Goal: Task Accomplishment & Management: Use online tool/utility

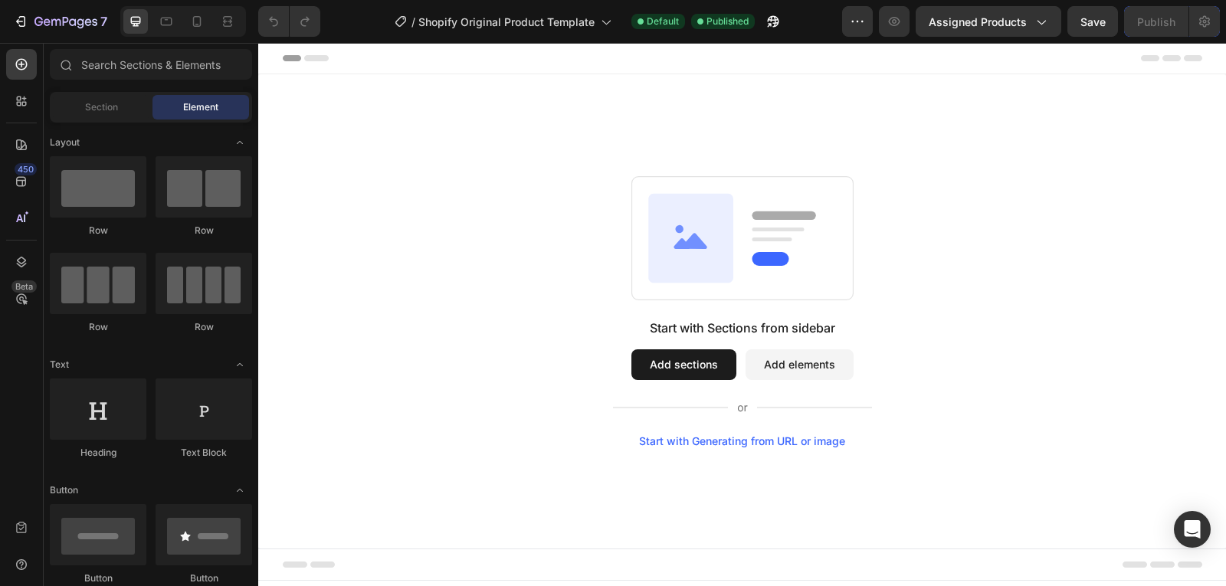
click at [704, 292] on rect at bounding box center [741, 237] width 221 height 123
click at [751, 313] on div "Start with Sections from sidebar Add sections Add elements Start with Generatin…" at bounding box center [741, 311] width 857 height 271
drag, startPoint x: 746, startPoint y: 271, endPoint x: 720, endPoint y: 268, distance: 25.5
click at [720, 268] on icon at bounding box center [742, 238] width 222 height 124
drag, startPoint x: 798, startPoint y: 279, endPoint x: 785, endPoint y: 277, distance: 13.2
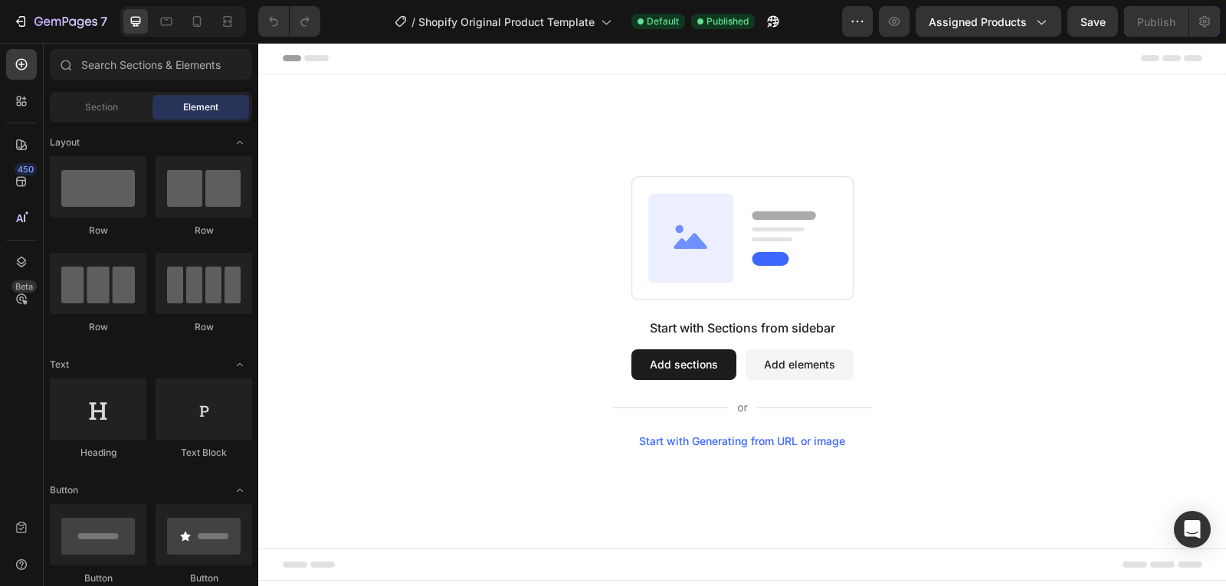
click at [785, 277] on rect at bounding box center [741, 237] width 221 height 123
click at [814, 280] on rect at bounding box center [741, 237] width 221 height 123
click at [198, 20] on icon at bounding box center [196, 21] width 15 height 15
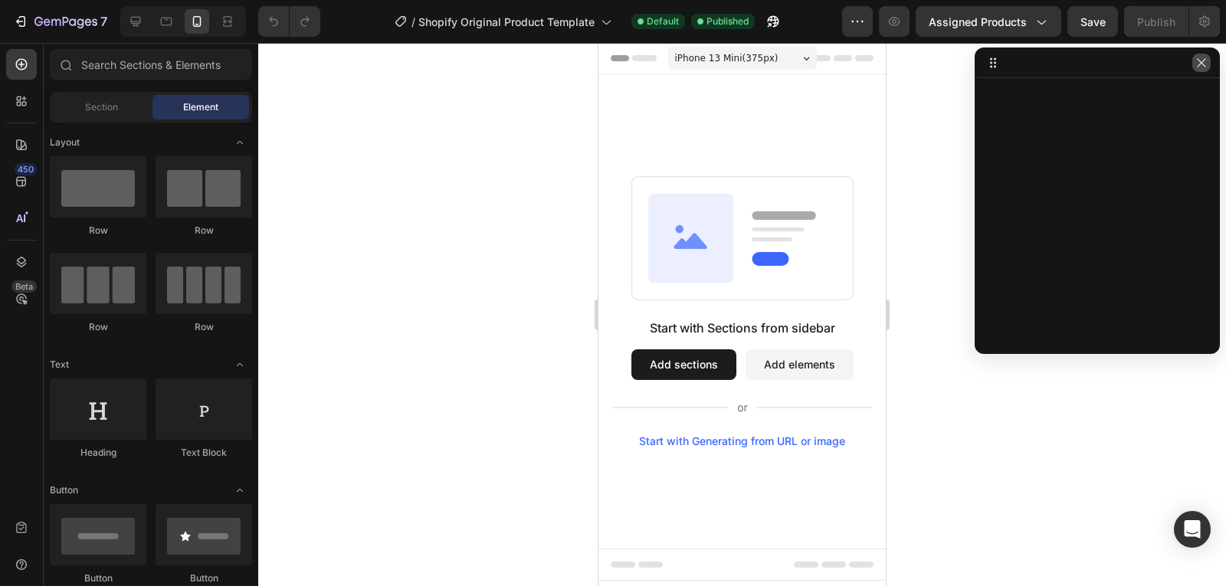
click at [1209, 58] on button "button" at bounding box center [1201, 63] width 18 height 18
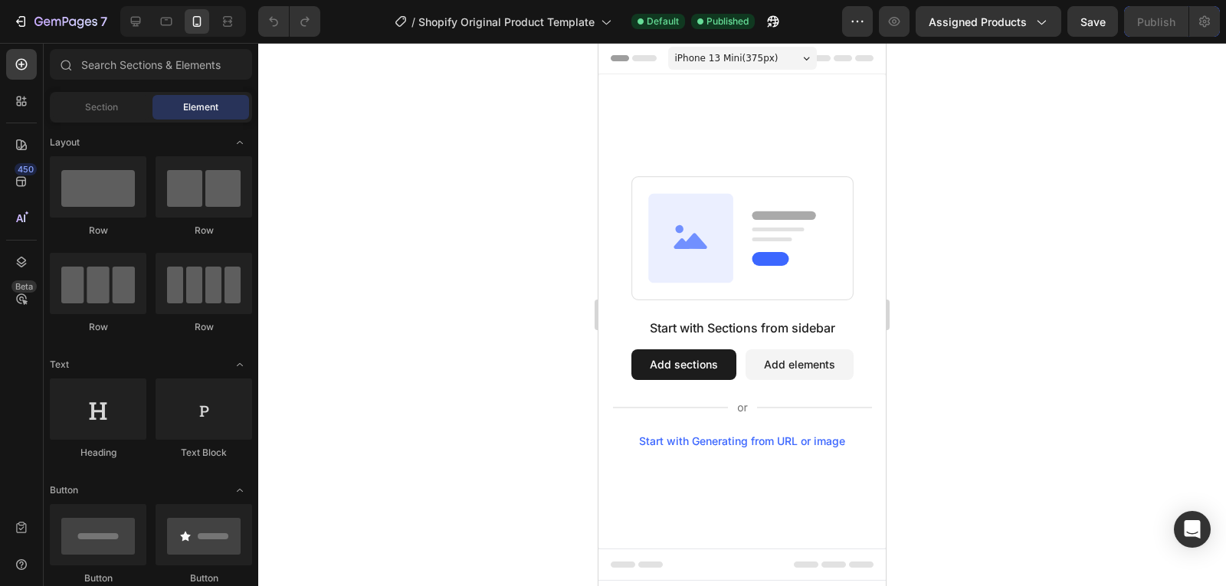
drag, startPoint x: 470, startPoint y: 193, endPoint x: 498, endPoint y: 404, distance: 212.5
click at [498, 404] on div at bounding box center [742, 314] width 968 height 543
click at [694, 372] on button "Add sections" at bounding box center [683, 364] width 105 height 31
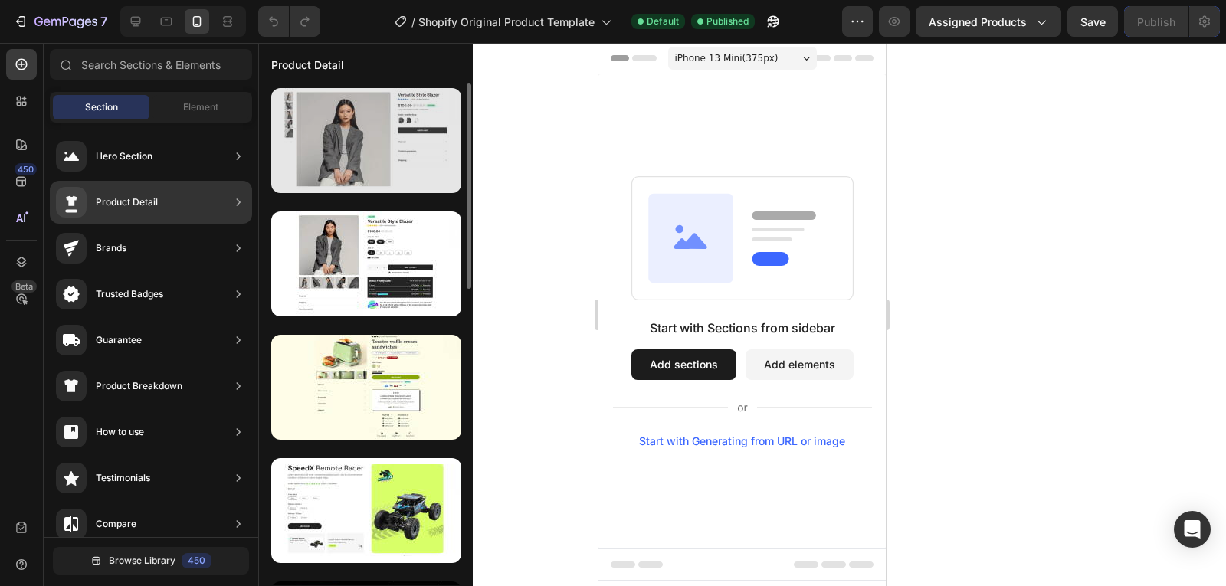
click at [384, 159] on div at bounding box center [366, 140] width 190 height 105
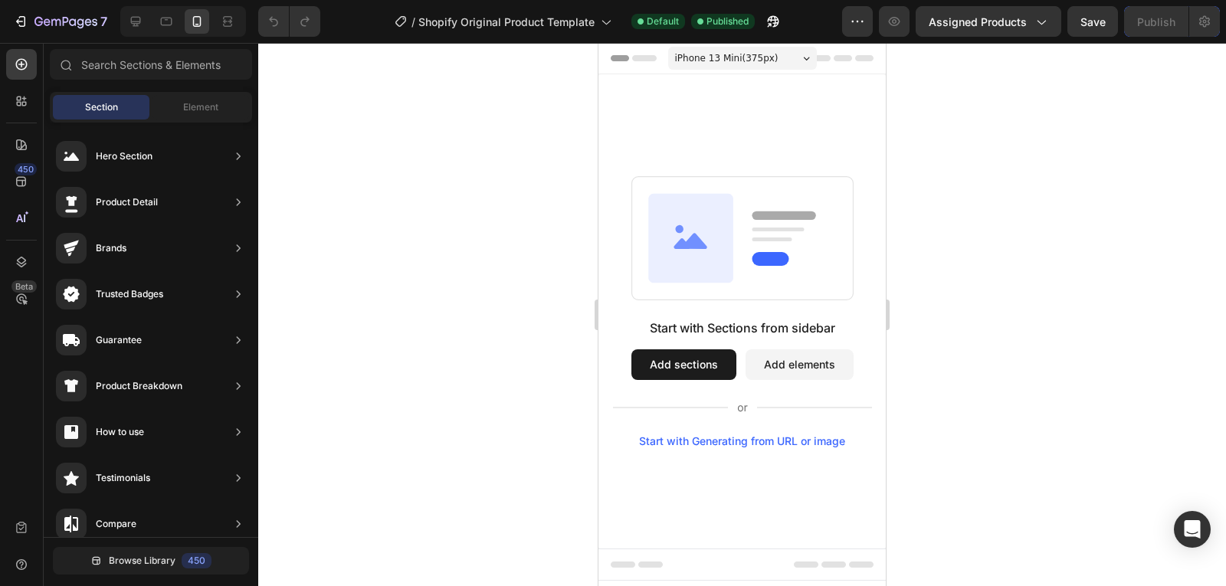
click at [752, 51] on span "iPhone 13 Mini ( 375 px)" at bounding box center [726, 58] width 103 height 15
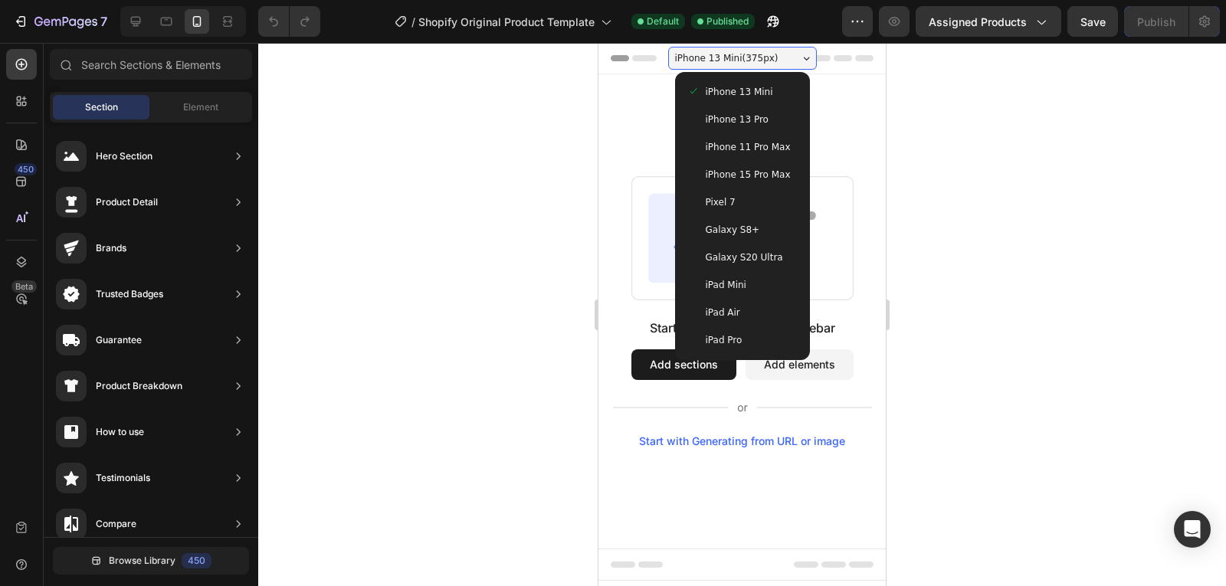
click at [750, 118] on span "iPhone 13 Pro" at bounding box center [737, 119] width 63 height 15
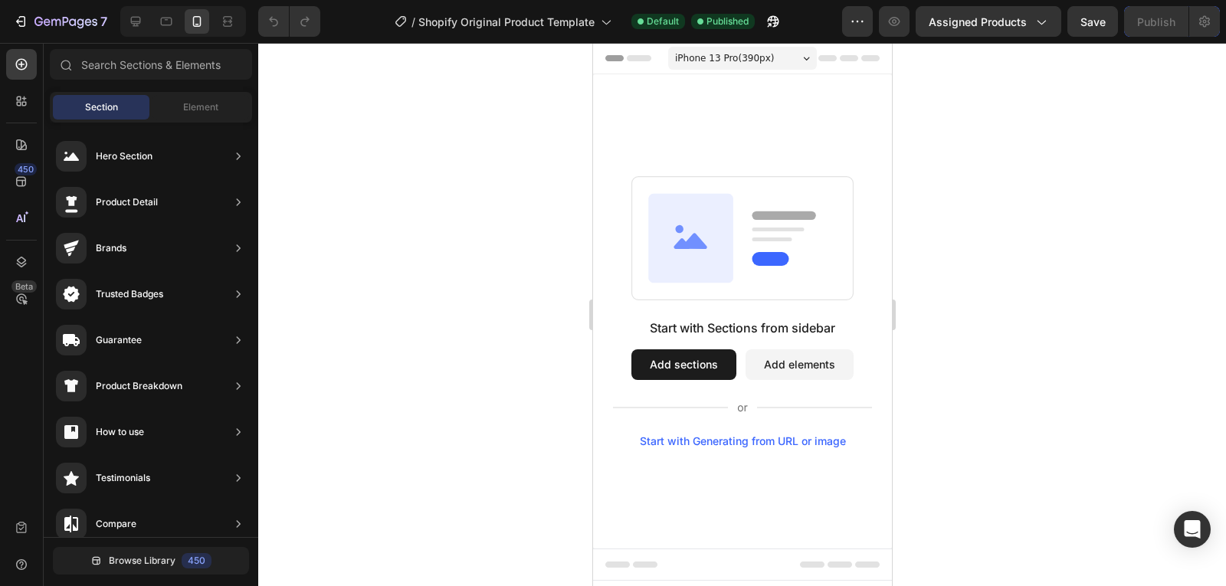
click at [672, 377] on button "Add sections" at bounding box center [683, 364] width 105 height 31
click at [651, 369] on button "Add sections" at bounding box center [683, 364] width 105 height 31
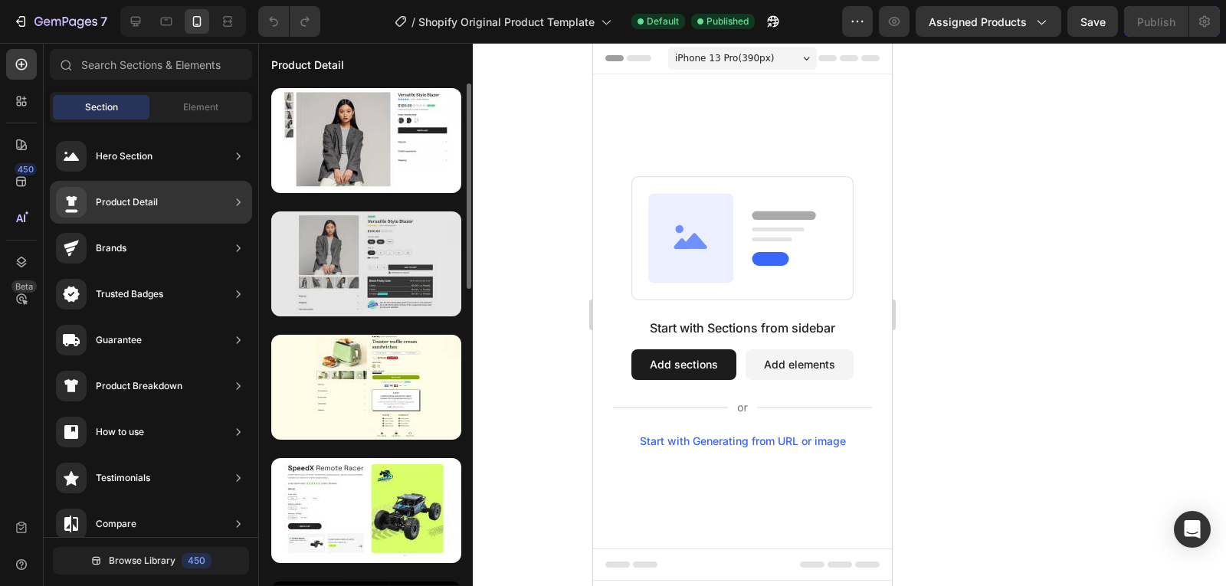
click at [353, 261] on div at bounding box center [366, 263] width 190 height 105
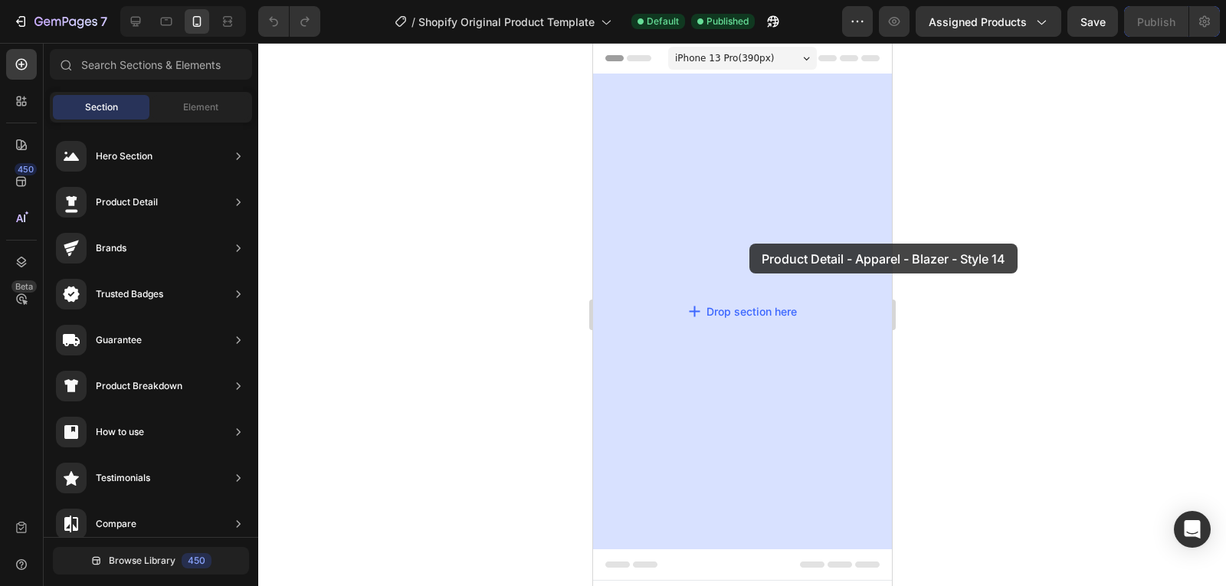
drag, startPoint x: 980, startPoint y: 205, endPoint x: 749, endPoint y: 244, distance: 234.7
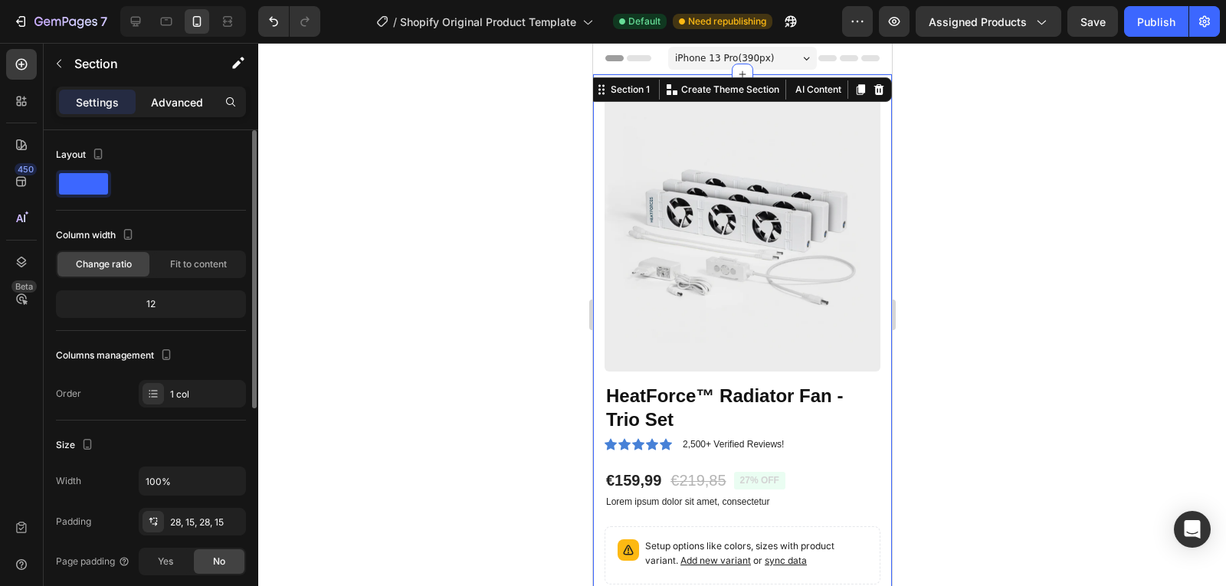
click at [180, 107] on p "Advanced" at bounding box center [177, 102] width 52 height 16
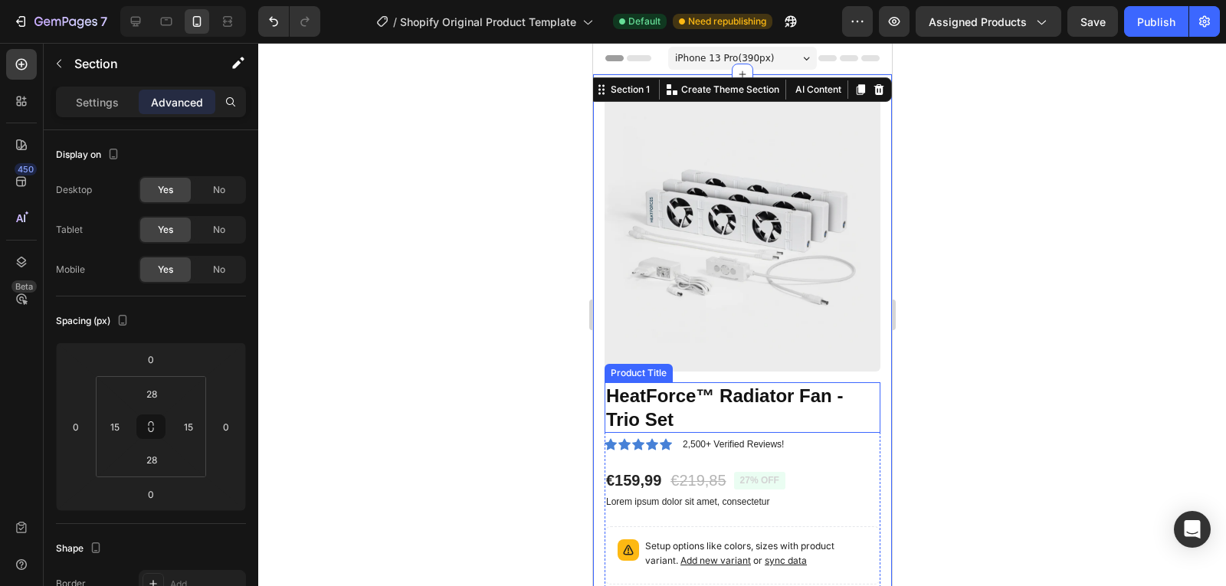
click at [686, 382] on h1 "HeatForce™ Radiator Fan - Trio Set" at bounding box center [742, 407] width 276 height 51
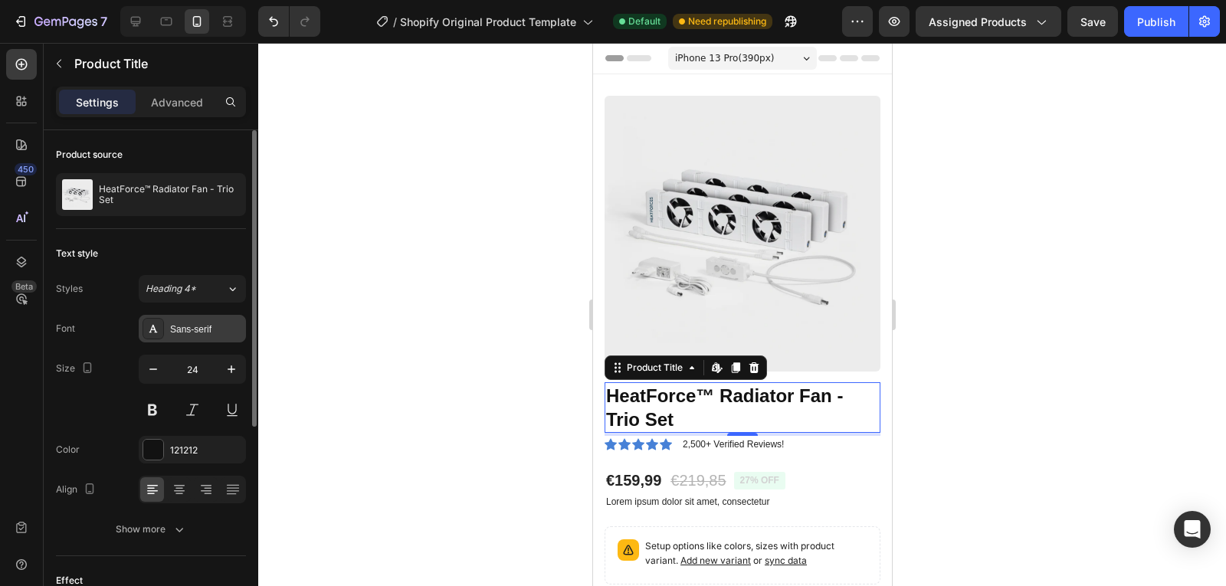
click at [195, 329] on div "Sans-serif" at bounding box center [206, 330] width 72 height 14
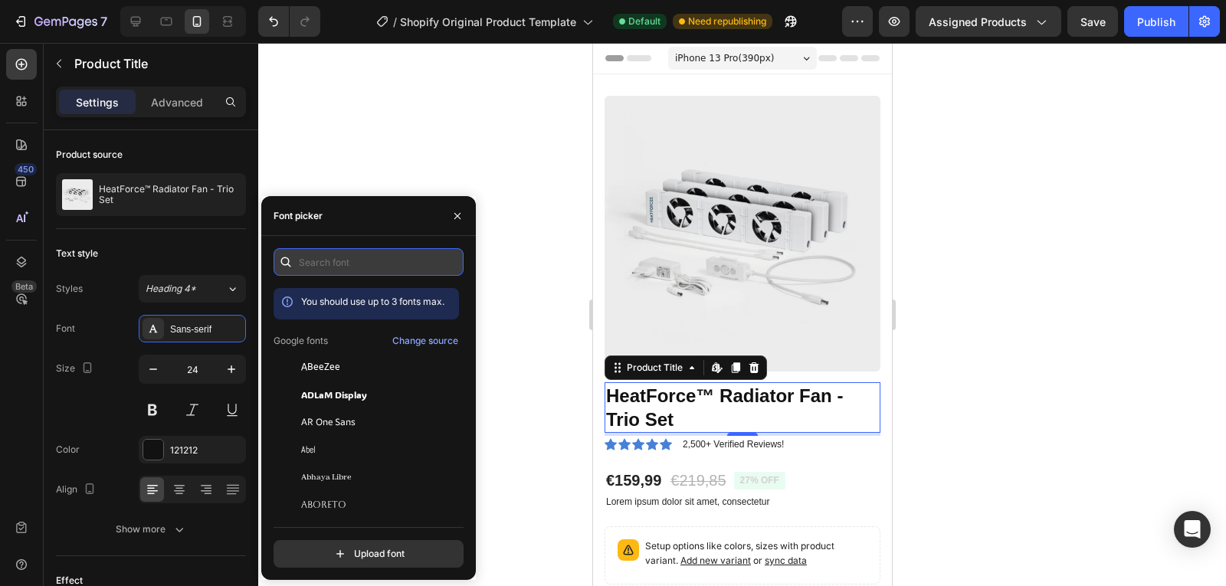
click at [345, 264] on input "text" at bounding box center [369, 262] width 190 height 28
click at [381, 264] on input "text" at bounding box center [369, 262] width 190 height 28
click at [344, 266] on input "text" at bounding box center [369, 262] width 190 height 28
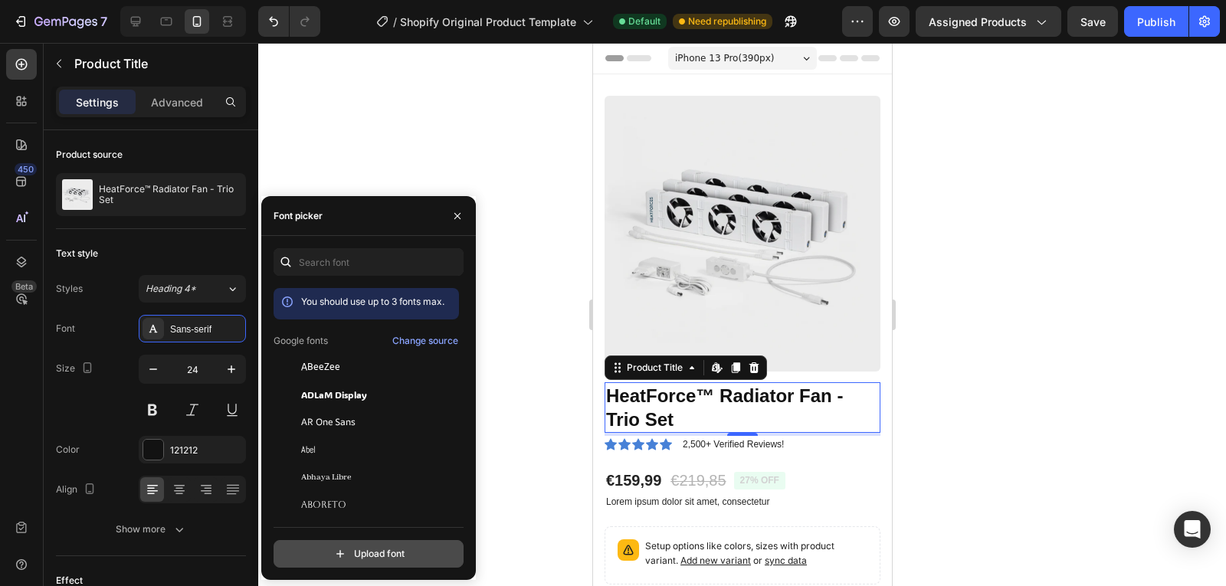
click at [334, 556] on input "file" at bounding box center [401, 554] width 383 height 26
type input "C:\fakepath\fonnts.com-Aeonik-Bold.ttf"
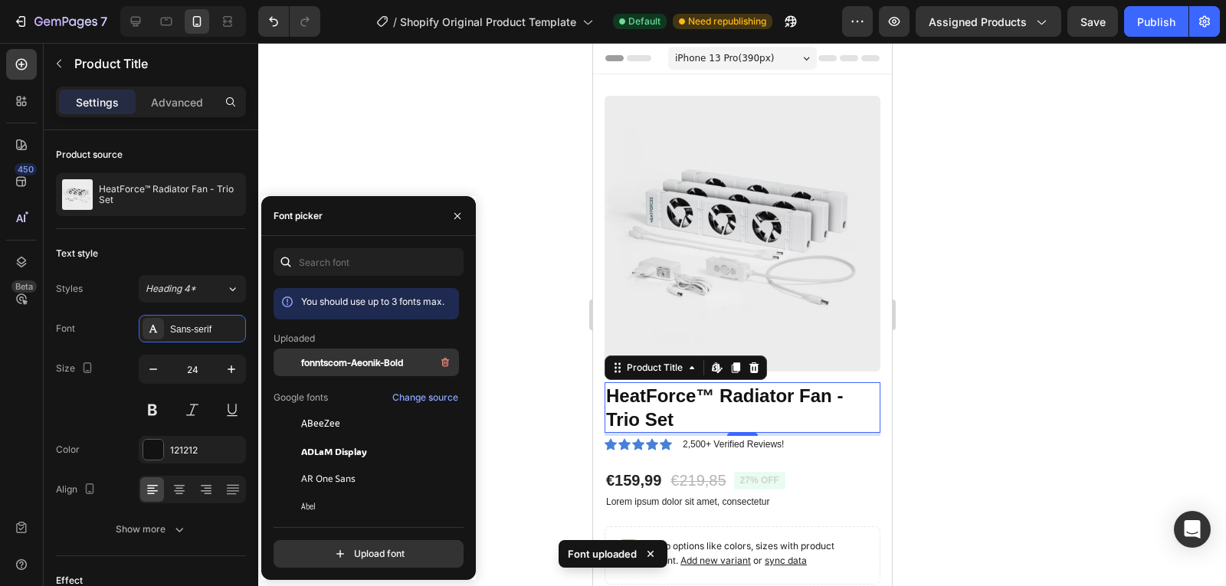
click at [357, 367] on span "fonntscom-Aeonik-Bold" at bounding box center [352, 363] width 102 height 14
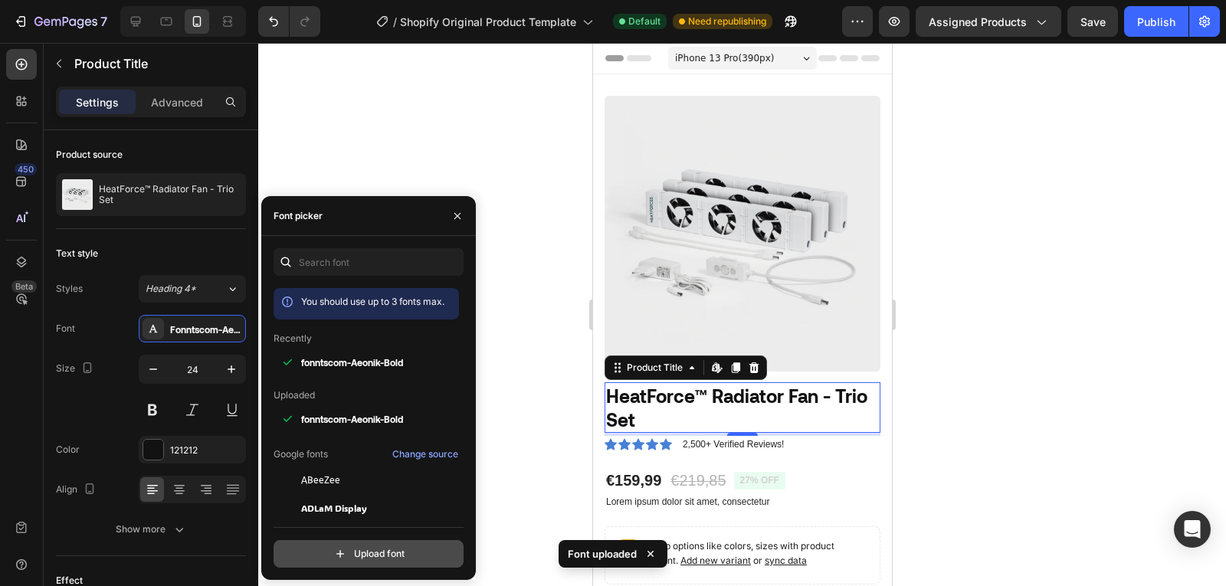
click at [358, 555] on input "file" at bounding box center [401, 554] width 383 height 26
type input "C:\fakepath\fonnts.com-Aeonik-Regular.ttf"
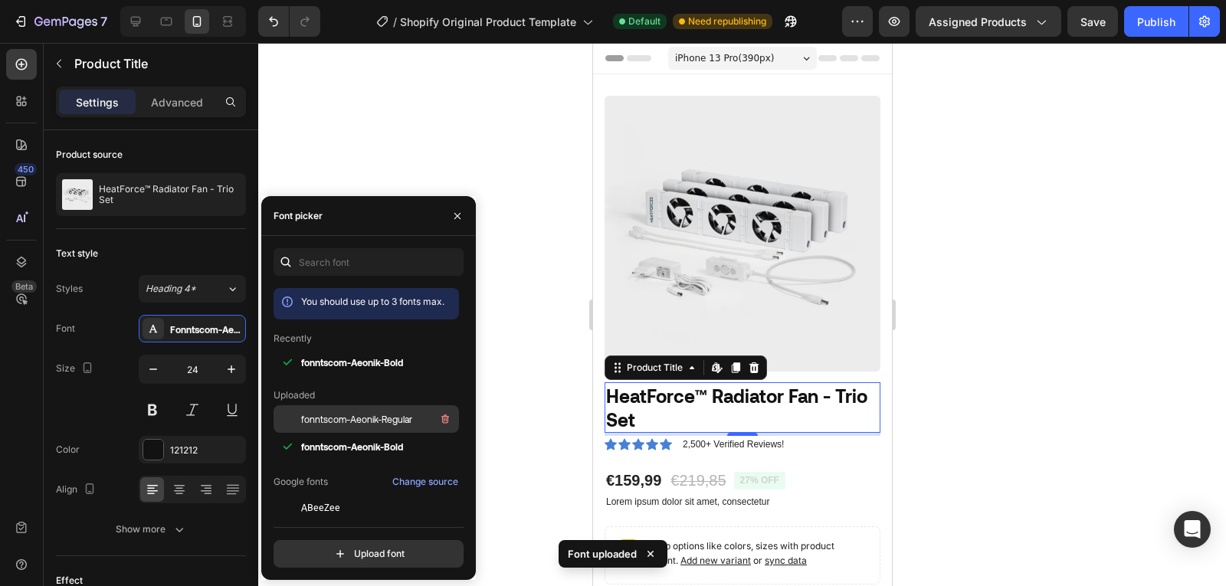
click at [376, 420] on span "fonntscom-Aeonik-Regular" at bounding box center [356, 419] width 111 height 14
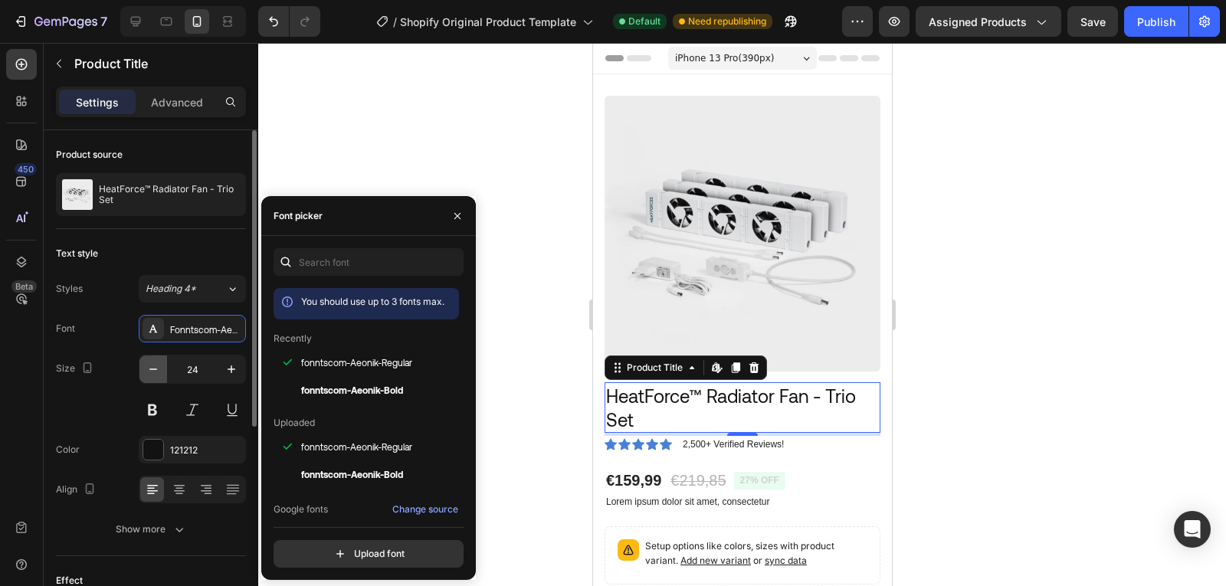
click at [146, 369] on icon "button" at bounding box center [153, 369] width 15 height 15
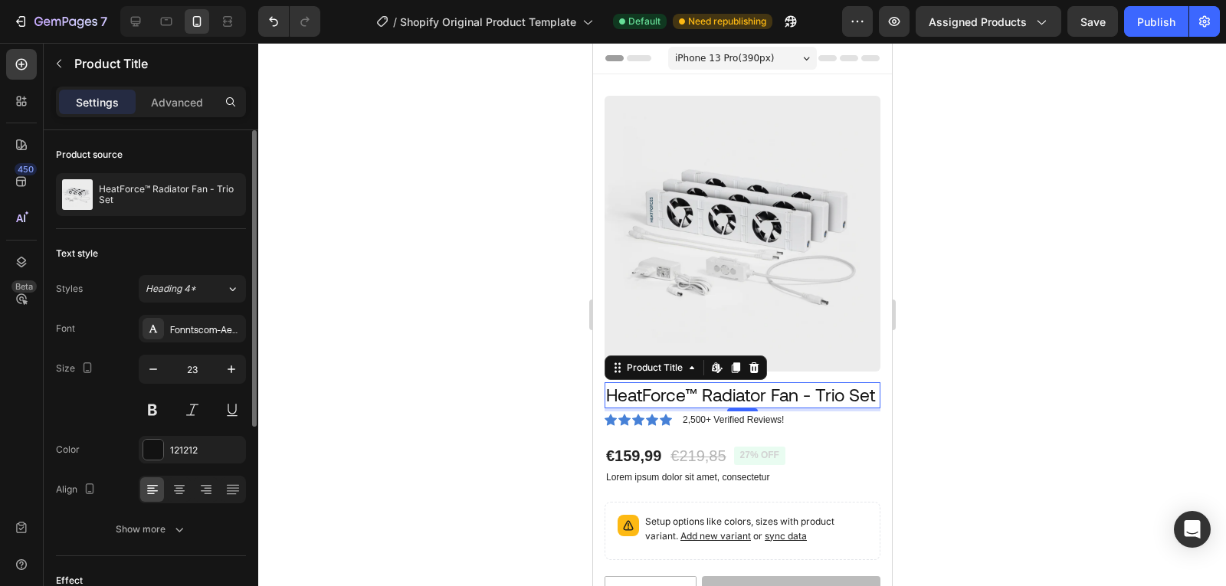
click at [136, 379] on div "Size 23" at bounding box center [151, 389] width 190 height 69
click at [147, 376] on icon "button" at bounding box center [153, 369] width 15 height 15
click at [158, 375] on icon "button" at bounding box center [153, 369] width 15 height 15
type input "20"
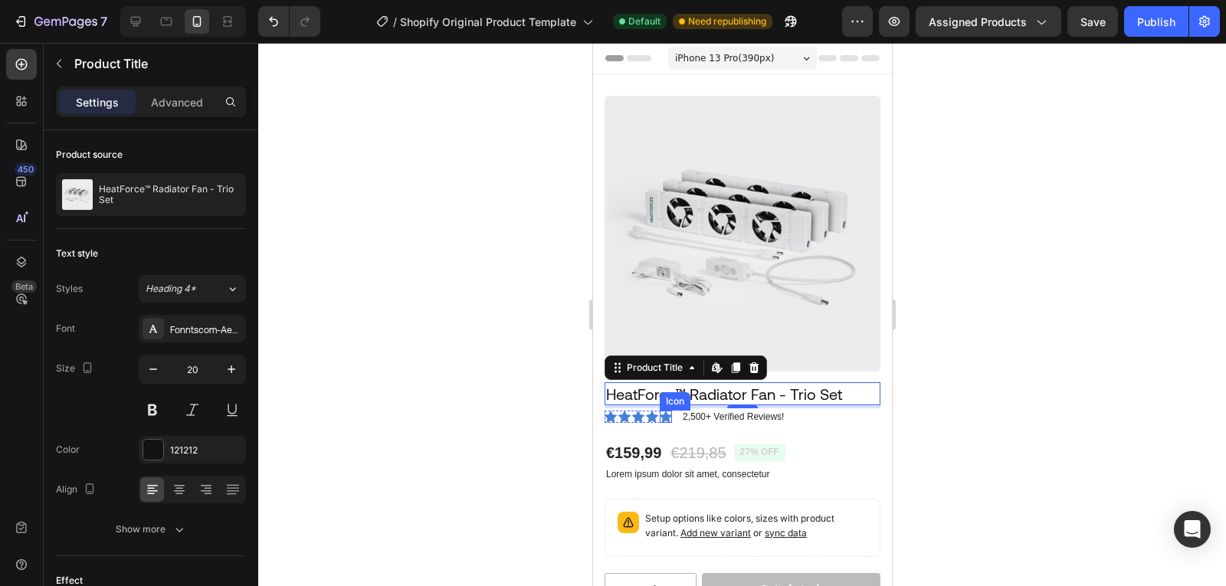
click at [641, 411] on icon at bounding box center [637, 416] width 12 height 11
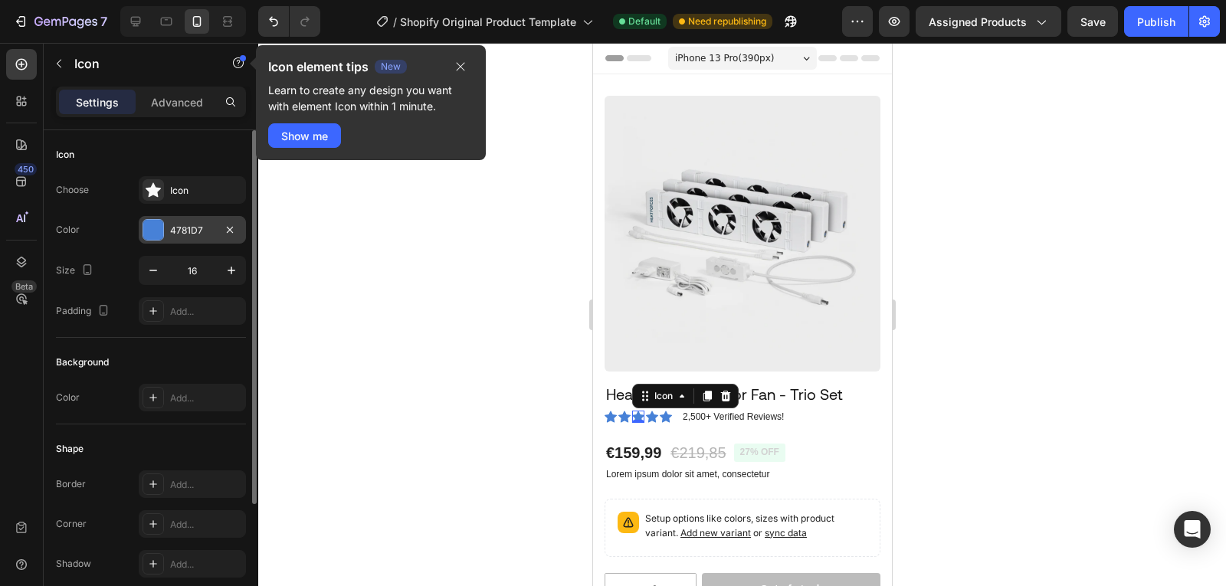
click at [202, 221] on div "4781D7" at bounding box center [192, 230] width 107 height 28
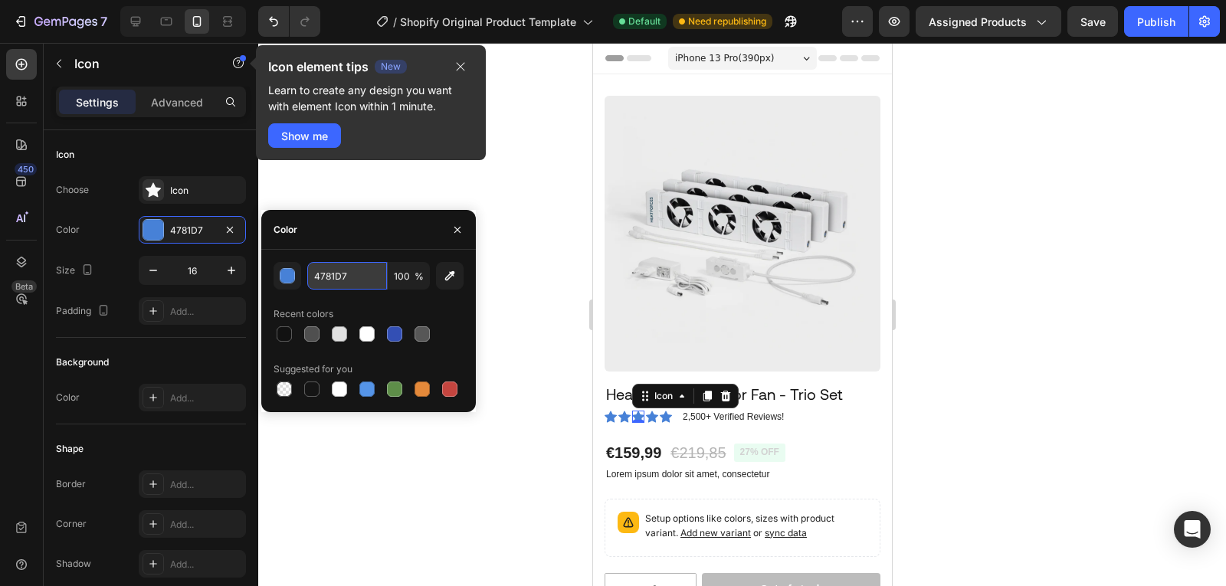
click at [357, 286] on input "4781D7" at bounding box center [347, 276] width 80 height 28
type input "E4C148"
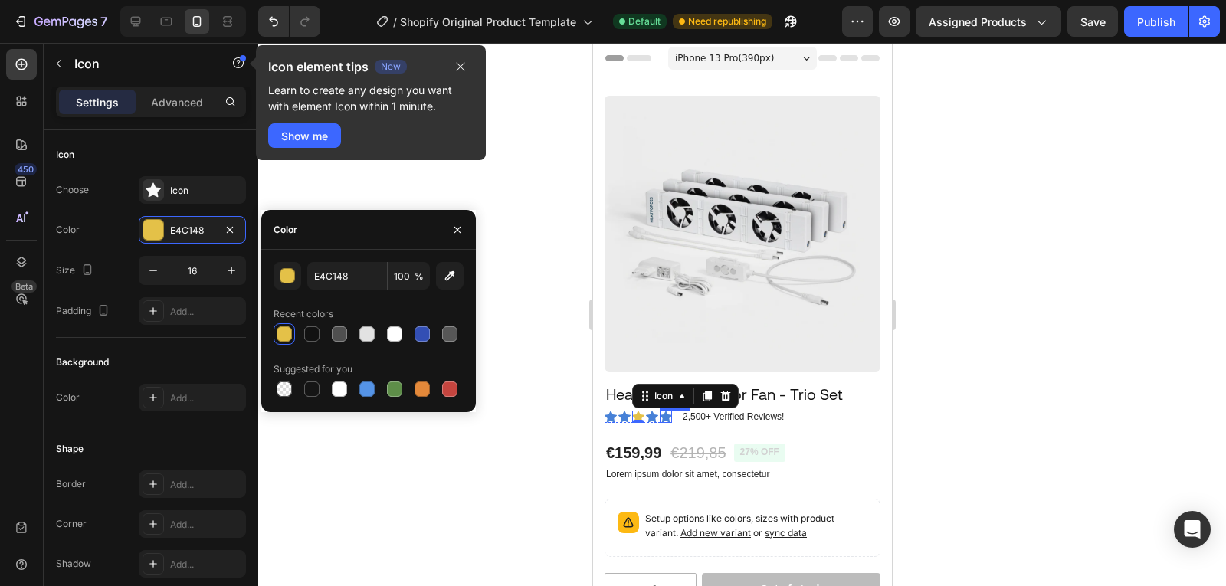
click at [659, 411] on icon at bounding box center [665, 417] width 12 height 12
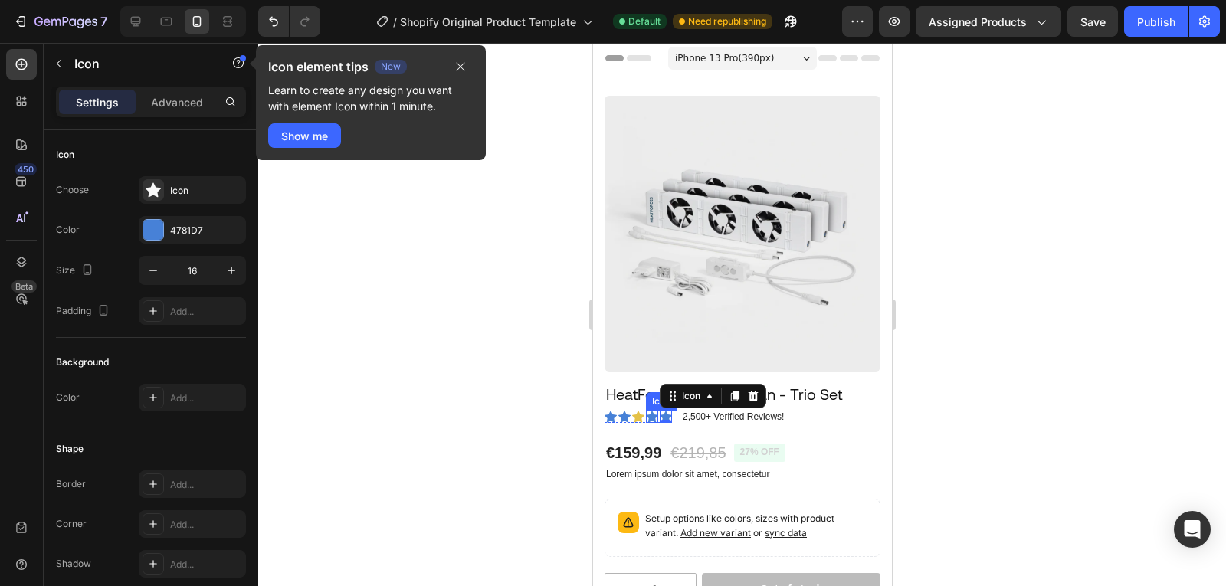
click at [650, 411] on icon at bounding box center [651, 416] width 12 height 11
click at [636, 411] on icon at bounding box center [637, 417] width 12 height 12
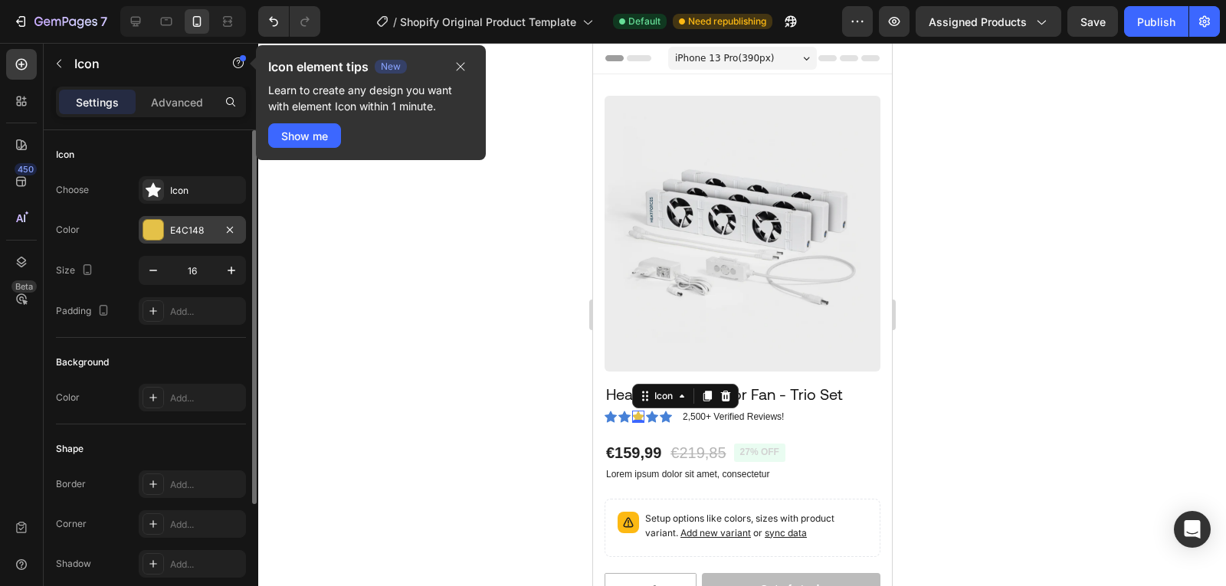
click at [205, 231] on div "E4C148" at bounding box center [192, 231] width 44 height 14
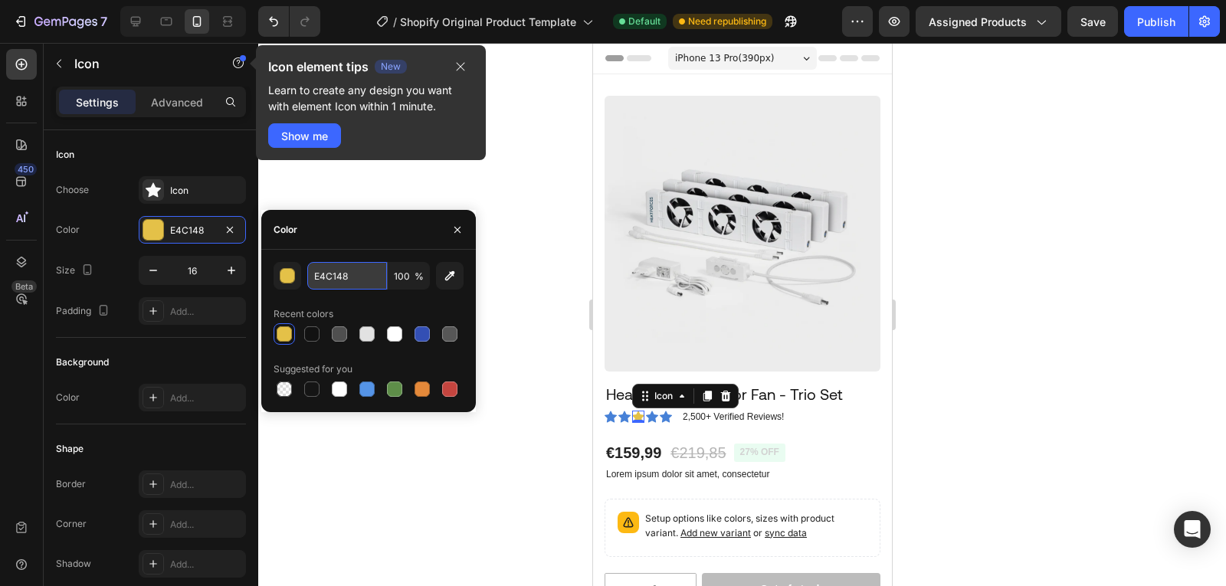
click at [343, 277] on input "E4C148" at bounding box center [347, 276] width 80 height 28
click at [667, 411] on icon at bounding box center [665, 416] width 12 height 11
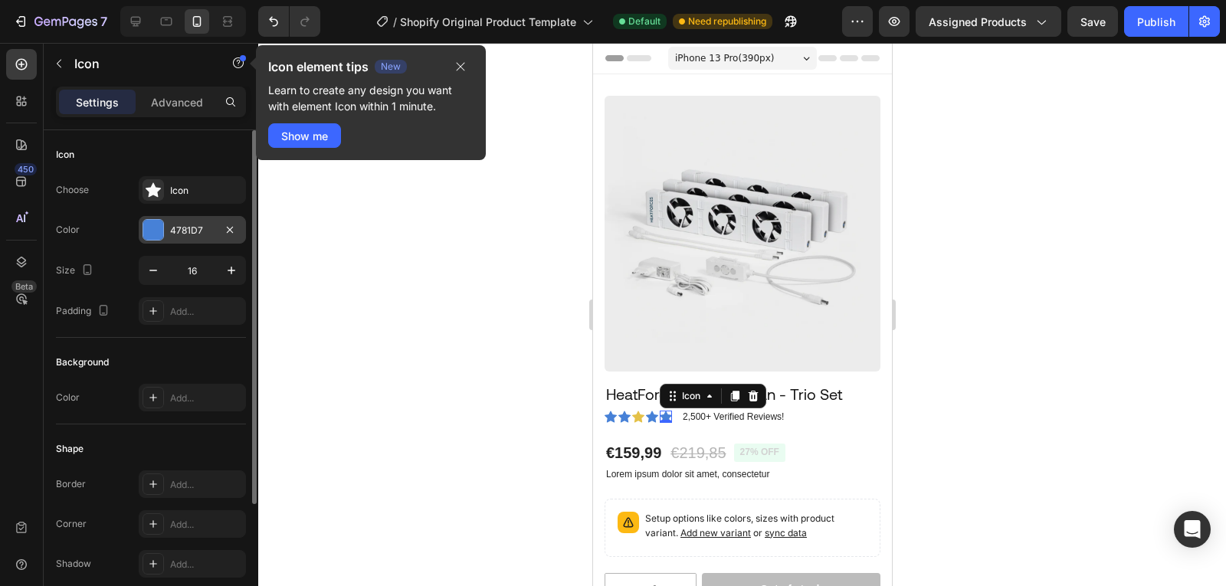
click at [172, 228] on div "4781D7" at bounding box center [192, 231] width 44 height 14
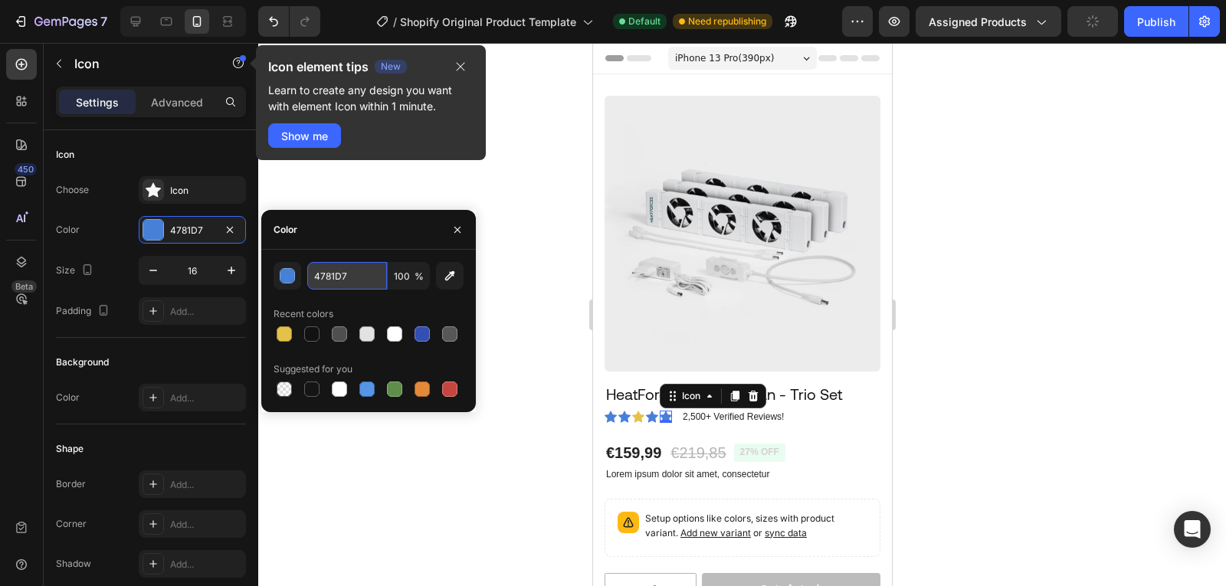
click at [331, 280] on input "4781D7" at bounding box center [347, 276] width 80 height 28
paste input "E4C148"
type input "E4C148"
click at [653, 411] on icon at bounding box center [651, 416] width 12 height 11
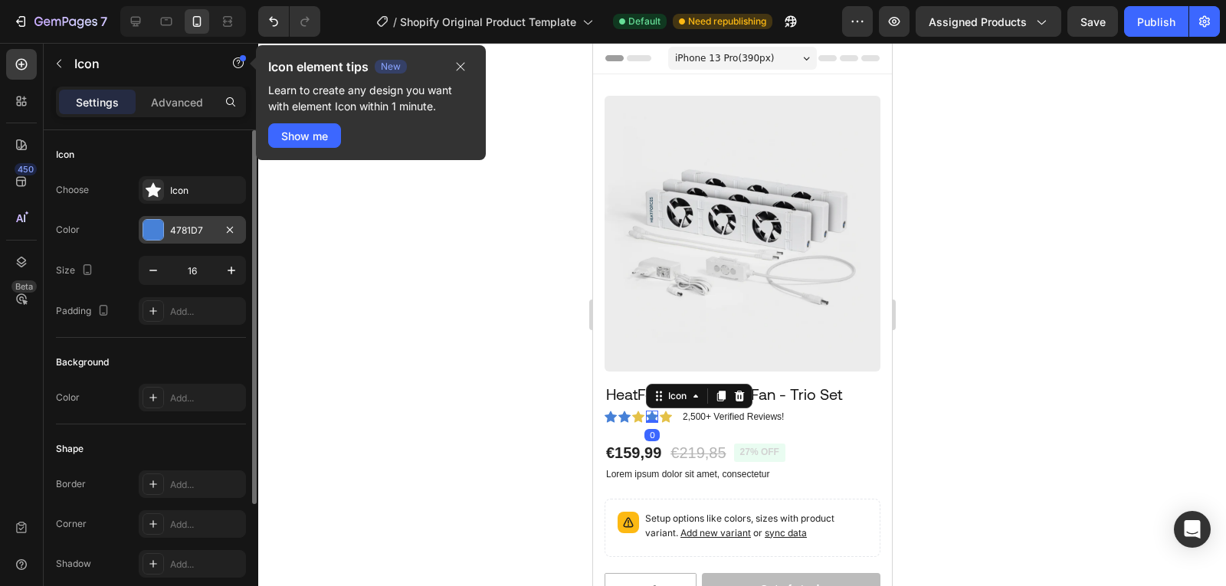
click at [190, 241] on div "4781D7" at bounding box center [192, 230] width 107 height 28
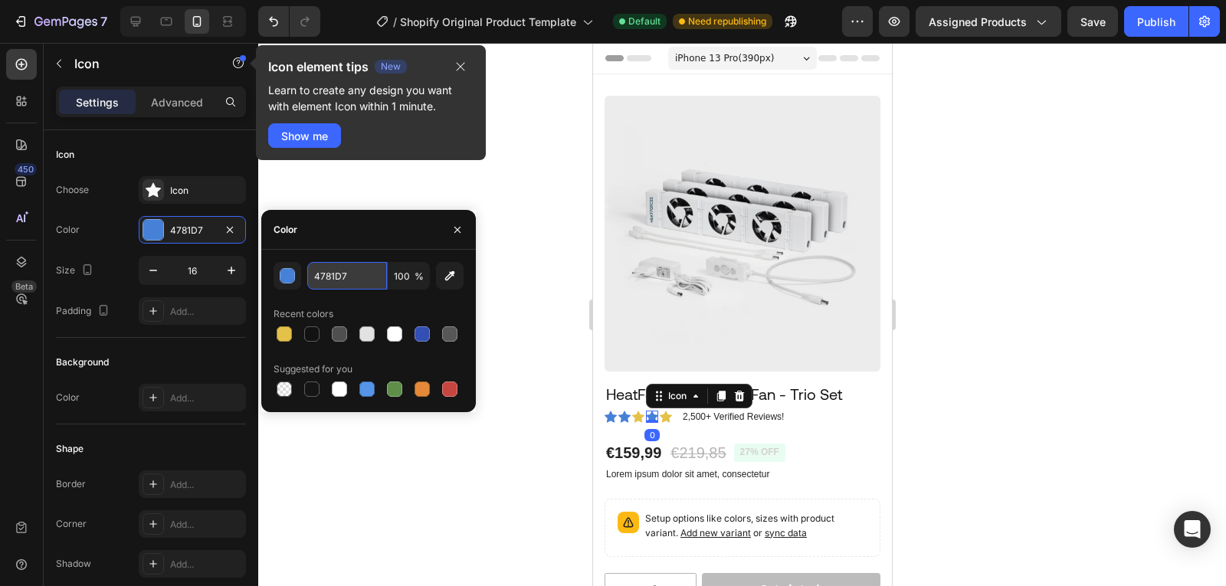
click at [345, 281] on input "4781D7" at bounding box center [347, 276] width 80 height 28
paste input "E4C148"
type input "E4C148"
click at [625, 411] on icon at bounding box center [624, 416] width 12 height 11
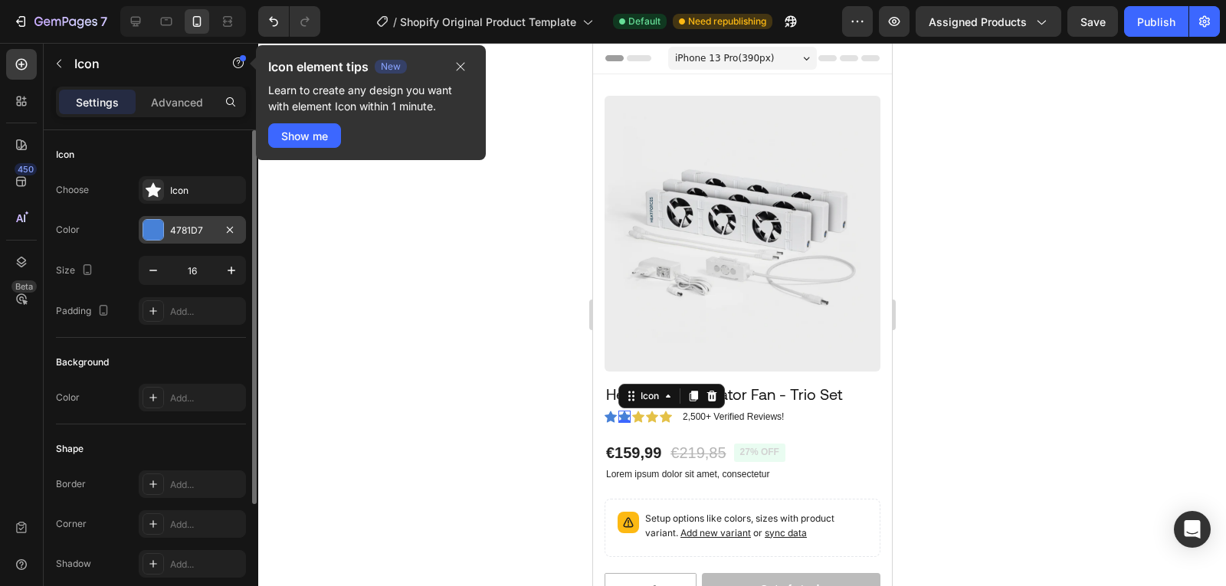
click at [188, 228] on div "4781D7" at bounding box center [192, 231] width 44 height 14
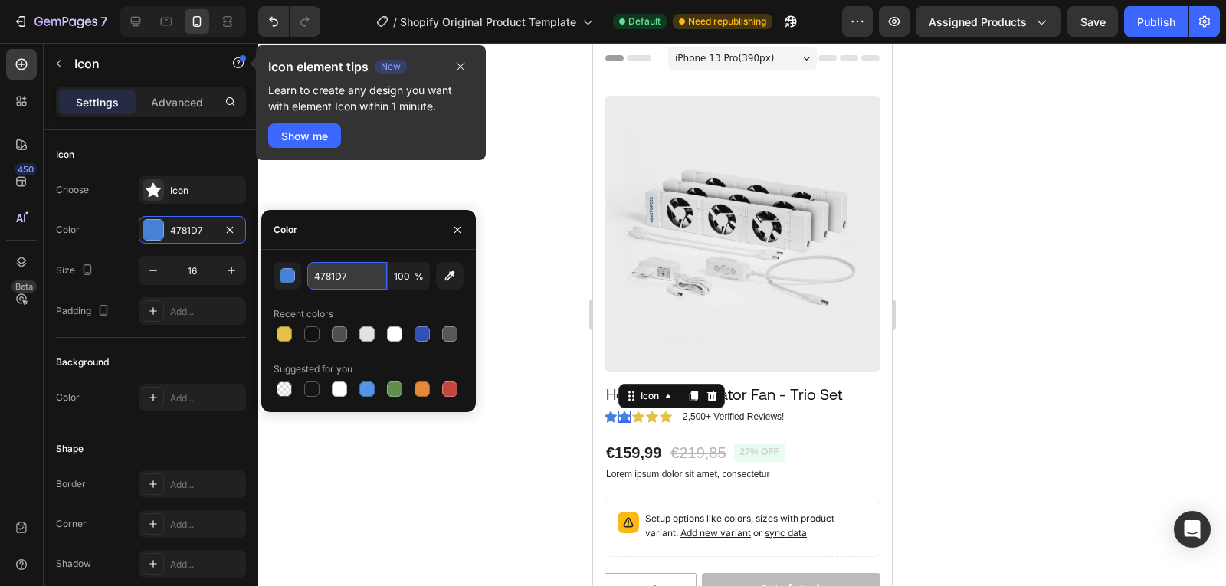
click at [347, 287] on input "4781D7" at bounding box center [347, 276] width 80 height 28
paste input "E4C148"
type input "E4C148"
click at [614, 411] on icon at bounding box center [610, 417] width 12 height 12
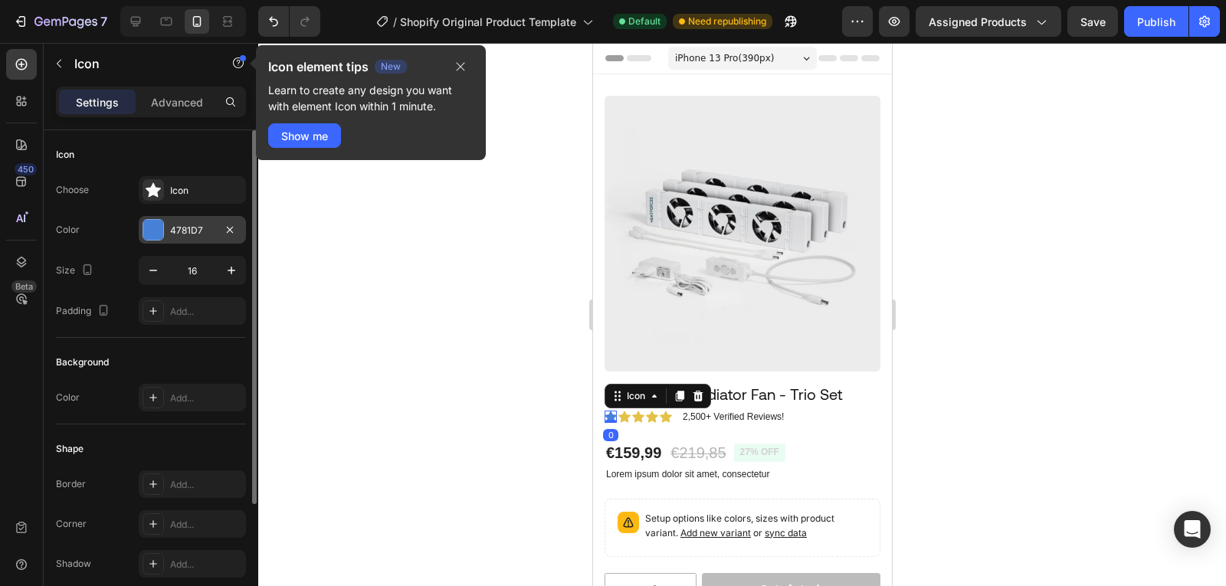
click at [179, 242] on div "4781D7" at bounding box center [192, 230] width 107 height 28
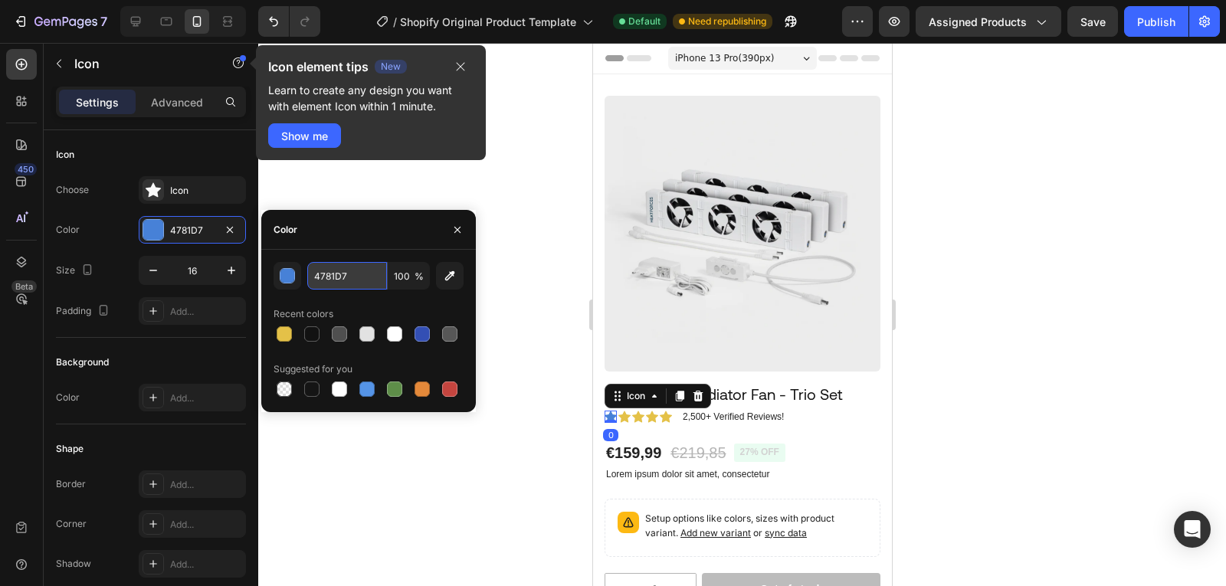
click at [349, 262] on input "4781D7" at bounding box center [347, 276] width 80 height 28
paste input "E4C148"
type input "E4C148"
click at [531, 395] on div at bounding box center [742, 314] width 968 height 543
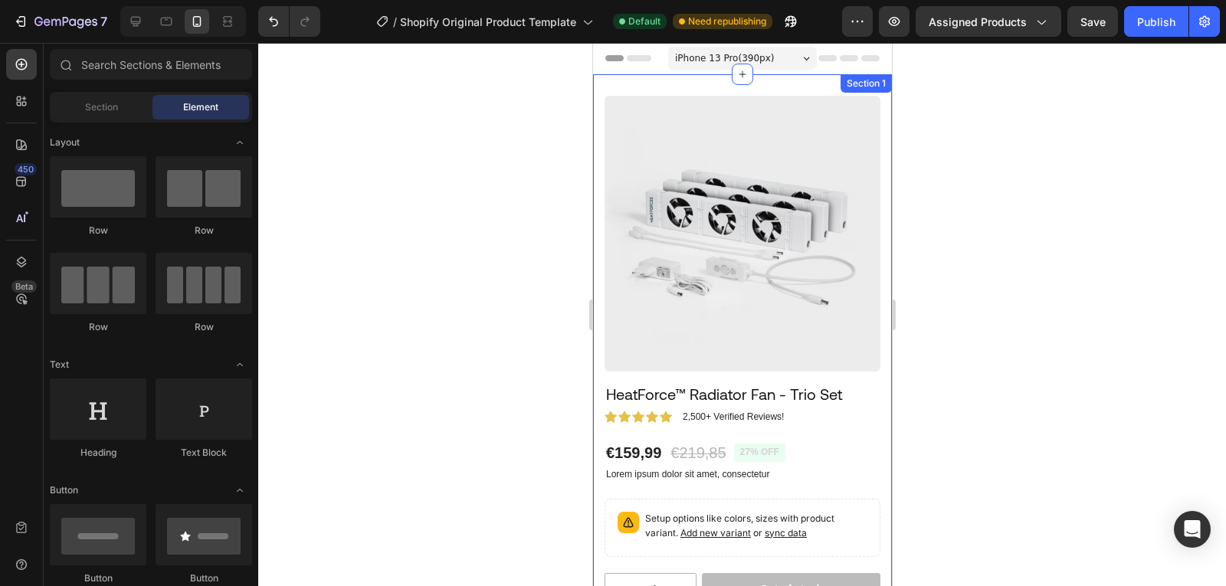
click at [601, 197] on div "Product Images HeatForce™ Radiator Fan - Trio Set Product Title Icon Icon Icon …" at bounding box center [741, 425] width 299 height 703
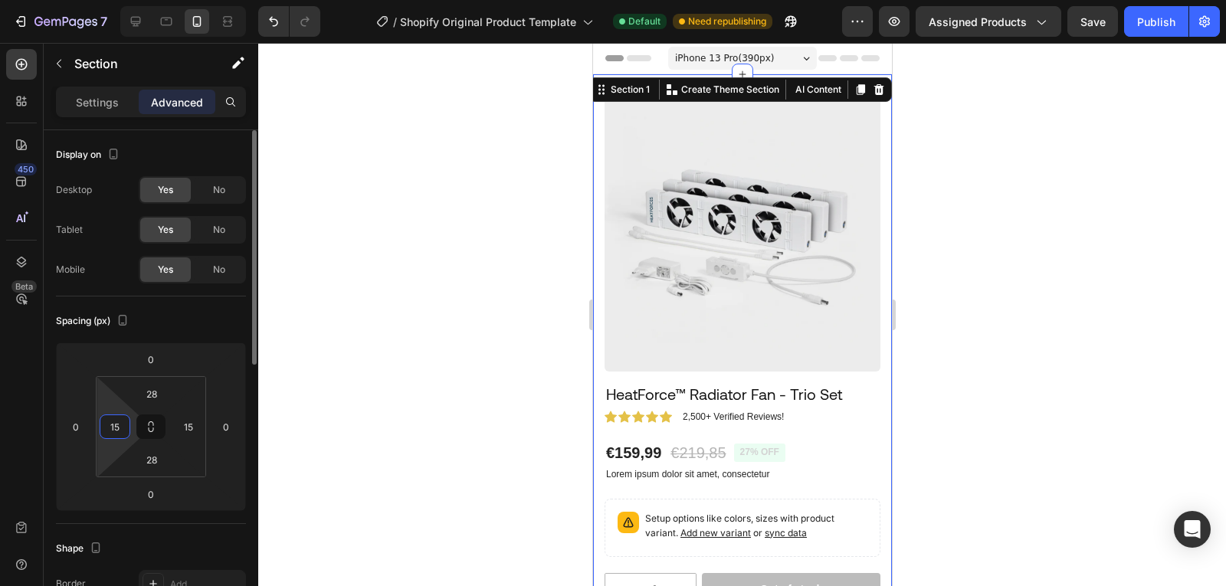
click at [119, 433] on input "15" at bounding box center [114, 426] width 23 height 23
type input "0"
click at [186, 422] on input "15" at bounding box center [188, 426] width 23 height 23
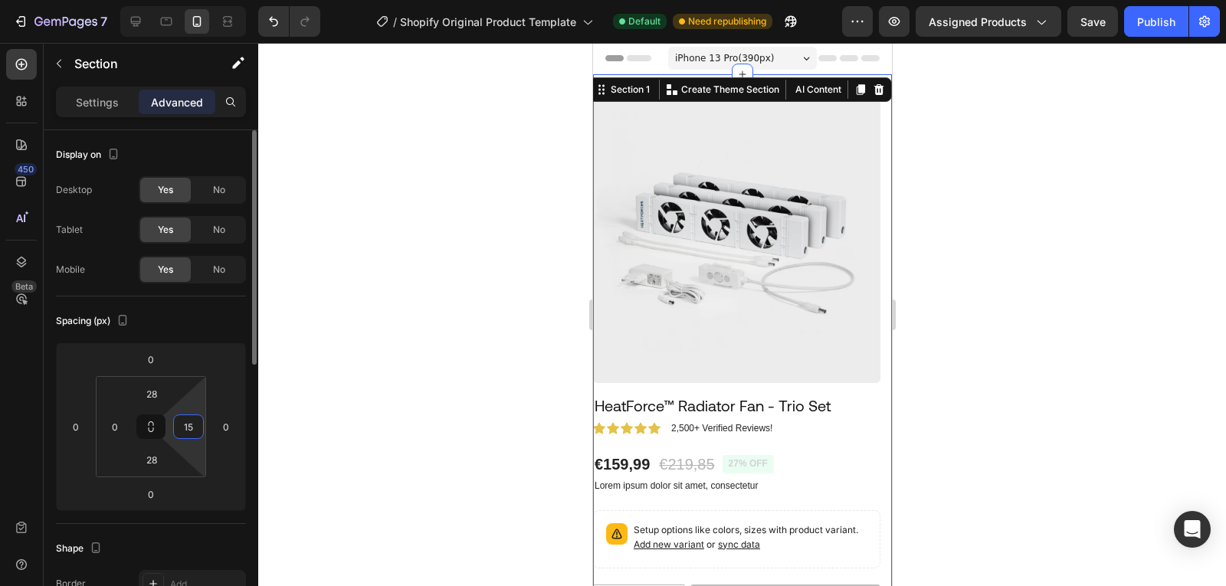
click at [186, 422] on input "15" at bounding box center [188, 426] width 23 height 23
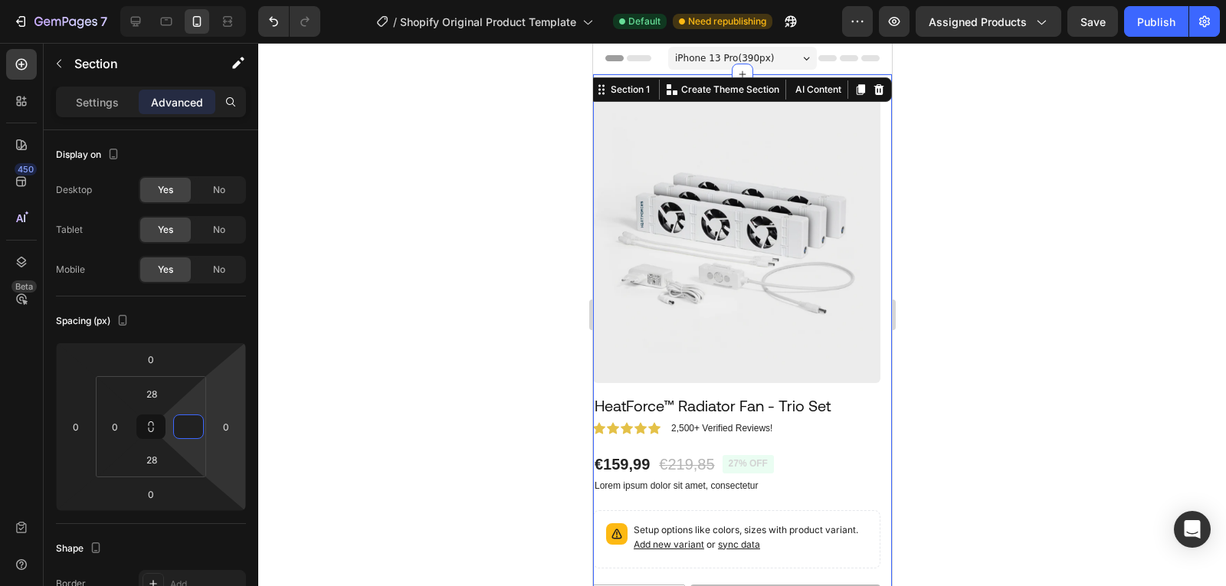
click at [398, 389] on div at bounding box center [742, 314] width 968 height 543
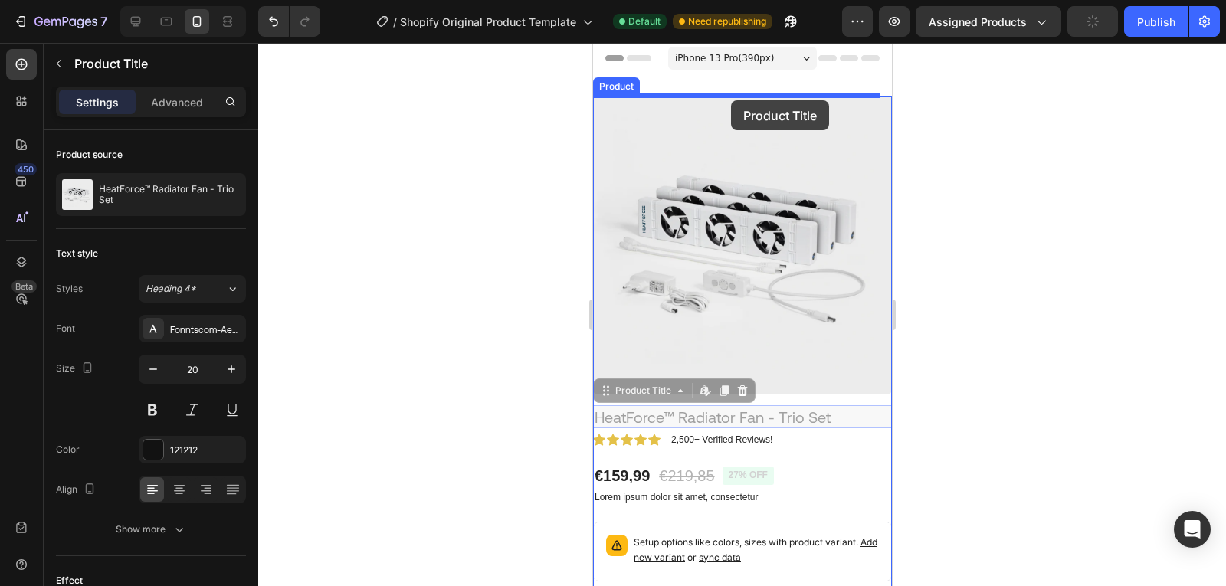
drag, startPoint x: 755, startPoint y: 409, endPoint x: 730, endPoint y: 100, distance: 310.6
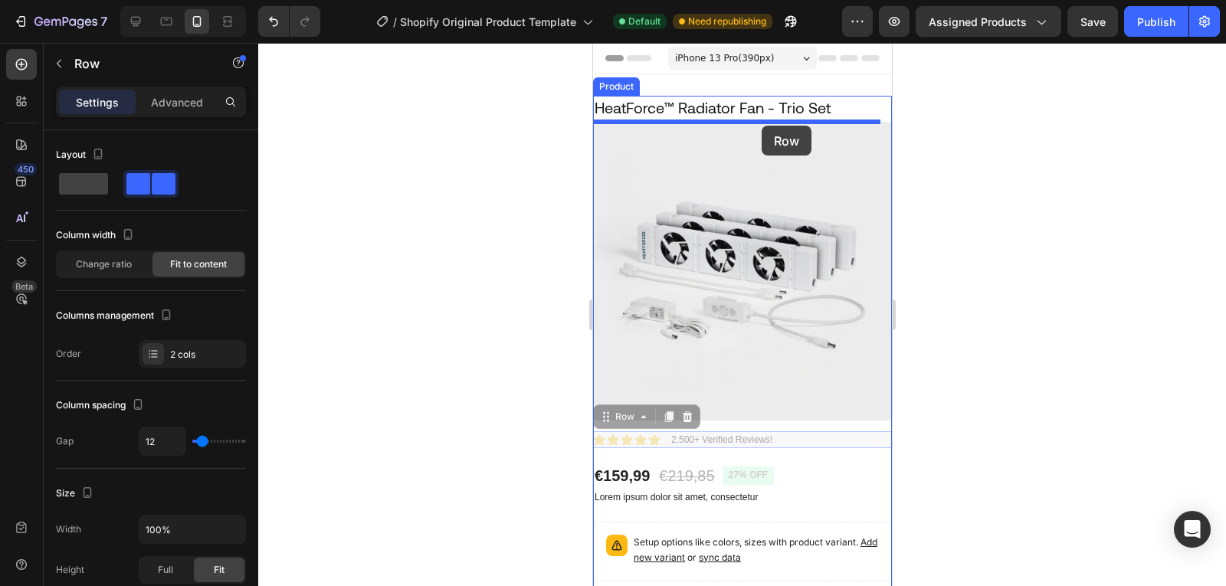
drag, startPoint x: 798, startPoint y: 428, endPoint x: 761, endPoint y: 126, distance: 304.2
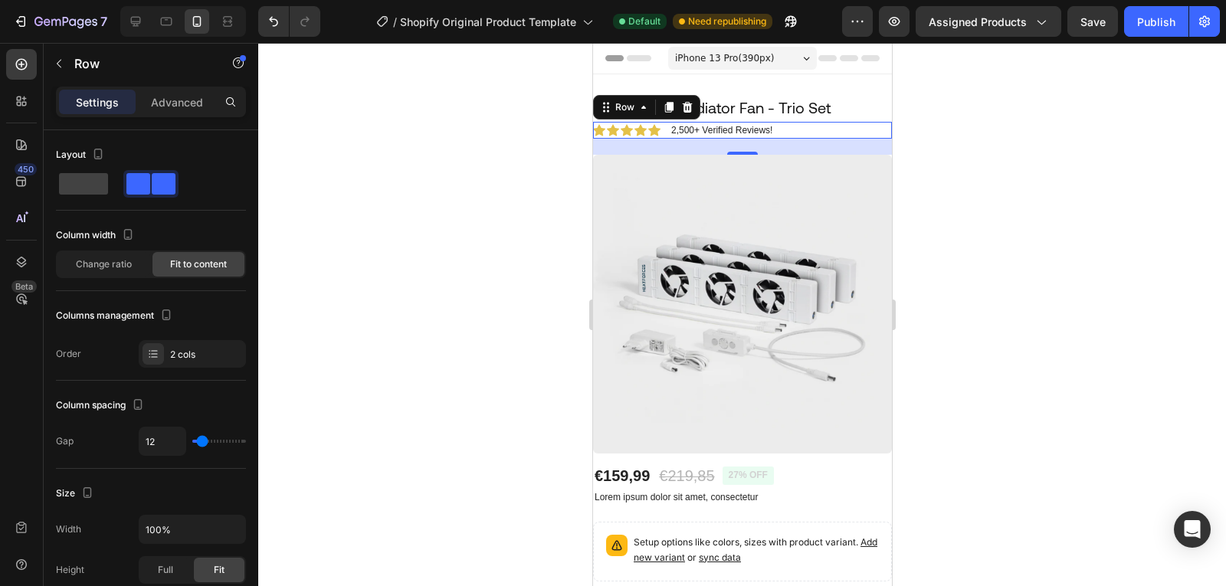
click at [810, 127] on div "Icon Icon Icon Icon Icon Icon List 2,500+ Verified Reviews! Text Block Row 21" at bounding box center [741, 130] width 299 height 17
click at [163, 97] on p "Advanced" at bounding box center [177, 102] width 52 height 16
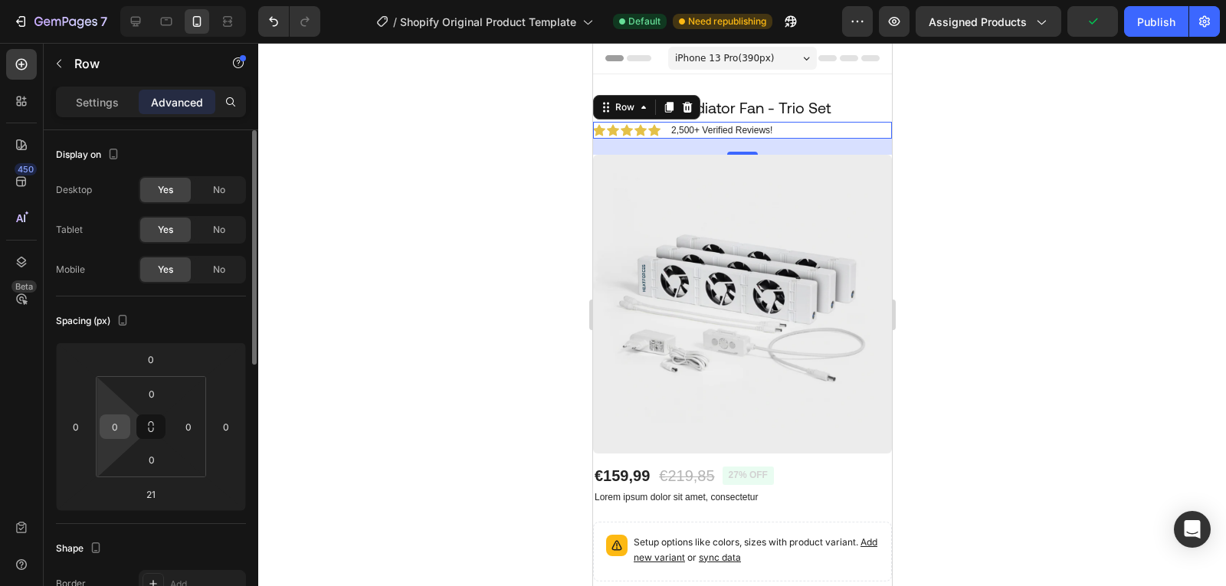
click at [101, 419] on div "0" at bounding box center [115, 427] width 31 height 25
click at [112, 423] on input "0" at bounding box center [114, 426] width 23 height 23
type input "20"
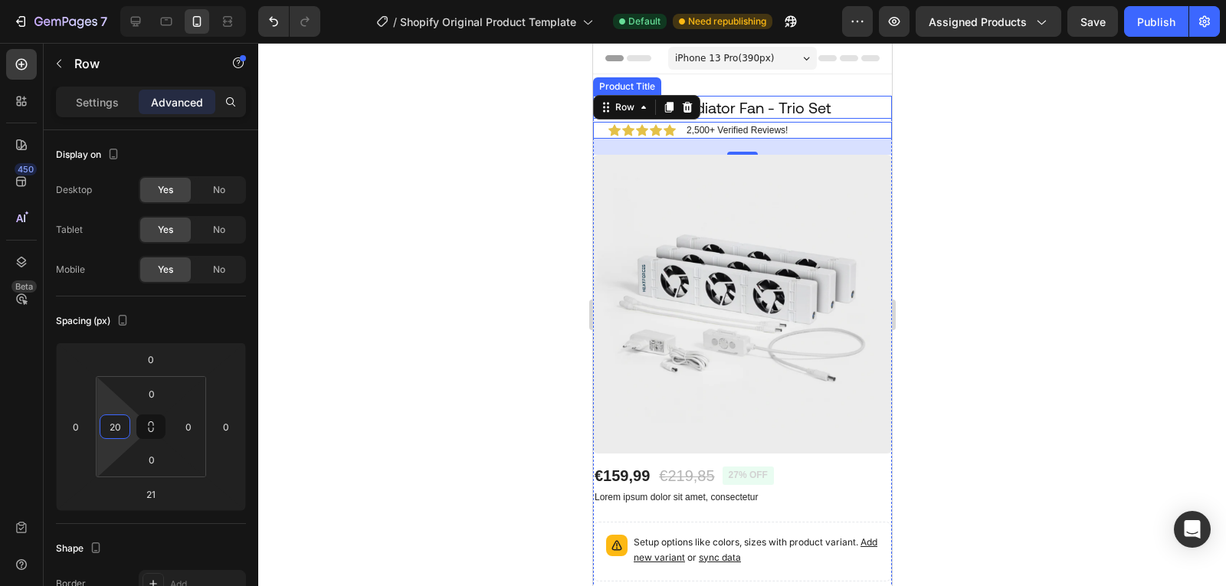
click at [787, 109] on h1 "HeatForce™ Radiator Fan - Trio Set" at bounding box center [741, 107] width 299 height 23
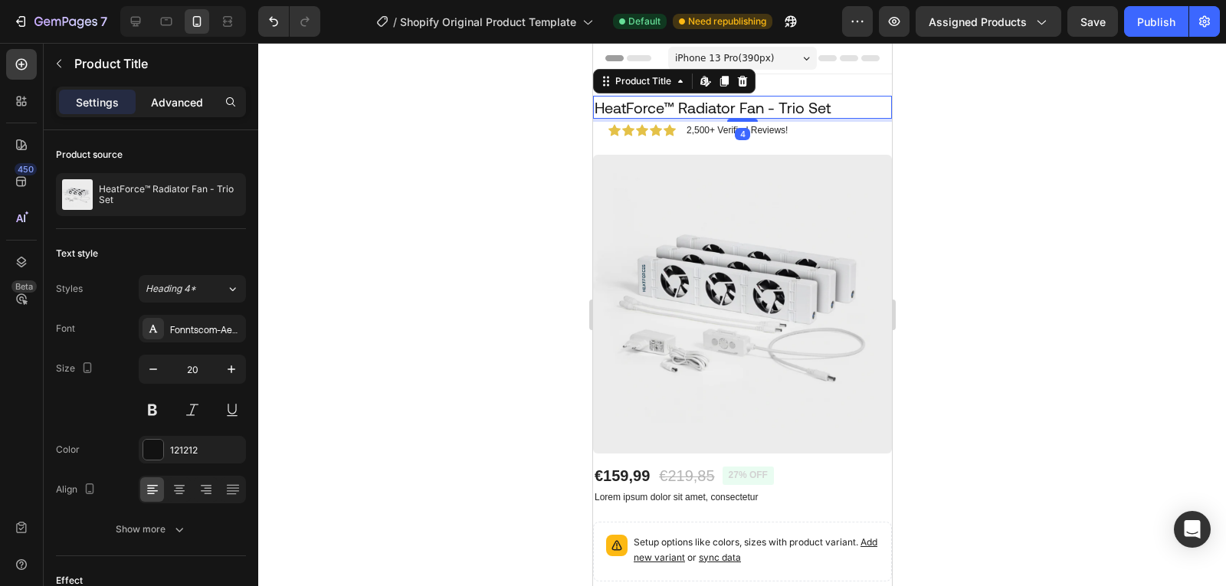
click at [174, 113] on div "Advanced" at bounding box center [177, 102] width 77 height 25
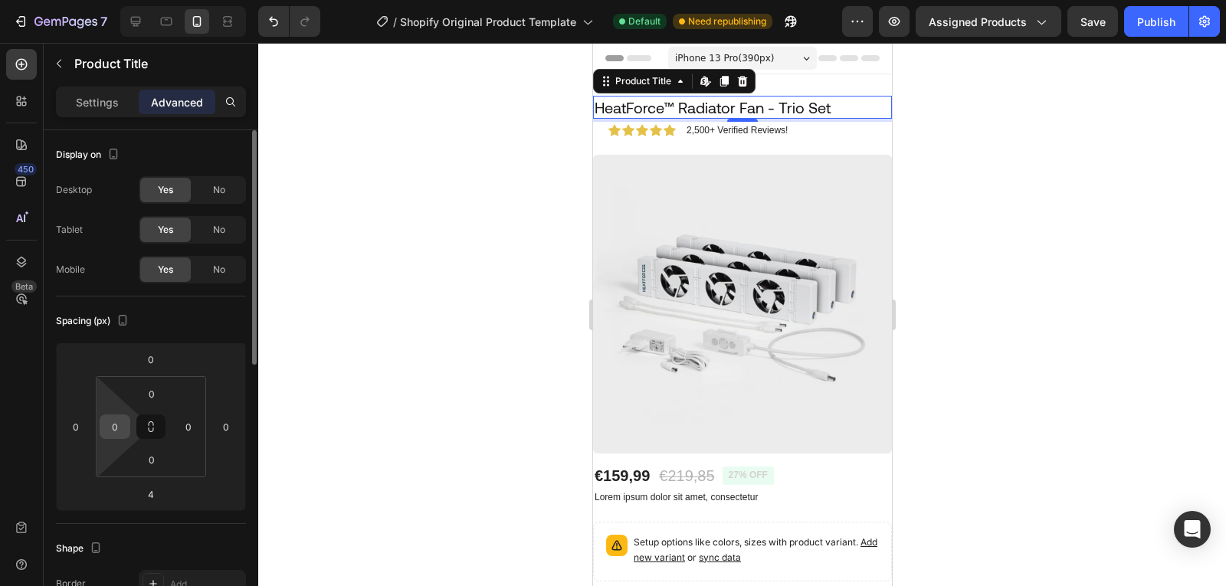
click at [116, 433] on input "0" at bounding box center [114, 426] width 23 height 23
type input "20"
click at [673, 107] on h1 "HeatForce™ Radiator Fan - Trio Set" at bounding box center [749, 107] width 283 height 23
click at [120, 92] on div "Settings" at bounding box center [97, 102] width 77 height 25
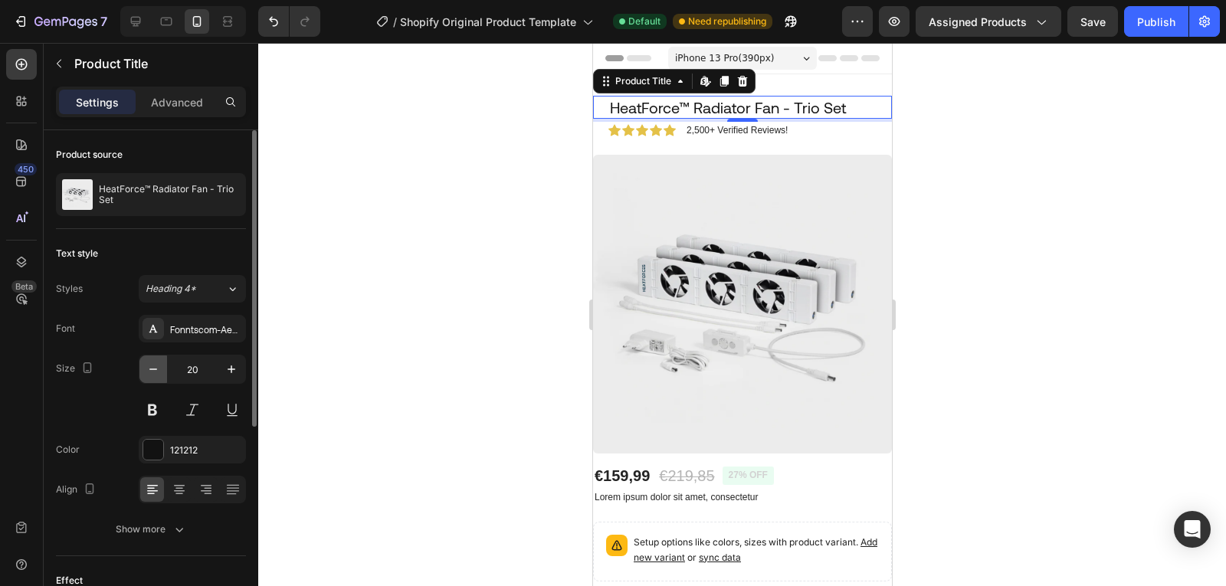
click at [151, 375] on icon "button" at bounding box center [153, 369] width 15 height 15
type input "18"
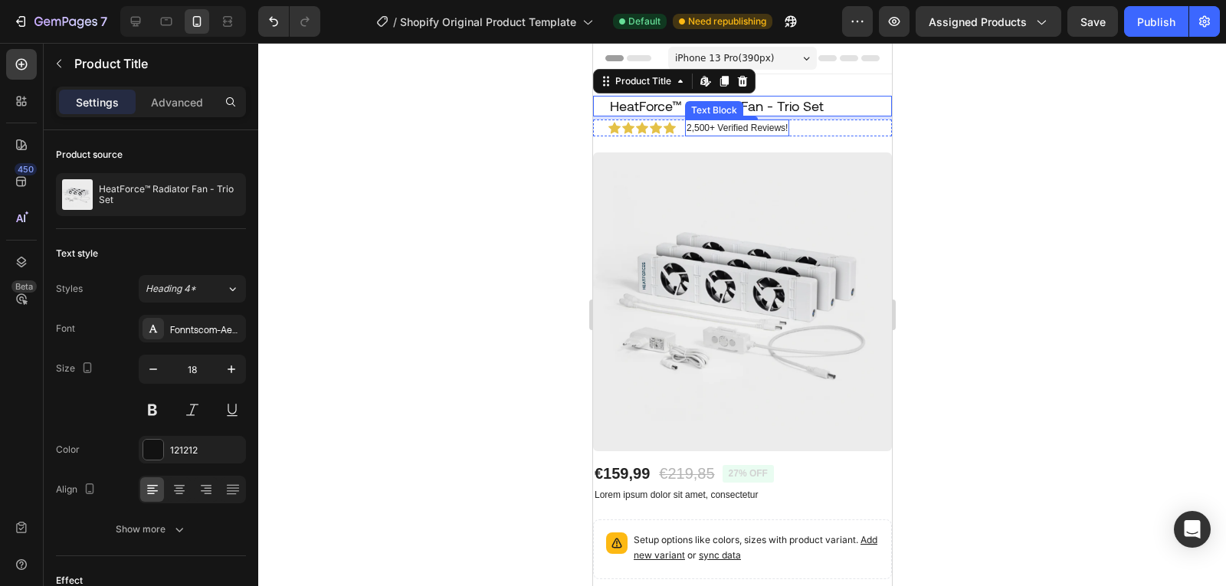
click at [745, 131] on p "2,500+ Verified Reviews!" at bounding box center [736, 128] width 101 height 14
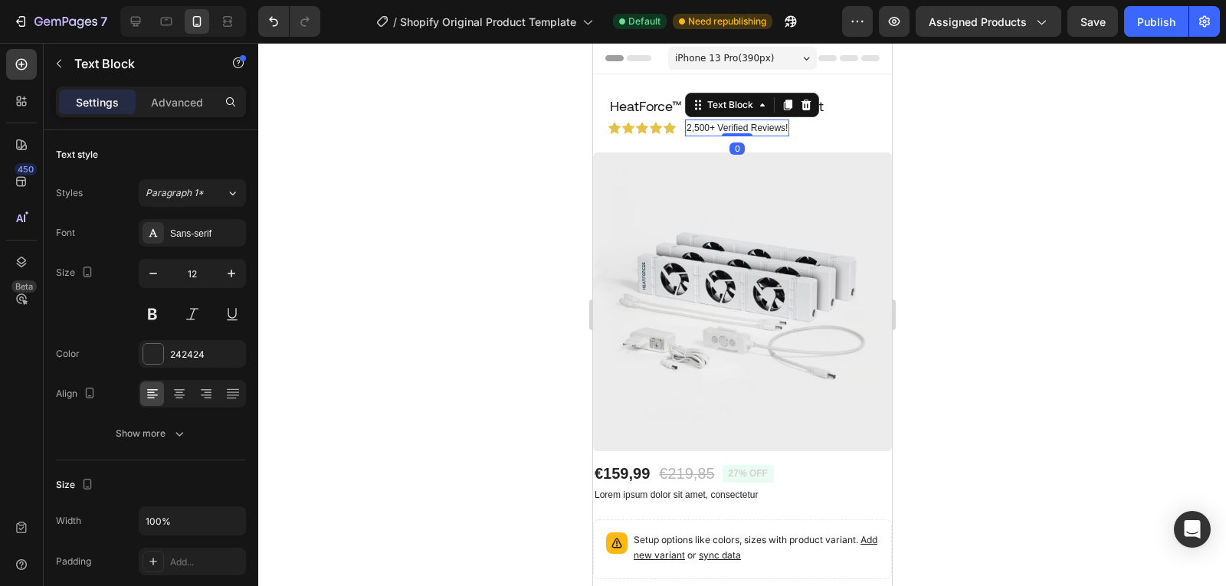
click at [775, 129] on p "2,500+ Verified Reviews!" at bounding box center [736, 128] width 101 height 14
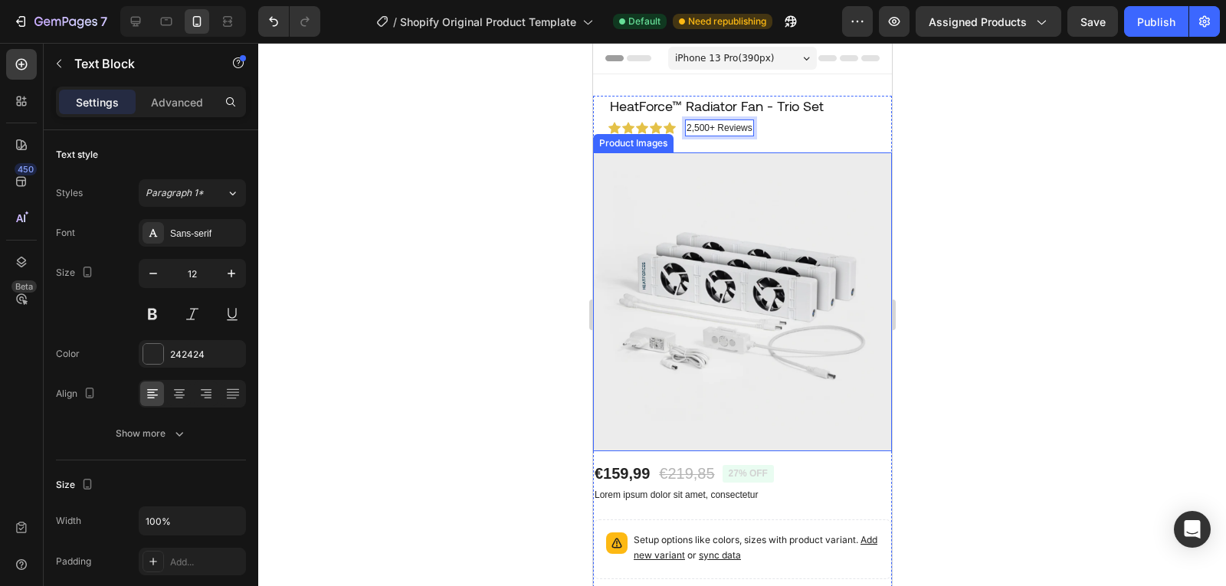
click at [507, 199] on div at bounding box center [742, 314] width 968 height 543
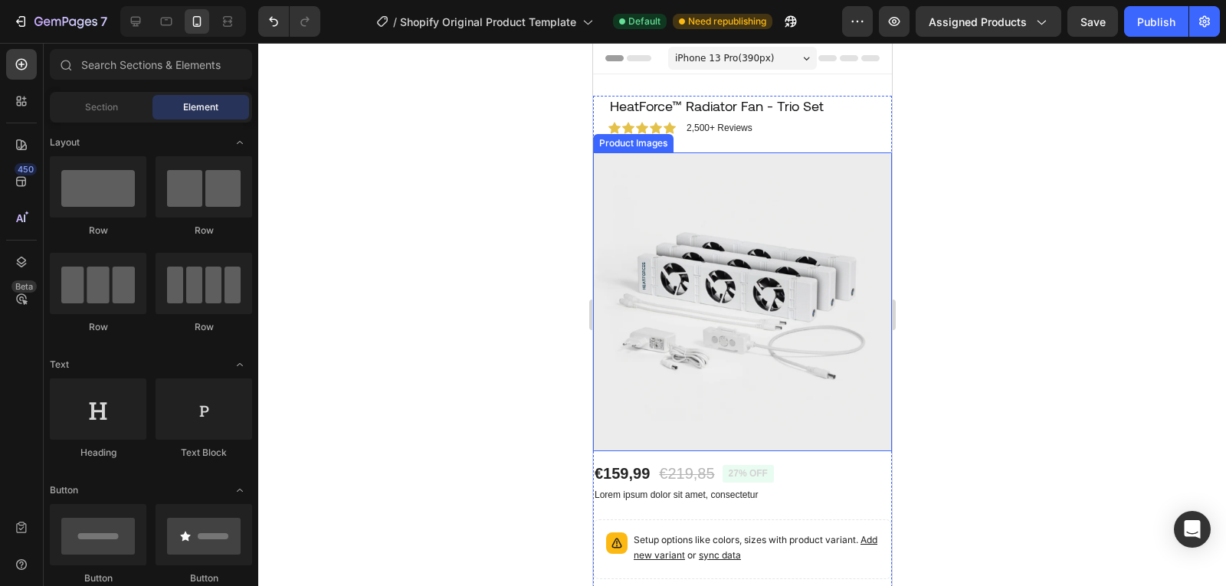
click at [500, 194] on div at bounding box center [742, 314] width 968 height 543
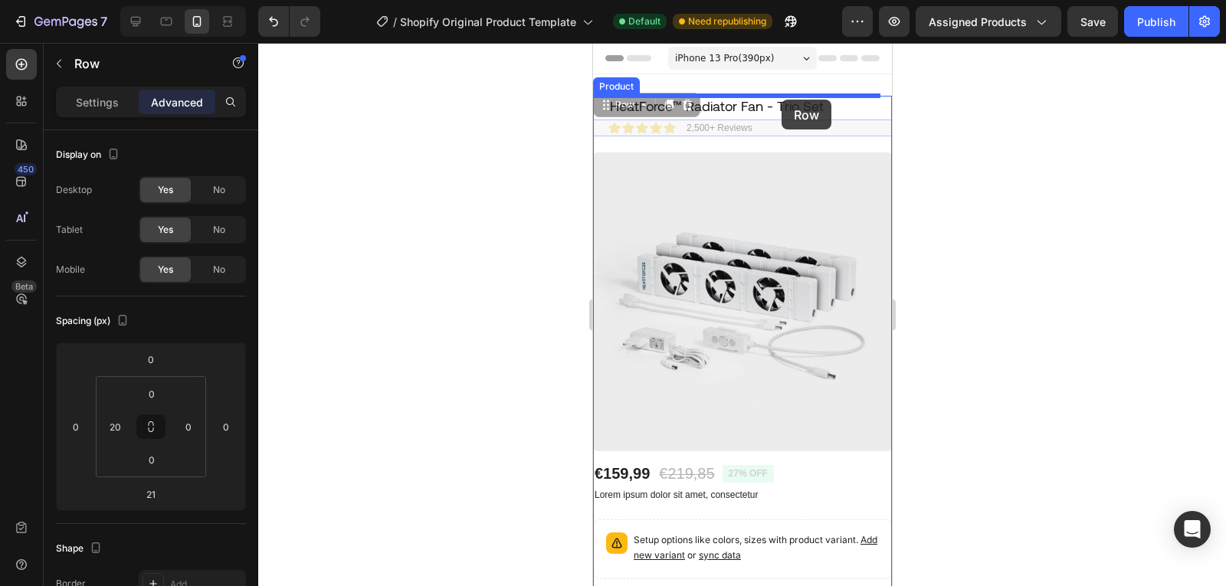
drag, startPoint x: 781, startPoint y: 131, endPoint x: 781, endPoint y: 100, distance: 31.4
click at [781, 100] on div "iPhone 13 Pro ( 390 px) iPhone 13 Mini iPhone 13 Pro iPhone 11 Pro Max iPhone 1…" at bounding box center [741, 566] width 299 height 1046
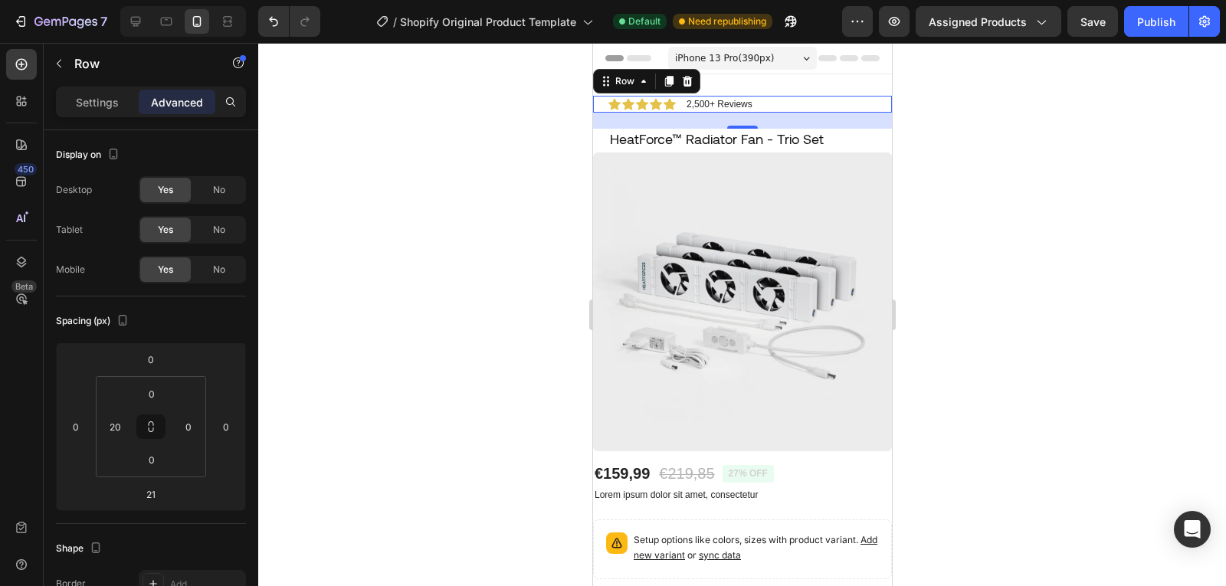
click at [483, 200] on div at bounding box center [742, 314] width 968 height 543
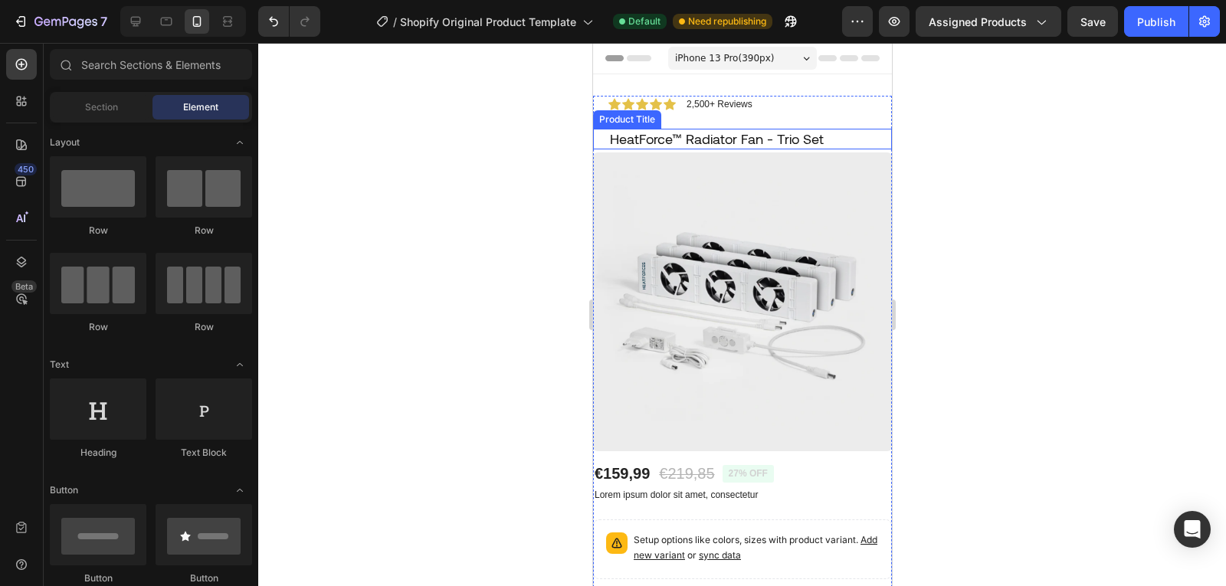
click at [728, 138] on h1 "HeatForce™ Radiator Fan - Trio Set" at bounding box center [749, 139] width 283 height 21
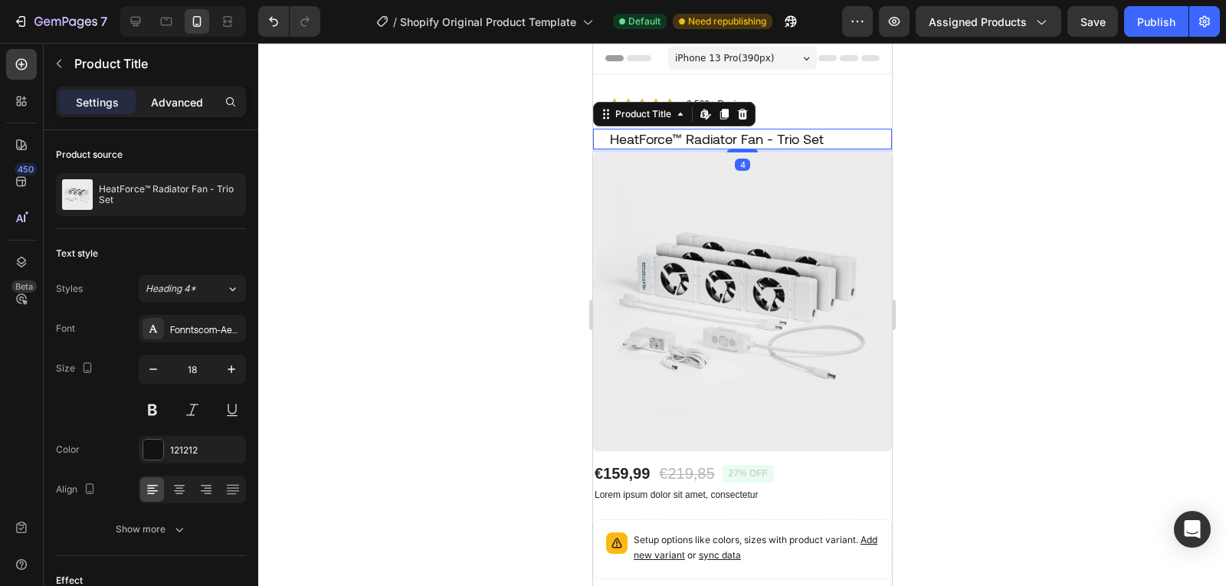
click at [183, 104] on p "Advanced" at bounding box center [177, 102] width 52 height 16
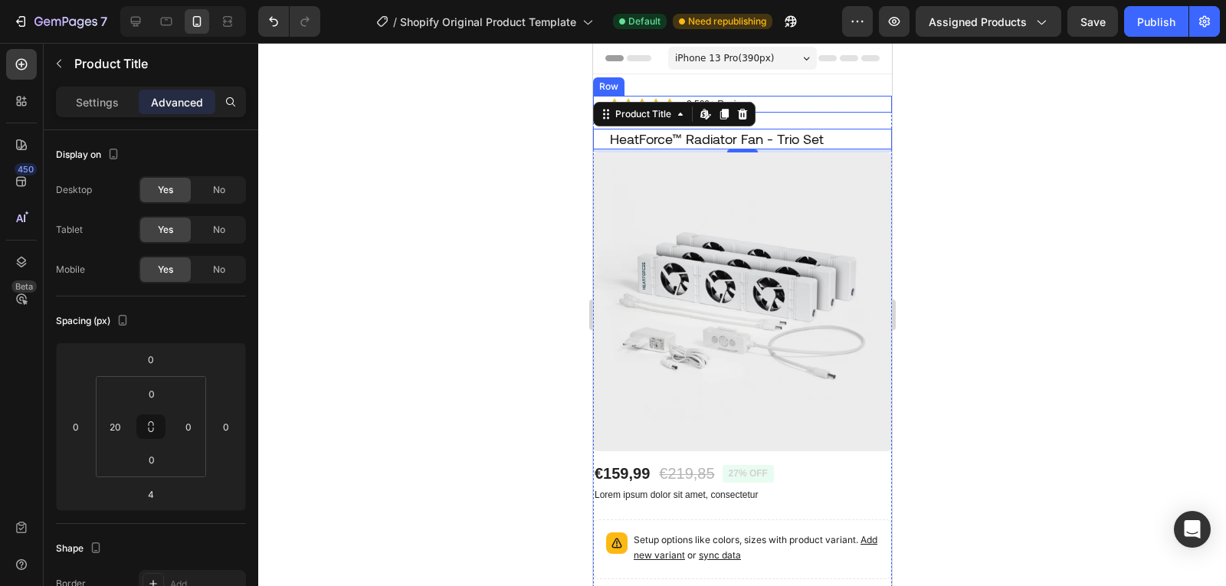
click at [815, 107] on div "Icon Icon Icon Icon Icon Icon List 2,500+ Reviews Text Block Row" at bounding box center [741, 104] width 299 height 17
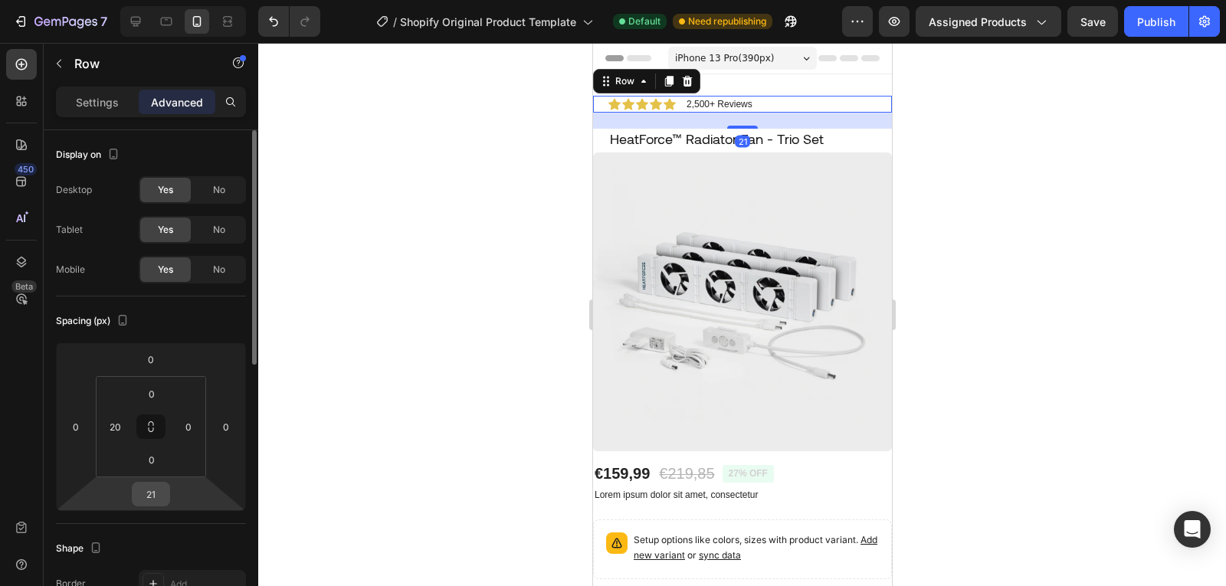
click at [151, 500] on input "21" at bounding box center [151, 494] width 31 height 23
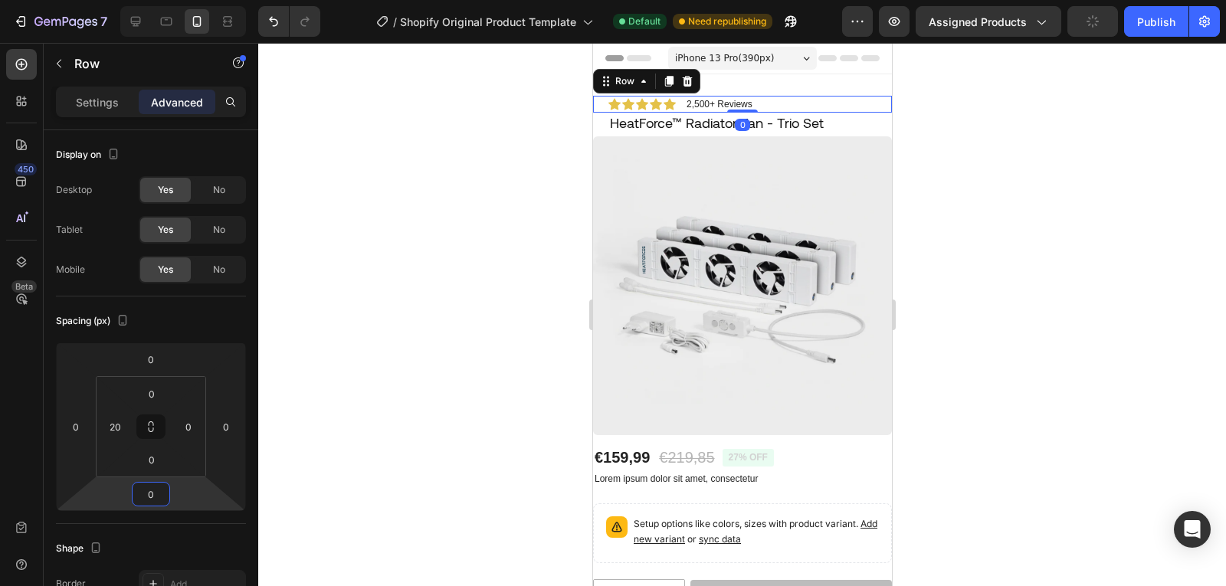
click at [478, 428] on div at bounding box center [742, 314] width 968 height 543
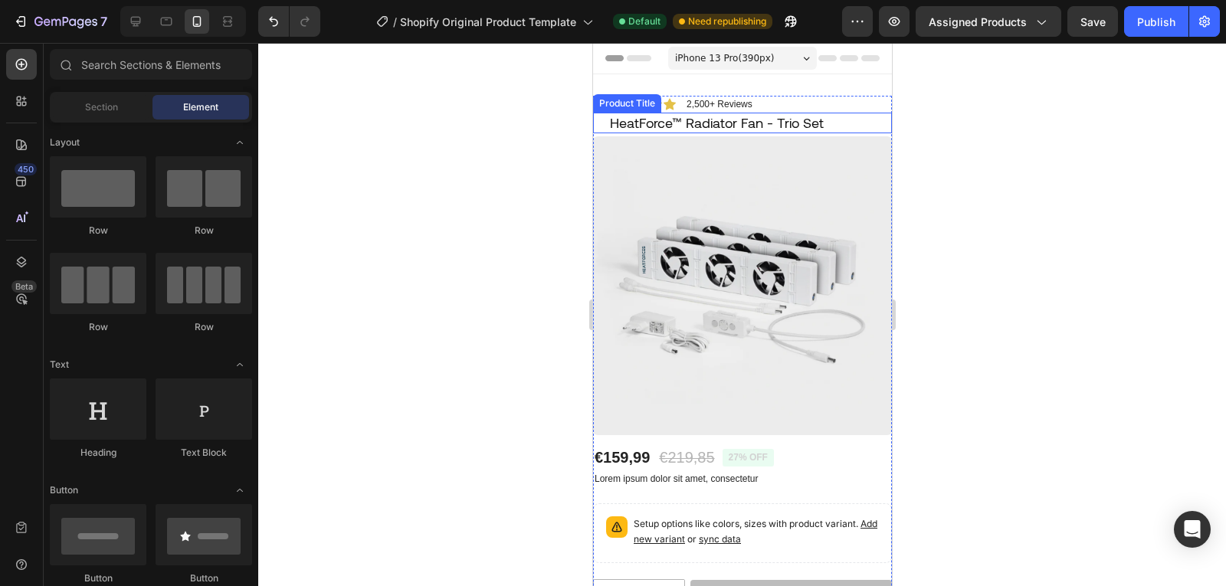
click at [713, 127] on h1 "HeatForce™ Radiator Fan - Trio Set" at bounding box center [749, 123] width 283 height 21
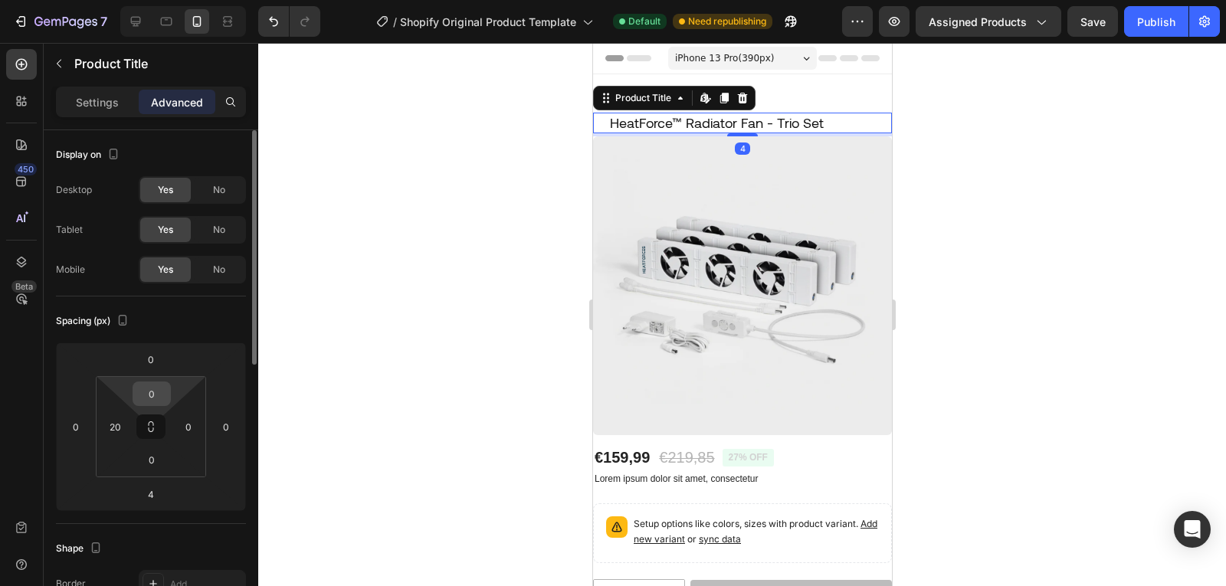
click at [156, 388] on input "0" at bounding box center [151, 393] width 31 height 23
type input "4"
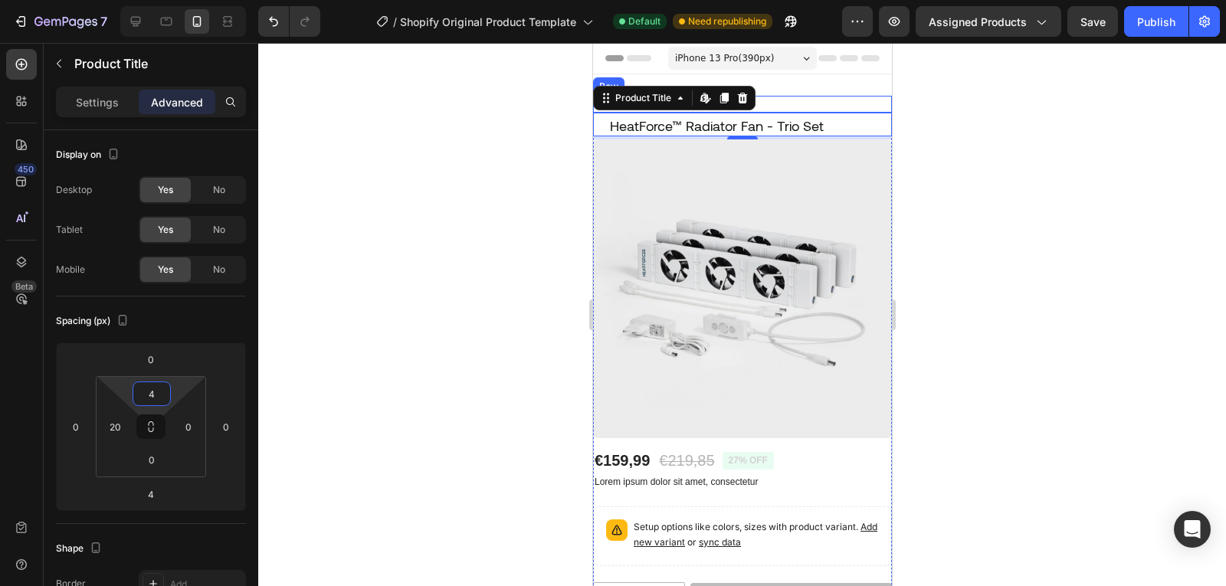
click at [811, 107] on div "Icon Icon Icon Icon Icon Icon List 2,500+ Reviews Text Block Row" at bounding box center [741, 104] width 299 height 17
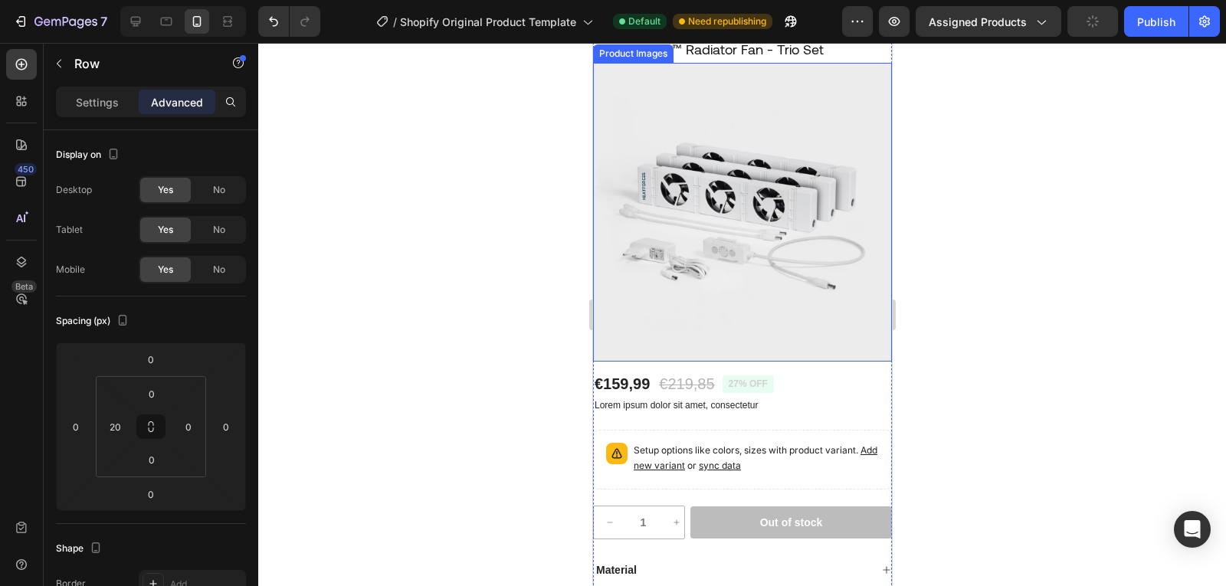
scroll to position [77, 0]
click at [818, 377] on div "€159,99 Product Price Product Price €219,85 Product Price Product Price 27% off…" at bounding box center [741, 383] width 299 height 23
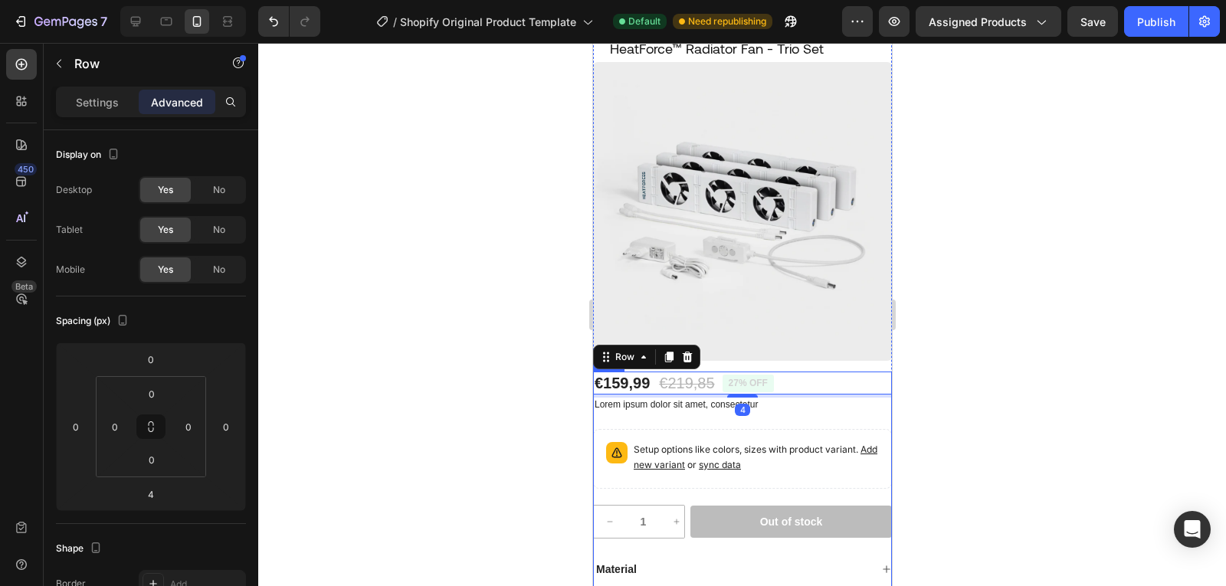
click at [819, 414] on div "€159,99 Product Price Product Price €219,85 Product Price Product Price 27% off…" at bounding box center [741, 518] width 299 height 292
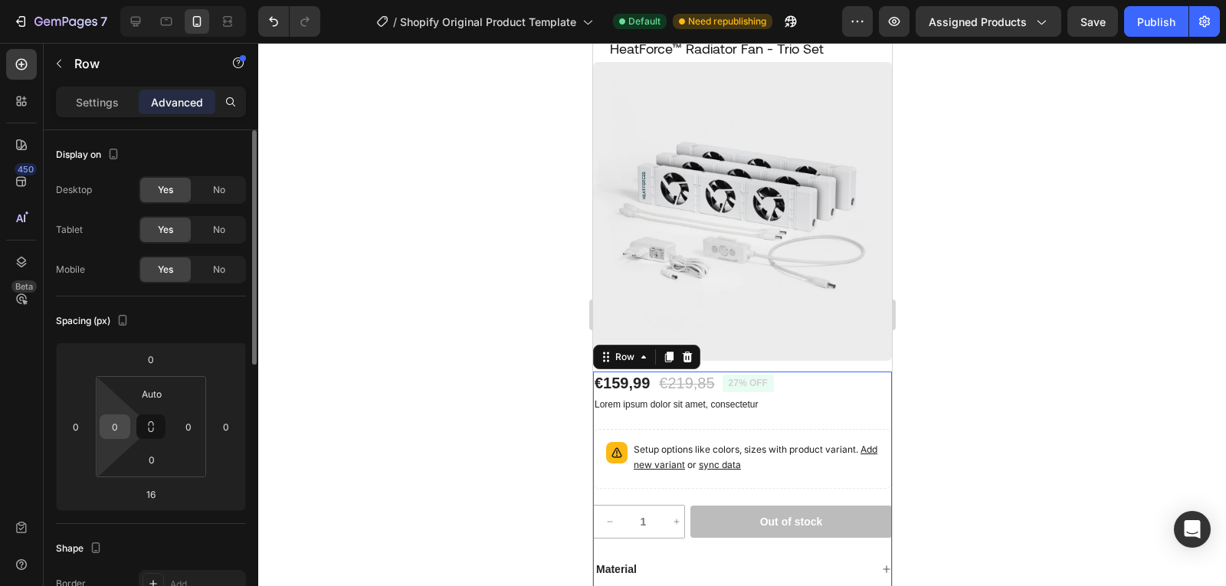
click at [120, 424] on input "0" at bounding box center [114, 426] width 23 height 23
drag, startPoint x: 280, startPoint y: 428, endPoint x: 111, endPoint y: 434, distance: 169.4
click at [111, 0] on div "7 / Shopify Original Product Template Default Need republishing Preview Assigne…" at bounding box center [613, 0] width 1226 height 0
click at [111, 434] on input "0" at bounding box center [114, 426] width 23 height 23
type input "20"
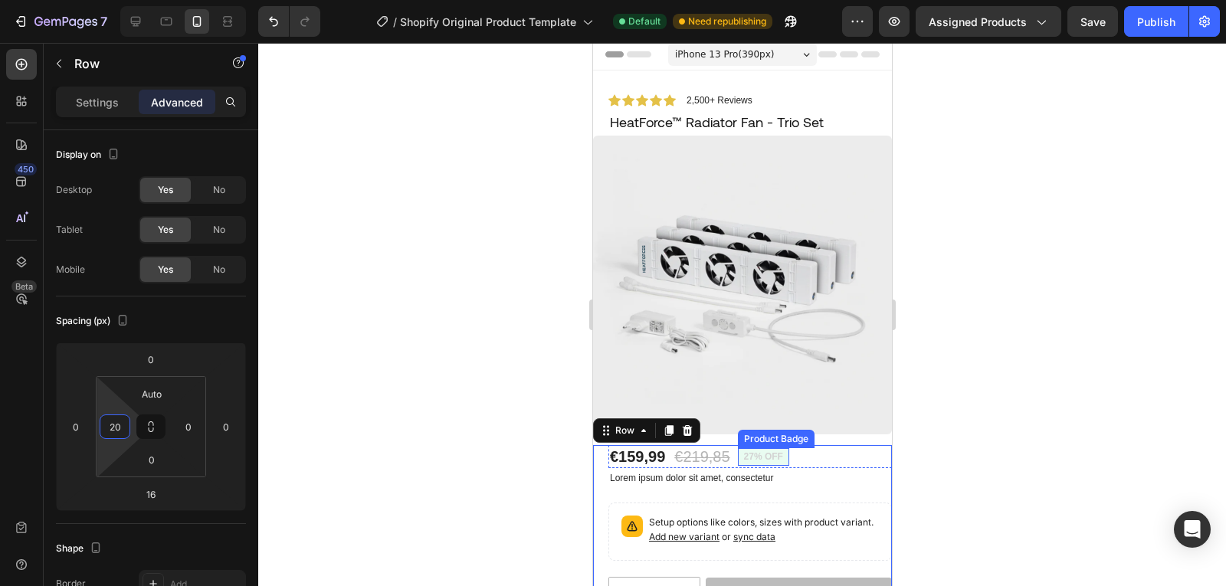
scroll to position [35, 0]
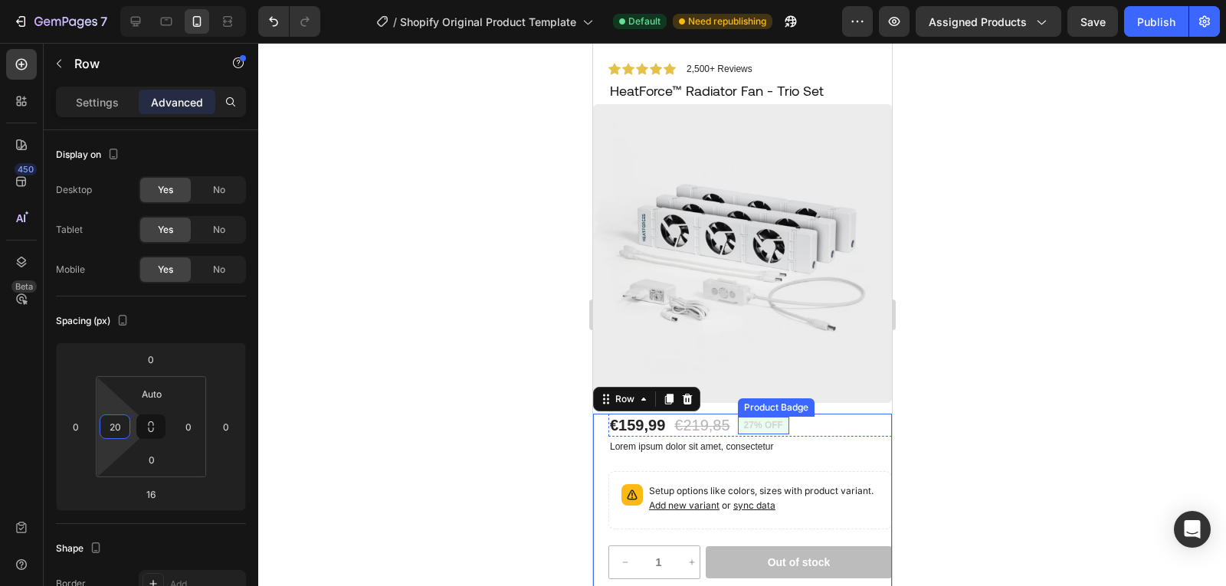
click at [765, 421] on pre "27% off" at bounding box center [762, 426] width 51 height 18
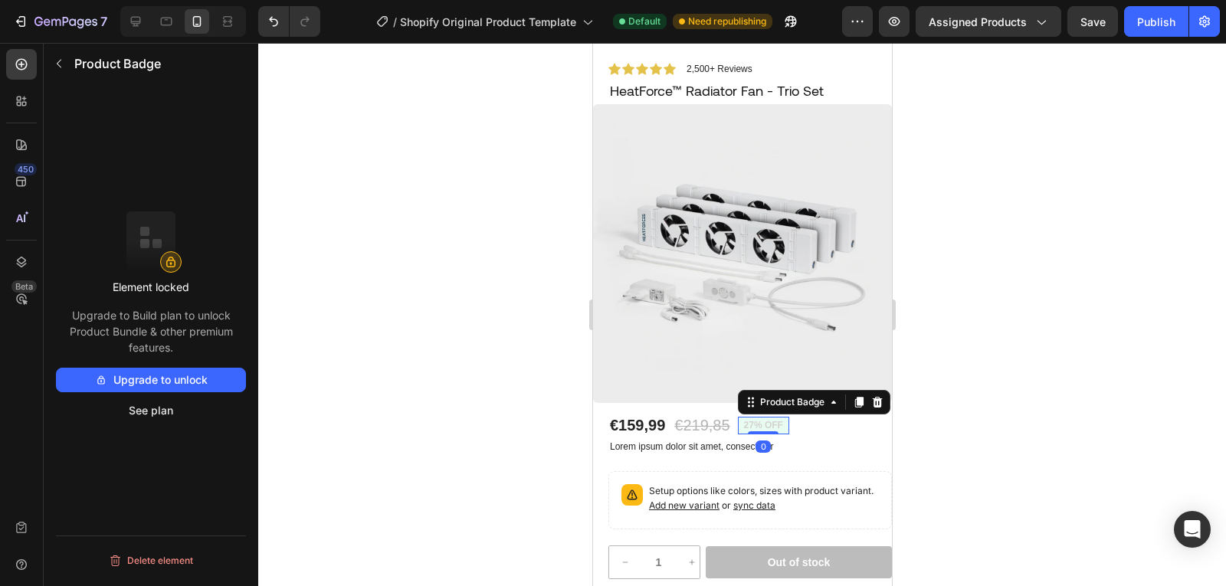
click at [765, 417] on pre "27% off" at bounding box center [762, 426] width 51 height 18
click at [56, 68] on icon "button" at bounding box center [59, 63] width 12 height 12
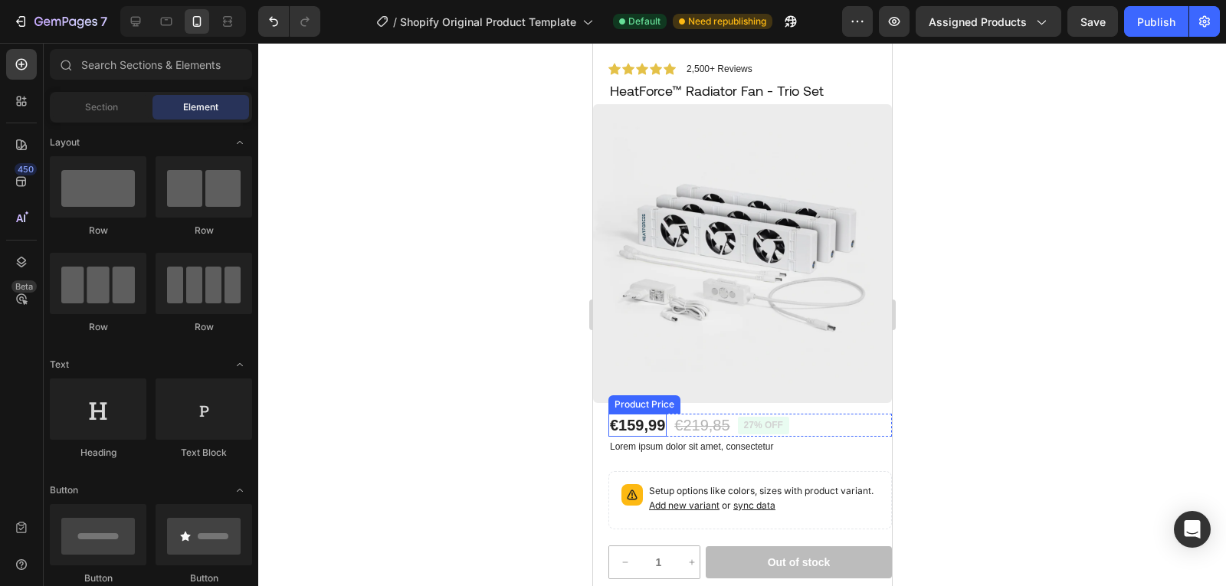
click at [649, 414] on div "€159,99" at bounding box center [637, 425] width 58 height 23
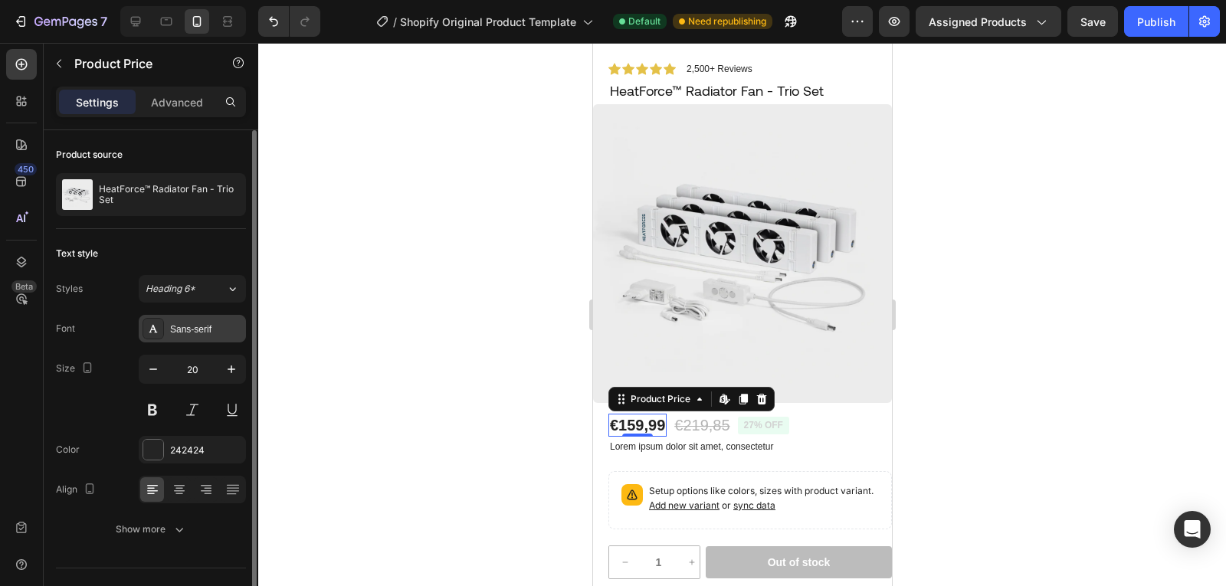
click at [184, 329] on div "Sans-serif" at bounding box center [206, 330] width 72 height 14
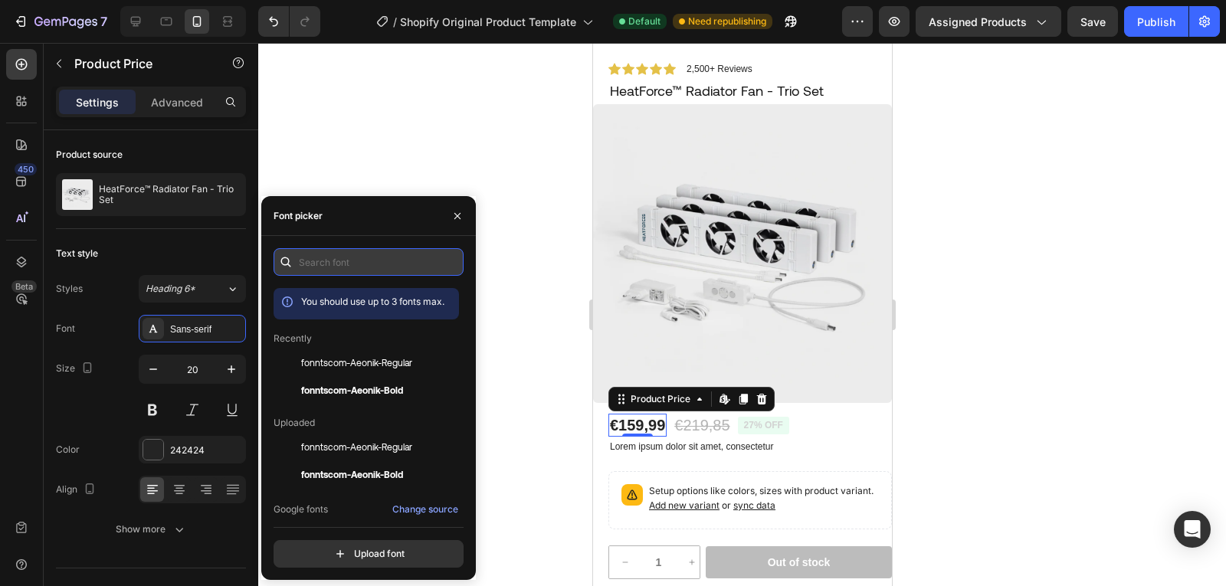
click at [323, 259] on input "text" at bounding box center [369, 262] width 190 height 28
click at [336, 259] on input "text" at bounding box center [369, 262] width 190 height 28
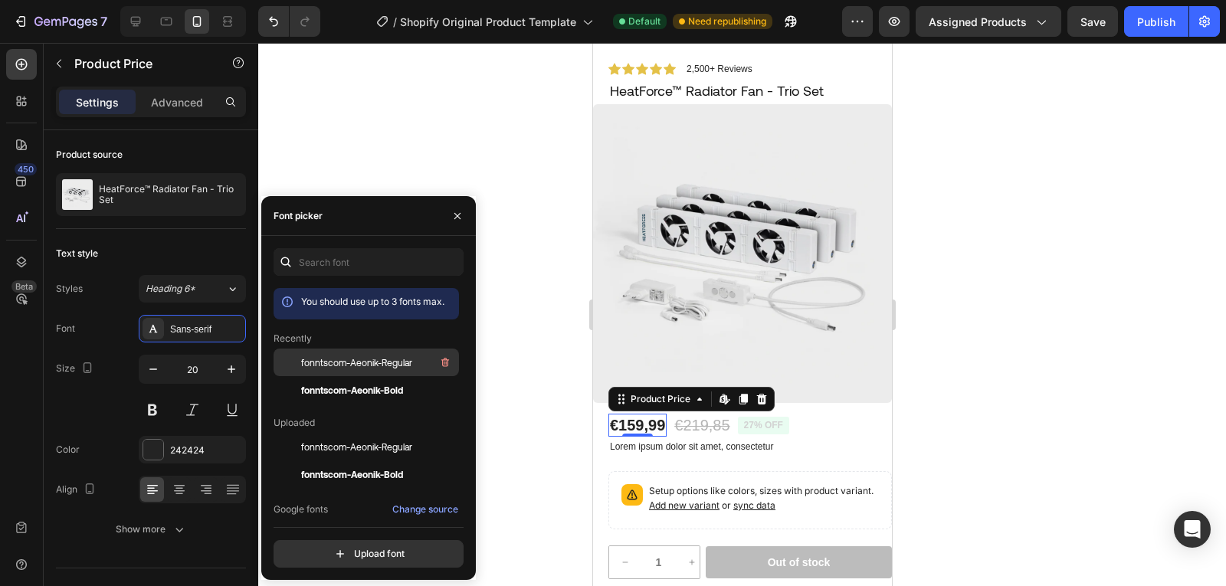
click at [381, 360] on span "fonntscom-Aeonik-Regular" at bounding box center [356, 363] width 111 height 14
click at [704, 414] on div "€219,85" at bounding box center [699, 425] width 58 height 23
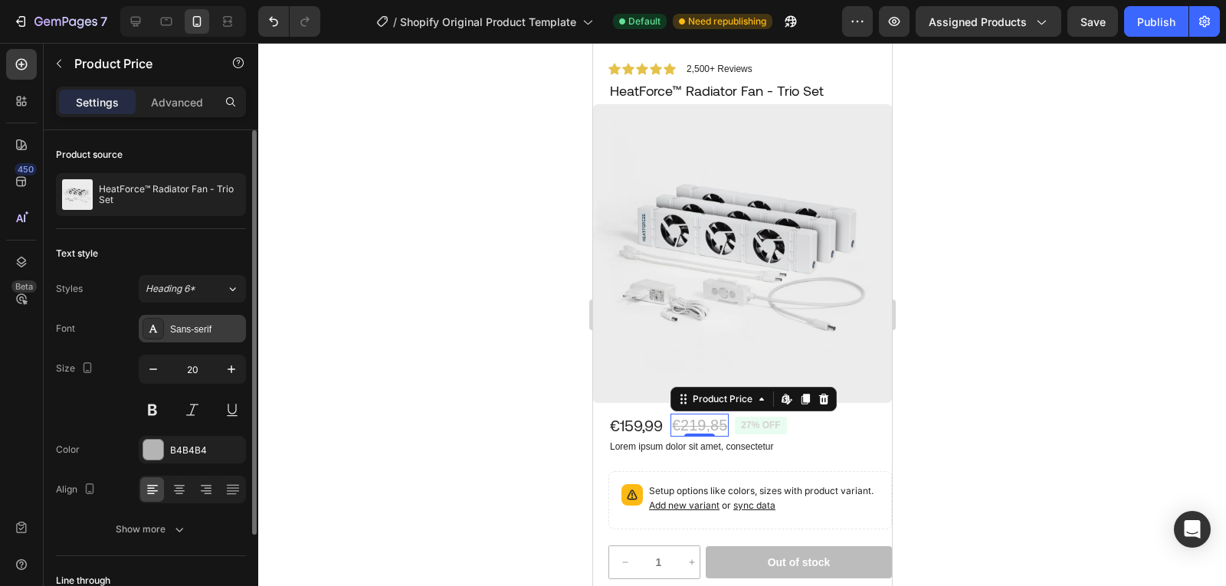
click at [175, 321] on div "Sans-serif" at bounding box center [192, 329] width 107 height 28
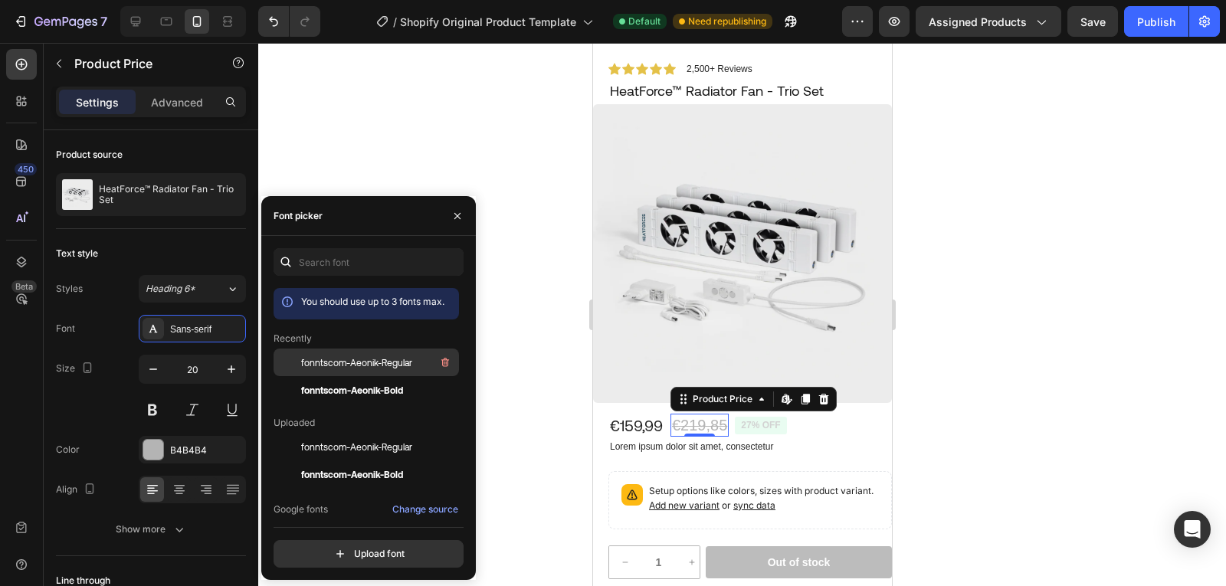
click at [356, 357] on span "fonntscom-Aeonik-Regular" at bounding box center [356, 363] width 111 height 14
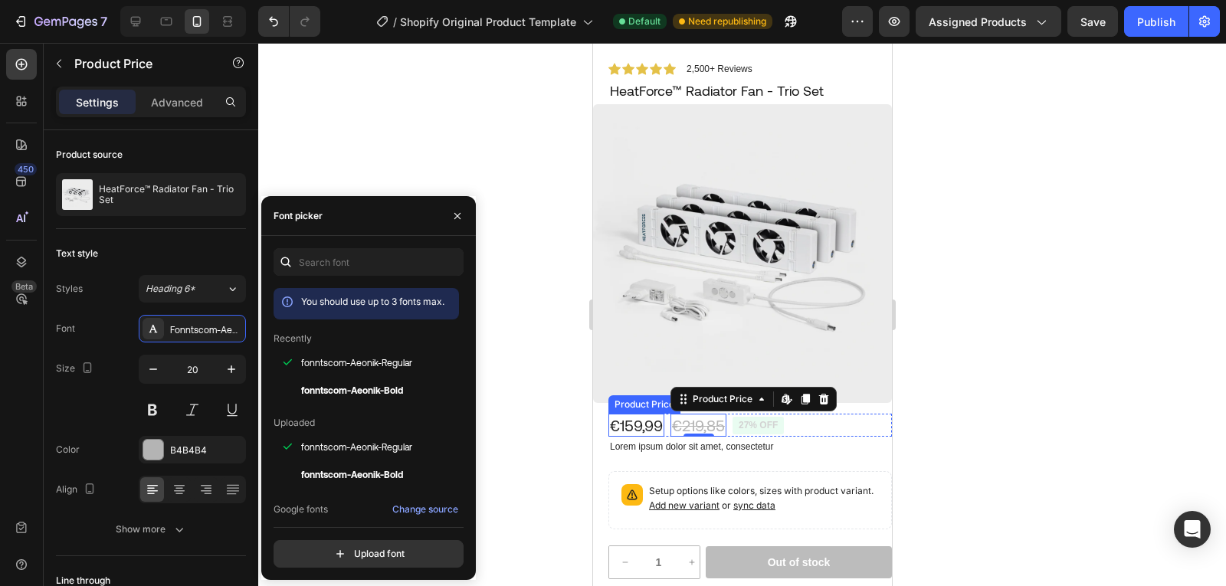
click at [637, 415] on div "€159,99" at bounding box center [636, 425] width 56 height 23
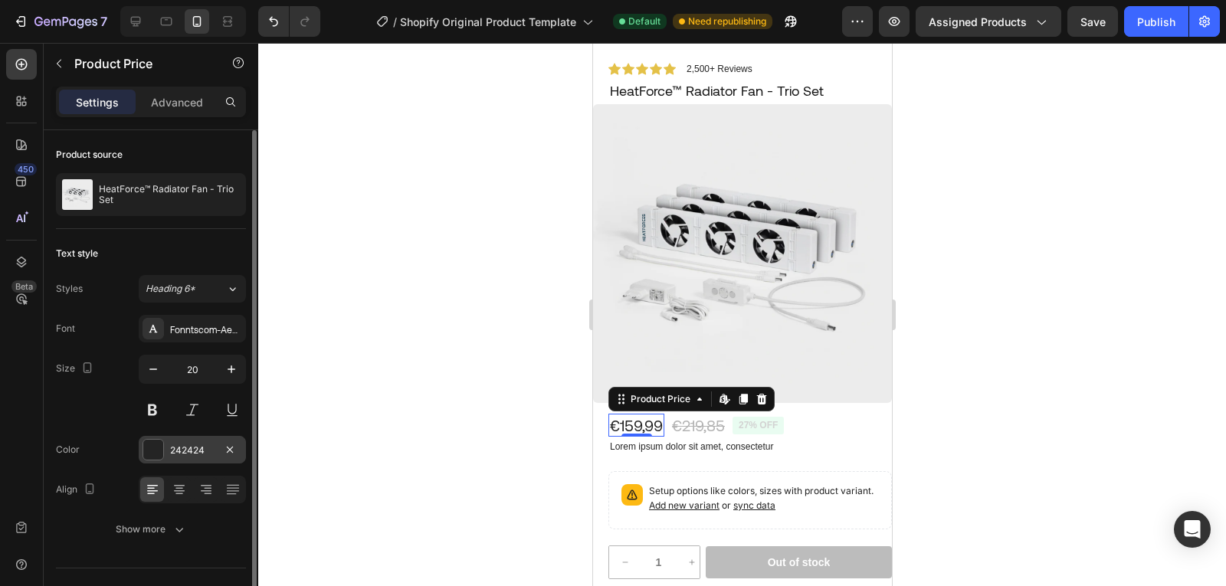
click at [165, 452] on div "242424" at bounding box center [192, 450] width 107 height 28
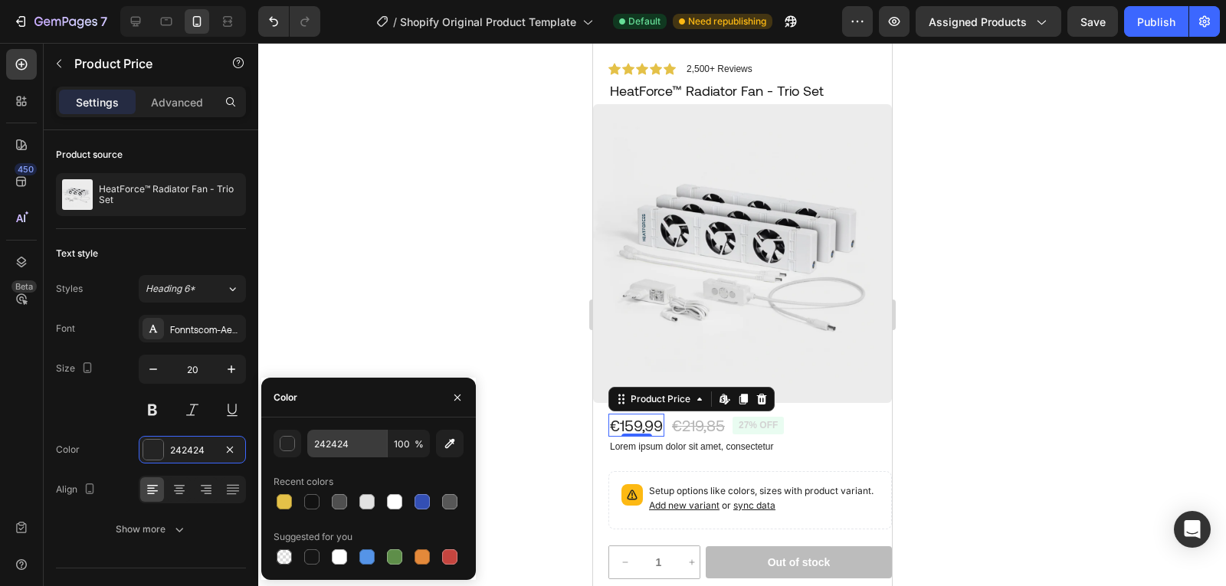
drag, startPoint x: 356, startPoint y: 429, endPoint x: 341, endPoint y: 441, distance: 18.5
click at [341, 441] on div "242424 100 % Recent colors Suggested for you" at bounding box center [368, 499] width 215 height 162
click at [341, 441] on input "242424" at bounding box center [347, 444] width 80 height 28
click at [346, 449] on input "5D8034" at bounding box center [347, 444] width 80 height 28
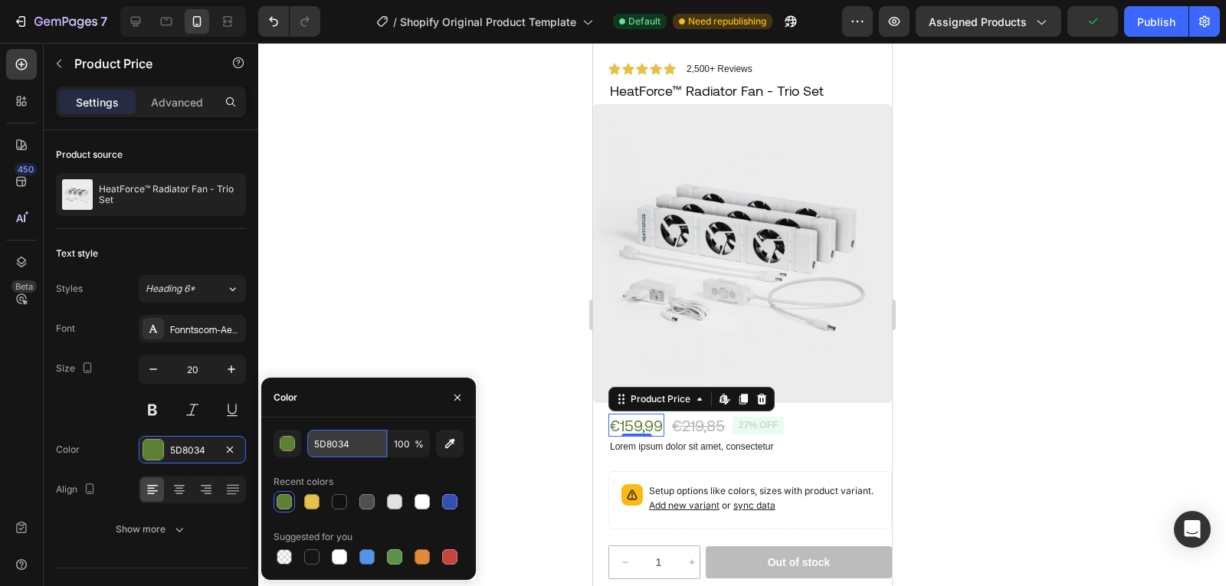
click at [346, 449] on input "5D8034" at bounding box center [347, 444] width 80 height 28
click at [311, 506] on div at bounding box center [311, 501] width 15 height 15
type input "5D8034"
click at [431, 348] on div at bounding box center [742, 314] width 968 height 543
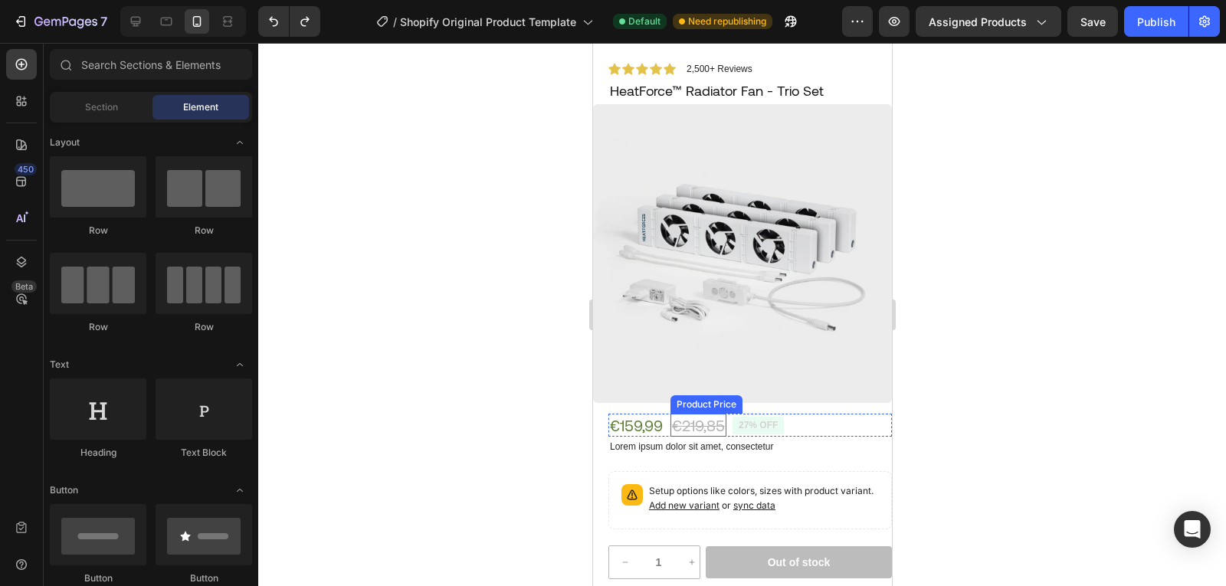
click at [690, 420] on div "€219,85" at bounding box center [698, 425] width 56 height 23
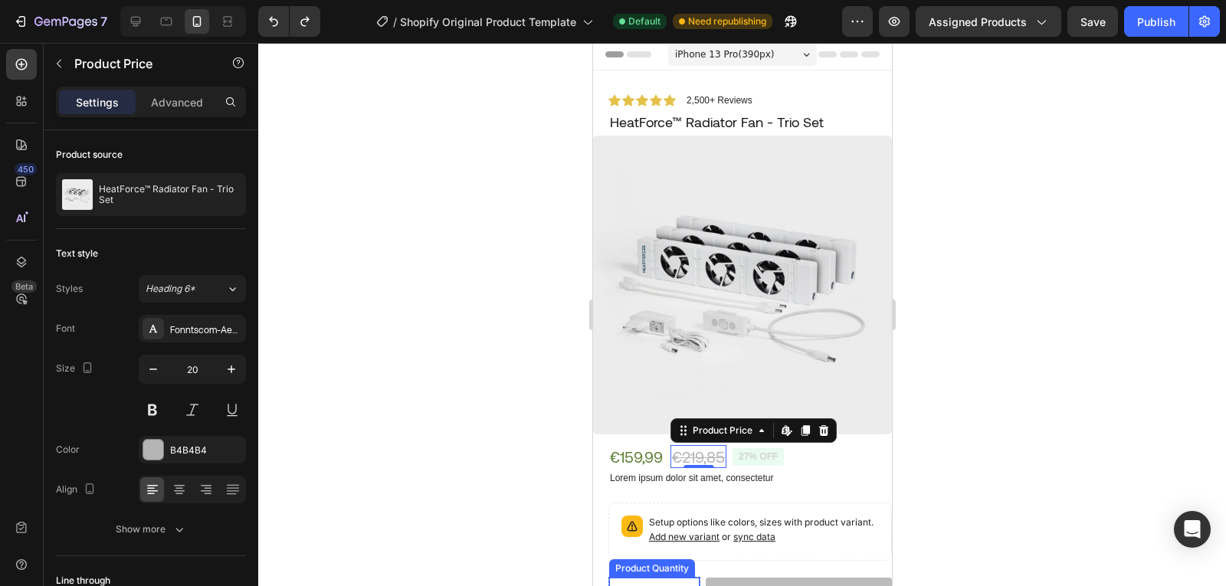
scroll to position [2, 0]
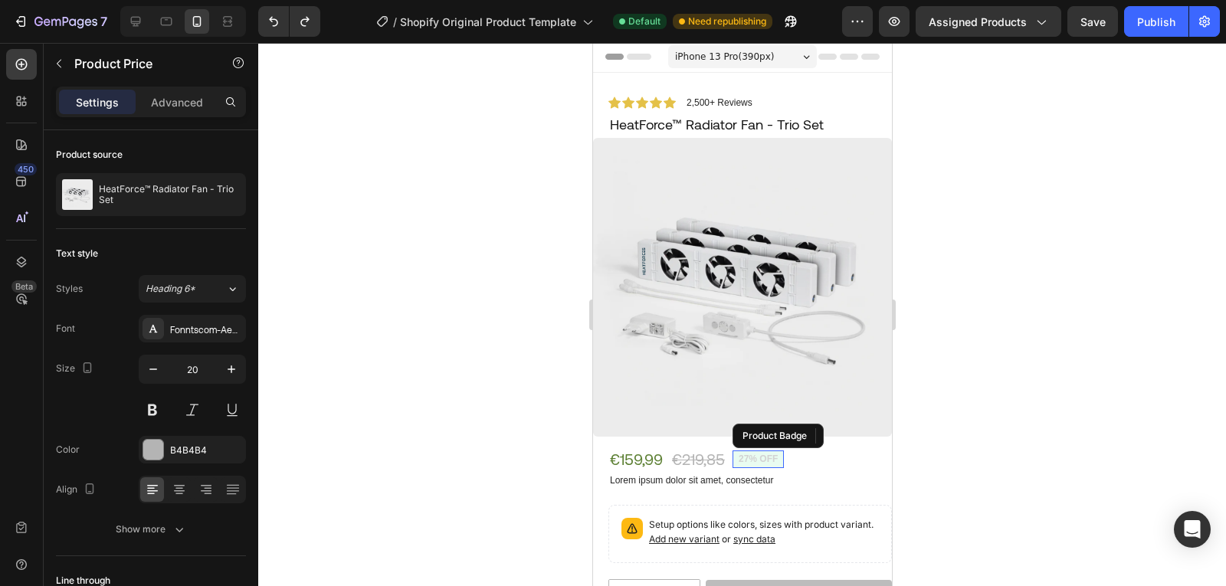
click at [755, 451] on pre "27% off" at bounding box center [757, 460] width 51 height 18
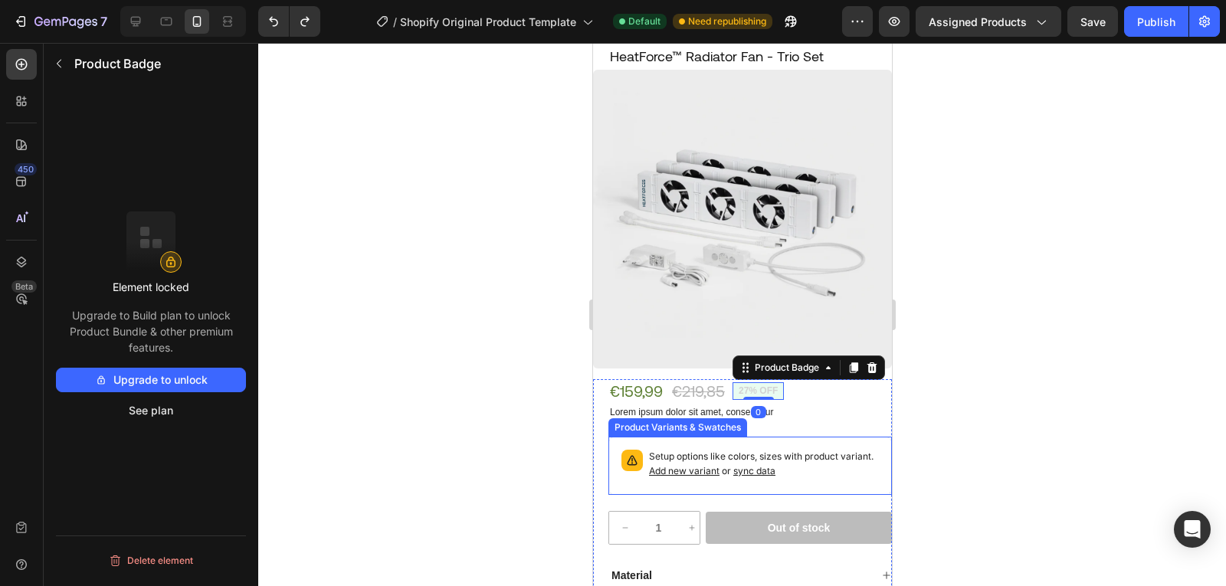
scroll to position [71, 0]
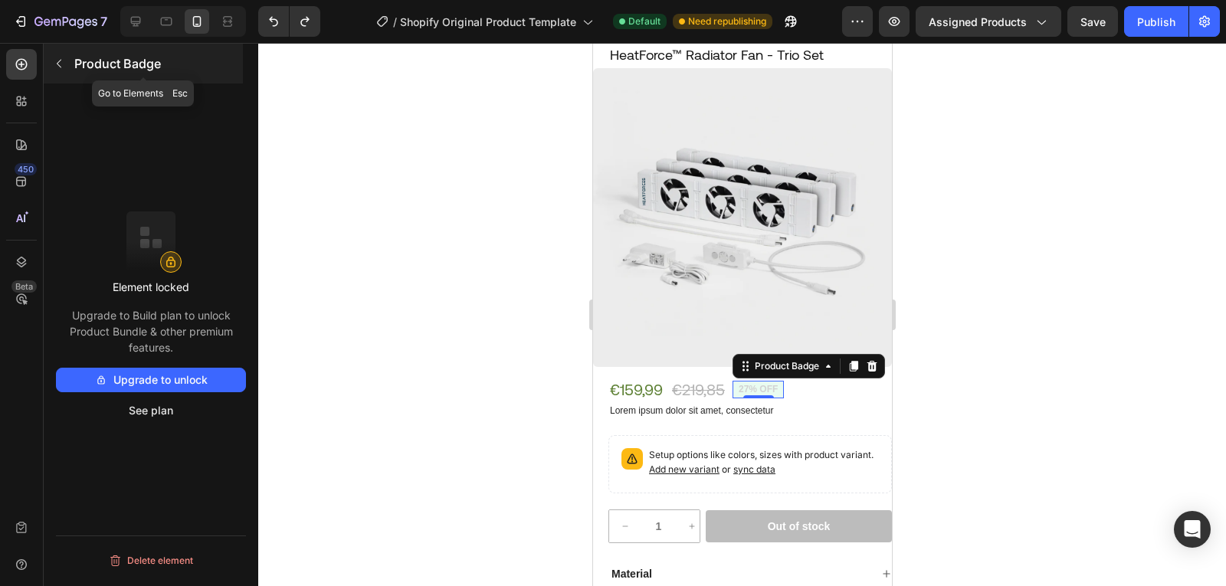
click at [57, 72] on button "button" at bounding box center [59, 63] width 25 height 25
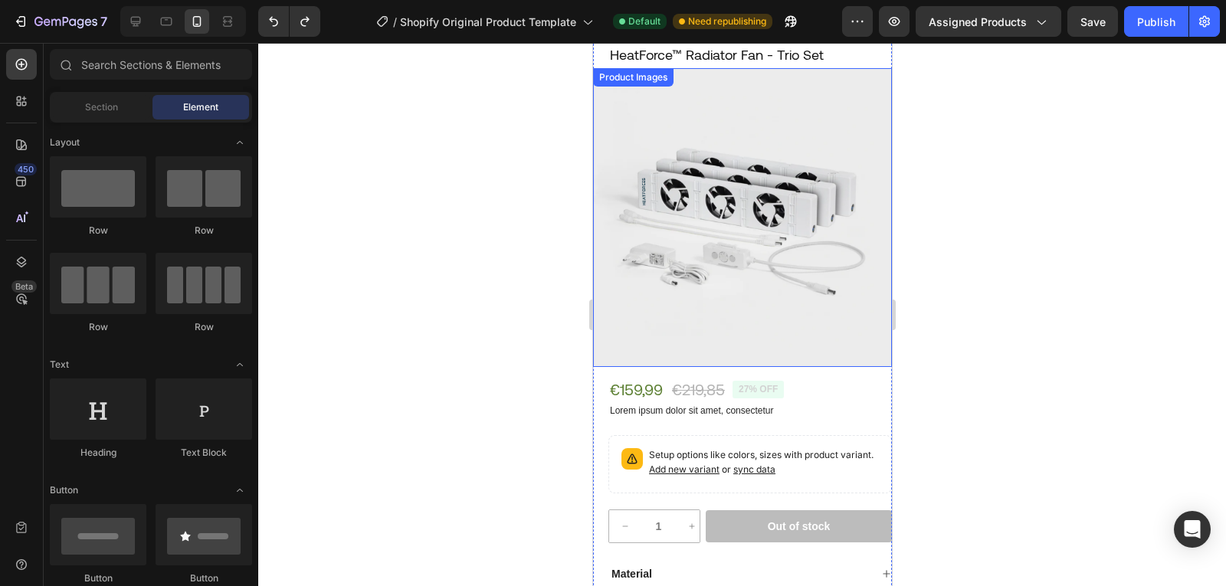
scroll to position [0, 0]
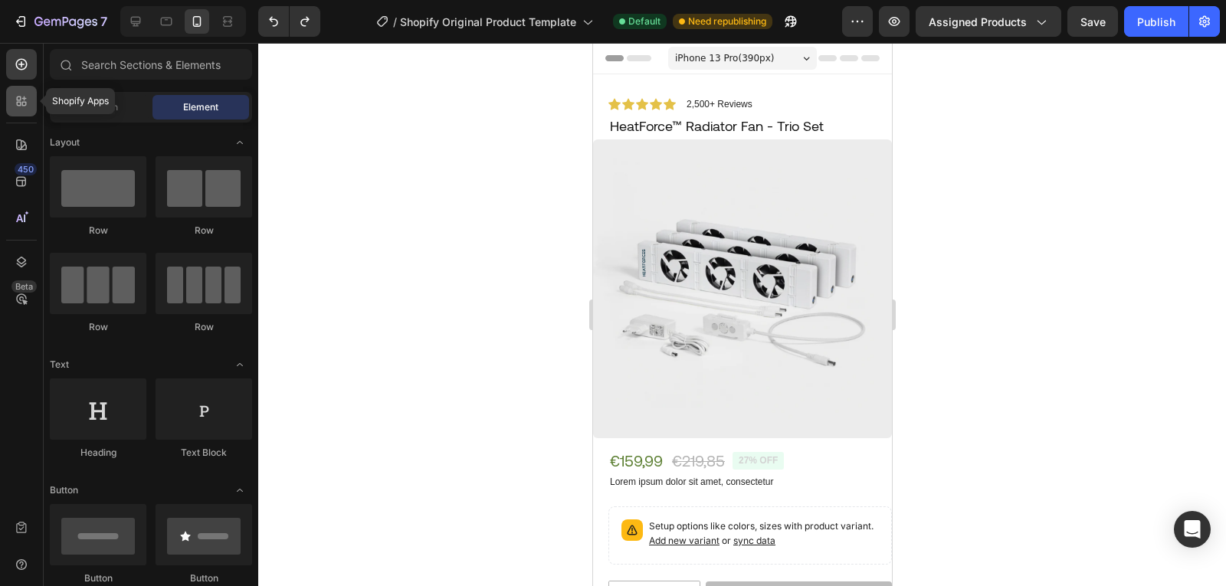
click at [18, 101] on icon at bounding box center [21, 100] width 15 height 15
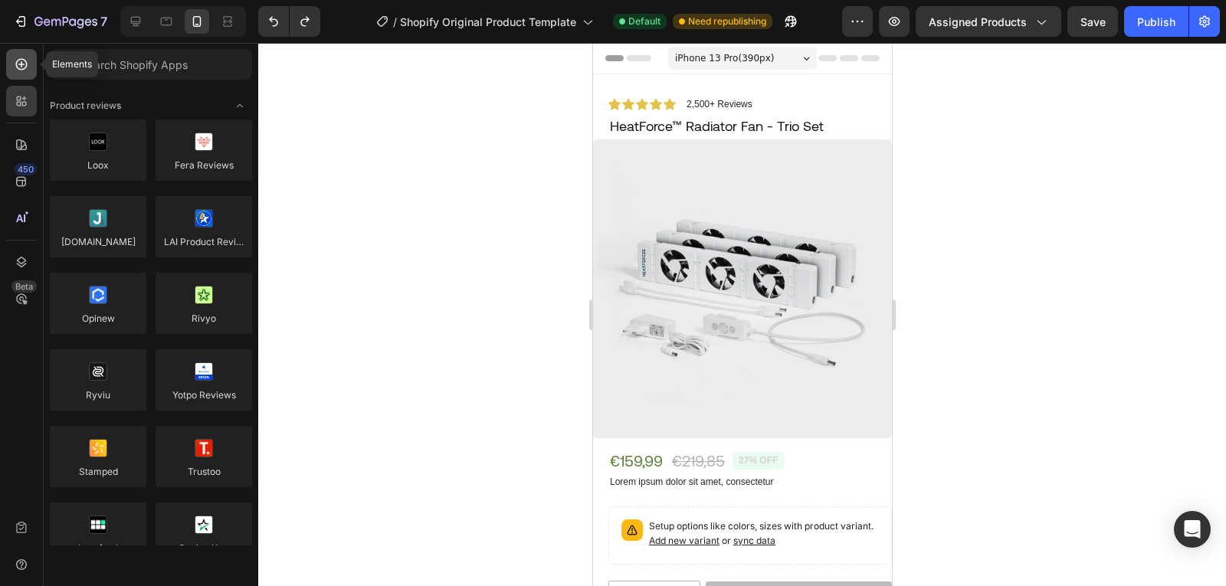
click at [34, 68] on div at bounding box center [21, 64] width 31 height 31
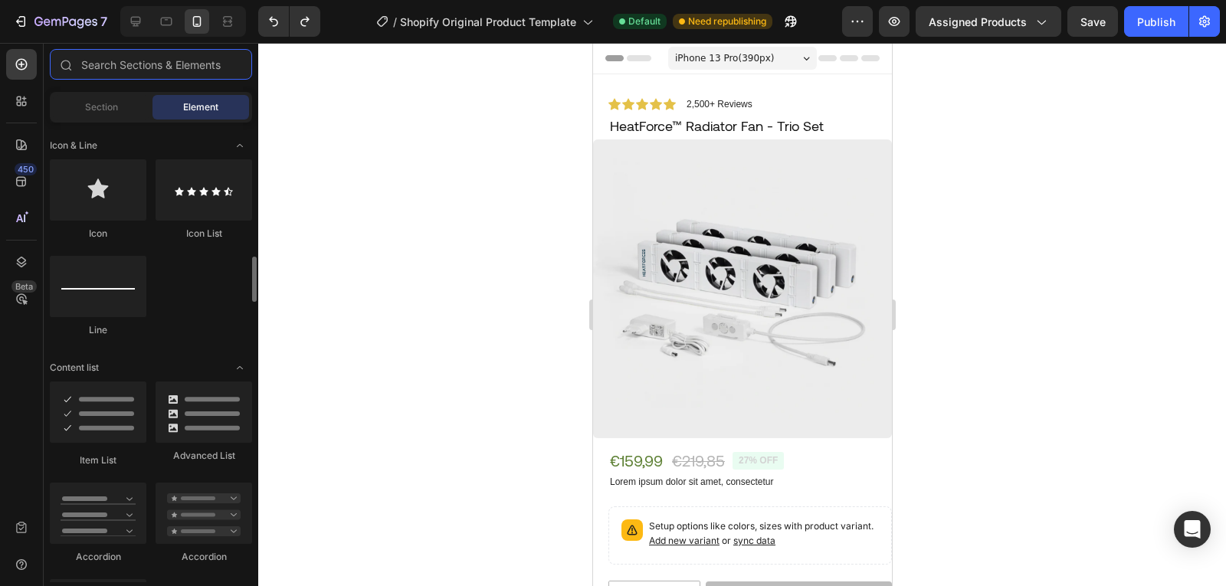
scroll to position [1085, 0]
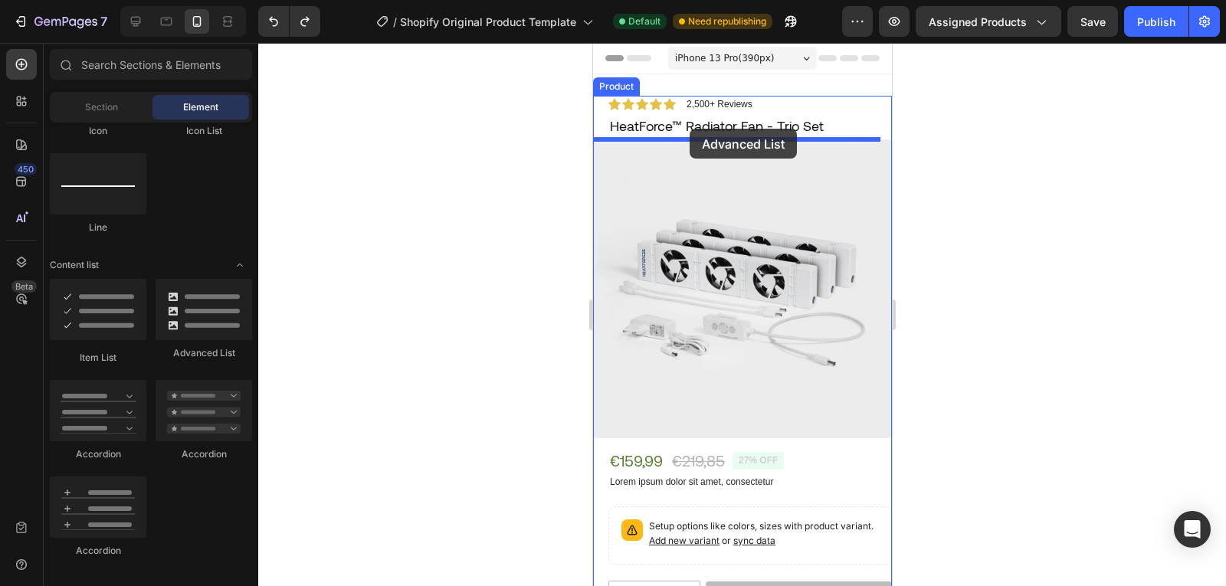
drag, startPoint x: 782, startPoint y: 375, endPoint x: 689, endPoint y: 129, distance: 263.8
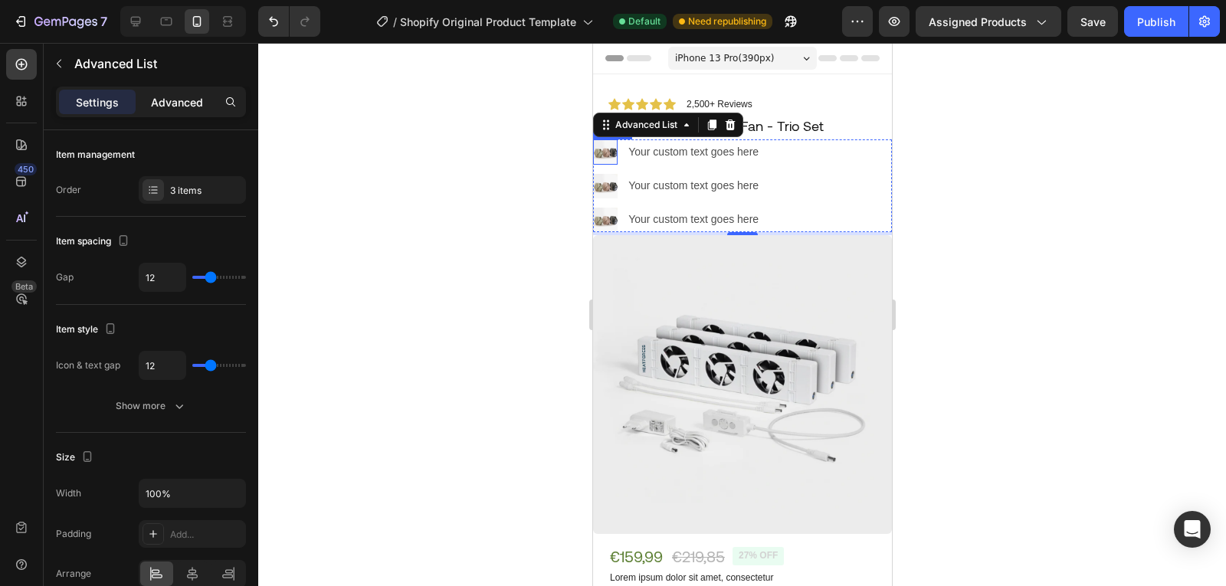
click at [185, 108] on p "Advanced" at bounding box center [177, 102] width 52 height 16
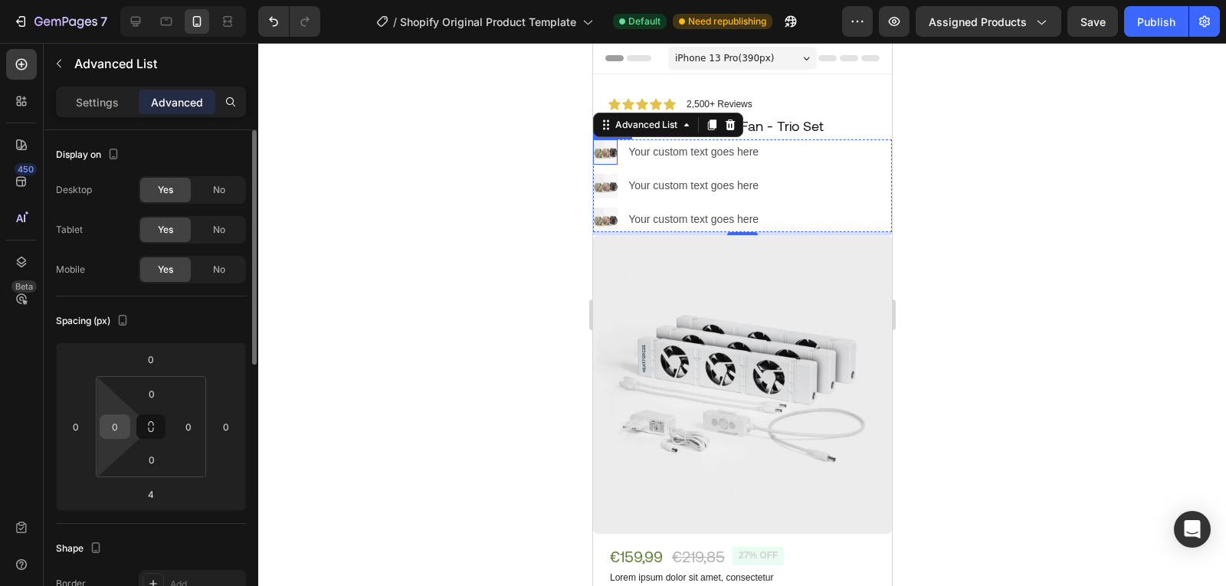
click at [117, 428] on input "0" at bounding box center [114, 426] width 23 height 23
type input "20"
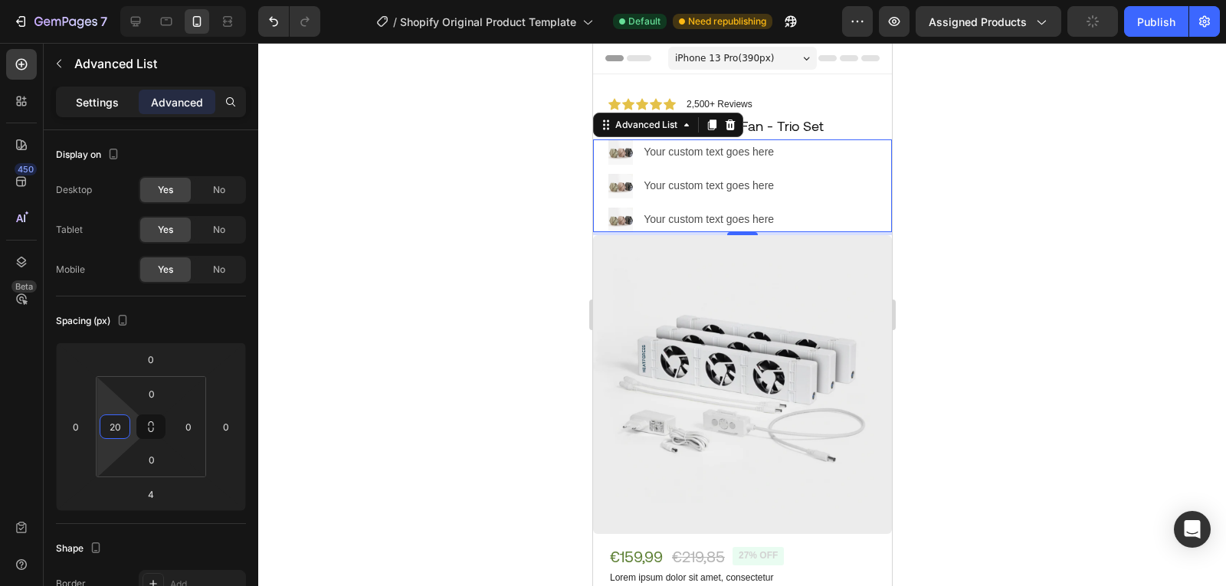
click at [112, 103] on p "Settings" at bounding box center [97, 102] width 43 height 16
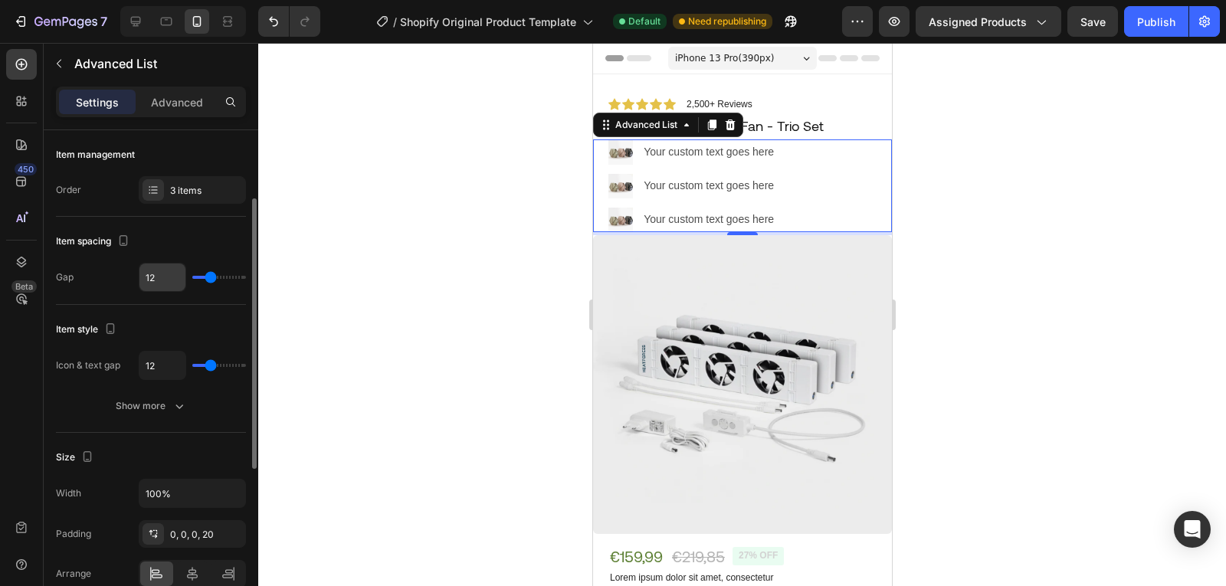
scroll to position [45, 0]
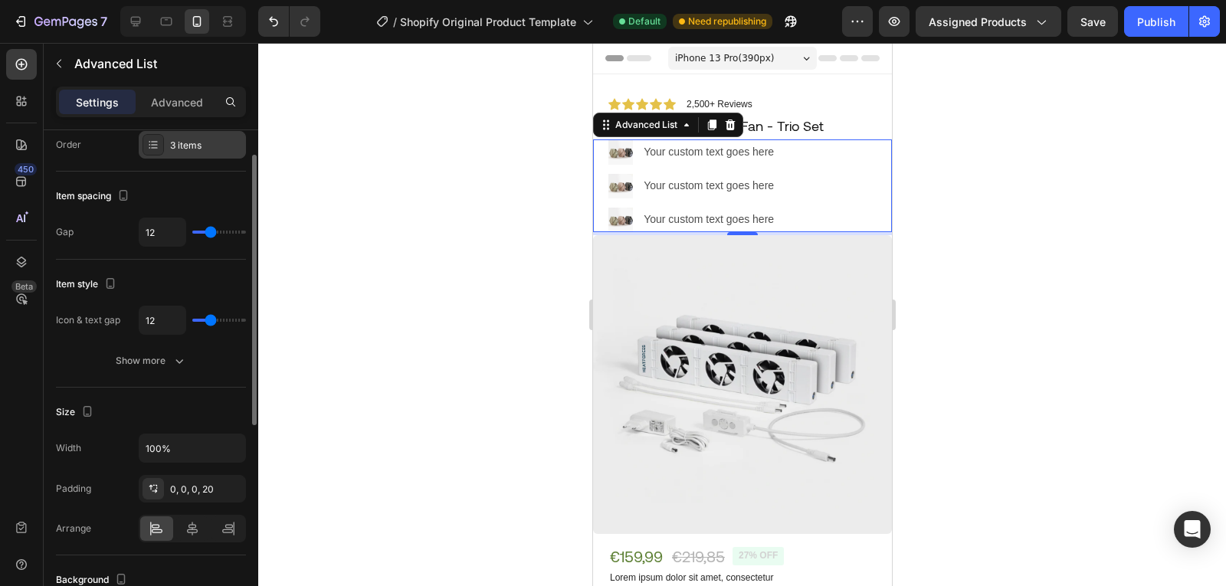
click at [188, 142] on div "3 items" at bounding box center [206, 146] width 72 height 14
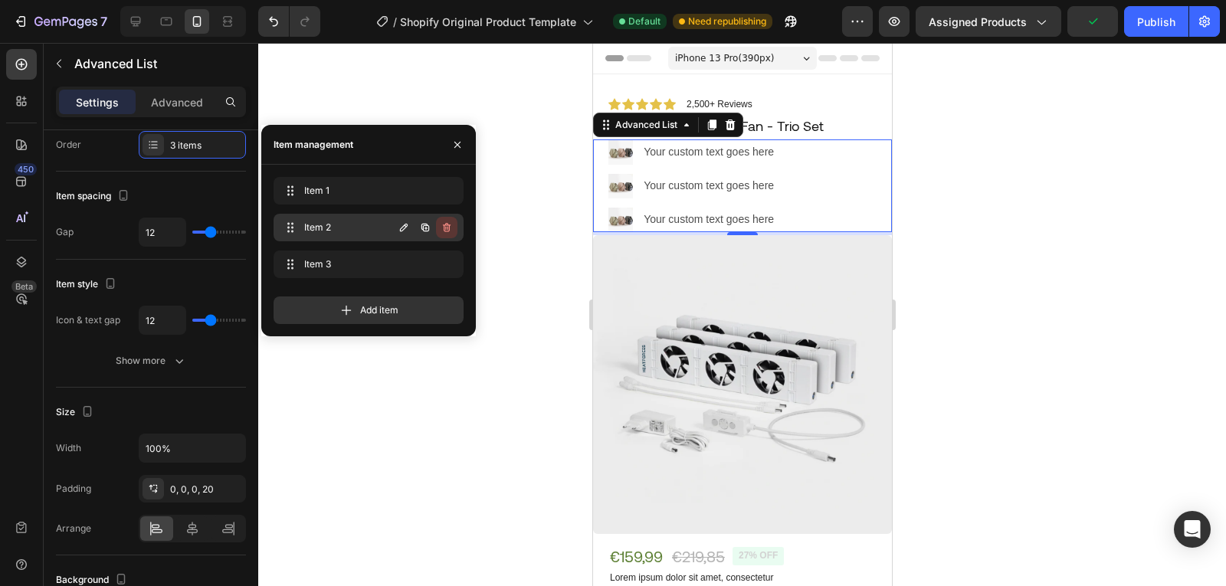
click at [448, 228] on icon "button" at bounding box center [447, 227] width 12 height 12
click at [443, 233] on div "Delete" at bounding box center [436, 228] width 28 height 14
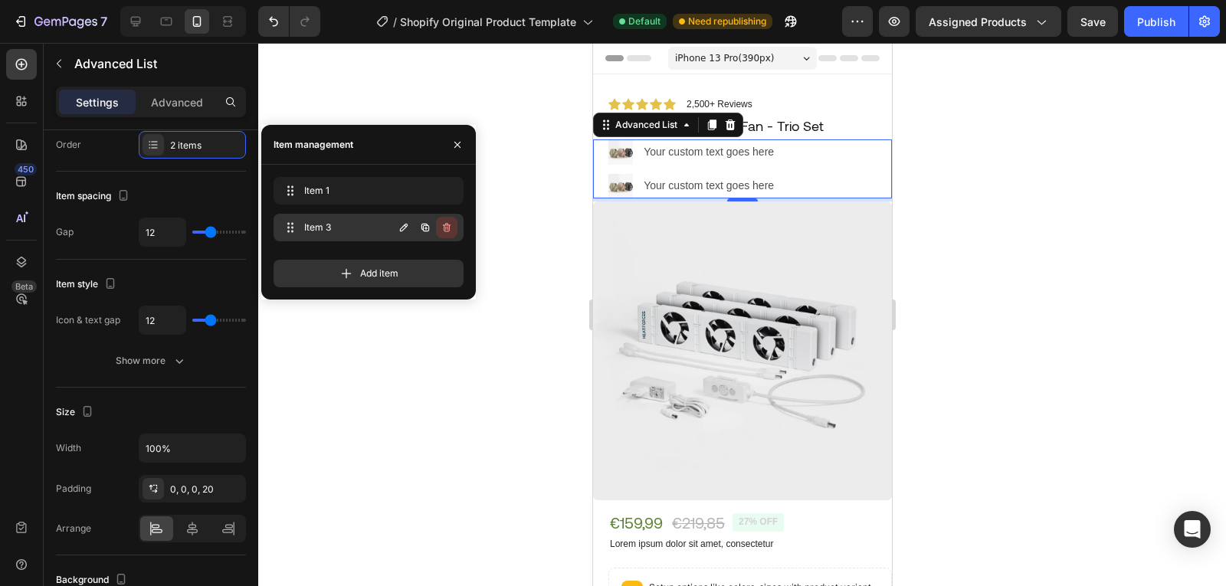
click at [447, 231] on icon "button" at bounding box center [447, 227] width 12 height 12
click at [442, 231] on div "Delete" at bounding box center [436, 228] width 28 height 14
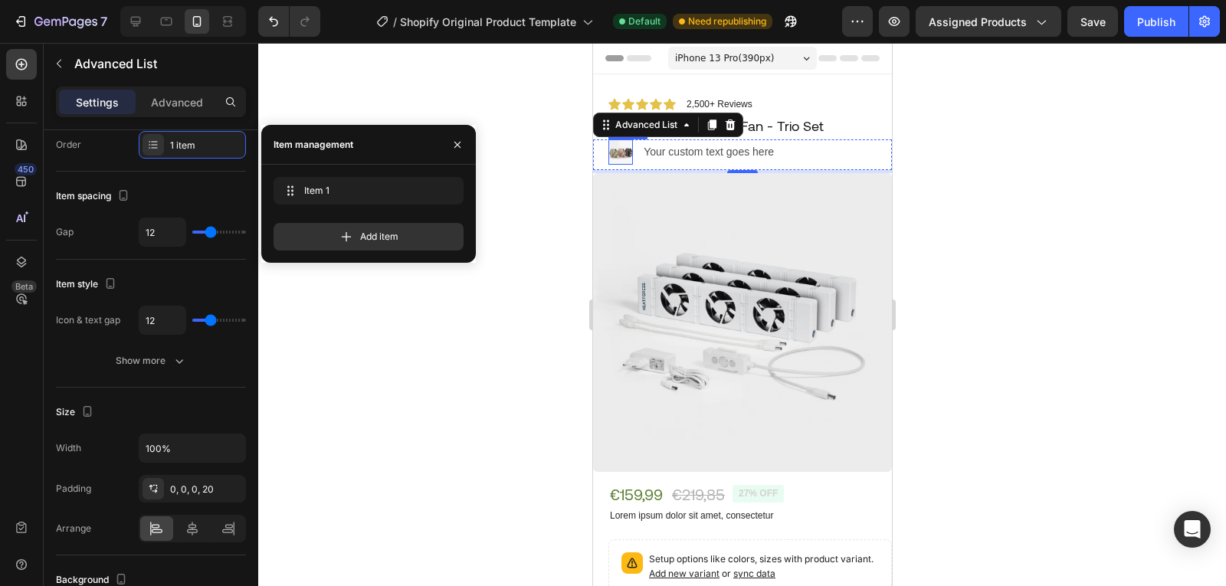
click at [621, 152] on img at bounding box center [620, 151] width 25 height 25
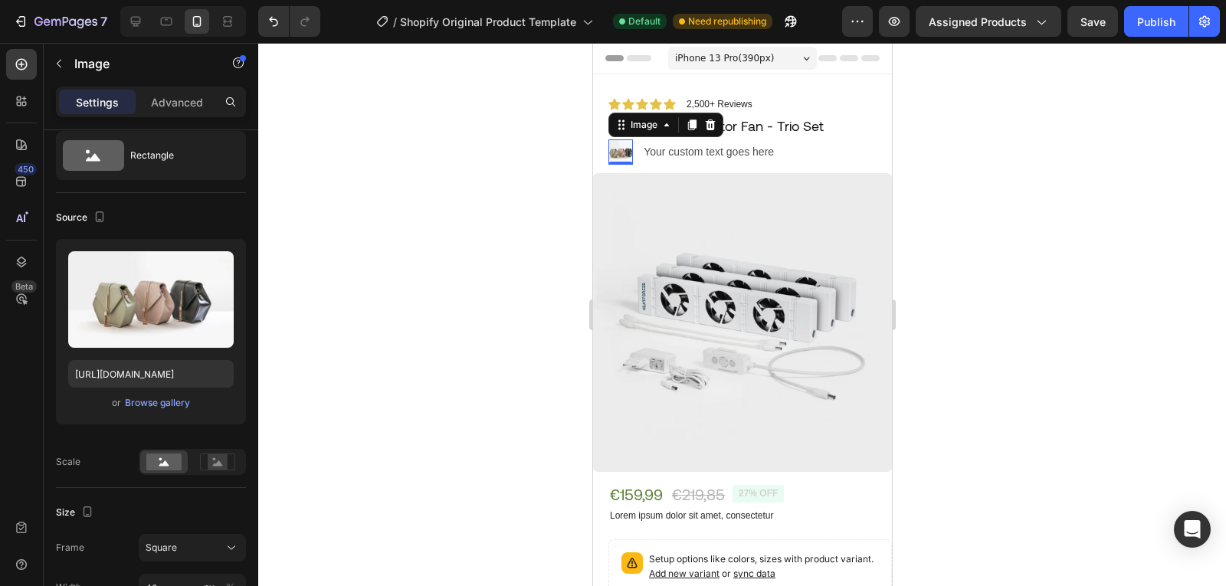
scroll to position [0, 0]
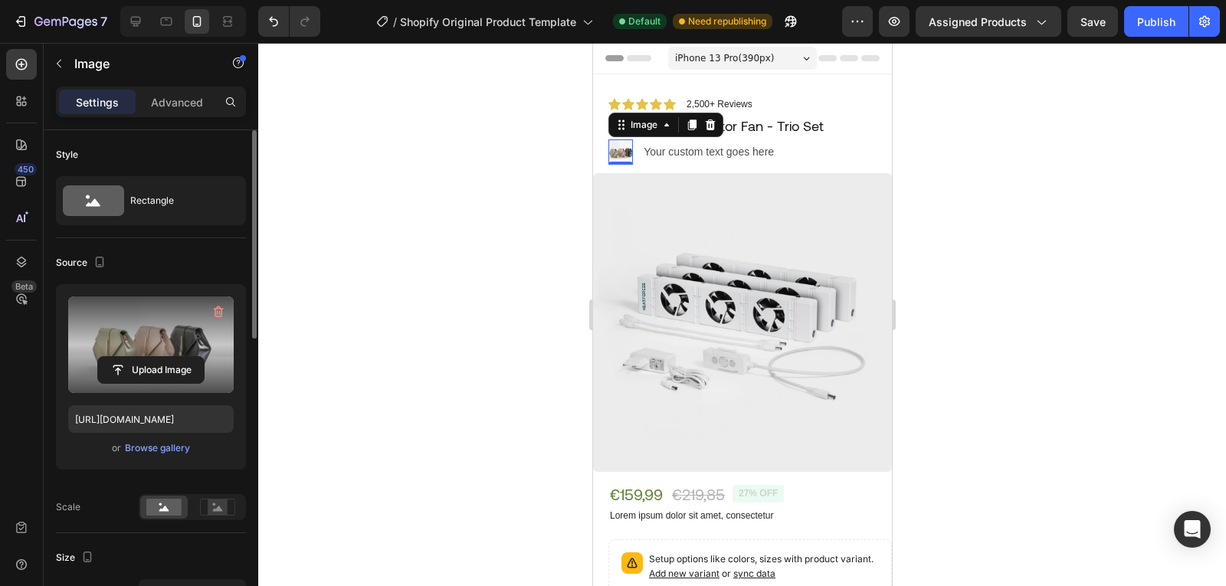
click at [156, 348] on label at bounding box center [151, 345] width 166 height 97
click at [156, 357] on input "file" at bounding box center [151, 370] width 106 height 26
click at [176, 333] on label at bounding box center [151, 345] width 166 height 97
click at [176, 357] on input "file" at bounding box center [151, 370] width 106 height 26
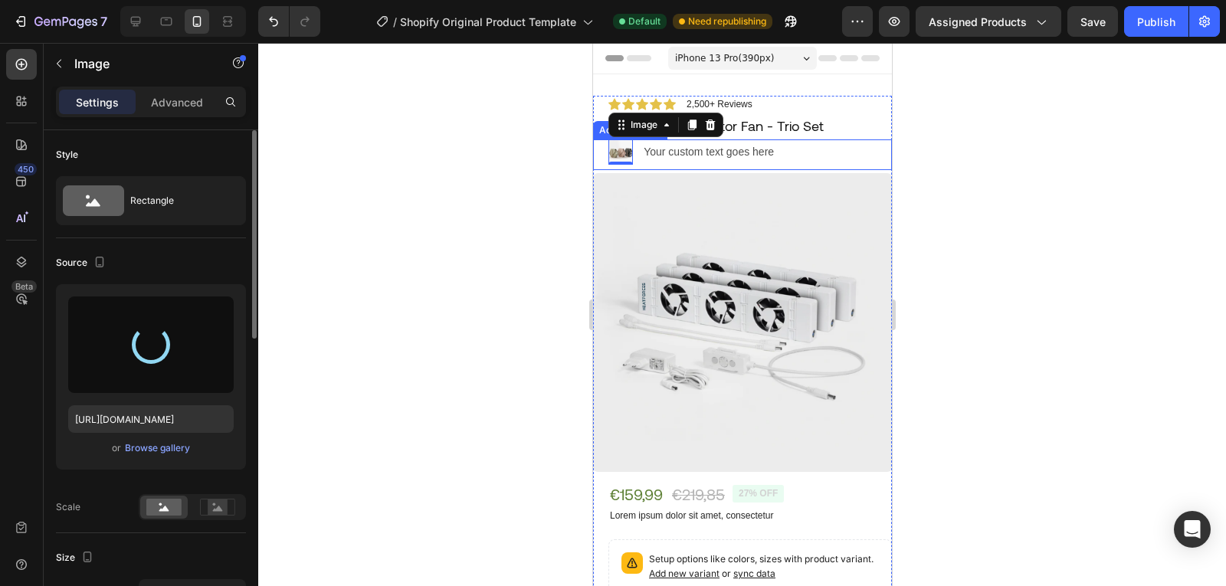
click at [539, 182] on div at bounding box center [742, 314] width 968 height 543
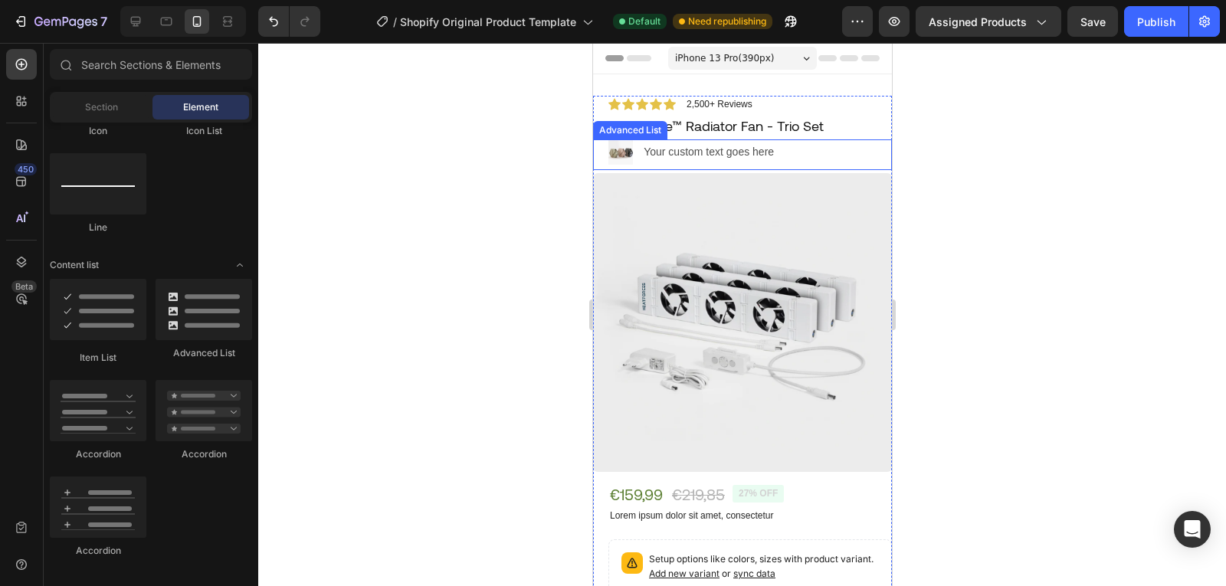
click at [518, 189] on div at bounding box center [742, 314] width 968 height 543
click at [619, 153] on img at bounding box center [620, 151] width 25 height 25
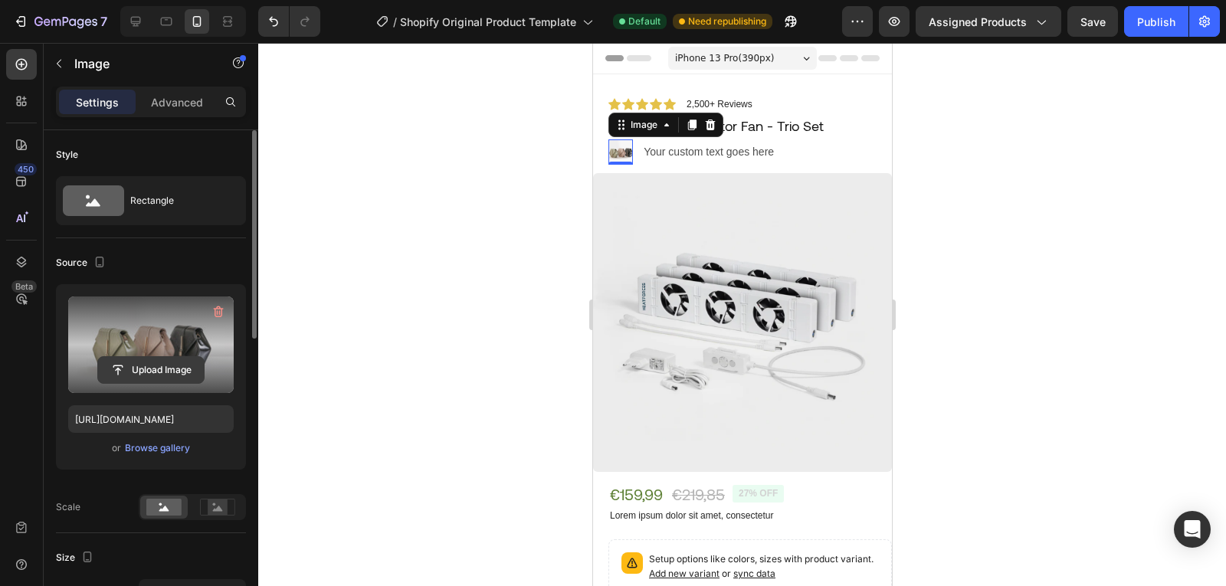
click at [189, 364] on input "file" at bounding box center [151, 370] width 106 height 26
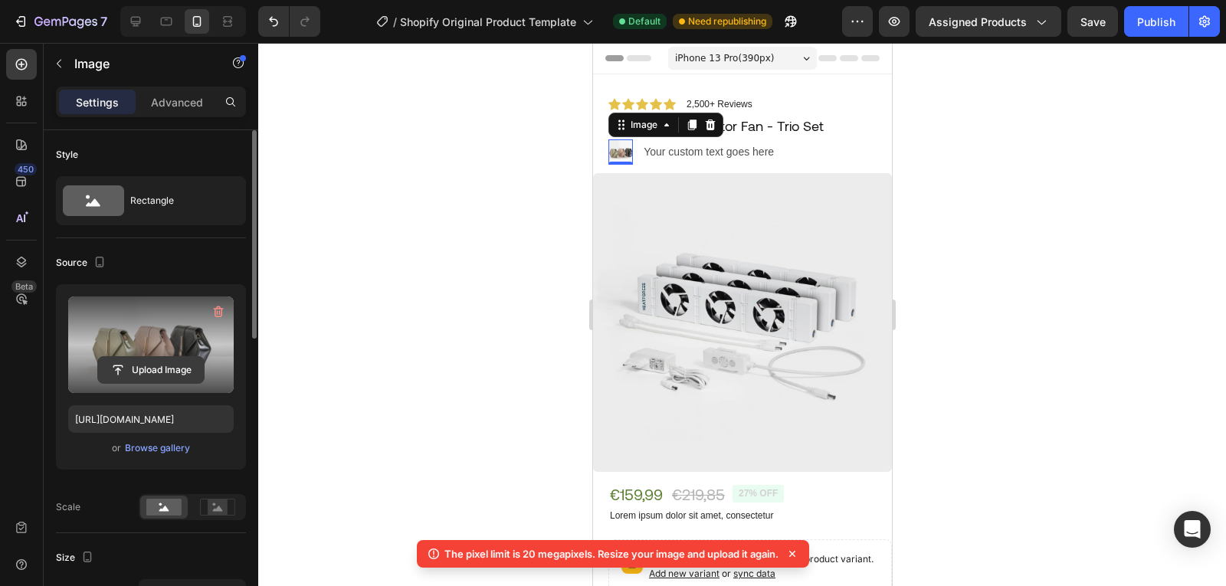
click at [146, 362] on input "file" at bounding box center [151, 370] width 106 height 26
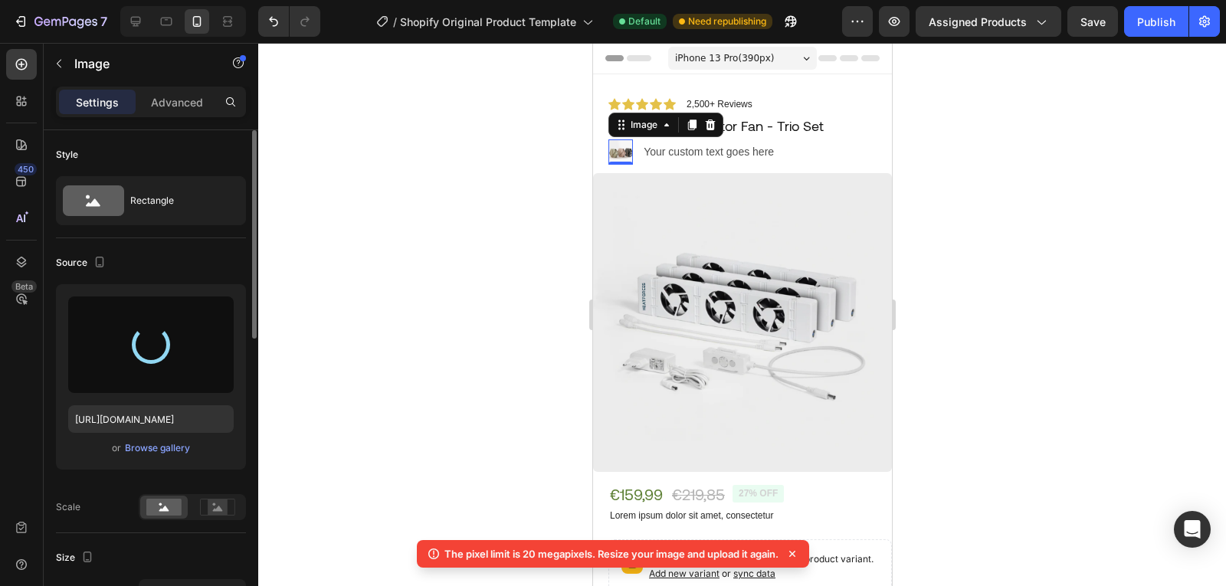
type input "https://cdn.shopify.com/s/files/1/0916/0183/0269/files/gempages_581613301675328…"
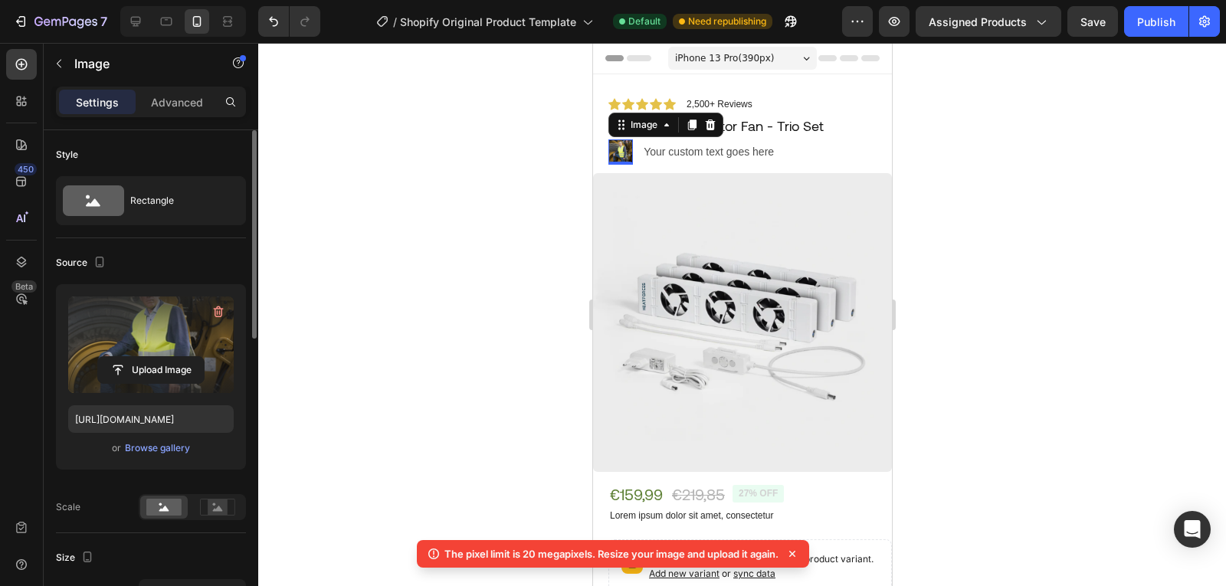
click at [441, 150] on div at bounding box center [742, 314] width 968 height 543
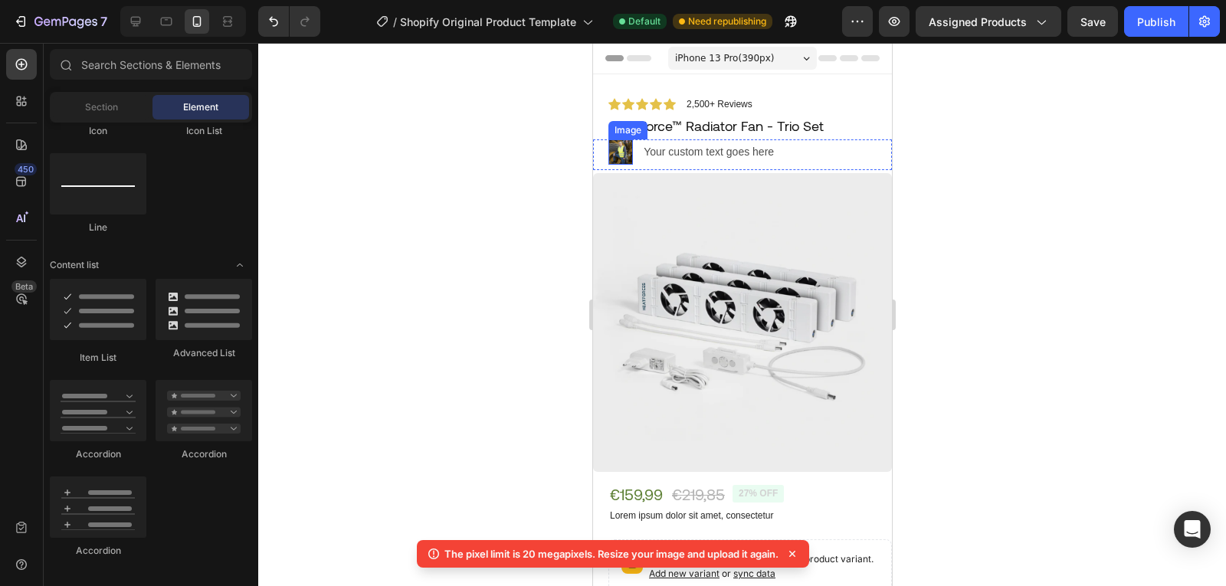
click at [618, 152] on img at bounding box center [620, 151] width 25 height 25
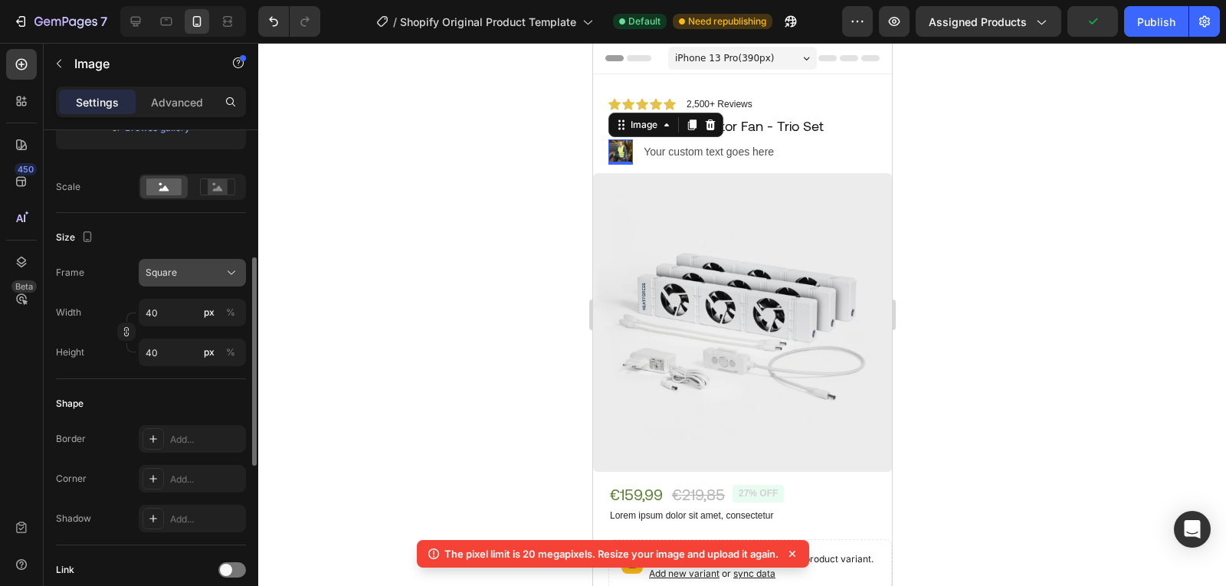
scroll to position [316, 0]
click at [175, 278] on span "Square" at bounding box center [161, 277] width 31 height 14
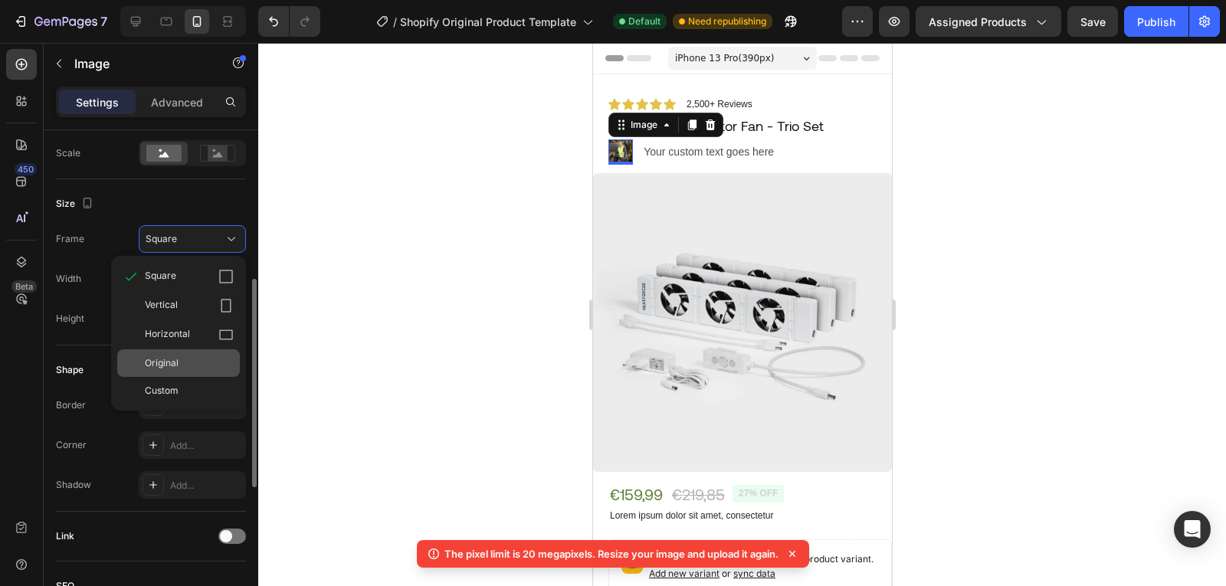
scroll to position [355, 0]
click at [82, 372] on div "Shape" at bounding box center [70, 369] width 28 height 14
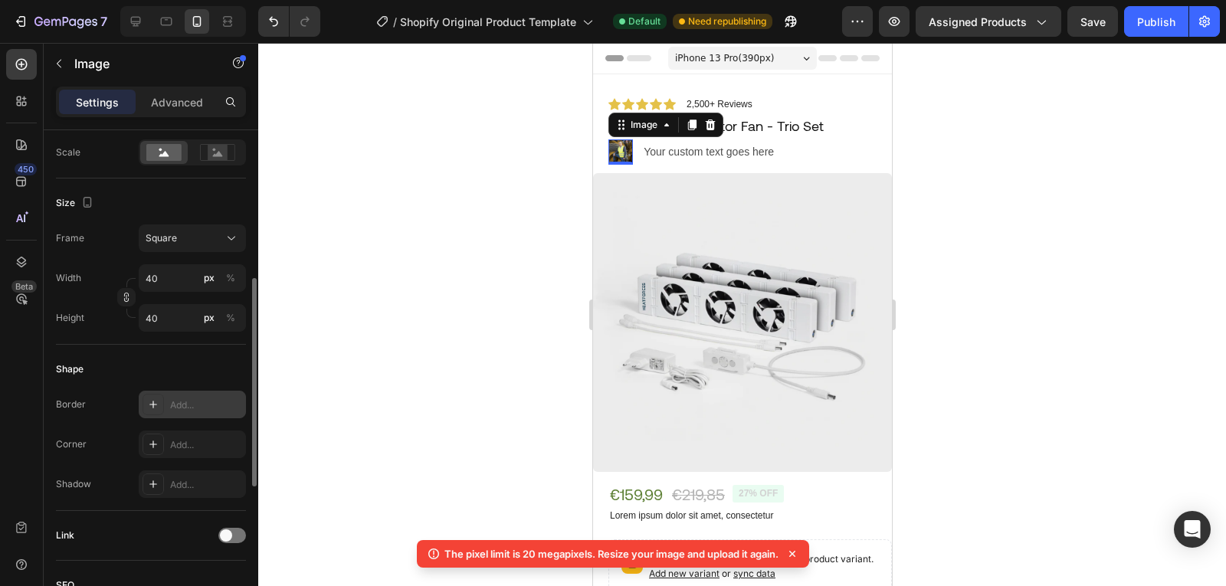
click at [179, 402] on div "Add..." at bounding box center [206, 405] width 72 height 14
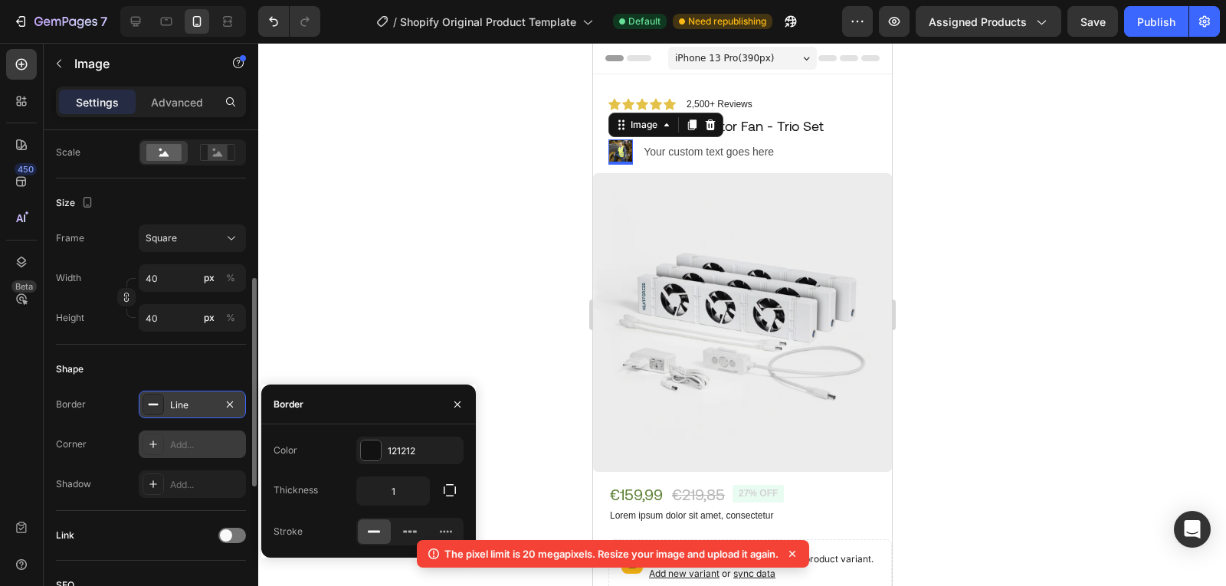
click at [195, 445] on div "Add..." at bounding box center [206, 445] width 72 height 14
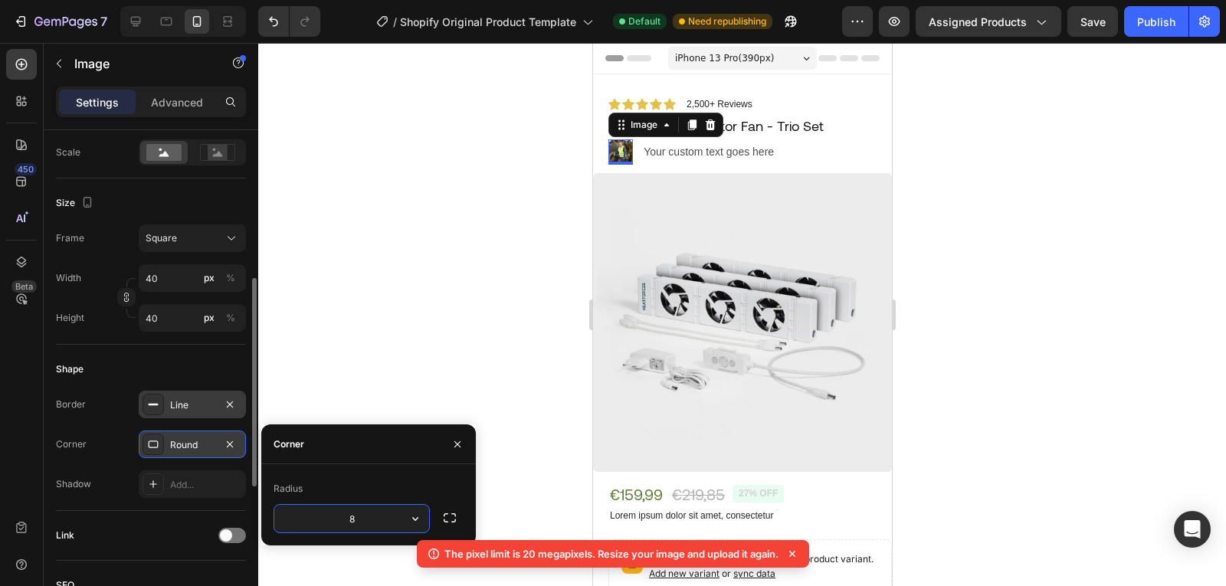
click at [386, 521] on input "8" at bounding box center [351, 519] width 155 height 28
click at [359, 521] on input "8" at bounding box center [351, 519] width 155 height 28
type input "40"
click at [735, 147] on div "Your custom text goes here" at bounding box center [710, 152] width 139 height 22
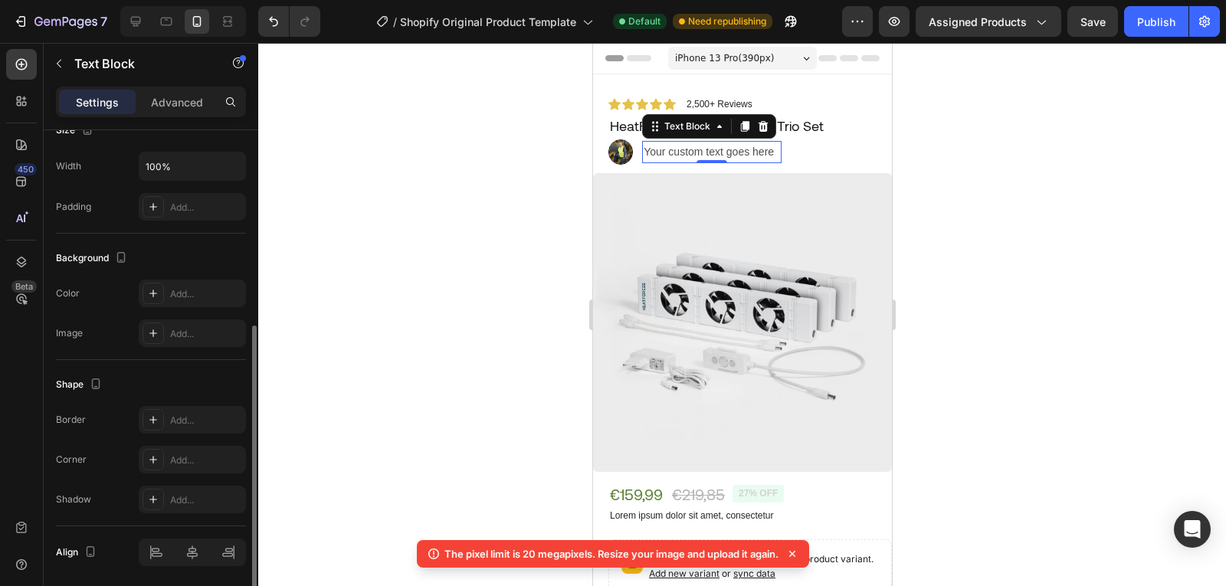
scroll to position [0, 0]
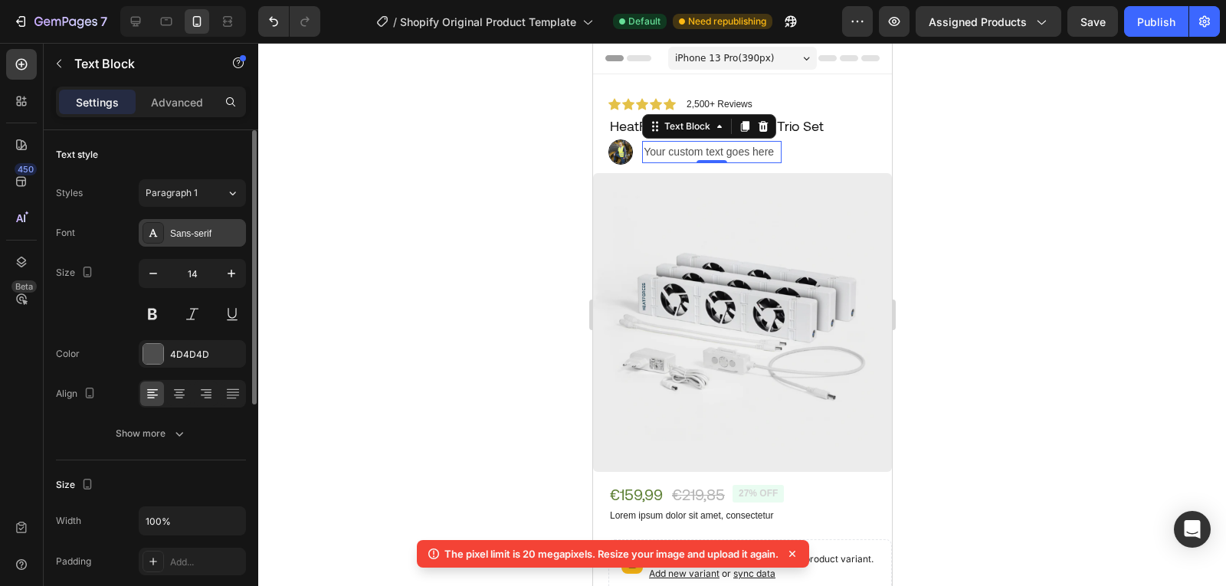
click at [193, 241] on div "Sans-serif" at bounding box center [192, 233] width 107 height 28
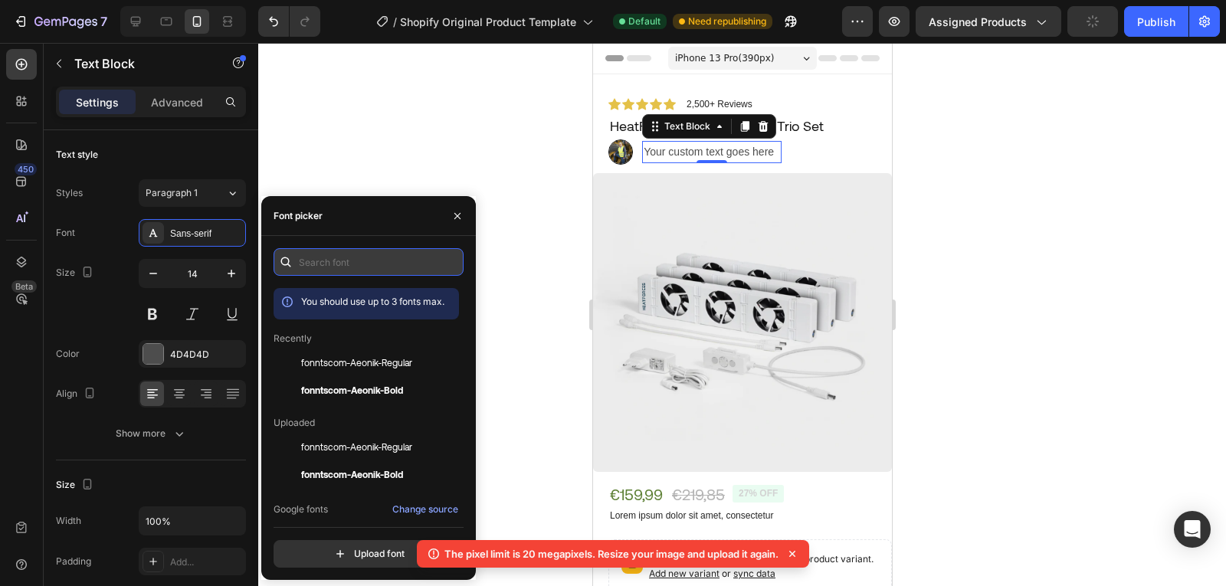
click at [357, 267] on input "text" at bounding box center [369, 262] width 190 height 28
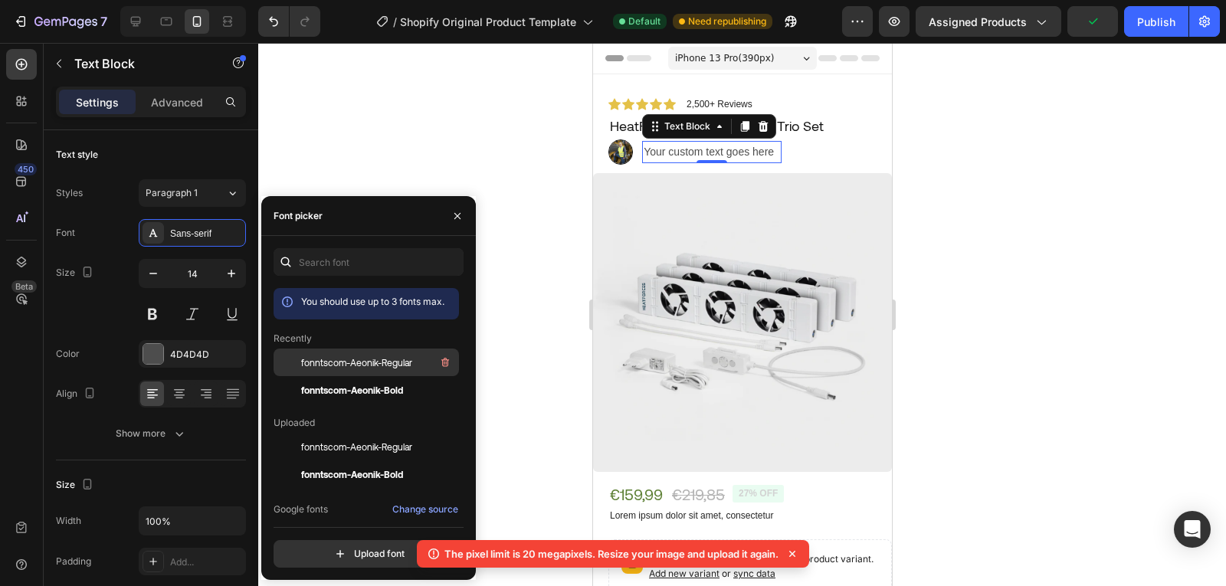
click at [386, 359] on span "fonntscom-Aeonik-Regular" at bounding box center [356, 363] width 111 height 14
click at [341, 360] on span "fonntscom-Aeonik-Regular" at bounding box center [356, 363] width 111 height 14
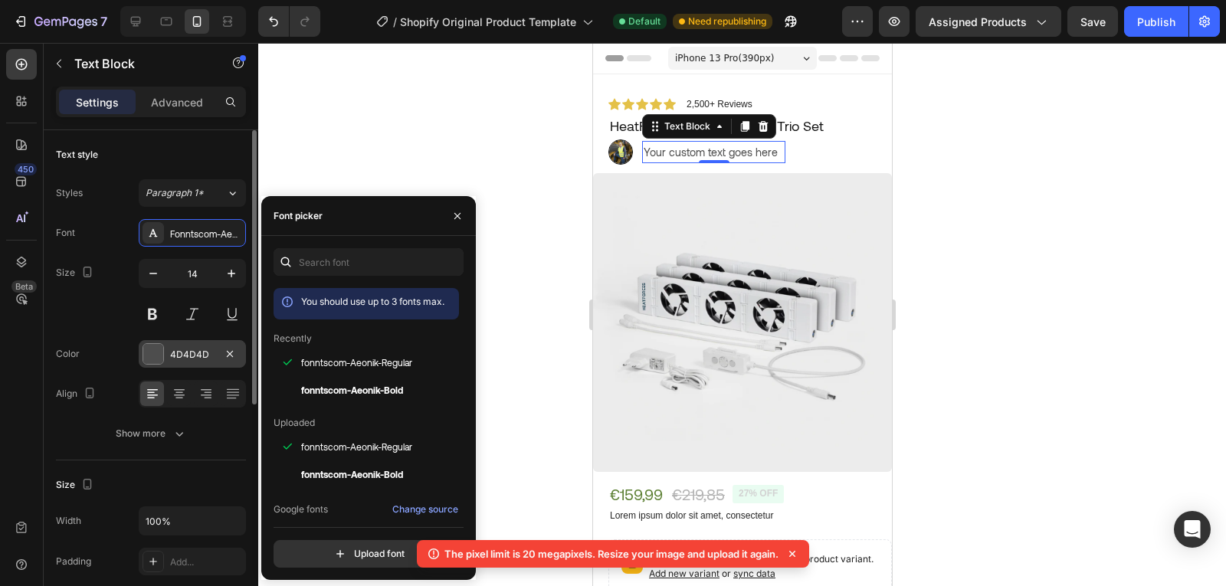
click at [207, 352] on div "4D4D4D" at bounding box center [192, 355] width 44 height 14
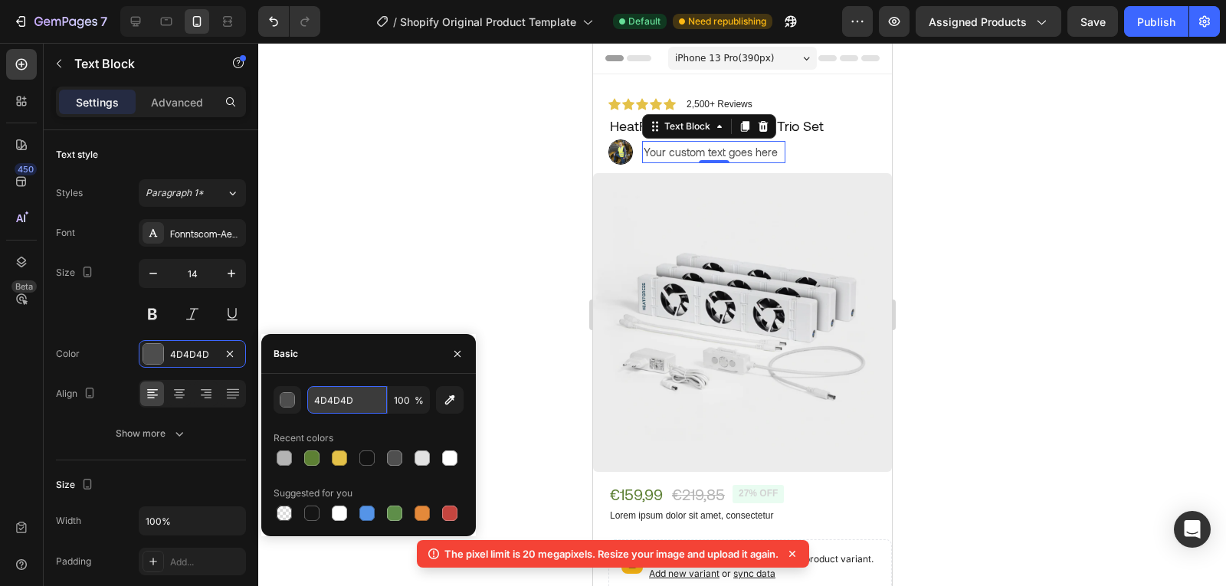
click at [346, 392] on input "4D4D4D" at bounding box center [347, 400] width 80 height 28
type input "1d1d1d"
click at [379, 156] on div at bounding box center [742, 314] width 968 height 543
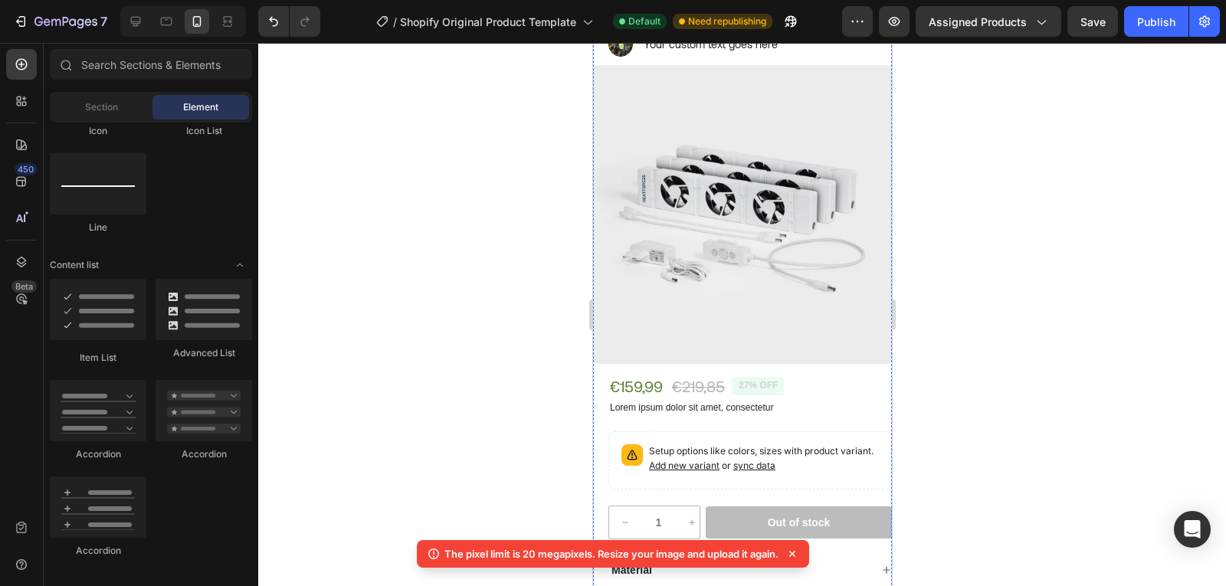
scroll to position [109, 0]
click at [800, 554] on icon at bounding box center [792, 553] width 15 height 15
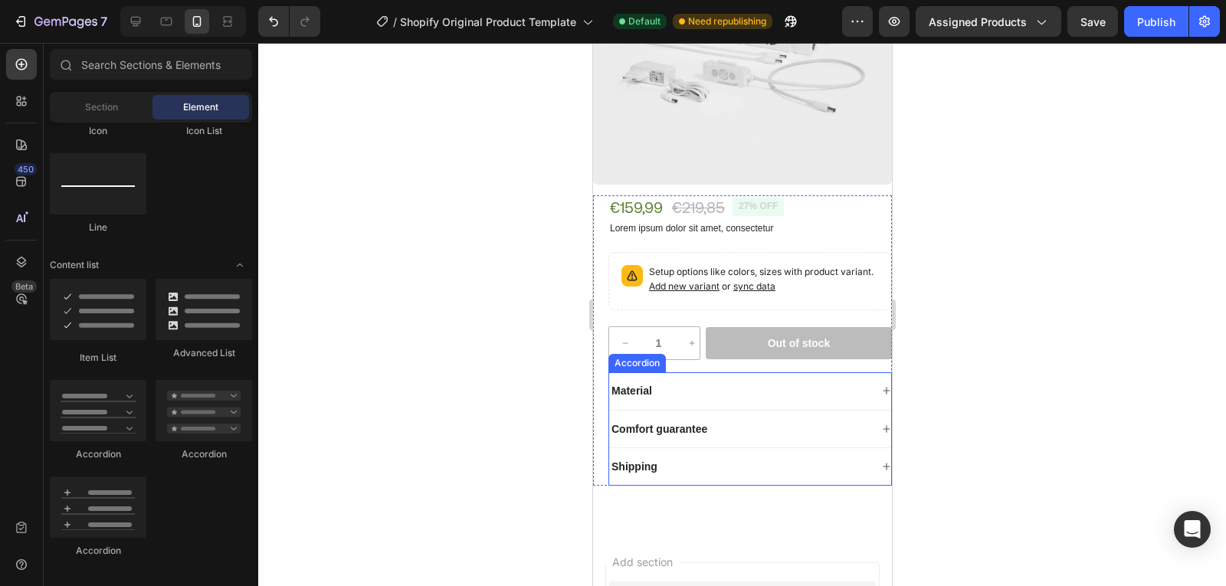
scroll to position [287, 0]
click at [601, 330] on div "€159,99 Product Price Product Price €219,85 Product Price Product Price 27% off…" at bounding box center [741, 341] width 299 height 290
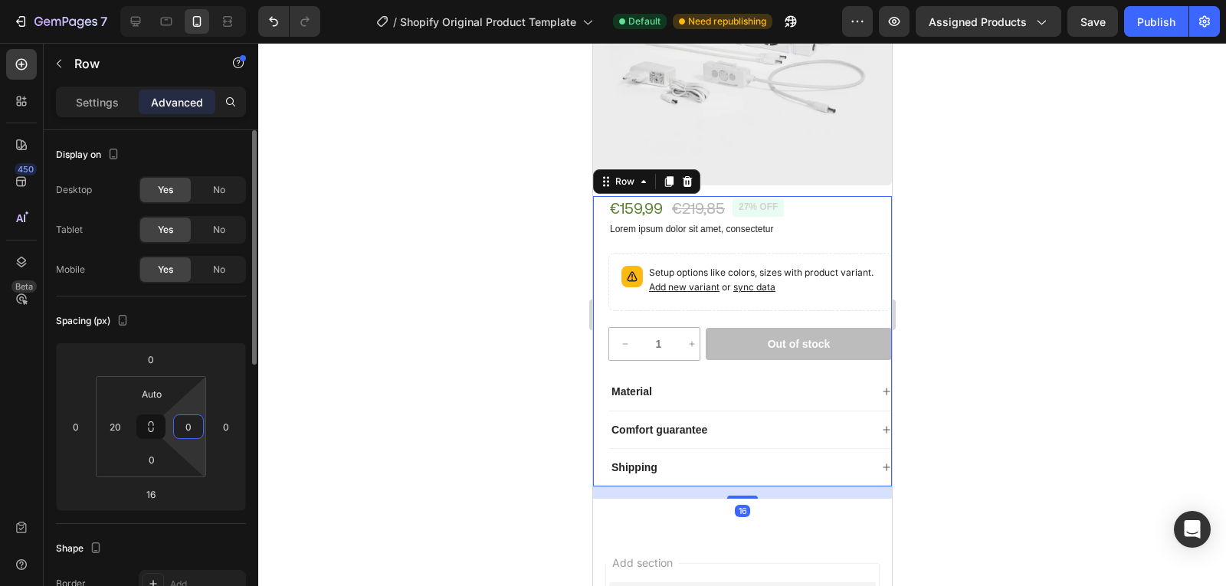
click at [188, 433] on input "0" at bounding box center [188, 426] width 23 height 23
type input "20"
click at [460, 305] on div at bounding box center [742, 314] width 968 height 543
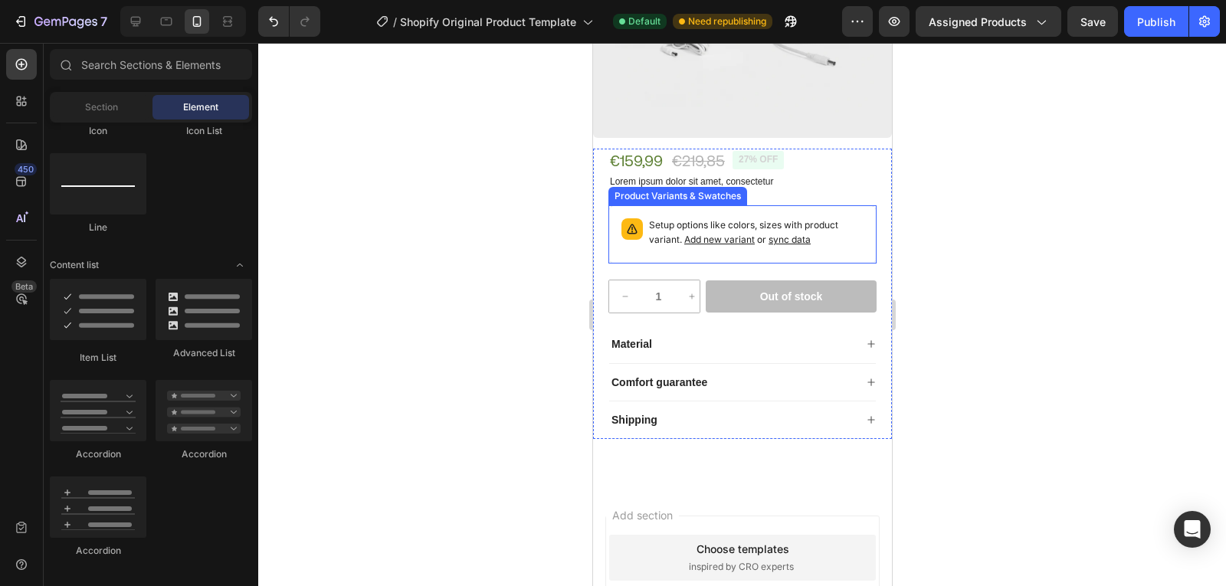
scroll to position [333, 0]
click at [577, 280] on div at bounding box center [742, 314] width 968 height 543
click at [472, 290] on div at bounding box center [742, 314] width 968 height 543
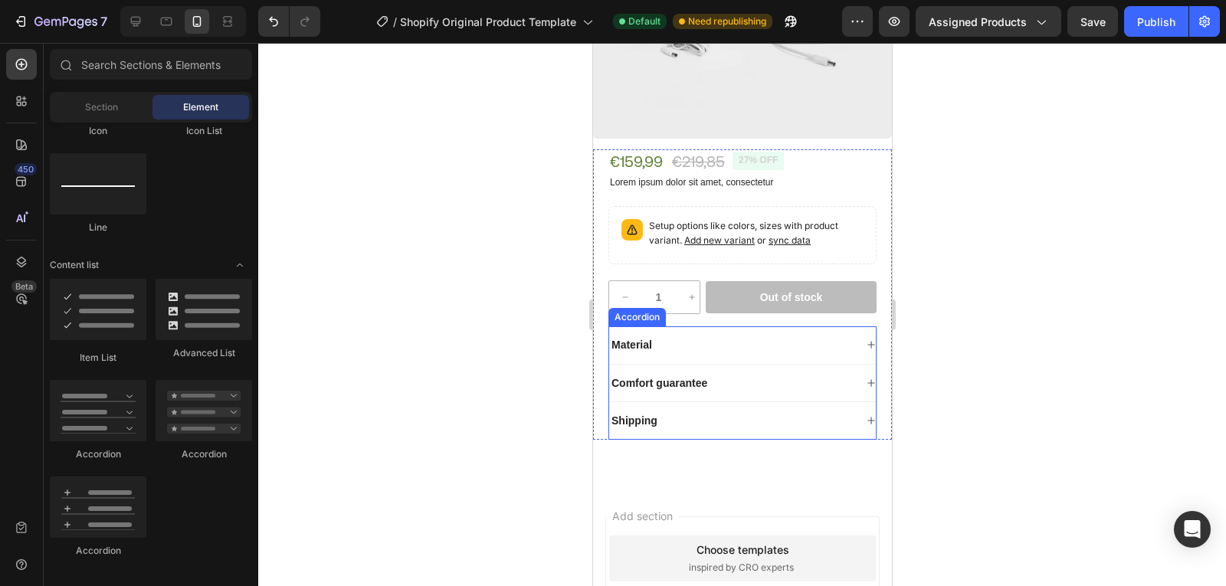
click at [784, 326] on div "Material" at bounding box center [741, 345] width 267 height 38
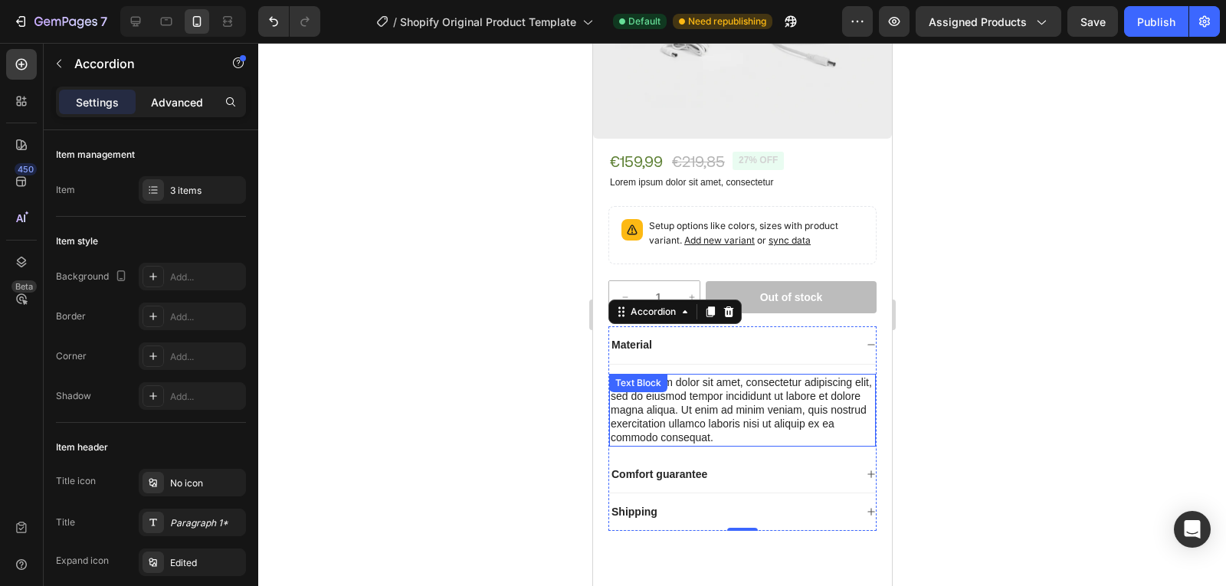
click at [180, 104] on p "Advanced" at bounding box center [177, 102] width 52 height 16
type input "100%"
type input "100"
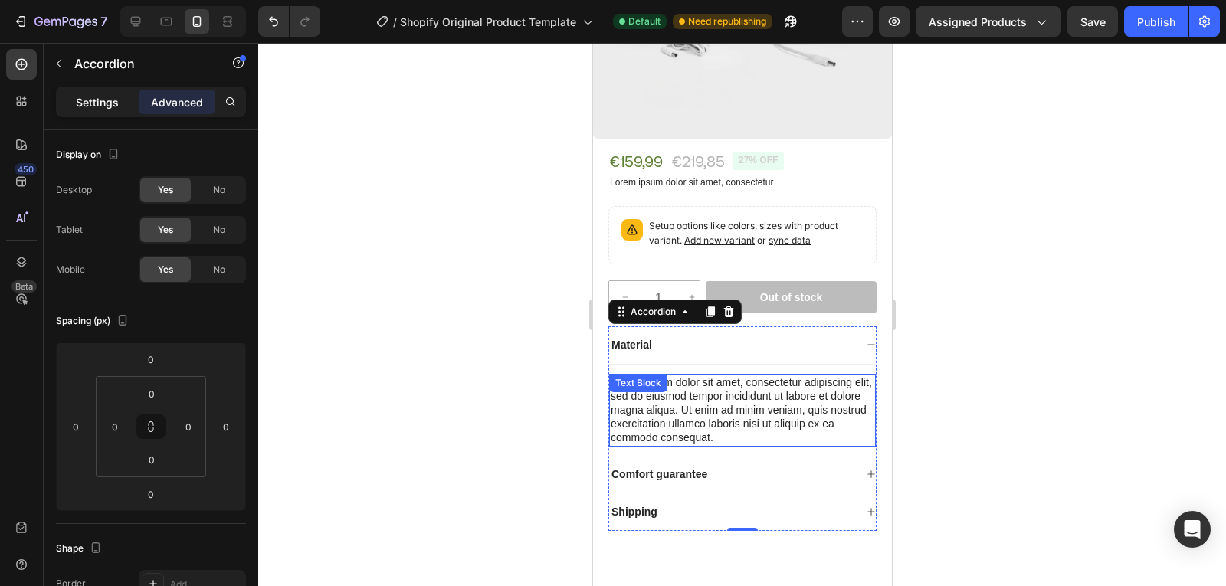
click at [119, 103] on div "Settings" at bounding box center [97, 102] width 77 height 25
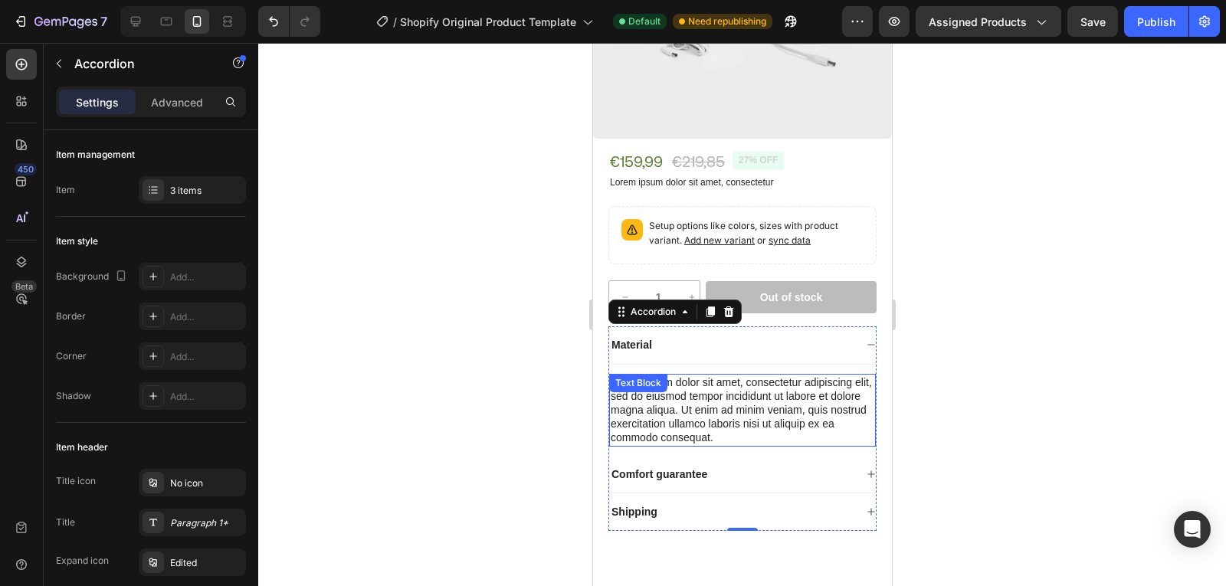
type input "0"
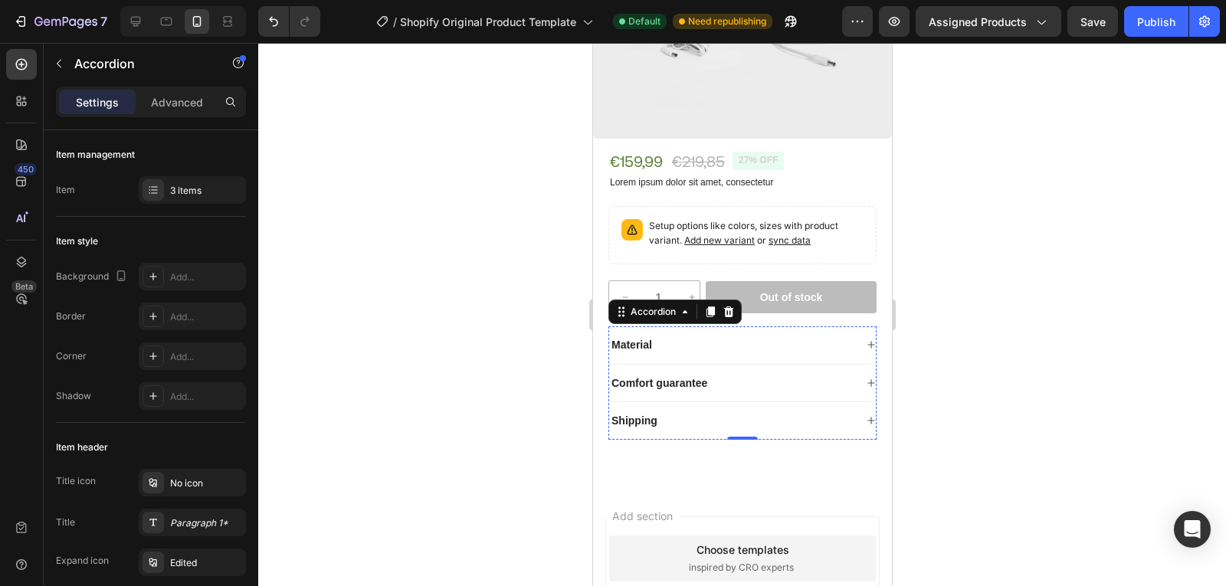
click at [188, 114] on div "Settings Advanced" at bounding box center [151, 102] width 190 height 31
click at [177, 97] on p "Advanced" at bounding box center [177, 102] width 52 height 16
type input "100%"
type input "100"
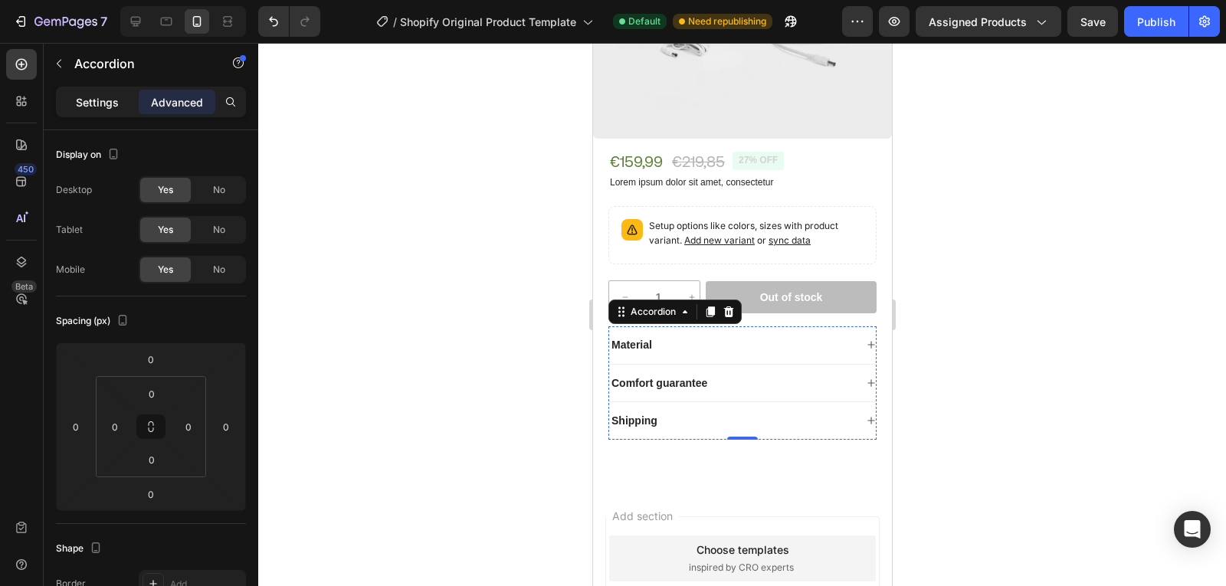
click at [102, 112] on div "Settings" at bounding box center [97, 102] width 77 height 25
type input "0"
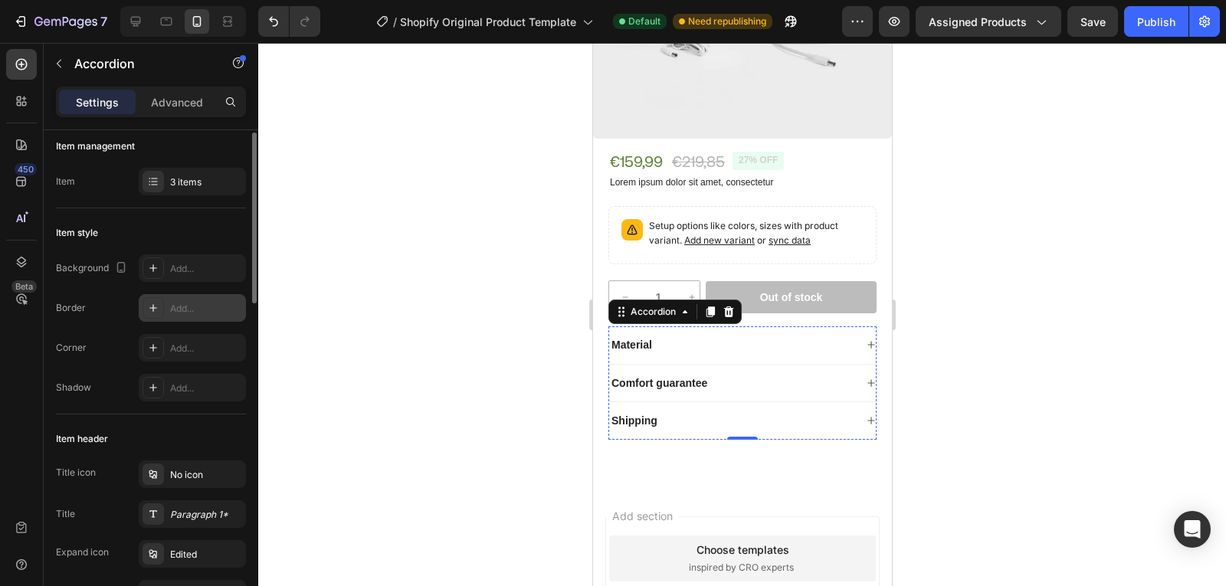
scroll to position [0, 0]
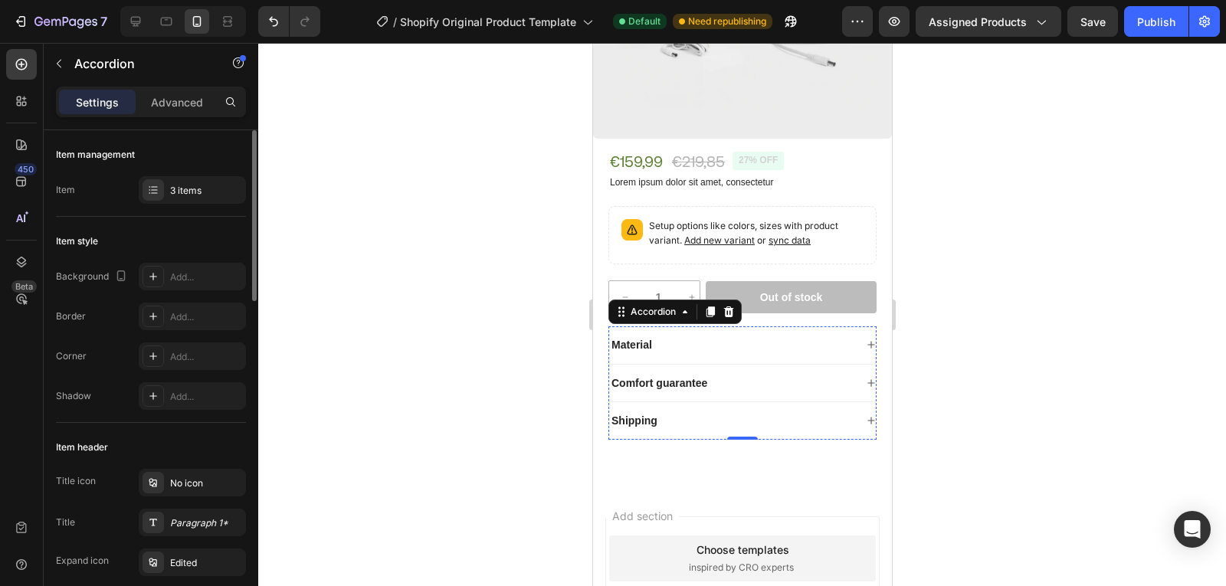
click at [179, 89] on div "Settings Advanced" at bounding box center [151, 102] width 190 height 31
click at [181, 99] on p "Advanced" at bounding box center [177, 102] width 52 height 16
type input "100%"
type input "100"
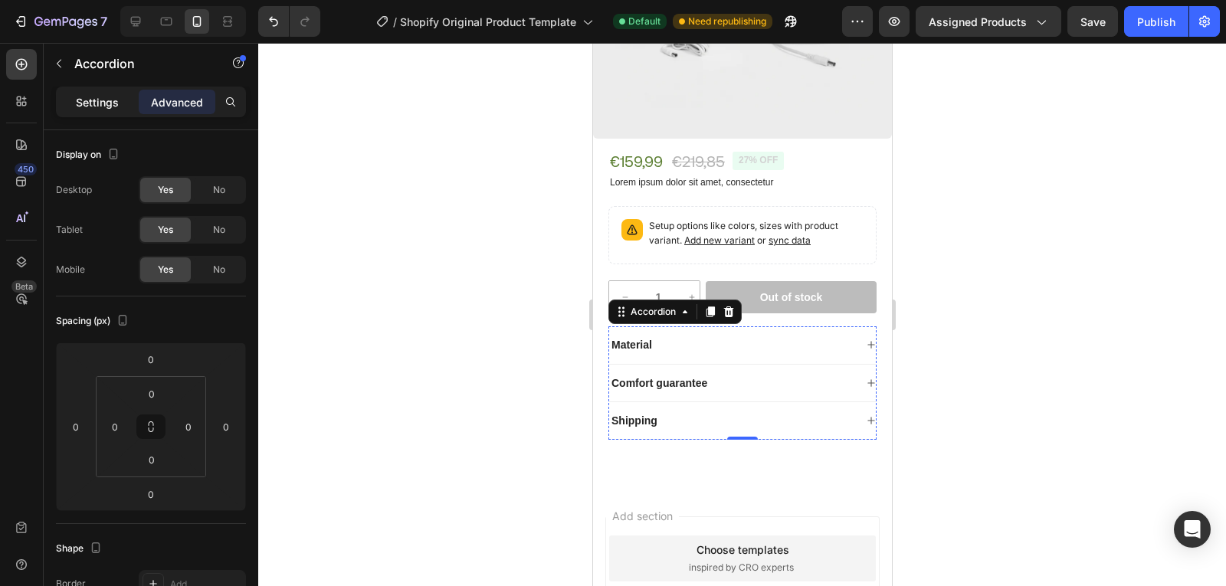
click at [110, 109] on p "Settings" at bounding box center [97, 102] width 43 height 16
type input "0"
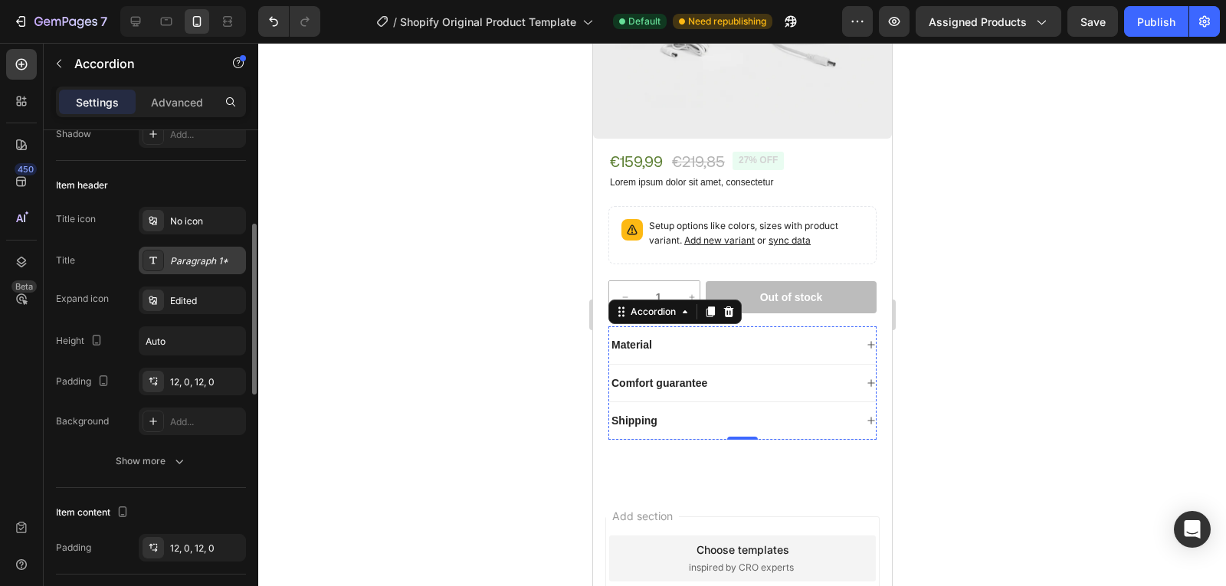
scroll to position [261, 0]
click at [93, 182] on div "Item header" at bounding box center [82, 187] width 52 height 14
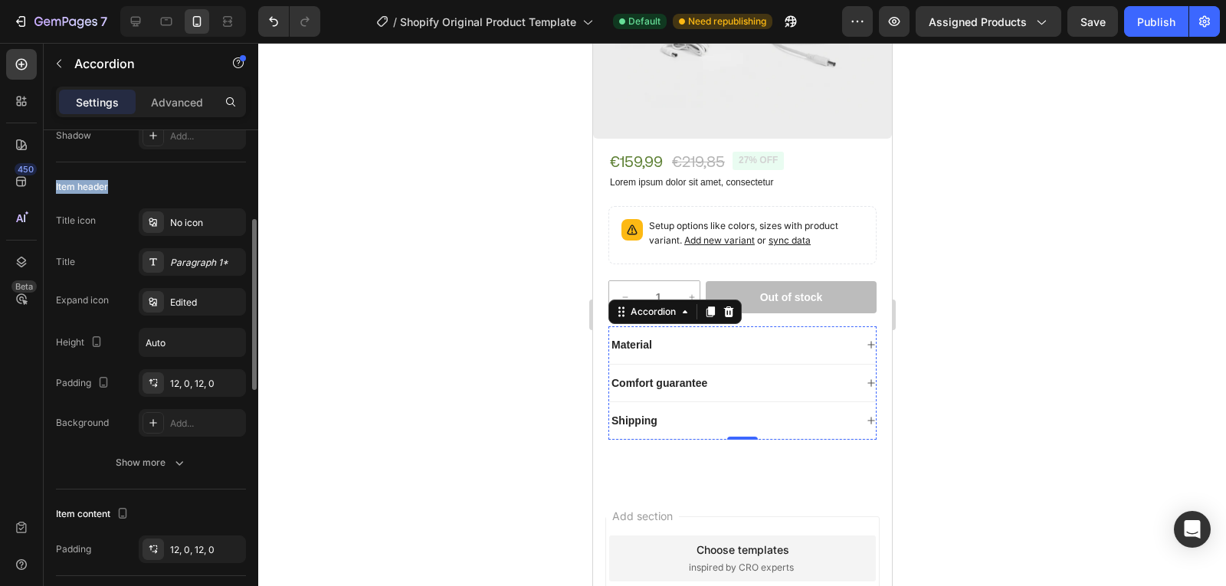
click at [142, 185] on div "Item header" at bounding box center [151, 187] width 190 height 25
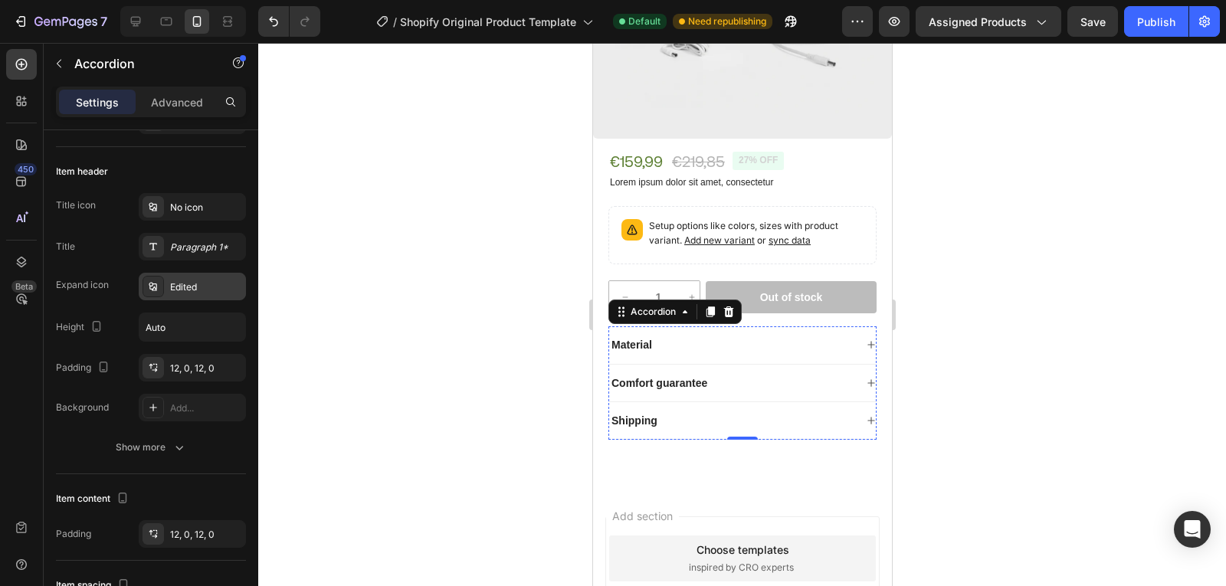
scroll to position [0, 0]
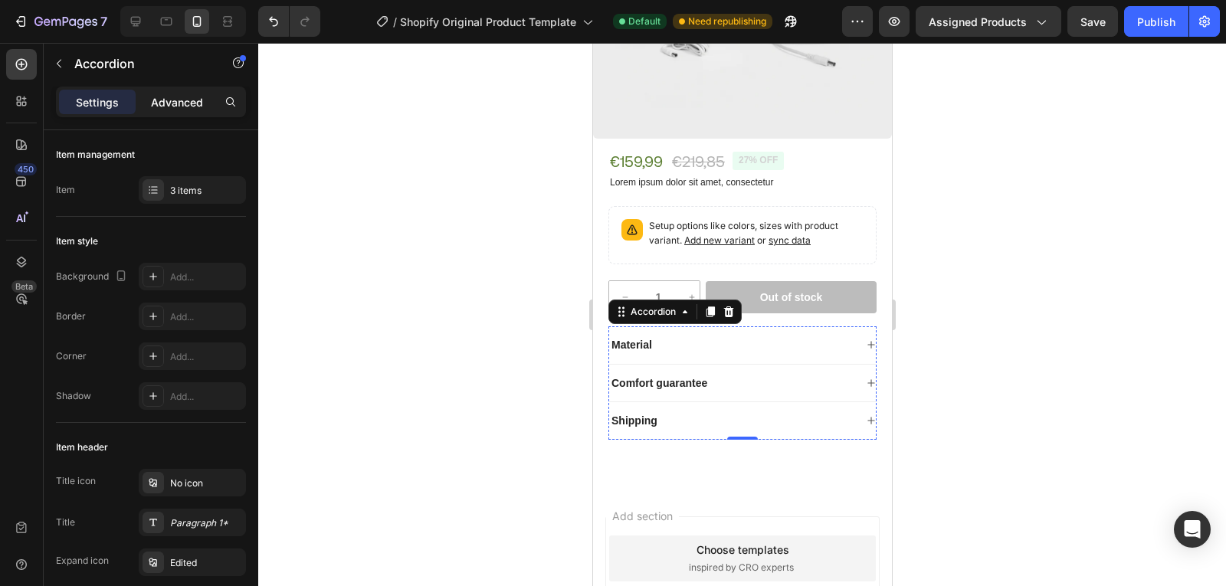
click at [169, 94] on p "Advanced" at bounding box center [177, 102] width 52 height 16
type input "100%"
type input "100"
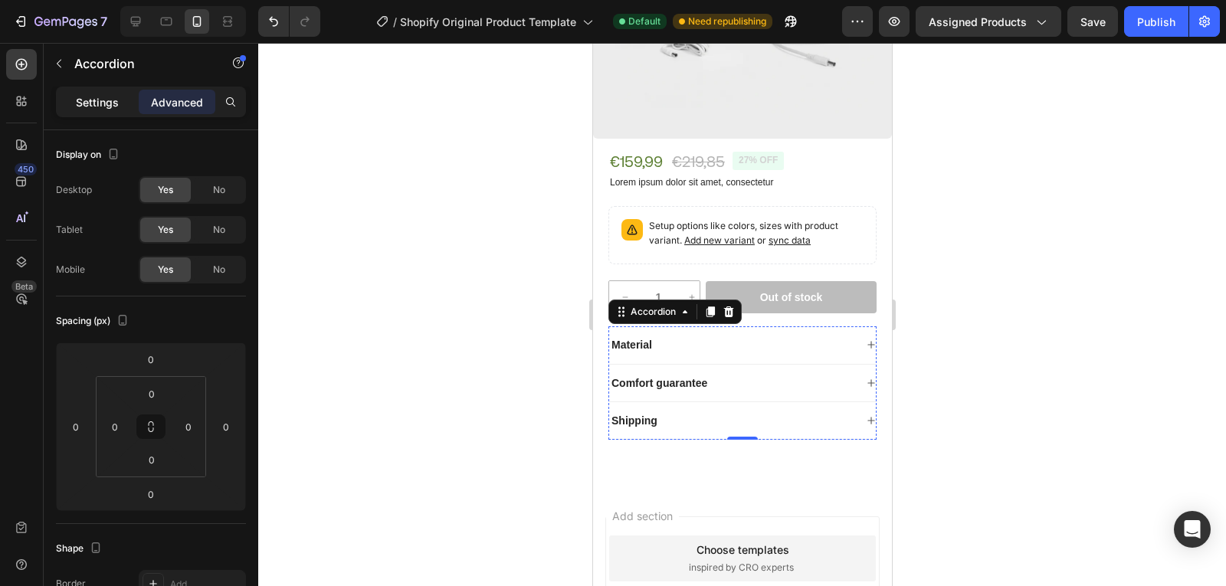
click at [116, 104] on p "Settings" at bounding box center [97, 102] width 43 height 16
type input "0"
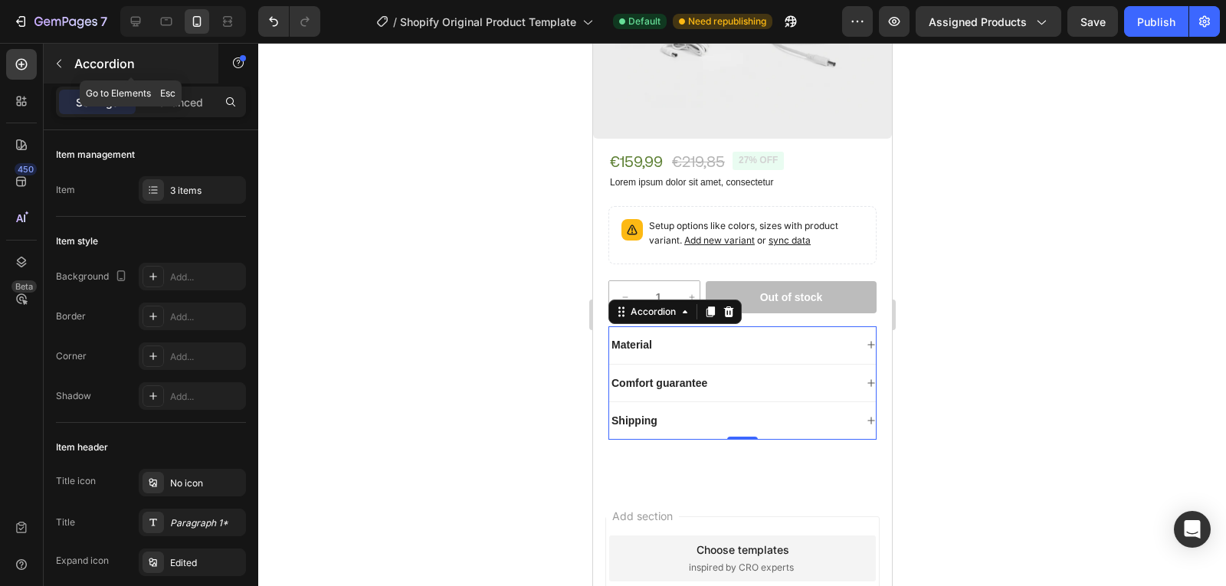
click at [57, 57] on icon "button" at bounding box center [59, 63] width 12 height 12
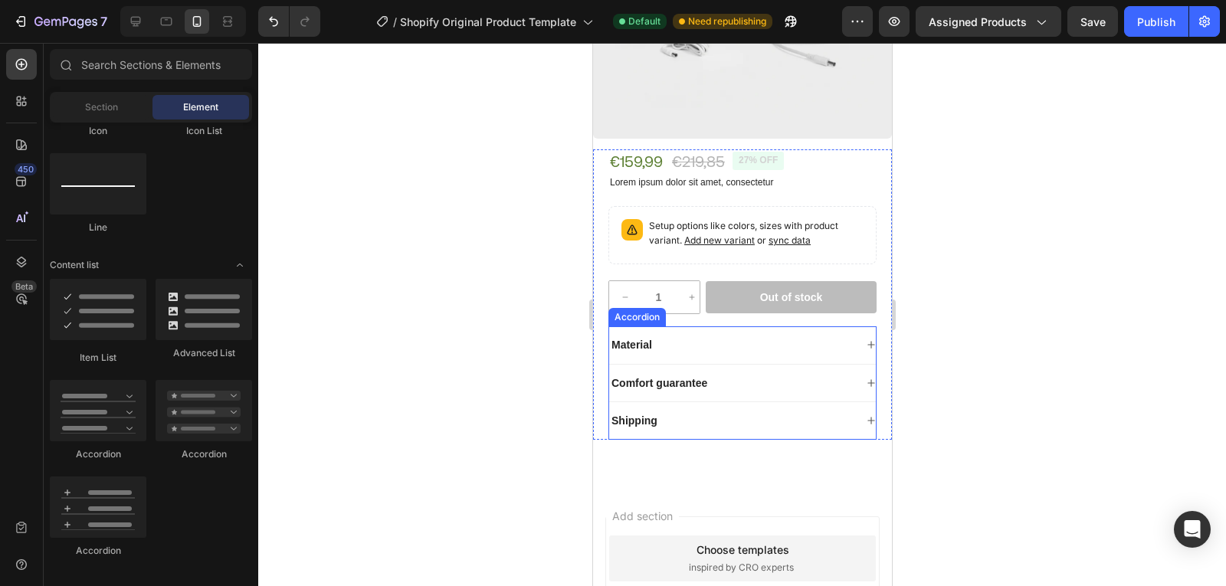
click at [805, 336] on div "Material" at bounding box center [730, 345] width 245 height 18
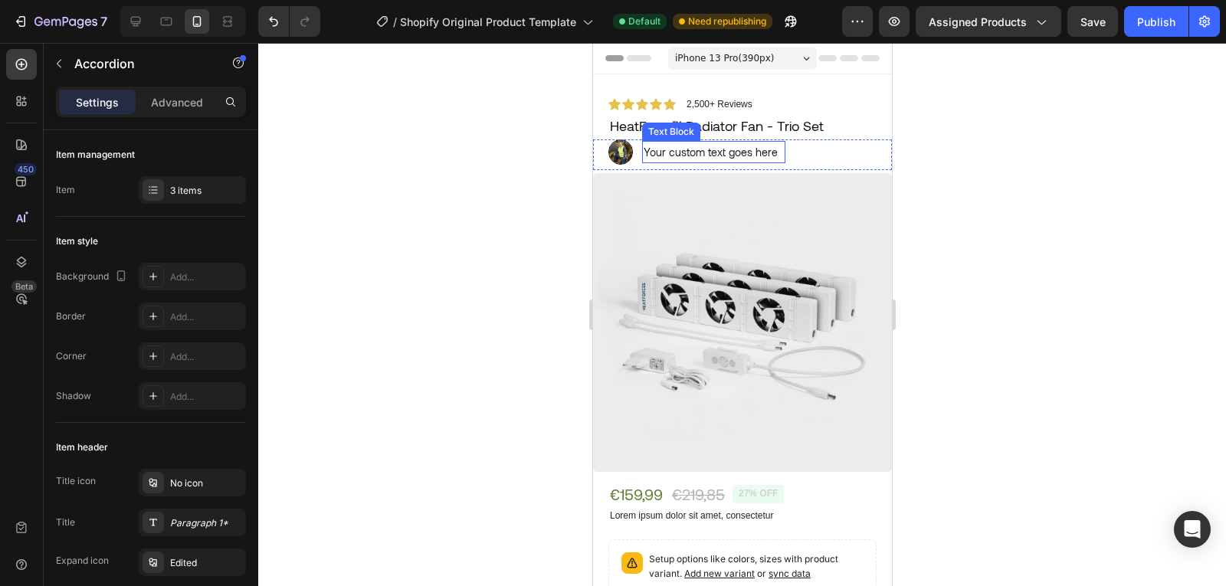
click at [698, 150] on div "Your custom text goes here" at bounding box center [712, 152] width 143 height 22
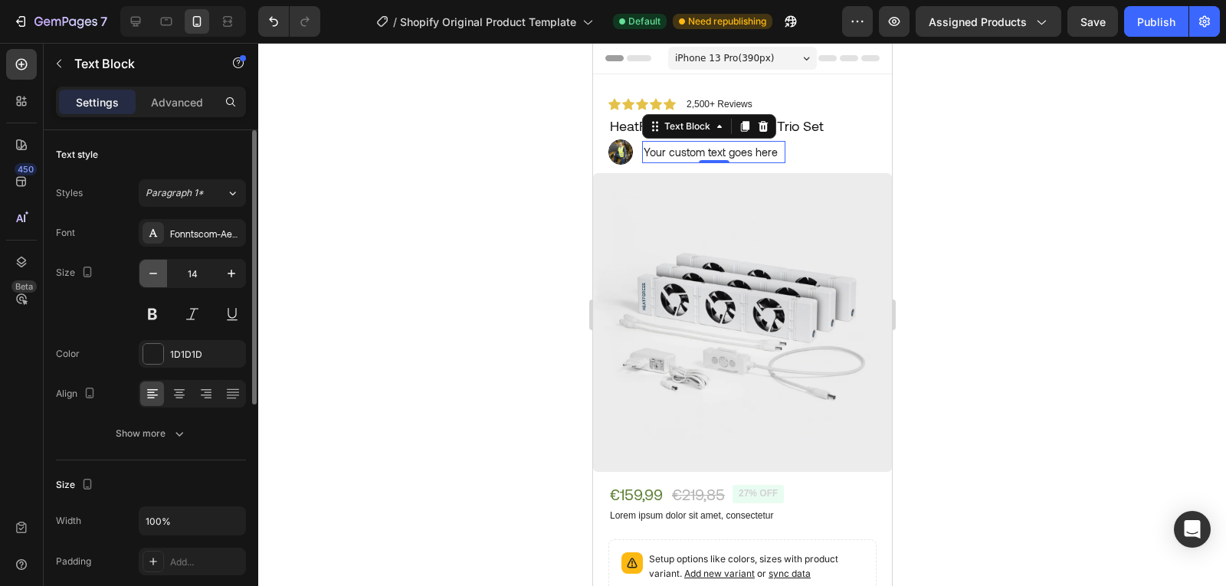
click at [152, 277] on icon "button" at bounding box center [153, 273] width 15 height 15
click at [226, 267] on icon "button" at bounding box center [231, 273] width 15 height 15
click at [740, 155] on div "Your custom text goes here" at bounding box center [712, 152] width 143 height 22
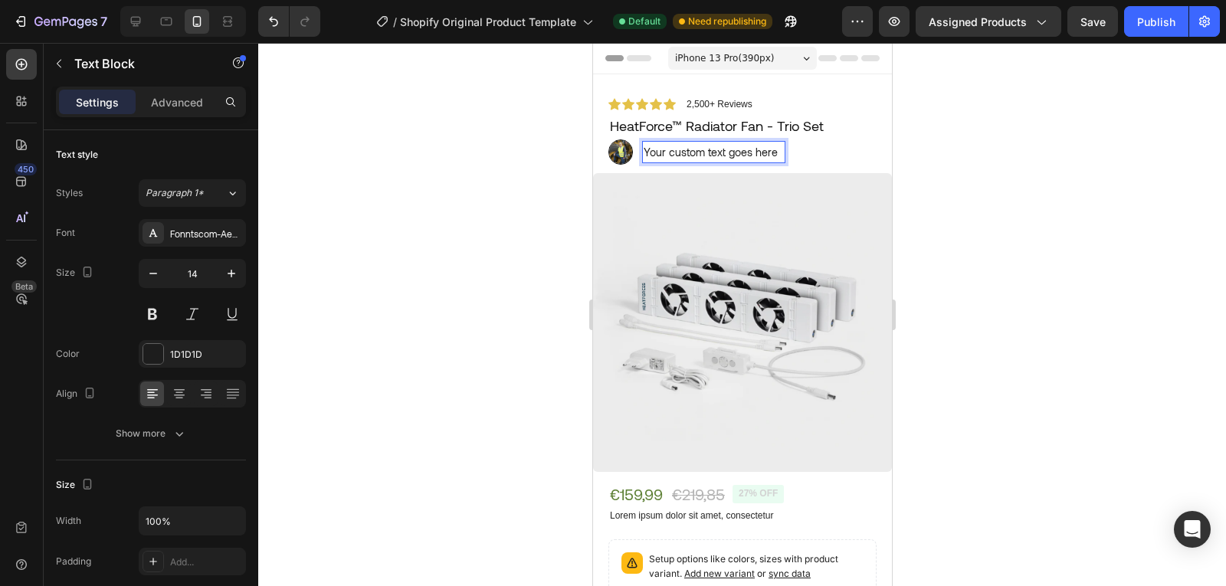
click at [740, 155] on p "Your custom text goes here" at bounding box center [713, 152] width 140 height 19
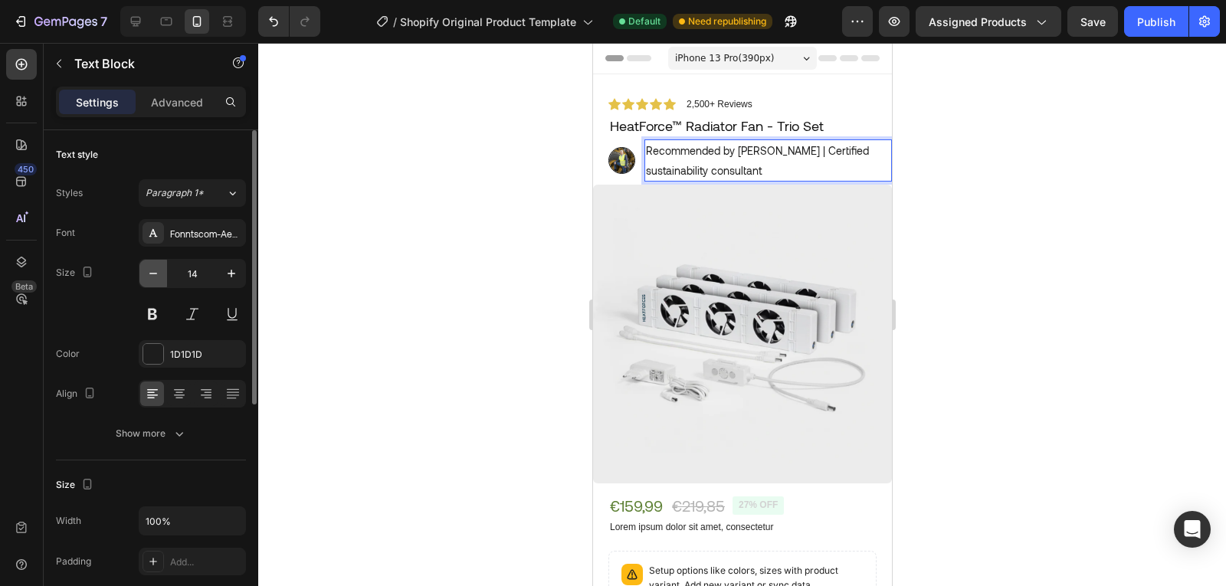
click at [157, 272] on icon "button" at bounding box center [153, 273] width 15 height 15
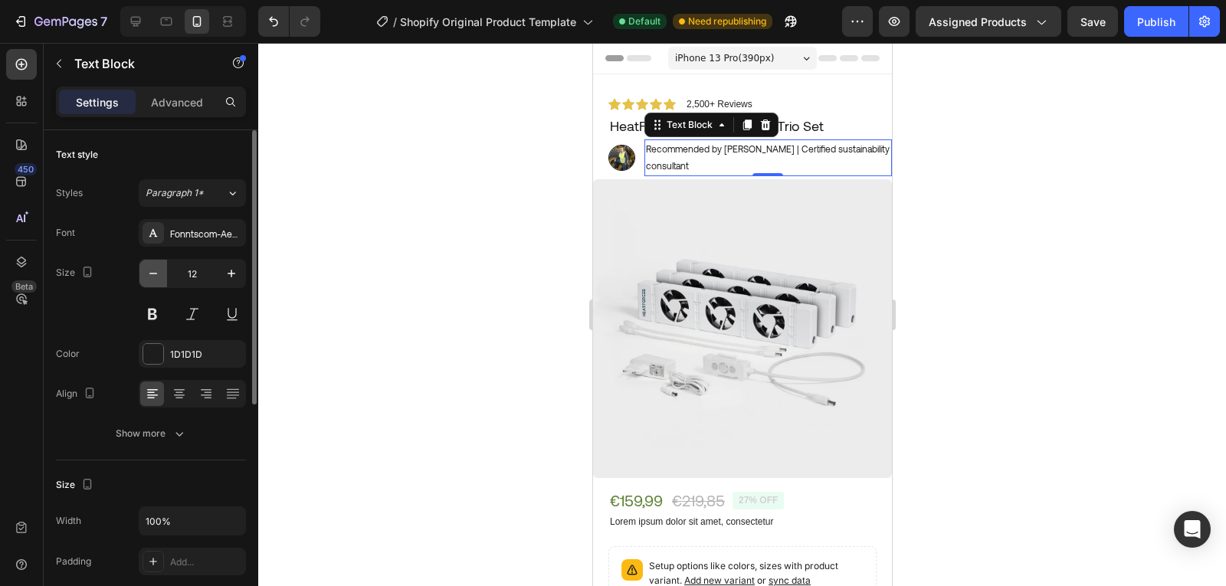
click at [157, 272] on icon "button" at bounding box center [153, 273] width 15 height 15
type input "10"
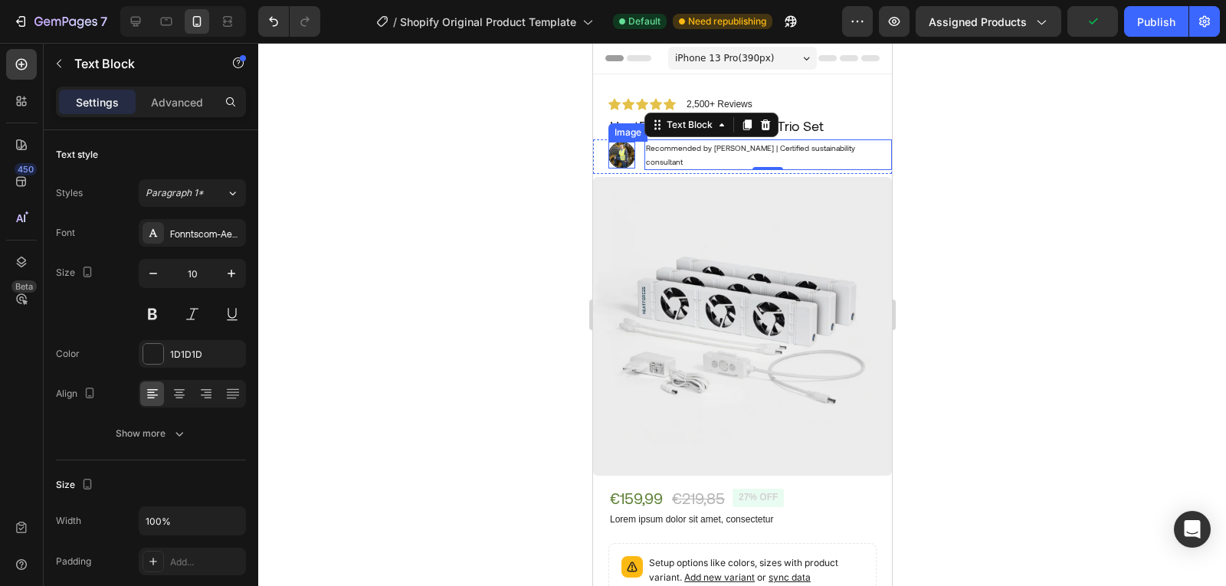
click at [614, 156] on img at bounding box center [621, 155] width 27 height 27
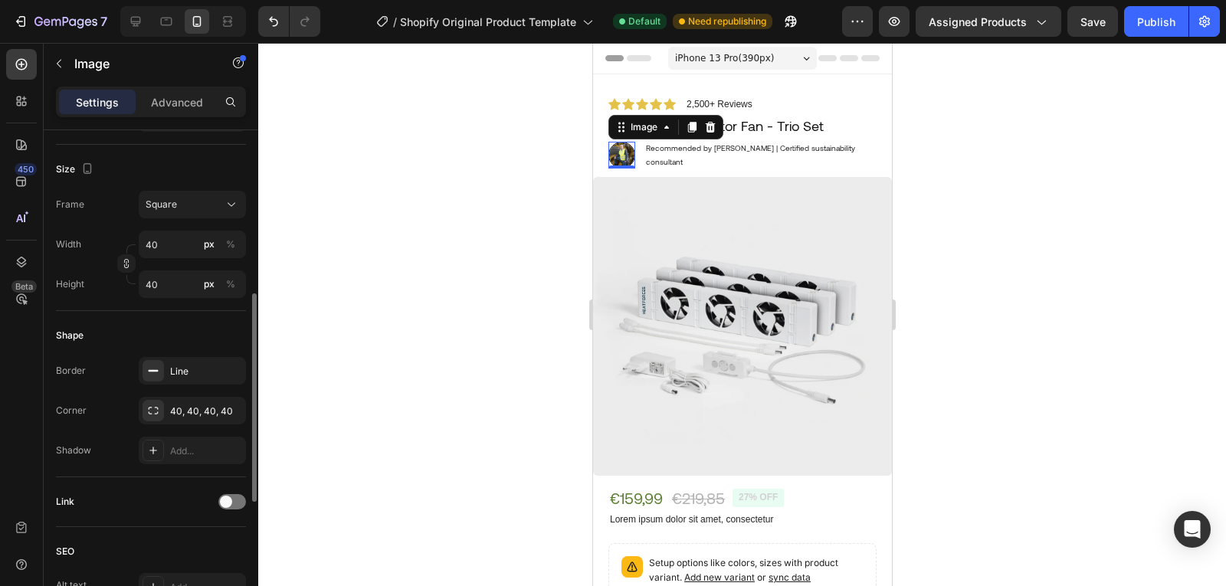
scroll to position [389, 0]
type input "25"
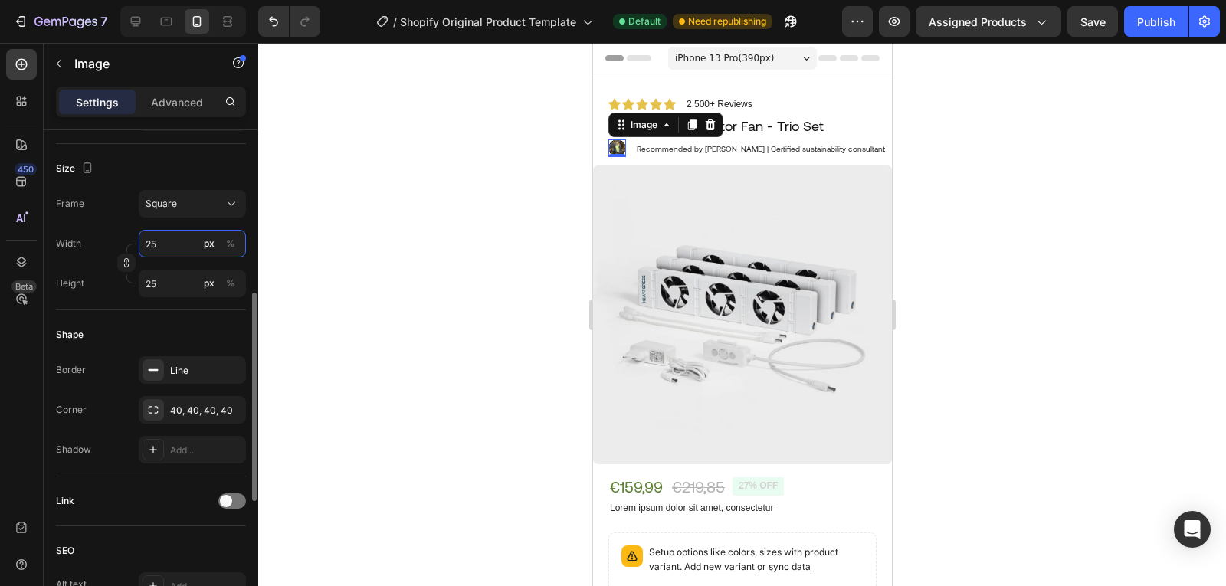
type input "2"
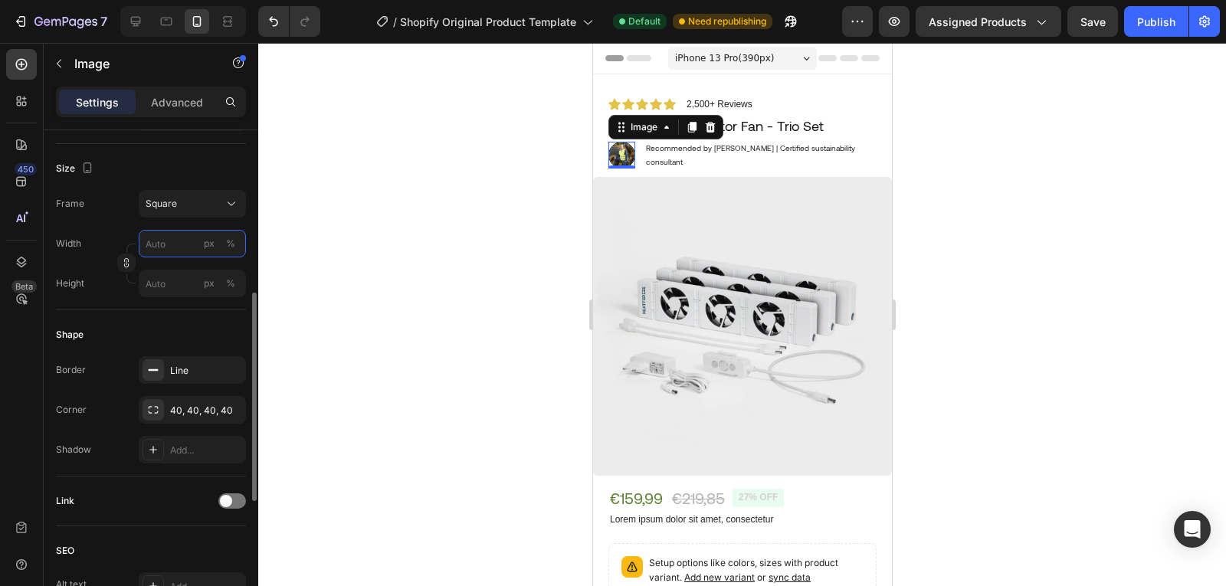
type input "2"
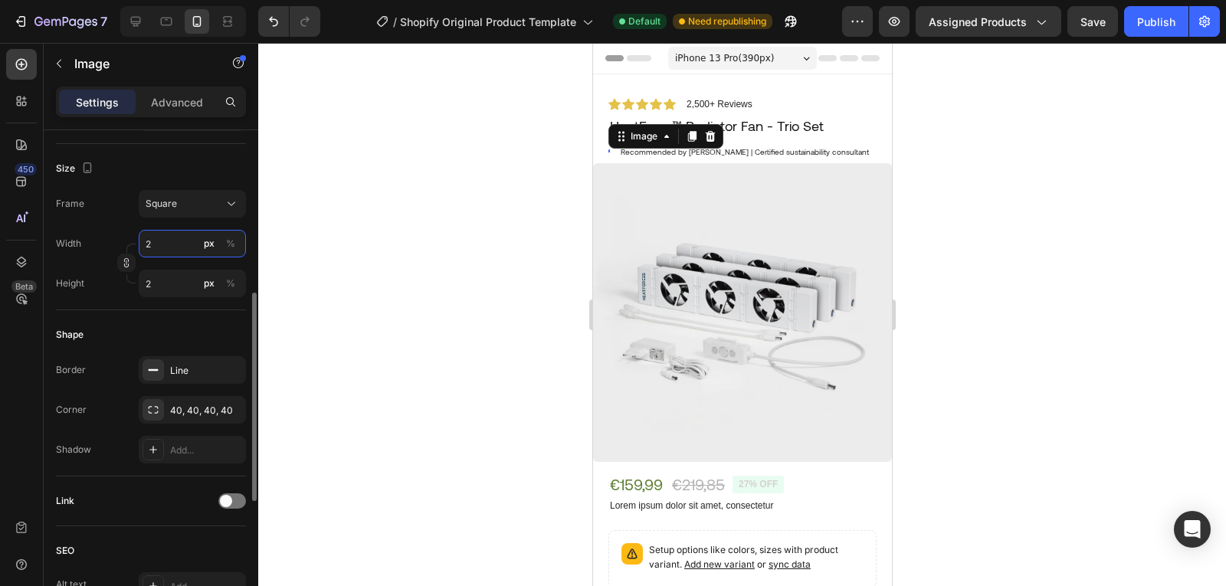
type input "23"
type input "230"
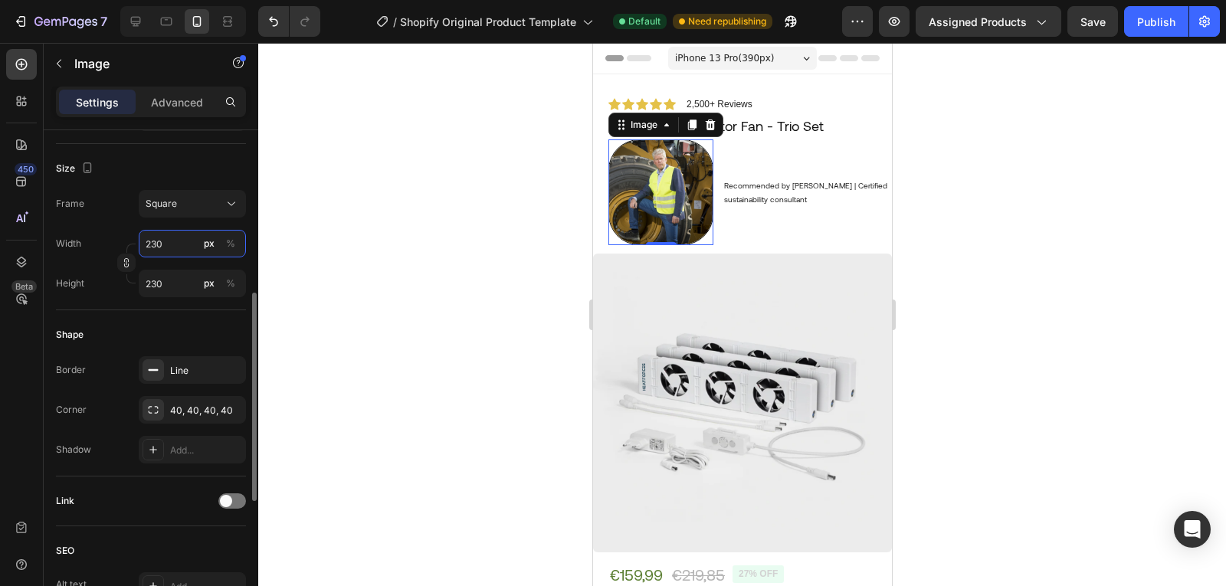
type input "23"
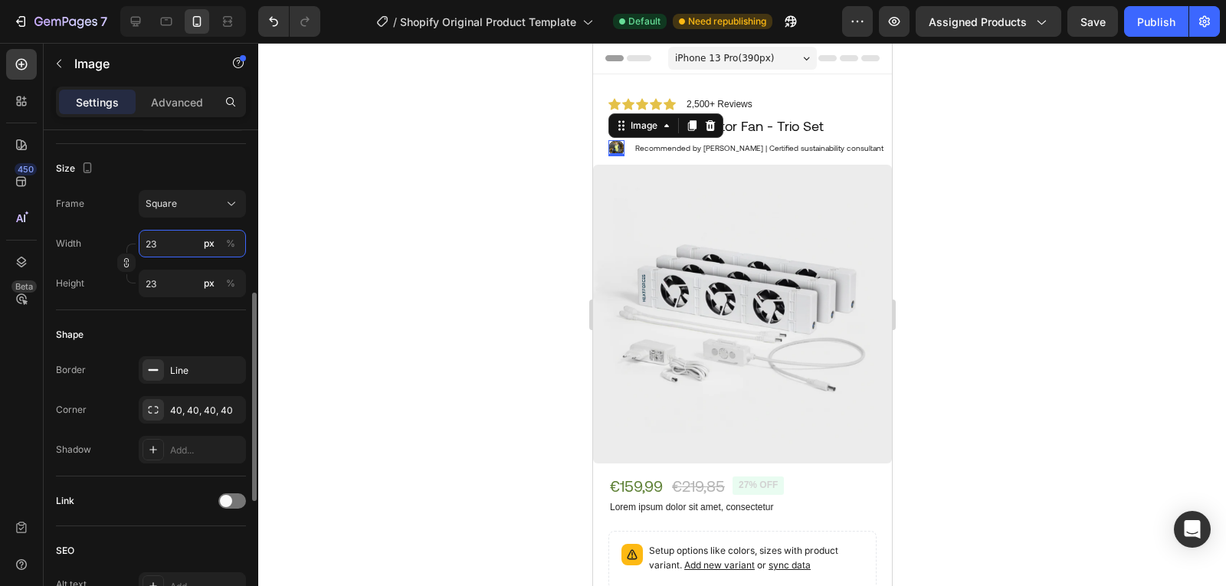
type input "2"
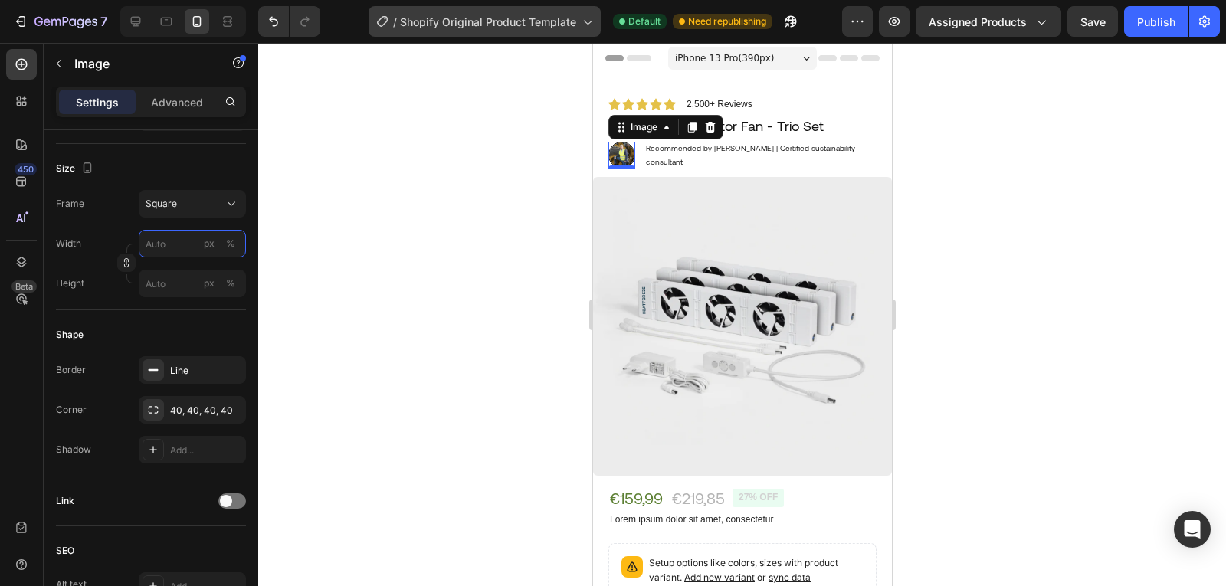
type input "2"
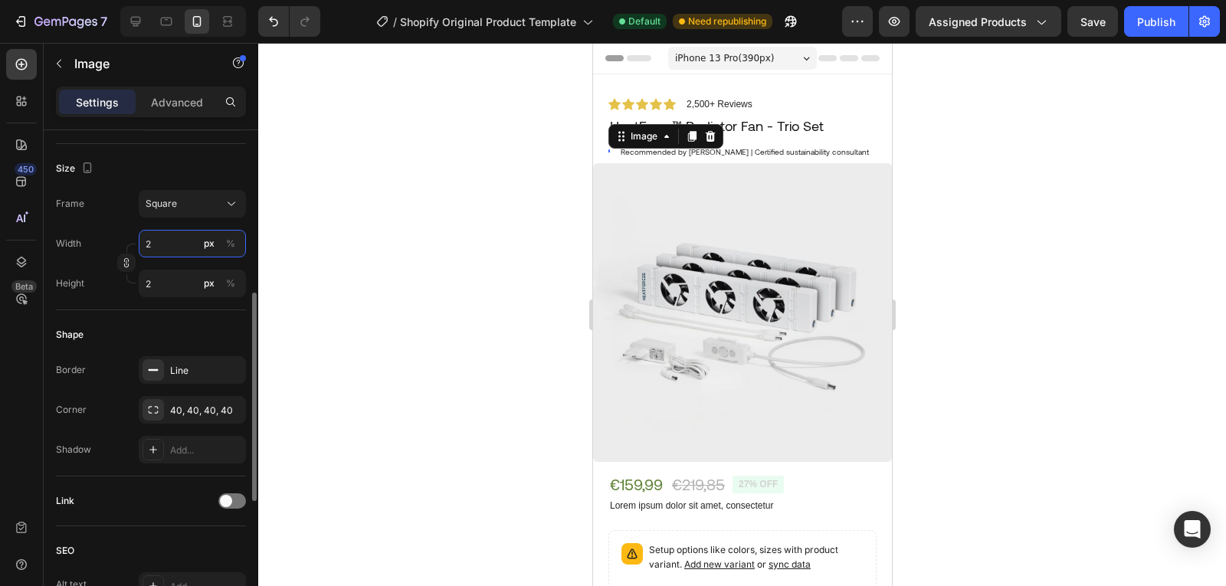
type input "20"
click at [168, 241] on input "20" at bounding box center [192, 244] width 107 height 28
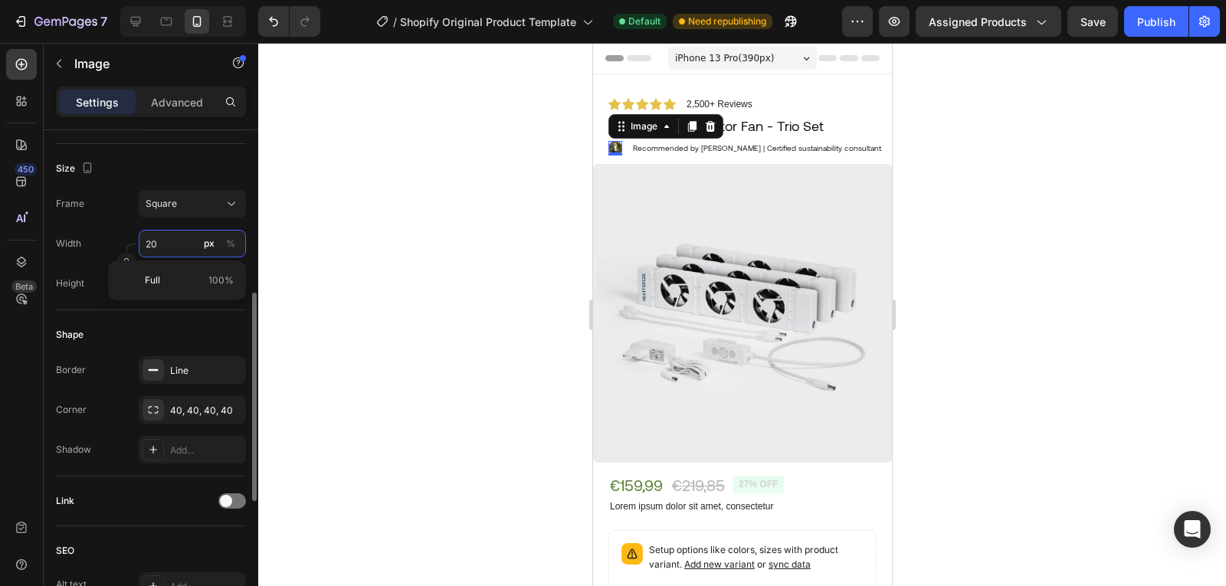
type input "3"
type input "30"
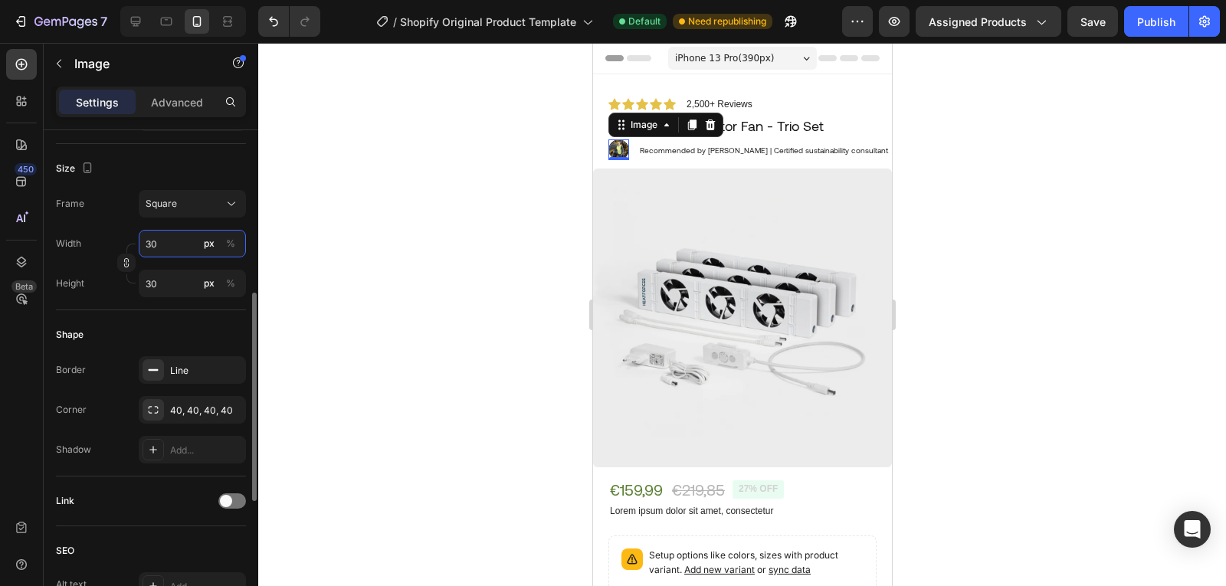
type input "30"
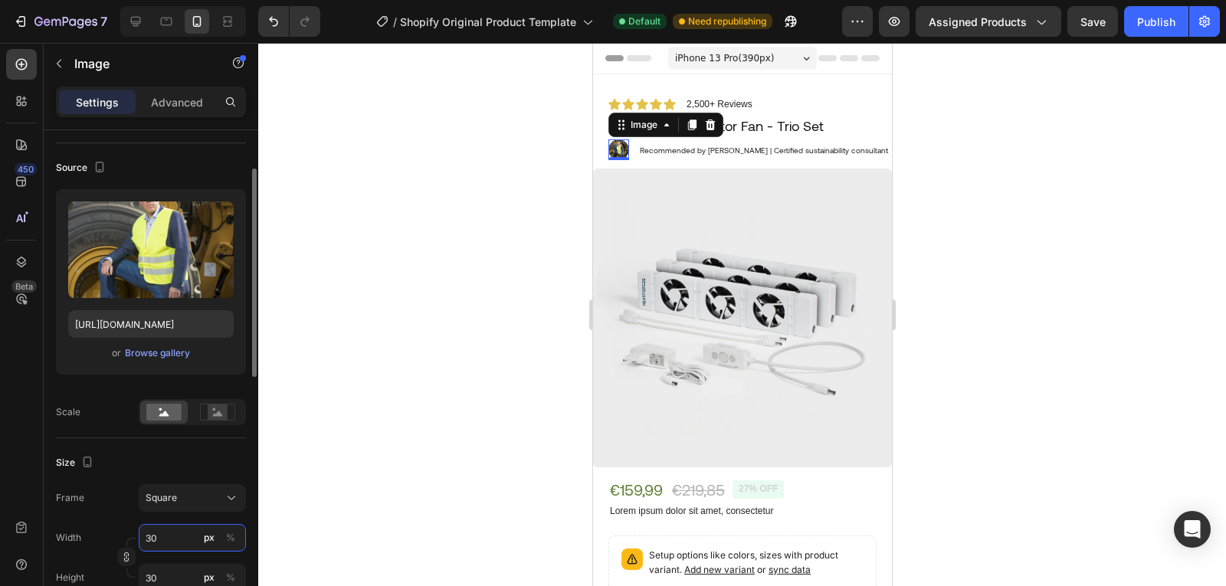
scroll to position [0, 0]
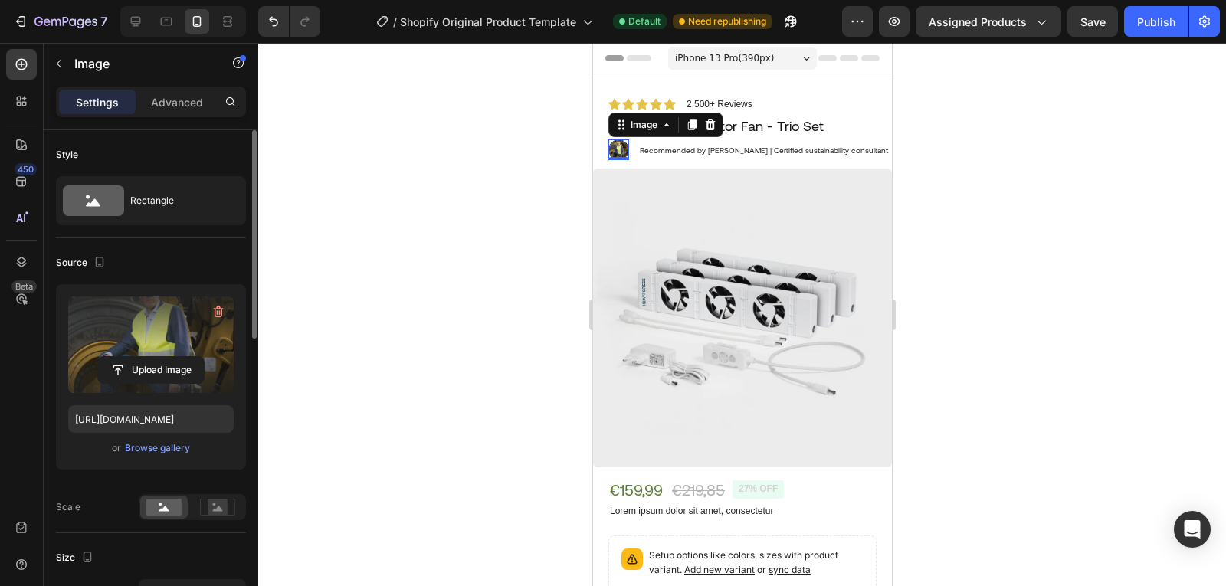
click at [195, 352] on label at bounding box center [151, 345] width 166 height 97
click at [195, 357] on input "file" at bounding box center [151, 370] width 106 height 26
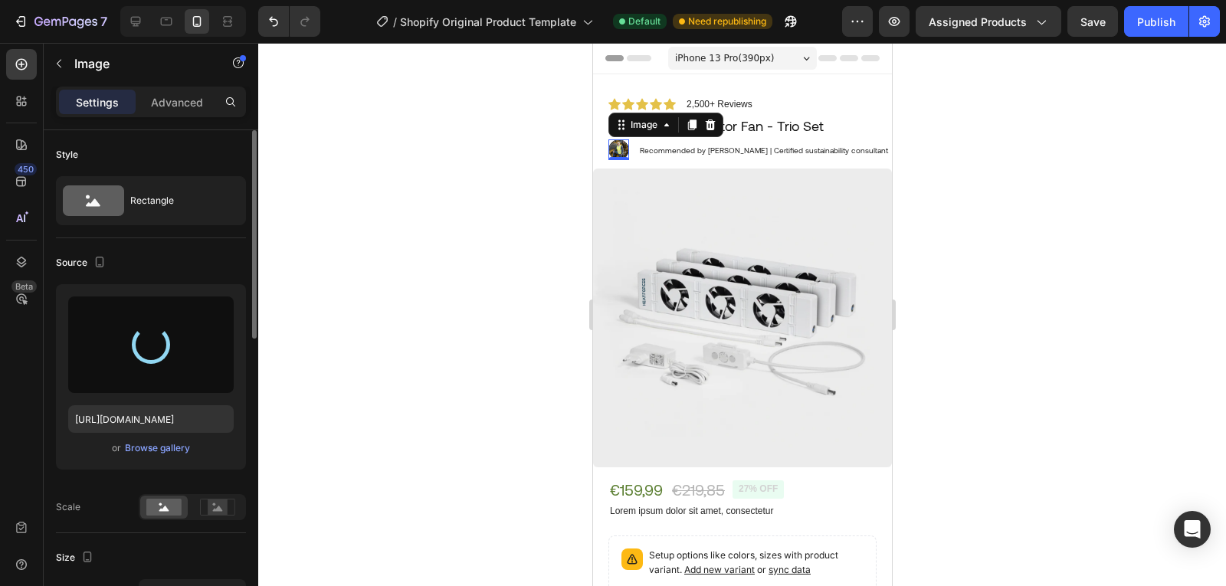
type input "https://cdn.shopify.com/s/files/1/0916/0183/0269/files/gempages_581613301675328…"
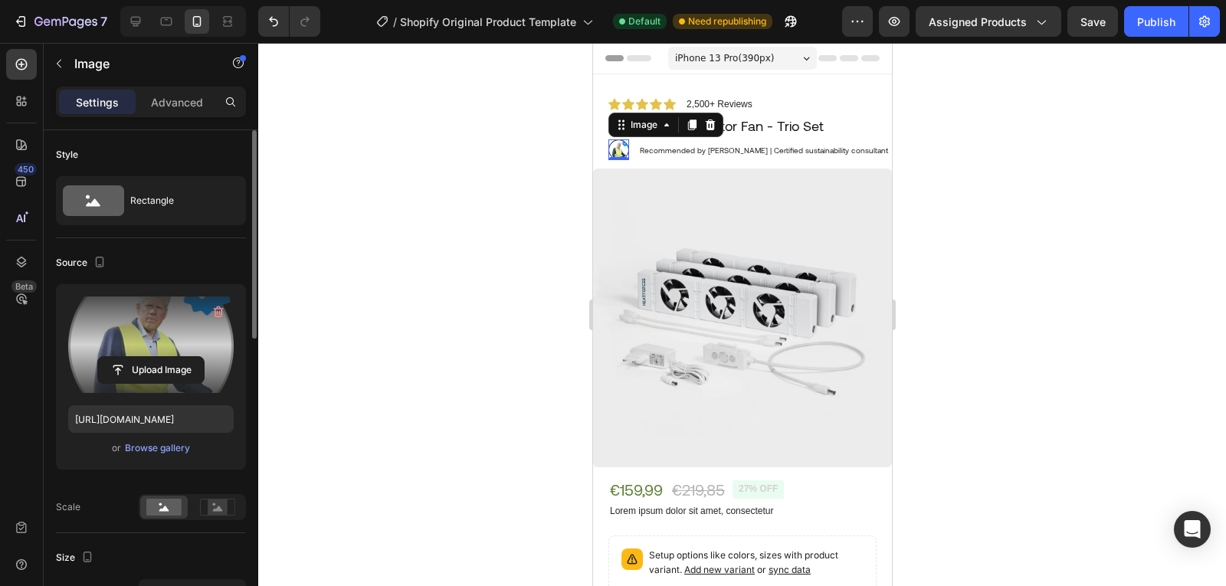
click at [431, 231] on div at bounding box center [742, 314] width 968 height 543
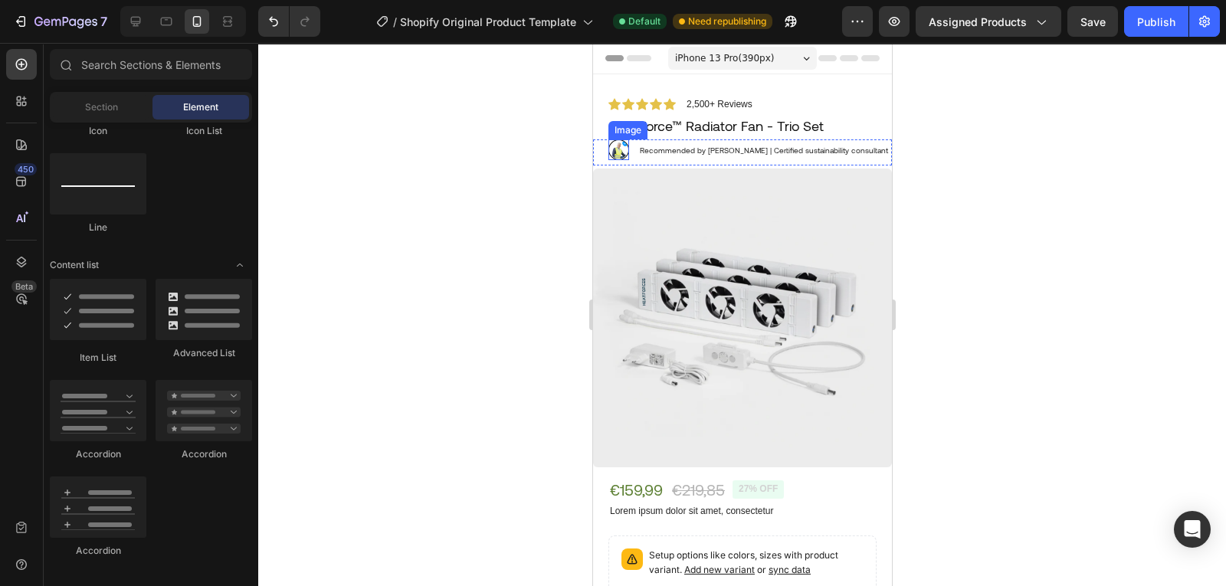
click at [618, 151] on img at bounding box center [618, 149] width 21 height 21
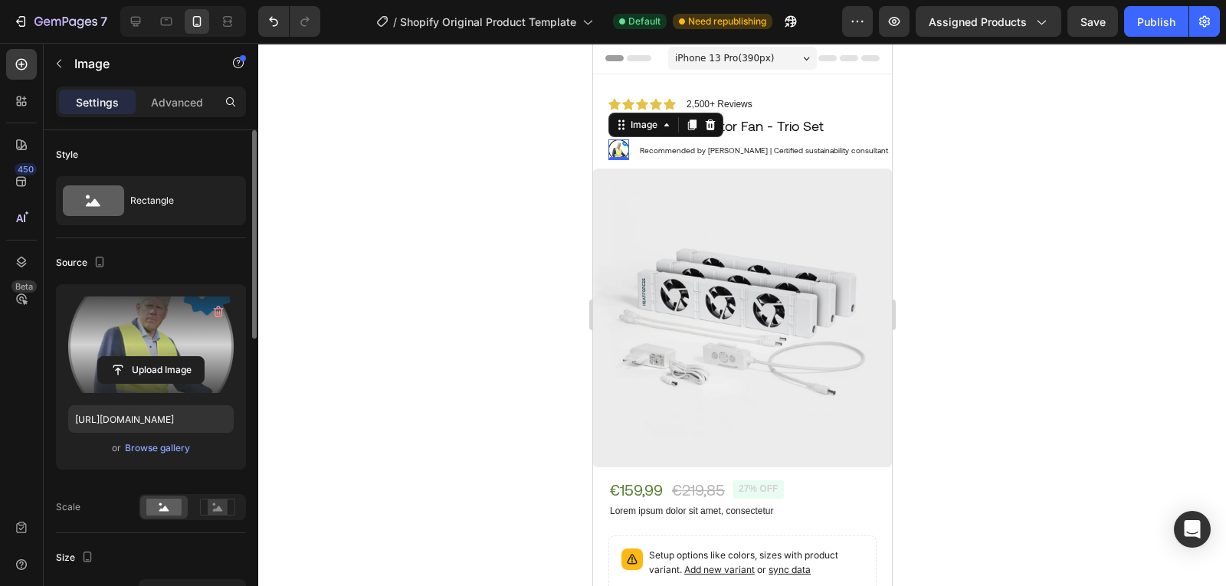
click at [152, 354] on label at bounding box center [151, 345] width 166 height 97
click at [152, 357] on input "file" at bounding box center [151, 370] width 106 height 26
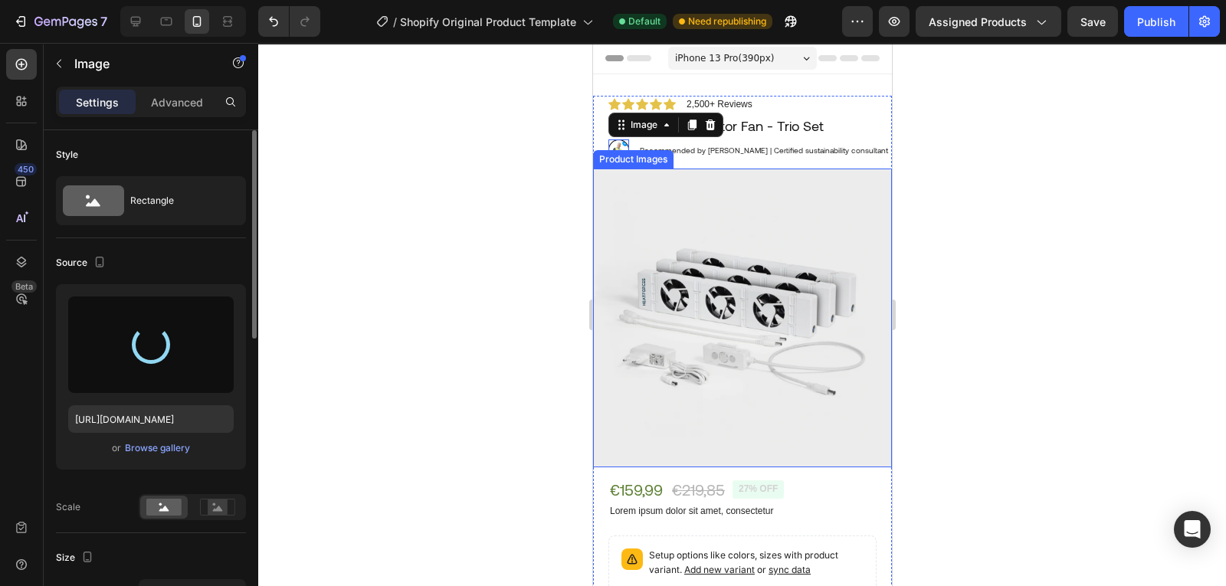
type input "[URL][DOMAIN_NAME]"
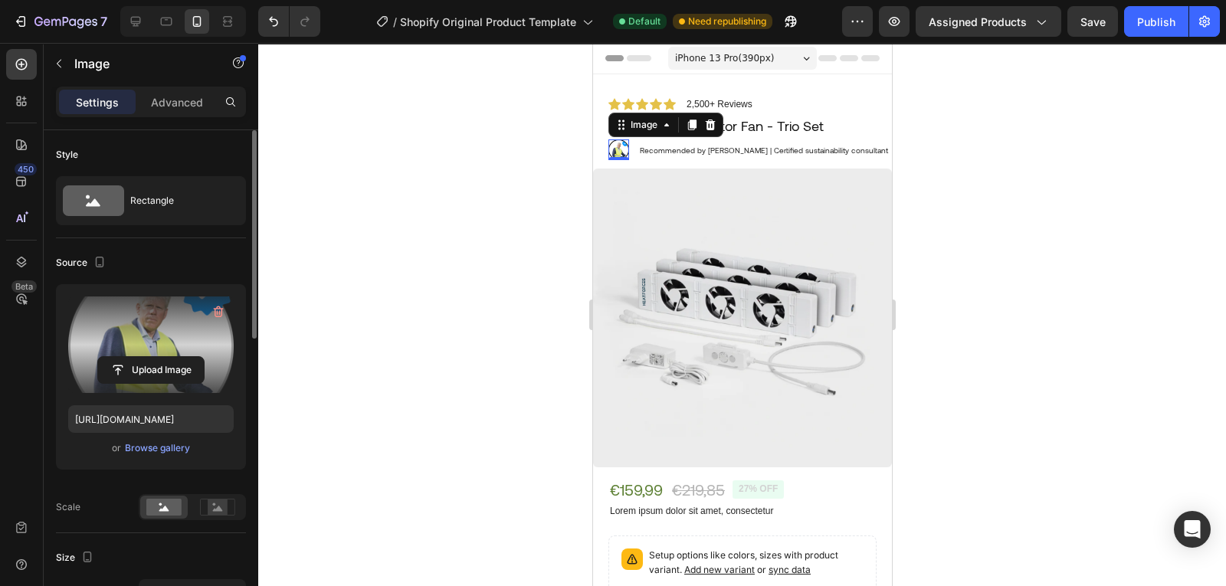
click at [444, 286] on div at bounding box center [742, 314] width 968 height 543
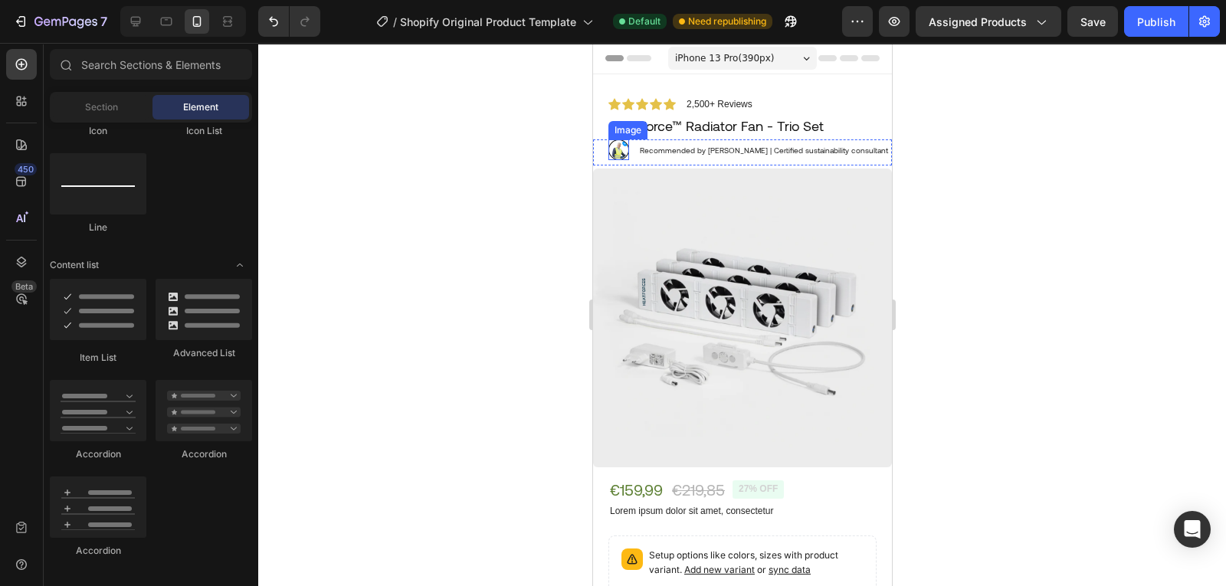
click at [619, 152] on img at bounding box center [618, 149] width 21 height 21
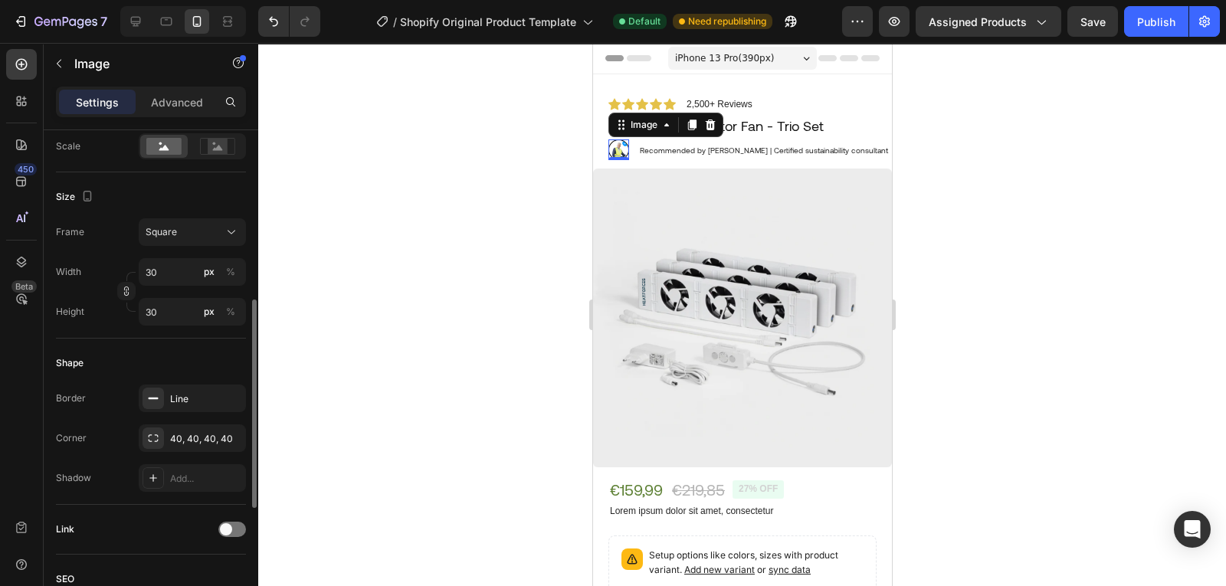
scroll to position [382, 0]
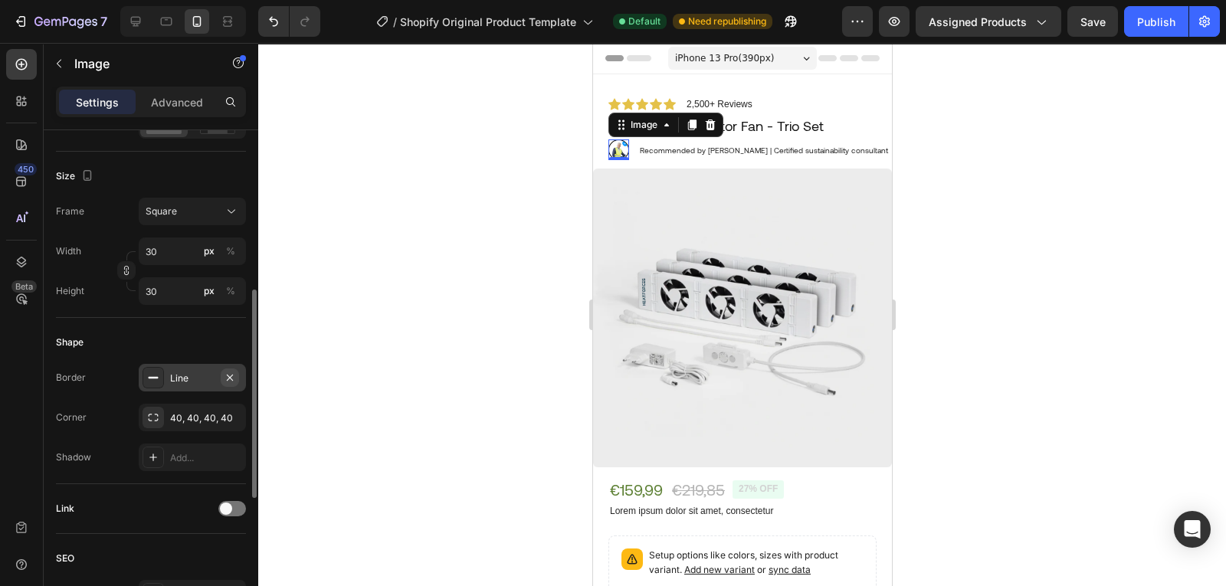
click at [228, 374] on icon "button" at bounding box center [230, 378] width 12 height 12
click at [490, 214] on div at bounding box center [742, 314] width 968 height 543
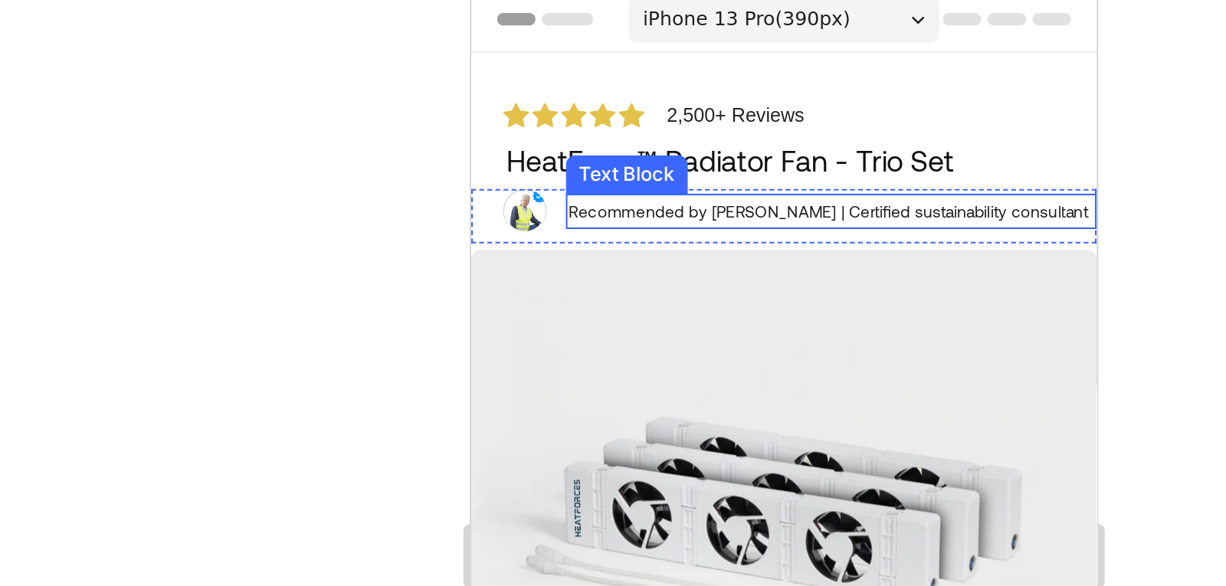
click at [555, 95] on p "Recommended by Dr. Timothy Aerdts | Certified sustainability consultant" at bounding box center [642, 95] width 251 height 14
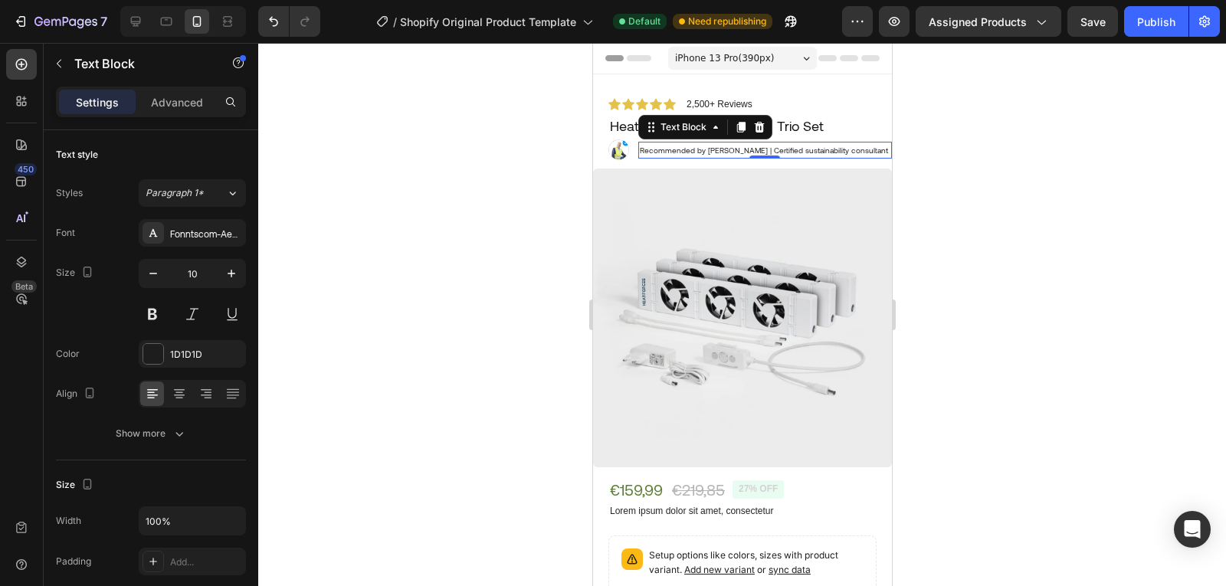
click at [457, 240] on div at bounding box center [742, 314] width 968 height 543
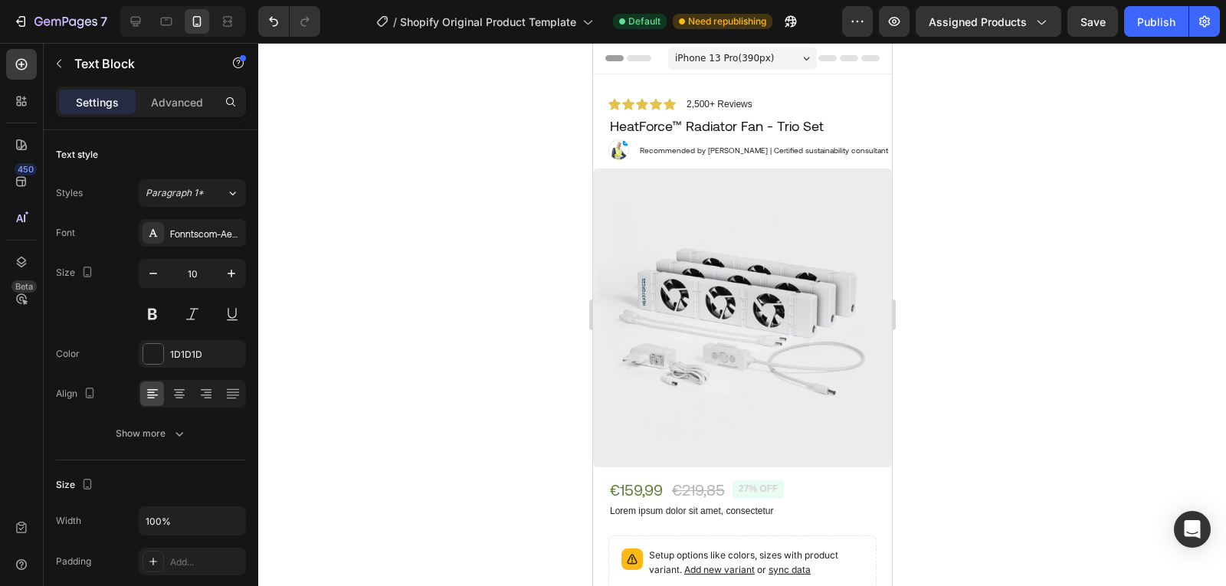
click at [457, 240] on div at bounding box center [742, 314] width 968 height 543
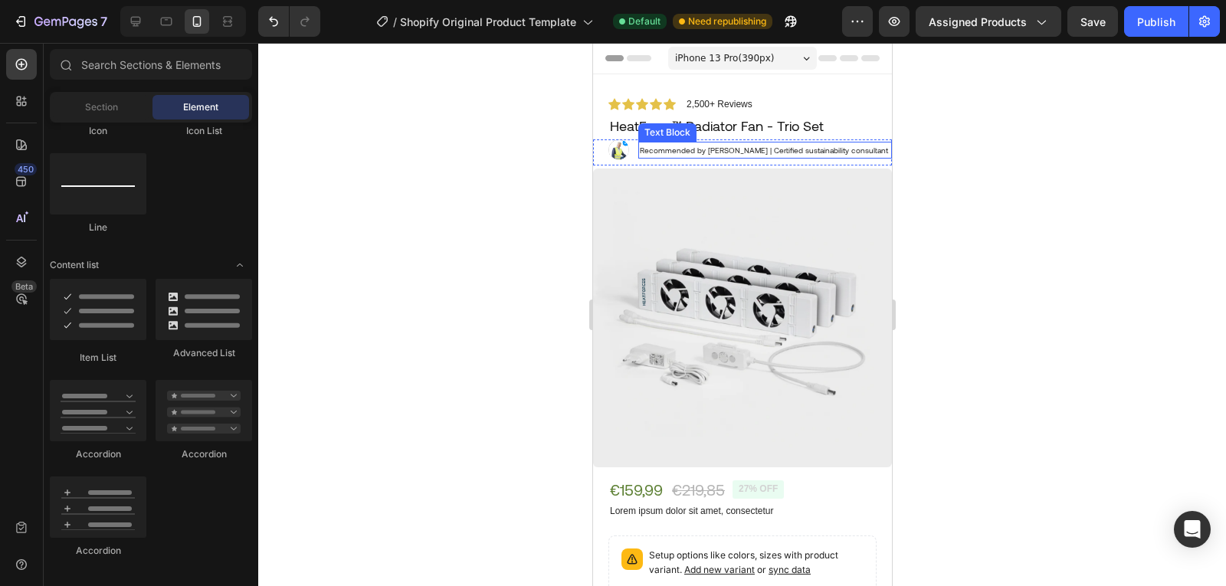
click at [677, 156] on p "Recommended by Dr. Timothy Aerdts | Certified sustainability consultant" at bounding box center [764, 150] width 251 height 14
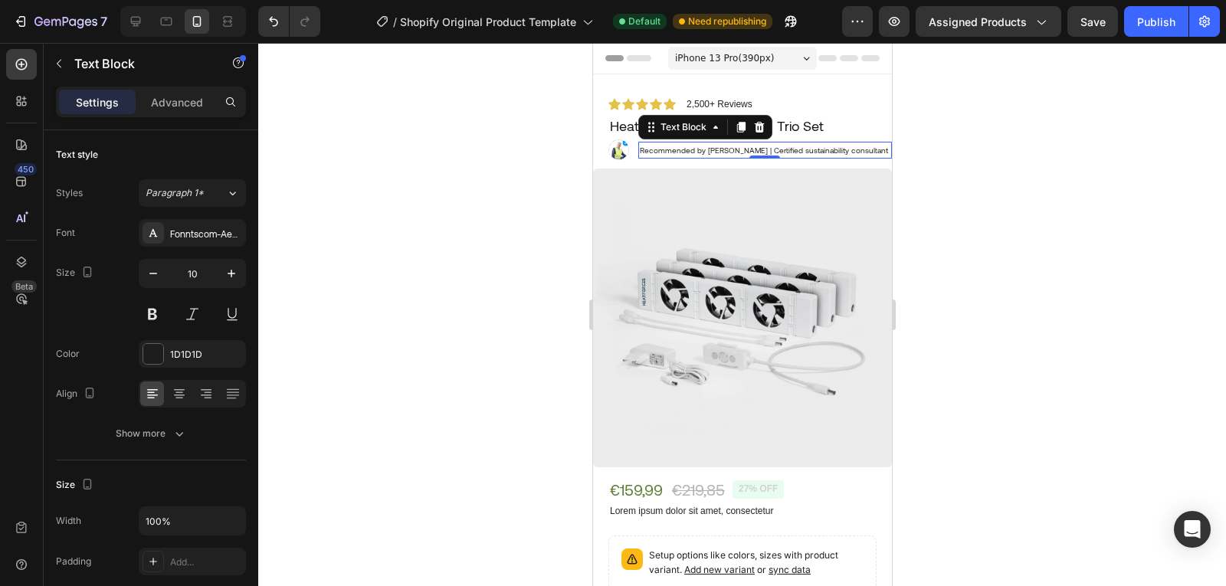
click at [573, 247] on div at bounding box center [742, 314] width 968 height 543
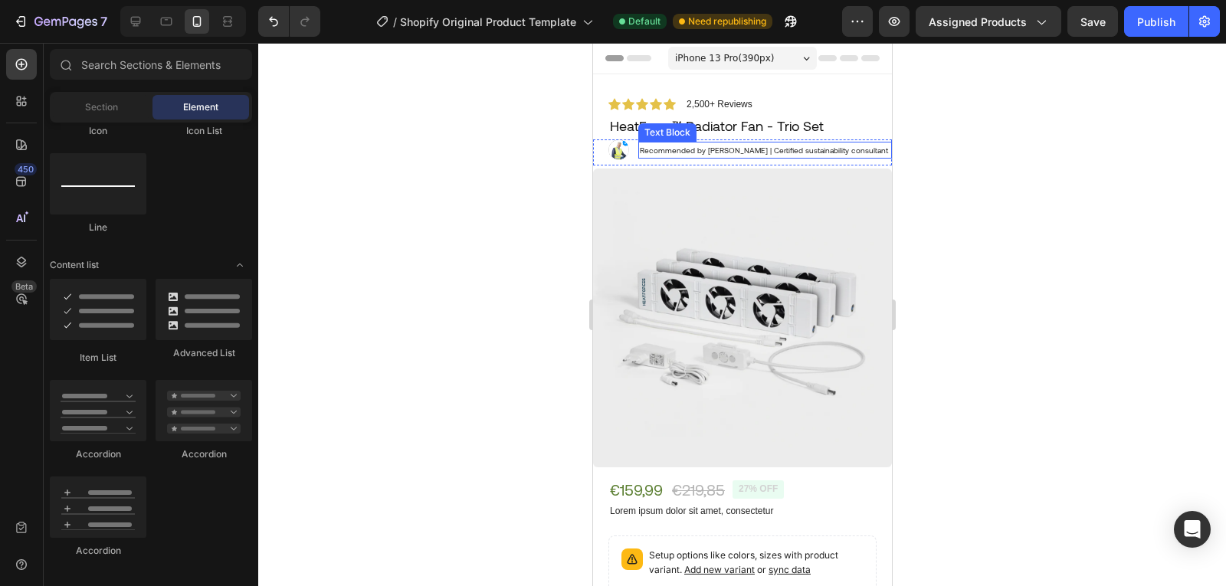
click at [698, 157] on p "Recommended by Dr. Timothy Aerdts | Certified sustainability consultant" at bounding box center [764, 150] width 251 height 14
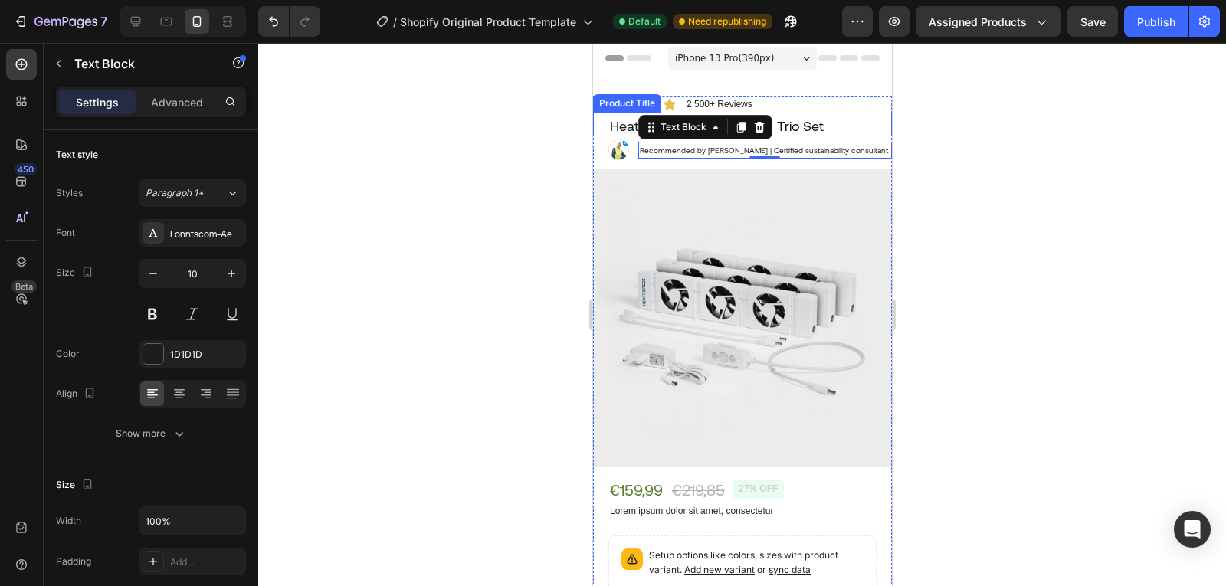
click at [805, 133] on h1 "HeatForce™ Radiator Fan - Trio Set" at bounding box center [749, 126] width 283 height 21
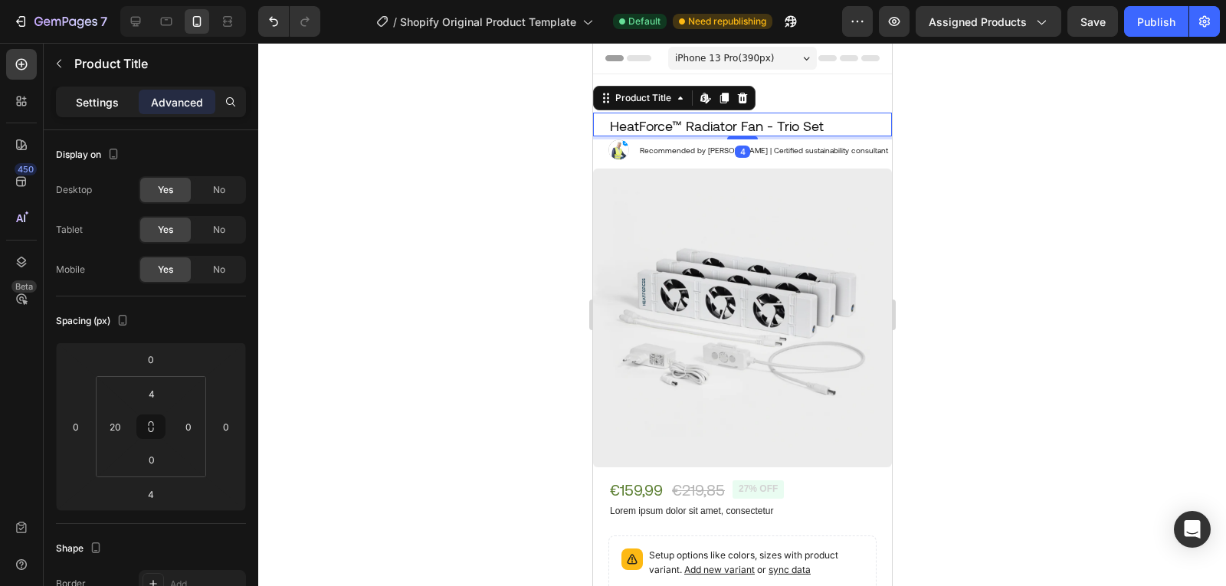
click at [112, 106] on p "Settings" at bounding box center [97, 102] width 43 height 16
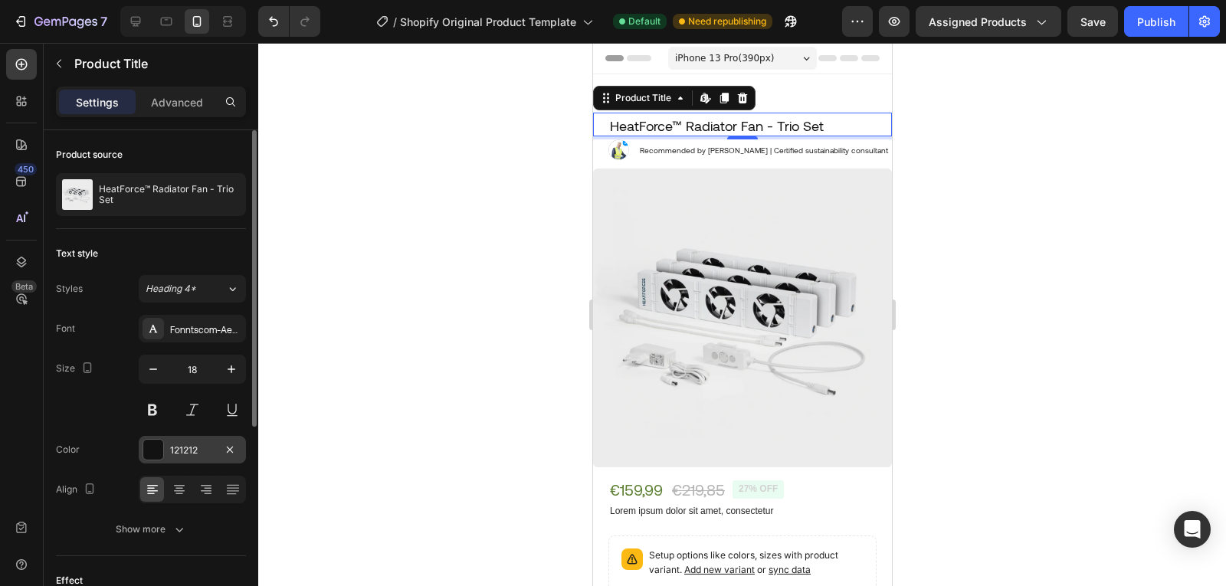
click at [188, 447] on div "121212" at bounding box center [192, 451] width 44 height 14
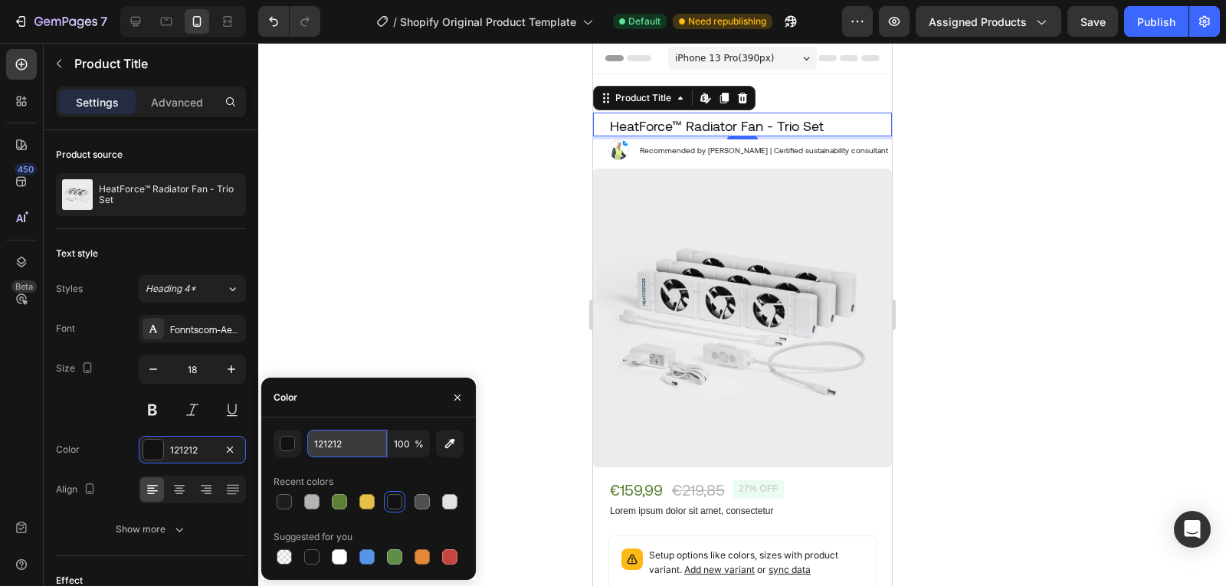
click at [328, 449] on input "121212" at bounding box center [347, 444] width 80 height 28
type input "212529"
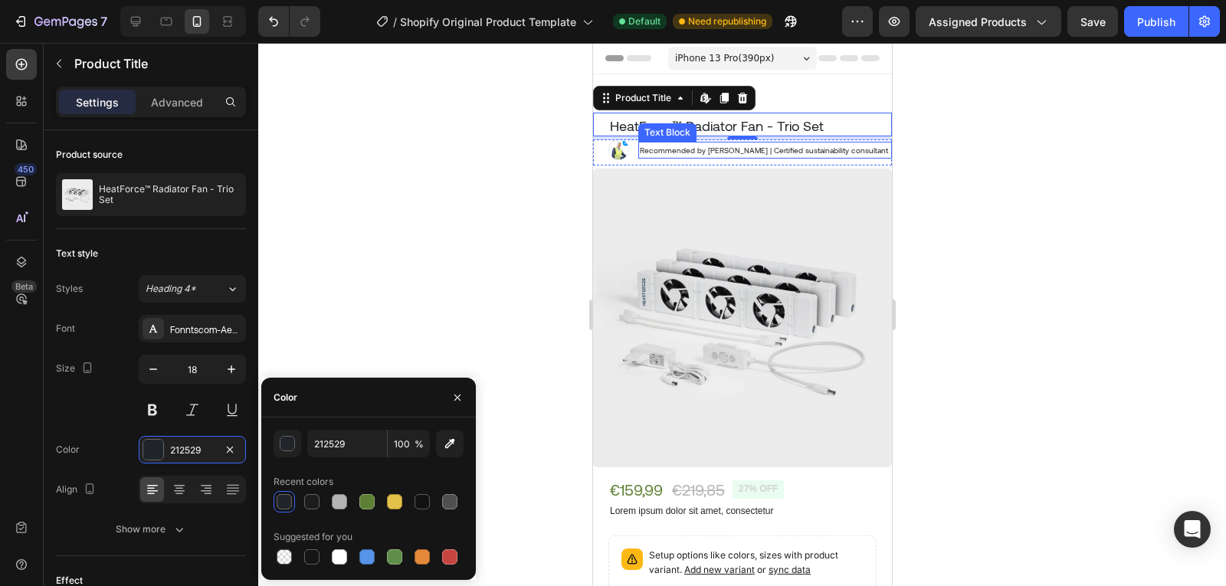
click at [764, 154] on p "Recommended by Dr. Timothy Aerdts | Certified sustainability consultant" at bounding box center [764, 150] width 251 height 14
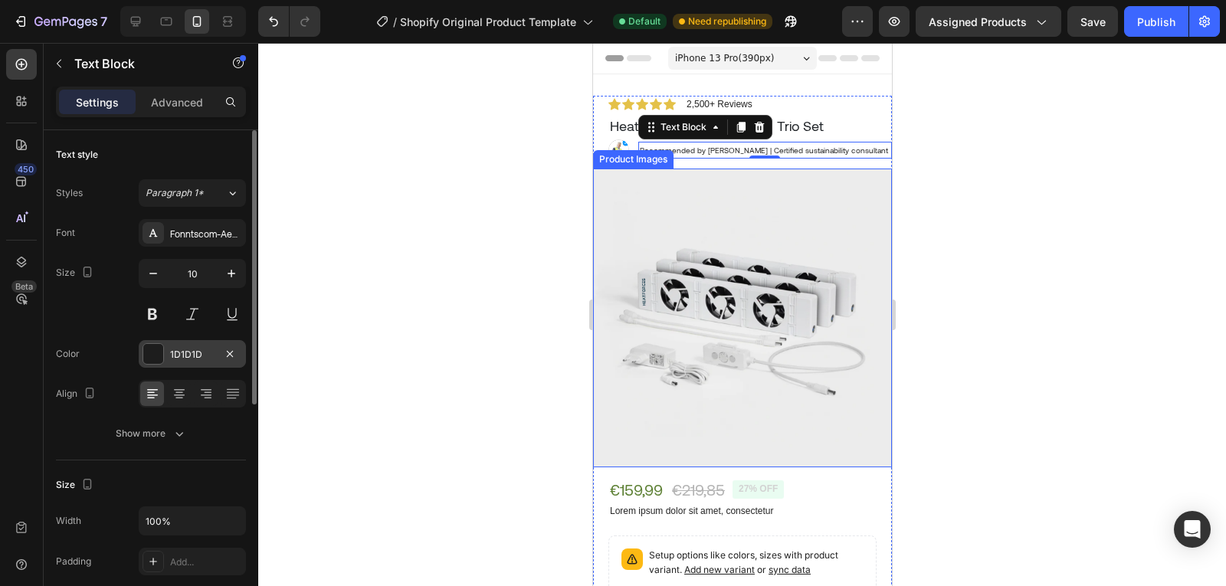
click at [182, 362] on div "1D1D1D" at bounding box center [192, 354] width 107 height 28
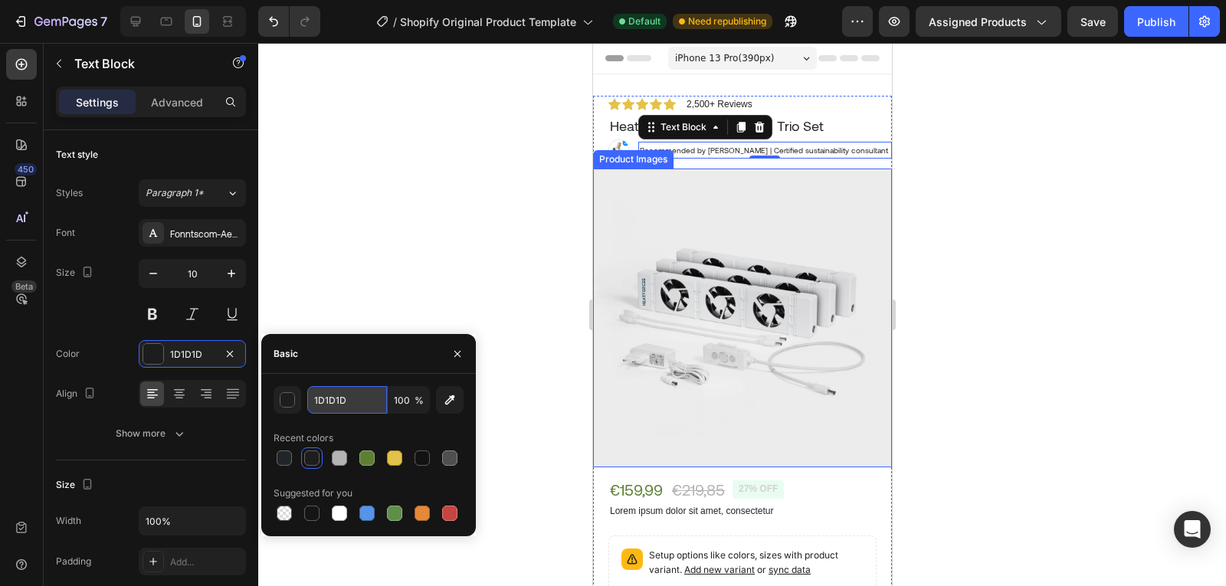
click at [342, 399] on input "1D1D1D" at bounding box center [347, 400] width 80 height 28
type input "444444"
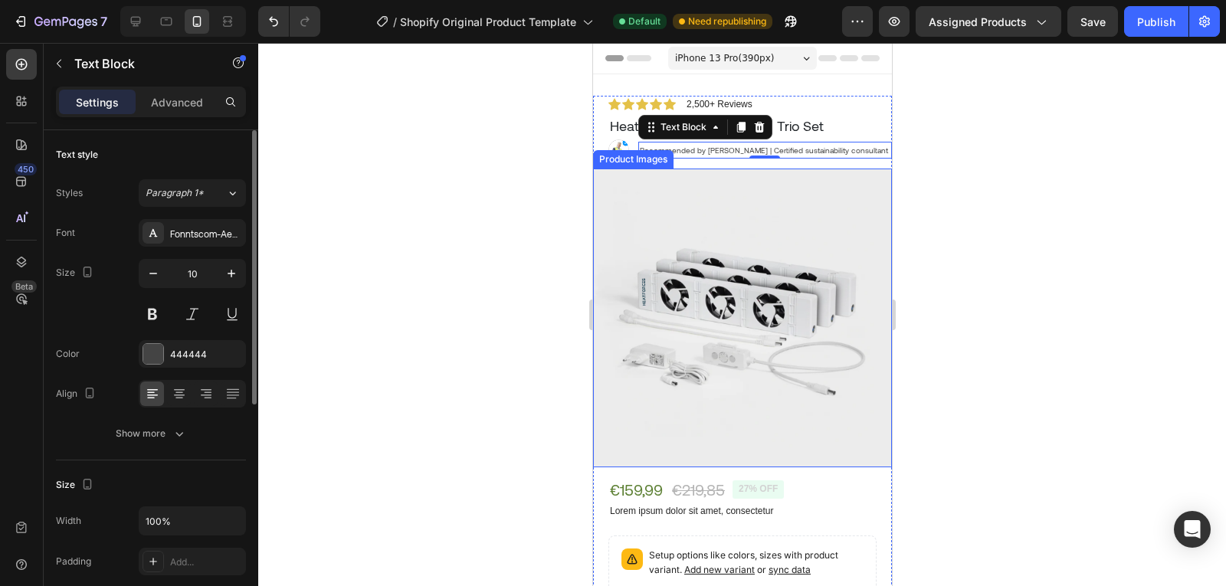
click at [93, 310] on div "Size 10" at bounding box center [151, 293] width 190 height 69
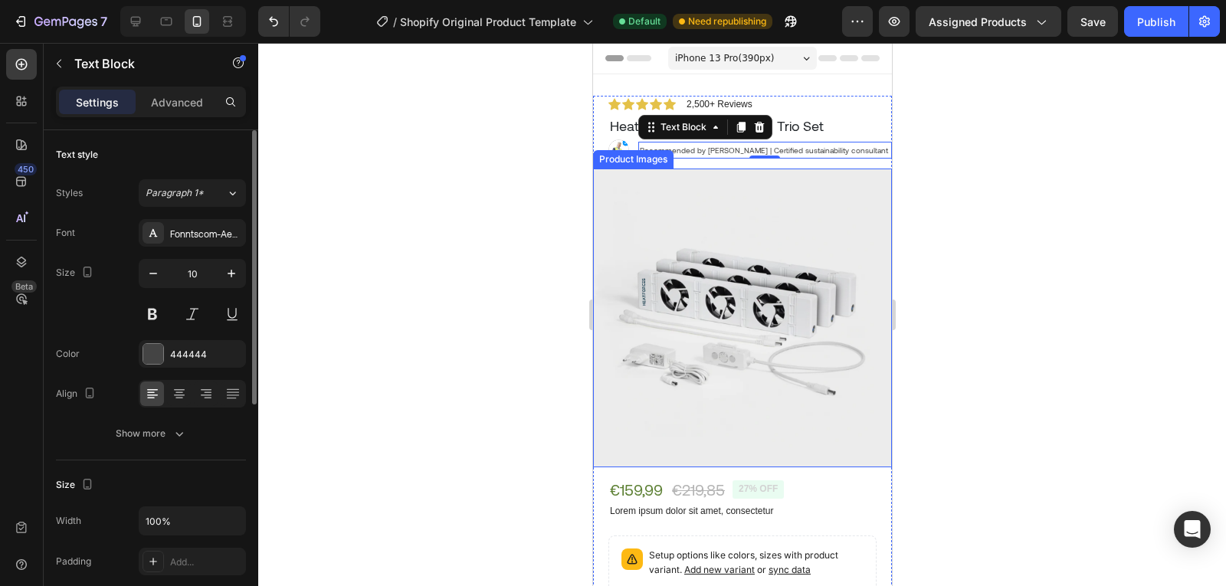
click at [93, 310] on div "Size 10" at bounding box center [151, 293] width 190 height 69
click at [231, 283] on button "button" at bounding box center [232, 274] width 28 height 28
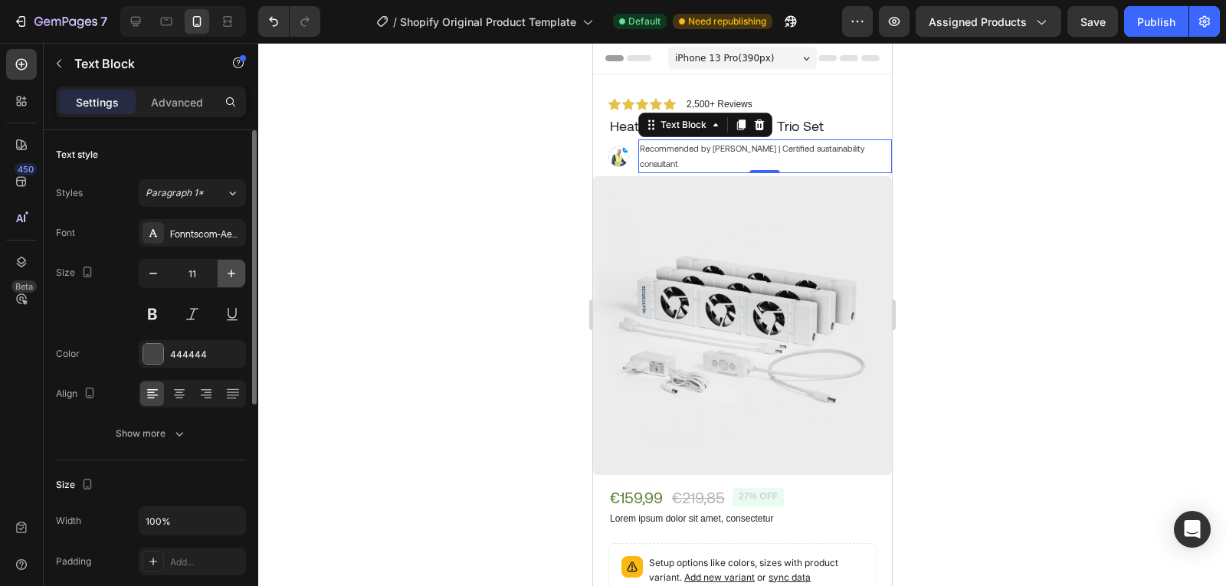
type input "12"
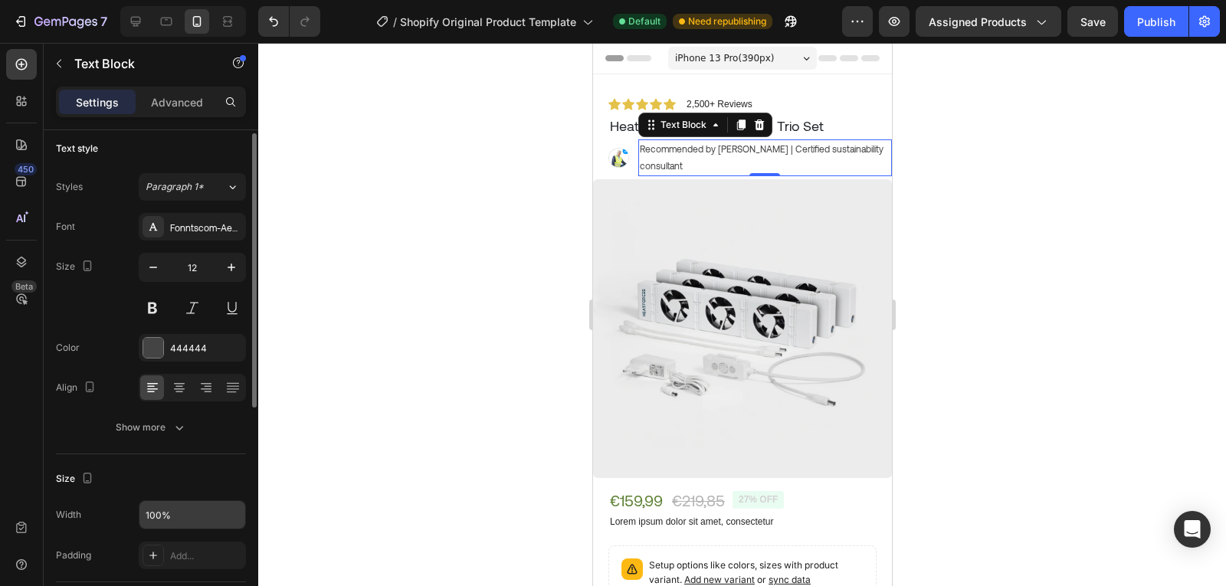
scroll to position [5, 0]
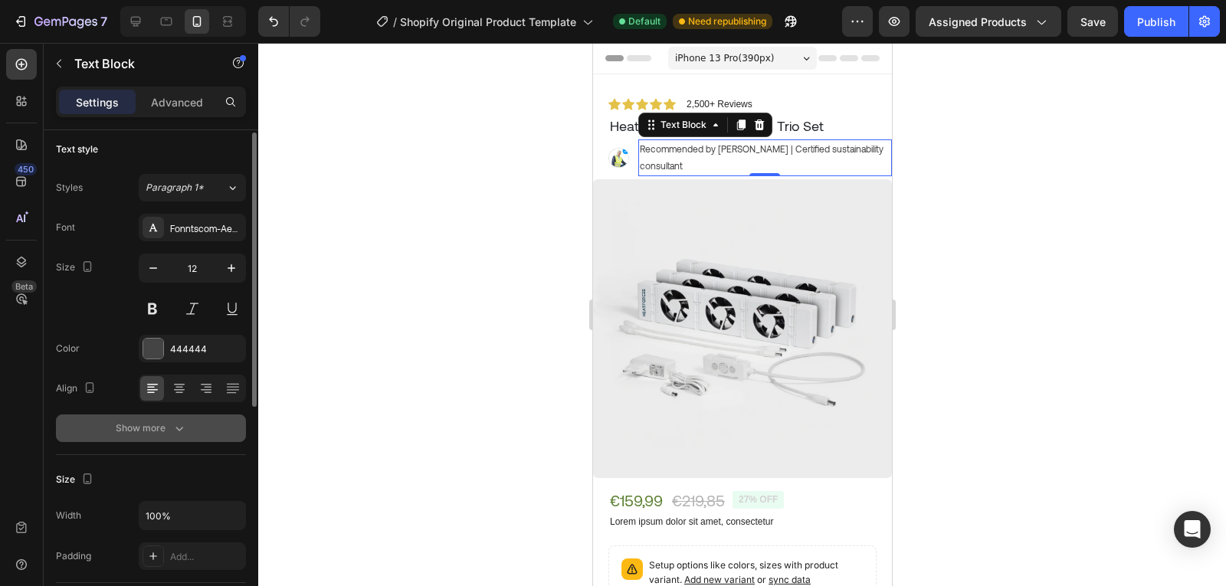
click at [170, 432] on div "Show more" at bounding box center [151, 428] width 71 height 15
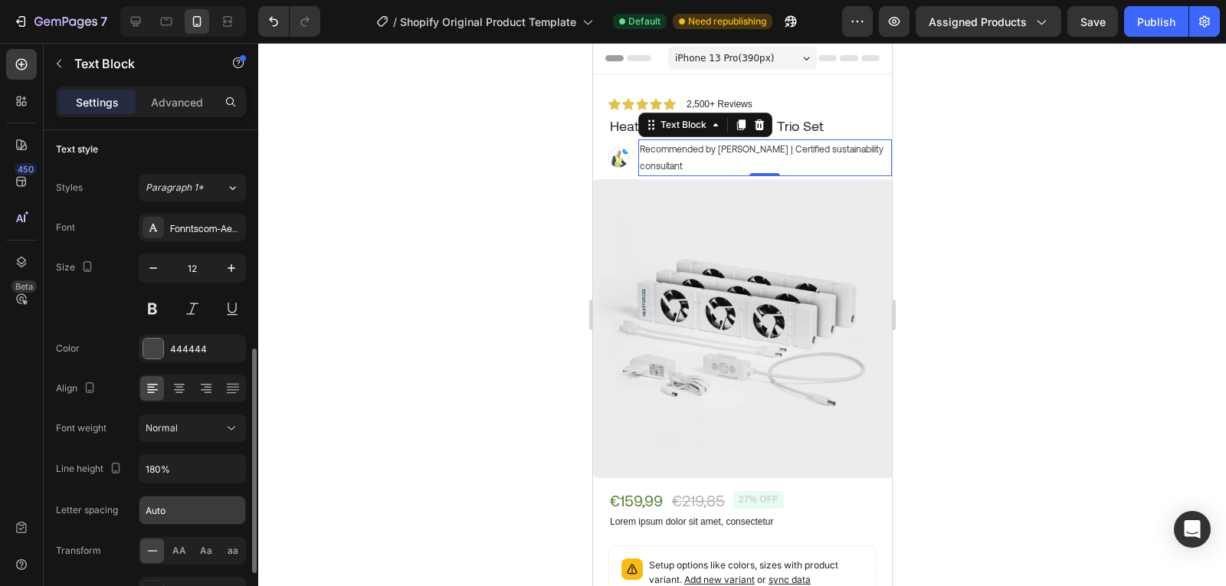
scroll to position [155, 0]
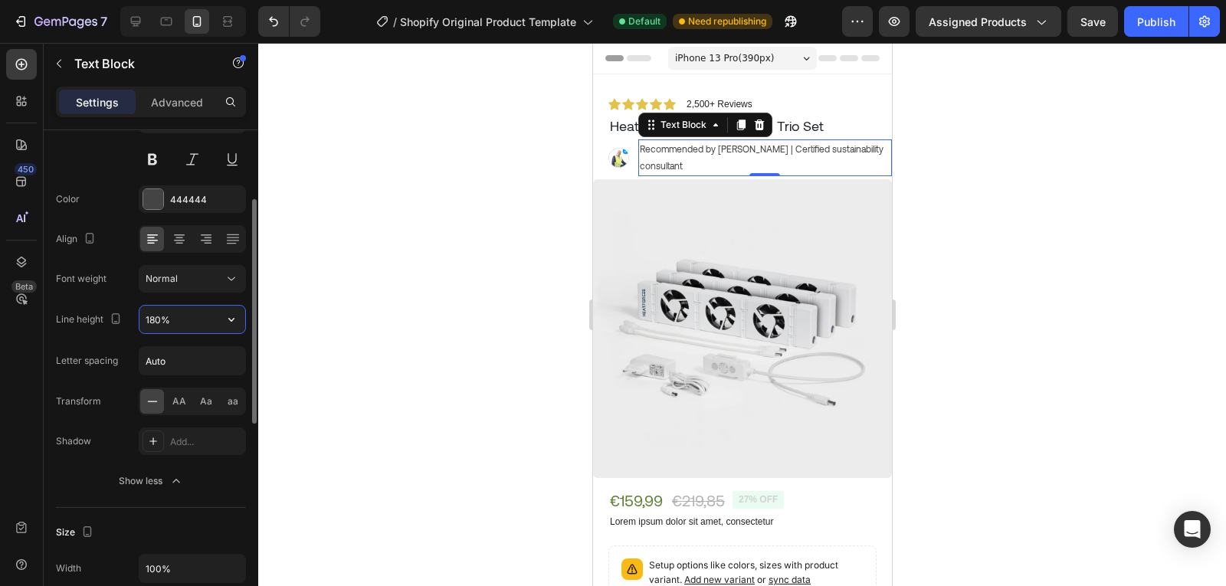
click at [179, 321] on input "180%" at bounding box center [192, 320] width 106 height 28
click at [235, 325] on icon "button" at bounding box center [231, 319] width 15 height 15
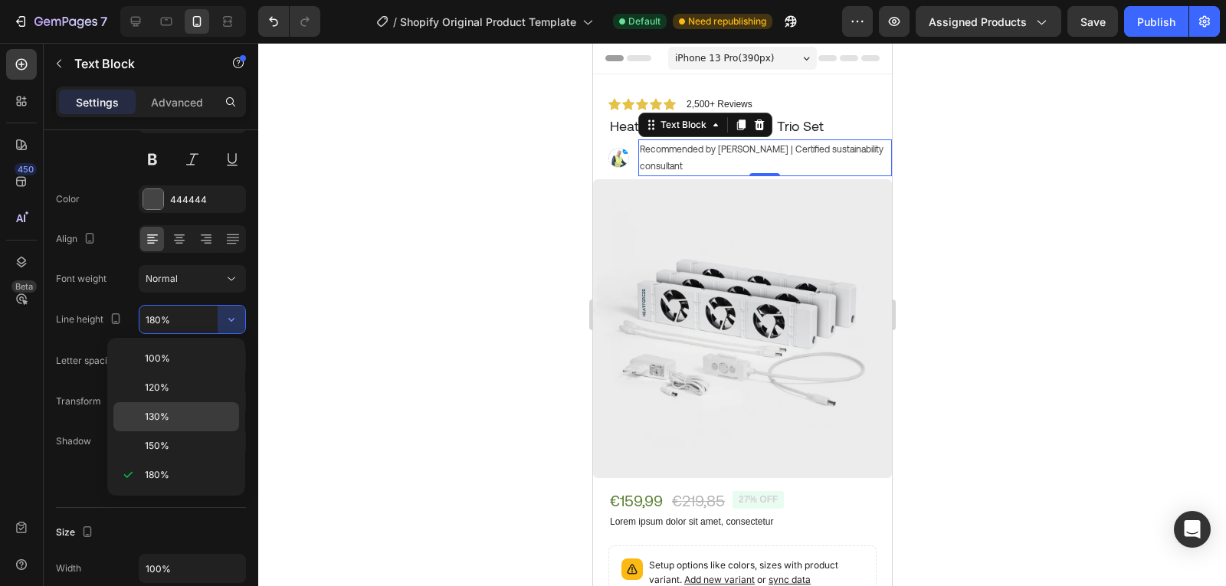
click at [183, 413] on p "130%" at bounding box center [188, 417] width 87 height 14
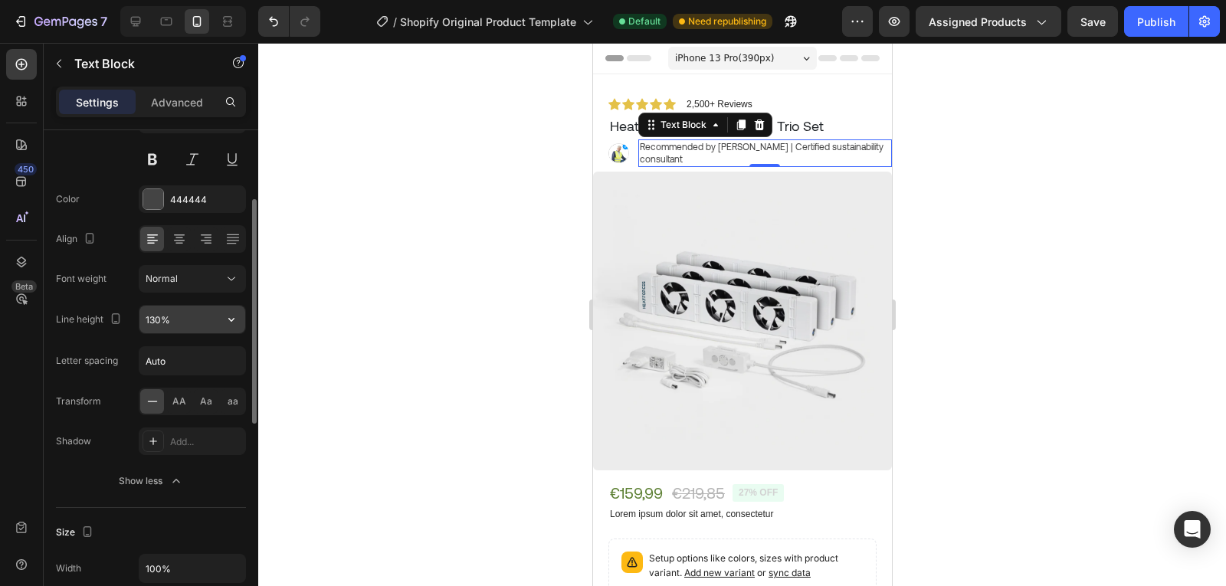
click at [190, 329] on input "130%" at bounding box center [192, 320] width 106 height 28
click at [231, 316] on icon "button" at bounding box center [231, 319] width 15 height 15
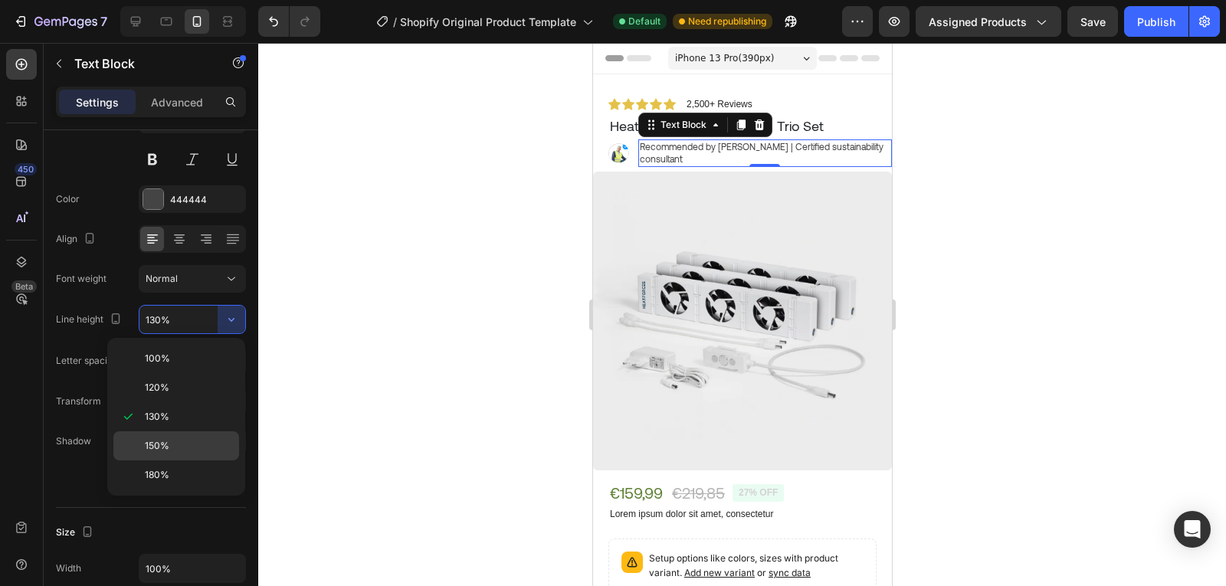
click at [155, 460] on div "150%" at bounding box center [176, 474] width 126 height 29
type input "150%"
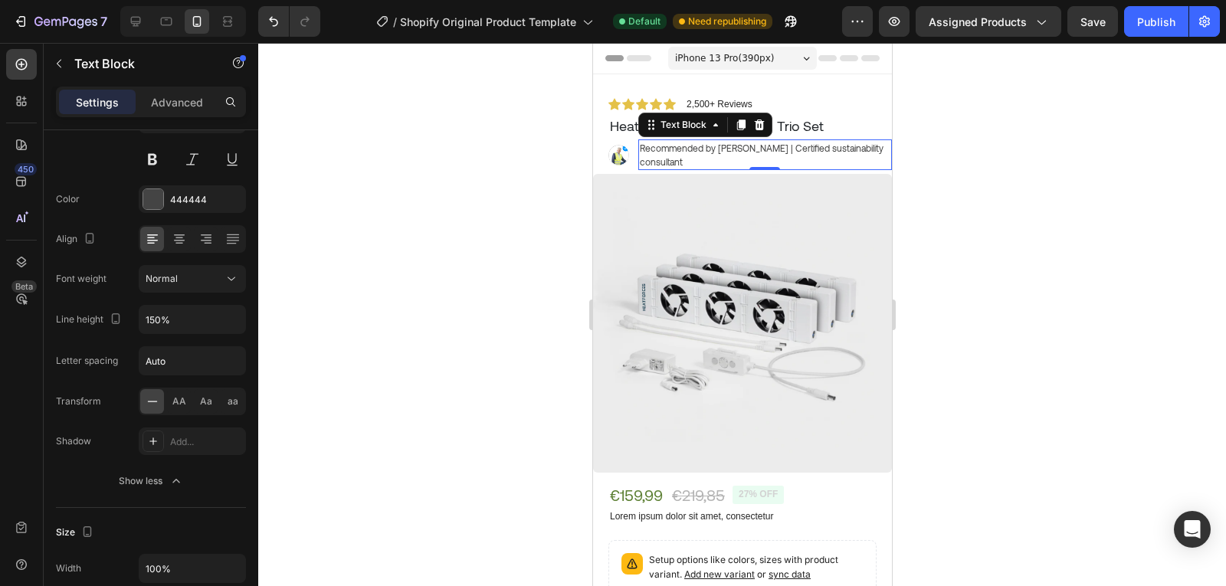
click at [377, 339] on div at bounding box center [742, 314] width 968 height 543
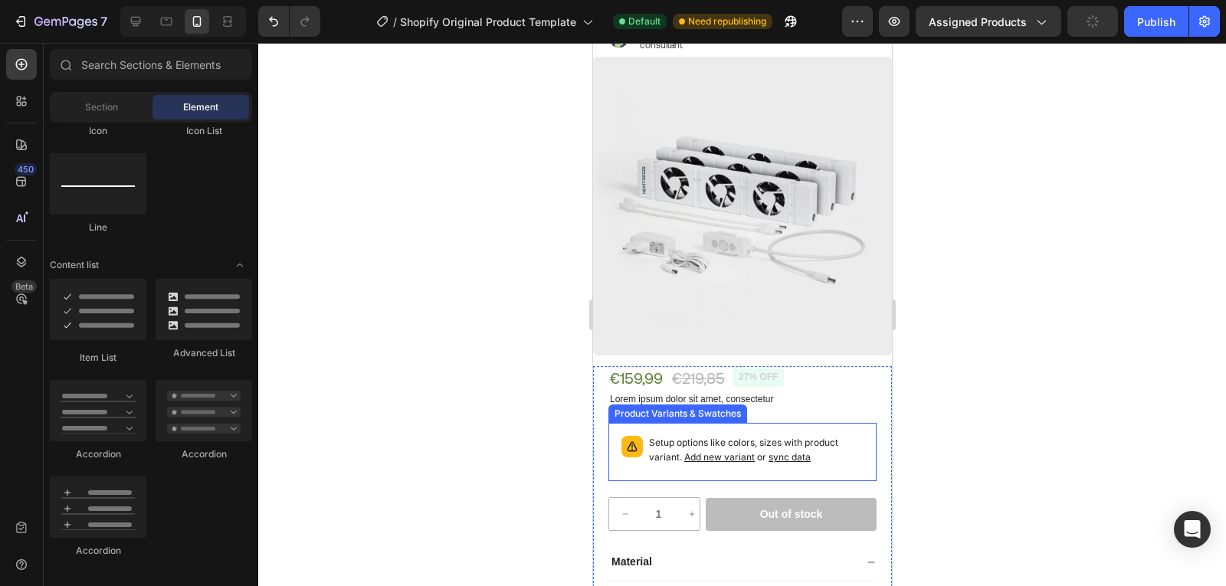
scroll to position [118, 0]
click at [719, 468] on div "Setup options like colors, sizes with product variant. Add new variant or sync …" at bounding box center [742, 451] width 268 height 58
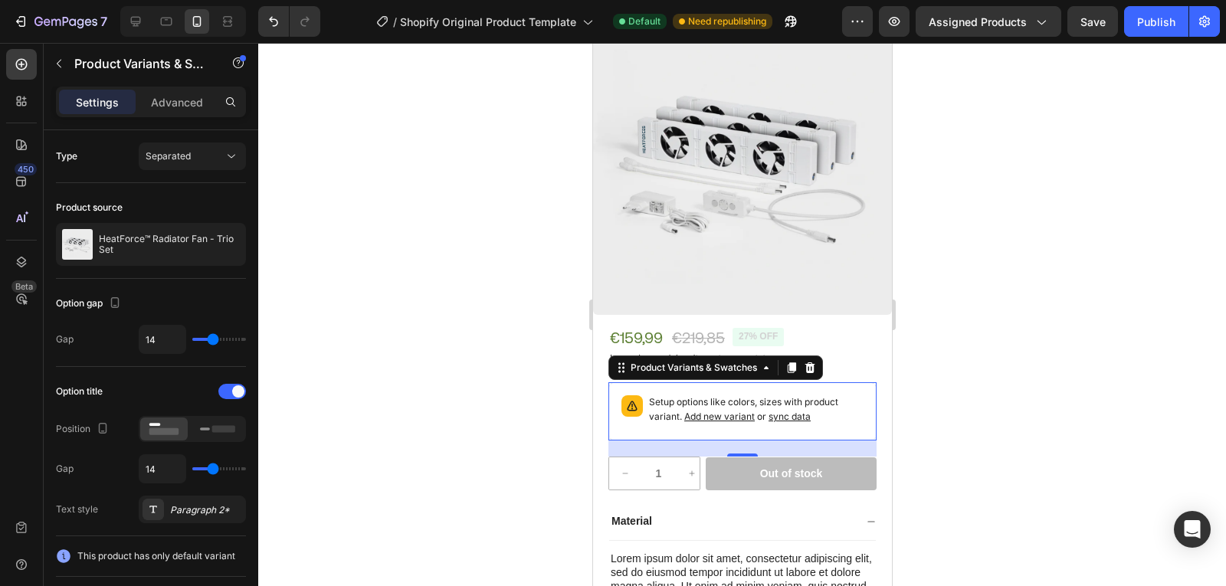
scroll to position [159, 0]
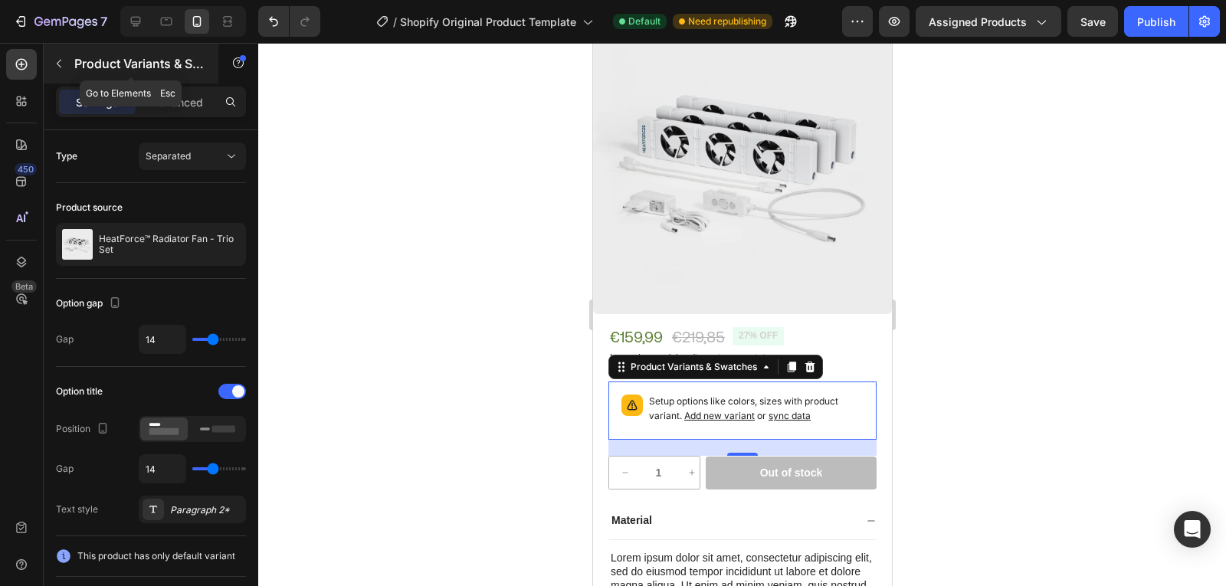
click at [57, 65] on icon "button" at bounding box center [59, 63] width 12 height 12
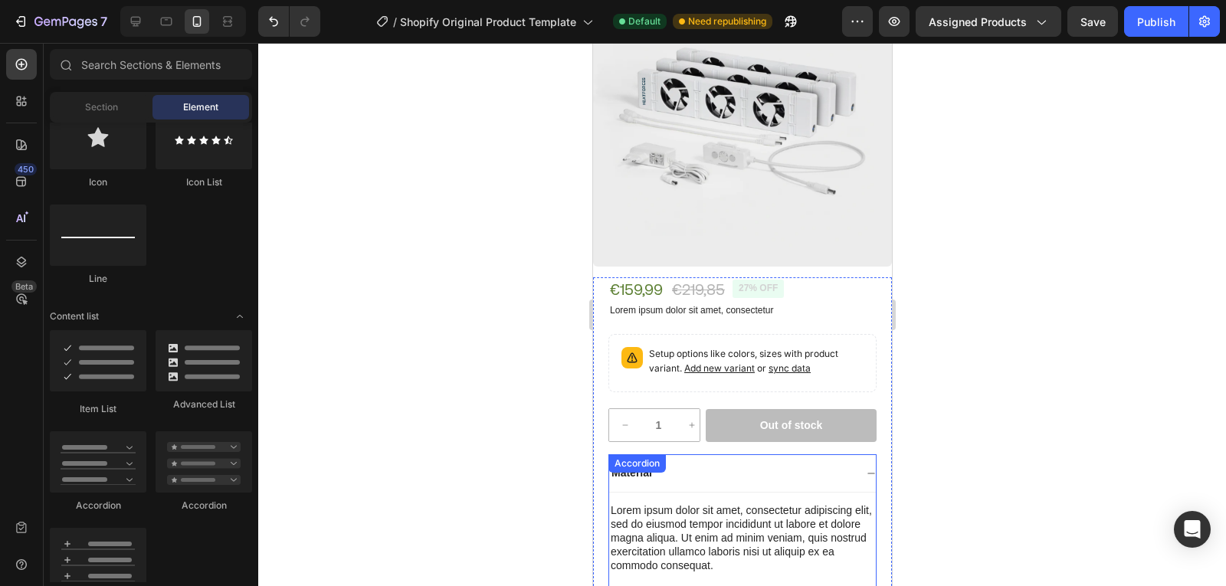
scroll to position [195, 0]
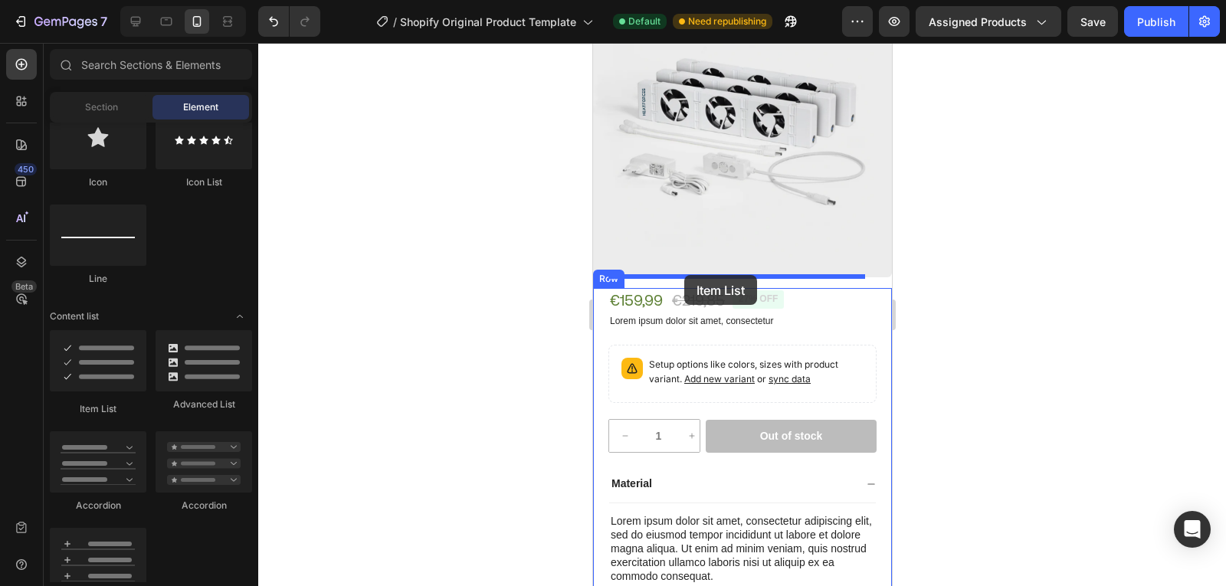
drag, startPoint x: 698, startPoint y: 421, endPoint x: 683, endPoint y: 275, distance: 146.3
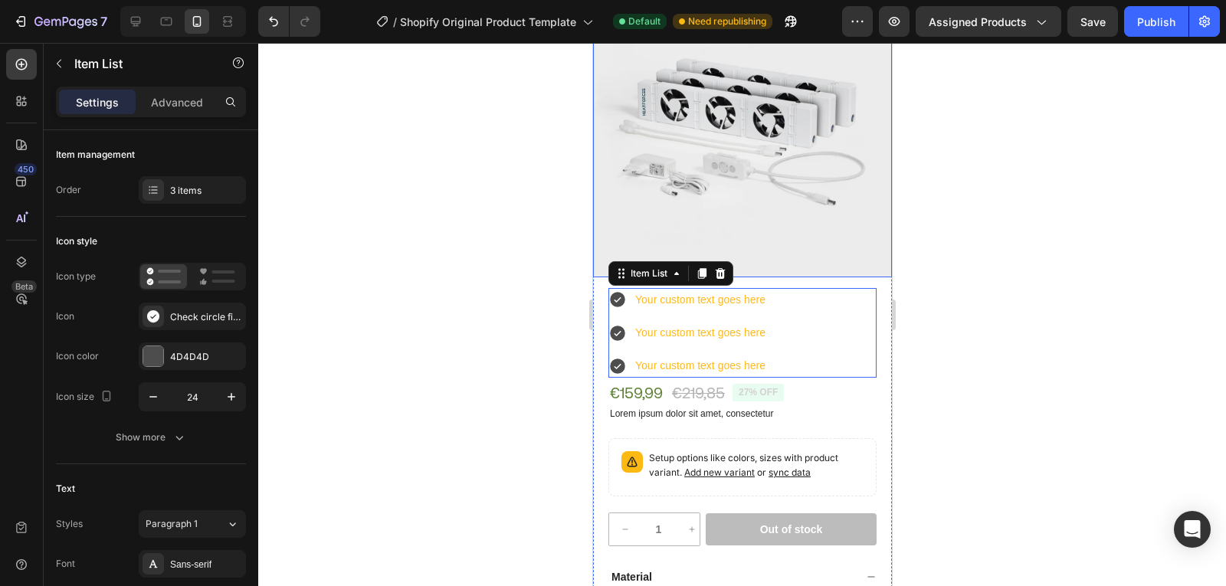
click at [710, 175] on img at bounding box center [741, 128] width 299 height 299
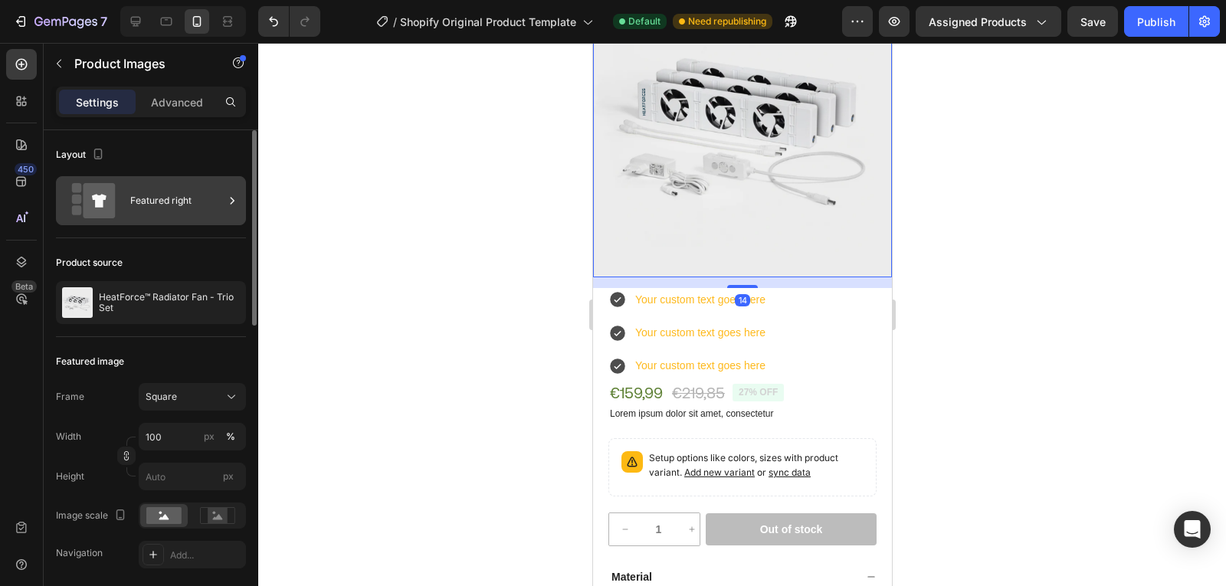
click at [144, 202] on div "Featured right" at bounding box center [176, 200] width 93 height 35
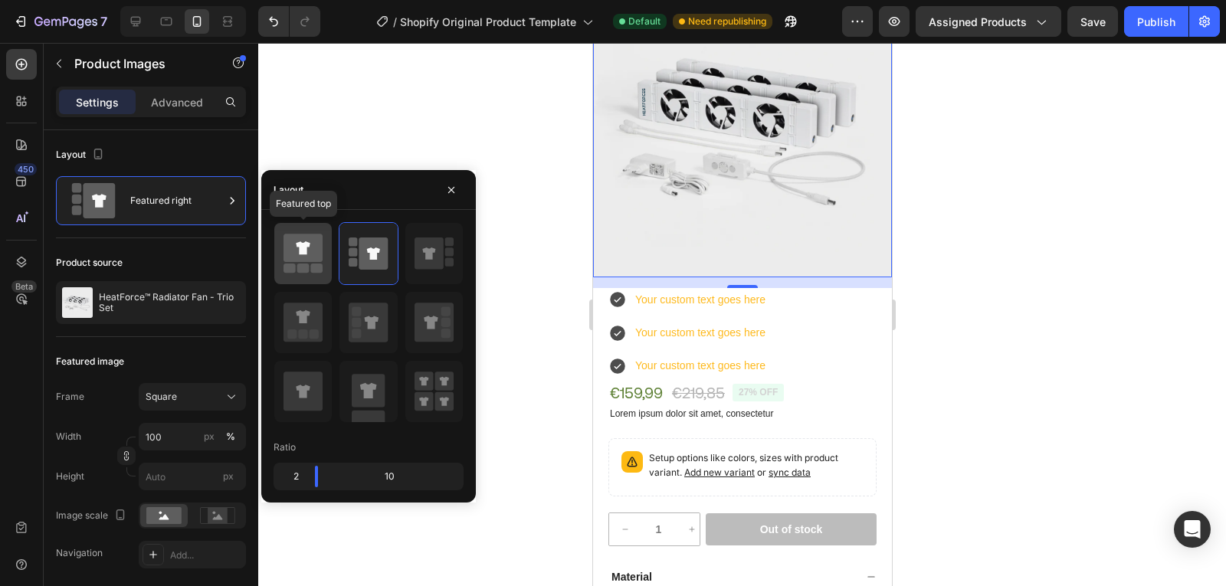
click at [314, 275] on div at bounding box center [302, 253] width 57 height 61
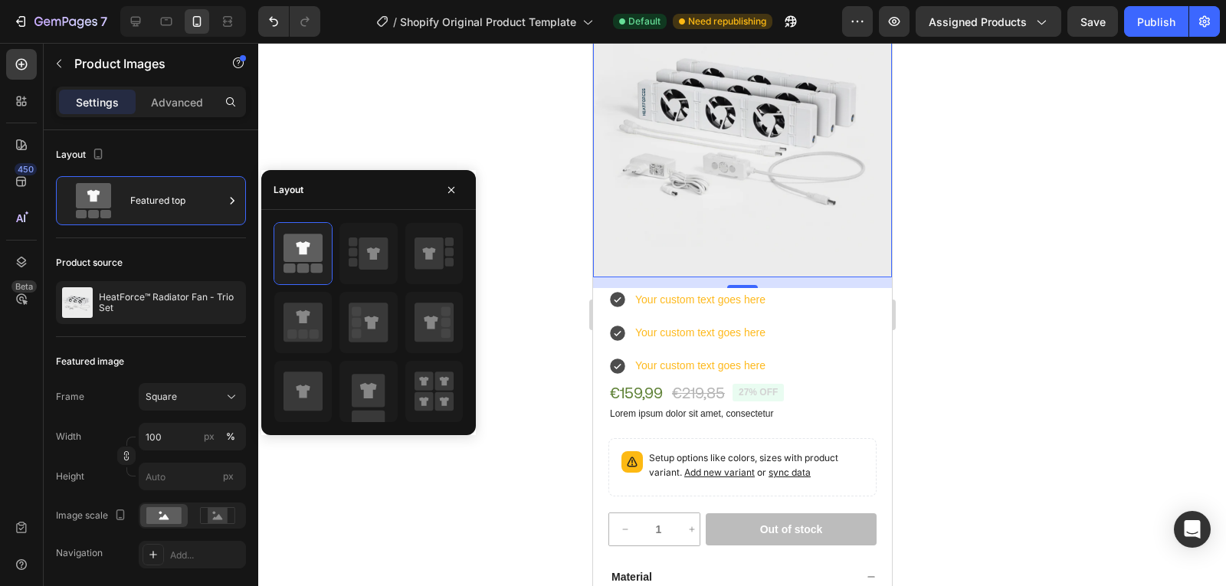
click at [531, 118] on div at bounding box center [742, 314] width 968 height 543
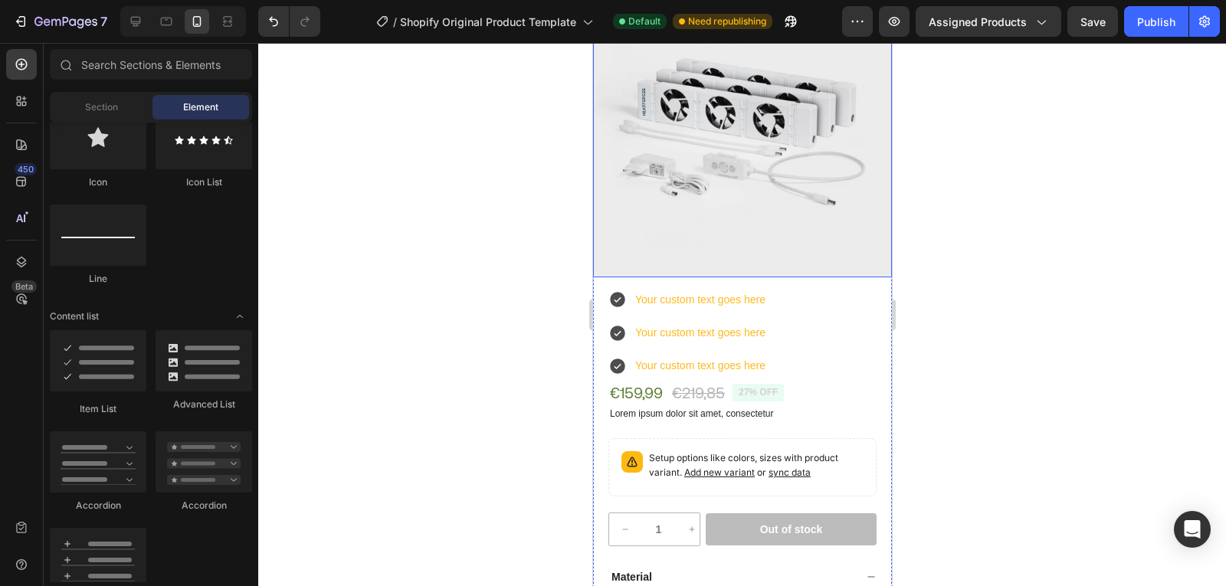
scroll to position [251, 0]
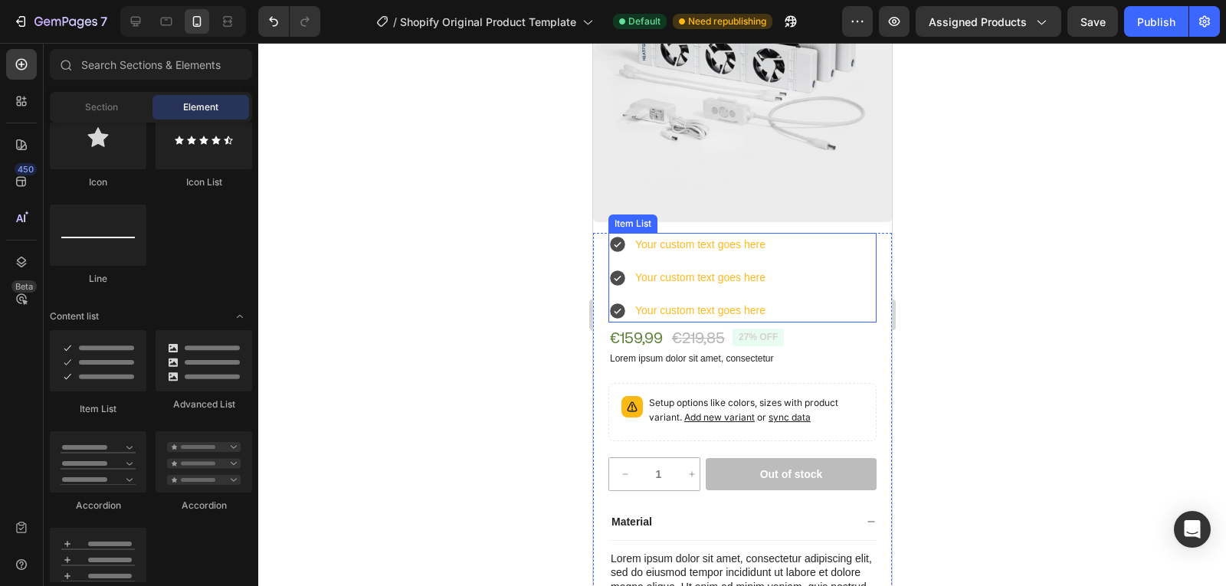
click at [618, 238] on icon at bounding box center [616, 245] width 15 height 15
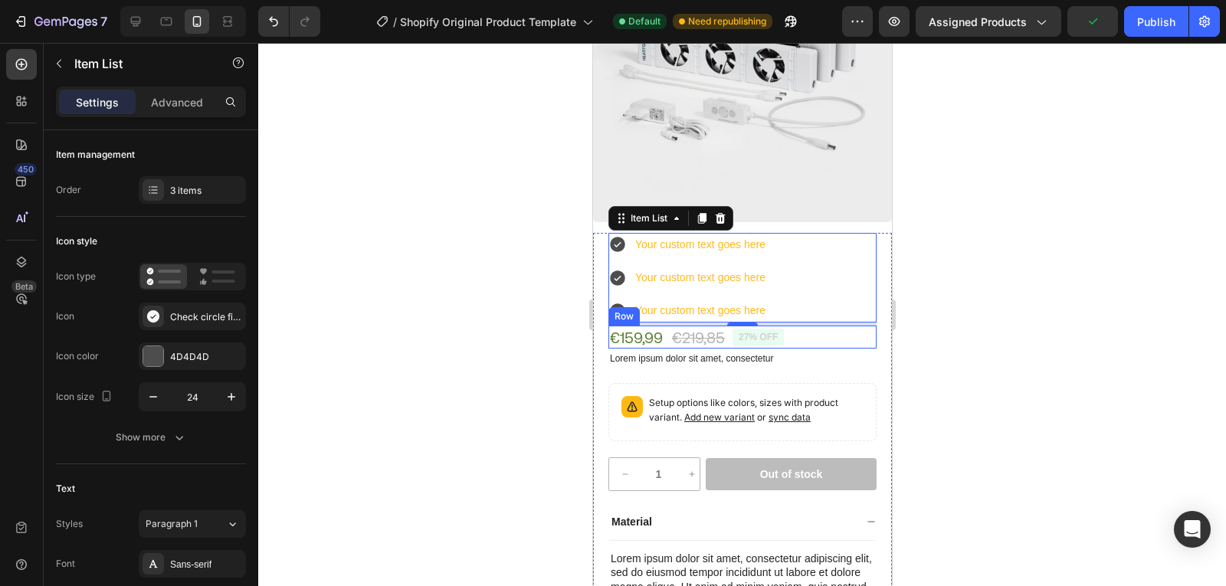
click at [651, 326] on div "€159,99" at bounding box center [636, 337] width 56 height 23
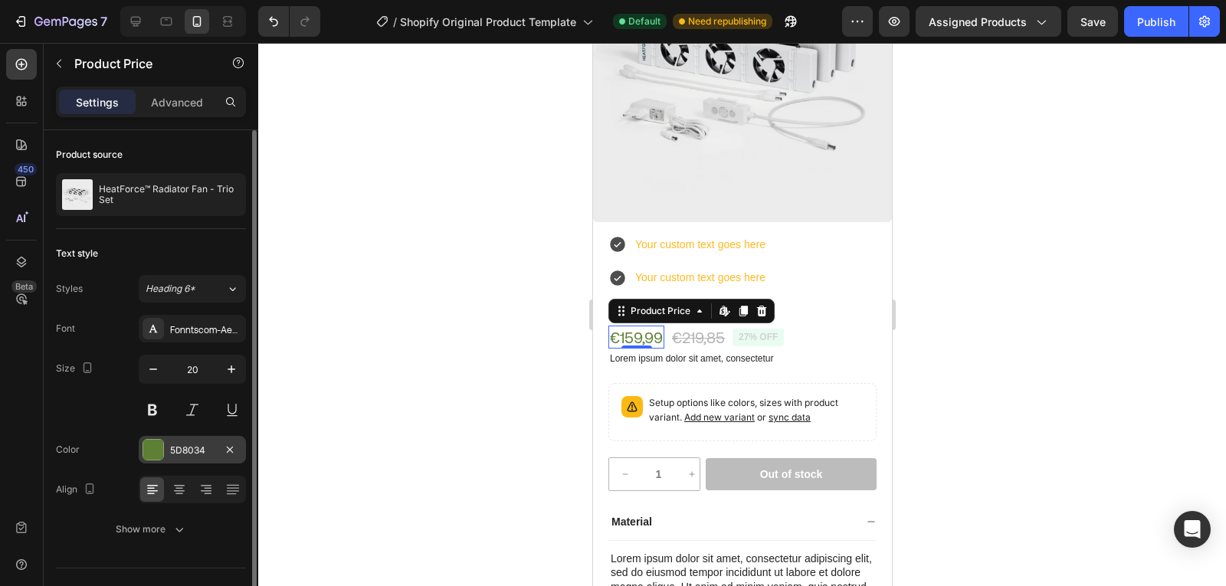
click at [186, 461] on div "5D8034" at bounding box center [192, 450] width 107 height 28
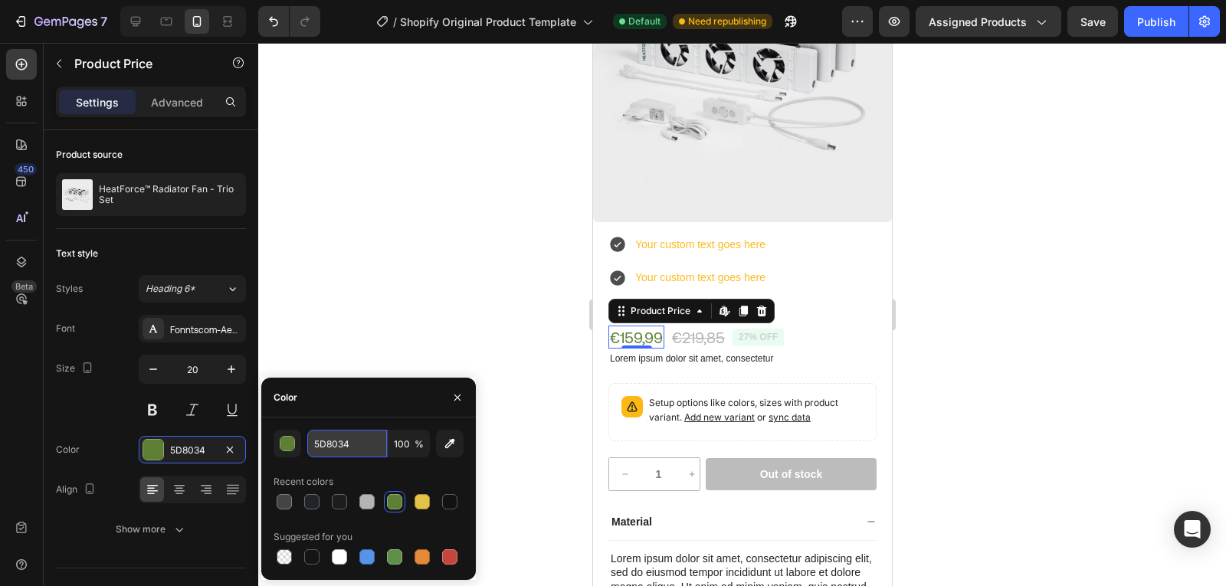
click at [343, 437] on input "5D8034" at bounding box center [347, 444] width 80 height 28
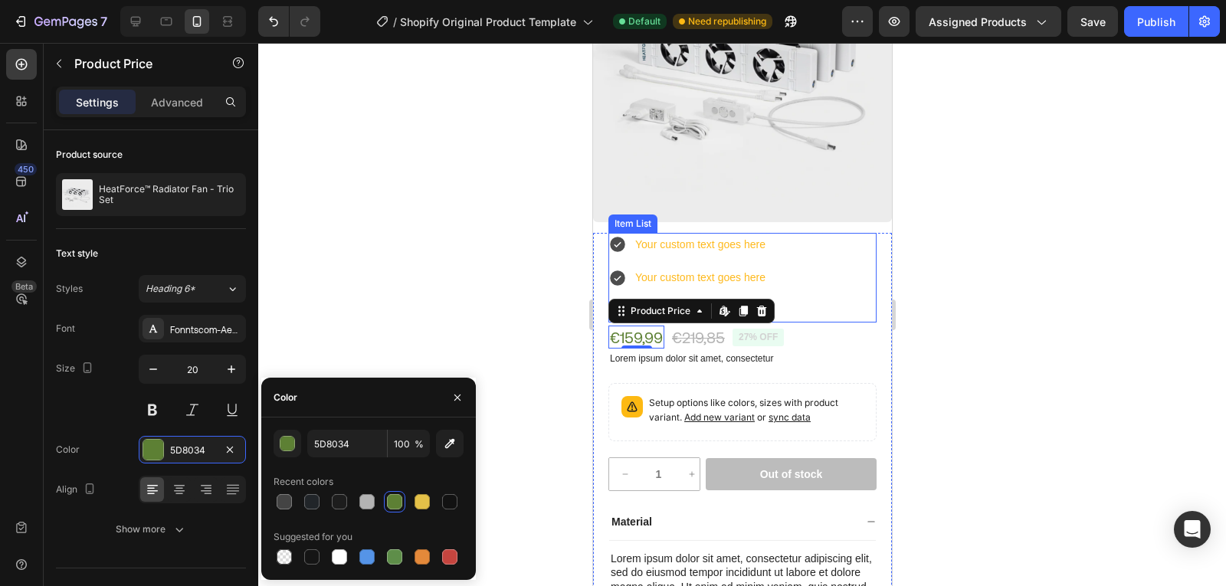
click at [624, 235] on icon at bounding box center [617, 244] width 18 height 18
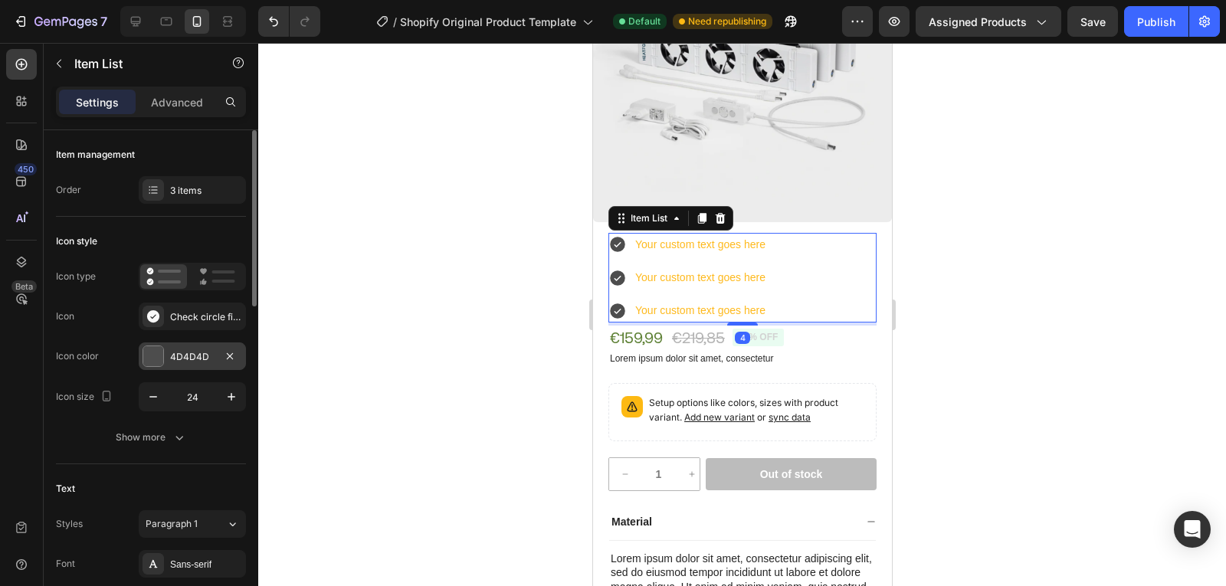
click at [189, 342] on div "4D4D4D" at bounding box center [192, 356] width 107 height 28
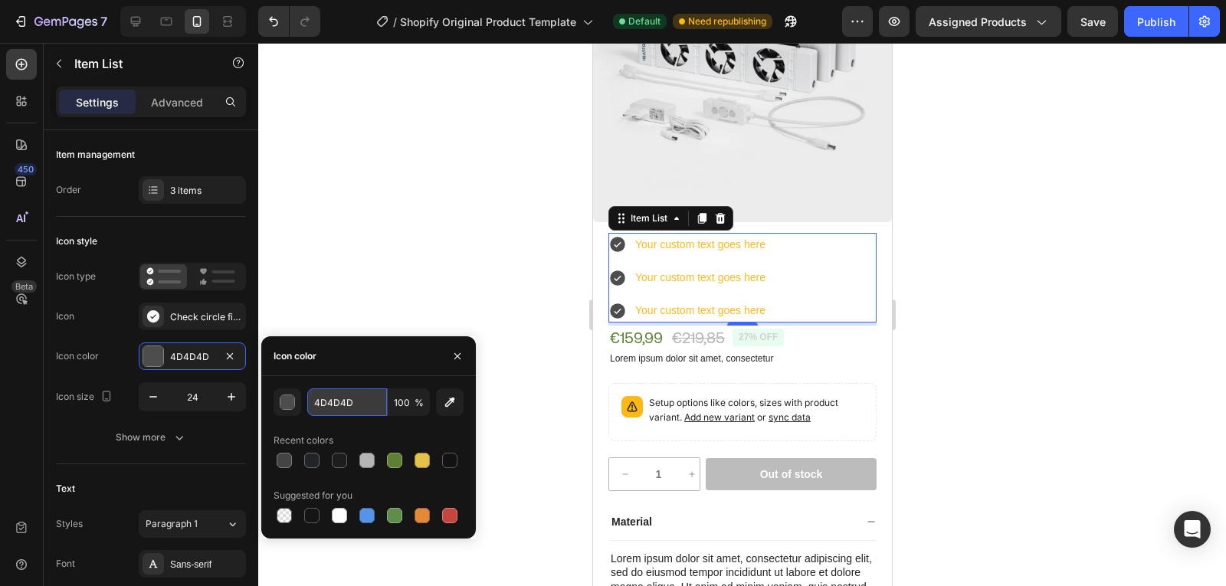
click at [368, 408] on input "4D4D4D" at bounding box center [347, 402] width 80 height 28
paste input "5D8034"
type input "5D8034"
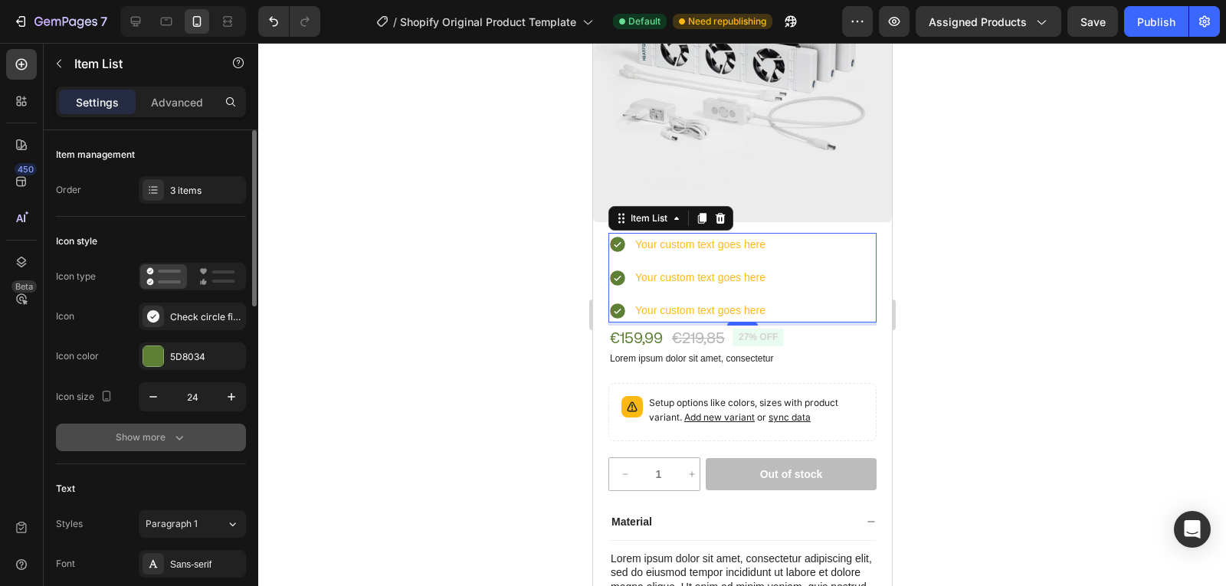
click at [172, 438] on icon "button" at bounding box center [179, 437] width 15 height 15
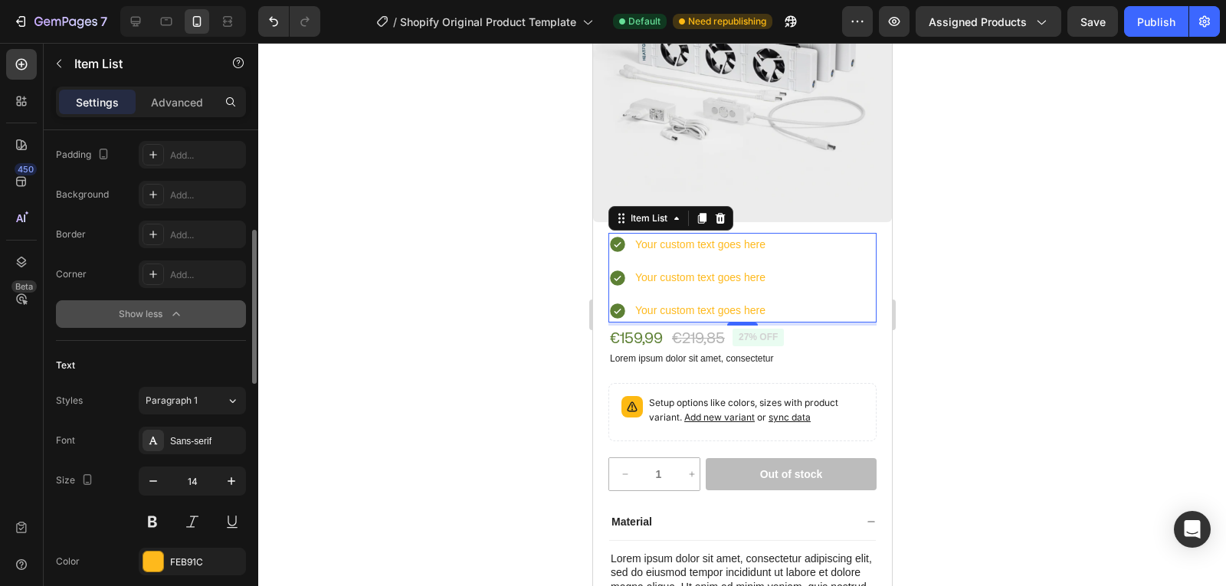
scroll to position [523, 0]
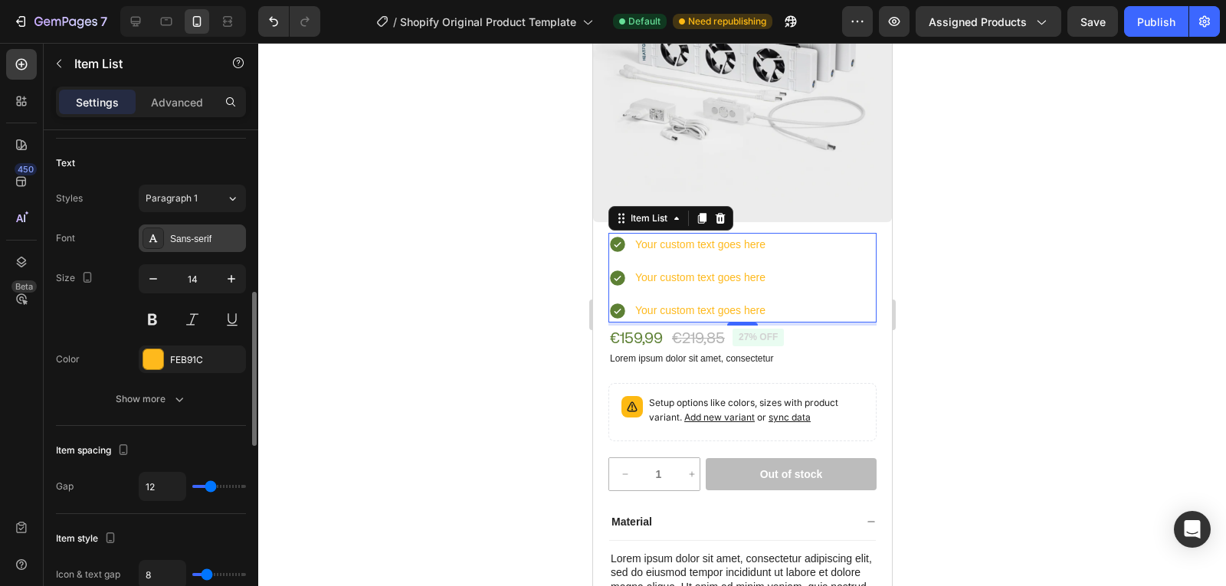
drag, startPoint x: 197, startPoint y: 224, endPoint x: 198, endPoint y: 231, distance: 7.8
click at [198, 231] on div "Styles Paragraph 1 Font Sans-serif Size 14 Color FEB91C Show more" at bounding box center [151, 299] width 190 height 228
click at [198, 232] on div "Sans-serif" at bounding box center [206, 239] width 72 height 14
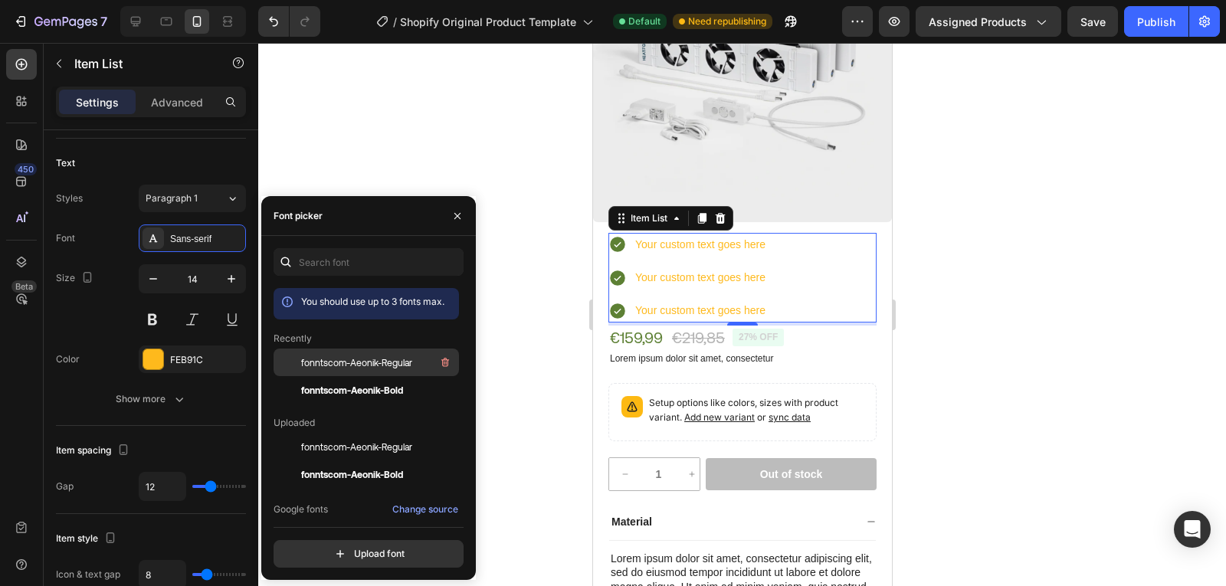
click at [326, 356] on span "fonntscom-Aeonik-Regular" at bounding box center [356, 363] width 111 height 14
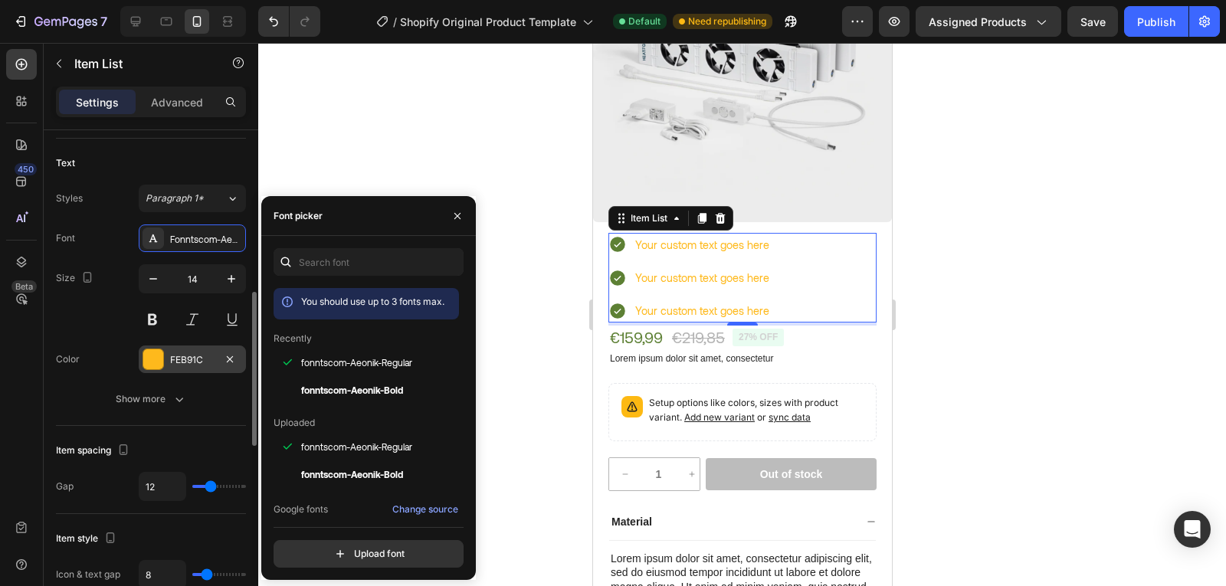
click at [159, 346] on div "FEB91C" at bounding box center [192, 360] width 107 height 28
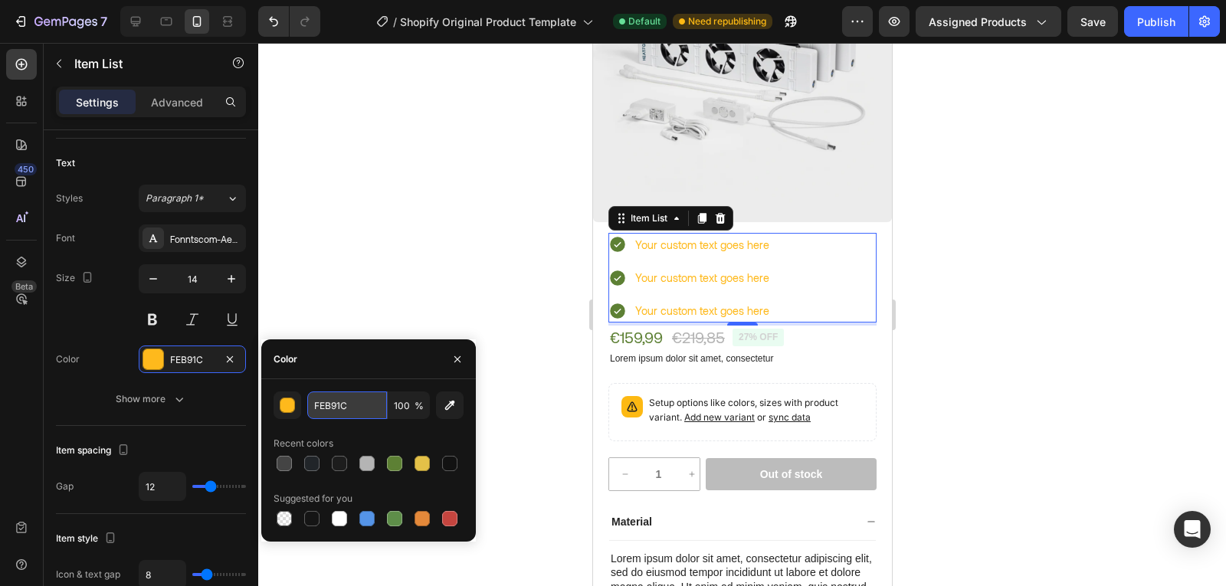
click at [0, 0] on input "FEB91C" at bounding box center [0, 0] width 0 height 0
type input "444444"
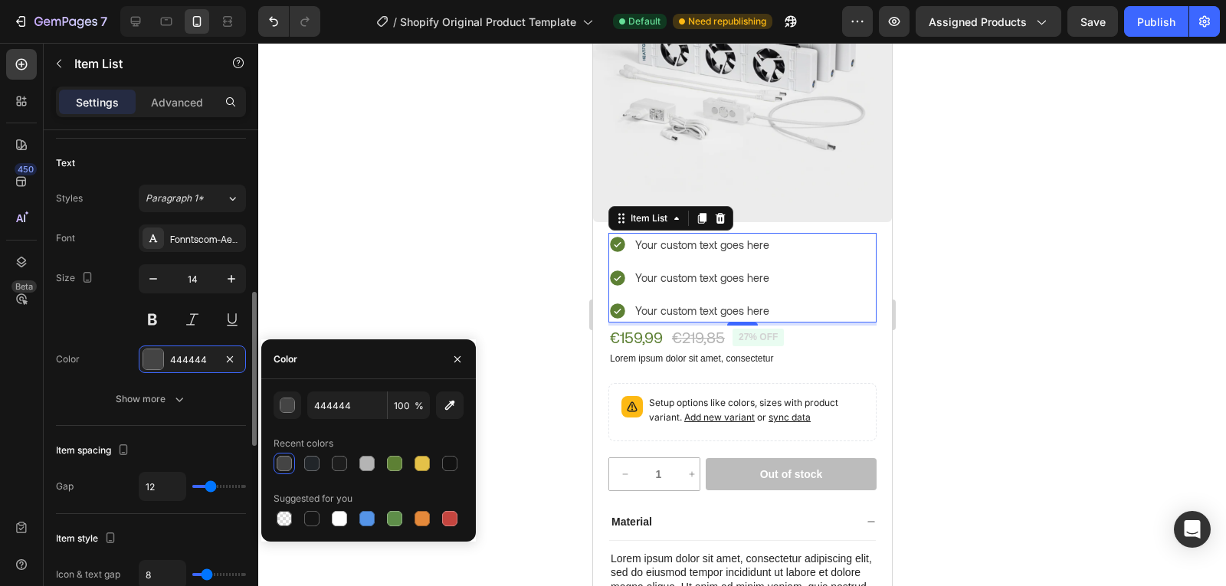
click at [202, 434] on div "Item spacing Gap 12" at bounding box center [151, 470] width 190 height 88
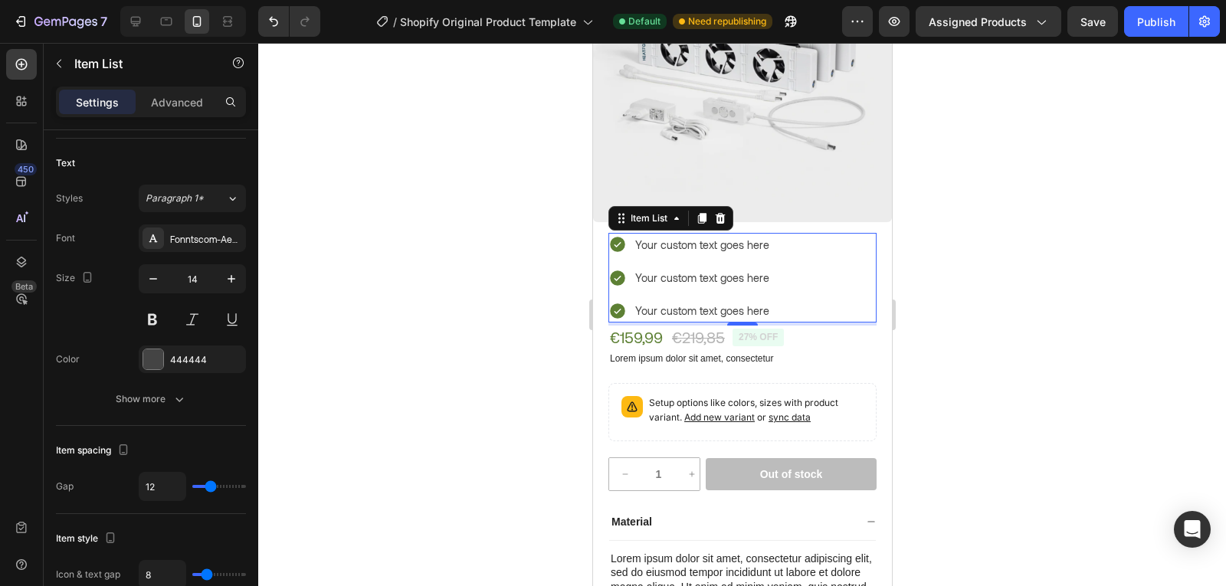
click at [732, 233] on div "Your custom text goes here" at bounding box center [701, 245] width 139 height 24
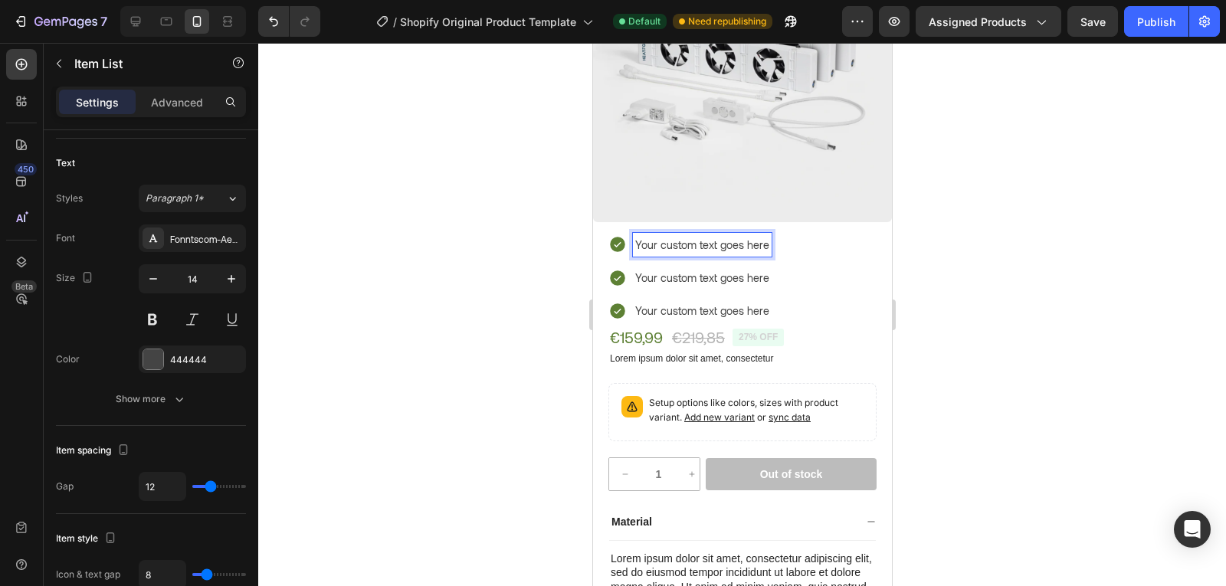
click at [815, 264] on div "Your custom text goes here Your custom text goes here Your custom text goes here" at bounding box center [742, 278] width 268 height 90
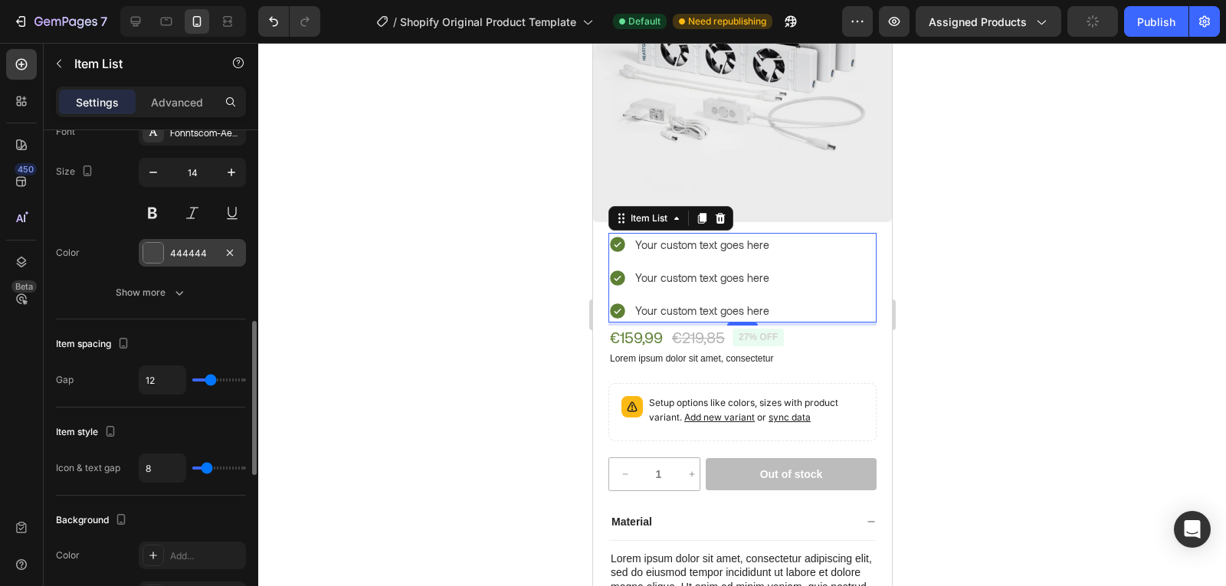
scroll to position [631, 0]
click at [205, 384] on div "12" at bounding box center [192, 379] width 107 height 29
type input "6"
type input "3"
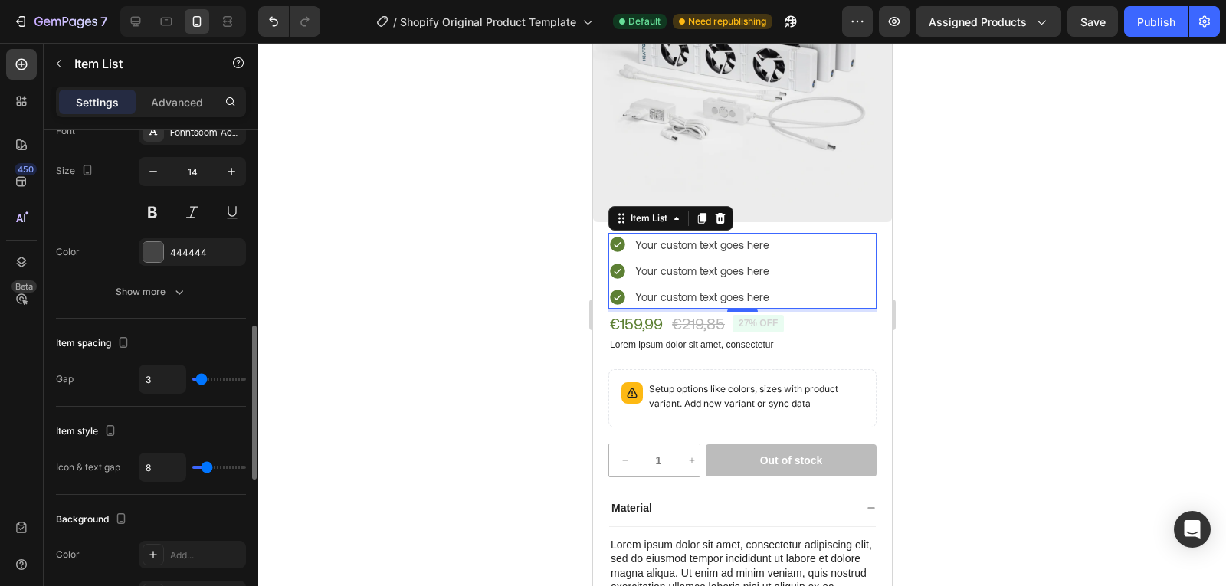
type input "3"
click at [202, 379] on input "range" at bounding box center [219, 379] width 54 height 3
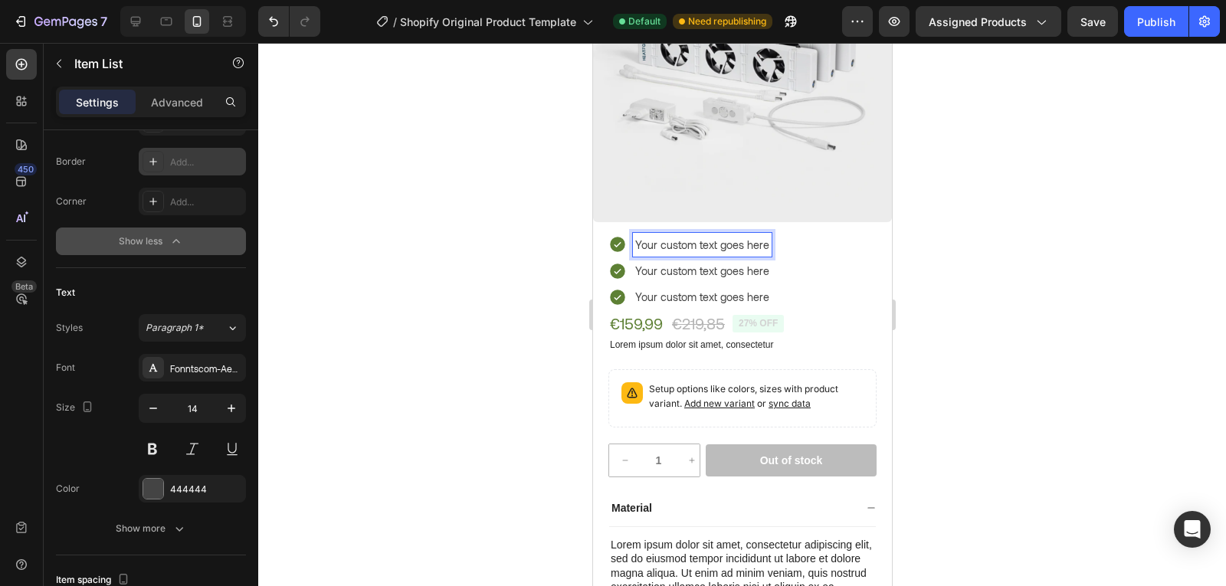
scroll to position [0, 0]
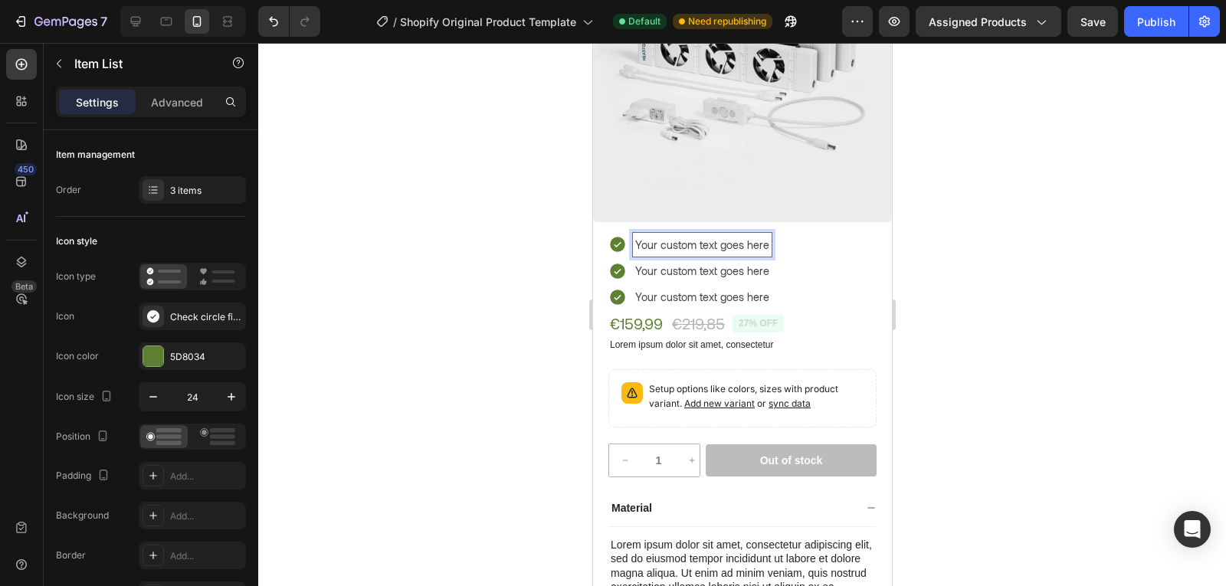
click at [746, 235] on p "Your custom text goes here" at bounding box center [701, 244] width 134 height 19
click at [617, 290] on icon at bounding box center [616, 297] width 15 height 15
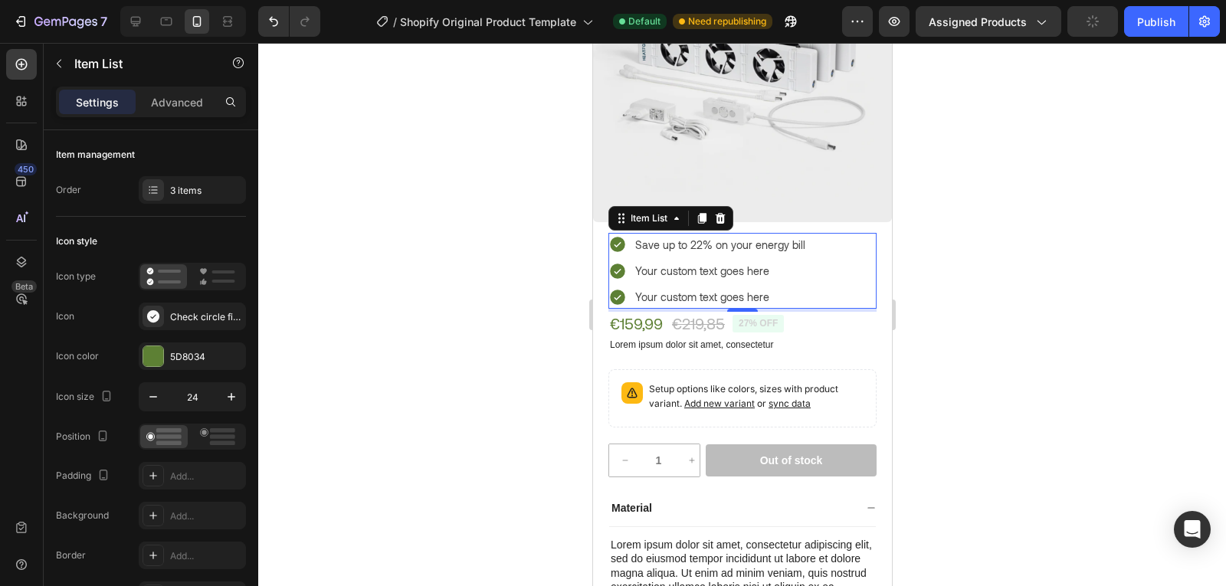
click at [614, 290] on icon at bounding box center [616, 297] width 15 height 15
click at [169, 275] on icon at bounding box center [163, 276] width 34 height 18
click at [185, 315] on div "Check circle filled" at bounding box center [206, 317] width 72 height 14
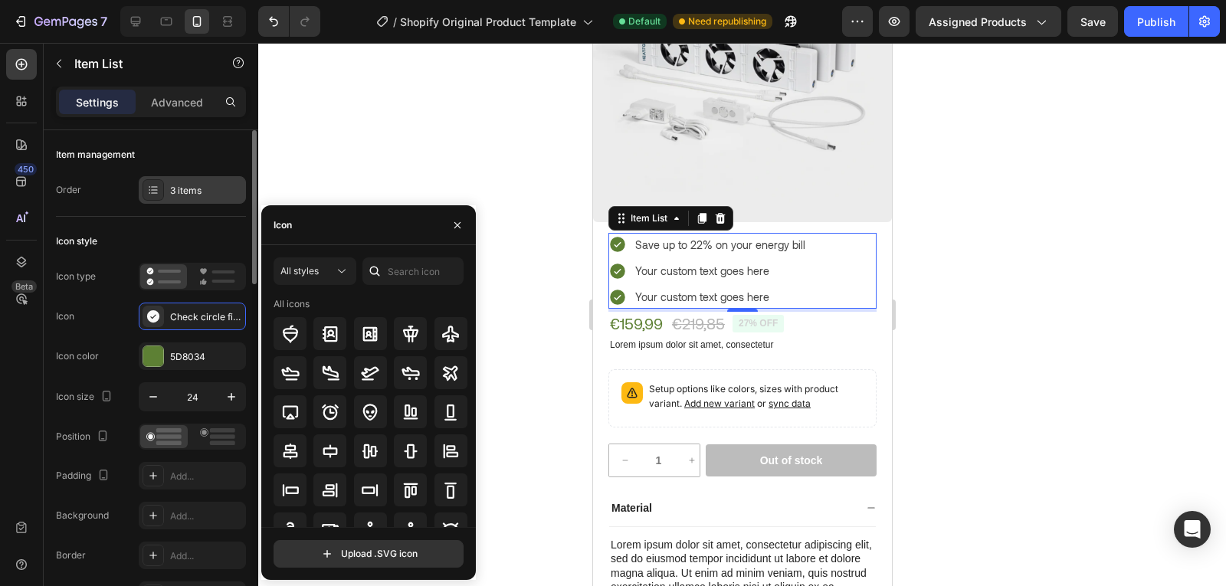
click at [185, 192] on div "3 items" at bounding box center [206, 191] width 72 height 14
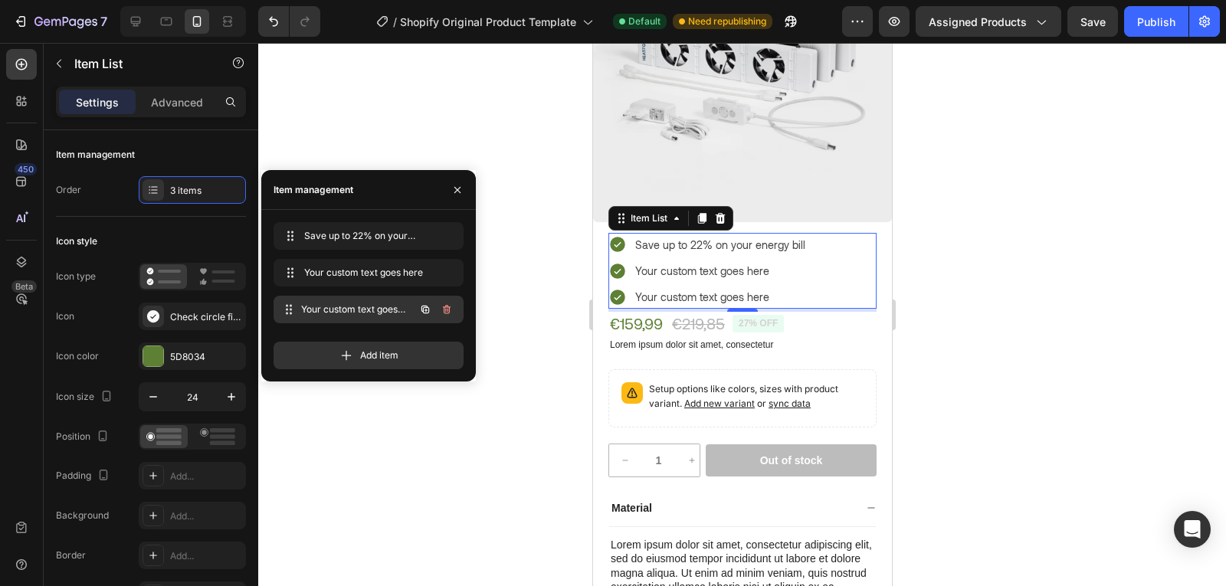
click at [322, 316] on div "Your custom text goes here Your custom text goes here" at bounding box center [347, 309] width 135 height 21
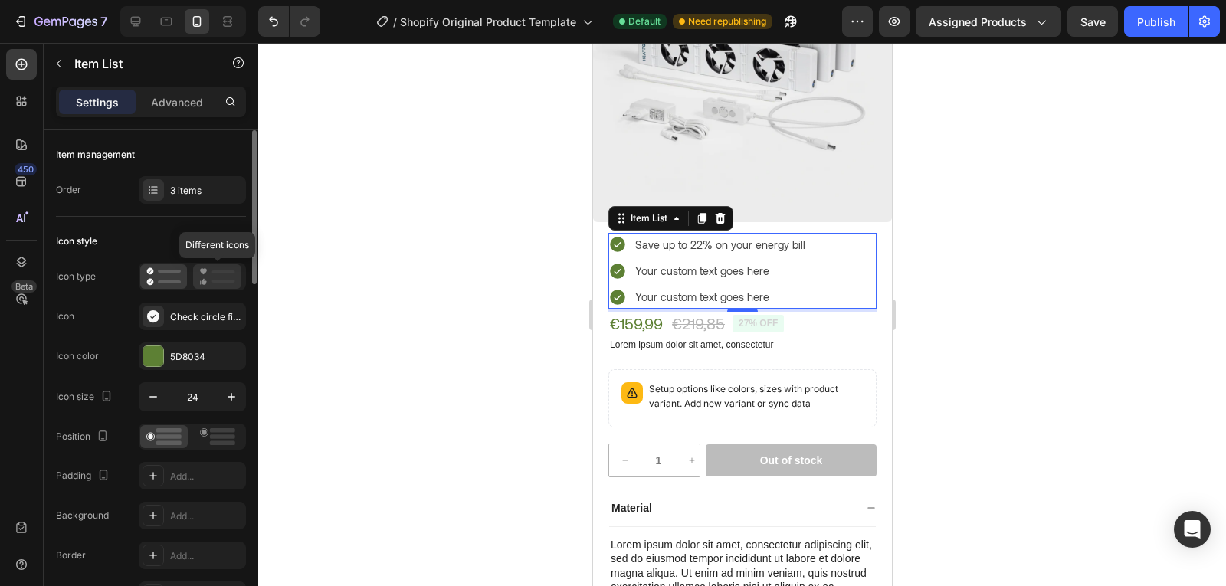
click at [213, 283] on icon at bounding box center [217, 276] width 36 height 18
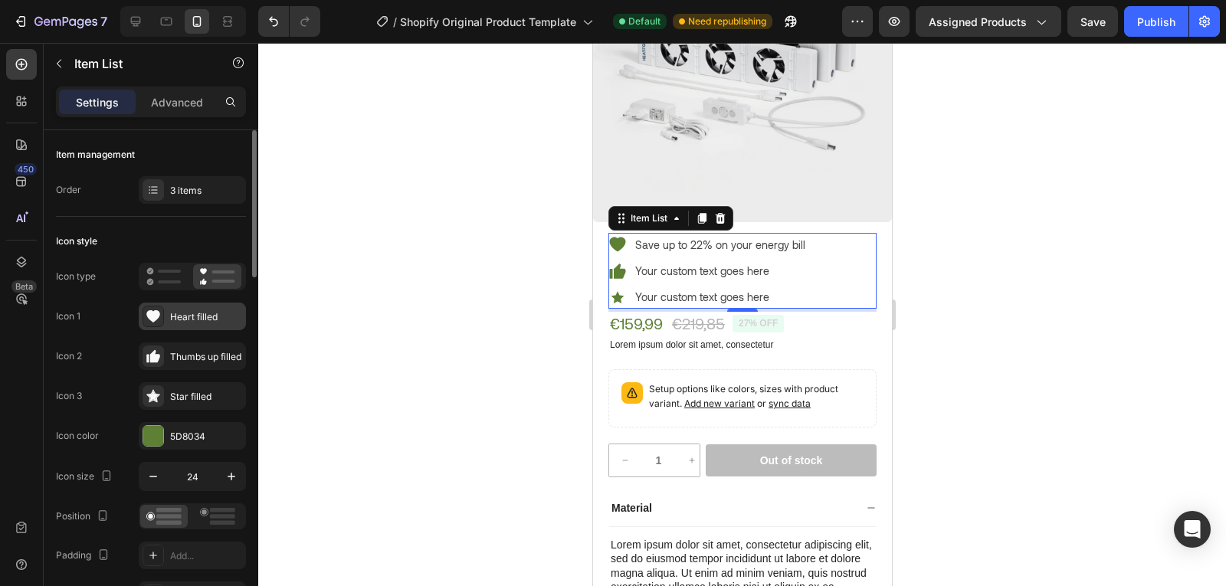
click at [187, 324] on div "Heart filled" at bounding box center [192, 317] width 107 height 28
click at [167, 283] on rect at bounding box center [169, 281] width 23 height 3
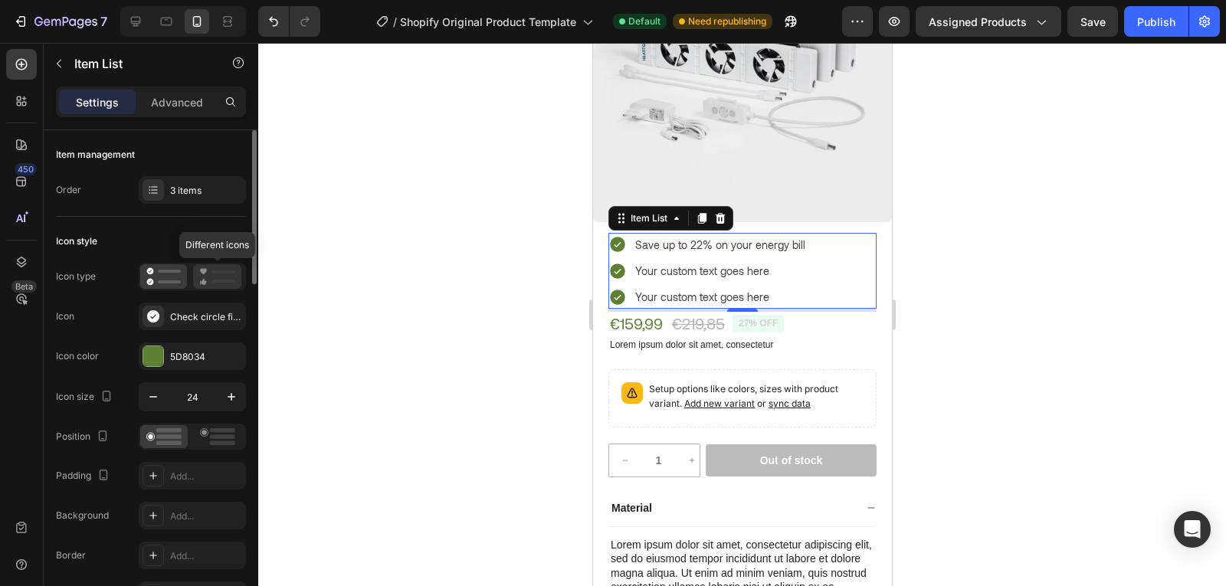
click at [223, 264] on div at bounding box center [217, 276] width 48 height 25
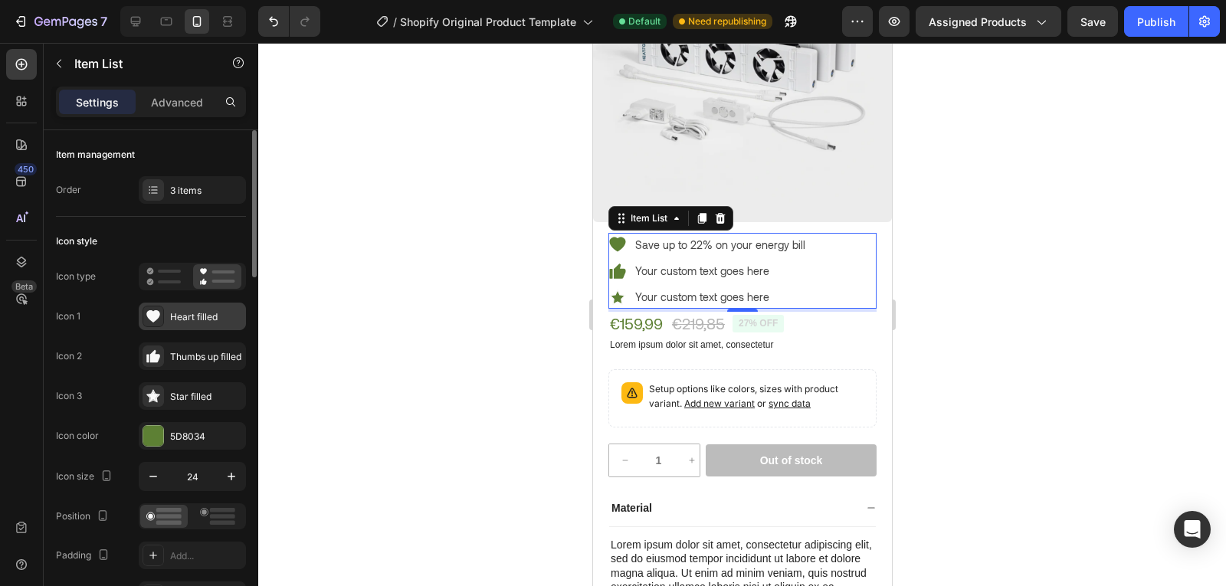
click at [188, 313] on div "Heart filled" at bounding box center [206, 317] width 72 height 14
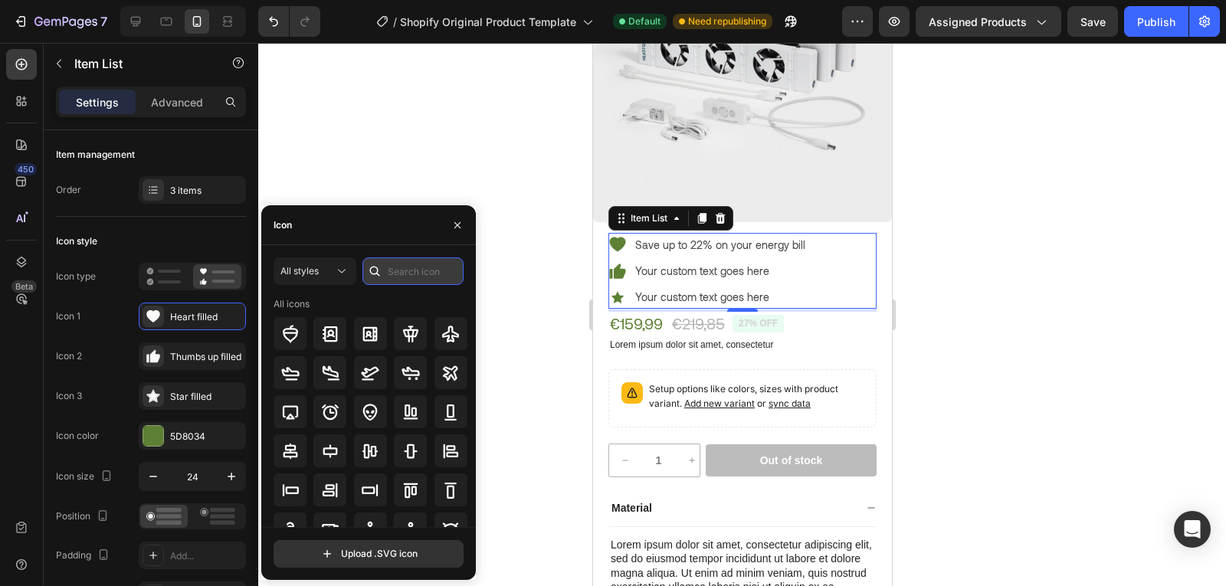
click at [395, 275] on input "text" at bounding box center [412, 271] width 101 height 28
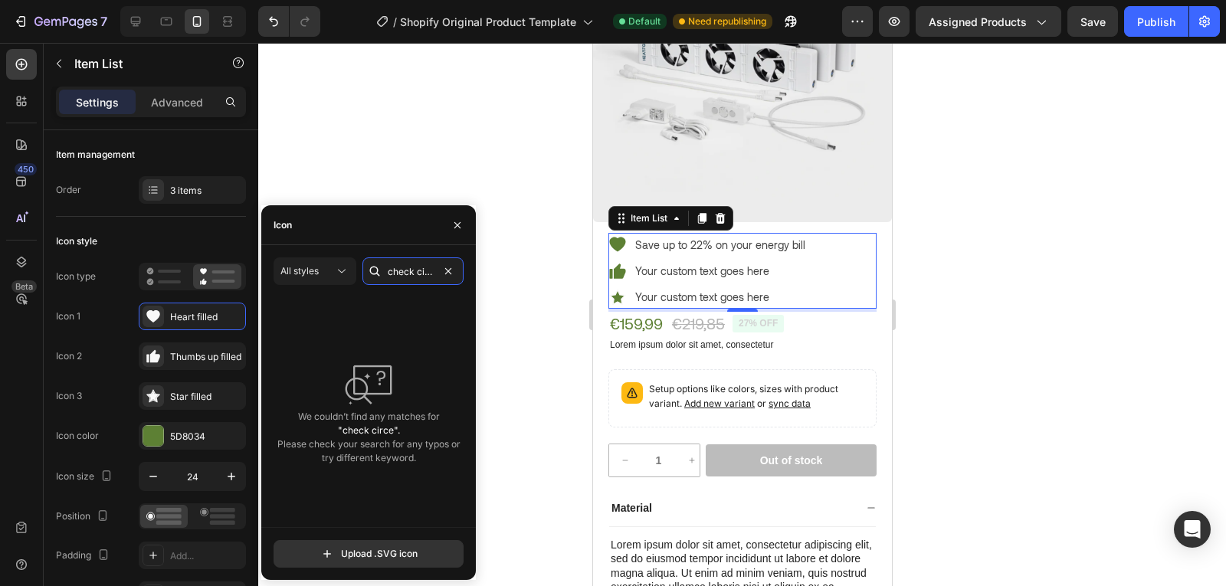
scroll to position [0, 8]
type input "check"
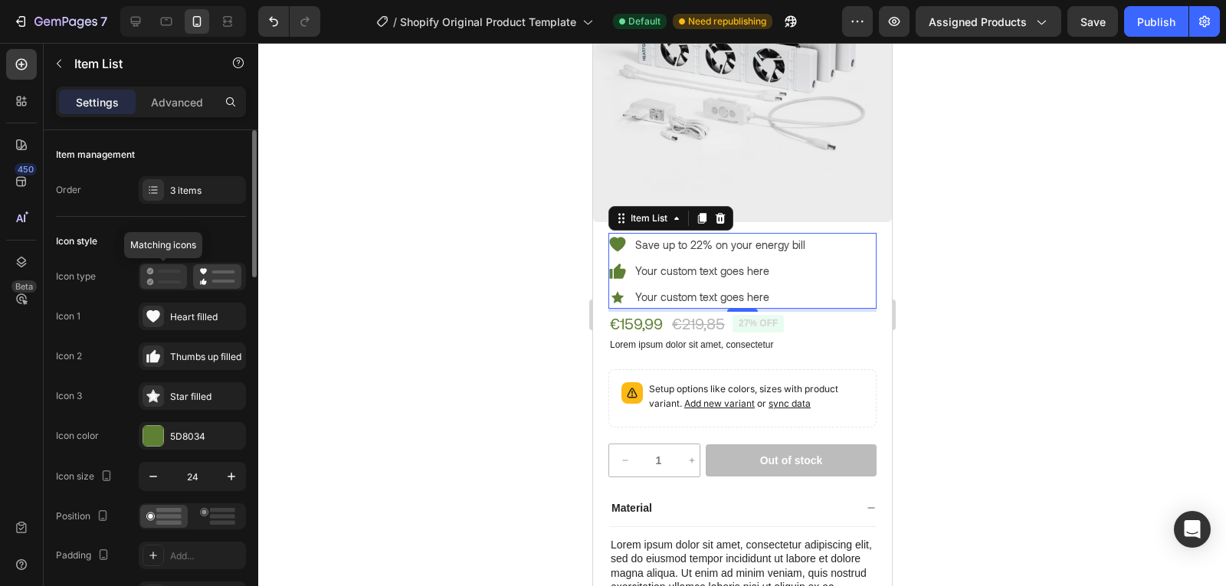
click at [159, 277] on icon at bounding box center [163, 276] width 34 height 18
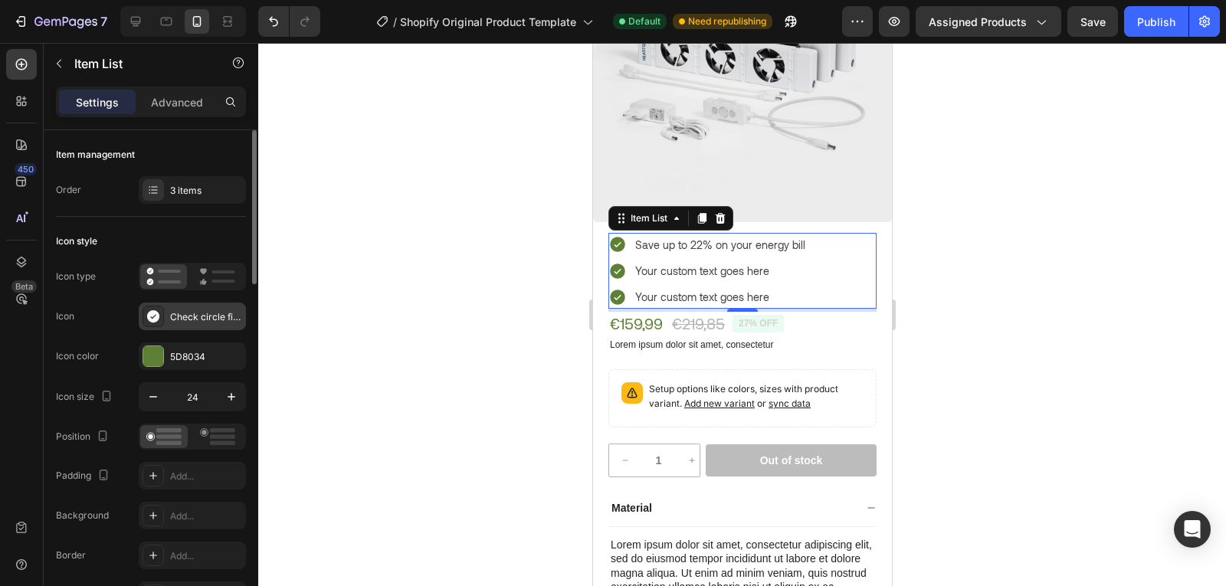
click at [202, 313] on div "Check circle filled" at bounding box center [206, 317] width 72 height 14
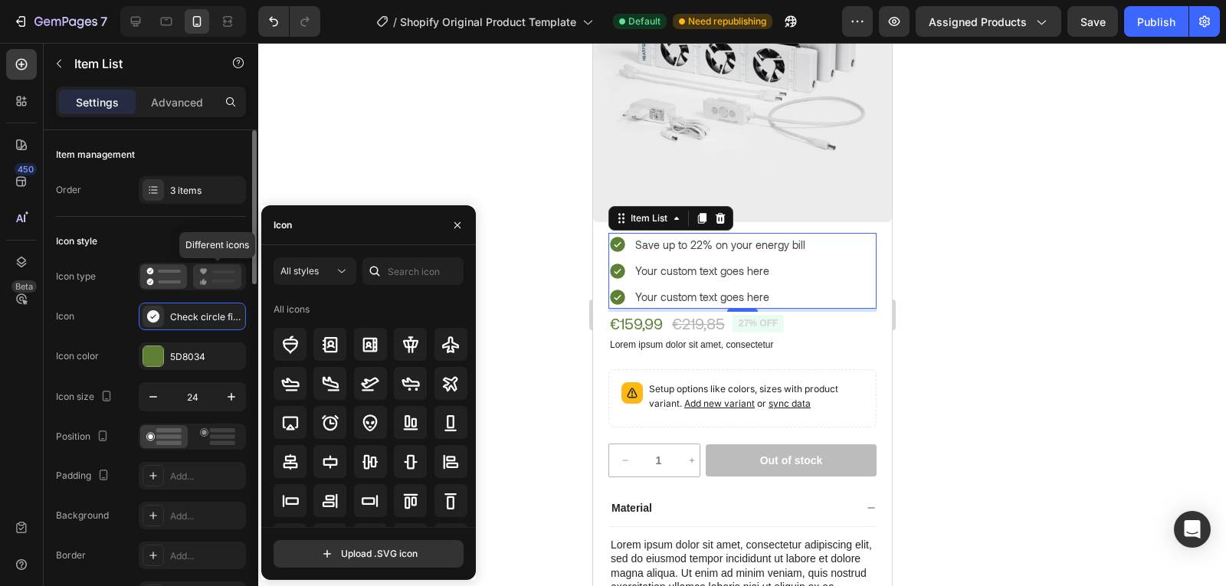
click at [214, 280] on rect at bounding box center [223, 281] width 23 height 3
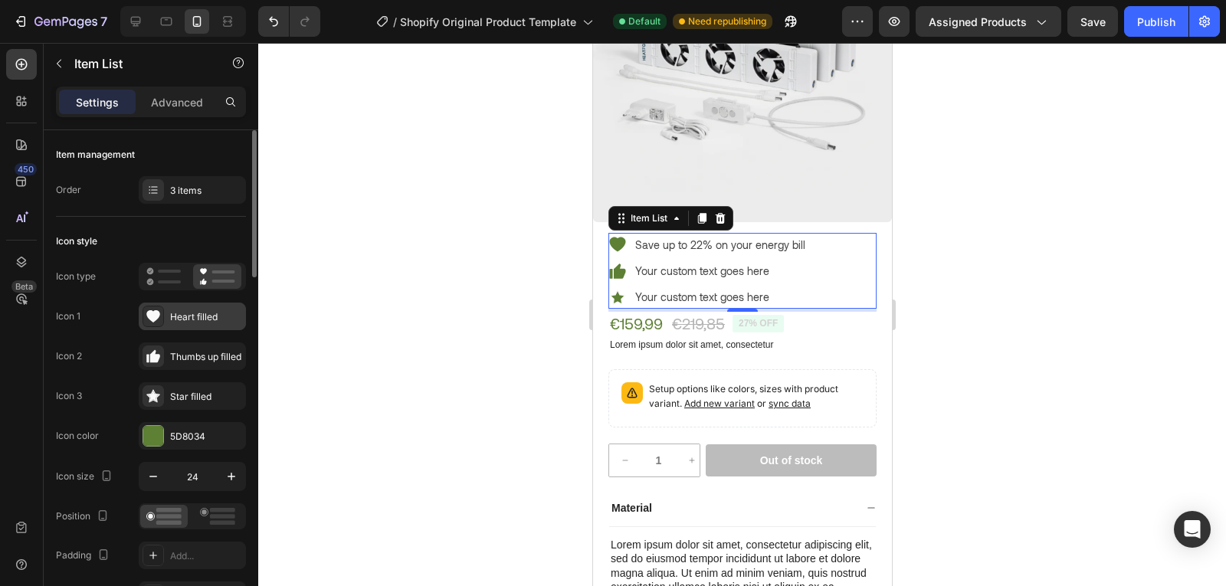
click at [201, 326] on div "Heart filled" at bounding box center [192, 317] width 107 height 28
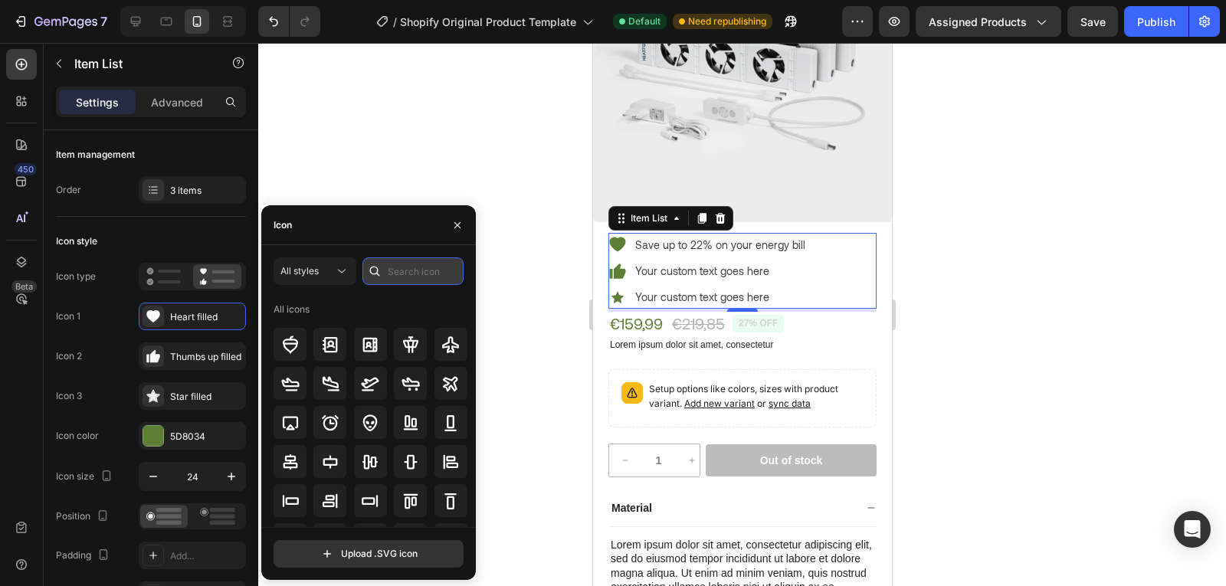
click at [414, 272] on input "text" at bounding box center [412, 271] width 101 height 28
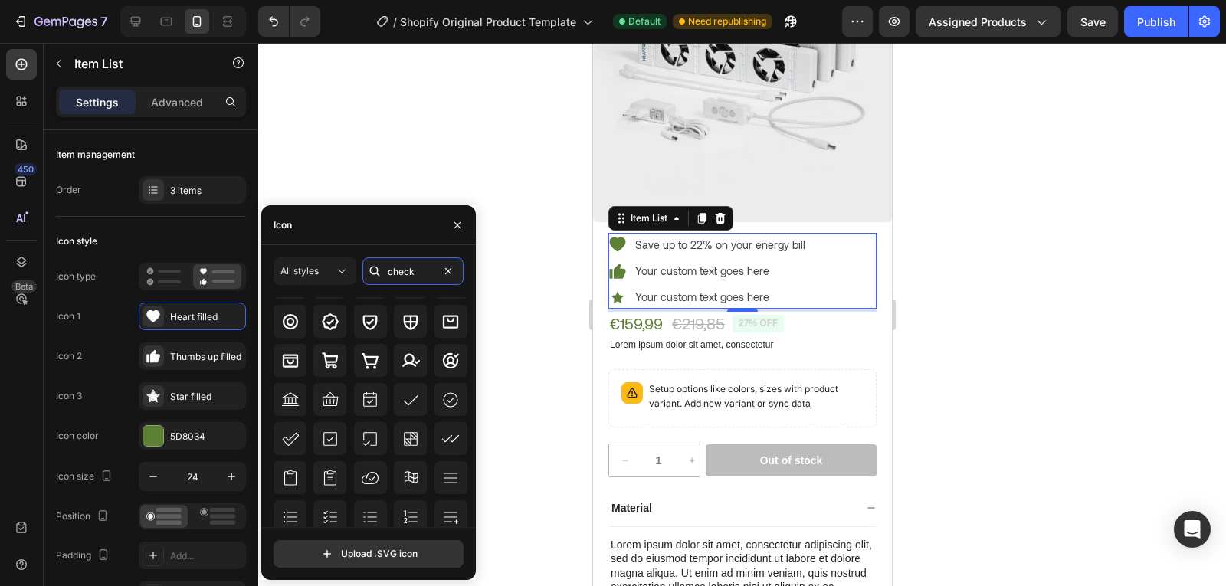
scroll to position [169, 0]
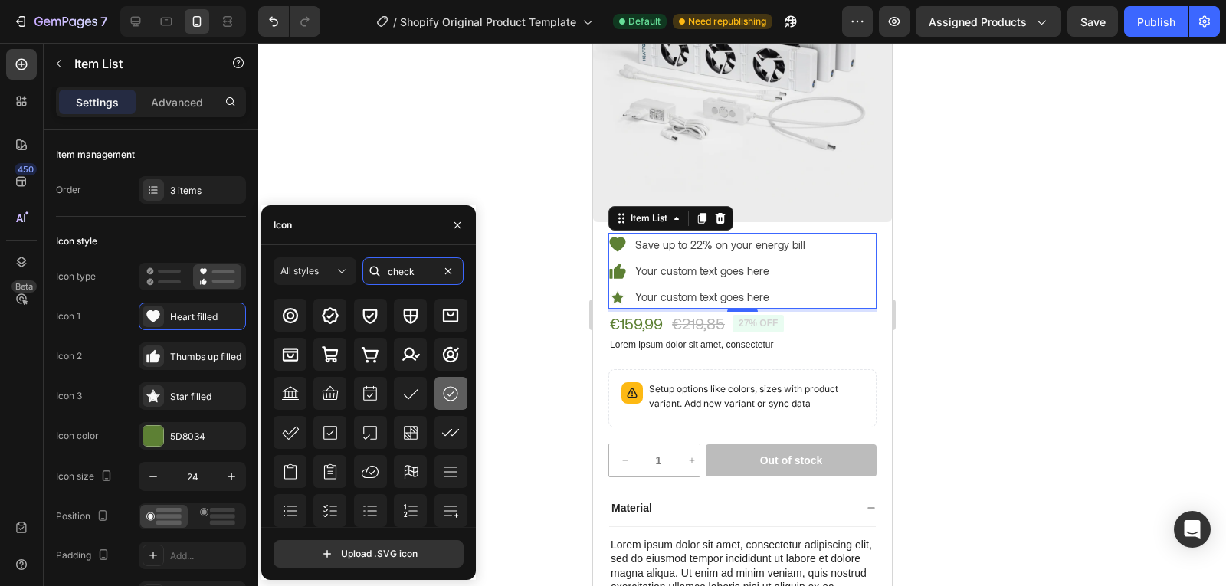
type input "check"
click at [442, 395] on icon at bounding box center [450, 394] width 18 height 18
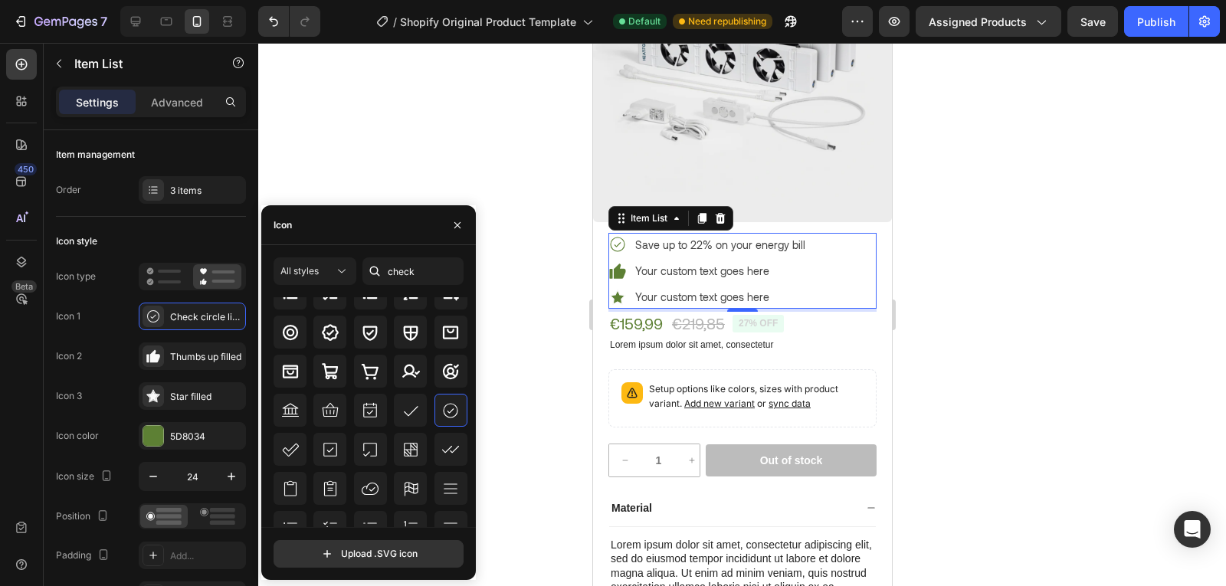
scroll to position [0, 0]
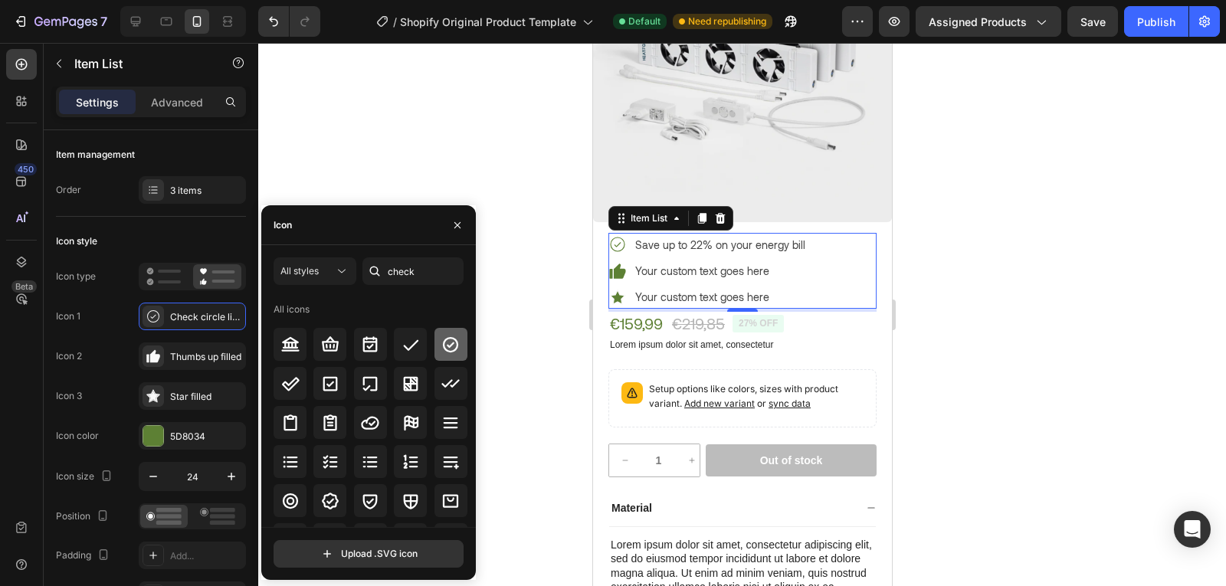
click at [443, 344] on icon at bounding box center [450, 345] width 18 height 18
click at [318, 270] on span "All styles" at bounding box center [299, 270] width 38 height 11
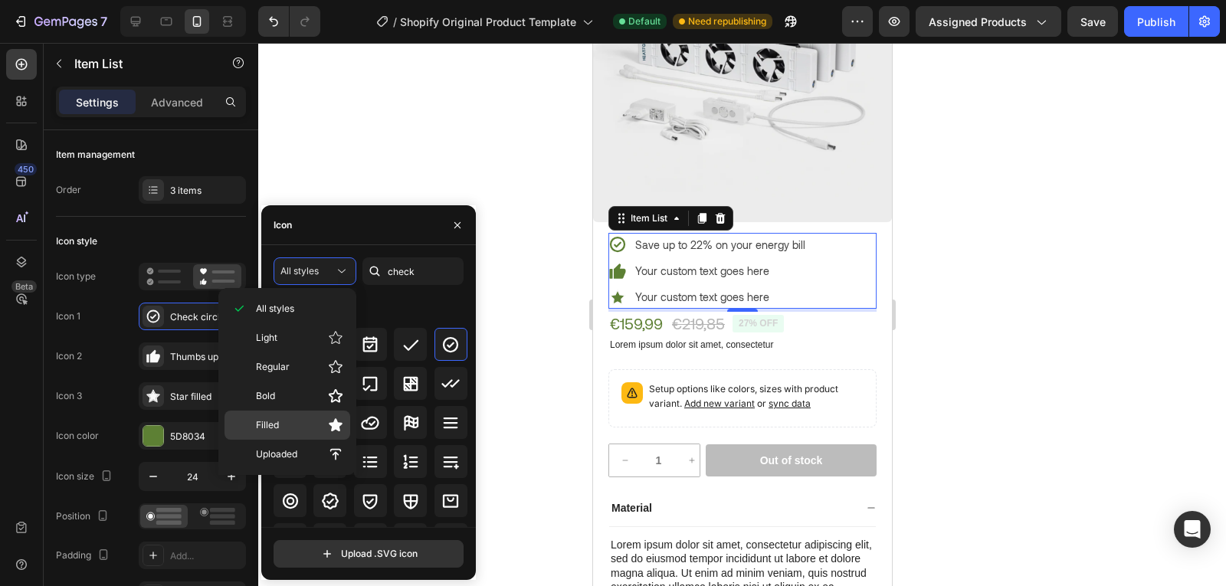
click at [305, 420] on p "Filled" at bounding box center [299, 425] width 87 height 15
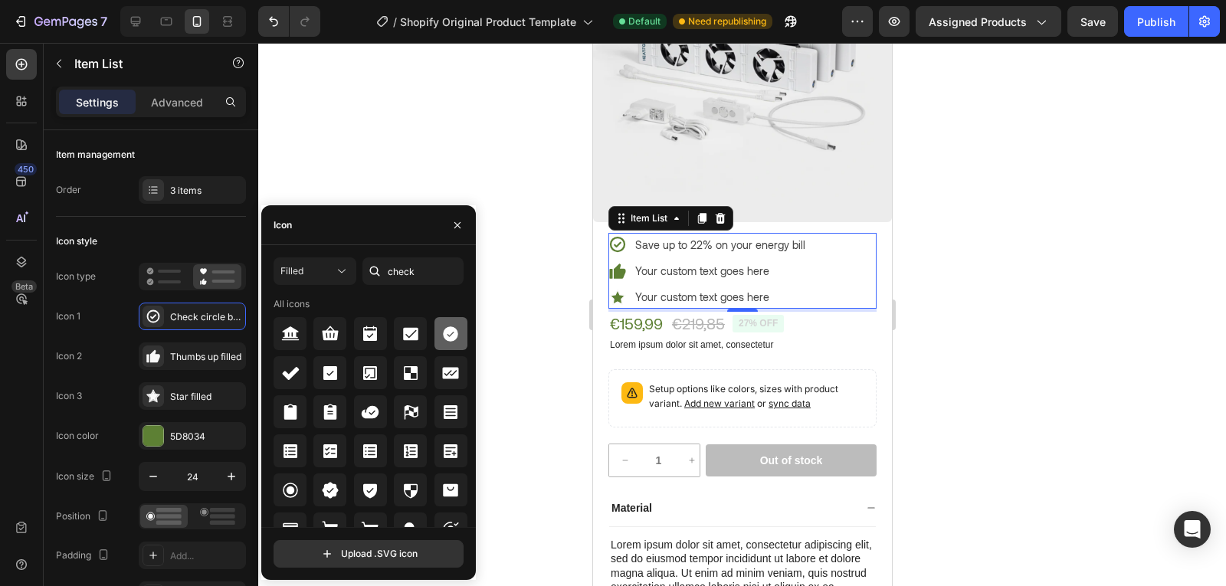
click at [444, 338] on icon at bounding box center [450, 333] width 15 height 15
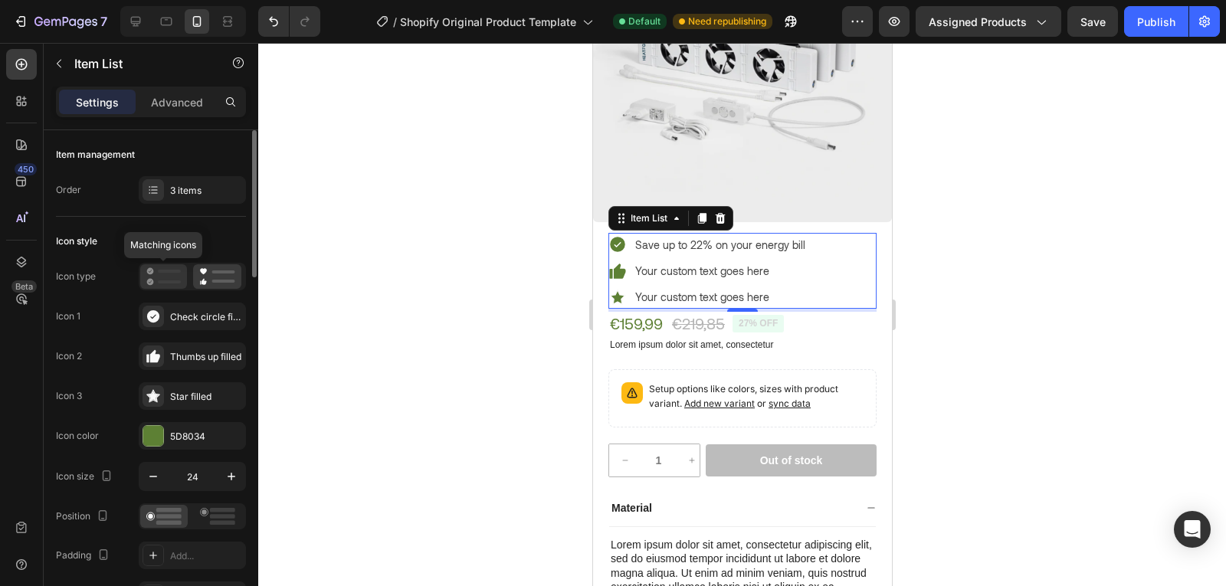
click at [162, 282] on rect at bounding box center [169, 281] width 23 height 3
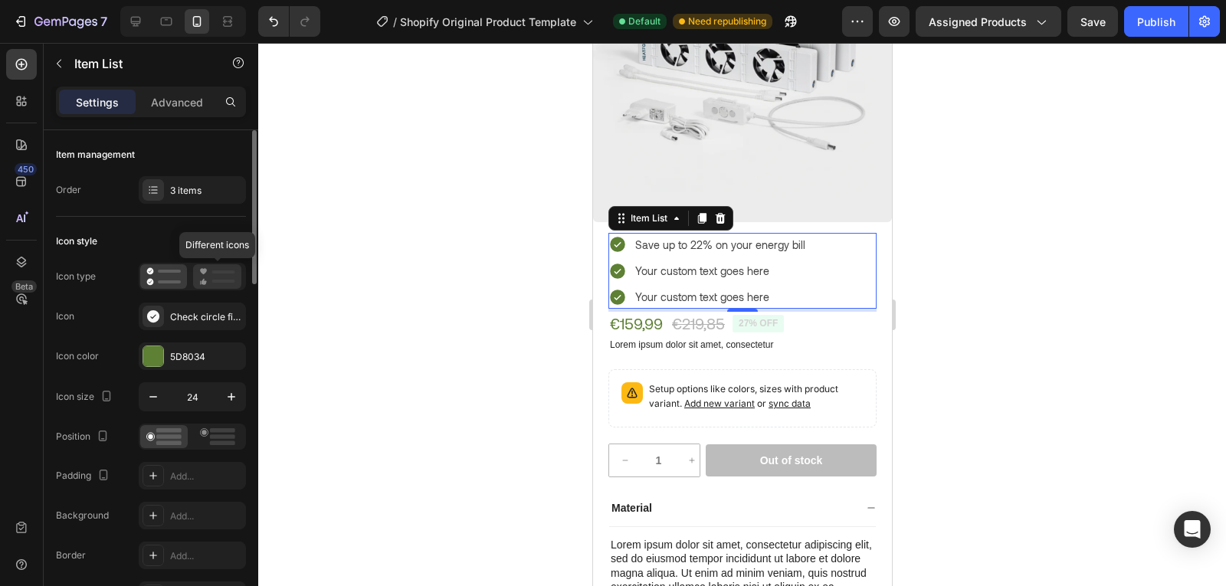
click at [208, 287] on div at bounding box center [217, 276] width 48 height 25
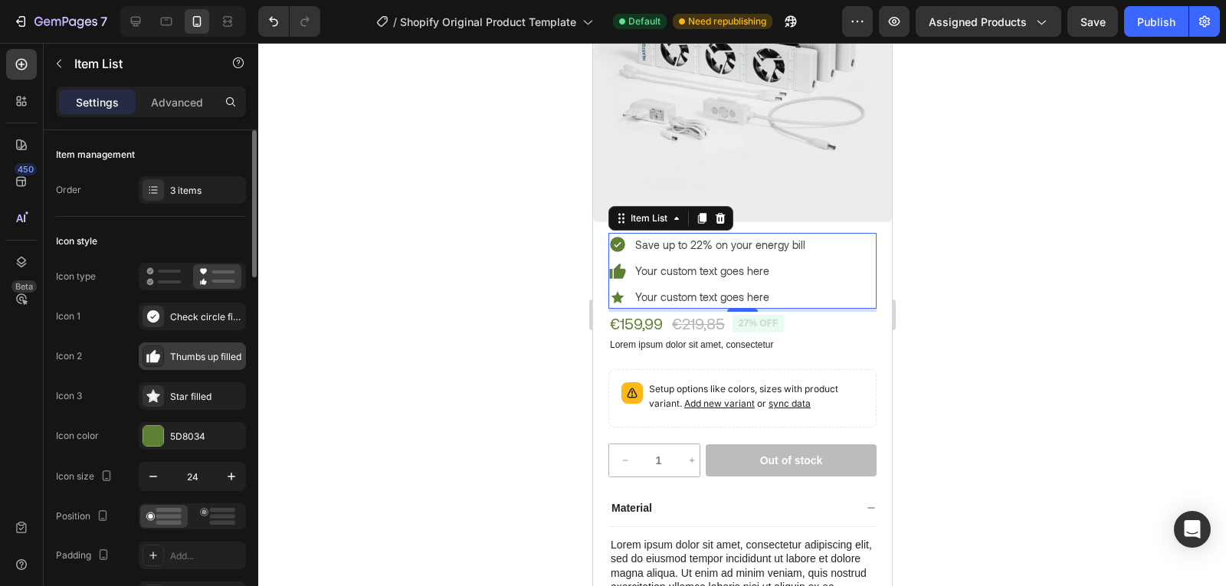
click at [197, 358] on div "Thumbs up filled" at bounding box center [206, 357] width 72 height 14
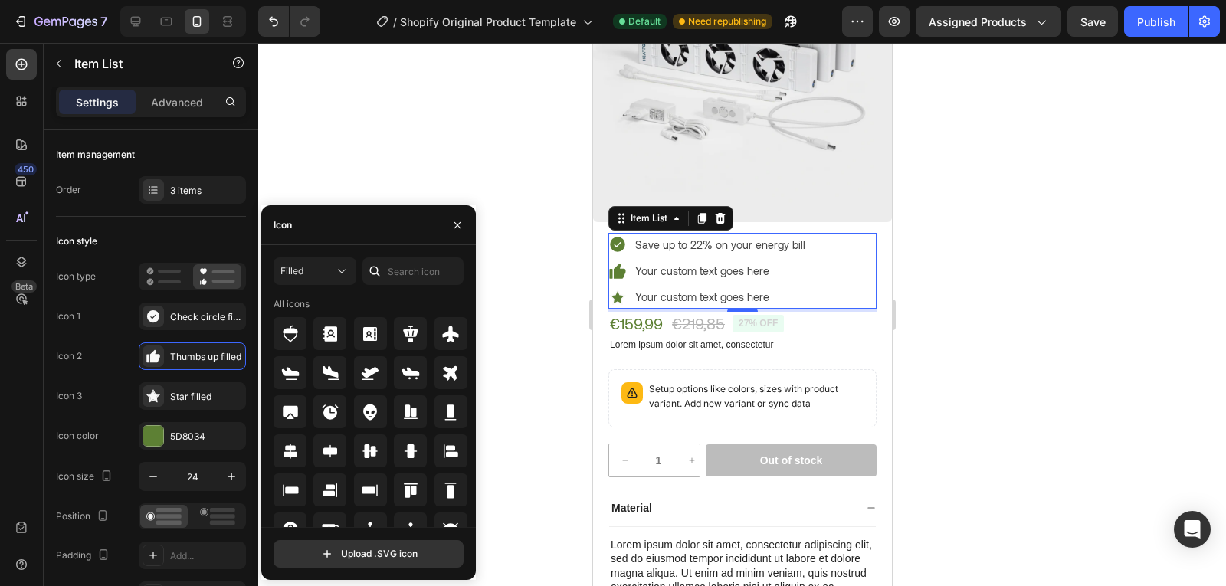
click at [304, 256] on div "Filled All icons Upload .SVG icon" at bounding box center [368, 412] width 215 height 335
click at [412, 280] on input "text" at bounding box center [412, 271] width 101 height 28
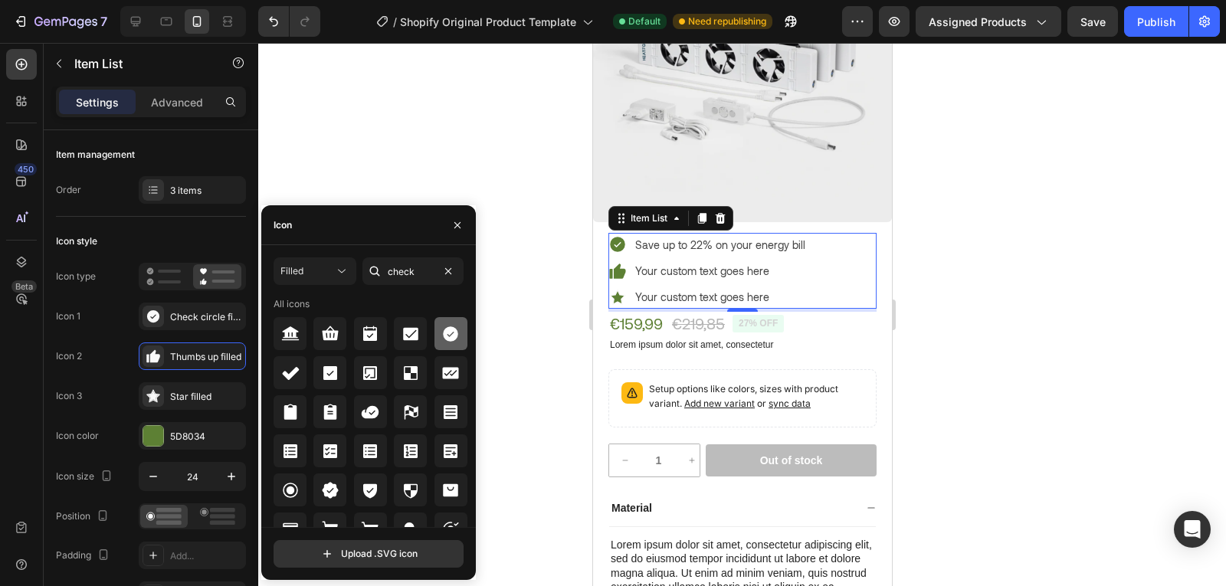
type input "check"
click at [448, 328] on icon at bounding box center [450, 333] width 15 height 15
click at [296, 382] on icon at bounding box center [290, 373] width 18 height 18
click at [444, 328] on icon at bounding box center [450, 333] width 15 height 15
click at [173, 391] on div "Star filled" at bounding box center [206, 397] width 72 height 14
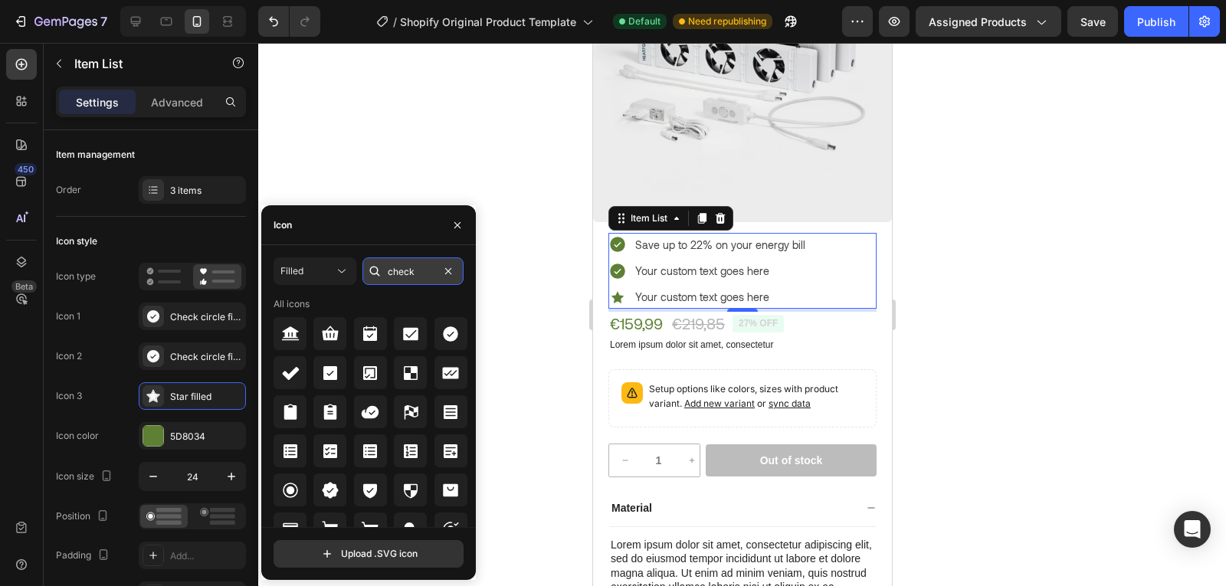
click at [405, 269] on input "check" at bounding box center [412, 271] width 101 height 28
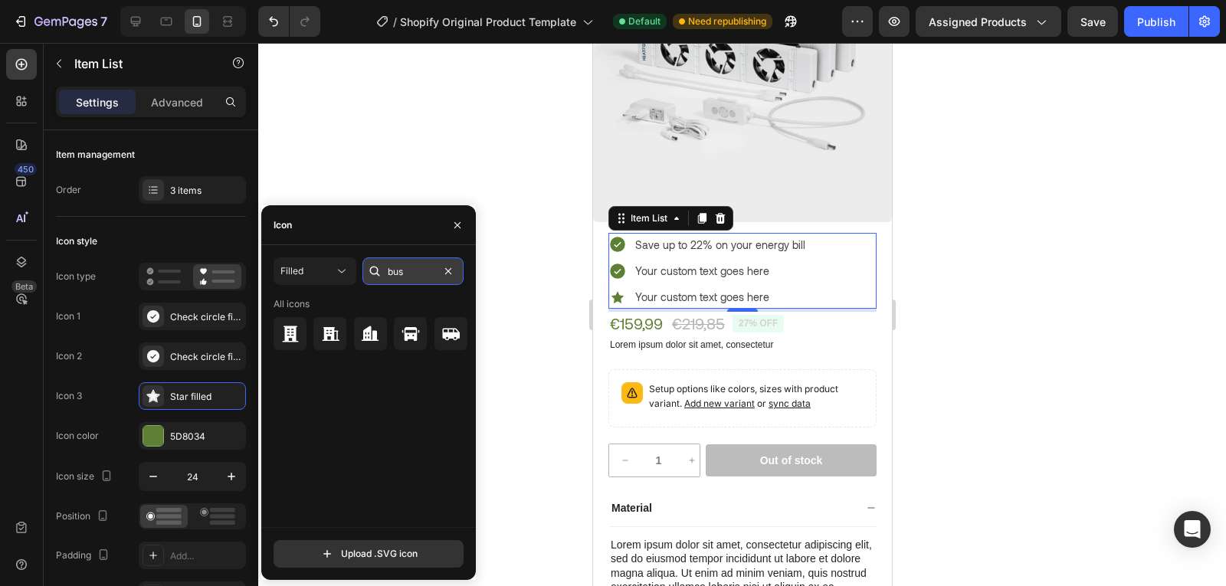
click at [398, 270] on input "bus" at bounding box center [412, 271] width 101 height 28
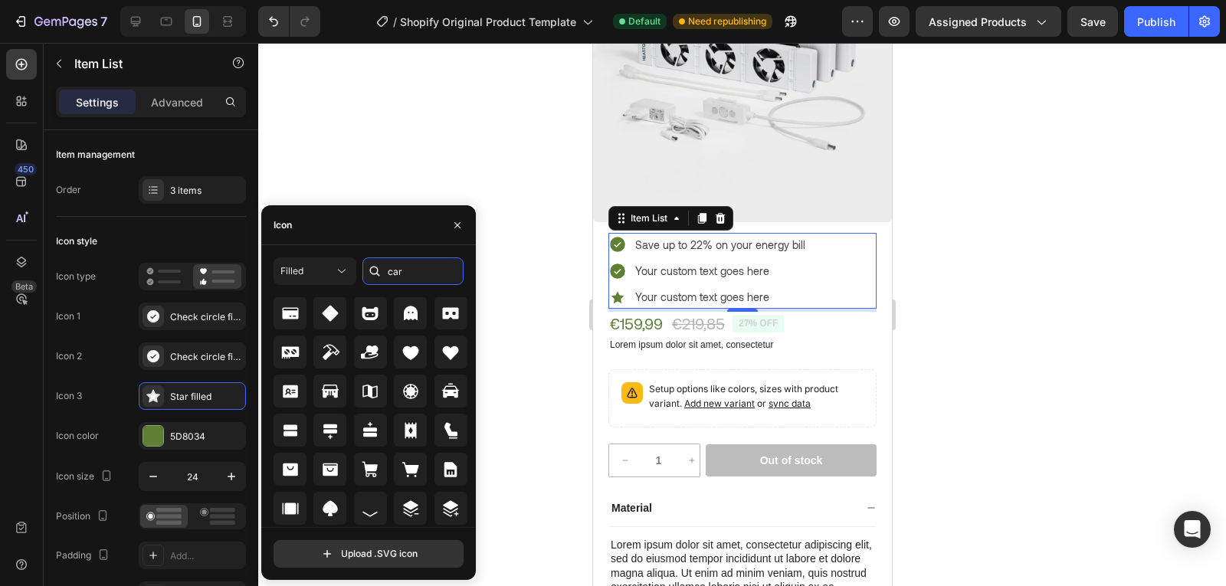
scroll to position [364, 0]
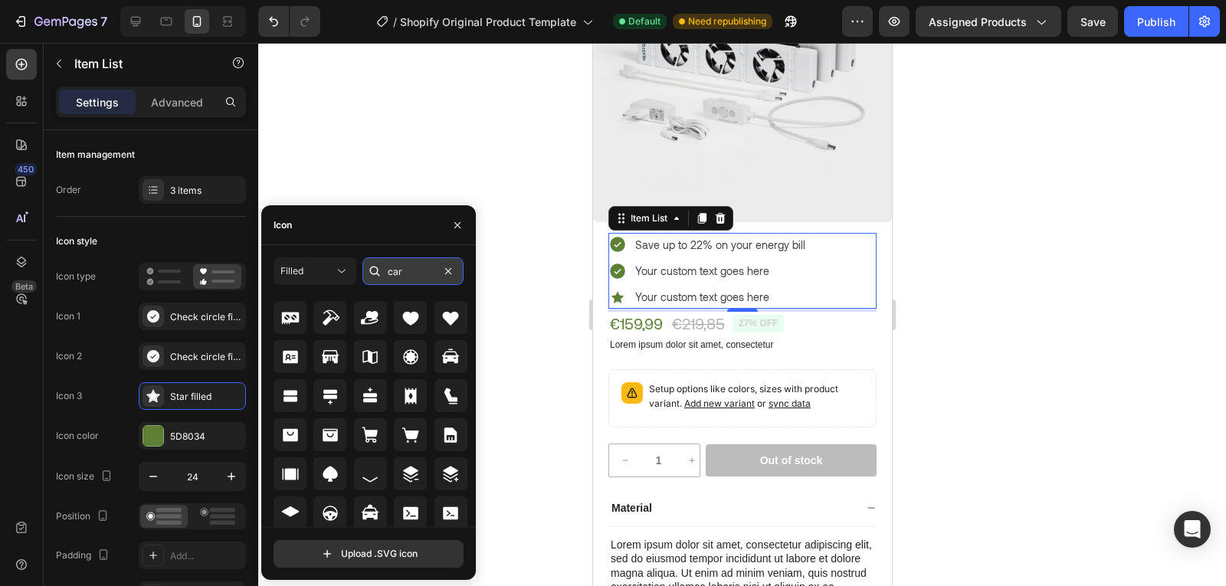
click at [404, 278] on input "car" at bounding box center [412, 271] width 101 height 28
click at [404, 278] on input "d" at bounding box center [412, 271] width 101 height 28
type input "deliver"
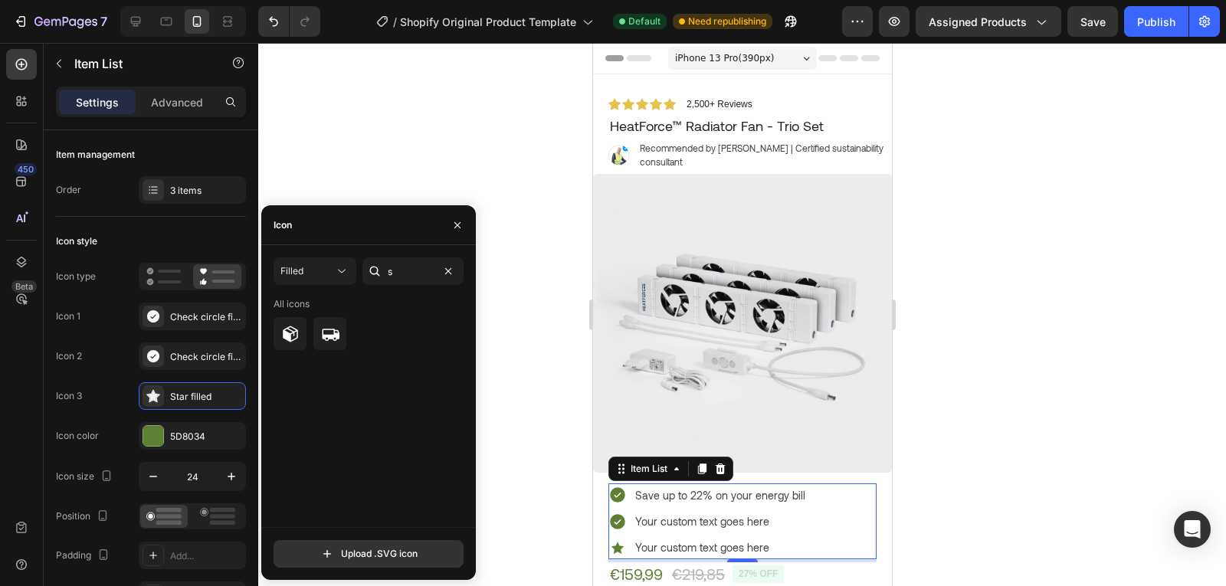
scroll to position [251, 0]
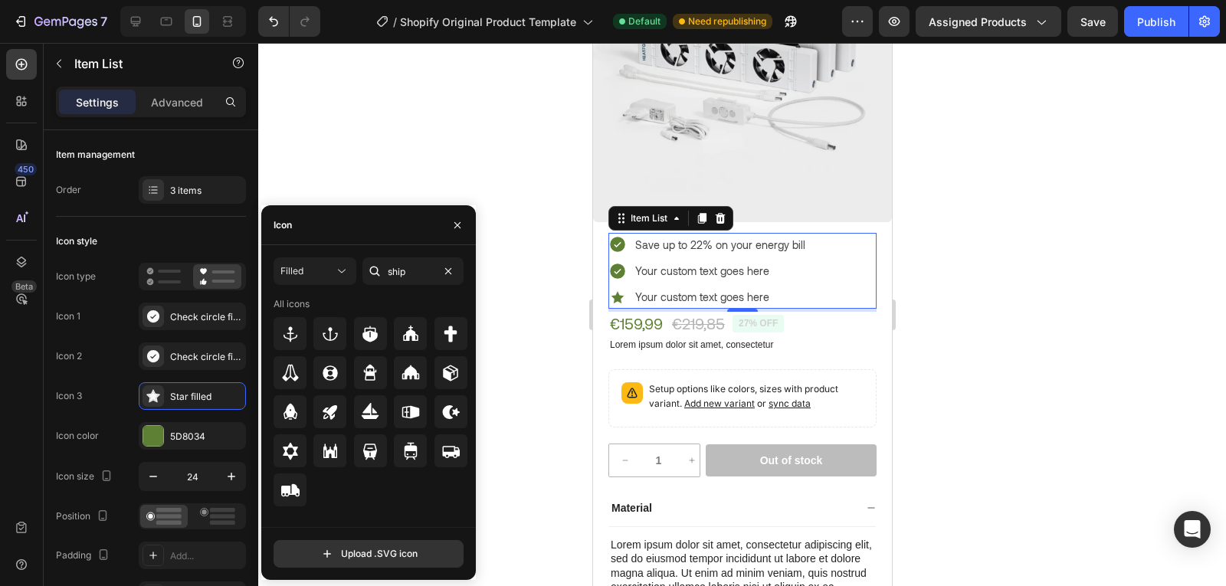
type input "ship"
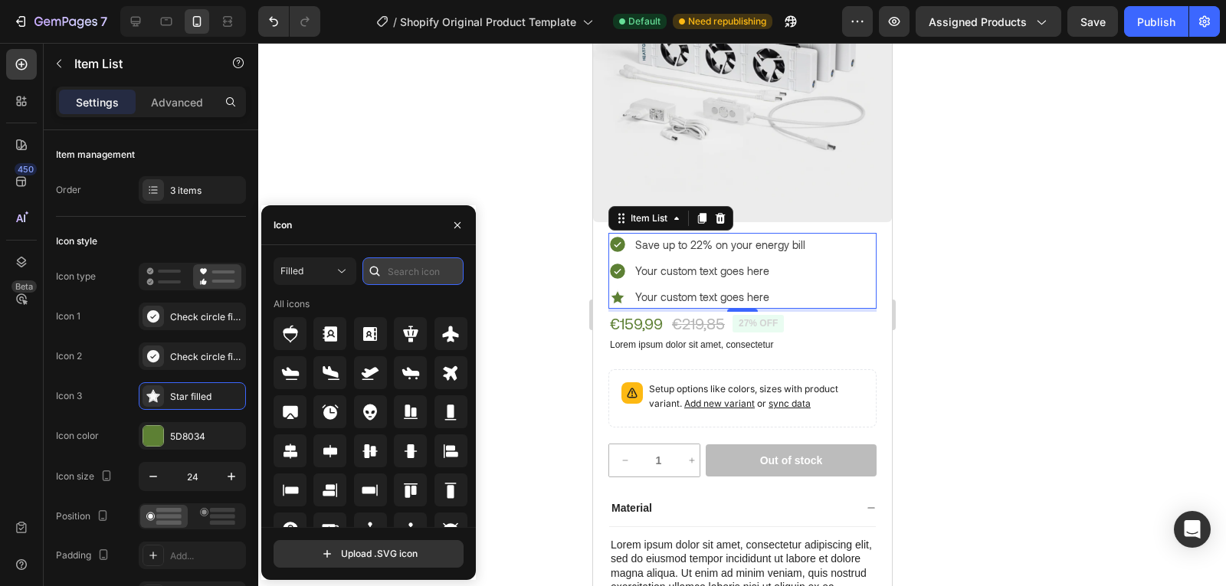
click at [417, 275] on input "text" at bounding box center [412, 271] width 101 height 28
click at [410, 274] on input "text" at bounding box center [412, 271] width 101 height 28
click at [417, 273] on input "text" at bounding box center [412, 271] width 101 height 28
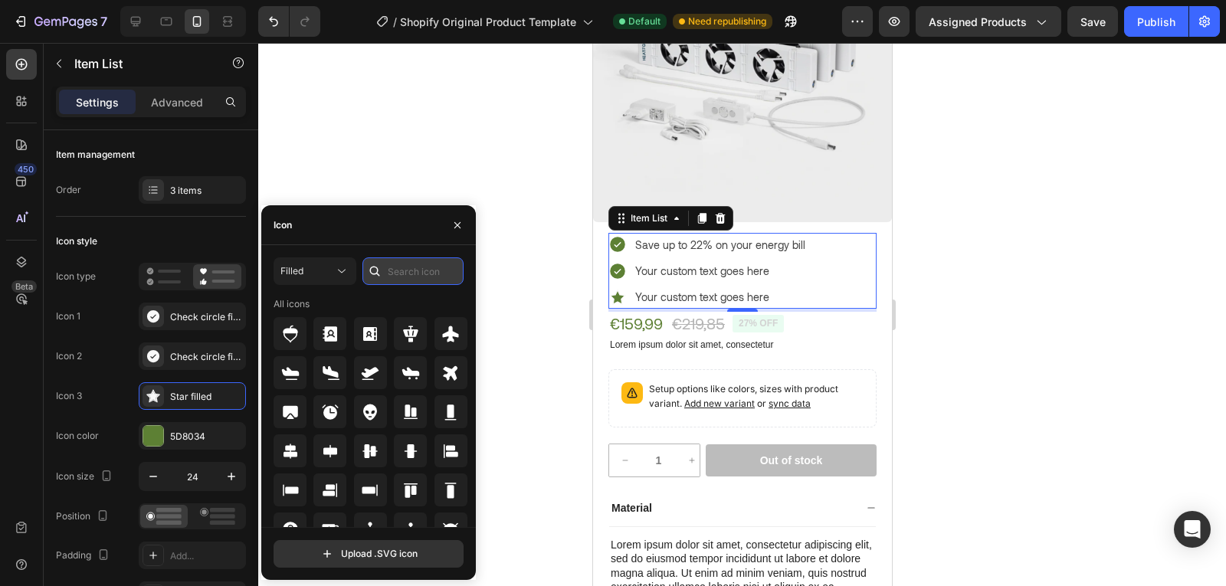
click at [417, 273] on input "text" at bounding box center [412, 271] width 101 height 28
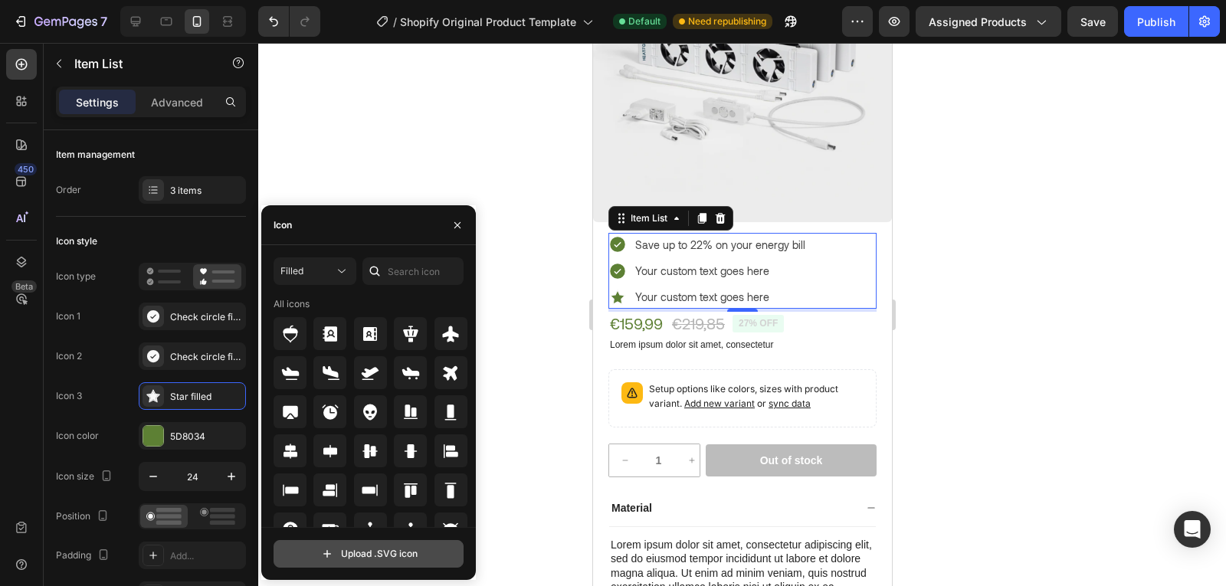
drag, startPoint x: 366, startPoint y: 548, endPoint x: 329, endPoint y: 552, distance: 37.1
click at [329, 552] on input "file" at bounding box center [368, 554] width 188 height 26
click at [413, 559] on input "file" at bounding box center [368, 554] width 188 height 26
click at [397, 563] on input "file" at bounding box center [368, 554] width 188 height 26
type input "C:\fakepath\Heatforces-shippig.svg"
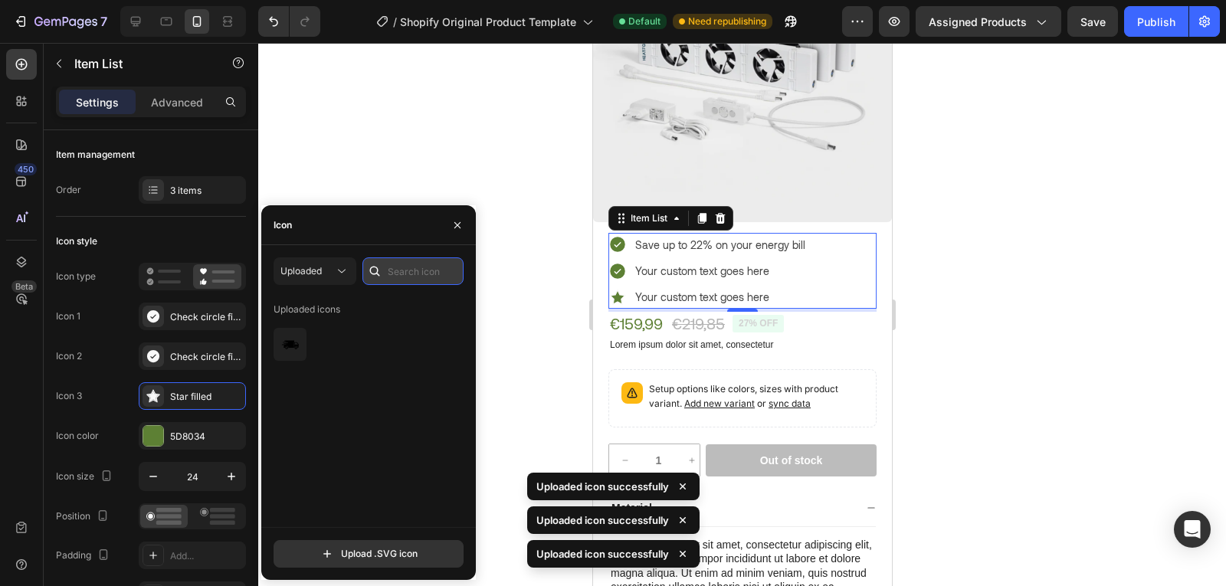
click at [404, 275] on input "text" at bounding box center [412, 271] width 101 height 28
click at [347, 273] on icon at bounding box center [341, 271] width 15 height 15
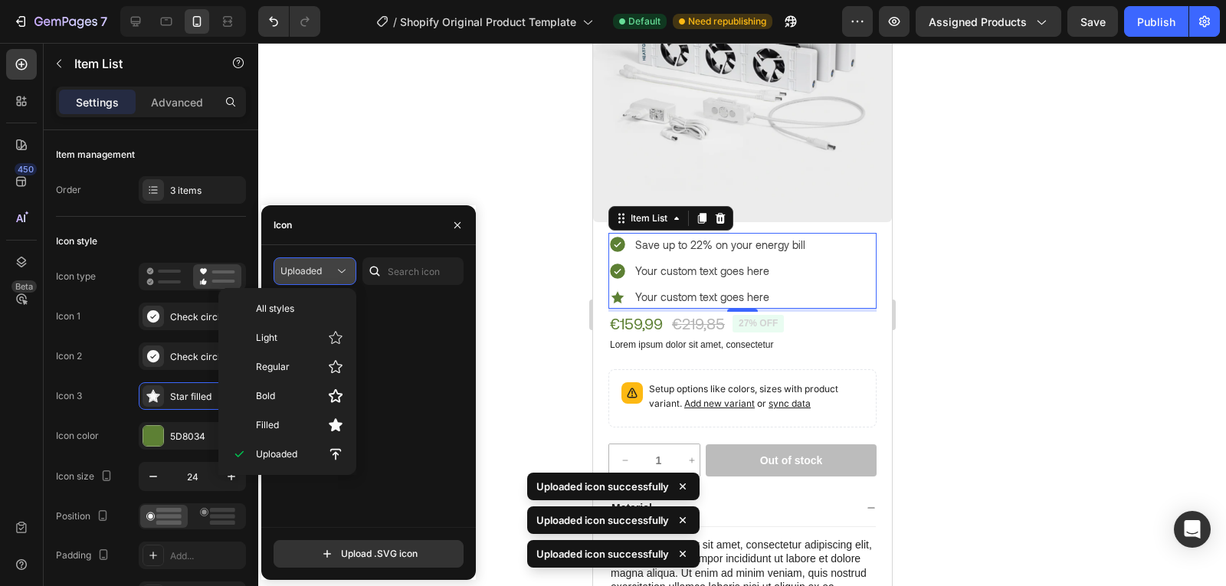
click at [347, 273] on icon at bounding box center [341, 271] width 15 height 15
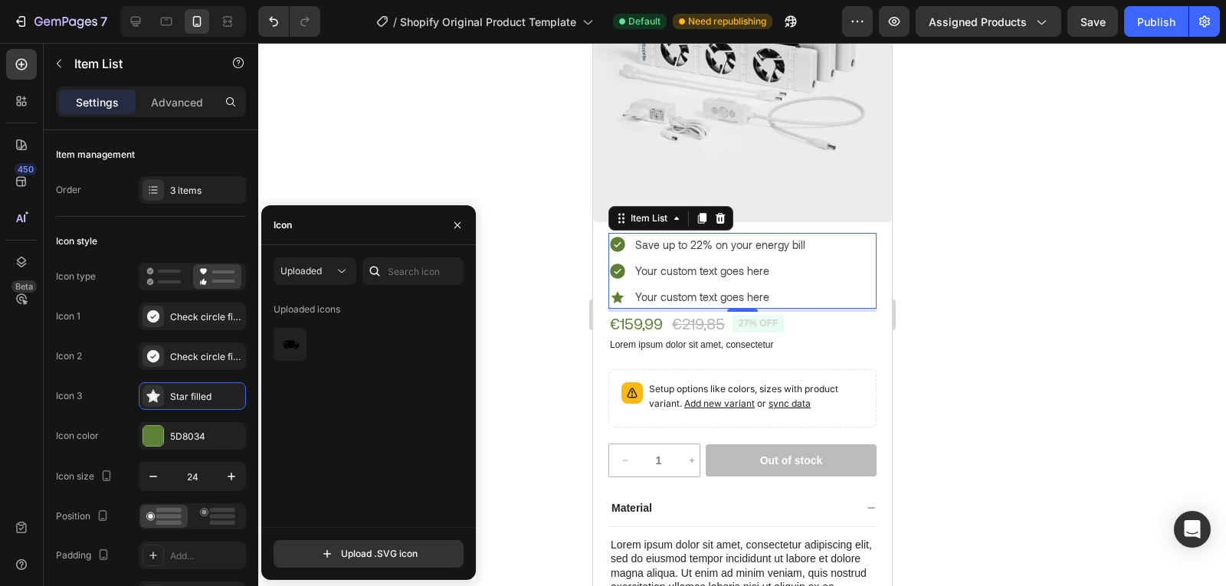
click at [321, 320] on div "Uploaded icons" at bounding box center [307, 309] width 67 height 25
click at [287, 337] on img at bounding box center [290, 345] width 18 height 18
click at [687, 296] on div "Product Price" at bounding box center [706, 303] width 66 height 14
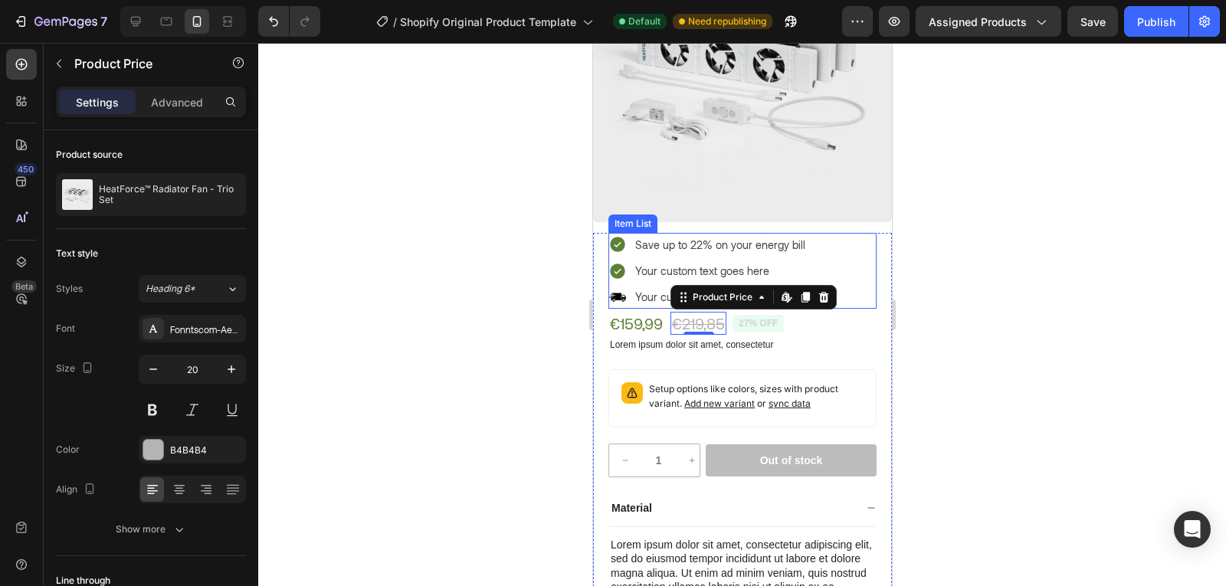
click at [841, 283] on div "Save up to 22% on your energy bill Your custom text goes here Your custom text …" at bounding box center [742, 271] width 268 height 77
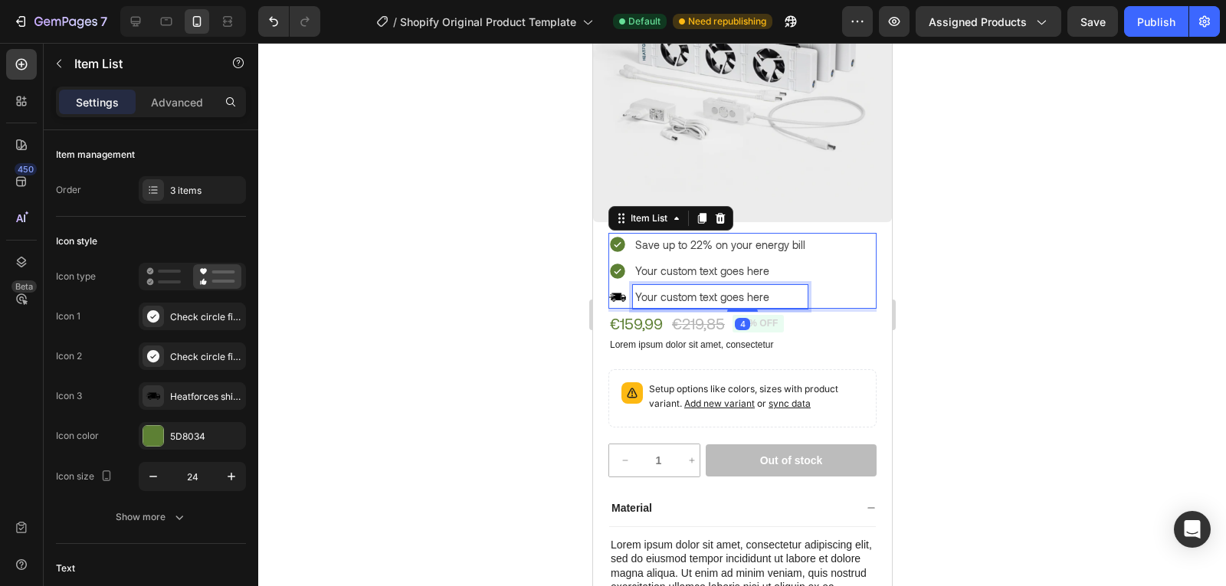
click at [682, 287] on p "Your custom text goes here" at bounding box center [719, 296] width 170 height 19
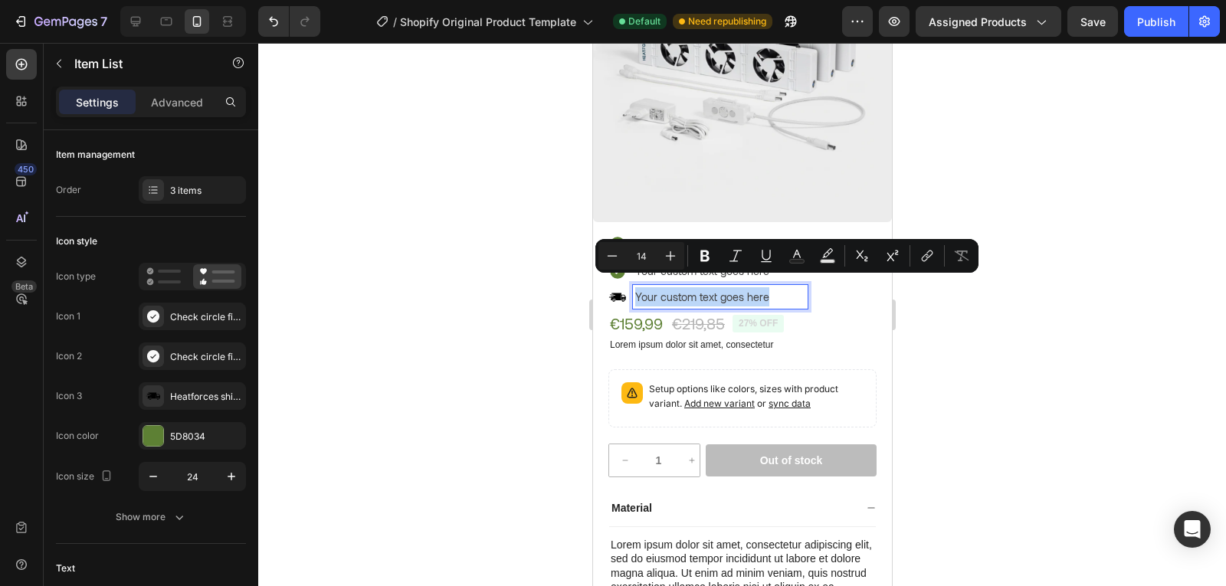
click at [854, 293] on div "Save up to 22% on your energy bill Your custom text goes here Your custom text …" at bounding box center [742, 271] width 268 height 77
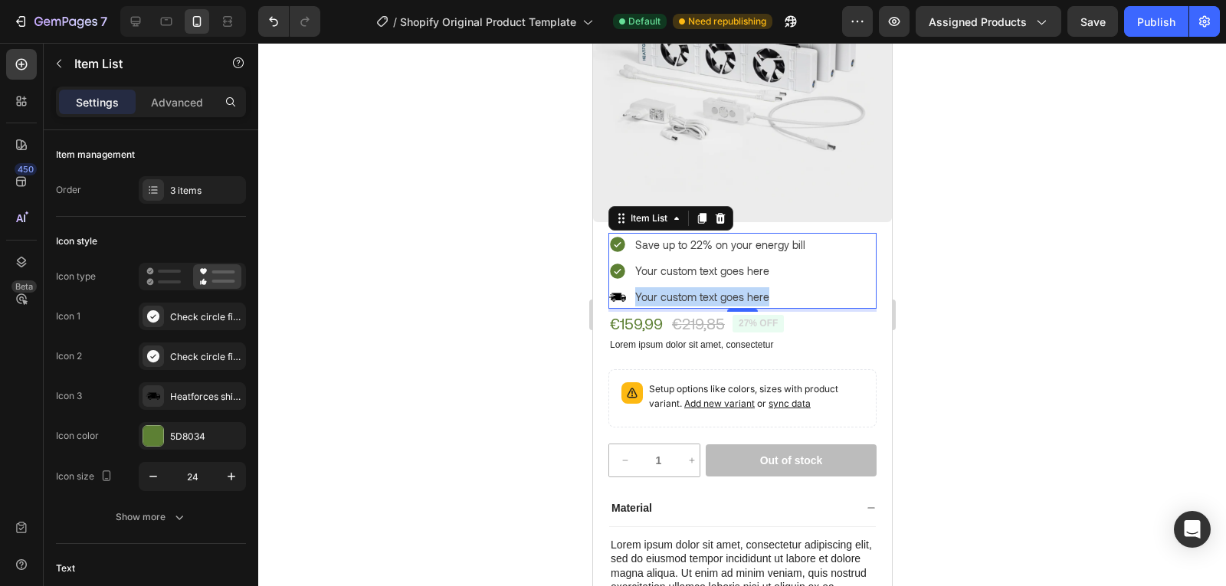
click at [732, 262] on p "Your custom text goes here" at bounding box center [719, 270] width 170 height 19
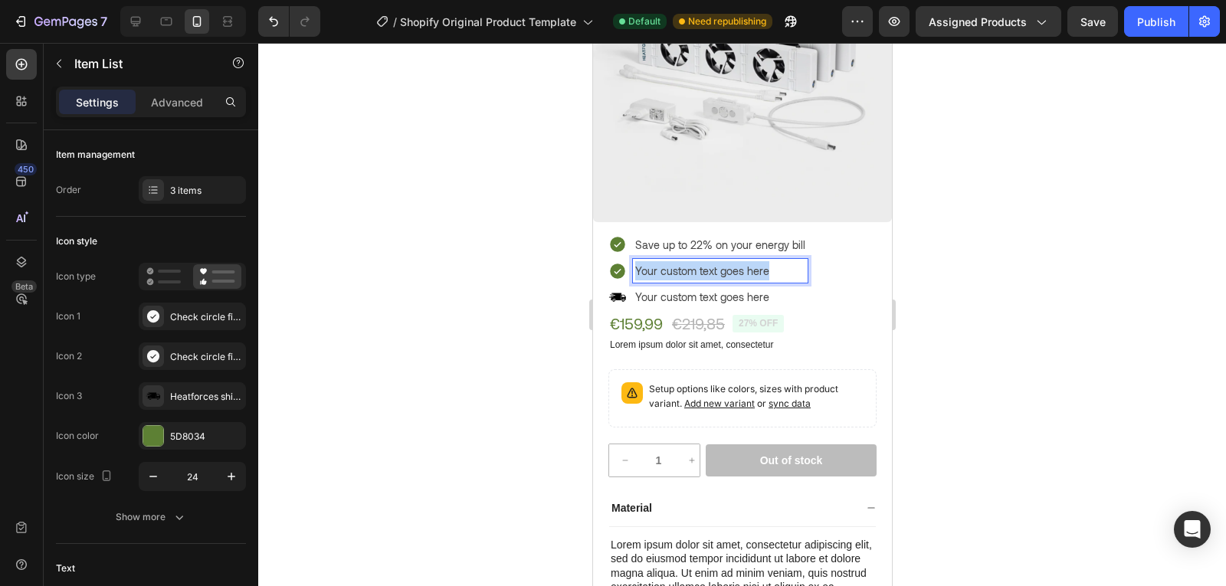
click at [732, 262] on p "Your custom text goes here" at bounding box center [719, 270] width 170 height 19
click at [740, 262] on p "Warm up your room 2x faster" at bounding box center [719, 270] width 170 height 19
click at [733, 262] on p "Warm up your room 2x faster" at bounding box center [719, 270] width 170 height 19
click at [746, 267] on p "Warm up your room 2x upfaster" at bounding box center [719, 270] width 170 height 19
click at [724, 287] on p "Your custom text goes here" at bounding box center [719, 296] width 170 height 19
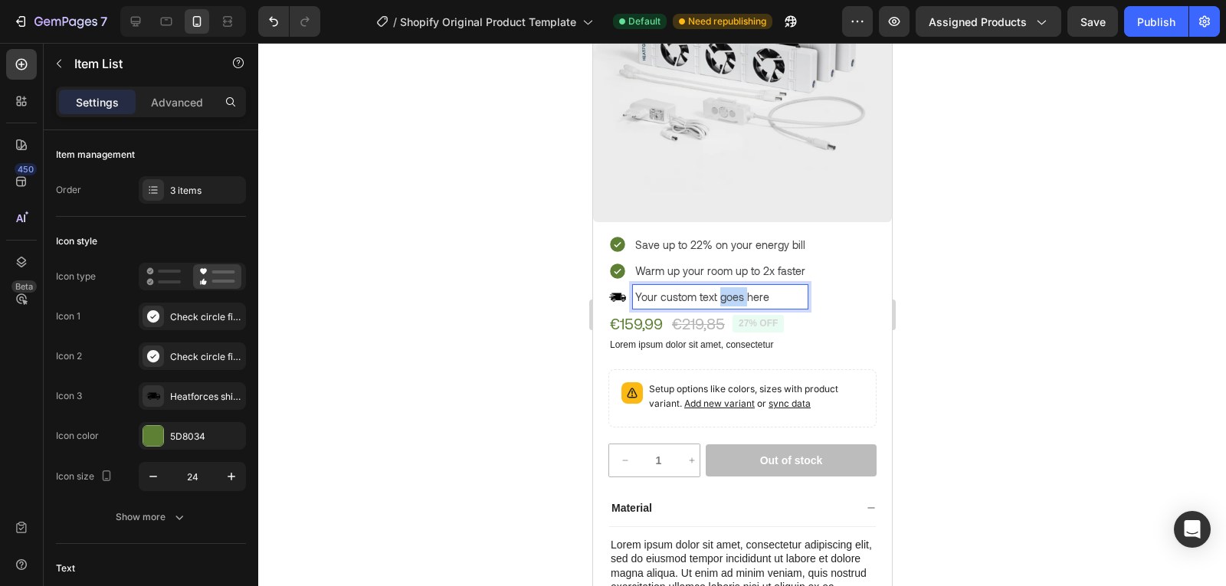
click at [724, 287] on p "Your custom text goes here" at bounding box center [719, 296] width 170 height 19
click at [847, 285] on div "Save up to 22% on your energy bill Warm up your room up to 2x faster Free shipp…" at bounding box center [742, 271] width 268 height 77
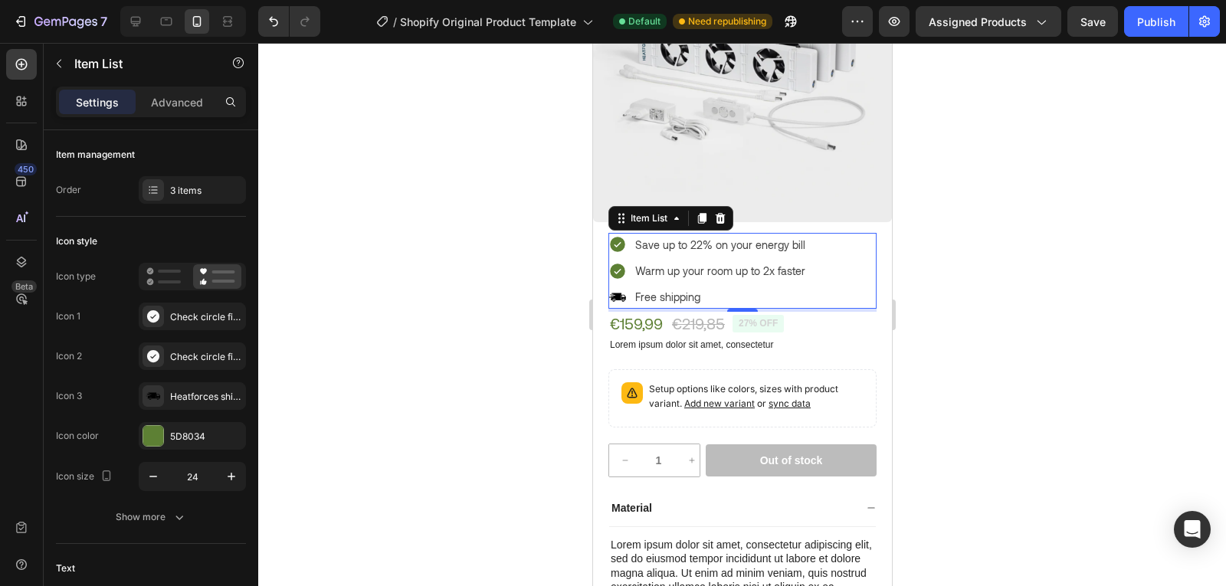
click at [847, 285] on div "Save up to 22% on your energy bill Warm up your room up to 2x faster Free shipp…" at bounding box center [742, 271] width 268 height 77
click at [835, 316] on div "€159,99 Product Price Product Price €219,85 Product Price Product Price 27% off…" at bounding box center [742, 323] width 268 height 23
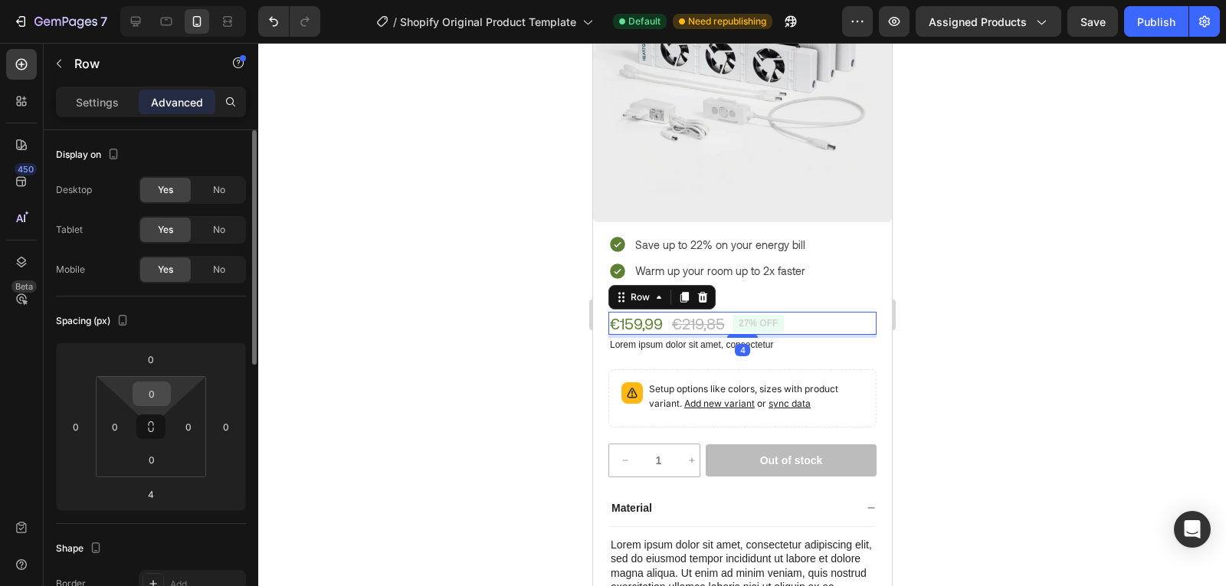
click at [146, 395] on input "0" at bounding box center [151, 393] width 31 height 23
click at [163, 401] on input "1" at bounding box center [151, 393] width 31 height 23
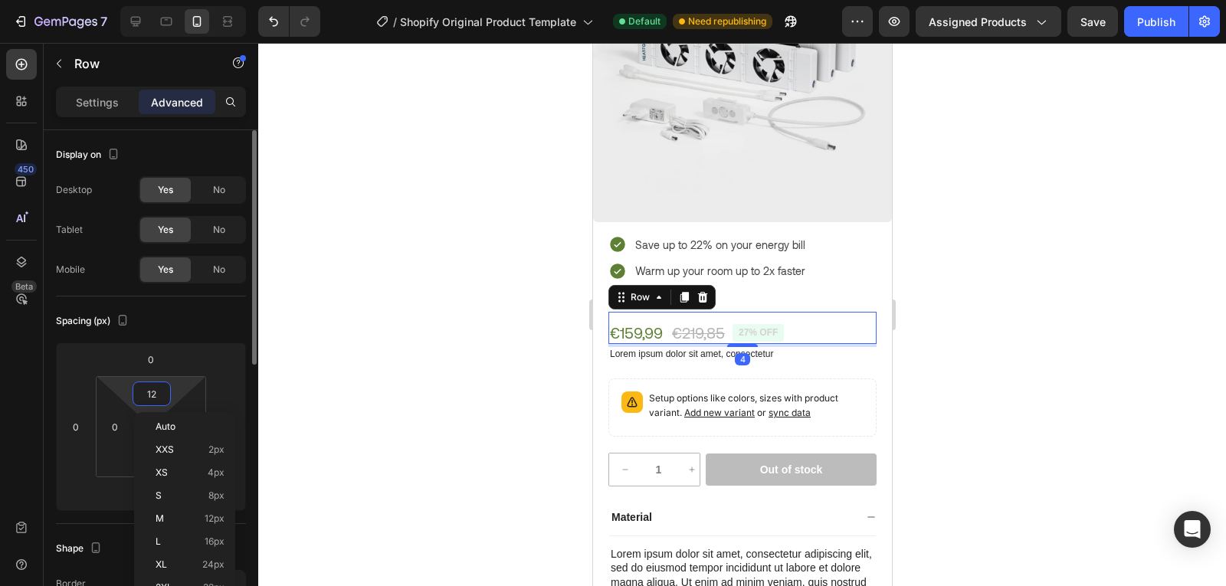
type input "12"
click at [392, 385] on div at bounding box center [742, 314] width 968 height 543
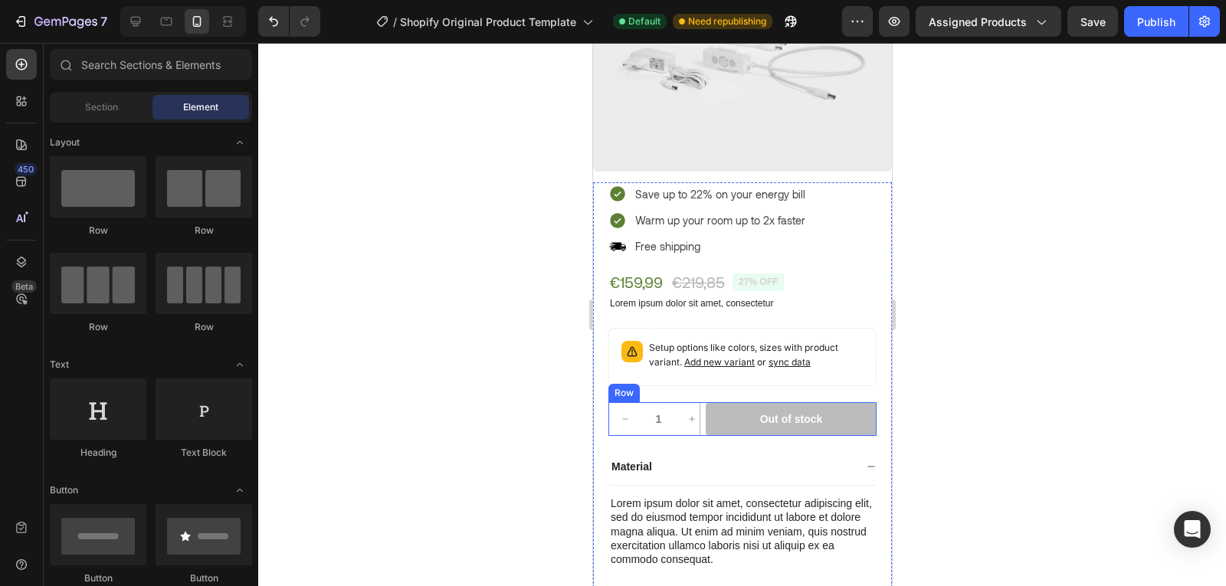
scroll to position [306, 0]
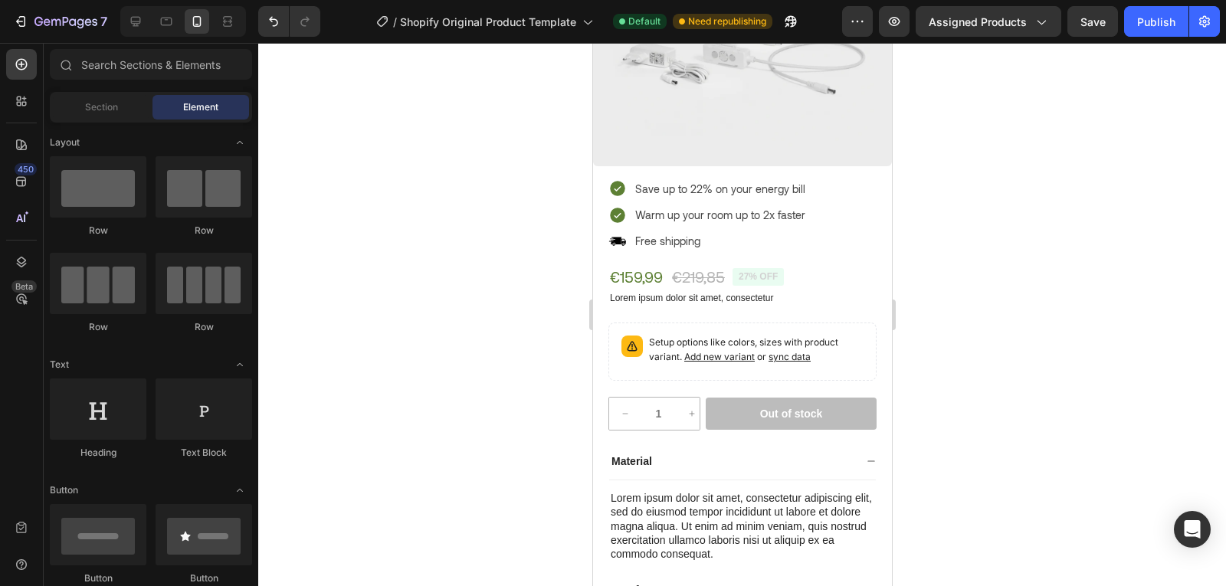
click at [1148, 38] on div "7 / Shopify Original Product Template Default Need republishing Preview Assigne…" at bounding box center [613, 22] width 1226 height 44
click at [1148, 35] on button "Publish" at bounding box center [1156, 21] width 64 height 31
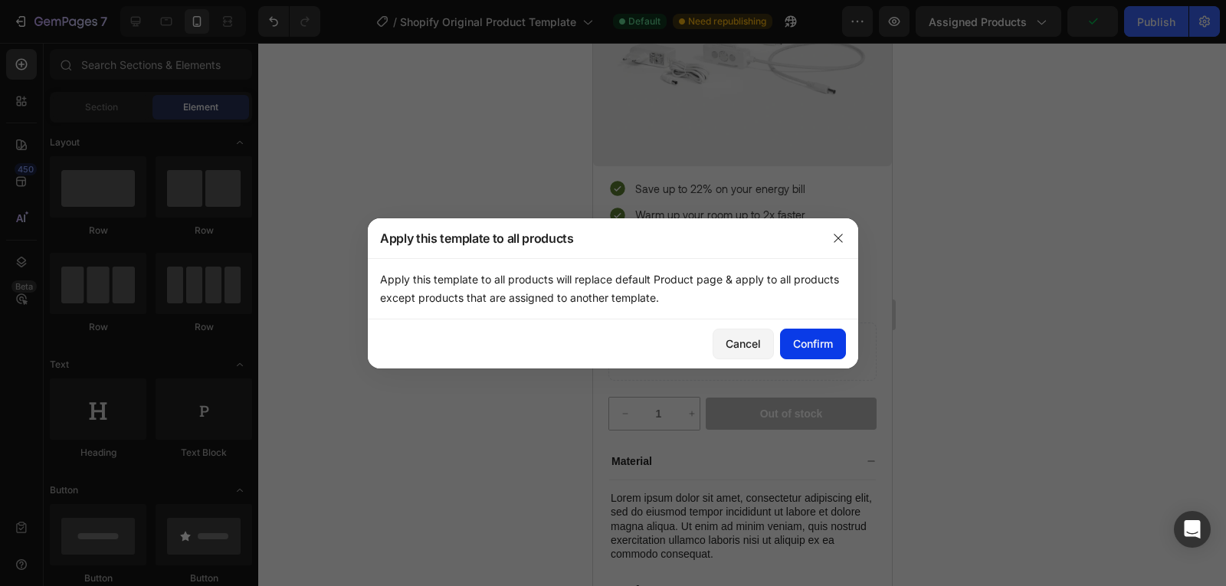
click at [804, 344] on div "Confirm" at bounding box center [813, 344] width 40 height 16
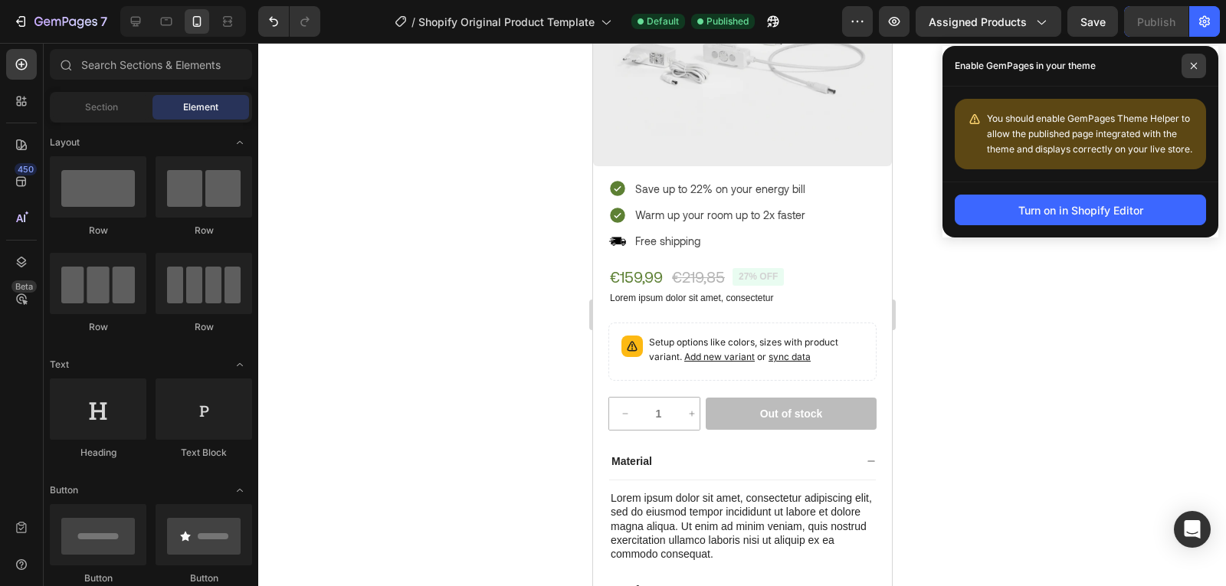
click at [1199, 72] on span at bounding box center [1193, 66] width 25 height 25
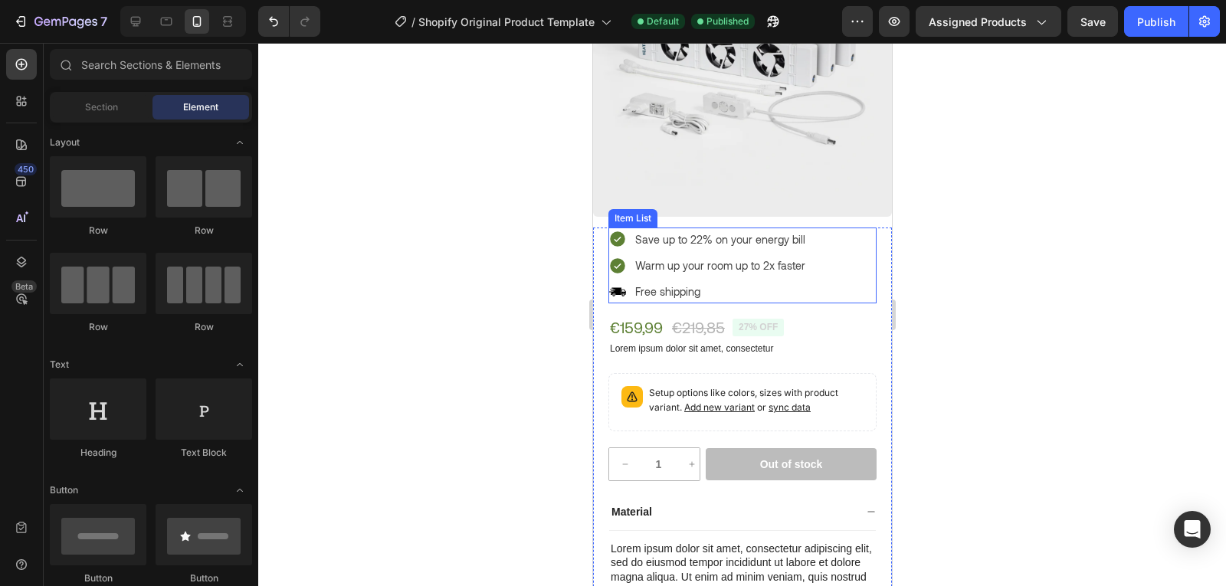
scroll to position [280, 0]
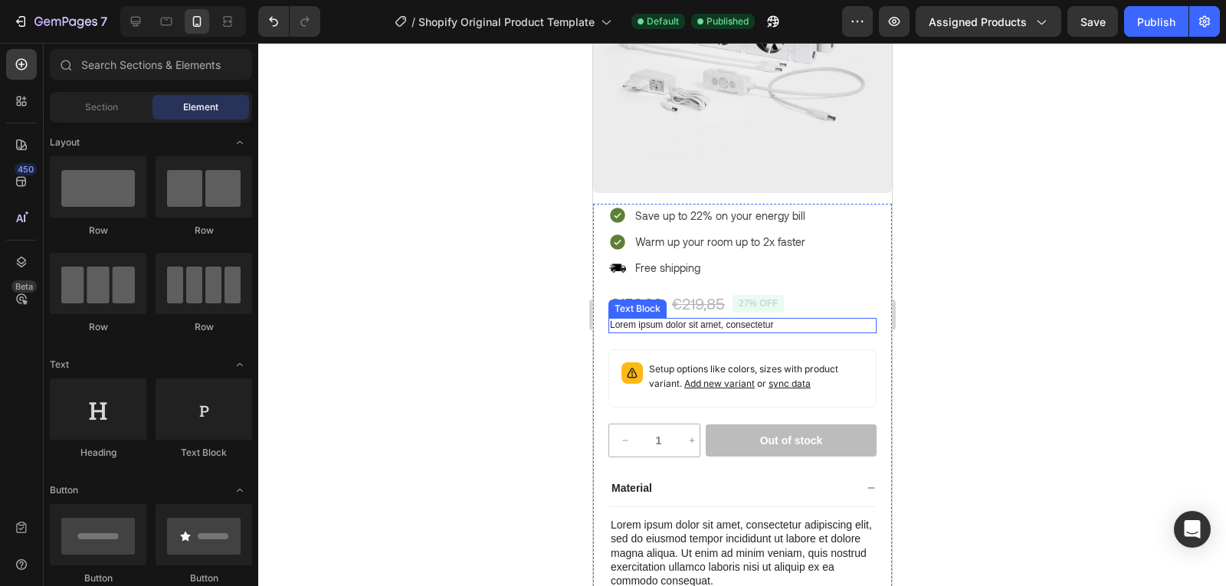
click at [775, 320] on p "Lorem ipsum dolor sit amet, consectetur" at bounding box center [741, 326] width 265 height 12
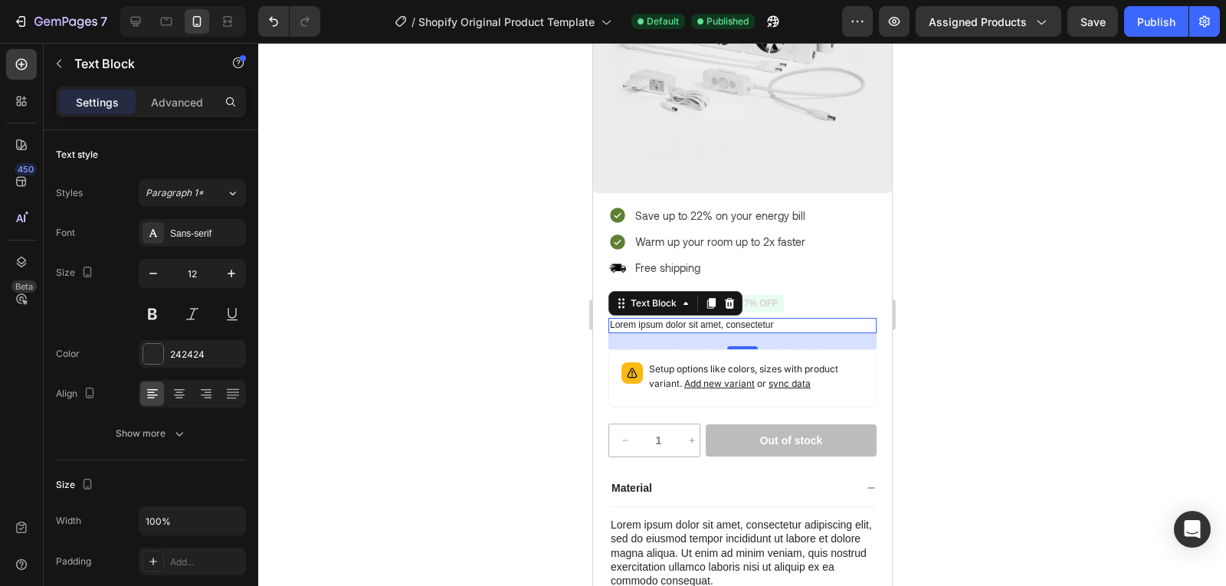
click at [554, 349] on div at bounding box center [742, 314] width 968 height 543
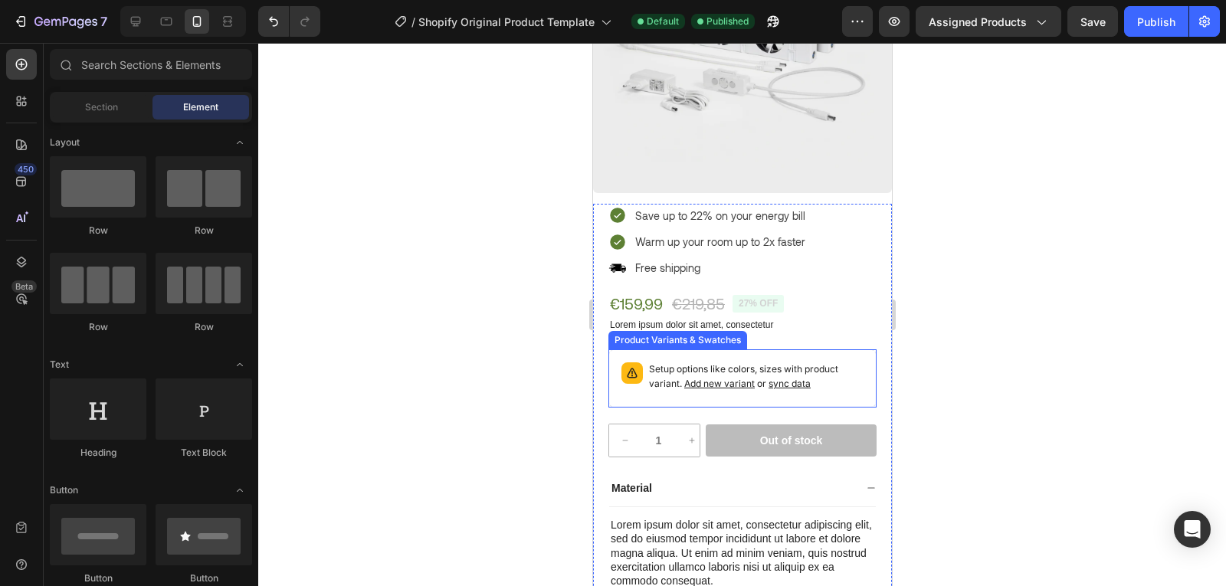
scroll to position [449, 0]
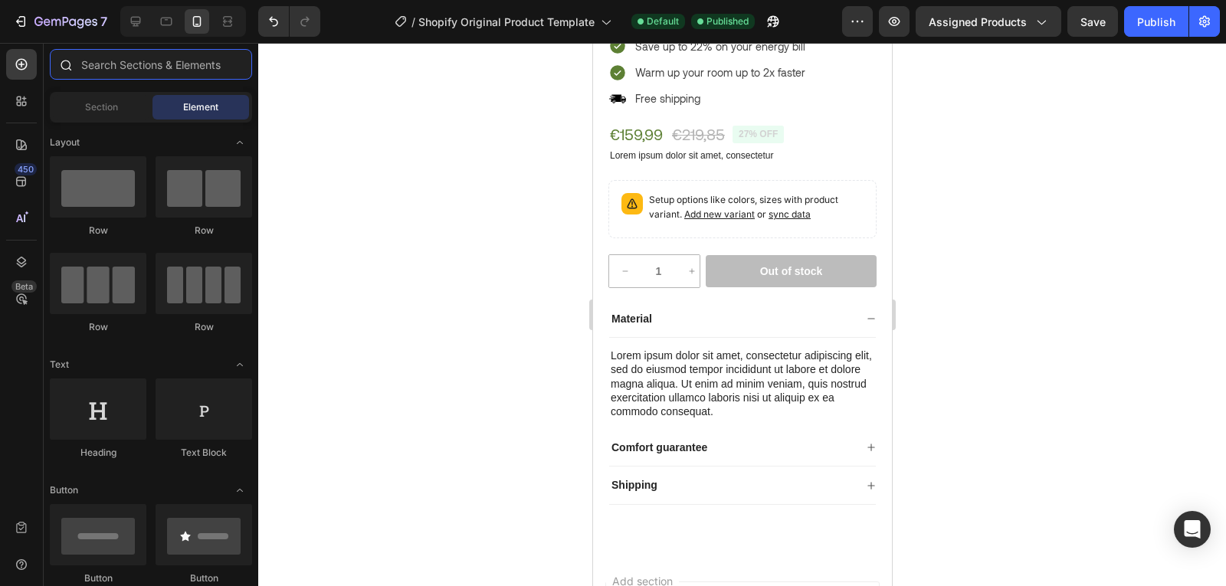
click at [120, 67] on input "text" at bounding box center [151, 64] width 202 height 31
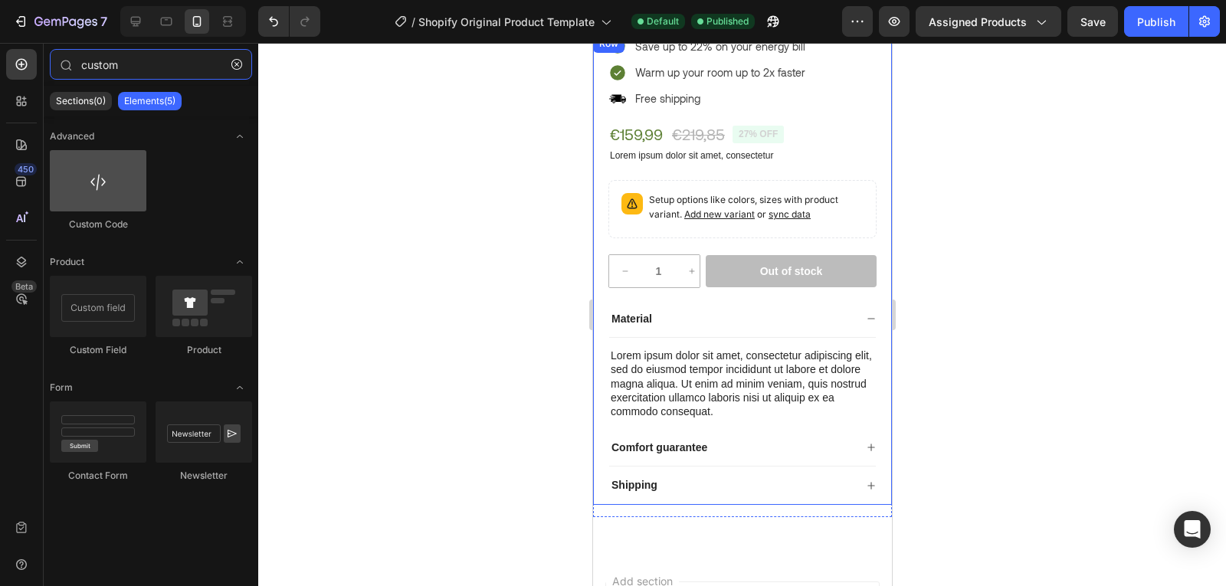
type input "custom"
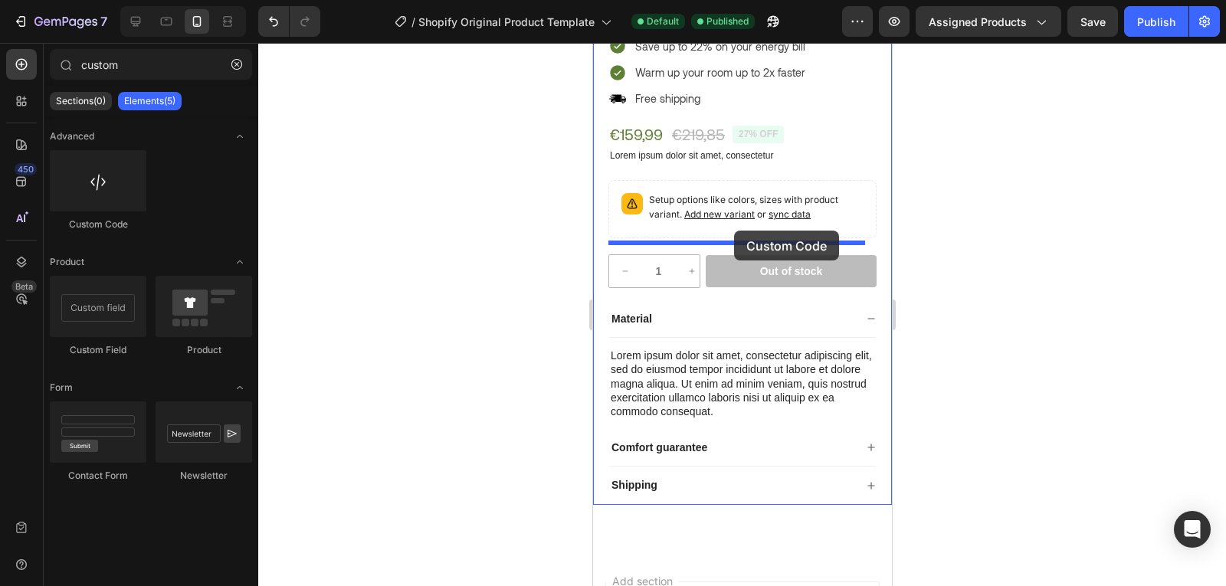
drag, startPoint x: 723, startPoint y: 226, endPoint x: 733, endPoint y: 231, distance: 11.7
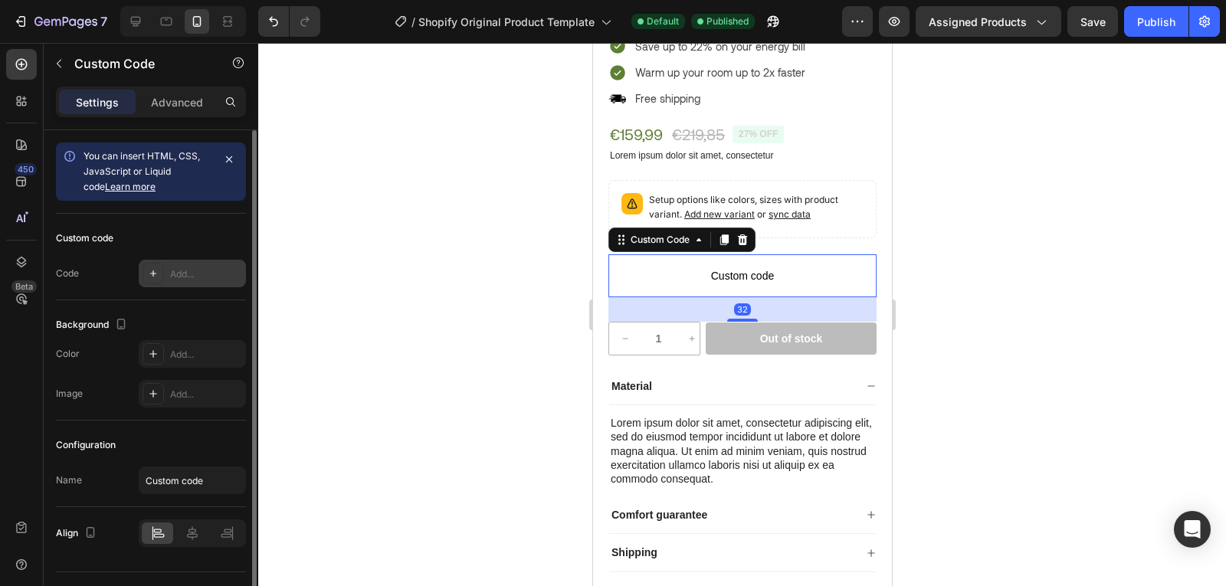
click at [169, 270] on div "Add..." at bounding box center [192, 274] width 107 height 28
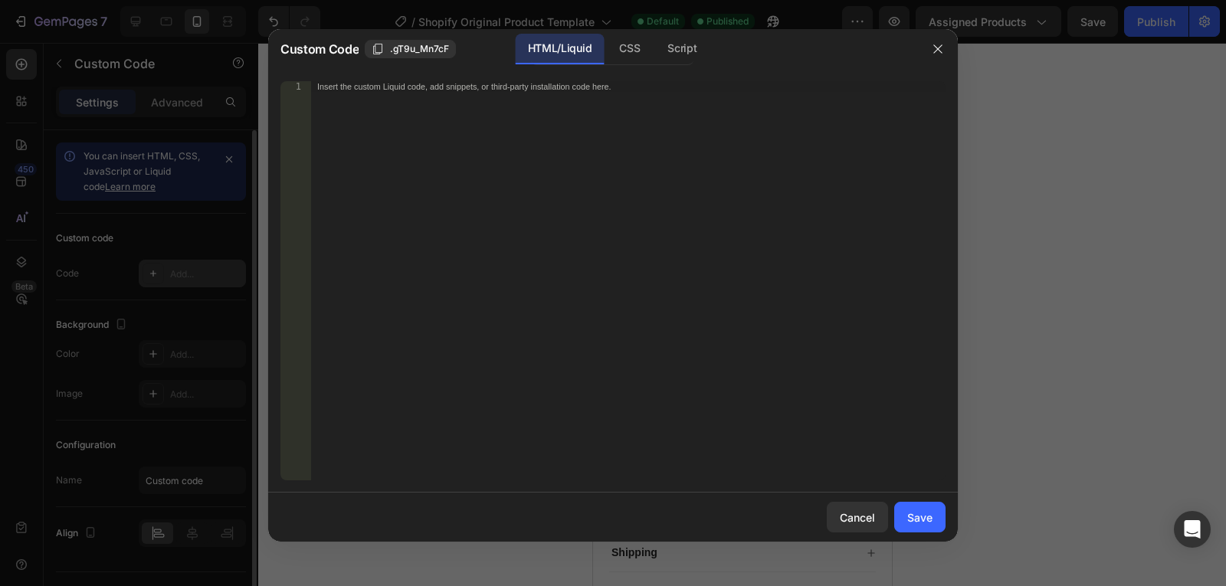
click at [169, 270] on div at bounding box center [613, 293] width 1226 height 586
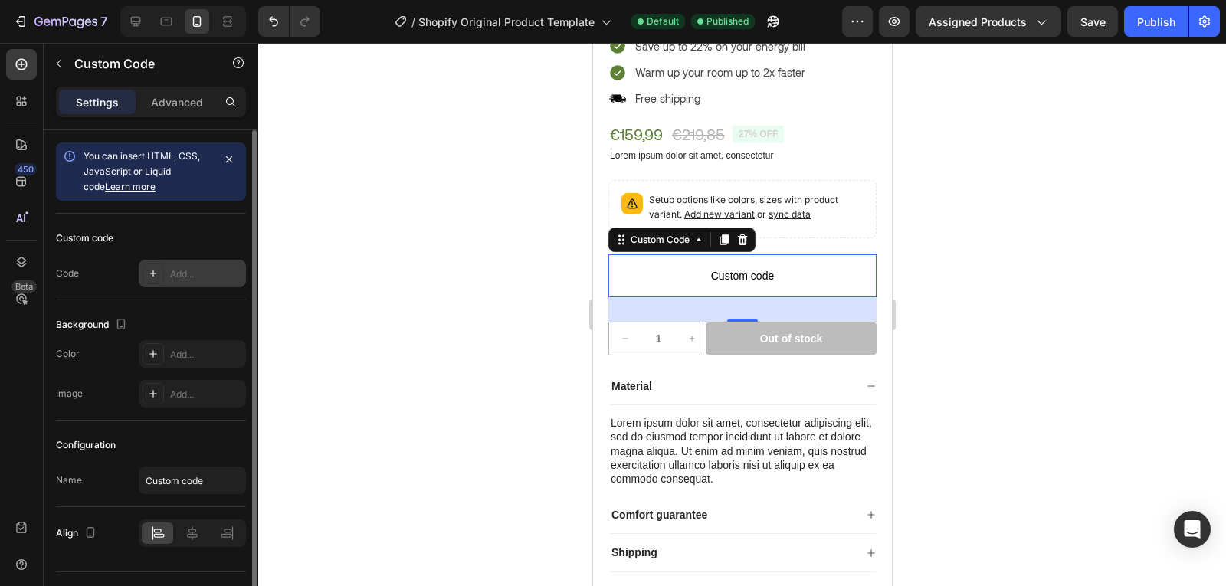
click at [192, 279] on div "Add..." at bounding box center [206, 274] width 72 height 14
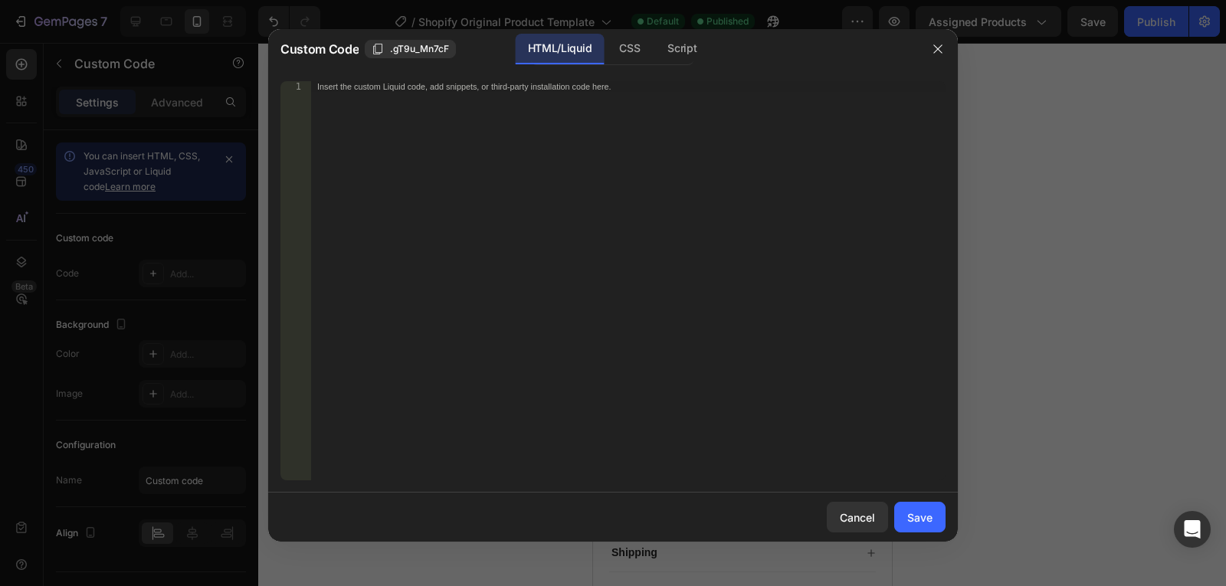
click at [388, 222] on div "Insert the custom Liquid code, add snippets, or third-party installation code h…" at bounding box center [628, 291] width 634 height 421
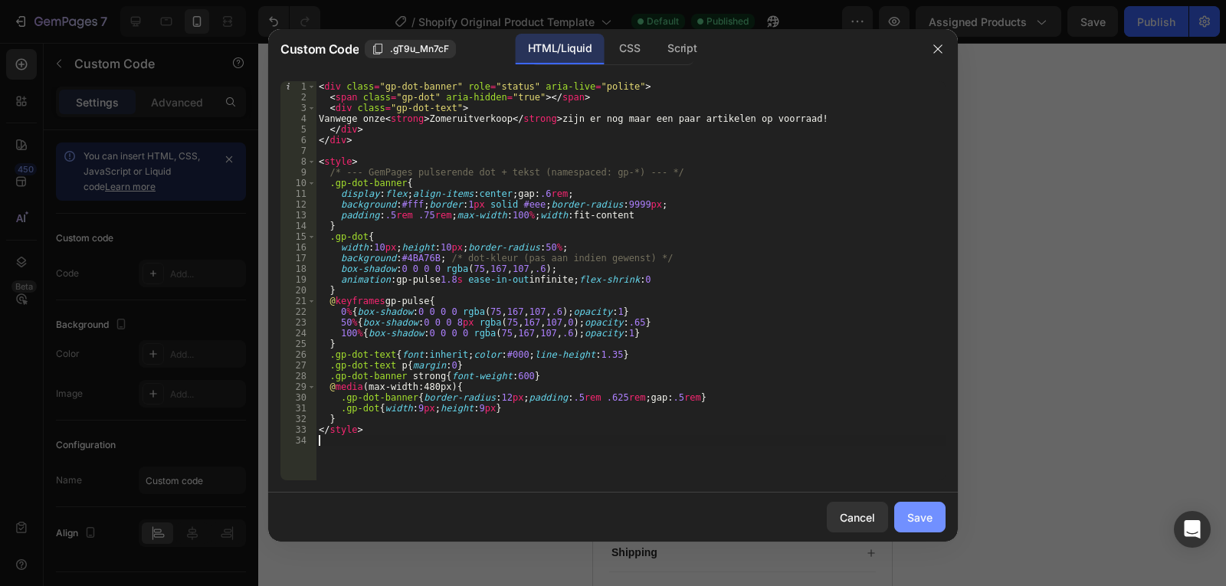
click at [905, 512] on button "Save" at bounding box center [919, 517] width 51 height 31
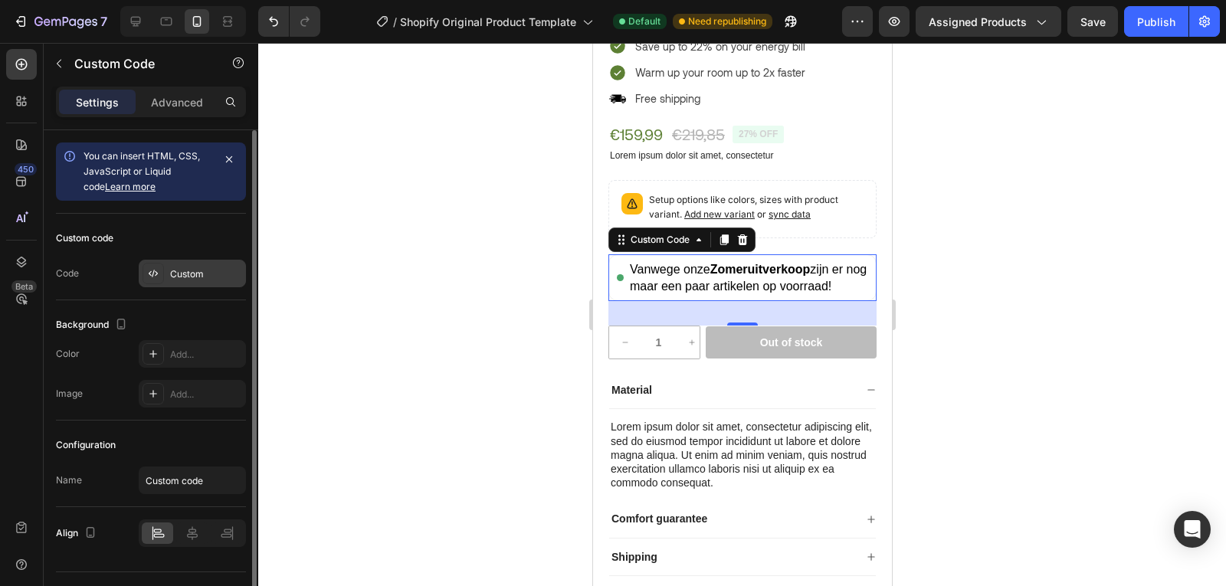
click at [172, 278] on div "Custom" at bounding box center [206, 274] width 72 height 14
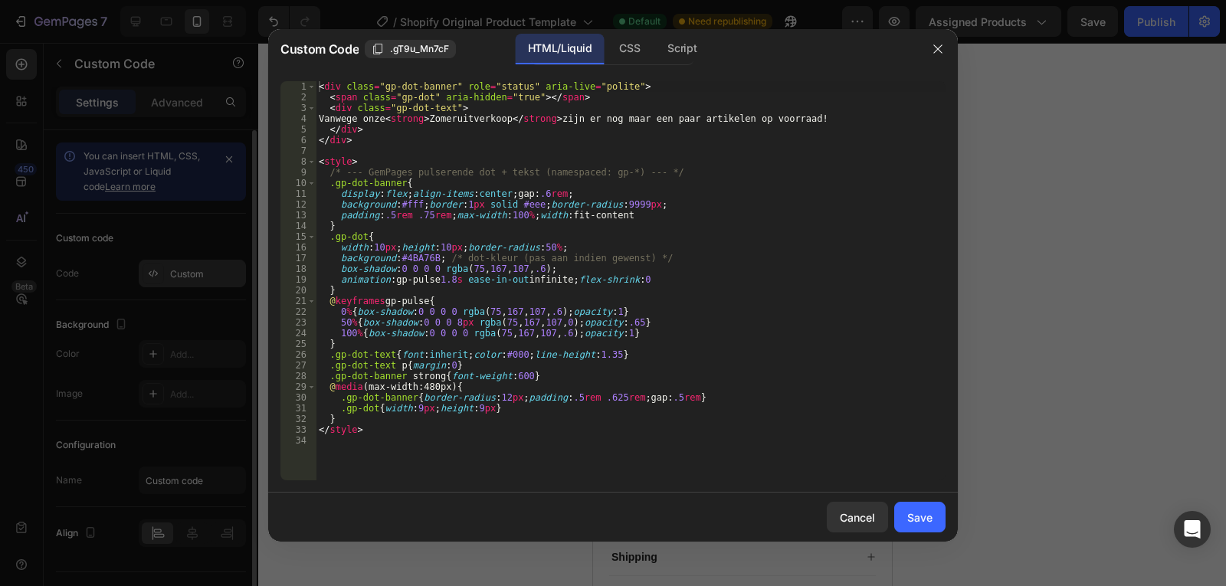
click at [172, 278] on div at bounding box center [613, 293] width 1226 height 586
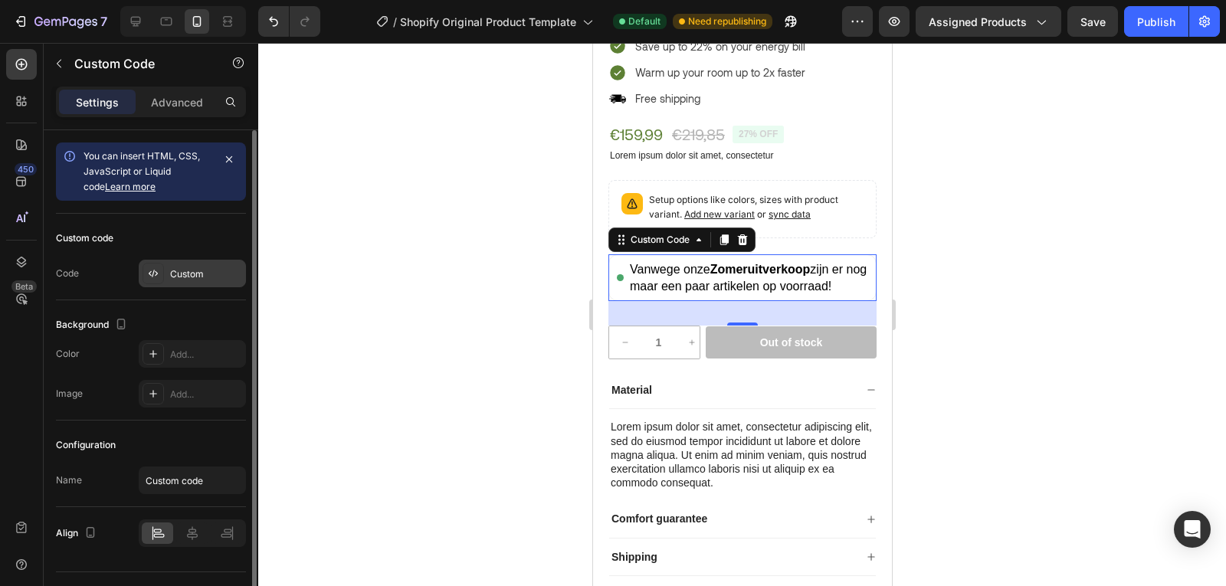
click at [172, 278] on div "Custom" at bounding box center [206, 274] width 72 height 14
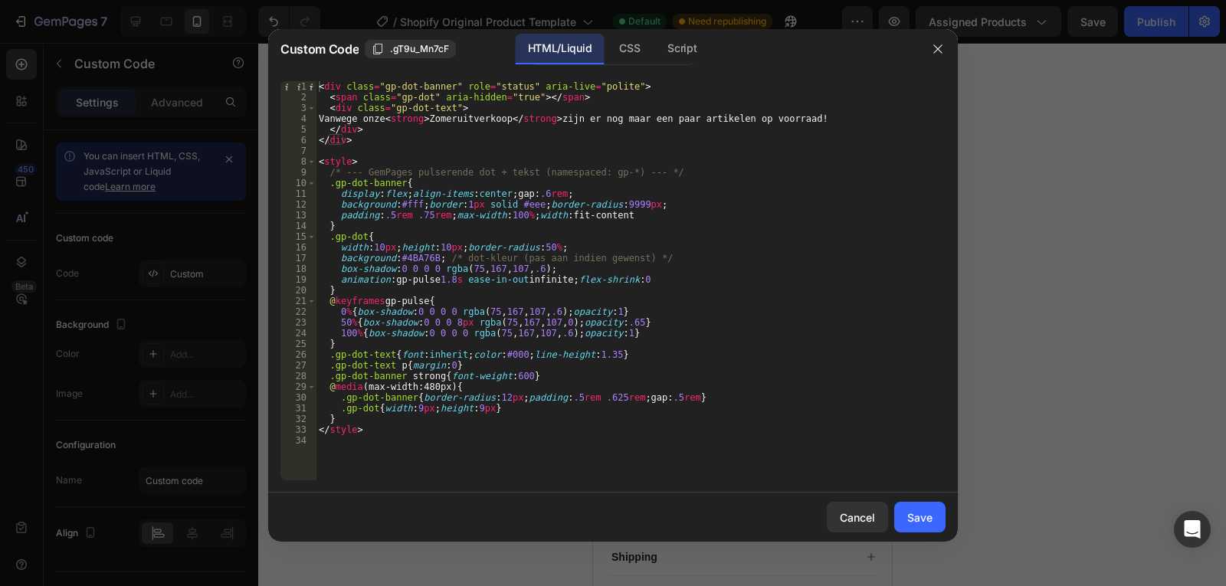
click at [181, 336] on div at bounding box center [613, 293] width 1226 height 586
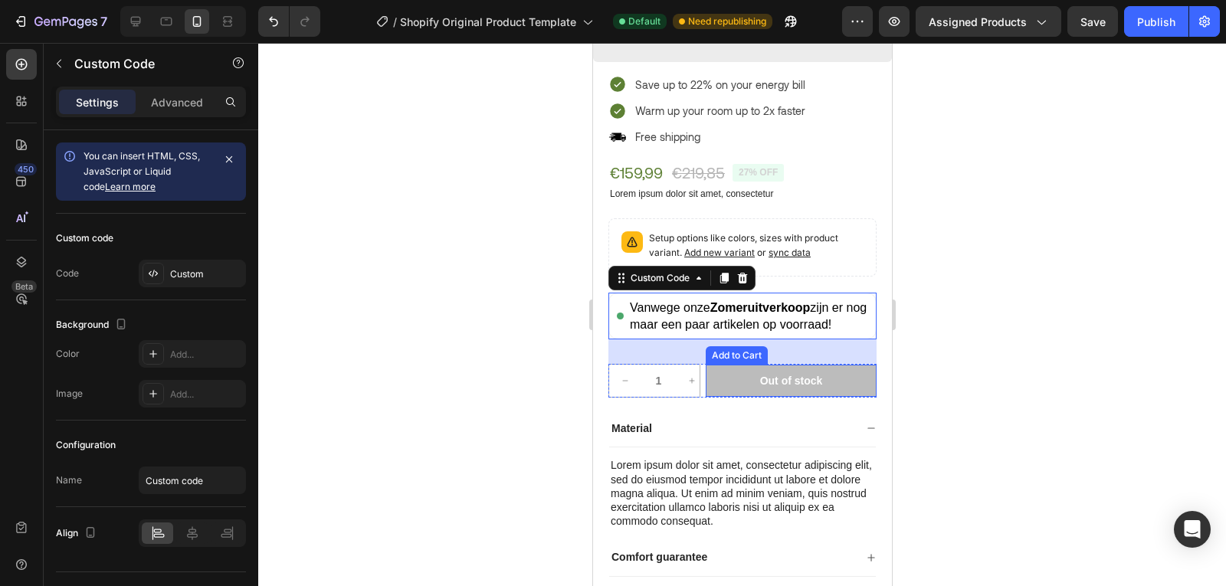
scroll to position [410, 0]
click at [666, 303] on div "Vanwege onze Zomeruitverkoop zijn er nog maar een paar artikelen op voorraad!" at bounding box center [748, 316] width 238 height 33
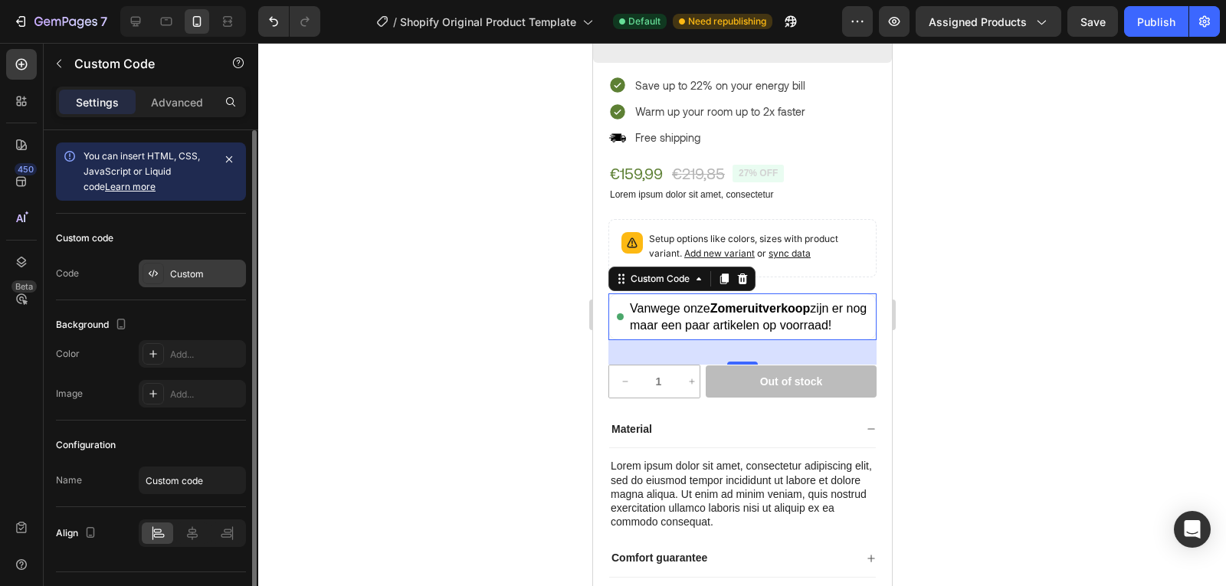
click at [183, 283] on div "Custom" at bounding box center [192, 274] width 107 height 28
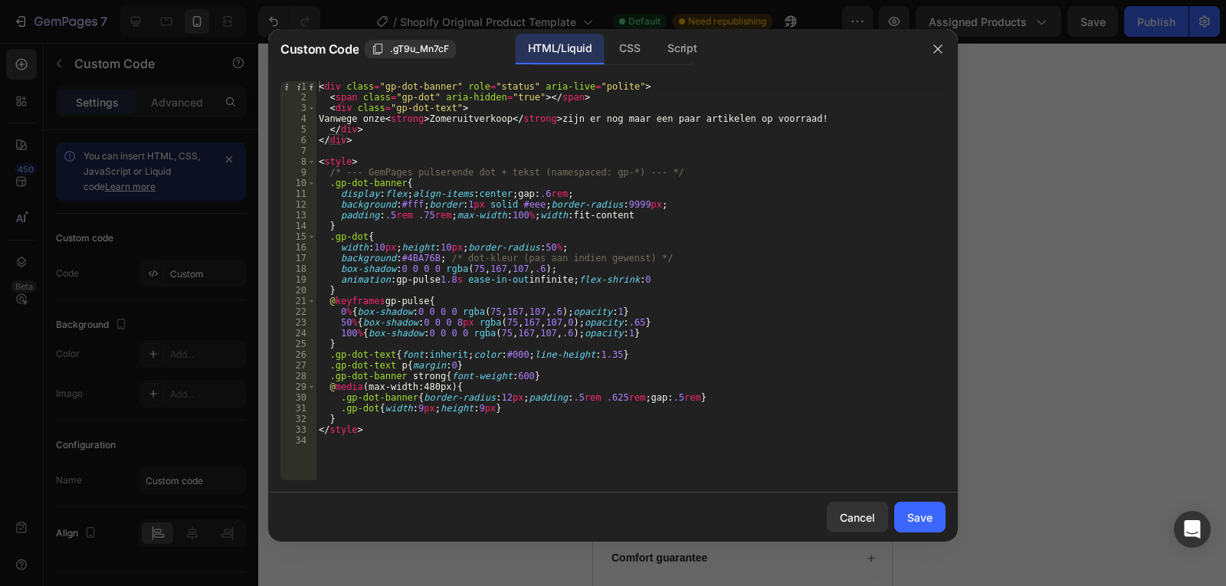
click at [483, 119] on div "< div class = "gp-dot-banner" role = "status" aria-live = "polite" > < span cla…" at bounding box center [631, 291] width 630 height 421
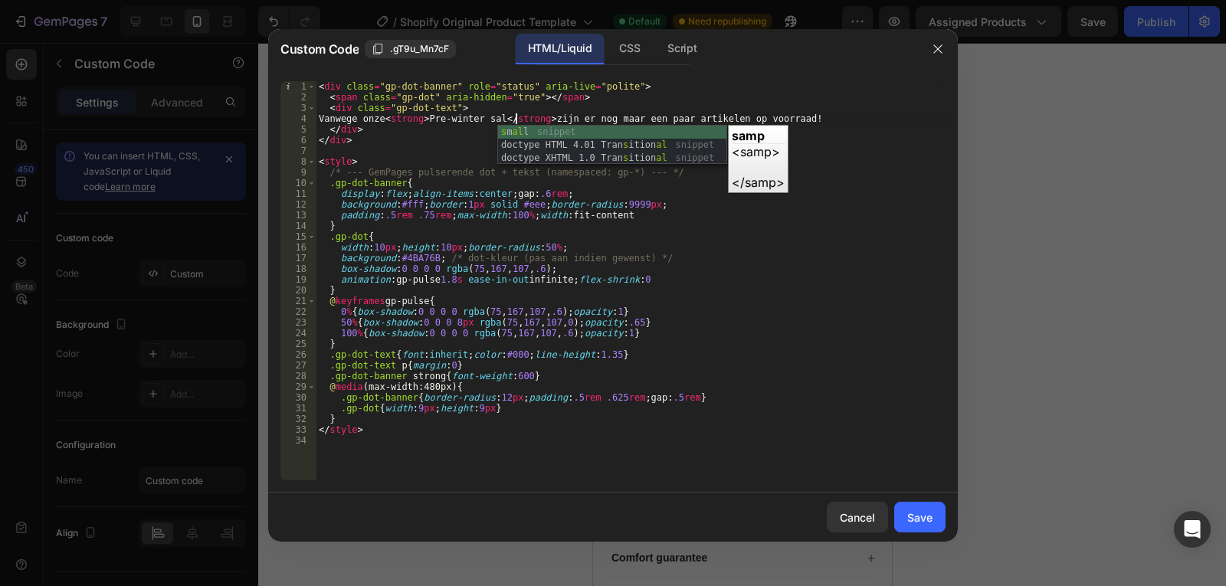
scroll to position [0, 17]
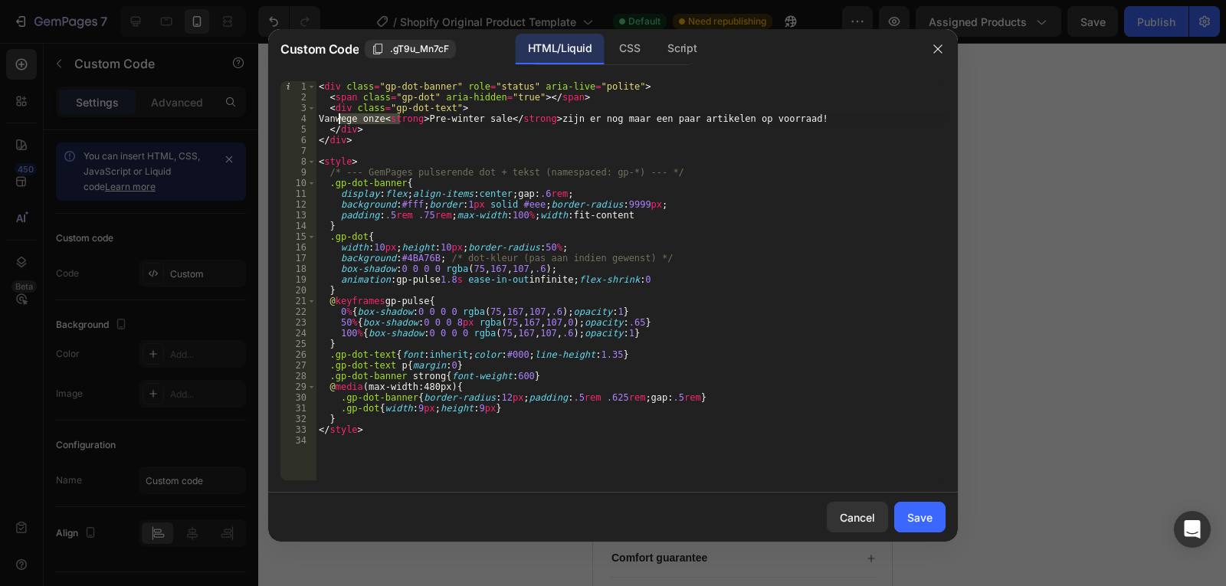
drag, startPoint x: 401, startPoint y: 118, endPoint x: 340, endPoint y: 119, distance: 60.5
click at [340, 119] on div "< div class = "gp-dot-banner" role = "status" aria-live = "polite" > < span cla…" at bounding box center [631, 291] width 630 height 421
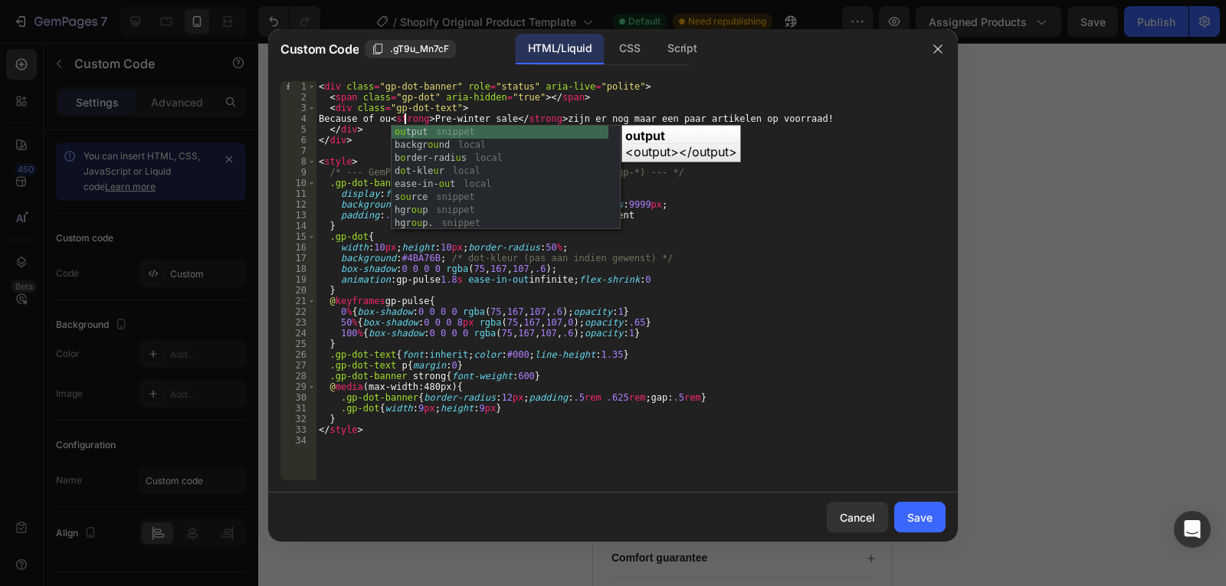
scroll to position [0, 8]
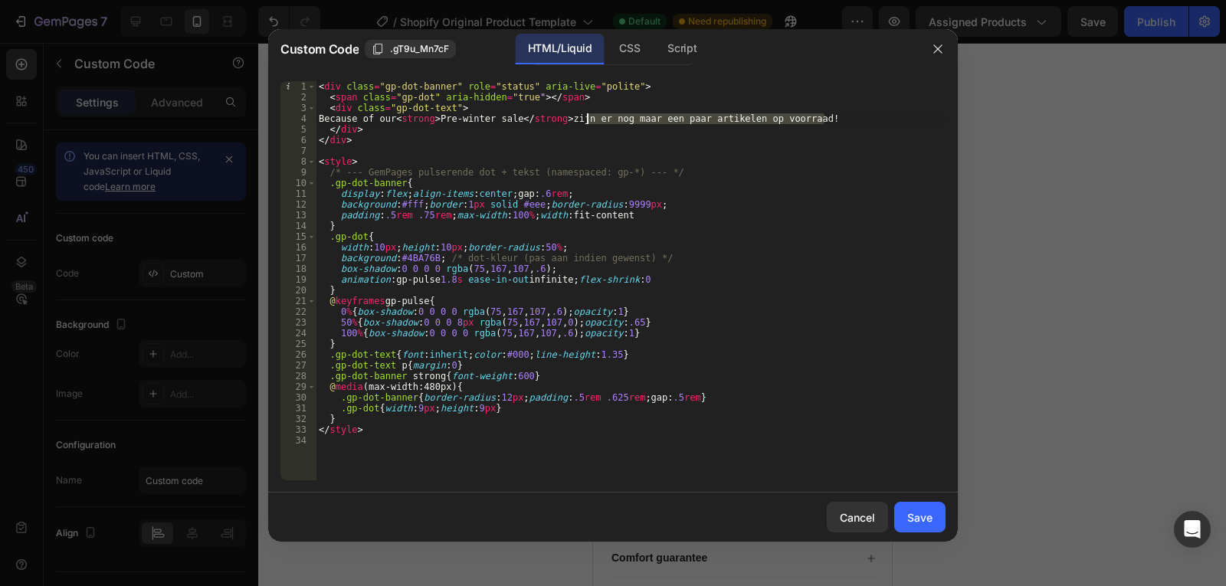
drag, startPoint x: 835, startPoint y: 120, endPoint x: 585, endPoint y: 121, distance: 249.8
click at [585, 121] on div "< div class = "gp-dot-banner" role = "status" aria-live = "polite" > < span cla…" at bounding box center [631, 291] width 630 height 421
click at [708, 120] on div "< div class = "gp-dot-banner" role = "status" aria-live = "polite" > < span cla…" at bounding box center [631, 291] width 630 height 421
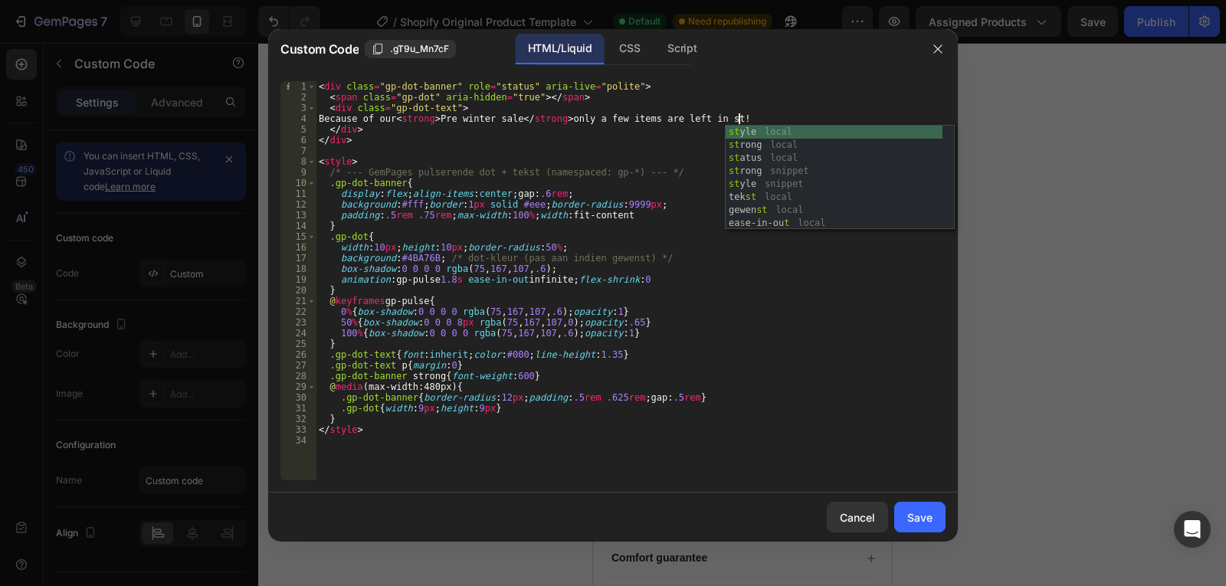
scroll to position [0, 35]
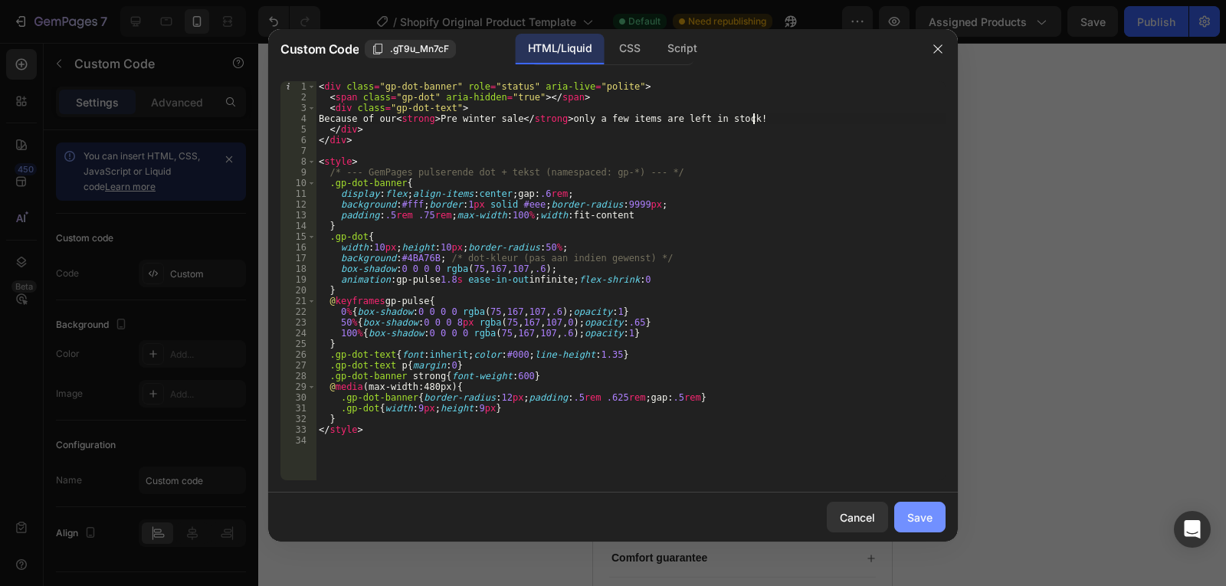
type textarea "Because of our <strong>Pre winter sale</strong> only a few items are left in st…"
click at [931, 519] on div "Save" at bounding box center [919, 518] width 25 height 16
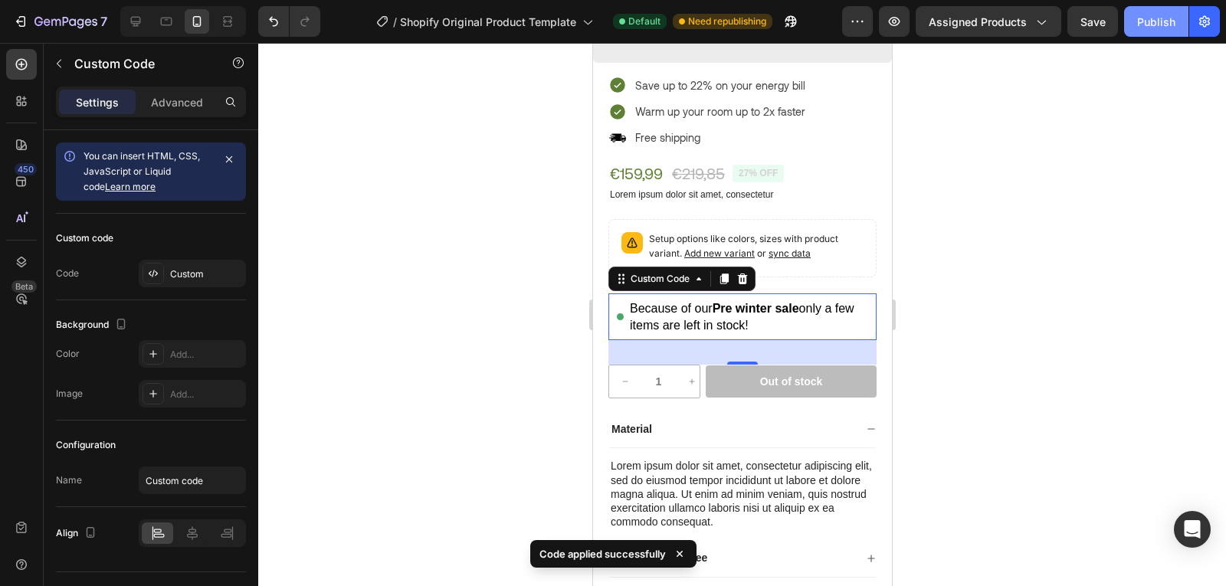
click at [1152, 24] on div "Publish" at bounding box center [1156, 22] width 38 height 16
click at [8, 98] on div at bounding box center [21, 101] width 31 height 31
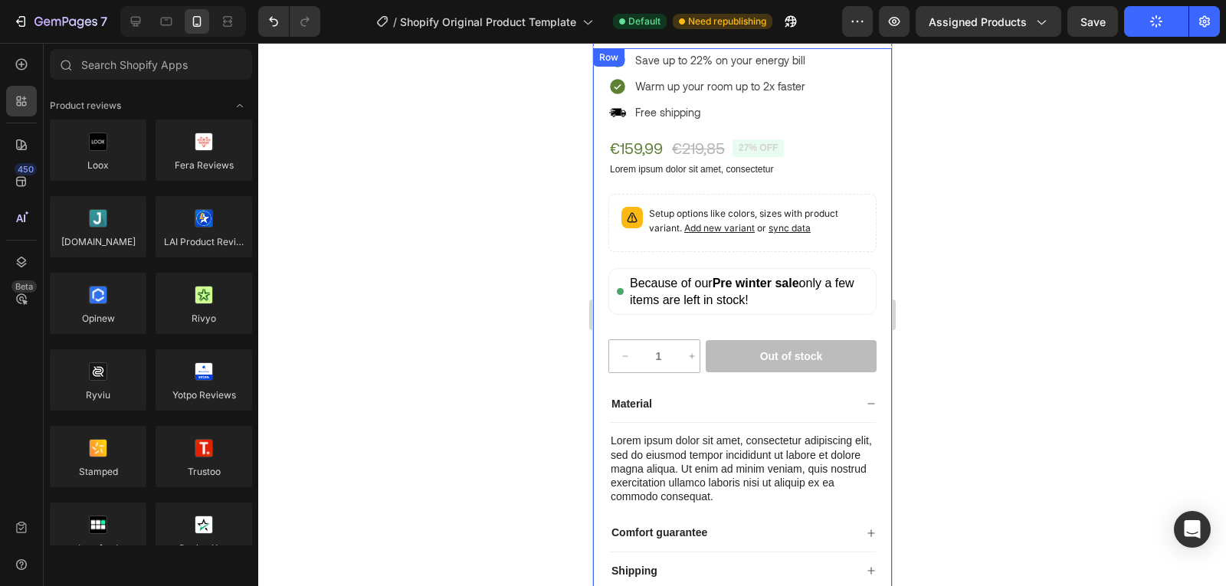
scroll to position [441, 0]
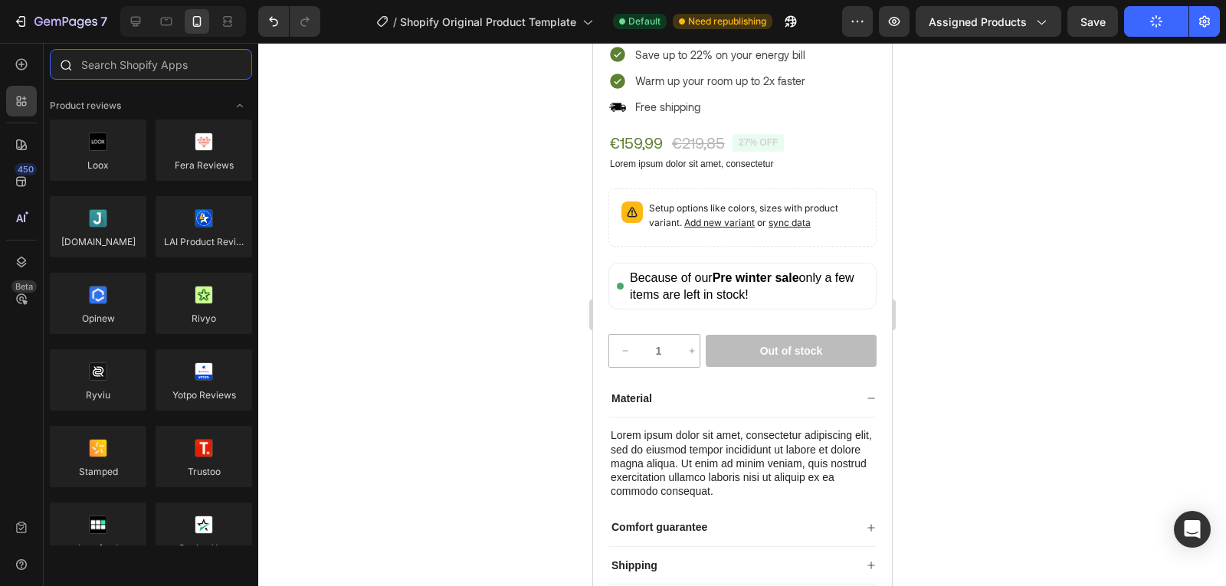
click at [115, 66] on input "text" at bounding box center [151, 64] width 202 height 31
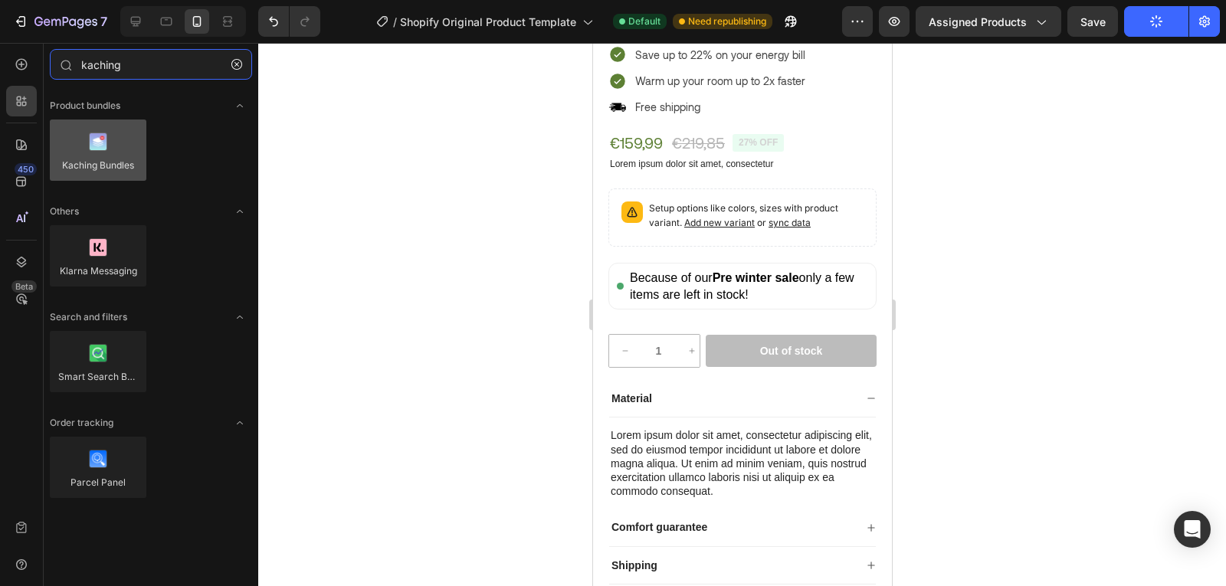
type input "kaching"
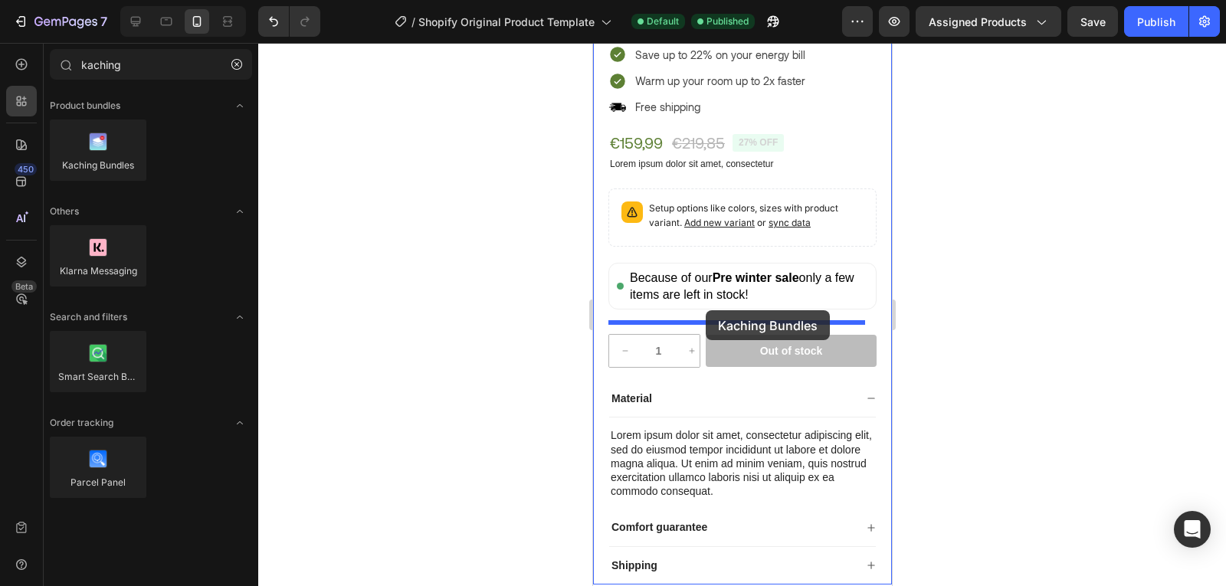
drag, startPoint x: 696, startPoint y: 185, endPoint x: 706, endPoint y: 310, distance: 126.1
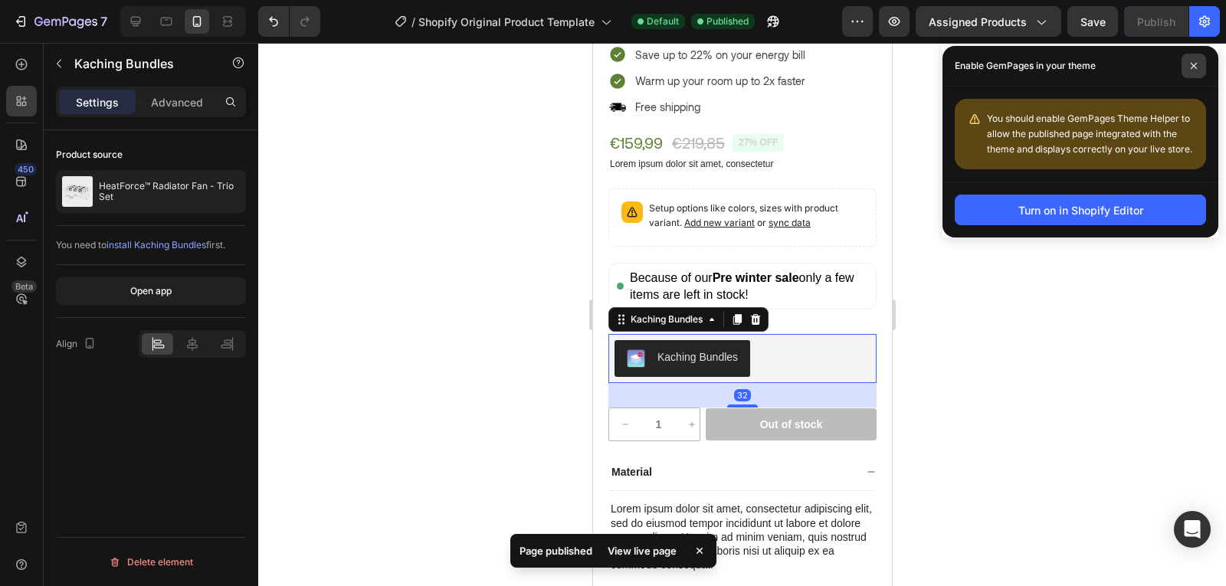
click at [1189, 71] on span at bounding box center [1193, 66] width 25 height 25
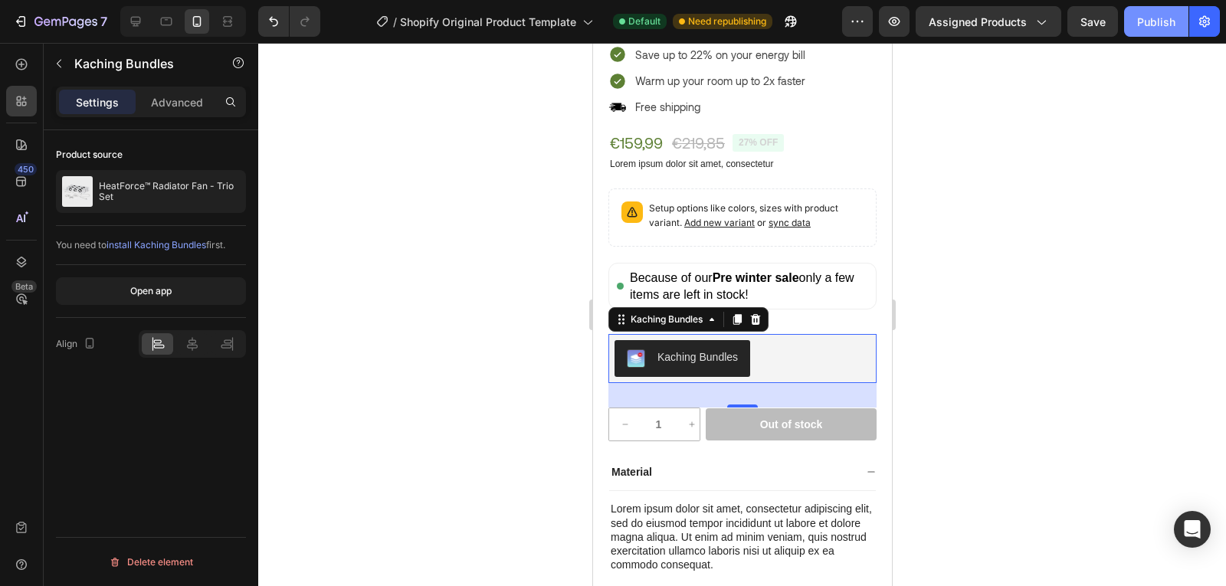
click at [1141, 21] on div "Publish" at bounding box center [1156, 22] width 38 height 16
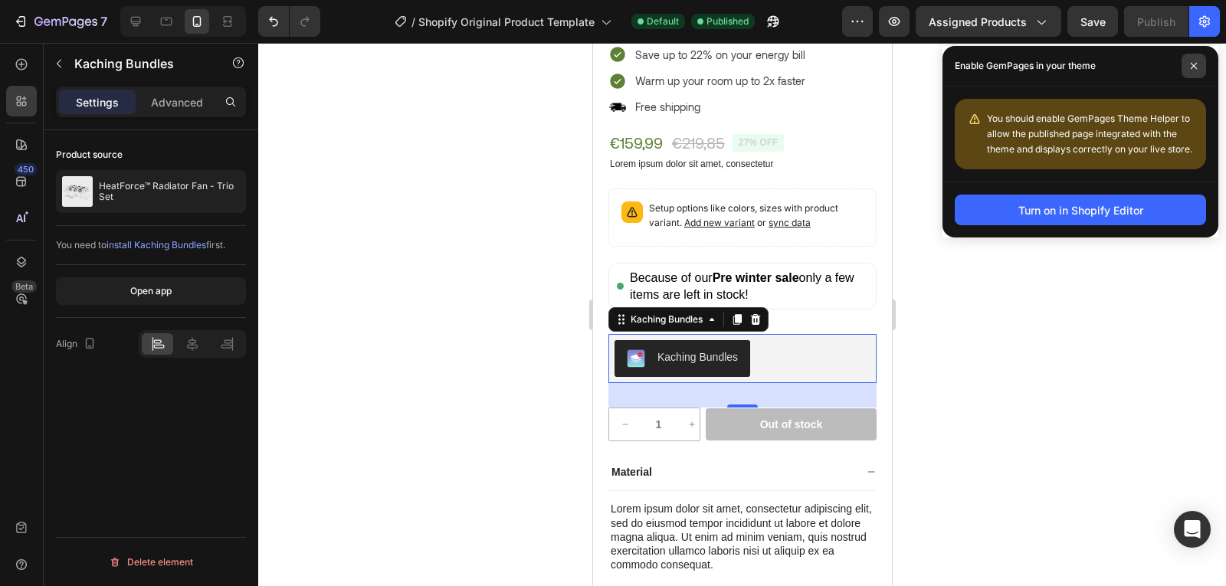
click at [1188, 68] on span at bounding box center [1193, 66] width 25 height 25
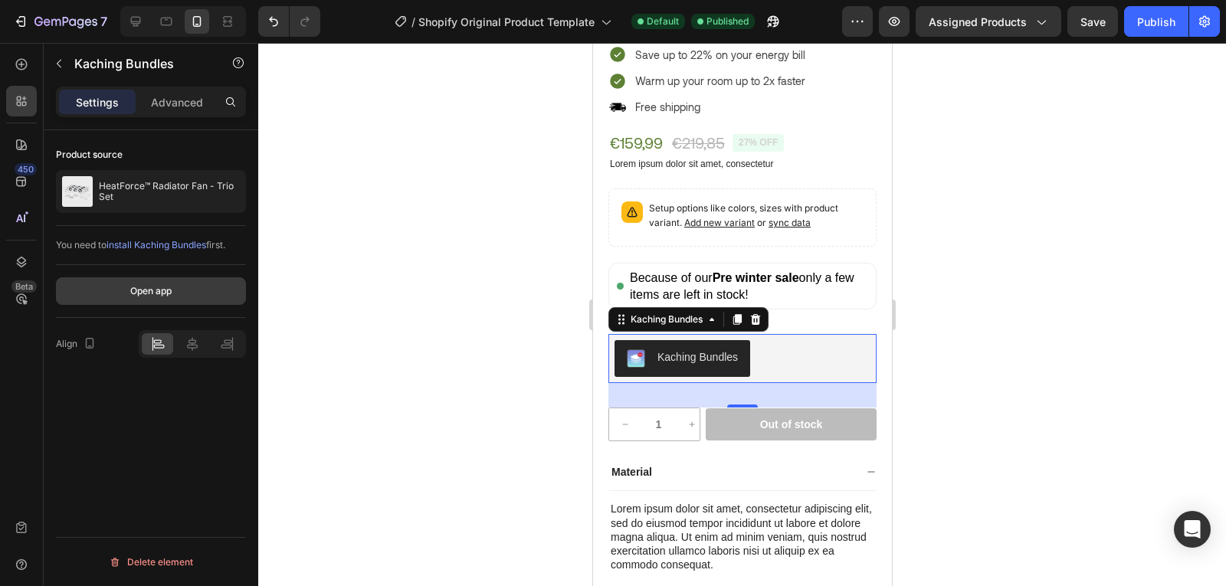
click at [161, 293] on div "Open app" at bounding box center [150, 291] width 41 height 14
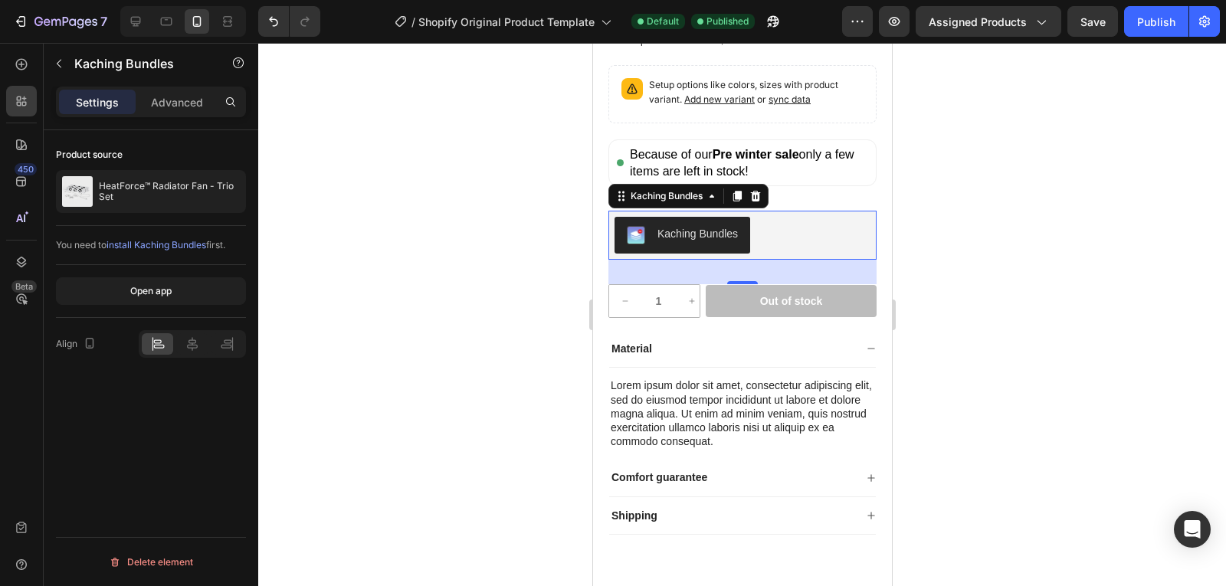
scroll to position [565, 0]
click at [795, 147] on strong "Pre winter sale" at bounding box center [755, 153] width 87 height 13
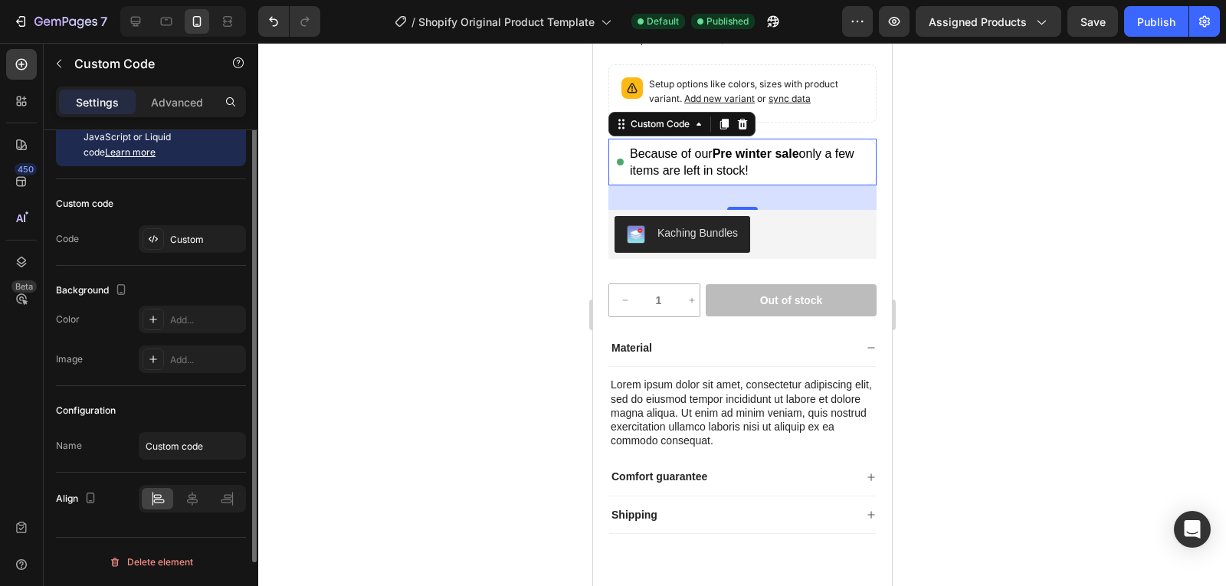
scroll to position [0, 0]
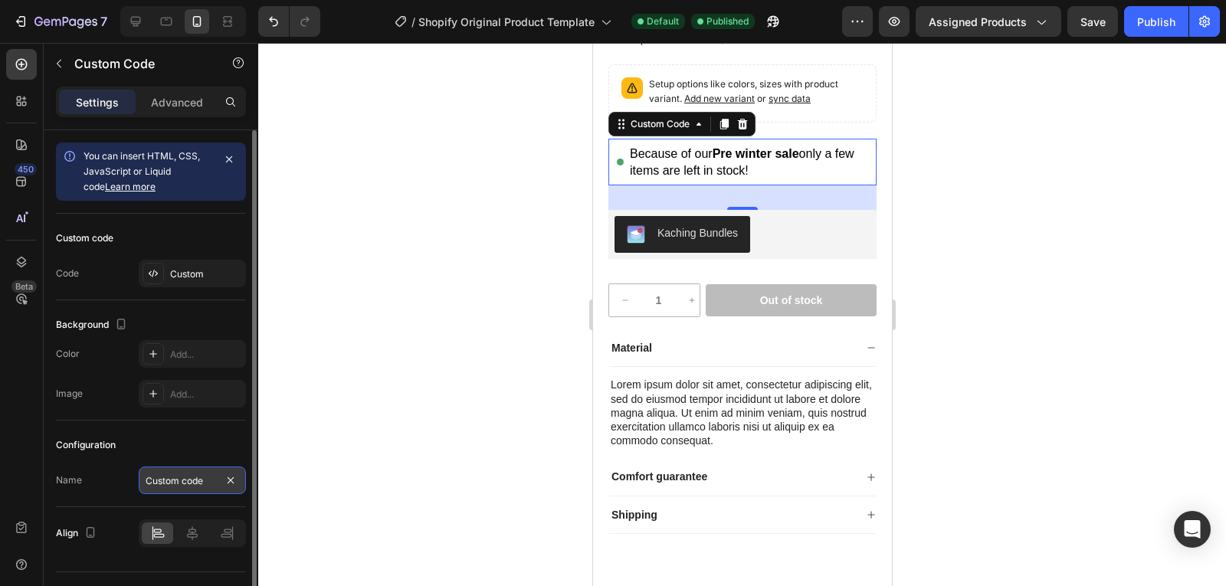
click at [186, 490] on input "Custom code" at bounding box center [192, 481] width 107 height 28
click at [215, 260] on div "Custom" at bounding box center [192, 274] width 107 height 28
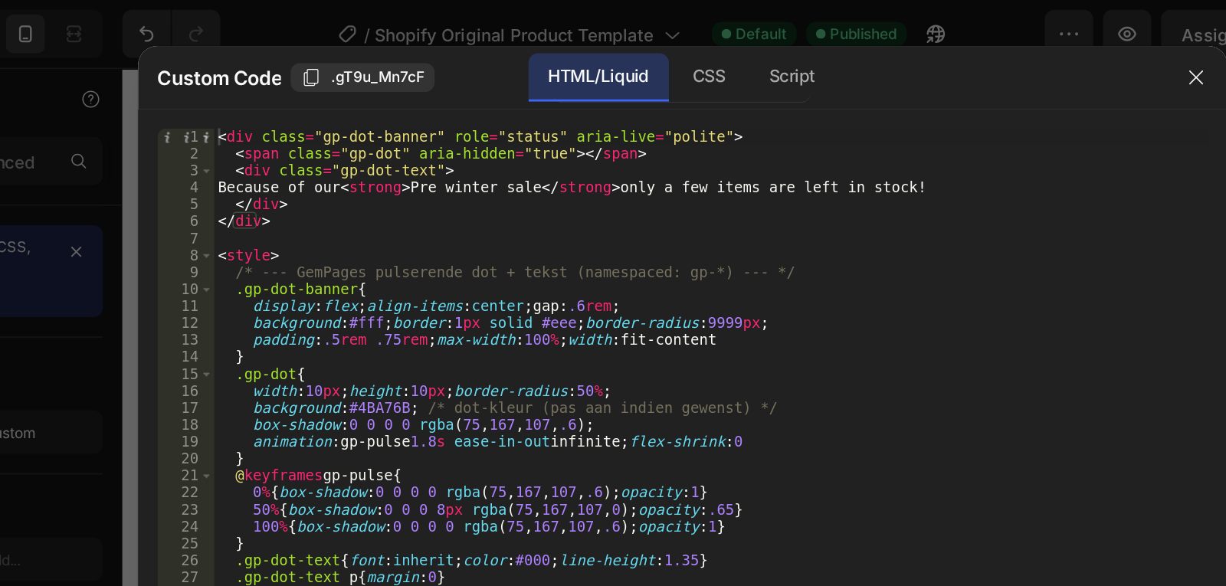
click at [401, 185] on div "< div class = "gp-dot-banner" role = "status" aria-live = "polite" > < span cla…" at bounding box center [631, 291] width 630 height 421
click at [402, 181] on div "< div class = "gp-dot-banner" role = "status" aria-live = "polite" > < span cla…" at bounding box center [631, 291] width 630 height 421
click at [402, 180] on div "< div class = "gp-dot-banner" role = "status" aria-live = "polite" > < span cla…" at bounding box center [631, 291] width 630 height 421
click at [406, 183] on div "< div class = "gp-dot-banner" role = "status" aria-live = "polite" > < span cla…" at bounding box center [631, 291] width 630 height 421
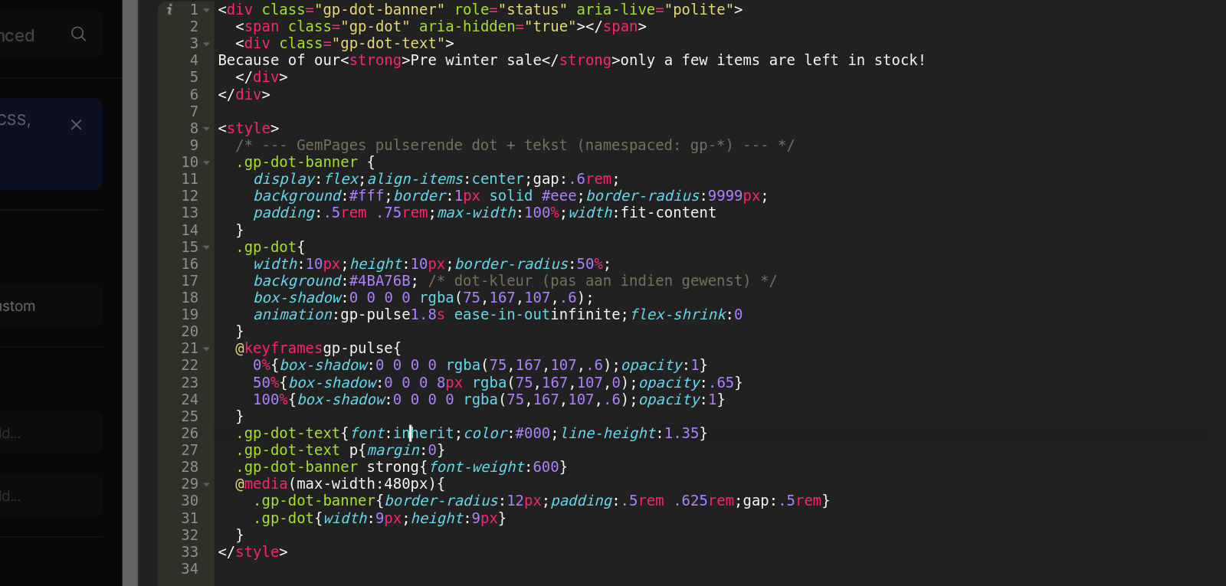
click at [442, 355] on div "< div class = "gp-dot-banner" role = "status" aria-live = "polite" > < span cla…" at bounding box center [631, 291] width 630 height 421
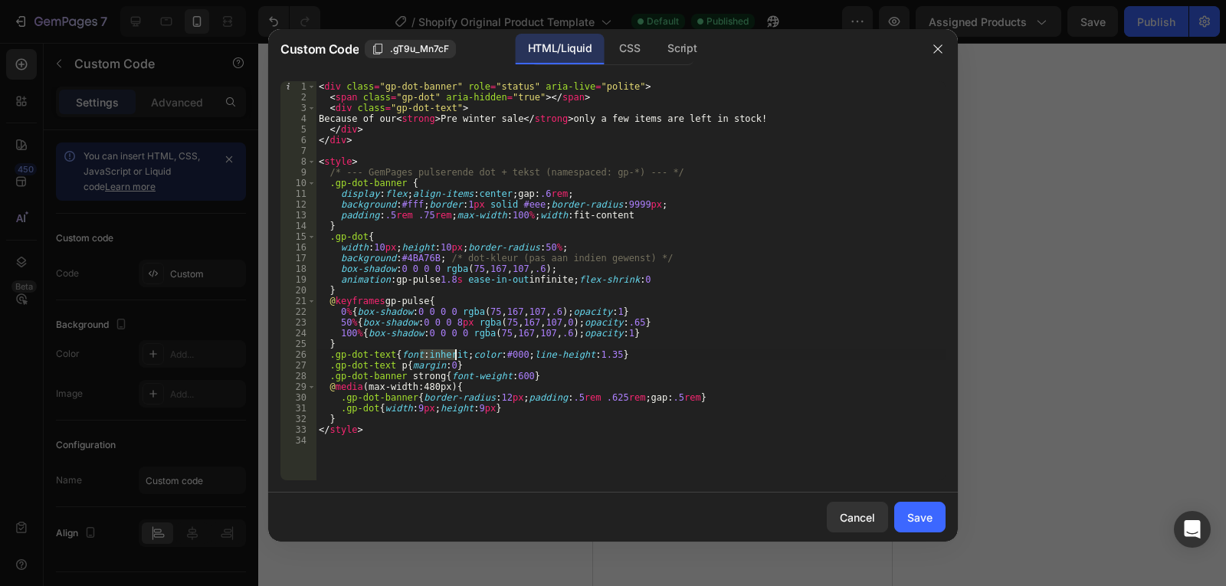
click at [519, 167] on div "< div class = "gp-dot-banner" role = "status" aria-live = "polite" > < span cla…" at bounding box center [631, 291] width 630 height 421
type textarea "<style>"
drag, startPoint x: 506, startPoint y: 159, endPoint x: 496, endPoint y: 163, distance: 11.0
click at [496, 163] on div "< div class = "gp-dot-banner" role = "status" aria-live = "polite" > < span cla…" at bounding box center [631, 291] width 630 height 421
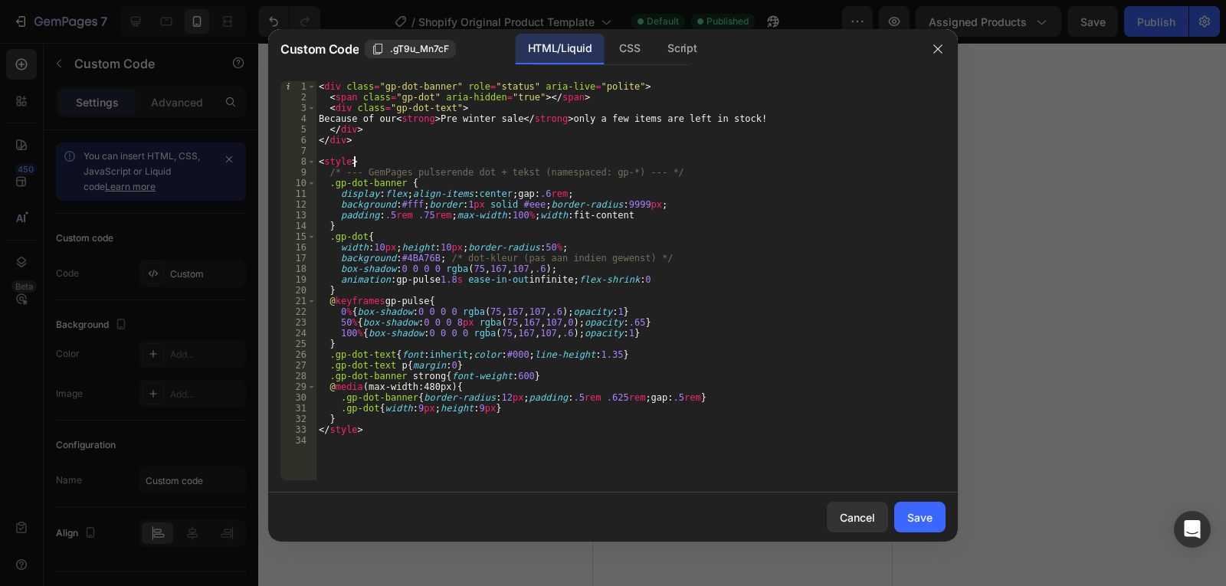
click at [500, 163] on div "< div class = "gp-dot-banner" role = "status" aria-live = "polite" > < span cla…" at bounding box center [631, 291] width 630 height 421
click at [500, 162] on div "< div class = "gp-dot-banner" role = "status" aria-live = "polite" > < span cla…" at bounding box center [631, 291] width 630 height 421
click at [506, 160] on div "< div class = "gp-dot-banner" role = "status" aria-live = "polite" > < span cla…" at bounding box center [631, 291] width 630 height 421
click at [517, 162] on div "< div class = "gp-dot-banner" role = "status" aria-live = "polite" > < span cla…" at bounding box center [631, 291] width 630 height 421
click at [522, 162] on div "< div class = "gp-dot-banner" role = "status" aria-live = "polite" > < span cla…" at bounding box center [631, 291] width 630 height 421
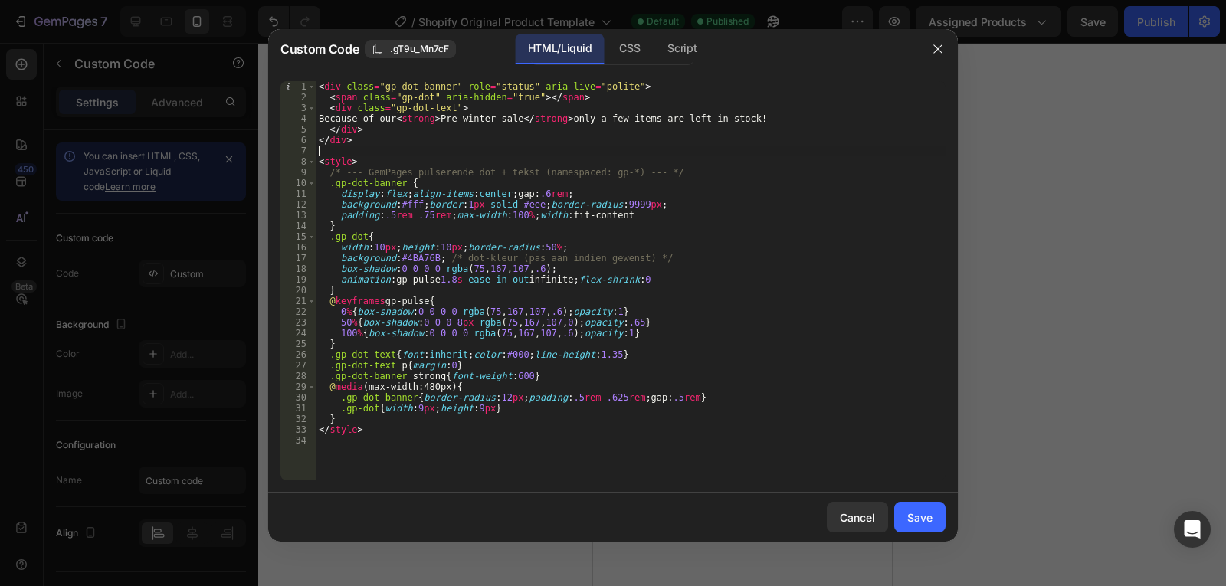
click at [530, 156] on div "< div class = "gp-dot-banner" role = "status" aria-live = "polite" > < span cla…" at bounding box center [631, 291] width 630 height 421
click at [546, 157] on div "< div class = "gp-dot-banner" role = "status" aria-live = "polite" > < span cla…" at bounding box center [631, 291] width 630 height 421
click at [443, 352] on div "< div class = "gp-dot-banner" role = "status" aria-live = "polite" > < span cla…" at bounding box center [631, 291] width 630 height 421
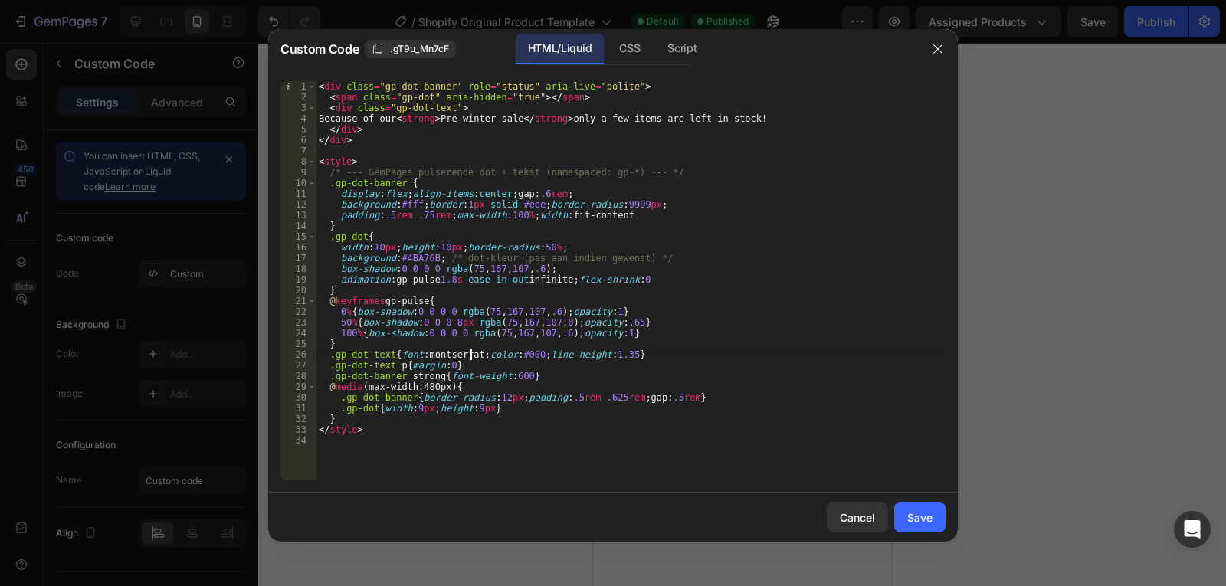
scroll to position [0, 12]
click at [679, 349] on div "< div class = "gp-dot-banner" role = "status" aria-live = "polite" > < span cla…" at bounding box center [631, 291] width 630 height 421
click at [677, 398] on div "< div class = "gp-dot-banner" role = "status" aria-live = "polite" > < span cla…" at bounding box center [631, 291] width 630 height 421
click at [608, 428] on div "< div class = "gp-dot-banner" role = "status" aria-live = "polite" > < span cla…" at bounding box center [631, 291] width 630 height 421
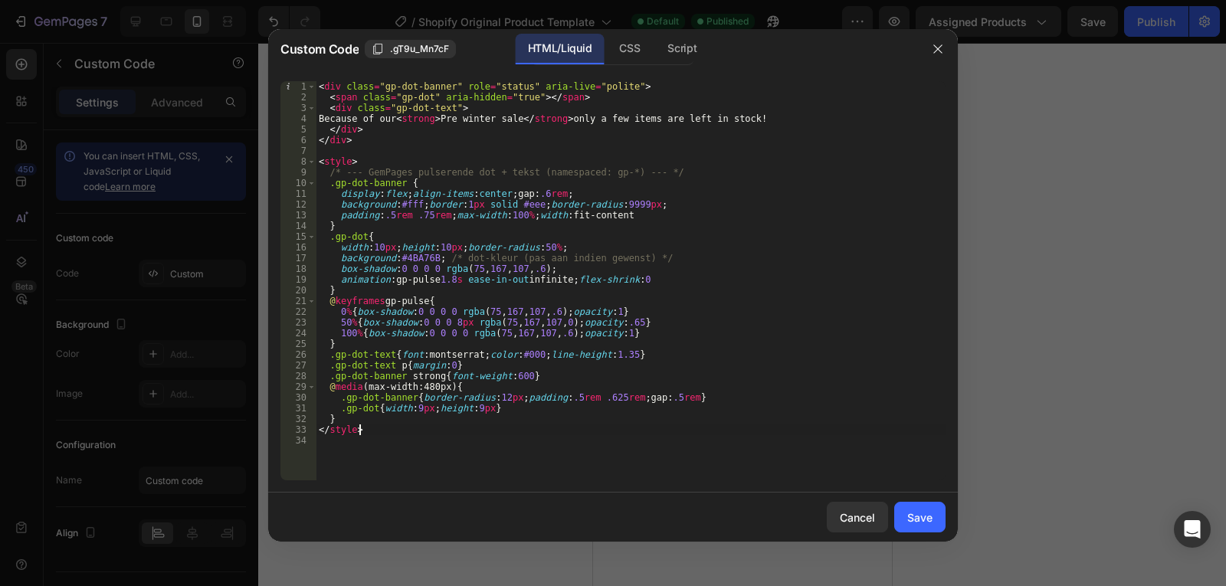
click at [513, 356] on div "< div class = "gp-dot-banner" role = "status" aria-live = "polite" > < span cla…" at bounding box center [631, 291] width 630 height 421
type textarea ".gp-dot-text{font:montserrat;color:#000;line-height:1.35}"
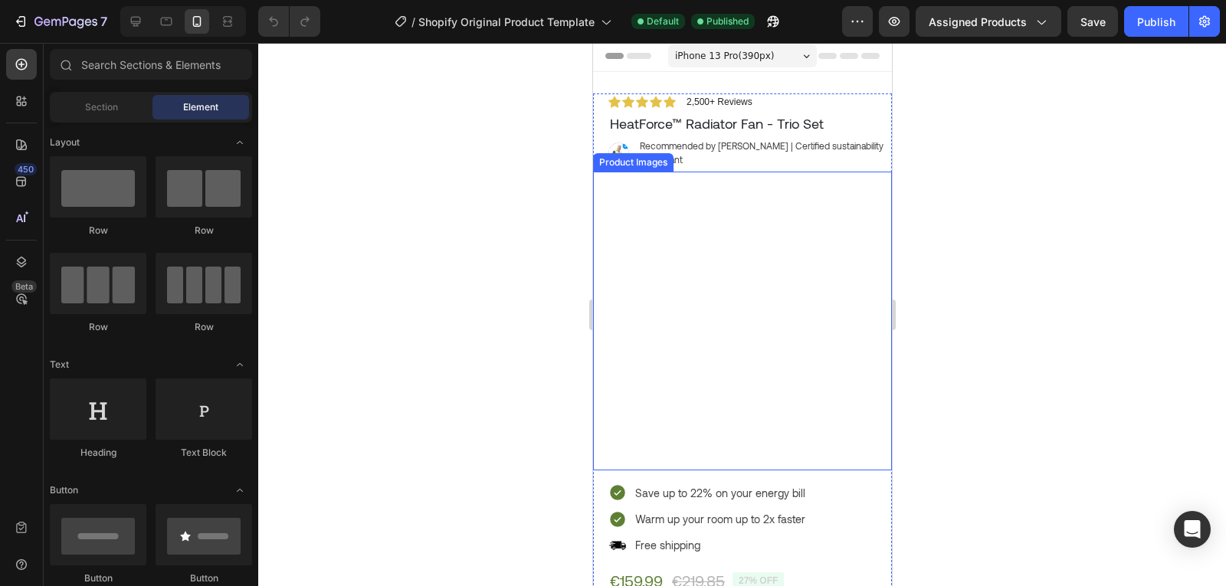
scroll to position [3, 0]
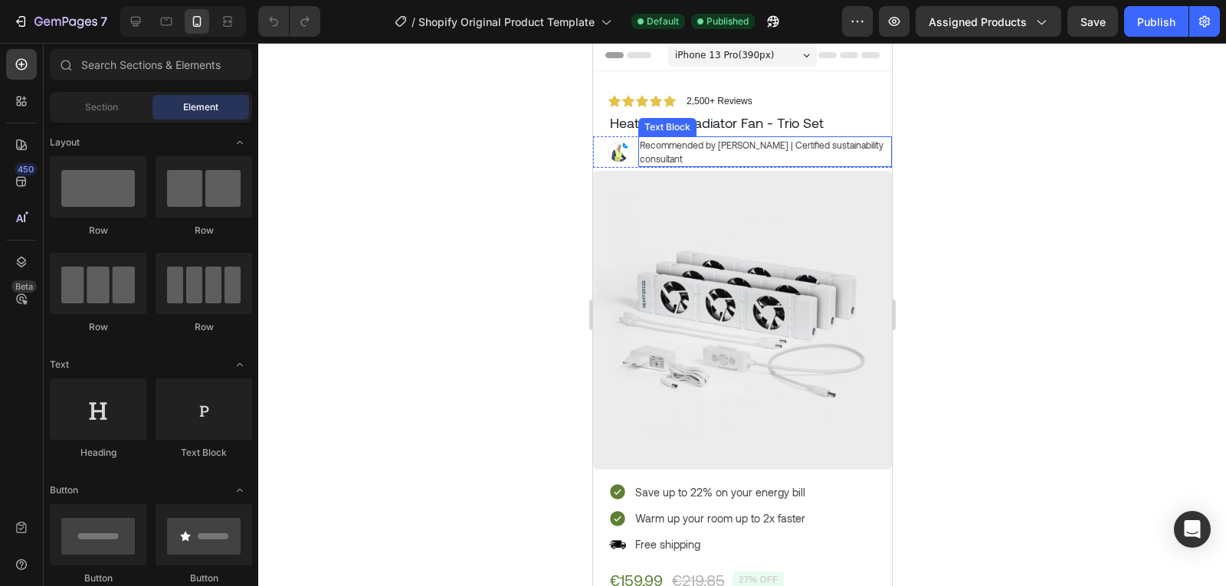
click at [748, 152] on p "Recommended by Dr. Timothy Aerdts | Certified sustainability consultant" at bounding box center [764, 152] width 251 height 28
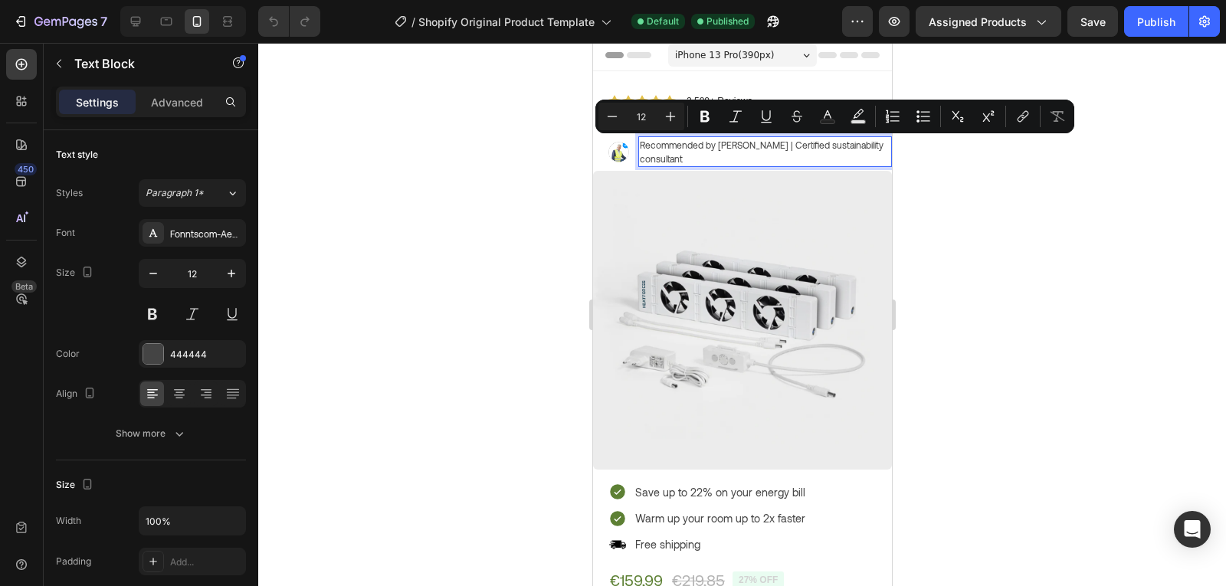
click at [721, 152] on p "Recommended by Dr. Timothy Aerdts | Certified sustainability consultant" at bounding box center [764, 152] width 251 height 28
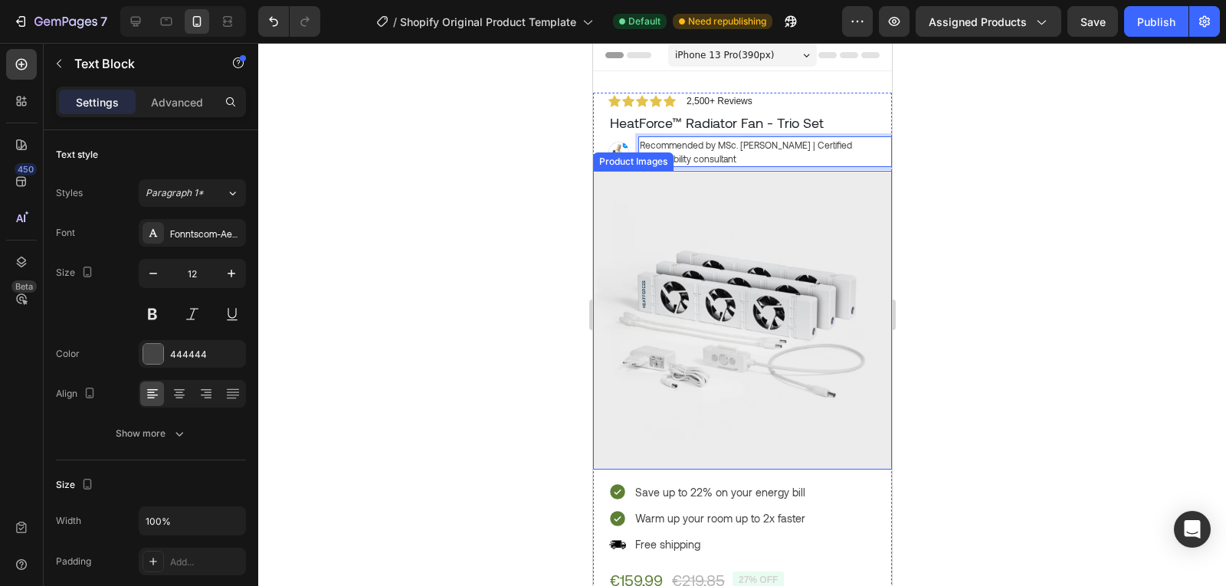
click at [1022, 211] on div at bounding box center [742, 314] width 968 height 543
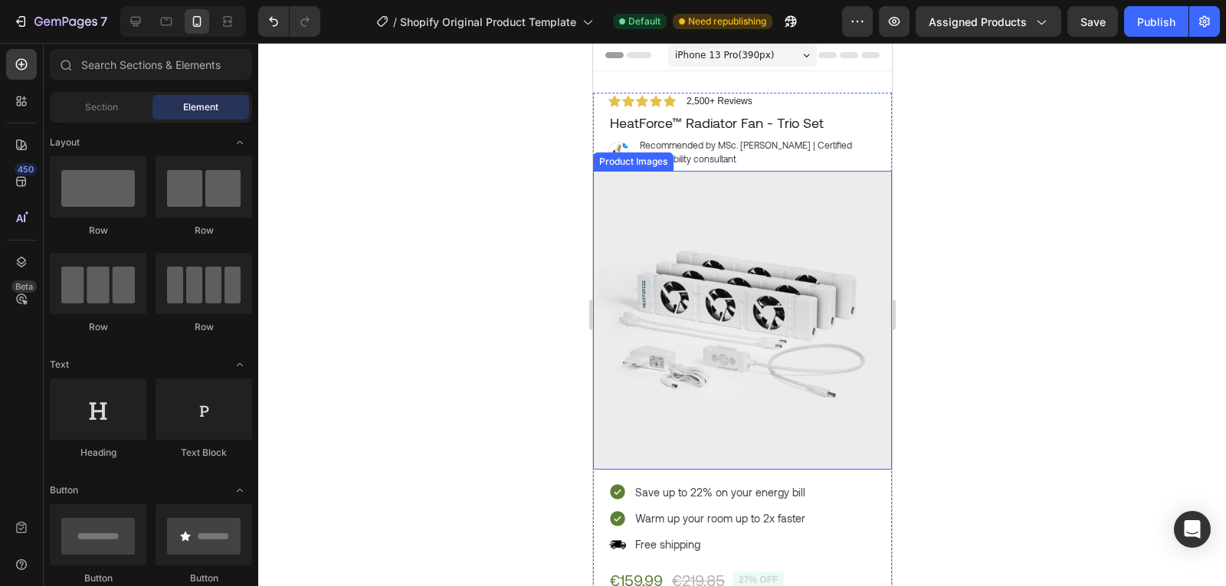
scroll to position [22, 0]
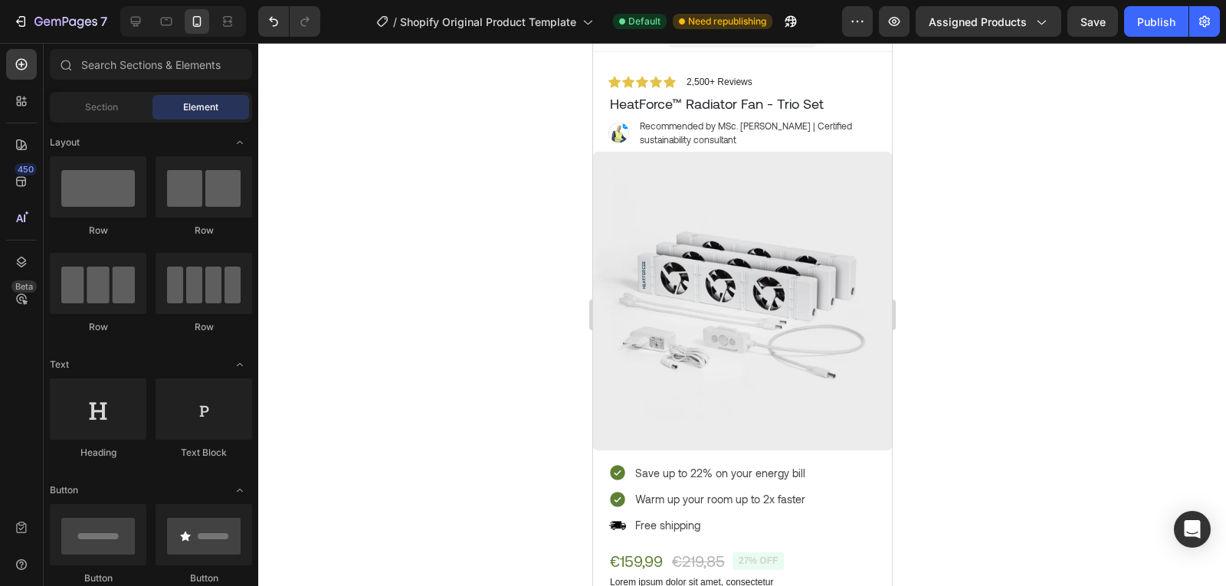
click at [1030, 316] on div at bounding box center [742, 314] width 968 height 543
click at [721, 142] on p "Recommended by MSc. Timothy Aerdts | Certified sustainability consultant" at bounding box center [764, 133] width 251 height 28
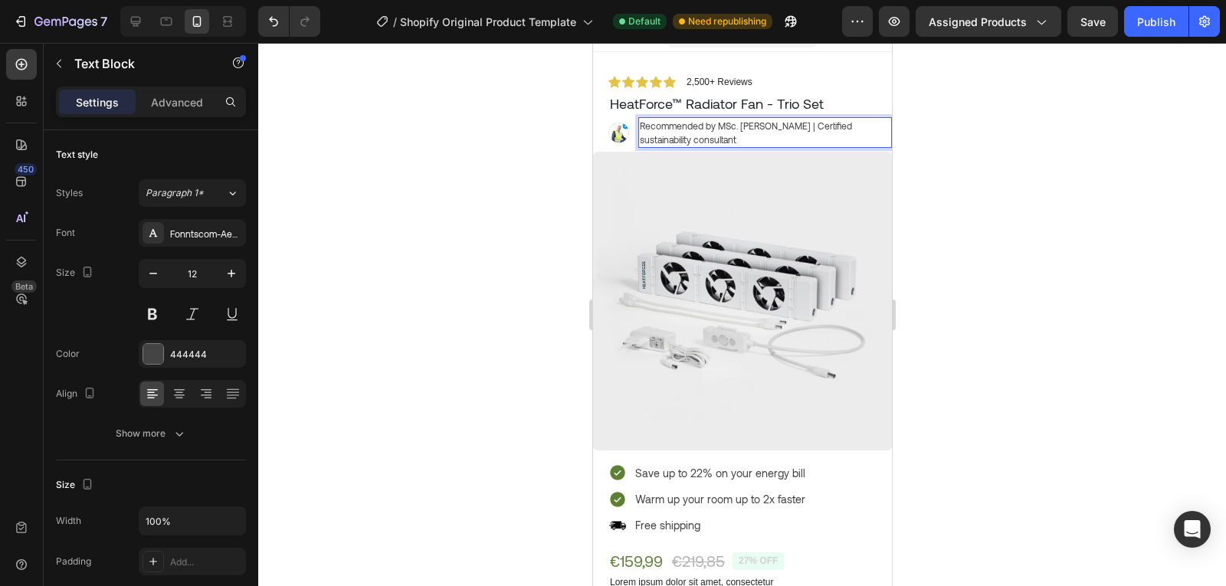
click at [713, 141] on p "Recommended by MSc. Timothy Aerdts | Certified sustainability consultant" at bounding box center [764, 133] width 251 height 28
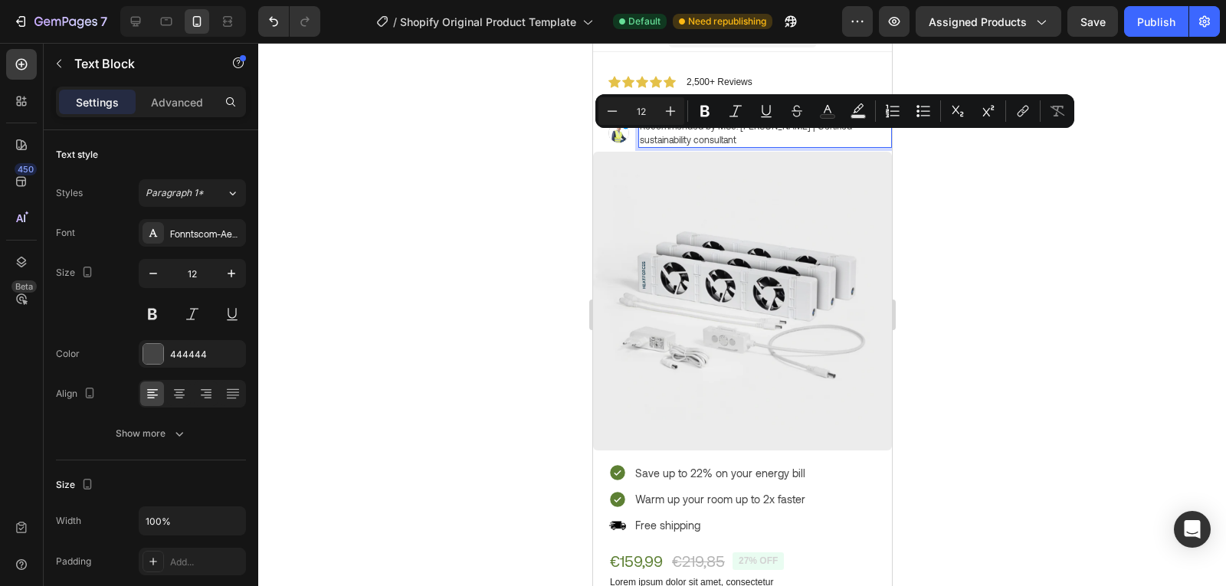
click at [712, 136] on p "Recommended by MSc. Timothy Aerdts | Certified sustainability consultant" at bounding box center [764, 133] width 251 height 28
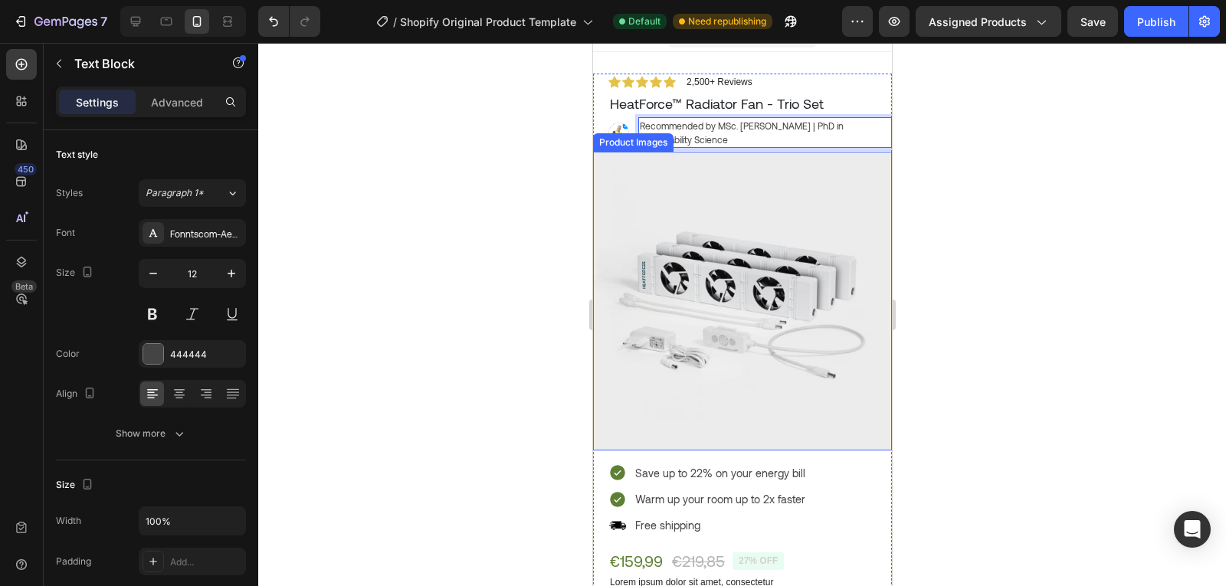
click at [1005, 235] on div at bounding box center [742, 314] width 968 height 543
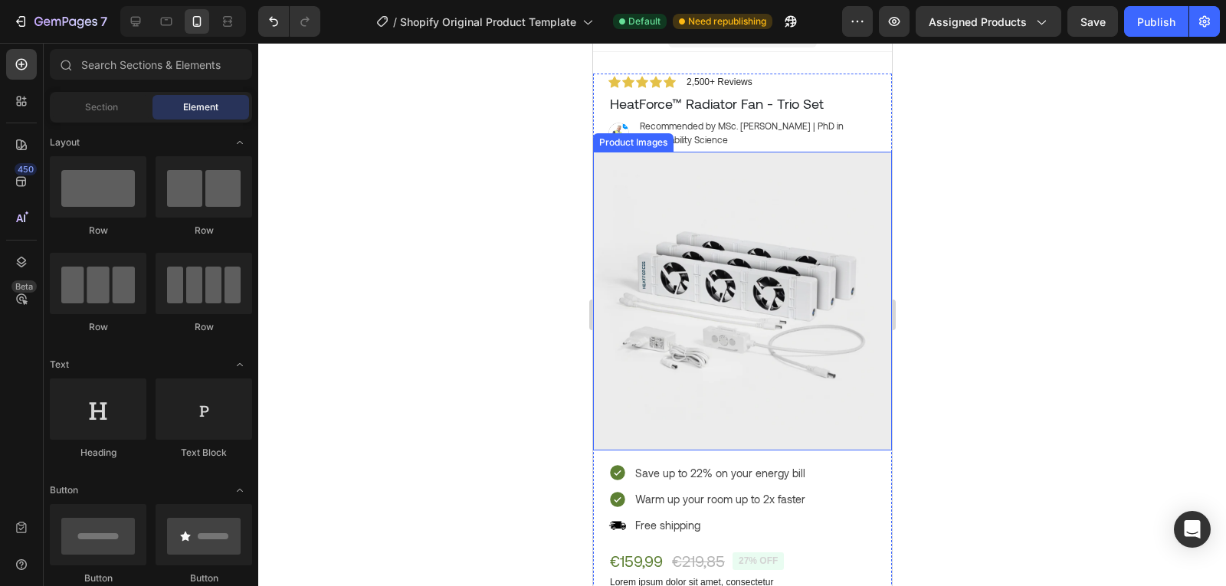
click at [972, 208] on div at bounding box center [742, 314] width 968 height 543
click at [972, 209] on div at bounding box center [742, 314] width 968 height 543
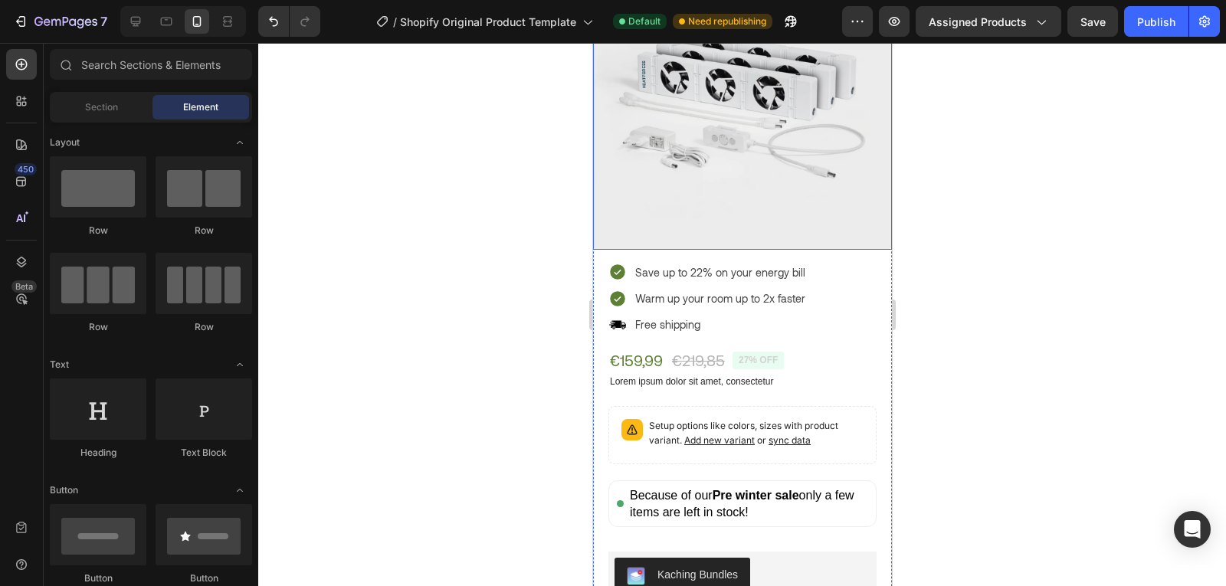
scroll to position [238, 0]
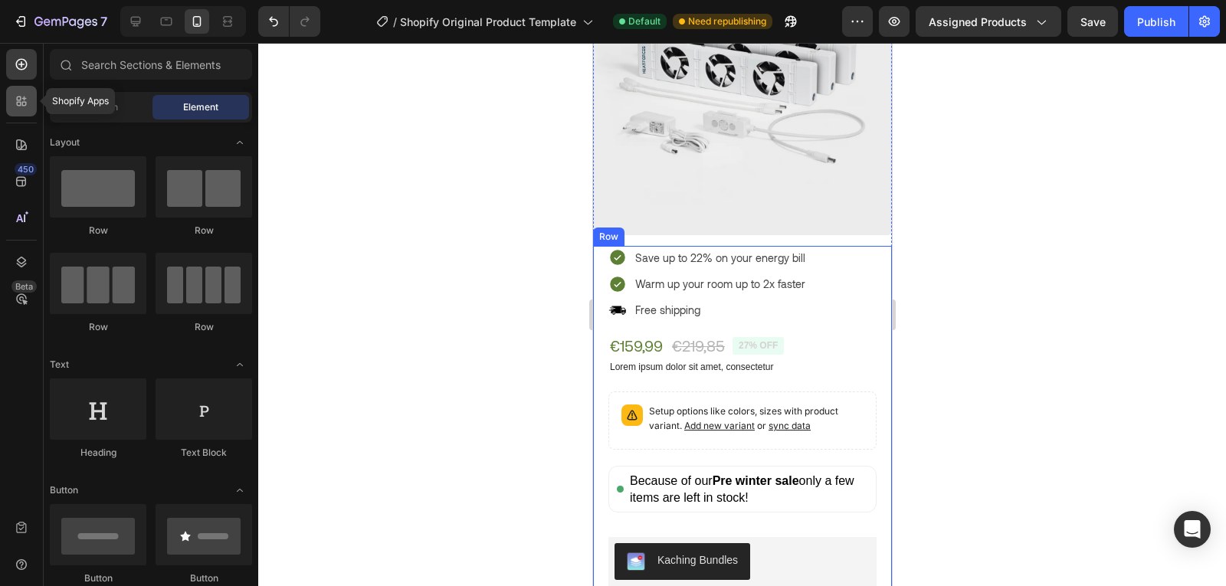
click at [28, 103] on icon at bounding box center [21, 100] width 15 height 15
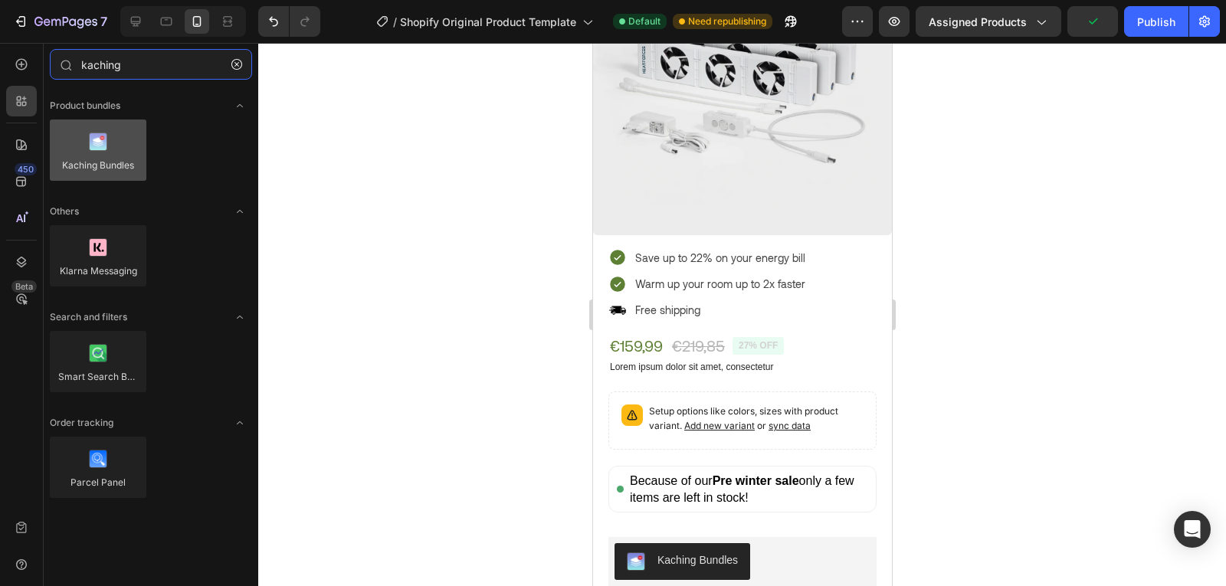
type input "kaching"
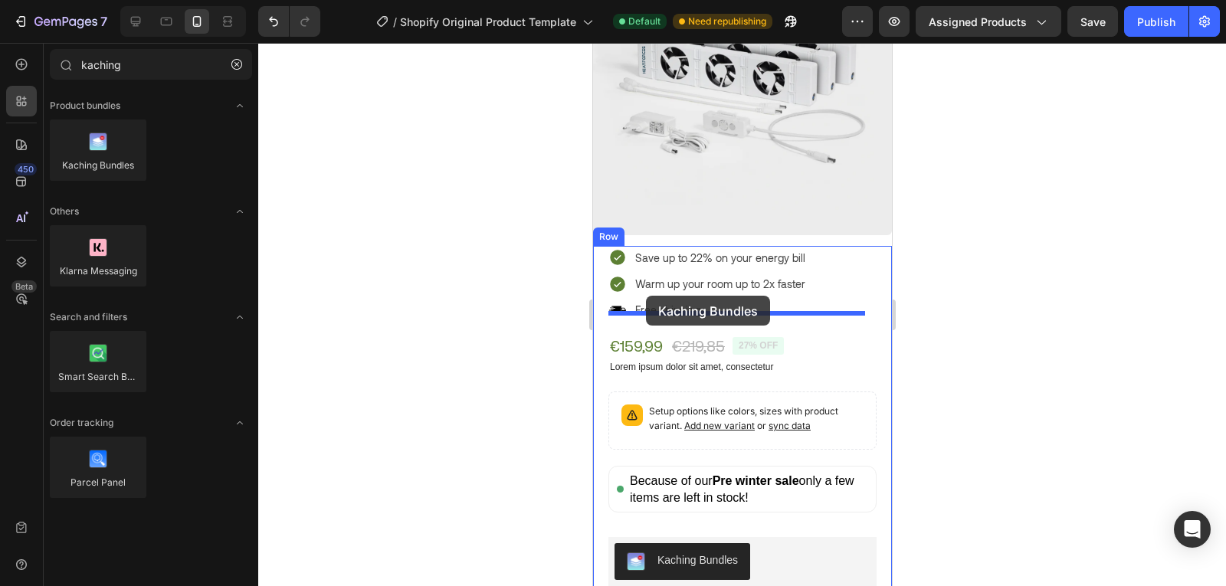
drag, startPoint x: 702, startPoint y: 202, endPoint x: 645, endPoint y: 297, distance: 110.0
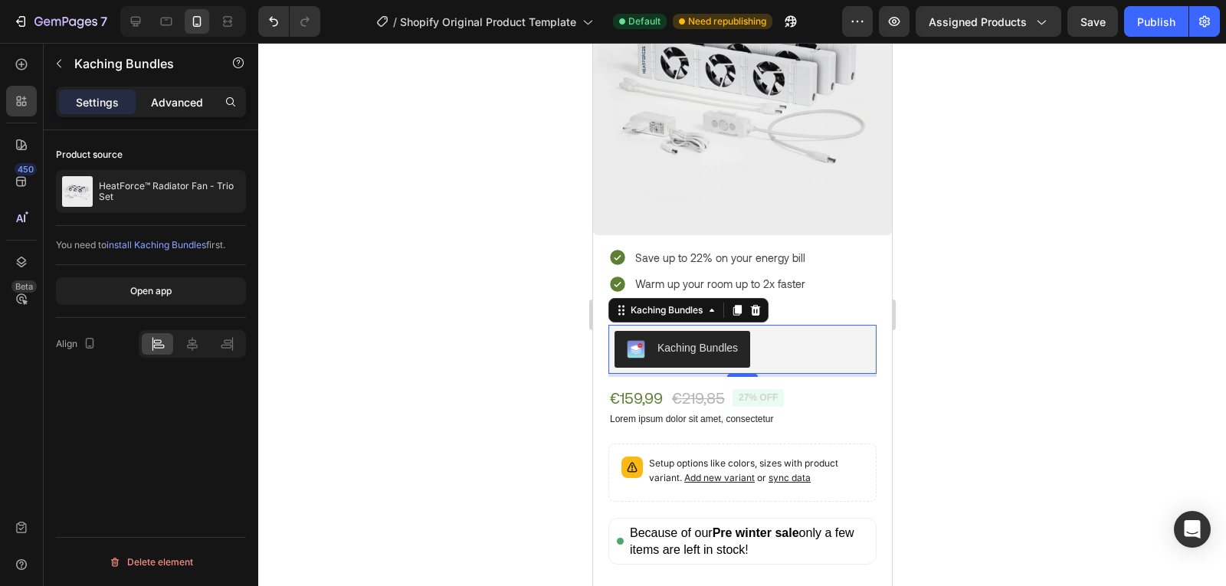
click at [171, 95] on p "Advanced" at bounding box center [177, 102] width 52 height 16
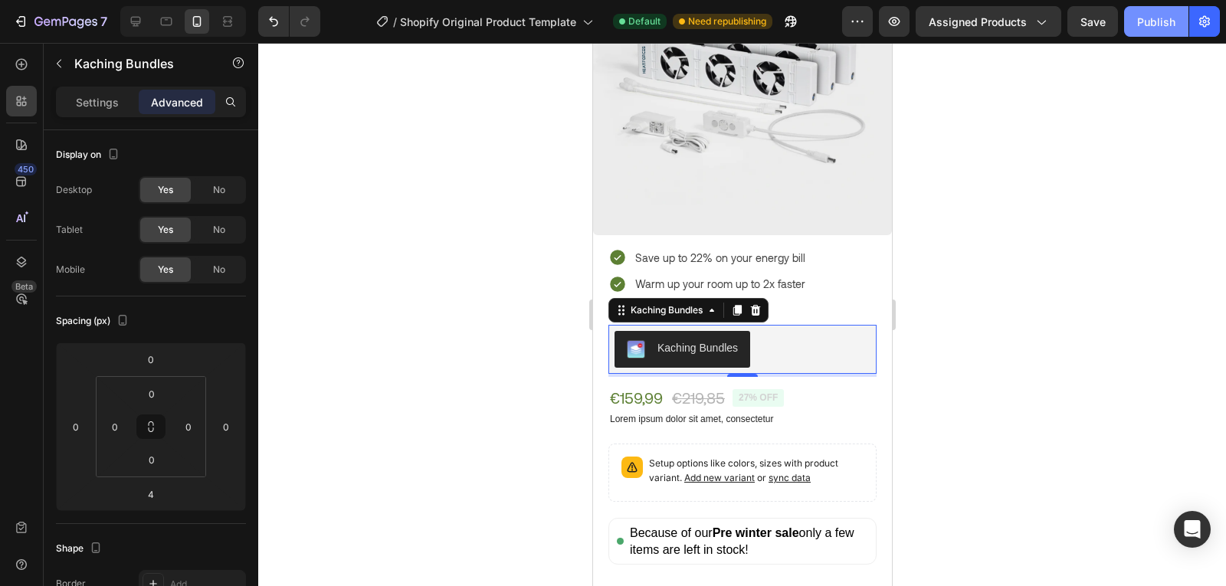
click at [1180, 18] on button "Publish" at bounding box center [1156, 21] width 64 height 31
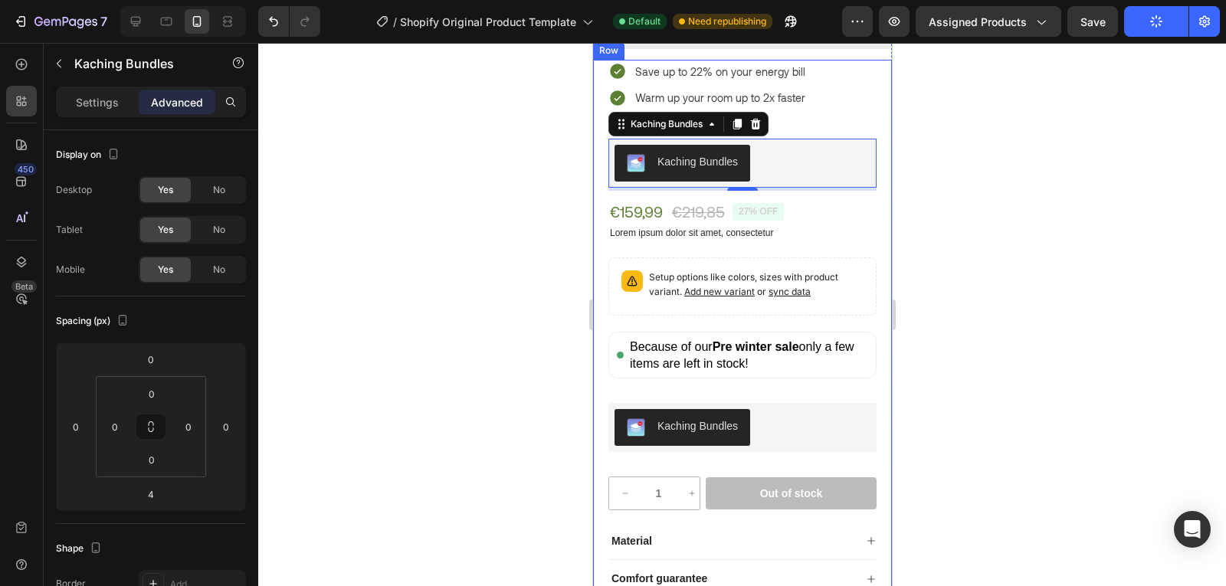
scroll to position [424, 0]
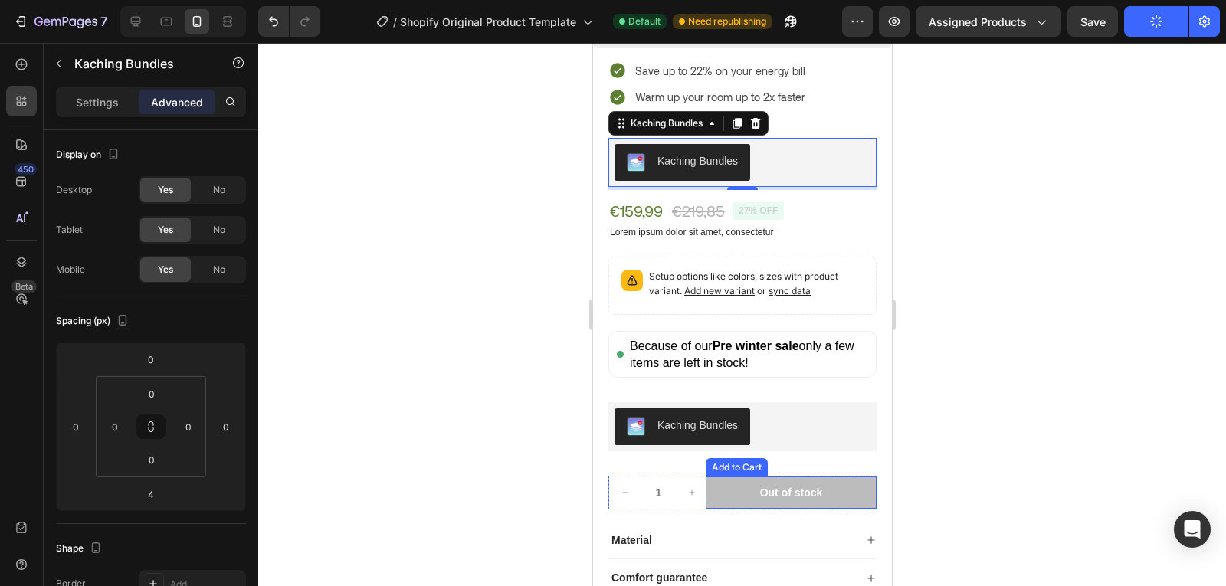
click at [726, 460] on div "Add to Cart" at bounding box center [736, 467] width 56 height 14
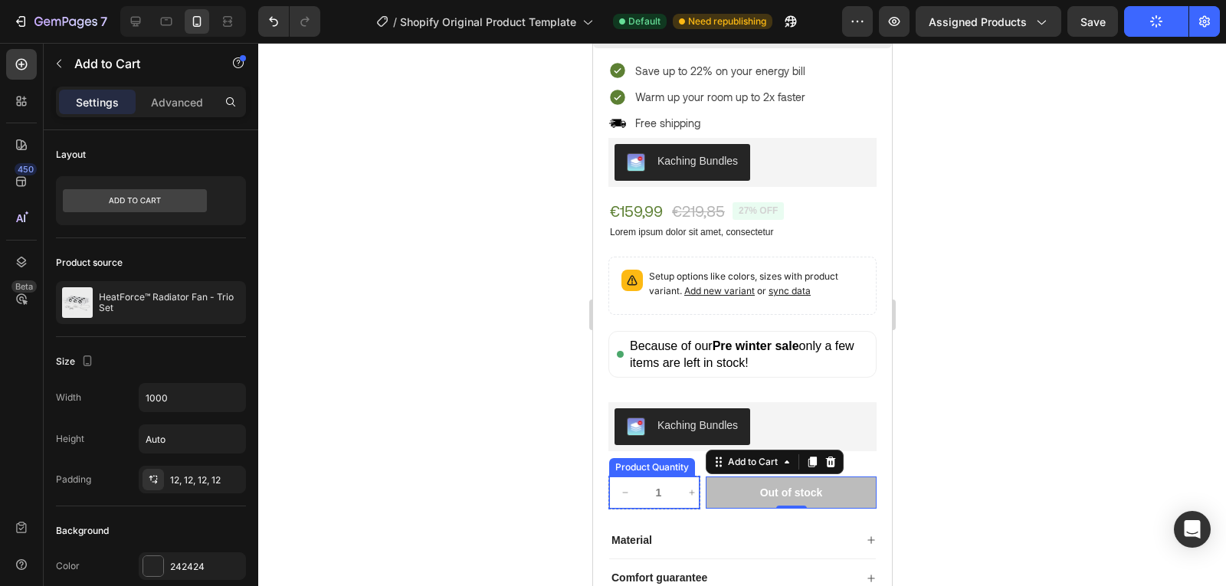
click at [612, 485] on button "decrement" at bounding box center [624, 493] width 32 height 32
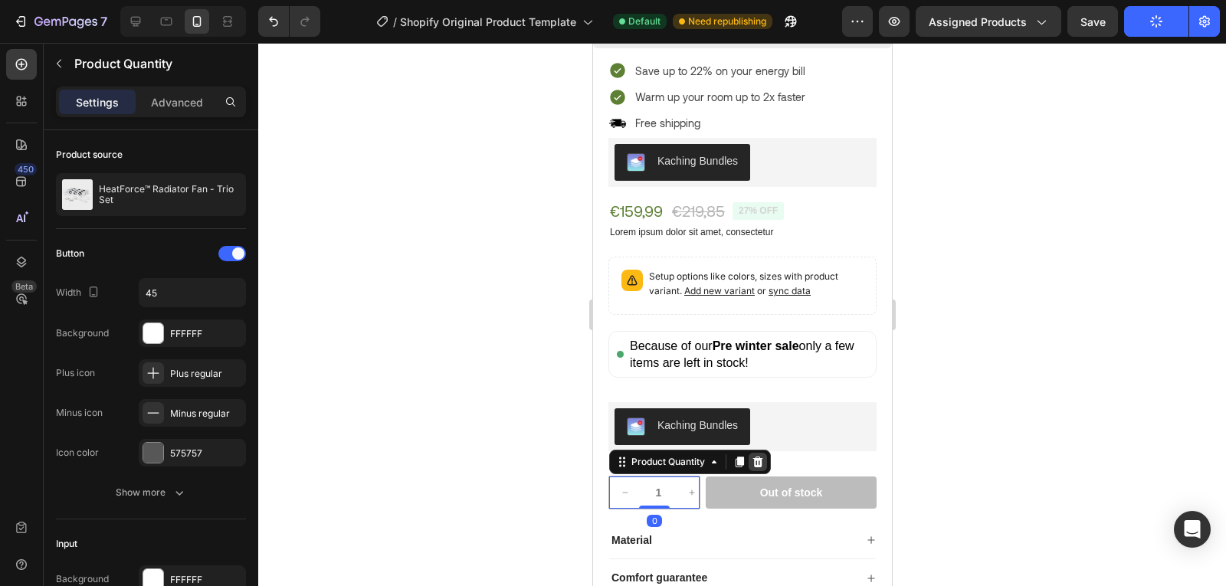
click at [763, 456] on icon at bounding box center [757, 462] width 12 height 12
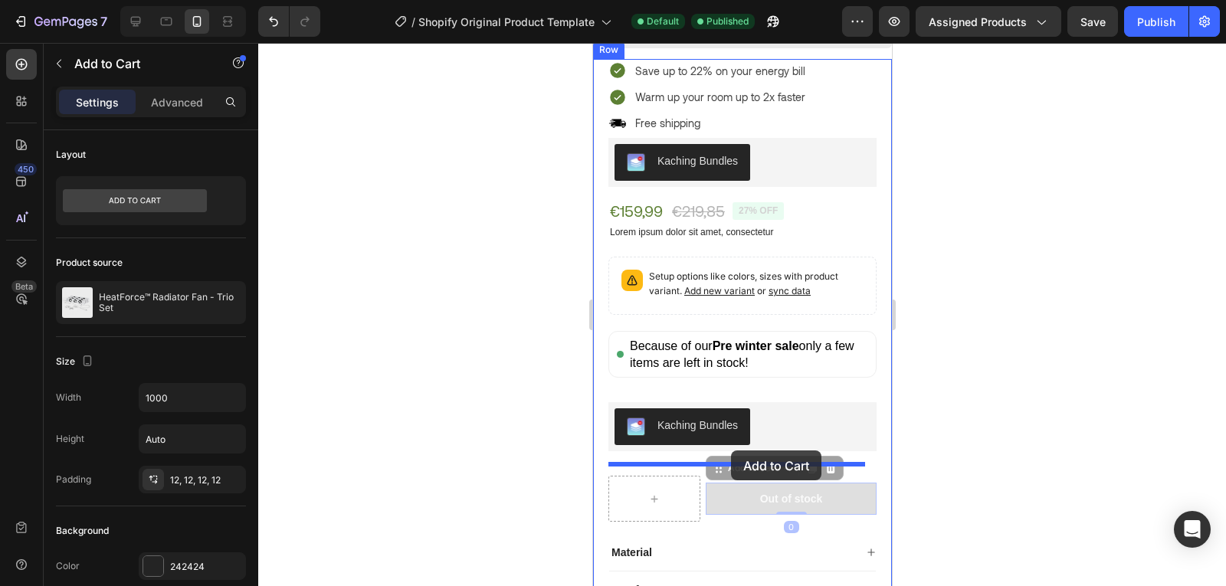
drag, startPoint x: 765, startPoint y: 490, endPoint x: 730, endPoint y: 451, distance: 52.1
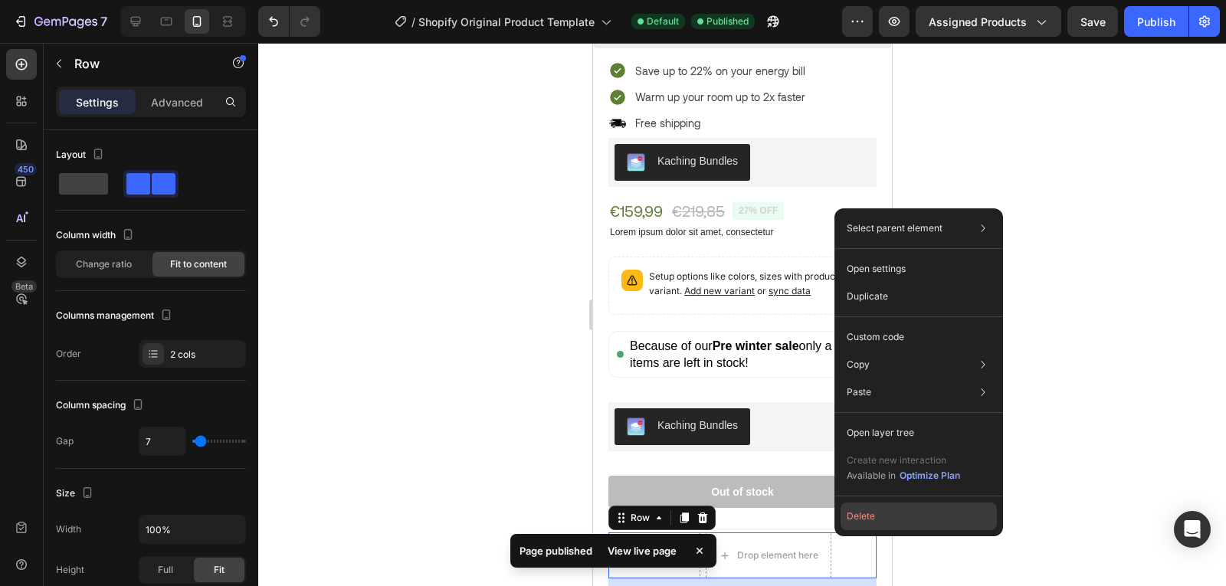
click at [854, 523] on button "Delete" at bounding box center [919, 517] width 156 height 28
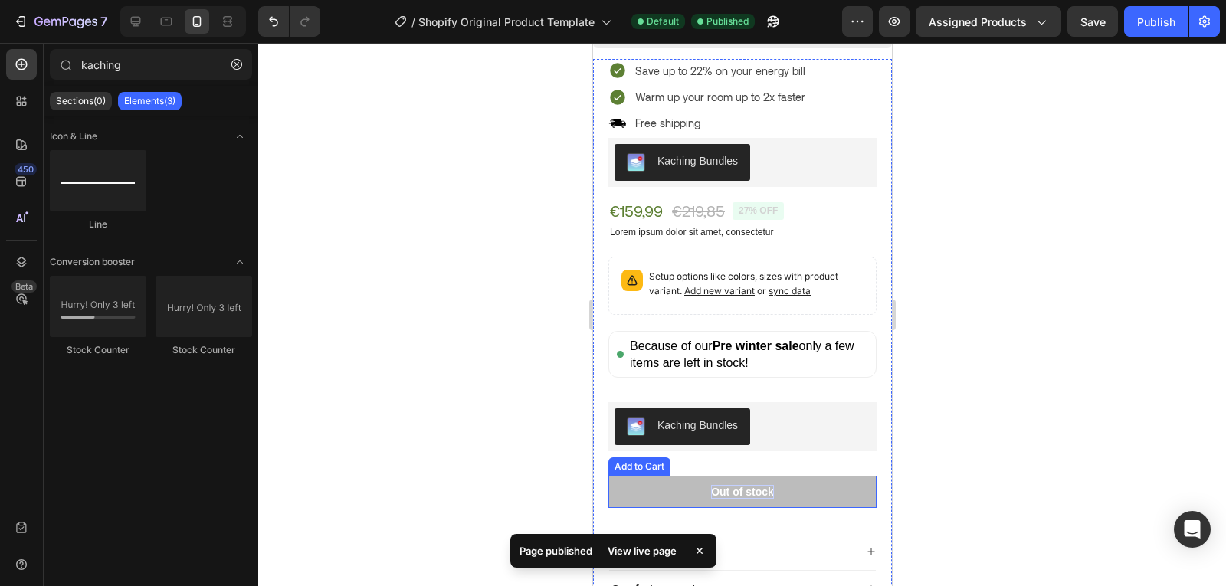
click at [763, 485] on div "Out of stock" at bounding box center [741, 492] width 63 height 14
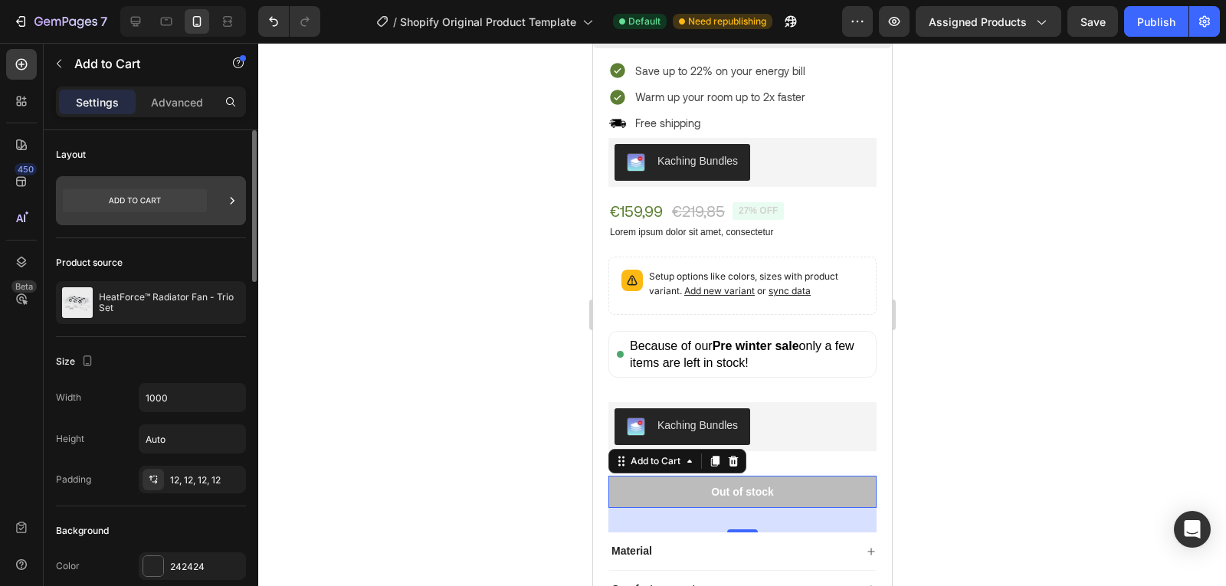
click at [215, 210] on div at bounding box center [151, 200] width 190 height 49
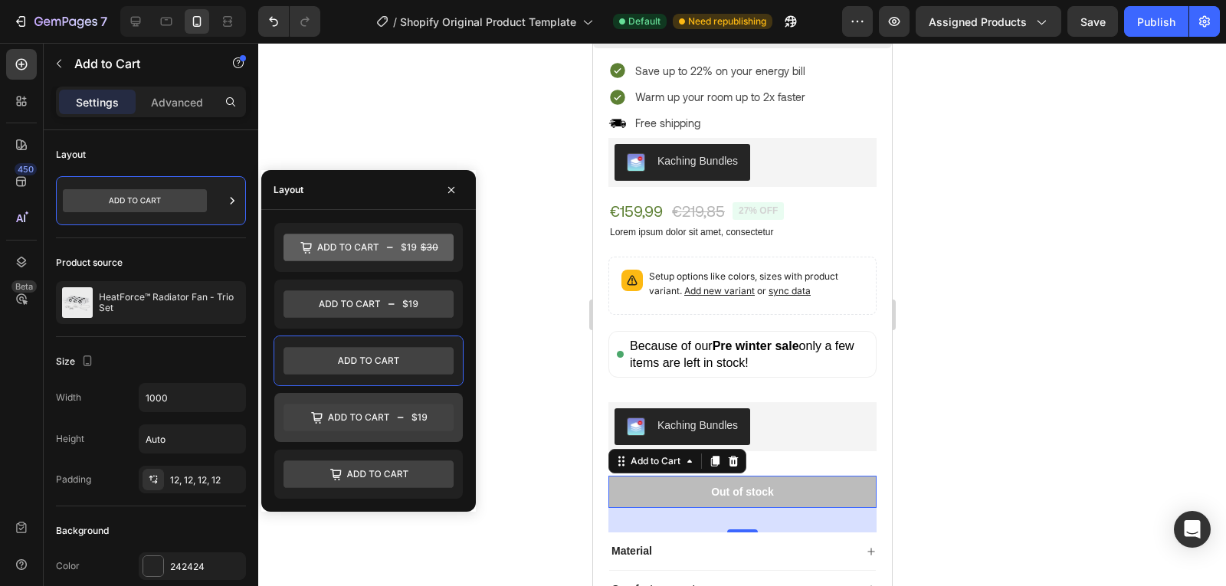
click at [346, 410] on icon at bounding box center [368, 418] width 170 height 28
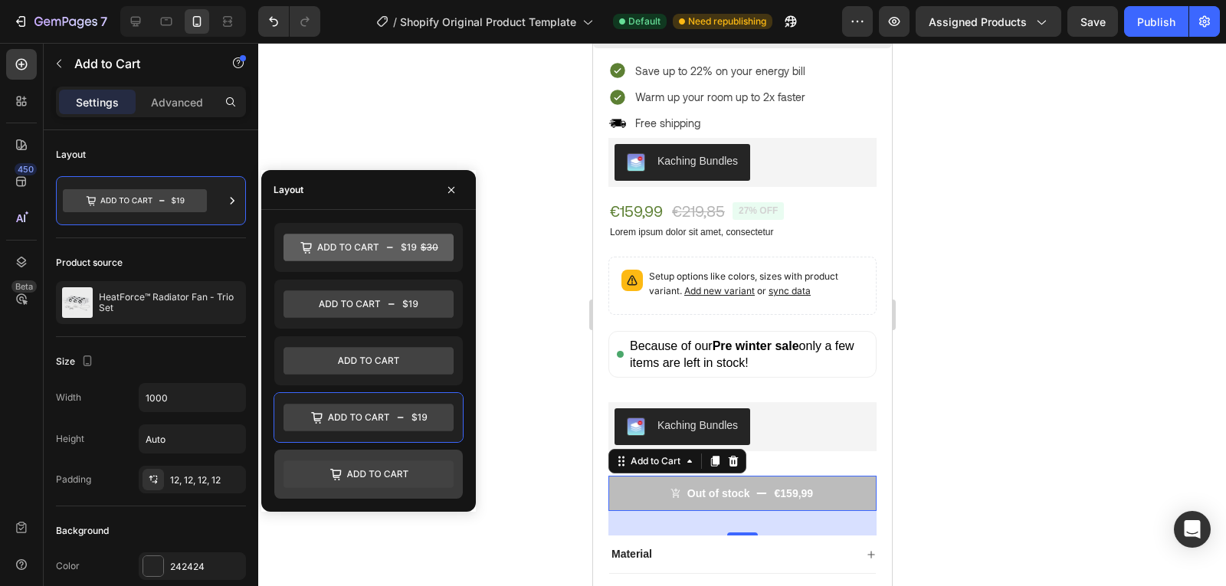
click at [346, 479] on icon at bounding box center [368, 474] width 170 height 28
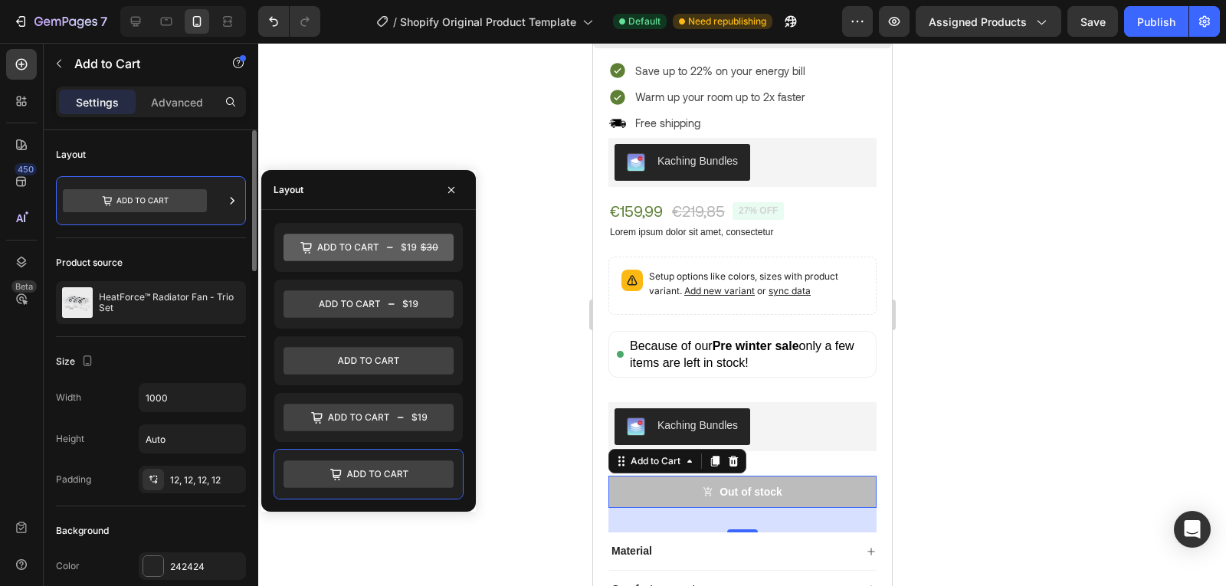
click at [191, 254] on div "Product source" at bounding box center [151, 263] width 190 height 25
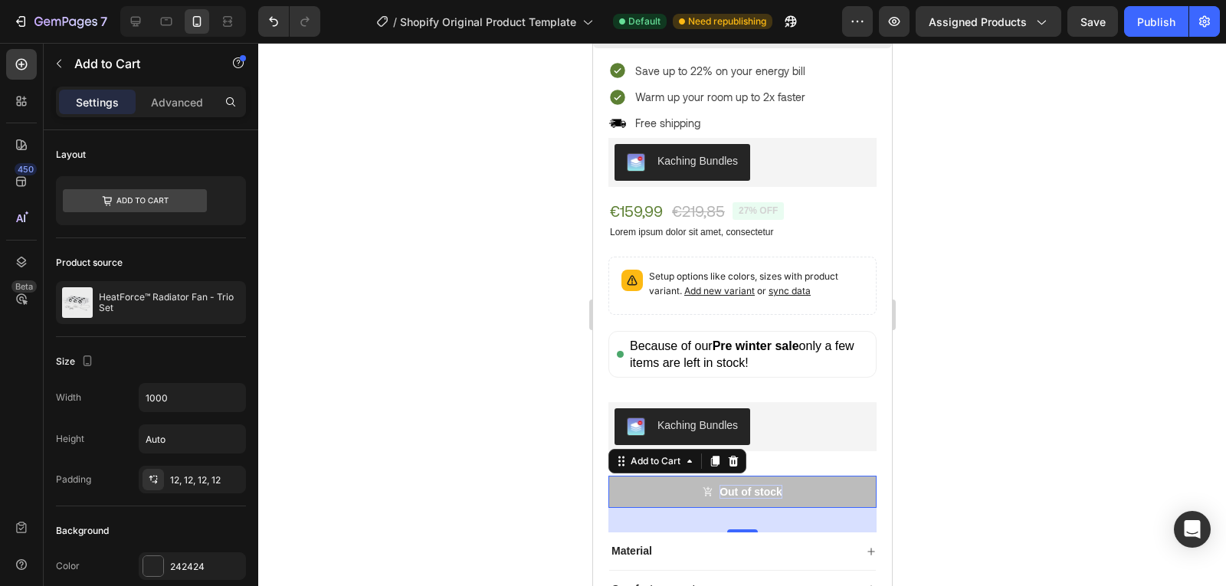
click at [746, 485] on div "Out of stock" at bounding box center [750, 492] width 63 height 14
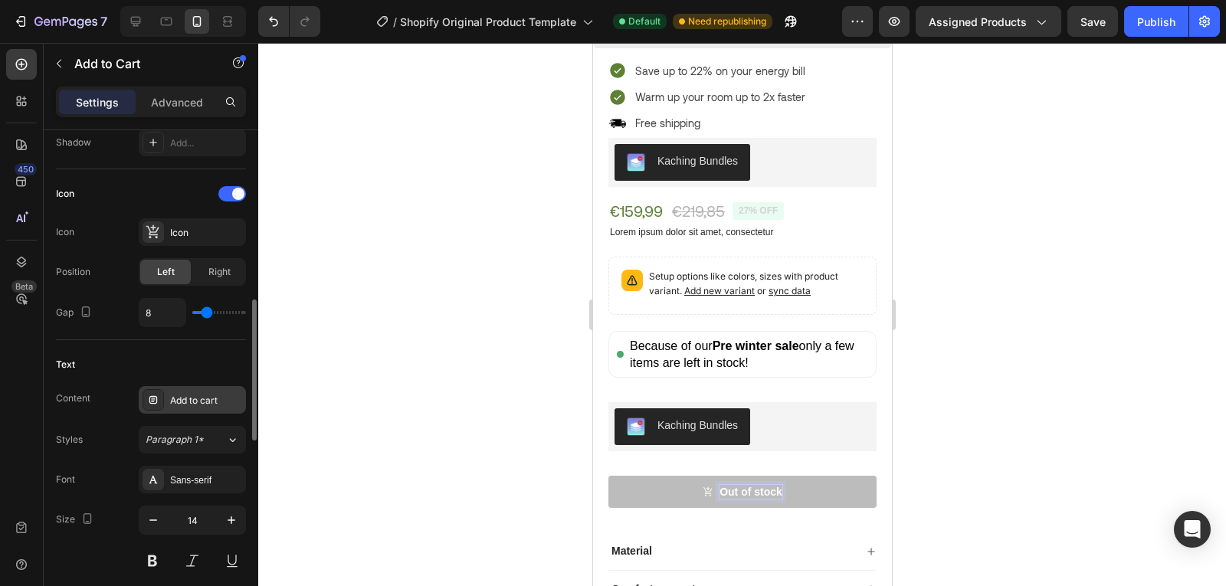
scroll to position [592, 0]
click at [204, 481] on div "Sans-serif" at bounding box center [206, 479] width 72 height 14
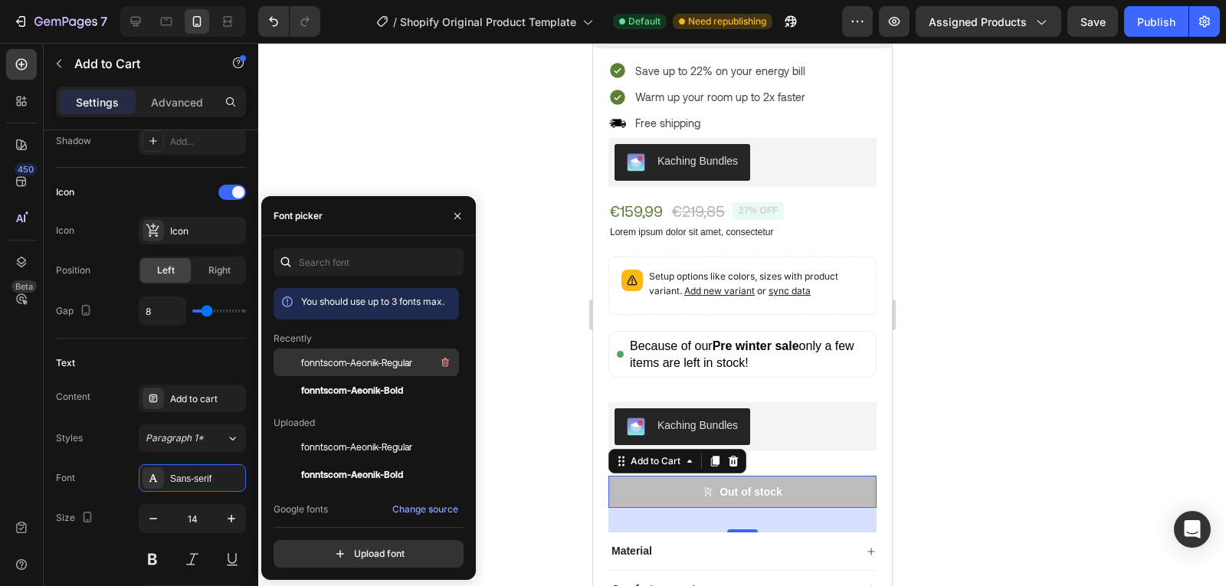
click at [374, 365] on span "fonntscom-Aeonik-Regular" at bounding box center [356, 363] width 111 height 14
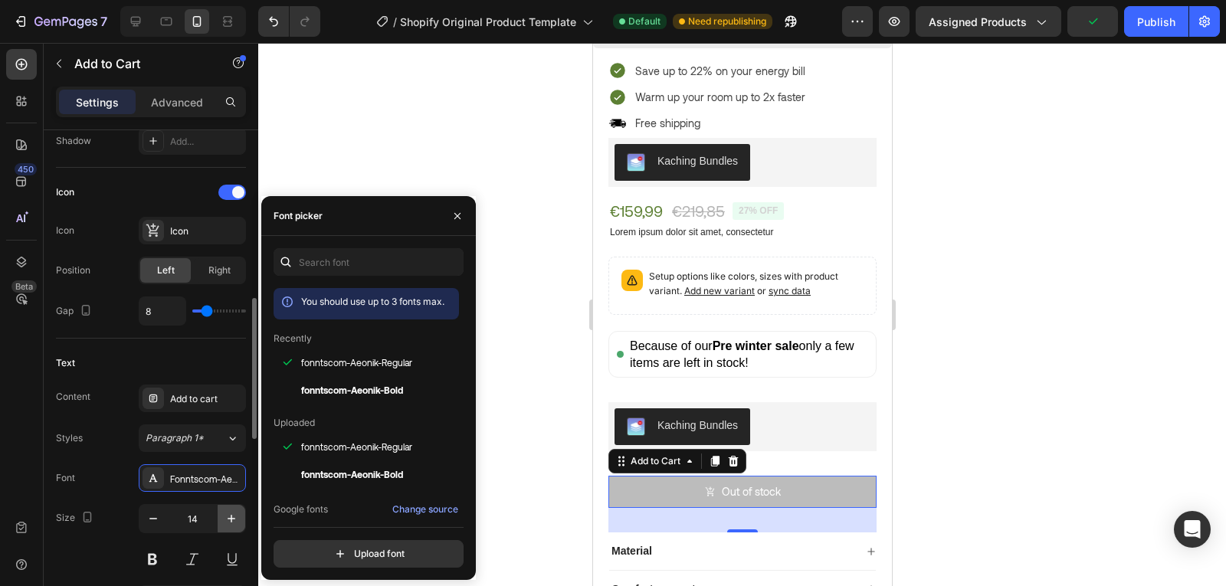
click at [232, 518] on icon "button" at bounding box center [231, 518] width 15 height 15
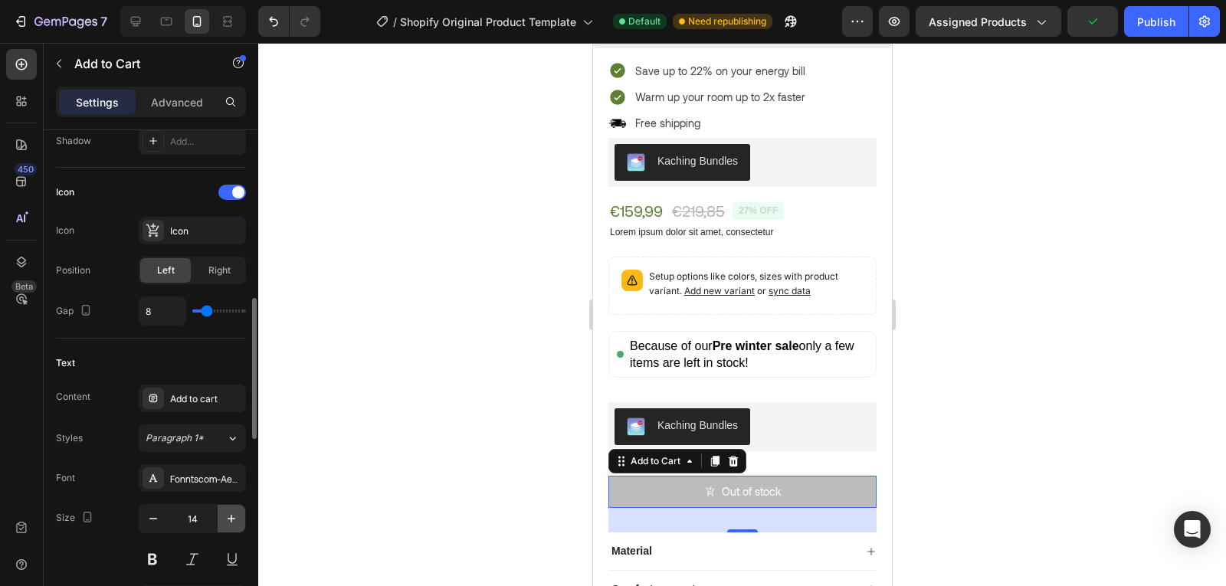
click at [232, 518] on icon "button" at bounding box center [231, 518] width 15 height 15
type input "16"
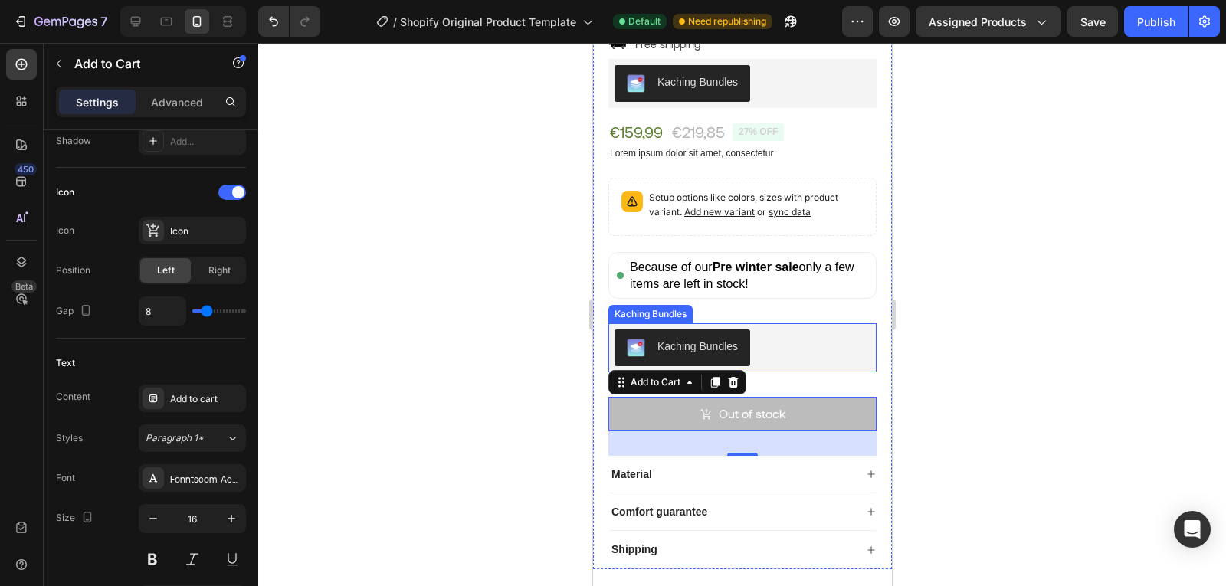
scroll to position [504, 0]
click at [167, 241] on div "Icon" at bounding box center [192, 231] width 107 height 28
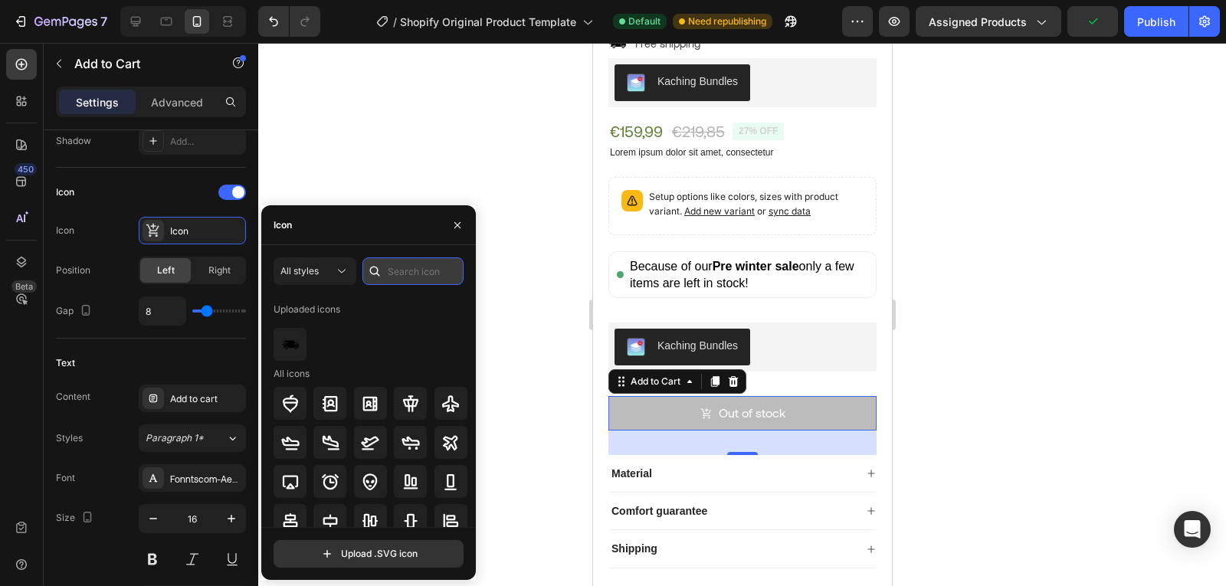
click at [401, 272] on input "text" at bounding box center [412, 271] width 101 height 28
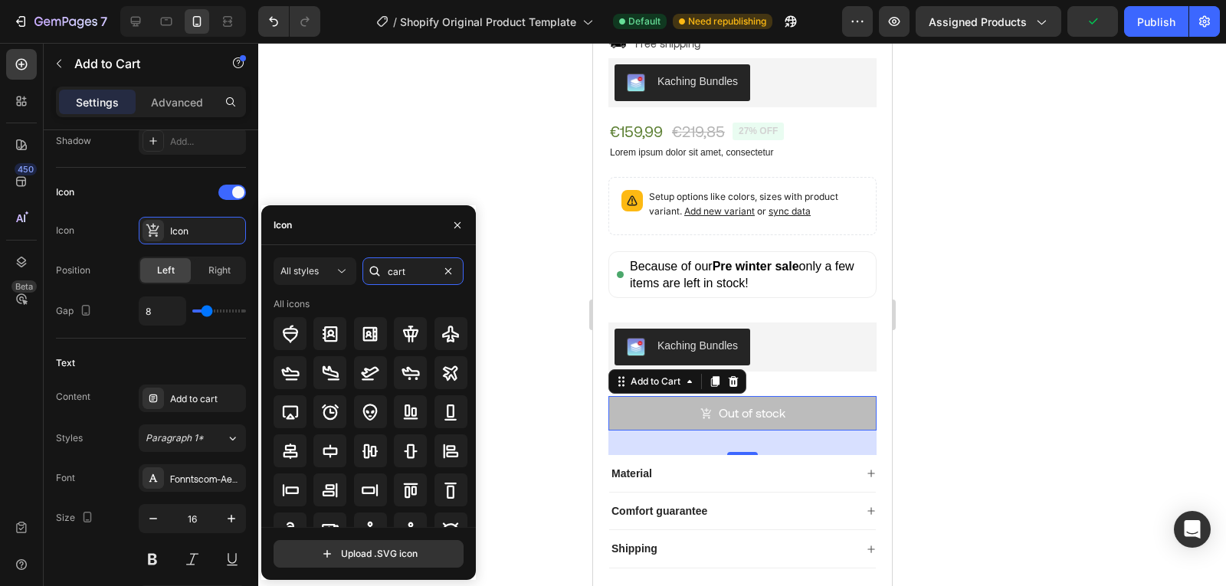
type input "cart"
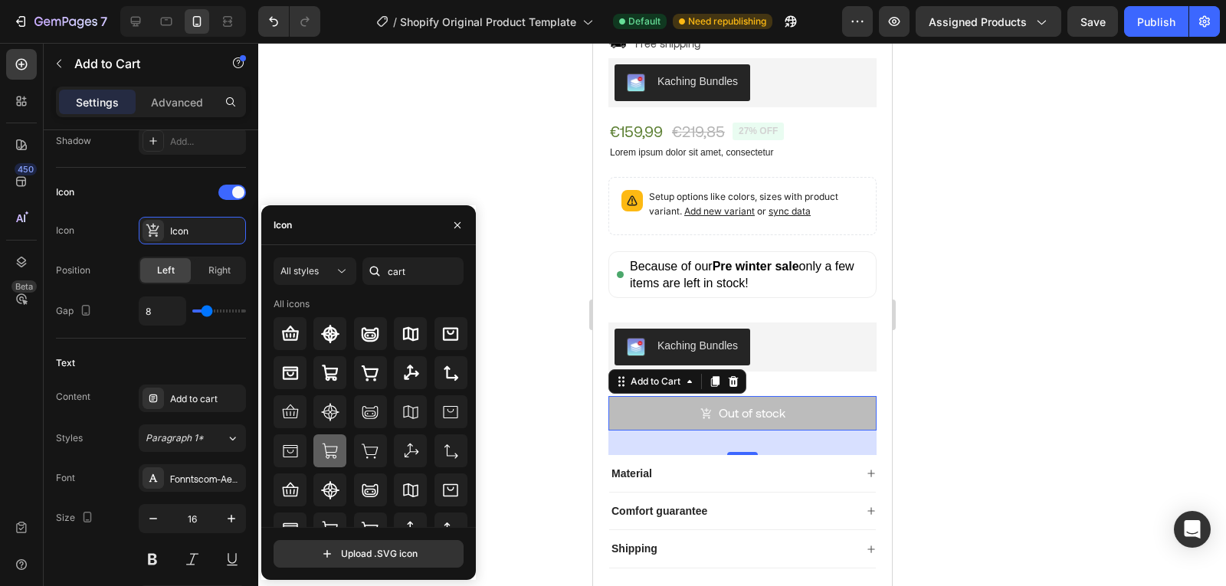
click at [335, 451] on icon at bounding box center [330, 450] width 15 height 15
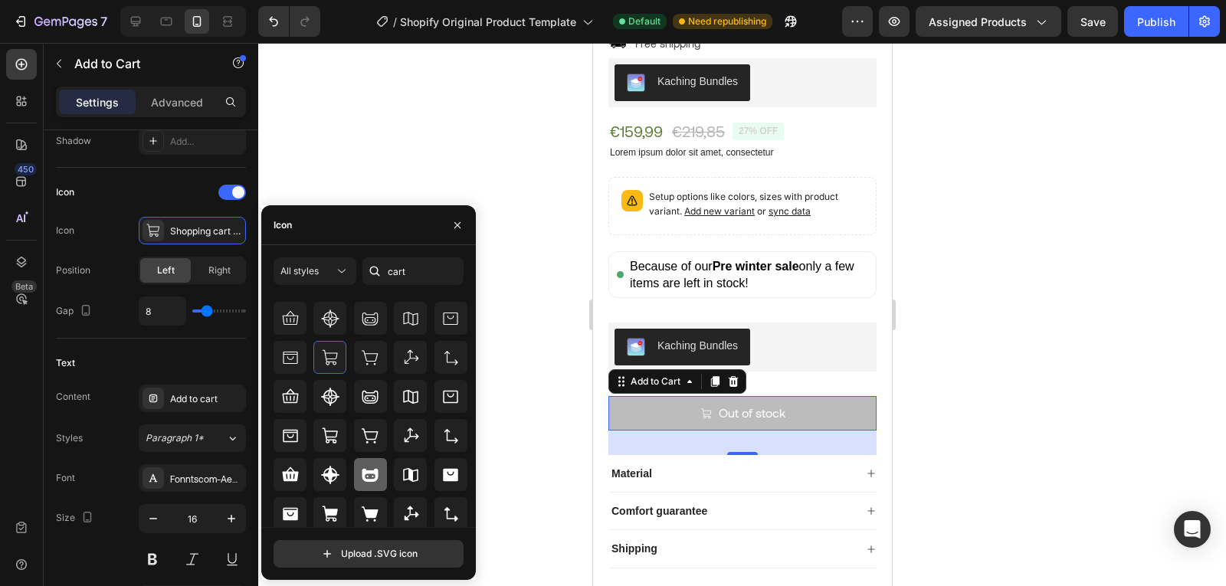
scroll to position [97, 0]
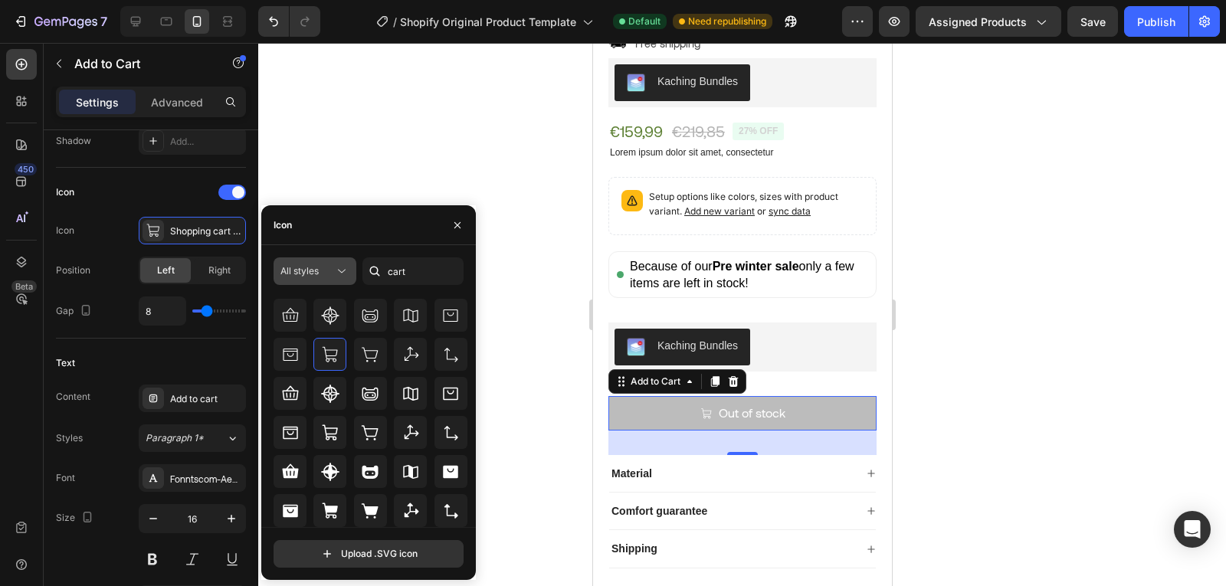
click at [300, 270] on span "All styles" at bounding box center [299, 270] width 38 height 11
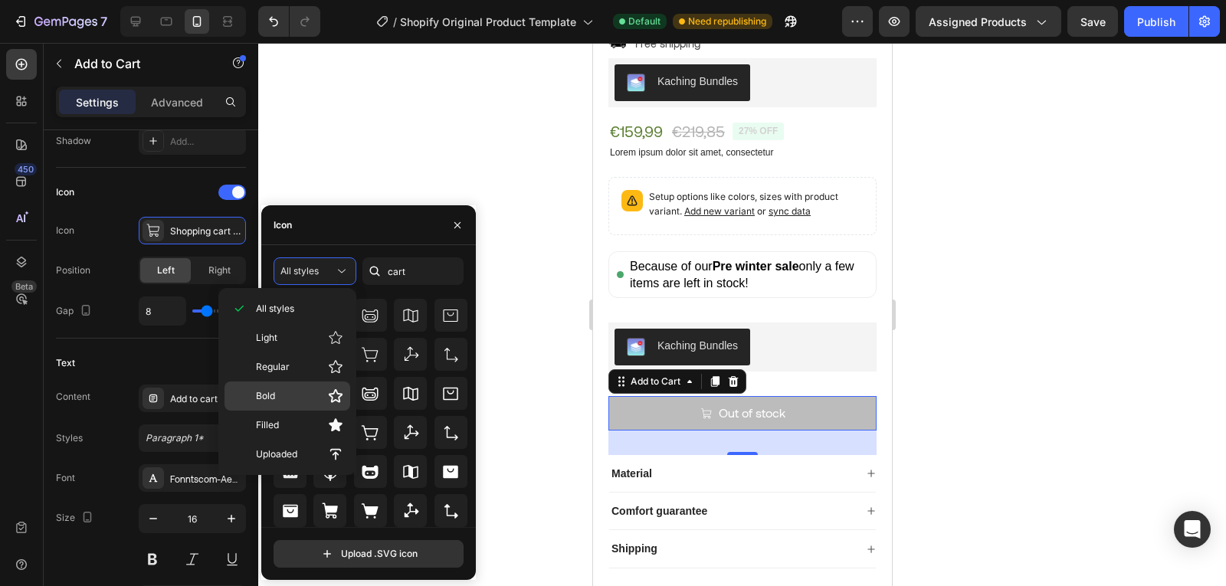
click at [302, 392] on p "Bold" at bounding box center [299, 395] width 87 height 15
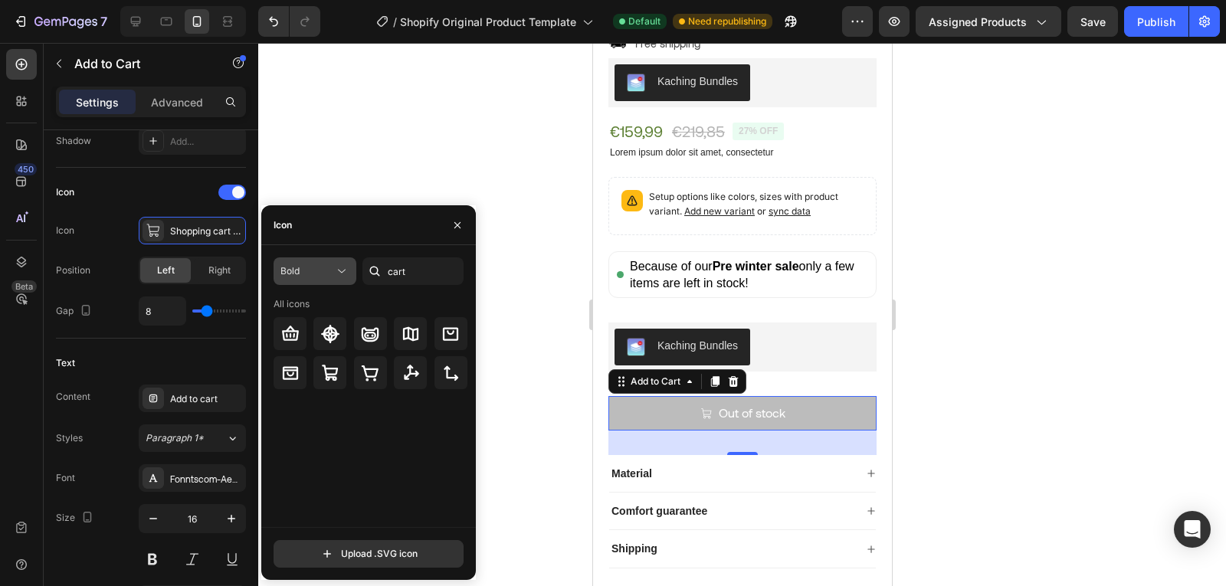
click at [299, 277] on span "Bold" at bounding box center [289, 271] width 19 height 14
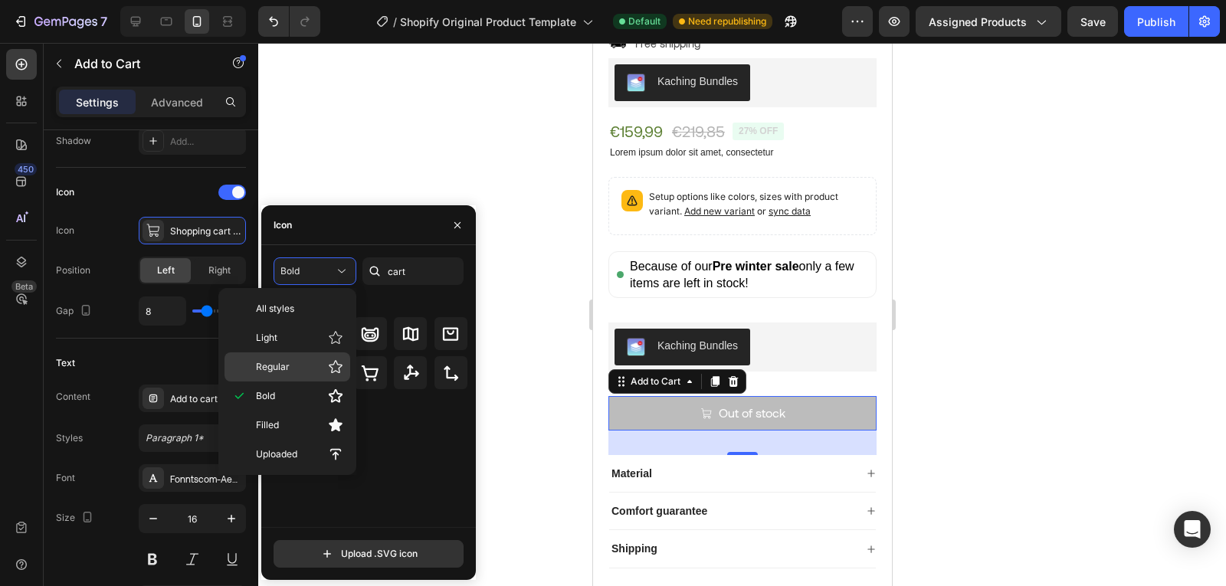
click at [303, 373] on p "Regular" at bounding box center [299, 366] width 87 height 15
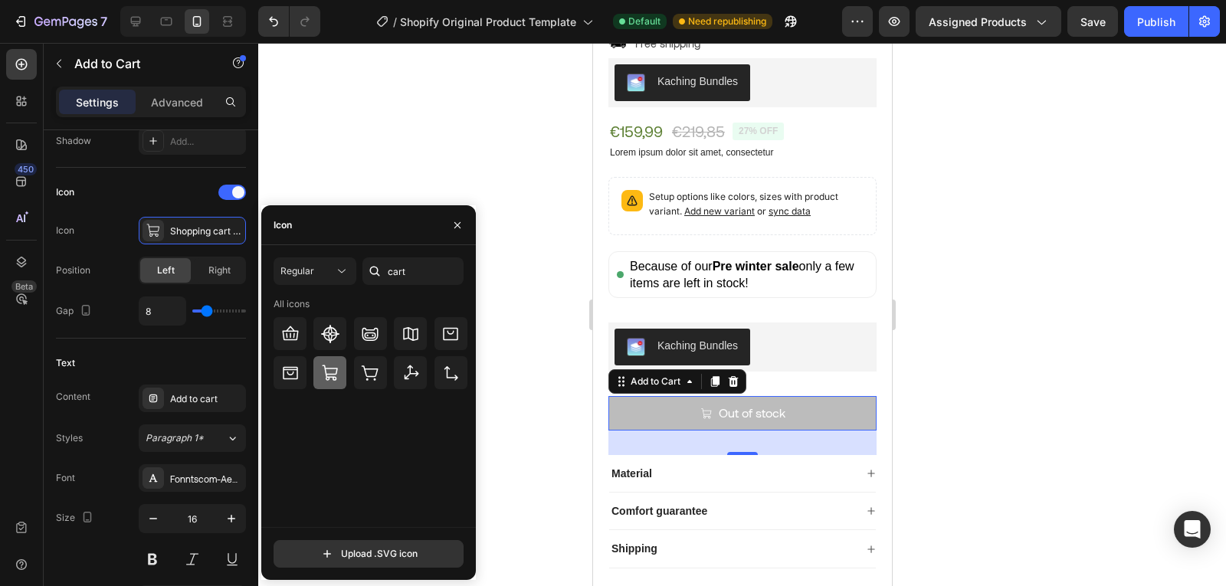
click at [335, 376] on icon at bounding box center [330, 373] width 18 height 18
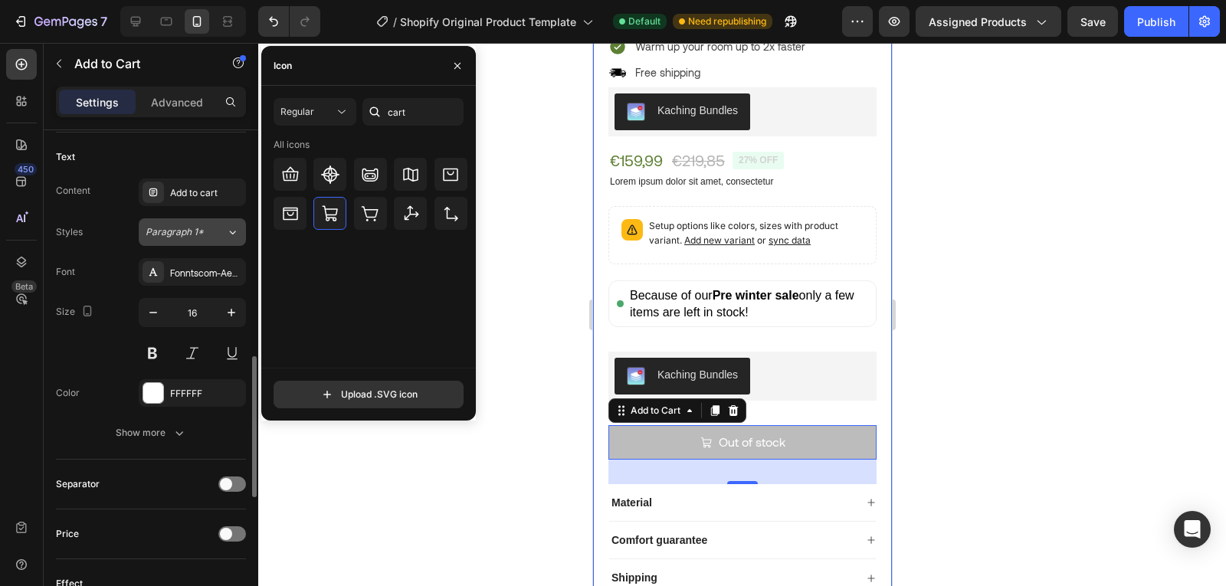
scroll to position [778, 0]
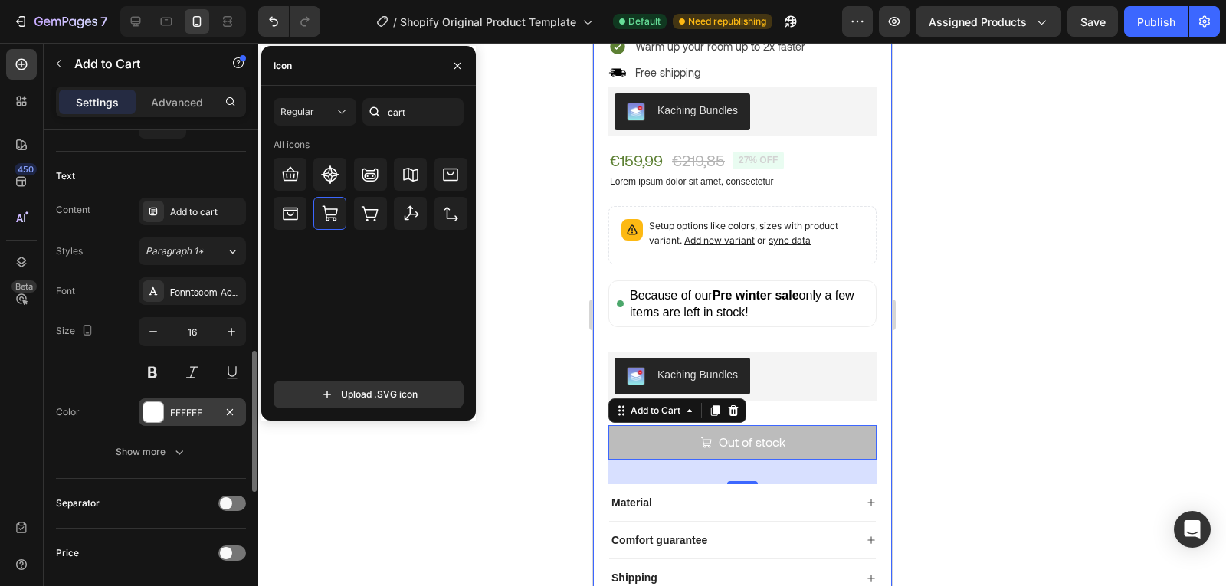
click at [202, 418] on div "FFFFFF" at bounding box center [192, 413] width 44 height 14
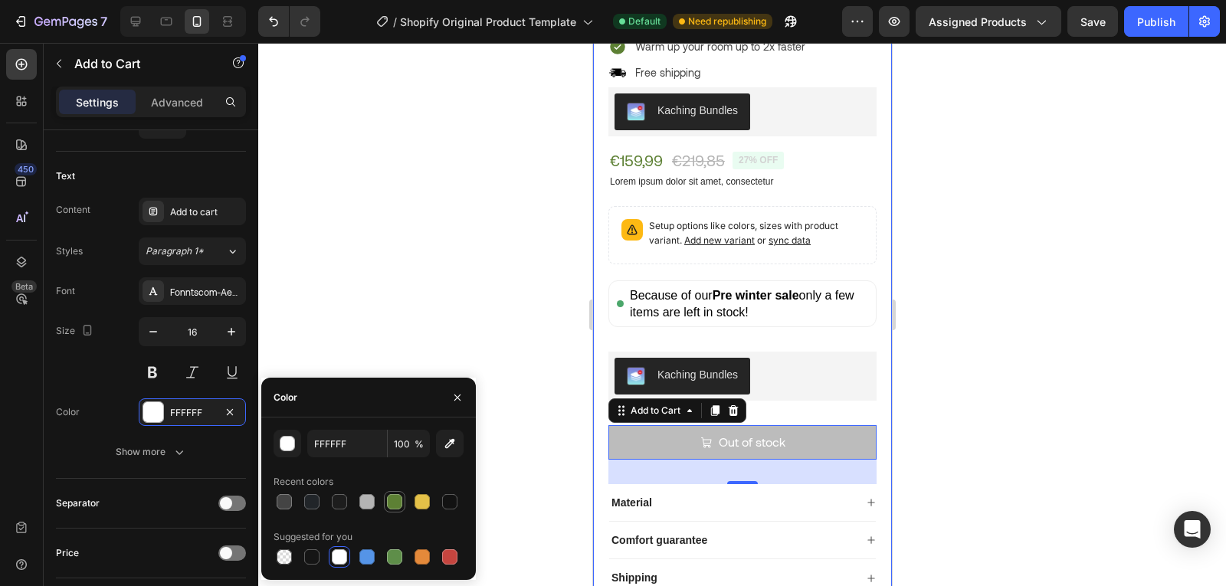
click at [401, 497] on div at bounding box center [394, 501] width 15 height 15
type input "5D8034"
click at [111, 413] on div "Color 5D8034" at bounding box center [151, 412] width 190 height 28
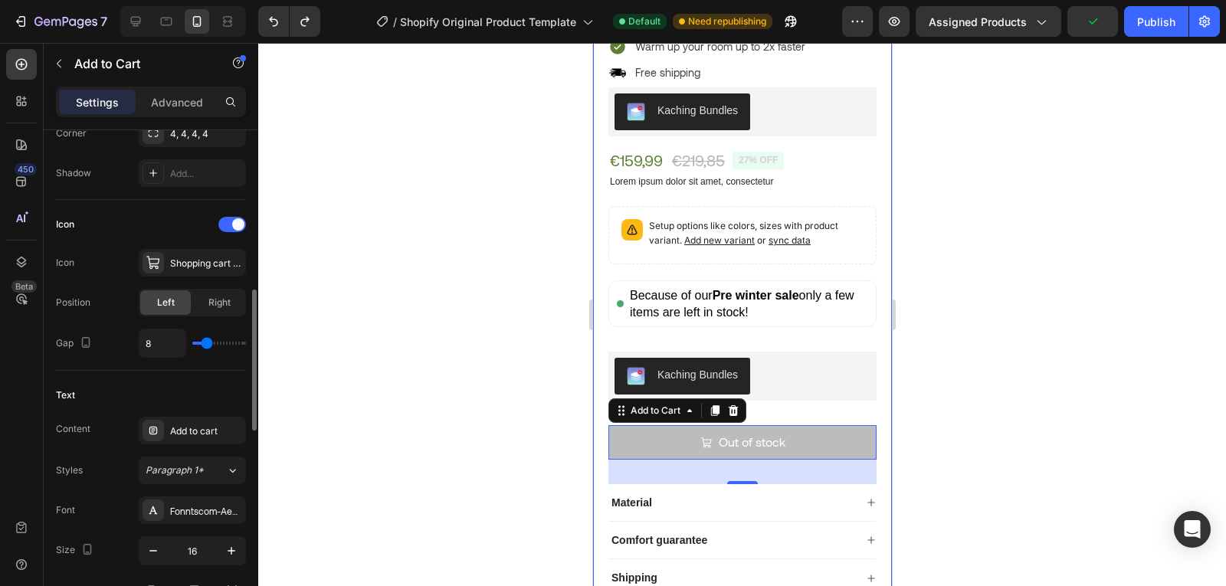
scroll to position [559, 0]
click at [661, 287] on div "Because of our Pre winter sale only a few items are left in stock!" at bounding box center [748, 303] width 238 height 33
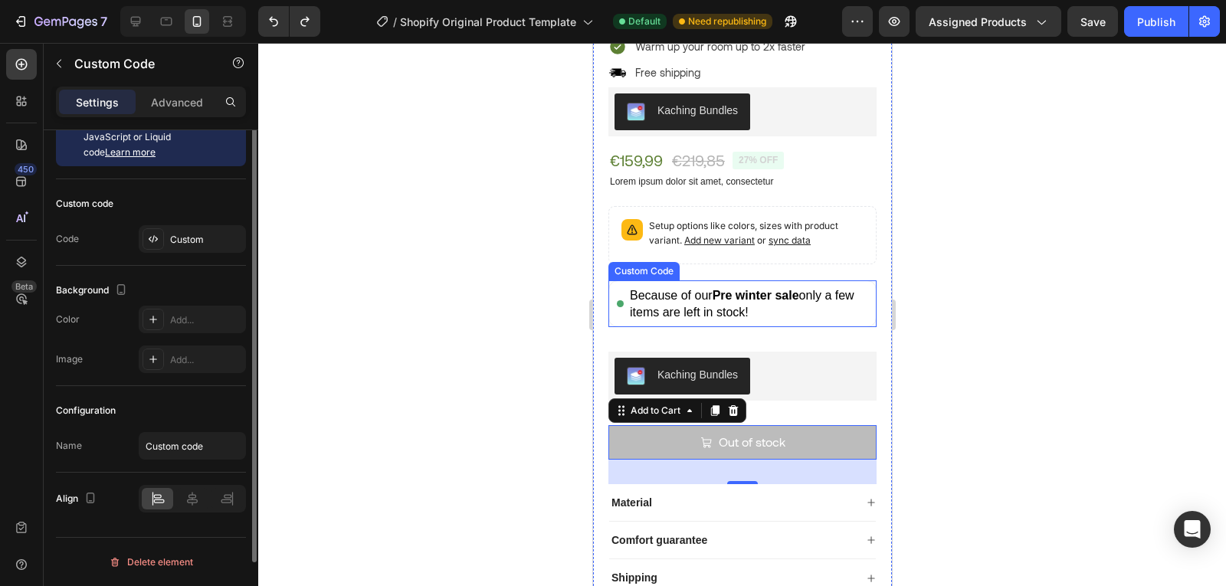
scroll to position [0, 0]
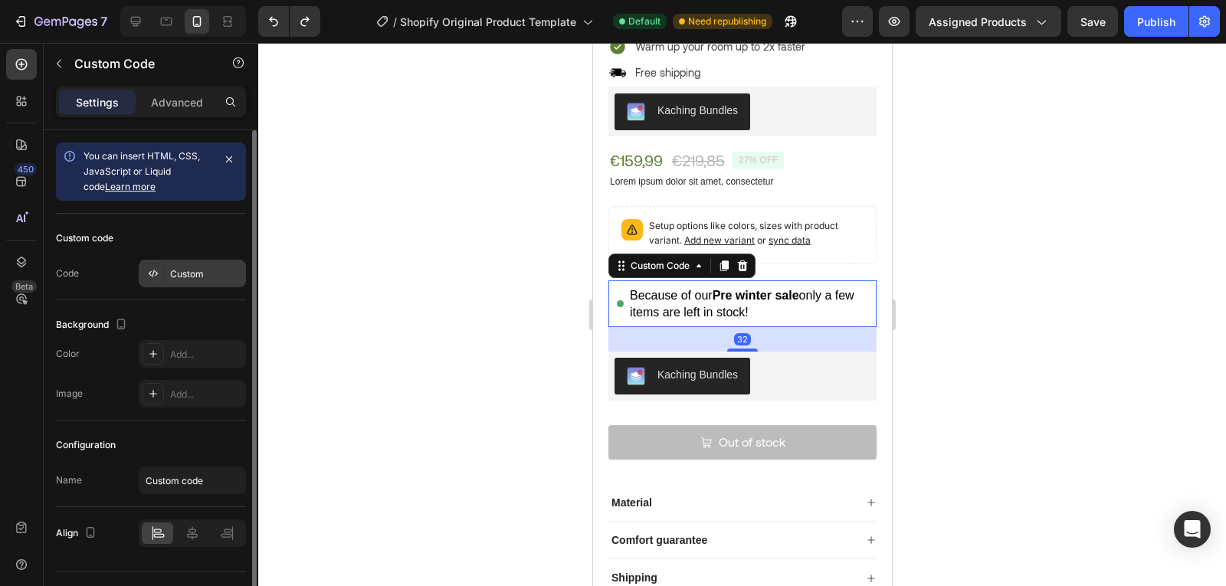
click at [197, 280] on div "Custom" at bounding box center [206, 274] width 72 height 14
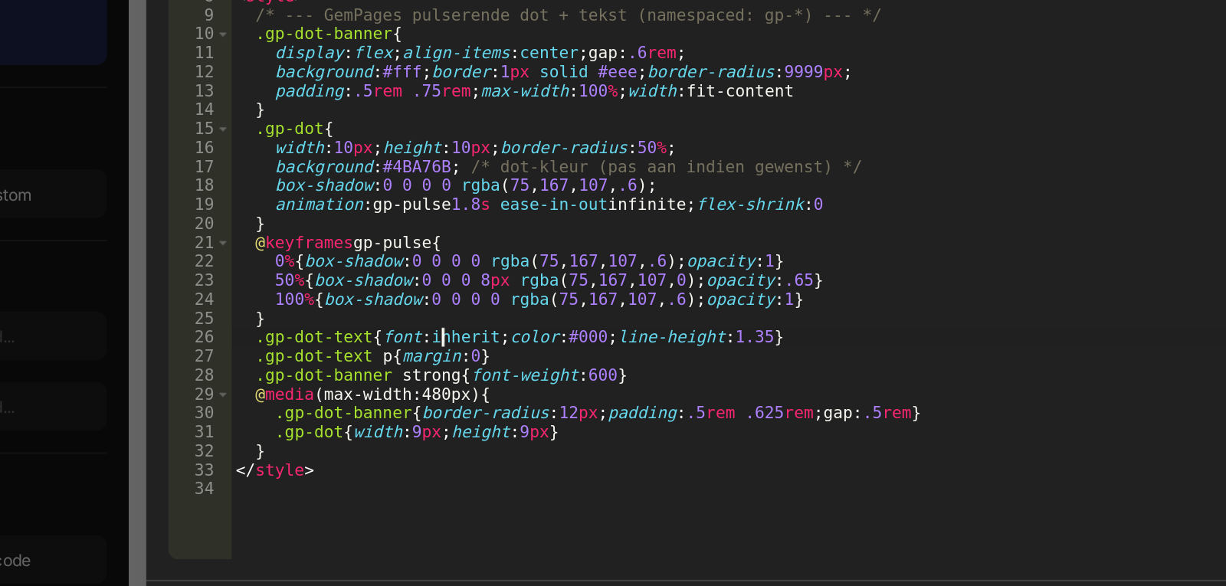
click at [435, 357] on div "< div class = "gp-dot-banner" role = "status" aria-live = "polite" > < span cla…" at bounding box center [631, 291] width 630 height 421
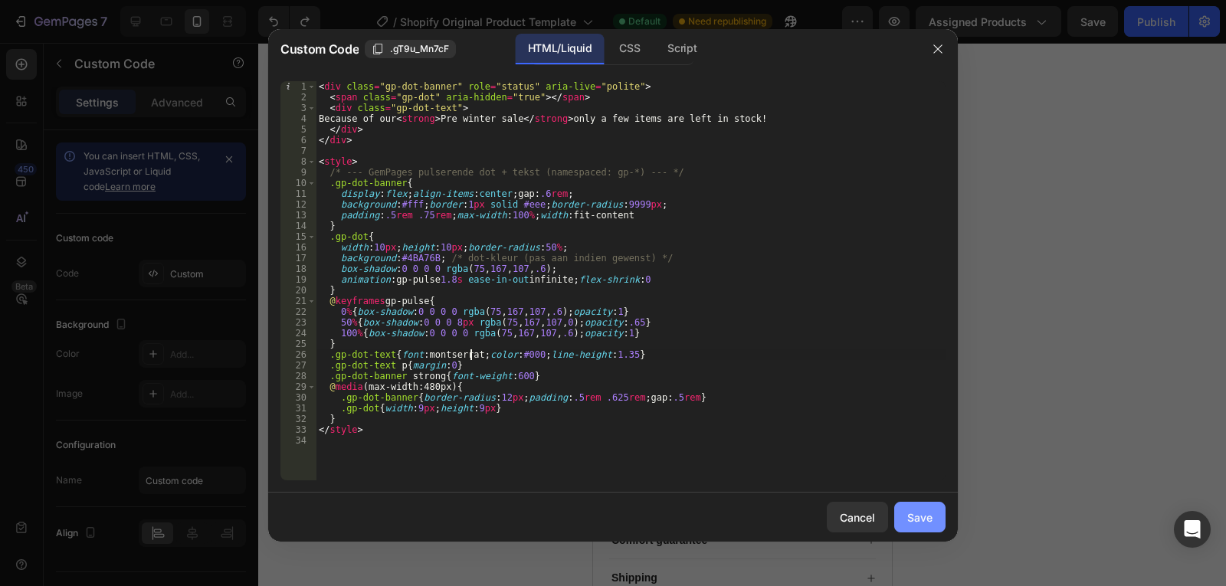
type textarea ".gp-dot-text{font:montserrat;color:#000;line-height:1.35}"
click at [913, 521] on div "Save" at bounding box center [919, 518] width 25 height 16
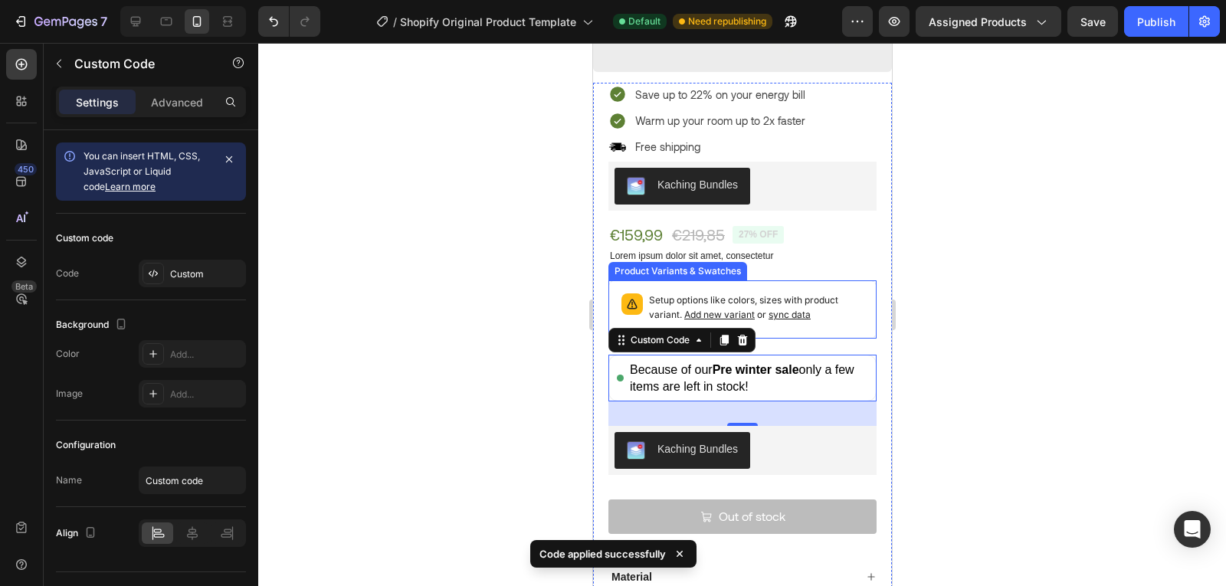
scroll to position [398, 0]
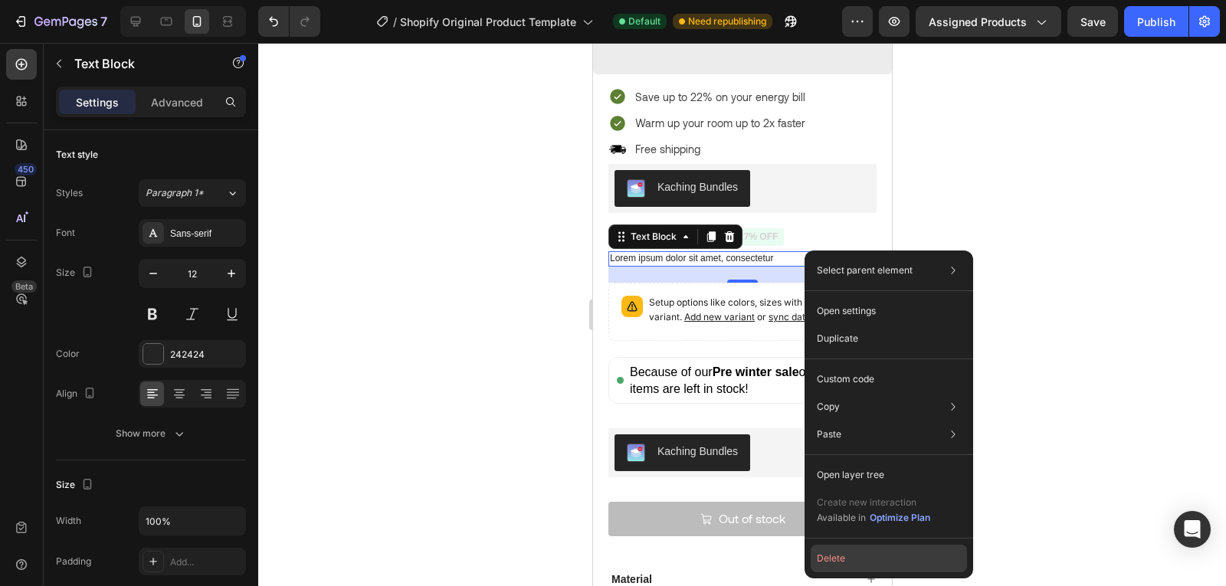
click at [841, 554] on button "Delete" at bounding box center [889, 559] width 156 height 28
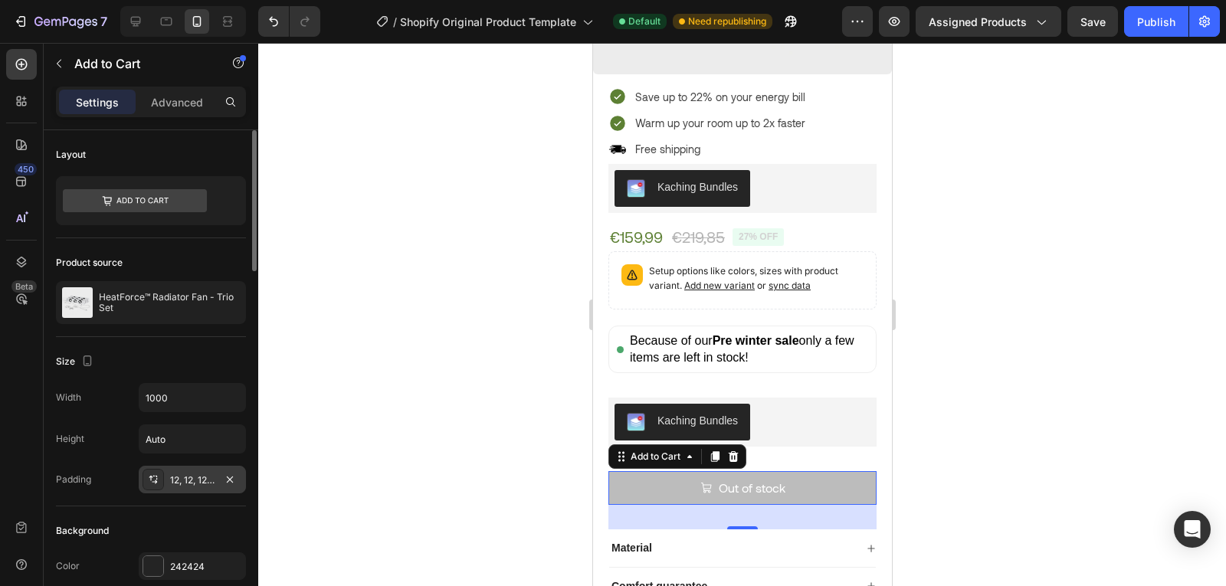
click at [180, 485] on div "12, 12, 12, 12" at bounding box center [192, 481] width 44 height 14
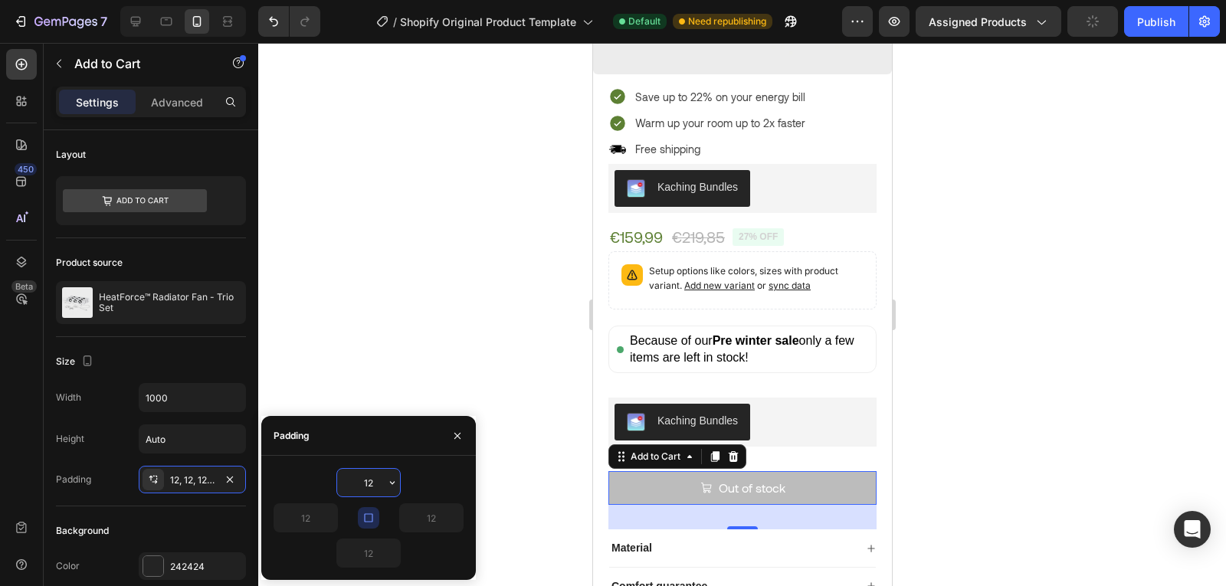
click at [361, 478] on input "12" at bounding box center [368, 483] width 63 height 28
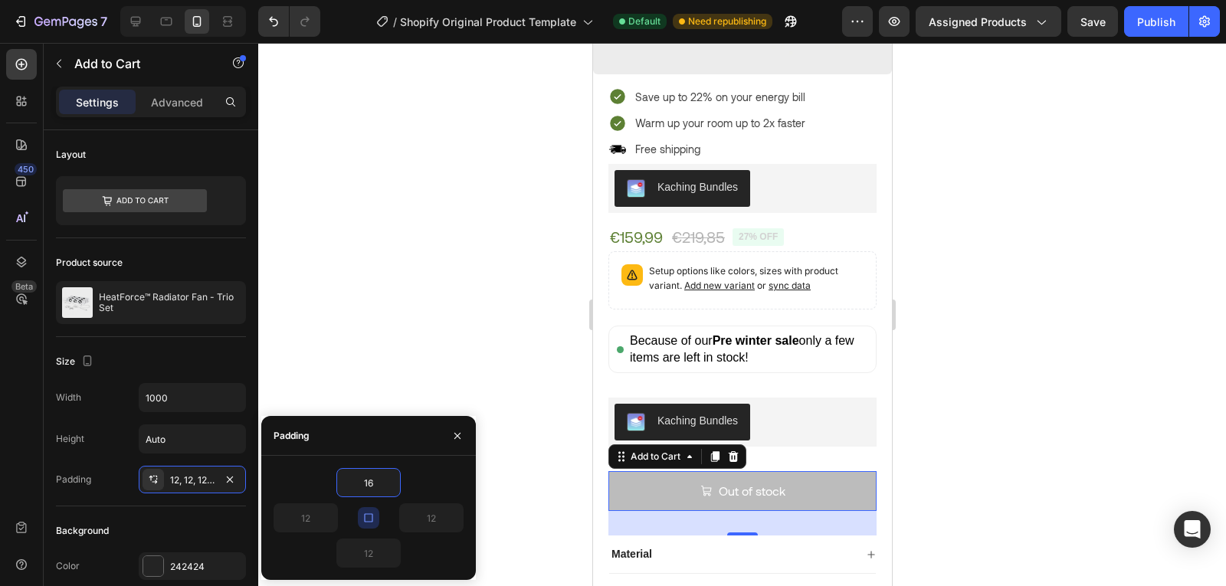
type input "16"
click at [371, 514] on icon "button" at bounding box center [368, 517] width 8 height 8
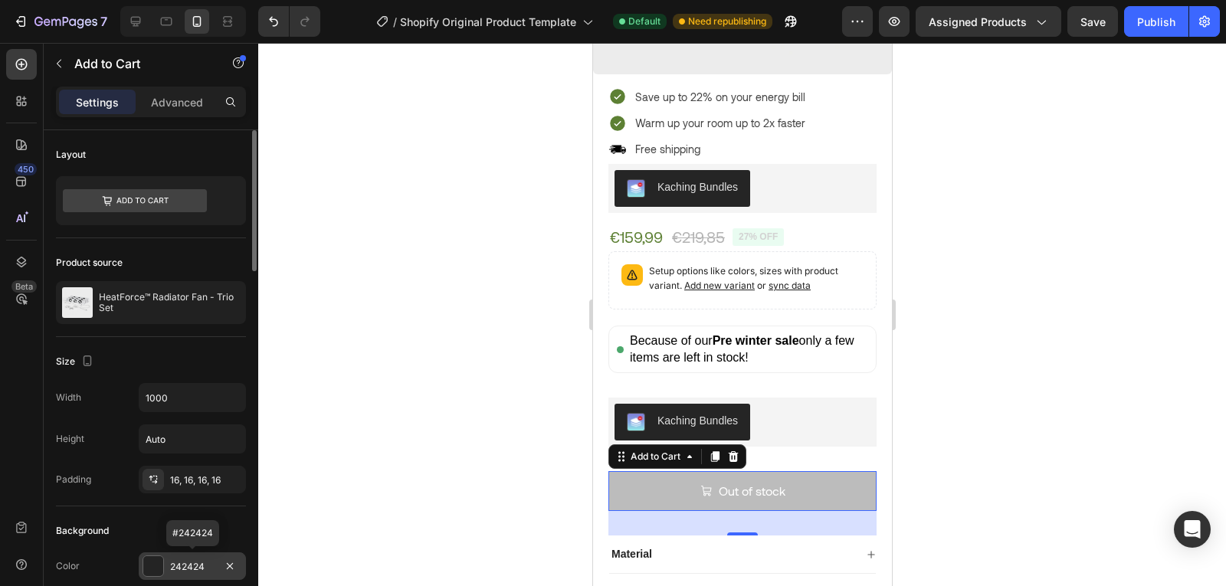
click at [168, 567] on div "242424" at bounding box center [192, 566] width 107 height 28
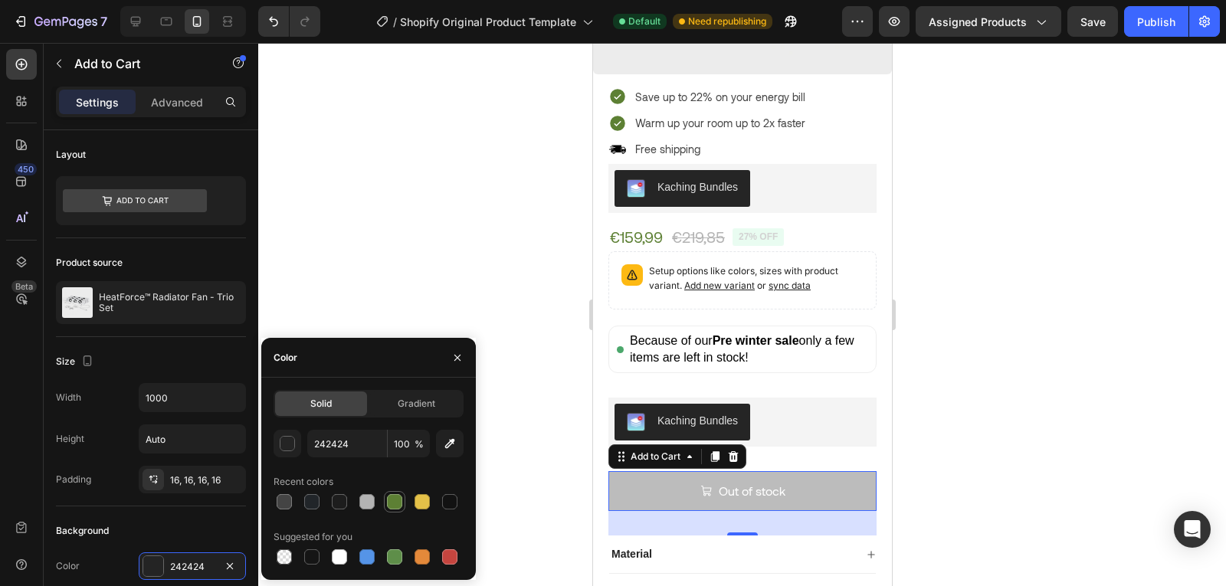
click at [398, 506] on div at bounding box center [394, 501] width 15 height 15
type input "5D8034"
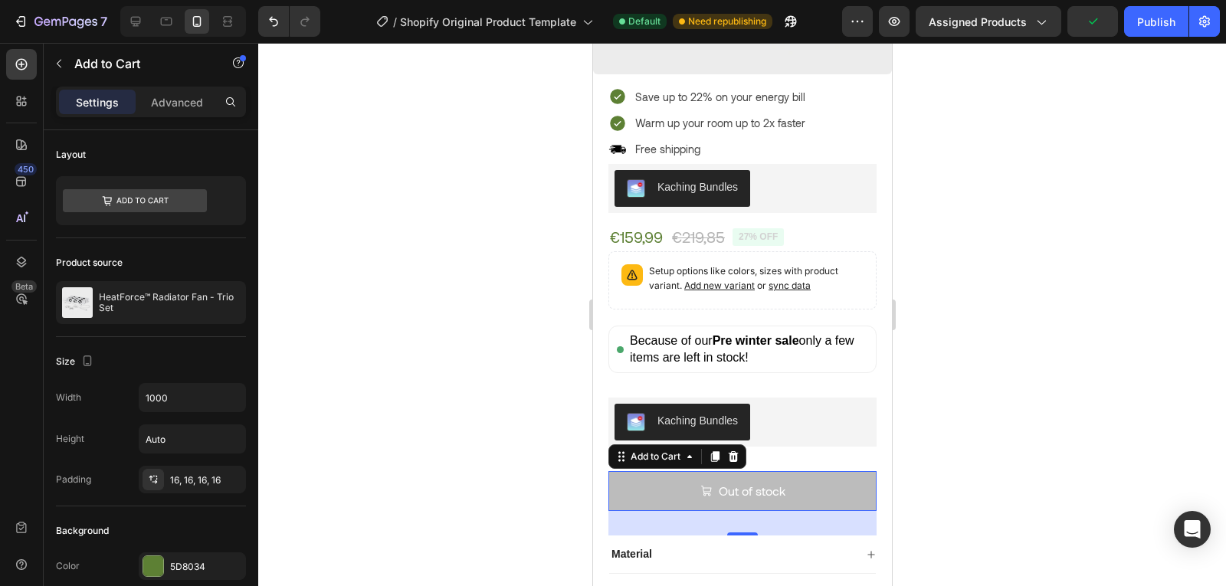
click at [438, 302] on div at bounding box center [742, 314] width 968 height 543
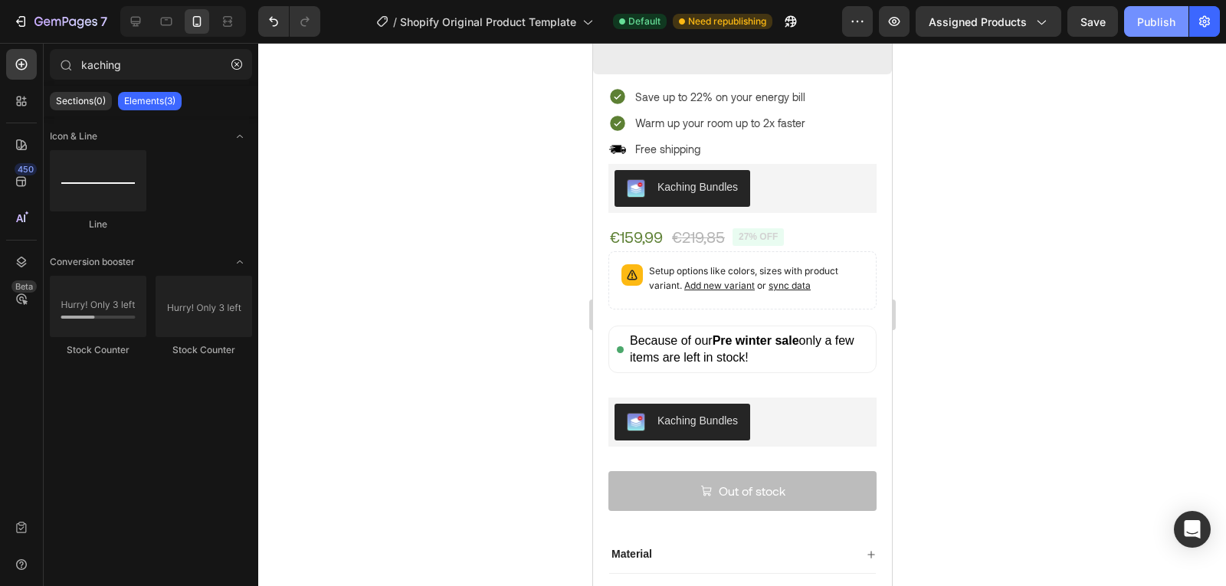
click at [1146, 19] on div "Publish" at bounding box center [1156, 22] width 38 height 16
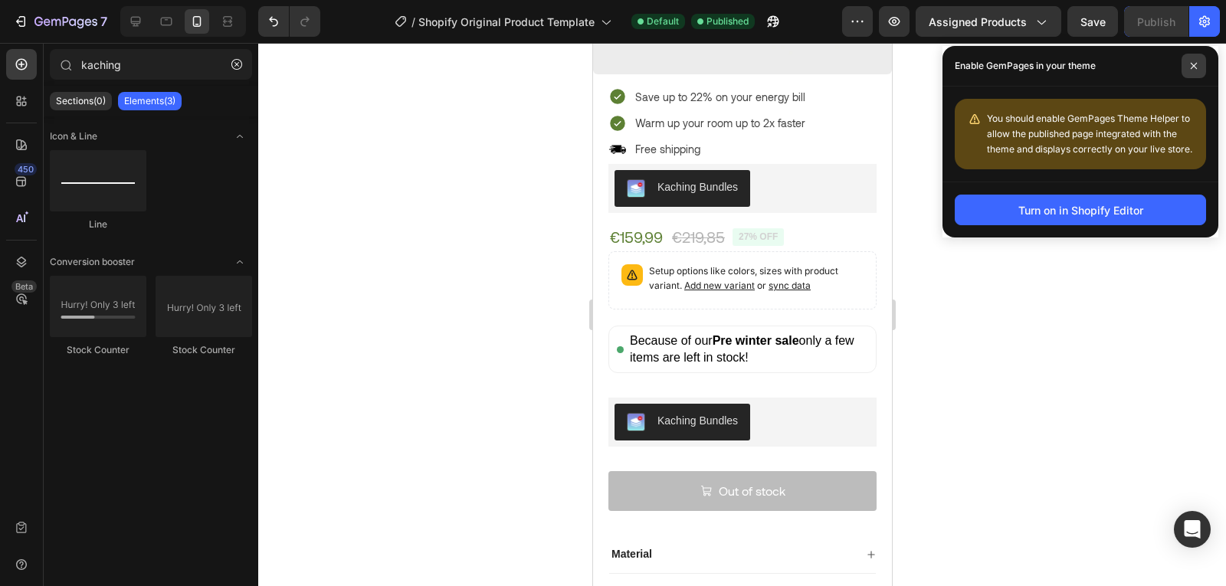
click at [1194, 62] on icon at bounding box center [1194, 66] width 8 height 8
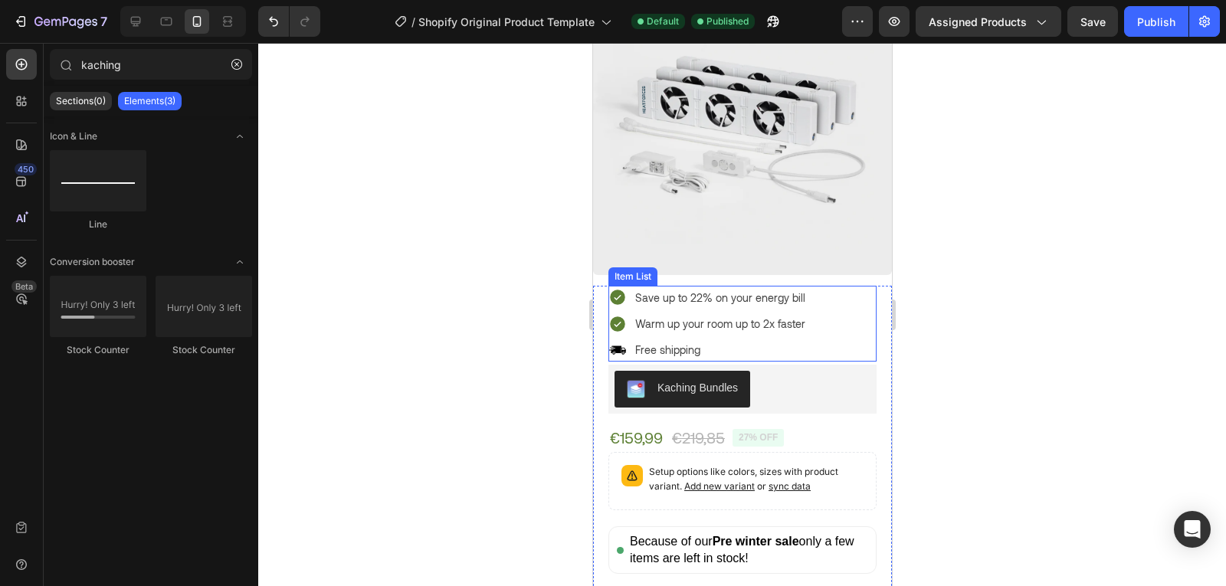
scroll to position [253, 0]
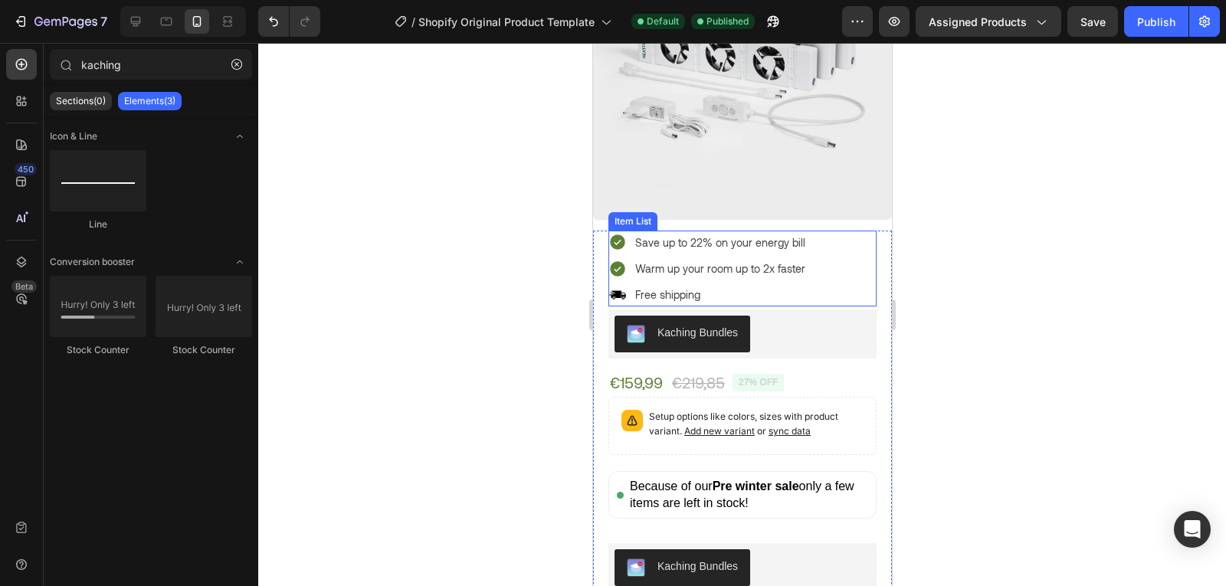
click at [624, 263] on icon at bounding box center [617, 269] width 18 height 18
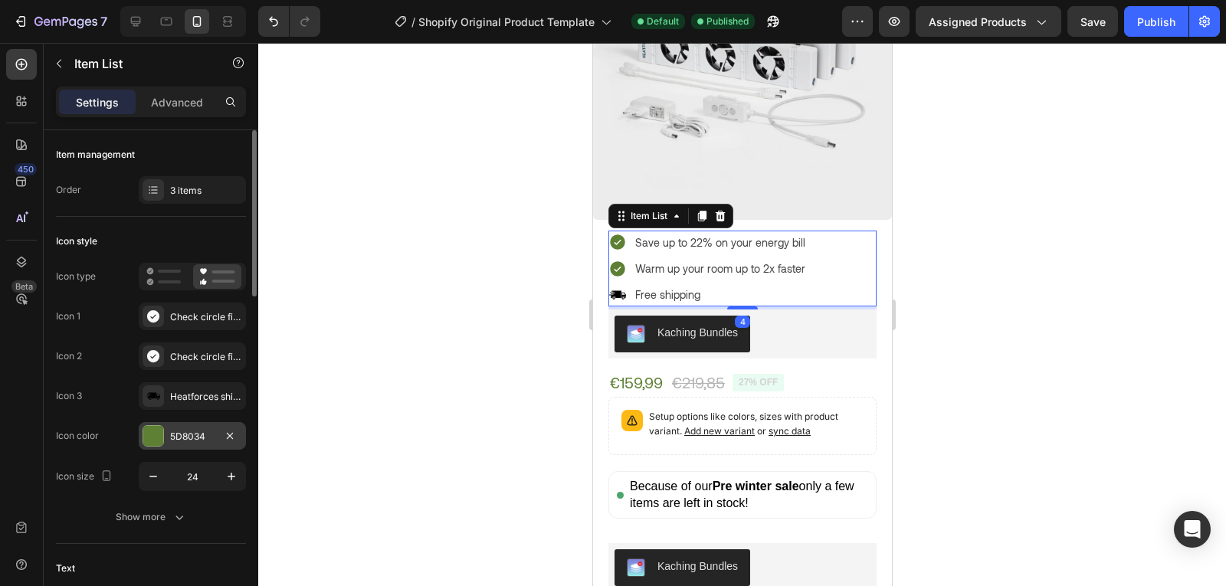
click at [208, 430] on div "5D8034" at bounding box center [192, 437] width 44 height 14
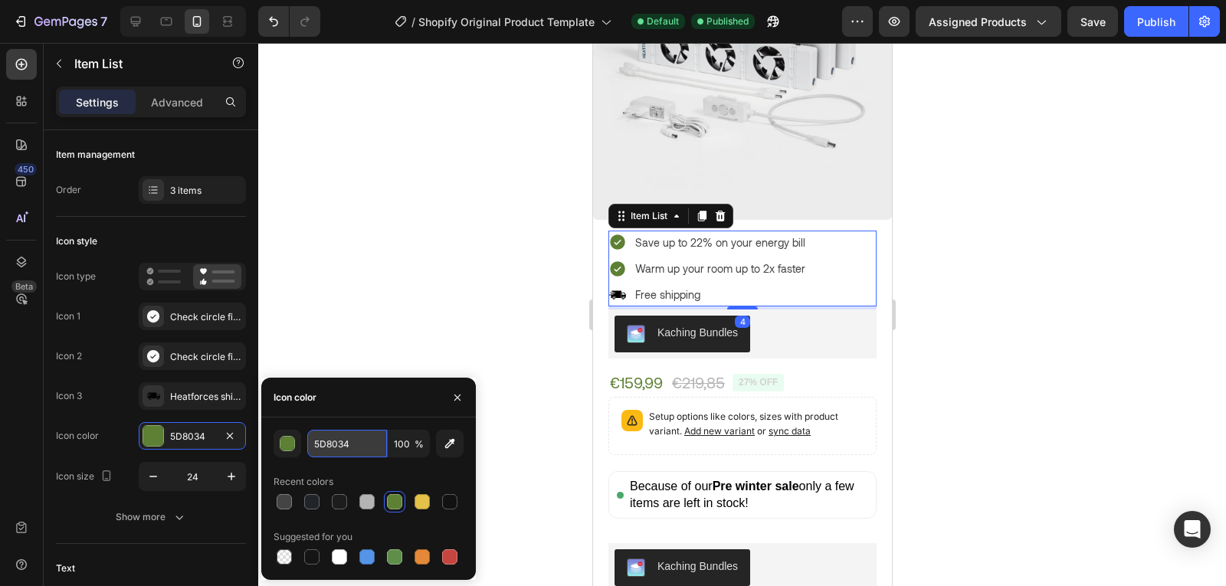
click at [373, 438] on input "5D8034" at bounding box center [347, 444] width 80 height 28
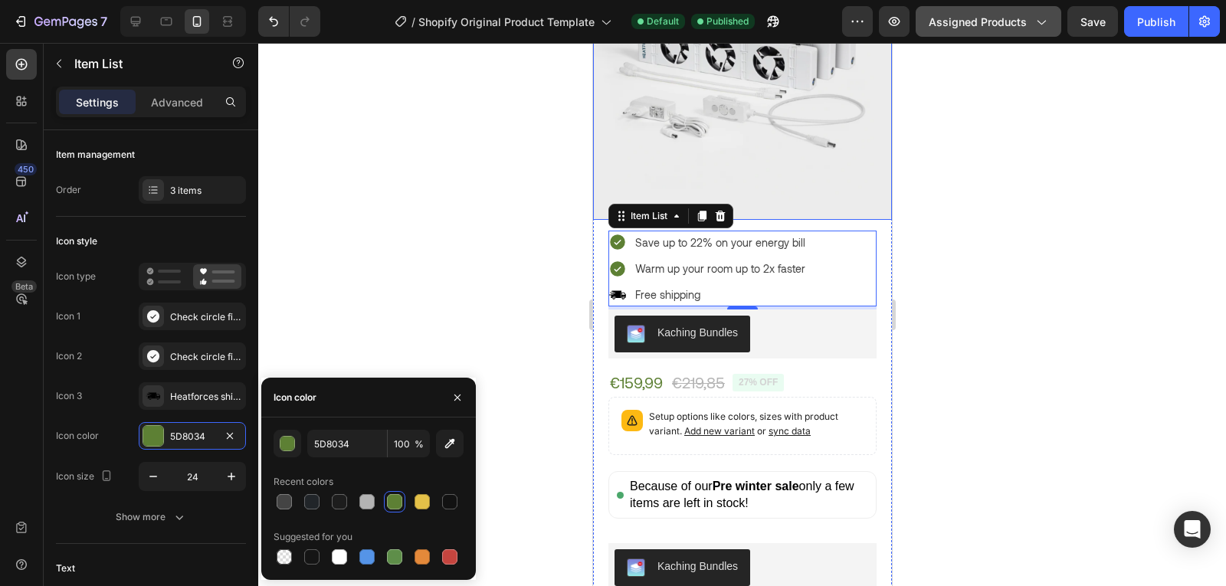
click at [969, 18] on span "Assigned Products" at bounding box center [978, 22] width 98 height 16
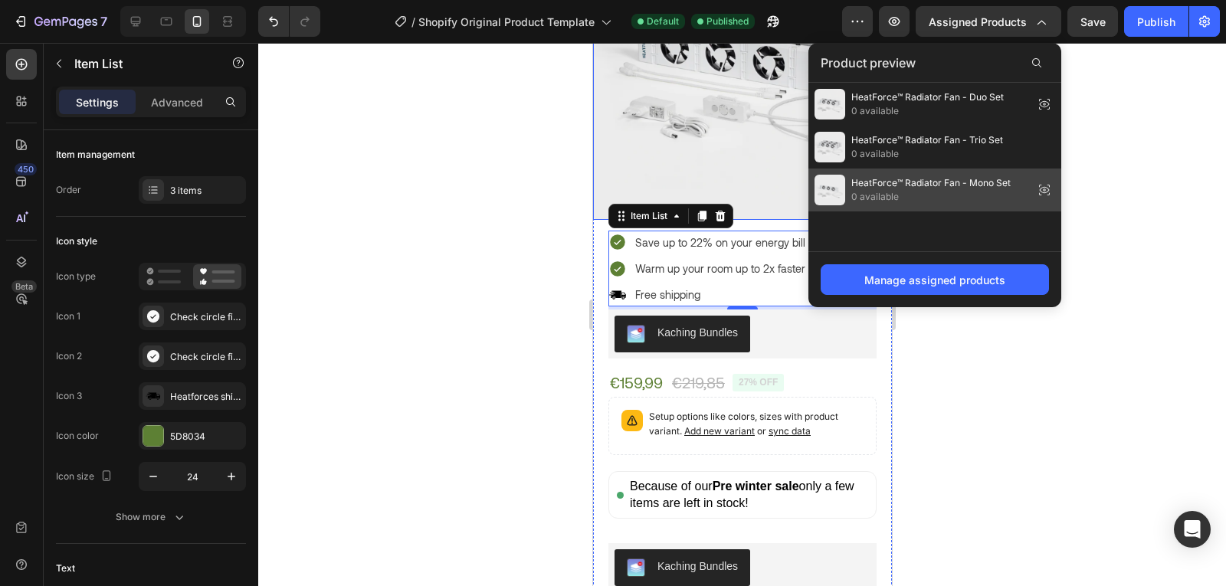
click at [981, 190] on span "0 available" at bounding box center [930, 197] width 159 height 14
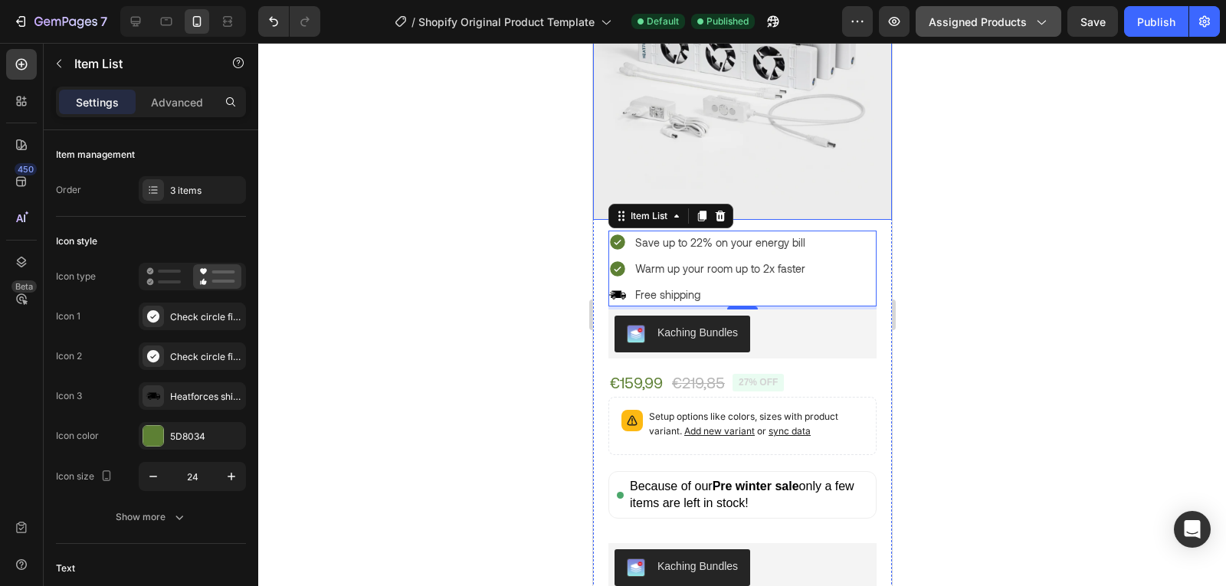
click at [1030, 19] on div "Assigned Products" at bounding box center [989, 22] width 120 height 16
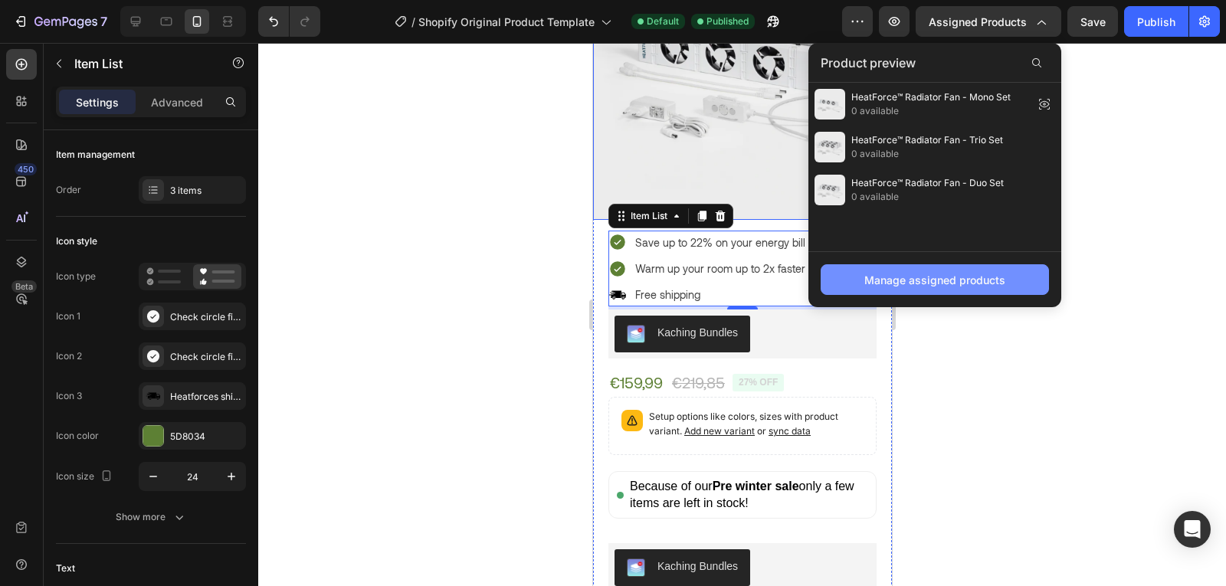
click at [965, 284] on div "Manage assigned products" at bounding box center [934, 280] width 141 height 16
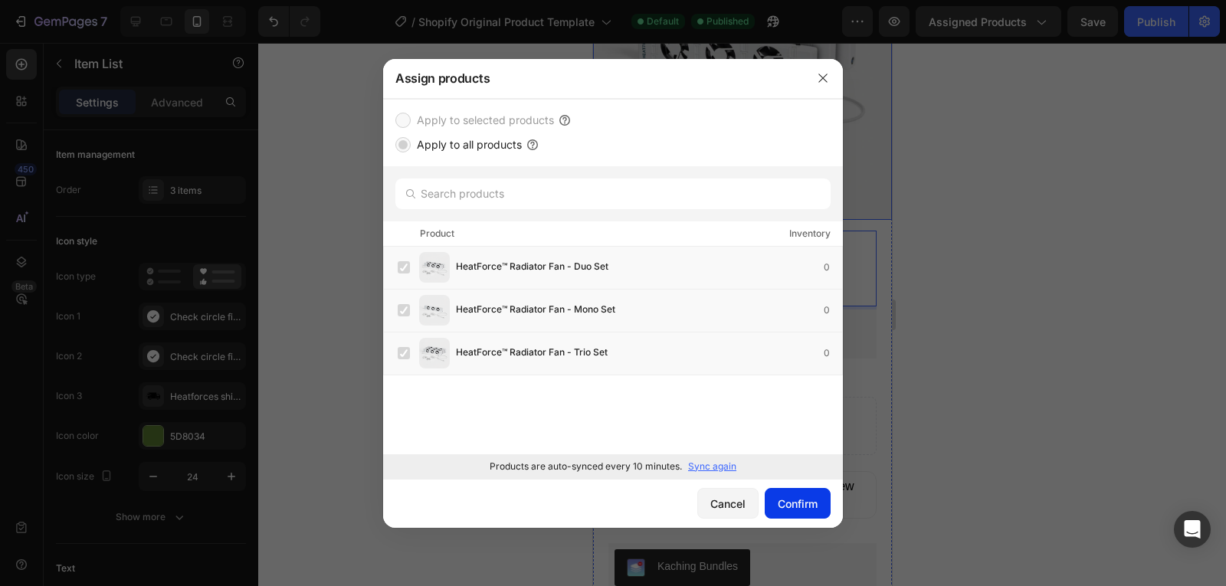
click at [810, 507] on div "Confirm" at bounding box center [798, 504] width 40 height 16
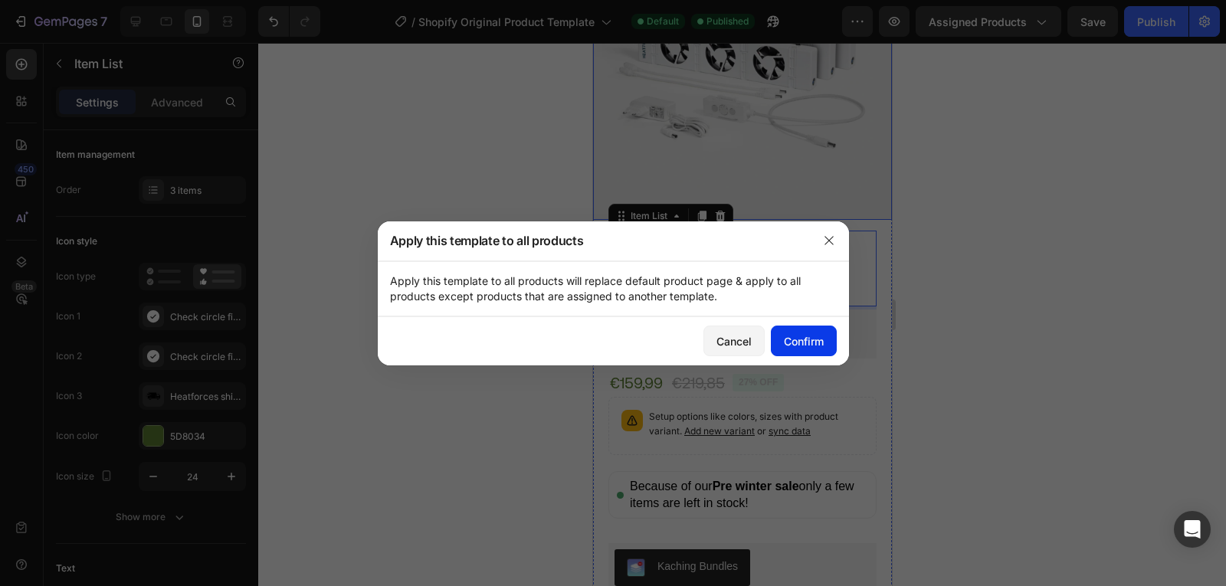
click at [814, 349] on div "Confirm" at bounding box center [804, 341] width 40 height 16
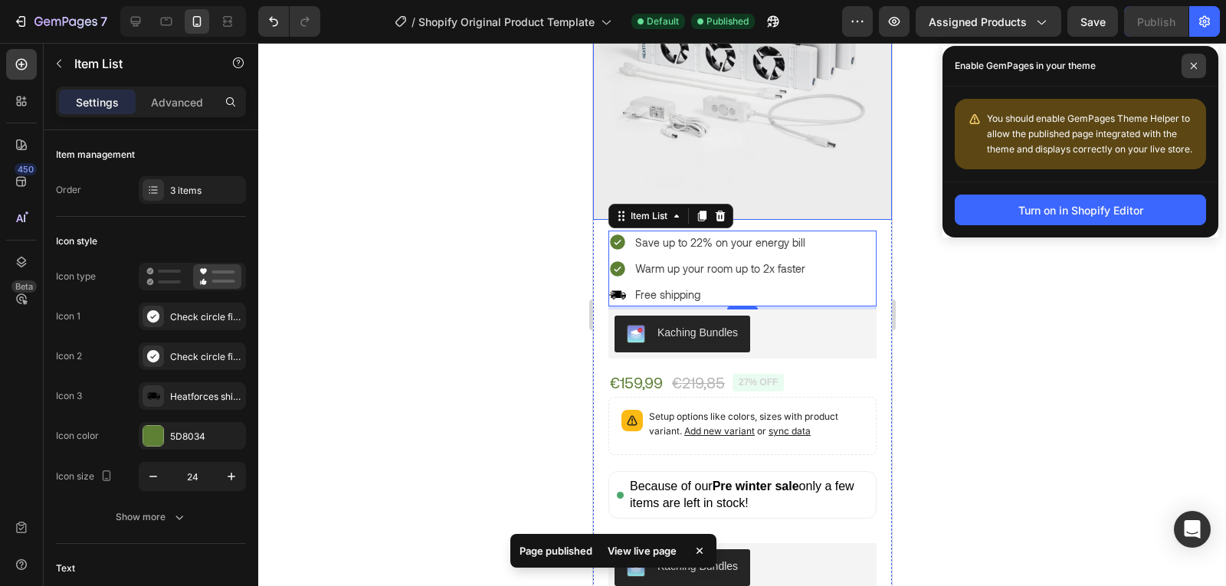
click at [1196, 55] on span at bounding box center [1193, 66] width 25 height 25
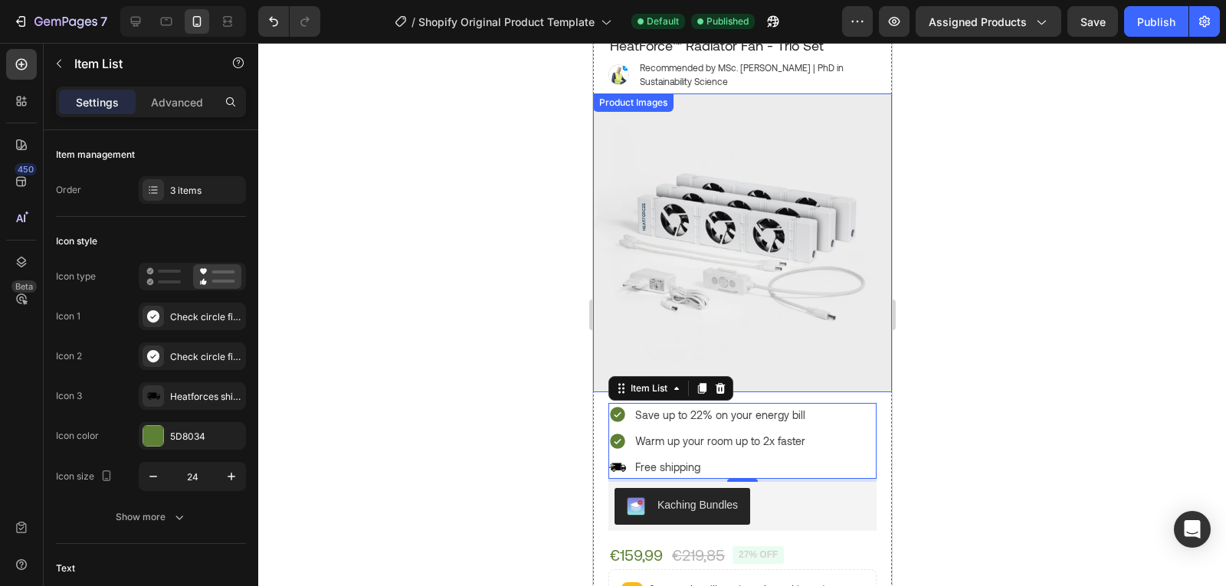
scroll to position [79, 0]
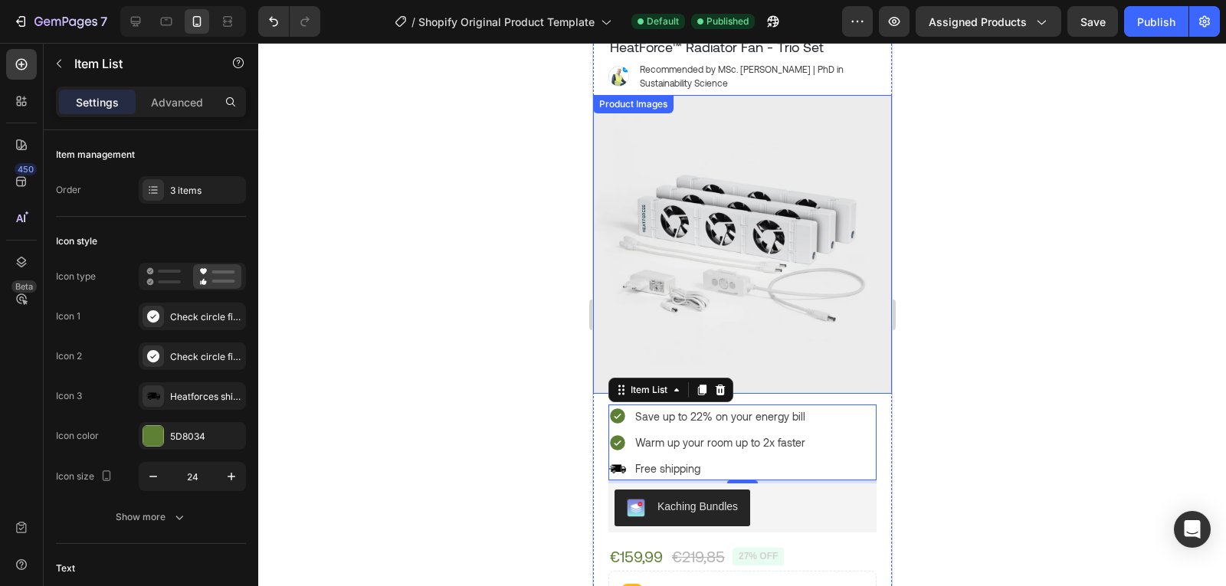
click at [772, 176] on img at bounding box center [741, 244] width 299 height 299
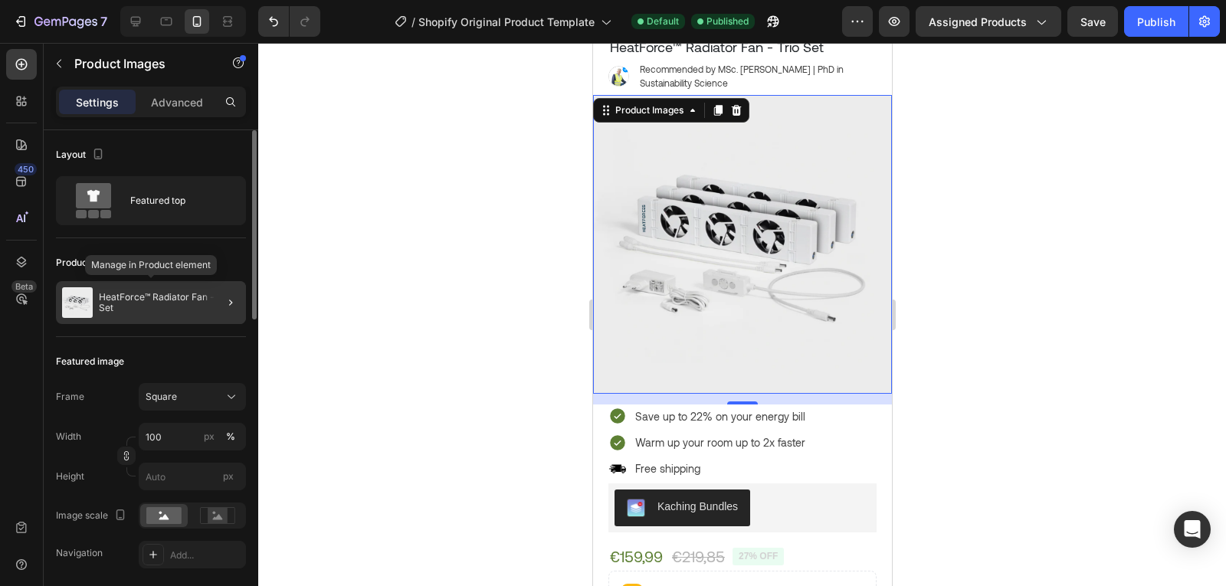
click at [143, 310] on p "HeatForce™ Radiator Fan - Trio Set" at bounding box center [169, 302] width 141 height 21
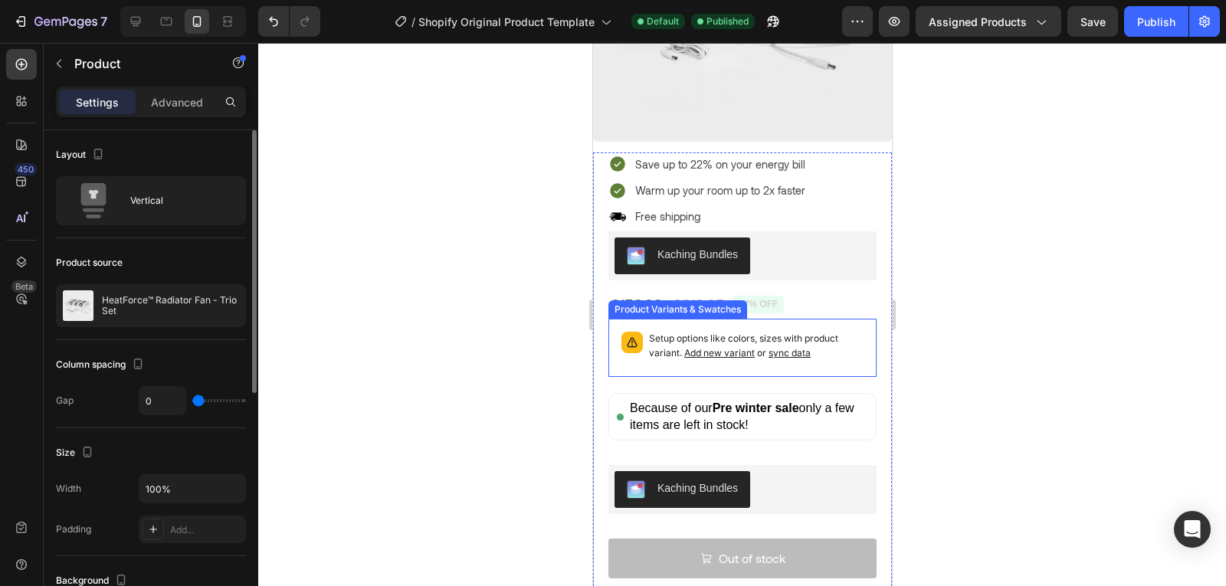
scroll to position [332, 0]
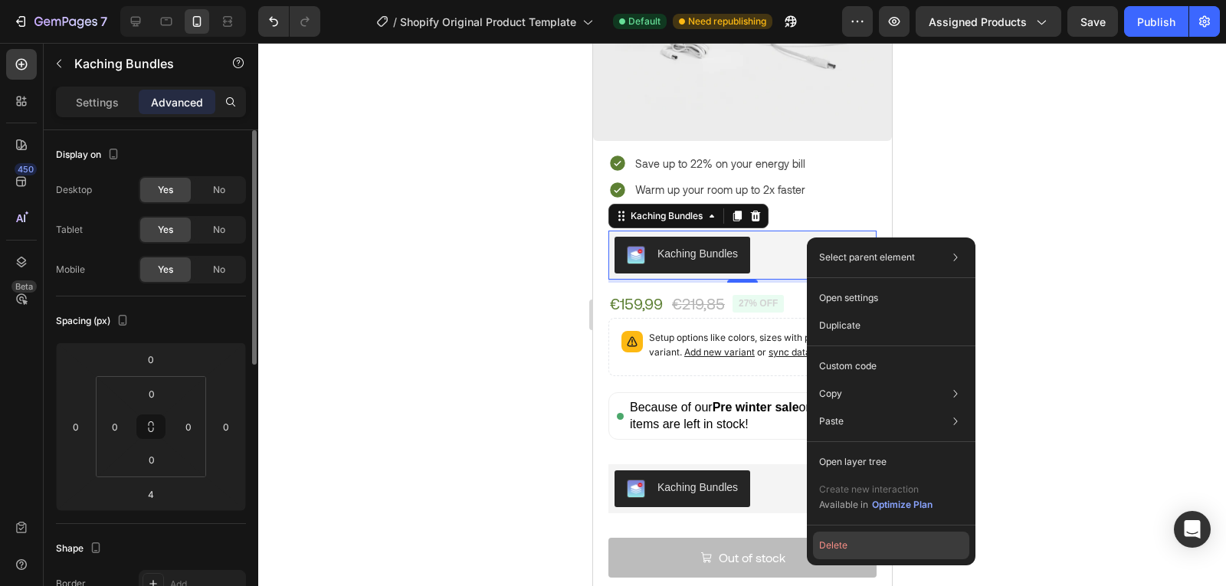
click at [836, 544] on button "Delete" at bounding box center [891, 546] width 156 height 28
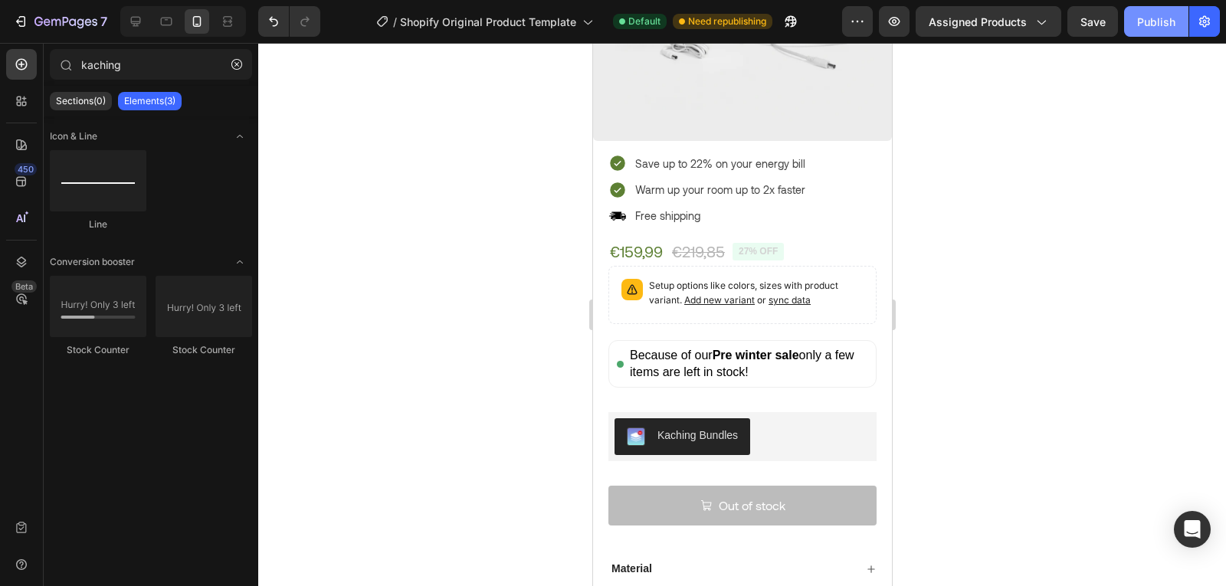
click at [1182, 33] on button "Publish" at bounding box center [1156, 21] width 64 height 31
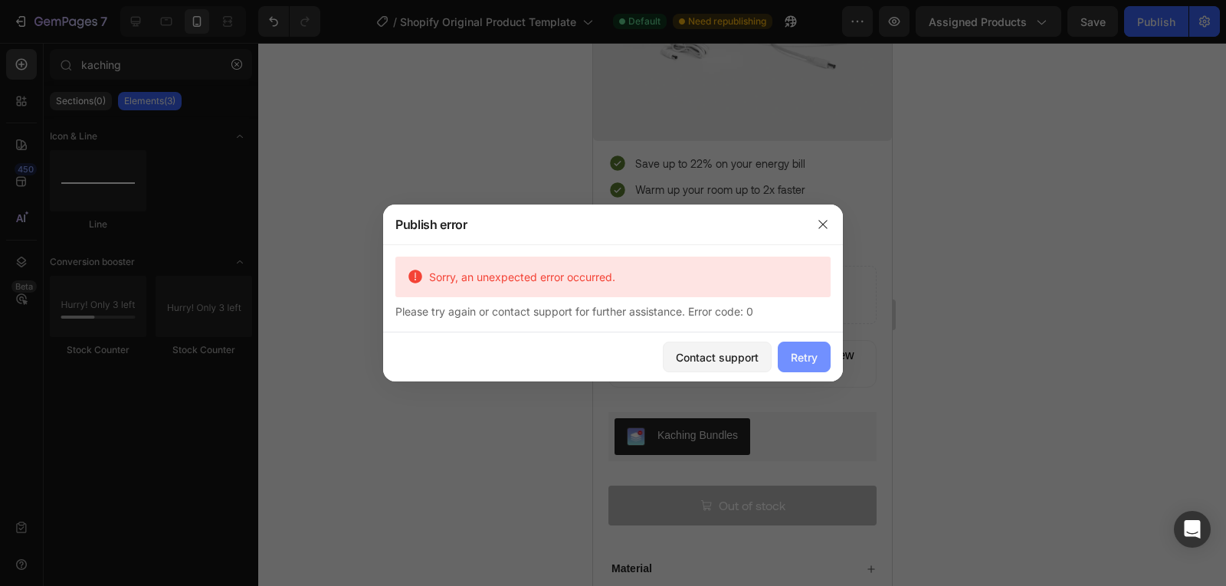
click at [830, 357] on button "Retry" at bounding box center [804, 357] width 53 height 31
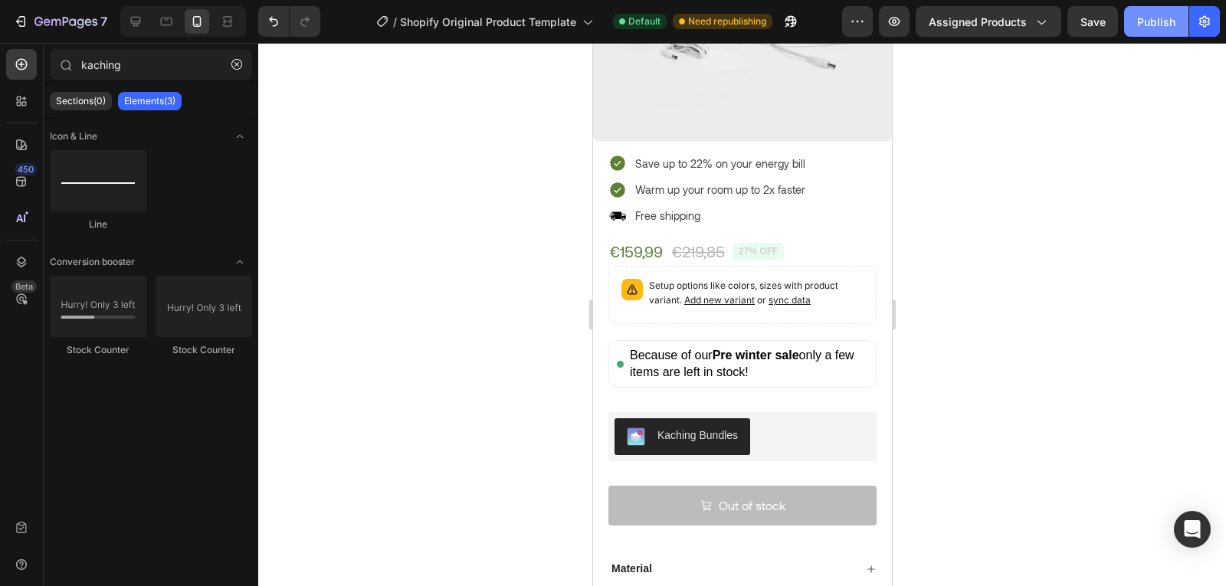
click at [1165, 27] on div "Publish" at bounding box center [1156, 22] width 38 height 16
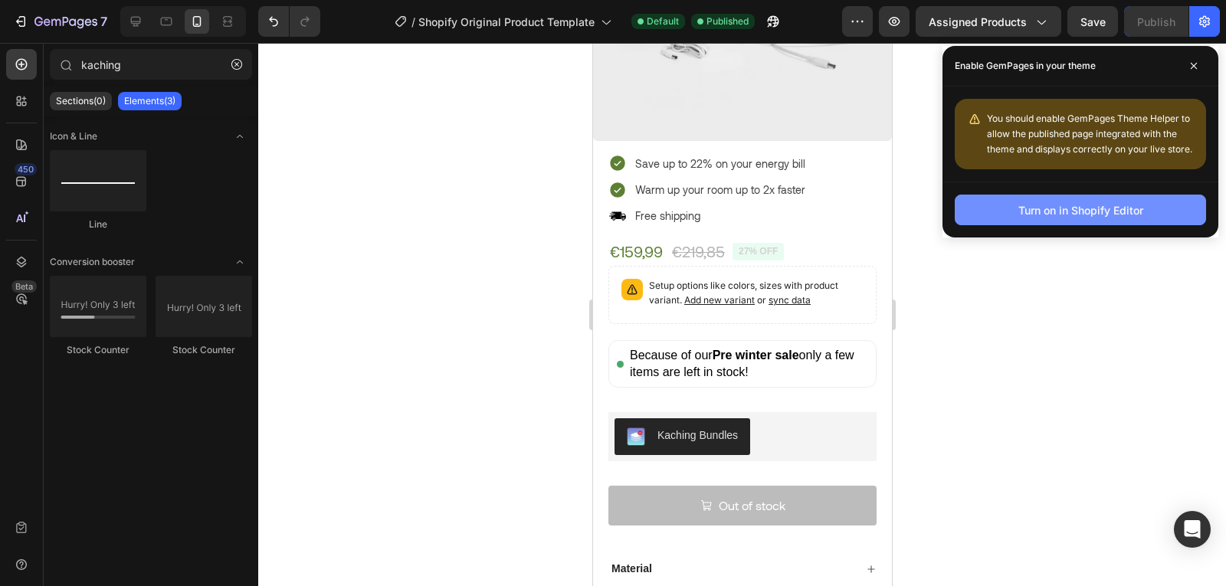
click at [1083, 205] on div "Turn on in Shopify Editor" at bounding box center [1080, 210] width 125 height 16
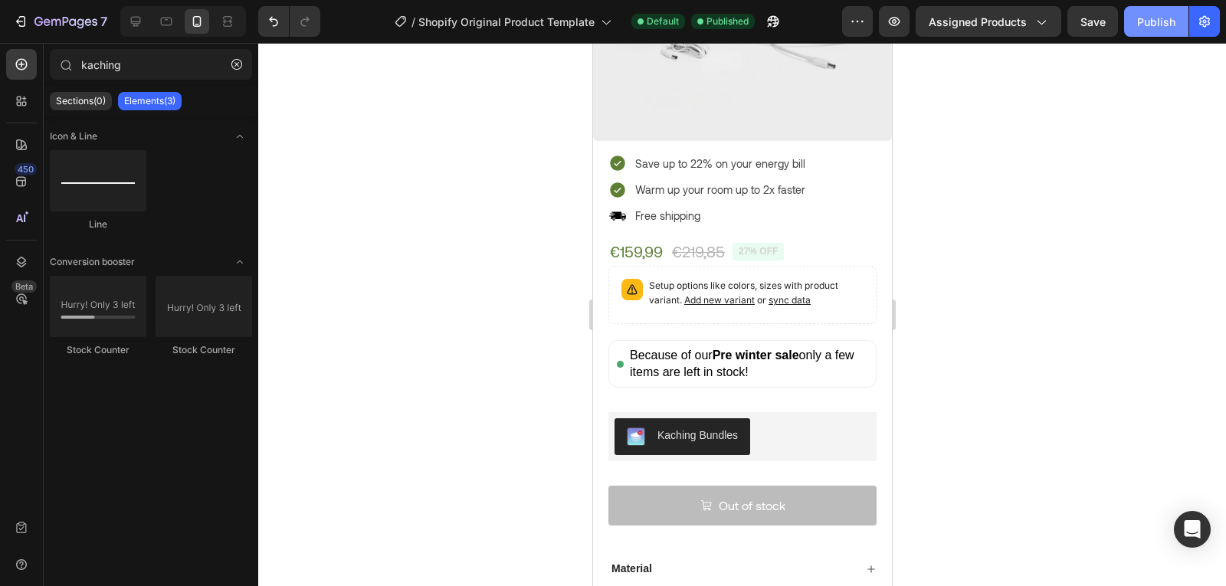
click at [1149, 15] on div "Publish" at bounding box center [1156, 22] width 38 height 16
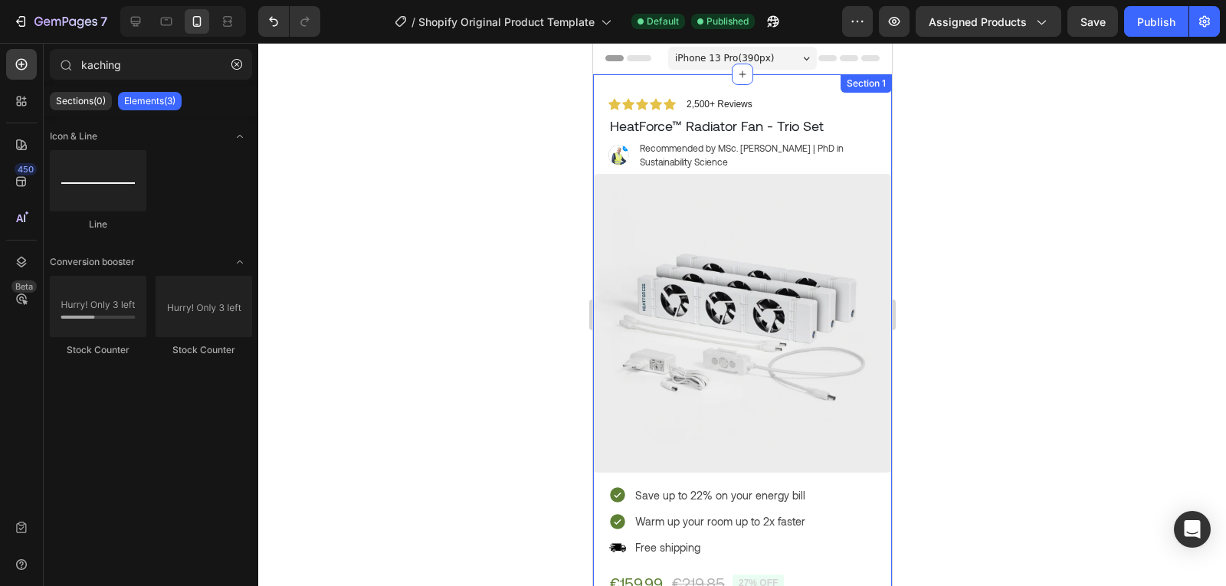
click at [795, 90] on div "Icon Icon Icon Icon Icon Icon List 2,500+ Reviews Text Block Row HeatForce™ Rad…" at bounding box center [741, 557] width 299 height 967
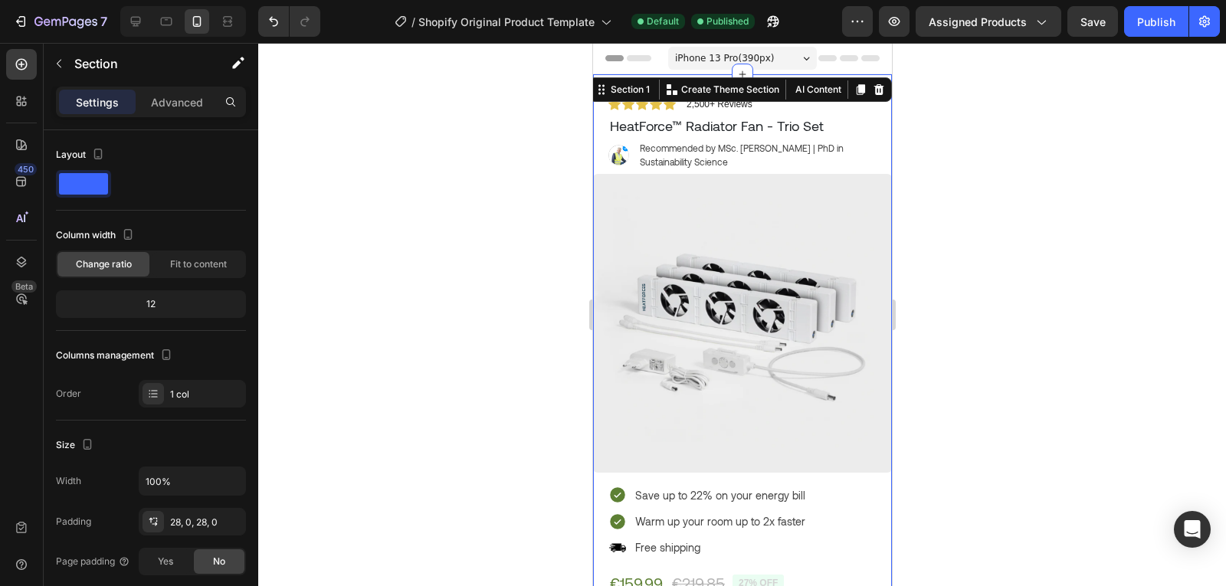
click at [190, 114] on div "Settings Advanced" at bounding box center [151, 102] width 190 height 31
click at [184, 111] on div "Advanced" at bounding box center [177, 102] width 77 height 25
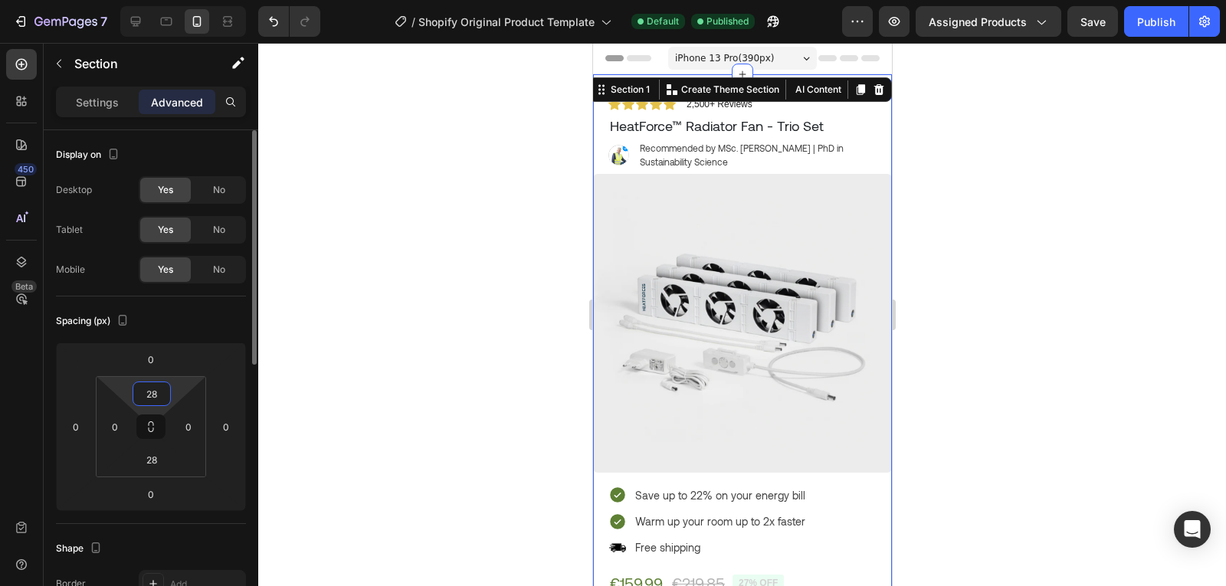
click at [156, 395] on input "28" at bounding box center [151, 393] width 31 height 23
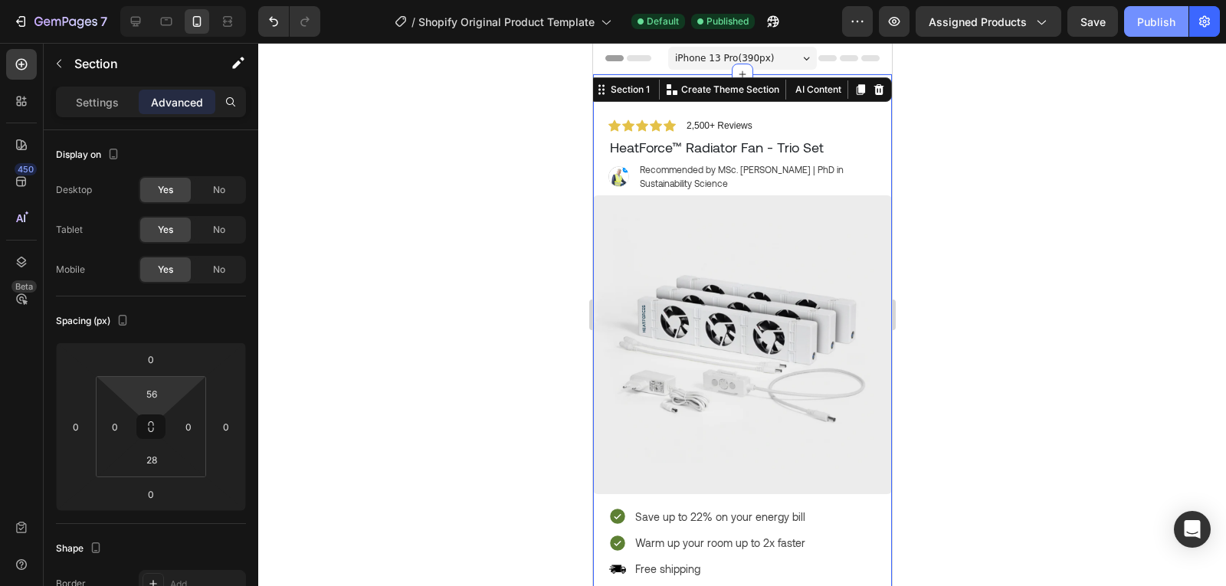
click at [1152, 24] on div "Publish" at bounding box center [1156, 22] width 38 height 16
click at [143, 392] on input "56" at bounding box center [151, 393] width 31 height 23
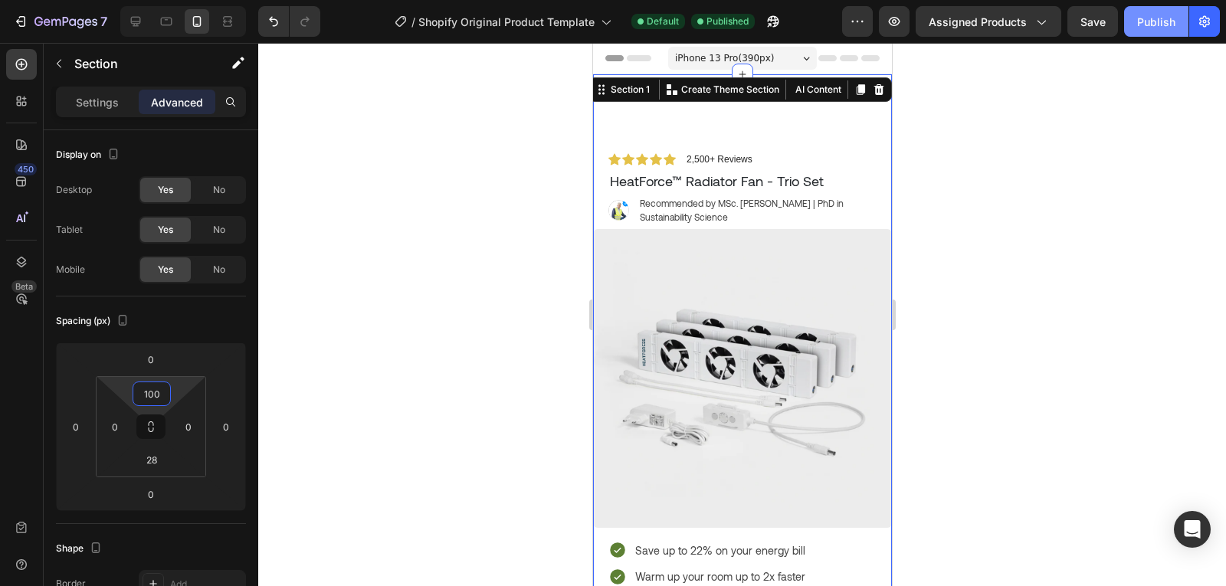
type input "100"
click at [1155, 28] on div "Publish" at bounding box center [1156, 22] width 38 height 16
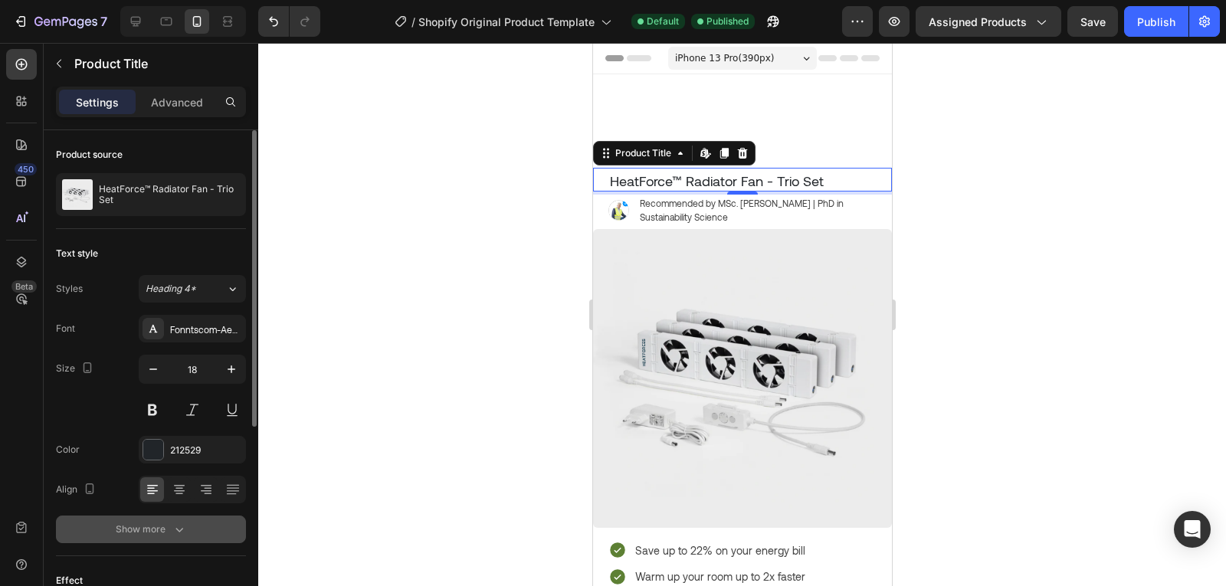
click at [181, 542] on button "Show more" at bounding box center [151, 530] width 190 height 28
click at [203, 539] on button "Normal" at bounding box center [192, 530] width 107 height 28
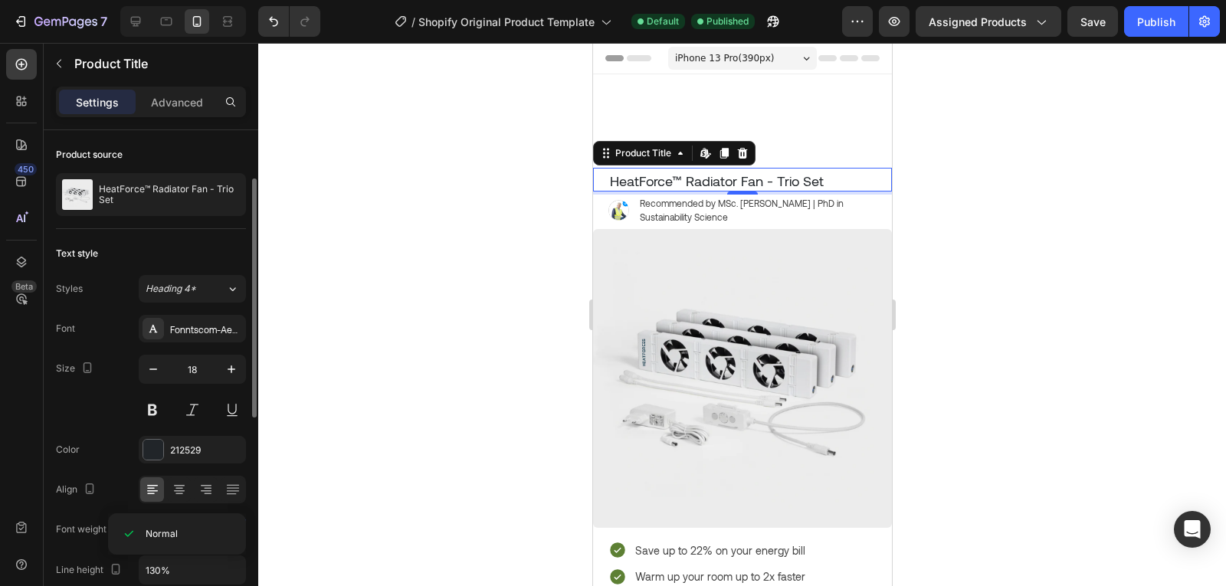
scroll to position [33, 0]
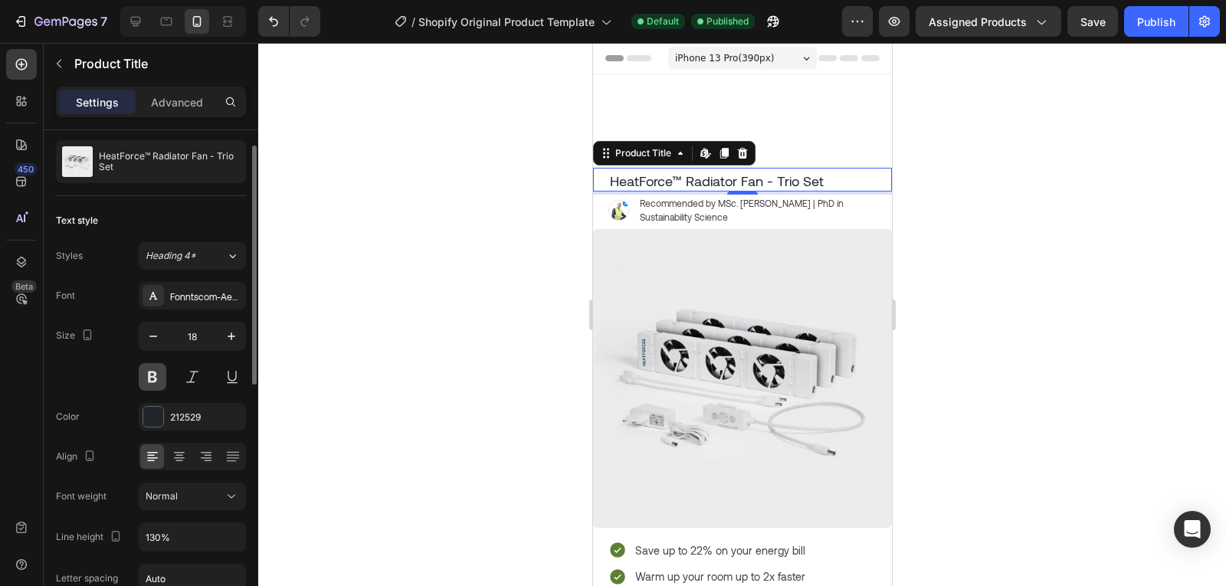
click at [149, 380] on button at bounding box center [153, 377] width 28 height 28
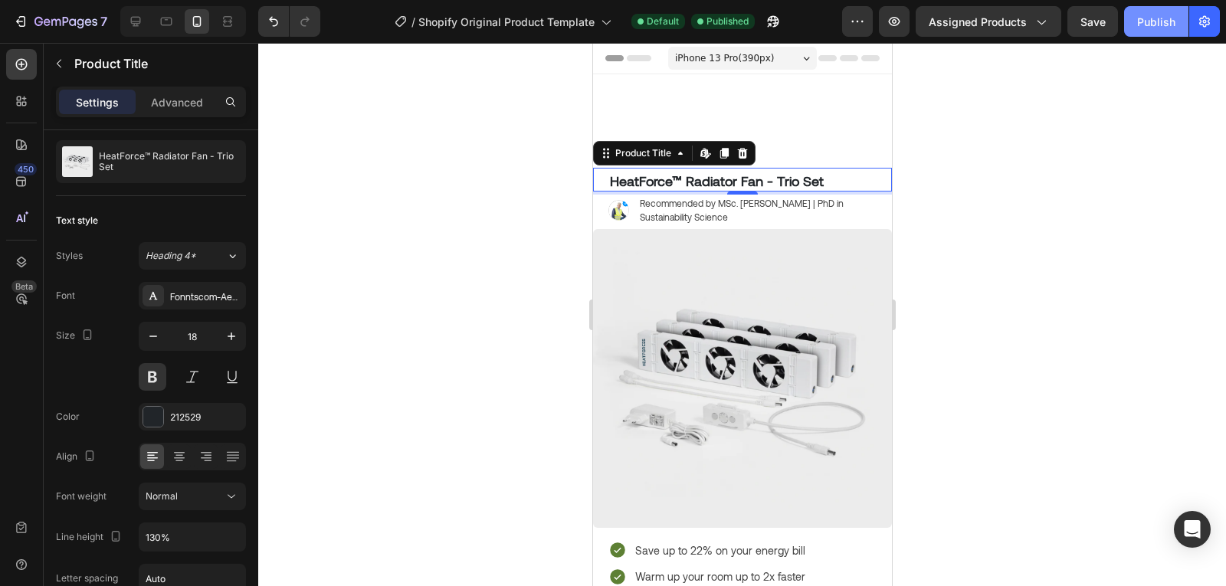
click at [1159, 33] on button "Publish" at bounding box center [1156, 21] width 64 height 31
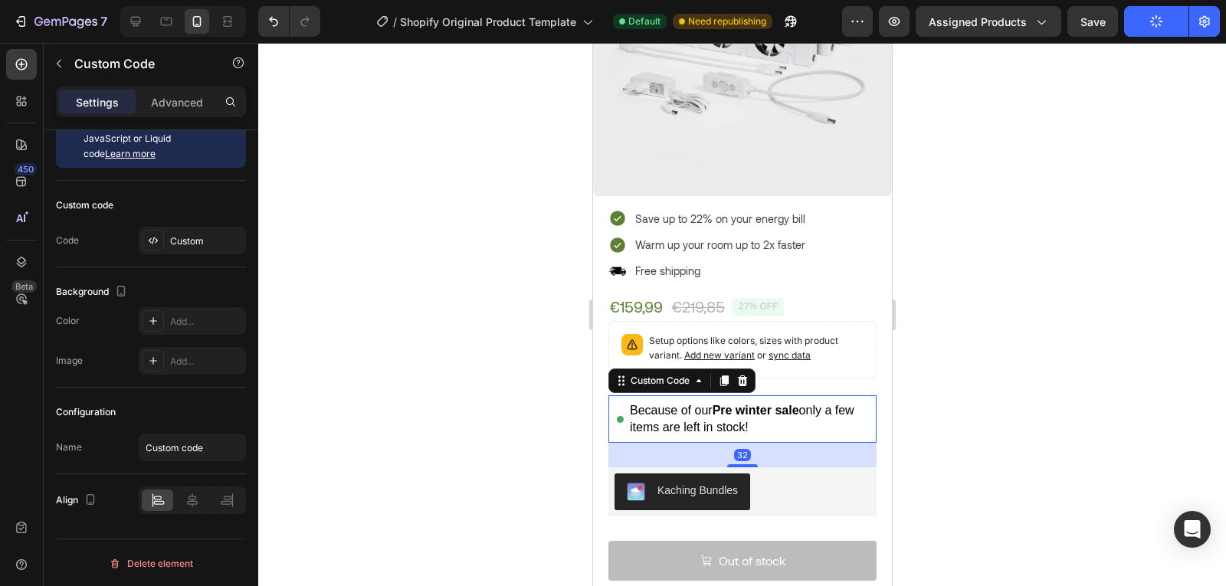
scroll to position [0, 0]
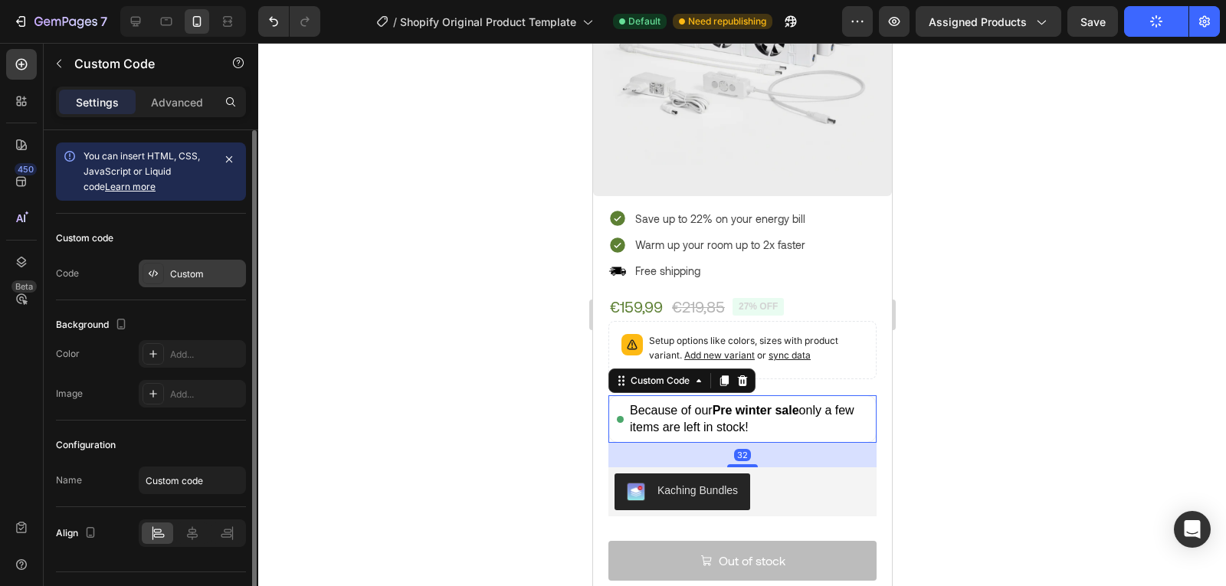
click at [171, 272] on div "Custom" at bounding box center [206, 274] width 72 height 14
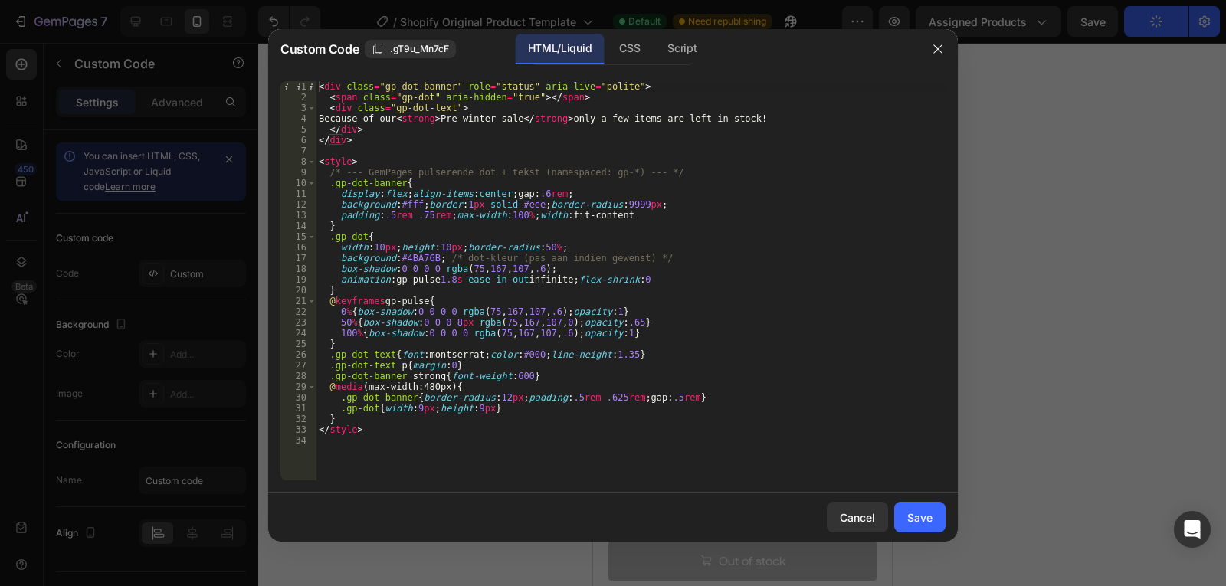
type textarea ".gp-dot-banner strong{font-weight:600}"
click at [458, 372] on div "< div class = "gp-dot-banner" role = "status" aria-live = "polite" > < span cla…" at bounding box center [631, 291] width 630 height 421
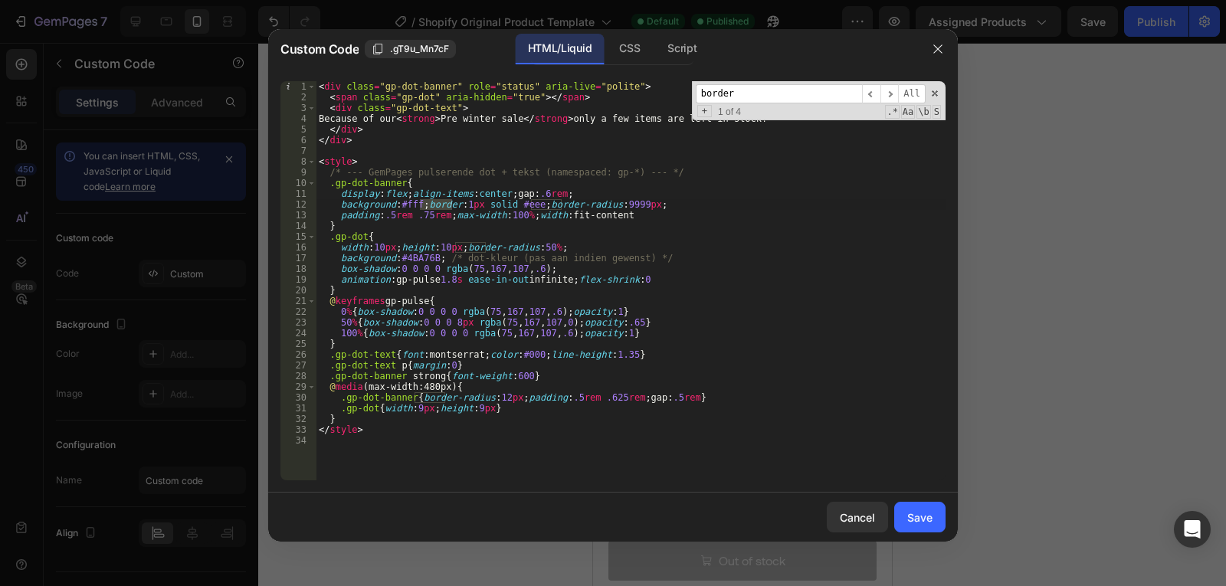
type input "border"
click at [483, 421] on div "< div class = "gp-dot-banner" role = "status" aria-live = "polite" > < span cla…" at bounding box center [631, 291] width 630 height 421
click at [791, 93] on input "border" at bounding box center [779, 93] width 166 height 19
drag, startPoint x: 468, startPoint y: 207, endPoint x: 421, endPoint y: 204, distance: 47.6
click at [421, 204] on div "< div class = "gp-dot-banner" role = "status" aria-live = "polite" > < span cla…" at bounding box center [631, 291] width 630 height 421
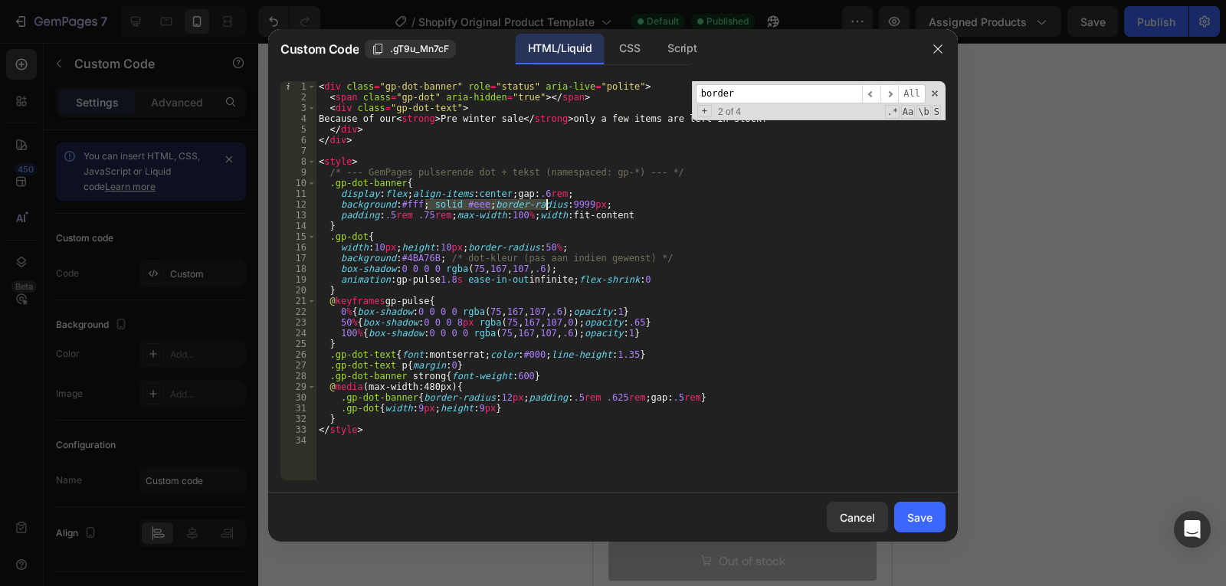
drag, startPoint x: 427, startPoint y: 203, endPoint x: 548, endPoint y: 203, distance: 121.1
click at [548, 203] on div "< div class = "gp-dot-banner" role = "status" aria-live = "polite" > < span cla…" at bounding box center [631, 291] width 630 height 421
click at [712, 242] on div "< div class = "gp-dot-banner" role = "status" aria-live = "polite" > < span cla…" at bounding box center [631, 291] width 630 height 421
click at [895, 93] on span "​" at bounding box center [889, 93] width 18 height 19
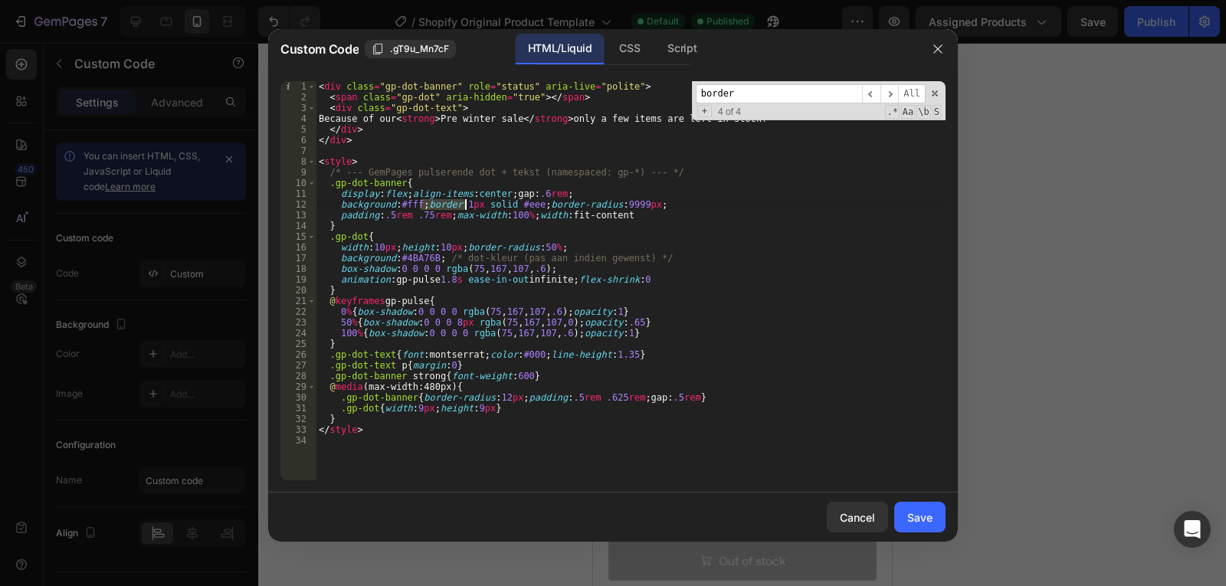
drag, startPoint x: 418, startPoint y: 205, endPoint x: 469, endPoint y: 203, distance: 50.6
click at [469, 203] on div "< div class = "gp-dot-banner" role = "status" aria-live = "polite" > < span cla…" at bounding box center [631, 291] width 630 height 421
type textarea "background:#fff; solid #eee;border-radius:9999px;"
click at [909, 523] on div "Save" at bounding box center [919, 518] width 25 height 16
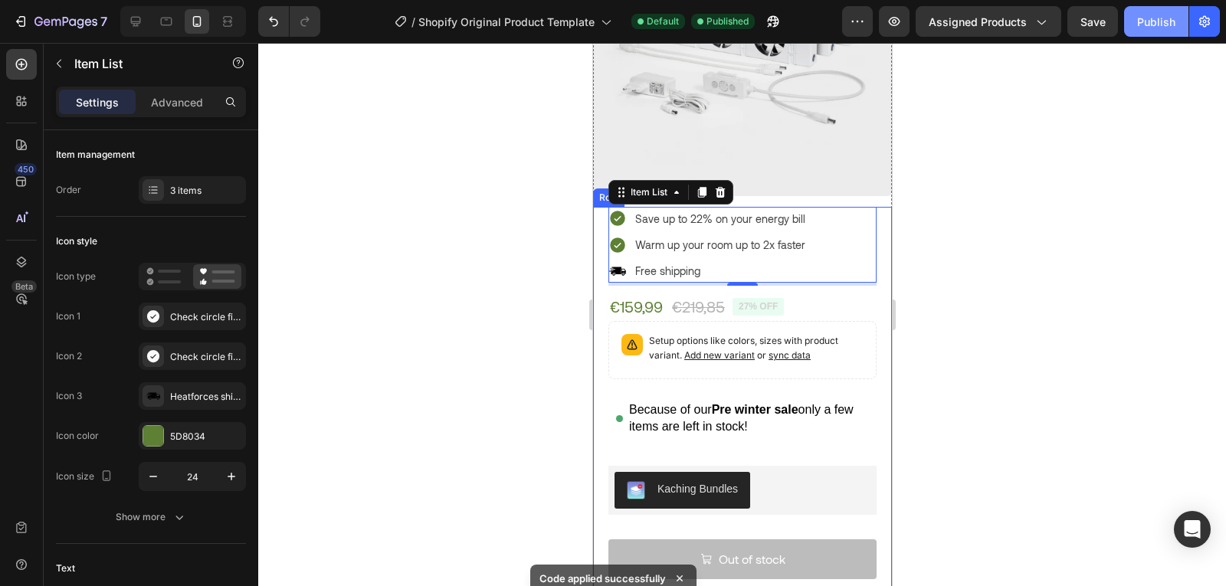
click at [1156, 32] on button "Publish" at bounding box center [1156, 21] width 64 height 31
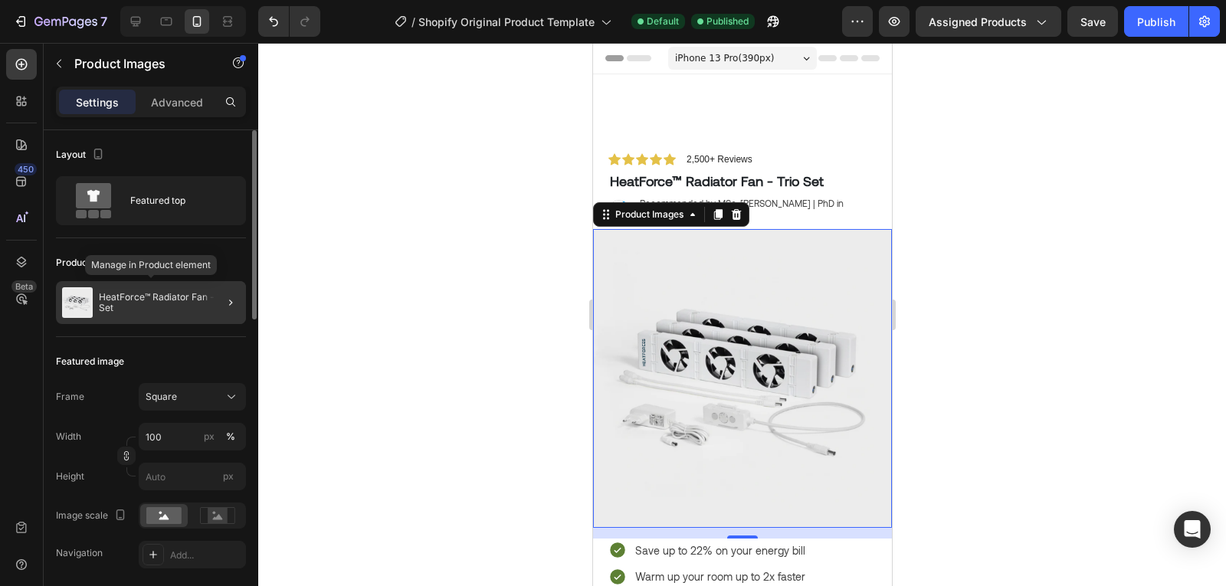
click at [181, 301] on p "HeatForce™ Radiator Fan - Trio Set" at bounding box center [169, 302] width 141 height 21
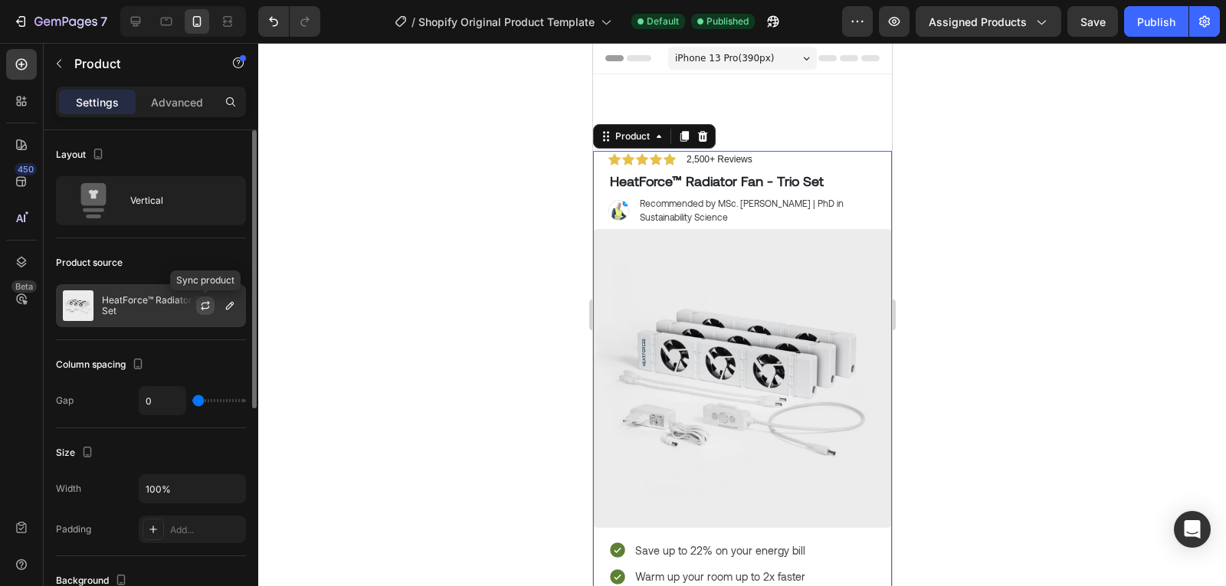
click at [205, 307] on icon "button" at bounding box center [205, 306] width 12 height 12
click at [221, 307] on button "button" at bounding box center [230, 306] width 18 height 18
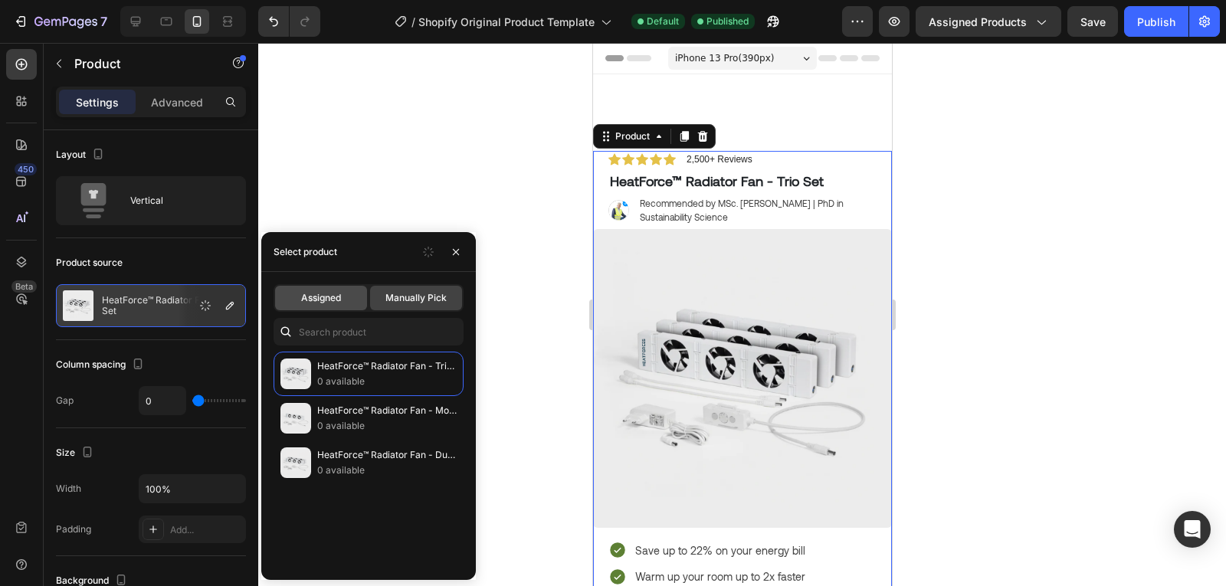
click at [308, 300] on span "Assigned" at bounding box center [321, 298] width 40 height 14
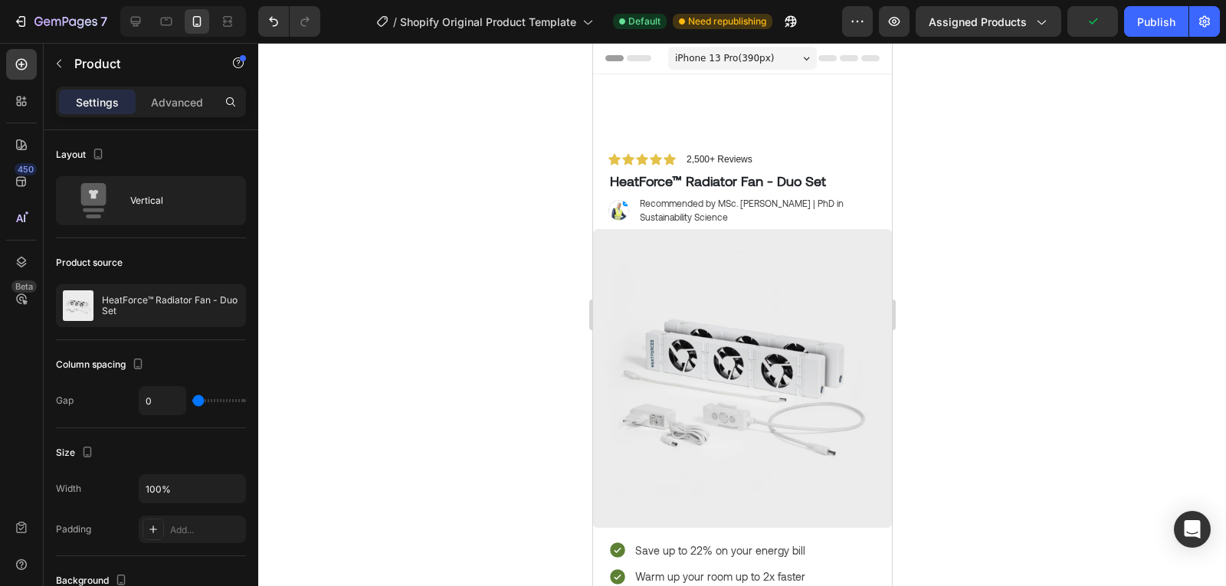
click at [373, 142] on div at bounding box center [742, 314] width 968 height 543
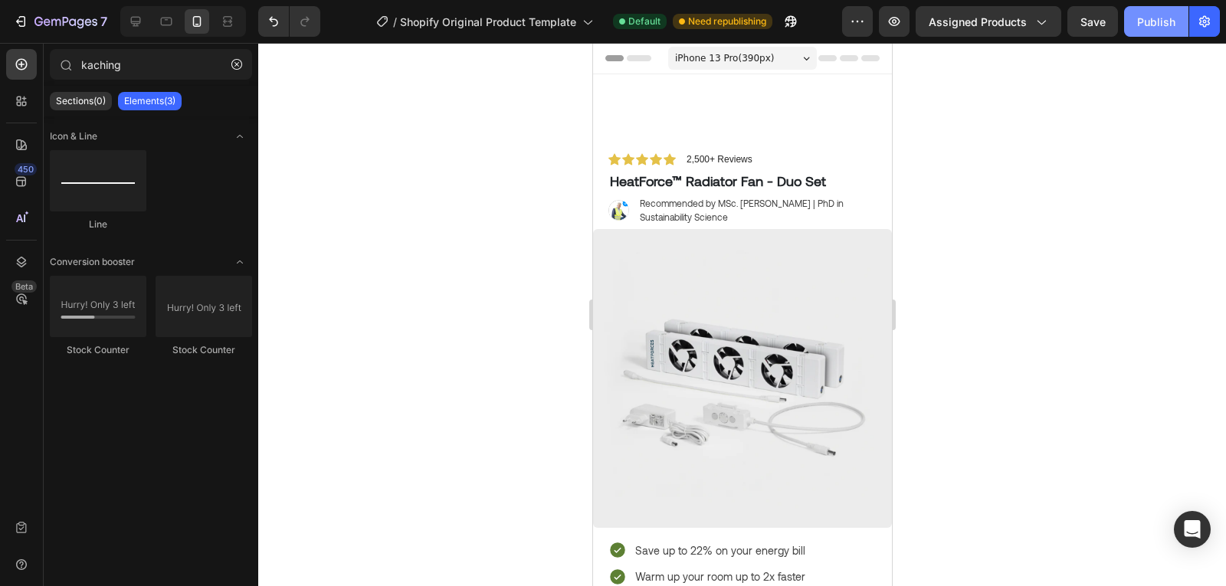
click at [1137, 11] on button "Publish" at bounding box center [1156, 21] width 64 height 31
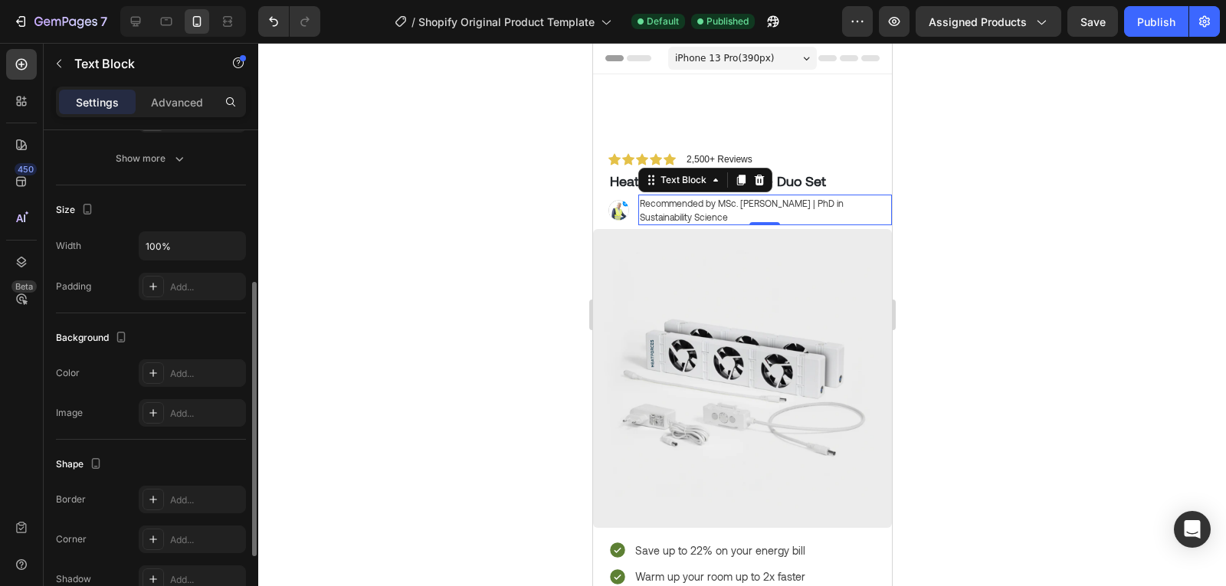
scroll to position [276, 0]
click at [198, 290] on div "Add..." at bounding box center [206, 287] width 72 height 14
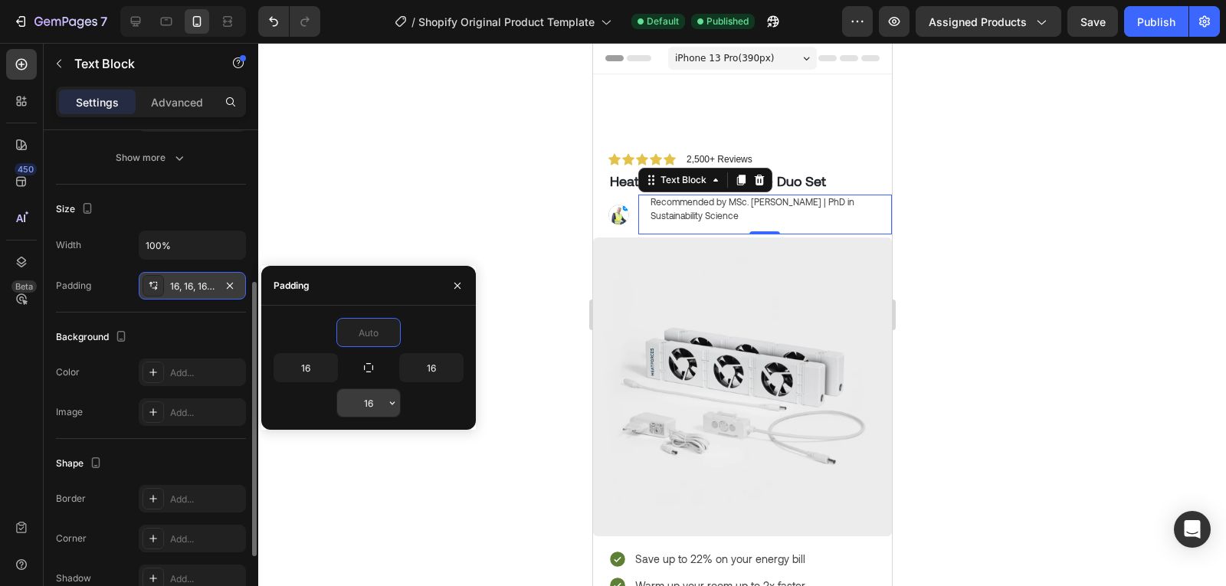
type input "0"
click at [363, 405] on input "16" at bounding box center [368, 403] width 63 height 28
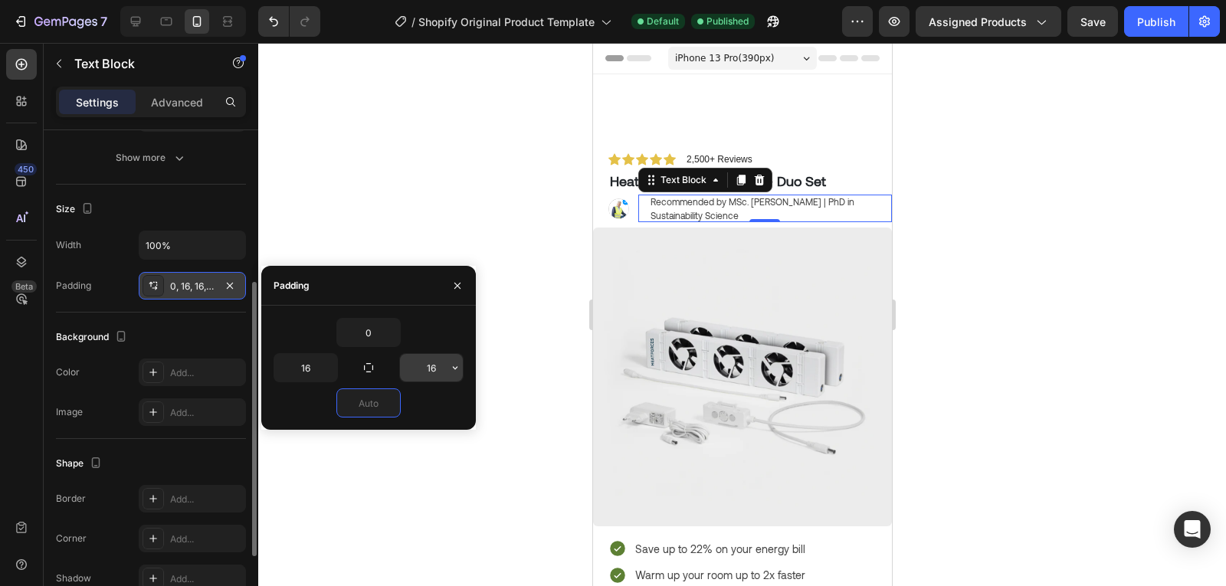
type input "0"
click at [433, 372] on input "16" at bounding box center [431, 368] width 63 height 28
click at [290, 362] on input "16" at bounding box center [305, 368] width 63 height 28
click at [308, 368] on input "8" at bounding box center [305, 368] width 63 height 28
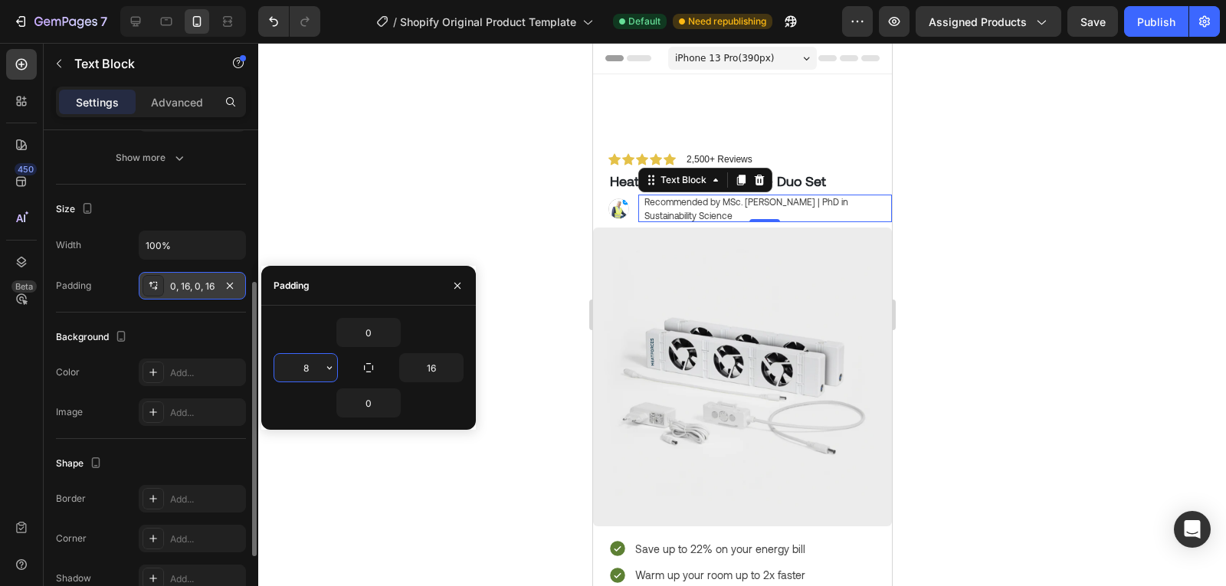
click at [308, 368] on input "8" at bounding box center [305, 368] width 63 height 28
type input "4"
click at [441, 368] on input "16" at bounding box center [431, 368] width 63 height 28
type input "20"
click at [444, 321] on div "0" at bounding box center [369, 332] width 190 height 29
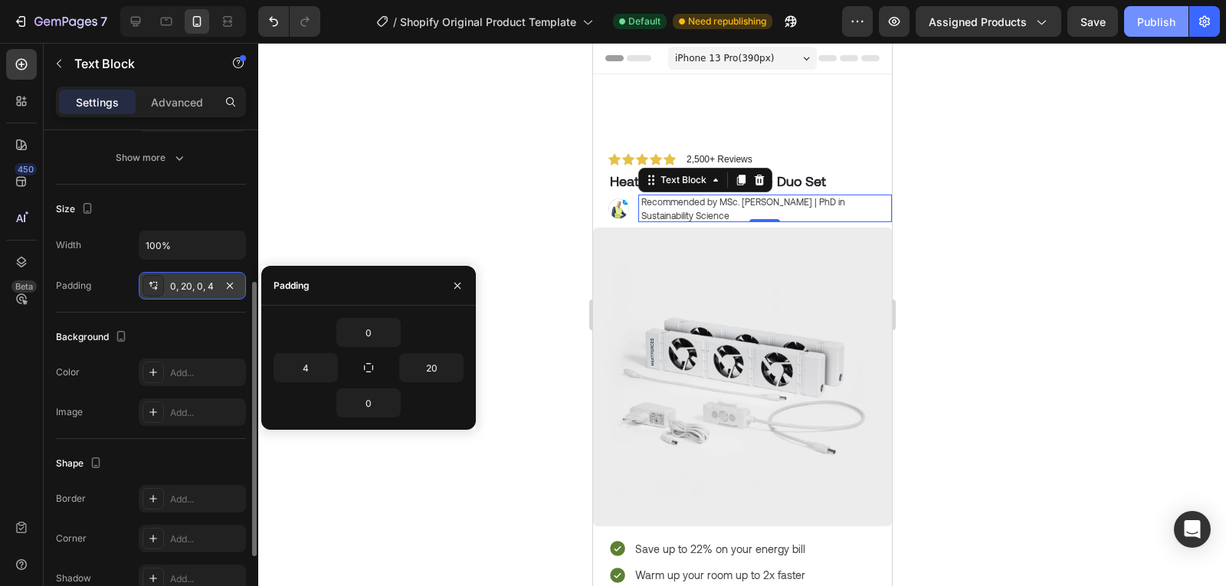
click at [1159, 18] on div "Publish" at bounding box center [1156, 22] width 38 height 16
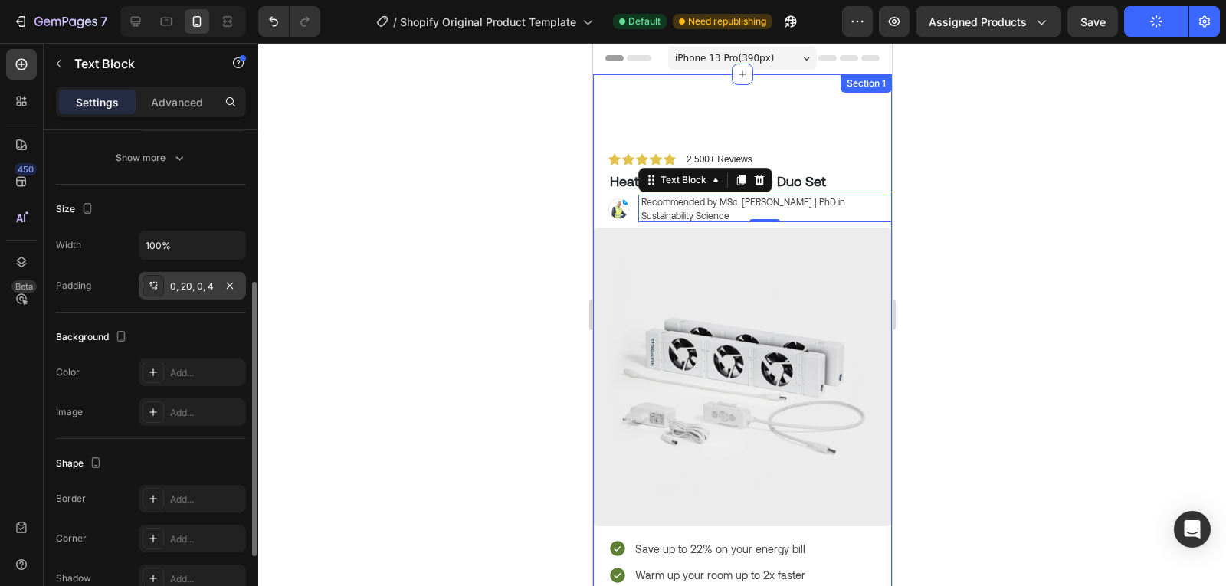
click at [799, 133] on div "Icon Icon Icon Icon Icon Icon List 2,500+ Reviews Text Block Row HeatForce™ Rad…" at bounding box center [741, 583] width 299 height 1019
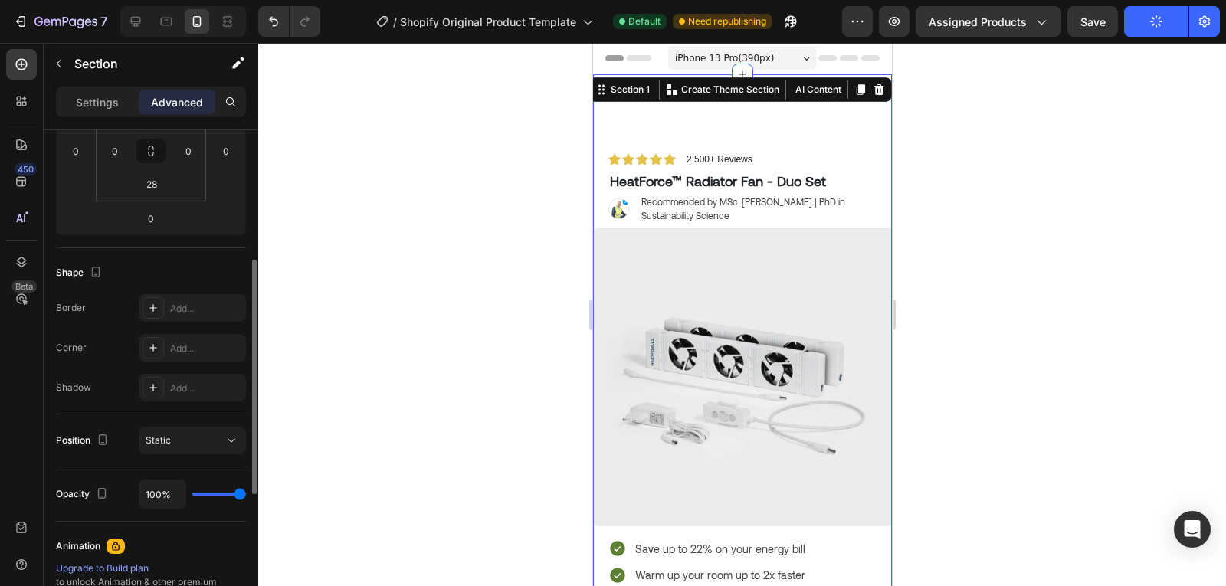
scroll to position [0, 0]
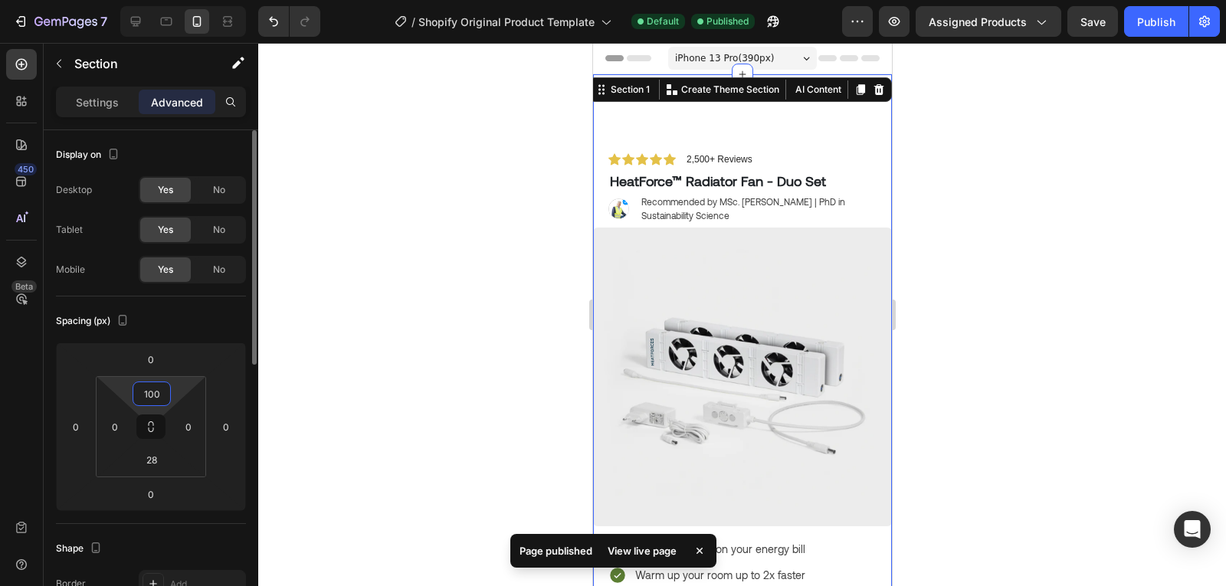
click at [162, 398] on input "100" at bounding box center [151, 393] width 31 height 23
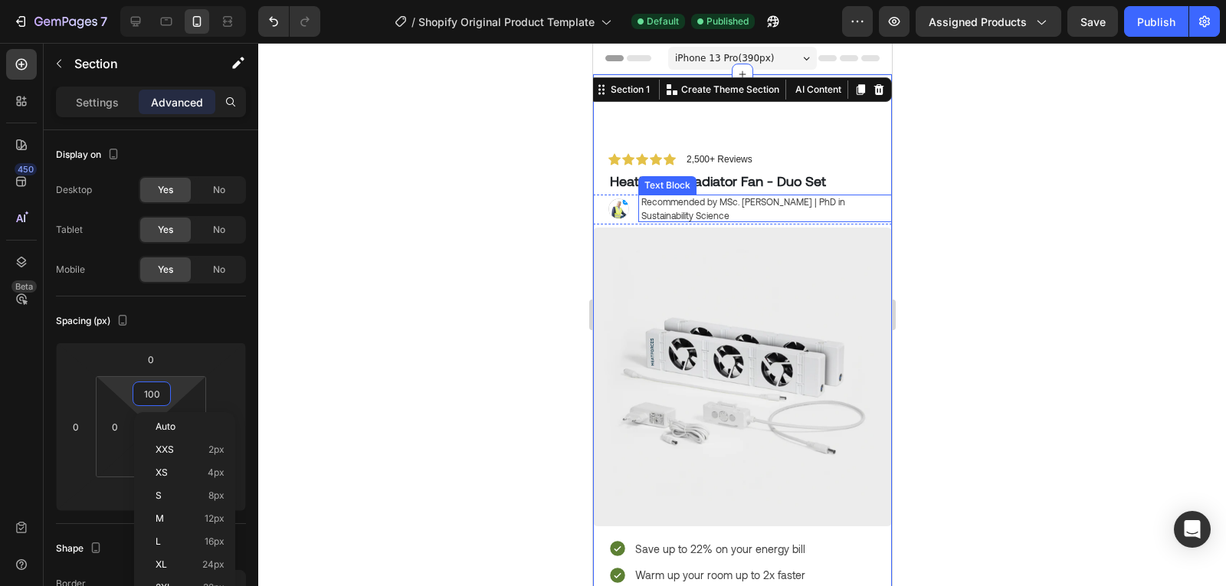
click at [664, 199] on p "Recommended by MSc. Timothy Aerdts | PhD in Sustainability Science" at bounding box center [758, 209] width 235 height 28
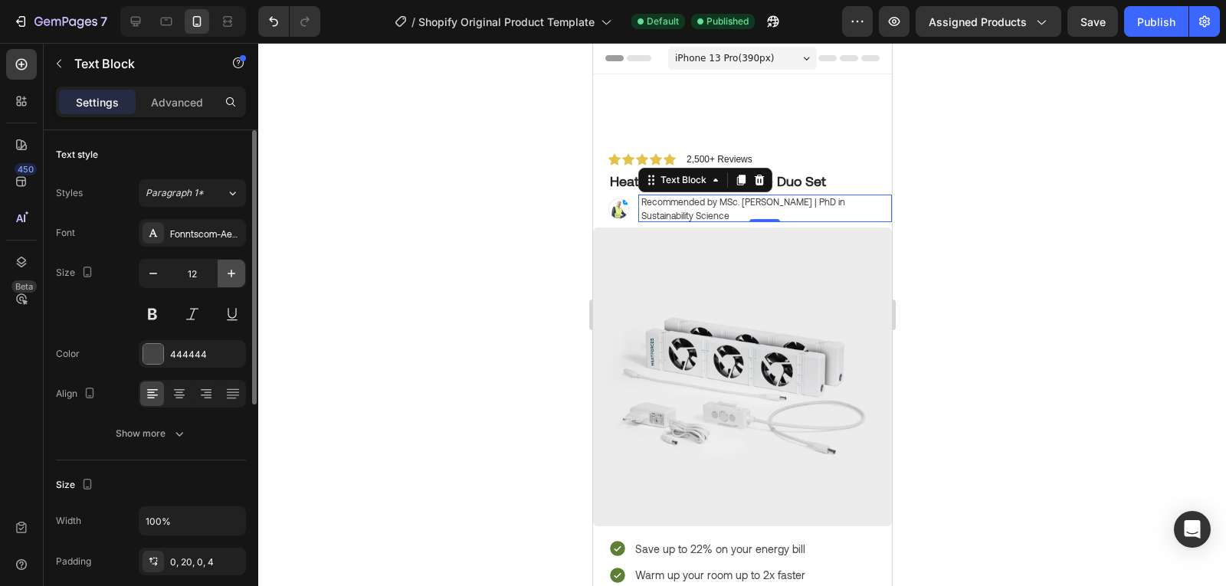
click at [226, 272] on icon "button" at bounding box center [231, 273] width 15 height 15
type input "14"
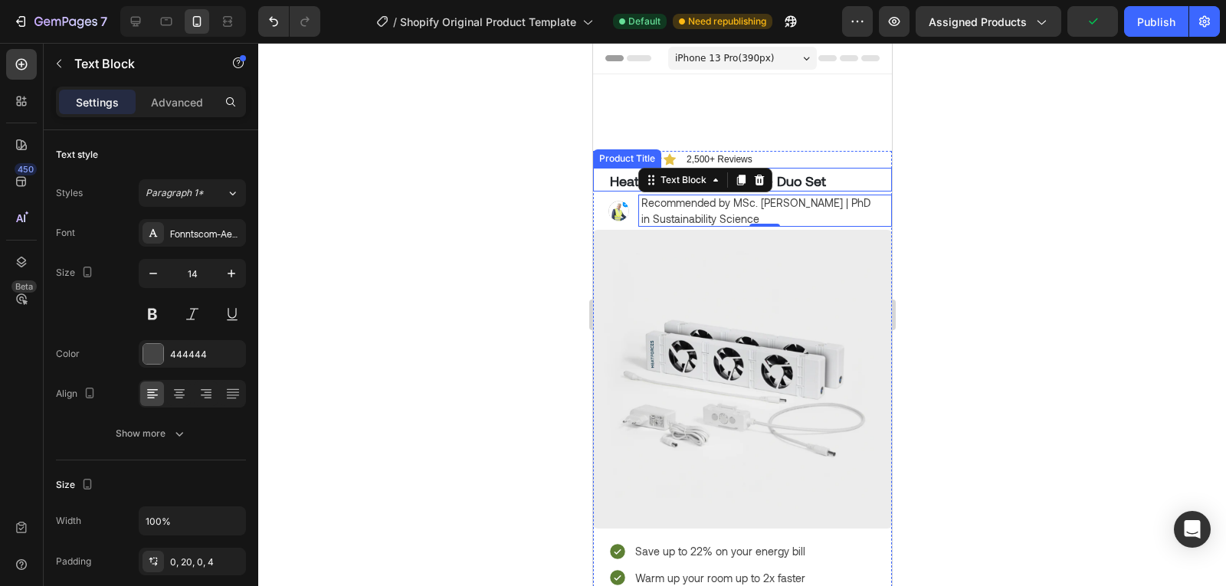
click at [820, 179] on h1 "HeatForce™ Radiator Fan - Duo Set" at bounding box center [749, 181] width 283 height 21
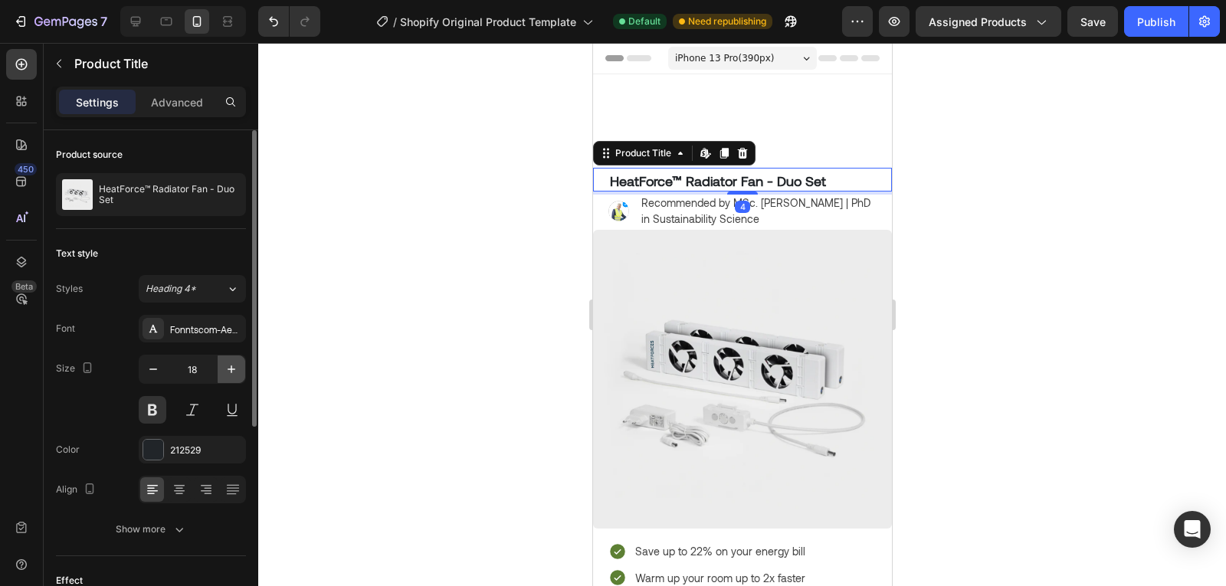
click at [225, 366] on icon "button" at bounding box center [231, 369] width 15 height 15
type input "20"
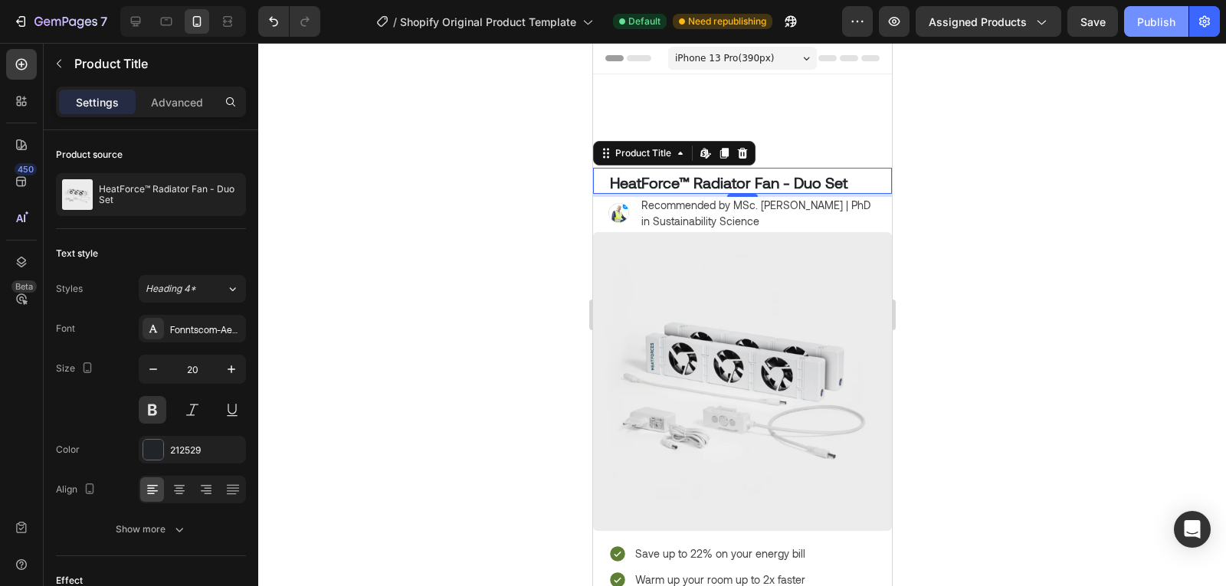
click at [1153, 28] on div "Publish" at bounding box center [1156, 22] width 38 height 16
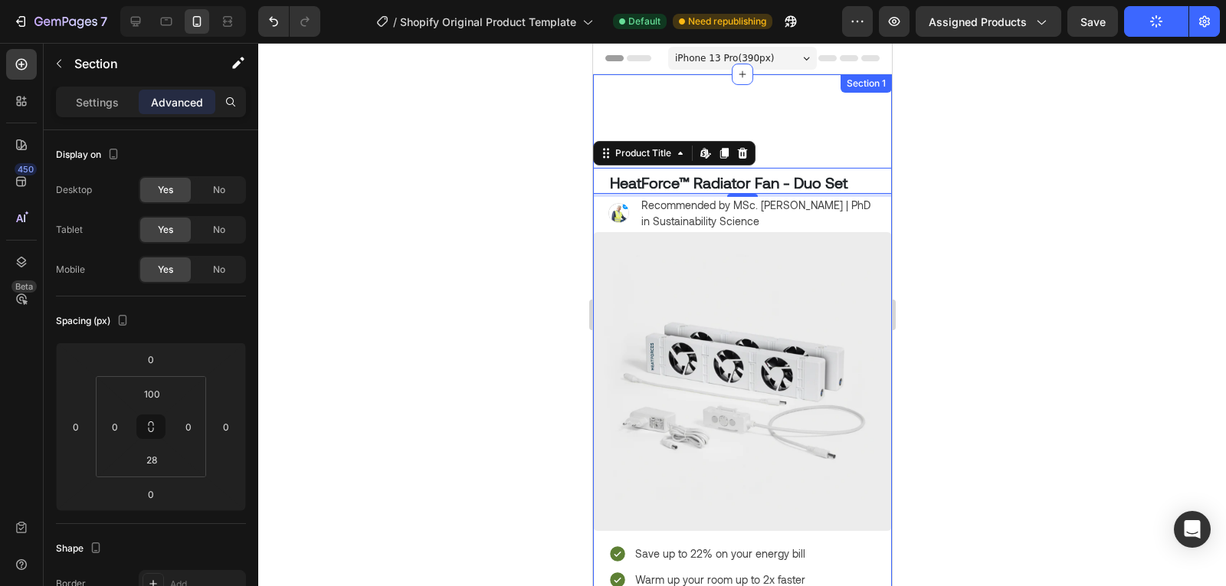
click at [803, 116] on div "Icon Icon Icon Icon Icon Icon List 2,500+ Reviews Text Block Row HeatForce™ Rad…" at bounding box center [741, 586] width 299 height 1024
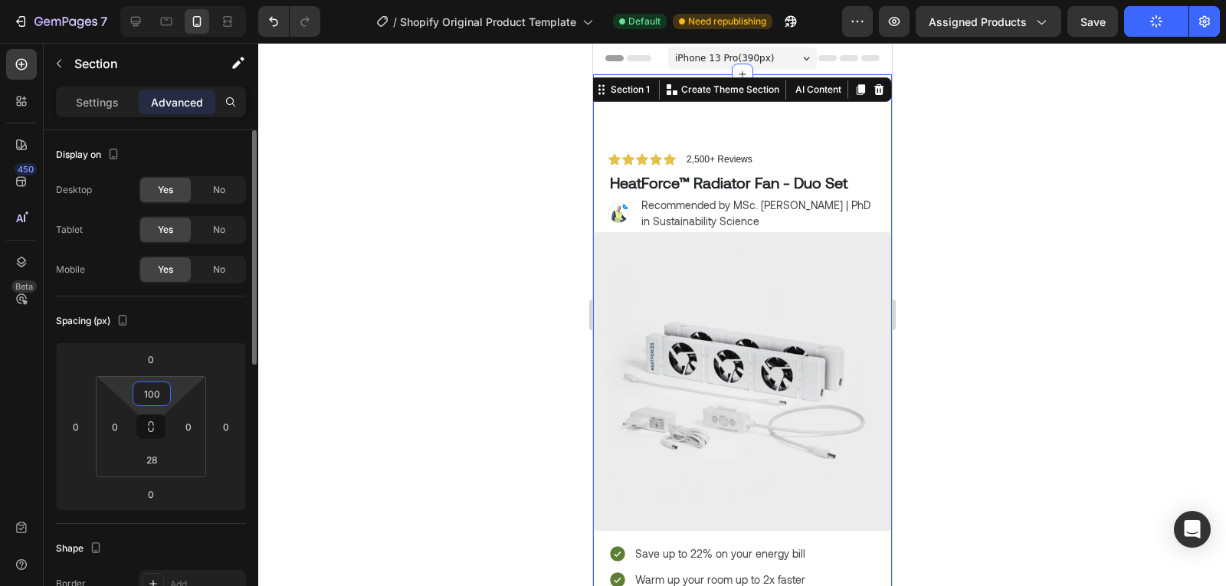
click at [153, 400] on input "100" at bounding box center [151, 393] width 31 height 23
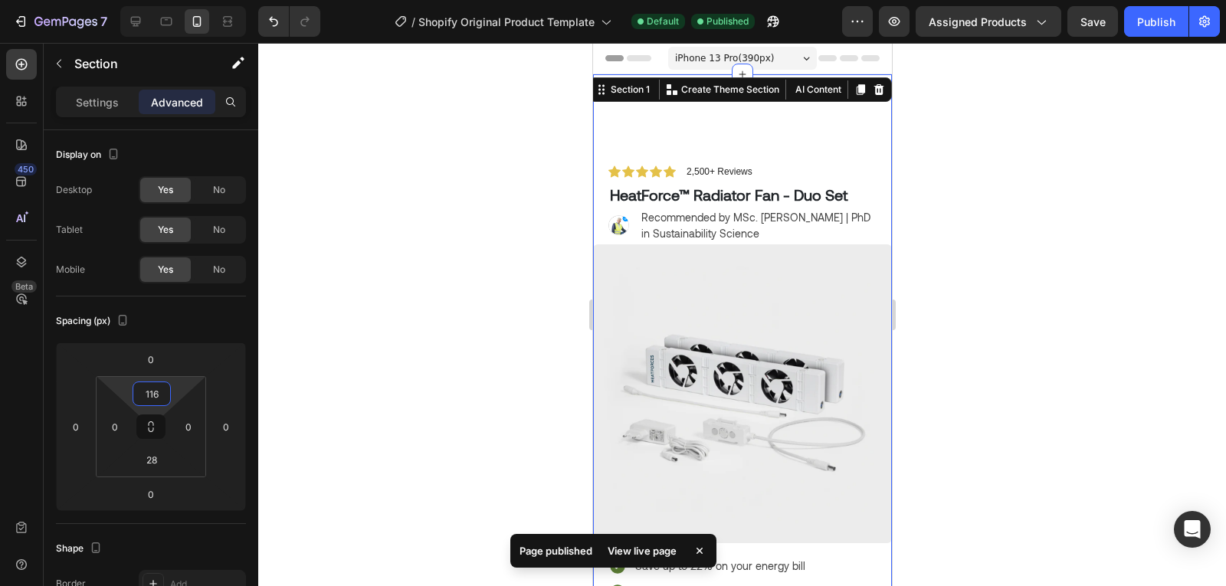
type input "116"
click at [1054, 212] on div at bounding box center [742, 314] width 968 height 543
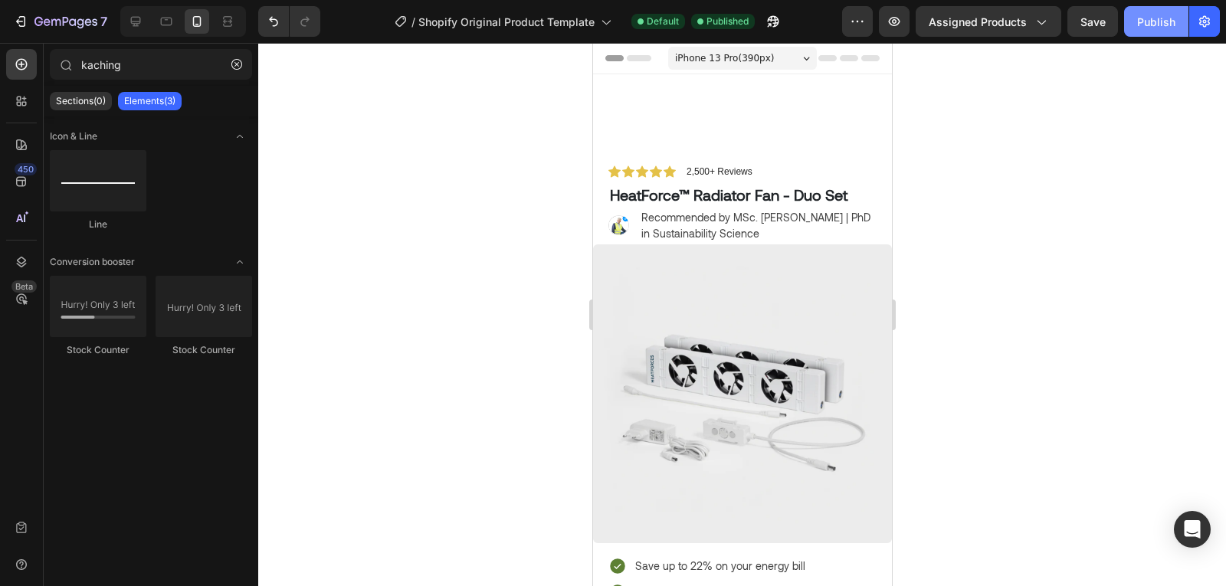
click at [1148, 7] on button "Publish" at bounding box center [1156, 21] width 64 height 31
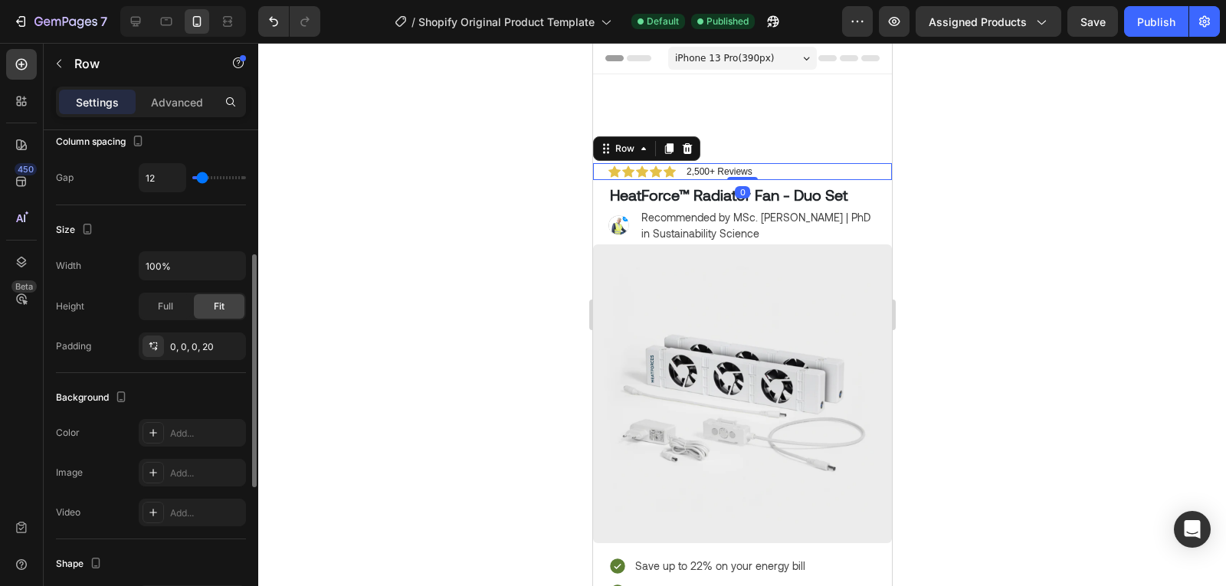
scroll to position [264, 0]
click at [204, 350] on div "0, 0, 0, 20" at bounding box center [192, 346] width 44 height 14
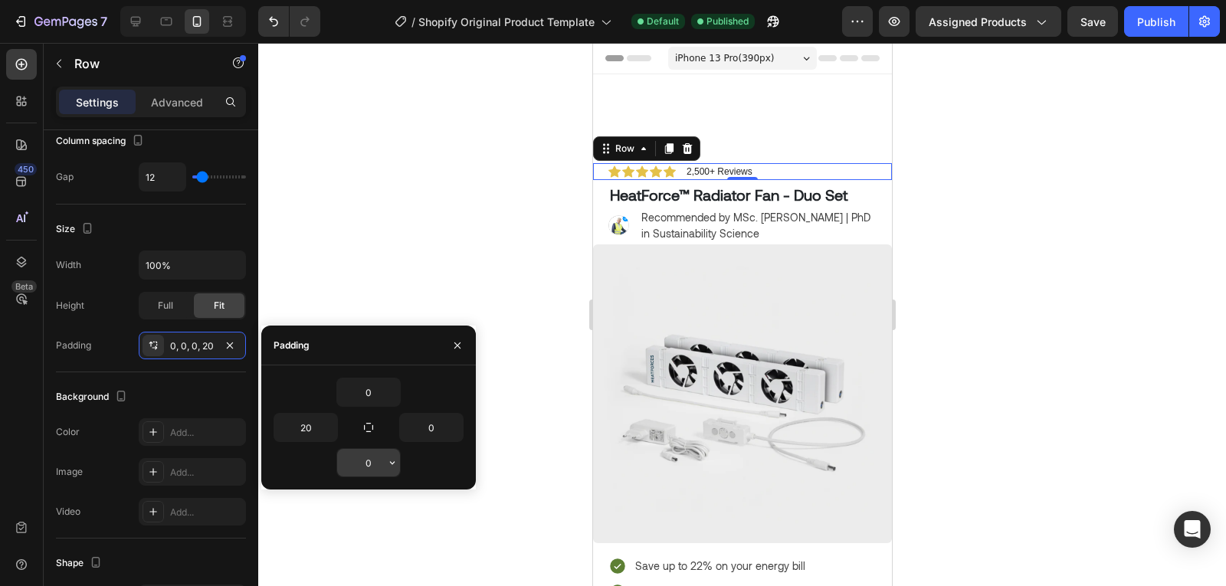
click at [365, 460] on input "0" at bounding box center [368, 463] width 63 height 28
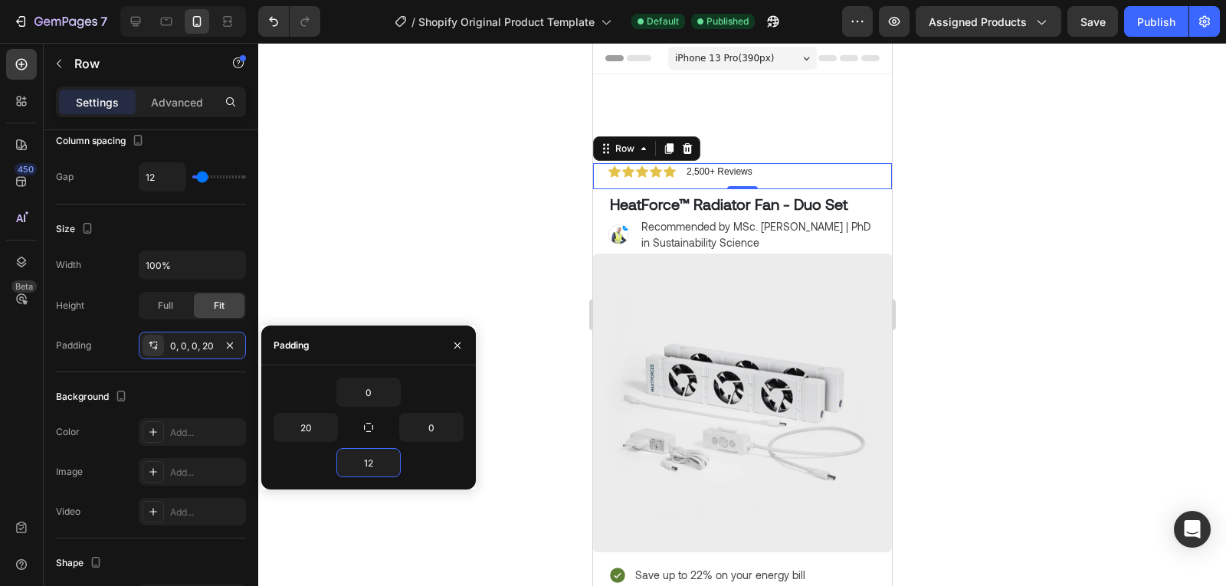
type input "1"
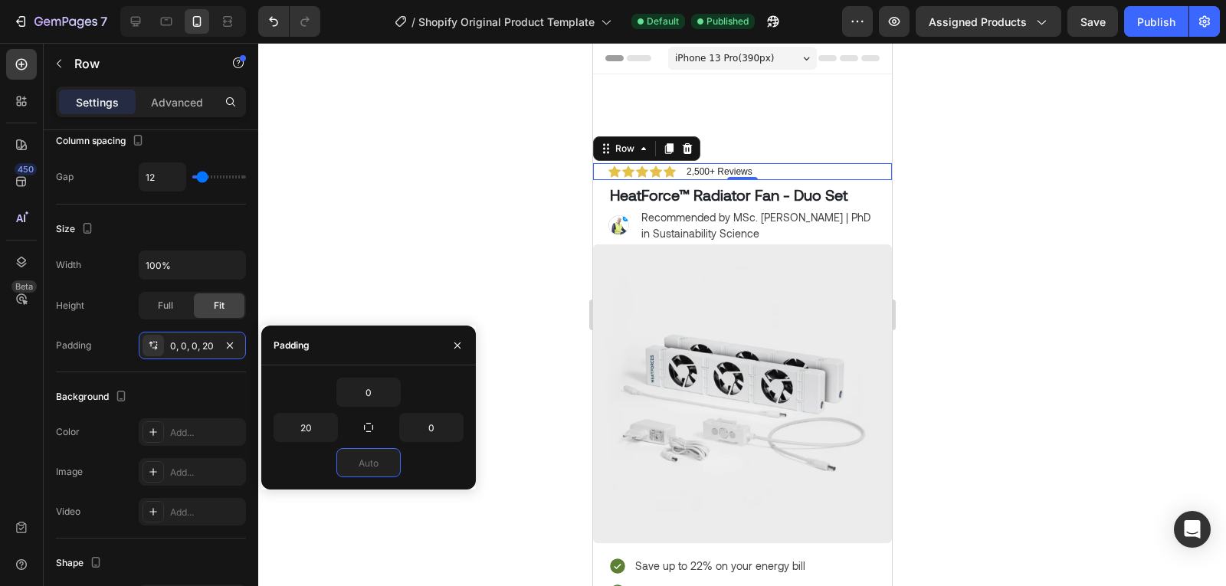
type input "8"
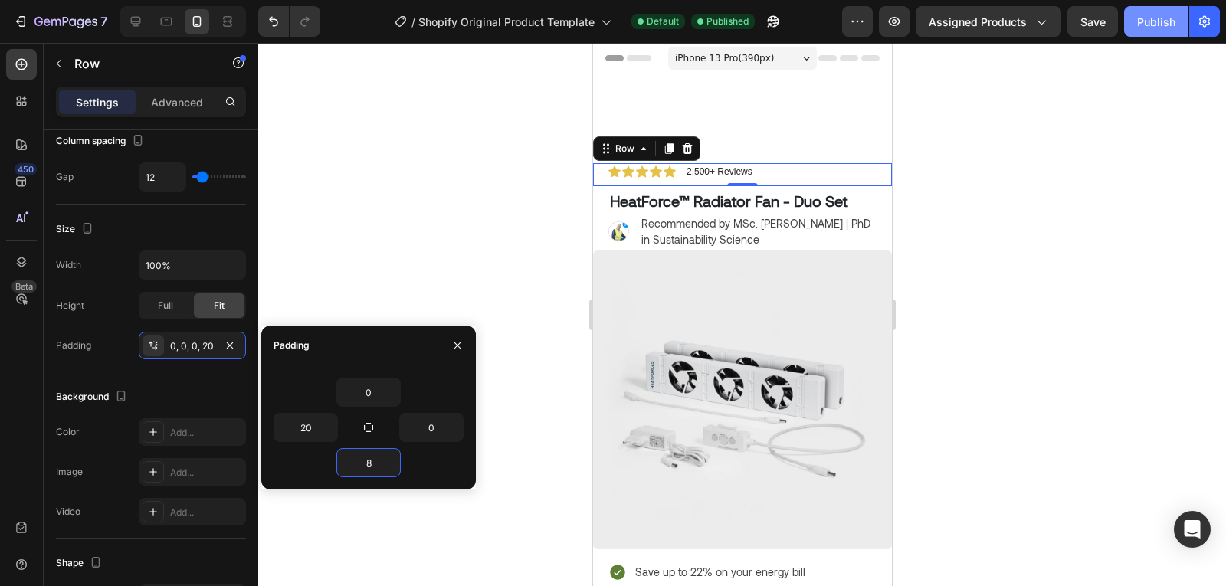
click at [1151, 16] on div "Publish" at bounding box center [1156, 22] width 38 height 16
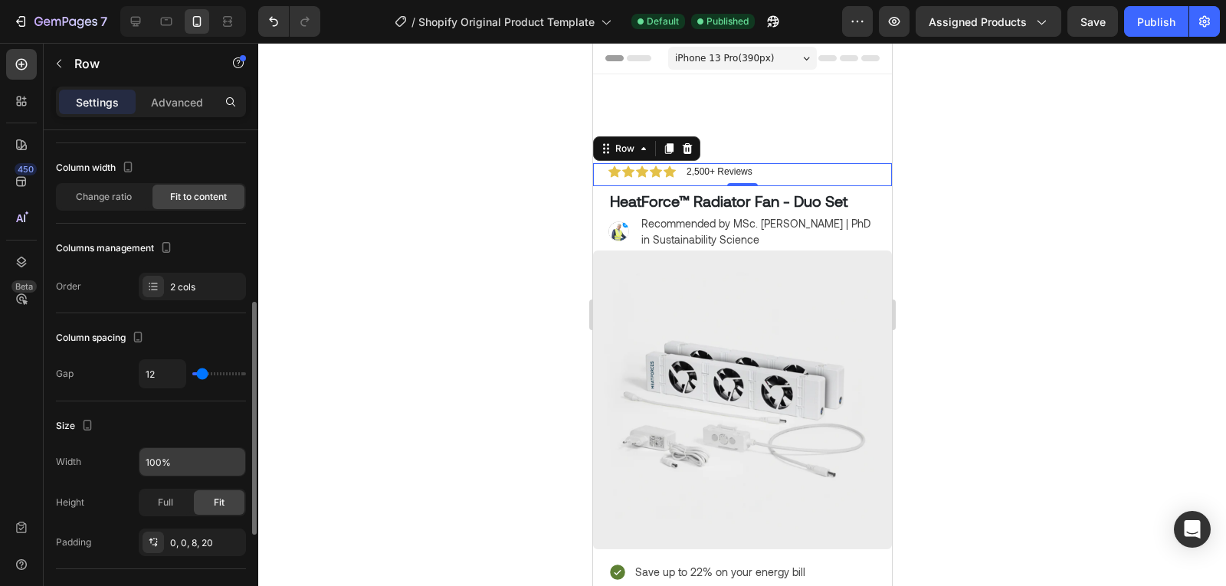
scroll to position [0, 0]
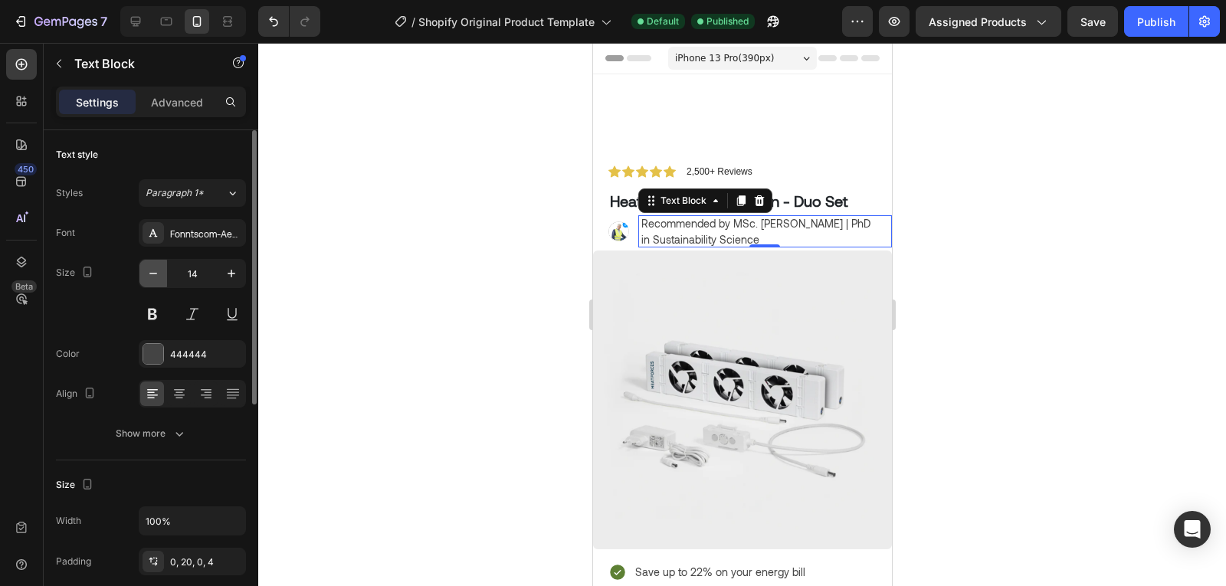
click at [146, 279] on icon "button" at bounding box center [153, 273] width 15 height 15
type input "13"
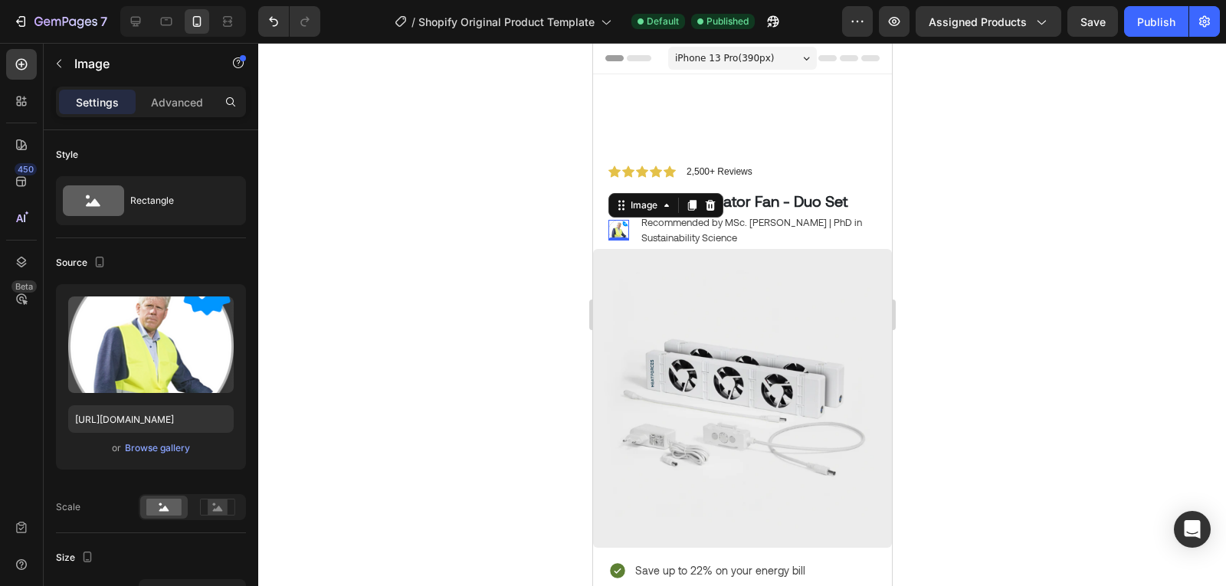
click at [619, 218] on li "Image 0 Recommended by MSc. Timothy Aerdts | PhD in Sustainability Science Text…" at bounding box center [749, 230] width 283 height 30
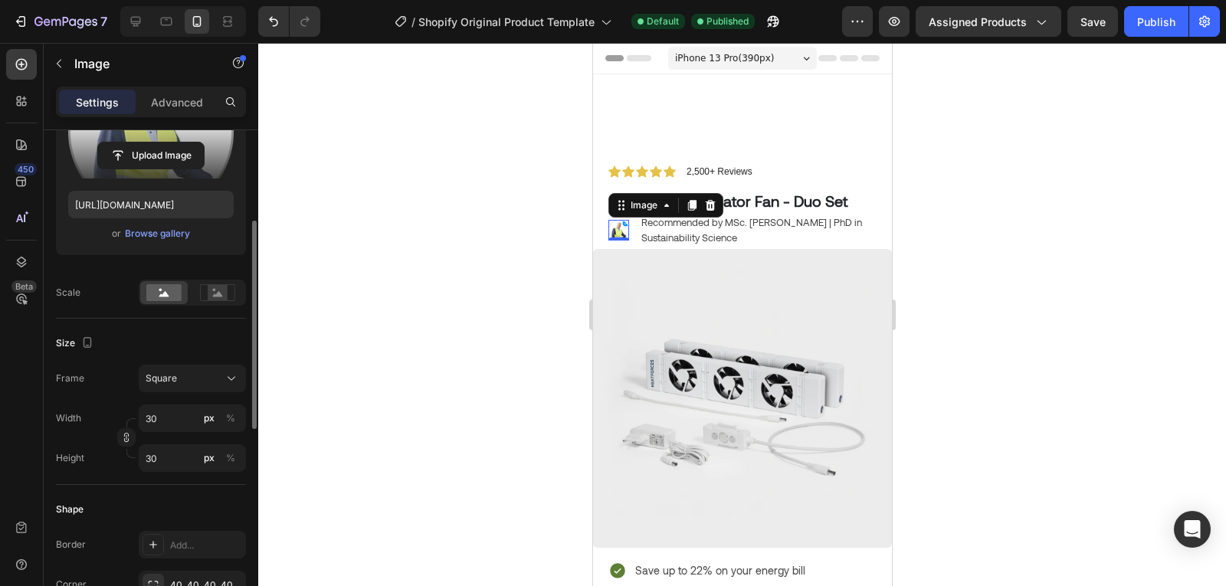
scroll to position [215, 0]
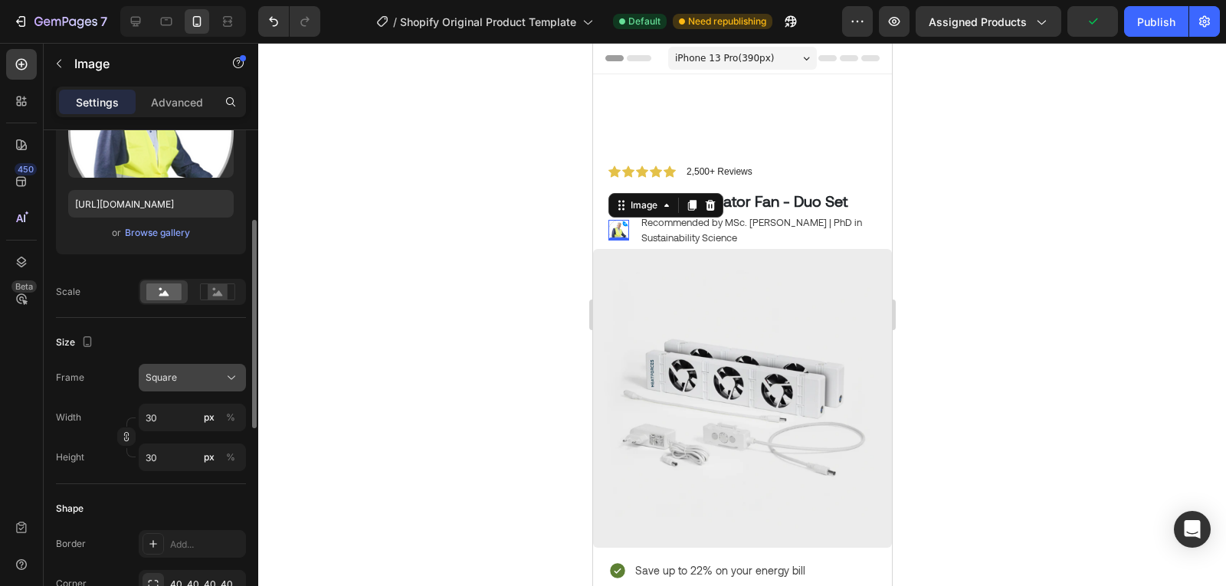
click at [160, 382] on span "Square" at bounding box center [161, 378] width 31 height 14
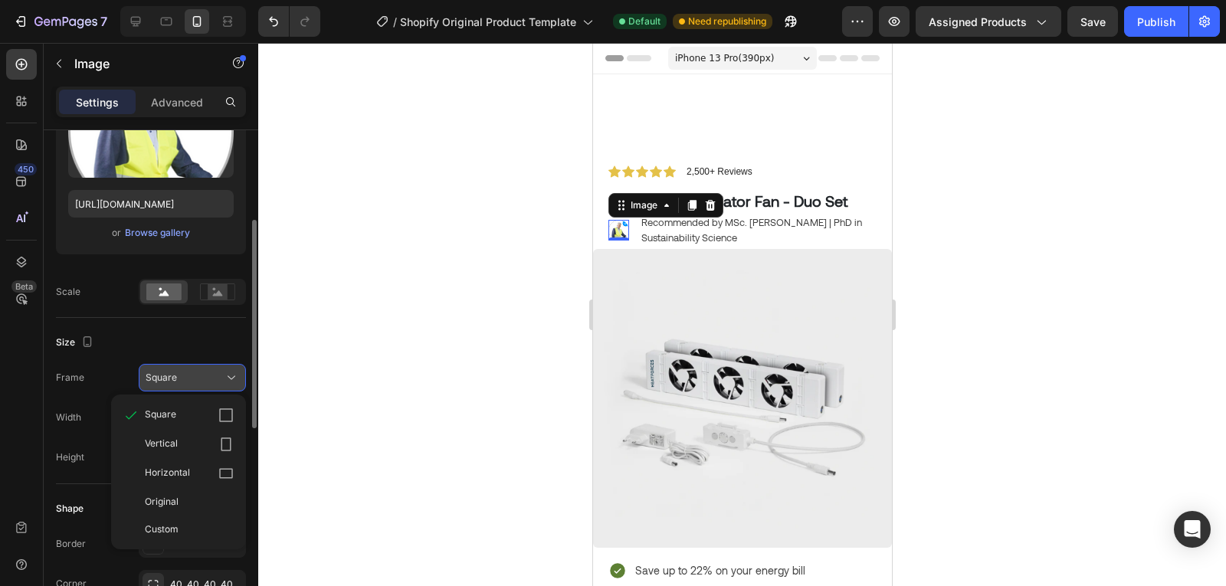
click at [160, 382] on span "Square" at bounding box center [161, 378] width 31 height 14
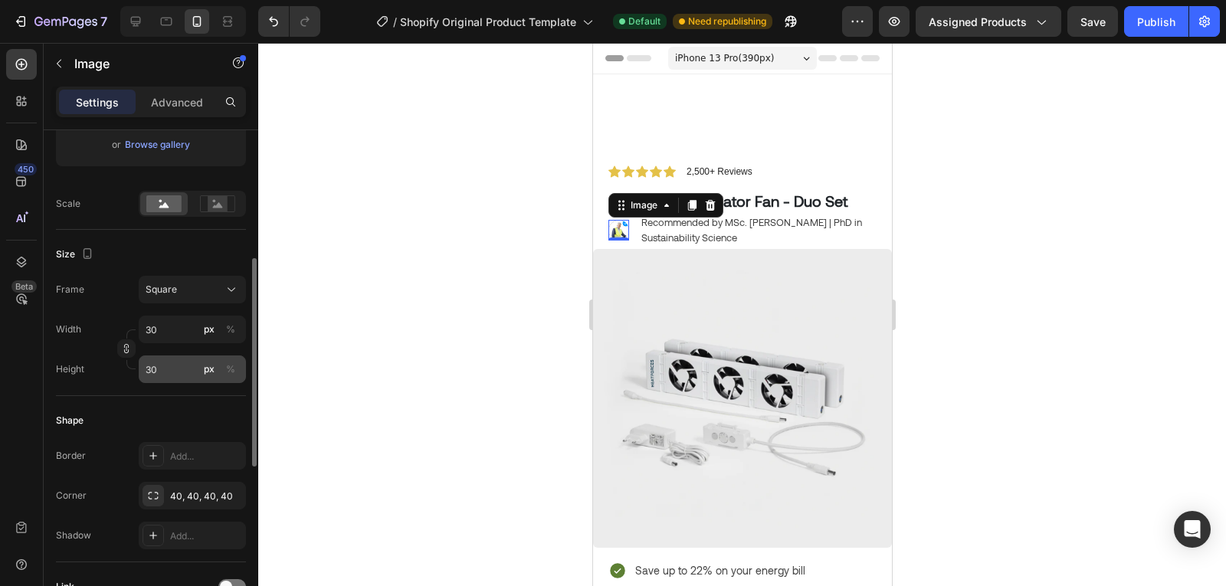
scroll to position [304, 0]
click at [178, 497] on div "40, 40, 40, 40" at bounding box center [192, 496] width 44 height 14
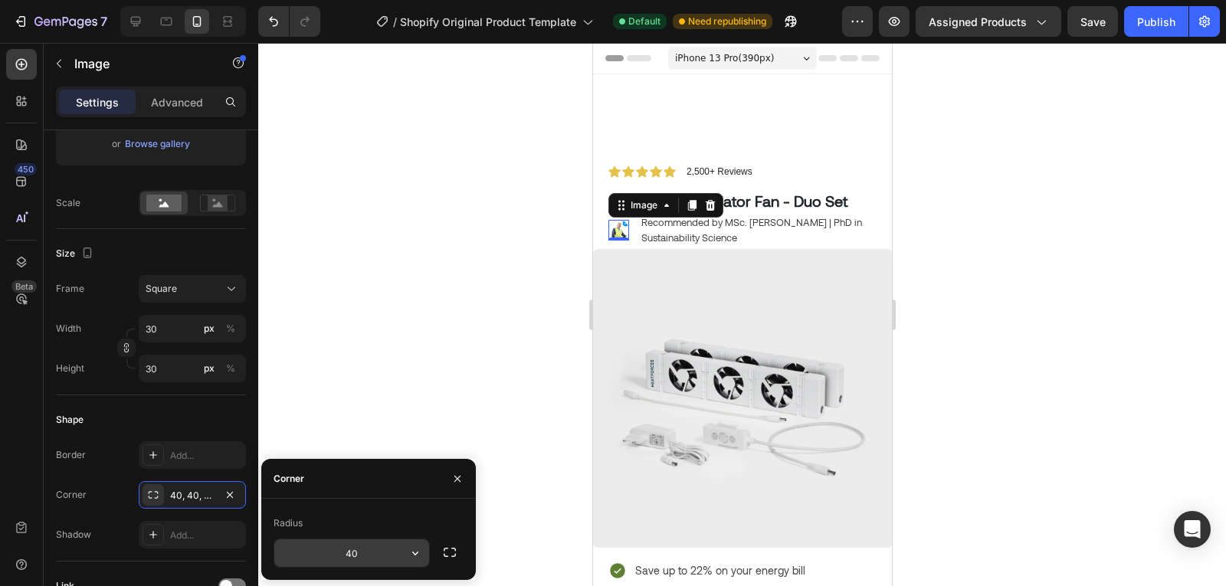
click at [350, 549] on input "40" at bounding box center [351, 553] width 155 height 28
type input "999"
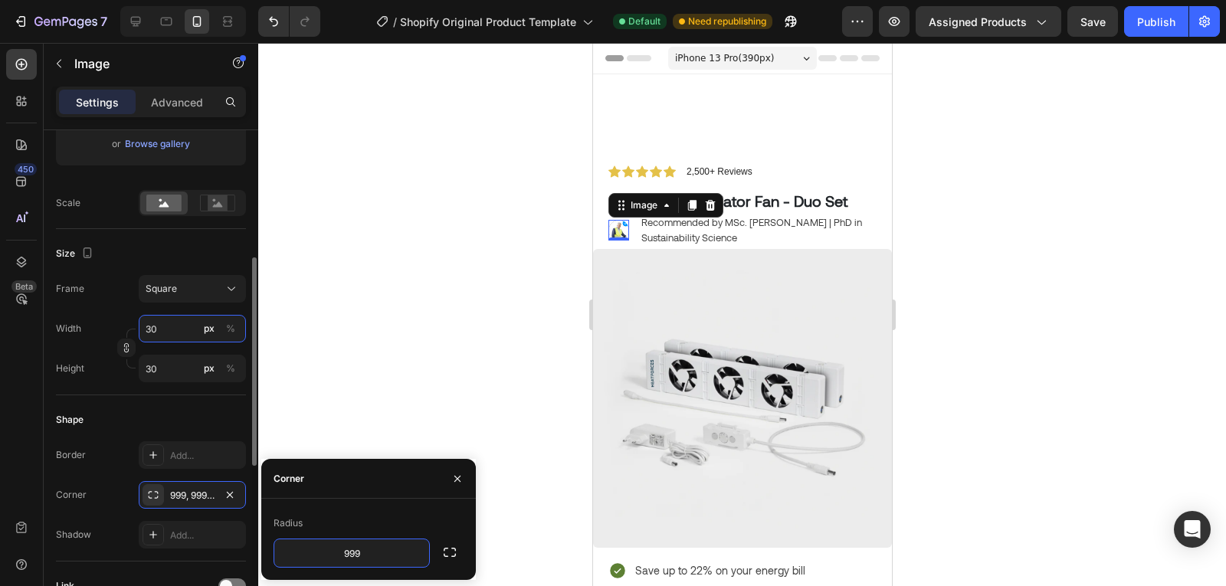
click at [169, 335] on input "30" at bounding box center [192, 329] width 107 height 28
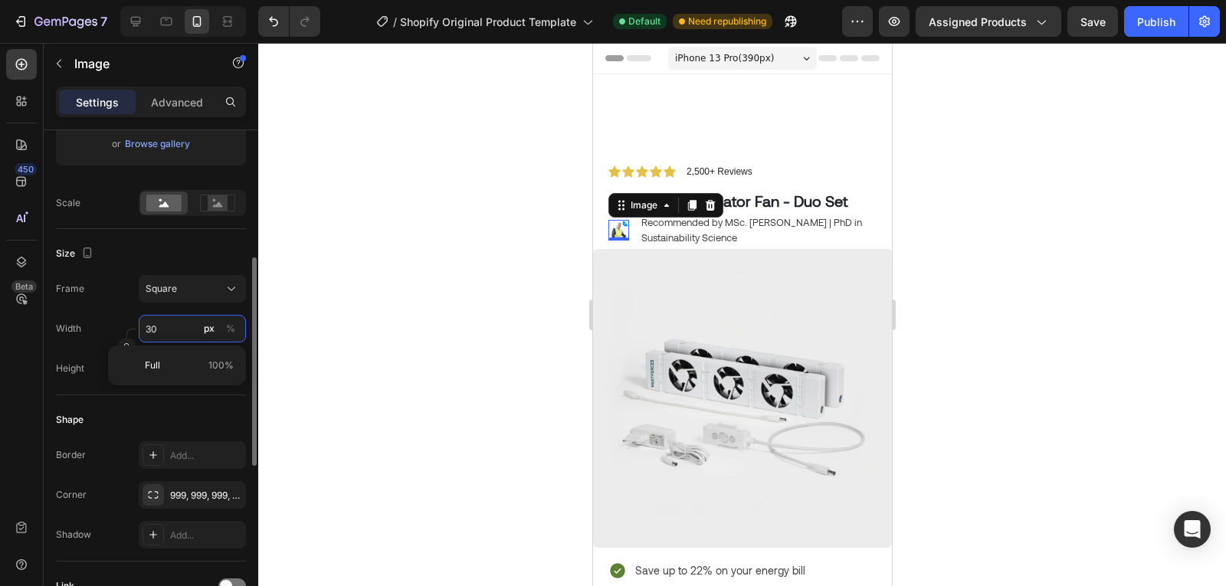
click at [169, 335] on input "30" at bounding box center [192, 329] width 107 height 28
click at [218, 211] on rect at bounding box center [218, 202] width 20 height 15
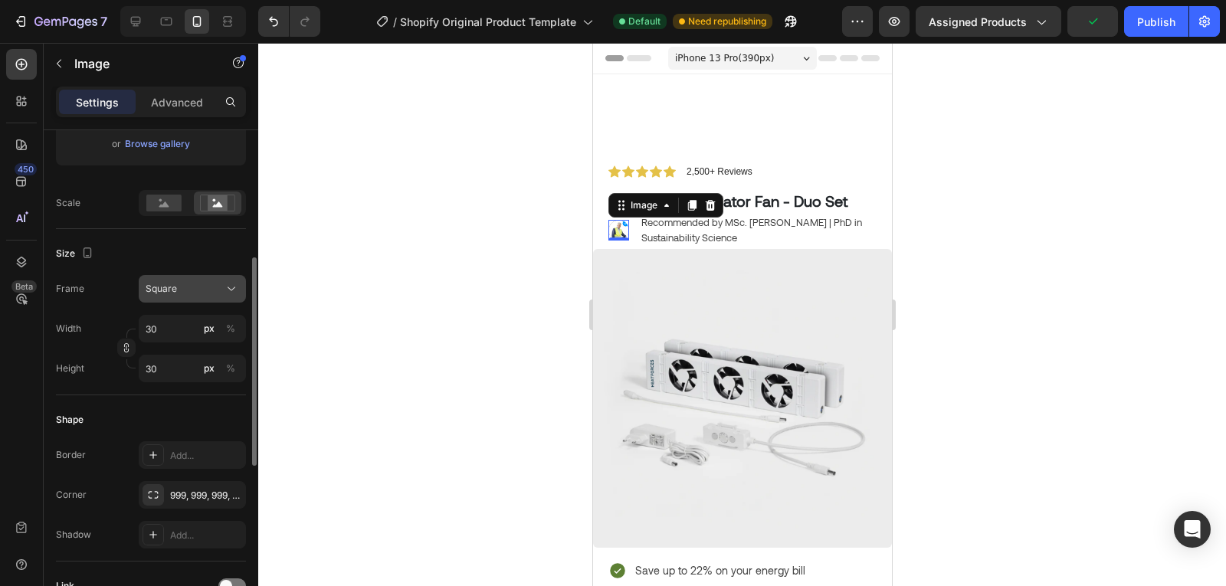
click at [195, 289] on div "Square" at bounding box center [183, 289] width 75 height 14
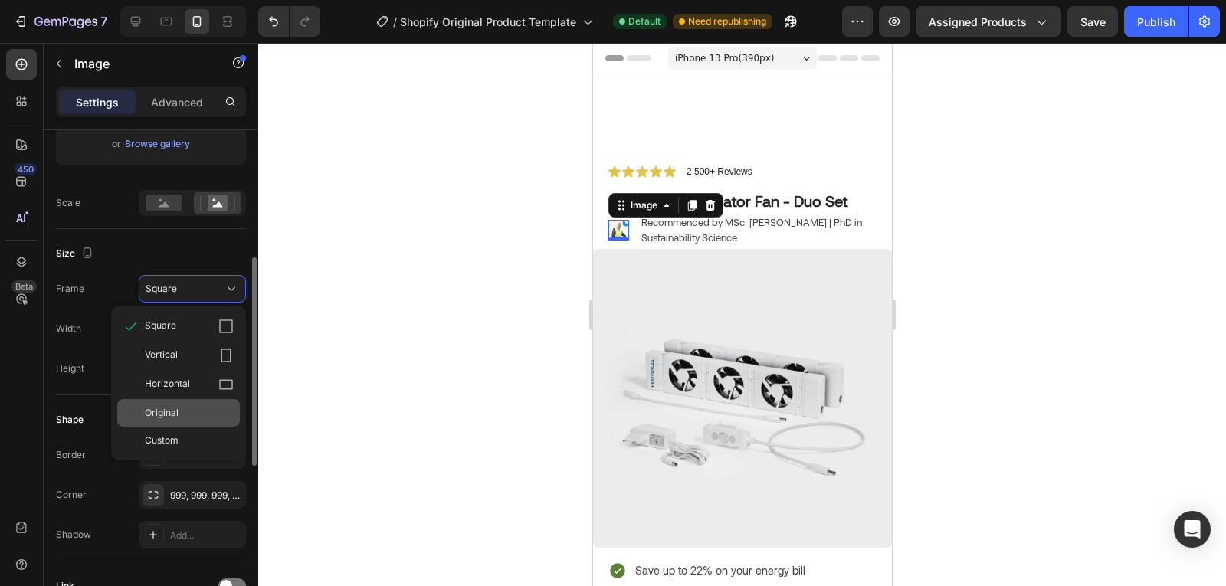
click at [198, 413] on div "Original" at bounding box center [189, 413] width 89 height 14
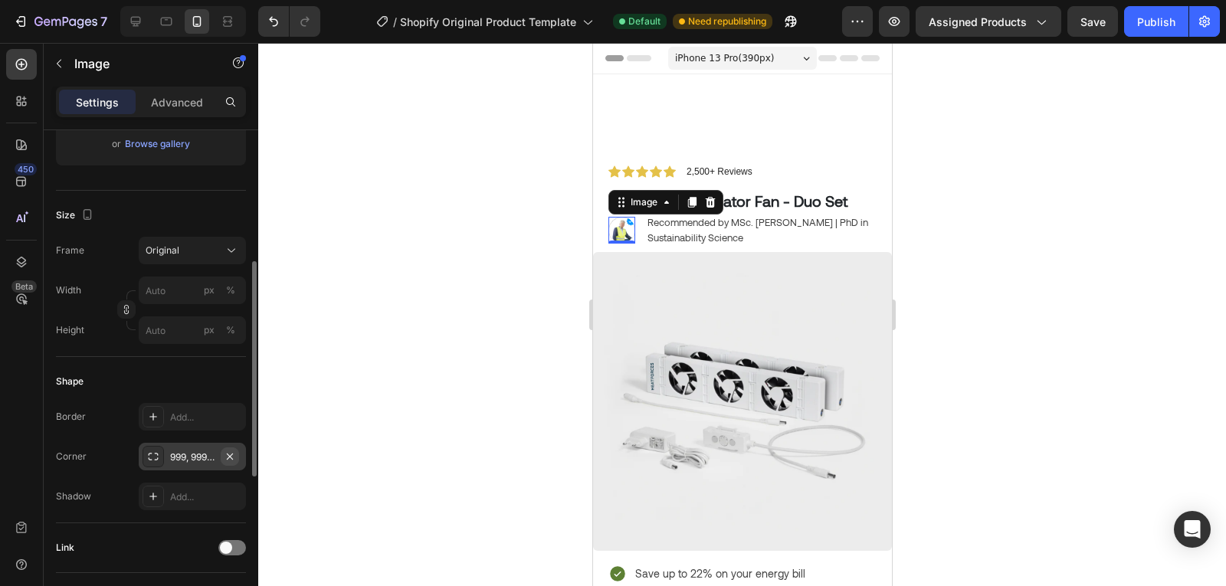
click at [227, 455] on icon "button" at bounding box center [230, 457] width 12 height 12
click at [1154, 10] on button "Publish" at bounding box center [1156, 21] width 64 height 31
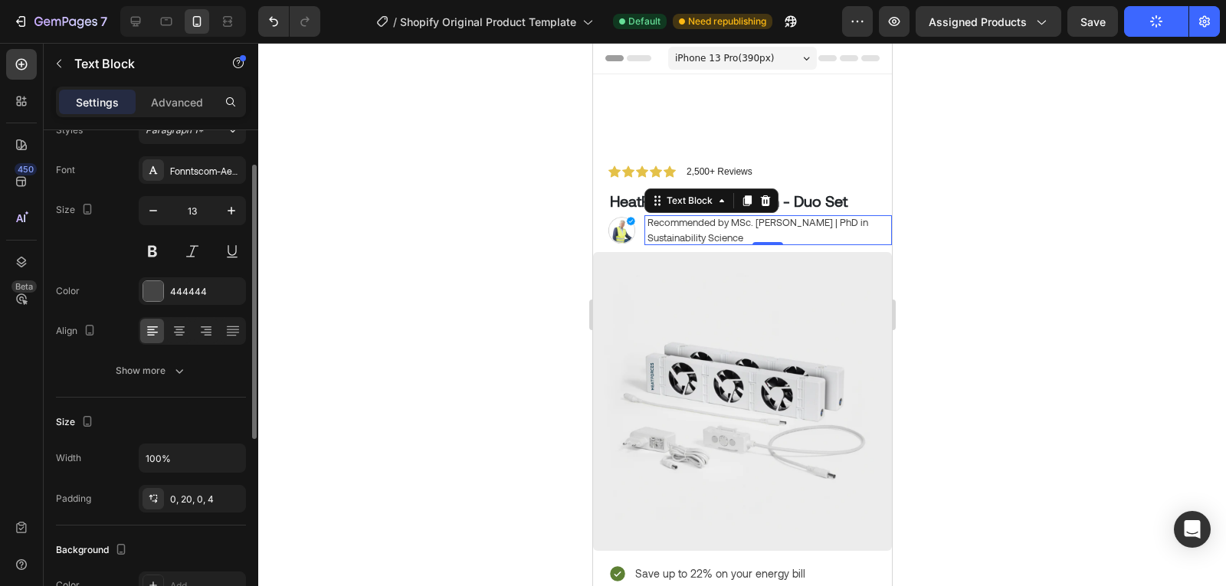
scroll to position [64, 0]
click at [191, 493] on div "0, 20, 0, 4" at bounding box center [192, 498] width 44 height 14
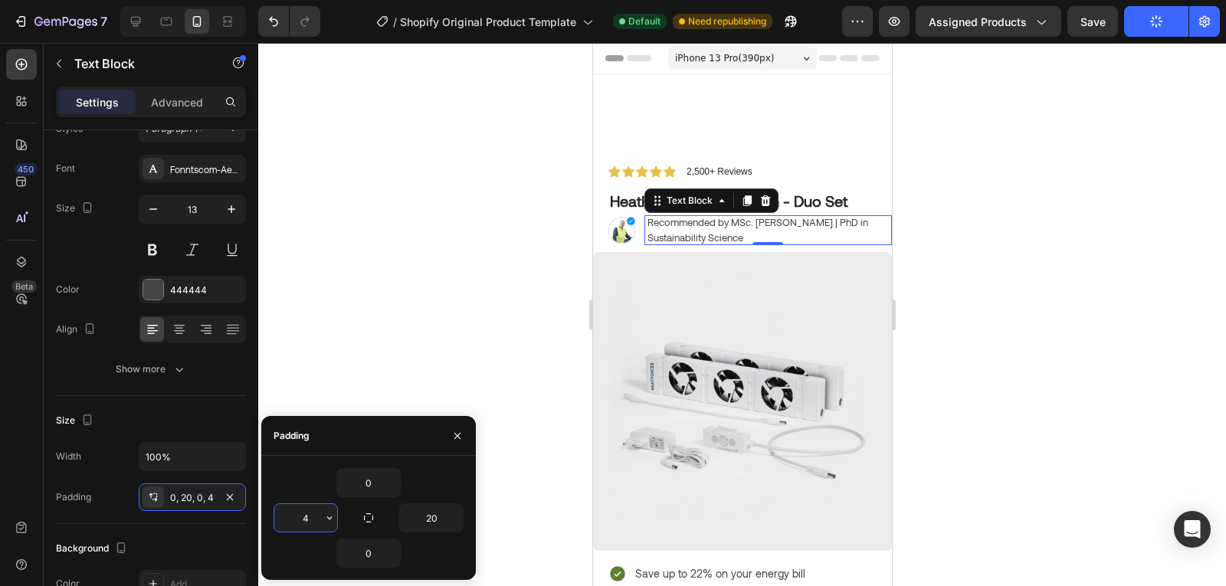
click at [313, 515] on input "4" at bounding box center [305, 518] width 63 height 28
type input "0"
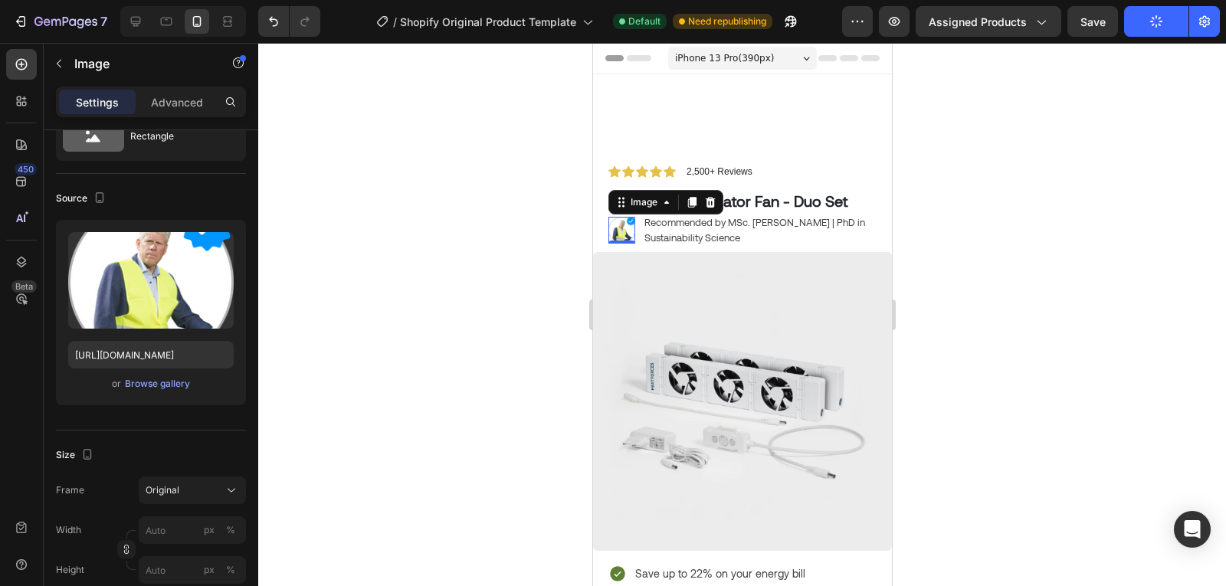
click at [625, 238] on div "Image 0" at bounding box center [621, 230] width 27 height 27
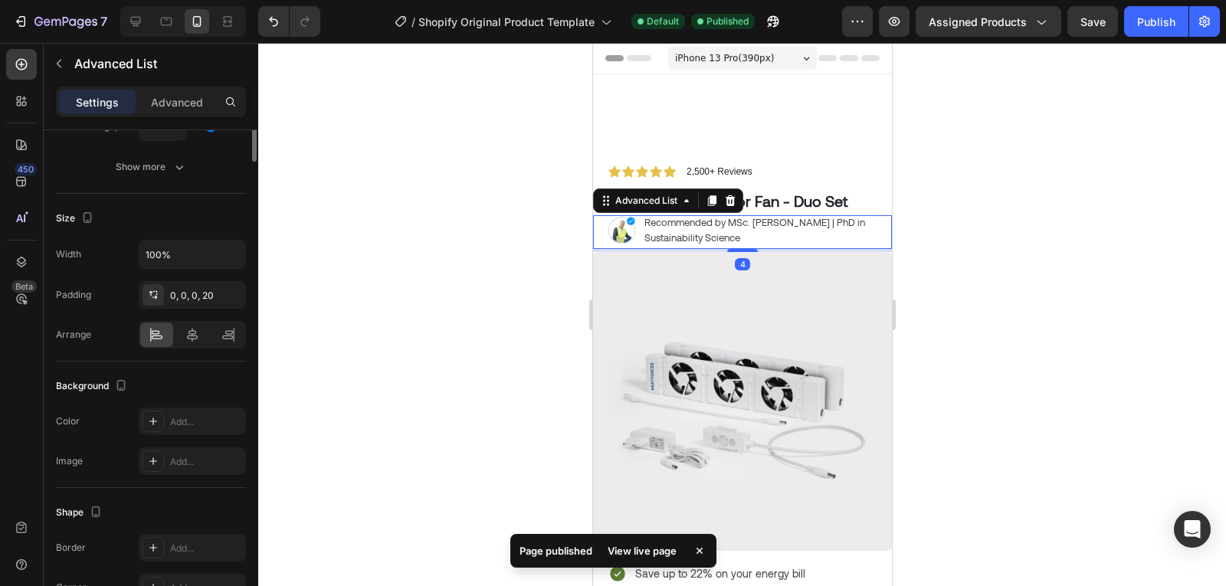
scroll to position [0, 0]
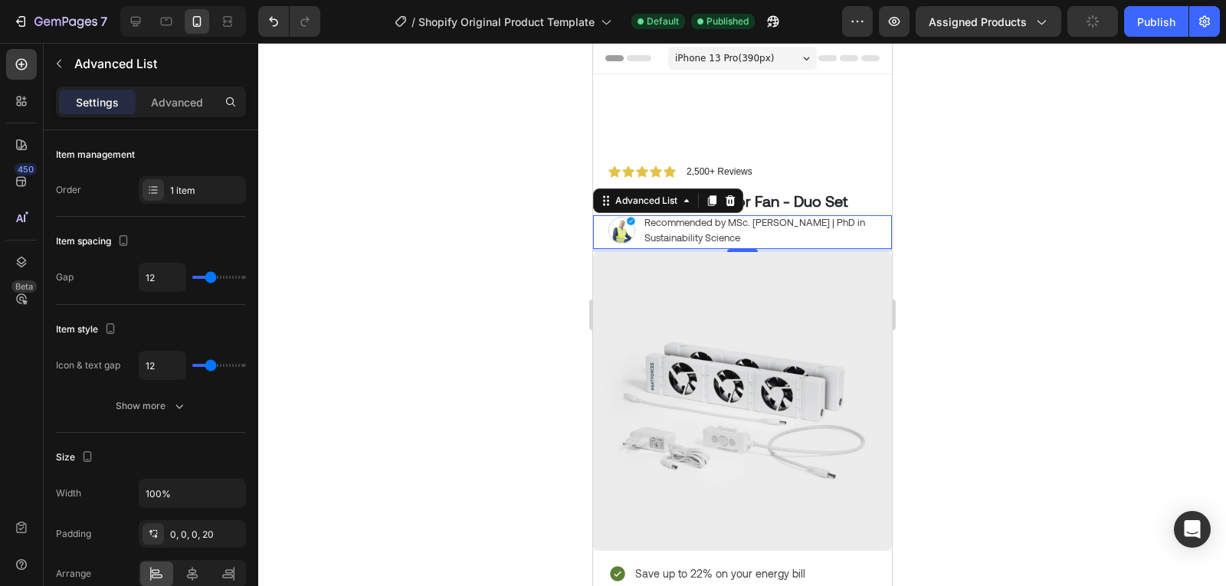
type input "10"
type input "7"
type input "6"
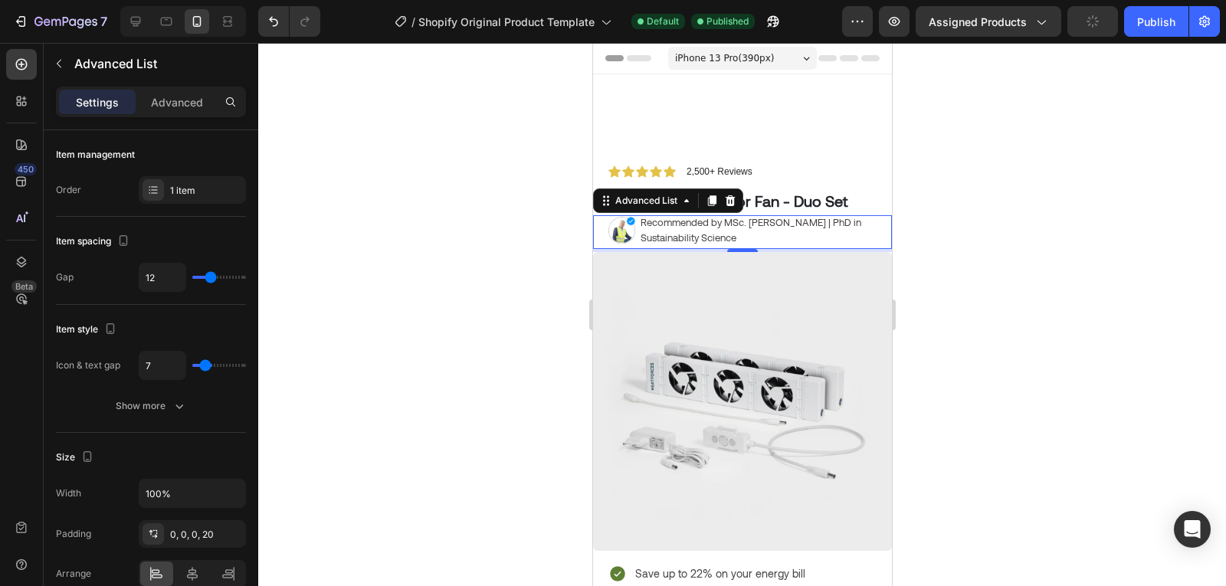
type input "6"
type input "5"
type input "4"
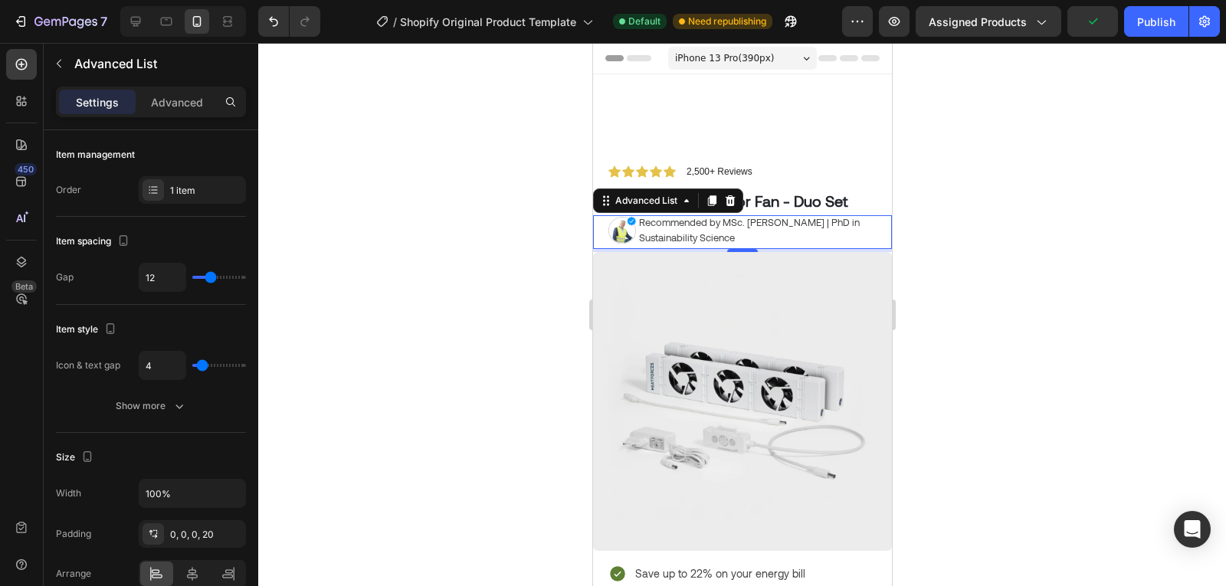
type input "5"
type input "6"
type input "7"
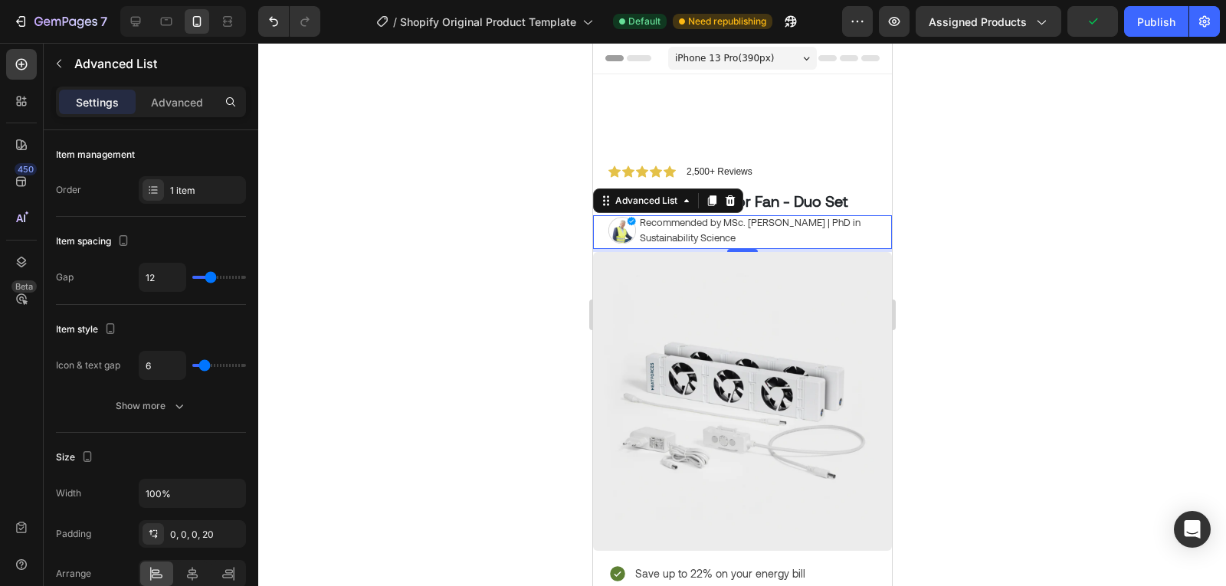
type input "7"
type input "8"
click at [207, 367] on input "range" at bounding box center [219, 365] width 54 height 3
click at [183, 400] on icon "button" at bounding box center [179, 405] width 15 height 15
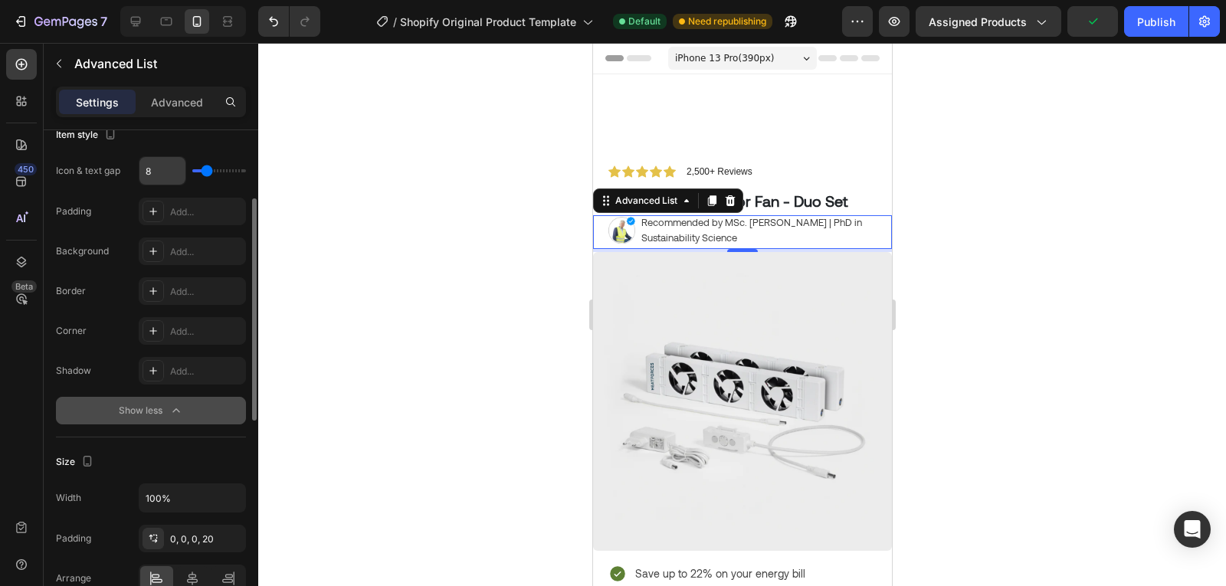
scroll to position [161, 0]
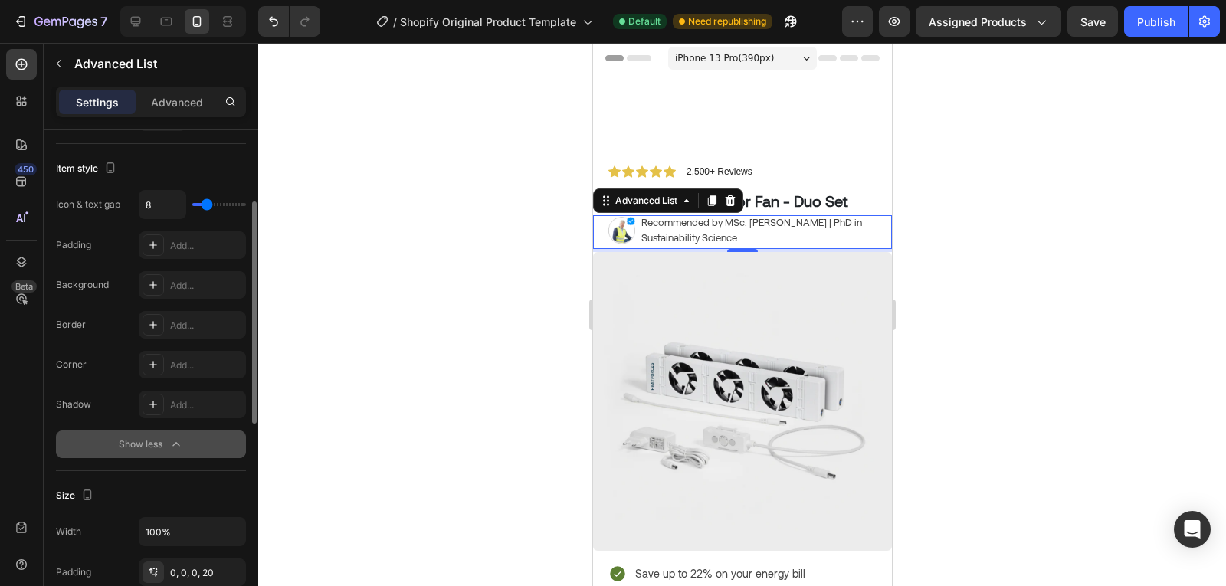
type input "0"
type input "3"
type input "4"
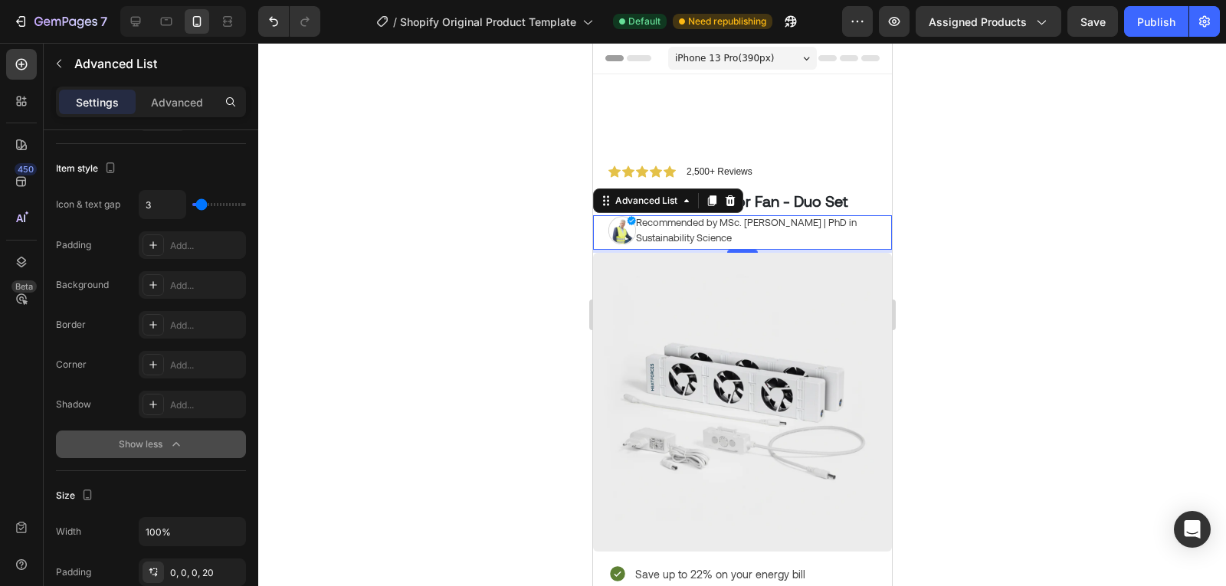
type input "4"
type input "6"
type input "7"
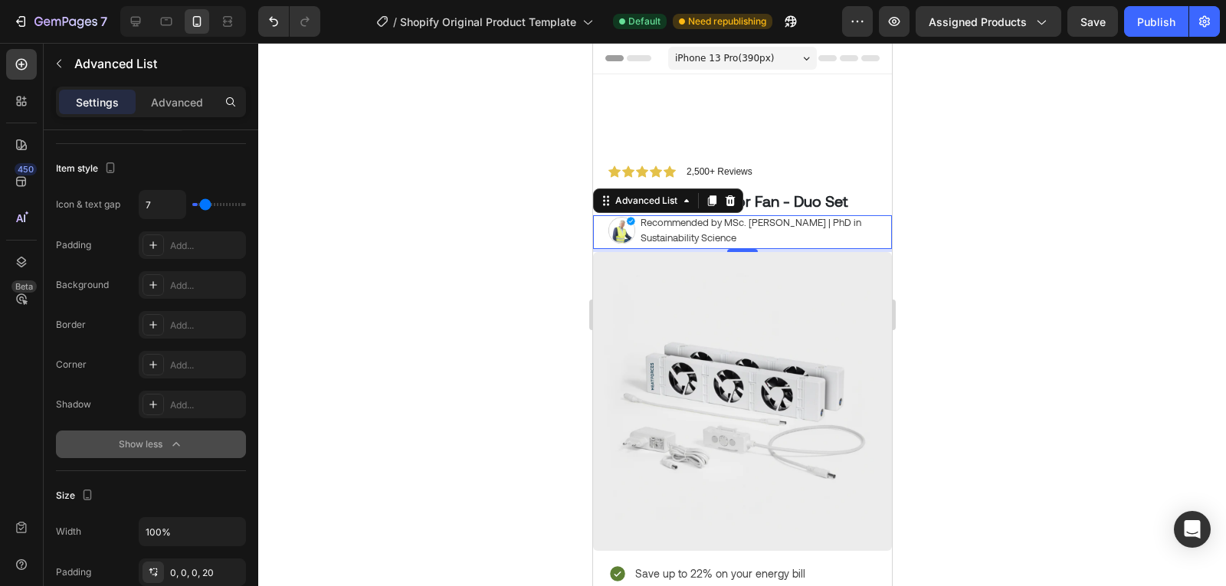
type input "8"
type input "9"
type input "10"
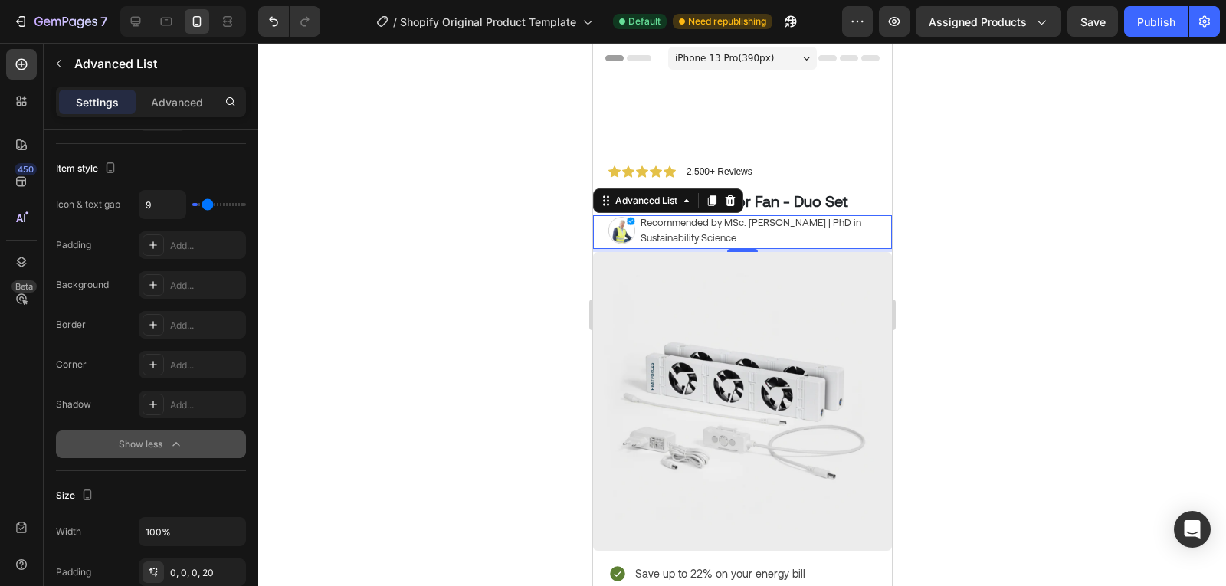
type input "10"
type input "11"
type input "12"
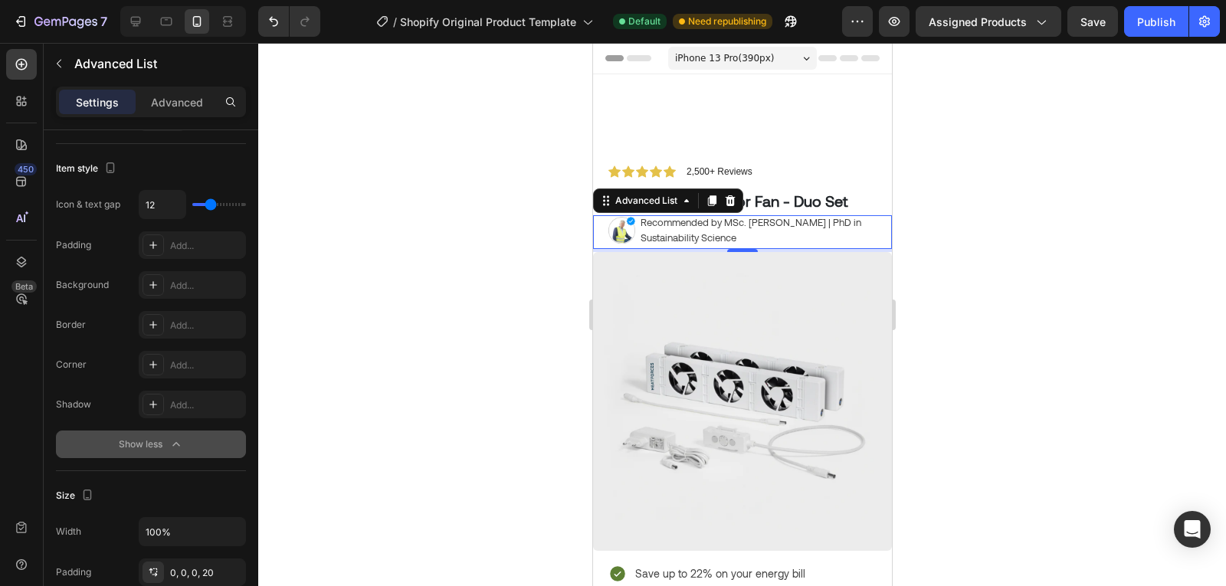
type input "13"
type input "12"
type input "11"
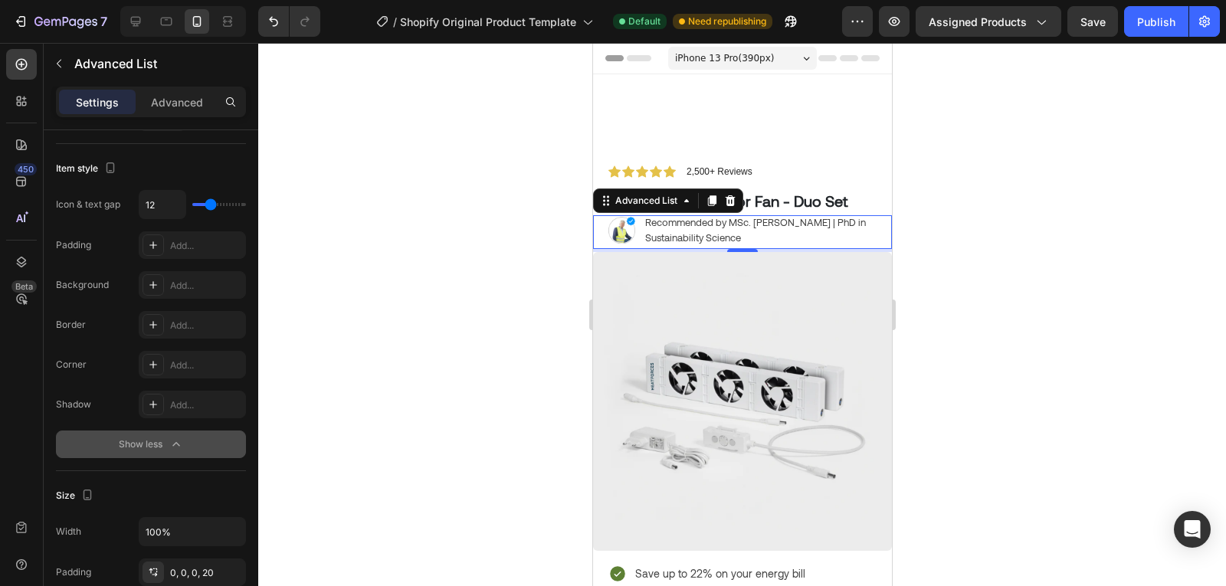
type input "11"
type input "10"
type input "8"
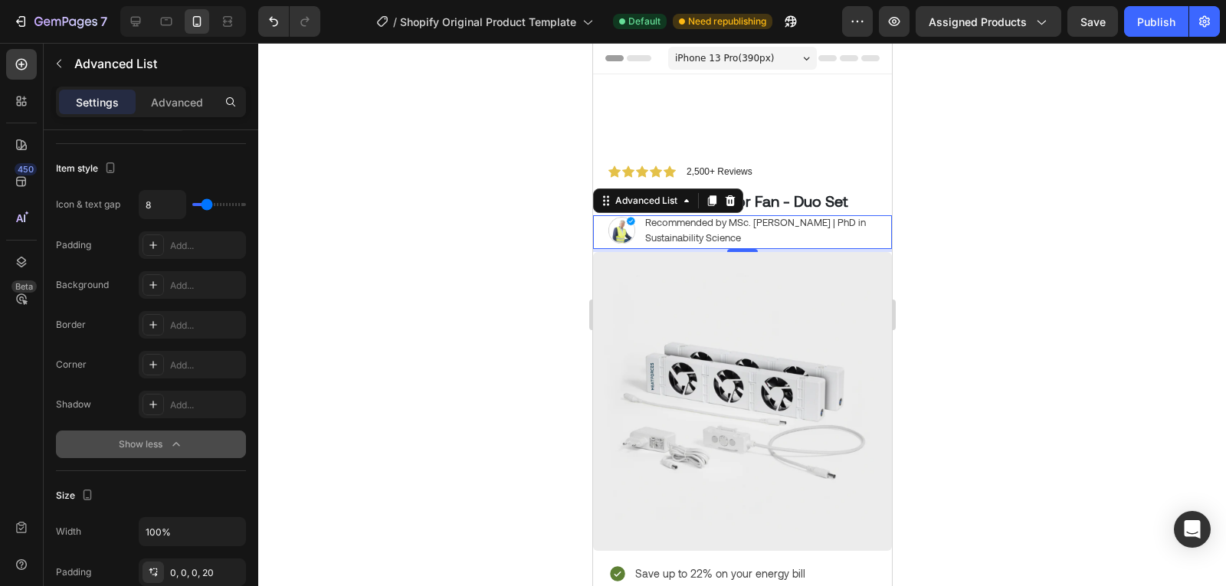
type input "7"
type input "6"
type input "5"
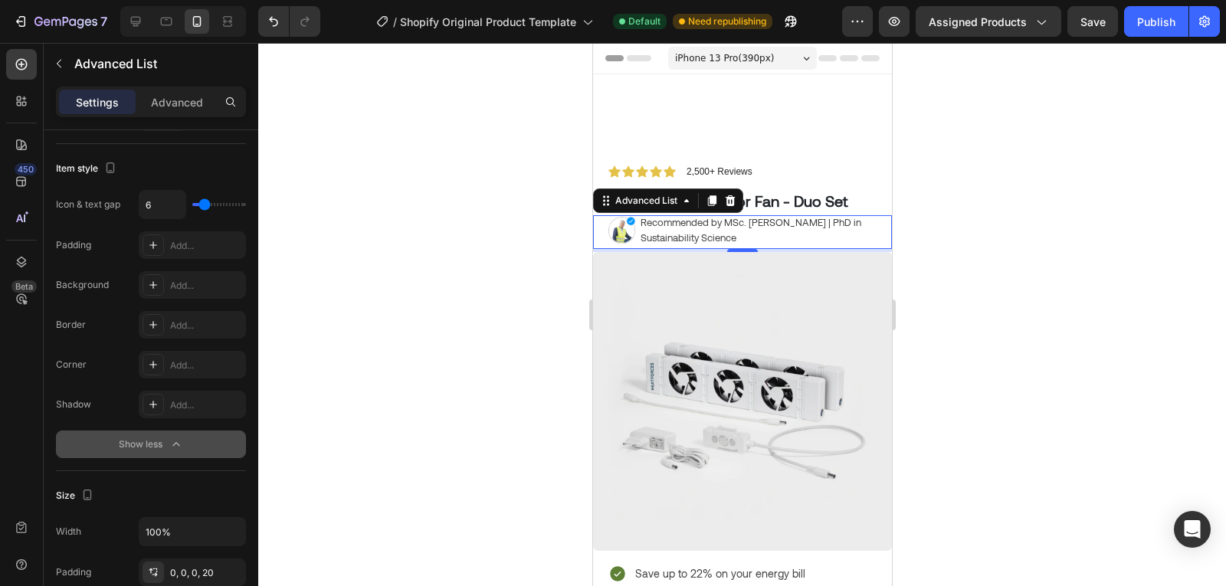
type input "5"
type input "4"
drag, startPoint x: 204, startPoint y: 200, endPoint x: 202, endPoint y: 208, distance: 8.6
type input "4"
click at [202, 206] on input "range" at bounding box center [219, 204] width 54 height 3
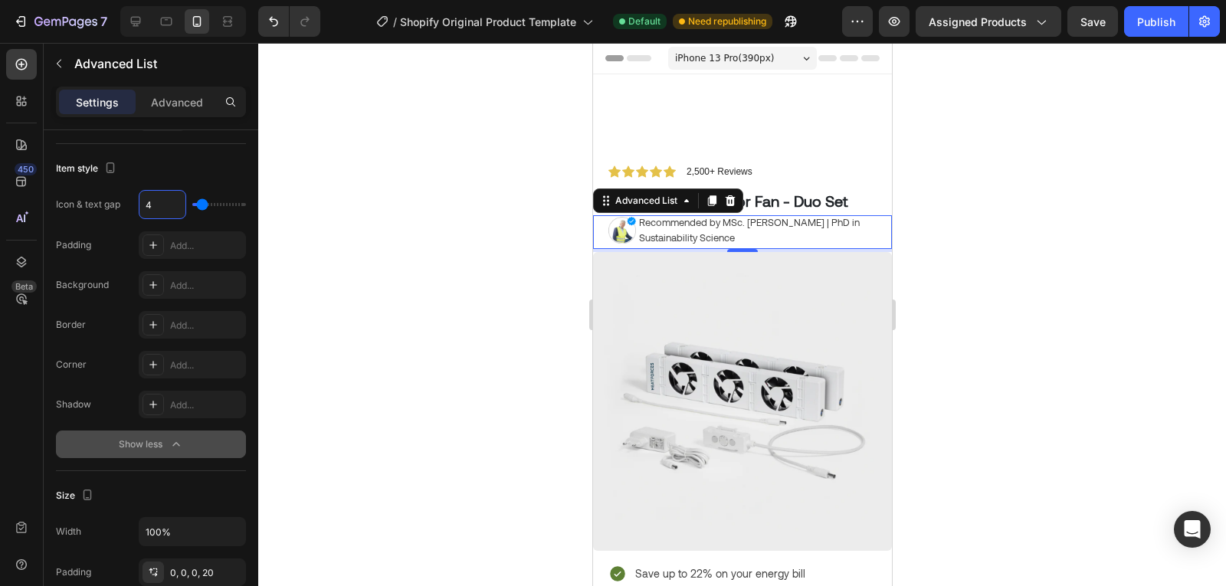
click at [151, 205] on input "4" at bounding box center [162, 205] width 46 height 28
type input "6"
click at [996, 242] on div at bounding box center [742, 314] width 968 height 543
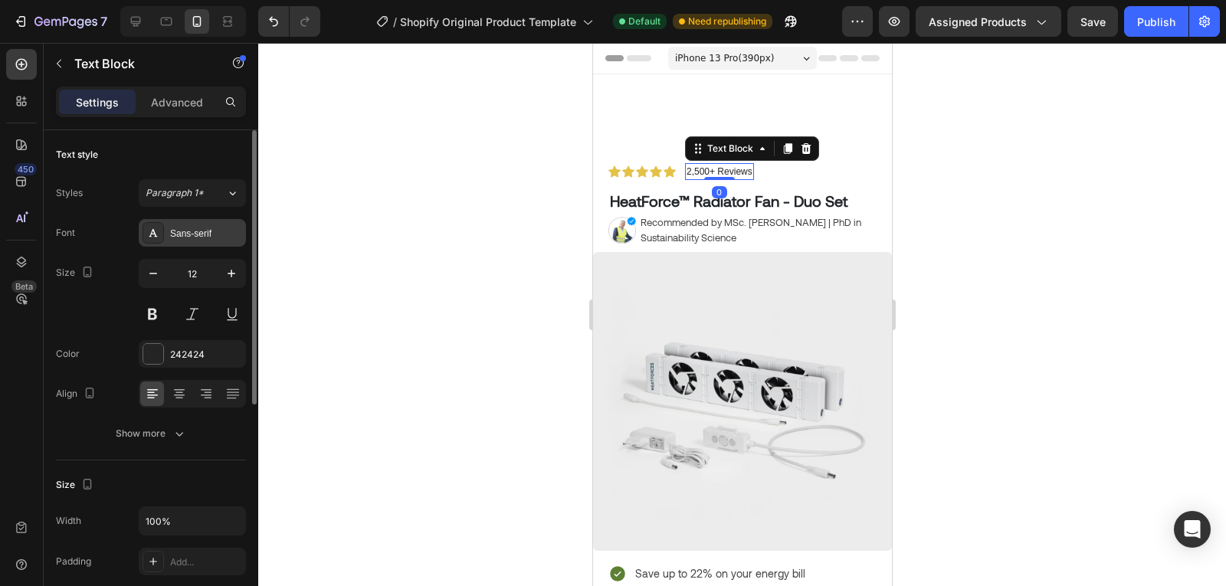
click at [194, 229] on div "Sans-serif" at bounding box center [206, 234] width 72 height 14
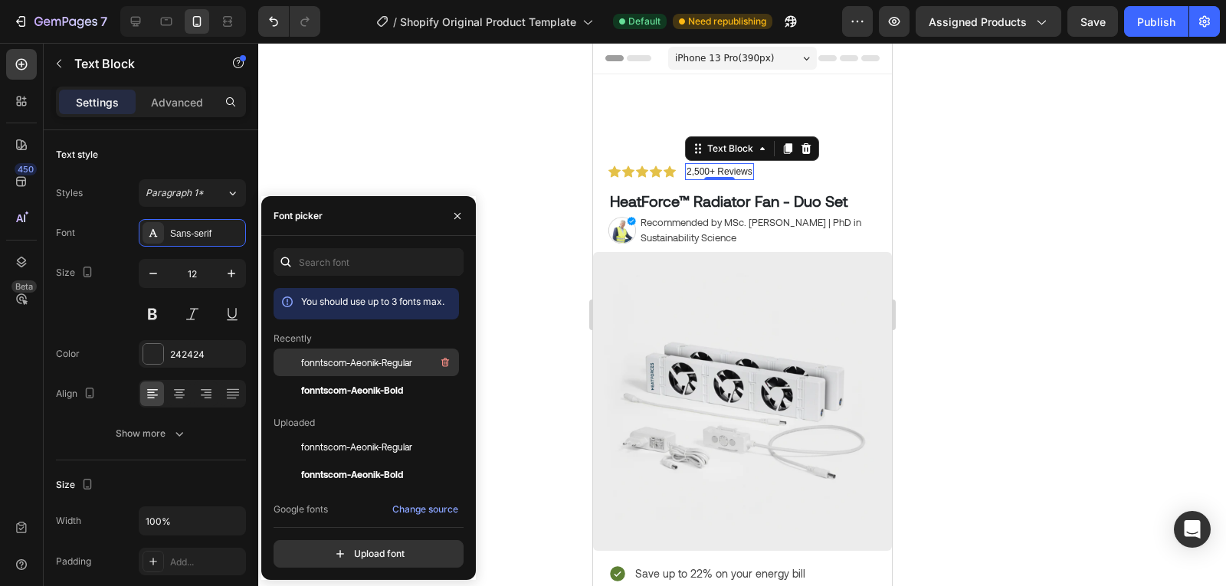
click at [365, 460] on div "fonntscom-Aeonik-Regular" at bounding box center [366, 474] width 185 height 28
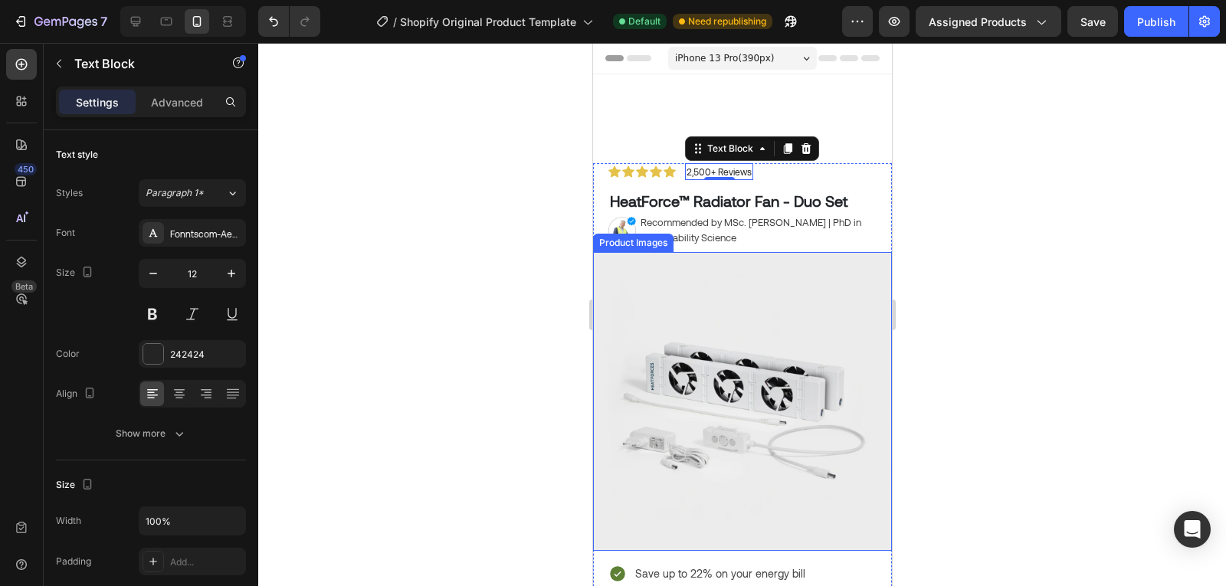
click at [546, 357] on div at bounding box center [742, 314] width 968 height 543
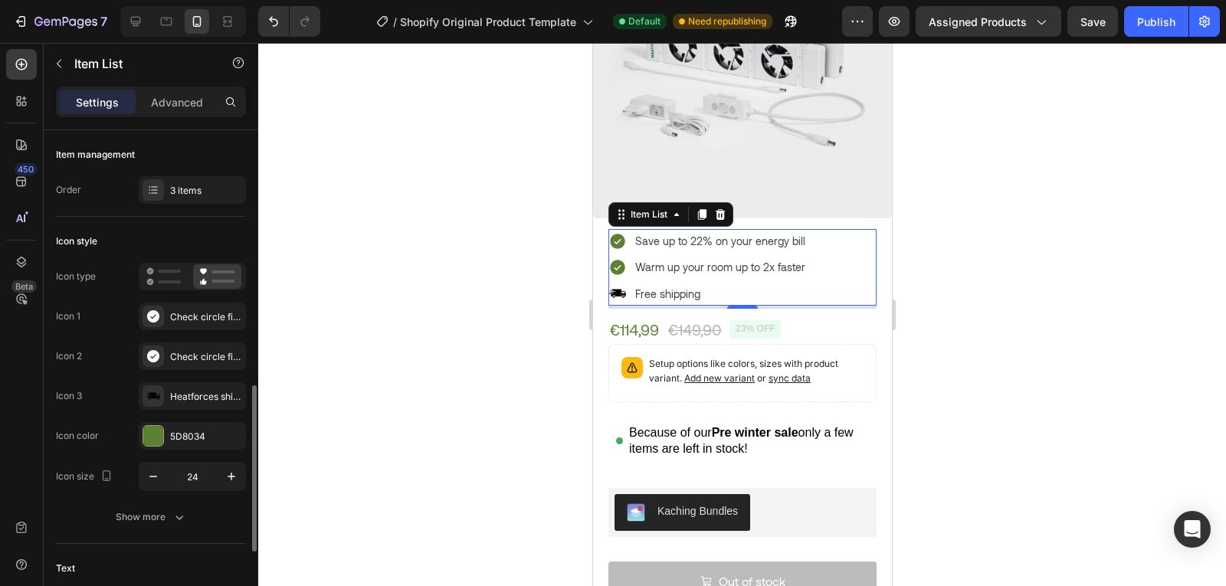
scroll to position [258, 0]
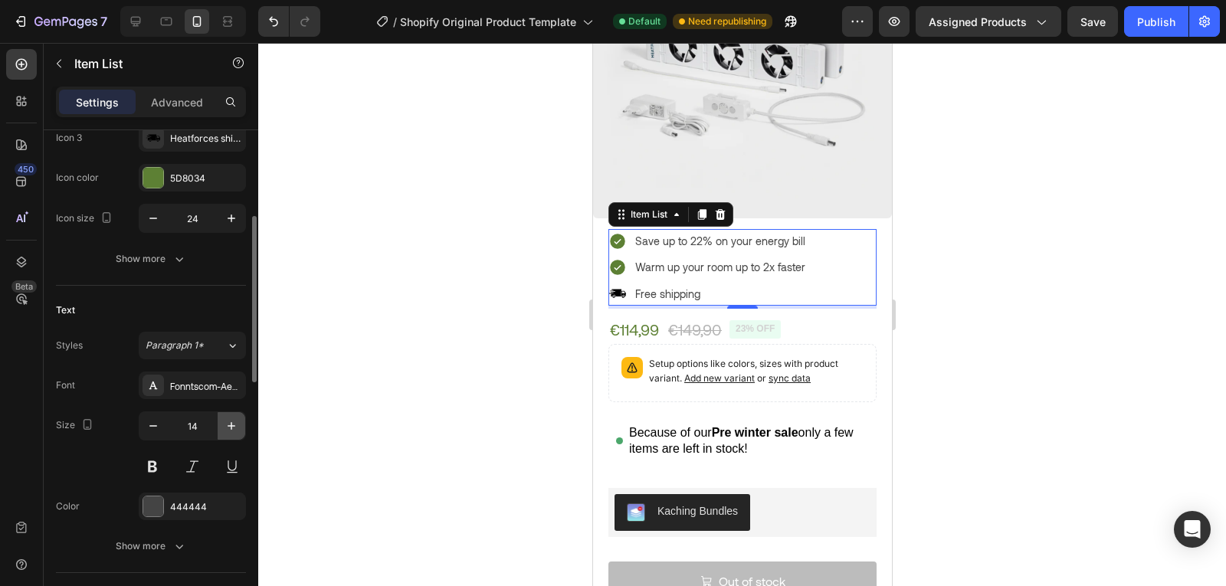
click at [235, 428] on icon "button" at bounding box center [231, 425] width 15 height 15
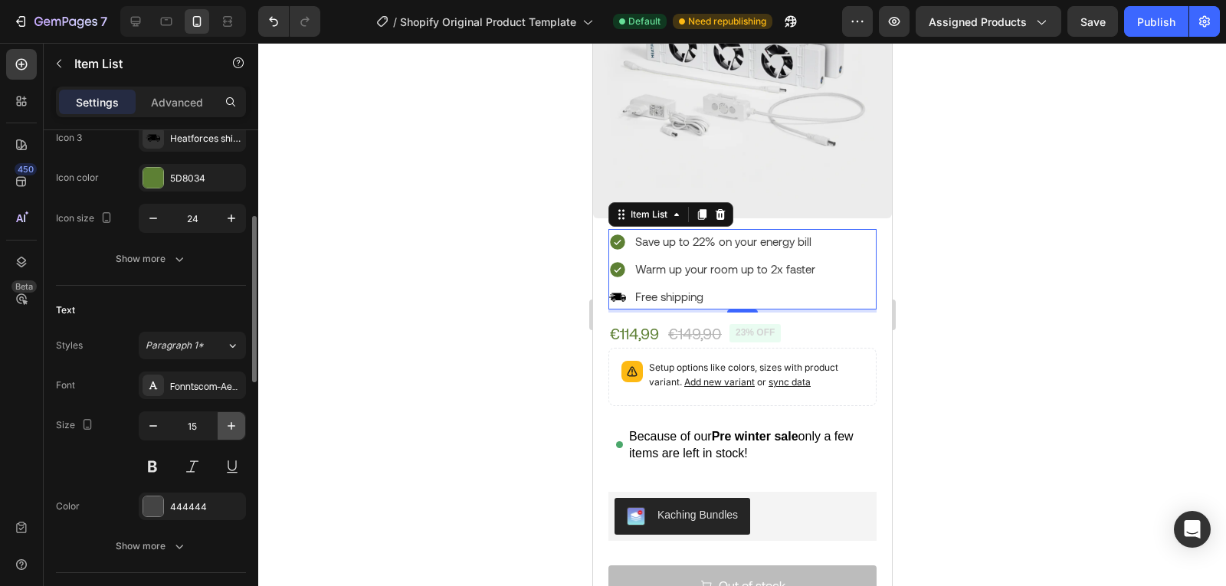
click at [235, 428] on icon "button" at bounding box center [231, 425] width 15 height 15
type input "16"
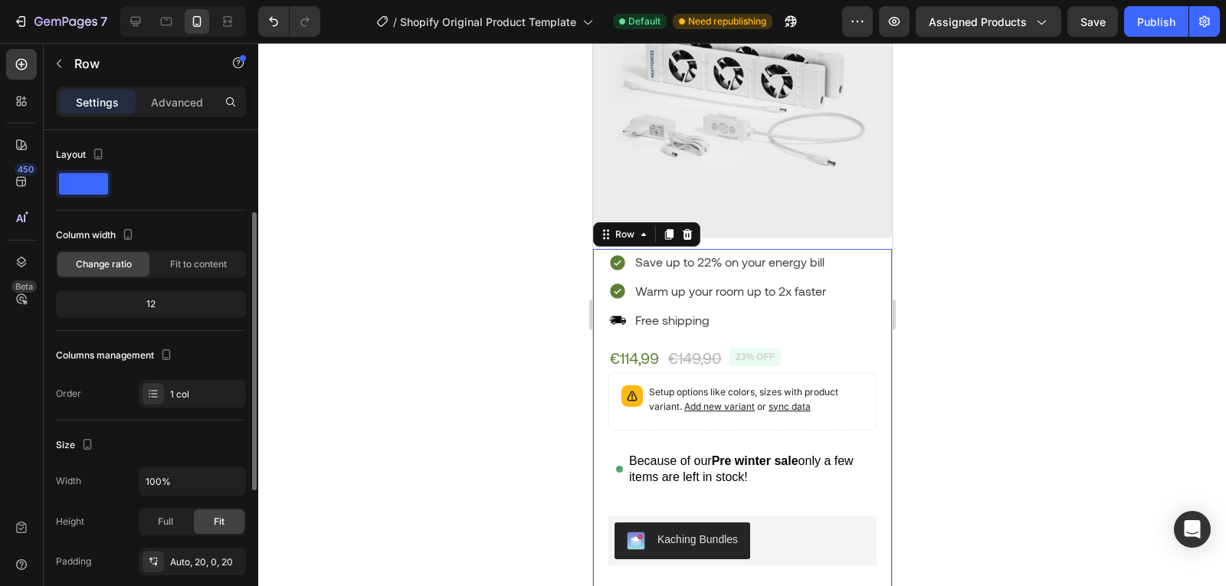
scroll to position [149, 0]
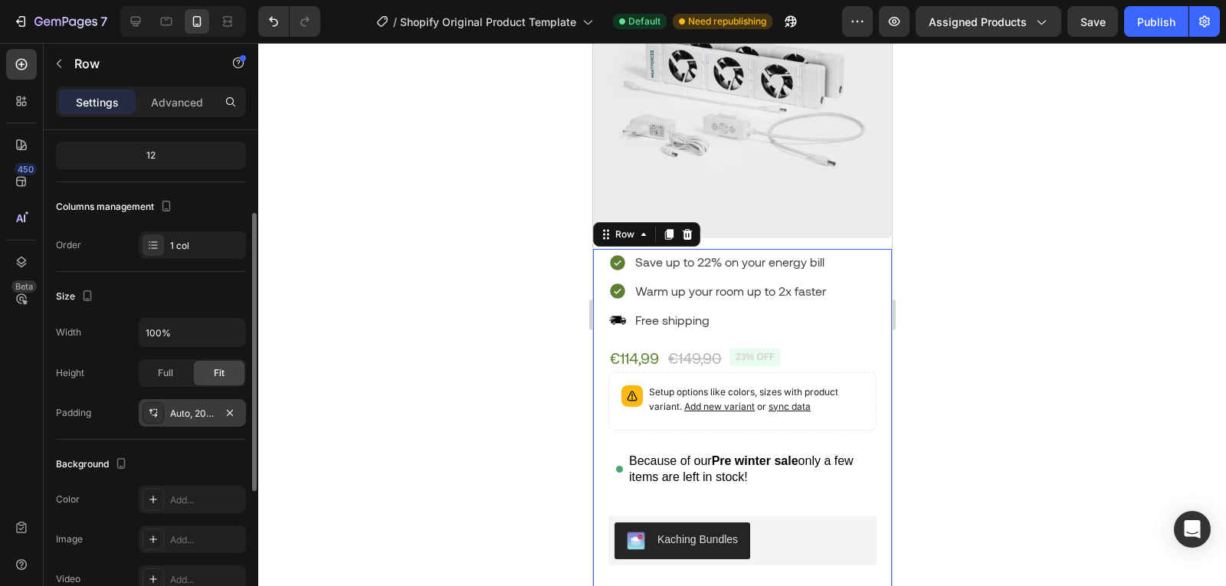
click at [205, 409] on div "Auto, 20, 0, 20" at bounding box center [192, 414] width 44 height 14
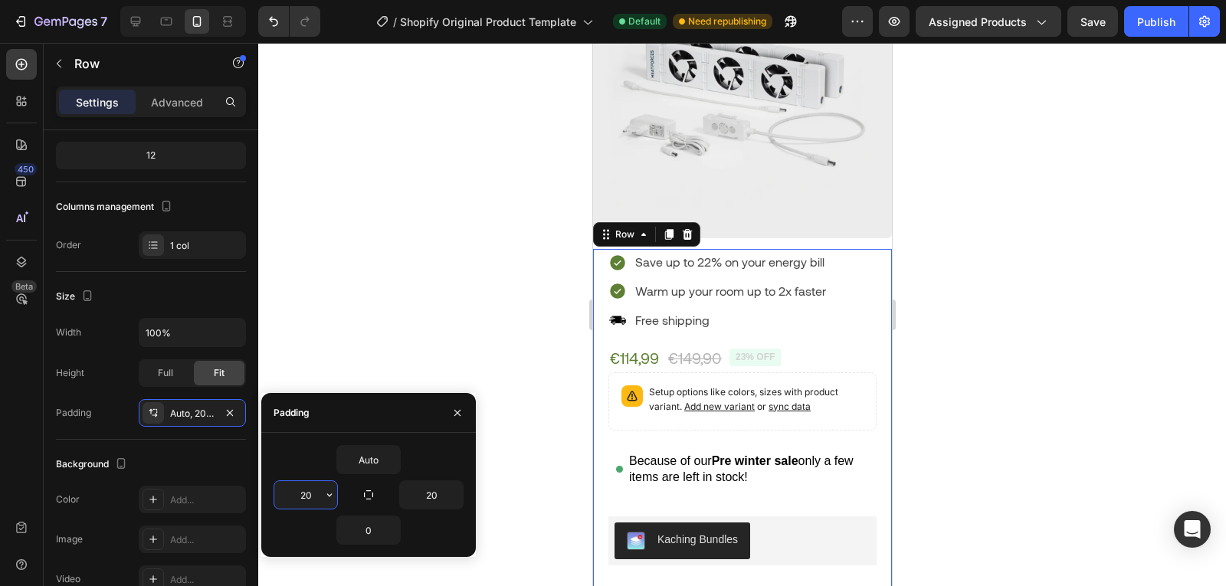
click at [301, 494] on input "20" at bounding box center [305, 495] width 63 height 28
type input "12"
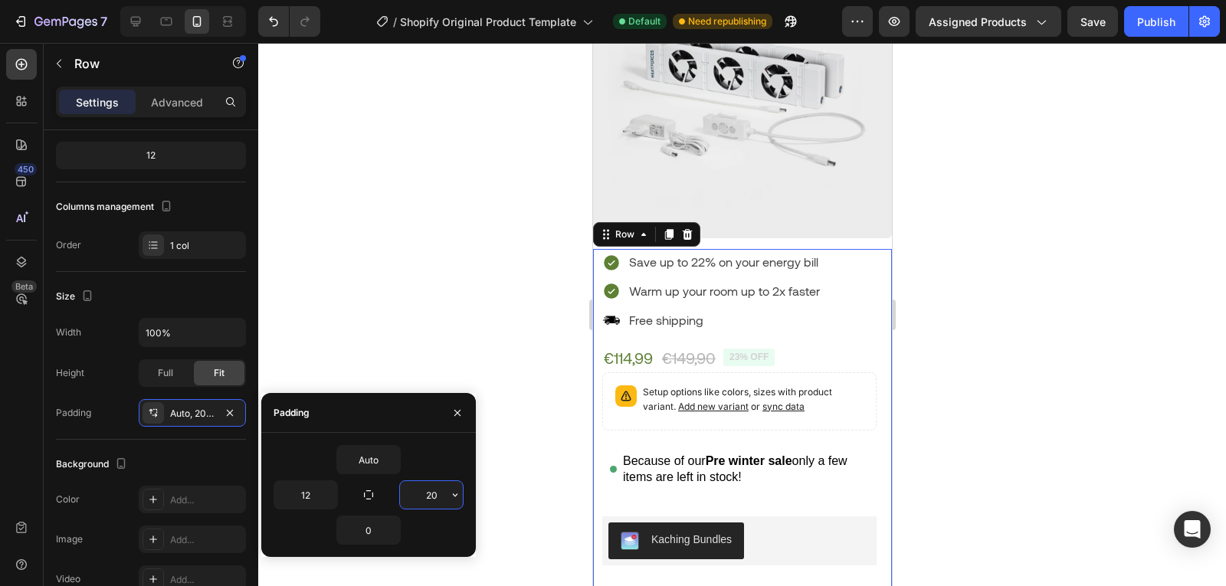
click at [431, 500] on input "20" at bounding box center [431, 495] width 63 height 28
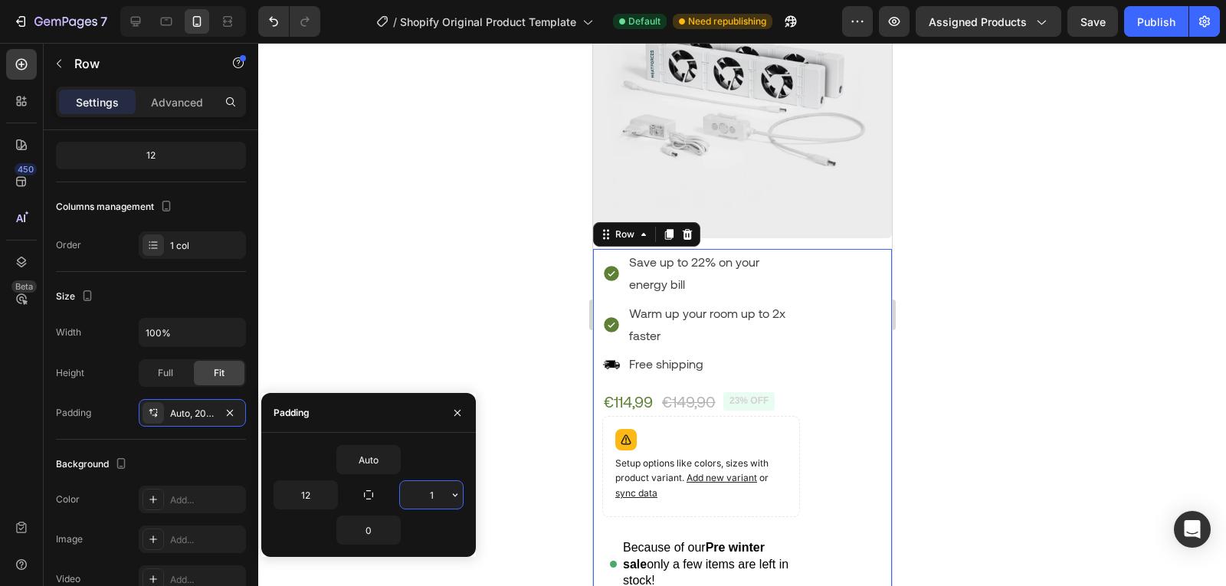
type input "12"
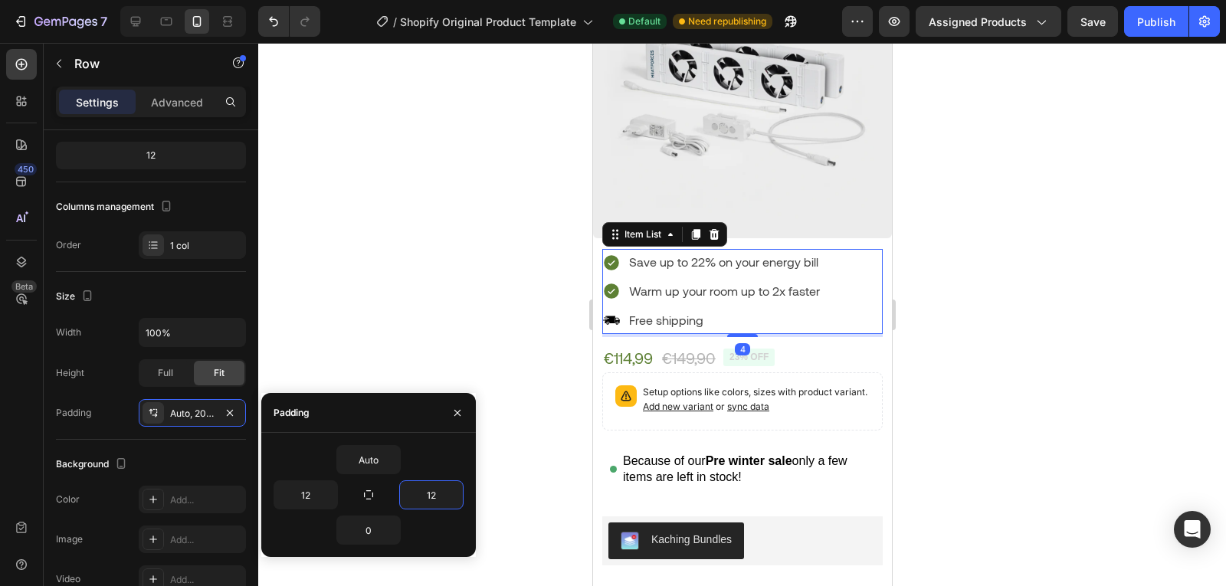
click at [605, 284] on icon at bounding box center [610, 291] width 15 height 15
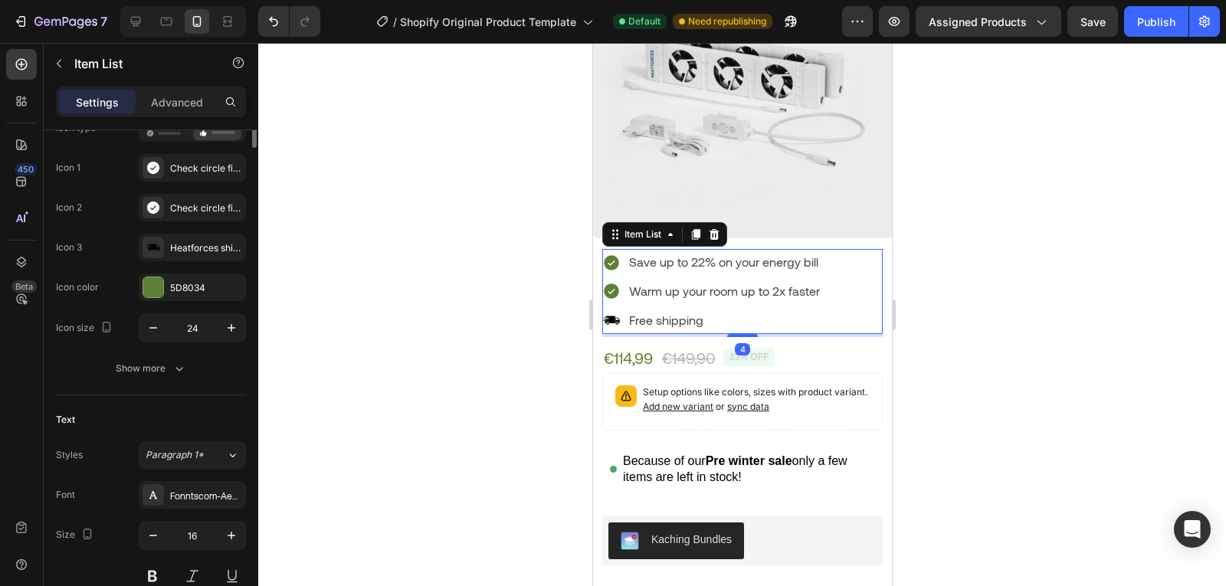
scroll to position [0, 0]
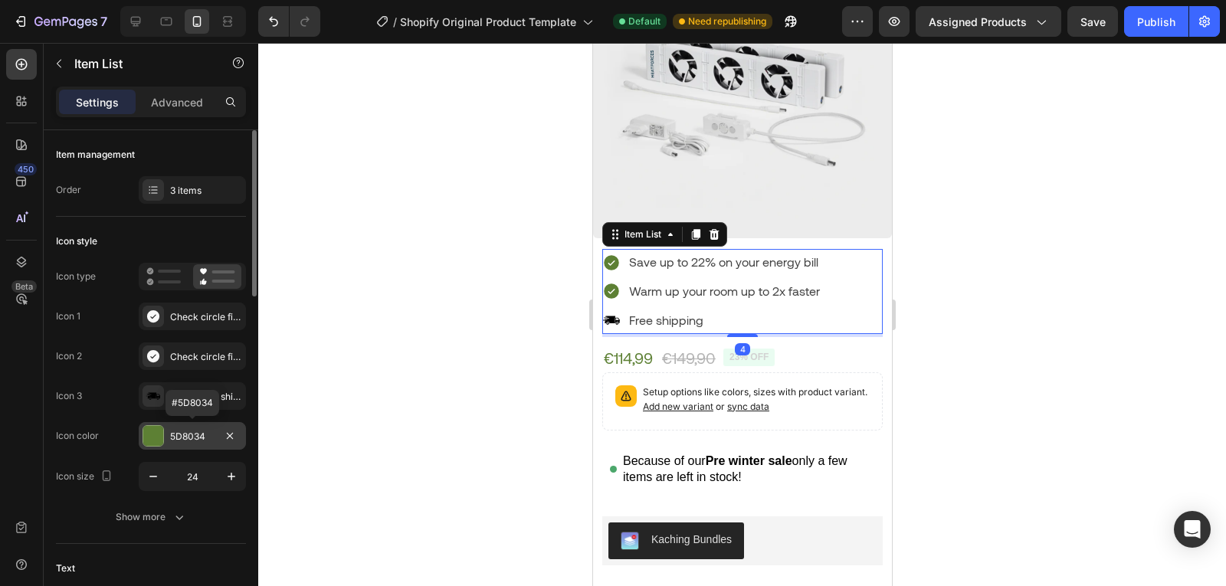
click at [176, 438] on div "5D8034" at bounding box center [192, 437] width 44 height 14
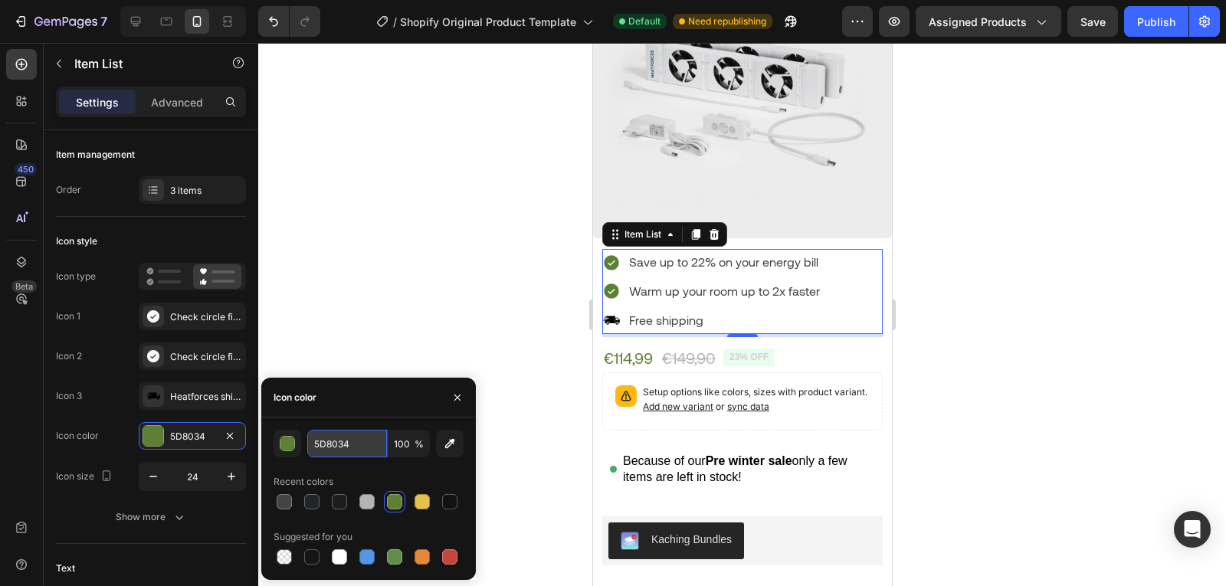
click at [336, 447] on input "5D8034" at bounding box center [347, 444] width 80 height 28
type input "54633F"
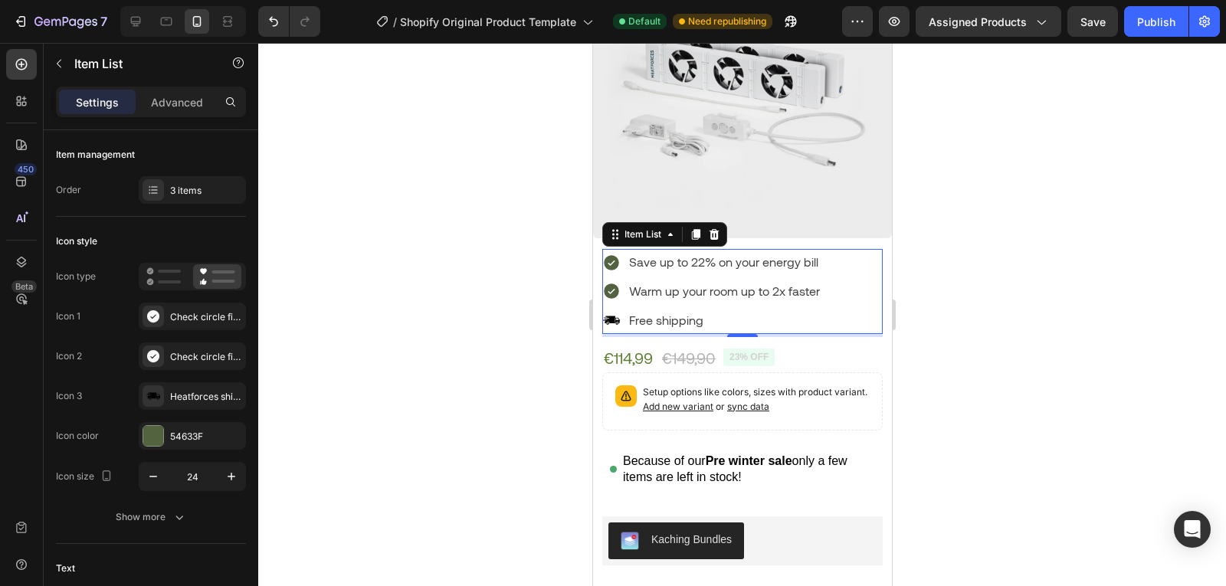
click at [520, 290] on div at bounding box center [742, 314] width 968 height 543
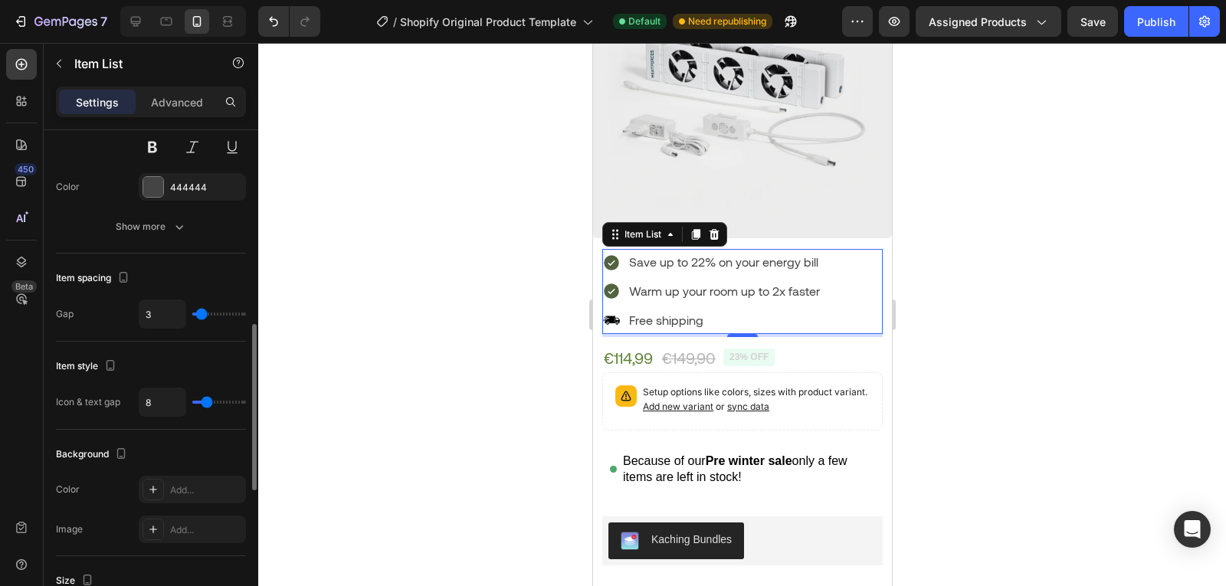
scroll to position [578, 0]
type input "0"
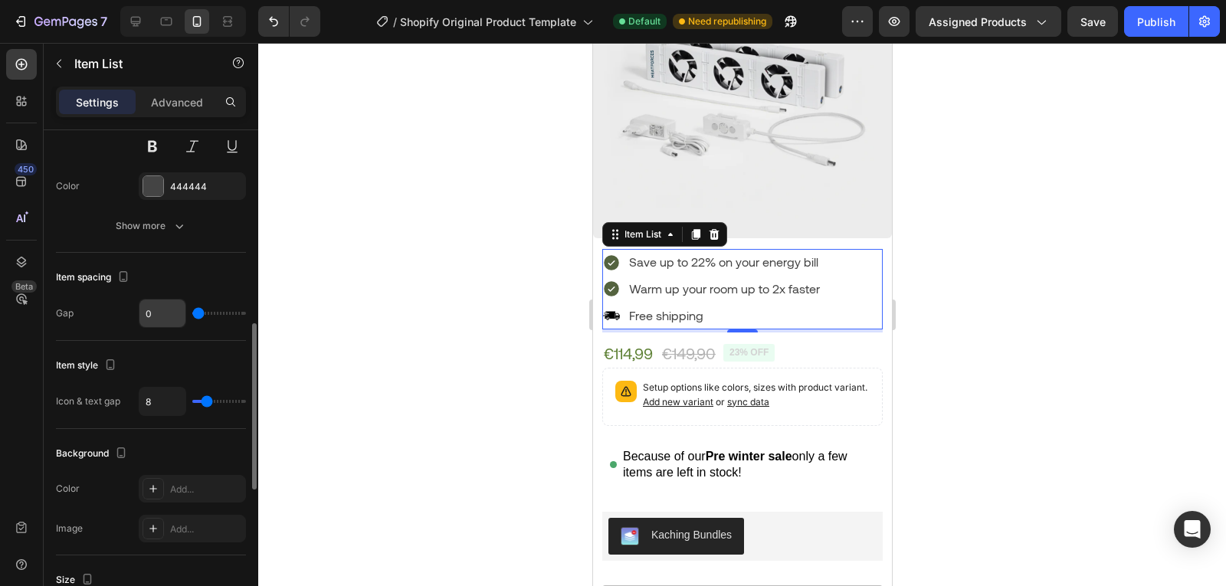
drag, startPoint x: 198, startPoint y: 311, endPoint x: 166, endPoint y: 309, distance: 32.3
type input "0"
click at [192, 312] on input "range" at bounding box center [219, 313] width 54 height 3
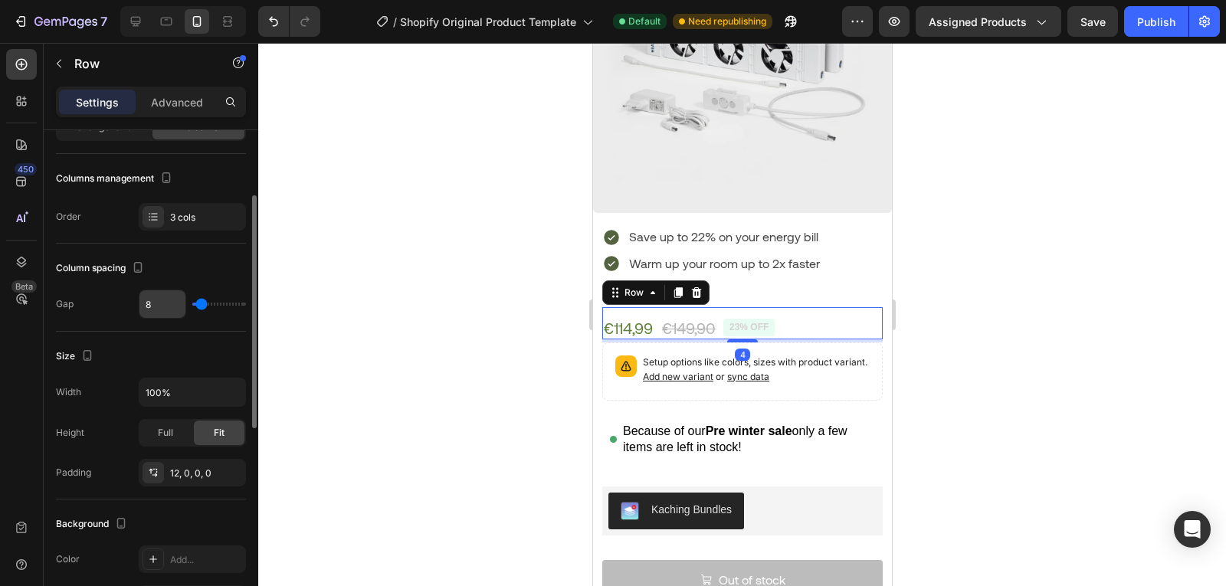
scroll to position [138, 0]
click at [198, 474] on div "12, 0, 0, 0" at bounding box center [192, 473] width 44 height 14
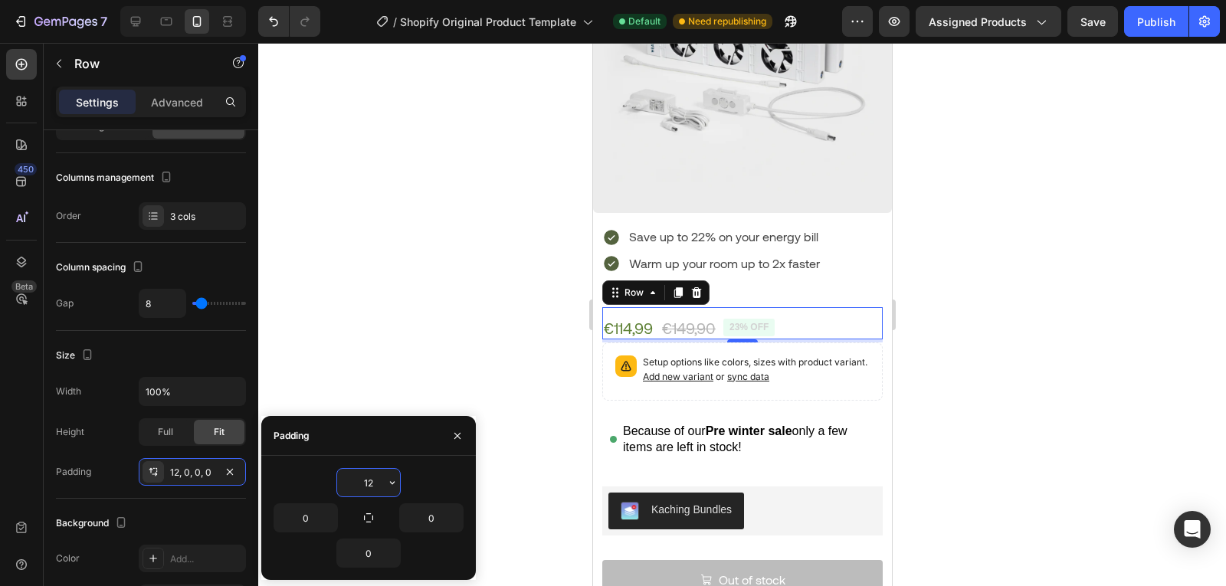
click at [369, 476] on input "12" at bounding box center [368, 483] width 63 height 28
type input "8"
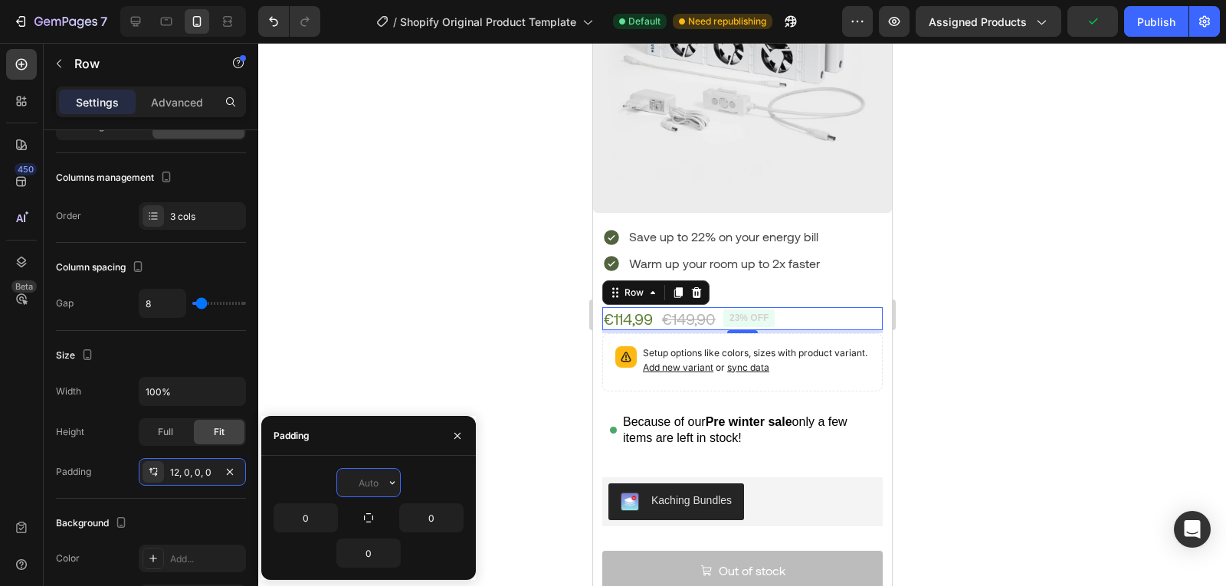
type input "4"
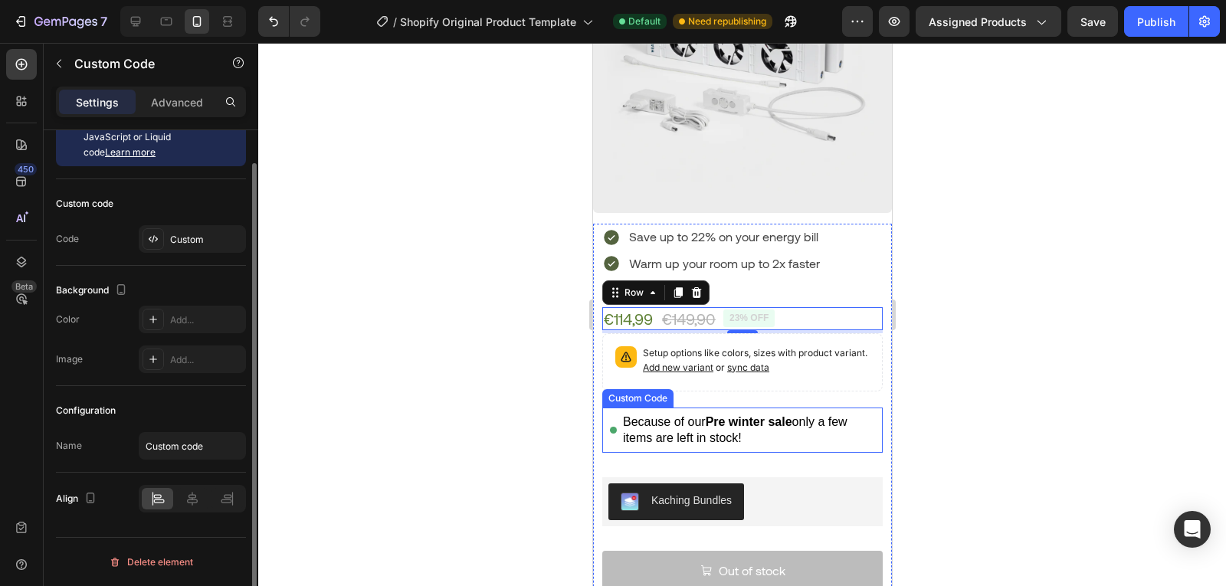
scroll to position [0, 0]
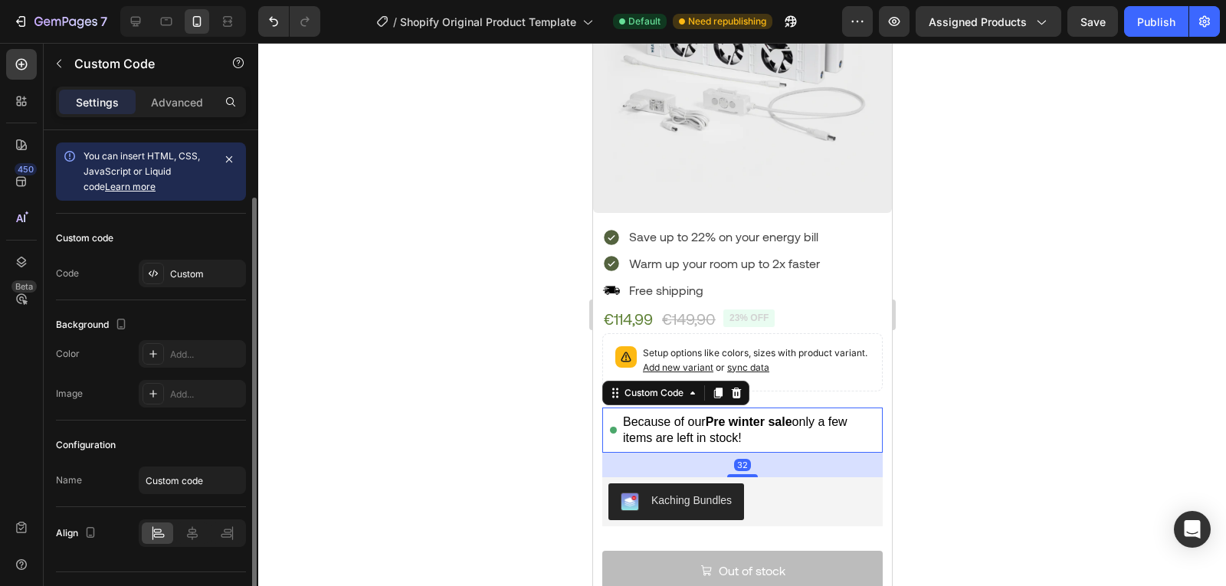
click at [815, 414] on div "Because of our Pre winter sale only a few items are left in stock!" at bounding box center [748, 430] width 252 height 33
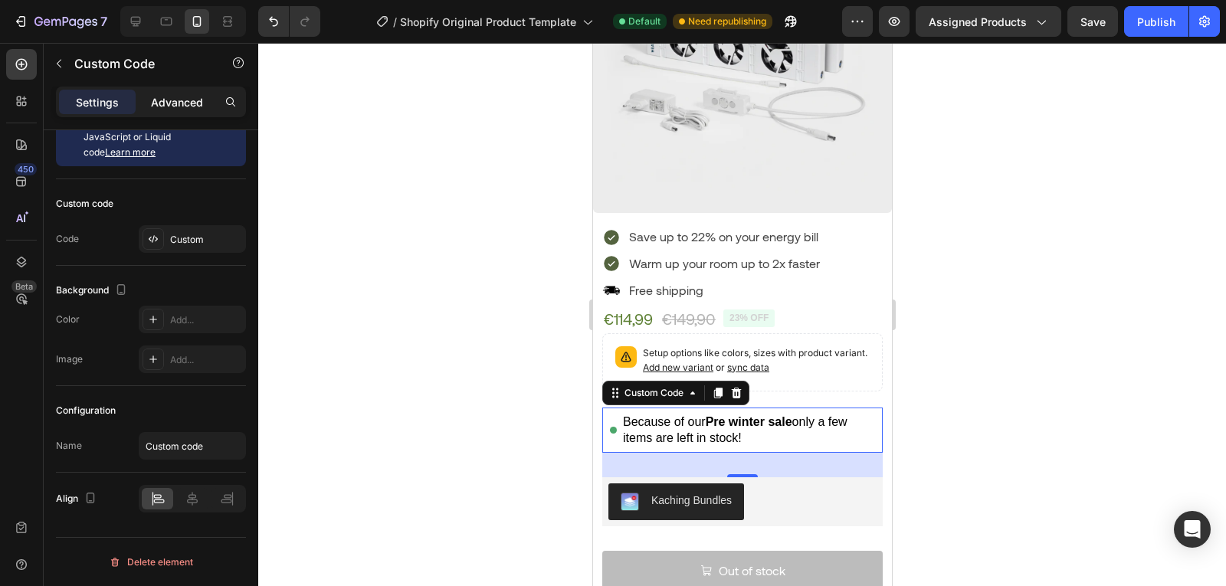
click at [175, 95] on p "Advanced" at bounding box center [177, 102] width 52 height 16
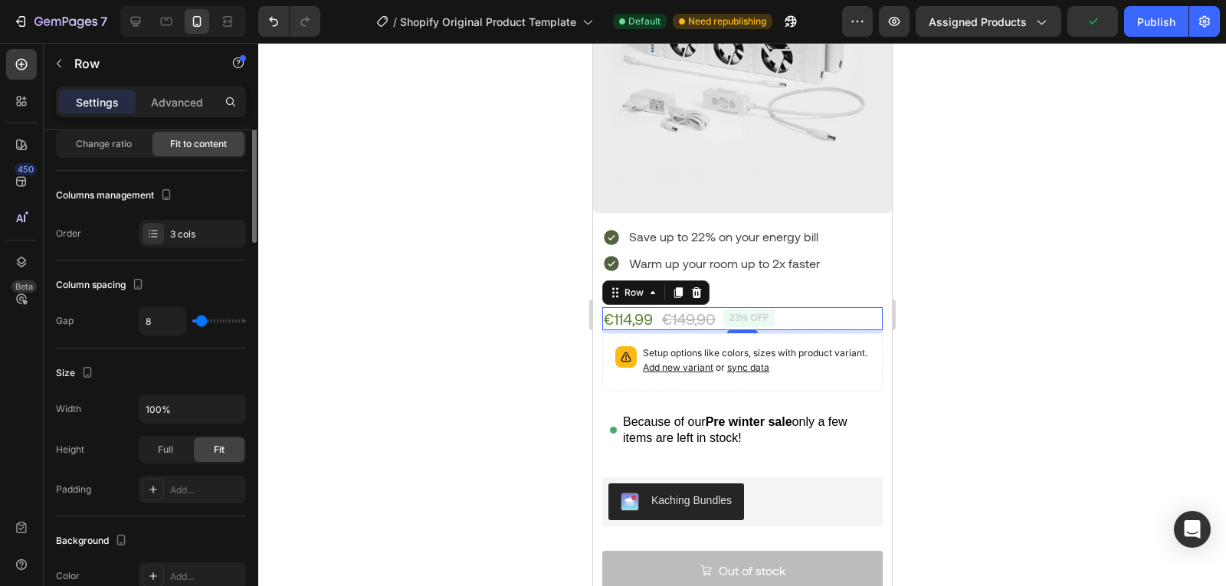
scroll to position [0, 0]
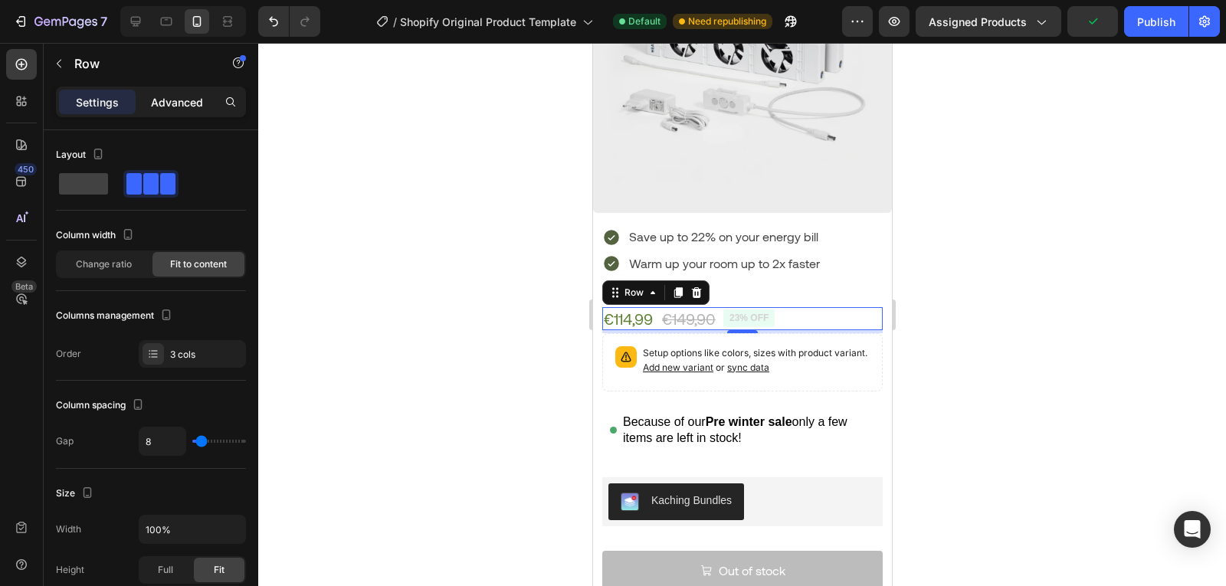
click at [184, 108] on p "Advanced" at bounding box center [177, 102] width 52 height 16
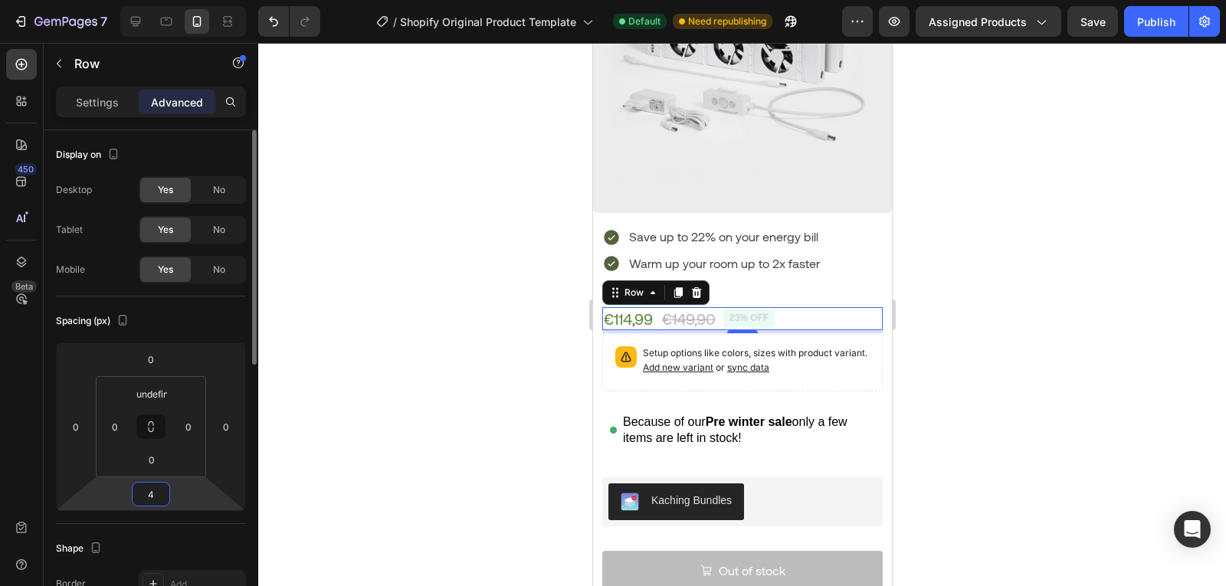
click at [146, 502] on input "4" at bounding box center [151, 494] width 31 height 23
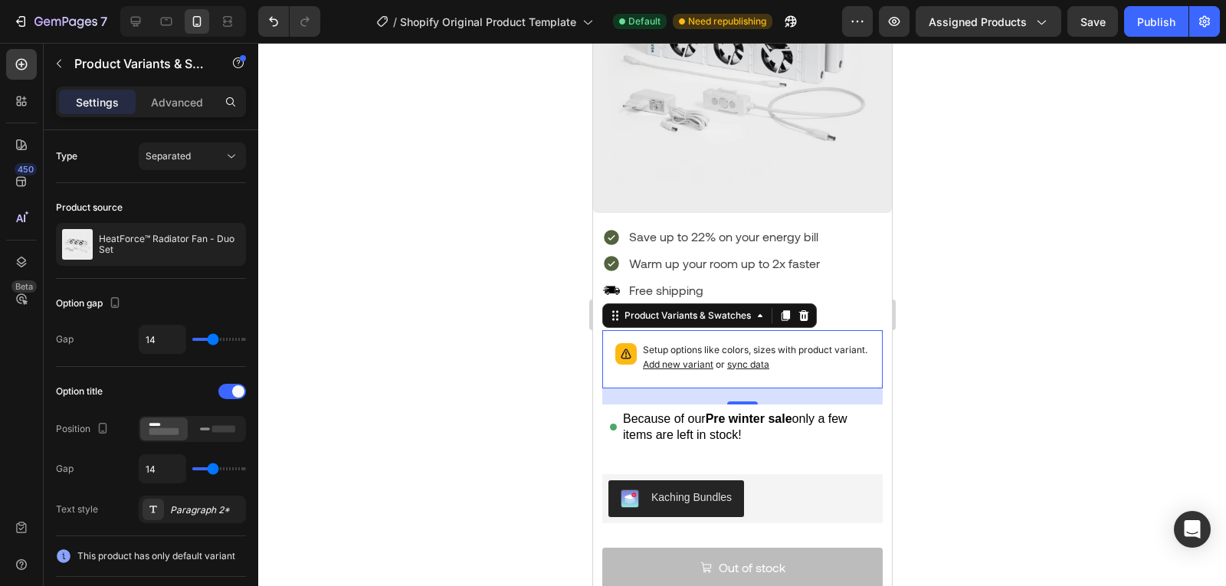
click at [615, 368] on div "Setup options like colors, sizes with product variant. Add new variant or sync …" at bounding box center [741, 359] width 267 height 44
click at [179, 97] on p "Advanced" at bounding box center [177, 102] width 52 height 16
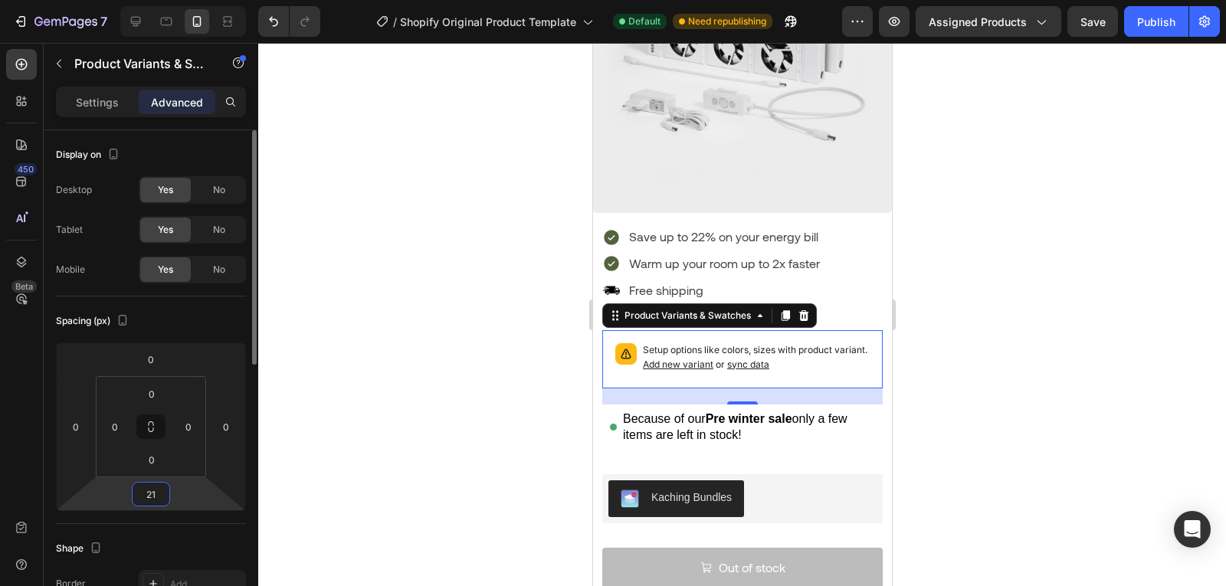
click at [153, 488] on input "21" at bounding box center [151, 494] width 31 height 23
type input "8"
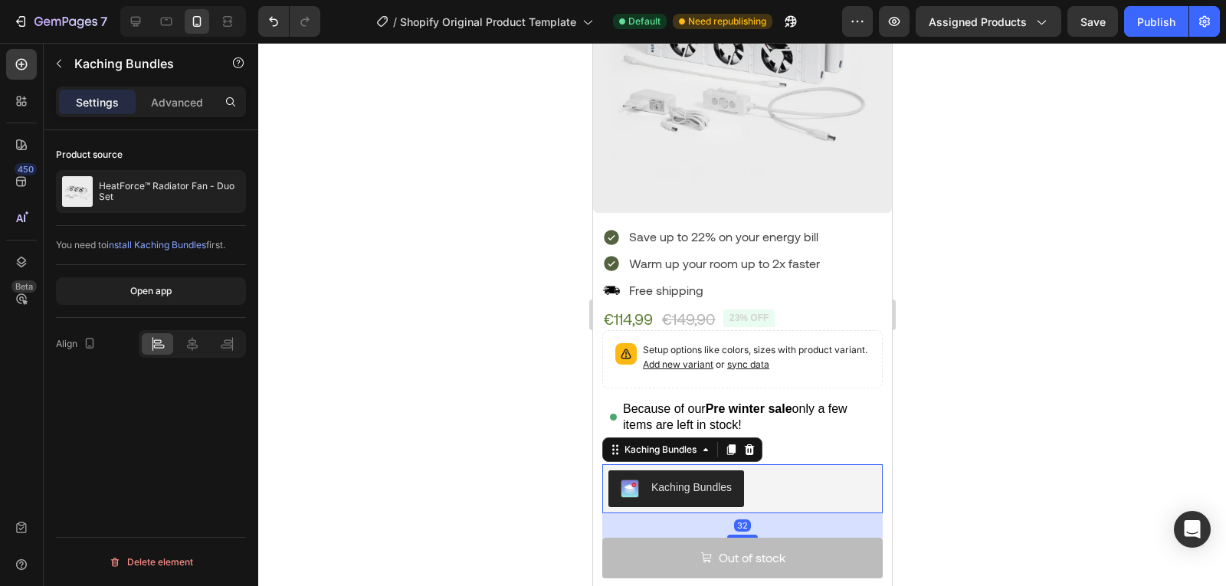
click at [769, 470] on div "Kaching Bundles" at bounding box center [742, 488] width 268 height 37
click at [179, 98] on p "Advanced" at bounding box center [177, 102] width 52 height 16
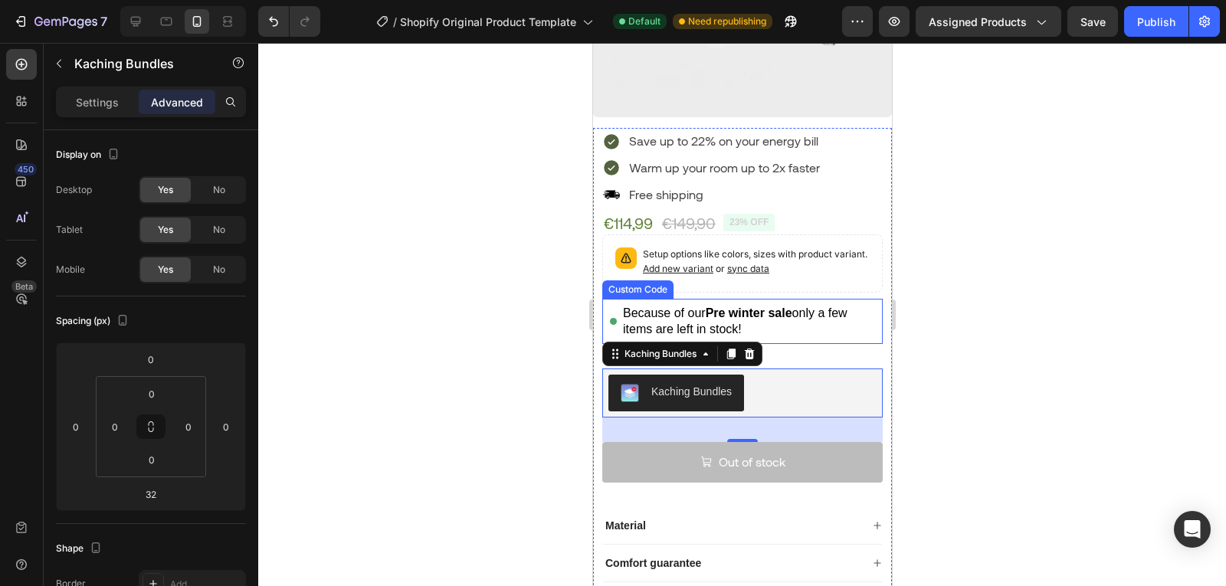
scroll to position [435, 0]
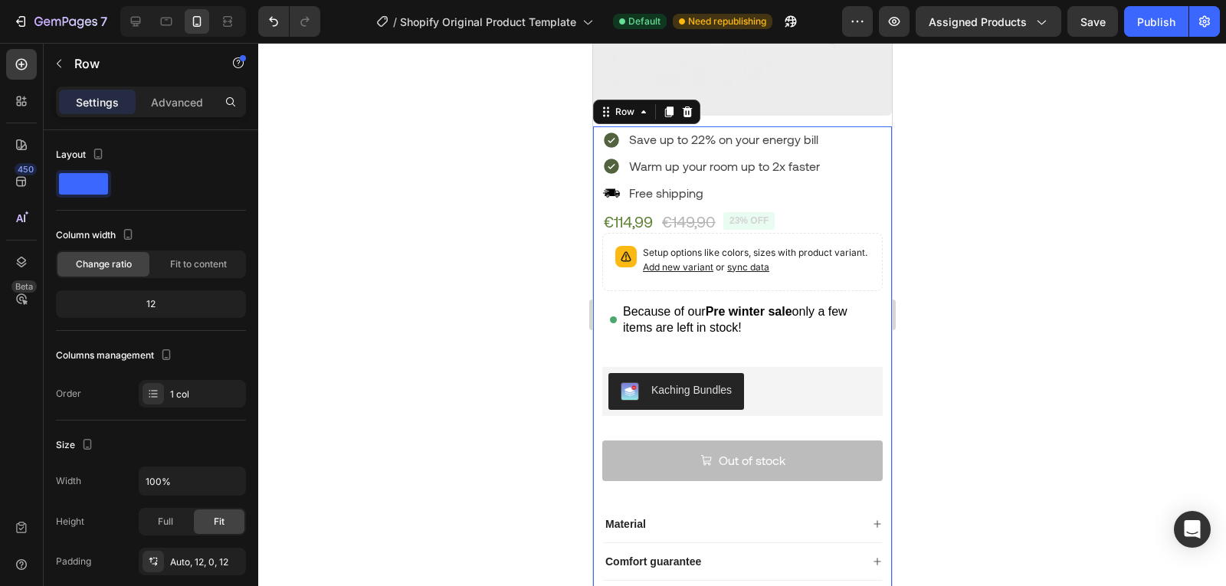
click at [723, 280] on div "Save up to 22% on your energy bill Warm up your room up to 2x faster Free shipp…" at bounding box center [741, 372] width 280 height 492
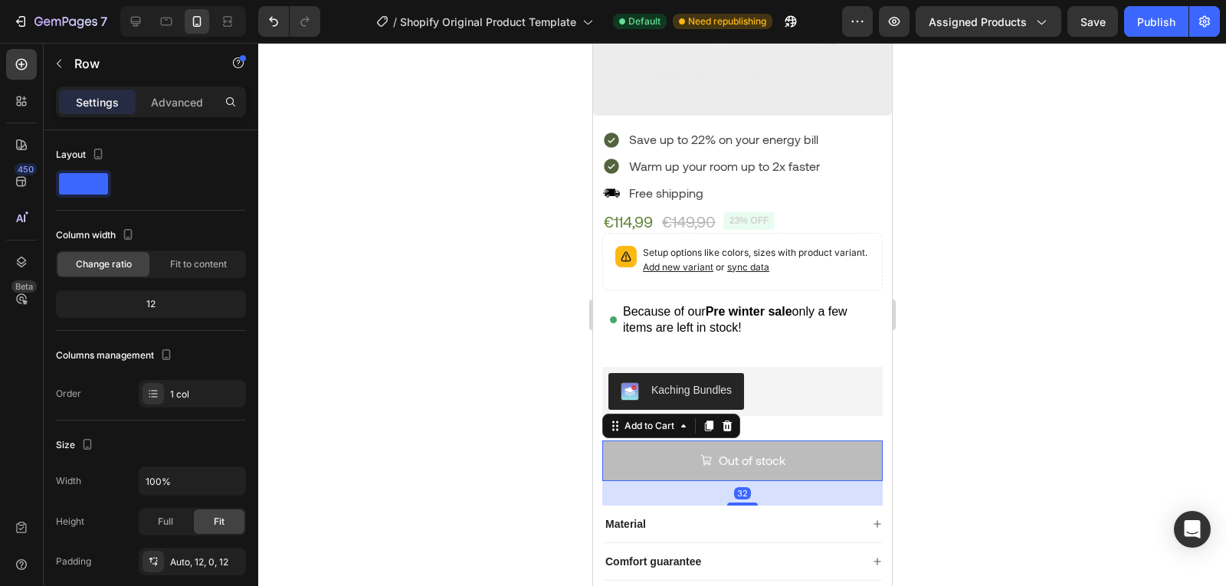
click at [814, 441] on button "Out of stock" at bounding box center [741, 461] width 280 height 41
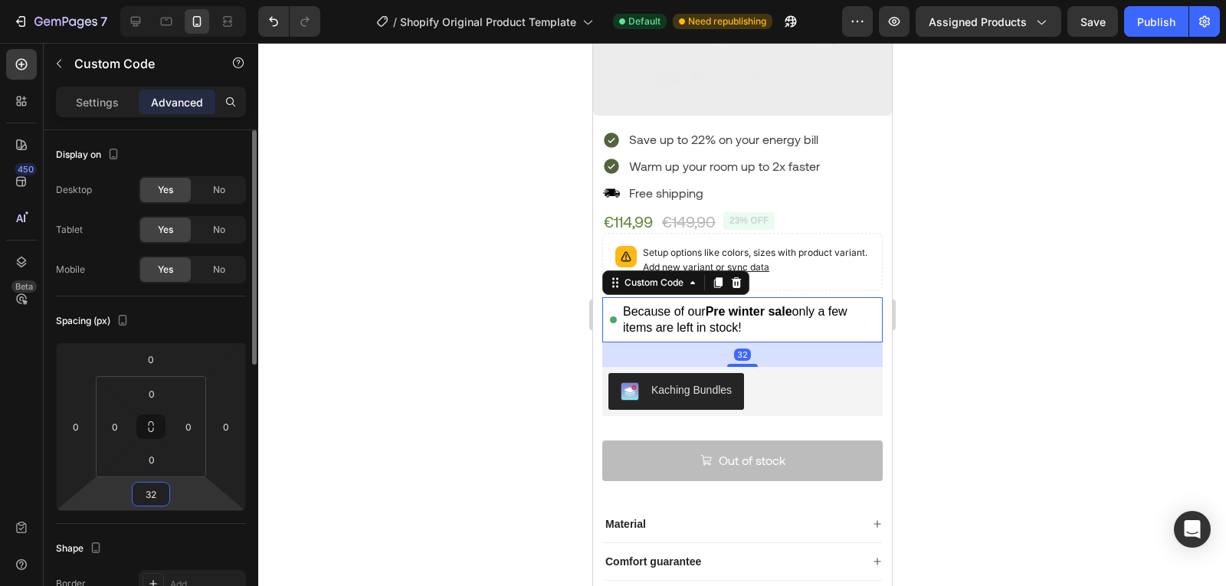
click at [155, 490] on input "32" at bounding box center [151, 494] width 31 height 23
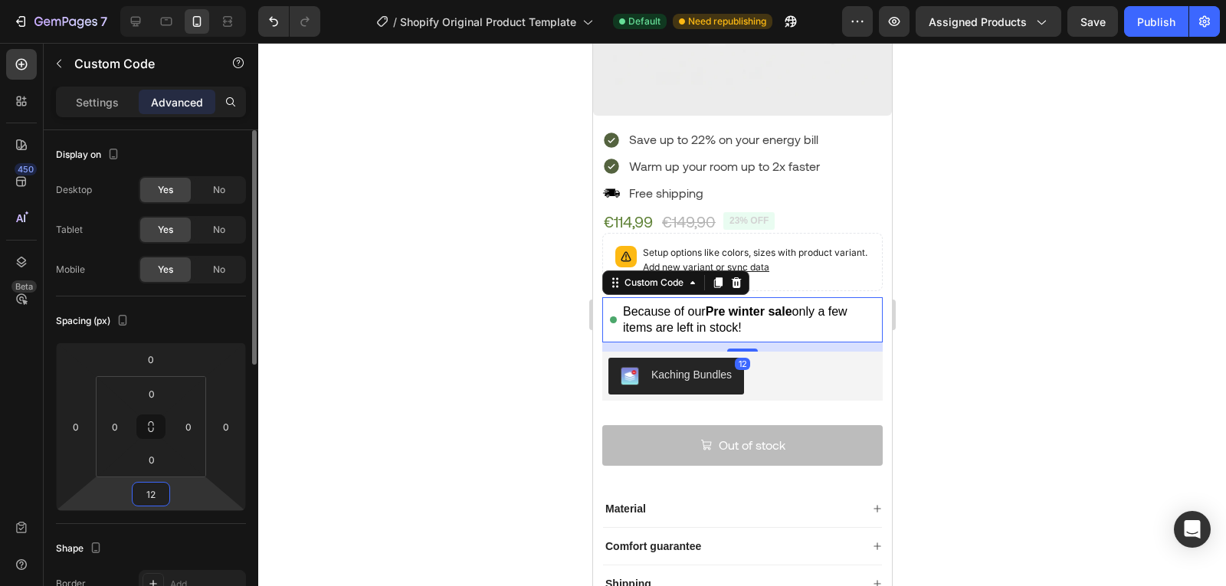
type input "1"
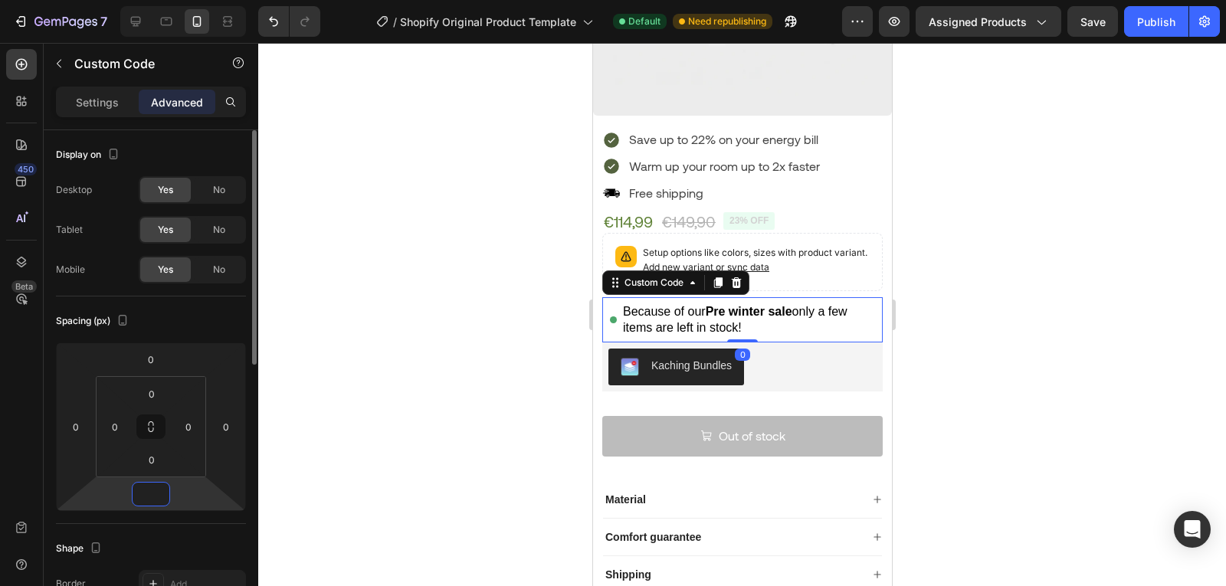
type input "9"
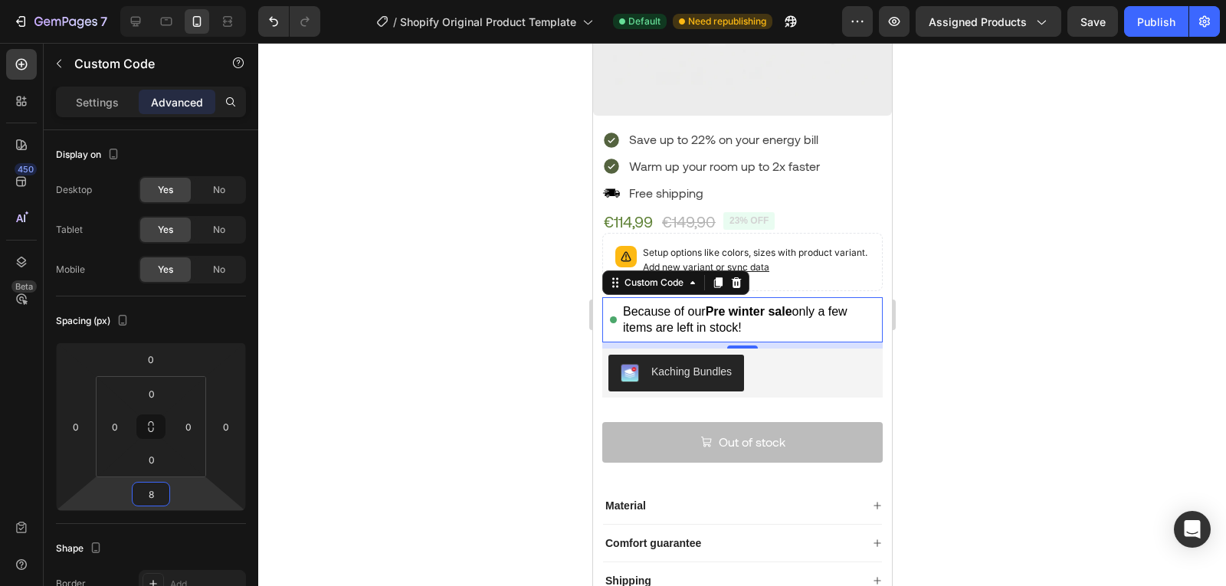
type input "8"
click at [404, 430] on div at bounding box center [742, 314] width 968 height 543
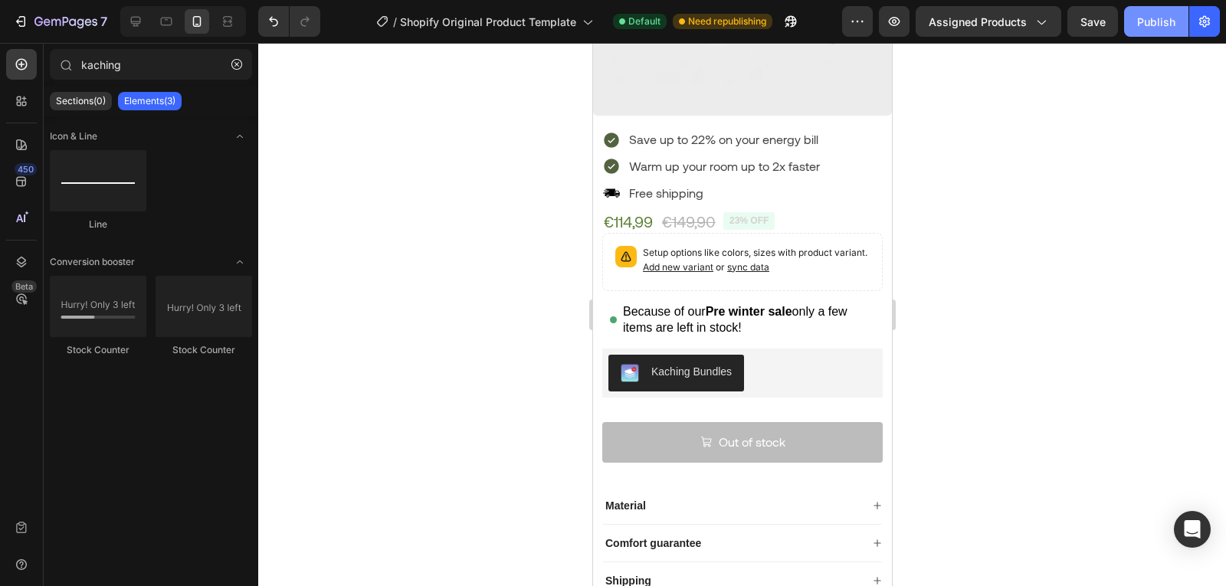
click at [1159, 8] on button "Publish" at bounding box center [1156, 21] width 64 height 31
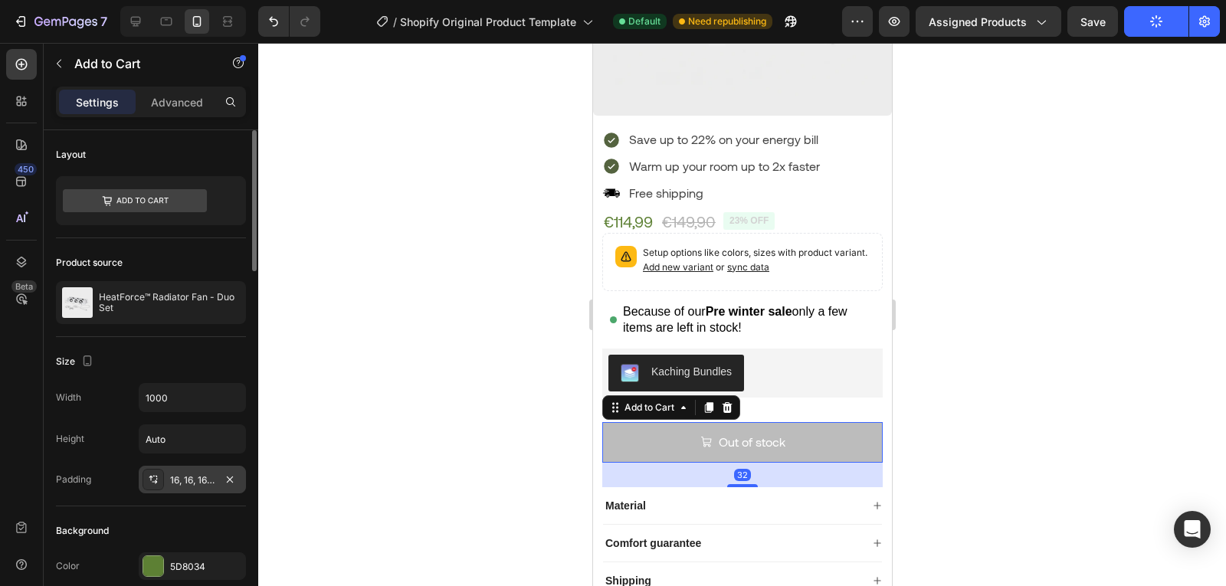
click at [200, 482] on div "16, 16, 16, 16" at bounding box center [192, 481] width 44 height 14
click at [179, 103] on p "Advanced" at bounding box center [177, 102] width 52 height 16
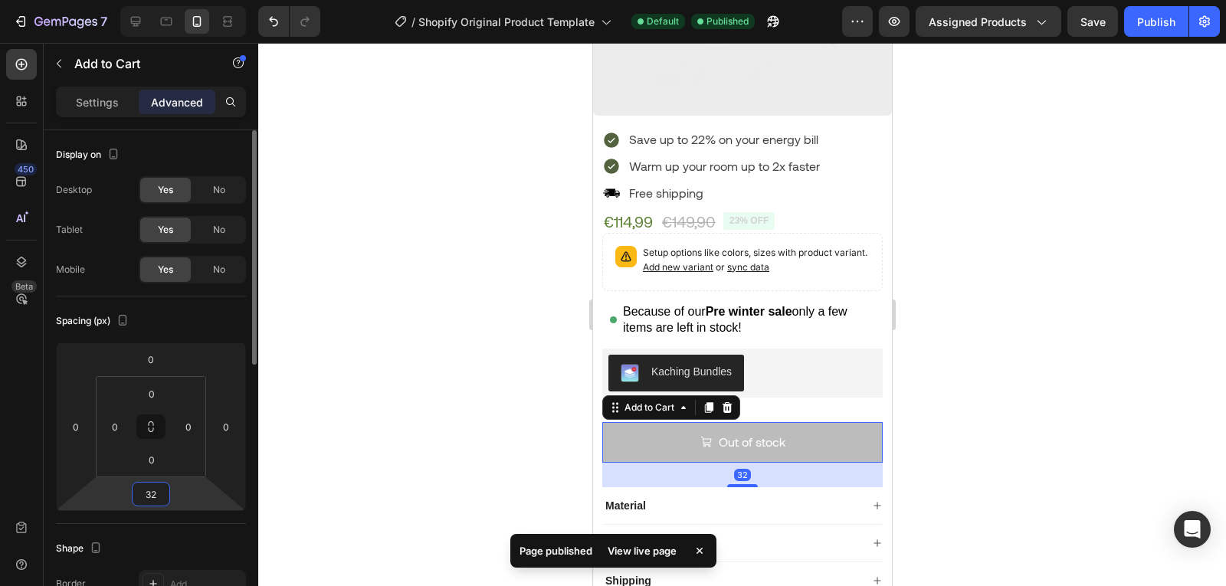
click at [155, 493] on input "32" at bounding box center [151, 494] width 31 height 23
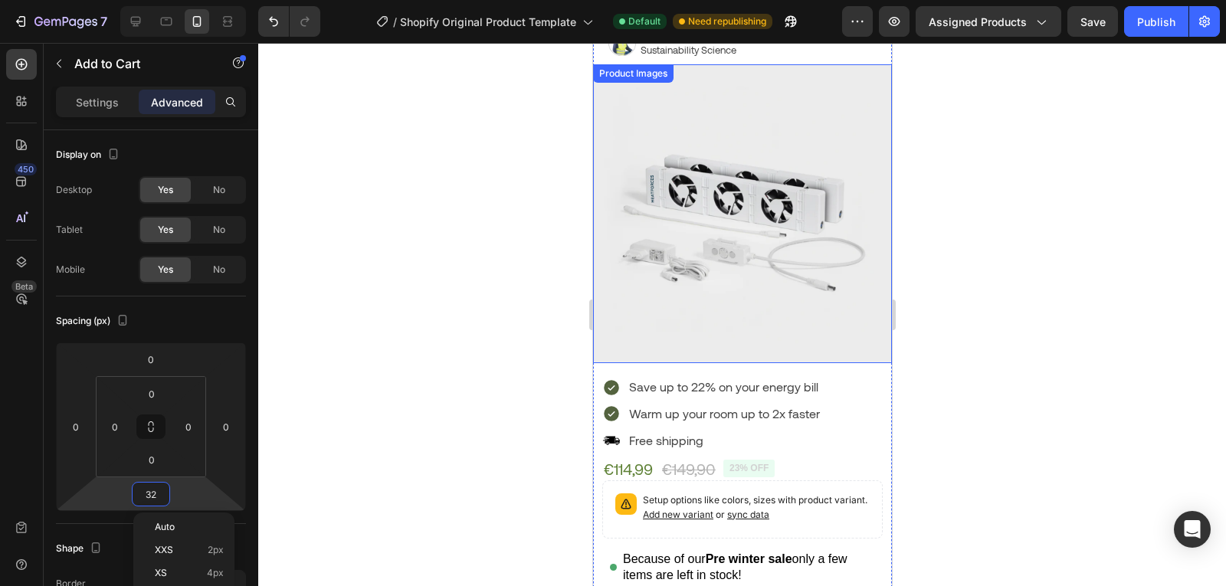
scroll to position [0, 0]
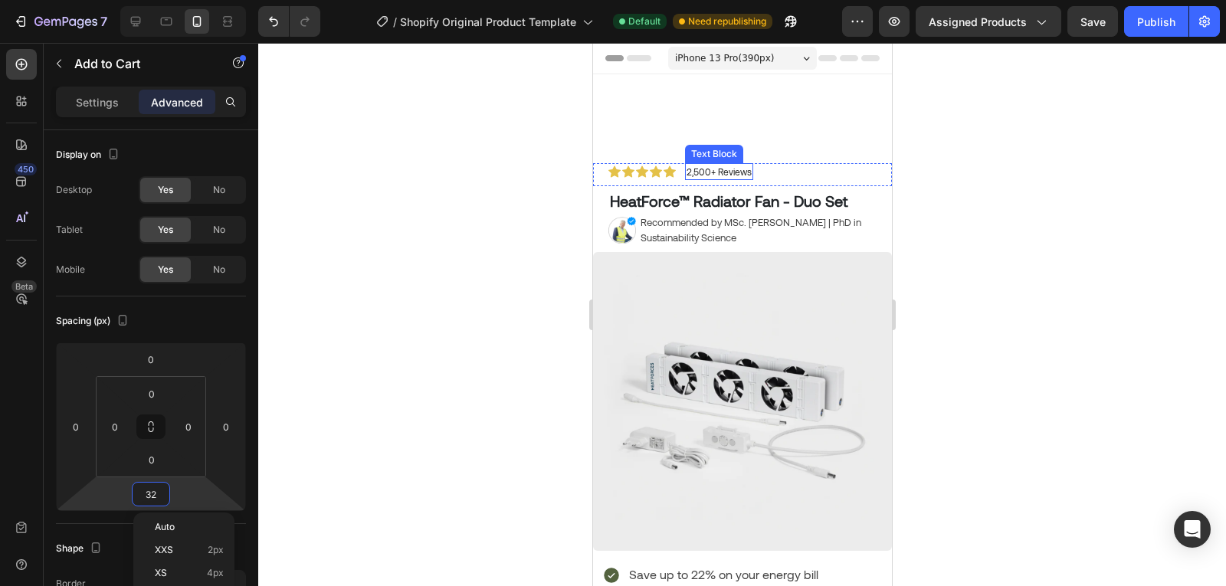
click at [694, 174] on p "2,500+ Reviews" at bounding box center [718, 172] width 65 height 14
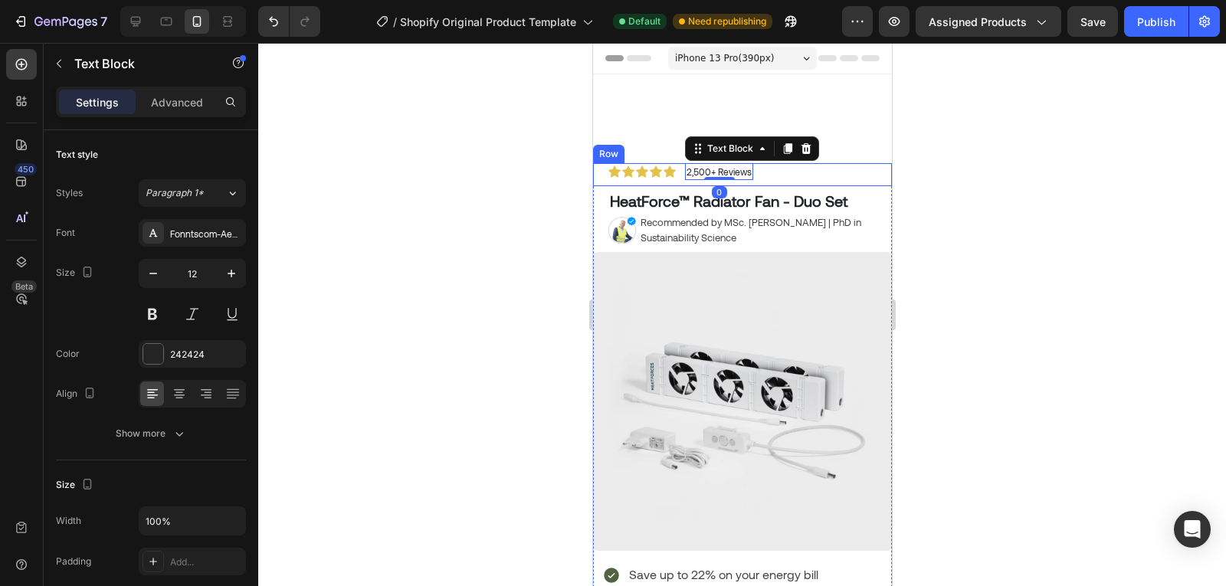
click at [763, 172] on div "Icon Icon Icon Icon Icon Icon List 2,500+ Reviews Text Block 0 Row" at bounding box center [741, 174] width 299 height 23
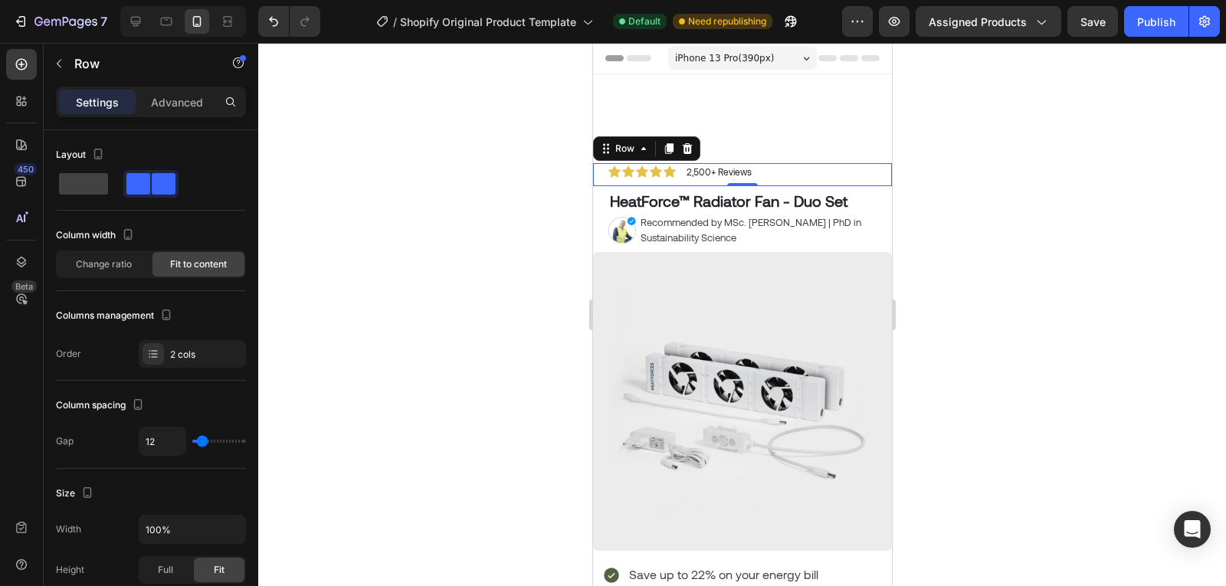
click at [766, 179] on div "Icon Icon Icon Icon Icon Icon List 2,500+ Reviews Text Block Row 0" at bounding box center [741, 174] width 299 height 23
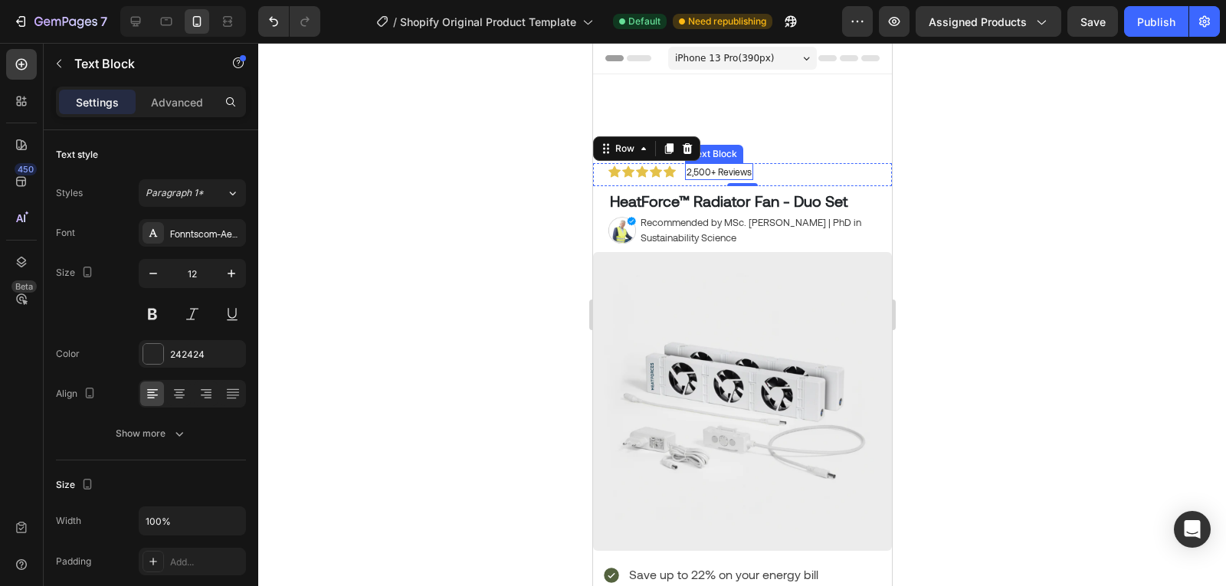
click at [712, 168] on p "2,500+ Reviews" at bounding box center [718, 172] width 65 height 14
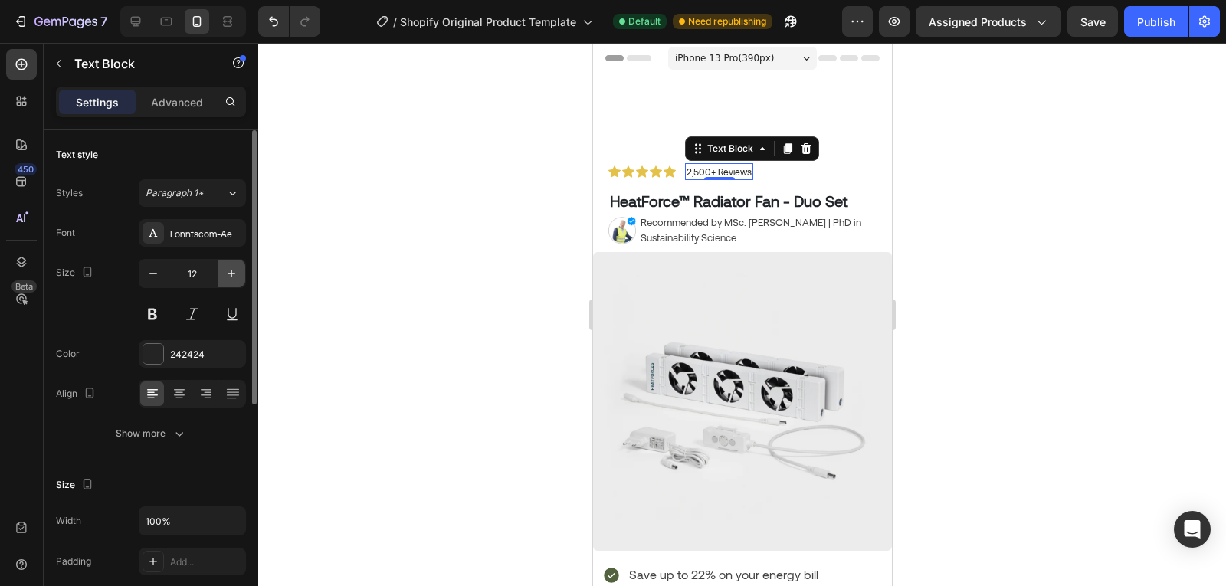
click at [224, 277] on icon "button" at bounding box center [231, 273] width 15 height 15
type input "14"
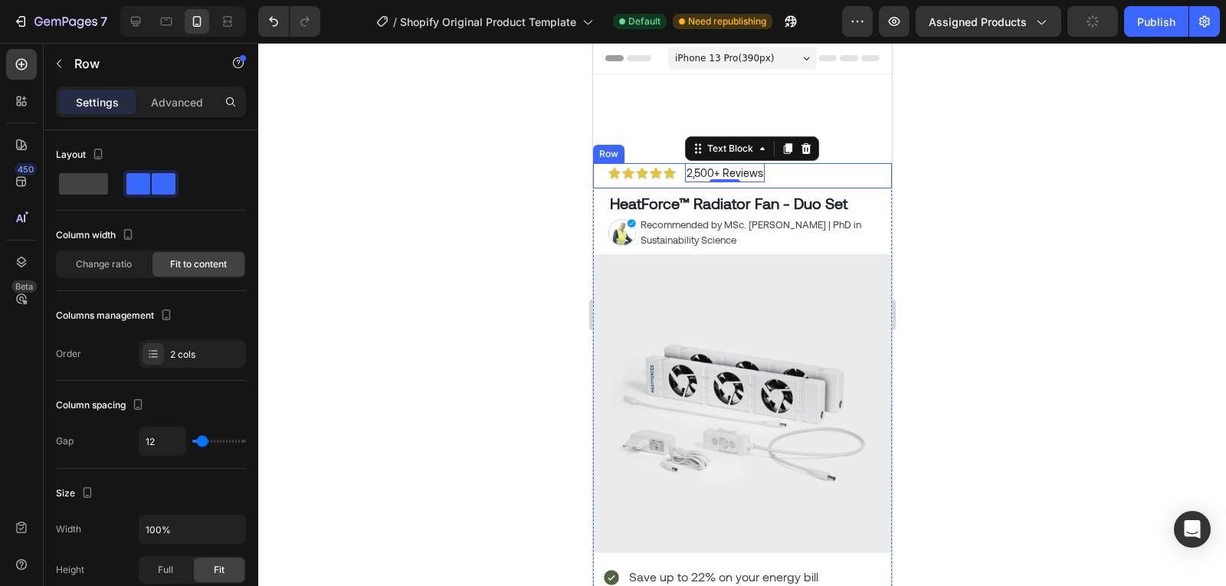
click at [791, 176] on div "Icon Icon Icon Icon Icon Icon List 2,500+ Reviews Text Block 0 Row" at bounding box center [741, 175] width 299 height 25
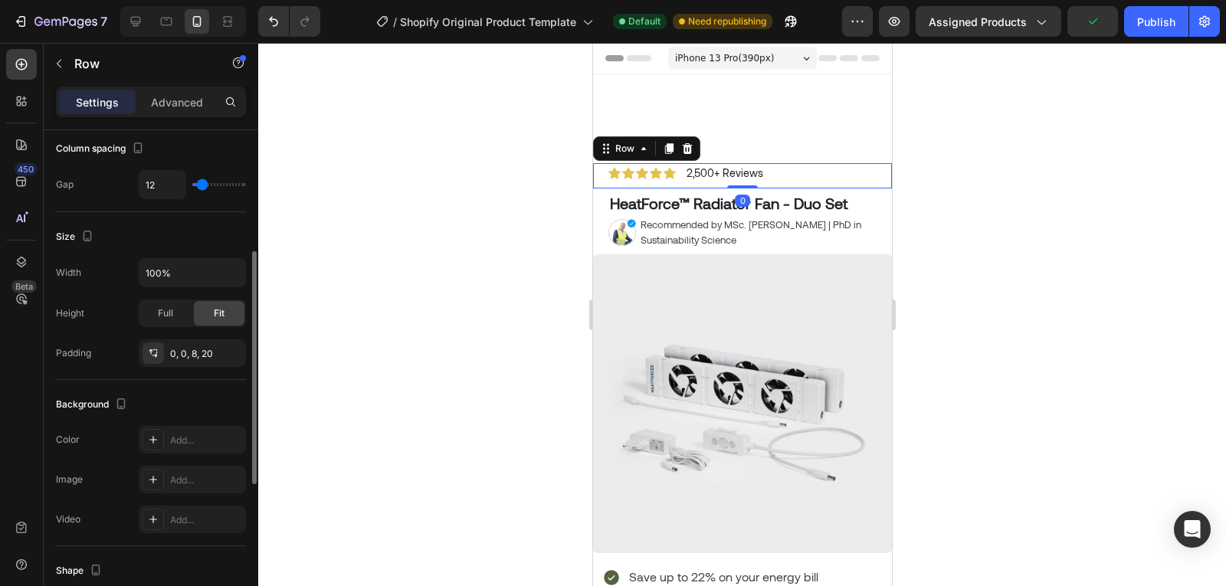
scroll to position [257, 0]
click at [212, 359] on div "0, 0, 8, 20" at bounding box center [192, 353] width 44 height 14
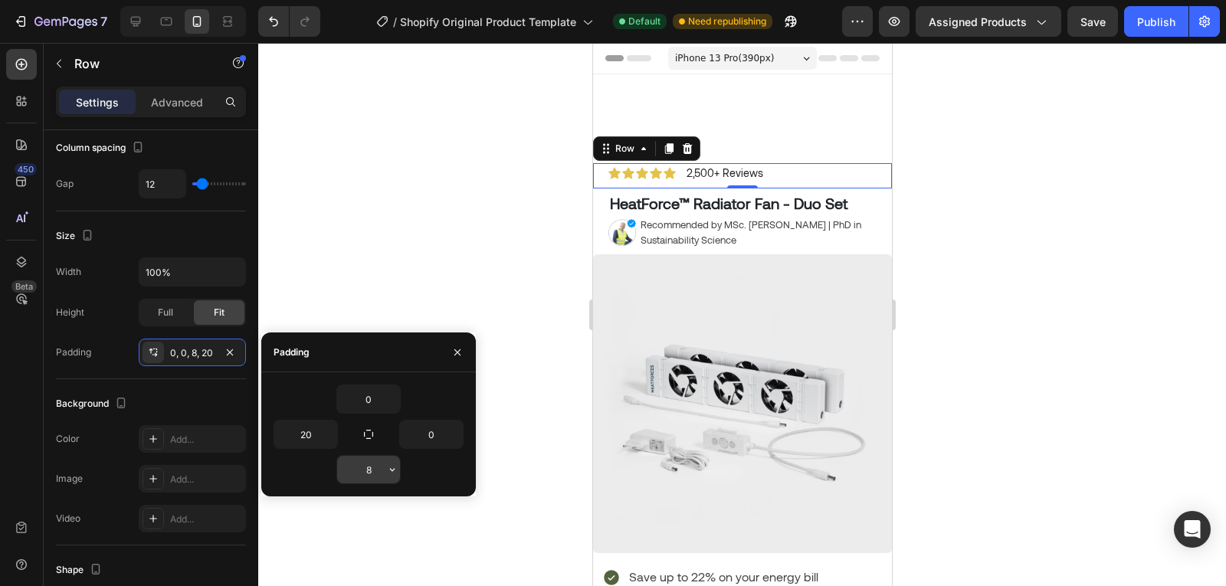
click at [370, 467] on input "8" at bounding box center [368, 470] width 63 height 28
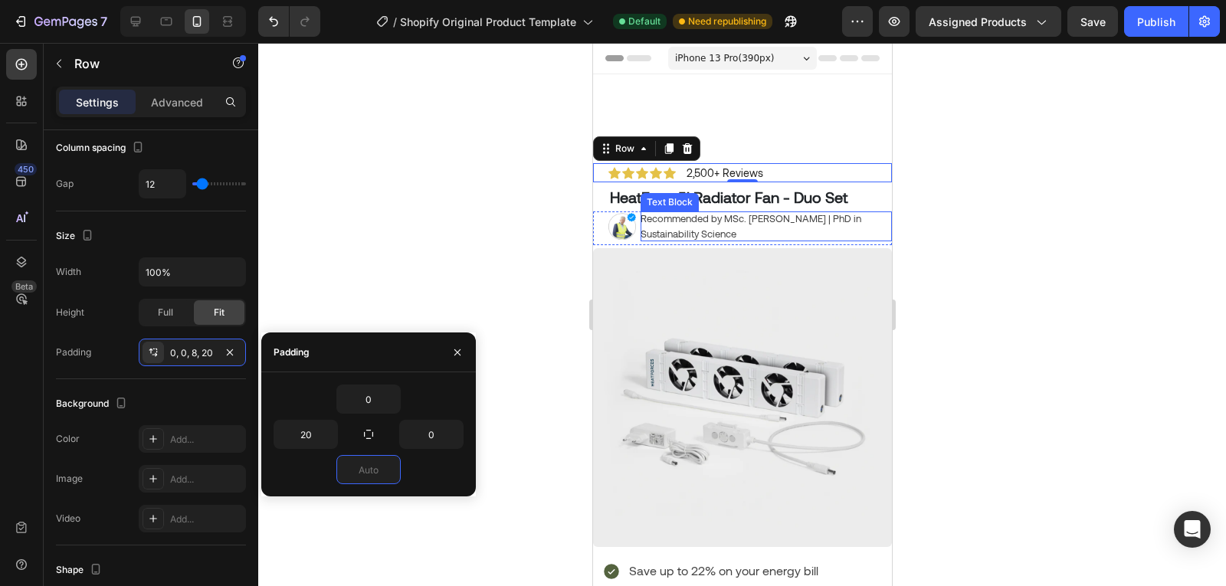
click at [772, 217] on p "Recommended by MSc. Timothy Aerdts | PhD in Sustainability Science" at bounding box center [758, 226] width 236 height 30
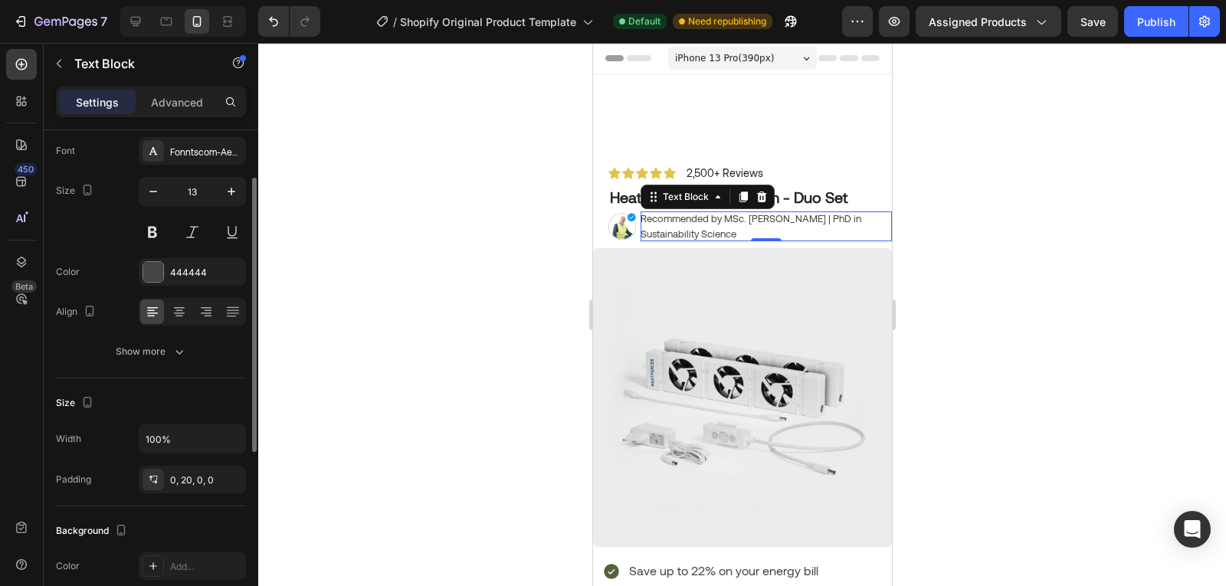
scroll to position [84, 0]
click at [223, 191] on button "button" at bounding box center [232, 190] width 28 height 28
type input "14"
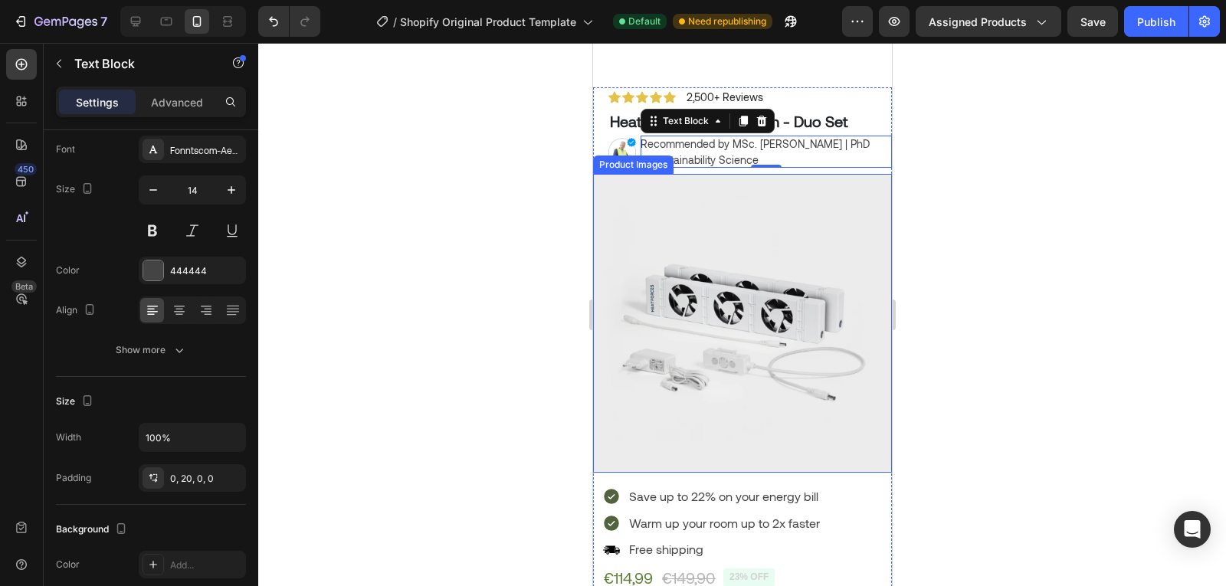
scroll to position [75, 0]
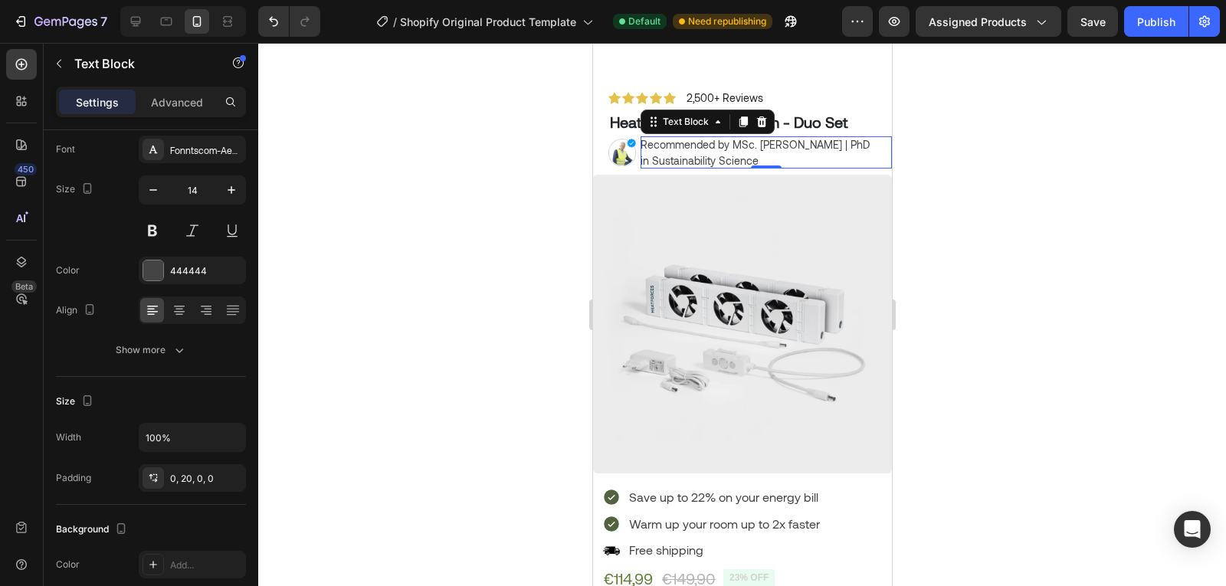
click at [732, 146] on p "Recommended by MSc. Timothy Aerdts | PhD in Sustainability Science" at bounding box center [758, 152] width 236 height 32
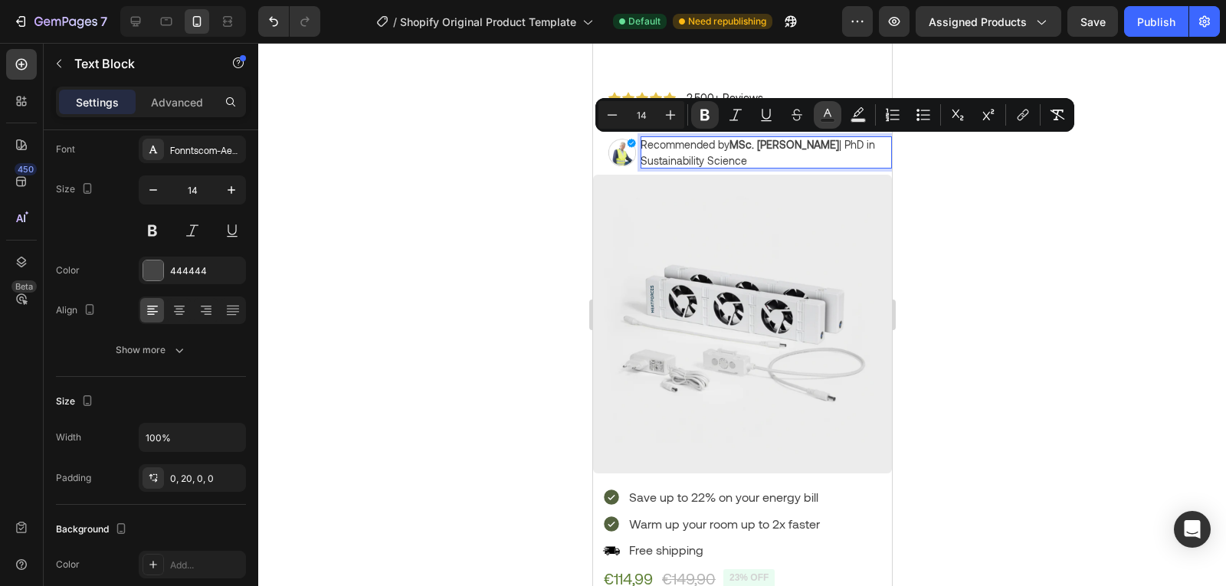
click at [830, 117] on icon "Editor contextual toolbar" at bounding box center [827, 114] width 15 height 15
type input "444444"
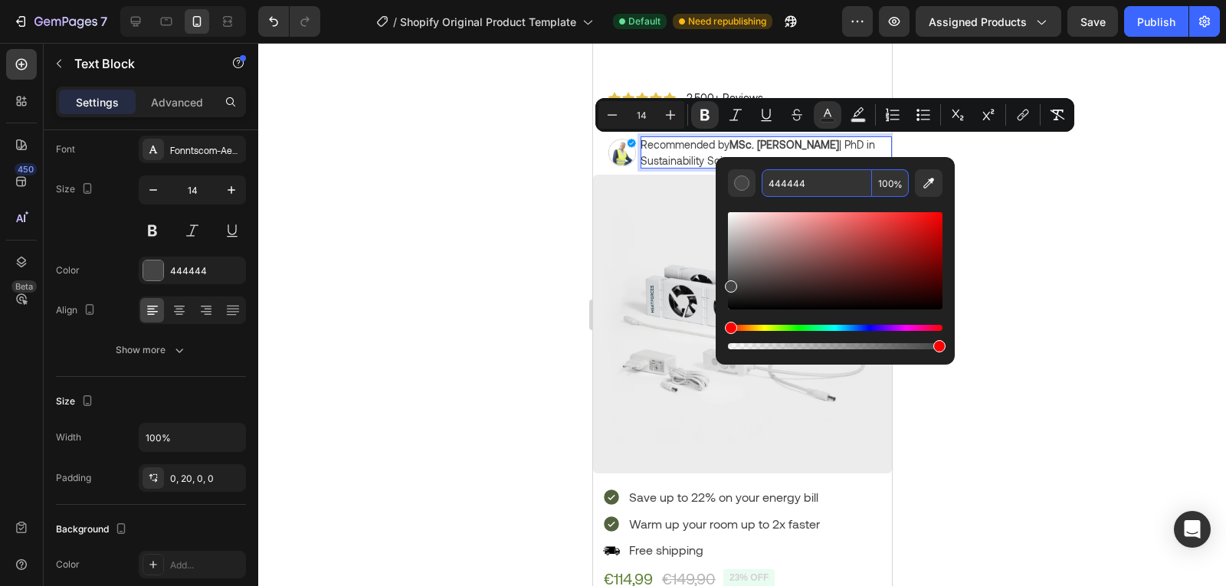
click at [801, 192] on input "444444" at bounding box center [817, 183] width 110 height 28
type input "000"
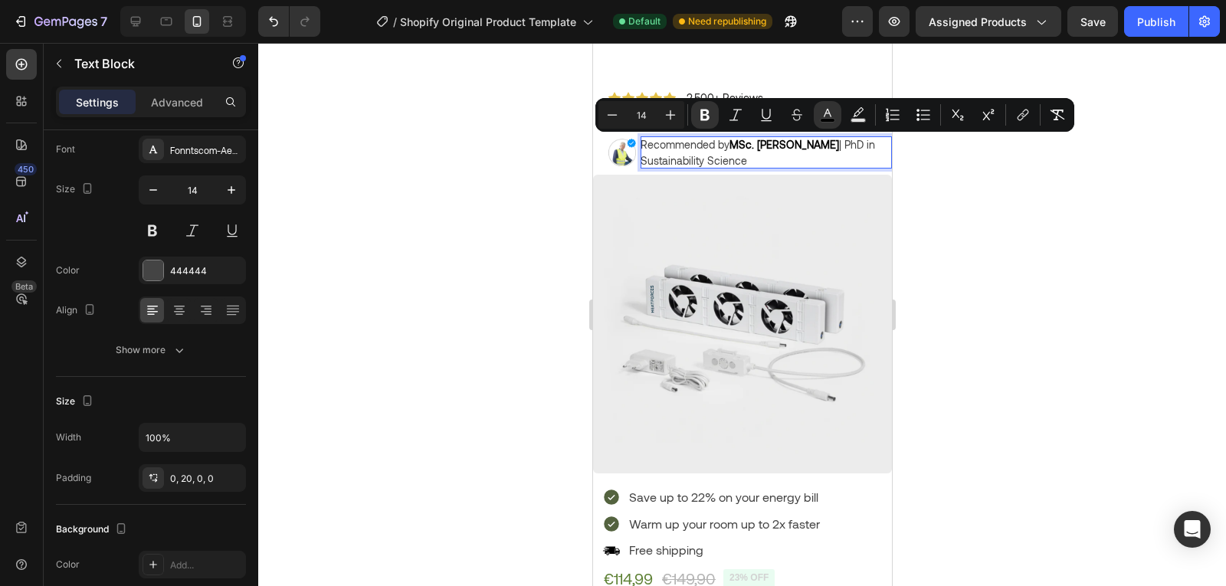
click at [1130, 167] on div at bounding box center [742, 314] width 968 height 543
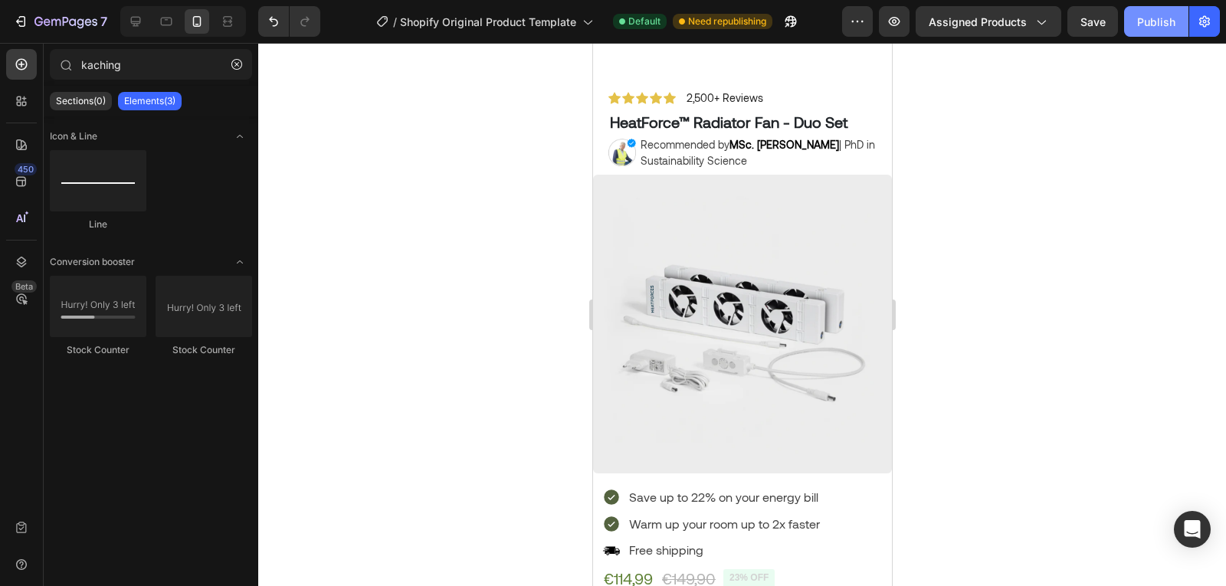
click at [1152, 34] on button "Publish" at bounding box center [1156, 21] width 64 height 31
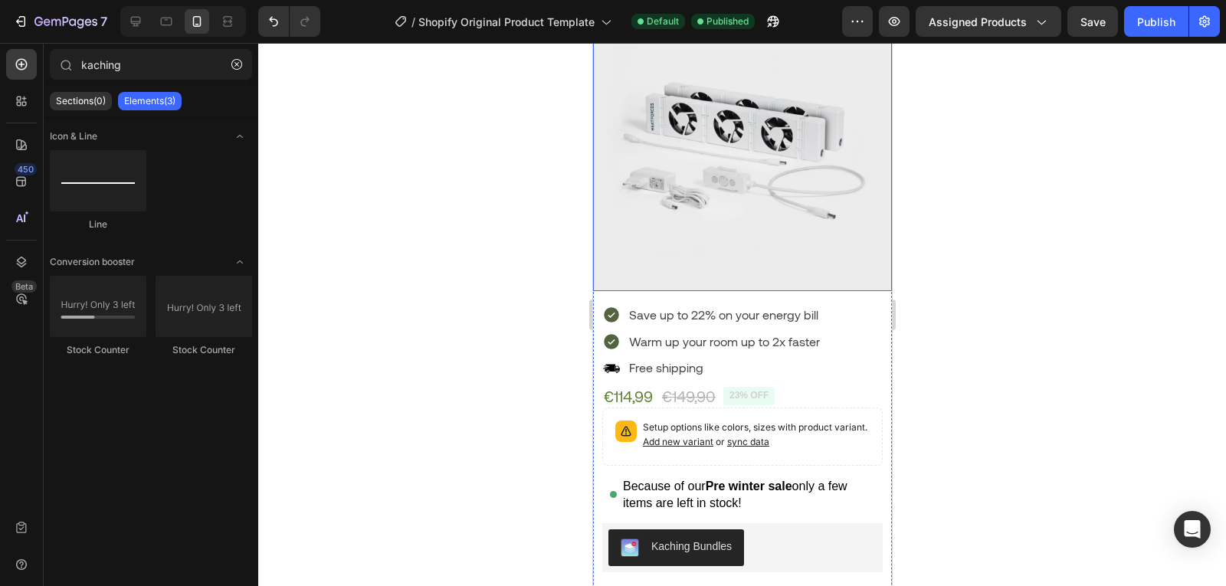
scroll to position [0, 0]
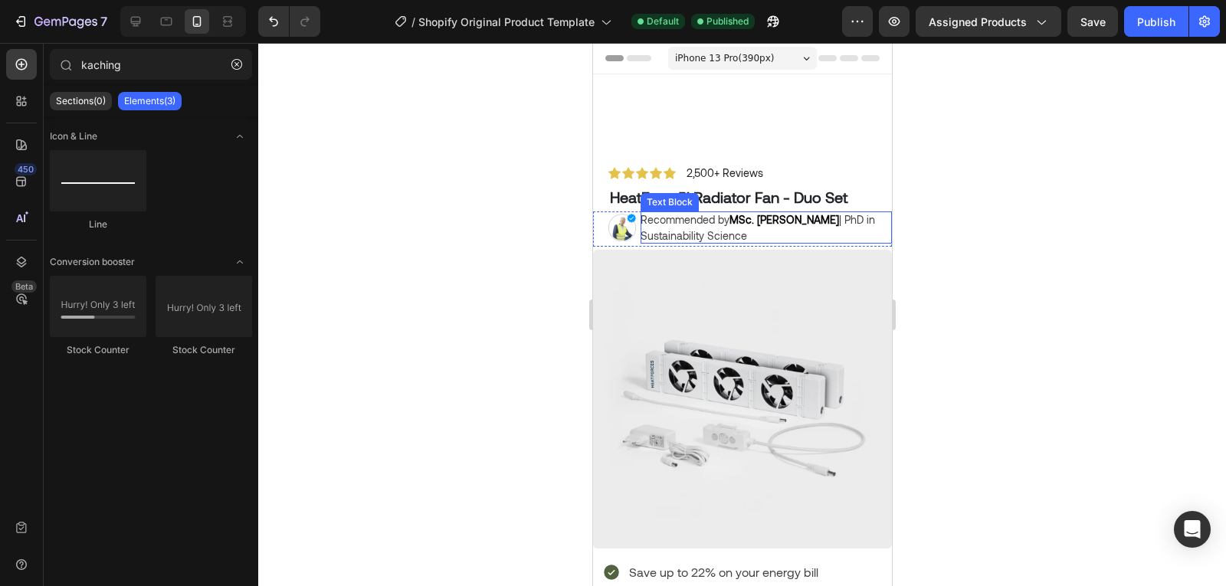
click at [765, 234] on p "Recommended by MSc. Timothy Aerdts | PhD in Sustainability Science" at bounding box center [758, 227] width 236 height 32
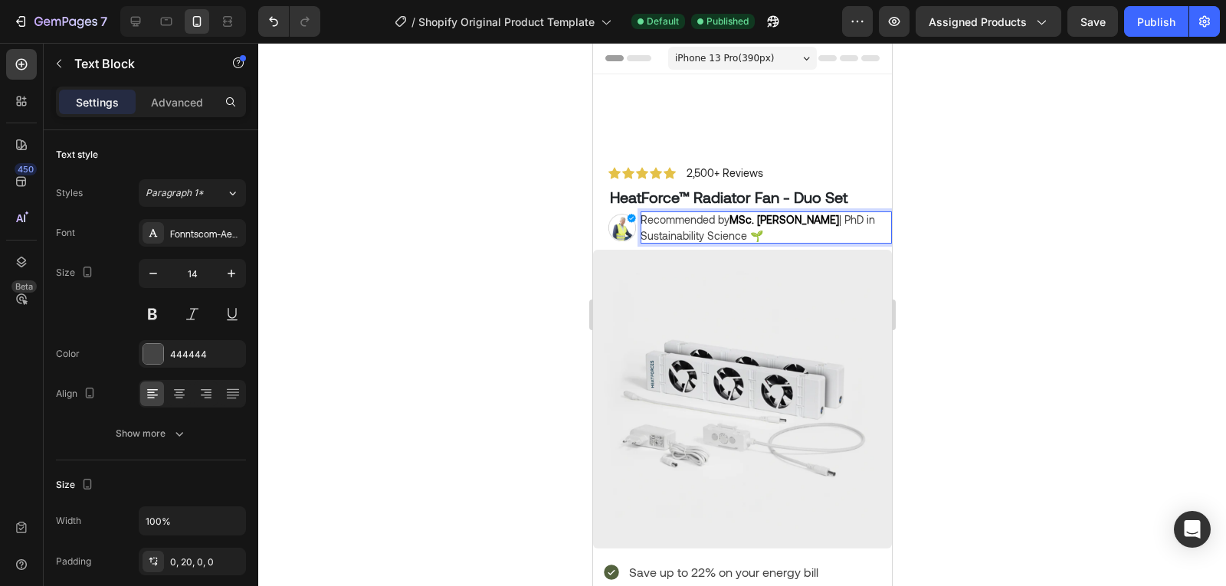
click at [1027, 188] on div at bounding box center [742, 314] width 968 height 543
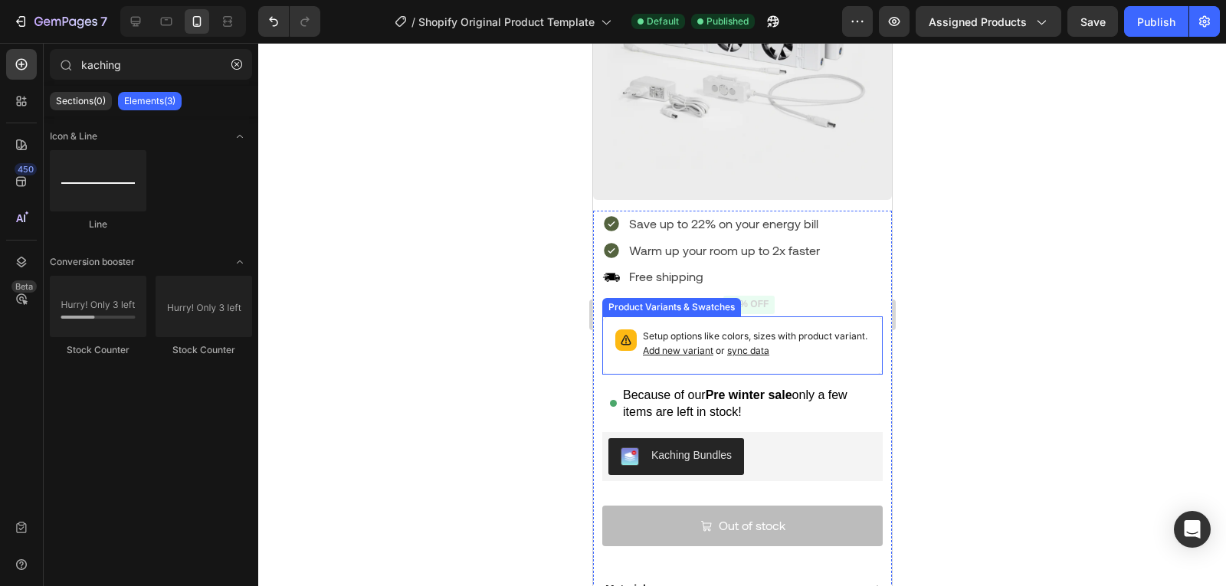
scroll to position [349, 0]
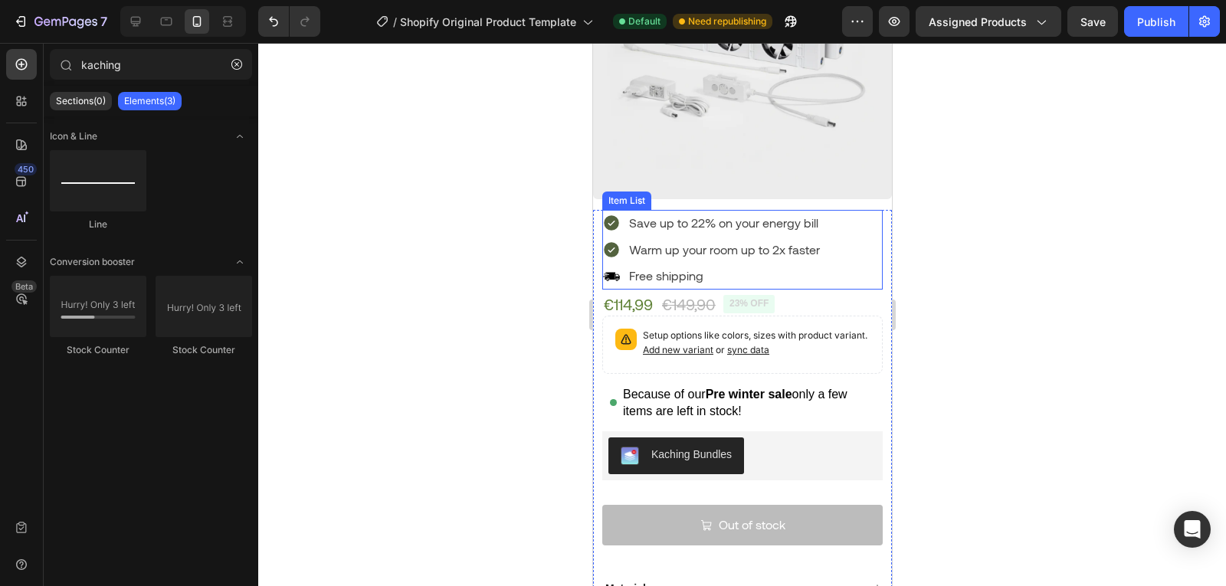
click at [690, 218] on p "Save up to 22% on your energy bill" at bounding box center [723, 223] width 191 height 22
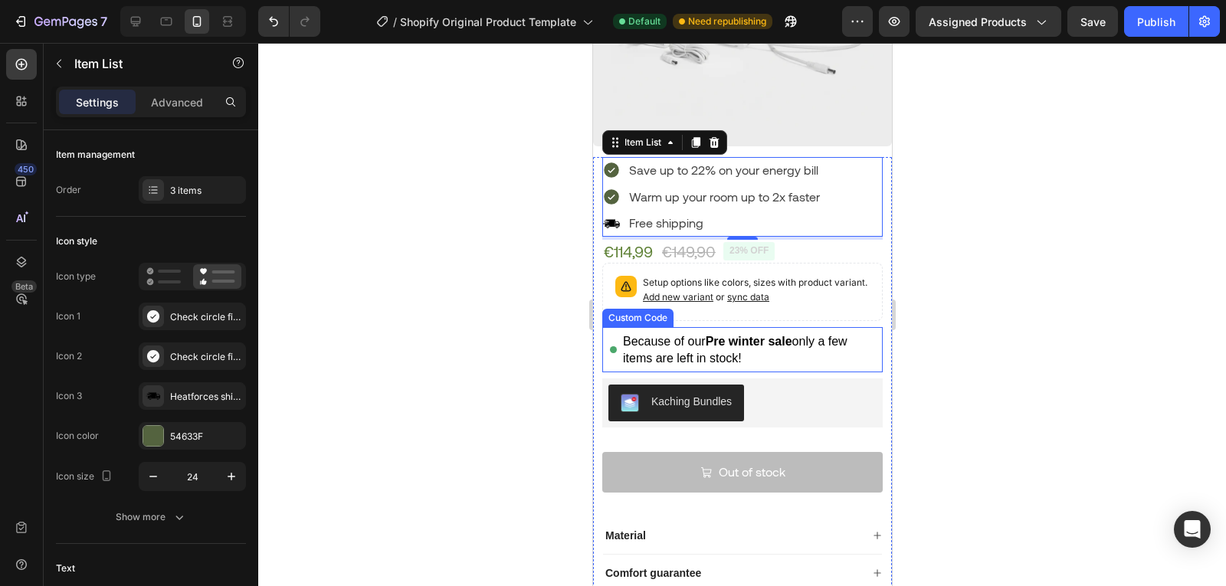
scroll to position [436, 0]
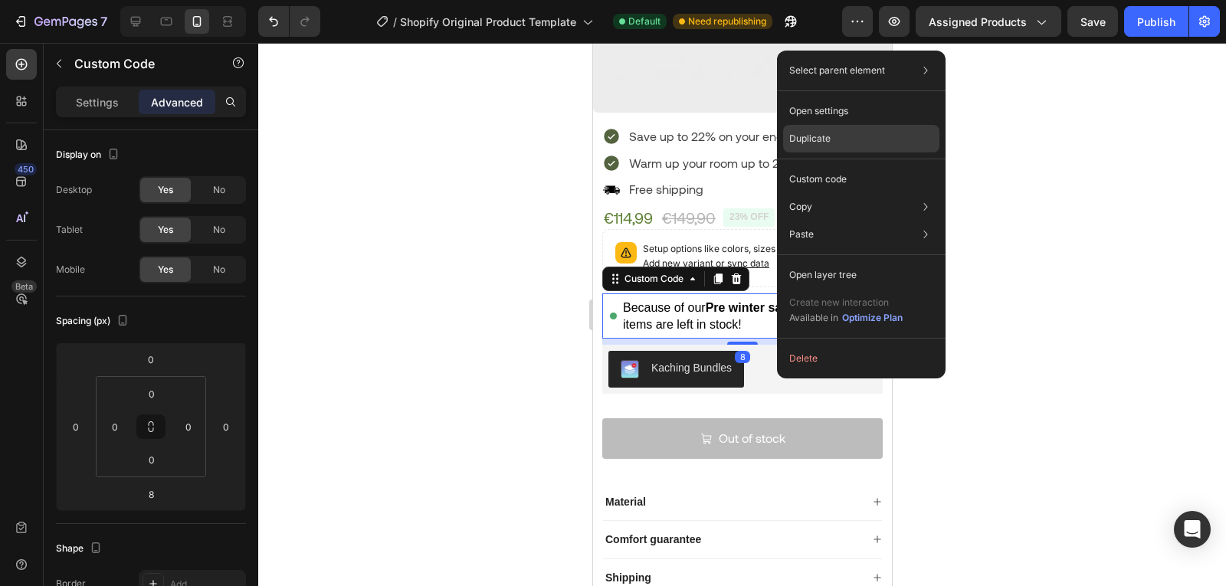
click at [837, 166] on div "Duplicate" at bounding box center [861, 180] width 156 height 28
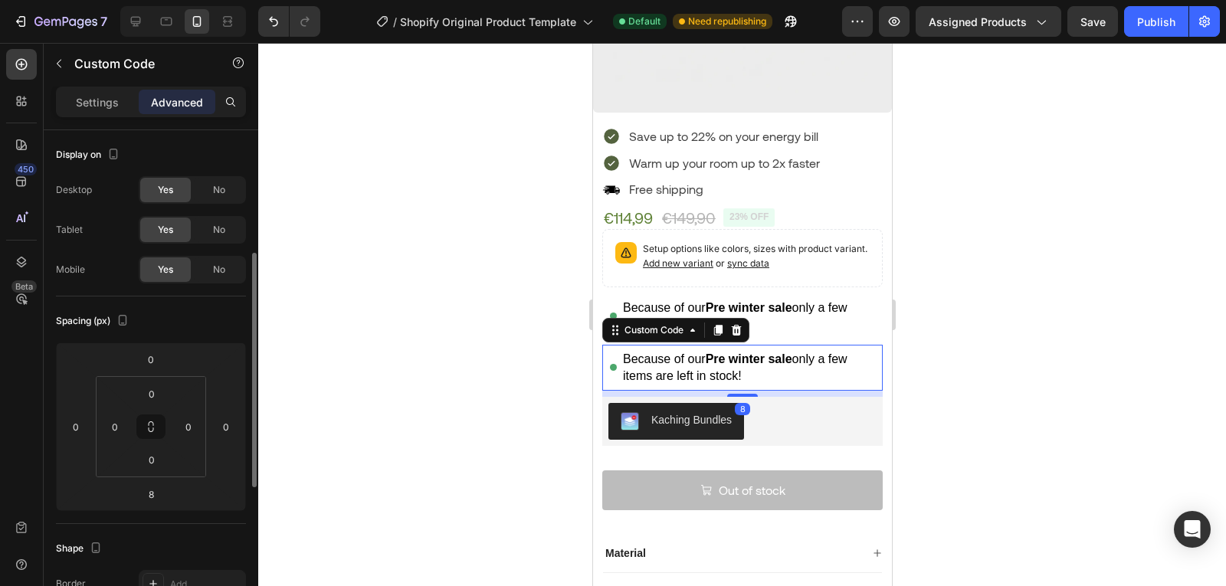
scroll to position [84, 0]
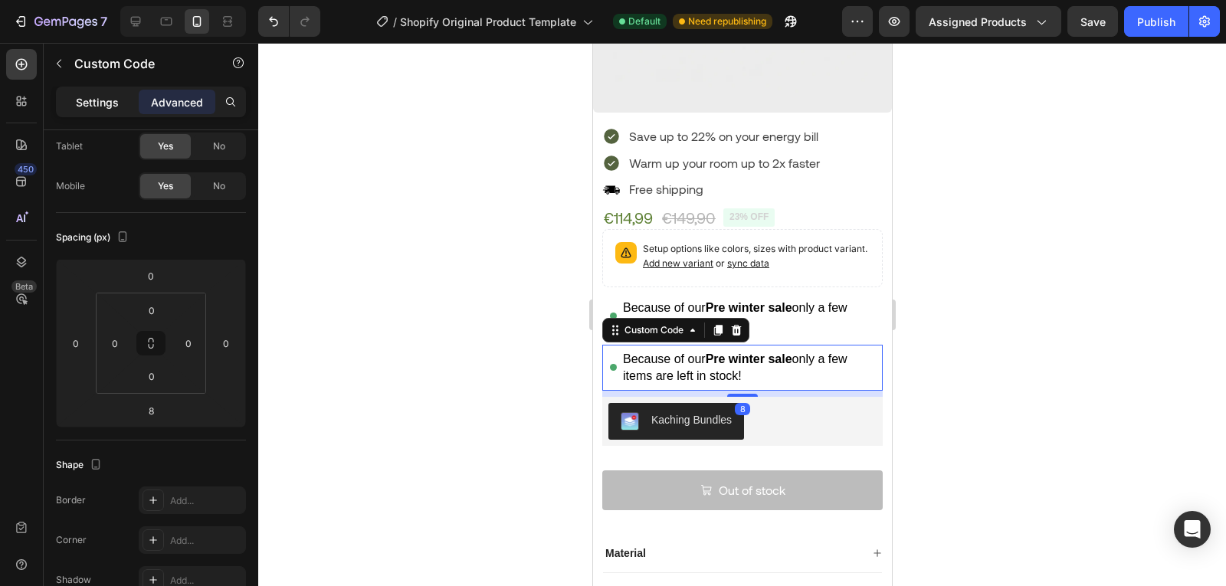
click at [100, 107] on p "Settings" at bounding box center [97, 102] width 43 height 16
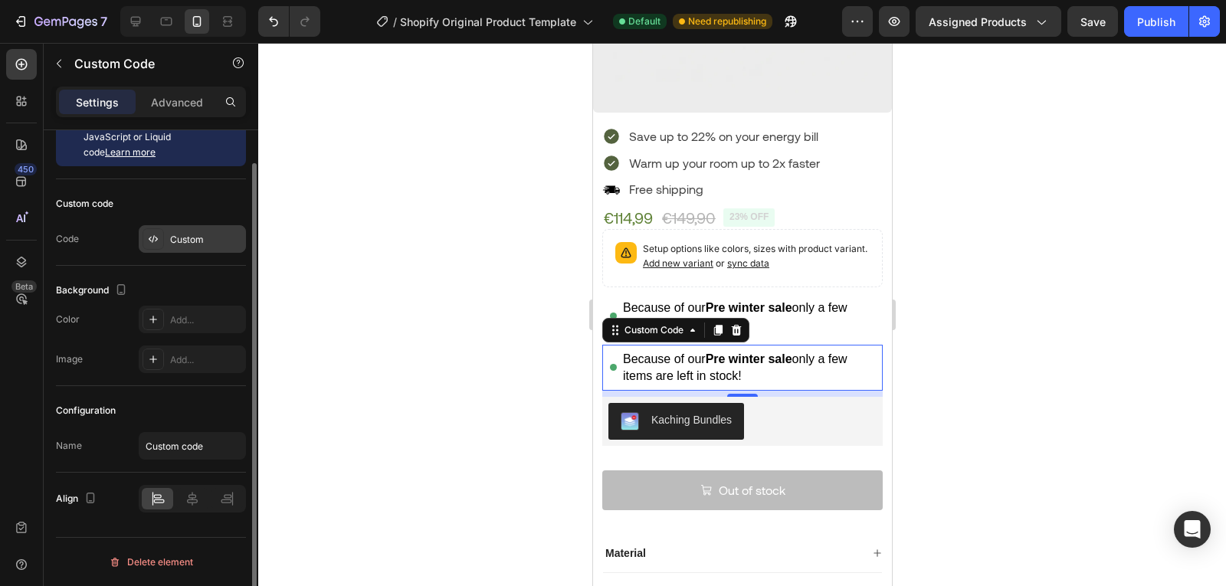
click at [193, 247] on div "Custom" at bounding box center [192, 239] width 107 height 28
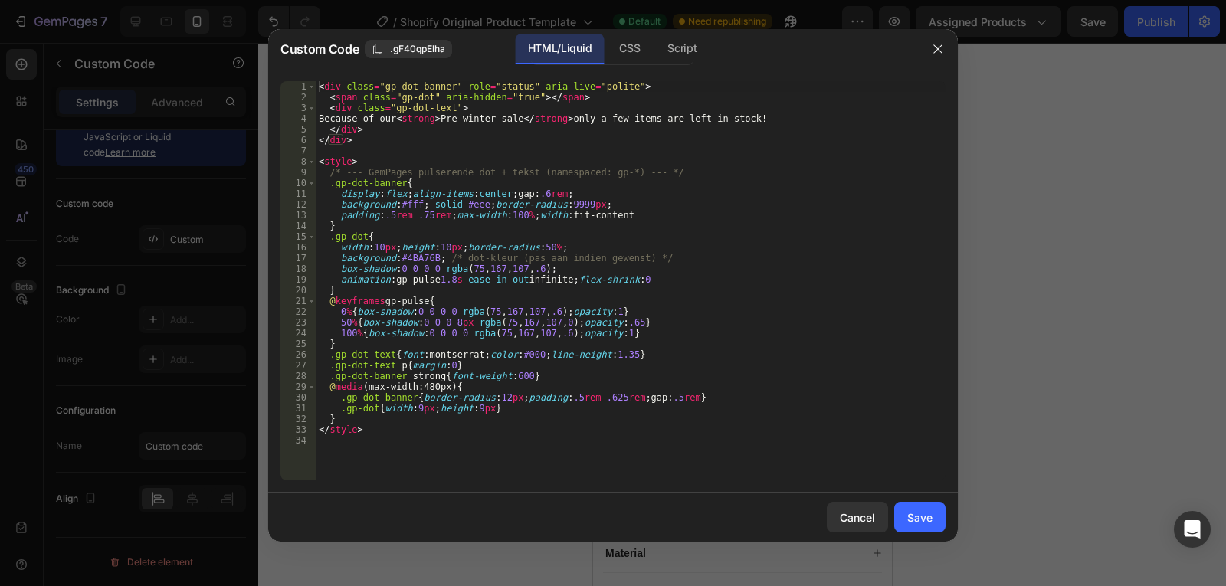
click at [438, 344] on div "< div class = "gp-dot-banner" role = "status" aria-live = "polite" > < span cla…" at bounding box center [631, 291] width 630 height 421
type textarea "</style>"
paste textarea
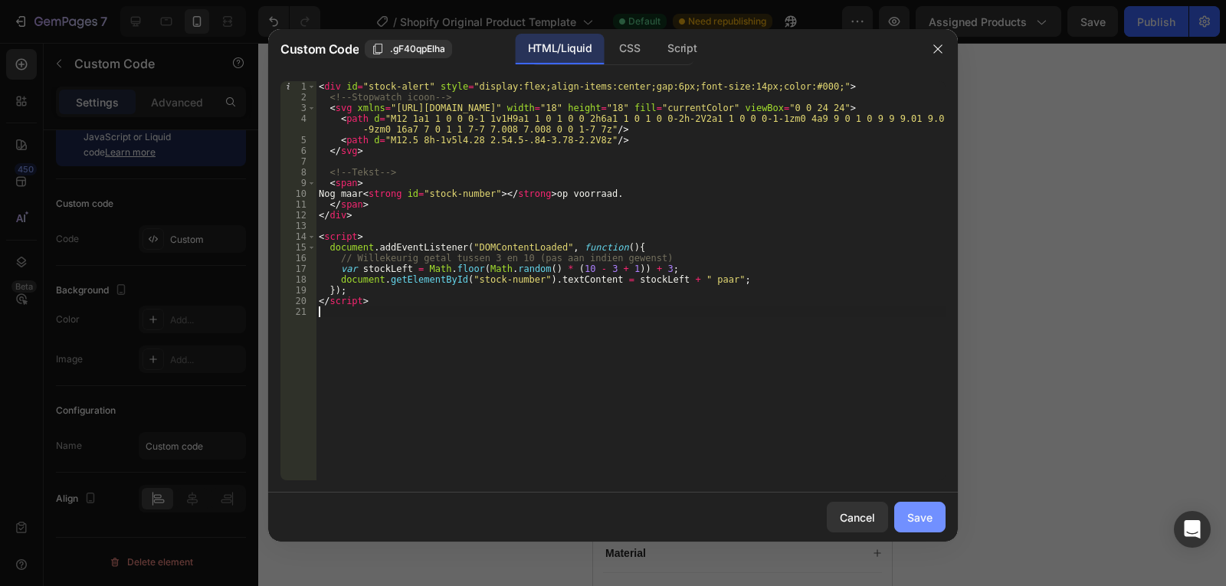
click at [929, 533] on button "Save" at bounding box center [919, 517] width 51 height 31
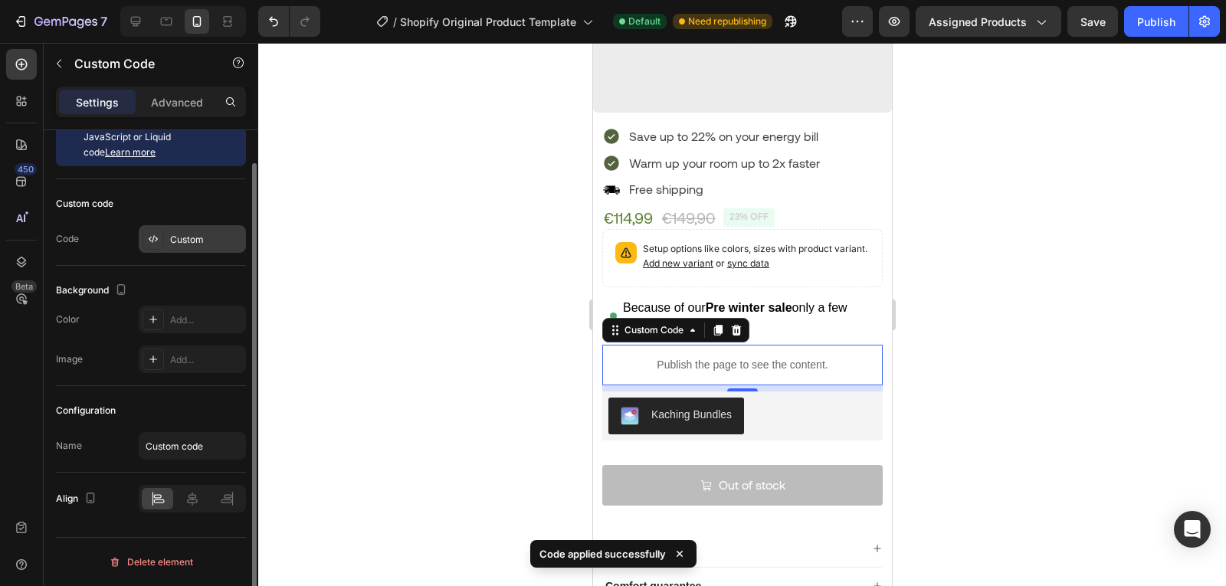
click at [184, 250] on div "Custom" at bounding box center [192, 239] width 107 height 28
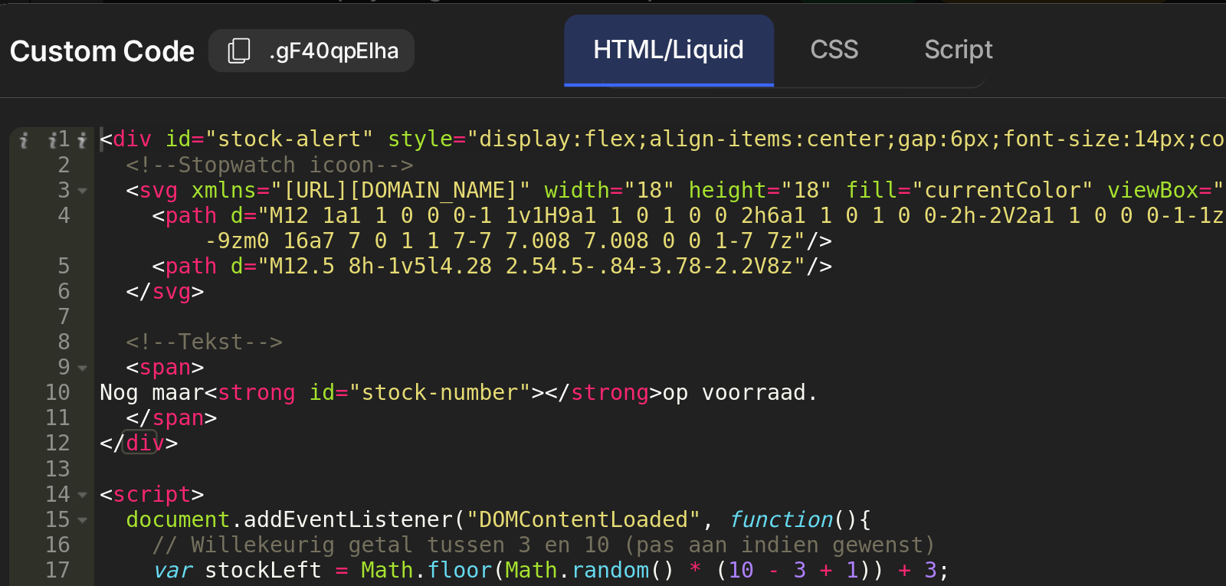
click at [352, 185] on div "< div id = "stock-alert" style = "display:flex;align-items:center;gap:6px;font-…" at bounding box center [631, 291] width 630 height 421
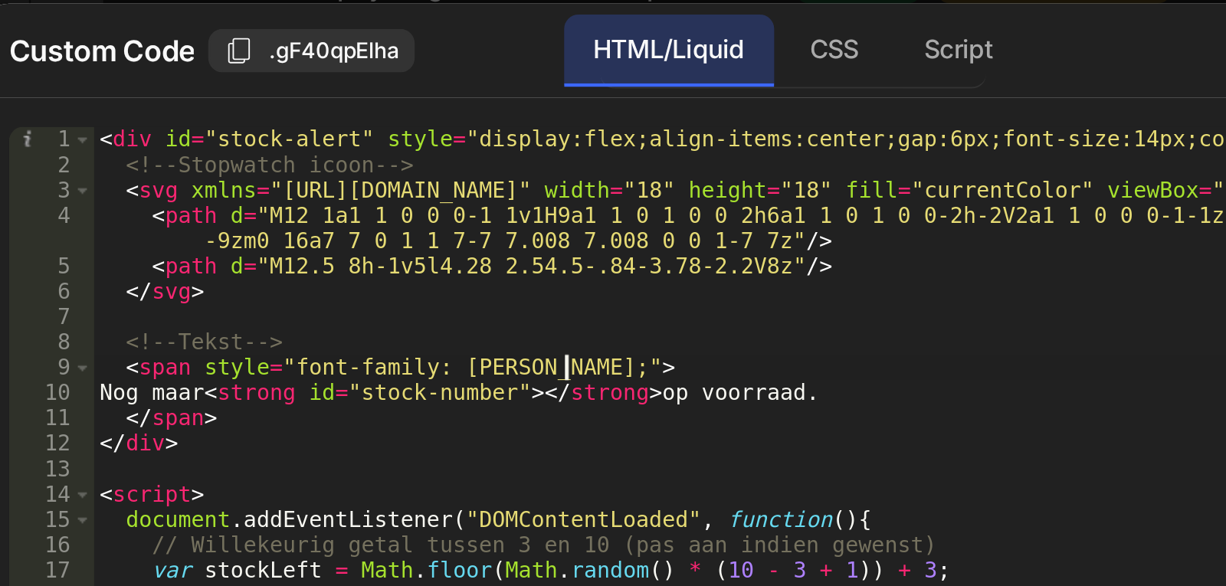
scroll to position [0, 16]
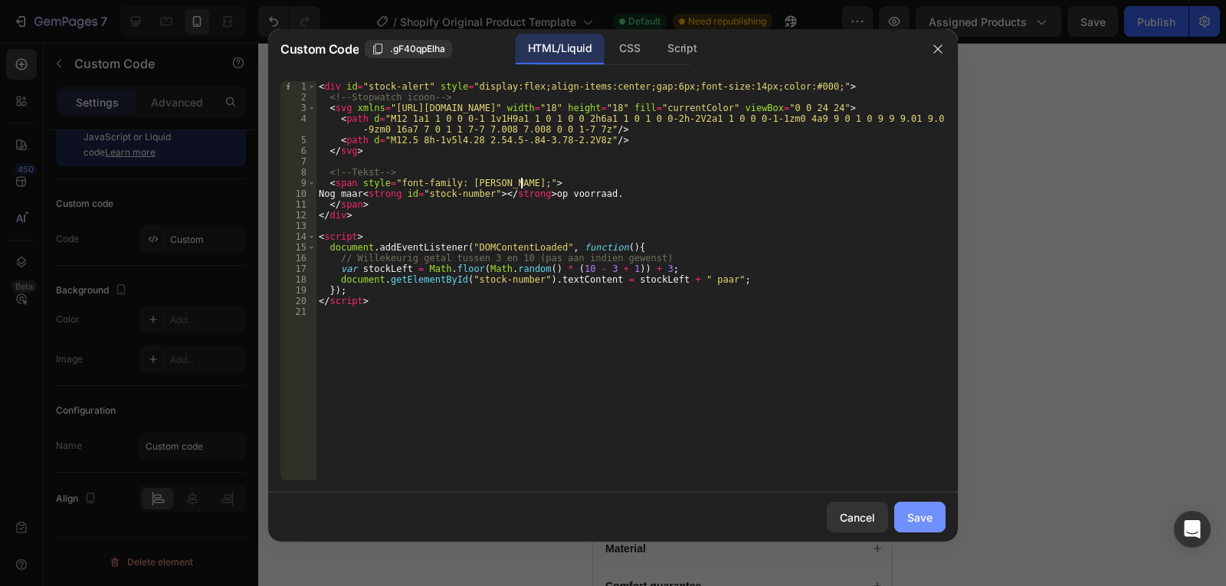
type textarea "<span style="font-family: montserrat;">"
click at [909, 523] on div "Save" at bounding box center [919, 518] width 25 height 16
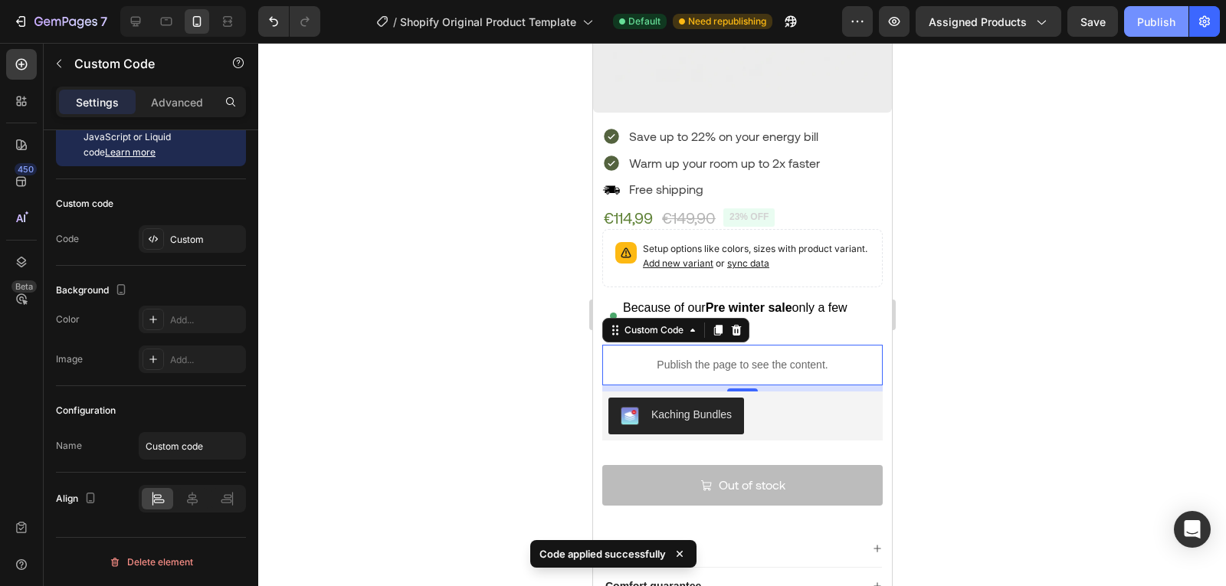
click at [1140, 7] on button "Publish" at bounding box center [1156, 21] width 64 height 31
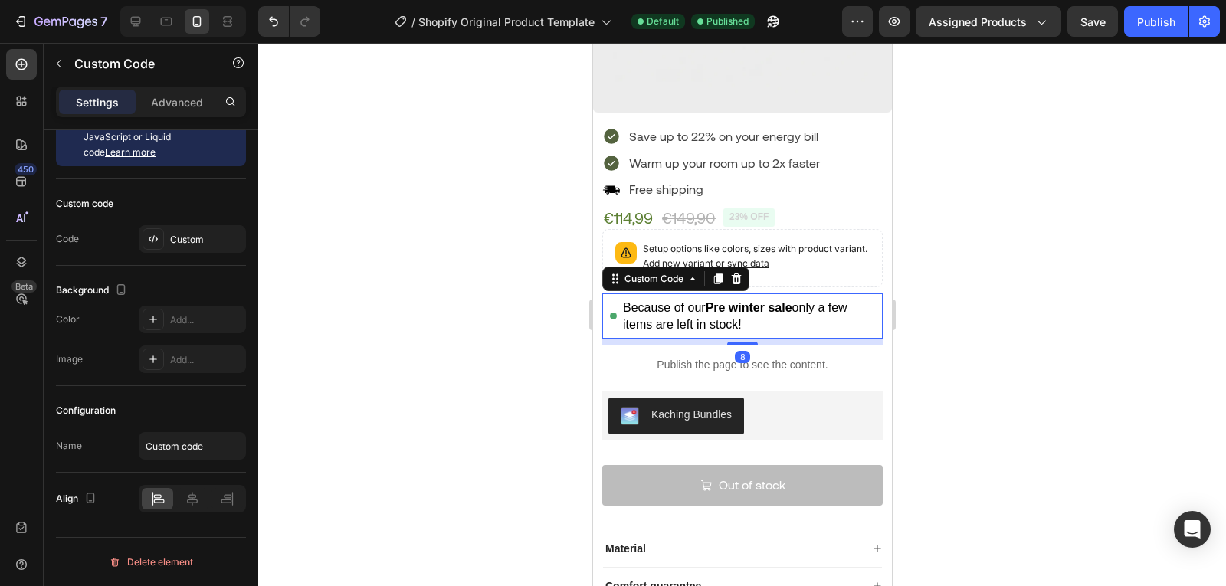
click at [788, 313] on div "Because of our Pre winter sale only a few items are left in stock!" at bounding box center [748, 316] width 252 height 33
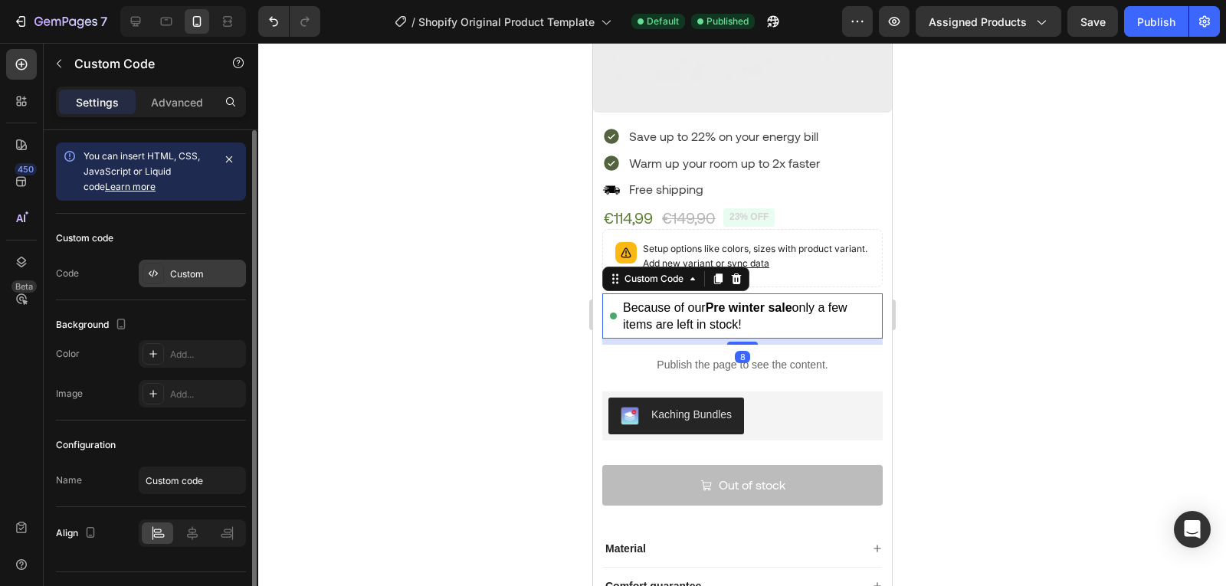
click at [166, 270] on div "Custom" at bounding box center [192, 274] width 107 height 28
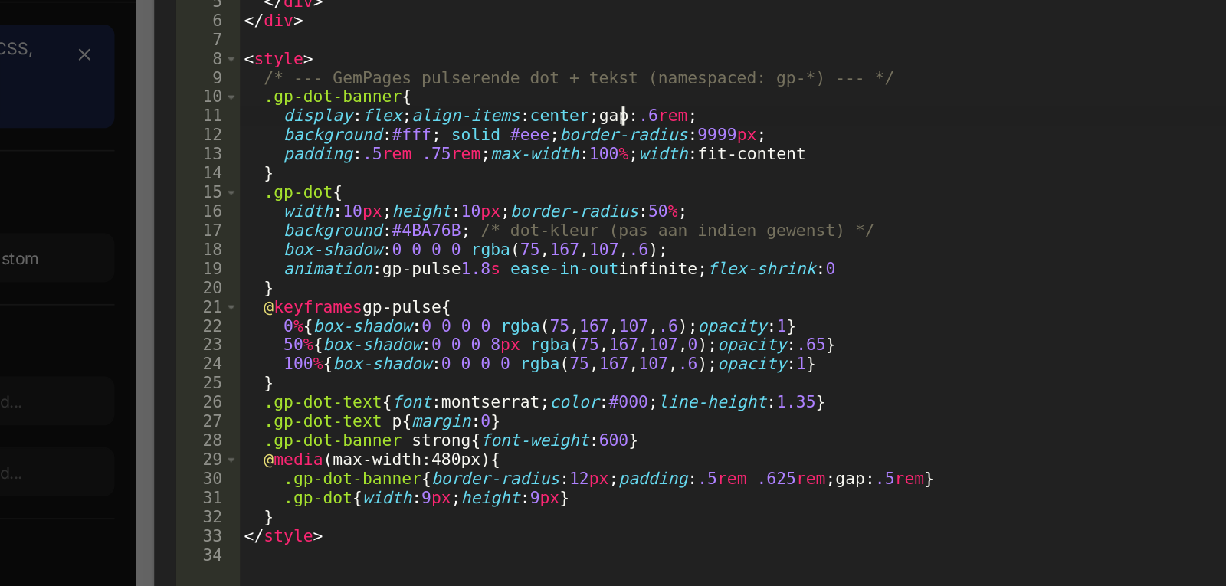
click at [533, 194] on div "< div class = "gp-dot-banner" role = "status" aria-live = "polite" > < span cla…" at bounding box center [631, 291] width 630 height 421
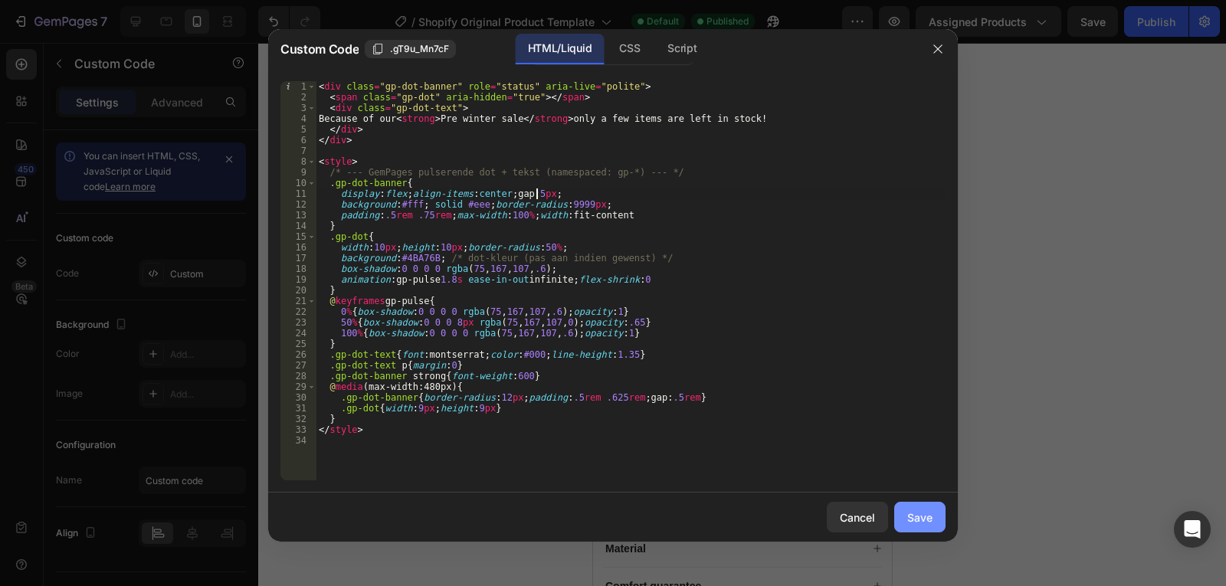
type textarea "display:flex;align-items:center;gap:5px;"
click at [904, 529] on button "Save" at bounding box center [919, 517] width 51 height 31
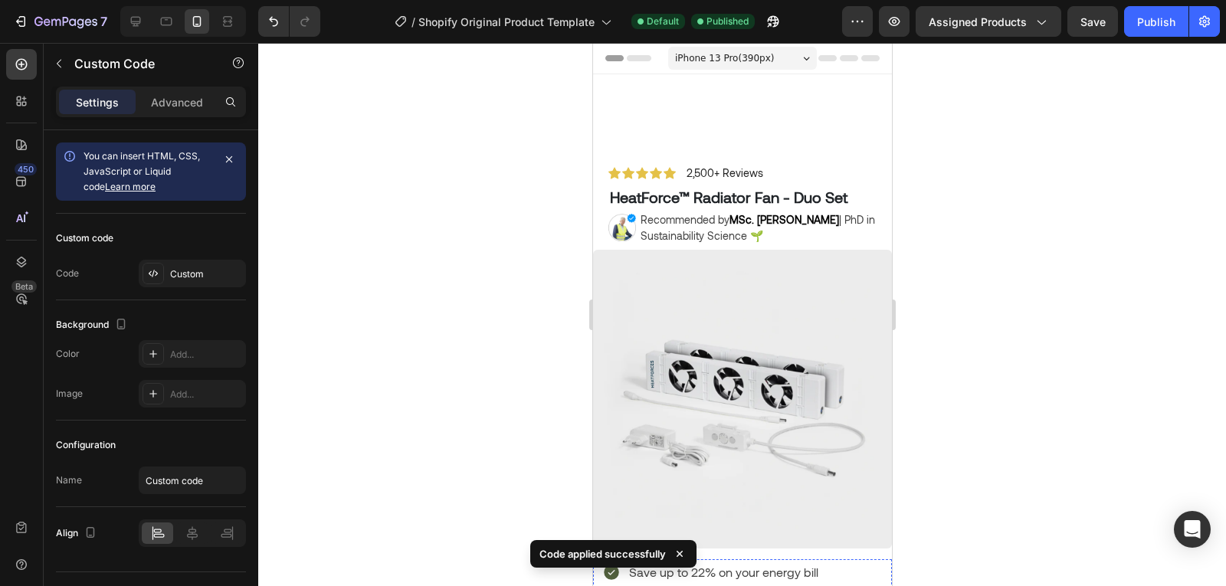
scroll to position [436, 0]
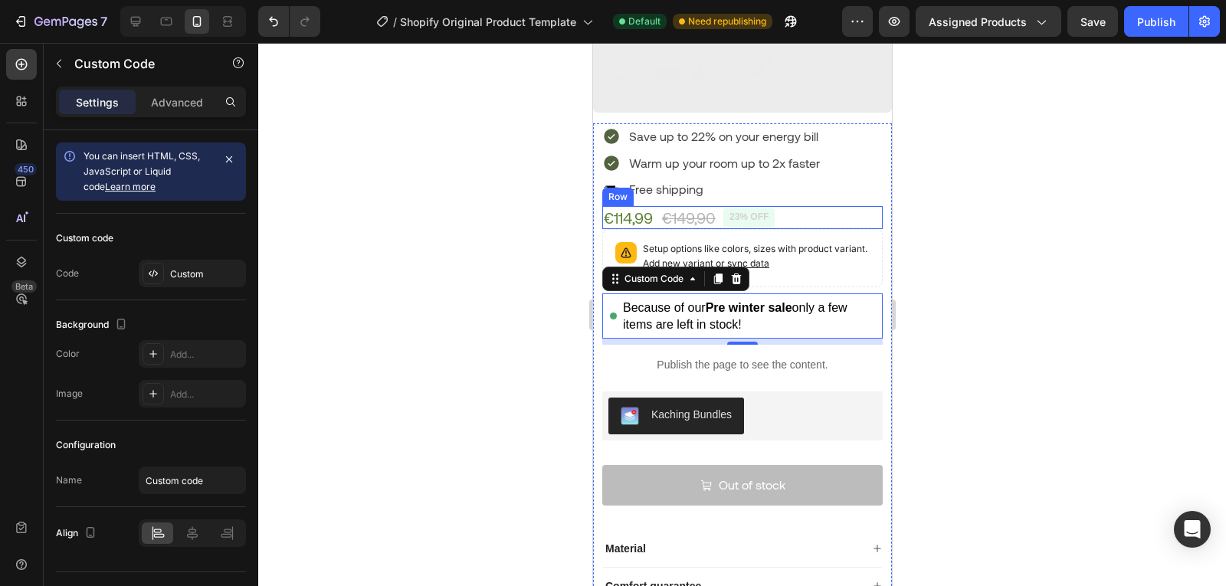
click at [798, 206] on div "€114,99 Product Price Product Price €149,90 Product Price Product Price 23% off…" at bounding box center [741, 217] width 280 height 23
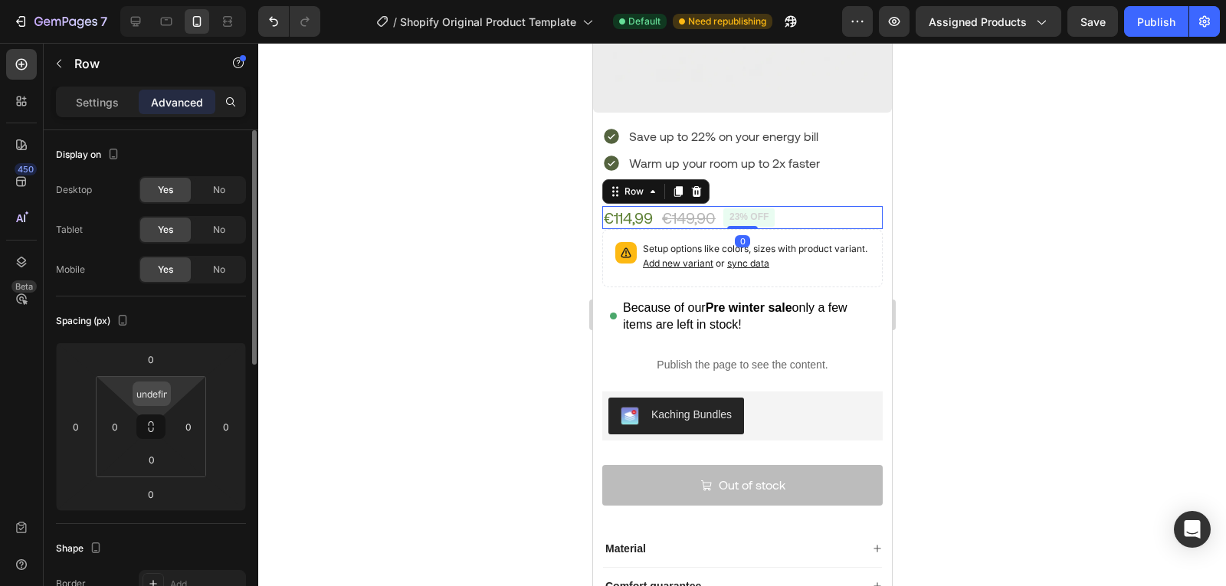
click at [157, 388] on input "undefined" at bounding box center [151, 393] width 31 height 23
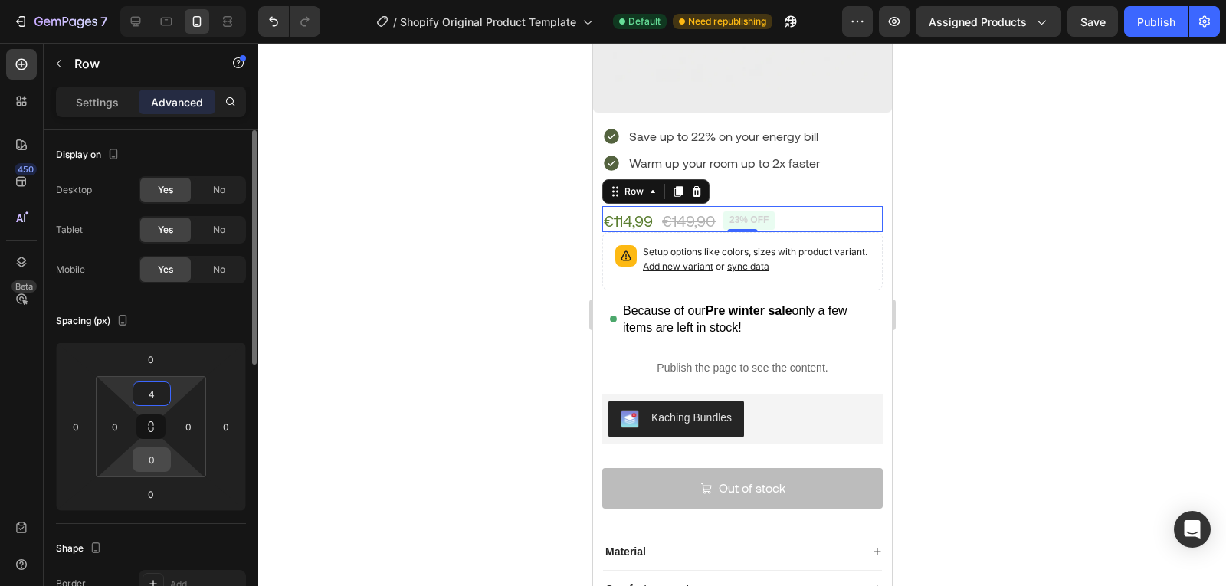
type input "4"
click at [152, 465] on input "0" at bounding box center [151, 459] width 31 height 23
type input "4"
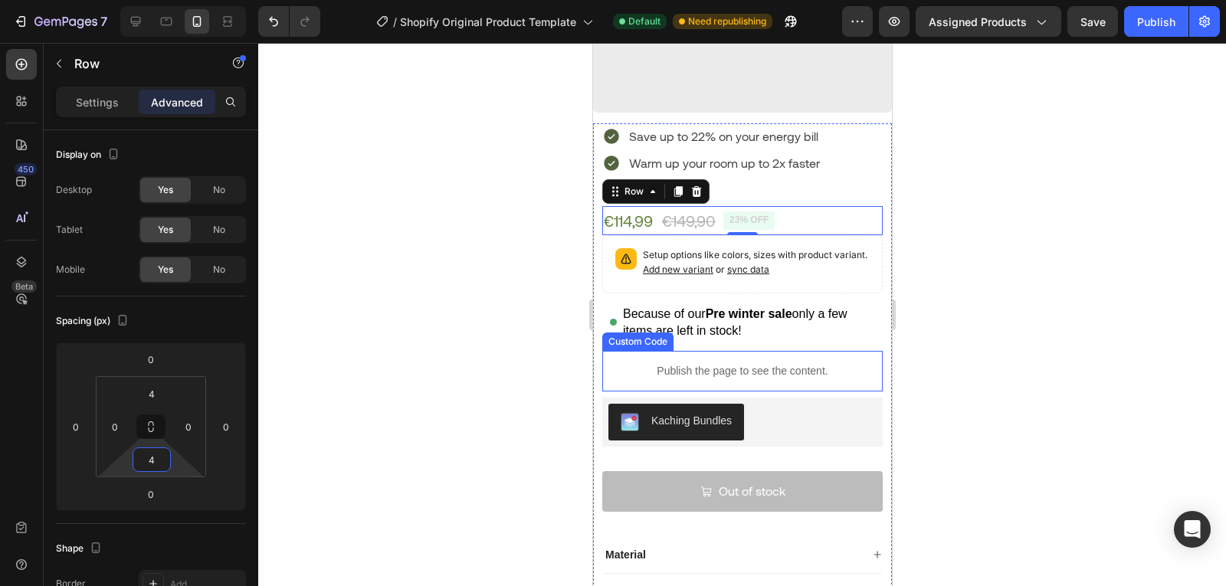
click at [775, 364] on p "Publish the page to see the content." at bounding box center [741, 371] width 280 height 16
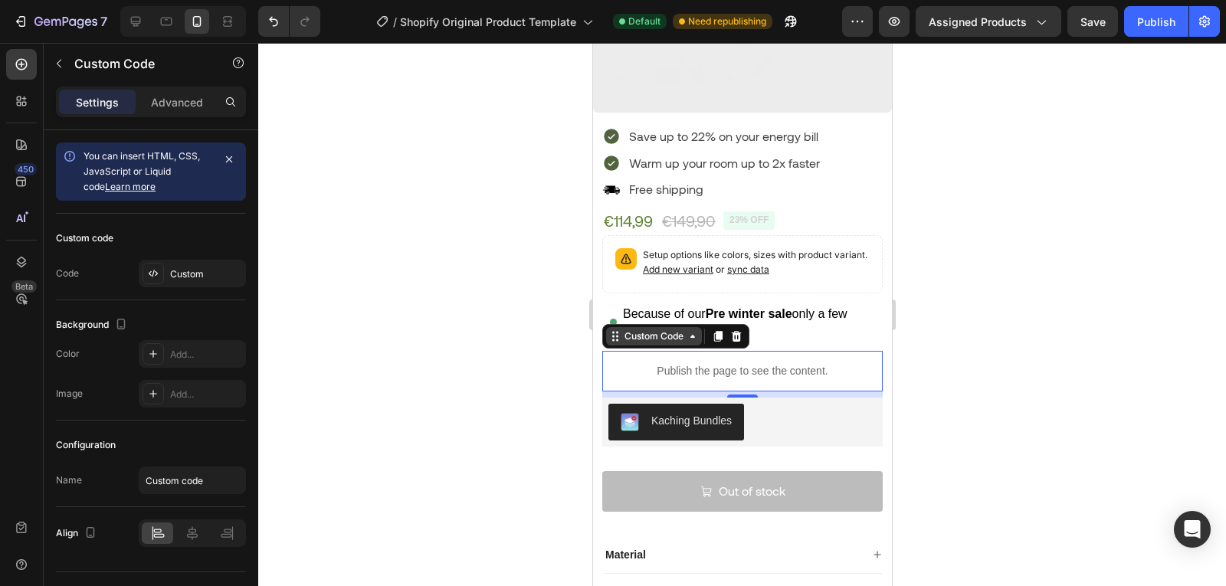
click at [654, 327] on div "Custom Code" at bounding box center [653, 336] width 96 height 18
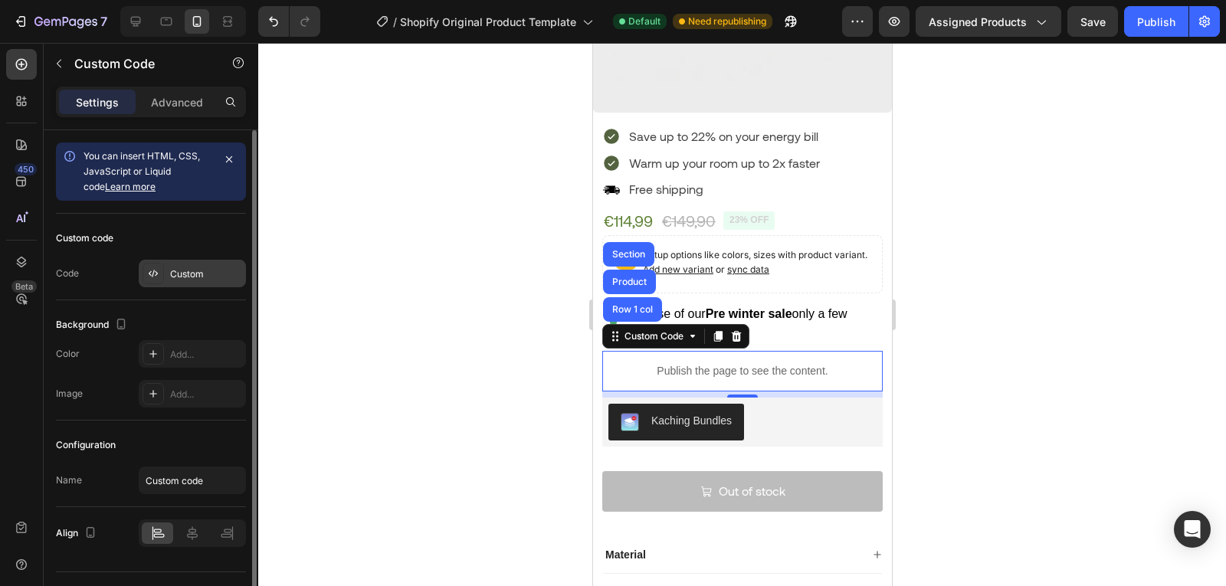
click at [175, 280] on div "Custom" at bounding box center [206, 274] width 72 height 14
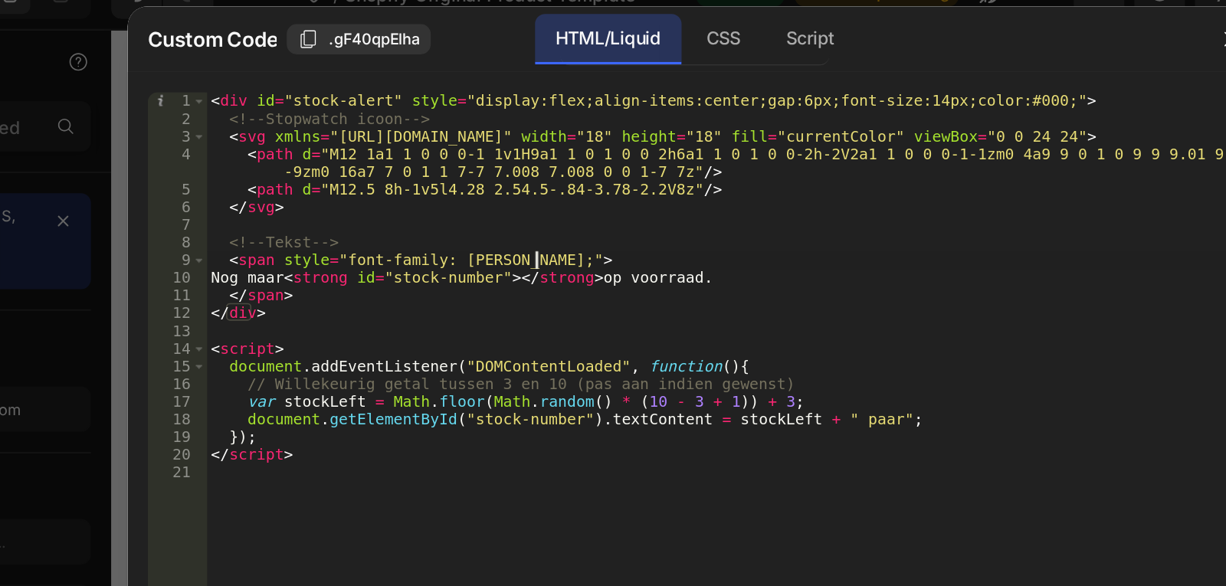
click at [516, 186] on div "< div id = "stock-alert" style = "display:flex;align-items:center;gap:6px;font-…" at bounding box center [631, 291] width 630 height 421
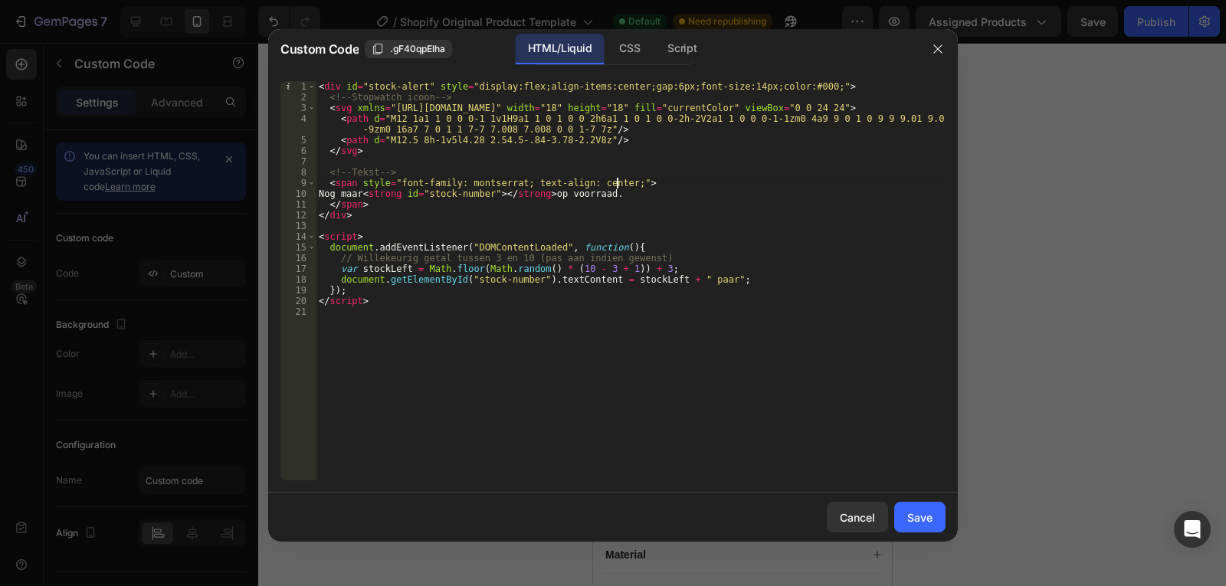
scroll to position [0, 25]
type textarea "<span style="font-family: montserrat; text-align: center;">"
click at [923, 496] on div "Cancel Save" at bounding box center [613, 517] width 690 height 49
click at [925, 503] on button "Save" at bounding box center [919, 517] width 51 height 31
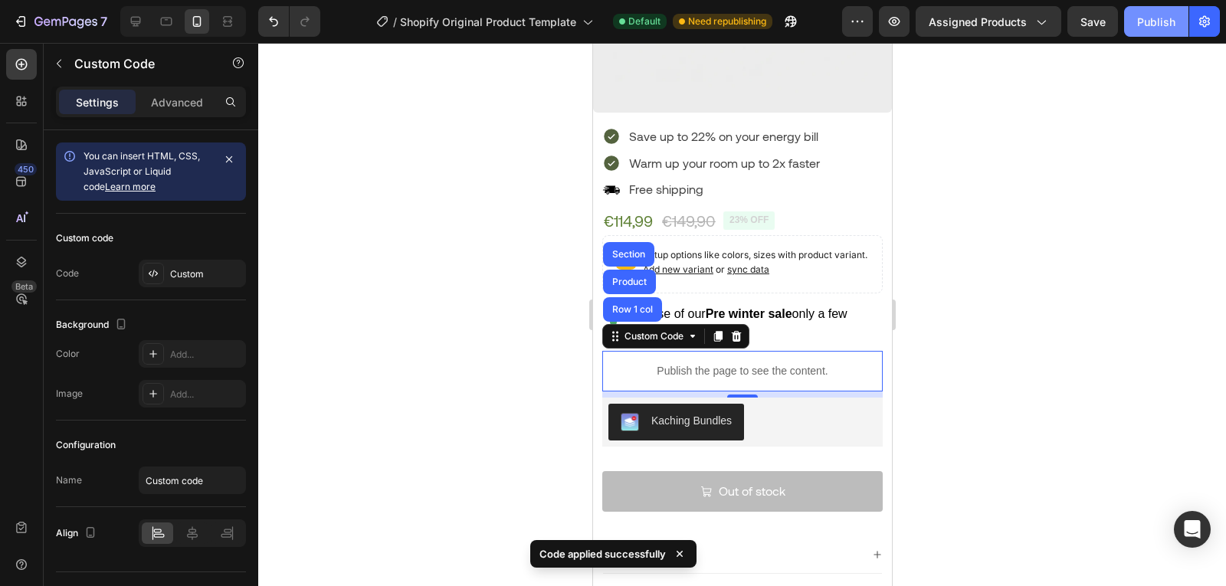
click at [1151, 28] on div "Publish" at bounding box center [1156, 22] width 38 height 16
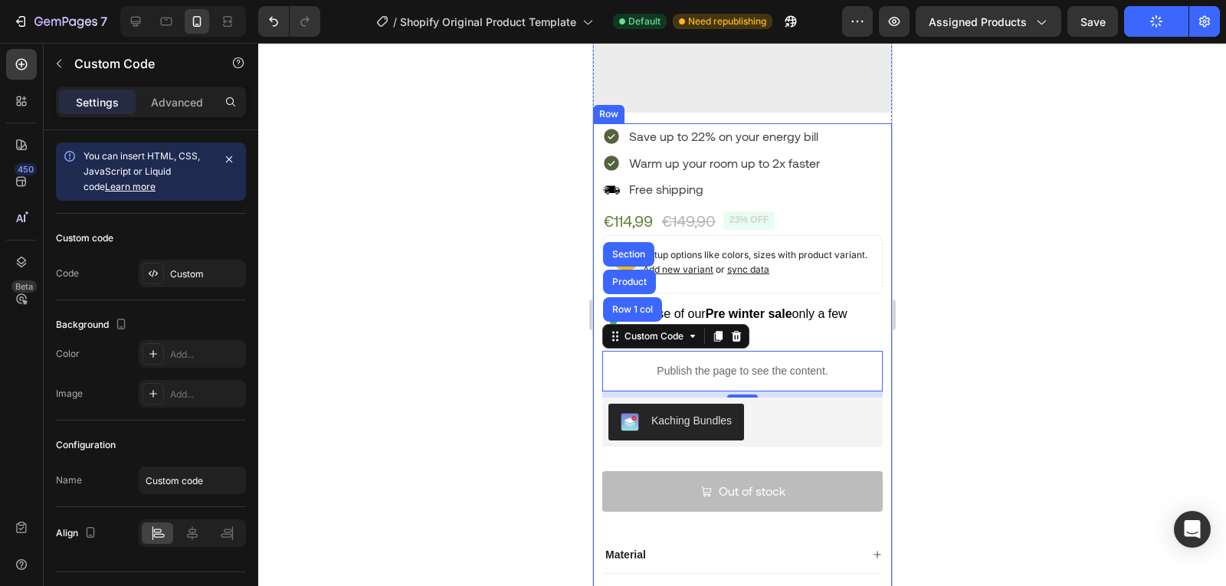
scroll to position [513, 0]
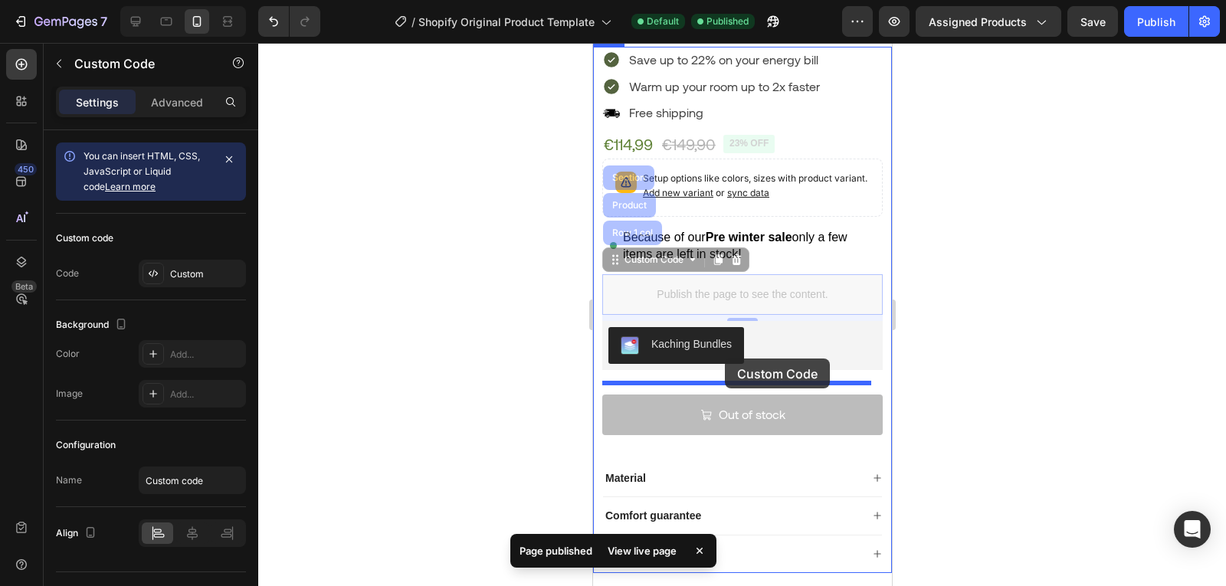
drag, startPoint x: 758, startPoint y: 286, endPoint x: 724, endPoint y: 359, distance: 80.2
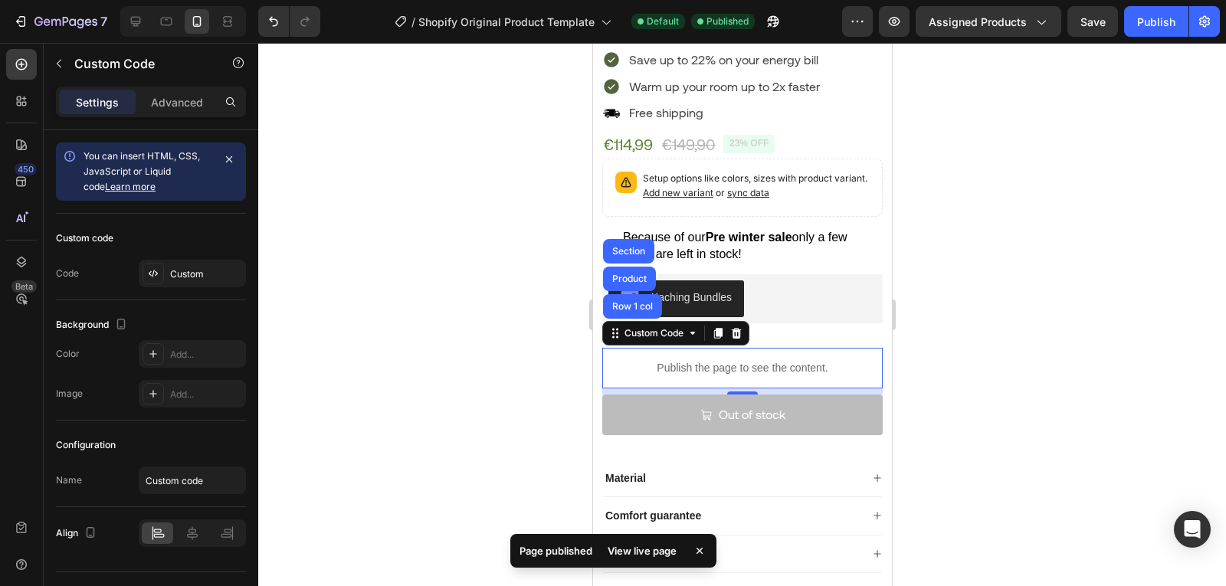
click at [195, 127] on div "Settings Advanced" at bounding box center [151, 109] width 215 height 44
click at [189, 120] on div "Settings Advanced" at bounding box center [151, 109] width 215 height 44
click at [188, 118] on div "Settings Advanced" at bounding box center [151, 109] width 215 height 44
click at [185, 112] on div "Advanced" at bounding box center [177, 102] width 77 height 25
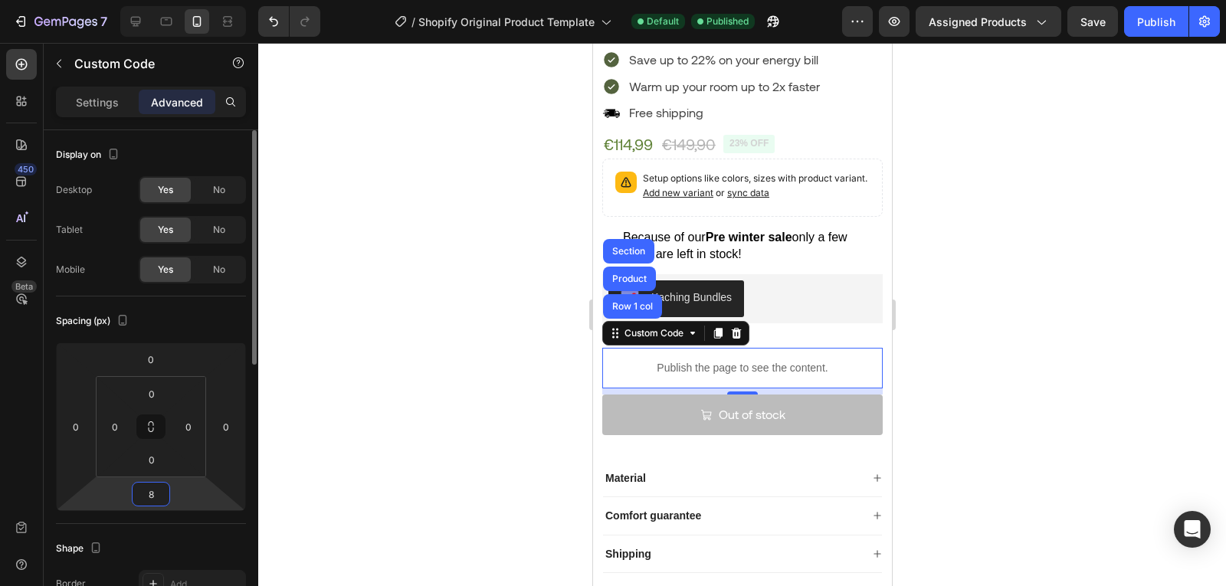
click at [157, 485] on input "8" at bounding box center [151, 494] width 31 height 23
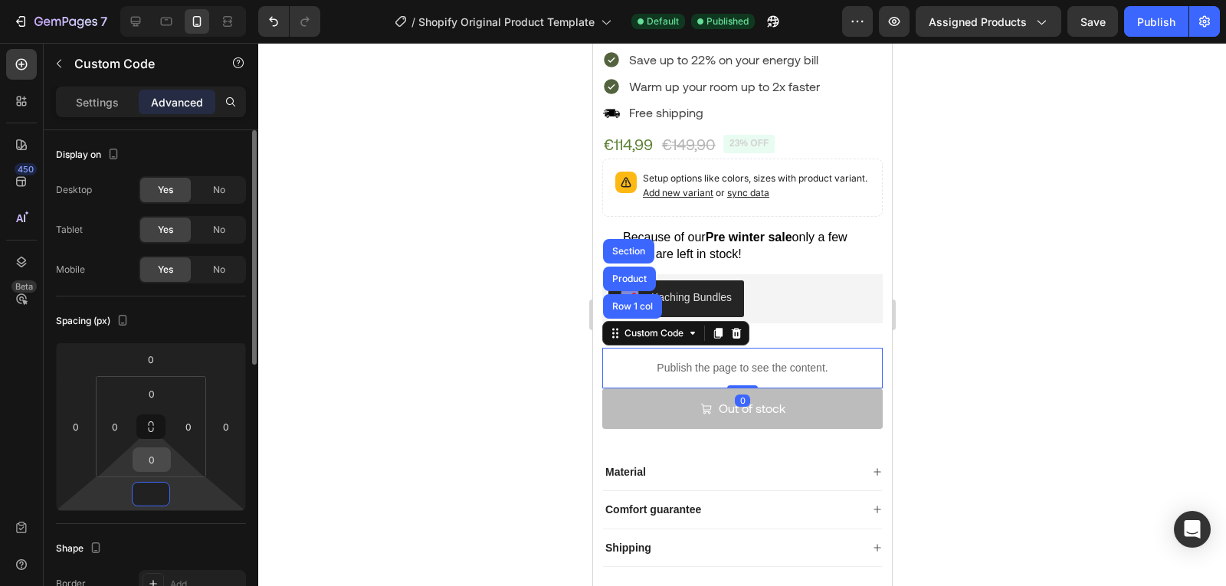
type input "0"
click at [147, 461] on input "0" at bounding box center [151, 459] width 31 height 23
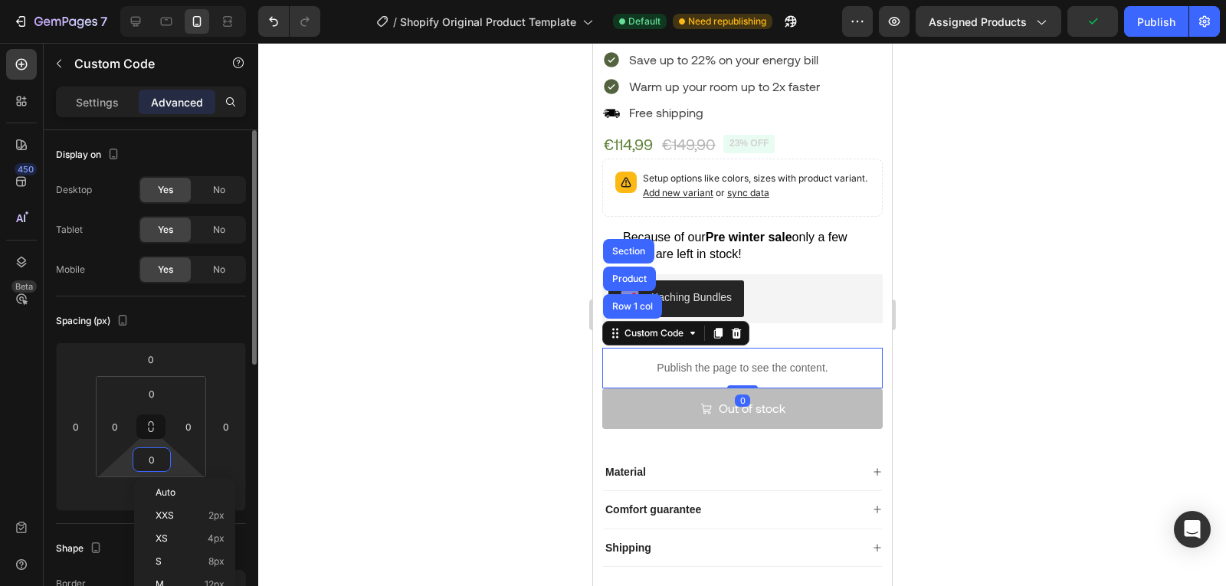
type input "4"
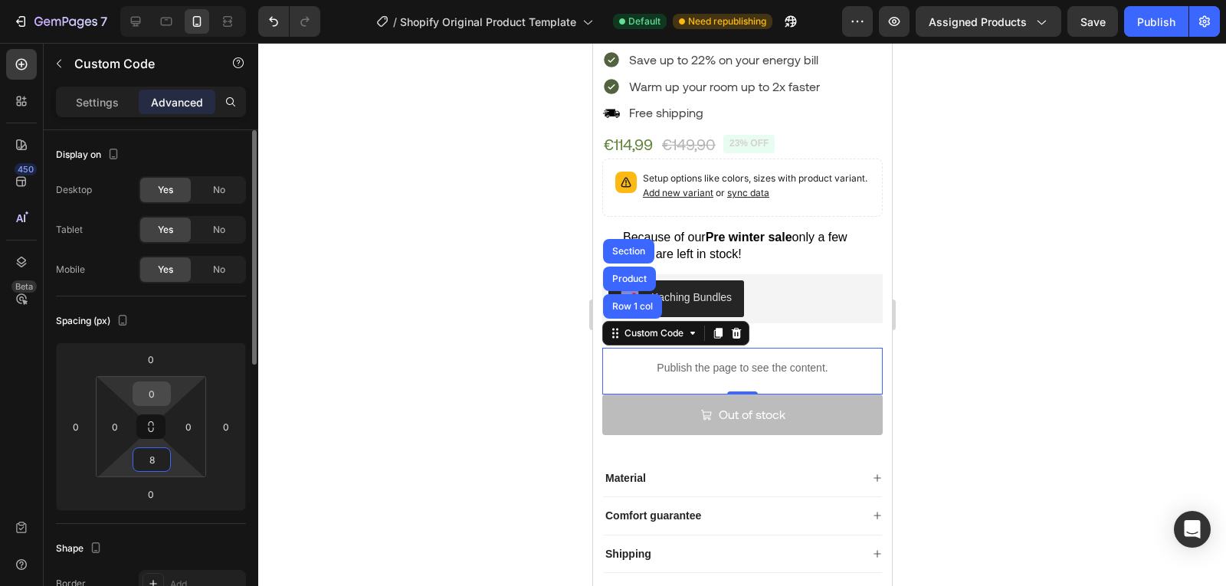
type input "8"
click at [153, 403] on input "0" at bounding box center [151, 393] width 31 height 23
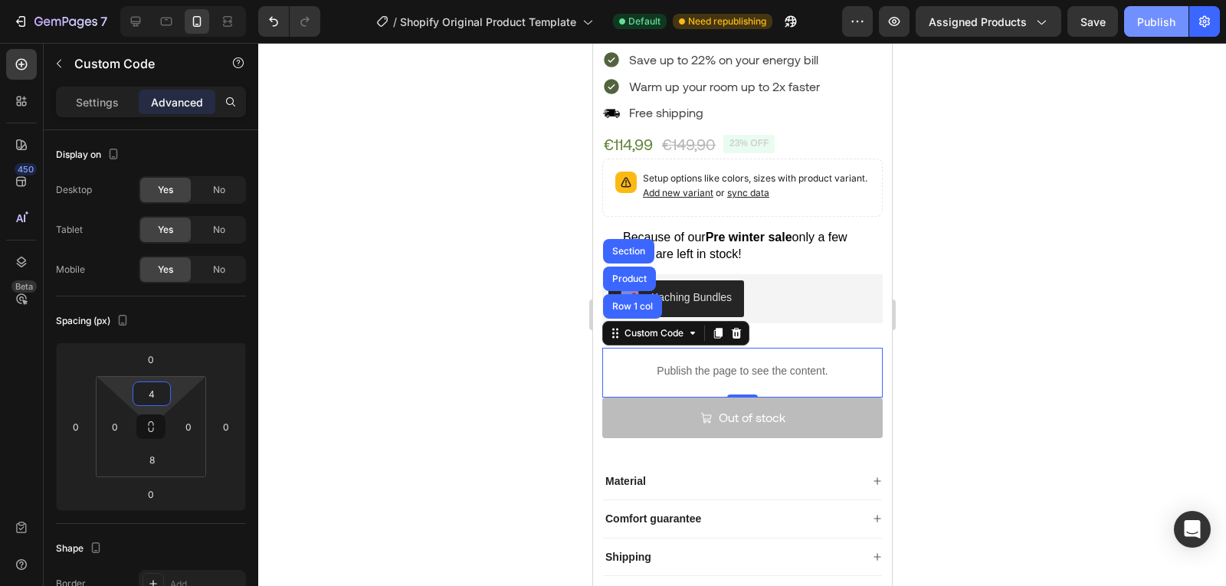
type input "4"
click at [1168, 32] on button "Publish" at bounding box center [1156, 21] width 64 height 31
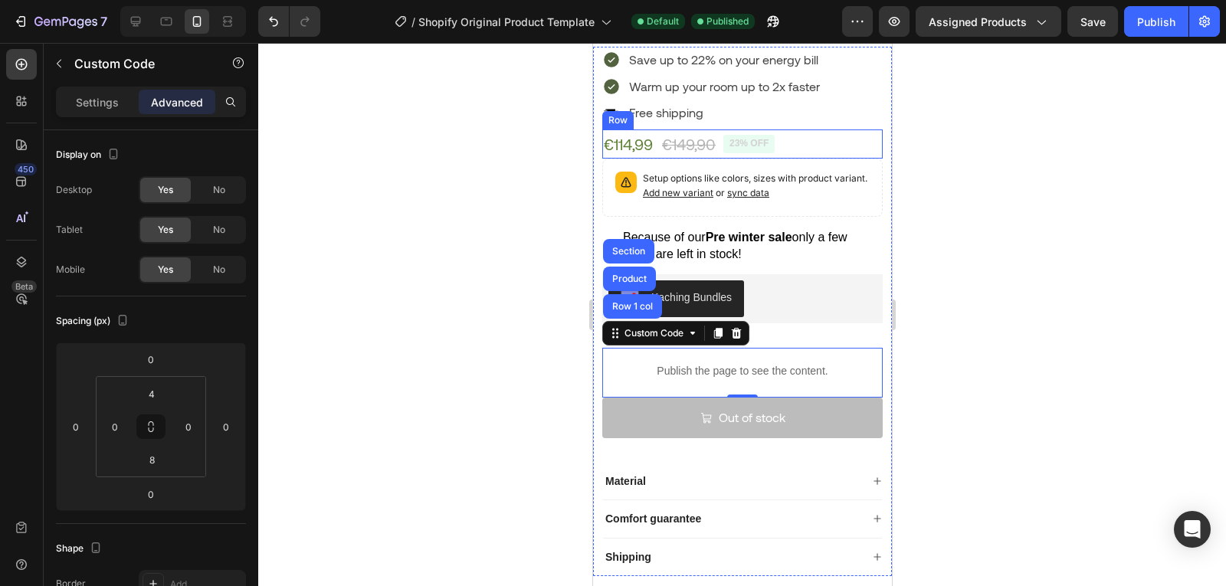
scroll to position [0, 0]
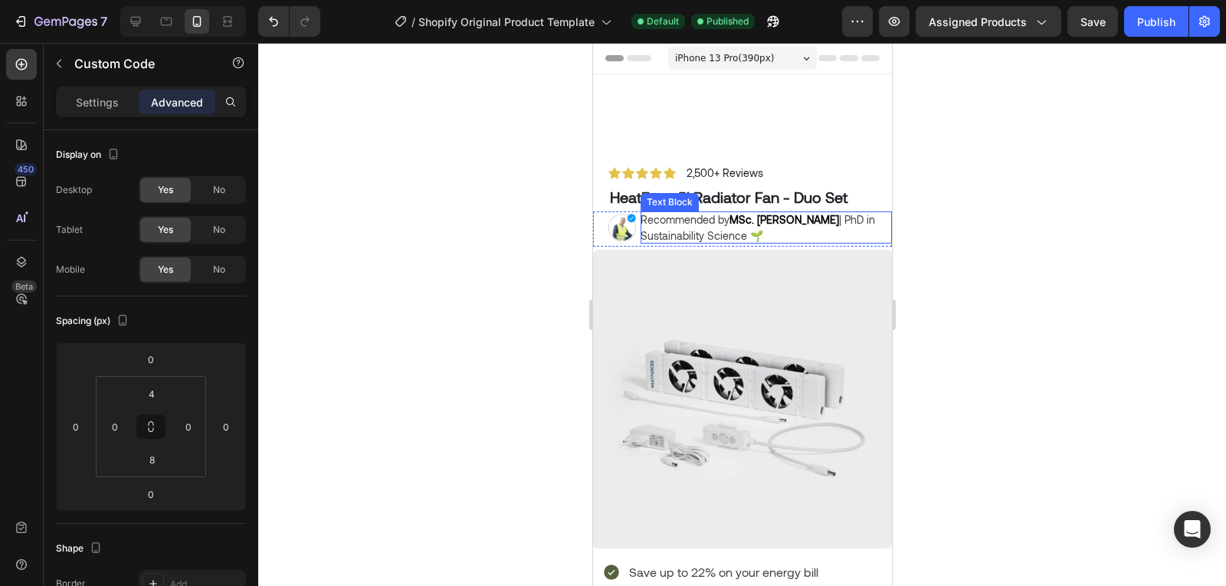
click at [747, 226] on p "Recommended by MSc. [PERSON_NAME] | PhD in Sustainability Science 🌱" at bounding box center [758, 227] width 236 height 32
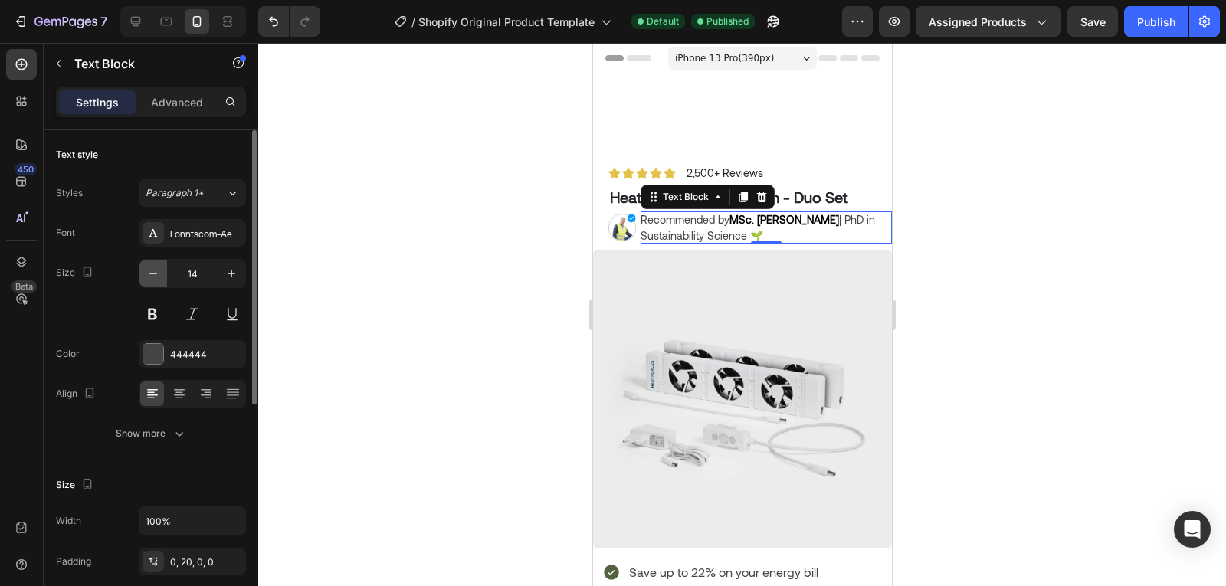
click at [146, 280] on icon "button" at bounding box center [153, 273] width 15 height 15
type input "13"
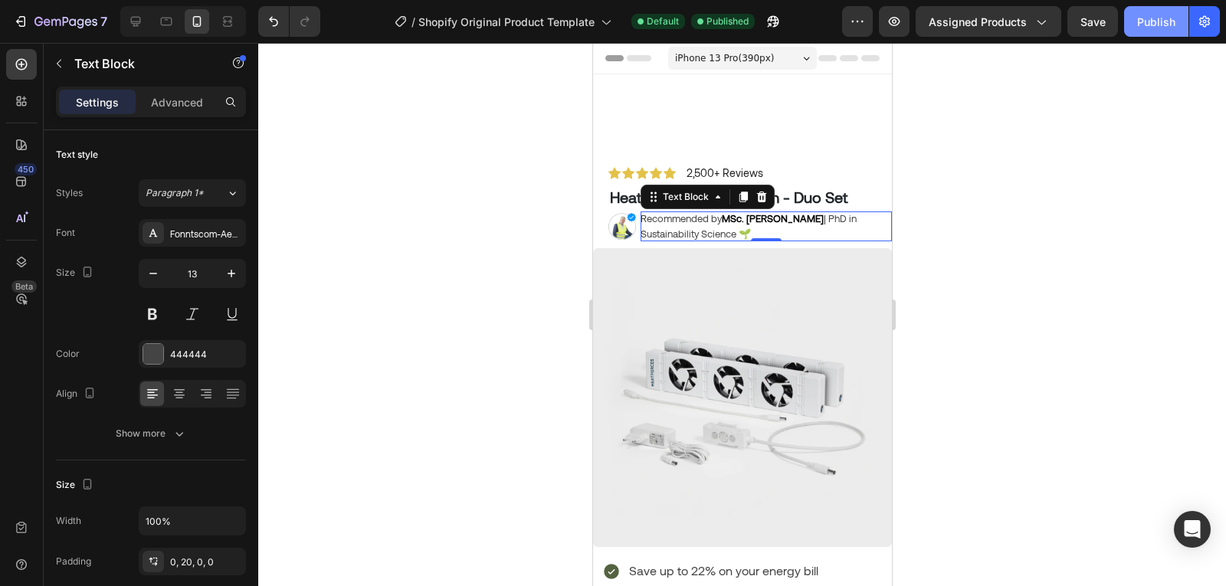
click at [1171, 15] on div "Publish" at bounding box center [1156, 22] width 38 height 16
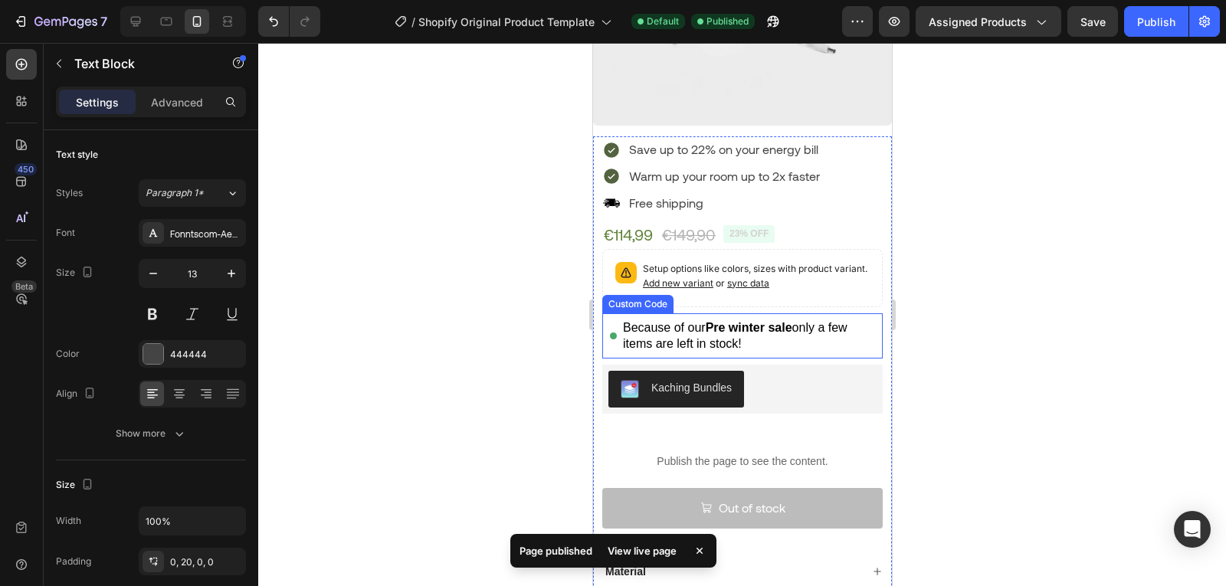
scroll to position [423, 0]
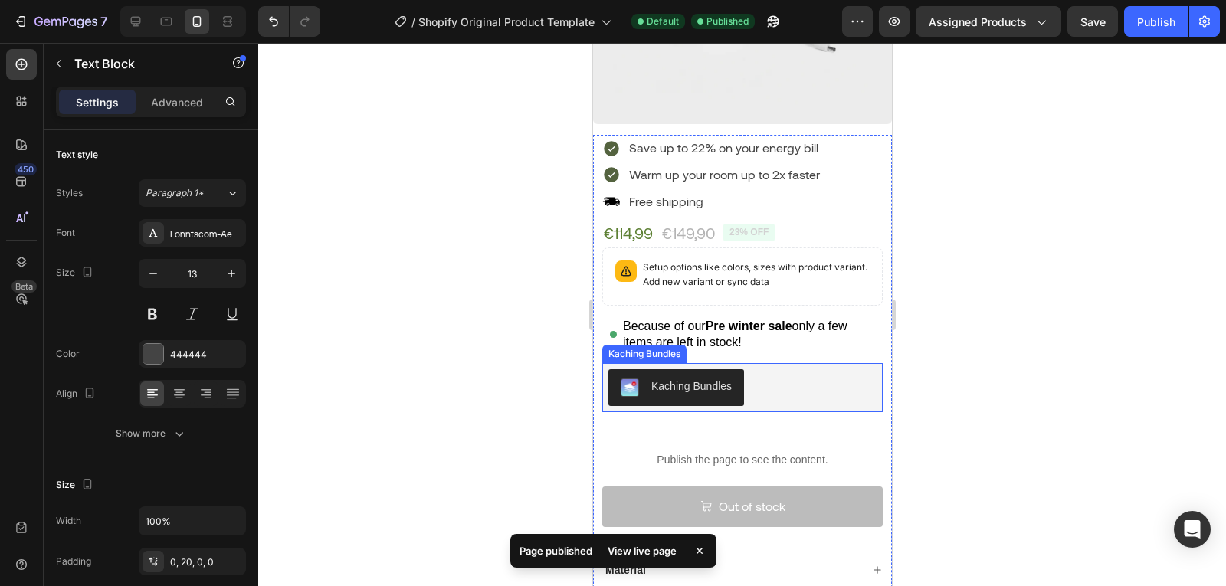
click at [755, 384] on div "Kaching Bundles" at bounding box center [742, 387] width 268 height 37
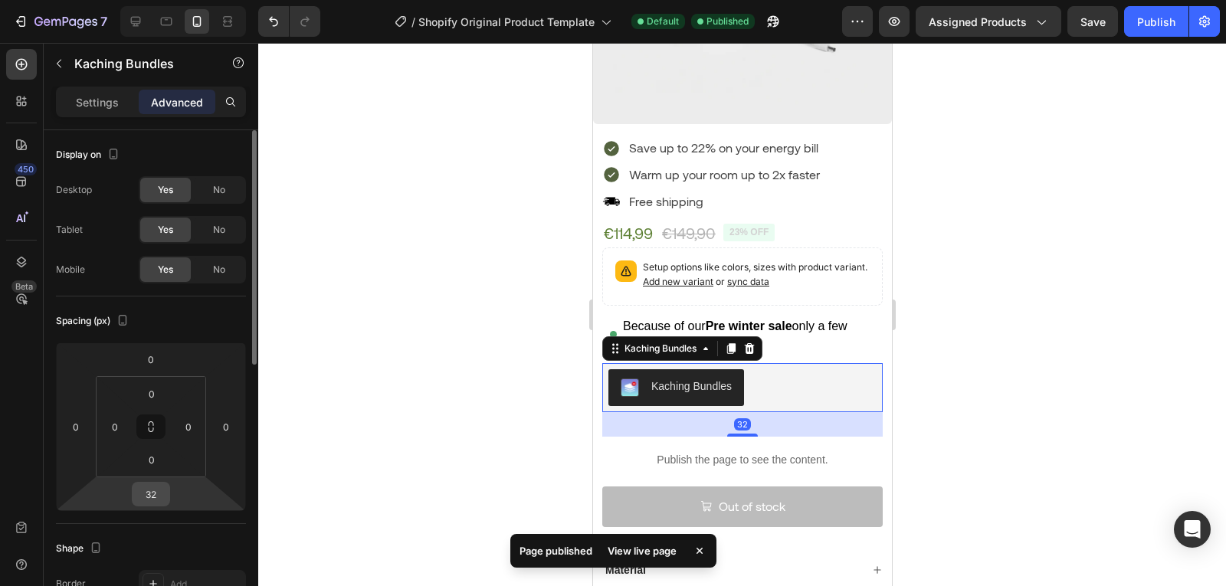
click at [152, 497] on input "32" at bounding box center [151, 494] width 31 height 23
type input "8"
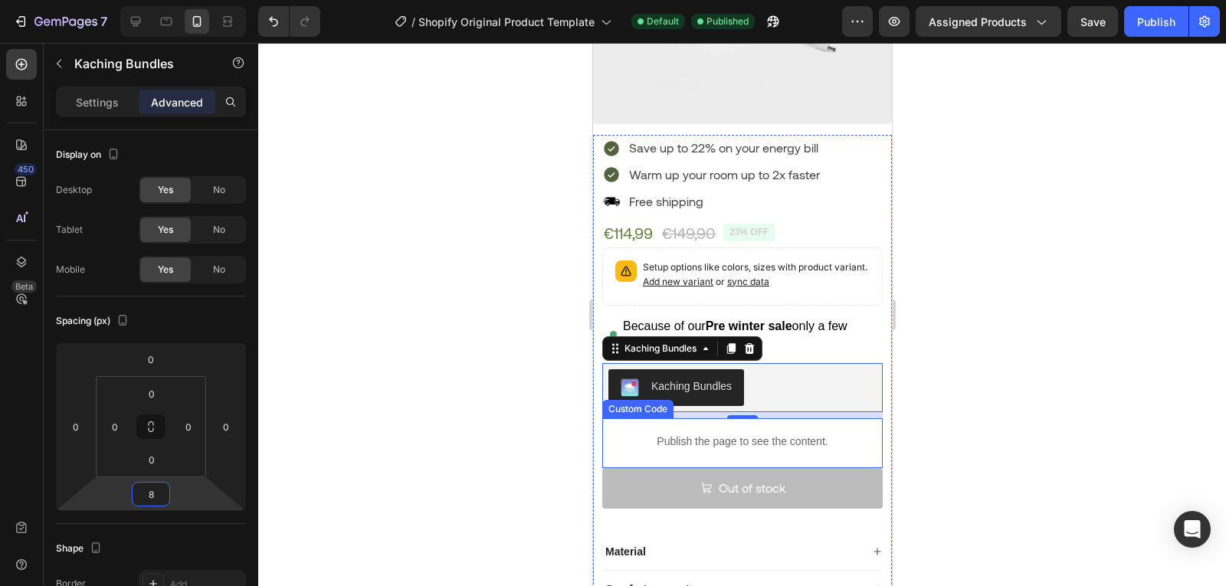
click at [675, 434] on p "Publish the page to see the content." at bounding box center [741, 442] width 280 height 16
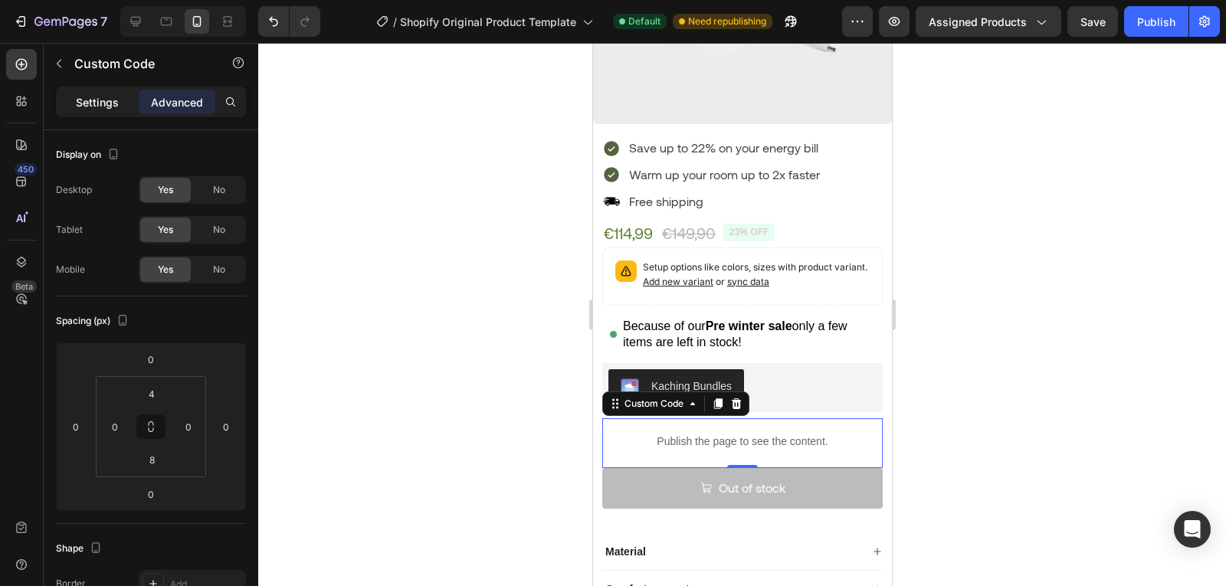
click at [107, 105] on p "Settings" at bounding box center [97, 102] width 43 height 16
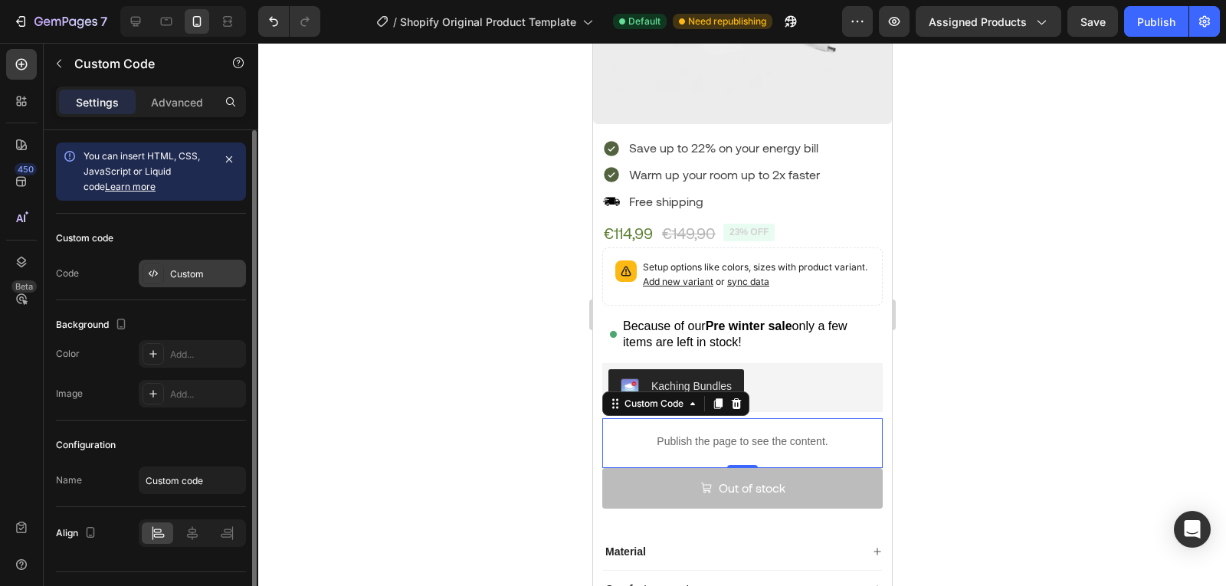
click at [185, 277] on div "Custom" at bounding box center [206, 274] width 72 height 14
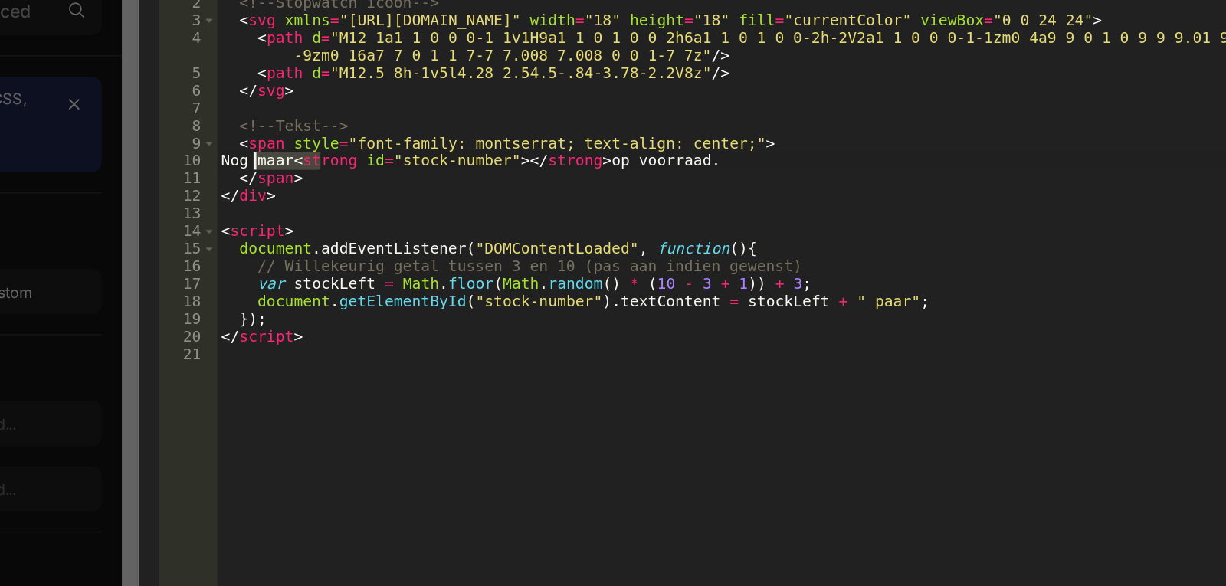
drag, startPoint x: 380, startPoint y: 195, endPoint x: 338, endPoint y: 198, distance: 42.3
click at [338, 198] on div "< div id = "stock-alert" style = "display:flex;align-items:center;gap:6px;font-…" at bounding box center [631, 291] width 630 height 421
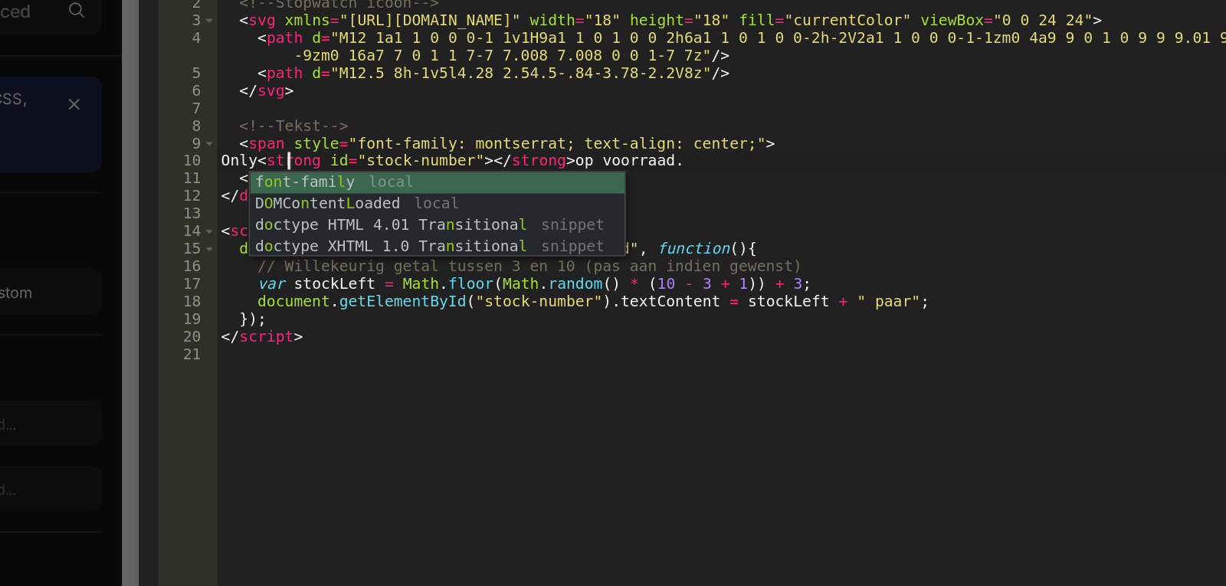
scroll to position [0, 3]
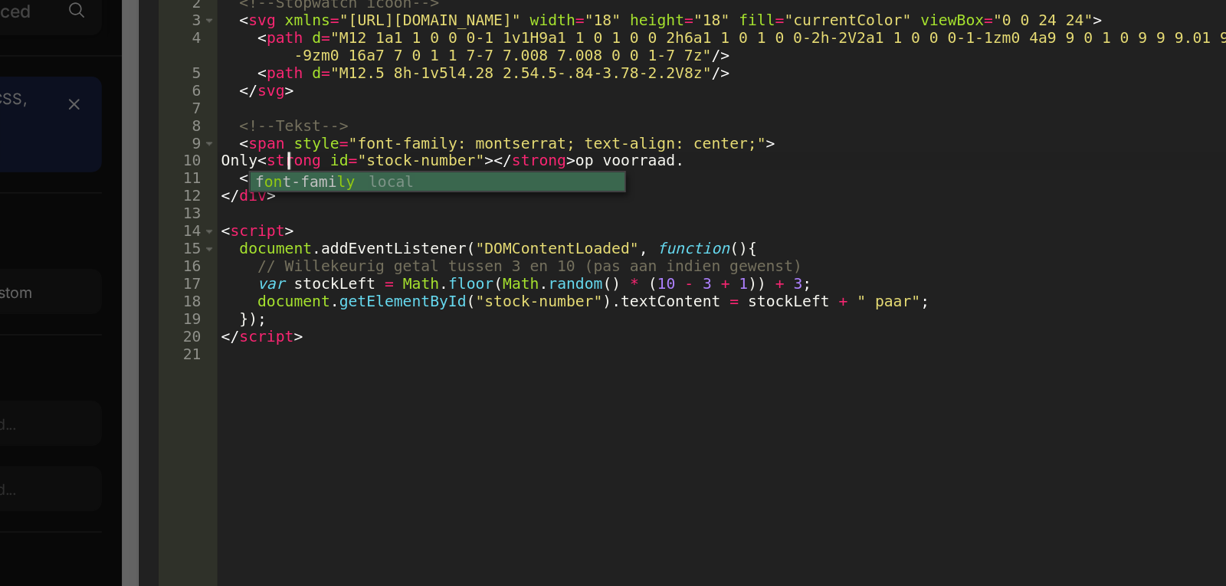
click at [560, 0] on body "7 / Shopify Original Product Template Default Need republishing Preview Assigne…" at bounding box center [613, 0] width 1226 height 0
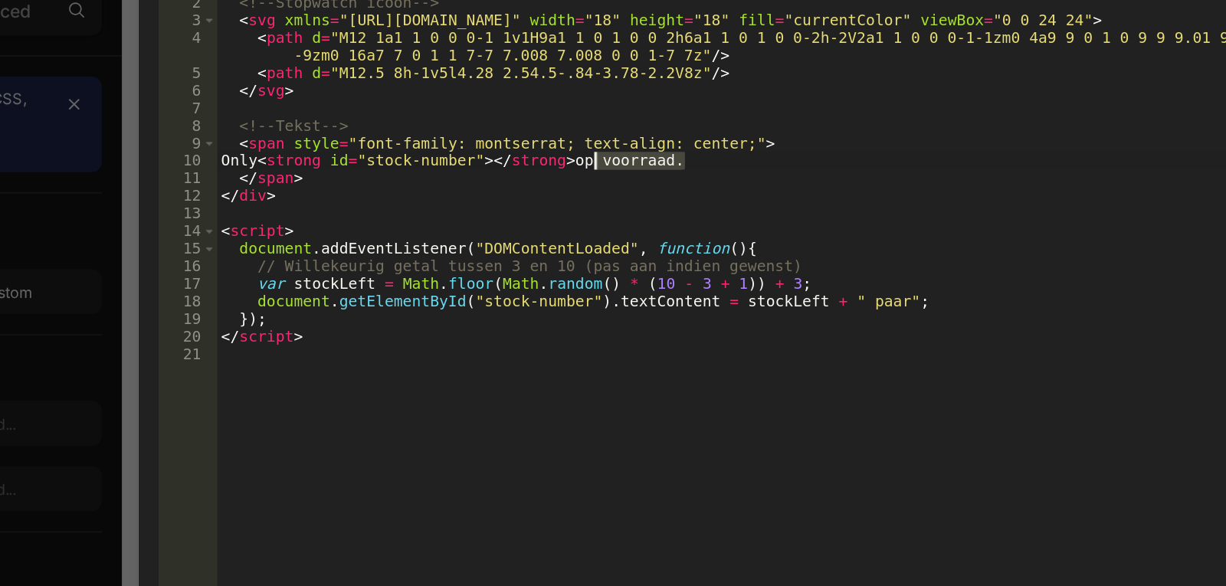
drag, startPoint x: 602, startPoint y: 194, endPoint x: 545, endPoint y: 192, distance: 57.5
click at [545, 192] on div "< div id = "stock-alert" style = "display:flex;align-items:center;gap:6px;font-…" at bounding box center [631, 291] width 630 height 421
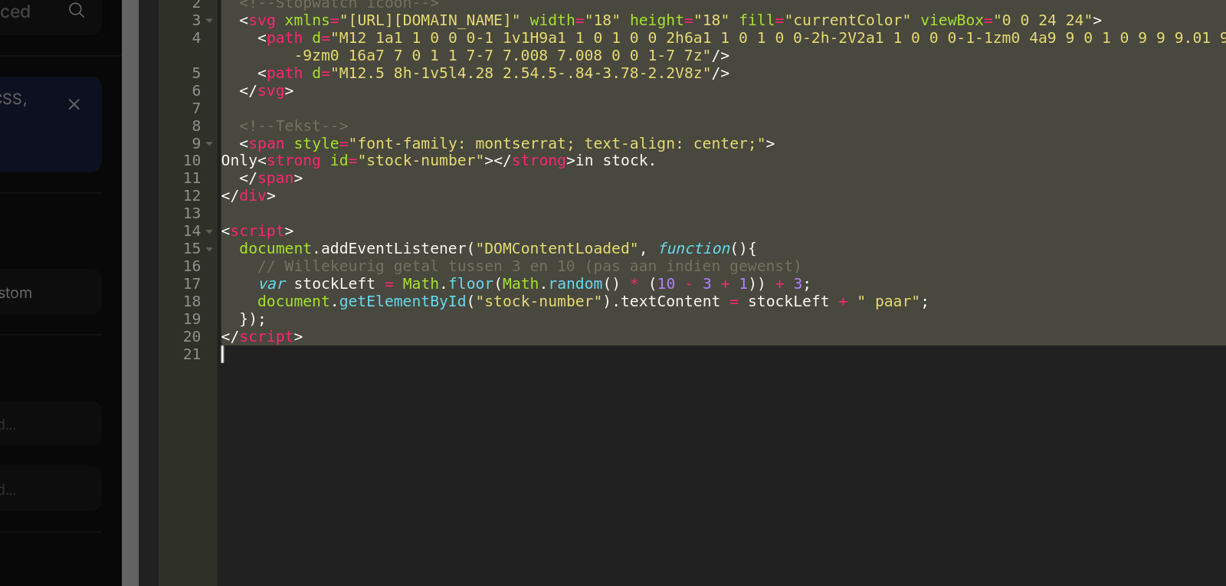
type textarea "</script>"
paste textarea
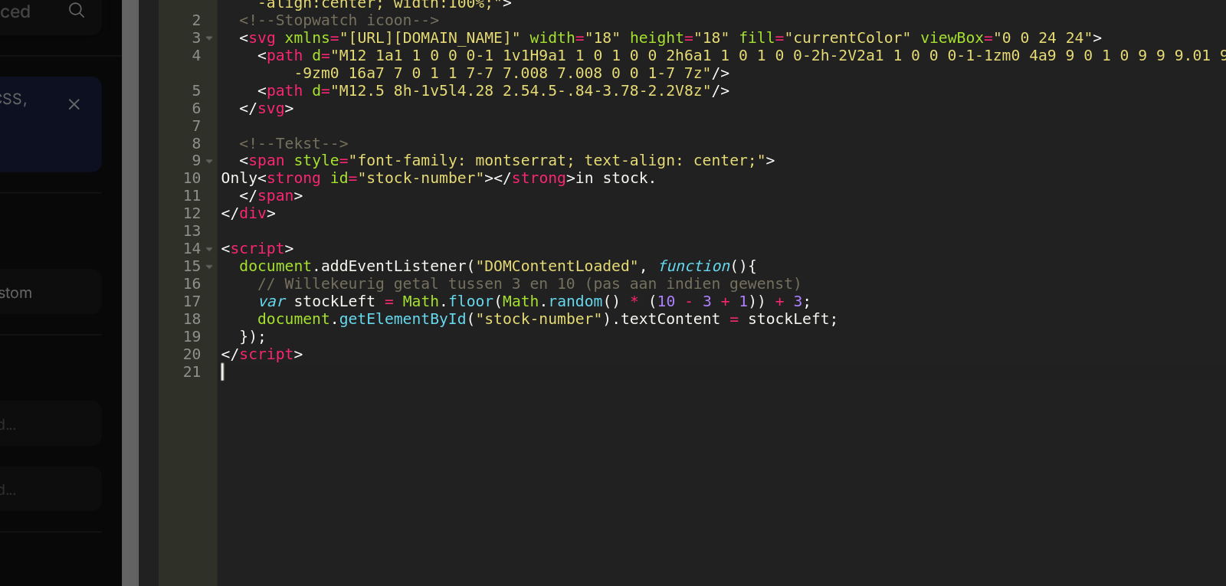
scroll to position [0, 0]
type textarea "</script>"
paste textarea
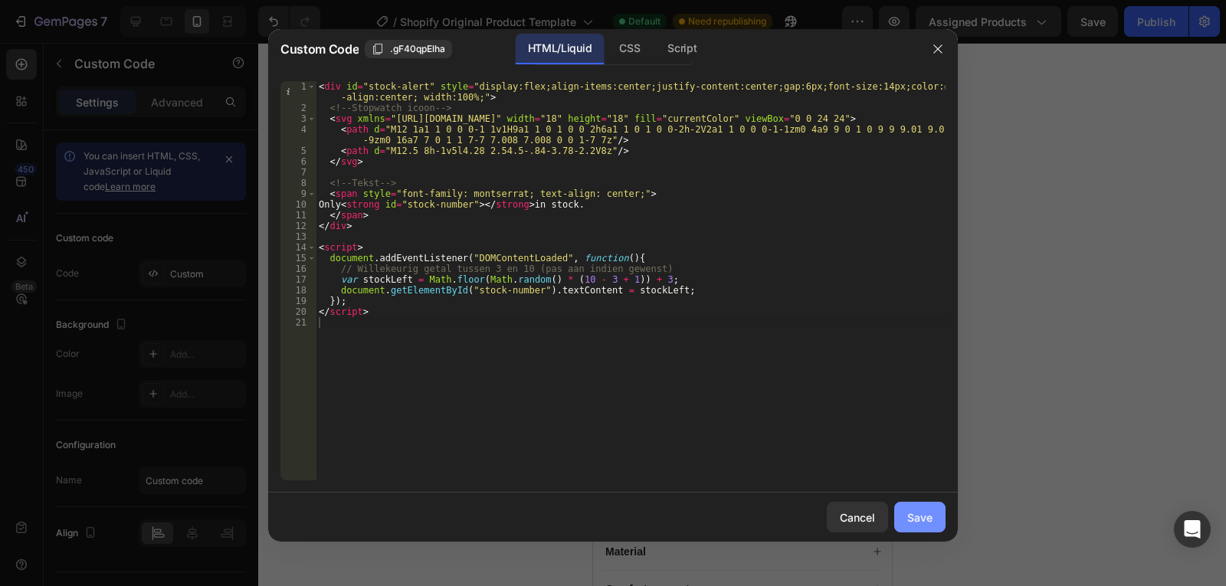
click at [920, 519] on div "Save" at bounding box center [919, 518] width 25 height 16
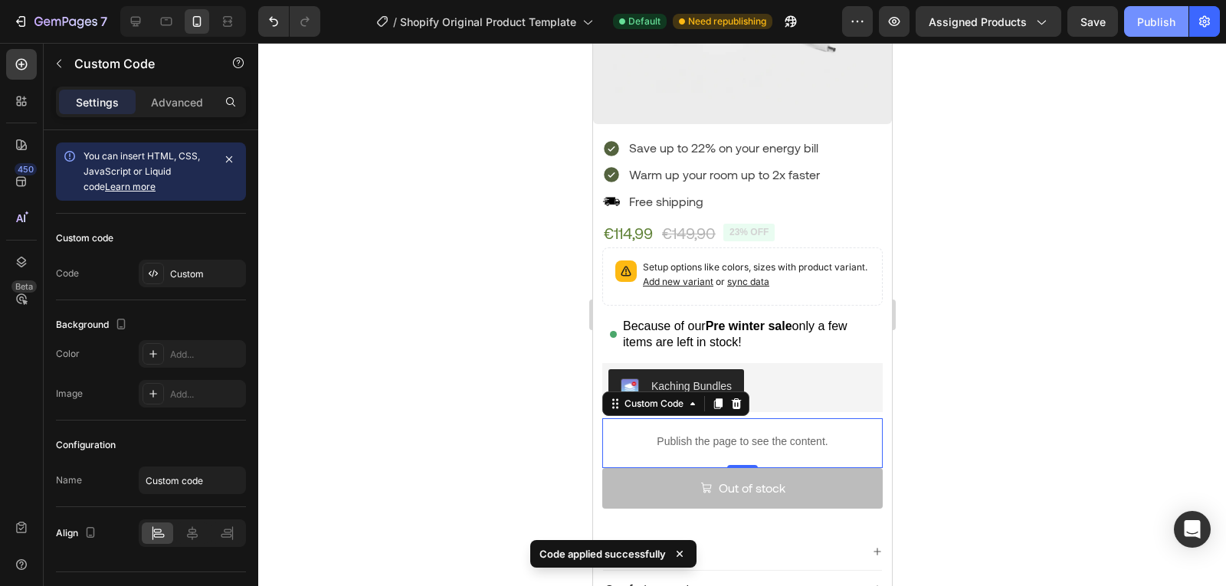
click at [1147, 31] on button "Publish" at bounding box center [1156, 21] width 64 height 31
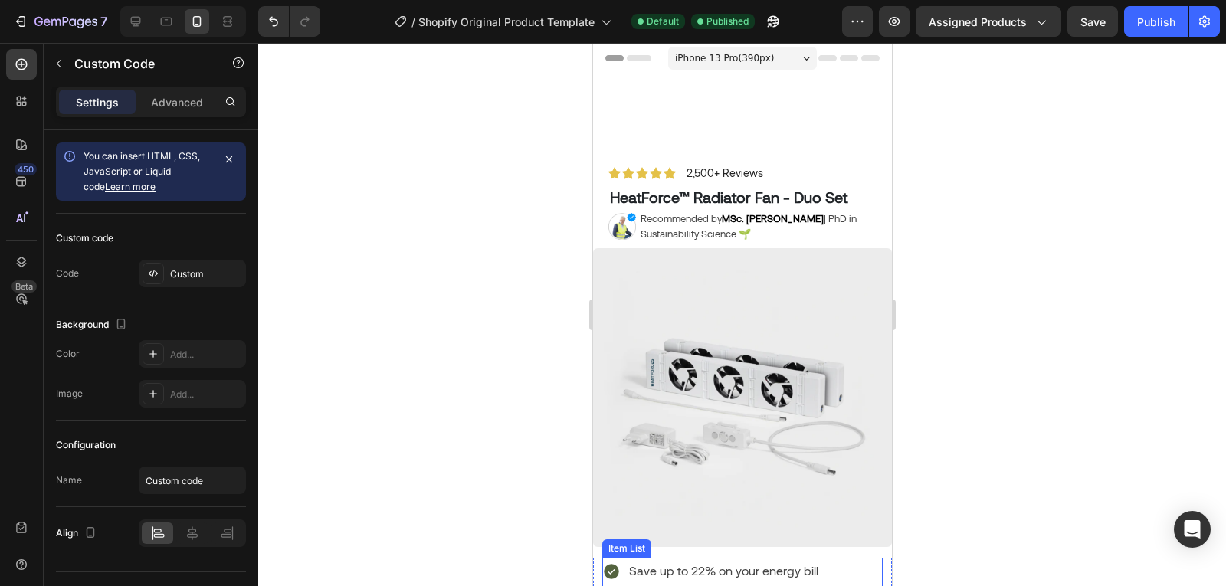
scroll to position [1, 0]
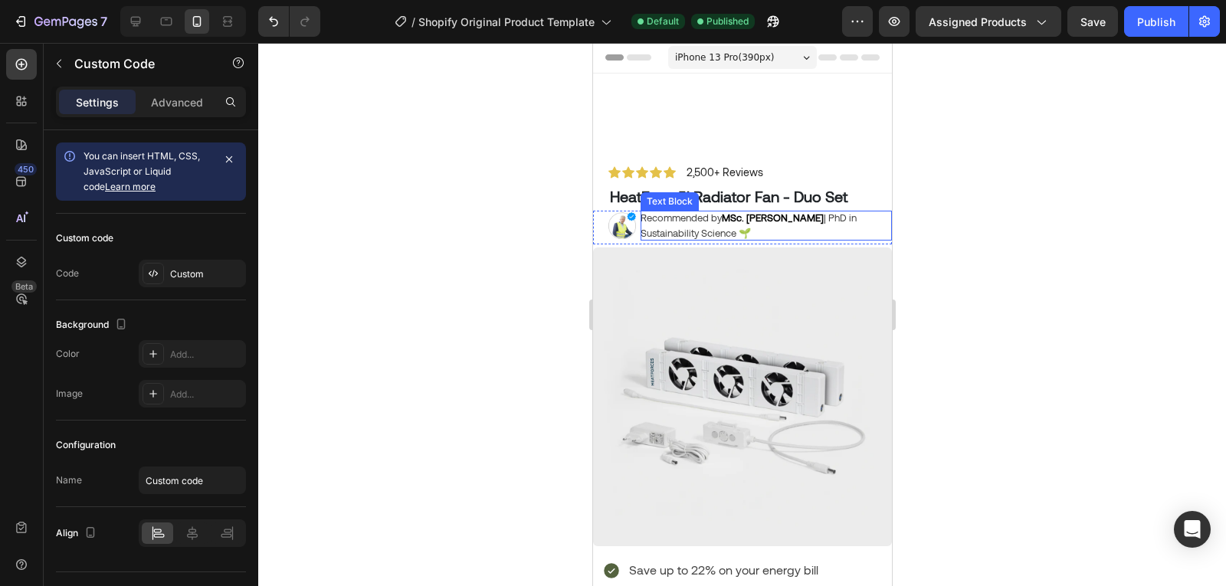
click at [820, 236] on p "Recommended by MSc. [PERSON_NAME] | PhD in Sustainability Science 🌱" at bounding box center [758, 226] width 236 height 30
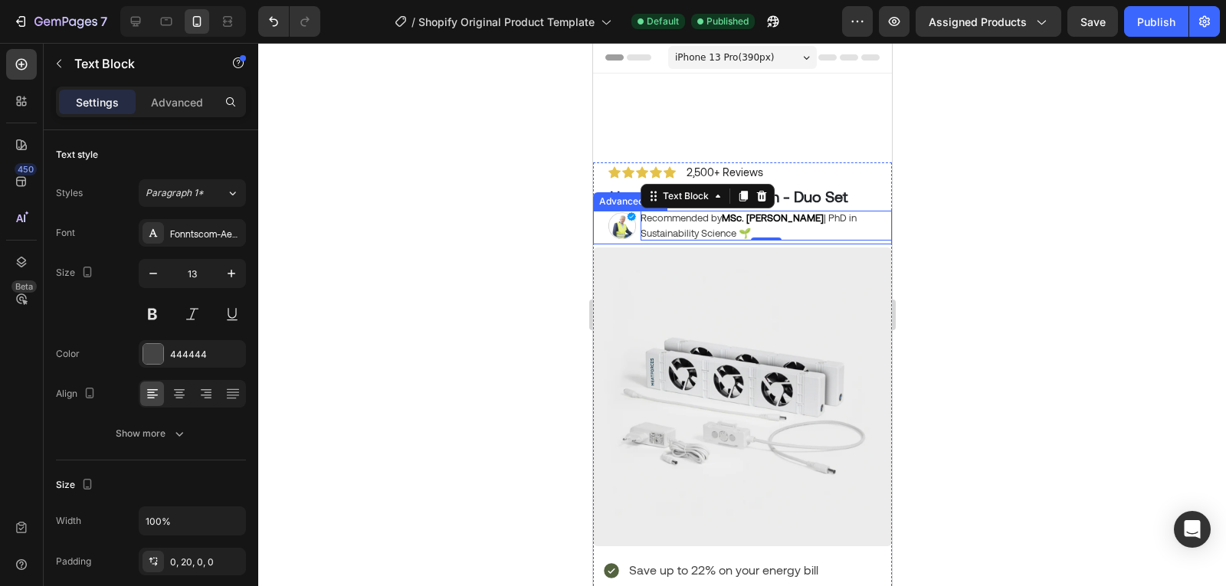
click at [604, 223] on div "Image Recommended by MSc. [PERSON_NAME] | PhD in Sustainability Science 🌱 Text …" at bounding box center [741, 228] width 299 height 34
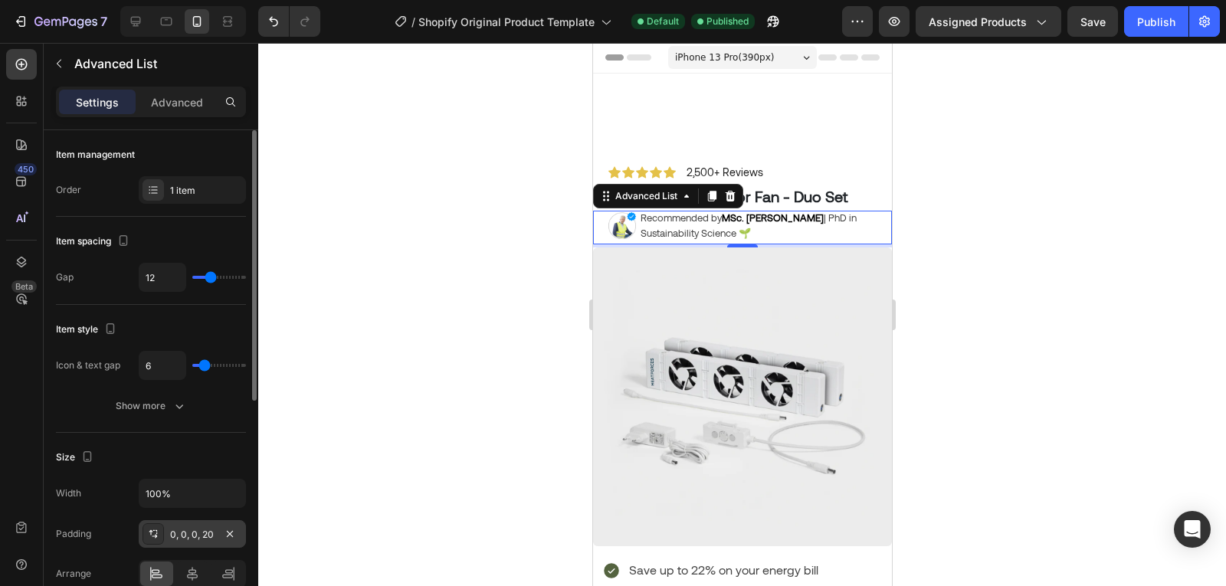
click at [192, 536] on div "0, 0, 0, 20" at bounding box center [192, 535] width 44 height 14
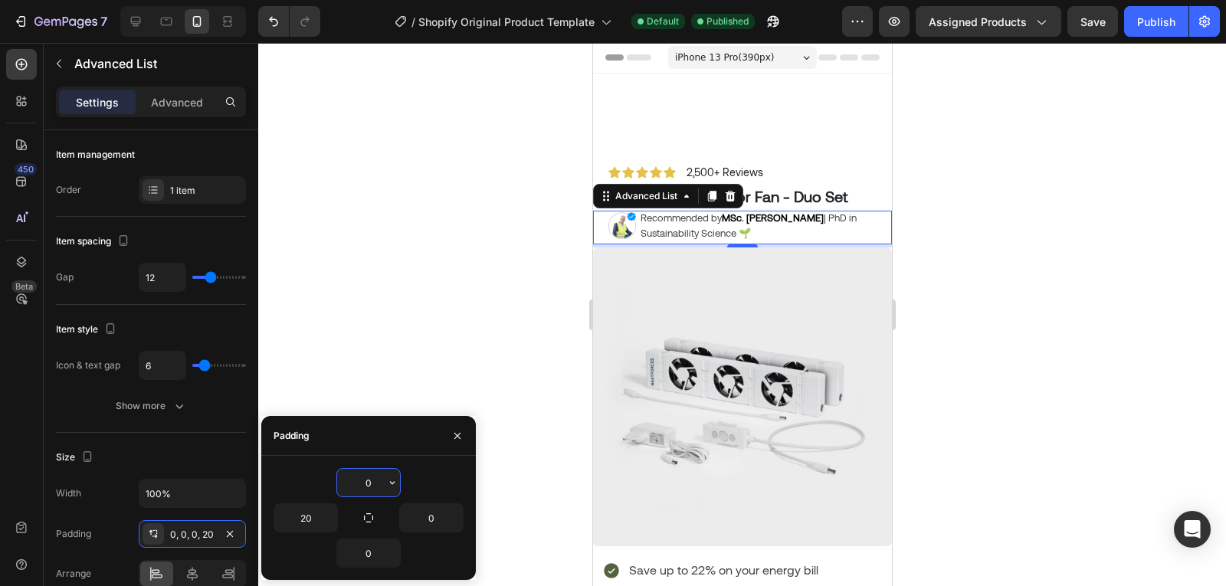
click at [368, 487] on input "0" at bounding box center [368, 483] width 63 height 28
type input "4"
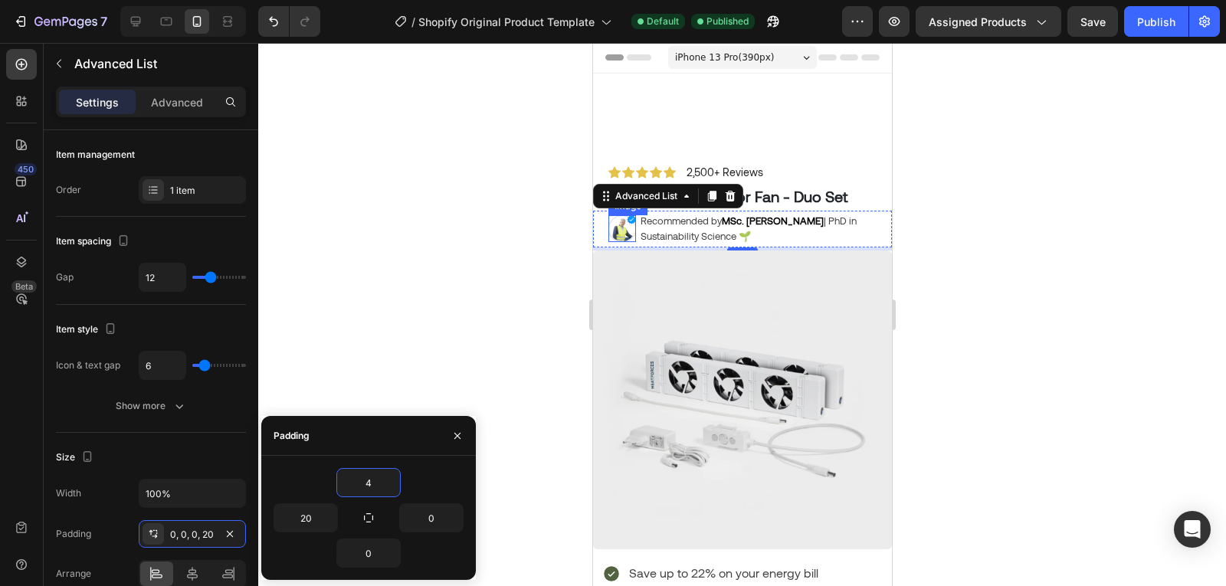
click at [621, 226] on img at bounding box center [622, 229] width 28 height 28
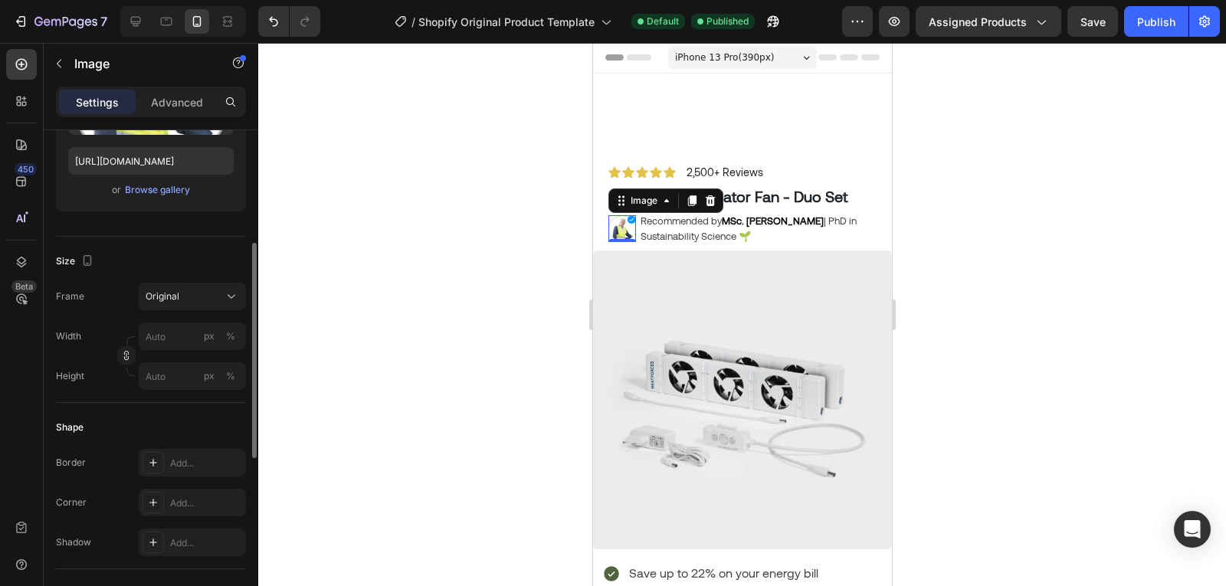
scroll to position [259, 0]
click at [172, 333] on input "px %" at bounding box center [192, 336] width 107 height 28
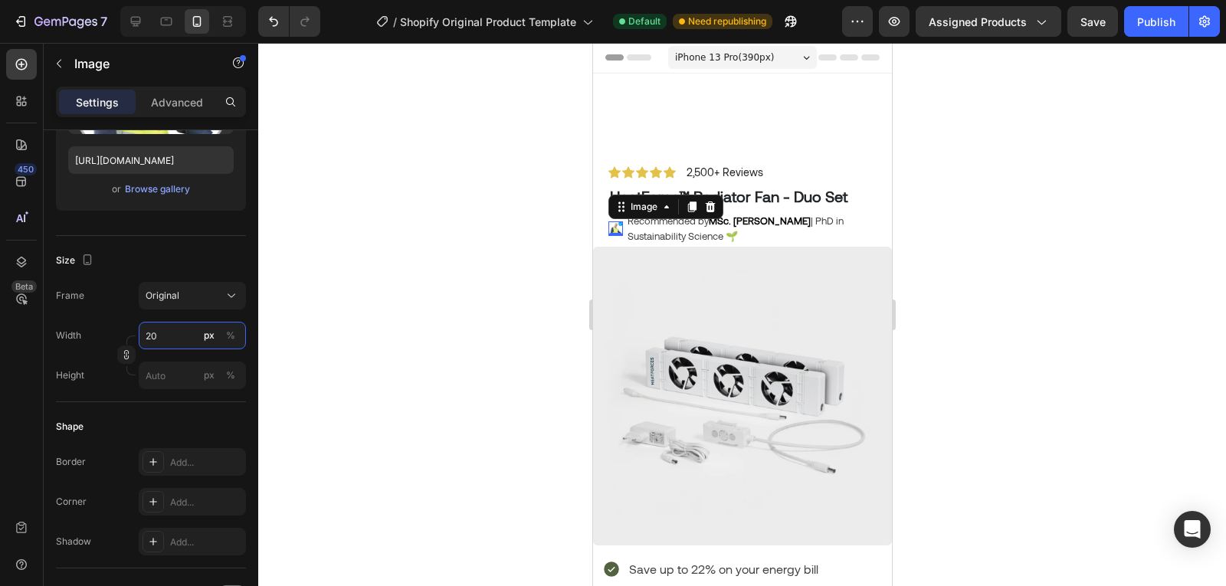
type input "2"
type input "3"
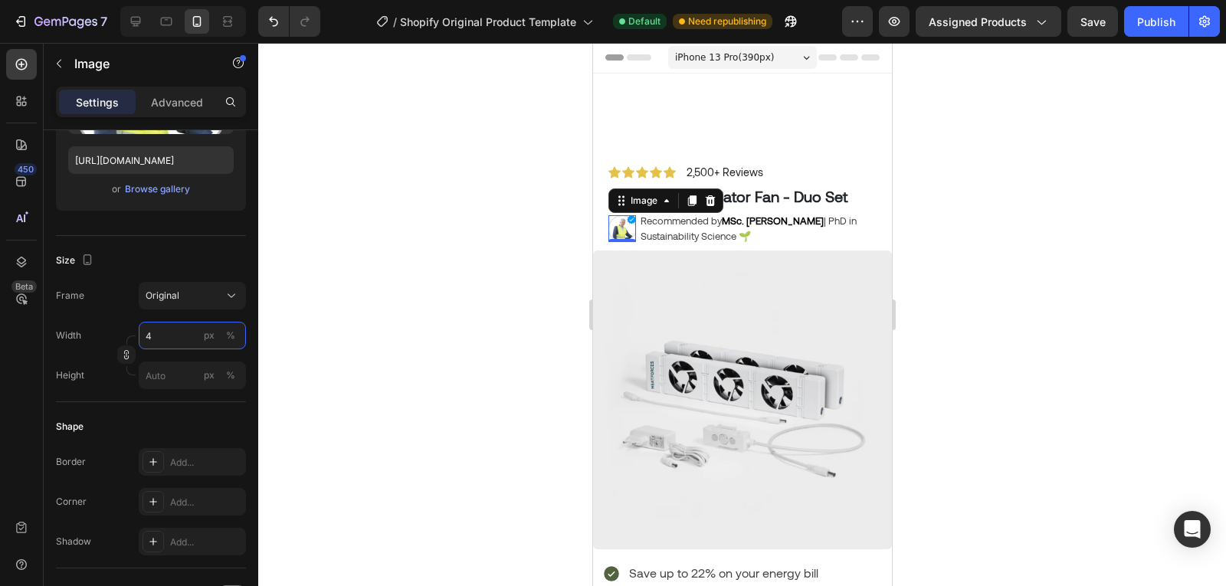
type input "40"
click at [686, 224] on p "Recommended by MSc. [PERSON_NAME] | PhD in Sustainability Science 🌱" at bounding box center [758, 229] width 236 height 30
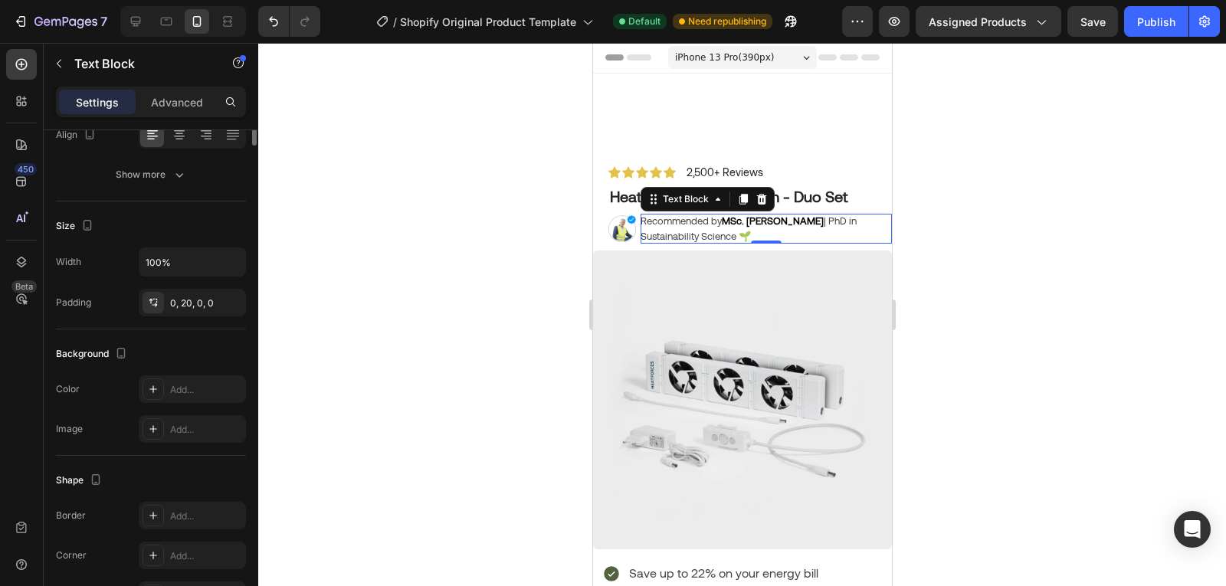
scroll to position [0, 0]
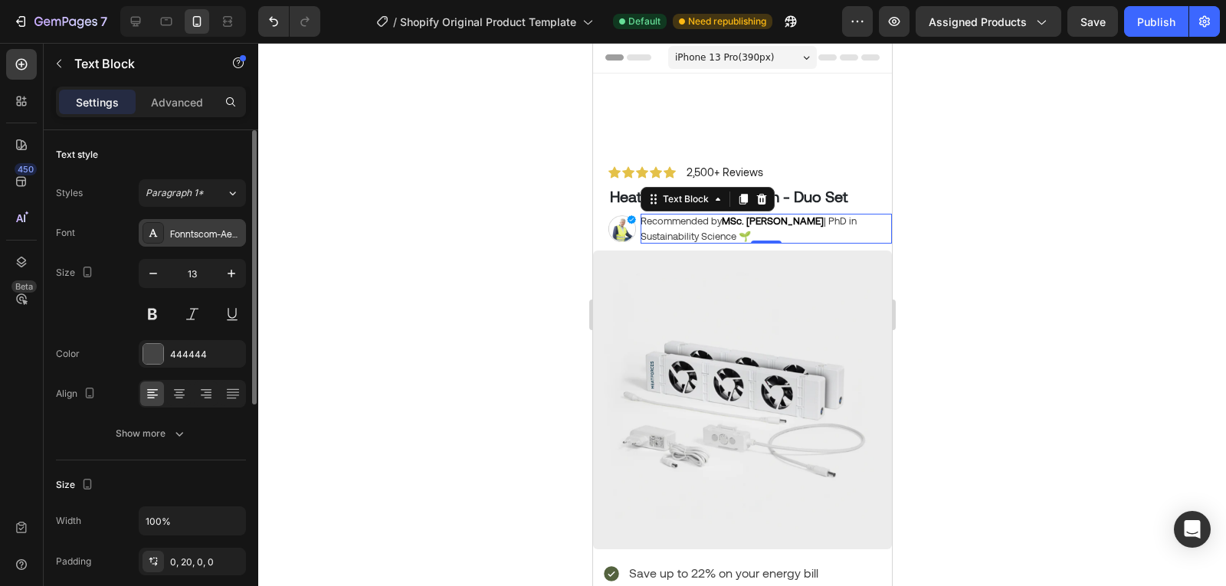
click at [197, 241] on div "Fonntscom-Aeonik-Regular" at bounding box center [192, 233] width 107 height 28
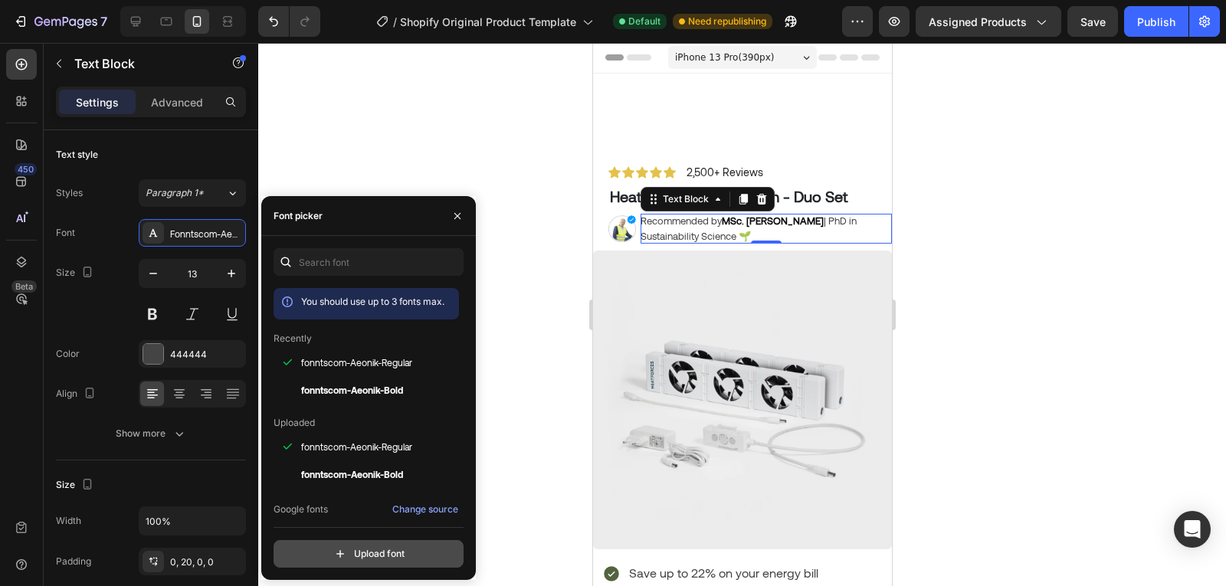
click at [372, 550] on input "file" at bounding box center [401, 554] width 383 height 26
type input "C:\fakepath\centurygothic.ttf"
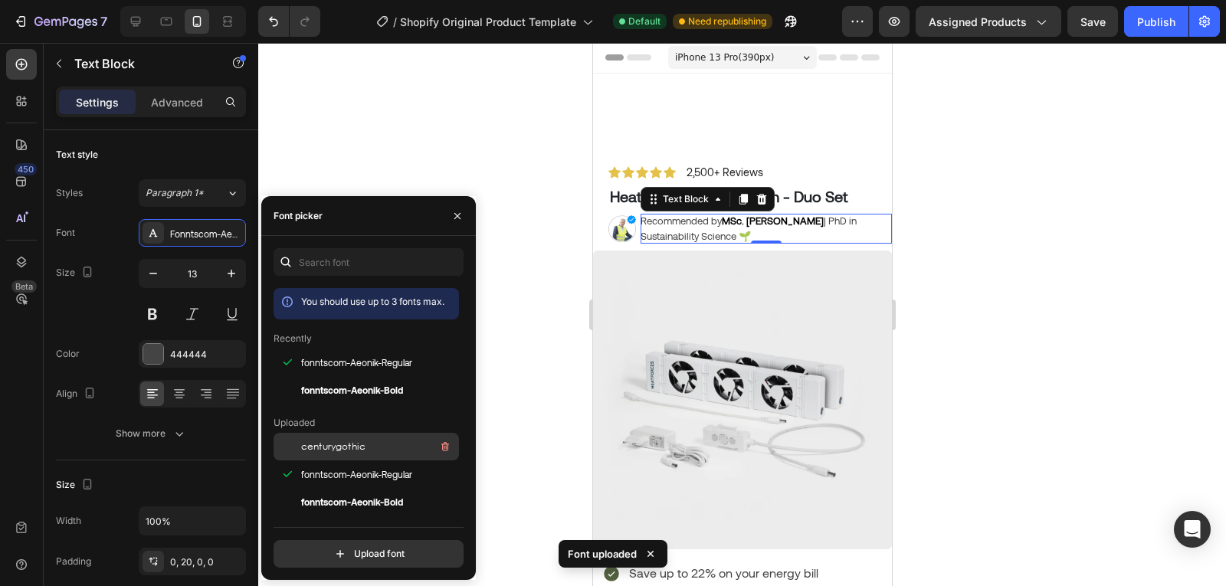
click at [339, 447] on span "centurygothic" at bounding box center [333, 447] width 64 height 14
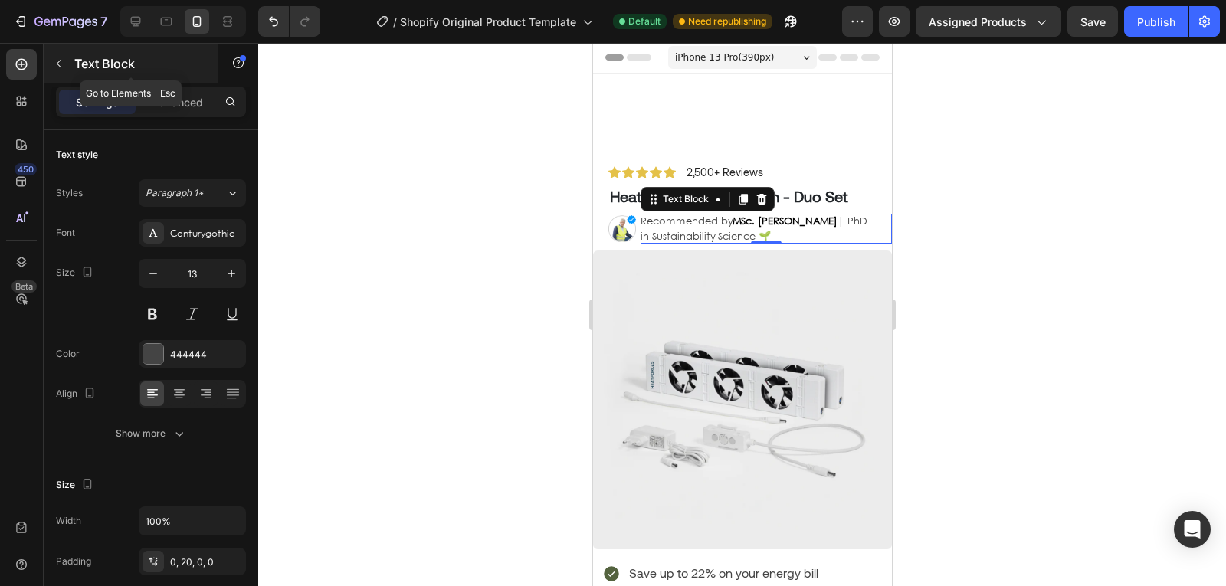
click at [51, 70] on button "button" at bounding box center [59, 63] width 25 height 25
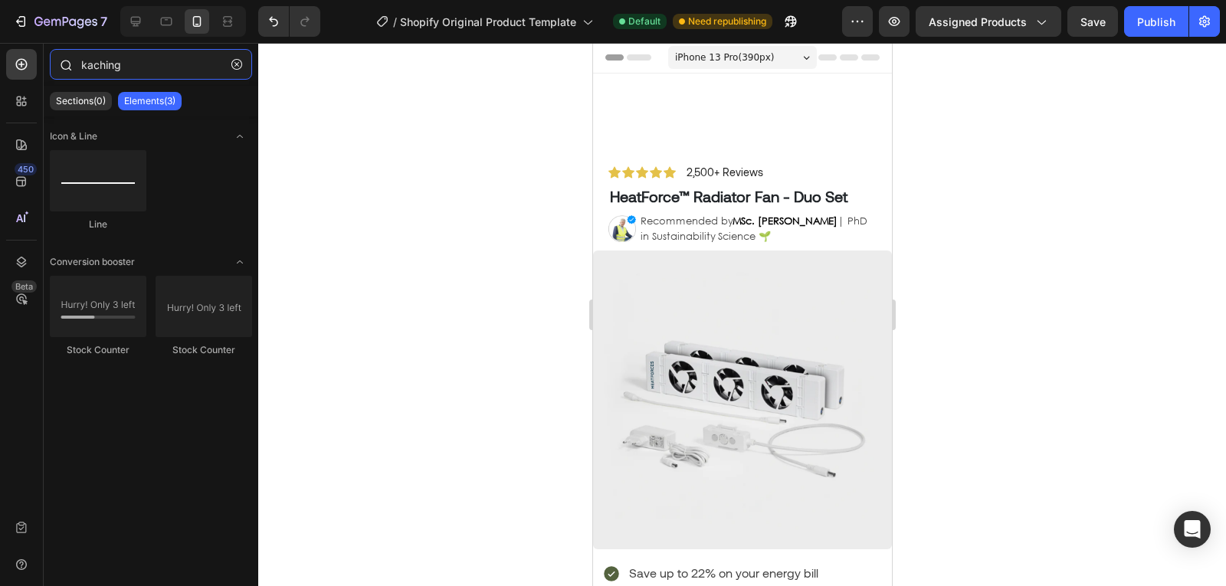
click at [118, 64] on input "kaching" at bounding box center [151, 64] width 202 height 31
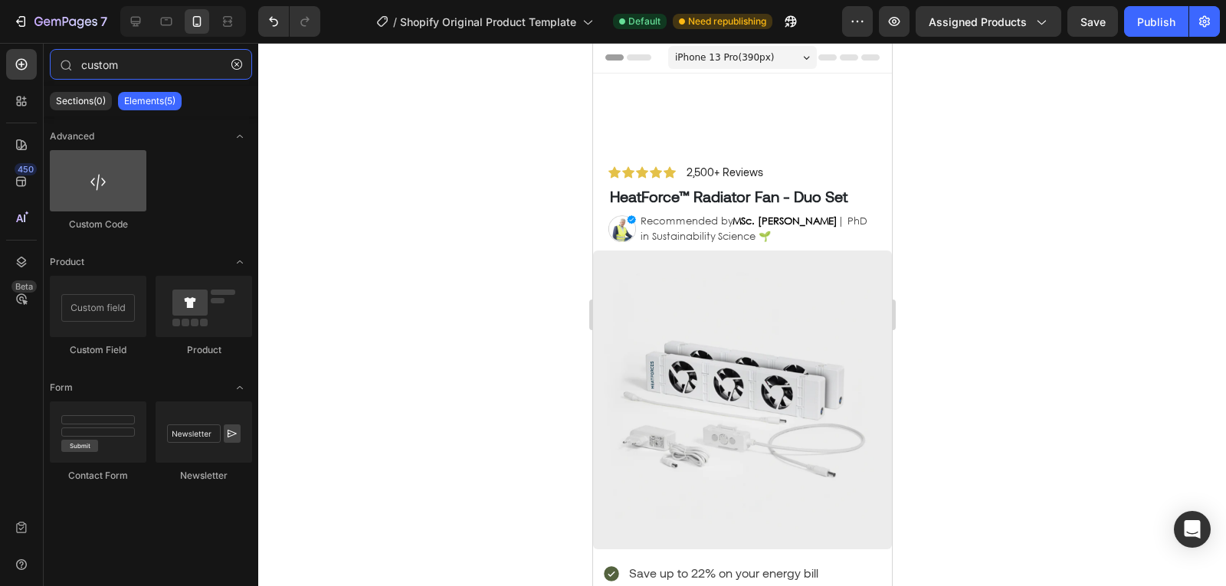
type input "custom"
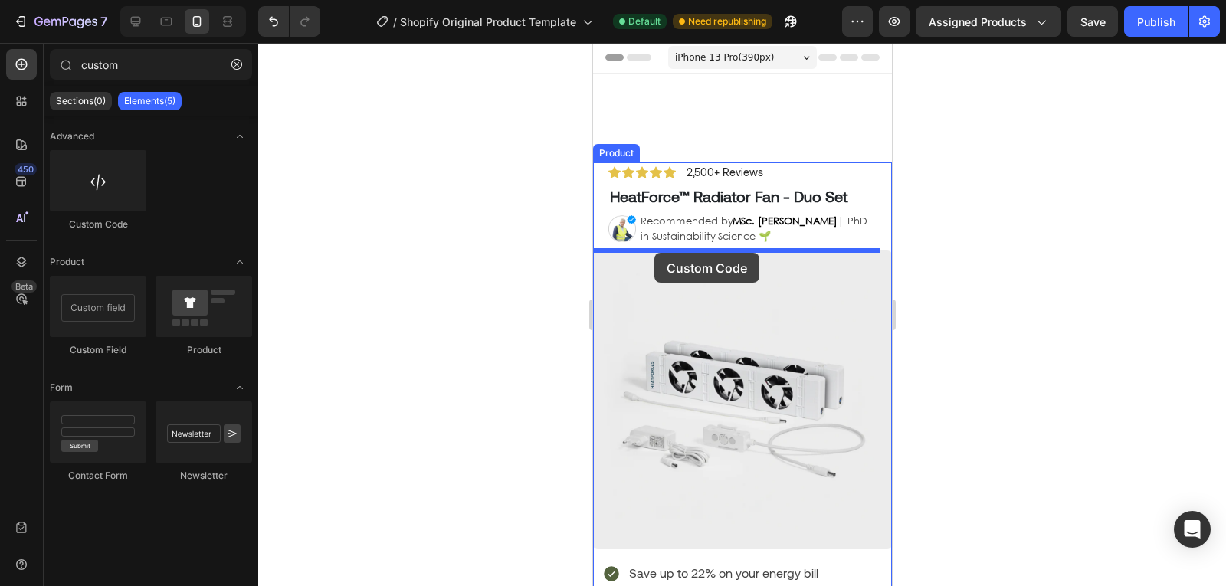
drag, startPoint x: 702, startPoint y: 216, endPoint x: 654, endPoint y: 253, distance: 60.7
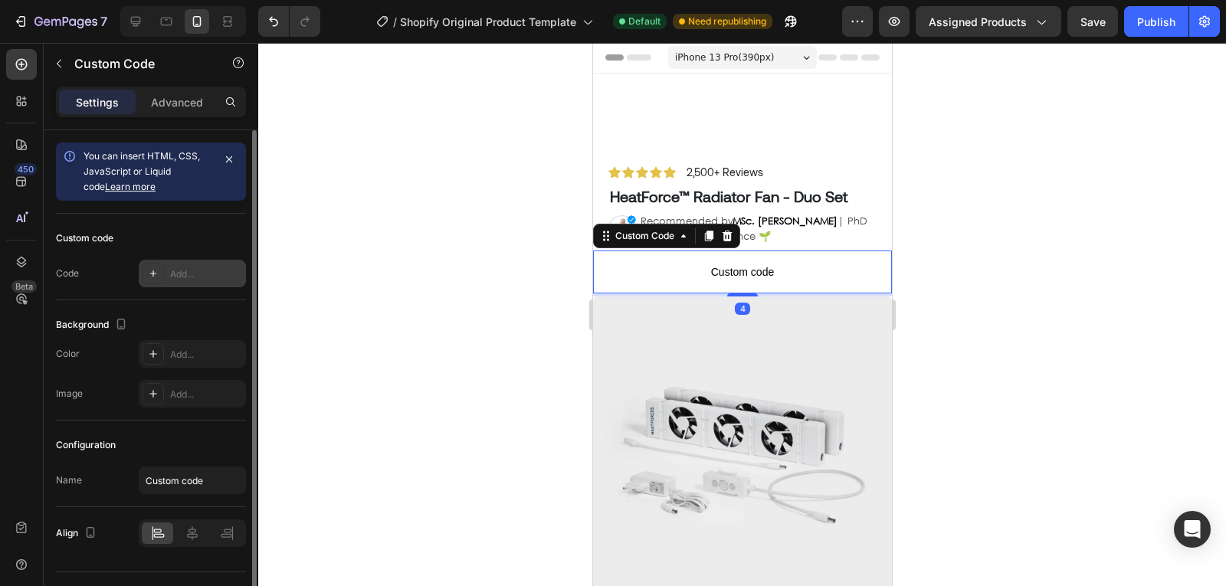
click at [153, 274] on icon at bounding box center [153, 273] width 6 height 6
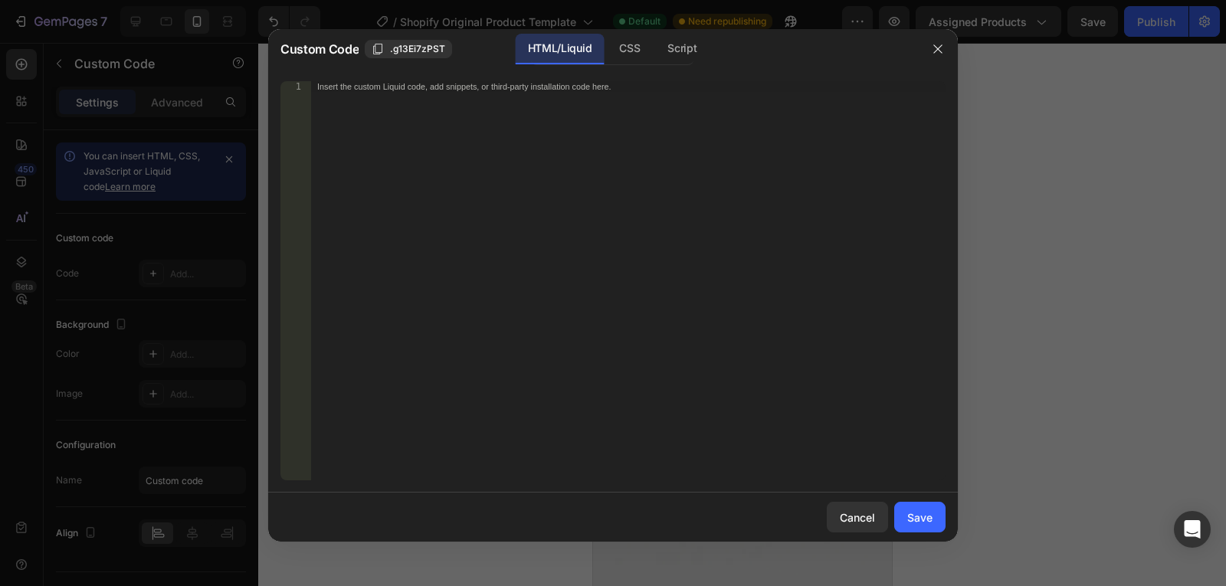
click at [503, 247] on div "Insert the custom Liquid code, add snippets, or third-party installation code h…" at bounding box center [628, 291] width 634 height 421
paste textarea "<span>| Gecertificeerd podoloog 🦶</span>"
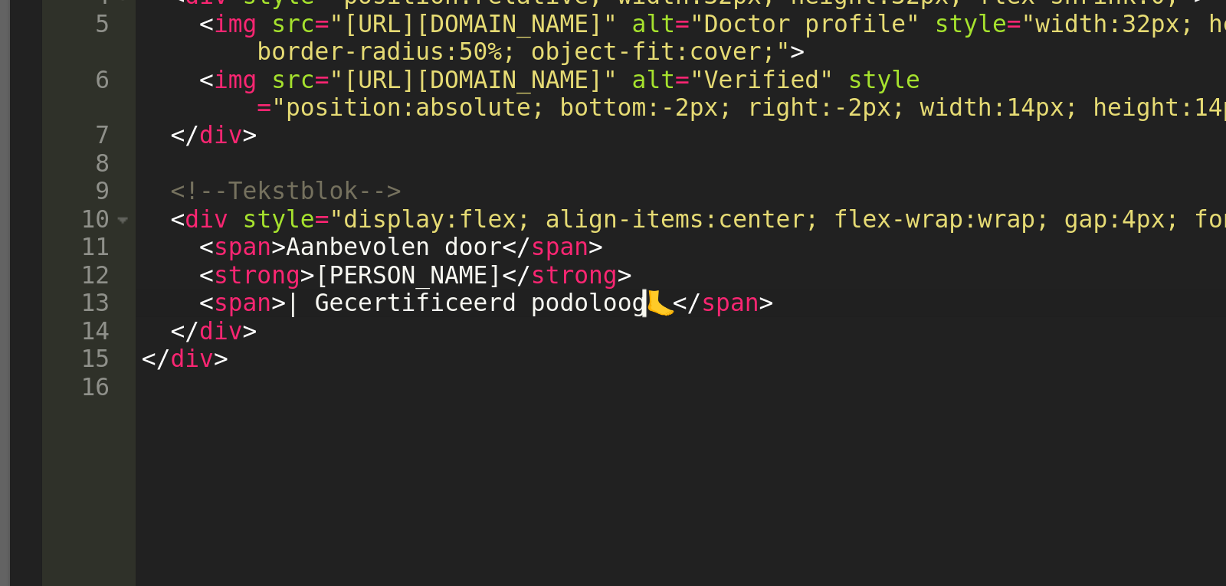
click at [510, 250] on div "< div style = "display:flex; align-items:center; gap:8px; font-family: Montserr…" at bounding box center [631, 296] width 630 height 431
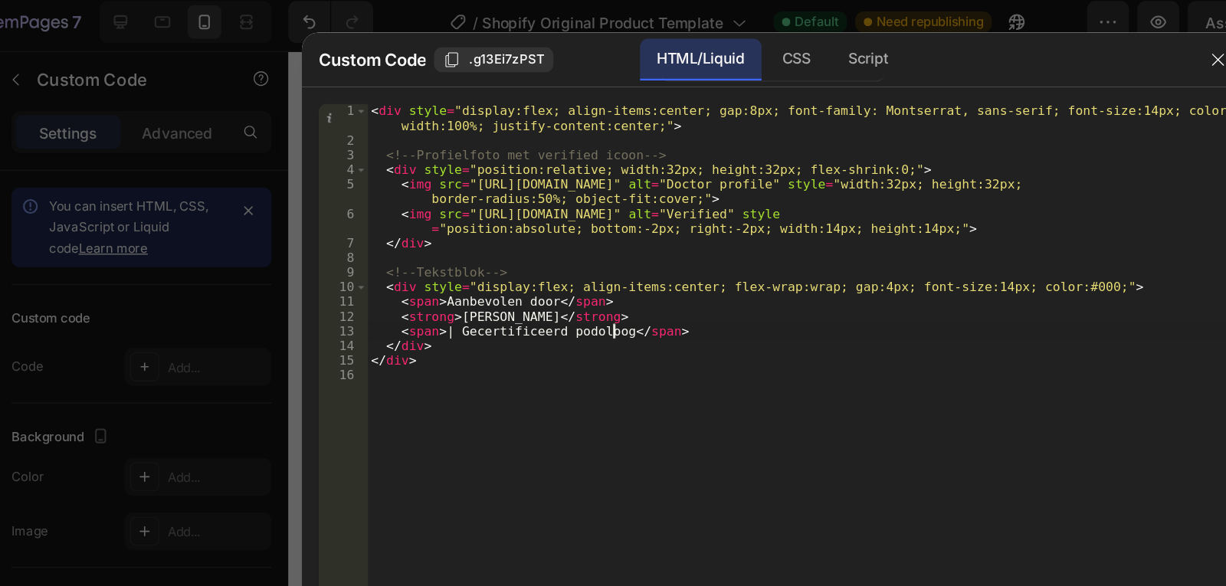
click at [395, 226] on div "< div style = "display:flex; align-items:center; gap:8px; font-family: Montserr…" at bounding box center [631, 296] width 630 height 431
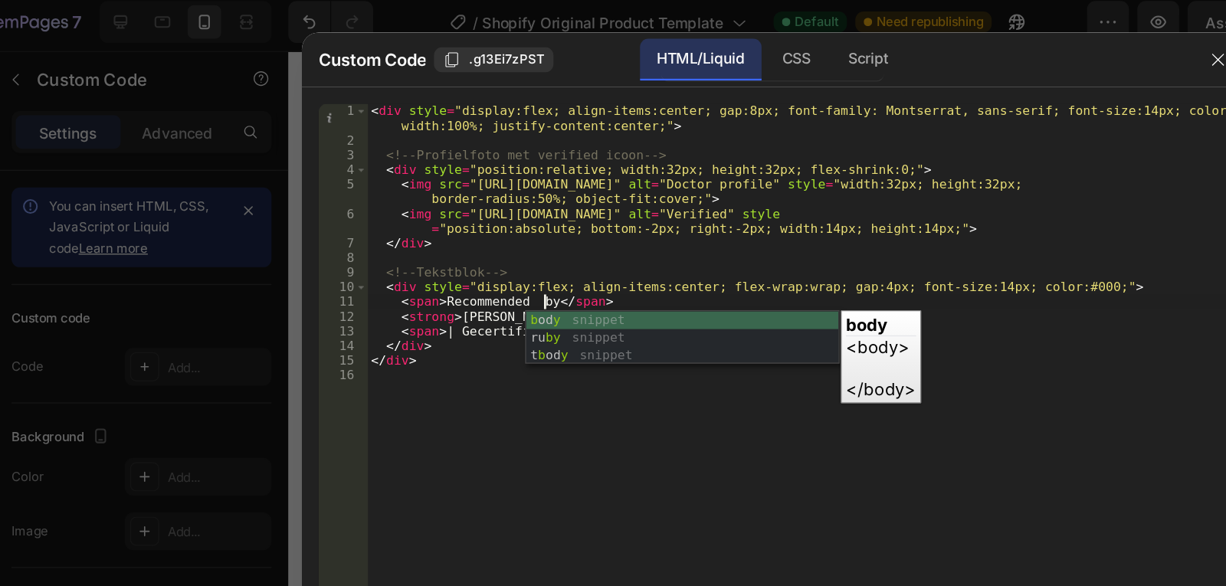
click at [435, 227] on div "< div style = "display:flex; align-items:center; gap:8px; font-family: Montserr…" at bounding box center [631, 296] width 630 height 431
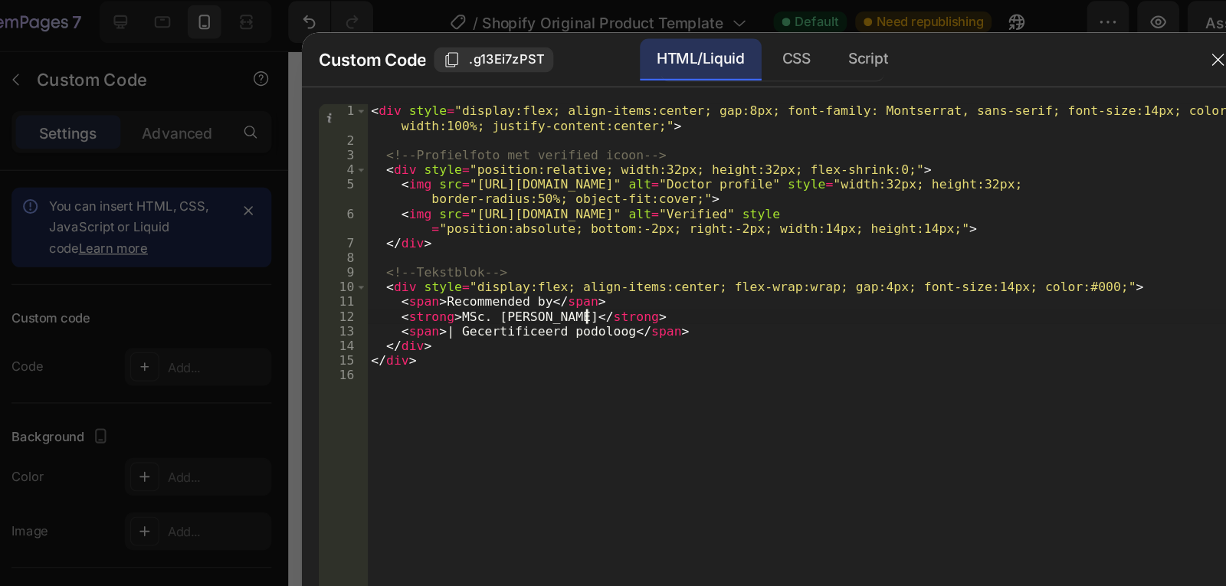
scroll to position [0, 13]
click at [393, 247] on div "< div style = "display:flex; align-items:center; gap:8px; font-family: Montserr…" at bounding box center [631, 296] width 630 height 431
click at [393, 247] on div "< div style = "display:flex; align-items:center; gap:8px; font-family: Montserr…" at bounding box center [631, 280] width 630 height 399
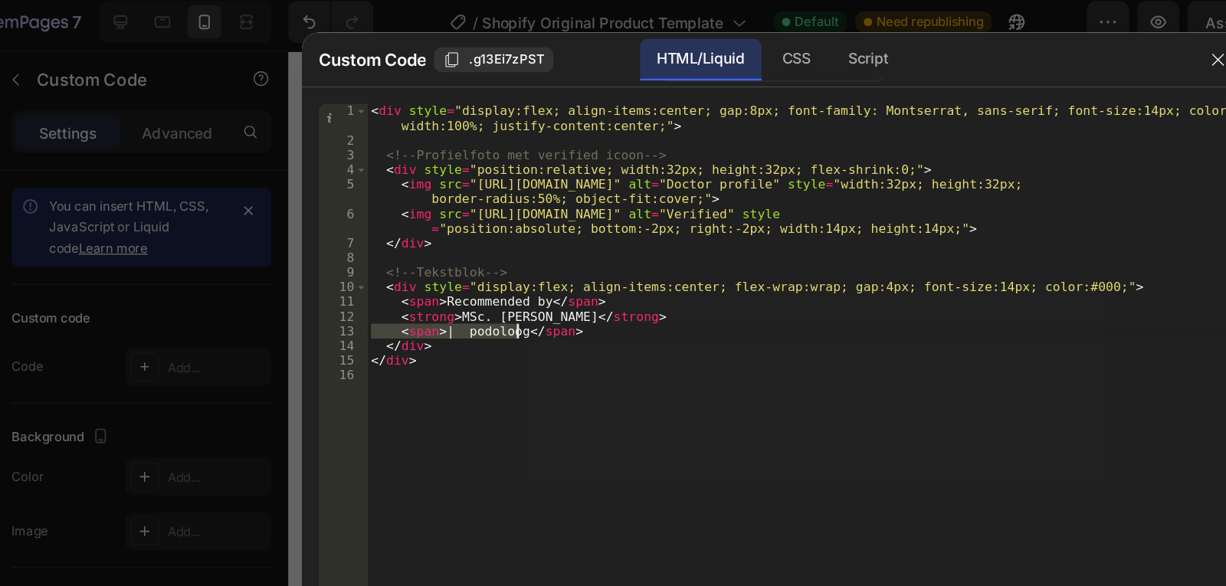
click at [393, 247] on div "< div style = "display:flex; align-items:center; gap:8px; font-family: Montserr…" at bounding box center [631, 296] width 630 height 431
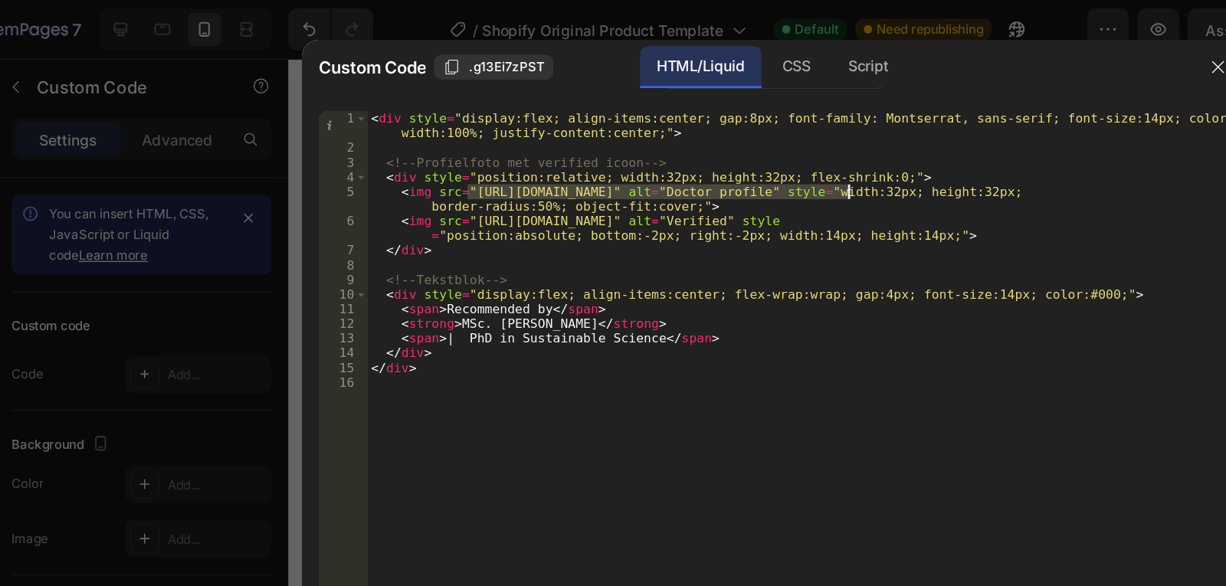
drag, startPoint x: 388, startPoint y: 141, endPoint x: 666, endPoint y: 146, distance: 277.4
click at [666, 146] on div "< div style = "display:flex; align-items:center; gap:8px; font-family: Montserr…" at bounding box center [631, 296] width 630 height 431
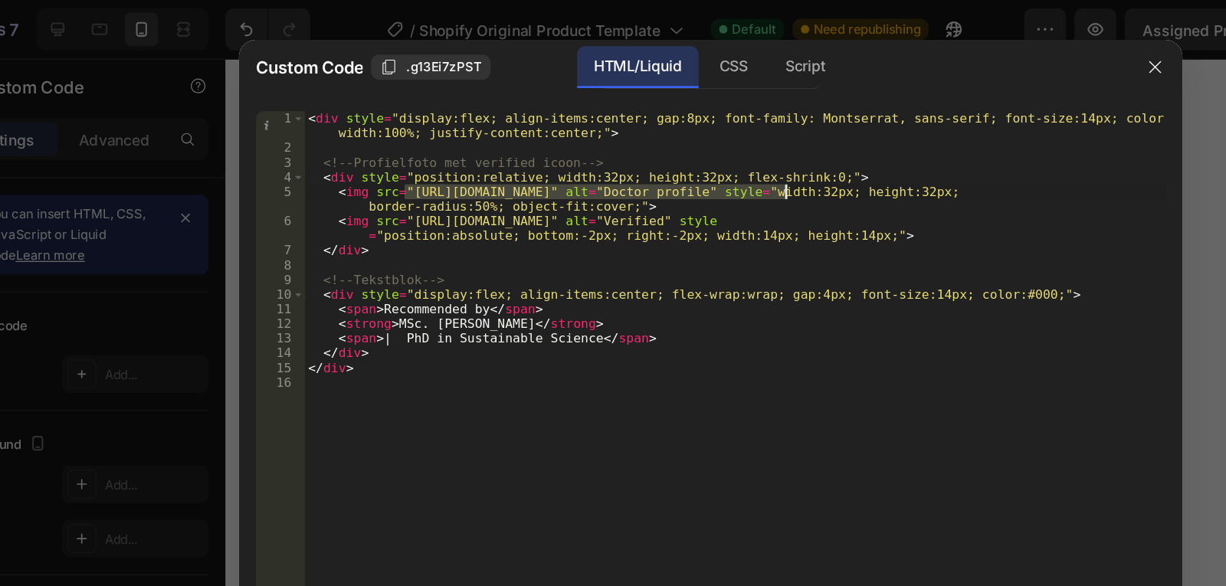
drag, startPoint x: 503, startPoint y: 208, endPoint x: 494, endPoint y: 202, distance: 10.6
click at [494, 202] on div "< div style = "display:flex; align-items:center; gap:8px; font-family: Montserr…" at bounding box center [631, 296] width 630 height 431
click at [533, 200] on div "< div style = "display:flex; align-items:center; gap:8px; font-family: Montserr…" at bounding box center [631, 296] width 630 height 431
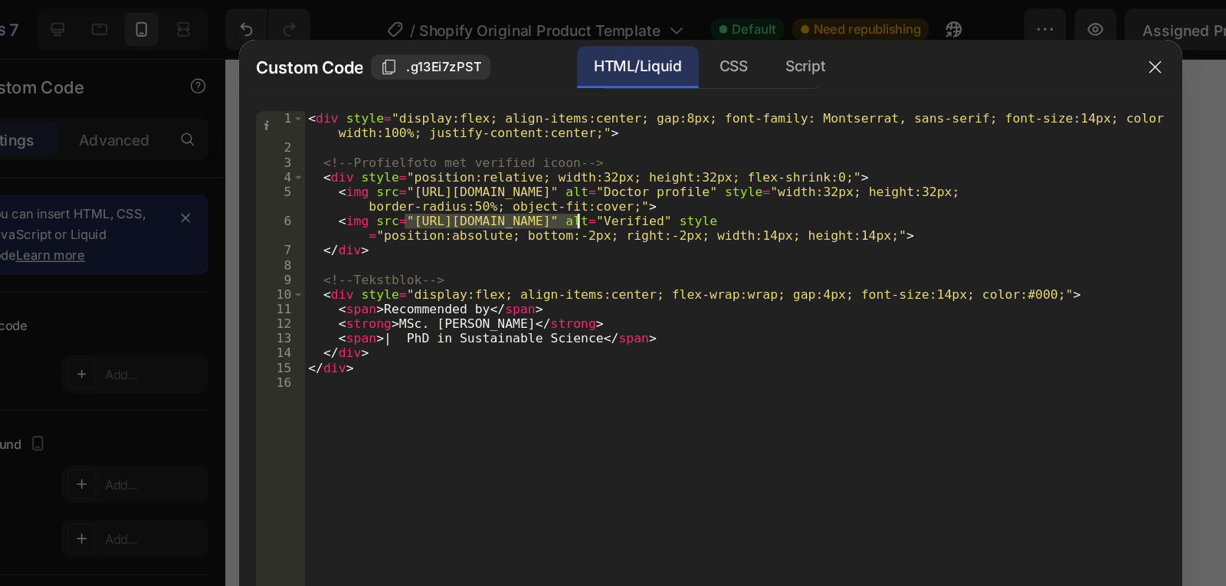
drag, startPoint x: 390, startPoint y: 165, endPoint x: 501, endPoint y: 168, distance: 111.1
click at [501, 168] on div "< div style = "display:flex; align-items:center; gap:8px; font-family: Montserr…" at bounding box center [631, 296] width 630 height 431
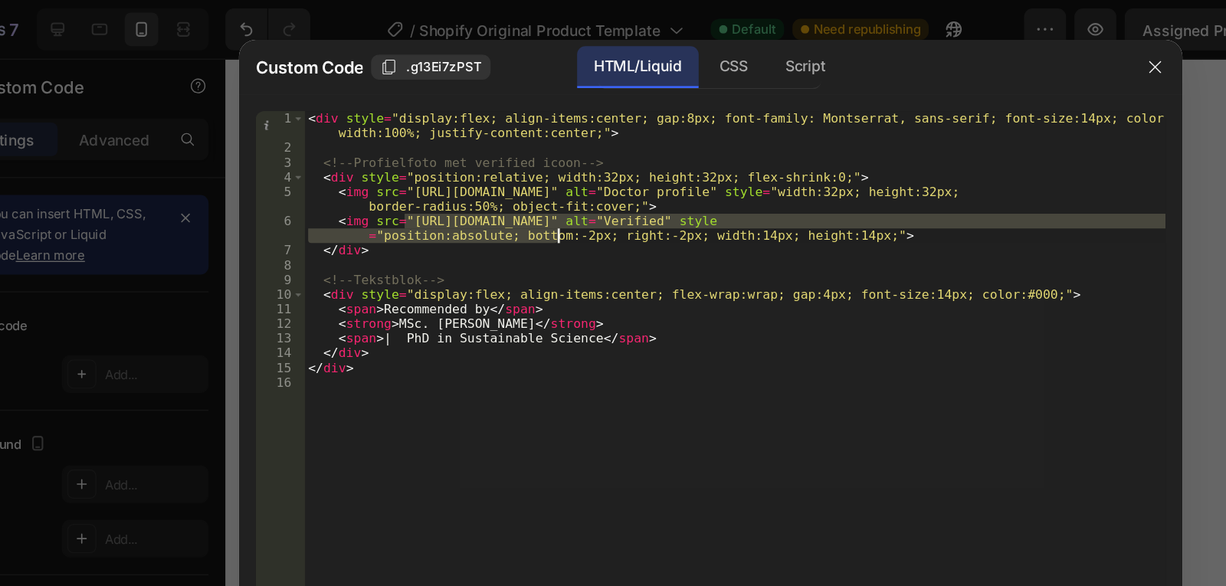
click at [445, 176] on div "< div style = "display:flex; align-items:center; gap:8px; font-family: Montserr…" at bounding box center [631, 280] width 630 height 399
drag, startPoint x: 391, startPoint y: 161, endPoint x: 820, endPoint y: 162, distance: 429.1
click at [820, 162] on div "< div style = "display:flex; align-items:center; gap:8px; font-family: Montserr…" at bounding box center [631, 296] width 630 height 431
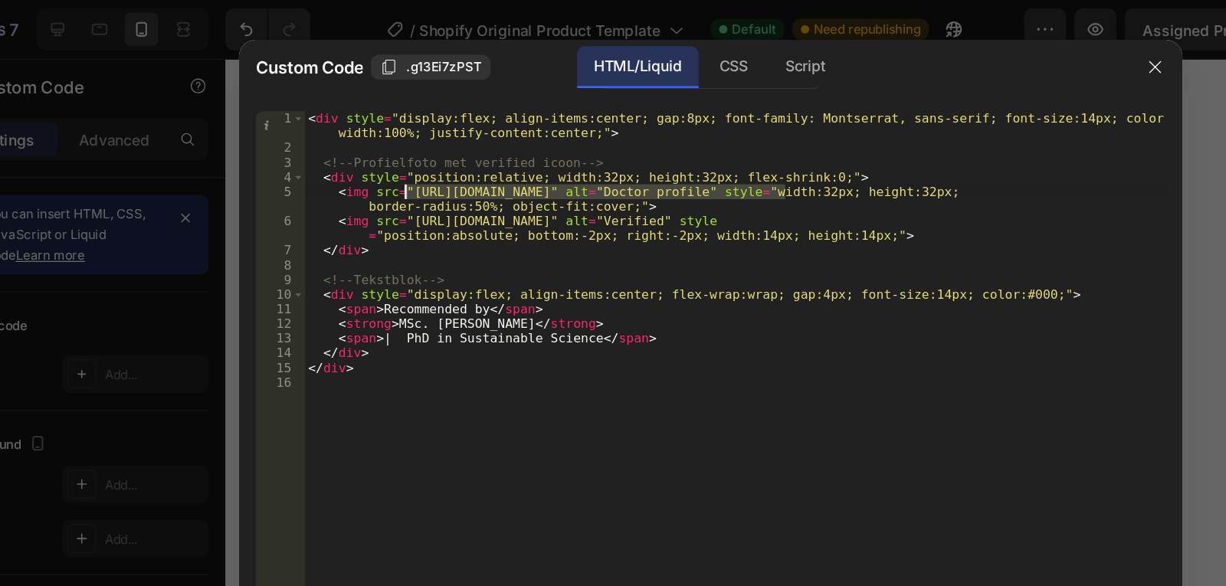
drag, startPoint x: 667, startPoint y: 141, endPoint x: 388, endPoint y: 144, distance: 278.2
click at [388, 144] on div "< div style = "display:flex; align-items:center; gap:8px; font-family: Montserr…" at bounding box center [631, 296] width 630 height 431
click at [428, 158] on div "< div style = "display:flex; align-items:center; gap:8px; font-family: Montserr…" at bounding box center [631, 296] width 630 height 431
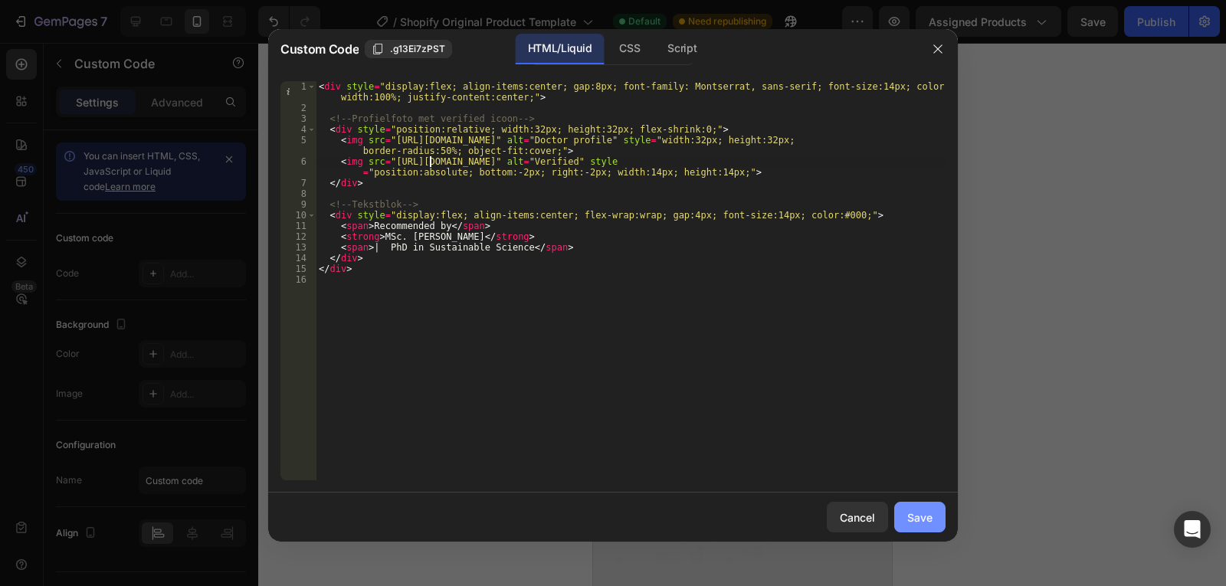
type textarea "</div>"
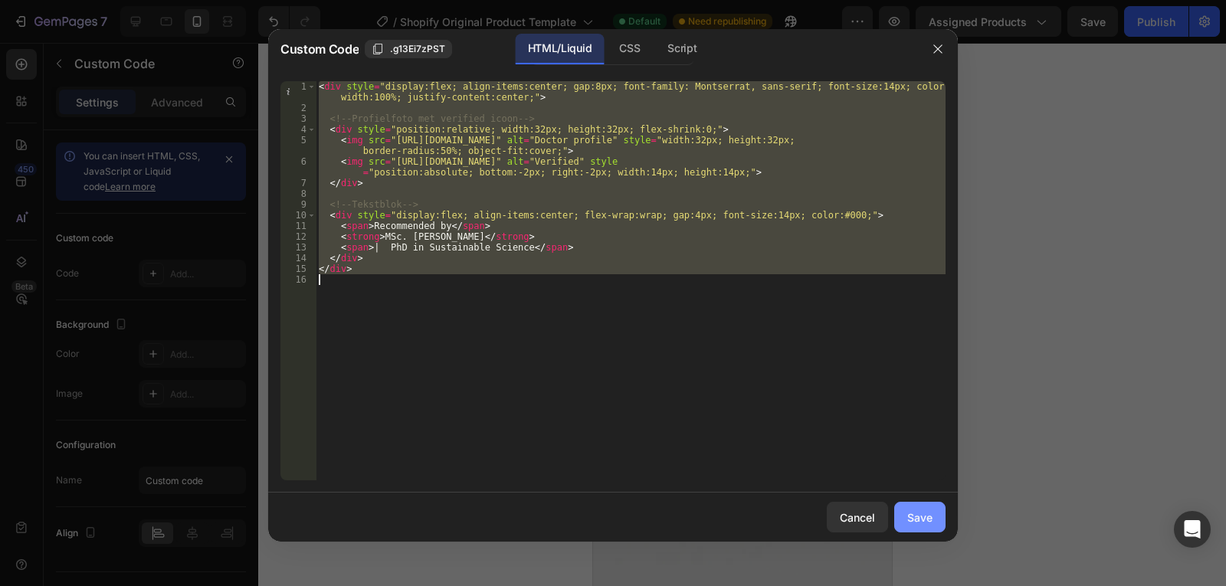
click at [927, 518] on div "Save" at bounding box center [919, 518] width 25 height 16
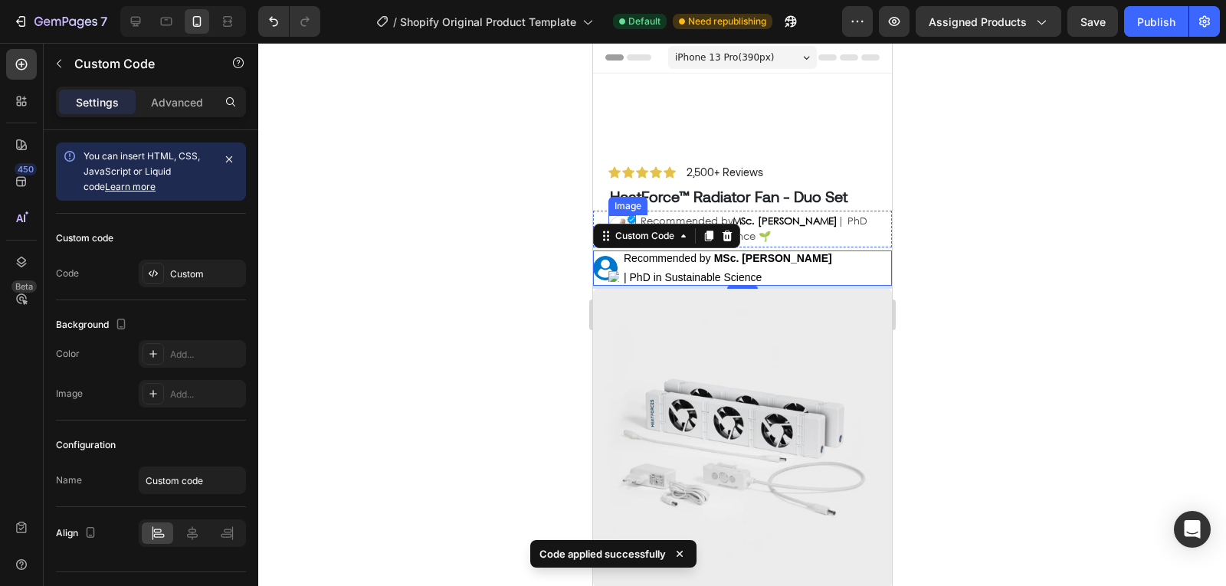
click at [621, 221] on img at bounding box center [622, 229] width 28 height 28
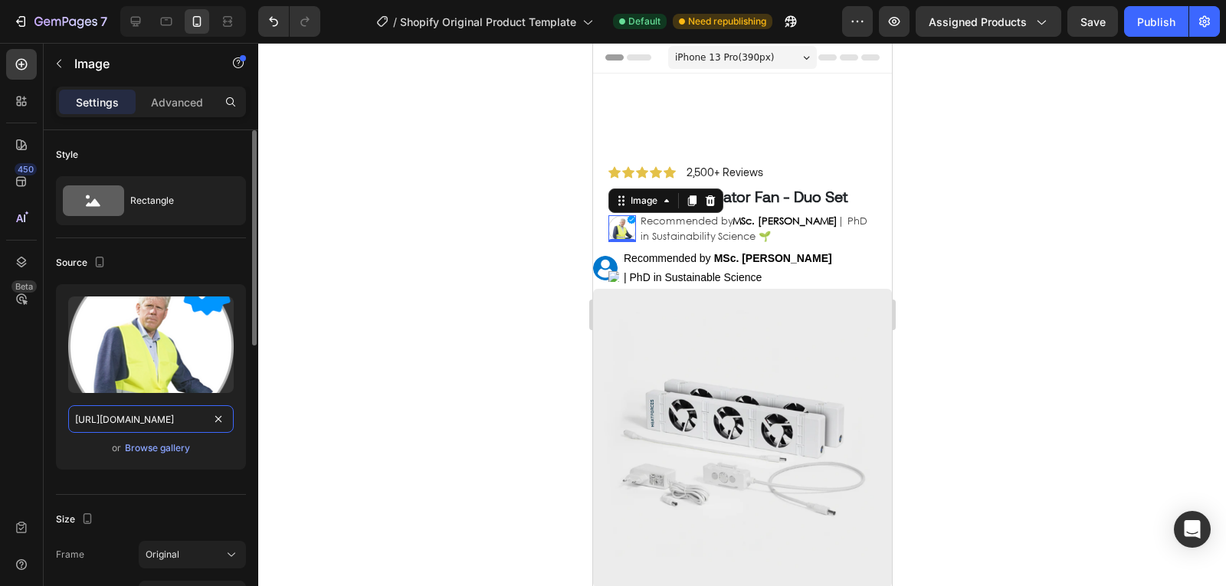
click at [182, 421] on input "[URL][DOMAIN_NAME]" at bounding box center [151, 419] width 166 height 28
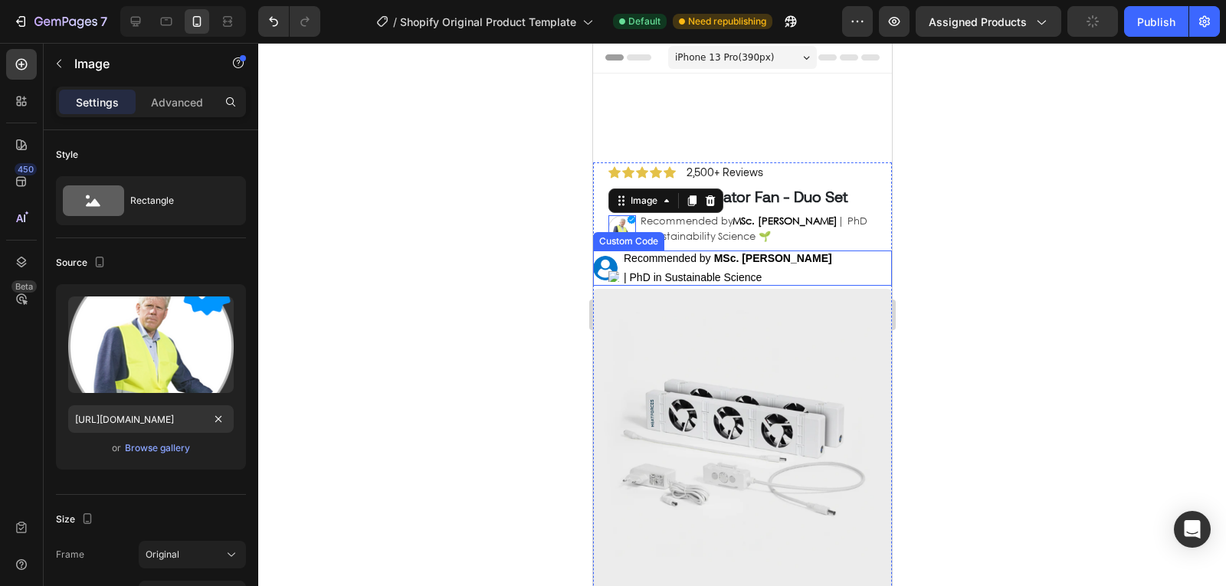
click at [684, 267] on span "Recommended by" at bounding box center [666, 259] width 87 height 16
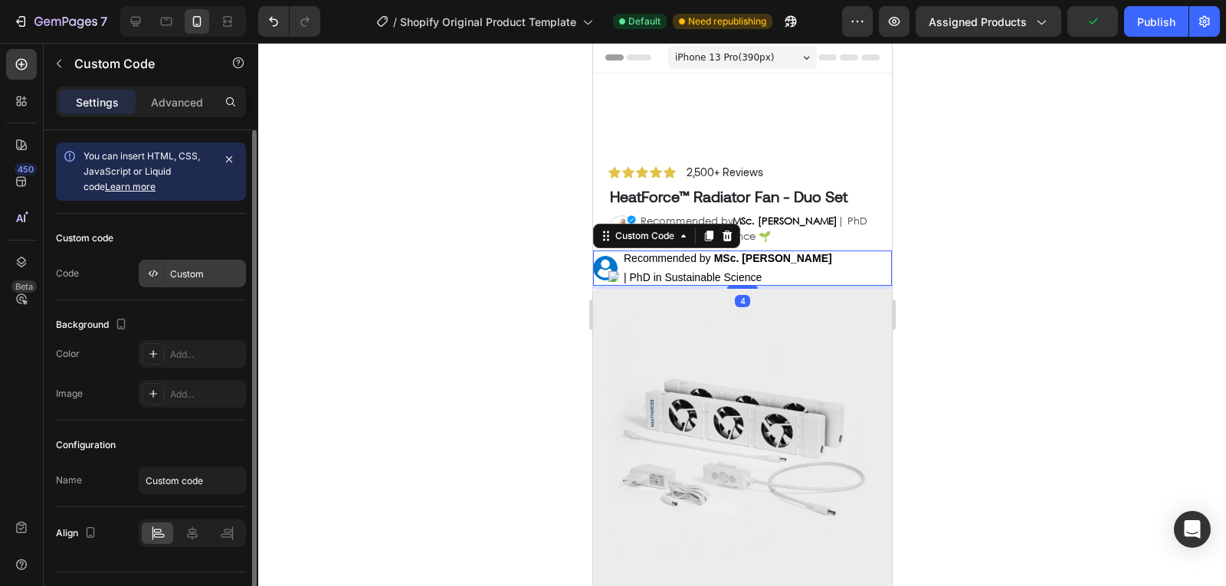
click at [182, 275] on div "Custom" at bounding box center [206, 274] width 72 height 14
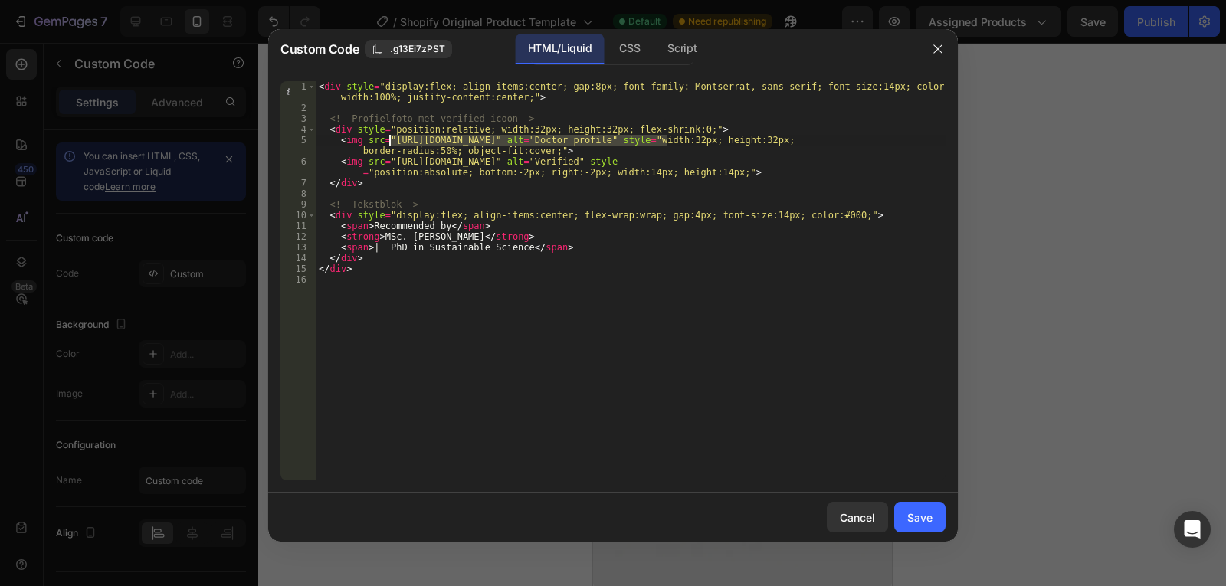
drag, startPoint x: 668, startPoint y: 142, endPoint x: 390, endPoint y: 139, distance: 278.1
click at [390, 139] on div "< div style = "display:flex; align-items:center; gap:8px; font-family: Montserr…" at bounding box center [631, 296] width 630 height 431
paste textarea ".[DOMAIN_NAME][URL]"
type textarea "<img src="[URL][DOMAIN_NAME]" alt="Doctor profile" style="width:32px; height:32…"
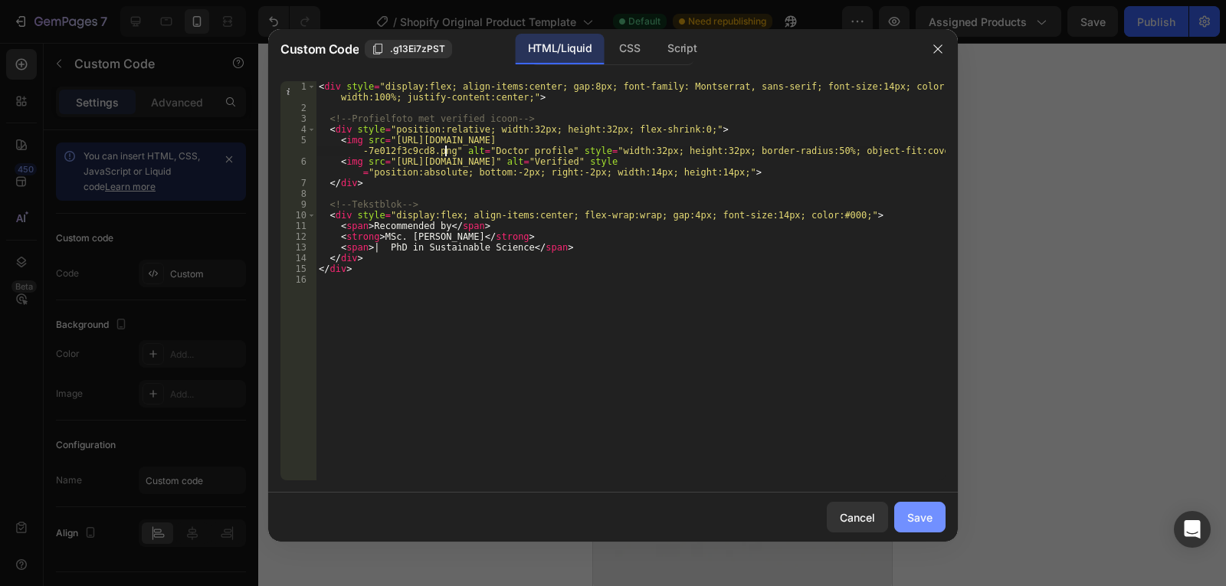
click at [911, 514] on div "Save" at bounding box center [919, 518] width 25 height 16
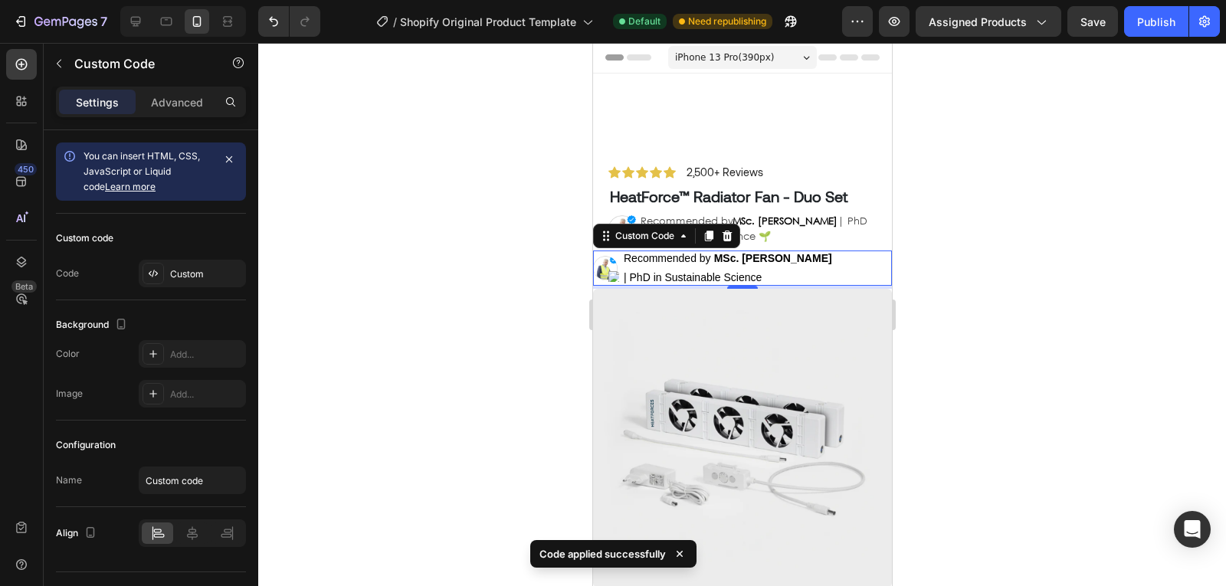
click at [1011, 316] on div at bounding box center [742, 314] width 968 height 543
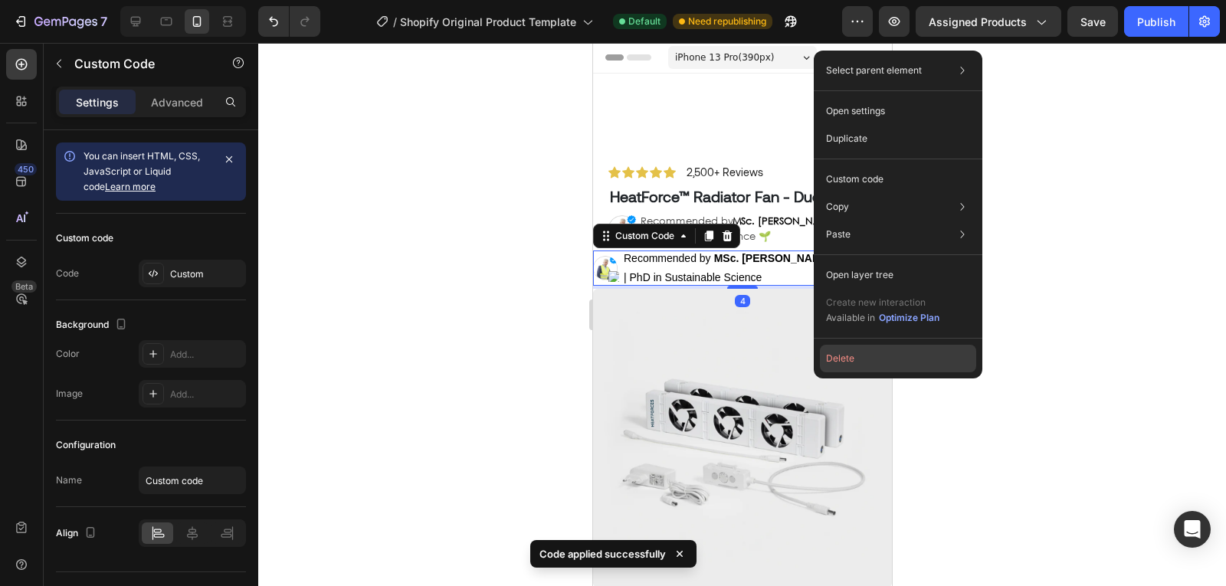
click at [847, 360] on button "Delete" at bounding box center [898, 359] width 156 height 28
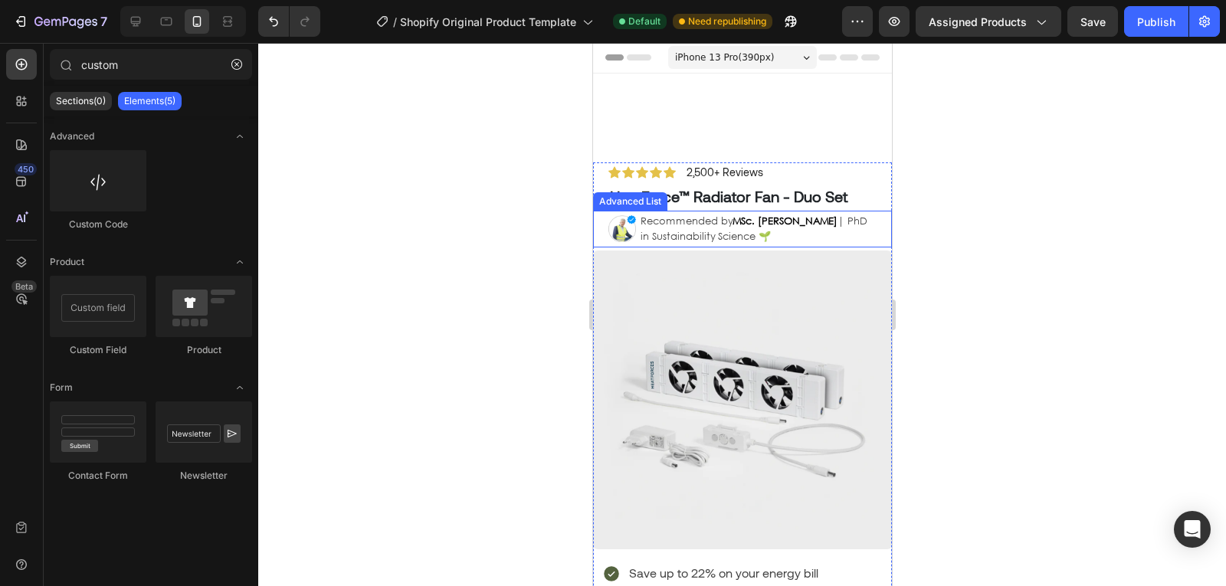
click at [599, 231] on div "Image Recommended by MSc. [PERSON_NAME] | PhD in Sustainability Science 🌱 Text …" at bounding box center [741, 229] width 299 height 37
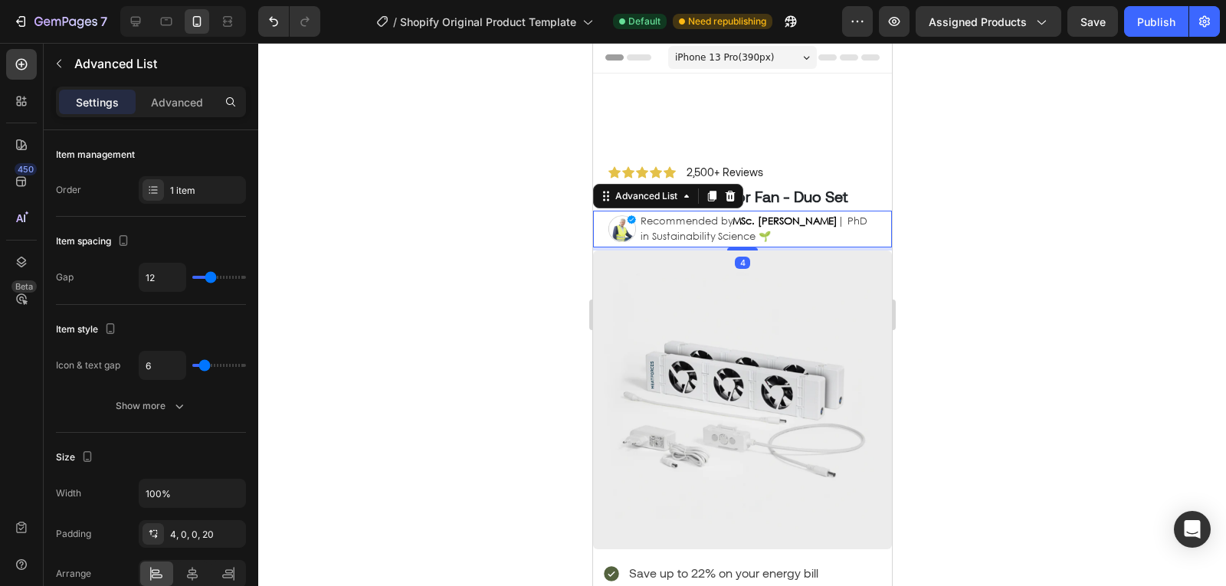
click at [185, 117] on div "Settings Advanced" at bounding box center [151, 109] width 215 height 44
click at [186, 103] on p "Advanced" at bounding box center [177, 102] width 52 height 16
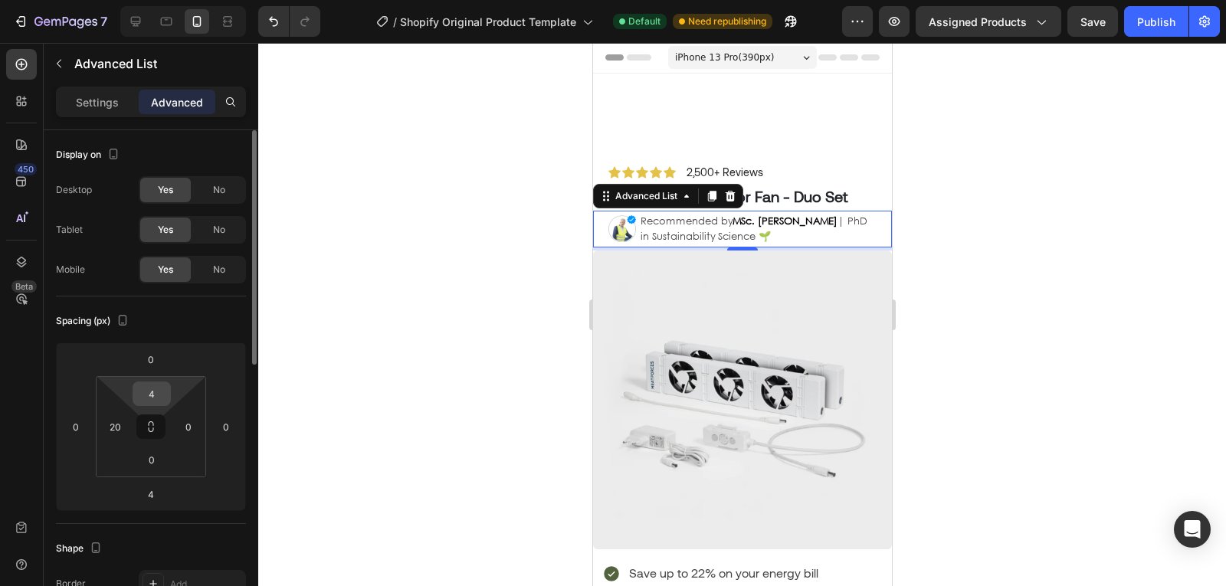
click at [156, 393] on input "4" at bounding box center [151, 393] width 31 height 23
type input "8"
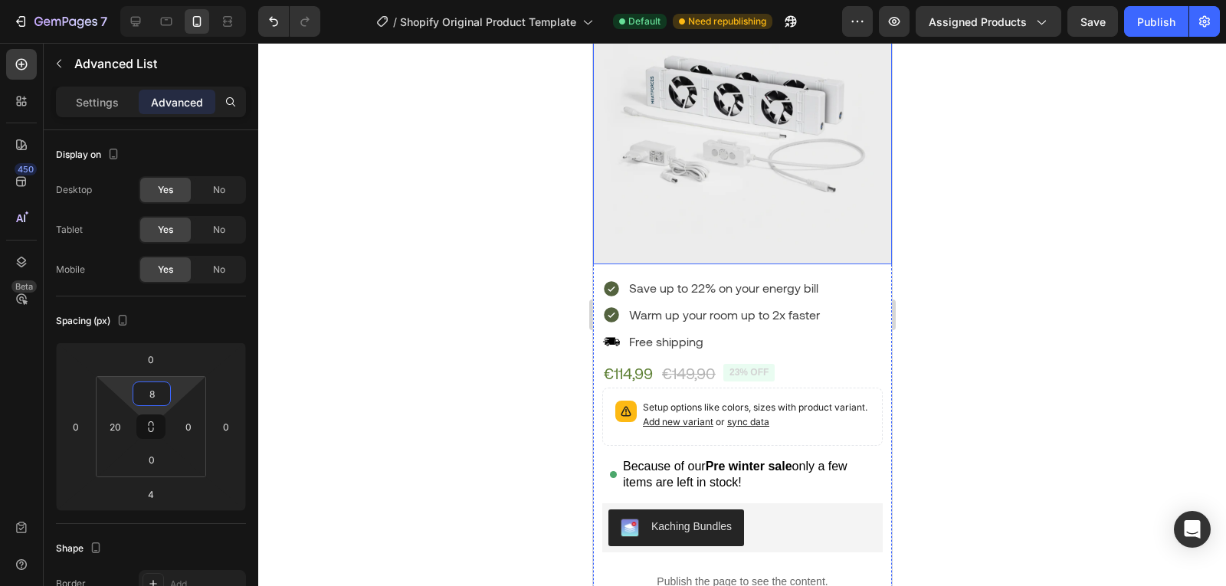
scroll to position [290, 0]
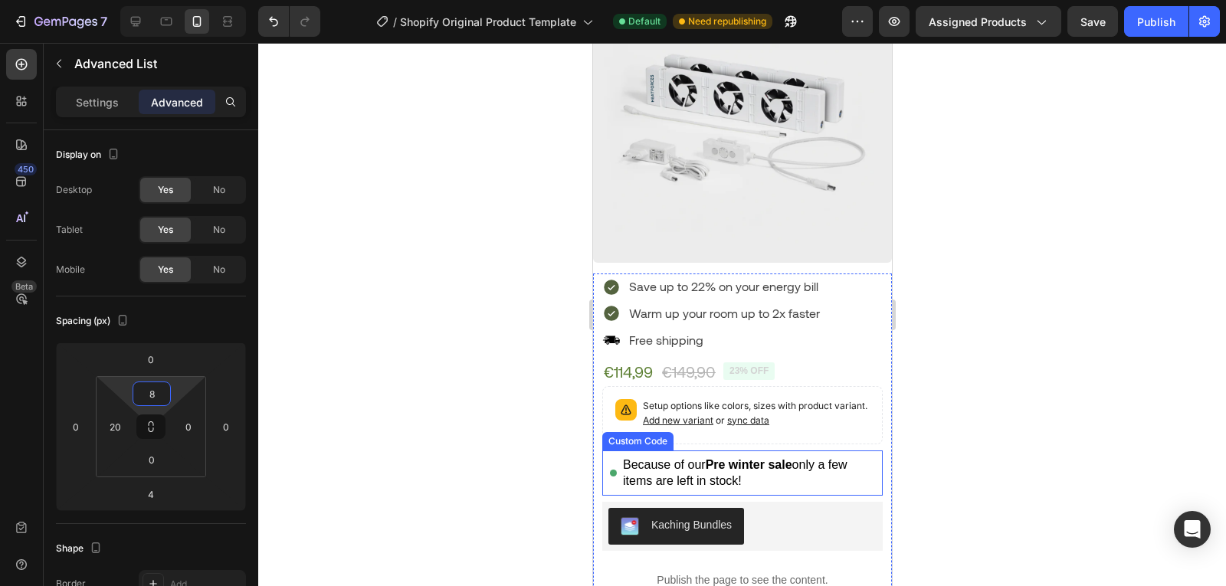
click at [667, 458] on div "Because of our Pre winter sale only a few items are left in stock!" at bounding box center [748, 473] width 252 height 33
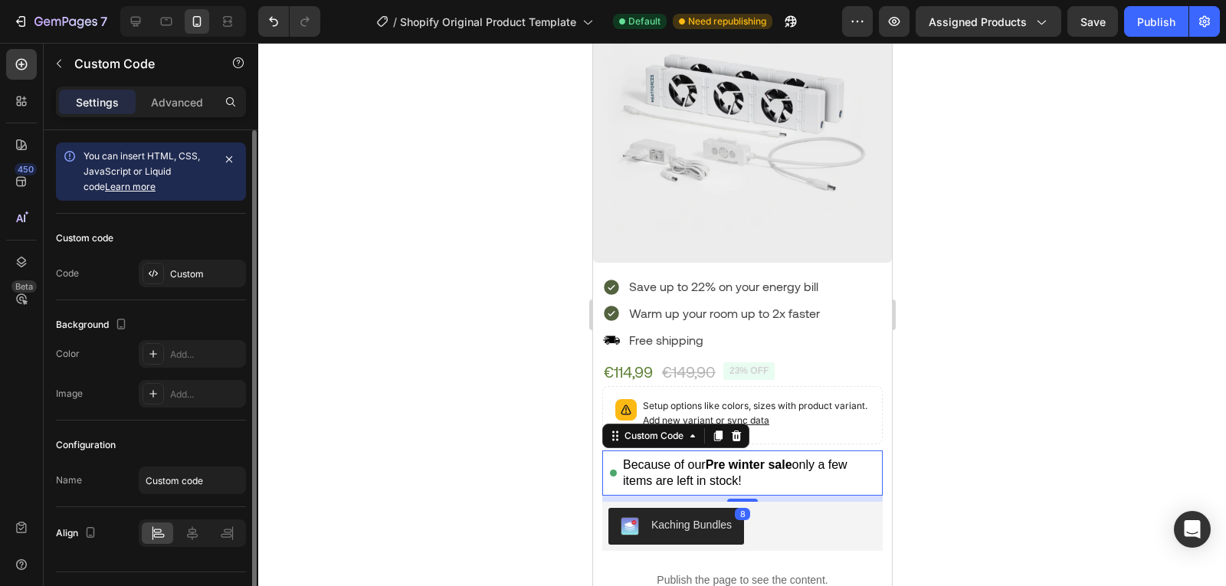
scroll to position [34, 0]
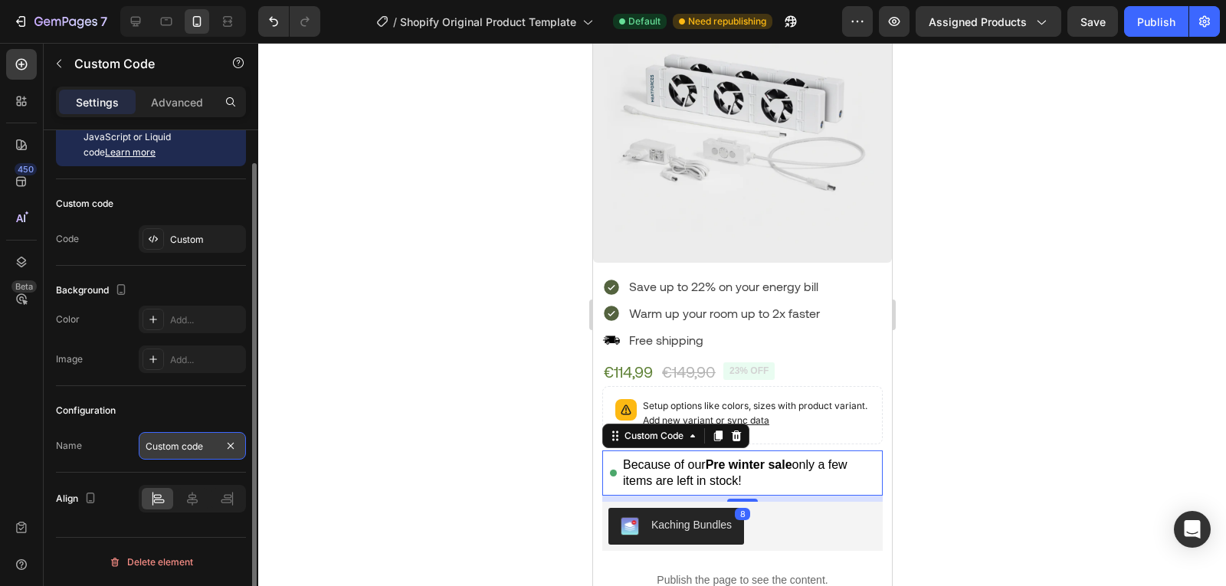
click at [158, 441] on input "Custom code" at bounding box center [192, 446] width 107 height 28
click at [196, 236] on div "Custom" at bounding box center [206, 240] width 72 height 14
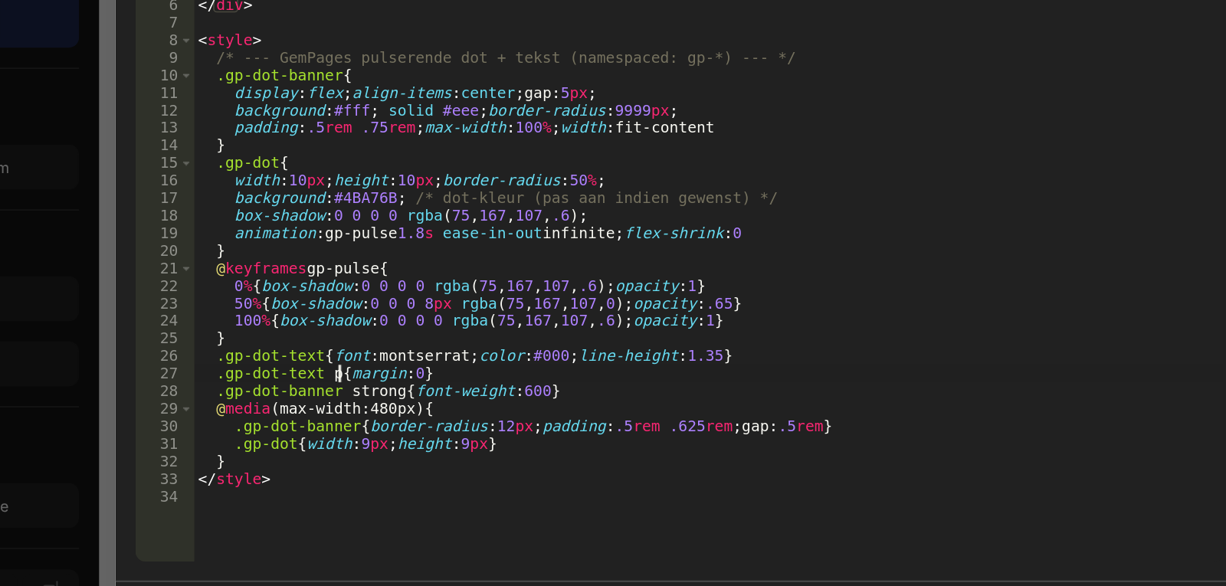
click at [405, 368] on div "< div class = "gp-dot-banner" role = "status" aria-live = "polite" > < span cla…" at bounding box center [631, 291] width 630 height 421
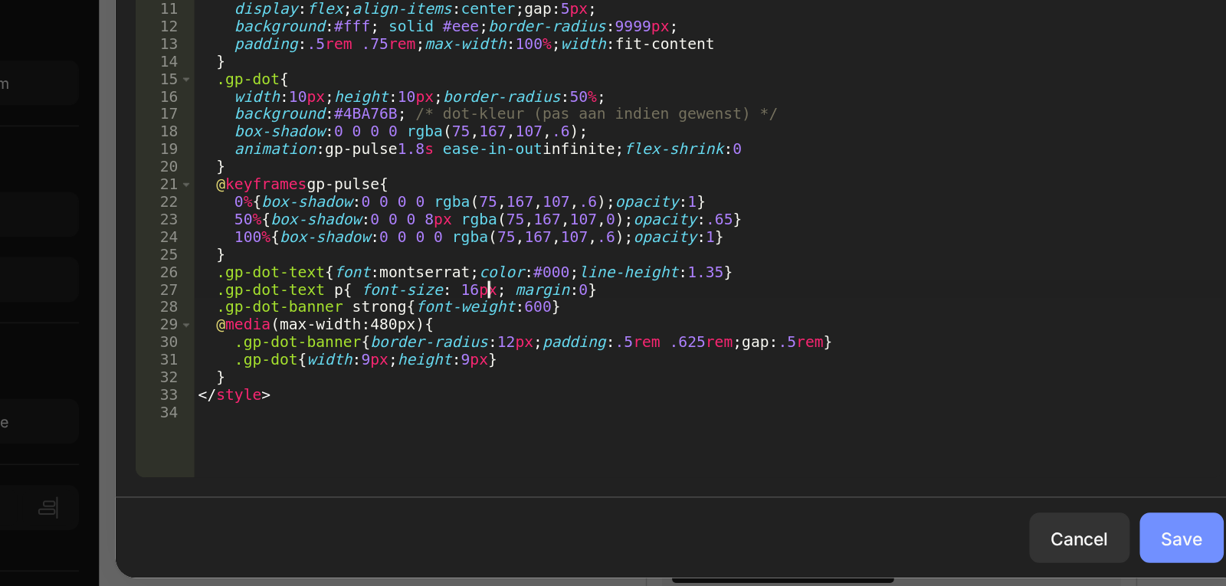
type textarea ".gp-dot-text p{ font-size: 16px; margin:0}"
click at [905, 516] on button "Save" at bounding box center [919, 517] width 51 height 31
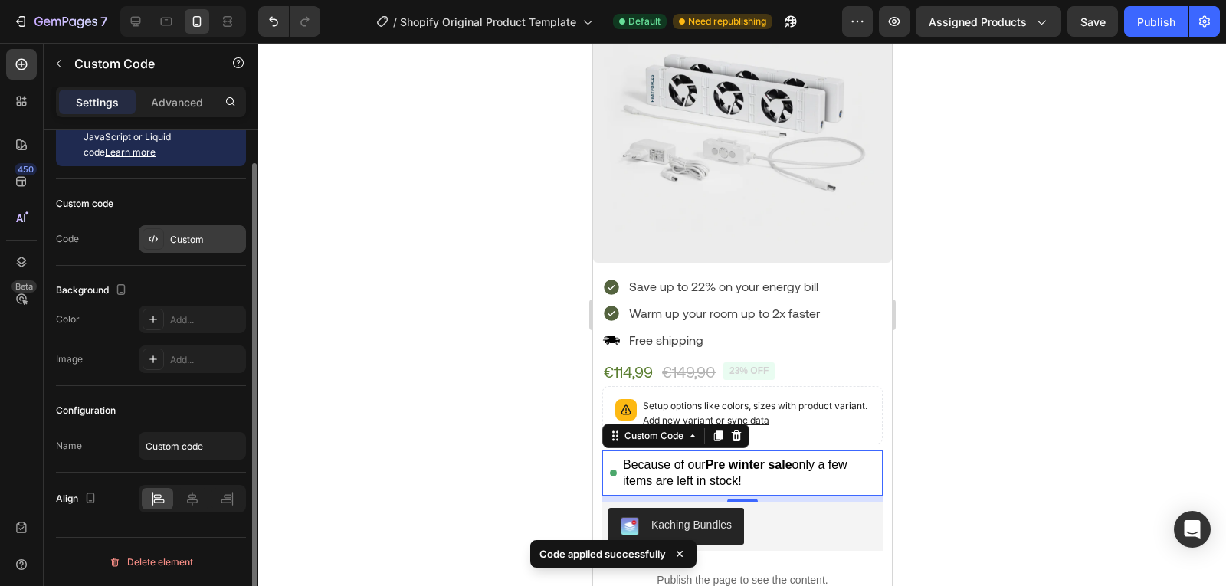
click at [184, 241] on div "Custom" at bounding box center [206, 240] width 72 height 14
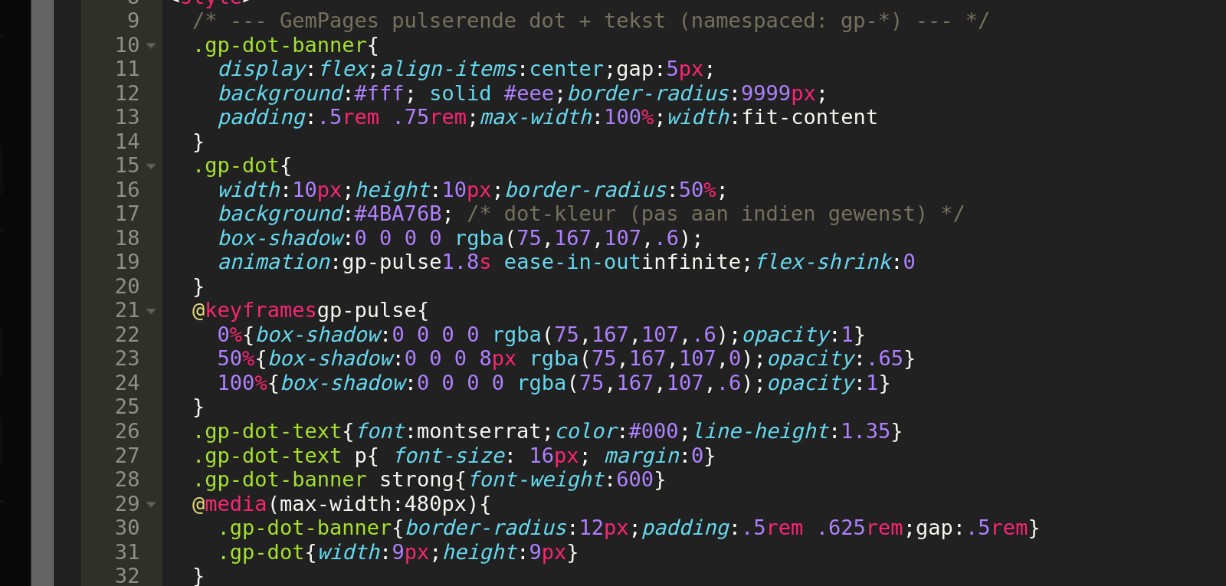
type textarea "100%{box-shadow:0 0 0 0 rgba(75,167,107,.6);opacity:1}"
drag, startPoint x: 470, startPoint y: 336, endPoint x: 455, endPoint y: 333, distance: 15.1
click at [455, 333] on div "< div class = "gp-dot-banner" role = "status" aria-live = "polite" > < span cla…" at bounding box center [631, 291] width 630 height 421
click at [455, 332] on div "< div class = "gp-dot-banner" role = "status" aria-live = "polite" > < span cla…" at bounding box center [631, 280] width 630 height 399
click at [459, 333] on div "< div class = "gp-dot-banner" role = "status" aria-live = "polite" > < span cla…" at bounding box center [631, 291] width 630 height 421
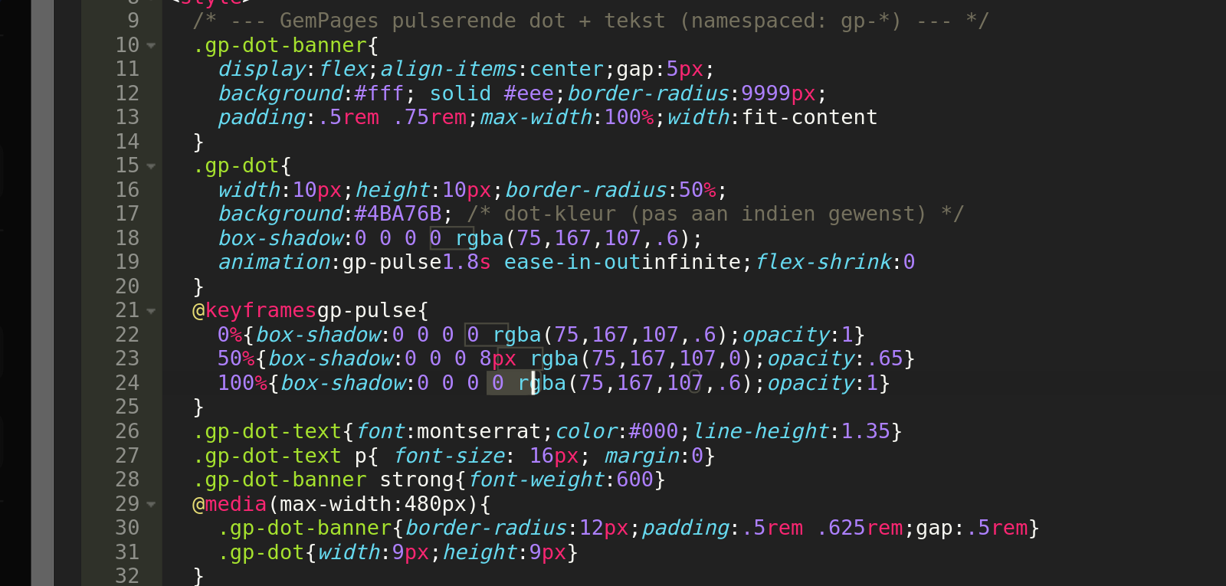
drag, startPoint x: 459, startPoint y: 333, endPoint x: 480, endPoint y: 336, distance: 21.6
click at [480, 336] on div "< div class = "gp-dot-banner" role = "status" aria-live = "polite" > < span cla…" at bounding box center [631, 291] width 630 height 421
click at [458, 331] on div "< div class = "gp-dot-banner" role = "status" aria-live = "polite" > < span cla…" at bounding box center [631, 280] width 630 height 399
drag, startPoint x: 460, startPoint y: 334, endPoint x: 450, endPoint y: 334, distance: 10.7
click at [450, 334] on div "< div class = "gp-dot-banner" role = "status" aria-live = "polite" > < span cla…" at bounding box center [631, 291] width 630 height 421
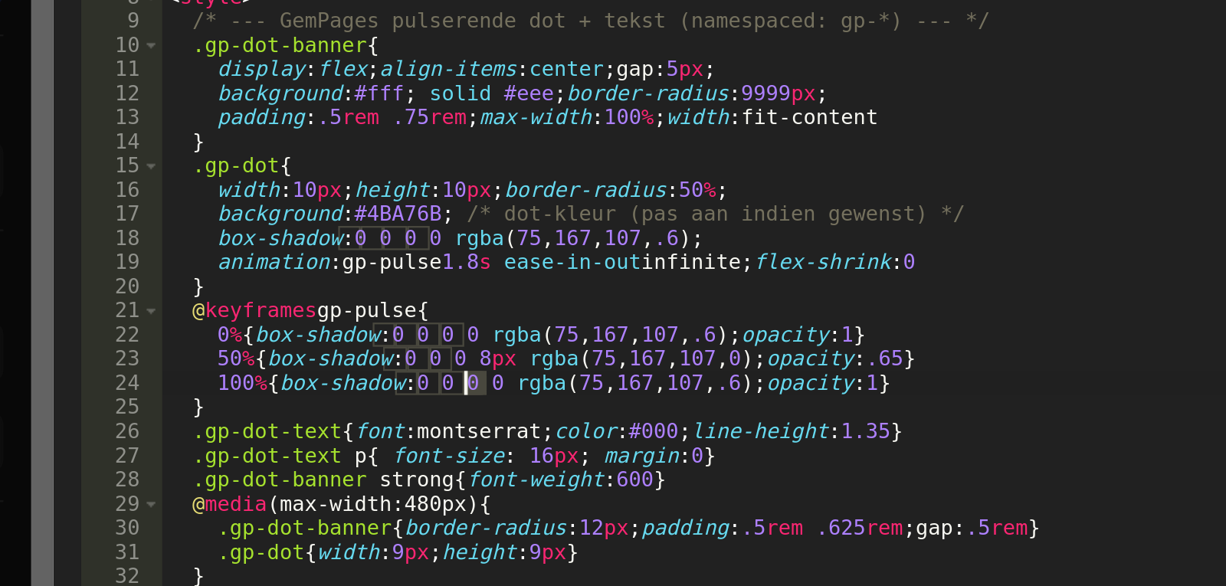
click at [451, 334] on div "< div class = "gp-dot-banner" role = "status" aria-live = "polite" > < span cla…" at bounding box center [631, 280] width 630 height 399
click at [459, 336] on div "< div class = "gp-dot-banner" role = "status" aria-live = "polite" > < span cla…" at bounding box center [631, 291] width 630 height 421
drag, startPoint x: 451, startPoint y: 333, endPoint x: 460, endPoint y: 333, distance: 10.0
click at [460, 333] on div "< div class = "gp-dot-banner" role = "status" aria-live = "polite" > < span cla…" at bounding box center [631, 291] width 630 height 421
click at [460, 333] on div "< div class = "gp-dot-banner" role = "status" aria-live = "polite" > < span cla…" at bounding box center [631, 280] width 630 height 399
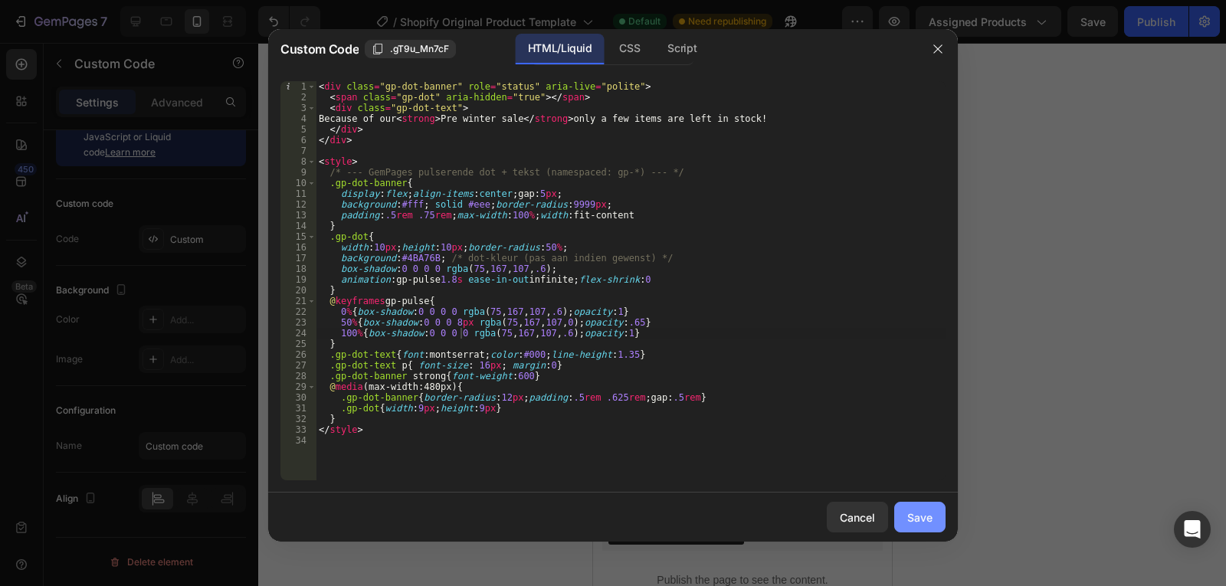
drag, startPoint x: 918, startPoint y: 529, endPoint x: 910, endPoint y: 523, distance: 10.3
click at [910, 523] on div "Save" at bounding box center [919, 518] width 25 height 16
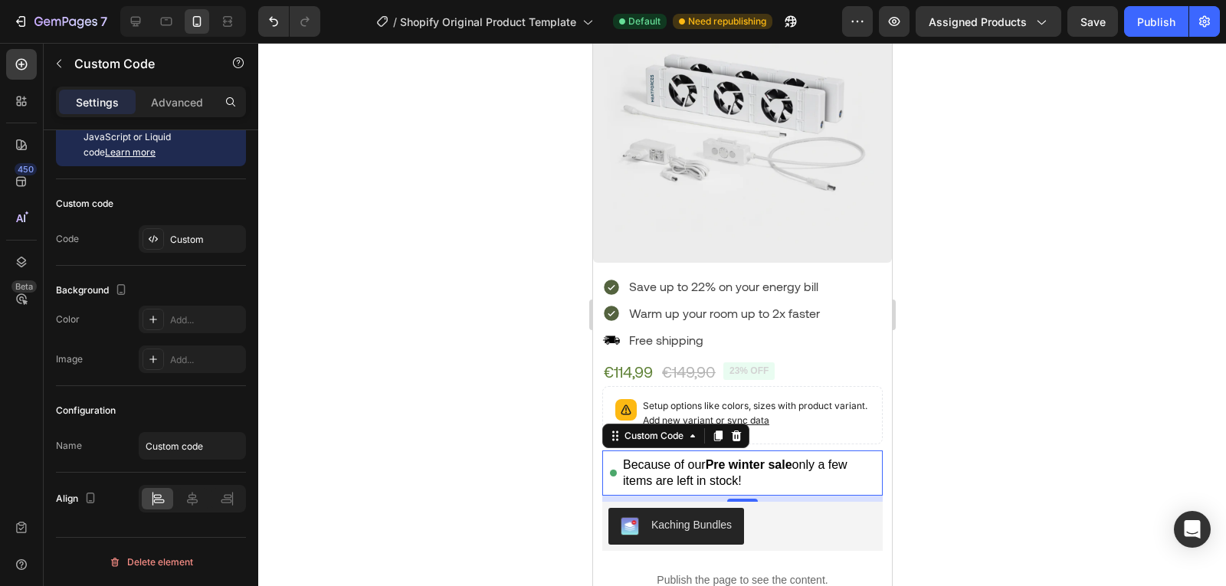
click at [995, 503] on div at bounding box center [742, 314] width 968 height 543
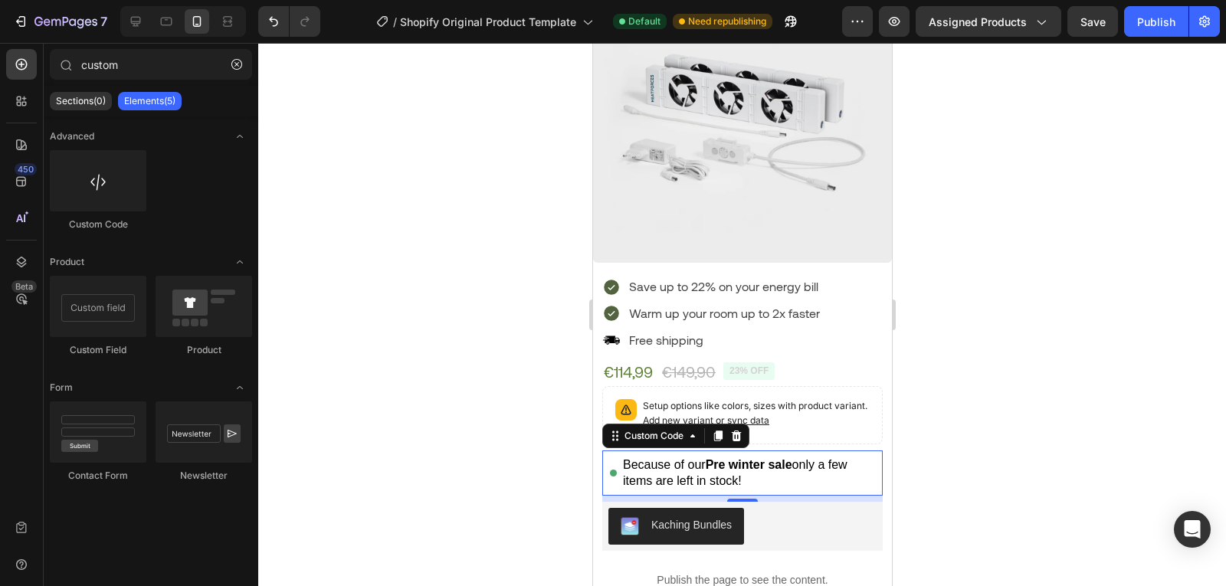
click at [684, 457] on div "Because of our Pre winter sale only a few items are left in stock!" at bounding box center [748, 473] width 252 height 33
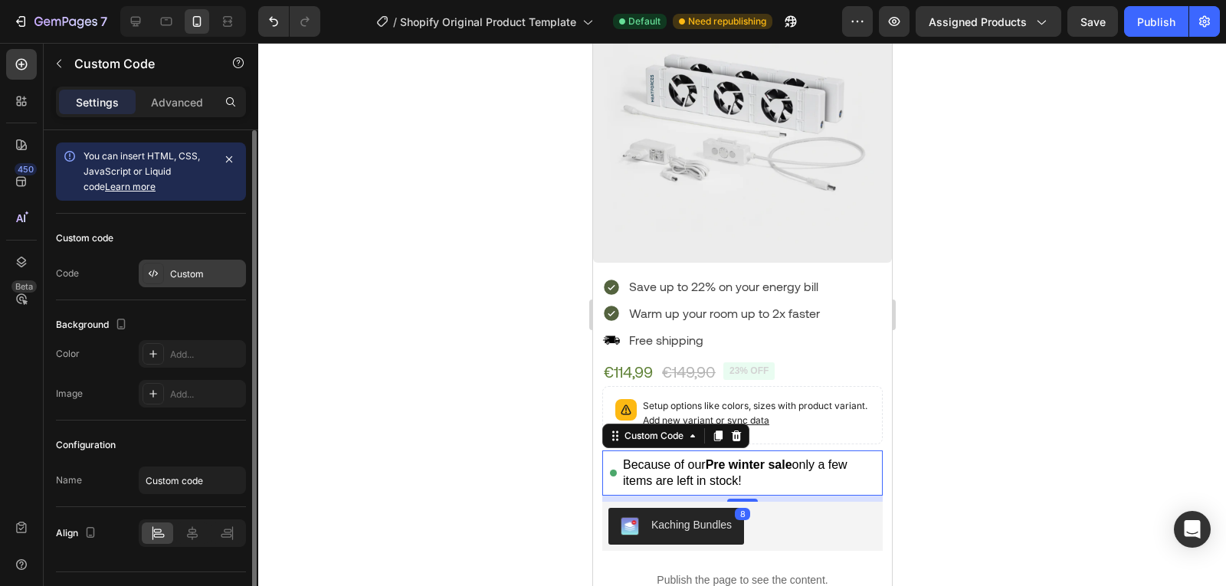
click at [194, 277] on div "Custom" at bounding box center [206, 274] width 72 height 14
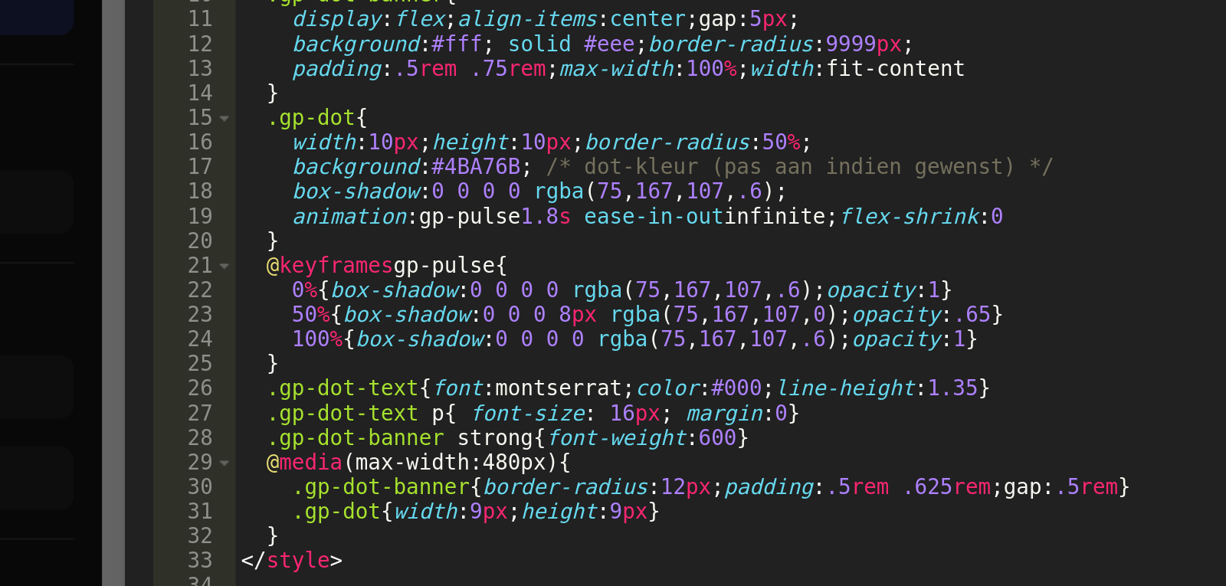
click at [498, 367] on div "< div class = "gp-dot-banner" role = "status" aria-live = "polite" > < span cla…" at bounding box center [631, 291] width 630 height 421
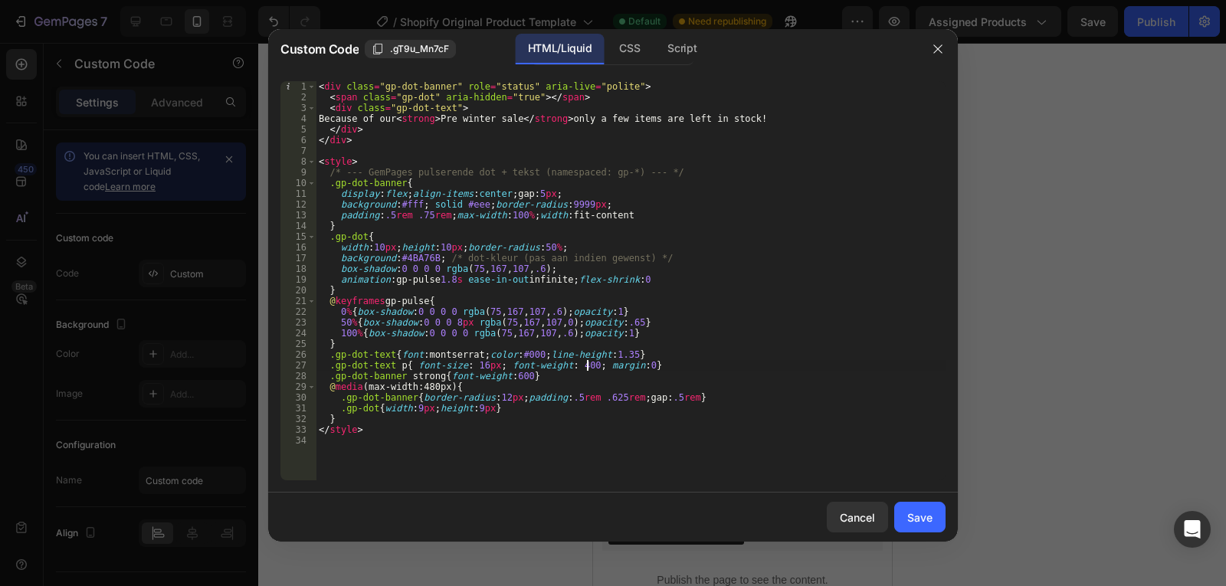
type textarea ".gp-dot-text p{ font-size: 16px; font-weight: 400; margin:0}"
click at [926, 533] on div "Cancel Save" at bounding box center [613, 517] width 690 height 49
click at [921, 501] on div "Cancel Save" at bounding box center [613, 517] width 690 height 49
click at [921, 506] on button "Save" at bounding box center [919, 517] width 51 height 31
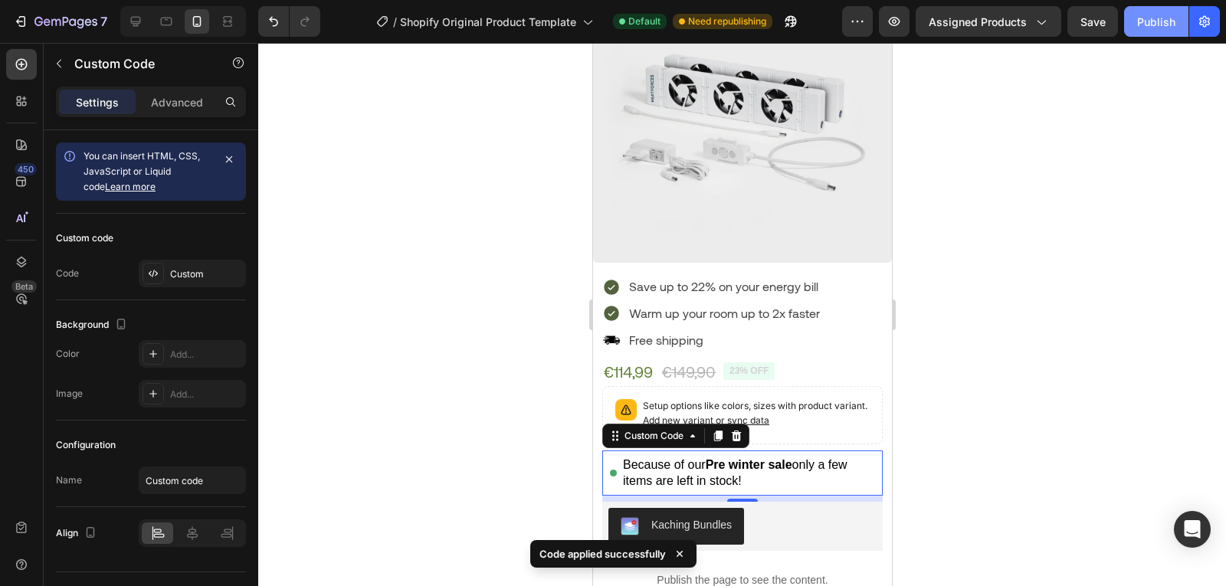
click at [1159, 26] on div "Publish" at bounding box center [1156, 22] width 38 height 16
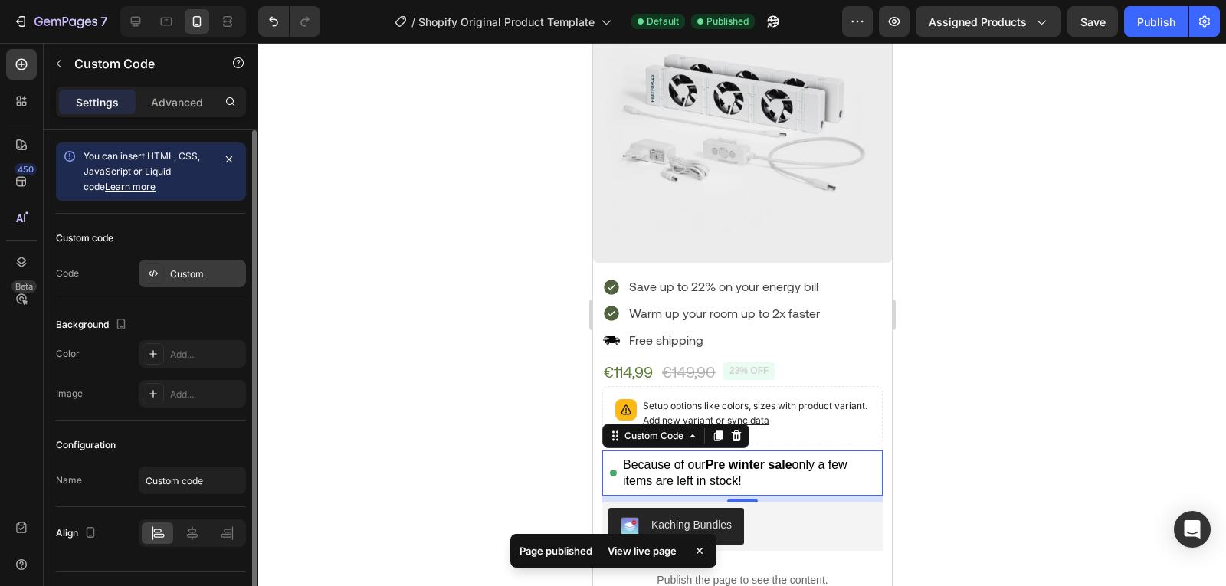
click at [190, 276] on div "Custom" at bounding box center [206, 274] width 72 height 14
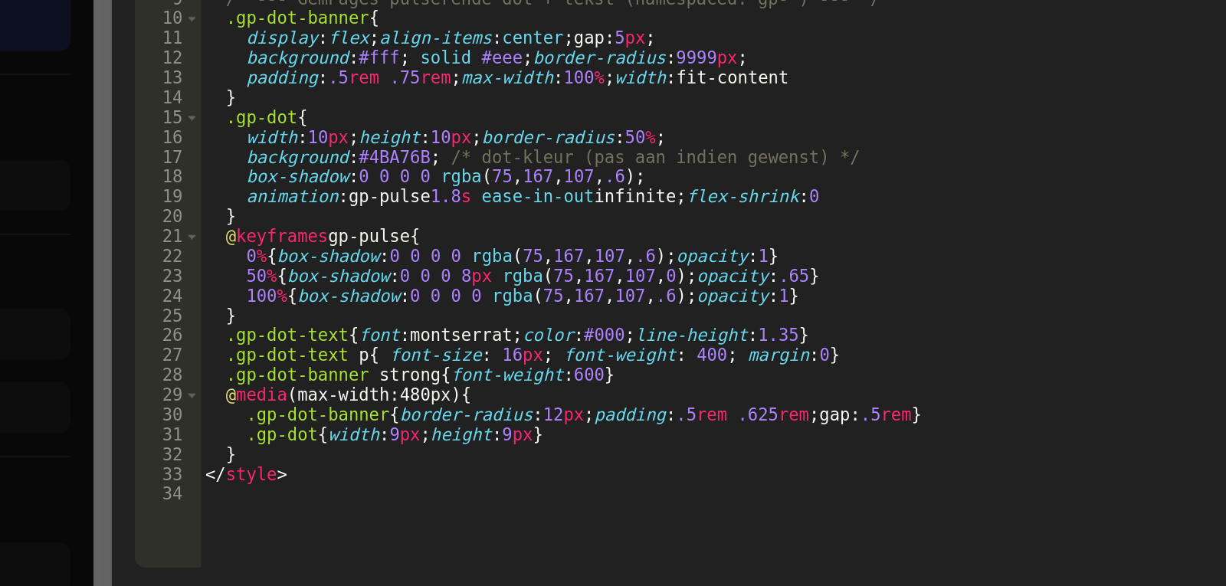
click at [474, 366] on div "< div class = "gp-dot-banner" role = "status" aria-live = "polite" > < span cla…" at bounding box center [631, 291] width 630 height 421
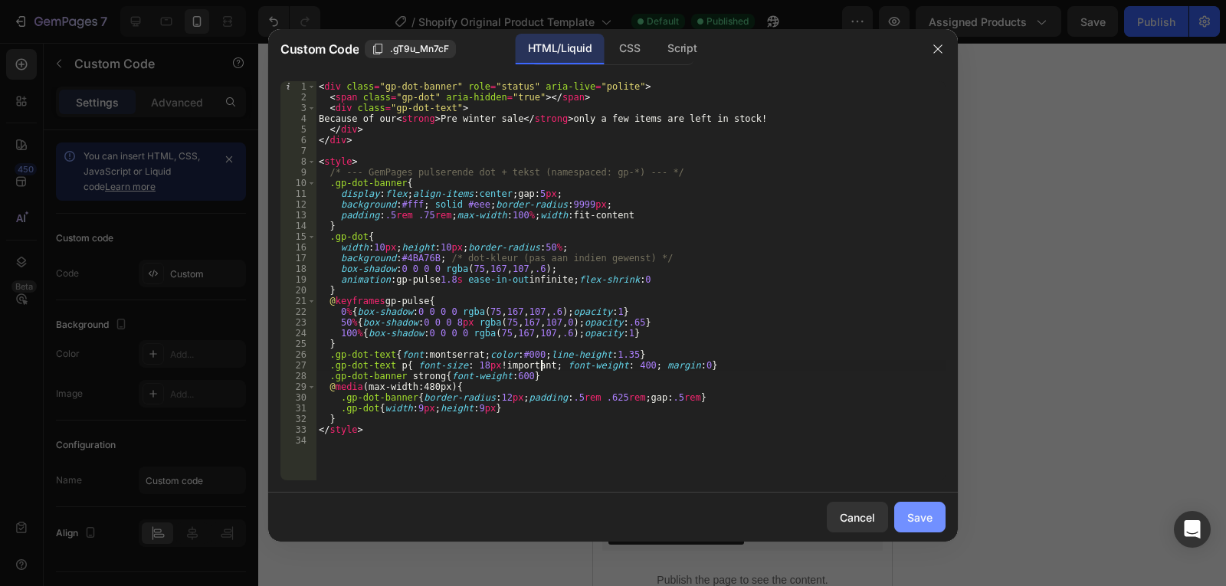
type textarea ".gp-dot-text p{ font-size: 18px !important; font-weight: 400; margin:0}"
click at [929, 514] on div "Save" at bounding box center [919, 518] width 25 height 16
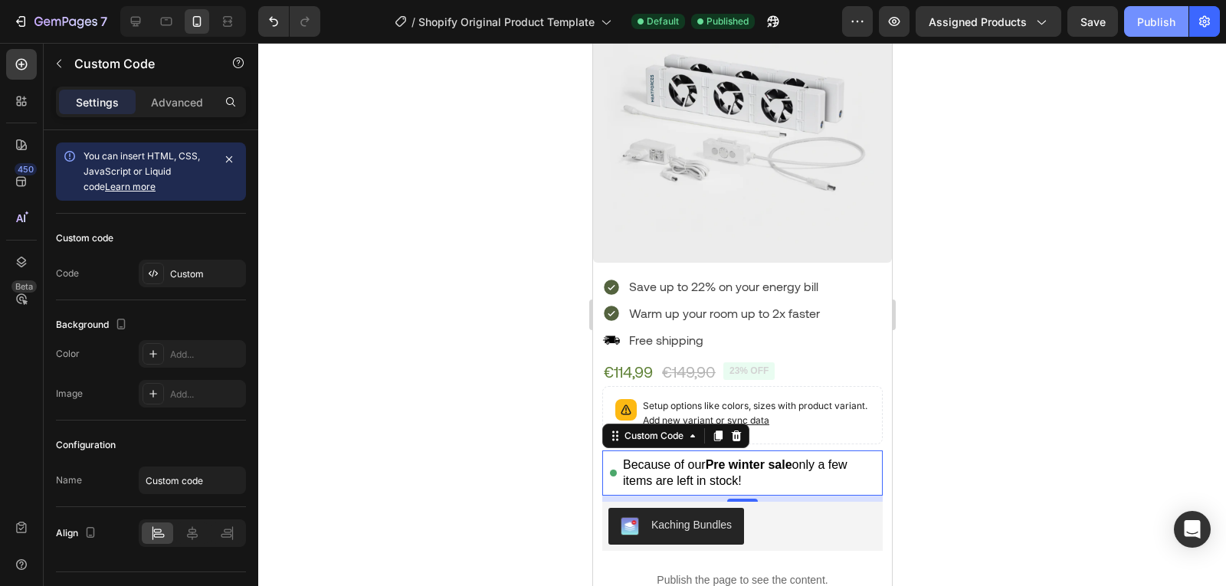
click at [1150, 16] on div "Publish" at bounding box center [1156, 22] width 38 height 16
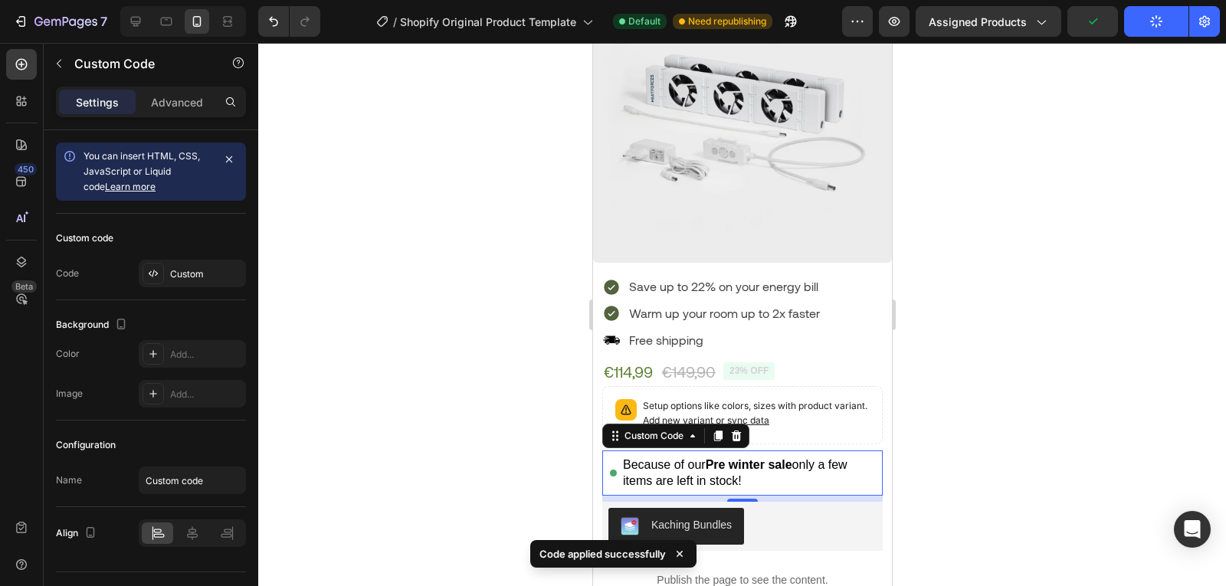
drag, startPoint x: 1075, startPoint y: 221, endPoint x: 965, endPoint y: 105, distance: 159.3
click at [965, 105] on div at bounding box center [742, 314] width 968 height 543
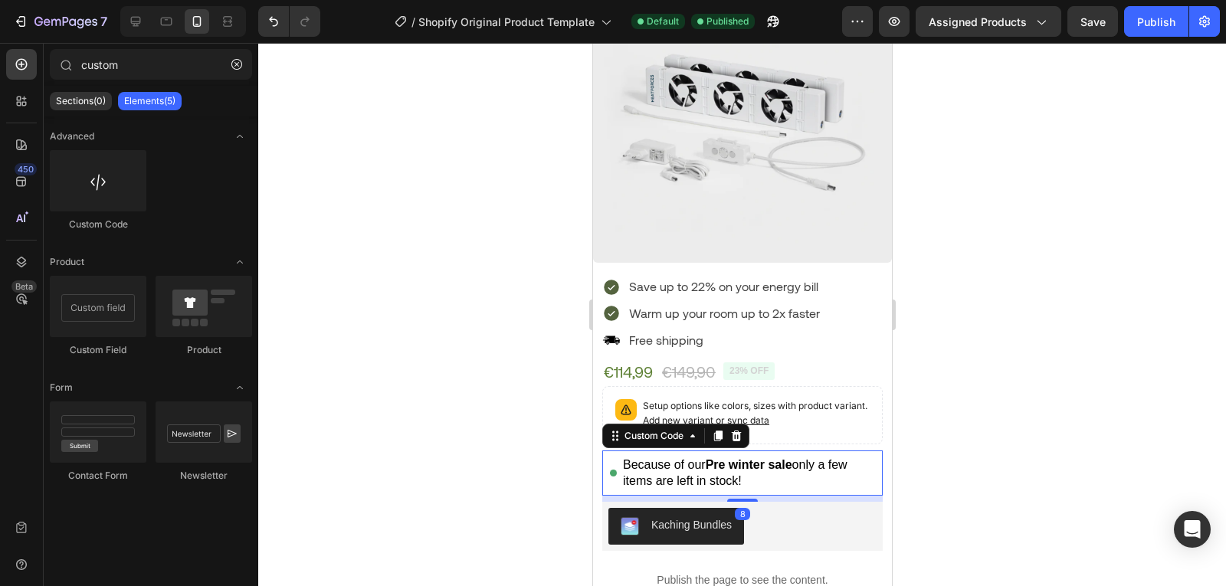
click at [687, 468] on div "Because of our Pre winter sale only a few items are left in stock!" at bounding box center [748, 473] width 252 height 33
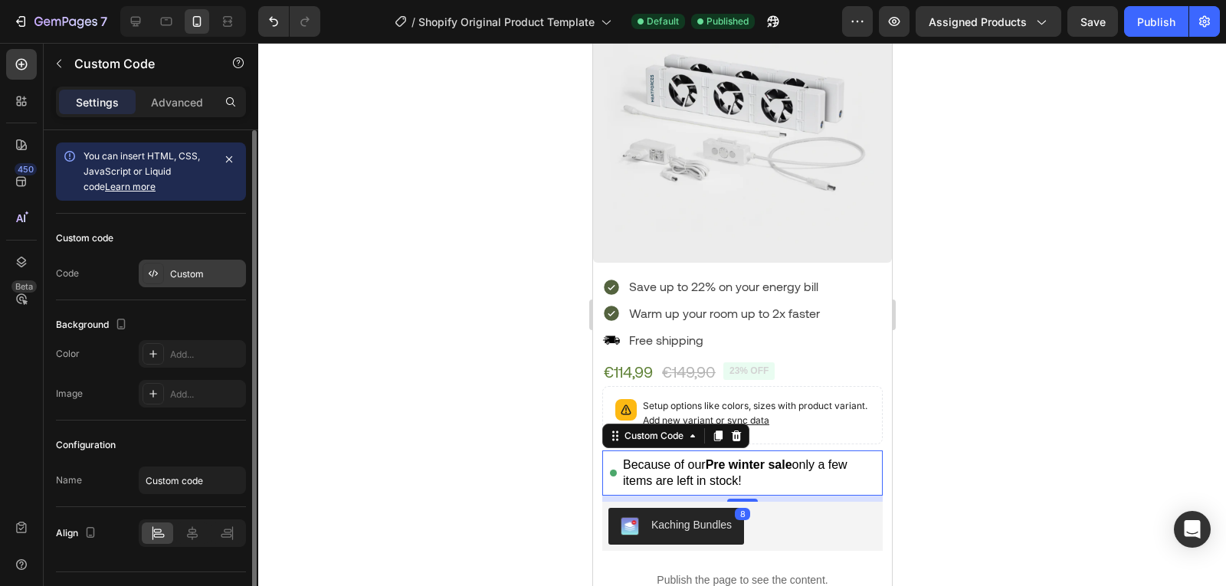
click at [203, 266] on div "Custom" at bounding box center [192, 274] width 107 height 28
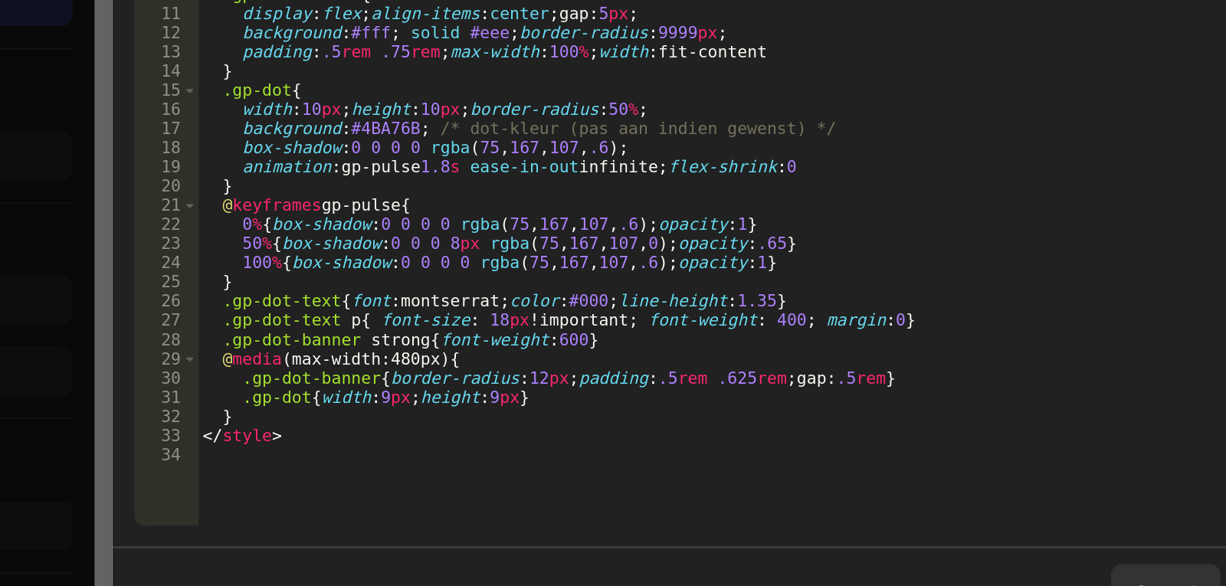
click at [633, 364] on div "< div class = "gp-dot-banner" role = "status" aria-live = "polite" > < span cla…" at bounding box center [631, 291] width 630 height 421
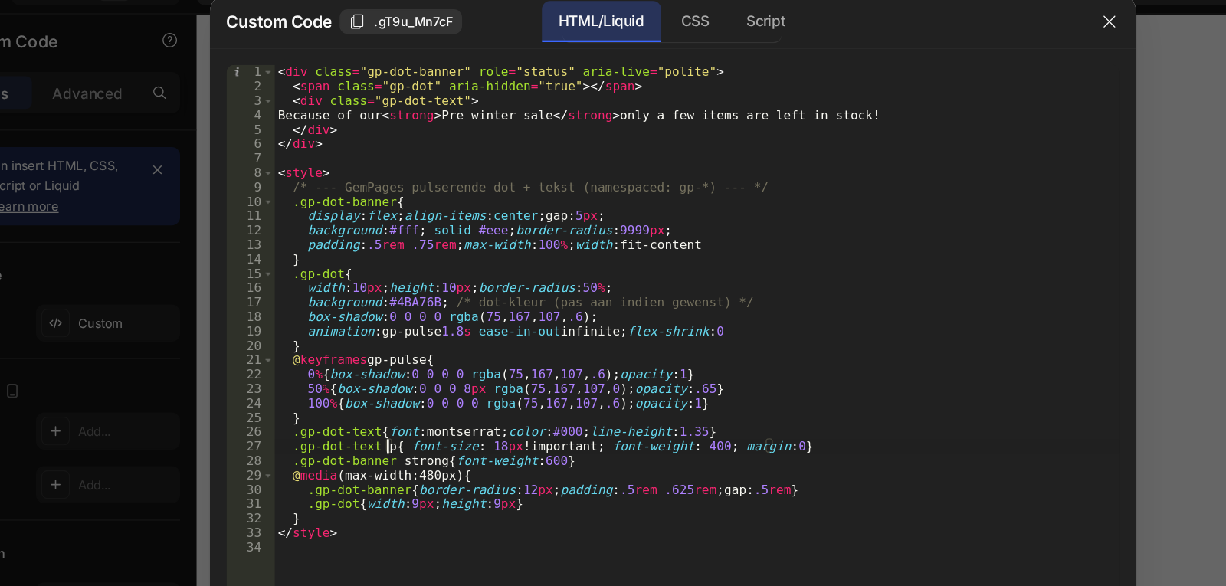
click at [401, 365] on div "< div class = "gp-dot-banner" role = "status" aria-live = "polite" > < span cla…" at bounding box center [631, 291] width 630 height 421
type textarea ".gp-dot-text { font-size: 18px !important; font-weight: 400; margin:0}"
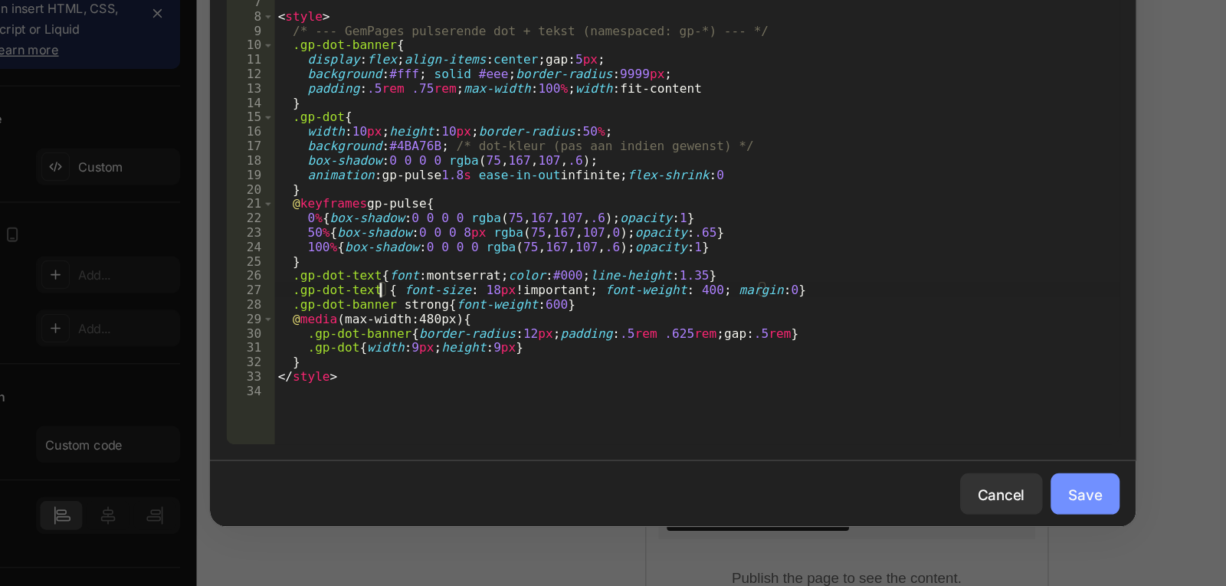
click at [920, 517] on div "Save" at bounding box center [919, 518] width 25 height 16
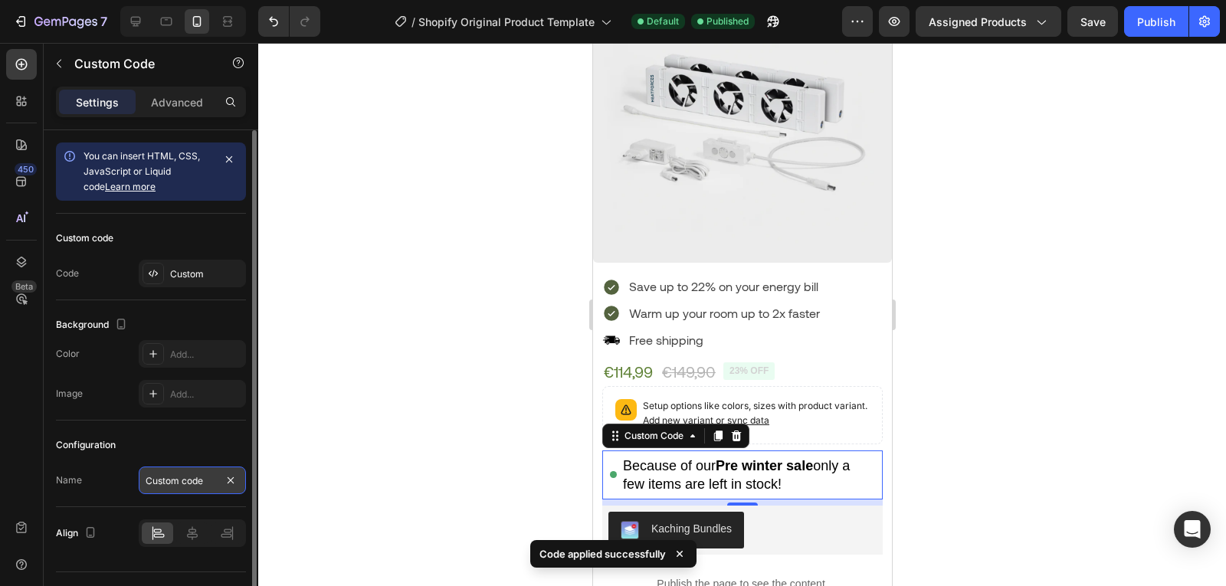
click at [154, 478] on input "Custom code" at bounding box center [192, 481] width 107 height 28
click at [178, 257] on div "Custom code Code Custom" at bounding box center [151, 257] width 190 height 87
click at [178, 263] on div "Custom" at bounding box center [192, 274] width 107 height 28
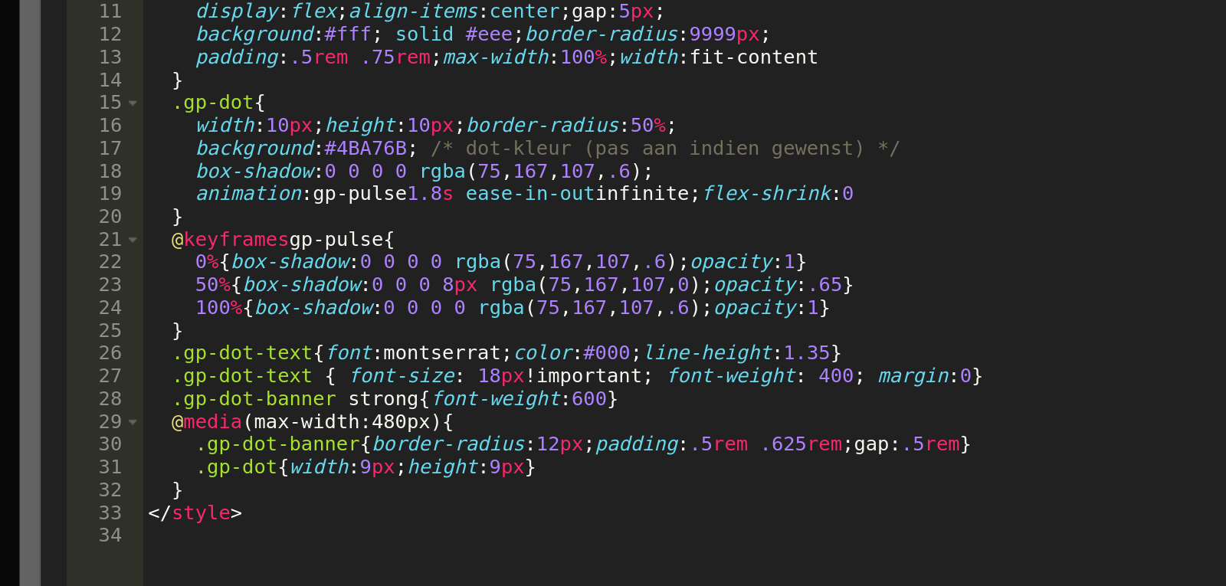
click at [456, 355] on div "< div class = "gp-dot-banner" role = "status" aria-live = "polite" > < span cla…" at bounding box center [631, 291] width 630 height 421
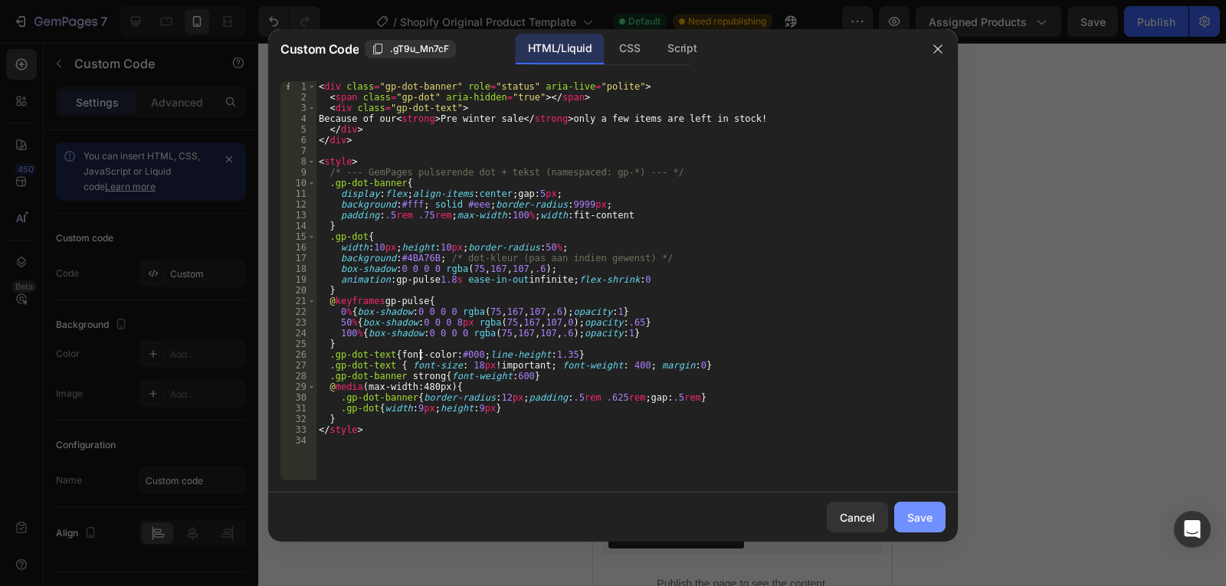
type textarea ".gp-dot-text{font-color:#000;line-height:1.35}"
click at [903, 508] on button "Save" at bounding box center [919, 517] width 51 height 31
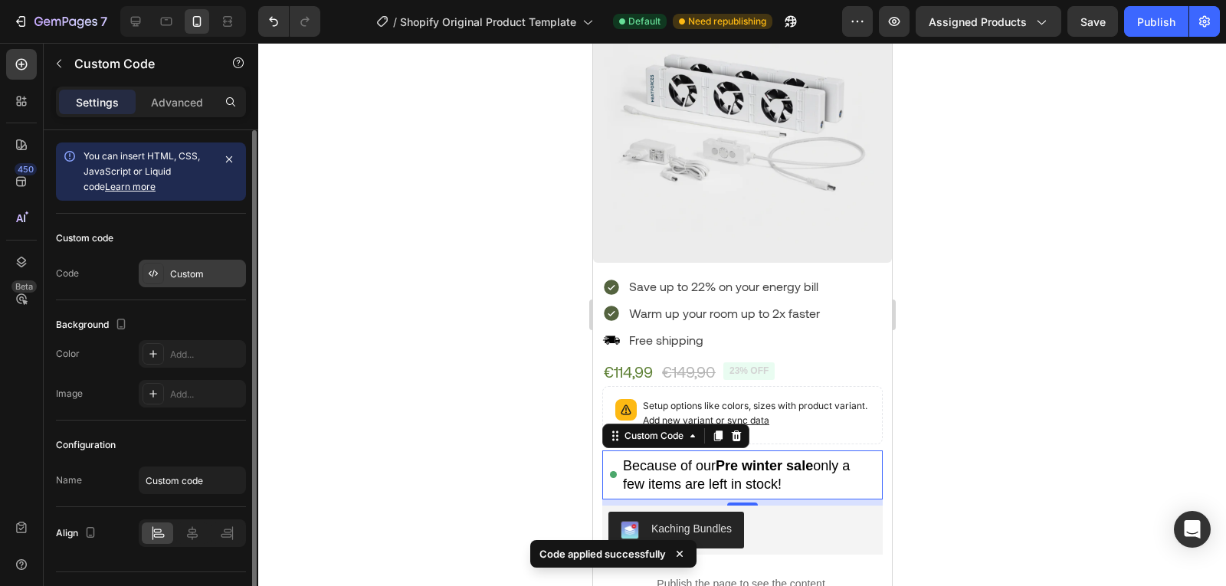
click at [200, 267] on div "Custom" at bounding box center [206, 274] width 72 height 14
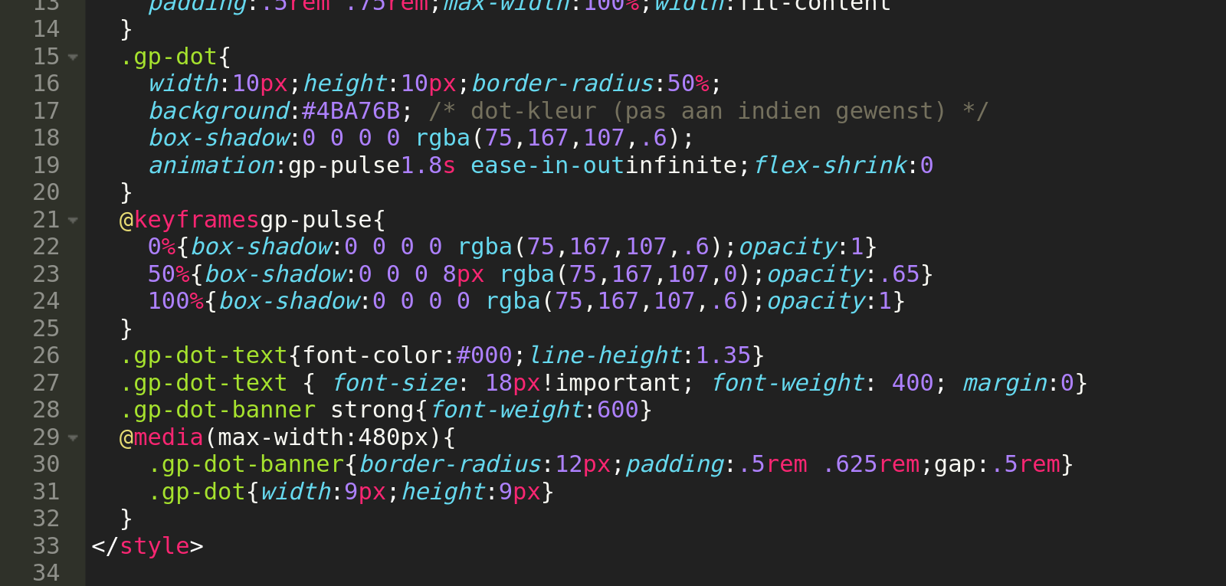
type textarea ".gp-dot-text { font-size: 18px !important; font-weight: 400; margin:0}"
click at [464, 365] on div "< div class = "gp-dot-banner" role = "status" aria-live = "polite" > < span cla…" at bounding box center [631, 291] width 630 height 421
click at [462, 365] on div "< div class = "gp-dot-banner" role = "status" aria-live = "polite" > < span cla…" at bounding box center [631, 291] width 630 height 421
click at [461, 365] on div "< div class = "gp-dot-banner" role = "status" aria-live = "polite" > < span cla…" at bounding box center [631, 291] width 630 height 421
click at [465, 365] on div "< div class = "gp-dot-banner" role = "status" aria-live = "polite" > < span cla…" at bounding box center [631, 291] width 630 height 421
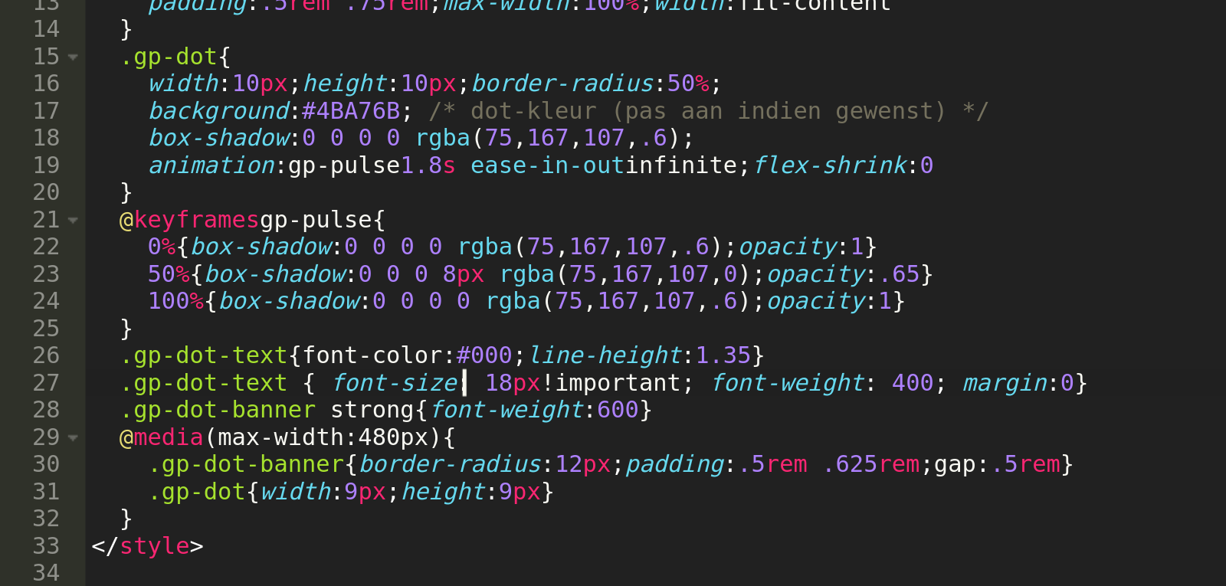
click at [446, 368] on div "< div class = "gp-dot-banner" role = "status" aria-live = "polite" > < span cla…" at bounding box center [631, 291] width 630 height 421
drag, startPoint x: 430, startPoint y: 367, endPoint x: 441, endPoint y: 368, distance: 11.5
click at [441, 368] on div "< div class = "gp-dot-banner" role = "status" aria-live = "polite" > < span cla…" at bounding box center [631, 291] width 630 height 421
drag, startPoint x: 447, startPoint y: 369, endPoint x: 435, endPoint y: 368, distance: 12.3
click at [435, 368] on div "< div class = "gp-dot-banner" role = "status" aria-live = "polite" > < span cla…" at bounding box center [631, 291] width 630 height 421
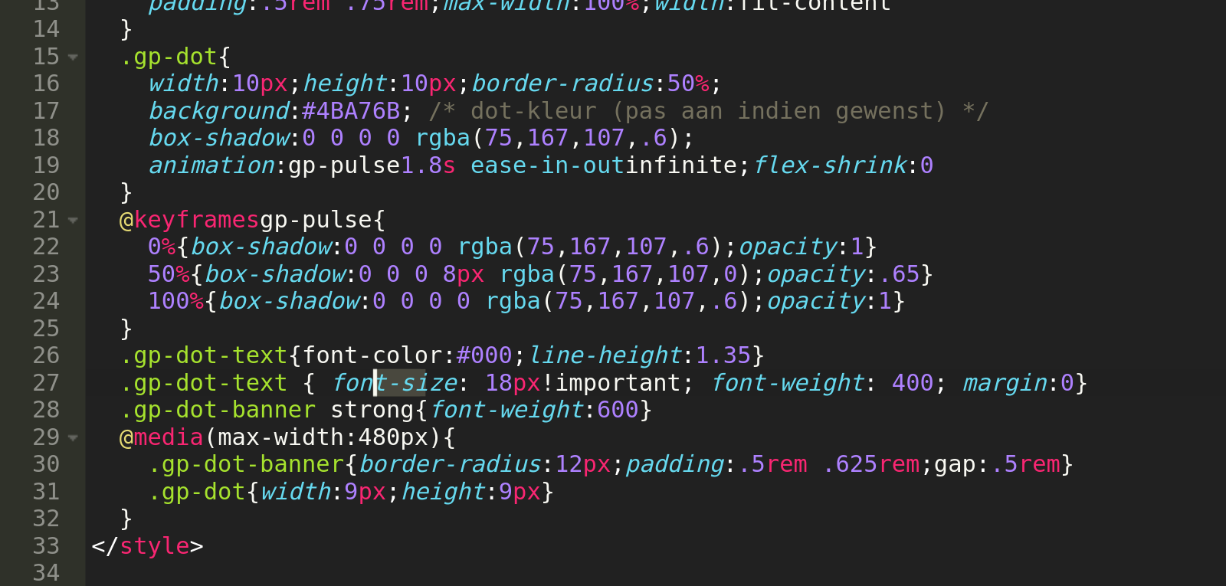
drag, startPoint x: 448, startPoint y: 368, endPoint x: 432, endPoint y: 365, distance: 16.3
click at [432, 365] on div "< div class = "gp-dot-banner" role = "status" aria-live = "polite" > < span cla…" at bounding box center [631, 291] width 630 height 421
click at [432, 365] on div "< div class = "gp-dot-banner" role = "status" aria-live = "polite" > < span cla…" at bounding box center [631, 280] width 630 height 399
drag, startPoint x: 431, startPoint y: 365, endPoint x: 449, endPoint y: 365, distance: 17.6
click at [449, 365] on div "< div class = "gp-dot-banner" role = "status" aria-live = "polite" > < span cla…" at bounding box center [631, 291] width 630 height 421
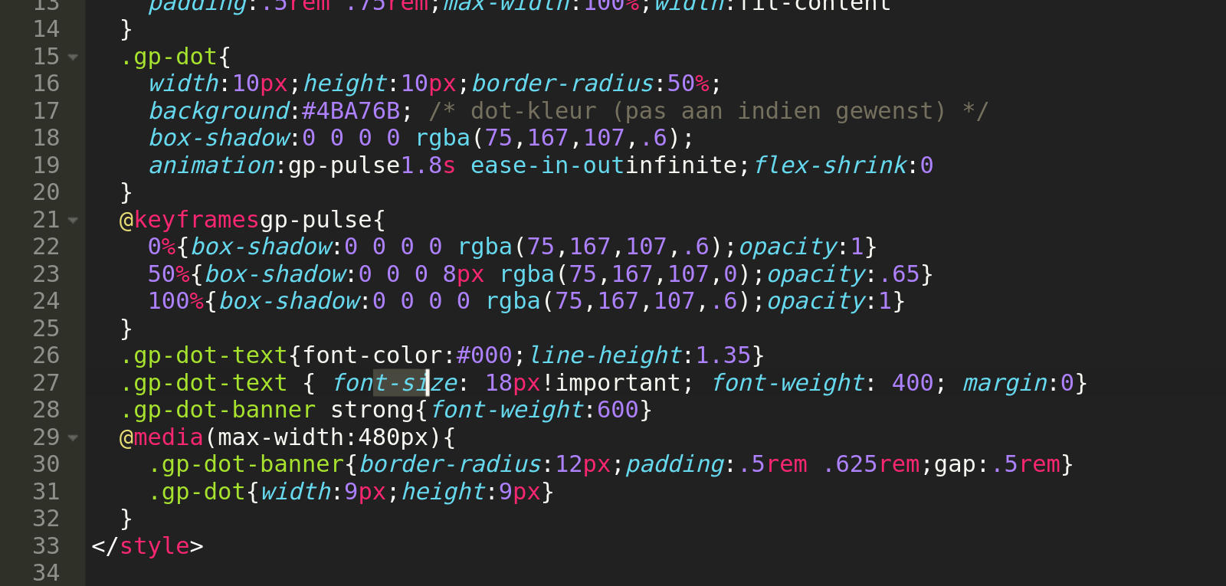
click at [457, 369] on div "< div class = "gp-dot-banner" role = "status" aria-live = "polite" > < span cla…" at bounding box center [631, 291] width 630 height 421
click at [456, 365] on div "< div class = "gp-dot-banner" role = "status" aria-live = "polite" > < span cla…" at bounding box center [631, 291] width 630 height 421
click at [462, 368] on div "< div class = "gp-dot-banner" role = "status" aria-live = "polite" > < span cla…" at bounding box center [631, 280] width 630 height 399
drag, startPoint x: 406, startPoint y: 362, endPoint x: 425, endPoint y: 371, distance: 21.2
click at [425, 371] on div "< div class = "gp-dot-banner" role = "status" aria-live = "polite" > < span cla…" at bounding box center [631, 291] width 630 height 421
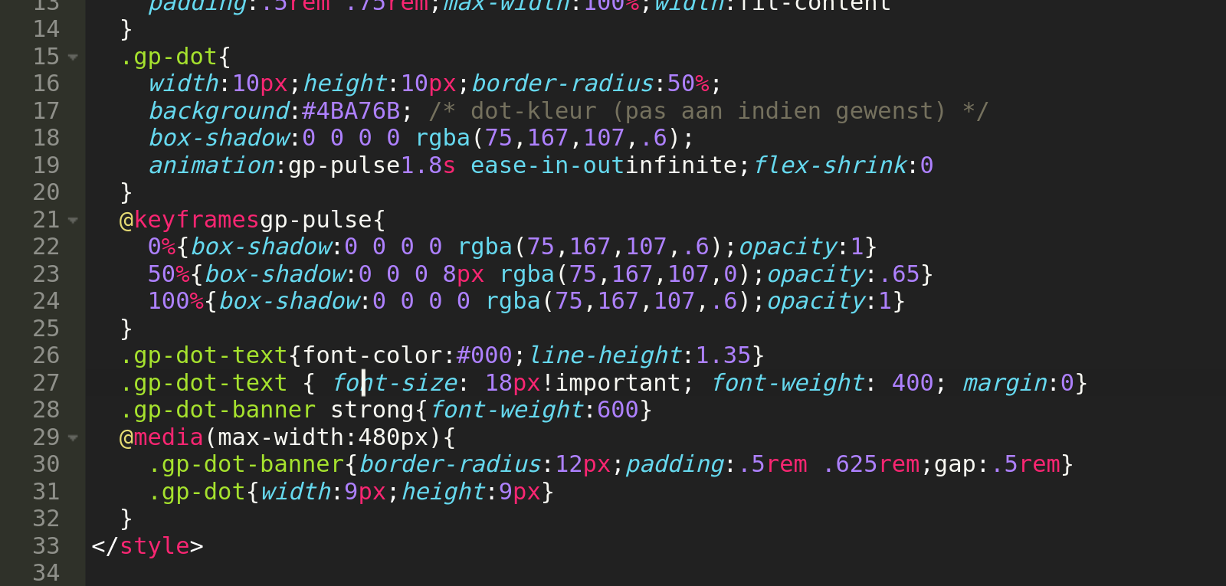
click at [455, 369] on div "< div class = "gp-dot-banner" role = "status" aria-live = "polite" > < span cla…" at bounding box center [631, 291] width 630 height 421
click at [462, 368] on div "< div class = "gp-dot-banner" role = "status" aria-live = "polite" > < span cla…" at bounding box center [631, 291] width 630 height 421
click at [457, 364] on div "< div class = "gp-dot-banner" role = "status" aria-live = "polite" > < span cla…" at bounding box center [631, 291] width 630 height 421
click at [457, 364] on div "< div class = "gp-dot-banner" role = "status" aria-live = "polite" > < span cla…" at bounding box center [631, 280] width 630 height 399
click at [461, 364] on div "< div class = "gp-dot-banner" role = "status" aria-live = "polite" > < span cla…" at bounding box center [631, 291] width 630 height 421
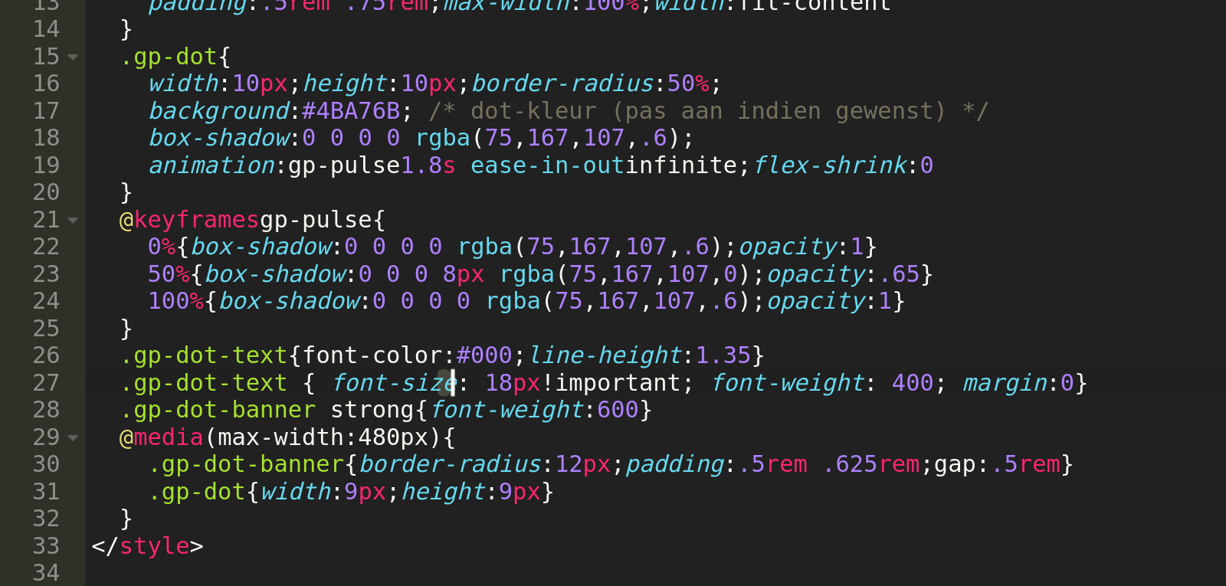
click at [467, 365] on div "< div class = "gp-dot-banner" role = "status" aria-live = "polite" > < span cla…" at bounding box center [631, 291] width 630 height 421
click at [463, 365] on div "< div class = "gp-dot-banner" role = "status" aria-live = "polite" > < span cla…" at bounding box center [631, 291] width 630 height 421
click at [457, 365] on div "< div class = "gp-dot-banner" role = "status" aria-live = "polite" > < span cla…" at bounding box center [631, 291] width 630 height 421
click at [457, 365] on div "< div class = "gp-dot-banner" role = "status" aria-live = "polite" > < span cla…" at bounding box center [631, 280] width 630 height 399
click at [458, 365] on div "< div class = "gp-dot-banner" role = "status" aria-live = "polite" > < span cla…" at bounding box center [631, 291] width 630 height 421
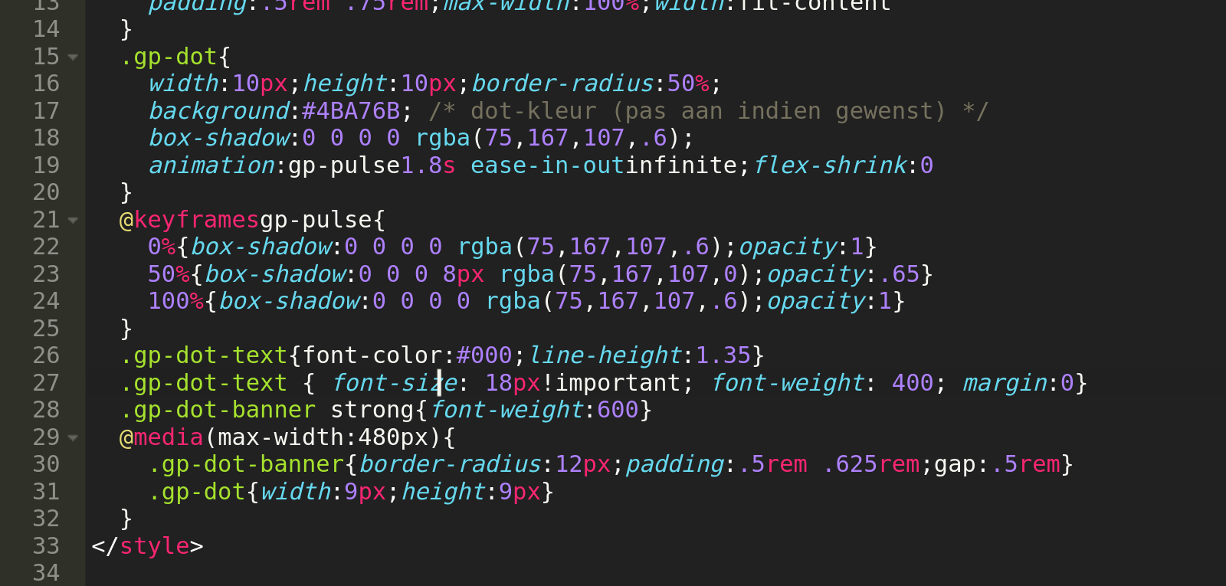
click at [460, 365] on div "< div class = "gp-dot-banner" role = "status" aria-live = "polite" > < span cla…" at bounding box center [631, 291] width 630 height 421
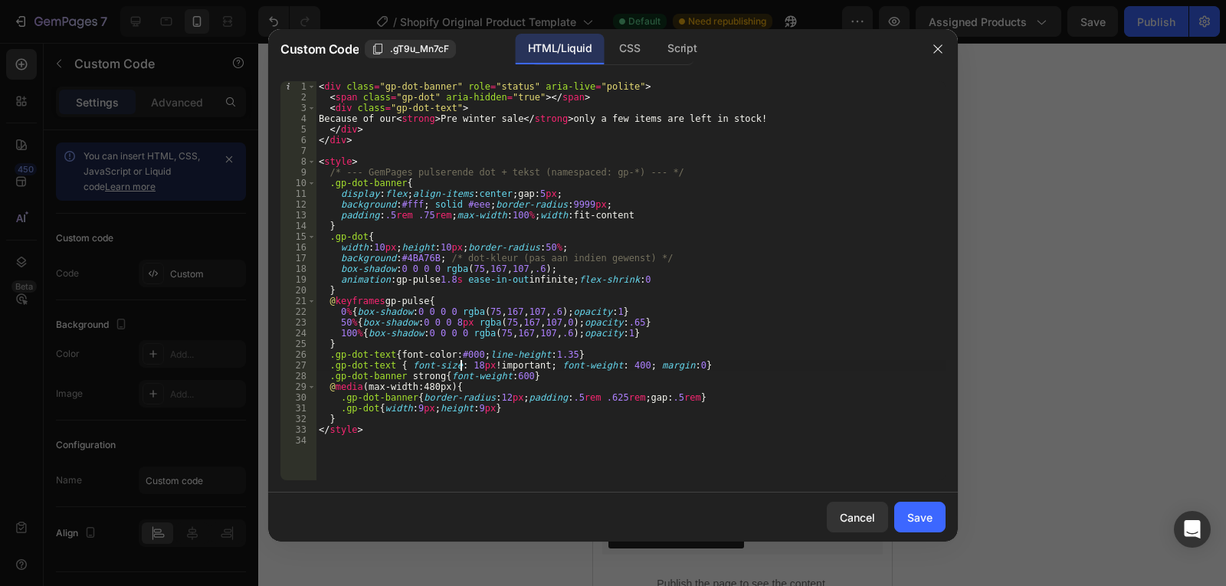
click at [747, 369] on div "< div class = "gp-dot-banner" role = "status" aria-live = "polite" > < span cla…" at bounding box center [631, 291] width 630 height 421
click at [913, 510] on div "Save" at bounding box center [919, 518] width 25 height 16
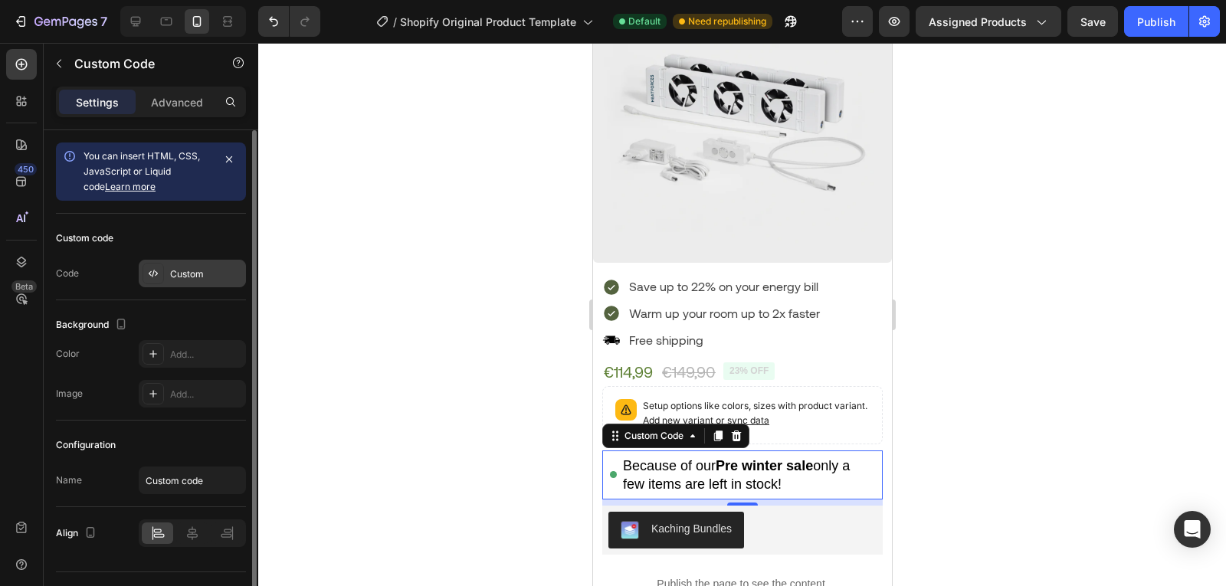
click at [162, 270] on div at bounding box center [153, 273] width 21 height 21
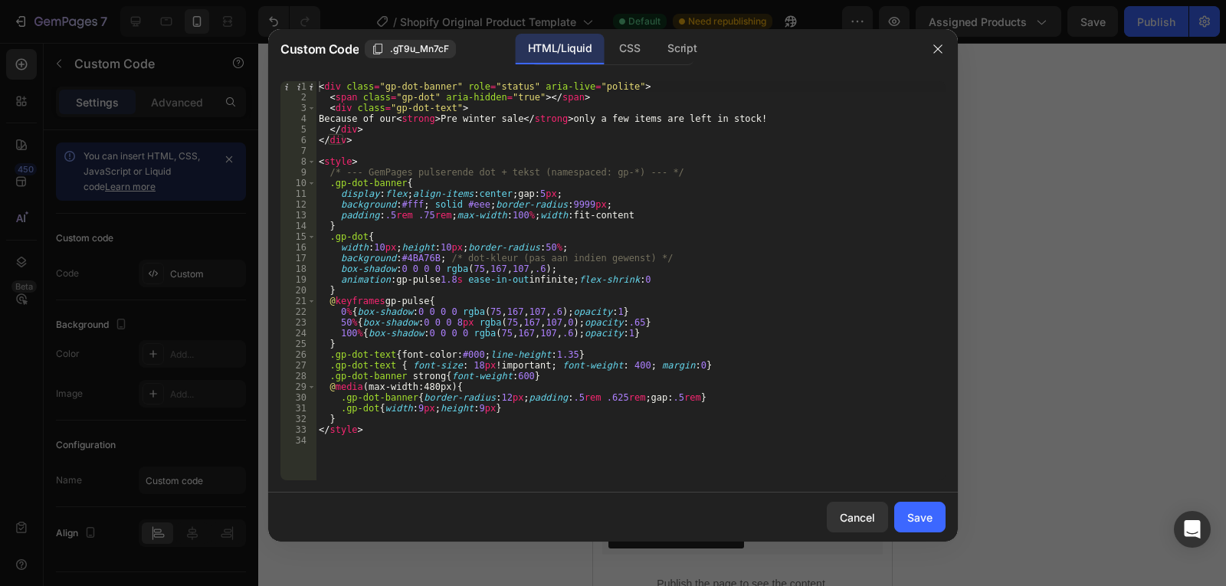
click at [1132, 241] on div at bounding box center [613, 293] width 1226 height 586
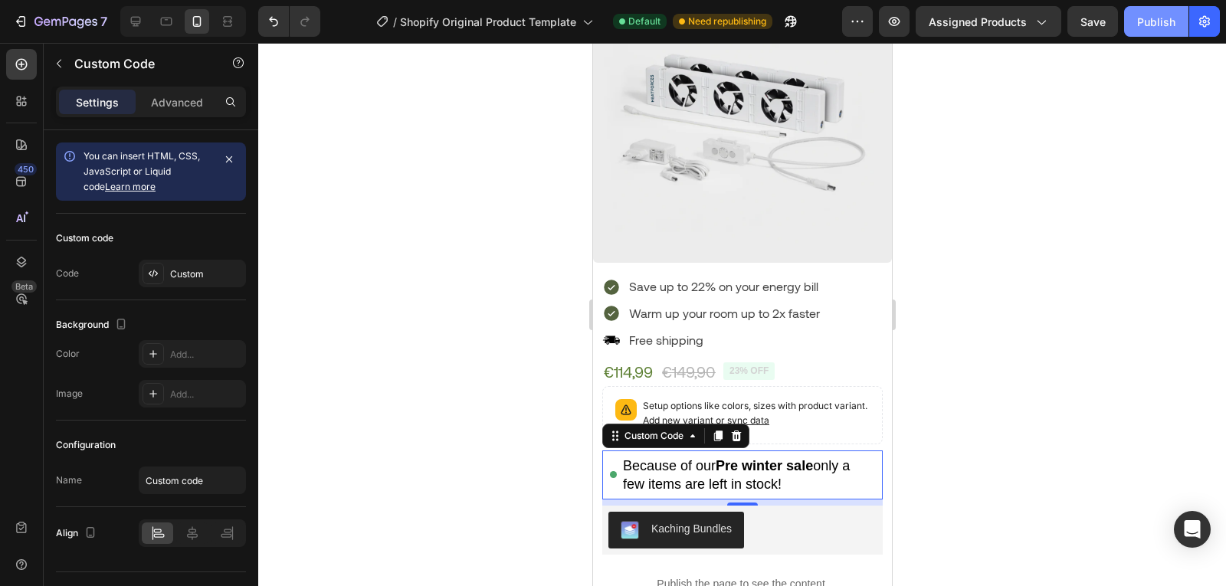
click at [1138, 33] on button "Publish" at bounding box center [1156, 21] width 64 height 31
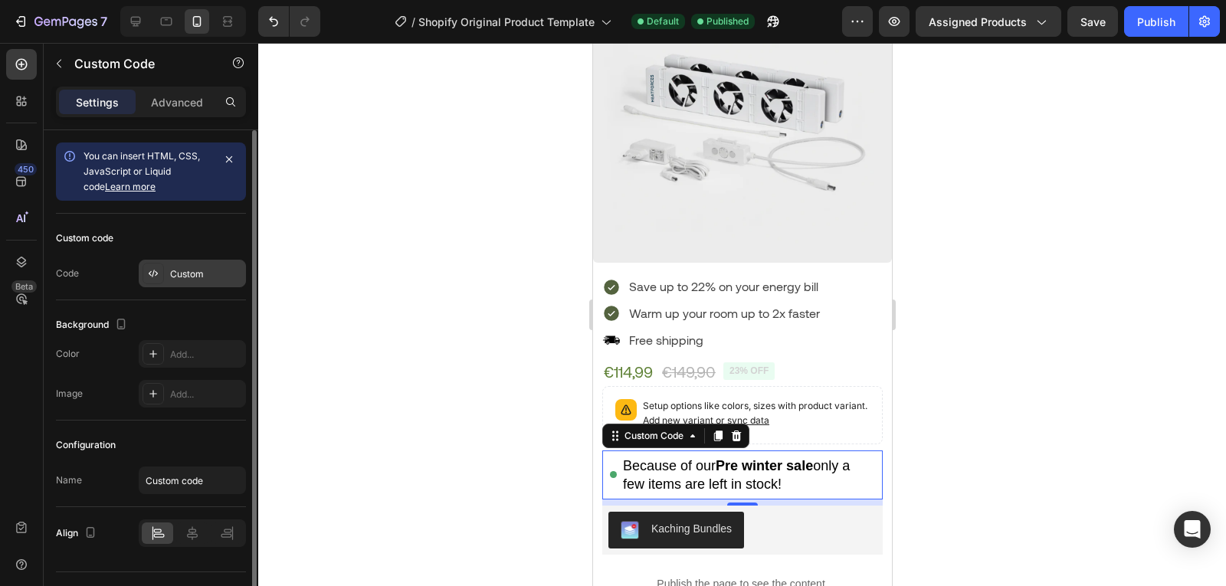
click at [201, 274] on div "Custom" at bounding box center [206, 274] width 72 height 14
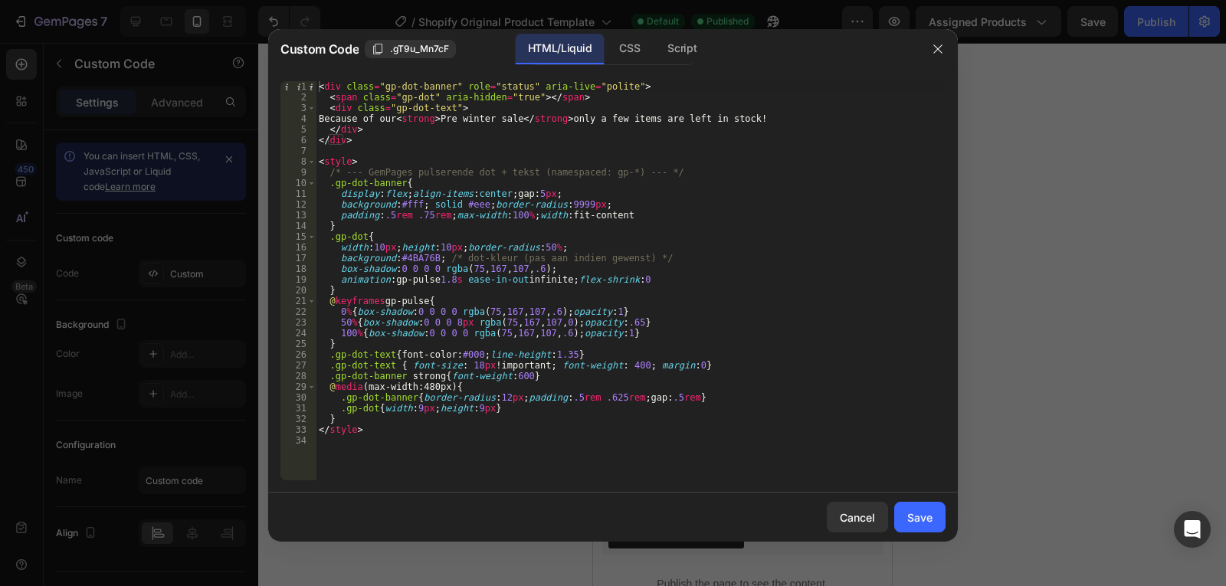
click at [474, 365] on div "< div class = "gp-dot-banner" role = "status" aria-live = "polite" > < span cla…" at bounding box center [631, 291] width 630 height 421
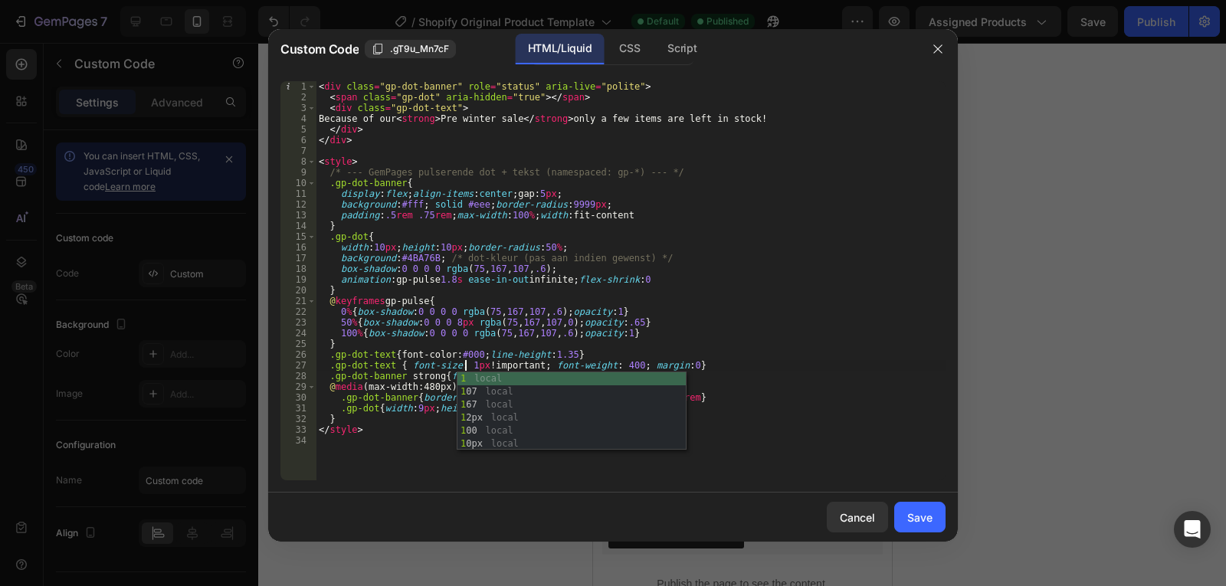
scroll to position [0, 12]
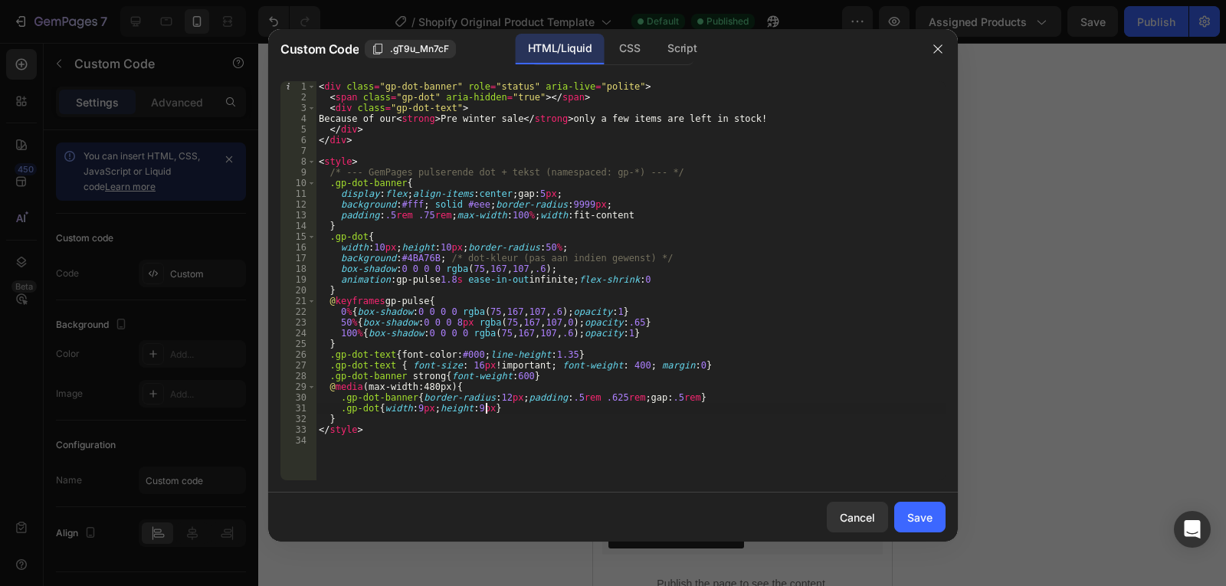
click at [624, 414] on div "< div class = "gp-dot-banner" role = "status" aria-live = "polite" > < span cla…" at bounding box center [631, 291] width 630 height 421
type textarea ".gp-dot{width:9px;height:9px}"
click at [908, 513] on div "Save" at bounding box center [919, 518] width 25 height 16
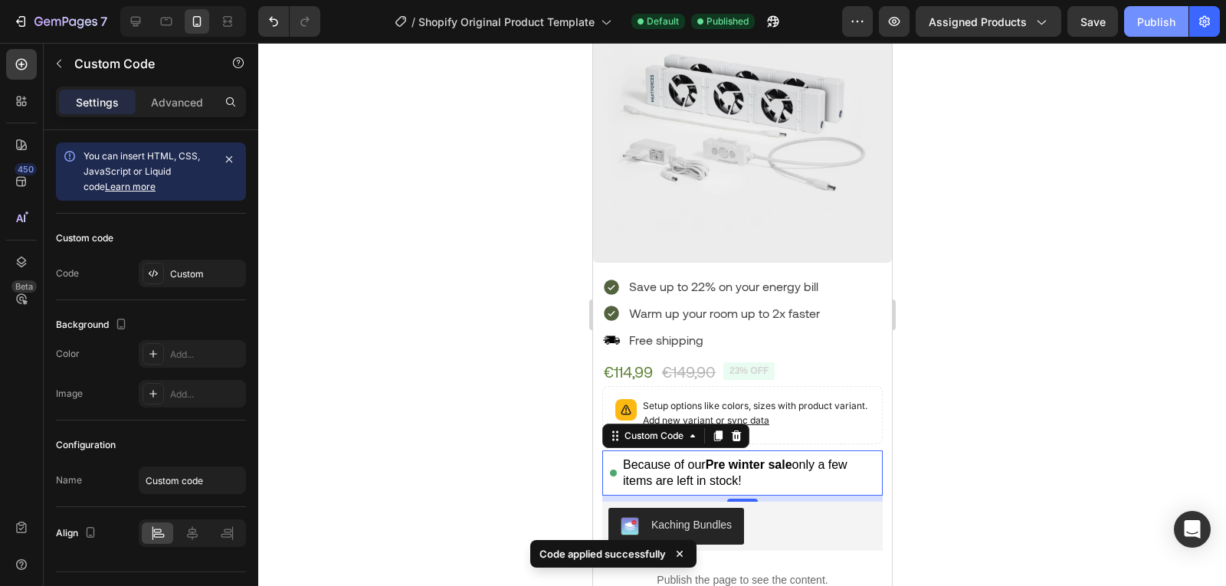
click at [1158, 30] on button "Publish" at bounding box center [1156, 21] width 64 height 31
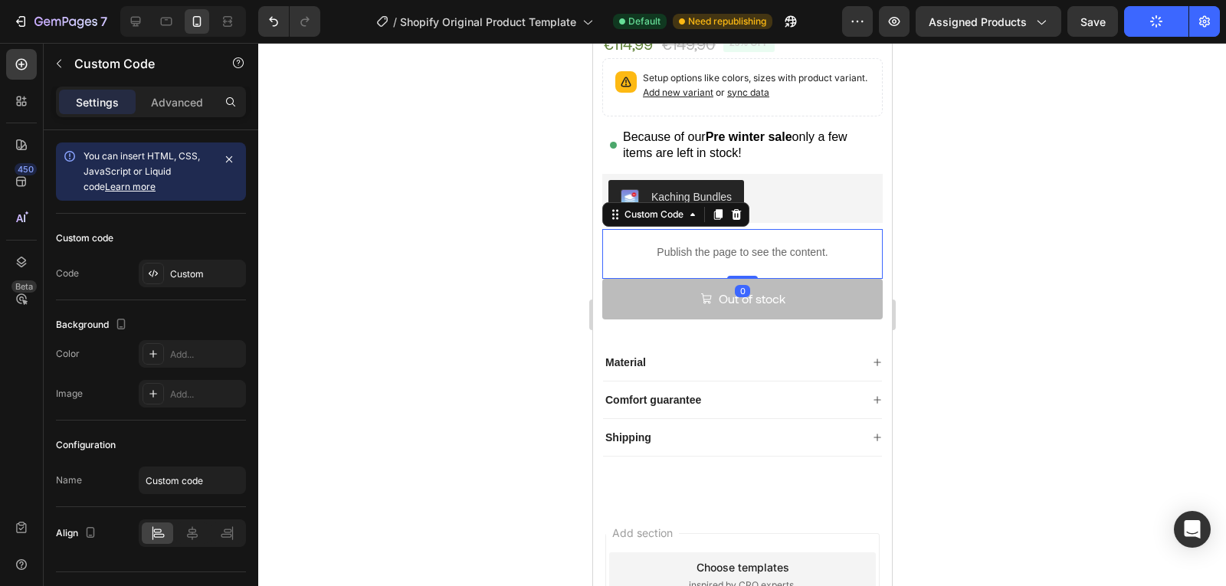
scroll to position [34, 0]
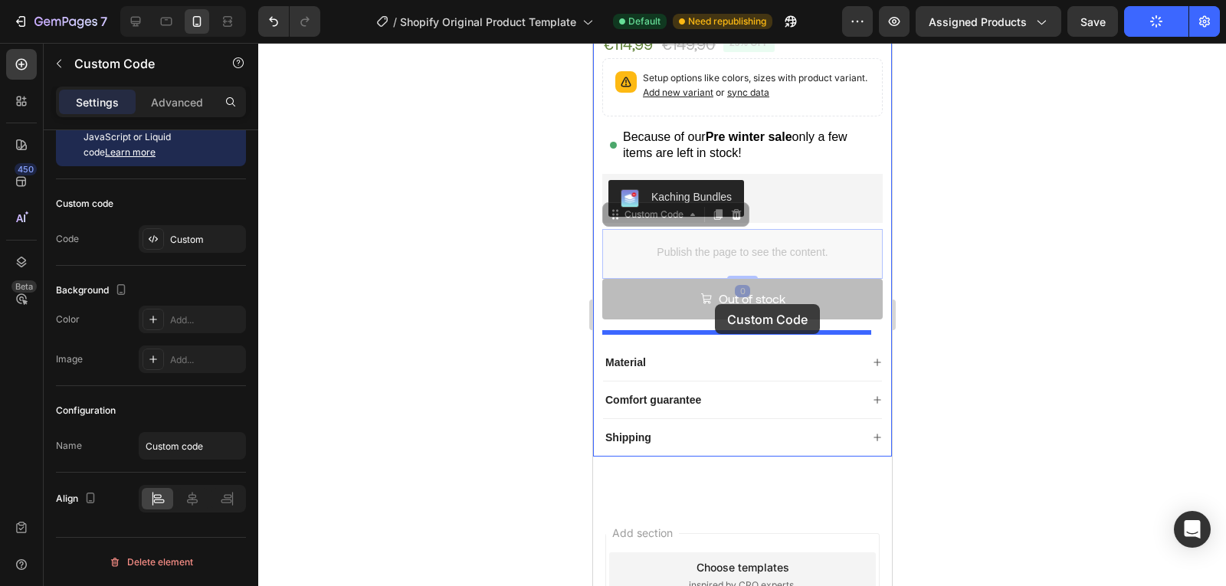
drag, startPoint x: 741, startPoint y: 232, endPoint x: 714, endPoint y: 306, distance: 78.3
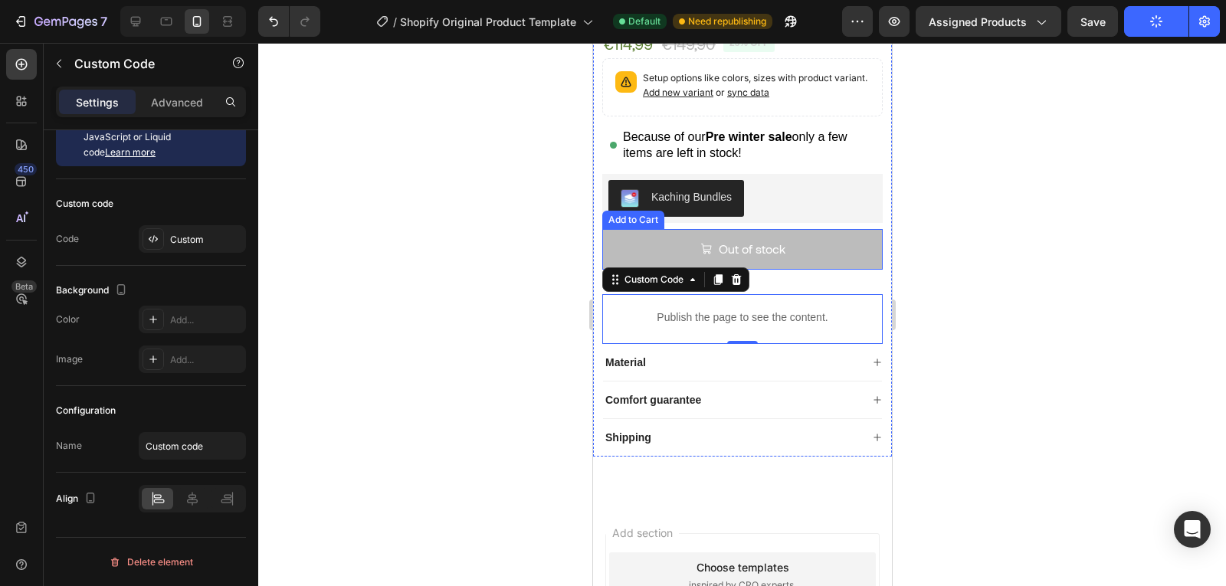
click at [703, 244] on icon "Out of stock" at bounding box center [705, 249] width 11 height 11
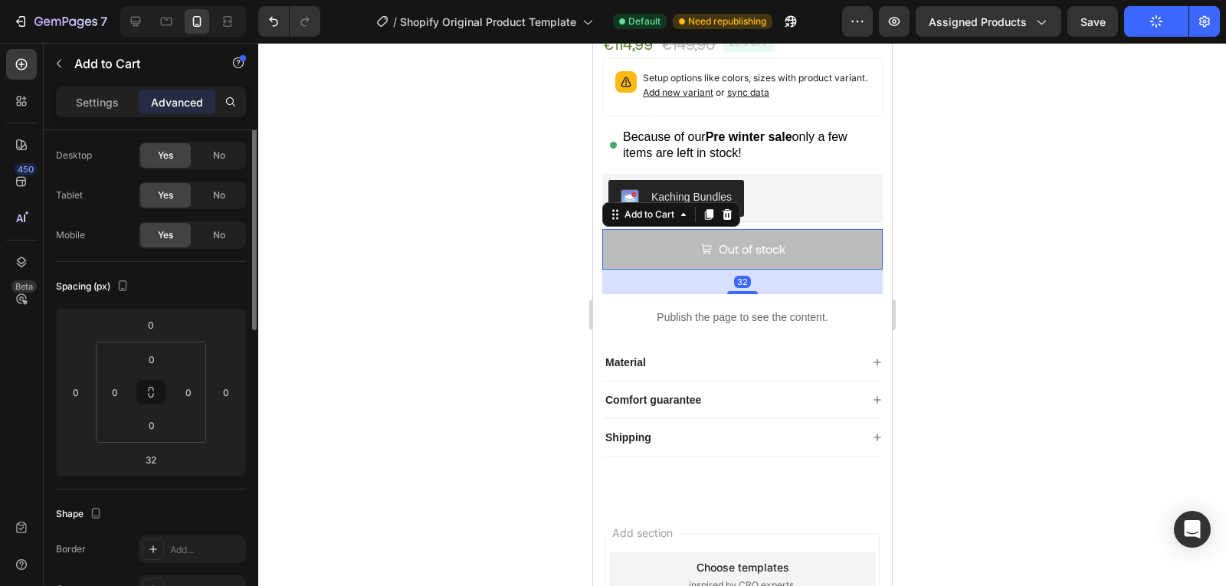
scroll to position [0, 0]
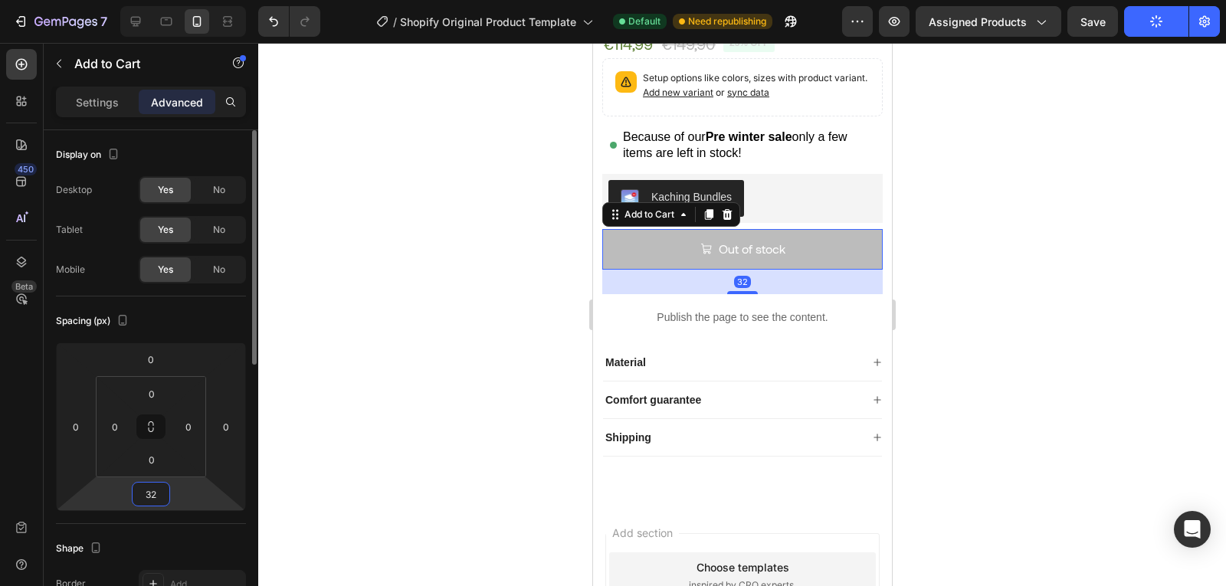
click at [147, 494] on input "32" at bounding box center [151, 494] width 31 height 23
type input "0"
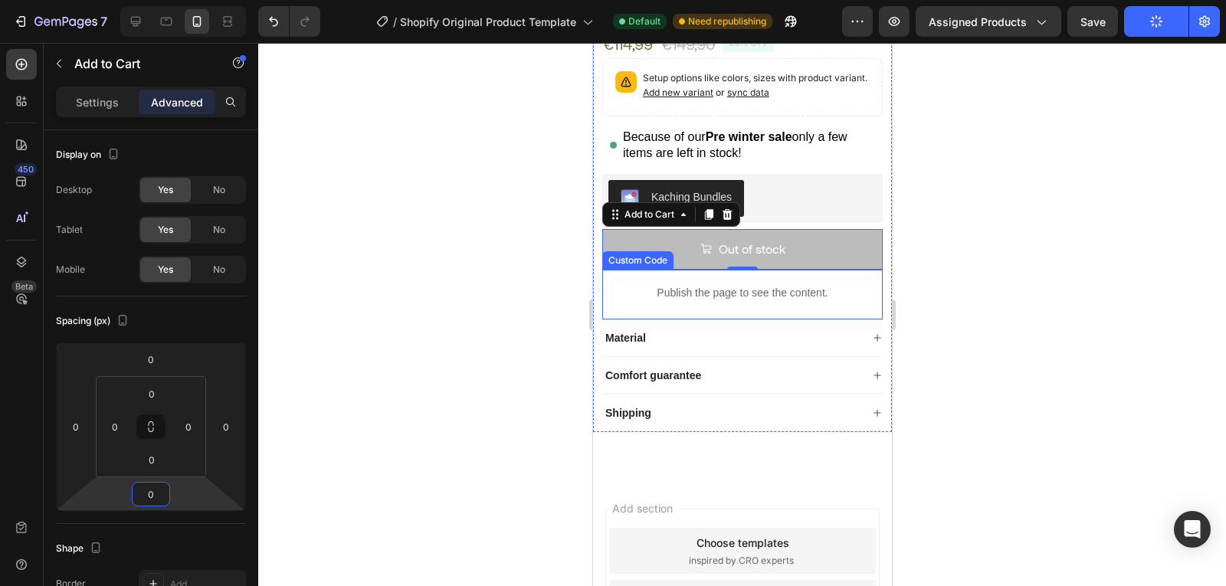
click at [670, 293] on div "Publish the page to see the content." at bounding box center [741, 293] width 280 height 41
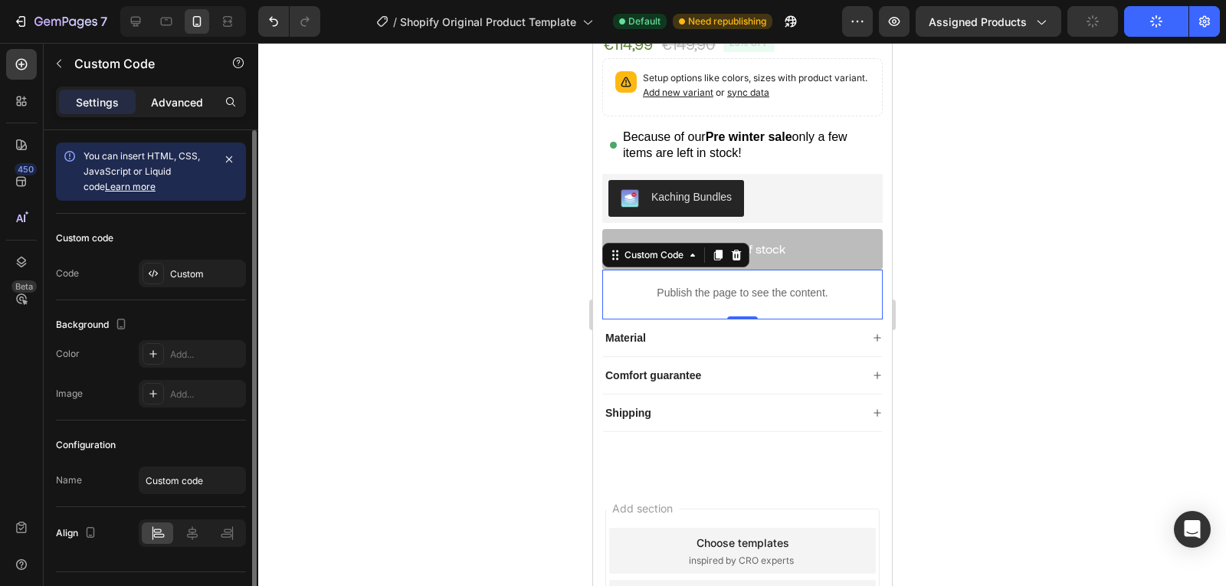
click at [182, 100] on p "Advanced" at bounding box center [177, 102] width 52 height 16
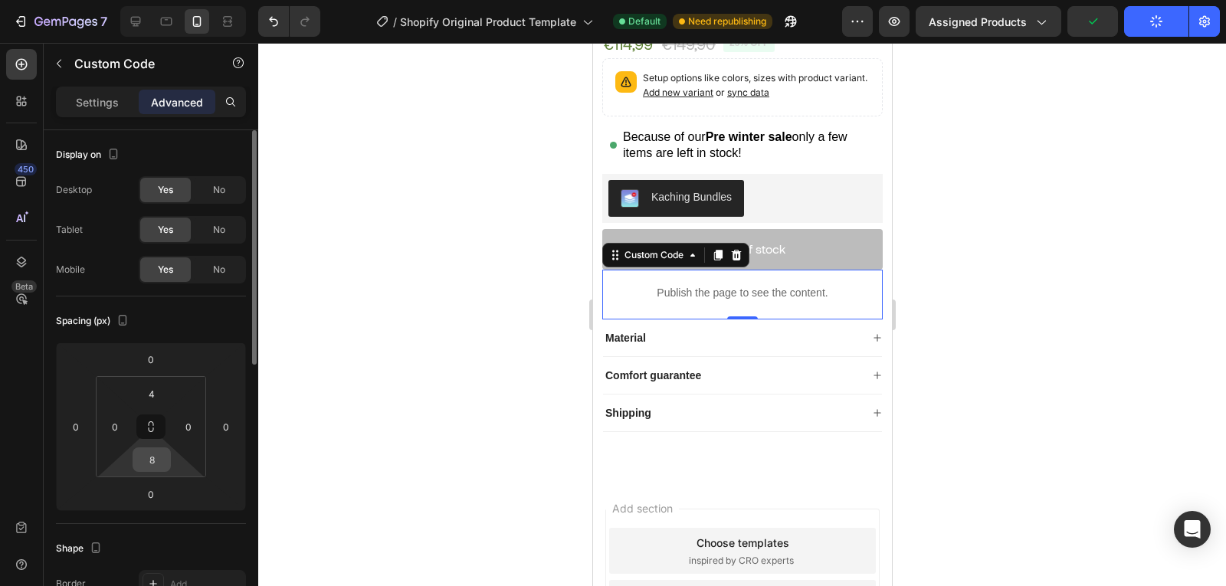
click at [152, 461] on input "8" at bounding box center [151, 459] width 31 height 23
type input "24"
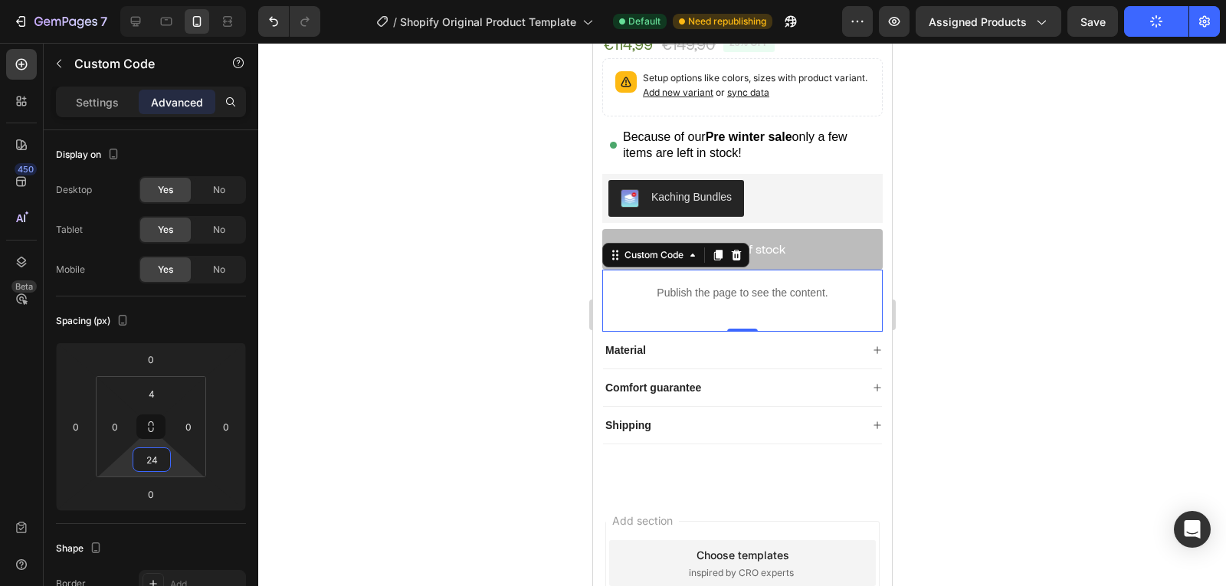
click at [1009, 234] on div at bounding box center [742, 314] width 968 height 543
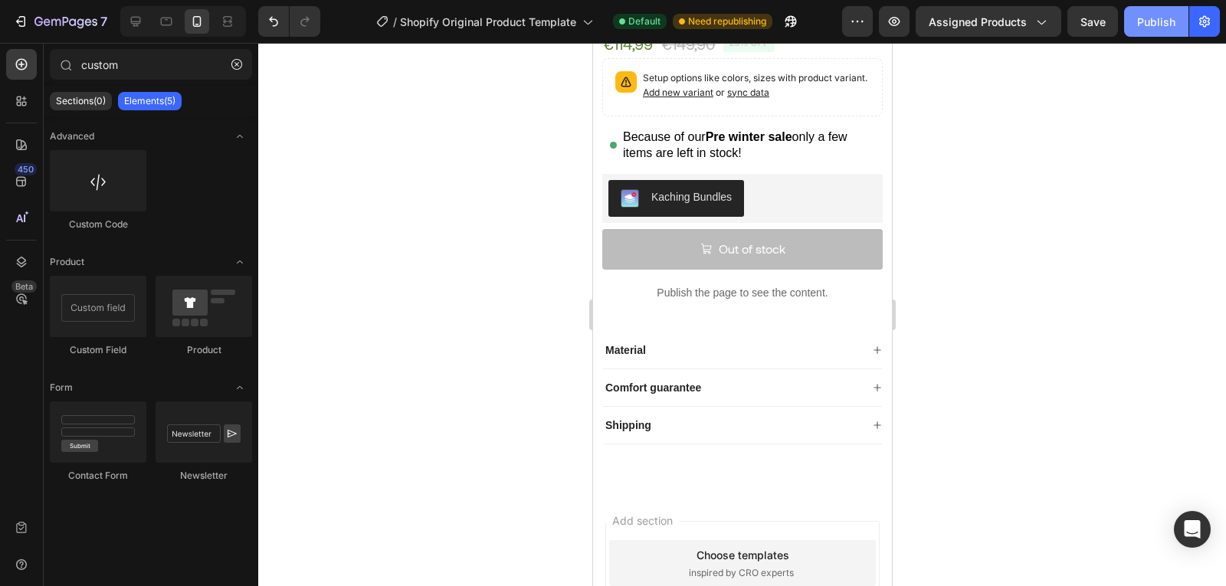
click at [1155, 28] on div "Publish" at bounding box center [1156, 22] width 38 height 16
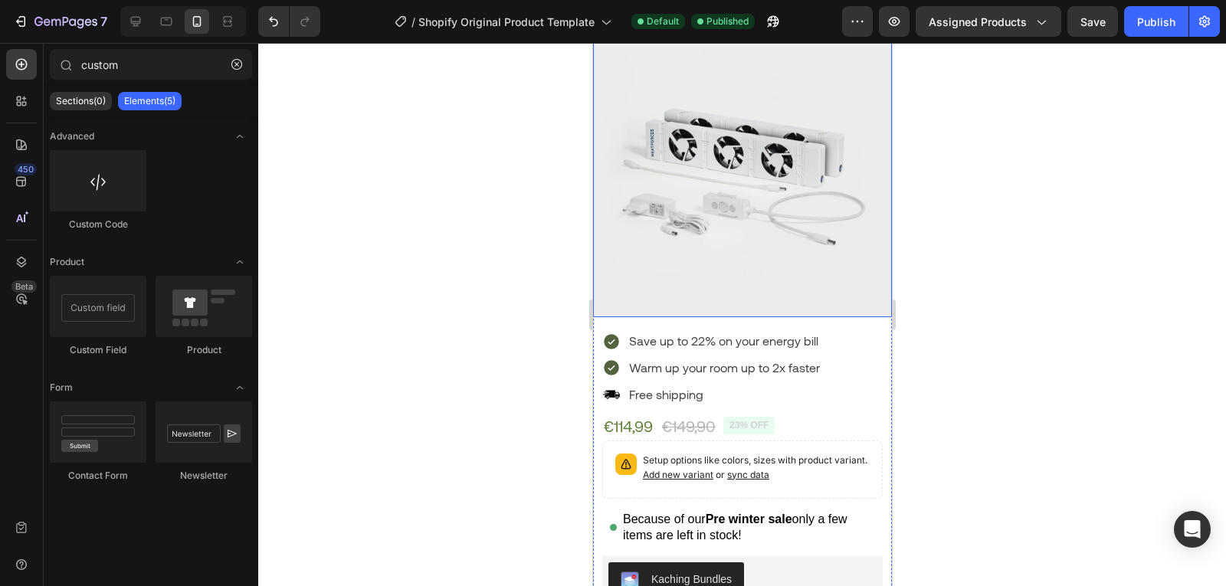
scroll to position [190, 0]
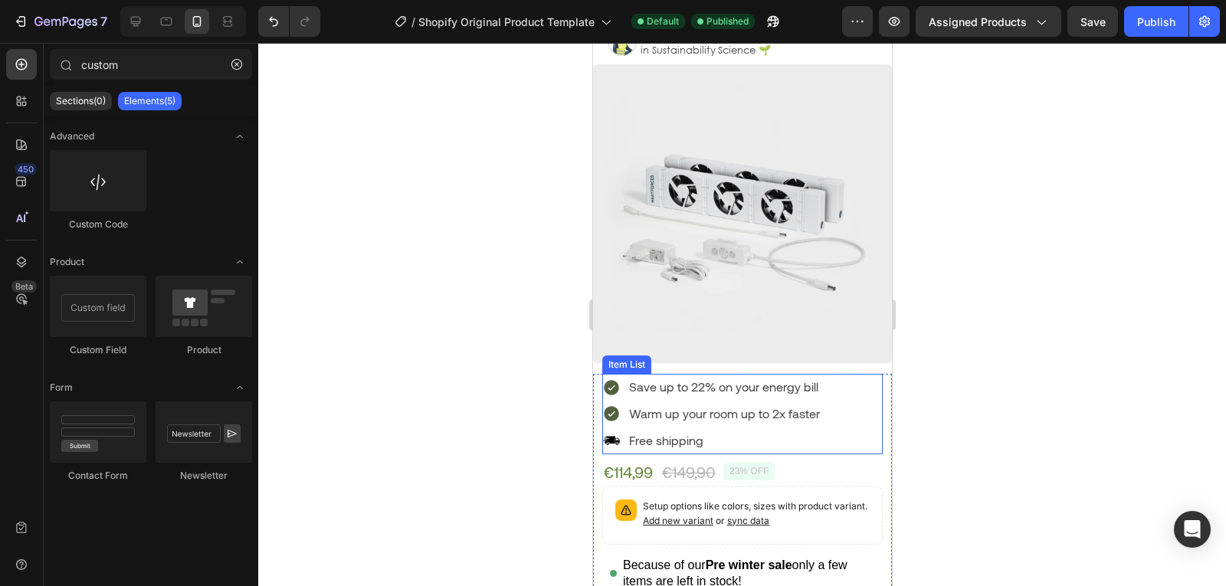
click at [781, 403] on p "Warm up your room up to 2x faster" at bounding box center [723, 414] width 191 height 22
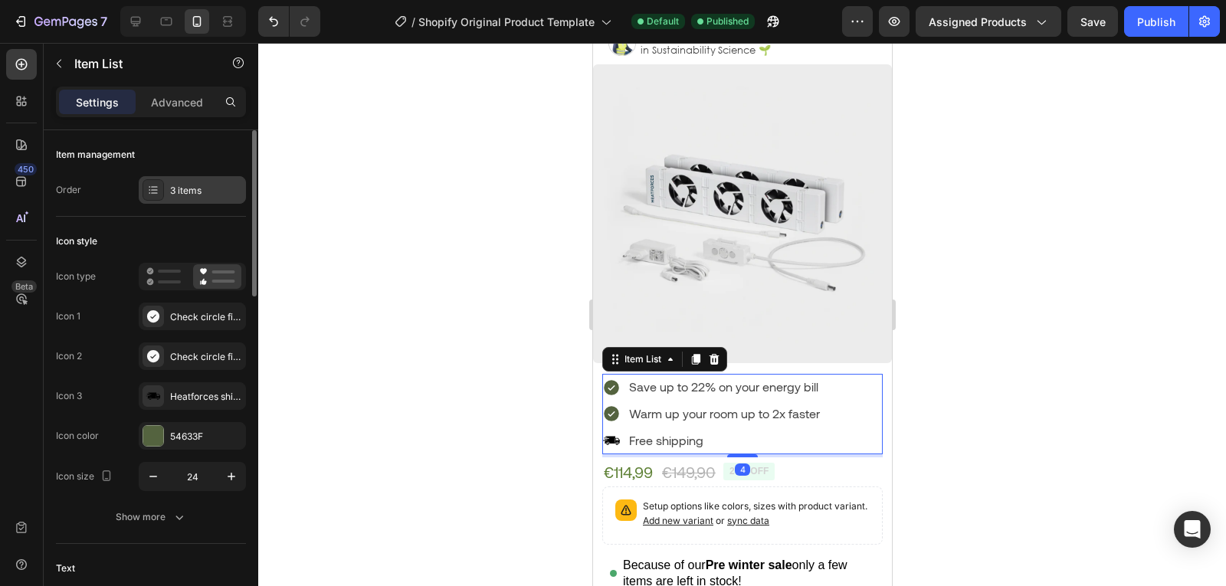
click at [177, 198] on div "3 items" at bounding box center [192, 190] width 107 height 28
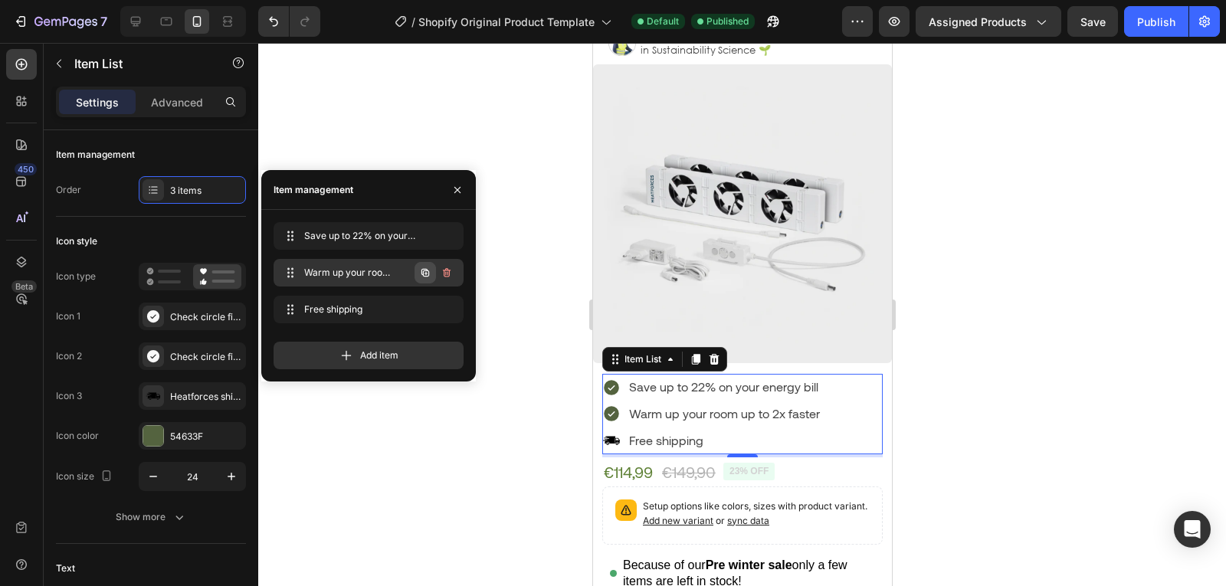
click at [433, 274] on button "button" at bounding box center [425, 272] width 21 height 21
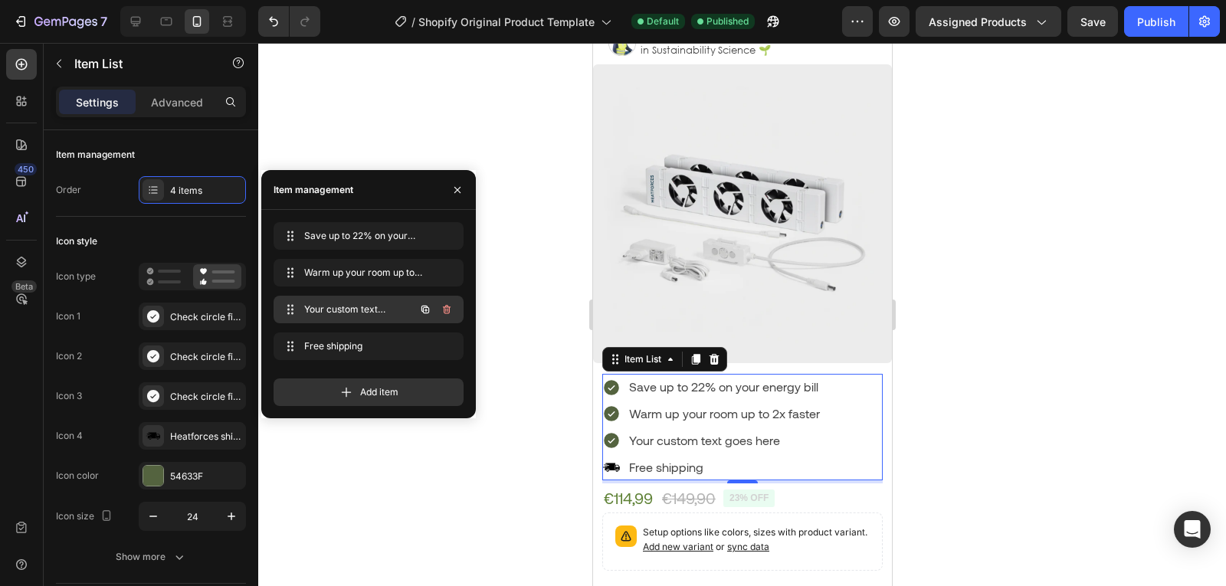
click at [380, 313] on span "Your custom text goes here" at bounding box center [347, 310] width 87 height 14
click at [369, 313] on span "Your custom text goes here" at bounding box center [357, 310] width 113 height 14
click at [703, 434] on div "Your custom text goes here" at bounding box center [723, 441] width 195 height 27
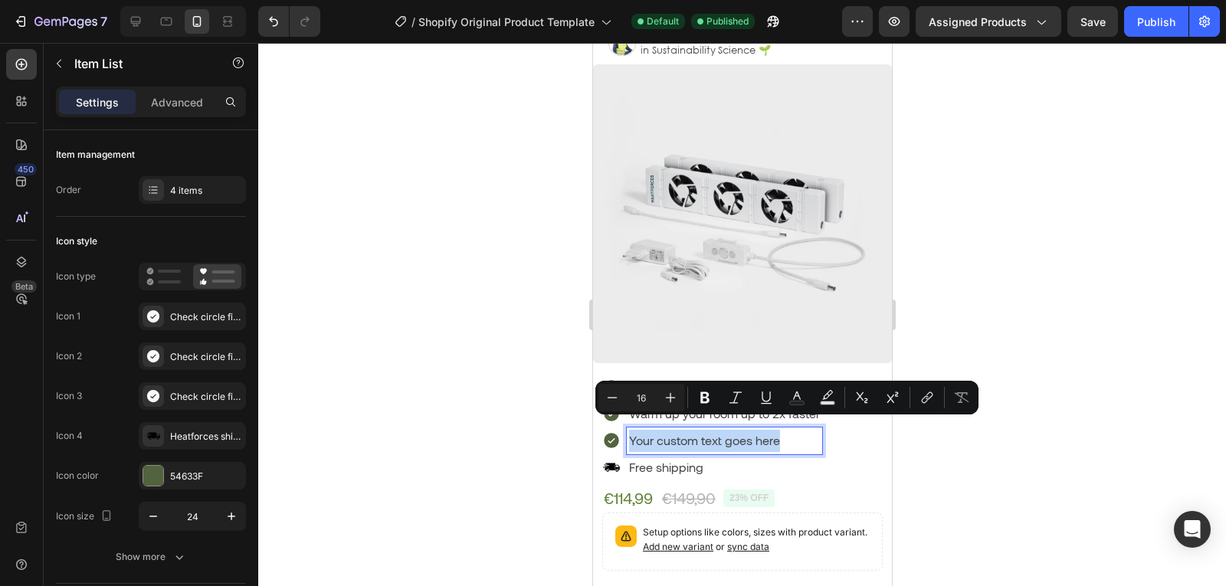
click at [708, 434] on p "Your custom text goes here" at bounding box center [723, 441] width 191 height 22
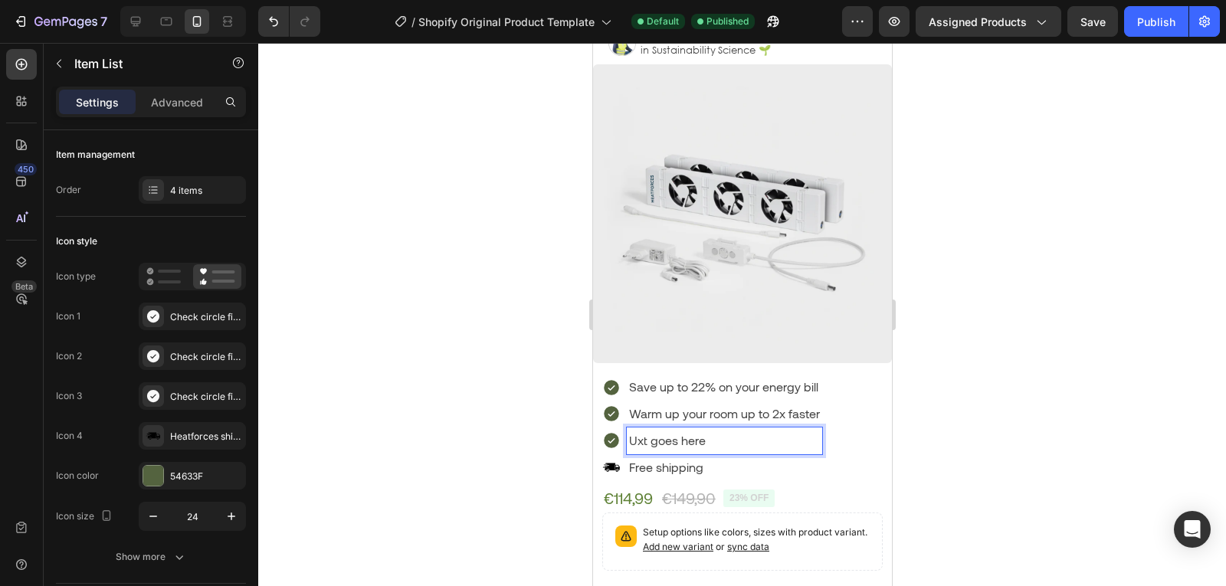
click at [708, 434] on p "Uxt goes here" at bounding box center [723, 441] width 191 height 22
click at [640, 430] on p "Ultra quiet" at bounding box center [723, 441] width 191 height 22
click at [705, 460] on p "Free shipping" at bounding box center [723, 468] width 191 height 22
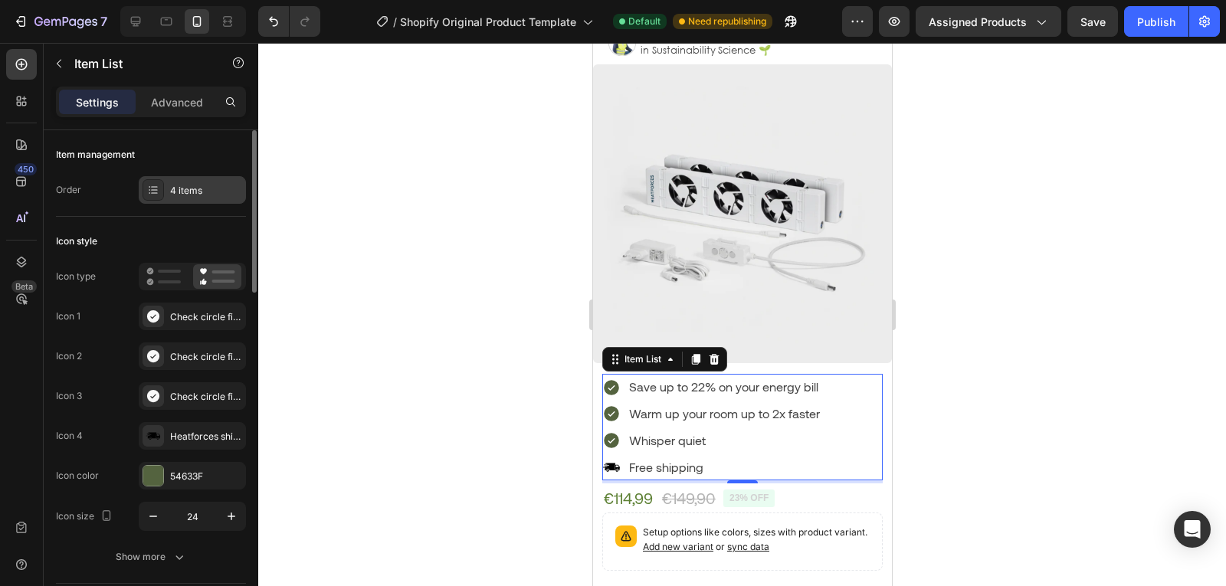
click at [195, 203] on div "4 items" at bounding box center [192, 190] width 107 height 28
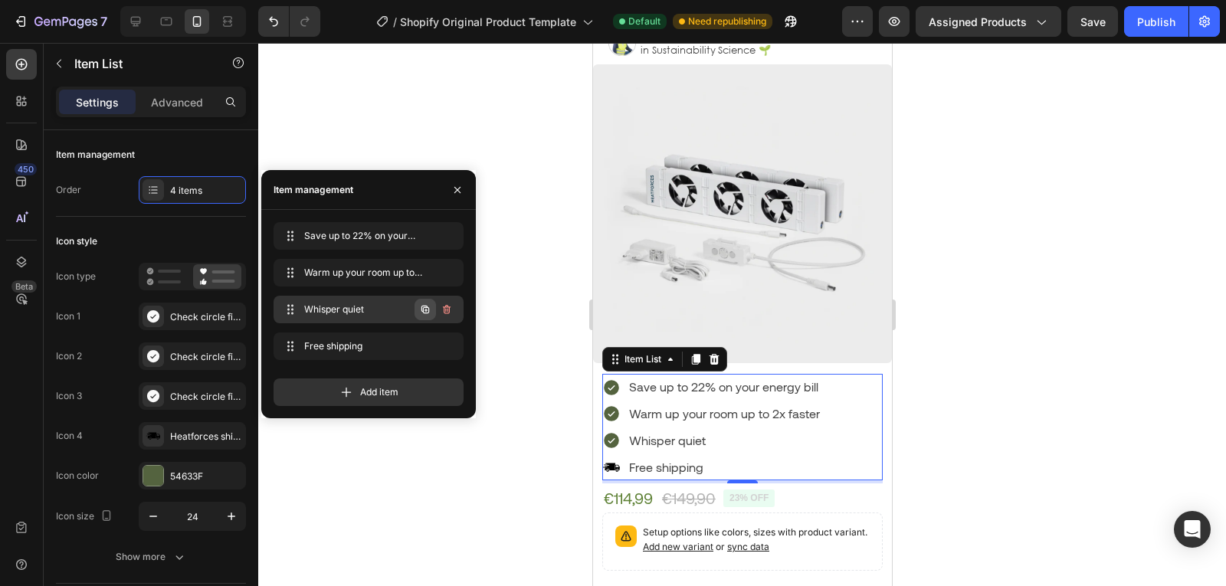
click at [433, 313] on button "button" at bounding box center [425, 309] width 21 height 21
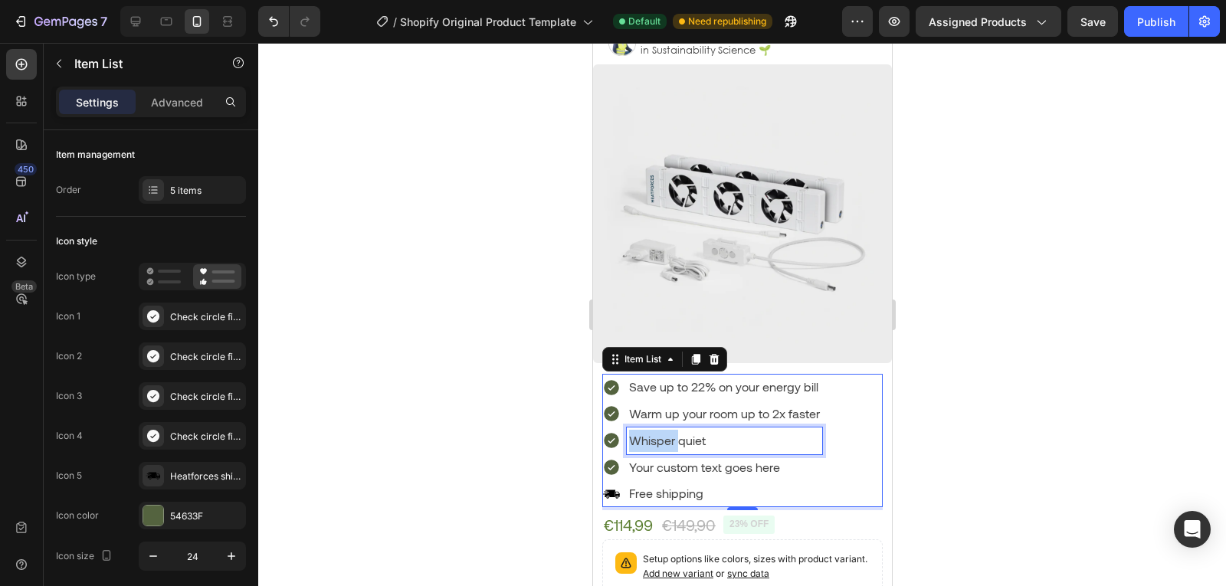
click at [659, 430] on p "Whisper quiet" at bounding box center [723, 441] width 191 height 22
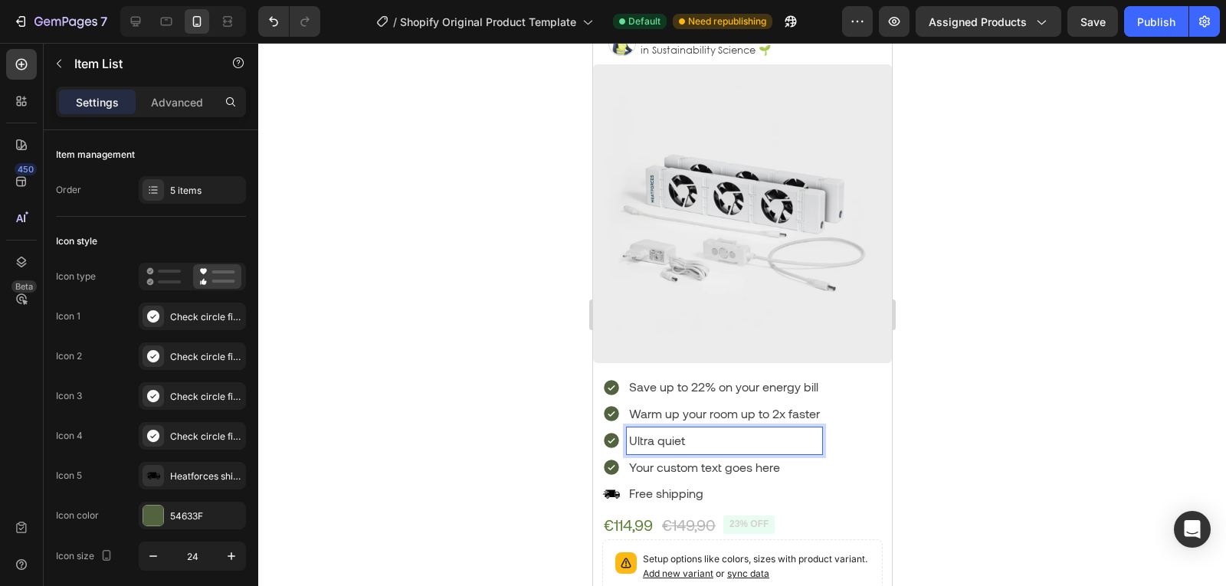
click at [697, 457] on p "Your custom text goes here" at bounding box center [723, 468] width 191 height 22
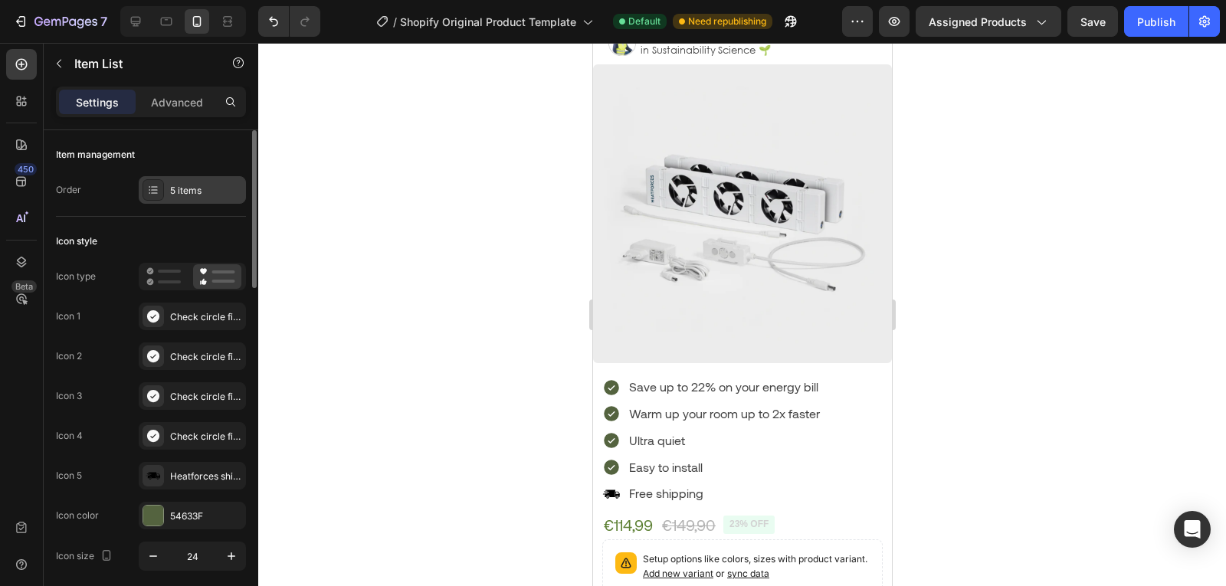
click at [187, 202] on div "5 items" at bounding box center [192, 190] width 107 height 28
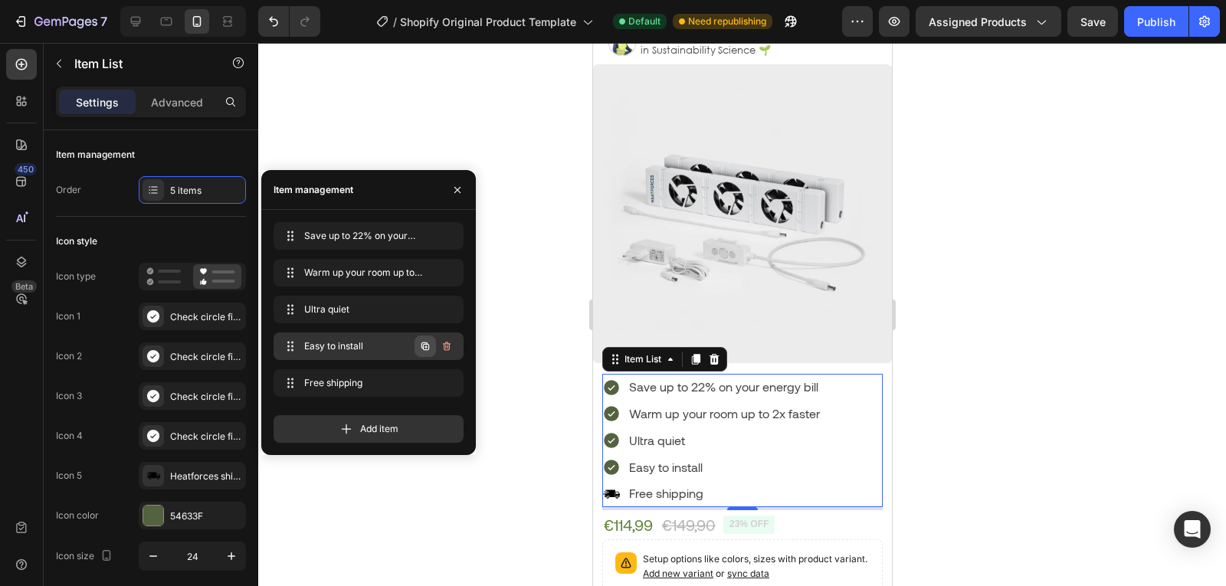
click at [422, 347] on icon "button" at bounding box center [425, 346] width 8 height 8
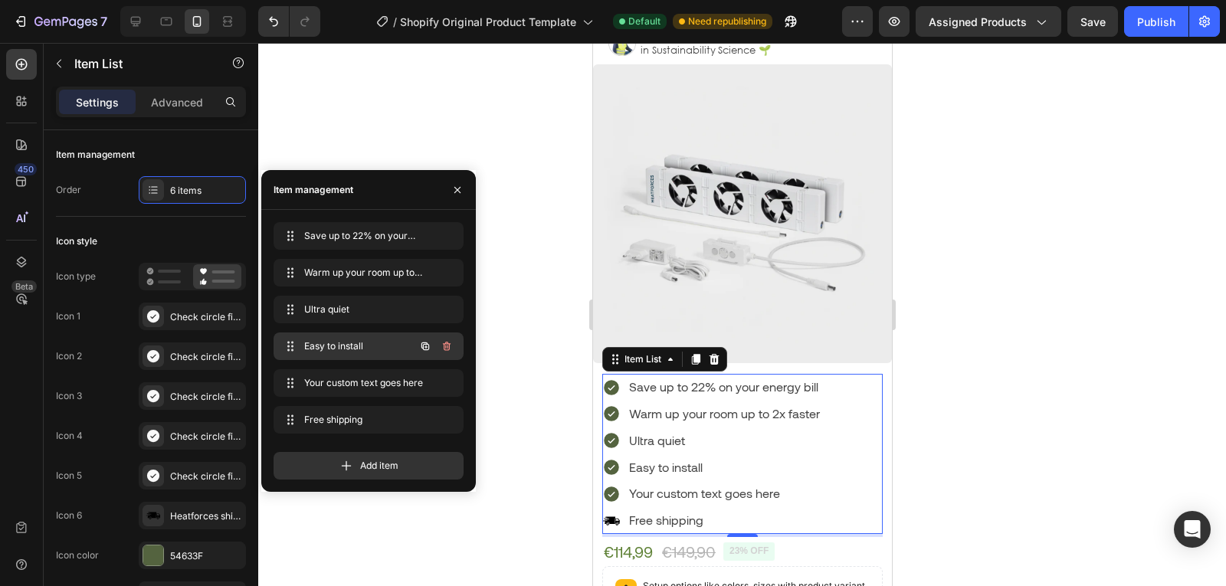
click at [339, 341] on span "Easy to install" at bounding box center [347, 346] width 87 height 14
click at [677, 480] on div "Your custom text goes here" at bounding box center [723, 493] width 195 height 27
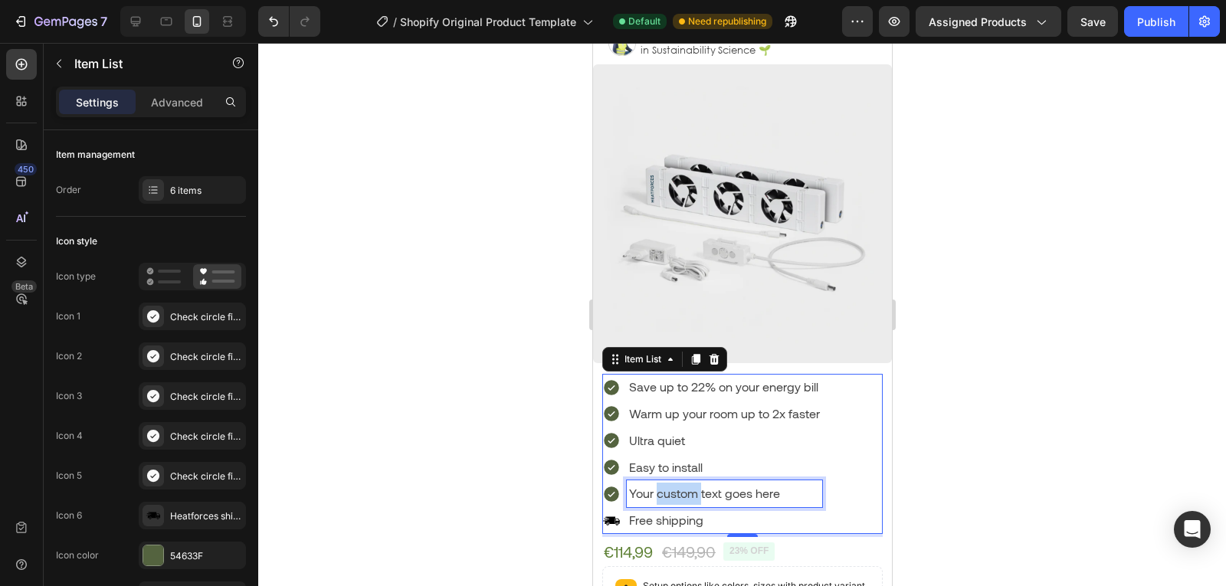
click at [677, 483] on p "Your custom text goes here" at bounding box center [723, 494] width 191 height 22
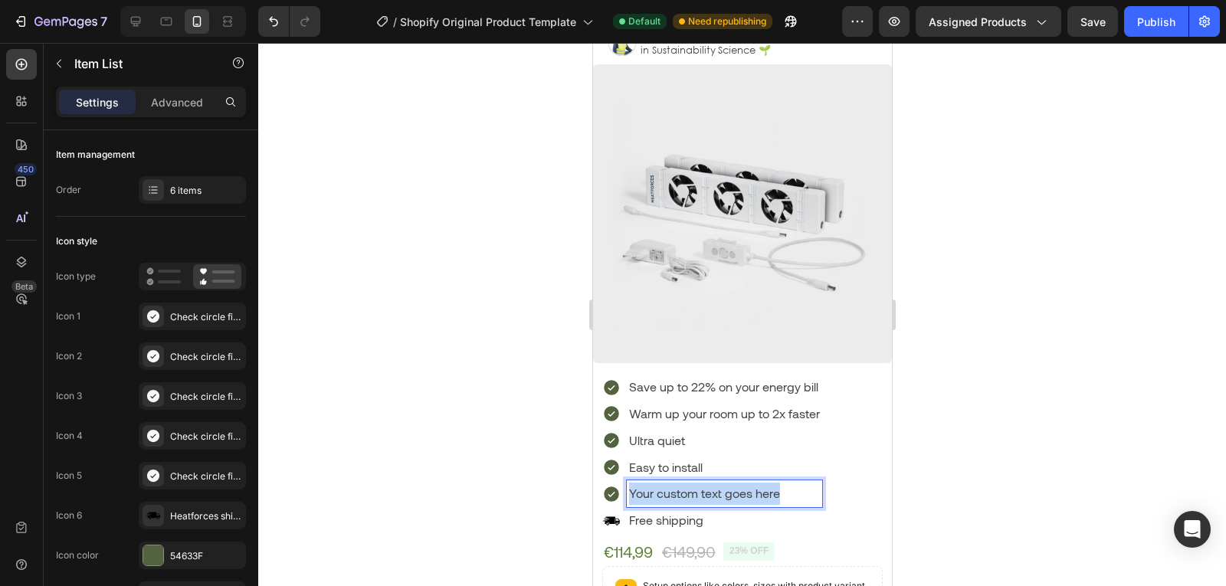
click at [677, 483] on p "Your custom text goes here" at bounding box center [723, 494] width 191 height 22
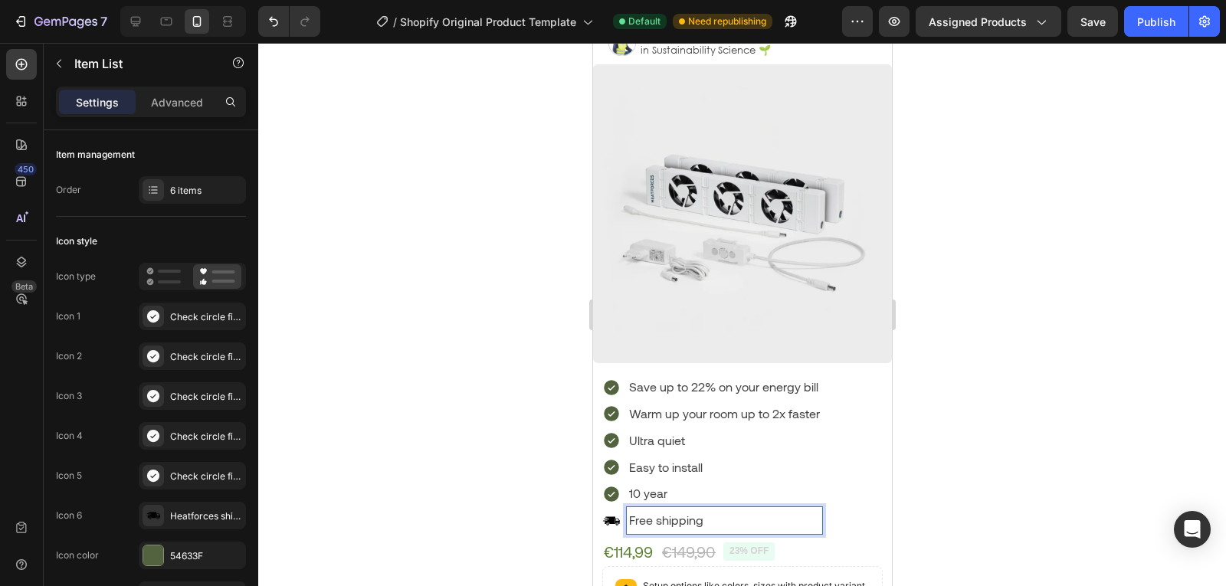
click at [678, 483] on p "10 year" at bounding box center [723, 494] width 191 height 22
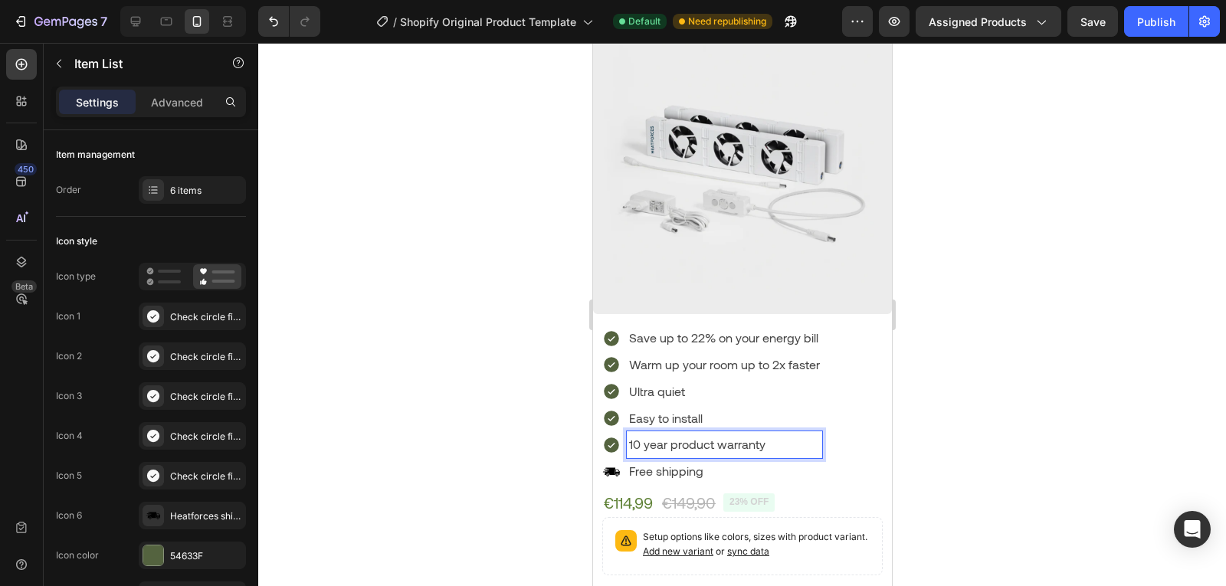
scroll to position [235, 0]
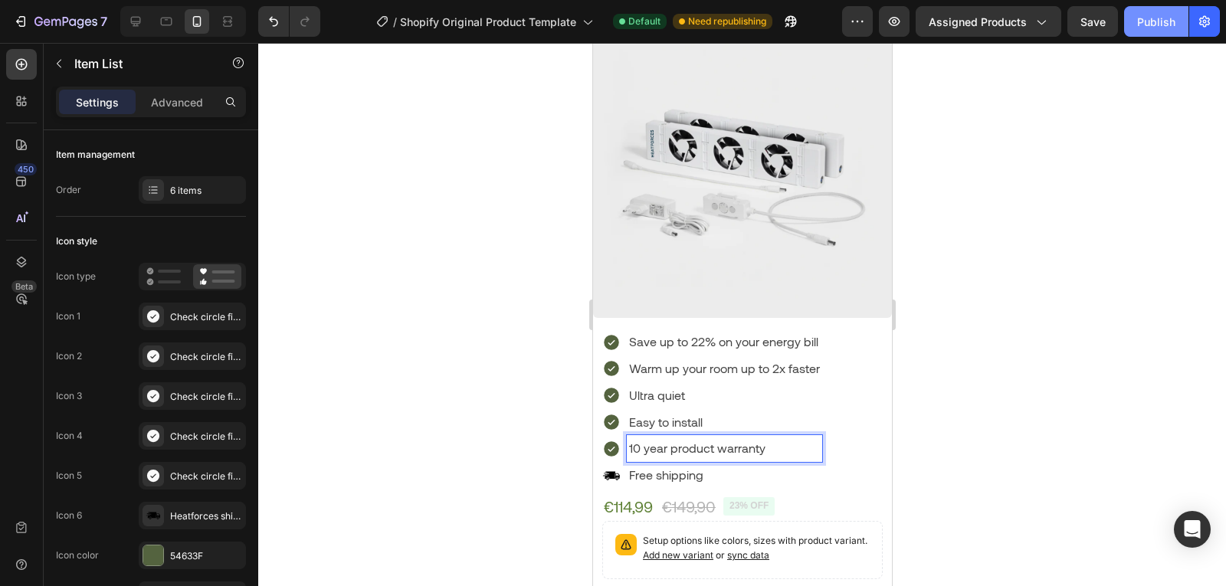
click at [1179, 14] on button "Publish" at bounding box center [1156, 21] width 64 height 31
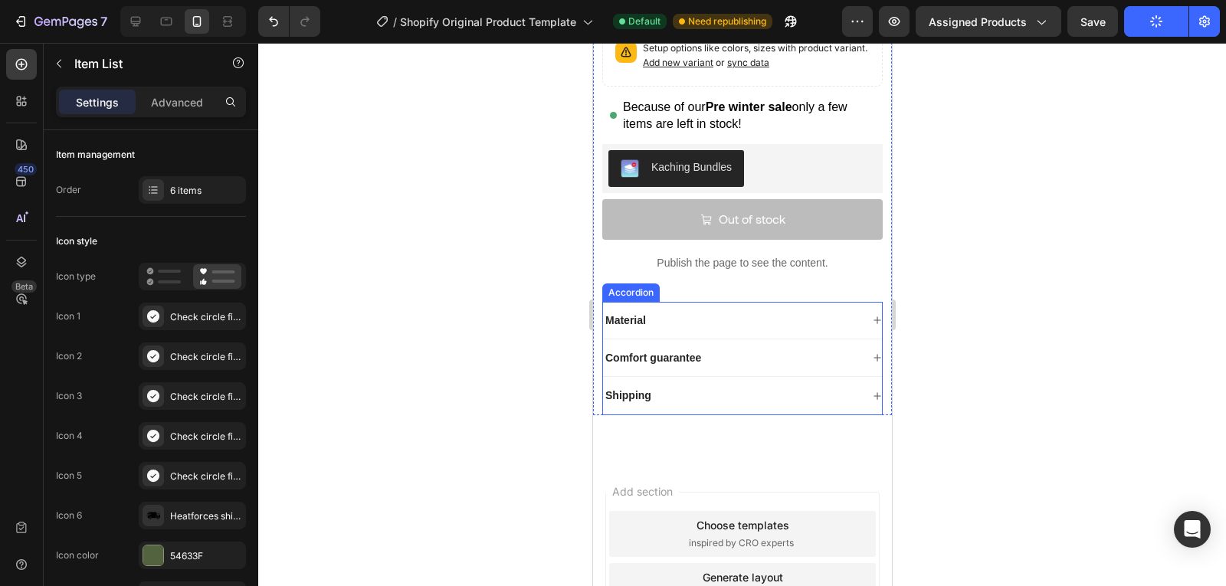
scroll to position [727, 0]
click at [786, 316] on div "Material" at bounding box center [730, 321] width 257 height 18
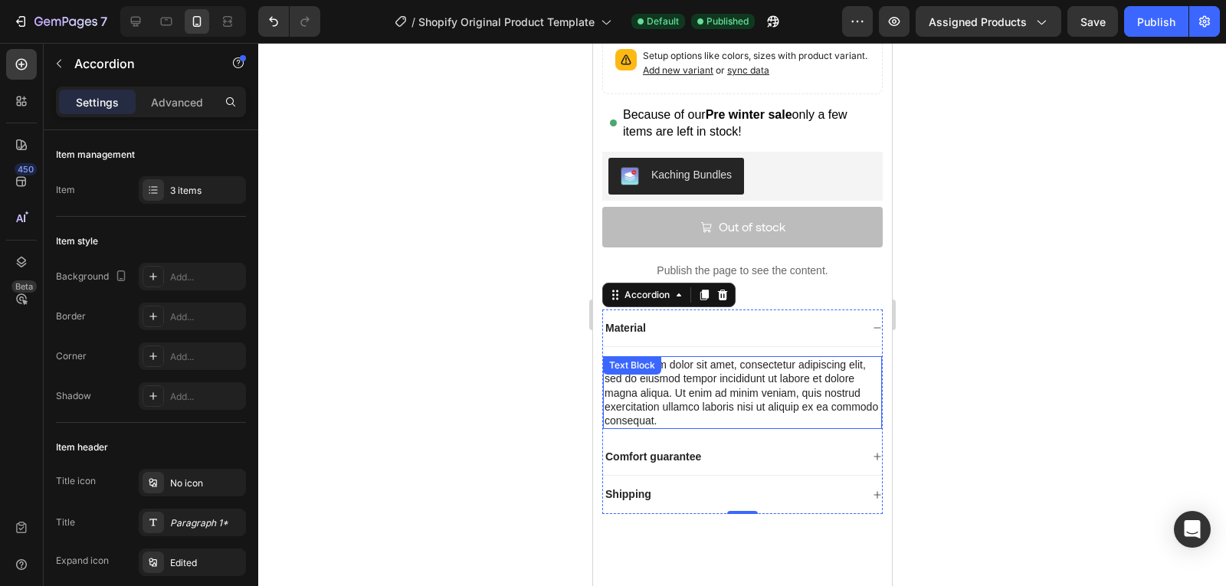
scroll to position [719, 0]
click at [741, 365] on div "Lorem ipsum dolor sit amet, consectetur adipiscing elit, sed do eiusmod tempor …" at bounding box center [741, 393] width 279 height 73
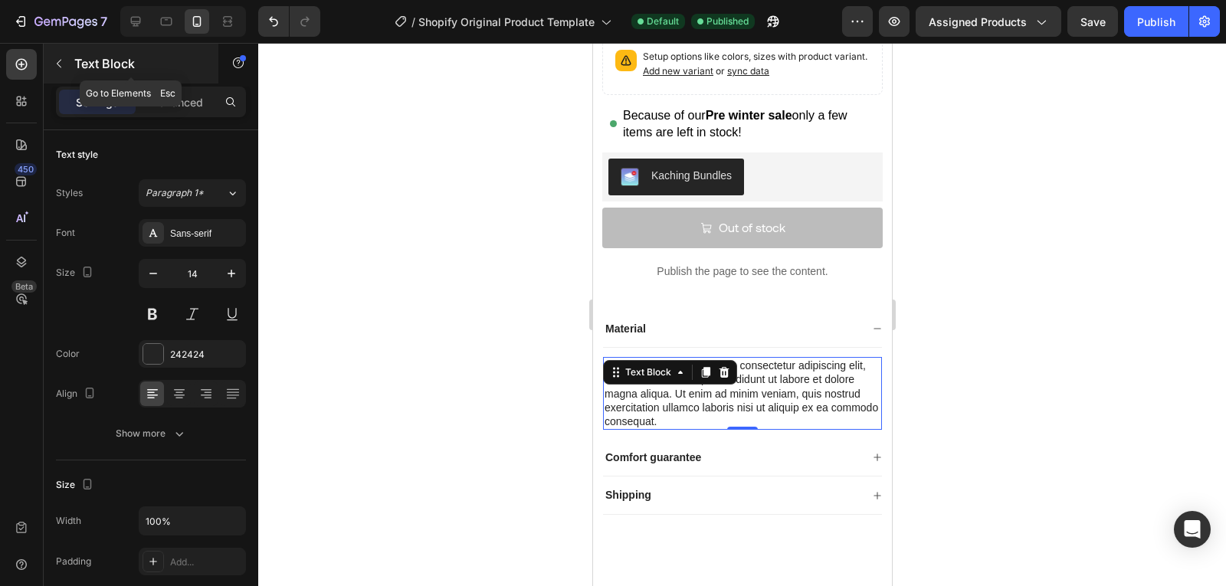
click at [56, 63] on icon "button" at bounding box center [59, 63] width 12 height 12
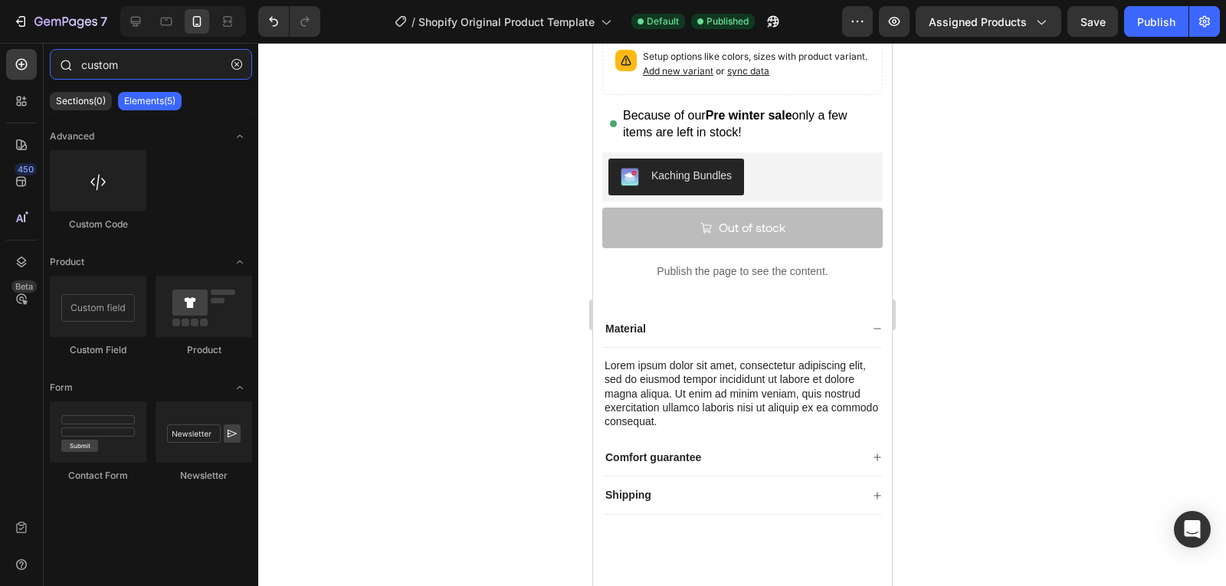
click at [118, 67] on input "custom" at bounding box center [151, 64] width 202 height 31
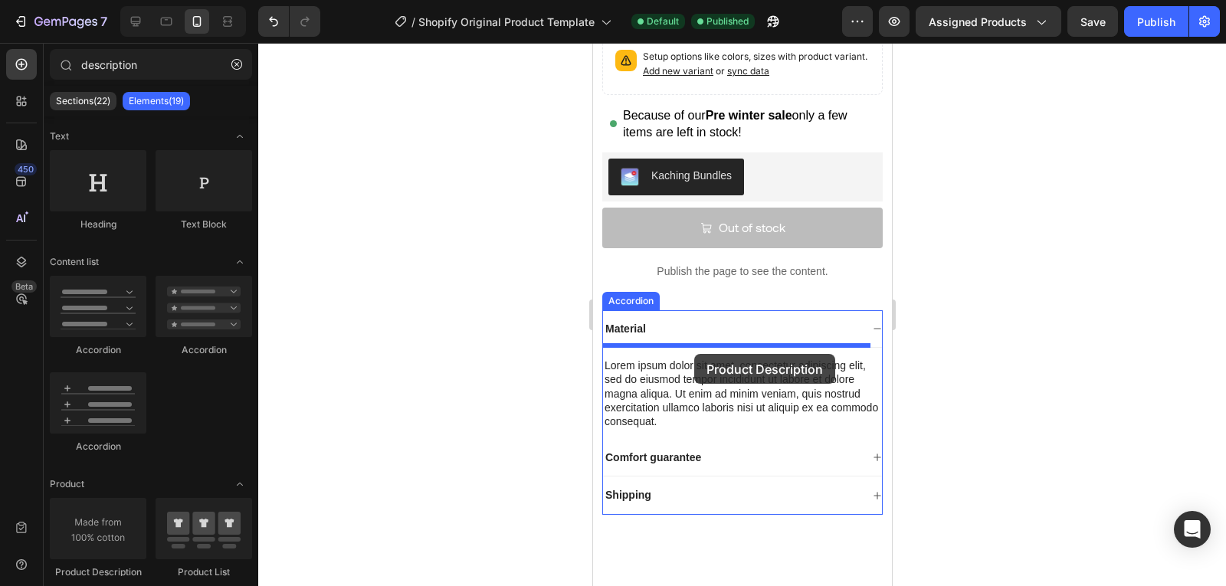
drag, startPoint x: 702, startPoint y: 594, endPoint x: 693, endPoint y: 354, distance: 240.0
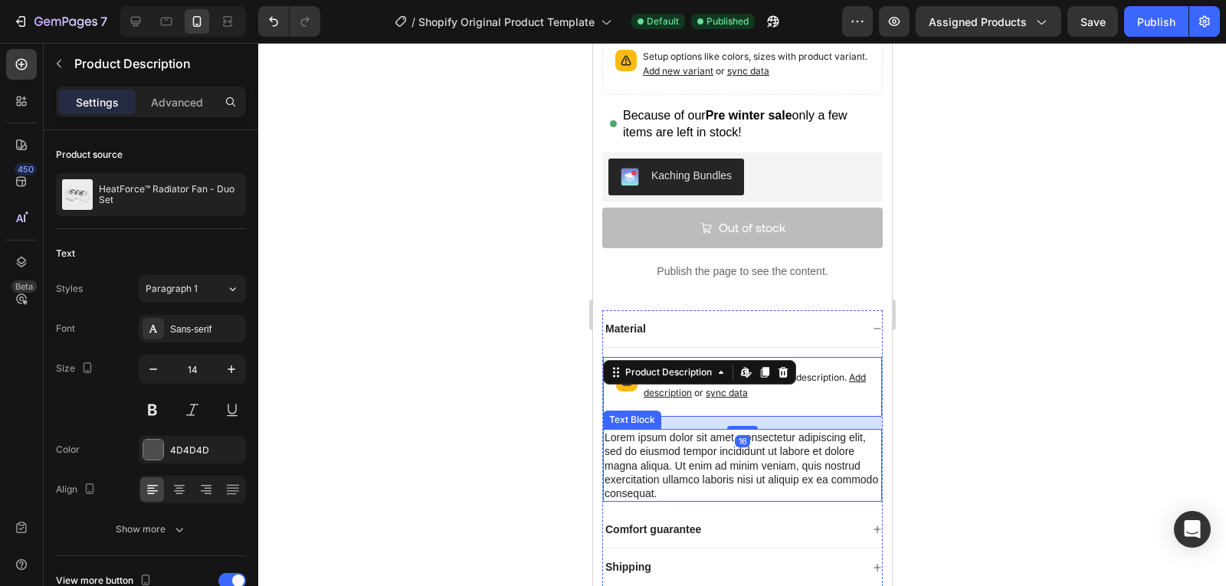
click at [698, 438] on div "Lorem ipsum dolor sit amet, consectetur adipiscing elit, sed do eiusmod tempor …" at bounding box center [741, 465] width 279 height 73
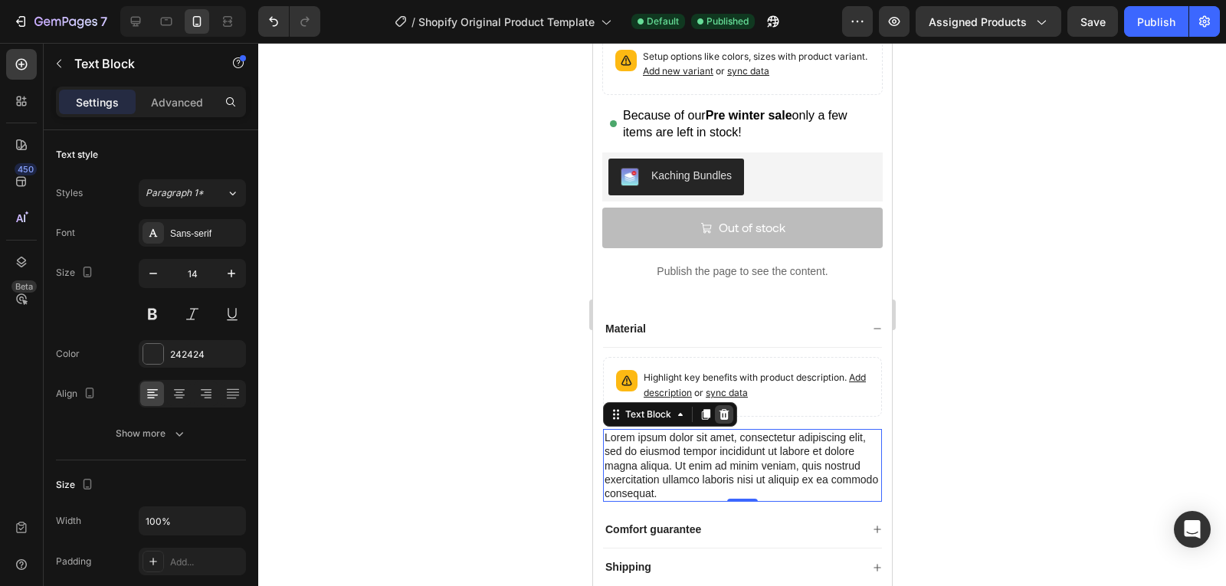
click at [719, 408] on icon at bounding box center [723, 414] width 12 height 12
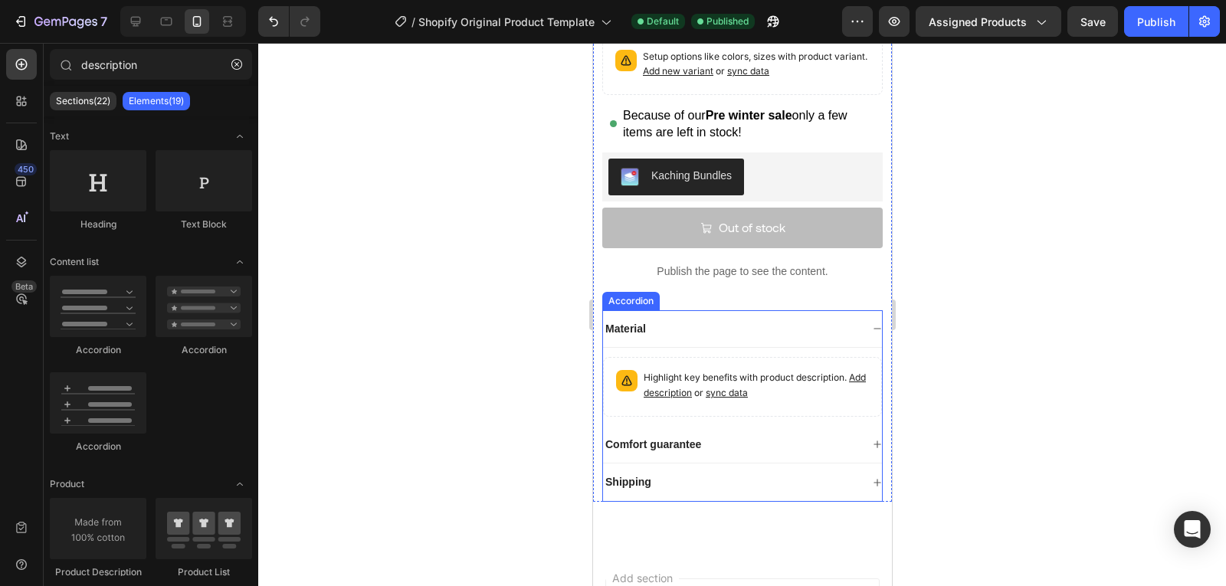
click at [653, 322] on div "Material" at bounding box center [730, 329] width 257 height 18
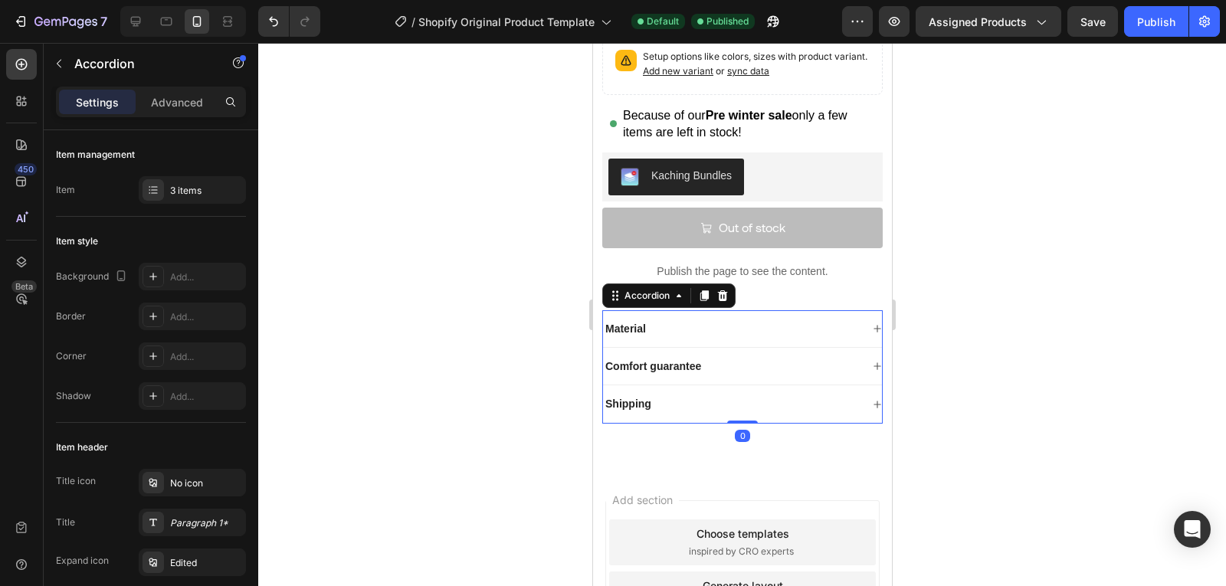
click at [646, 322] on div "Material" at bounding box center [624, 329] width 45 height 18
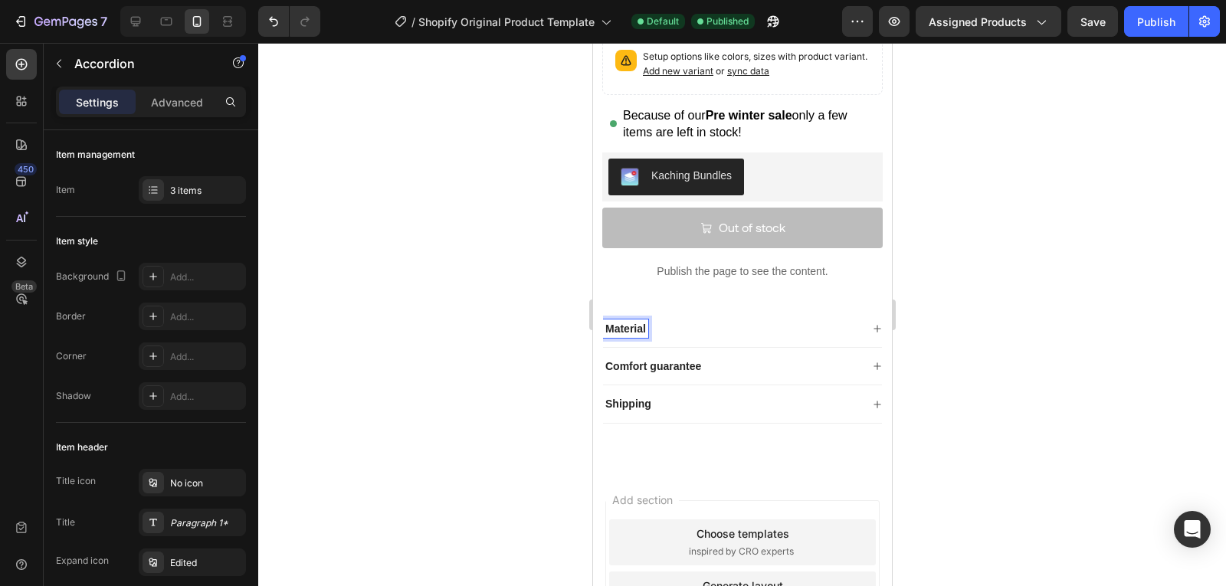
click at [634, 322] on p "Material" at bounding box center [625, 329] width 41 height 14
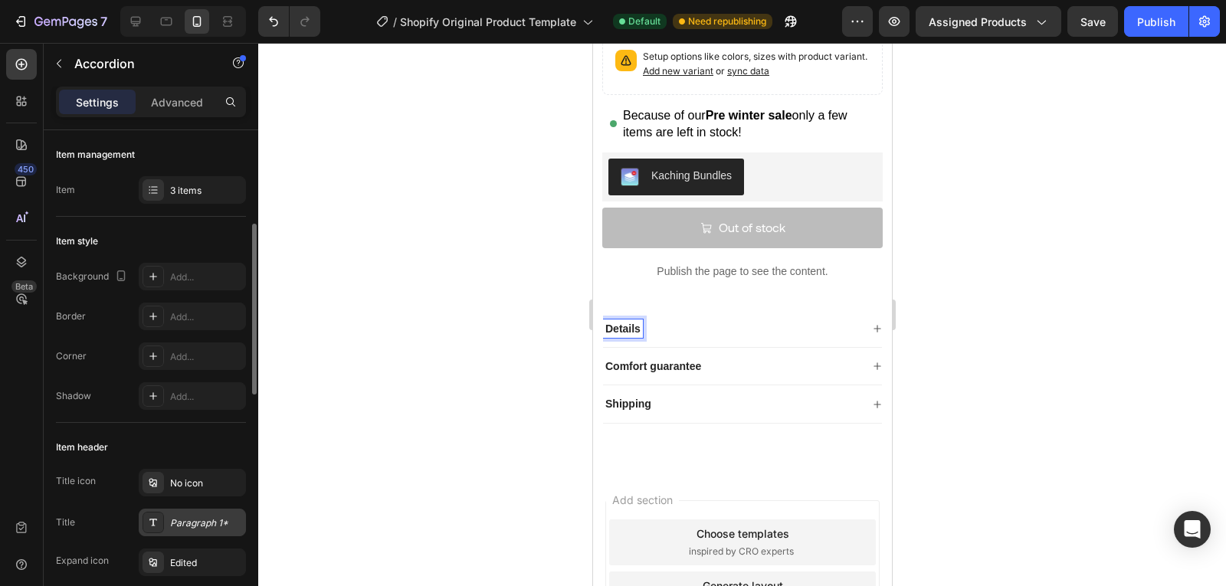
scroll to position [173, 0]
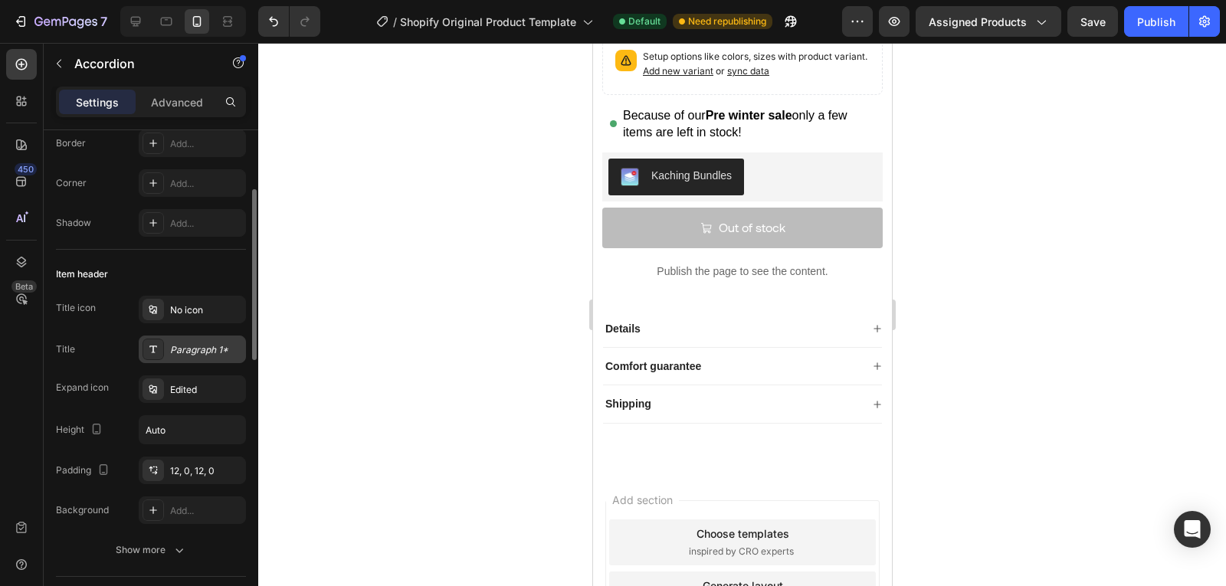
click at [195, 358] on div "Paragraph 1*" at bounding box center [192, 350] width 107 height 28
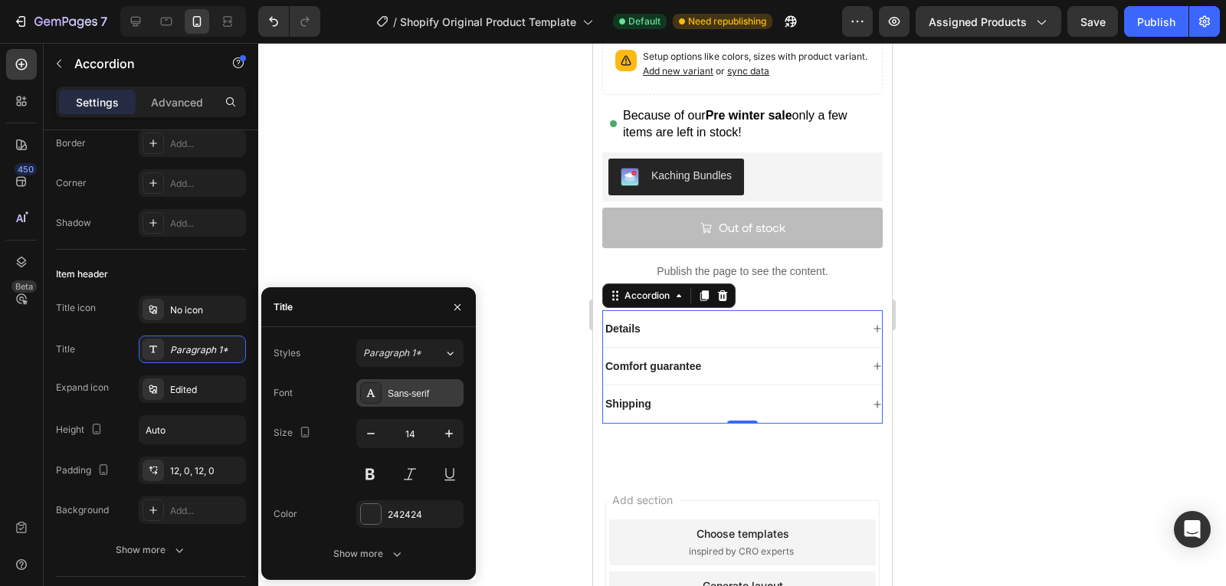
click at [439, 387] on div "Sans-serif" at bounding box center [424, 394] width 72 height 14
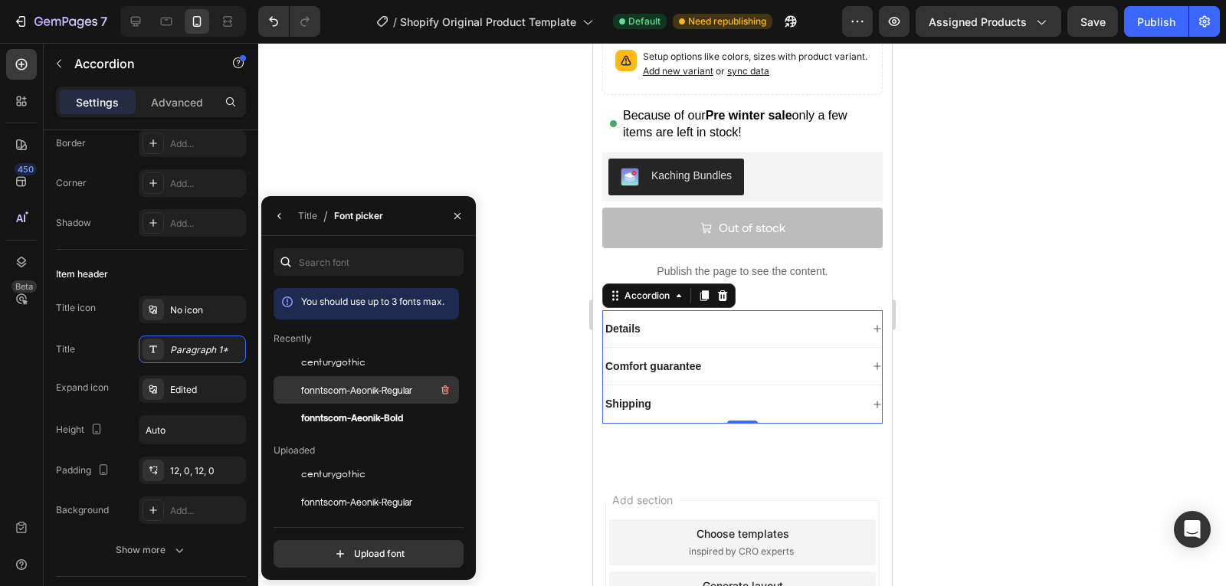
click at [382, 388] on span "fonntscom-Aeonik-Regular" at bounding box center [356, 390] width 111 height 14
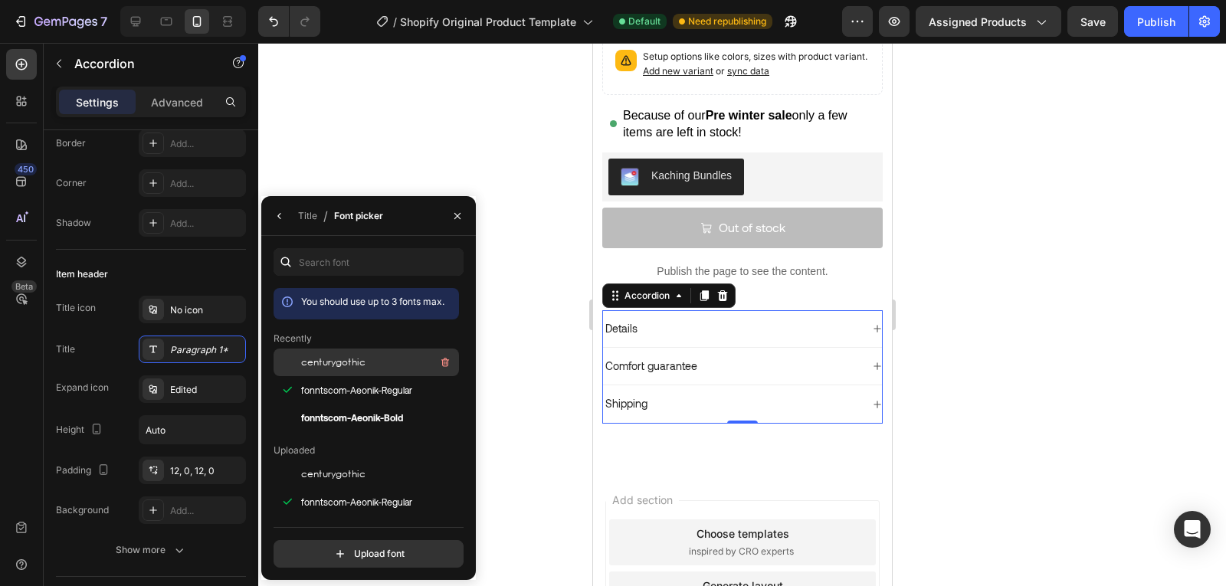
click at [379, 363] on div "centurygothic" at bounding box center [378, 362] width 155 height 18
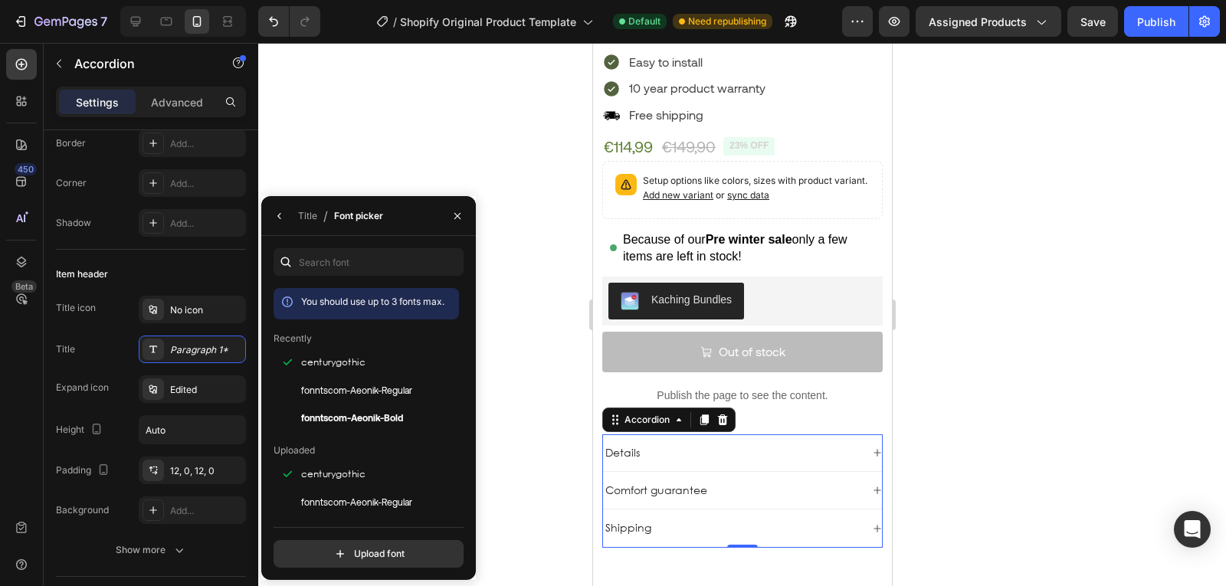
scroll to position [733, 0]
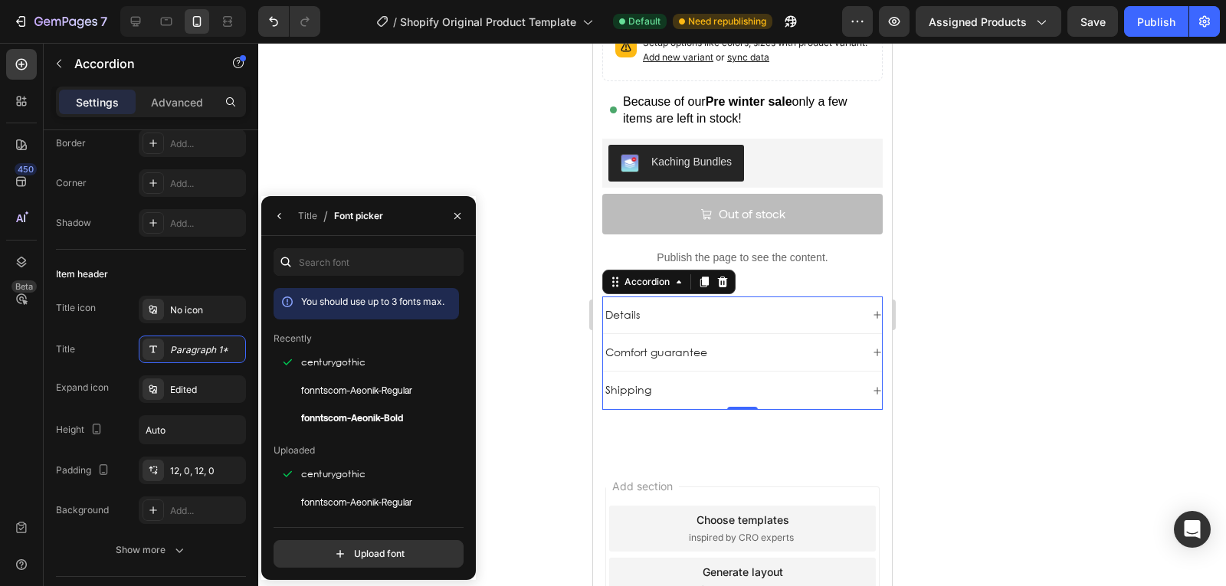
click at [642, 306] on div "Details" at bounding box center [730, 315] width 257 height 18
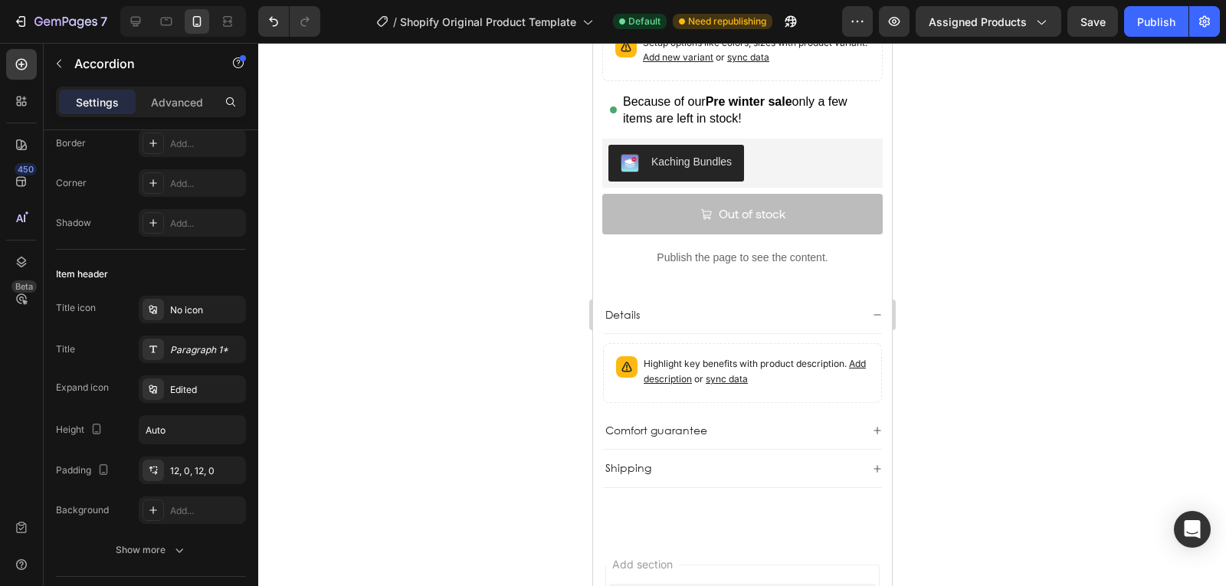
click at [748, 421] on div "Comfort guarantee" at bounding box center [730, 430] width 257 height 18
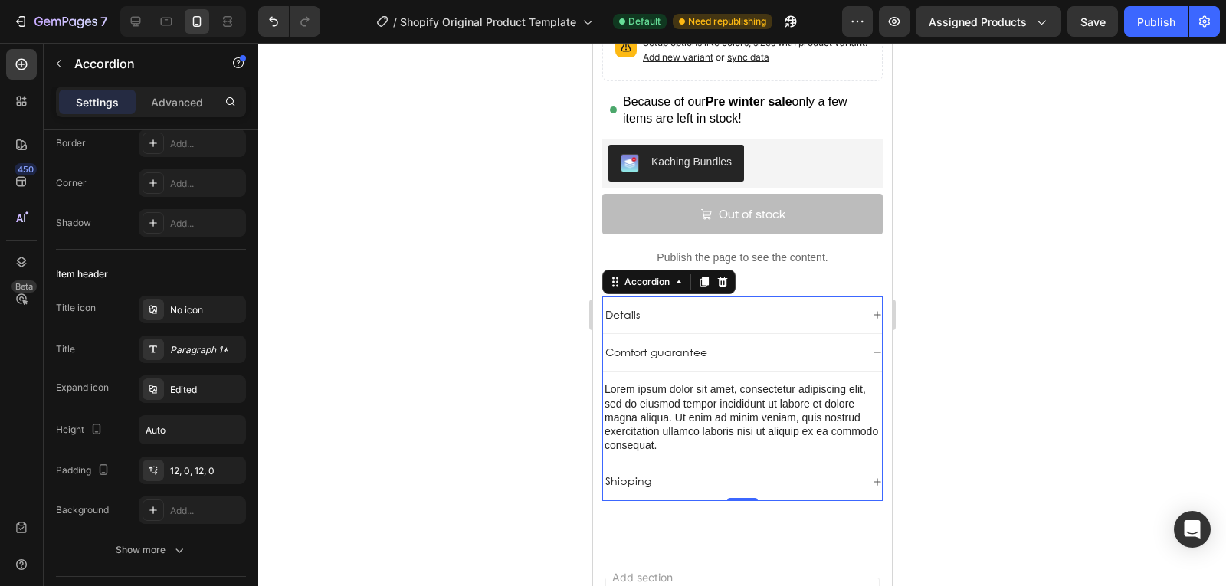
click at [624, 308] on p "Details" at bounding box center [622, 315] width 34 height 14
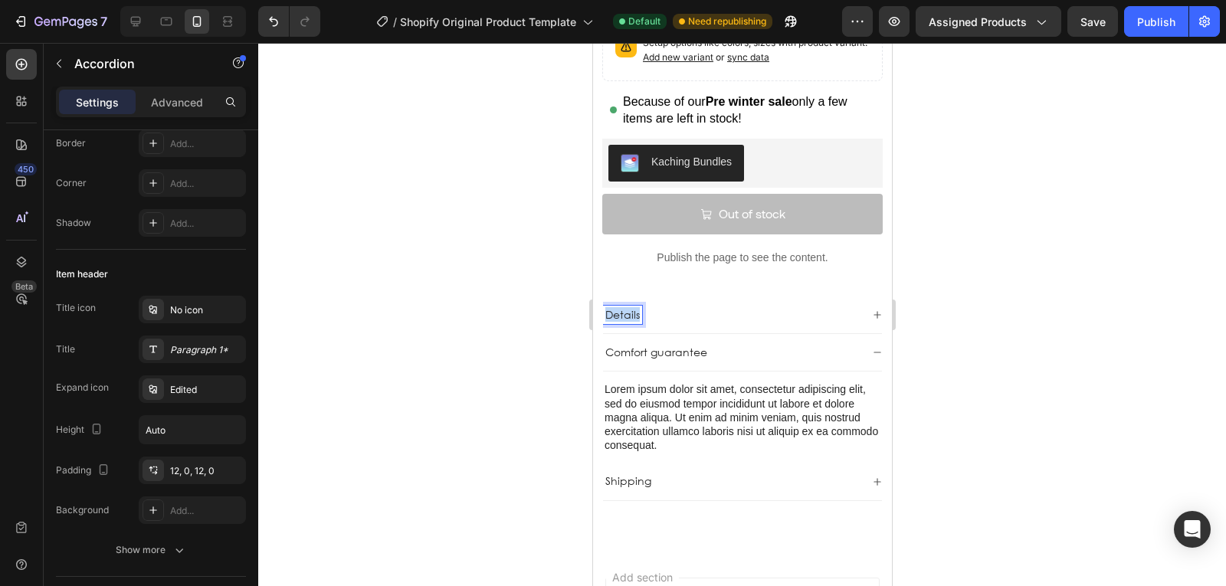
click at [624, 308] on p "Details" at bounding box center [622, 315] width 34 height 14
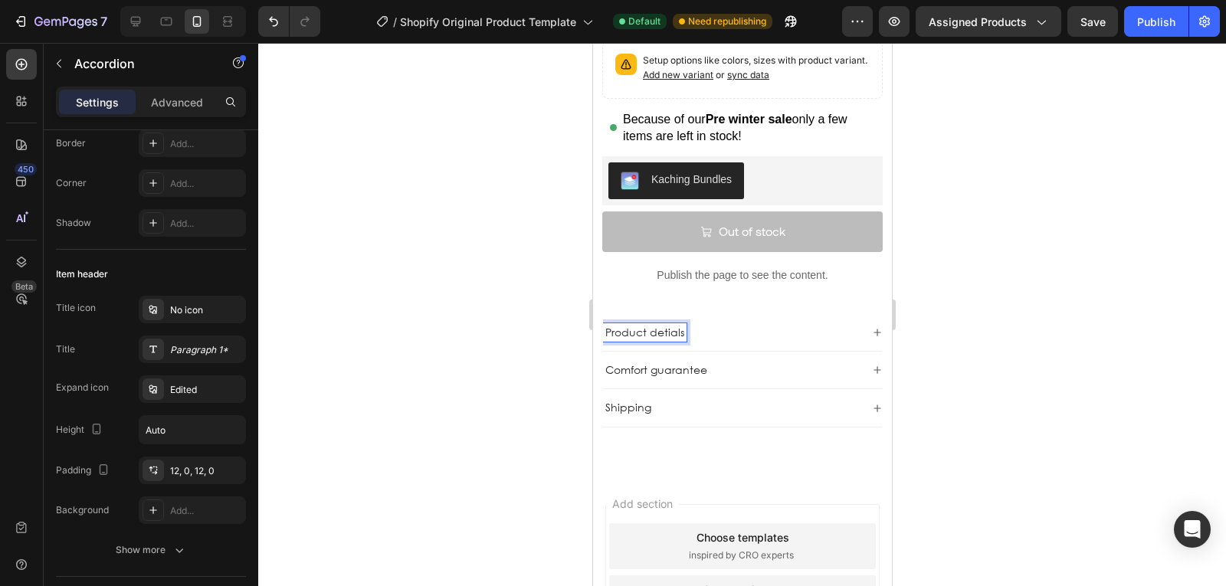
scroll to position [715, 0]
click at [765, 324] on div "Product details" at bounding box center [730, 333] width 257 height 18
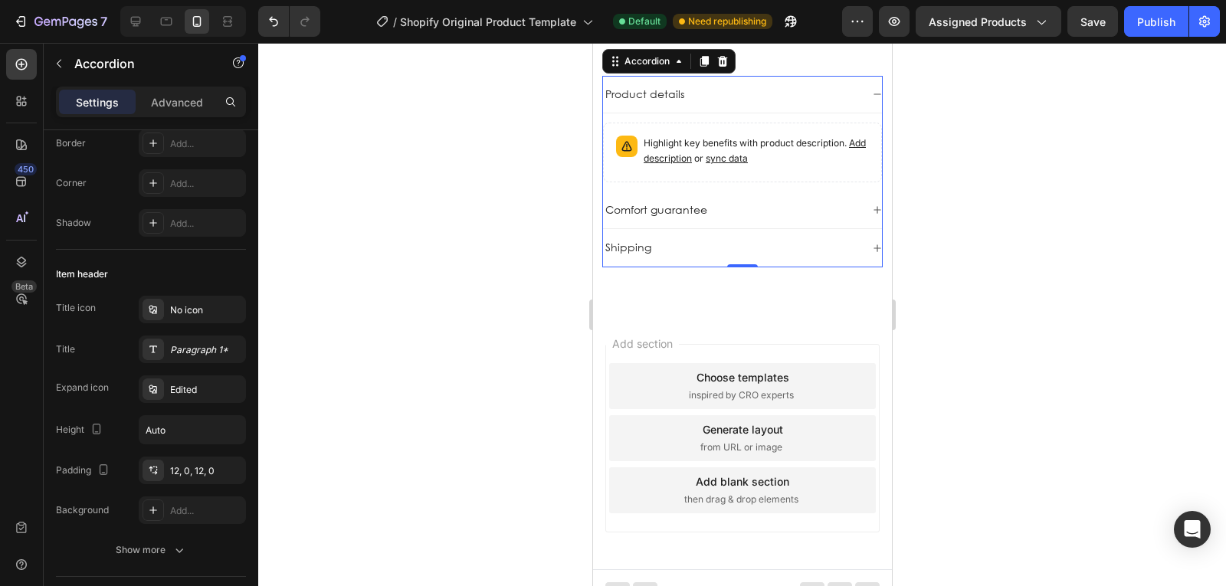
scroll to position [956, 0]
click at [719, 371] on div "Choose templates inspired by CRO experts" at bounding box center [741, 384] width 267 height 46
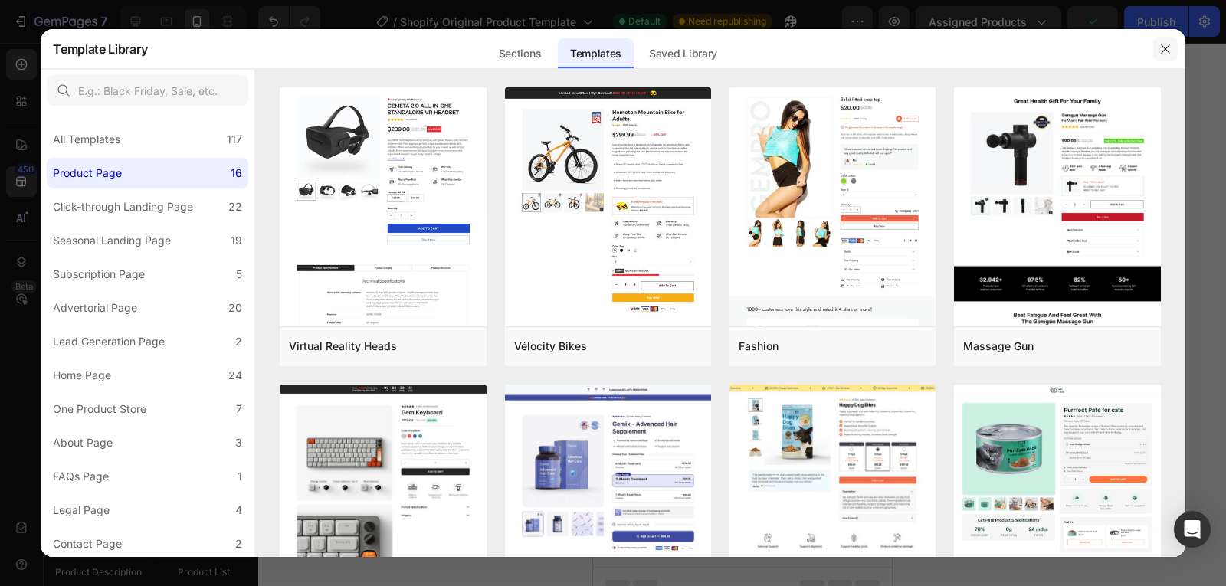
click at [1165, 57] on button "button" at bounding box center [1165, 49] width 25 height 25
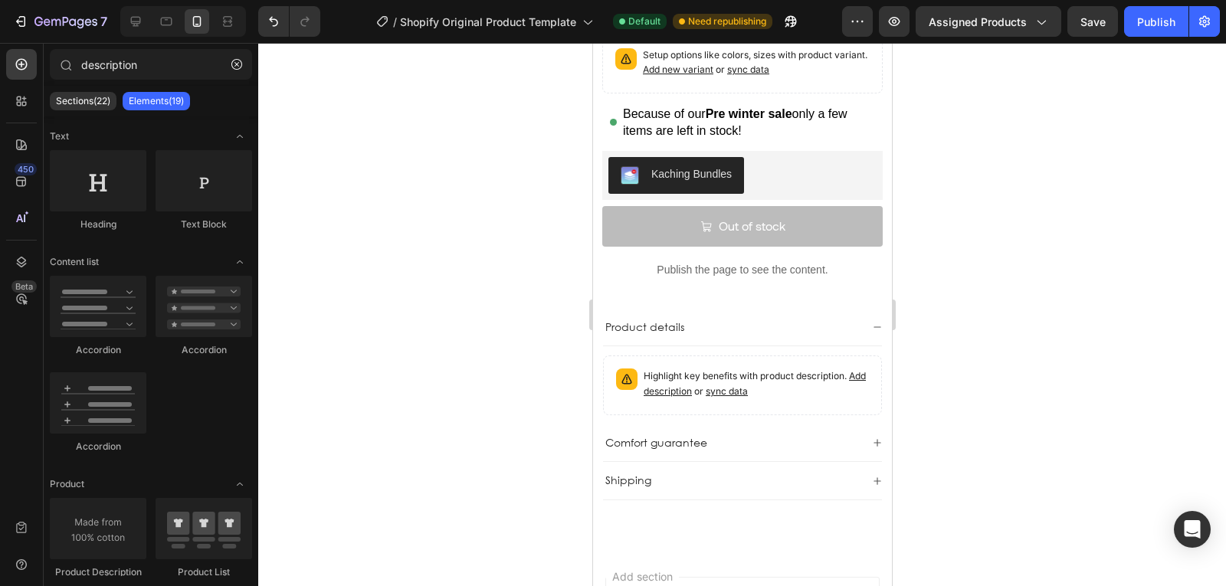
scroll to position [723, 0]
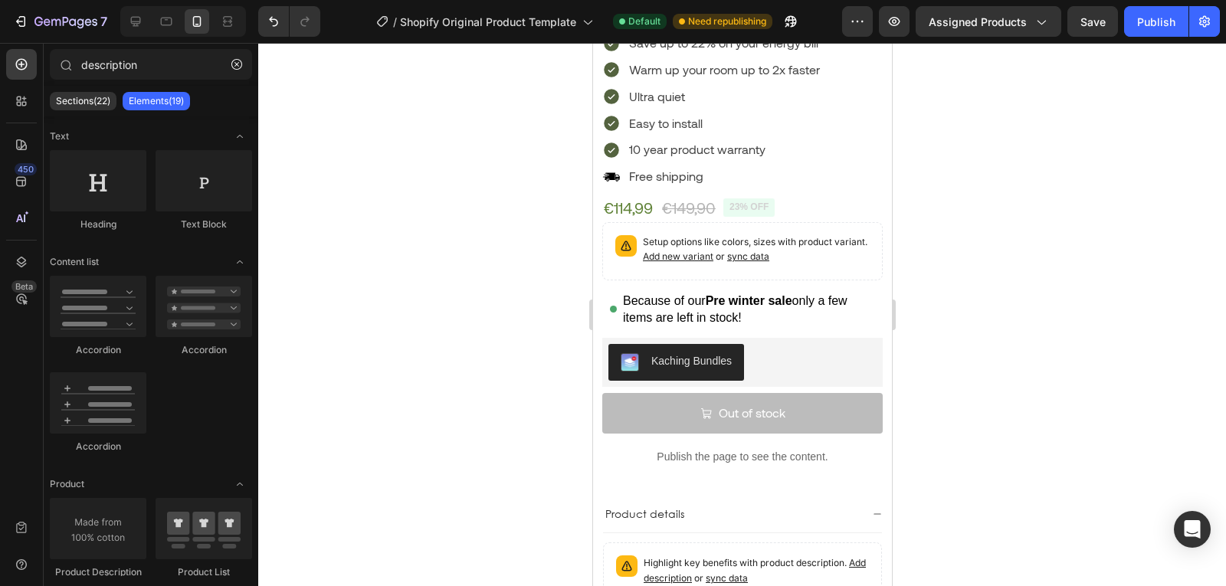
click at [770, 324] on div "Save up to 22% on your energy bill Warm up your room up to 2x faster Ultra quie…" at bounding box center [741, 358] width 280 height 657
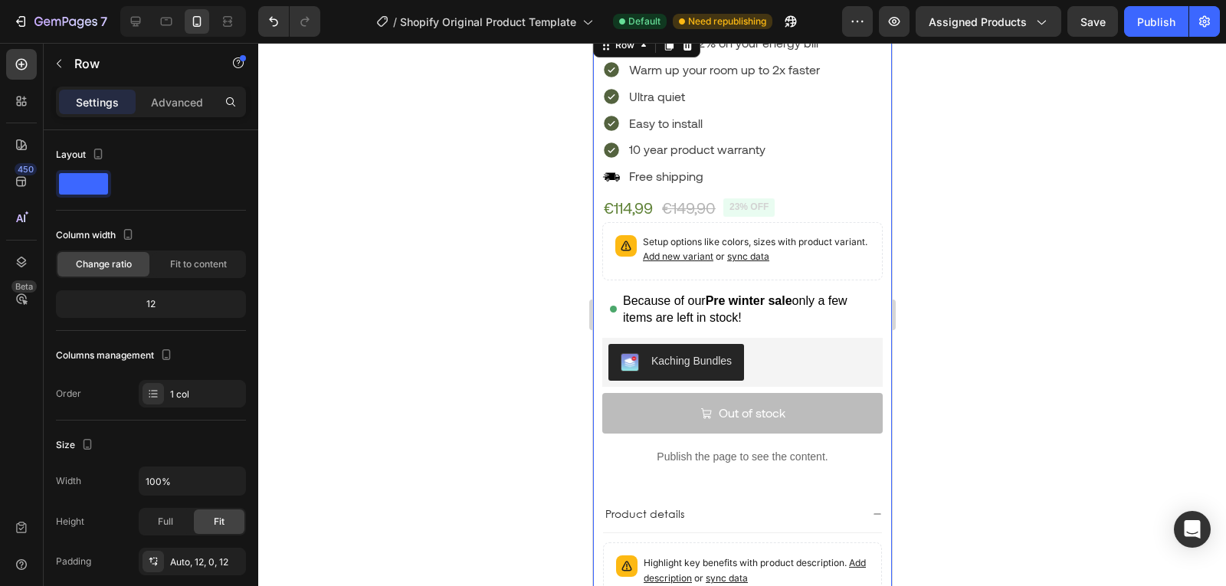
click at [770, 324] on div "Save up to 22% on your energy bill Warm up your room up to 2x faster Ultra quie…" at bounding box center [741, 358] width 280 height 657
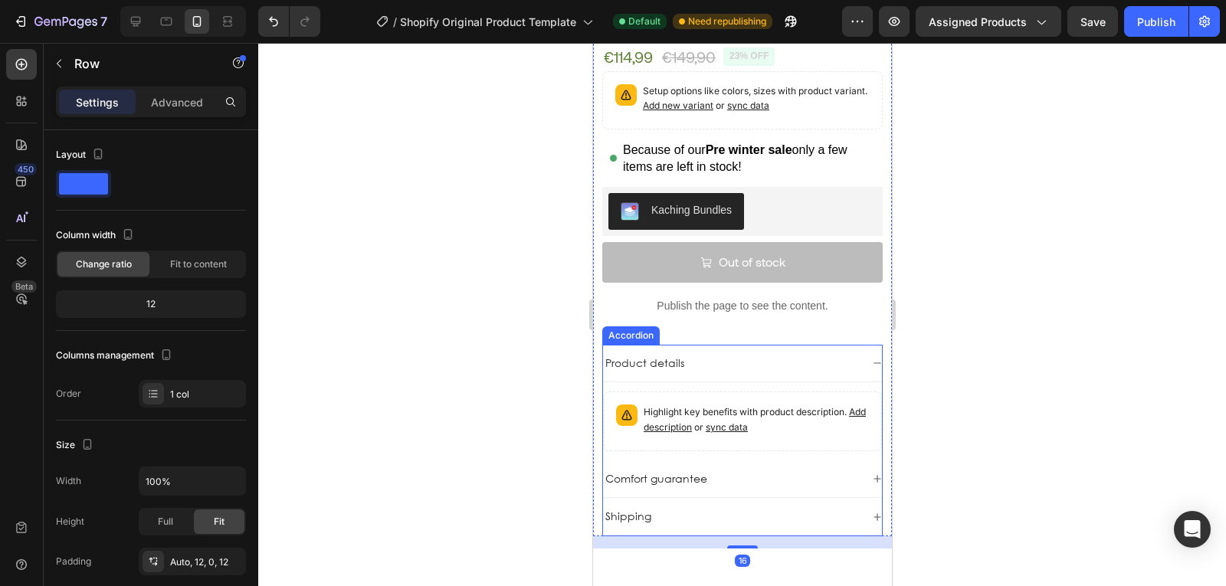
scroll to position [686, 0]
click at [690, 471] on p "Comfort guarantee" at bounding box center [656, 478] width 102 height 14
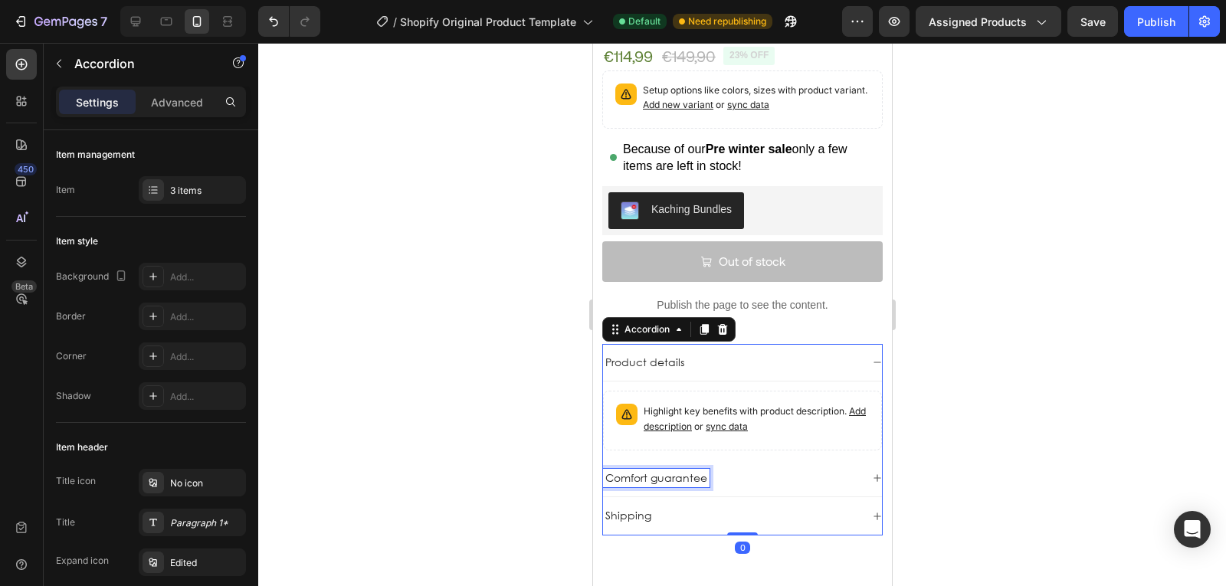
click at [687, 471] on p "Comfort guarantee" at bounding box center [656, 478] width 102 height 14
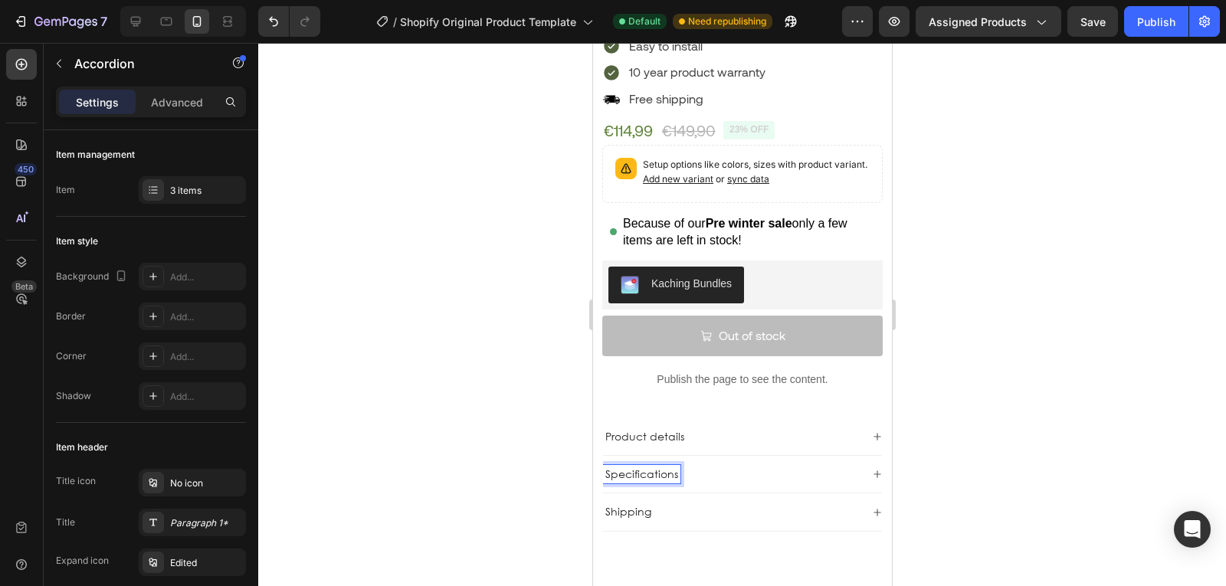
scroll to position [609, 0]
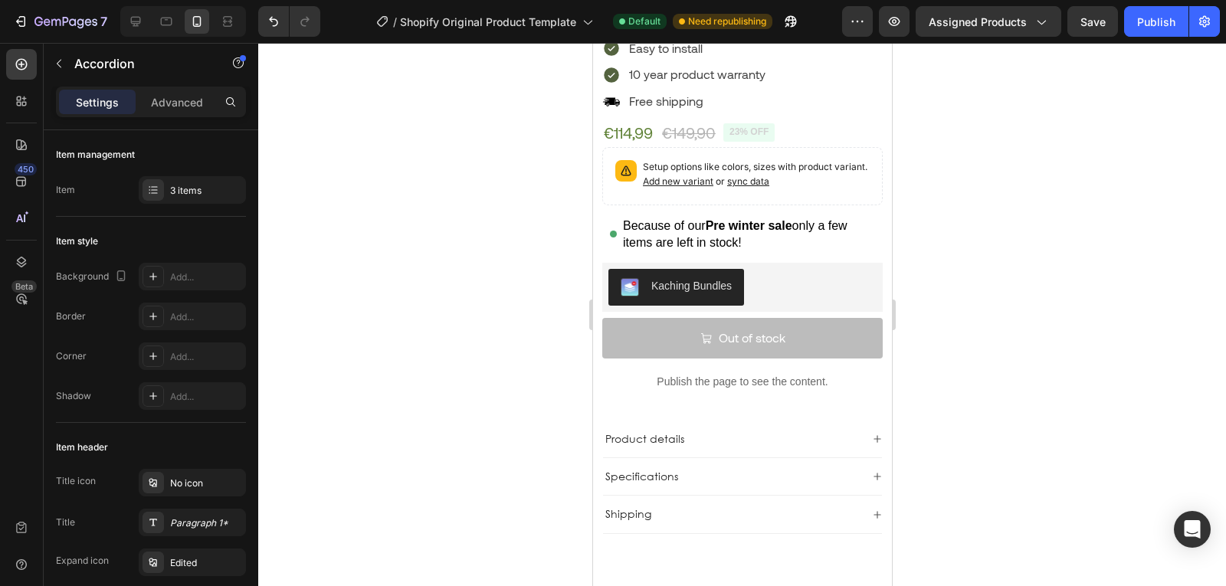
click at [703, 467] on div "Specifications" at bounding box center [730, 476] width 257 height 18
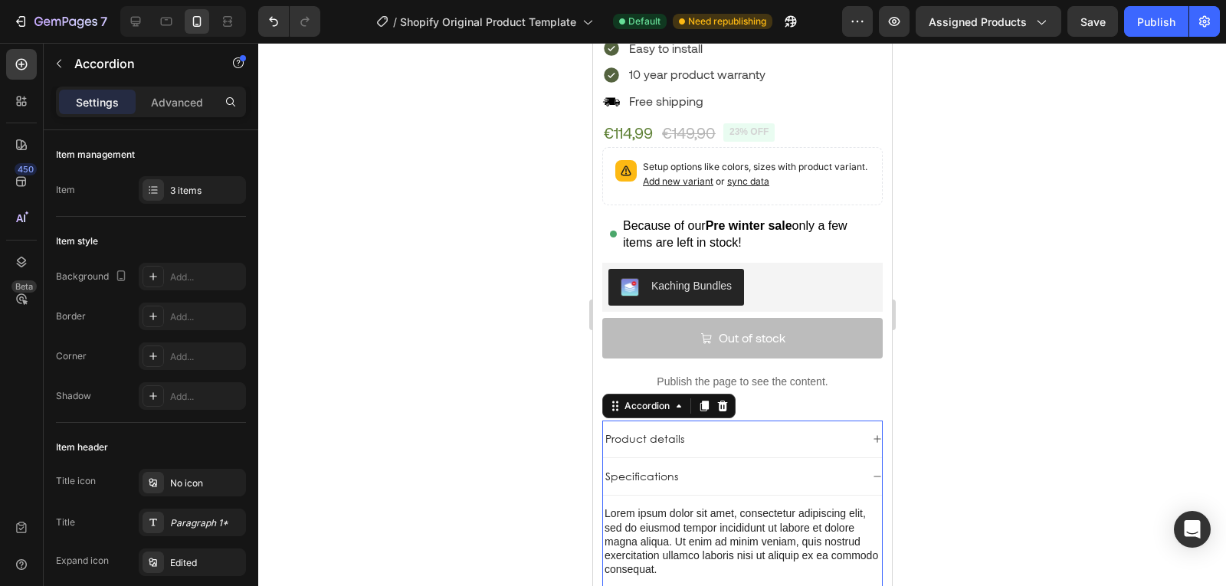
click at [705, 430] on div "Product details" at bounding box center [730, 439] width 257 height 18
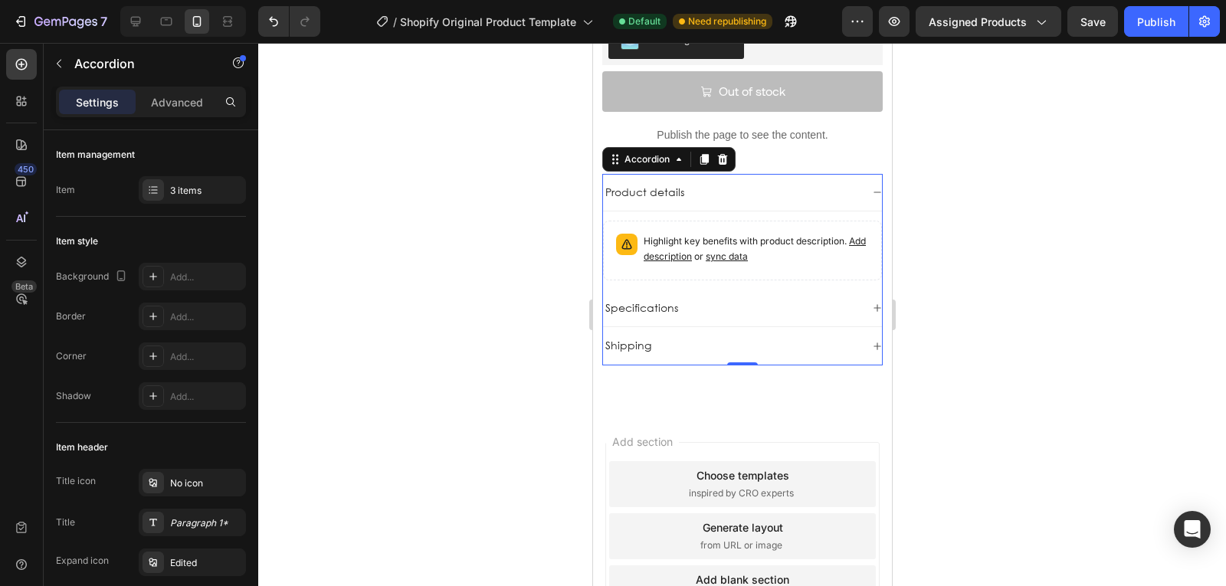
scroll to position [857, 0]
click at [746, 297] on div "Specifications" at bounding box center [730, 306] width 257 height 18
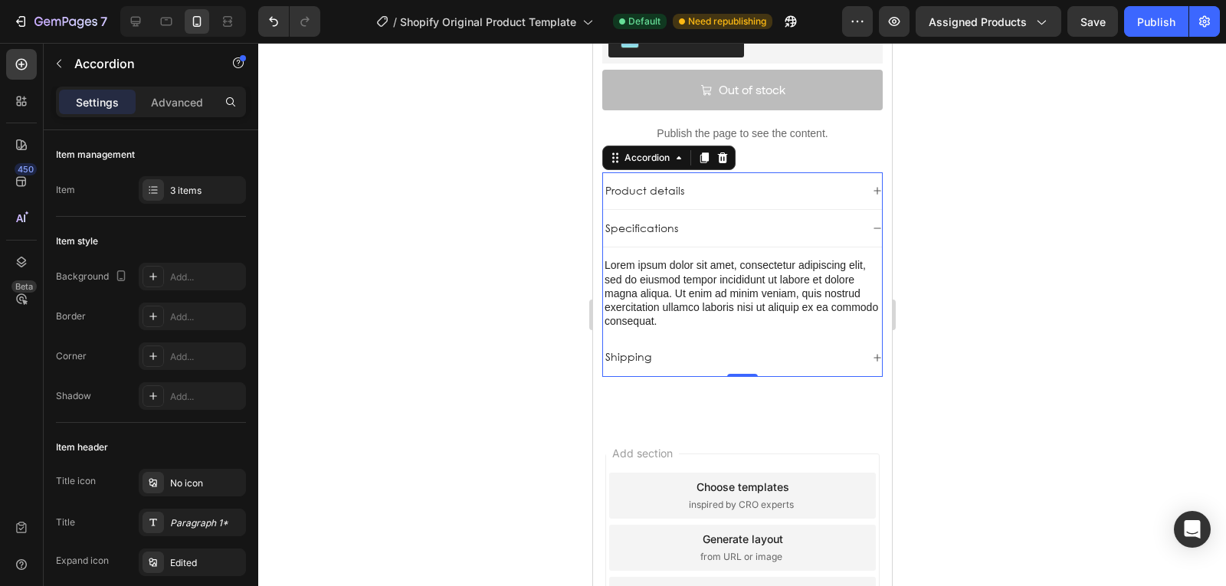
click at [725, 183] on div "Product details" at bounding box center [730, 191] width 257 height 18
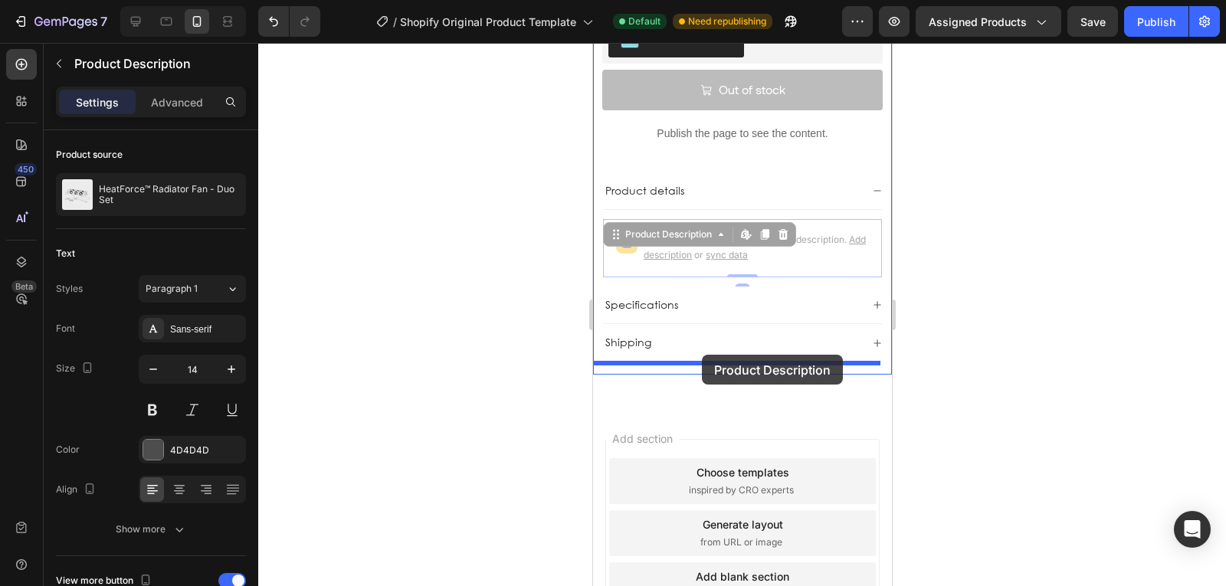
drag, startPoint x: 692, startPoint y: 229, endPoint x: 701, endPoint y: 354, distance: 125.2
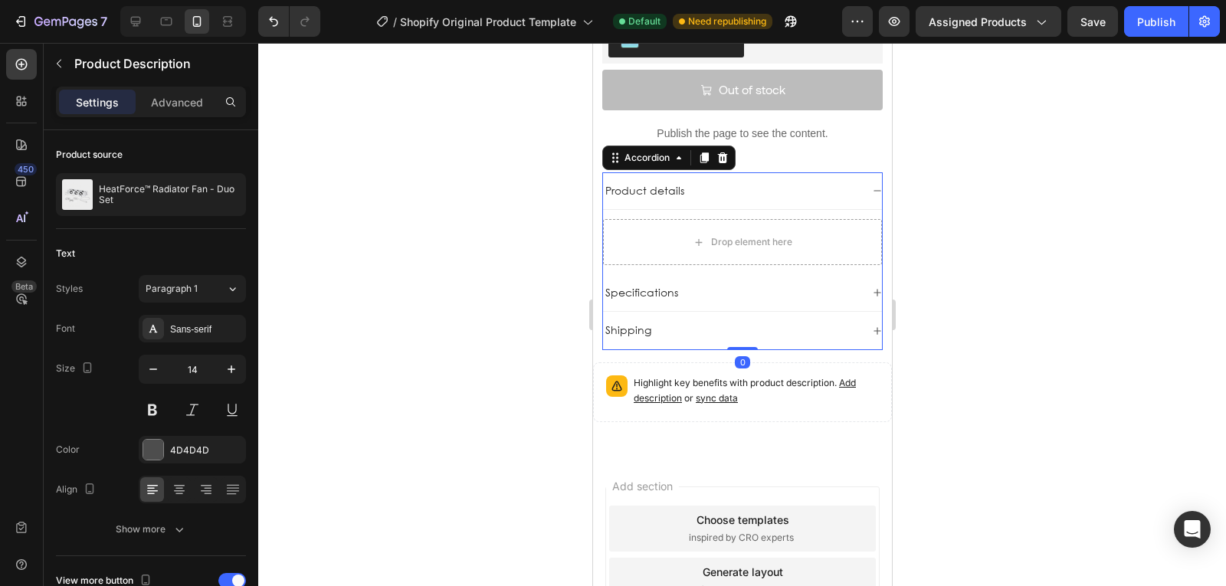
click at [677, 290] on div "Specifications" at bounding box center [640, 292] width 77 height 18
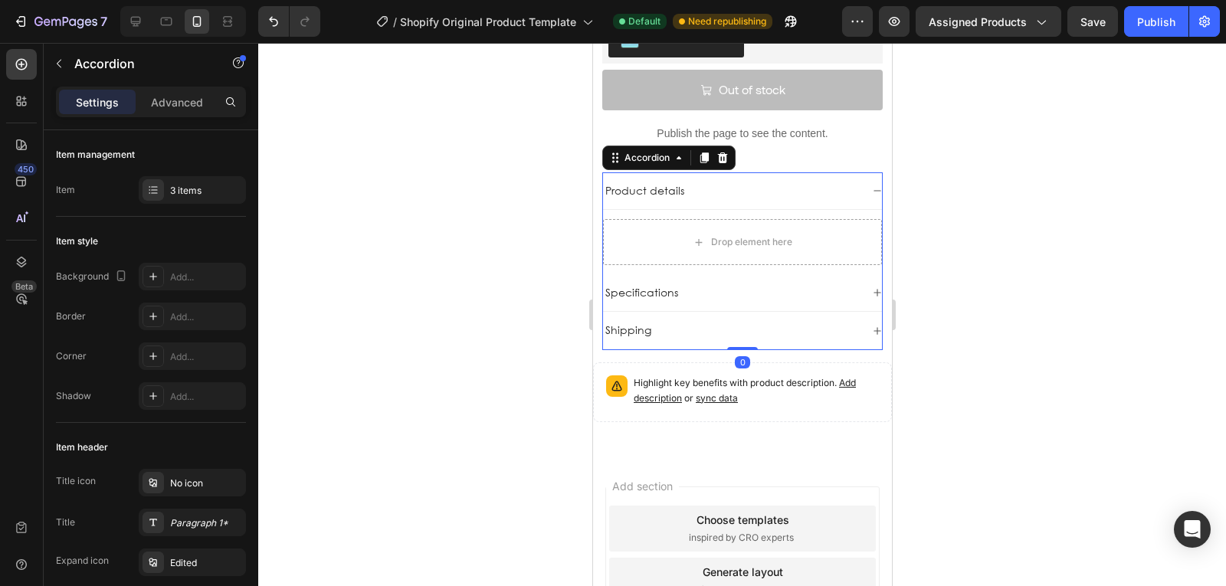
click at [726, 283] on div "Specifications" at bounding box center [730, 292] width 257 height 18
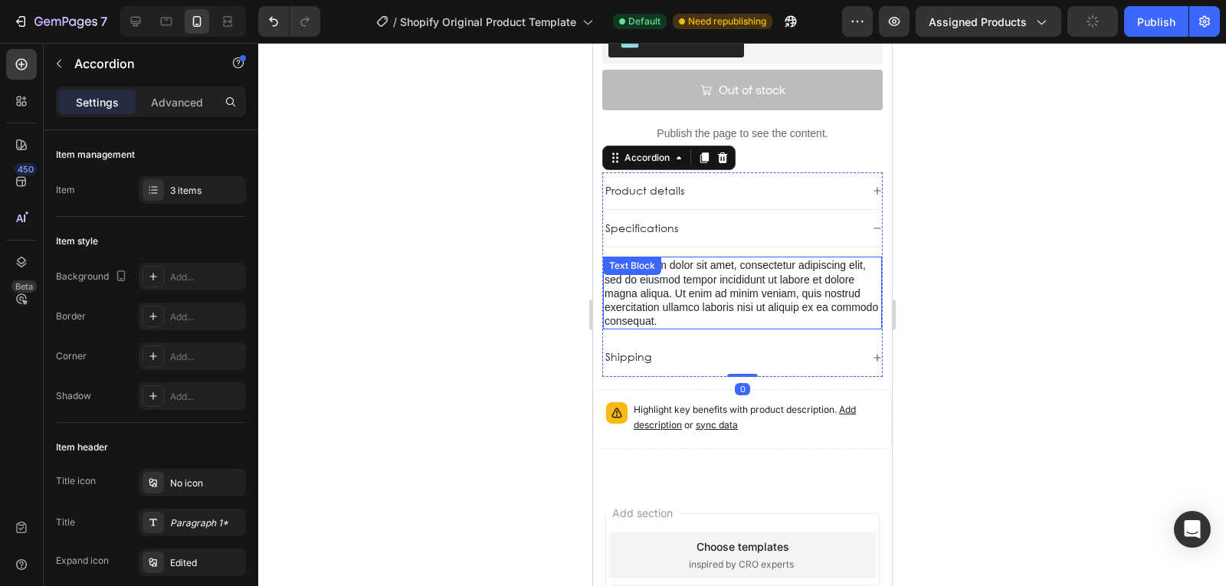
click at [688, 266] on div "Lorem ipsum dolor sit amet, consectetur adipiscing elit, sed do eiusmod tempor …" at bounding box center [741, 293] width 279 height 73
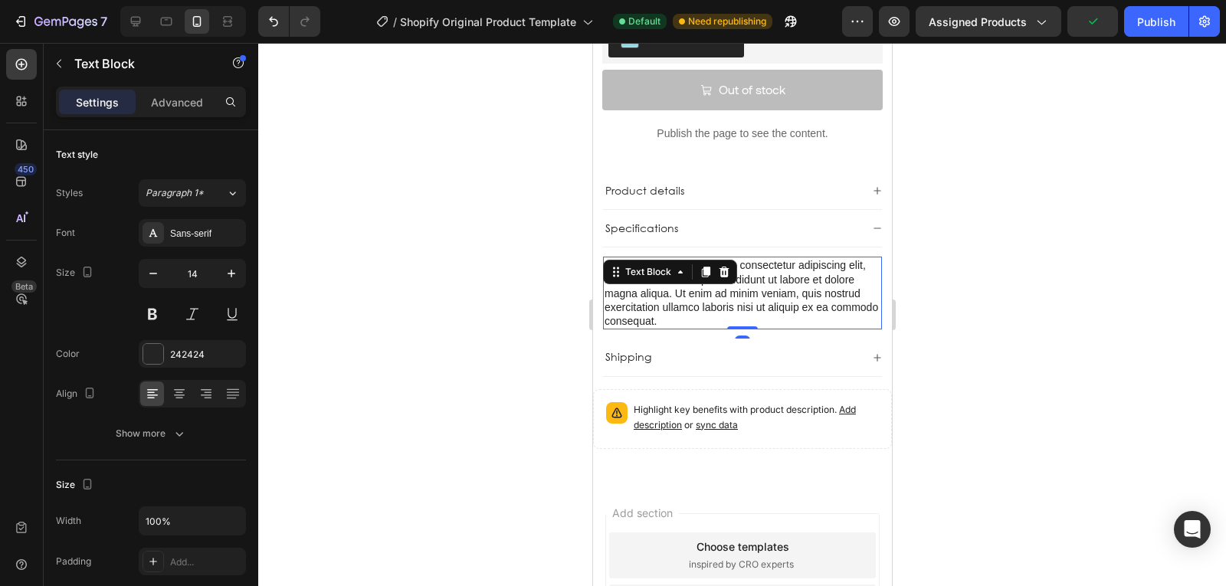
click at [733, 264] on div "Text Block" at bounding box center [669, 272] width 134 height 25
click at [726, 267] on icon at bounding box center [724, 272] width 10 height 11
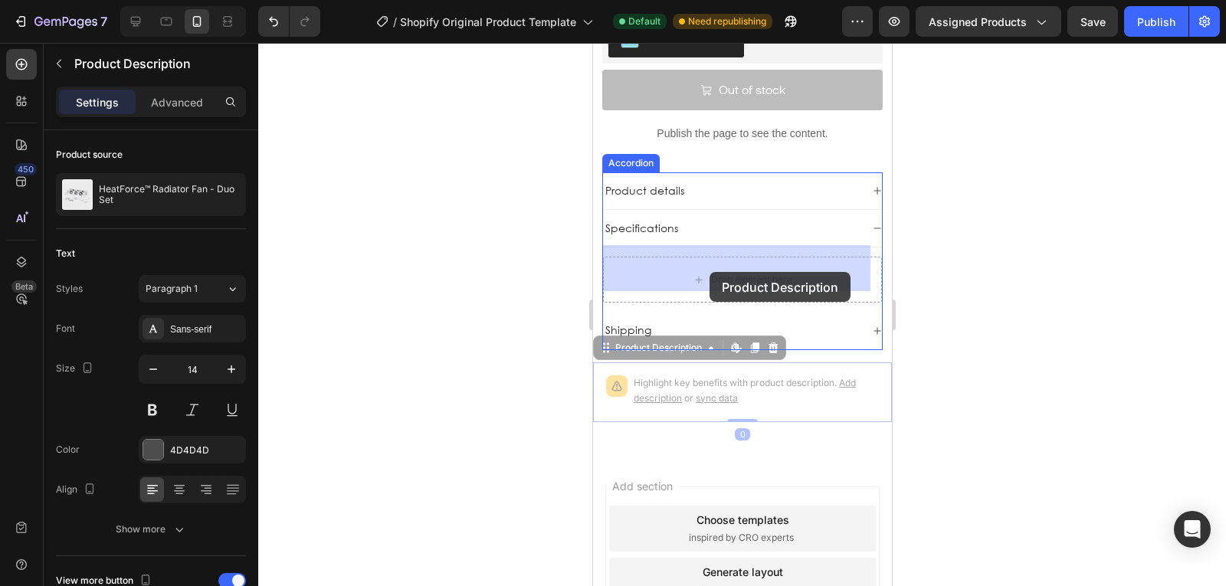
drag, startPoint x: 690, startPoint y: 385, endPoint x: 707, endPoint y: 271, distance: 114.6
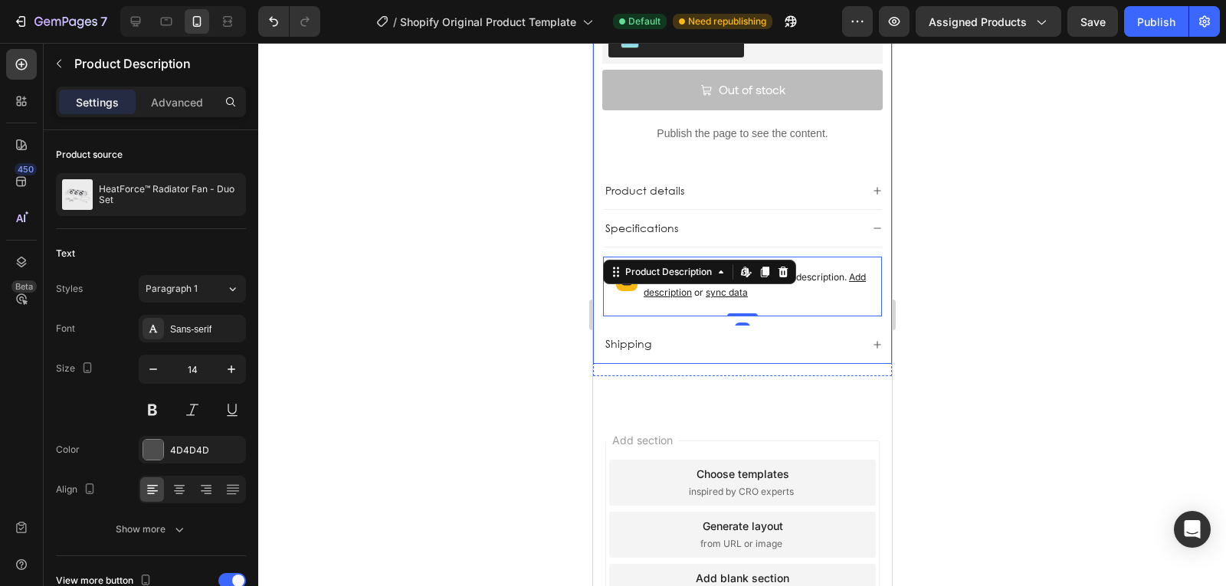
click at [979, 260] on div at bounding box center [742, 314] width 968 height 543
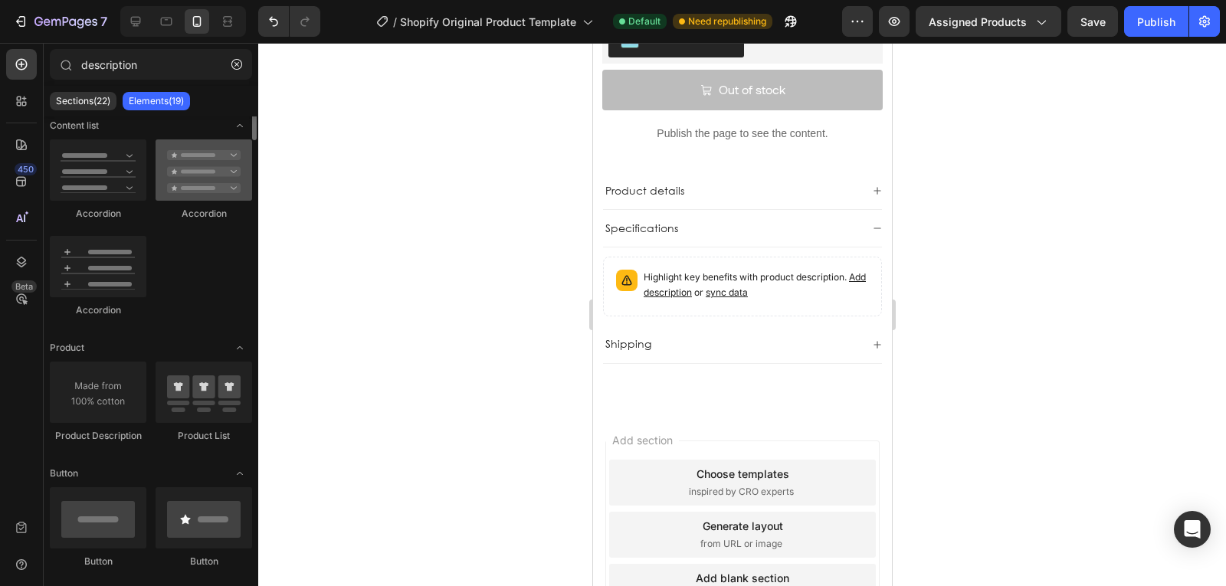
scroll to position [0, 0]
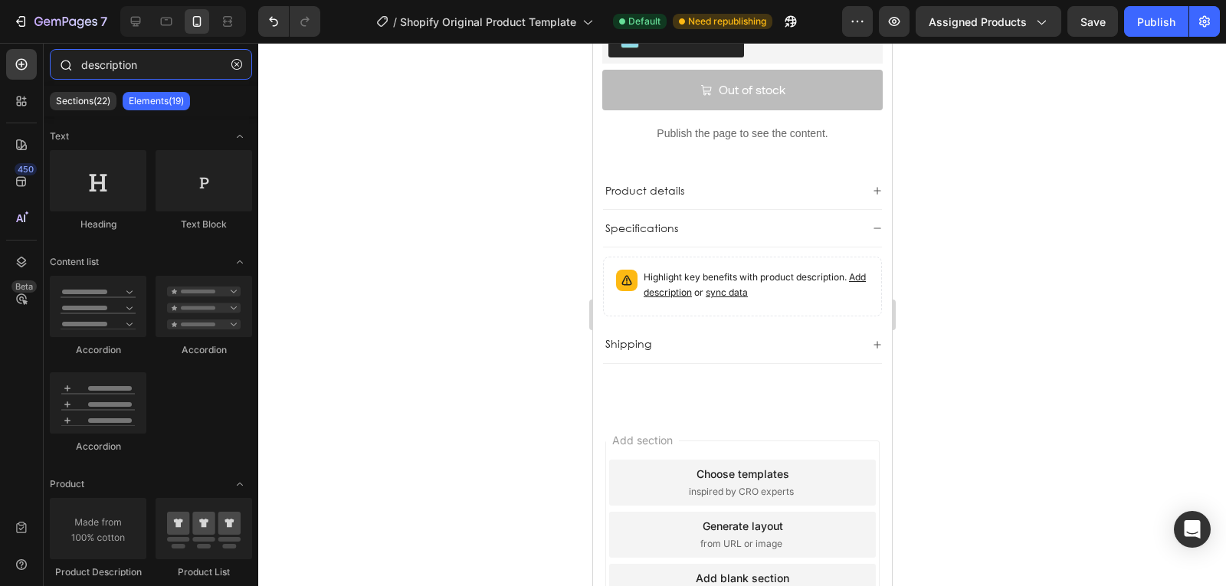
click at [145, 68] on input "description" at bounding box center [151, 64] width 202 height 31
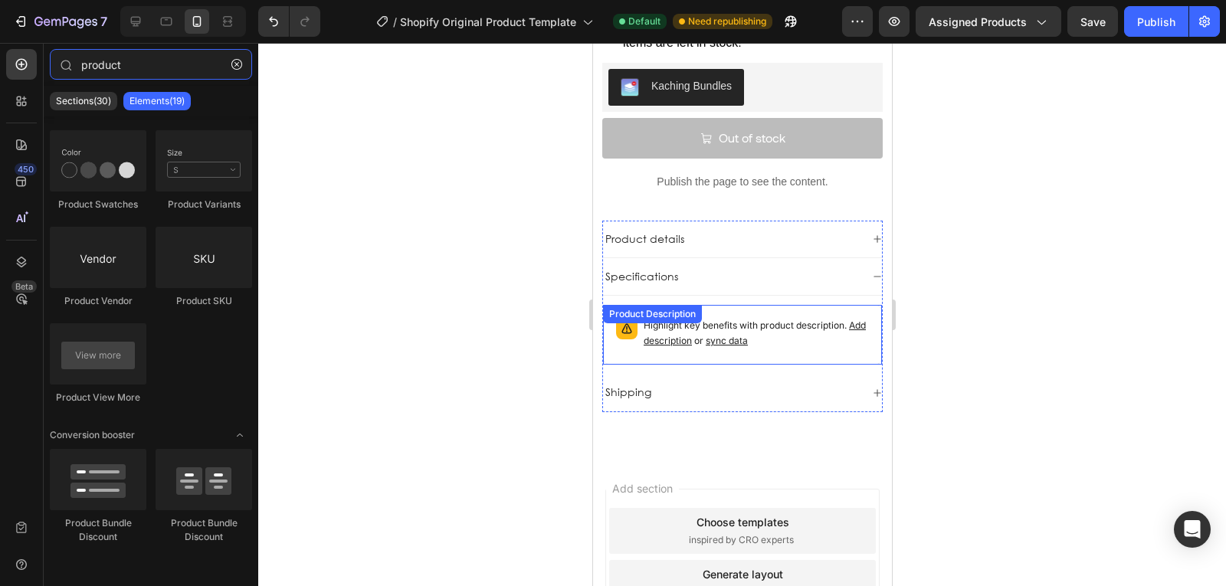
scroll to position [808, 0]
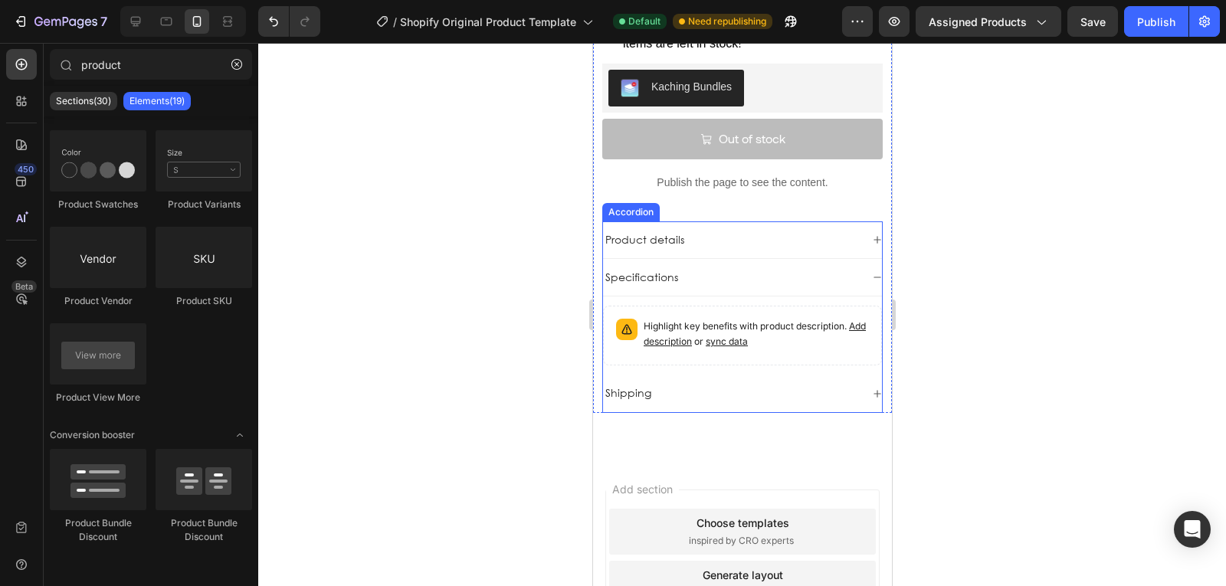
click at [729, 384] on div "Shipping" at bounding box center [730, 393] width 257 height 18
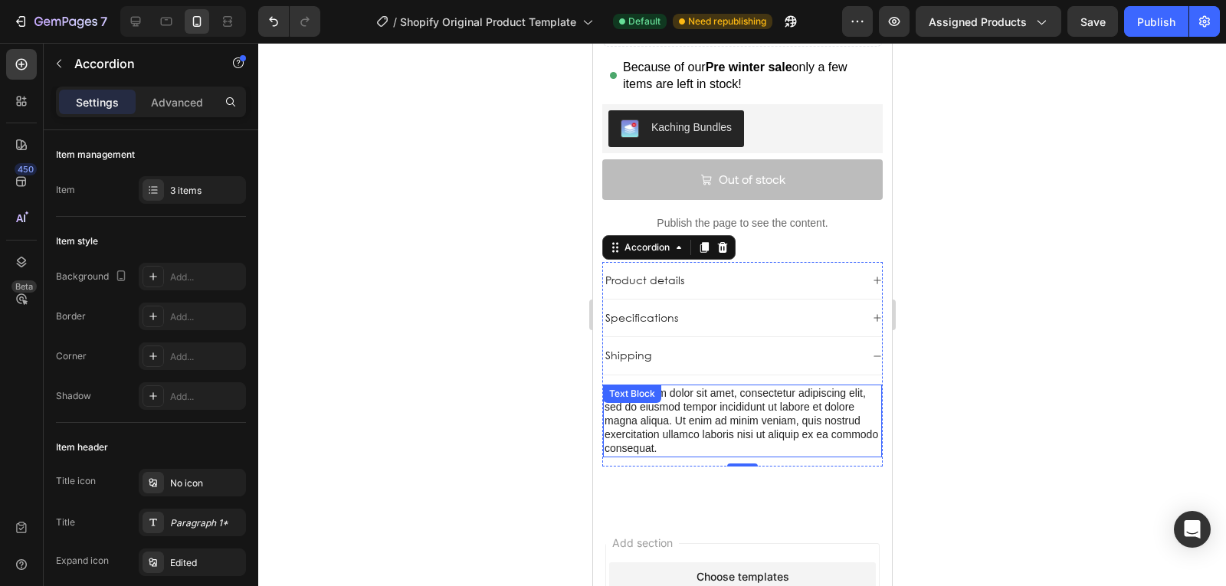
scroll to position [765, 0]
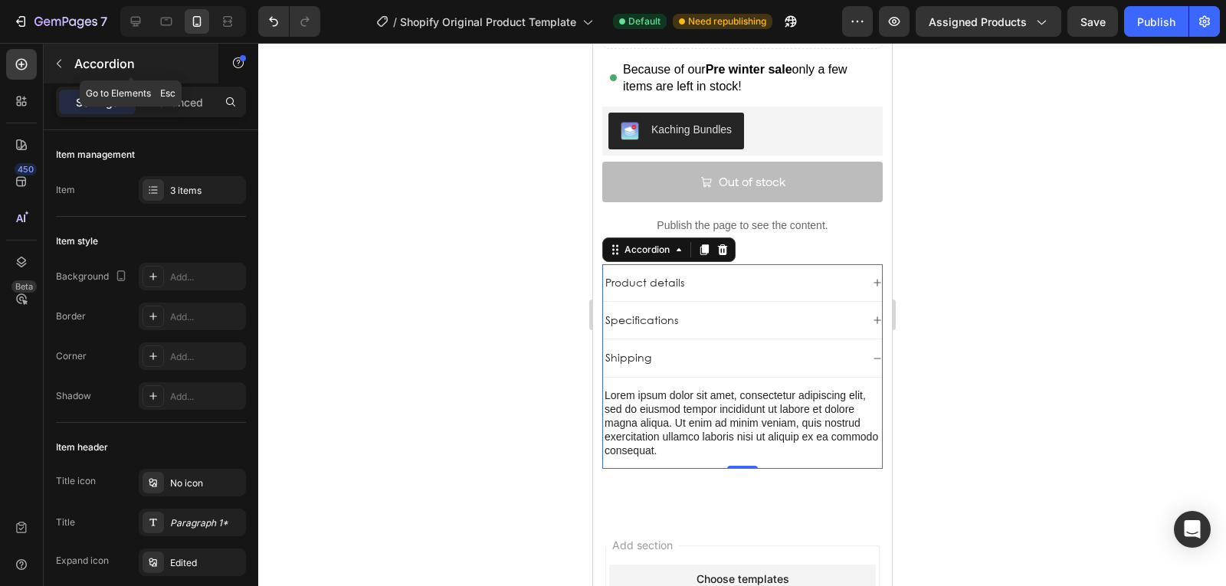
click at [64, 64] on icon "button" at bounding box center [59, 63] width 12 height 12
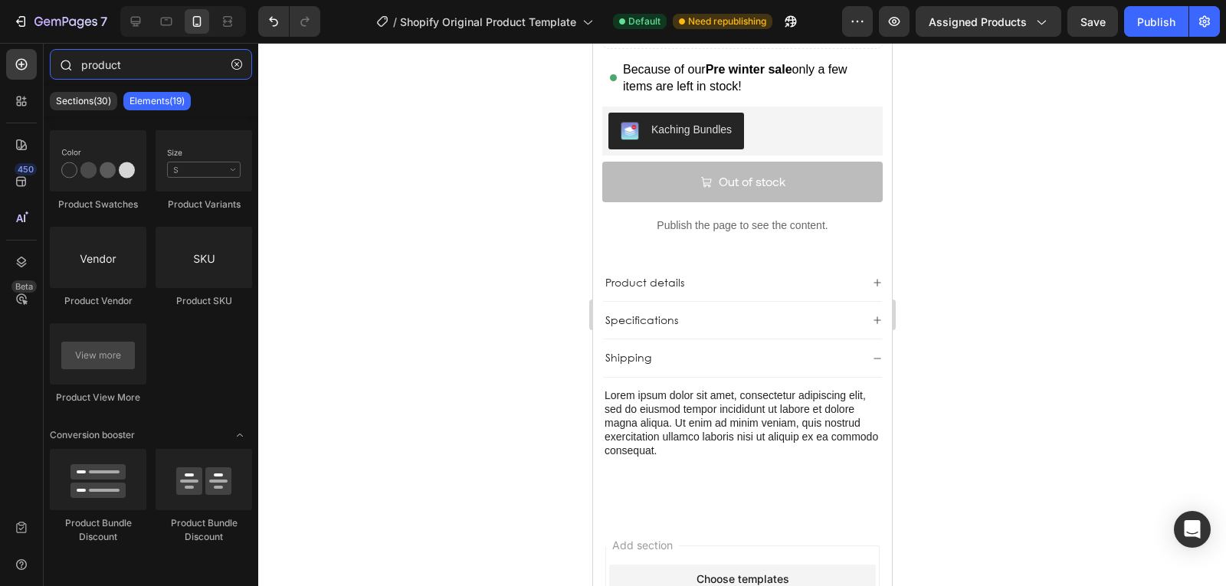
drag, startPoint x: 148, startPoint y: 70, endPoint x: 139, endPoint y: 74, distance: 10.0
click at [139, 74] on input "product" at bounding box center [151, 64] width 202 height 31
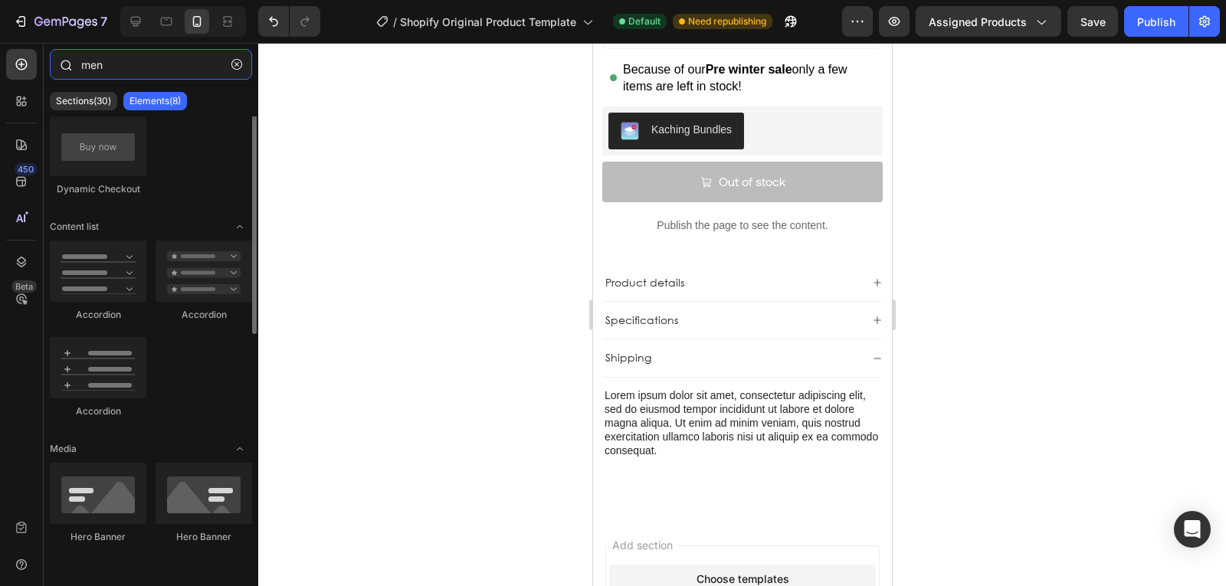
scroll to position [0, 0]
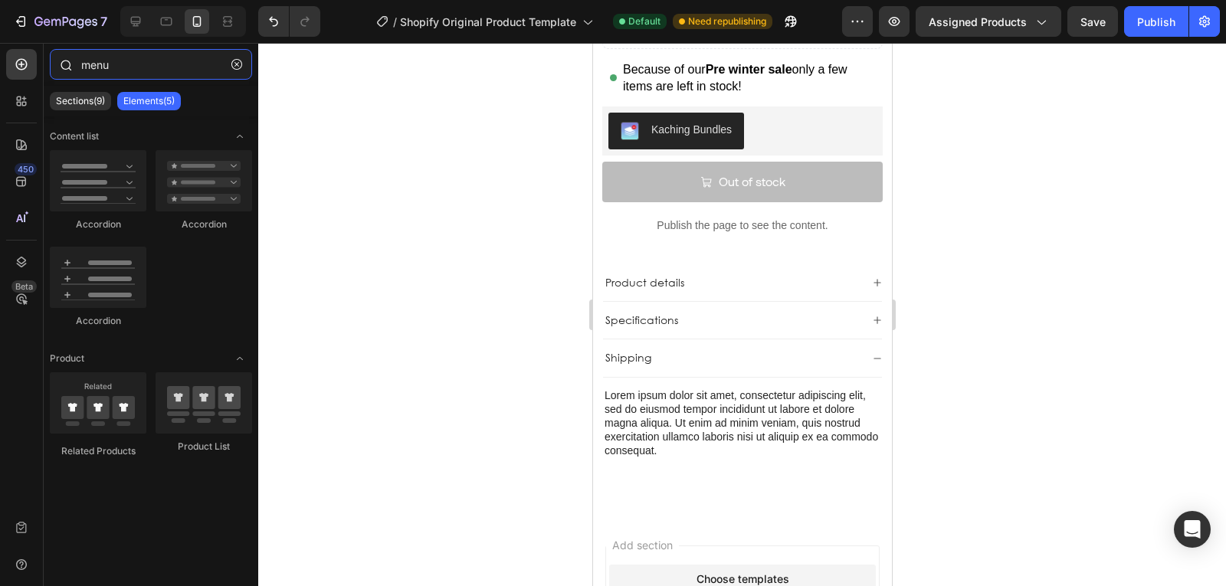
click at [142, 67] on input "menu" at bounding box center [151, 64] width 202 height 31
type input "slider"
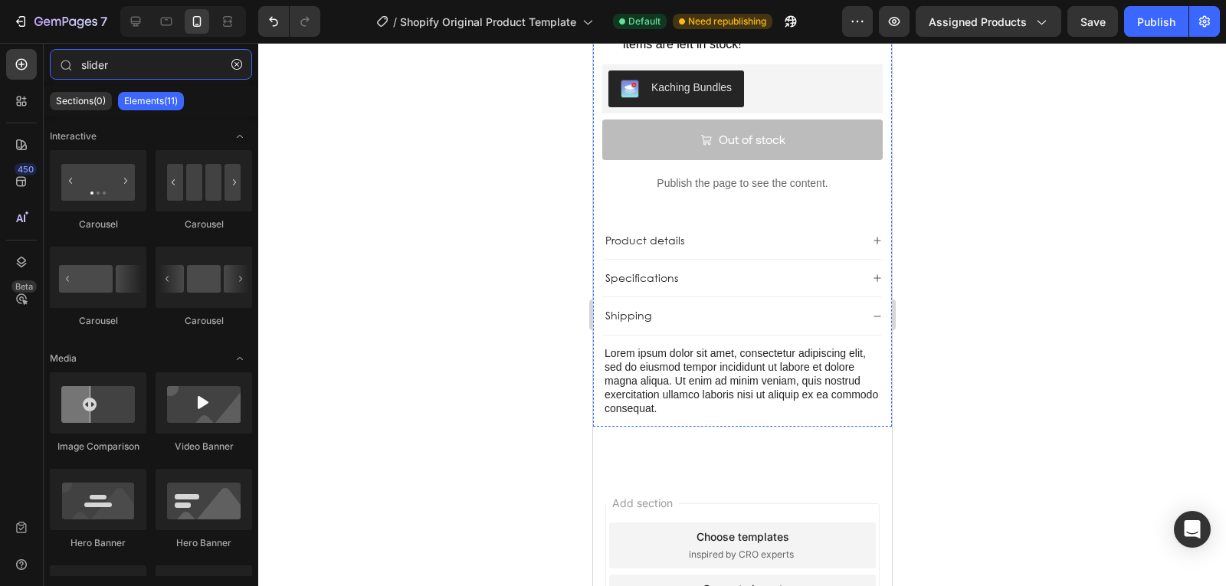
scroll to position [807, 0]
click at [656, 376] on div "Lorem ipsum dolor sit amet, consectetur adipiscing elit, sed do eiusmod tempor …" at bounding box center [741, 382] width 279 height 73
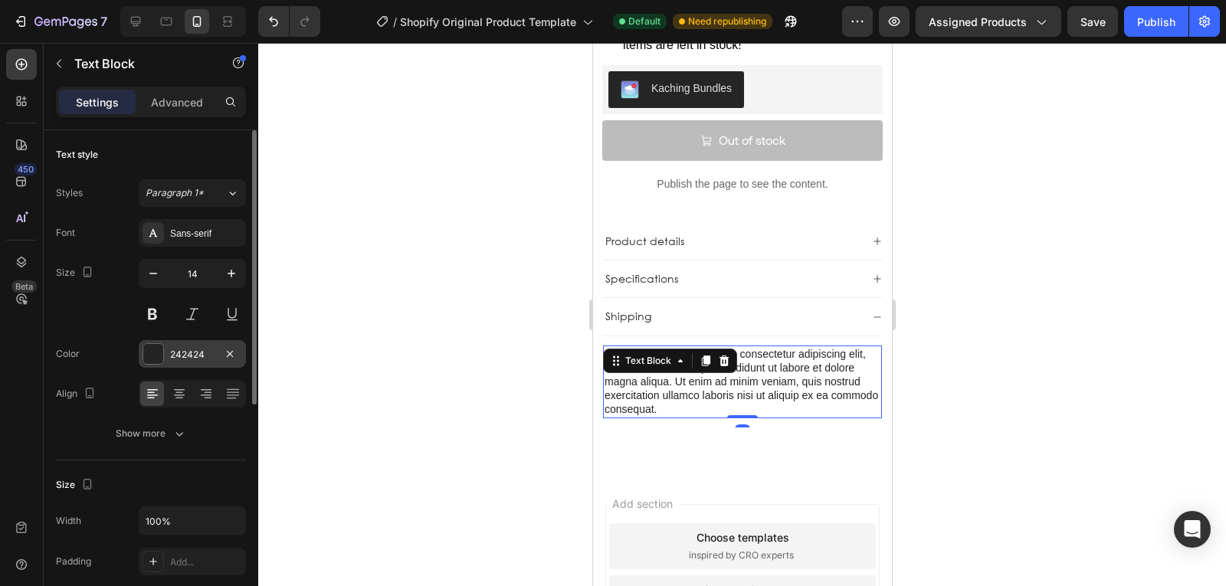
click at [239, 340] on div "242424" at bounding box center [192, 354] width 107 height 28
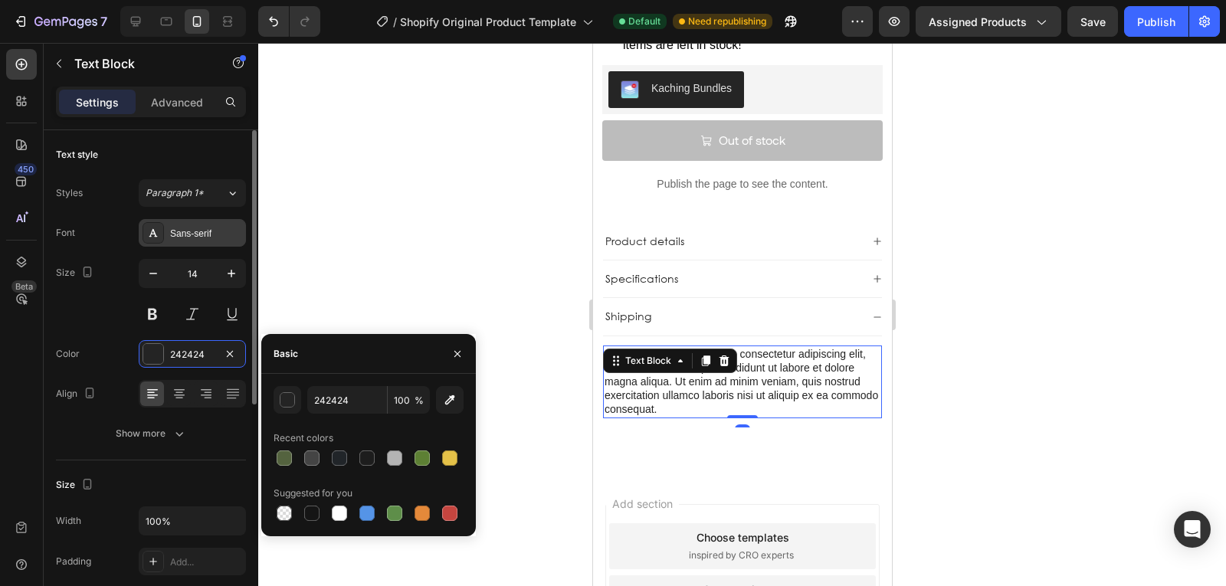
click at [213, 231] on div "Sans-serif" at bounding box center [206, 234] width 72 height 14
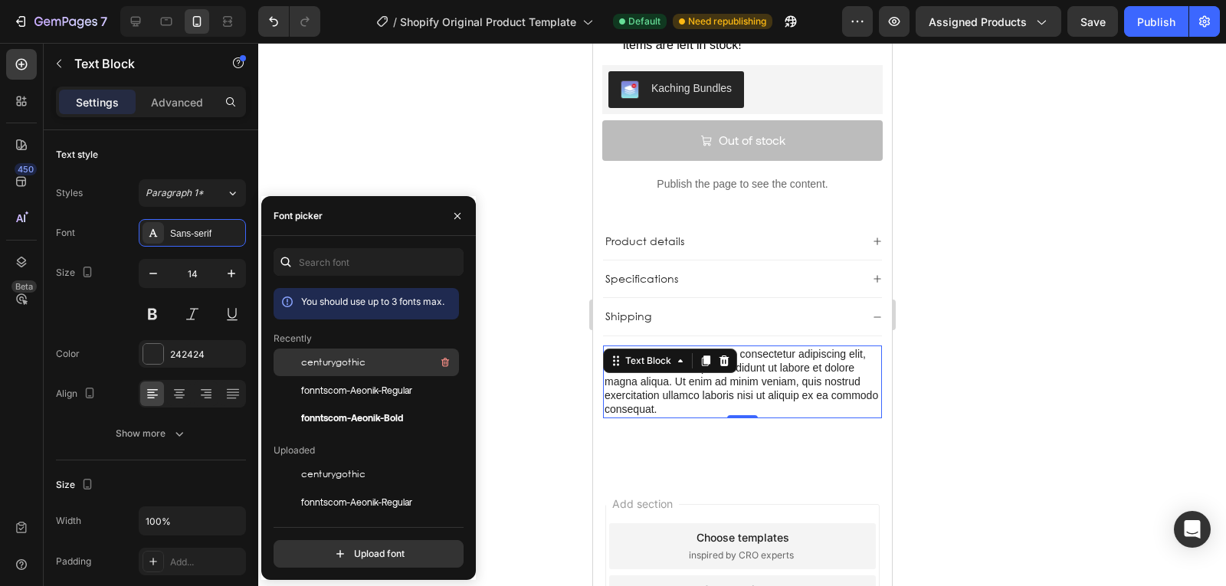
click at [346, 367] on span "centurygothic" at bounding box center [333, 363] width 64 height 14
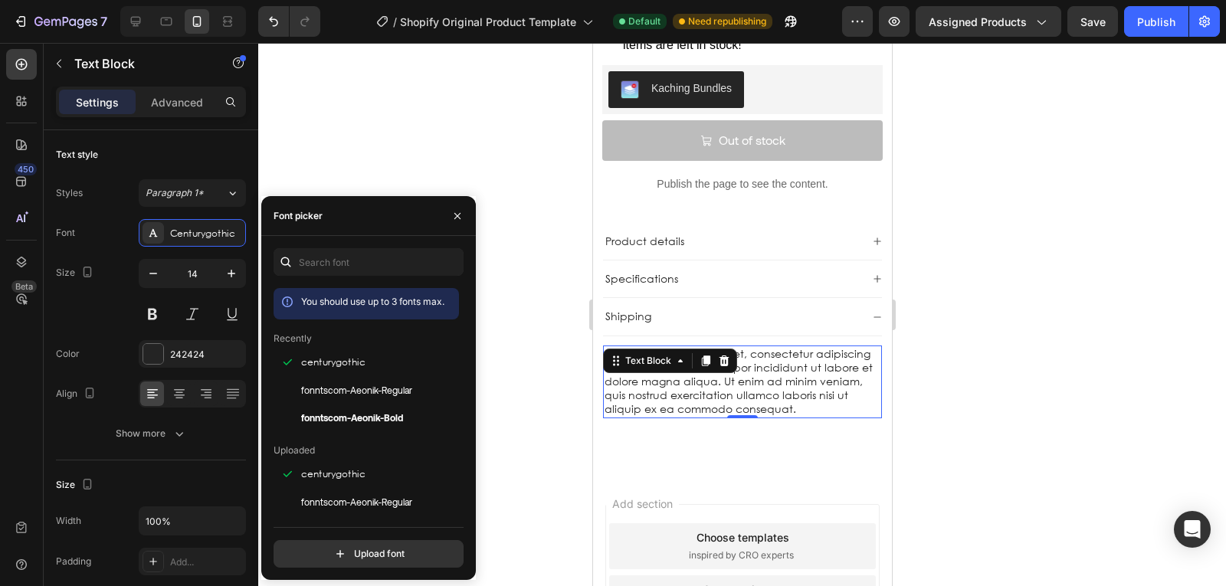
click at [578, 397] on div at bounding box center [742, 314] width 968 height 543
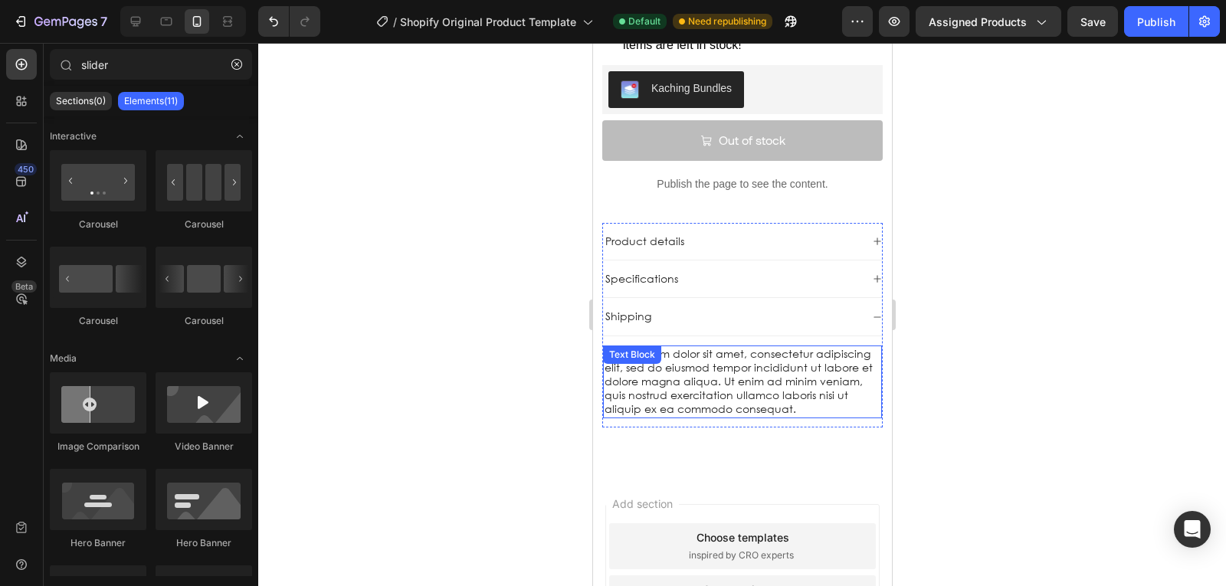
click at [696, 372] on div "Lorem ipsum dolor sit amet, consectetur adipiscing elit, sed do eiusmod tempor …" at bounding box center [741, 382] width 279 height 73
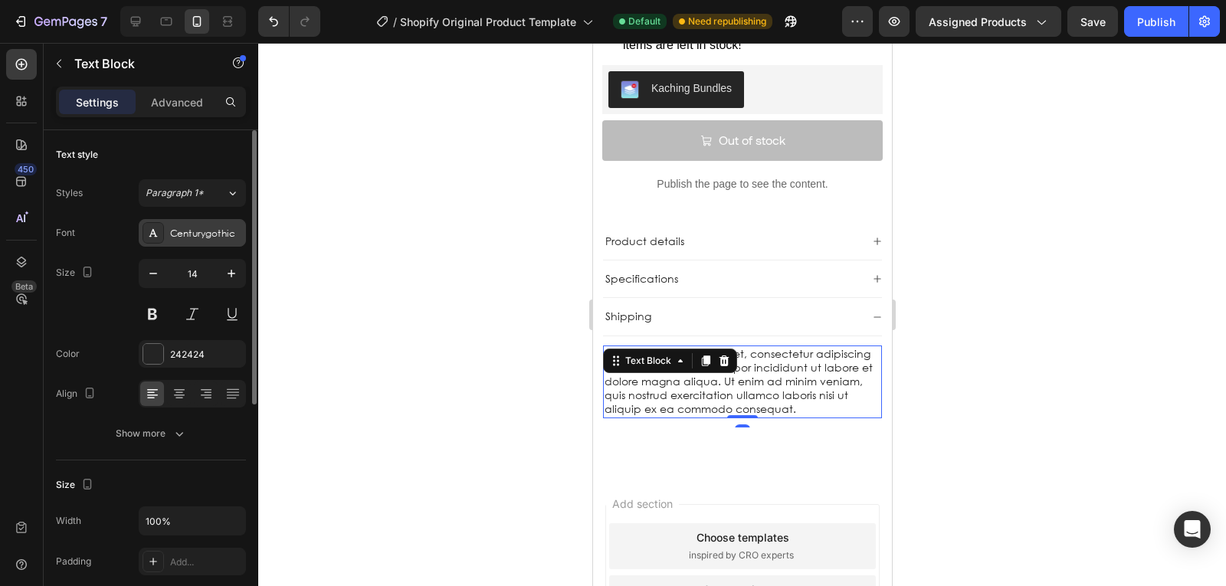
click at [189, 223] on div "Centurygothic" at bounding box center [192, 233] width 107 height 28
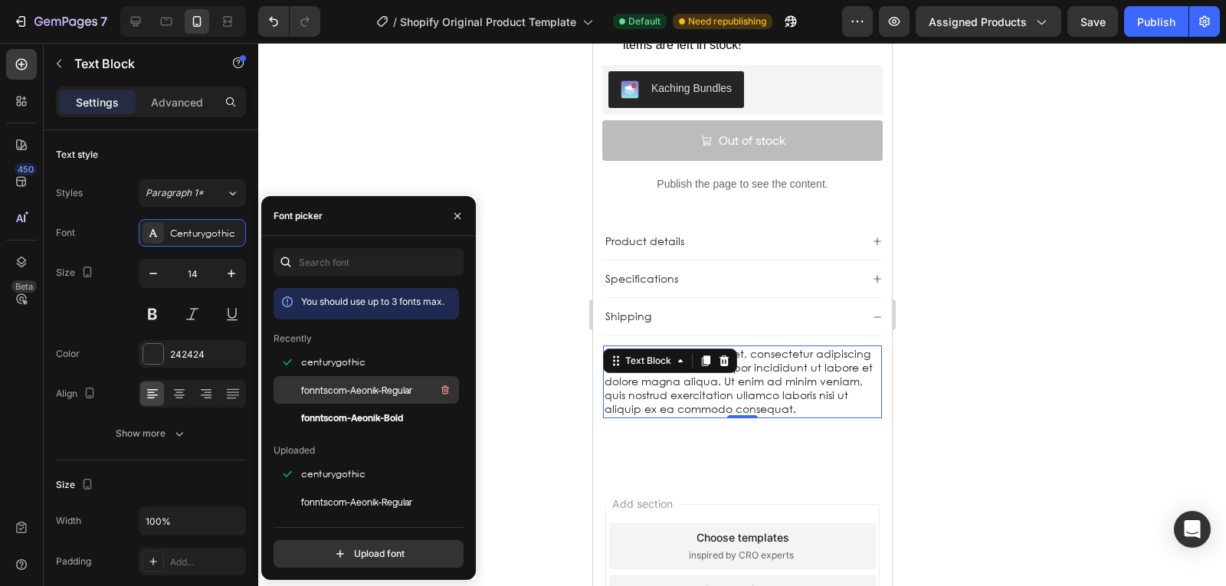
click at [370, 395] on span "fonntscom-Aeonik-Regular" at bounding box center [356, 390] width 111 height 14
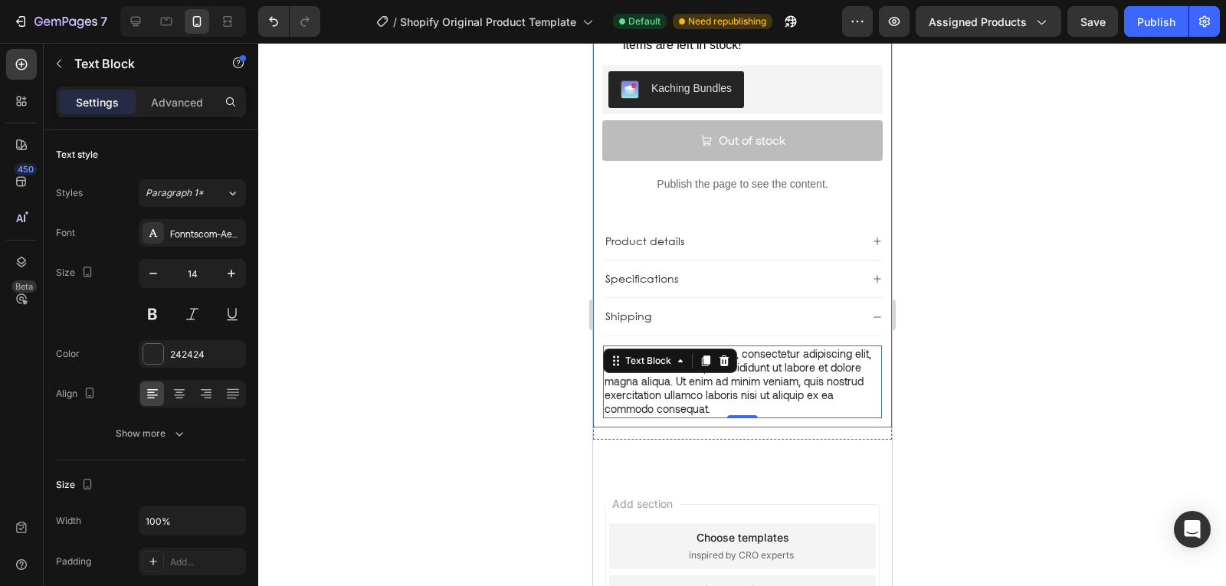
click at [556, 396] on div at bounding box center [742, 314] width 968 height 543
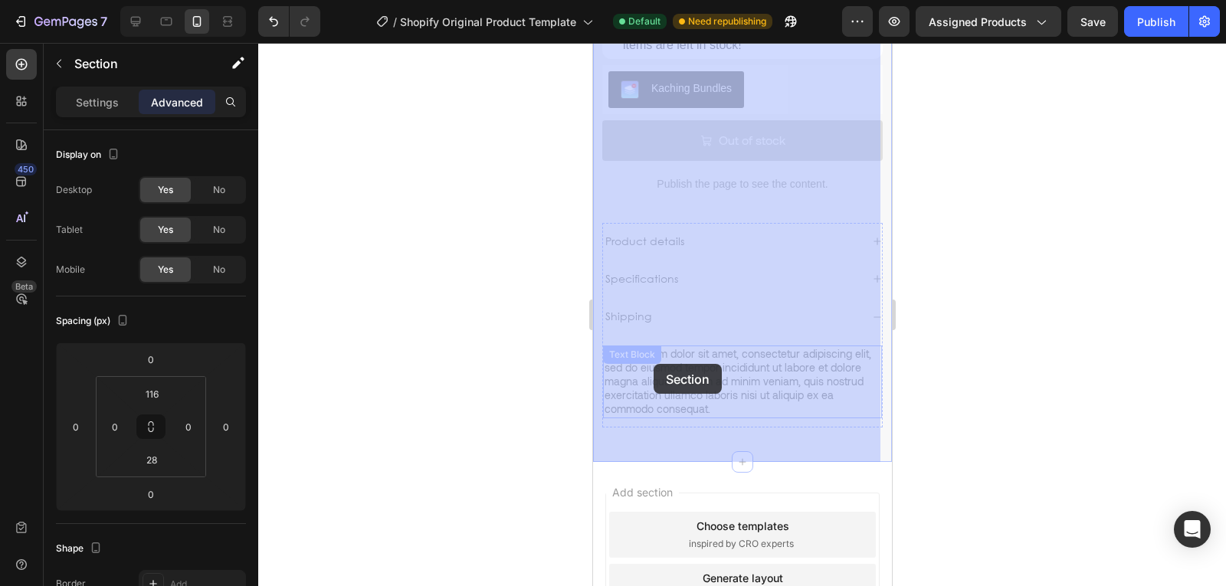
drag, startPoint x: 687, startPoint y: 436, endPoint x: 1107, endPoint y: 378, distance: 424.7
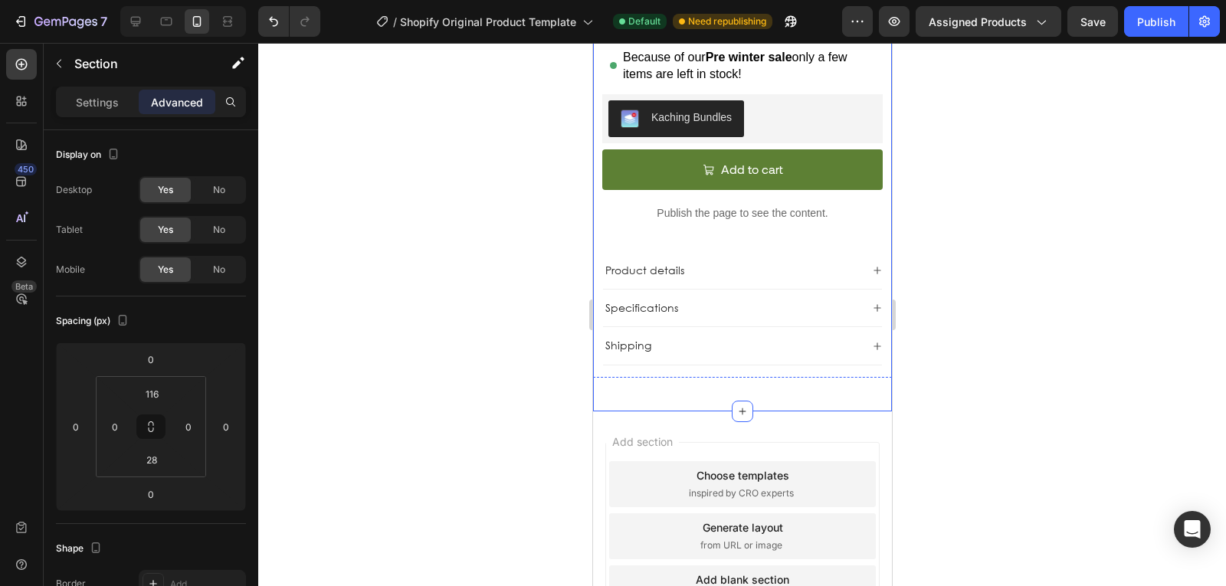
scroll to position [777, 0]
click at [745, 224] on div "Publish the page to see the content. Custom Code" at bounding box center [741, 222] width 280 height 62
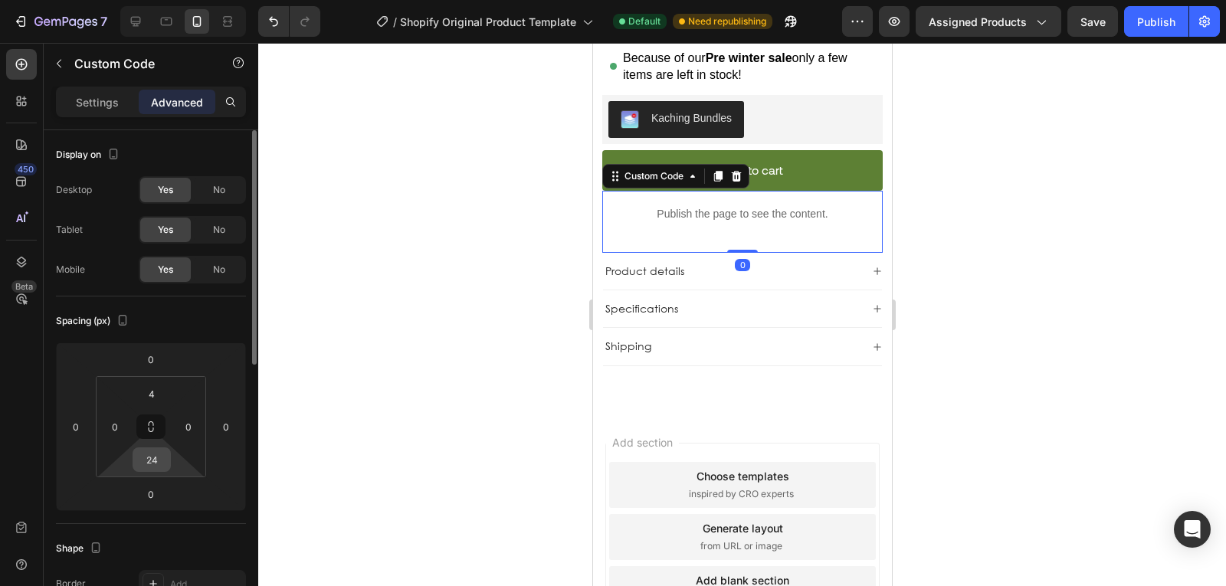
click at [153, 454] on input "24" at bounding box center [151, 459] width 31 height 23
click at [148, 467] on input "24" at bounding box center [151, 459] width 31 height 23
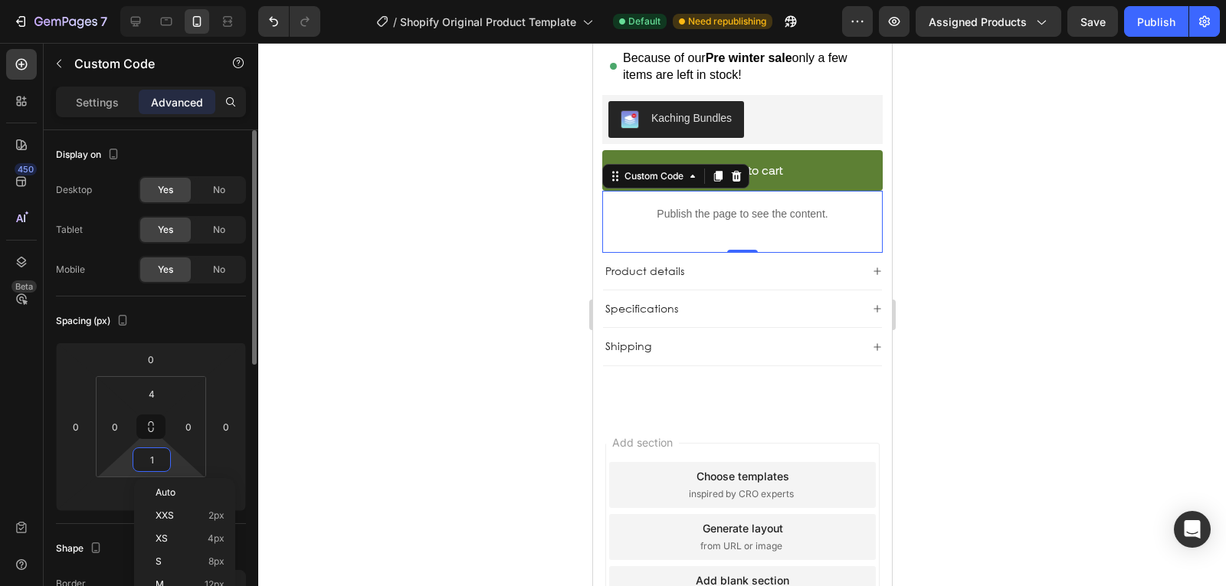
type input "12"
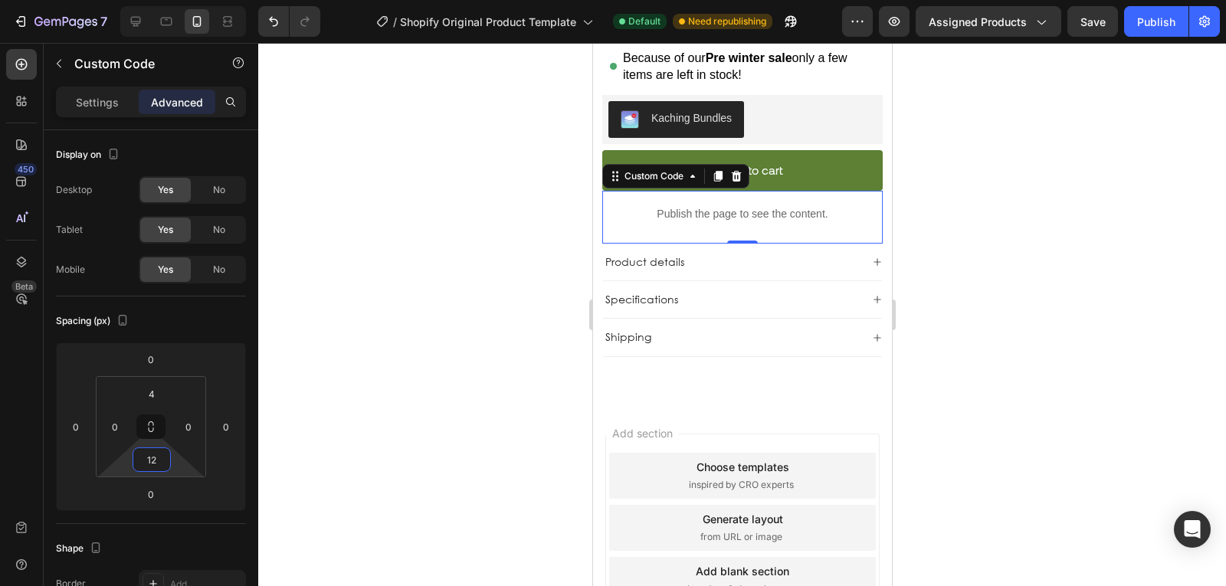
click at [478, 382] on div at bounding box center [742, 314] width 968 height 543
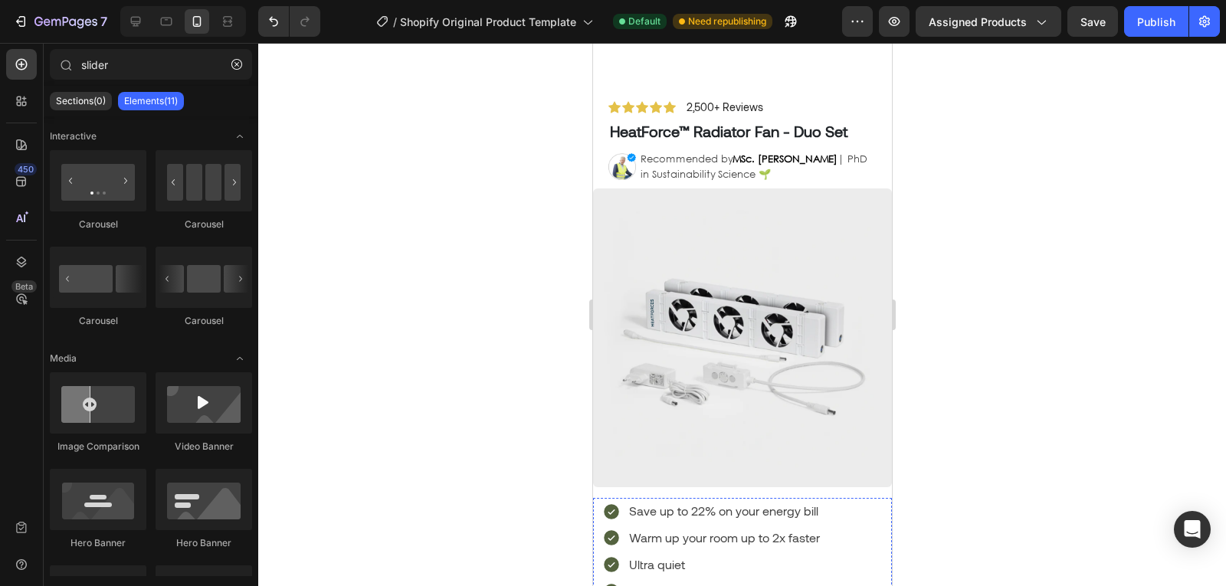
scroll to position [0, 0]
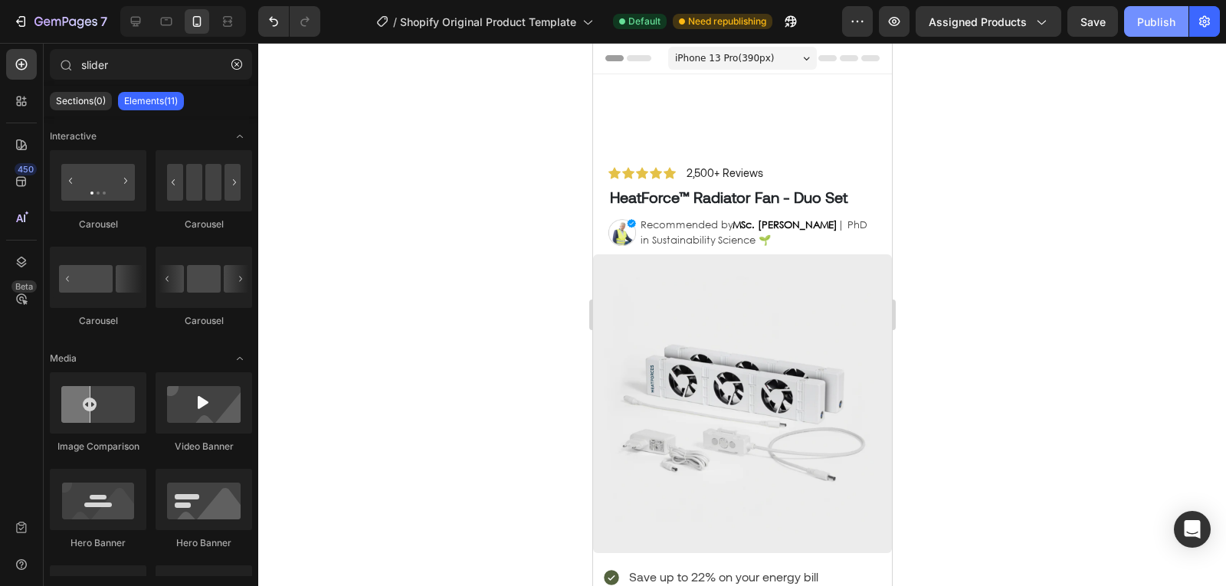
click at [1171, 26] on div "Publish" at bounding box center [1156, 22] width 38 height 16
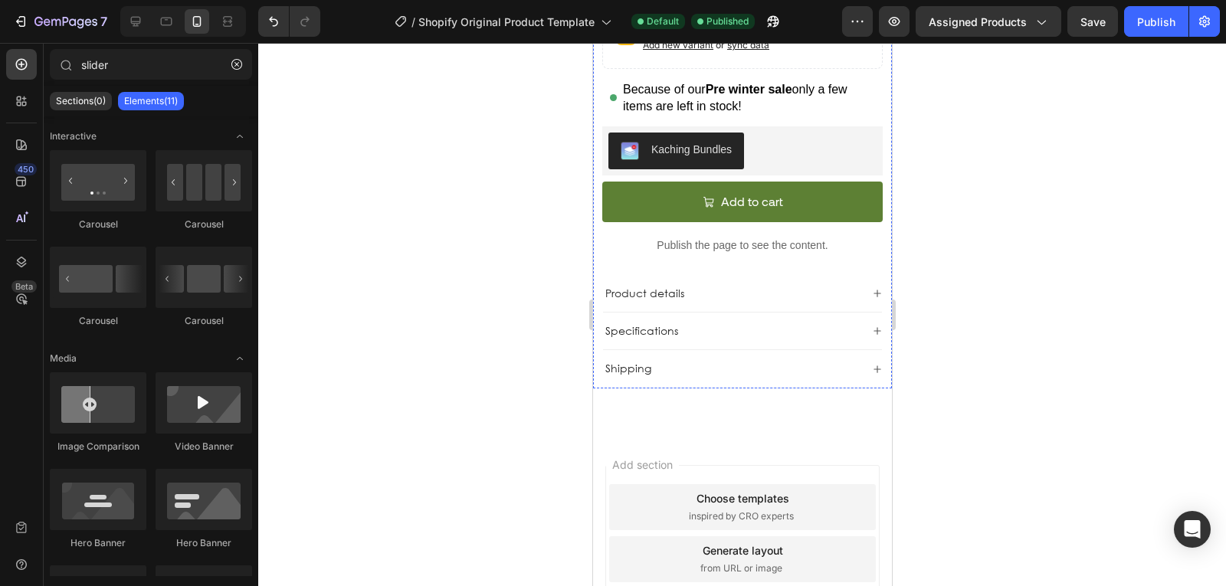
scroll to position [816, 0]
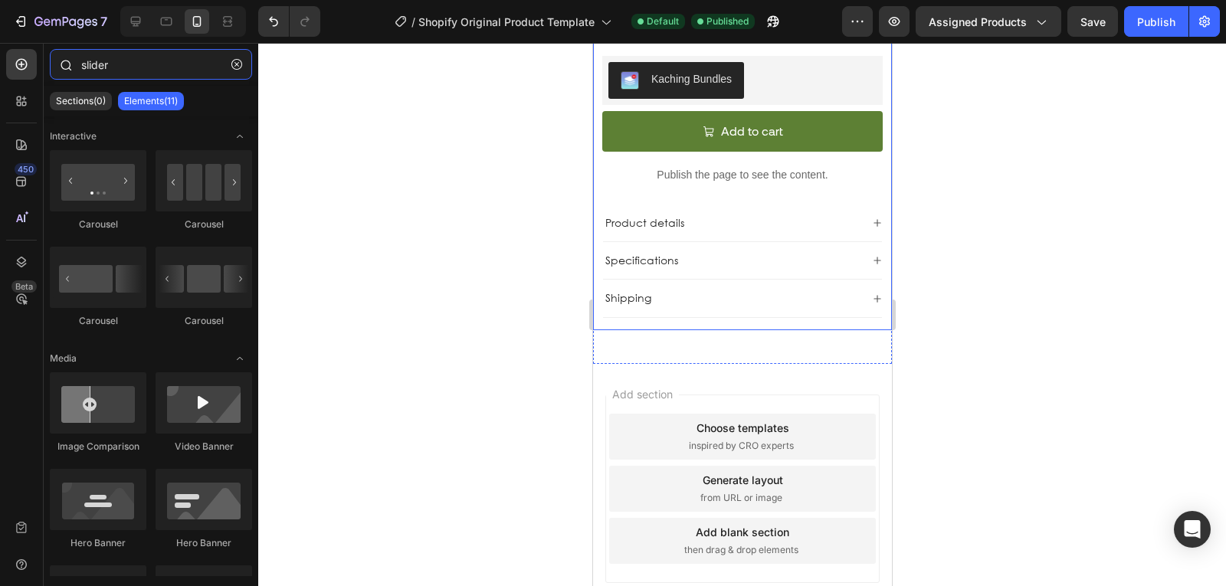
click at [107, 68] on input "slider" at bounding box center [151, 64] width 202 height 31
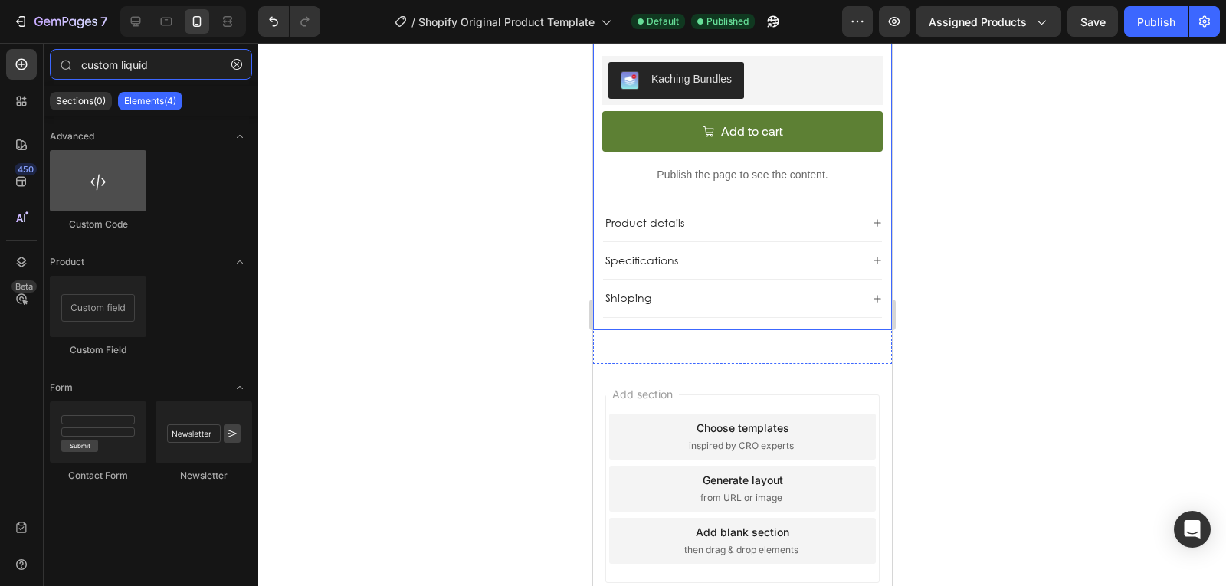
type input "custom liquid"
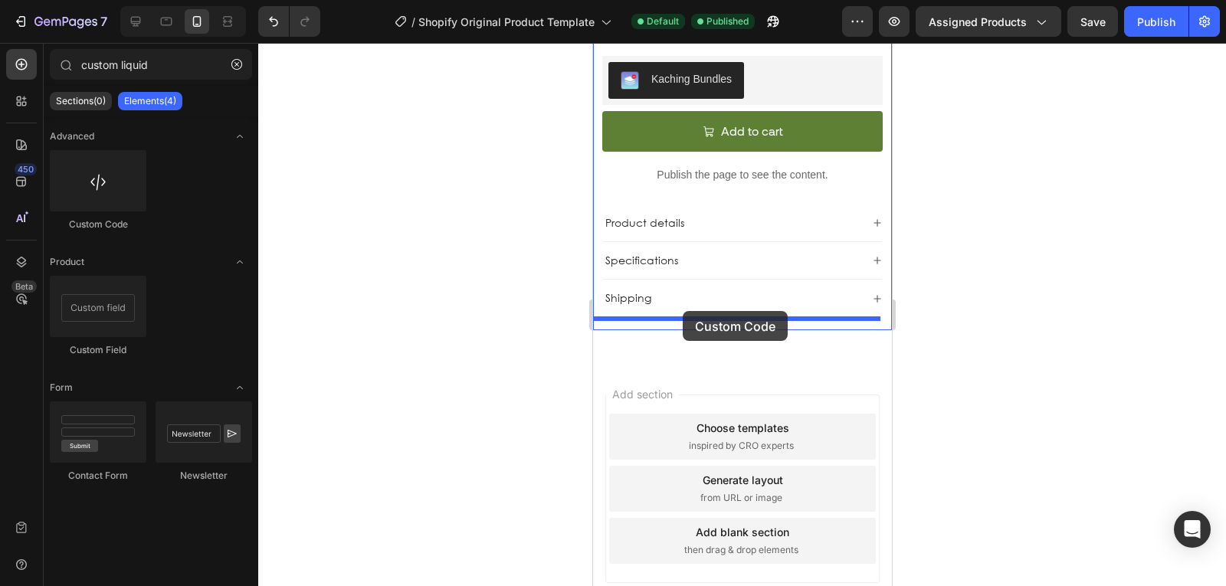
drag, startPoint x: 676, startPoint y: 218, endPoint x: 682, endPoint y: 311, distance: 93.7
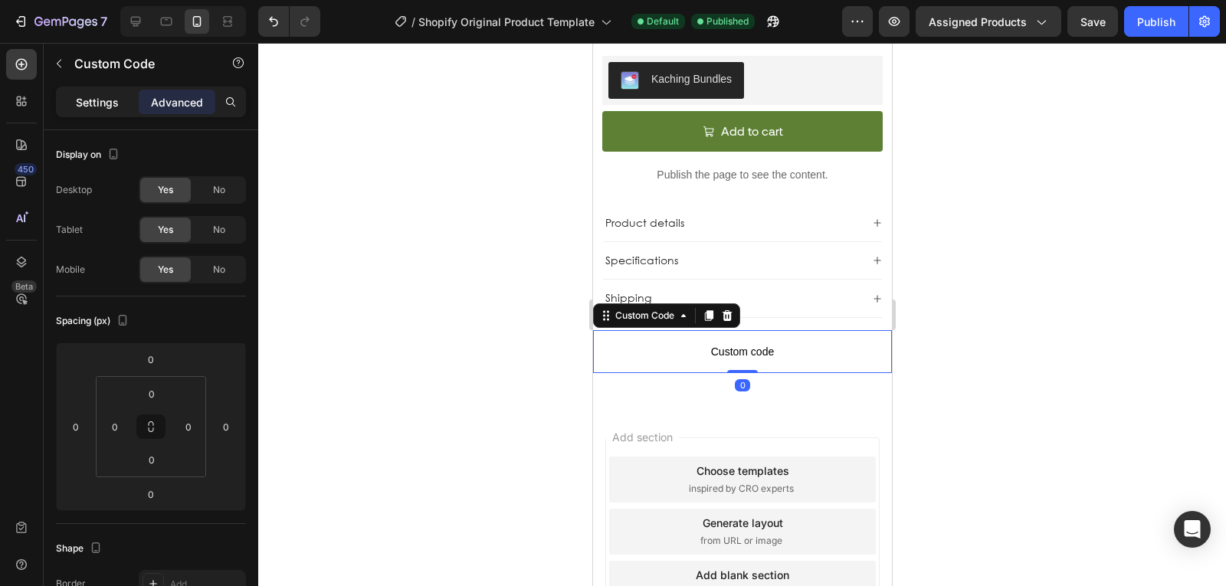
click at [94, 100] on p "Settings" at bounding box center [97, 102] width 43 height 16
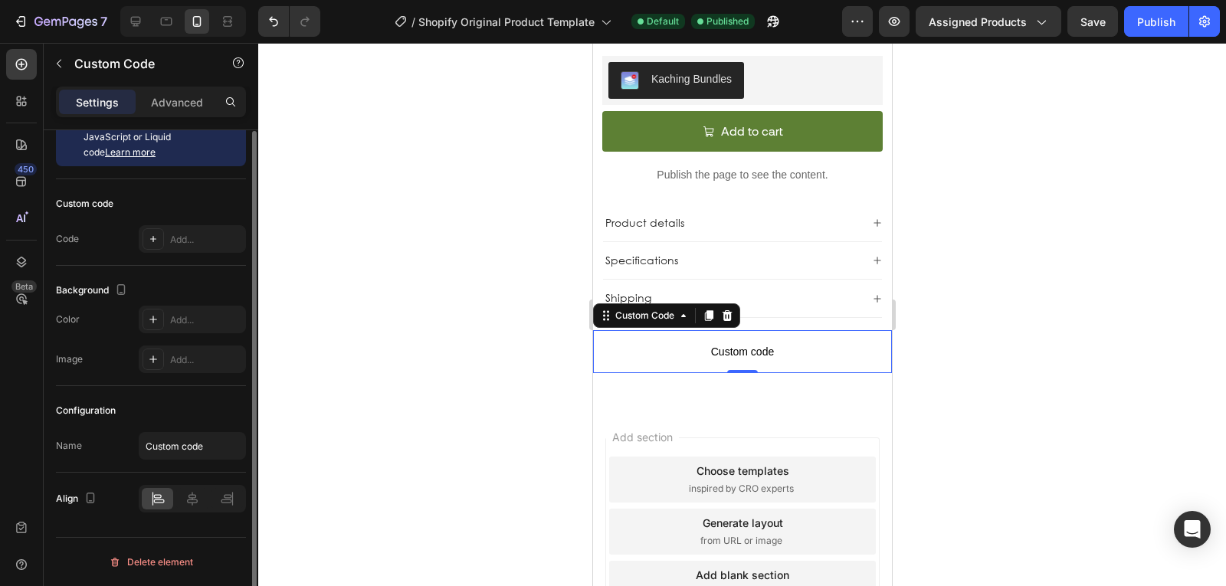
scroll to position [0, 0]
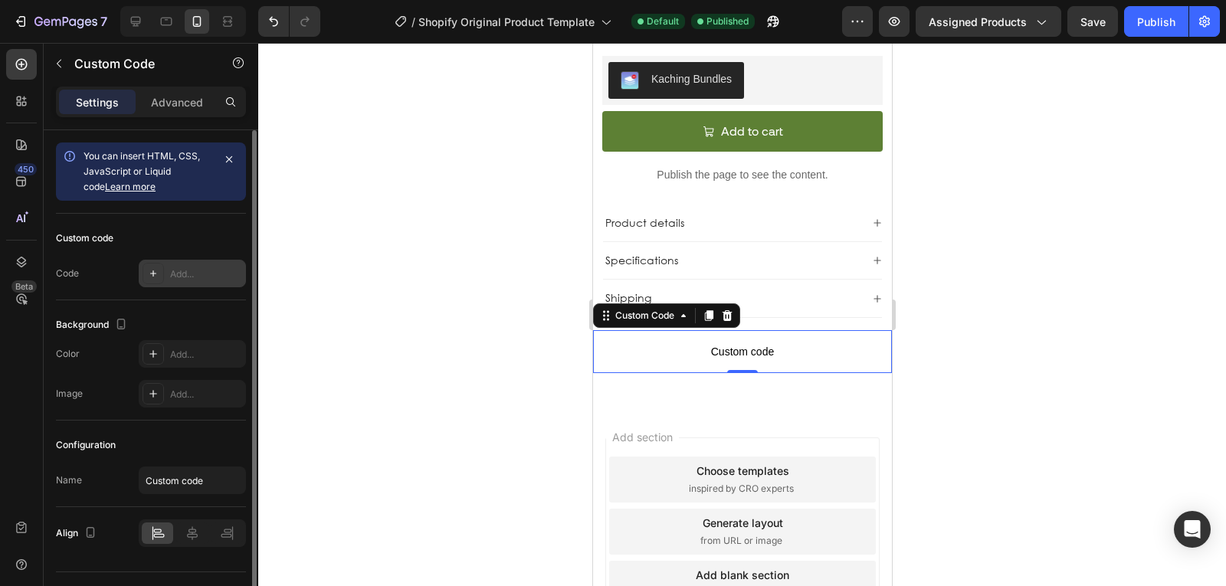
click at [195, 277] on div "Add..." at bounding box center [206, 274] width 72 height 14
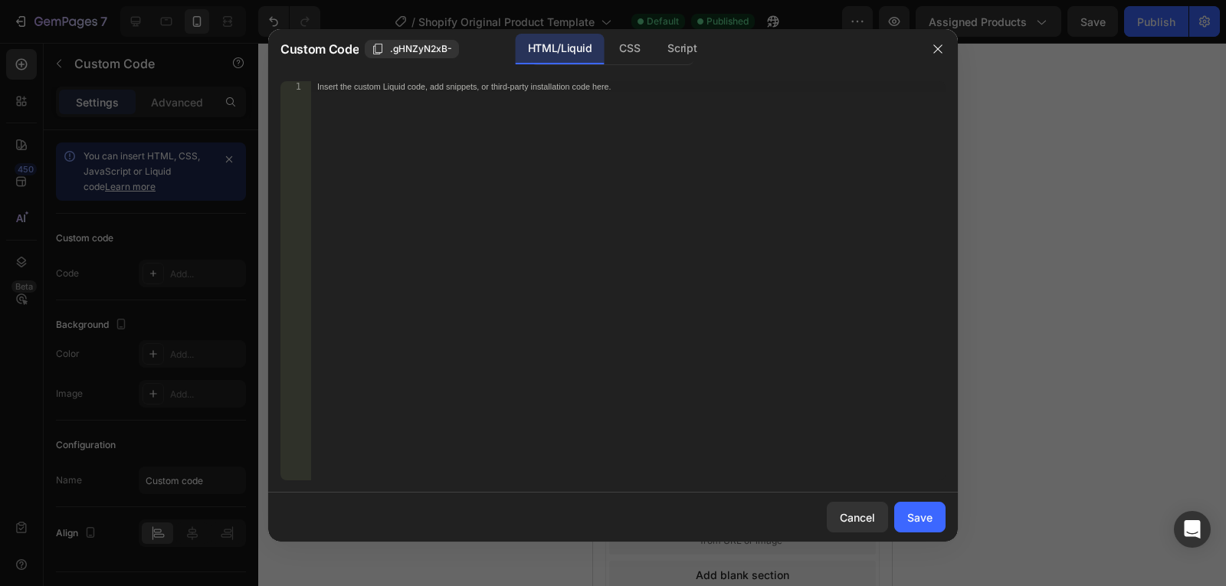
click at [582, 219] on div "Insert the custom Liquid code, add snippets, or third-party installation code h…" at bounding box center [628, 291] width 634 height 421
paste textarea "{% if product.metafields.custom.prod_afbeelding_1 %}"
type textarea "{% if product.metafields.custom.prod_afbeelding_1 %}"
click at [726, 333] on div "{% if product.metafields.custom.prod_afbeelding_1 %}" at bounding box center [628, 291] width 634 height 421
drag, startPoint x: 903, startPoint y: 515, endPoint x: 795, endPoint y: 408, distance: 152.8
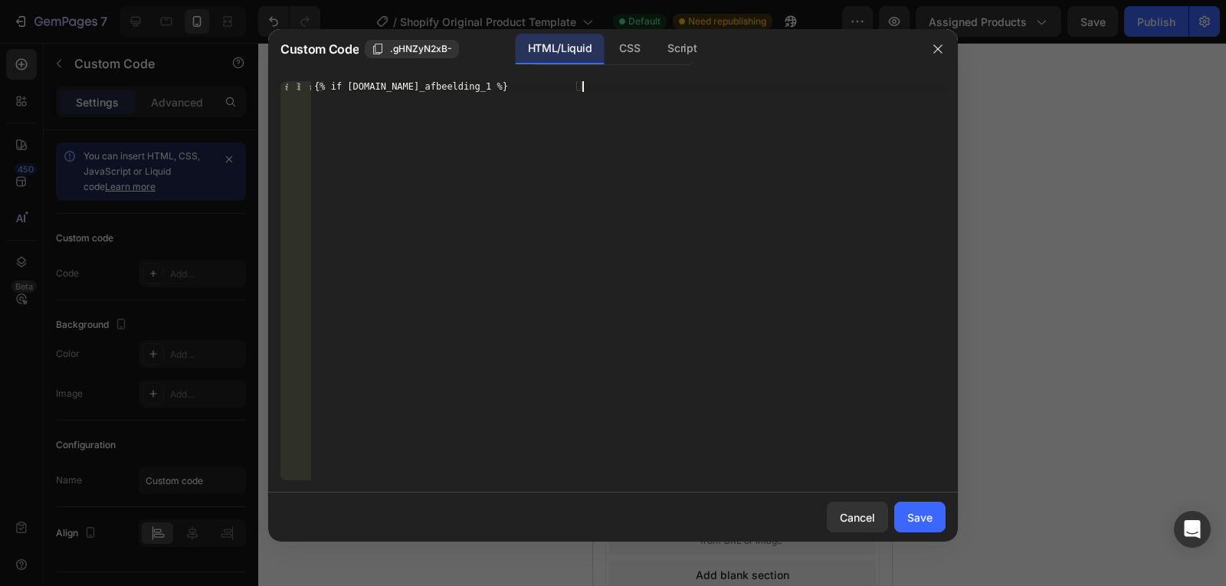
click at [795, 408] on div "{% if product.metafields.custom.prod_afbeelding_1 %}" at bounding box center [628, 291] width 634 height 421
click at [932, 516] on button "Save" at bounding box center [919, 517] width 51 height 31
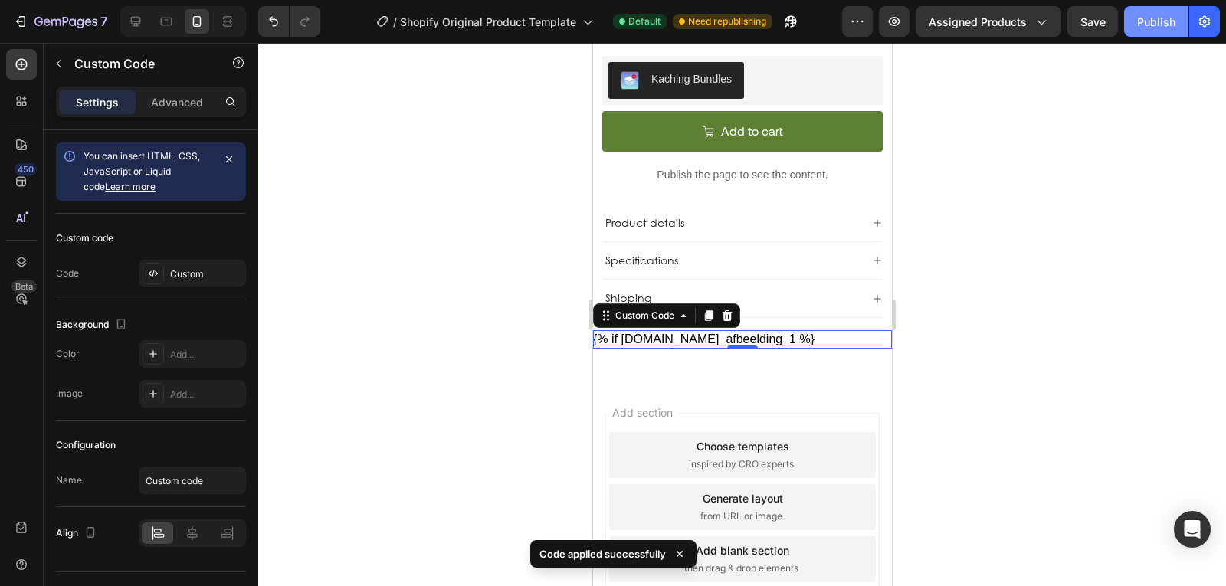
click at [1144, 29] on div "Publish" at bounding box center [1156, 22] width 38 height 16
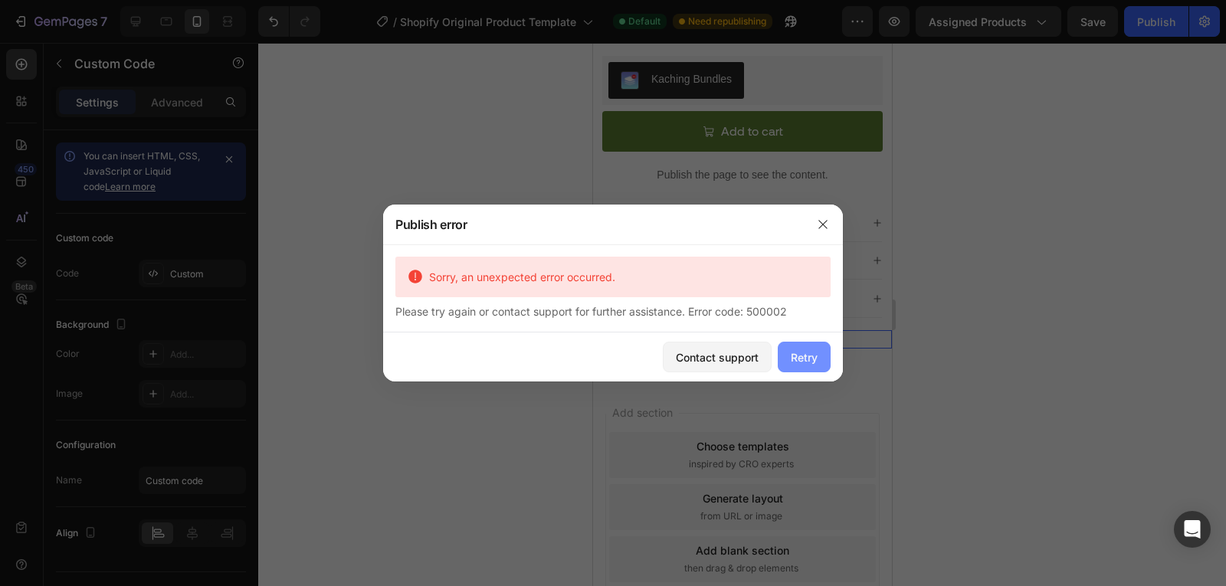
click at [815, 357] on div "Retry" at bounding box center [804, 357] width 27 height 16
click at [828, 227] on icon "button" at bounding box center [823, 224] width 12 height 12
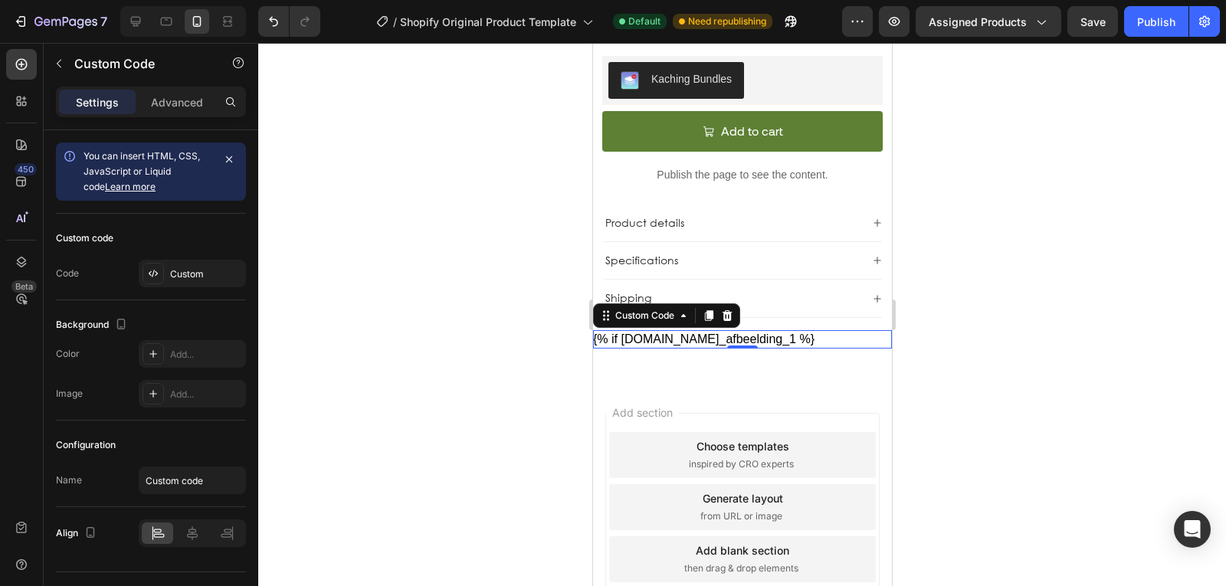
click at [711, 338] on div "{% if product.metafields.custom.prod_afbeelding_1 %}" at bounding box center [741, 339] width 299 height 18
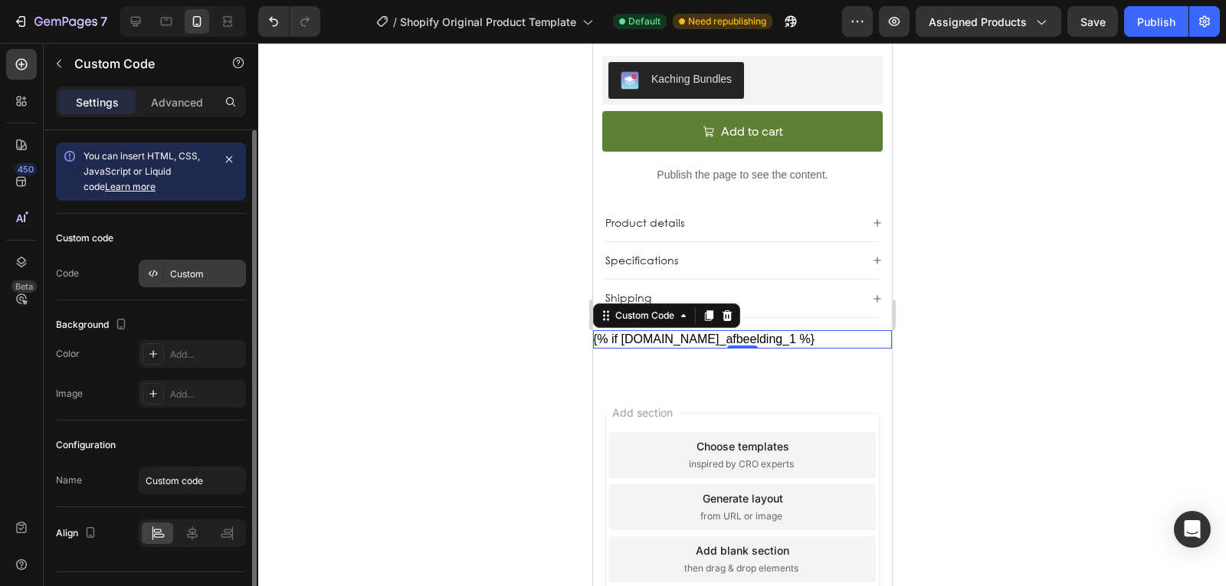
click at [154, 261] on div "Custom" at bounding box center [192, 274] width 107 height 28
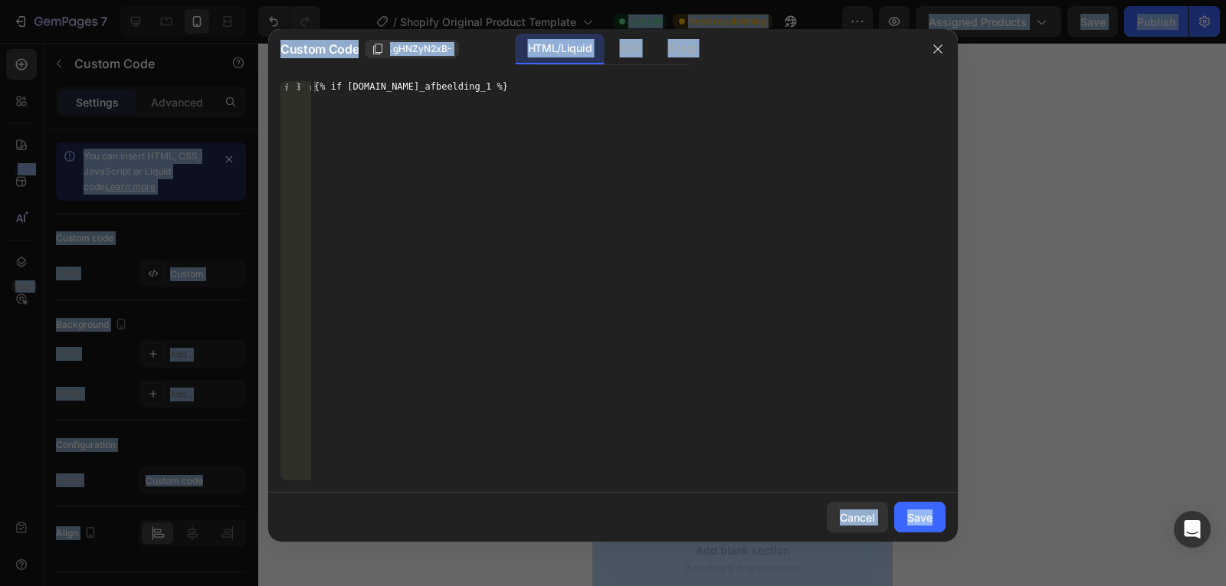
copy body "7 / Shopify Original Product Template Default Need republishing Preview Assigne…"
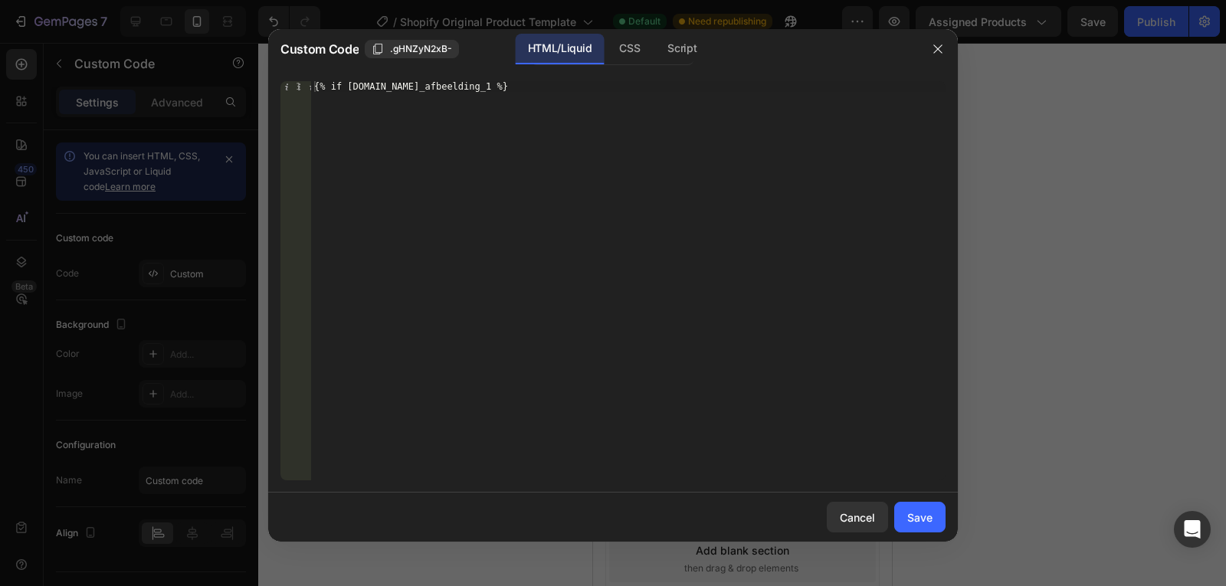
click at [494, 146] on div "{% if product.metafields.custom.prod_afbeelding_1 %}" at bounding box center [628, 291] width 634 height 421
drag, startPoint x: 565, startPoint y: 85, endPoint x: 480, endPoint y: 85, distance: 85.0
click at [480, 85] on div "{% if product.metafields.custom.prod_afbeelding_1 %}" at bounding box center [628, 291] width 634 height 421
paste textarea "custom.description_image"
click at [497, 81] on div "{% if product.metafields.custom.custom.description_image %}" at bounding box center [628, 291] width 634 height 421
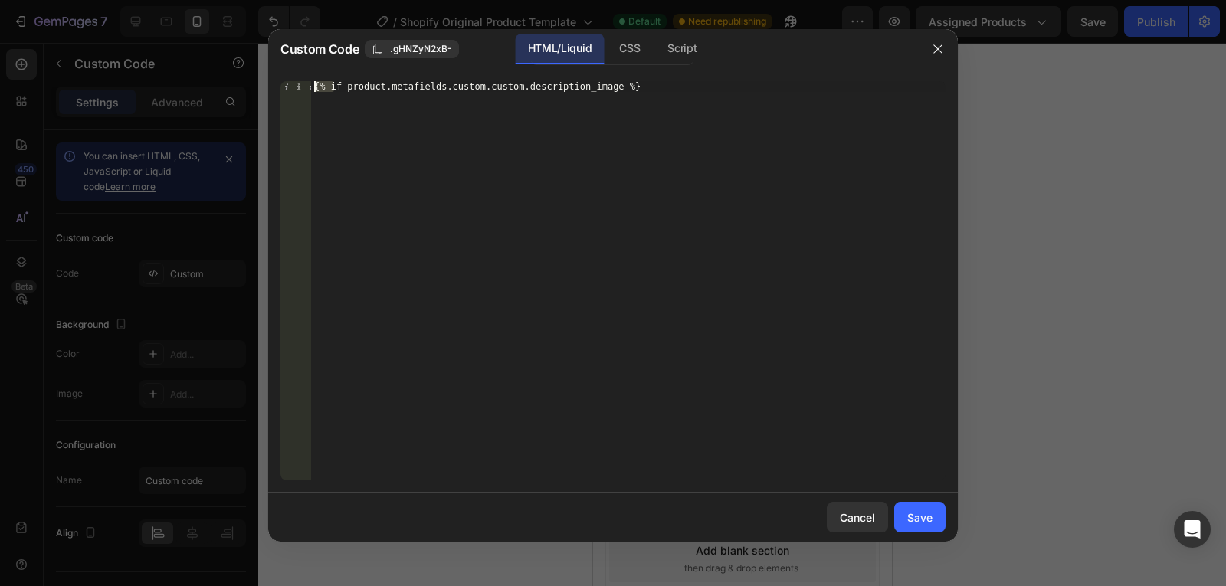
click at [497, 81] on div "{% if product.metafields.custom.custom.description_image %}" at bounding box center [628, 291] width 634 height 421
click at [497, 87] on div "{% if product.metafields.custom.custom.description_image %}" at bounding box center [628, 291] width 634 height 421
type textarea "{% if product.metafields.custom.description_image %}"
click at [922, 518] on div "Save" at bounding box center [919, 518] width 25 height 16
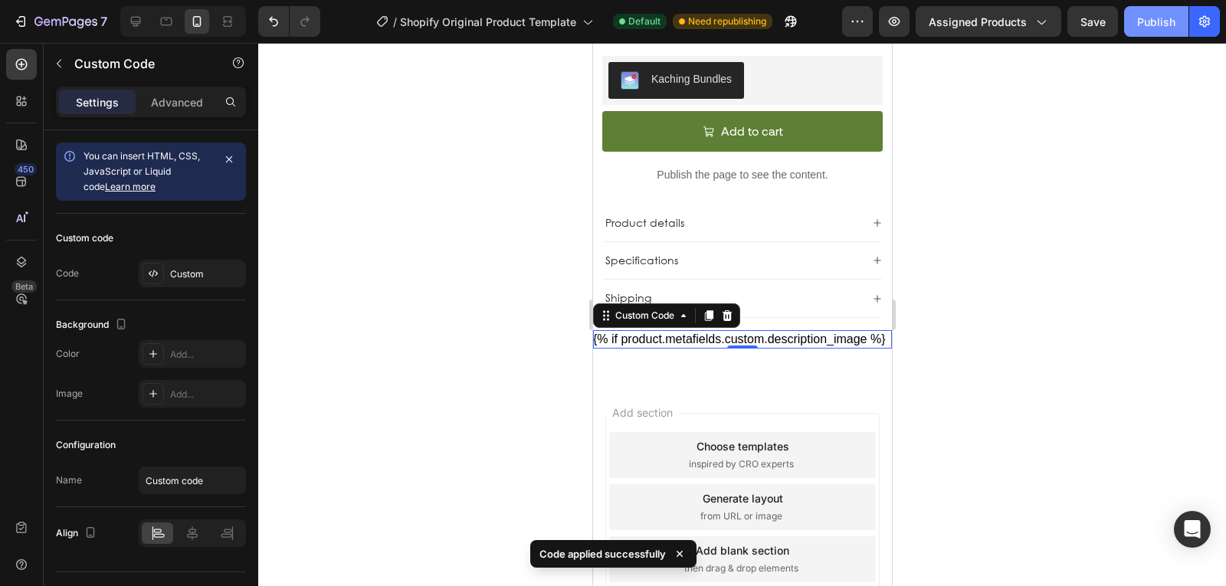
click at [1152, 29] on div "Publish" at bounding box center [1156, 22] width 38 height 16
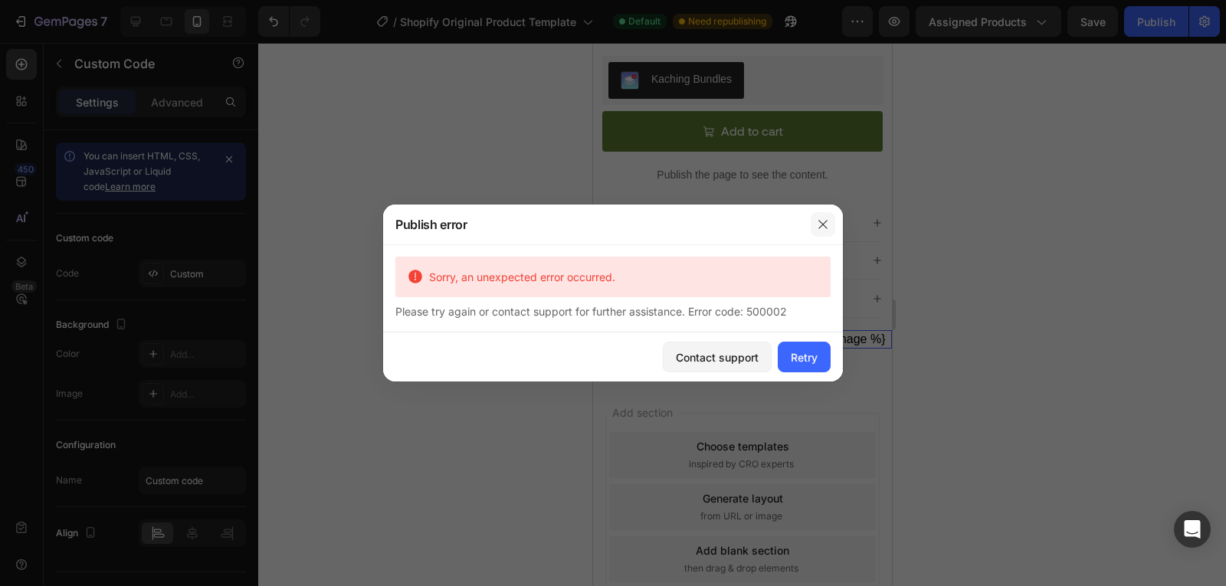
click at [816, 230] on button "button" at bounding box center [823, 224] width 25 height 25
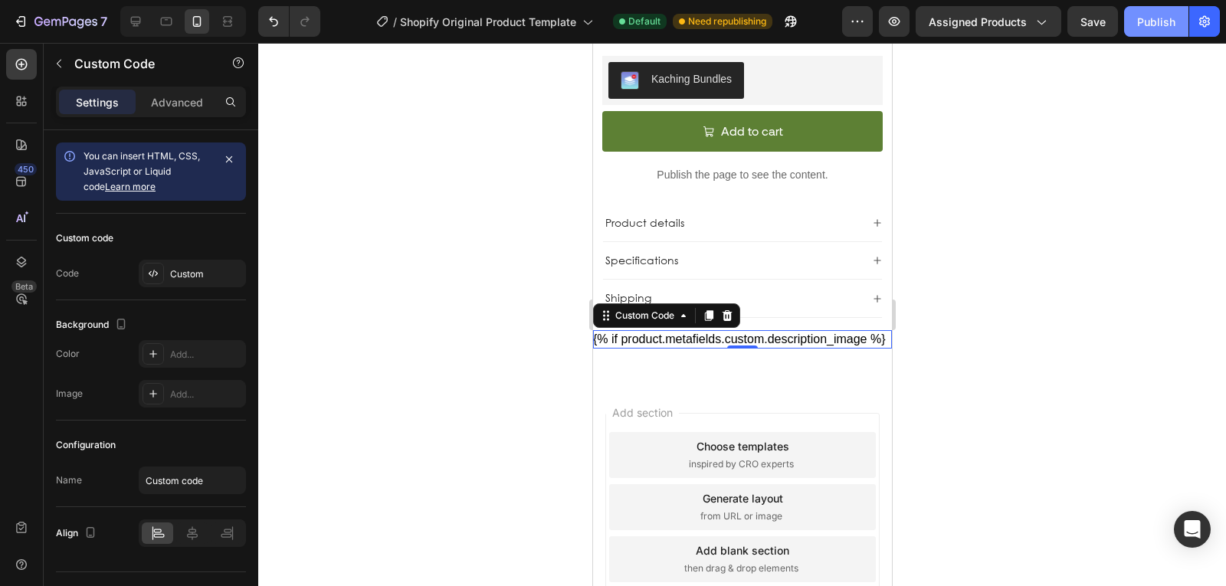
click at [1159, 16] on div "Publish" at bounding box center [1156, 22] width 38 height 16
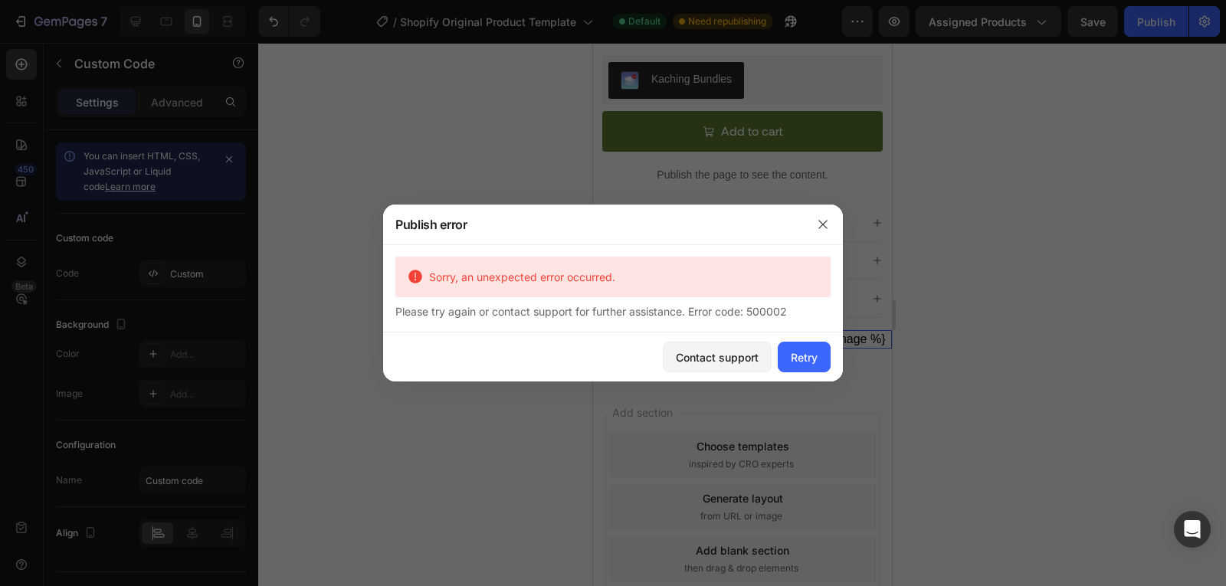
click at [926, 319] on div at bounding box center [613, 293] width 1226 height 586
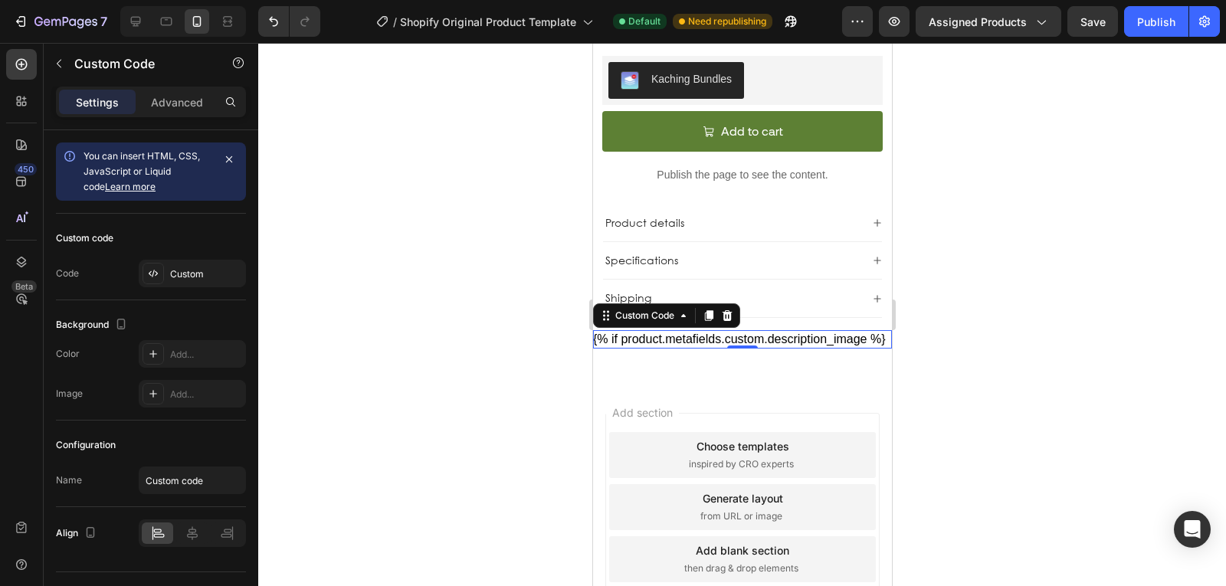
click at [714, 339] on div "{% if product.metafields.custom.description_image %}" at bounding box center [741, 339] width 299 height 18
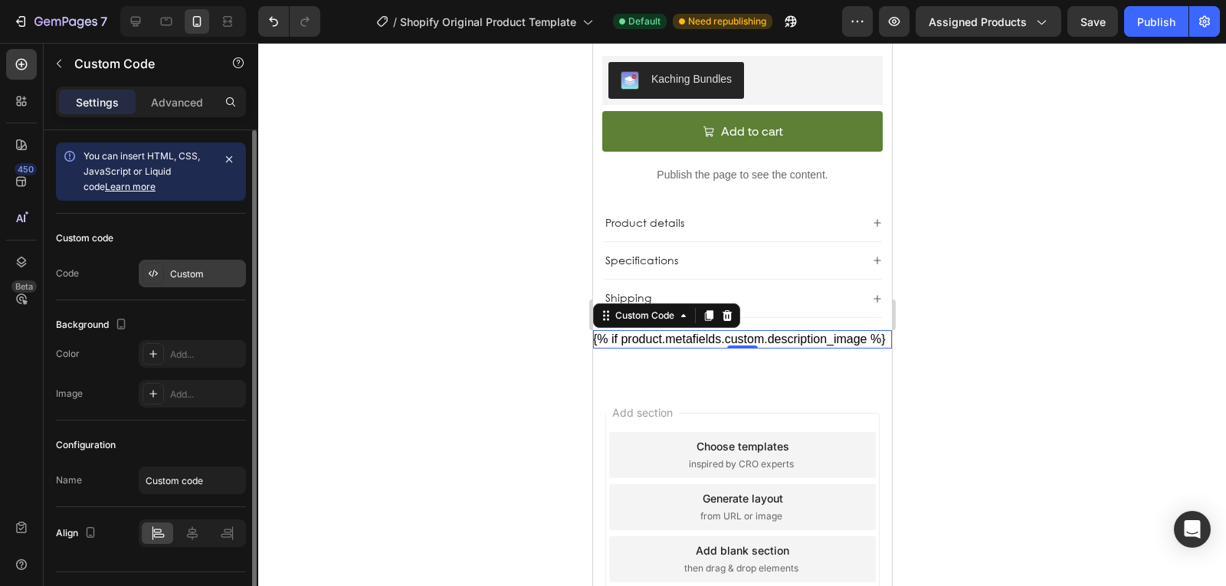
click at [221, 267] on div "Custom" at bounding box center [206, 274] width 72 height 14
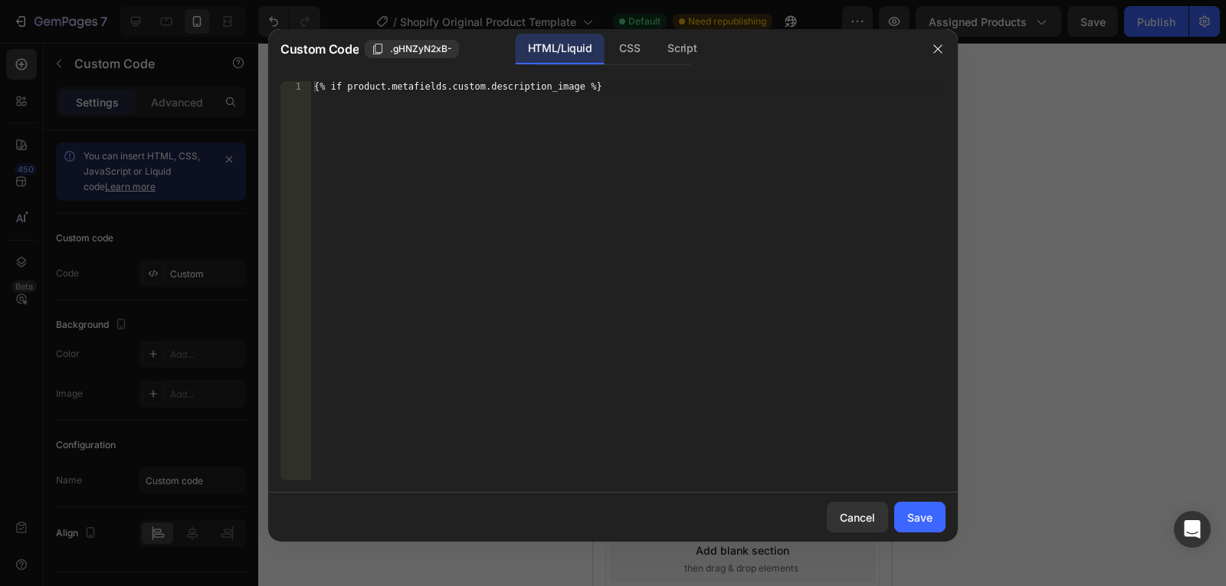
type textarea "{% if product.metafields.custom.description_image %}"
click at [549, 261] on div "{% if product.metafields.custom.description_image %}" at bounding box center [628, 291] width 634 height 421
click at [501, 138] on div "{% if product.metafields.custom.description_image %}" at bounding box center [628, 280] width 634 height 399
click at [487, 138] on div "{% if product.metafields.custom.description_image %}" at bounding box center [628, 291] width 634 height 421
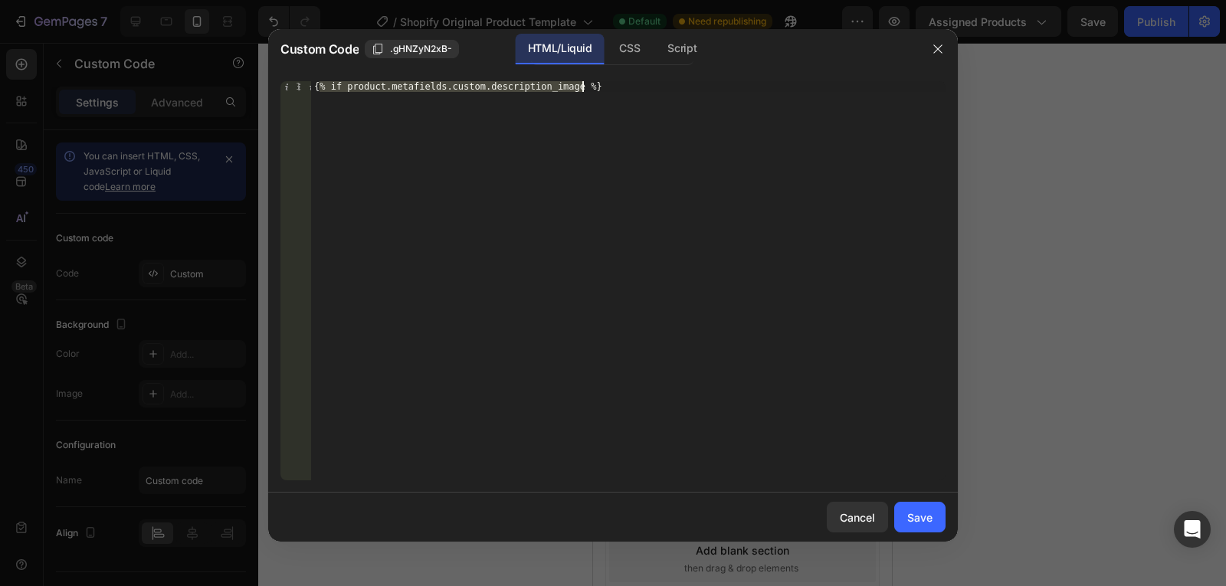
click at [487, 138] on div "{% if product.metafields.custom.description_image %}" at bounding box center [628, 291] width 634 height 421
drag, startPoint x: 487, startPoint y: 138, endPoint x: 470, endPoint y: 133, distance: 16.7
click at [470, 133] on div "{% if product.metafields.custom.description_image %}" at bounding box center [628, 291] width 634 height 421
click at [502, 159] on div "{% if product.metafields.custom.description_image %}" at bounding box center [628, 291] width 634 height 421
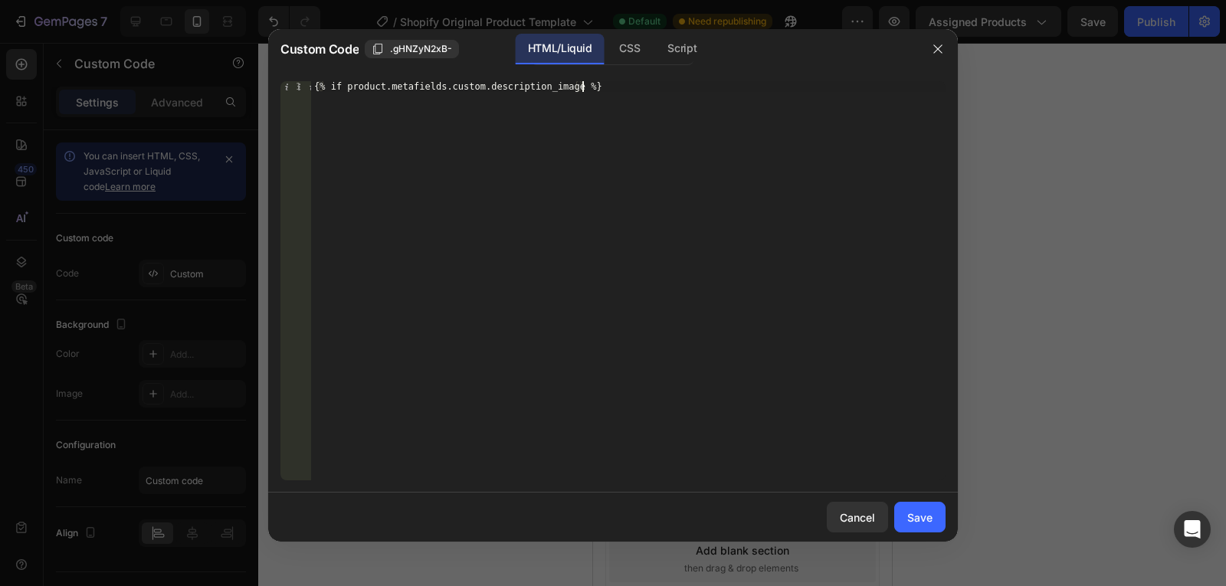
click at [601, 120] on div "{% if product.metafields.custom.description_image %}" at bounding box center [628, 291] width 634 height 421
drag, startPoint x: 598, startPoint y: 123, endPoint x: 605, endPoint y: 131, distance: 10.9
click at [605, 131] on div "{% if product.metafields.custom.description_image %}" at bounding box center [628, 291] width 634 height 421
drag, startPoint x: 583, startPoint y: 139, endPoint x: 591, endPoint y: 142, distance: 8.0
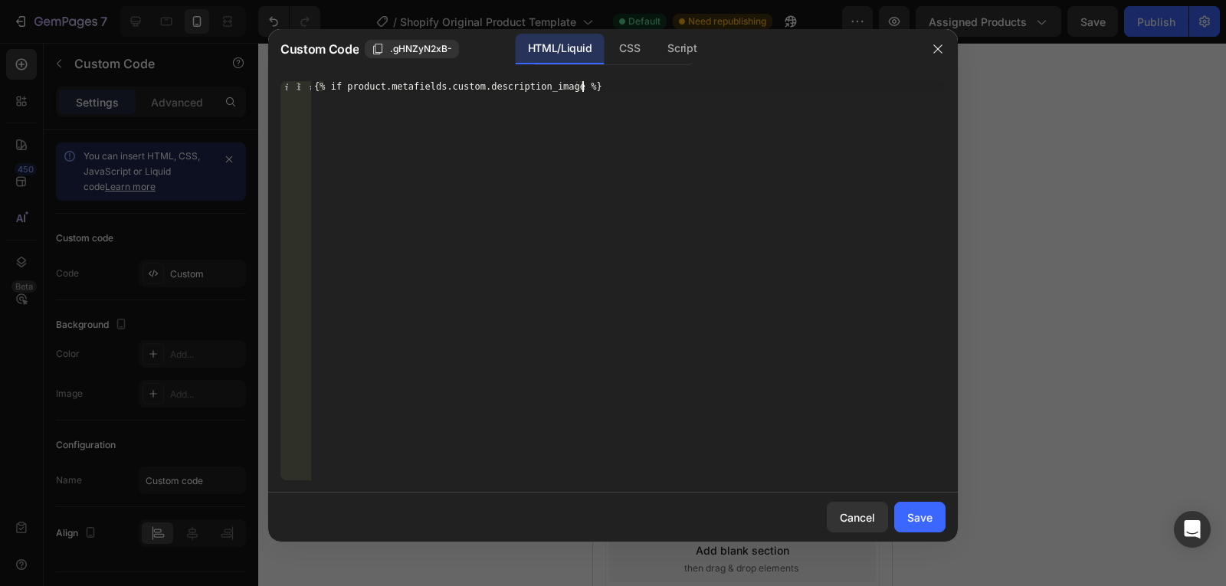
click at [591, 142] on div "{% if product.metafields.custom.description_image %}" at bounding box center [628, 291] width 634 height 421
click at [548, 116] on div "{% if product.metafields.custom.description_image %}" at bounding box center [628, 291] width 634 height 421
drag, startPoint x: 598, startPoint y: 149, endPoint x: 644, endPoint y: 197, distance: 66.1
click at [644, 197] on div "{% if product.metafields.custom.description_image %}" at bounding box center [628, 291] width 634 height 421
click at [628, 186] on div "{% if product.metafields.custom.description_image %}" at bounding box center [628, 291] width 634 height 421
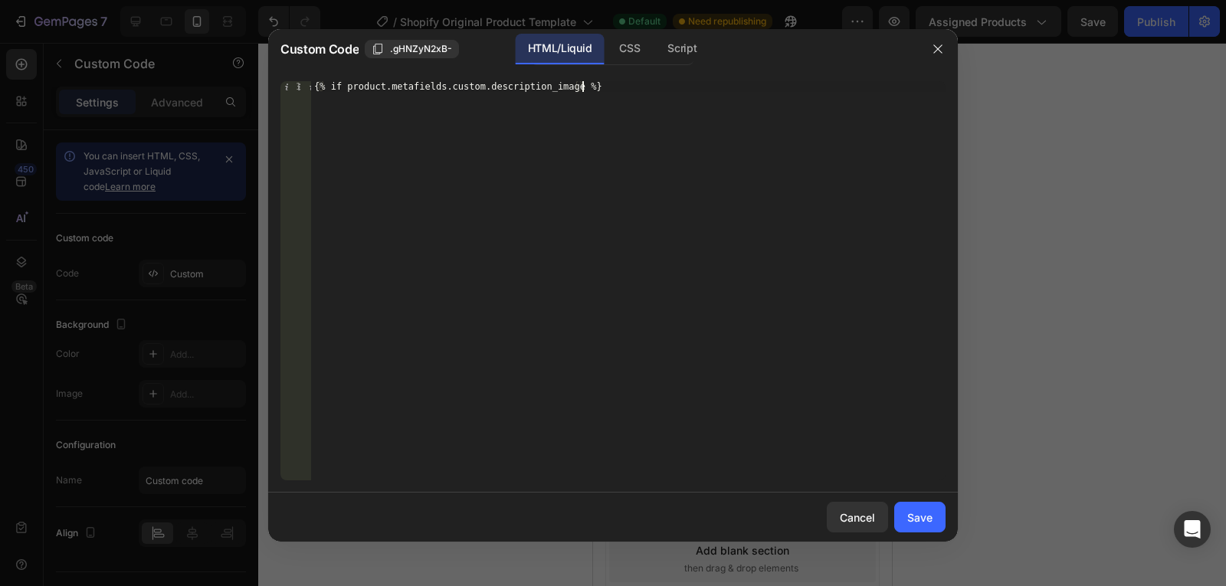
click at [614, 170] on div "{% if product.metafields.custom.description_image %}" at bounding box center [628, 291] width 634 height 421
click at [639, 182] on div "{% if product.metafields.custom.description_image %}" at bounding box center [628, 291] width 634 height 421
click at [937, 51] on icon "button" at bounding box center [938, 49] width 12 height 12
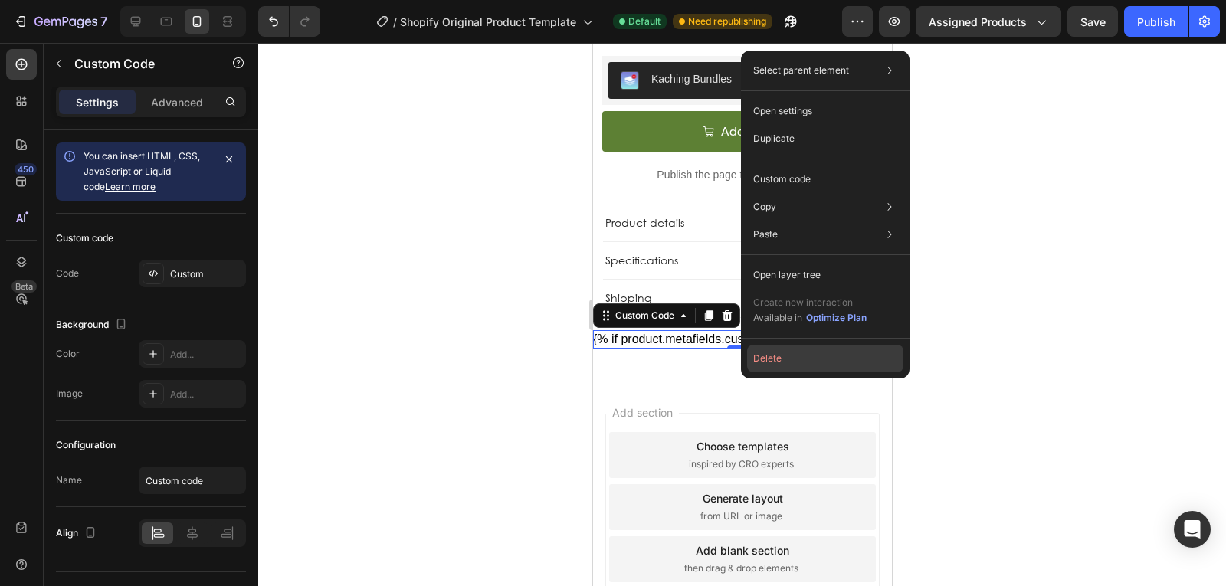
click at [782, 362] on button "Delete" at bounding box center [825, 359] width 156 height 28
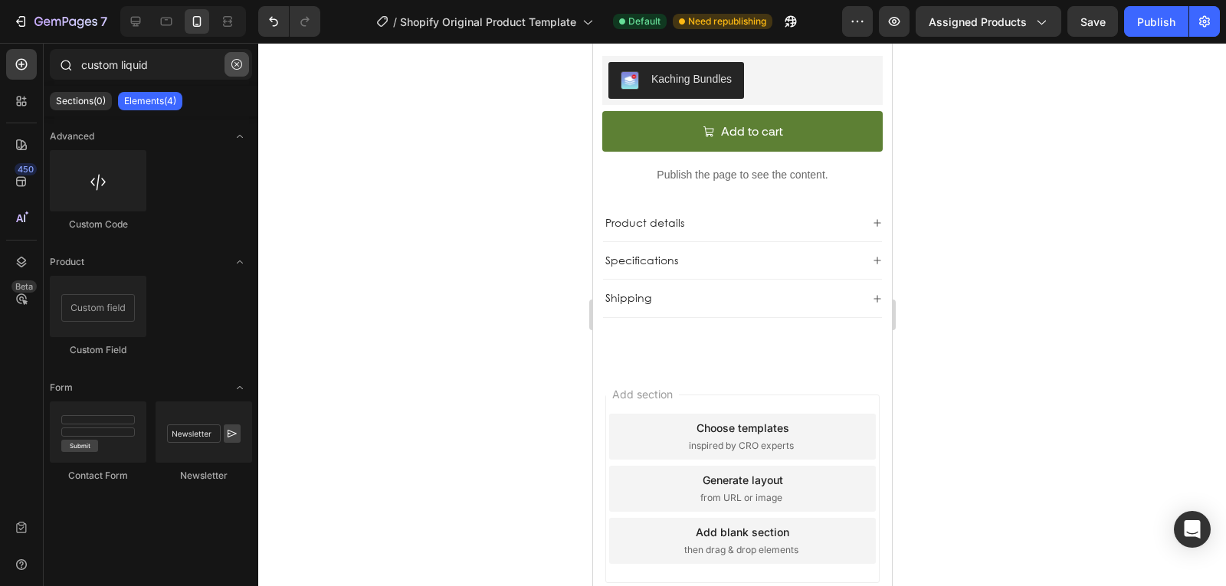
click at [246, 55] on button "button" at bounding box center [236, 64] width 25 height 25
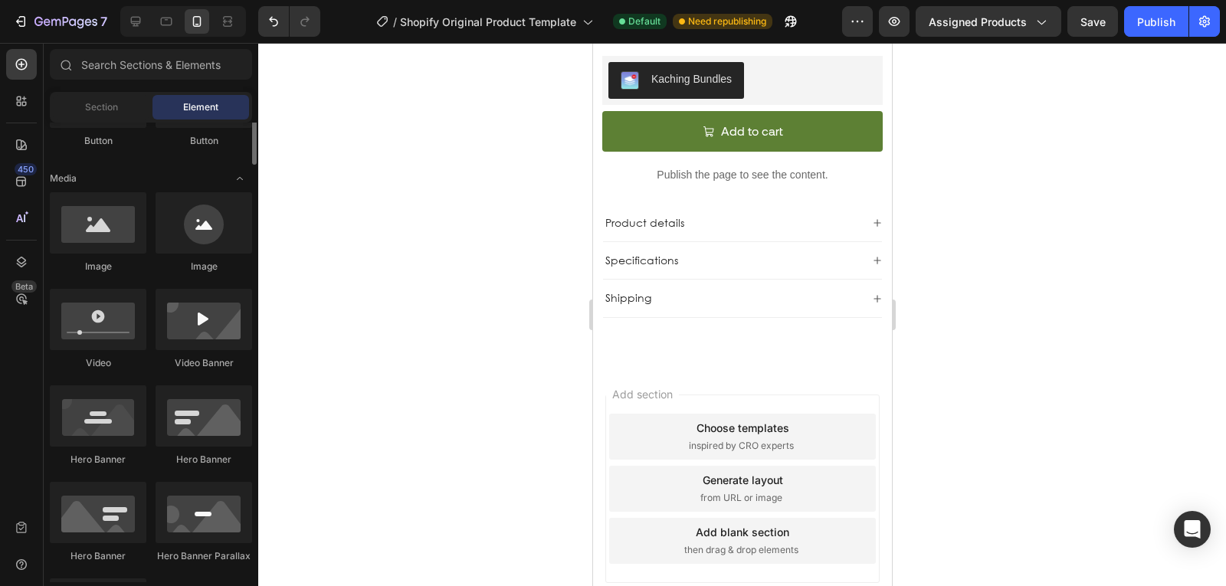
scroll to position [392, 0]
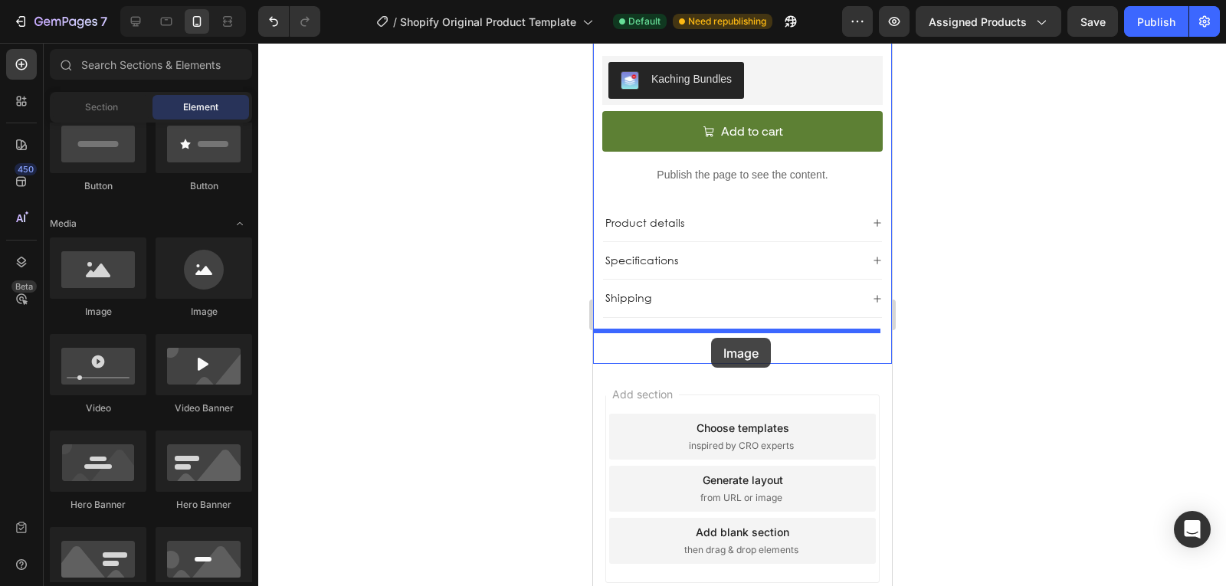
drag, startPoint x: 690, startPoint y: 320, endPoint x: 710, endPoint y: 338, distance: 27.2
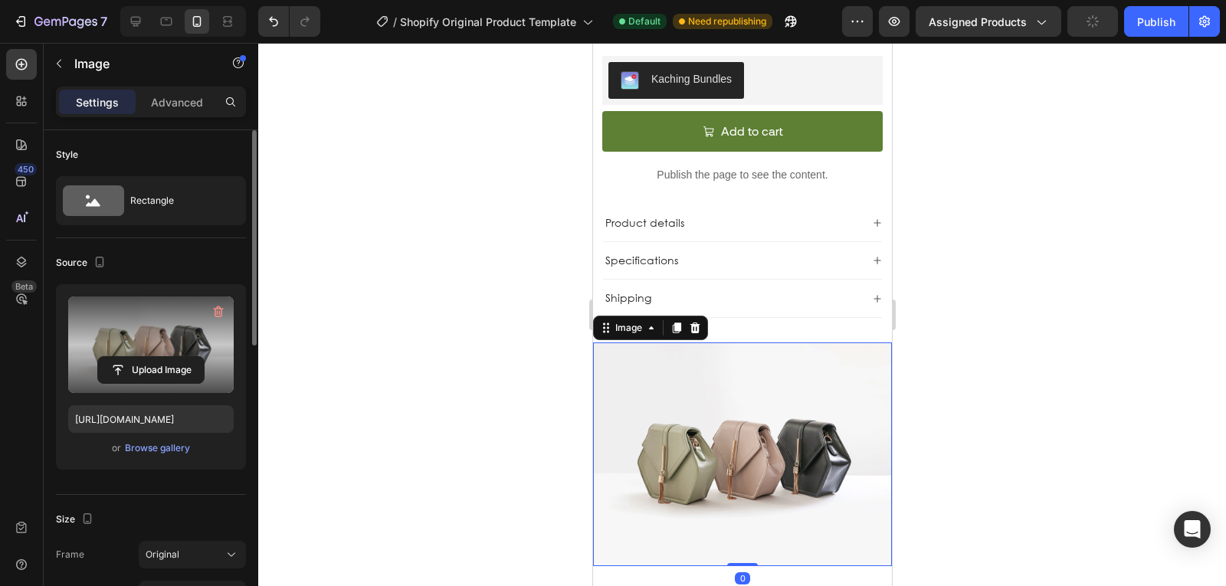
click at [182, 333] on label at bounding box center [151, 345] width 166 height 97
click at [182, 357] on input "file" at bounding box center [151, 370] width 106 height 26
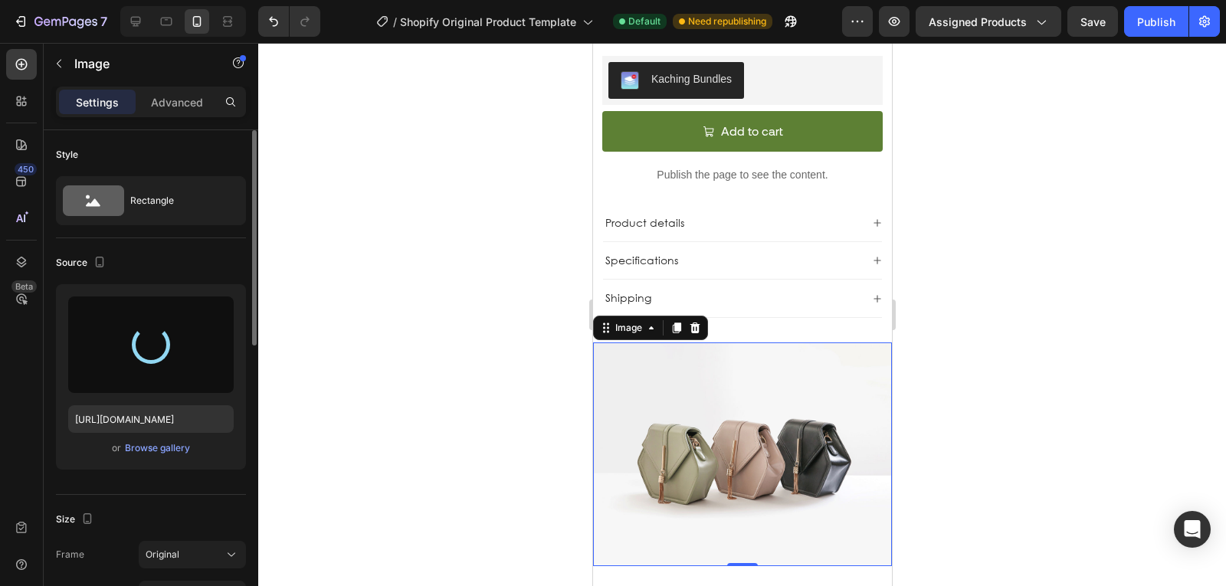
type input "https://cdn.shopify.com/s/files/1/0916/0183/0269/files/gempages_581613301675328…"
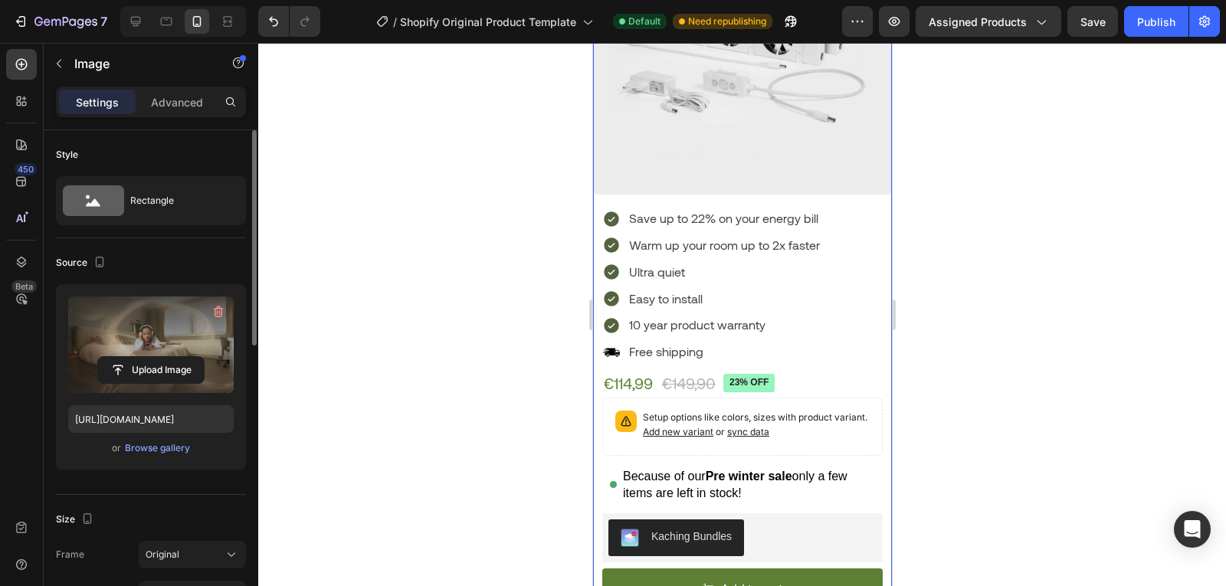
scroll to position [0, 0]
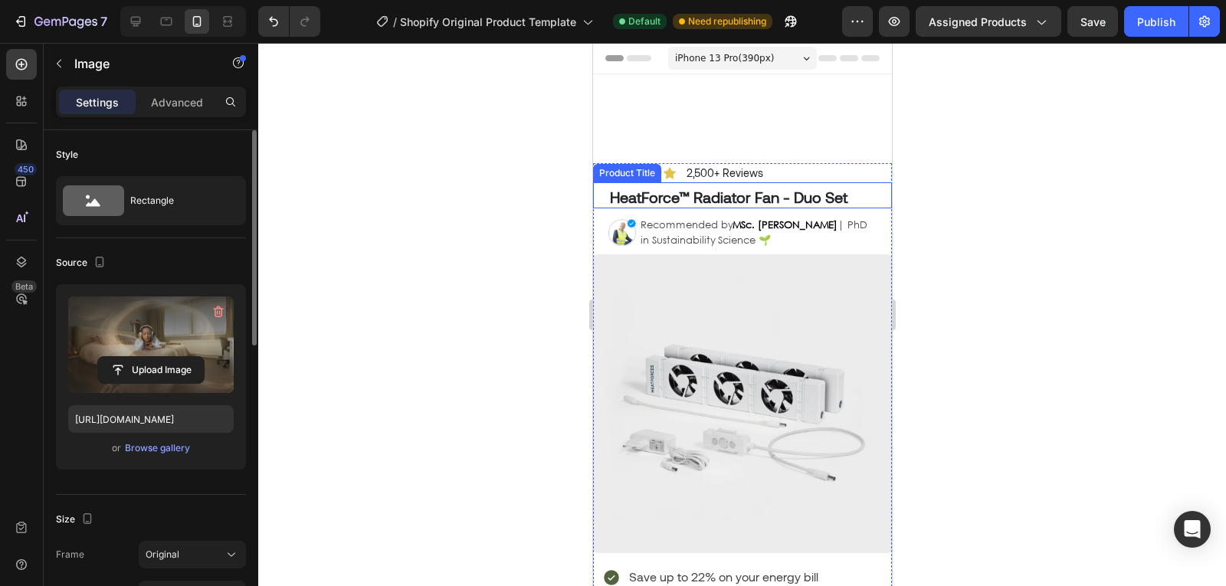
click at [713, 193] on h1 "HeatForce™ Radiator Fan - Duo Set" at bounding box center [749, 196] width 283 height 23
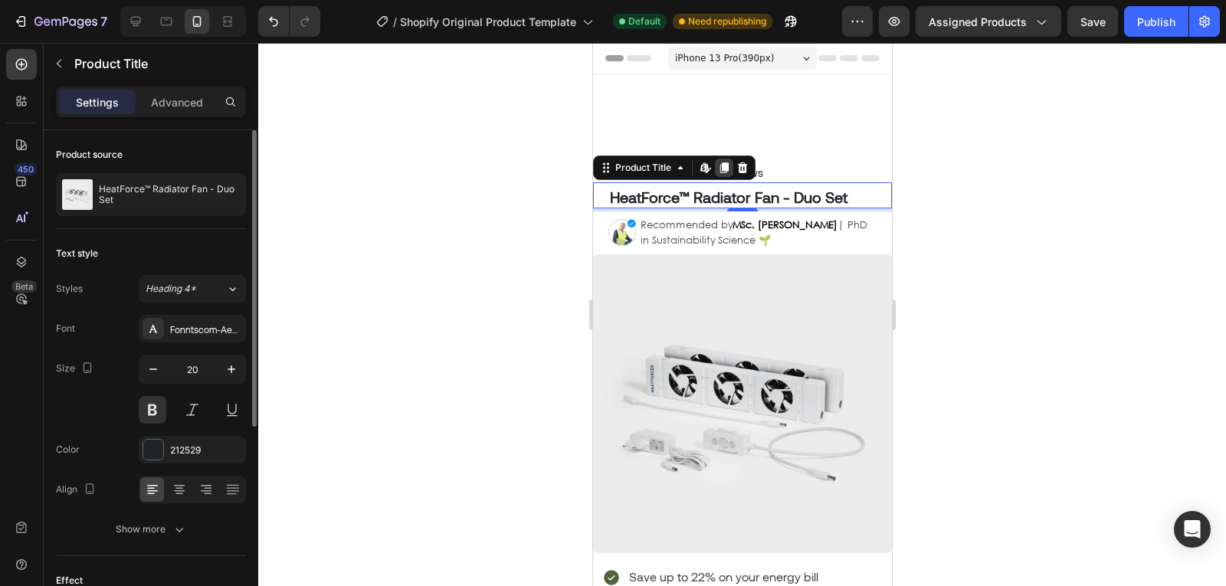
click at [718, 169] on icon at bounding box center [723, 168] width 12 height 12
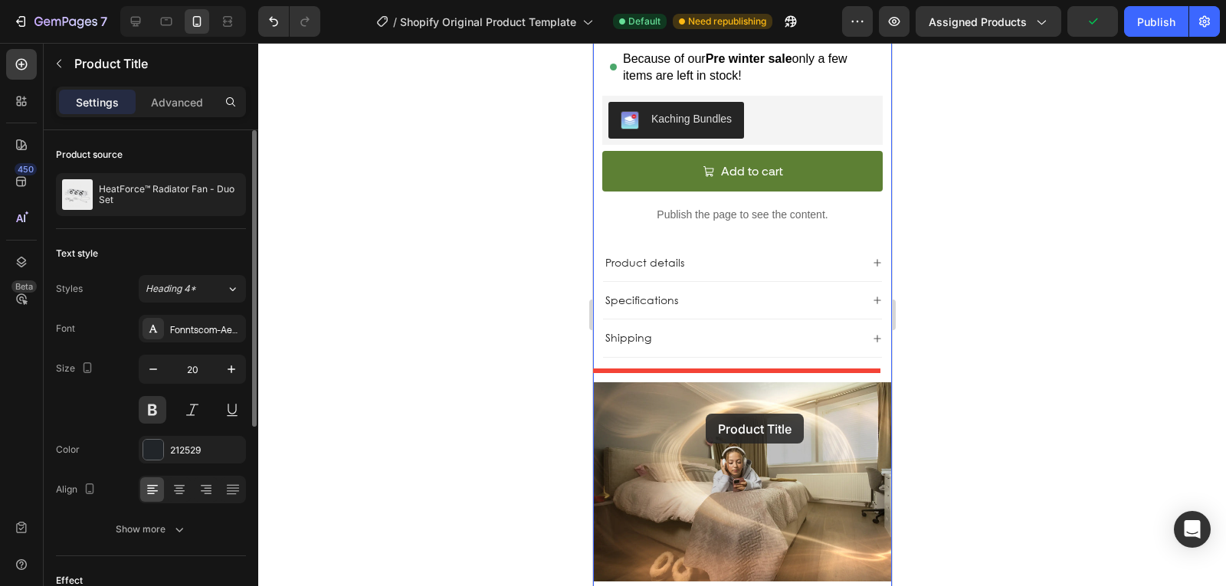
scroll to position [817, 0]
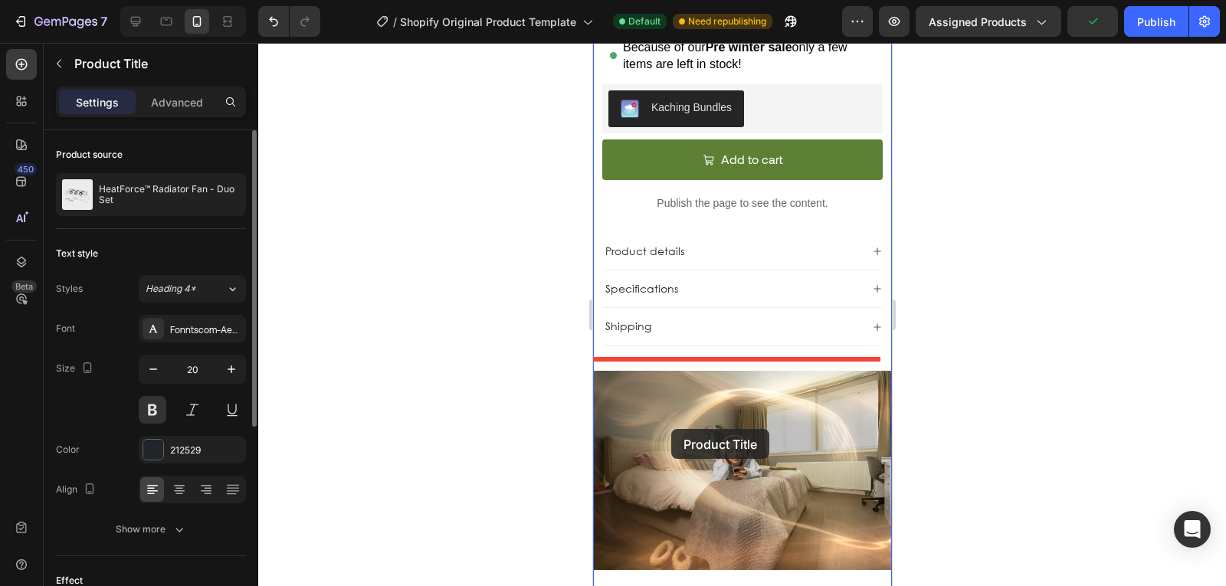
drag, startPoint x: 611, startPoint y: 201, endPoint x: 671, endPoint y: 435, distance: 242.1
click at [671, 435] on div "iPhone 13 Pro ( 390 px) iPhone 13 Mini iPhone 13 Pro iPhone 11 Pro Max iPhone 1…" at bounding box center [741, 52] width 299 height 1653
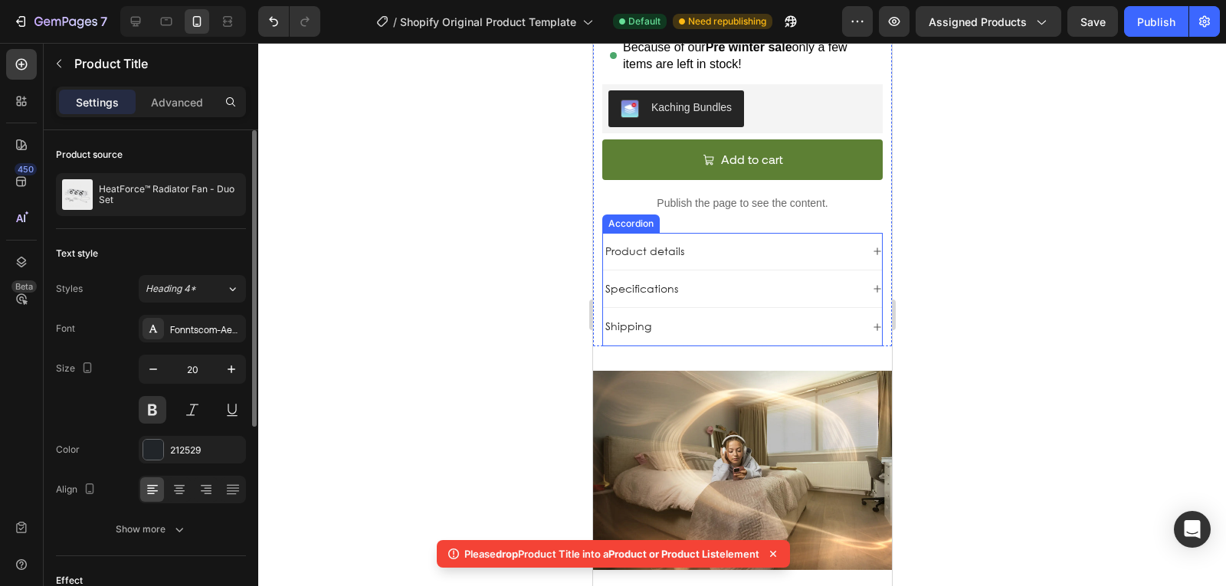
scroll to position [0, 0]
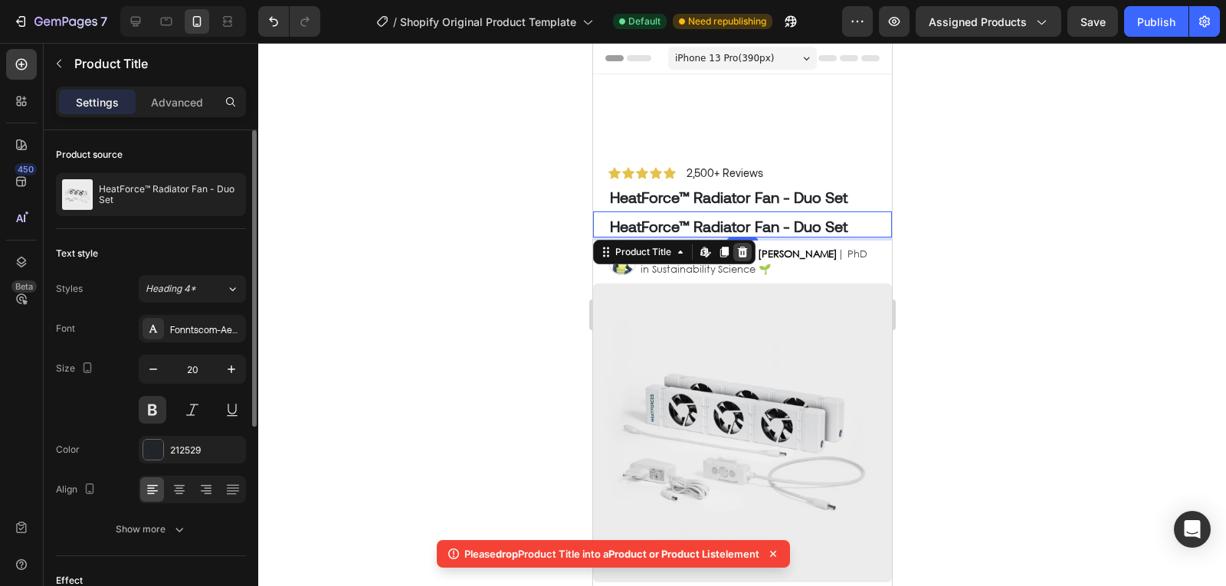
click at [740, 253] on icon at bounding box center [742, 252] width 12 height 12
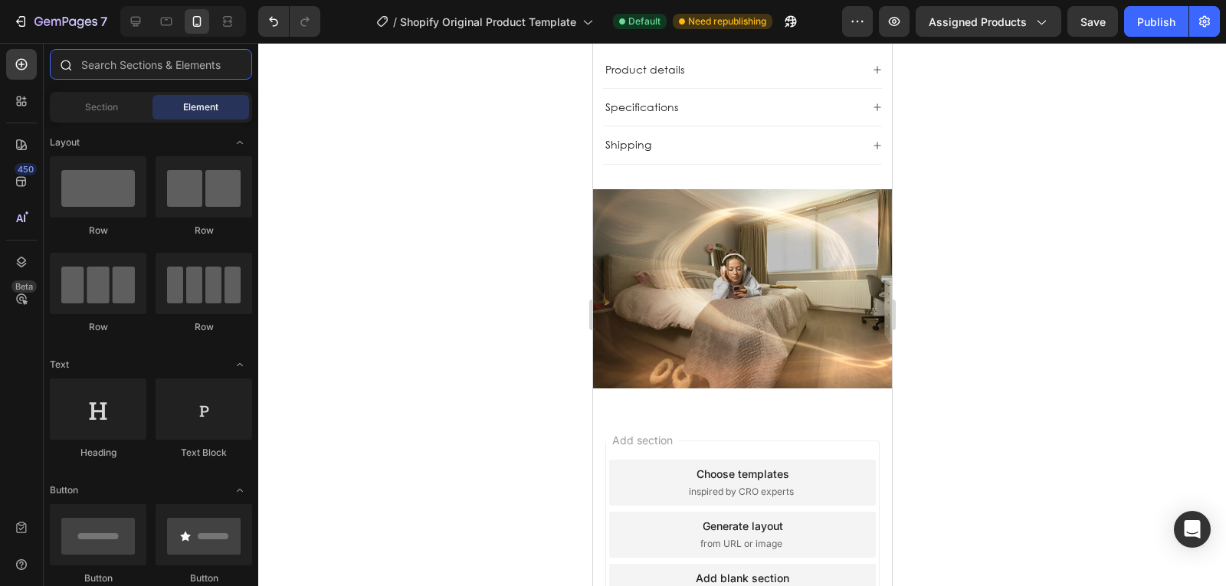
click at [118, 68] on input "text" at bounding box center [151, 64] width 202 height 31
type input "te"
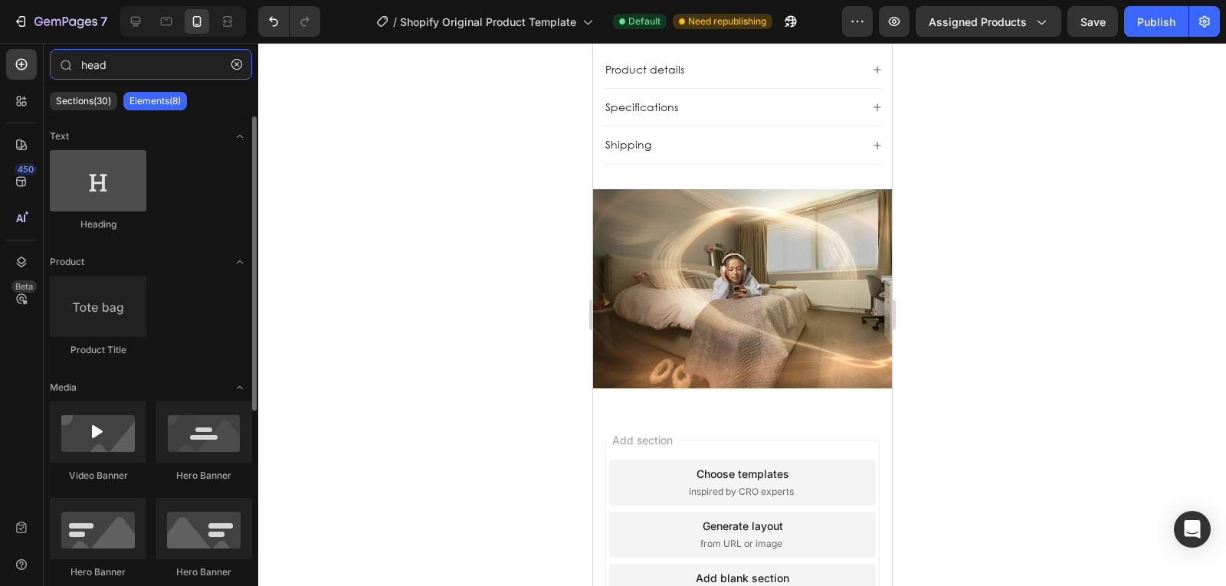
type input "head"
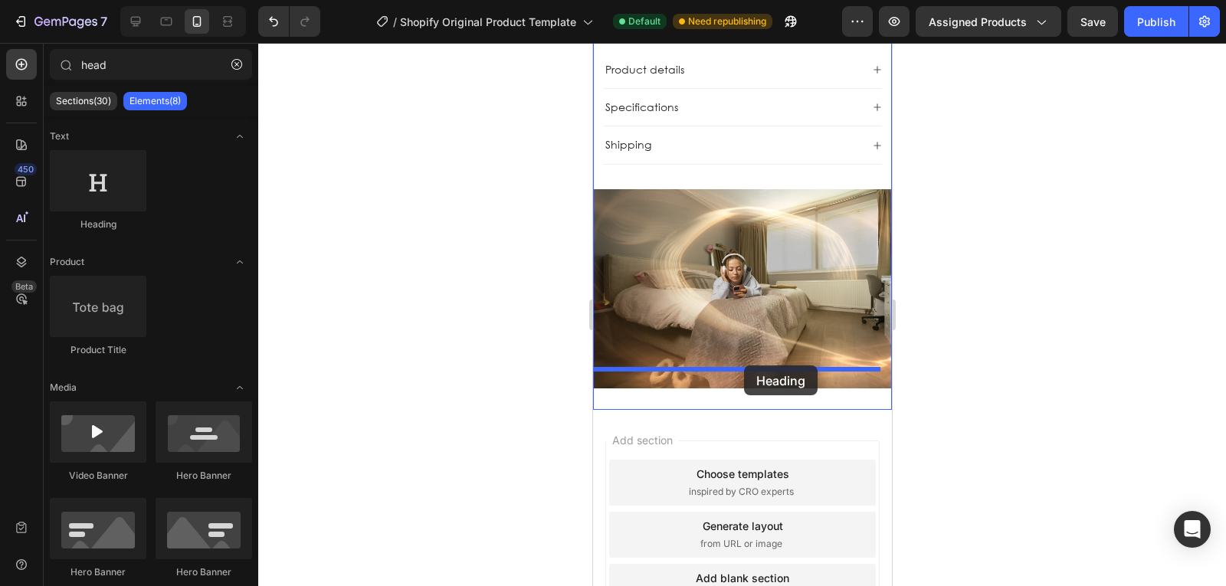
drag, startPoint x: 707, startPoint y: 231, endPoint x: 743, endPoint y: 365, distance: 138.8
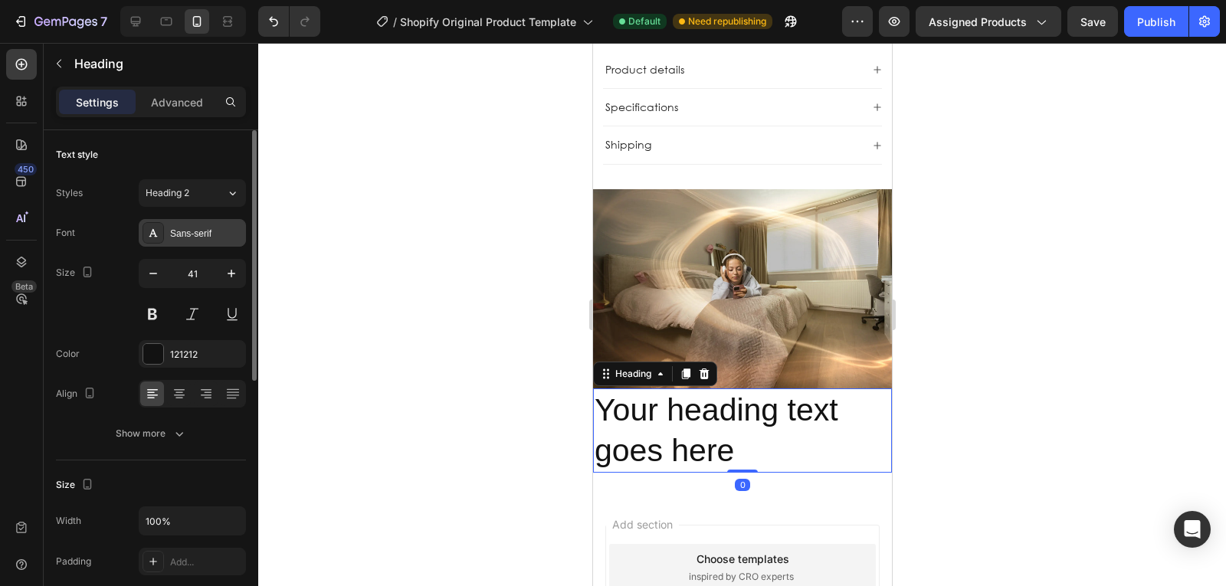
click at [210, 241] on div "Sans-serif" at bounding box center [192, 233] width 107 height 28
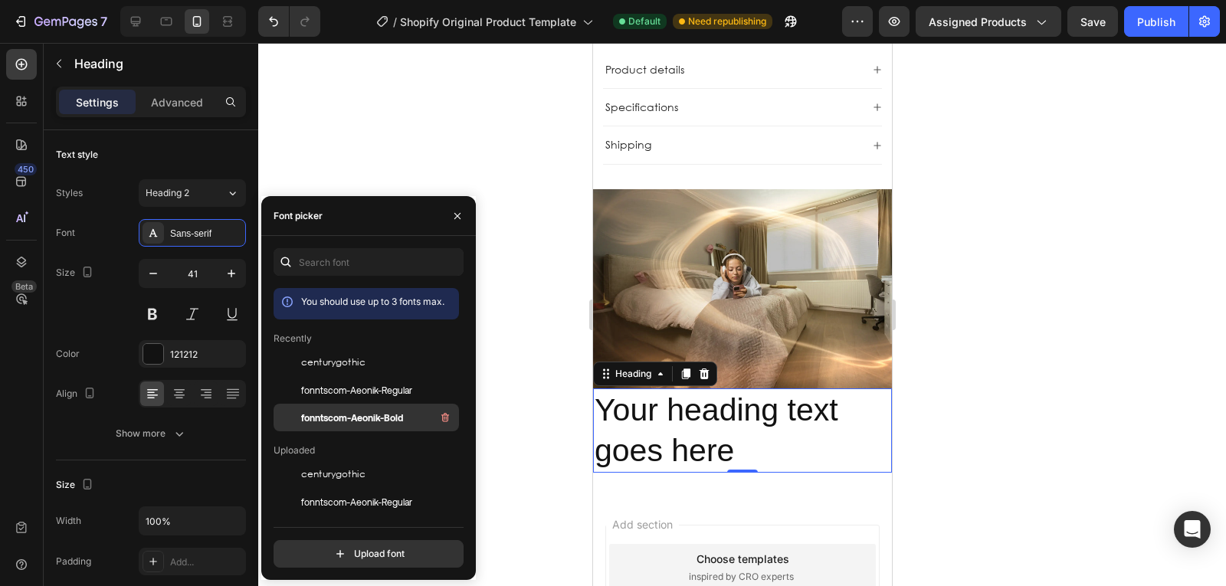
click at [371, 421] on span "fonntscom-Aeonik-Bold" at bounding box center [352, 418] width 102 height 14
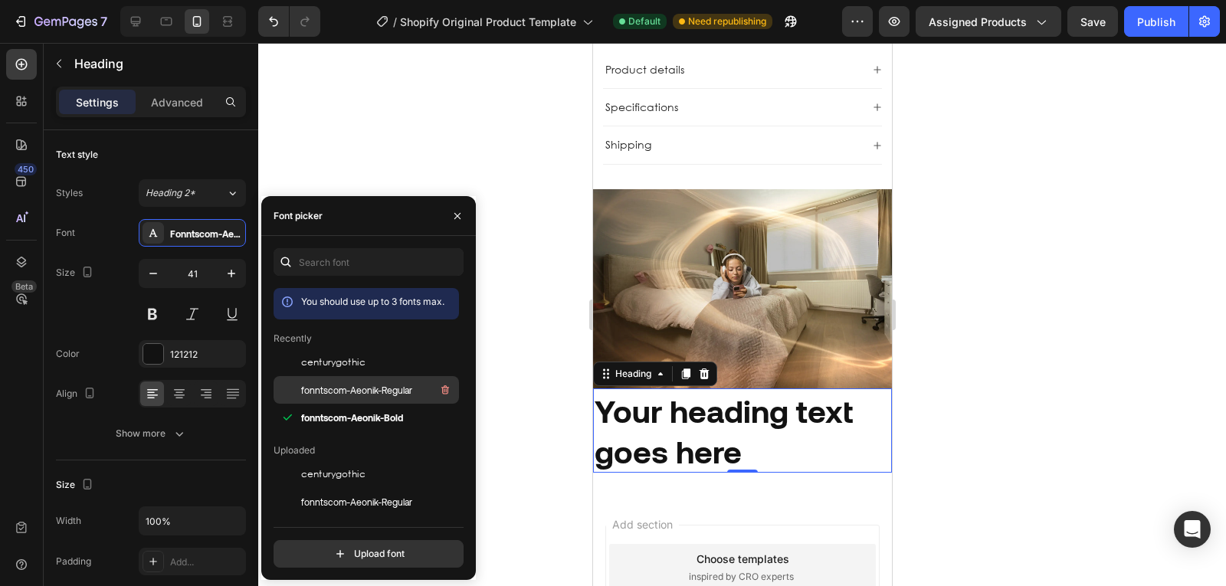
click at [351, 392] on span "fonntscom-Aeonik-Regular" at bounding box center [356, 390] width 111 height 14
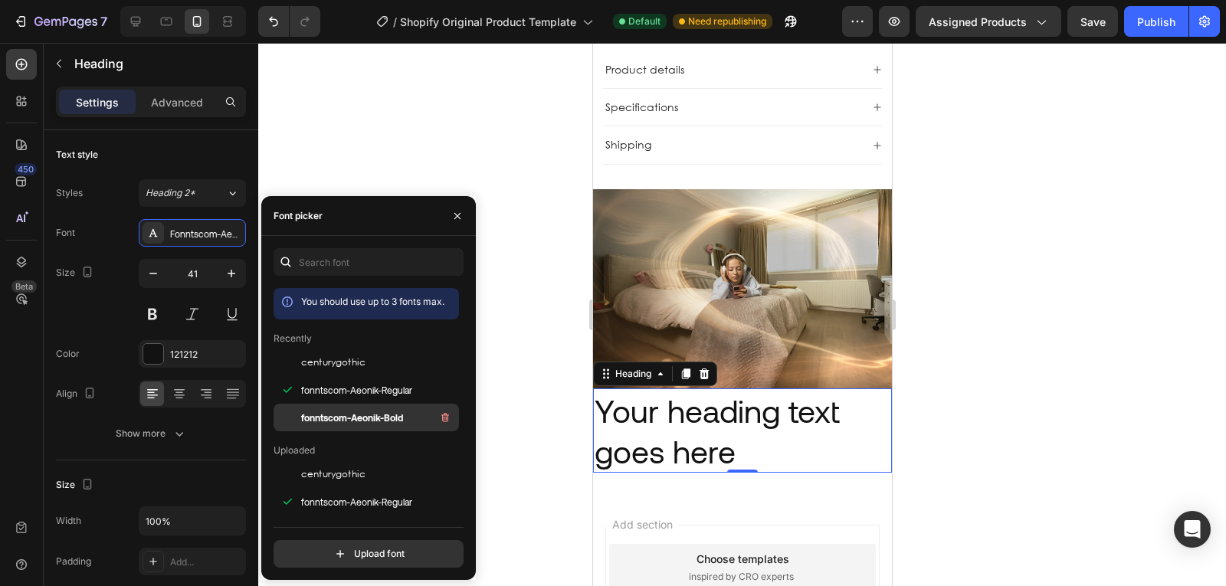
click at [354, 413] on span "fonntscom-Aeonik-Bold" at bounding box center [352, 418] width 102 height 14
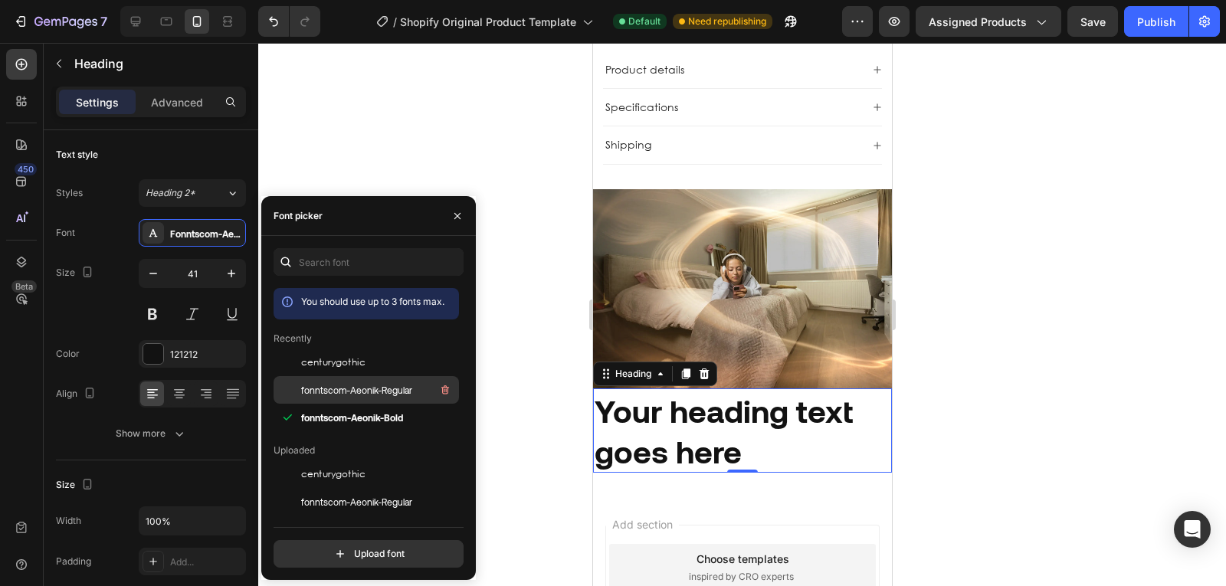
click at [342, 385] on span "fonntscom-Aeonik-Regular" at bounding box center [356, 390] width 111 height 14
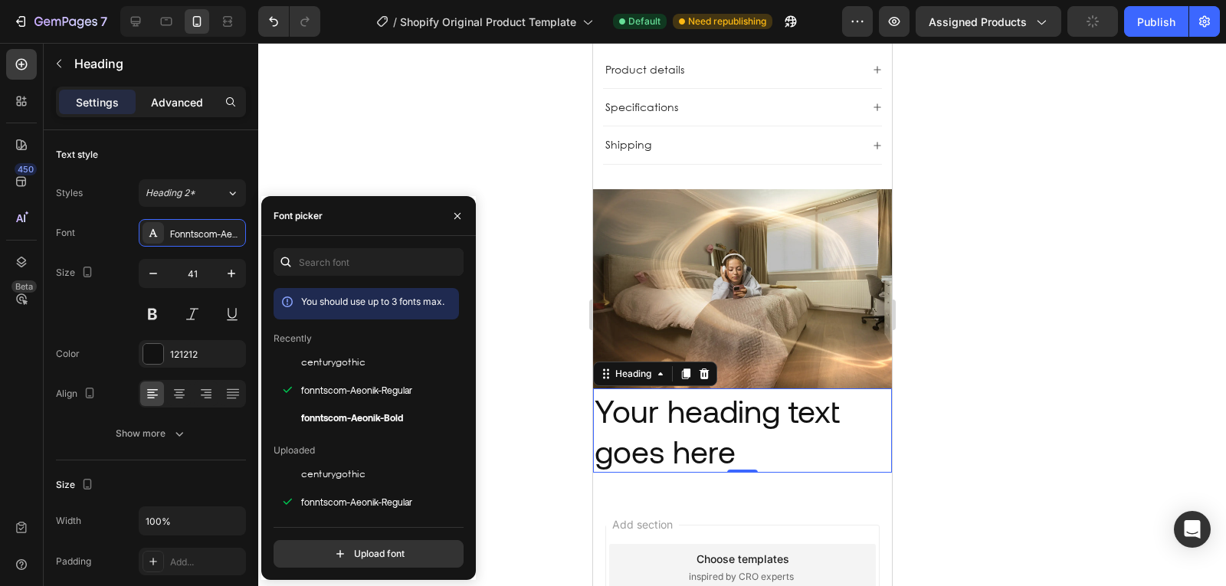
click at [182, 110] on div "Advanced" at bounding box center [177, 102] width 77 height 25
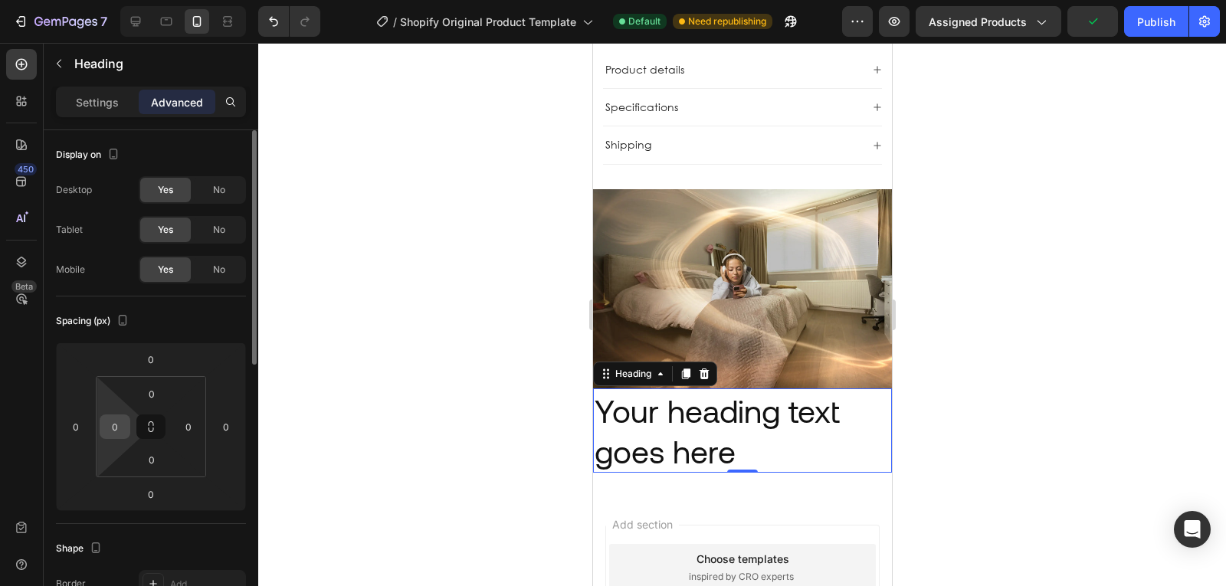
click at [114, 425] on input "0" at bounding box center [114, 426] width 23 height 23
type input "20"
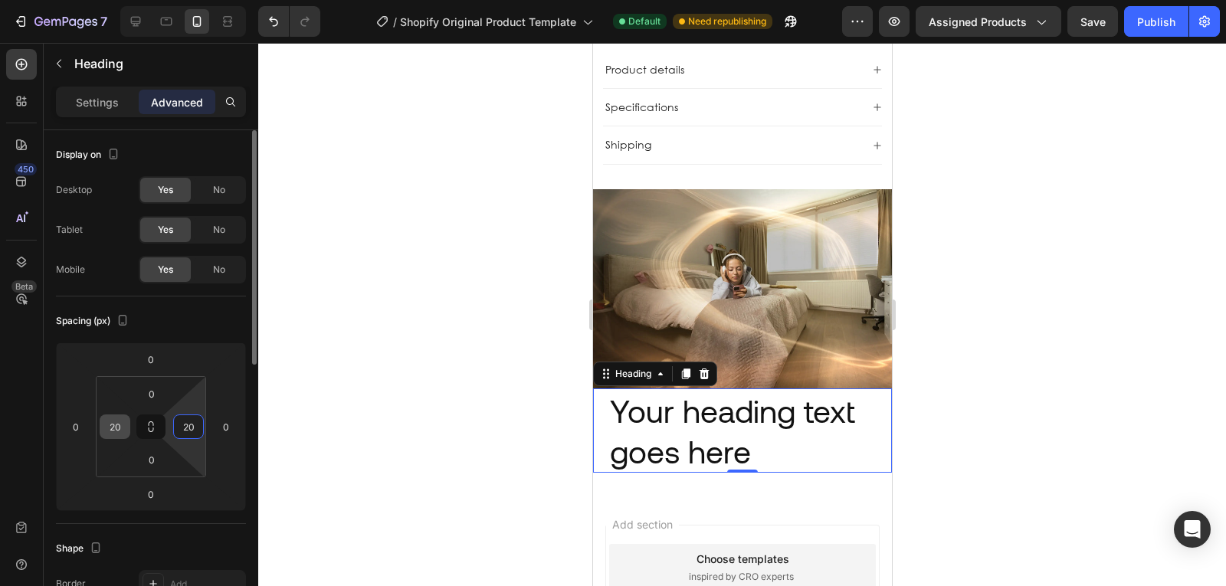
type input "20"
click at [107, 97] on p "Settings" at bounding box center [97, 102] width 43 height 16
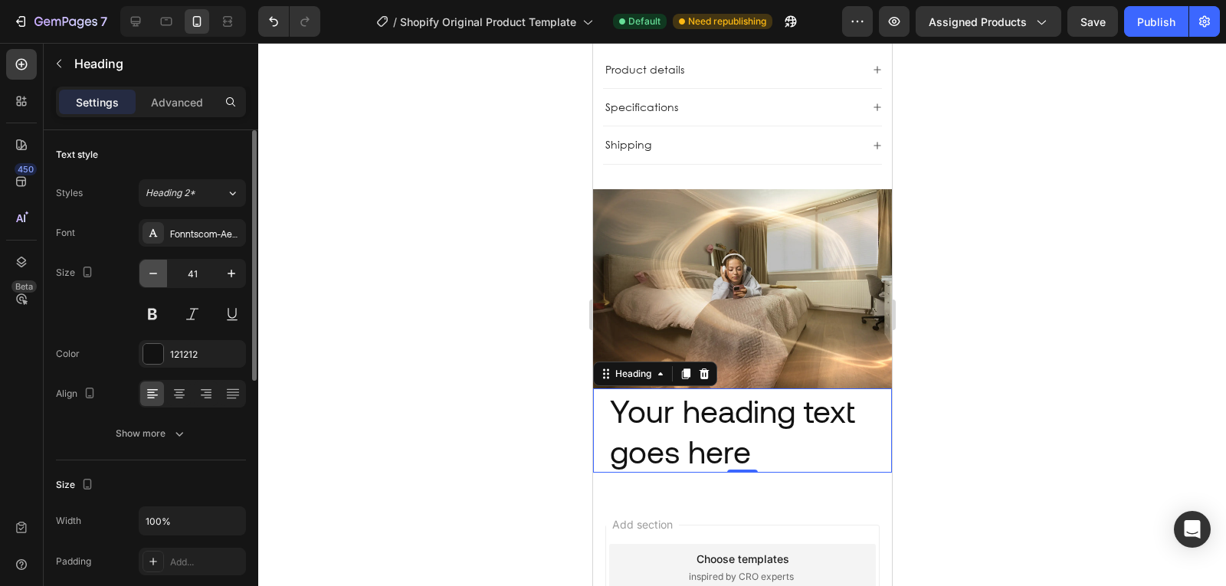
click at [154, 283] on button "button" at bounding box center [153, 274] width 28 height 28
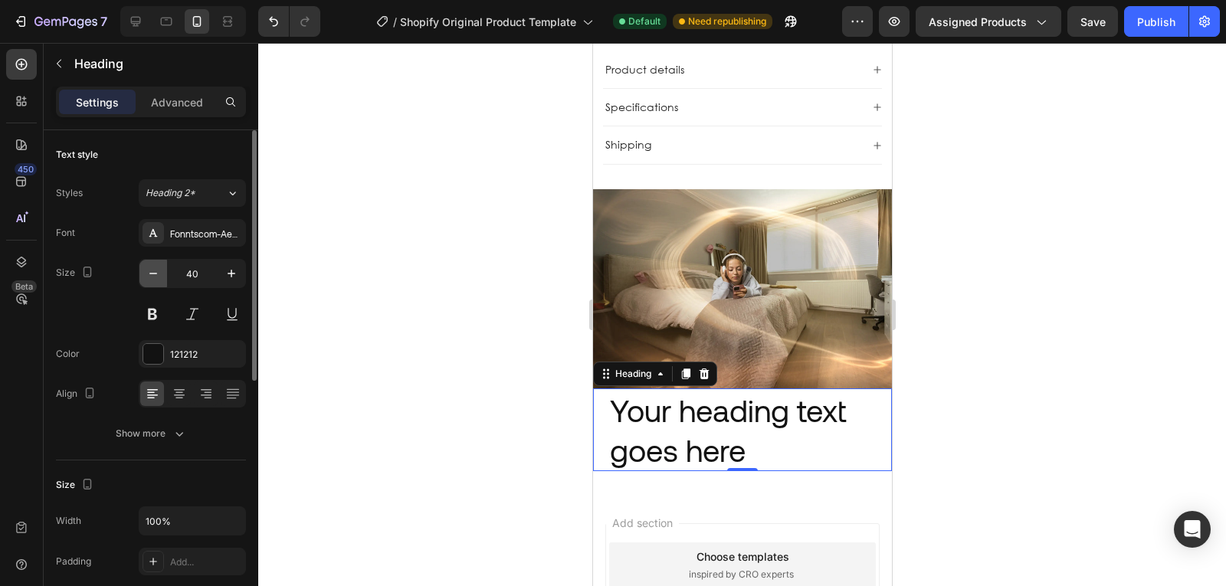
click at [154, 283] on button "button" at bounding box center [153, 274] width 28 height 28
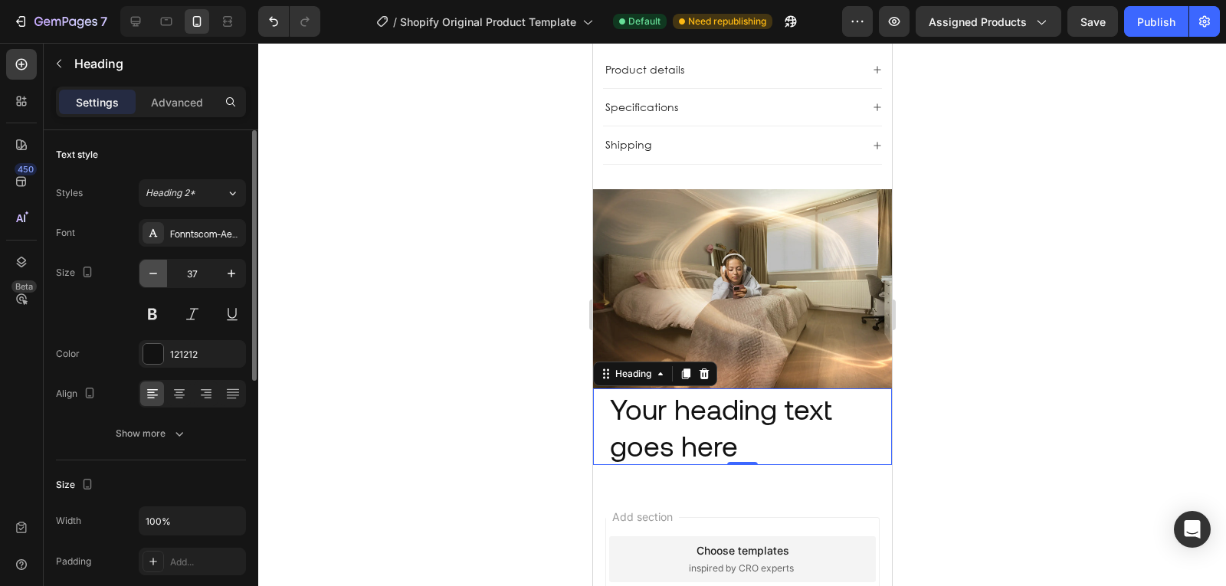
click at [154, 283] on button "button" at bounding box center [153, 274] width 28 height 28
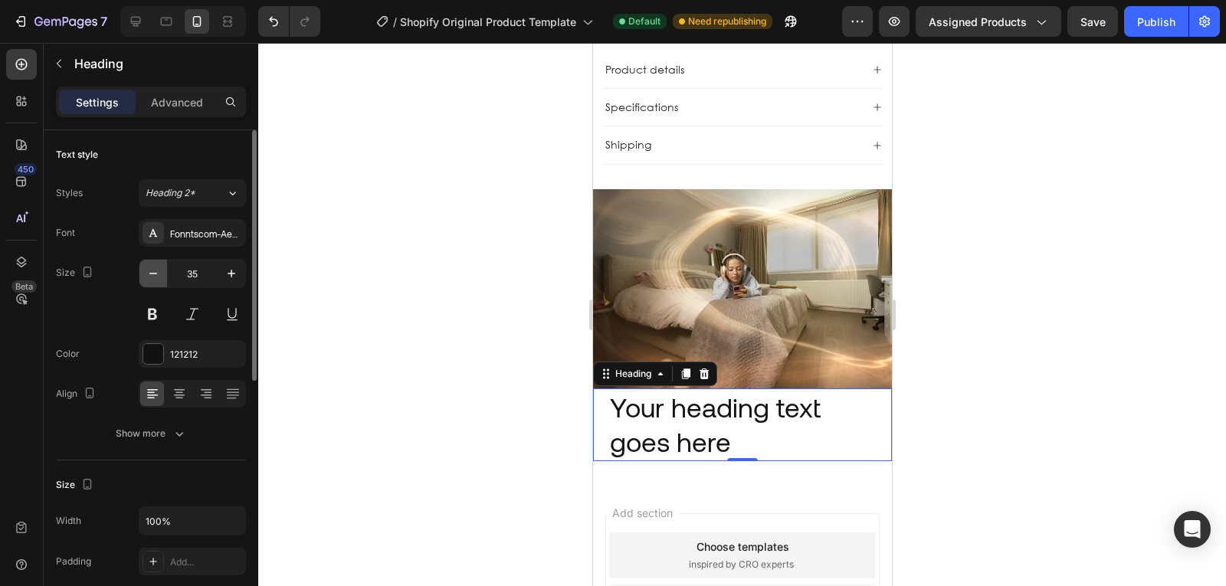
click at [154, 283] on button "button" at bounding box center [153, 274] width 28 height 28
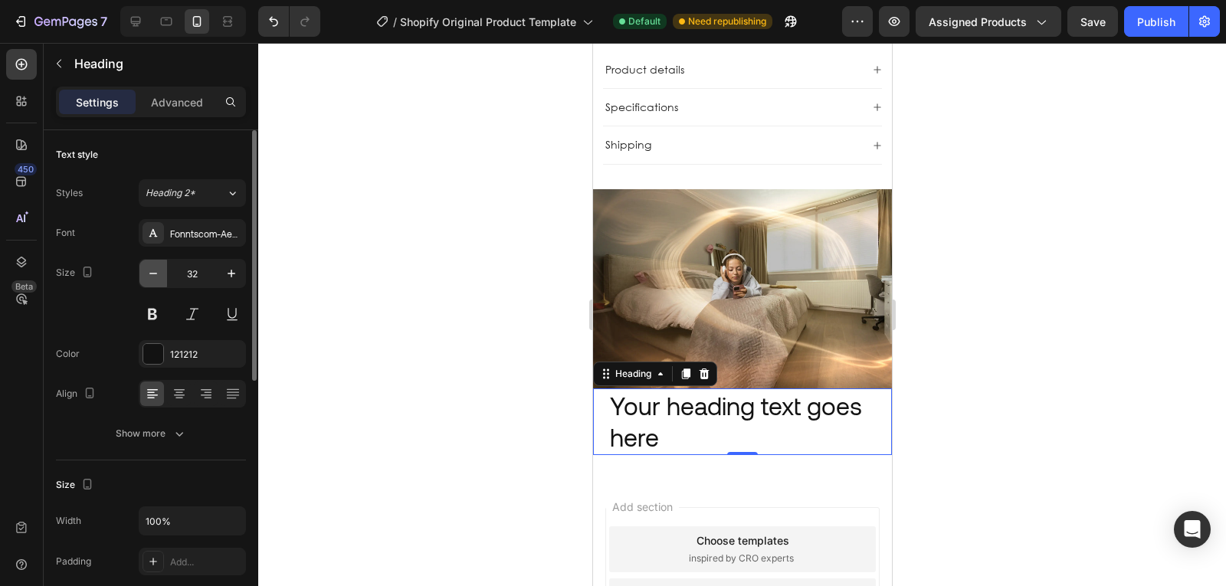
click at [154, 283] on button "button" at bounding box center [153, 274] width 28 height 28
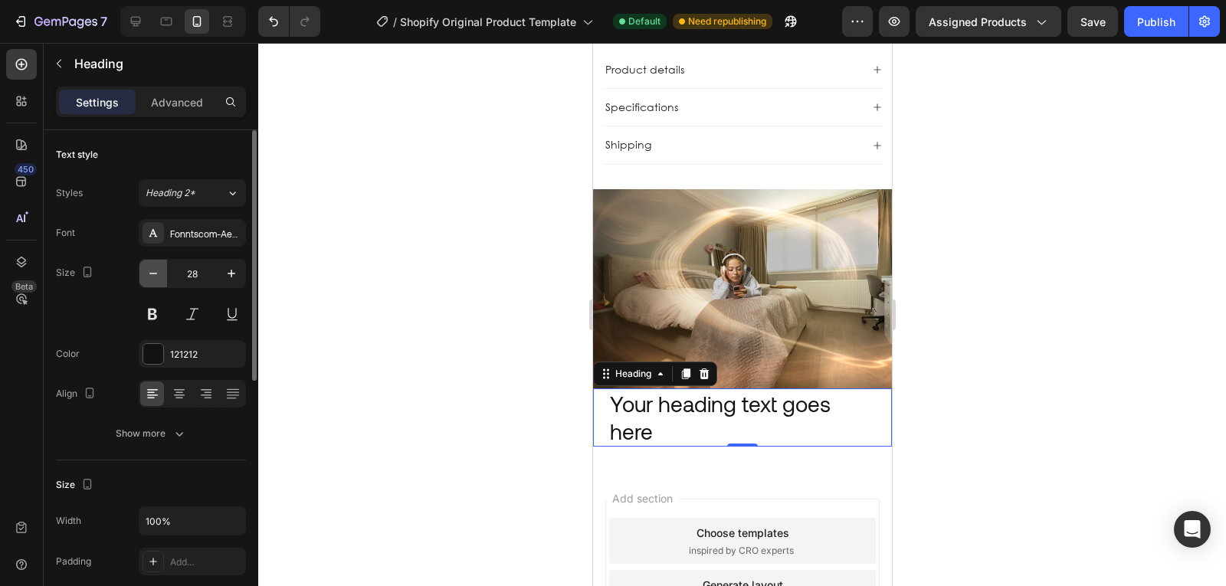
click at [154, 283] on button "button" at bounding box center [153, 274] width 28 height 28
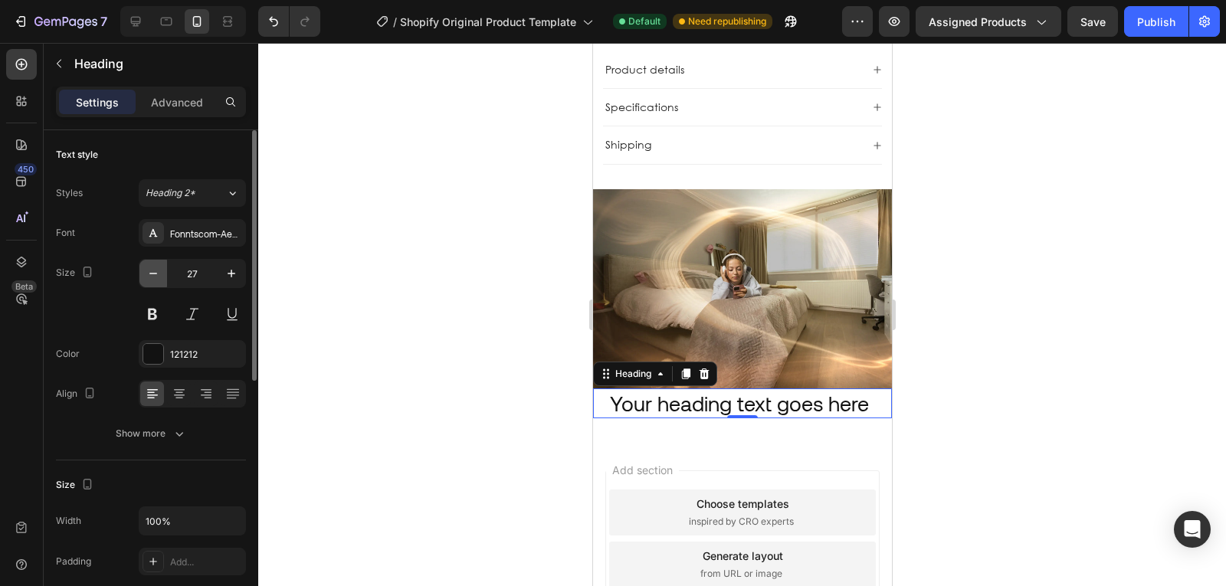
click at [154, 283] on button "button" at bounding box center [153, 274] width 28 height 28
type input "24"
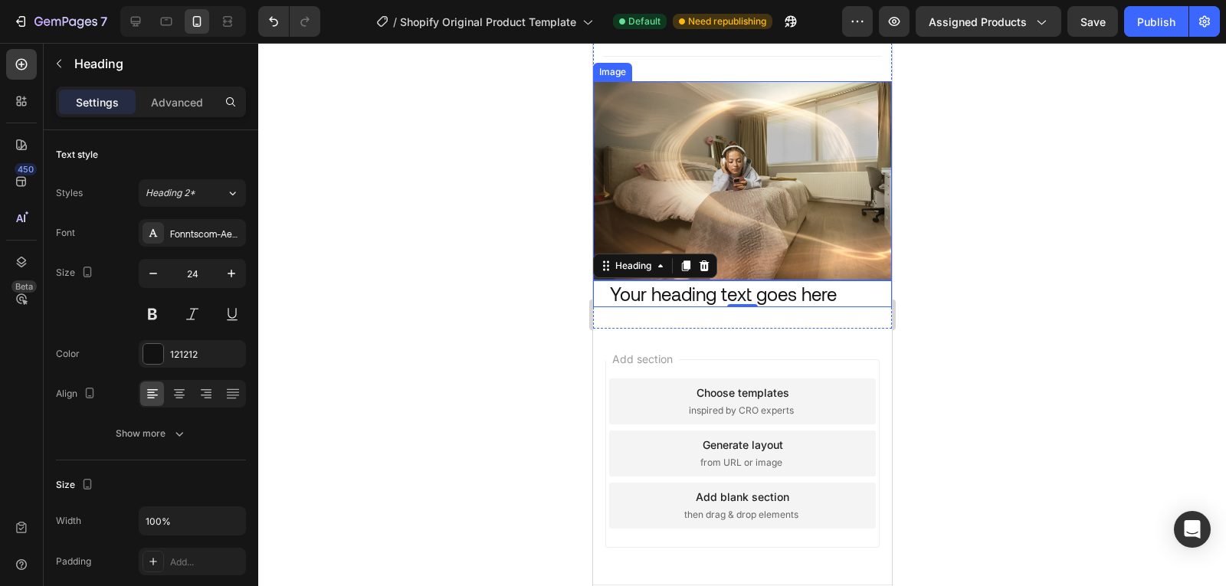
scroll to position [1066, 0]
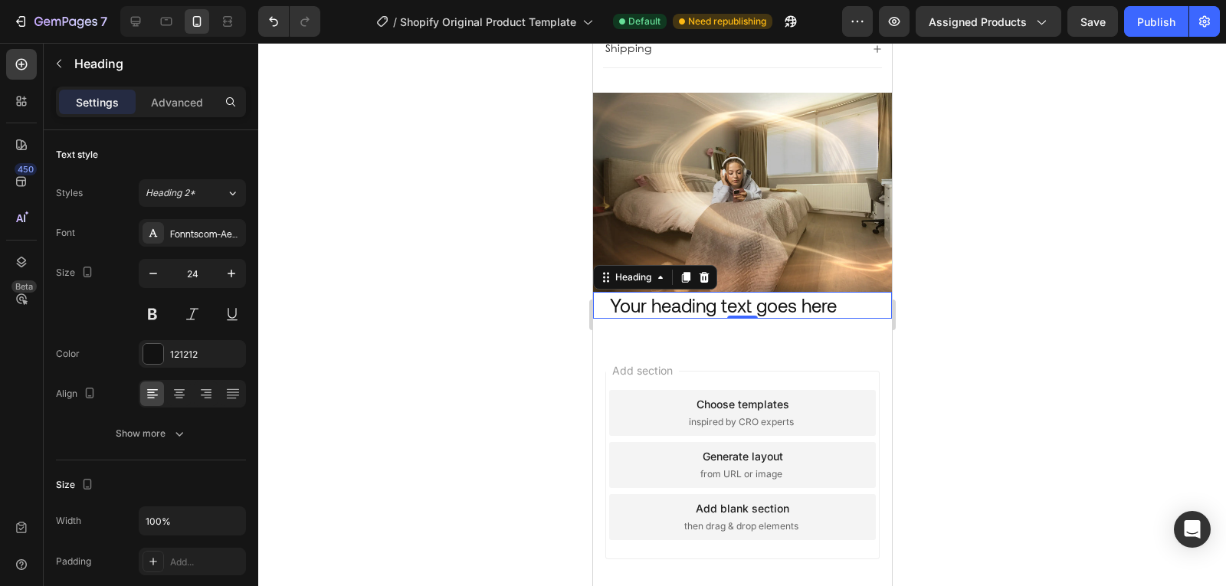
click at [669, 292] on h2 "Your heading text goes here" at bounding box center [742, 305] width 268 height 27
click at [669, 293] on p "Your heading text goes here" at bounding box center [741, 305] width 265 height 24
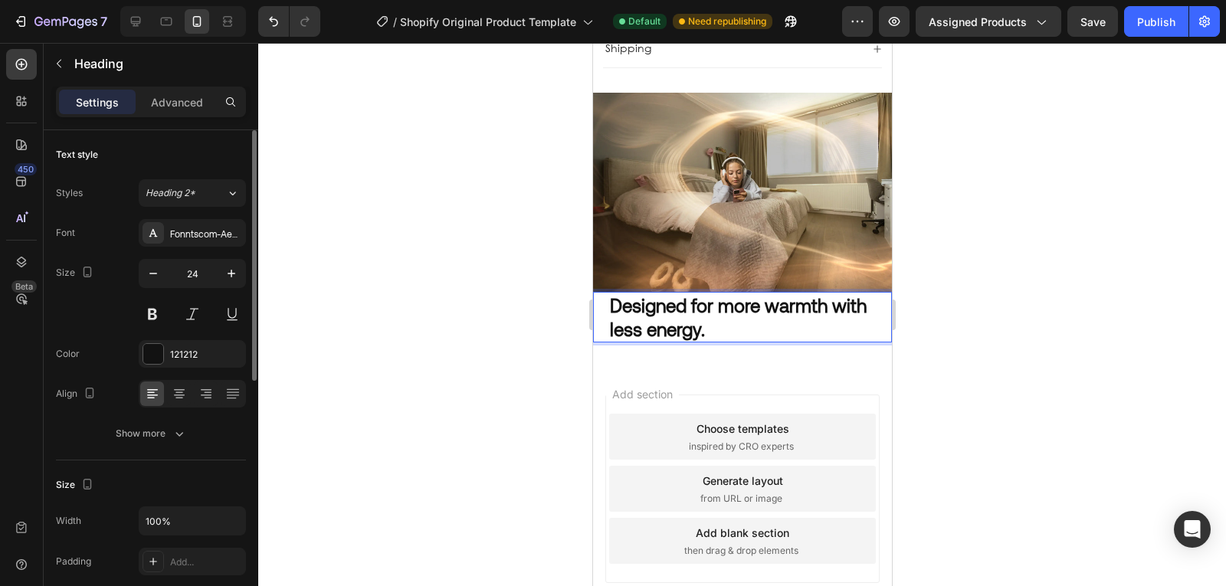
click at [97, 340] on div "Color 121212" at bounding box center [151, 354] width 190 height 28
click at [107, 344] on div "Color 121212" at bounding box center [151, 354] width 190 height 28
click at [216, 243] on div "Fonntscom-Aeonik-Regular" at bounding box center [192, 233] width 107 height 28
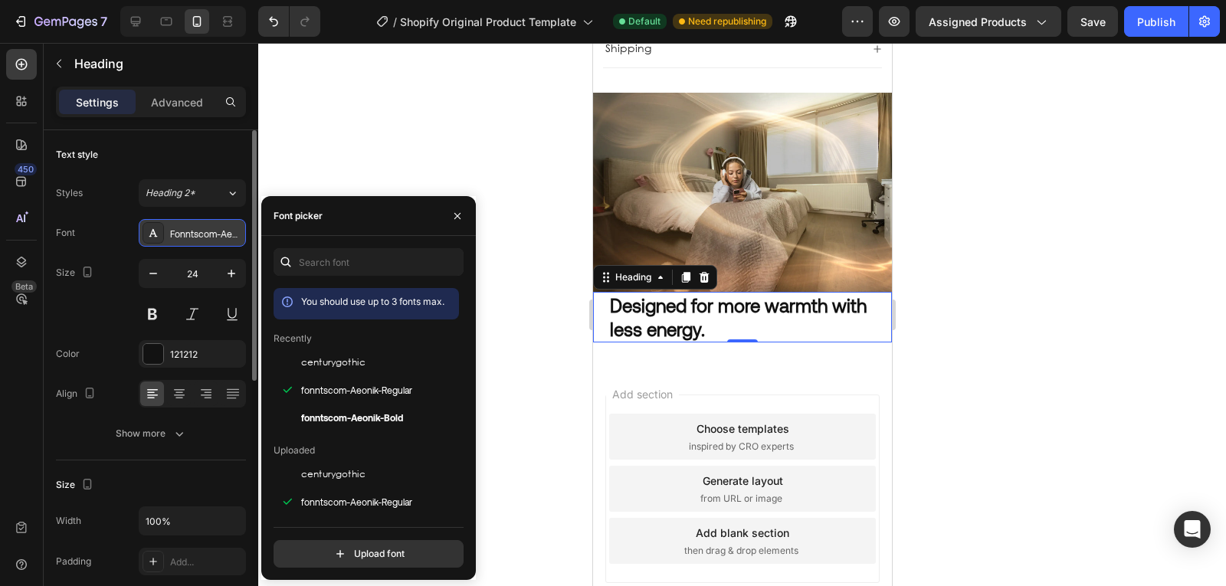
click at [216, 243] on div "Fonntscom-Aeonik-Regular" at bounding box center [192, 233] width 107 height 28
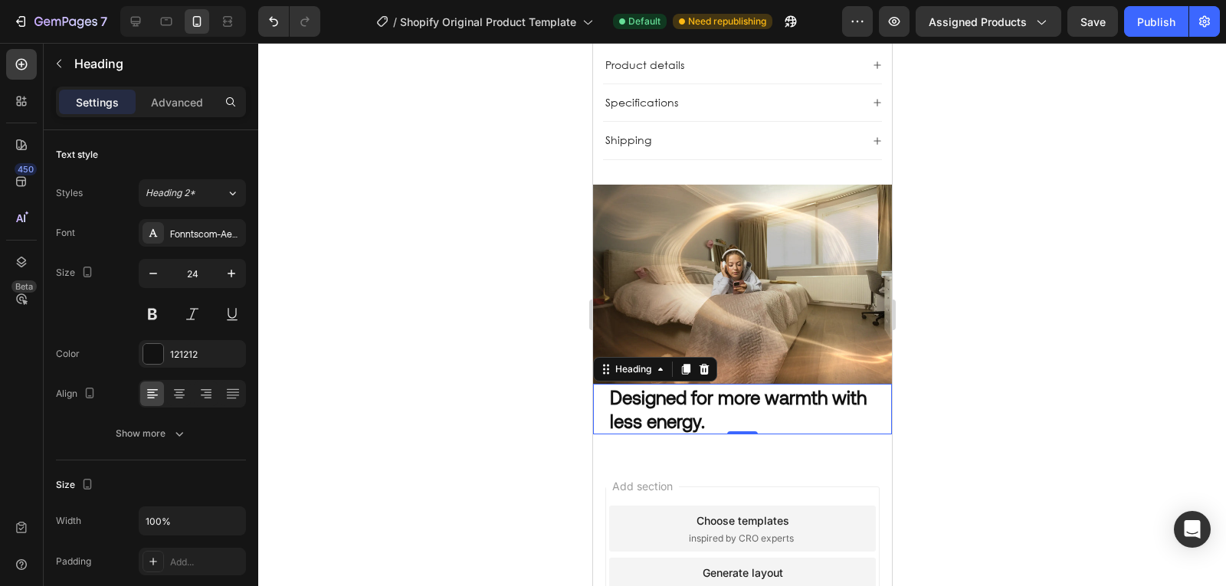
scroll to position [975, 0]
click at [60, 54] on button "button" at bounding box center [59, 63] width 25 height 25
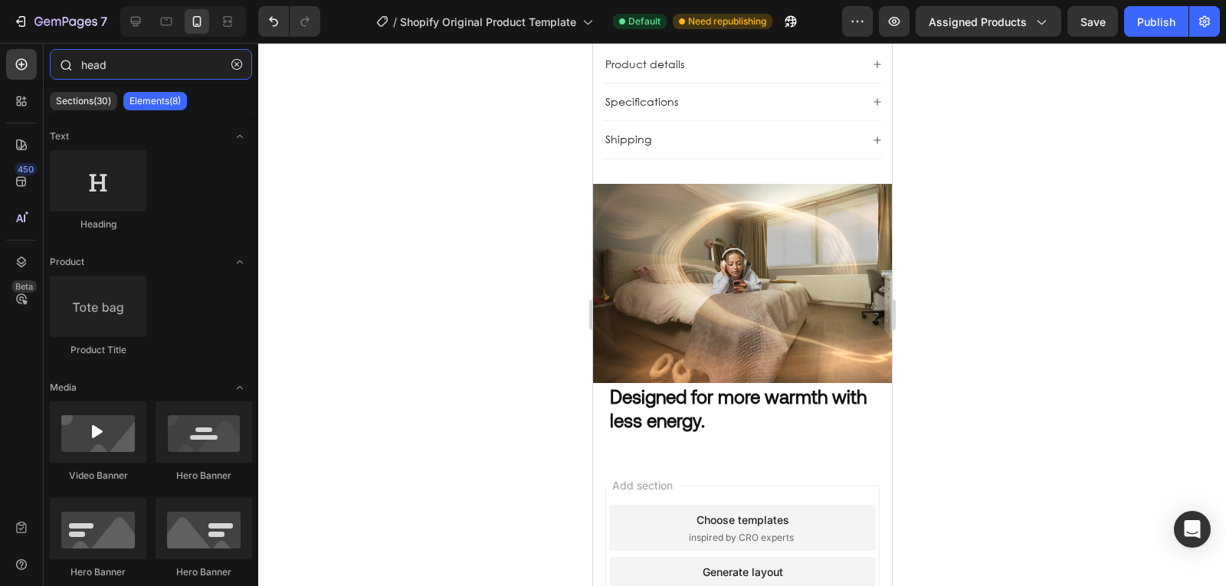
click at [128, 74] on input "head" at bounding box center [151, 64] width 202 height 31
type input "p"
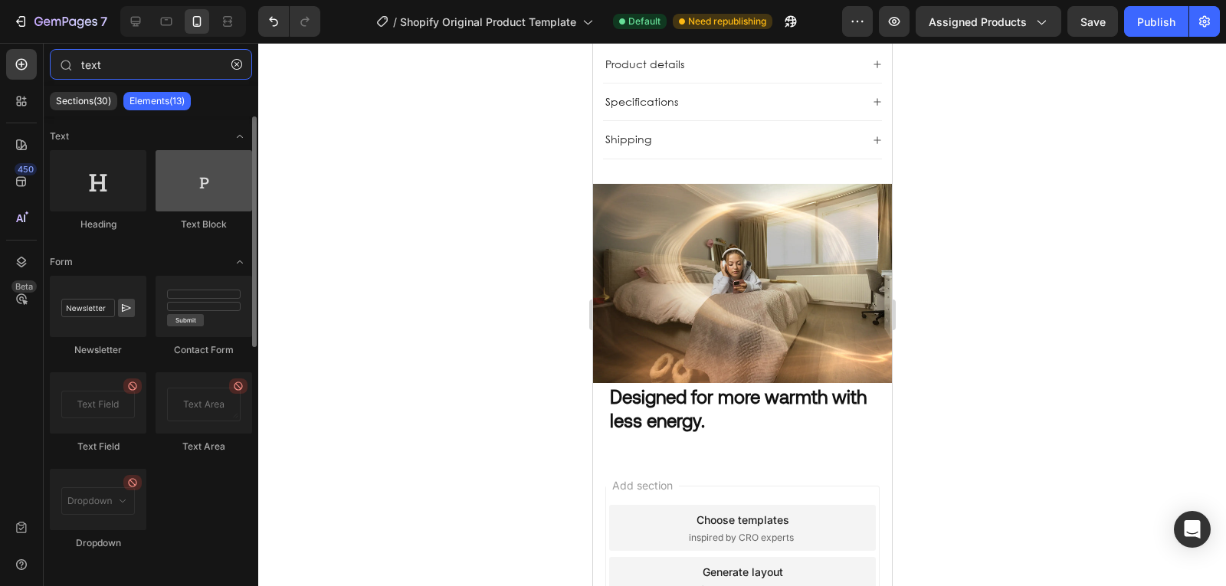
type input "text"
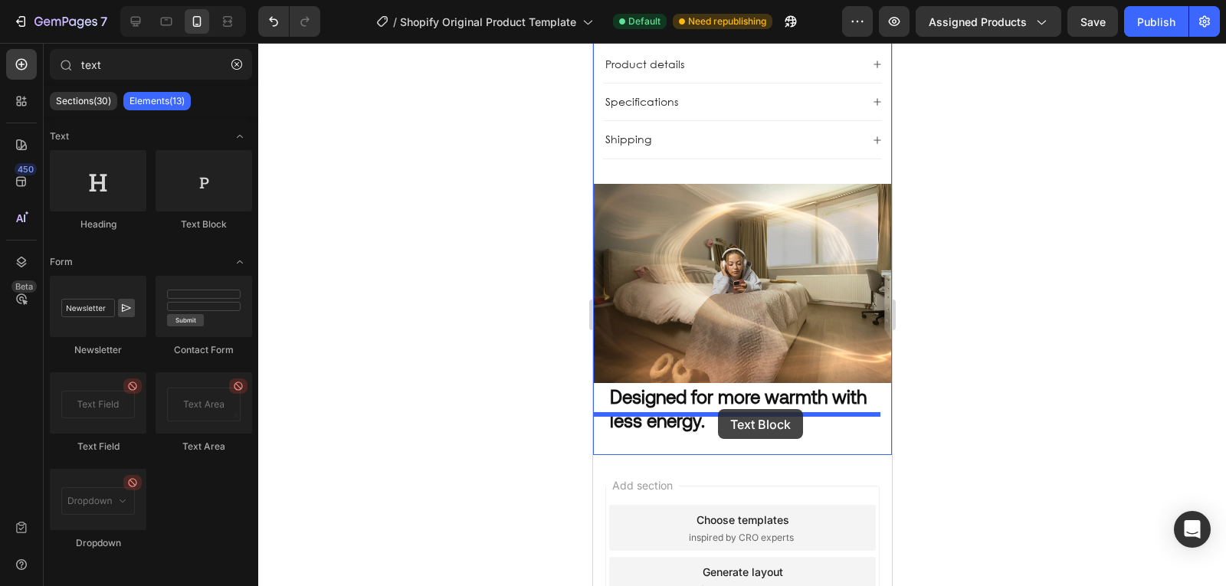
drag, startPoint x: 821, startPoint y: 235, endPoint x: 949, endPoint y: 442, distance: 243.7
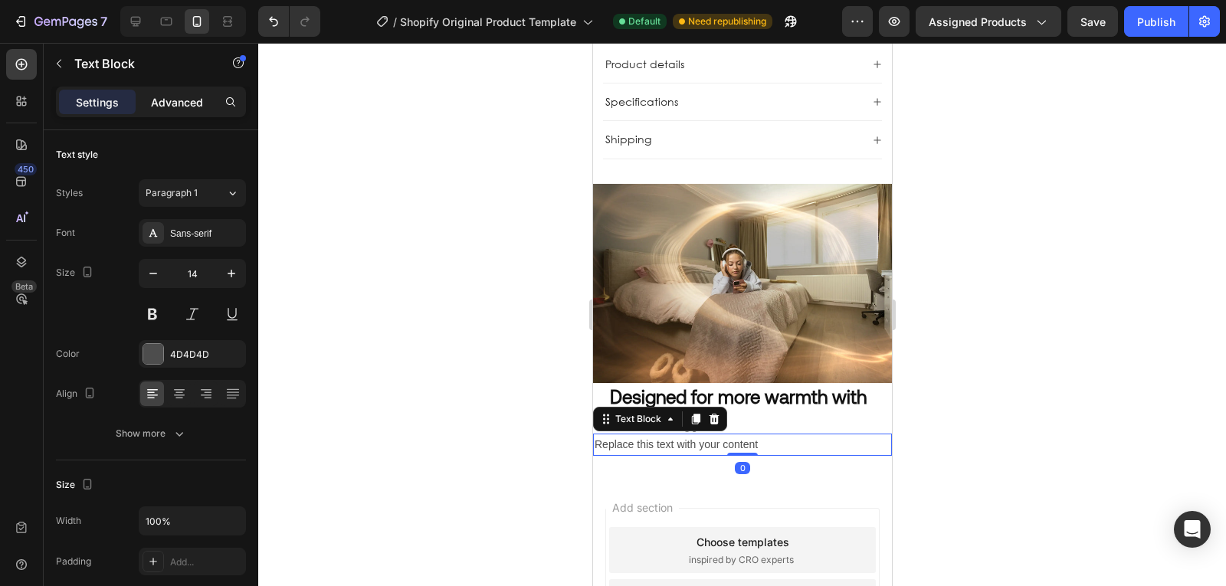
click at [185, 113] on div "Advanced" at bounding box center [177, 102] width 77 height 25
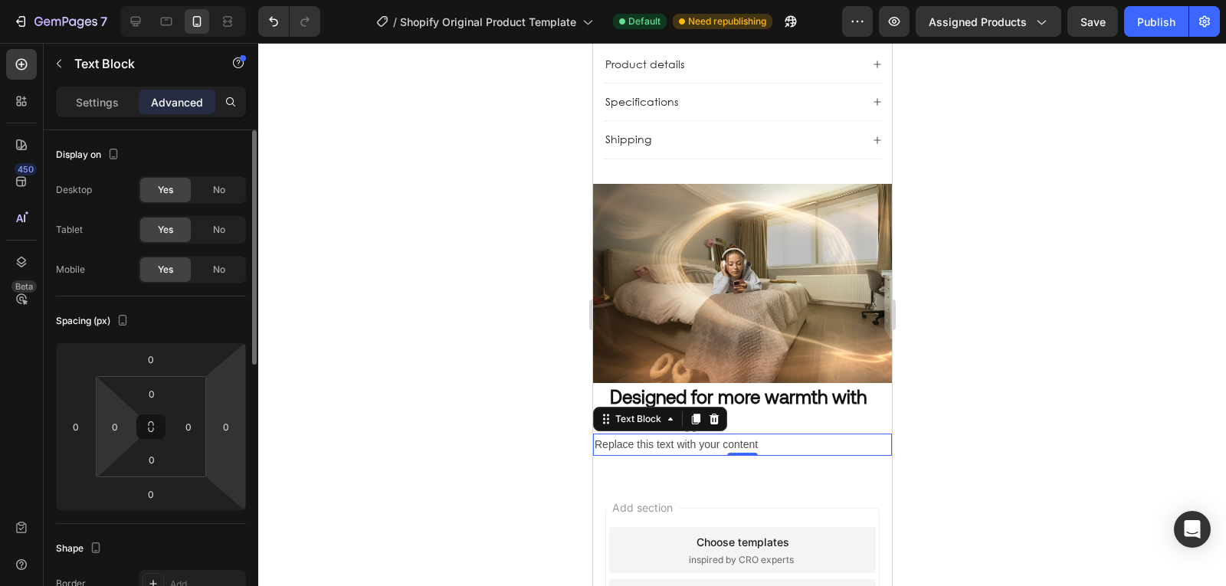
click at [120, 425] on input "0" at bounding box center [114, 426] width 23 height 23
type input "20"
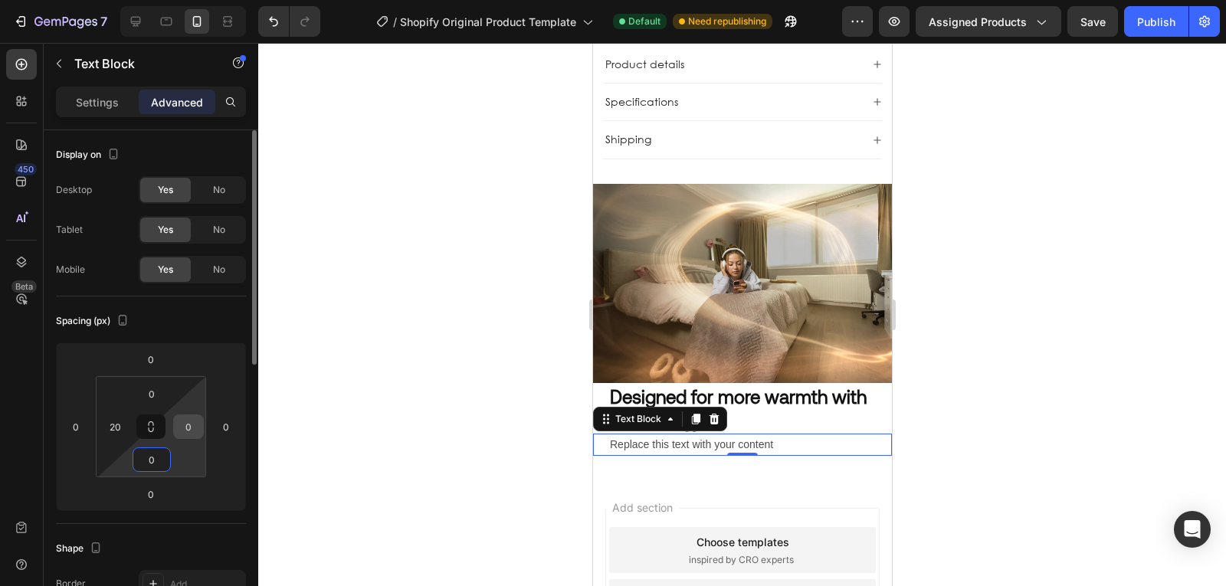
click at [185, 427] on input "0" at bounding box center [188, 426] width 23 height 23
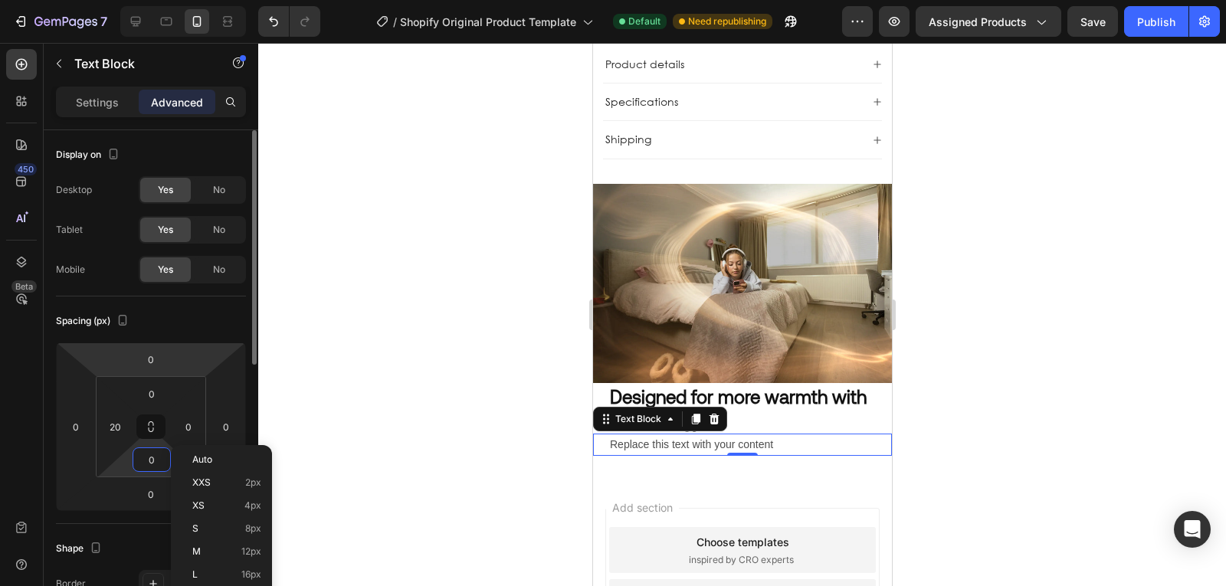
click at [210, 0] on html "7 / Shopify Original Product Template Default Need republishing Preview Assigne…" at bounding box center [613, 0] width 1226 height 0
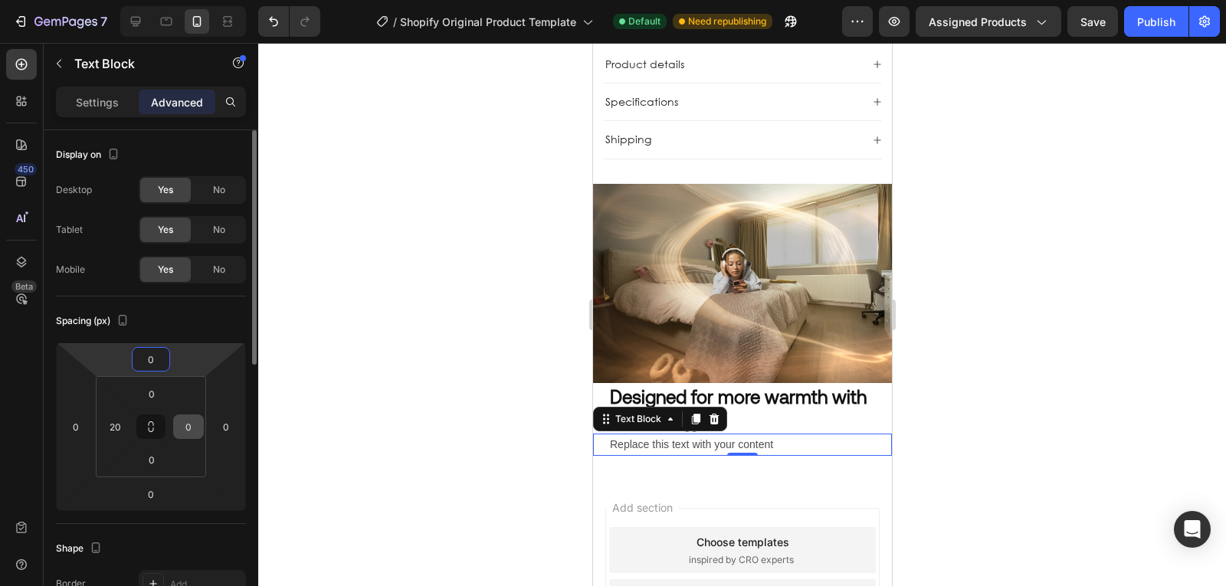
click at [194, 421] on input "0" at bounding box center [188, 426] width 23 height 23
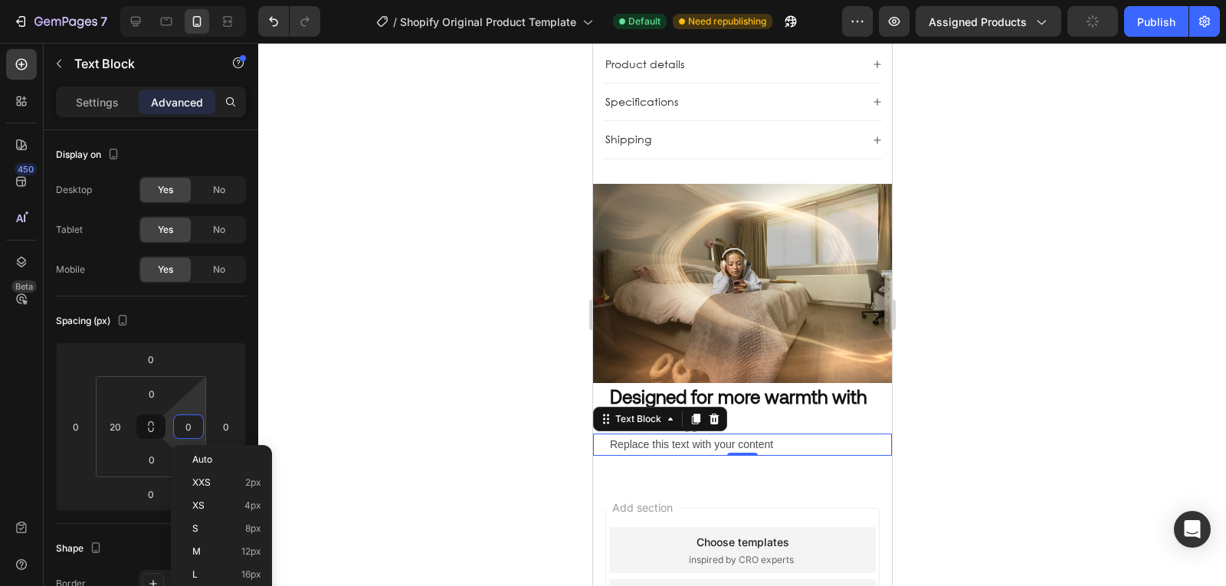
click at [582, 363] on div at bounding box center [742, 314] width 968 height 543
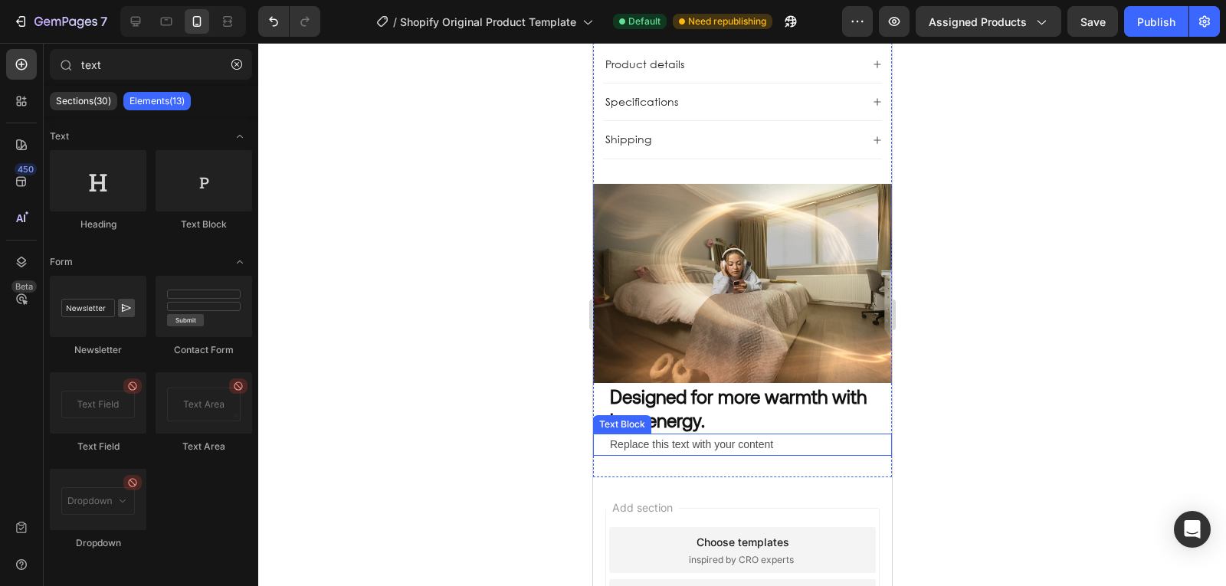
click at [698, 434] on div "Replace this text with your content" at bounding box center [749, 445] width 283 height 22
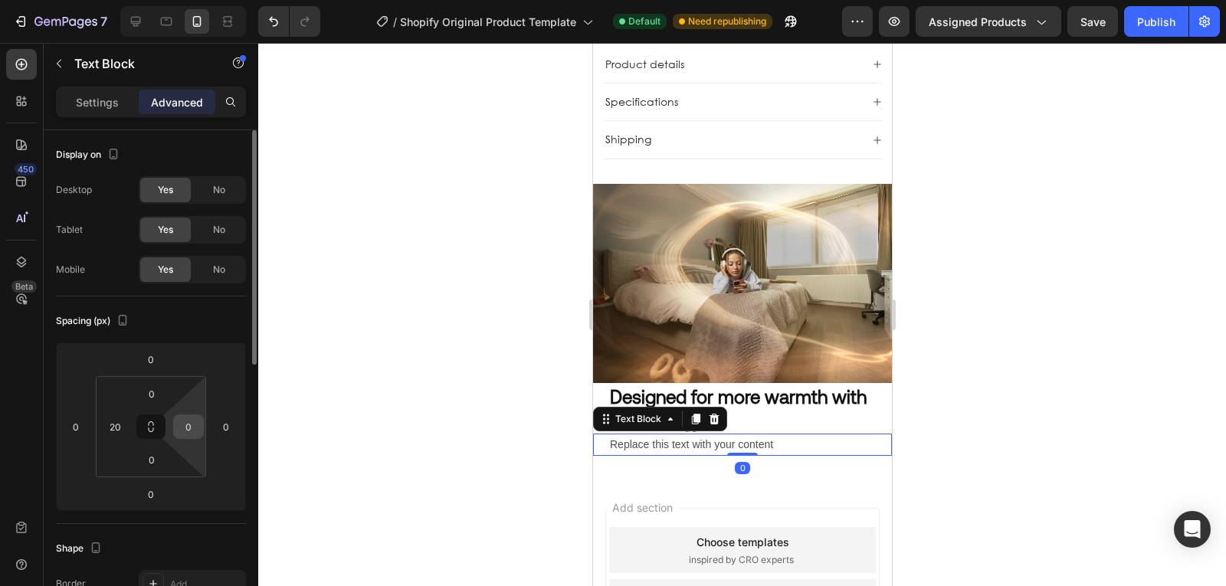
click at [192, 431] on input "0" at bounding box center [188, 426] width 23 height 23
type input "20"
click at [651, 434] on div "Replace this text with your content" at bounding box center [742, 445] width 268 height 22
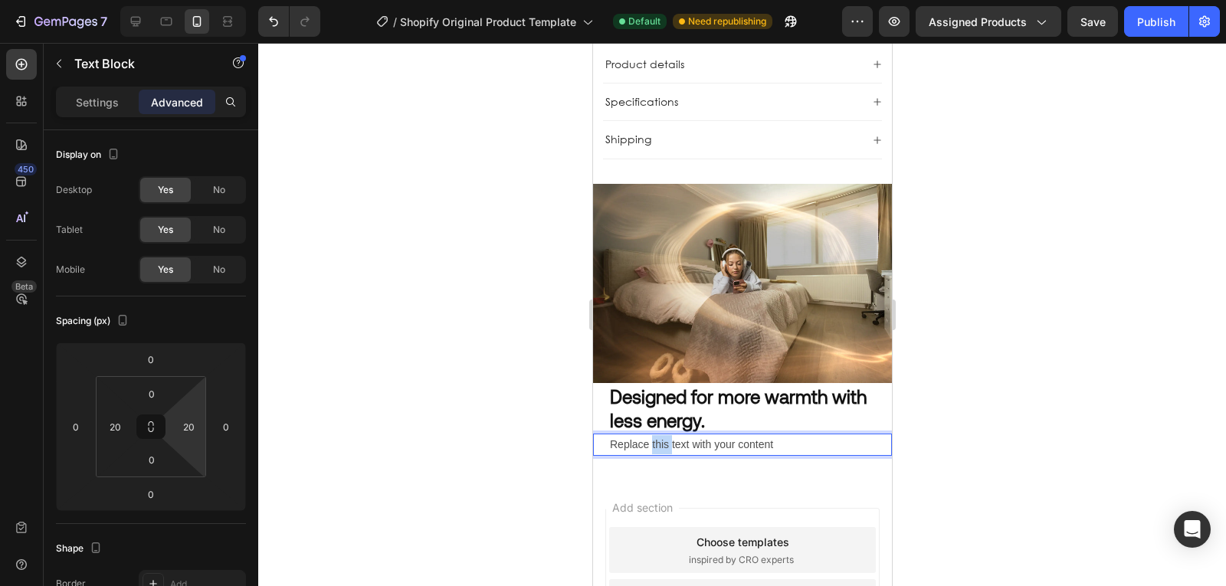
click at [651, 435] on p "Replace this text with your content" at bounding box center [741, 444] width 265 height 19
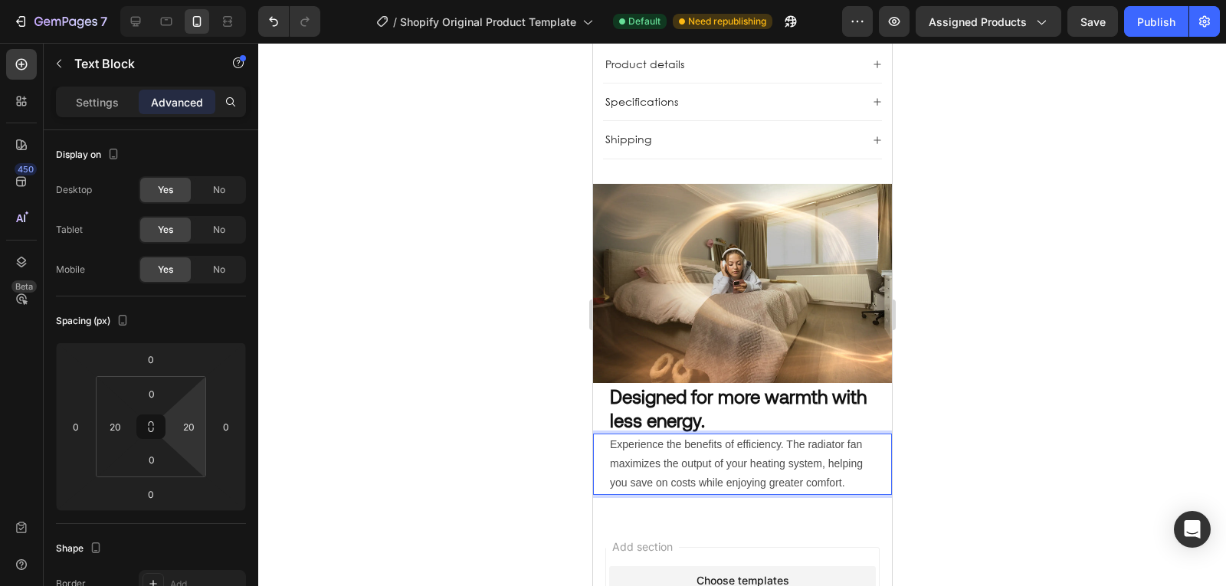
click at [973, 435] on div at bounding box center [742, 314] width 968 height 543
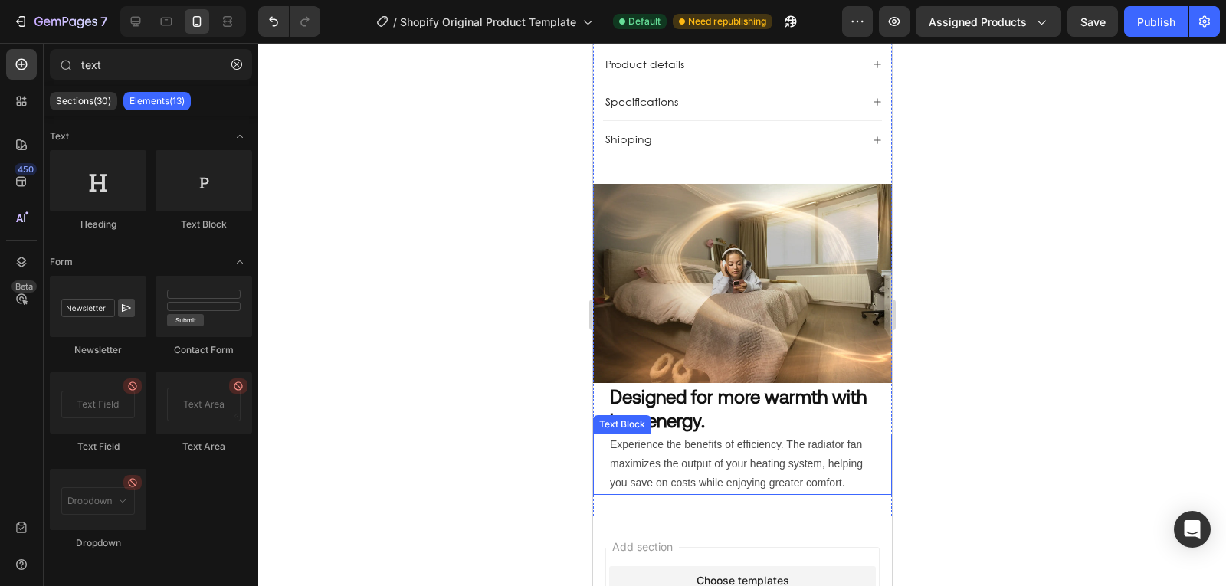
click at [789, 447] on p "Experience the benefits of efficiency. The radiator fan maximizes the output of…" at bounding box center [741, 464] width 265 height 58
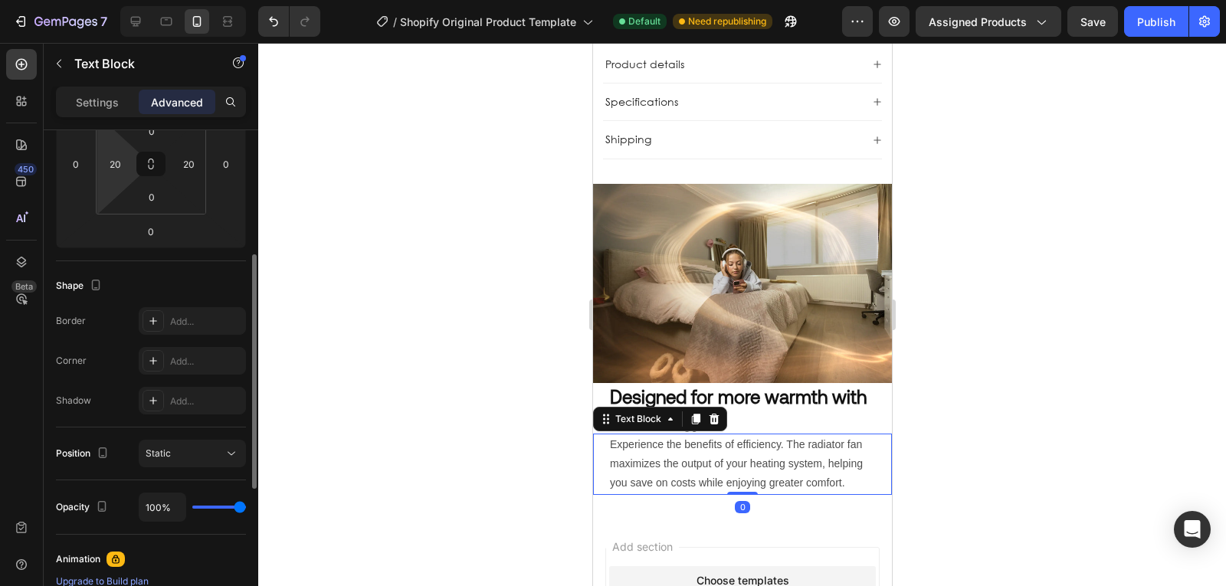
scroll to position [264, 0]
click at [109, 123] on div "Settings Advanced" at bounding box center [151, 109] width 215 height 44
click at [105, 120] on div "Settings Advanced" at bounding box center [151, 109] width 215 height 44
click at [97, 106] on p "Settings" at bounding box center [97, 102] width 43 height 16
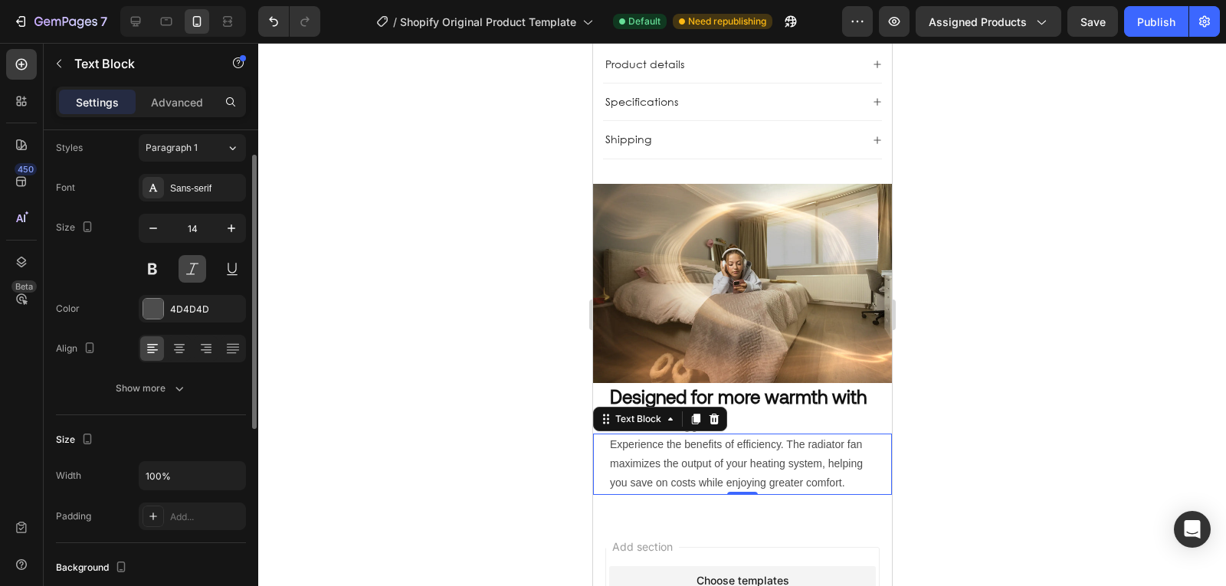
scroll to position [44, 0]
click at [215, 196] on div "Sans-serif" at bounding box center [192, 189] width 107 height 28
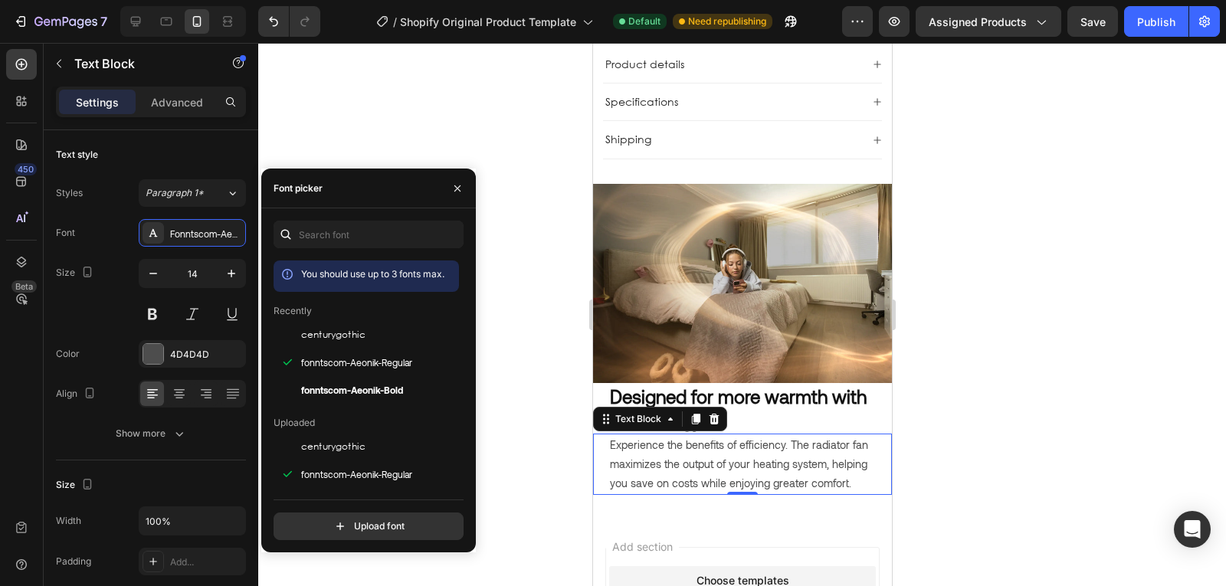
scroll to position [44, 0]
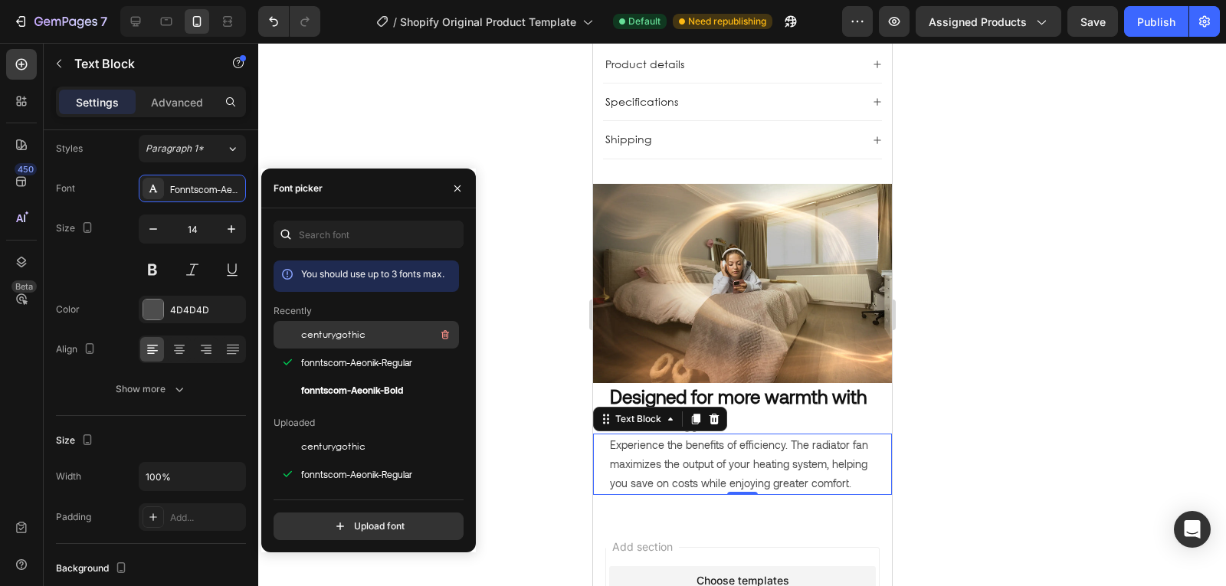
click at [373, 334] on div "centurygothic" at bounding box center [378, 335] width 155 height 18
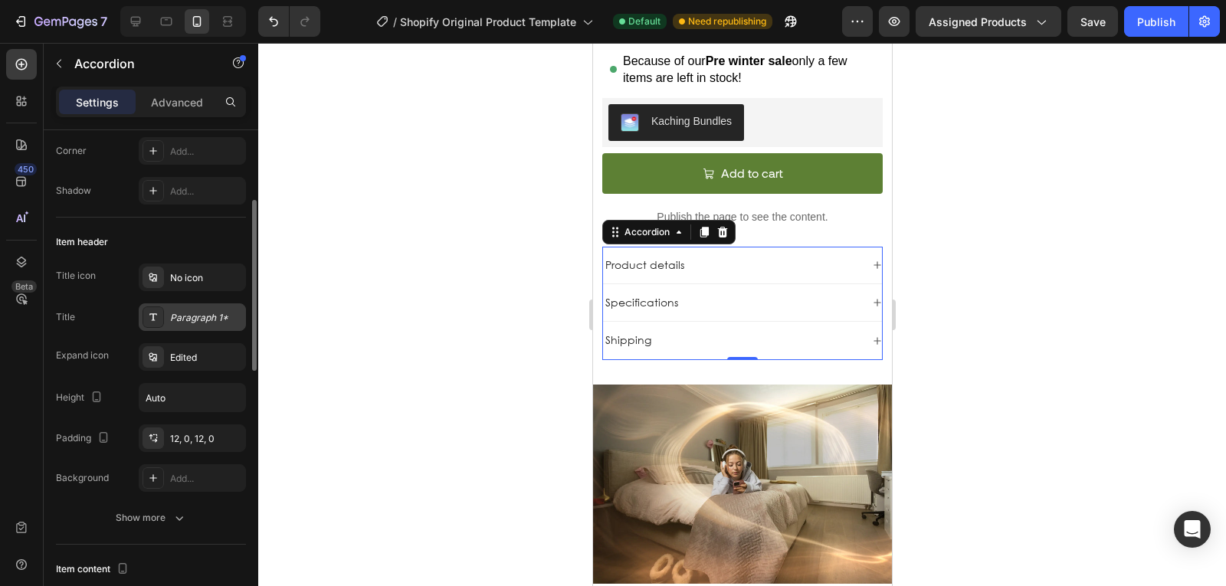
scroll to position [206, 0]
click at [187, 330] on div "Title icon No icon Title Paragraph 1* Expand icon Edited Height Auto Padding 12…" at bounding box center [151, 377] width 190 height 228
click at [201, 323] on div "Paragraph 1*" at bounding box center [206, 317] width 72 height 14
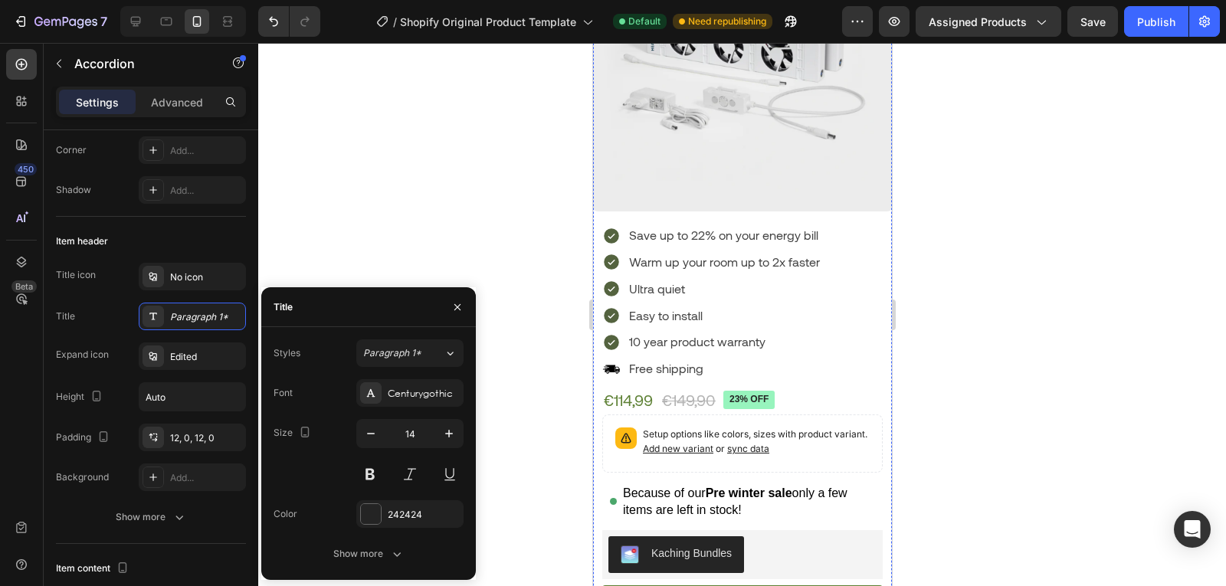
scroll to position [340, 0]
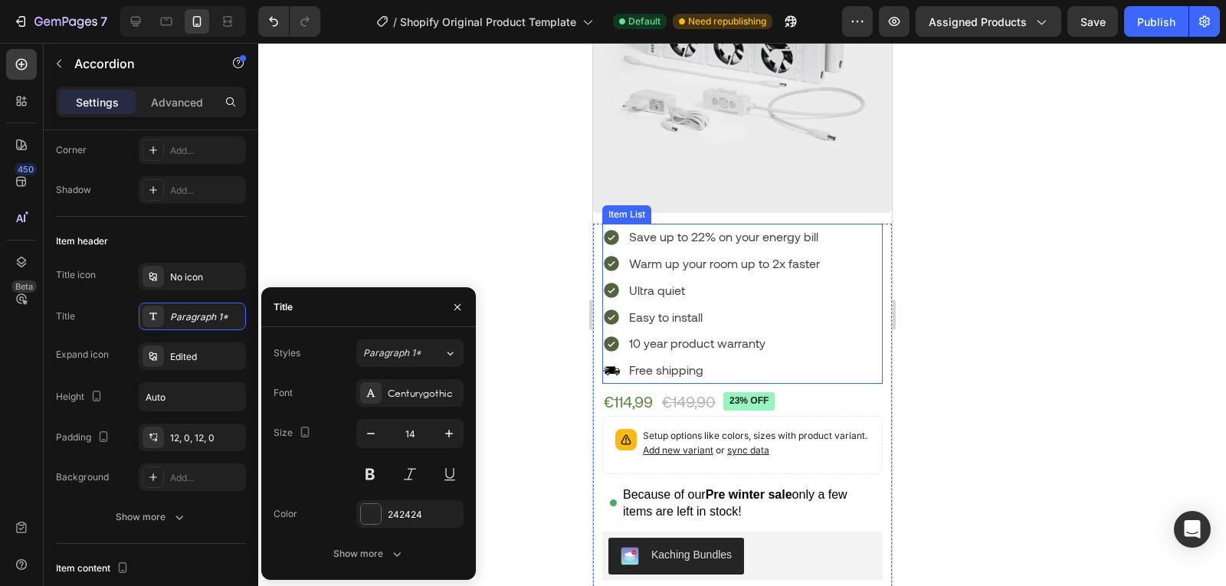
click at [834, 274] on div "Save up to 22% on your energy bill Warm up your room up to 2x faster Ultra quie…" at bounding box center [741, 304] width 280 height 160
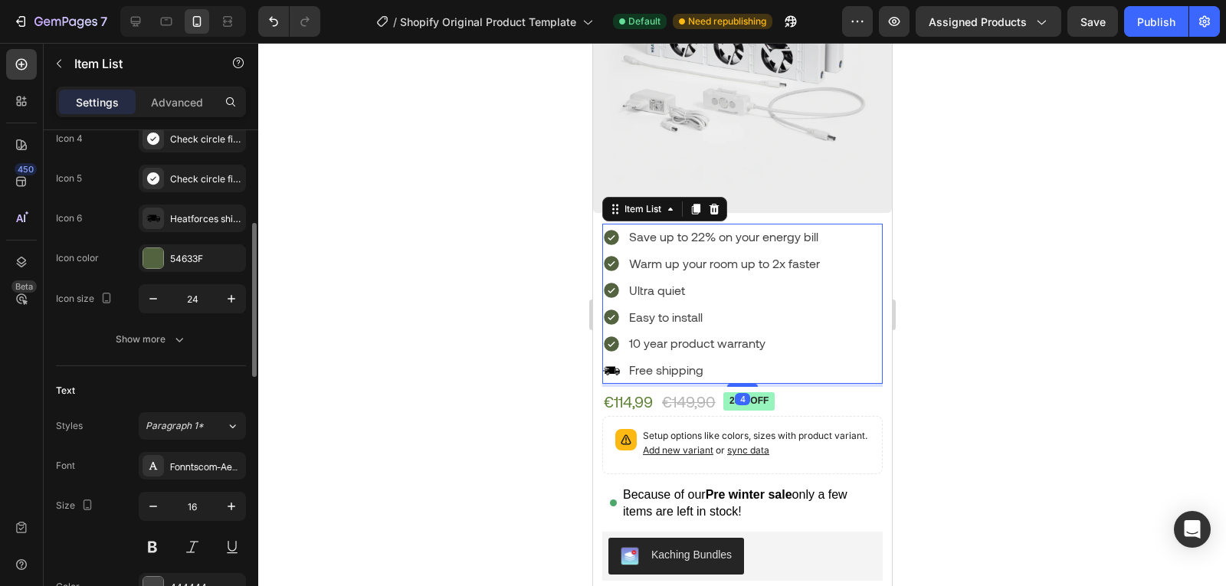
scroll to position [298, 0]
click at [185, 466] on div "Fonntscom-Aeonik-Regular" at bounding box center [206, 466] width 72 height 14
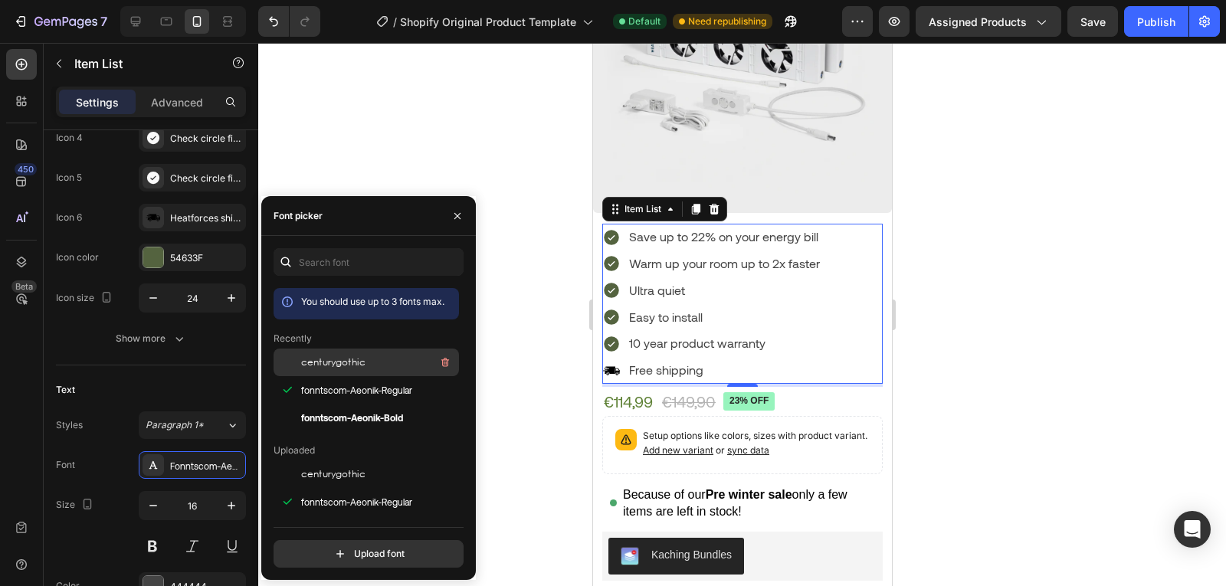
click at [356, 359] on span "centurygothic" at bounding box center [333, 363] width 64 height 14
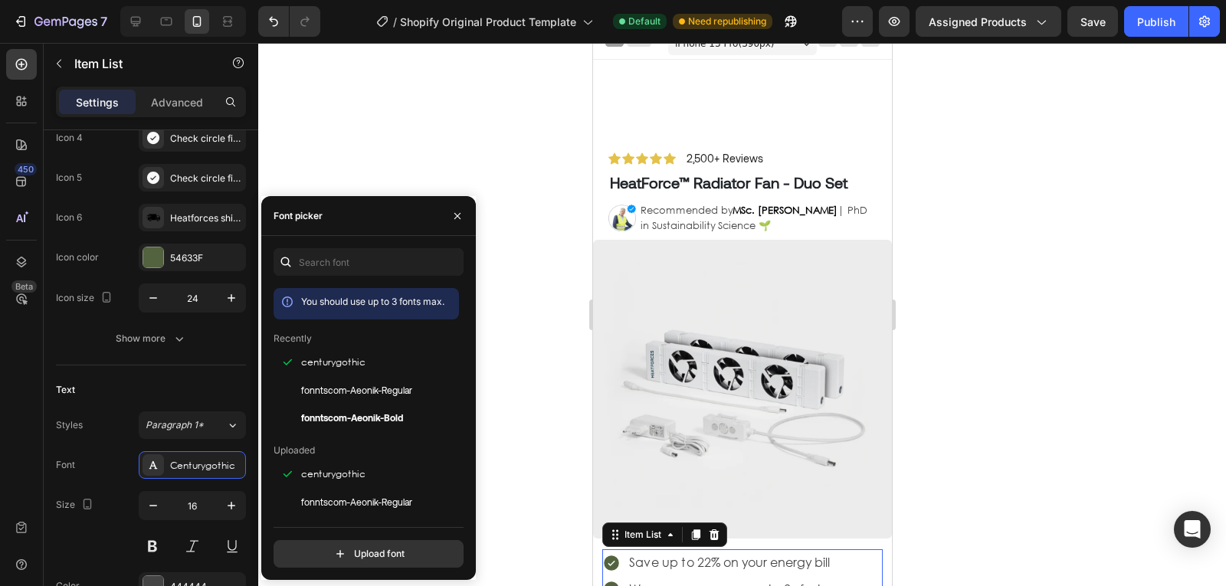
scroll to position [0, 0]
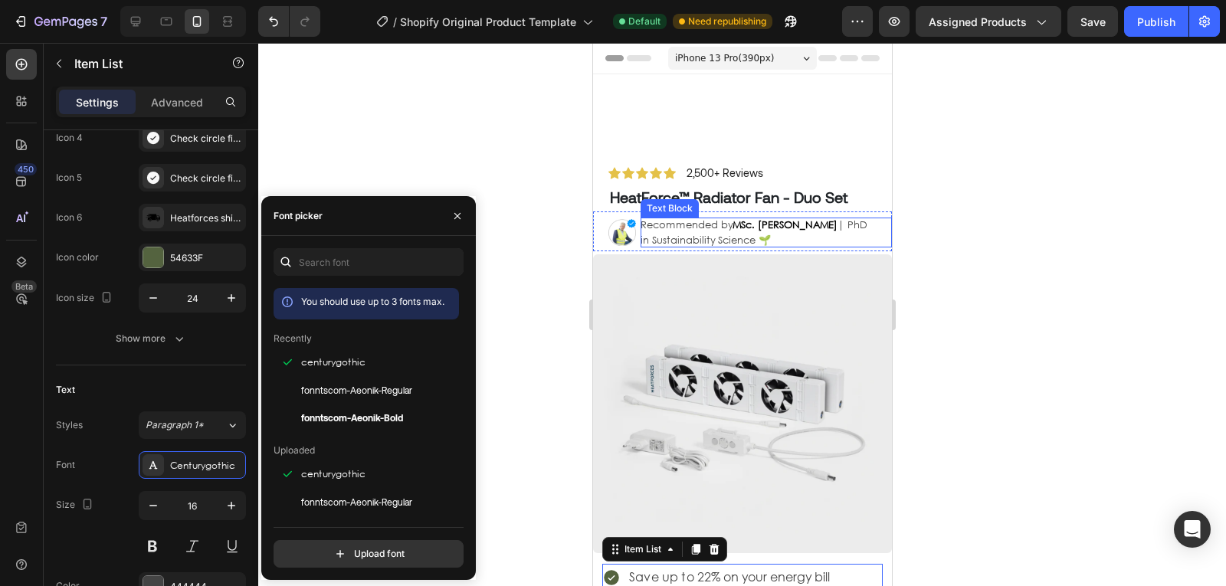
click at [797, 231] on p "Recommended by MSc. [PERSON_NAME] | PhD in Sustainability Science 🌱" at bounding box center [758, 233] width 236 height 30
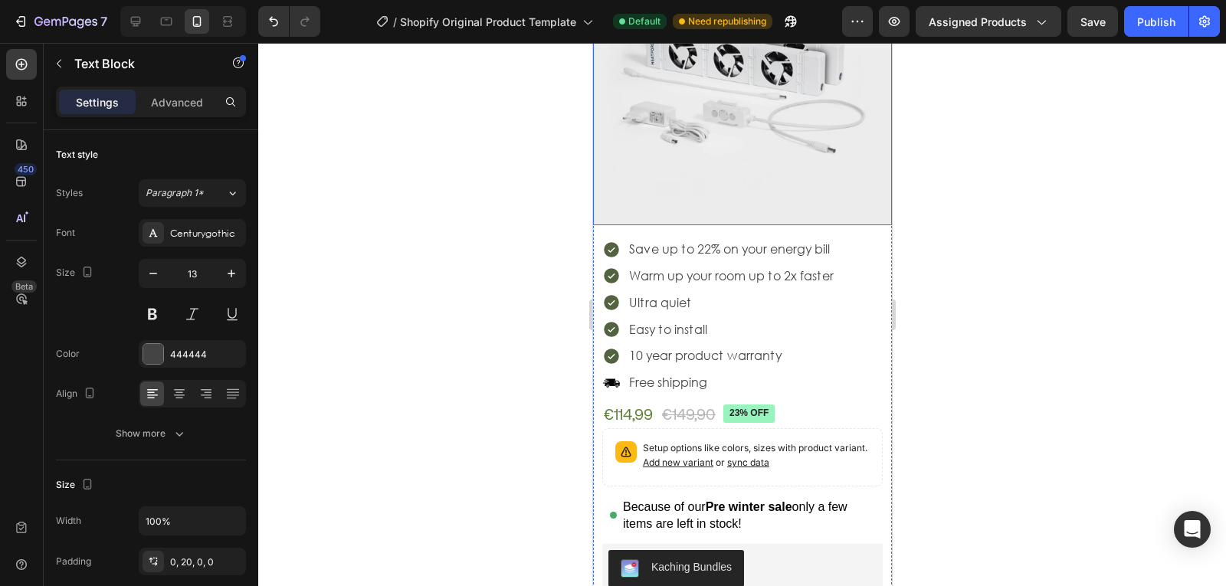
scroll to position [329, 0]
click at [753, 318] on p "Easy to install" at bounding box center [730, 329] width 205 height 22
click at [832, 345] on p "10 year product warranty" at bounding box center [730, 355] width 205 height 22
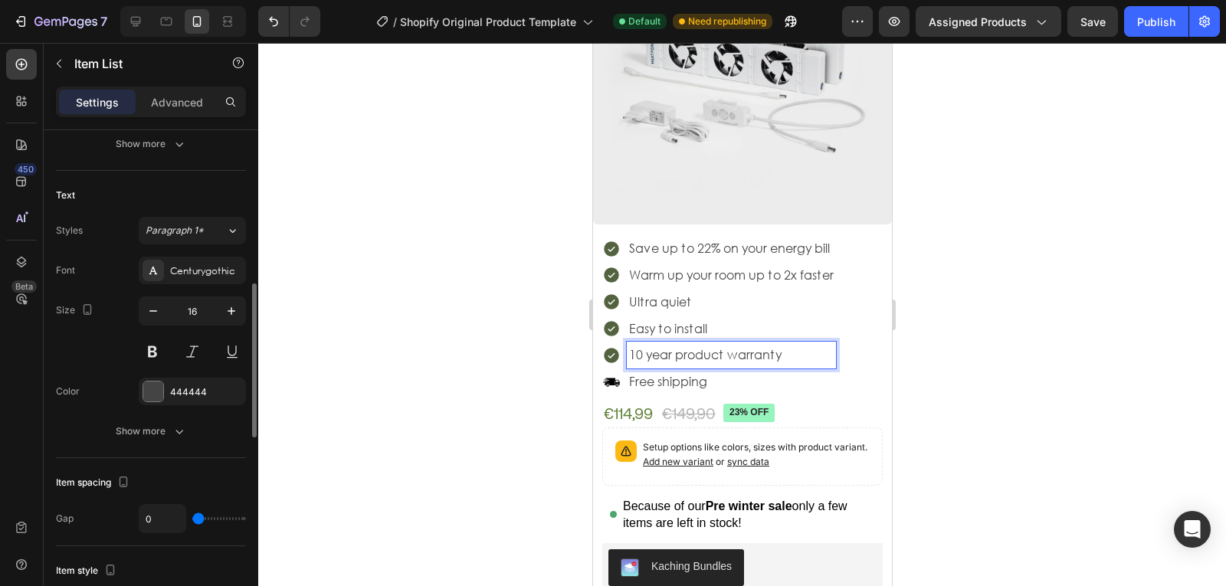
scroll to position [493, 0]
click at [148, 321] on button "button" at bounding box center [153, 311] width 28 height 28
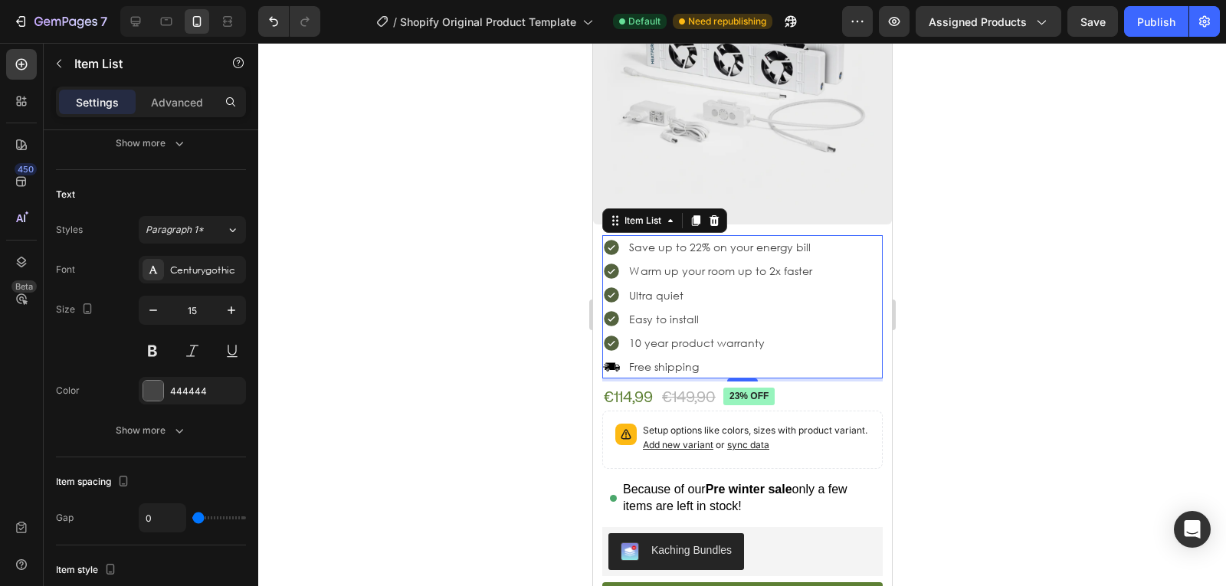
type input "14"
click at [1161, 31] on button "Publish" at bounding box center [1156, 21] width 64 height 31
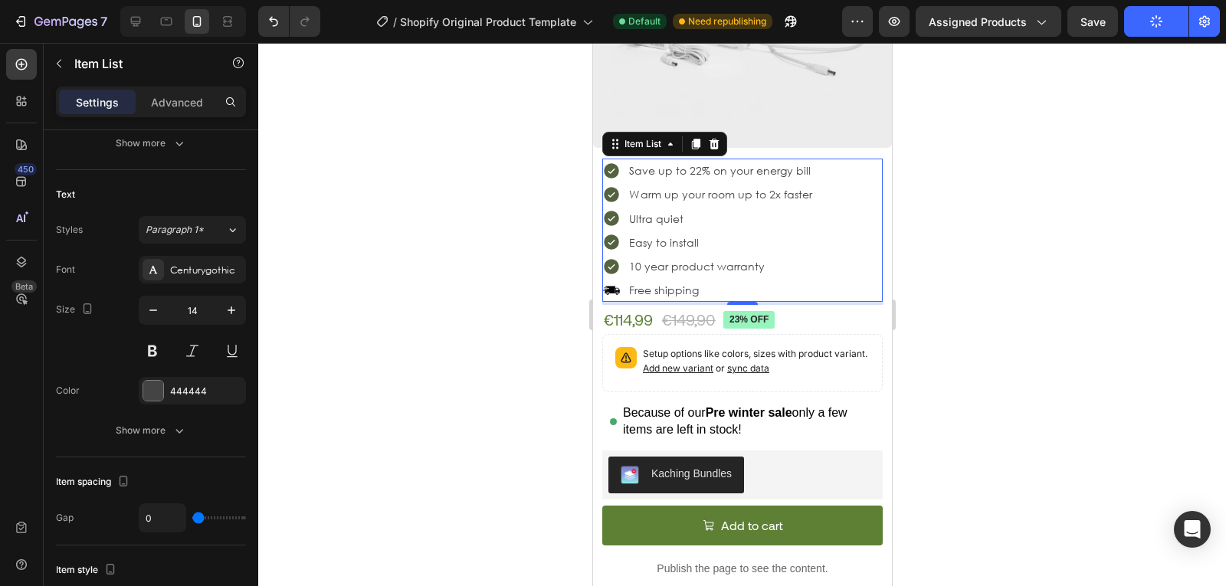
scroll to position [394, 0]
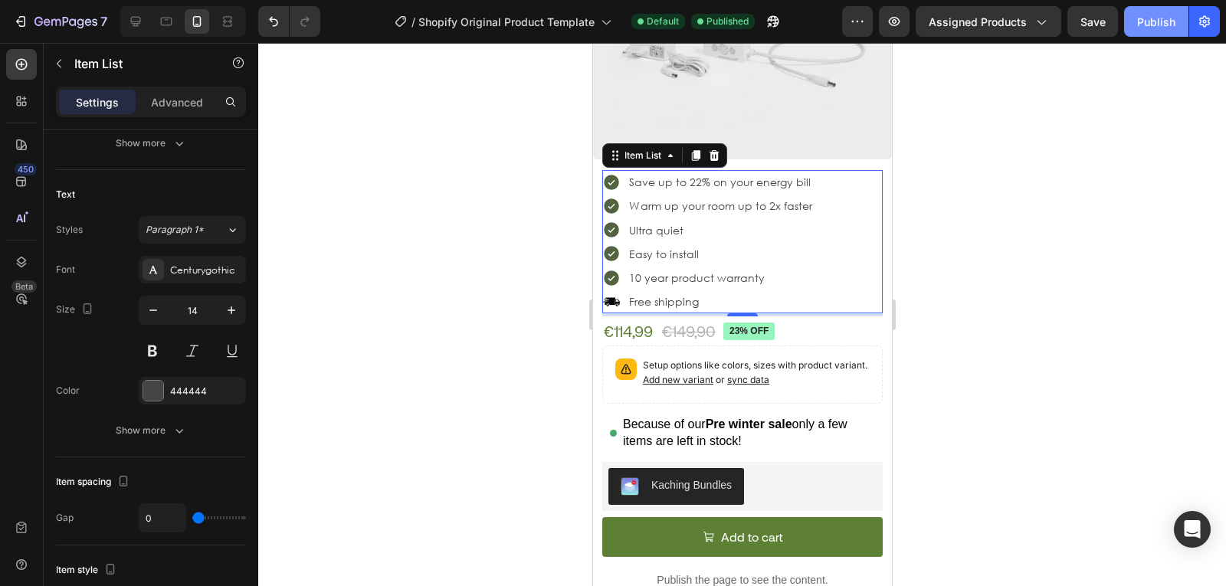
click at [1161, 18] on div "Publish" at bounding box center [1156, 22] width 38 height 16
click at [1081, 179] on div at bounding box center [742, 314] width 968 height 543
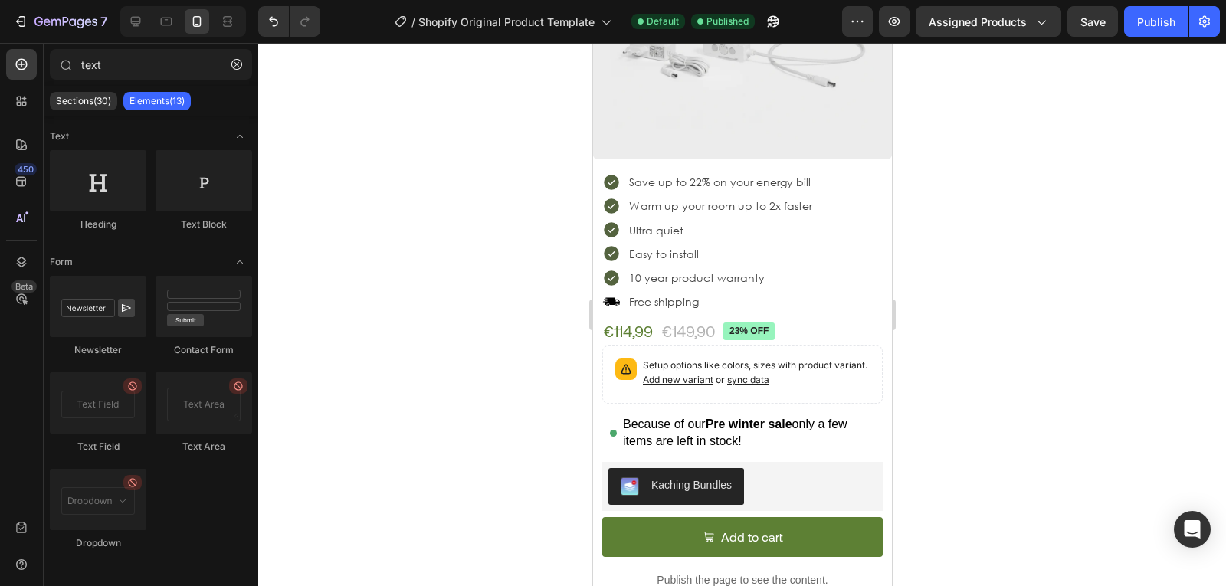
click at [1071, 188] on div at bounding box center [742, 314] width 968 height 543
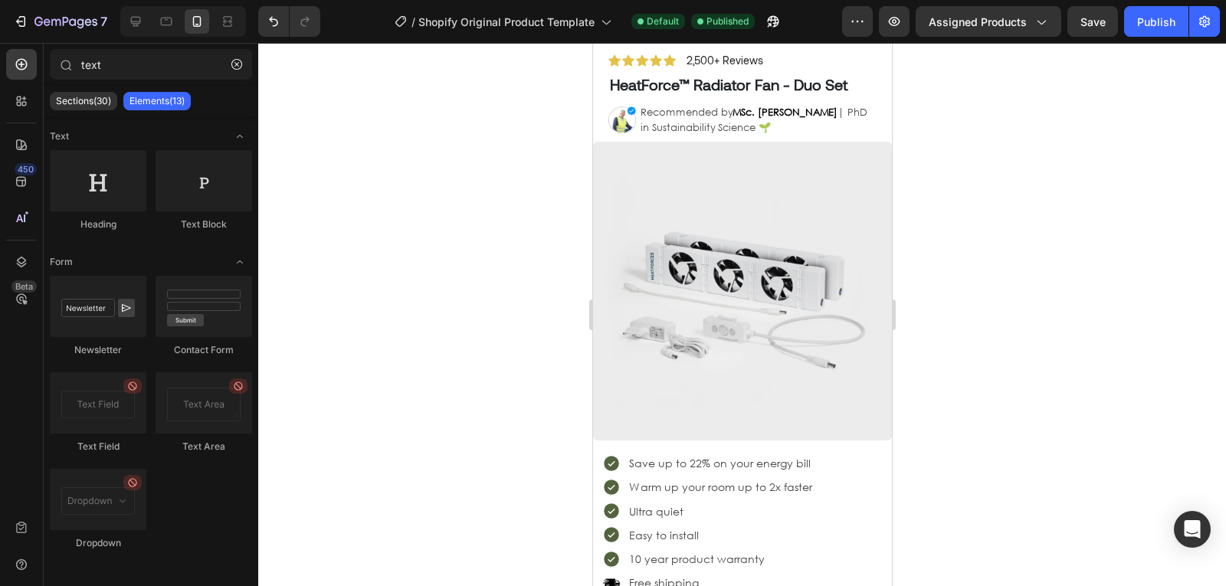
scroll to position [115, 0]
click at [919, 134] on div at bounding box center [742, 314] width 968 height 543
click at [919, 129] on div at bounding box center [742, 314] width 968 height 543
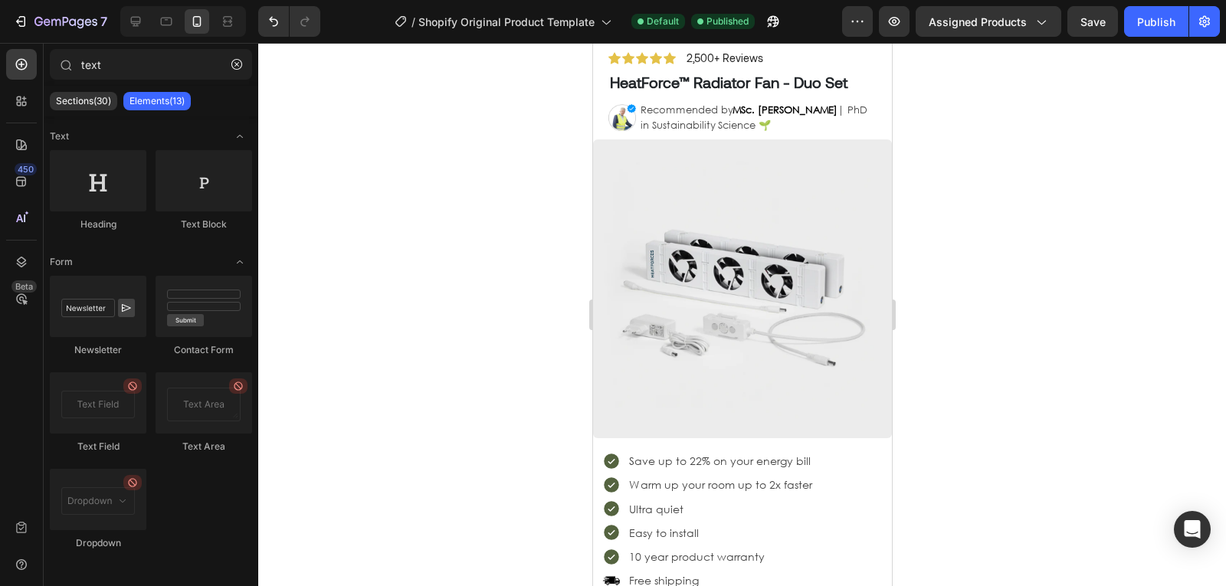
click at [913, 96] on div at bounding box center [742, 314] width 968 height 543
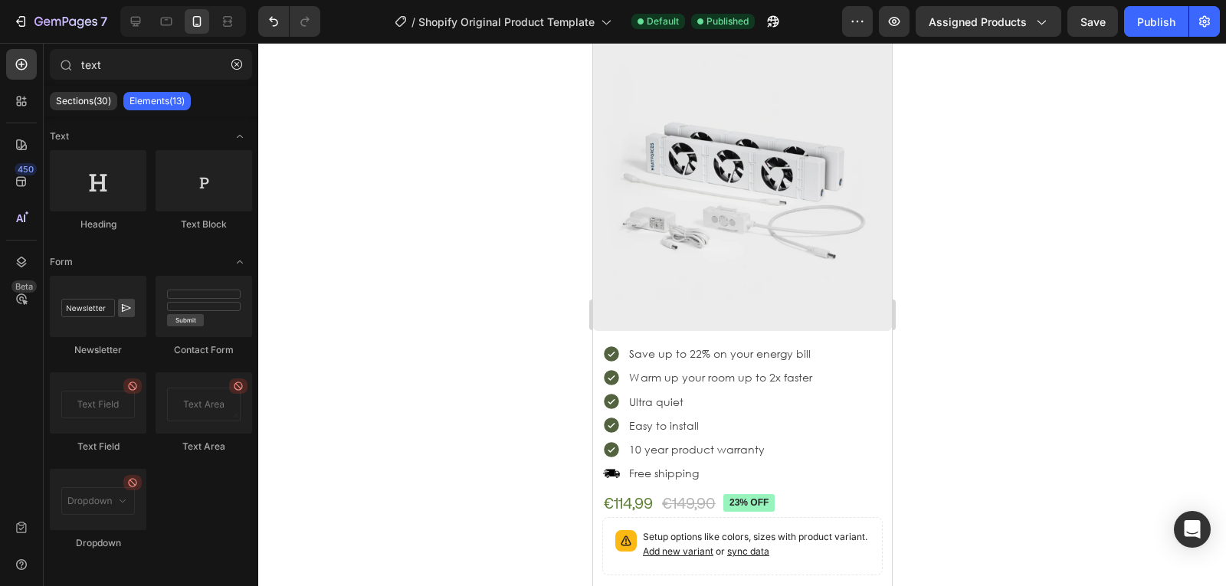
scroll to position [417, 0]
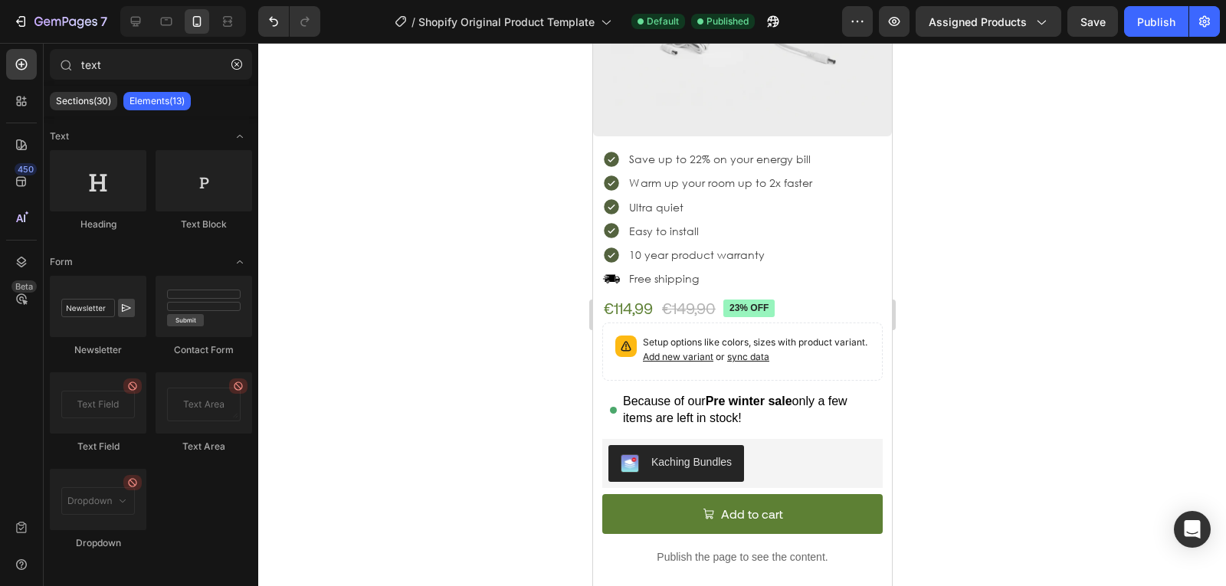
drag, startPoint x: 888, startPoint y: 148, endPoint x: 1537, endPoint y: 281, distance: 662.5
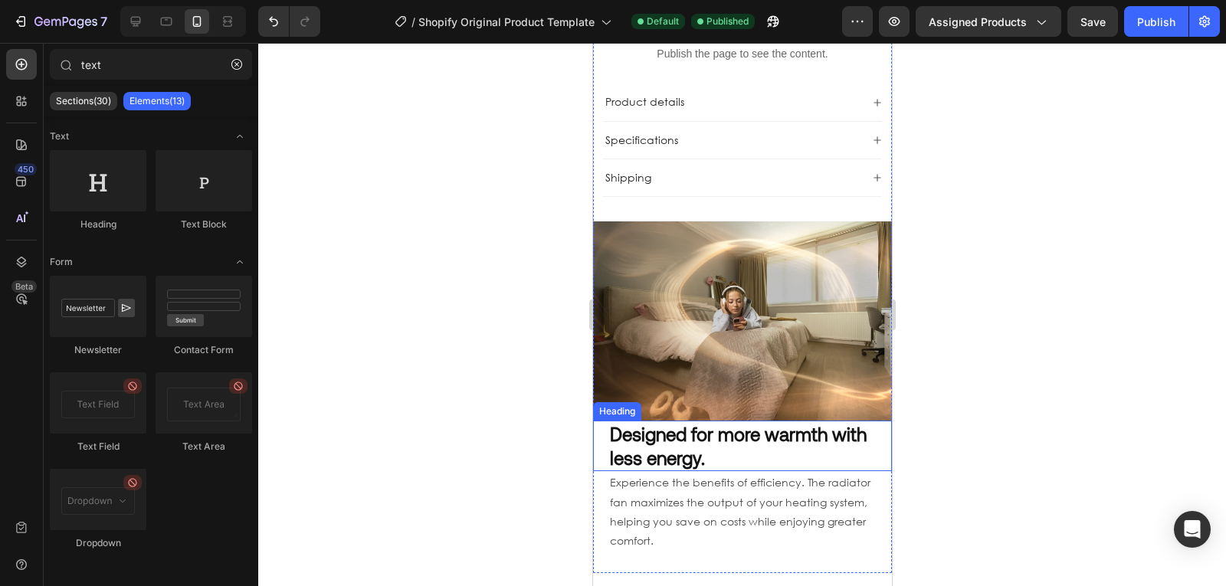
scroll to position [919, 0]
click at [673, 445] on strong "Designed for more warmth with less energy." at bounding box center [737, 447] width 257 height 46
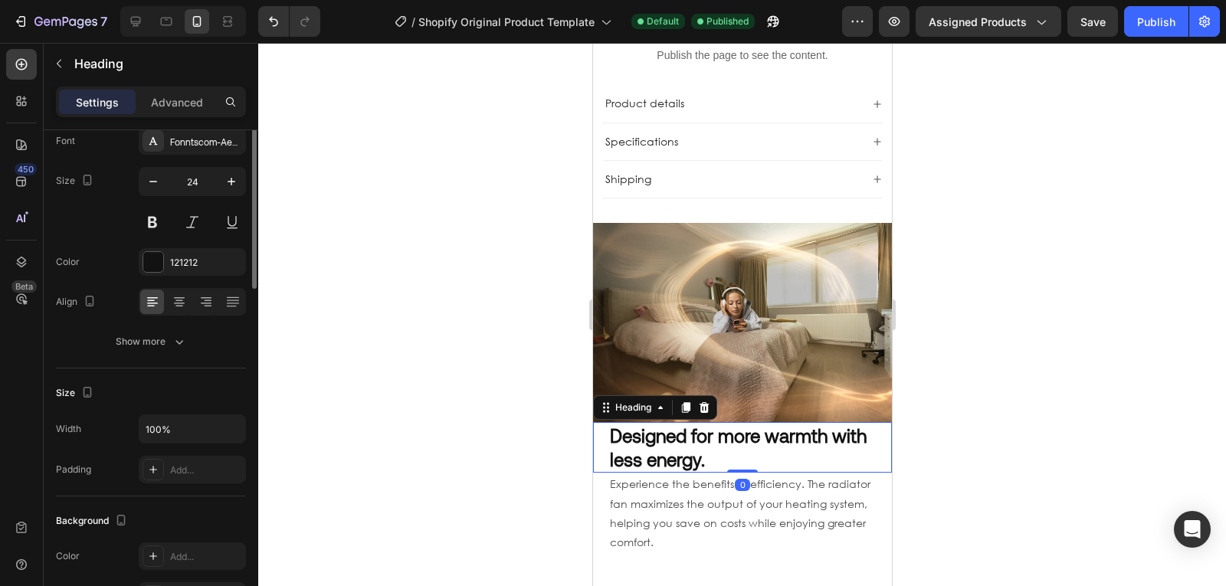
scroll to position [0, 0]
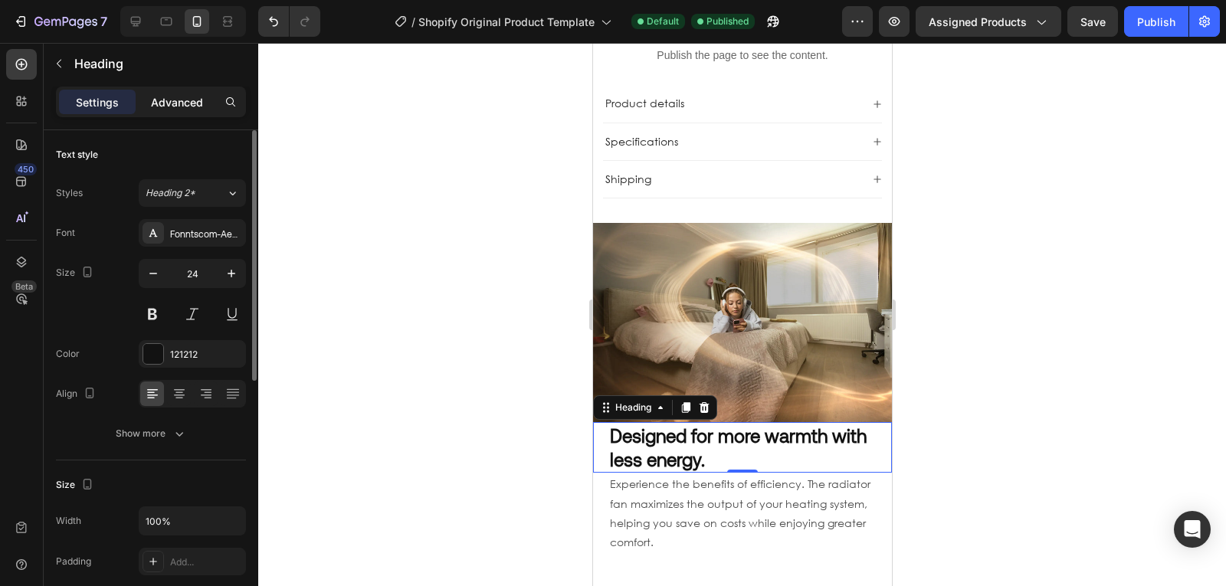
click at [185, 109] on p "Advanced" at bounding box center [177, 102] width 52 height 16
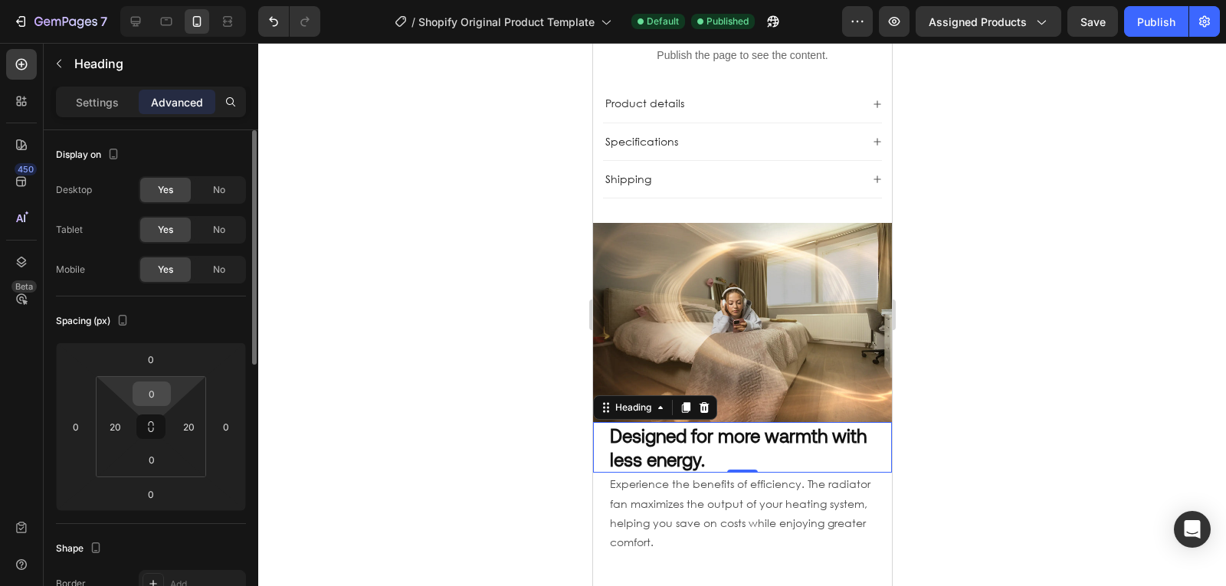
click at [145, 397] on input "0" at bounding box center [151, 393] width 31 height 23
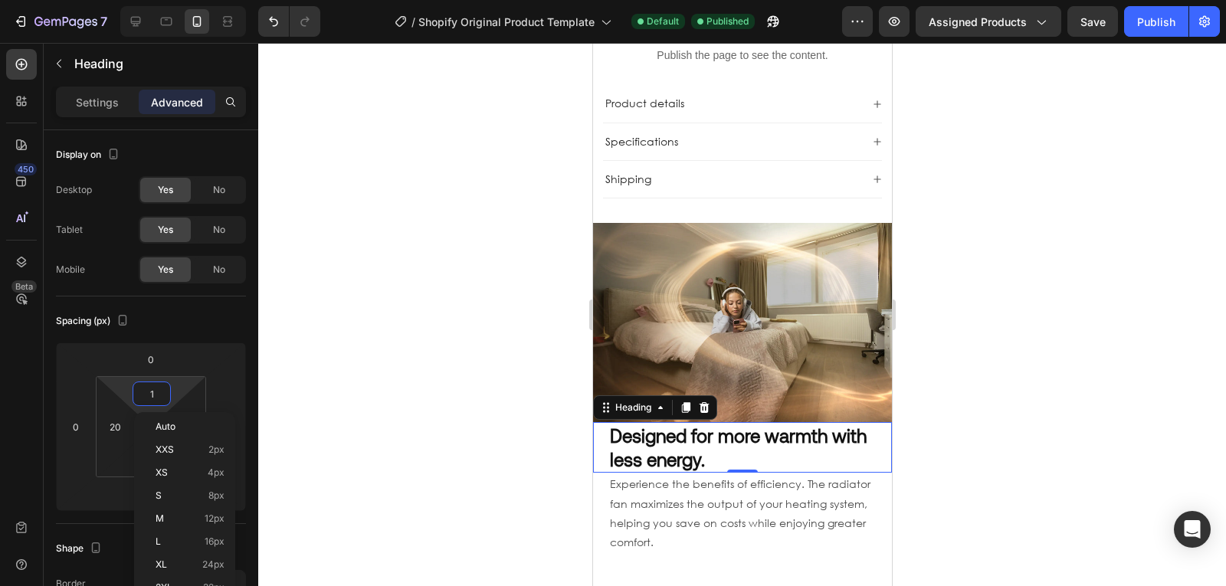
type input "12"
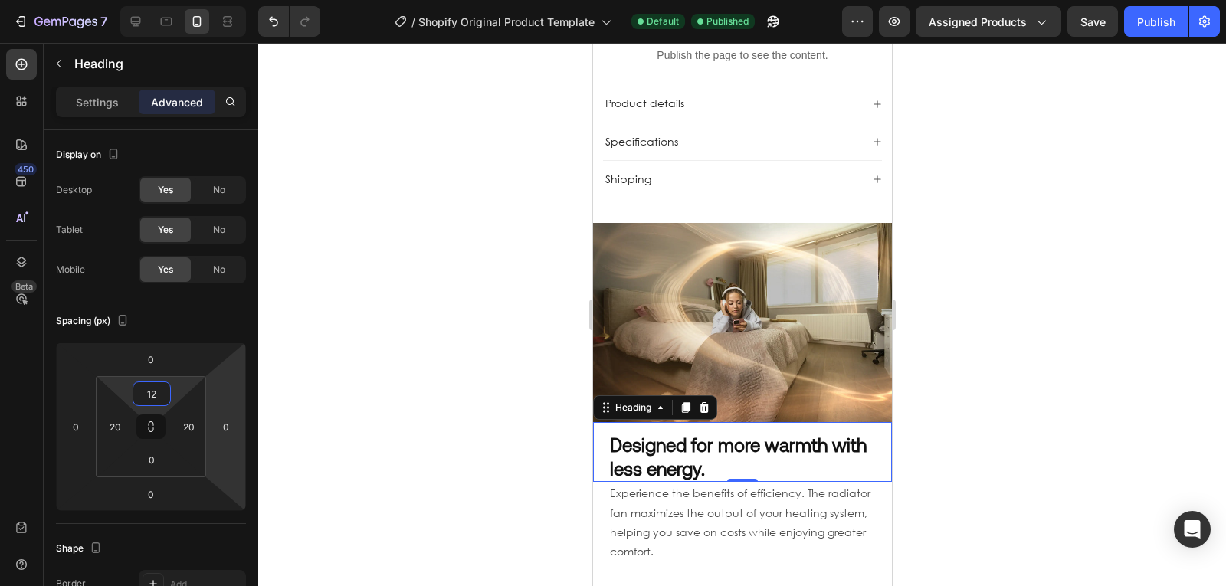
click at [476, 397] on div at bounding box center [742, 314] width 968 height 543
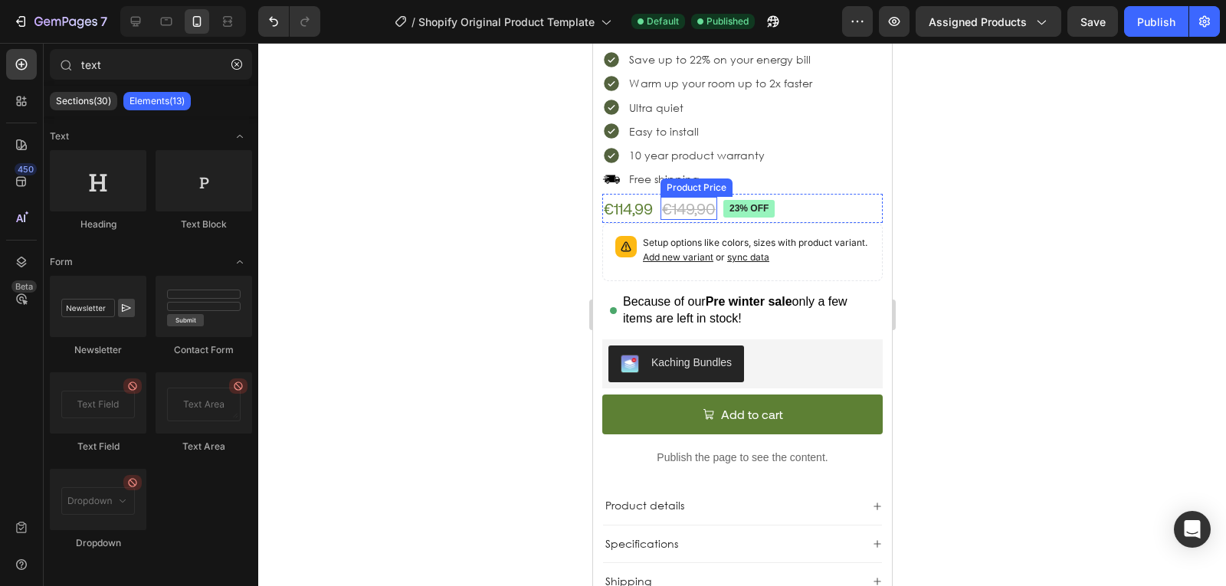
scroll to position [516, 0]
click at [739, 204] on pre "23% off" at bounding box center [748, 210] width 51 height 18
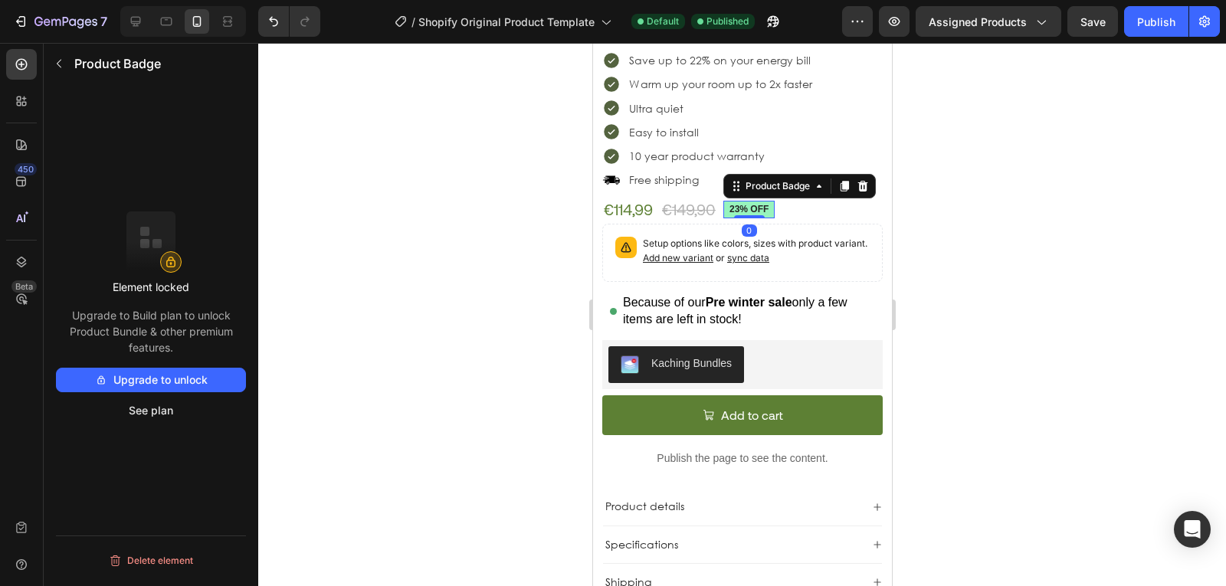
click at [497, 270] on div at bounding box center [742, 314] width 968 height 543
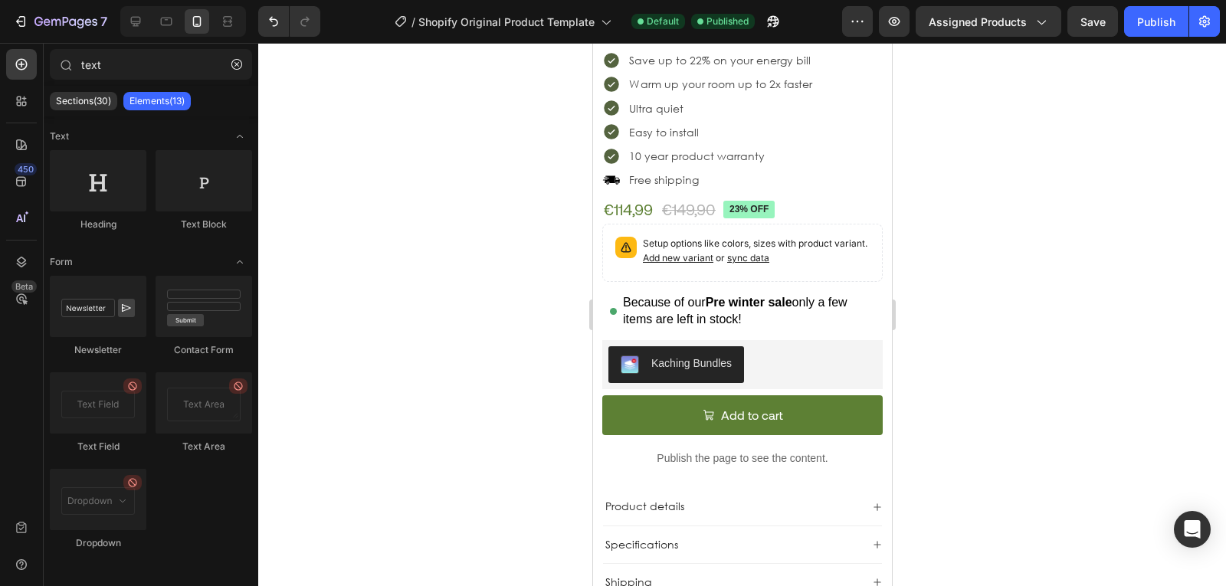
click at [506, 279] on div at bounding box center [742, 314] width 968 height 543
click at [499, 280] on div at bounding box center [742, 314] width 968 height 543
click at [483, 267] on div at bounding box center [742, 314] width 968 height 543
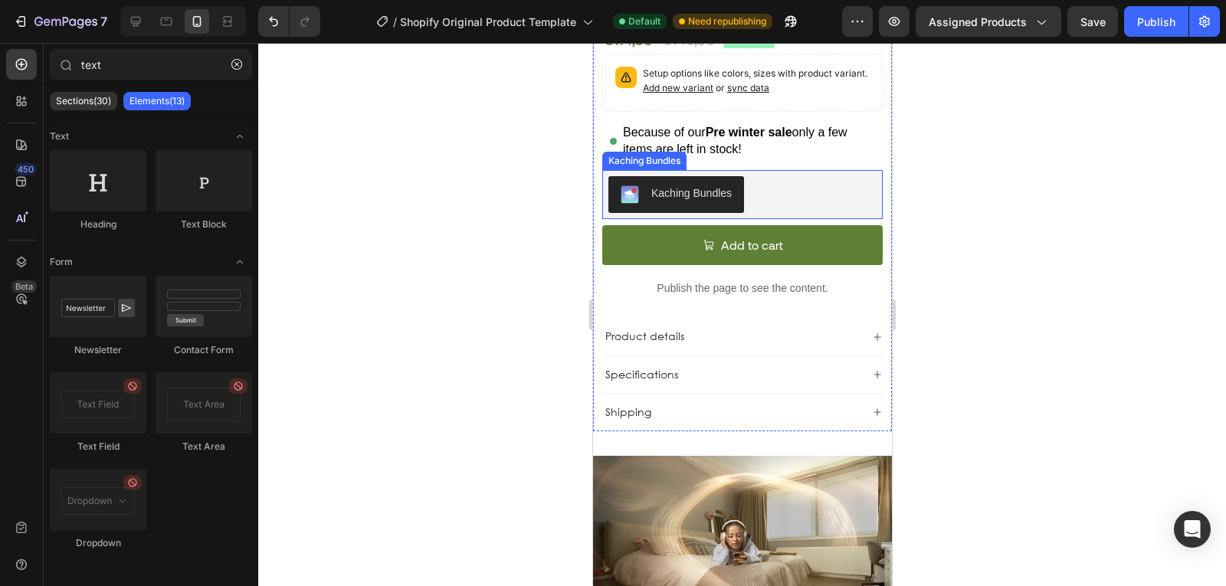
scroll to position [687, 0]
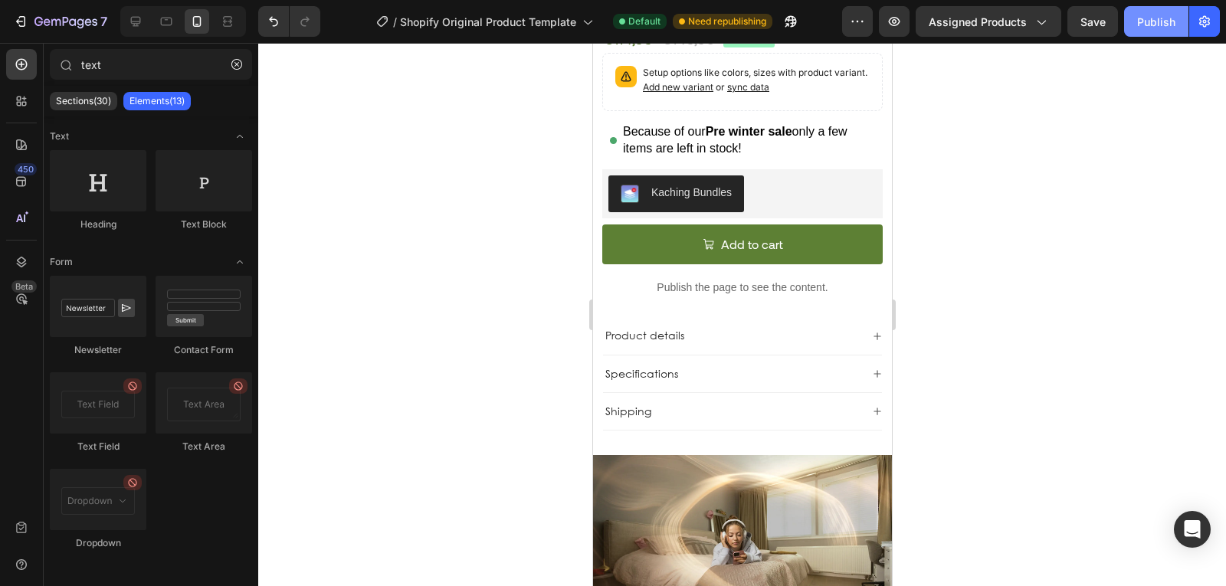
click at [1142, 29] on div "Publish" at bounding box center [1156, 22] width 38 height 16
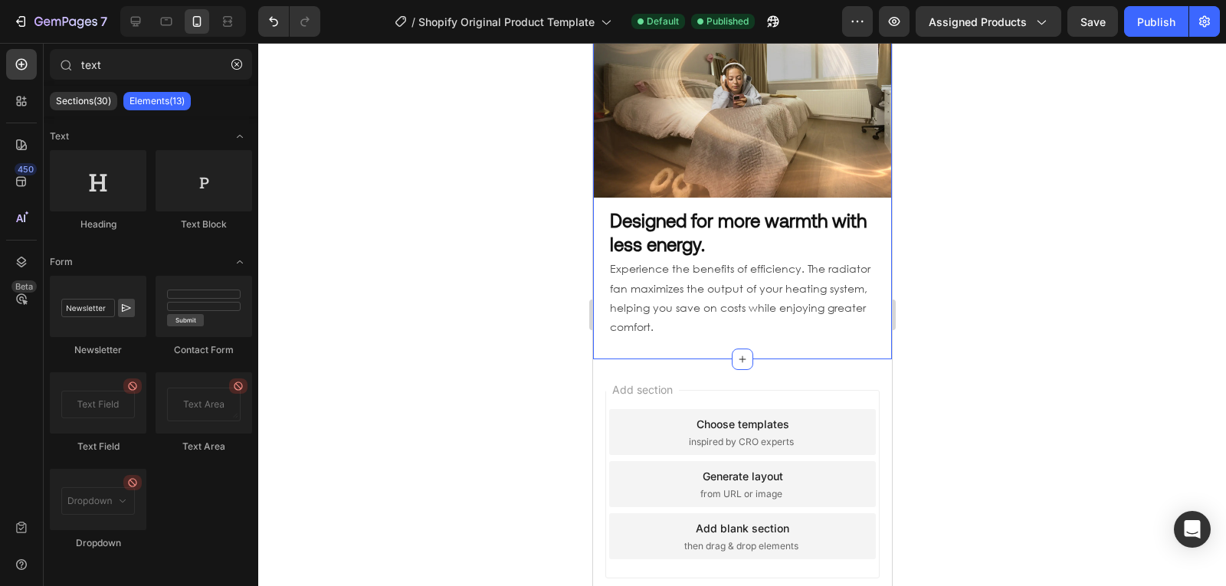
scroll to position [1150, 0]
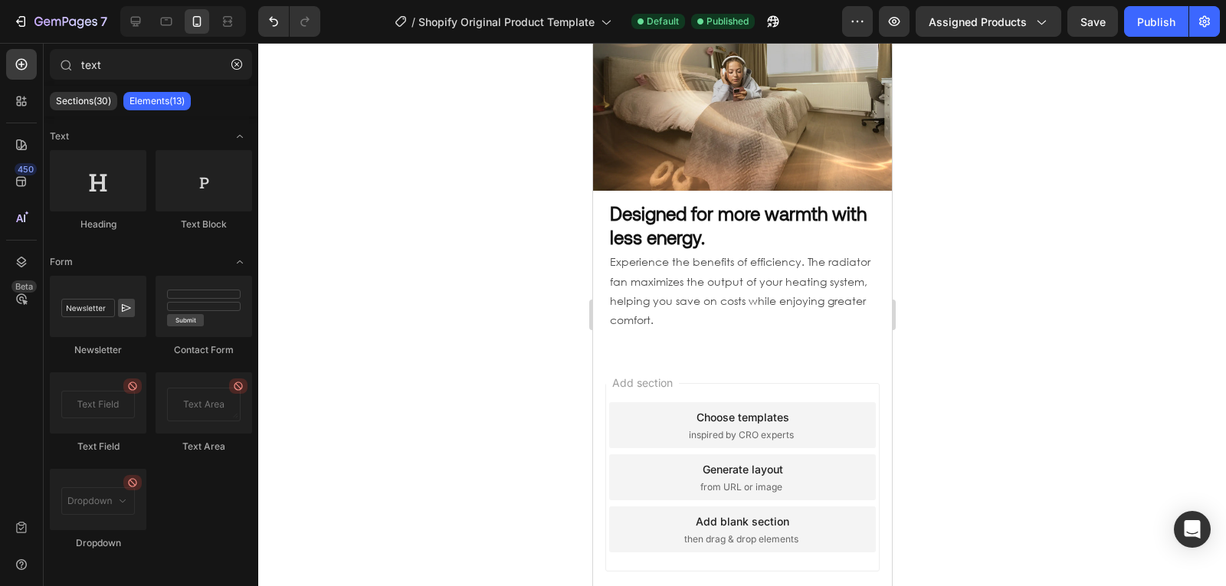
click at [552, 203] on div at bounding box center [742, 314] width 968 height 543
click at [486, 170] on div at bounding box center [742, 314] width 968 height 543
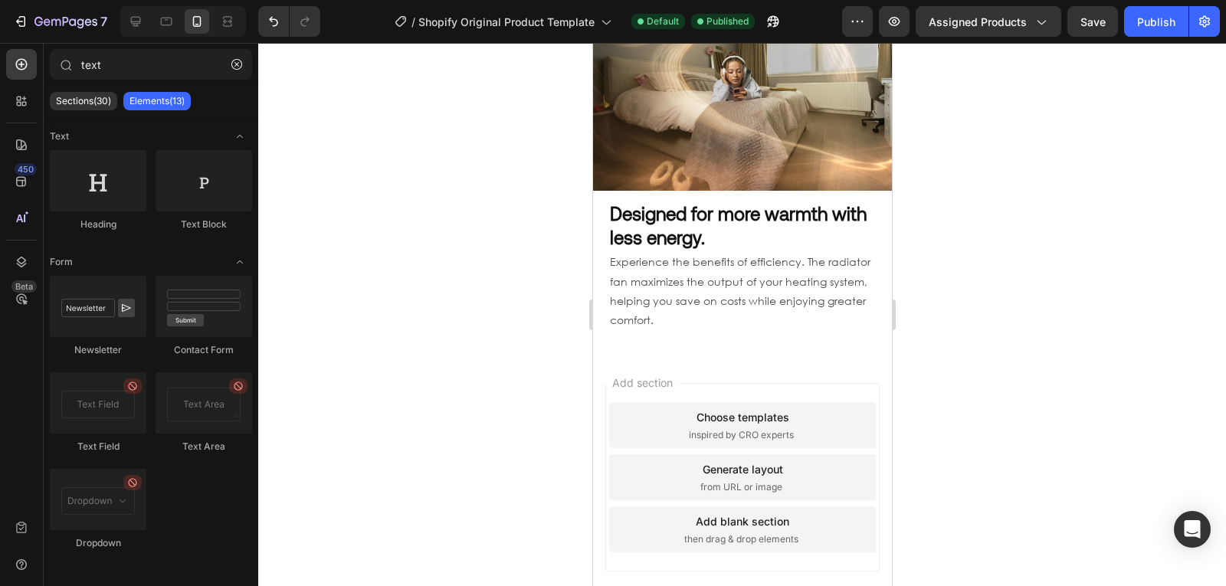
click at [428, 139] on div at bounding box center [742, 314] width 968 height 543
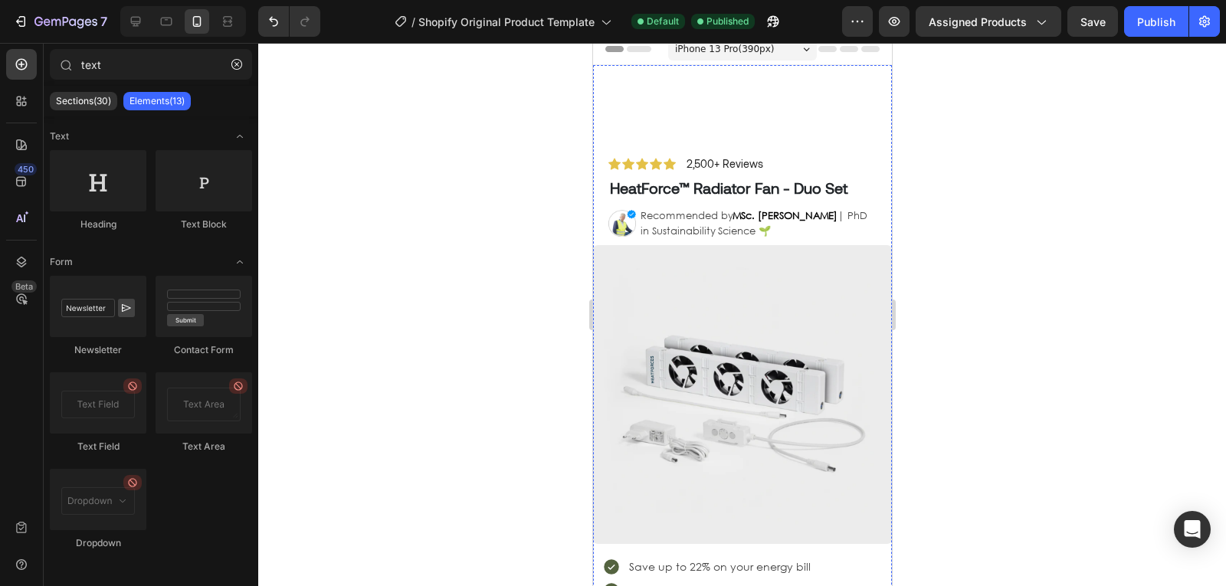
scroll to position [0, 0]
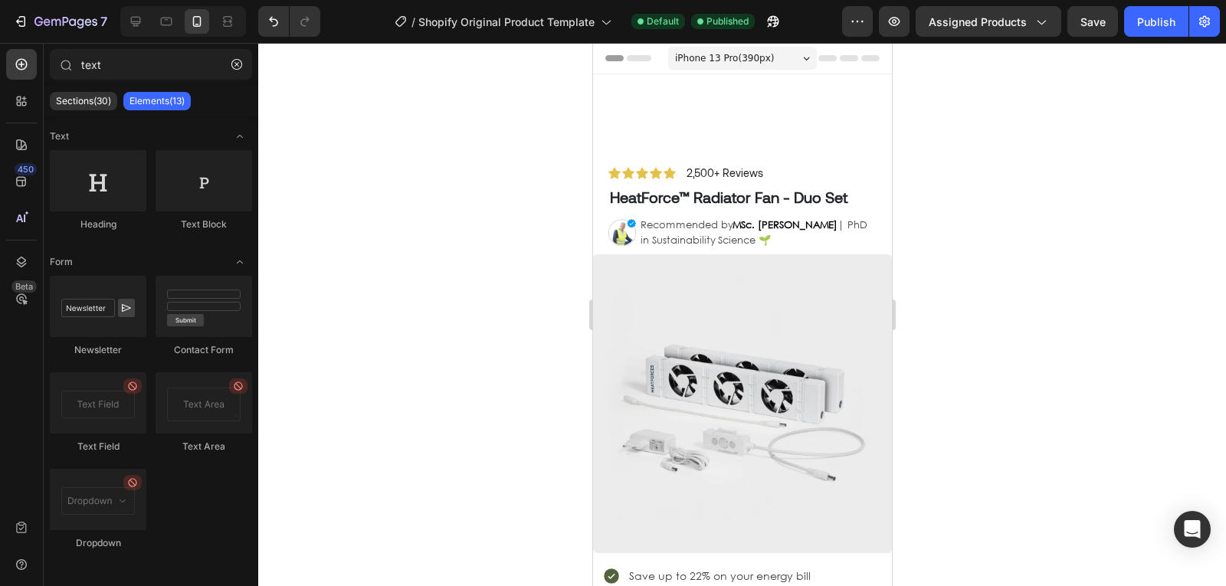
click at [1073, 100] on div at bounding box center [742, 314] width 968 height 543
click at [1198, 65] on div at bounding box center [742, 314] width 968 height 543
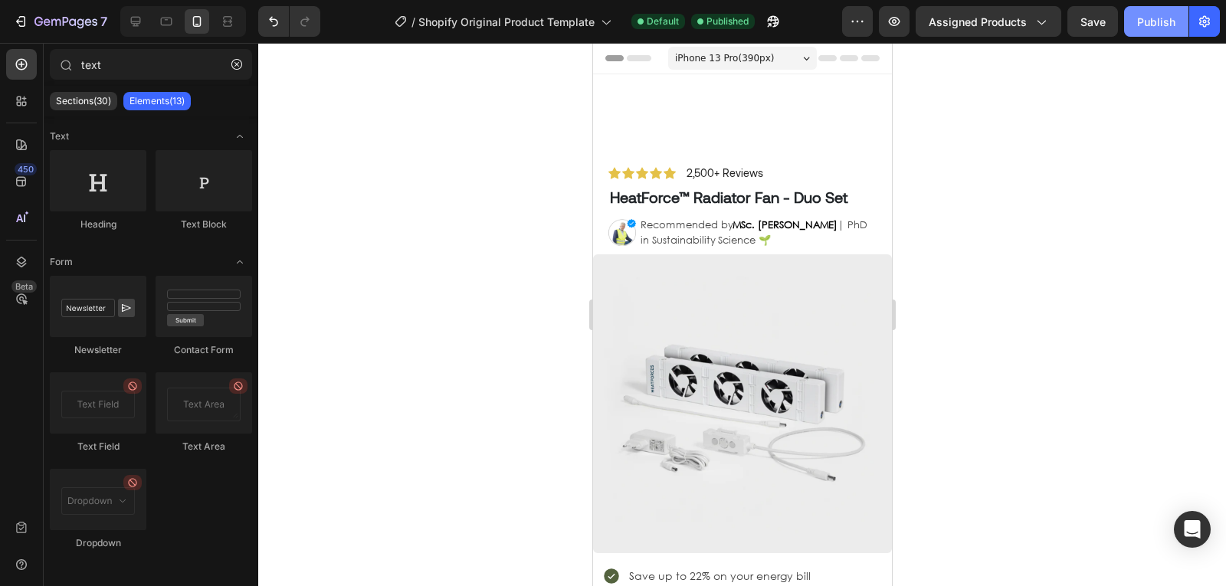
click at [1155, 25] on div "Publish" at bounding box center [1156, 22] width 38 height 16
click at [1127, 147] on div at bounding box center [742, 314] width 968 height 543
click at [1122, 147] on div at bounding box center [742, 314] width 968 height 543
click at [1126, 153] on div at bounding box center [742, 314] width 968 height 543
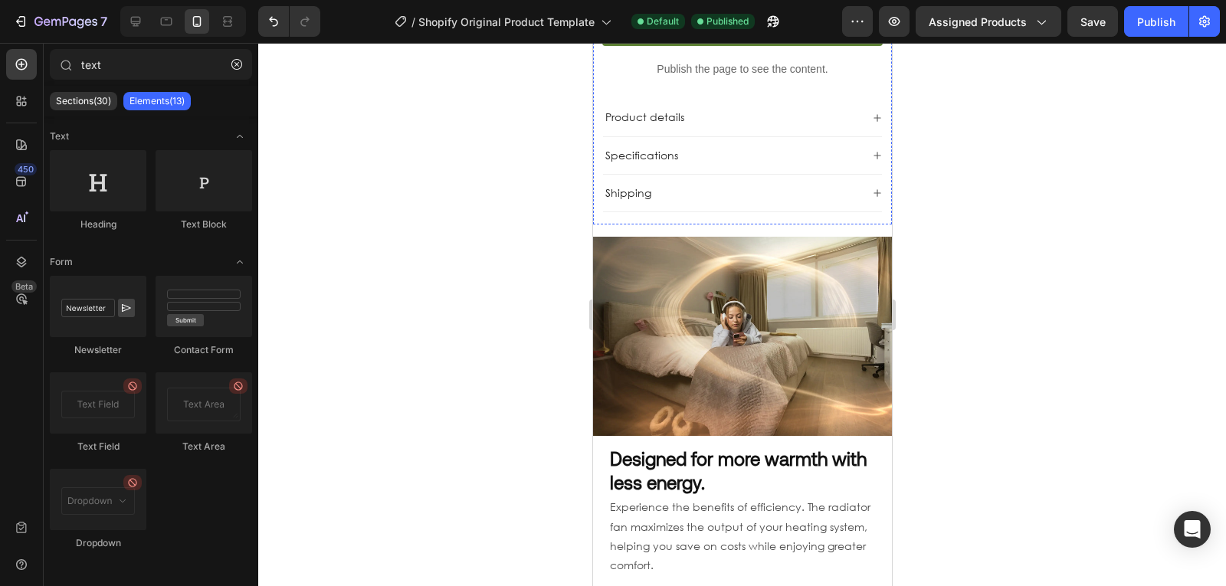
scroll to position [756, 0]
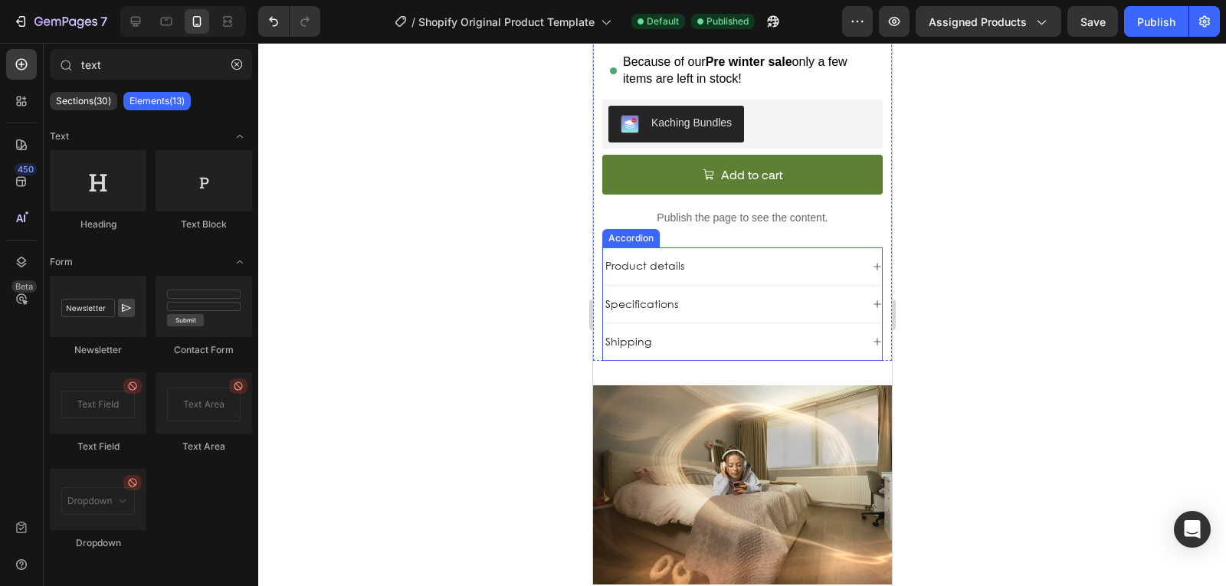
click at [721, 257] on div "Product details" at bounding box center [730, 266] width 257 height 18
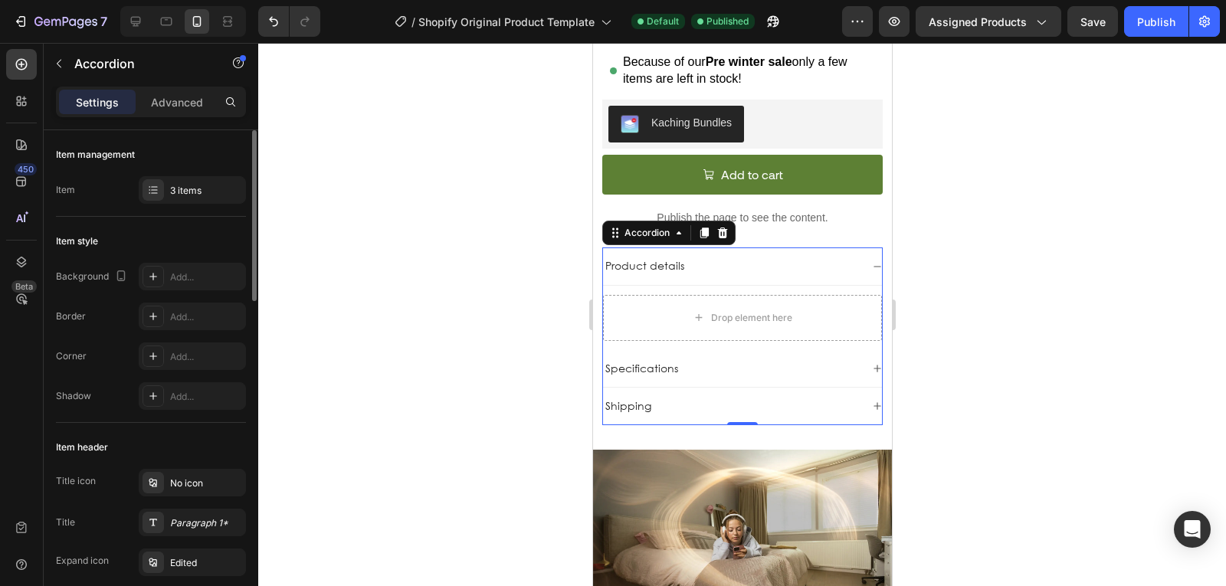
click at [182, 423] on div "Item management Item 3 items" at bounding box center [151, 586] width 190 height 327
click at [185, 184] on div "3 items" at bounding box center [206, 191] width 72 height 14
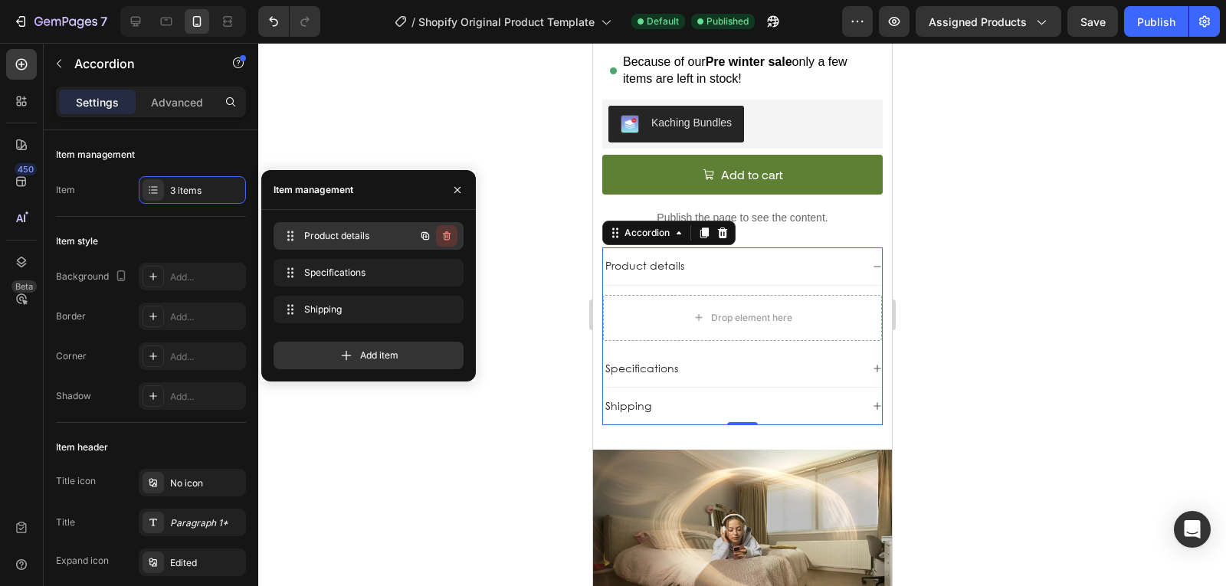
click at [454, 239] on button "button" at bounding box center [446, 235] width 21 height 21
click at [447, 238] on div "Delete" at bounding box center [436, 236] width 28 height 14
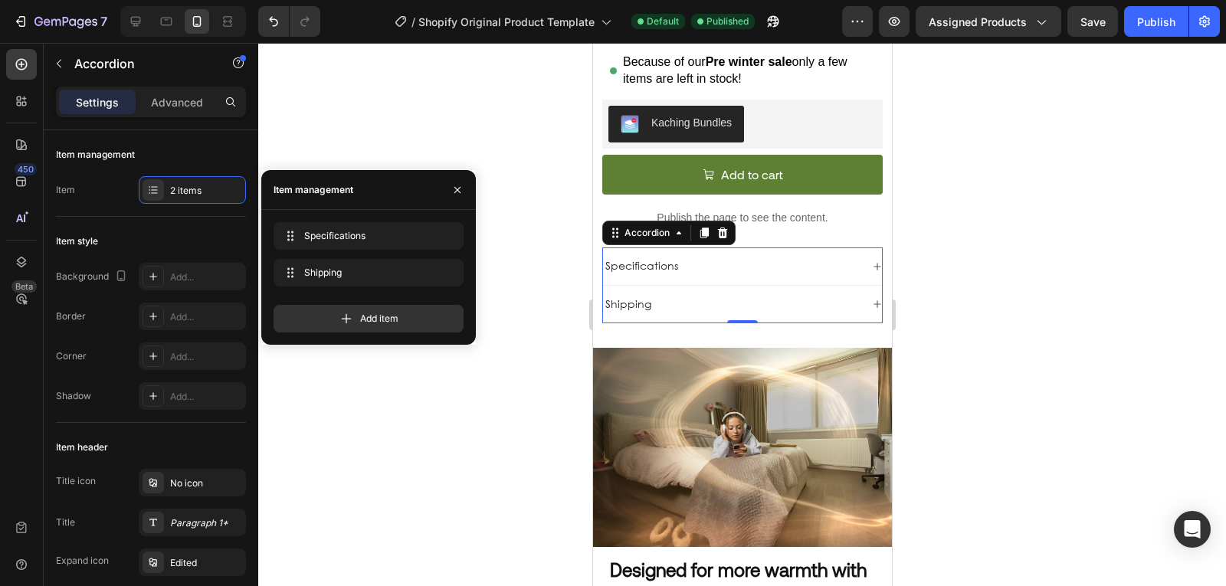
click at [709, 257] on div "Specifications" at bounding box center [730, 266] width 257 height 18
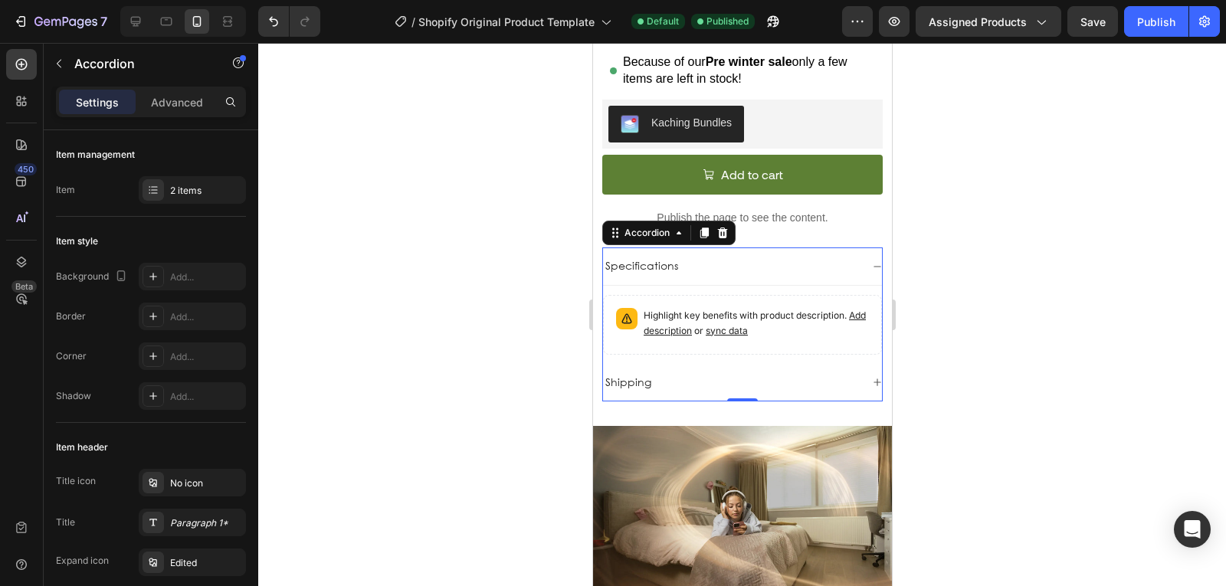
click at [456, 216] on div at bounding box center [742, 314] width 968 height 543
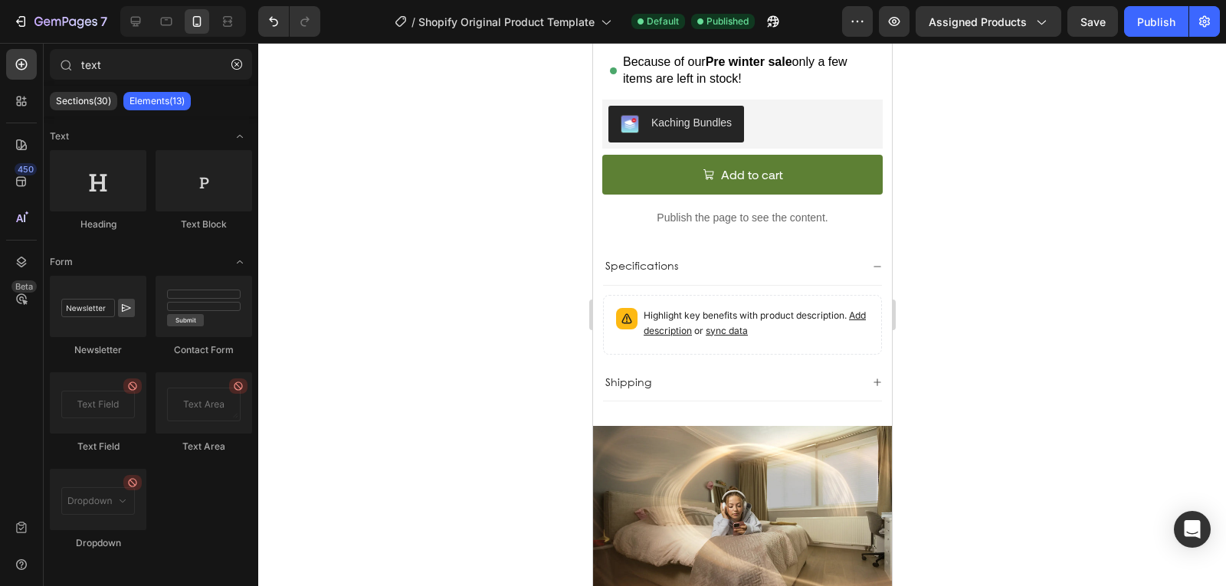
click at [476, 254] on div at bounding box center [742, 314] width 968 height 543
click at [447, 220] on div at bounding box center [742, 314] width 968 height 543
click at [451, 224] on div at bounding box center [742, 314] width 968 height 543
click at [431, 196] on div at bounding box center [742, 314] width 968 height 543
click at [436, 209] on div at bounding box center [742, 314] width 968 height 543
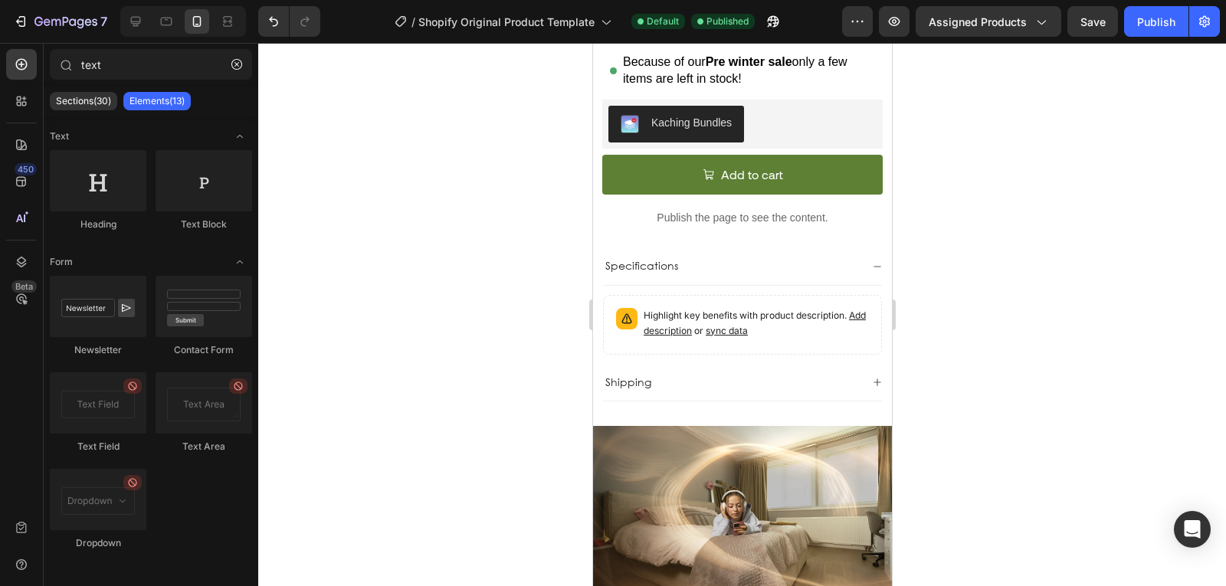
click at [484, 261] on div at bounding box center [742, 314] width 968 height 543
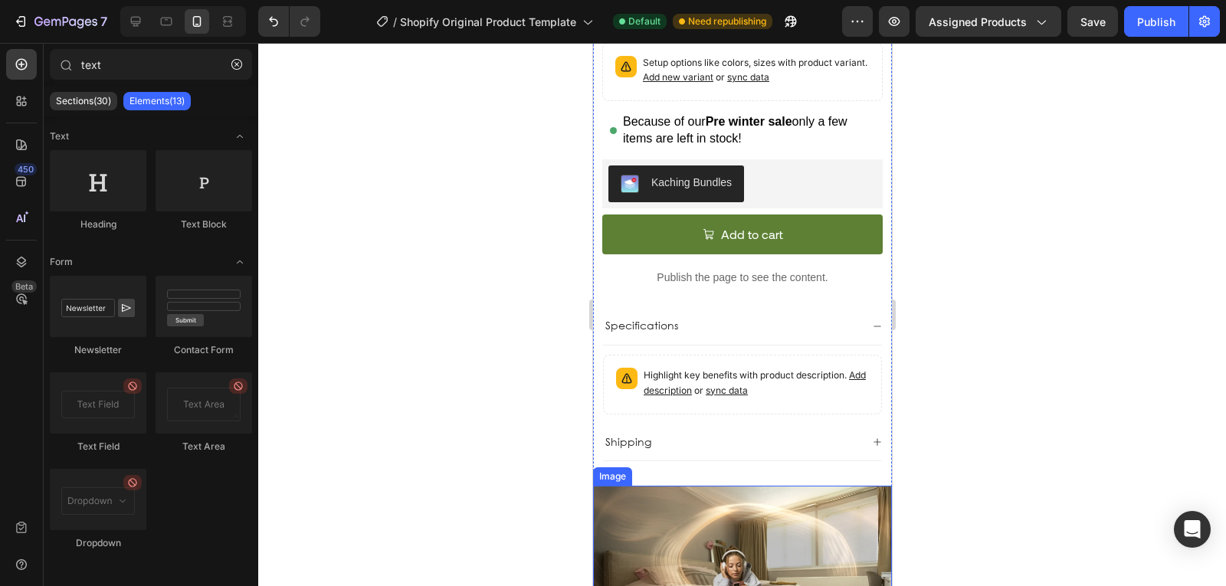
scroll to position [651, 0]
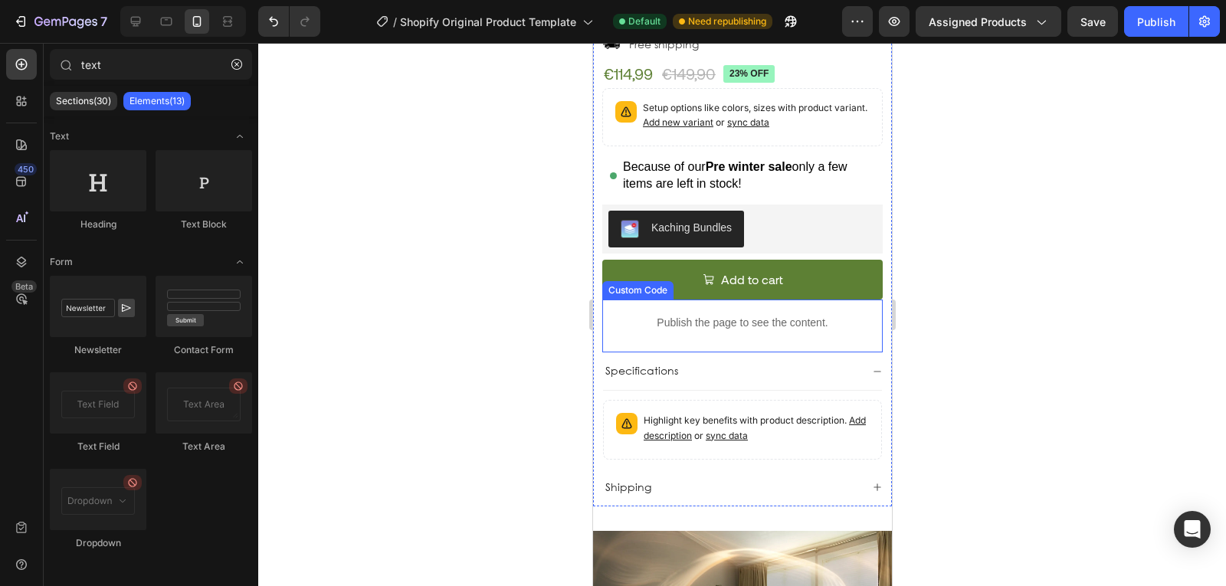
click at [782, 315] on p "Publish the page to see the content." at bounding box center [741, 323] width 280 height 16
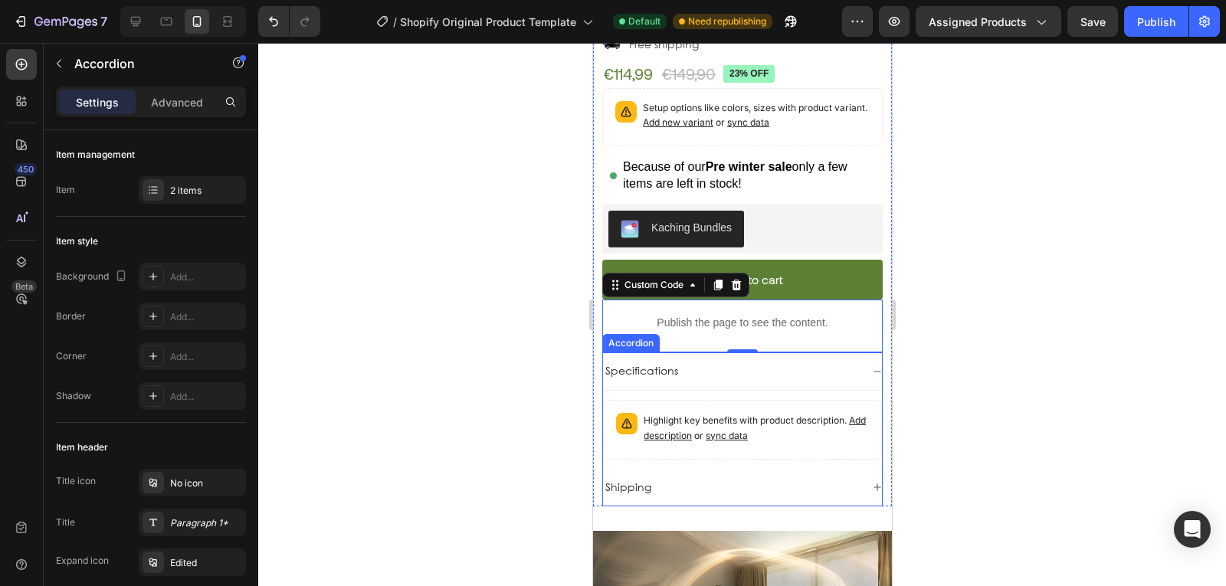
click at [782, 376] on div "Specifications" at bounding box center [741, 371] width 279 height 38
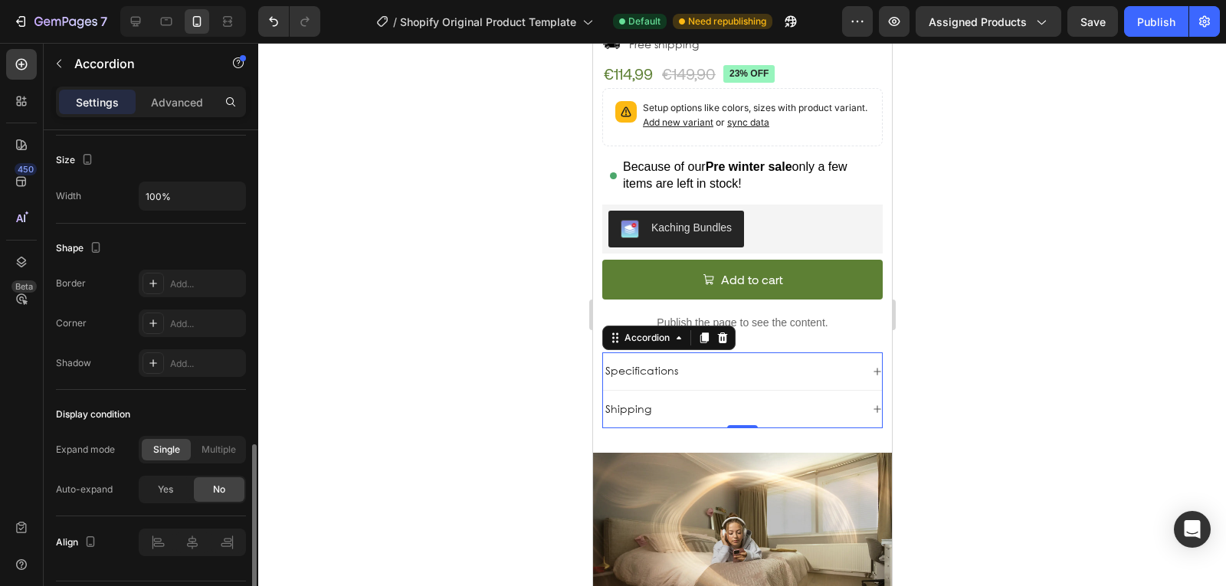
scroll to position [916, 0]
drag, startPoint x: 306, startPoint y: 495, endPoint x: 202, endPoint y: 163, distance: 347.7
click at [202, 0] on div "7 / Shopify Original Product Template Default Need republishing Preview Assigne…" at bounding box center [613, 0] width 1226 height 0
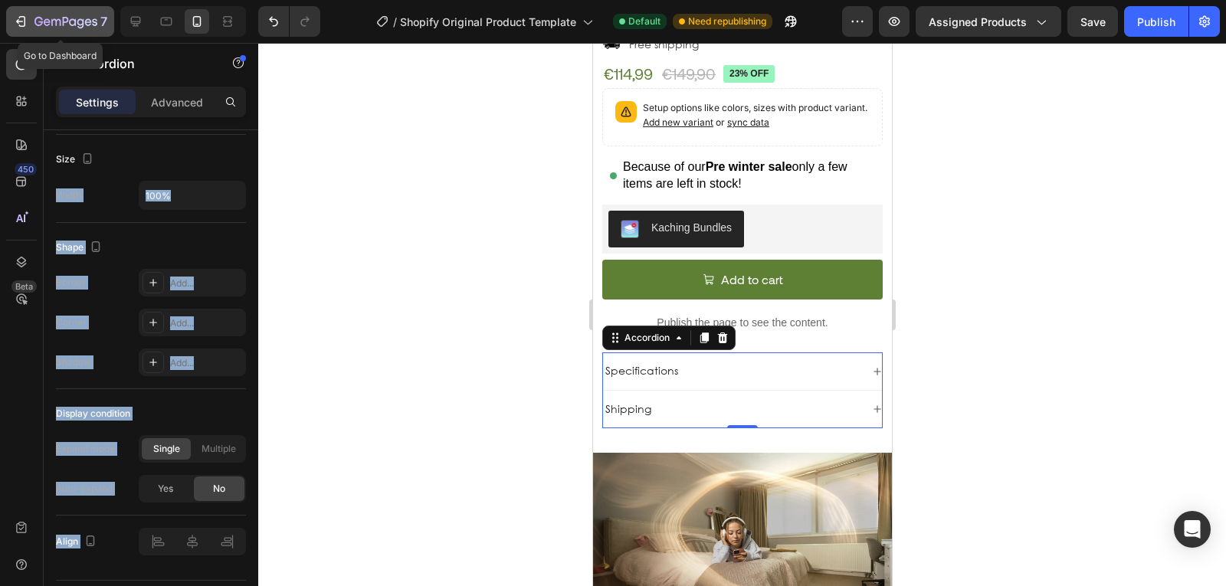
click at [111, 33] on button "7" at bounding box center [60, 21] width 108 height 31
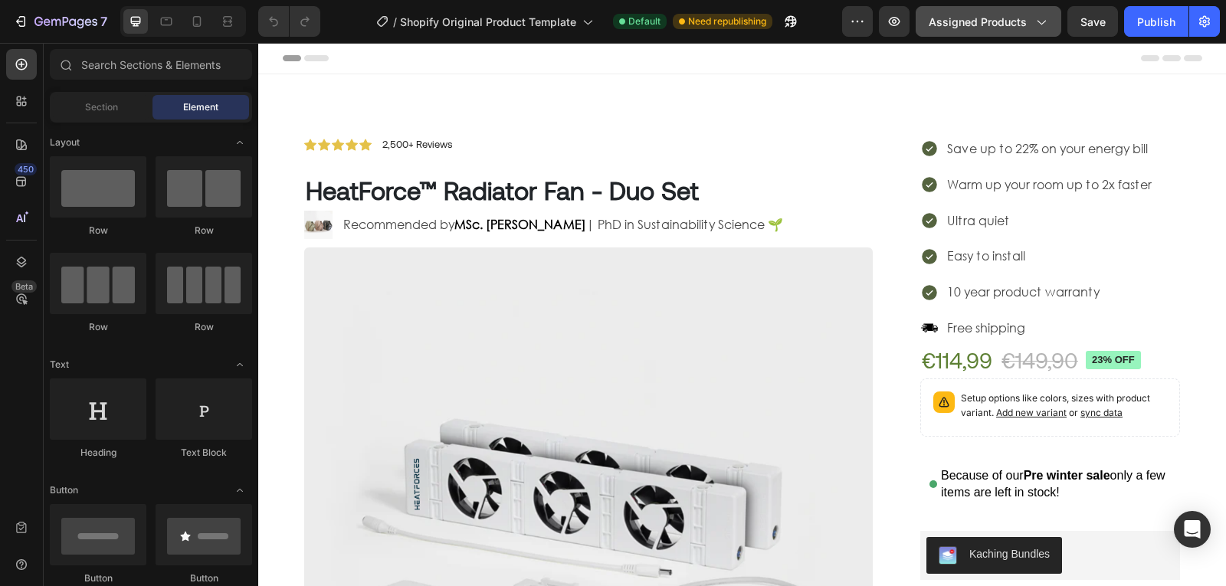
click at [968, 18] on span "Assigned Products" at bounding box center [978, 22] width 98 height 16
click at [182, 29] on div at bounding box center [183, 21] width 126 height 31
click at [195, 24] on icon at bounding box center [196, 21] width 15 height 15
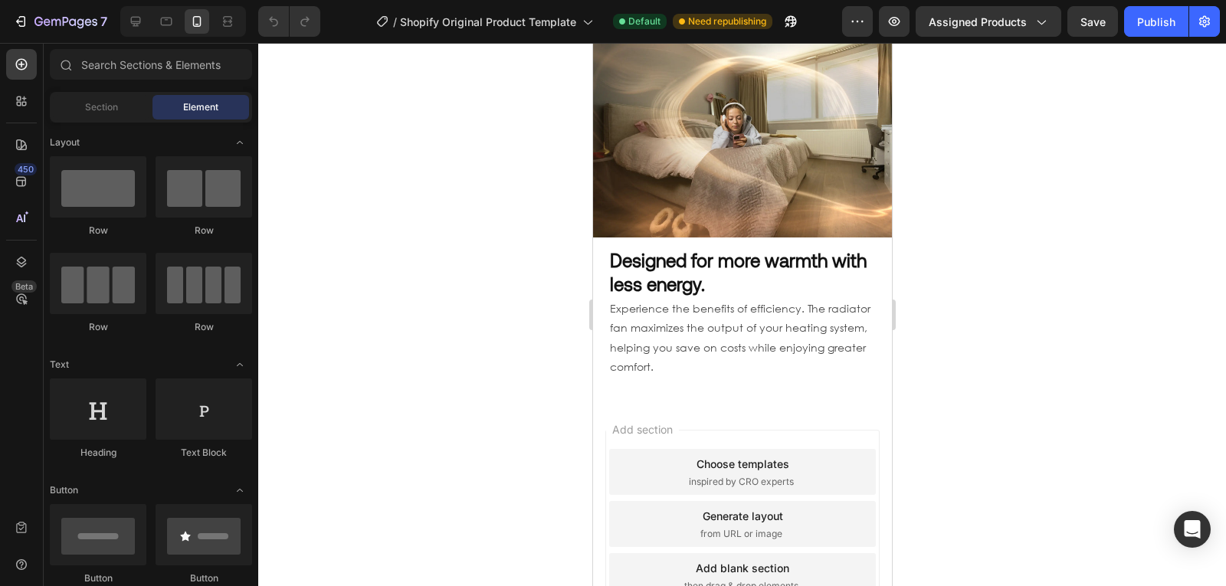
scroll to position [1065, 0]
click at [508, 342] on div at bounding box center [742, 314] width 968 height 543
click at [464, 328] on div at bounding box center [742, 314] width 968 height 543
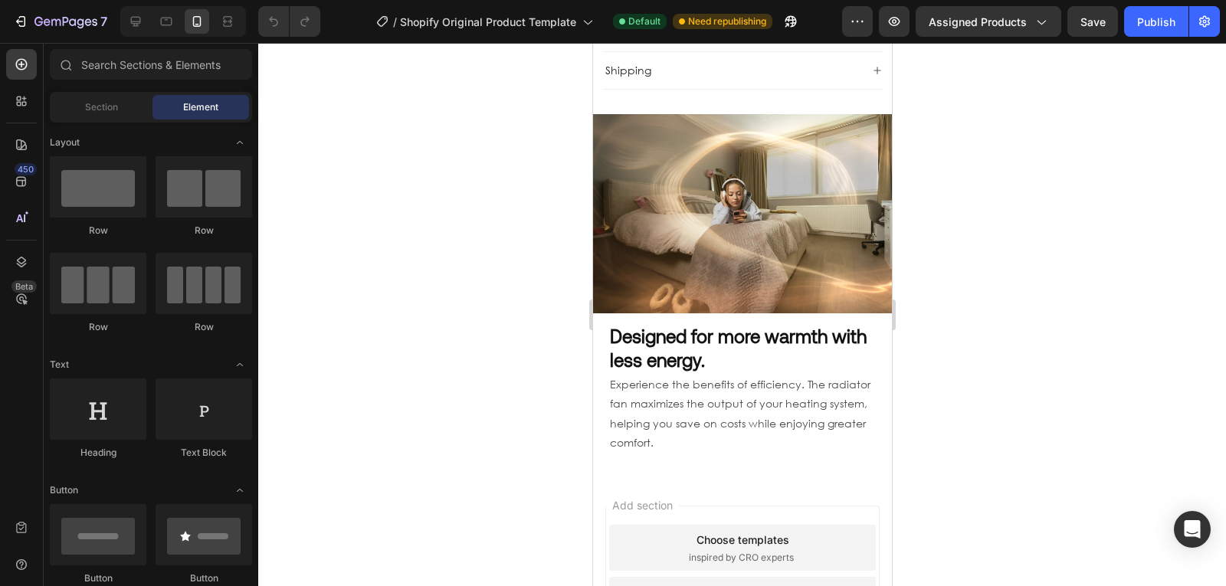
scroll to position [995, 0]
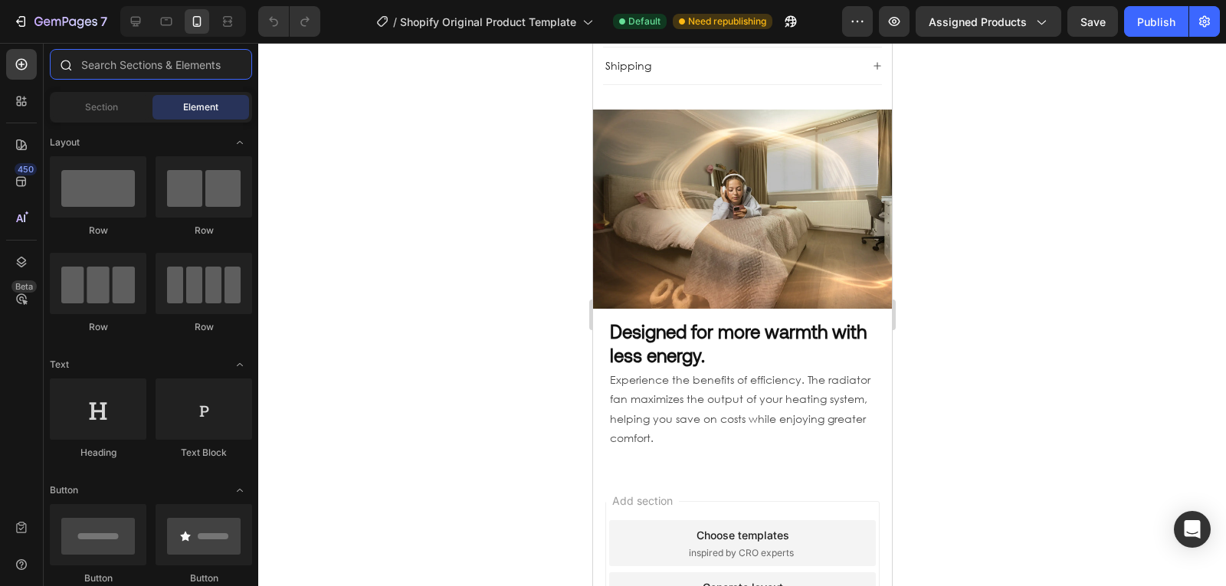
click at [81, 67] on input "text" at bounding box center [151, 64] width 202 height 31
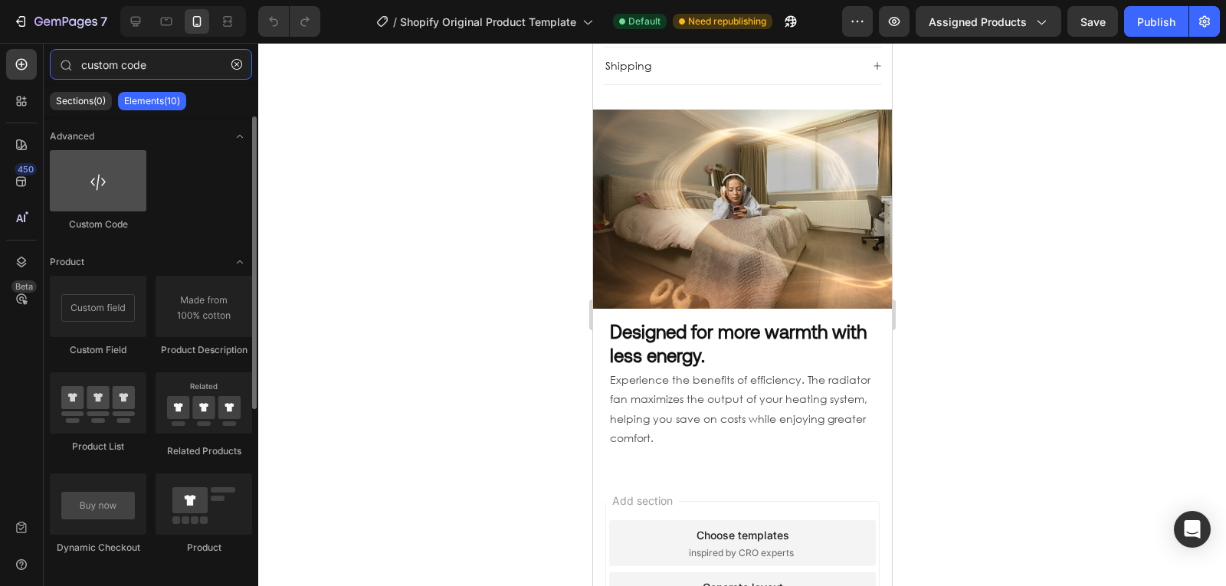
type input "custom code"
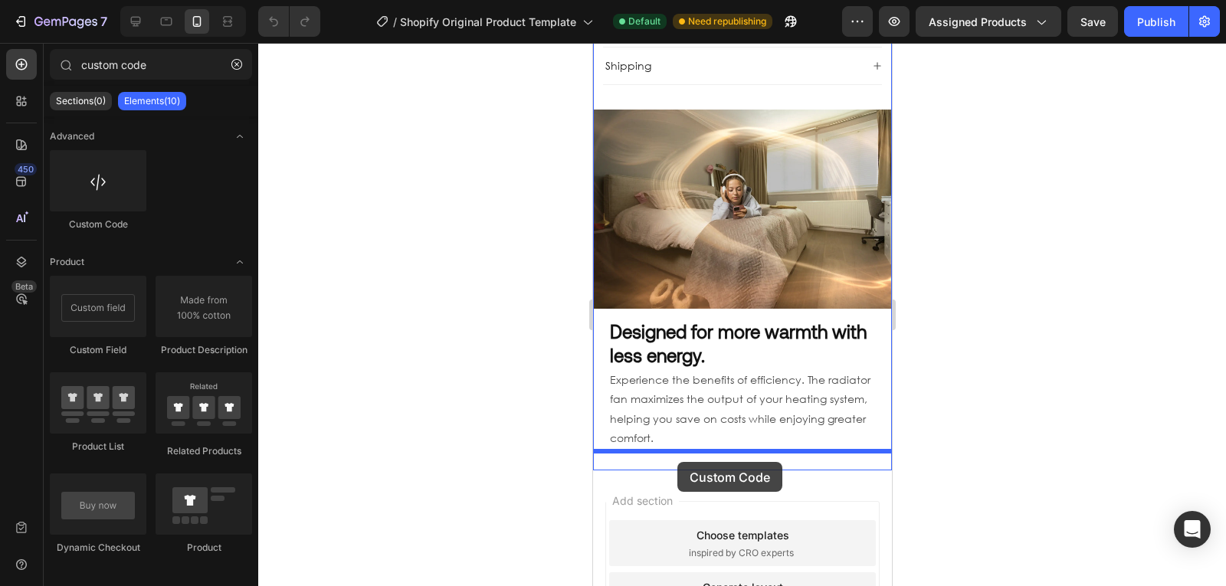
drag, startPoint x: 693, startPoint y: 233, endPoint x: 677, endPoint y: 461, distance: 228.9
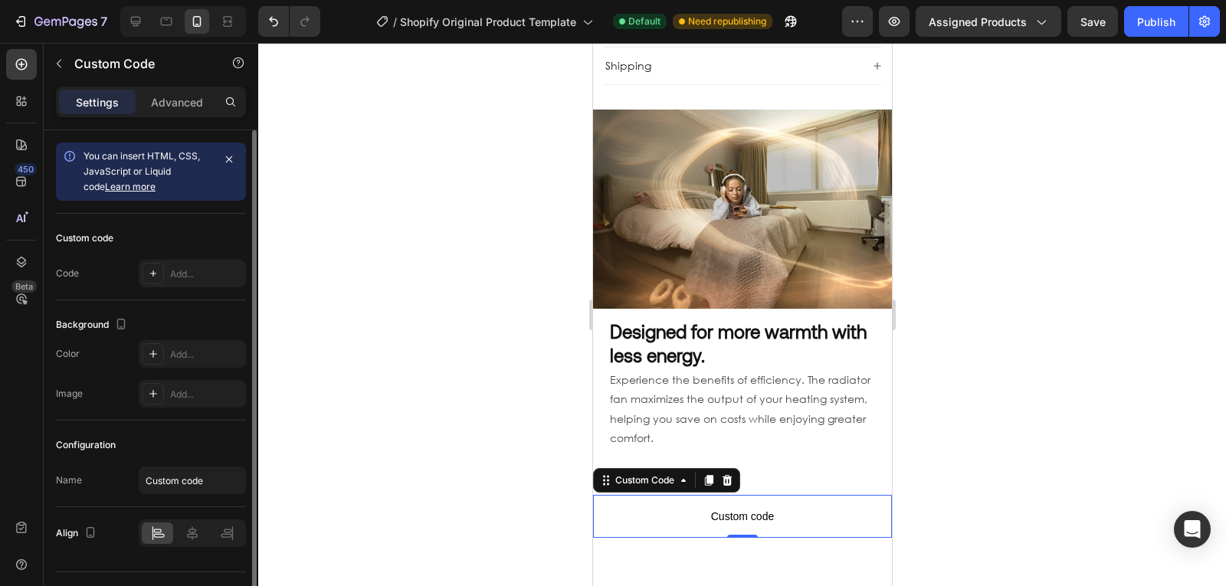
click at [174, 289] on div "Custom code Code Add..." at bounding box center [151, 257] width 190 height 87
click at [182, 277] on div "Add..." at bounding box center [206, 274] width 72 height 14
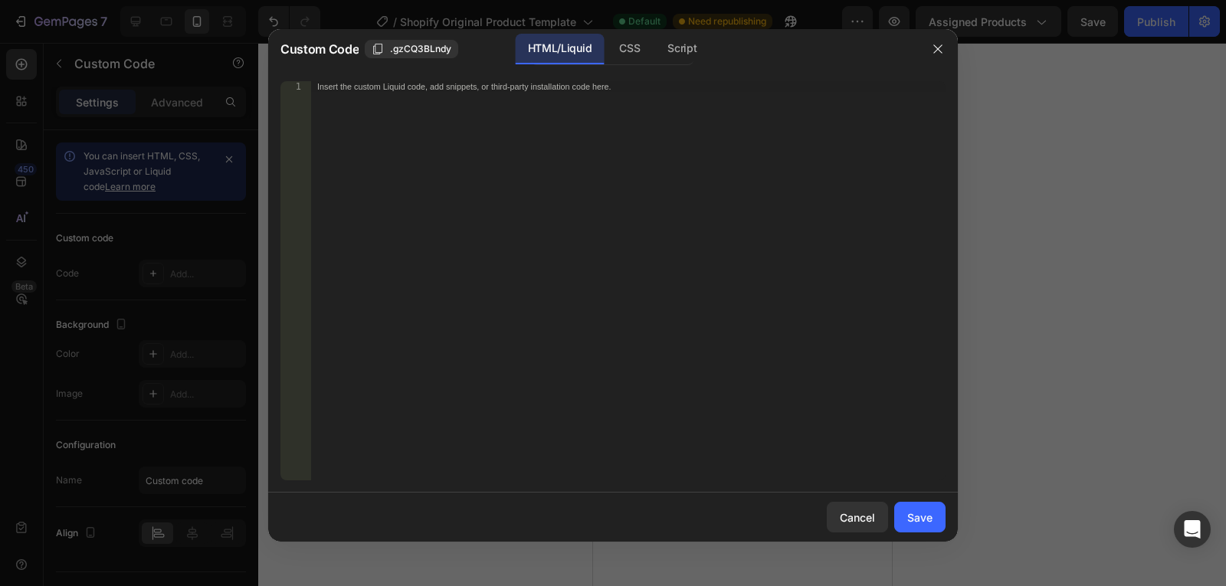
click at [451, 240] on div "Insert the custom Liquid code, add snippets, or third-party installation code h…" at bounding box center [628, 291] width 634 height 421
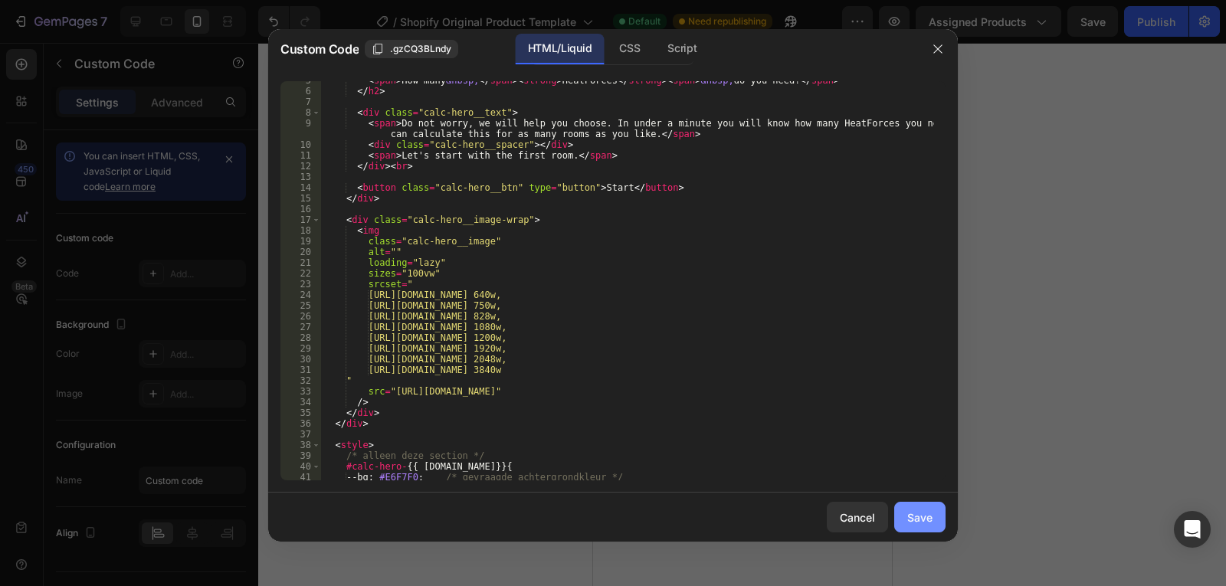
scroll to position [49, 0]
click at [940, 513] on button "Save" at bounding box center [919, 517] width 51 height 31
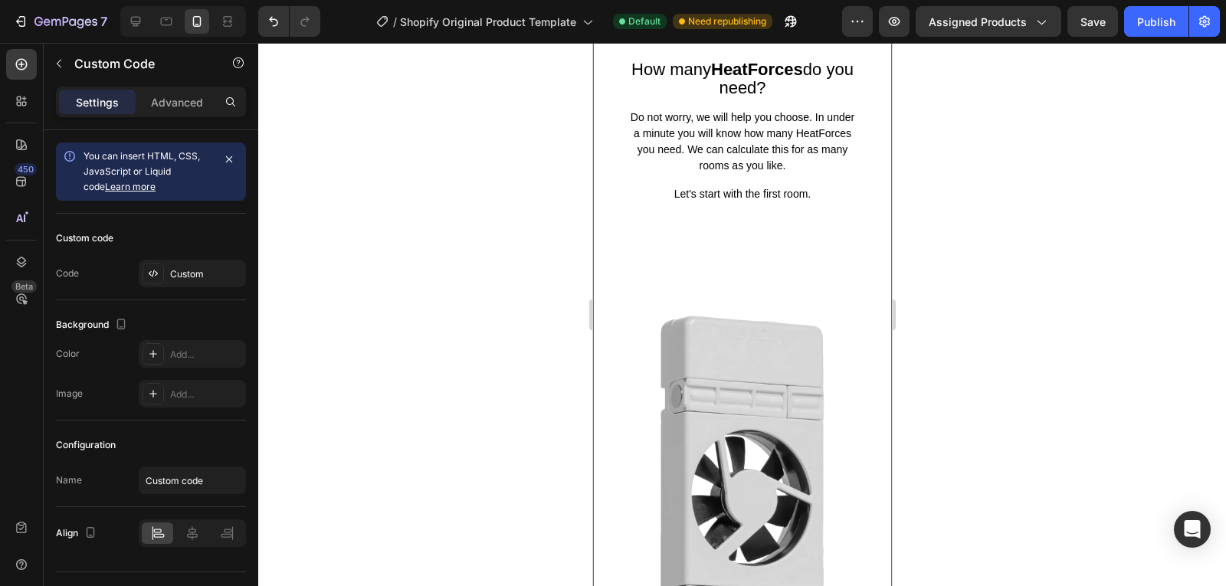
scroll to position [1460, 0]
click at [673, 259] on div "How many HeatForces do you need? Do not worry, we will help you choose. In unde…" at bounding box center [741, 160] width 231 height 200
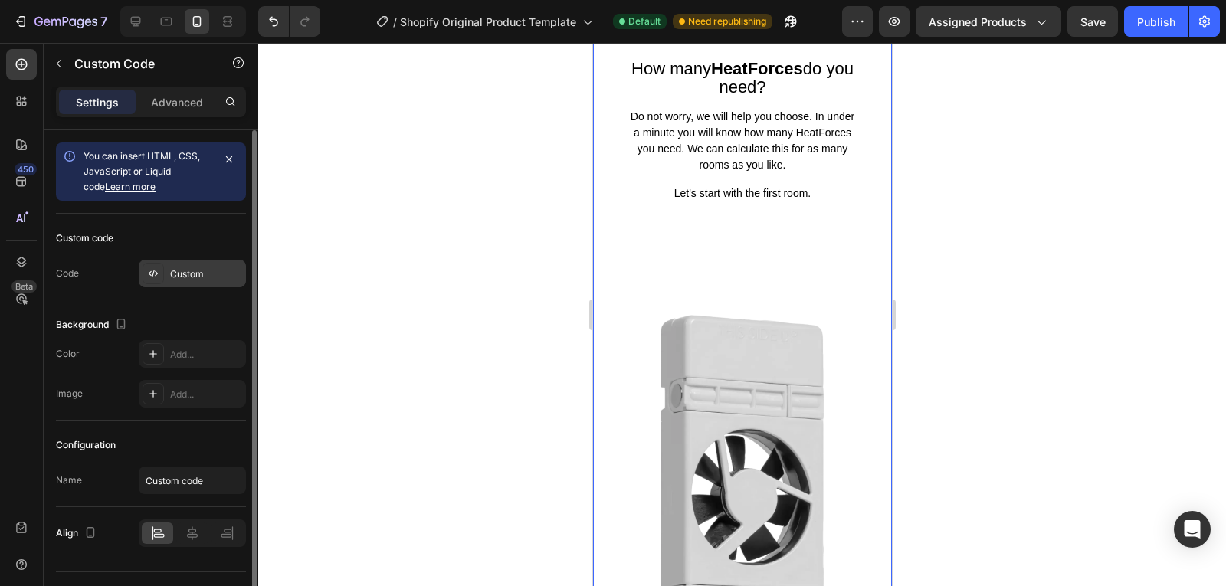
click at [191, 276] on div "Custom" at bounding box center [206, 274] width 72 height 14
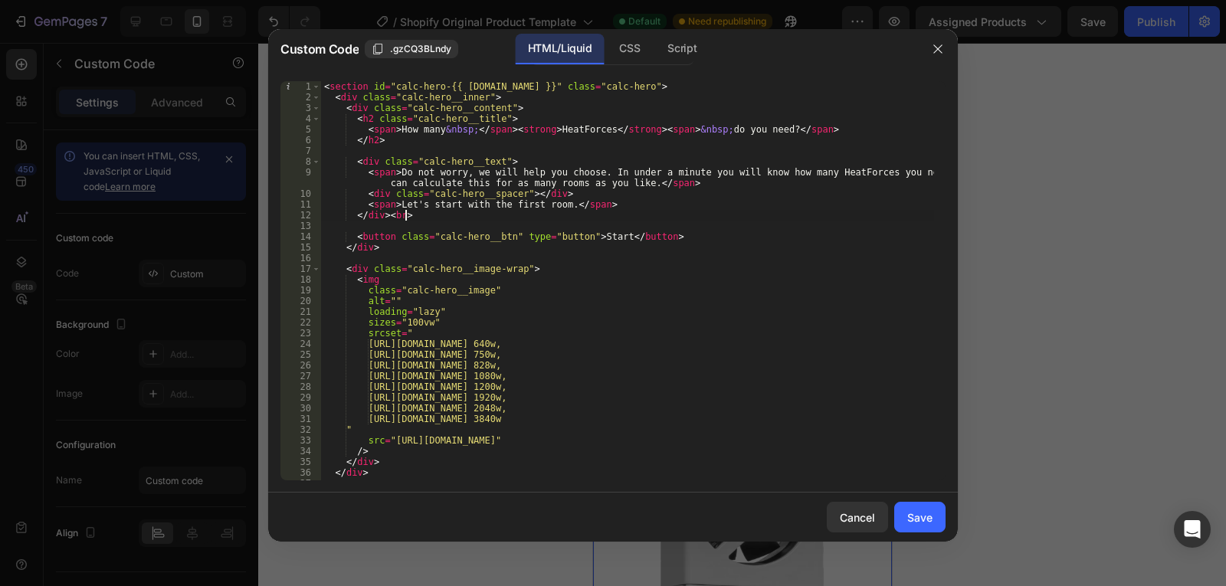
click at [569, 211] on div "< section id = "calc-hero-{{ [DOMAIN_NAME] }}" class = "calc-hero" > < div clas…" at bounding box center [627, 291] width 613 height 421
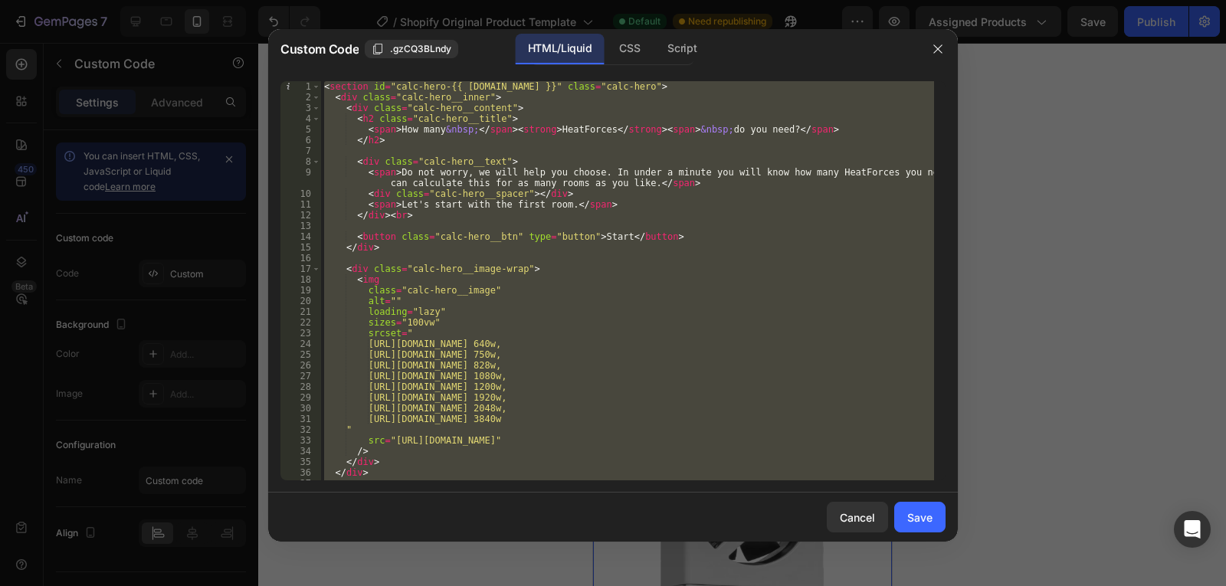
click at [421, 252] on div "< section id = "calc-hero-{{ [DOMAIN_NAME] }}" class = "calc-hero" > < div clas…" at bounding box center [627, 280] width 613 height 399
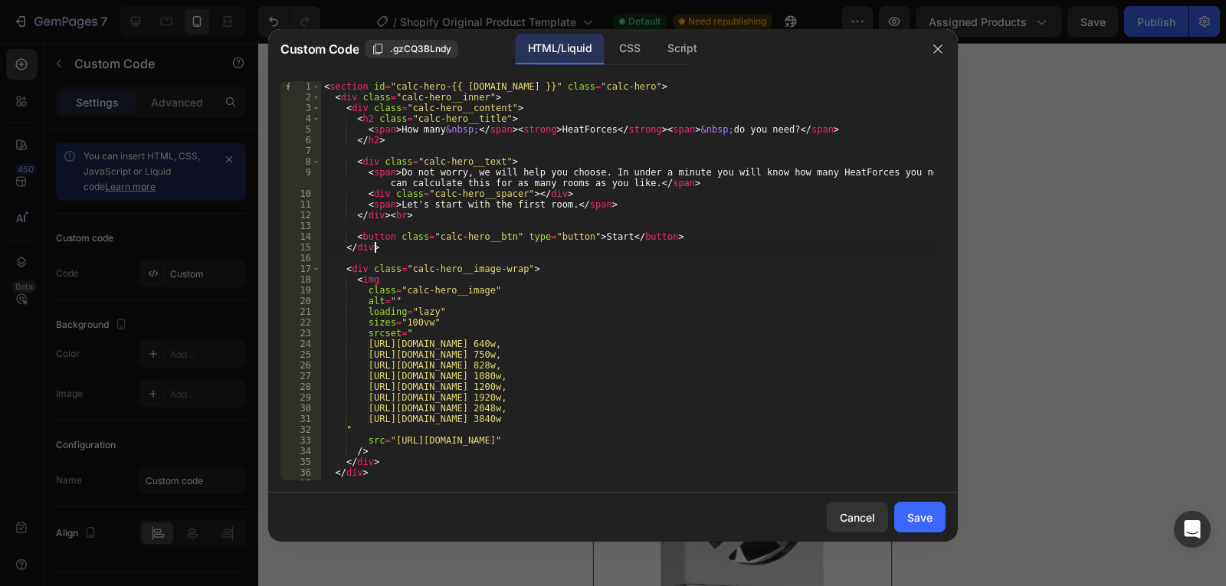
type textarea "</section>"
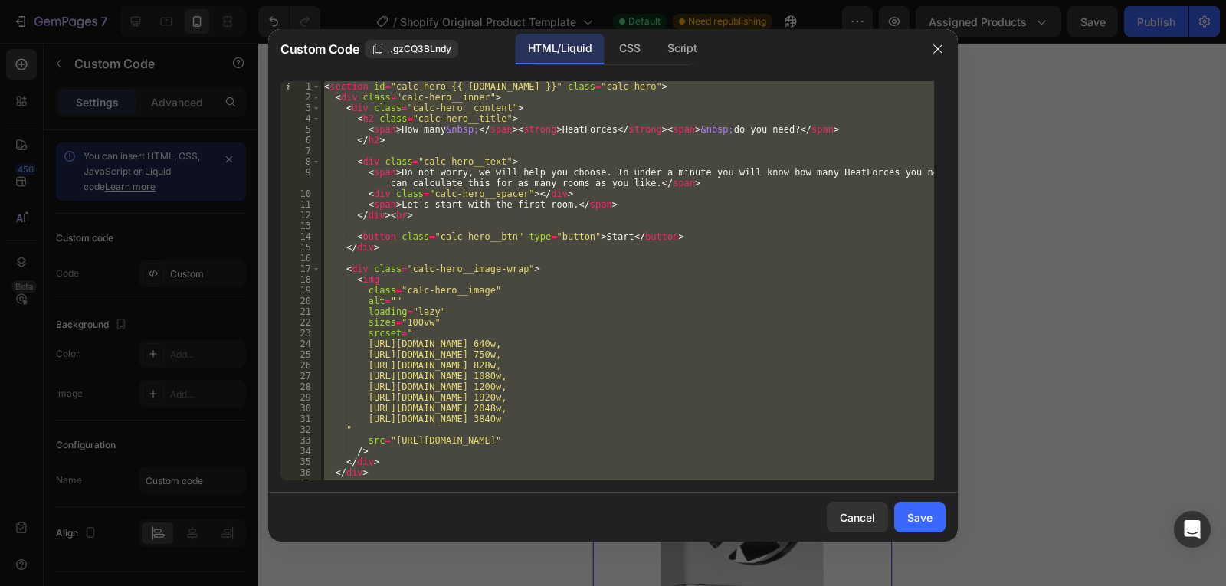
paste textarea
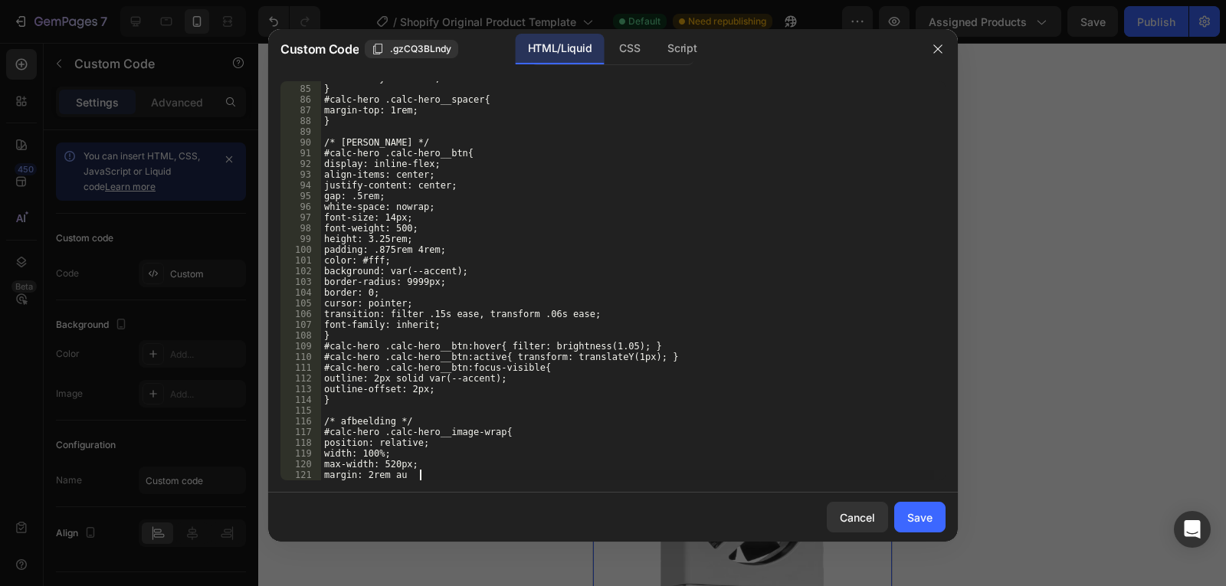
type textarea "max-width: 520px; margin: 2rem au"
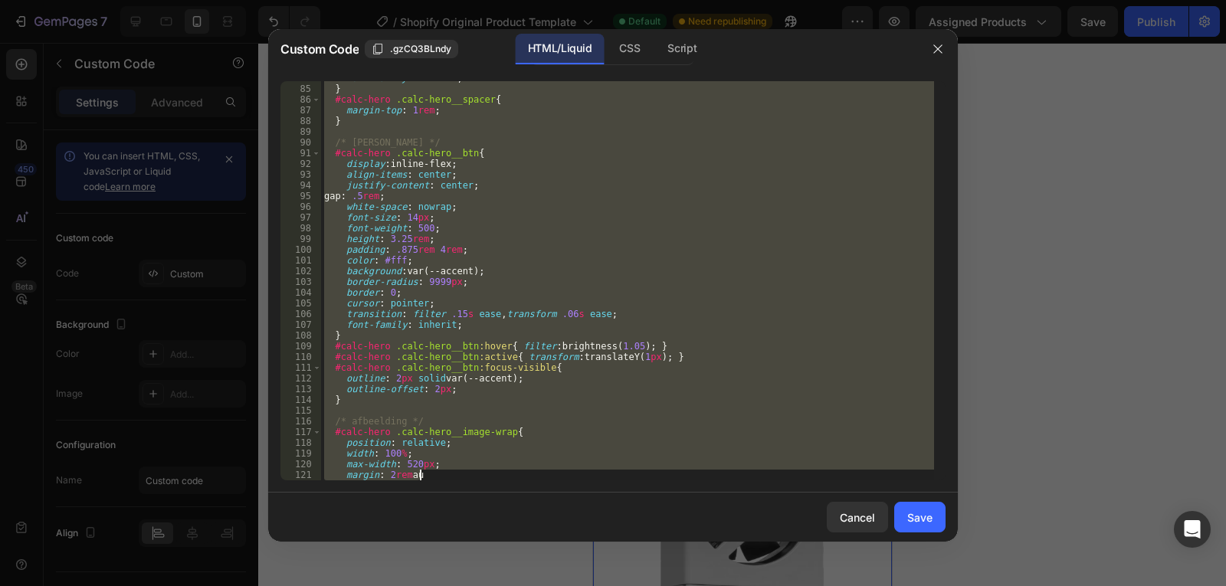
paste textarea
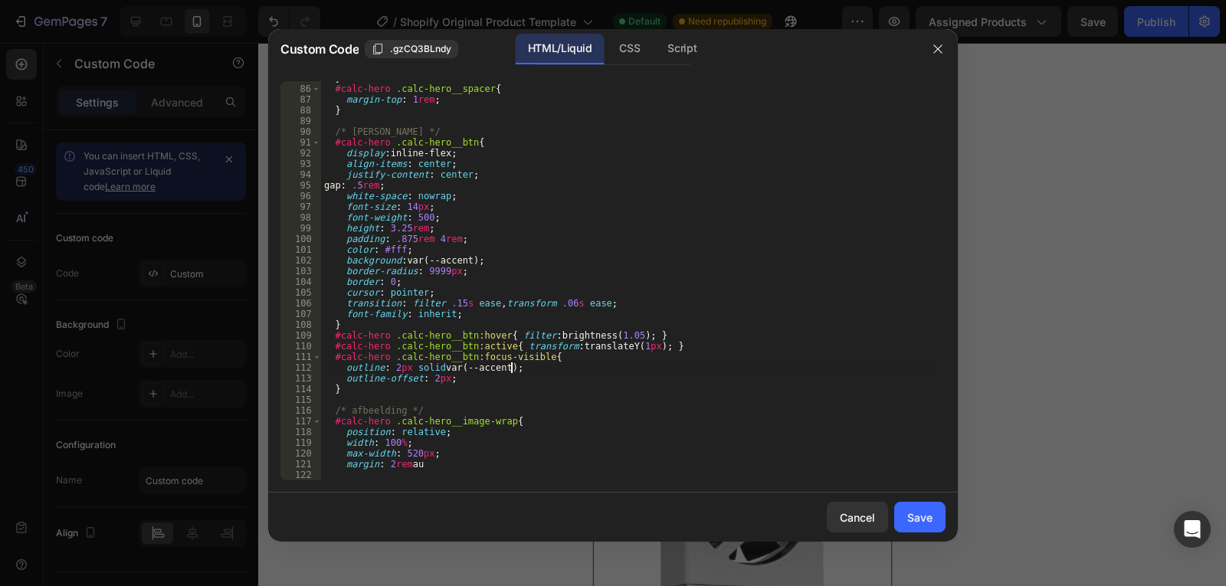
click at [541, 373] on div "} #calc-hero .calc-hero__spacer { margin-top : 1 rem ; } /* [PERSON_NAME] */ #c…" at bounding box center [627, 283] width 613 height 421
type textarea "margin: 2rem au"
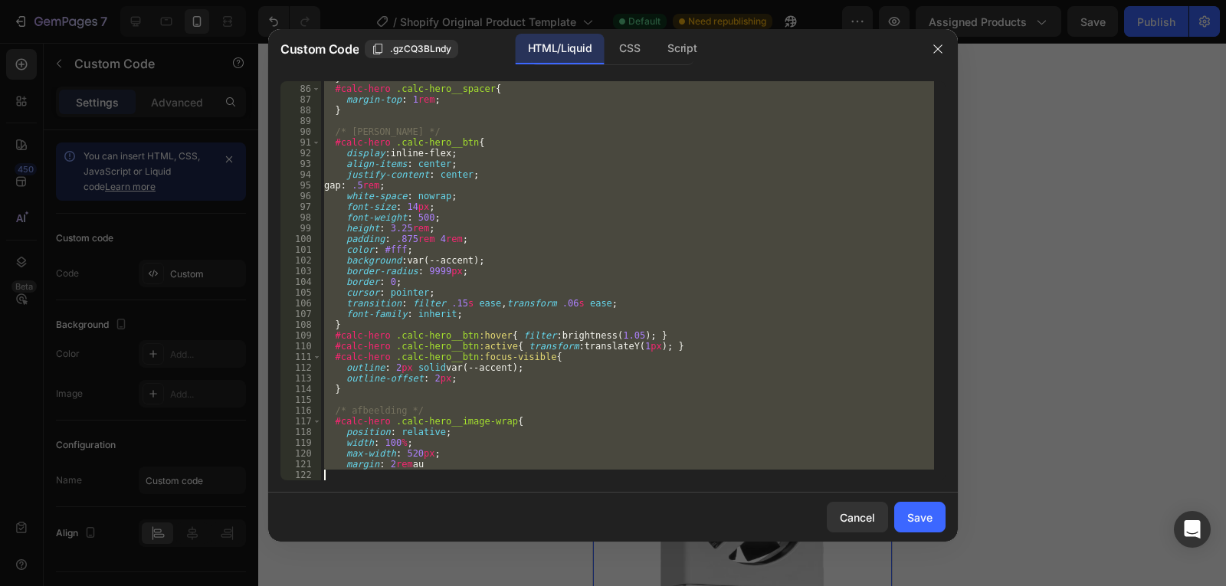
paste textarea
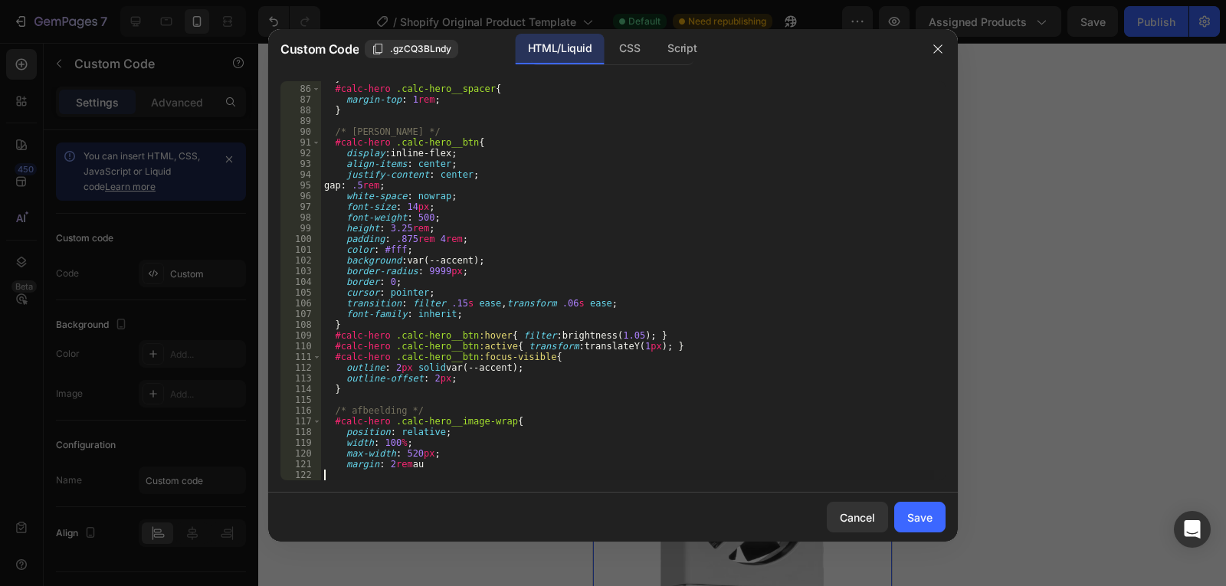
type textarea "margin: 2rem au"
paste textarea
click at [477, 408] on div "} #calc-hero .calc-hero__spacer { margin-top : 1 rem ; } /* [PERSON_NAME] */ #c…" at bounding box center [627, 283] width 613 height 421
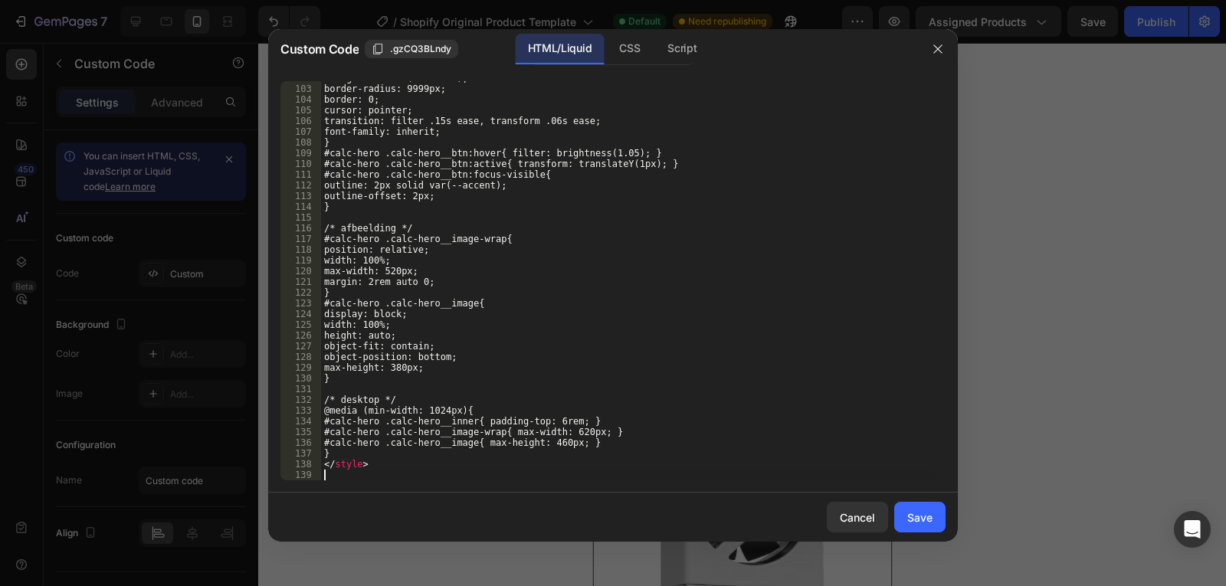
scroll to position [1103, 0]
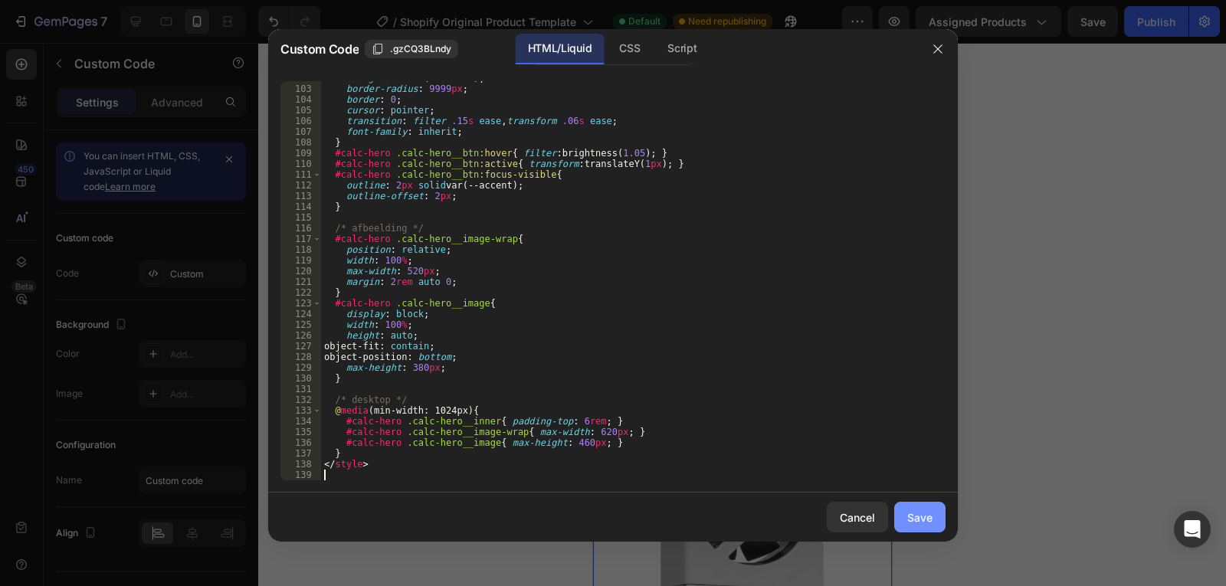
click at [918, 515] on div "Save" at bounding box center [919, 518] width 25 height 16
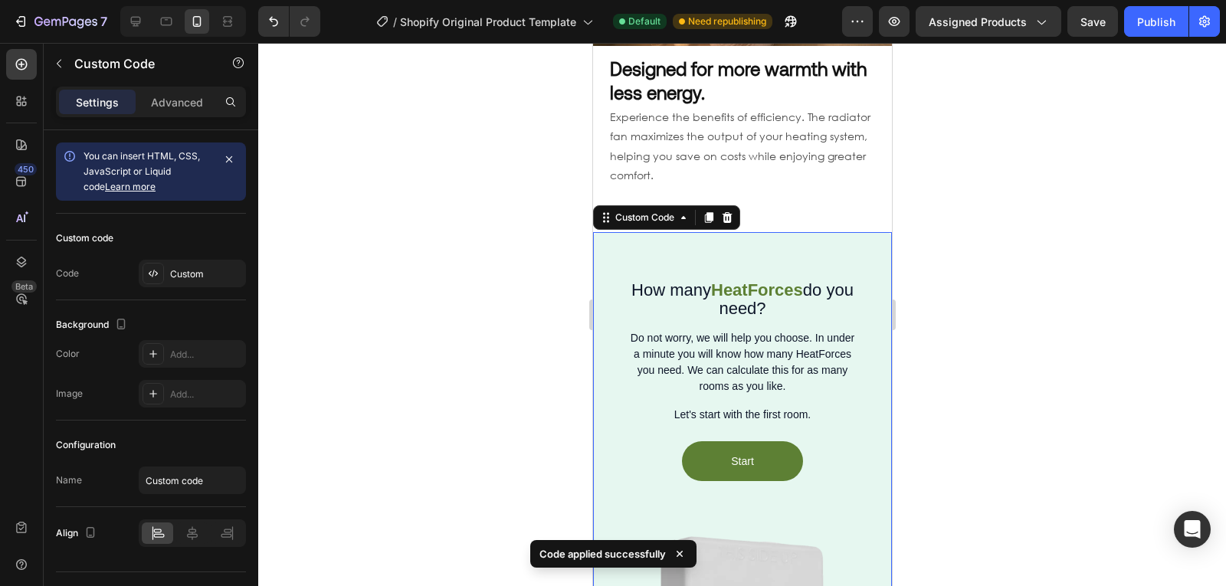
scroll to position [1111, 0]
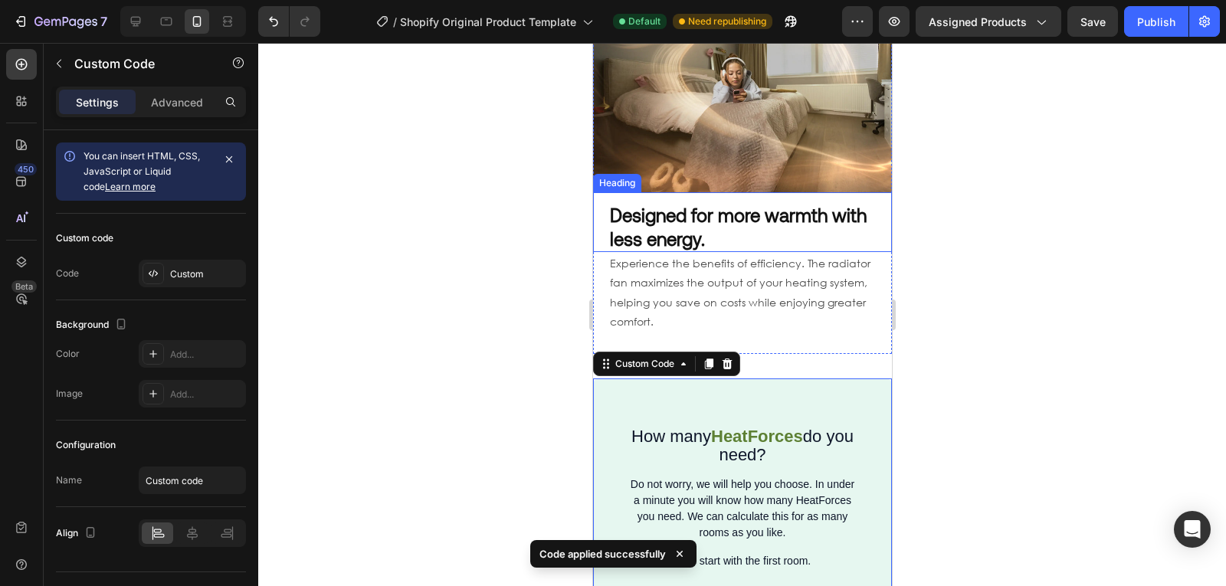
click at [773, 216] on h2 "Designed for more warmth with less energy." at bounding box center [742, 227] width 268 height 51
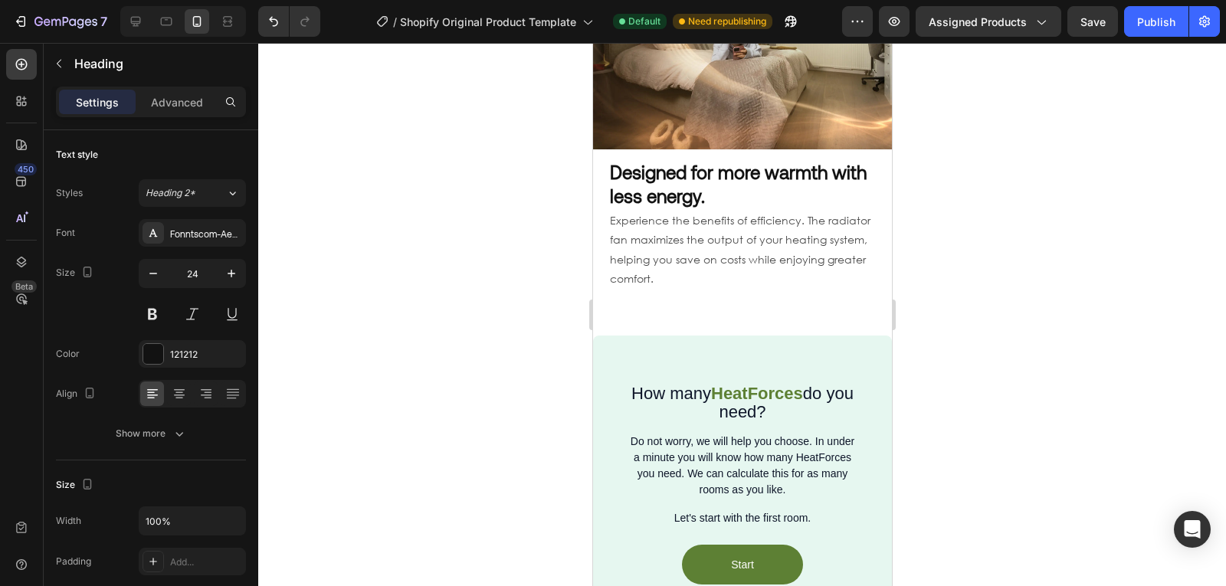
scroll to position [1156, 0]
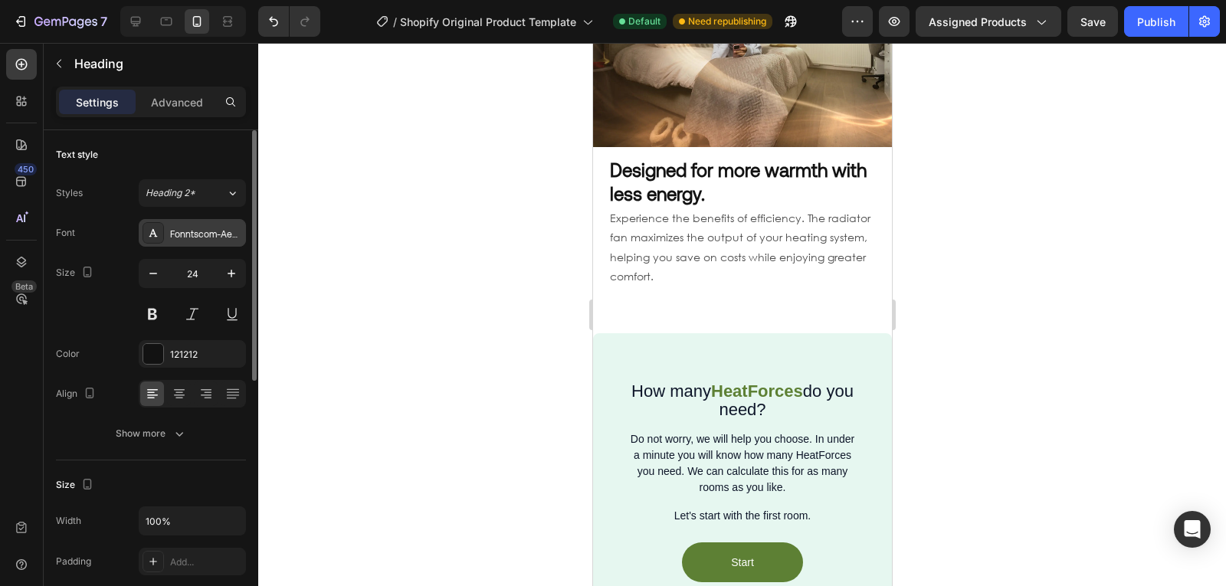
click at [217, 236] on div "Fonntscom-Aeonik-Regular" at bounding box center [206, 234] width 72 height 14
click at [670, 167] on strong "Designed for more warmth with less energy." at bounding box center [737, 182] width 257 height 46
click at [467, 221] on div at bounding box center [742, 314] width 968 height 543
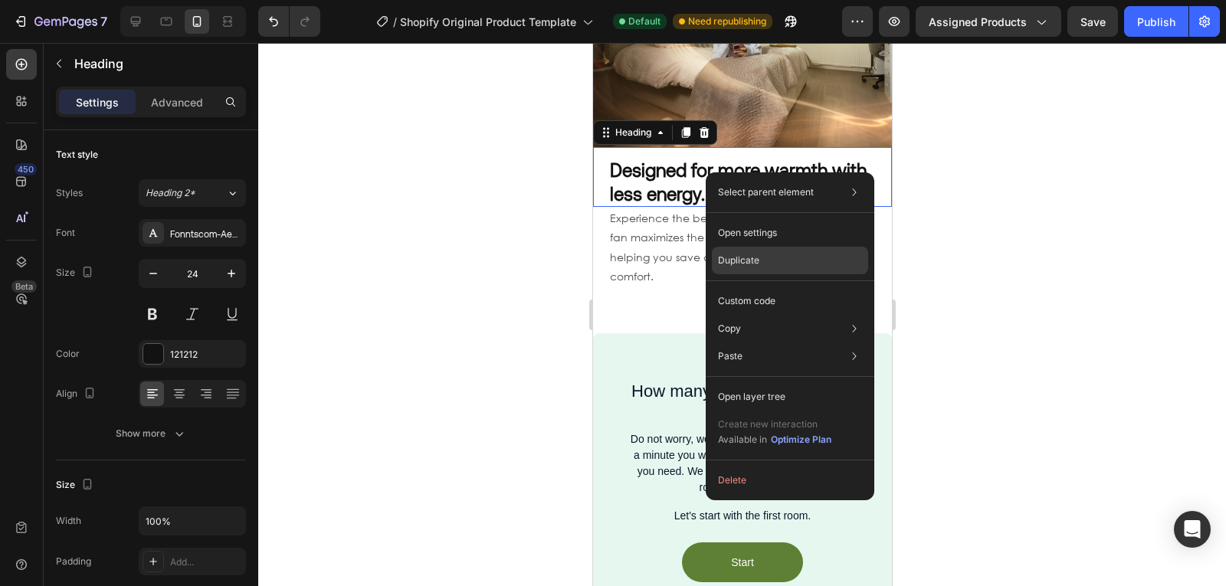
click at [759, 287] on div "Duplicate" at bounding box center [790, 301] width 156 height 28
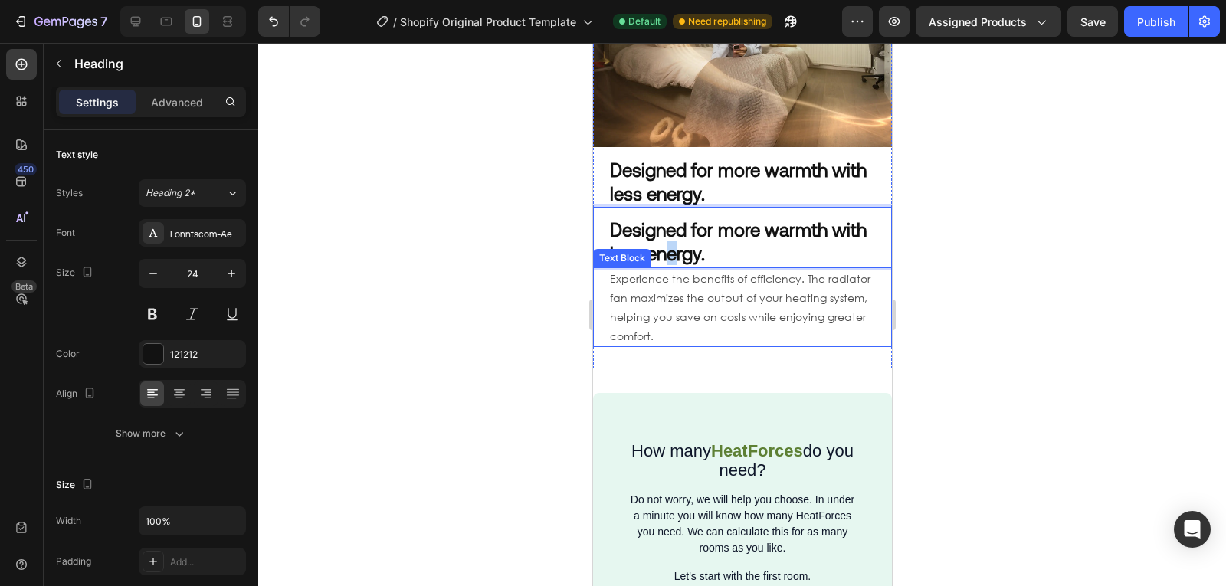
drag, startPoint x: 706, startPoint y: 225, endPoint x: 720, endPoint y: 255, distance: 33.2
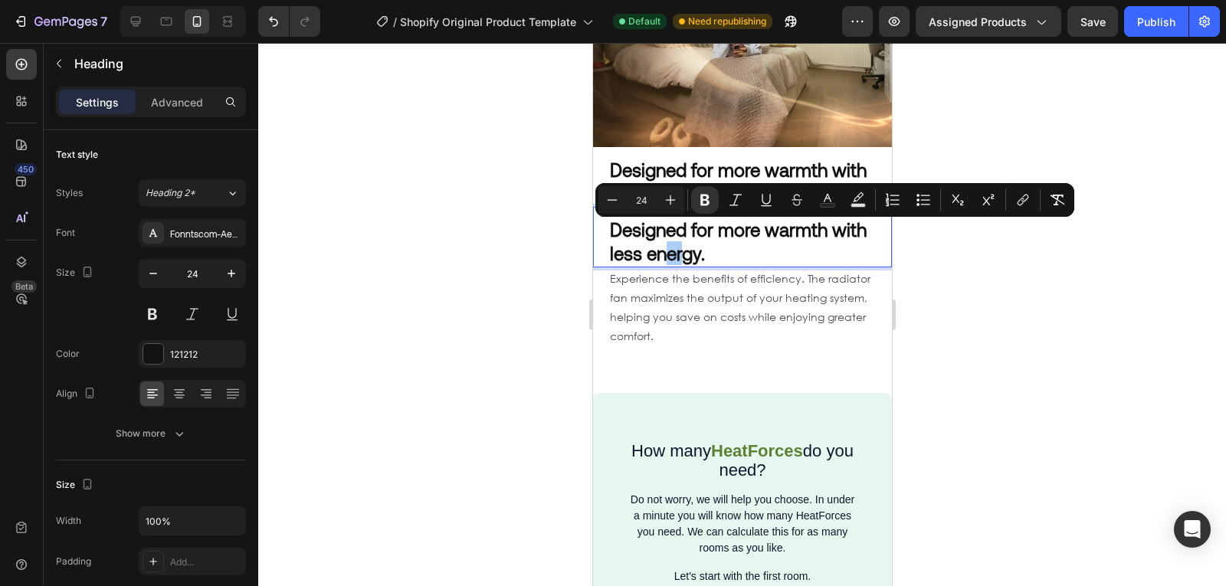
click at [960, 270] on div at bounding box center [742, 314] width 968 height 543
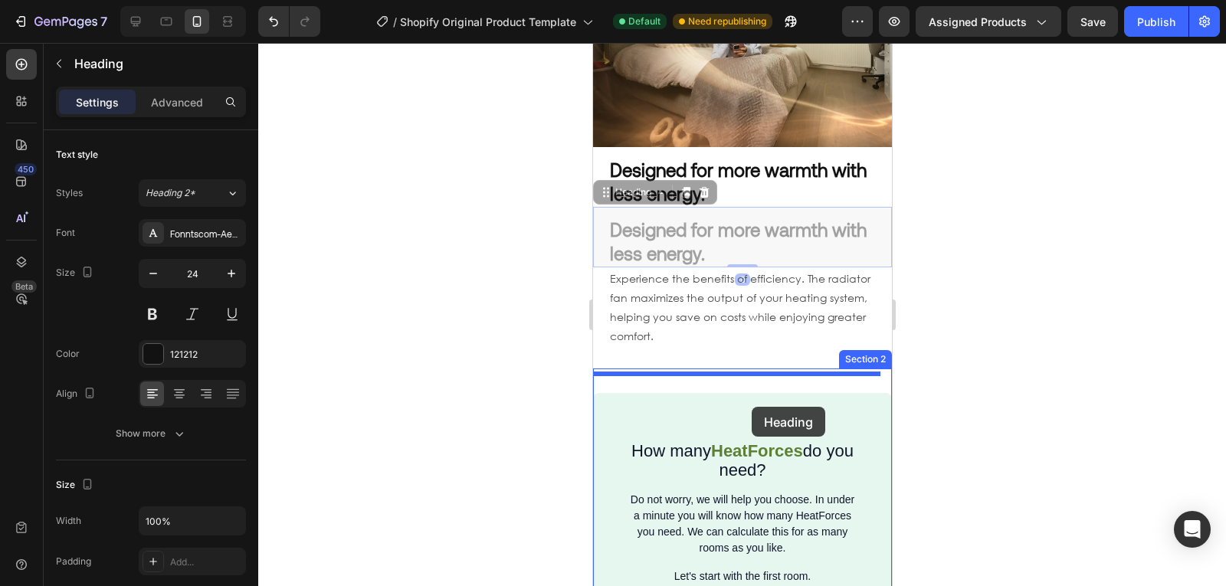
drag, startPoint x: 772, startPoint y: 234, endPoint x: 751, endPoint y: 407, distance: 174.5
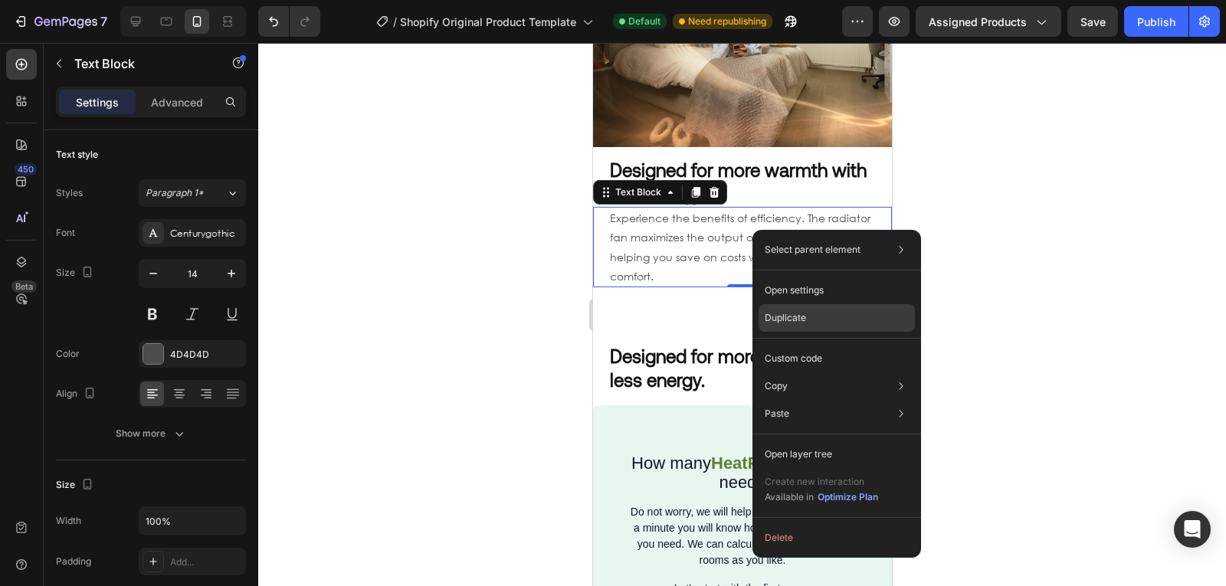
click at [808, 345] on div "Duplicate" at bounding box center [837, 359] width 156 height 28
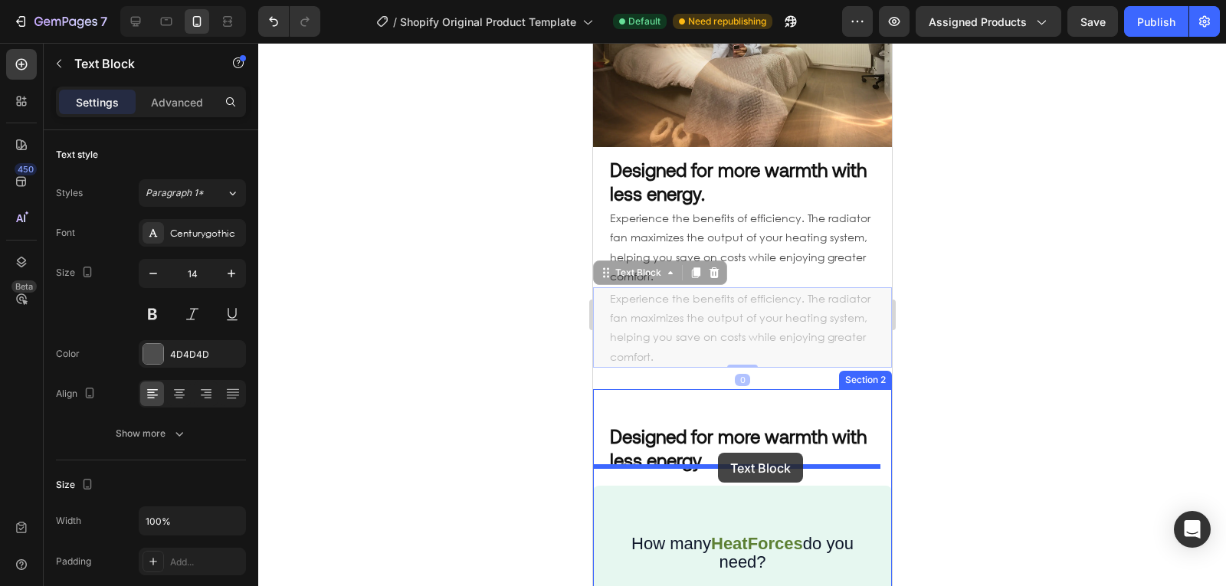
drag, startPoint x: 703, startPoint y: 295, endPoint x: 719, endPoint y: 456, distance: 161.7
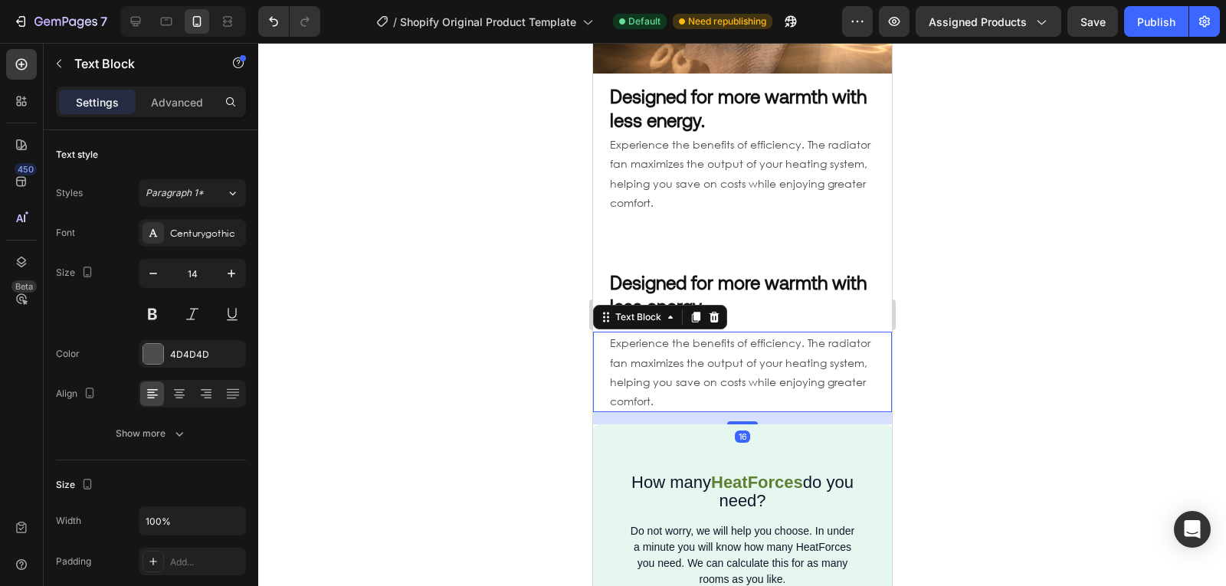
scroll to position [1235, 0]
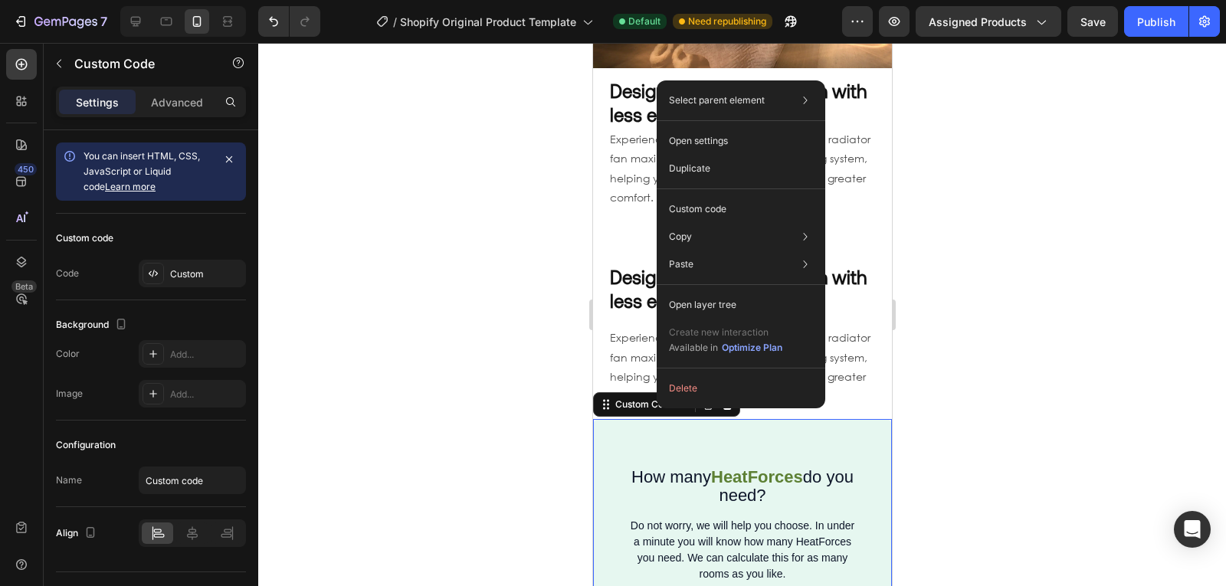
click at [640, 467] on span "How many" at bounding box center [671, 476] width 80 height 19
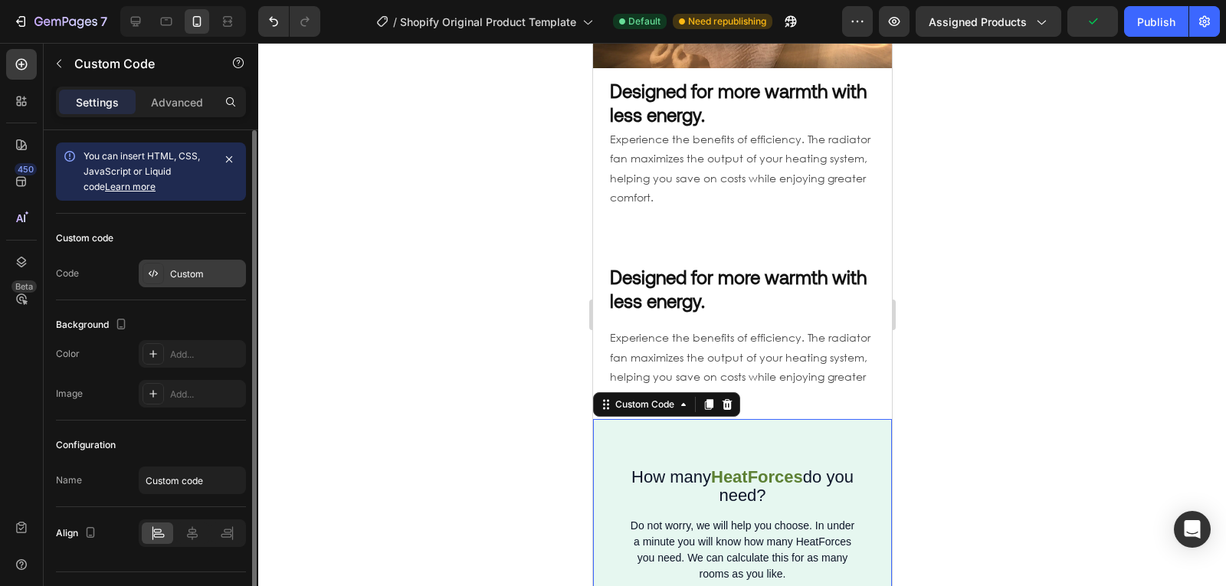
drag, startPoint x: 173, startPoint y: 278, endPoint x: 145, endPoint y: 279, distance: 28.4
click at [145, 279] on div at bounding box center [153, 273] width 21 height 21
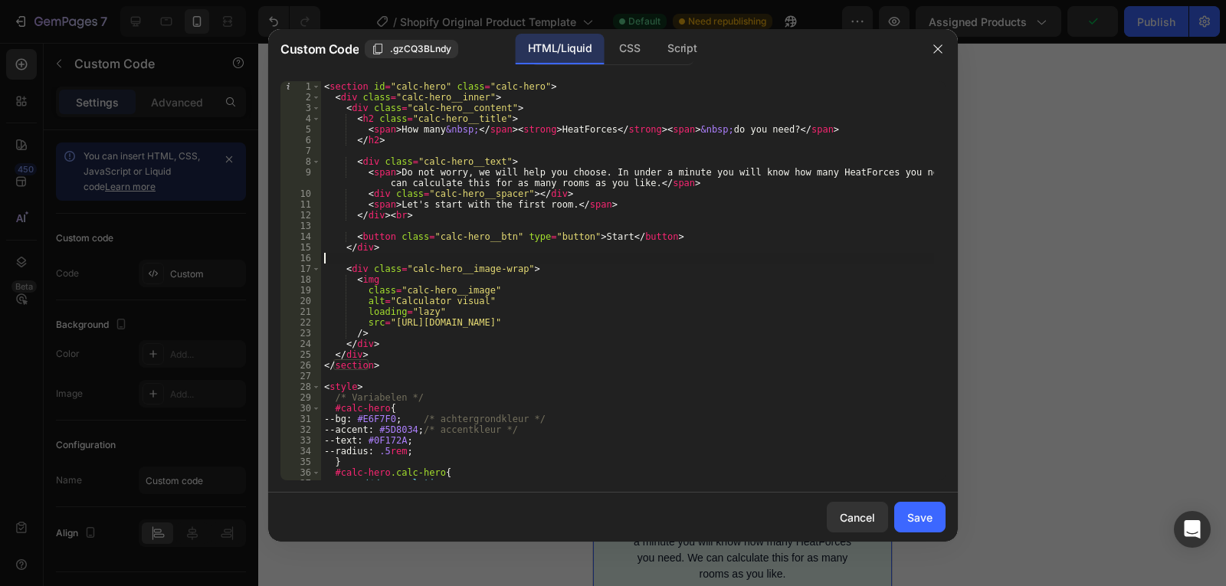
click at [462, 261] on div "< section id = "calc-hero" class = "calc-hero" > < div class = "calc-hero__inne…" at bounding box center [627, 291] width 613 height 421
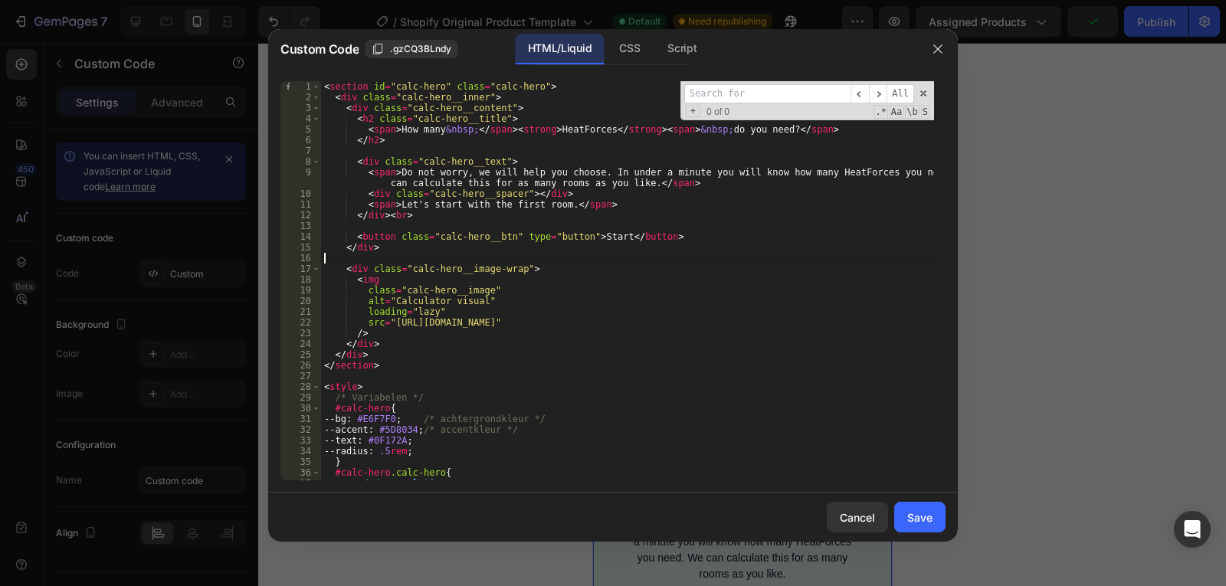
click at [462, 261] on div "< section id = "calc-hero" class = "calc-hero" > < div class = "calc-hero__inne…" at bounding box center [627, 291] width 613 height 421
type textarea "background"
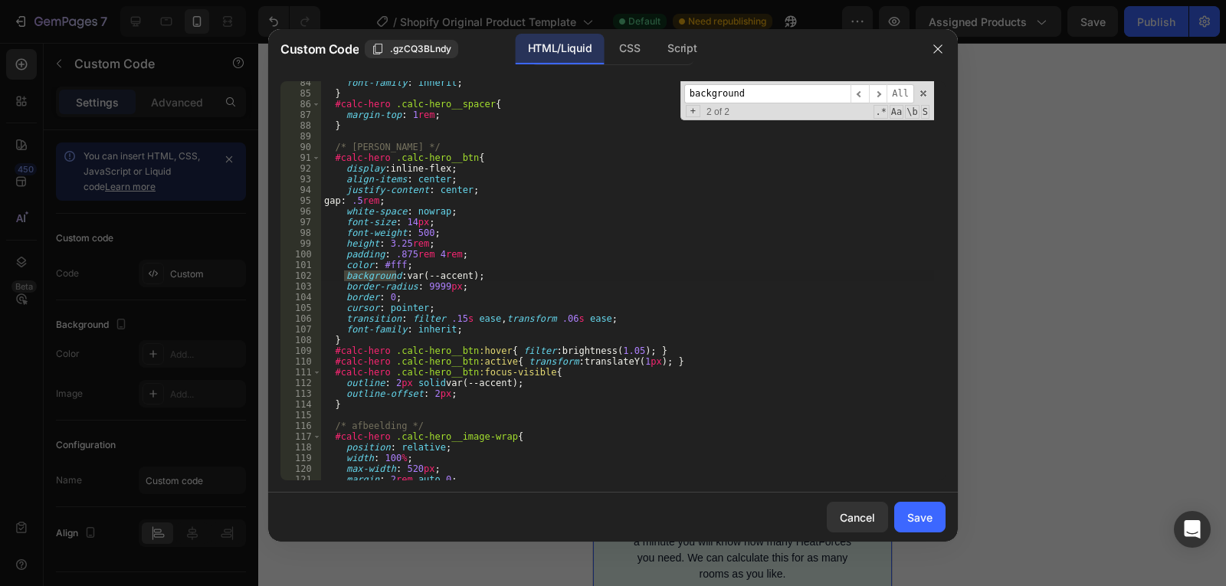
scroll to position [241, 0]
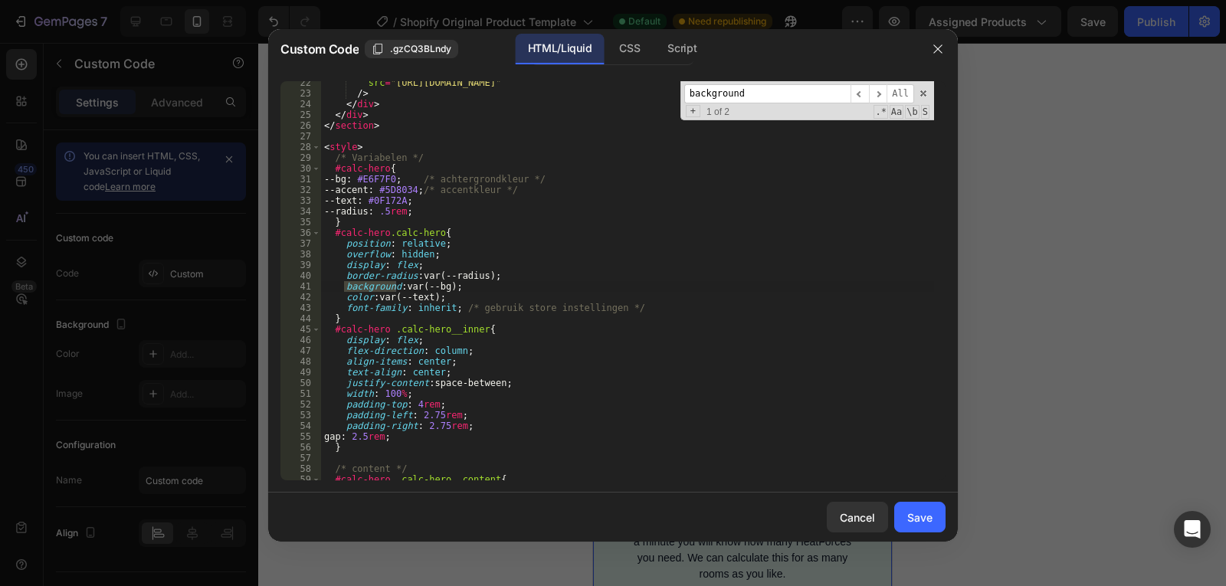
type input "background"
type textarea "--bg: #E6F7F0; /* achtergrondkleur */"
click at [390, 174] on div "src = "[URL][DOMAIN_NAME]" /> </ div > </ div > </ section > < style > /* Varia…" at bounding box center [627, 287] width 613 height 421
click at [844, 520] on div "Cancel" at bounding box center [857, 518] width 35 height 16
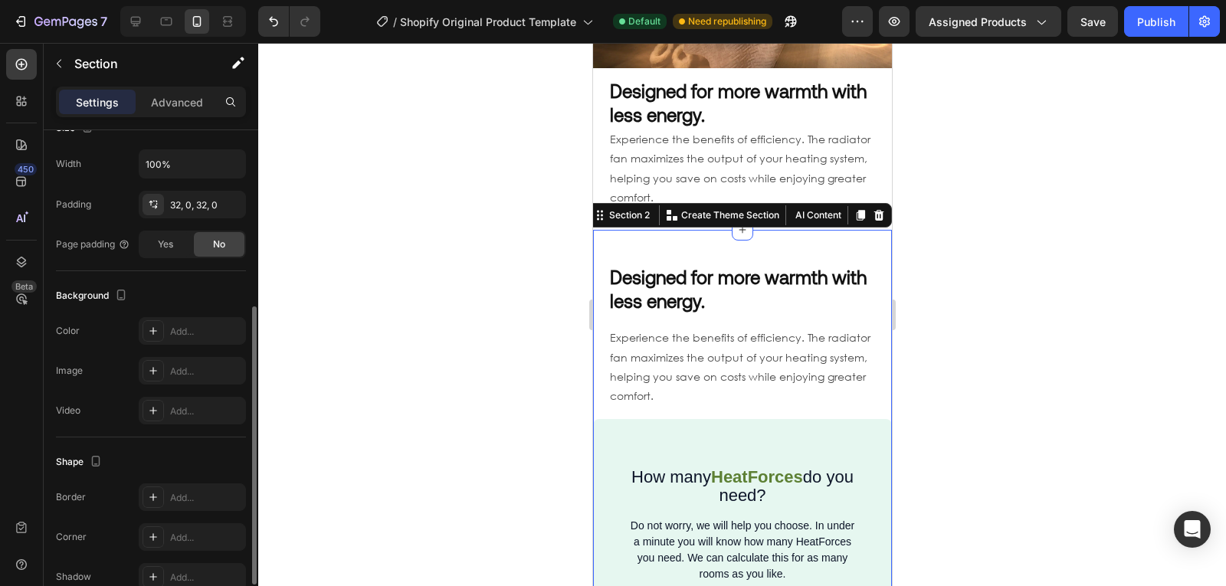
scroll to position [316, 0]
click at [208, 329] on div "Add..." at bounding box center [206, 333] width 72 height 14
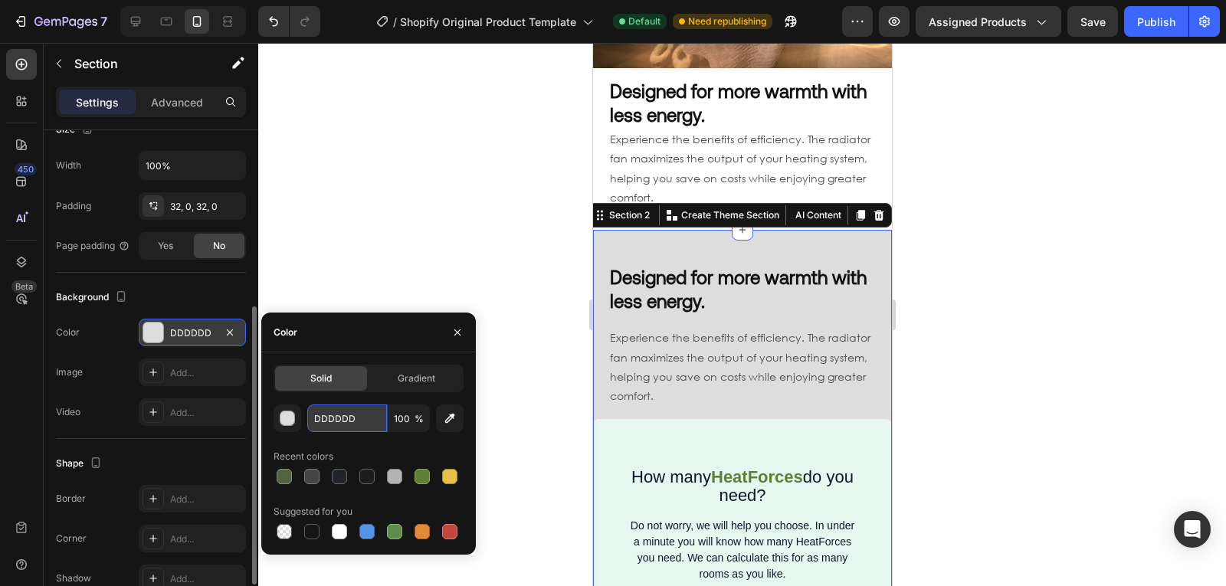
click at [336, 420] on input "DDDDDD" at bounding box center [347, 419] width 80 height 28
paste input "E6F7F0"
type input "E6F7F0"
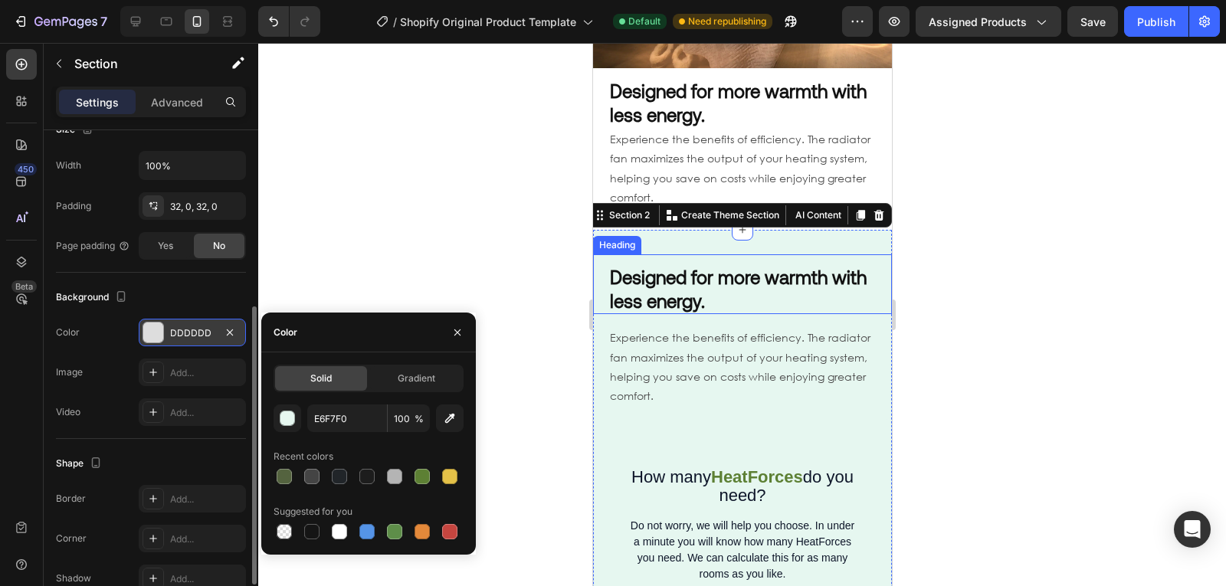
click at [690, 266] on strong "Designed for more warmth with less energy." at bounding box center [737, 289] width 257 height 46
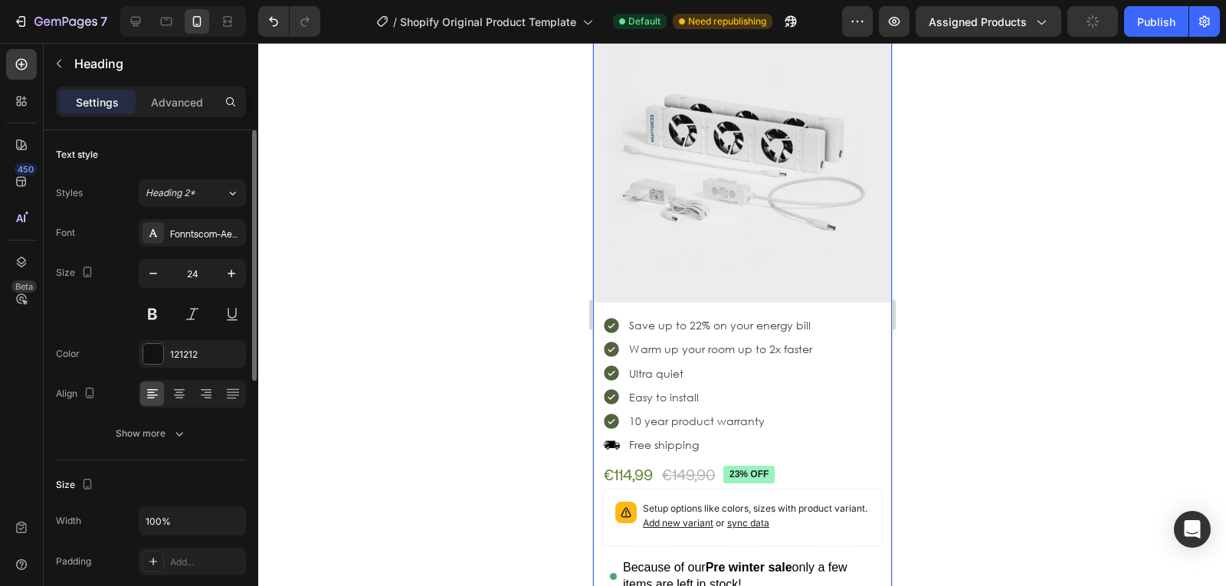
scroll to position [331, 0]
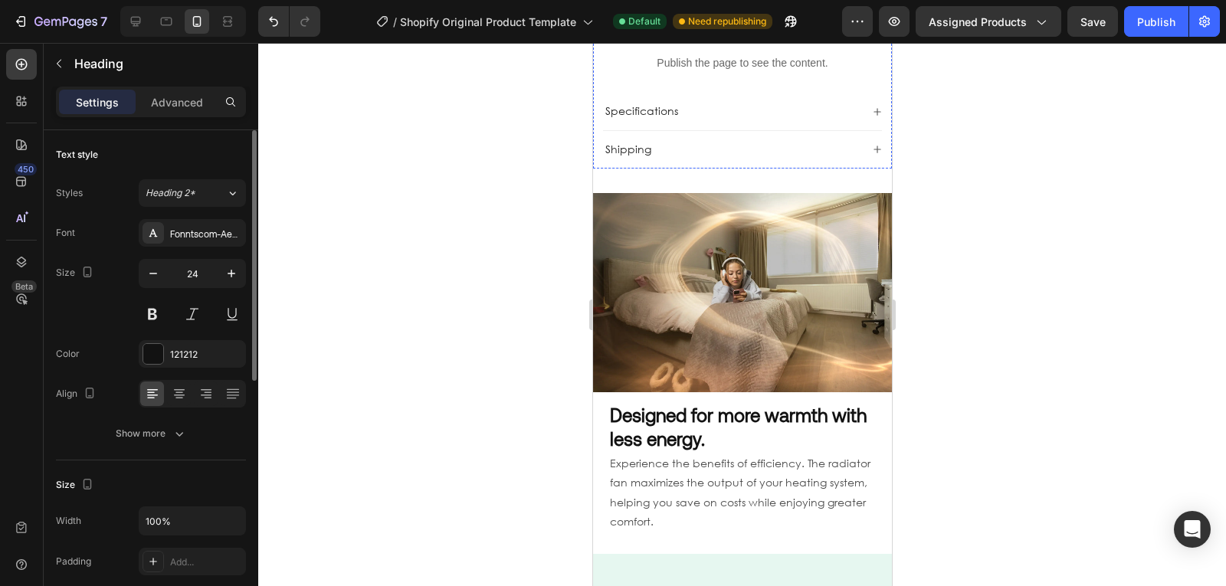
click at [713, 404] on strong "Designed for more warmth with less energy." at bounding box center [737, 427] width 257 height 46
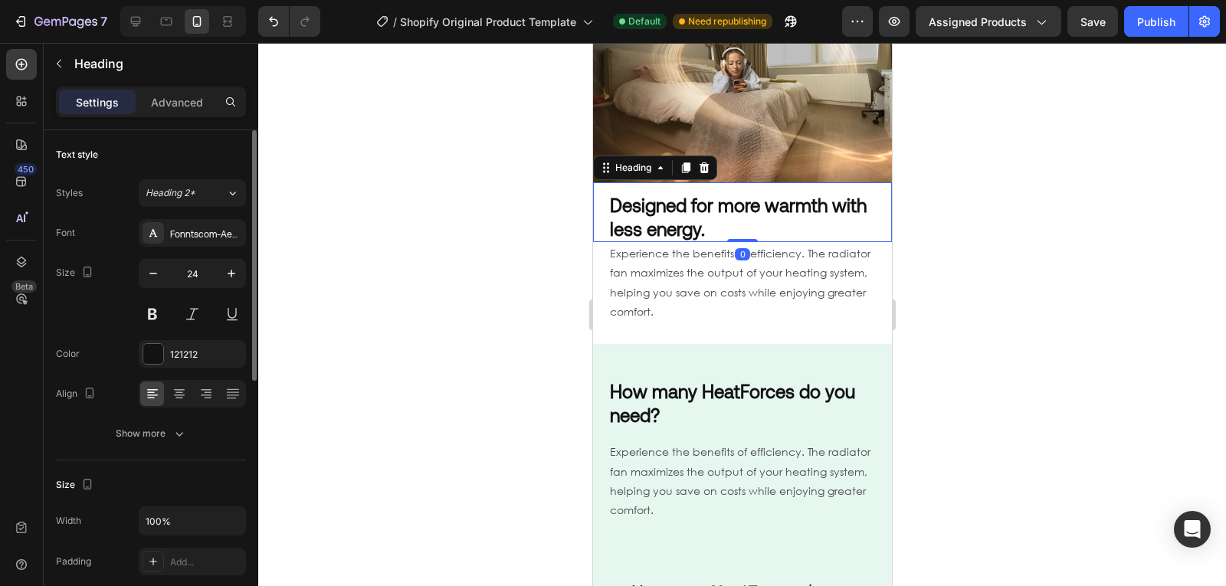
scroll to position [1311, 0]
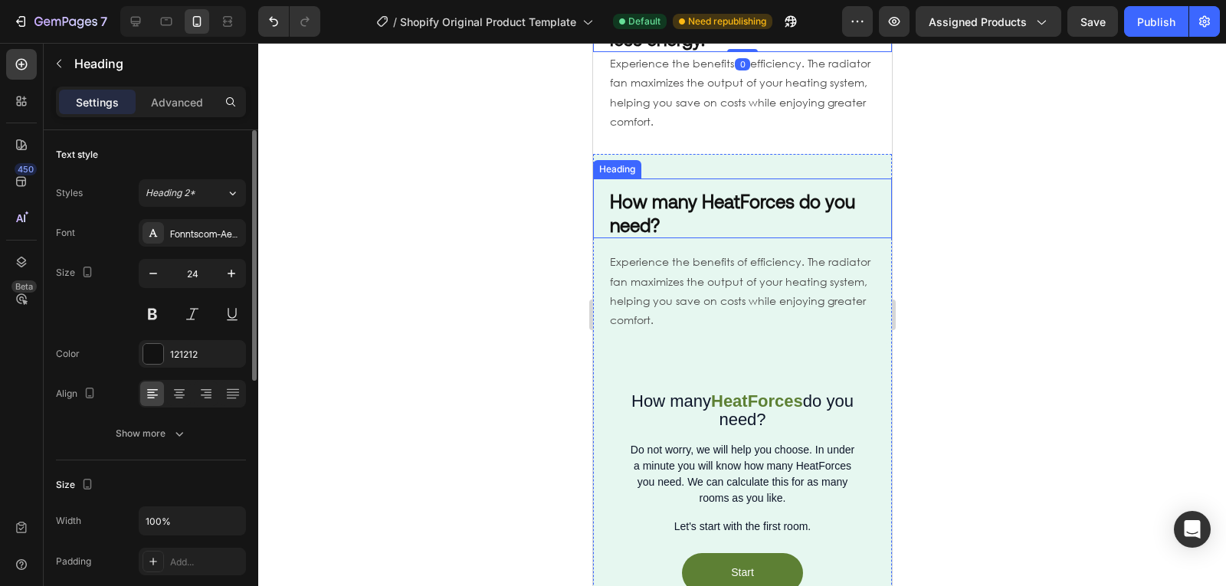
click at [728, 190] on strong "How many HeatForces do you need?" at bounding box center [731, 213] width 245 height 46
click at [732, 190] on strong "How many HeatForces do you need?" at bounding box center [731, 213] width 245 height 46
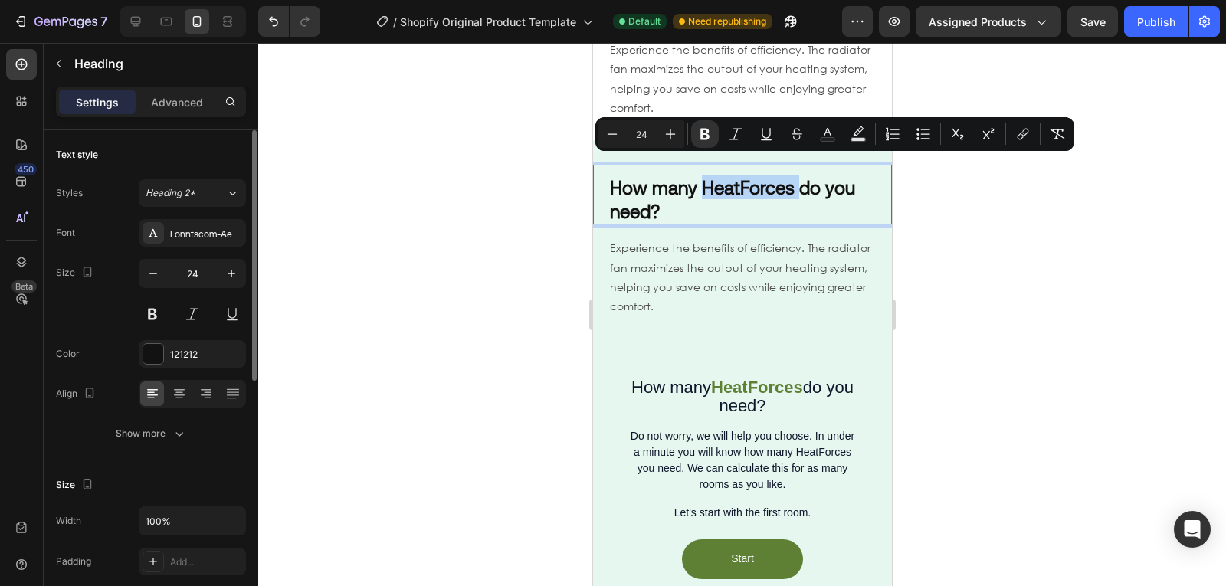
scroll to position [1389, 0]
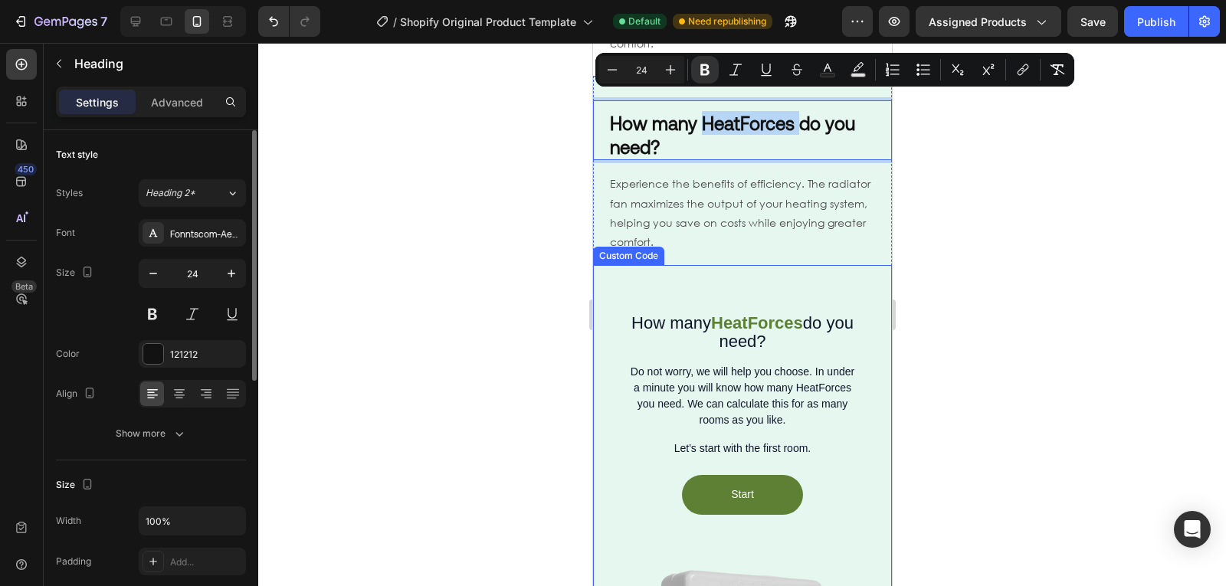
click at [685, 313] on span "How many" at bounding box center [671, 322] width 80 height 19
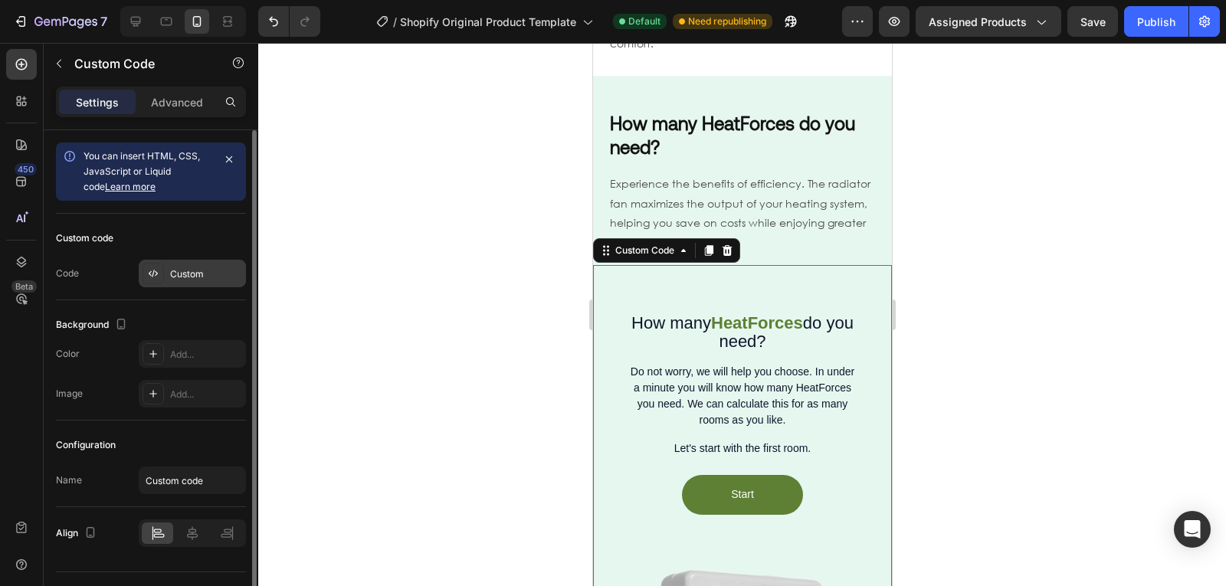
click at [194, 276] on div "Custom" at bounding box center [206, 274] width 72 height 14
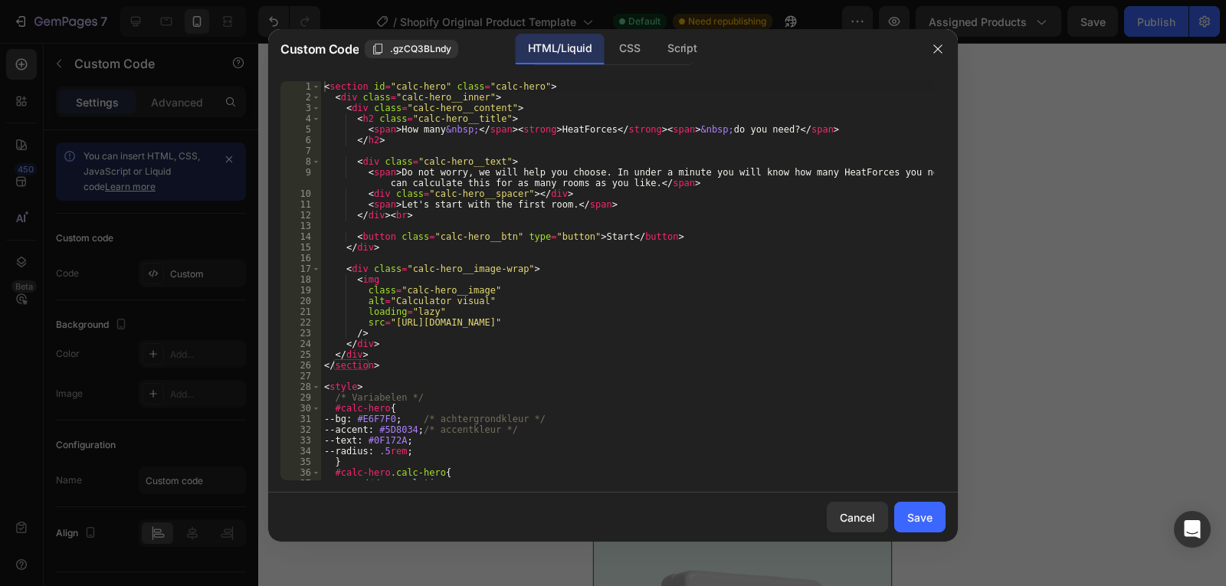
type textarea "class="calc-hero__image""
click at [477, 287] on div "< section id = "calc-hero" class = "calc-hero" > < div class = "calc-hero__inne…" at bounding box center [627, 291] width 613 height 421
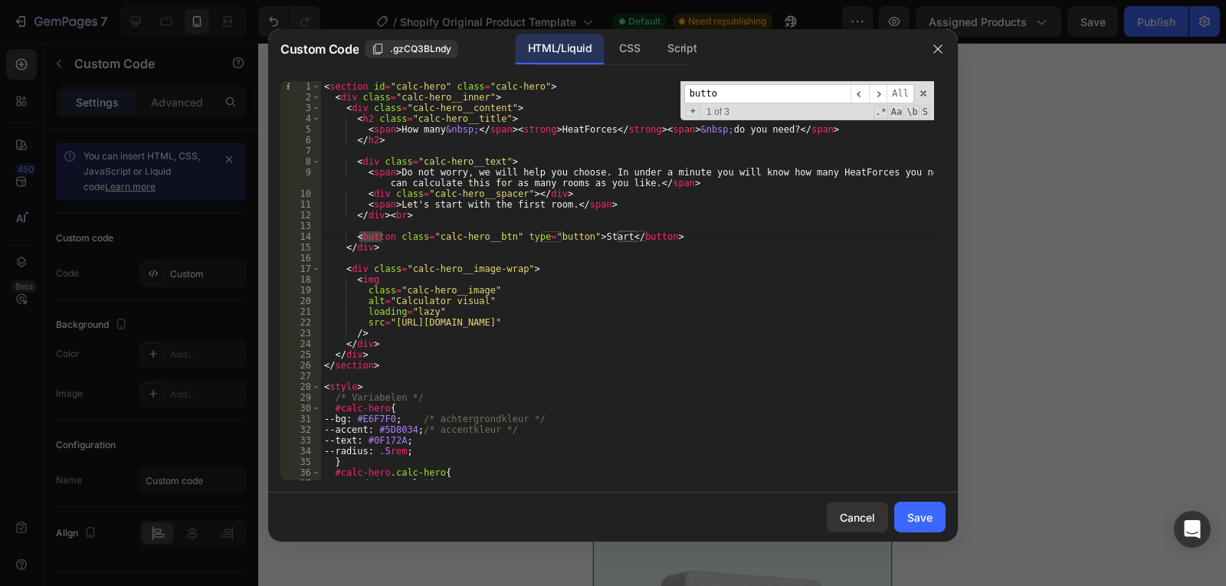
type input "button"
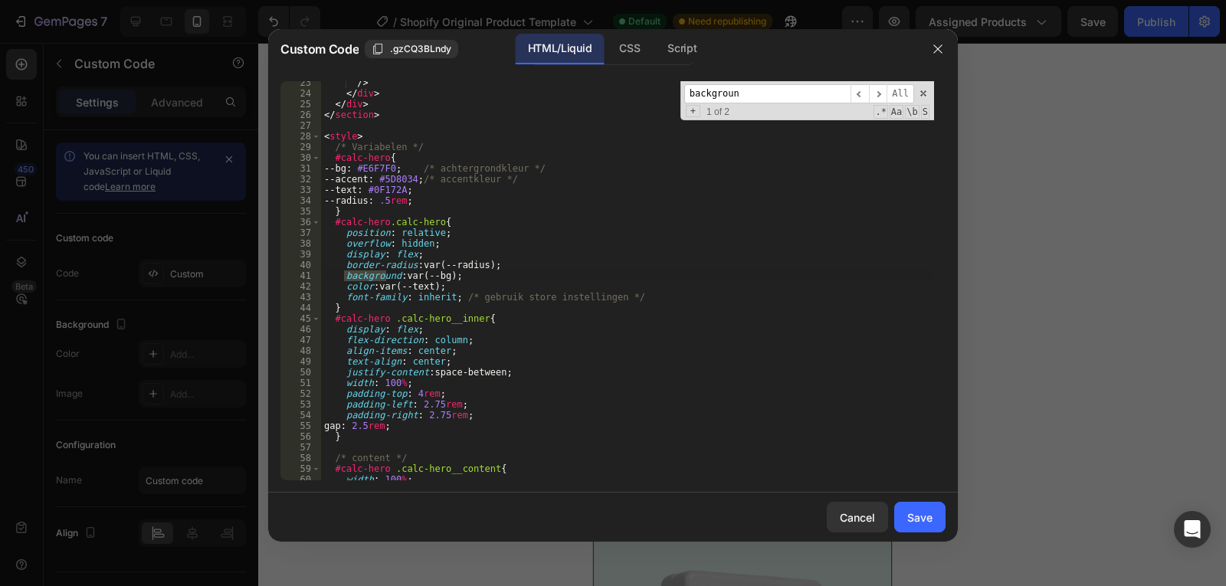
type input "background"
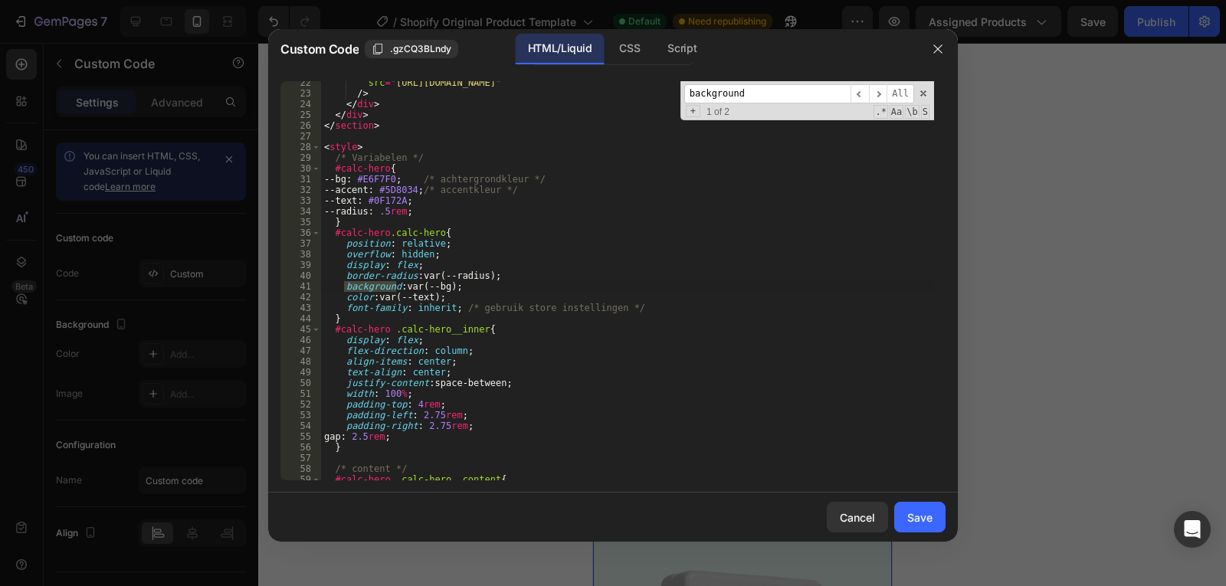
scroll to position [241, 0]
type textarea "--accent: #5D8034;/* accentkleur */"
click at [405, 188] on div "src = "[URL][DOMAIN_NAME]" /> </ div > </ div > </ section > < style > /* Varia…" at bounding box center [627, 287] width 613 height 421
click at [935, 56] on button "button" at bounding box center [938, 49] width 25 height 25
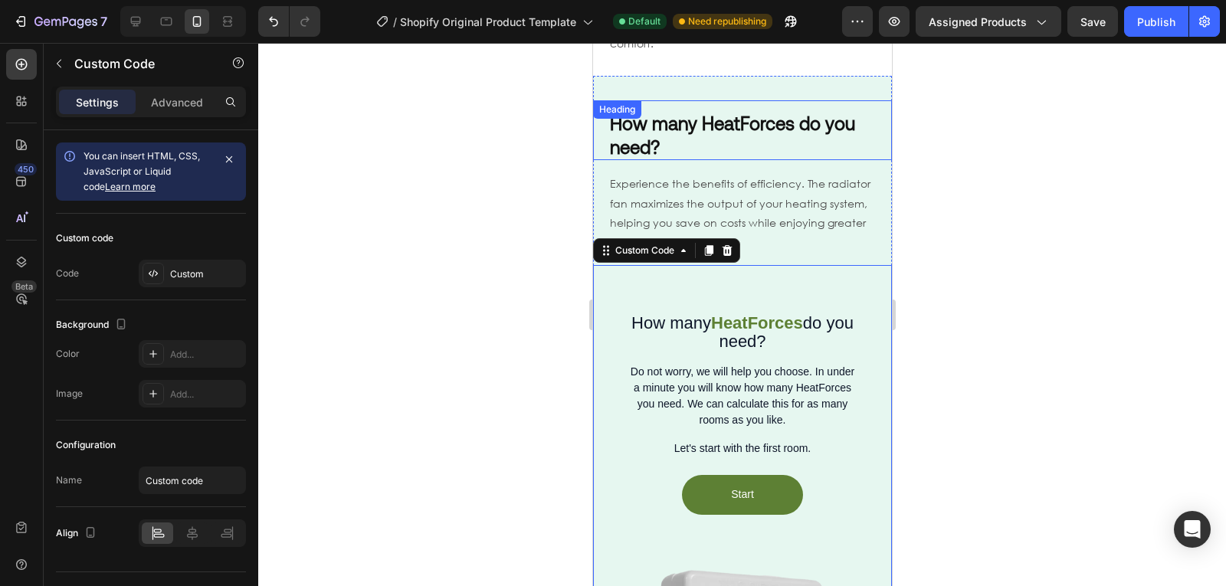
click at [758, 112] on strong "How many HeatForces do you need?" at bounding box center [731, 135] width 245 height 46
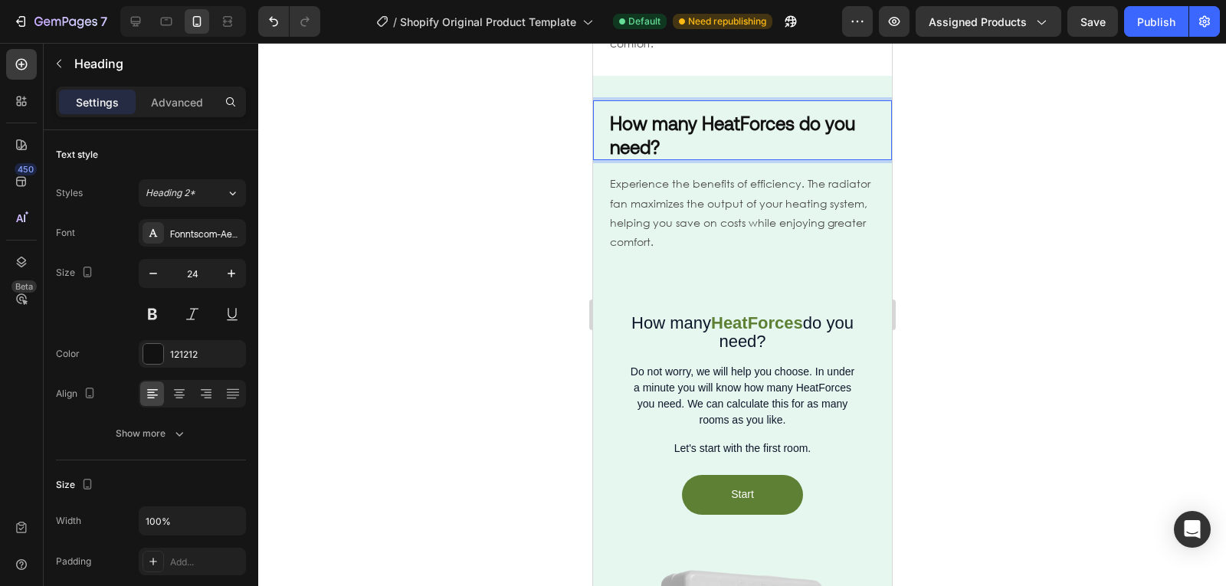
click at [738, 112] on strong "How many HeatForces do you need?" at bounding box center [731, 135] width 245 height 46
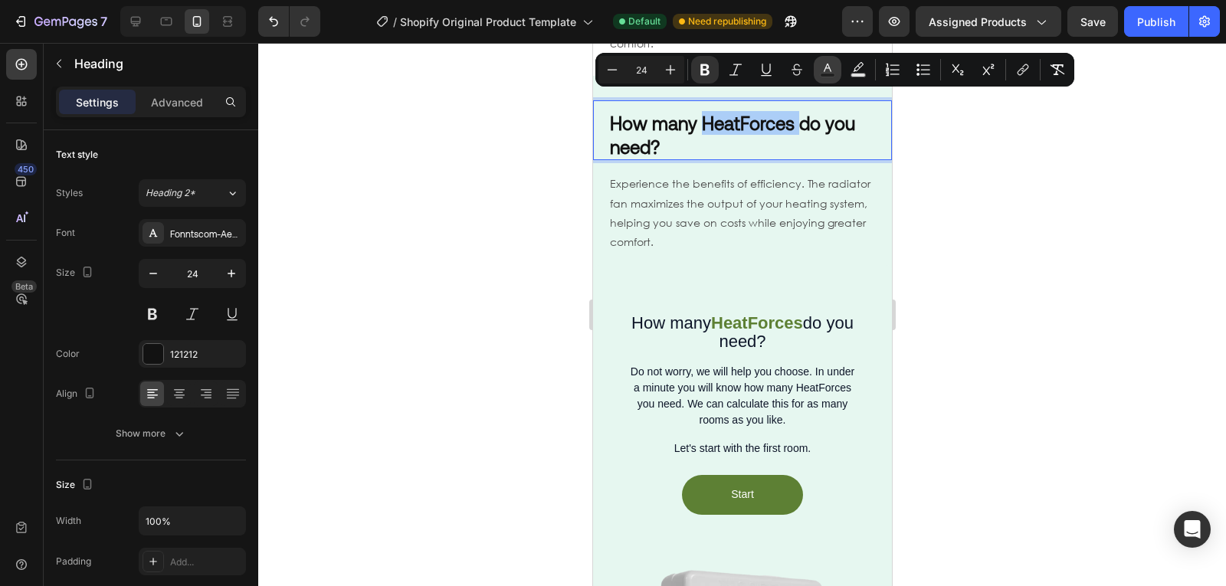
click at [829, 67] on icon "Editor contextual toolbar" at bounding box center [828, 68] width 8 height 8
type input "121212"
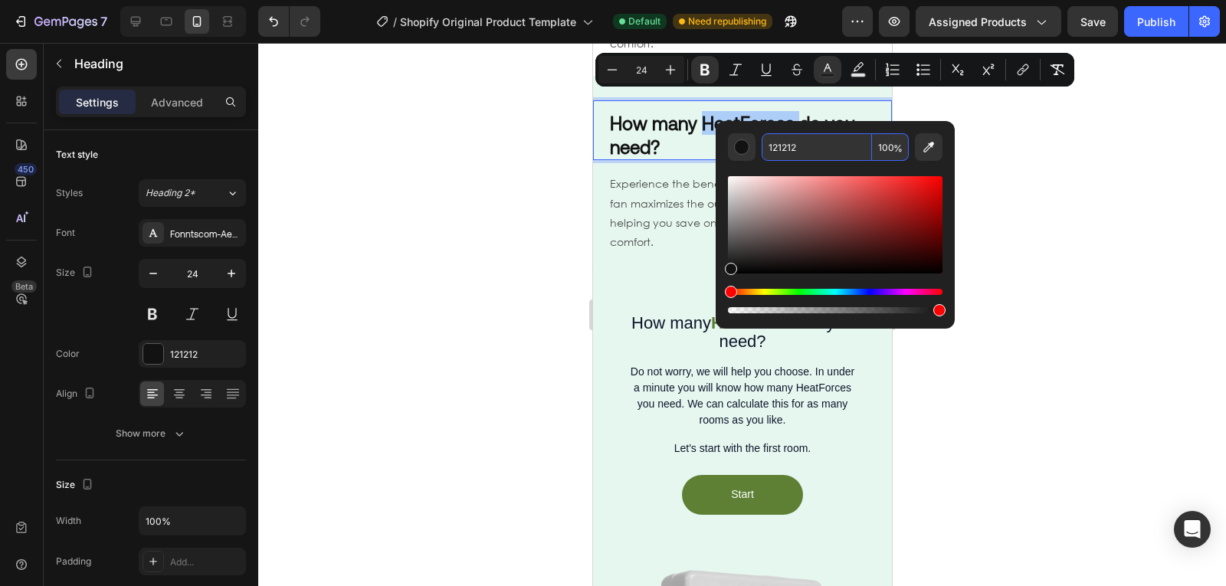
click at [791, 146] on input "121212" at bounding box center [817, 147] width 110 height 28
paste input "5D8034"
type input "5D8034"
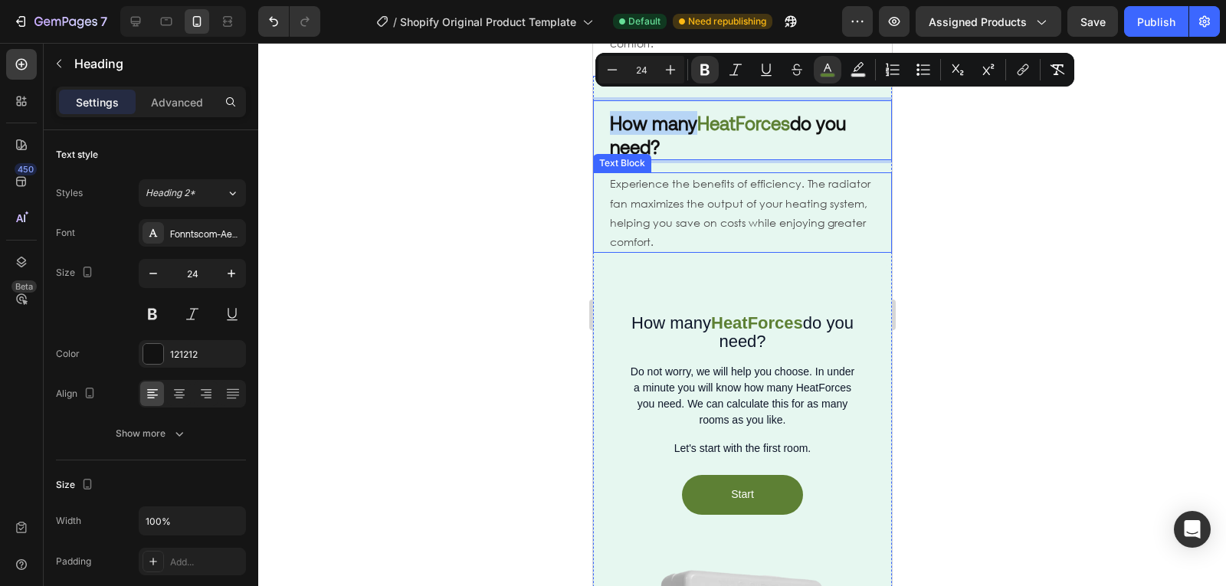
click at [708, 194] on p "Experience the benefits of efficiency. The radiator fan maximizes the output of…" at bounding box center [741, 212] width 265 height 77
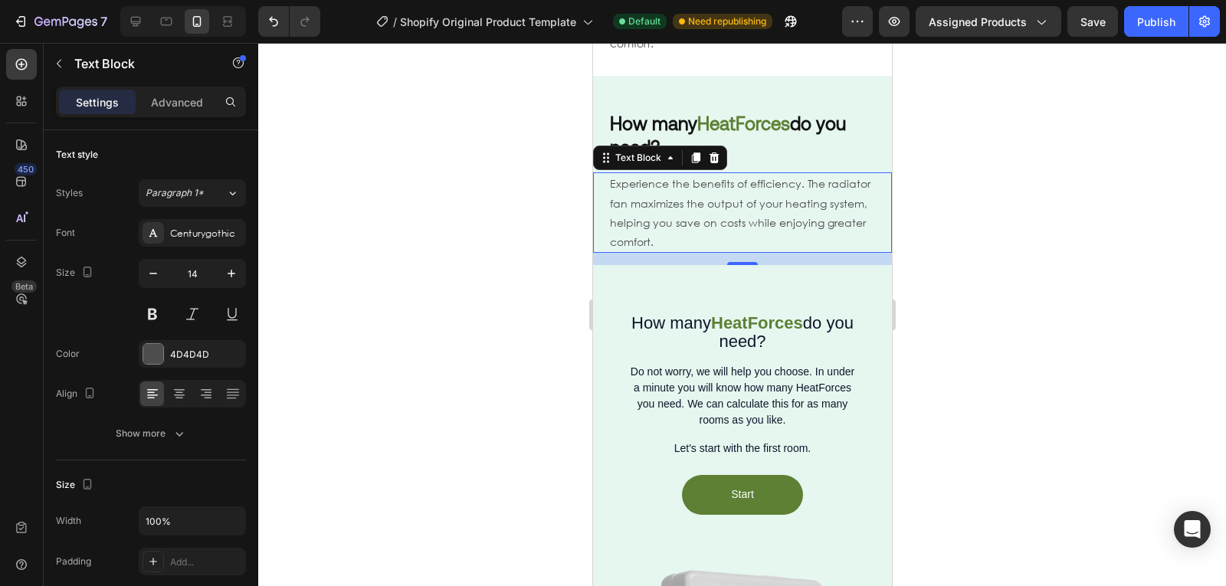
click at [653, 174] on p "Experience the benefits of efficiency. The radiator fan maximizes the output of…" at bounding box center [741, 212] width 265 height 77
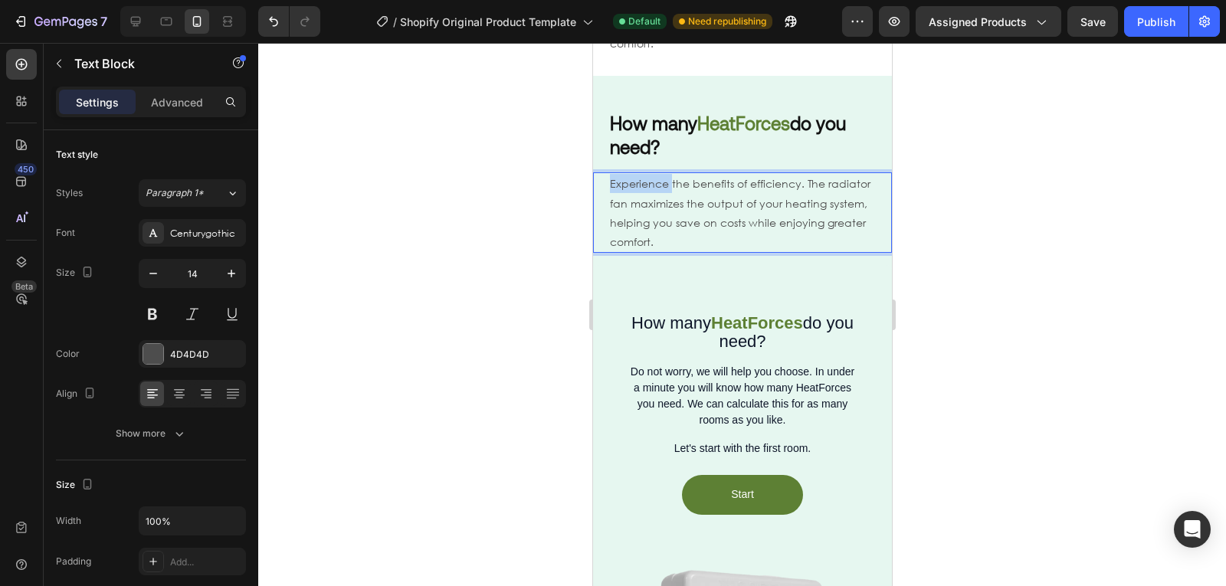
click at [653, 174] on p "Experience the benefits of efficiency. The radiator fan maximizes the output of…" at bounding box center [741, 212] width 265 height 77
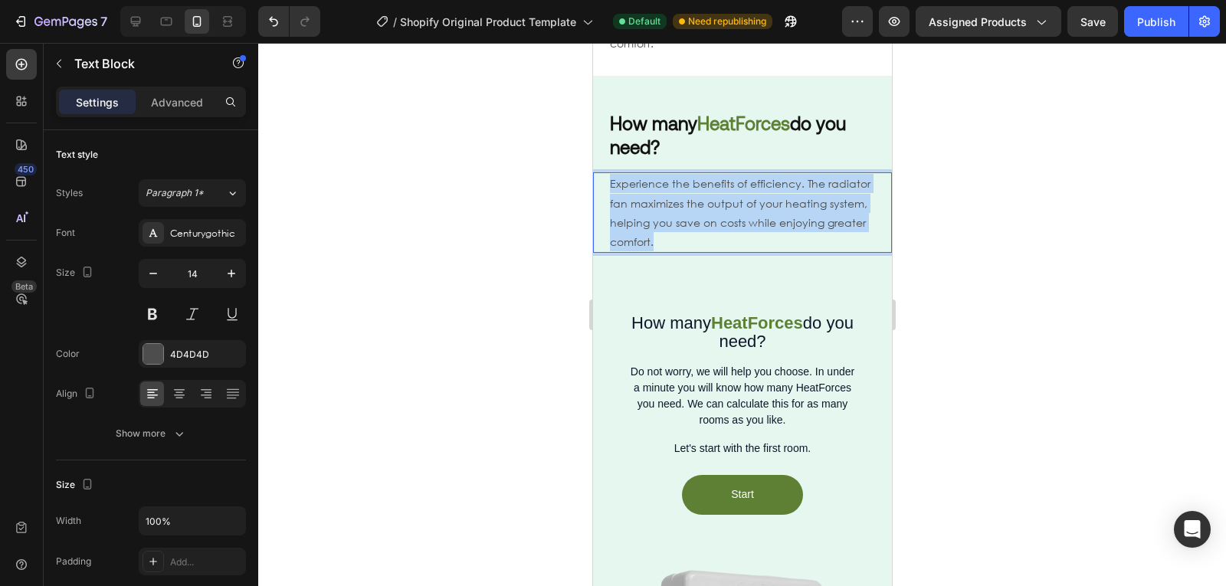
click at [653, 174] on p "Experience the benefits of efficiency. The radiator fan maximizes the output of…" at bounding box center [741, 212] width 265 height 77
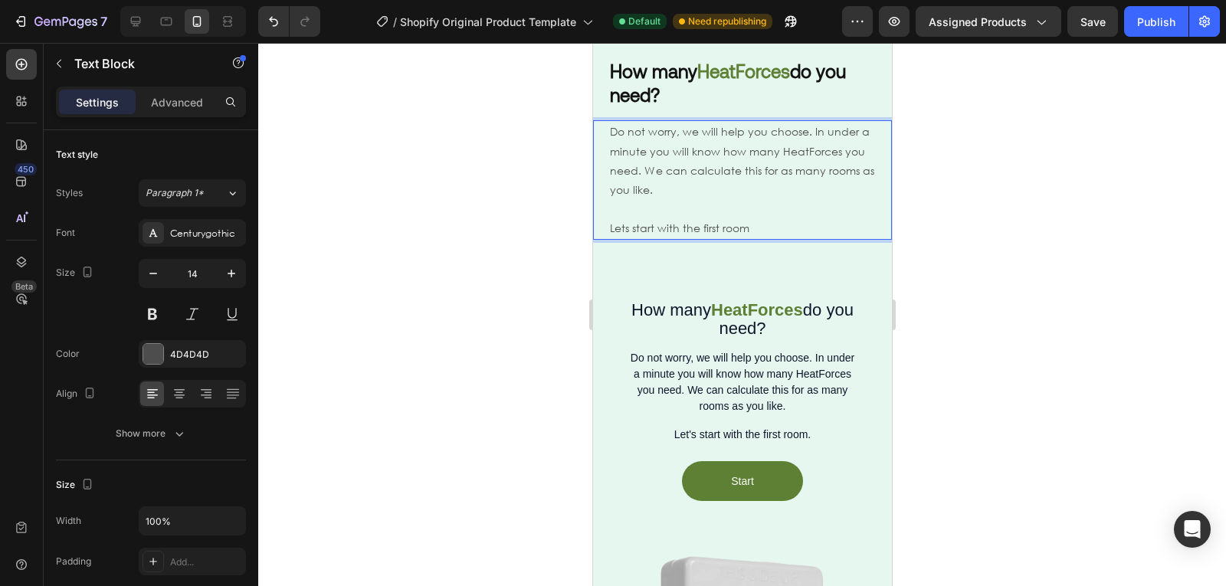
scroll to position [1427, 0]
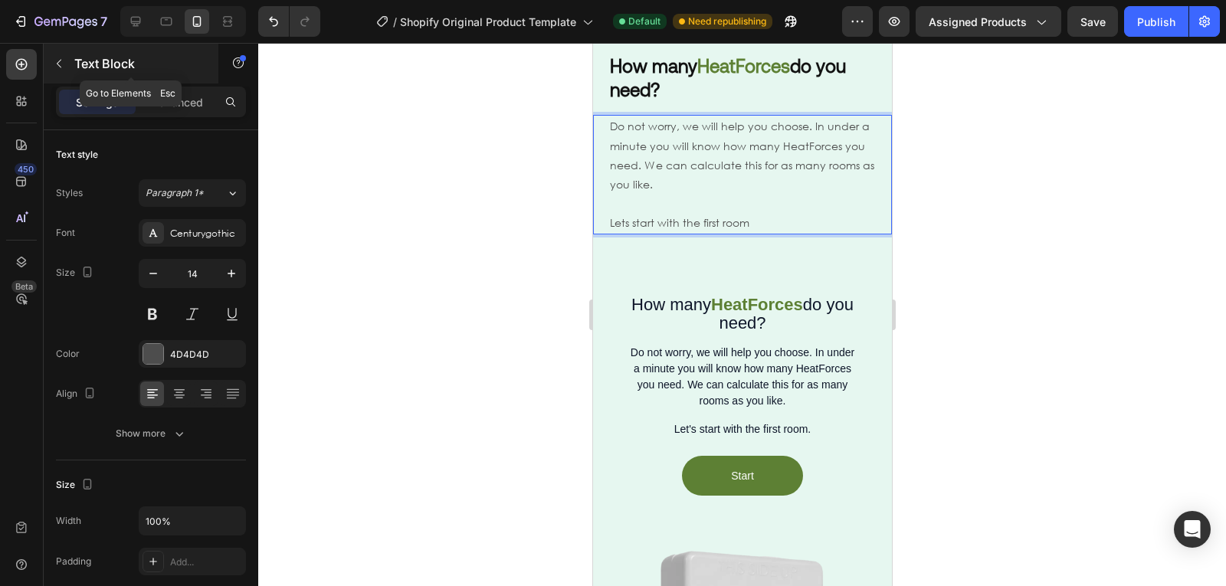
click at [61, 68] on icon "button" at bounding box center [59, 63] width 12 height 12
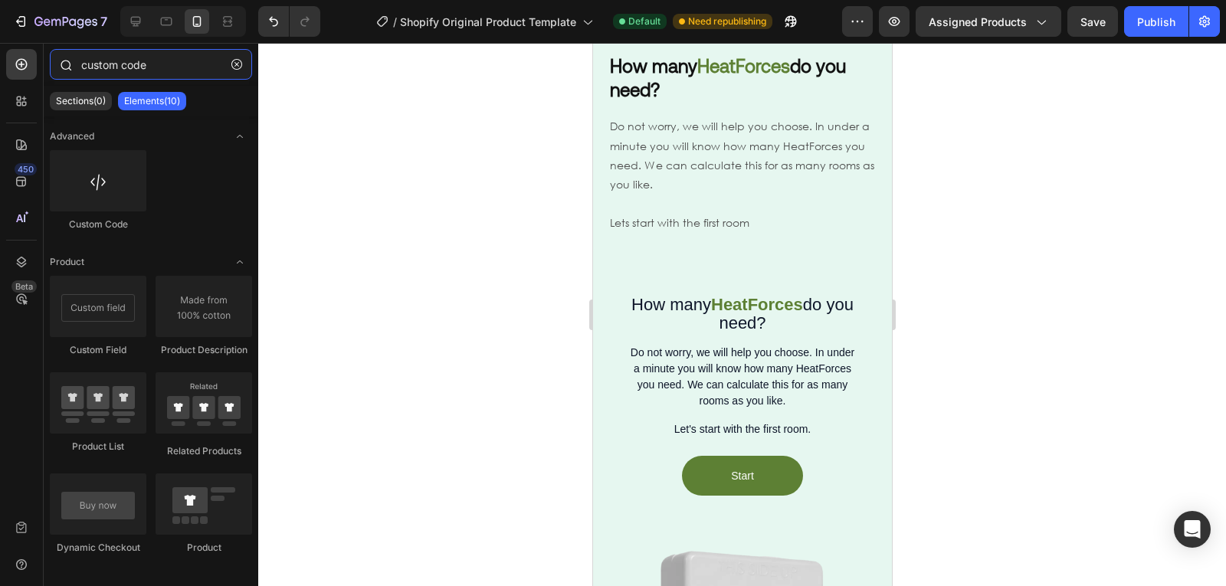
click at [136, 73] on input "custom code" at bounding box center [151, 64] width 202 height 31
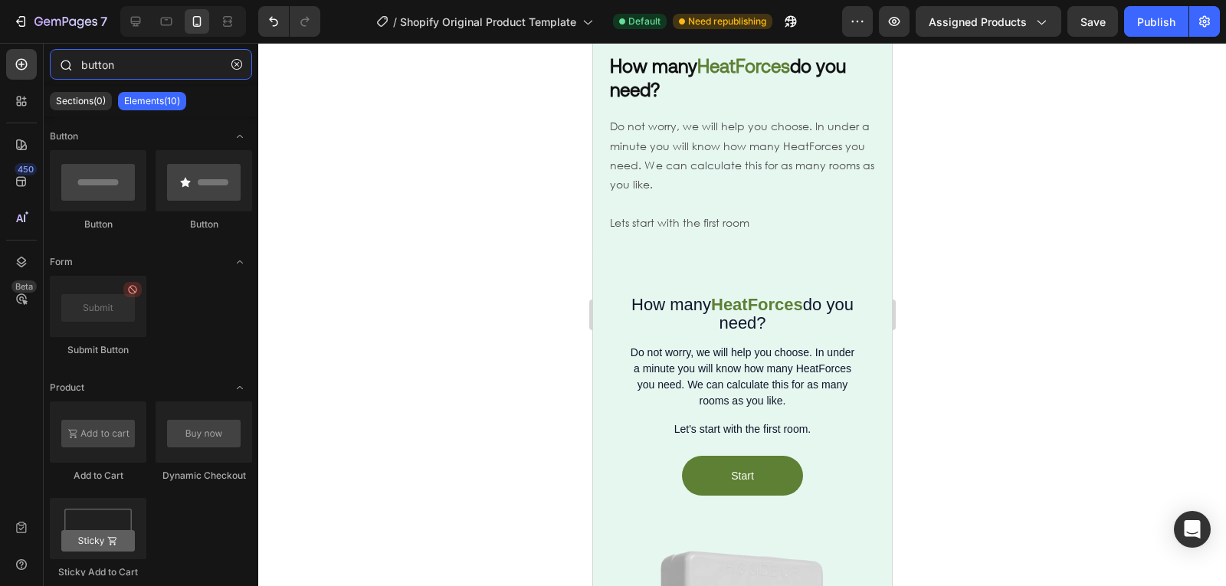
type input "button"
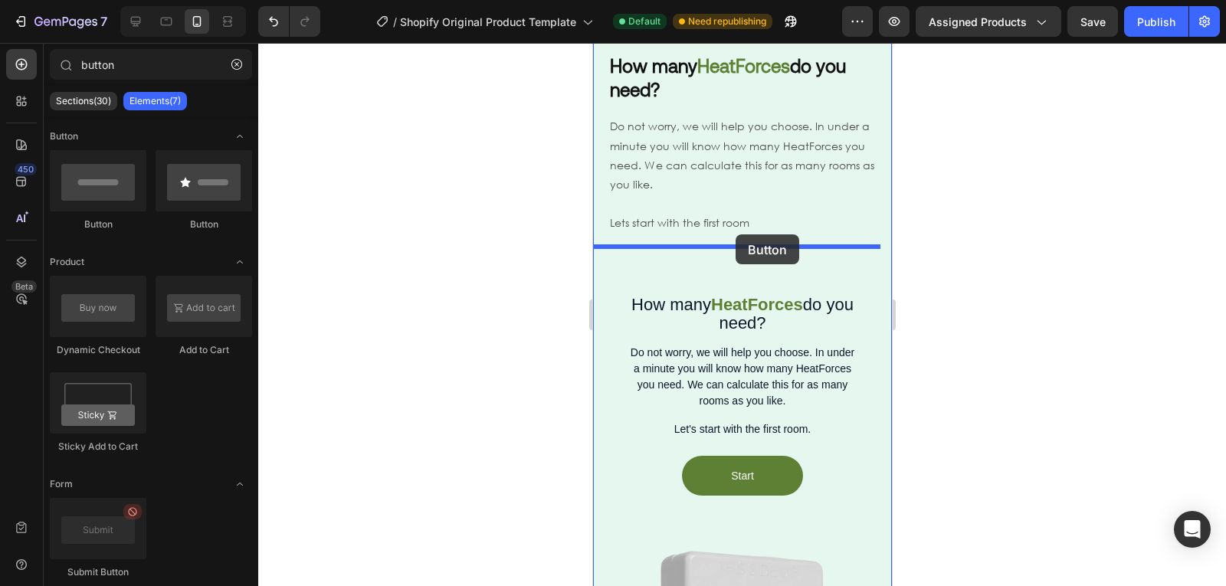
drag, startPoint x: 695, startPoint y: 228, endPoint x: 735, endPoint y: 234, distance: 40.4
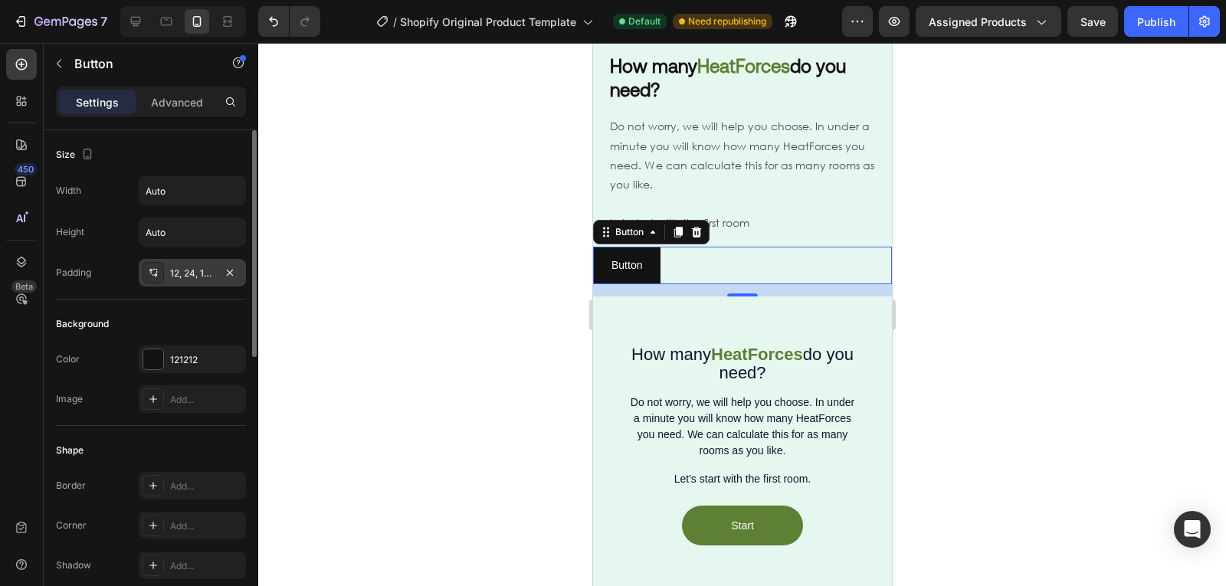
click at [177, 267] on div "12, 24, 12, 24" at bounding box center [192, 274] width 44 height 14
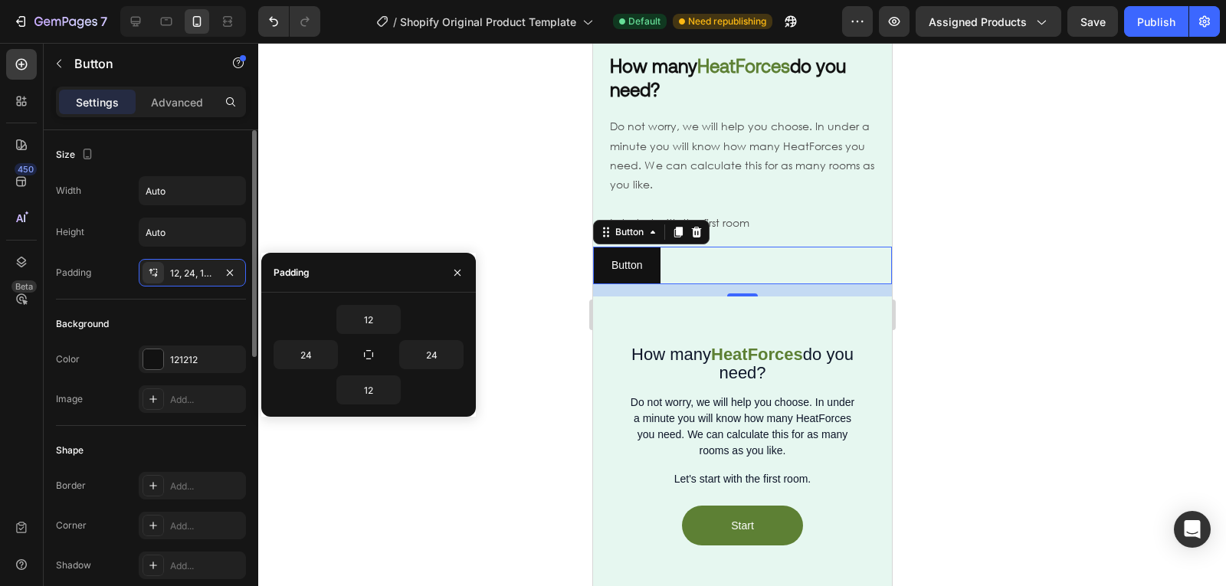
click at [154, 321] on div "Background" at bounding box center [151, 324] width 190 height 25
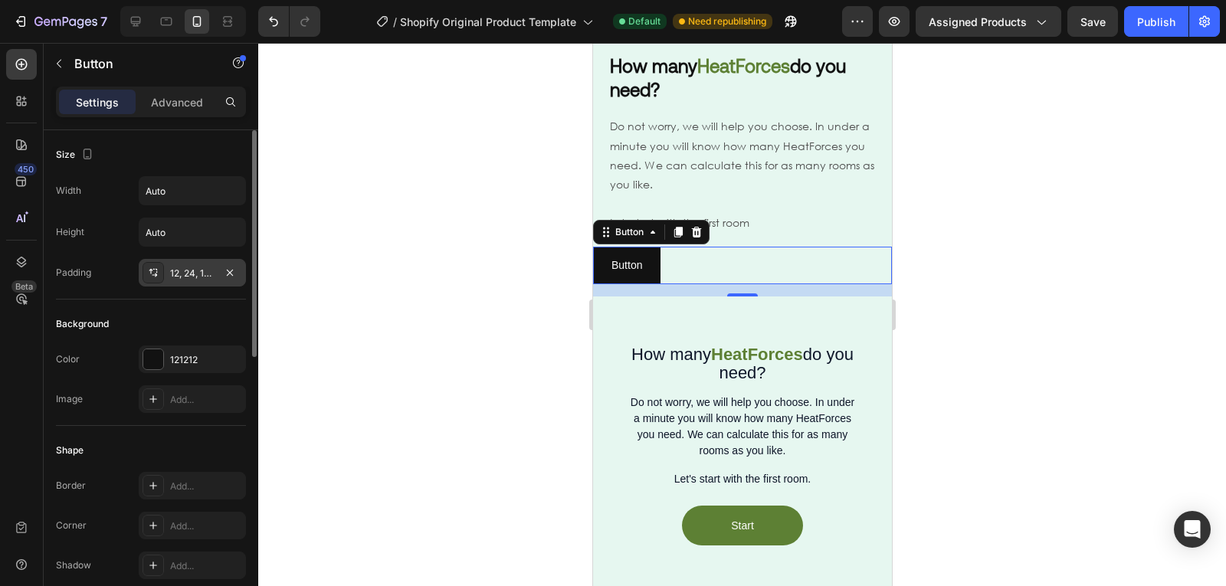
click at [185, 270] on div "12, 24, 12, 24" at bounding box center [192, 274] width 44 height 14
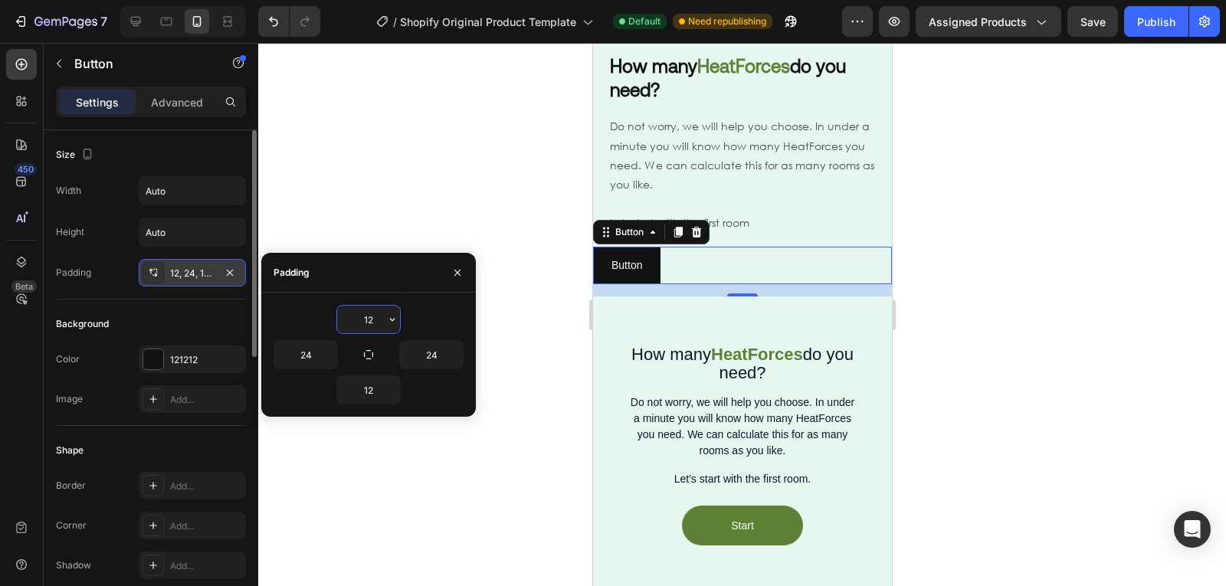
click at [185, 270] on div "12, 24, 12, 24" at bounding box center [192, 274] width 44 height 14
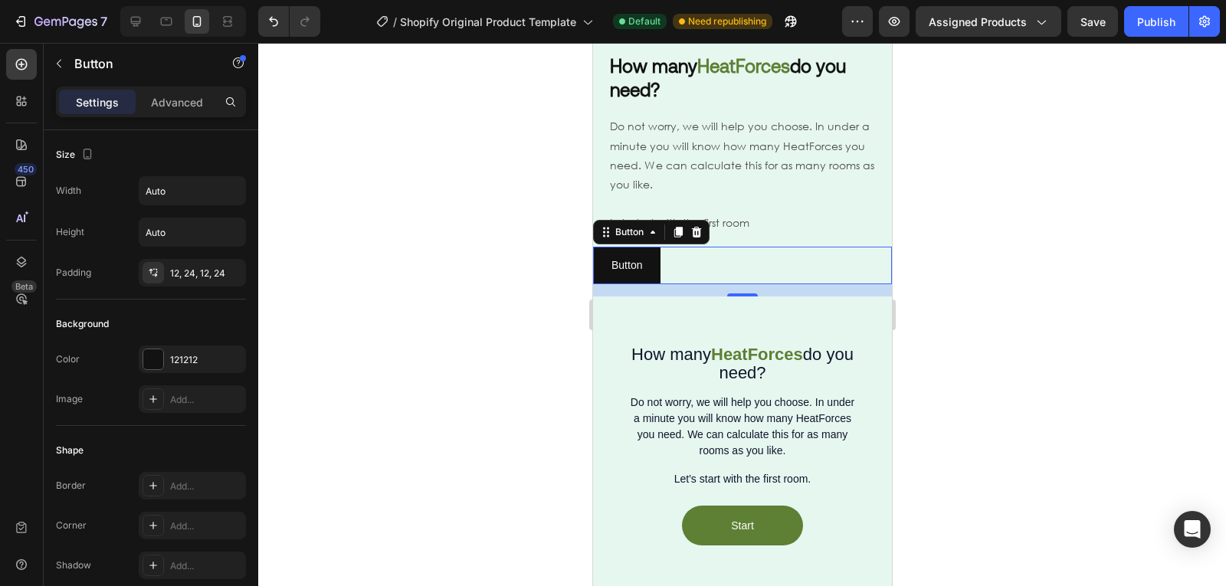
click at [173, 116] on div "Settings Advanced" at bounding box center [151, 102] width 190 height 31
click at [162, 103] on p "Advanced" at bounding box center [177, 102] width 52 height 16
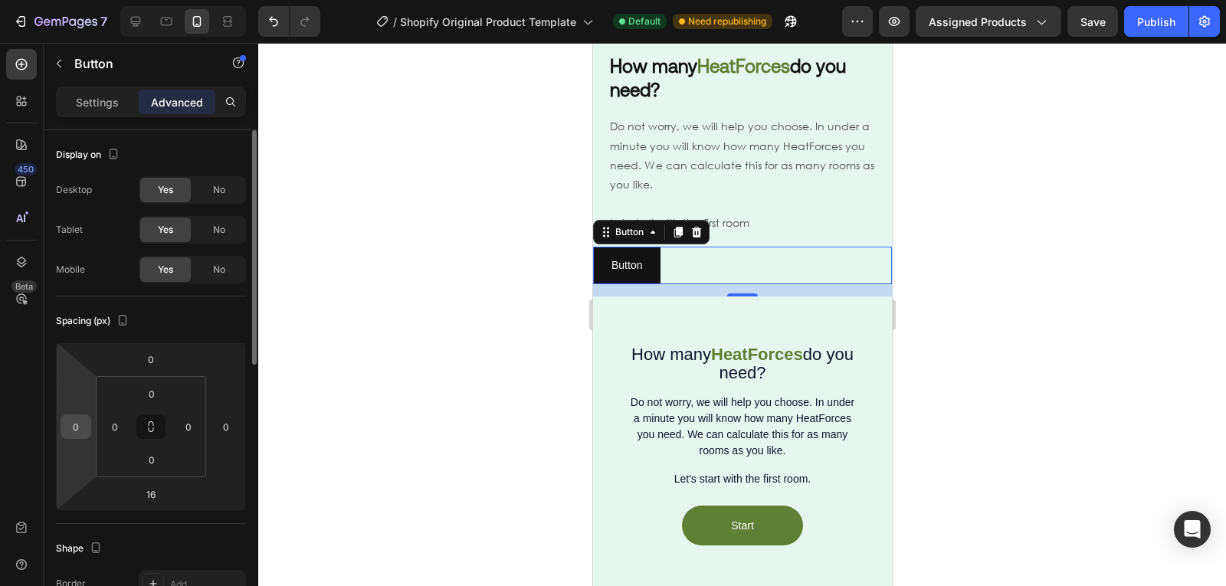
click at [83, 418] on input "0" at bounding box center [75, 426] width 23 height 23
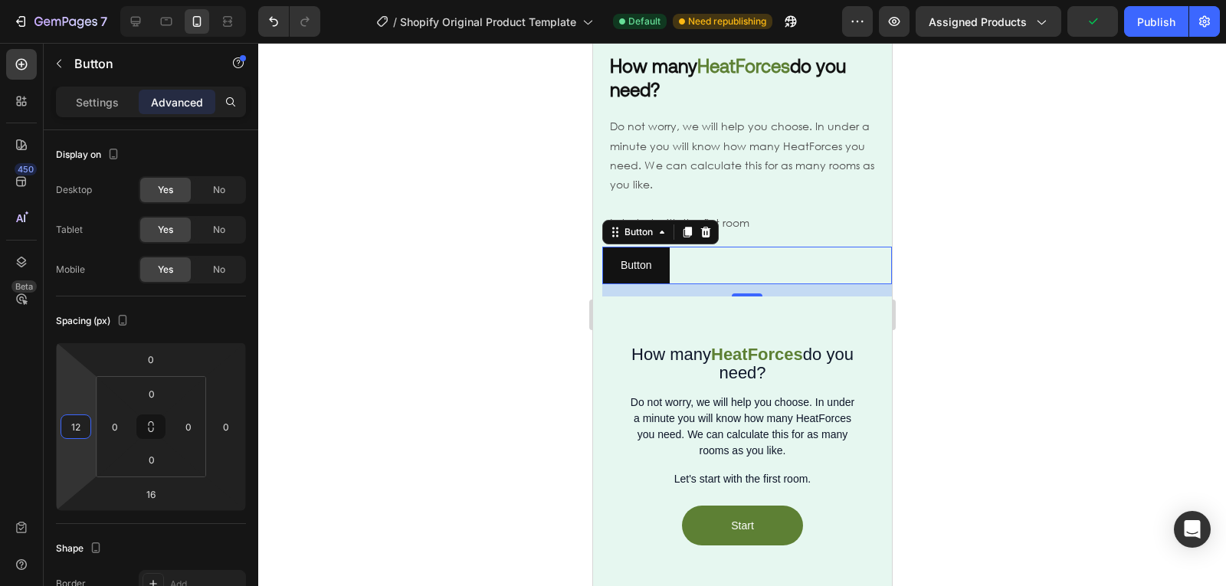
type input "1"
type input "20"
click at [548, 280] on div at bounding box center [742, 314] width 968 height 543
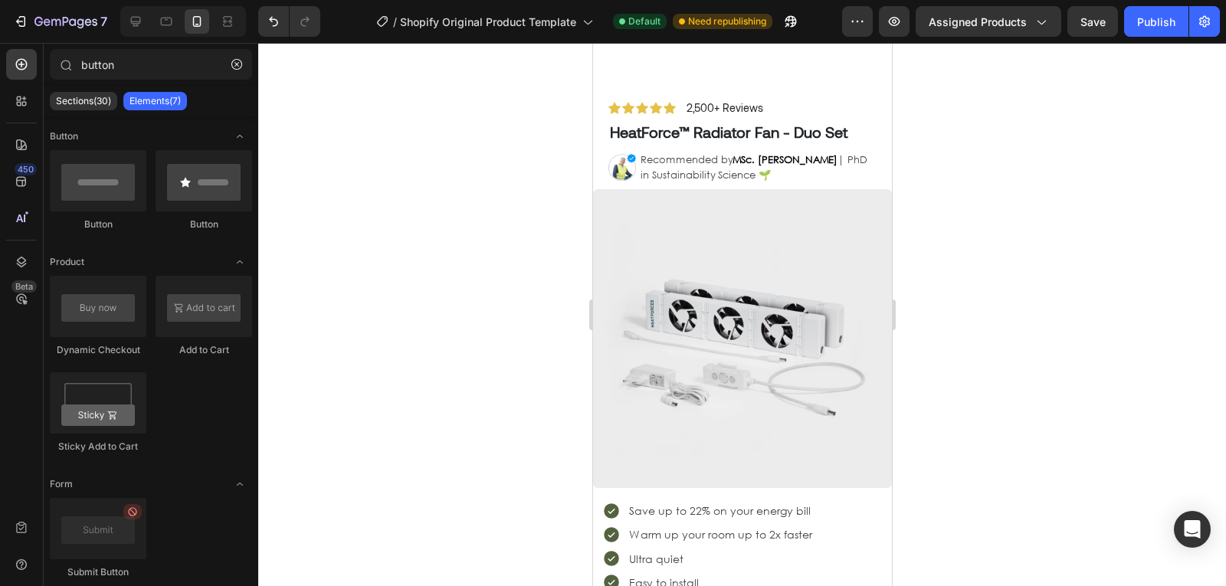
scroll to position [0, 0]
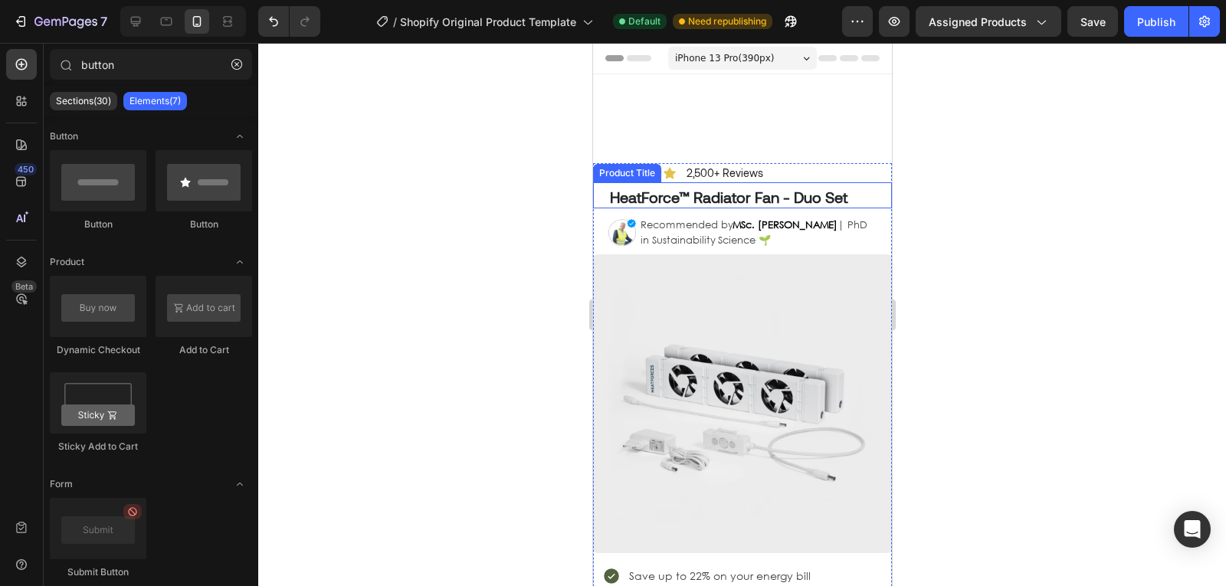
click at [746, 204] on h1 "HeatForce™ Radiator Fan - Duo Set" at bounding box center [749, 196] width 283 height 23
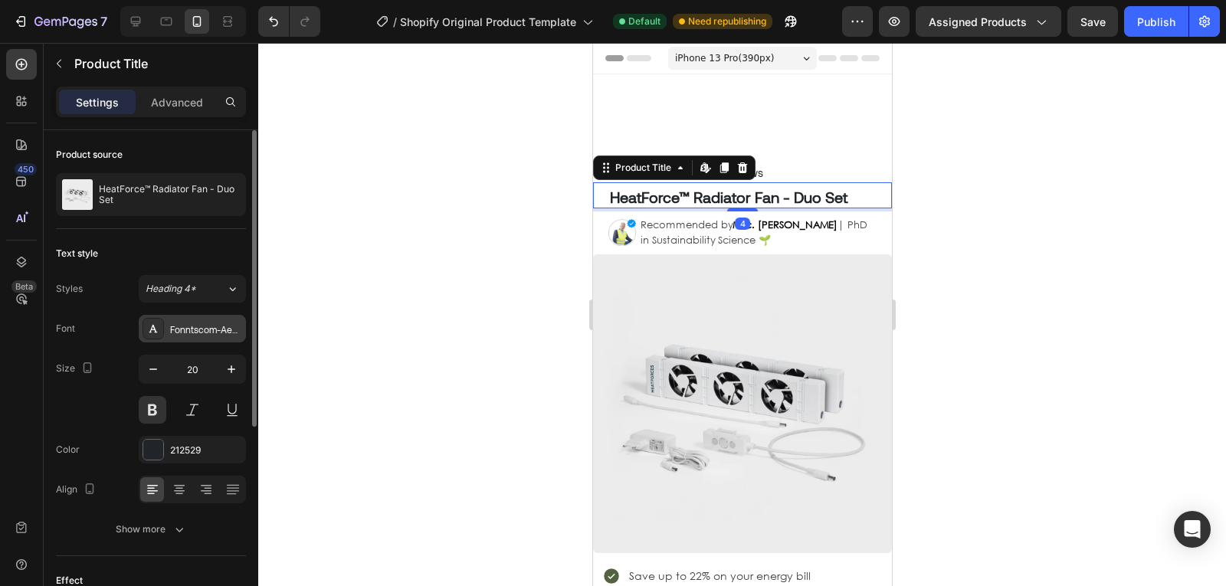
click at [213, 330] on div "Fonntscom-Aeonik-Regular" at bounding box center [206, 330] width 72 height 14
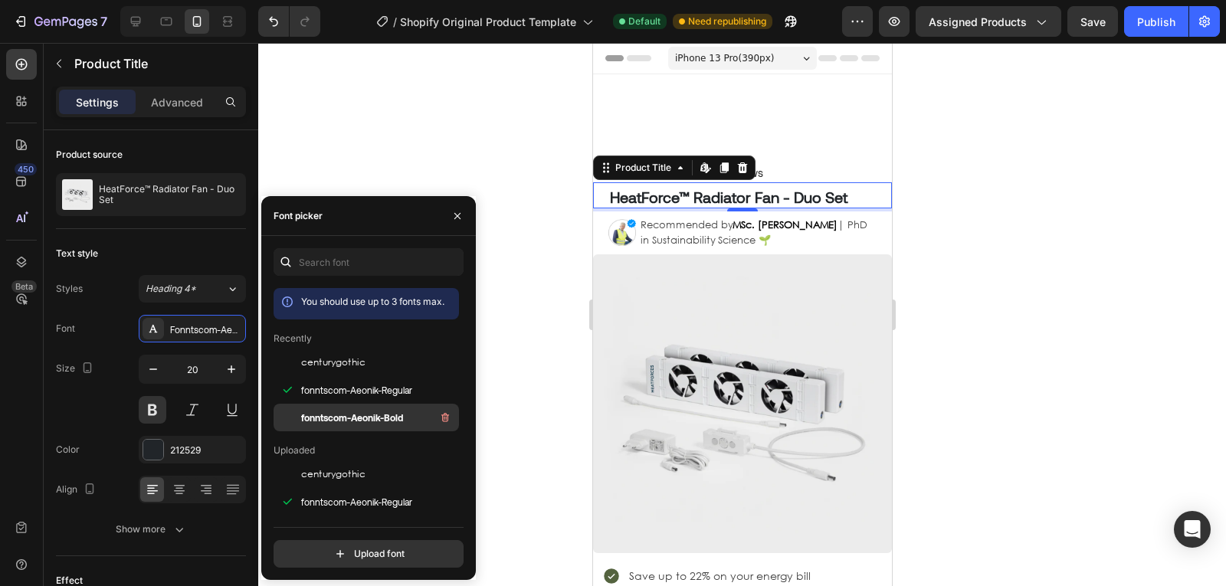
click at [411, 425] on div "fonntscom-Aeonik-Bold" at bounding box center [378, 417] width 155 height 18
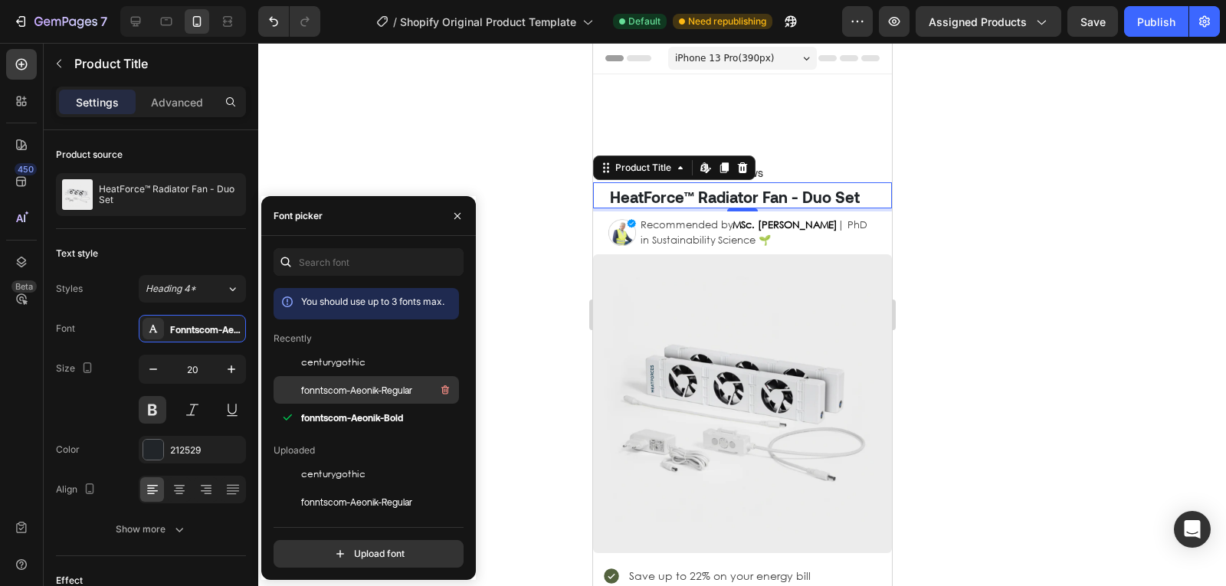
click at [357, 390] on span "fonntscom-Aeonik-Regular" at bounding box center [356, 390] width 111 height 14
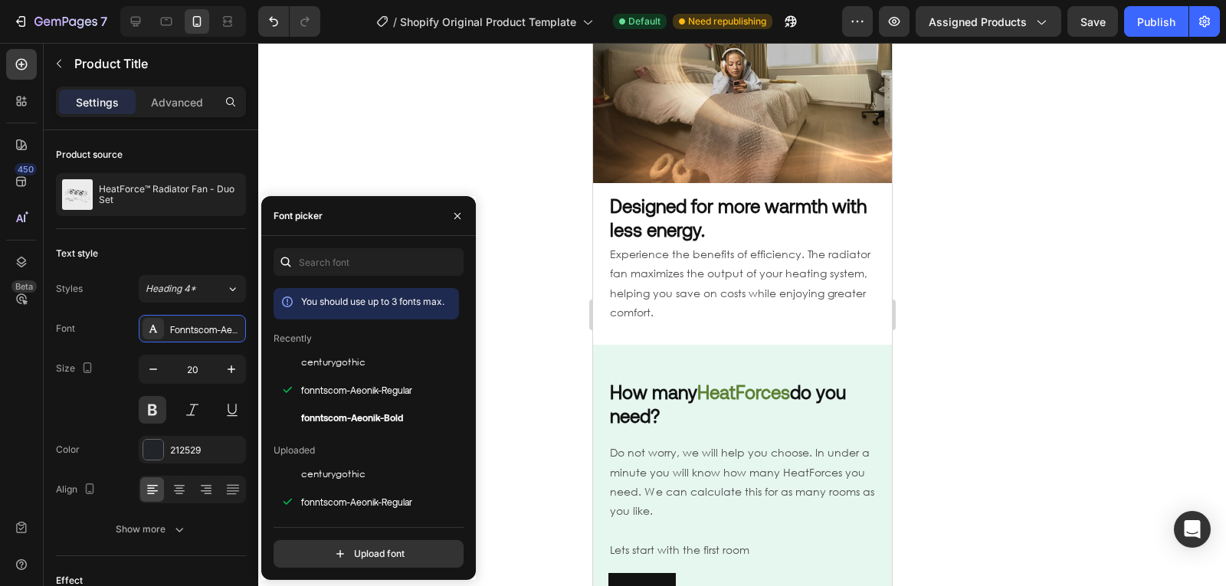
scroll to position [1121, 0]
click at [726, 206] on strong "Designed for more warmth with less energy." at bounding box center [737, 217] width 257 height 46
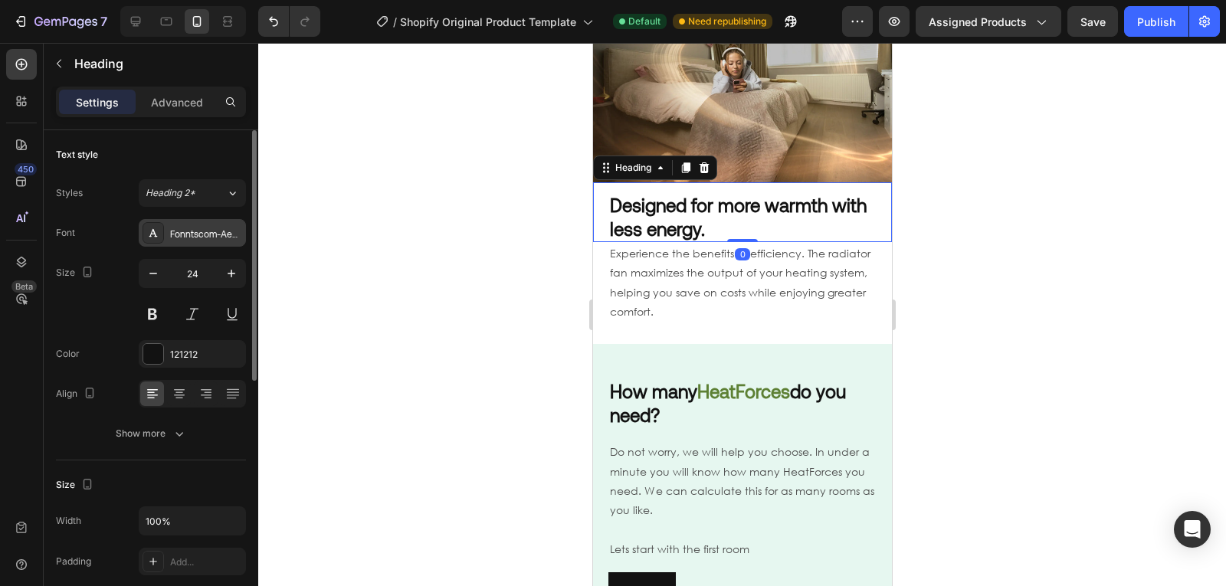
click at [220, 235] on div "Fonntscom-Aeonik-Regular" at bounding box center [206, 234] width 72 height 14
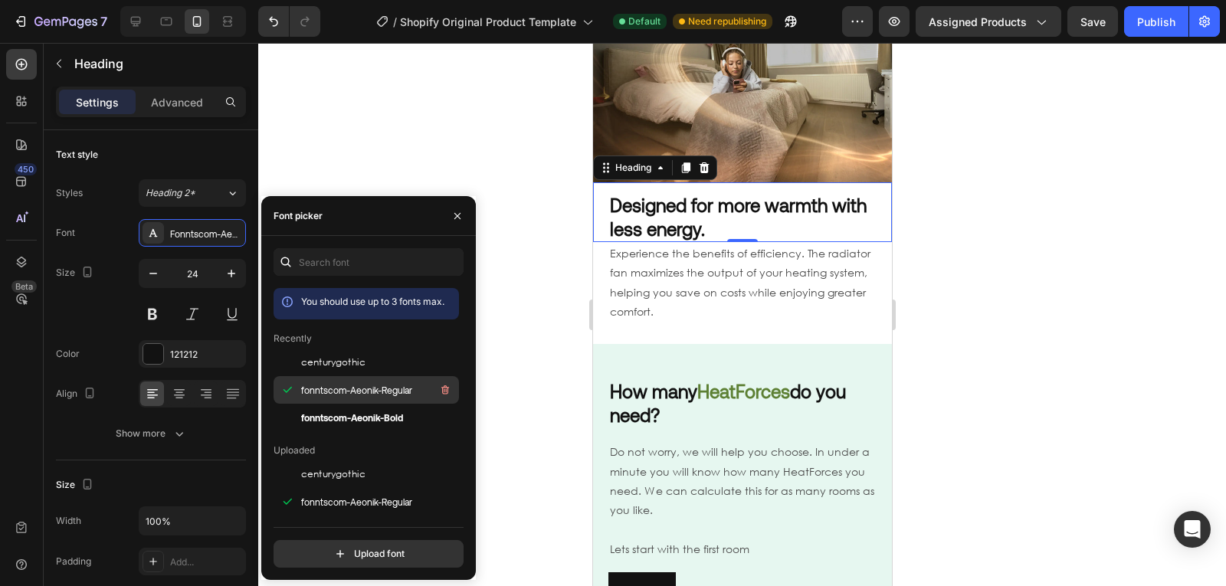
click at [327, 383] on span "fonntscom-Aeonik-Regular" at bounding box center [356, 390] width 111 height 14
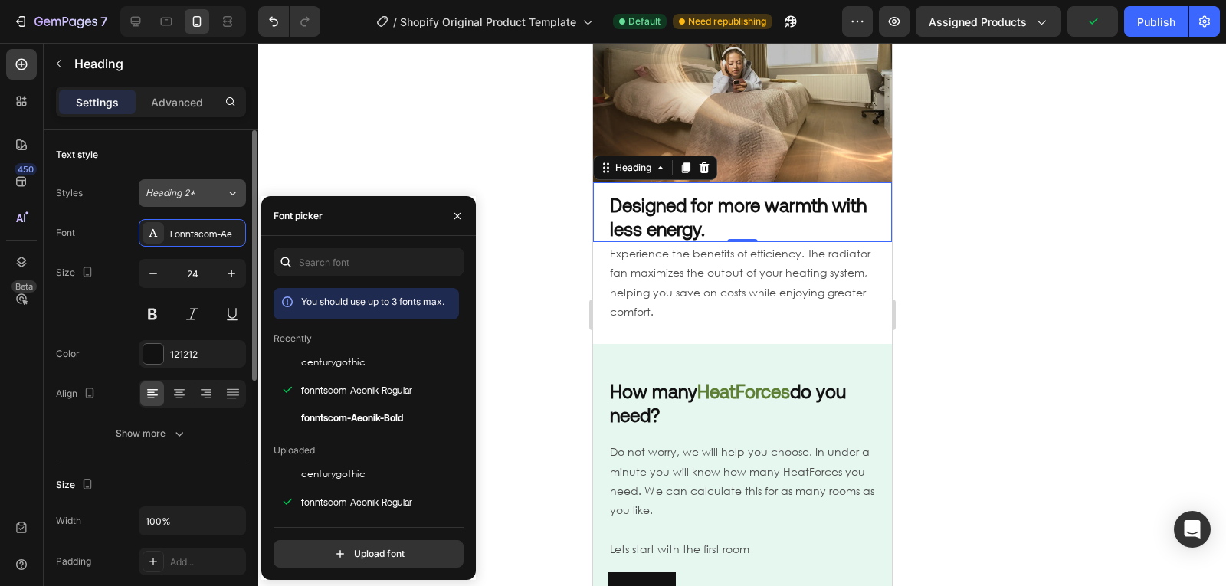
click at [200, 202] on button "Heading 2*" at bounding box center [192, 193] width 107 height 28
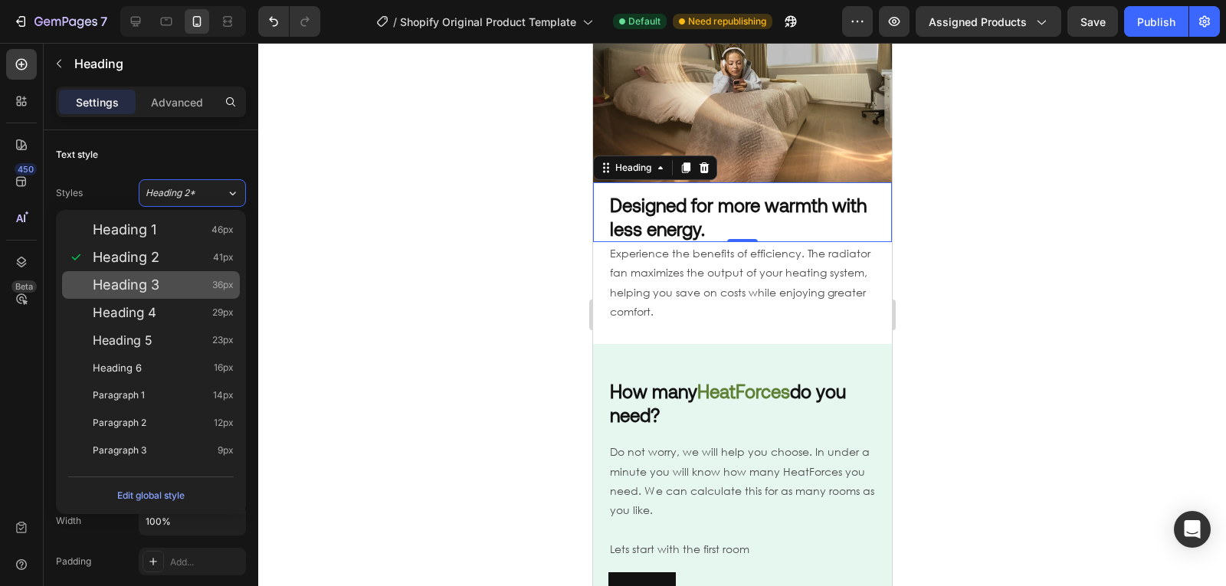
click at [172, 293] on div "Heading 3 36px" at bounding box center [151, 285] width 178 height 28
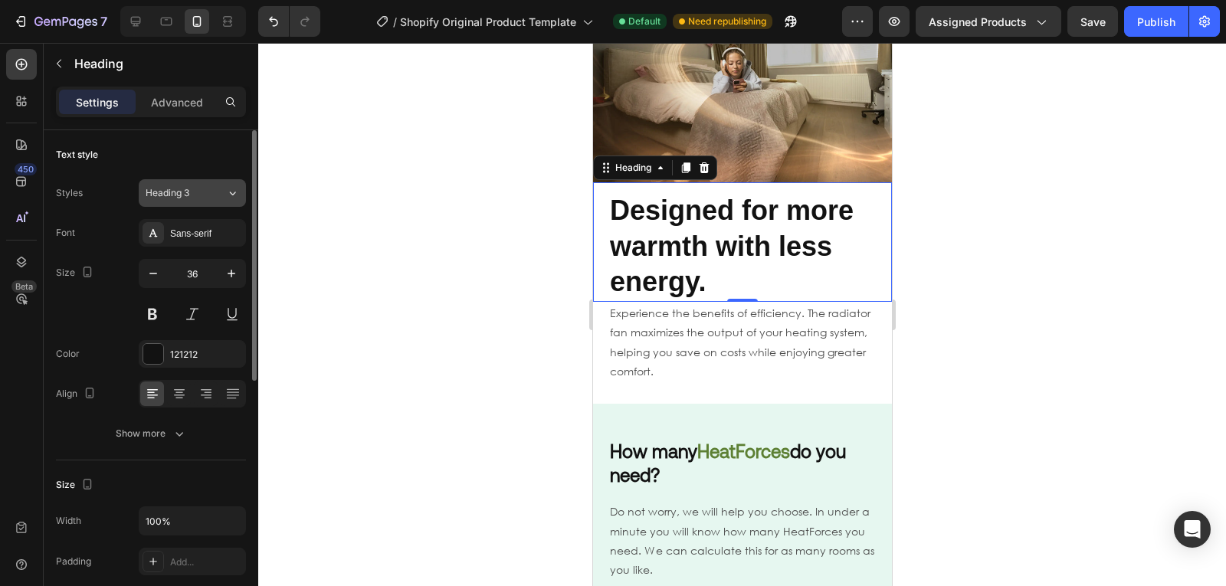
type input "24"
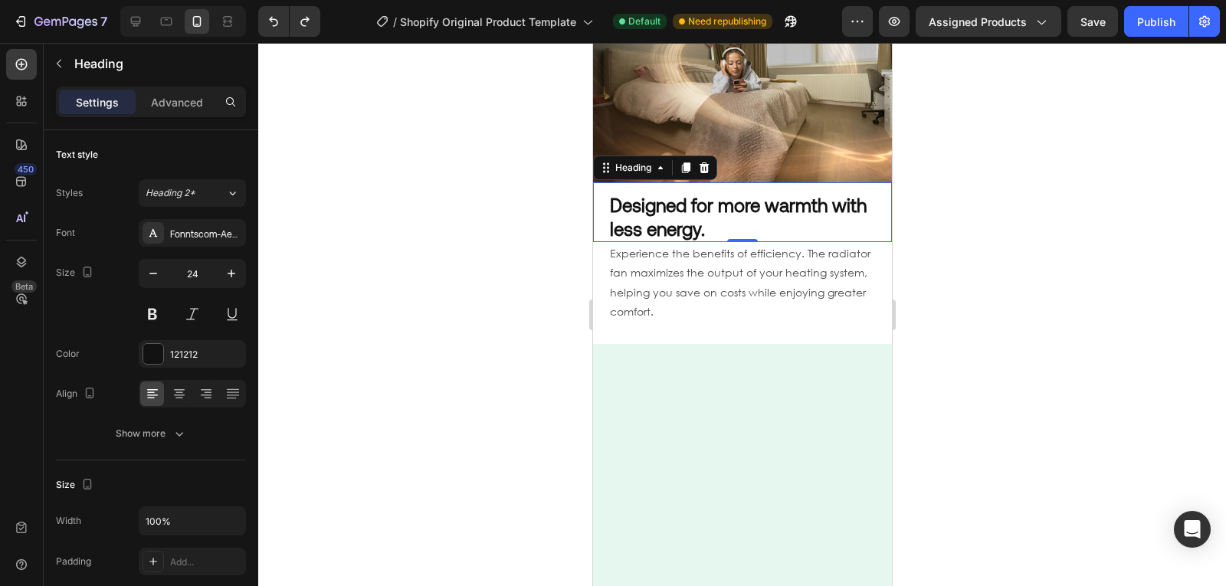
scroll to position [0, 0]
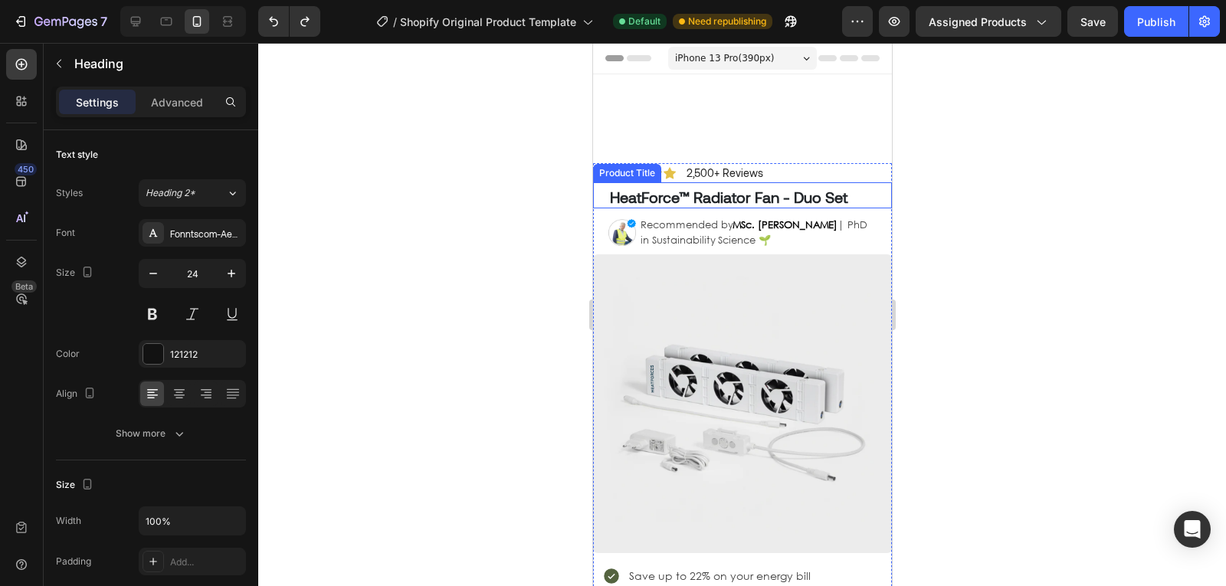
click at [736, 202] on h1 "HeatForce™ Radiator Fan - Duo Set" at bounding box center [749, 196] width 283 height 23
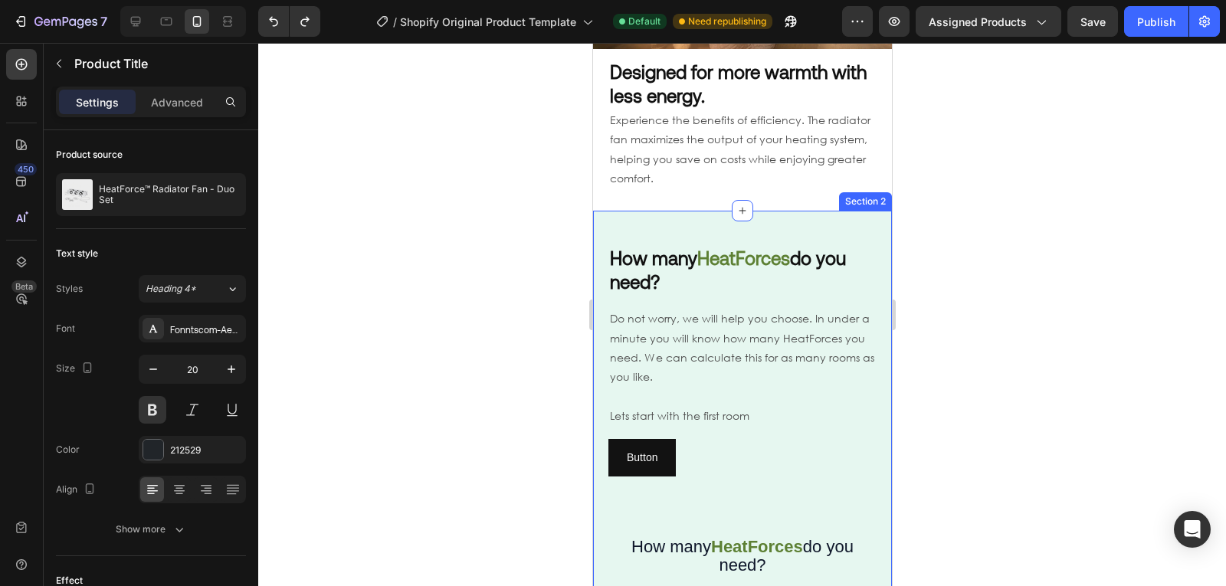
scroll to position [1347, 0]
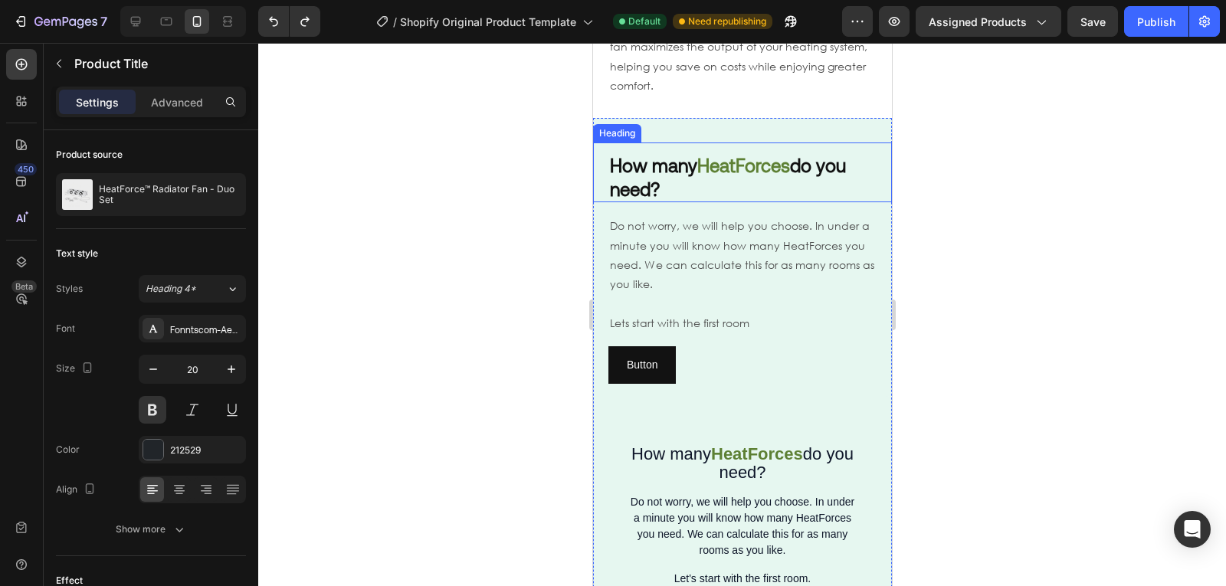
click at [725, 159] on h2 "How many HeatForces do you need?" at bounding box center [742, 177] width 268 height 51
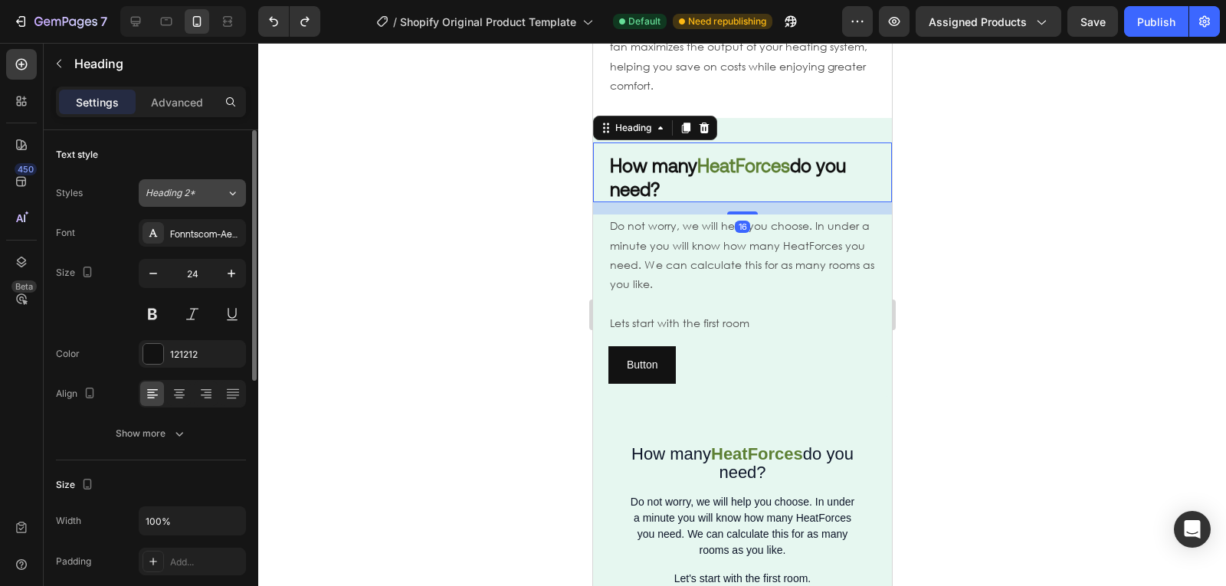
click at [216, 204] on button "Heading 2*" at bounding box center [192, 193] width 107 height 28
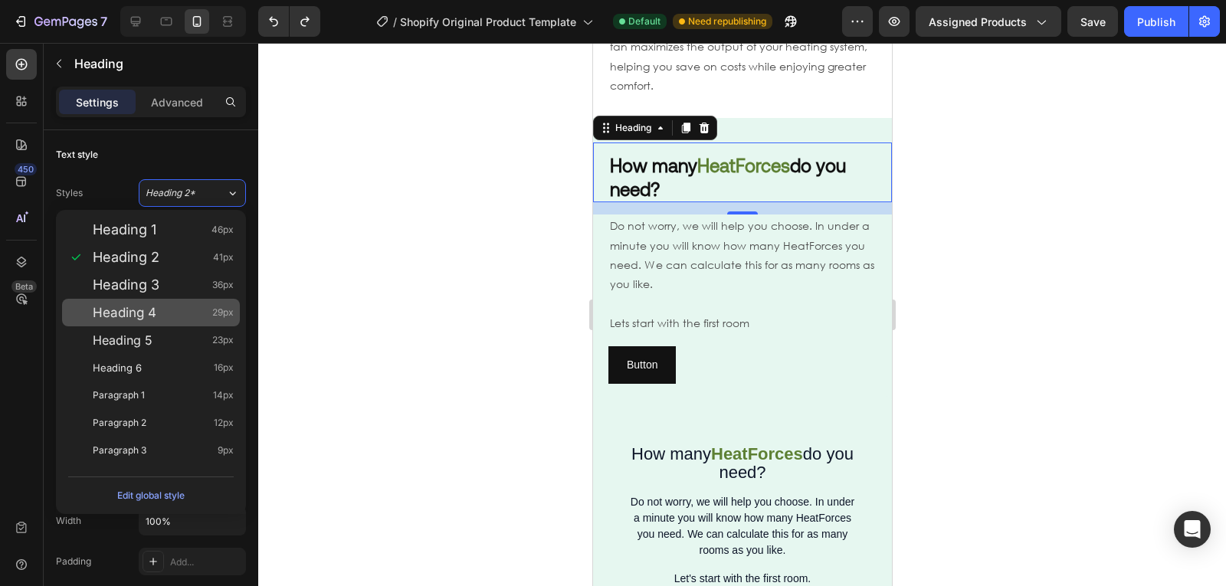
click at [176, 305] on div "Heading 4 29px" at bounding box center [163, 312] width 141 height 15
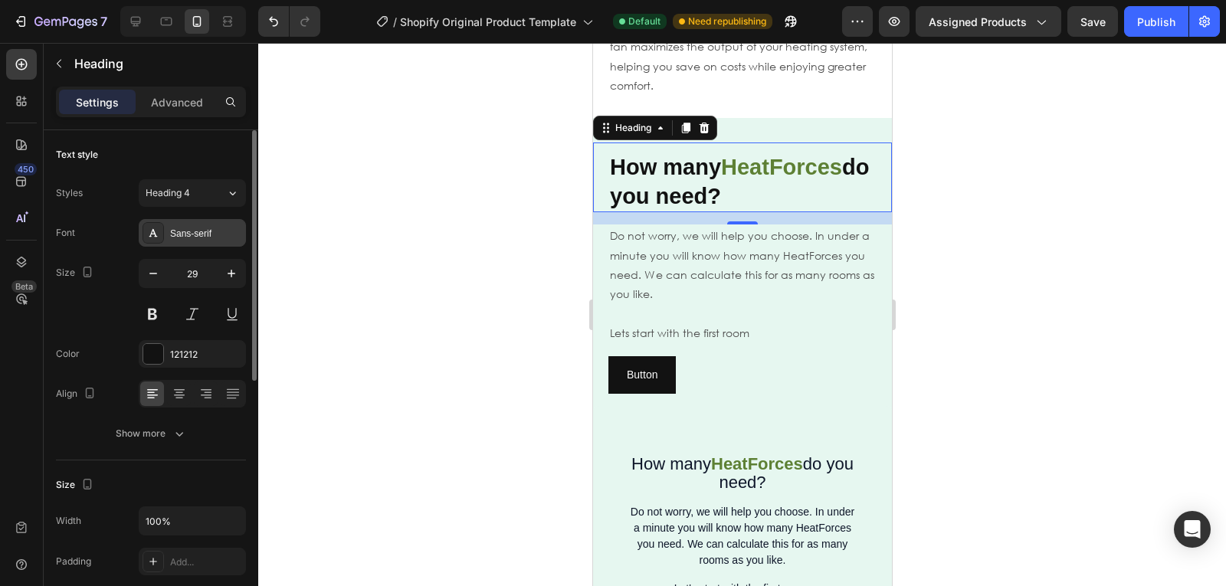
click at [199, 229] on div "Sans-serif" at bounding box center [206, 234] width 72 height 14
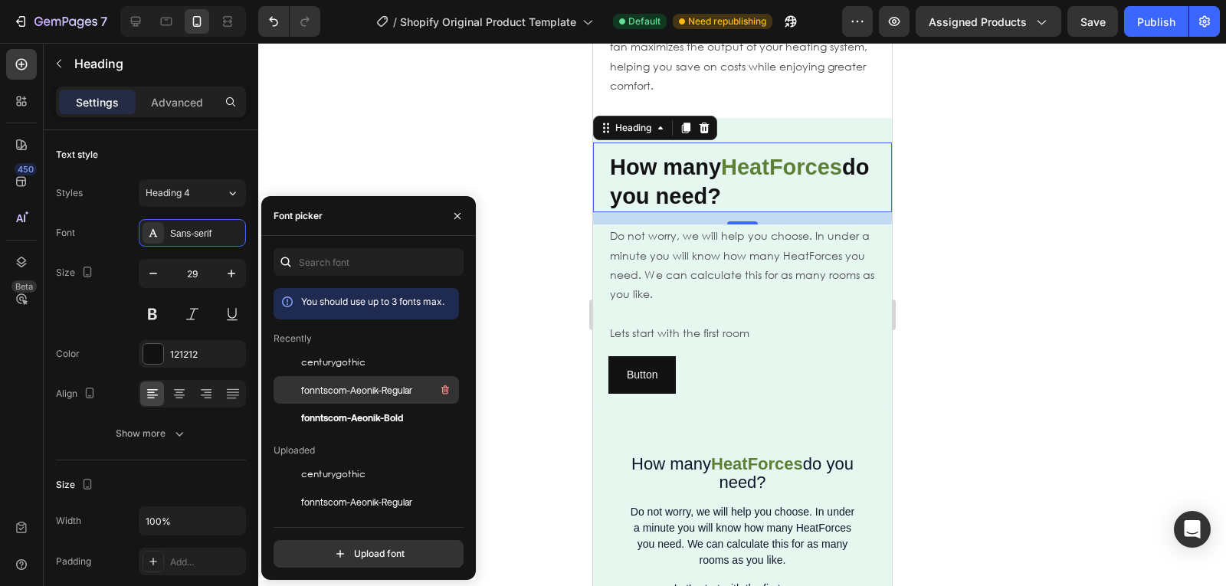
click at [361, 387] on span "fonntscom-Aeonik-Regular" at bounding box center [356, 390] width 111 height 14
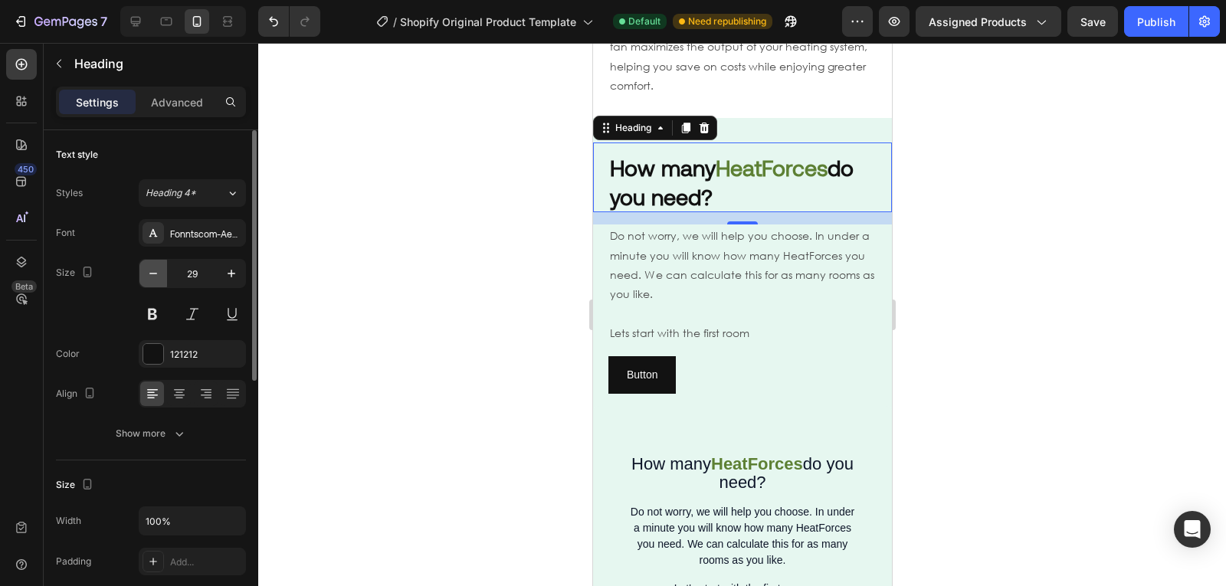
click at [158, 267] on icon "button" at bounding box center [153, 273] width 15 height 15
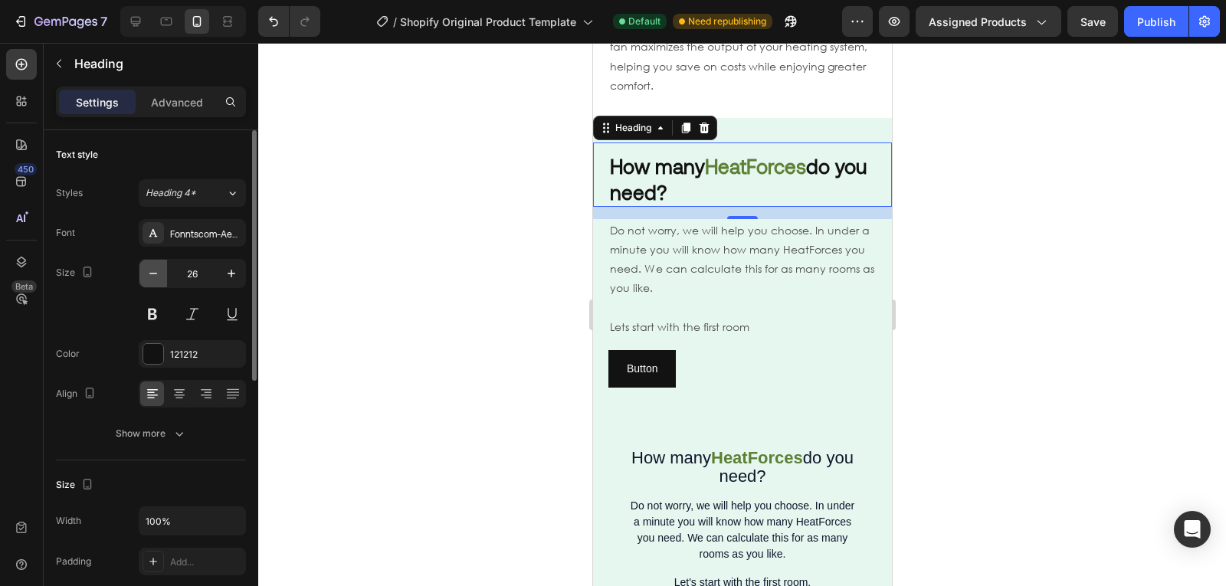
click at [158, 267] on icon "button" at bounding box center [153, 273] width 15 height 15
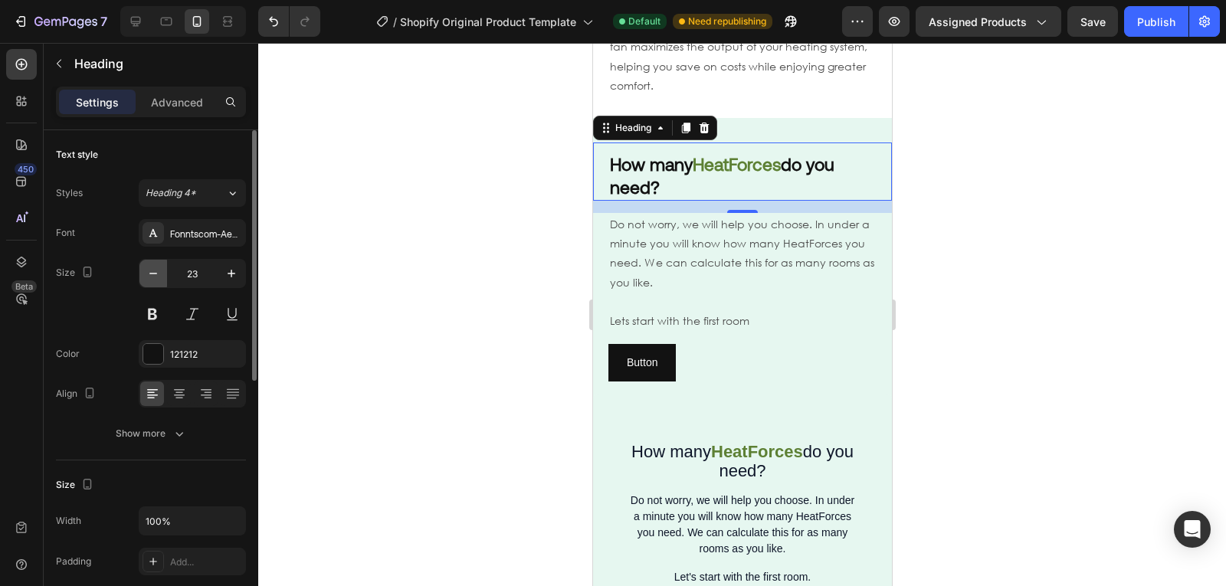
click at [158, 267] on icon "button" at bounding box center [153, 273] width 15 height 15
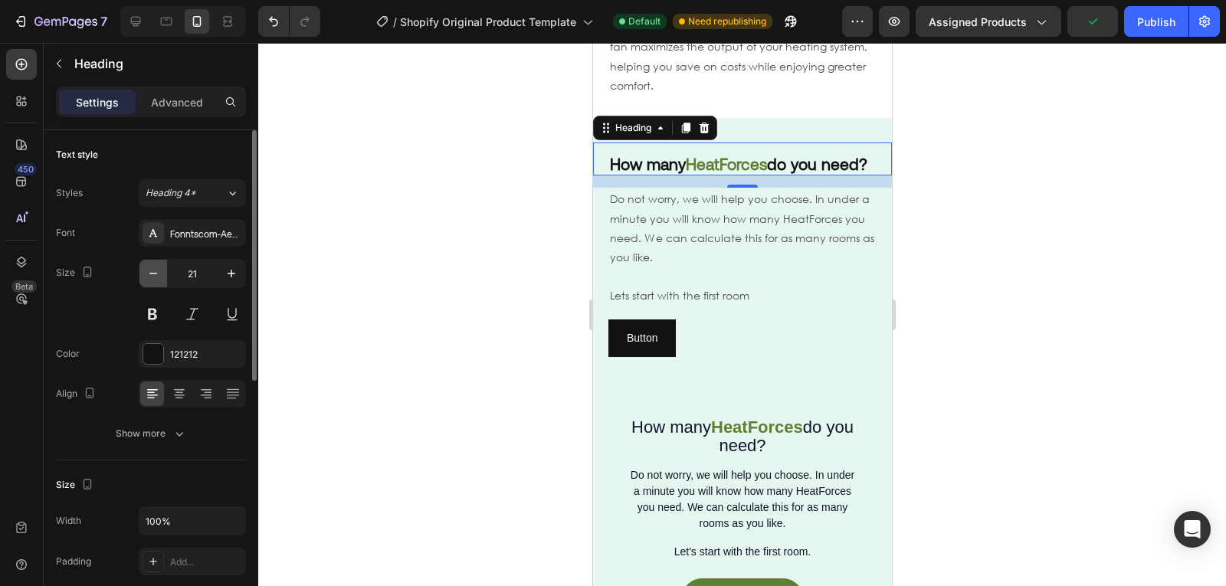
click at [158, 267] on icon "button" at bounding box center [153, 273] width 15 height 15
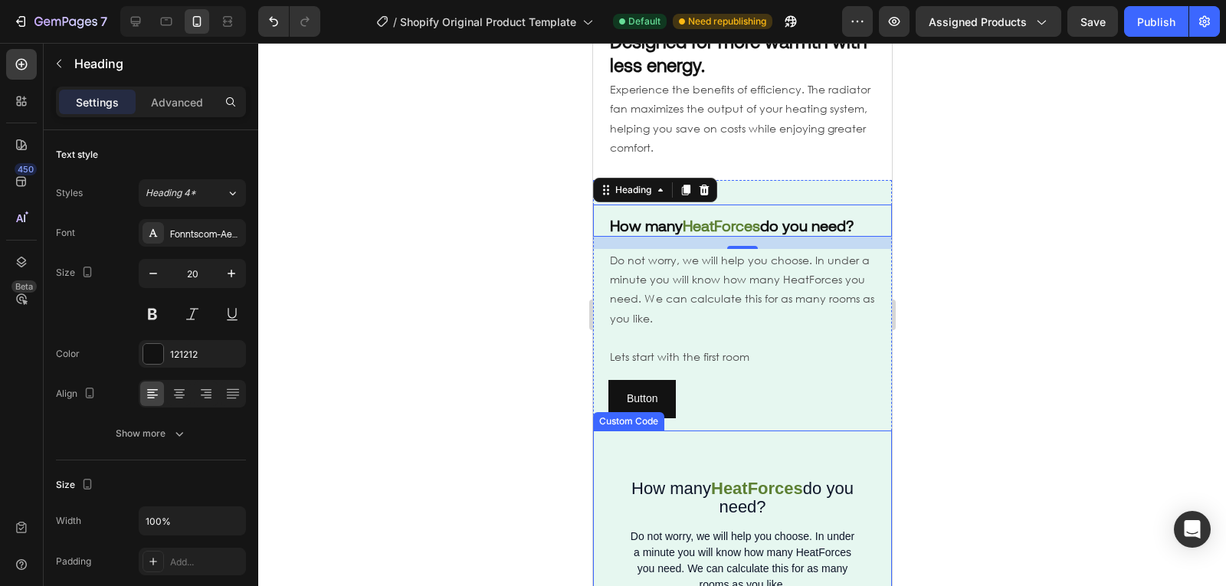
scroll to position [1284, 0]
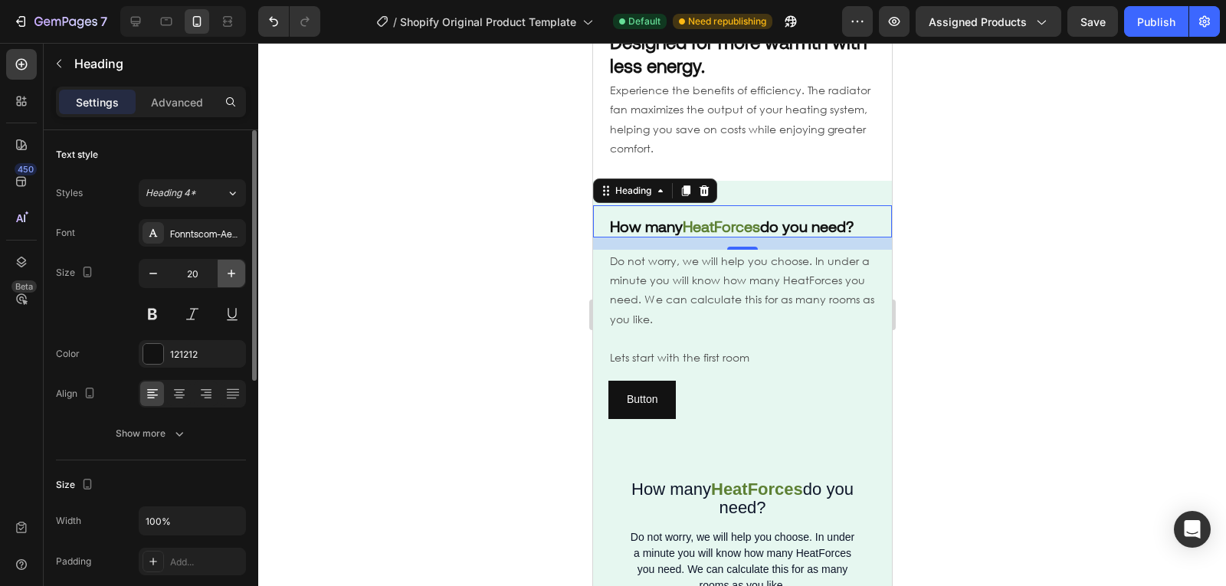
click at [241, 270] on button "button" at bounding box center [232, 274] width 28 height 28
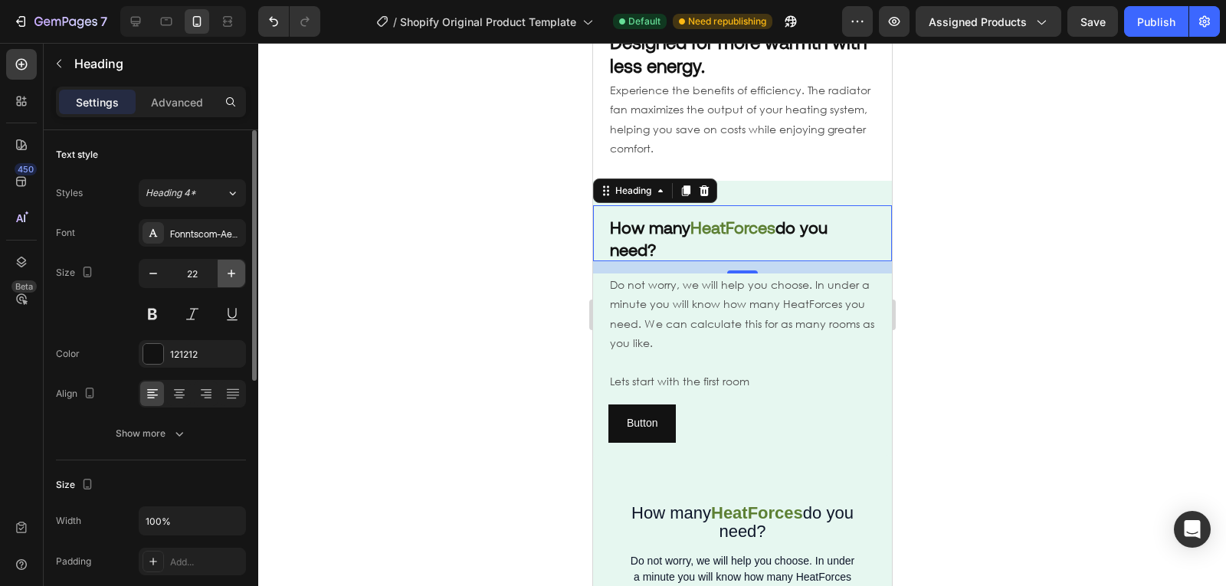
click at [241, 270] on button "button" at bounding box center [232, 274] width 28 height 28
type input "24"
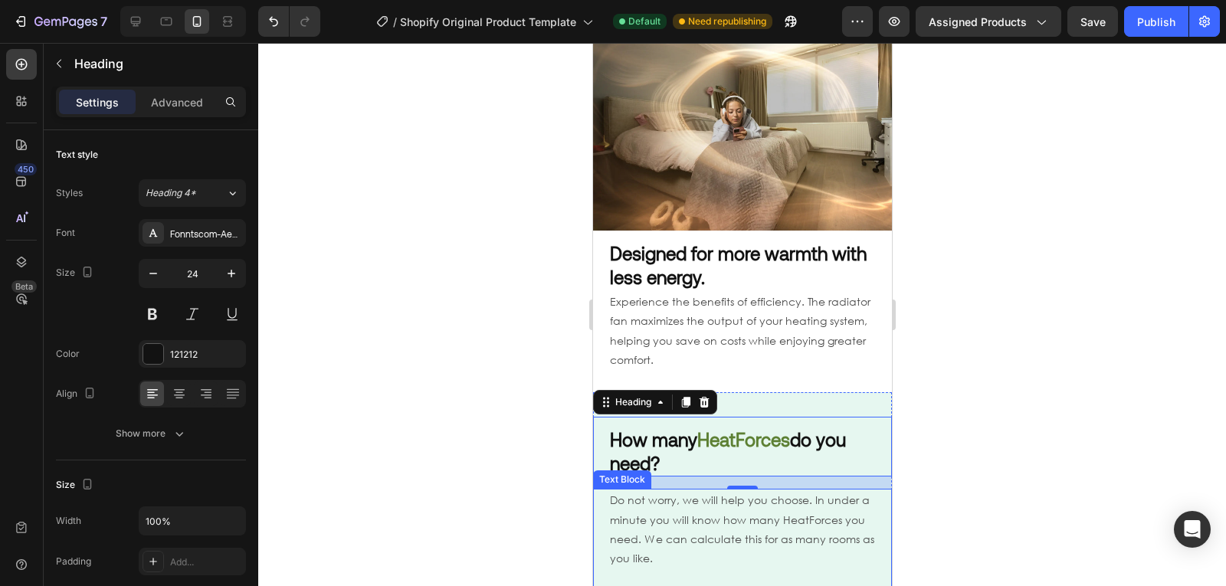
scroll to position [1051, 0]
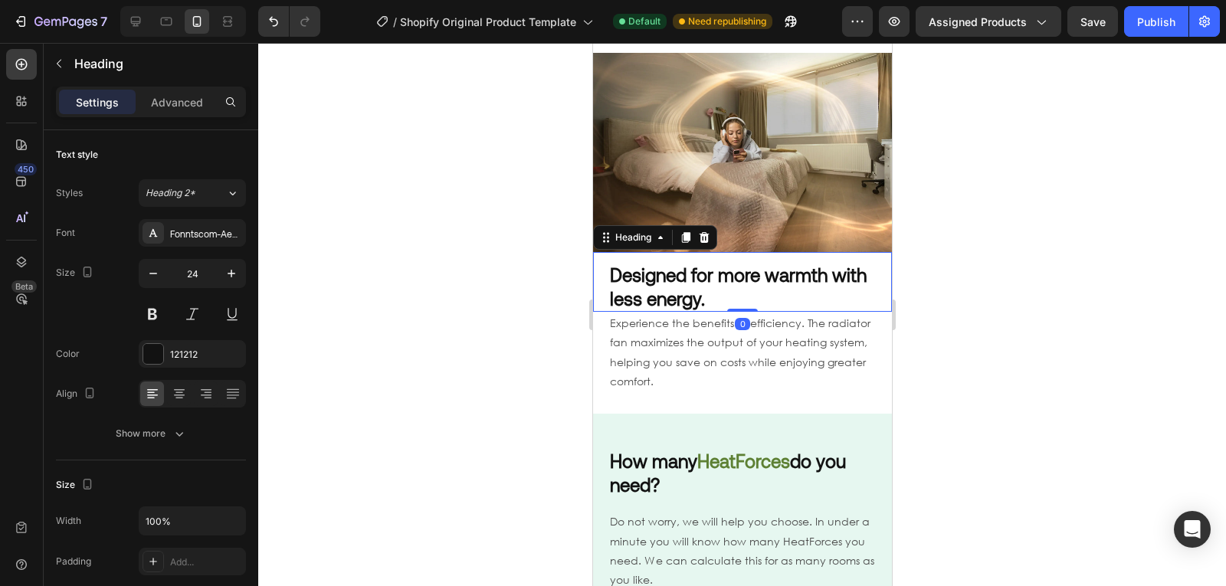
click at [706, 267] on strong "Designed for more warmth with less energy." at bounding box center [737, 287] width 257 height 46
click at [218, 203] on button "Heading 2*" at bounding box center [192, 193] width 107 height 28
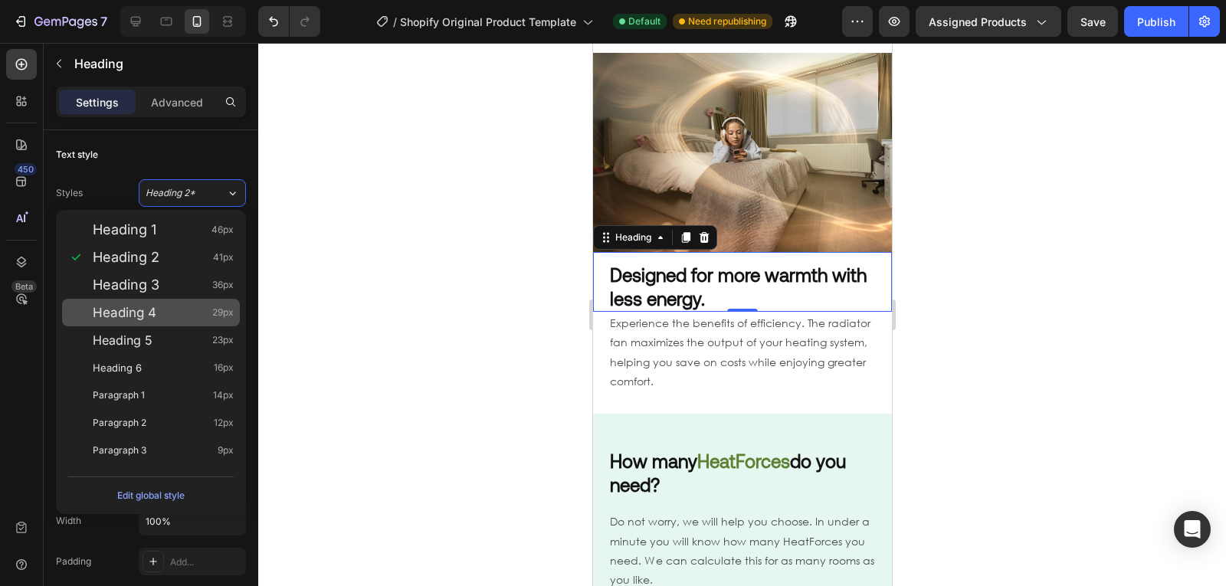
click at [169, 314] on div "Heading 4 29px" at bounding box center [163, 312] width 141 height 15
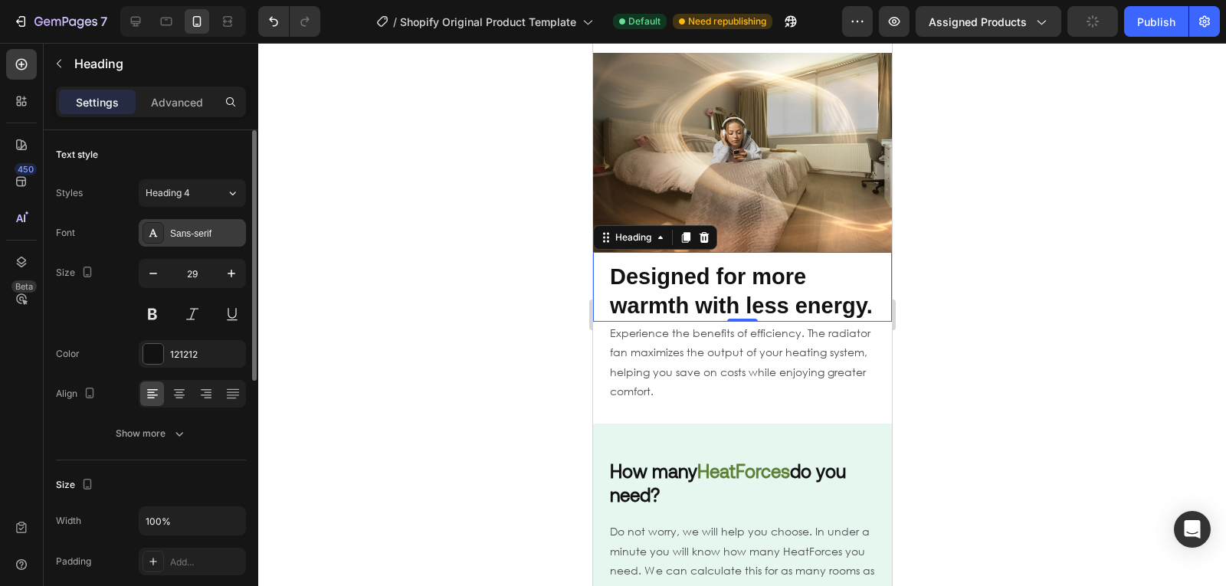
click at [197, 236] on div "Sans-serif" at bounding box center [206, 234] width 72 height 14
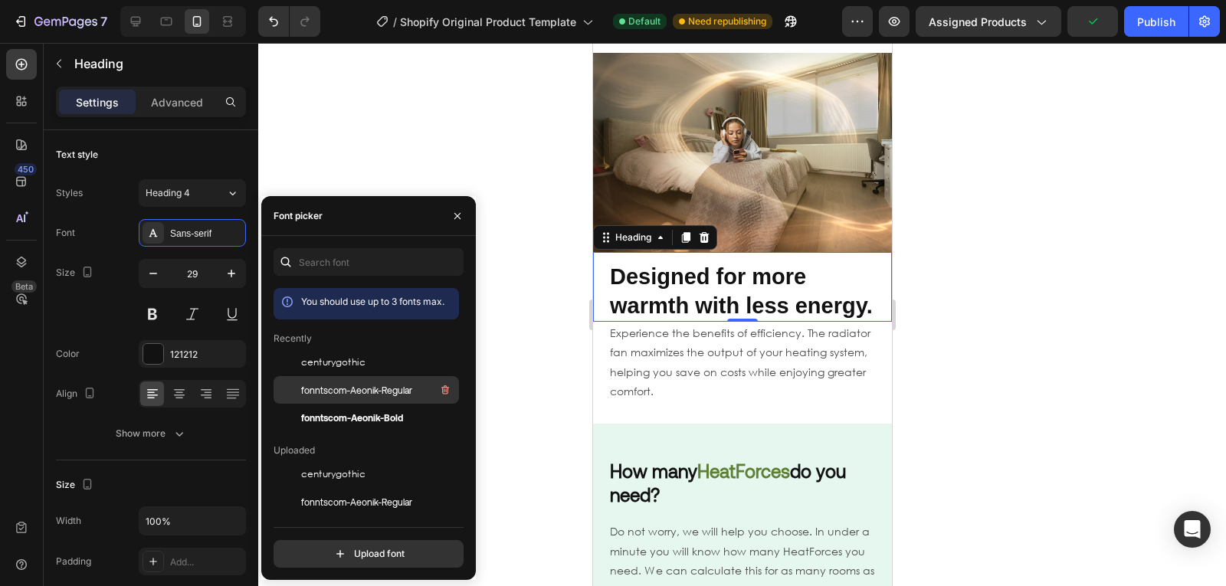
click at [328, 380] on div "fonntscom-Aeonik-Regular" at bounding box center [366, 390] width 185 height 28
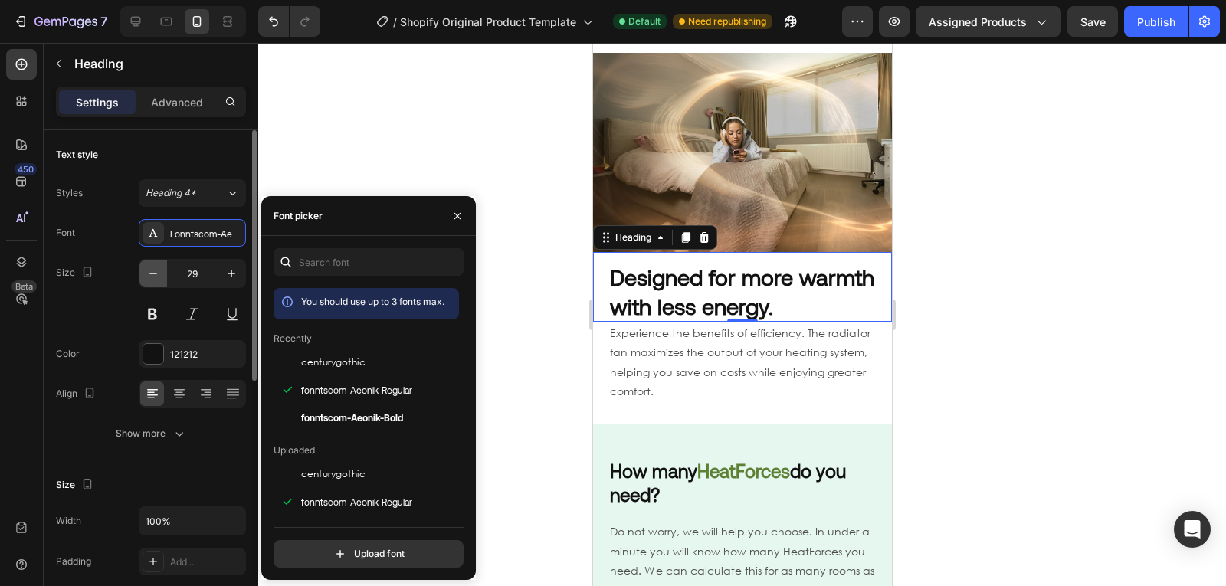
click at [152, 272] on icon "button" at bounding box center [153, 273] width 15 height 15
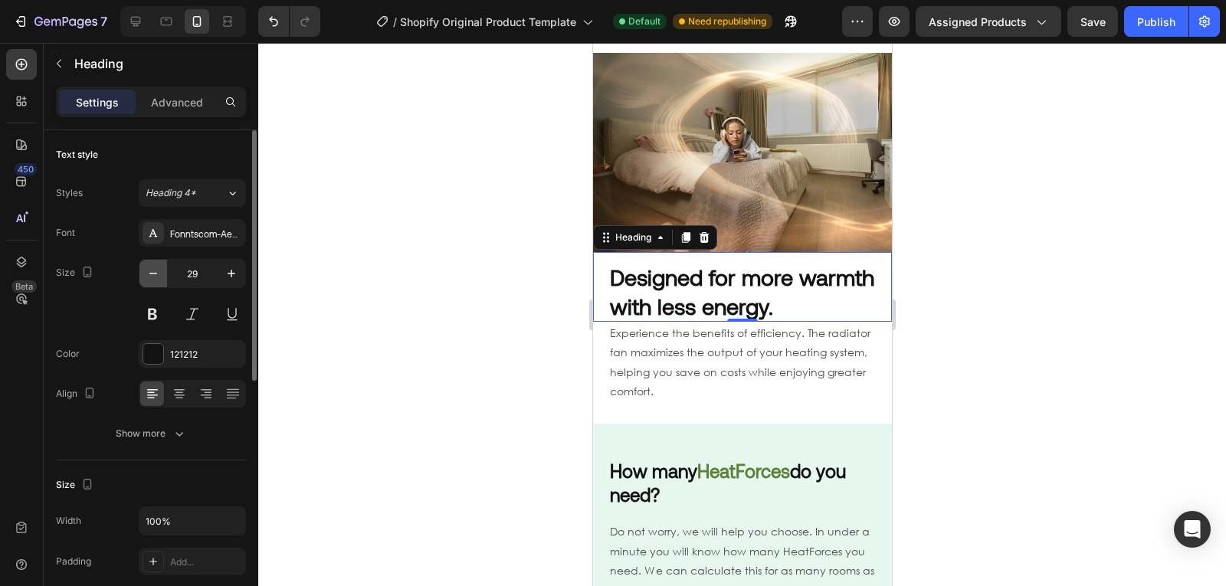
click at [152, 272] on icon "button" at bounding box center [153, 273] width 15 height 15
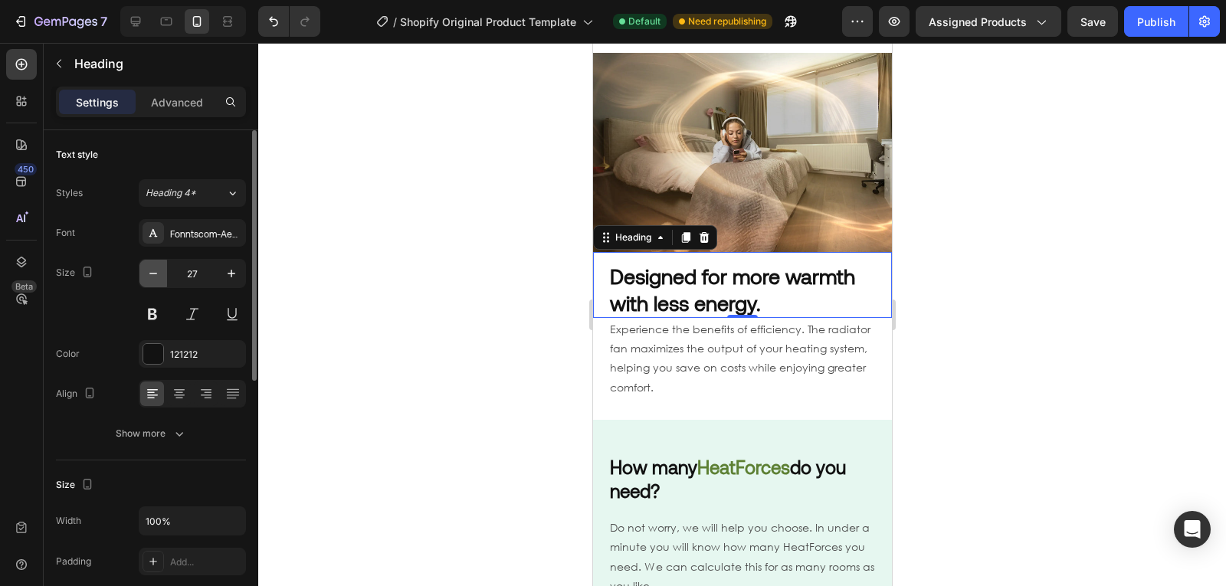
click at [152, 272] on icon "button" at bounding box center [153, 273] width 15 height 15
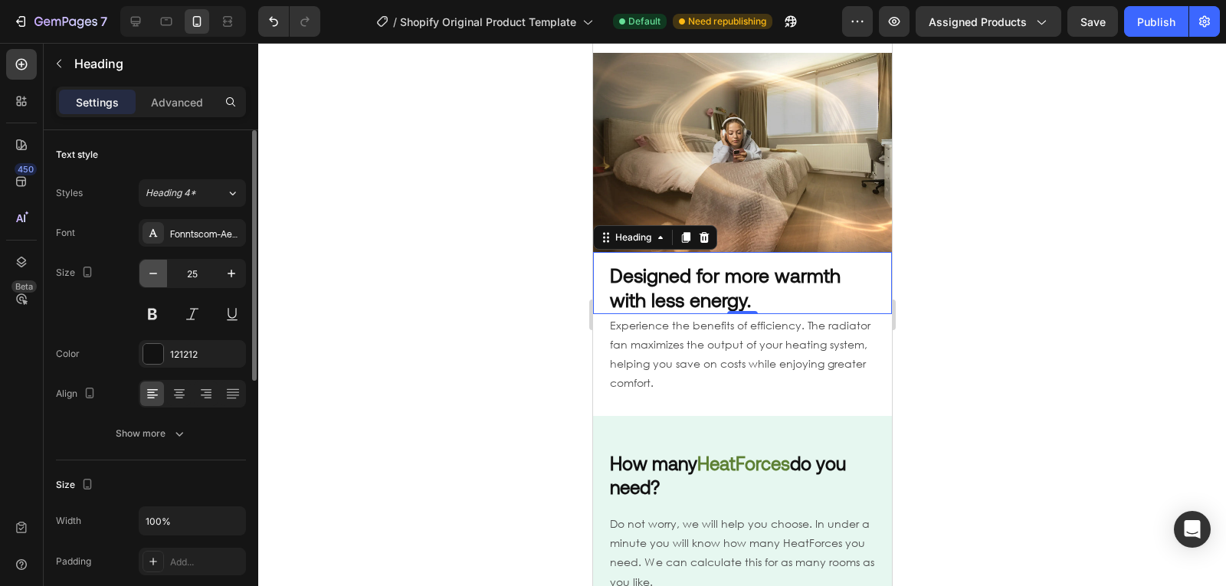
click at [159, 277] on icon "button" at bounding box center [153, 273] width 15 height 15
type input "24"
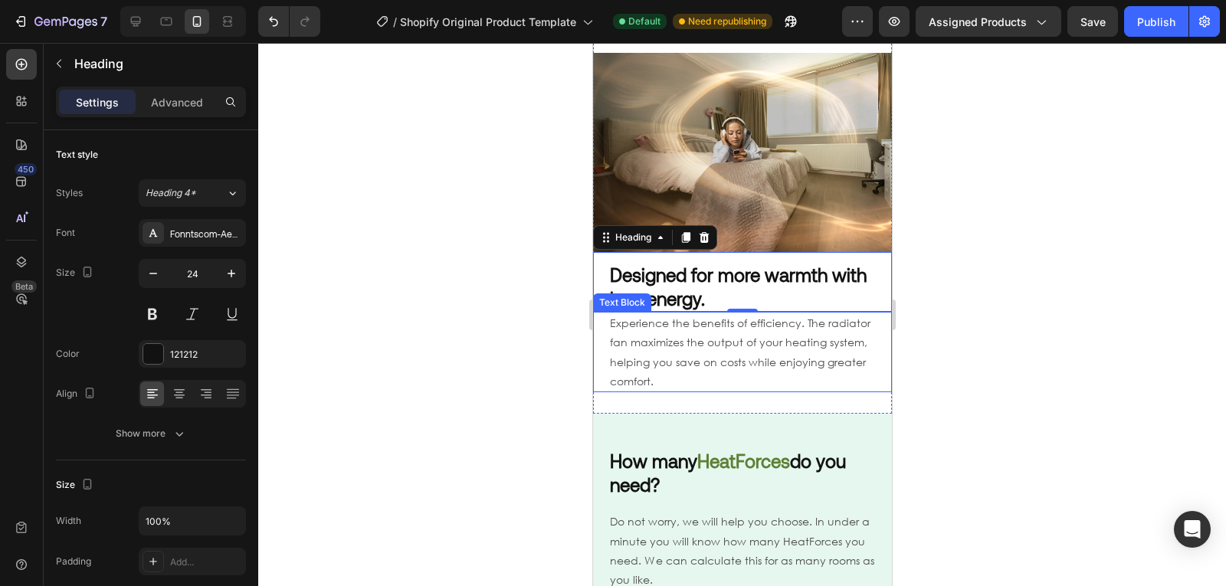
click at [729, 326] on p "Experience the benefits of efficiency. The radiator fan maximizes the output of…" at bounding box center [741, 351] width 265 height 77
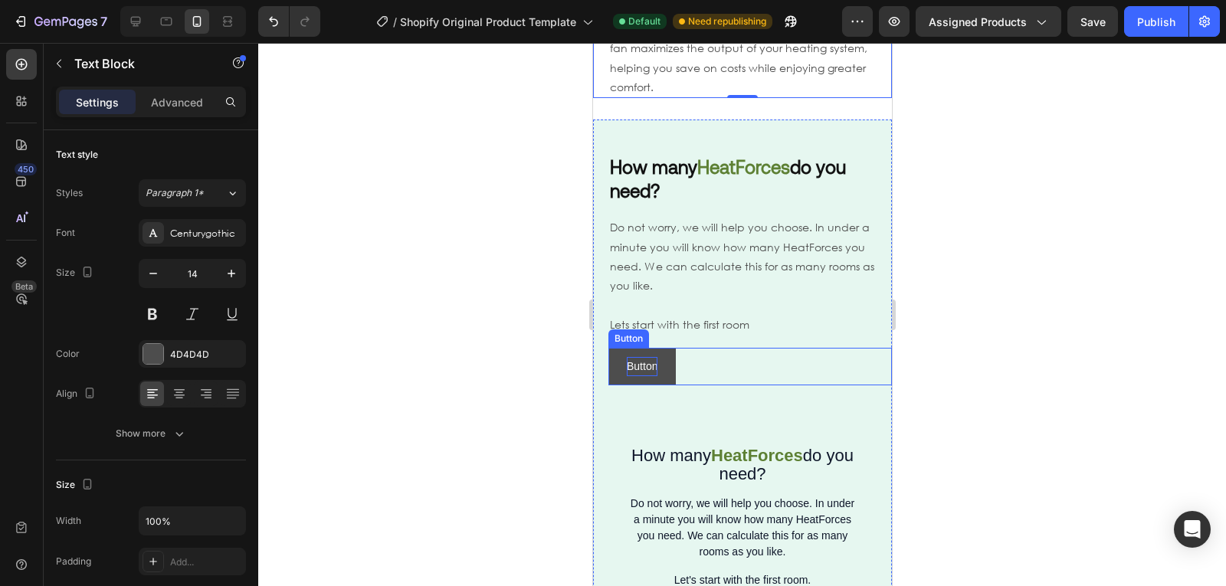
scroll to position [1346, 0]
click at [645, 356] on p "Button" at bounding box center [641, 365] width 31 height 19
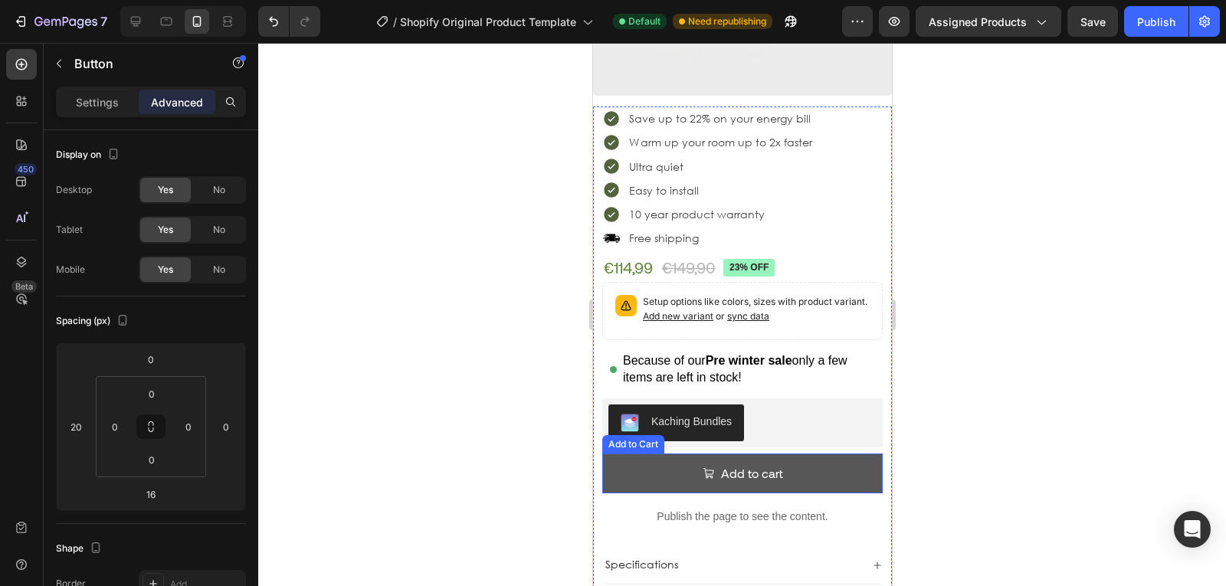
scroll to position [503, 0]
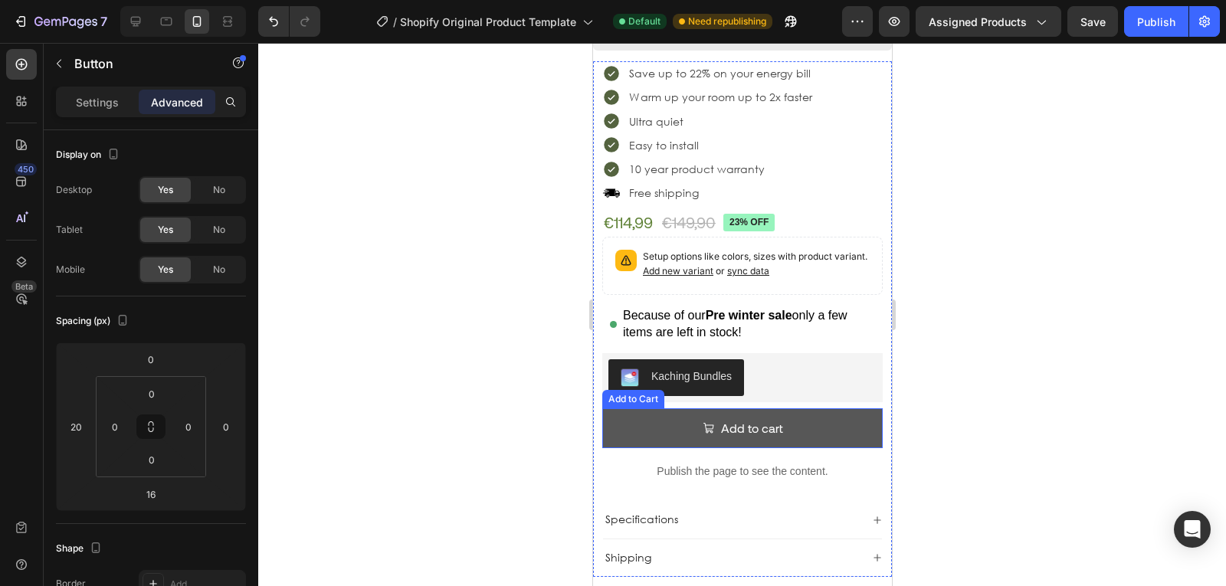
click at [637, 408] on button "Add to cart" at bounding box center [741, 428] width 280 height 41
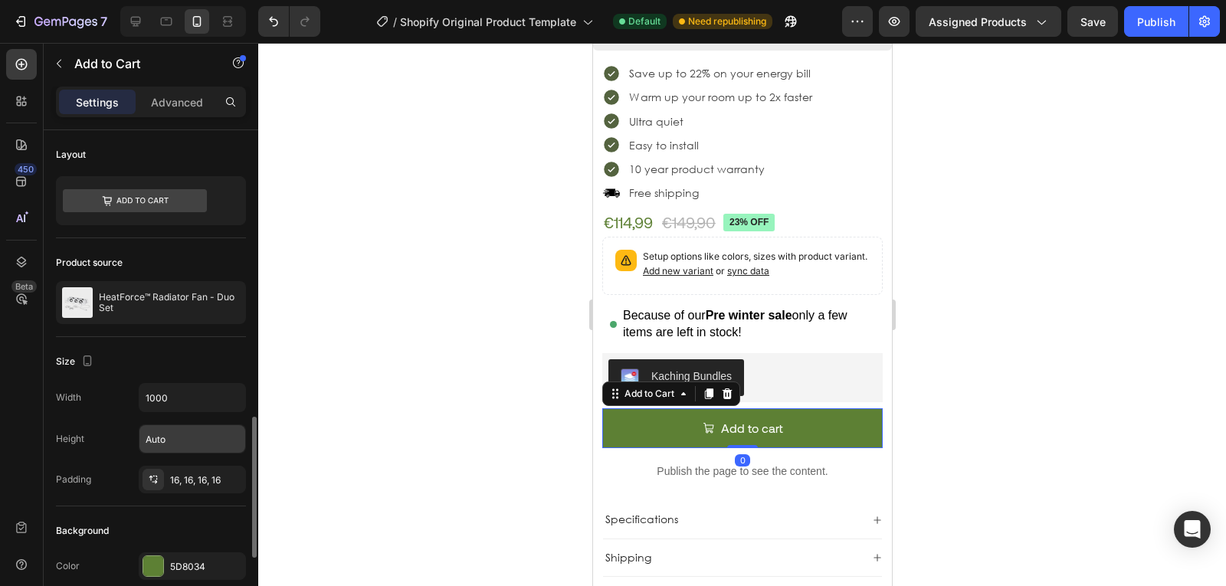
scroll to position [225, 0]
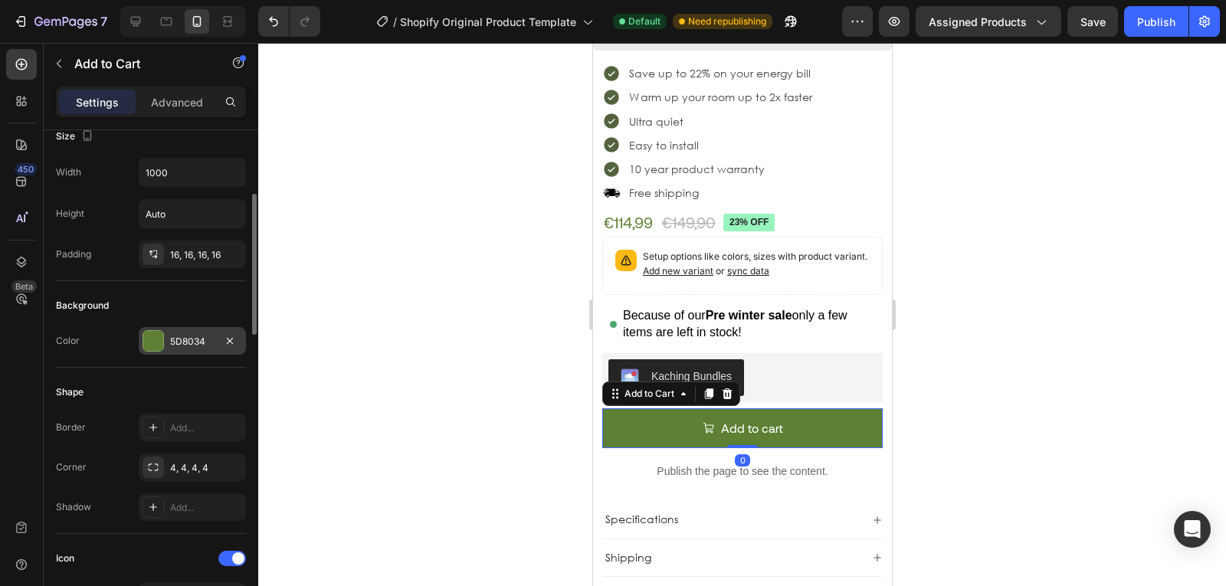
click at [188, 340] on div "5D8034" at bounding box center [192, 342] width 44 height 14
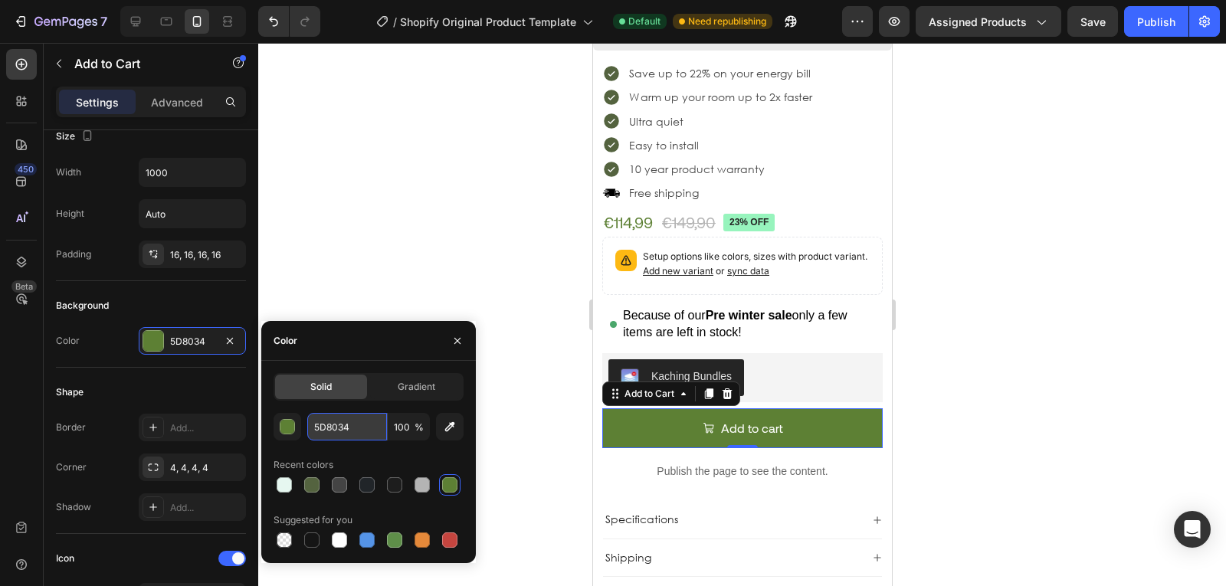
click at [352, 413] on input "5D8034" at bounding box center [347, 427] width 80 height 28
click at [533, 373] on div at bounding box center [742, 314] width 968 height 543
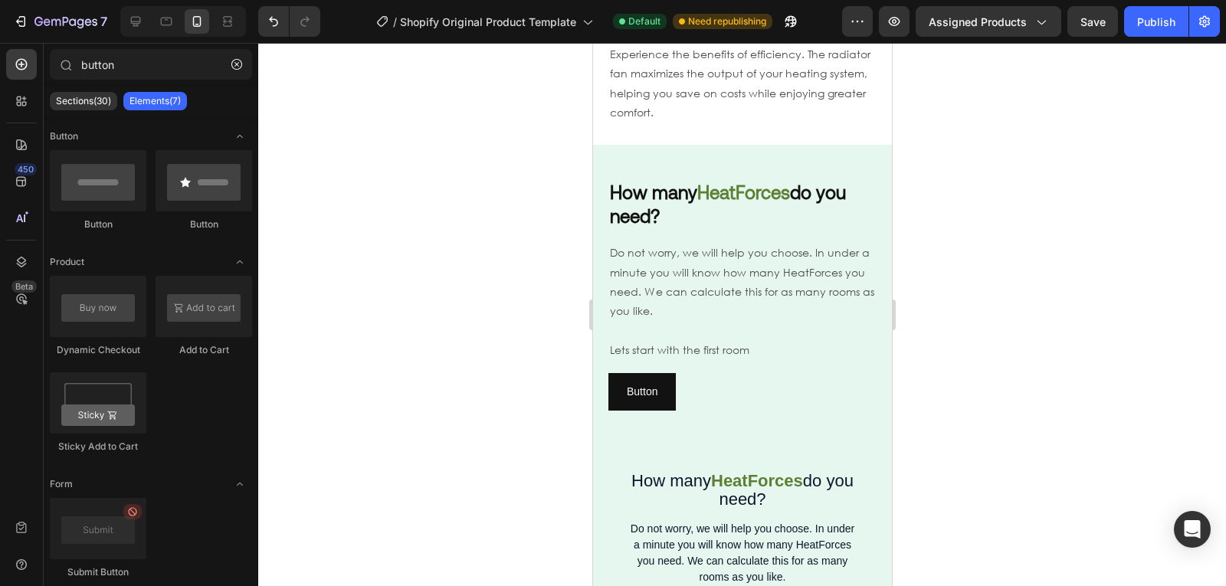
scroll to position [1321, 0]
click at [646, 382] on button "Button" at bounding box center [641, 391] width 67 height 38
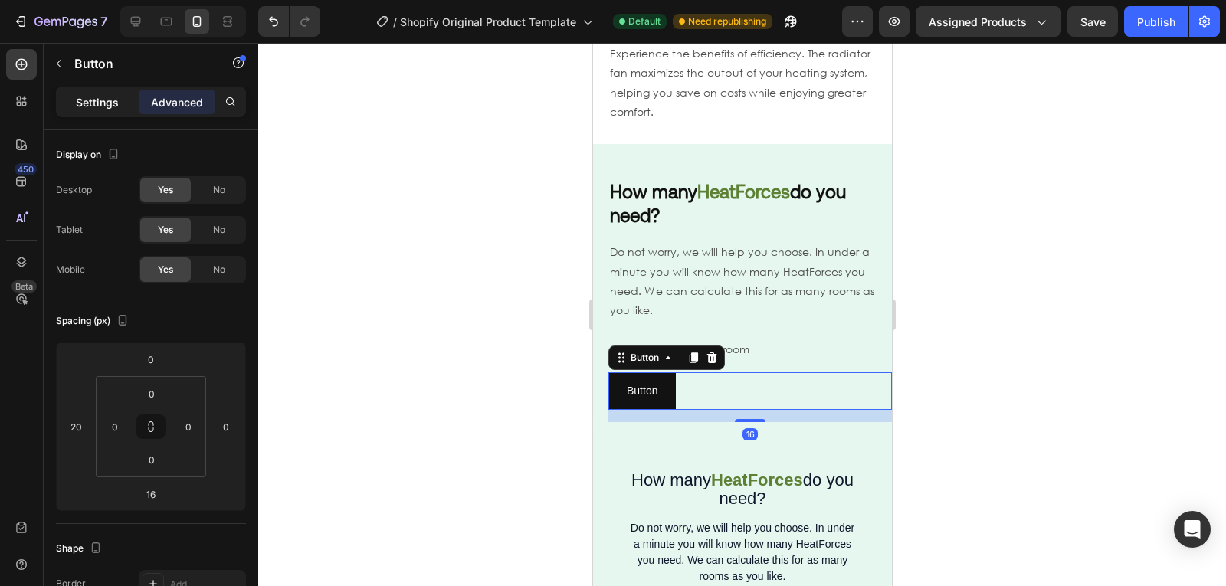
click at [96, 106] on p "Settings" at bounding box center [97, 102] width 43 height 16
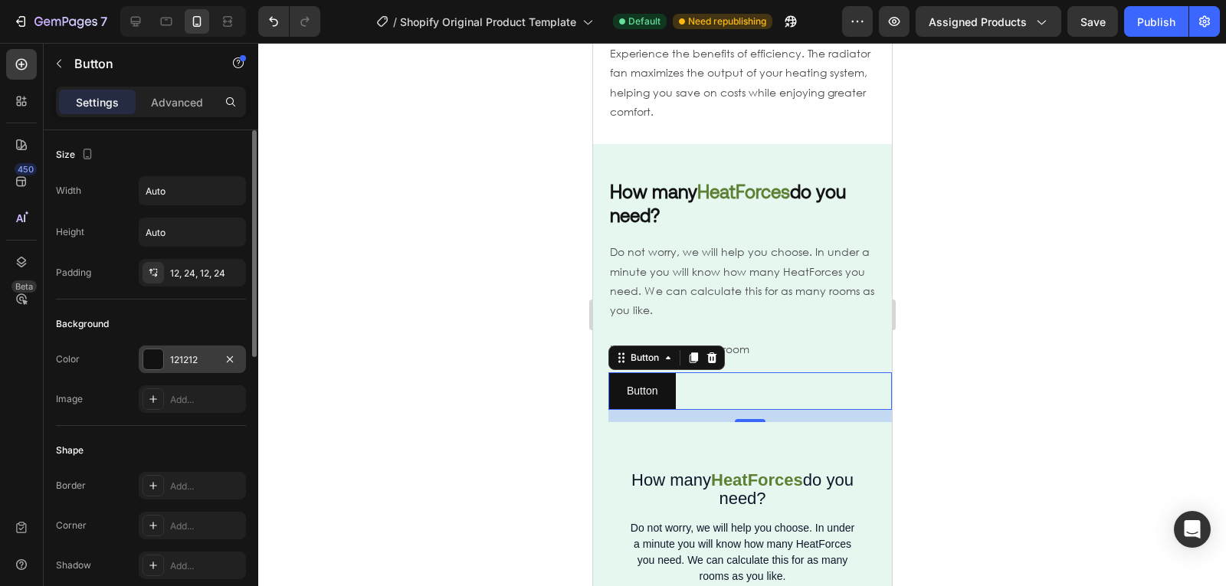
click at [184, 359] on div "121212" at bounding box center [192, 360] width 44 height 14
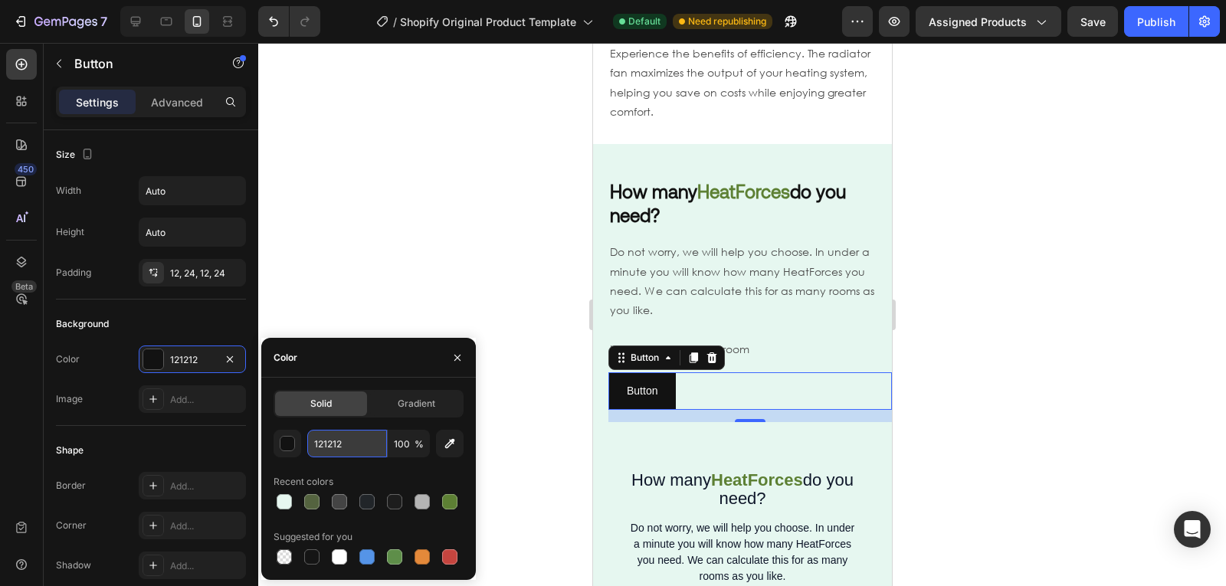
click at [361, 456] on input "121212" at bounding box center [347, 444] width 80 height 28
paste input "5D8034"
type input "5D8034"
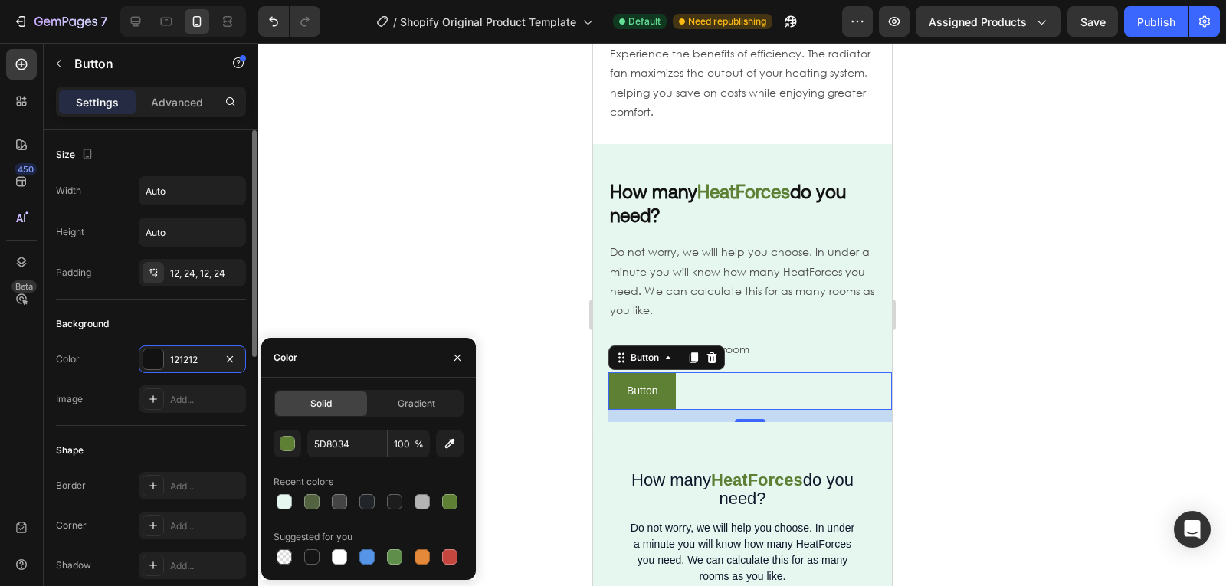
click at [176, 159] on div "Size" at bounding box center [151, 155] width 190 height 25
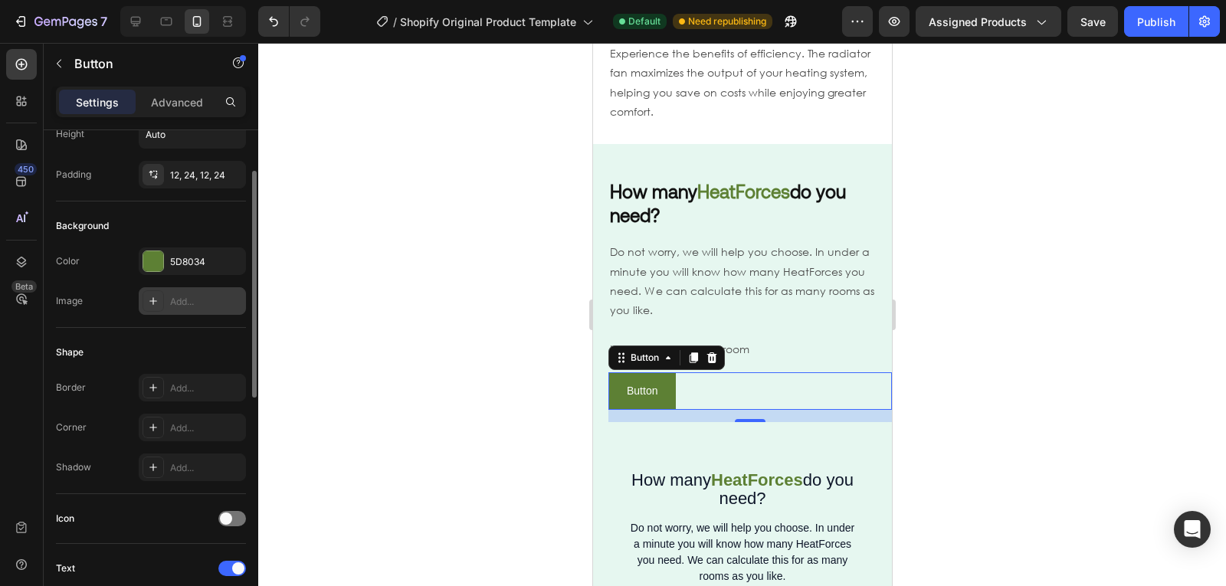
scroll to position [88, 0]
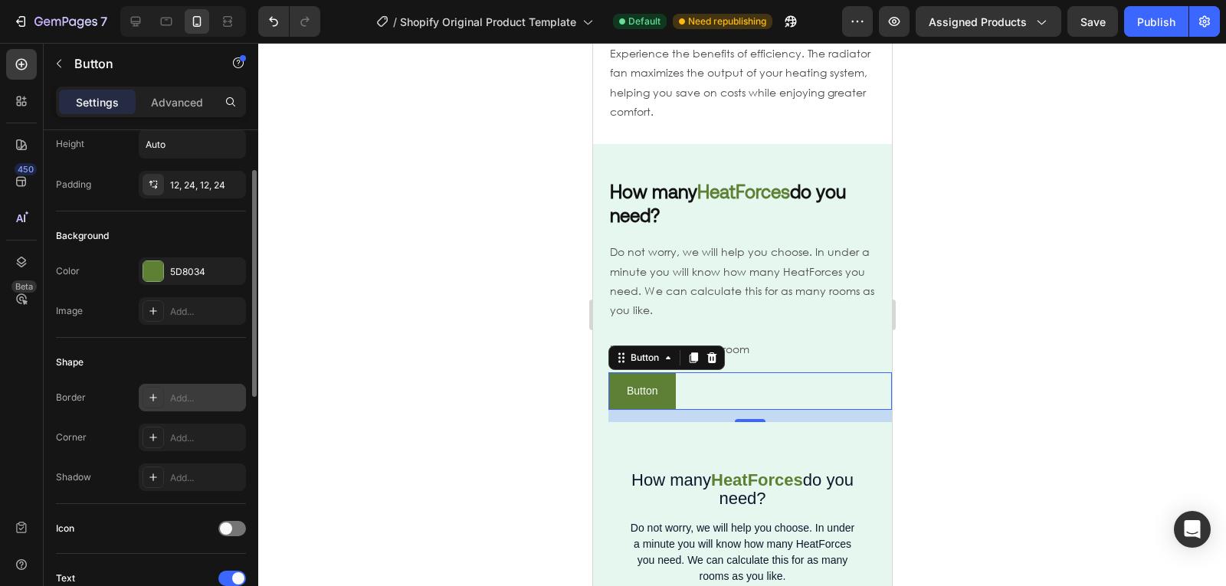
click at [169, 403] on div "Add..." at bounding box center [192, 398] width 107 height 28
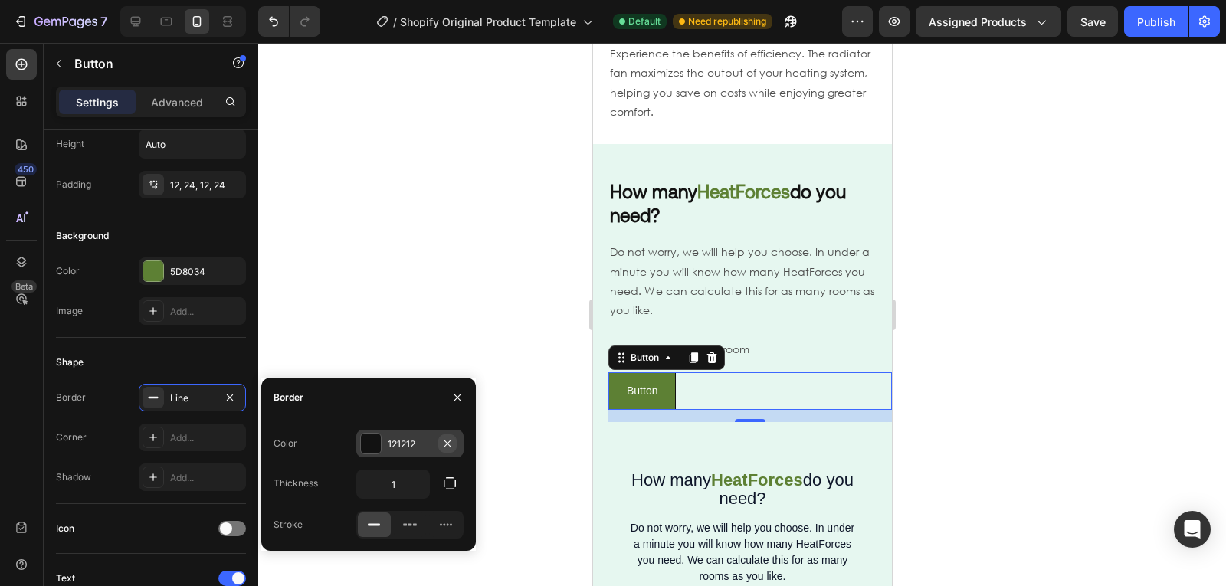
click at [444, 444] on icon "button" at bounding box center [447, 444] width 12 height 12
click at [214, 366] on div "Shape" at bounding box center [151, 362] width 190 height 25
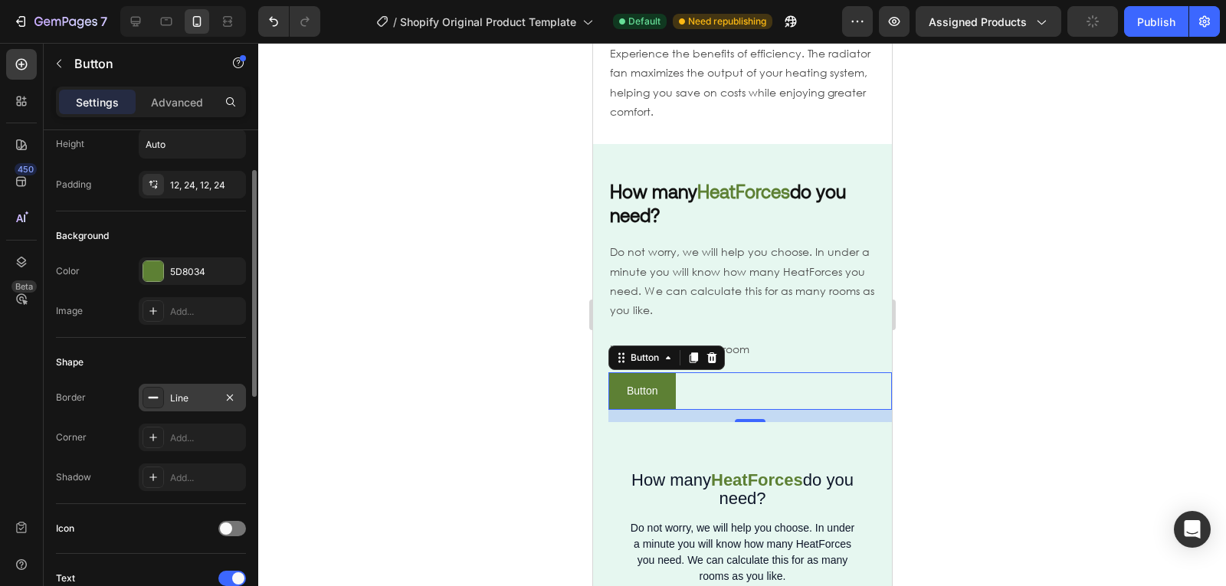
click at [208, 392] on div "Line" at bounding box center [192, 399] width 44 height 14
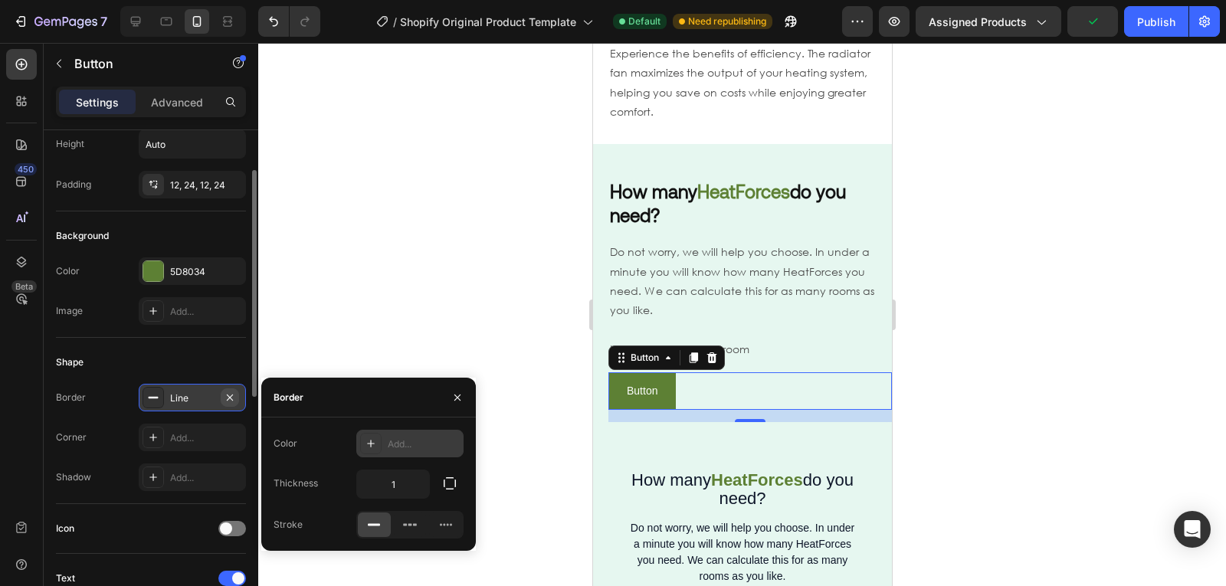
click at [233, 401] on icon "button" at bounding box center [230, 398] width 12 height 12
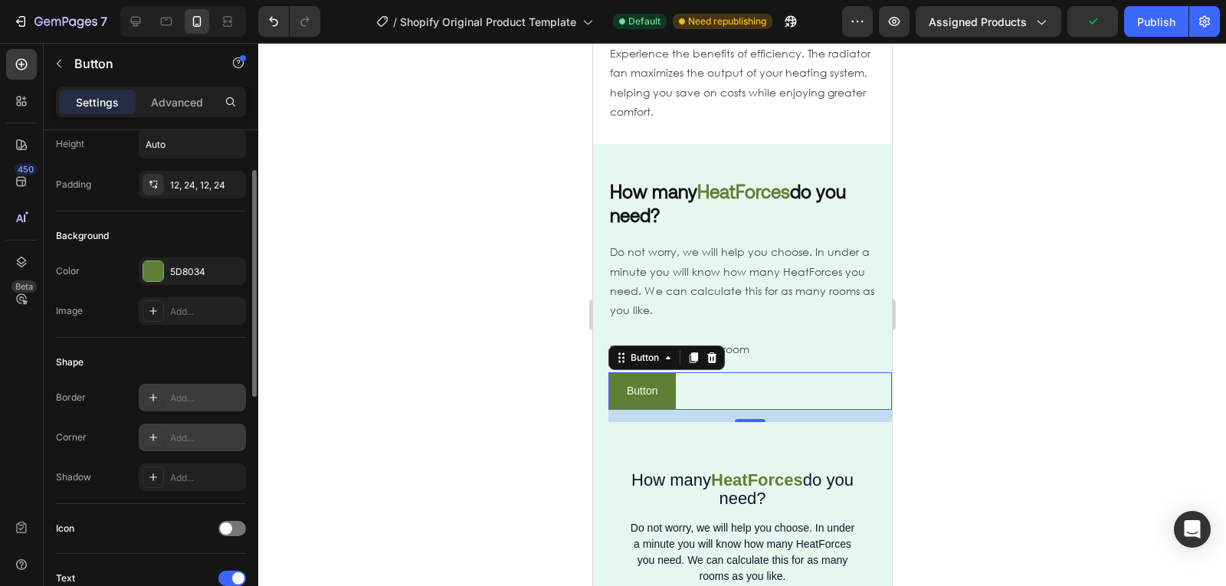
click at [188, 444] on div "Add..." at bounding box center [206, 438] width 72 height 14
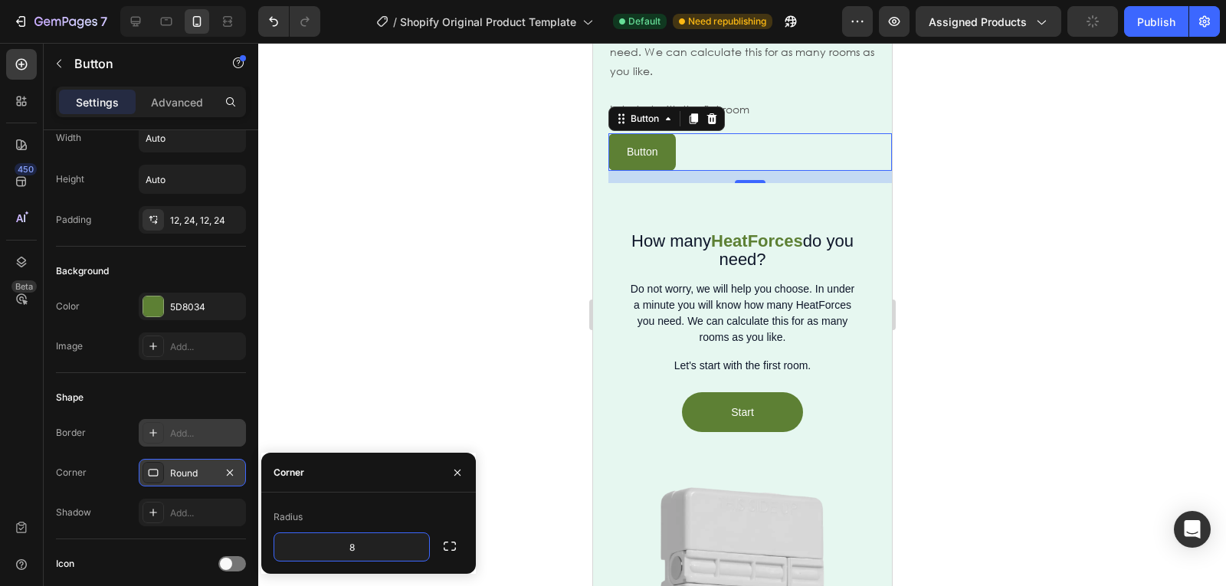
scroll to position [1489, 0]
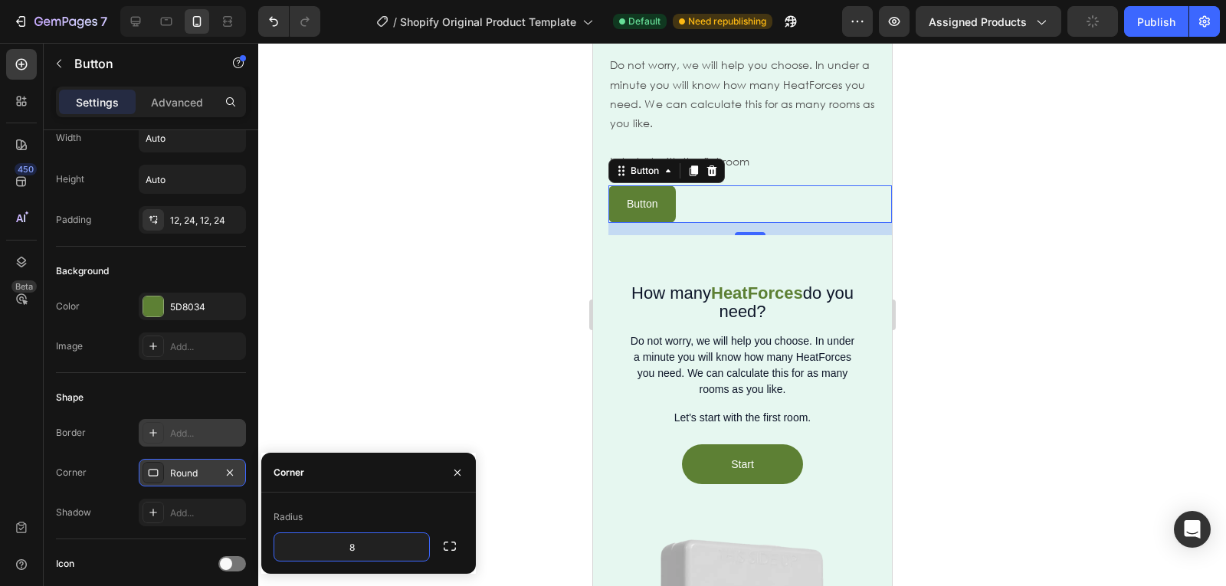
click at [300, 415] on div at bounding box center [742, 314] width 968 height 543
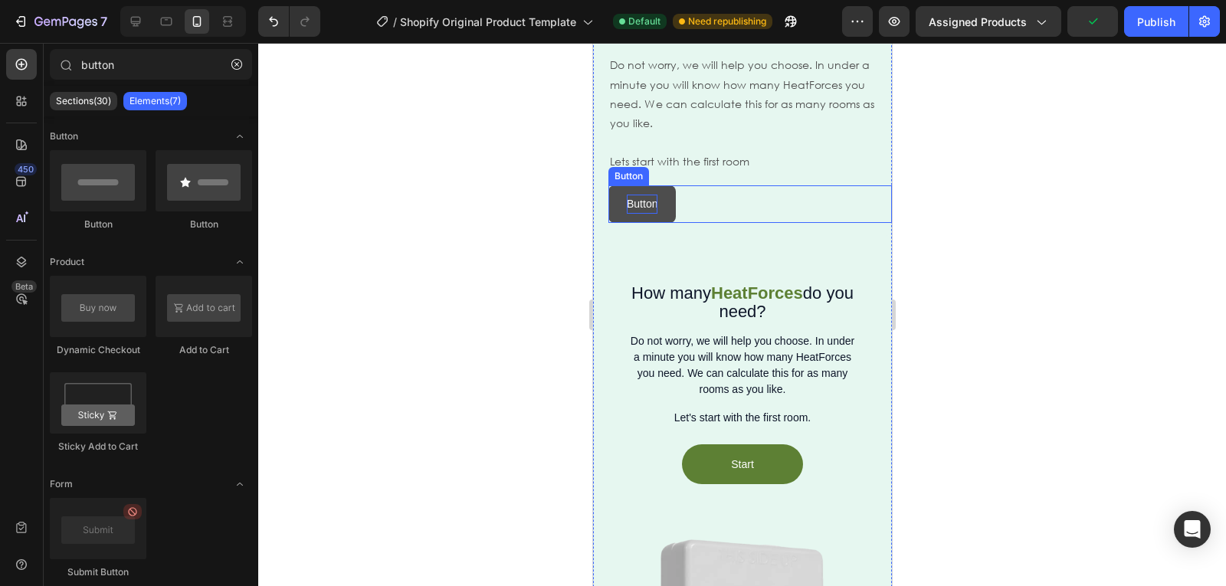
click at [634, 211] on p "Button" at bounding box center [641, 204] width 31 height 19
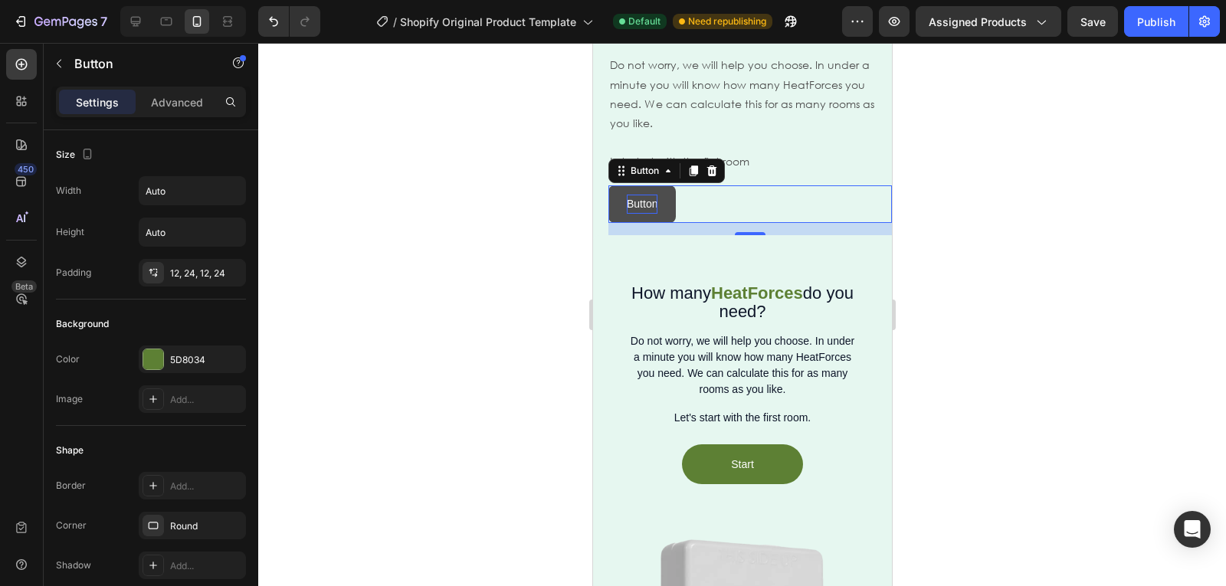
click at [654, 199] on p "Button" at bounding box center [641, 204] width 31 height 19
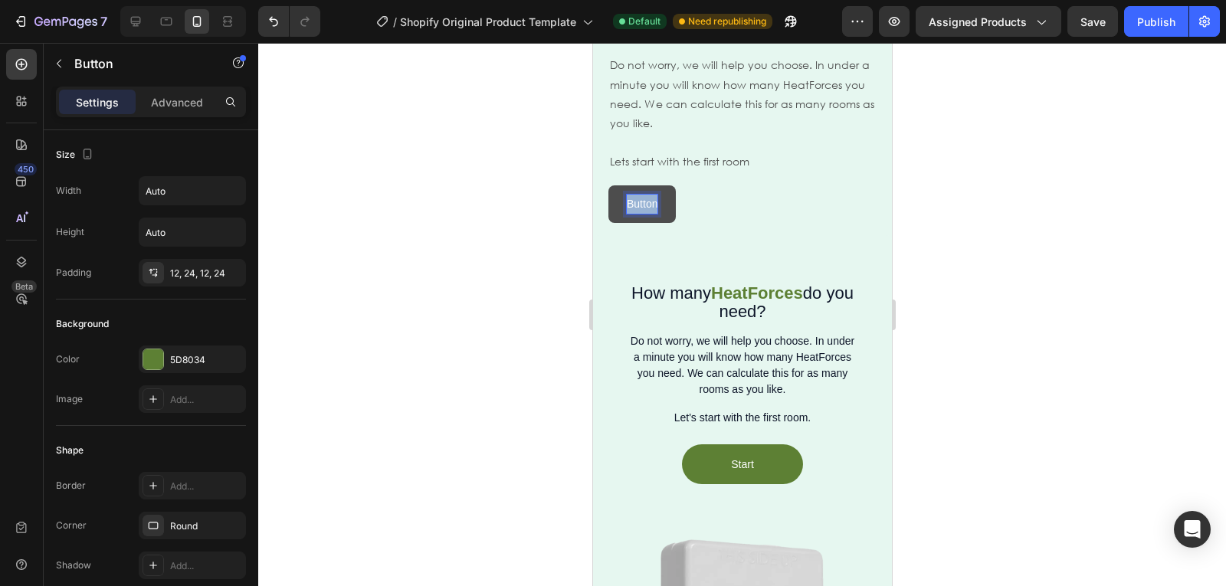
click at [654, 199] on p "Button" at bounding box center [641, 204] width 31 height 19
click at [608, 185] on button "Start" at bounding box center [638, 204] width 60 height 38
click at [608, 185] on button "Start configurato" at bounding box center [666, 204] width 116 height 38
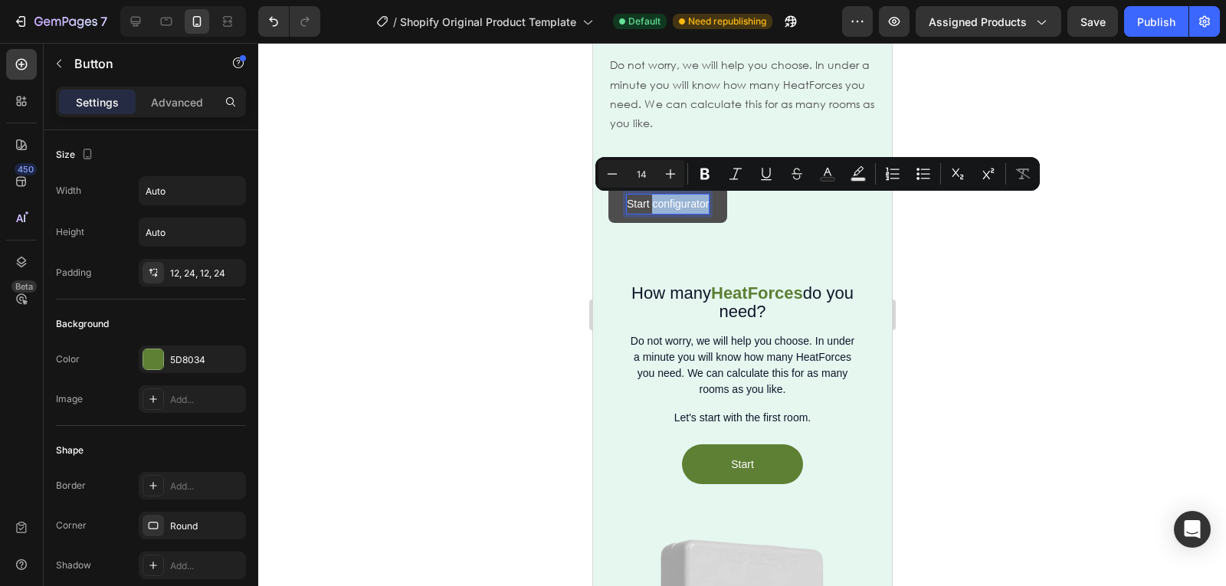
drag, startPoint x: 671, startPoint y: 207, endPoint x: 653, endPoint y: 211, distance: 19.0
click at [653, 211] on p "Start configurator" at bounding box center [667, 204] width 82 height 19
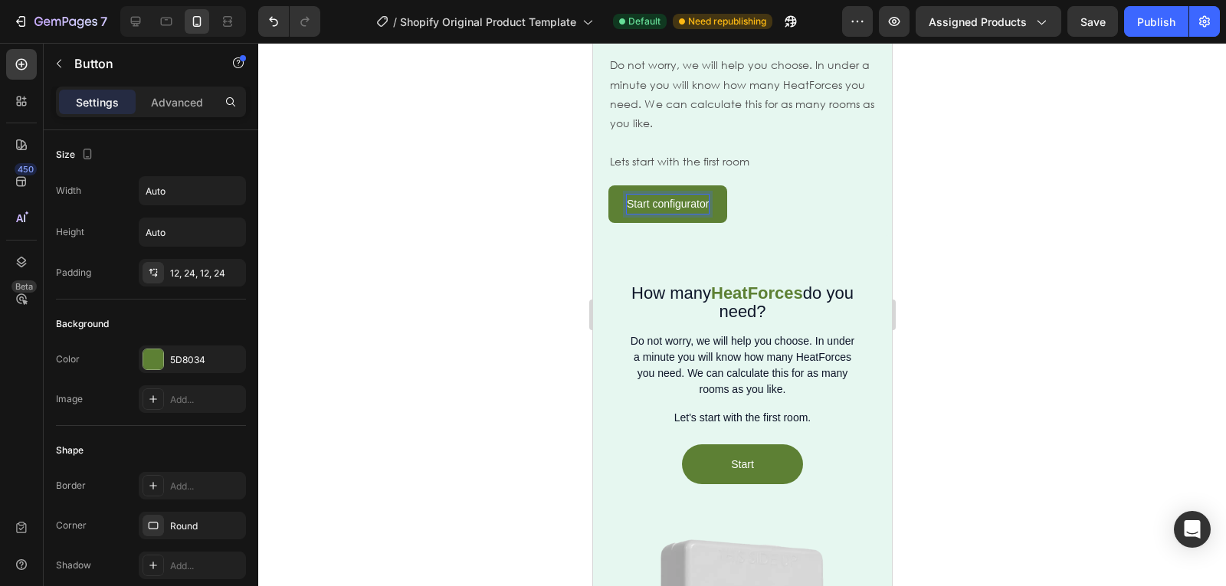
click at [998, 274] on div at bounding box center [742, 314] width 968 height 543
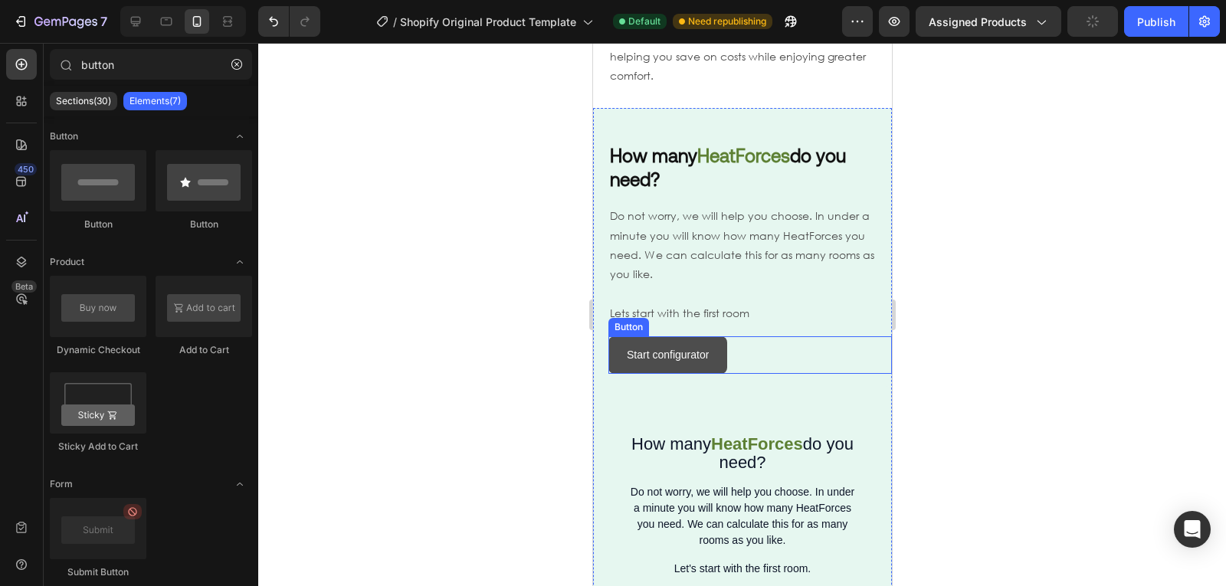
scroll to position [1354, 0]
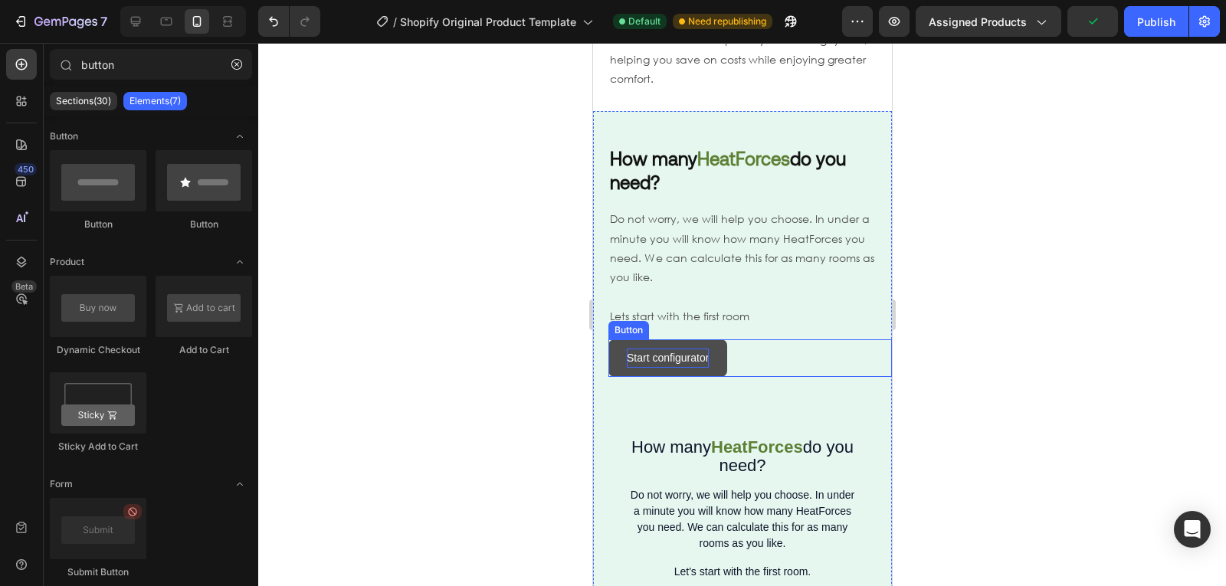
click at [685, 349] on p "Start configurator" at bounding box center [667, 358] width 82 height 19
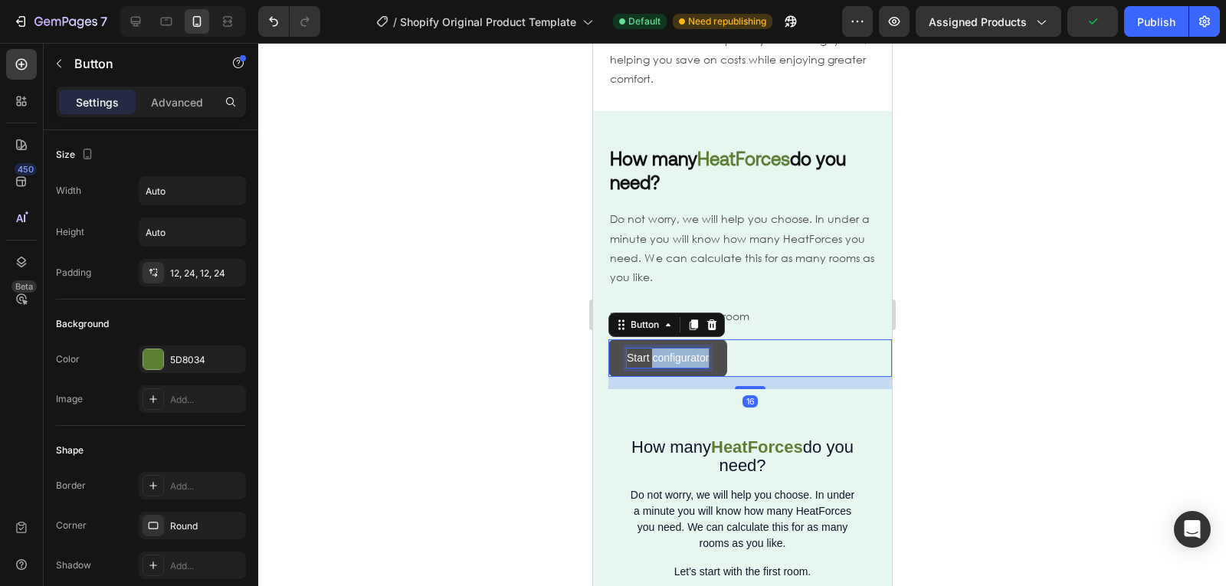
click at [679, 349] on p "Start configurator" at bounding box center [667, 358] width 82 height 19
click at [925, 372] on div at bounding box center [742, 314] width 968 height 543
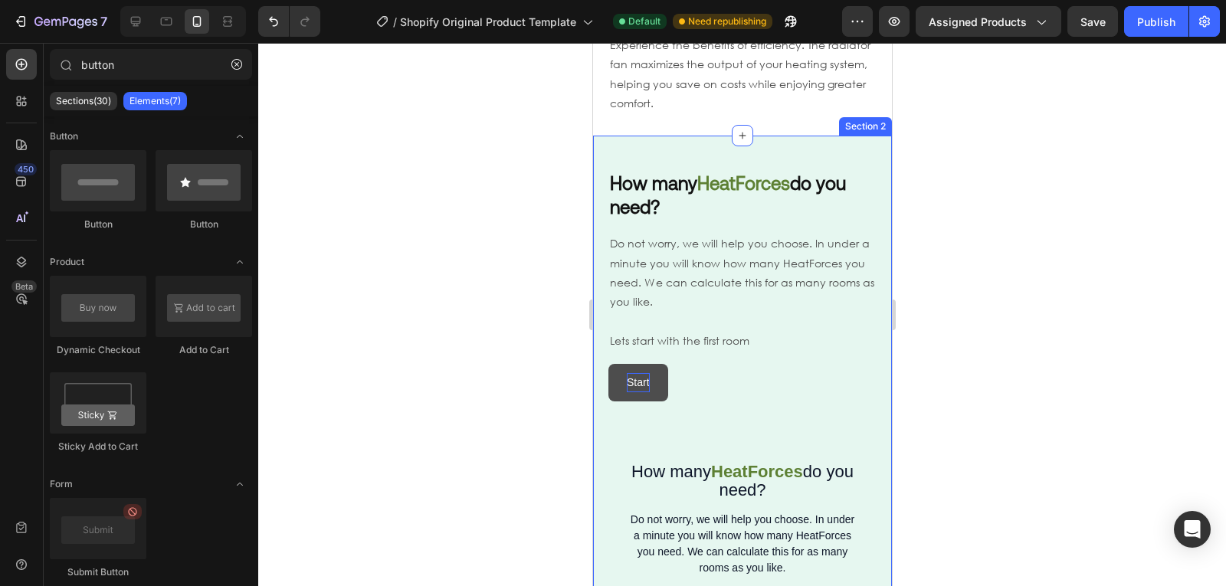
scroll to position [1332, 0]
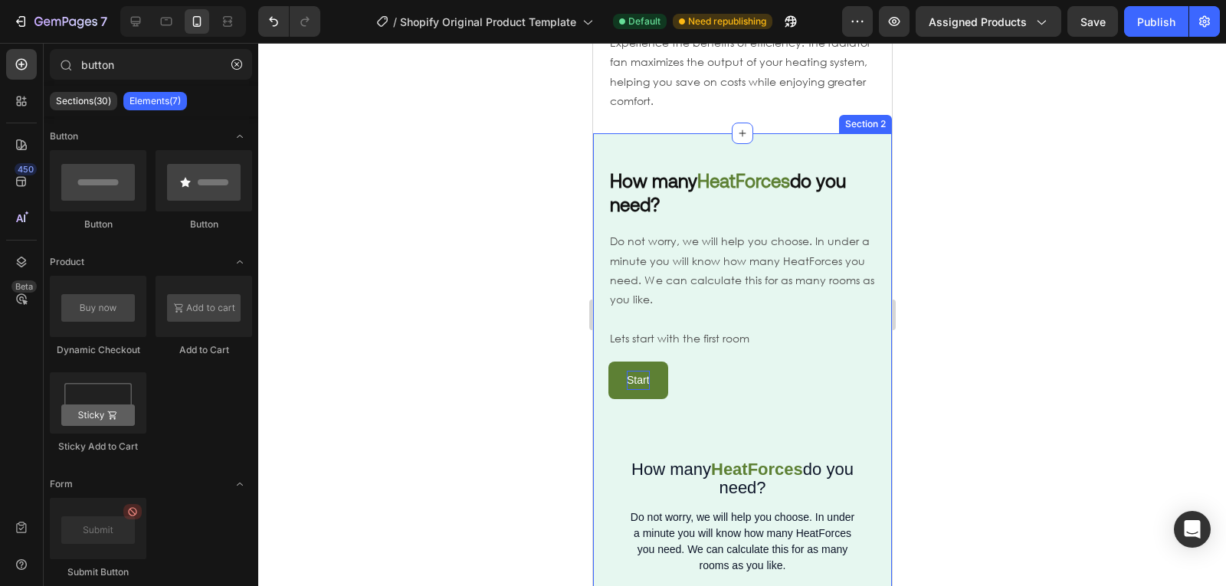
click at [632, 371] on p "Start" at bounding box center [637, 380] width 23 height 19
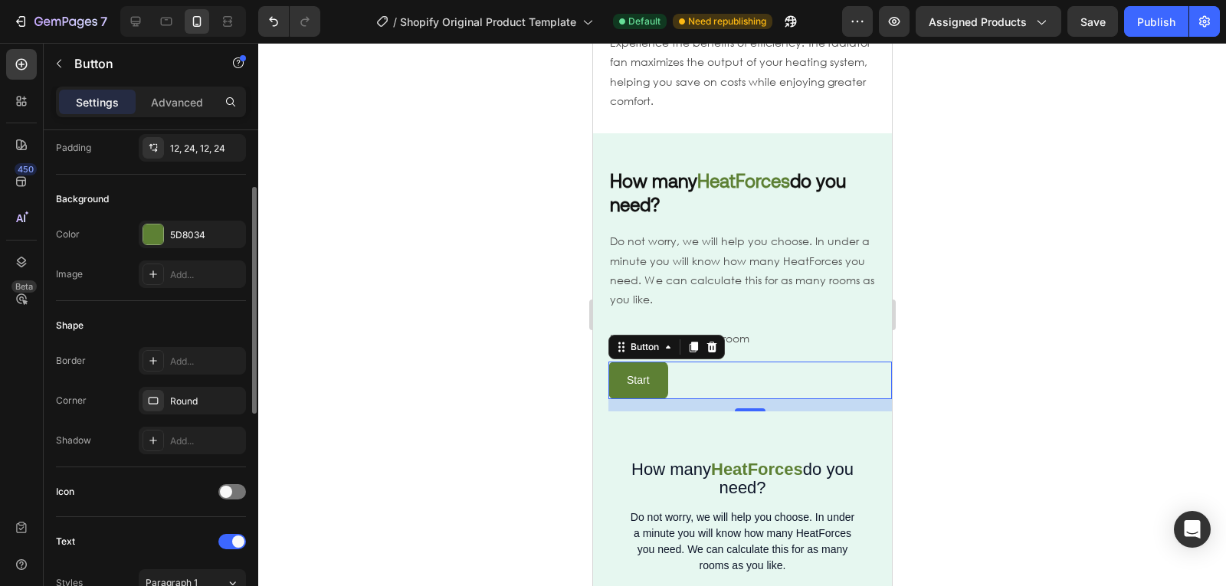
scroll to position [356, 0]
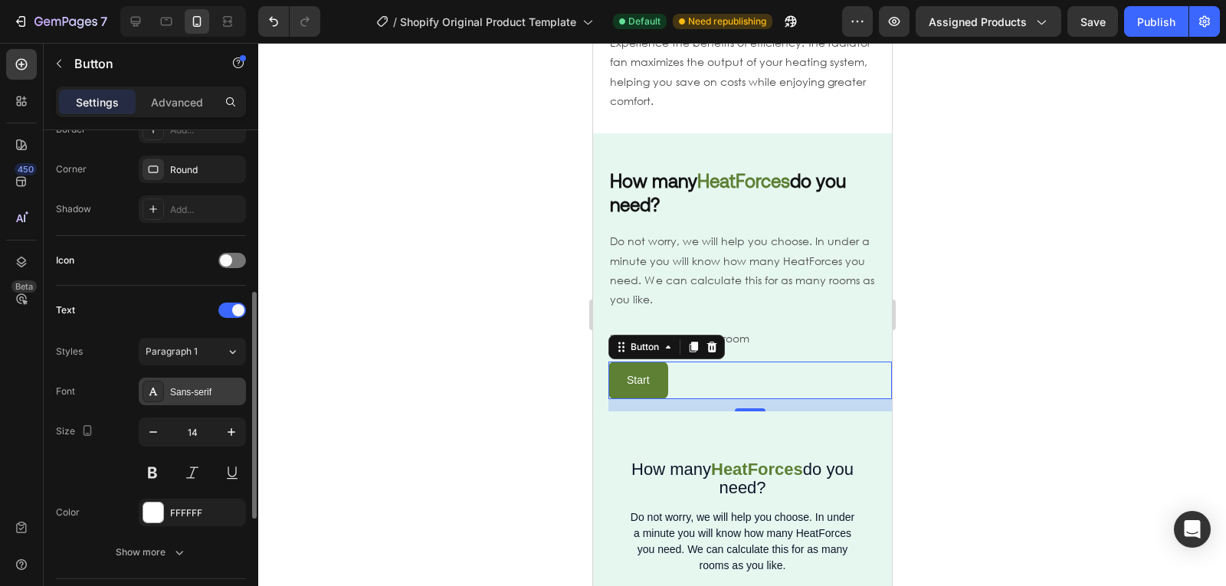
click at [202, 401] on div "Sans-serif" at bounding box center [192, 392] width 107 height 28
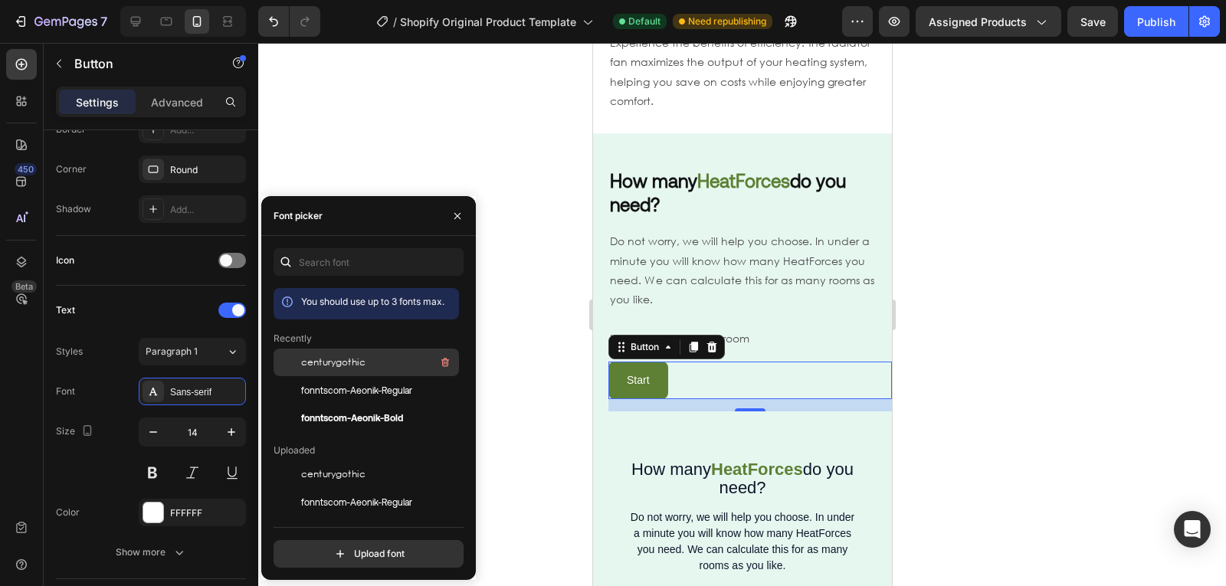
click at [355, 367] on span "centurygothic" at bounding box center [333, 363] width 64 height 14
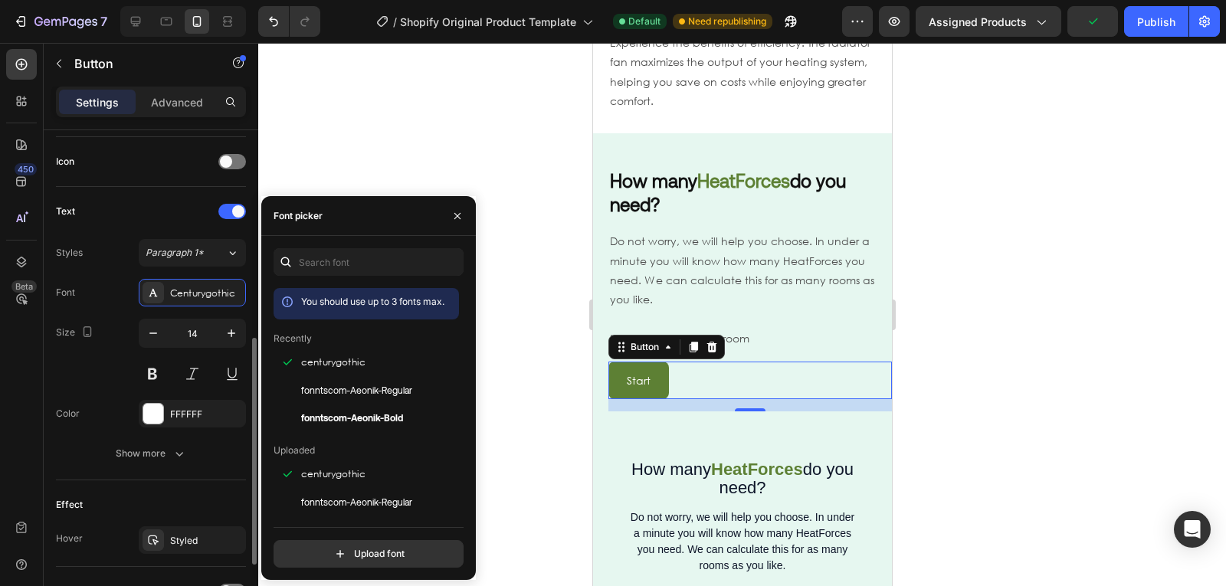
scroll to position [456, 0]
click at [178, 445] on icon "button" at bounding box center [179, 452] width 15 height 15
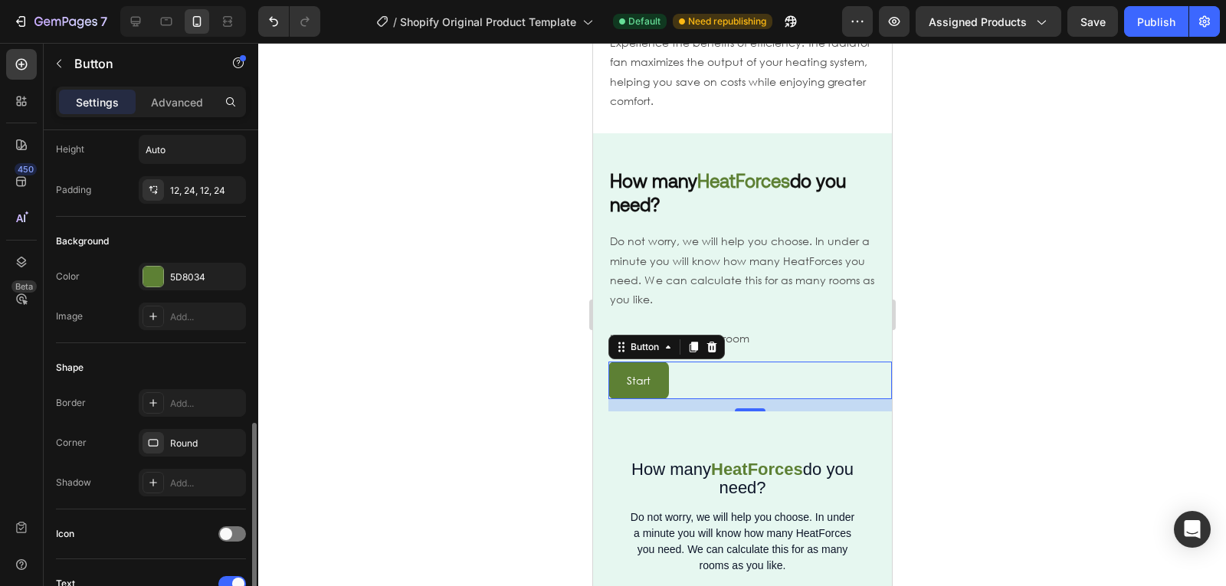
scroll to position [0, 0]
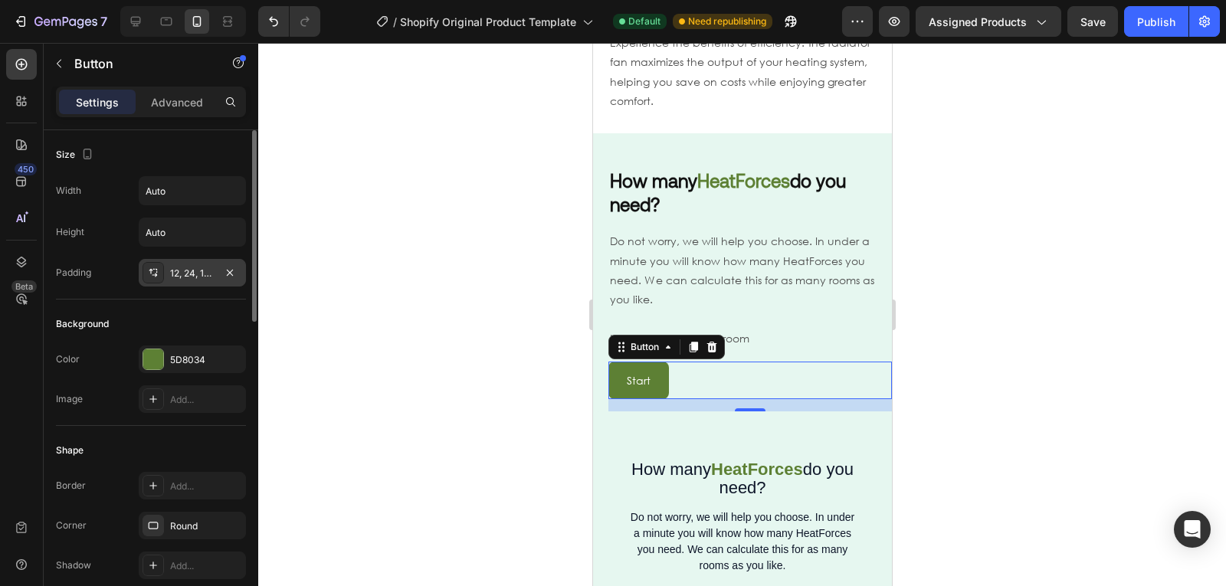
click at [192, 281] on div "12, 24, 12, 24" at bounding box center [192, 273] width 107 height 28
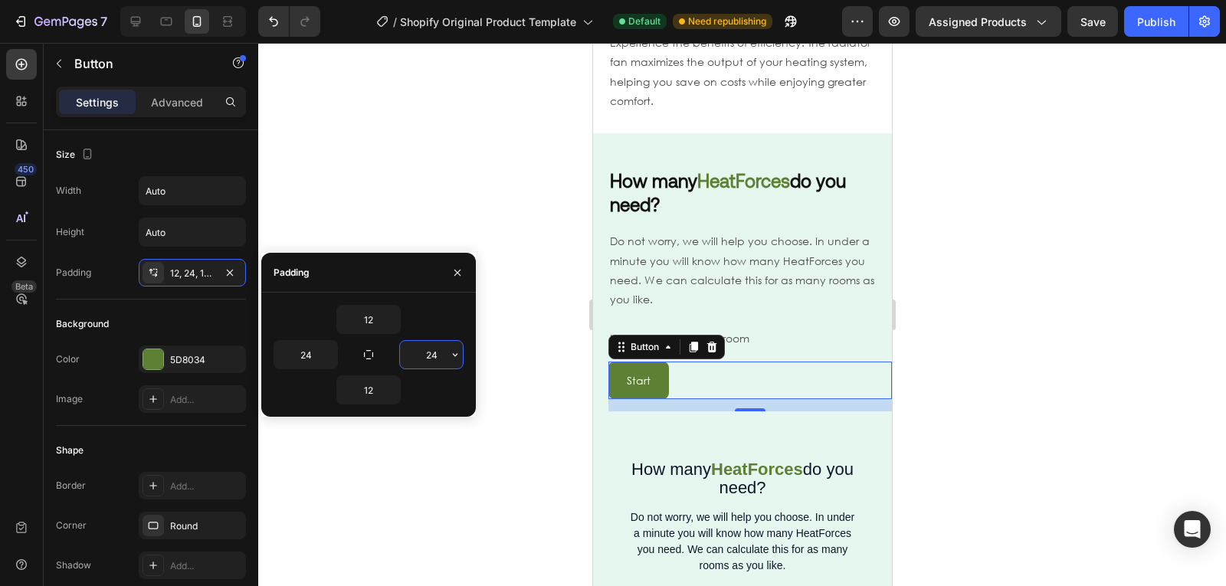
click at [424, 364] on input "24" at bounding box center [431, 355] width 63 height 28
click at [451, 350] on icon "button" at bounding box center [455, 355] width 12 height 12
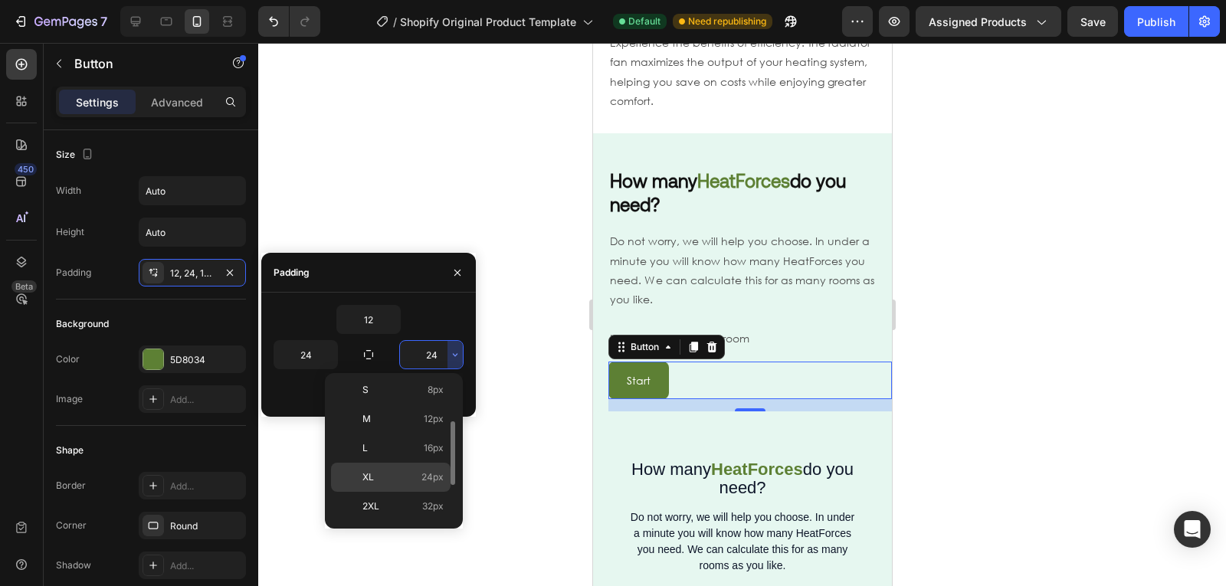
scroll to position [92, 0]
click at [415, 505] on p "2XL 32px" at bounding box center [402, 506] width 81 height 14
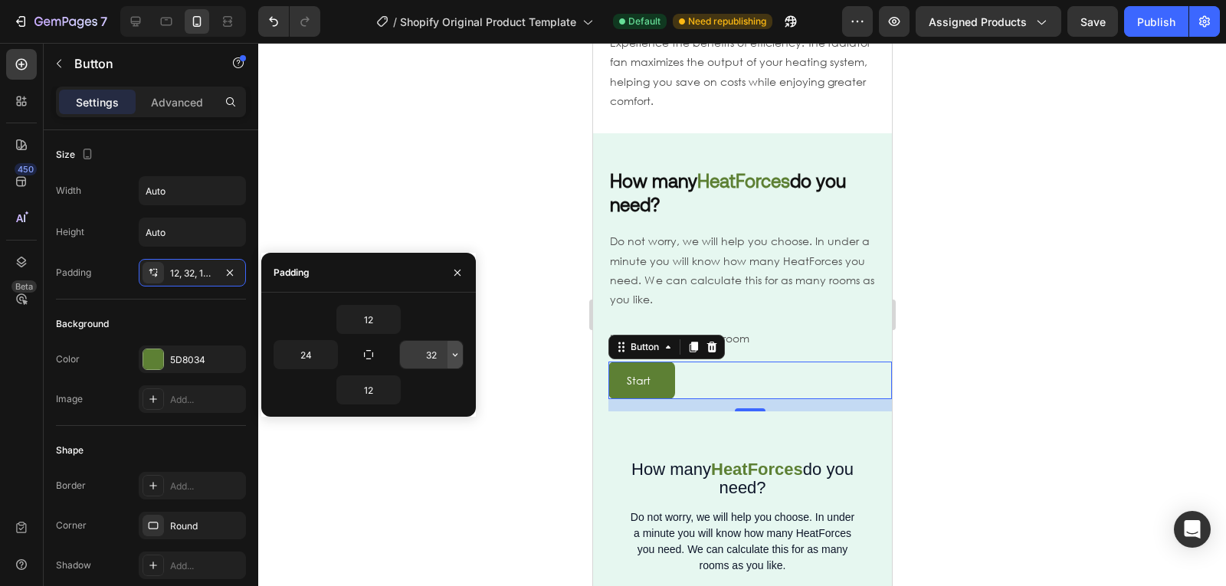
click at [457, 356] on icon "button" at bounding box center [455, 355] width 12 height 12
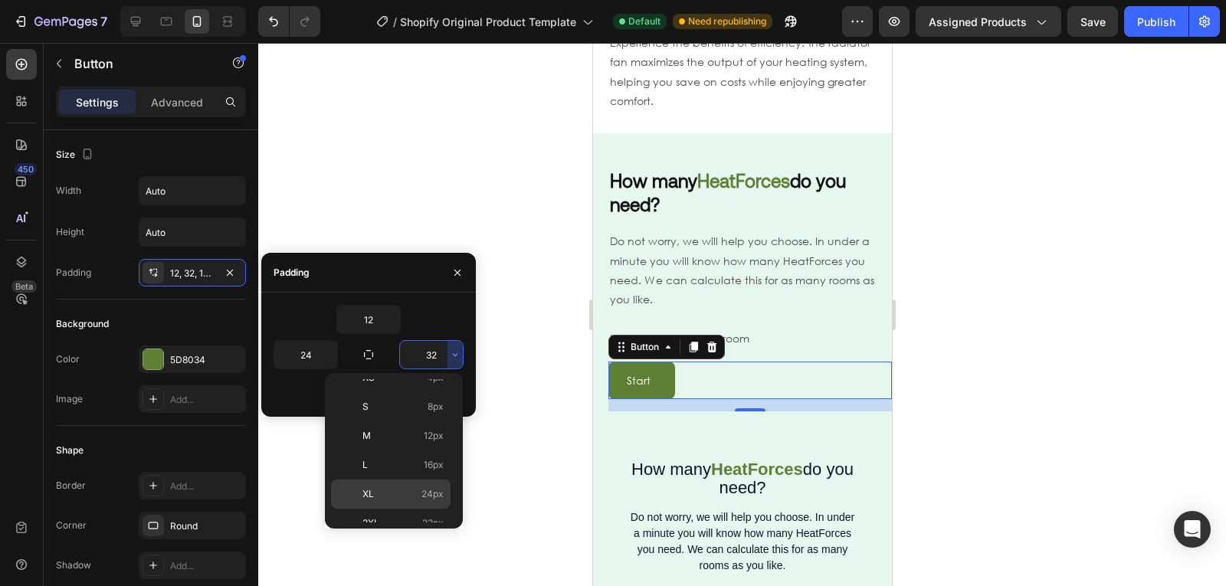
scroll to position [177, 0]
click at [393, 464] on div "3XL 48px" at bounding box center [391, 478] width 120 height 29
type input "48"
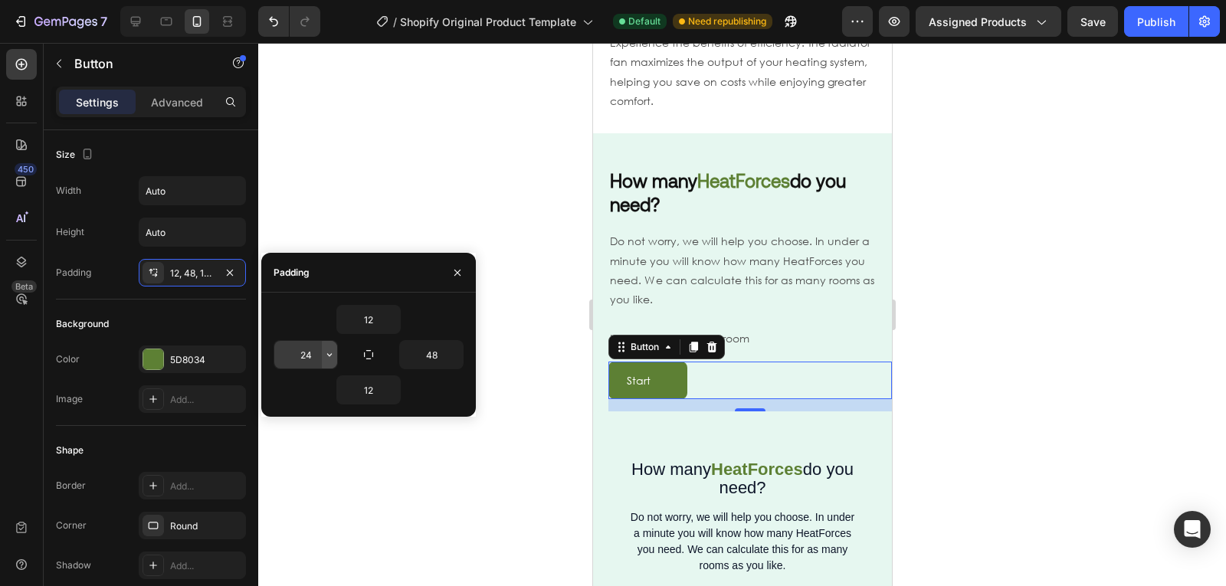
click at [329, 358] on icon "button" at bounding box center [329, 355] width 12 height 12
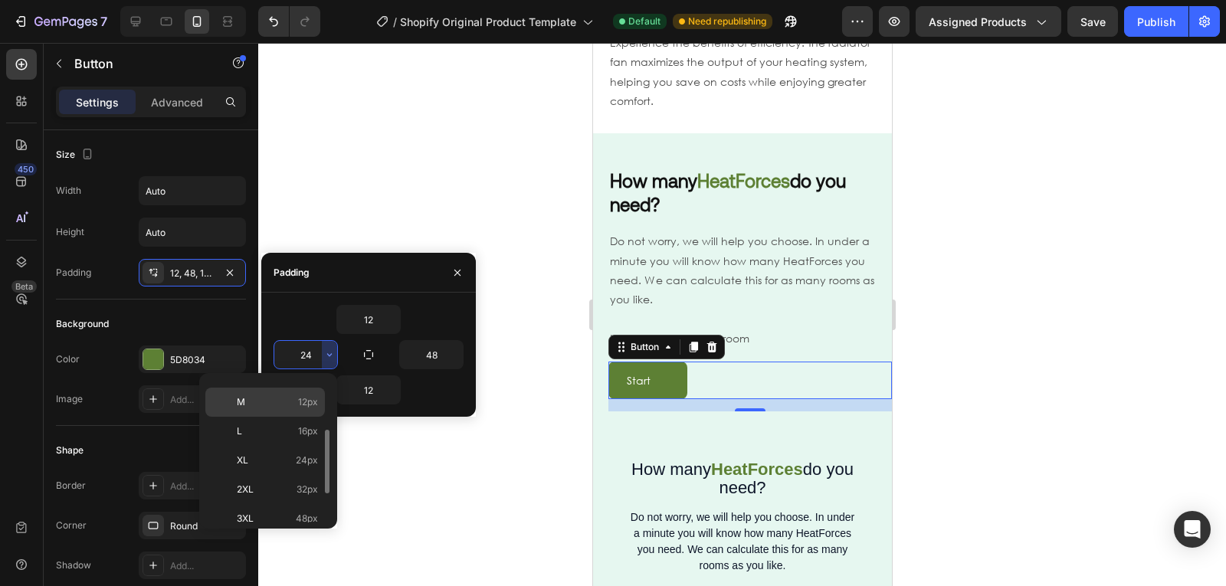
scroll to position [110, 0]
click at [276, 516] on p "3XL 48px" at bounding box center [277, 517] width 81 height 14
type input "48"
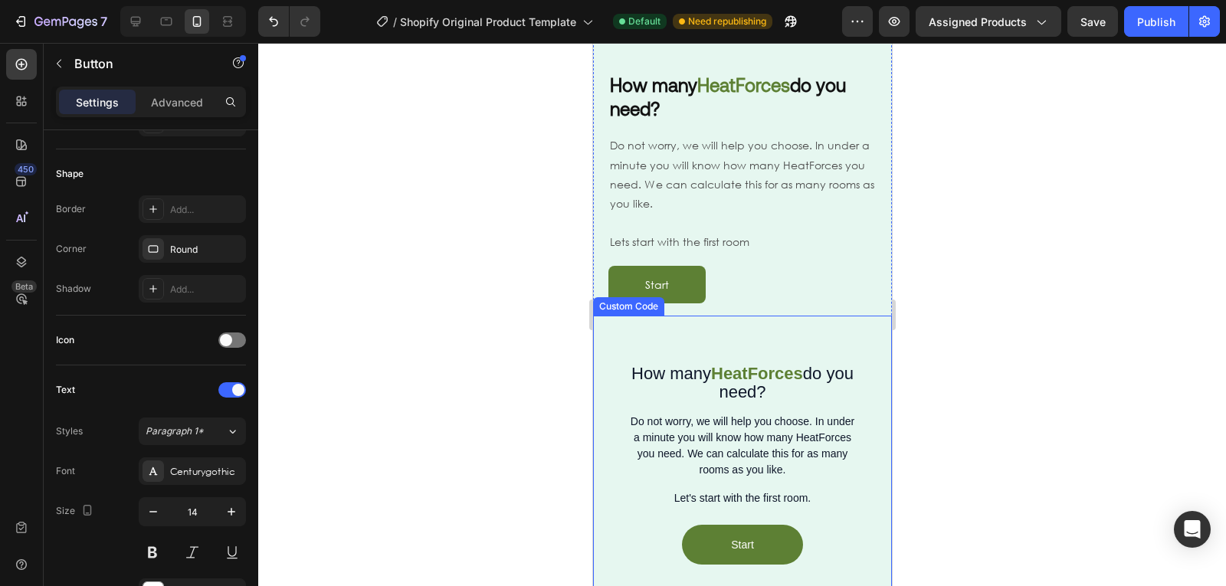
scroll to position [1406, 0]
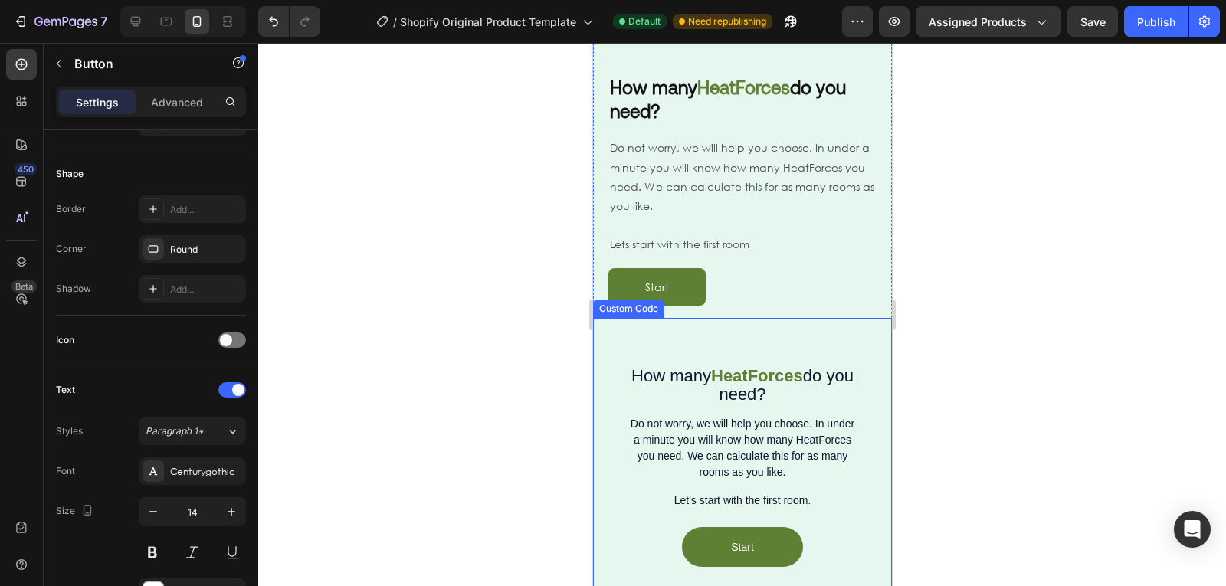
click at [656, 382] on span "How many" at bounding box center [671, 375] width 80 height 19
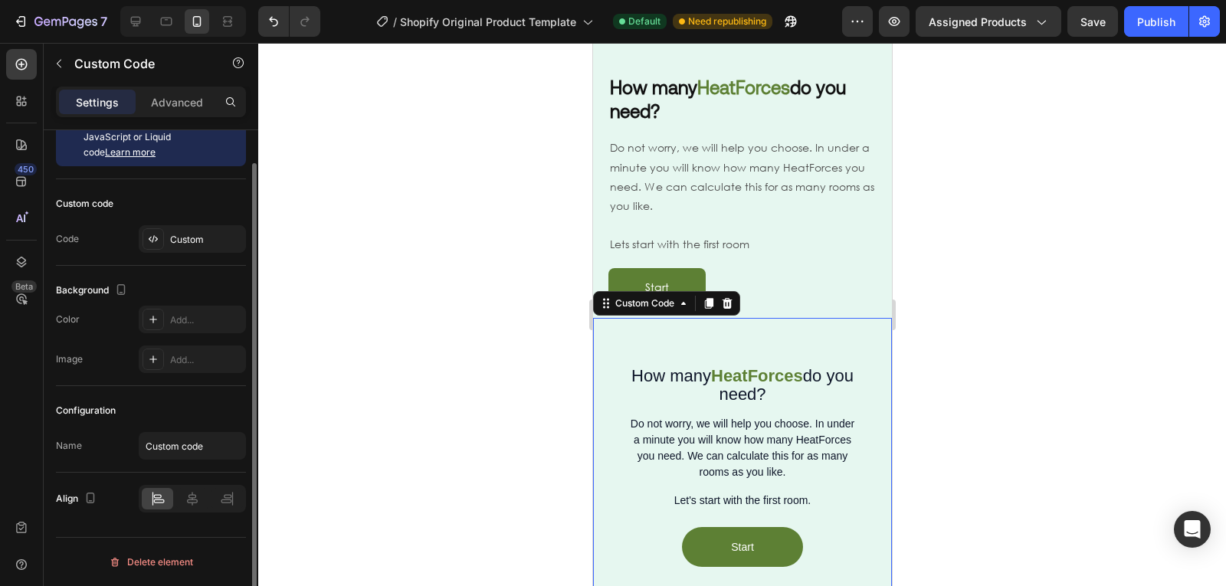
scroll to position [0, 0]
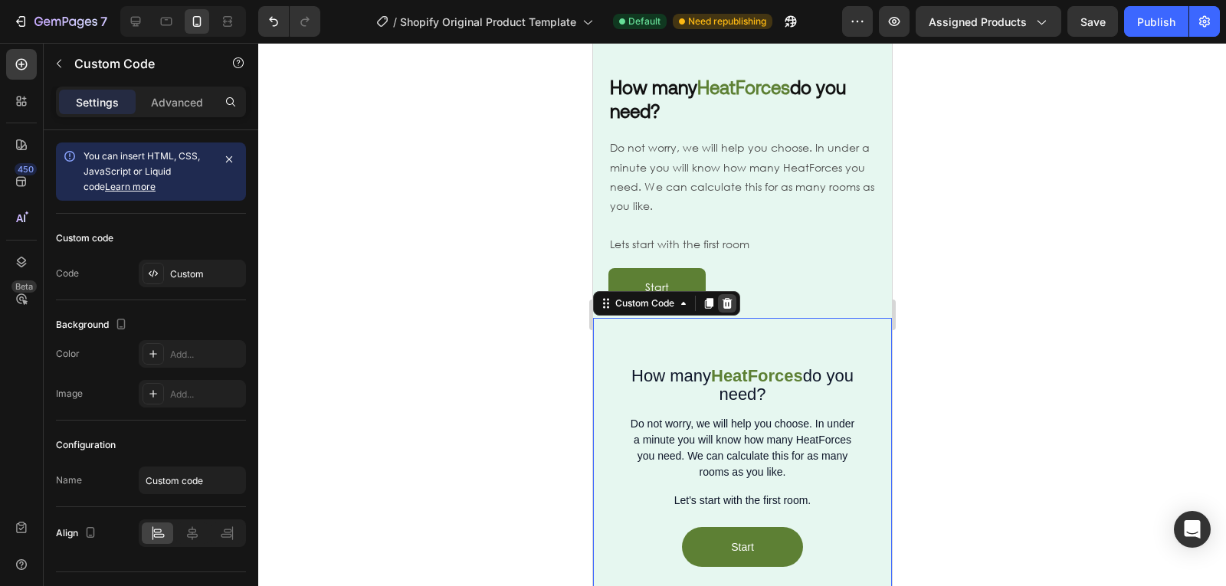
click at [728, 312] on div at bounding box center [726, 303] width 18 height 18
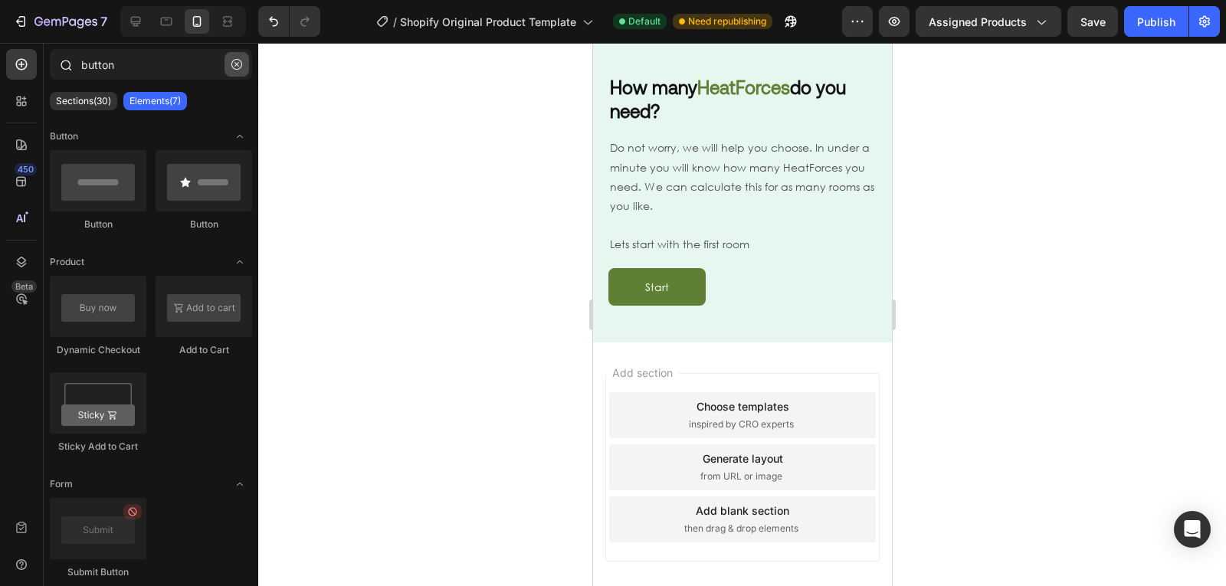
click at [234, 74] on button "button" at bounding box center [236, 64] width 25 height 25
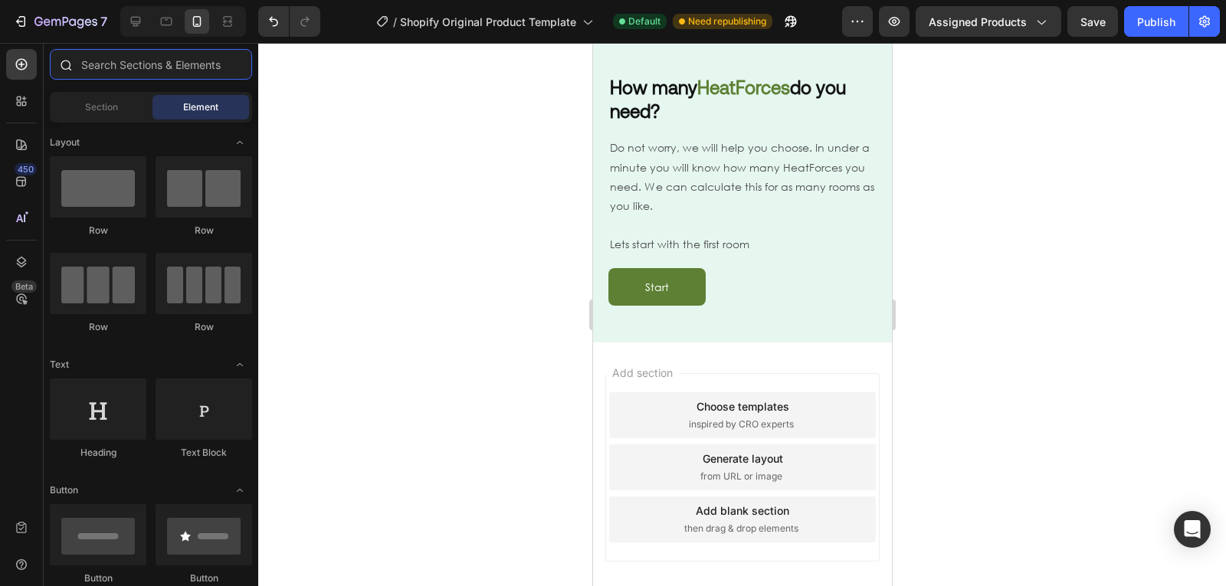
click at [156, 54] on input "text" at bounding box center [151, 64] width 202 height 31
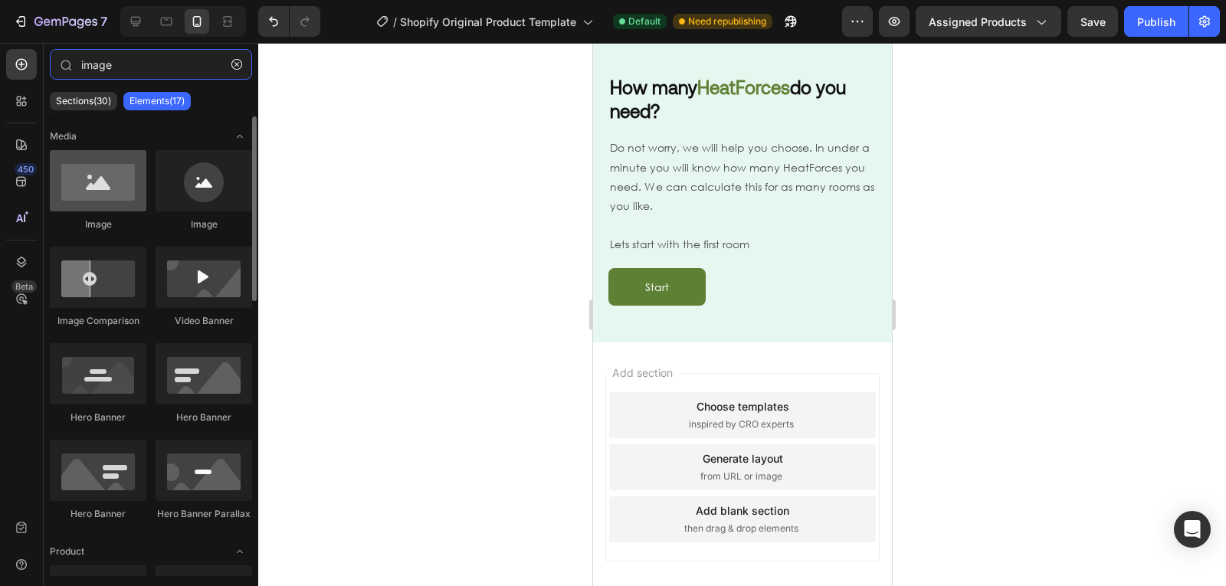
type input "image"
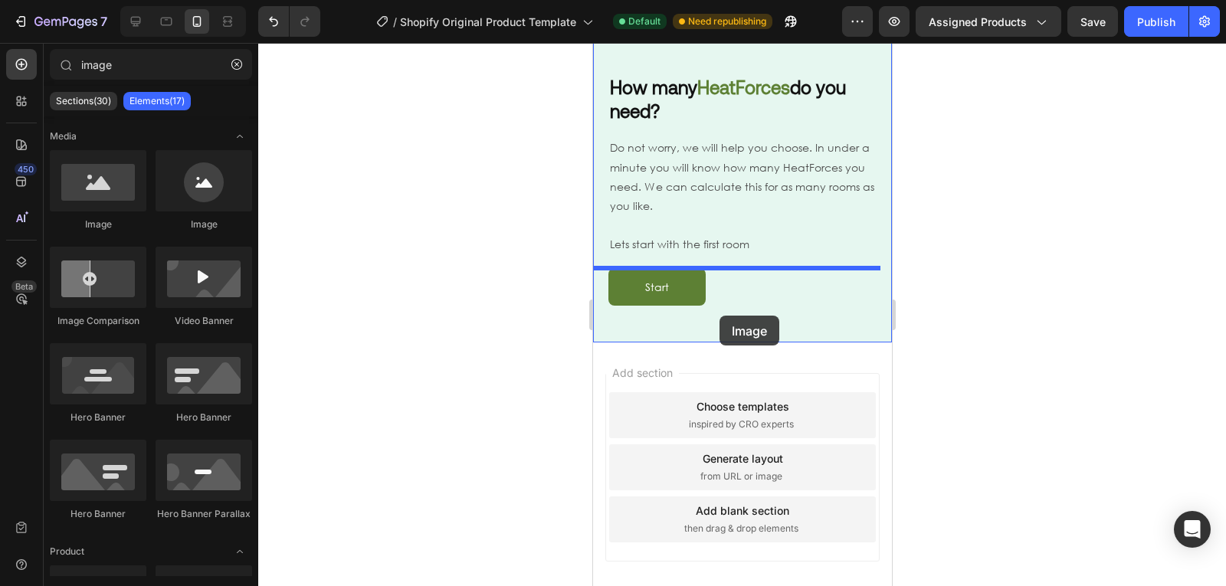
drag, startPoint x: 700, startPoint y: 222, endPoint x: 719, endPoint y: 316, distance: 95.4
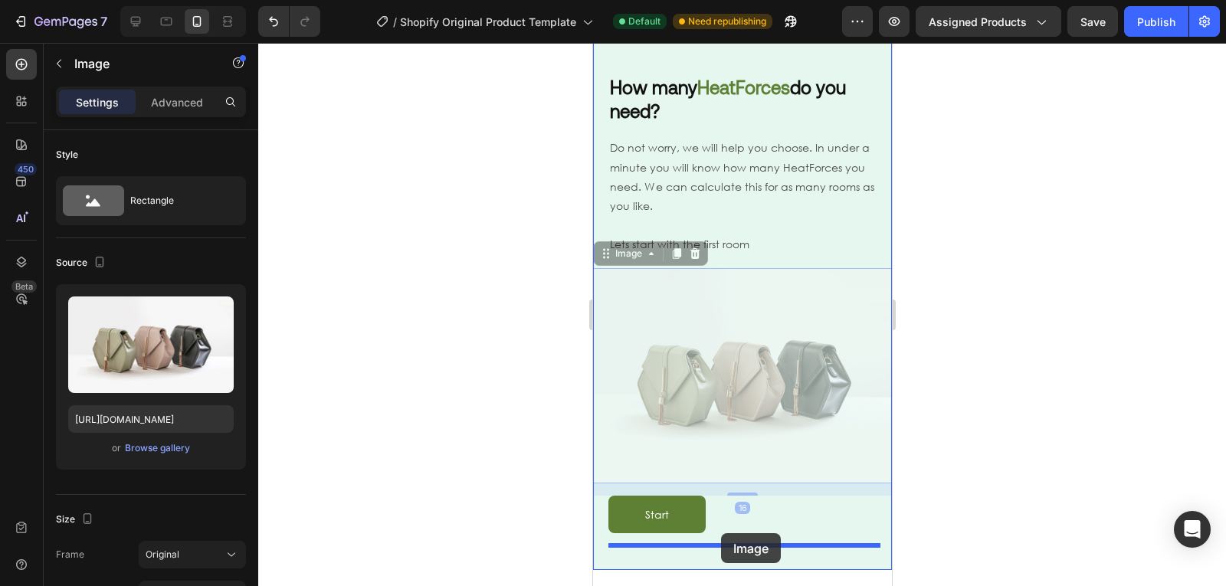
drag, startPoint x: 707, startPoint y: 311, endPoint x: 719, endPoint y: 534, distance: 223.3
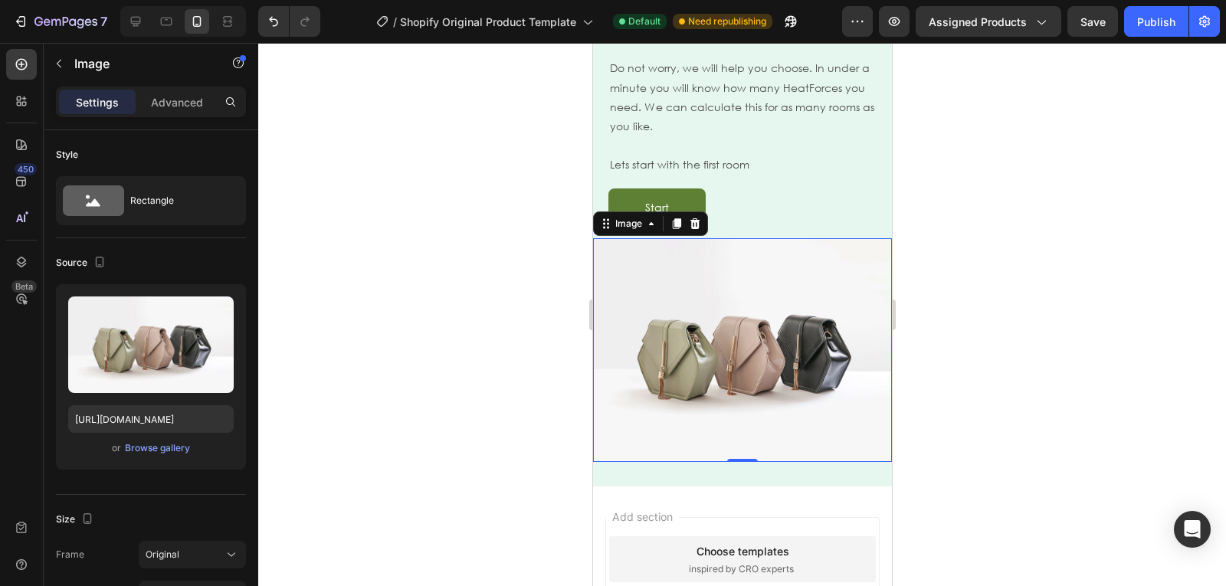
scroll to position [1486, 0]
click at [707, 474] on div "How many HeatForces do you need? Heading Do not worry, we will help you choose.…" at bounding box center [741, 222] width 299 height 526
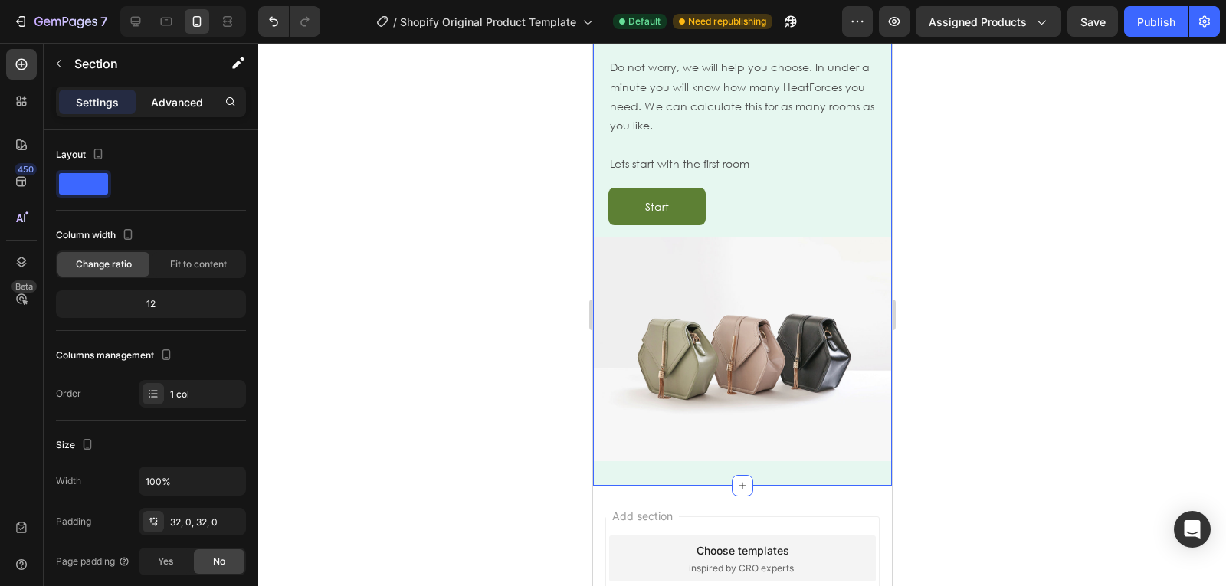
click at [178, 112] on div "Advanced" at bounding box center [177, 102] width 77 height 25
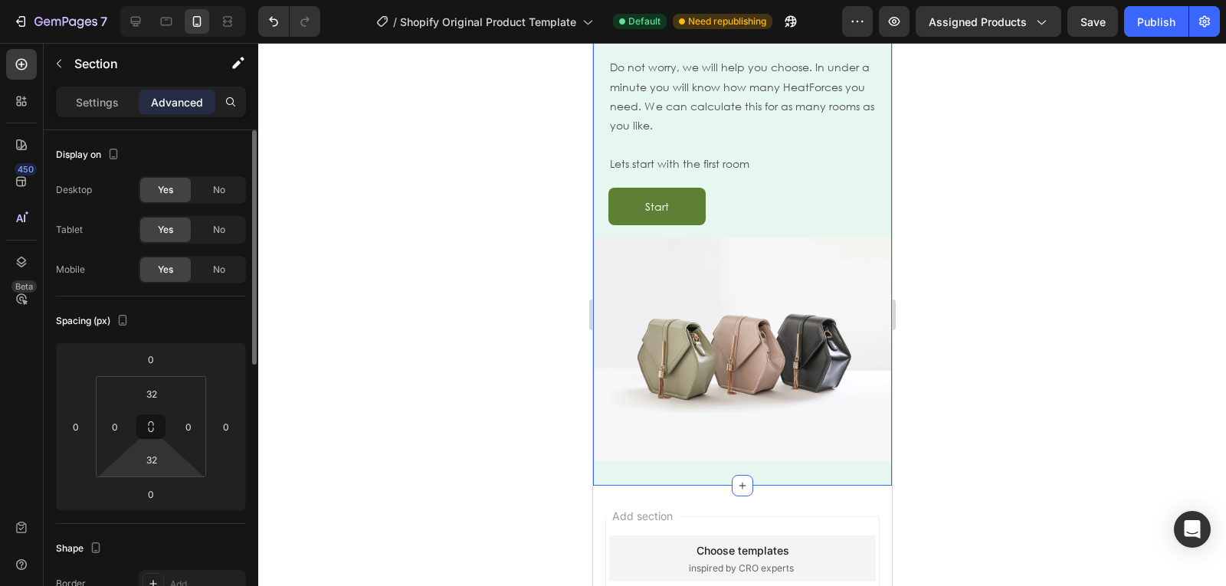
click at [156, 0] on html "7 / Shopify Original Product Template Default Need republishing Preview Assigne…" at bounding box center [613, 0] width 1226 height 0
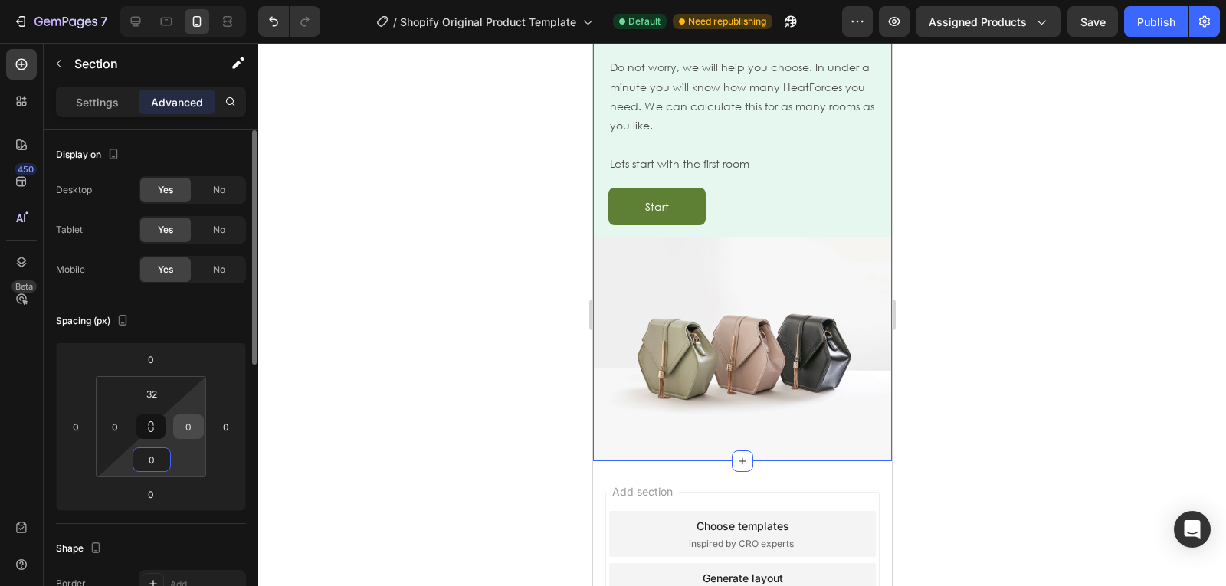
type input "0"
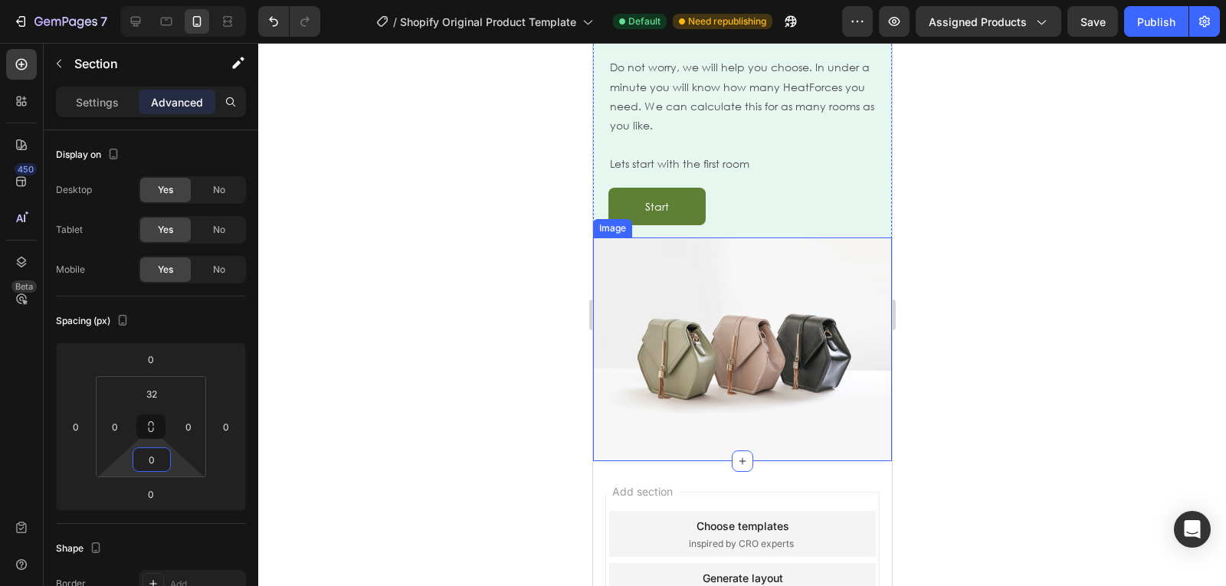
click at [662, 331] on img at bounding box center [741, 350] width 299 height 224
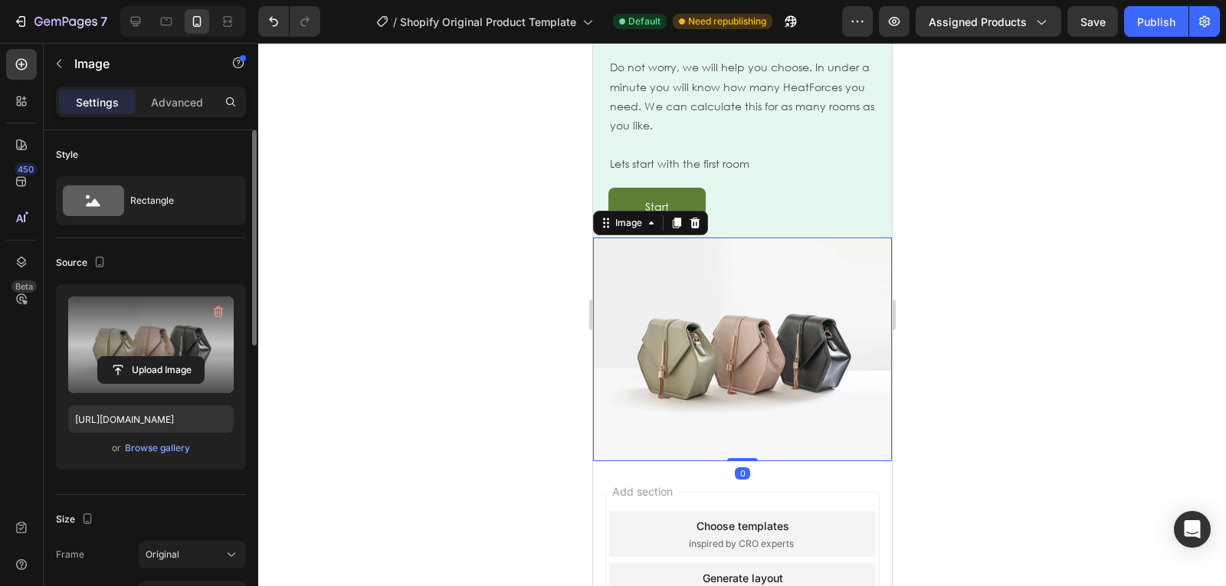
click at [116, 341] on label at bounding box center [151, 345] width 166 height 97
click at [116, 357] on input "file" at bounding box center [151, 370] width 106 height 26
click at [156, 334] on label at bounding box center [151, 345] width 166 height 97
click at [156, 357] on input "file" at bounding box center [151, 370] width 106 height 26
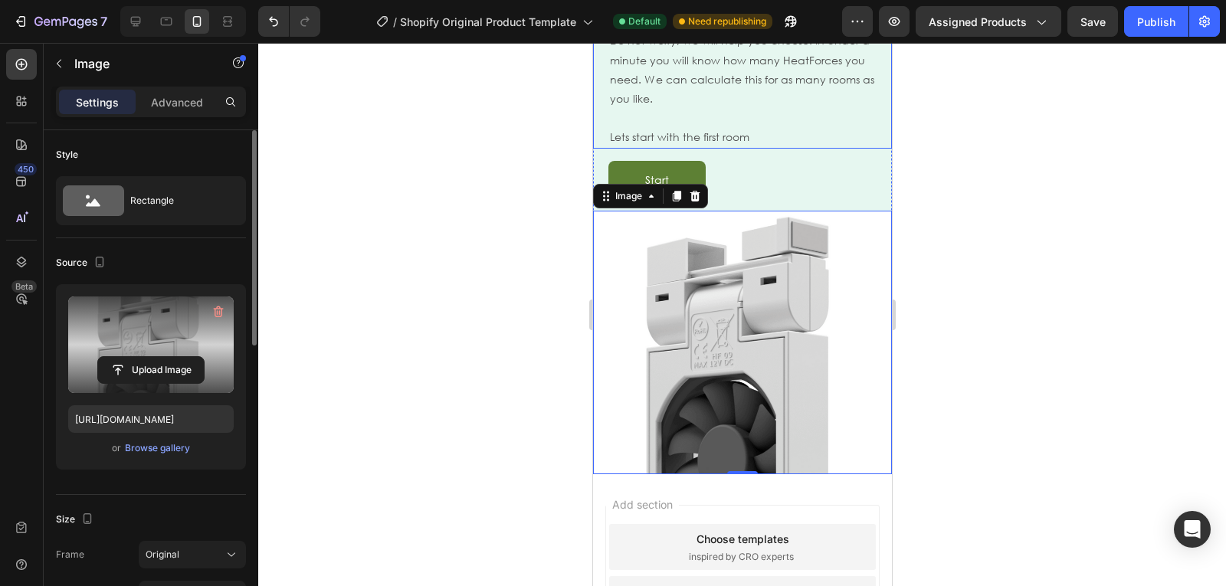
scroll to position [1514, 0]
click at [621, 253] on img at bounding box center [741, 342] width 299 height 264
click at [151, 365] on input "file" at bounding box center [151, 370] width 106 height 26
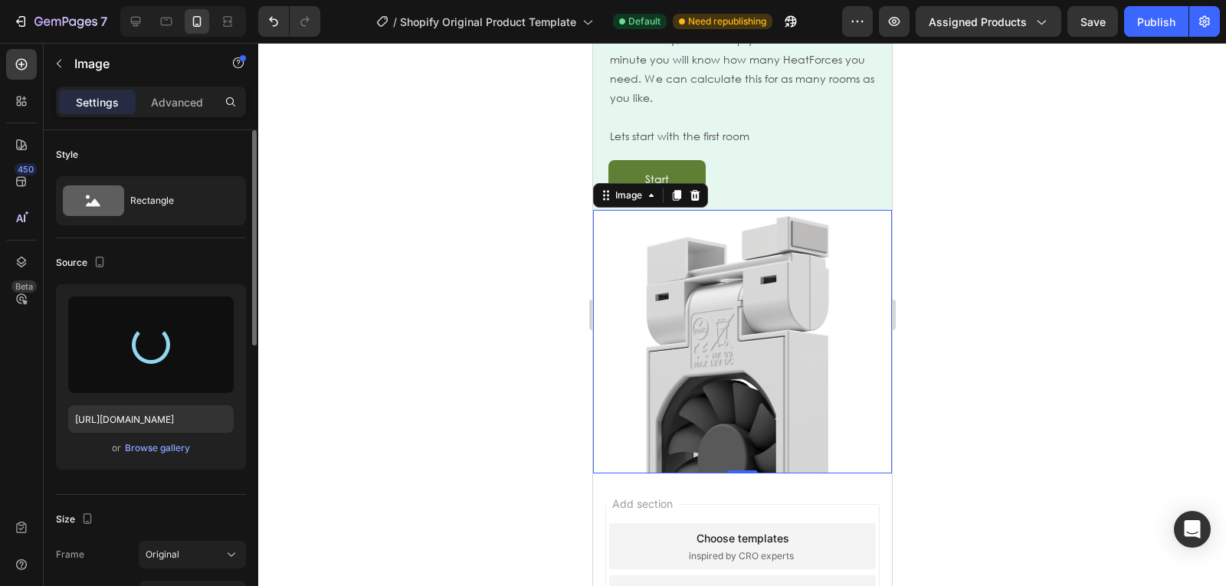
type input "[URL][DOMAIN_NAME]"
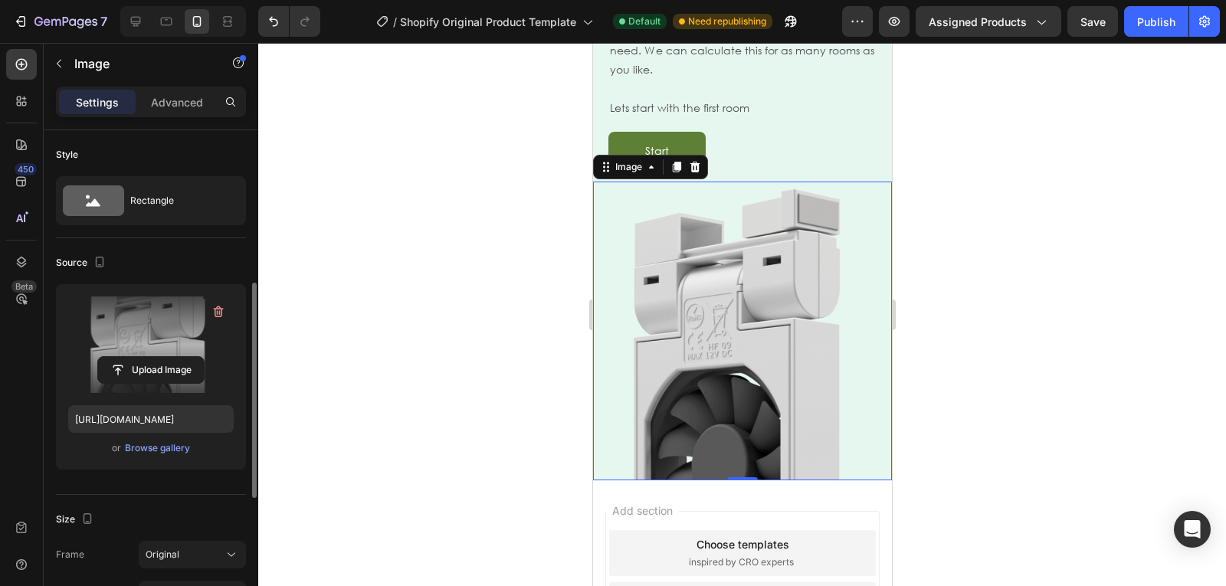
scroll to position [163, 0]
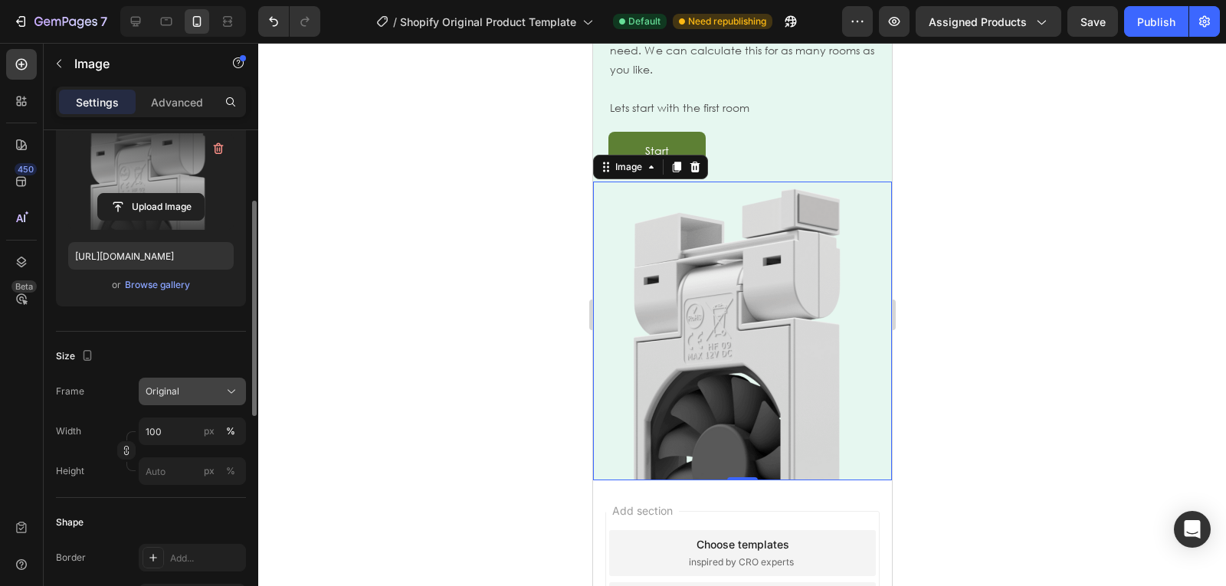
click at [166, 386] on span "Original" at bounding box center [163, 392] width 34 height 14
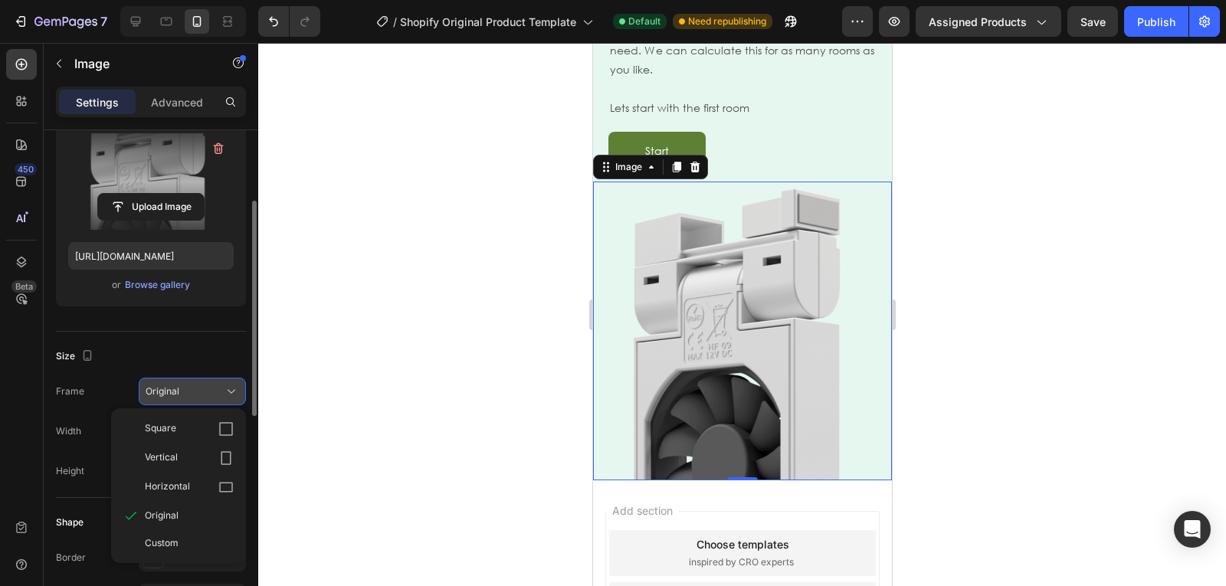
click at [166, 386] on span "Original" at bounding box center [163, 392] width 34 height 14
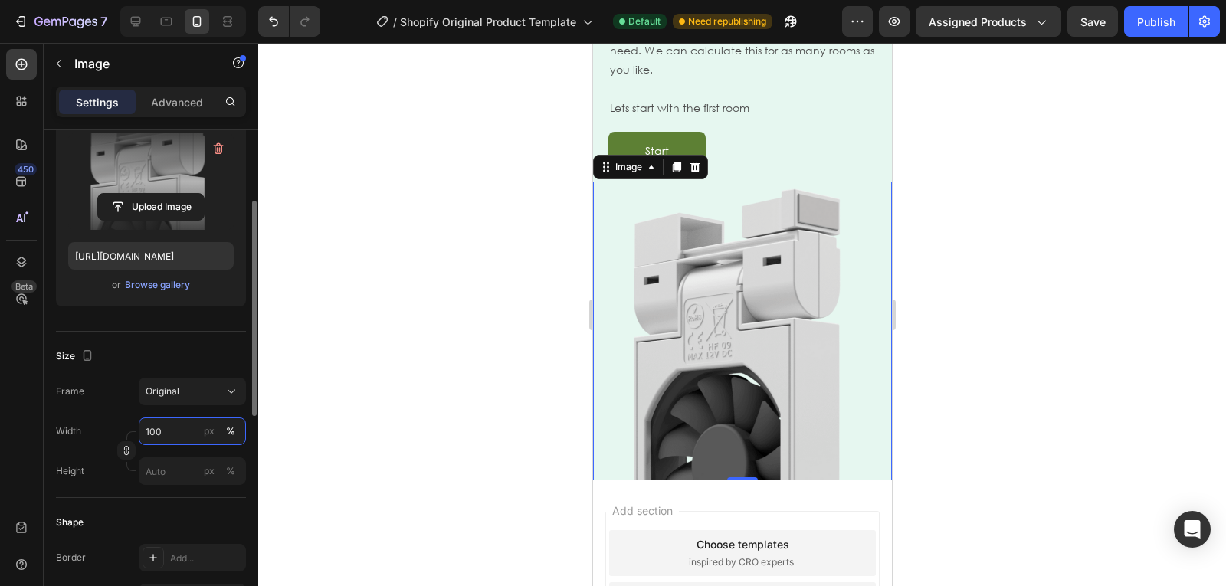
click at [185, 434] on input "100" at bounding box center [192, 432] width 107 height 28
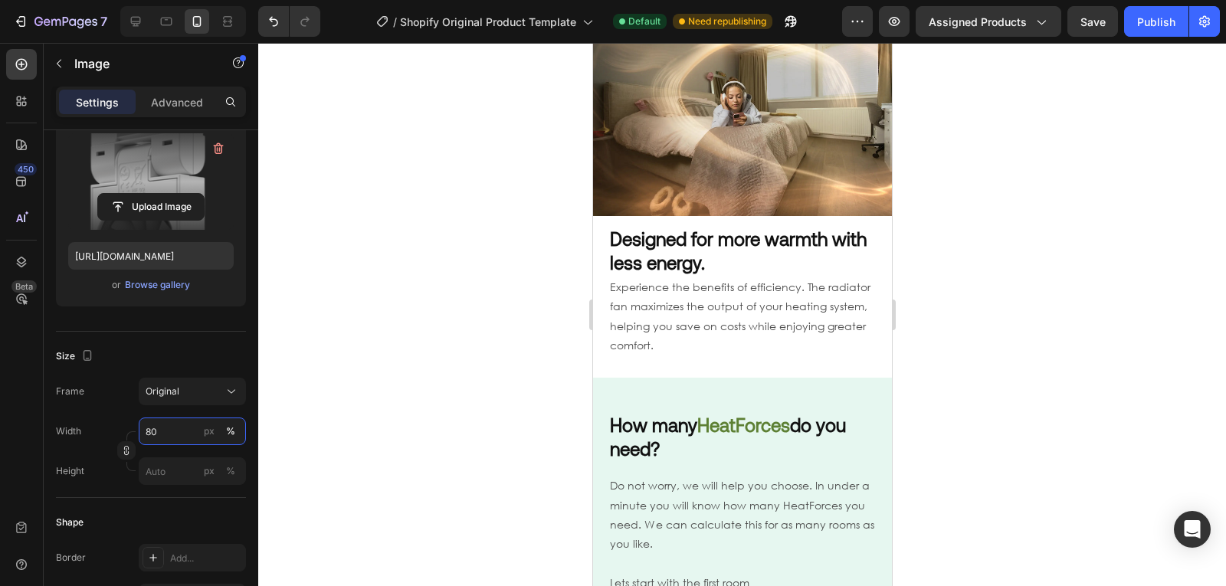
scroll to position [1095, 0]
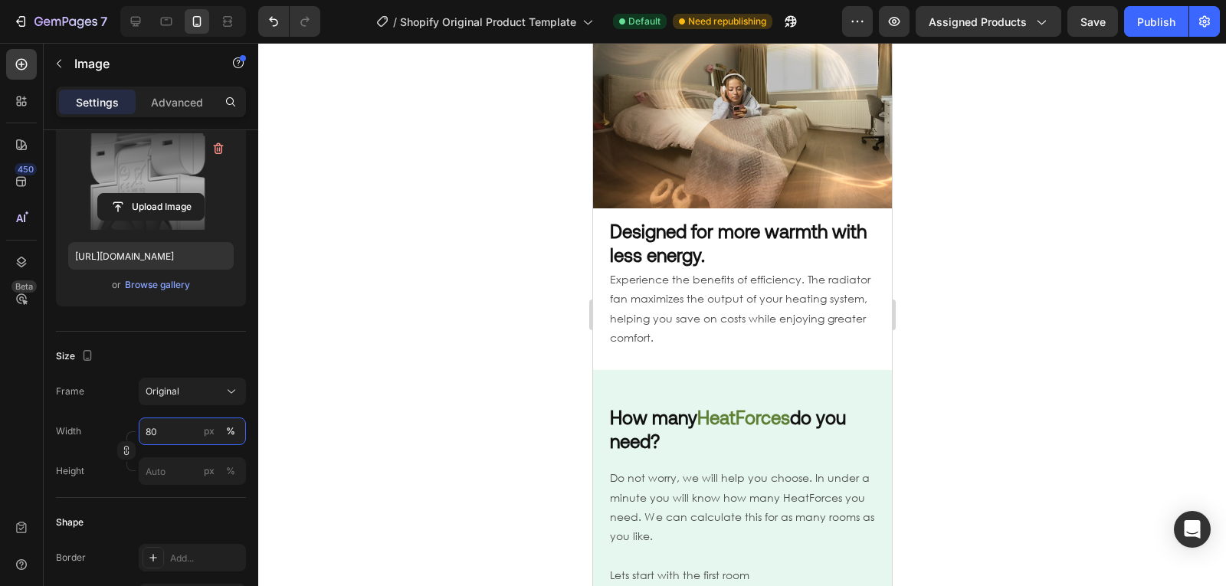
type input "80"
click at [1176, 21] on button "Publish" at bounding box center [1156, 21] width 64 height 31
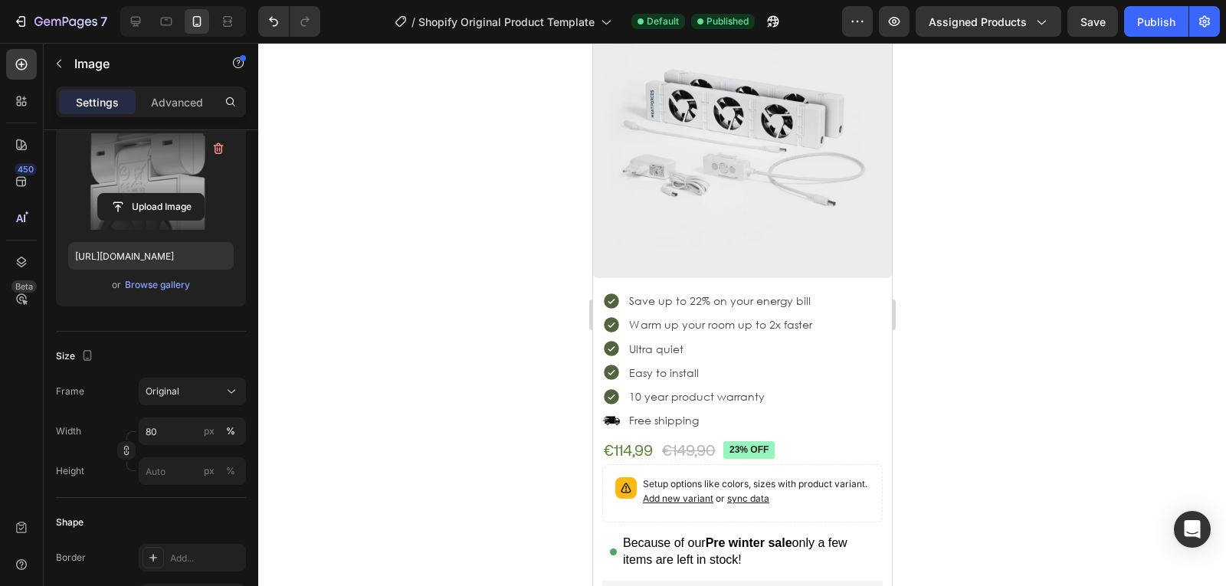
scroll to position [0, 0]
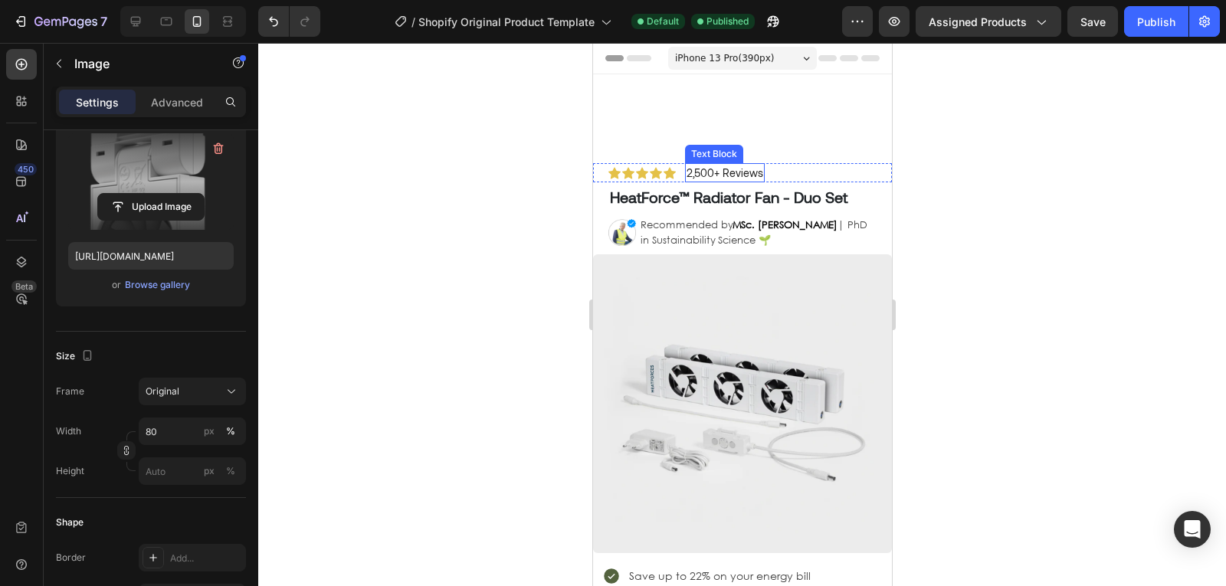
click at [697, 172] on p "2,500+ Reviews" at bounding box center [724, 173] width 77 height 16
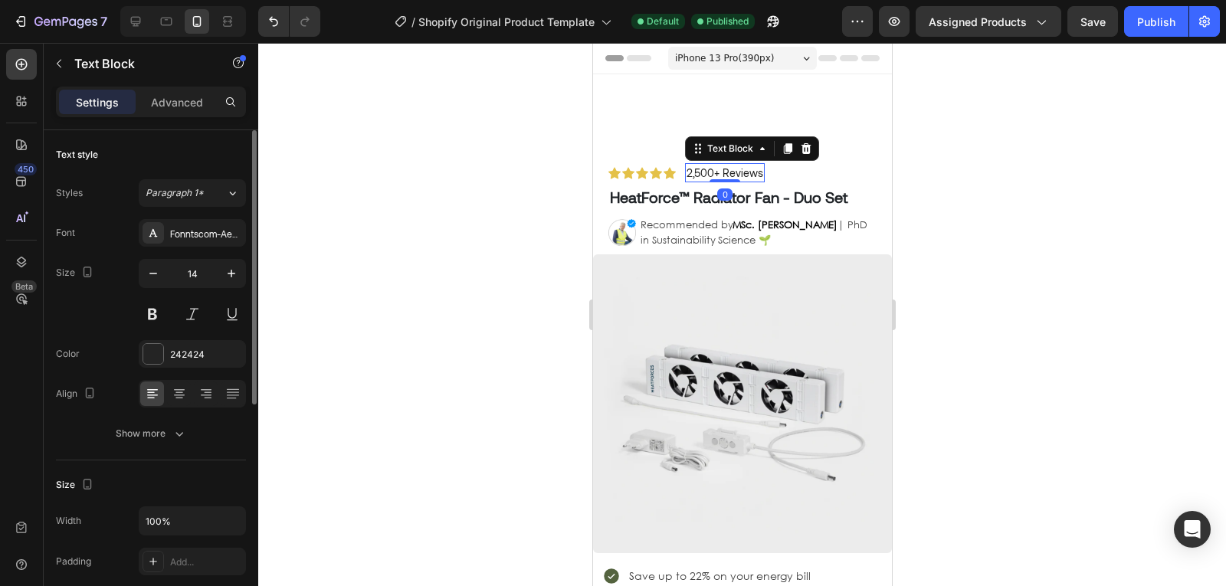
click at [690, 172] on p "2,500+ Reviews" at bounding box center [724, 173] width 77 height 16
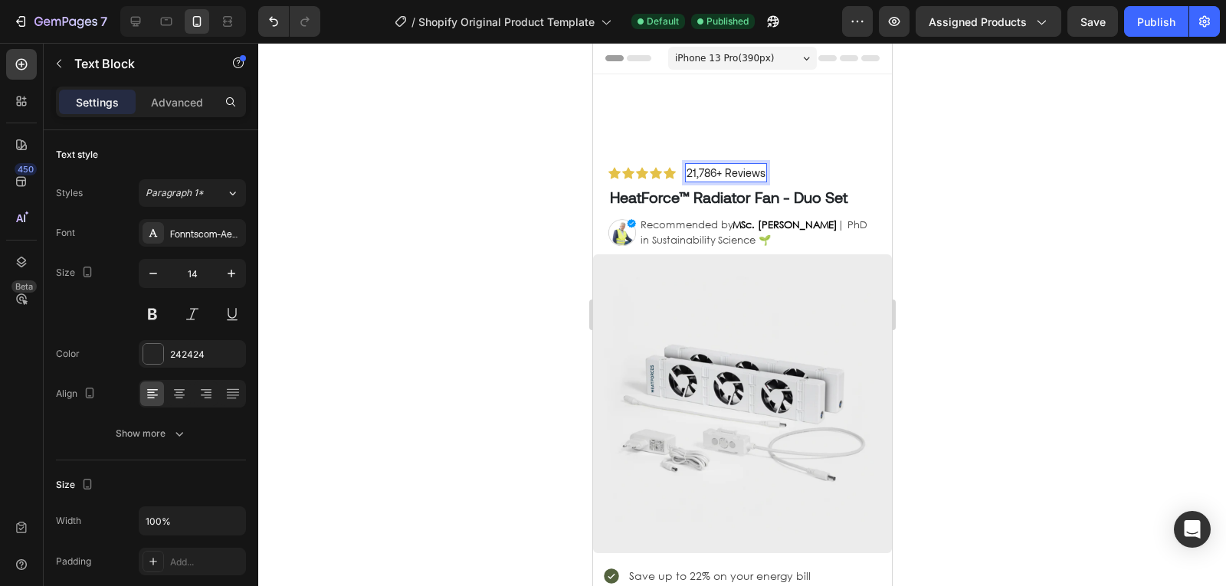
click at [1011, 198] on div at bounding box center [742, 314] width 968 height 543
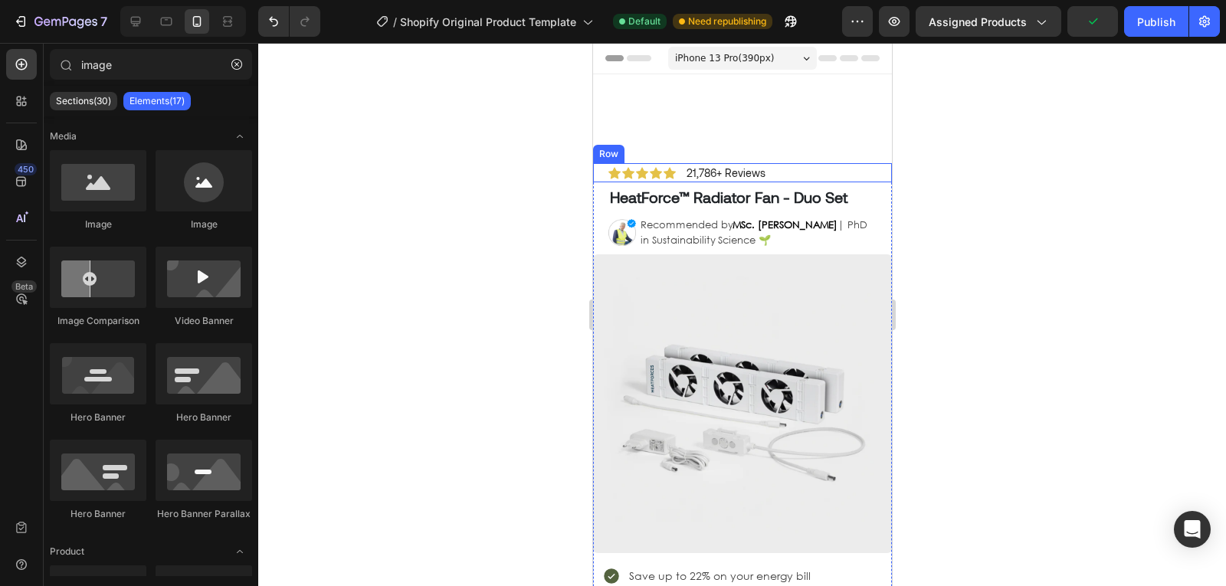
click at [680, 170] on div "Icon Icon Icon Icon Icon Icon List 21,786+ Reviews Text Block Row" at bounding box center [741, 172] width 299 height 19
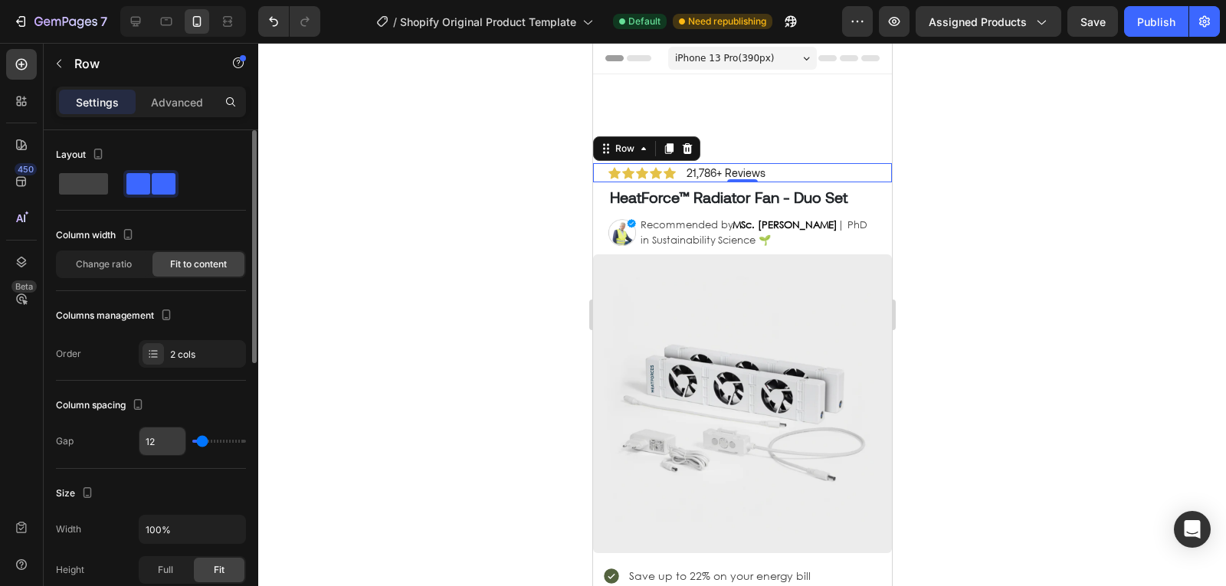
click at [160, 451] on input "12" at bounding box center [162, 442] width 46 height 28
type input "8"
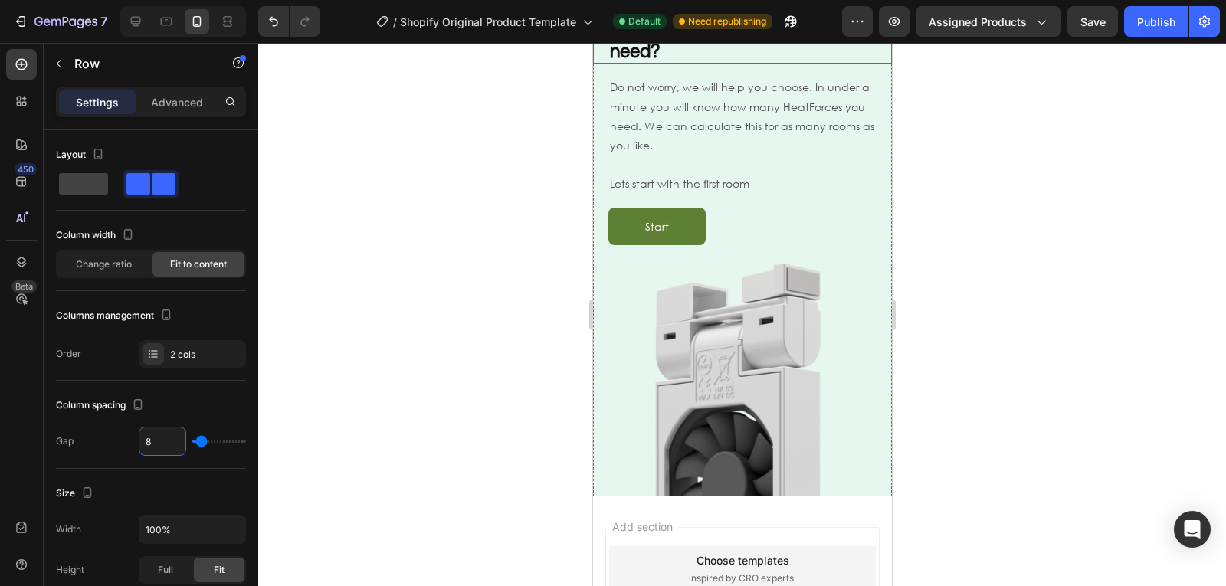
scroll to position [1467, 0]
click at [732, 277] on img at bounding box center [741, 376] width 239 height 239
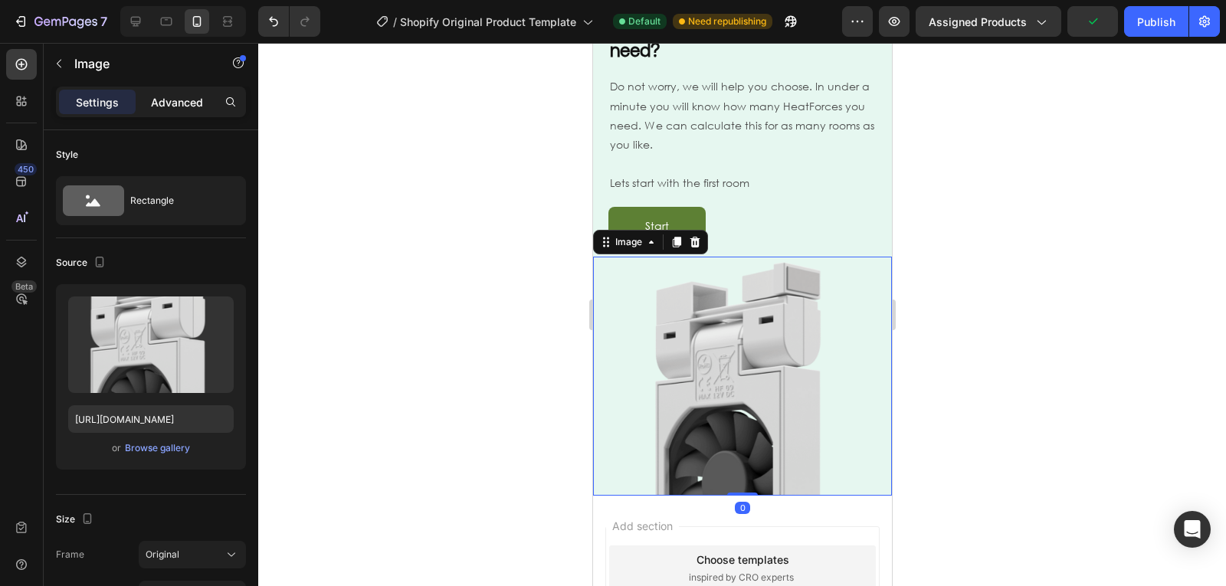
click at [195, 112] on div "Advanced" at bounding box center [177, 102] width 77 height 25
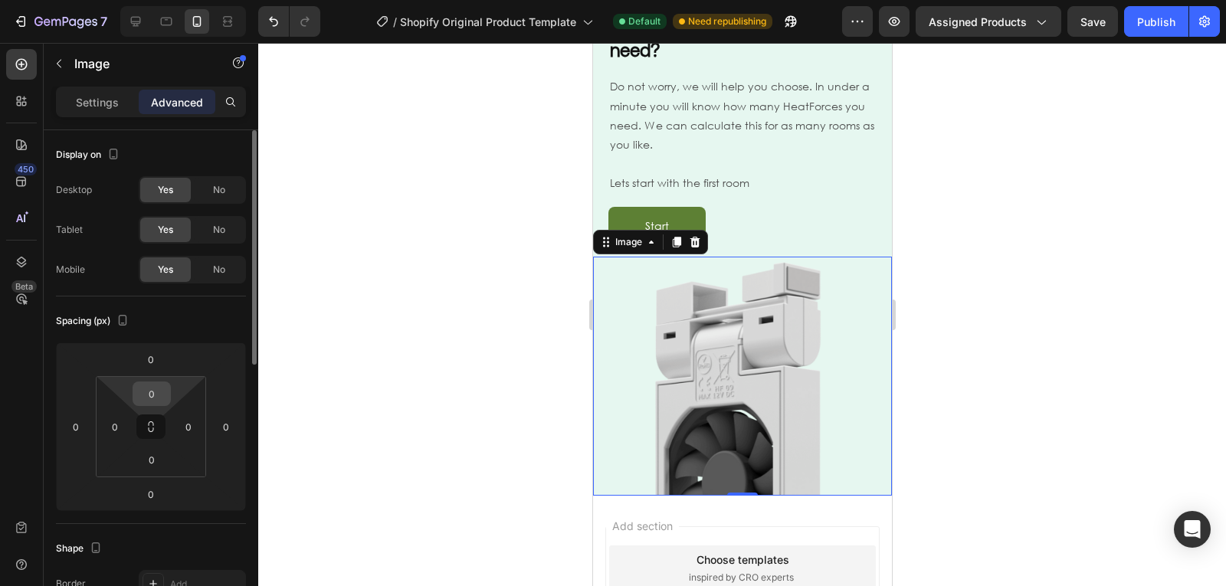
click at [156, 401] on input "0" at bounding box center [151, 393] width 31 height 23
type input "12"
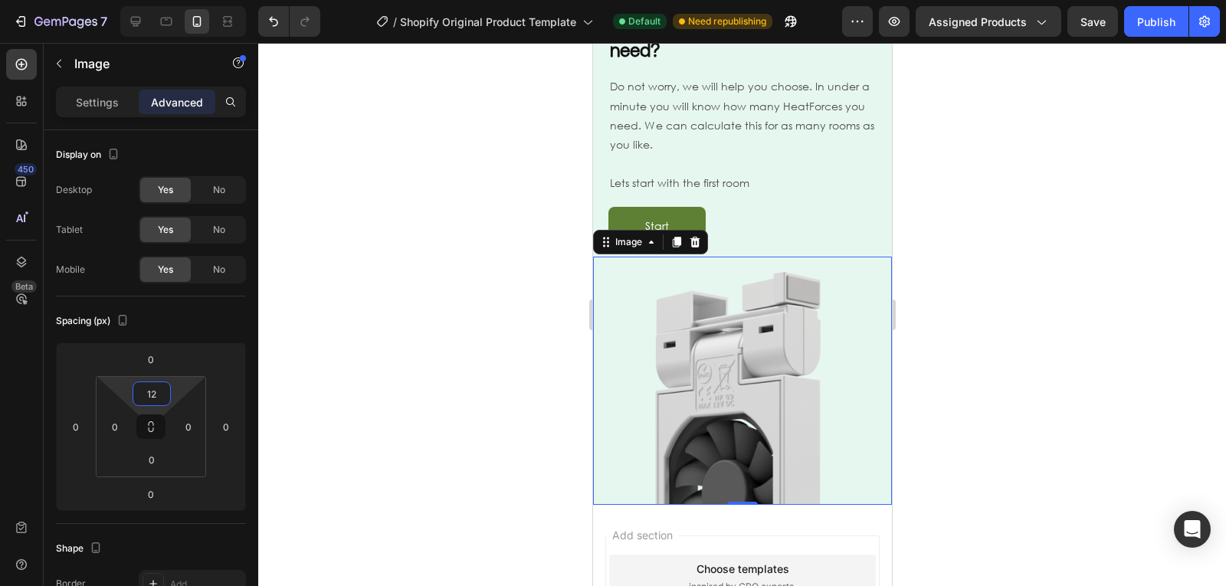
click at [801, 226] on div "Start Button" at bounding box center [749, 226] width 283 height 38
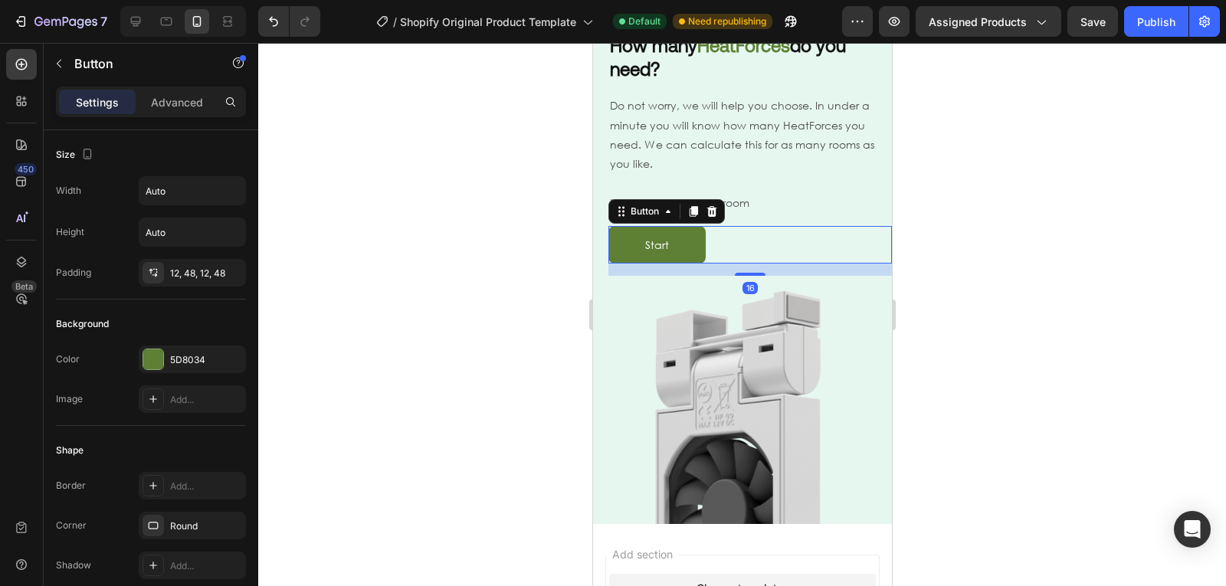
scroll to position [1396, 0]
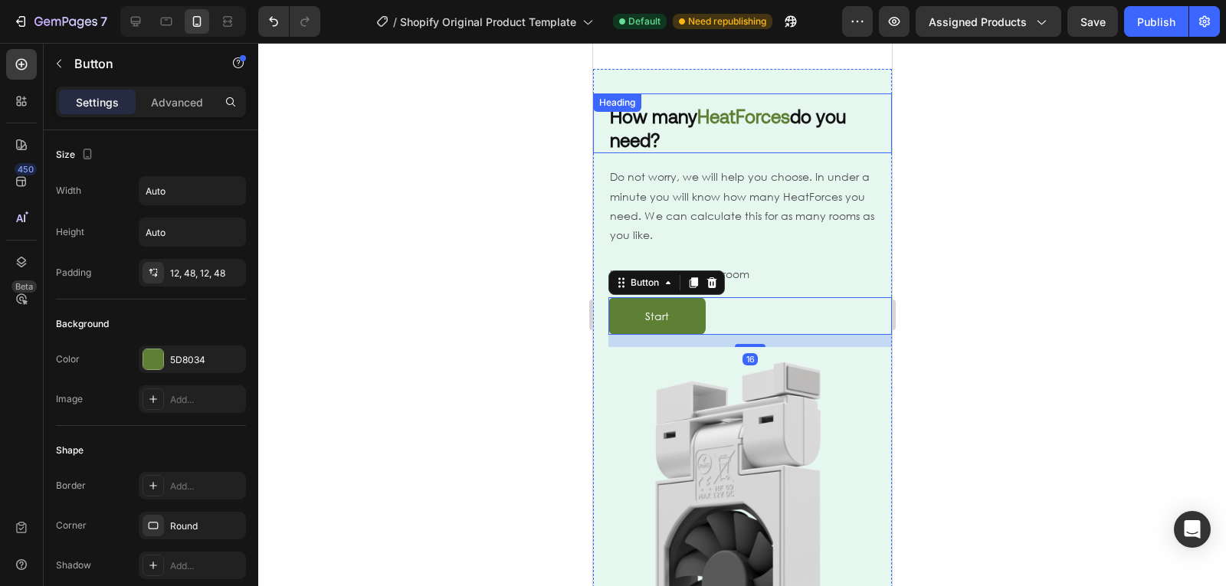
click at [785, 93] on div "How many HeatForces do you need? Heading" at bounding box center [741, 123] width 299 height 60
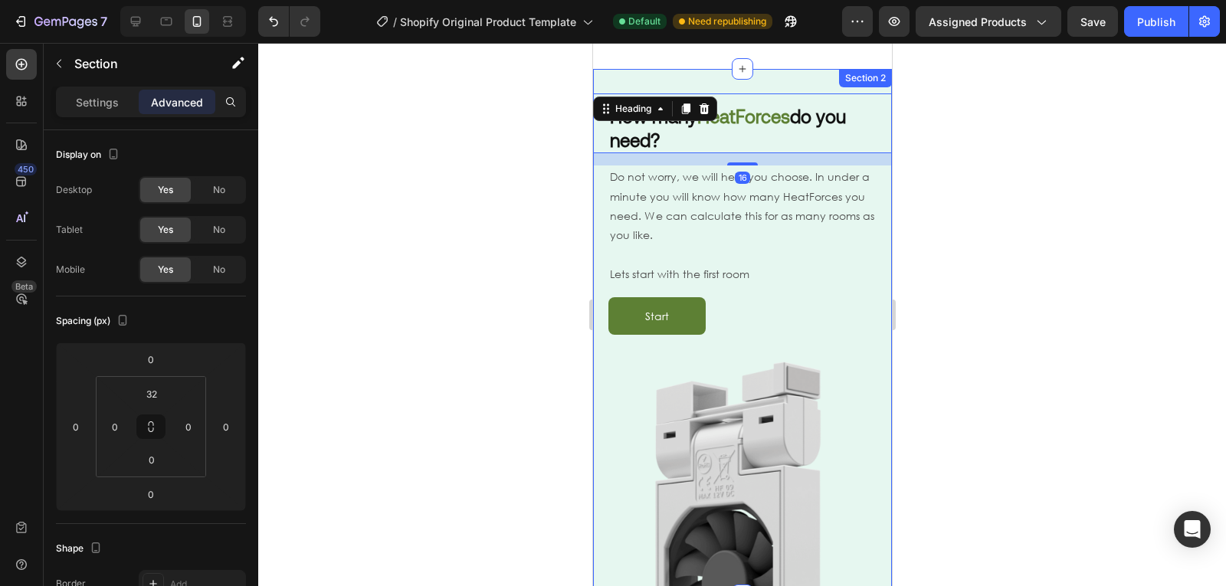
click at [768, 72] on div "How many HeatForces do you need? Heading 16 Do not worry, we will help you choo…" at bounding box center [741, 332] width 299 height 526
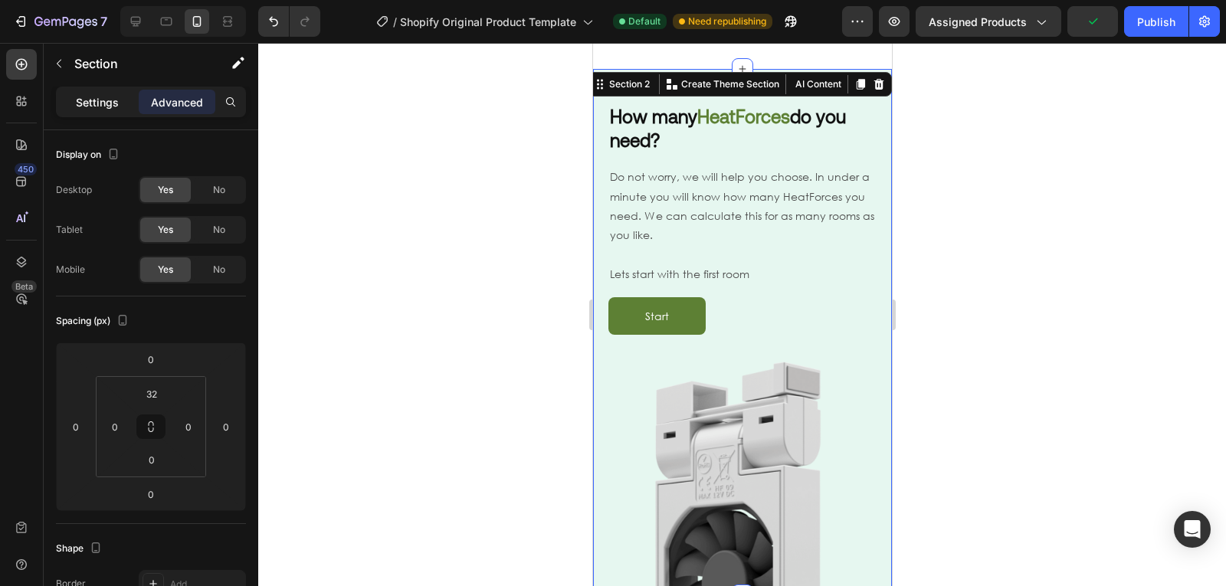
click at [91, 108] on p "Settings" at bounding box center [97, 102] width 43 height 16
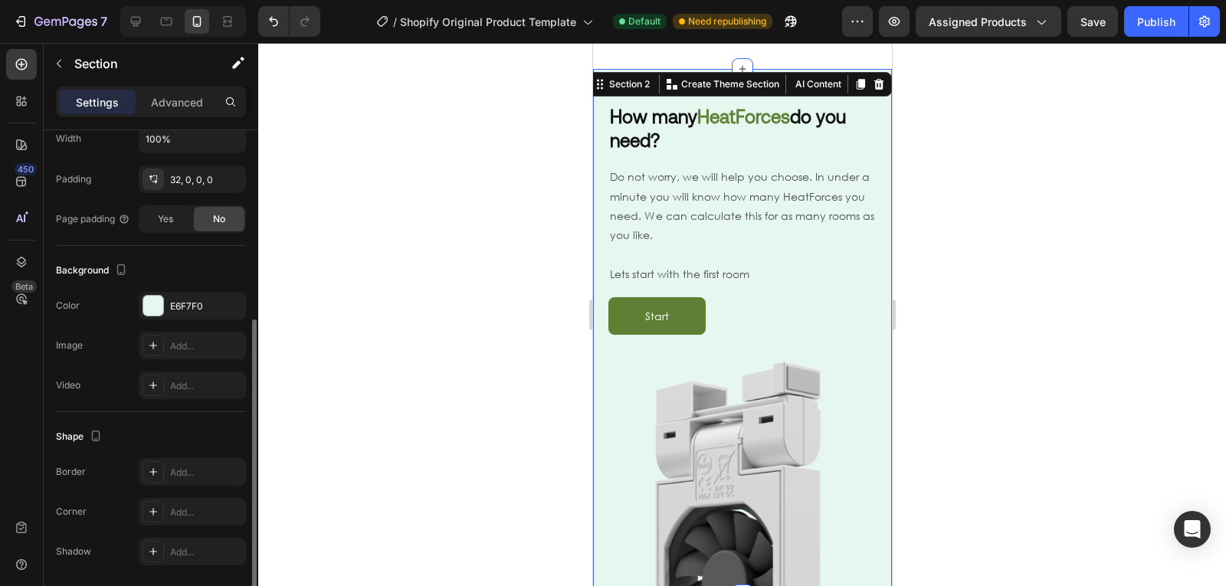
scroll to position [329, 0]
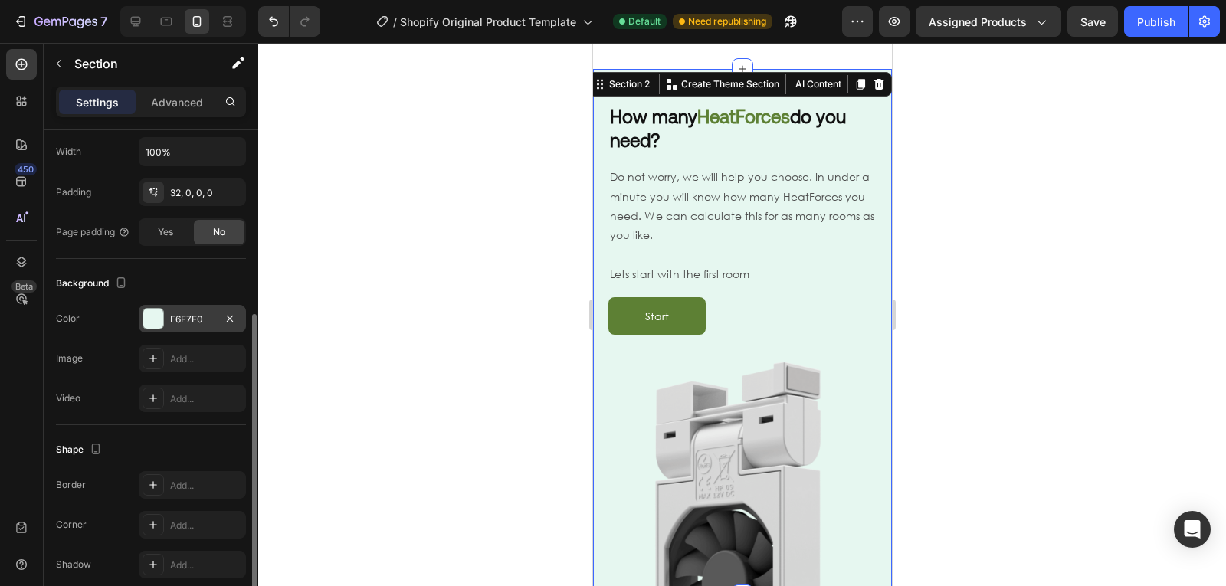
click at [189, 323] on div "E6F7F0" at bounding box center [192, 320] width 44 height 14
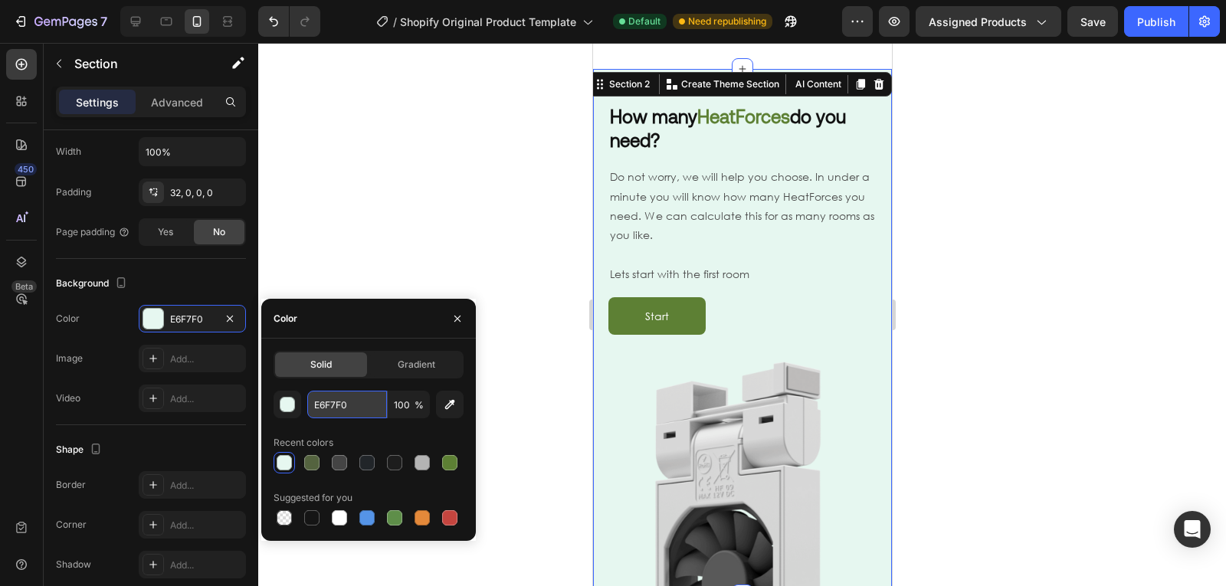
click at [327, 402] on input "E6F7F0" at bounding box center [347, 405] width 80 height 28
paste input "#77a443"
type input "#77a443"
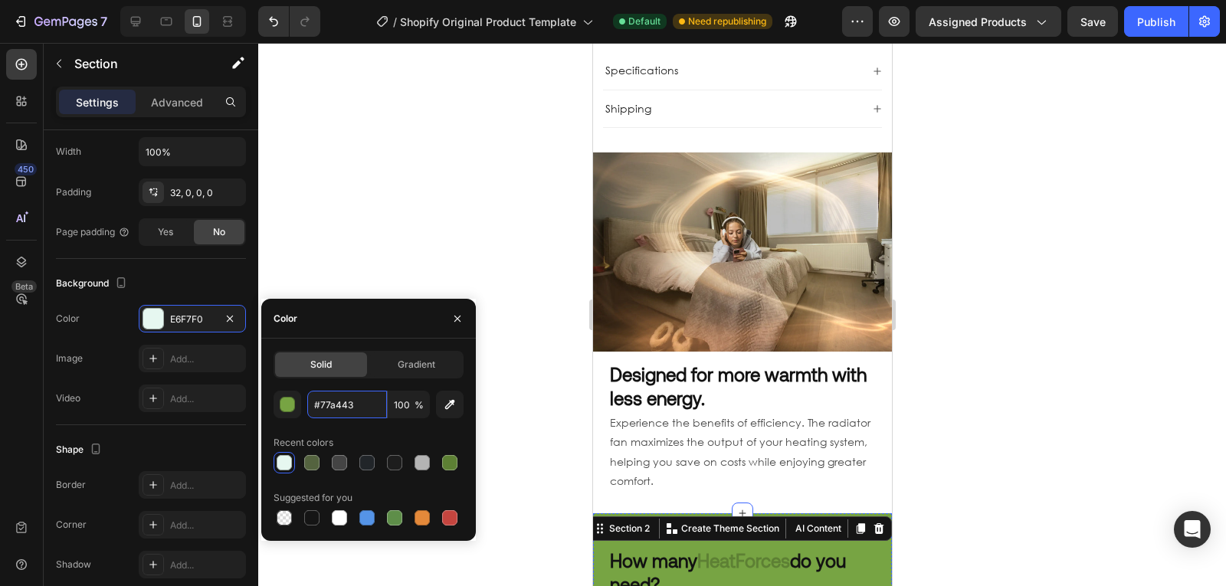
scroll to position [951, 0]
click at [975, 408] on div at bounding box center [742, 314] width 968 height 543
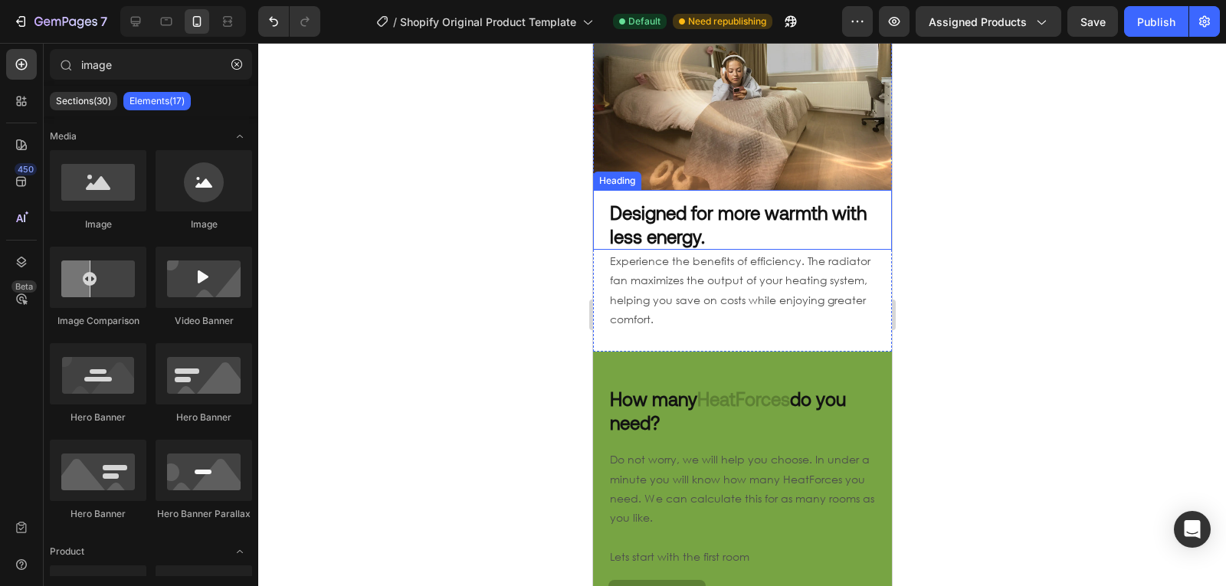
scroll to position [1214, 0]
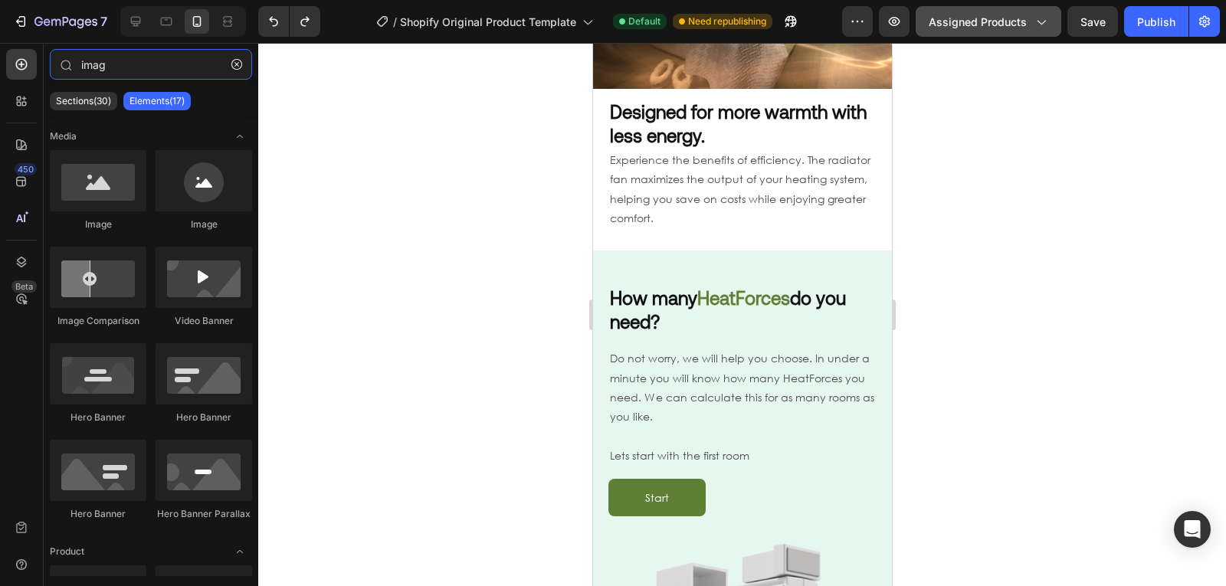
type input "imag"
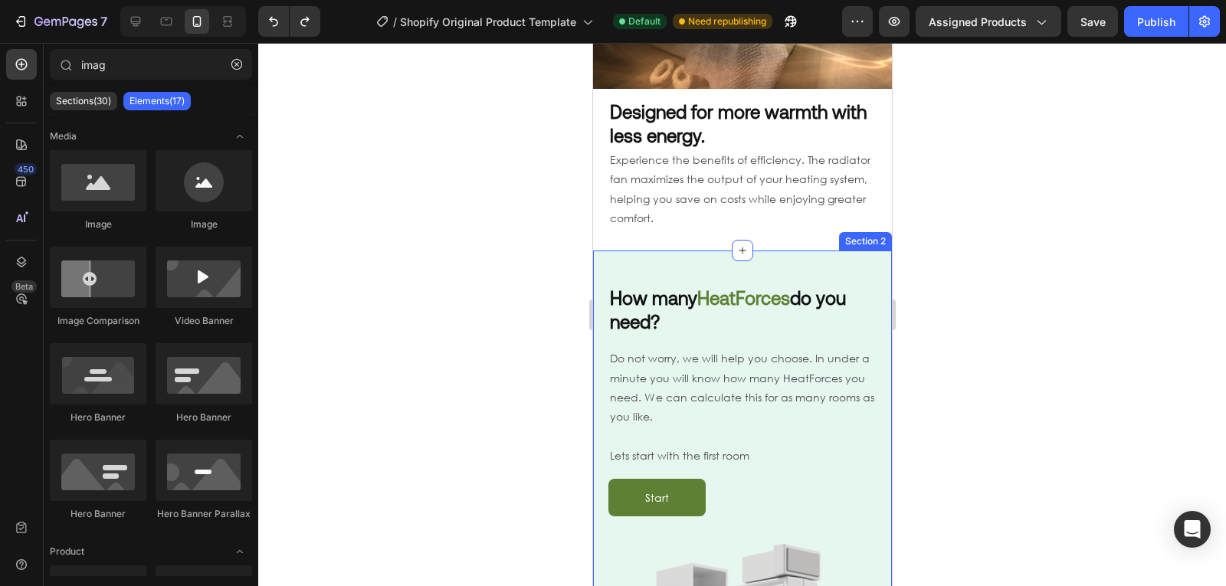
click at [780, 324] on div "How many HeatForces do you need? Heading Do not worry, we will help you choose.…" at bounding box center [741, 526] width 299 height 502
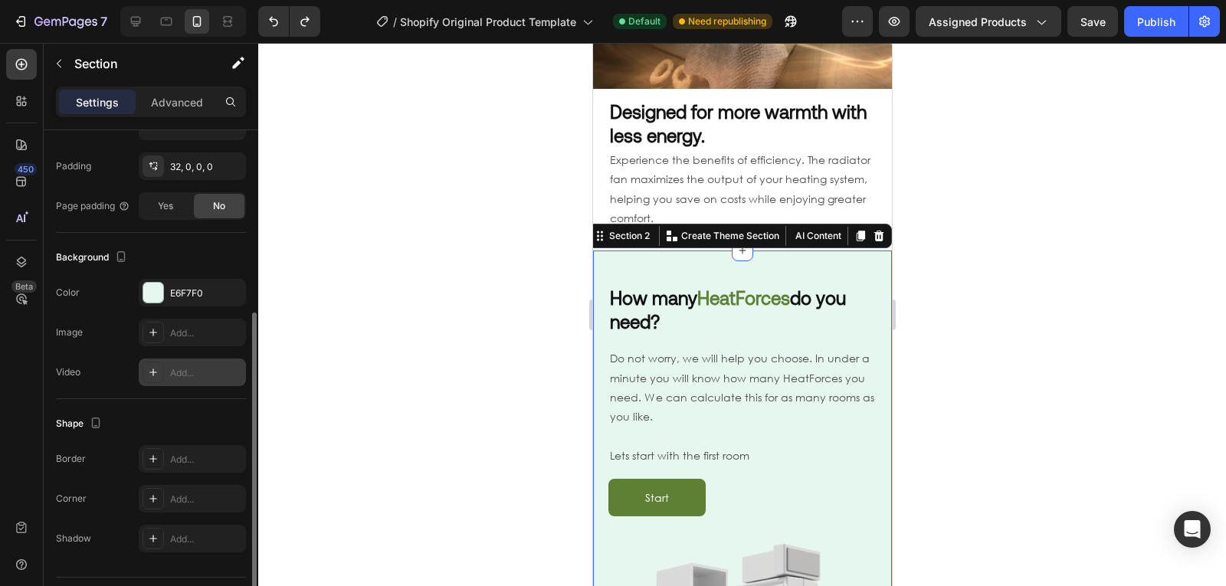
scroll to position [356, 0]
click at [188, 302] on div "E6F7F0" at bounding box center [192, 292] width 107 height 28
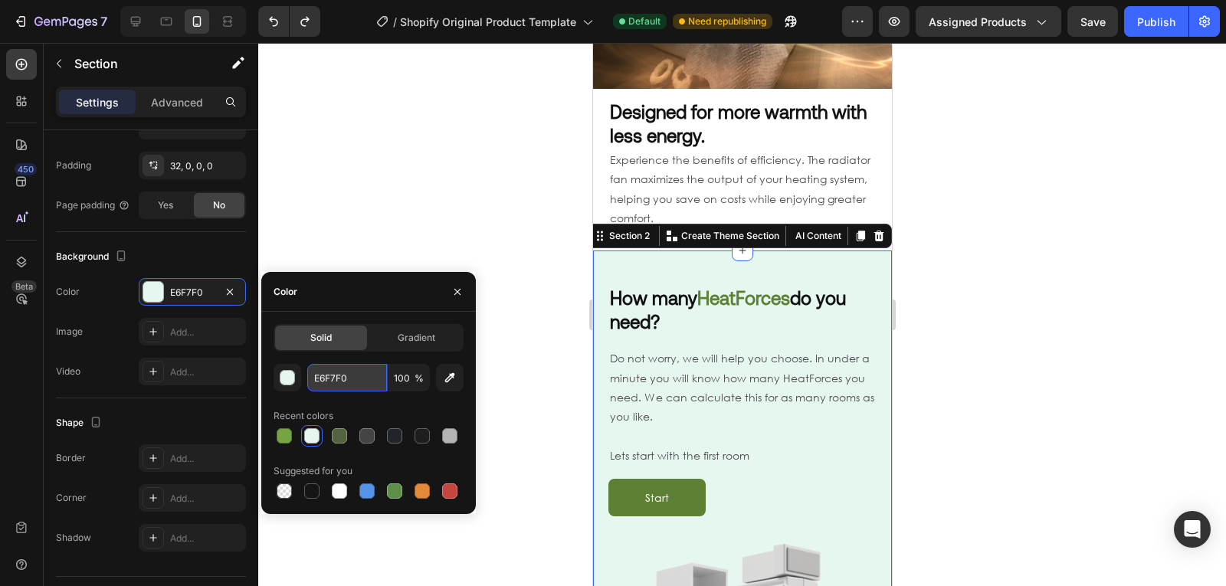
click at [352, 379] on input "E6F7F0" at bounding box center [347, 378] width 80 height 28
paste input "#57348"
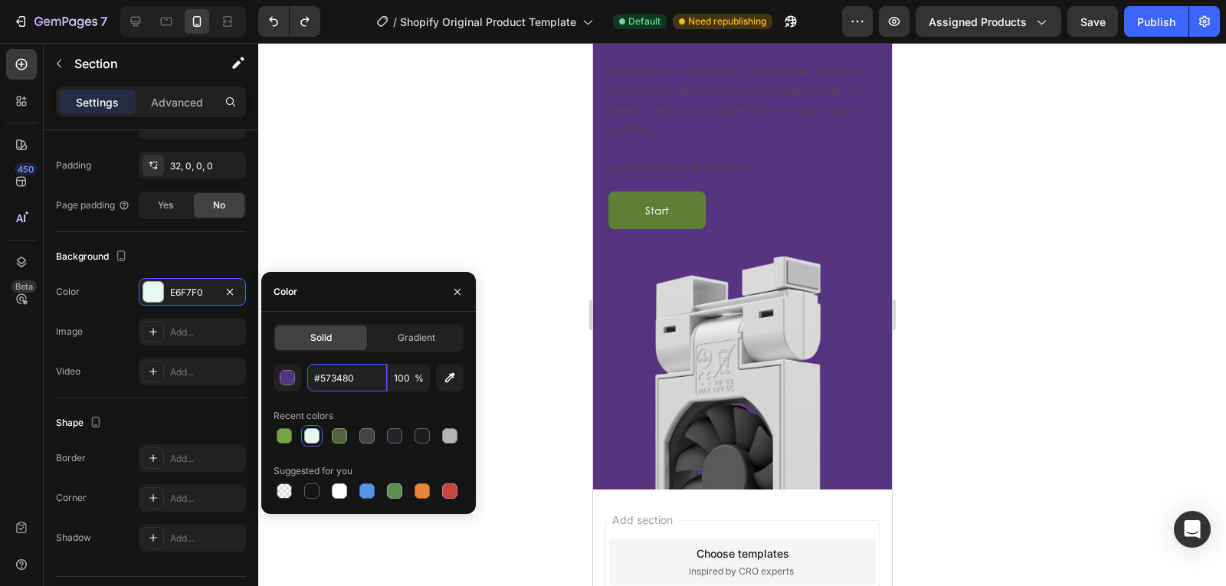
scroll to position [1451, 0]
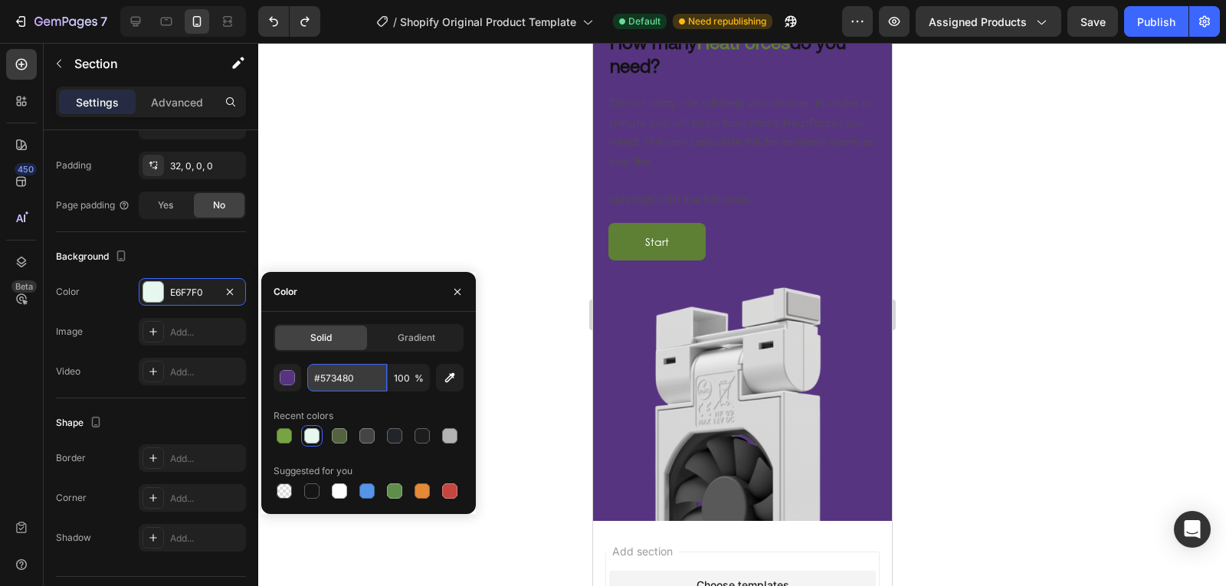
click at [341, 374] on input "#573480" at bounding box center [347, 378] width 80 height 28
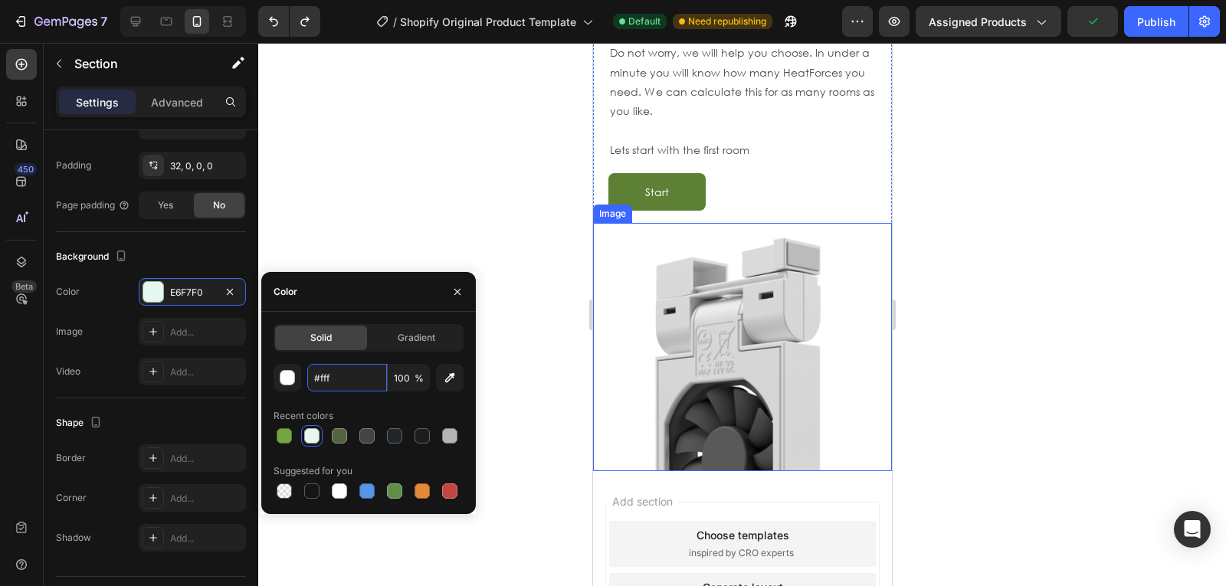
scroll to position [1354, 0]
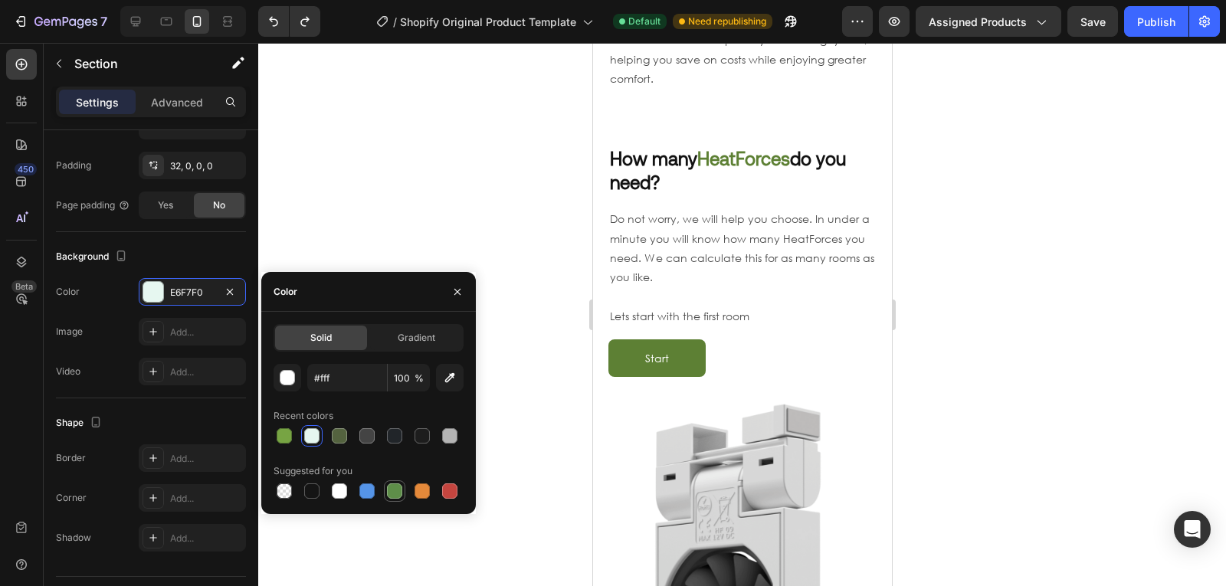
click at [390, 489] on div at bounding box center [394, 490] width 15 height 15
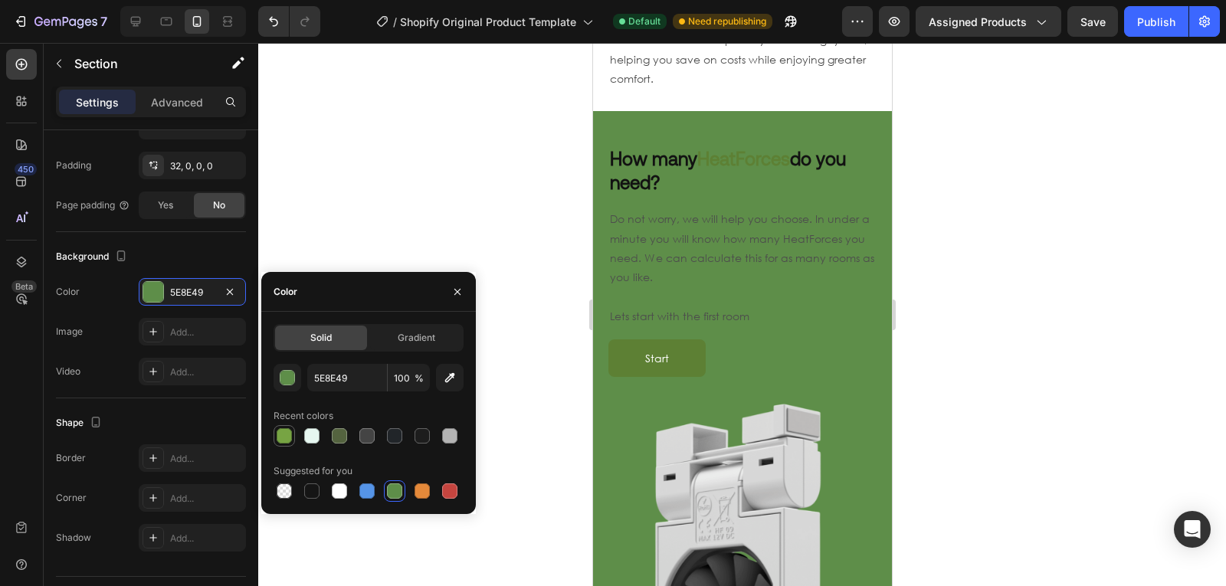
click at [280, 444] on div at bounding box center [284, 436] width 18 height 18
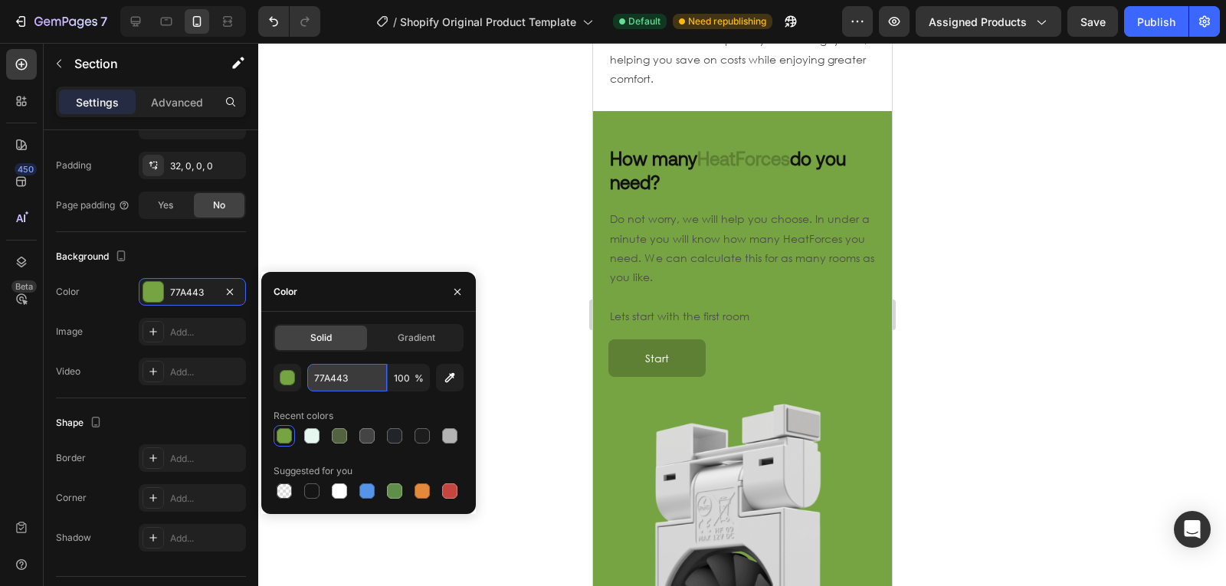
click at [341, 383] on input "77A443" at bounding box center [347, 378] width 80 height 28
paste input "#E6F7F0"
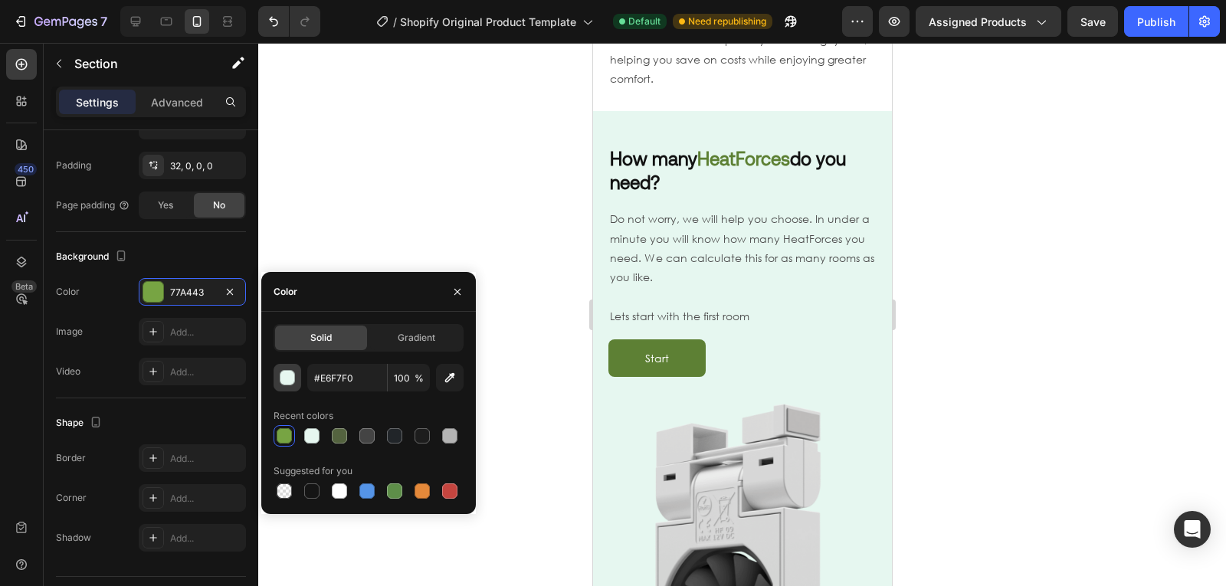
click at [288, 375] on div "button" at bounding box center [287, 378] width 15 height 15
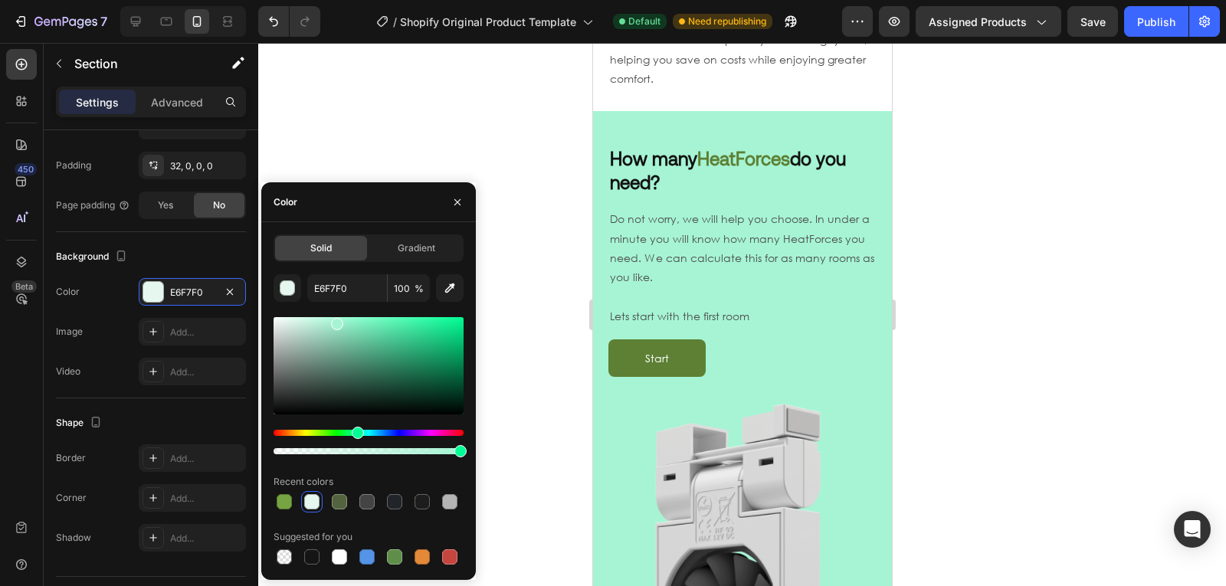
drag, startPoint x: 290, startPoint y: 320, endPoint x: 336, endPoint y: 321, distance: 45.2
click at [336, 321] on div at bounding box center [337, 324] width 12 height 12
type input "A6F4D4"
paste input "#E6F7F0"
click at [345, 281] on input "#E6F7F0" at bounding box center [347, 288] width 80 height 28
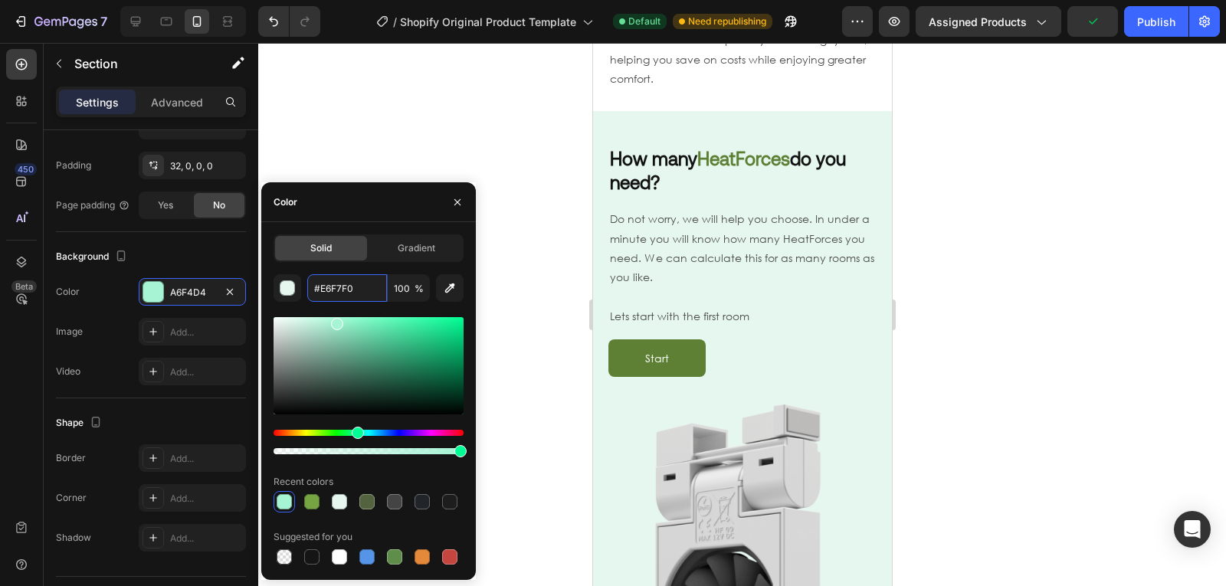
type input "E6F7F0"
click at [510, 159] on div at bounding box center [742, 314] width 968 height 543
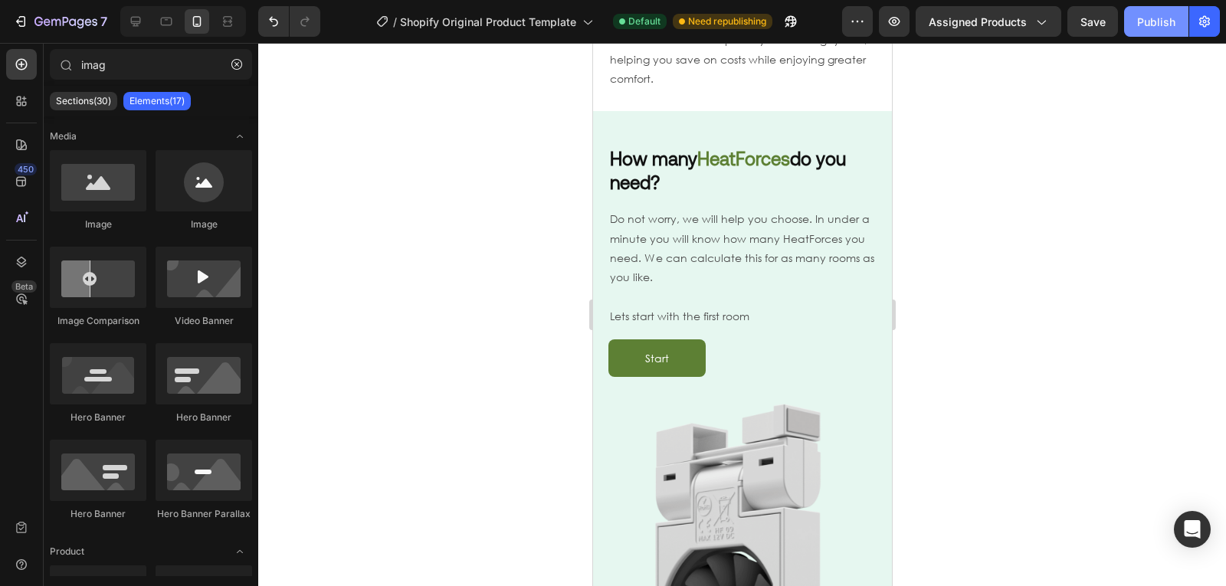
click at [1157, 28] on div "Publish" at bounding box center [1156, 22] width 38 height 16
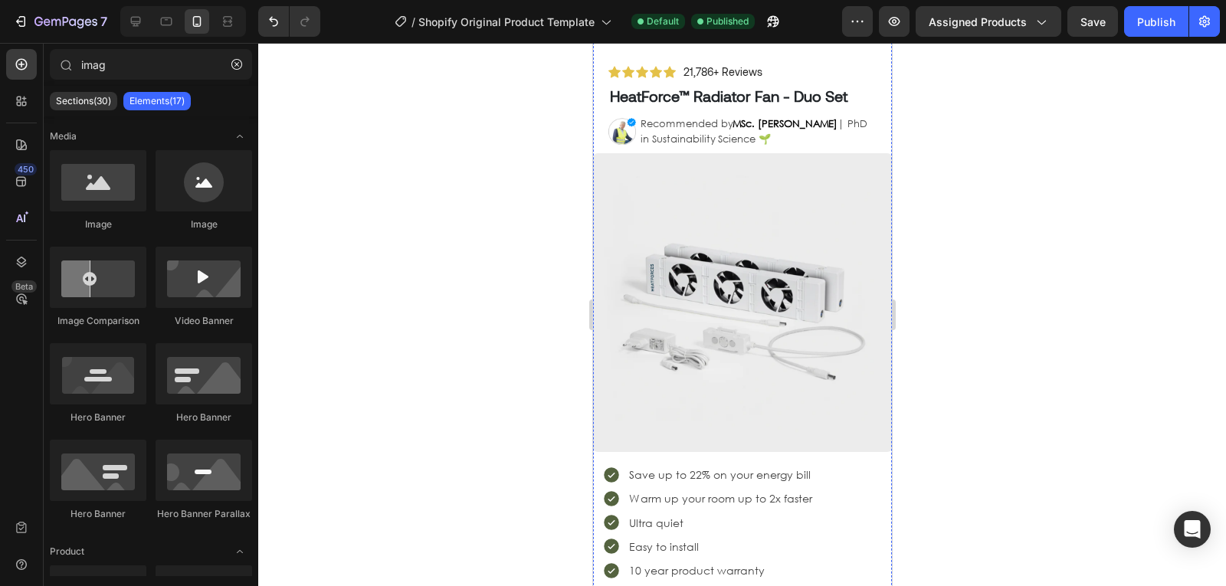
scroll to position [0, 0]
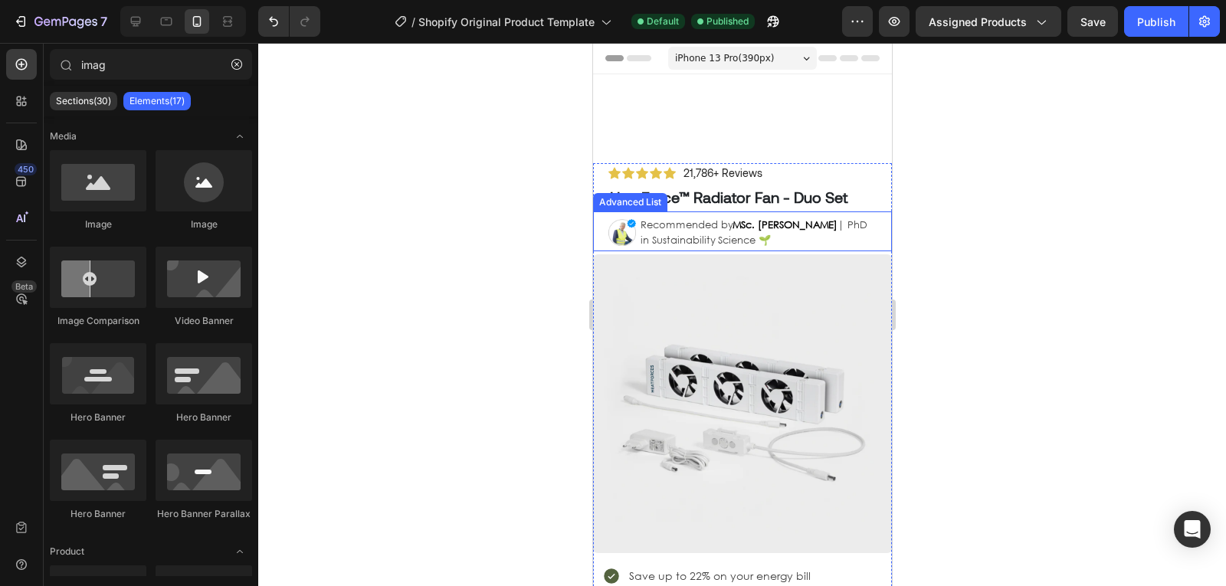
click at [598, 236] on div "Image Recommended by MSc. Timothy Aerdts | PhD in Sustainability Science 🌱 Text…" at bounding box center [741, 231] width 299 height 40
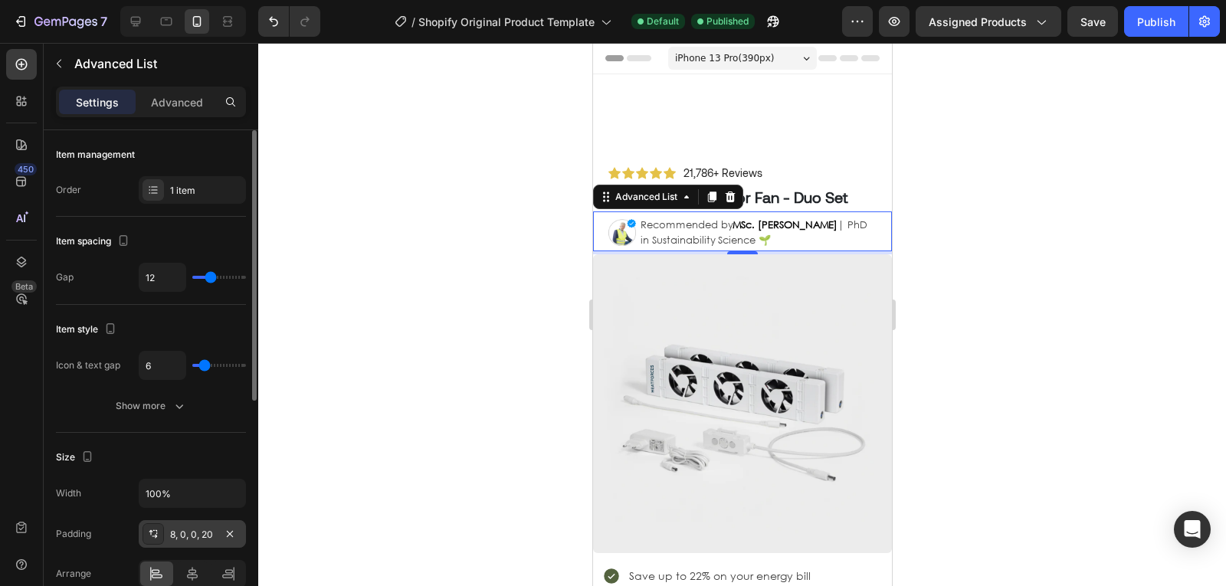
click at [194, 544] on div "8, 0, 0, 20" at bounding box center [192, 534] width 107 height 28
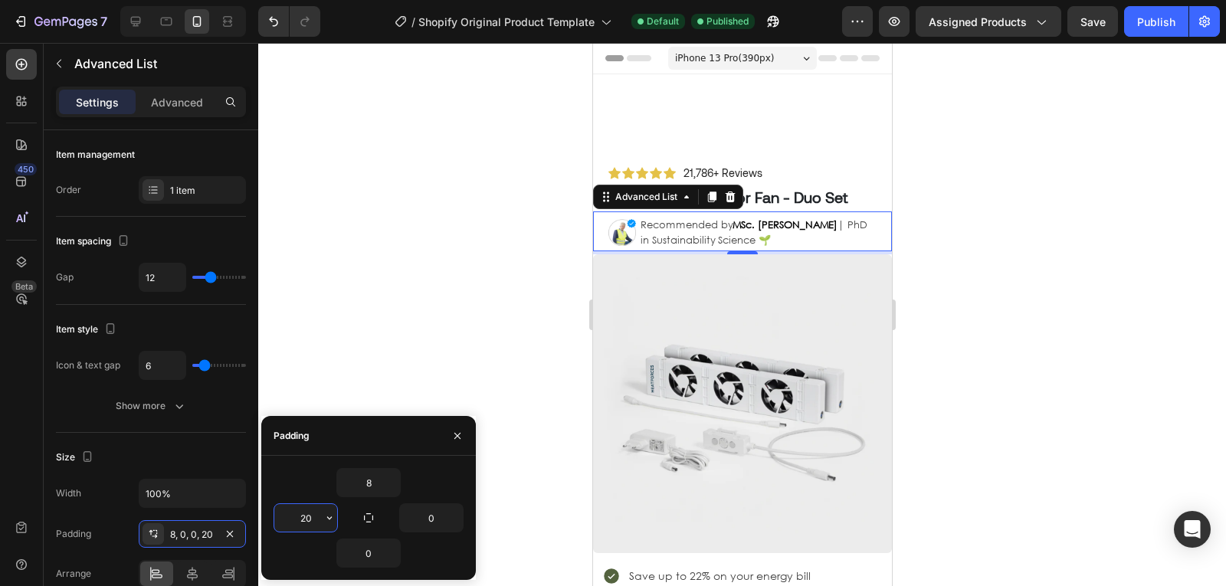
click at [293, 512] on input "20" at bounding box center [305, 518] width 63 height 28
type input "8"
click at [607, 236] on img at bounding box center [612, 233] width 28 height 28
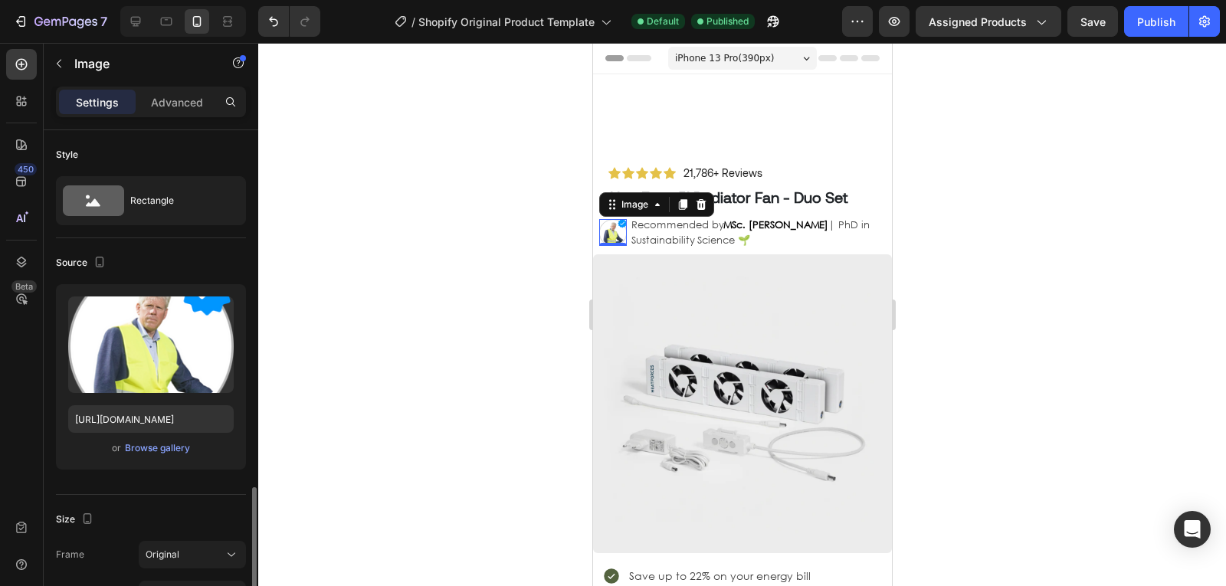
scroll to position [254, 0]
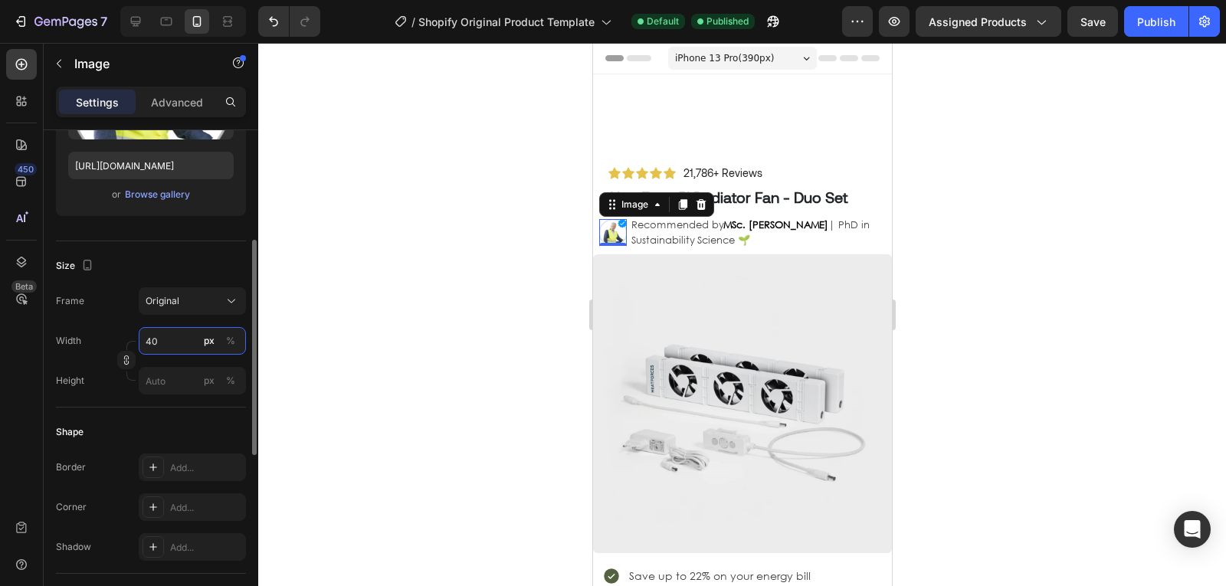
click at [166, 339] on input "40" at bounding box center [192, 341] width 107 height 28
type input "30"
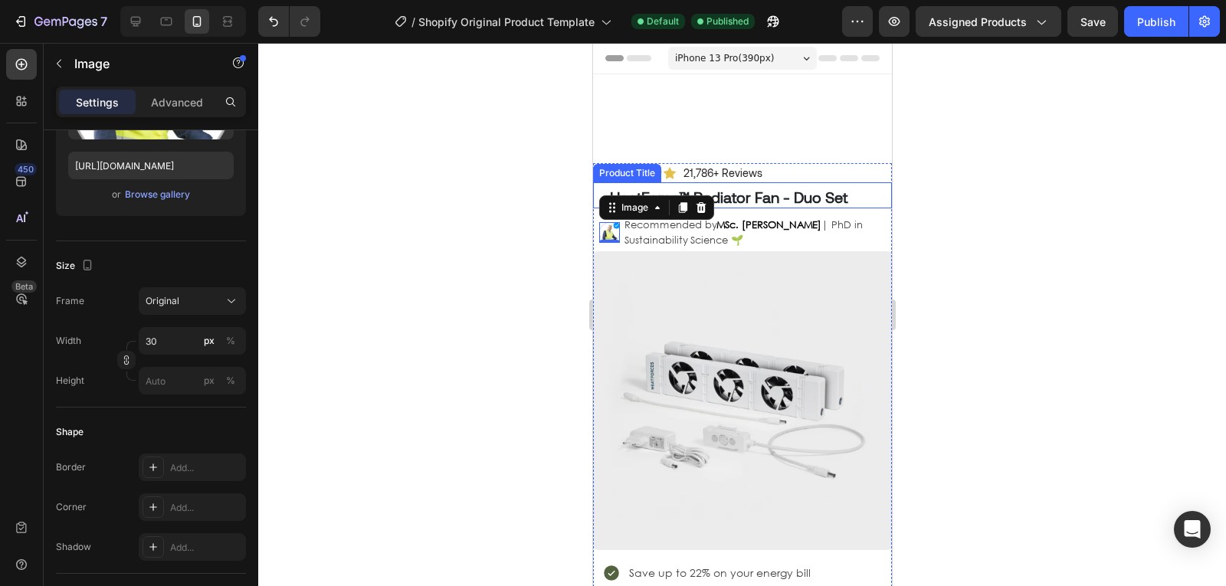
click at [749, 195] on h1 "HeatForce™ Radiator Fan - Duo Set" at bounding box center [749, 196] width 283 height 23
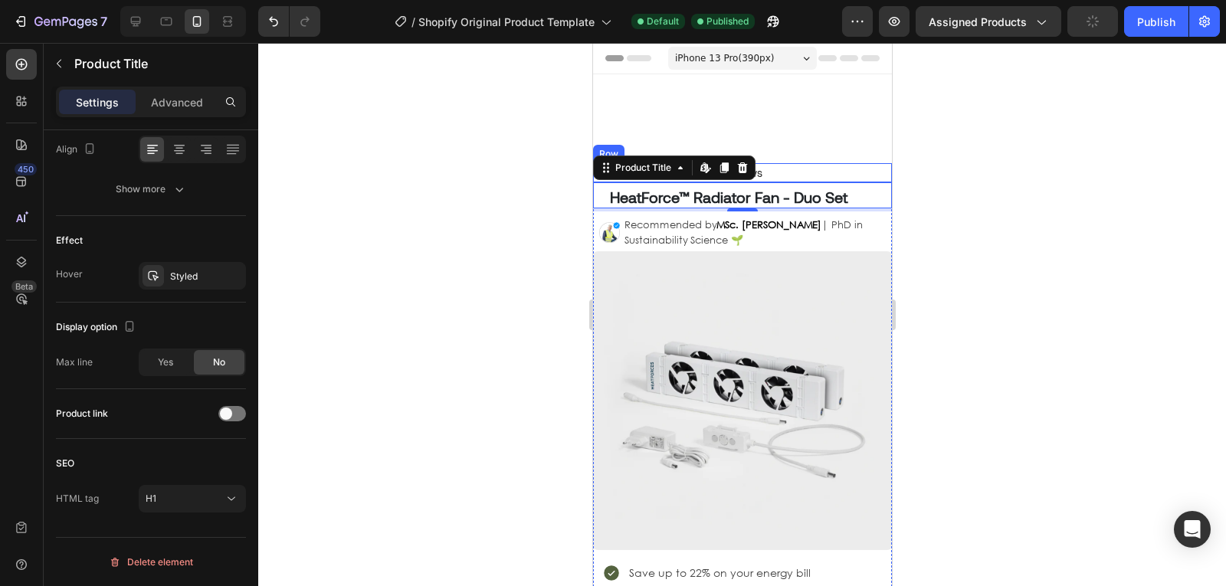
scroll to position [0, 0]
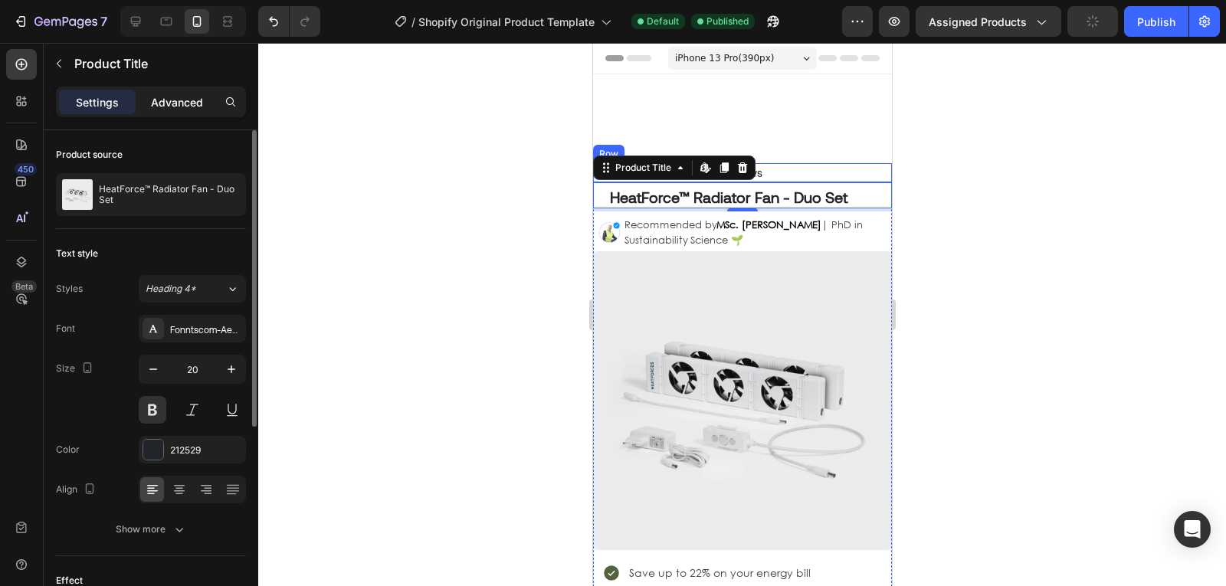
click at [196, 111] on div "Advanced" at bounding box center [177, 102] width 77 height 25
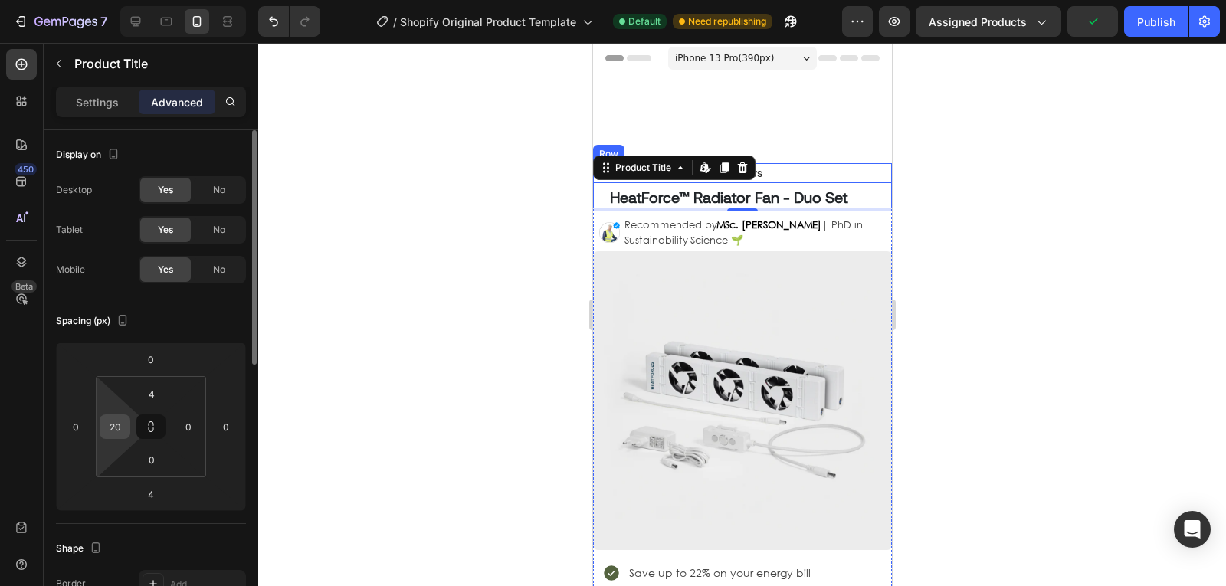
click at [119, 436] on input "20" at bounding box center [114, 426] width 23 height 23
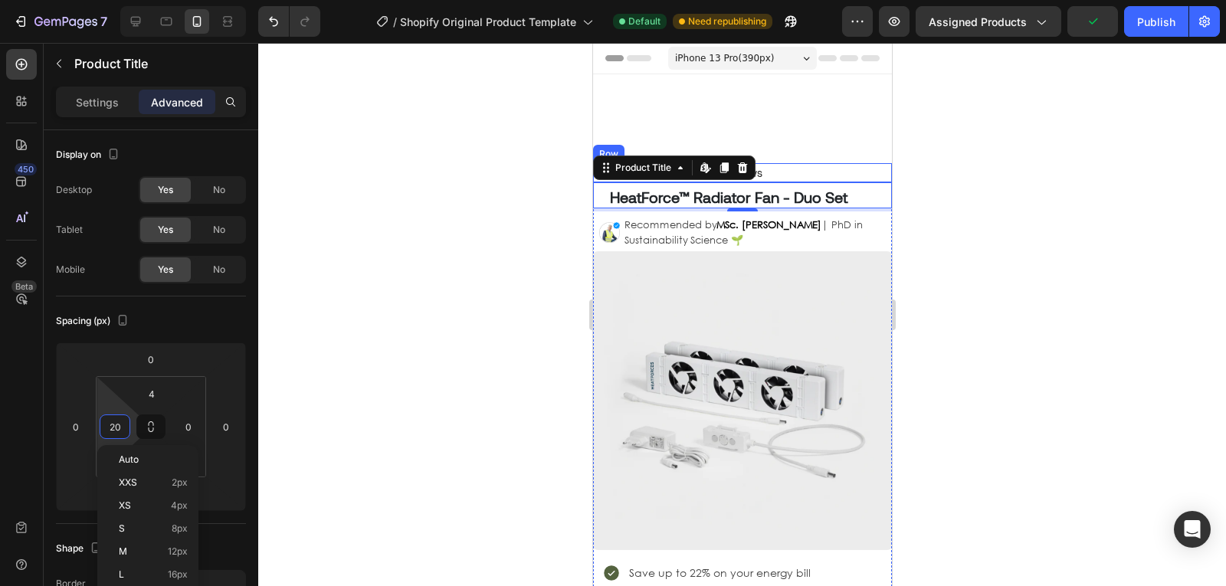
type input "8"
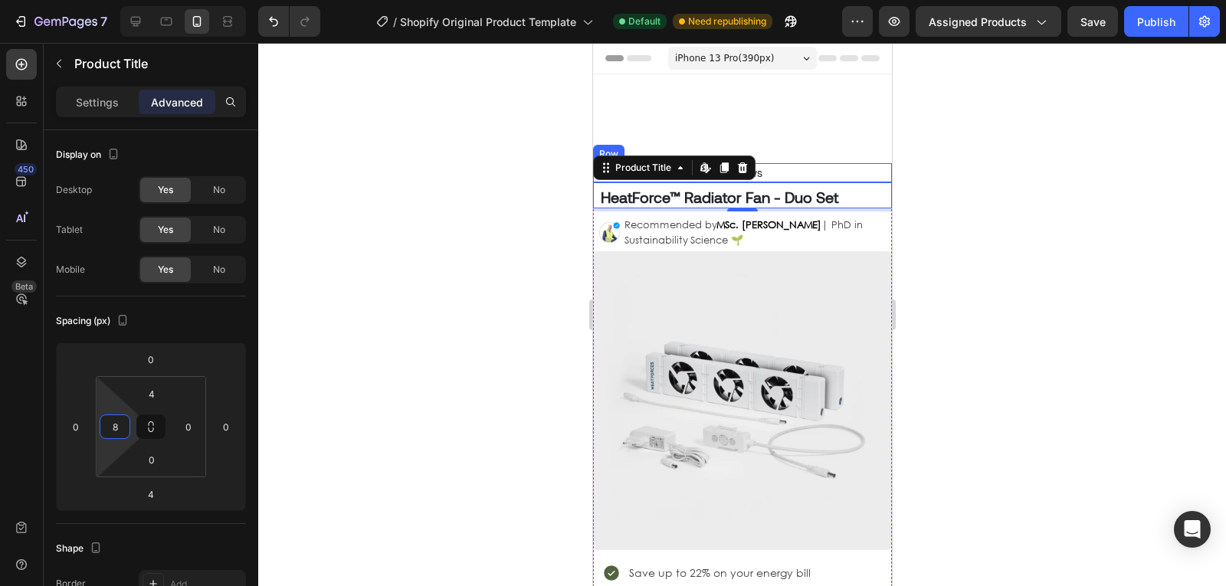
click at [801, 169] on div "Icon Icon Icon Icon Icon Icon List 21,786+ Reviews Text Block Row" at bounding box center [741, 172] width 299 height 19
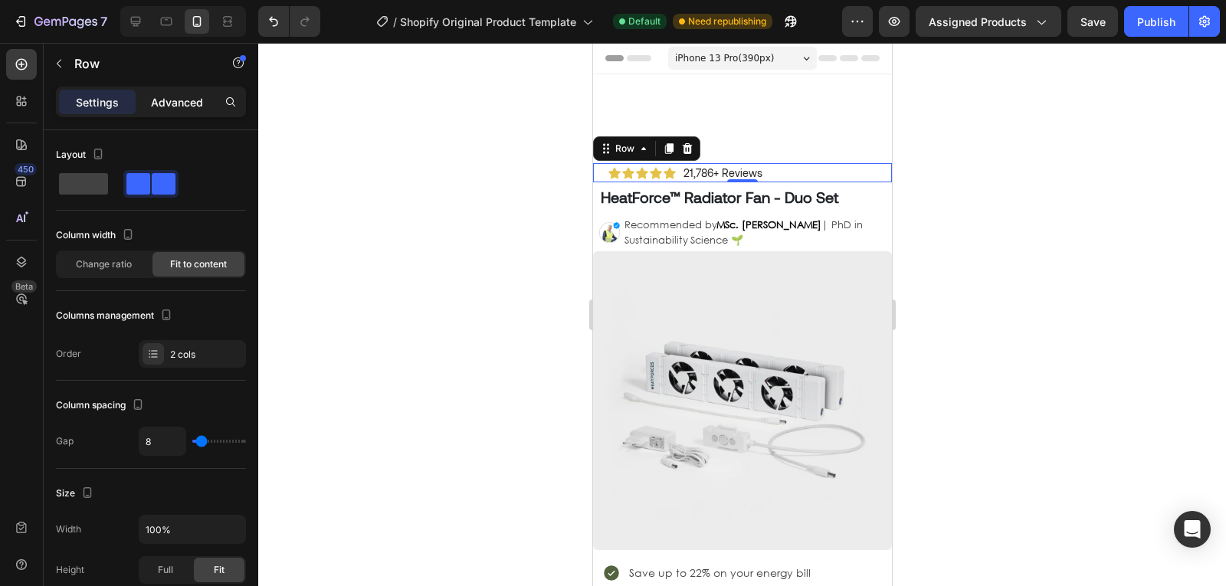
click at [167, 100] on p "Advanced" at bounding box center [177, 102] width 52 height 16
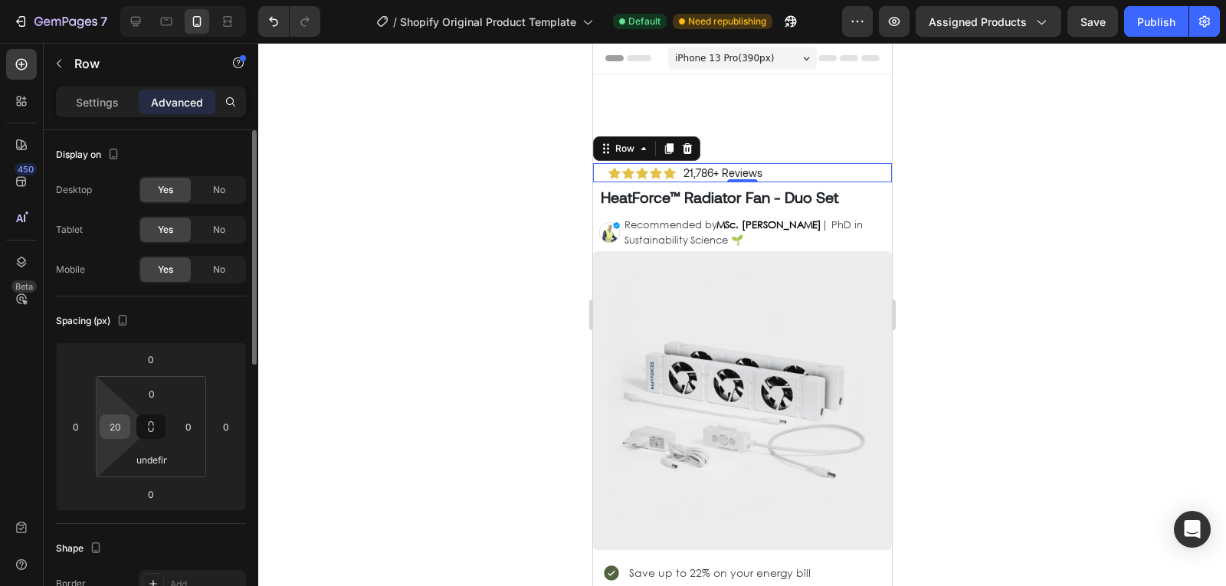
click at [113, 431] on input "20" at bounding box center [114, 426] width 23 height 23
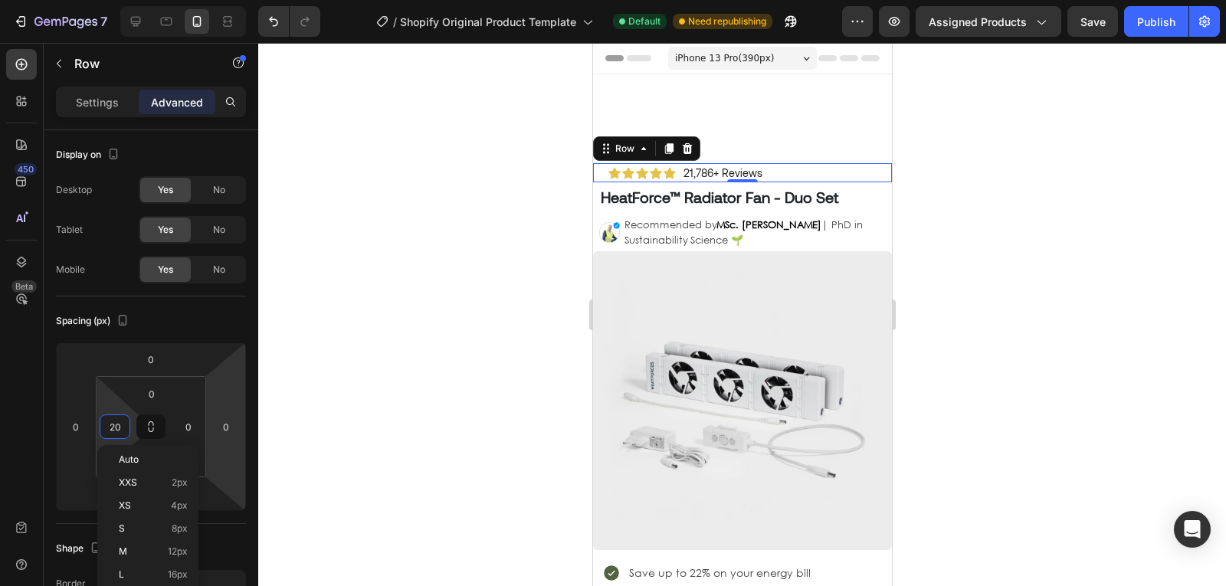
type input "8"
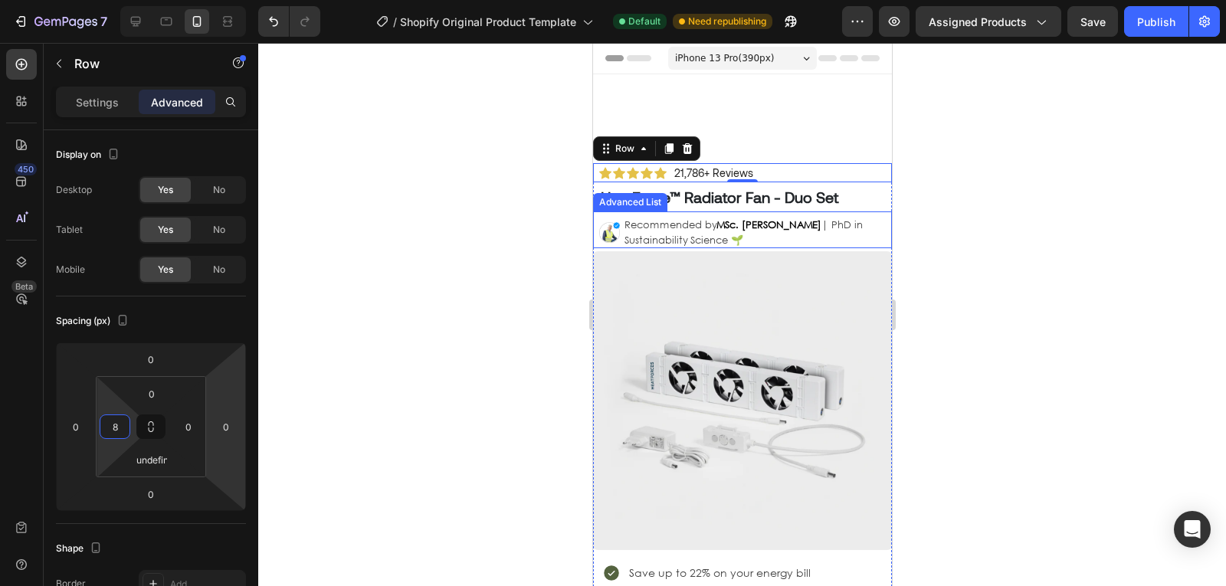
click at [602, 215] on div "Image Recommended by MSc. Timothy Aerdts | PhD in Sustainability Science 🌱 Text…" at bounding box center [741, 229] width 299 height 37
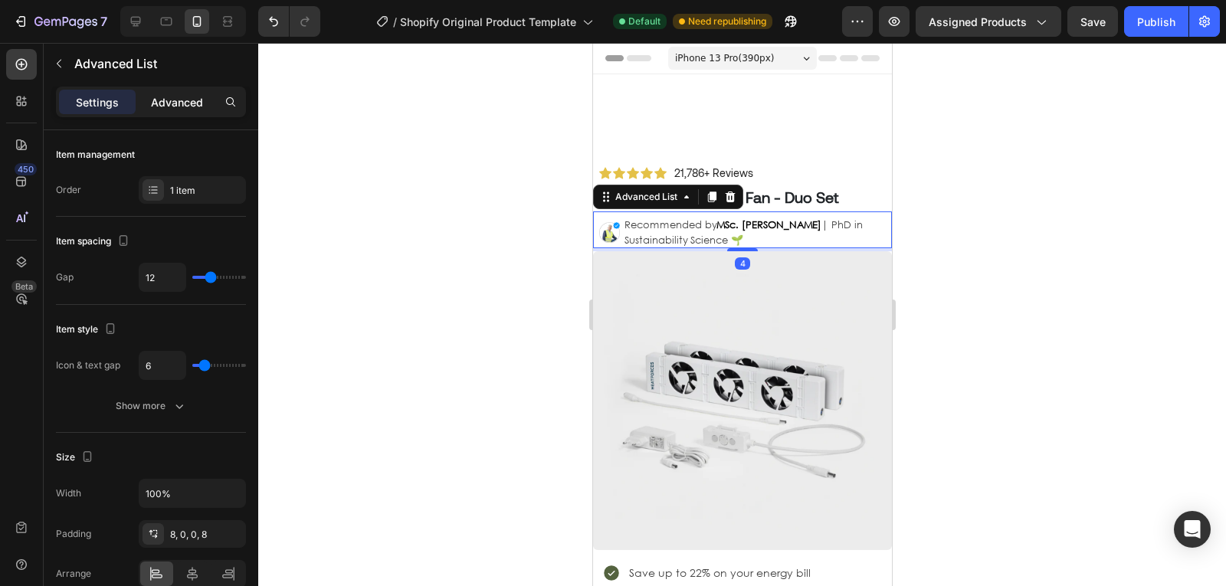
click at [191, 97] on p "Advanced" at bounding box center [177, 102] width 52 height 16
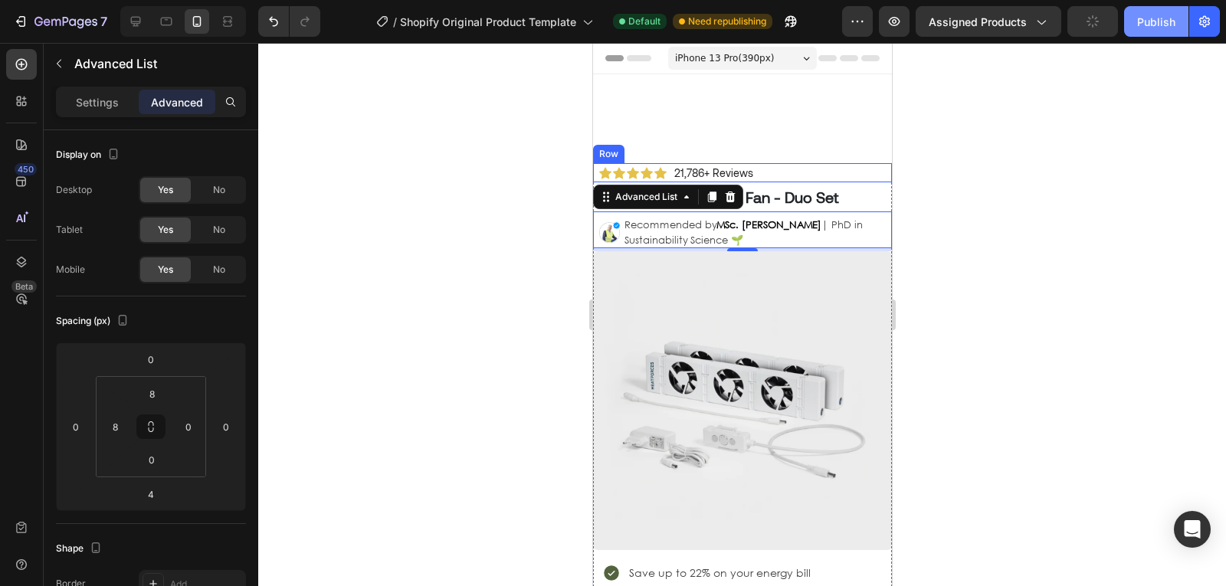
click at [1140, 21] on div "Publish" at bounding box center [1156, 22] width 38 height 16
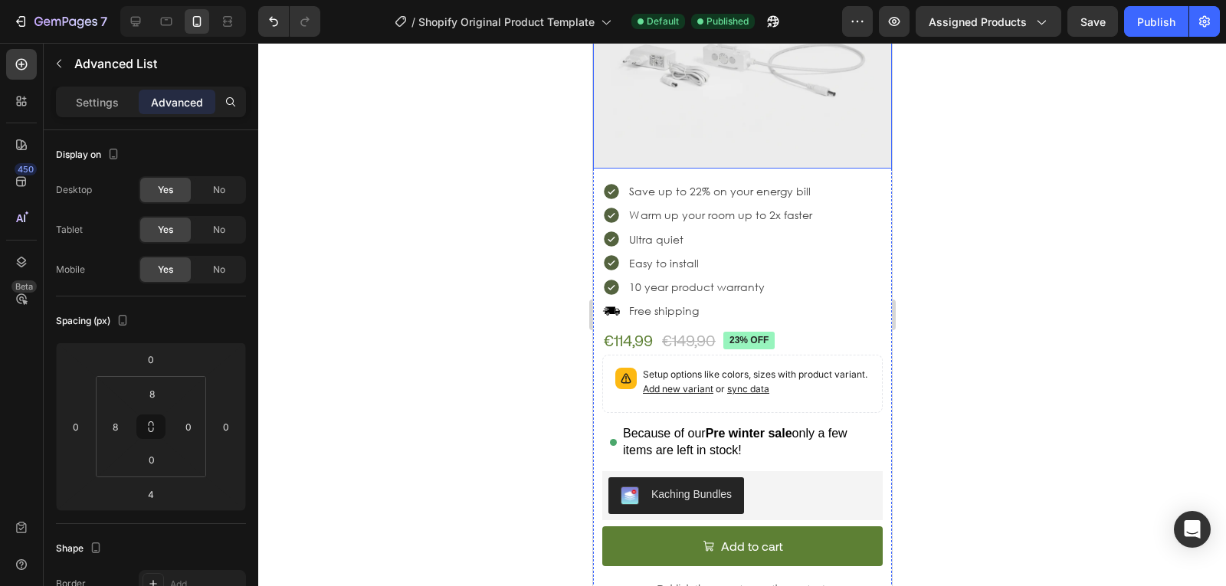
scroll to position [382, 0]
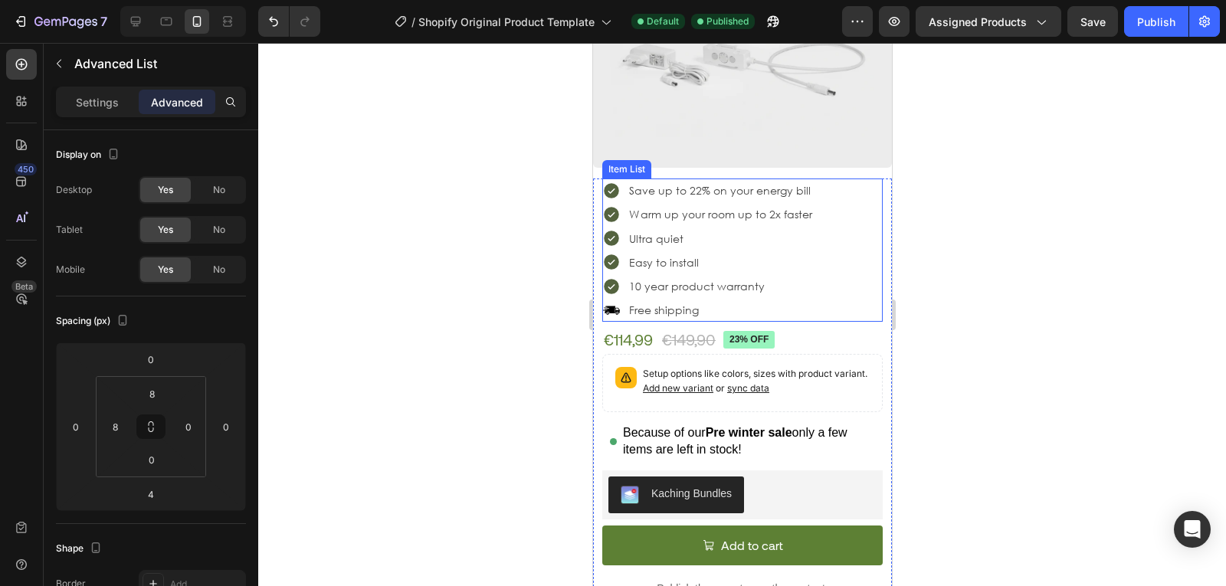
click at [801, 300] on p "Free shipping" at bounding box center [719, 309] width 183 height 19
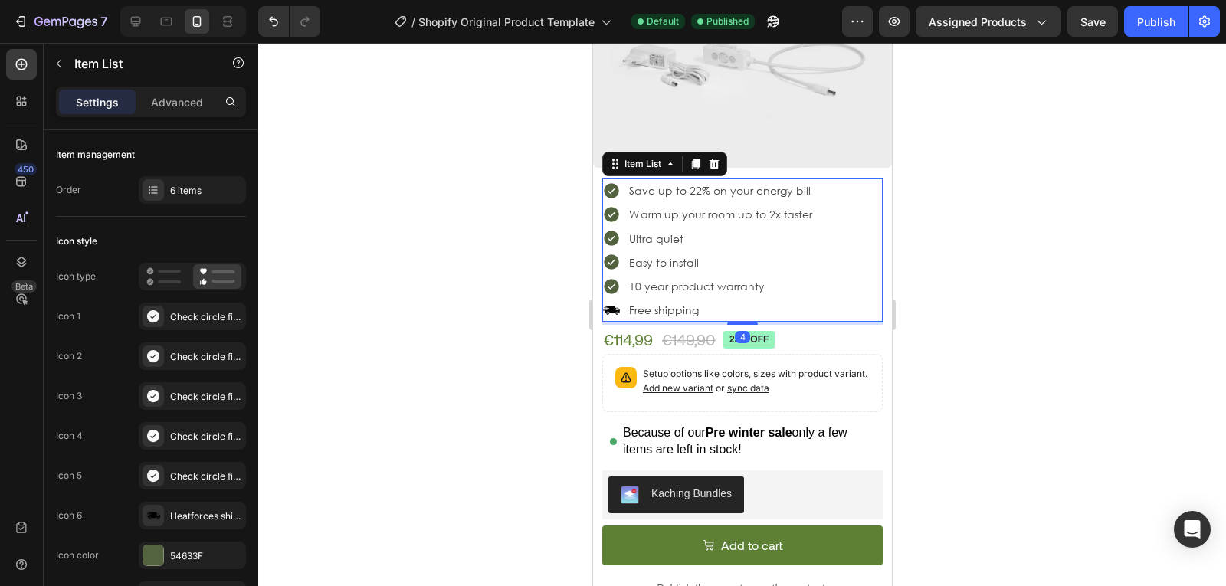
click at [861, 291] on div "Save up to 22% on your energy bill Warm up your room up to 2x faster Ultra quie…" at bounding box center [741, 250] width 280 height 143
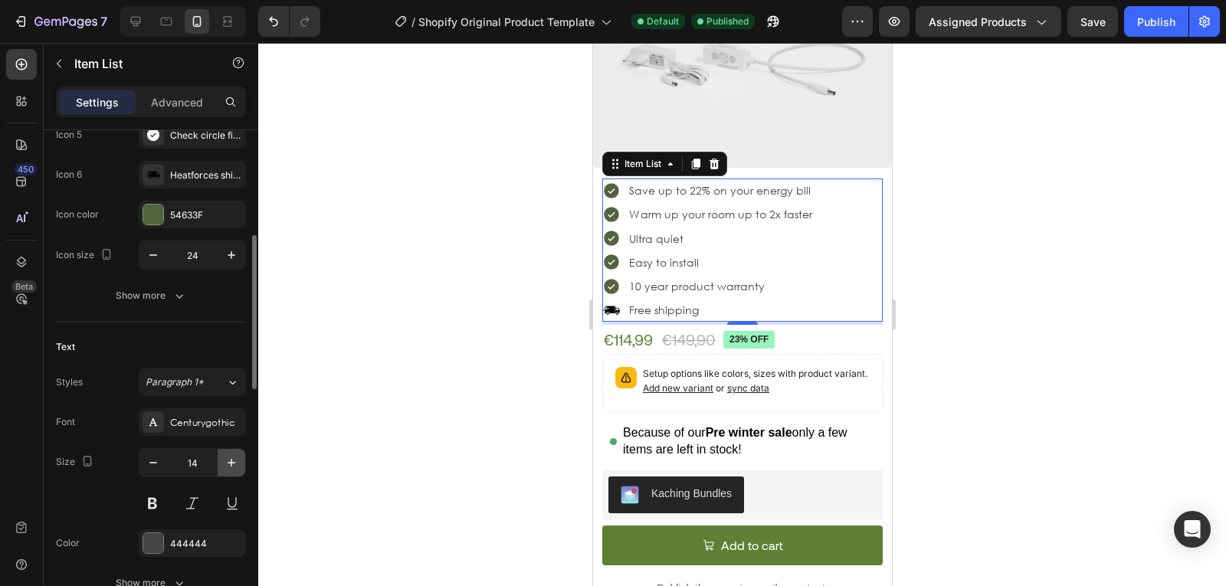
click at [225, 465] on icon "button" at bounding box center [231, 462] width 15 height 15
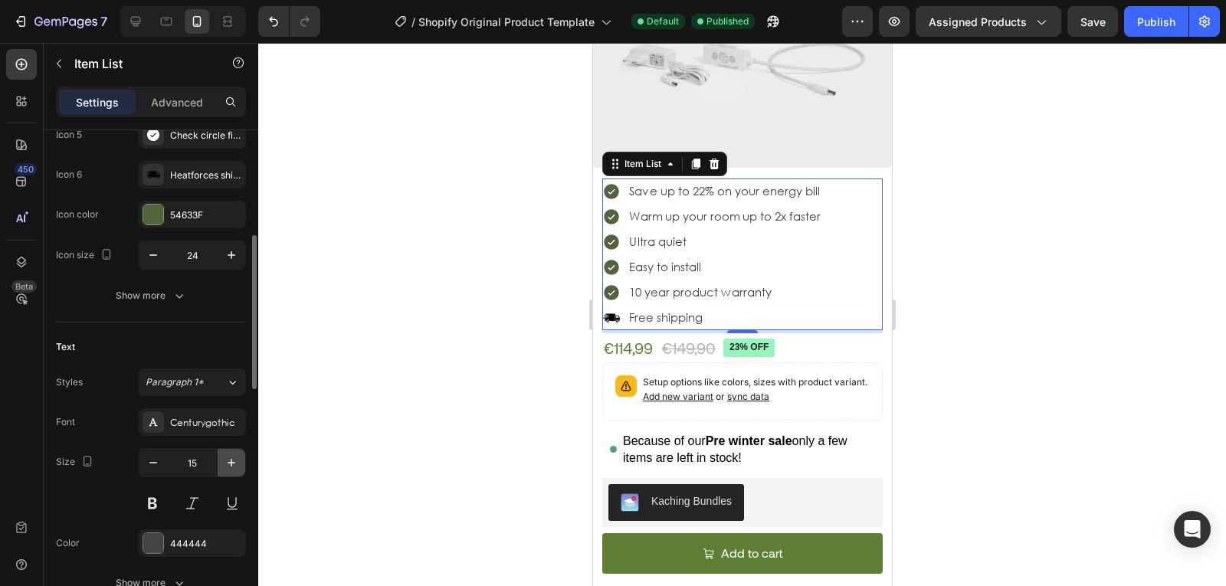
type input "16"
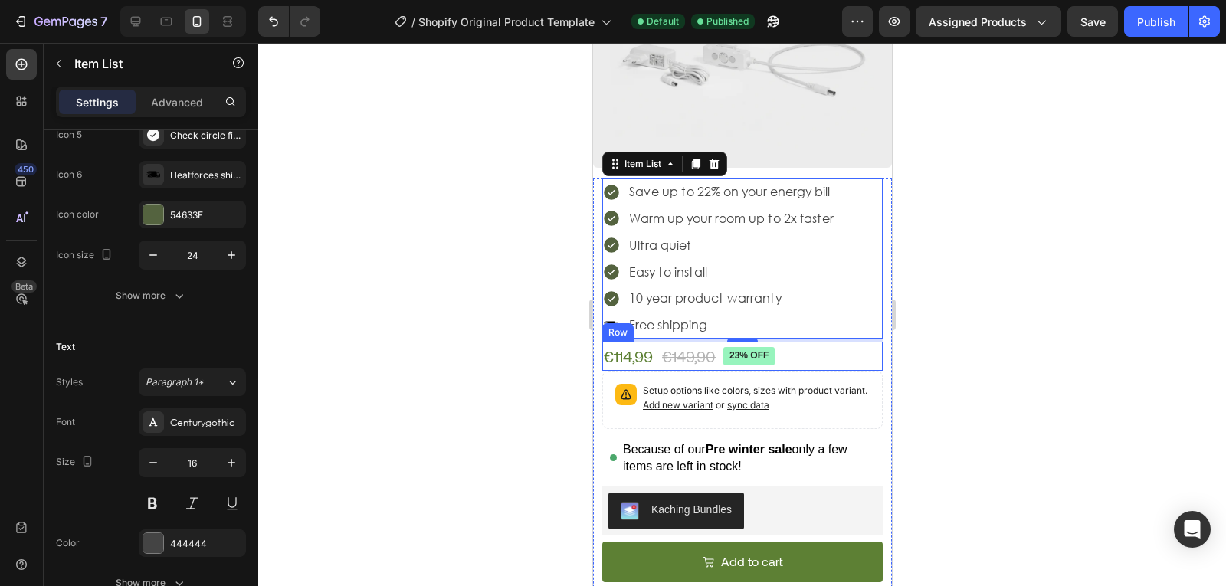
click at [831, 343] on div "€114,99 Product Price Product Price €149,90 Product Price Product Price 23% off…" at bounding box center [741, 356] width 280 height 29
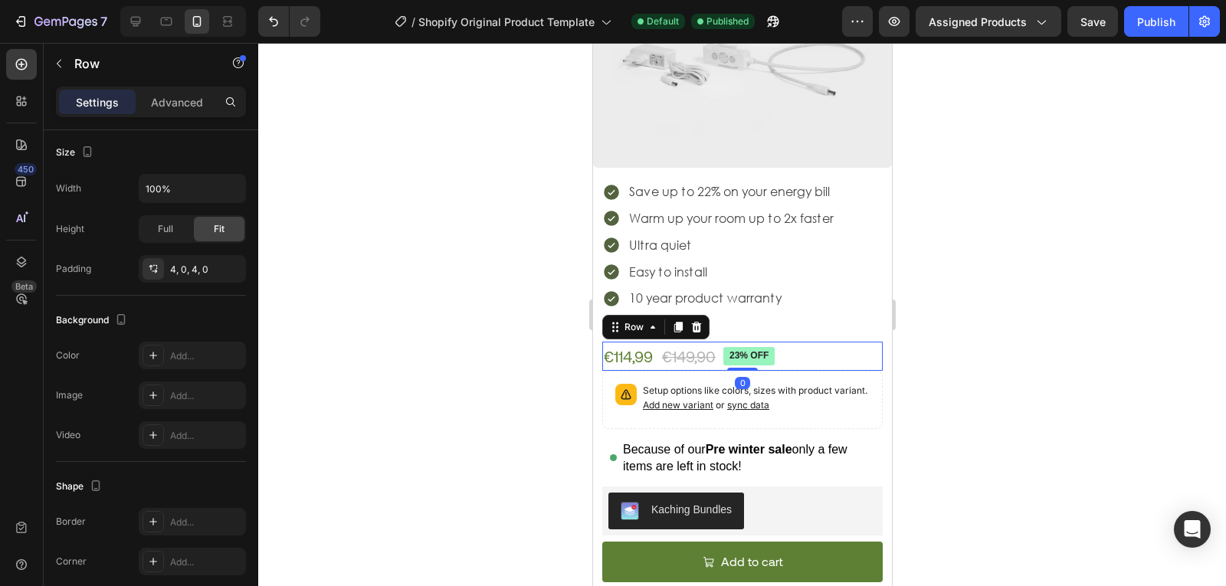
scroll to position [0, 0]
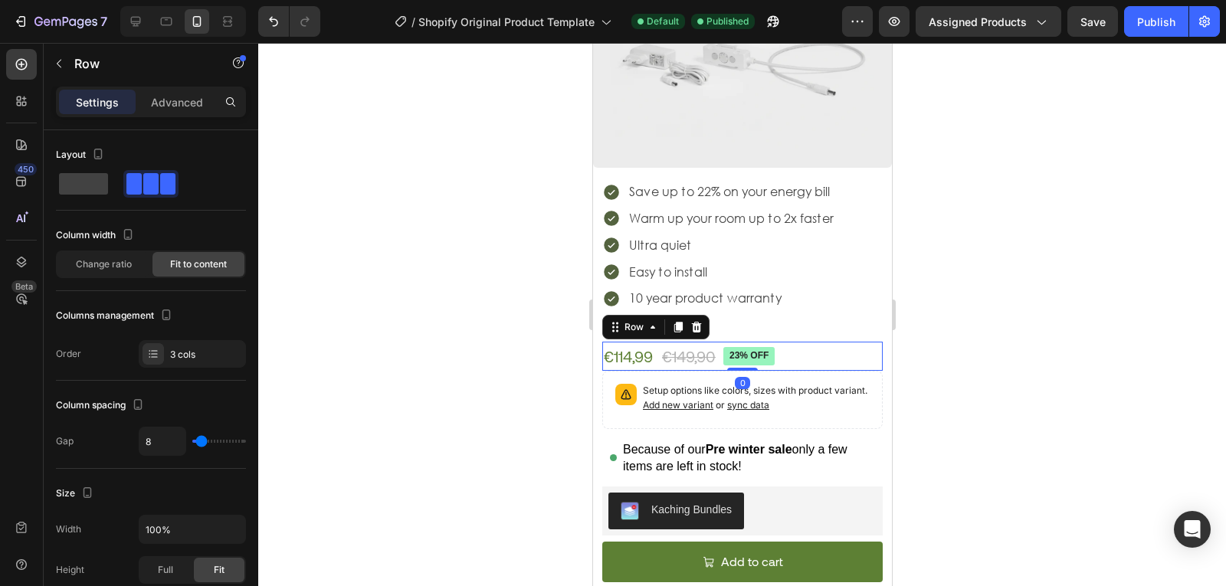
click at [180, 116] on div "Settings Advanced" at bounding box center [151, 102] width 190 height 31
click at [177, 110] on div "Advanced" at bounding box center [177, 102] width 77 height 25
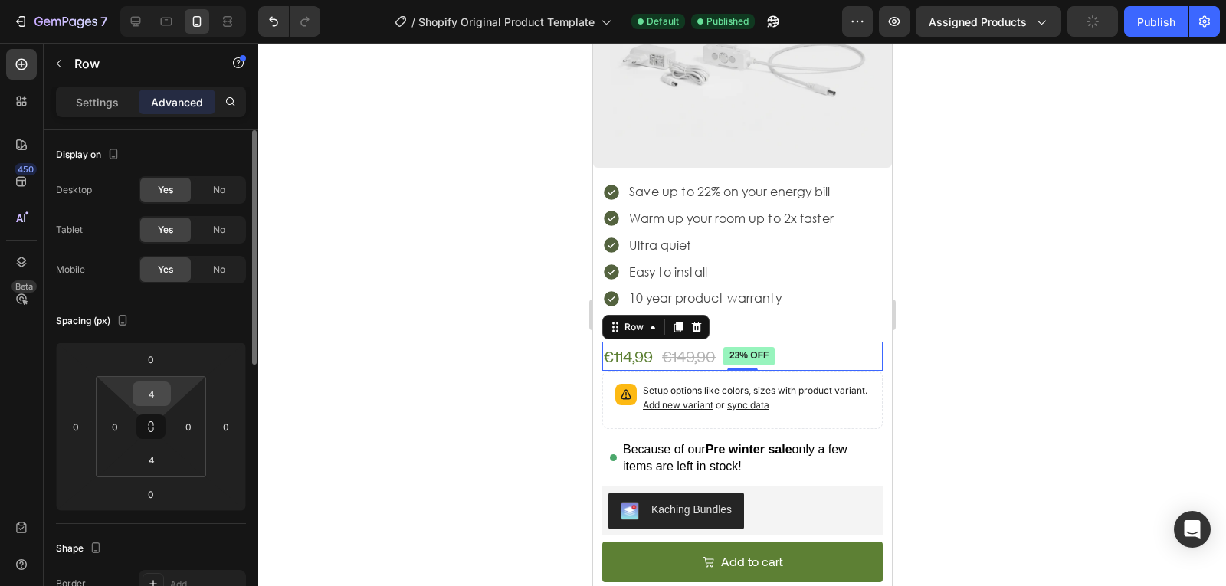
click at [154, 395] on input "4" at bounding box center [151, 393] width 31 height 23
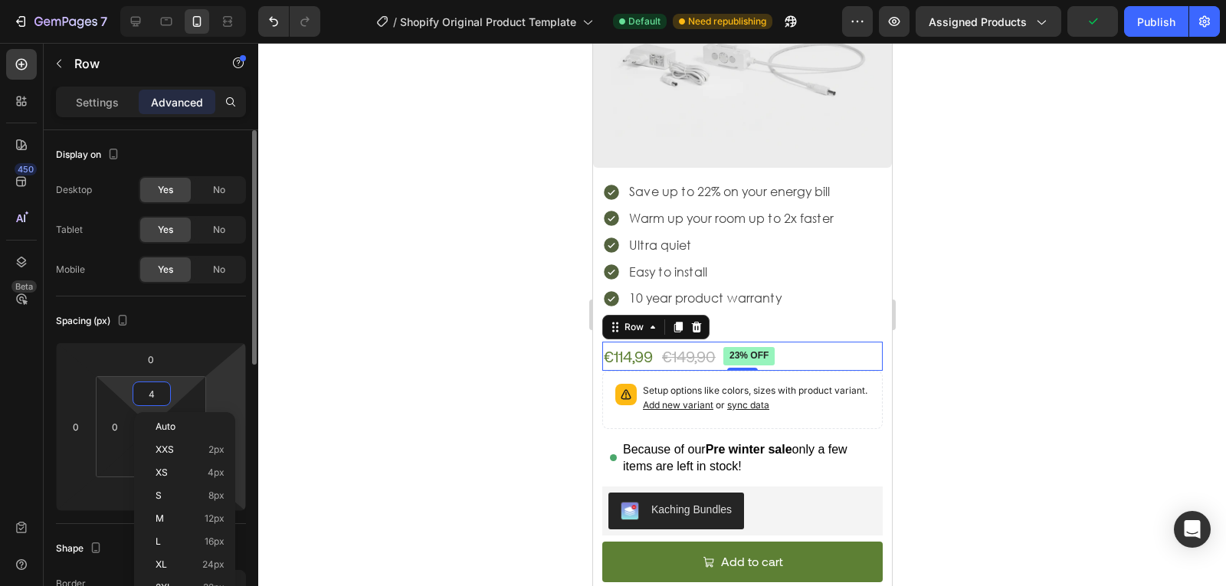
type input "8"
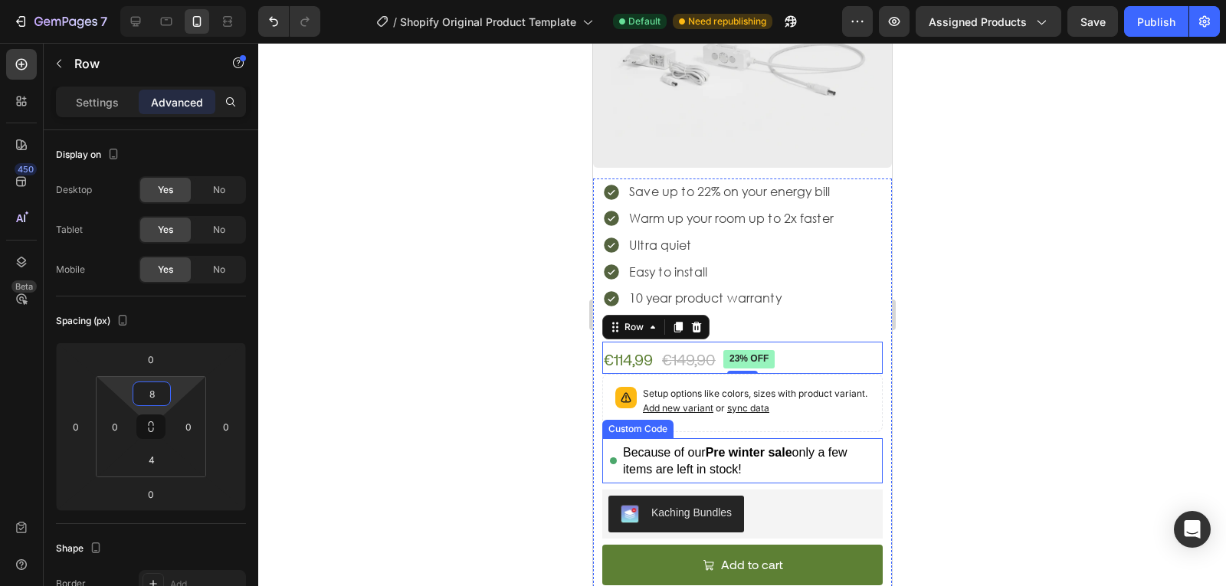
click at [712, 462] on div "Because of our Pre winter sale only a few items are left in stock!" at bounding box center [748, 460] width 252 height 33
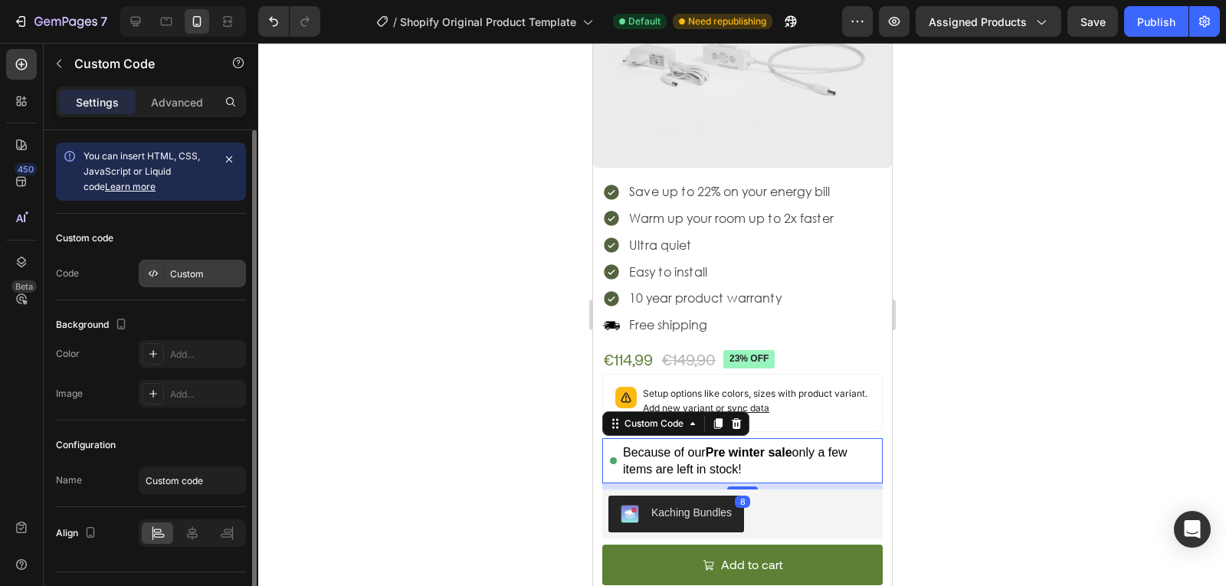
click at [198, 283] on div "Custom" at bounding box center [192, 274] width 107 height 28
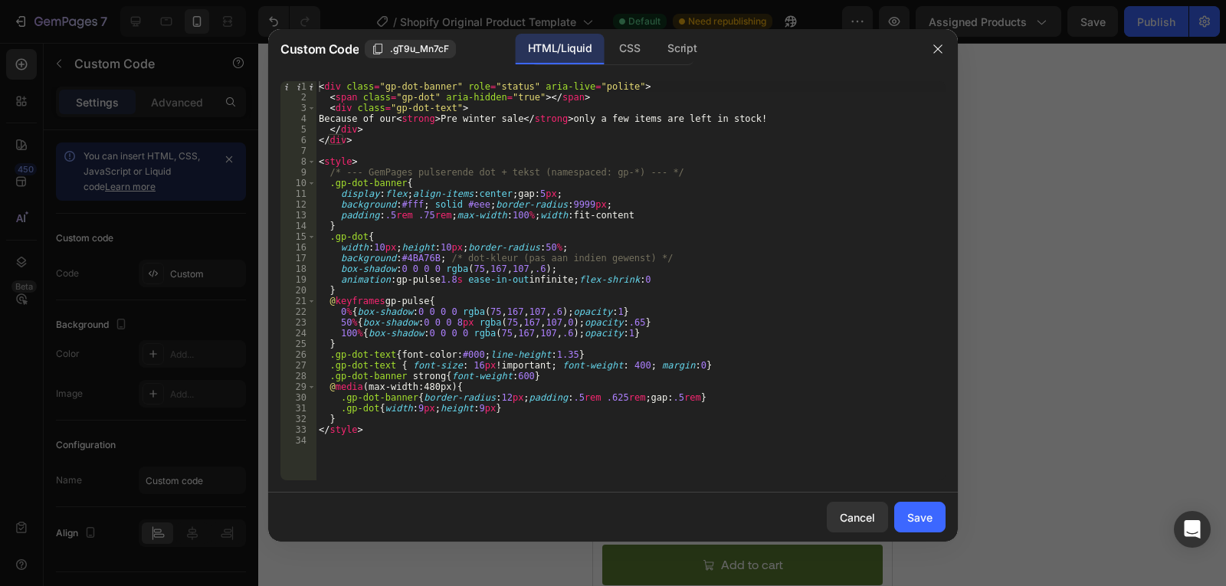
click at [473, 369] on div "< div class = "gp-dot-banner" role = "status" aria-live = "polite" > < span cla…" at bounding box center [631, 291] width 630 height 421
type textarea ".gp-dot-text { font-size: 14px !important; font-weight: 400; margin:0}"
click at [906, 518] on button "Save" at bounding box center [919, 517] width 51 height 31
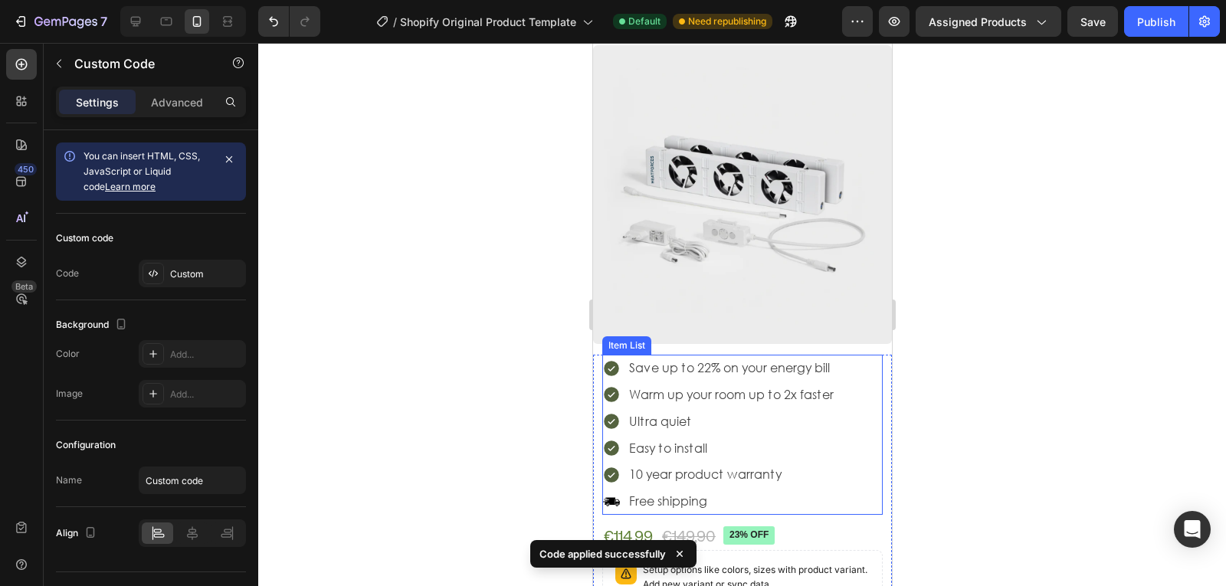
scroll to position [0, 0]
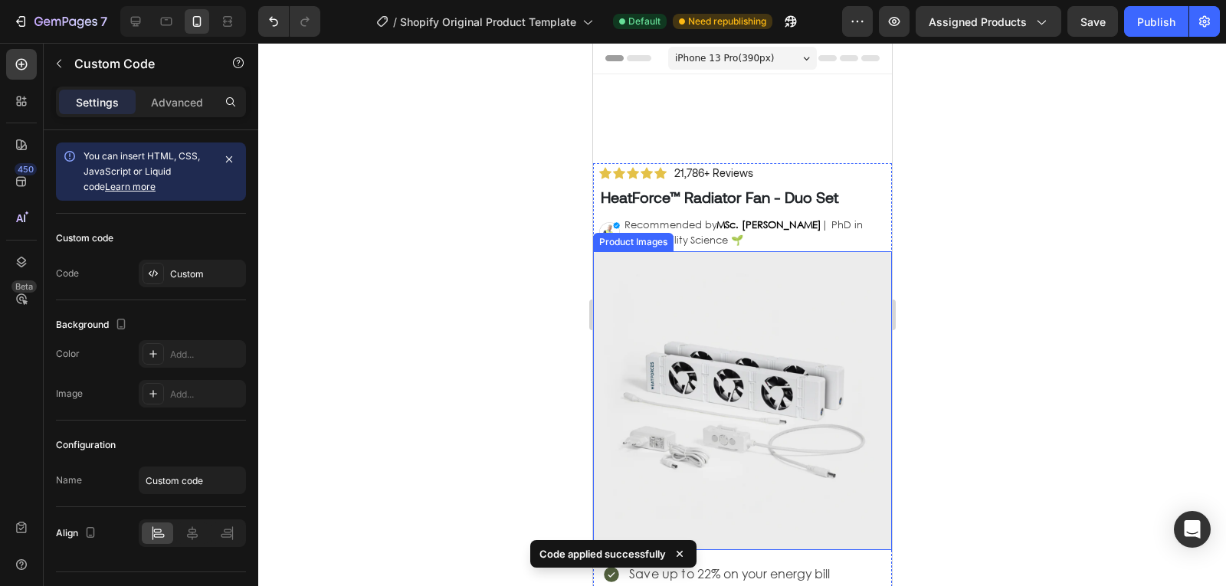
click at [732, 295] on img at bounding box center [741, 400] width 299 height 299
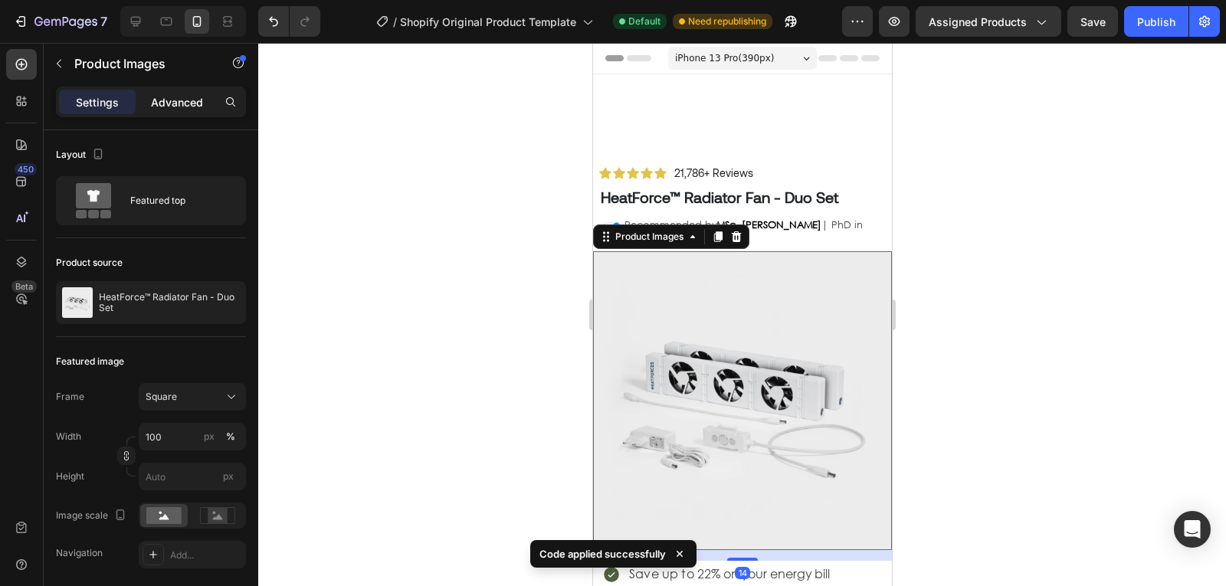
click at [183, 108] on p "Advanced" at bounding box center [177, 102] width 52 height 16
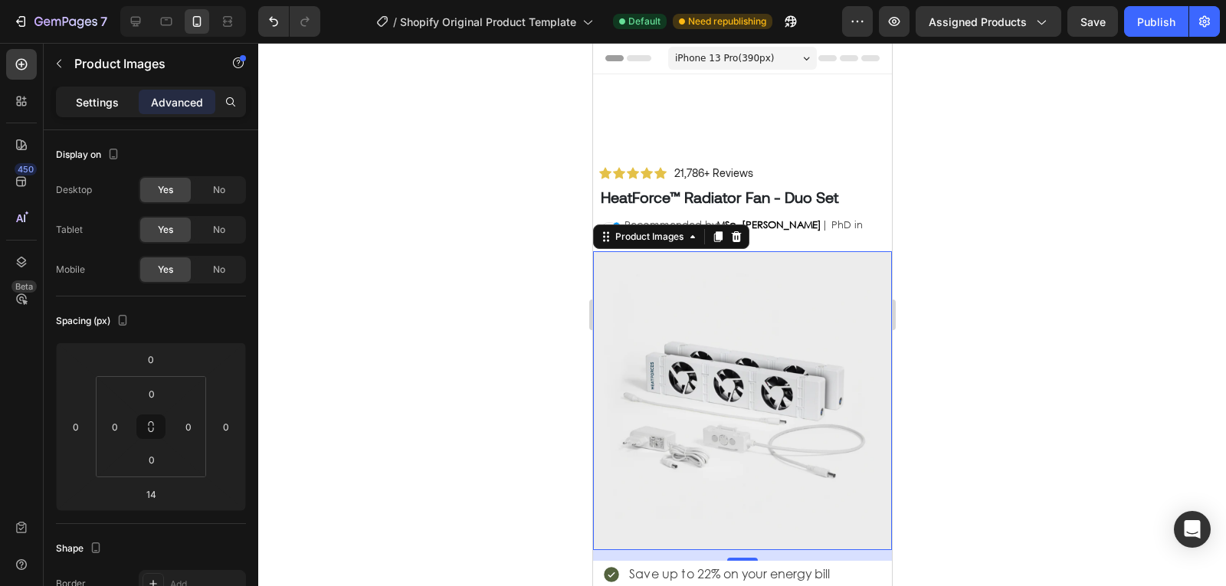
click at [97, 106] on p "Settings" at bounding box center [97, 102] width 43 height 16
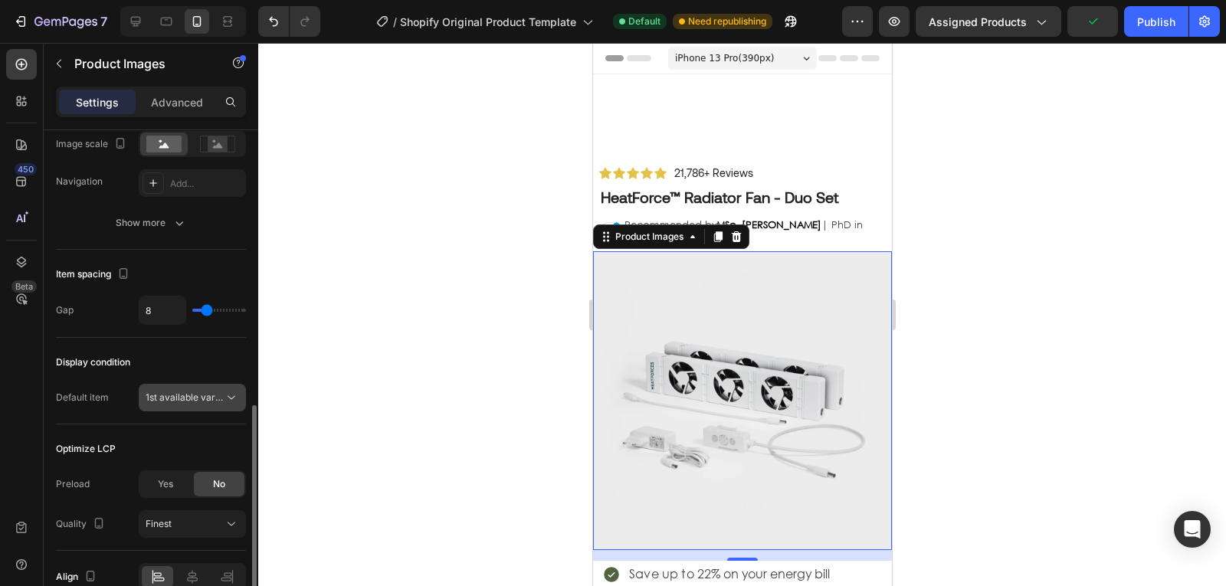
scroll to position [712, 0]
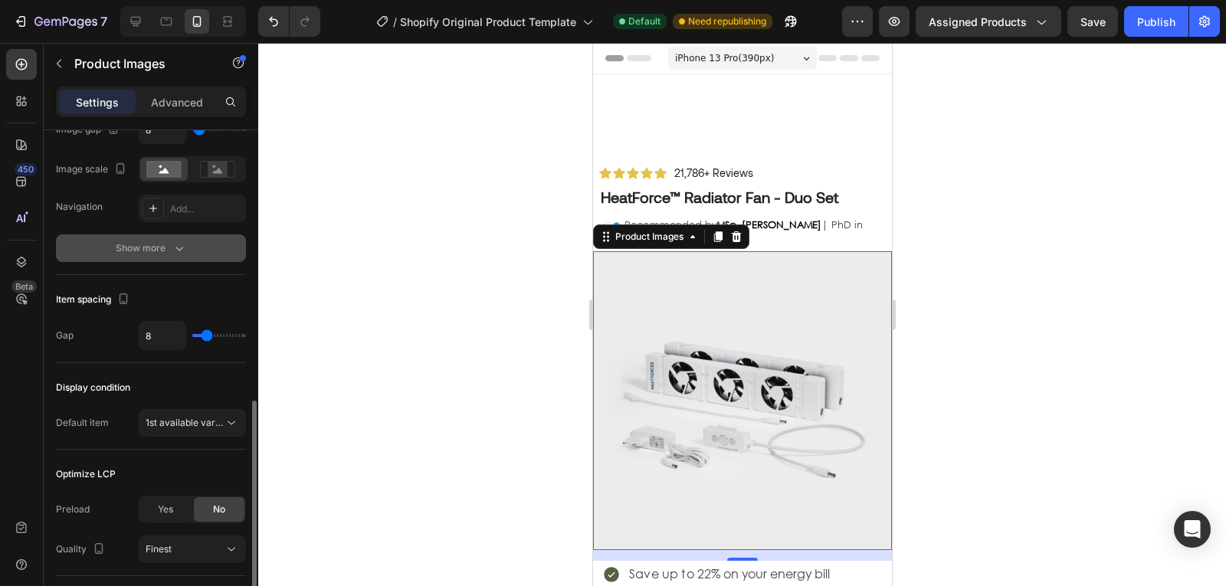
click at [180, 249] on icon "button" at bounding box center [179, 249] width 8 height 5
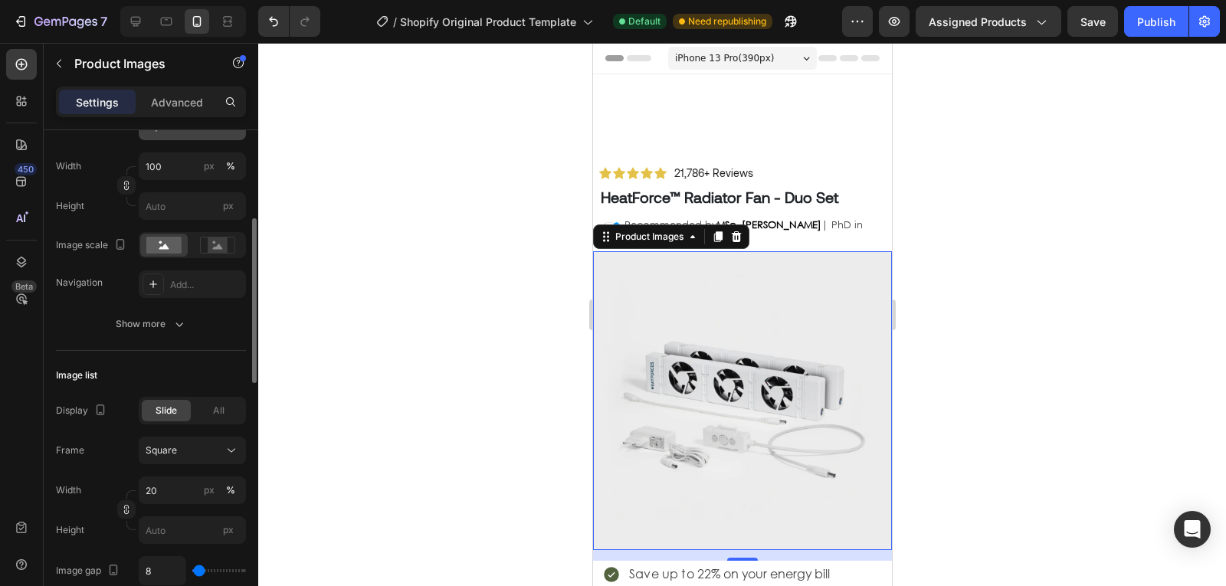
scroll to position [270, 0]
click at [192, 101] on p "Advanced" at bounding box center [177, 102] width 52 height 16
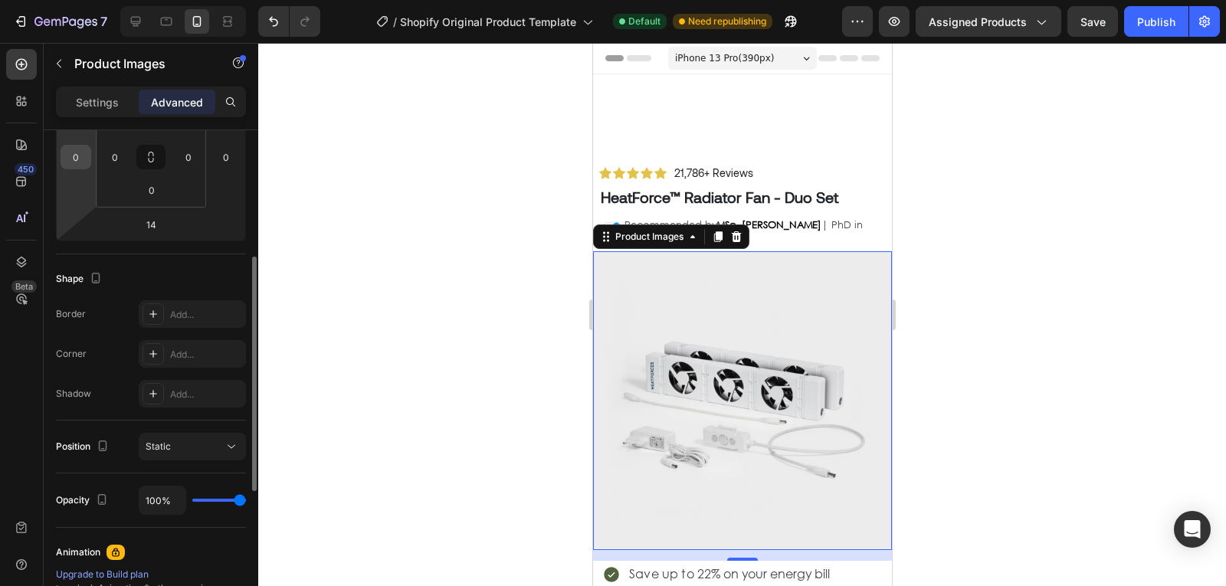
click at [78, 162] on input "0" at bounding box center [75, 157] width 23 height 23
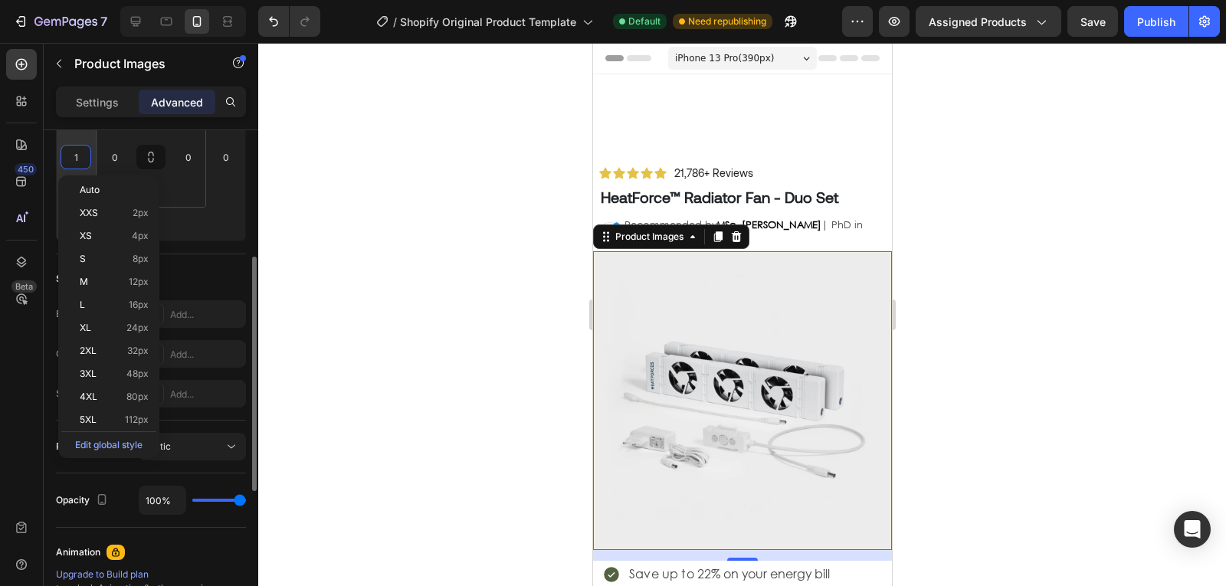
type input "12"
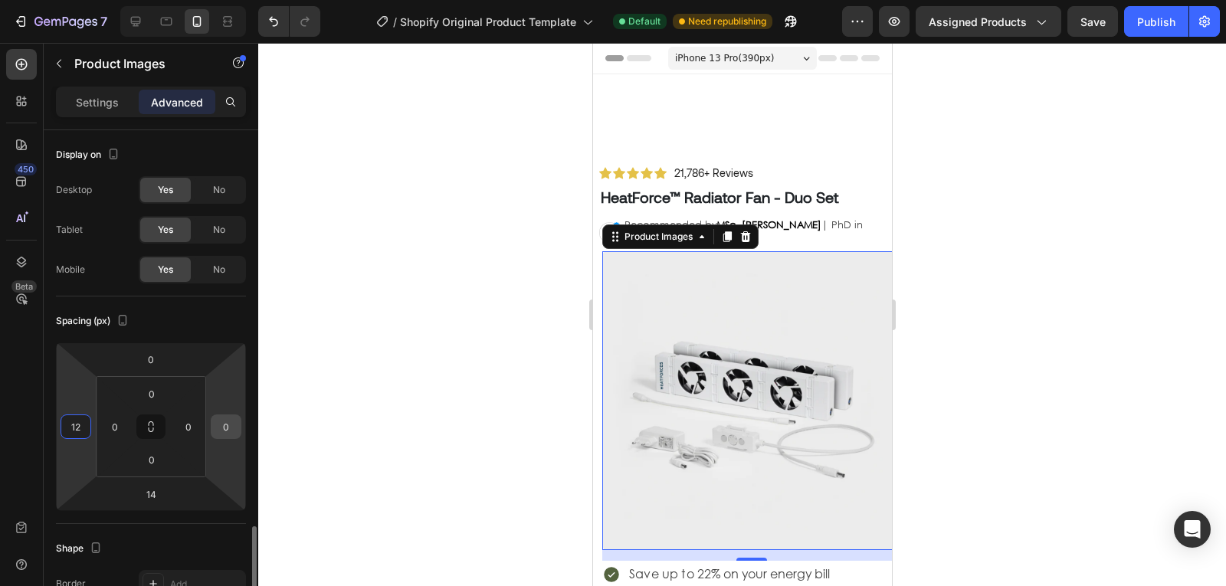
type input "12"
click at [228, 415] on input "0" at bounding box center [226, 426] width 23 height 23
type input "12"
click at [115, 89] on div "Settings Advanced" at bounding box center [151, 102] width 190 height 31
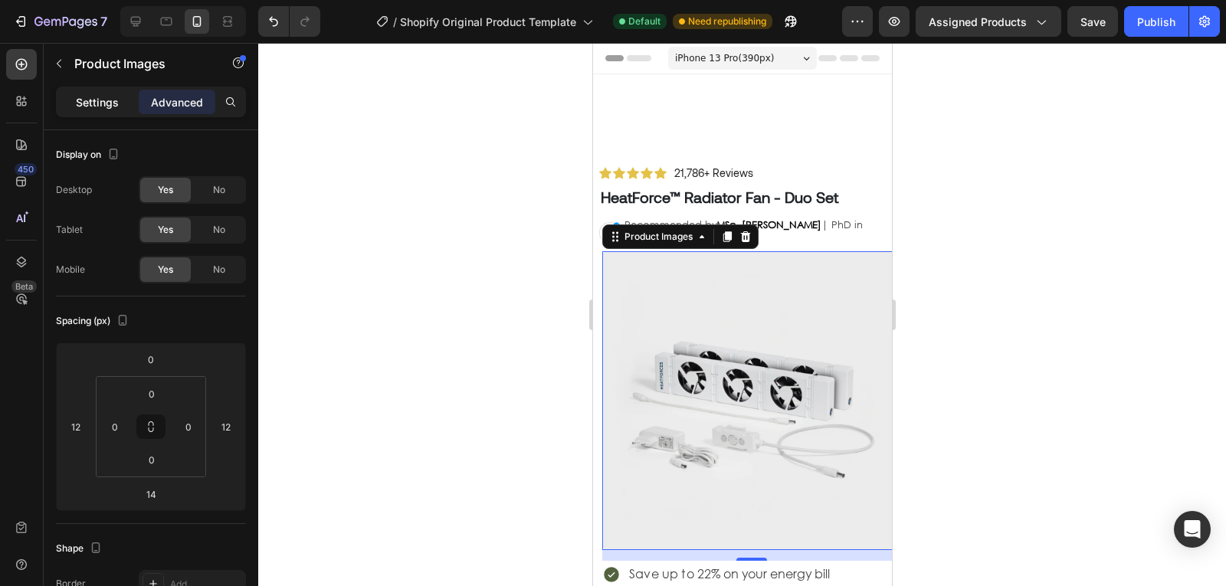
click at [122, 108] on div "Settings" at bounding box center [97, 102] width 77 height 25
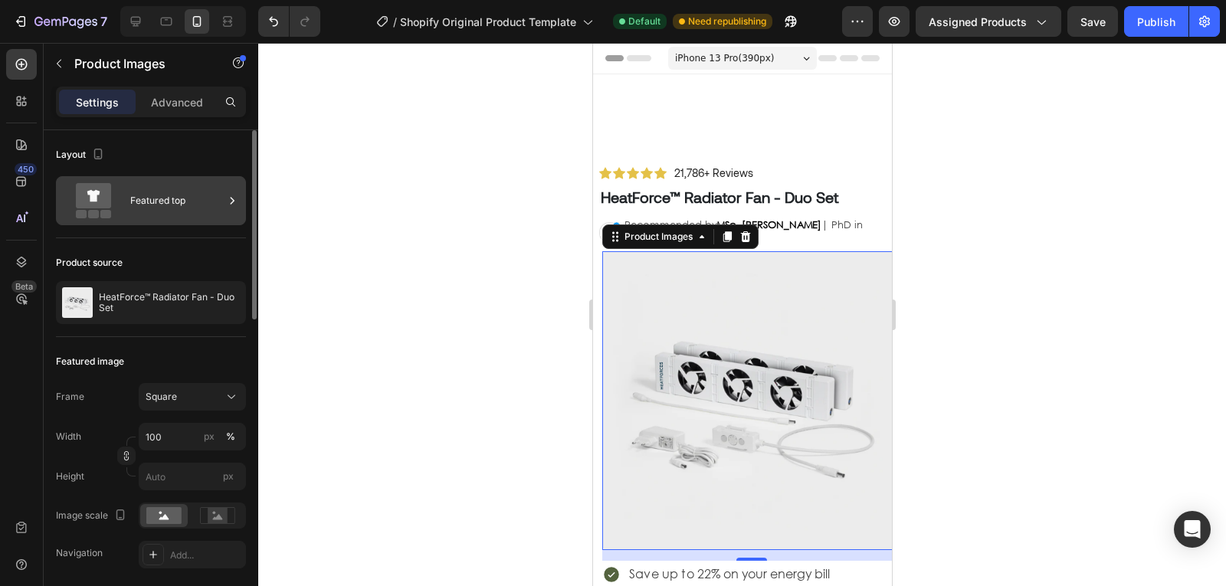
click at [196, 213] on div "Featured top" at bounding box center [176, 200] width 93 height 35
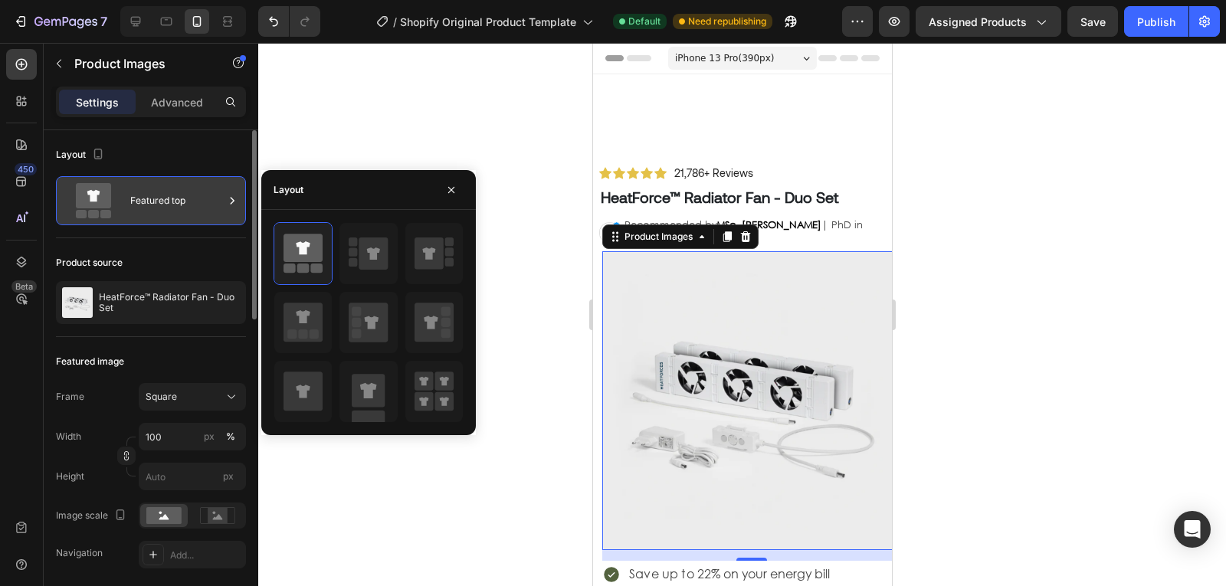
click at [196, 213] on div "Featured top" at bounding box center [176, 200] width 93 height 35
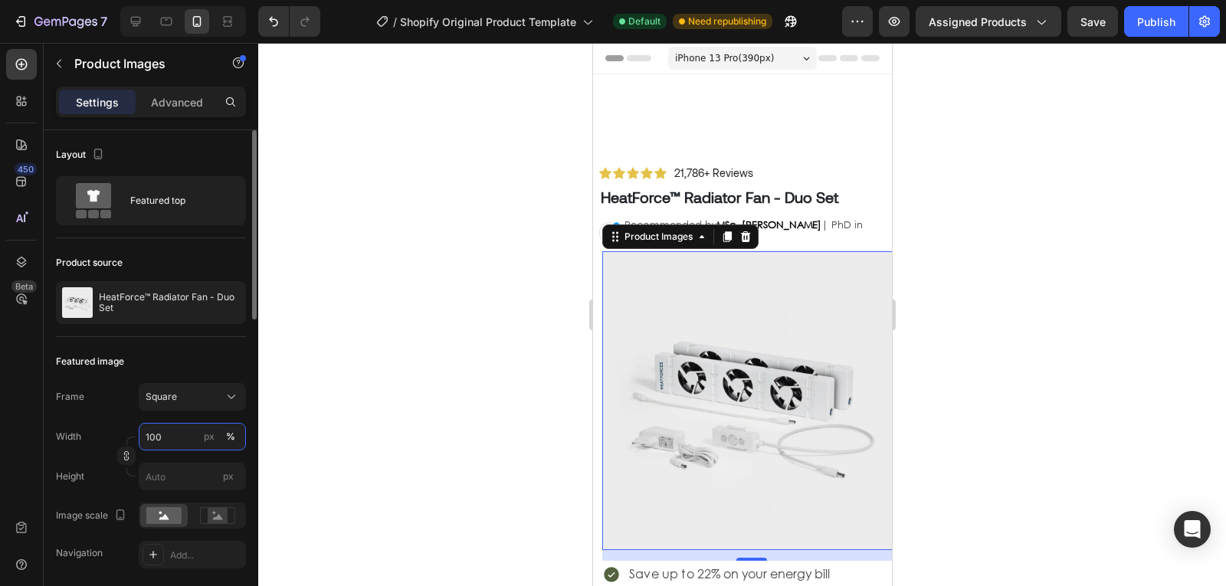
click at [185, 435] on input "100" at bounding box center [192, 437] width 107 height 28
type input "90"
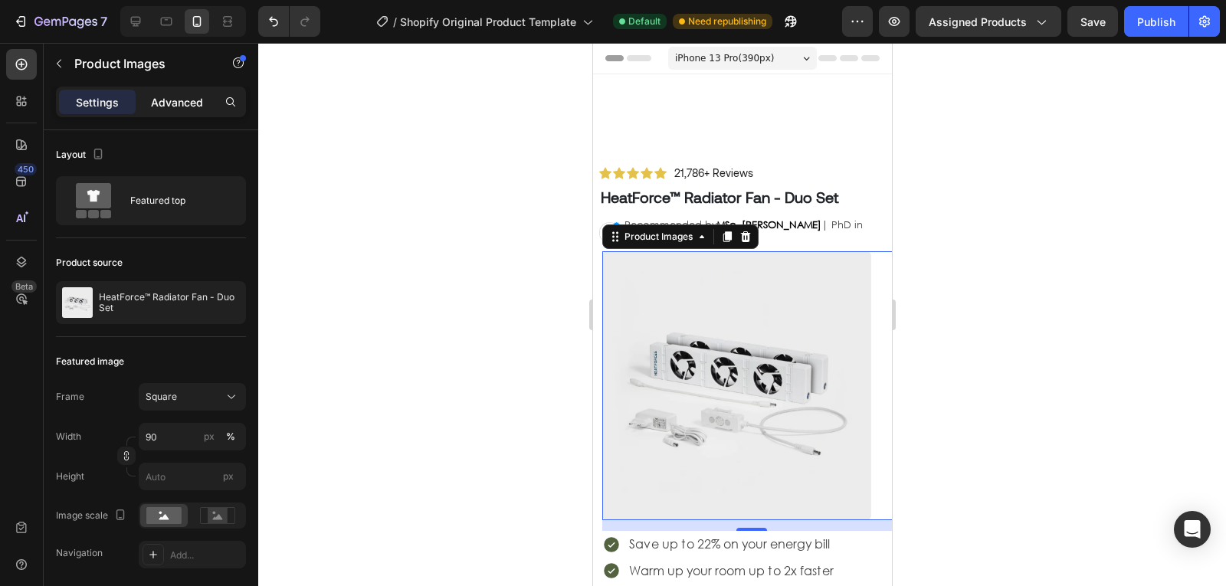
click at [182, 102] on p "Advanced" at bounding box center [177, 102] width 52 height 16
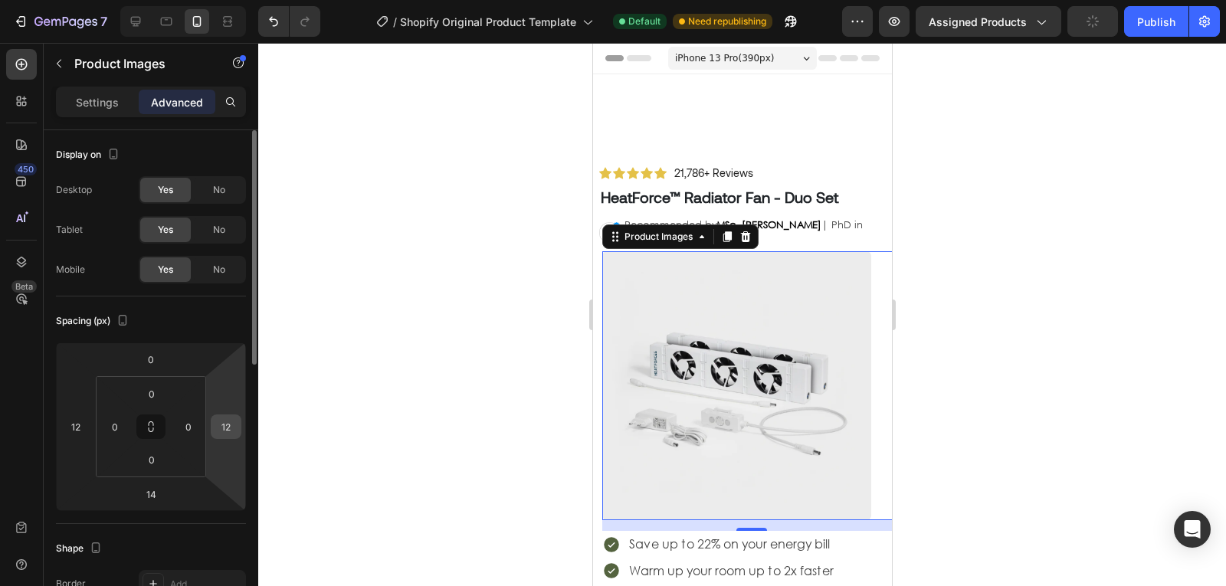
click at [230, 428] on input "12" at bounding box center [226, 426] width 23 height 23
type input "0"
click at [77, 422] on input "12" at bounding box center [75, 426] width 23 height 23
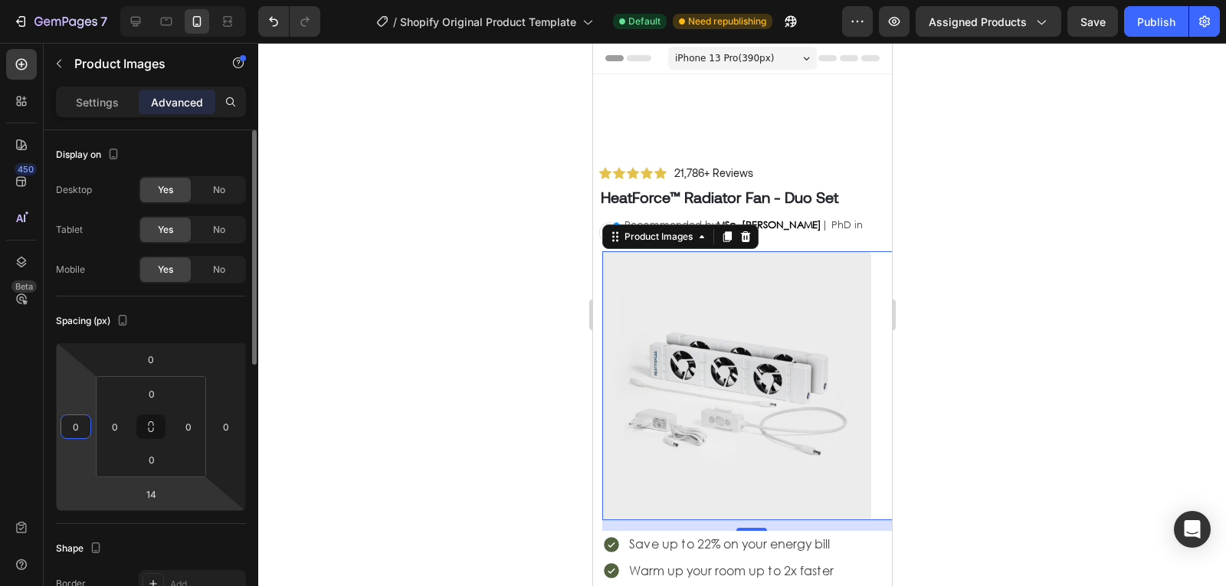
type input "0"
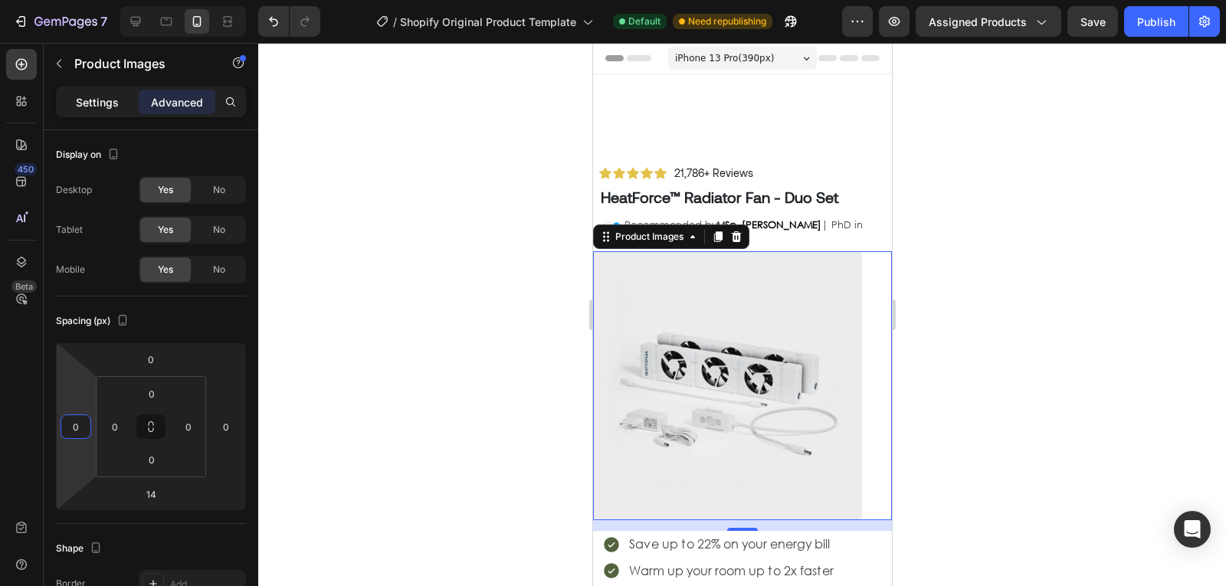
click at [116, 97] on p "Settings" at bounding box center [97, 102] width 43 height 16
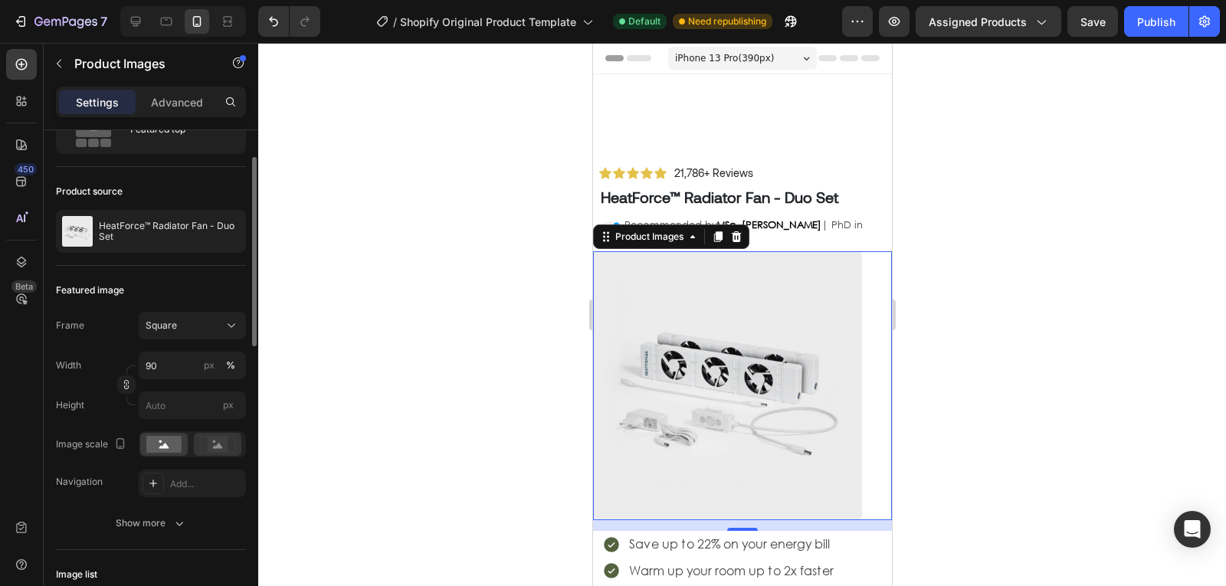
scroll to position [72, 0]
click at [189, 525] on button "Show more" at bounding box center [151, 523] width 190 height 28
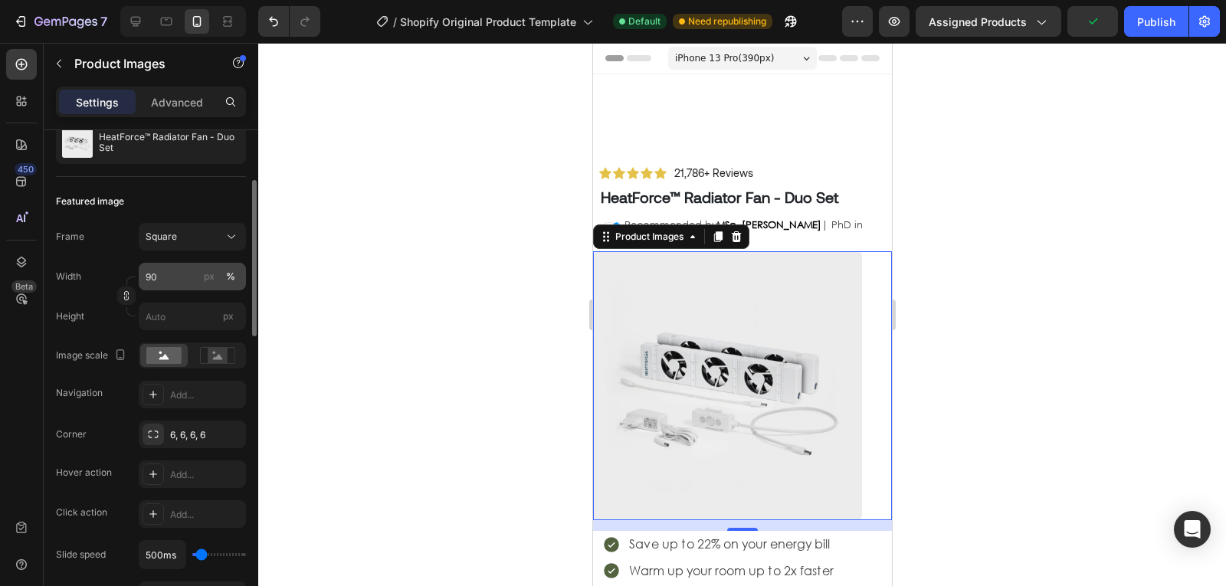
scroll to position [134, 0]
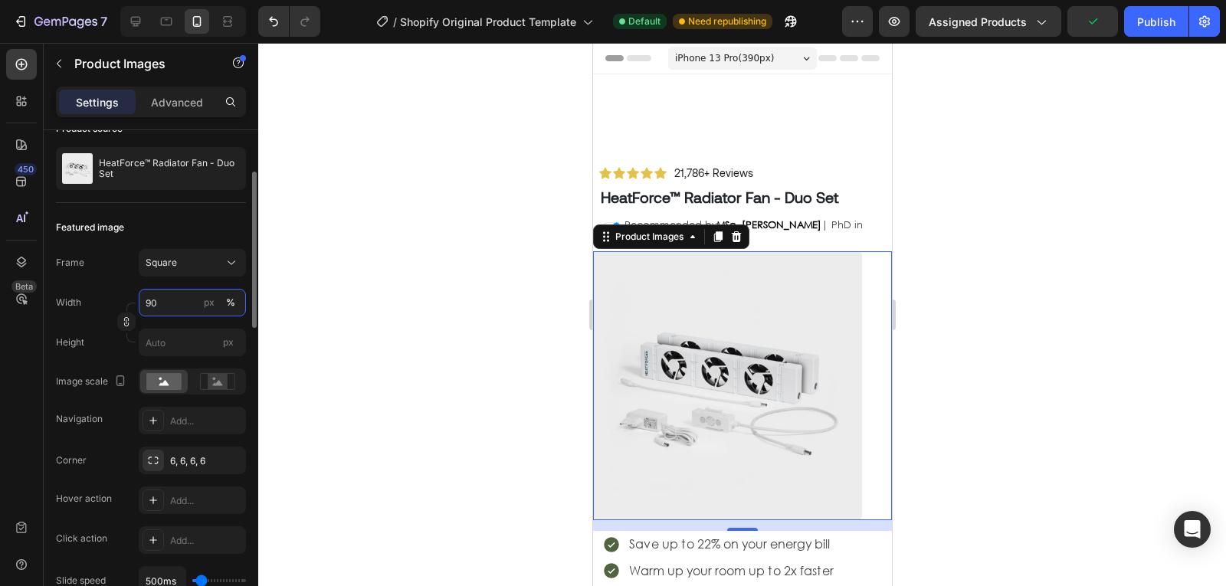
click at [182, 303] on input "90" at bounding box center [192, 303] width 107 height 28
type input "98"
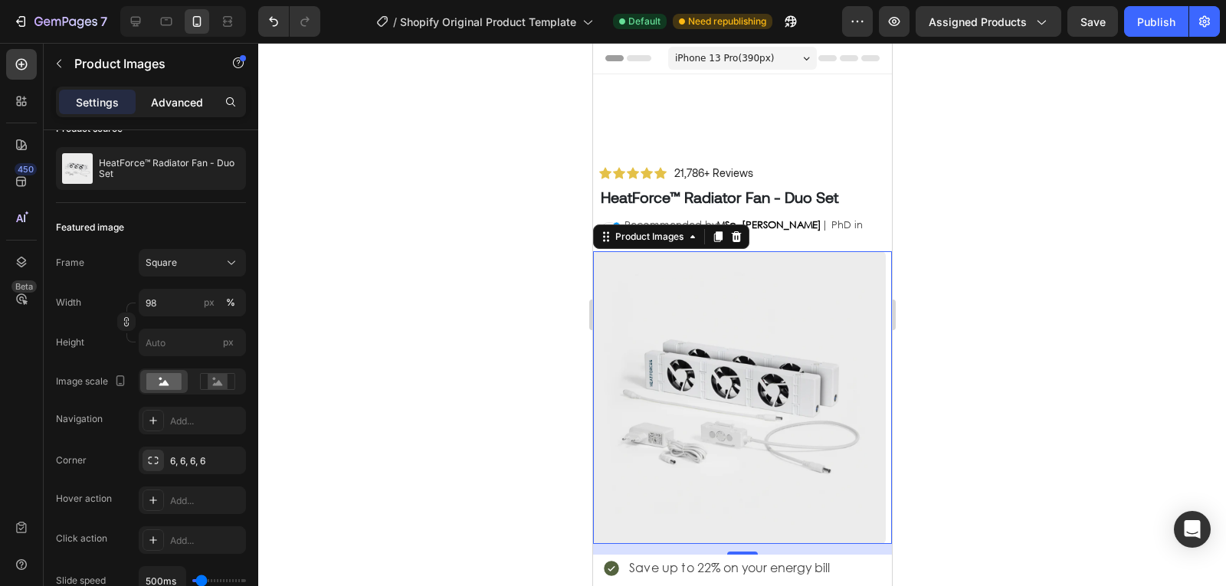
click at [185, 94] on p "Advanced" at bounding box center [177, 102] width 52 height 16
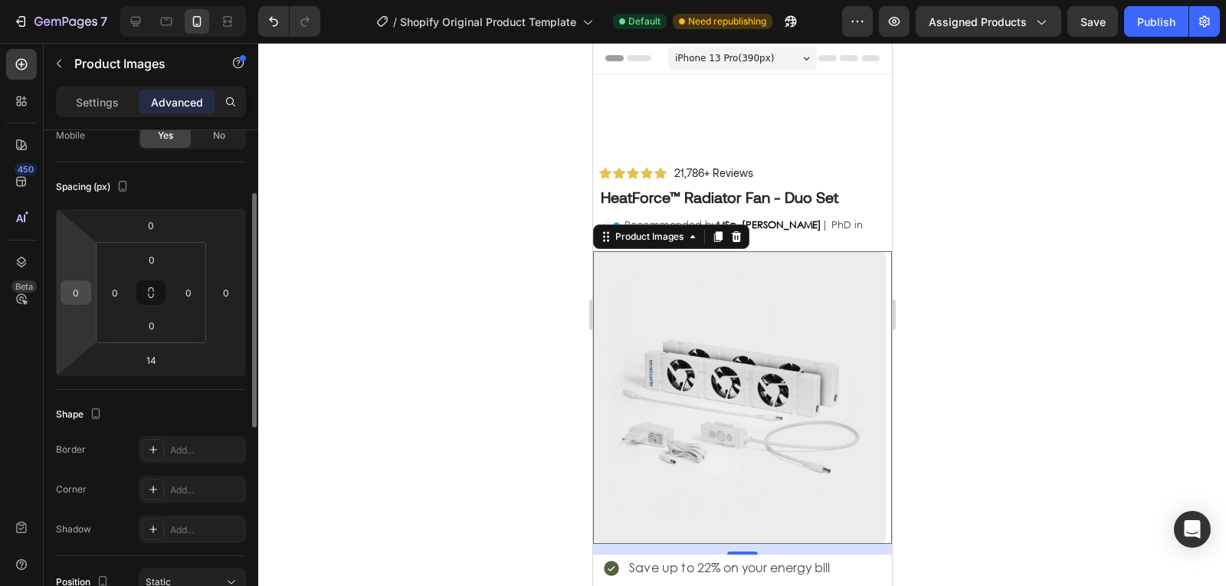
click at [80, 300] on input "0" at bounding box center [75, 292] width 23 height 23
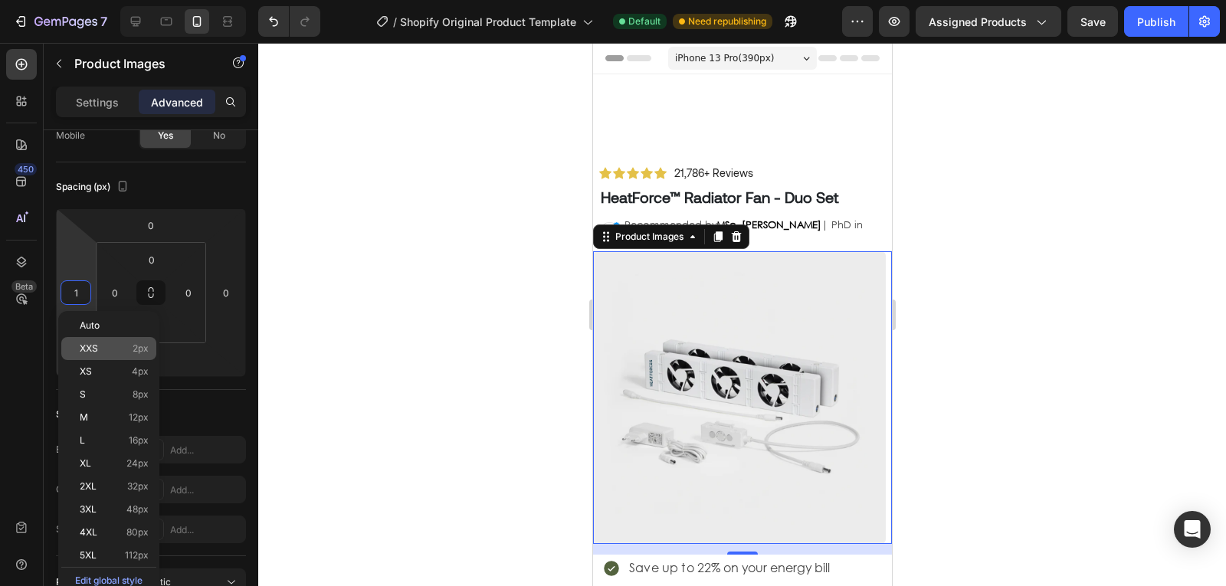
type input "12"
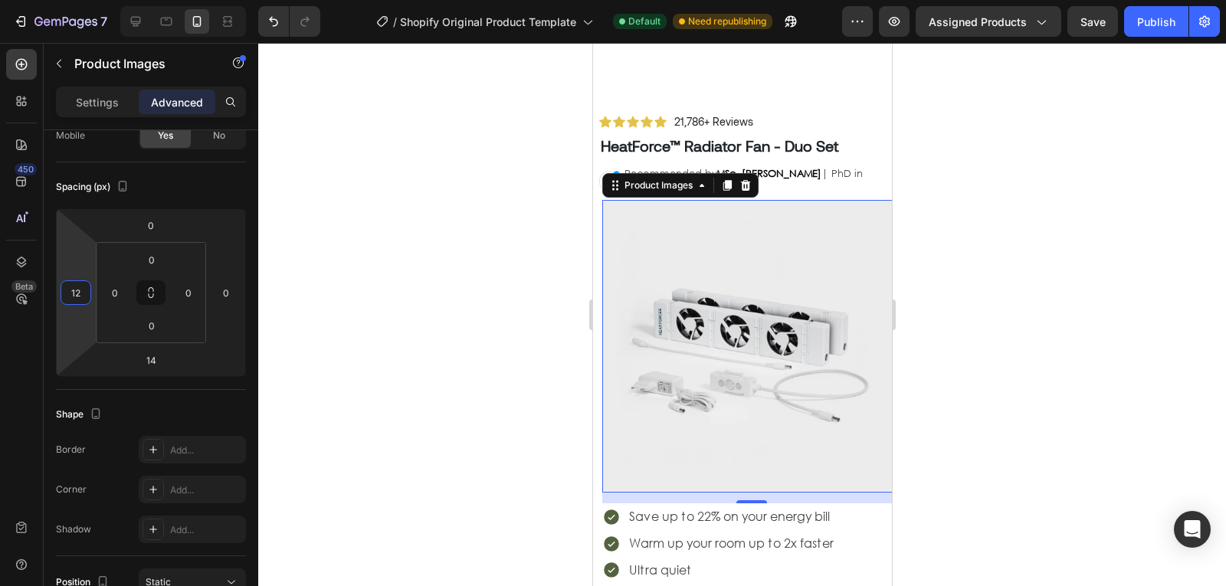
scroll to position [54, 0]
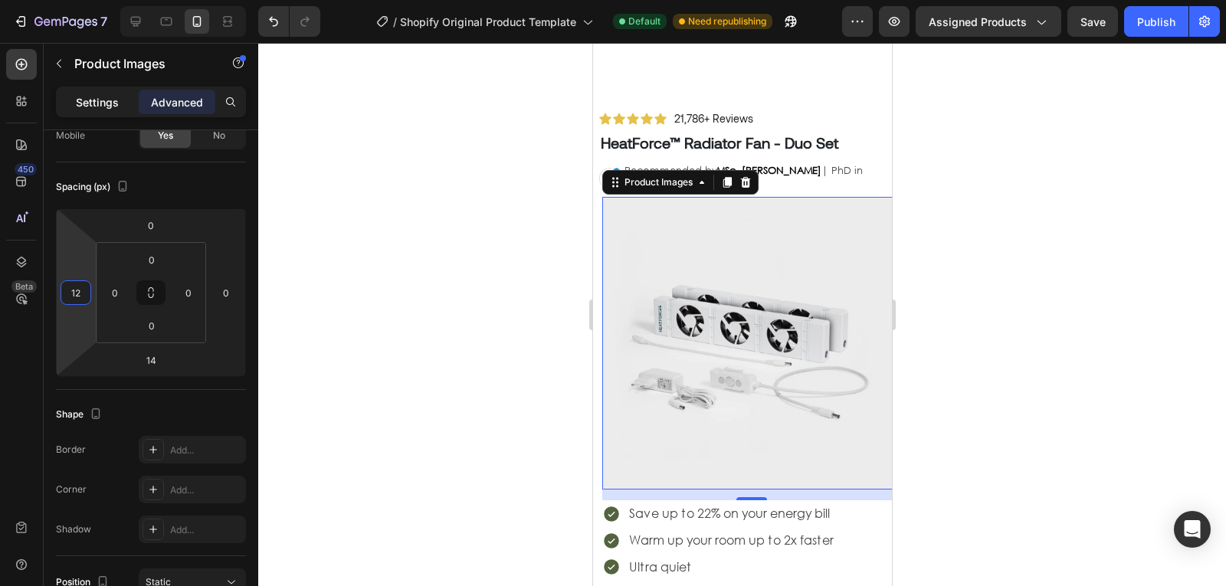
click at [77, 107] on p "Settings" at bounding box center [97, 102] width 43 height 16
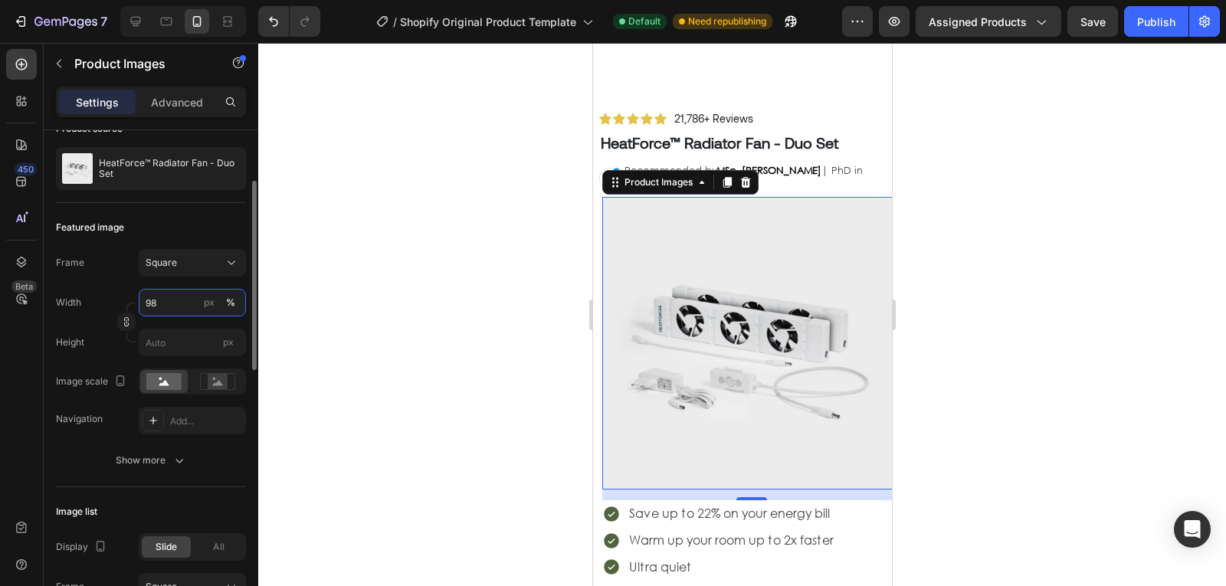
click at [183, 301] on input "98" at bounding box center [192, 303] width 107 height 28
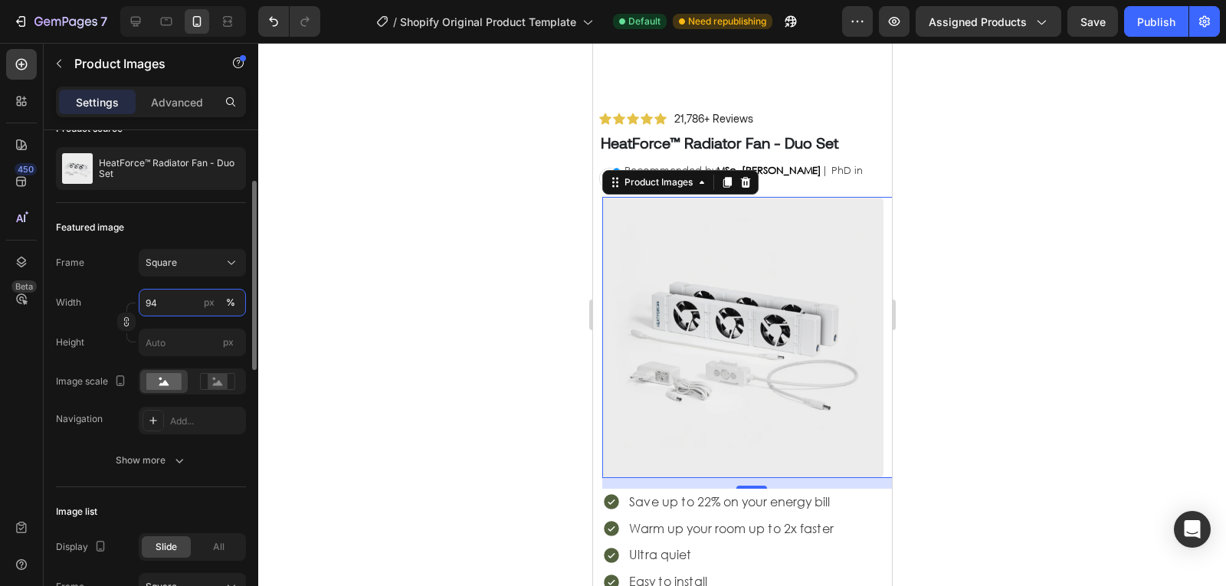
type input "94"
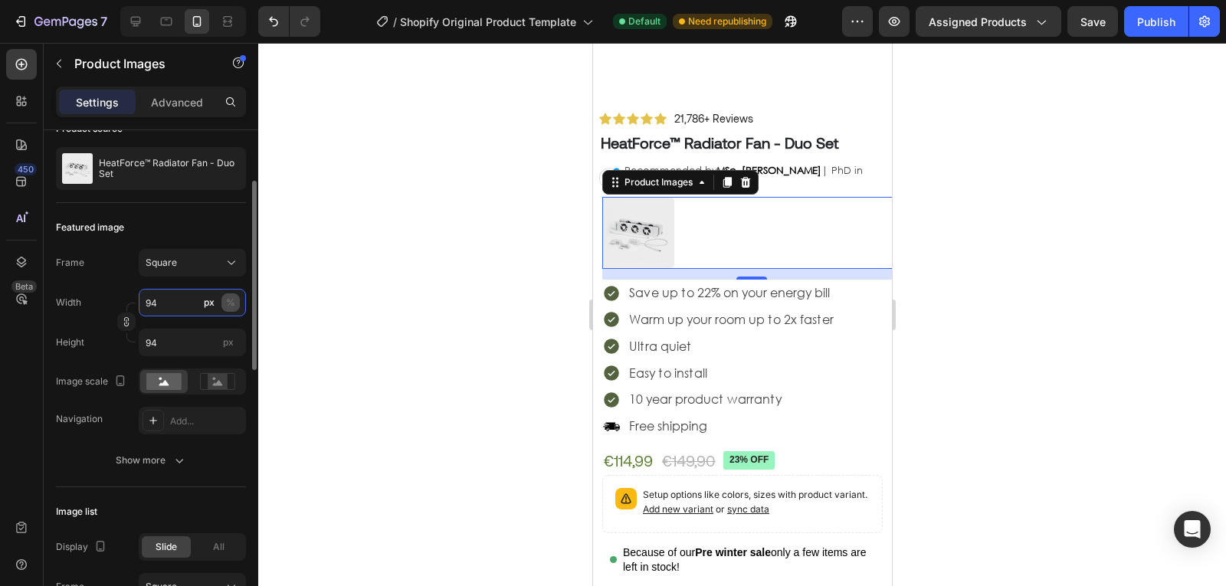
type input "94"
click at [228, 307] on div "%" at bounding box center [230, 303] width 9 height 14
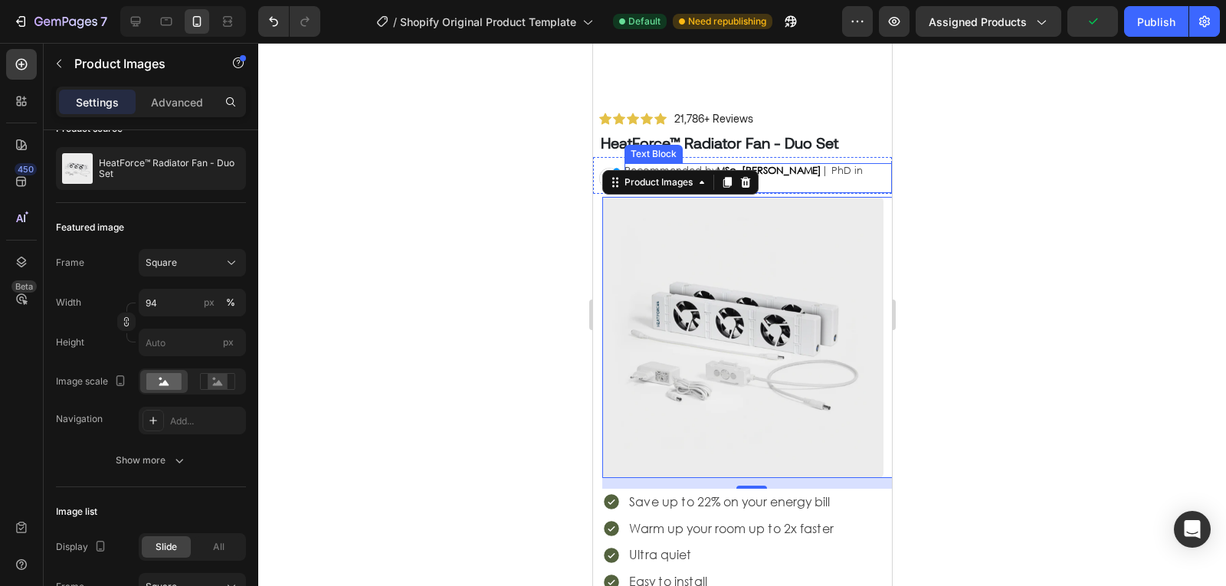
click at [861, 170] on p "Recommended by MSc. [PERSON_NAME] | PhD in Sustainability Science 🌱" at bounding box center [750, 178] width 252 height 30
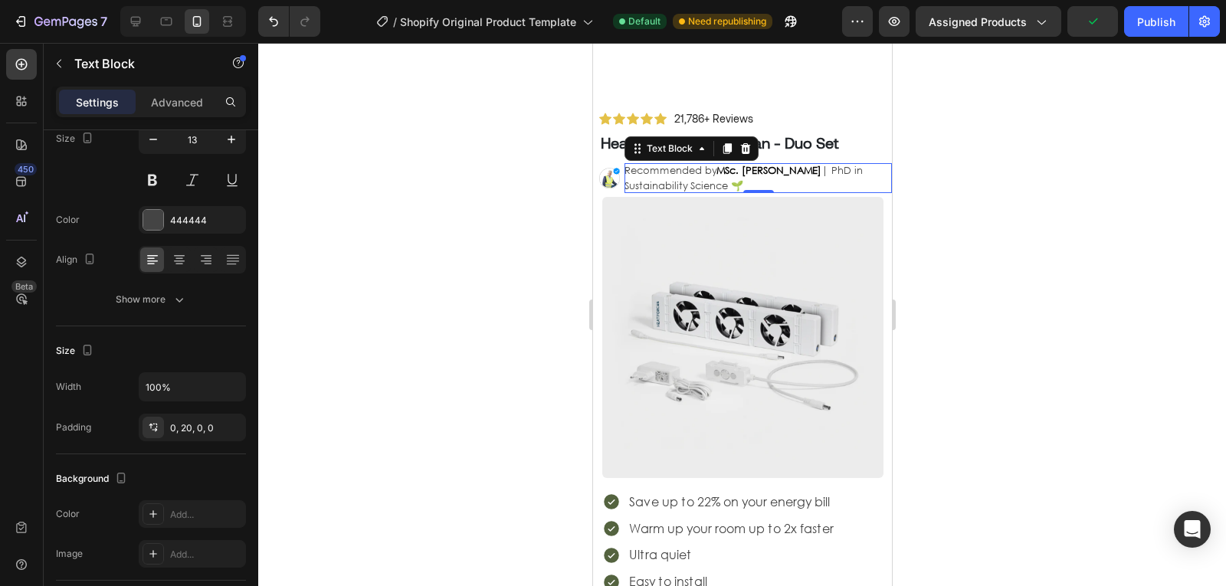
scroll to position [0, 0]
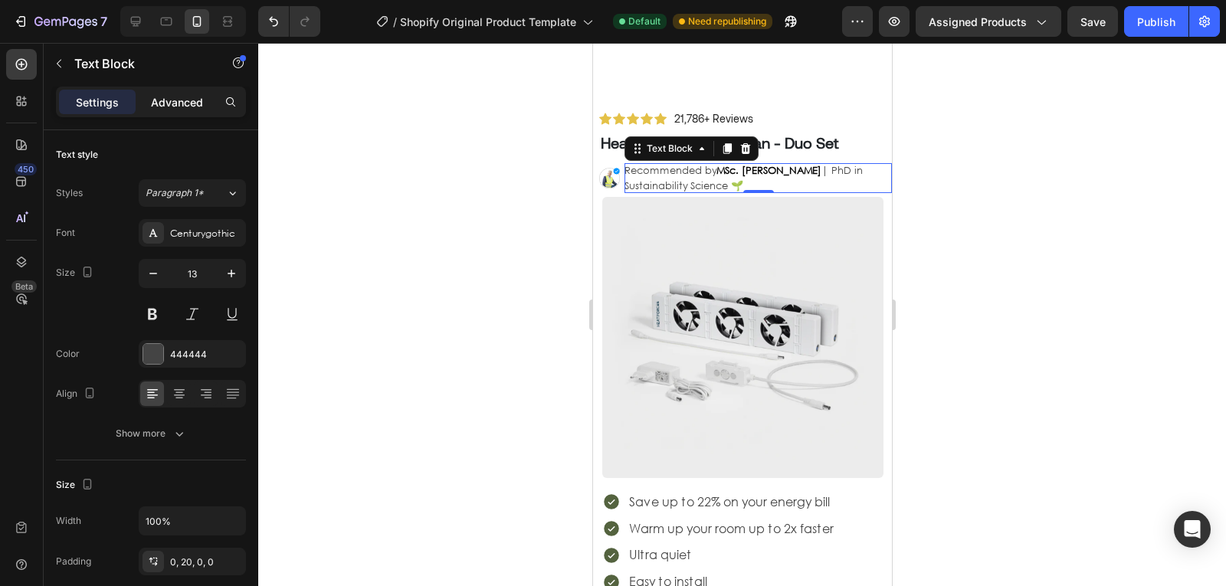
click at [198, 99] on p "Advanced" at bounding box center [177, 102] width 52 height 16
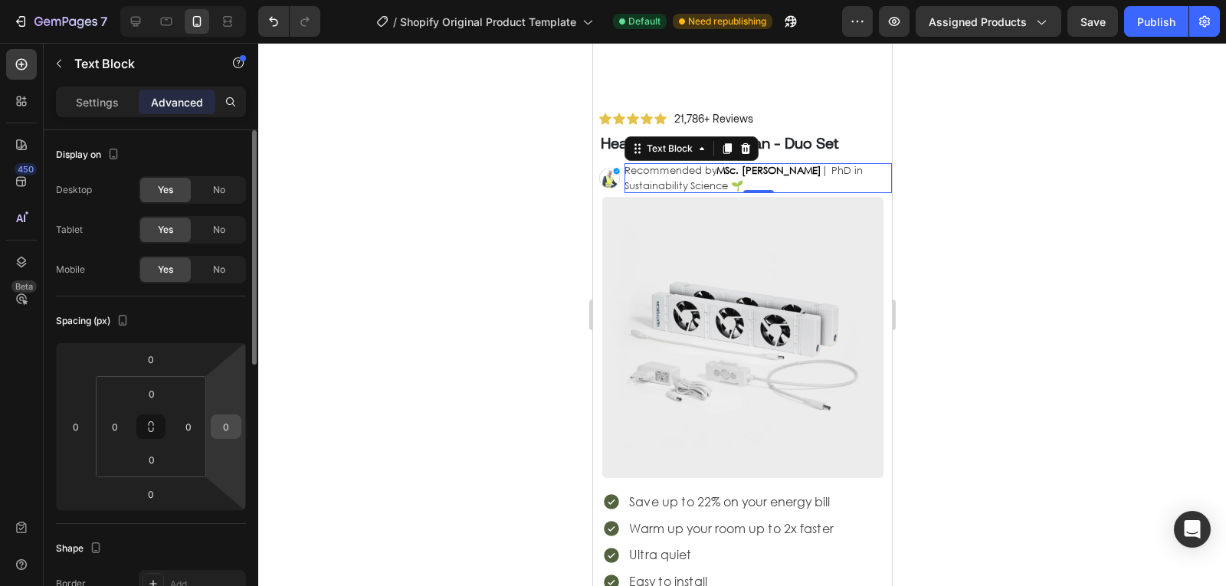
click at [230, 425] on input "0" at bounding box center [226, 426] width 23 height 23
type input "12"
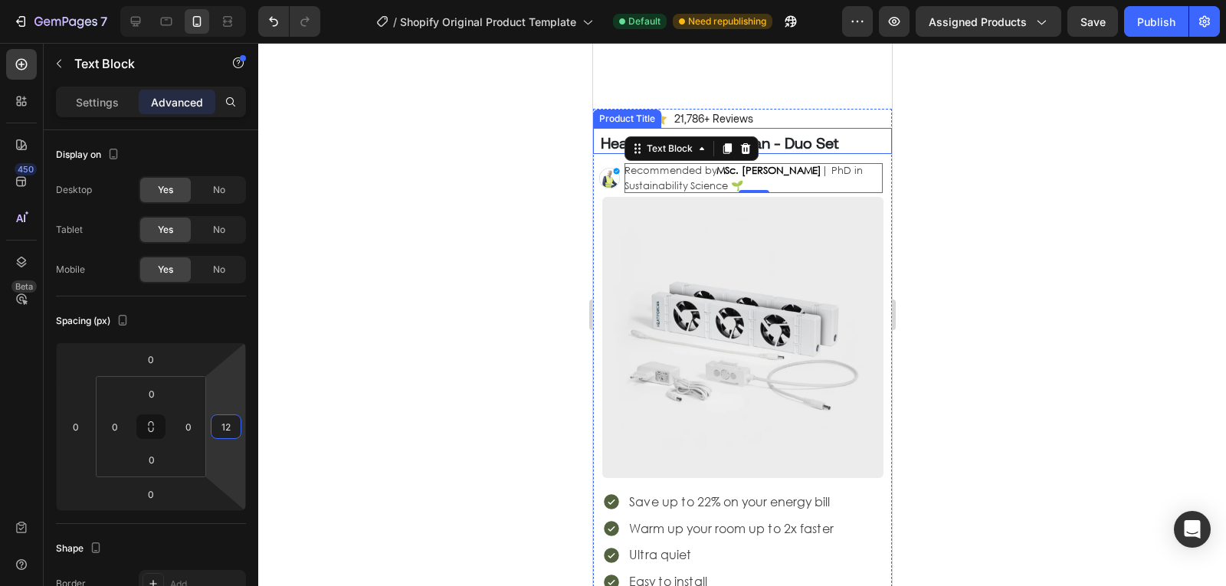
click at [866, 140] on h1 "HeatForce™ Radiator Fan - Duo Set" at bounding box center [744, 142] width 293 height 23
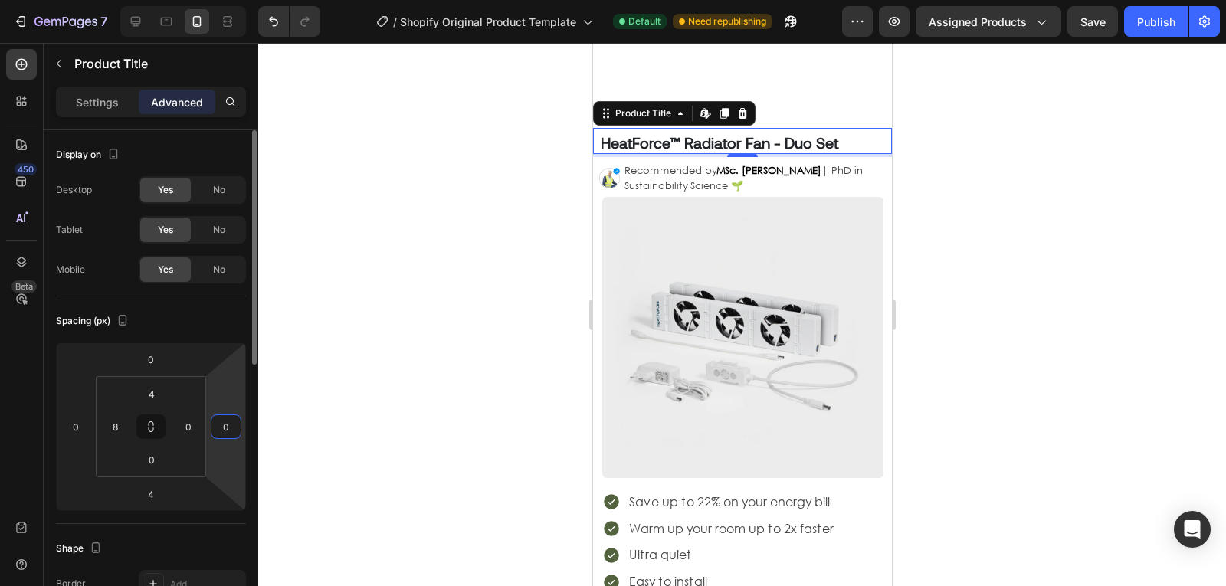
click at [228, 419] on input "0" at bounding box center [226, 426] width 23 height 23
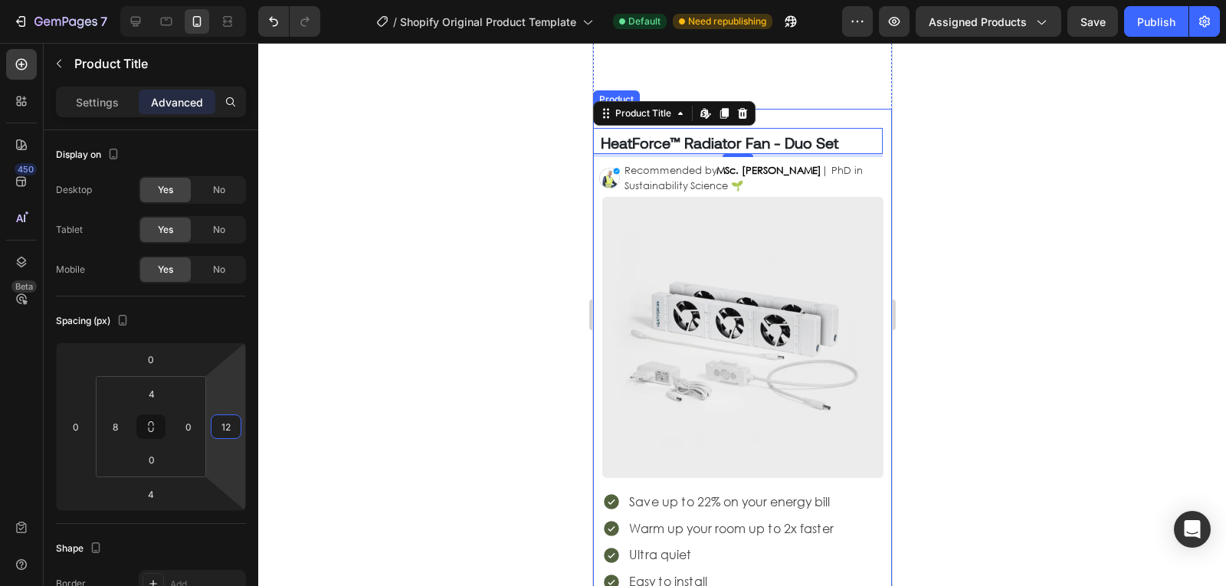
type input "1"
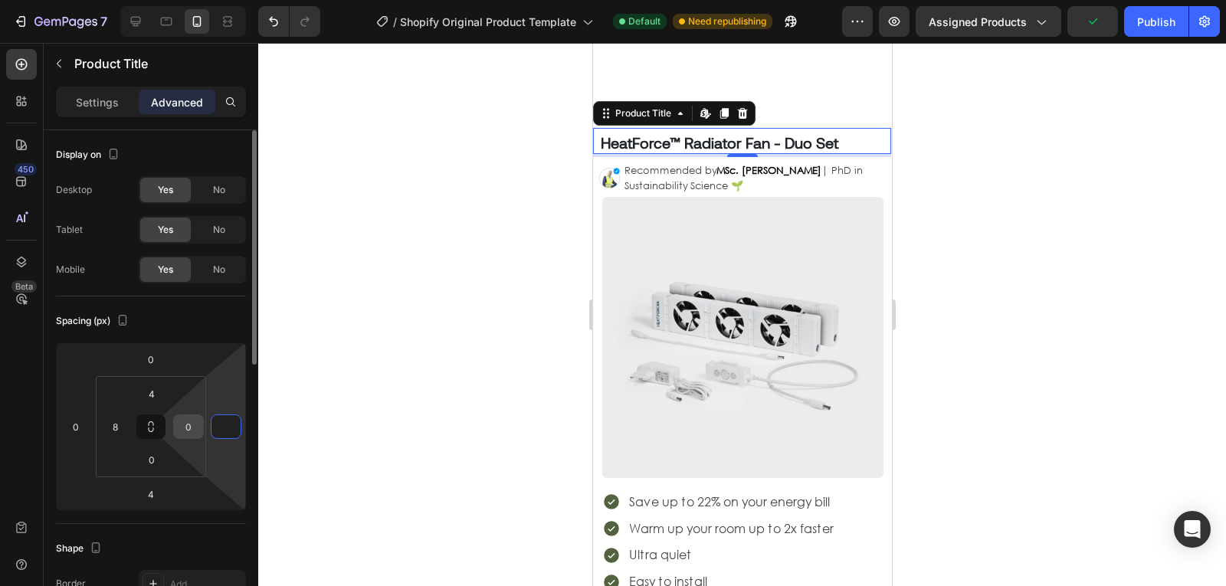
click at [178, 430] on input "0" at bounding box center [188, 426] width 23 height 23
type input "0"
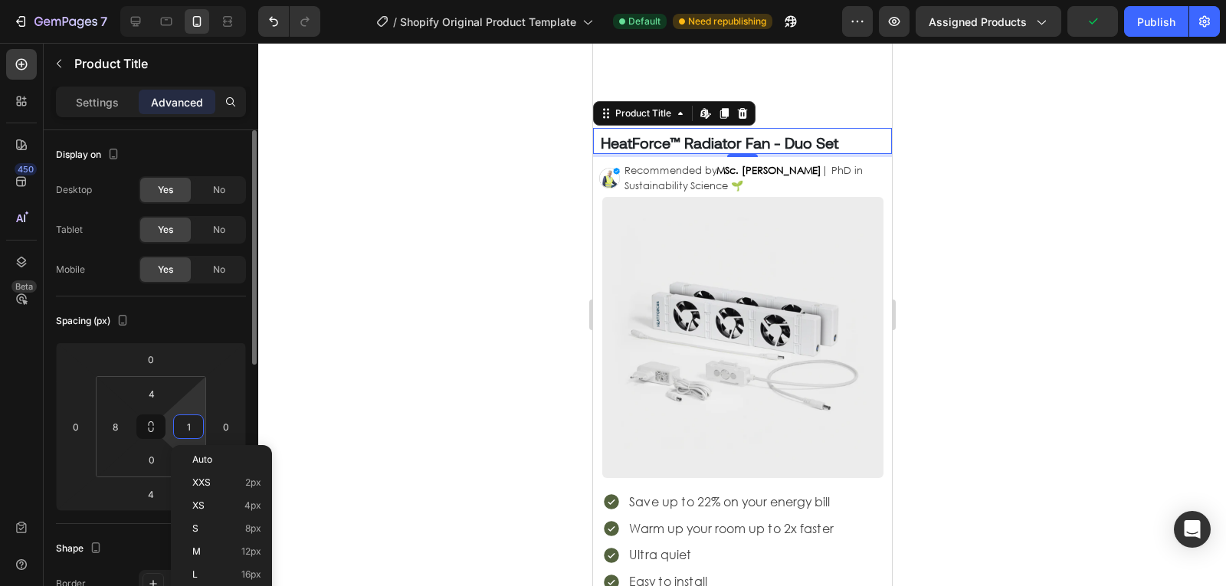
type input "12"
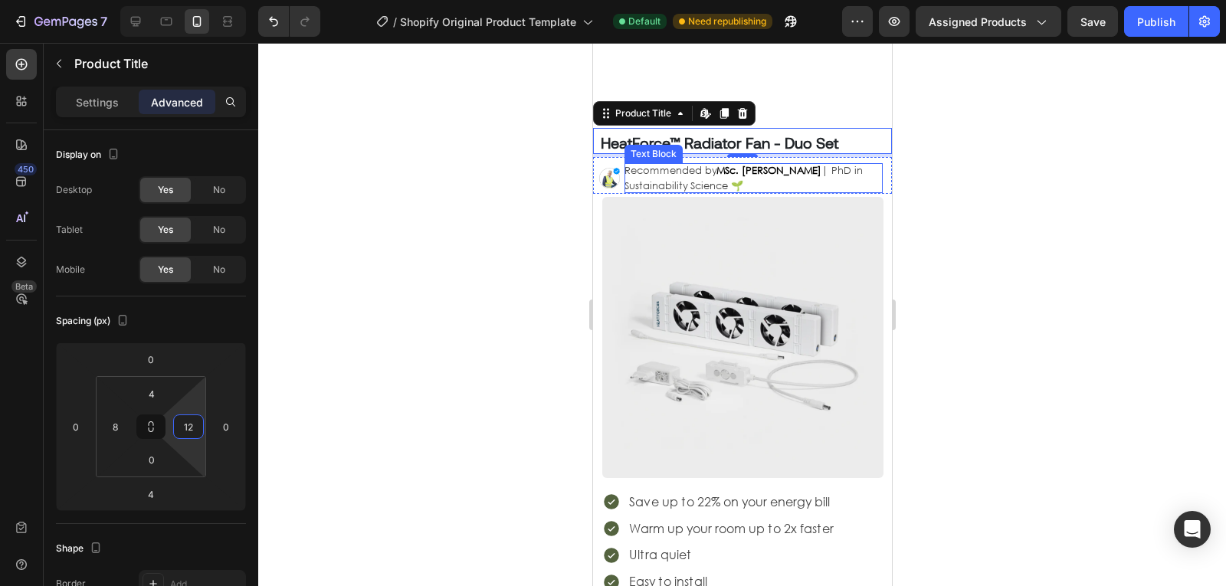
click at [839, 190] on p "Recommended by MSc. [PERSON_NAME] | PhD in Sustainability Science 🌱" at bounding box center [745, 178] width 243 height 30
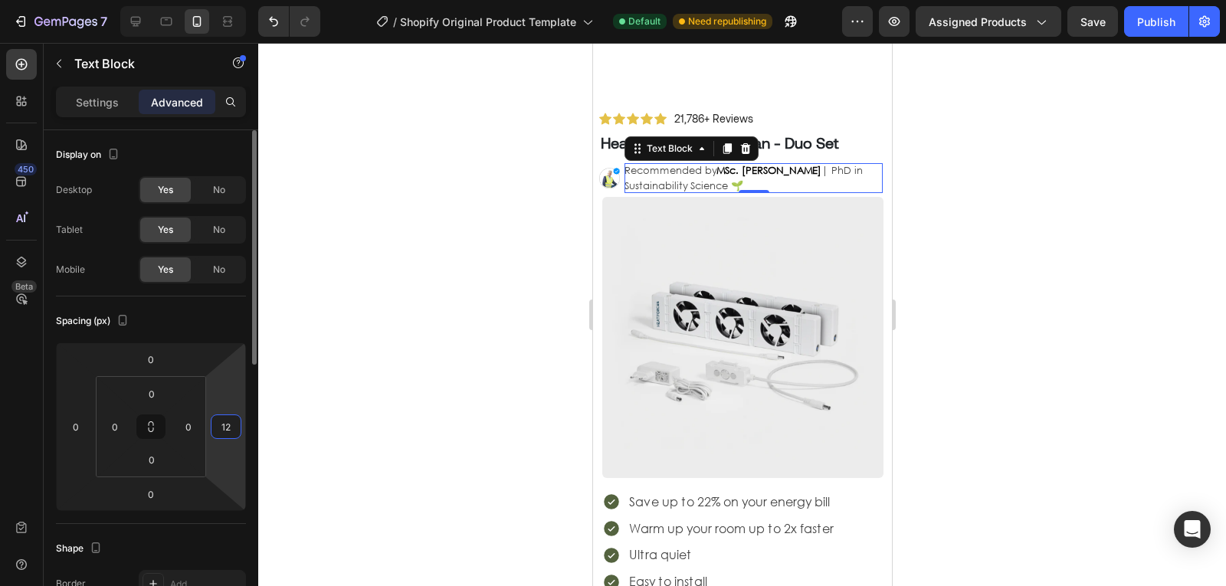
click at [230, 436] on input "12" at bounding box center [226, 426] width 23 height 23
type input "0"
click at [192, 428] on input "0" at bounding box center [188, 426] width 23 height 23
type input "12"
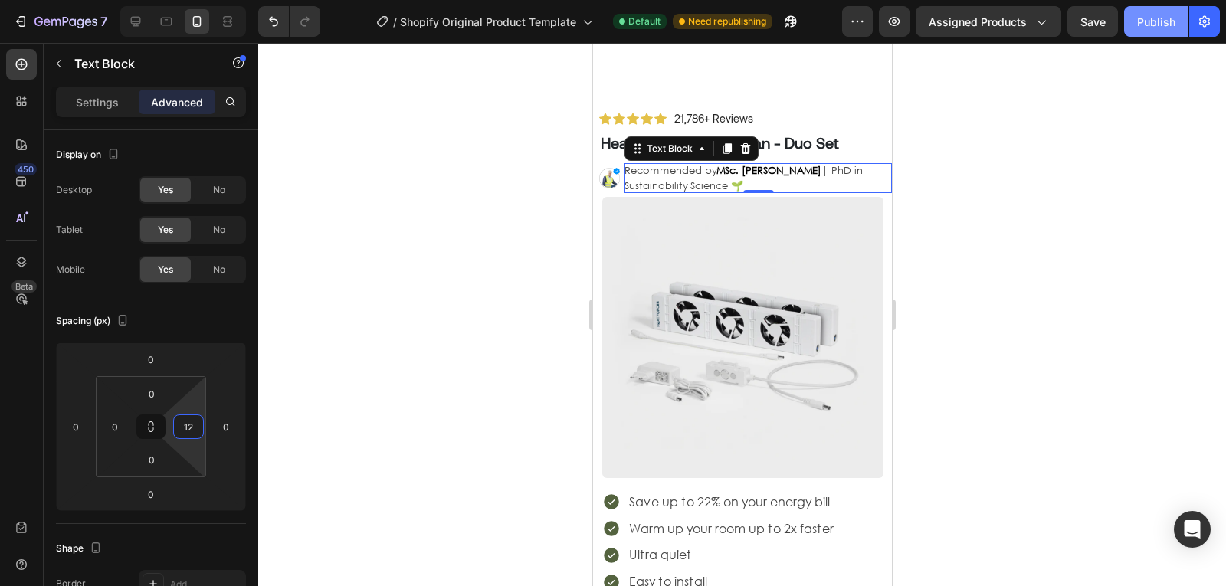
click at [1155, 14] on div "Publish" at bounding box center [1156, 22] width 38 height 16
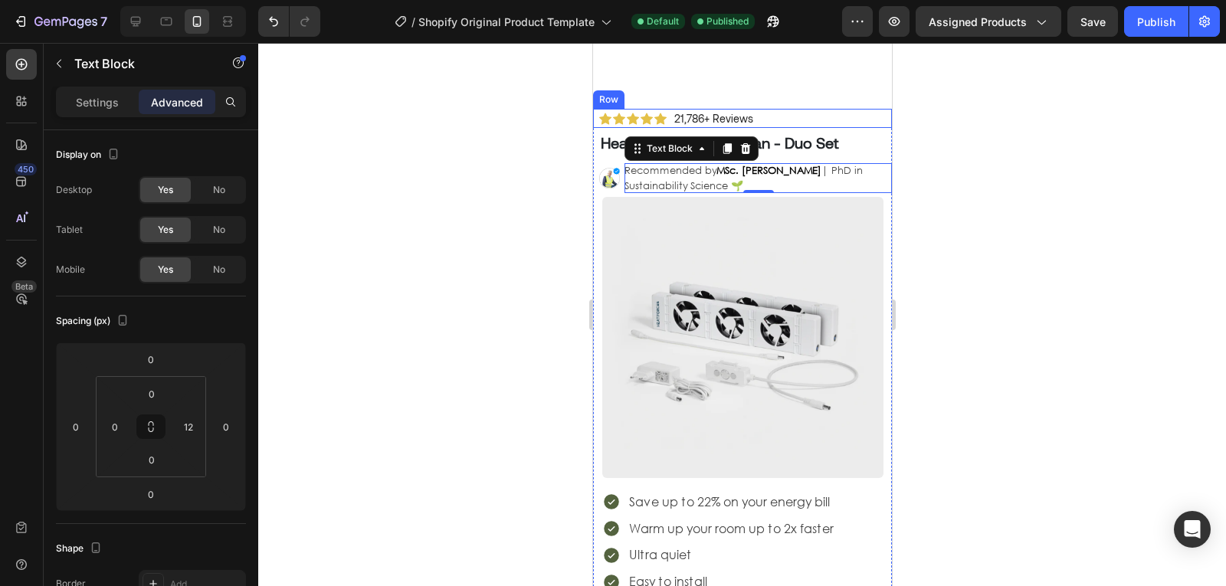
click at [778, 120] on div "Icon Icon Icon Icon Icon Icon List 21,786+ Reviews Text Block Row" at bounding box center [741, 118] width 299 height 19
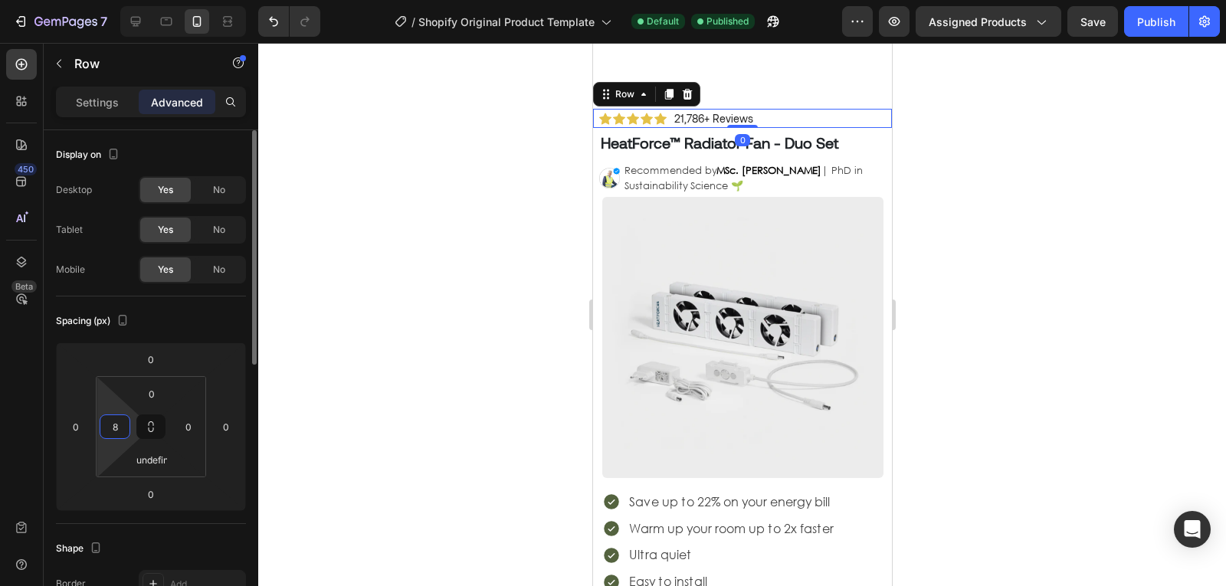
click at [126, 418] on input "8" at bounding box center [114, 426] width 23 height 23
type input "12"
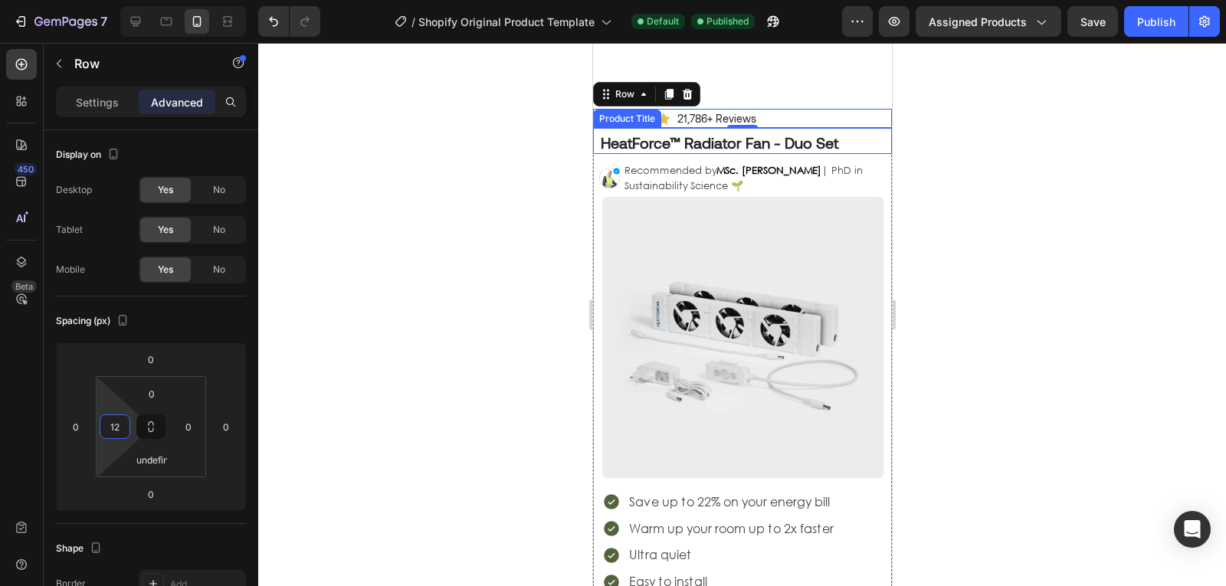
click at [657, 149] on h1 "HeatForce™ Radiator Fan - Duo Set" at bounding box center [739, 142] width 283 height 23
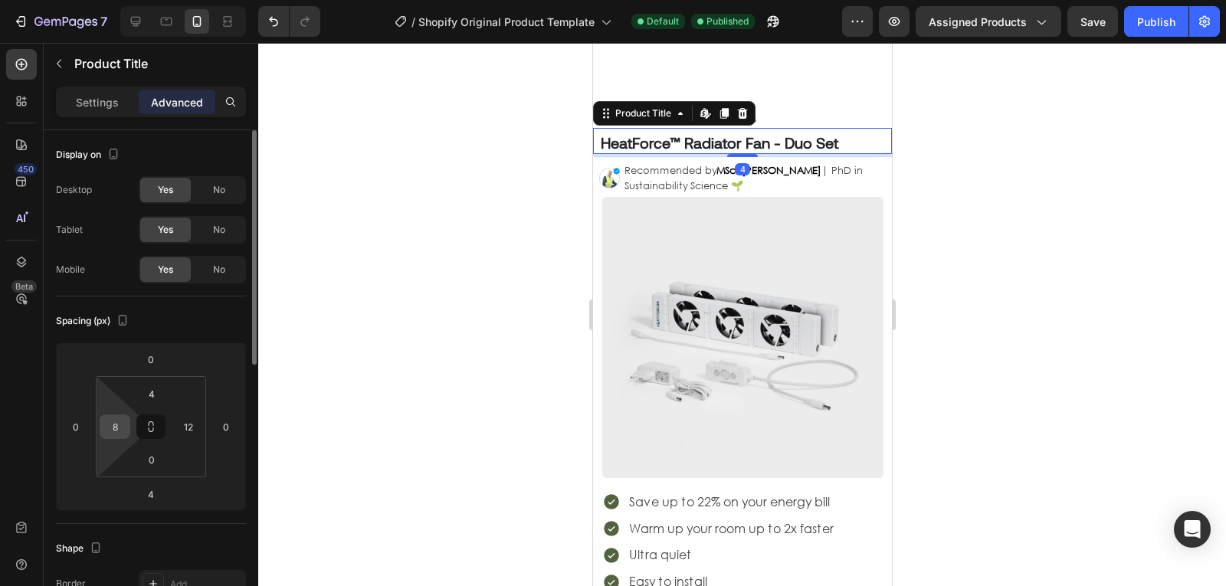
click at [110, 420] on input "8" at bounding box center [114, 426] width 23 height 23
type input "12"
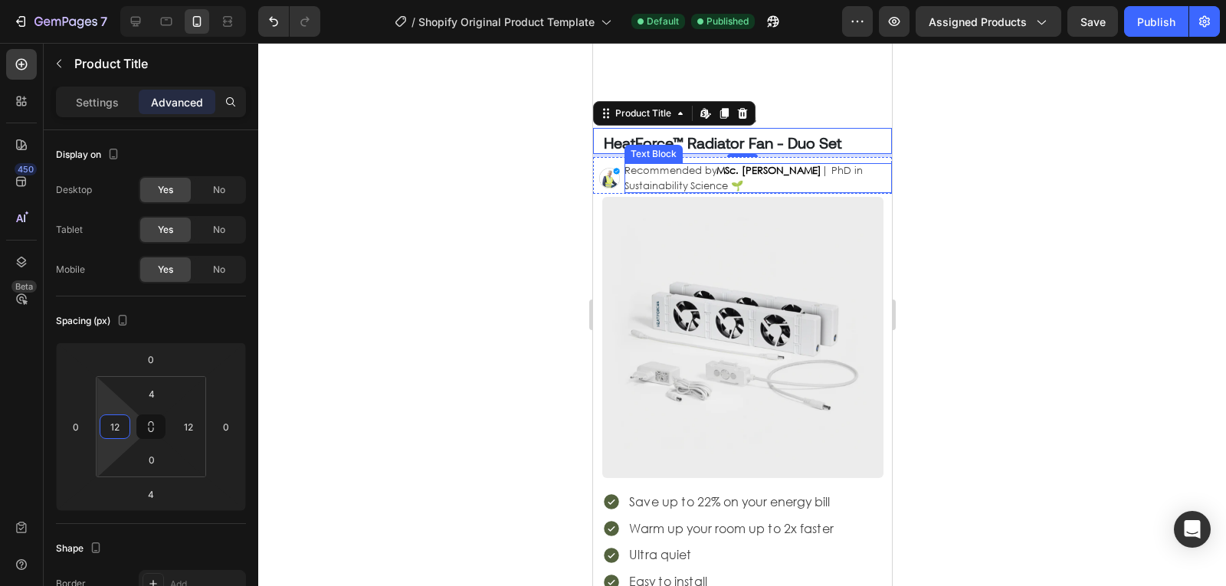
click at [871, 190] on div "Recommended by MSc. [PERSON_NAME] | PhD in Sustainability Science 🌱 Text Block" at bounding box center [757, 178] width 267 height 30
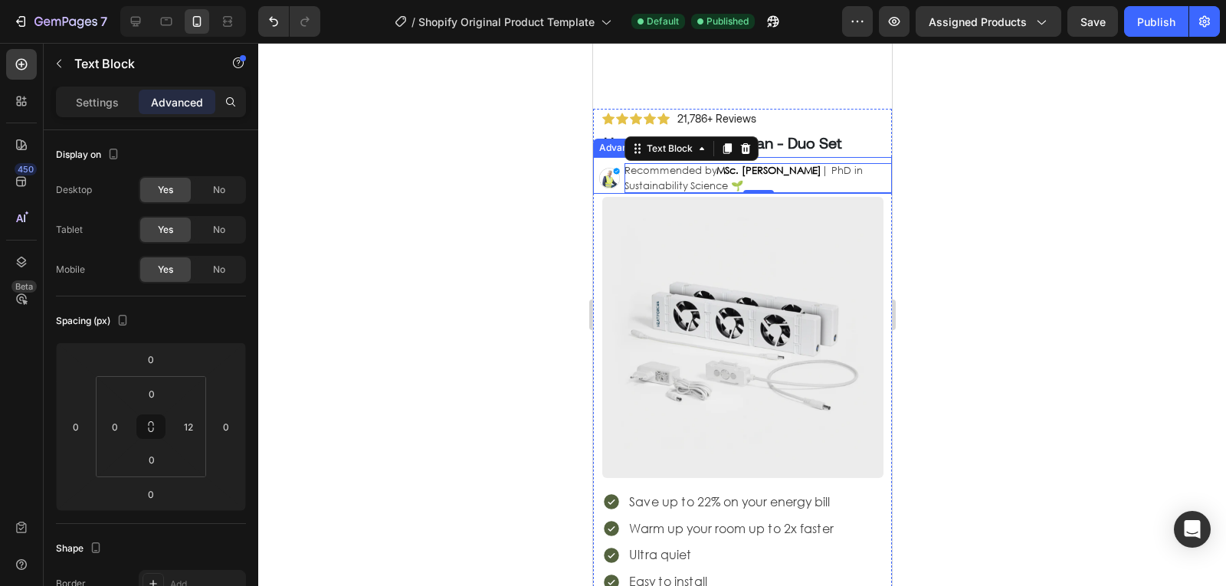
click at [601, 192] on li "Image Recommended by MSc. [PERSON_NAME] | PhD in Sustainability Science 🌱 Text …" at bounding box center [744, 178] width 293 height 30
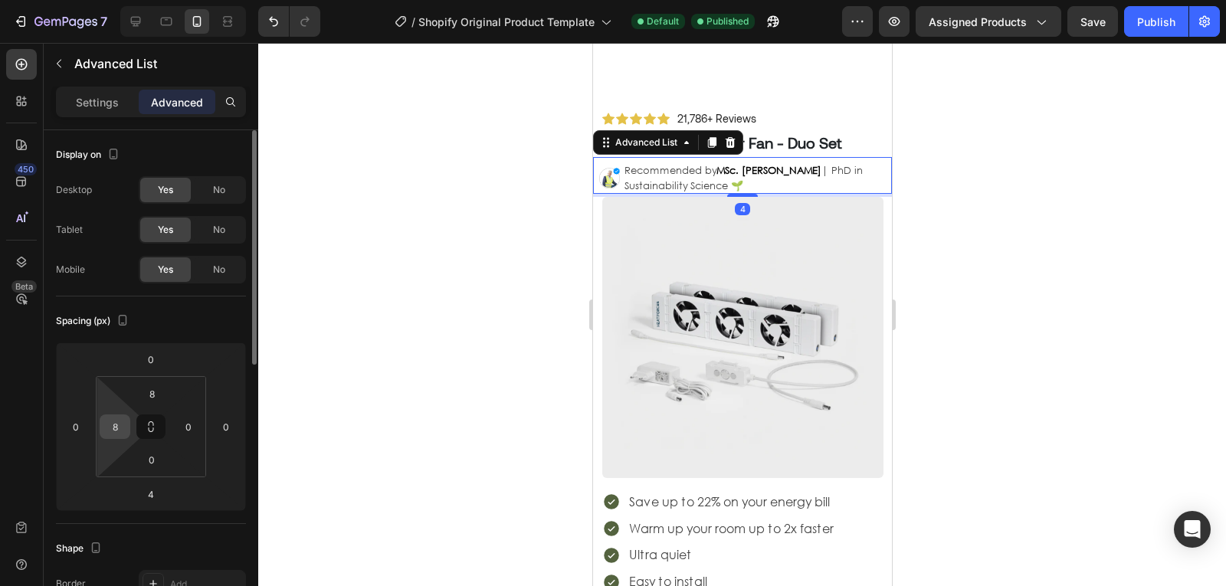
click at [120, 430] on input "8" at bounding box center [114, 426] width 23 height 23
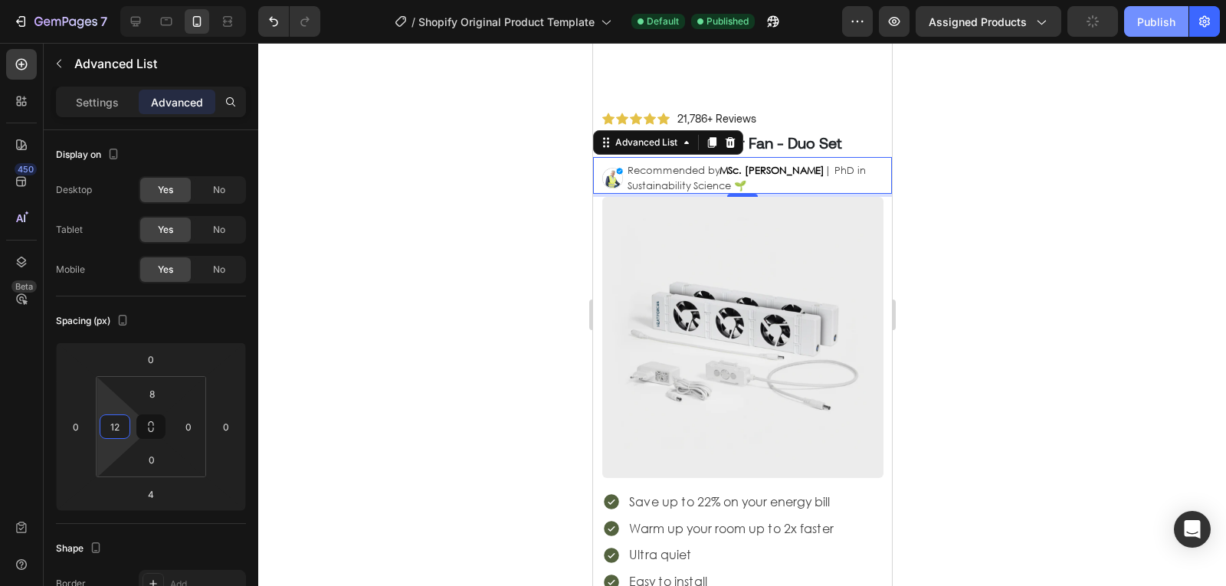
type input "12"
click at [1145, 30] on button "Publish" at bounding box center [1156, 21] width 64 height 31
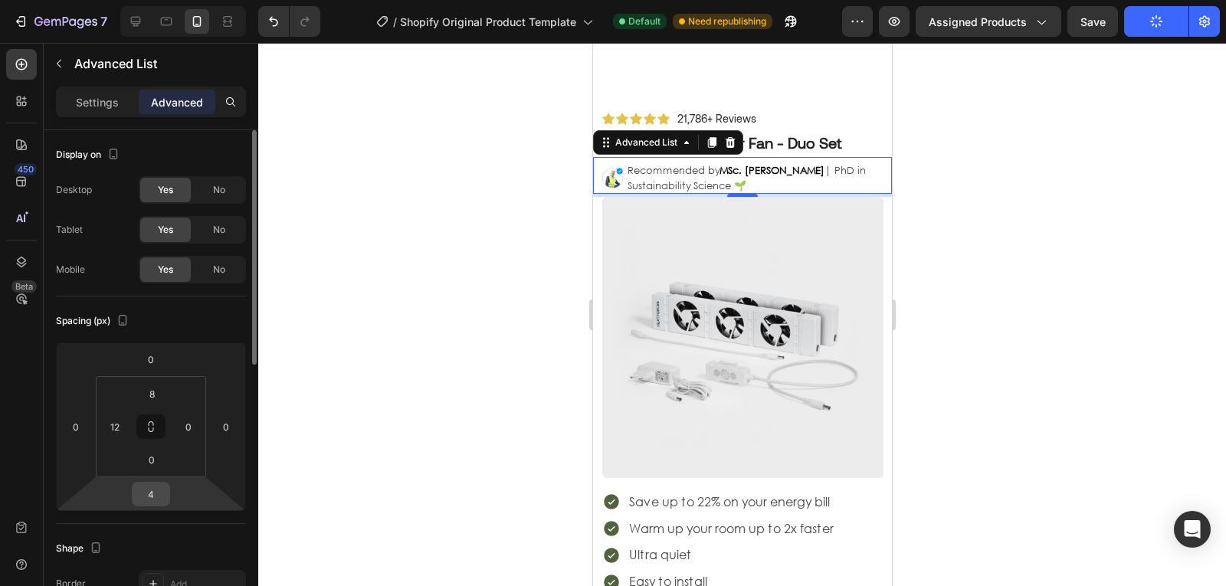
click at [152, 497] on input "4" at bounding box center [151, 494] width 31 height 23
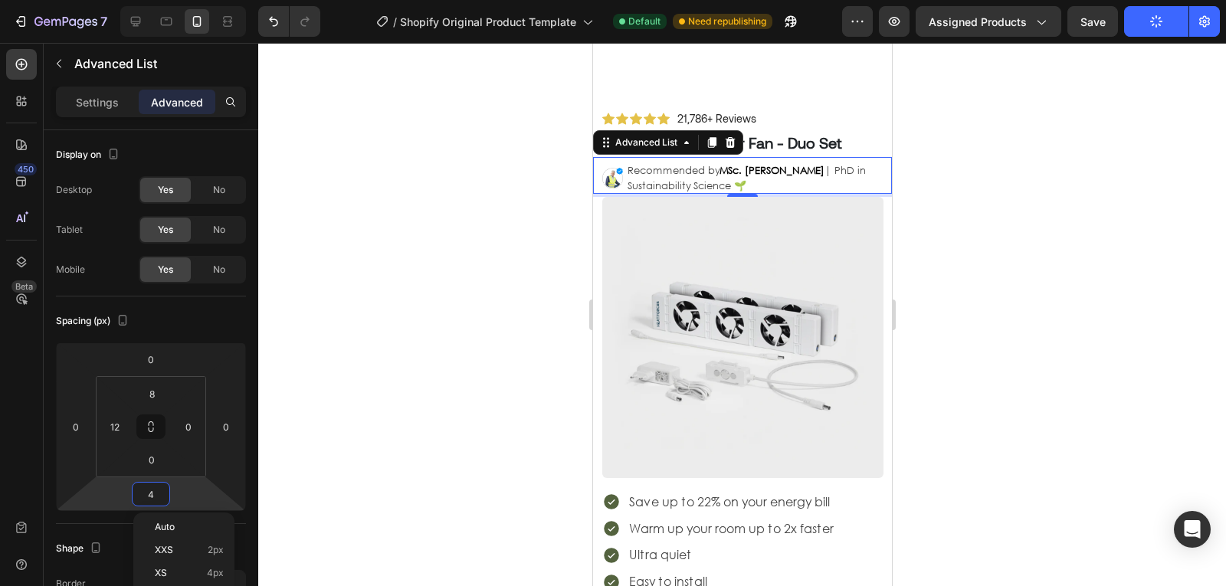
type input "8"
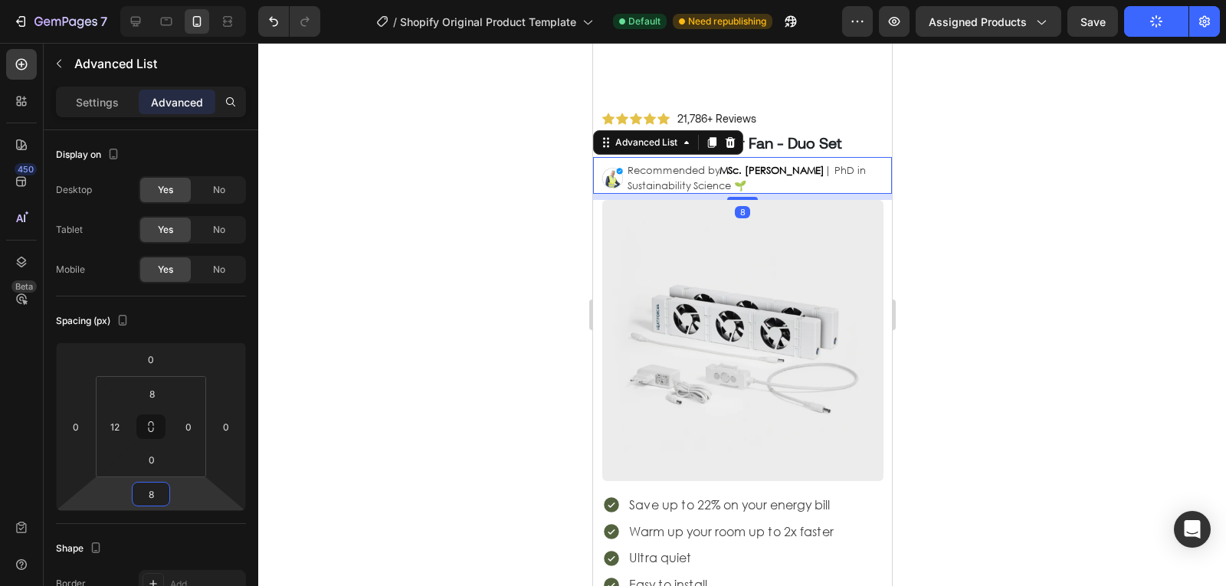
click at [1129, 279] on div at bounding box center [742, 314] width 968 height 543
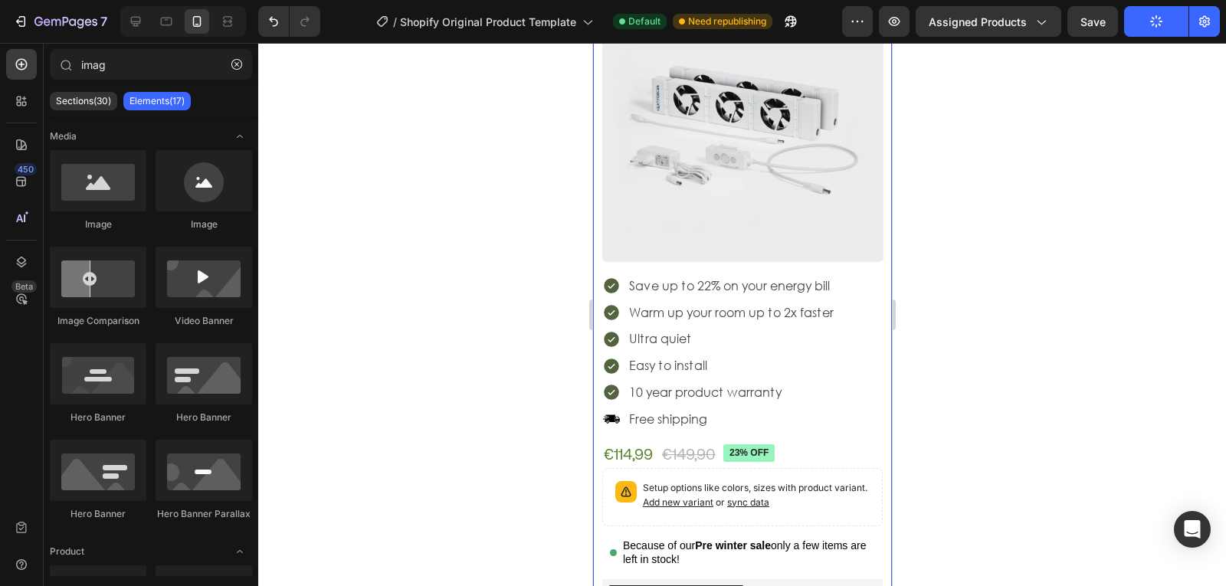
scroll to position [330, 0]
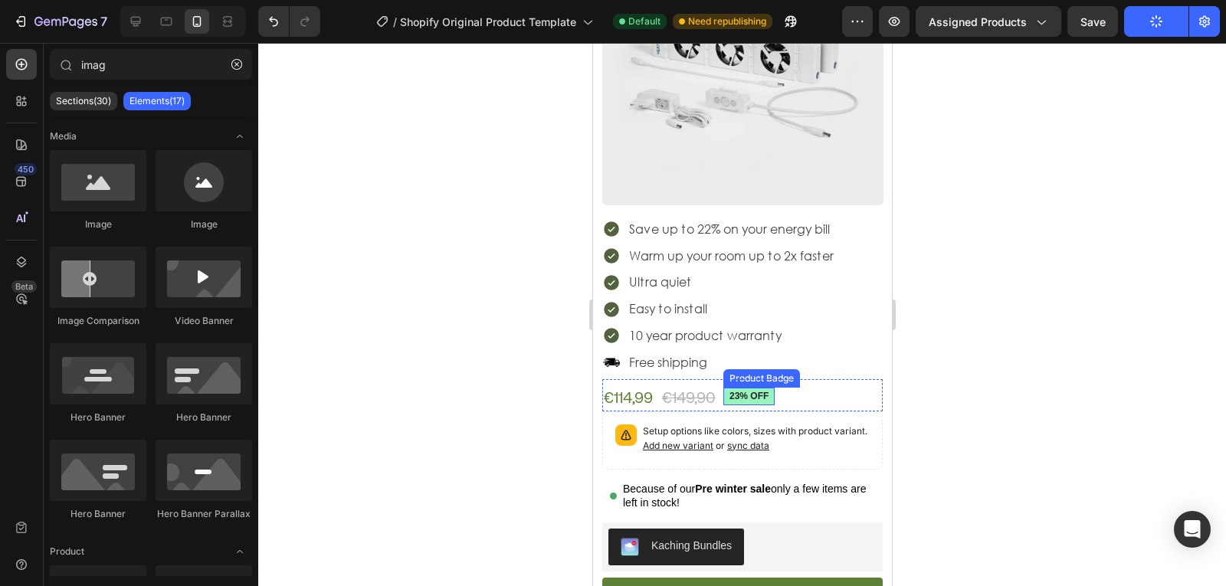
click at [774, 388] on pre "23% off" at bounding box center [748, 397] width 51 height 18
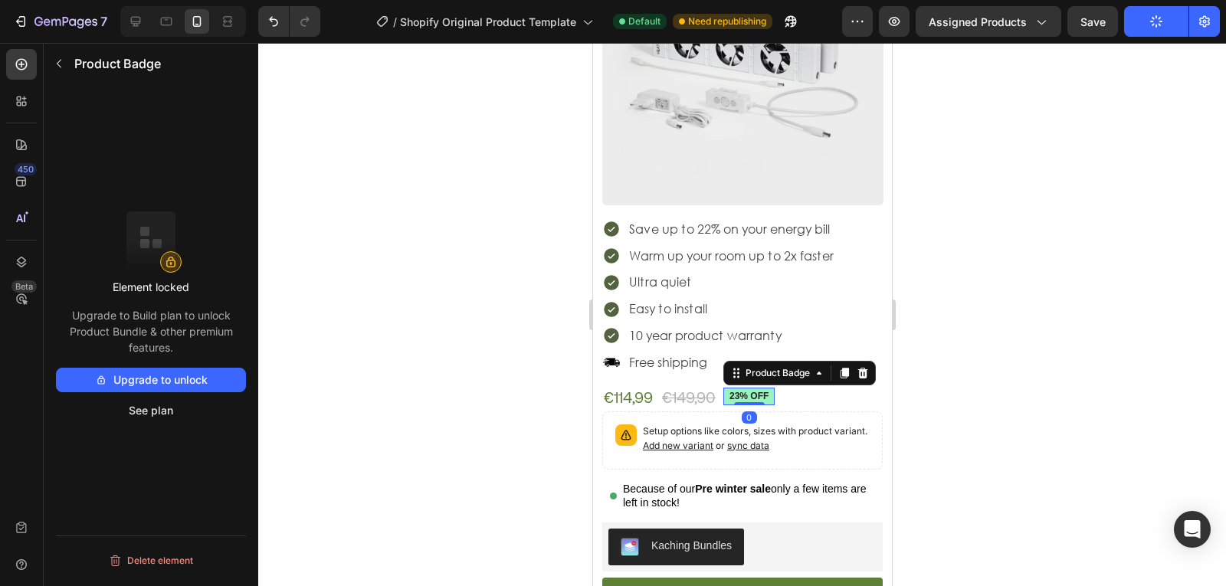
click at [159, 385] on button "Upgrade to unlock" at bounding box center [151, 380] width 190 height 25
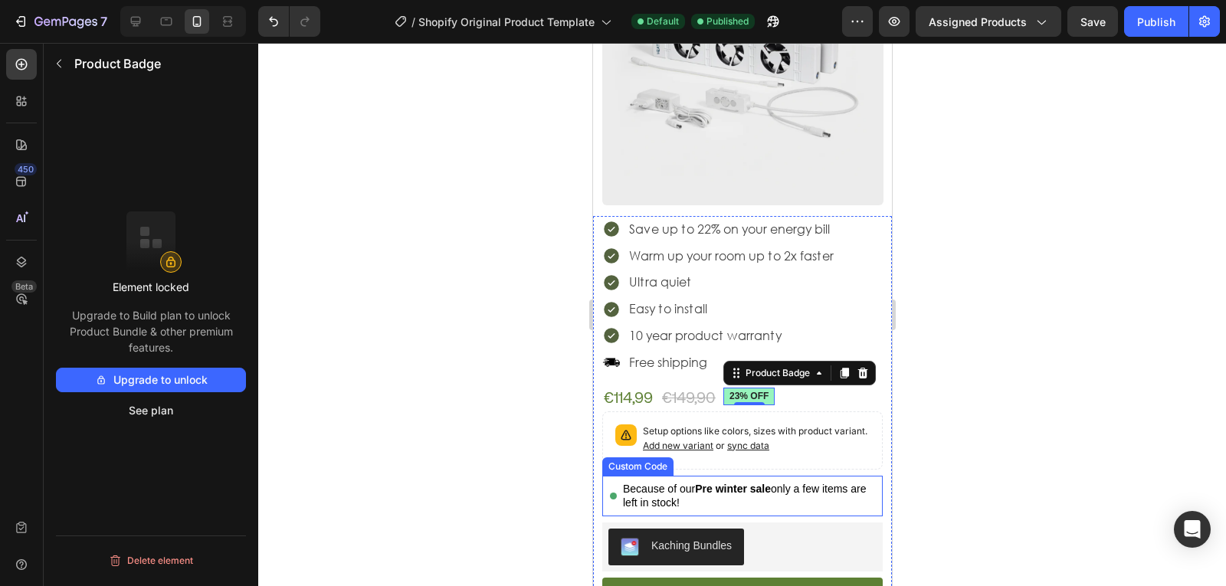
click at [703, 483] on strong "Pre winter sale" at bounding box center [732, 489] width 76 height 12
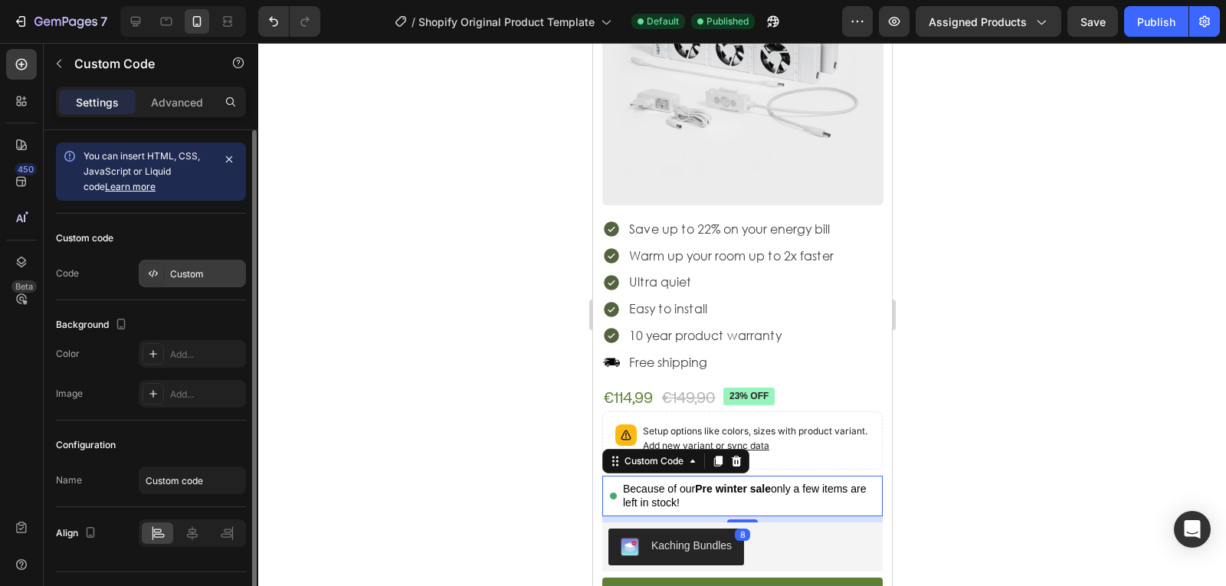
click at [162, 280] on div at bounding box center [153, 273] width 21 height 21
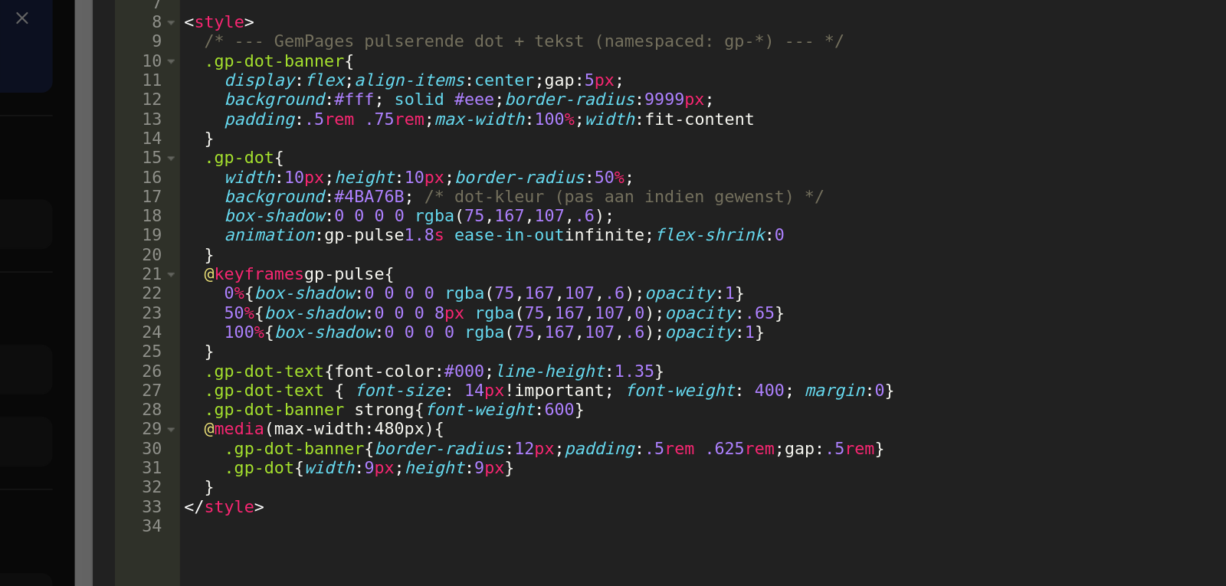
click at [471, 362] on div "< div class = "gp-dot-banner" role = "status" aria-live = "polite" > < span cla…" at bounding box center [631, 291] width 630 height 421
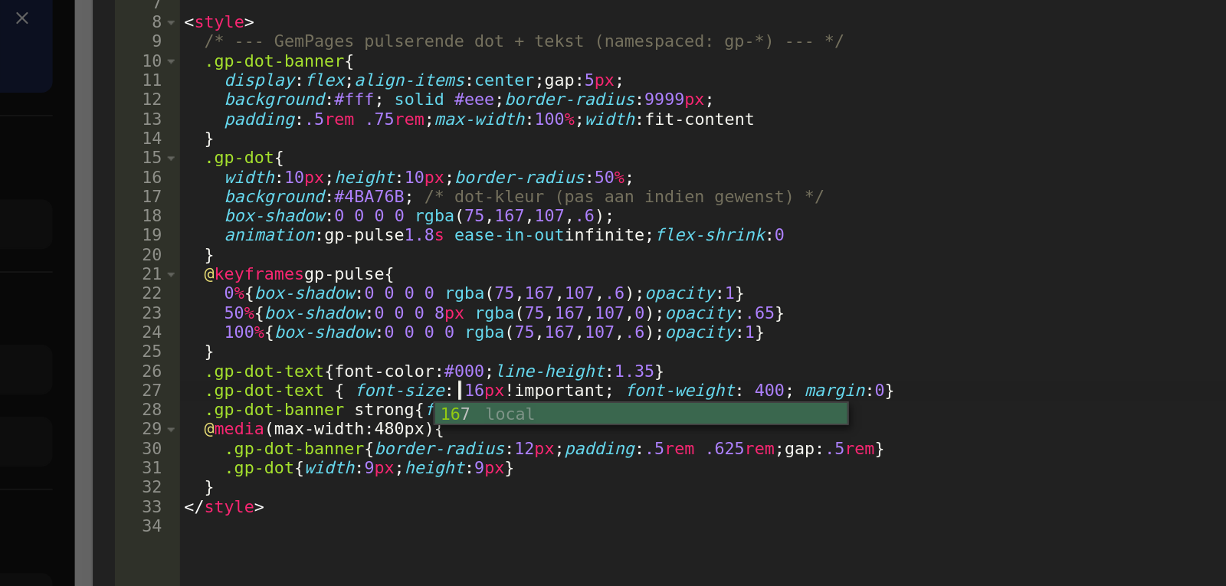
click at [511, 362] on div "< div class = "gp-dot-banner" role = "status" aria-live = "polite" > < span cla…" at bounding box center [631, 291] width 630 height 421
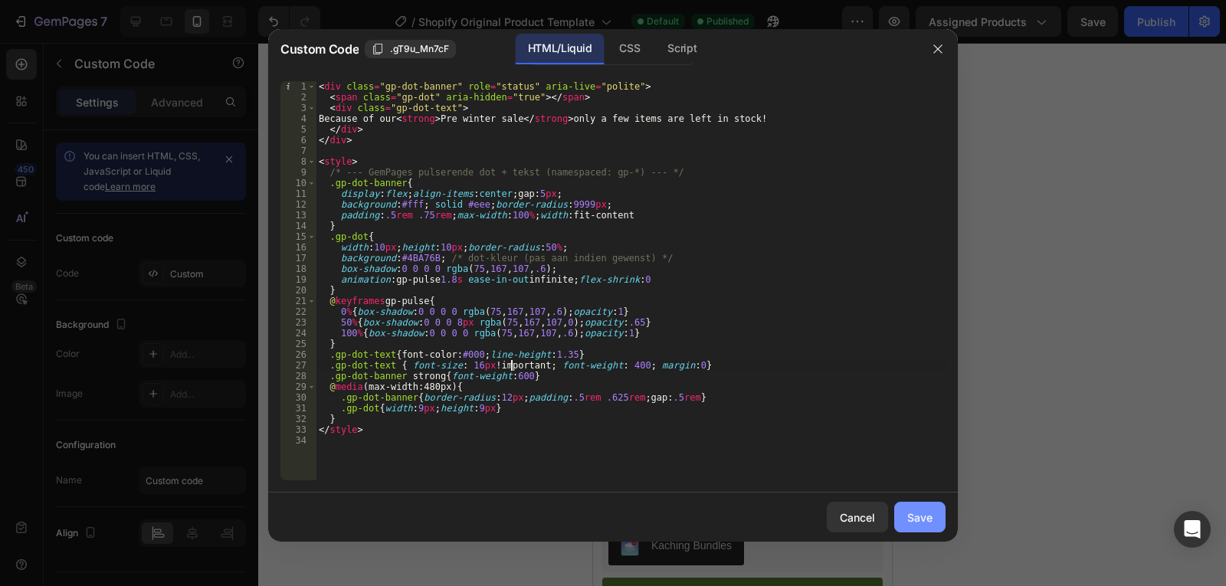
type textarea ".gp-dot-text { font-size: 16px !important; font-weight: 400; margin:0}"
click at [934, 519] on button "Save" at bounding box center [919, 517] width 51 height 31
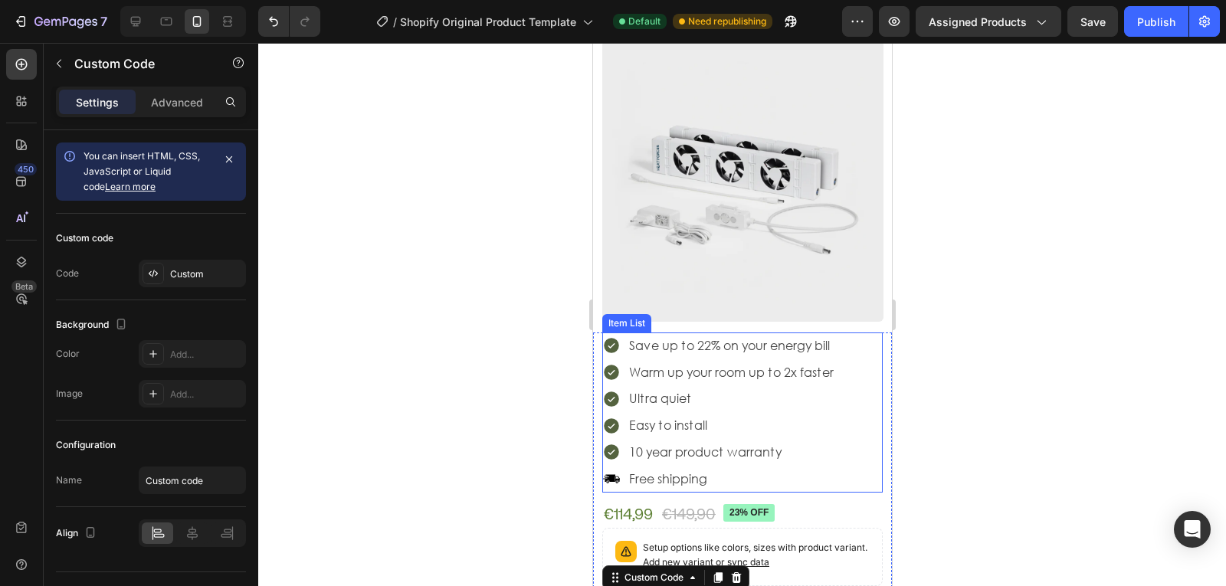
scroll to position [204, 0]
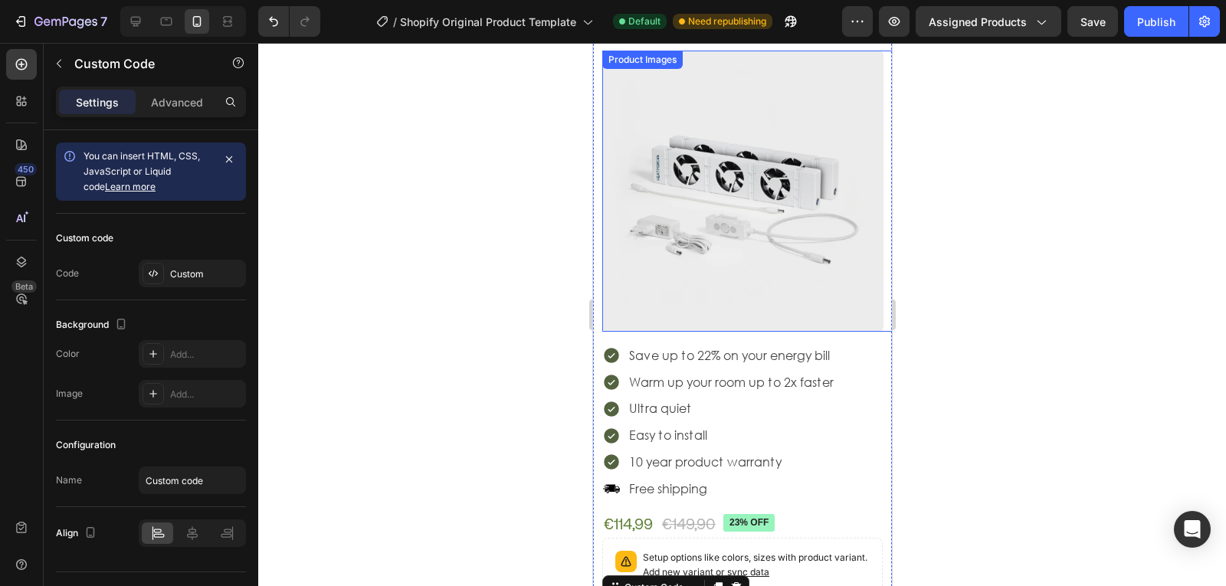
click at [795, 231] on img at bounding box center [741, 191] width 281 height 281
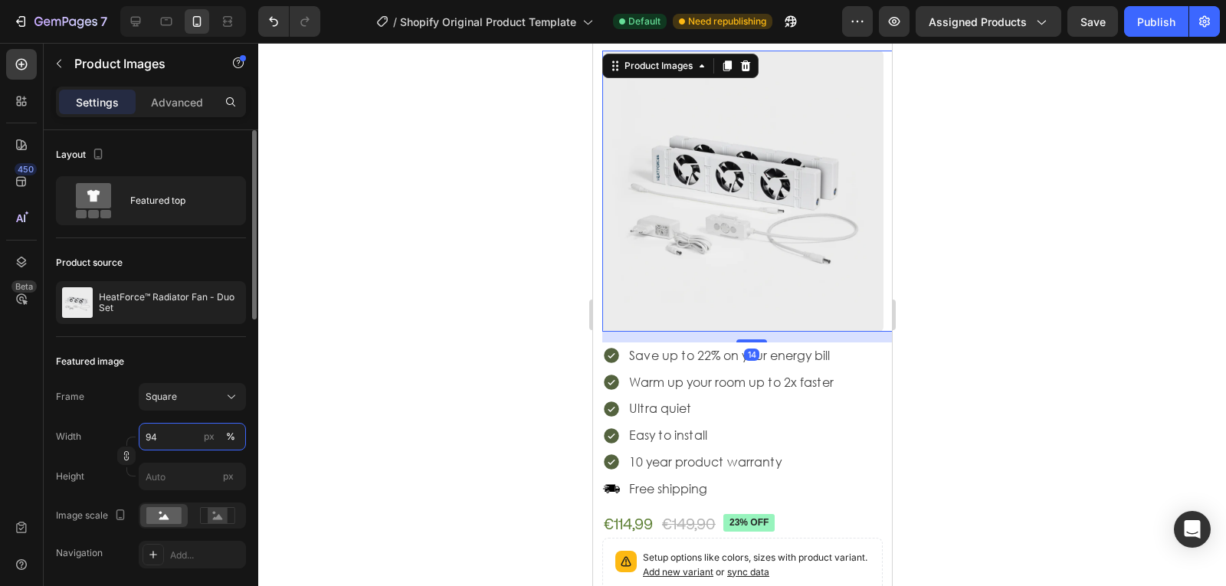
click at [174, 425] on input "94" at bounding box center [192, 437] width 107 height 28
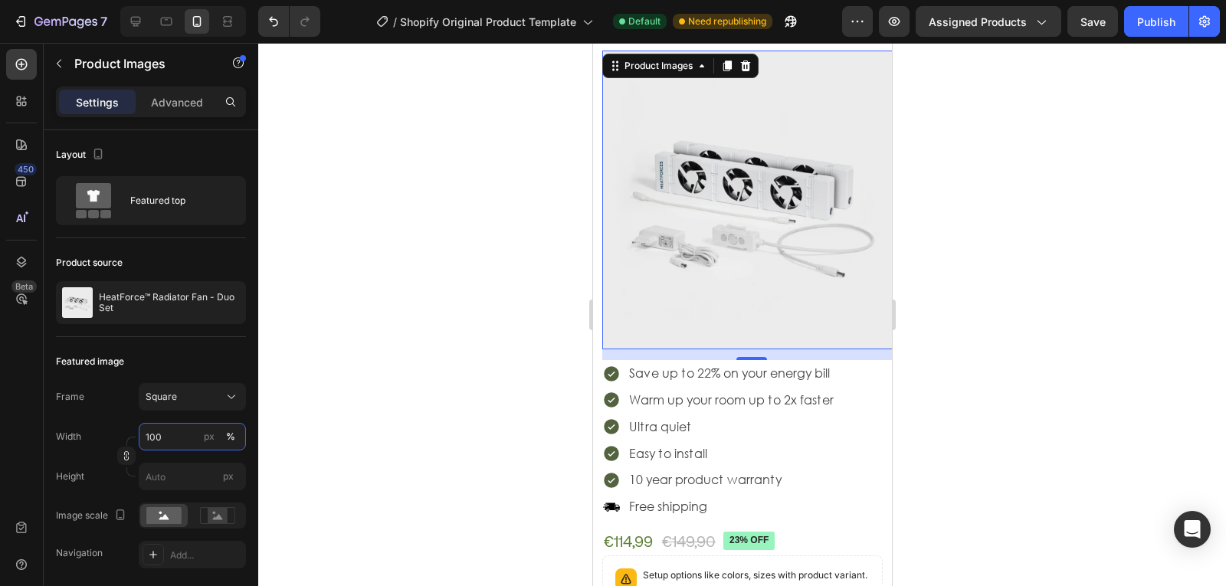
type input "100"
click at [184, 115] on div "Settings Advanced" at bounding box center [151, 102] width 190 height 31
click at [184, 110] on p "Advanced" at bounding box center [177, 102] width 52 height 16
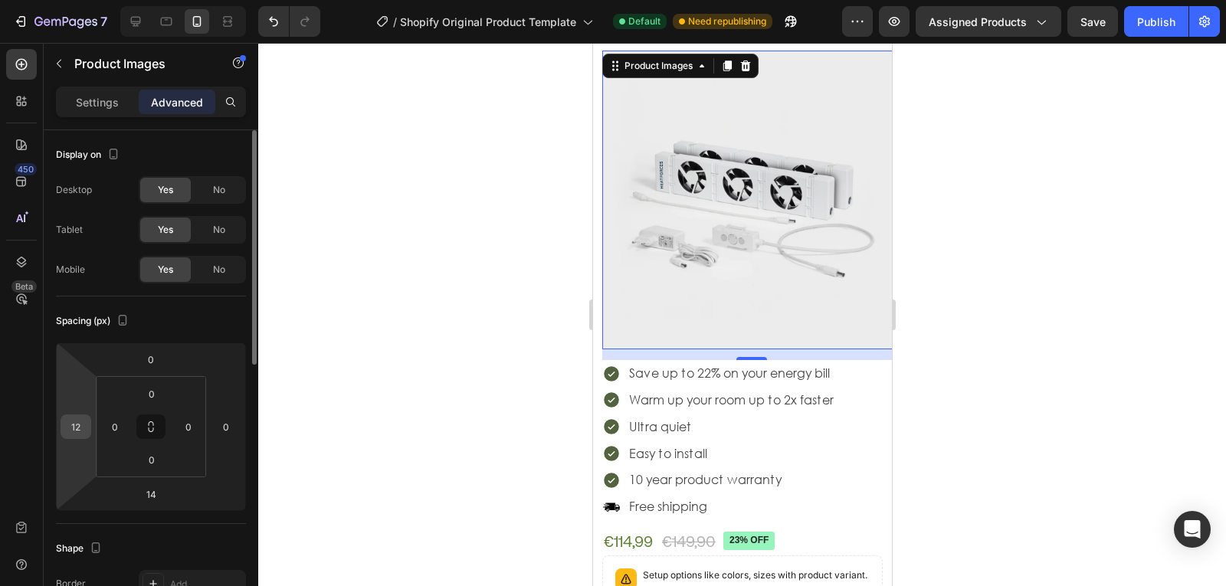
click at [89, 430] on div "12" at bounding box center [76, 427] width 31 height 25
click at [77, 428] on input "12" at bounding box center [75, 426] width 23 height 23
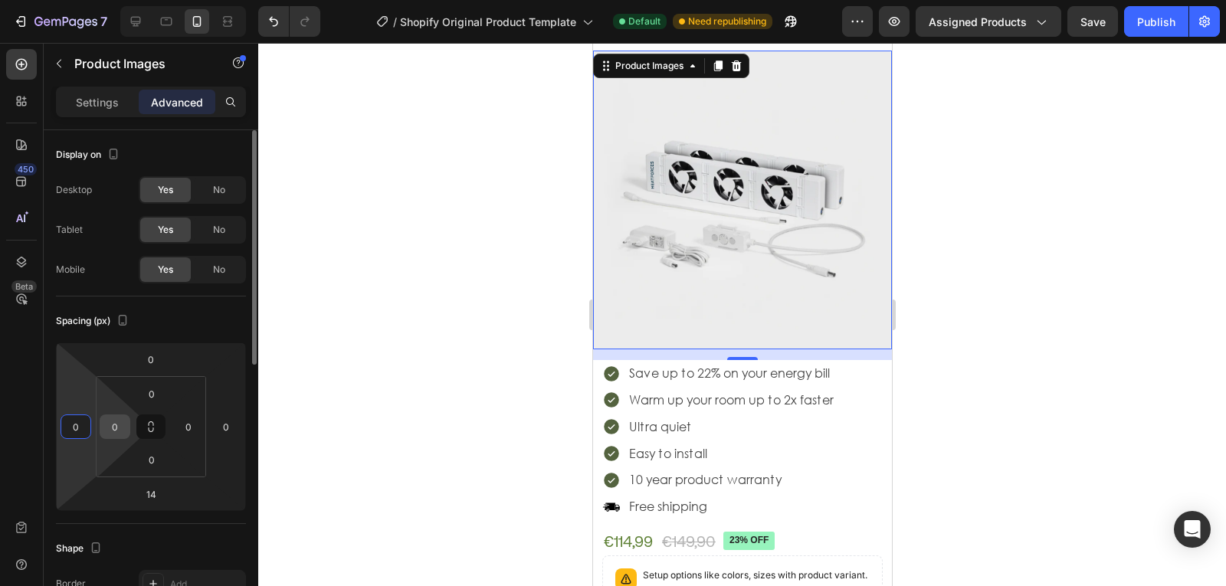
type input "0"
click at [118, 437] on input "0" at bounding box center [114, 426] width 23 height 23
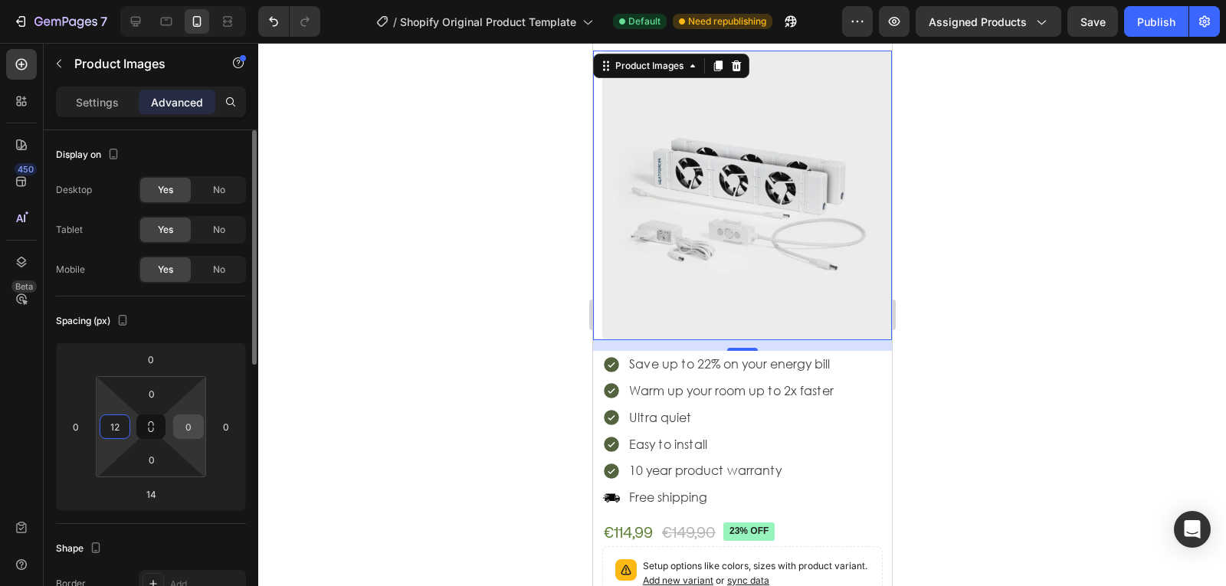
type input "12"
click at [185, 431] on input "0" at bounding box center [188, 426] width 23 height 23
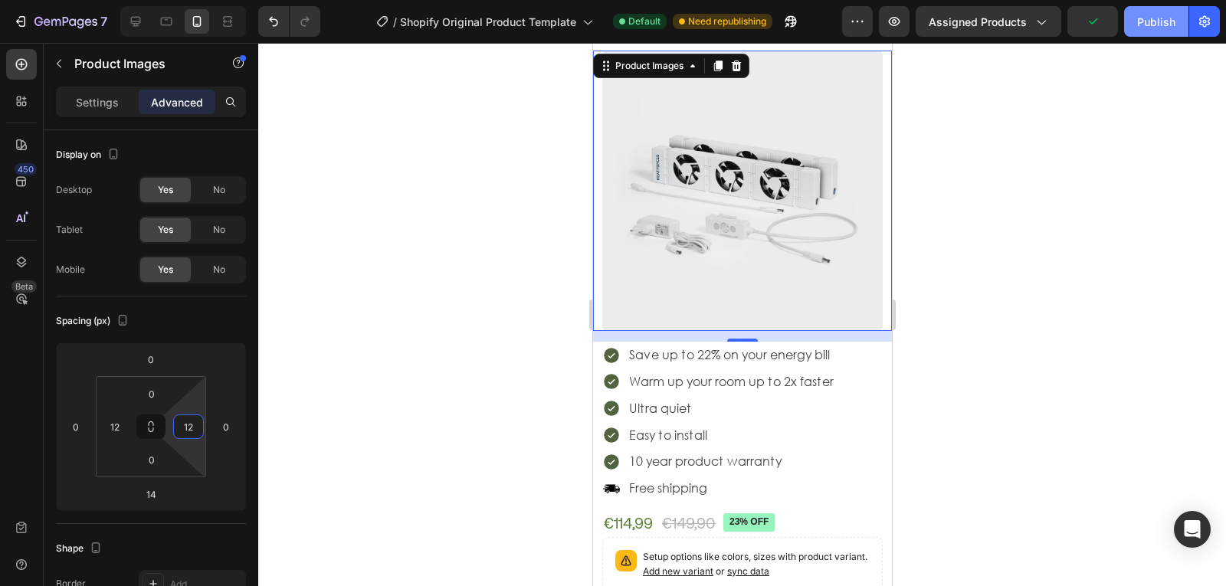
type input "12"
click at [1140, 15] on div "Publish" at bounding box center [1156, 22] width 38 height 16
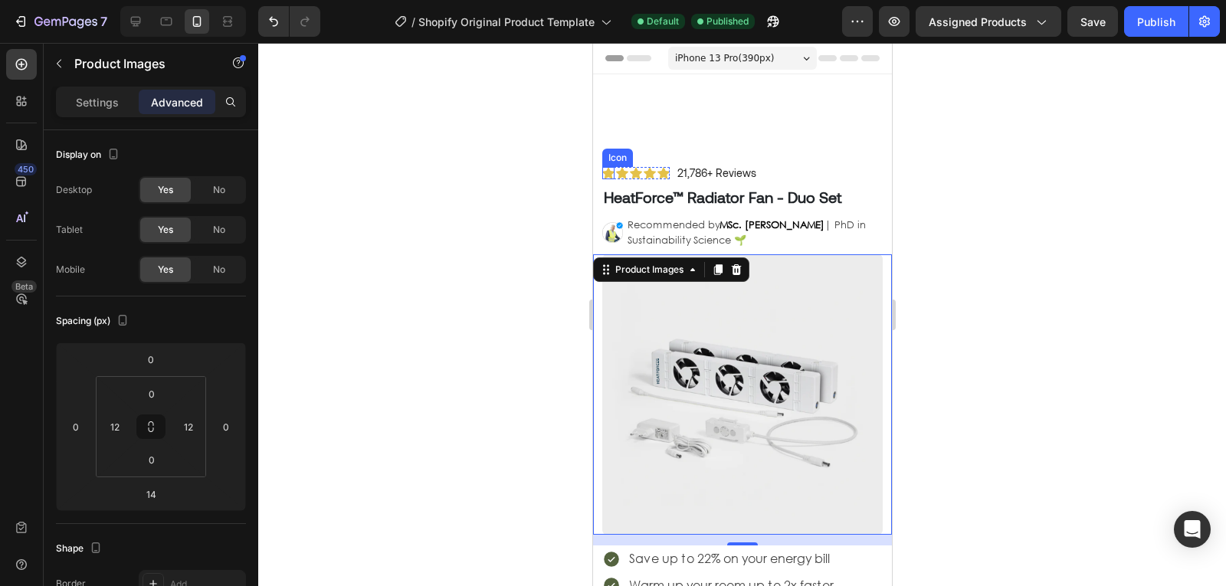
click at [603, 172] on icon at bounding box center [607, 172] width 12 height 11
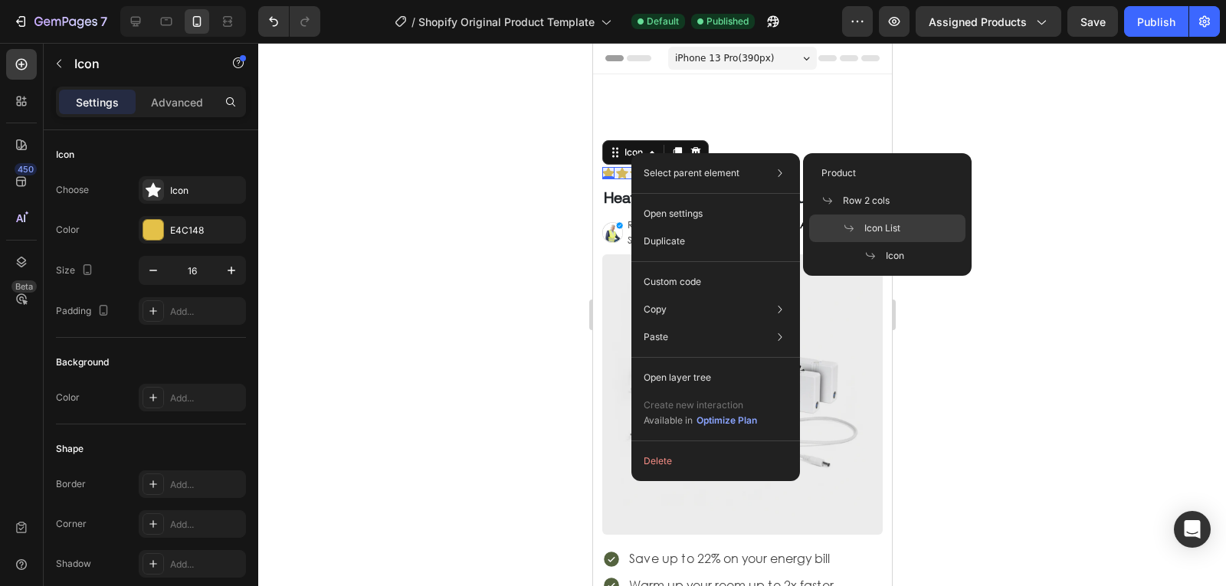
click at [866, 225] on span "Icon List" at bounding box center [882, 228] width 36 height 14
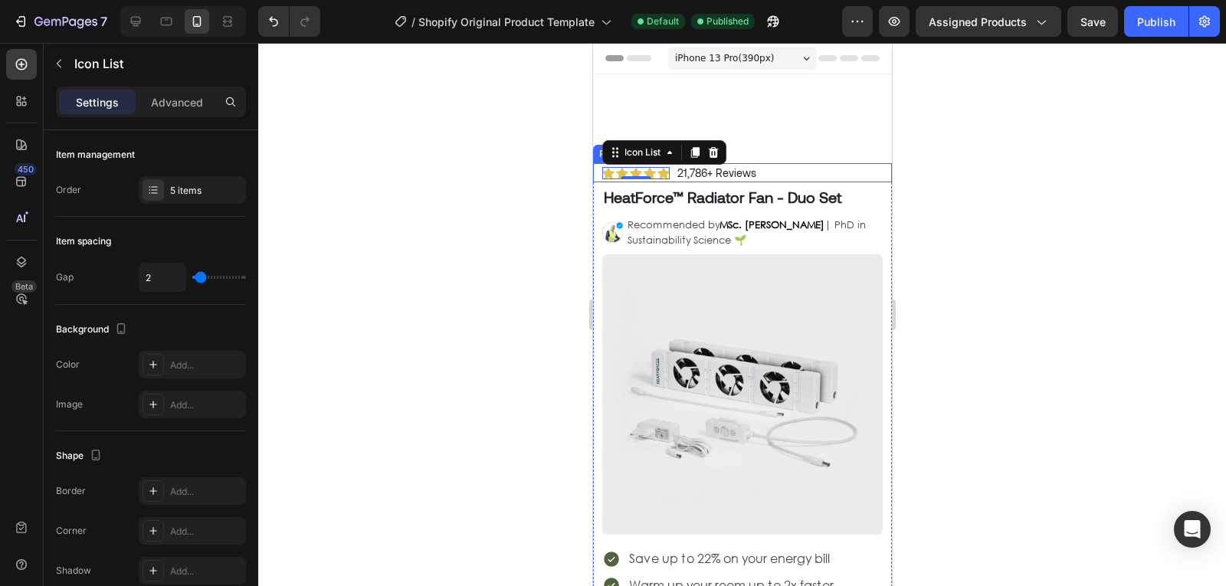
click at [810, 173] on div "Icon Icon Icon Icon Icon Icon List 0 21,786+ Reviews Text Block Row" at bounding box center [741, 172] width 299 height 19
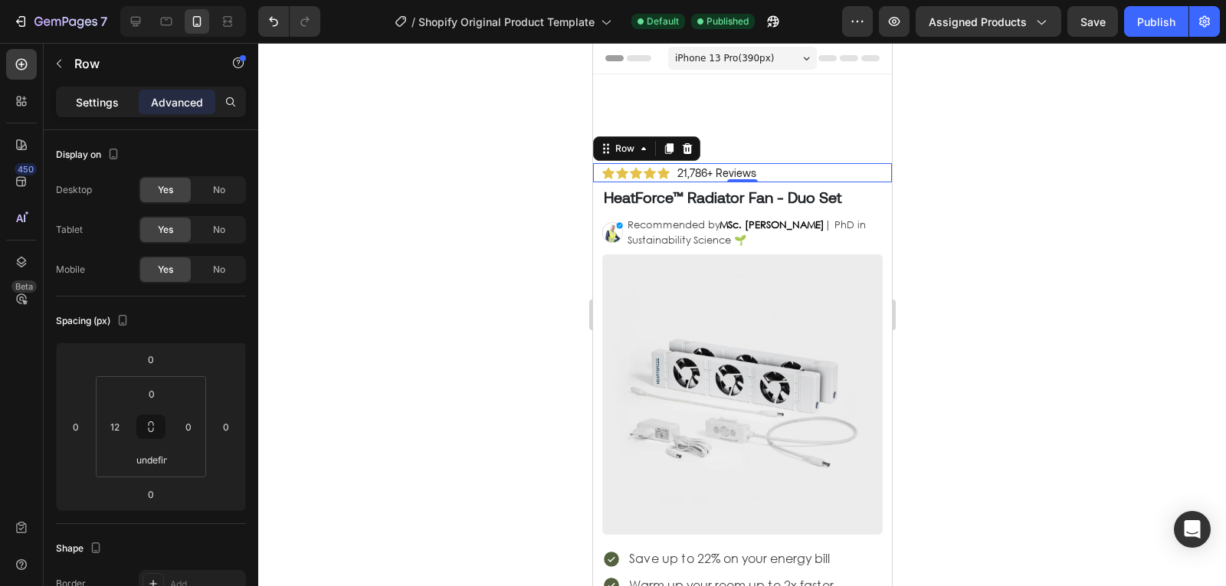
click at [101, 97] on p "Settings" at bounding box center [97, 102] width 43 height 16
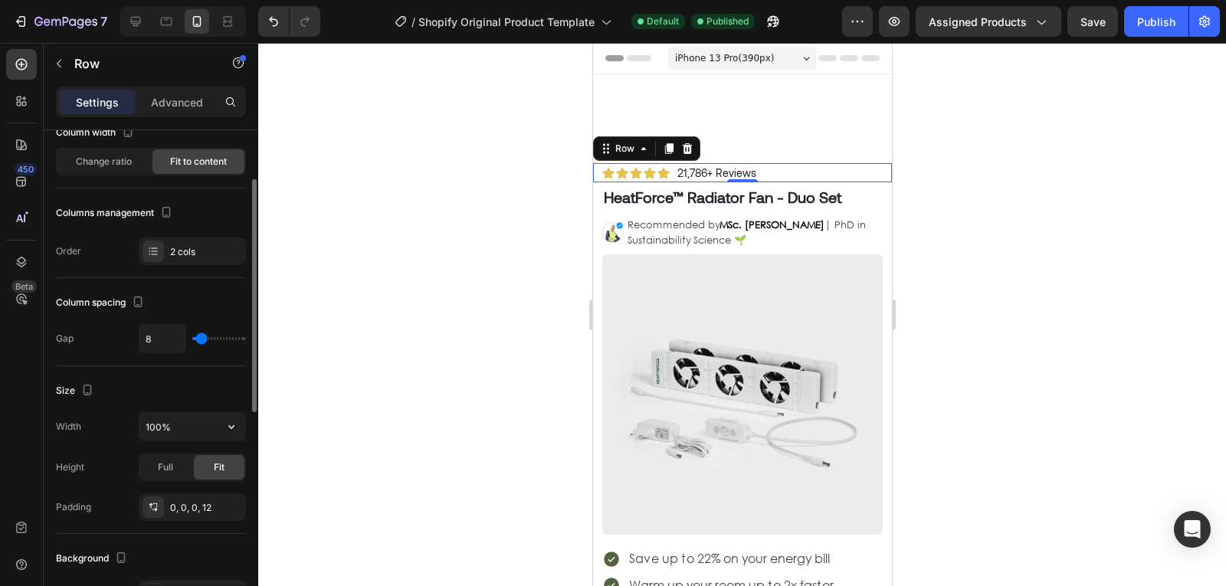
scroll to position [103, 0]
click at [691, 200] on h1 "HeatForce™ Radiator Fan - Duo Set" at bounding box center [741, 196] width 280 height 23
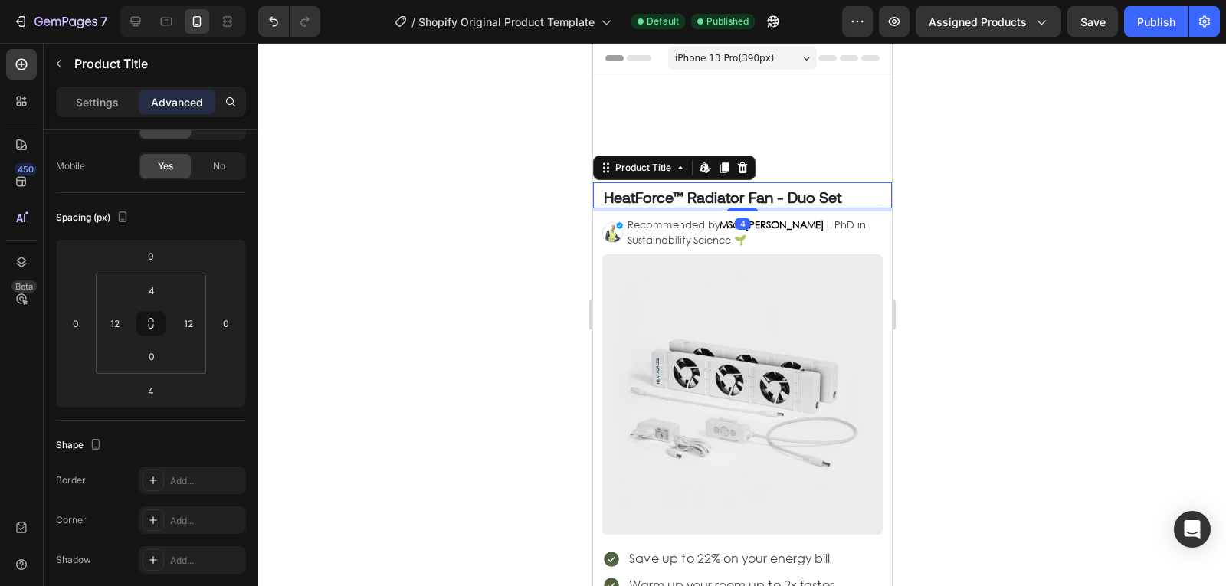
scroll to position [0, 0]
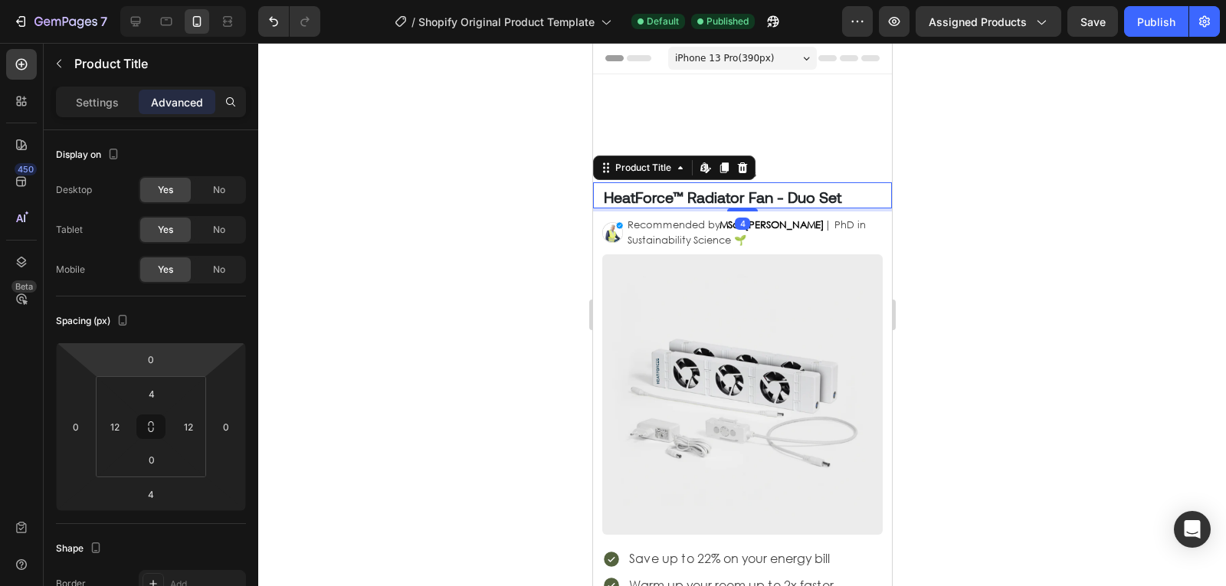
click at [109, 119] on div "Settings Advanced" at bounding box center [151, 109] width 215 height 44
click at [102, 113] on div "Settings" at bounding box center [97, 102] width 77 height 25
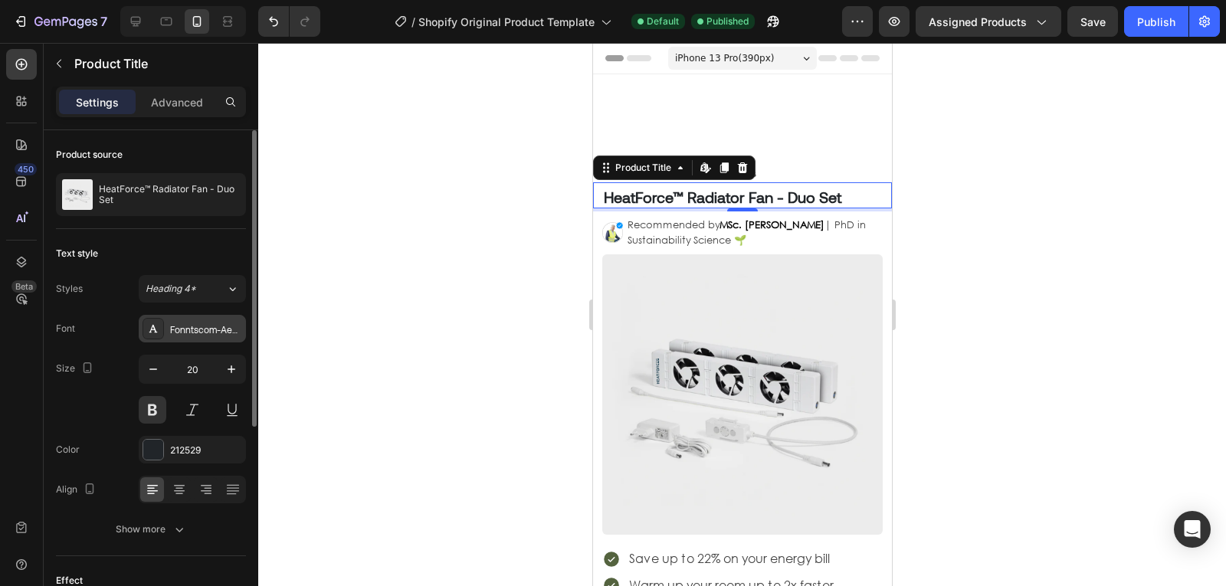
click at [198, 339] on div "Fonntscom-Aeonik-Regular" at bounding box center [192, 329] width 107 height 28
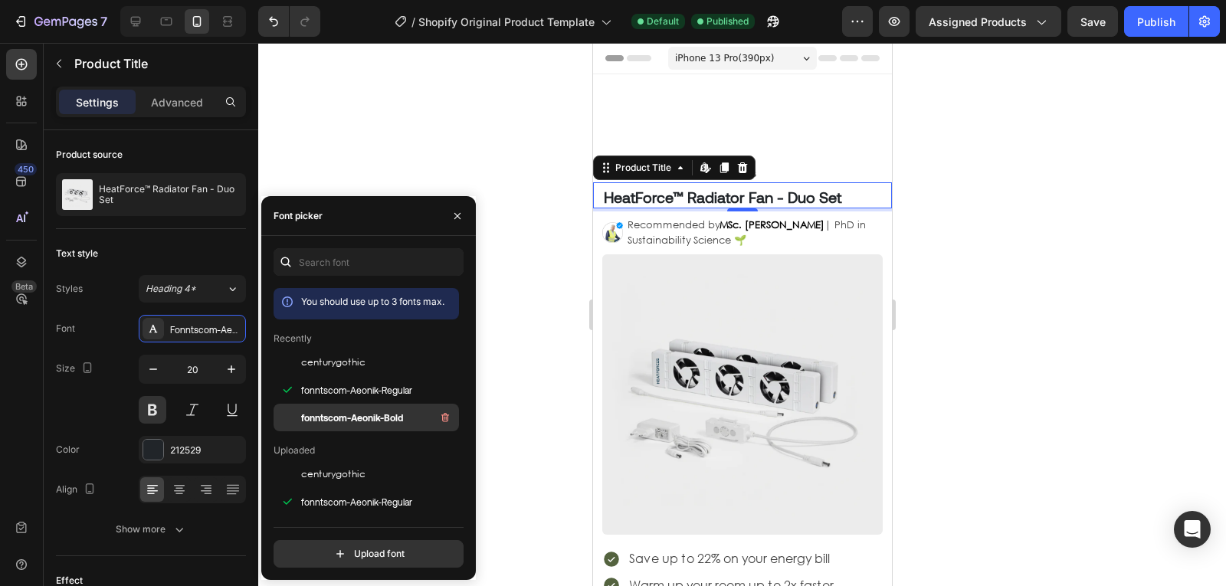
click at [362, 418] on span "fonntscom-Aeonik-Bold" at bounding box center [352, 418] width 102 height 14
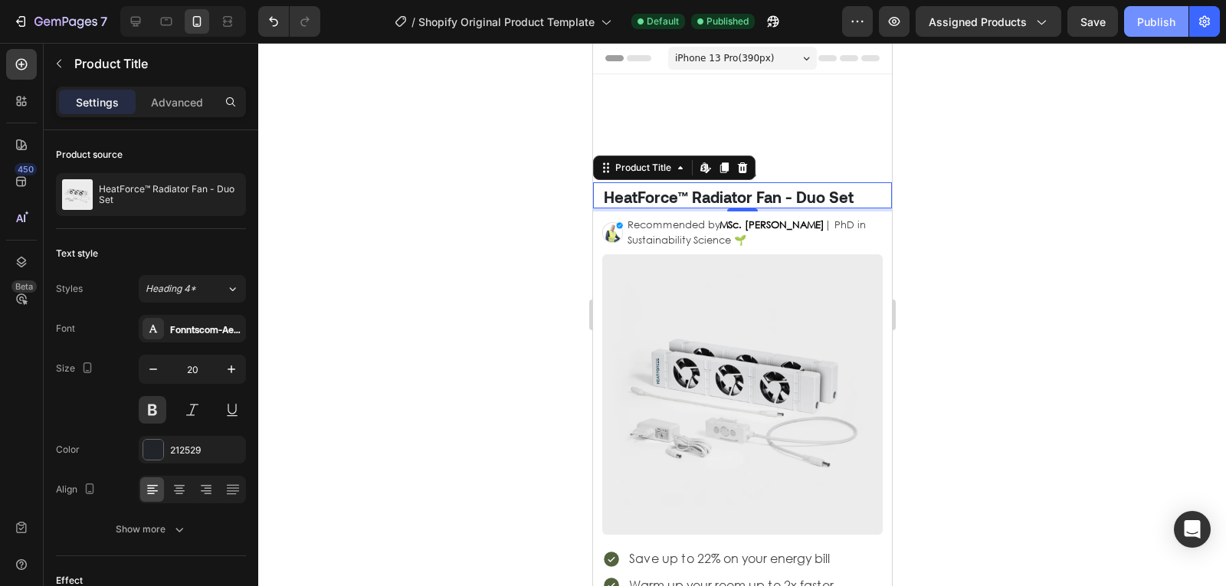
click at [1150, 20] on div "Publish" at bounding box center [1156, 22] width 38 height 16
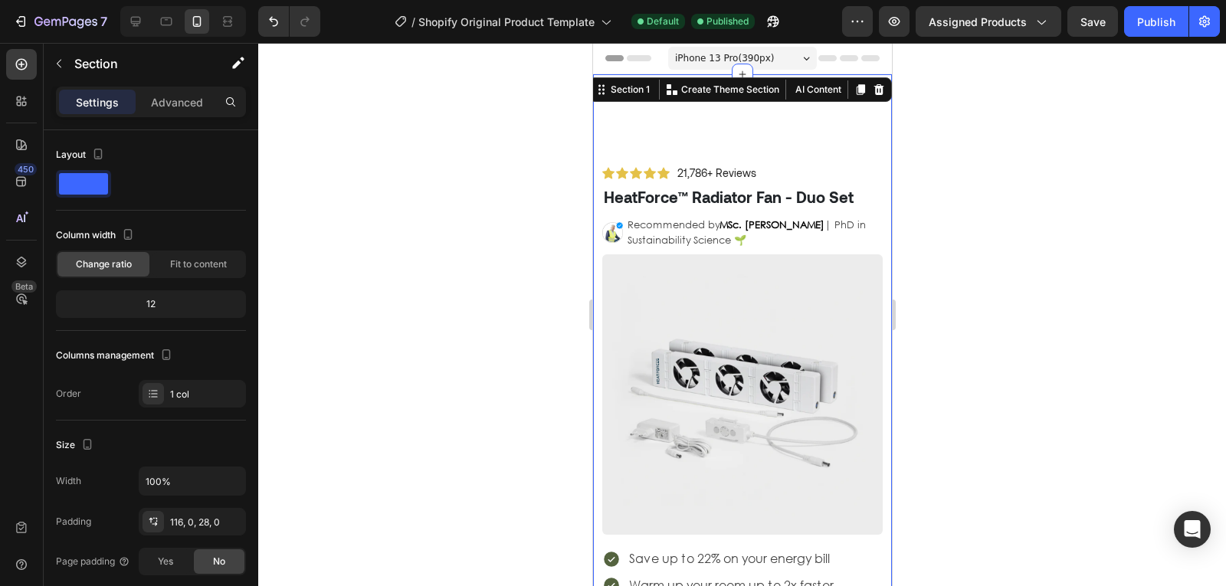
click at [63, 65] on icon "button" at bounding box center [59, 63] width 12 height 12
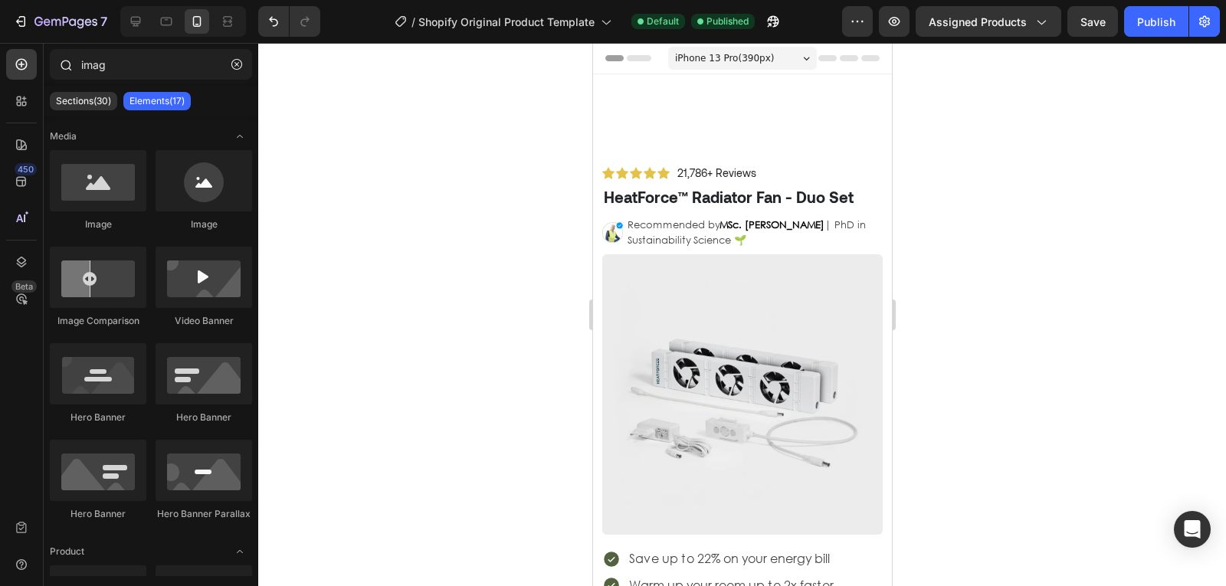
click at [120, 80] on div "imag" at bounding box center [151, 67] width 215 height 37
click at [140, 79] on input "imag" at bounding box center [151, 64] width 202 height 31
type input "i"
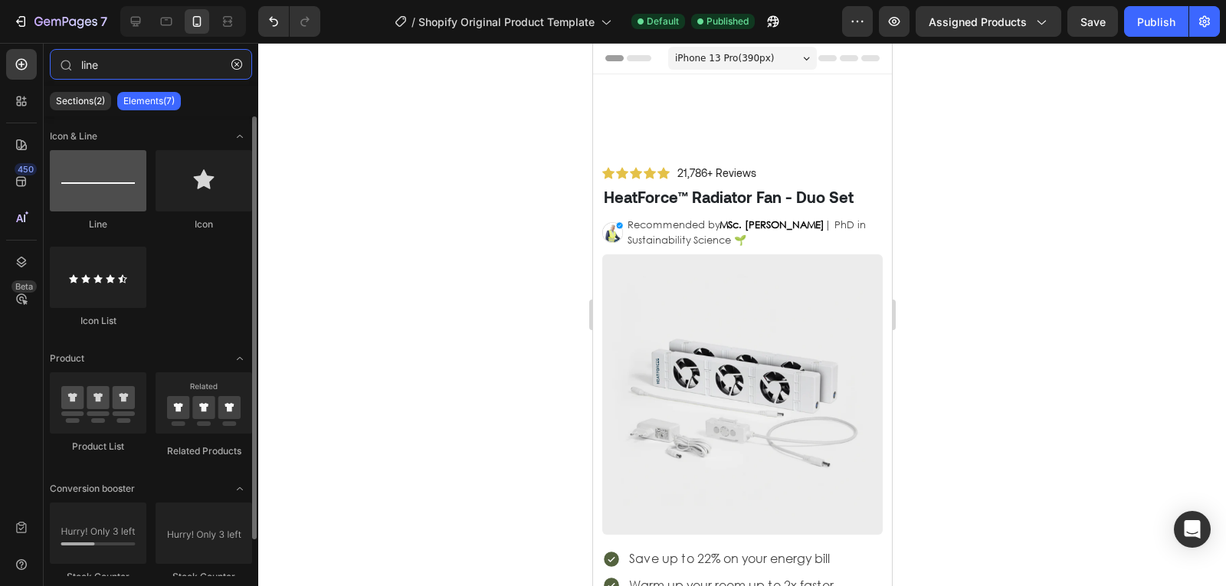
type input "line"
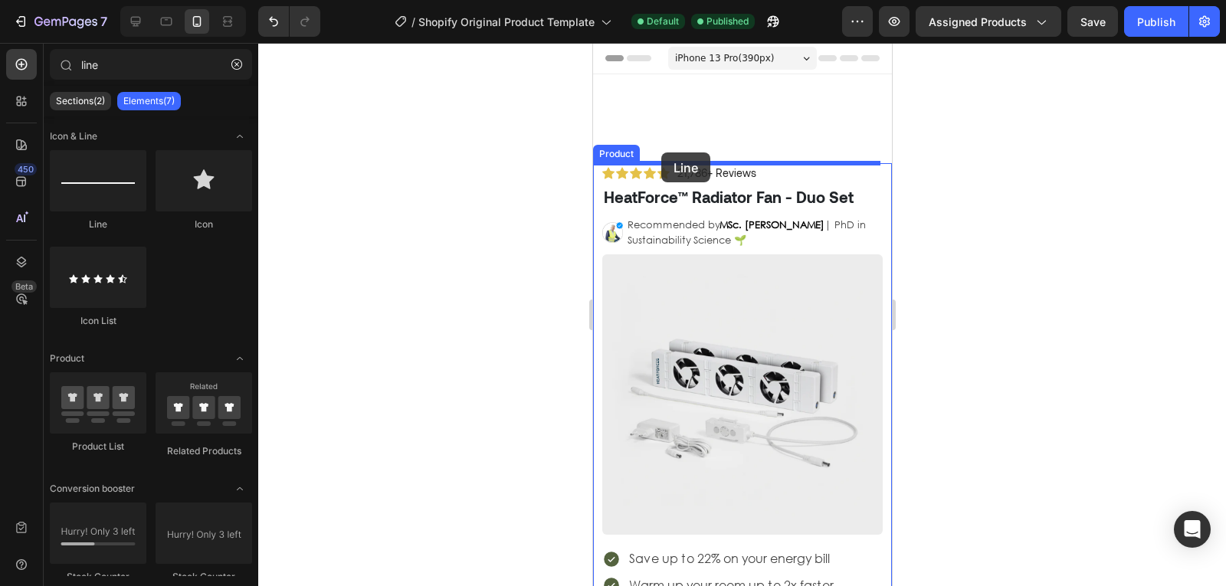
drag, startPoint x: 679, startPoint y: 247, endPoint x: 660, endPoint y: 152, distance: 96.8
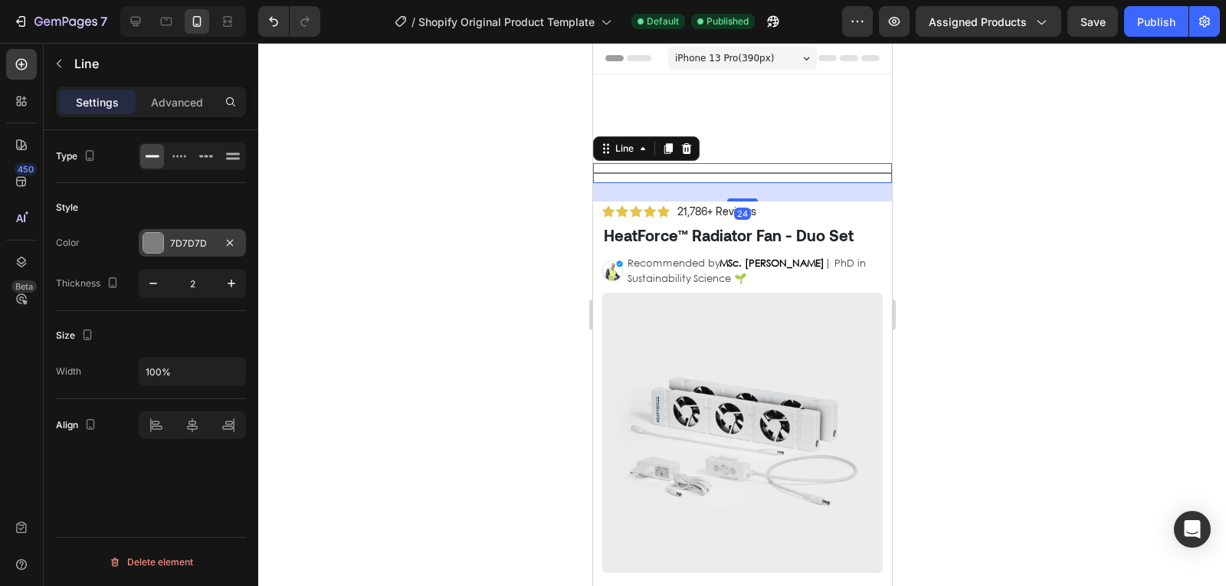
click at [165, 253] on div "7D7D7D" at bounding box center [192, 243] width 107 height 28
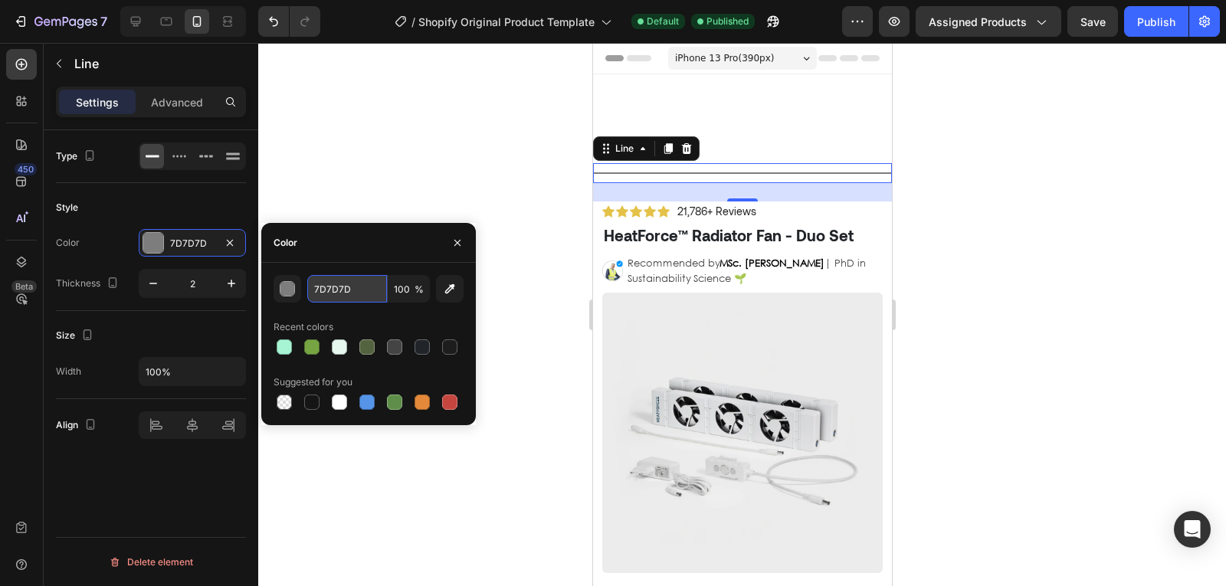
click at [328, 290] on input "7D7D7D" at bounding box center [347, 289] width 80 height 28
type input "f0f0f0"
click at [354, 211] on div at bounding box center [742, 314] width 968 height 543
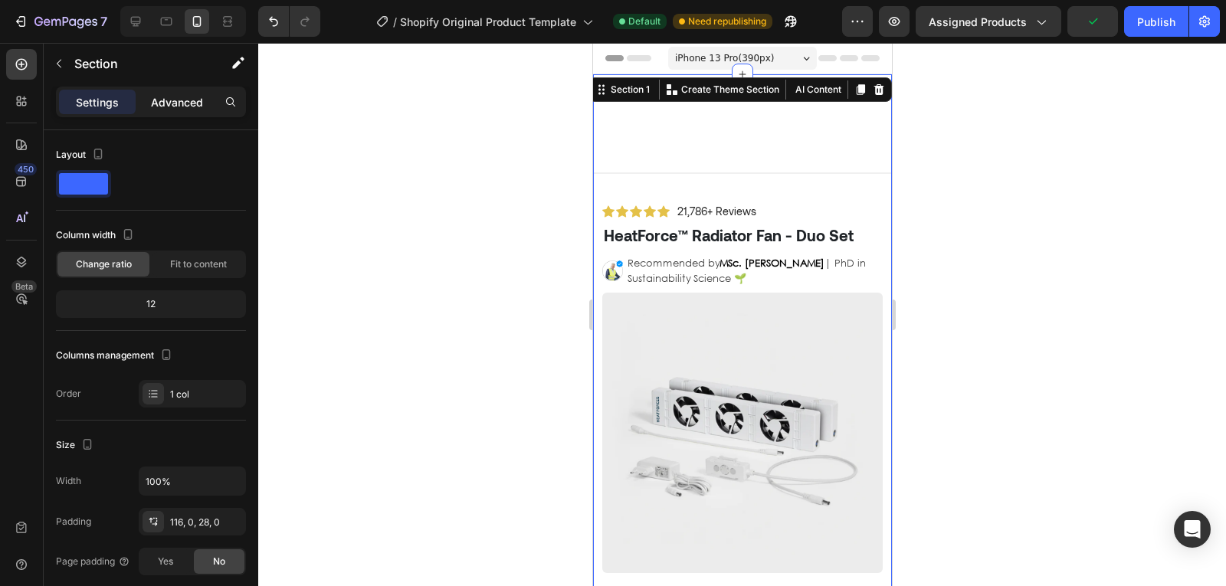
click at [176, 96] on p "Advanced" at bounding box center [177, 102] width 52 height 16
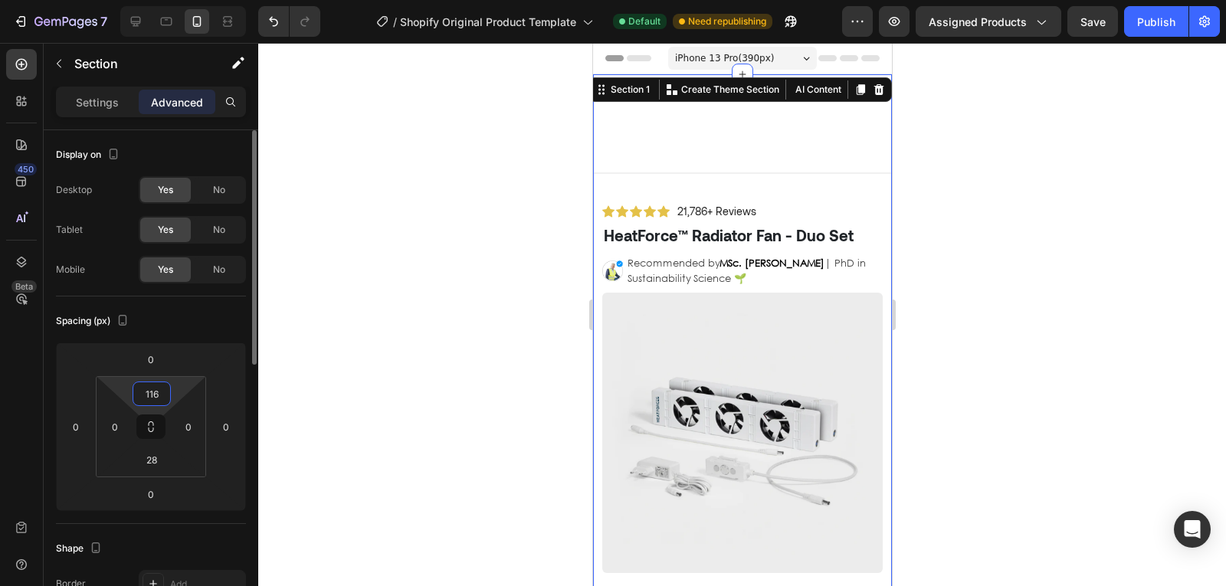
click at [156, 400] on input "116" at bounding box center [151, 393] width 31 height 23
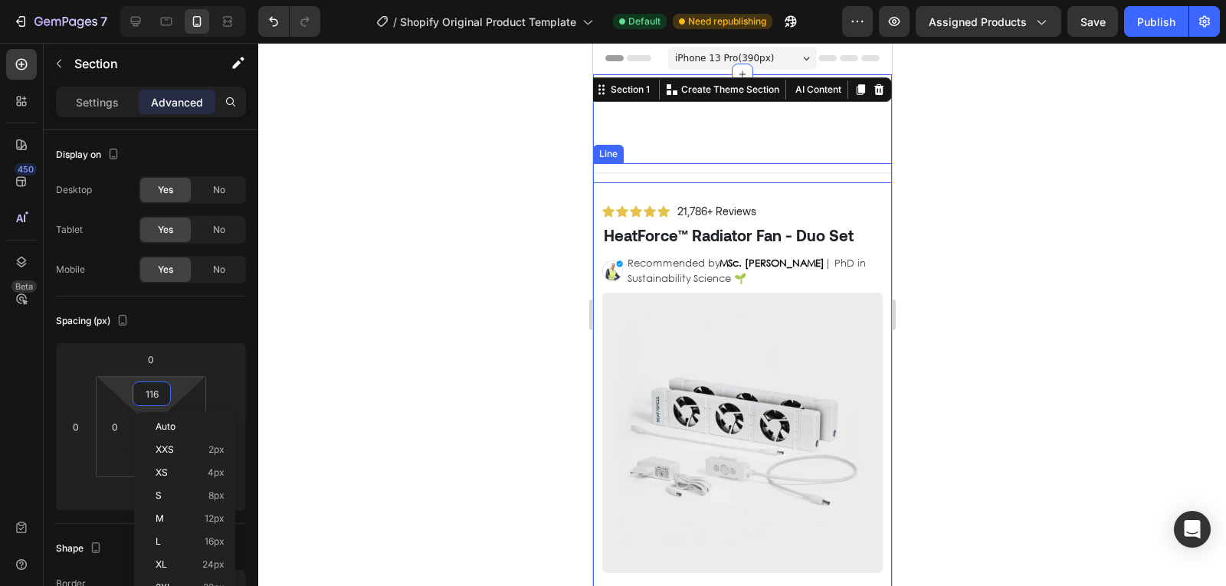
click at [673, 172] on div "Title Line" at bounding box center [741, 173] width 299 height 20
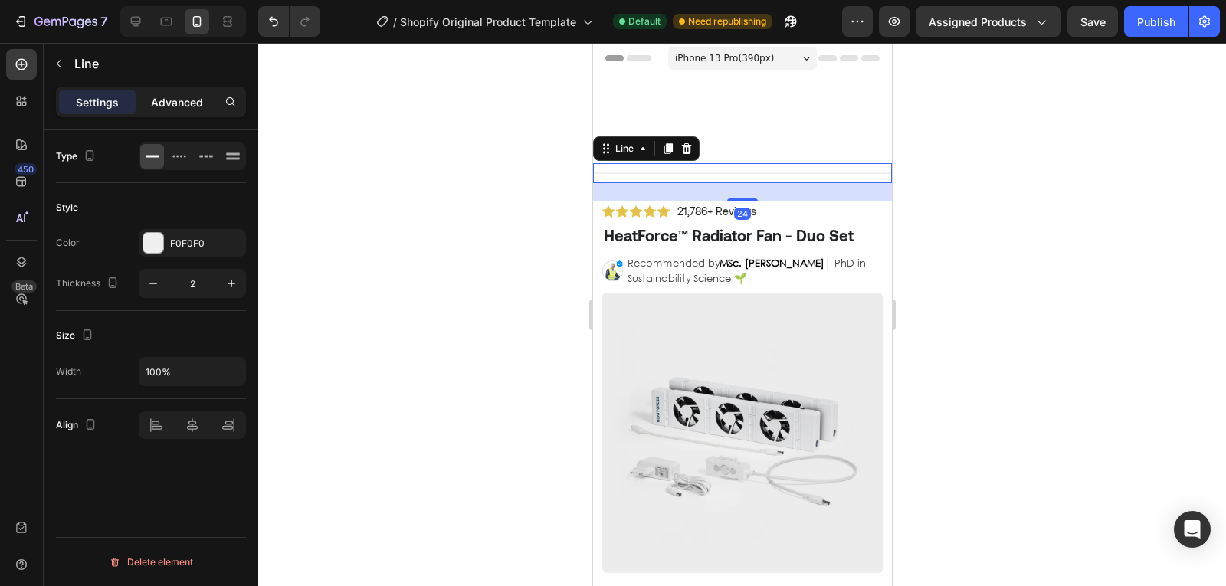
click at [162, 100] on p "Advanced" at bounding box center [177, 102] width 52 height 16
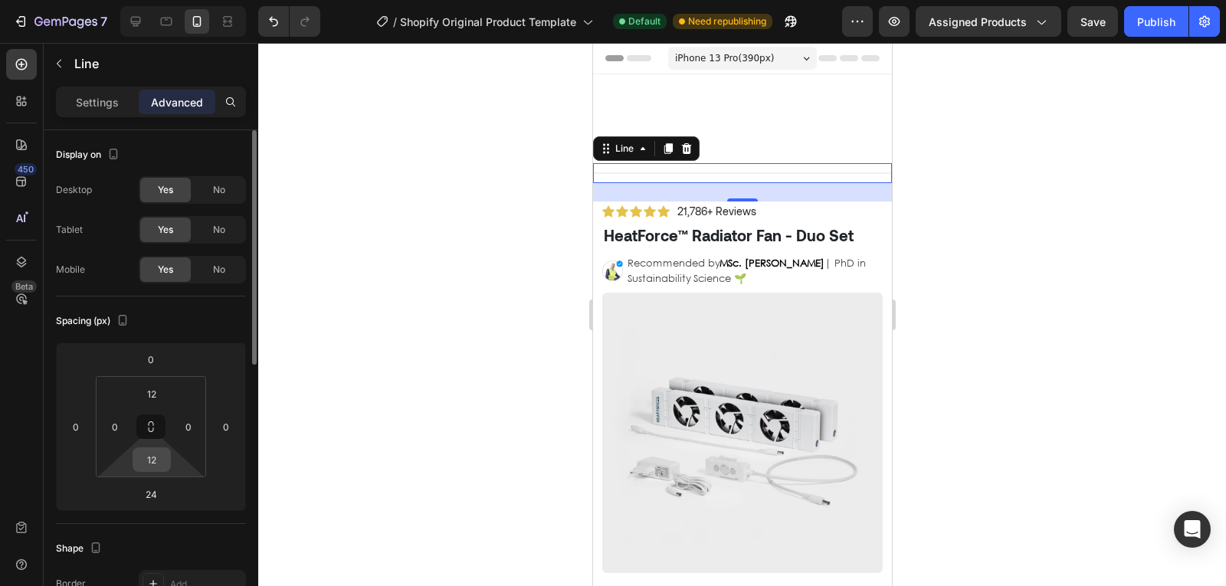
click at [152, 463] on input "12" at bounding box center [151, 459] width 31 height 23
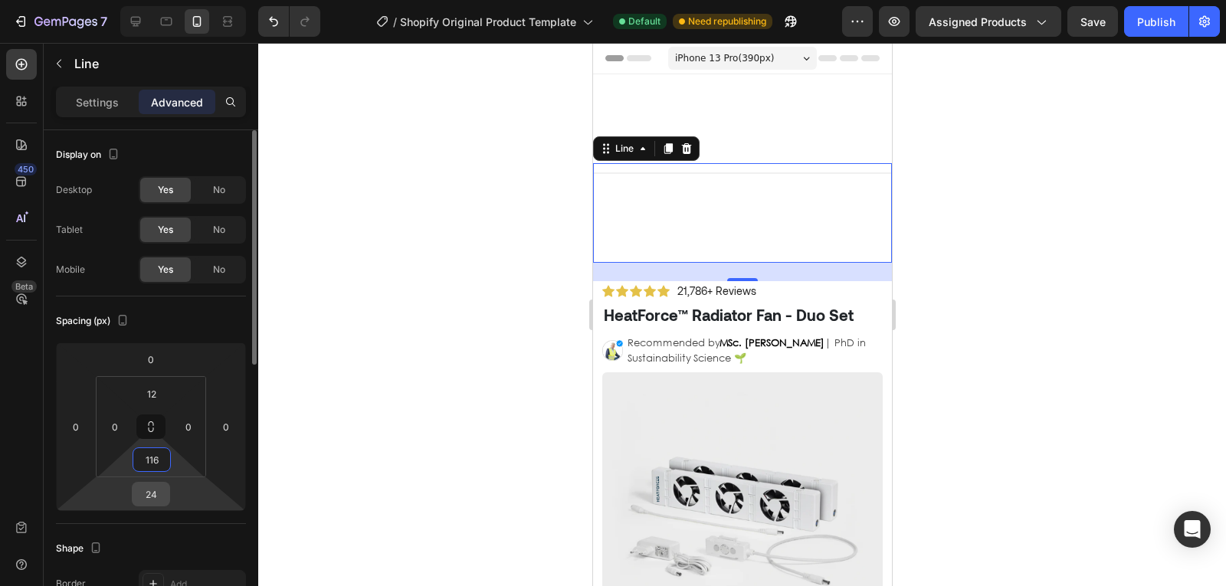
type input "116"
click at [157, 501] on input "24" at bounding box center [151, 494] width 31 height 23
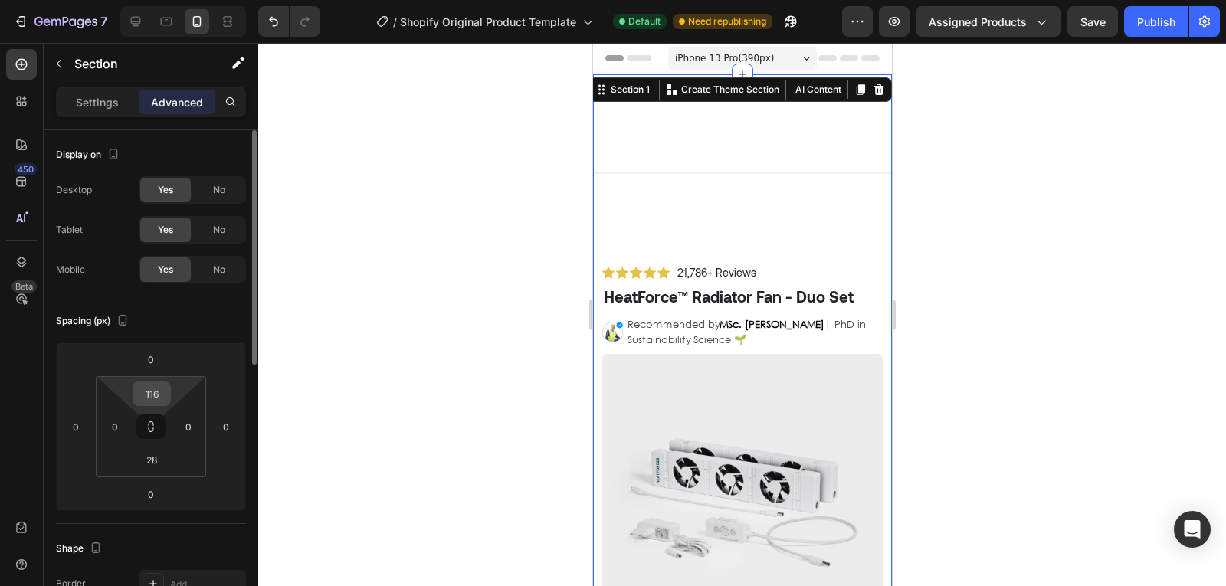
click at [167, 394] on div "116" at bounding box center [152, 394] width 38 height 25
click at [162, 395] on input "116" at bounding box center [151, 393] width 31 height 23
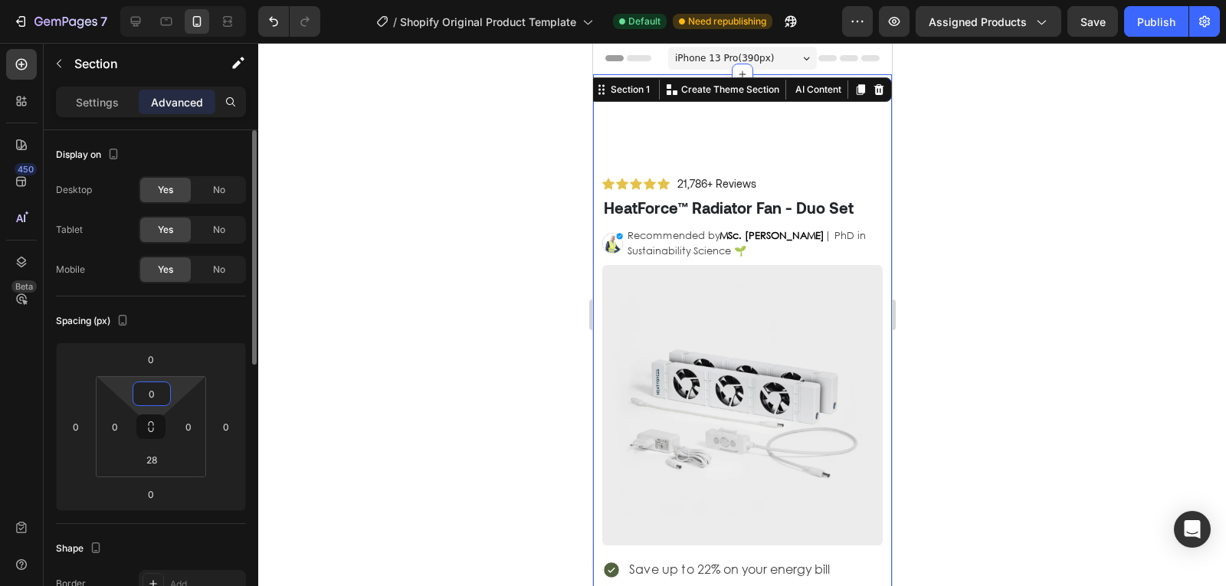
type input "0"
click at [541, 303] on div at bounding box center [742, 314] width 968 height 543
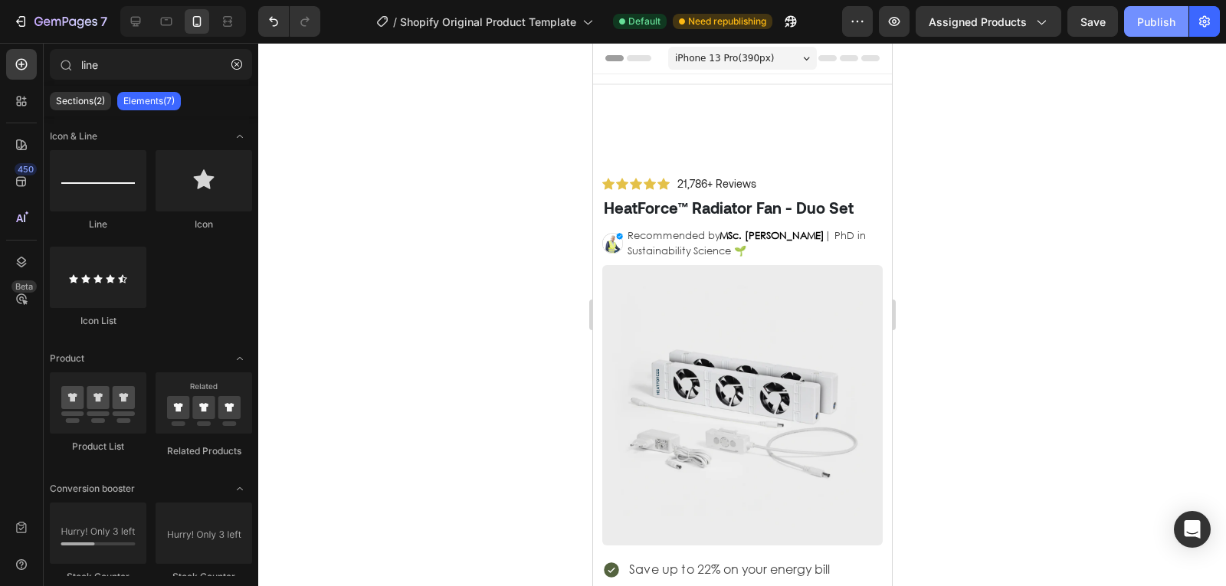
click at [1139, 24] on div "Publish" at bounding box center [1156, 22] width 38 height 16
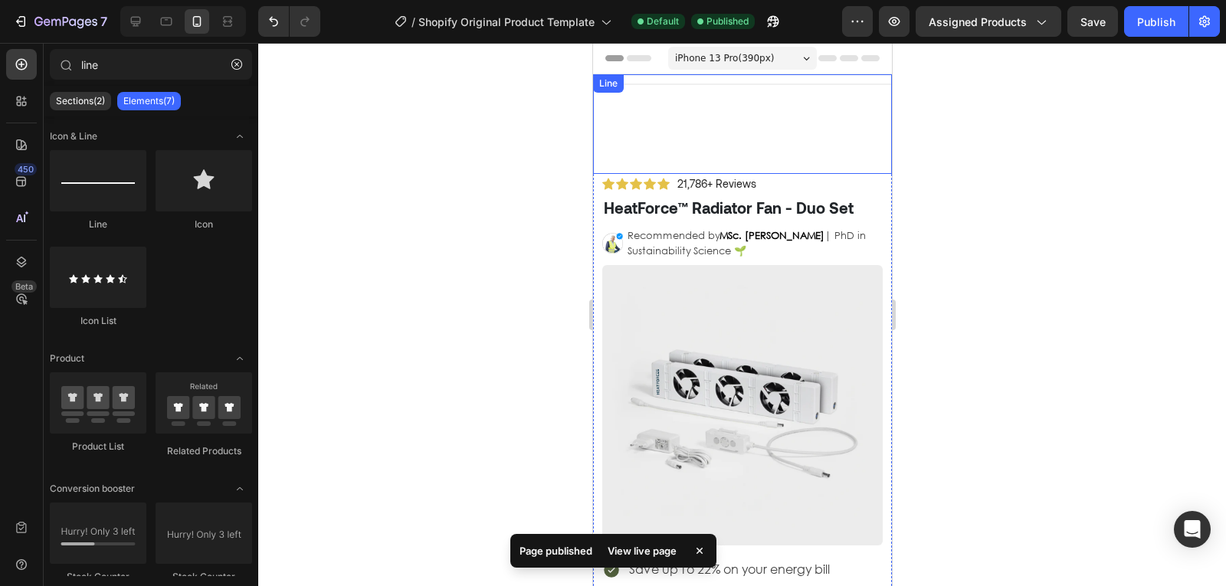
click at [677, 123] on div "Title Line" at bounding box center [741, 124] width 299 height 100
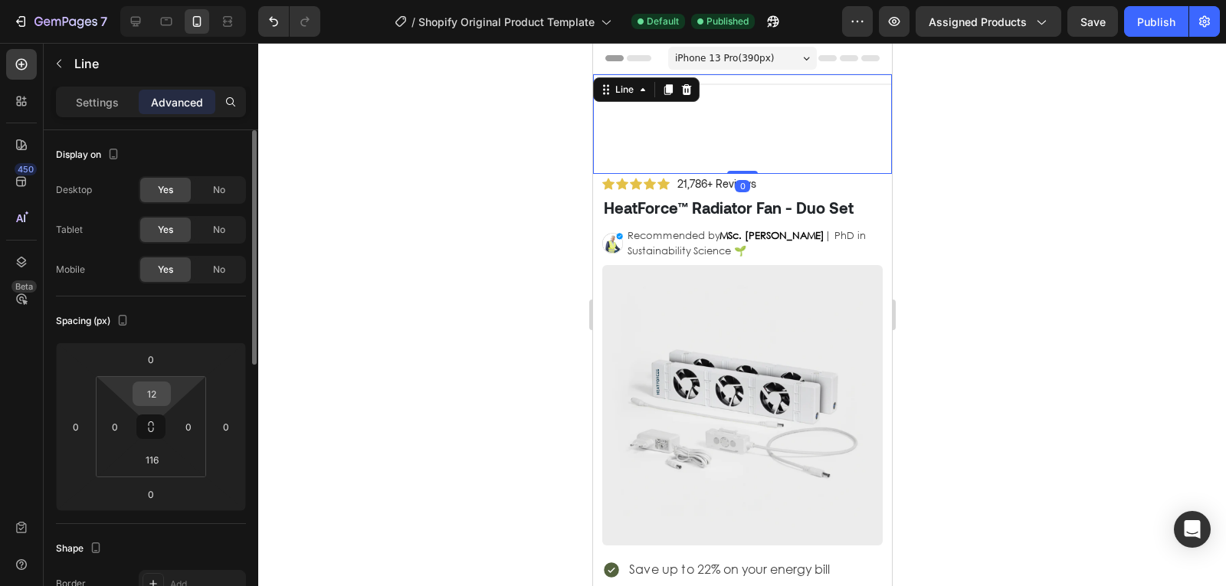
click at [154, 398] on input "12" at bounding box center [151, 393] width 31 height 23
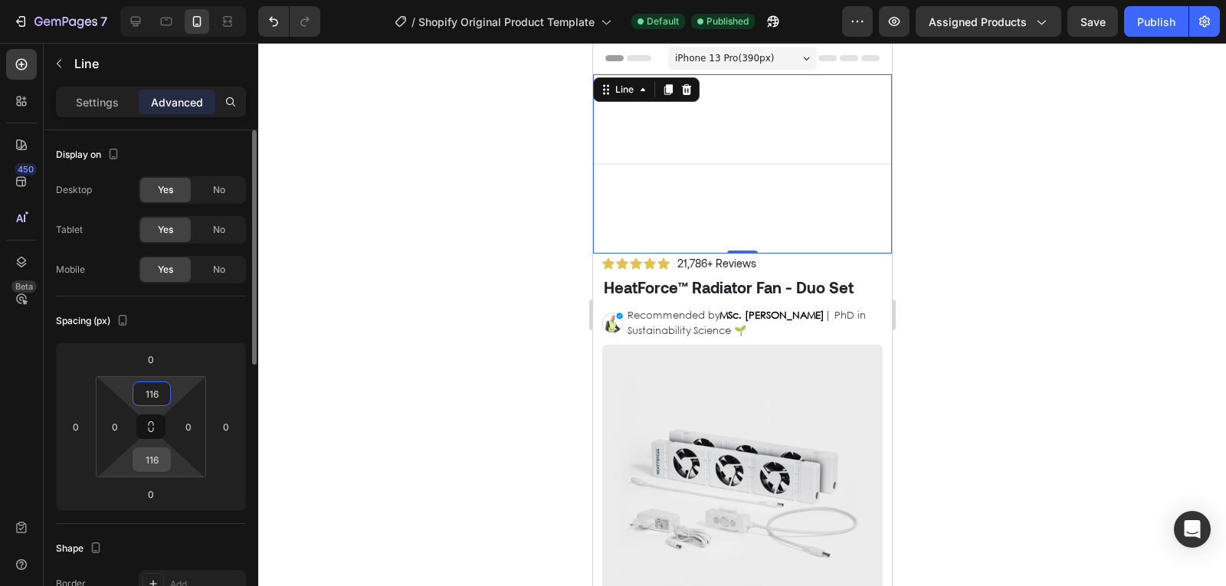
type input "116"
click at [155, 464] on input "116" at bounding box center [151, 459] width 31 height 23
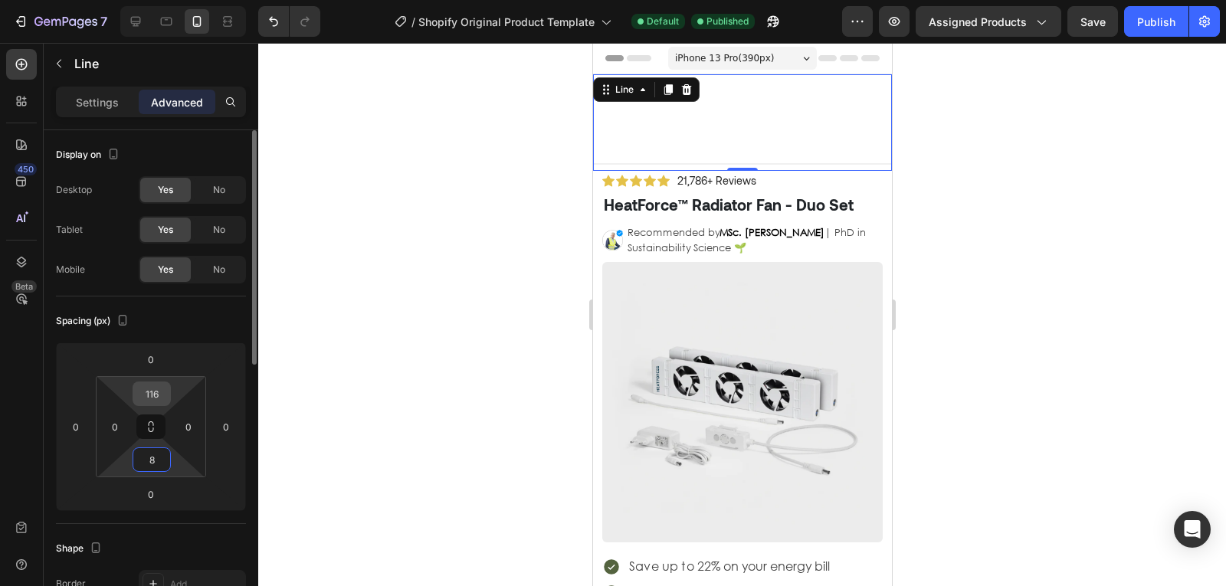
type input "8"
click at [157, 395] on input "116" at bounding box center [151, 393] width 31 height 23
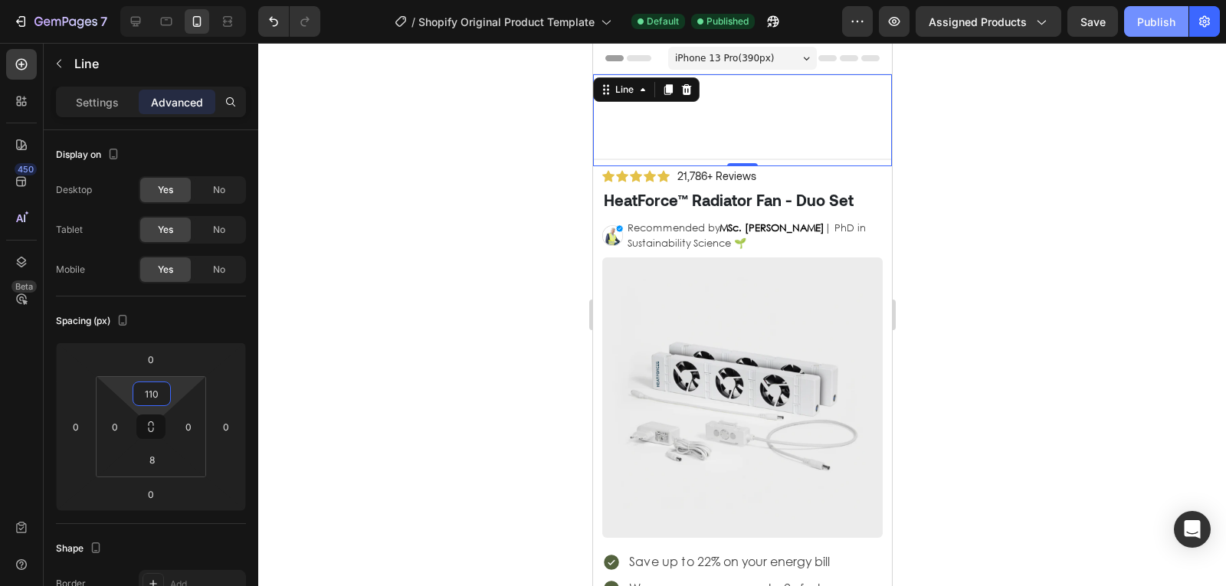
click at [1144, 14] on div "Publish" at bounding box center [1156, 22] width 38 height 16
click at [159, 392] on input "110" at bounding box center [151, 393] width 31 height 23
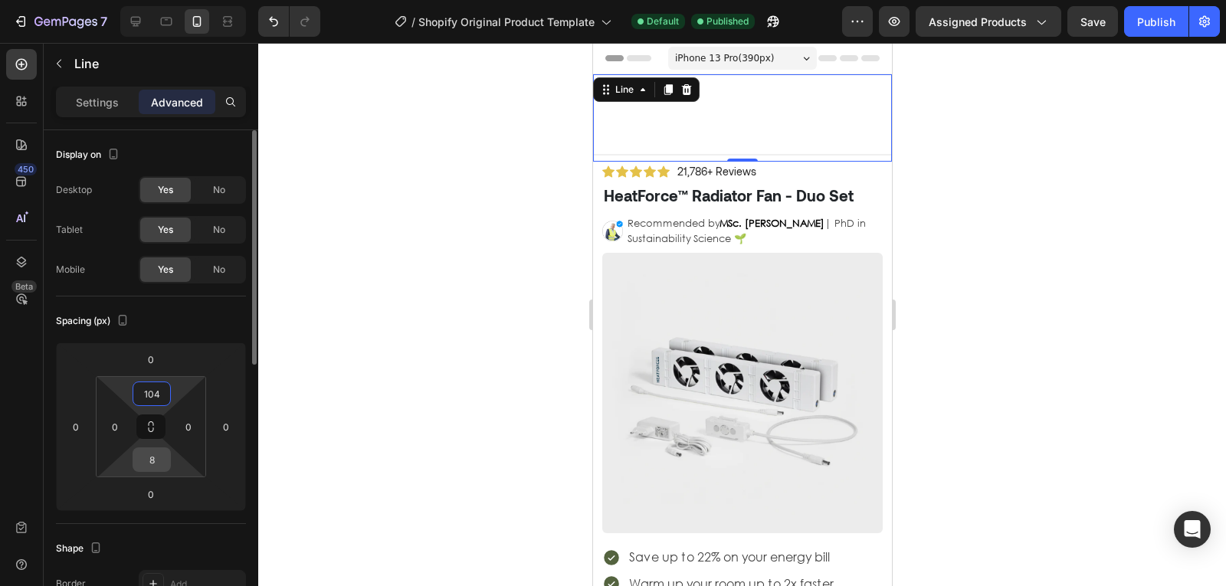
type input "104"
click at [145, 456] on input "8" at bounding box center [151, 459] width 31 height 23
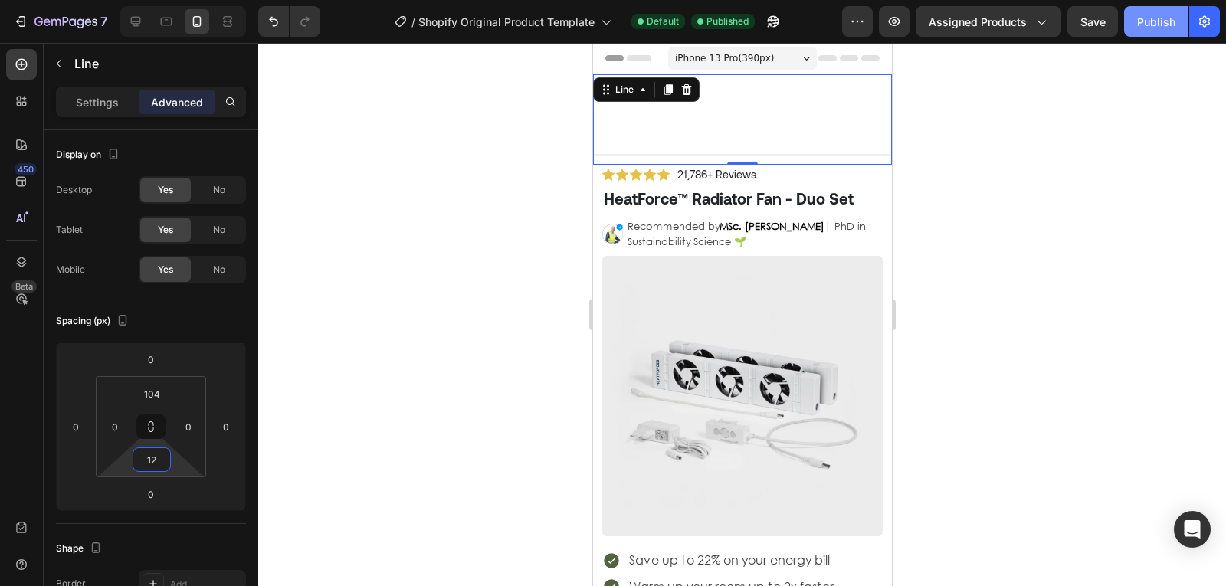
type input "12"
click at [1167, 21] on div "Publish" at bounding box center [1156, 22] width 38 height 16
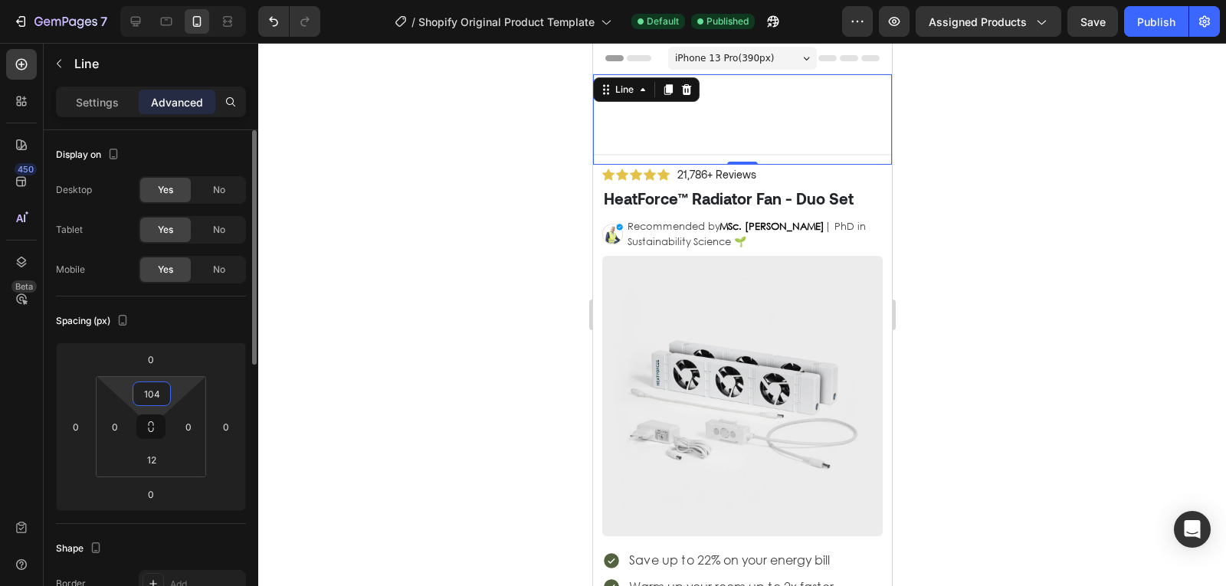
click at [164, 389] on input "104" at bounding box center [151, 393] width 31 height 23
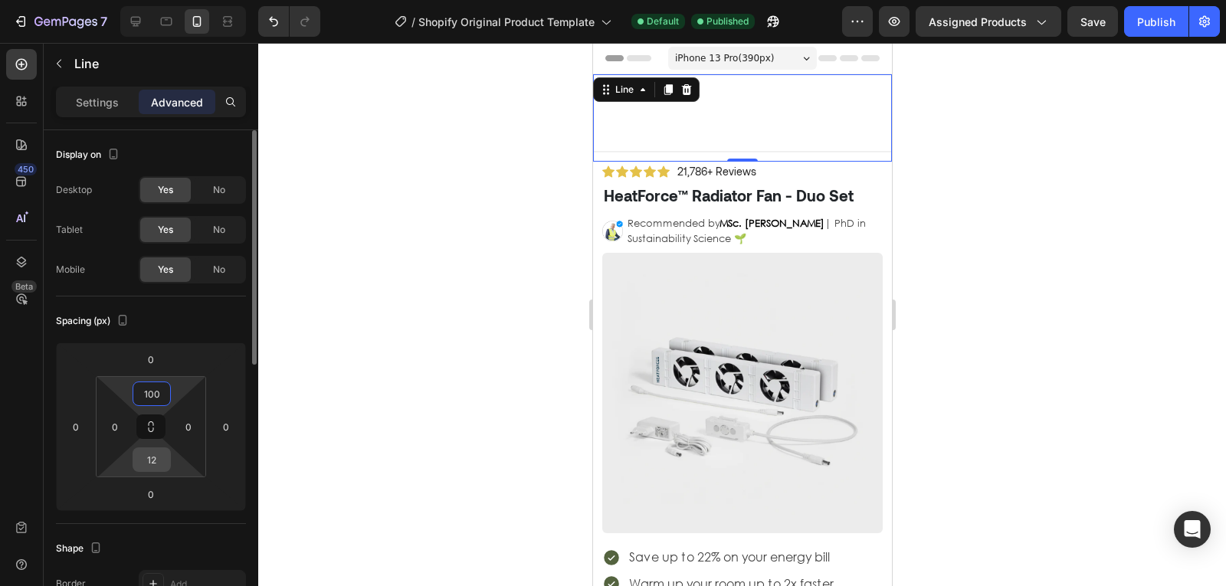
type input "100"
click at [145, 461] on input "12" at bounding box center [151, 459] width 31 height 23
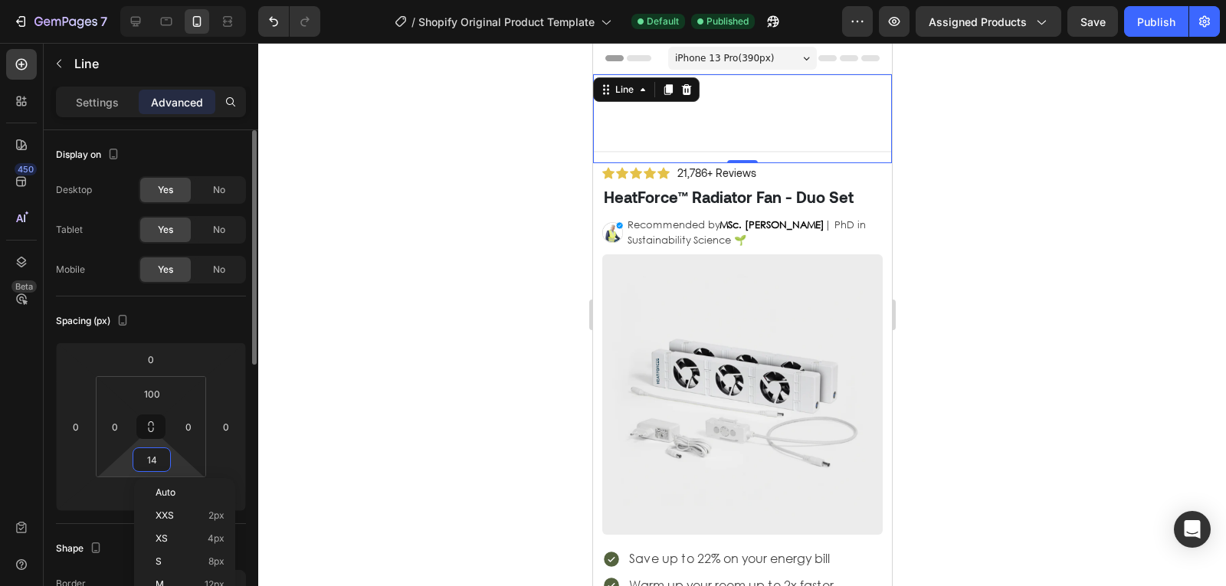
type input "14"
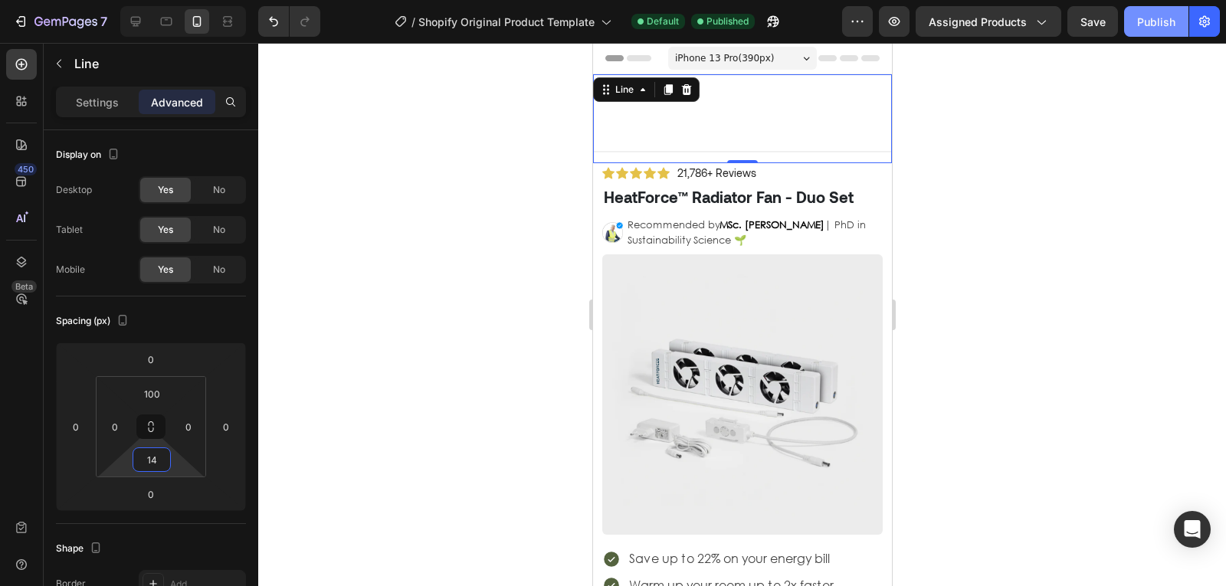
click at [1140, 14] on div "Publish" at bounding box center [1156, 22] width 38 height 16
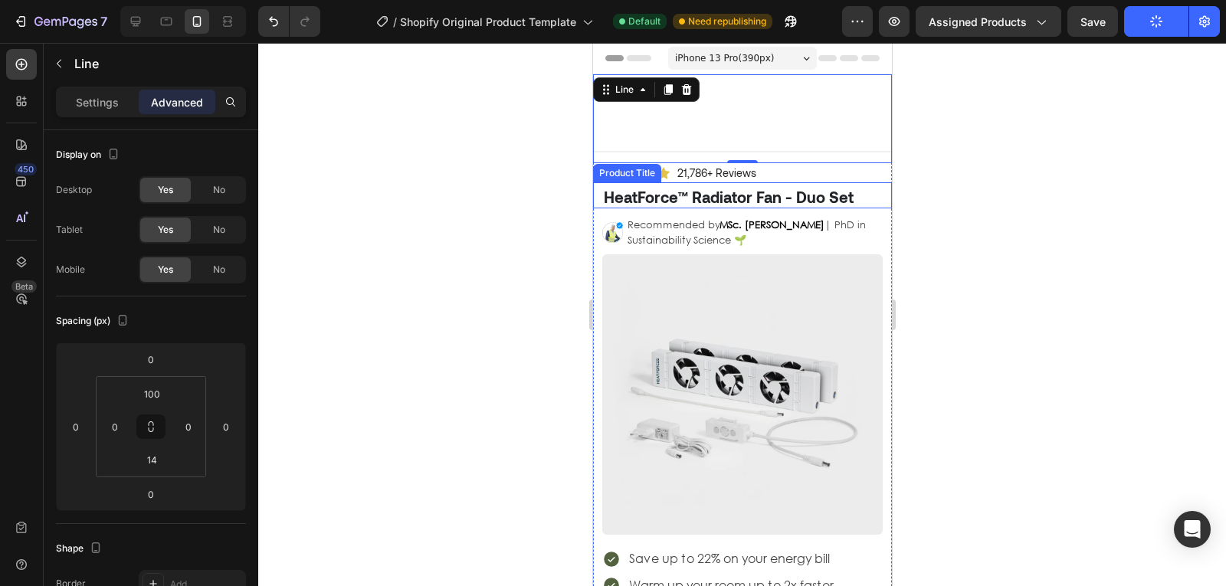
click at [785, 198] on h1 "HeatForce™ Radiator Fan - Duo Set" at bounding box center [741, 196] width 280 height 23
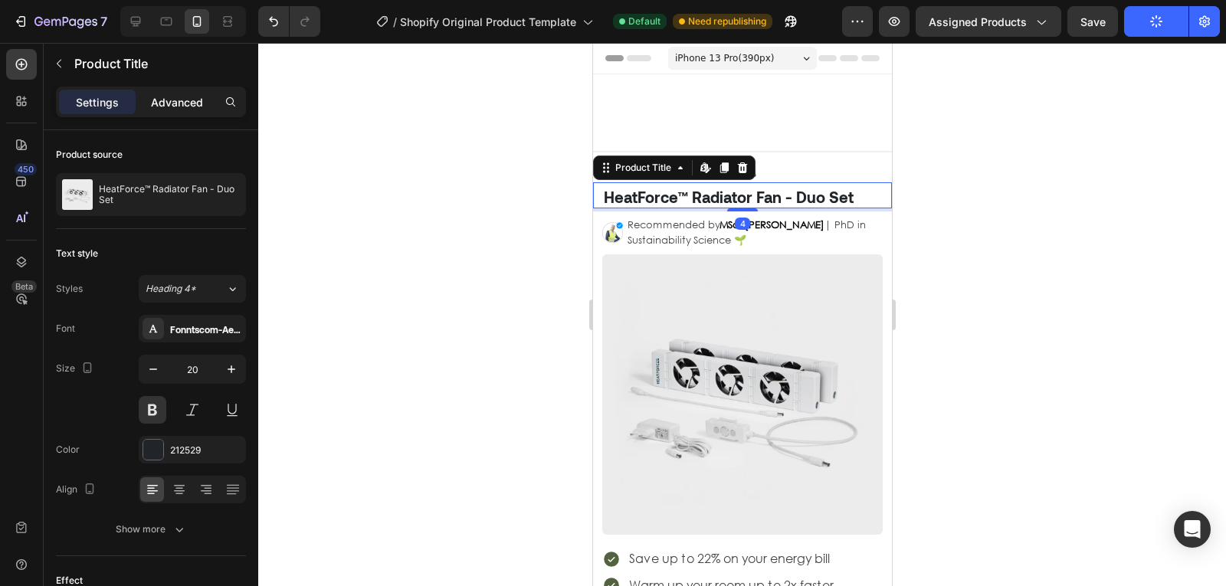
click at [195, 100] on p "Advanced" at bounding box center [177, 102] width 52 height 16
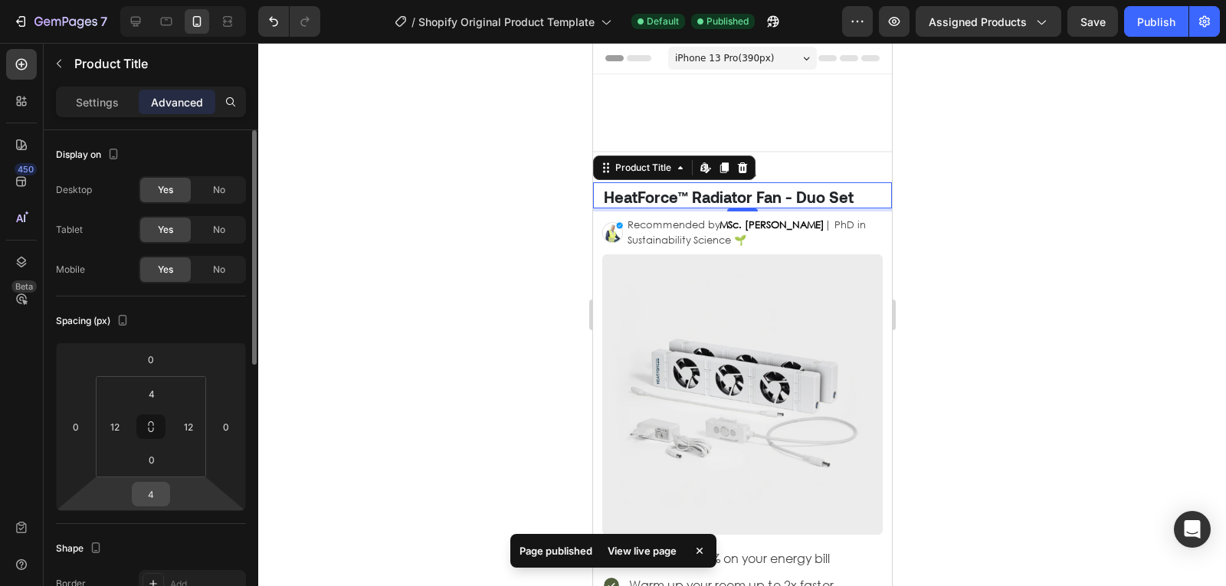
click at [153, 484] on input "4" at bounding box center [151, 494] width 31 height 23
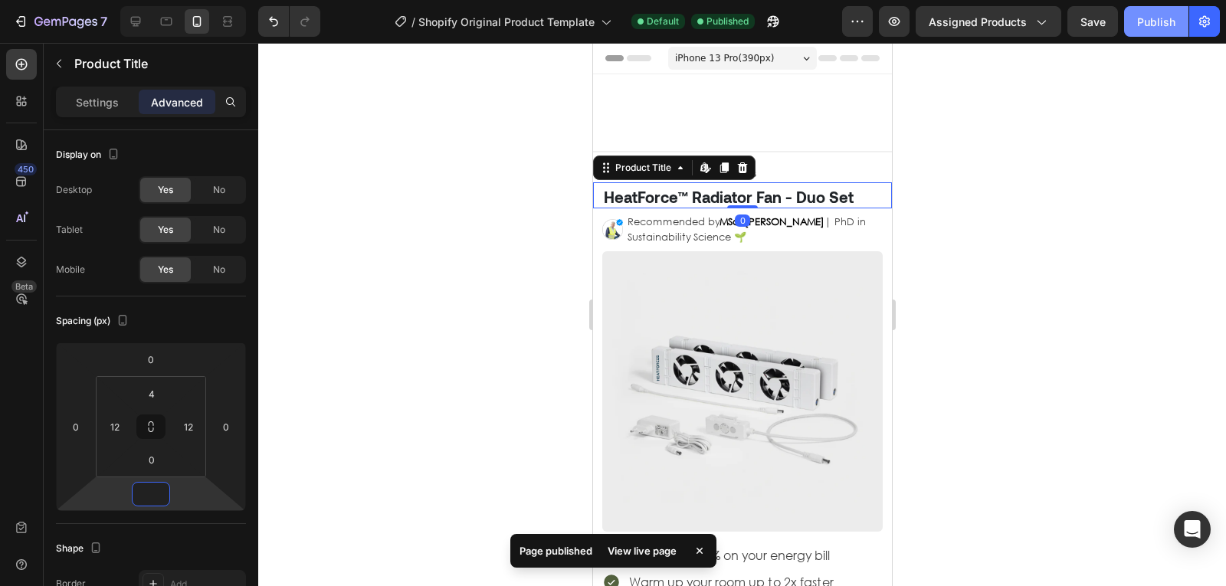
type input "0"
click at [1155, 15] on div "Publish" at bounding box center [1156, 22] width 38 height 16
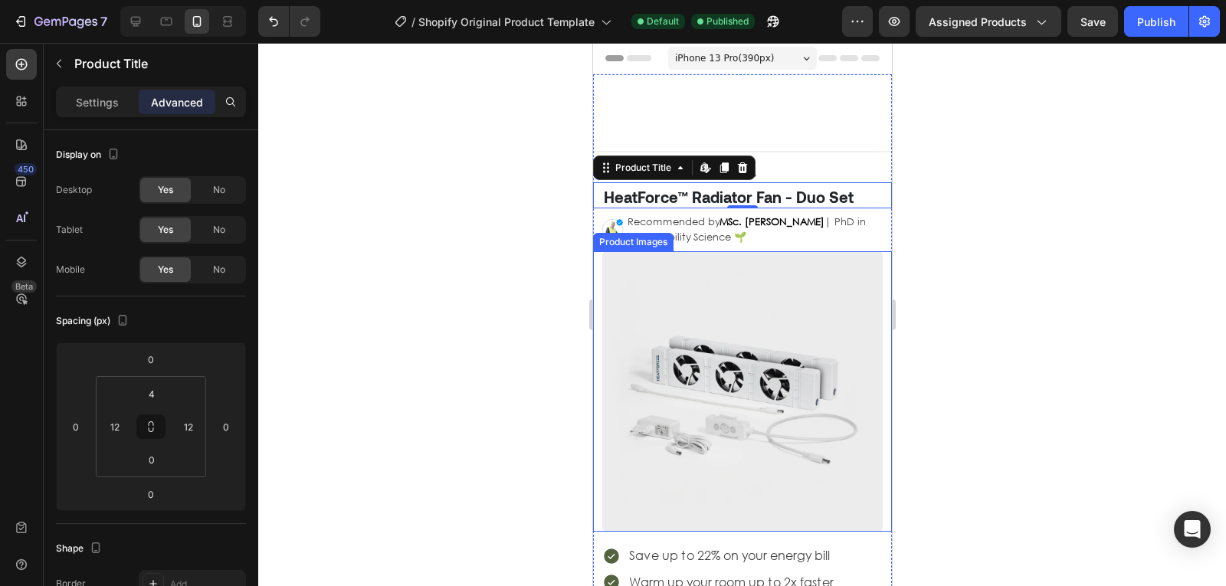
scroll to position [394, 0]
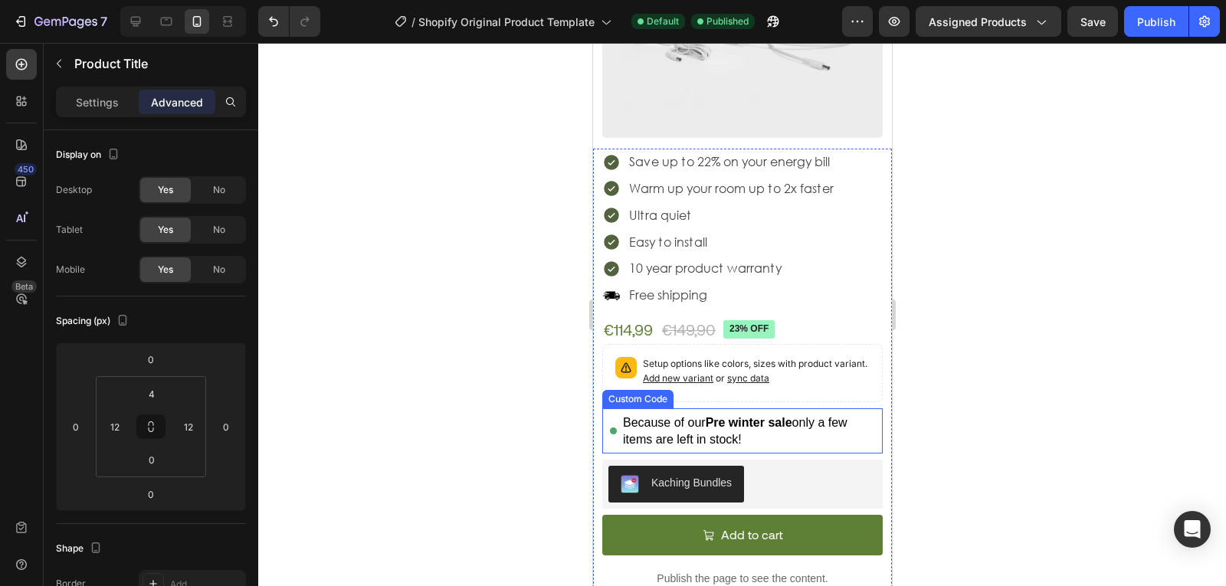
click at [605, 421] on div "Because of our Pre winter sale only a few items are left in stock!" at bounding box center [741, 430] width 280 height 45
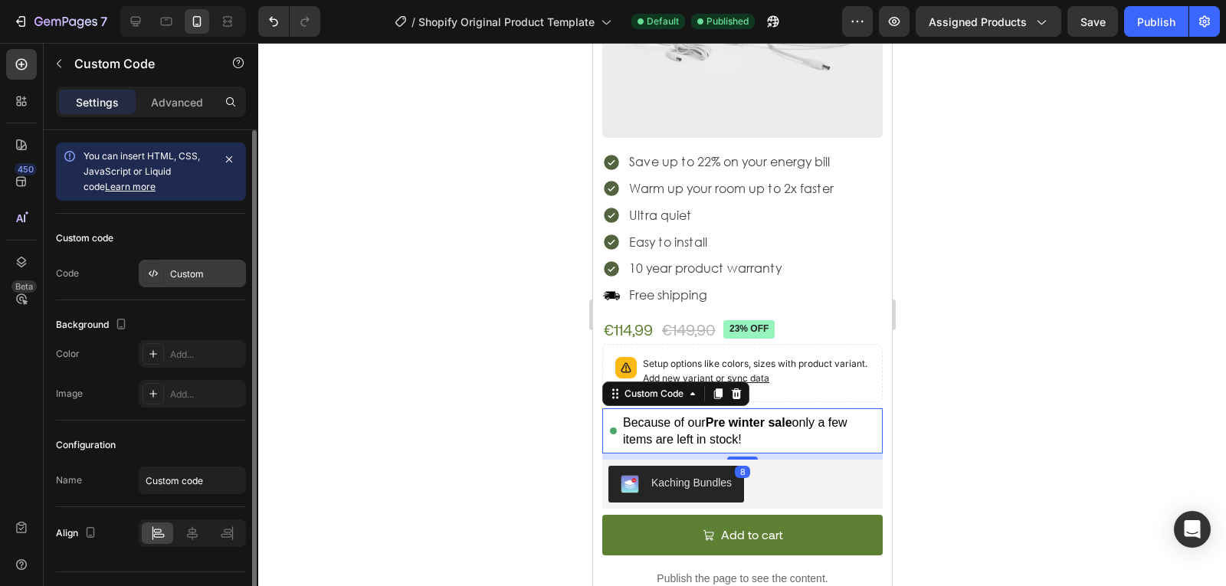
click at [169, 281] on div "Custom" at bounding box center [192, 274] width 107 height 28
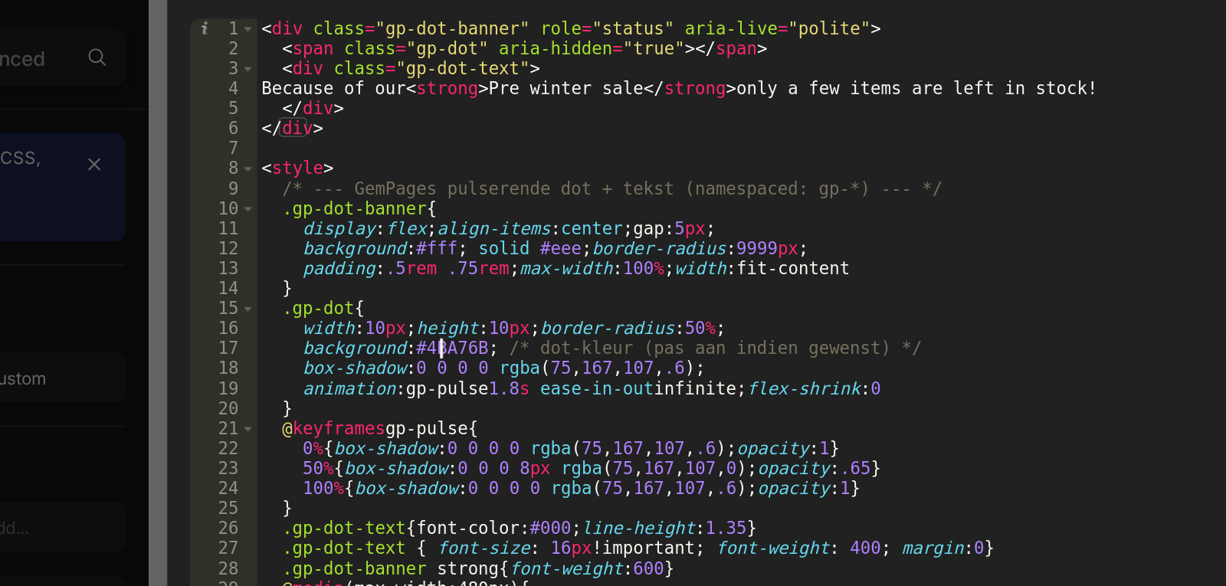
click at [417, 260] on div "< div class = "gp-dot-banner" role = "status" aria-live = "polite" > < span cla…" at bounding box center [631, 291] width 630 height 421
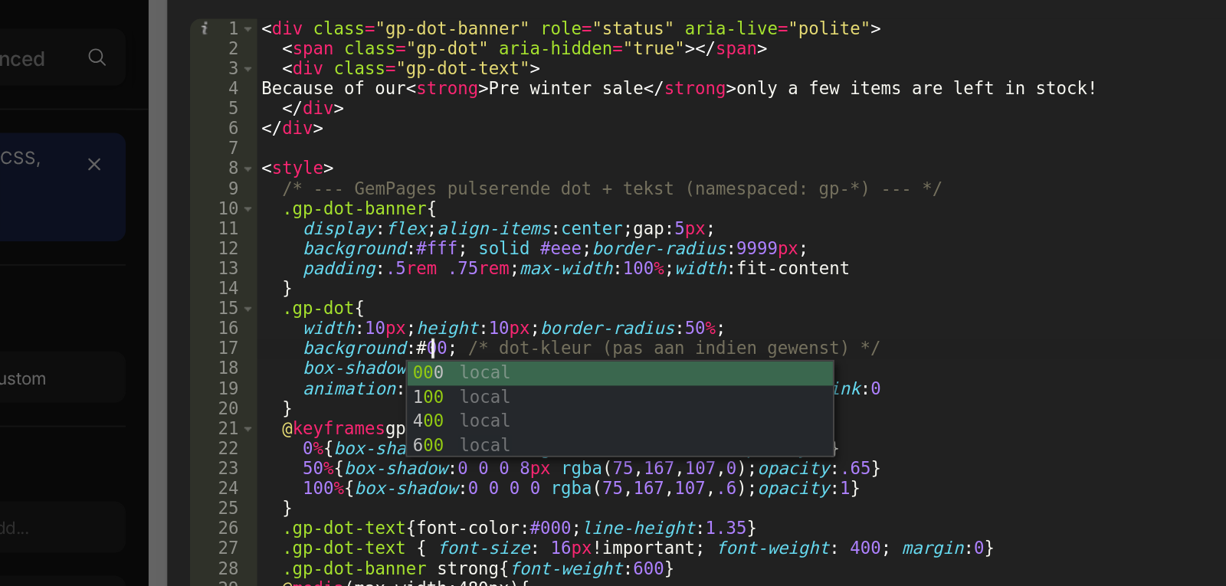
scroll to position [0, 8]
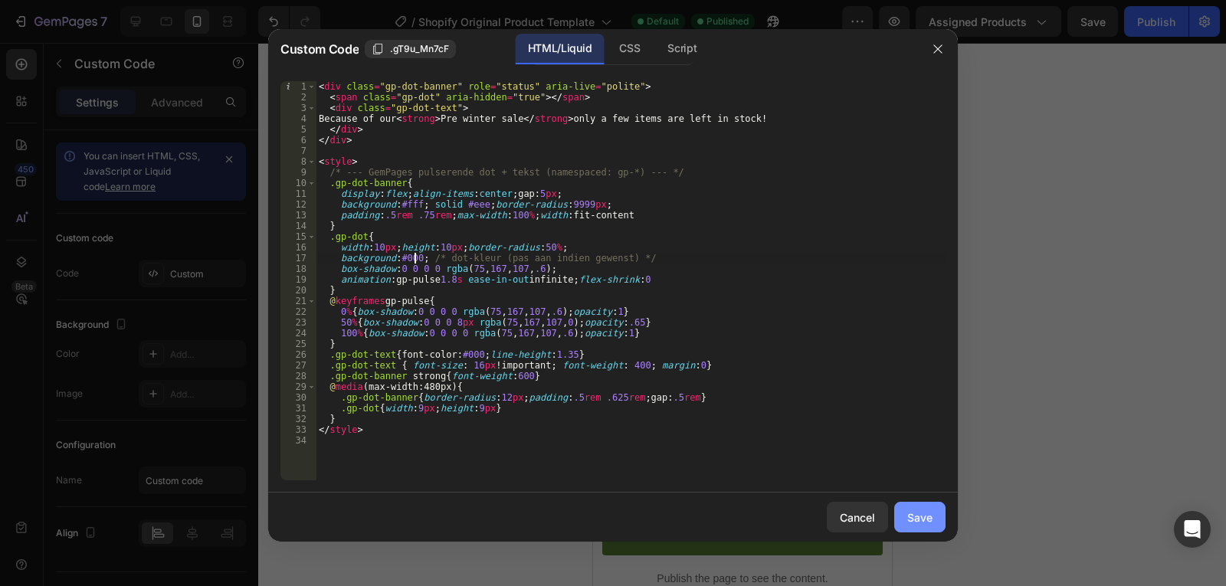
type textarea "background:#000; /* dot-kleur (pas aan indien gewenst) */"
click at [909, 522] on div "Save" at bounding box center [919, 518] width 25 height 16
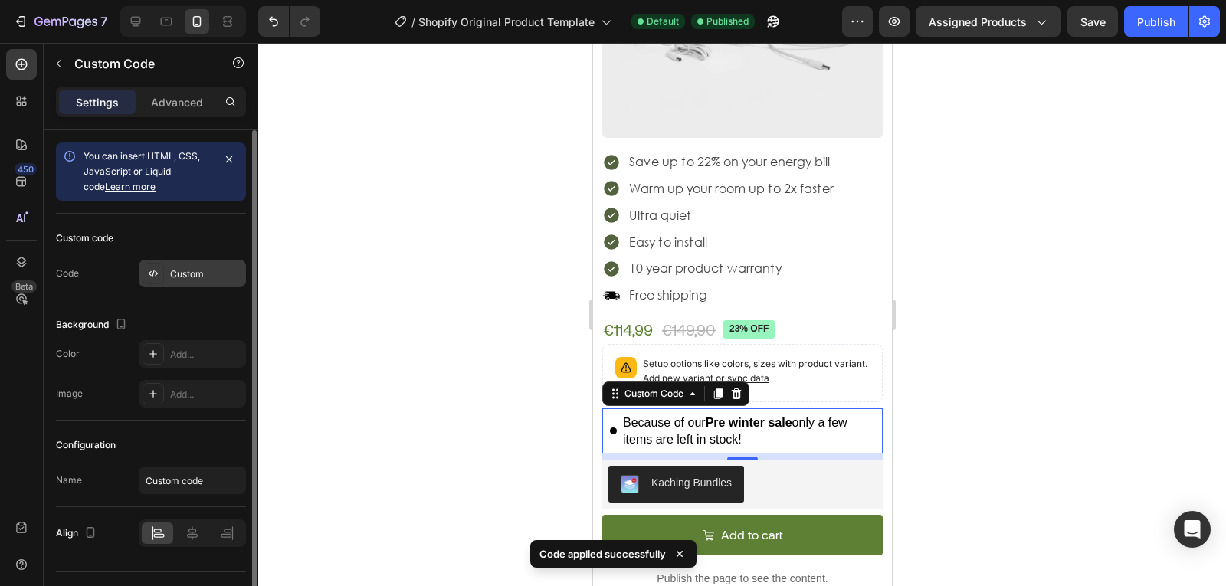
click at [181, 263] on div "Custom" at bounding box center [192, 274] width 107 height 28
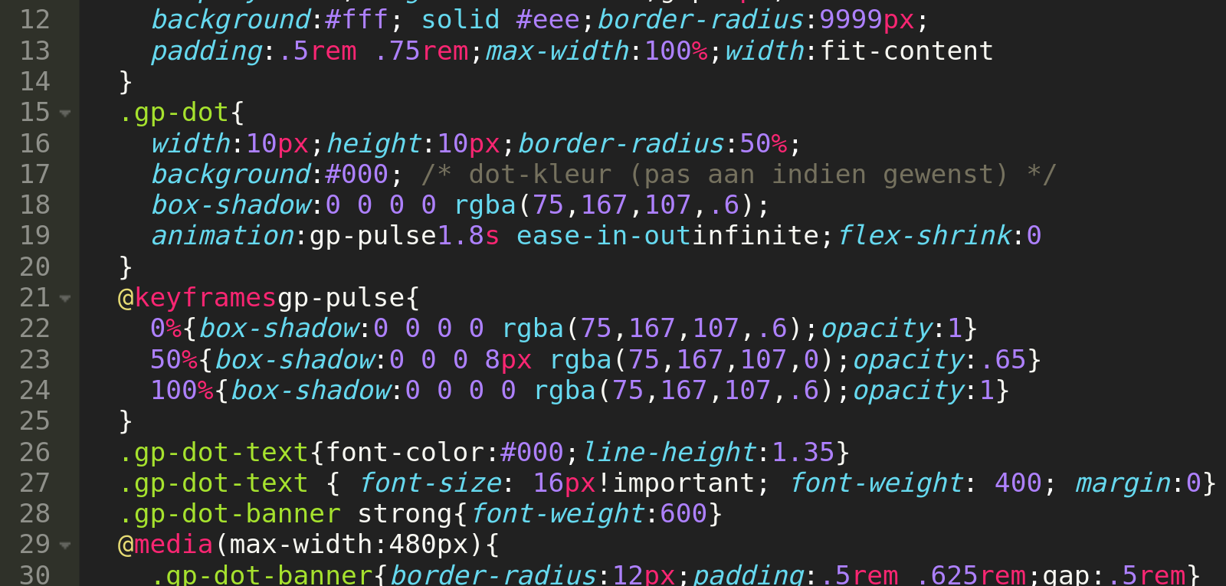
type textarea "@keyframes gp-pulse{"
click at [454, 306] on div "< div class = "gp-dot-banner" role = "status" aria-live = "polite" > < span cla…" at bounding box center [631, 291] width 630 height 421
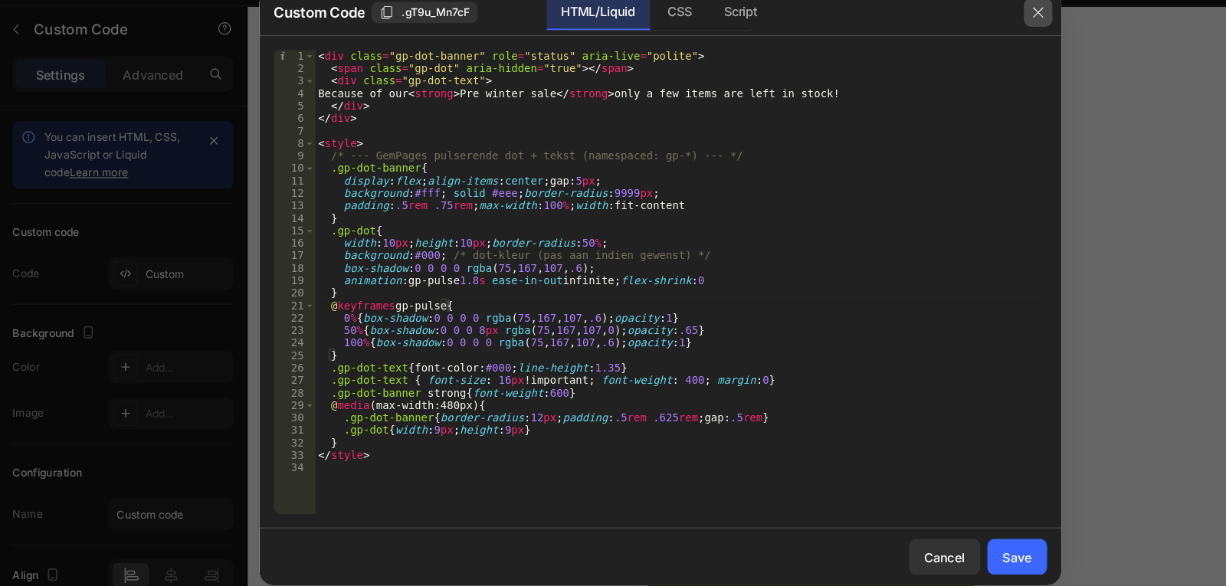
click at [939, 48] on icon "button" at bounding box center [938, 49] width 12 height 12
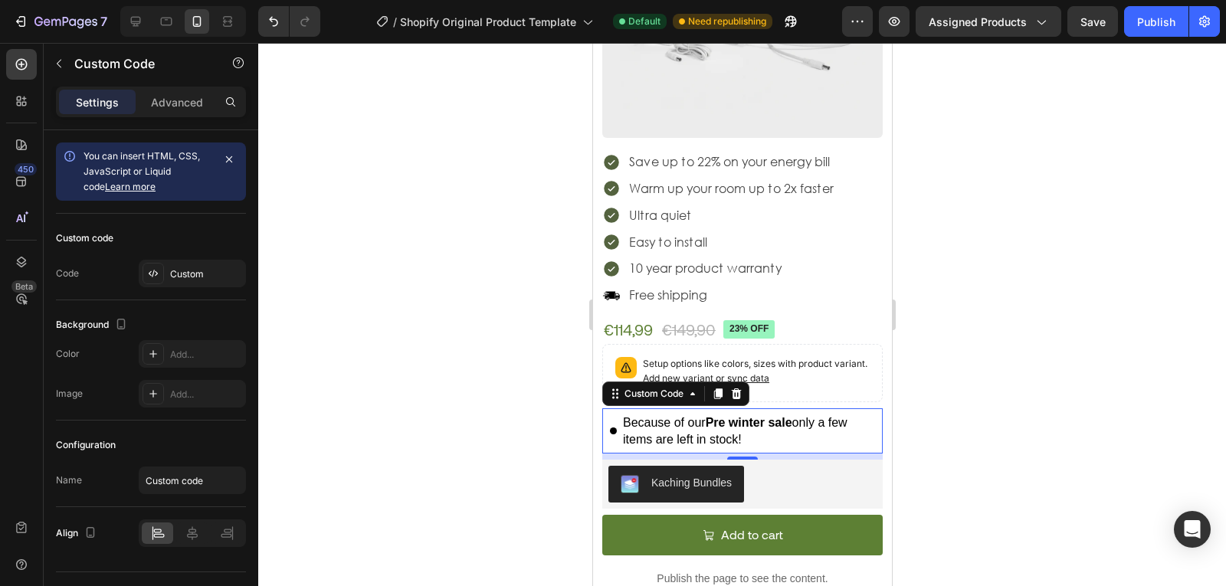
click at [1142, 39] on div "7 / Shopify Original Product Template Default Need republishing Preview Assigne…" at bounding box center [613, 22] width 1226 height 44
click at [1145, 33] on button "Publish" at bounding box center [1156, 21] width 64 height 31
click at [697, 417] on div "Because of our Pre winter sale only a few items are left in stock!" at bounding box center [748, 431] width 252 height 33
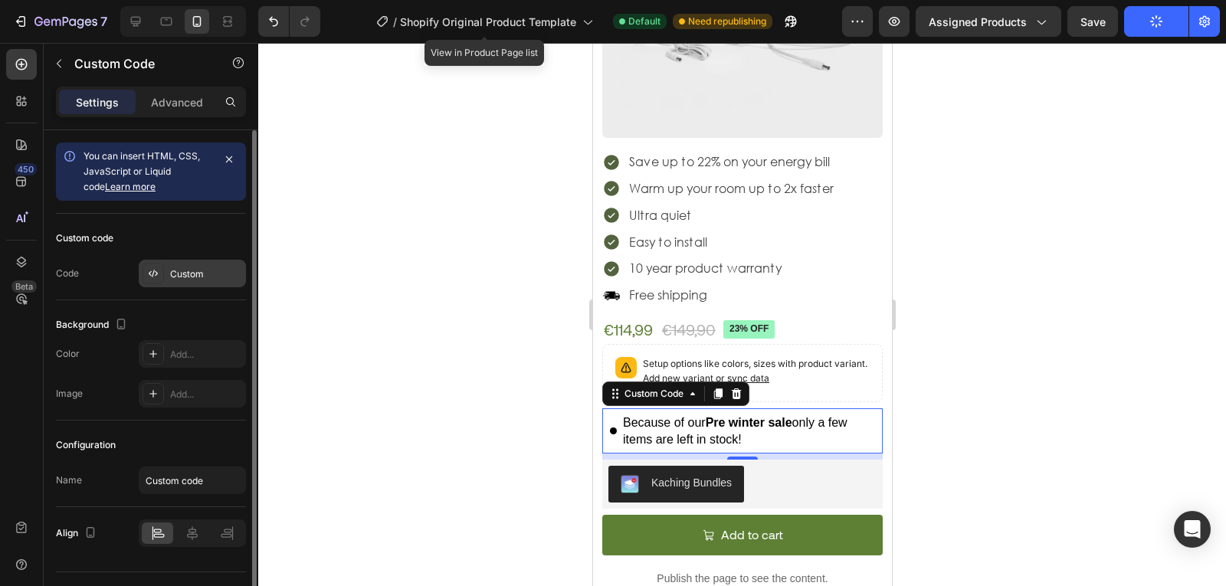
click at [203, 282] on div "Custom" at bounding box center [192, 274] width 107 height 28
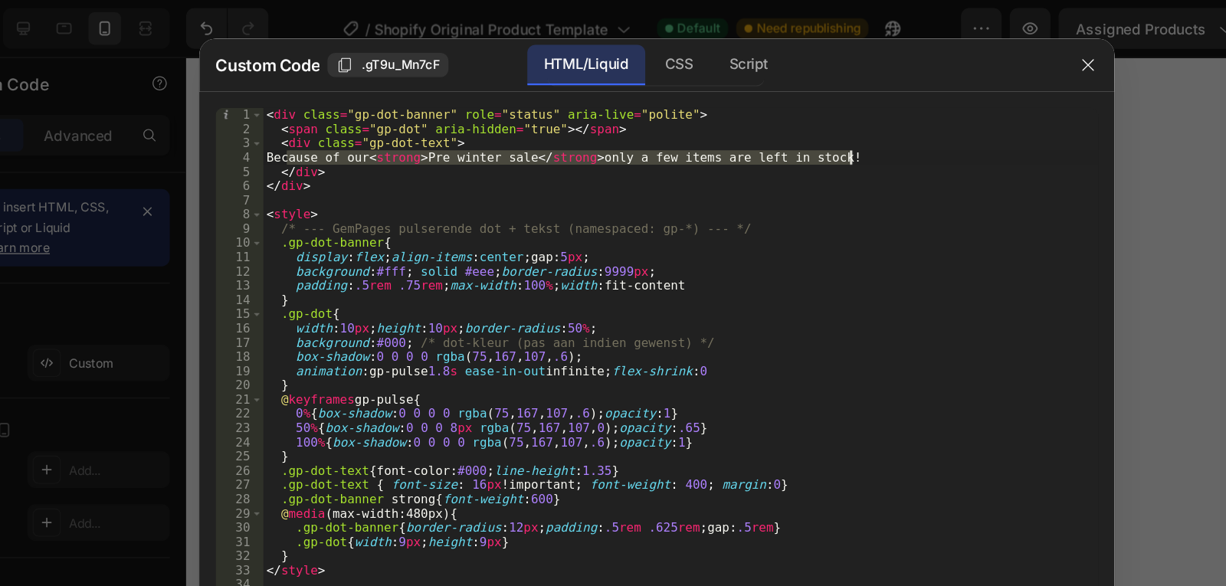
drag, startPoint x: 336, startPoint y: 116, endPoint x: 644, endPoint y: 131, distance: 309.2
click at [644, 131] on div "< div class = "gp-dot-banner" role = "status" aria-live = "polite" > < span cla…" at bounding box center [631, 291] width 630 height 421
click at [450, 138] on div "< div class = "gp-dot-banner" role = "status" aria-live = "polite" > < span cla…" at bounding box center [631, 291] width 630 height 421
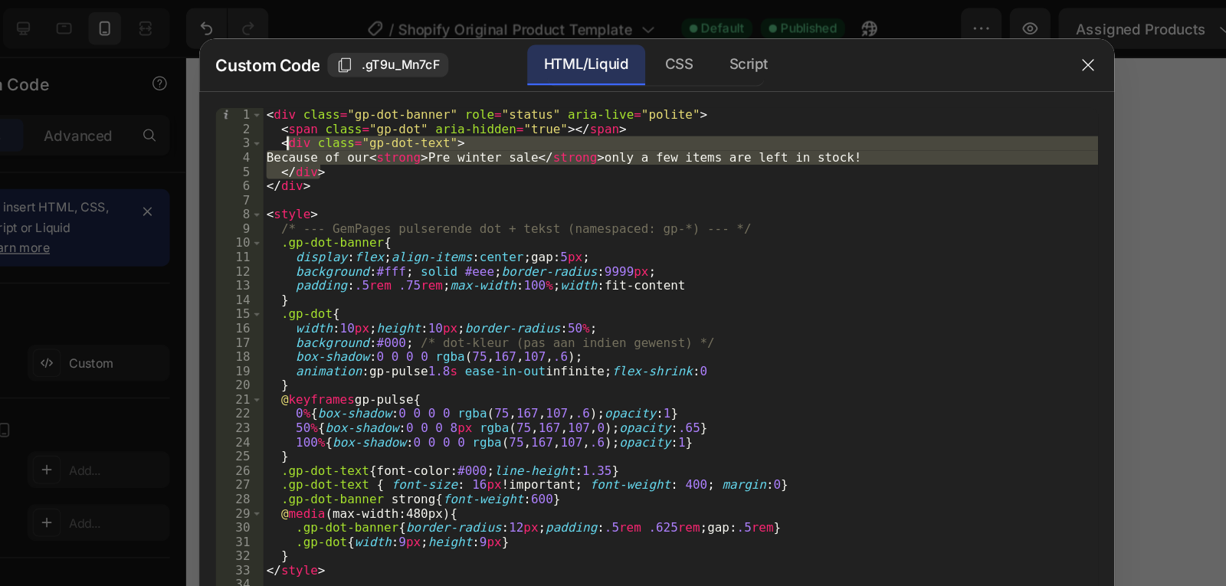
drag, startPoint x: 397, startPoint y: 131, endPoint x: 334, endPoint y: 107, distance: 67.2
click at [334, 107] on div "< div class = "gp-dot-banner" role = "status" aria-live = "polite" > < span cla…" at bounding box center [631, 291] width 630 height 421
click at [408, 108] on div "< div class = "gp-dot-banner" role = "status" aria-live = "polite" > < span cla…" at bounding box center [631, 280] width 630 height 399
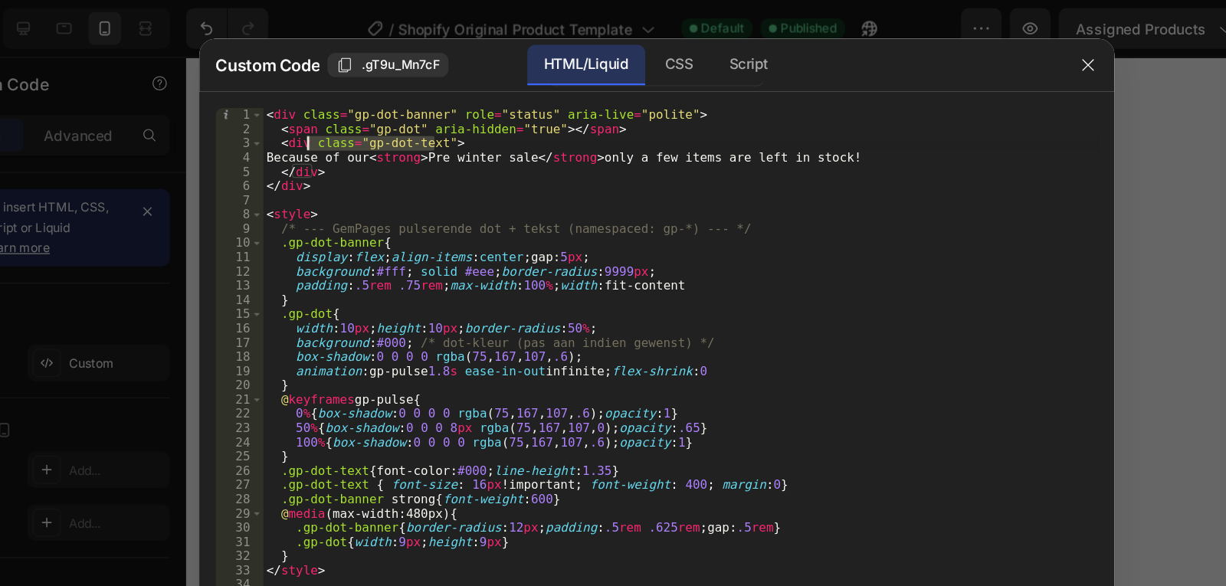
drag, startPoint x: 445, startPoint y: 110, endPoint x: 350, endPoint y: 111, distance: 95.0
click at [350, 111] on div "< div class = "gp-dot-banner" role = "status" aria-live = "polite" > < span cla…" at bounding box center [631, 291] width 630 height 421
click at [485, 125] on div "< div class = "gp-dot-banner" role = "status" aria-live = "polite" > < span cla…" at bounding box center [631, 291] width 630 height 421
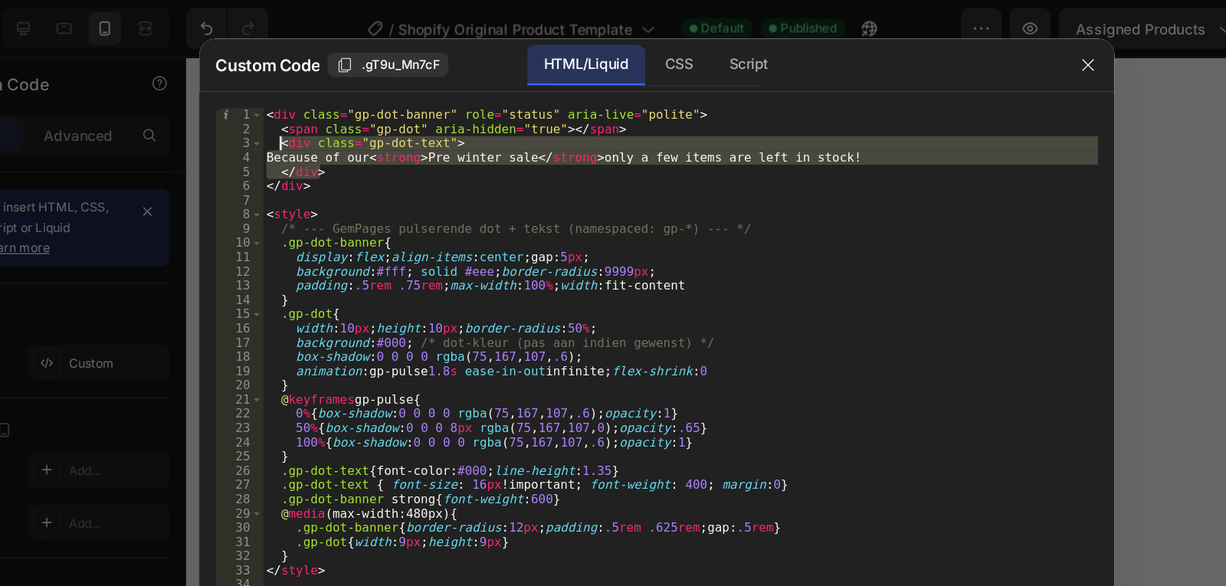
drag, startPoint x: 374, startPoint y: 126, endPoint x: 328, endPoint y: 110, distance: 49.0
click at [328, 110] on div "< div class = "gp-dot-banner" role = "status" aria-live = "polite" > < span cla…" at bounding box center [631, 291] width 630 height 421
type textarea "<div class="gp-dot-text"> Because of our <strong>Pre winter sale</strong> only …"
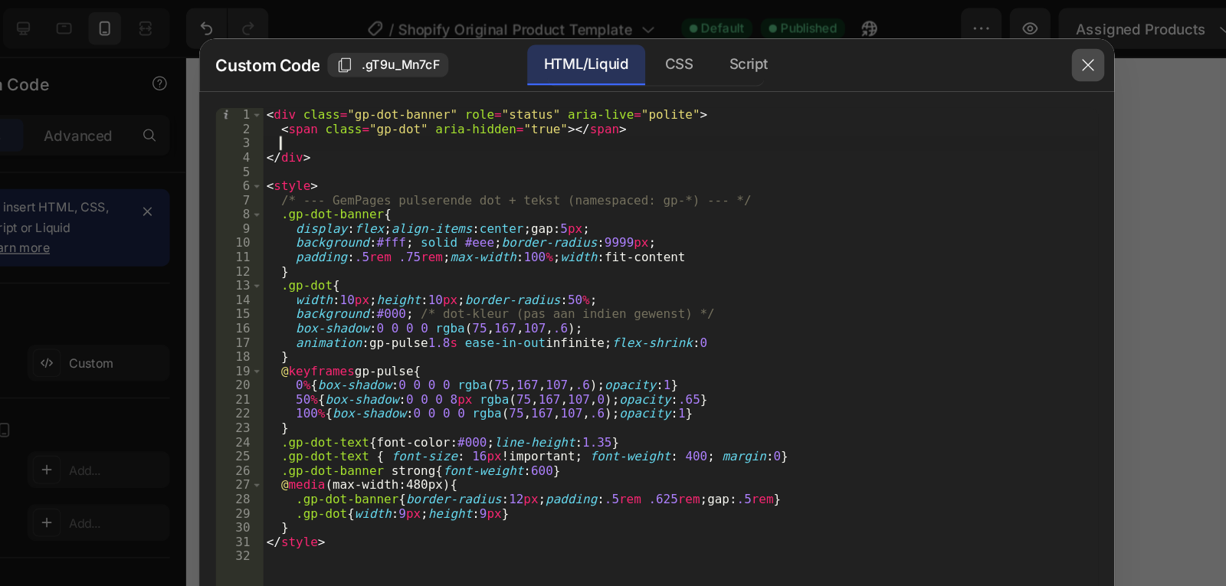
type textarea "Because of our <strong>Pre winter sale</strong> only a few items are left in st…"
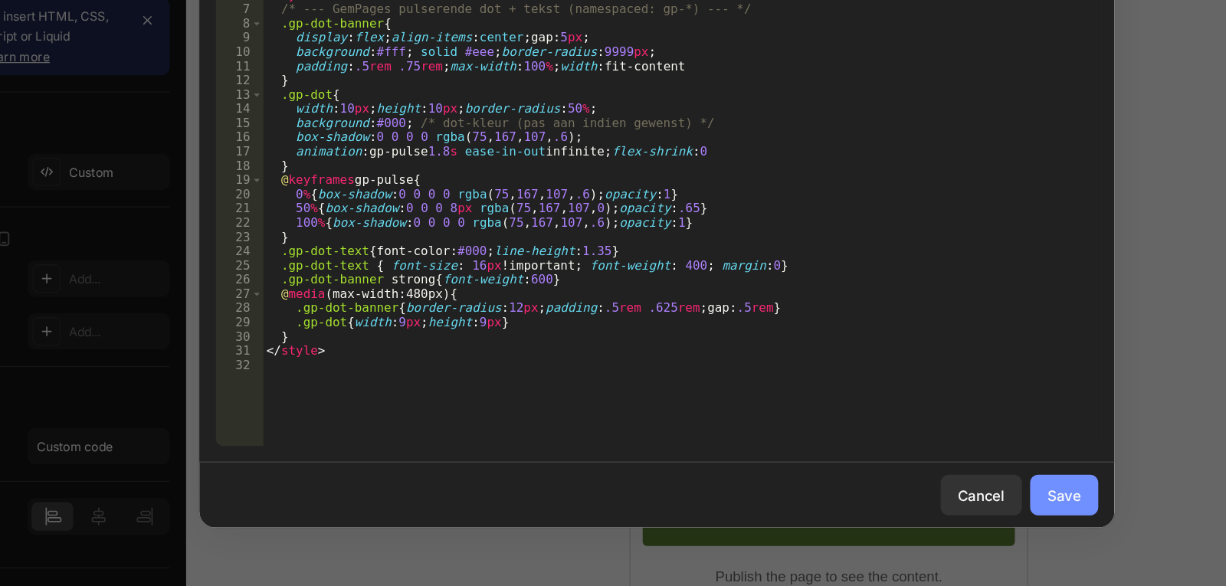
click at [915, 516] on div "Save" at bounding box center [919, 518] width 25 height 16
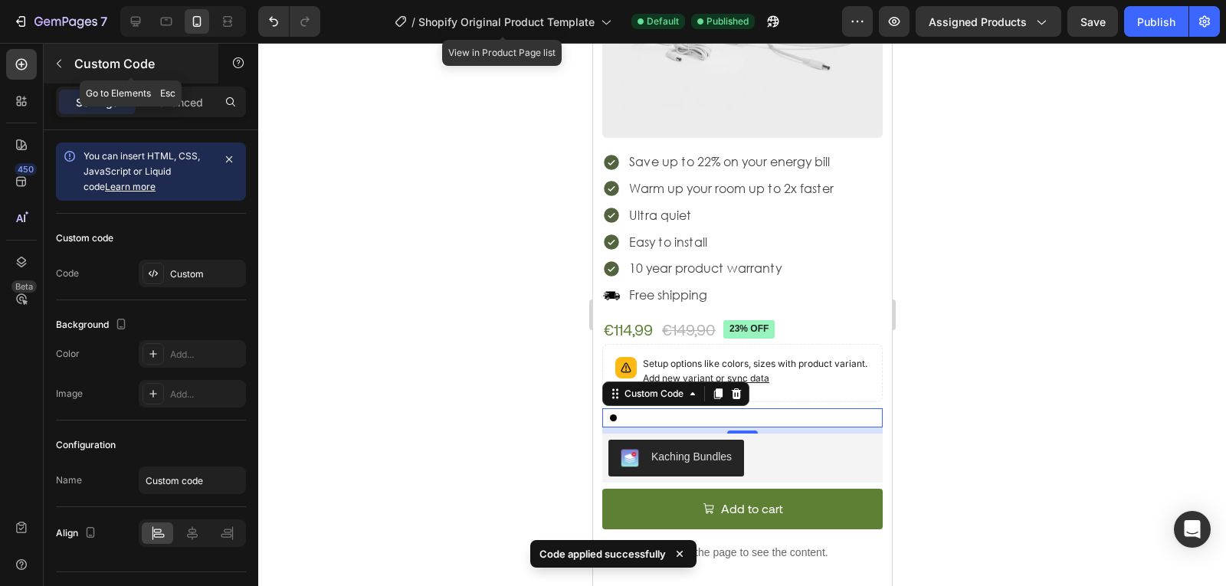
click at [74, 57] on div "Custom Code" at bounding box center [131, 64] width 175 height 40
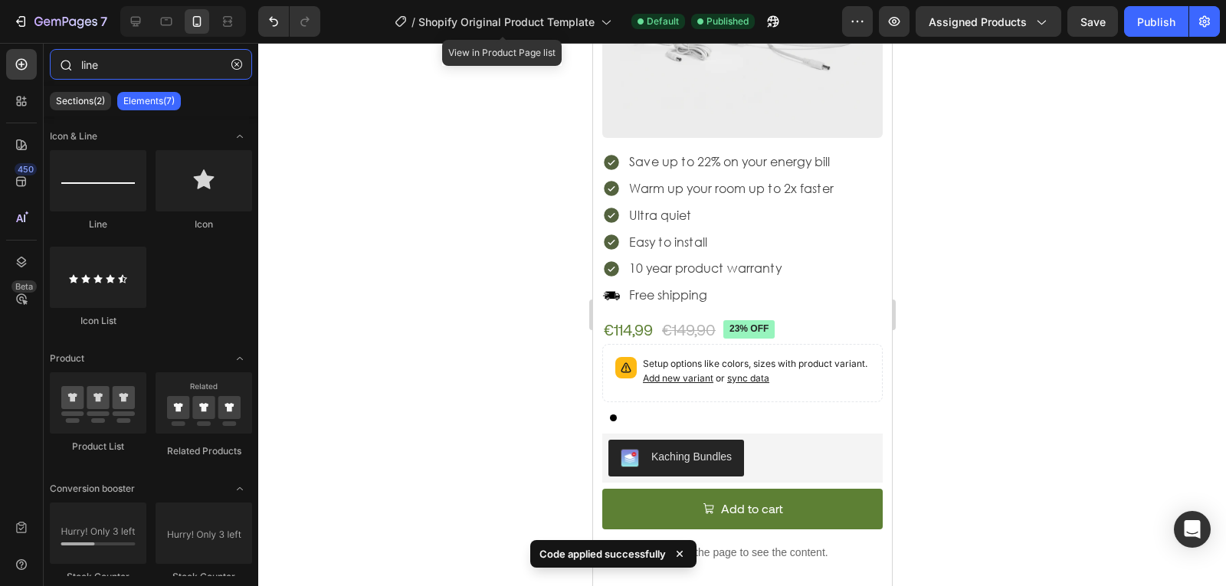
click at [133, 64] on input "line" at bounding box center [151, 64] width 202 height 31
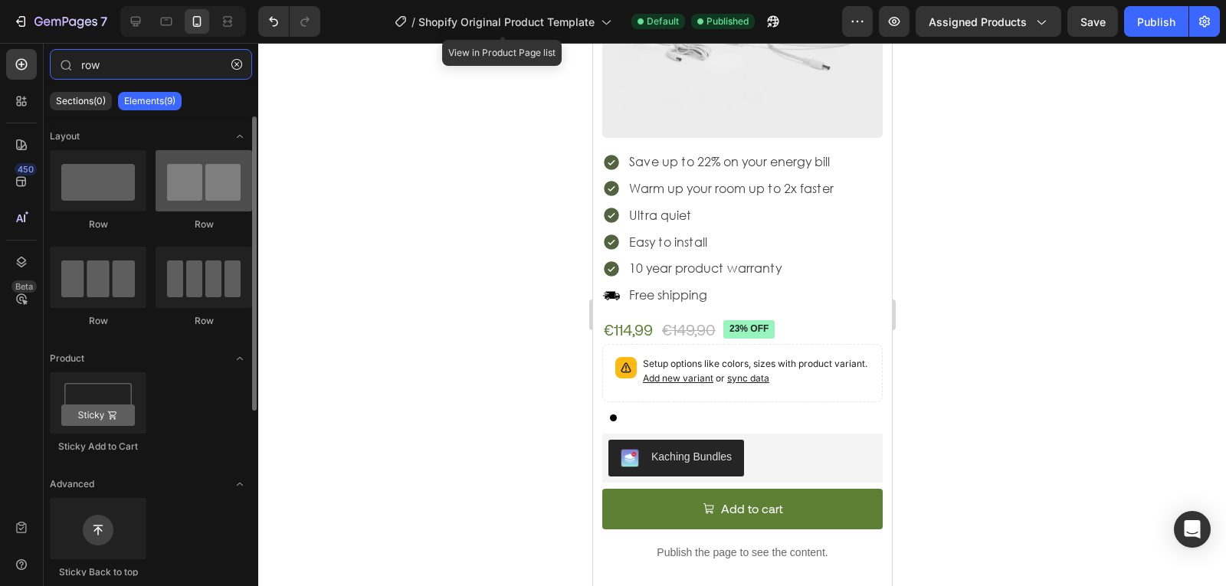
type input "row"
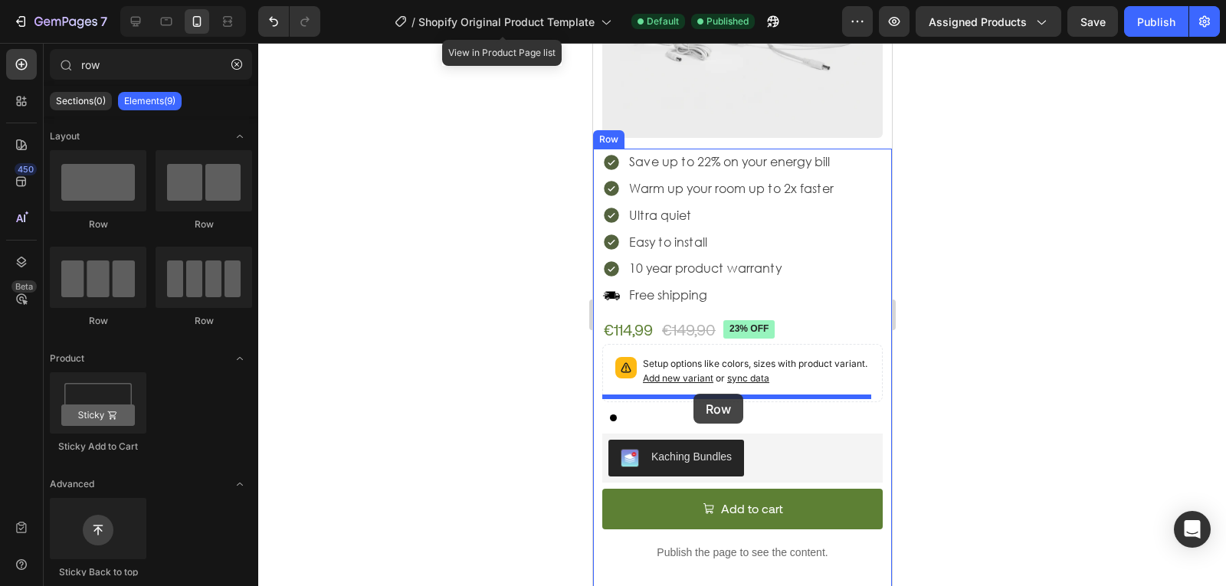
drag, startPoint x: 809, startPoint y: 215, endPoint x: 692, endPoint y: 394, distance: 214.2
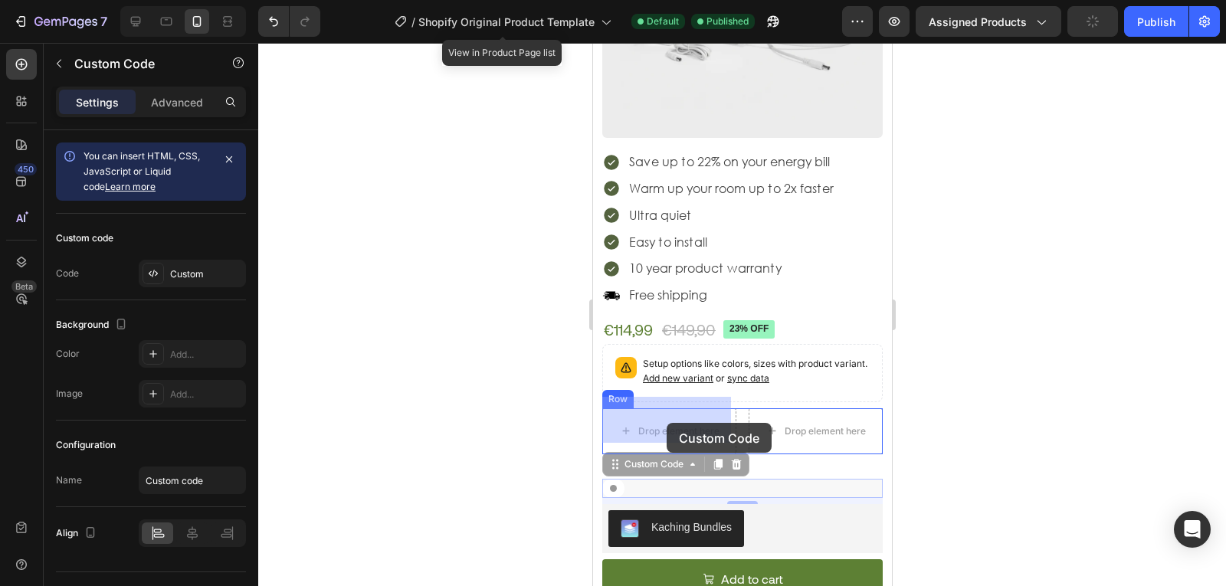
drag, startPoint x: 615, startPoint y: 480, endPoint x: 666, endPoint y: 425, distance: 74.3
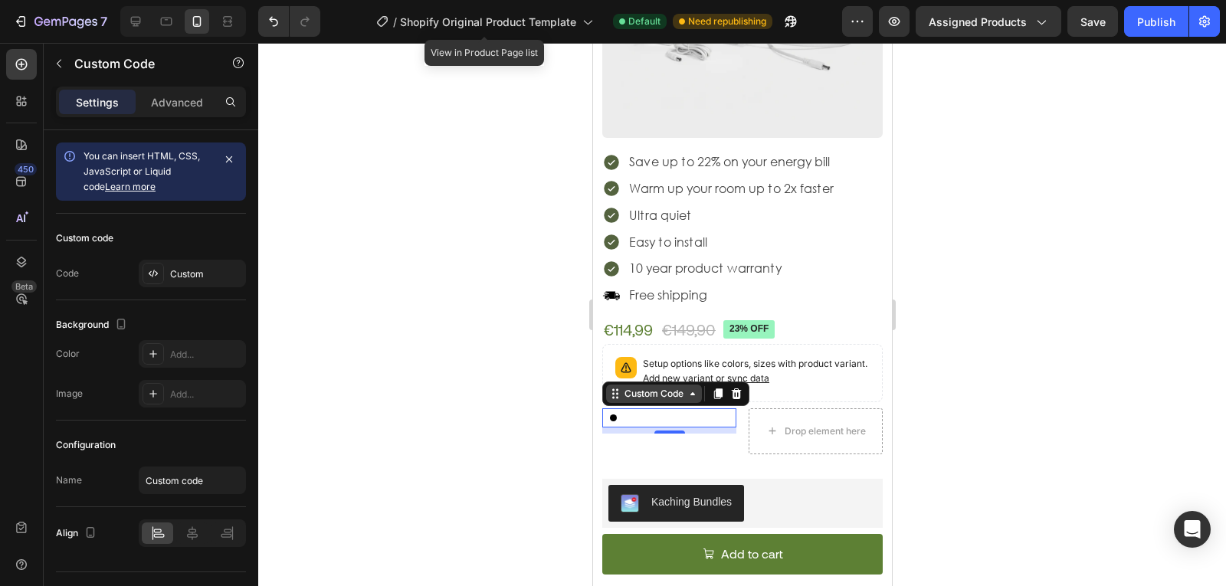
click at [648, 387] on div "Custom Code" at bounding box center [653, 394] width 65 height 14
click at [641, 411] on div at bounding box center [668, 417] width 134 height 19
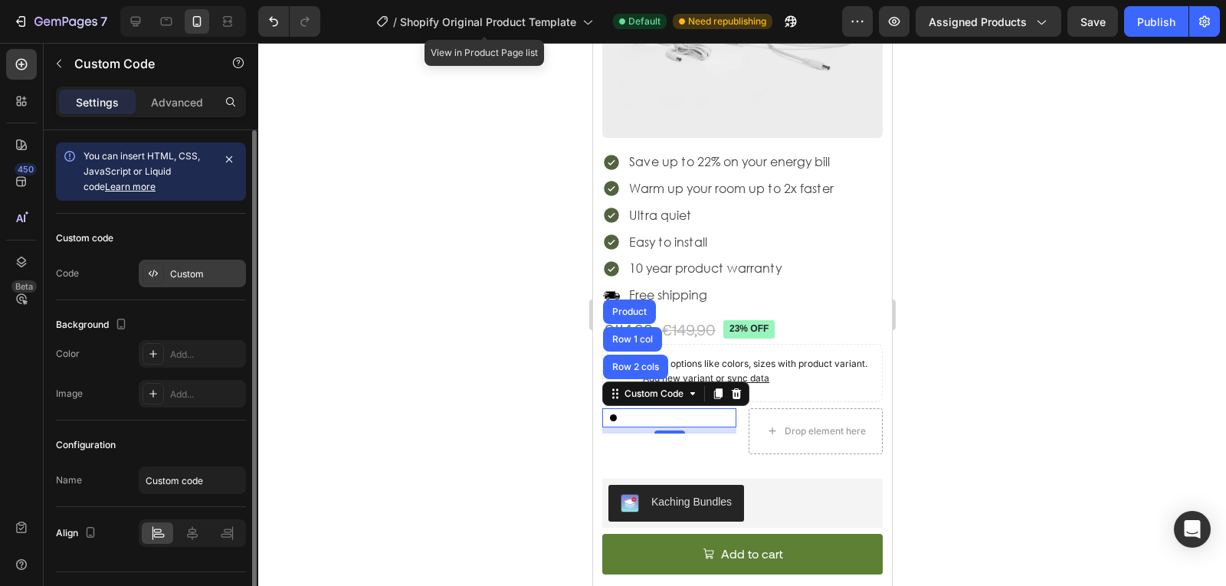
click at [185, 273] on div "Custom" at bounding box center [206, 274] width 72 height 14
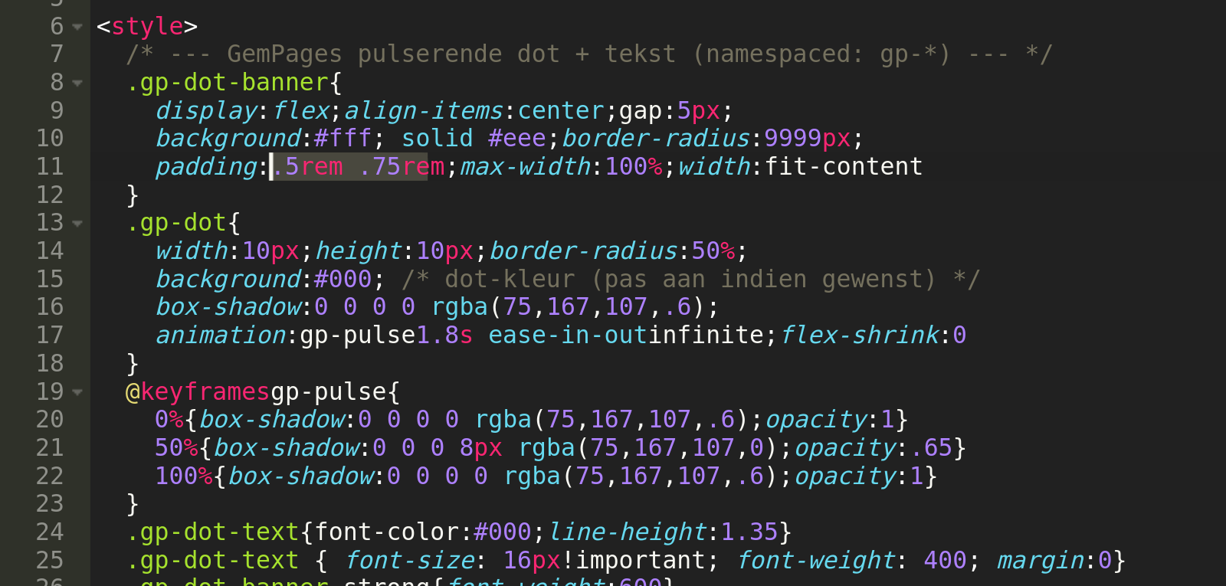
drag, startPoint x: 444, startPoint y: 195, endPoint x: 382, endPoint y: 194, distance: 62.1
click at [382, 194] on div "< div class = "gp-dot-banner" role = "status" aria-live = "polite" > < span cla…" at bounding box center [631, 291] width 630 height 421
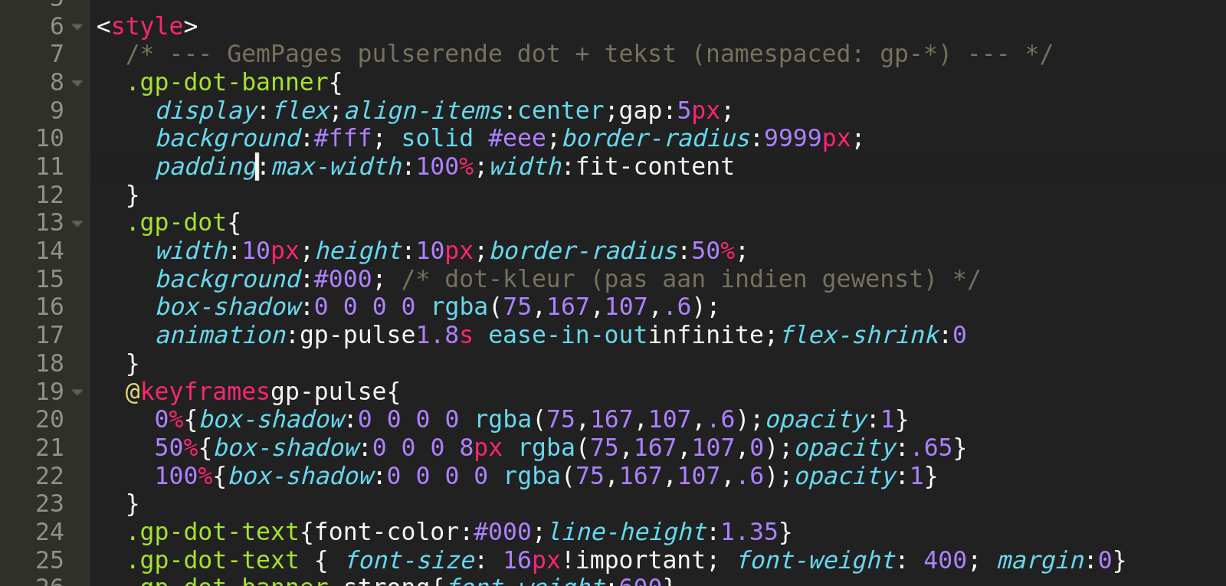
type textarea "padding:max-width:100%;width:fit-content"
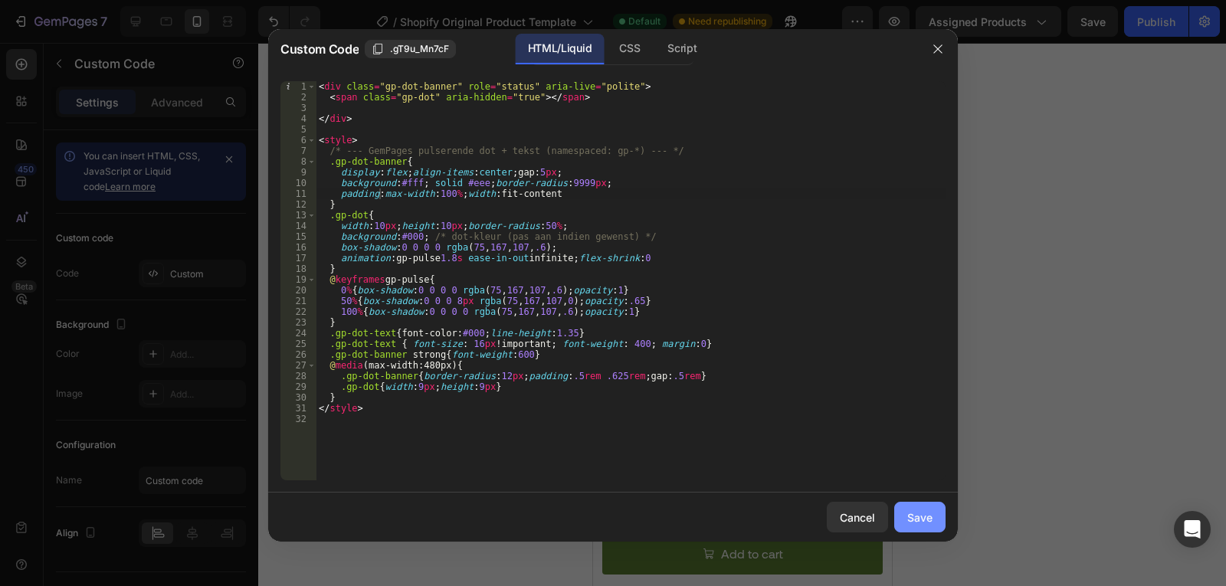
click at [912, 517] on div "Save" at bounding box center [919, 518] width 25 height 16
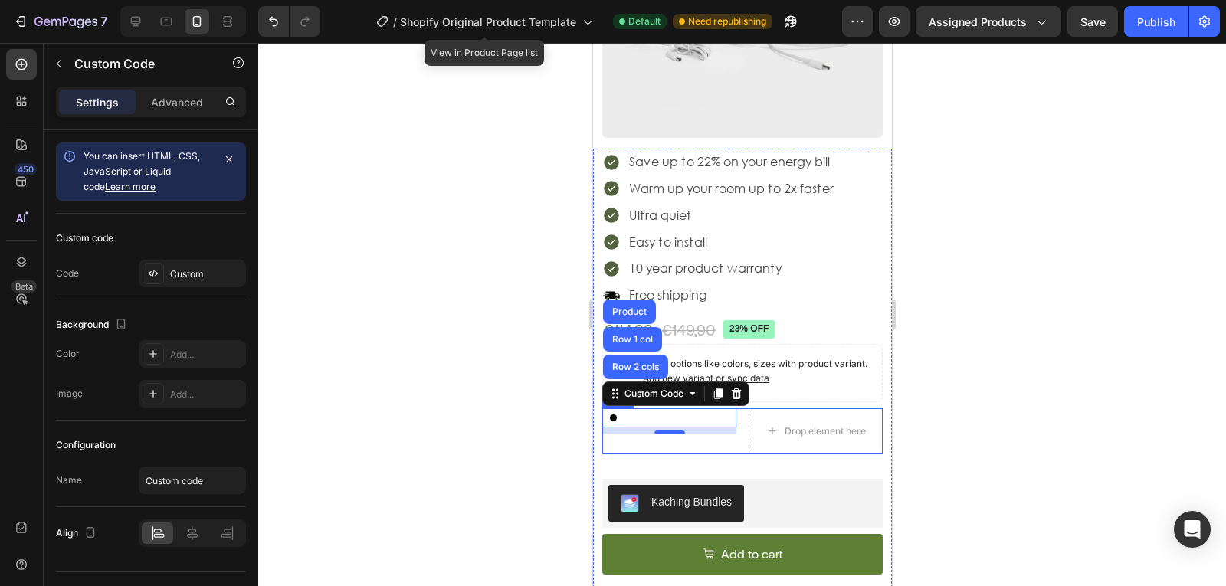
click at [740, 421] on div "Custom Code Row 2 cols Row 1 col Product 8 Drop element here Row" at bounding box center [741, 431] width 280 height 46
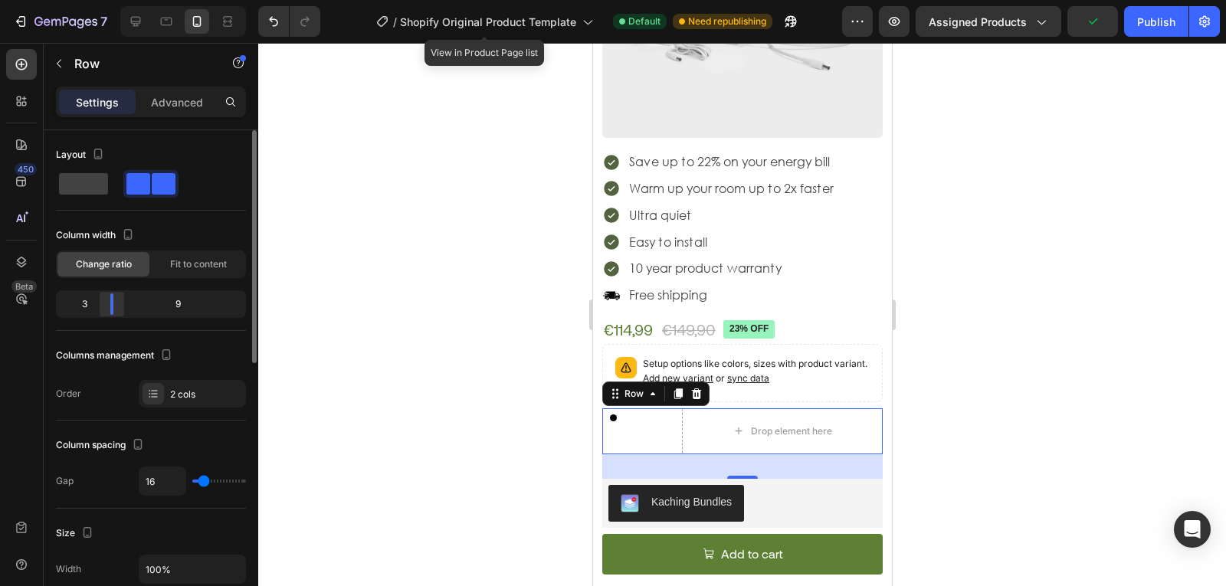
drag, startPoint x: 151, startPoint y: 304, endPoint x: 109, endPoint y: 302, distance: 42.2
click at [109, 302] on div at bounding box center [112, 303] width 28 height 21
click at [184, 271] on div "Fit to content" at bounding box center [198, 264] width 92 height 25
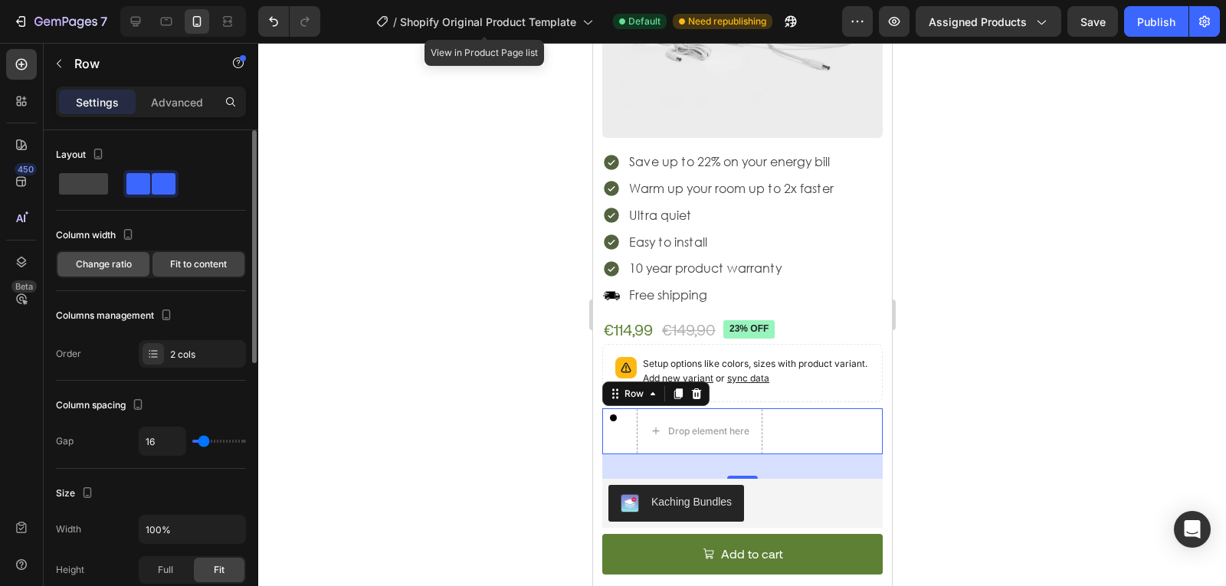
click at [130, 268] on span "Change ratio" at bounding box center [104, 264] width 56 height 14
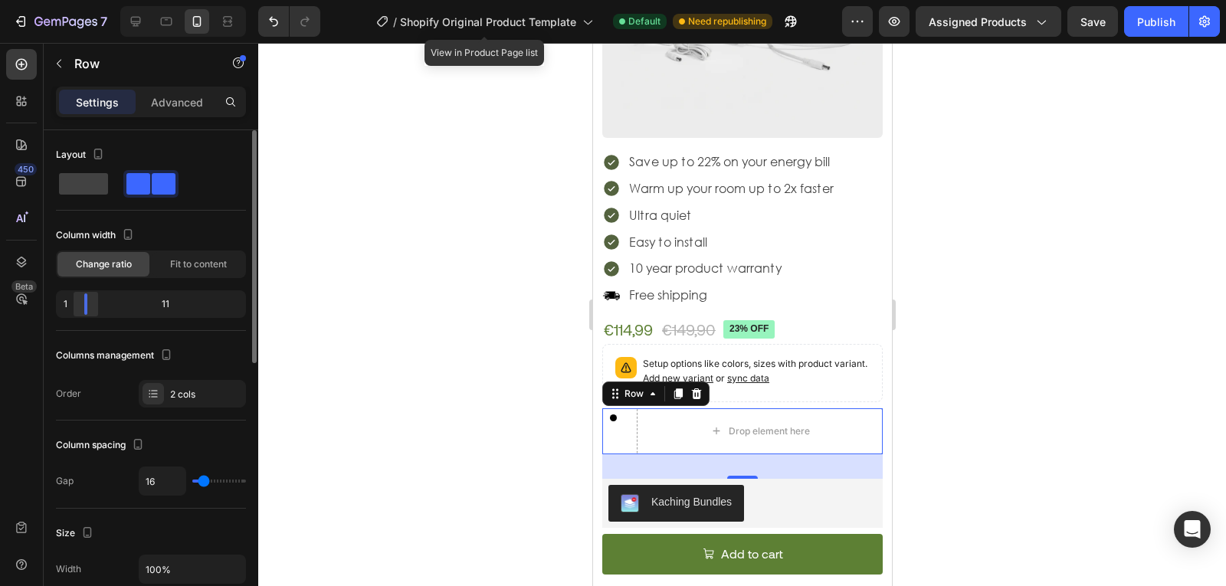
drag, startPoint x: 112, startPoint y: 300, endPoint x: 78, endPoint y: 300, distance: 33.7
click at [78, 300] on div at bounding box center [86, 303] width 28 height 21
click at [628, 425] on div "Custom Code Drop element here Row 32" at bounding box center [741, 431] width 280 height 46
click at [618, 408] on div at bounding box center [612, 417] width 22 height 19
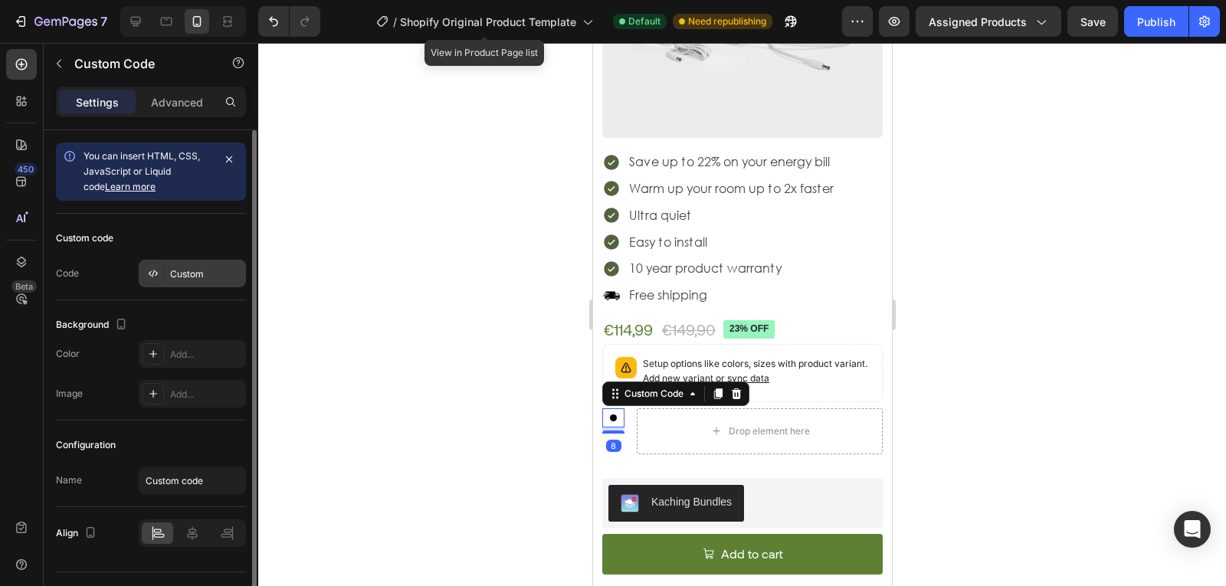
click at [195, 281] on div "Custom" at bounding box center [192, 274] width 107 height 28
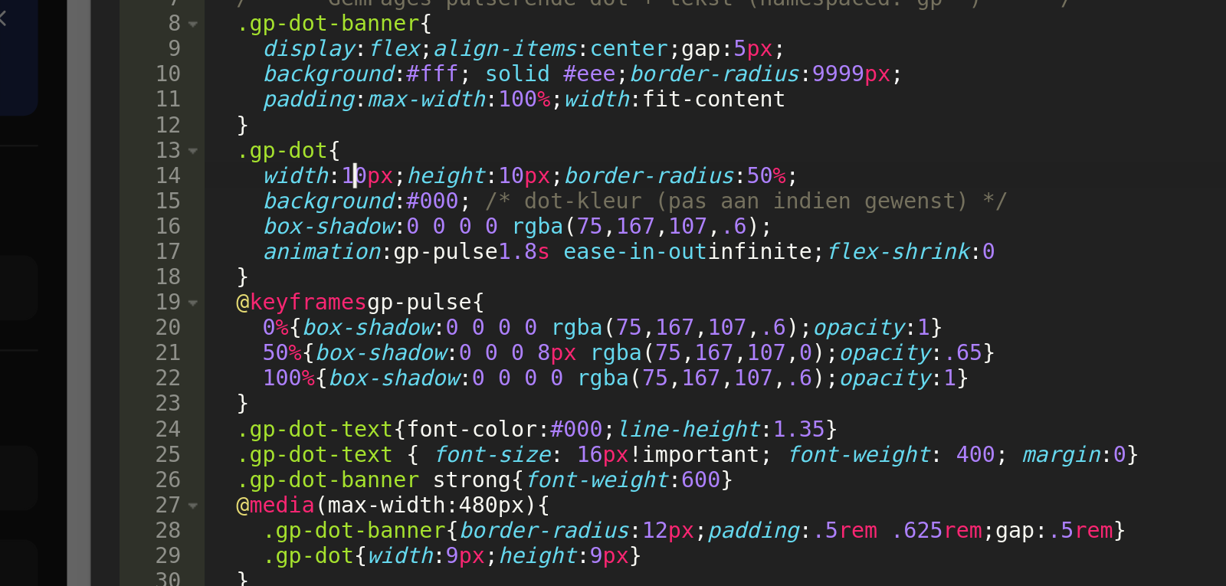
click at [380, 226] on div "< div class = "gp-dot-banner" role = "status" aria-live = "polite" > < span cla…" at bounding box center [631, 291] width 630 height 421
click at [438, 224] on div "< div class = "gp-dot-banner" role = "status" aria-live = "polite" > < span cla…" at bounding box center [631, 291] width 630 height 421
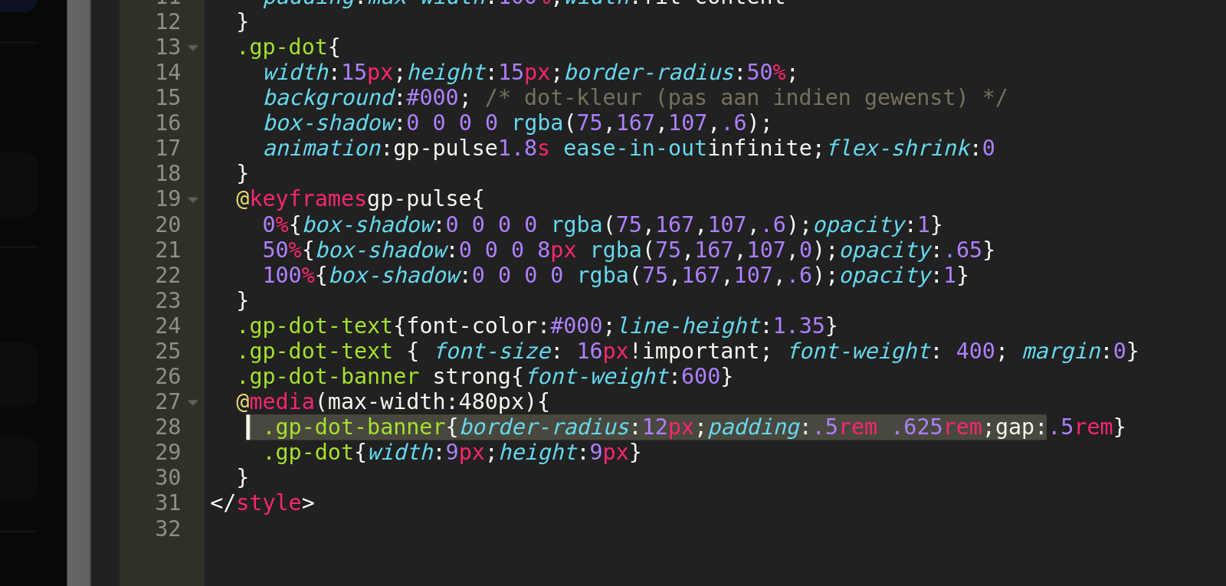
drag, startPoint x: 677, startPoint y: 377, endPoint x: 333, endPoint y: 374, distance: 343.3
click at [333, 374] on div "< div class = "gp-dot-banner" role = "status" aria-live = "polite" > < span cla…" at bounding box center [631, 291] width 630 height 421
type textarea ".gp-dot-banner{border-radius:12px;padding:.5rem .625rem;gap:.5rem}"
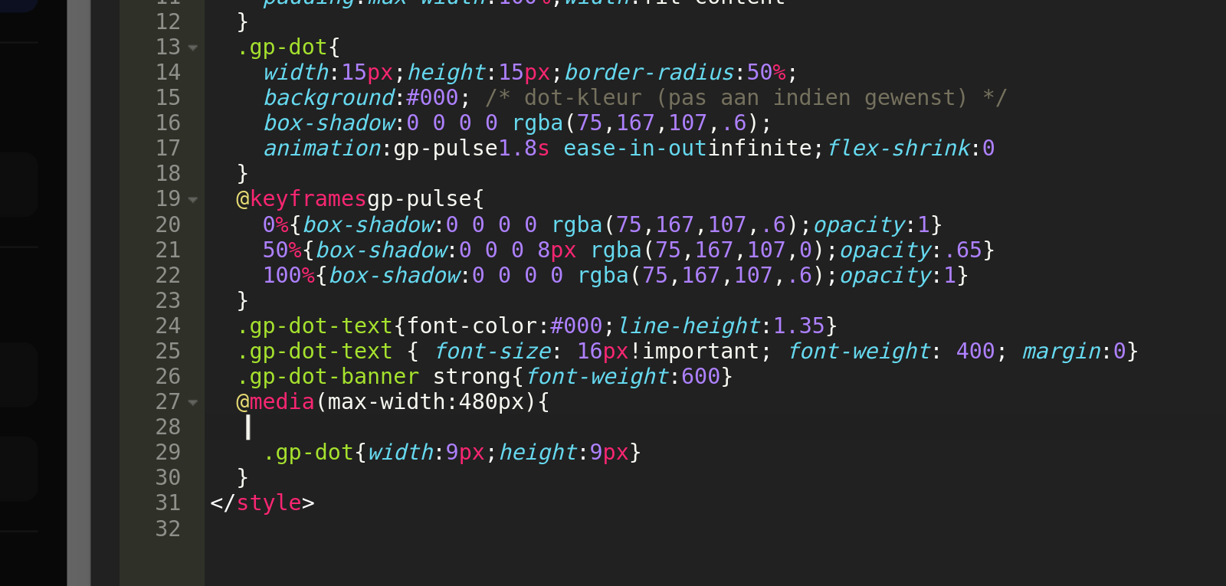
scroll to position [0, 0]
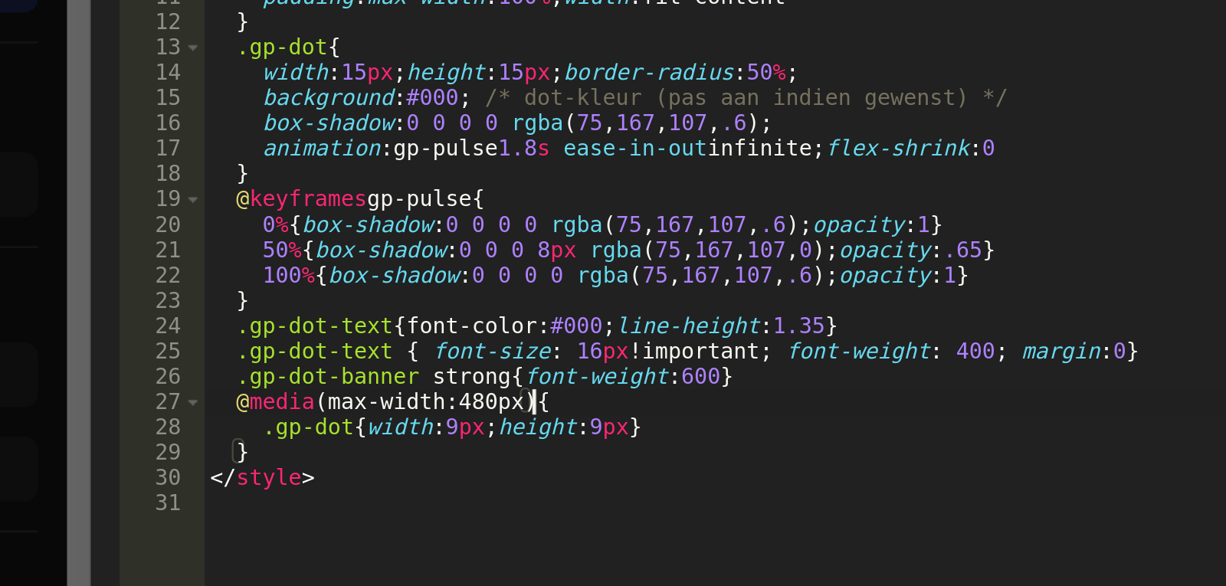
click at [413, 375] on div "< div class = "gp-dot-banner" role = "status" aria-live = "polite" > < span cla…" at bounding box center [631, 291] width 630 height 421
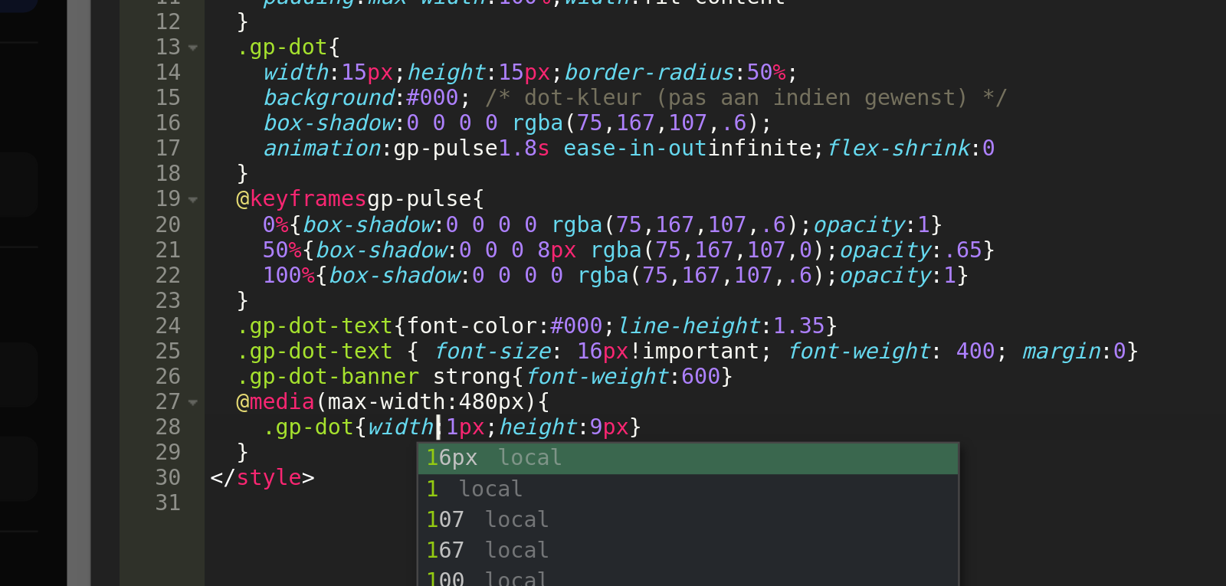
scroll to position [0, 8]
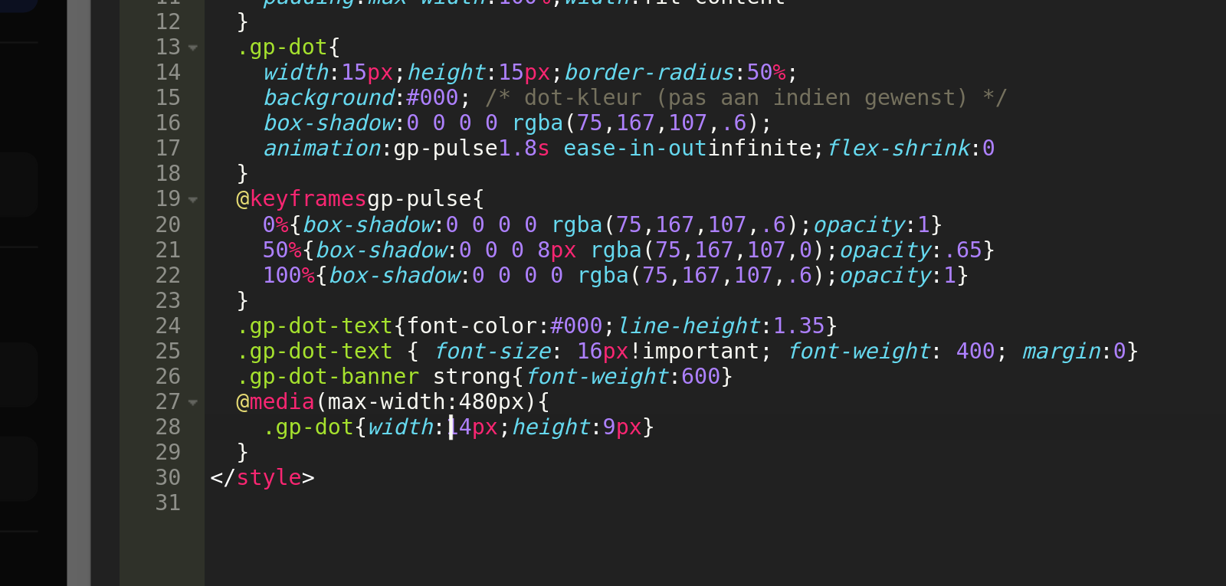
click at [476, 376] on div "< div class = "gp-dot-banner" role = "status" aria-live = "polite" > < span cla…" at bounding box center [631, 291] width 630 height 421
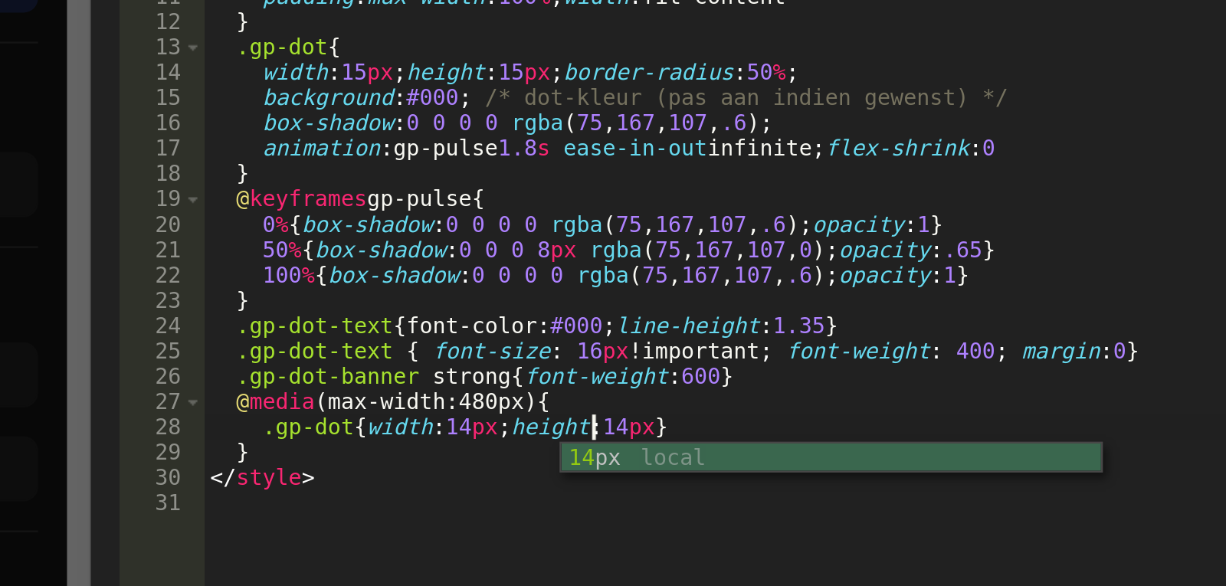
click at [480, 376] on div "< div class = "gp-dot-banner" role = "status" aria-live = "polite" > < span cla…" at bounding box center [631, 291] width 630 height 421
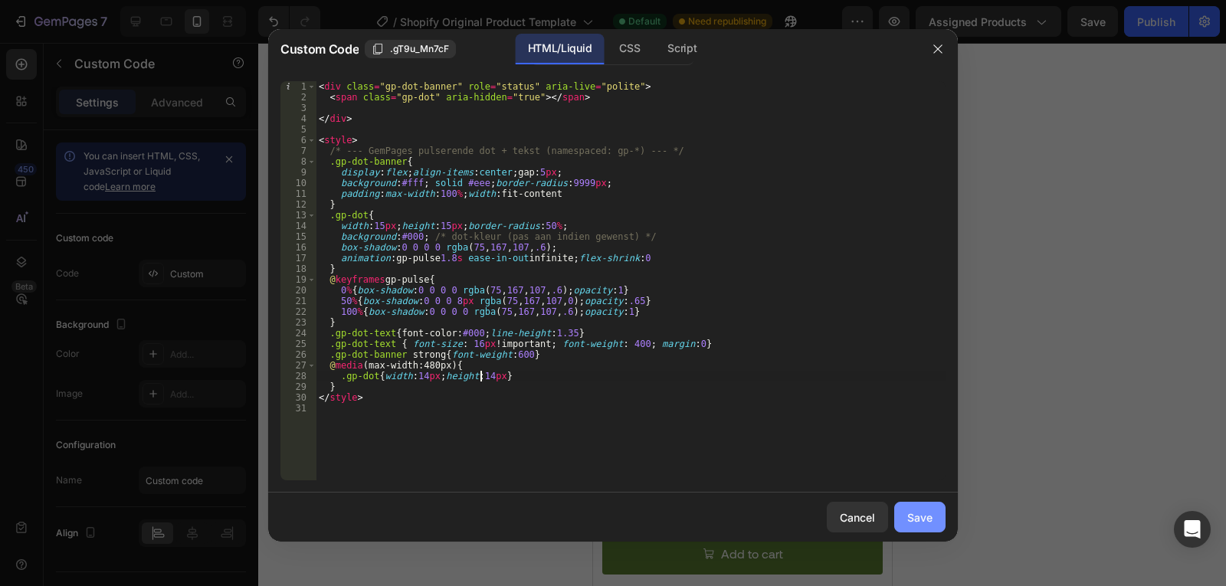
type textarea ".gp-dot{width:14px;height:14px}"
click at [938, 515] on button "Save" at bounding box center [919, 517] width 51 height 31
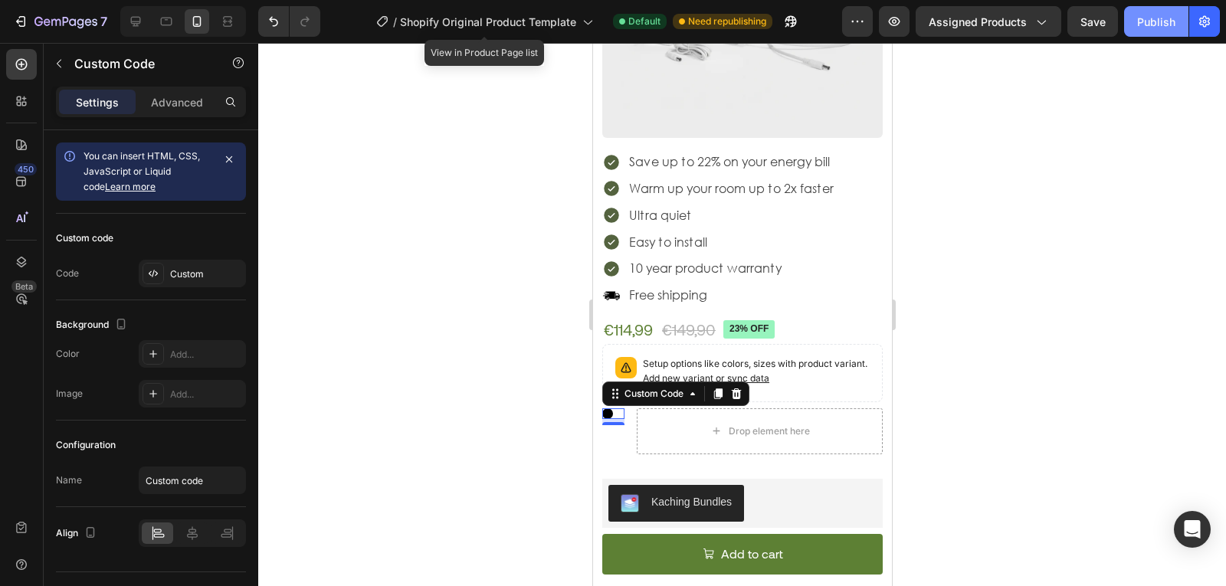
click at [1141, 25] on div "Publish" at bounding box center [1156, 22] width 38 height 16
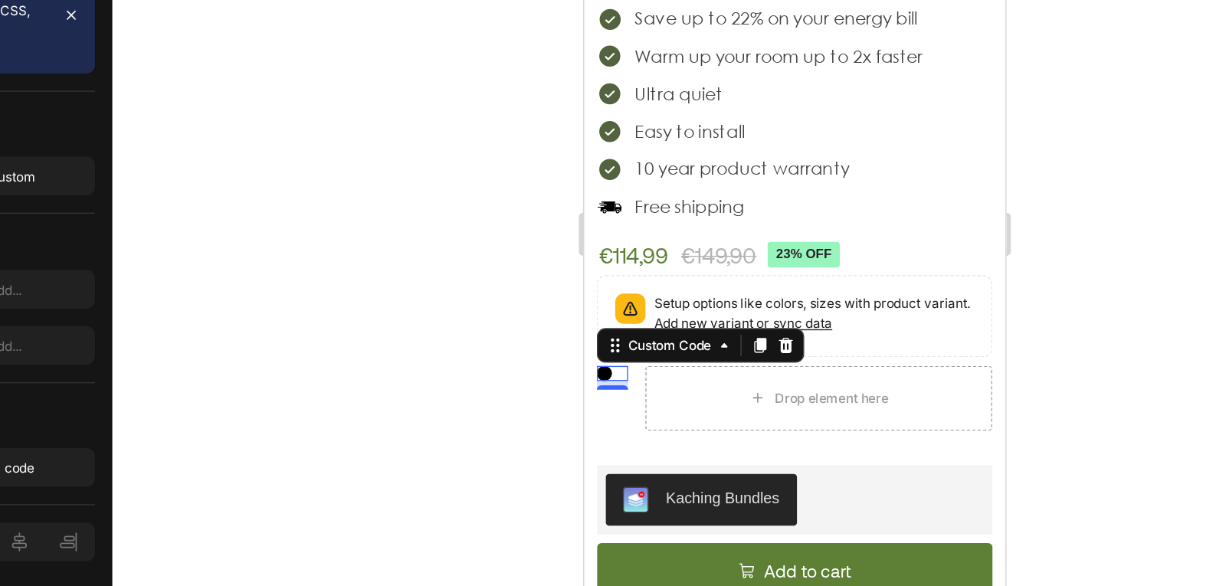
click at [541, 424] on div at bounding box center [742, 314] width 968 height 543
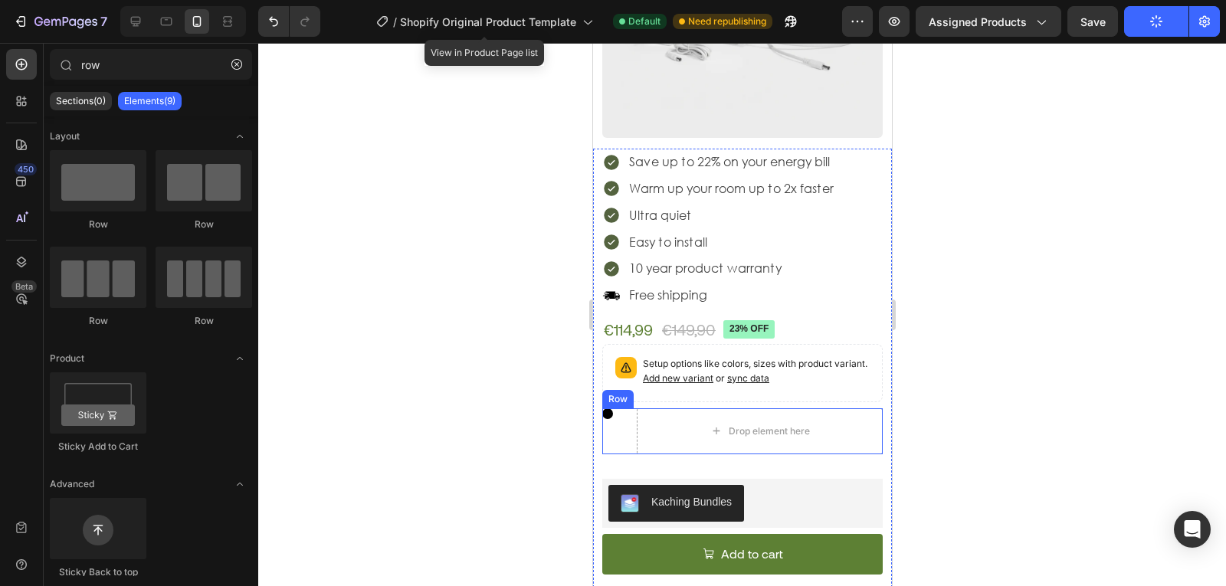
click at [610, 413] on div "Custom Code" at bounding box center [612, 431] width 22 height 46
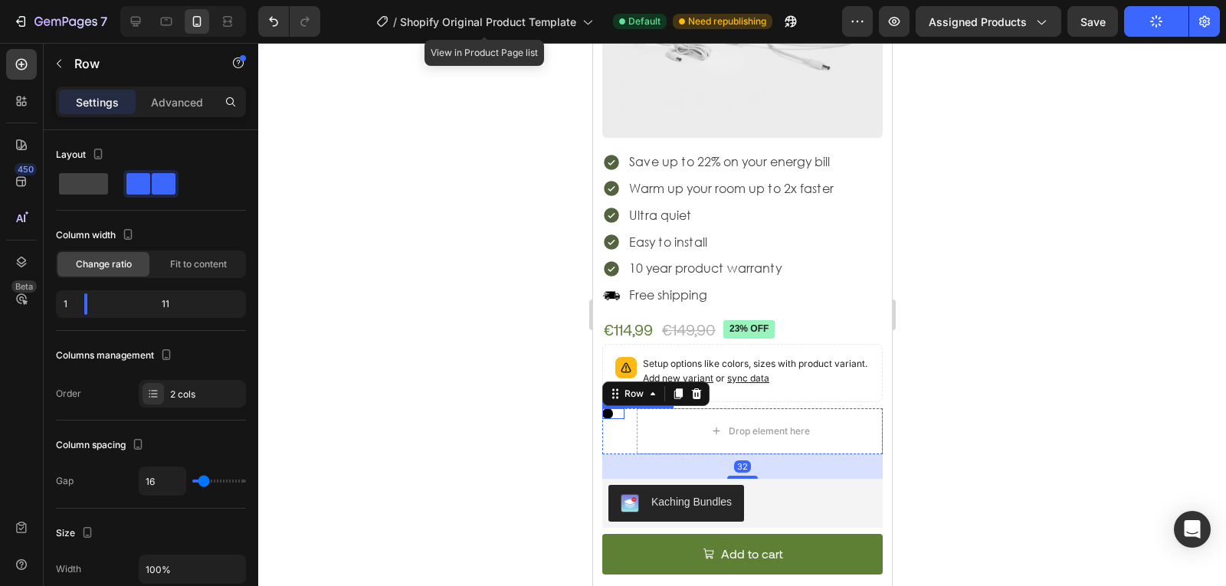
click at [608, 408] on span at bounding box center [606, 413] width 11 height 11
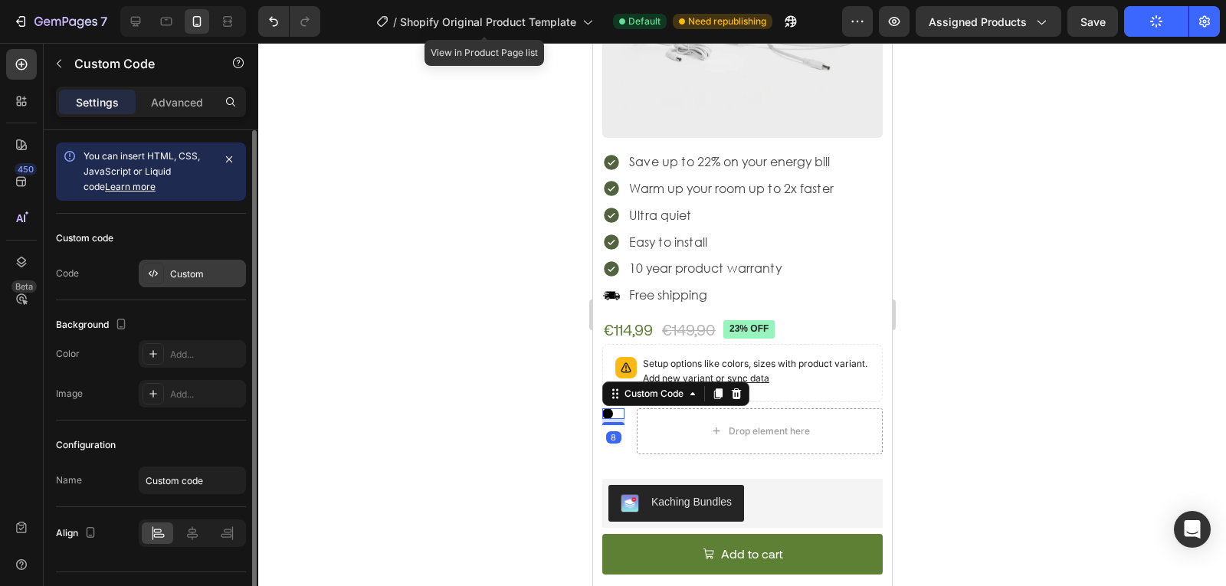
click at [183, 280] on div "Custom" at bounding box center [206, 274] width 72 height 14
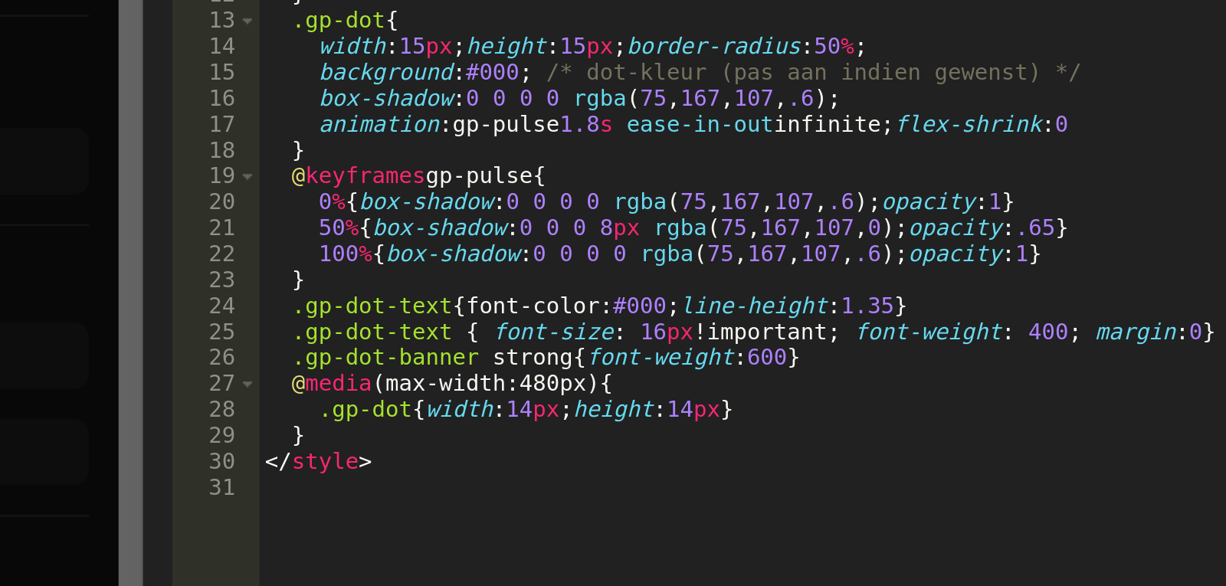
click at [420, 379] on div "< div class = "gp-dot-banner" role = "status" aria-live = "polite" > < span cla…" at bounding box center [631, 291] width 630 height 421
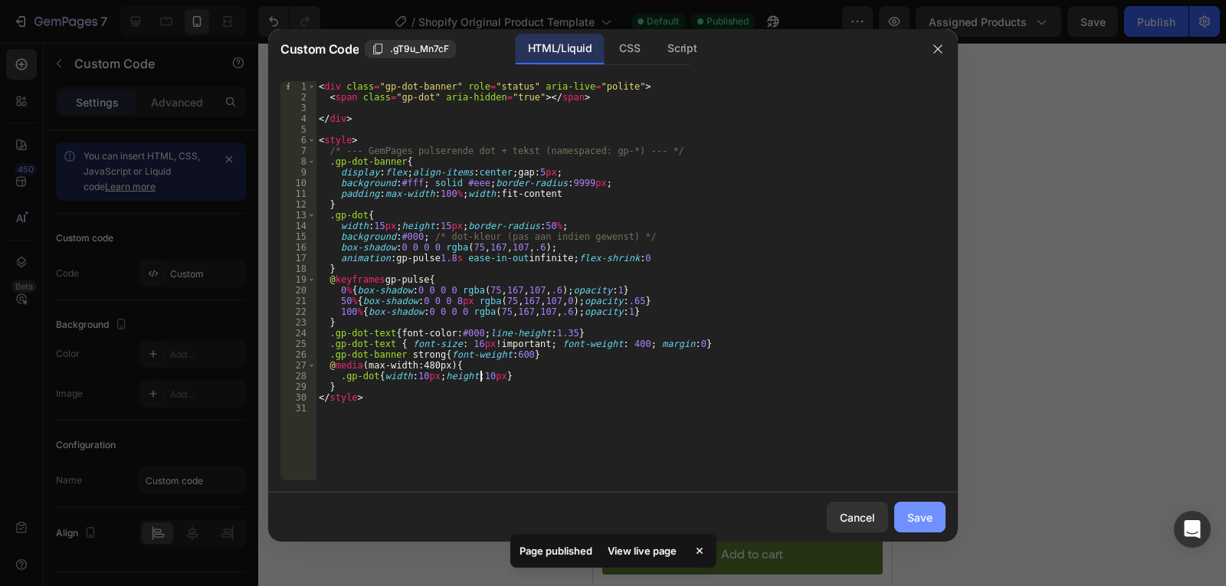
type textarea ".gp-dot{width:10px;height:10px}"
click at [912, 504] on button "Save" at bounding box center [919, 517] width 51 height 31
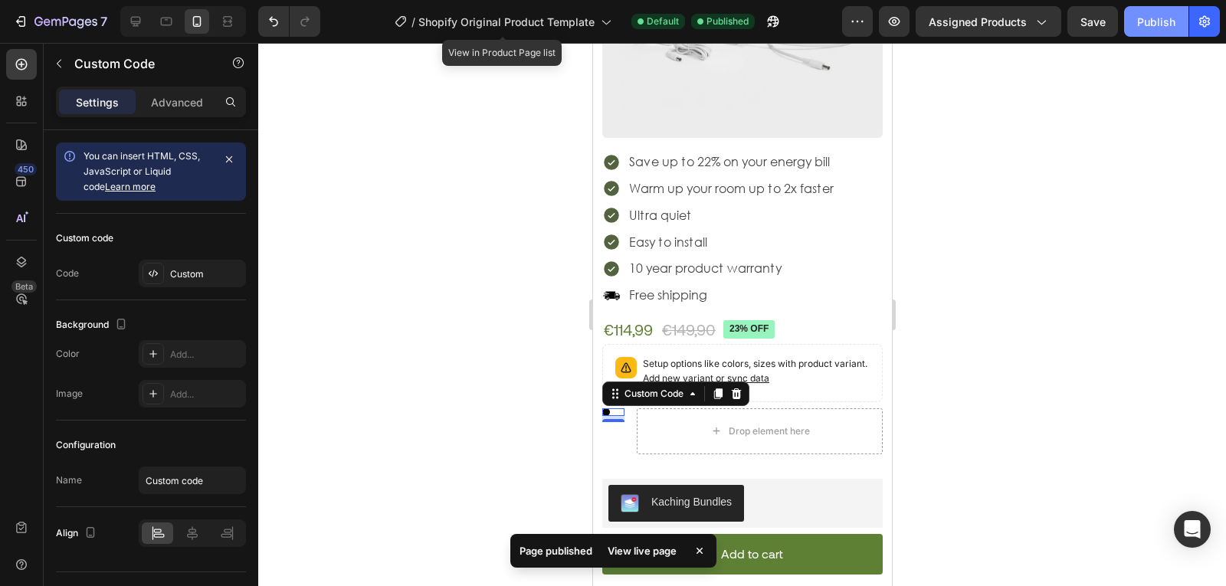
click at [1168, 14] on div "Publish" at bounding box center [1156, 22] width 38 height 16
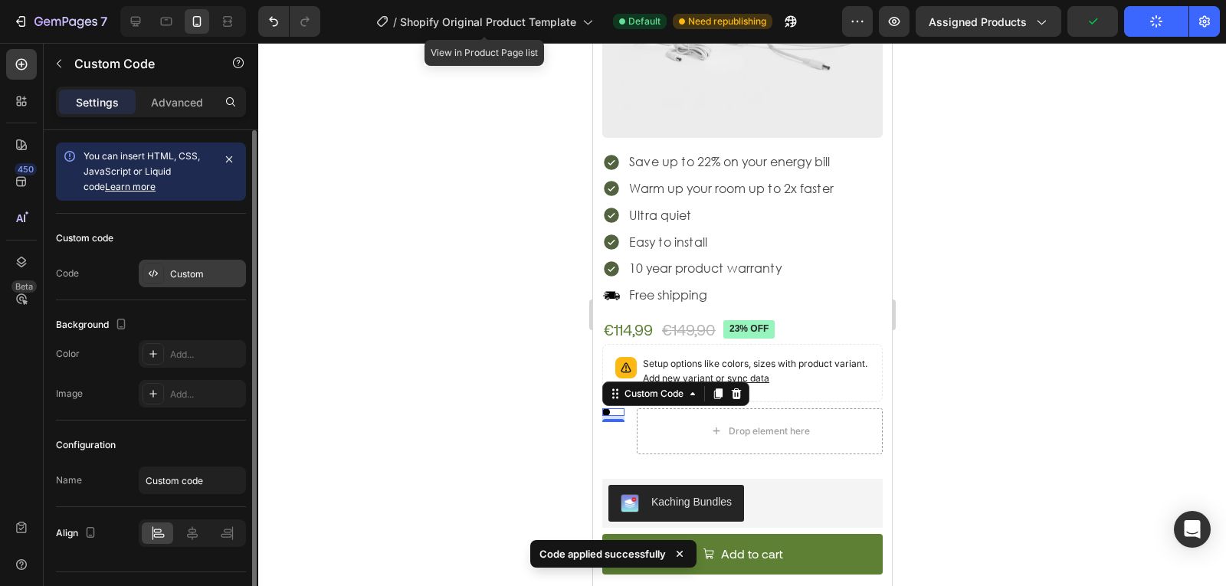
click at [205, 269] on div "Custom" at bounding box center [206, 274] width 72 height 14
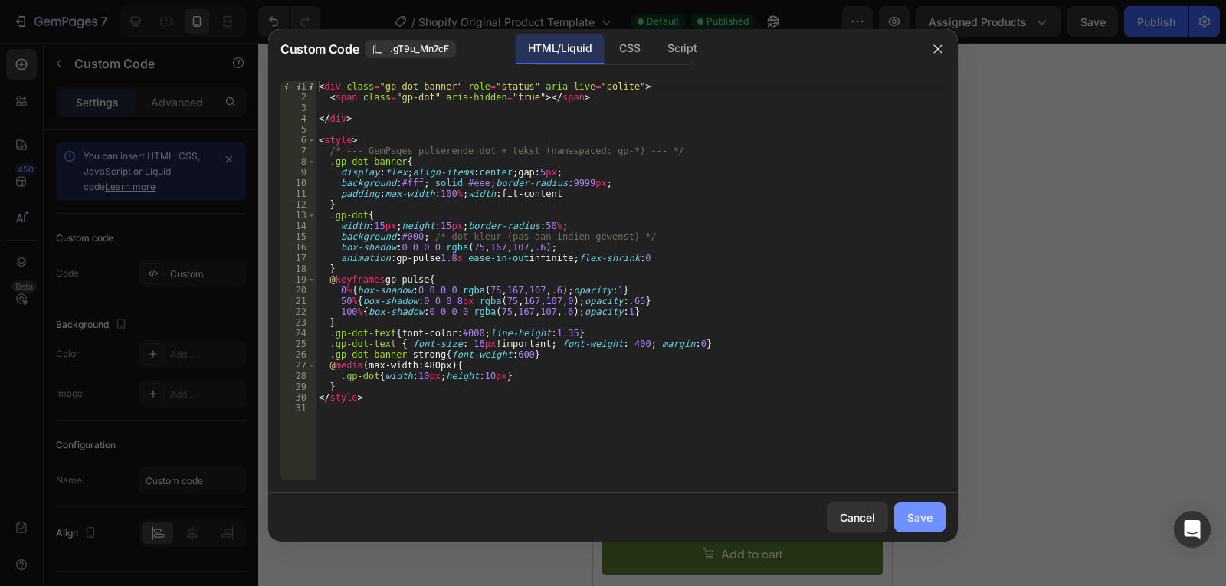
click at [908, 522] on div "Save" at bounding box center [919, 518] width 25 height 16
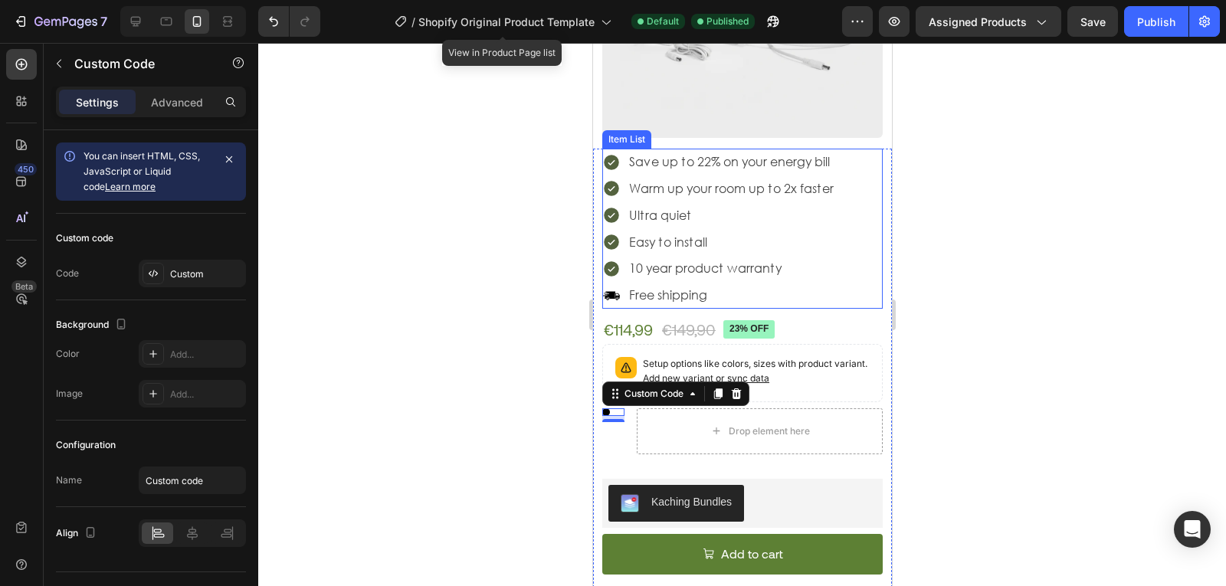
scroll to position [37, 0]
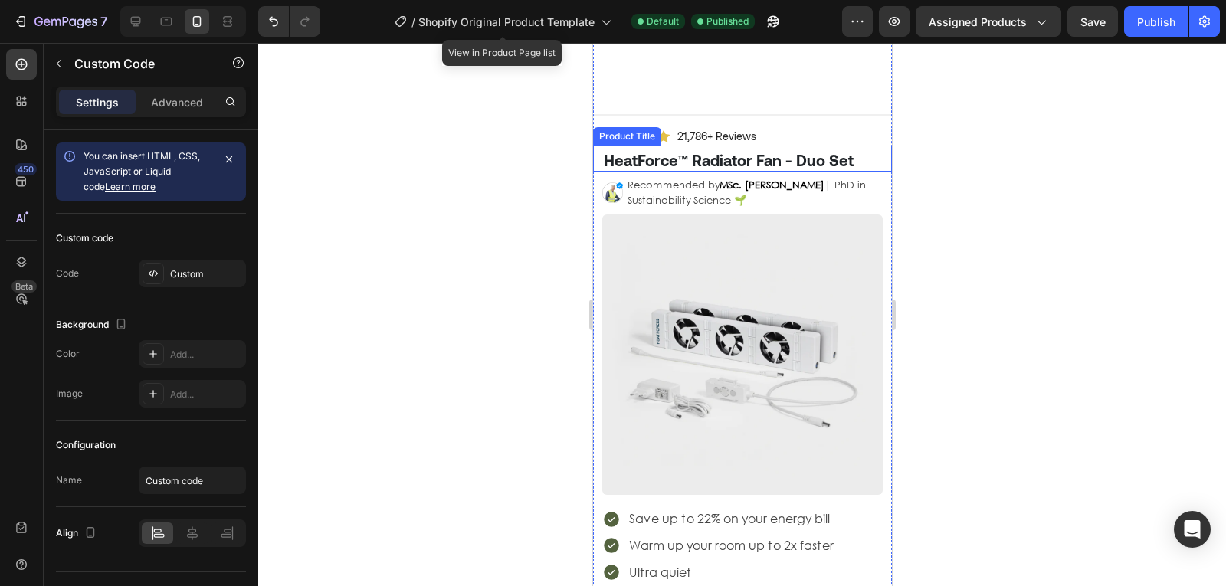
click at [666, 161] on h1 "HeatForce™ Radiator Fan - Duo Set" at bounding box center [741, 160] width 280 height 23
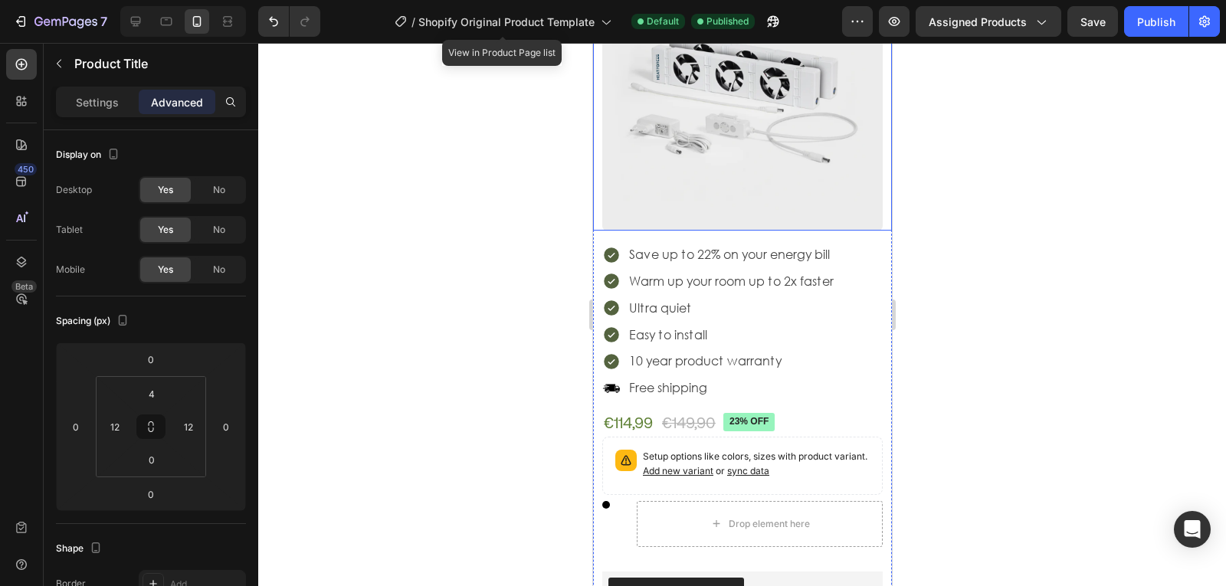
scroll to position [312, 0]
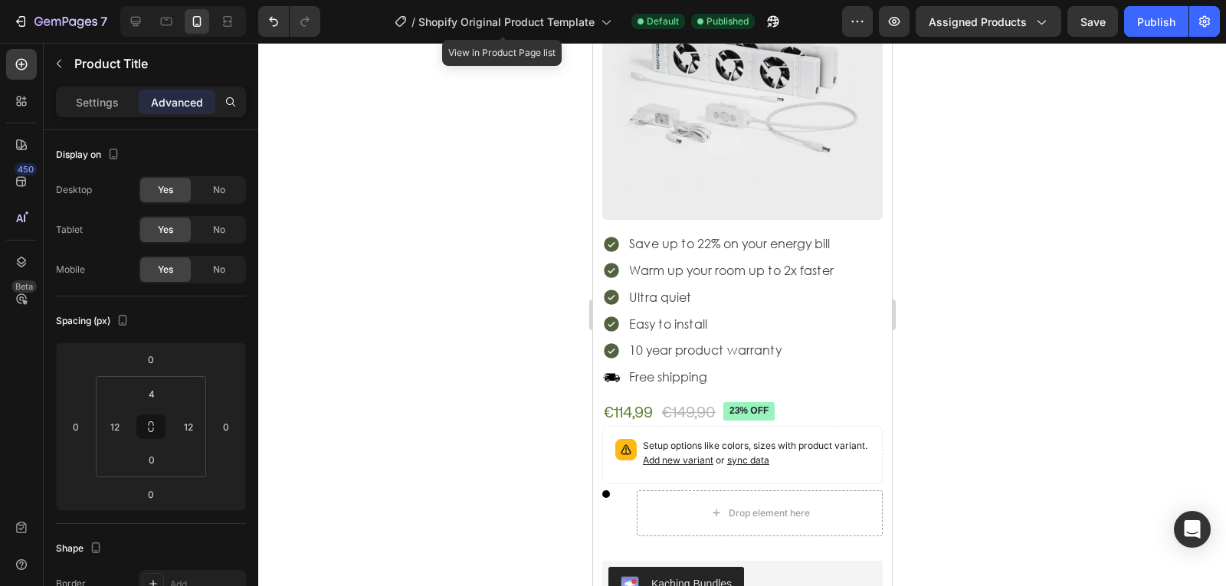
click at [80, 117] on div "Settings Advanced" at bounding box center [151, 109] width 215 height 44
click at [92, 107] on p "Settings" at bounding box center [97, 102] width 43 height 16
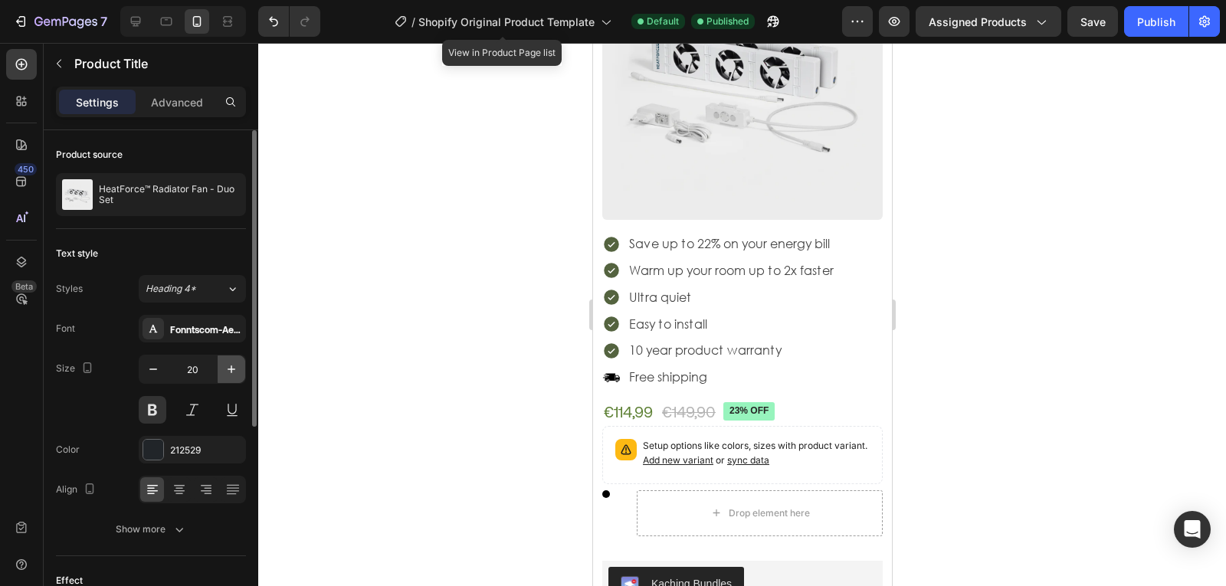
click at [224, 369] on icon "button" at bounding box center [231, 369] width 15 height 15
type input "22"
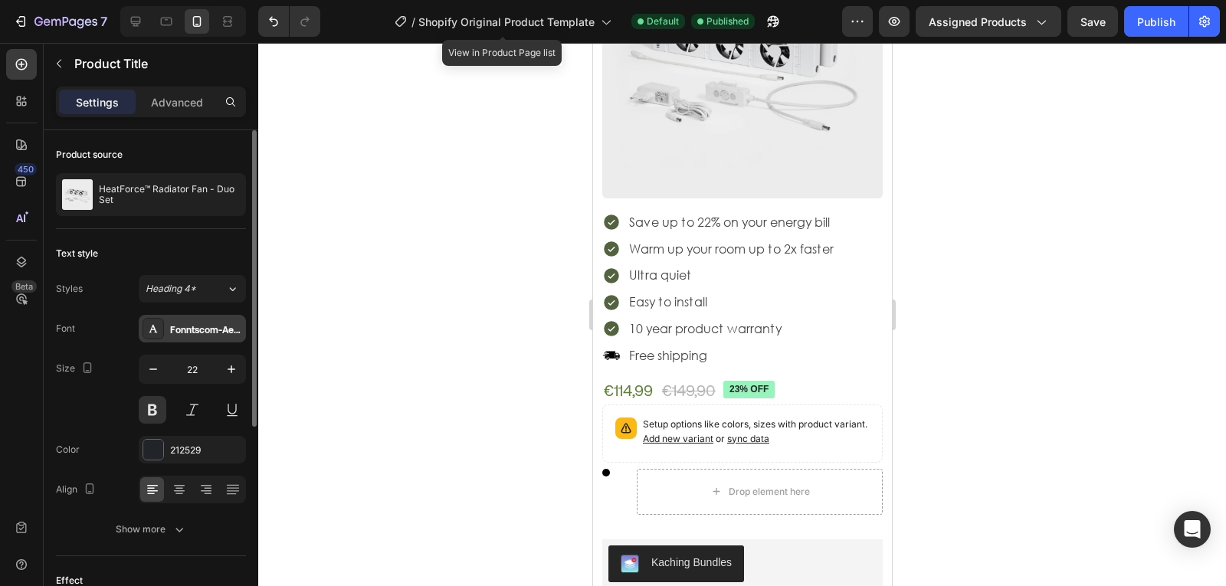
click at [218, 323] on div "Fonntscom-Aeonik-Bold" at bounding box center [206, 330] width 72 height 14
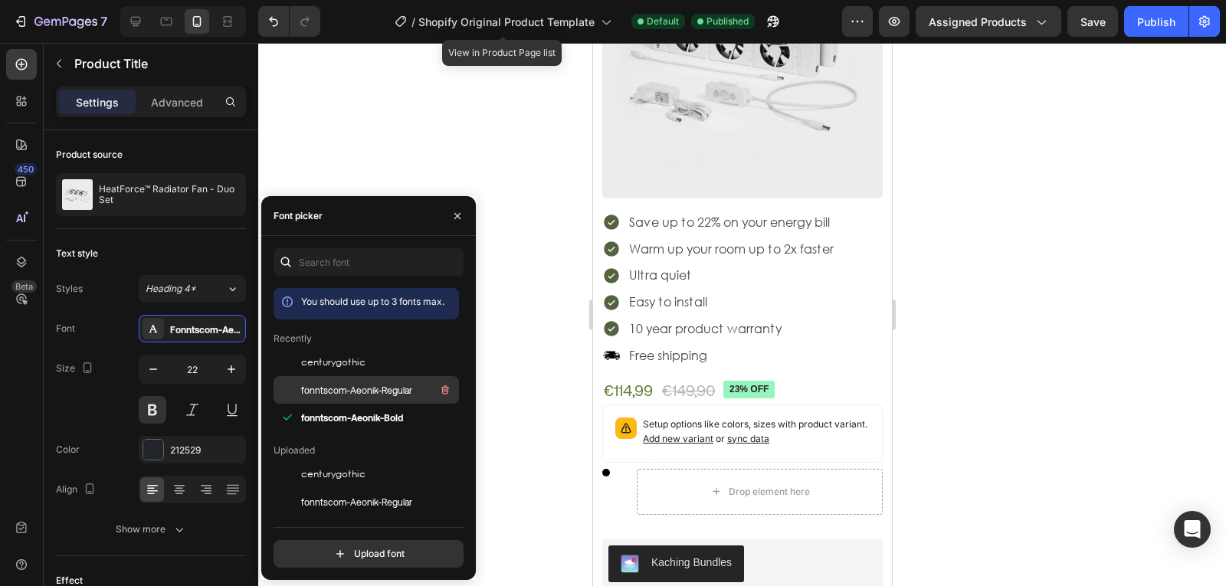
click at [362, 380] on div "fonntscom-Aeonik-Regular" at bounding box center [366, 390] width 185 height 28
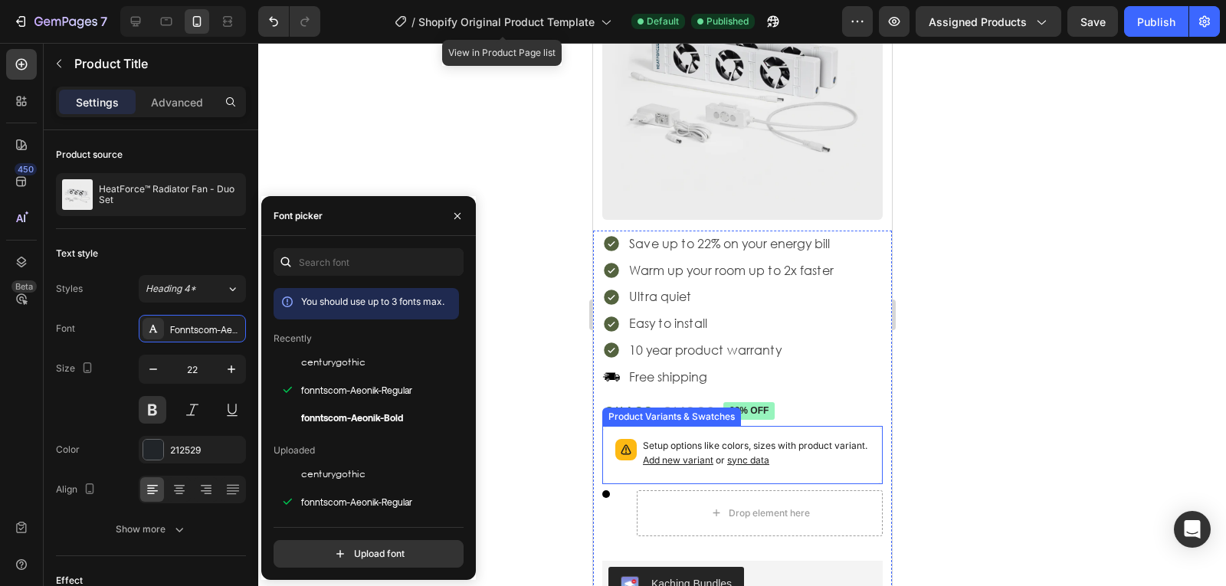
scroll to position [467, 0]
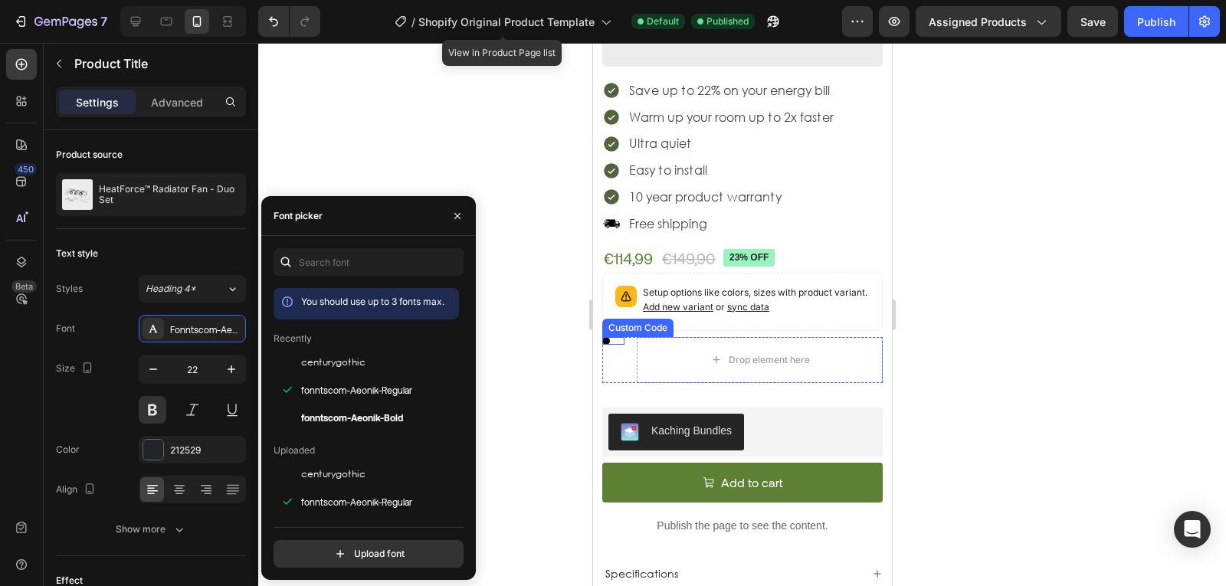
click at [607, 337] on span at bounding box center [605, 341] width 8 height 8
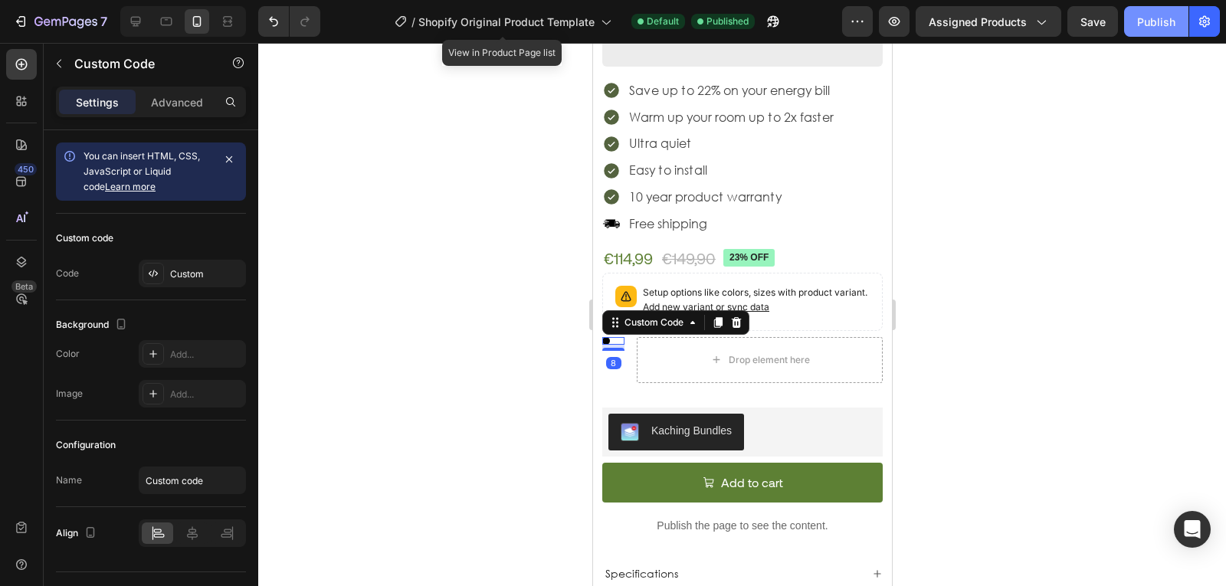
click at [1165, 34] on button "Publish" at bounding box center [1156, 21] width 64 height 31
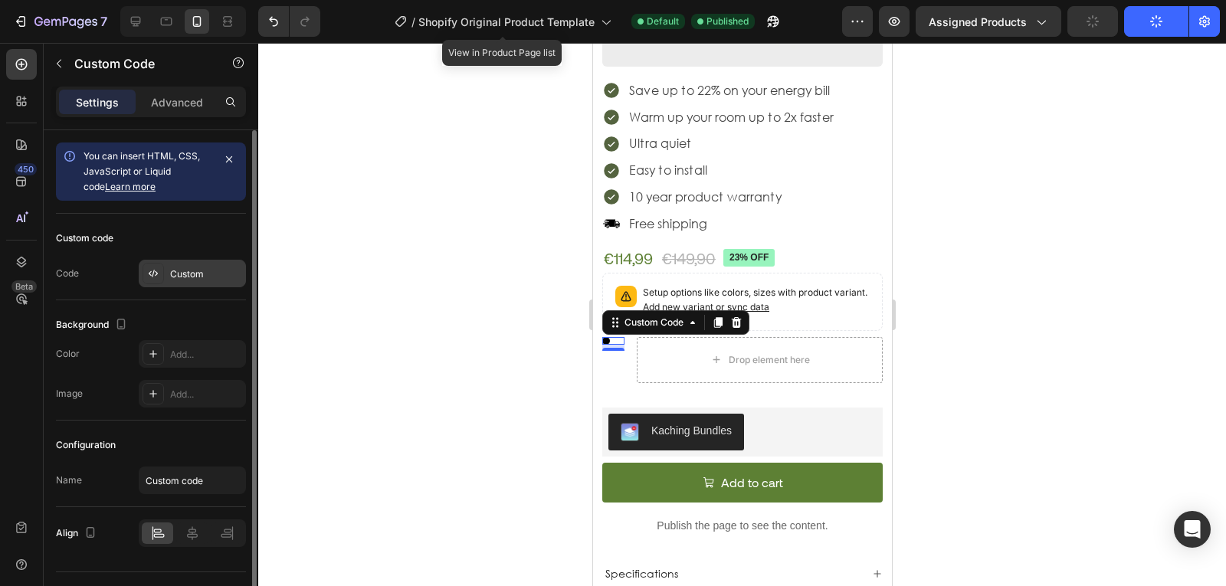
click at [170, 270] on div "Custom" at bounding box center [206, 274] width 72 height 14
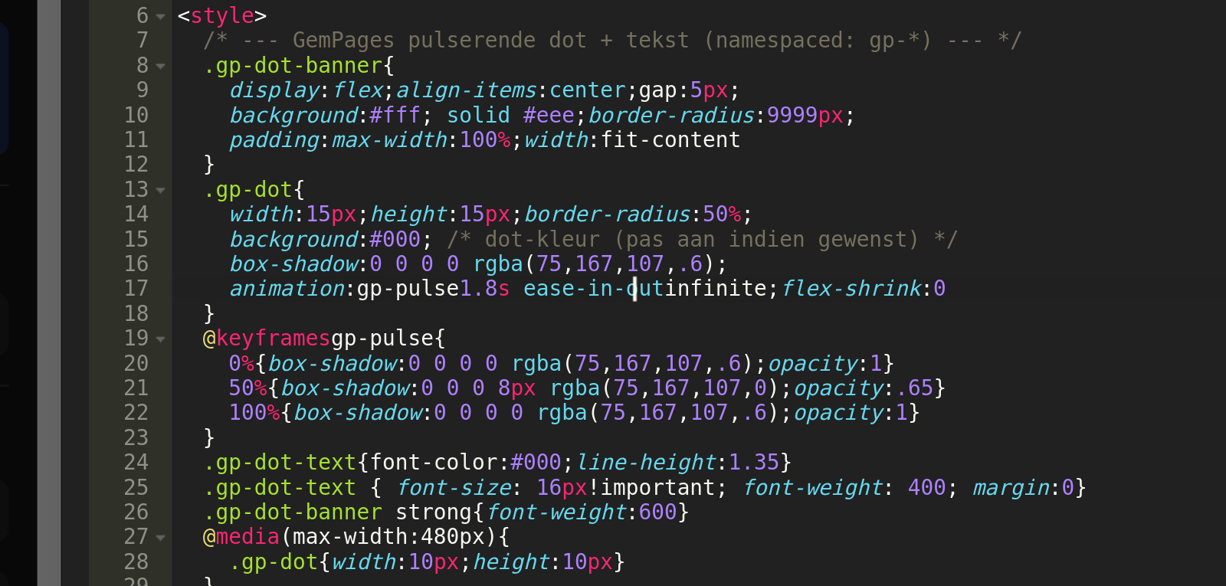
click at [516, 261] on div "< div class = "gp-dot-banner" role = "status" aria-live = "polite" > < span cla…" at bounding box center [631, 291] width 630 height 421
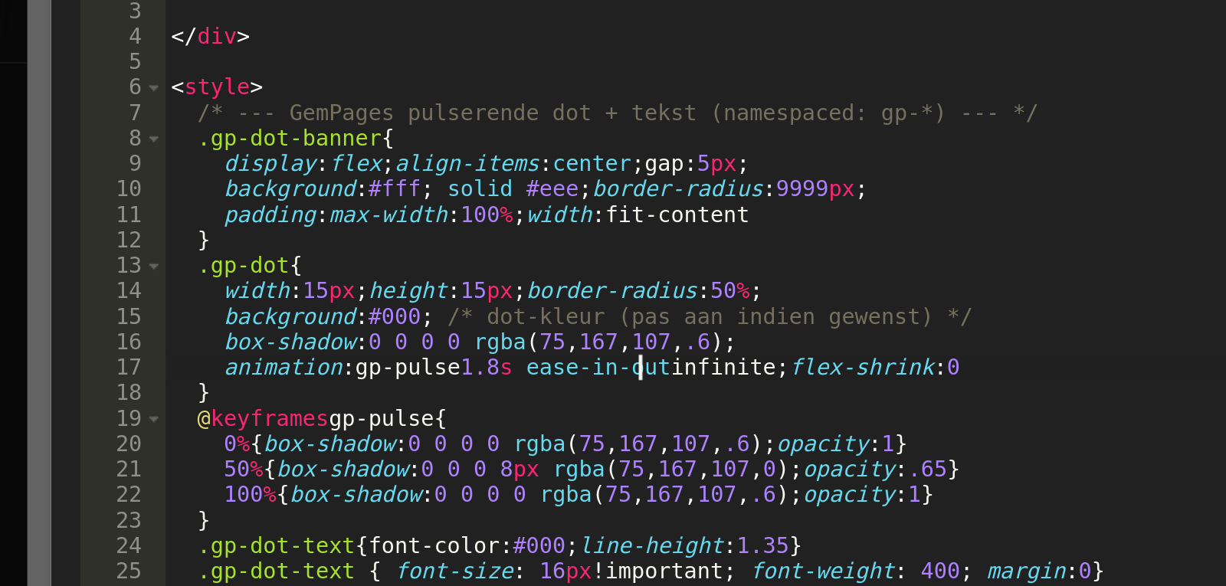
click at [441, 192] on div "< div class = "gp-dot-banner" role = "status" aria-live = "polite" > < span cla…" at bounding box center [631, 291] width 630 height 421
type textarea "padding:max-width:100%;width:fit-content"
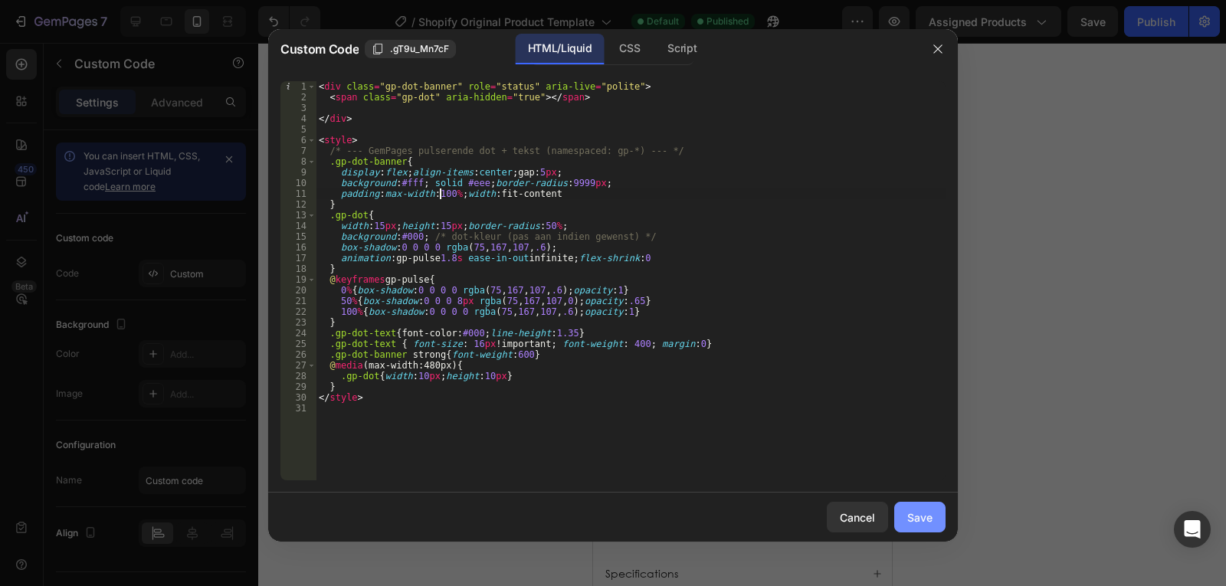
click at [906, 519] on button "Save" at bounding box center [919, 517] width 51 height 31
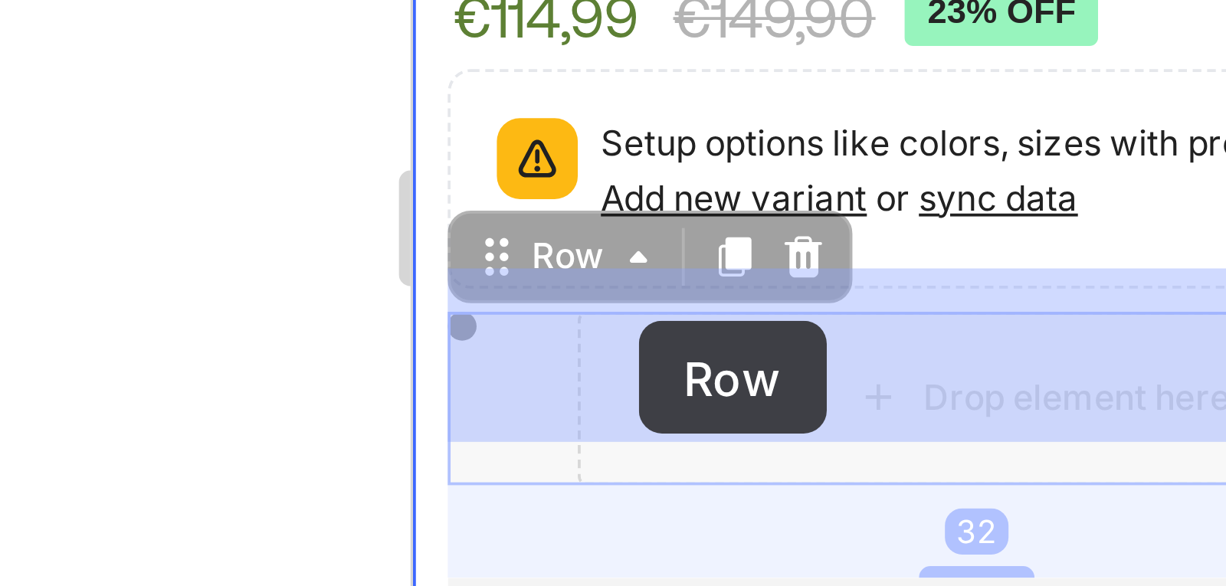
drag, startPoint x: 447, startPoint y: -497, endPoint x: 472, endPoint y: -501, distance: 24.9
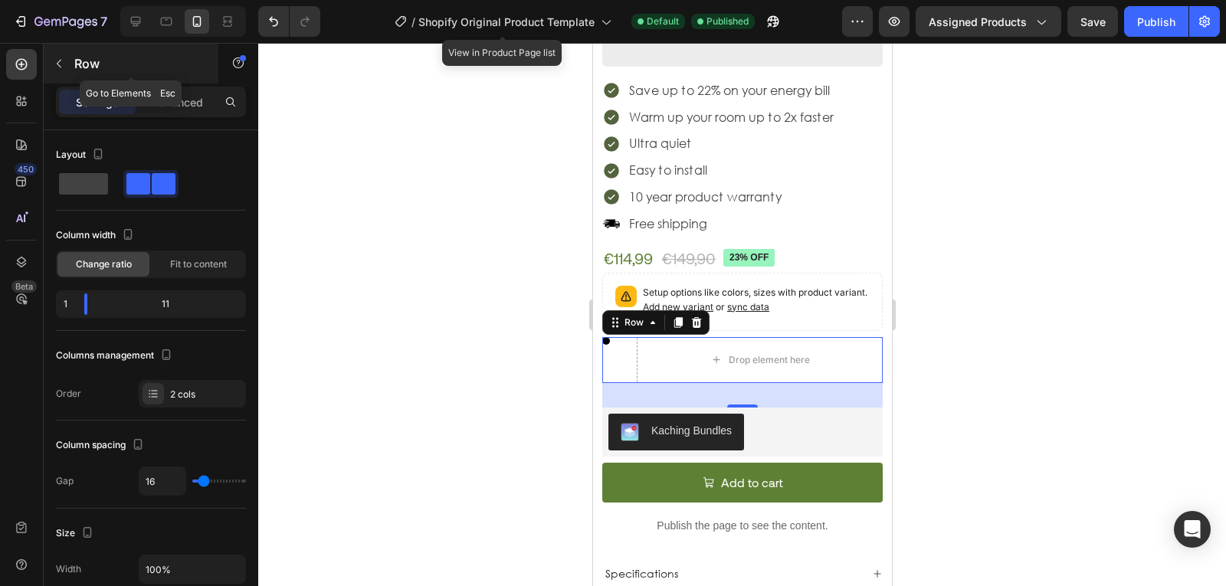
click at [58, 65] on icon "button" at bounding box center [59, 64] width 5 height 8
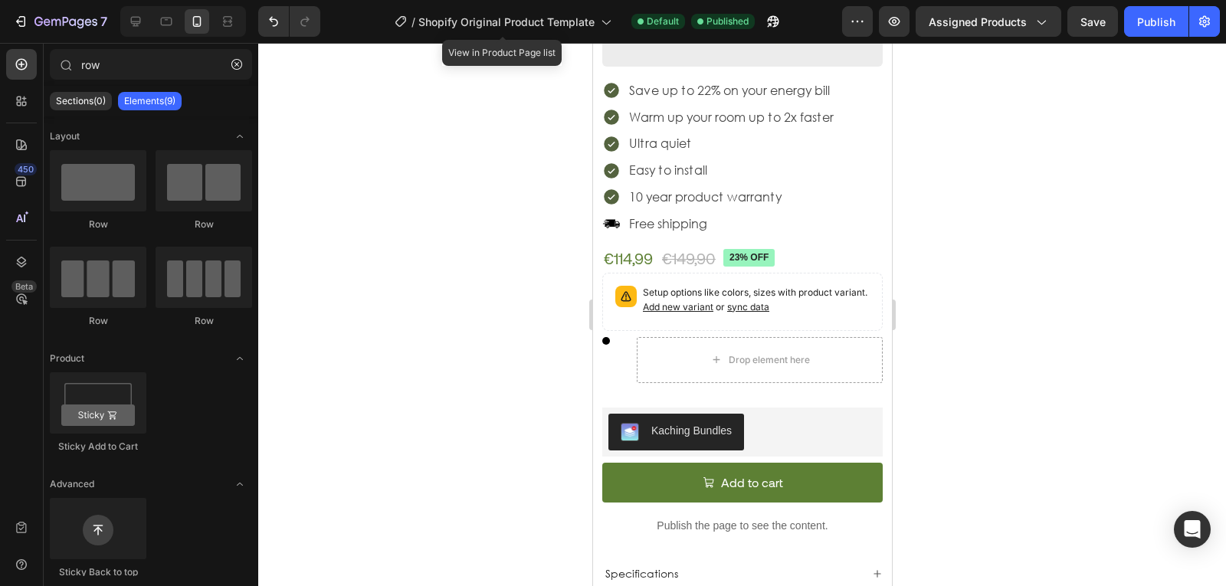
click at [131, 44] on div "row Sections(0) Elements(9) We couldn’t find any matches for “row” Suggestions:…" at bounding box center [151, 314] width 215 height 543
click at [134, 51] on input "row" at bounding box center [151, 64] width 202 height 31
type input "tekst"
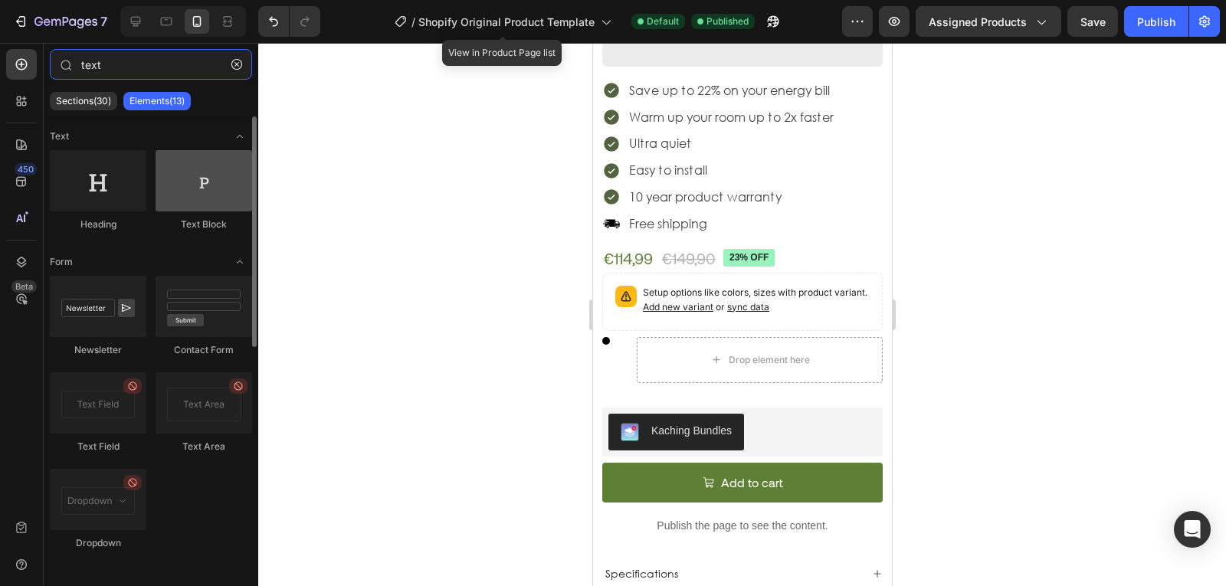
type input "text"
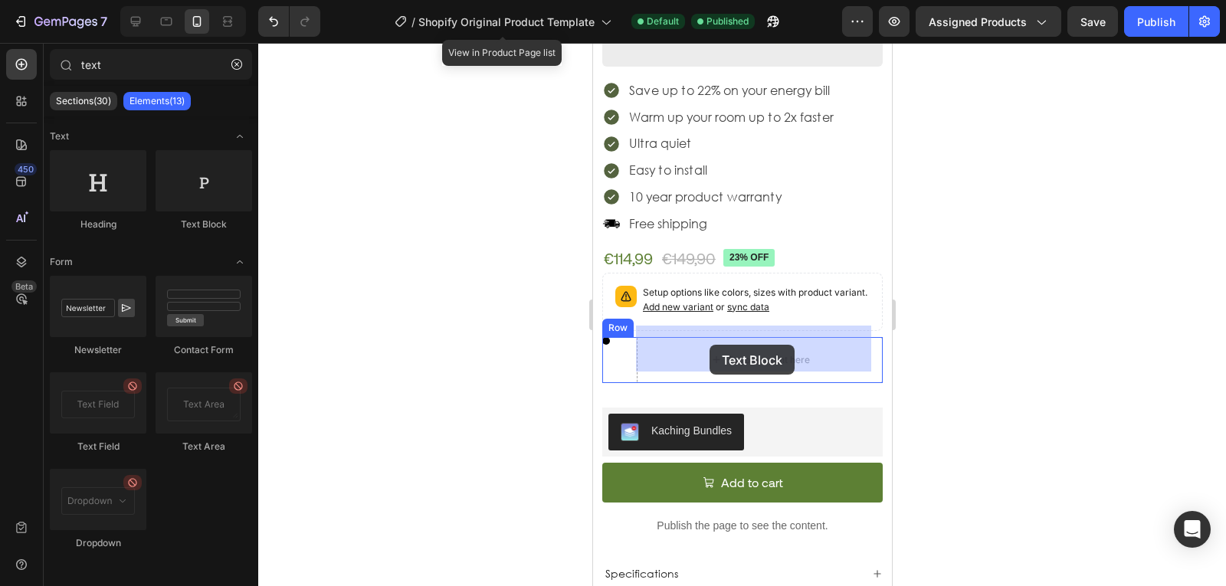
drag, startPoint x: 794, startPoint y: 207, endPoint x: 709, endPoint y: 345, distance: 162.0
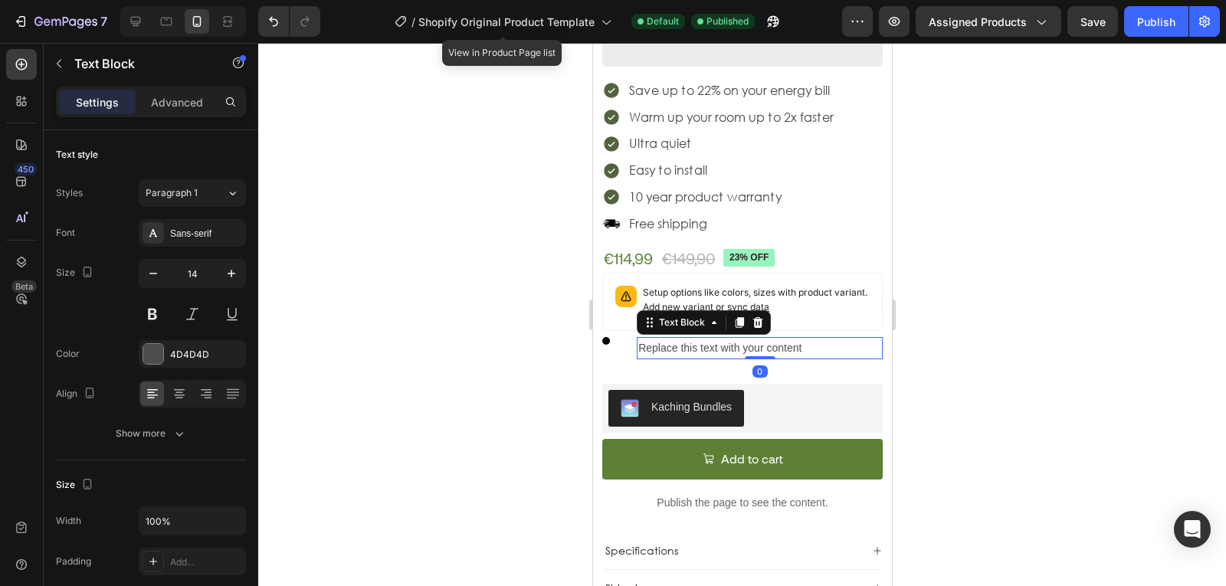
click at [724, 337] on div "Replace this text with your content" at bounding box center [759, 348] width 246 height 22
click at [724, 339] on p "Replace this text with your content" at bounding box center [758, 348] width 243 height 19
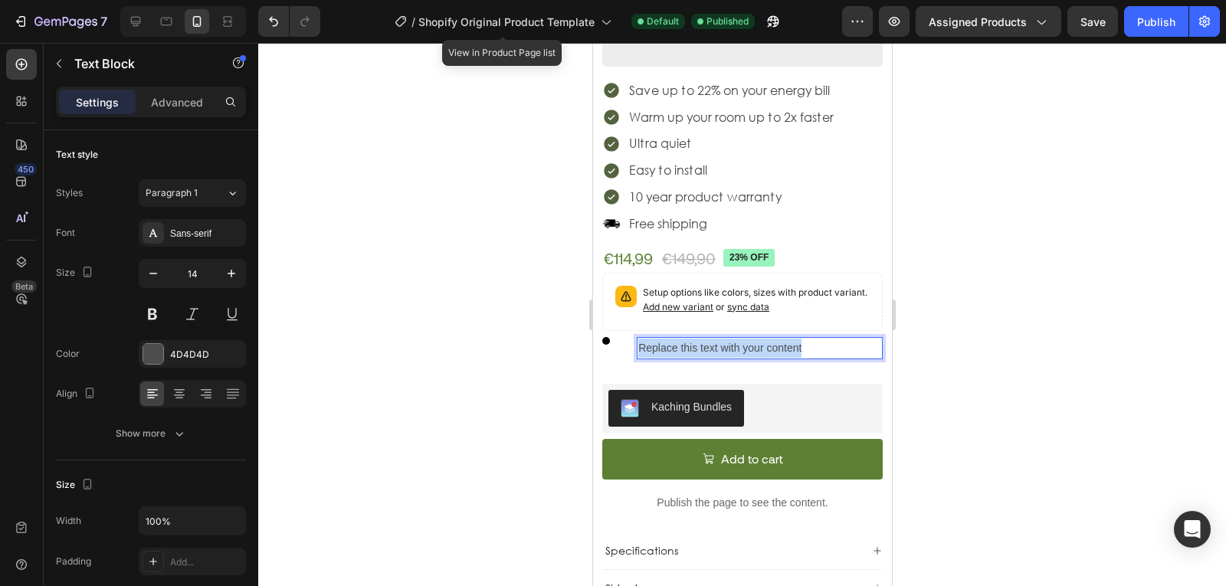
click at [724, 339] on p "Replace this text with your content" at bounding box center [758, 348] width 243 height 19
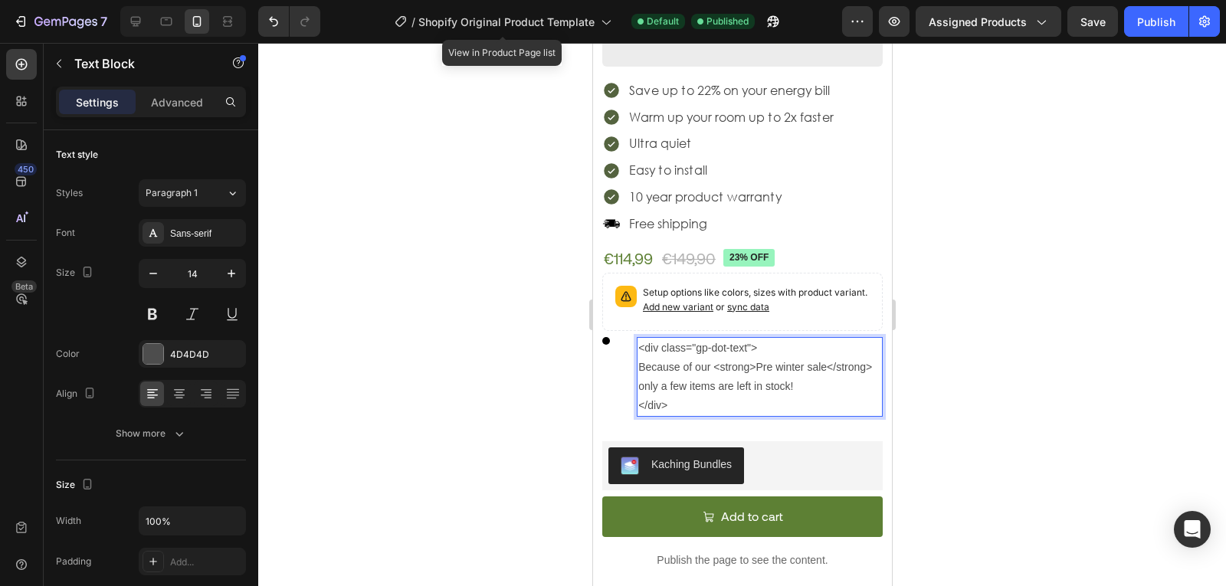
click at [723, 358] on p "<div class="gp-dot-text"> Because of our <strong>Pre winter sale</strong> only …" at bounding box center [758, 377] width 243 height 77
click at [762, 362] on p "<div class="gp-dot-text"> Because of our <strong>Pre winter sale</strong> only …" at bounding box center [758, 377] width 243 height 77
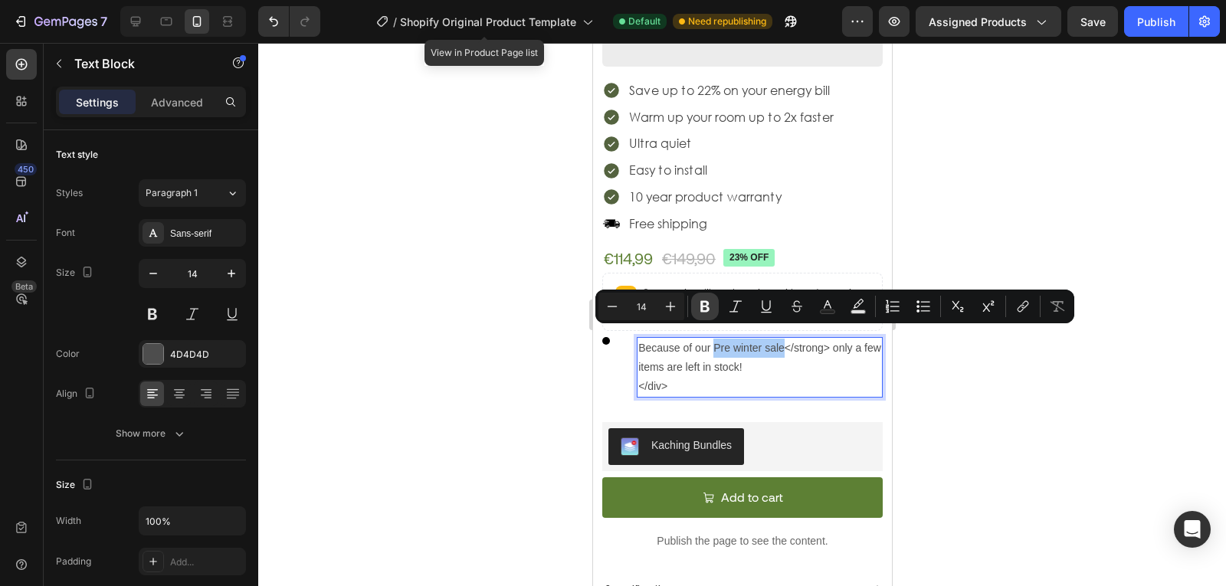
click at [710, 304] on icon "Editor contextual toolbar" at bounding box center [704, 306] width 15 height 15
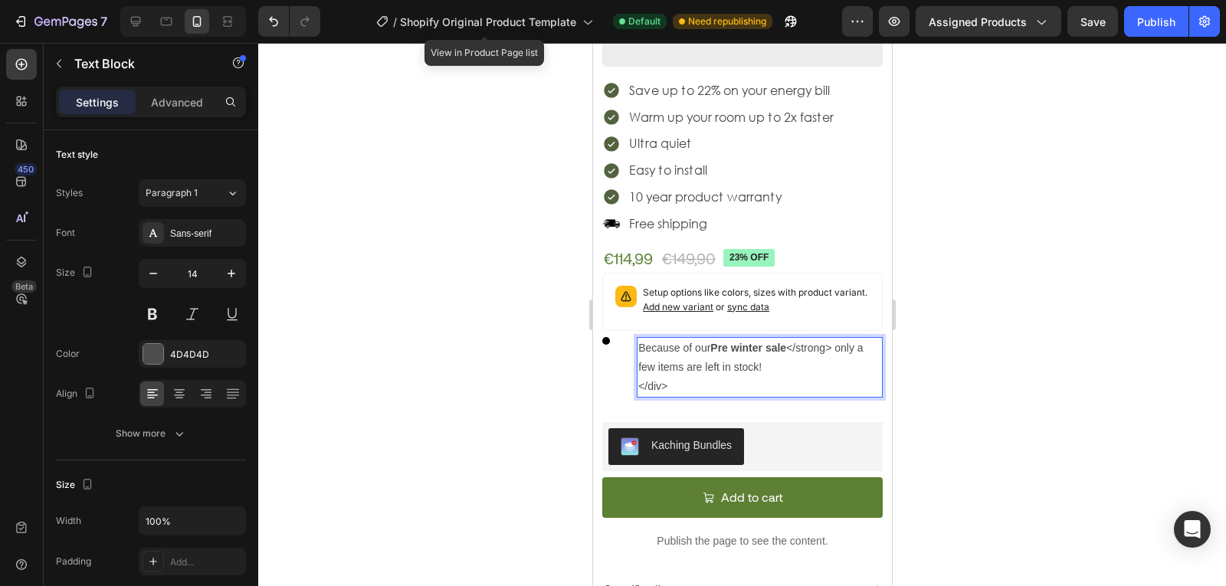
click at [779, 342] on strong "Pre winter sale" at bounding box center [748, 348] width 76 height 12
click at [749, 342] on strong "Pre winter sale" at bounding box center [748, 348] width 76 height 12
click at [949, 371] on div at bounding box center [742, 314] width 968 height 543
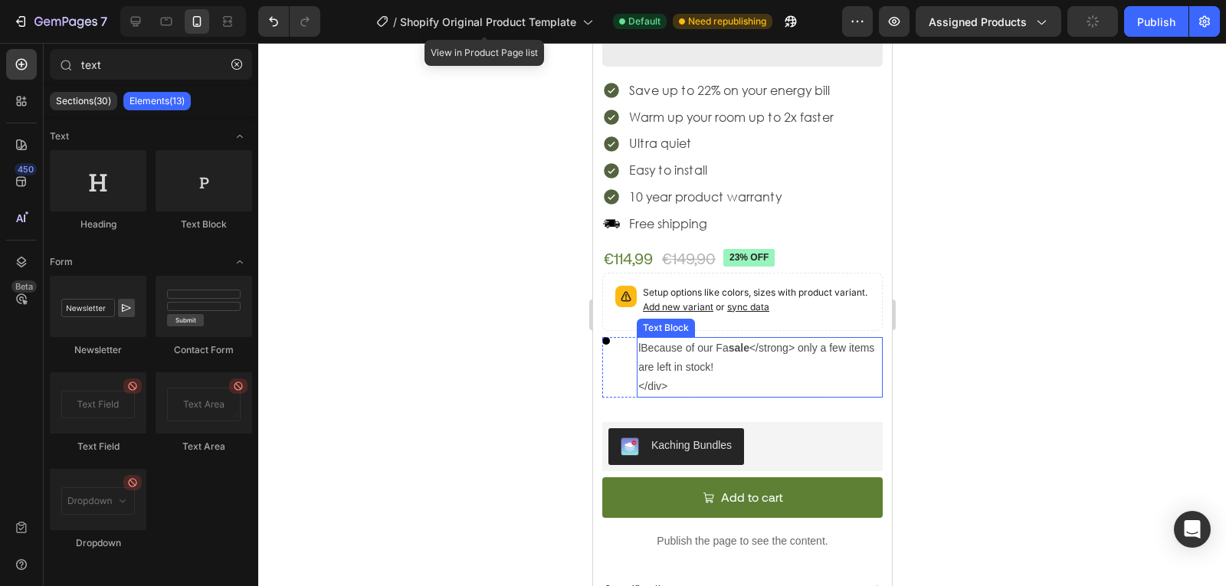
click at [714, 339] on p "lBecause of our Fa sale </strong> only a few items are left in stock! </div>" at bounding box center [758, 368] width 243 height 58
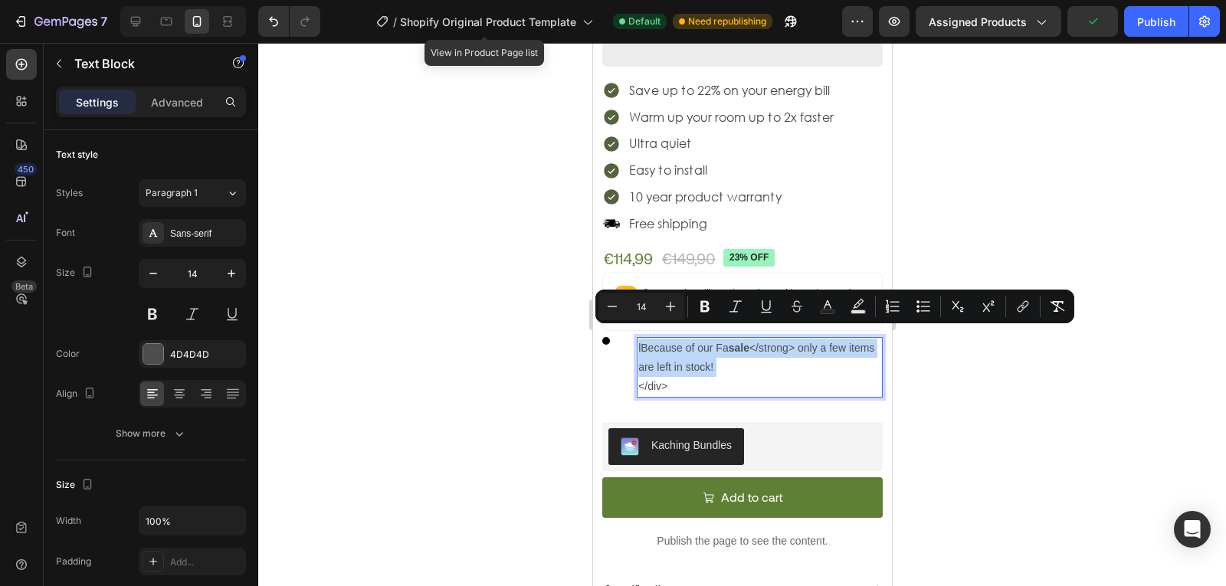
click at [764, 346] on p "lBecause of our Fa sale </strong> only a few items are left in stock! </div>" at bounding box center [758, 368] width 243 height 58
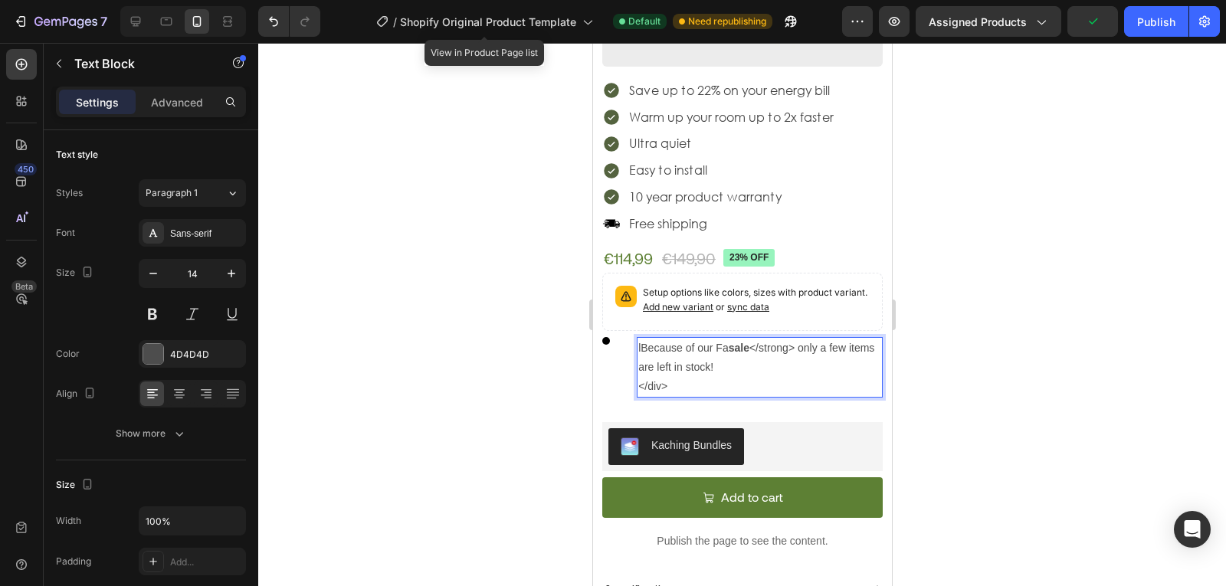
click at [729, 378] on p "lBecause of our Fa sale </strong> only a few items are left in stock! </div>" at bounding box center [758, 368] width 243 height 58
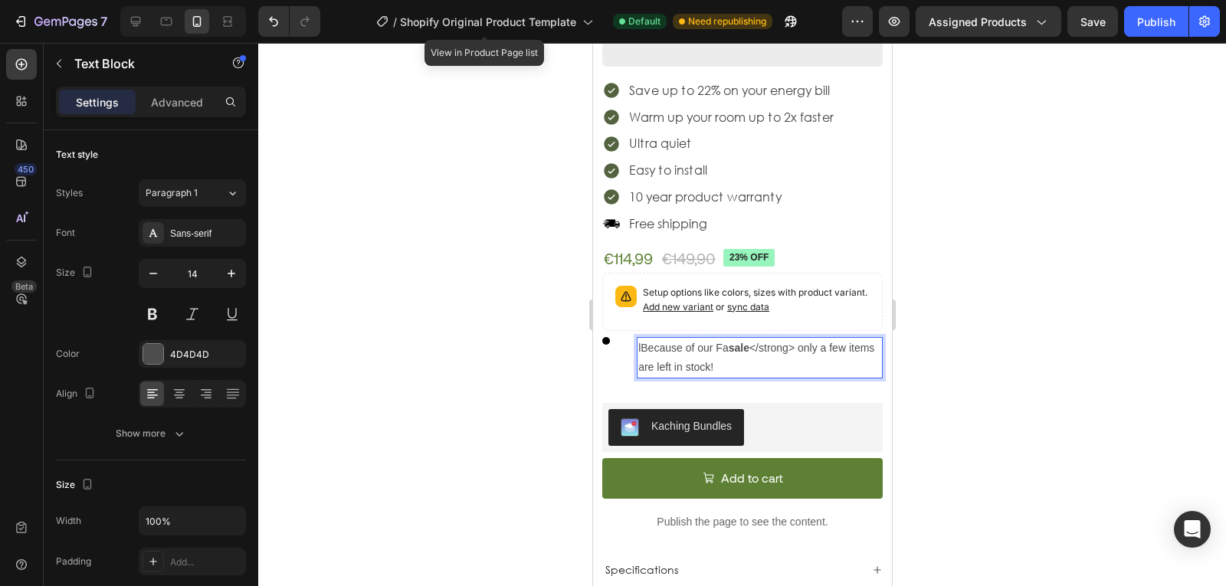
click at [644, 342] on p "lBecause of our Fa sale </strong> only a few items are left in stock!" at bounding box center [758, 358] width 243 height 38
click at [640, 339] on p "lBecause of our Fa sale </strong> only a few items are left in stock!" at bounding box center [758, 358] width 243 height 38
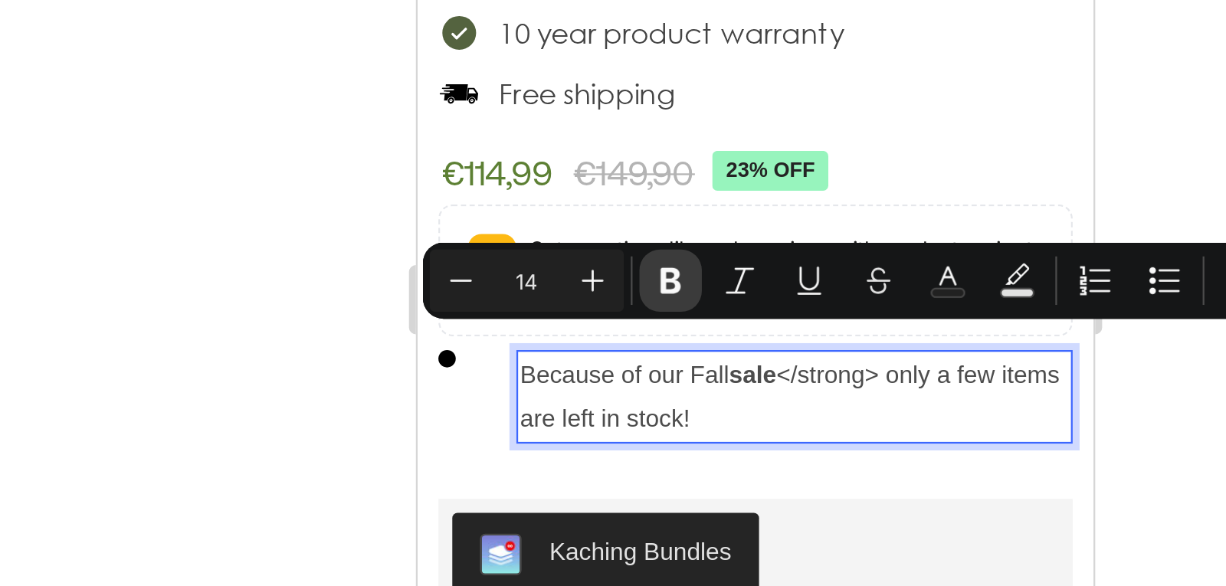
click at [710, 313] on icon "Editor contextual toolbar" at bounding box center [704, 306] width 15 height 15
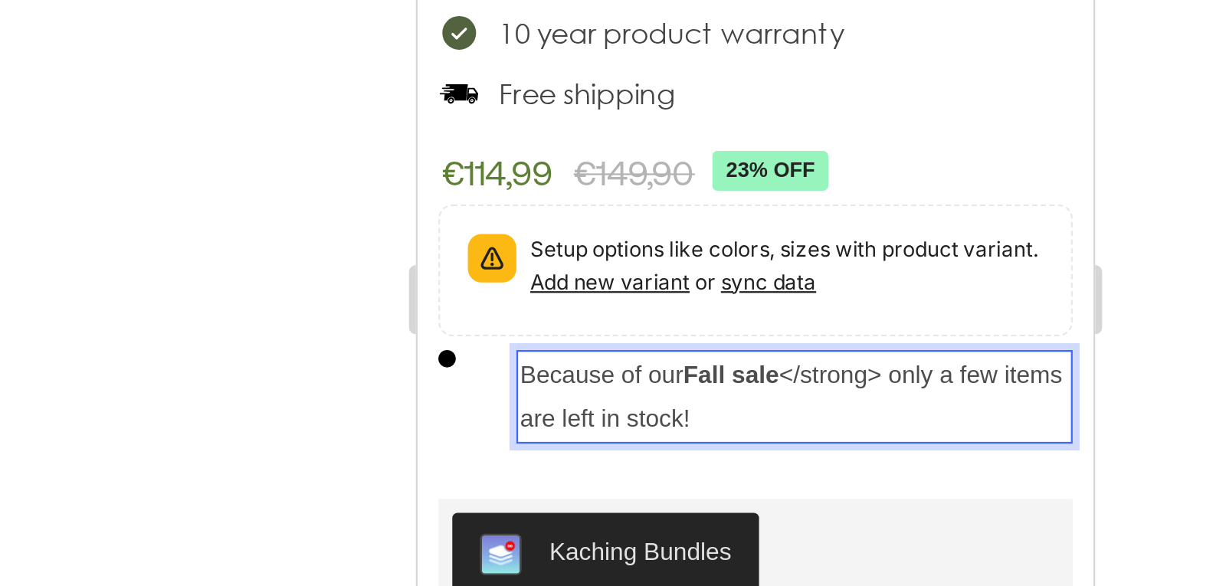
drag, startPoint x: 536, startPoint y: -24, endPoint x: 578, endPoint y: -18, distance: 41.7
click at [578, 0] on p "Because of our Fall sale </strong> only a few items are left in stock!" at bounding box center [582, 0] width 243 height 38
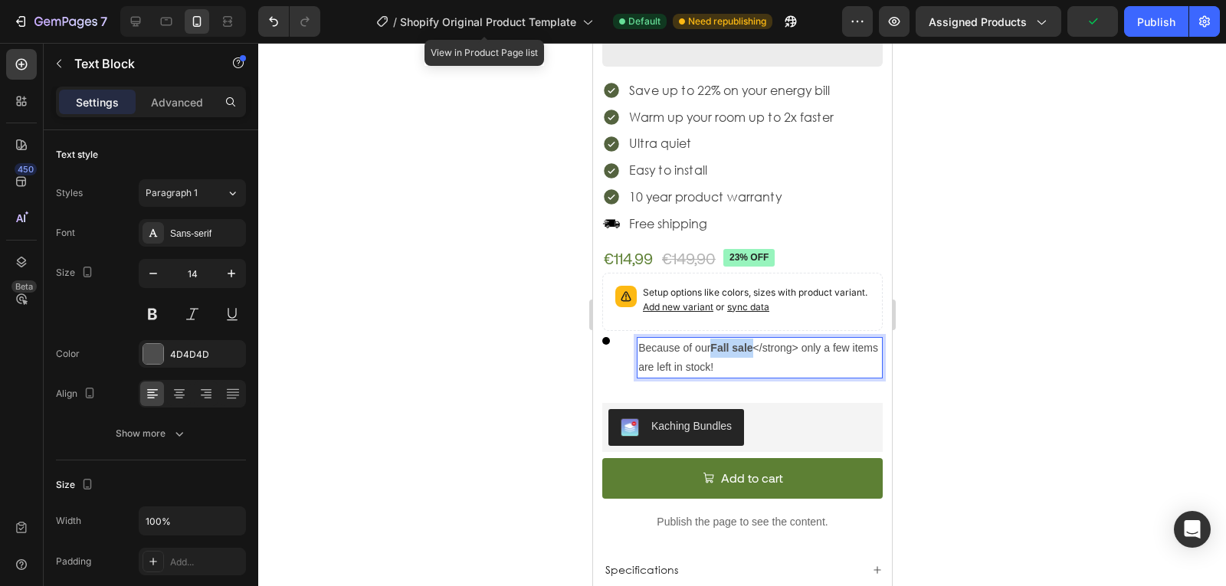
click at [729, 342] on strong "Fall sale" at bounding box center [731, 348] width 42 height 12
click at [722, 342] on strong "Fall sale" at bounding box center [731, 348] width 42 height 12
click at [719, 342] on strong "Fall sale" at bounding box center [731, 348] width 42 height 12
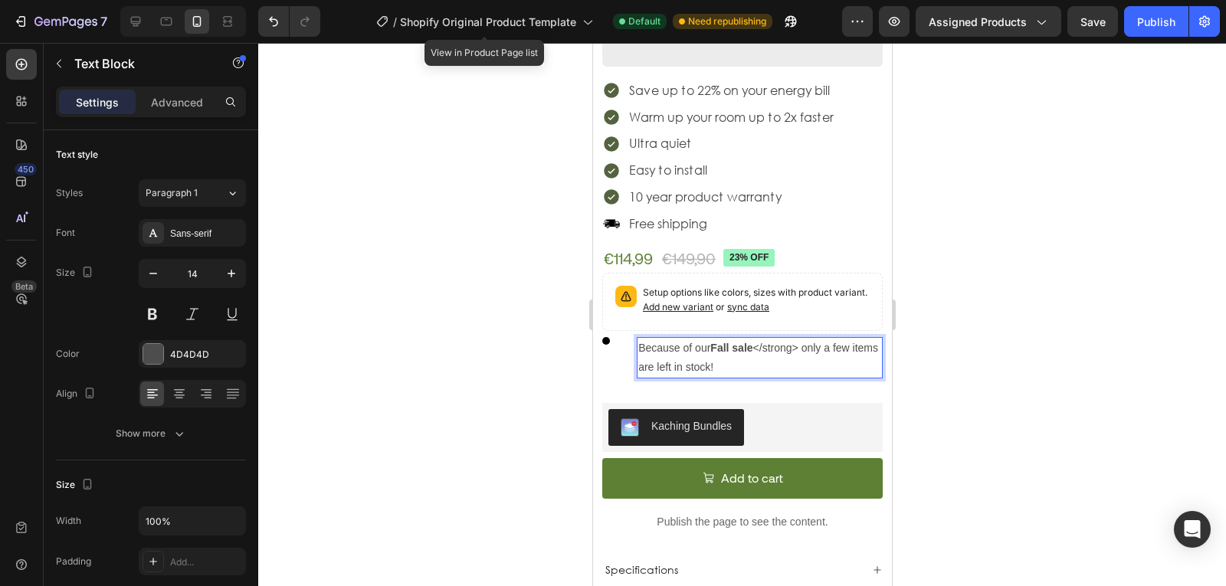
click at [797, 339] on p "Because of our Fall sale </strong> only a few items are left in stock!" at bounding box center [758, 358] width 243 height 38
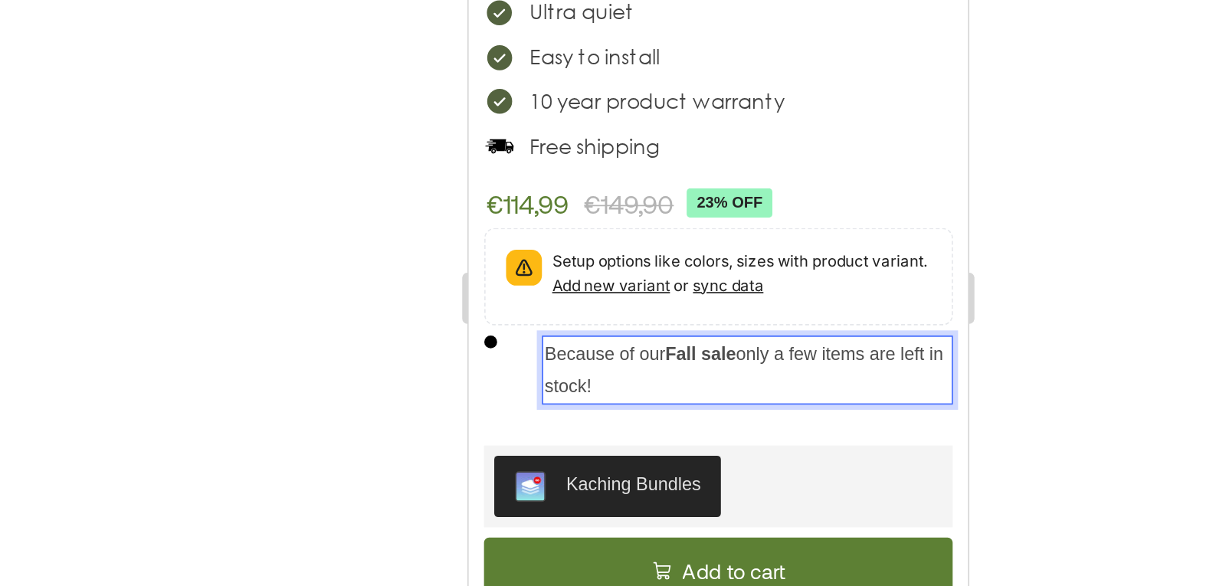
click at [618, 143] on strong "Fall sale" at bounding box center [606, 149] width 42 height 12
click at [594, 143] on strong "Fall sale" at bounding box center [606, 149] width 42 height 12
drag, startPoint x: 594, startPoint y: 142, endPoint x: 559, endPoint y: 142, distance: 35.2
click at [559, 142] on p "Because of our f all sale only a few items are left in stock!" at bounding box center [634, 159] width 243 height 38
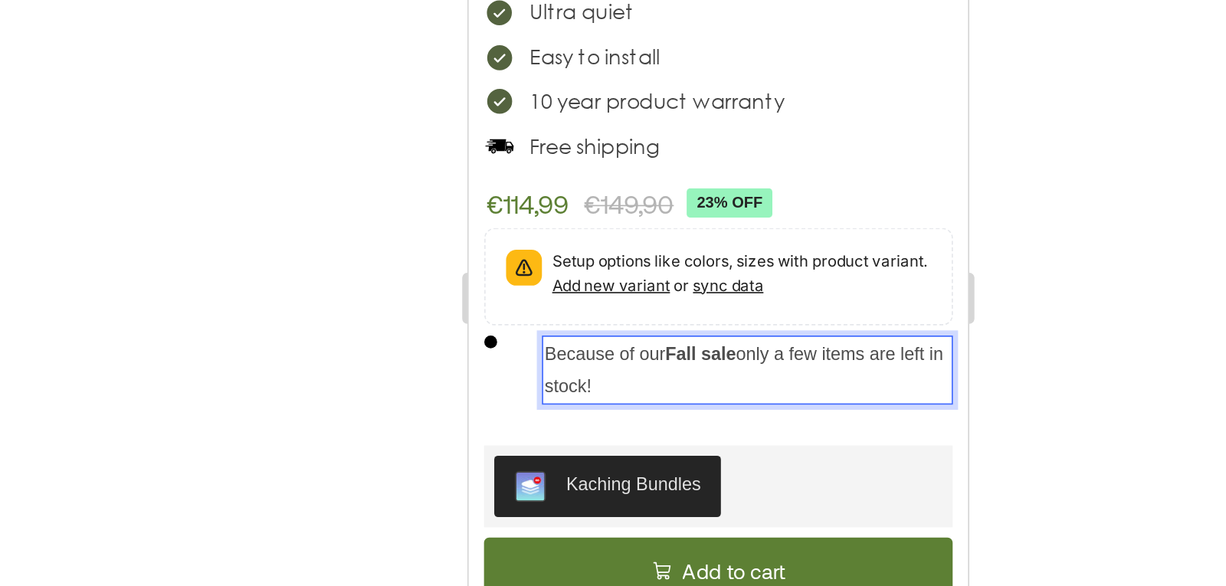
click at [505, 380] on div at bounding box center [742, 314] width 968 height 543
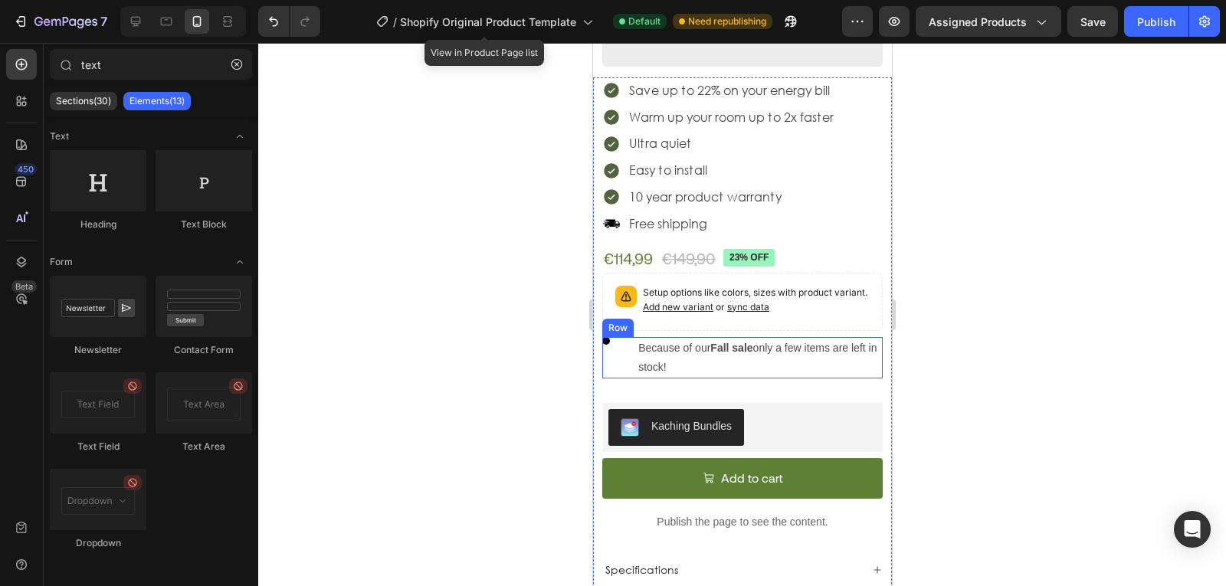
click at [621, 338] on div "Custom Code" at bounding box center [612, 357] width 22 height 41
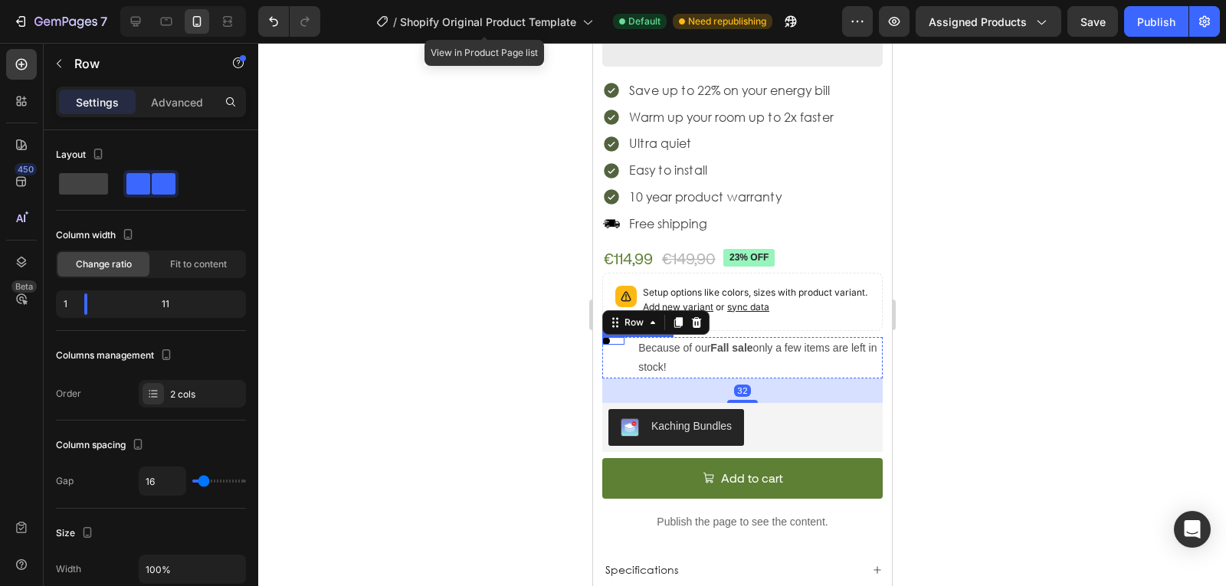
click at [608, 337] on div at bounding box center [612, 341] width 22 height 8
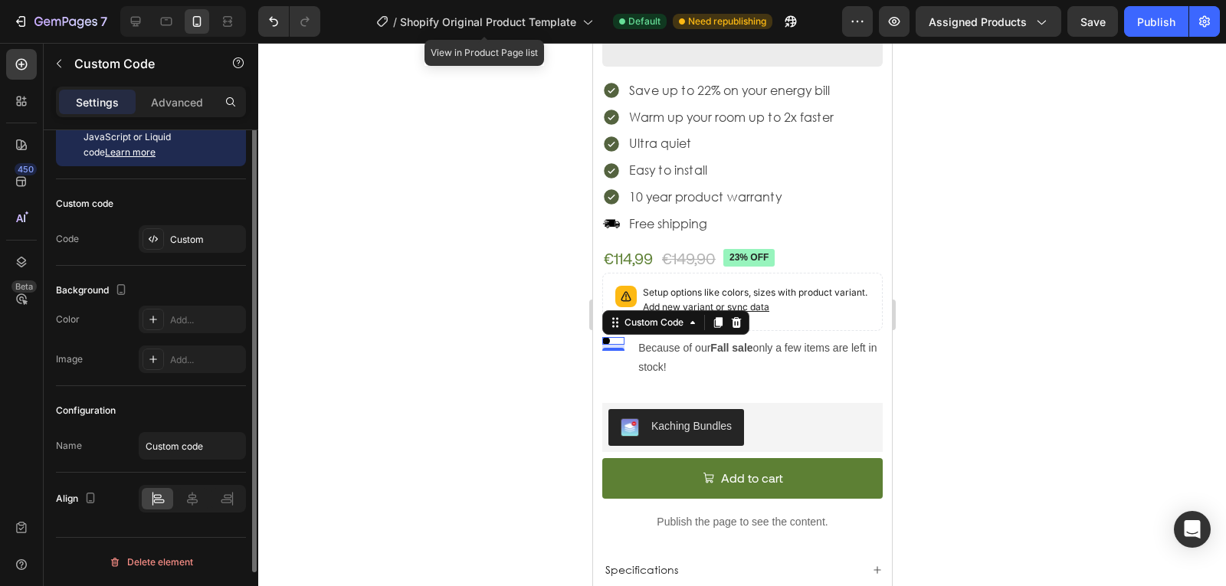
scroll to position [0, 0]
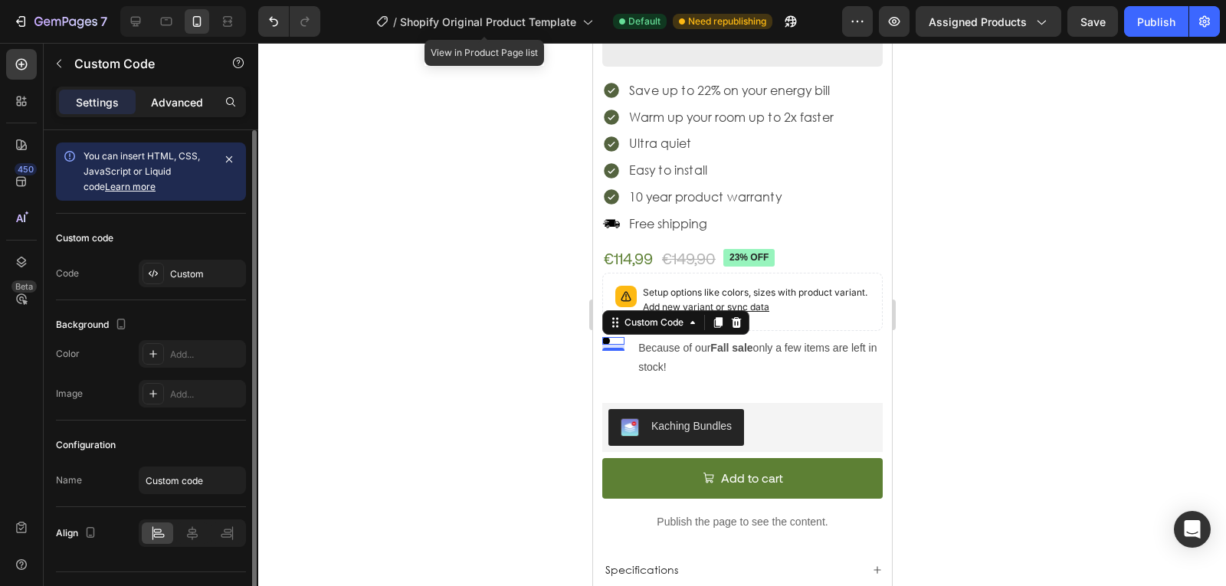
click at [168, 100] on p "Advanced" at bounding box center [177, 102] width 52 height 16
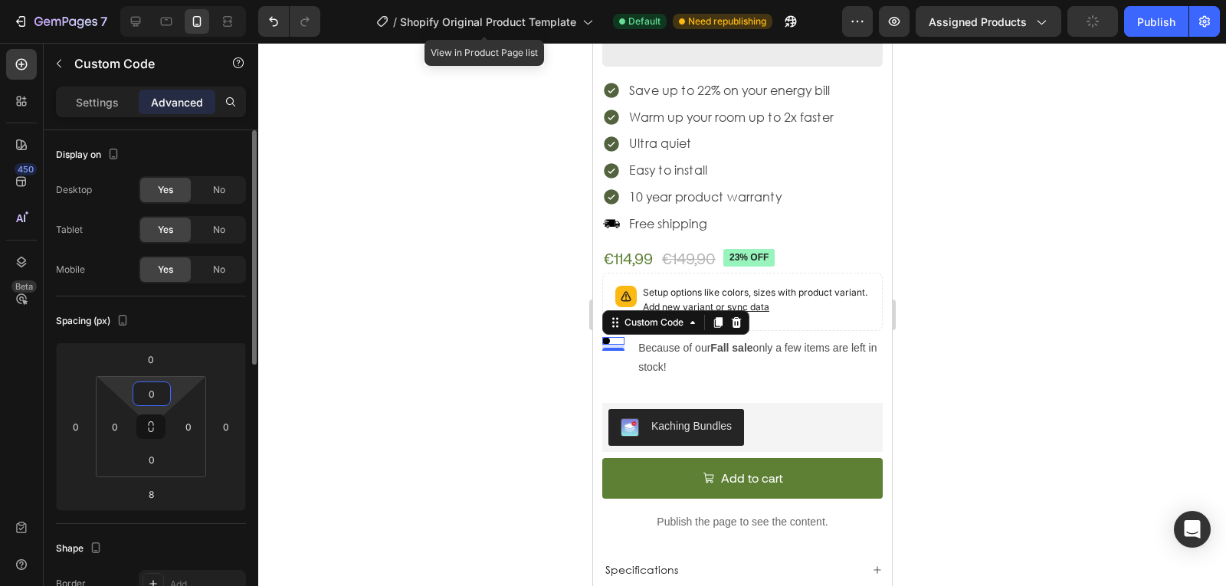
click at [148, 398] on input "0" at bounding box center [151, 393] width 31 height 23
type input "10"
click at [118, 426] on input "0" at bounding box center [114, 426] width 23 height 23
type input "1"
type input "20"
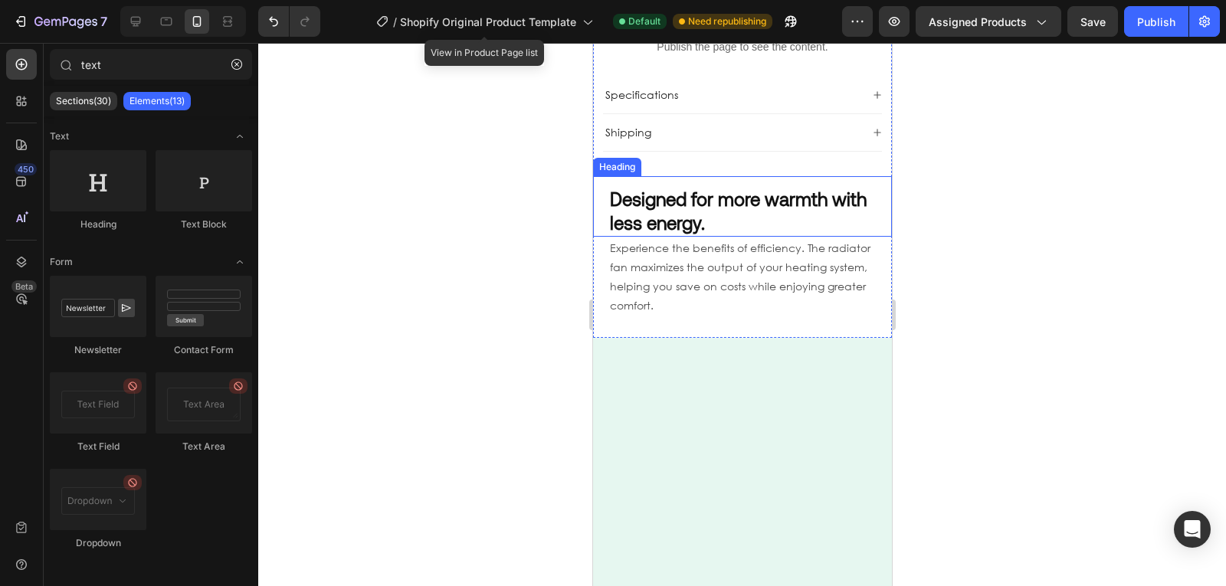
scroll to position [533, 0]
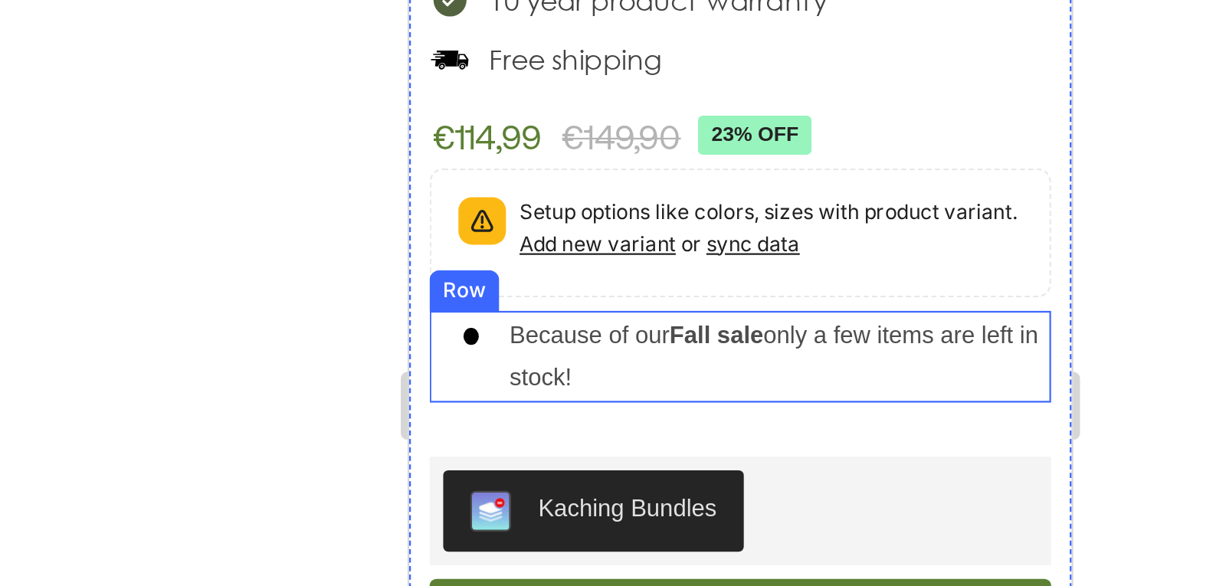
click at [441, 41] on div "Custom Code Because of our Fall sale only a few items are left in stock! Text B…" at bounding box center [557, 52] width 280 height 41
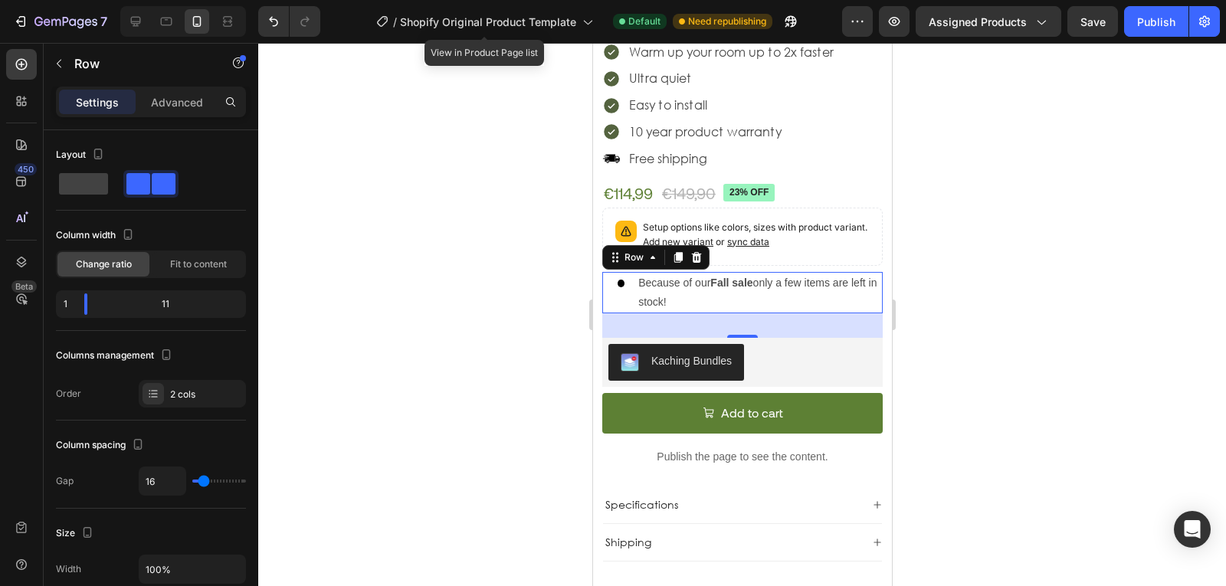
click at [618, 277] on div "Custom Code" at bounding box center [612, 292] width 22 height 41
click at [617, 280] on span at bounding box center [620, 284] width 7 height 8
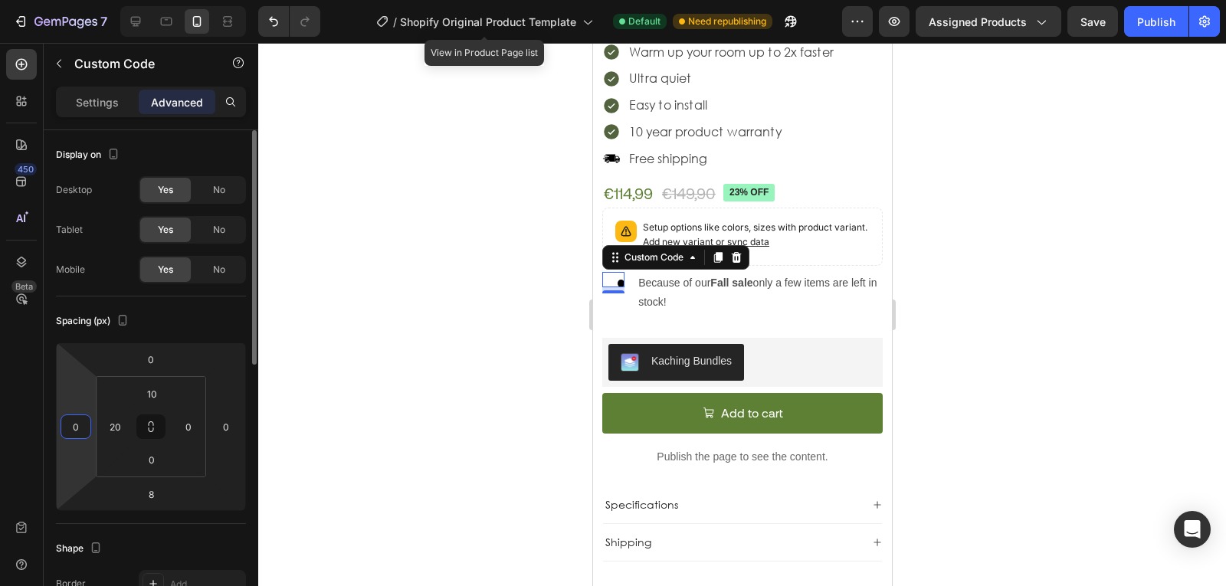
click at [83, 426] on input "0" at bounding box center [75, 426] width 23 height 23
type input "20"
click at [111, 422] on input "20" at bounding box center [114, 426] width 23 height 23
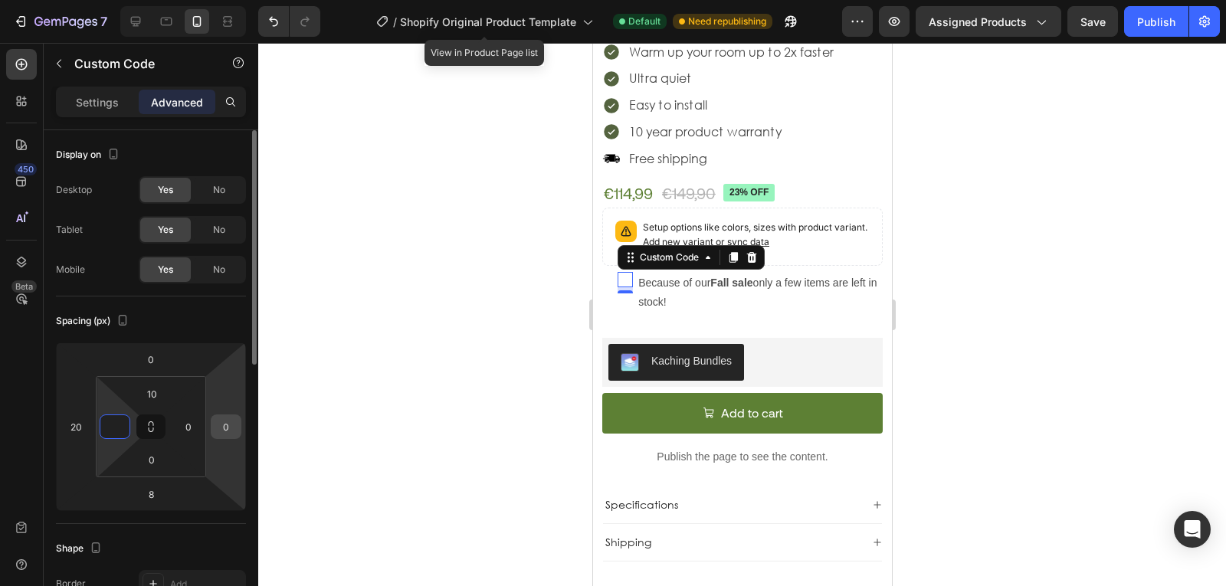
type input "0"
click at [228, 431] on input "0" at bounding box center [226, 426] width 23 height 23
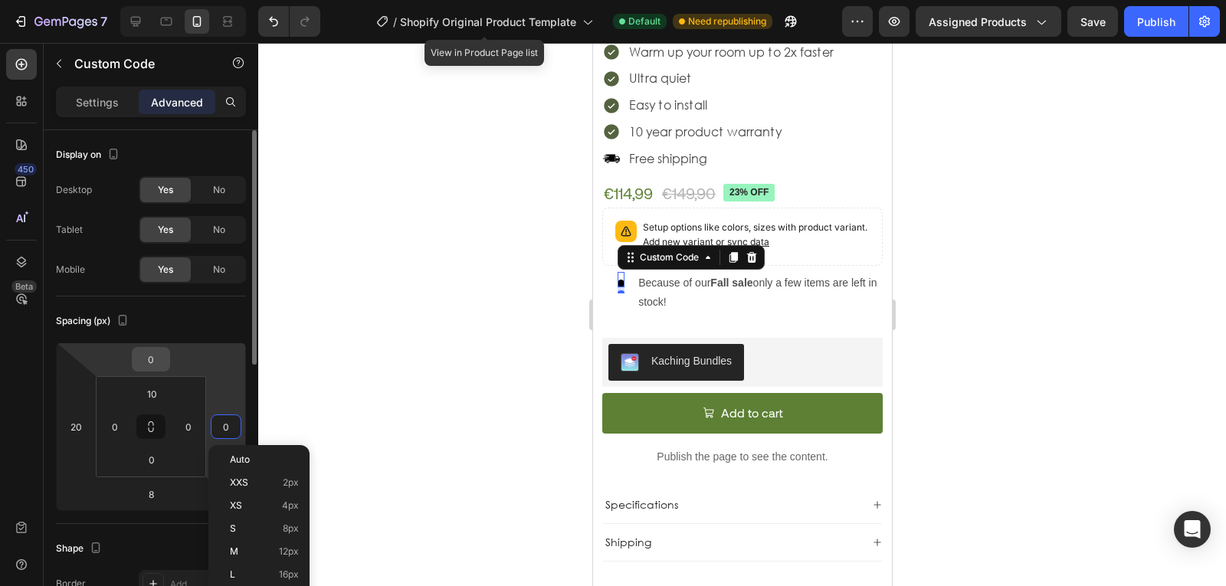
click at [150, 367] on input "0" at bounding box center [151, 359] width 31 height 23
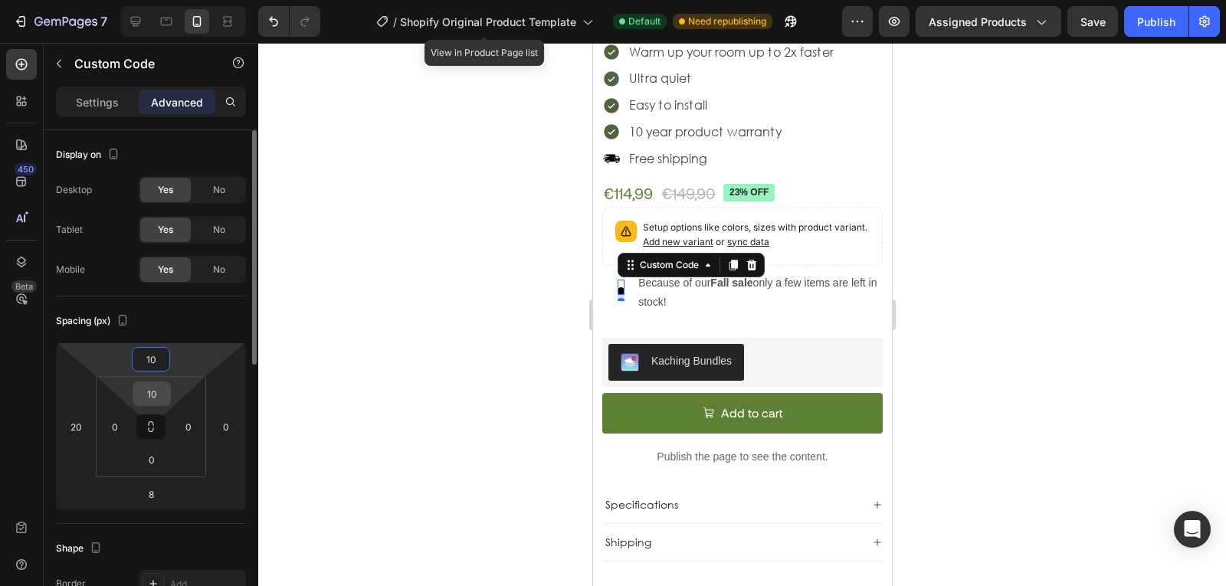
type input "10"
click at [155, 388] on input "10" at bounding box center [151, 393] width 31 height 23
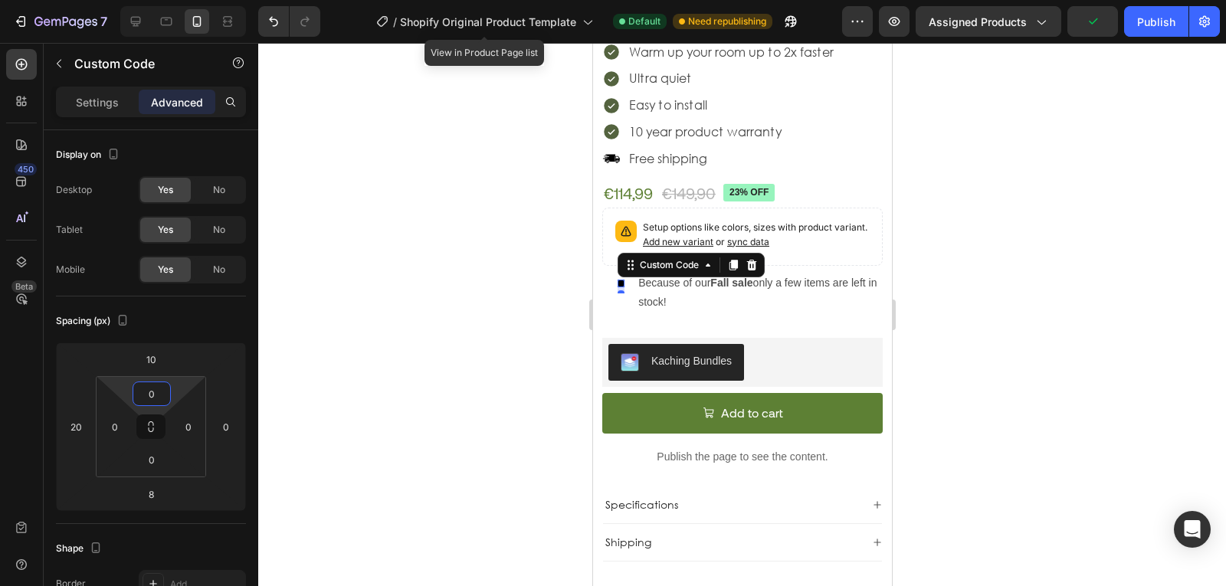
click at [474, 363] on div at bounding box center [742, 314] width 968 height 543
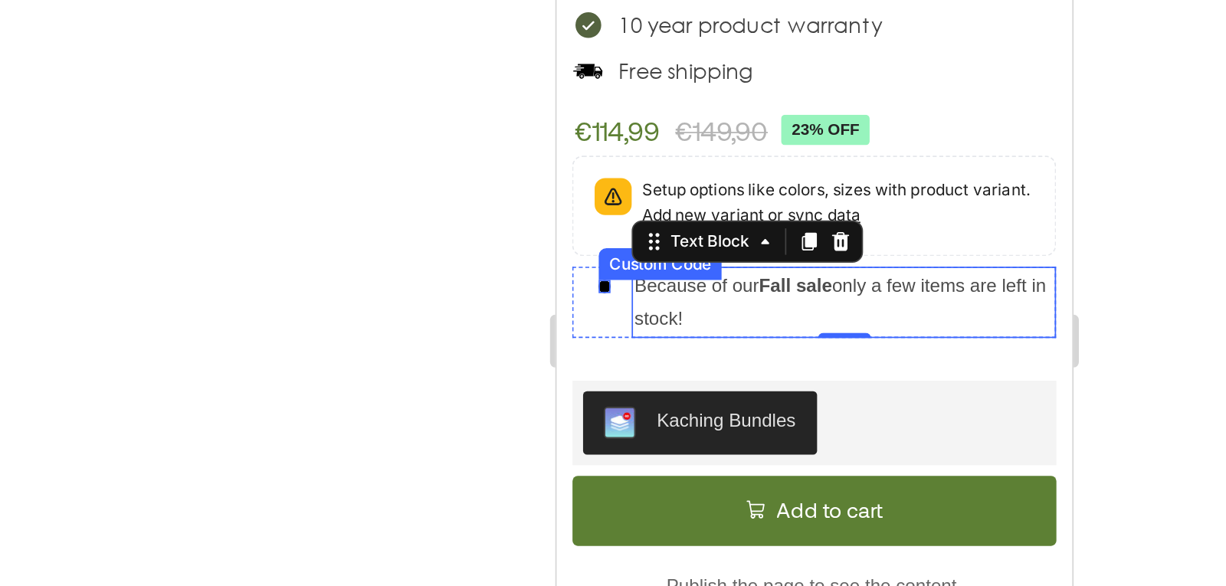
click at [581, 109] on span at bounding box center [583, 113] width 7 height 8
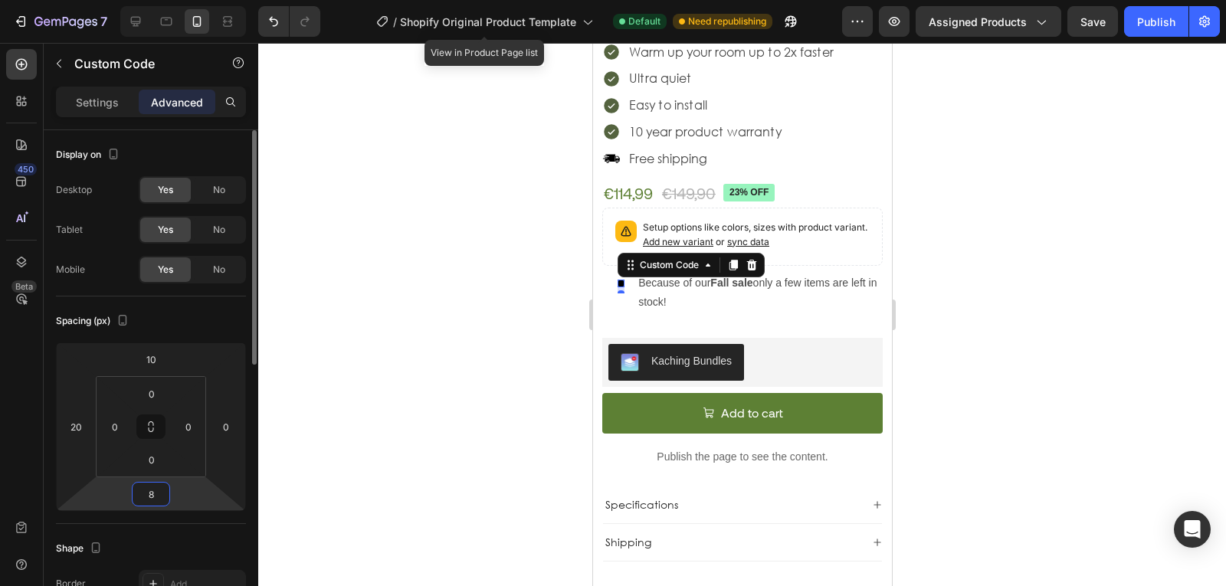
click at [145, 486] on input "8" at bounding box center [151, 494] width 31 height 23
click at [547, 412] on div at bounding box center [742, 314] width 968 height 543
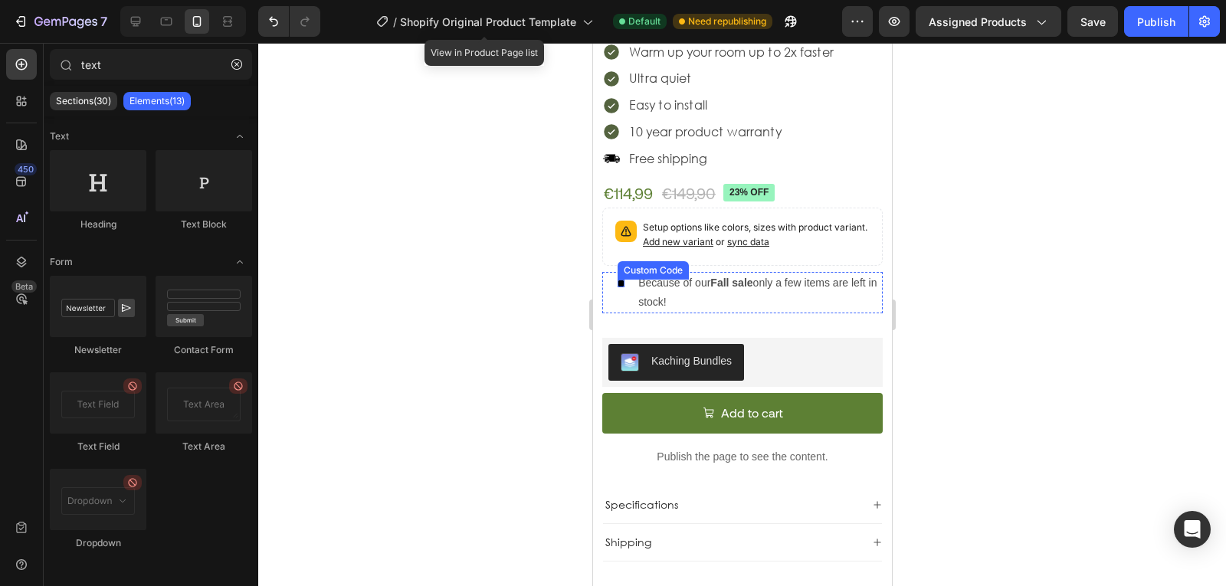
click at [619, 280] on span at bounding box center [620, 284] width 7 height 8
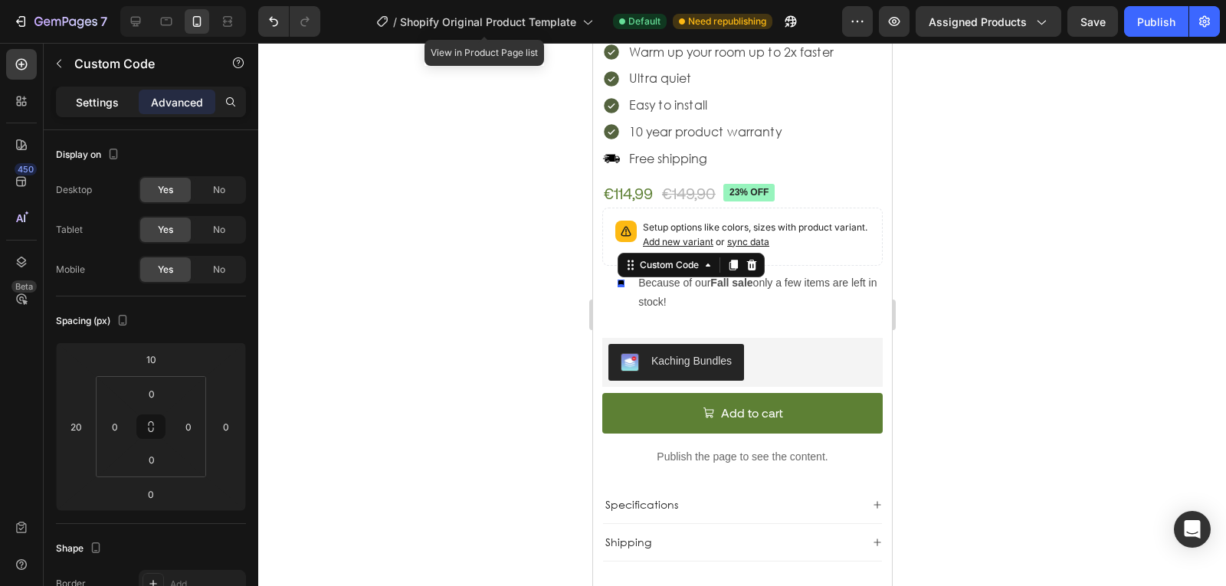
click at [126, 97] on div "Settings" at bounding box center [97, 102] width 77 height 25
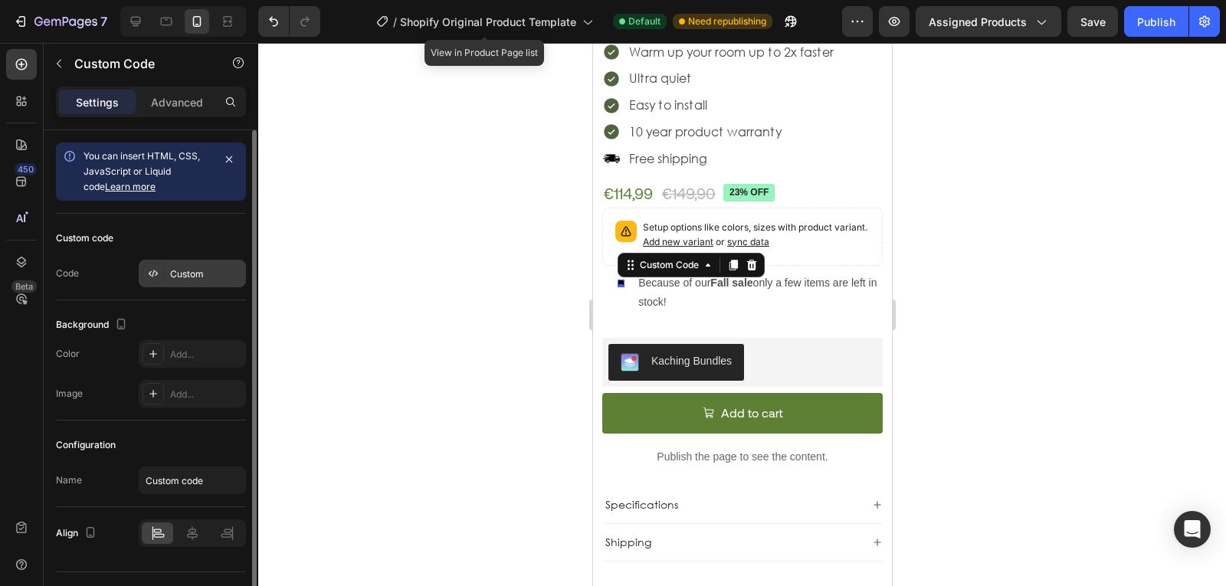
click at [192, 269] on div "Custom" at bounding box center [206, 274] width 72 height 14
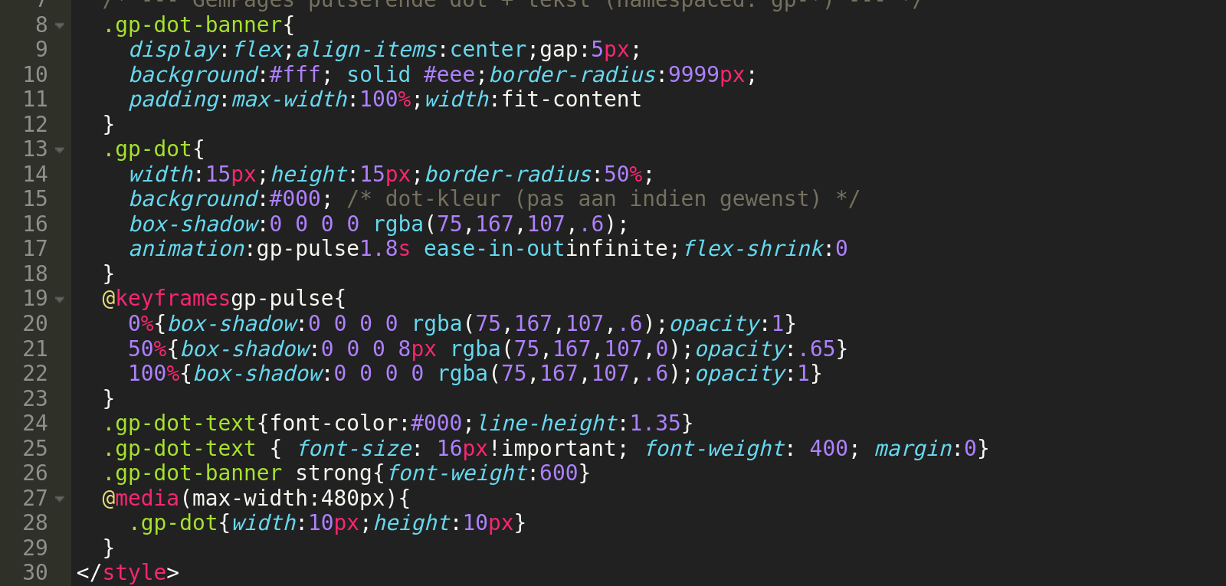
click at [421, 374] on div "< div class = "gp-dot-banner" role = "status" aria-live = "polite" > < span cla…" at bounding box center [631, 291] width 630 height 421
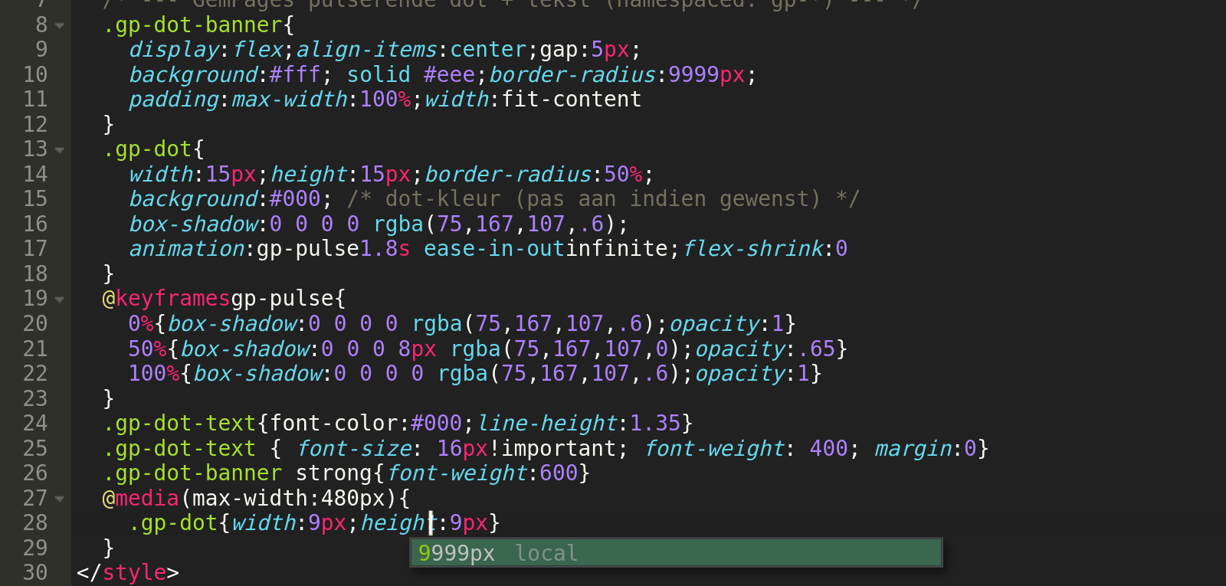
click at [492, 372] on div "< div class = "gp-dot-banner" role = "status" aria-live = "polite" > < span cla…" at bounding box center [631, 291] width 630 height 421
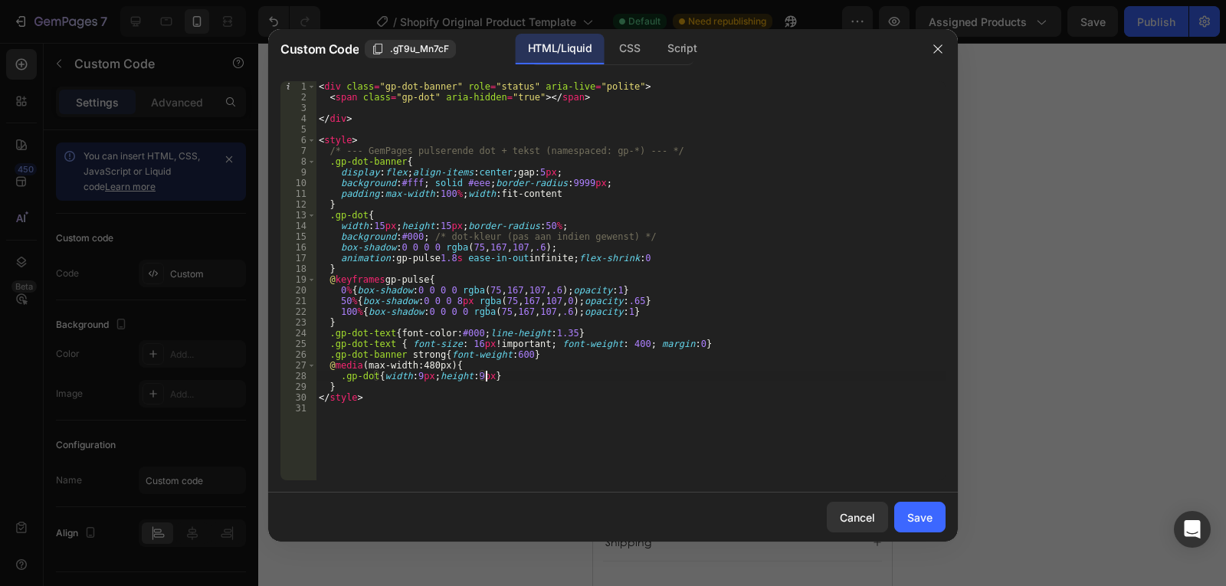
type textarea ".gp-dot{width:9px;height:9px}"
click at [948, 514] on div "Cancel Save" at bounding box center [613, 517] width 690 height 49
click at [935, 516] on button "Save" at bounding box center [919, 517] width 51 height 31
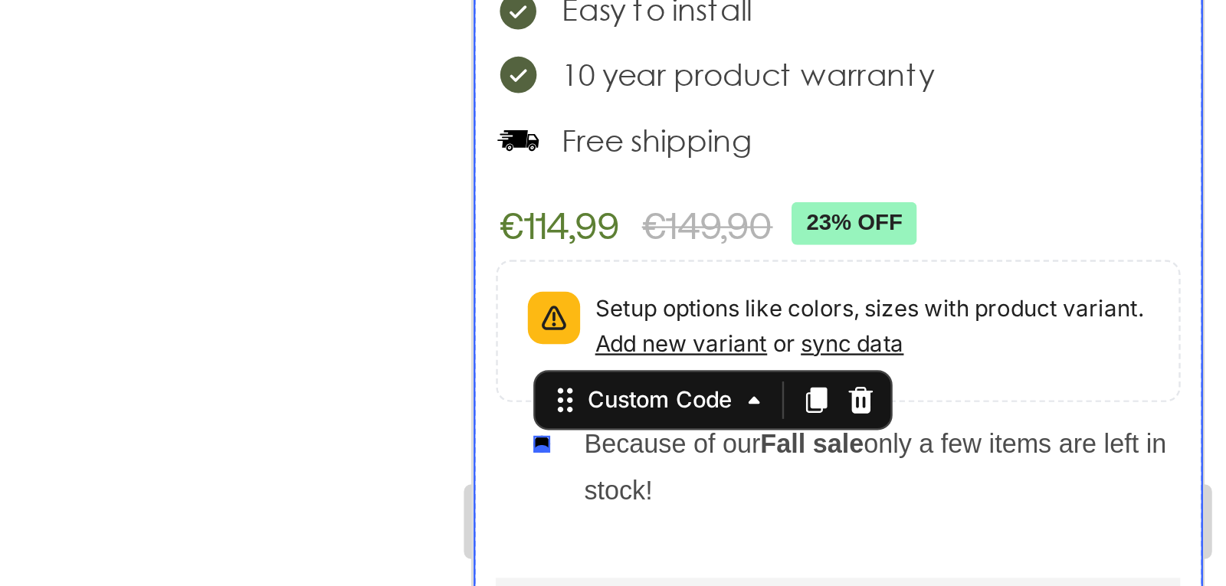
click at [677, 0] on div "€114,99 Product Price Product Price €149,90 Product Price Product Price 23% off…" at bounding box center [621, 7] width 280 height 32
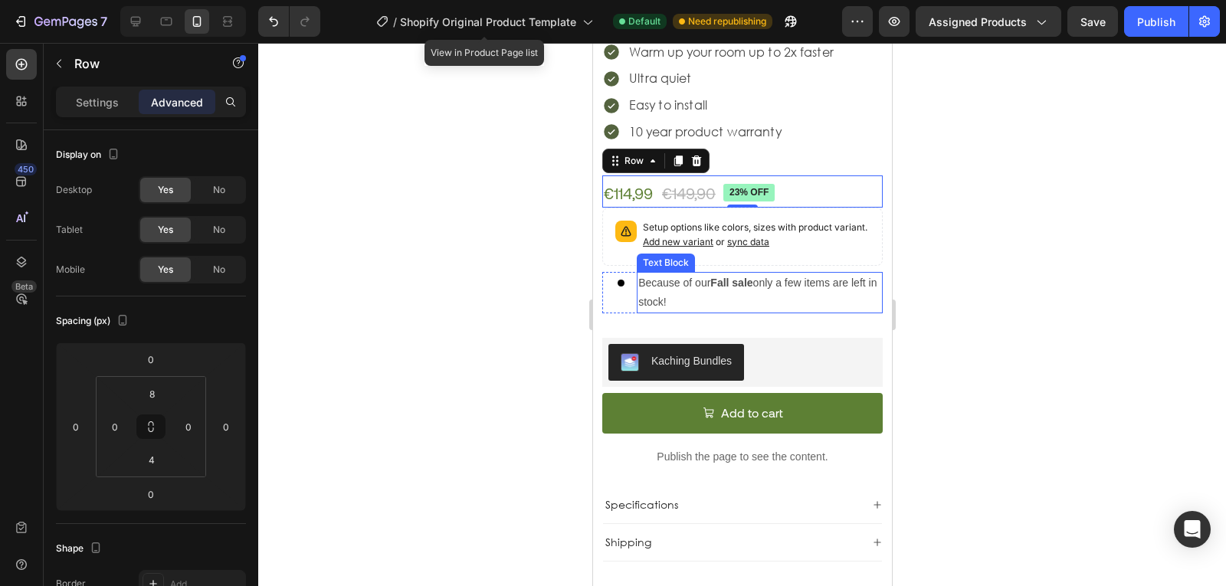
click at [701, 301] on div "Because of our Fall sale only a few items are left in stock!" at bounding box center [759, 292] width 246 height 41
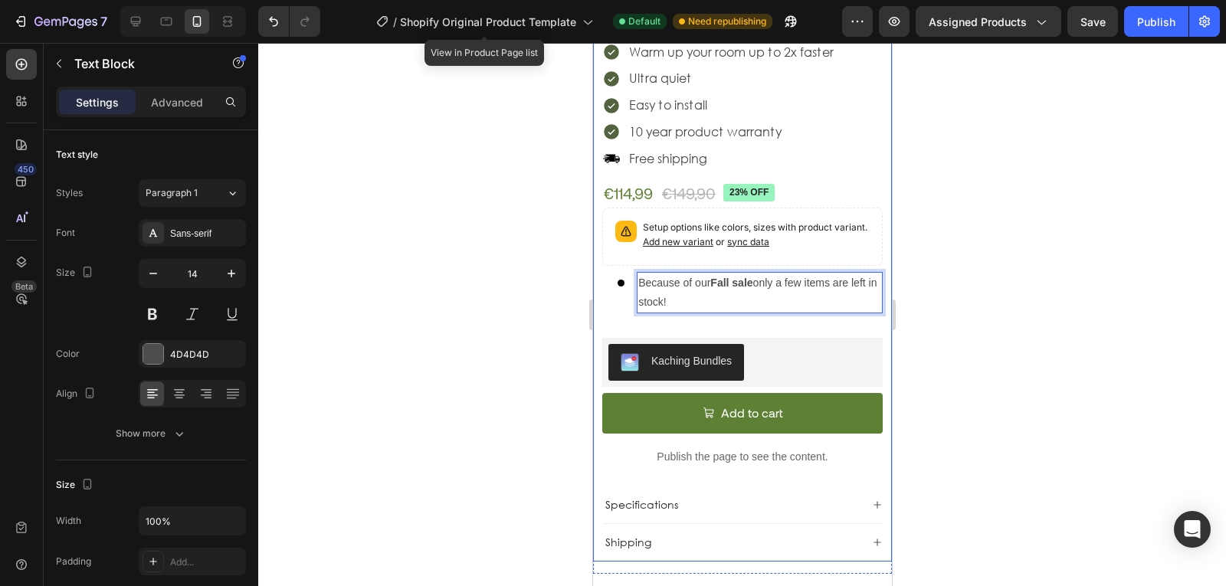
click at [602, 307] on div "Save up to 22% on your energy bill Warm up your room up to 2x faster Ultra quie…" at bounding box center [741, 286] width 280 height 549
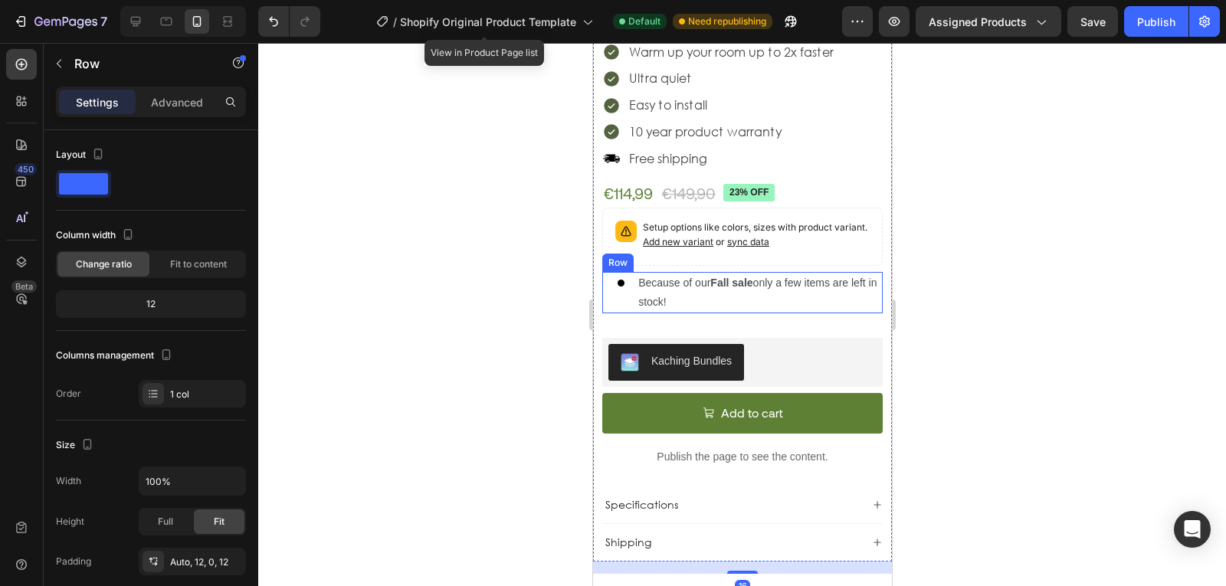
click at [608, 298] on div "Custom Code" at bounding box center [612, 292] width 22 height 41
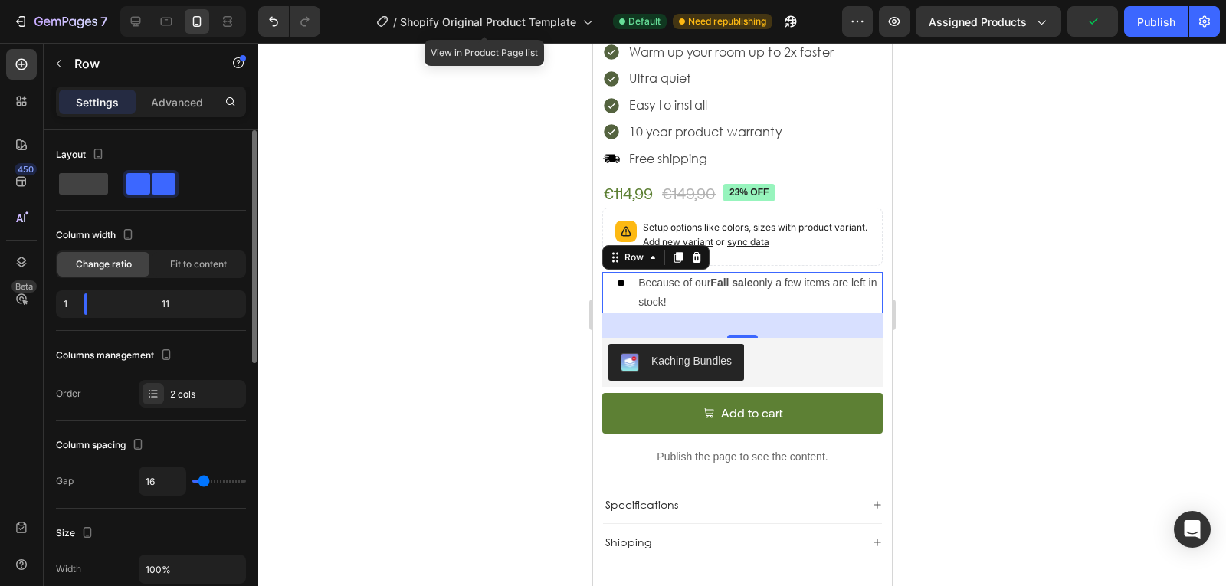
type input "0"
drag, startPoint x: 200, startPoint y: 484, endPoint x: 176, endPoint y: 484, distance: 23.8
type input "0"
click at [192, 483] on input "range" at bounding box center [219, 481] width 54 height 3
type input "16"
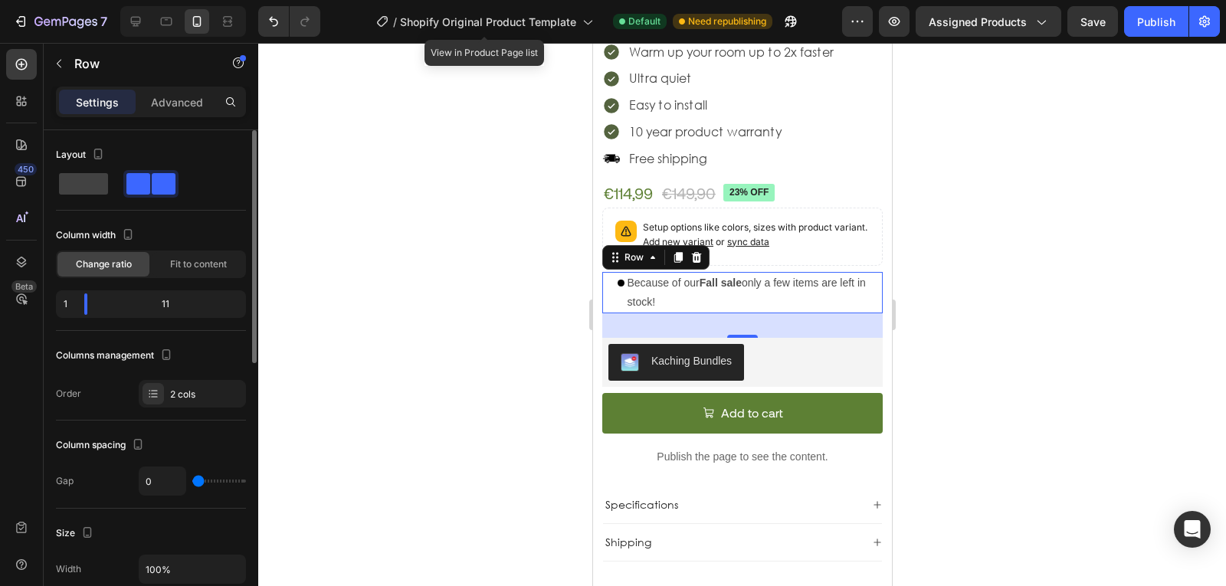
type input "16"
type input "18"
type input "9"
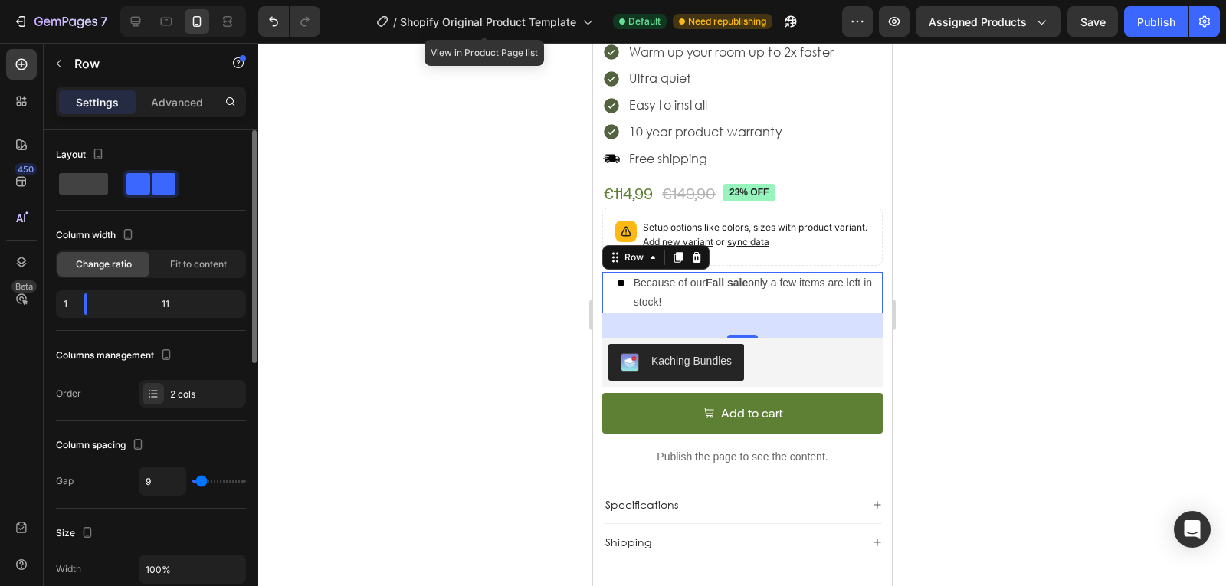
type input "7"
type input "4"
type input "7"
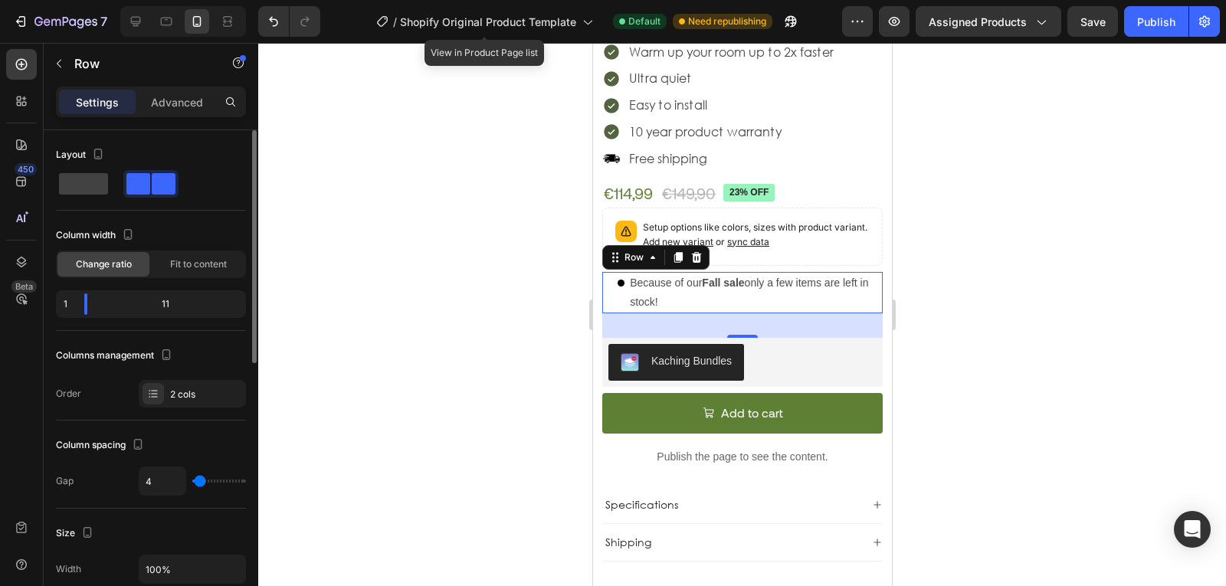
type input "7"
type input "9"
type input "13"
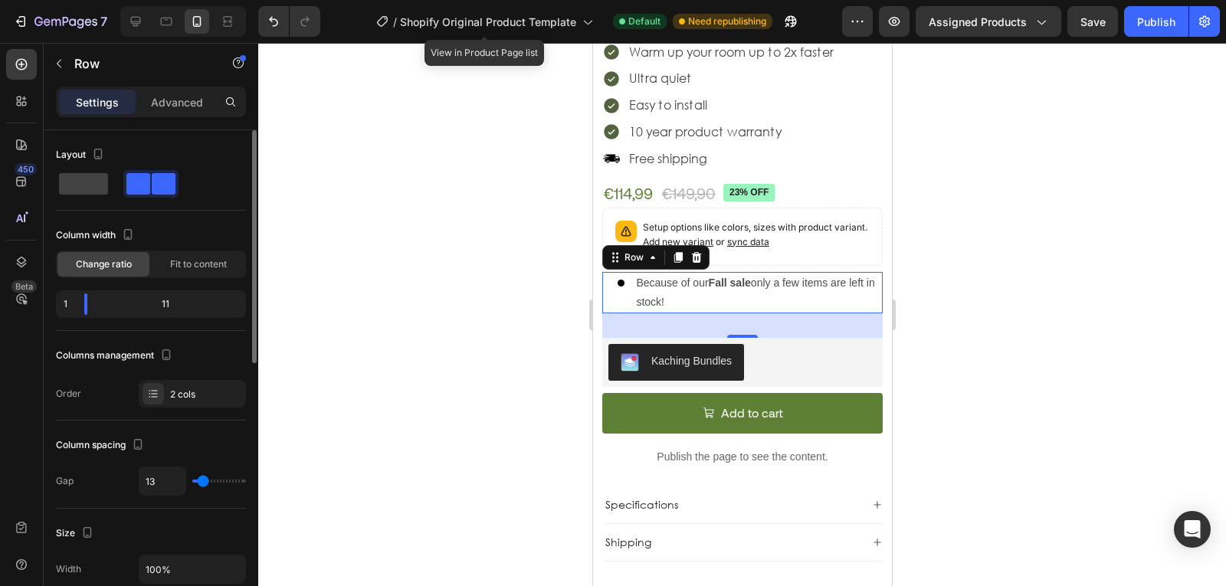
click at [203, 481] on input "range" at bounding box center [219, 481] width 54 height 3
click at [169, 482] on input "13" at bounding box center [162, 481] width 46 height 28
type input "1"
type input "10"
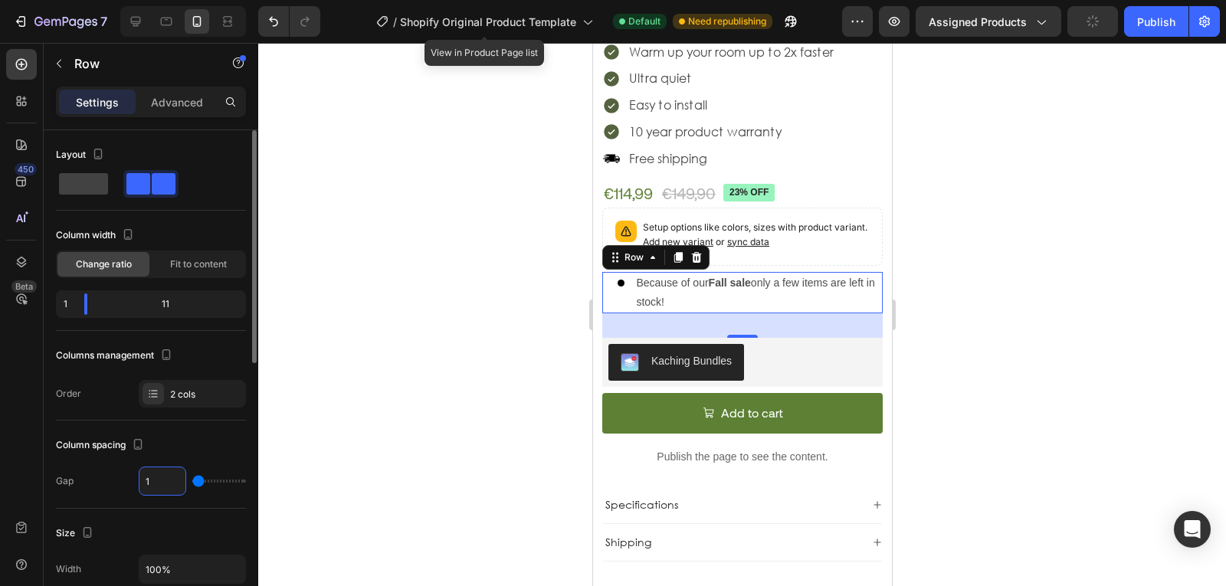
type input "10"
type input "1"
type input "0"
type input "8"
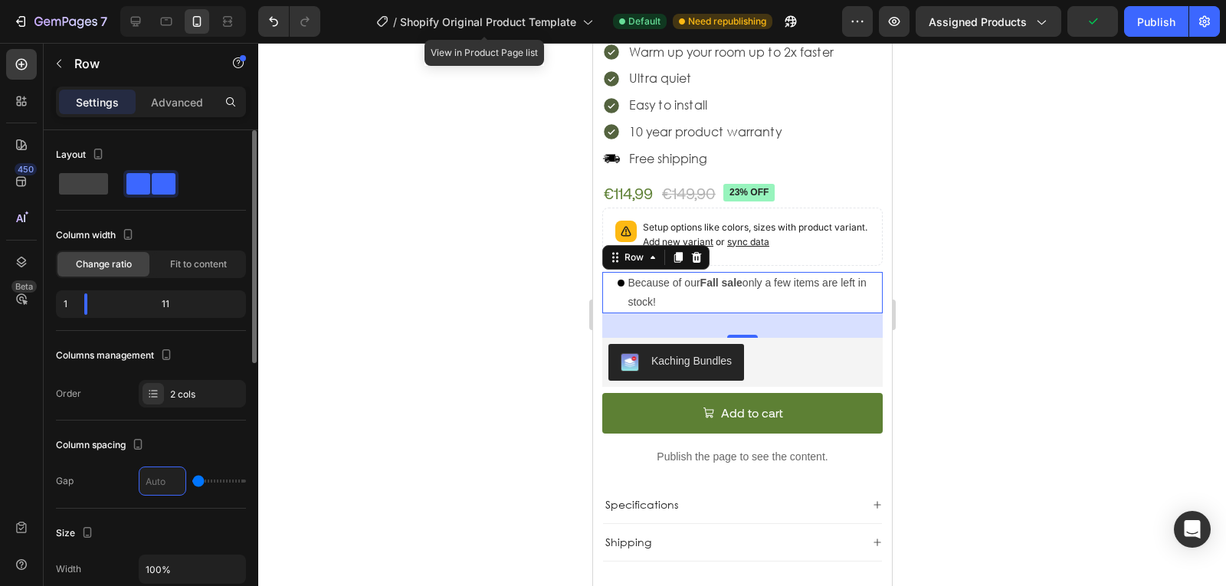
type input "8"
click at [1135, 20] on button "Publish" at bounding box center [1156, 21] width 64 height 31
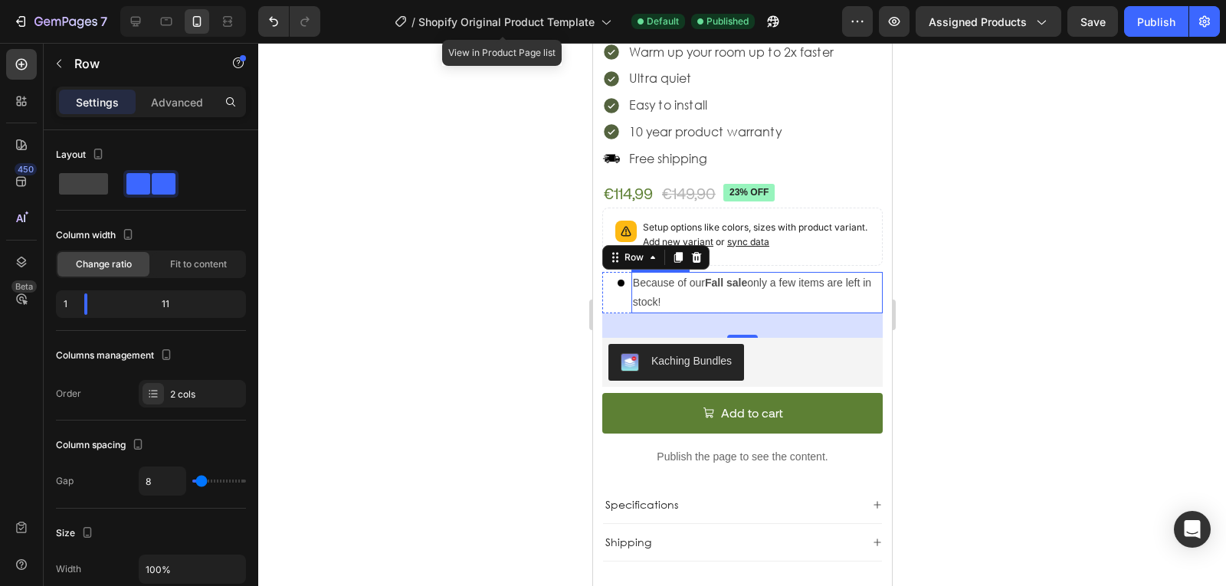
click at [740, 277] on p "Because of our Fall sale only a few items are left in stock!" at bounding box center [756, 293] width 248 height 38
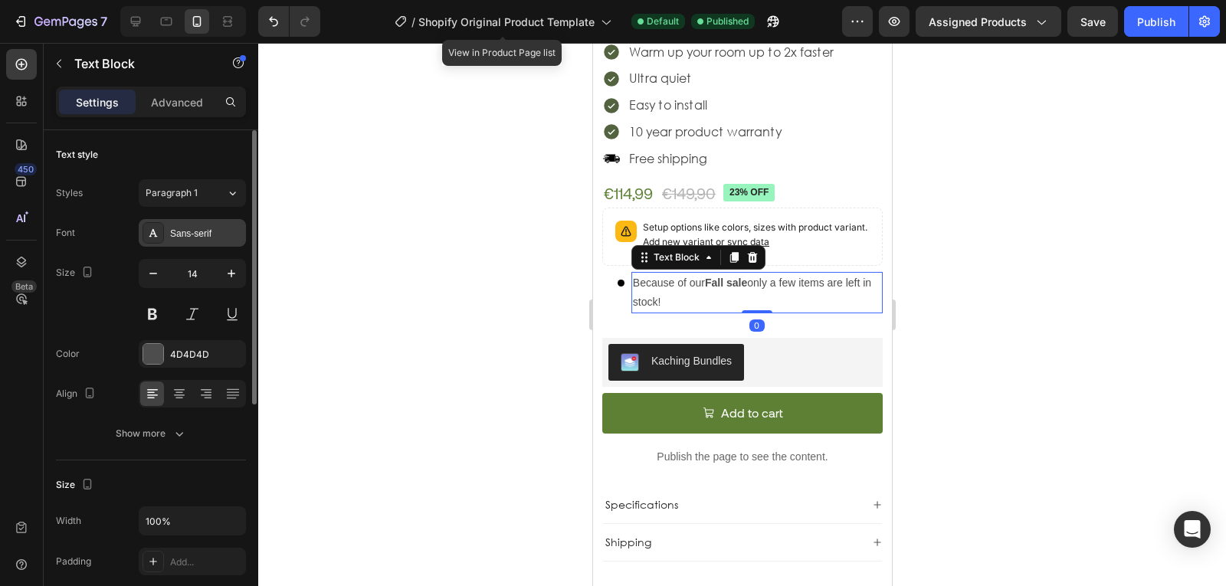
click at [204, 227] on div "Sans-serif" at bounding box center [206, 234] width 72 height 14
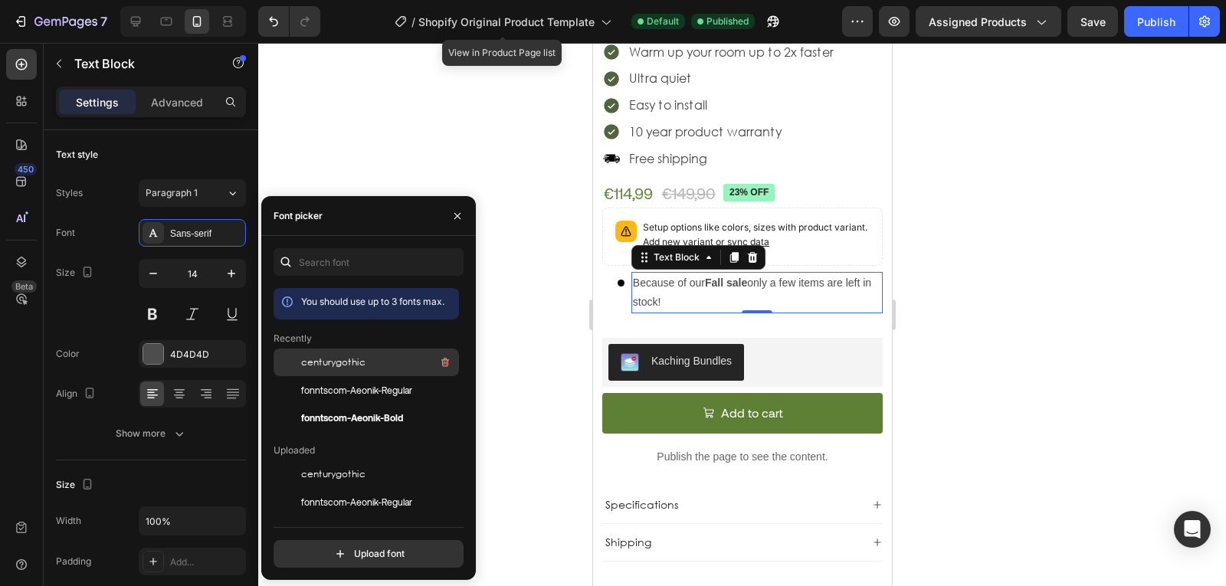
click at [365, 359] on div "centurygothic" at bounding box center [378, 362] width 155 height 18
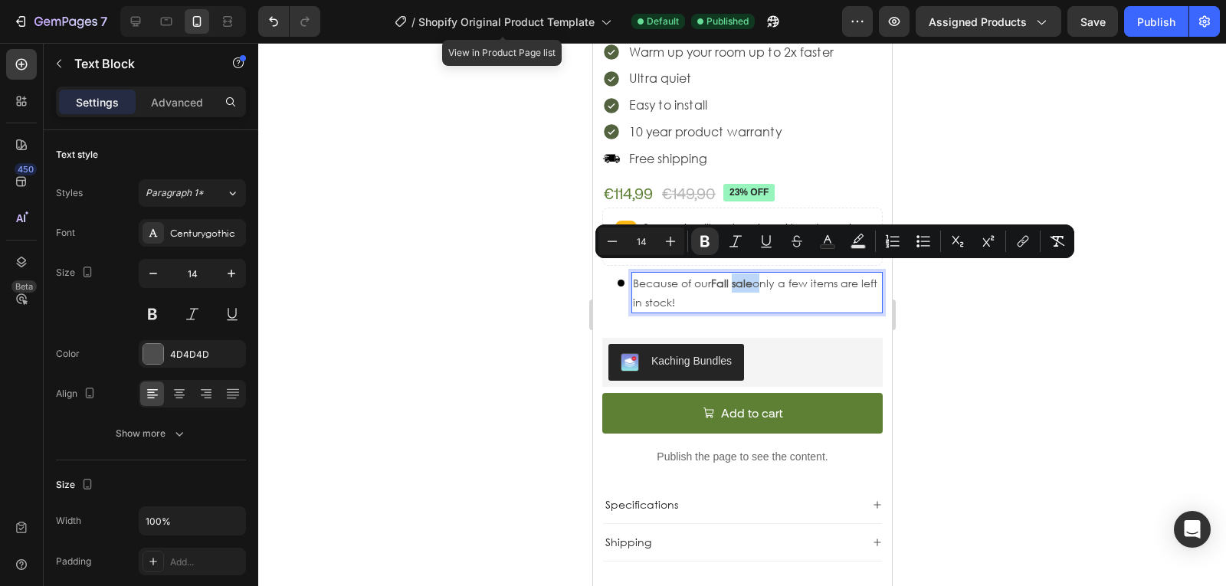
click at [748, 276] on strong "Fall sale" at bounding box center [730, 283] width 41 height 15
drag, startPoint x: 751, startPoint y: 270, endPoint x: 713, endPoint y: 269, distance: 38.3
click at [713, 276] on strong "Fall sale" at bounding box center [730, 283] width 41 height 15
click at [826, 241] on icon "Editor contextual toolbar" at bounding box center [827, 241] width 15 height 15
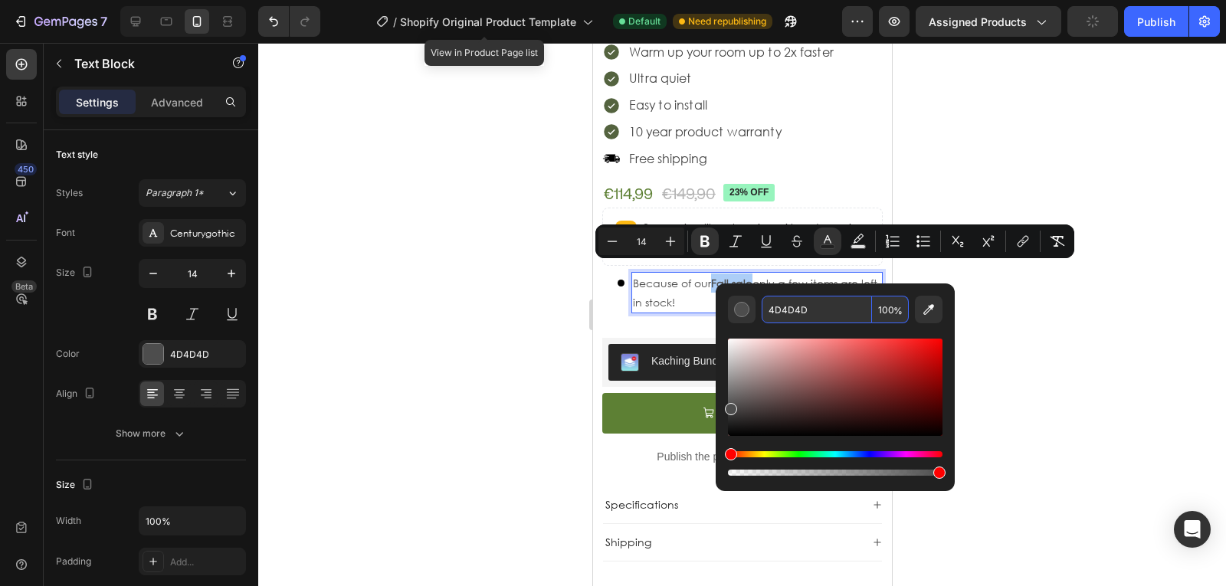
click at [777, 315] on input "4D4D4D" at bounding box center [817, 310] width 110 height 28
type input "000000"
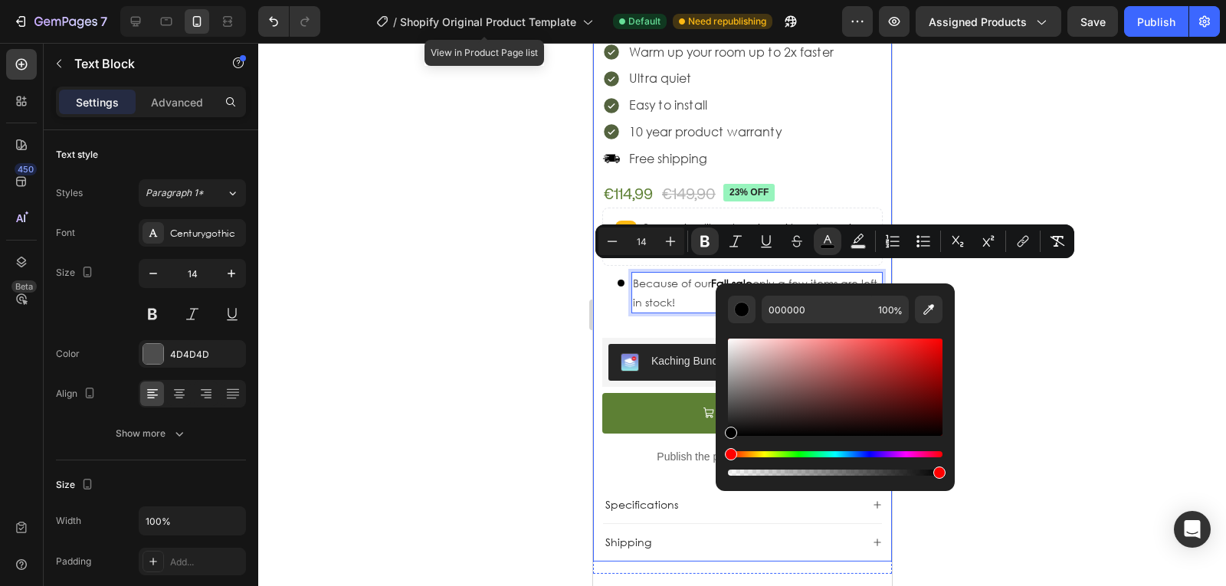
click at [492, 327] on div at bounding box center [742, 314] width 968 height 543
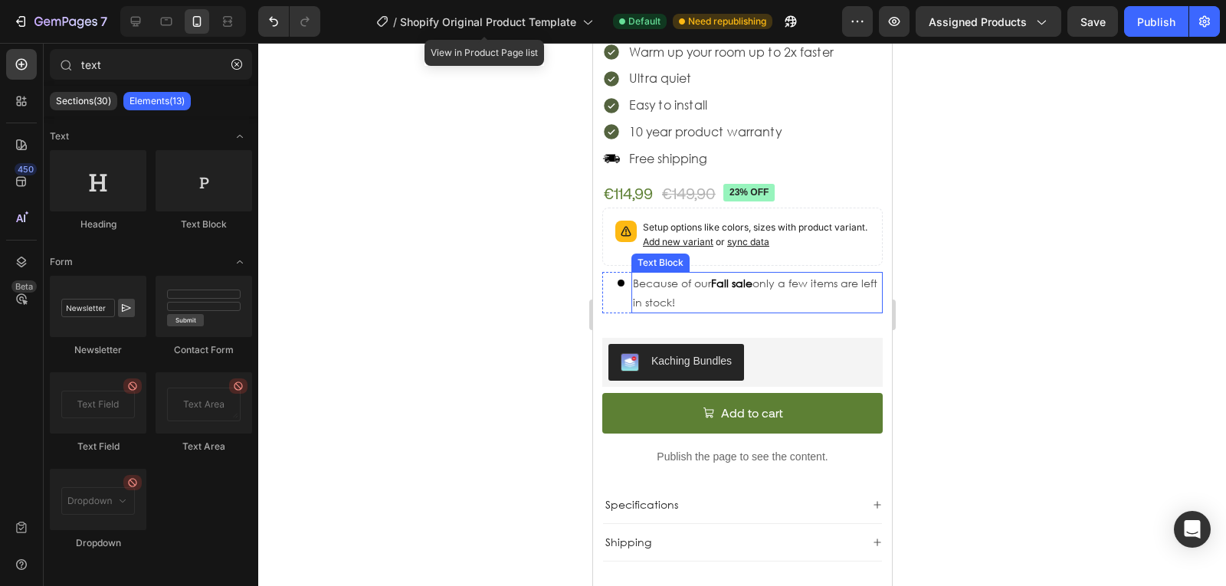
click at [689, 274] on p "Because of our Fall sale only a few items are left in stock!" at bounding box center [756, 293] width 248 height 38
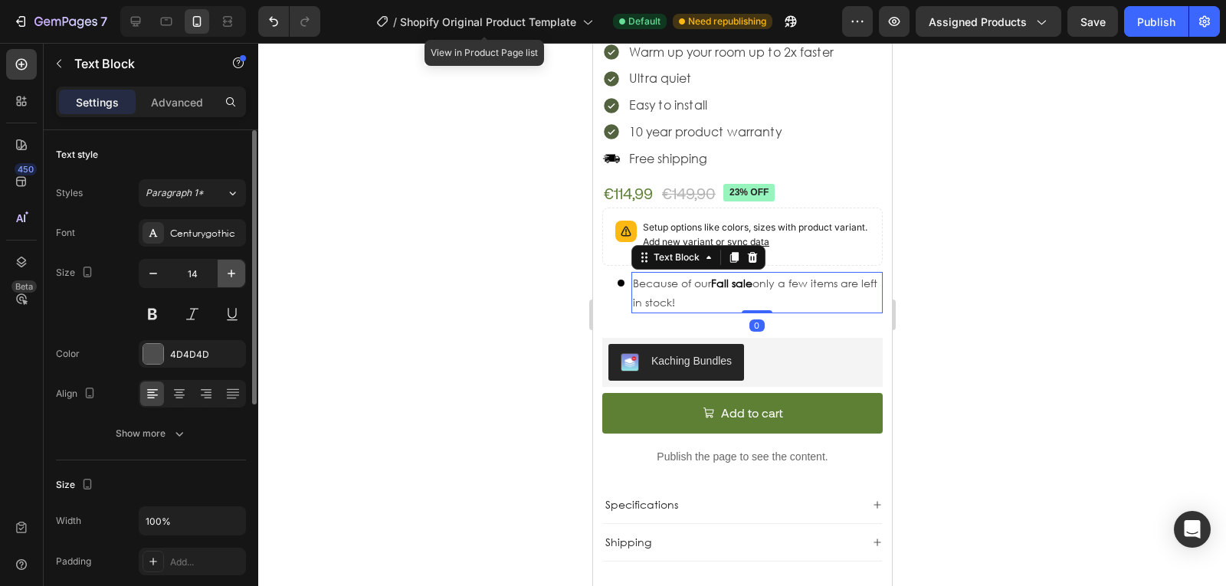
click at [235, 270] on icon "button" at bounding box center [231, 273] width 15 height 15
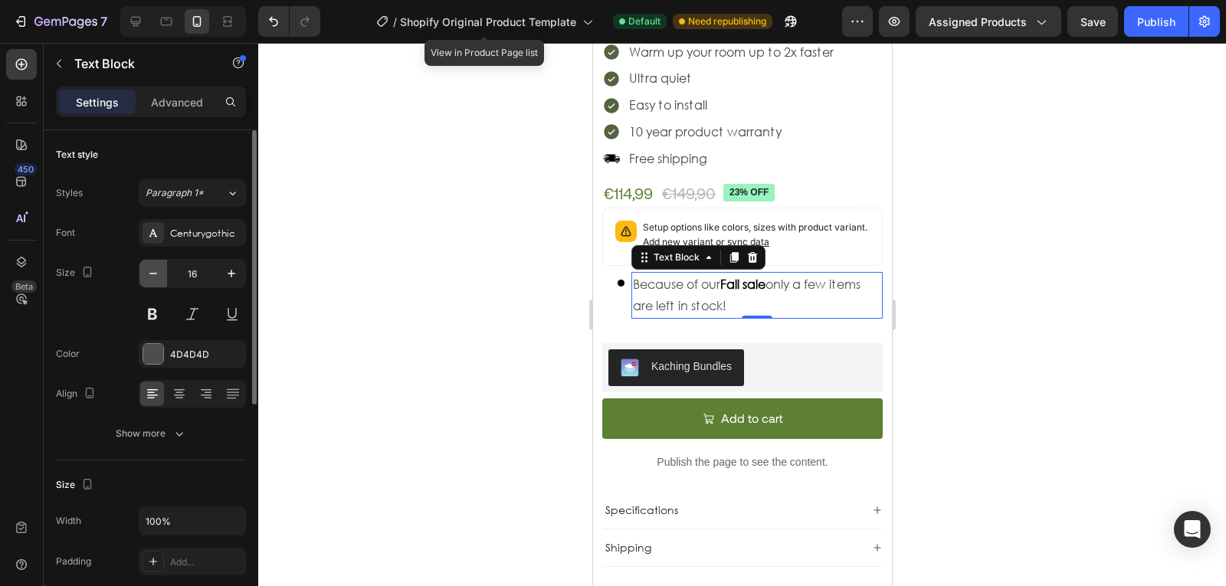
click at [143, 270] on button "button" at bounding box center [153, 274] width 28 height 28
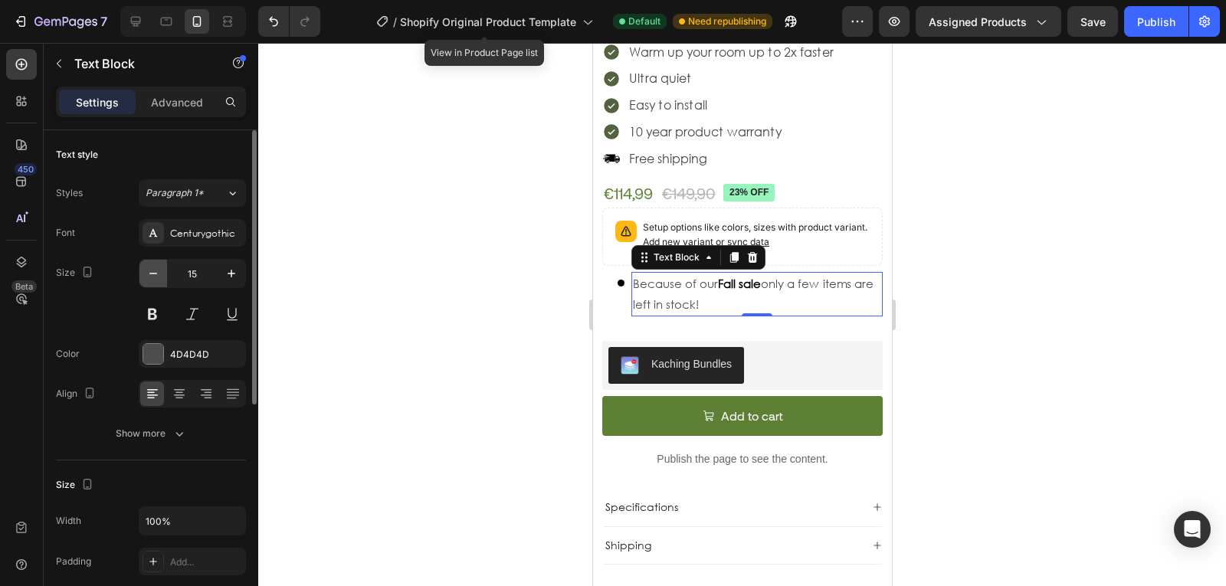
type input "14"
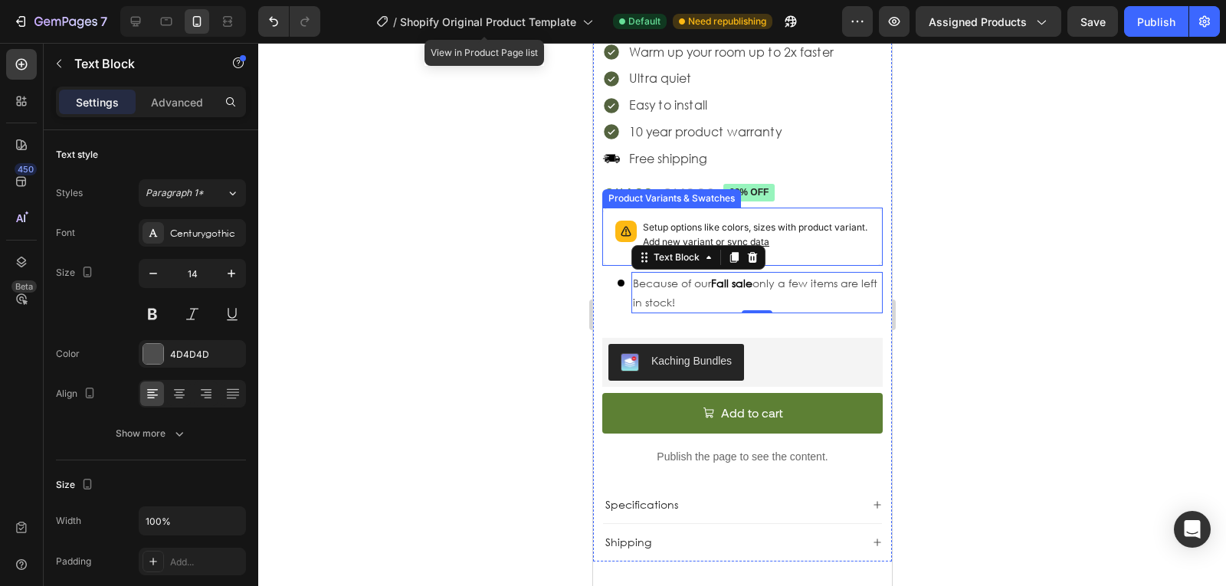
click at [857, 225] on p "Setup options like colors, sizes with product variant. Add new variant or sync …" at bounding box center [755, 235] width 227 height 29
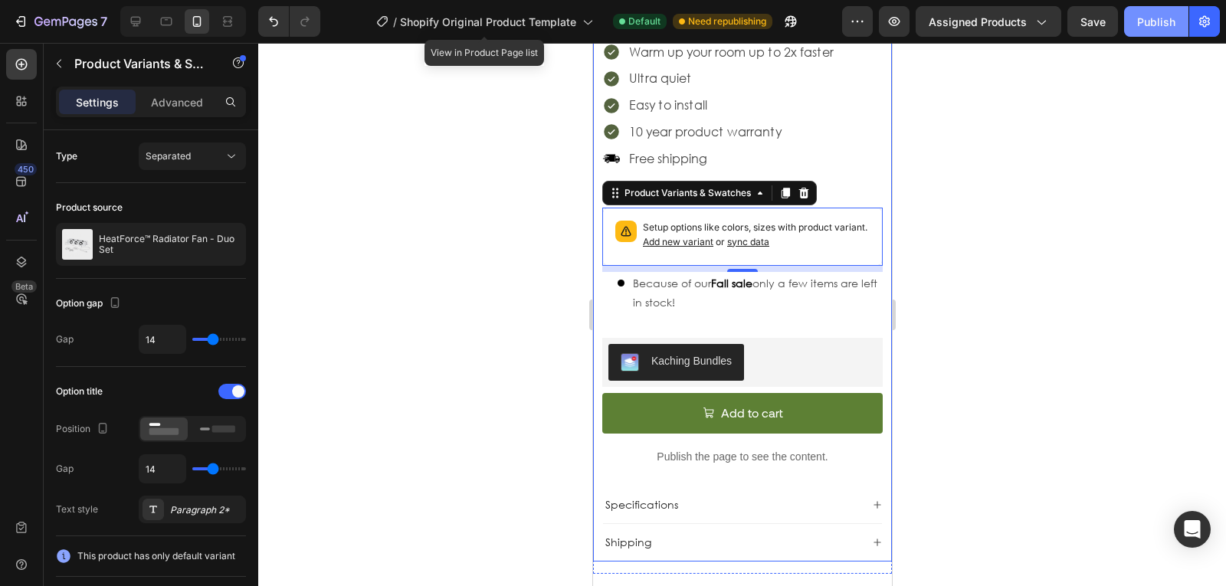
click at [1145, 14] on div "Publish" at bounding box center [1156, 22] width 38 height 16
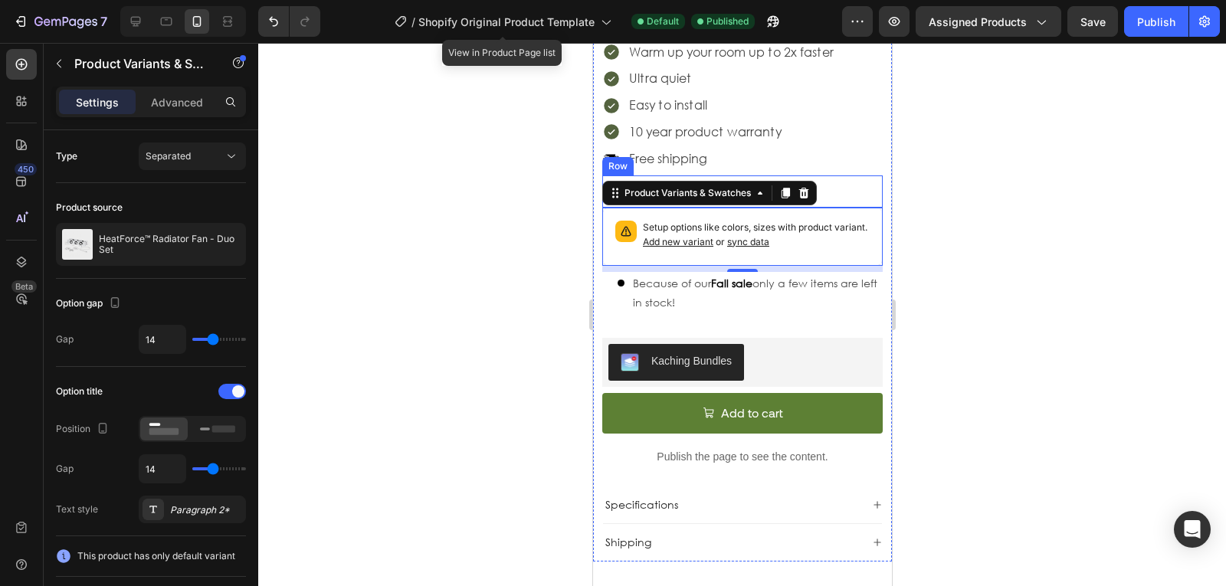
scroll to position [12, 0]
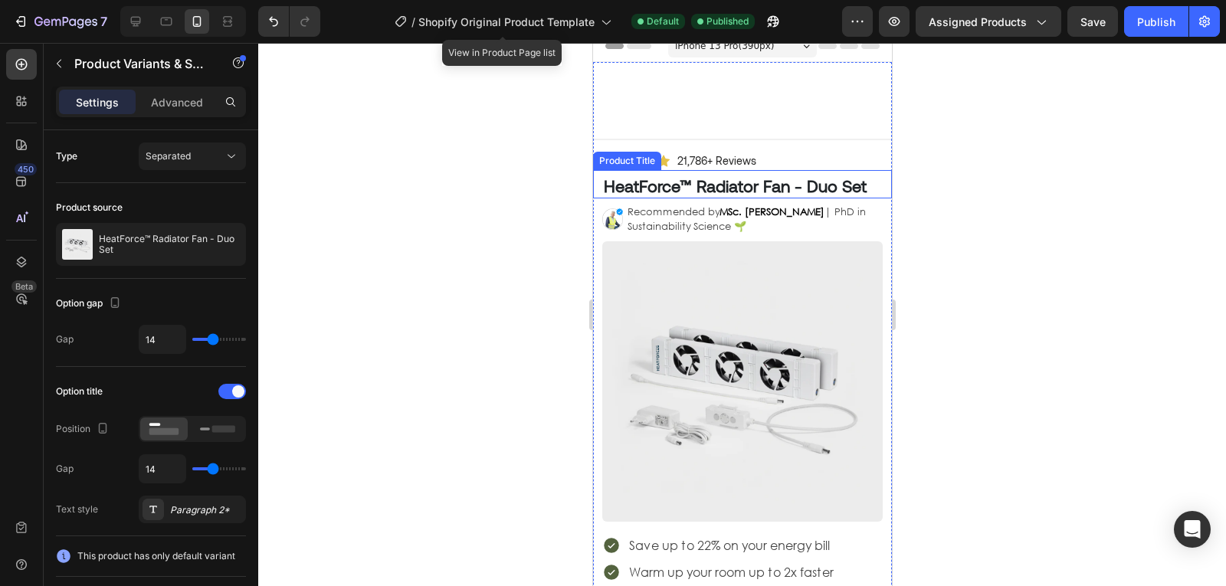
click at [868, 191] on h1 "HeatForce™ Radiator Fan - Duo Set" at bounding box center [741, 185] width 280 height 25
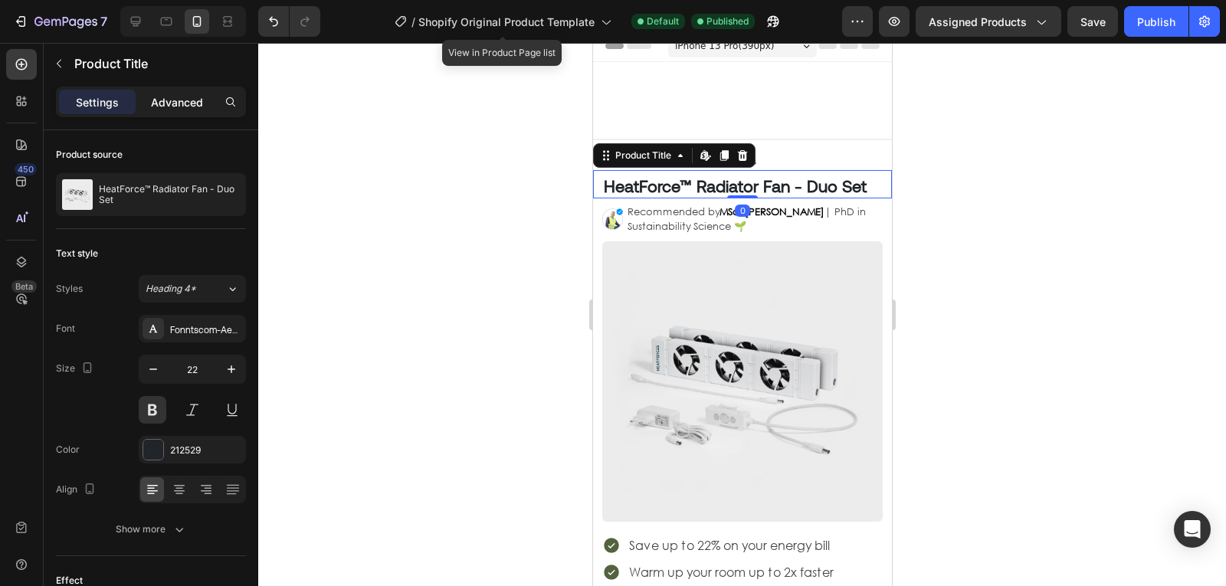
click at [205, 103] on div "Advanced" at bounding box center [177, 102] width 77 height 25
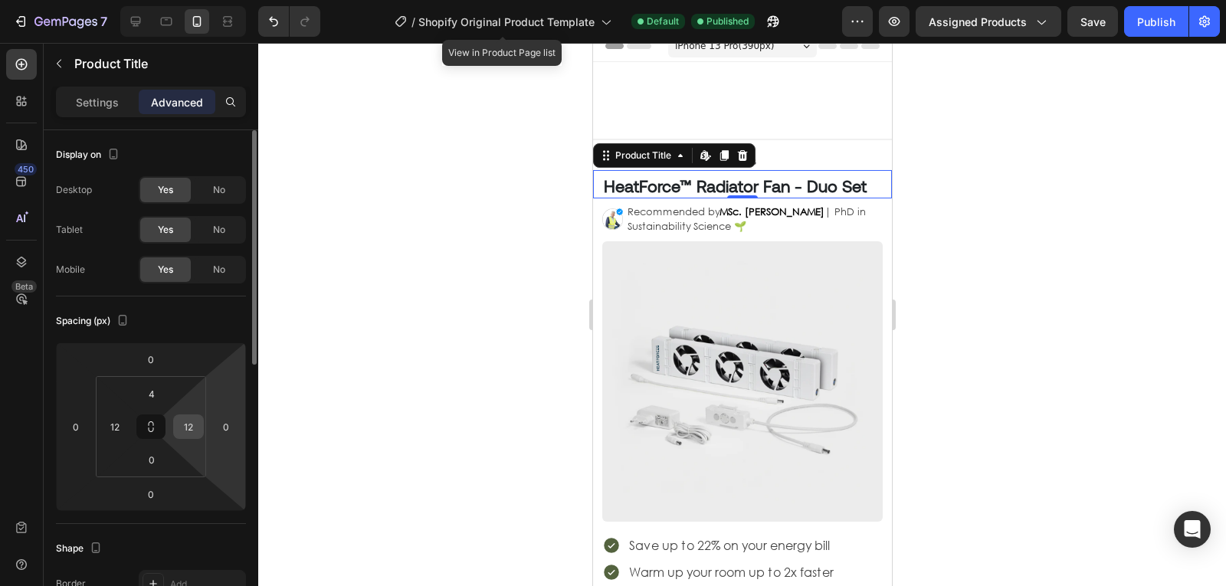
click at [183, 426] on input "12" at bounding box center [188, 426] width 23 height 23
type input "18"
click at [1175, 34] on button "Publish" at bounding box center [1156, 21] width 64 height 31
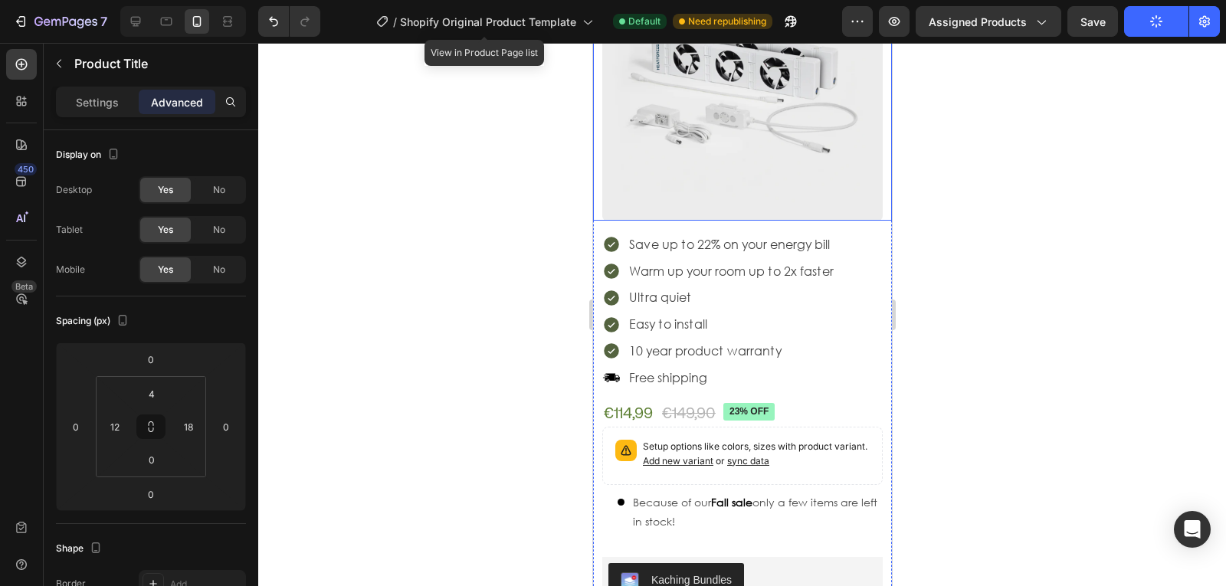
scroll to position [353, 0]
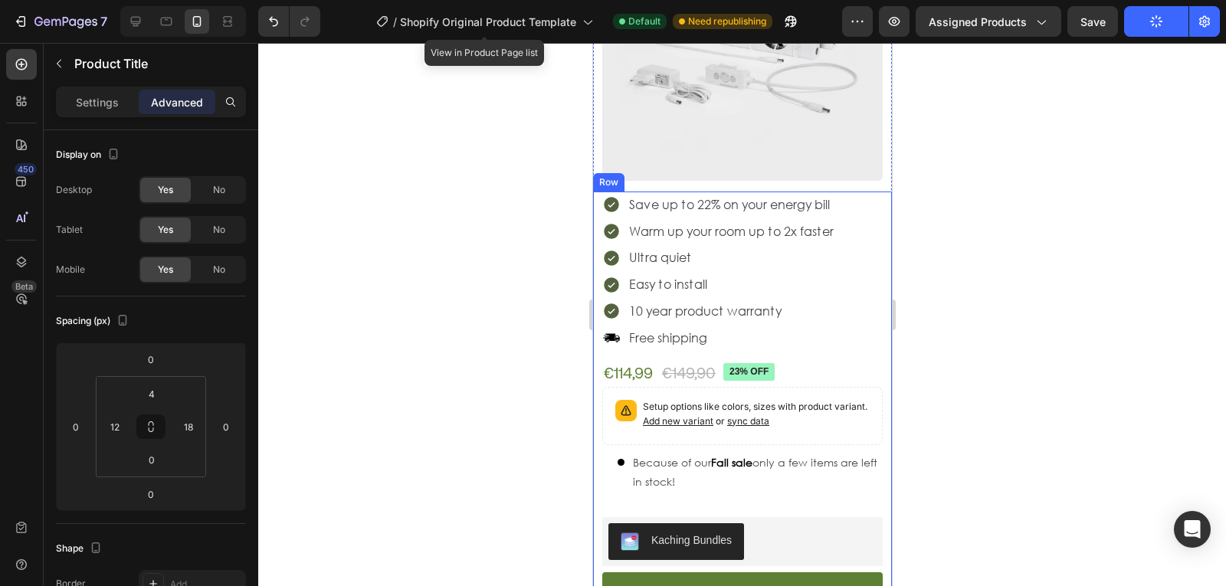
click at [710, 473] on p "Because of our Fall sale only a few items are left in stock!" at bounding box center [756, 472] width 248 height 38
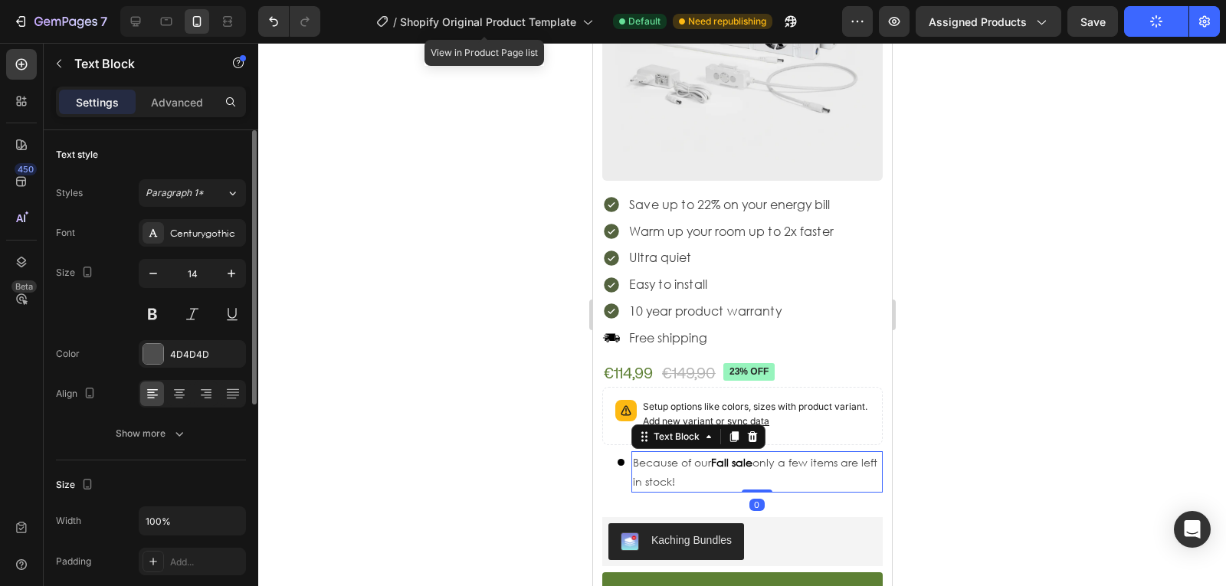
click at [187, 208] on div "Styles Paragraph 1* Font Centurygothic Size 14 Color 4D4D4D Align Show more" at bounding box center [151, 313] width 190 height 268
click at [200, 193] on span "Paragraph 1*" at bounding box center [175, 193] width 58 height 14
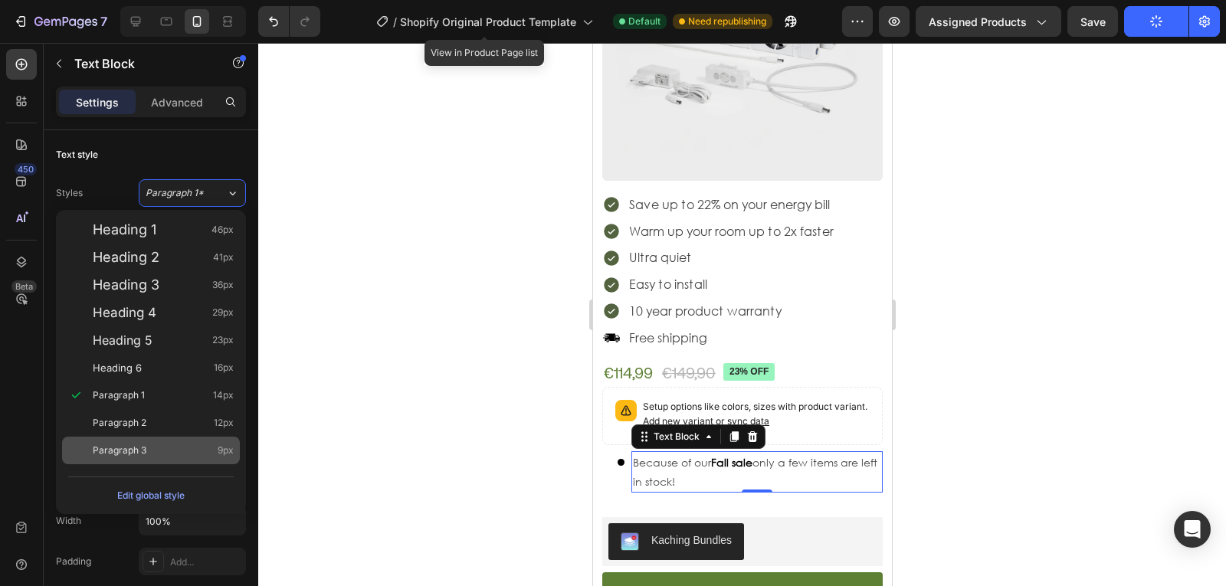
click at [161, 457] on div "Paragraph 3 9px" at bounding box center [163, 450] width 141 height 15
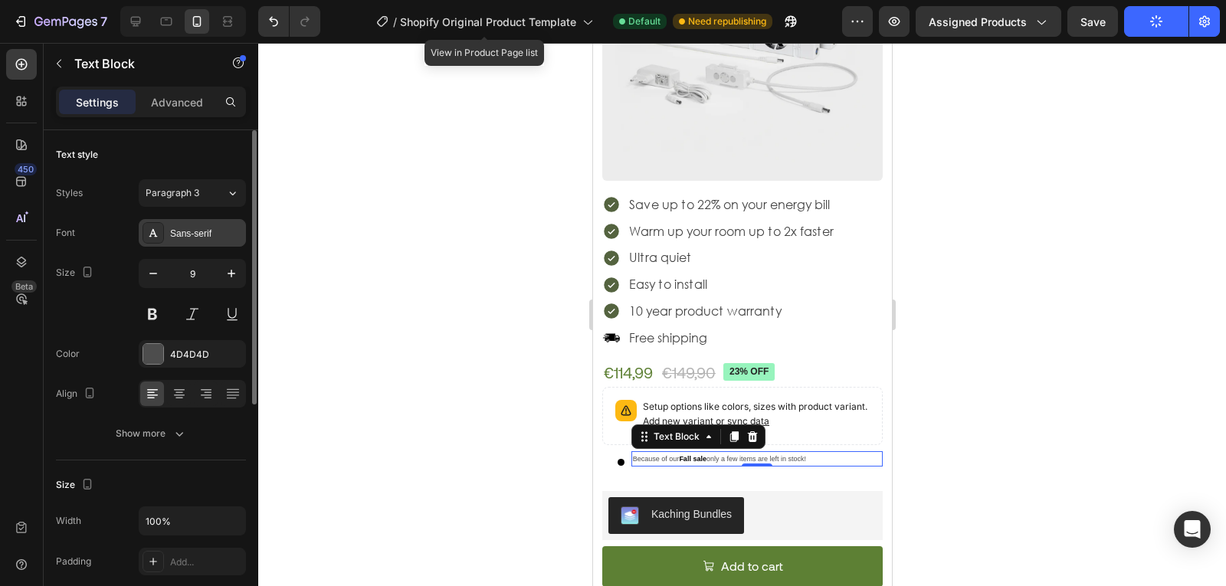
click at [182, 240] on div "Sans-serif" at bounding box center [206, 234] width 72 height 14
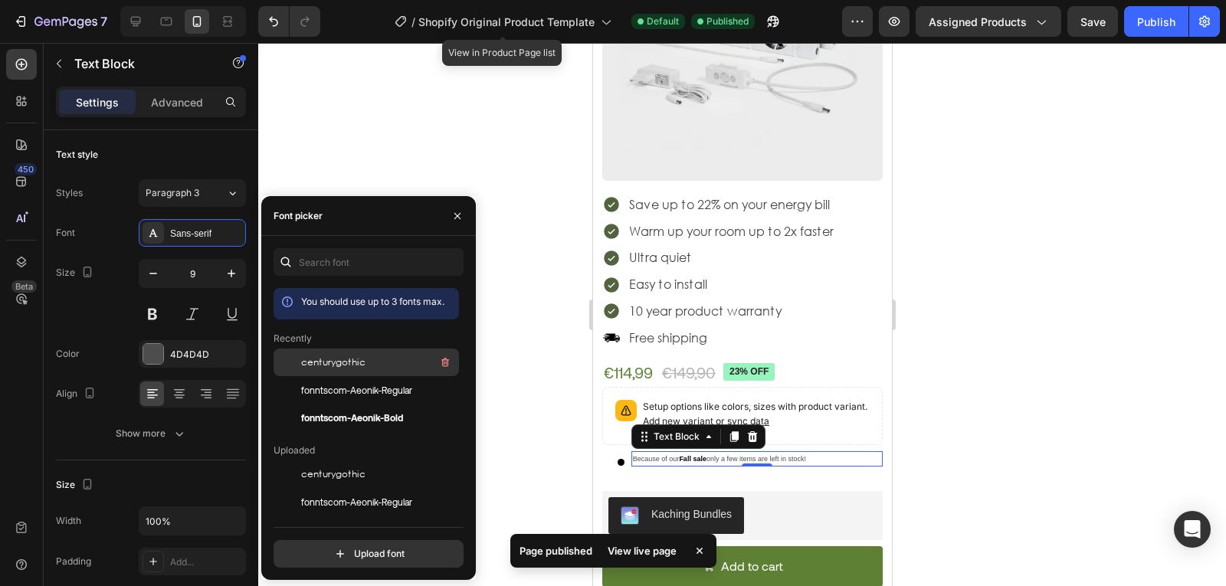
click at [349, 362] on span "centurygothic" at bounding box center [333, 363] width 64 height 14
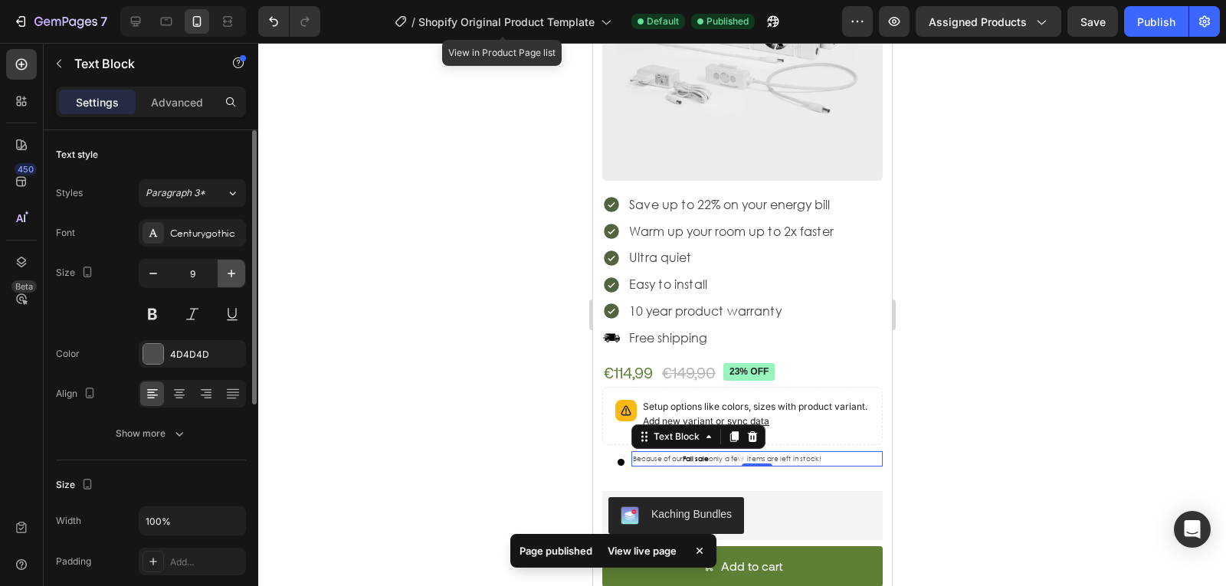
click at [233, 264] on button "button" at bounding box center [232, 274] width 28 height 28
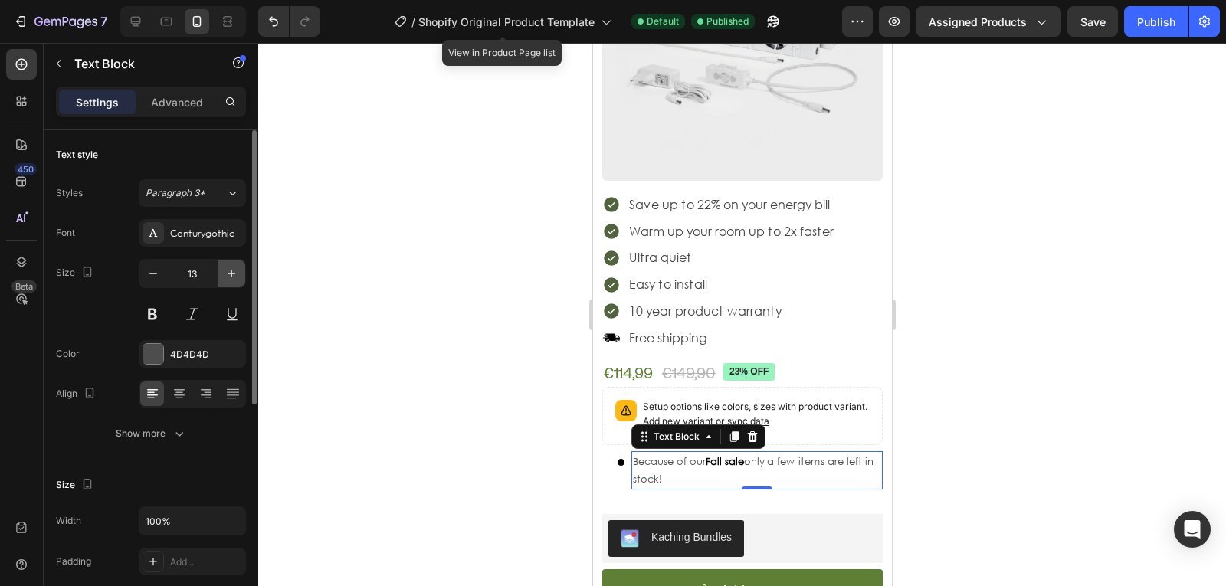
click at [233, 264] on button "button" at bounding box center [232, 274] width 28 height 28
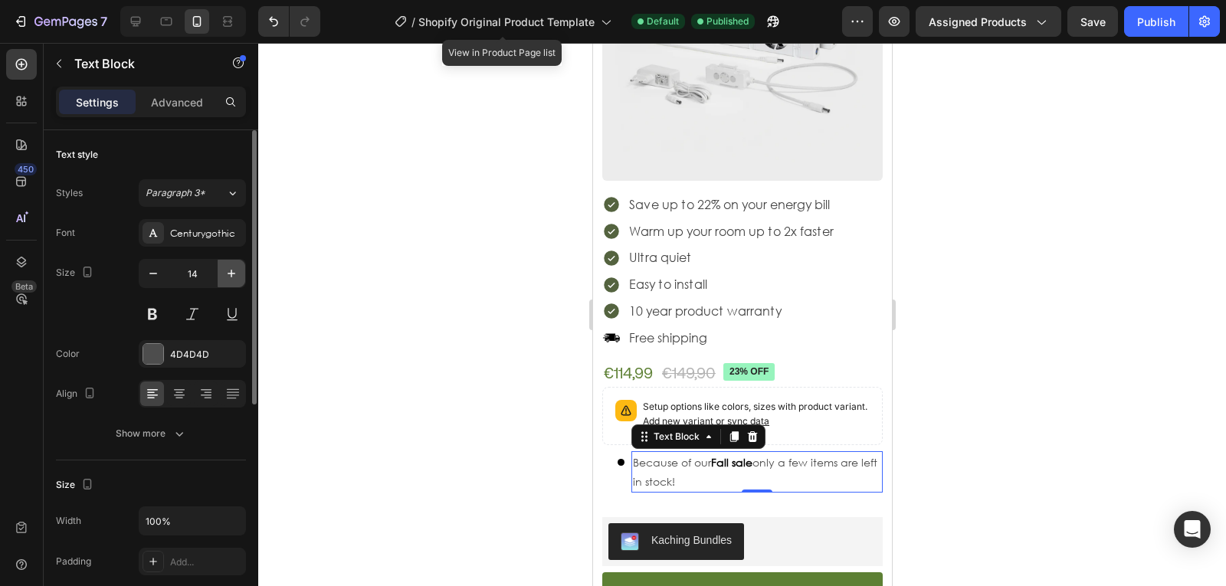
click at [233, 264] on button "button" at bounding box center [232, 274] width 28 height 28
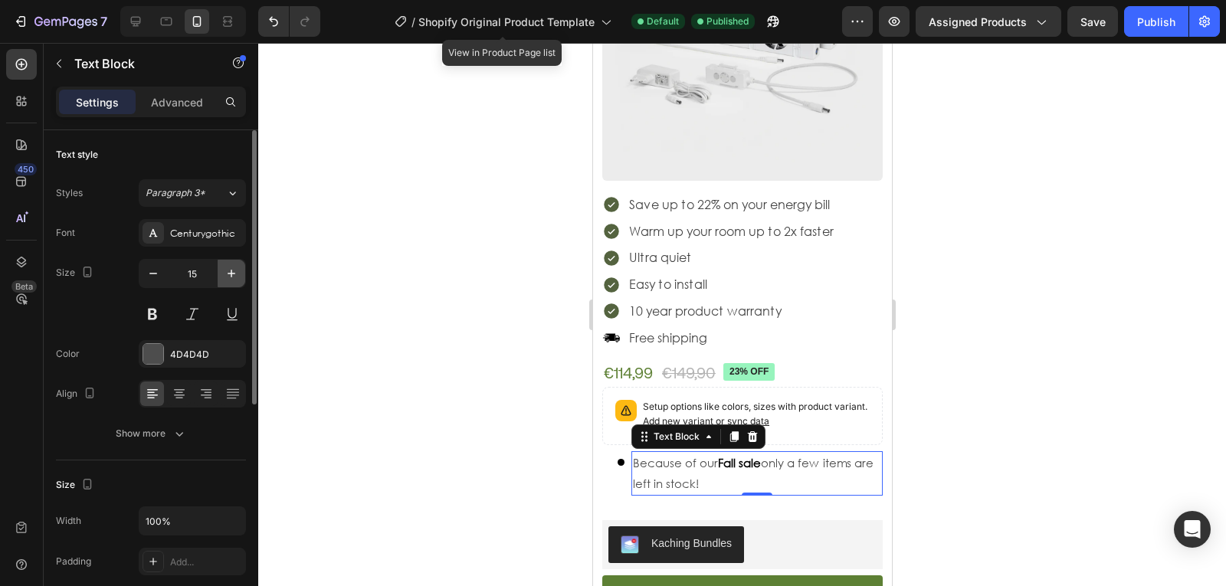
type input "16"
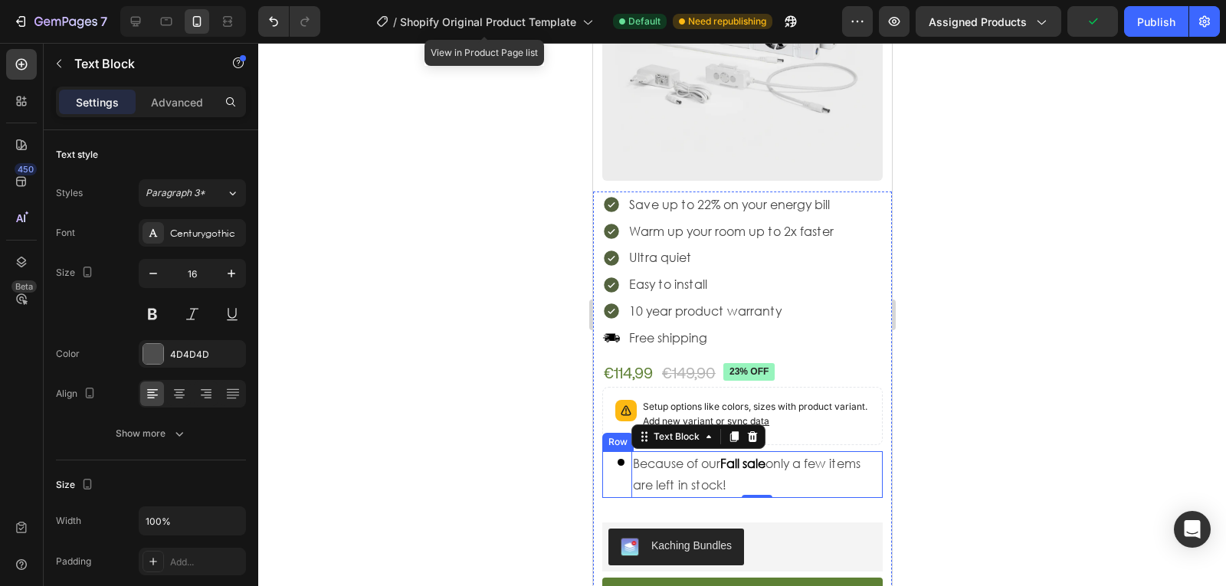
click at [614, 481] on div "Custom Code" at bounding box center [612, 475] width 23 height 48
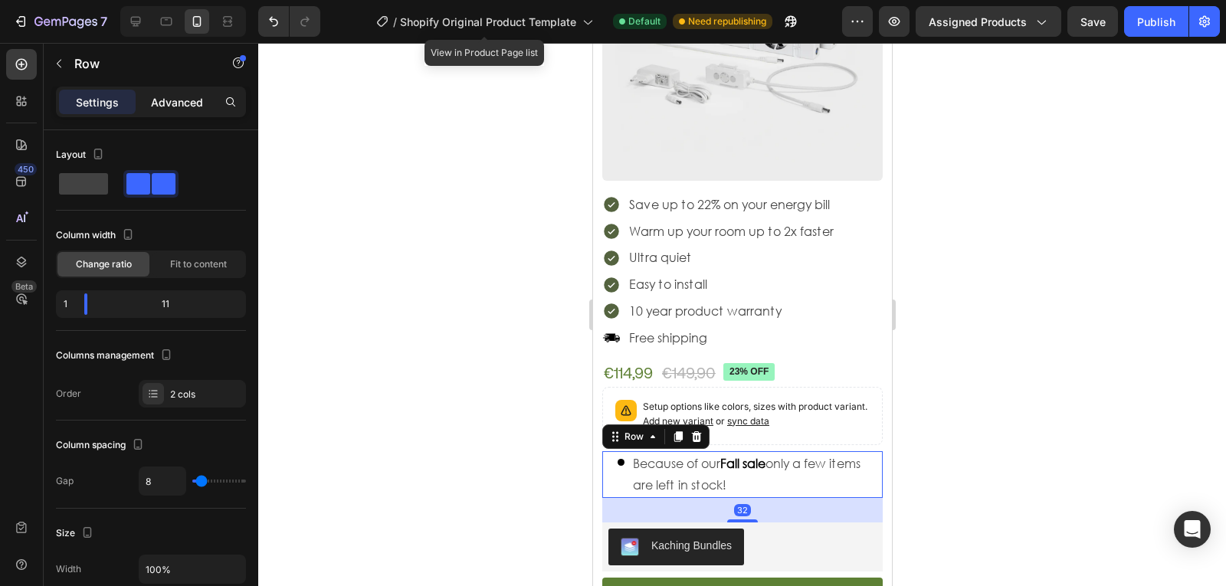
click at [173, 109] on p "Advanced" at bounding box center [177, 102] width 52 height 16
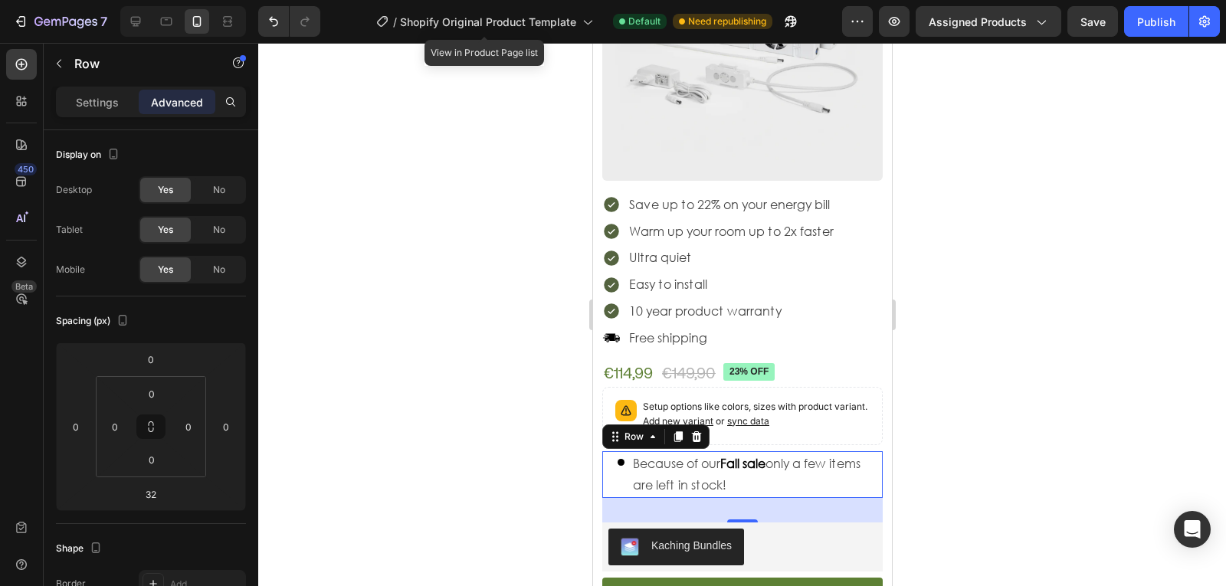
click at [609, 472] on div "Custom Code" at bounding box center [612, 475] width 23 height 48
click at [620, 466] on span at bounding box center [620, 462] width 7 height 7
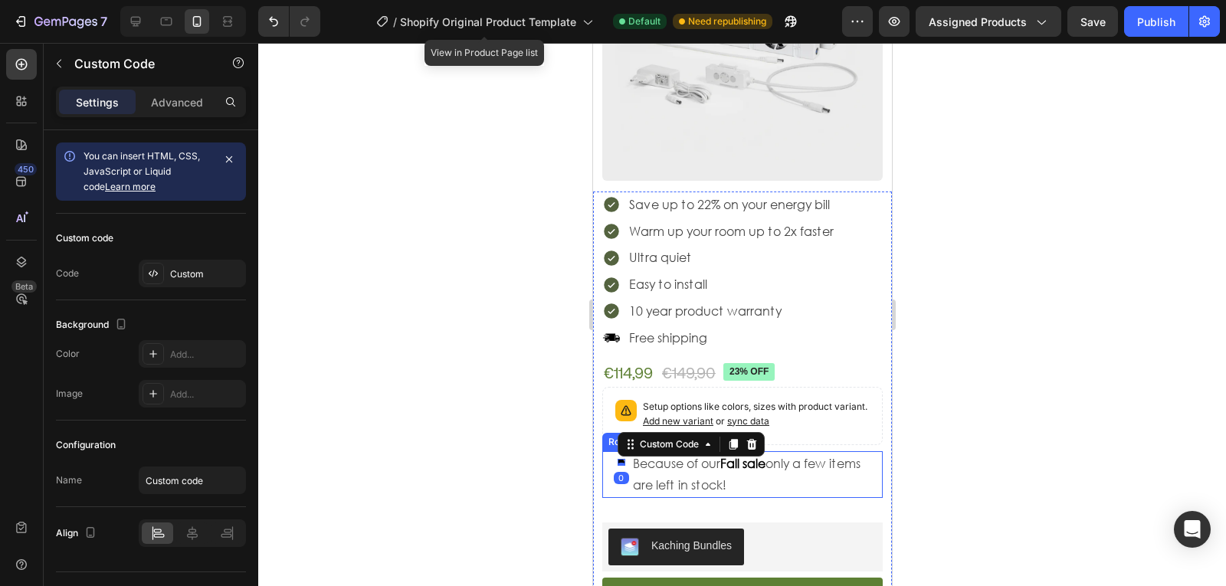
click at [628, 497] on div "Custom Code 0 Because of our Fall sale only a few items are left in stock! Text…" at bounding box center [741, 475] width 280 height 48
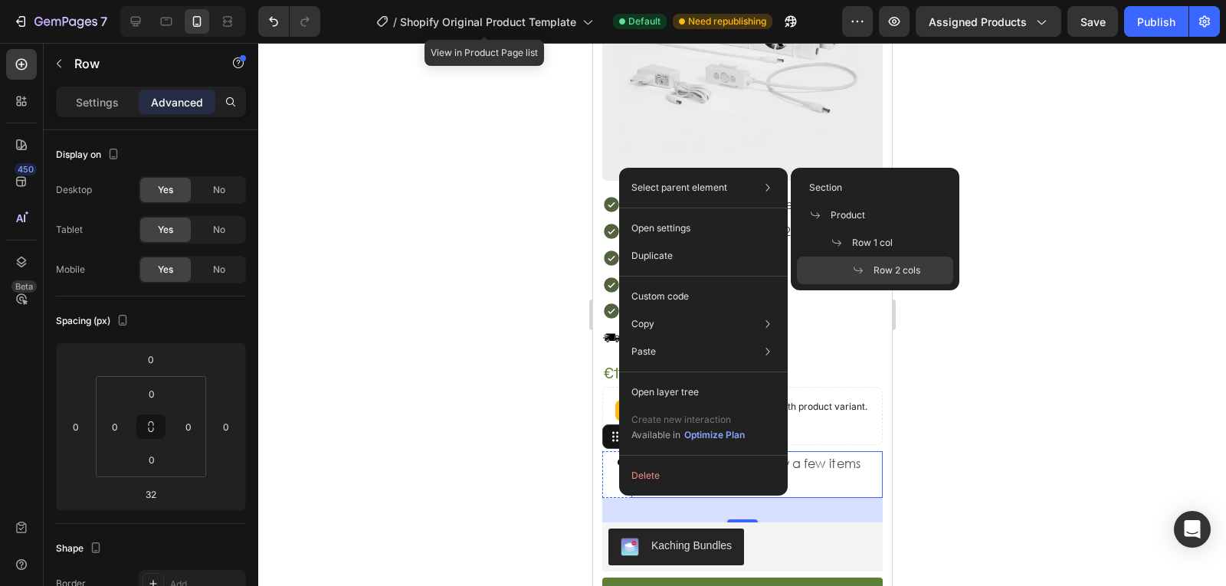
click at [826, 480] on p "Because of our Fall sale only a few items are left in stock!" at bounding box center [756, 475] width 248 height 44
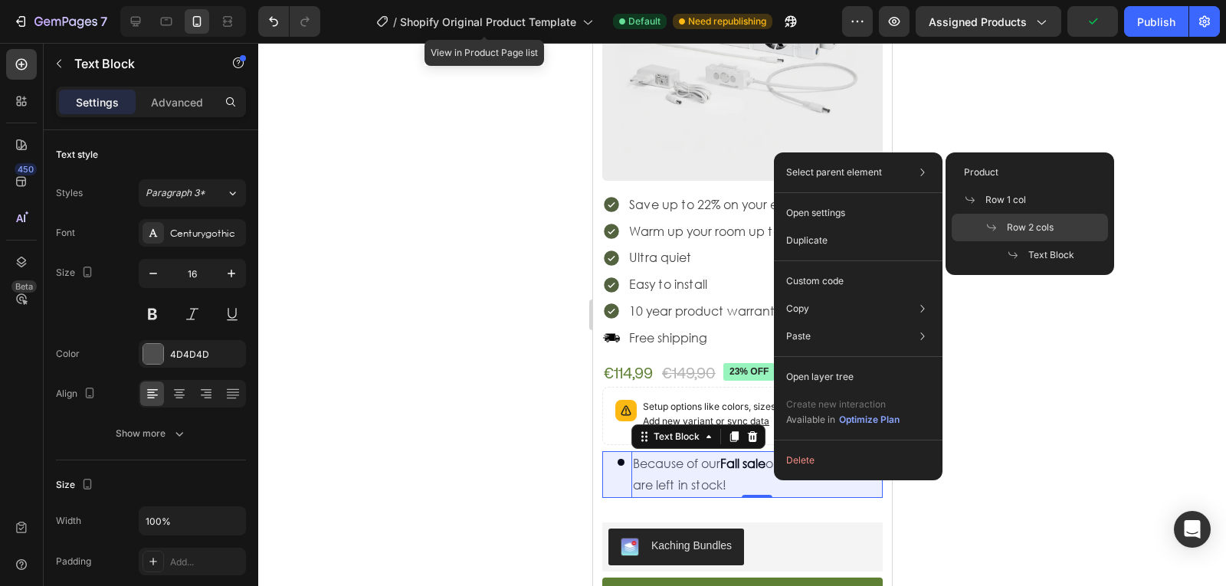
click at [1020, 234] on span "Row 2 cols" at bounding box center [1030, 228] width 47 height 14
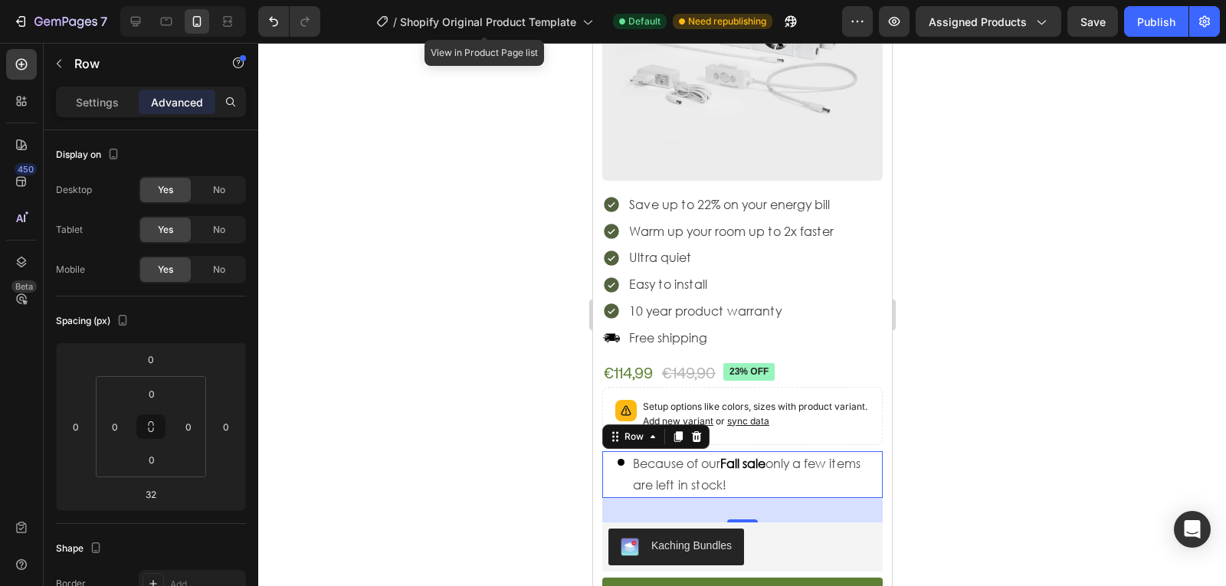
click at [618, 477] on div "Custom Code" at bounding box center [612, 475] width 23 height 48
click at [621, 466] on span at bounding box center [620, 462] width 7 height 7
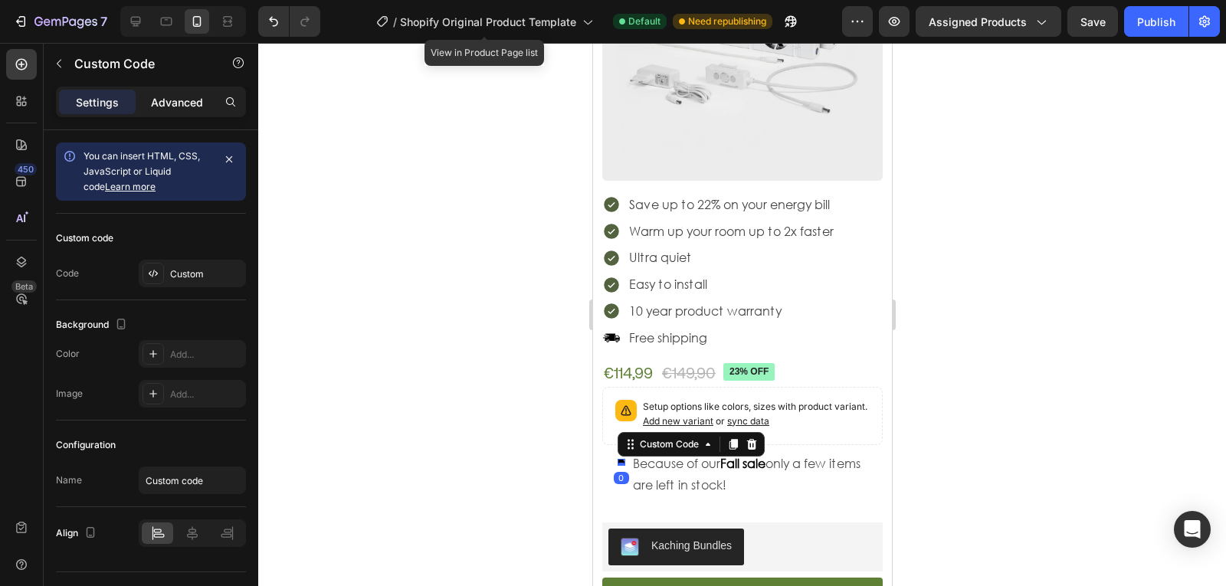
click at [160, 106] on p "Advanced" at bounding box center [177, 102] width 52 height 16
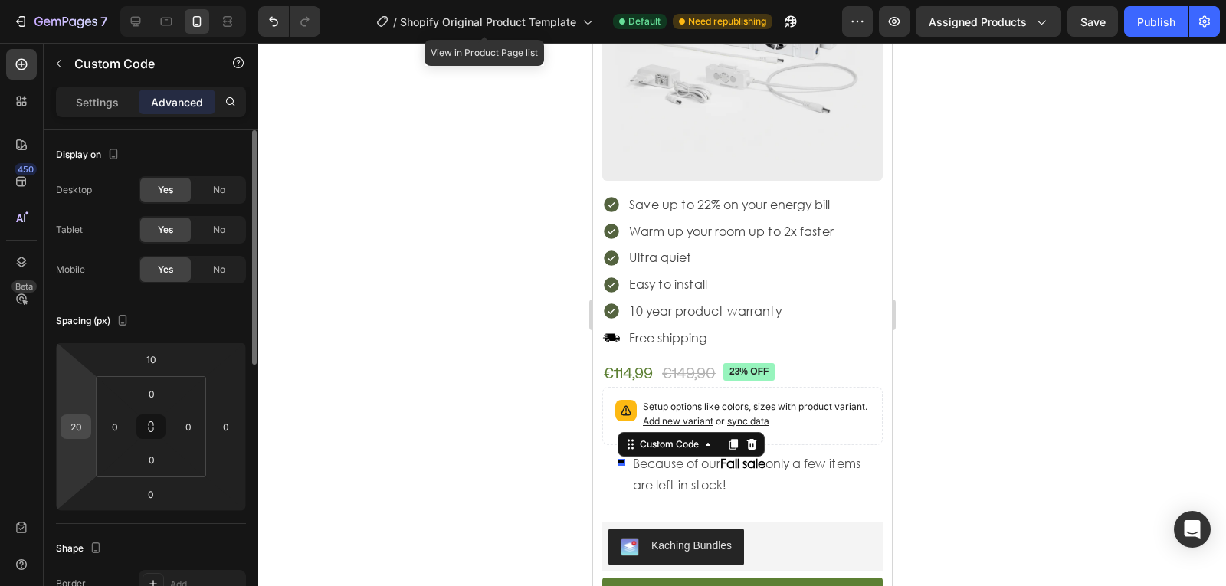
click at [83, 420] on input "20" at bounding box center [75, 426] width 23 height 23
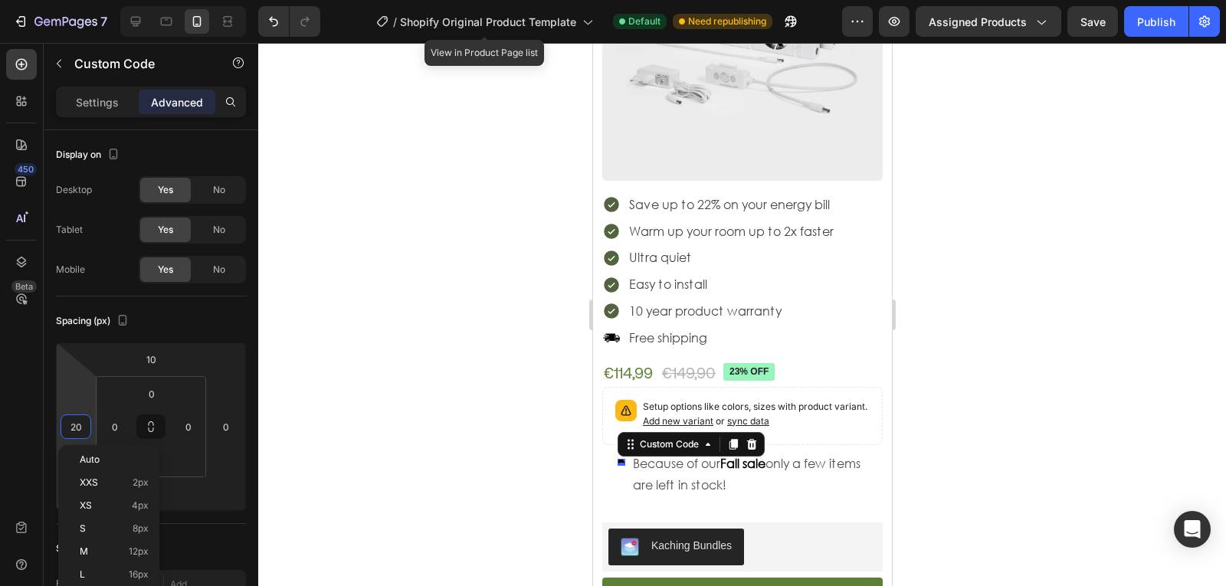
type input "0"
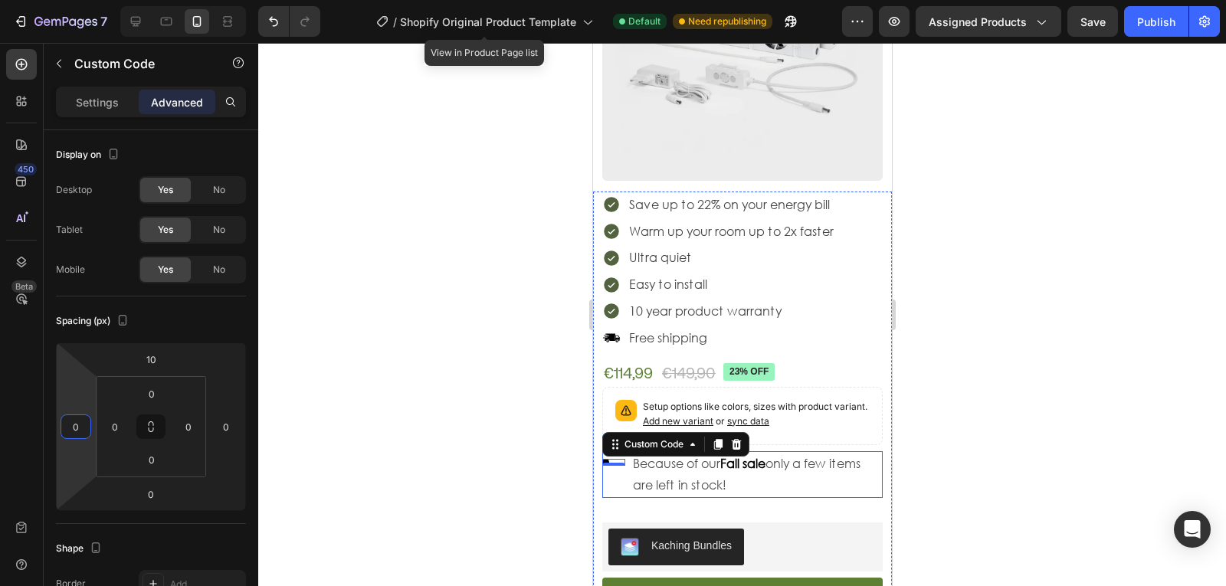
click at [554, 500] on div at bounding box center [742, 314] width 968 height 543
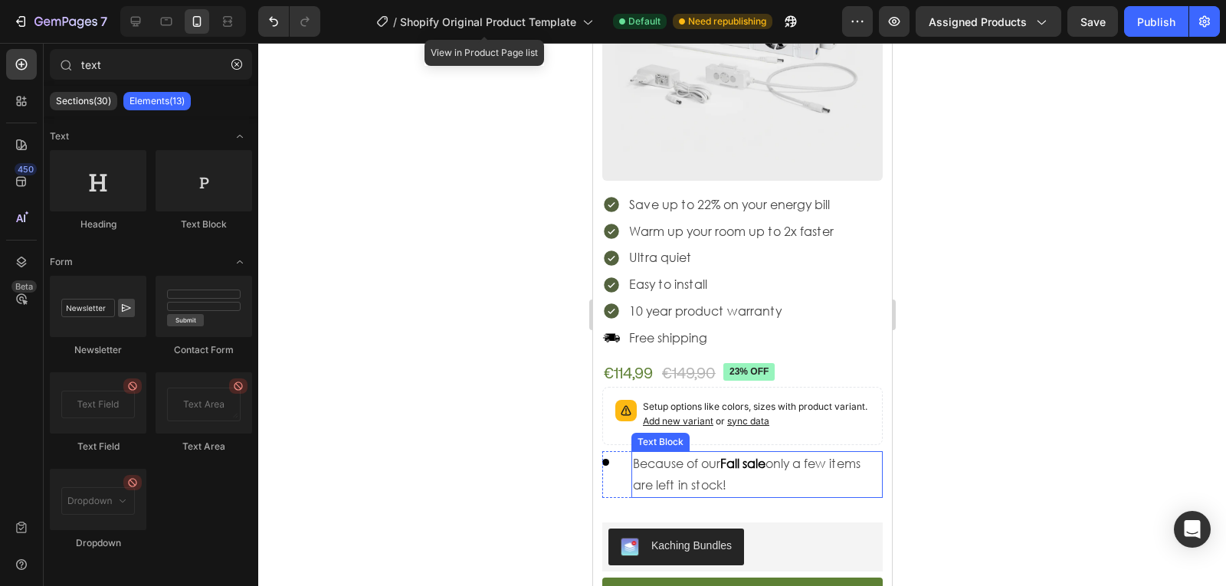
click at [691, 486] on p "Because of our Fall sale only a few items are left in stock!" at bounding box center [756, 475] width 248 height 44
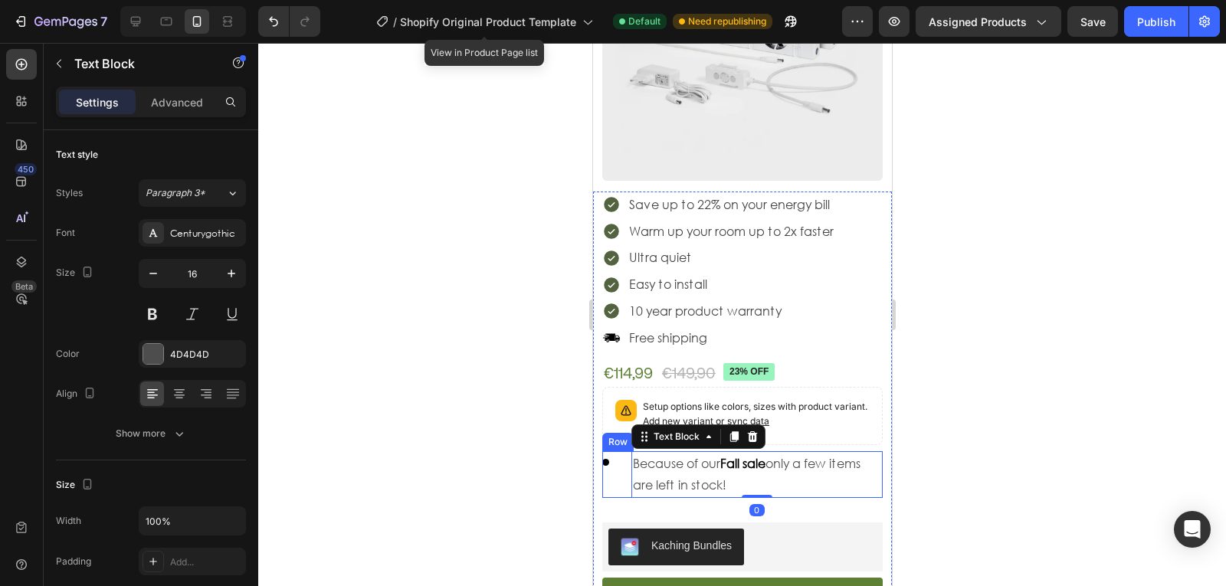
click at [620, 480] on div "Custom Code" at bounding box center [612, 475] width 23 height 48
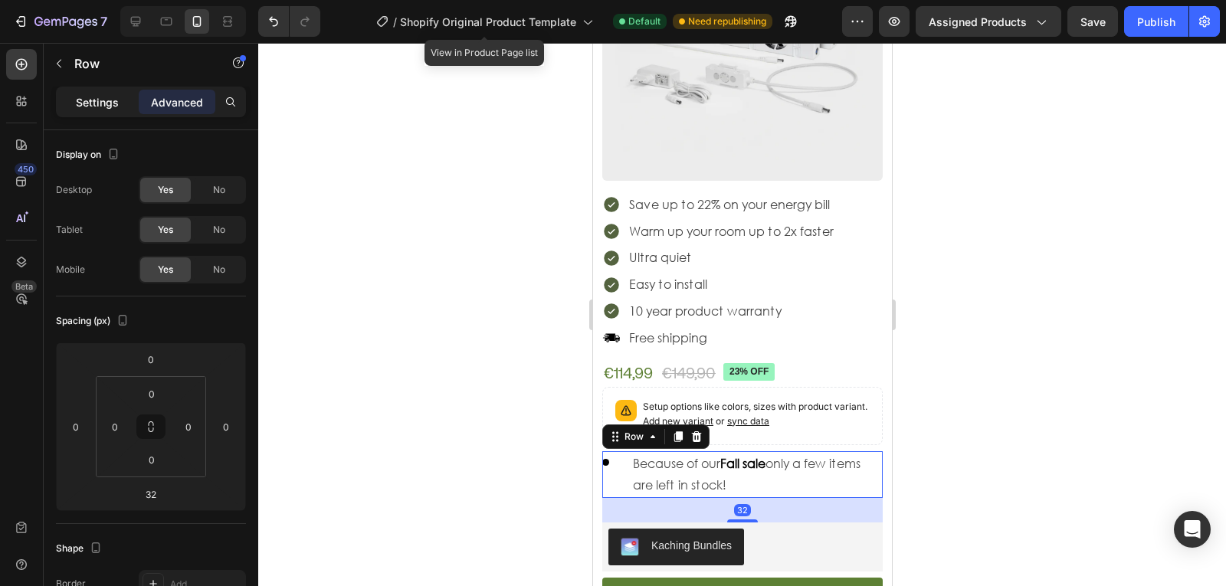
click at [87, 111] on div "Settings" at bounding box center [97, 102] width 77 height 25
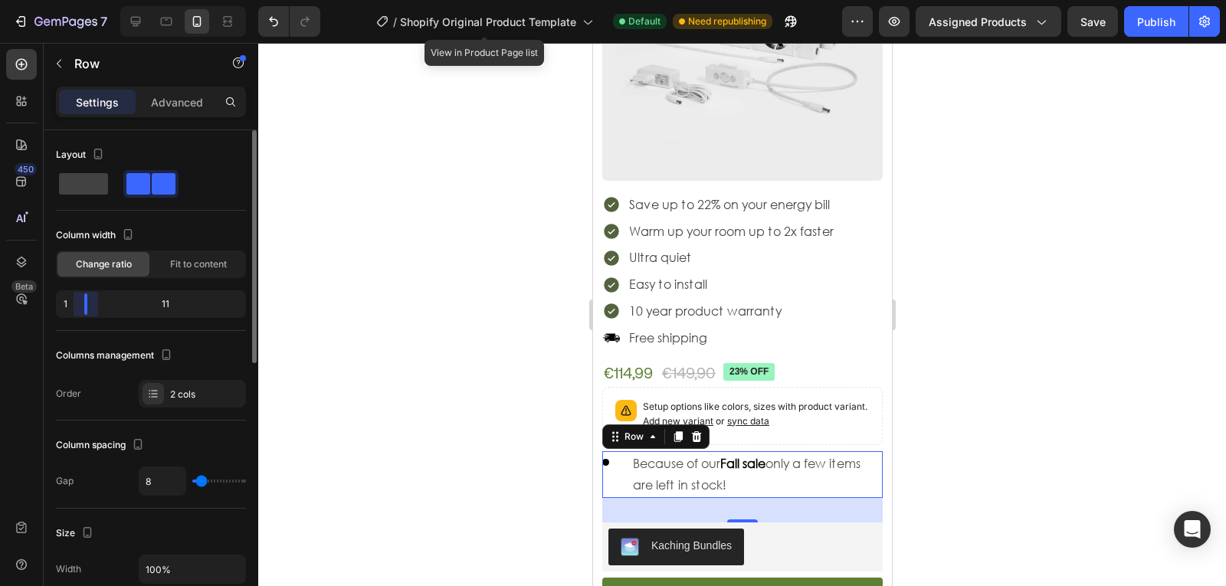
drag, startPoint x: 88, startPoint y: 306, endPoint x: 61, endPoint y: 306, distance: 27.6
click at [61, 306] on div "1 11" at bounding box center [151, 304] width 190 height 28
click at [168, 254] on div "Fit to content" at bounding box center [198, 264] width 92 height 25
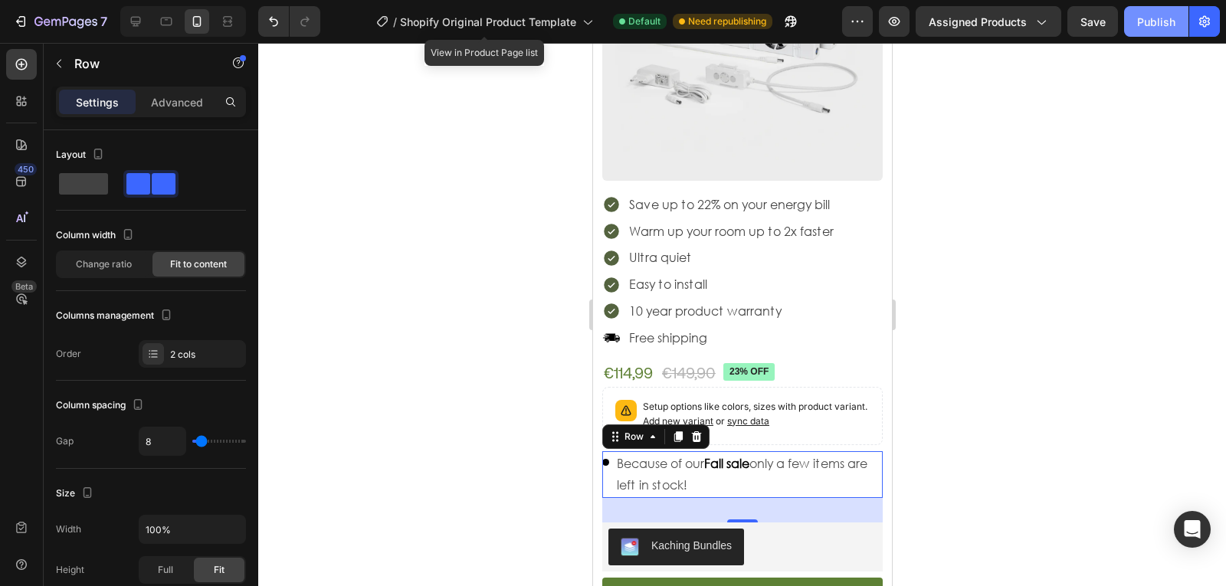
click at [1160, 21] on div "Publish" at bounding box center [1156, 22] width 38 height 16
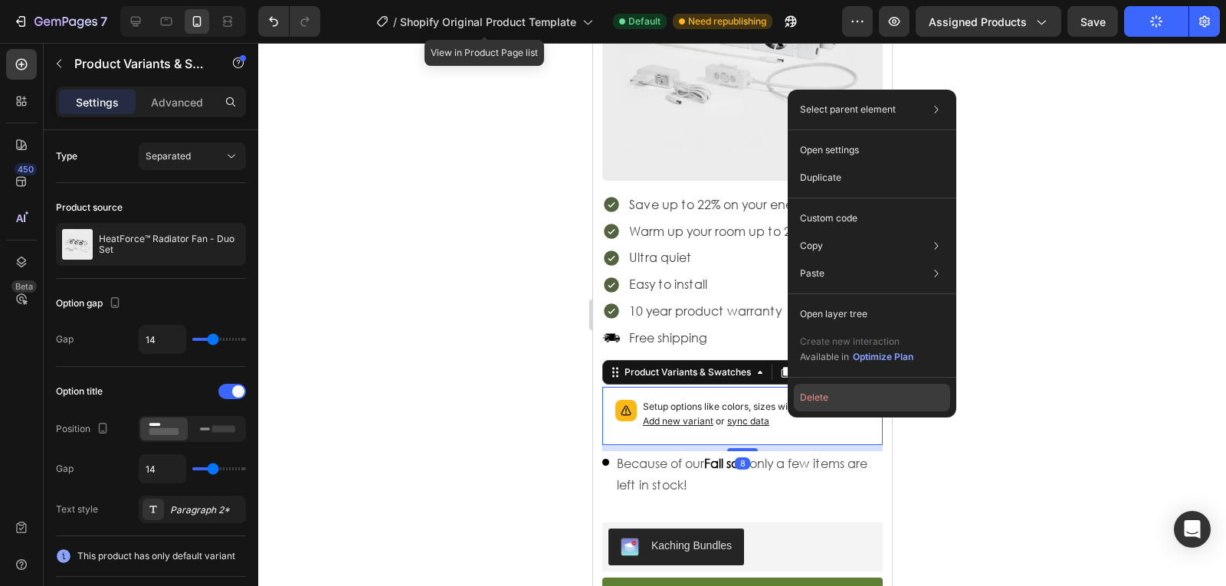
click at [824, 405] on button "Delete" at bounding box center [872, 398] width 156 height 28
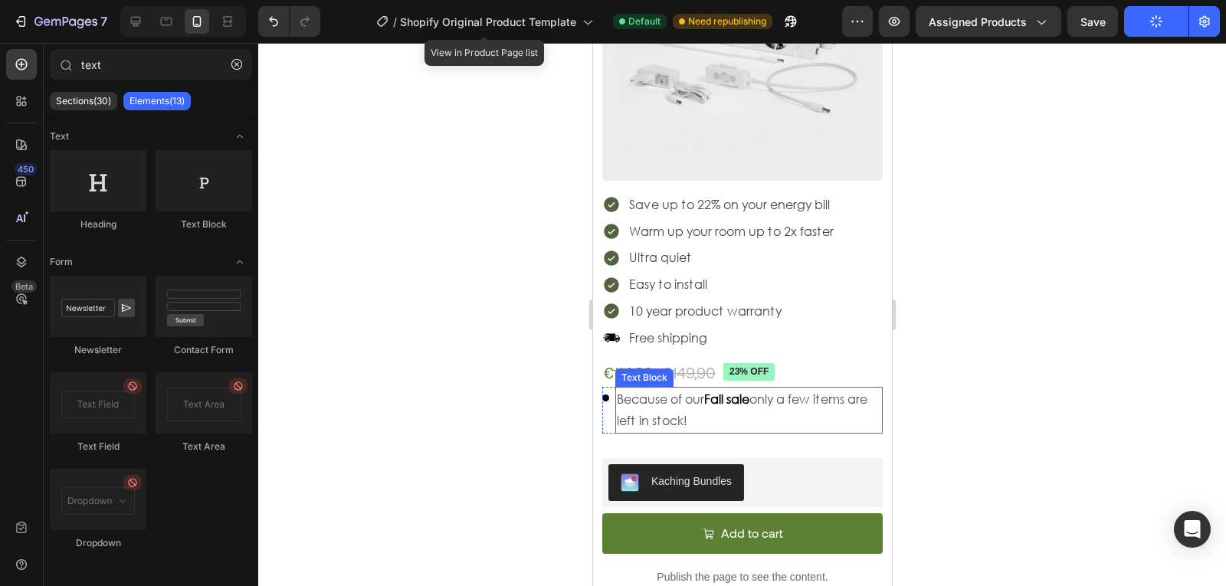
click at [791, 428] on p "Because of our Fall sale only a few items are left in stock!" at bounding box center [748, 410] width 264 height 44
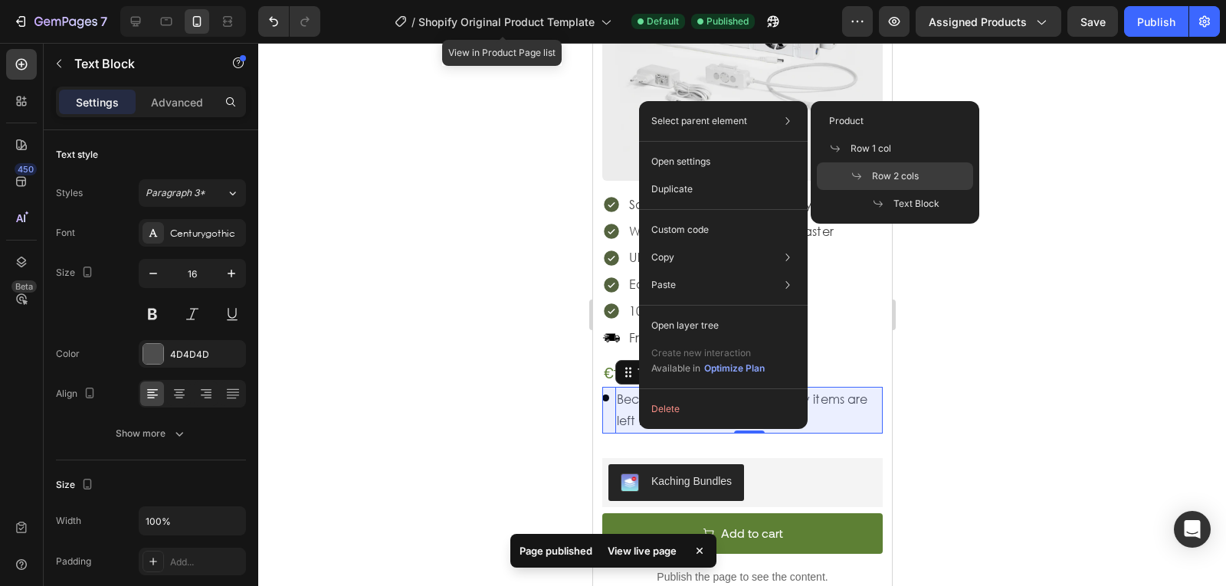
click at [861, 190] on div "Row 2 cols" at bounding box center [895, 204] width 156 height 28
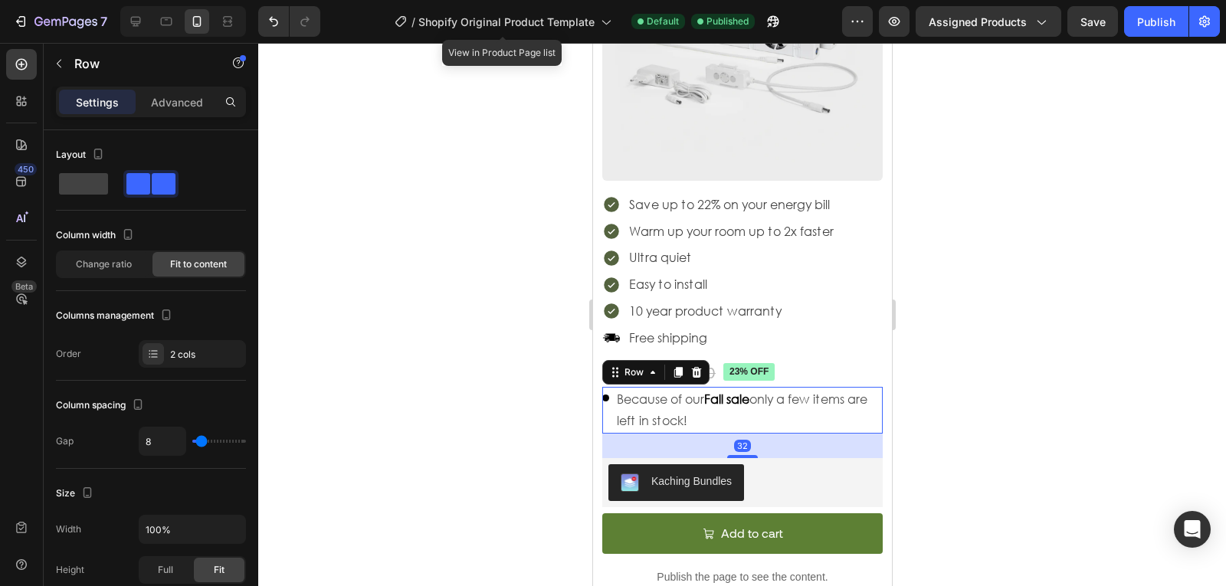
click at [188, 116] on div "Settings Advanced" at bounding box center [151, 102] width 190 height 31
click at [187, 115] on div "Settings Advanced" at bounding box center [151, 102] width 190 height 31
click at [185, 110] on p "Advanced" at bounding box center [177, 102] width 52 height 16
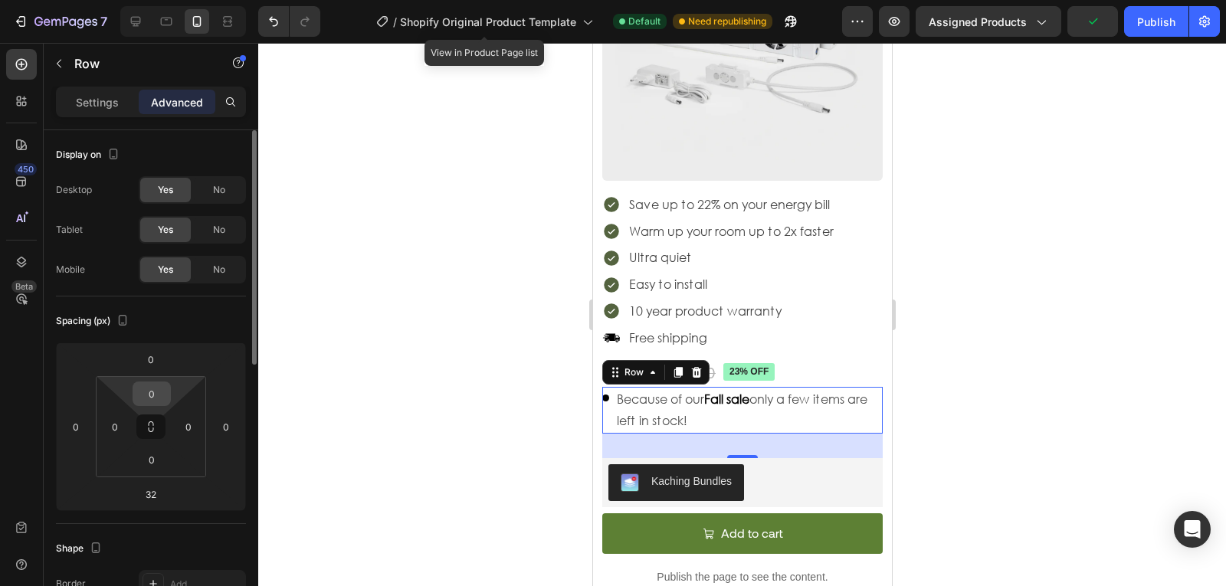
click at [146, 398] on input "0" at bounding box center [151, 393] width 31 height 23
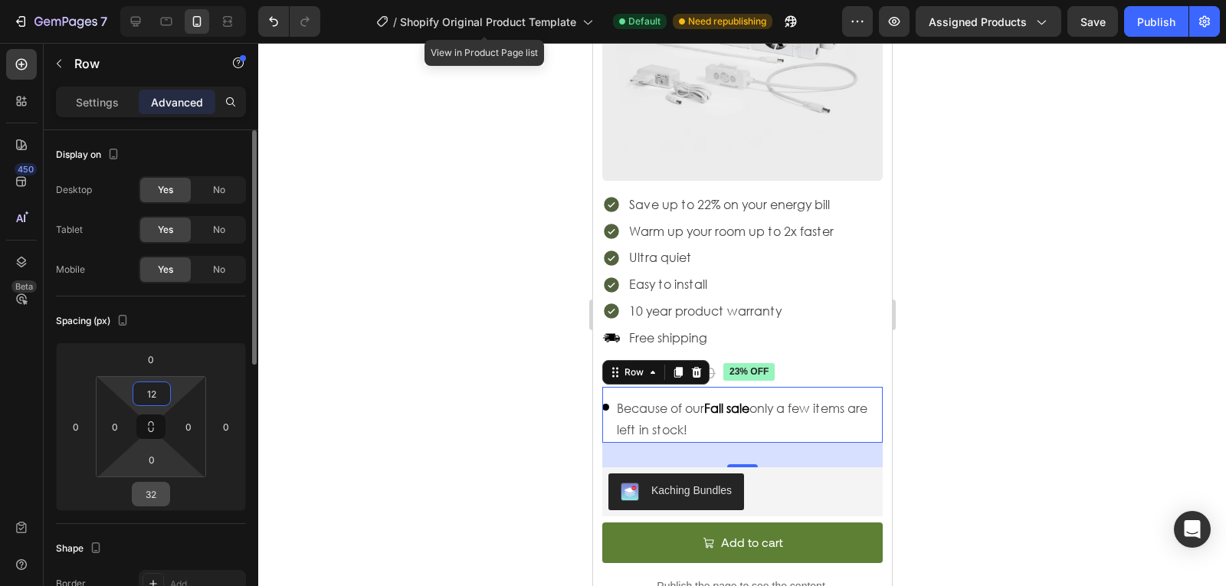
type input "12"
click at [154, 501] on input "32" at bounding box center [151, 494] width 31 height 23
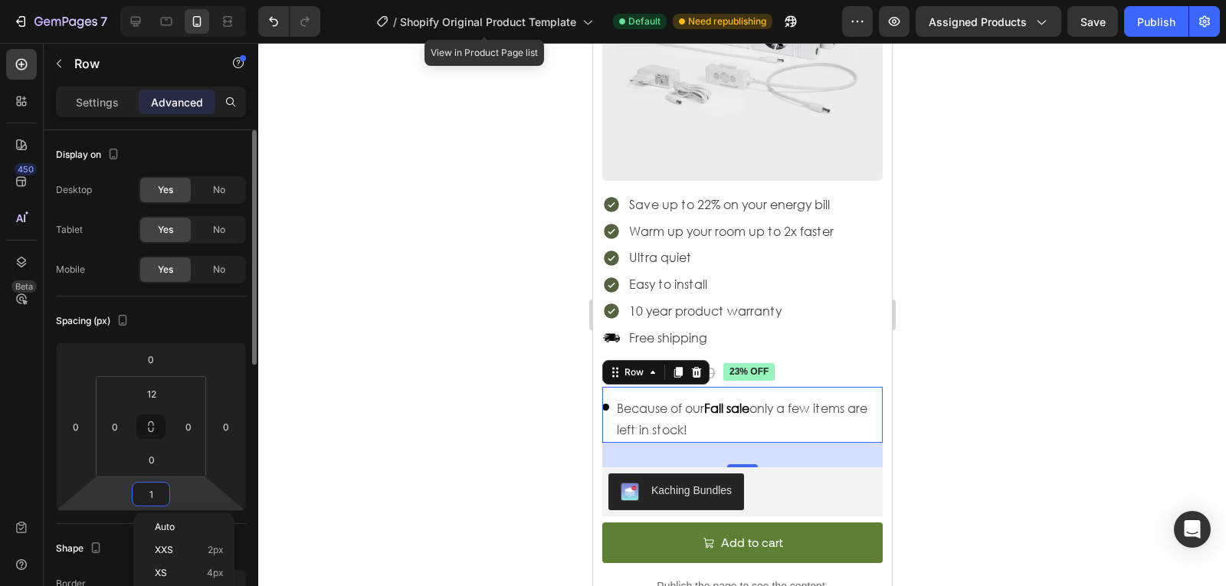
type input "12"
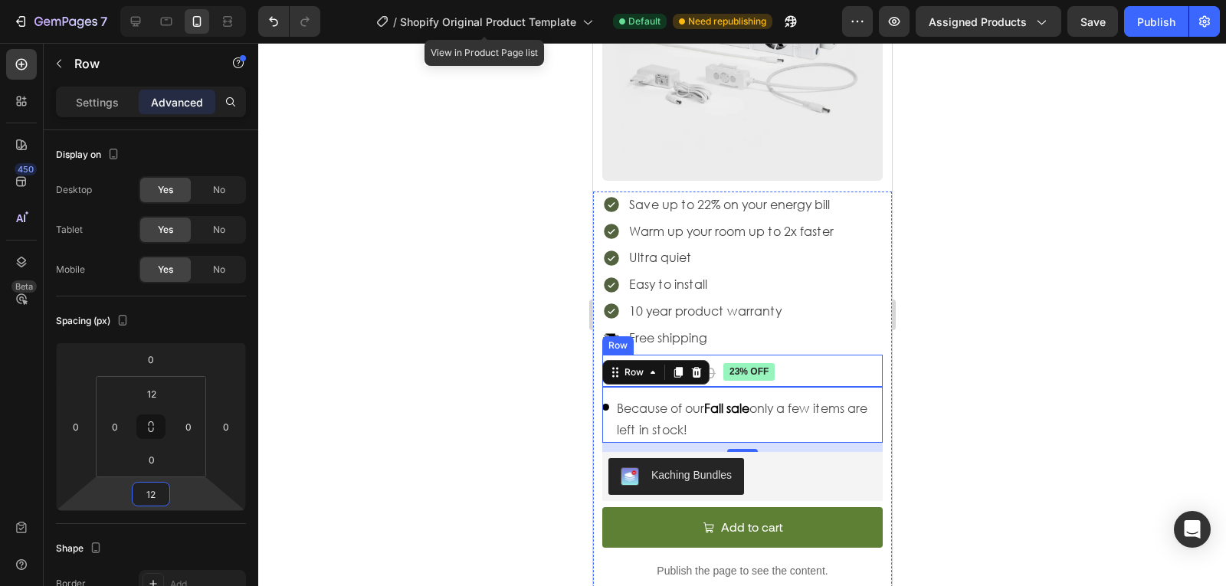
click at [828, 387] on div "€114,99 Product Price Product Price €149,90 Product Price Product Price 23% off…" at bounding box center [741, 371] width 280 height 32
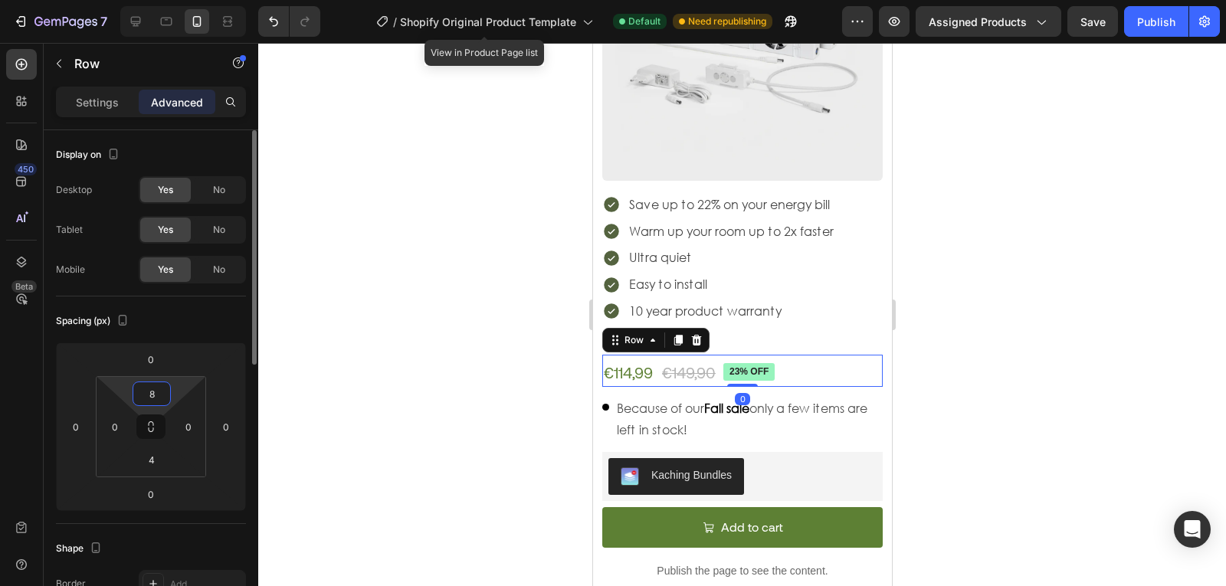
click at [150, 395] on input "8" at bounding box center [151, 393] width 31 height 23
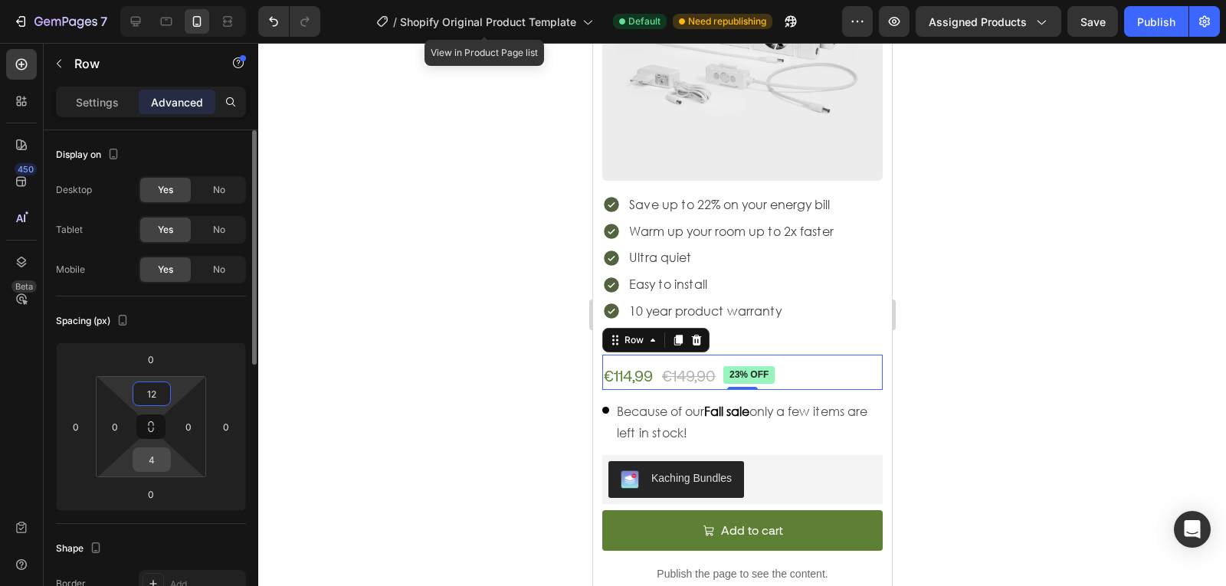
type input "12"
click at [159, 464] on input "4" at bounding box center [151, 459] width 31 height 23
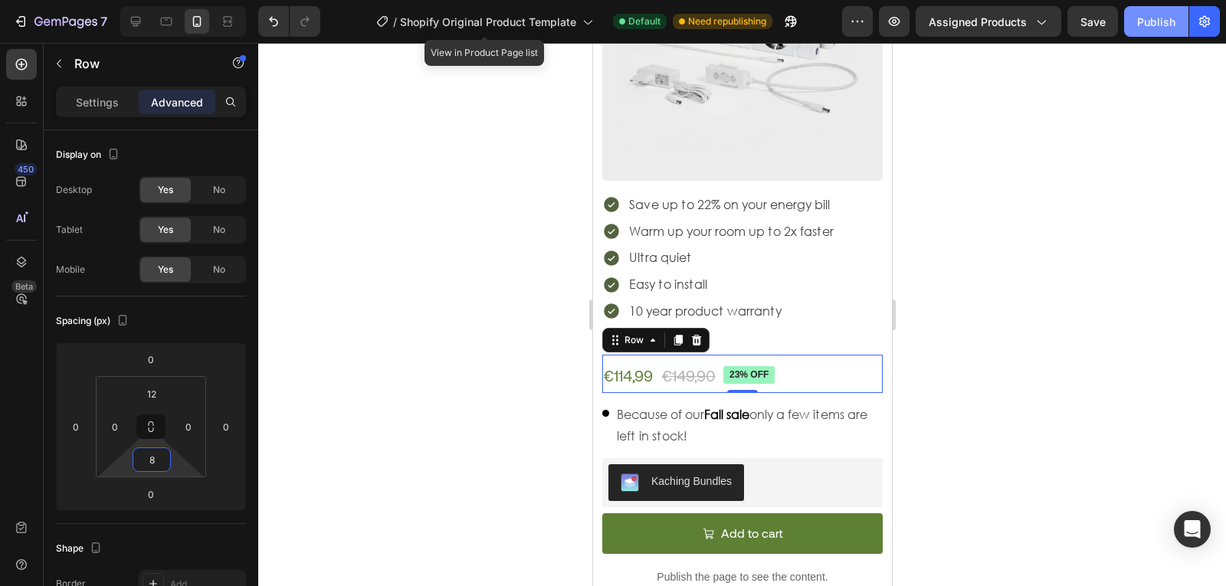
type input "8"
click at [1151, 22] on div "Publish" at bounding box center [1156, 22] width 38 height 16
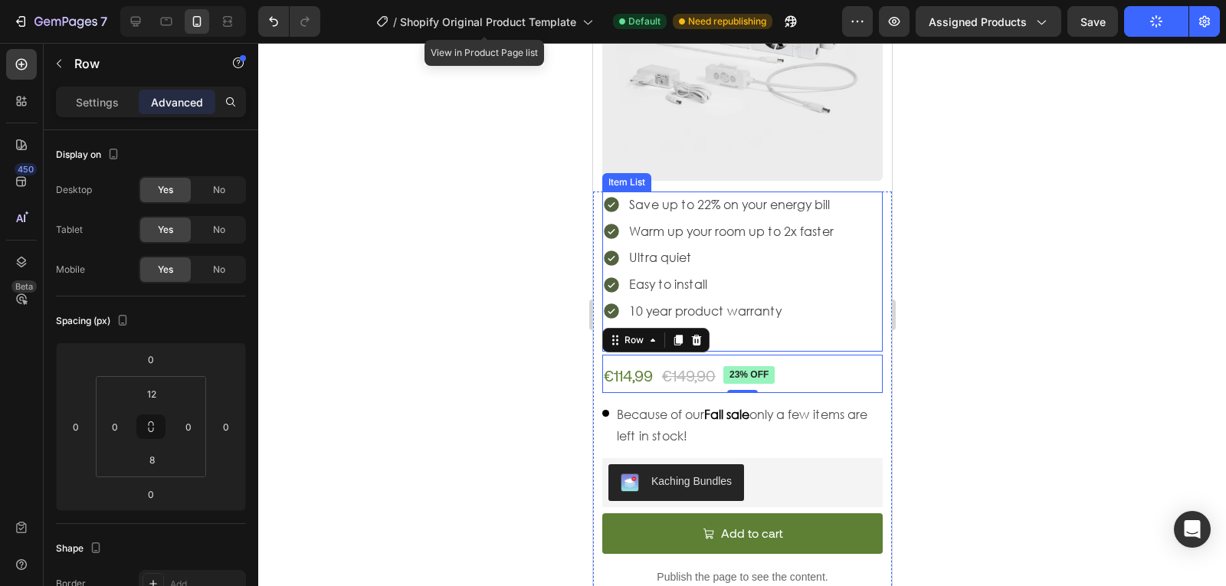
click at [809, 296] on p "Easy to install" at bounding box center [730, 285] width 205 height 22
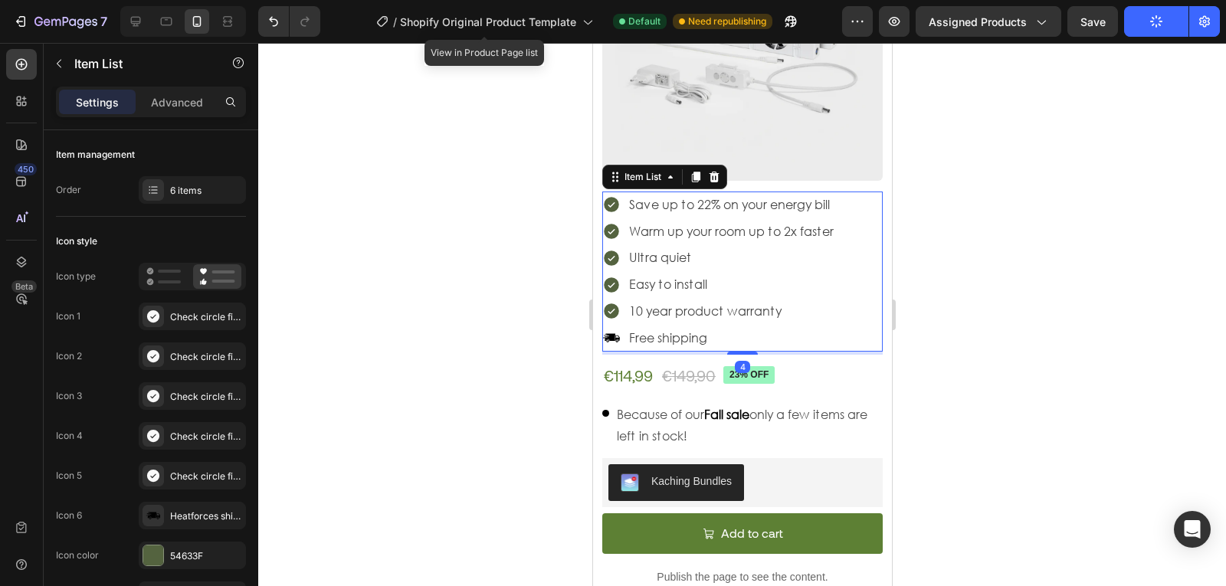
click at [842, 333] on div "Save up to 22% on your energy bill Warm up your room up to 2x faster Ultra quie…" at bounding box center [741, 272] width 280 height 160
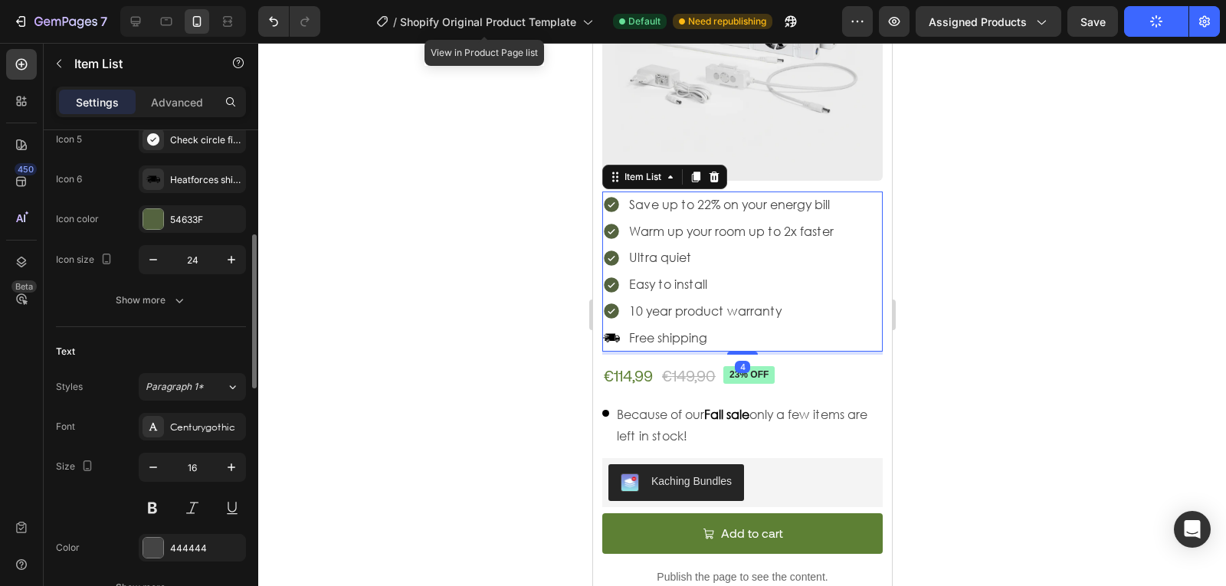
scroll to position [343, 0]
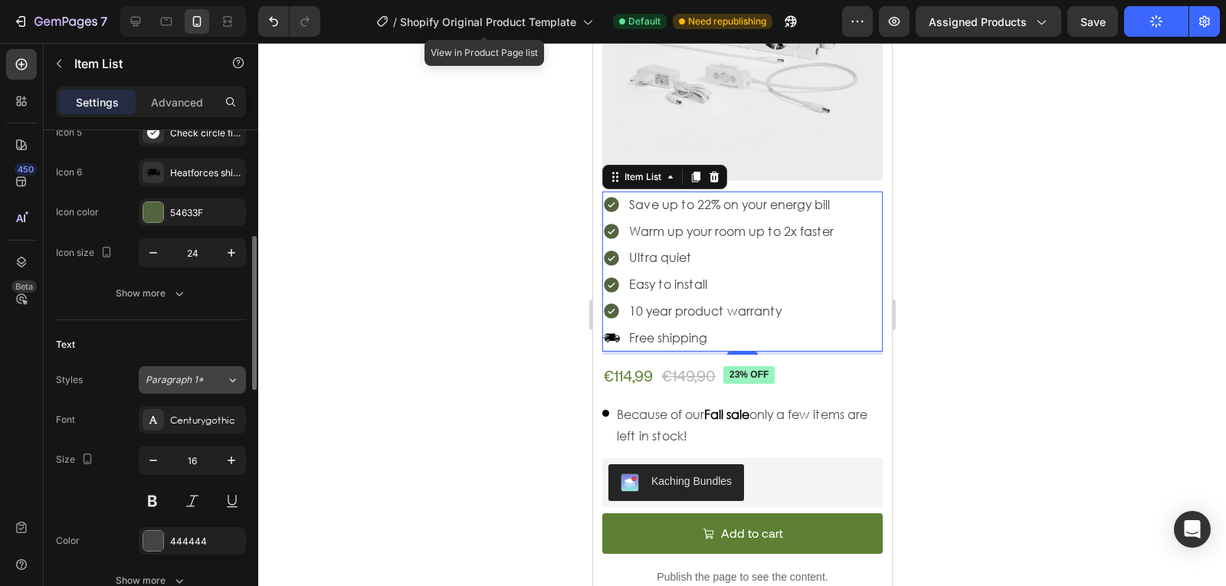
click at [203, 371] on button "Paragraph 1*" at bounding box center [192, 380] width 107 height 28
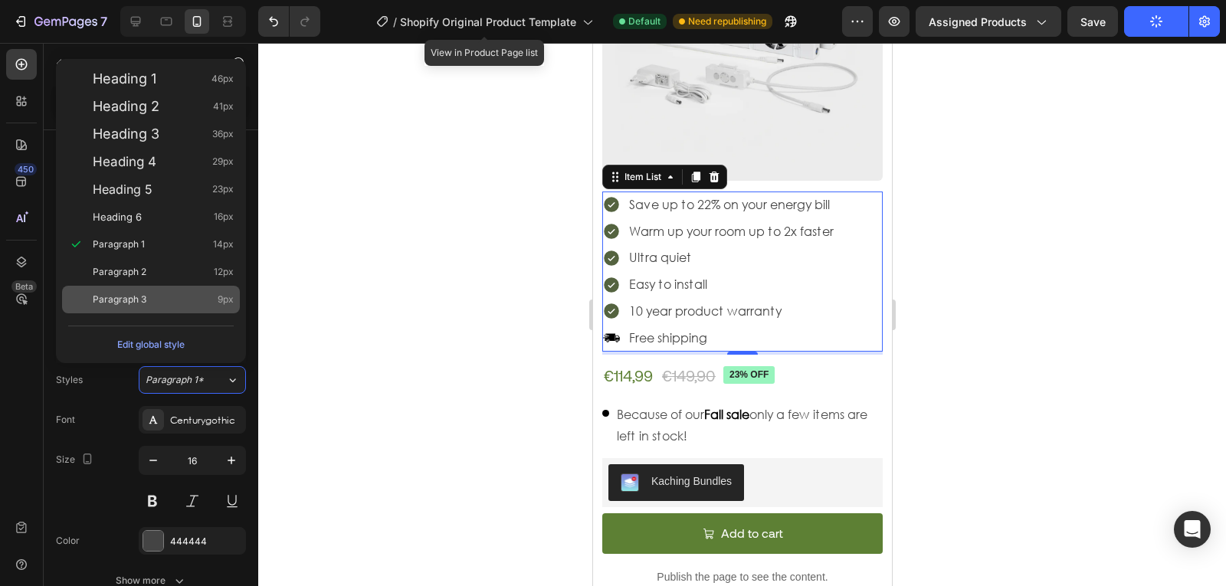
click at [158, 299] on div "Paragraph 3 9px" at bounding box center [163, 299] width 141 height 15
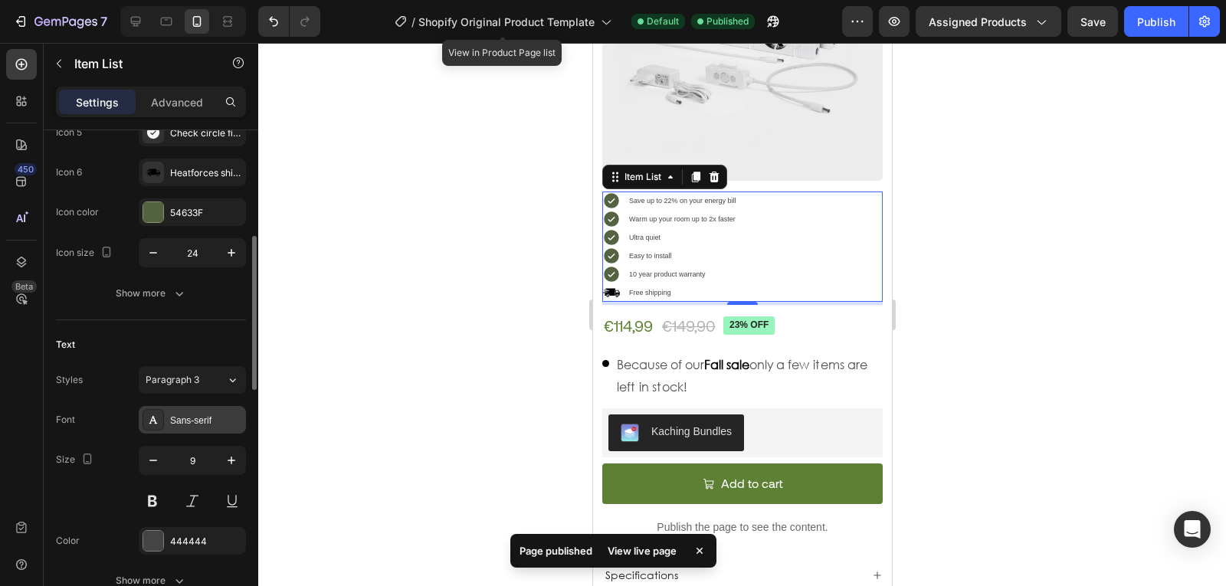
click at [200, 415] on div "Sans-serif" at bounding box center [206, 421] width 72 height 14
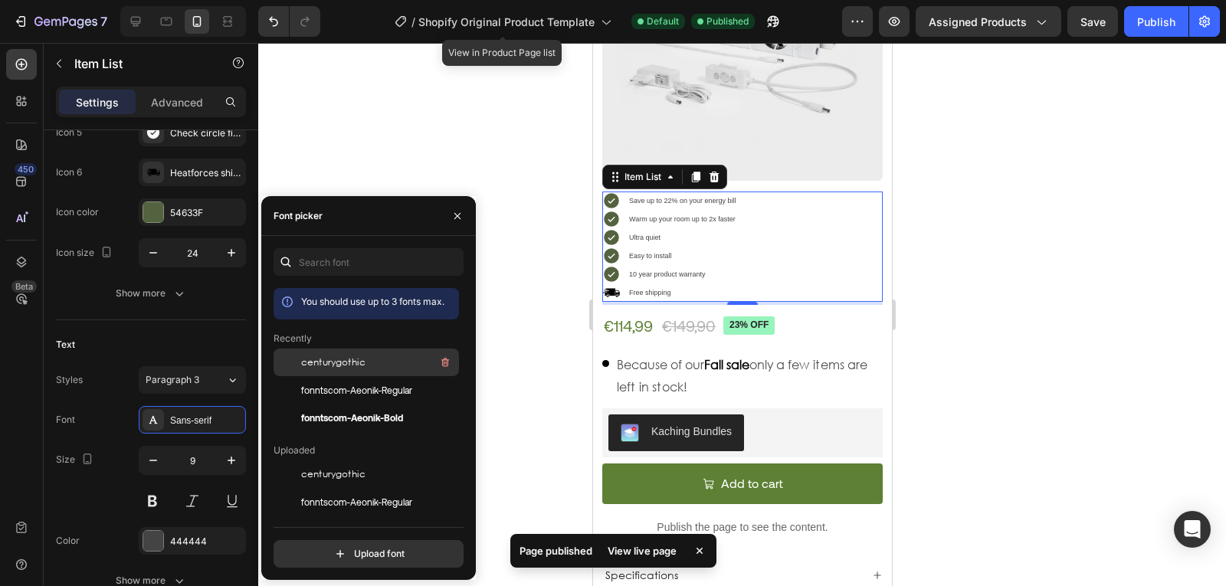
click at [330, 369] on span "centurygothic" at bounding box center [333, 363] width 64 height 14
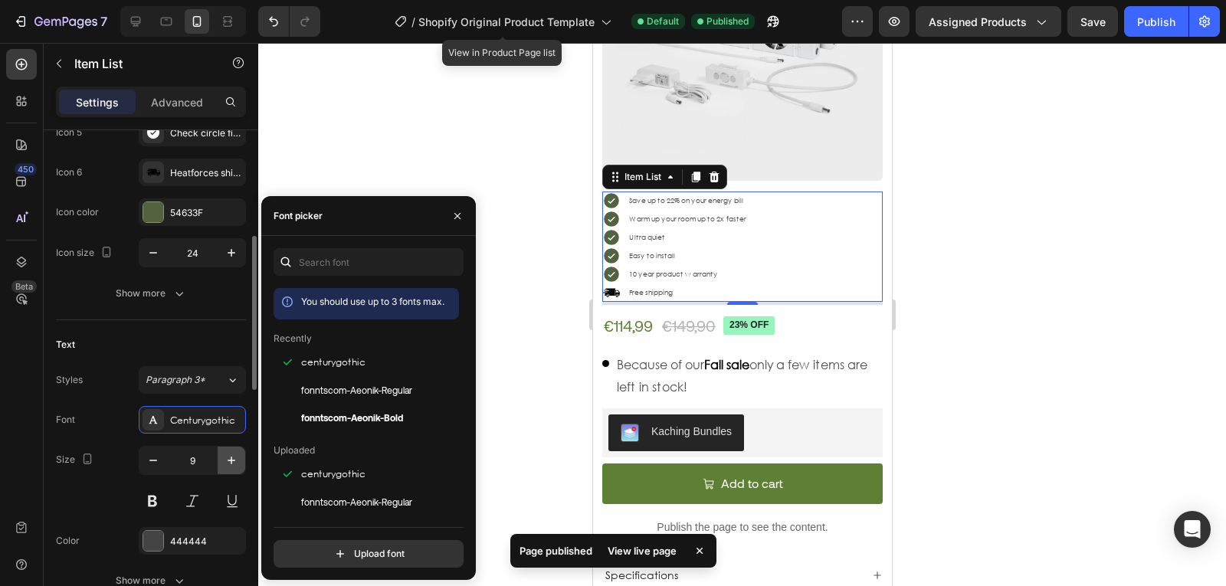
click at [235, 457] on icon "button" at bounding box center [231, 460] width 15 height 15
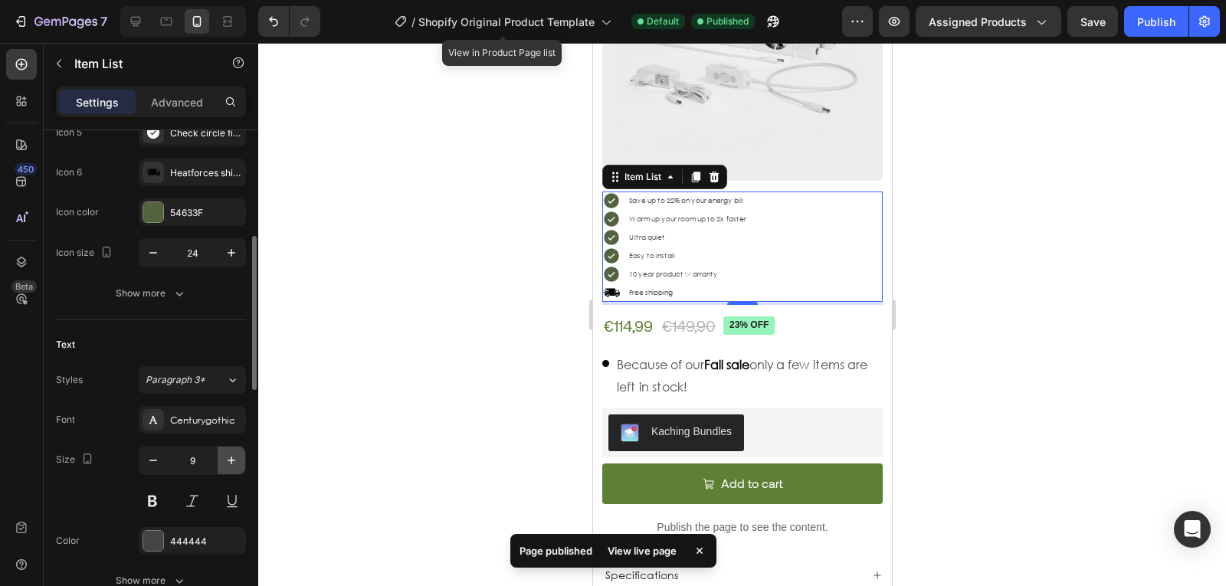
click at [235, 457] on icon "button" at bounding box center [231, 460] width 15 height 15
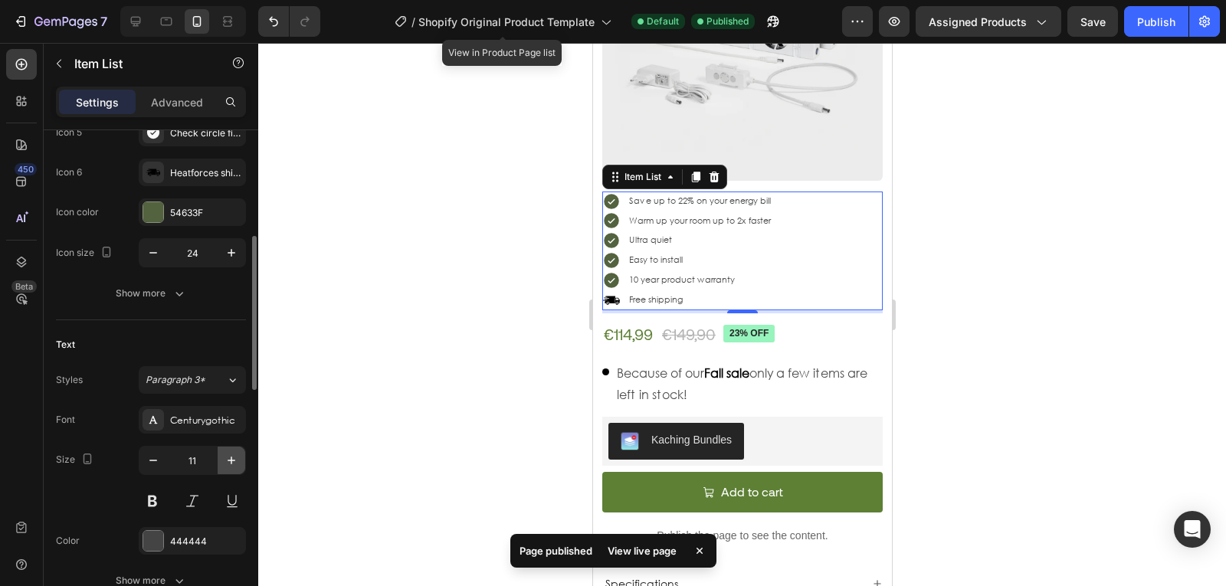
click at [235, 457] on icon "button" at bounding box center [231, 460] width 15 height 15
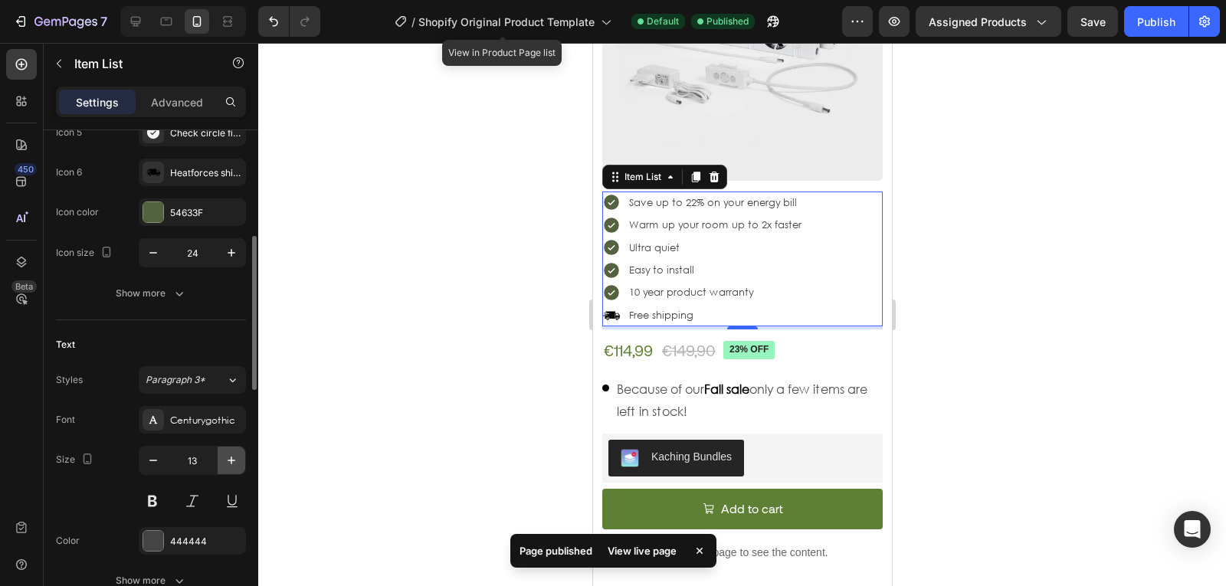
click at [235, 457] on icon "button" at bounding box center [231, 460] width 15 height 15
type input "14"
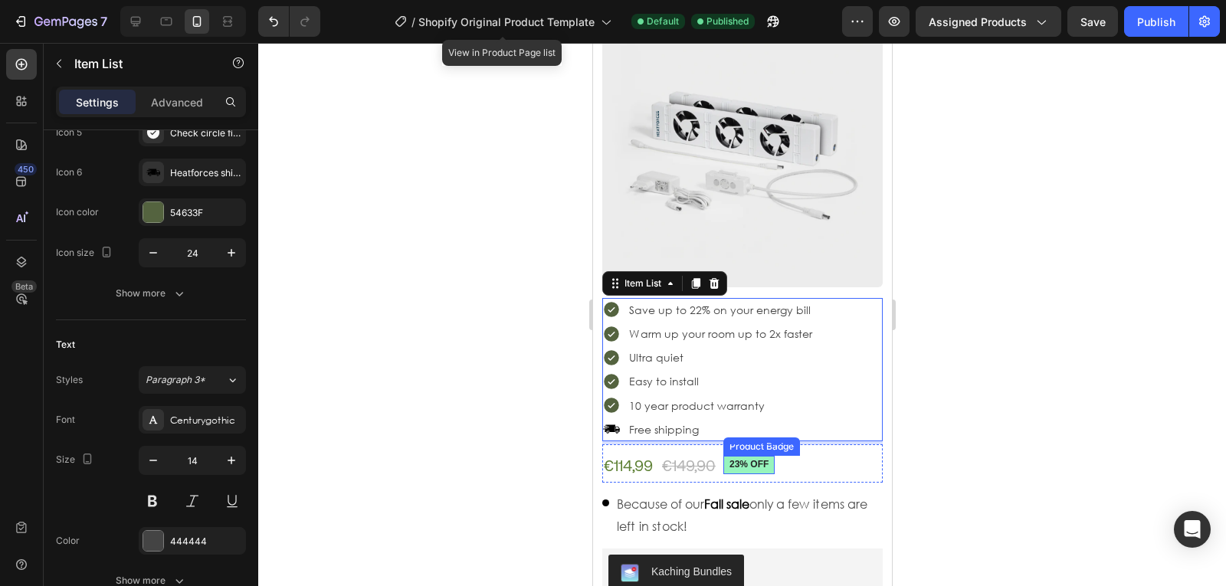
scroll to position [0, 0]
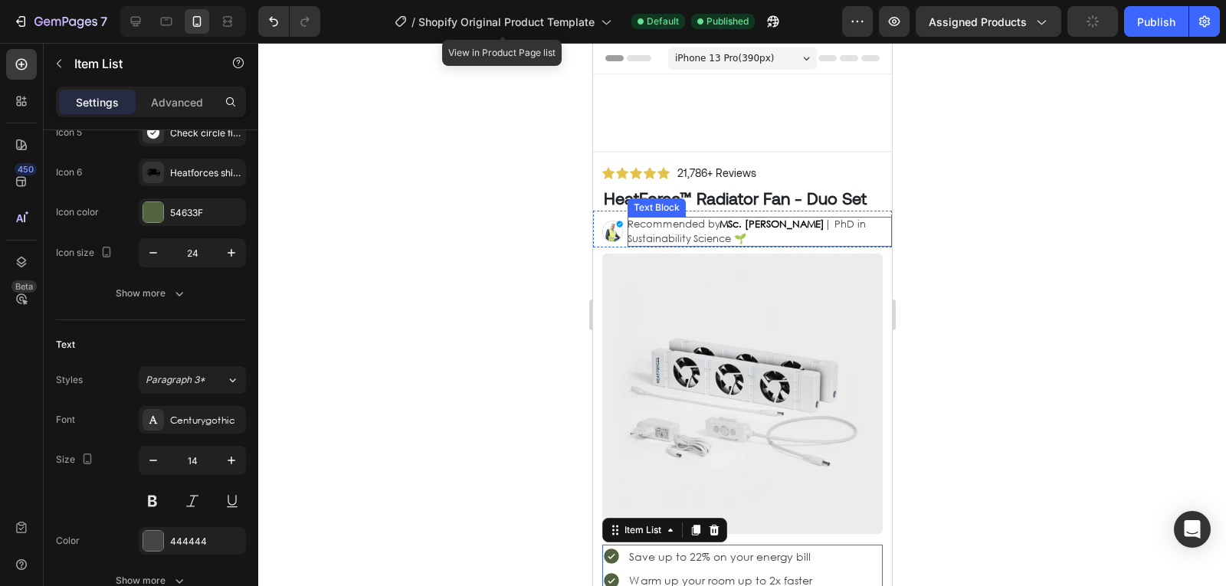
click at [728, 247] on p "Recommended by MSc. [PERSON_NAME] | PhD in Sustainability Science 🌱" at bounding box center [747, 232] width 240 height 30
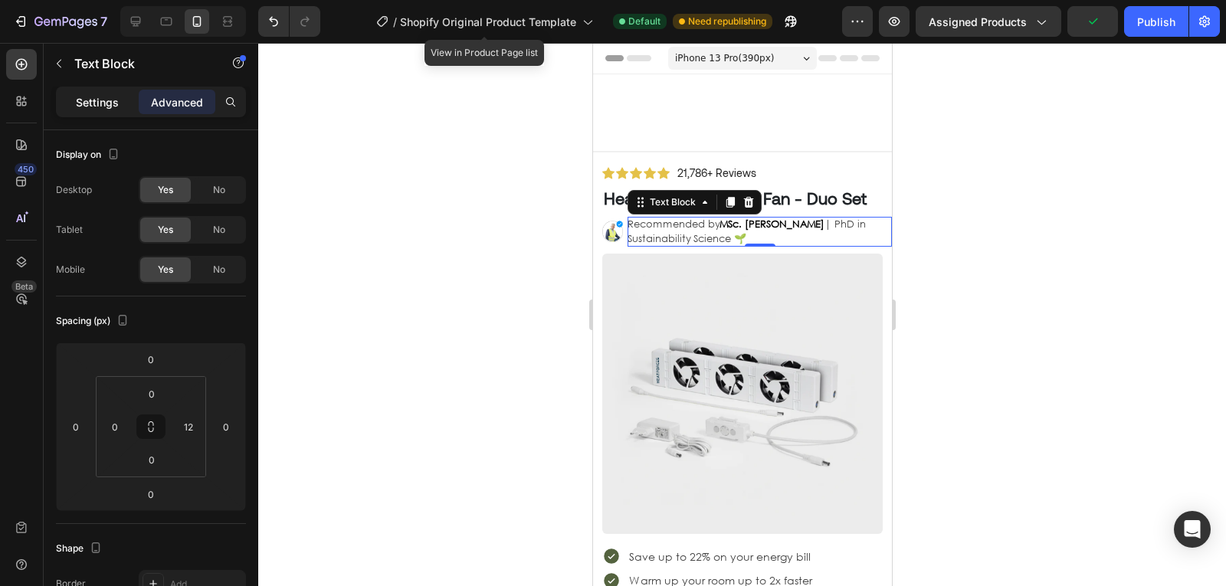
click at [115, 107] on p "Settings" at bounding box center [97, 102] width 43 height 16
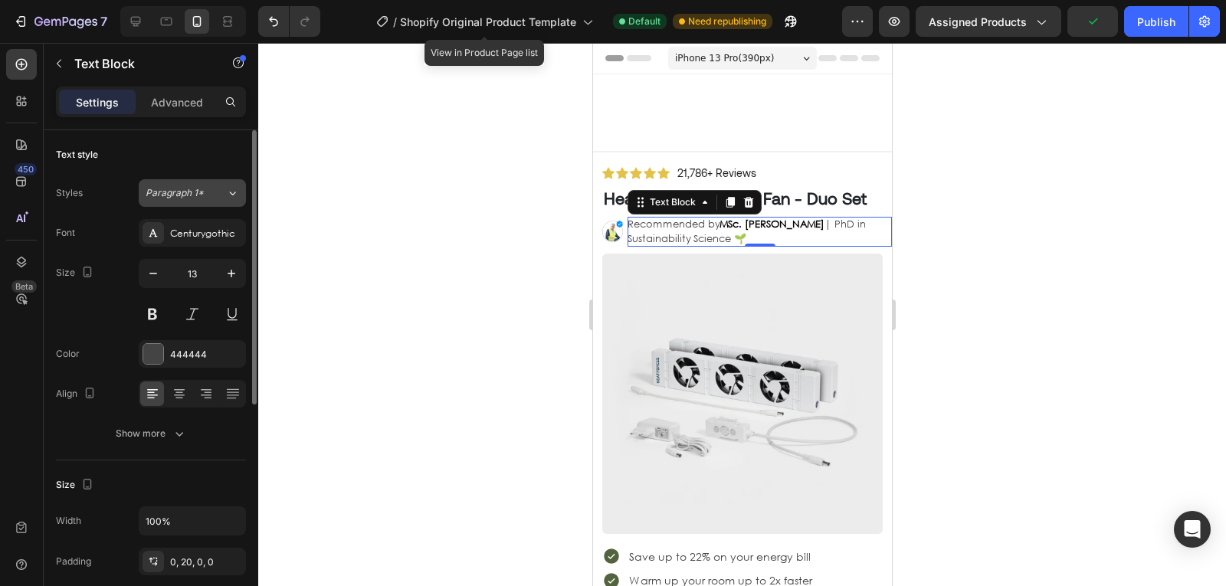
click at [222, 201] on button "Paragraph 1*" at bounding box center [192, 193] width 107 height 28
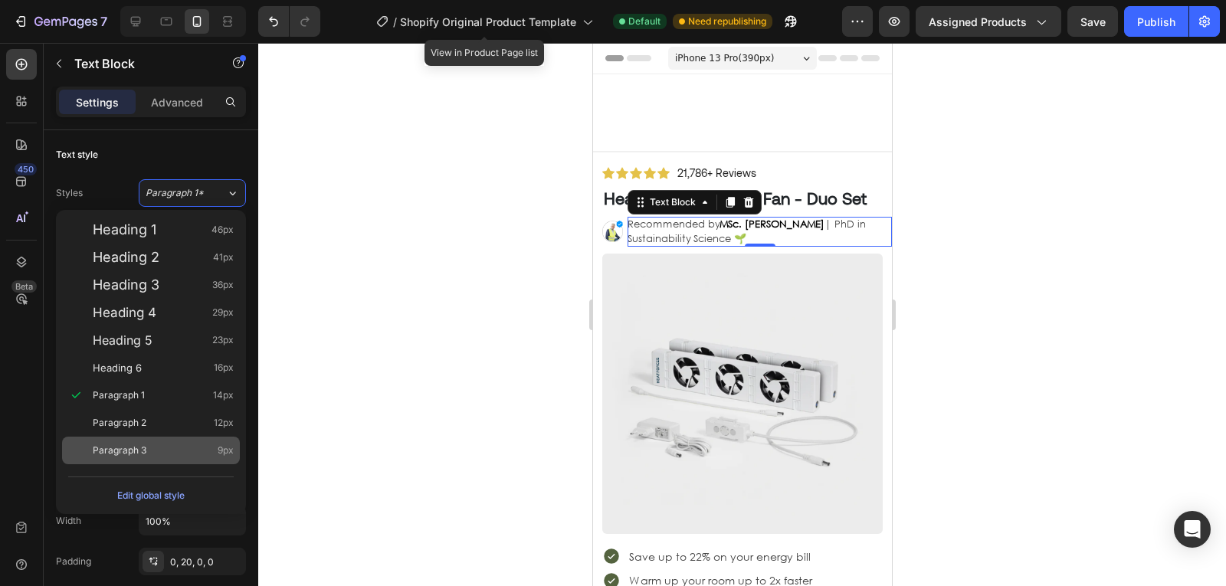
click at [179, 454] on div "Paragraph 3 9px" at bounding box center [163, 450] width 141 height 15
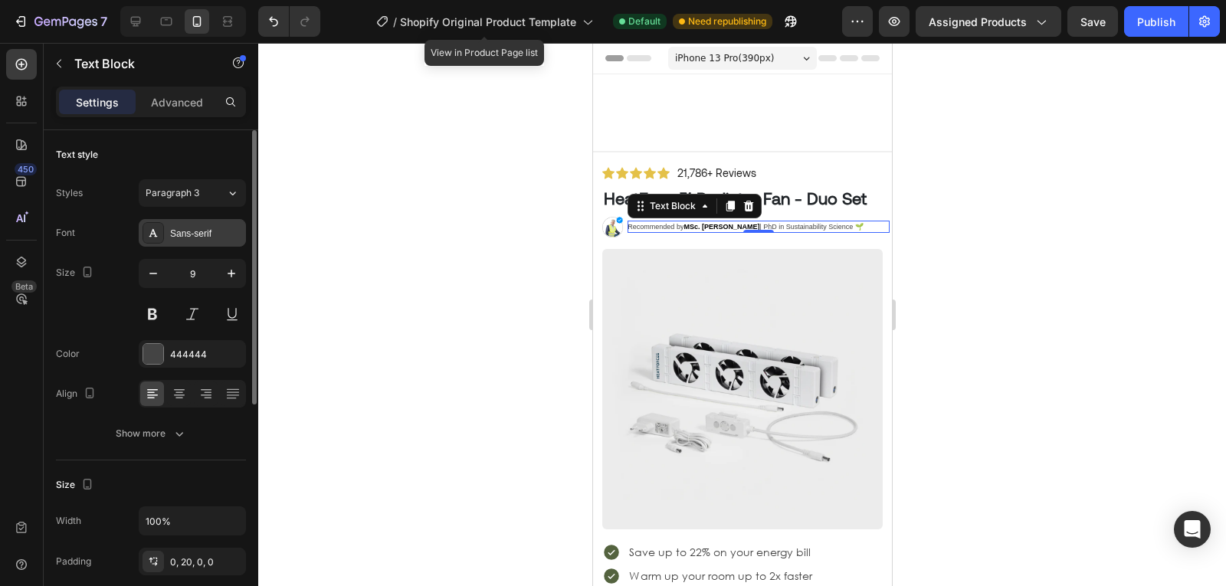
click at [214, 237] on div "Sans-serif" at bounding box center [206, 234] width 72 height 14
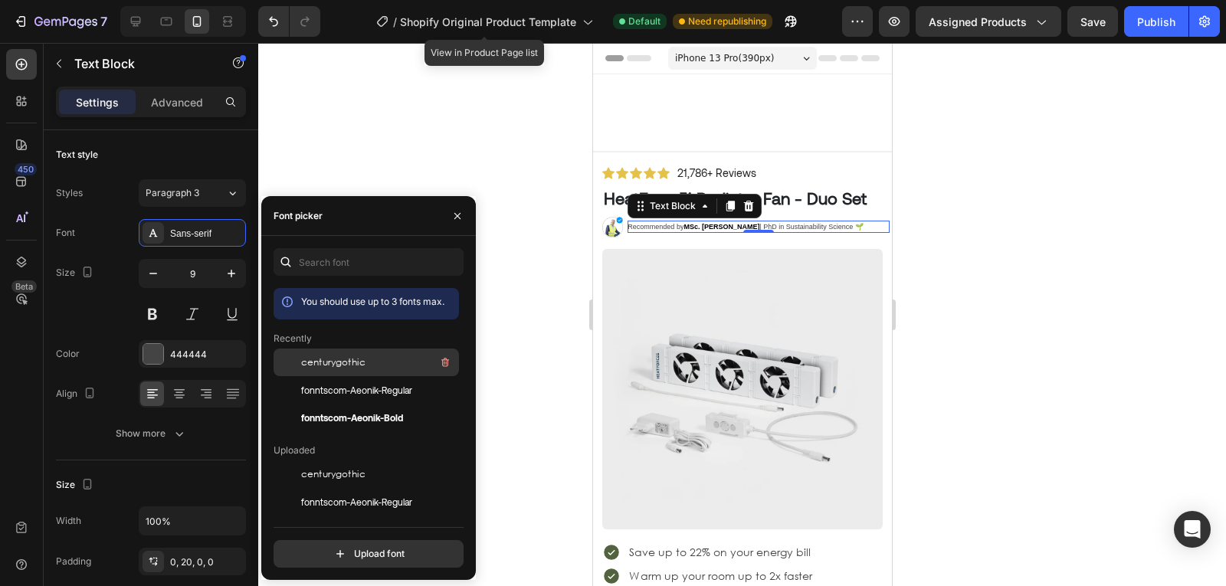
click at [325, 370] on div "centurygothic" at bounding box center [378, 362] width 155 height 18
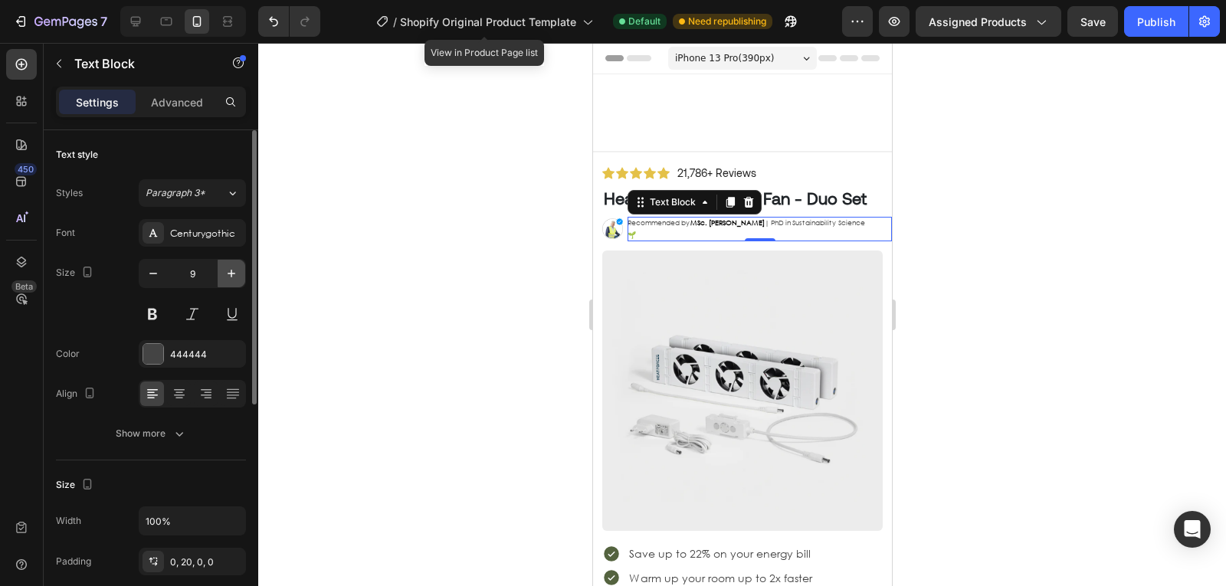
click at [228, 272] on icon "button" at bounding box center [231, 273] width 15 height 15
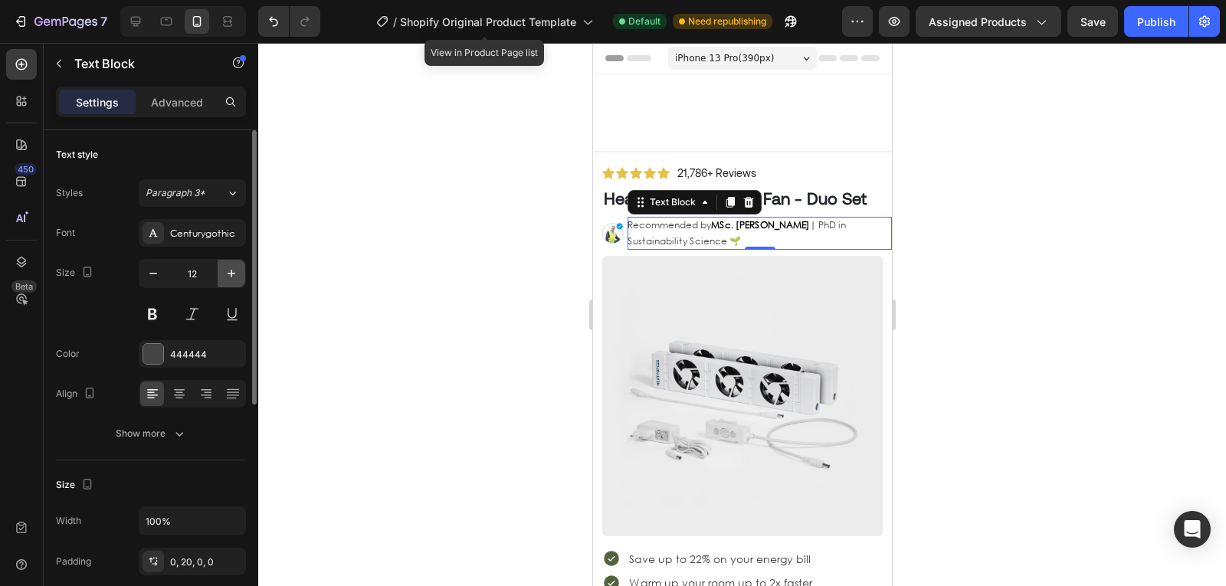
type input "13"
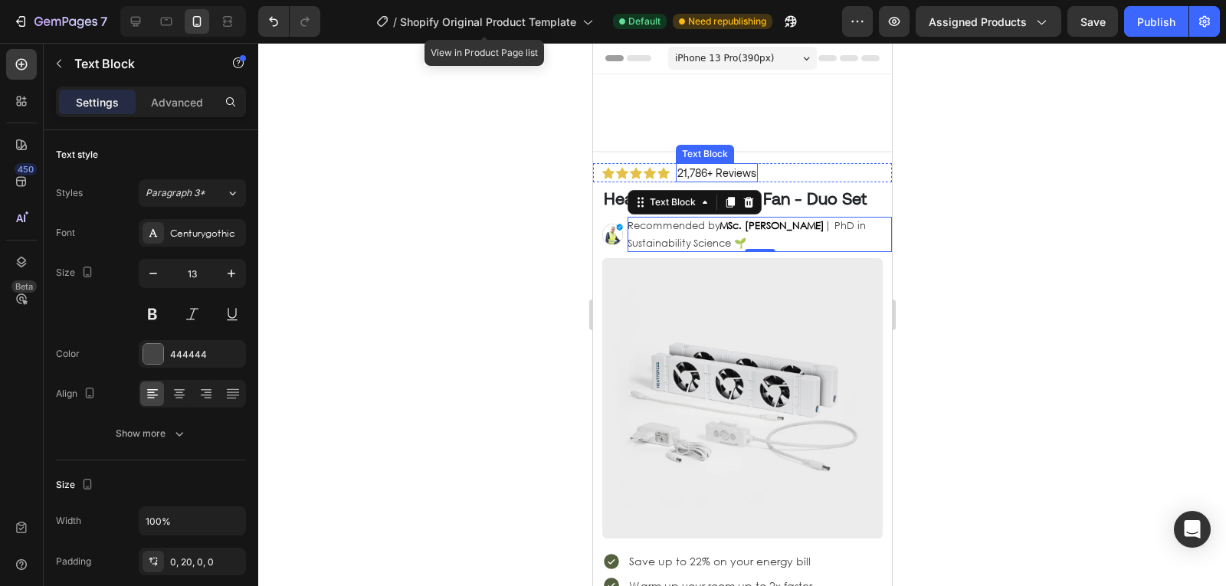
click at [740, 173] on p "21,786+ Reviews" at bounding box center [716, 173] width 79 height 16
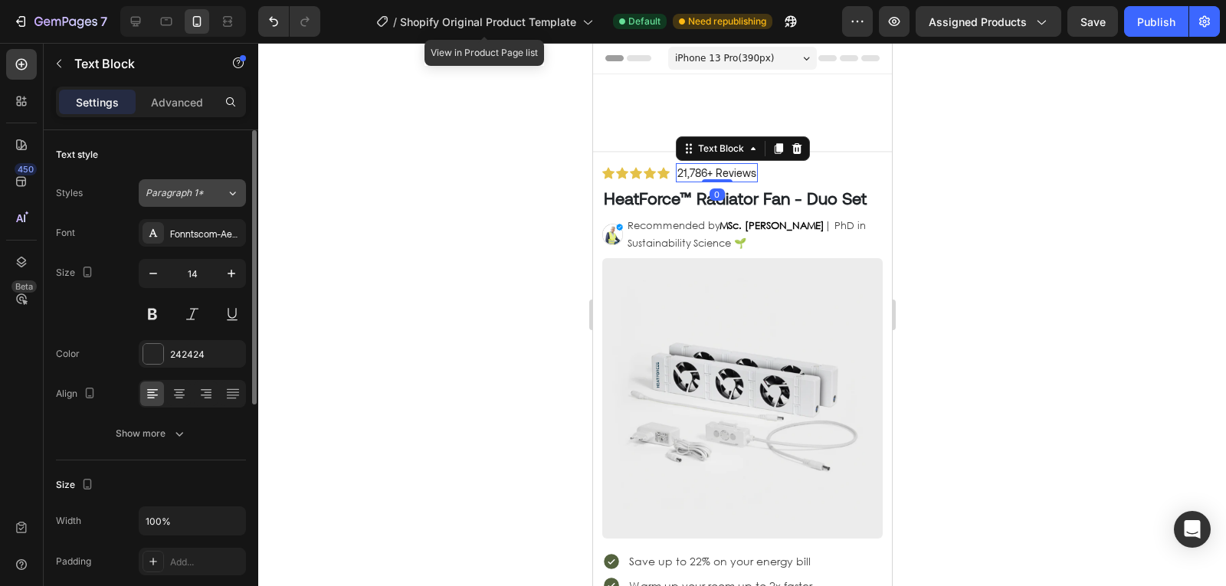
click at [209, 196] on div "Paragraph 1*" at bounding box center [186, 193] width 80 height 14
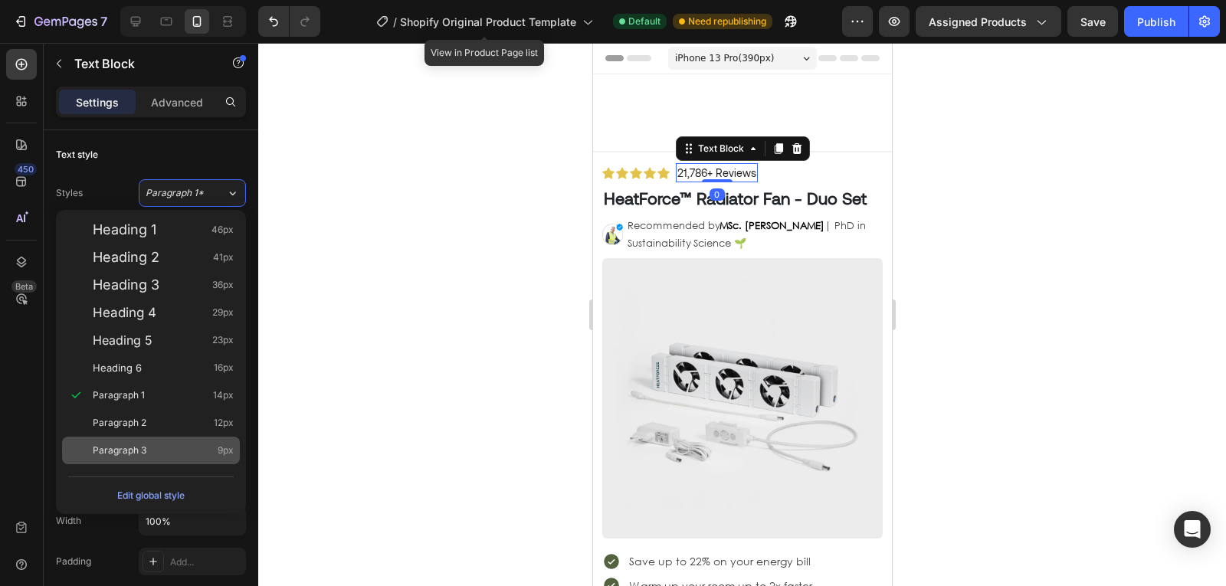
click at [182, 462] on div "Paragraph 3 9px" at bounding box center [151, 451] width 178 height 28
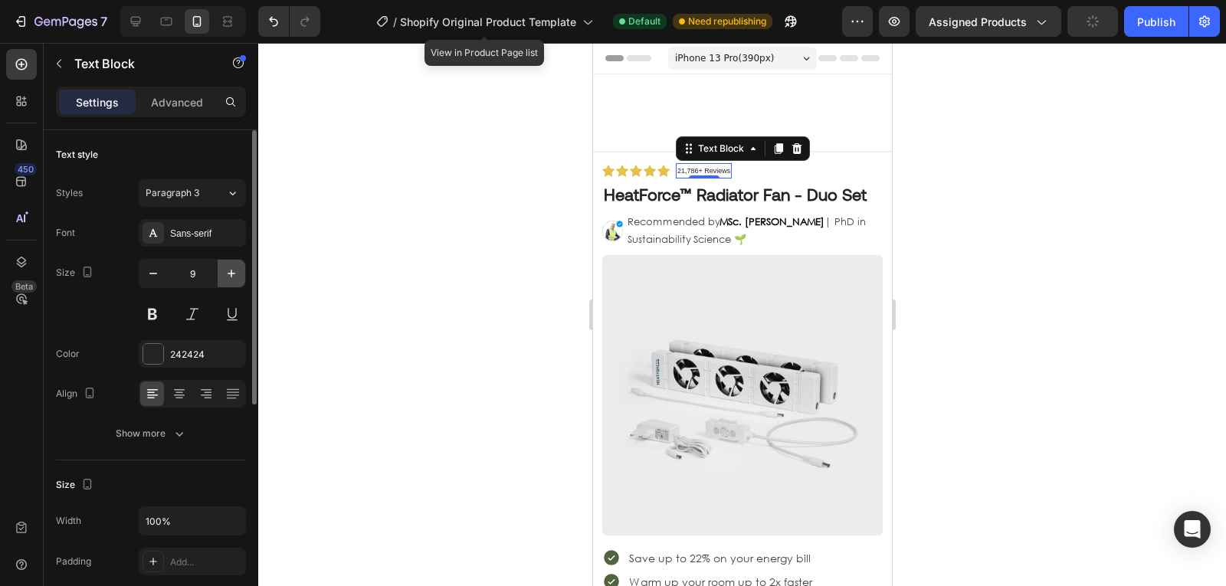
click at [238, 272] on icon "button" at bounding box center [231, 273] width 15 height 15
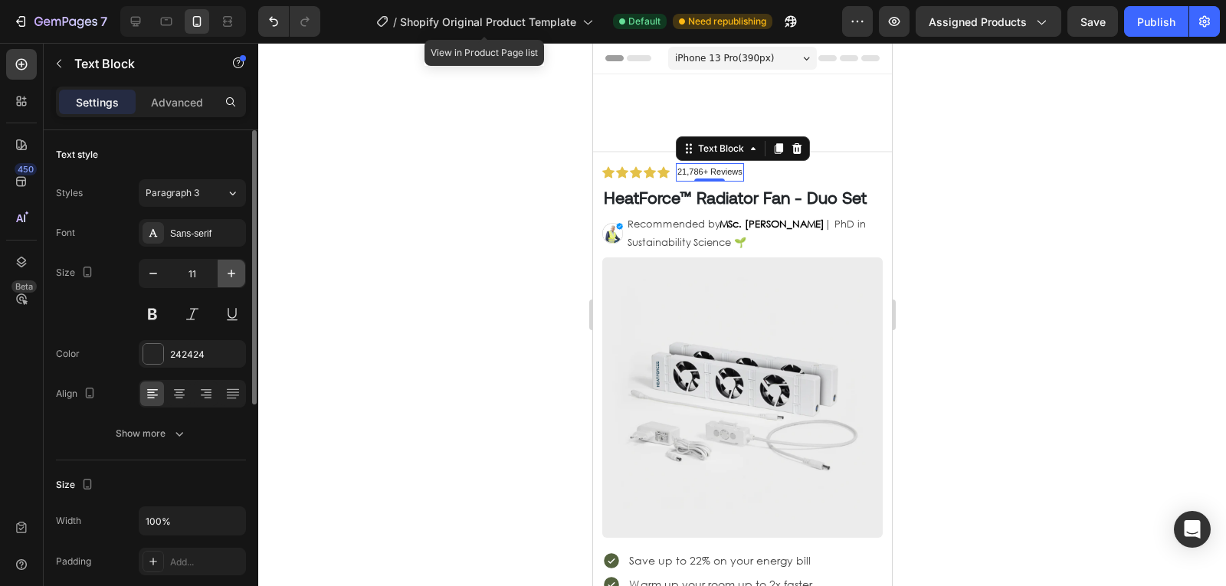
click at [238, 272] on icon "button" at bounding box center [231, 273] width 15 height 15
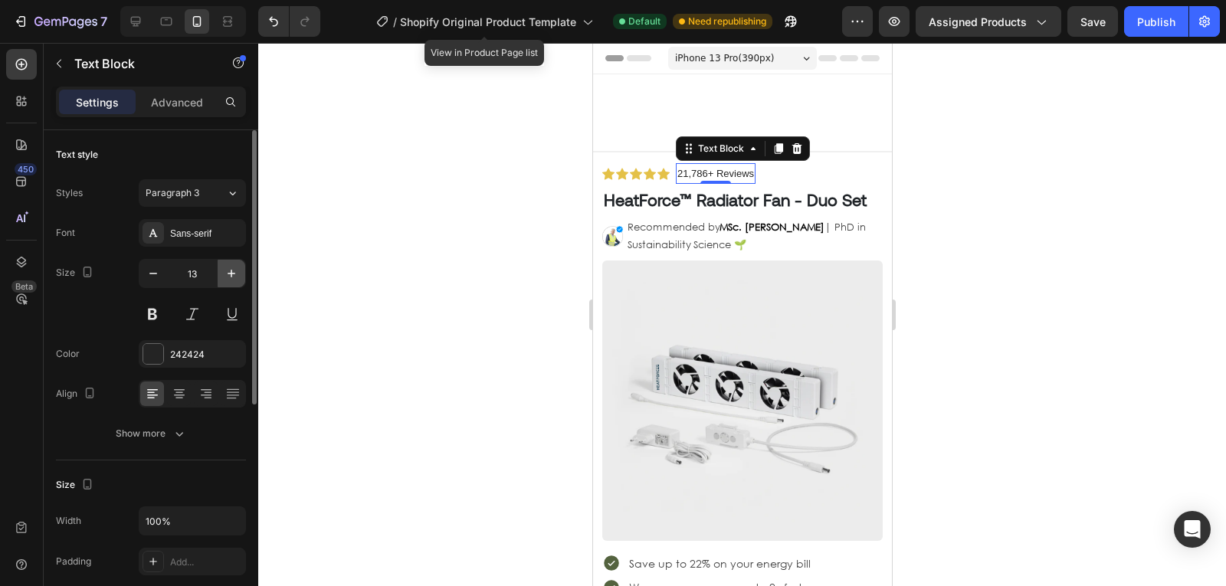
click at [220, 276] on button "button" at bounding box center [232, 274] width 28 height 28
type input "14"
click at [212, 245] on div "Sans-serif" at bounding box center [192, 233] width 107 height 28
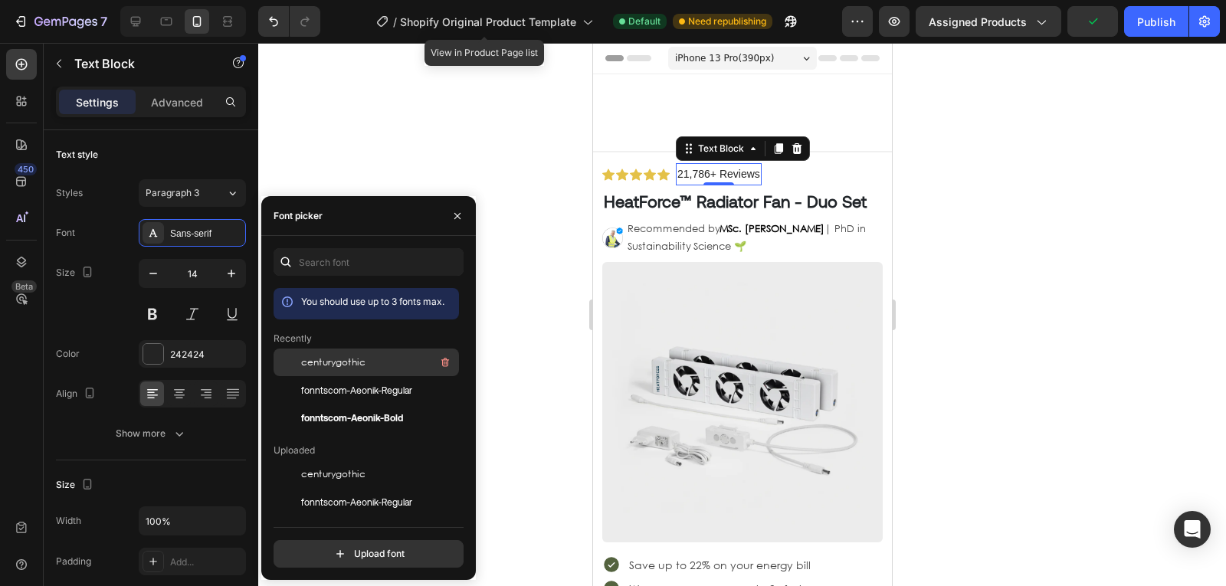
click at [321, 362] on span "centurygothic" at bounding box center [333, 363] width 64 height 14
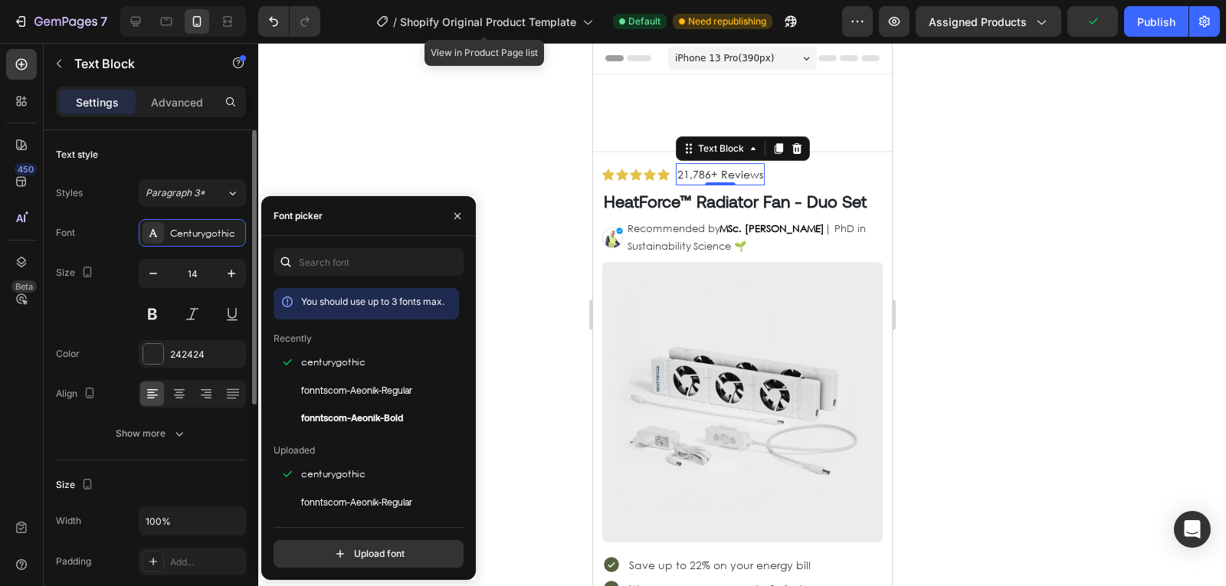
click at [102, 319] on div "Size 14" at bounding box center [151, 293] width 190 height 69
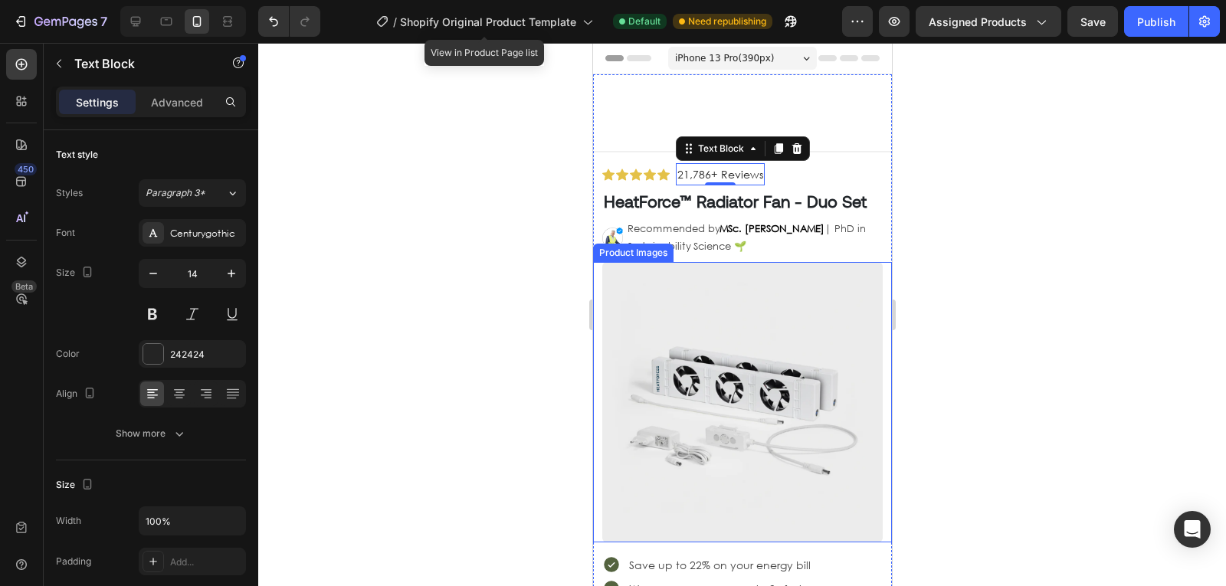
scroll to position [26, 0]
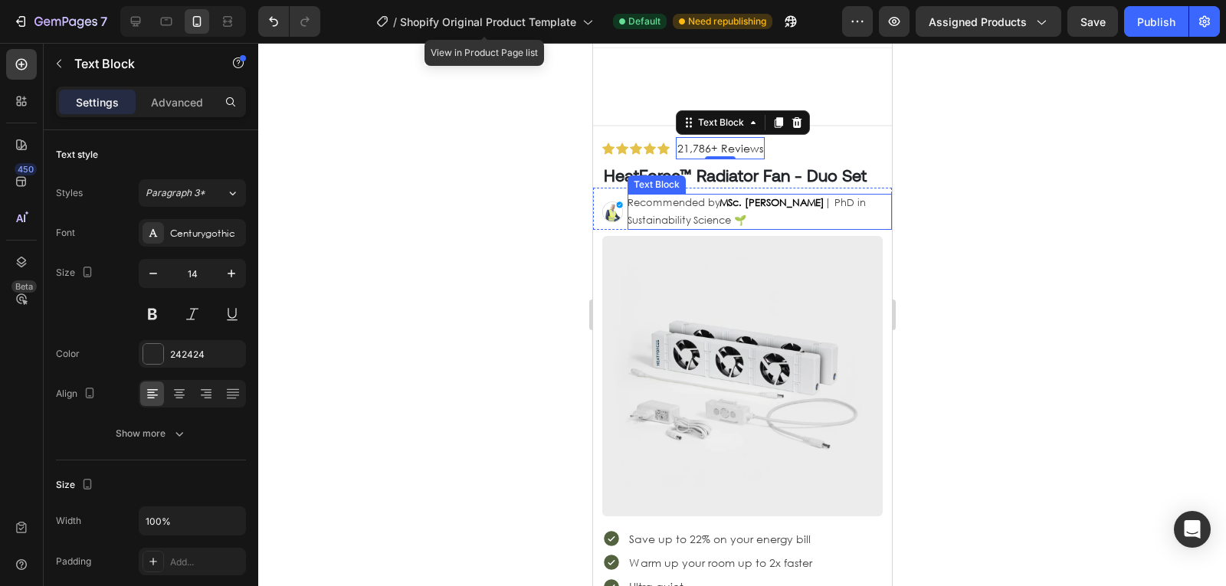
click at [795, 209] on strong "MSc. [PERSON_NAME]" at bounding box center [771, 202] width 105 height 13
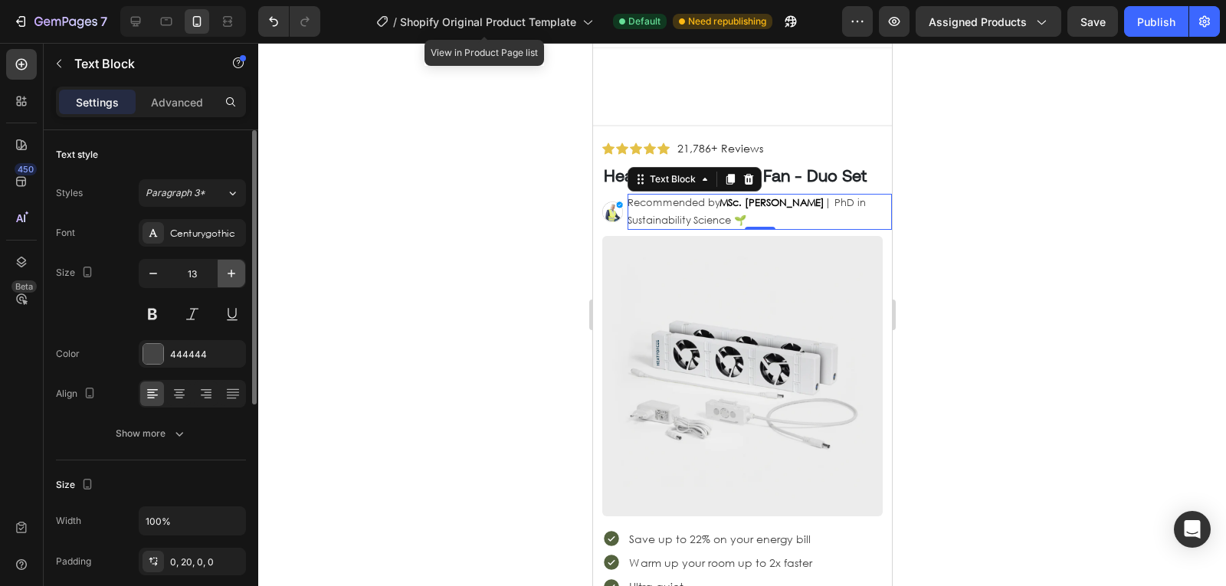
click at [231, 272] on icon "button" at bounding box center [232, 274] width 8 height 8
type input "14"
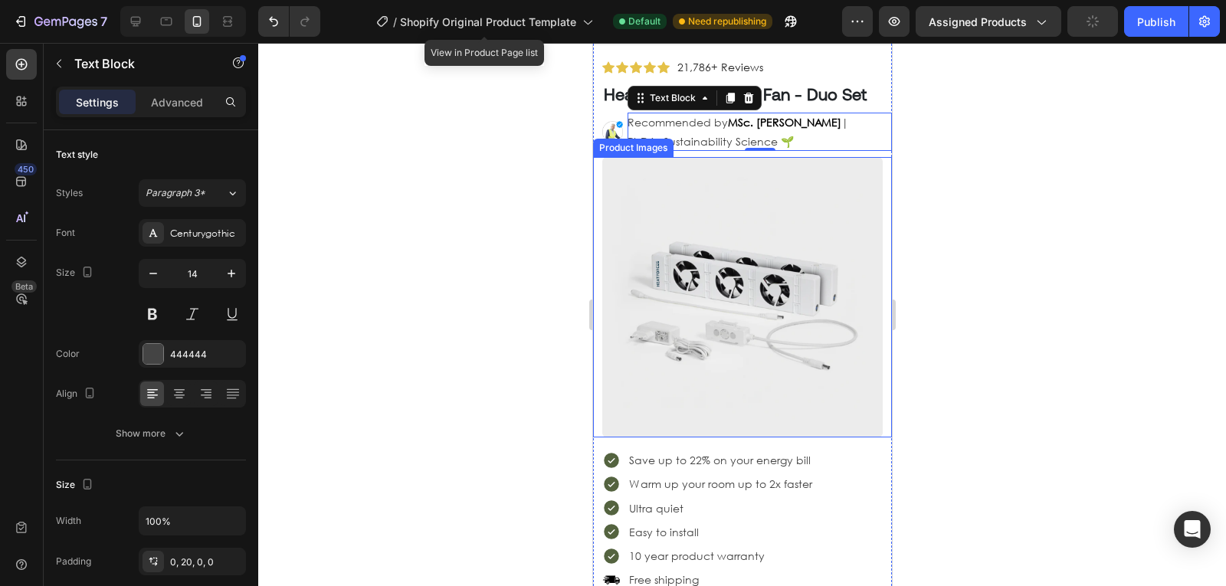
scroll to position [97, 0]
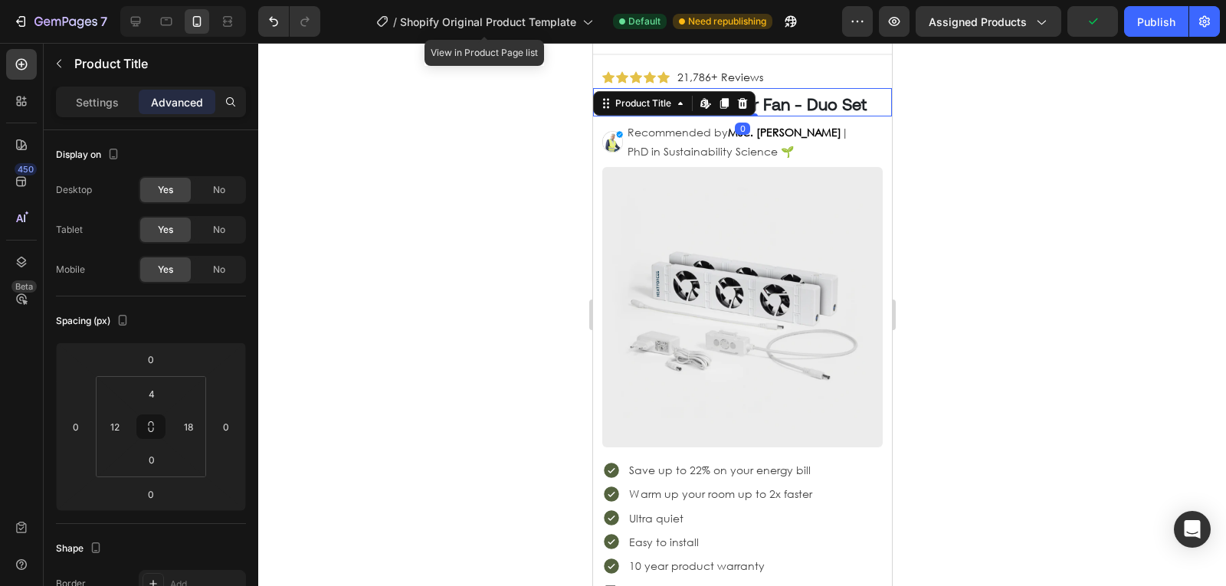
click at [847, 116] on h1 "HeatForce™ Radiator Fan - Duo Set" at bounding box center [739, 103] width 276 height 25
click at [198, 425] on input "18" at bounding box center [188, 426] width 23 height 23
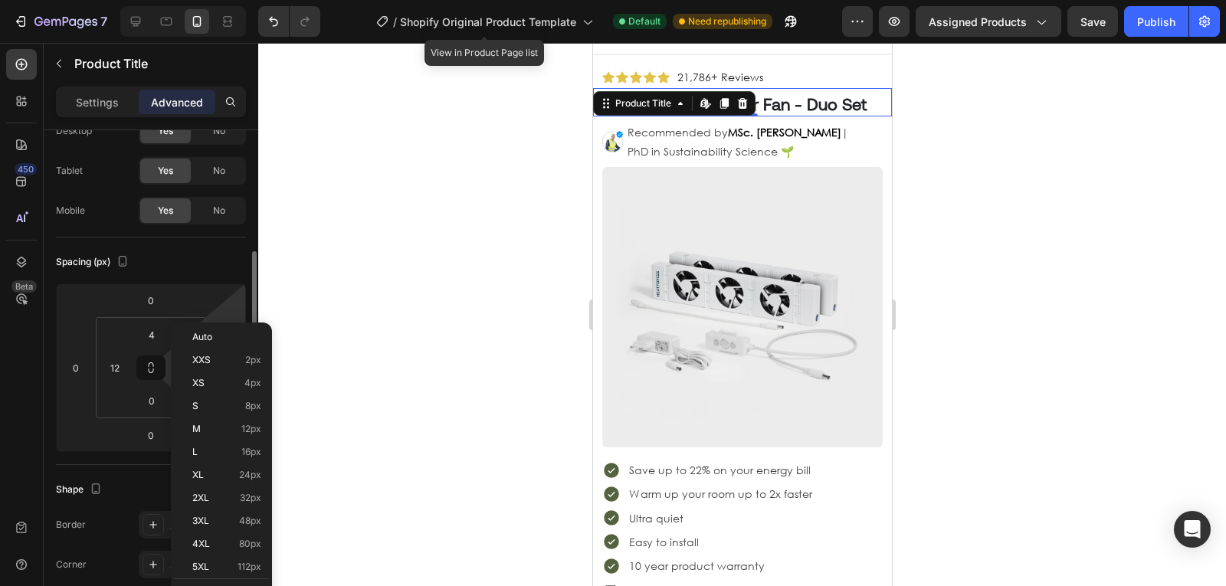
scroll to position [123, 0]
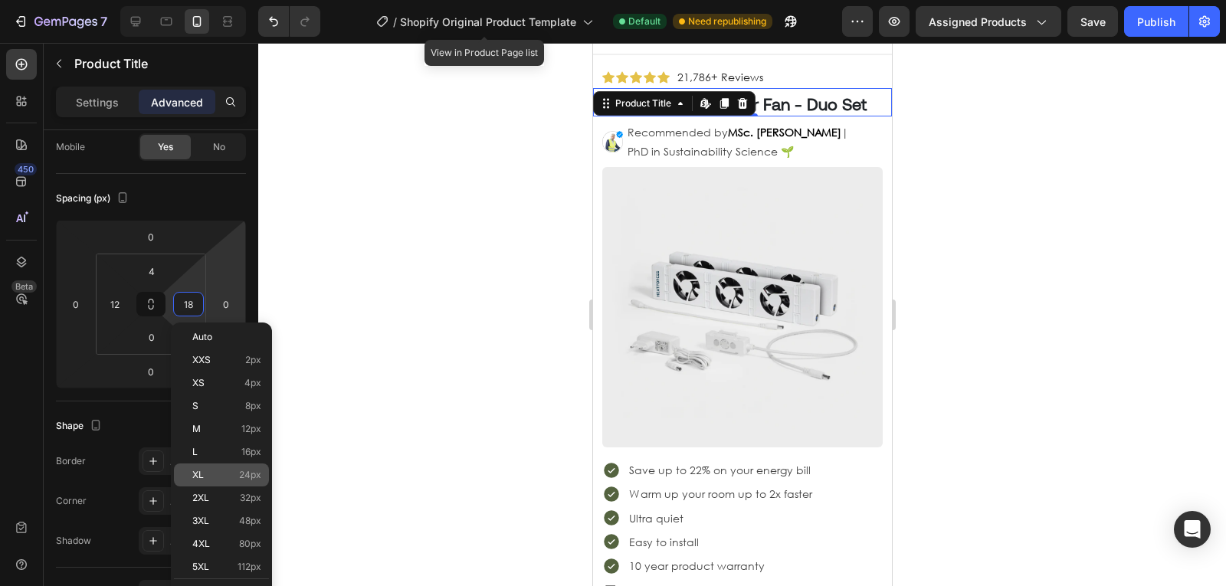
click at [216, 476] on p "XL 24px" at bounding box center [226, 475] width 69 height 11
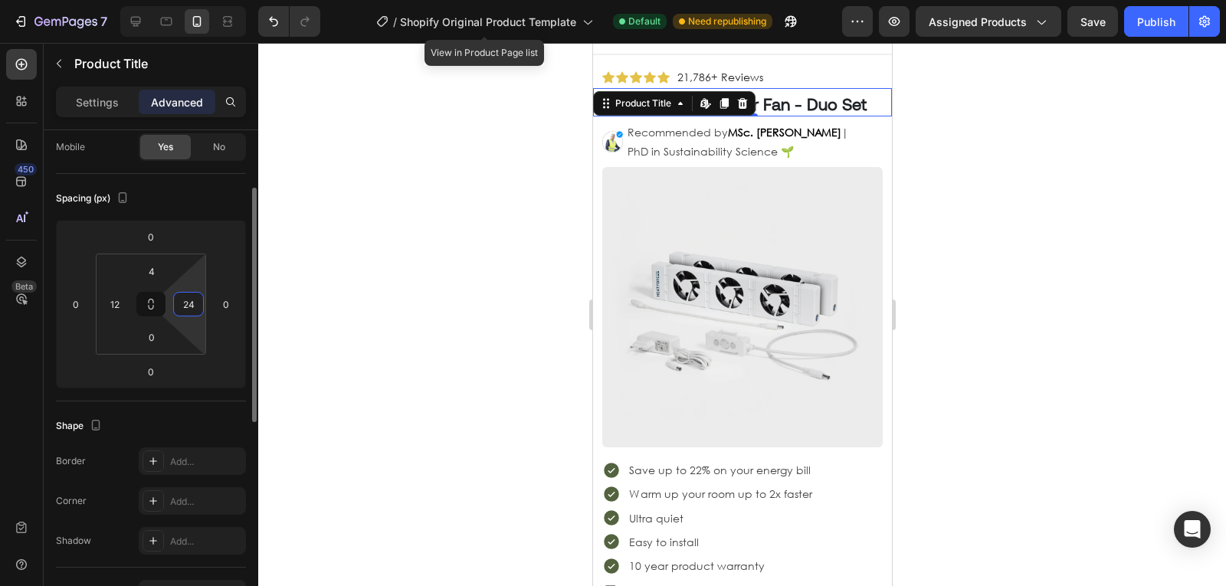
click at [194, 306] on input "24" at bounding box center [188, 304] width 23 height 23
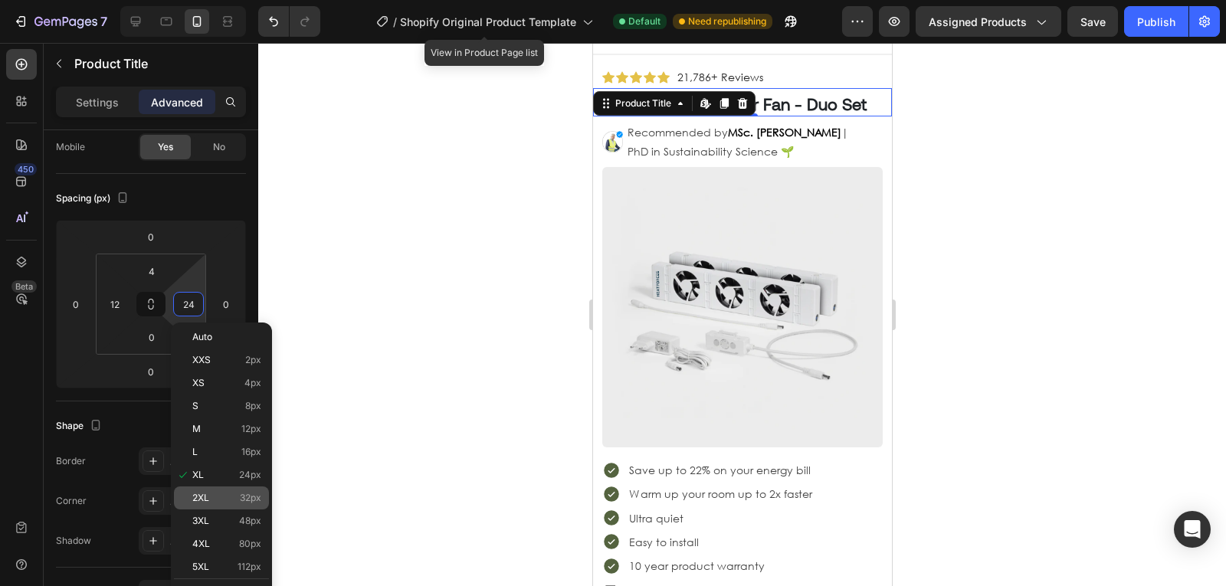
click at [238, 490] on div "2XL 32px" at bounding box center [221, 498] width 95 height 23
type input "32"
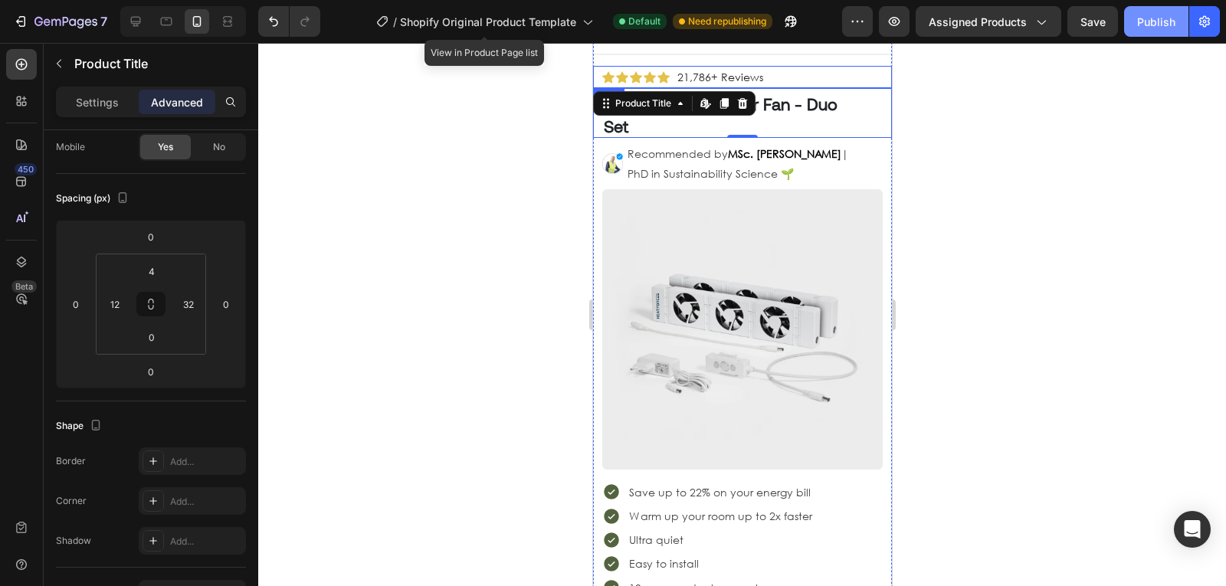
click at [1158, 21] on div "Publish" at bounding box center [1156, 22] width 38 height 16
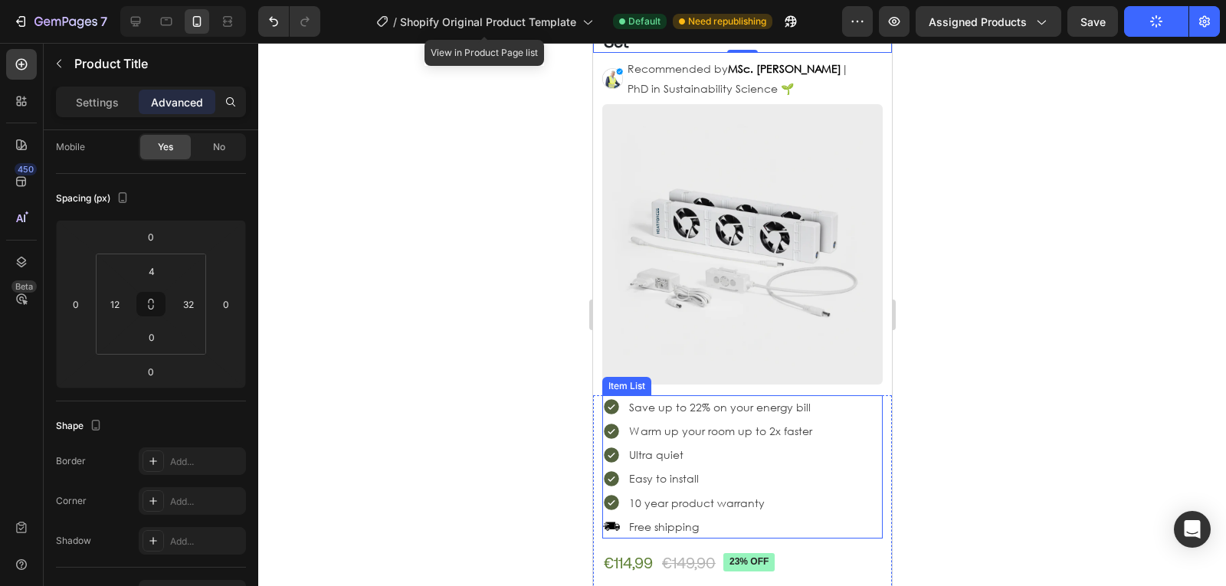
click at [840, 495] on div "Save up to 22% on your energy bill Warm up your room up to 2x faster Ultra quie…" at bounding box center [741, 466] width 280 height 143
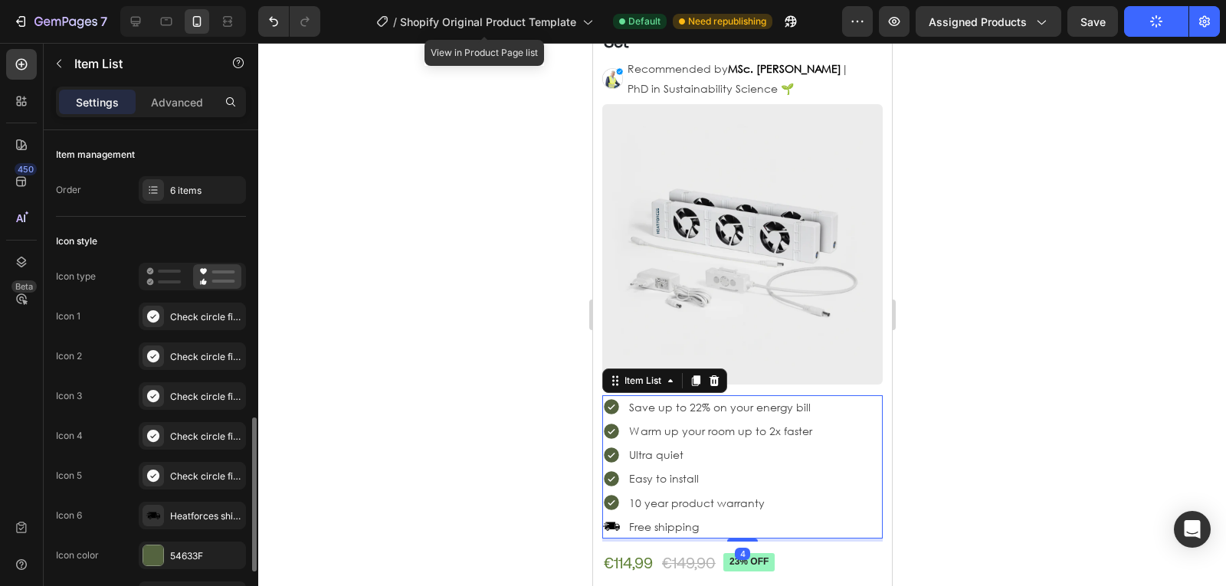
scroll to position [224, 0]
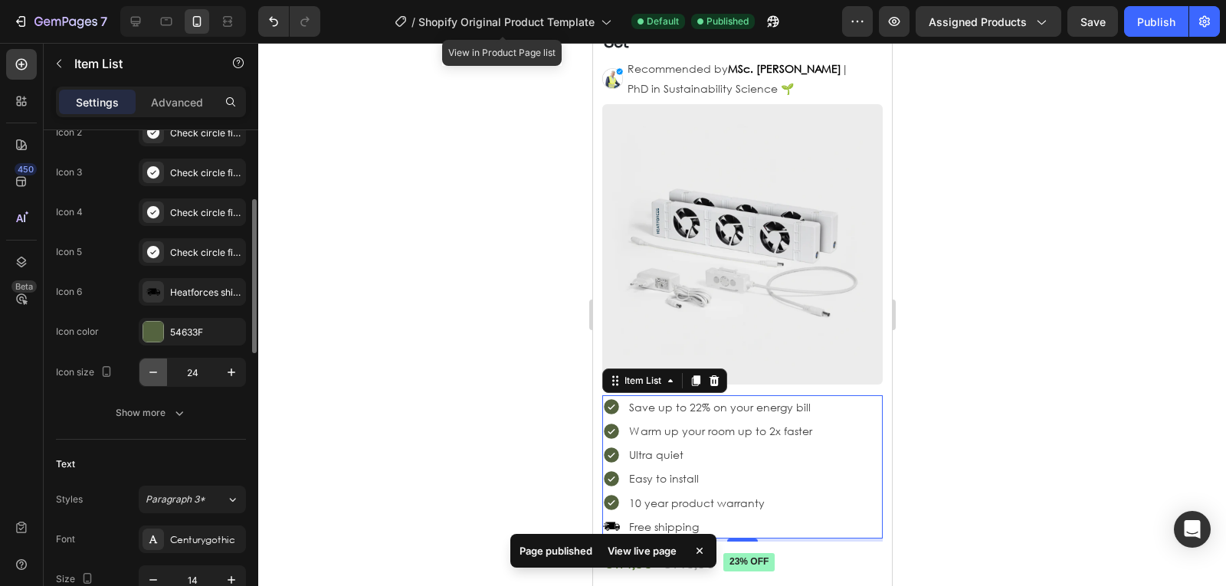
click at [158, 371] on icon "button" at bounding box center [153, 372] width 15 height 15
type input "20"
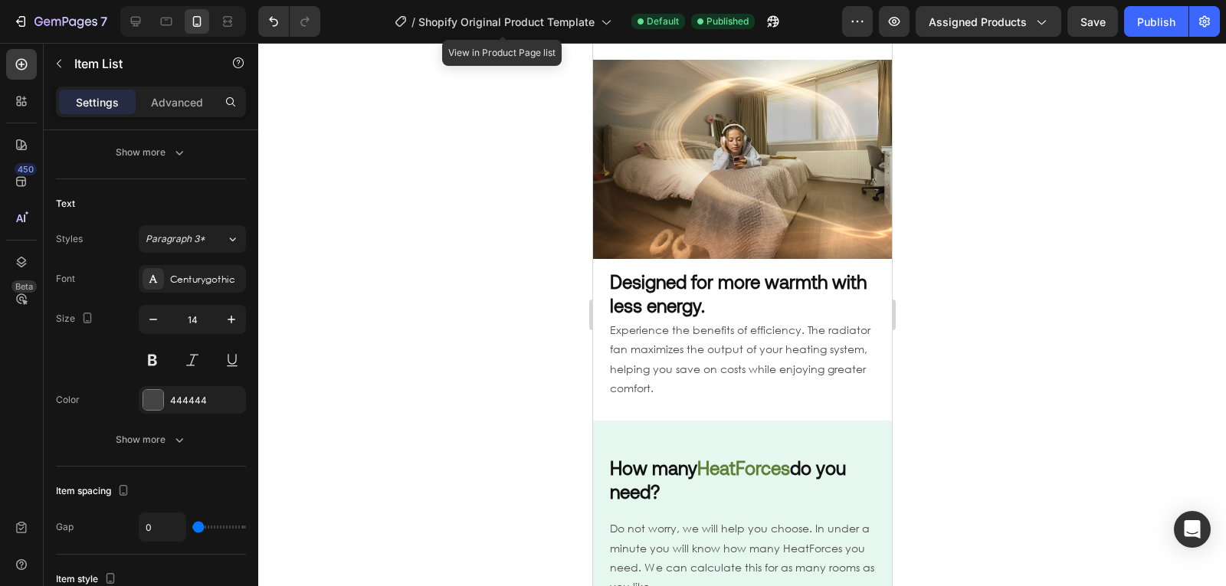
scroll to position [1018, 0]
click at [777, 375] on p "Experience the benefits of efficiency. The radiator fan maximizes the output of…" at bounding box center [741, 358] width 265 height 77
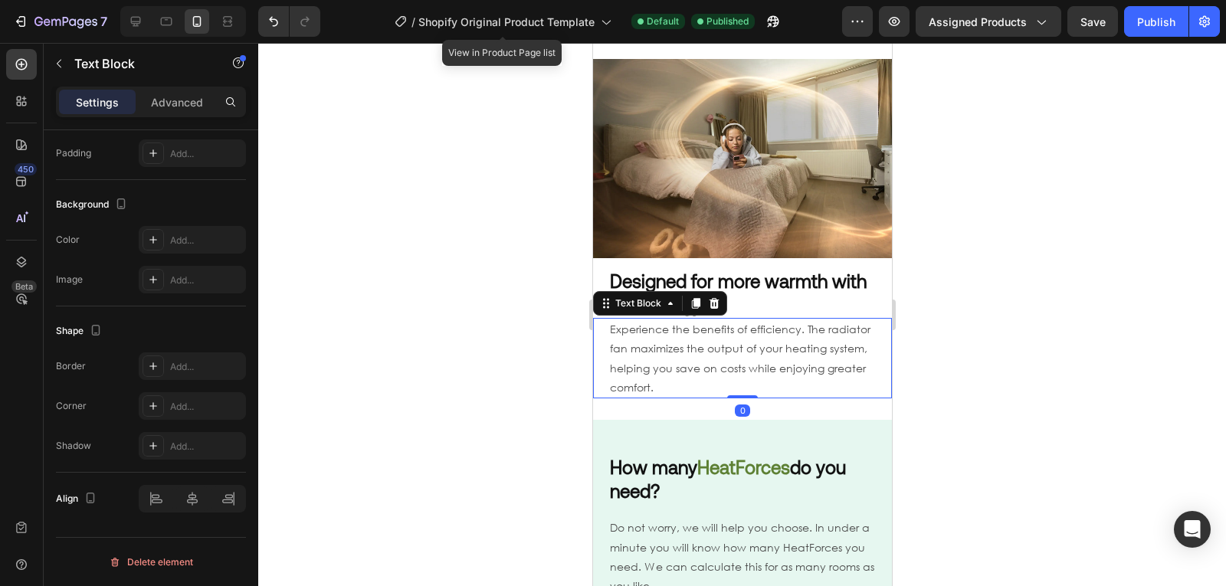
scroll to position [0, 0]
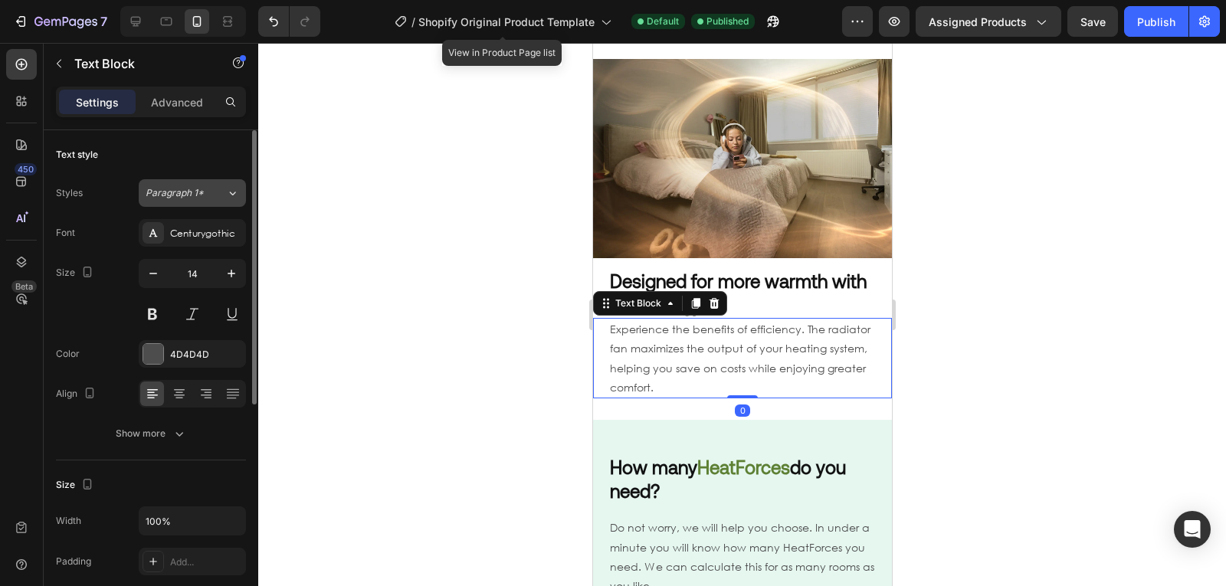
click at [212, 188] on div "Paragraph 1*" at bounding box center [186, 193] width 80 height 14
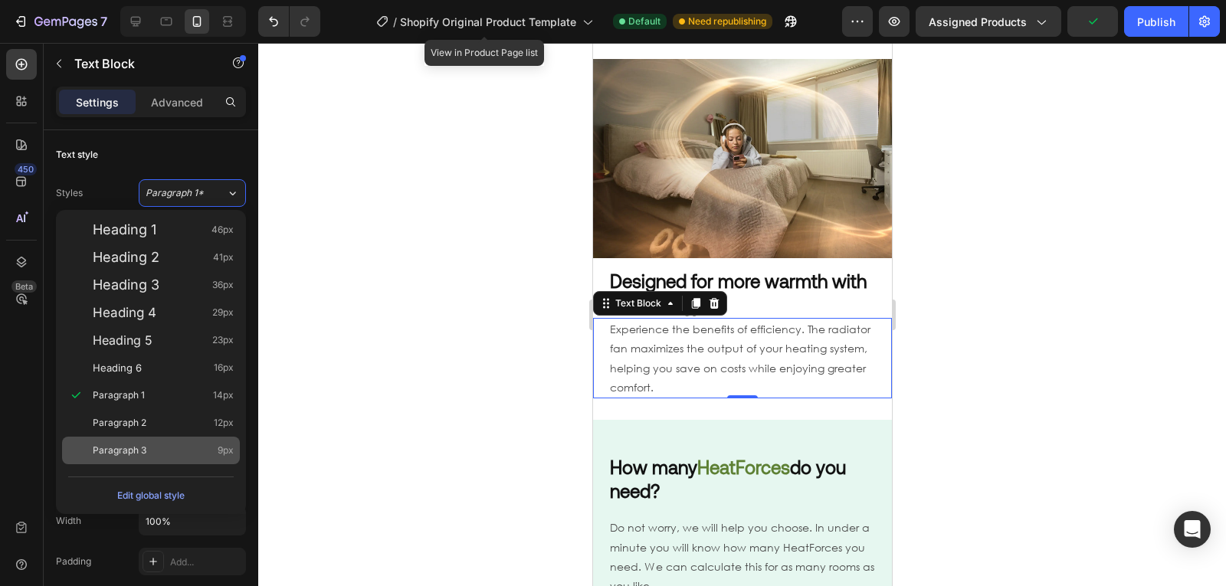
click at [143, 447] on span "Paragraph 3" at bounding box center [120, 450] width 54 height 15
type input "9"
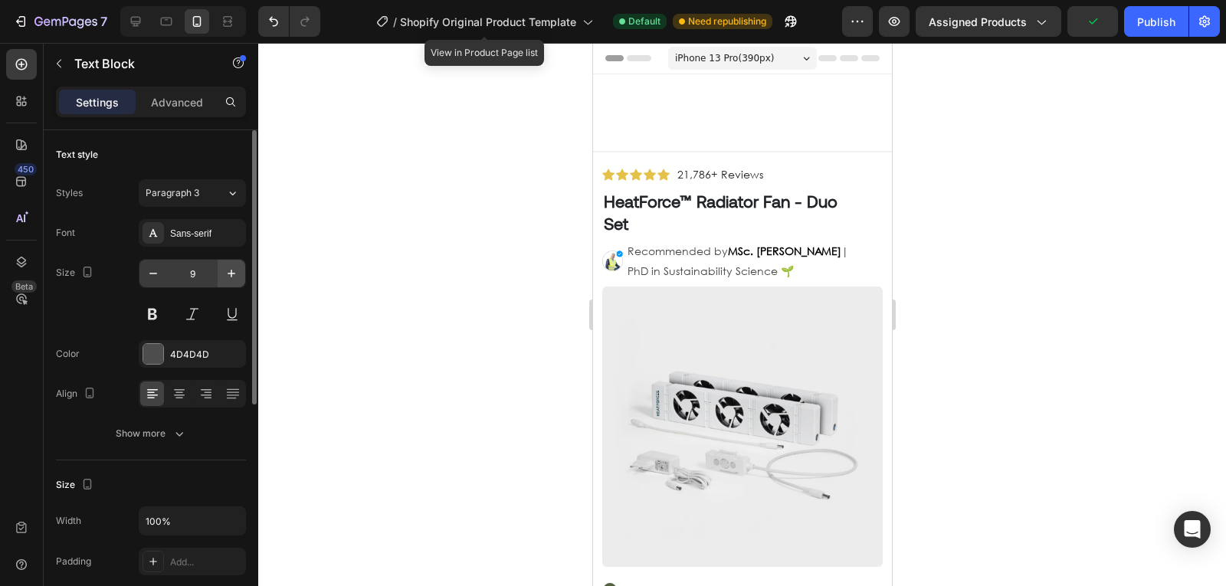
scroll to position [1018, 0]
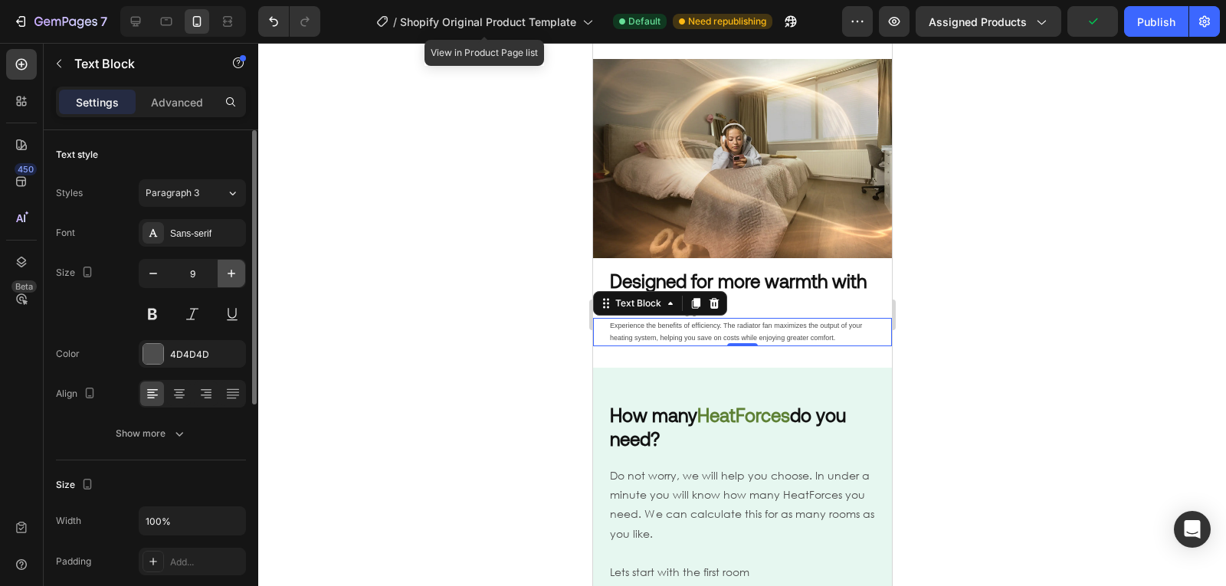
click at [225, 278] on icon "button" at bounding box center [231, 273] width 15 height 15
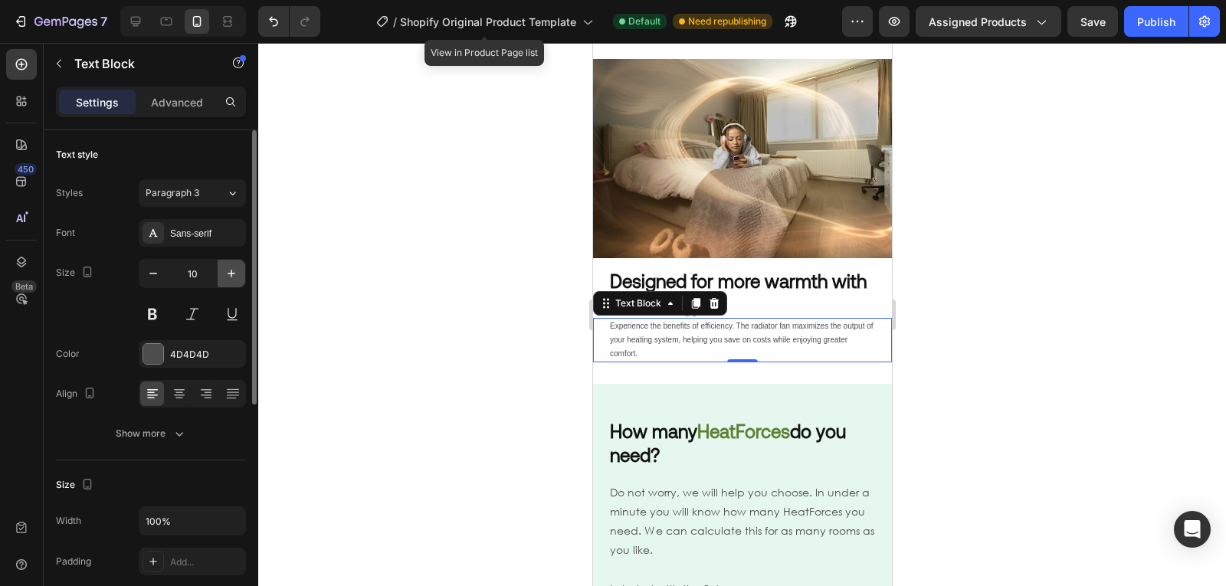
click at [225, 278] on icon "button" at bounding box center [231, 273] width 15 height 15
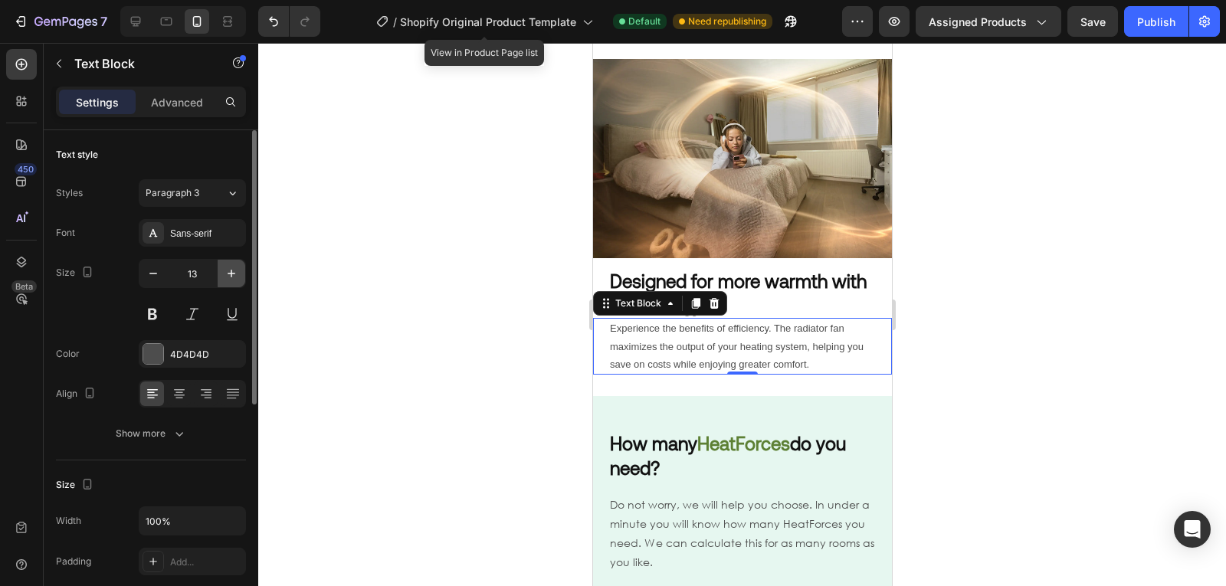
click at [233, 272] on icon "button" at bounding box center [231, 273] width 15 height 15
type input "14"
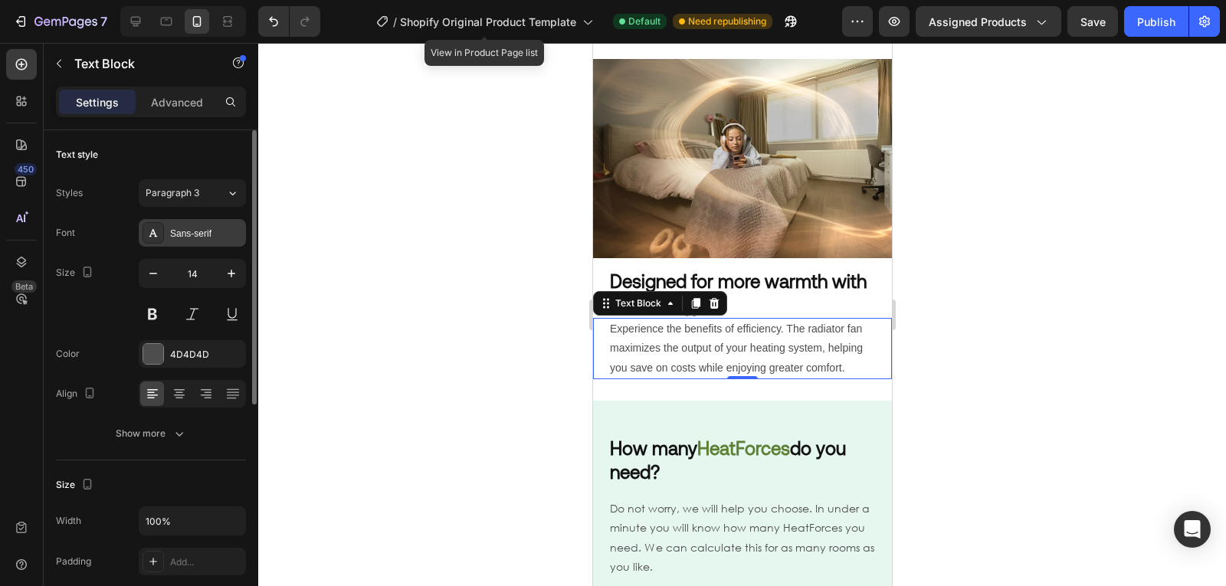
click at [222, 244] on div "Sans-serif" at bounding box center [192, 233] width 107 height 28
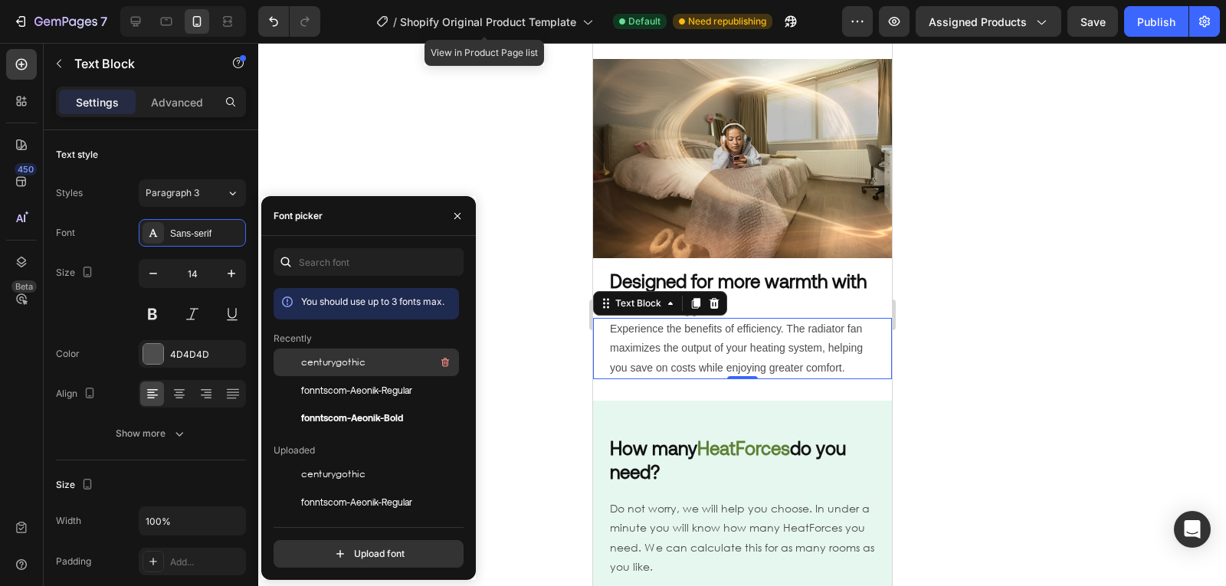
click at [355, 363] on span "centurygothic" at bounding box center [333, 363] width 64 height 14
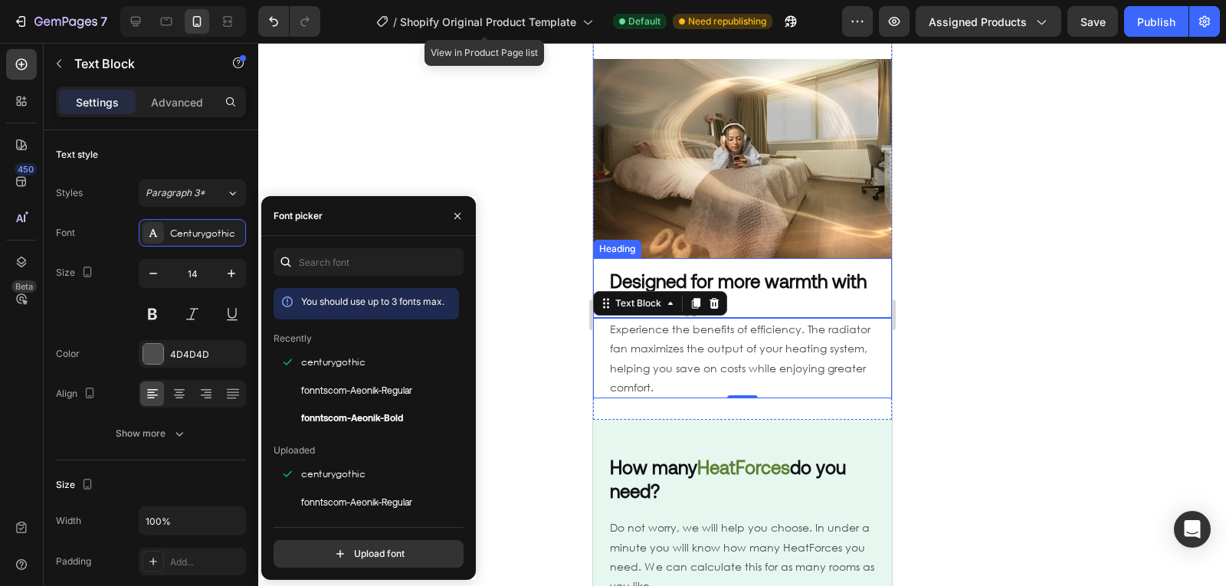
click at [744, 293] on strong "Designed for more warmth with less energy." at bounding box center [737, 293] width 257 height 46
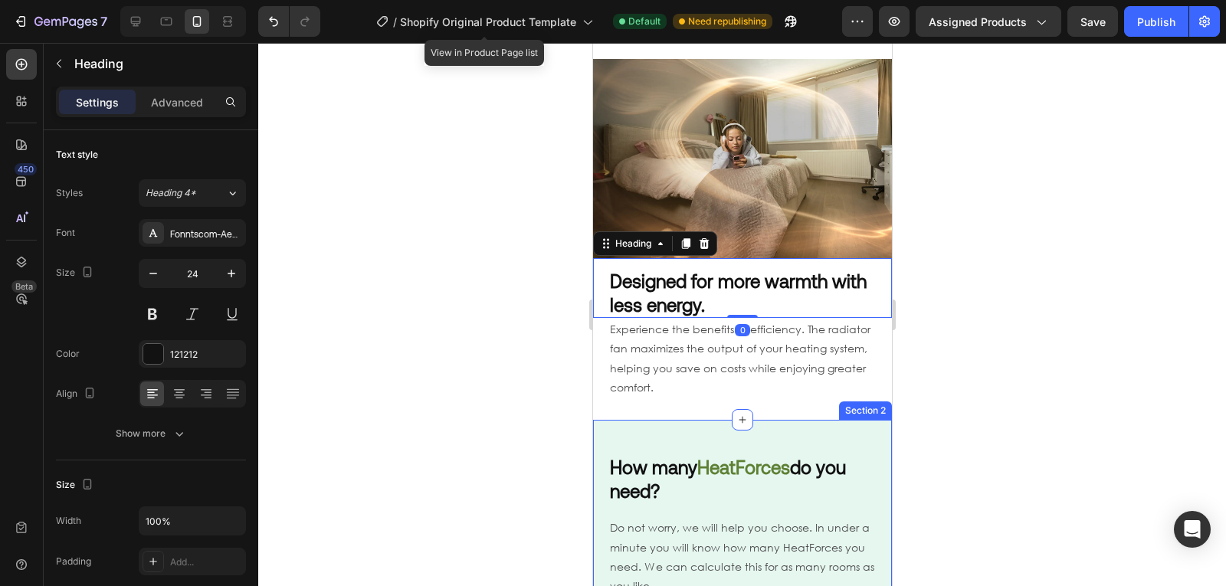
scroll to position [1073, 0]
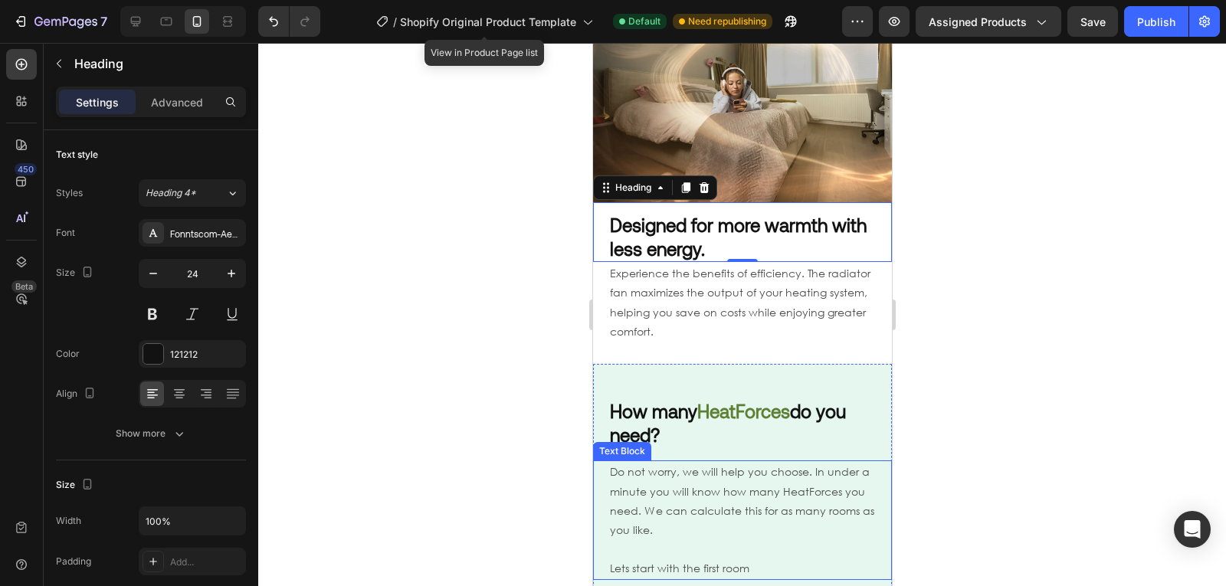
click at [751, 495] on p "Do not worry, we will help you choose. In under a minute you will know how many…" at bounding box center [741, 520] width 265 height 116
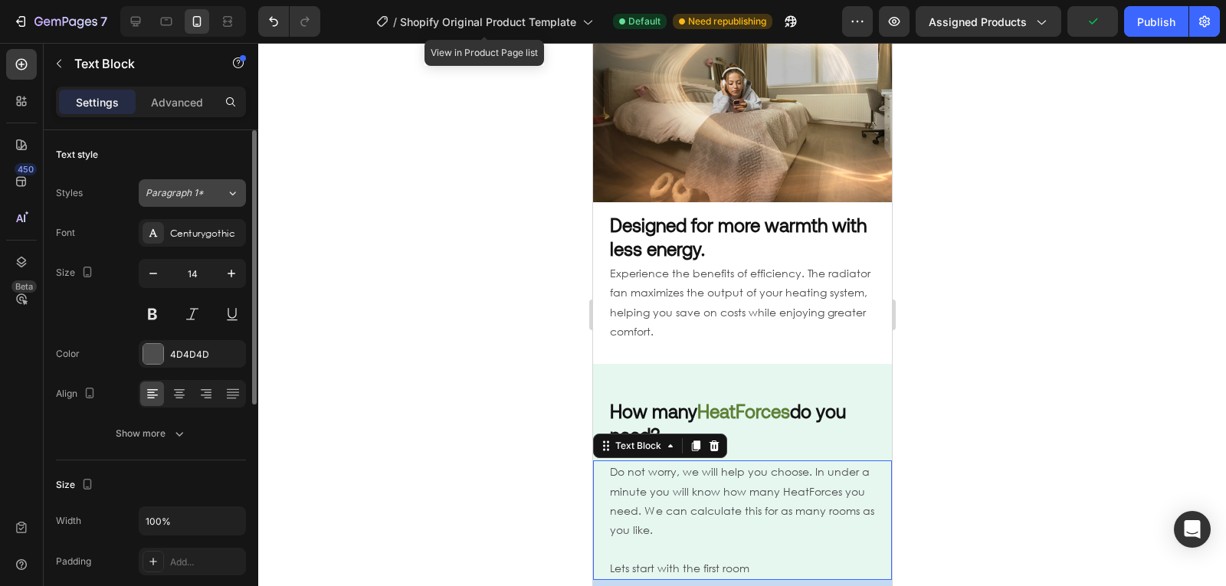
click at [221, 205] on button "Paragraph 1*" at bounding box center [192, 193] width 107 height 28
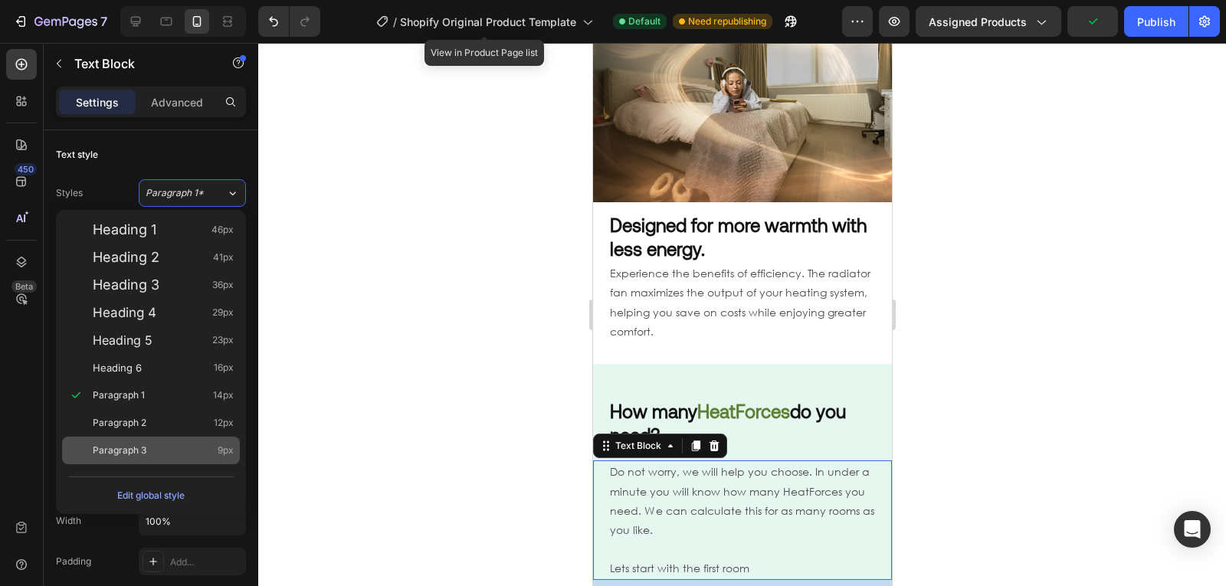
click at [146, 452] on span "Paragraph 3" at bounding box center [120, 450] width 54 height 15
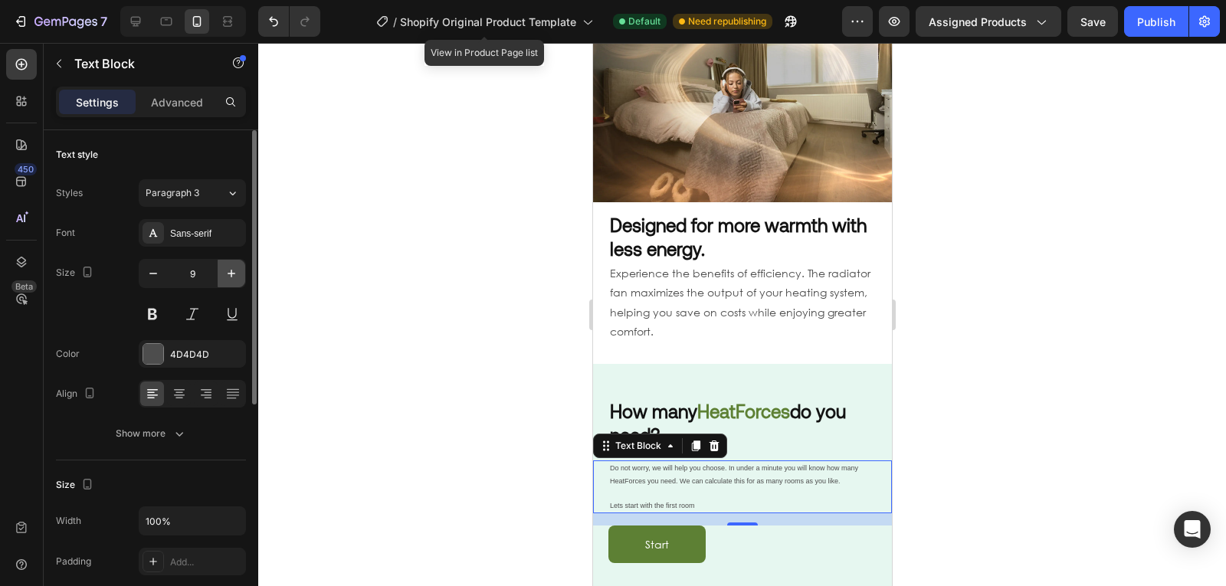
click at [231, 272] on icon "button" at bounding box center [231, 273] width 15 height 15
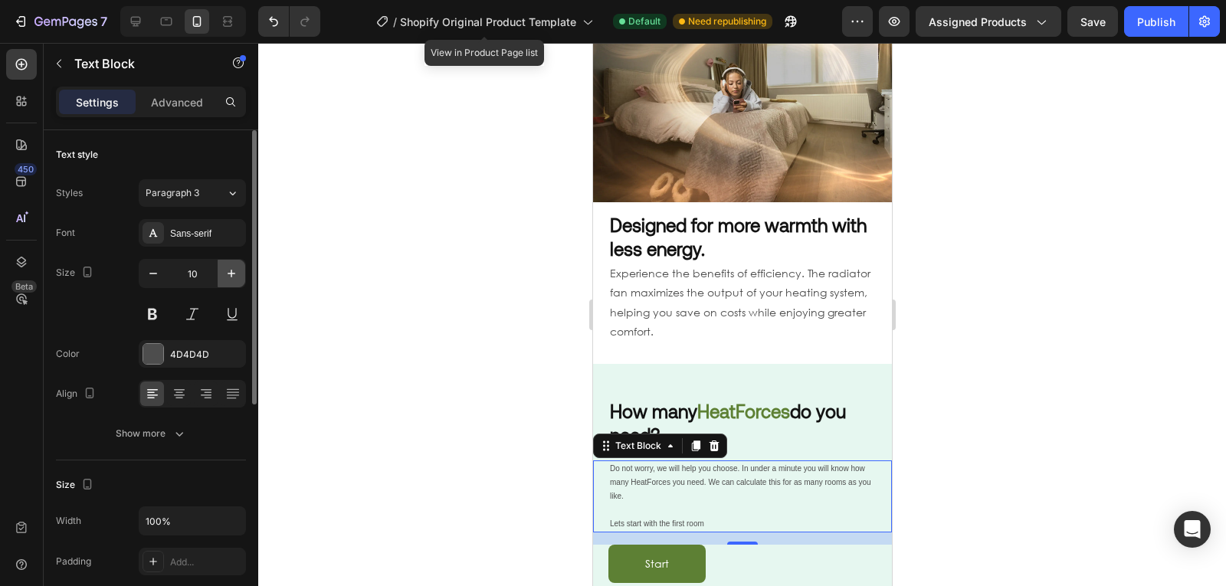
click at [231, 272] on icon "button" at bounding box center [231, 273] width 15 height 15
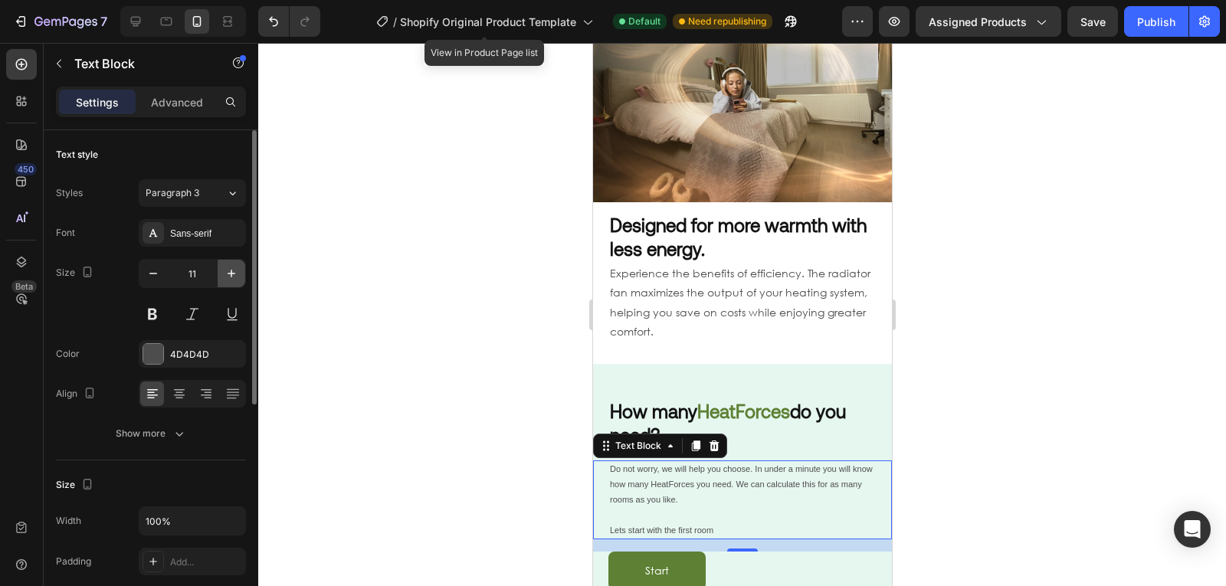
click at [231, 272] on icon "button" at bounding box center [231, 273] width 15 height 15
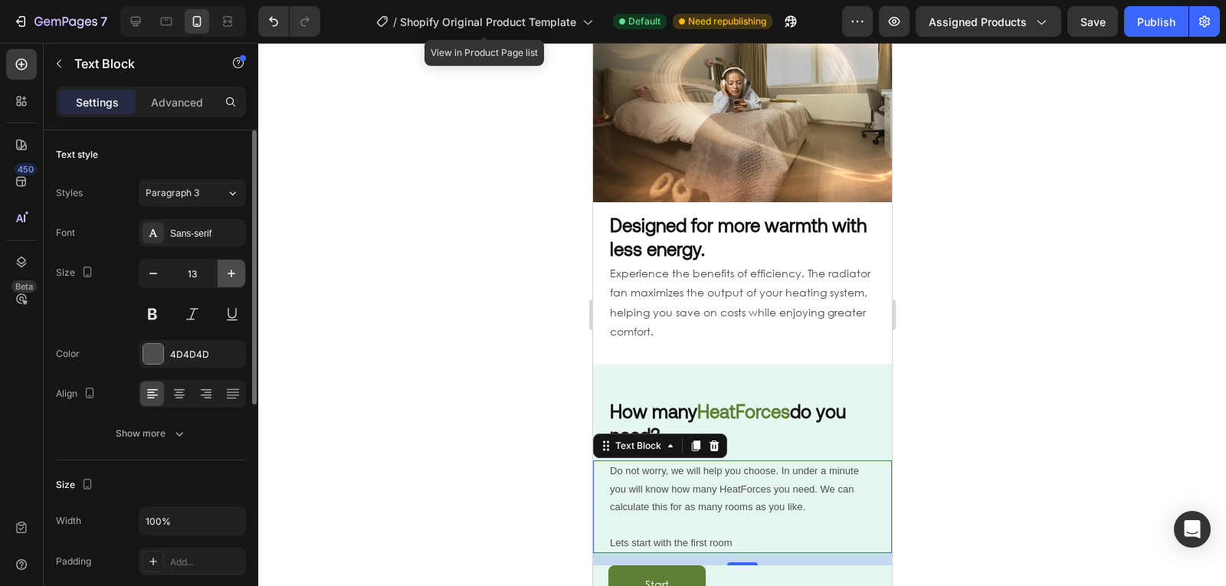
click at [231, 272] on icon "button" at bounding box center [231, 273] width 15 height 15
type input "14"
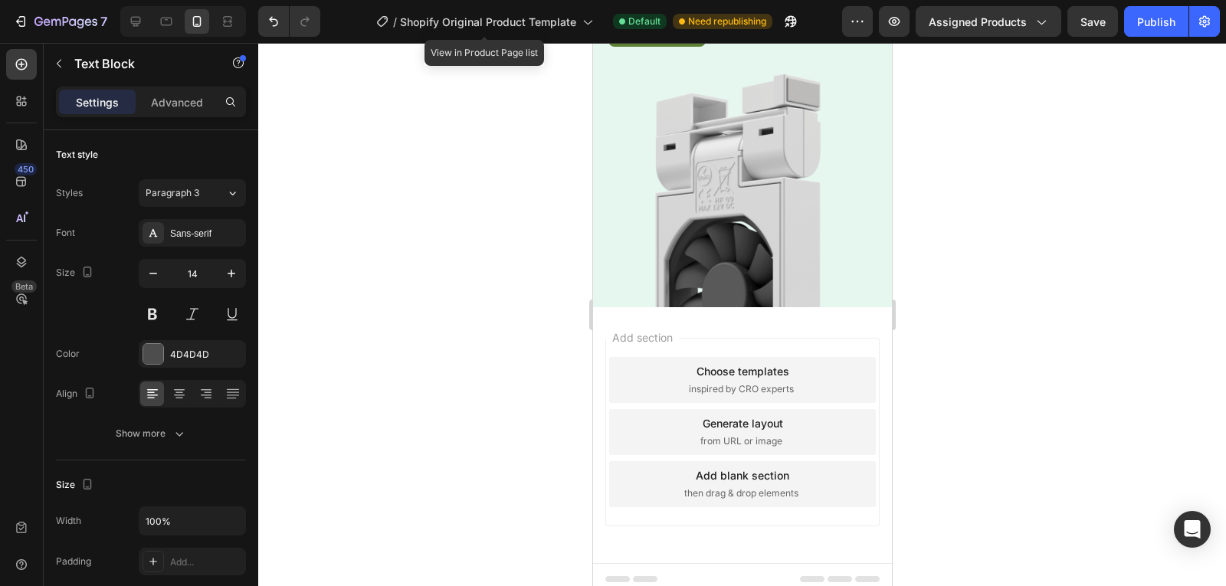
scroll to position [965, 0]
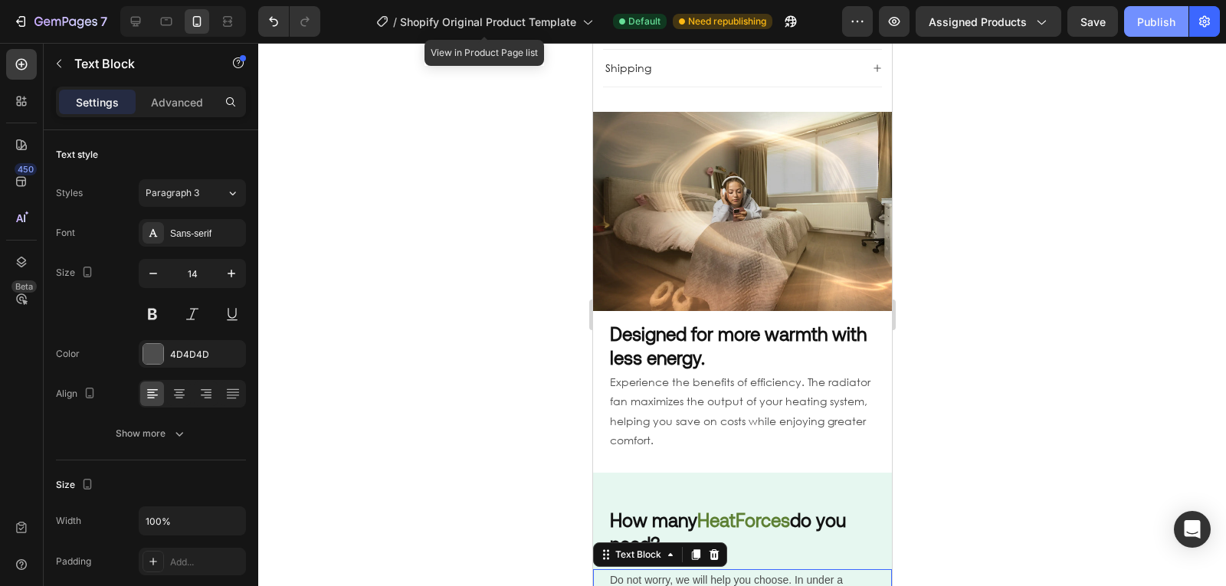
click at [1149, 28] on div "Publish" at bounding box center [1156, 22] width 38 height 16
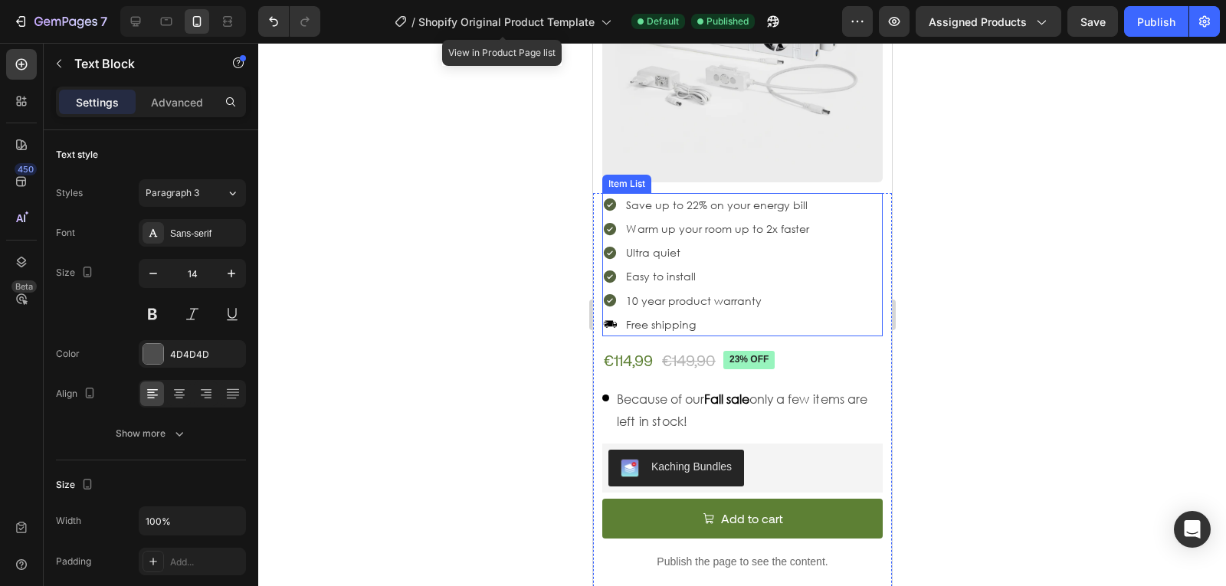
scroll to position [0, 0]
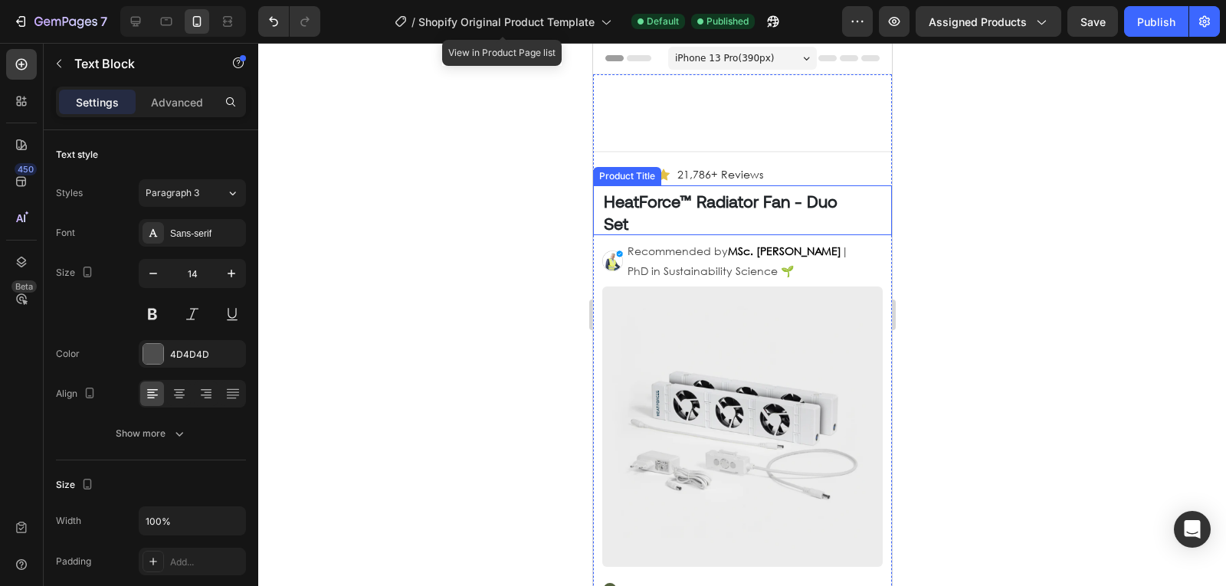
click at [844, 211] on h1 "HeatForce™ Radiator Fan - Duo Set" at bounding box center [733, 211] width 265 height 47
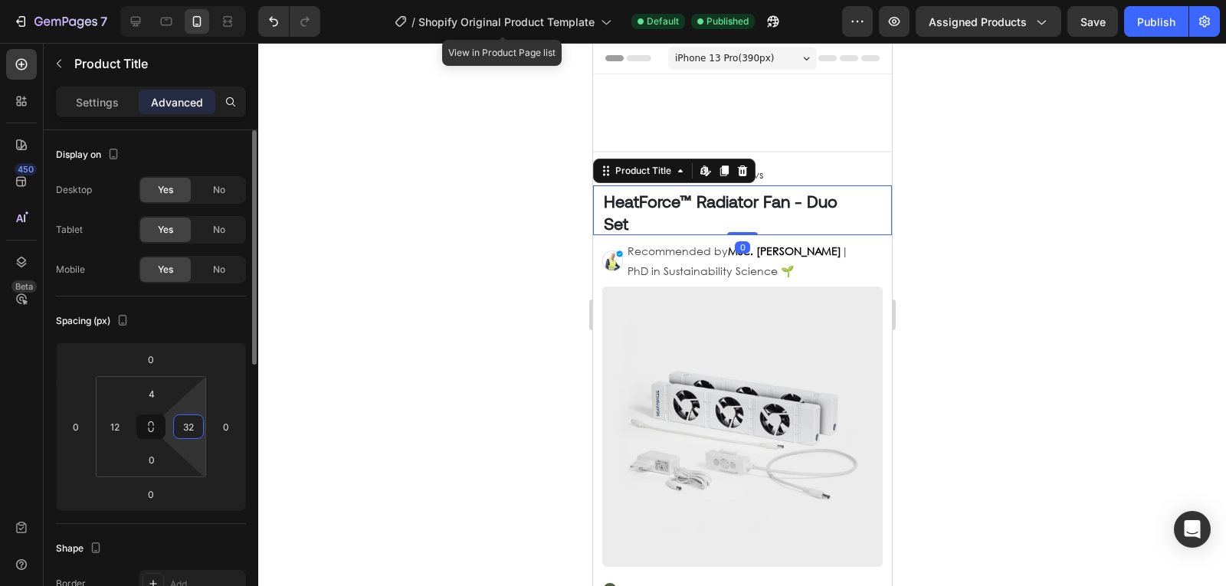
click at [192, 431] on input "32" at bounding box center [188, 426] width 23 height 23
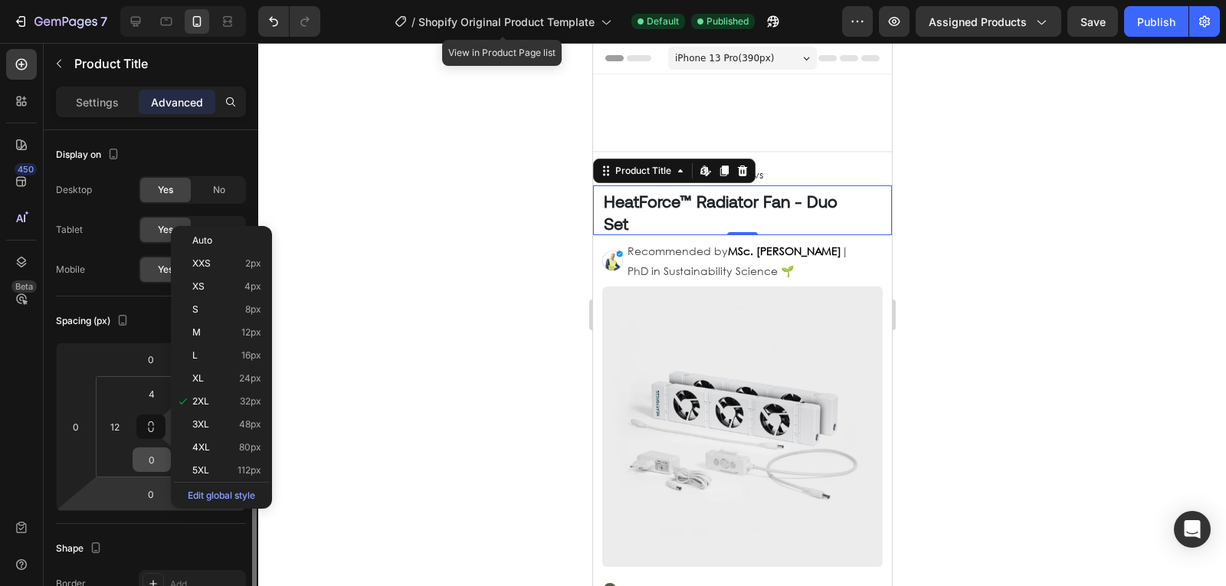
scroll to position [220, 0]
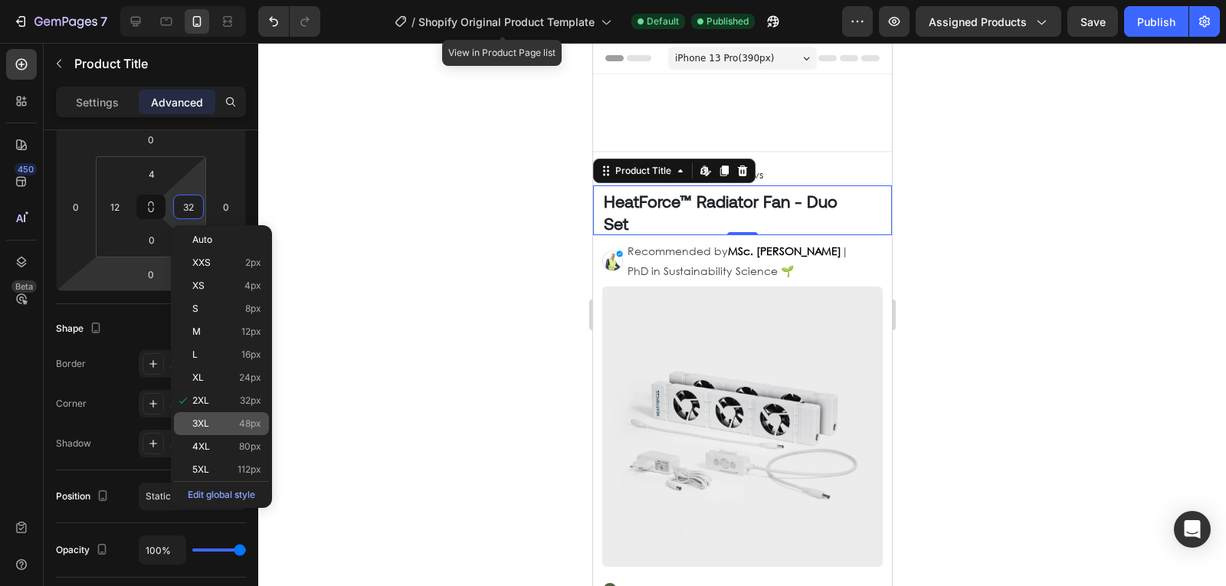
click at [217, 424] on p "3XL 48px" at bounding box center [226, 423] width 69 height 11
type input "48"
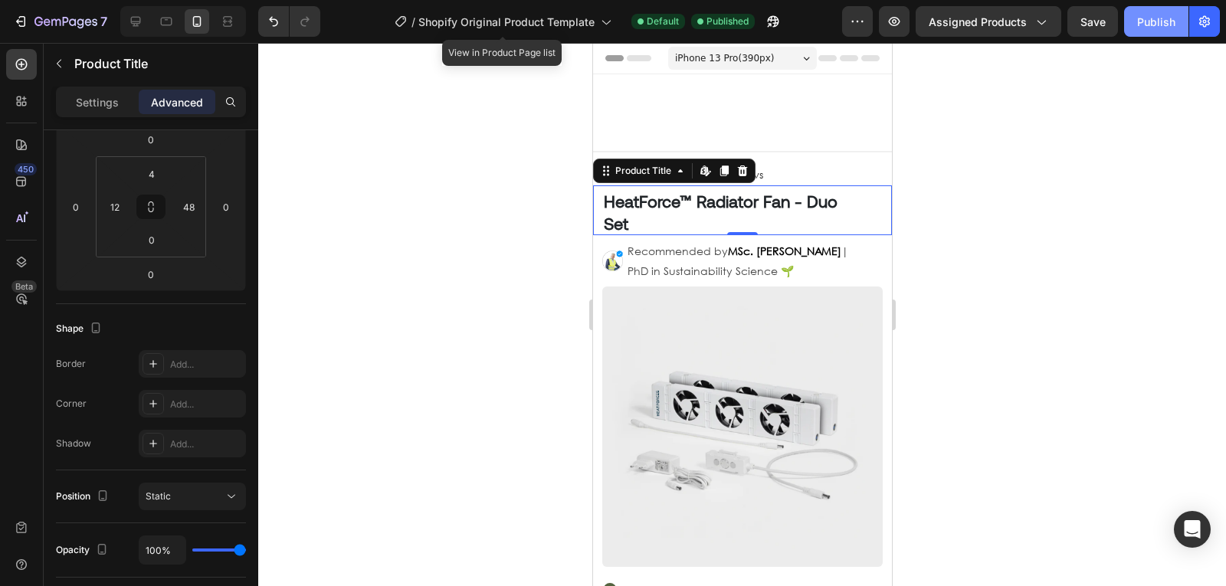
click at [1152, 28] on div "Publish" at bounding box center [1156, 22] width 38 height 16
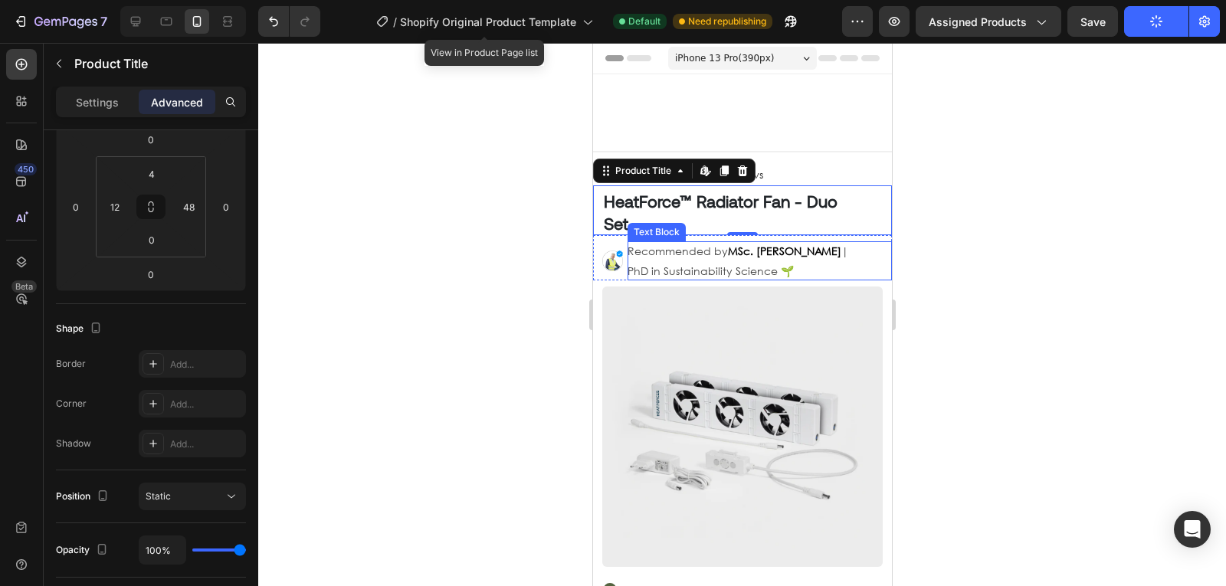
click at [823, 262] on p "Recommended by MSc. [PERSON_NAME] | PhD in Sustainability Science 🌱" at bounding box center [747, 260] width 240 height 38
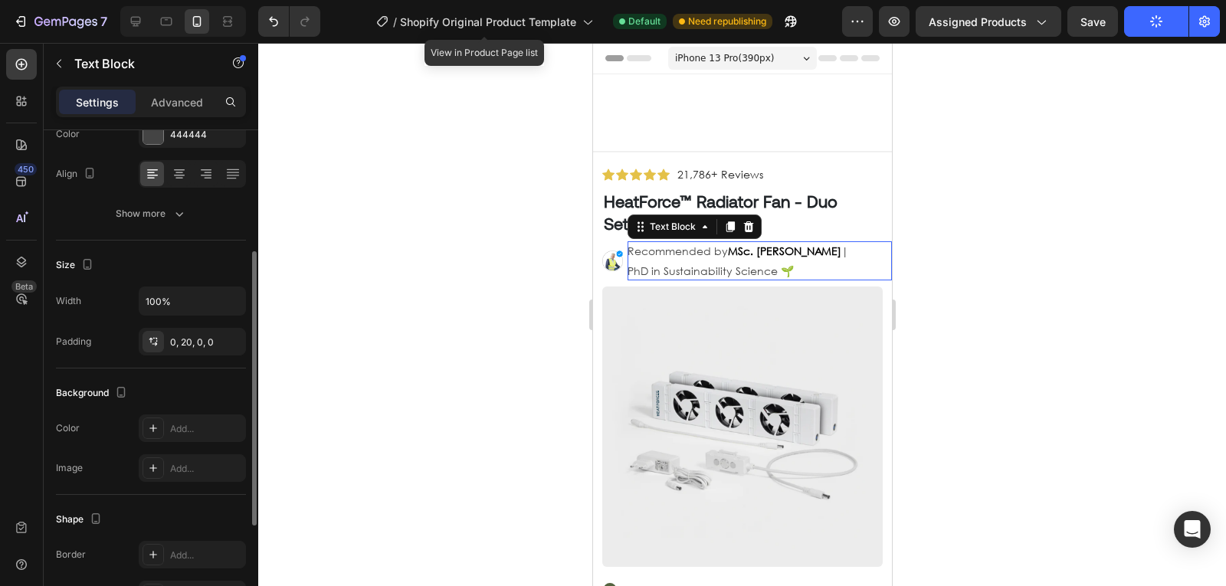
scroll to position [0, 0]
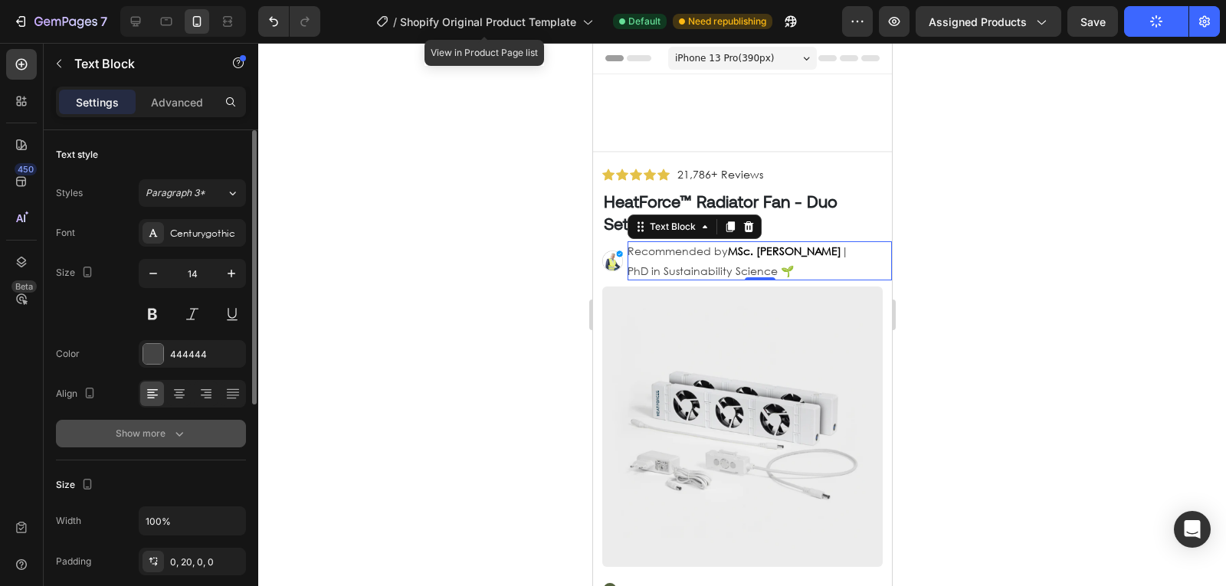
click at [169, 427] on div "Show more" at bounding box center [151, 433] width 71 height 15
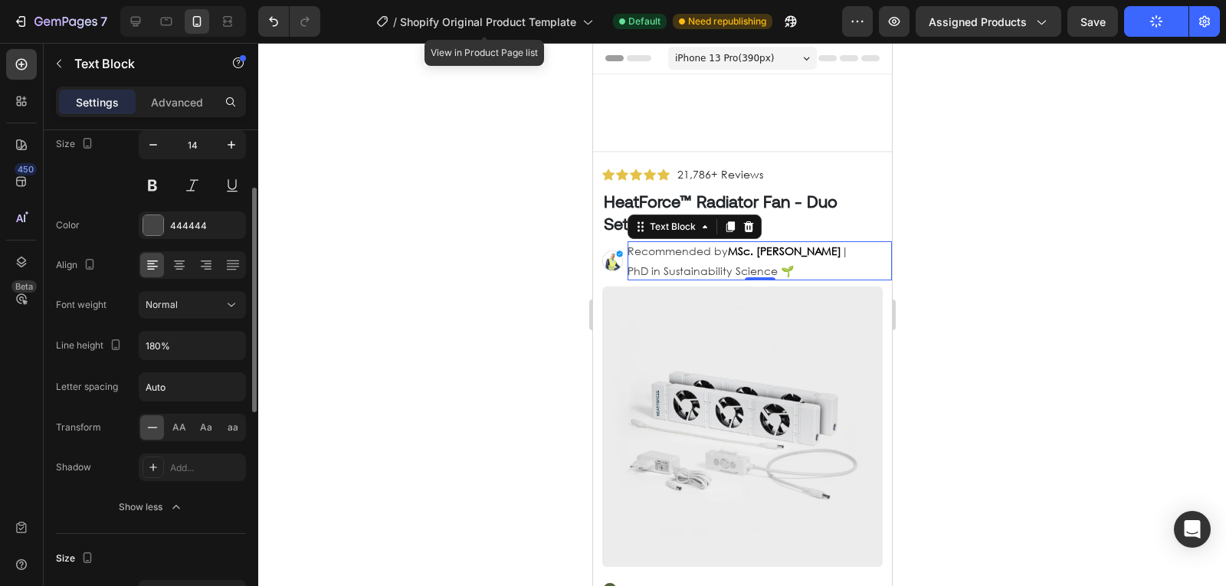
scroll to position [129, 0]
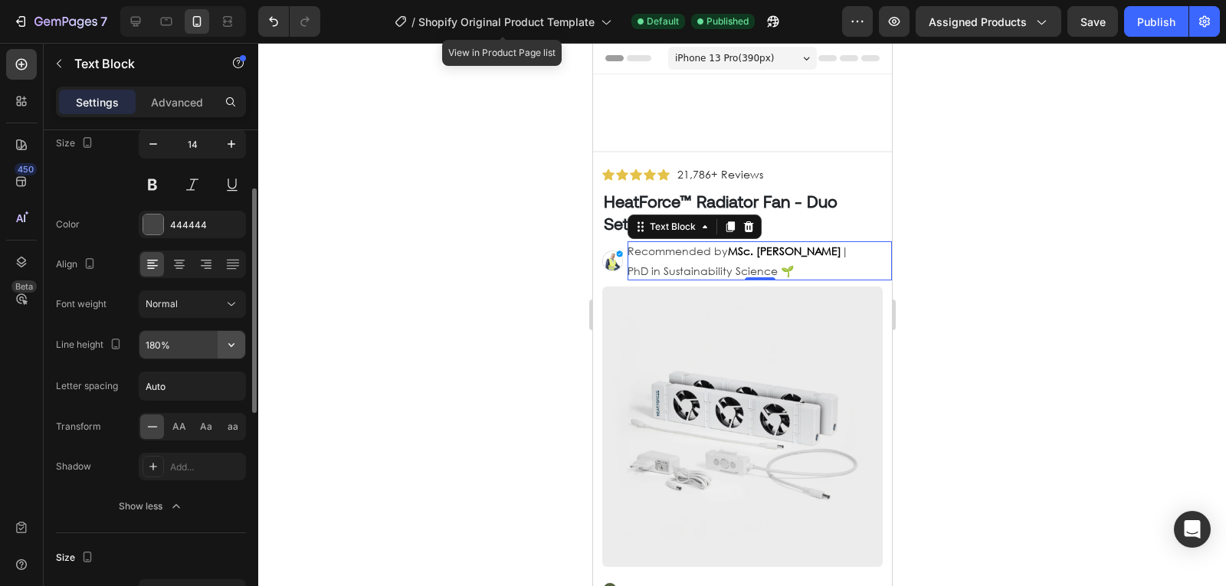
click at [229, 342] on icon "button" at bounding box center [231, 344] width 15 height 15
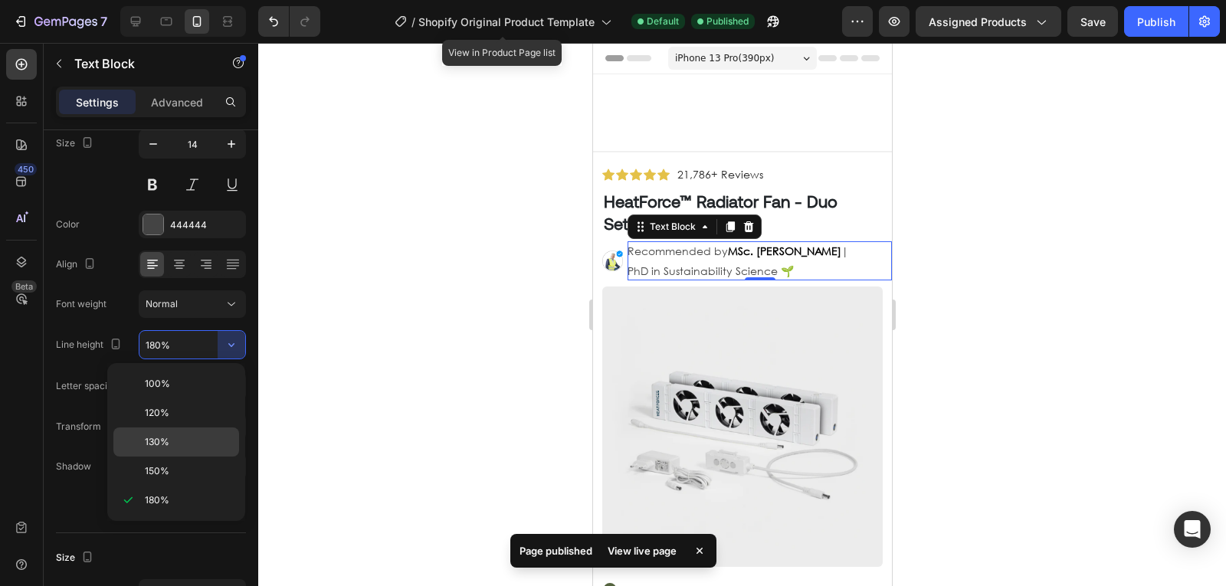
click at [180, 457] on div "130%" at bounding box center [176, 471] width 126 height 29
type input "130%"
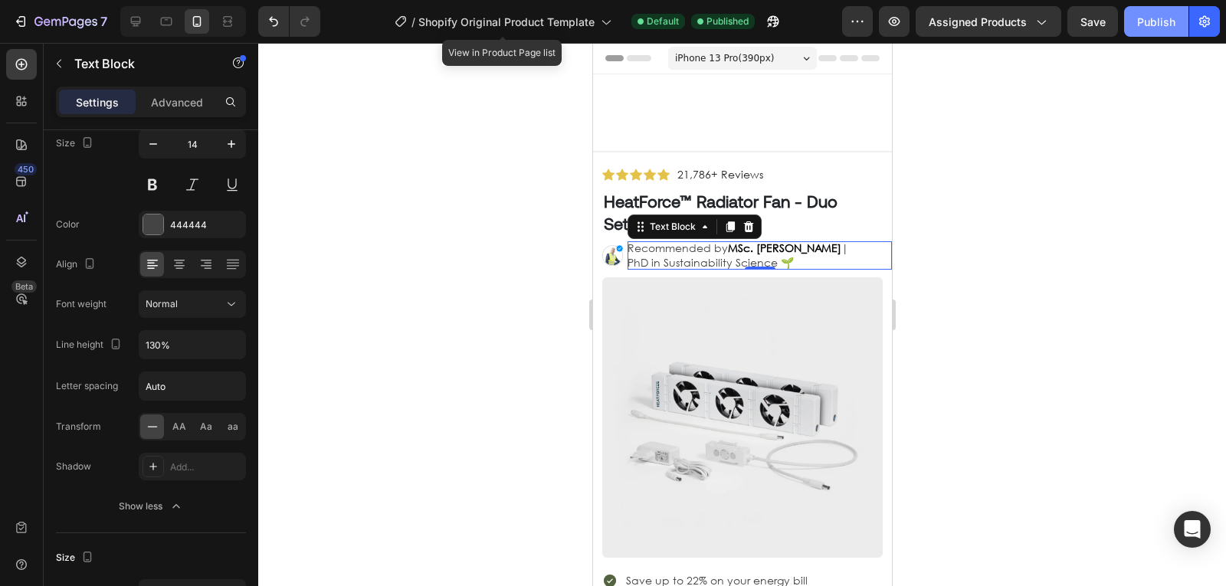
click at [1151, 17] on div "Publish" at bounding box center [1156, 22] width 38 height 16
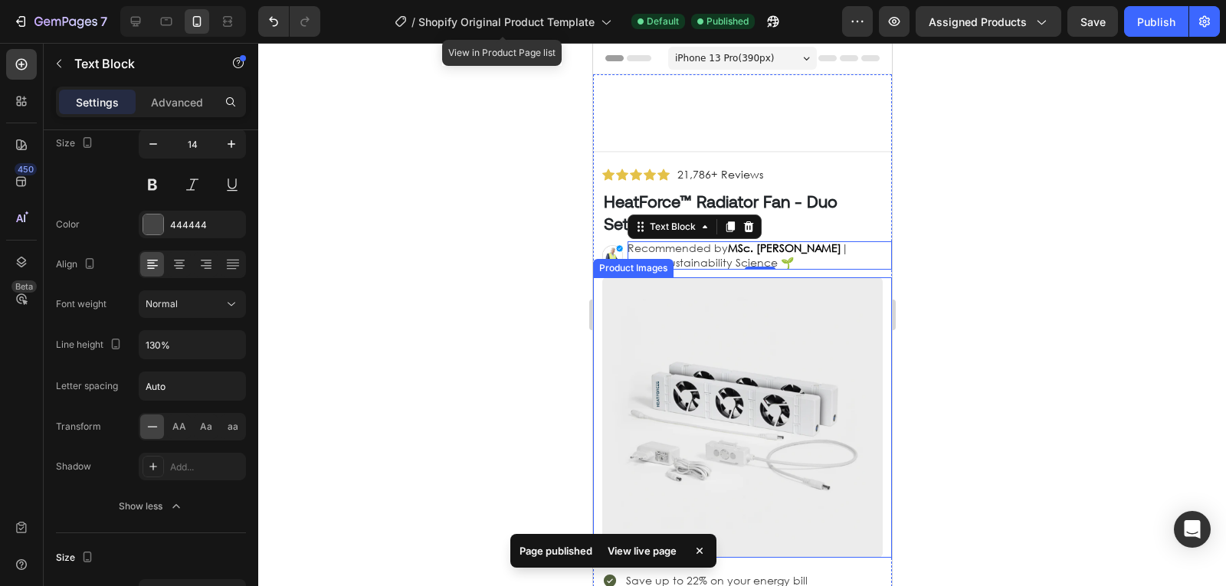
scroll to position [116, 0]
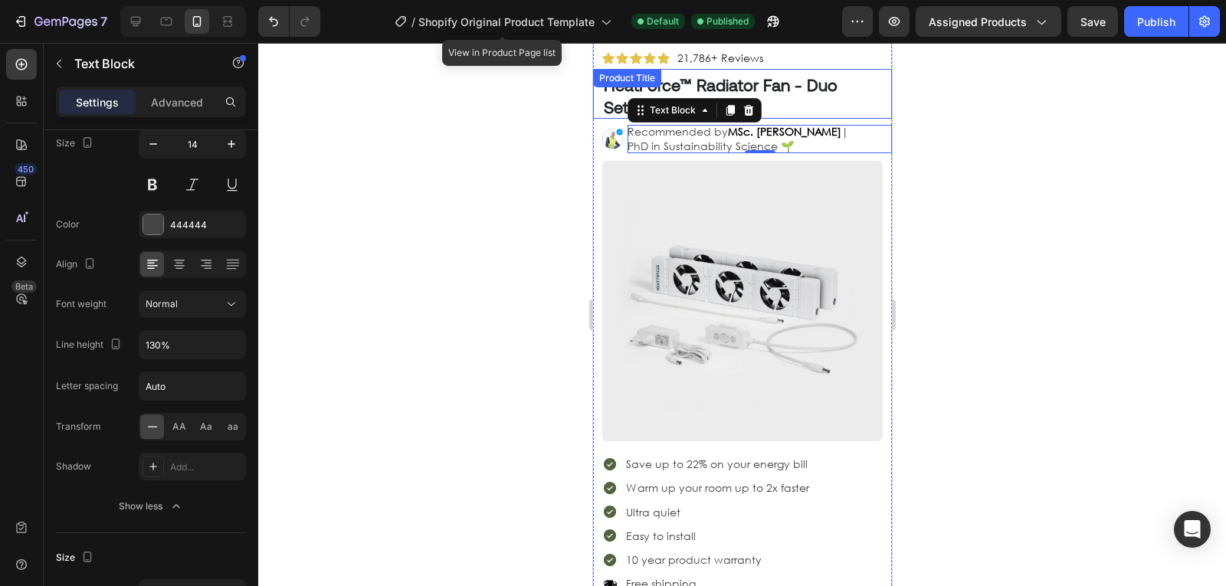
click at [830, 108] on h1 "HeatForce™ Radiator Fan - Duo Set" at bounding box center [727, 95] width 253 height 47
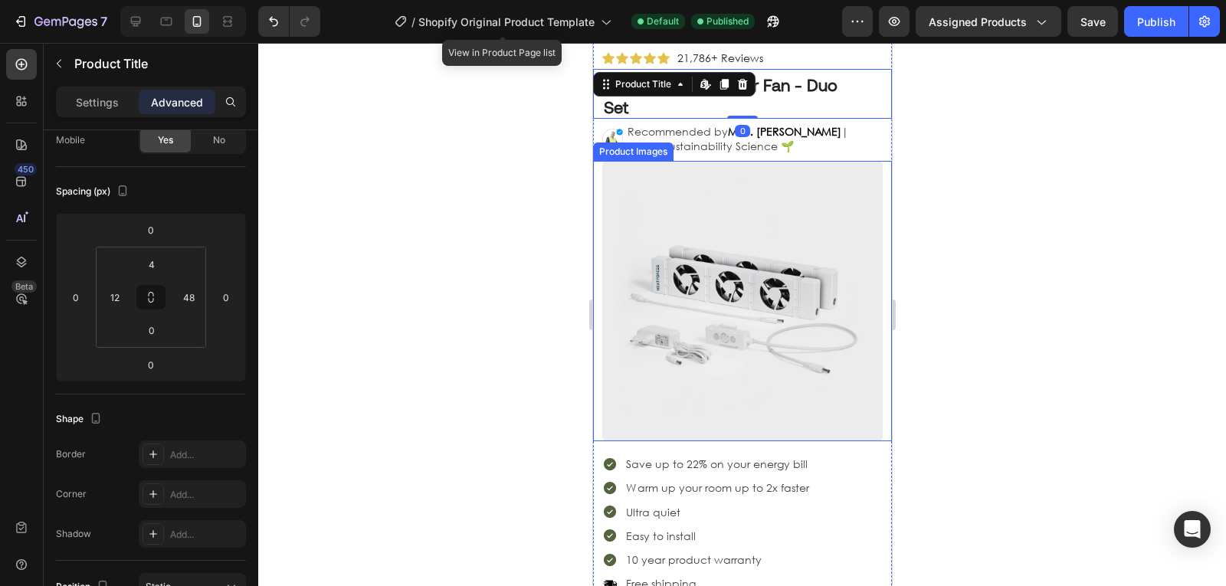
scroll to position [0, 0]
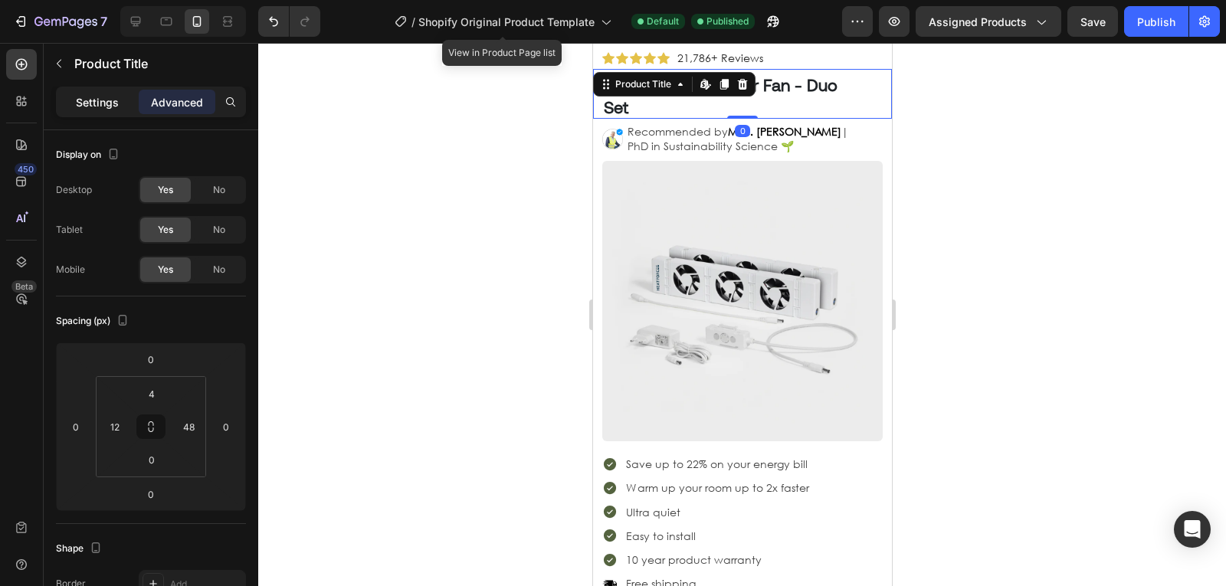
click at [103, 108] on p "Settings" at bounding box center [97, 102] width 43 height 16
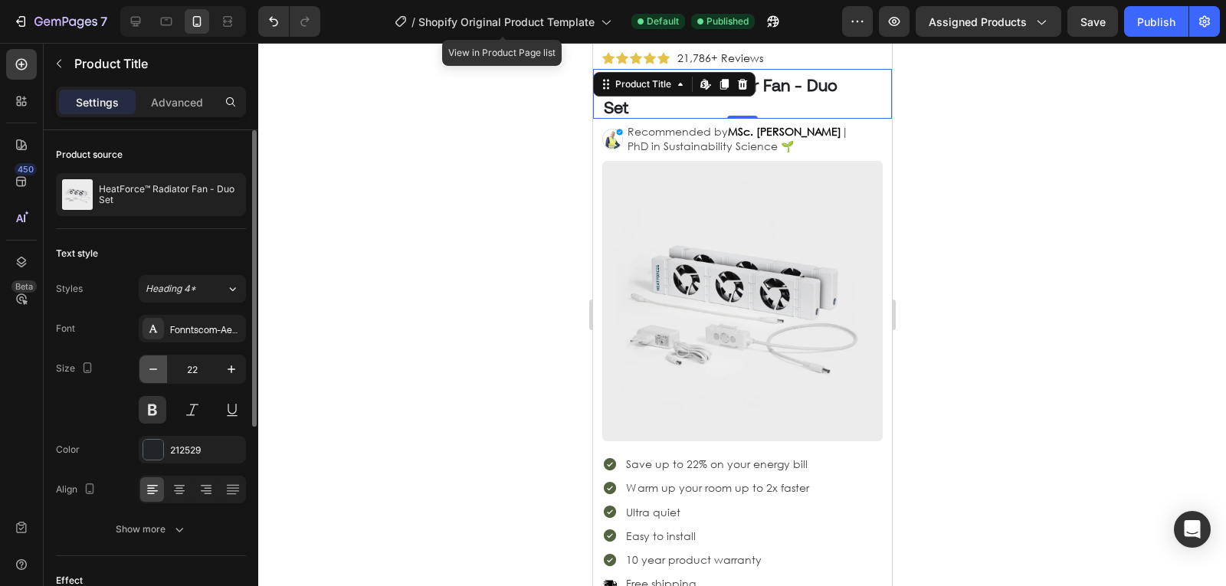
click at [152, 377] on button "button" at bounding box center [153, 370] width 28 height 28
type input "20"
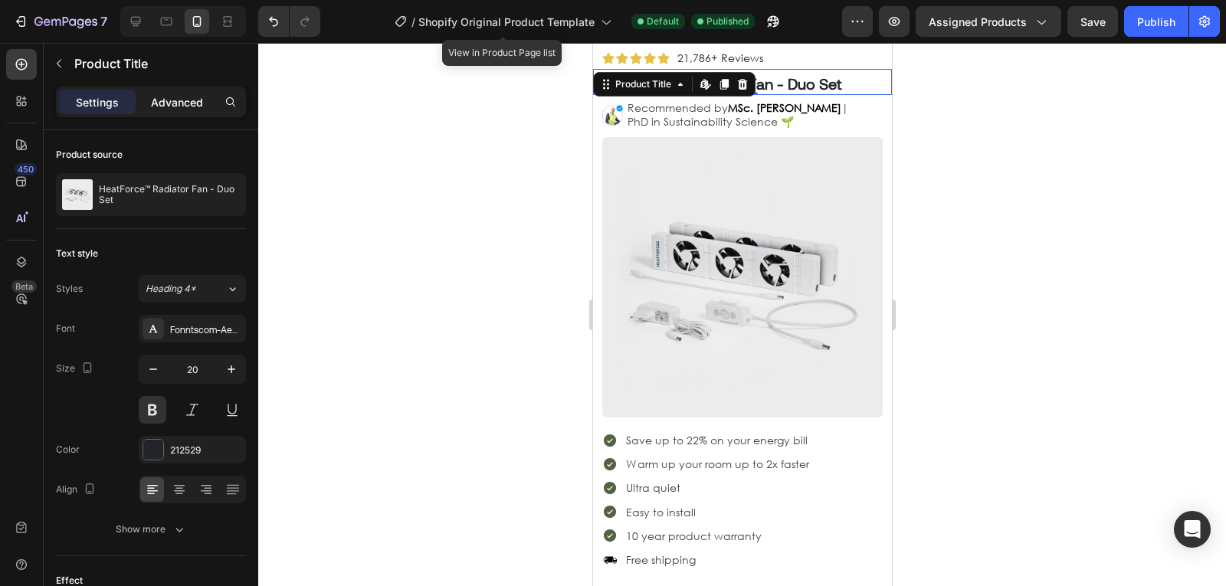
click at [181, 112] on div "Advanced" at bounding box center [177, 102] width 77 height 25
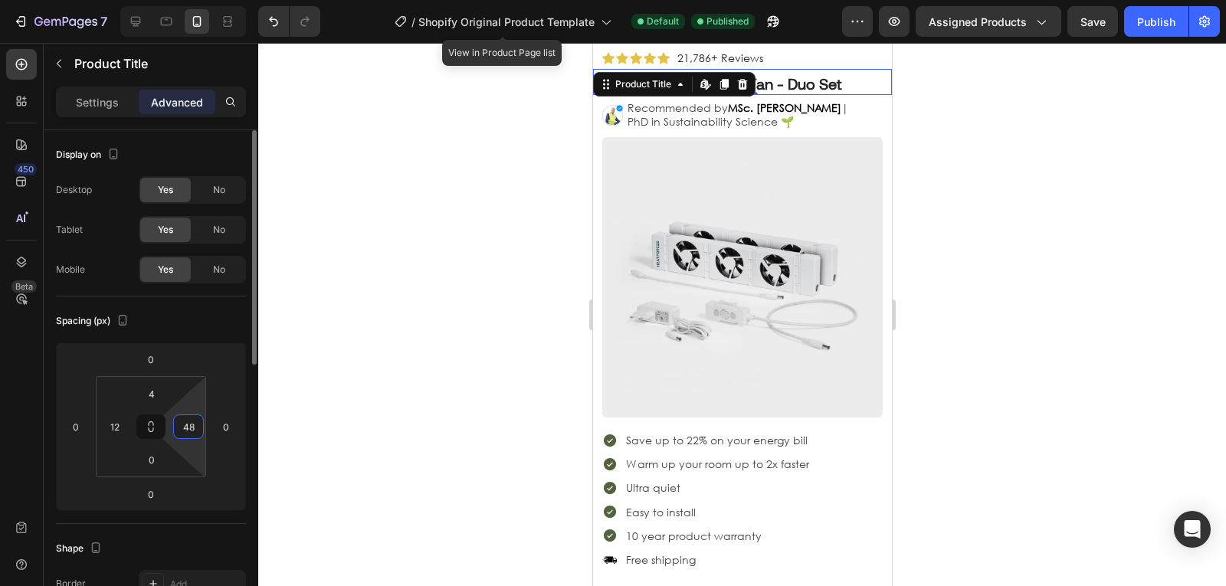
click at [195, 428] on input "48" at bounding box center [188, 426] width 23 height 23
type input "32"
click at [1171, 14] on div "Publish" at bounding box center [1156, 22] width 38 height 16
click at [90, 94] on p "Settings" at bounding box center [97, 102] width 43 height 16
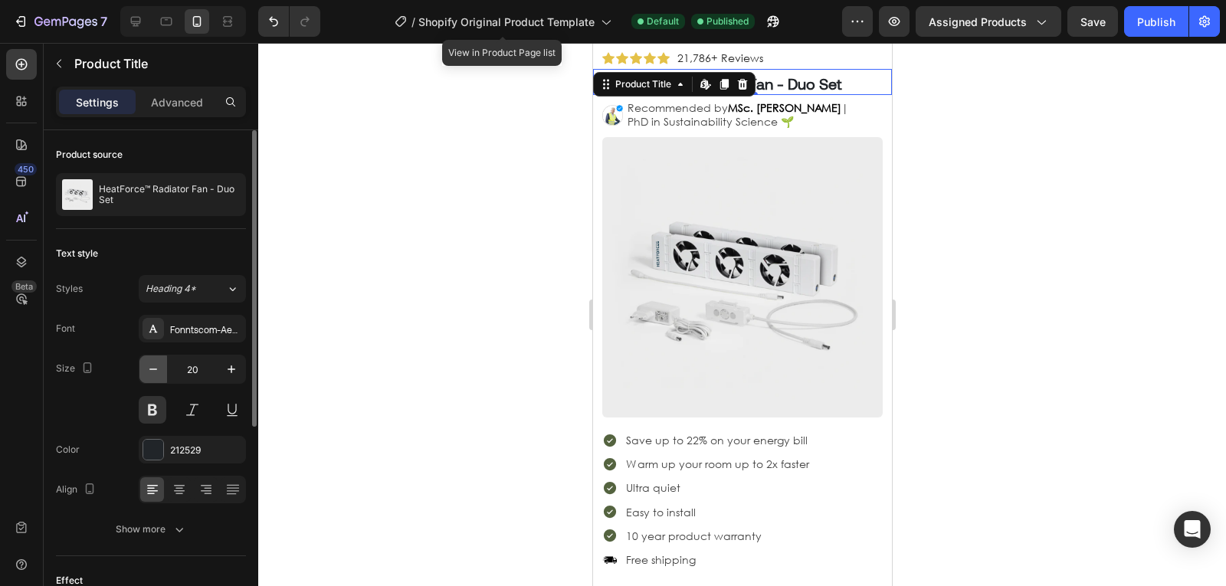
click at [161, 369] on button "button" at bounding box center [153, 370] width 28 height 28
type input "18"
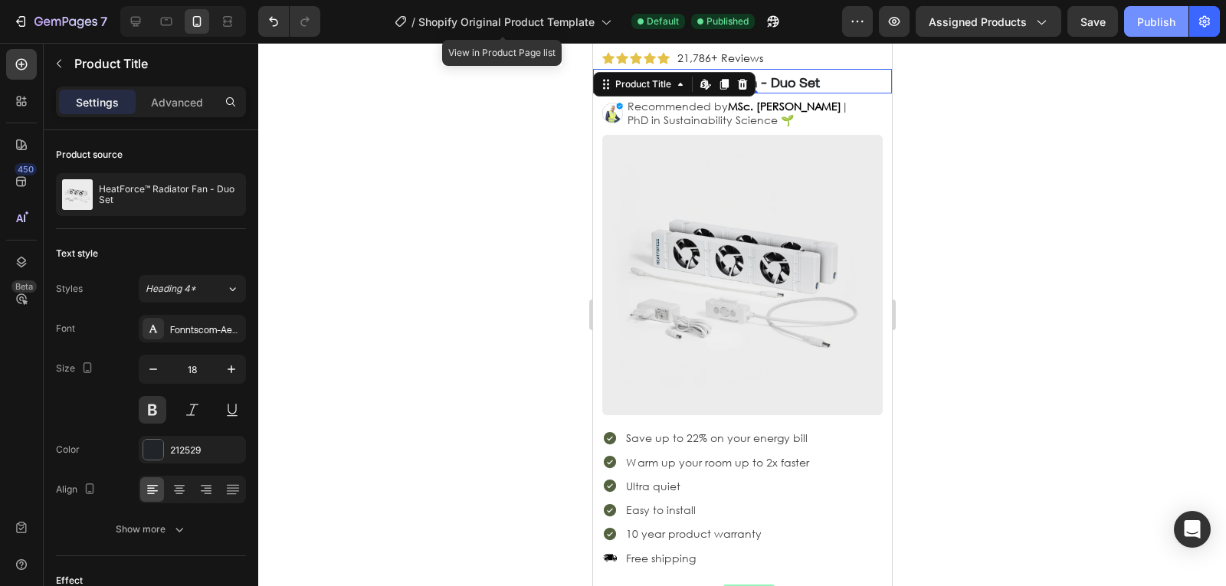
click at [1163, 20] on div "Publish" at bounding box center [1156, 22] width 38 height 16
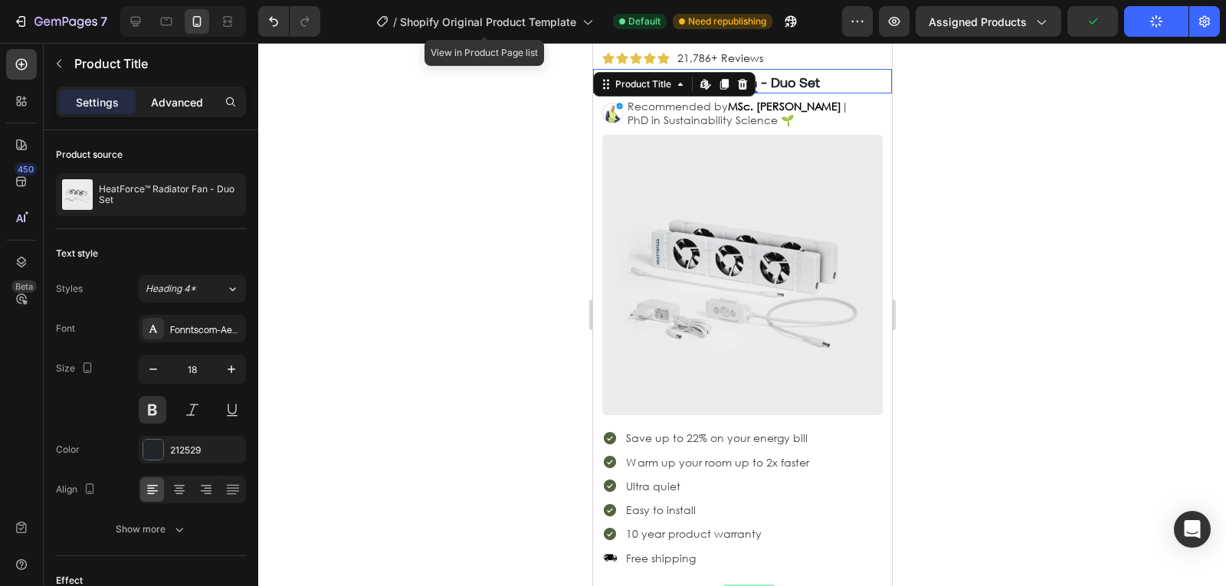
click at [164, 111] on div "Advanced" at bounding box center [177, 102] width 77 height 25
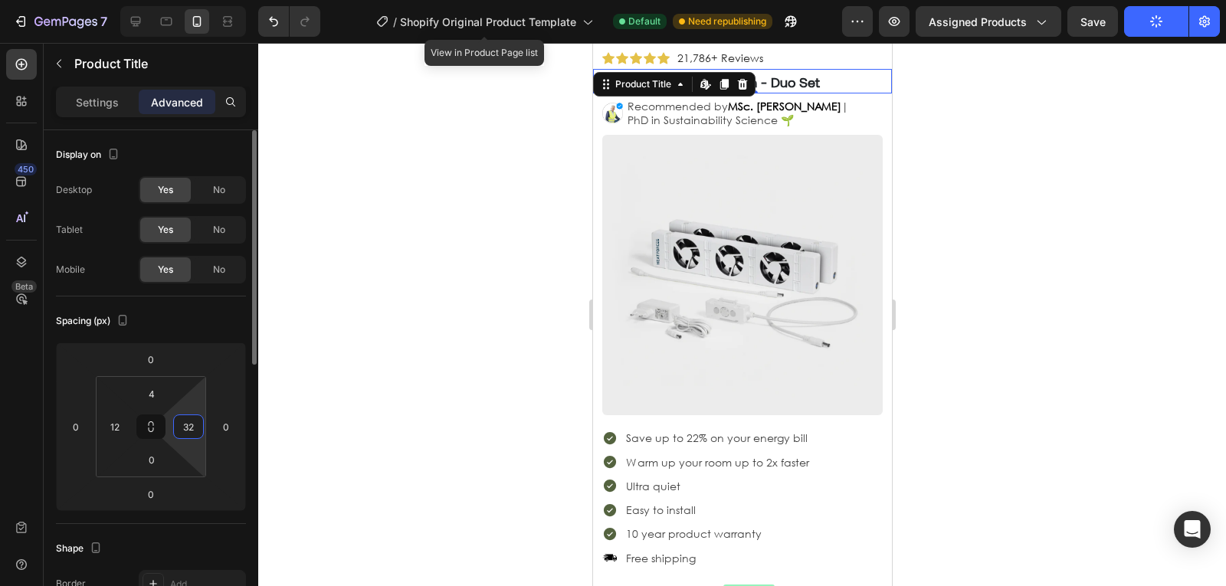
click at [189, 426] on input "32" at bounding box center [188, 426] width 23 height 23
type input "12"
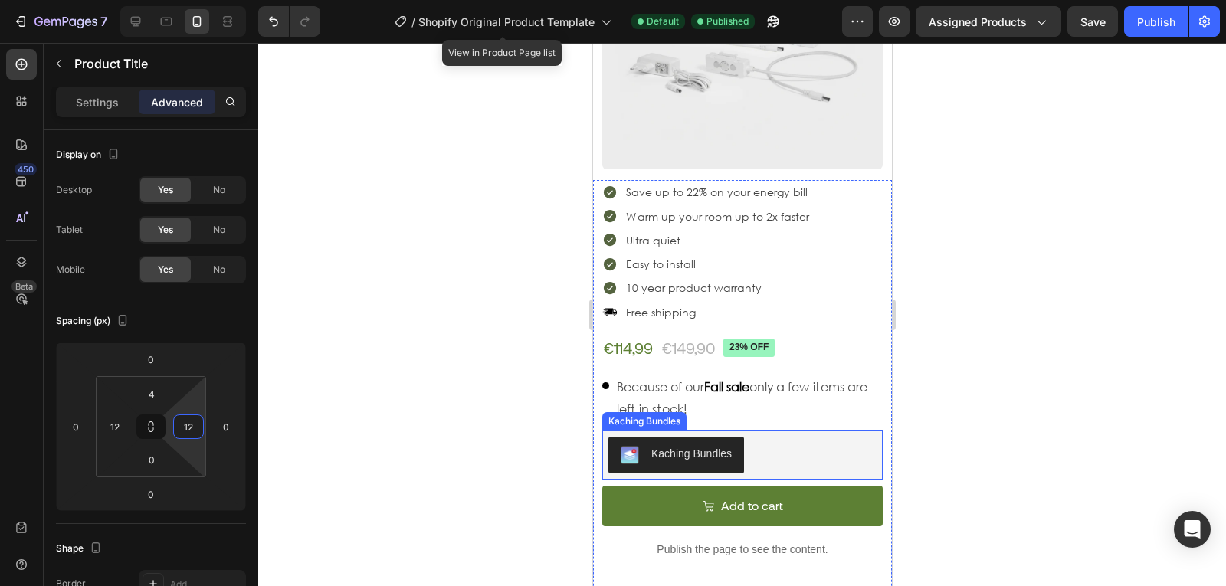
scroll to position [359, 0]
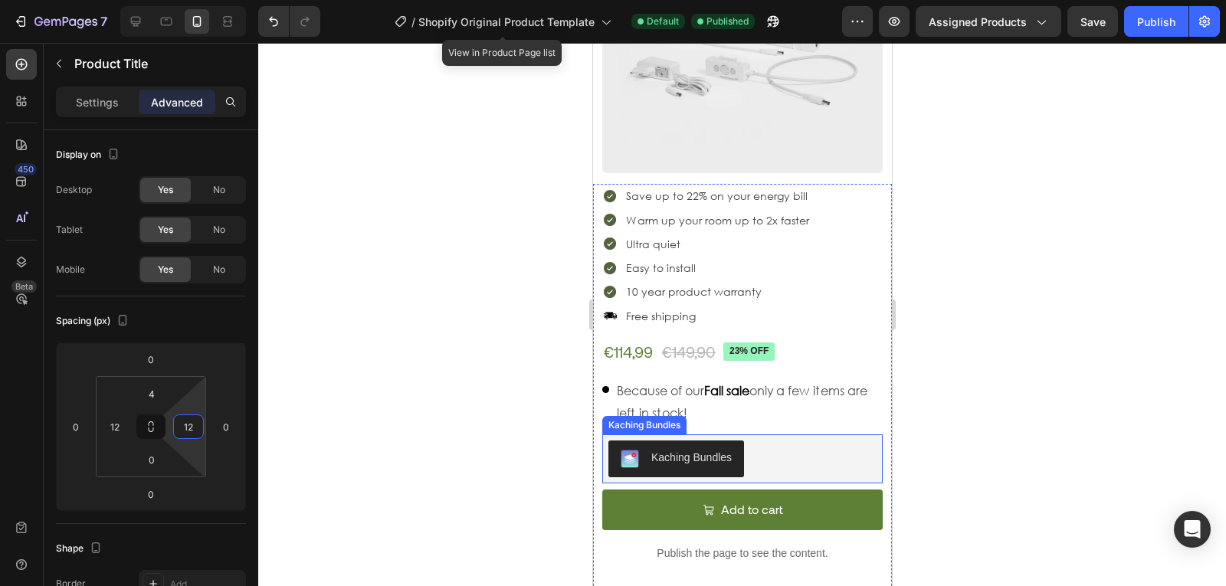
click at [809, 303] on div "Save up to 22% on your energy bill Warm up your room up to 2x faster Ultra quie…" at bounding box center [741, 255] width 280 height 143
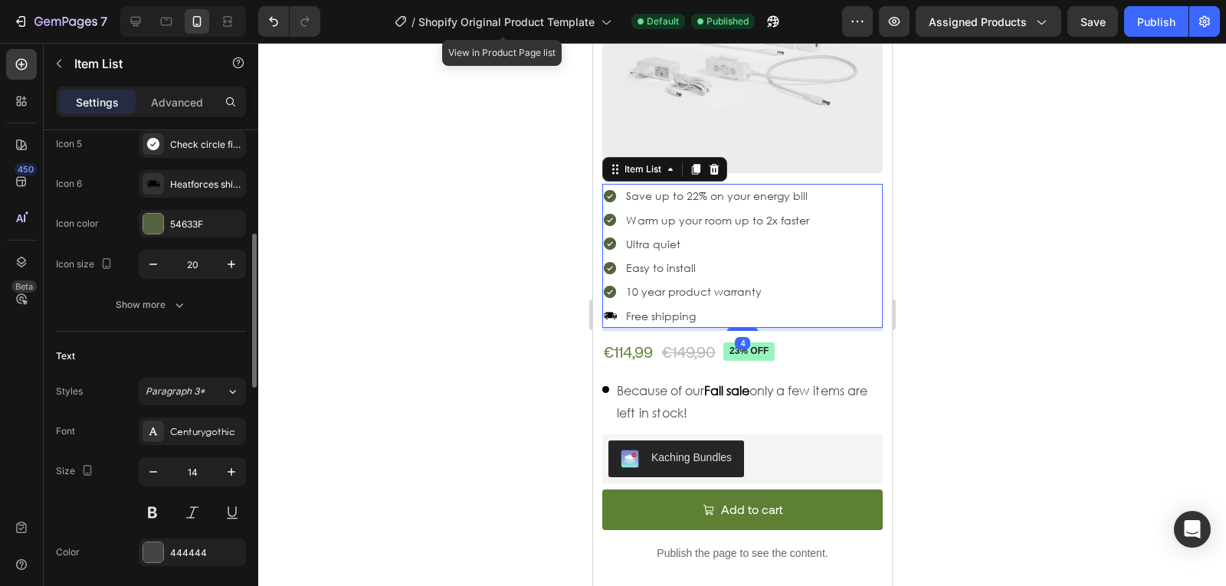
scroll to position [333, 0]
click at [230, 471] on icon "button" at bounding box center [232, 471] width 8 height 8
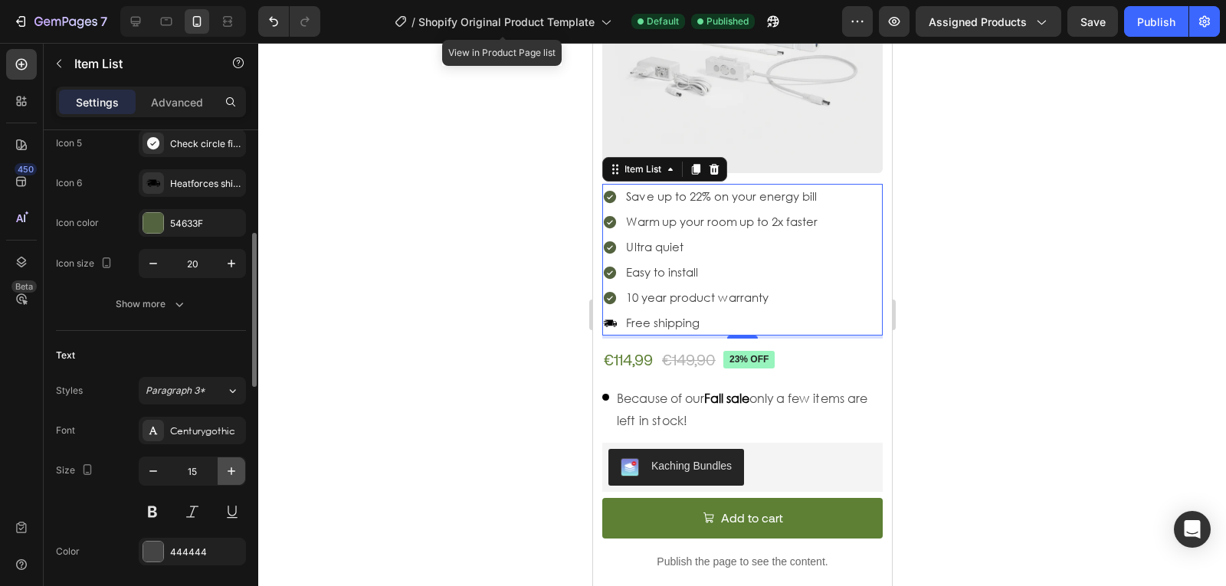
type input "16"
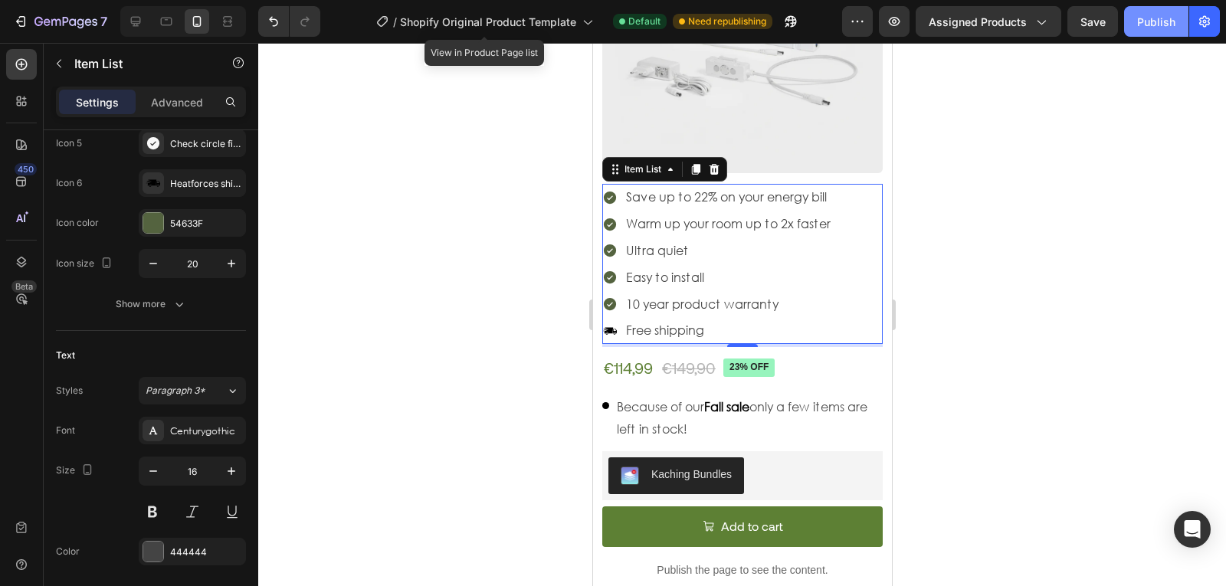
click at [1152, 26] on div "Publish" at bounding box center [1156, 22] width 38 height 16
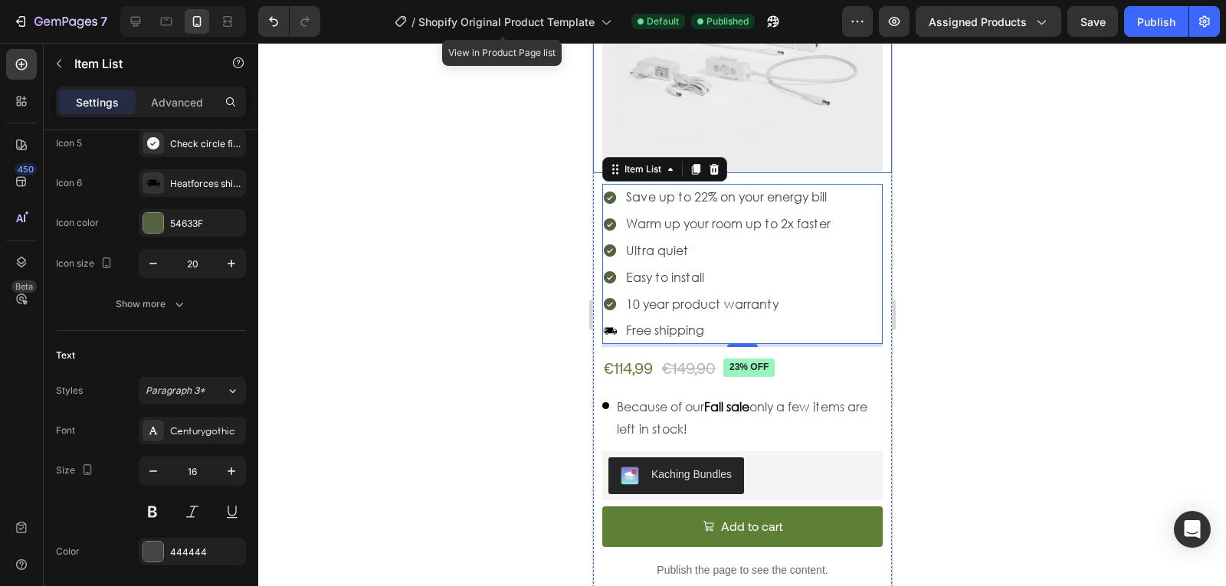
scroll to position [0, 0]
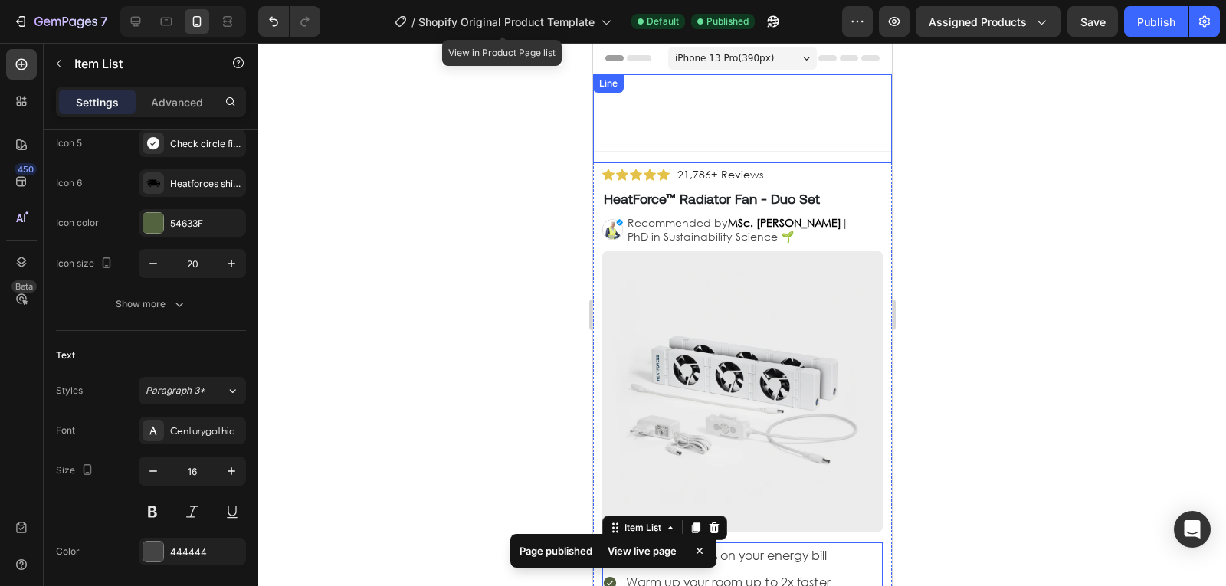
click at [716, 145] on div "Title Line" at bounding box center [741, 118] width 299 height 89
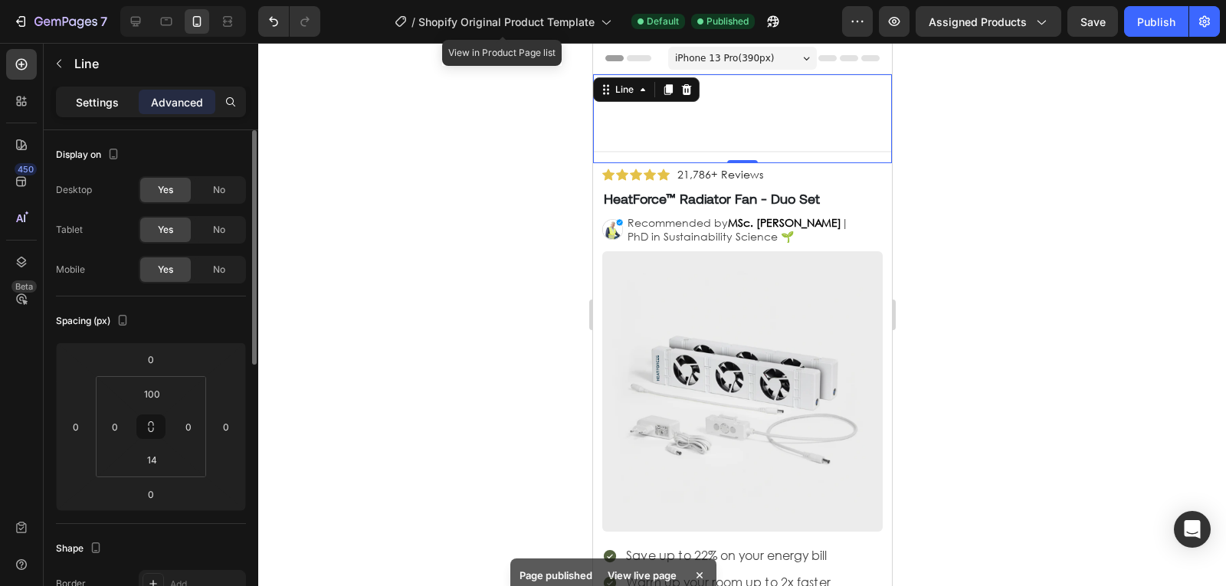
click at [73, 101] on div "Settings" at bounding box center [97, 102] width 77 height 25
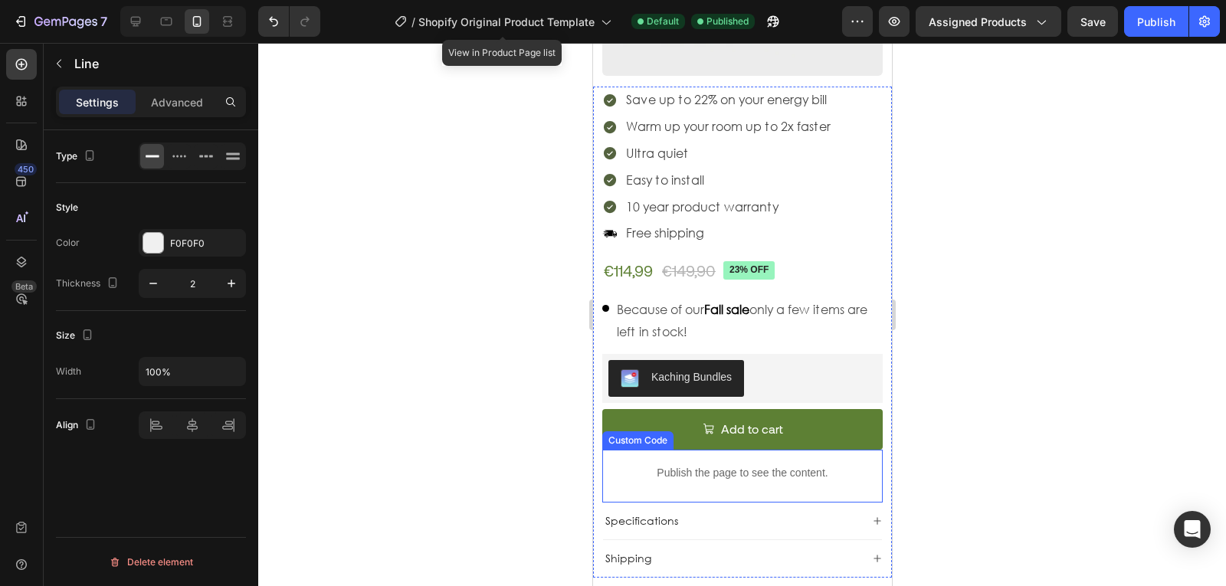
scroll to position [454, 0]
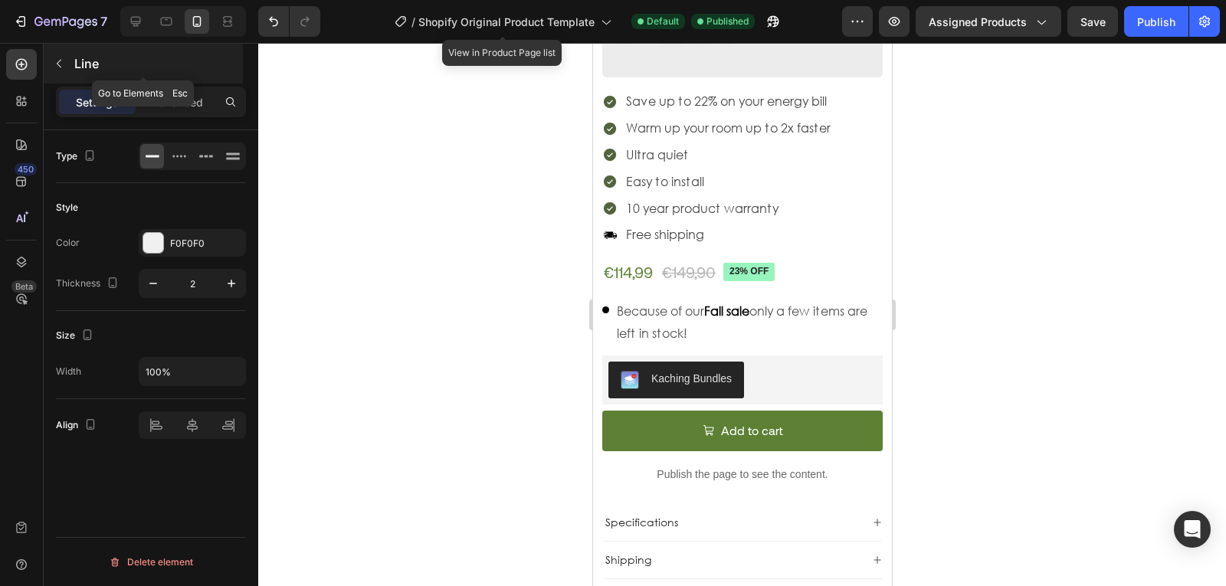
click at [51, 67] on button "button" at bounding box center [59, 63] width 25 height 25
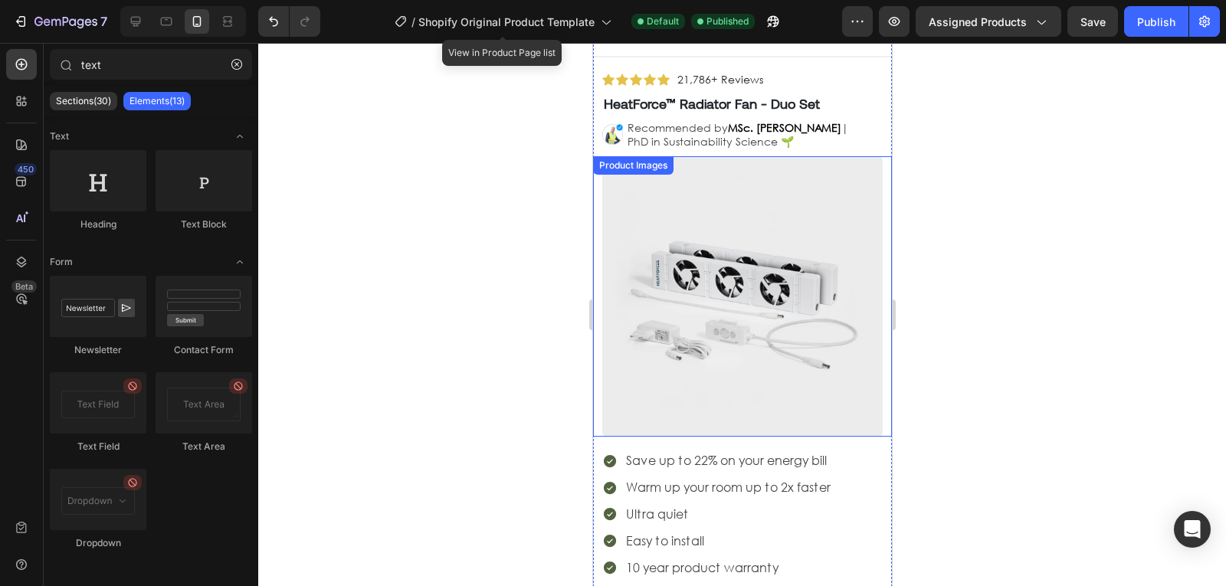
scroll to position [0, 0]
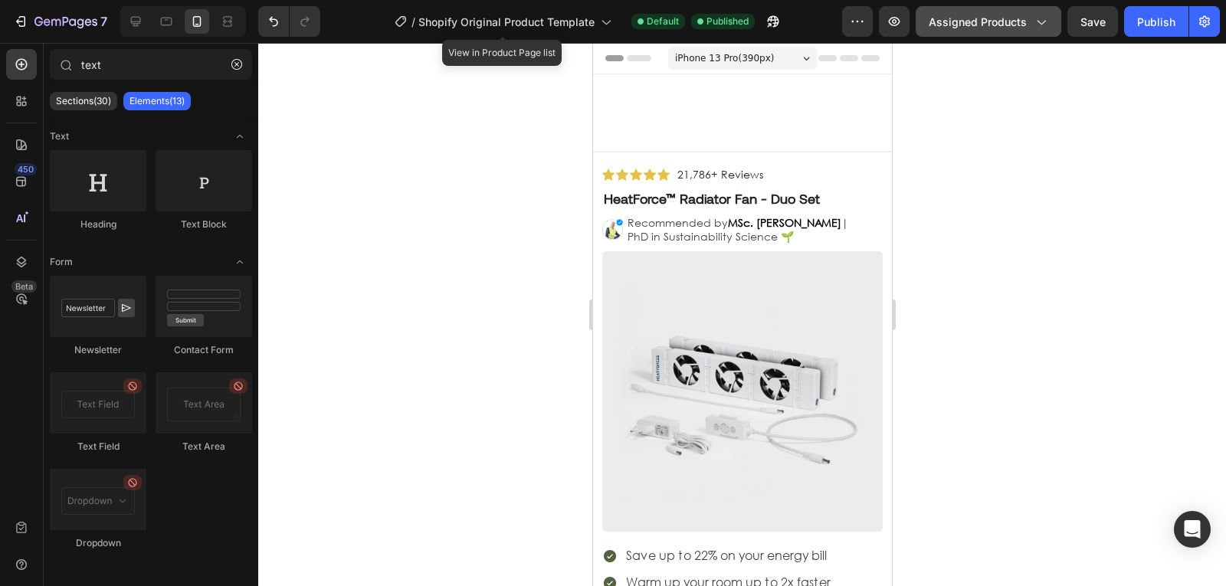
click at [1035, 11] on button "Assigned Products" at bounding box center [989, 21] width 146 height 31
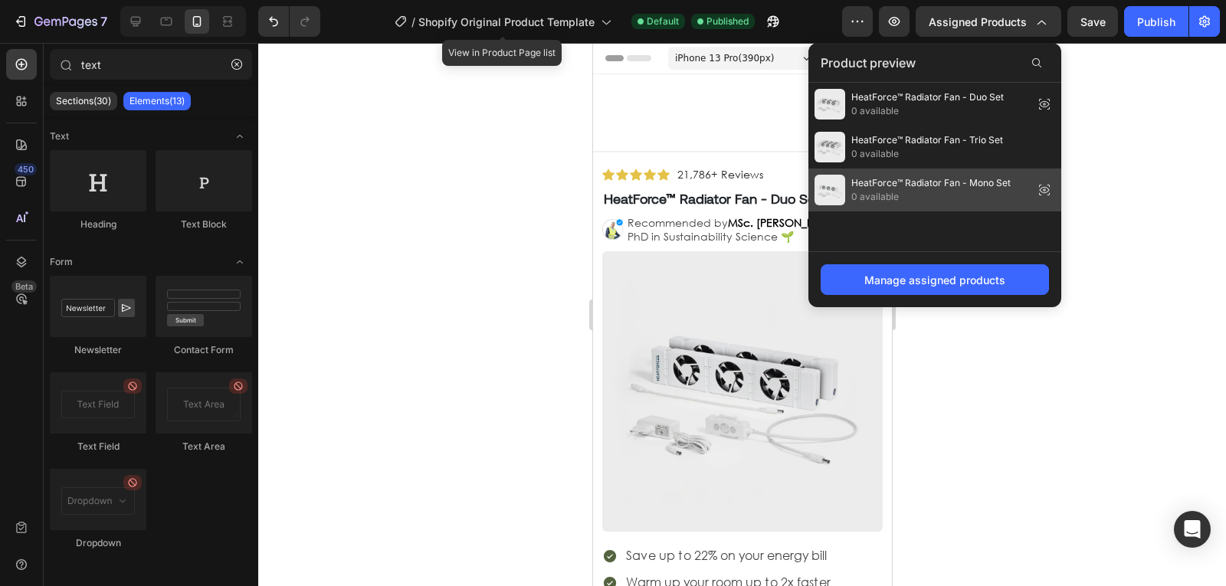
click at [918, 180] on span "HeatForce™ Radiator Fan - Mono Set" at bounding box center [930, 183] width 159 height 14
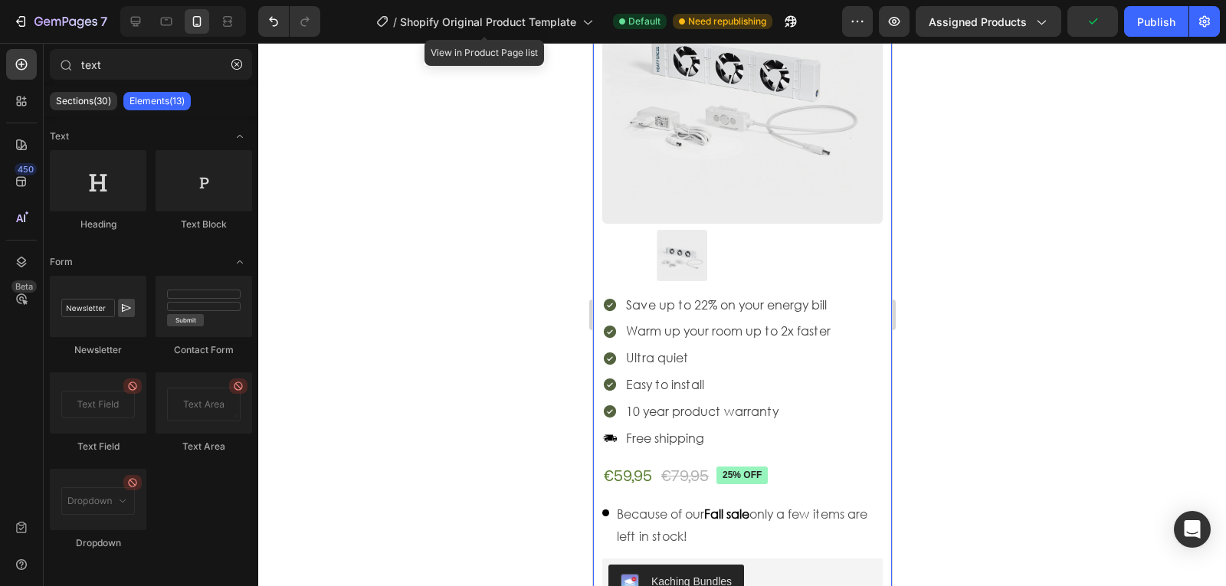
scroll to position [302, 0]
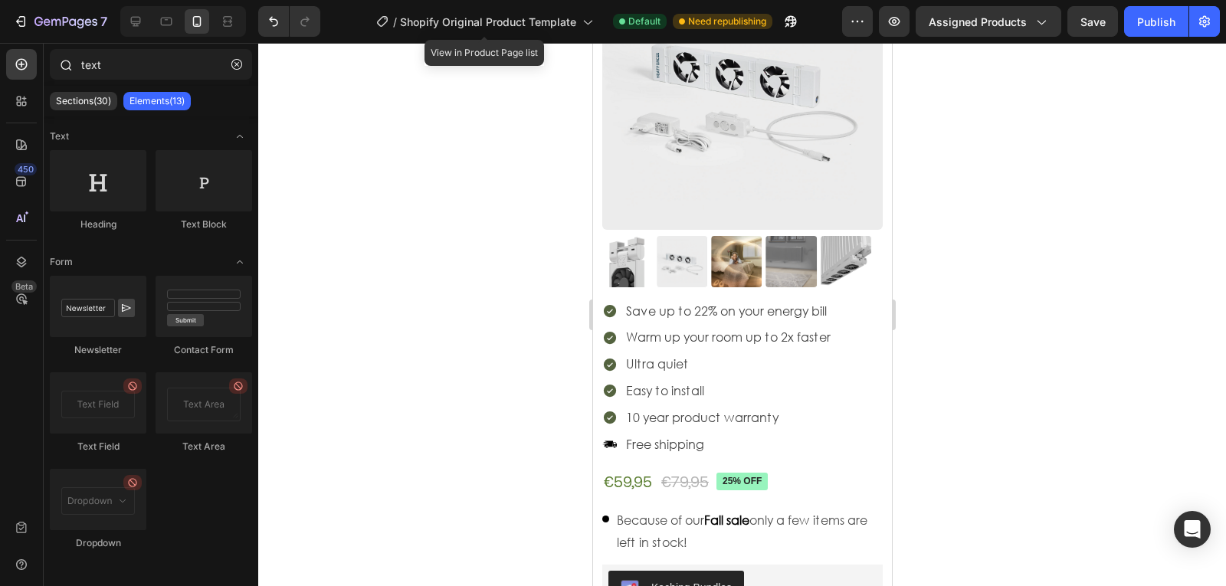
click at [112, 80] on div "text" at bounding box center [151, 67] width 215 height 37
click at [136, 61] on input "text" at bounding box center [151, 64] width 202 height 31
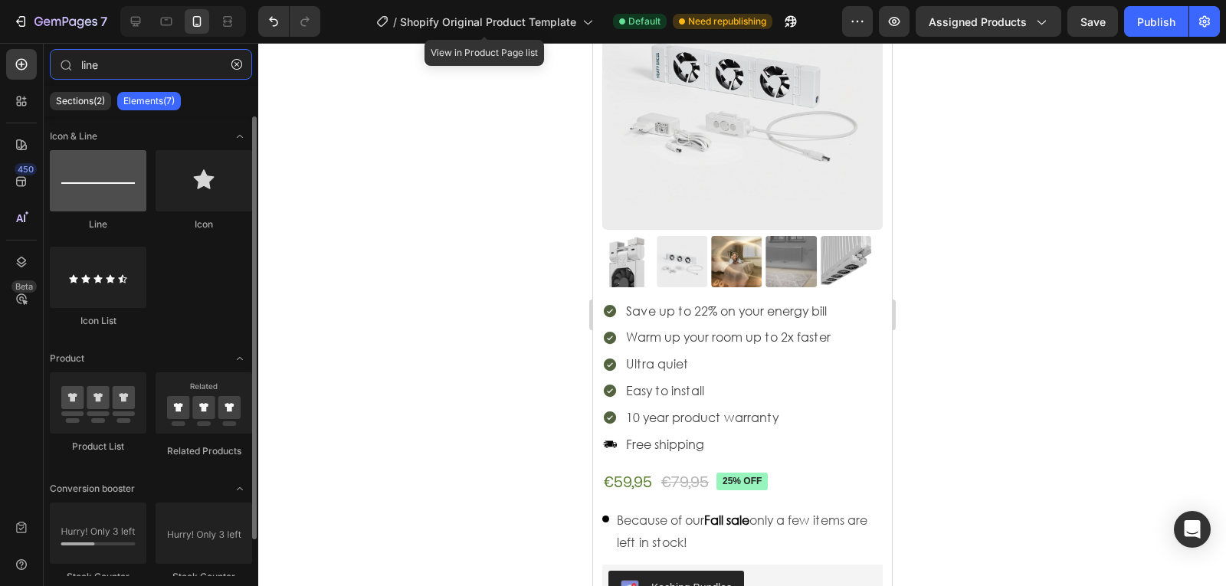
type input "line"
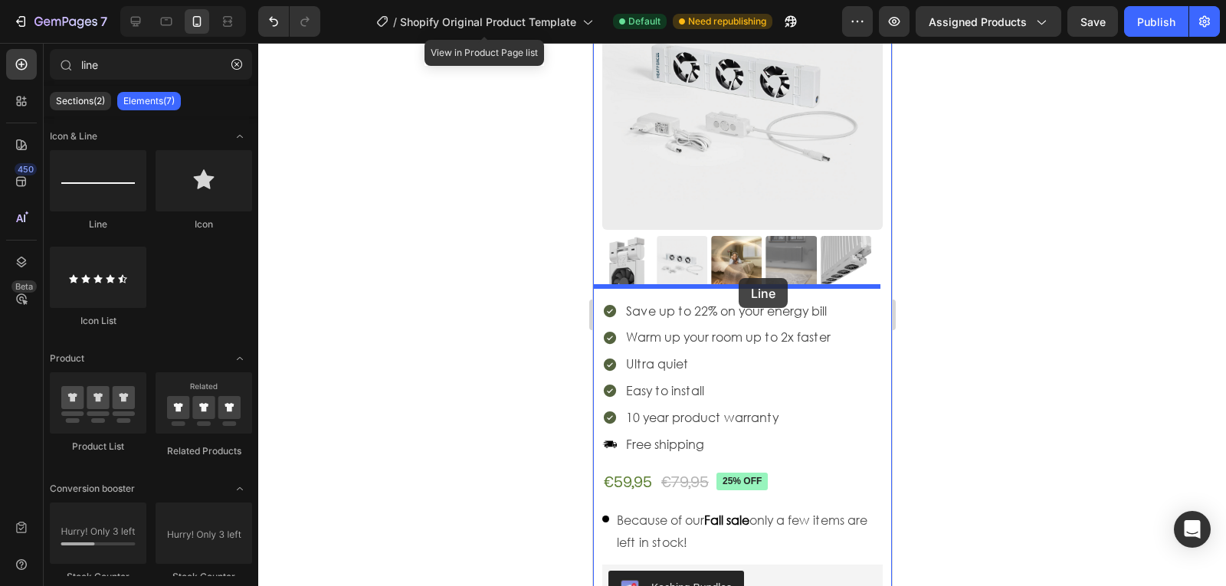
drag, startPoint x: 703, startPoint y: 229, endPoint x: 738, endPoint y: 278, distance: 60.4
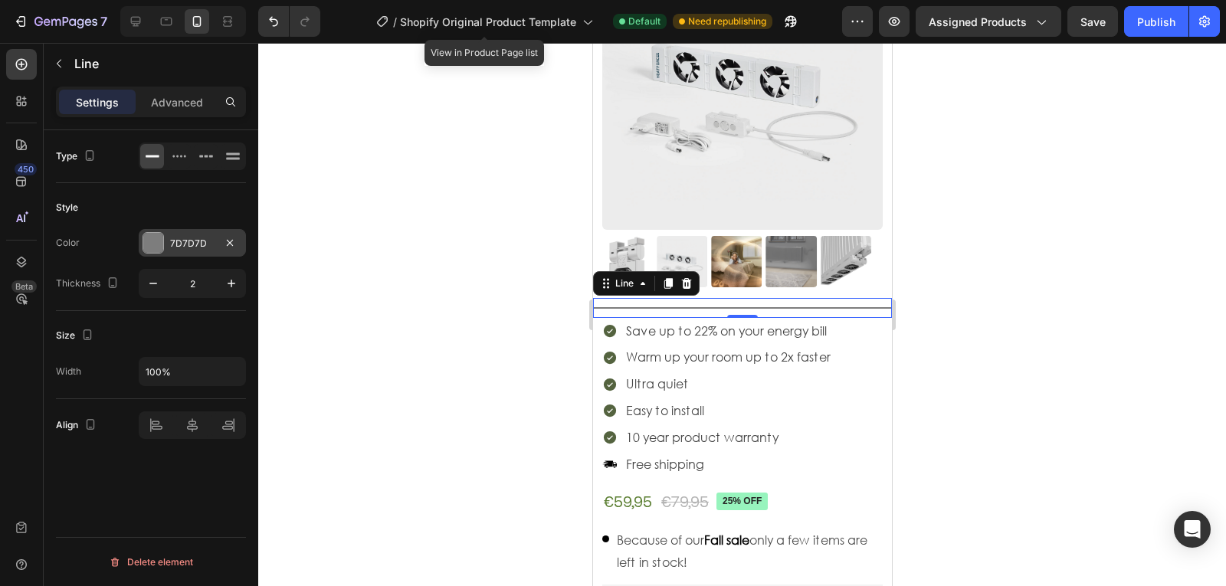
click at [192, 247] on div "7D7D7D" at bounding box center [192, 244] width 44 height 14
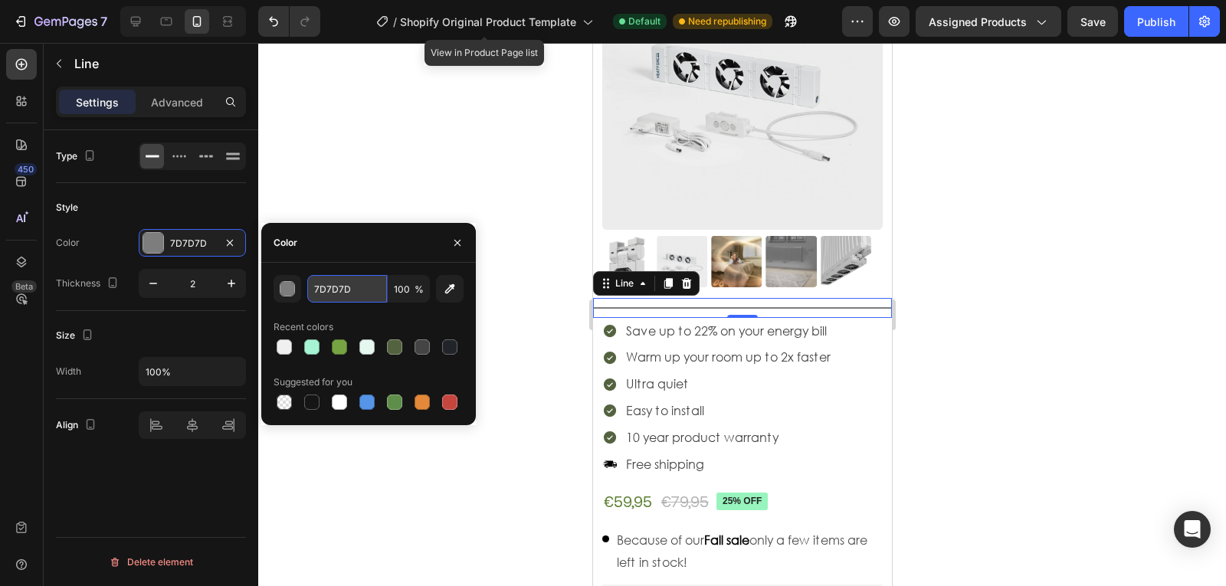
click at [365, 300] on input "7D7D7D" at bounding box center [347, 289] width 80 height 28
type input "f0f0f0"
click at [1056, 293] on div at bounding box center [742, 314] width 968 height 543
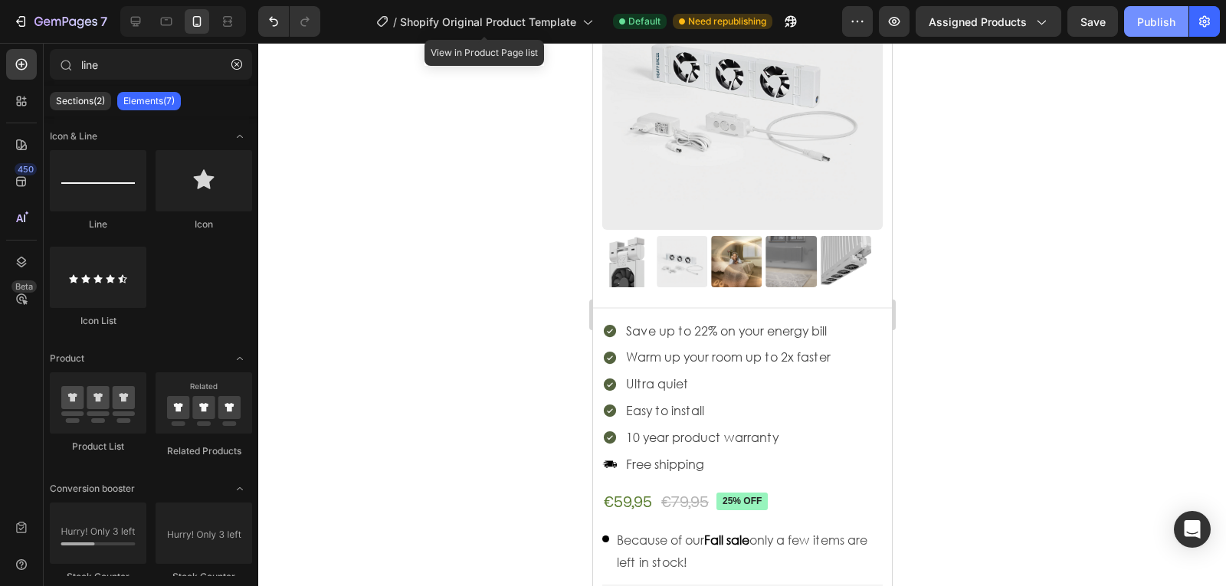
click at [1172, 33] on button "Publish" at bounding box center [1156, 21] width 64 height 31
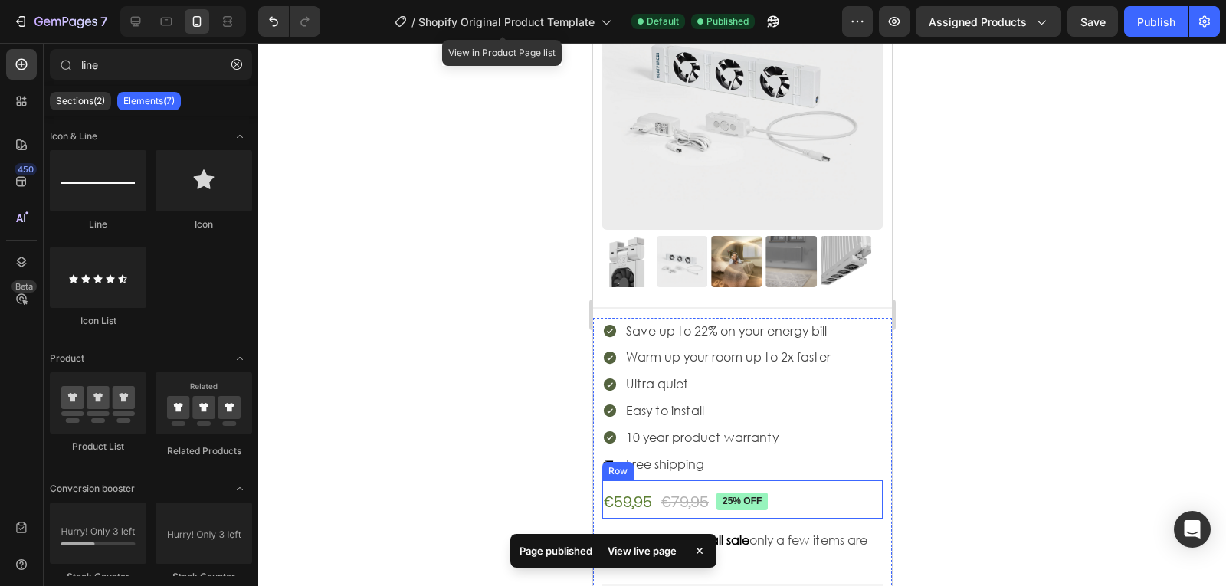
click at [628, 491] on div "€59,95" at bounding box center [626, 501] width 51 height 23
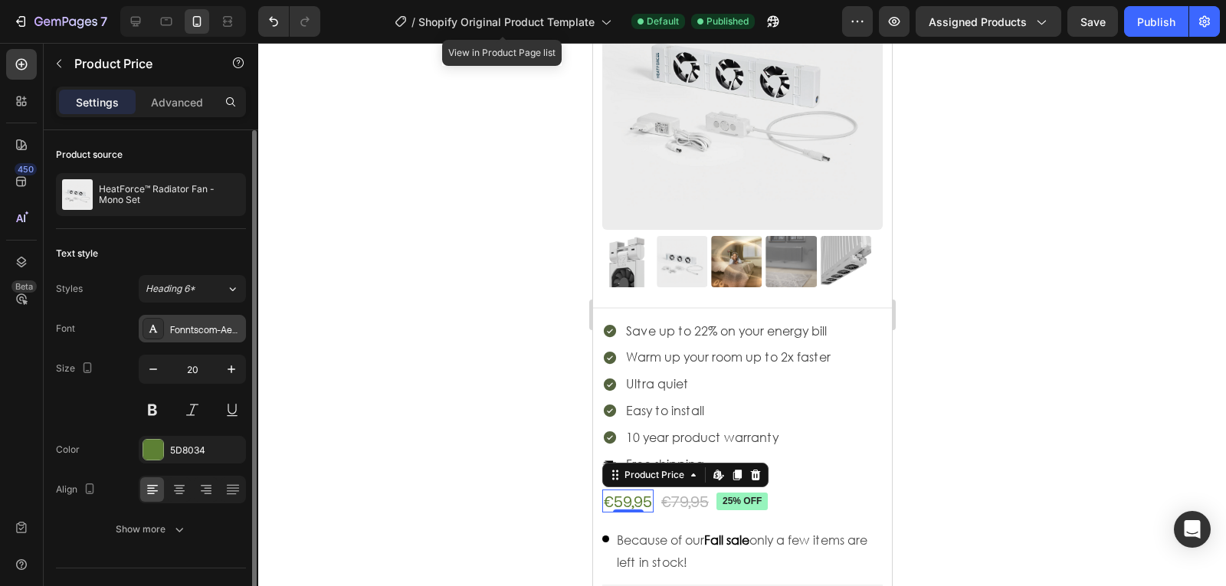
click at [211, 332] on div "Fonntscom-Aeonik-Regular" at bounding box center [206, 330] width 72 height 14
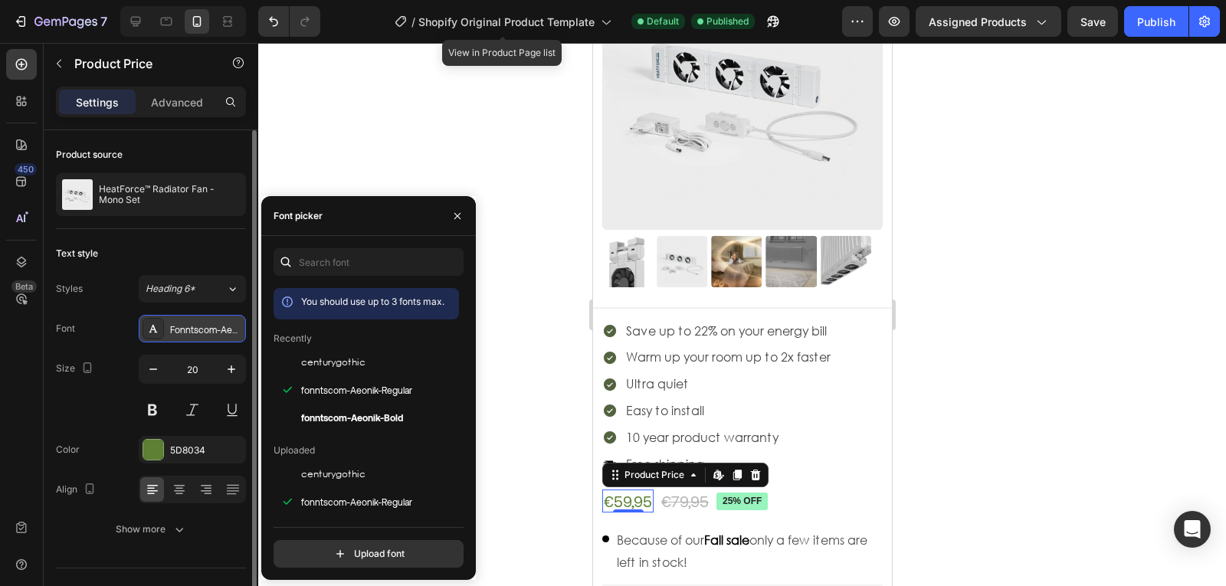
click at [211, 332] on div "Fonntscom-Aeonik-Regular" at bounding box center [206, 330] width 72 height 14
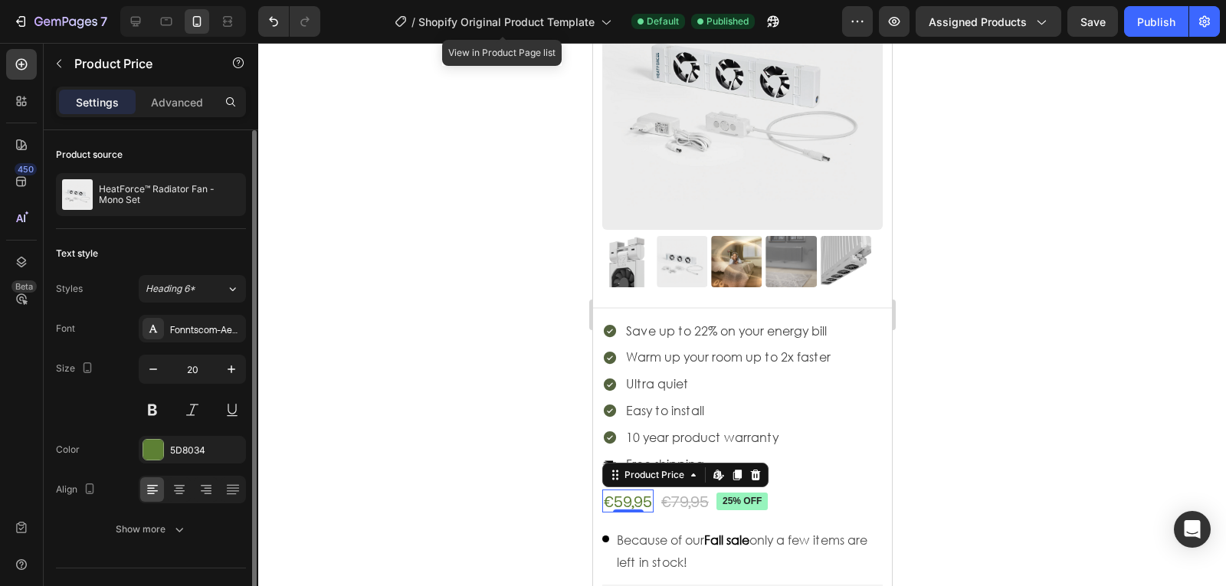
click at [211, 343] on div "Font Fonntscom-Aeonik-Regular Size 20 Color 5D8034 Align Show more" at bounding box center [151, 429] width 190 height 228
click at [123, 514] on div "Font Fonntscom-Aeonik-Regular Size 20 Color 5D8034 Align Show more" at bounding box center [151, 429] width 190 height 228
click at [68, 493] on div "Align" at bounding box center [77, 490] width 43 height 21
drag, startPoint x: 182, startPoint y: 538, endPoint x: 164, endPoint y: 543, distance: 19.2
click at [198, 549] on div "Text style Styles Heading 6* Font Fonntscom-Aeonik-Regular Size 20 Color 5D8034…" at bounding box center [151, 392] width 190 height 326
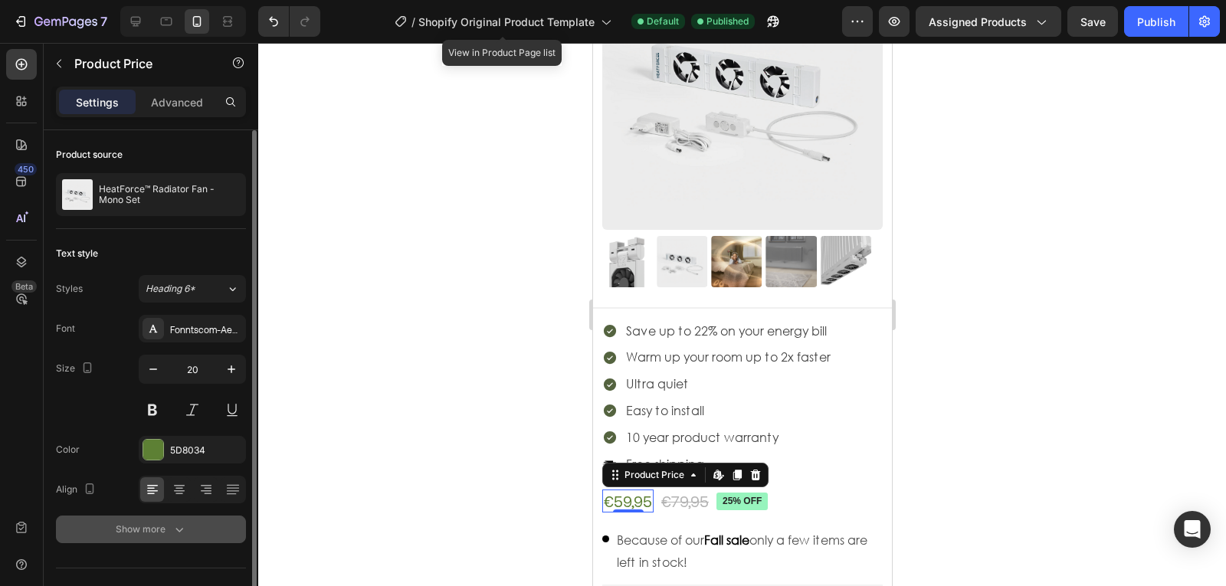
click at [155, 542] on button "Show more" at bounding box center [151, 530] width 190 height 28
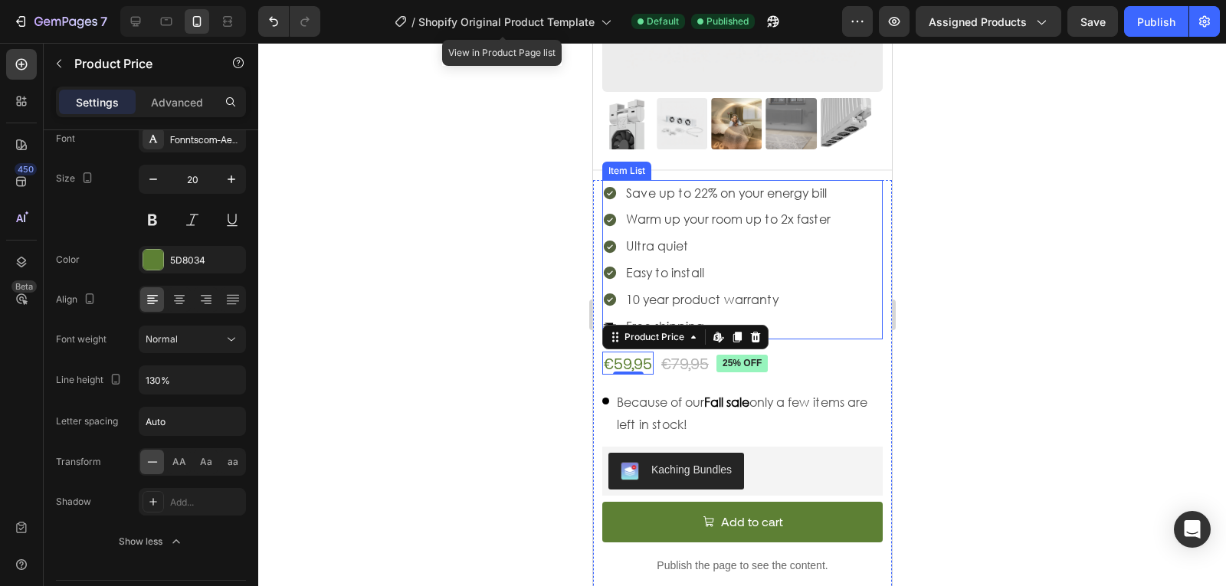
scroll to position [441, 0]
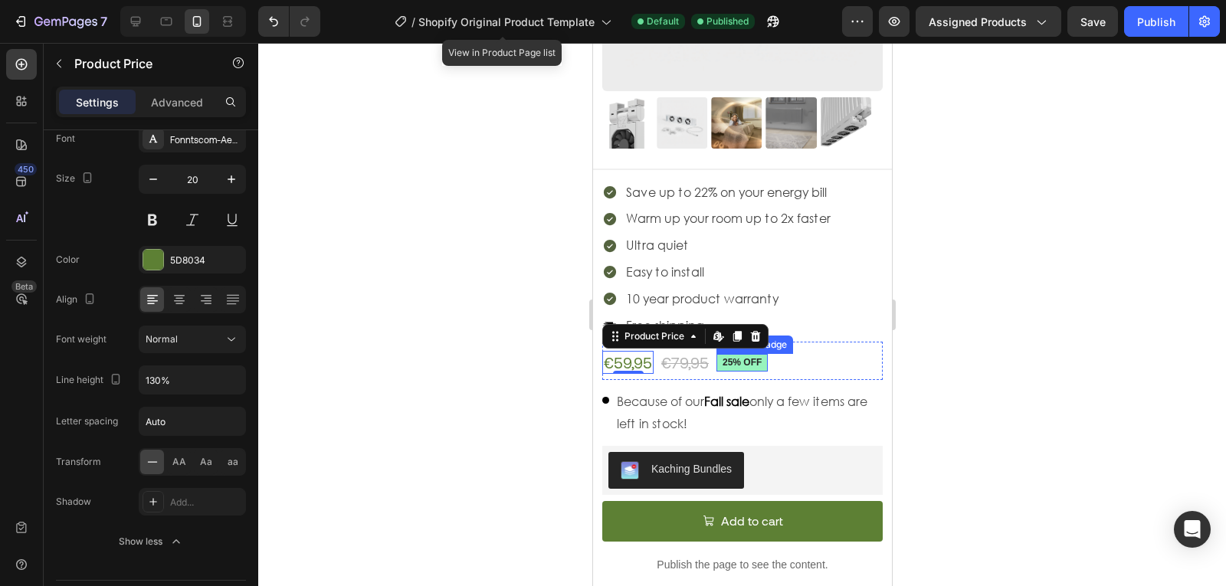
click at [759, 354] on pre "25% off" at bounding box center [741, 363] width 51 height 18
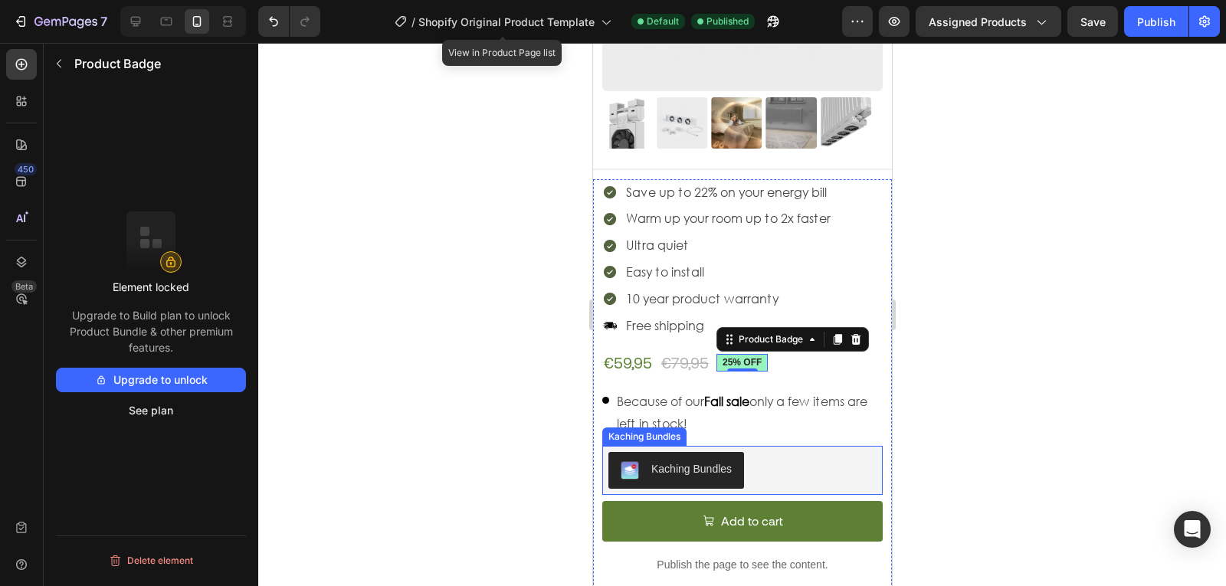
scroll to position [700, 0]
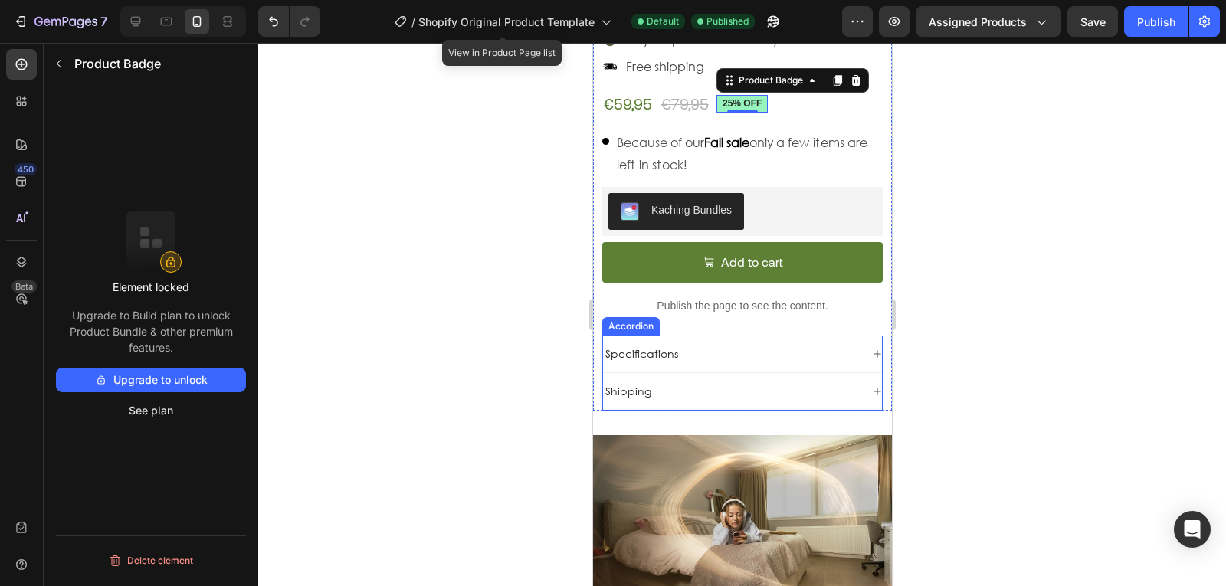
click at [712, 355] on div "Specifications" at bounding box center [741, 355] width 279 height 38
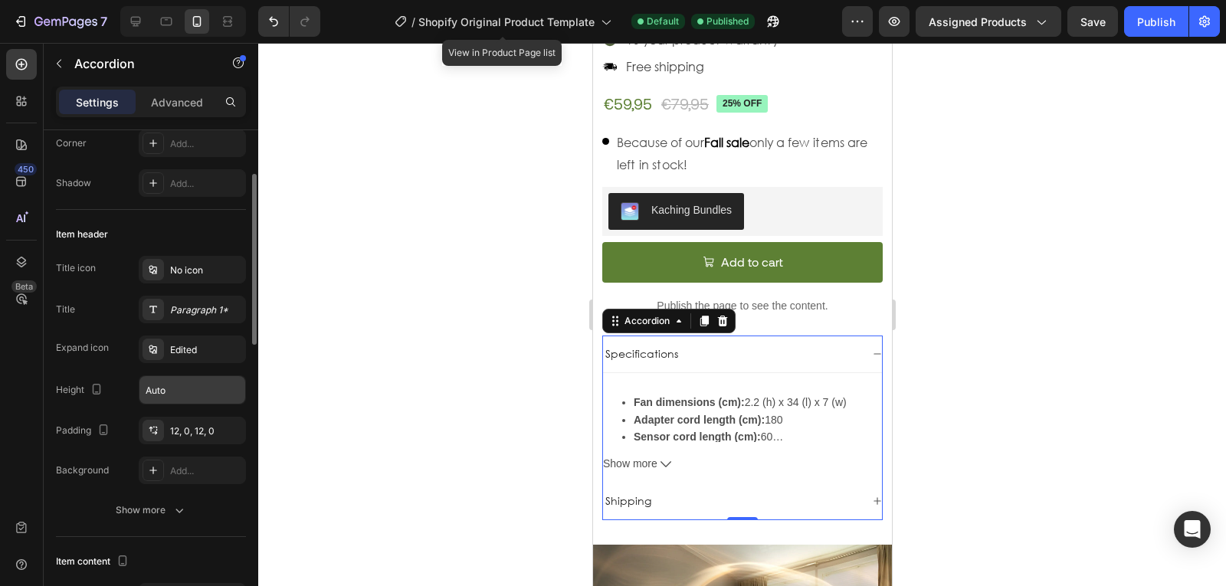
scroll to position [188, 0]
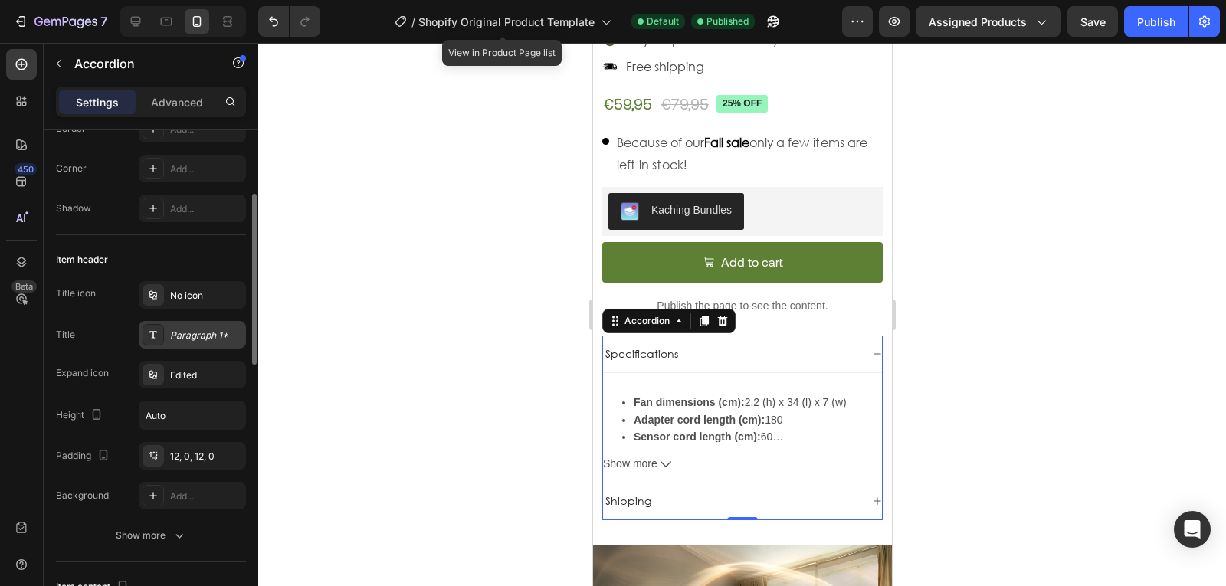
click at [189, 337] on div "Paragraph 1*" at bounding box center [206, 336] width 72 height 14
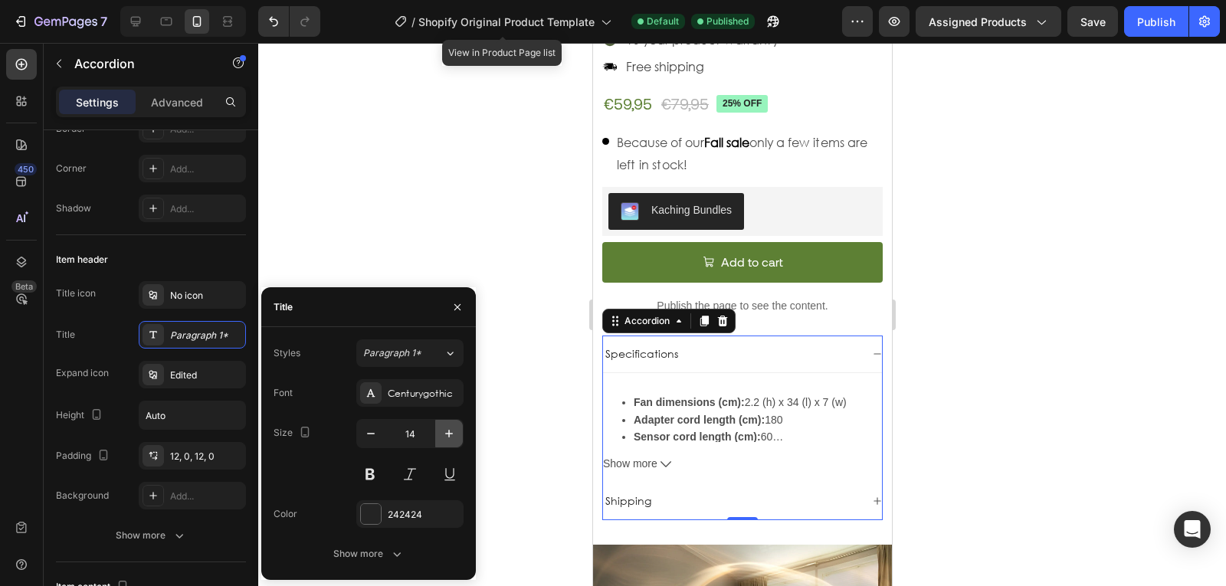
click at [447, 444] on button "button" at bounding box center [449, 434] width 28 height 28
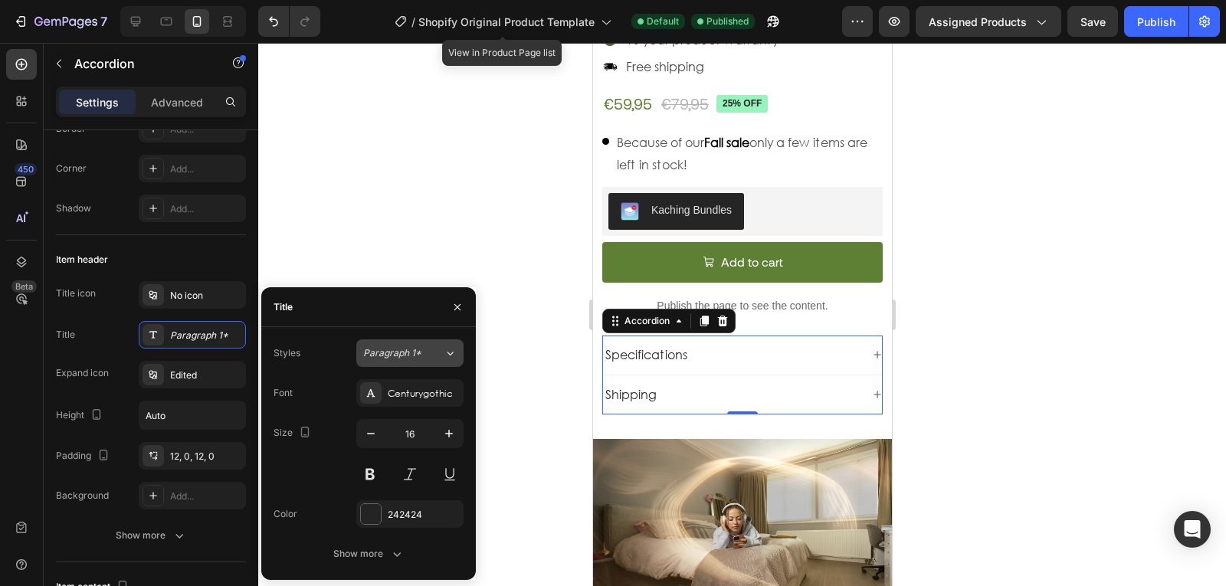
click at [411, 349] on span "Paragraph 1*" at bounding box center [392, 353] width 58 height 14
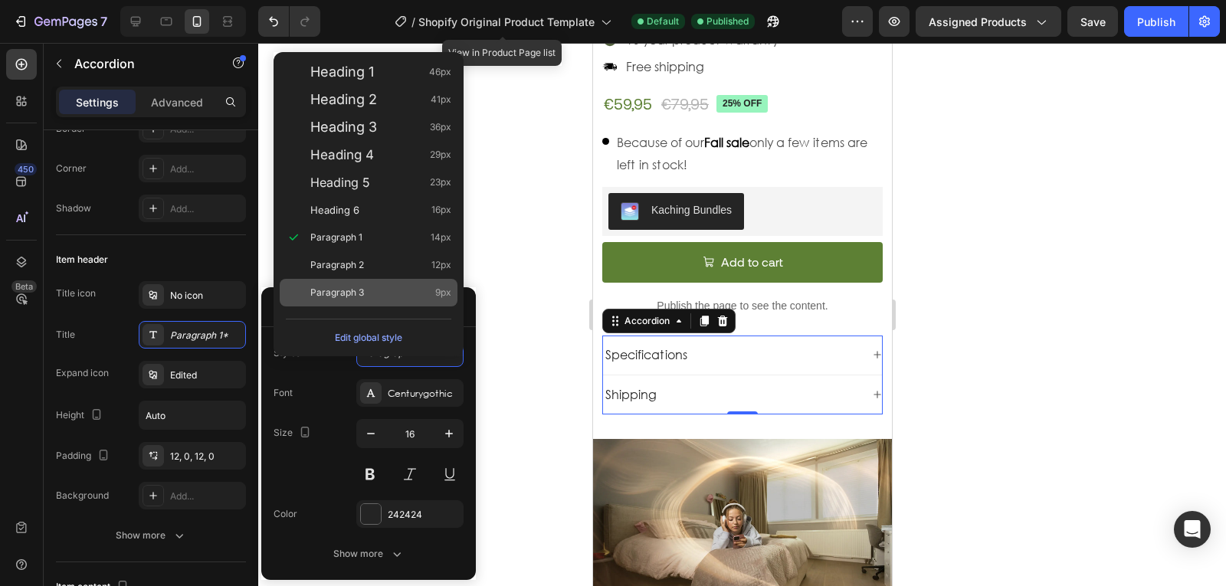
click at [384, 303] on div "Paragraph 3 9px" at bounding box center [369, 293] width 178 height 28
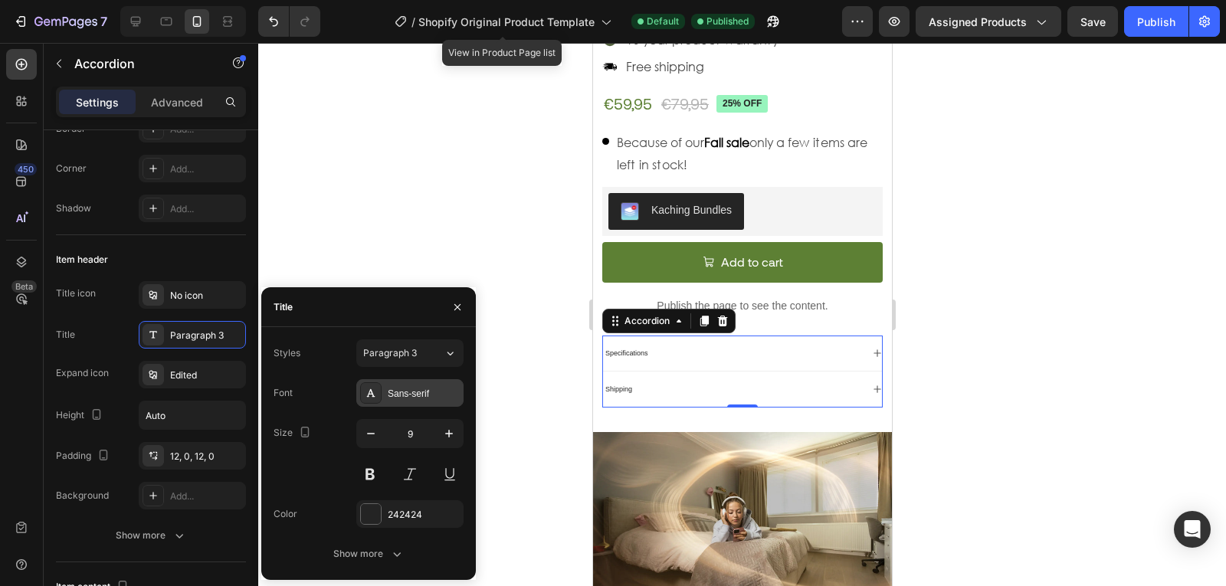
click at [426, 385] on div "Sans-serif" at bounding box center [409, 393] width 107 height 28
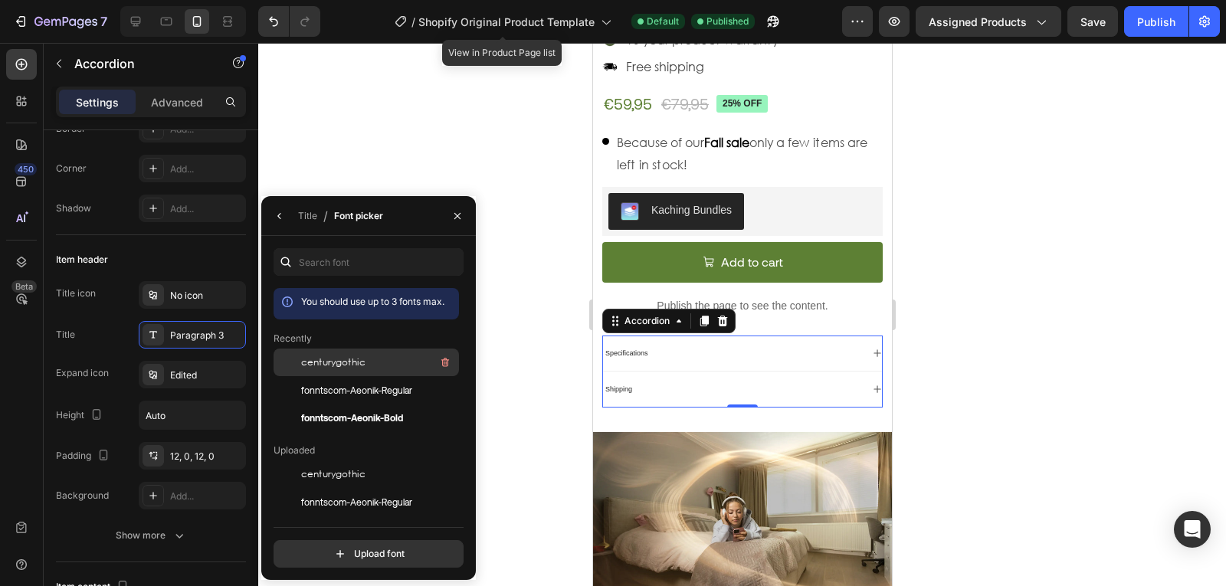
click at [368, 365] on div "centurygothic" at bounding box center [378, 362] width 155 height 18
click at [278, 218] on icon "button" at bounding box center [280, 216] width 12 height 12
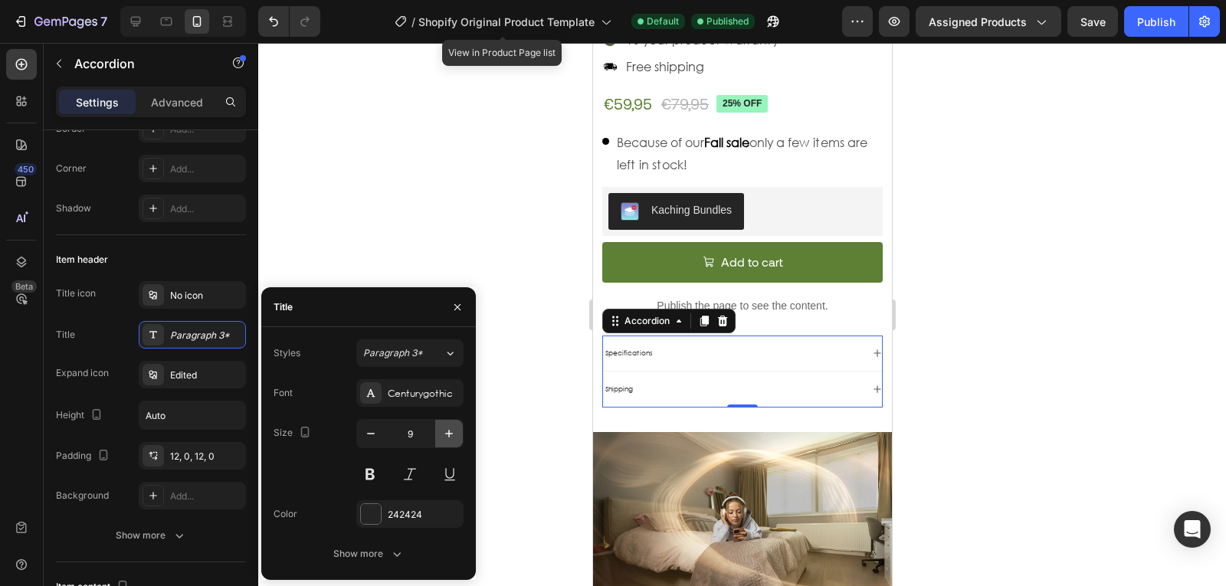
click at [453, 421] on button "button" at bounding box center [449, 434] width 28 height 28
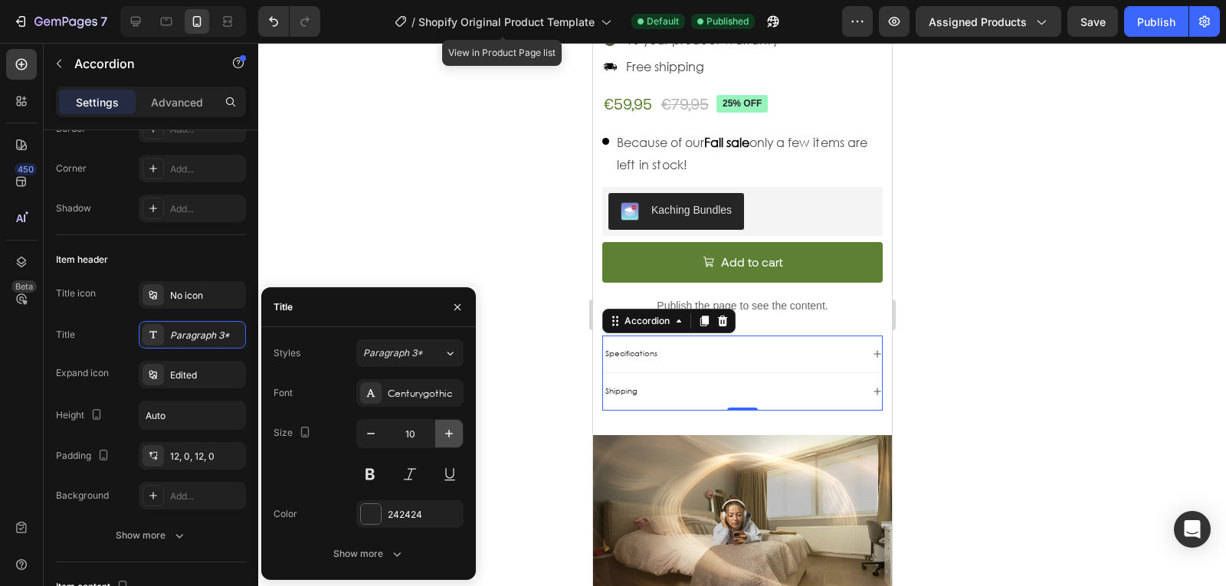
click at [453, 421] on button "button" at bounding box center [449, 434] width 28 height 28
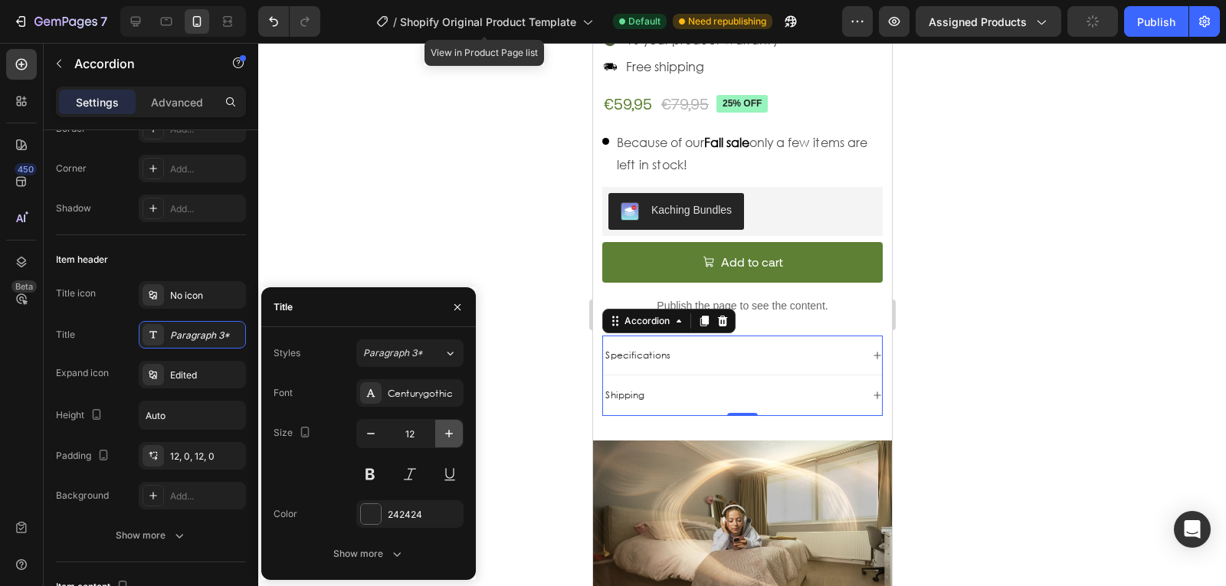
click at [453, 421] on button "button" at bounding box center [449, 434] width 28 height 28
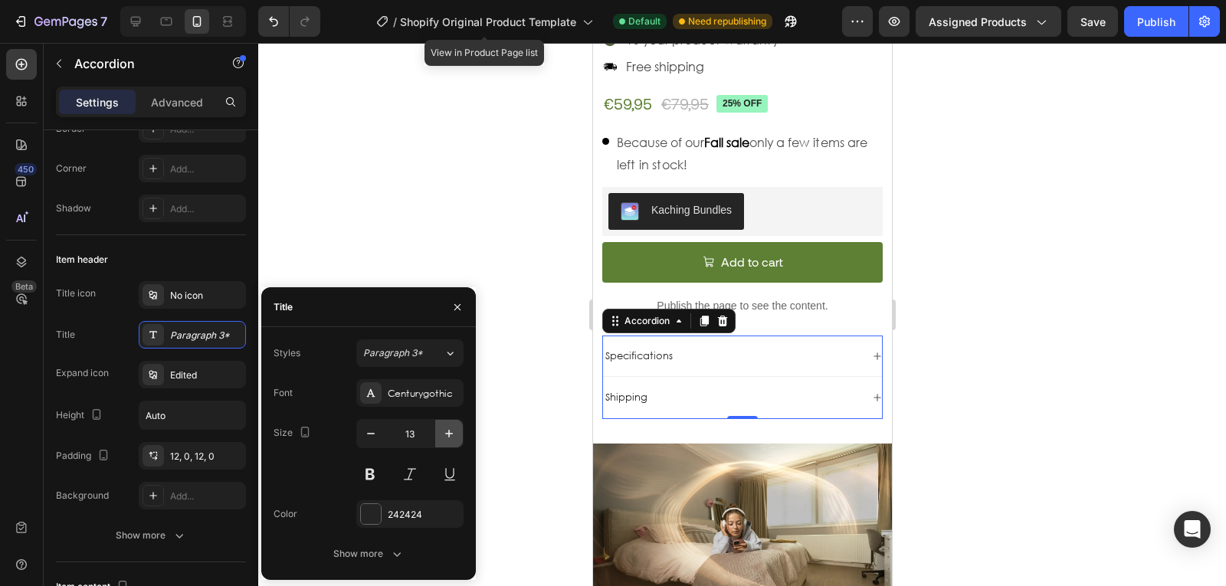
type input "14"
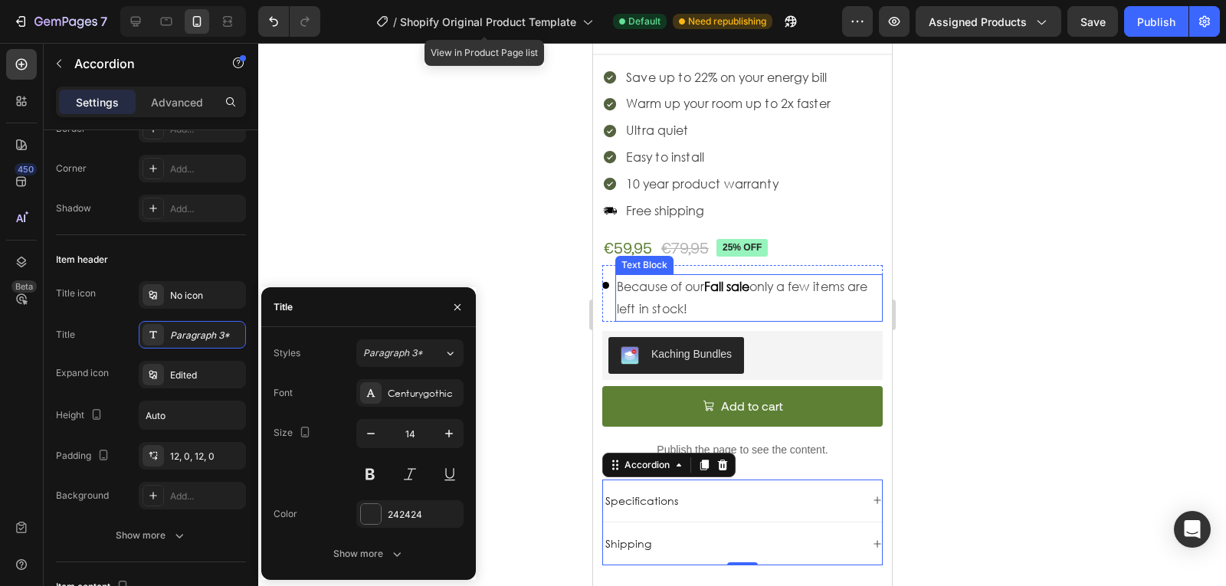
scroll to position [552, 0]
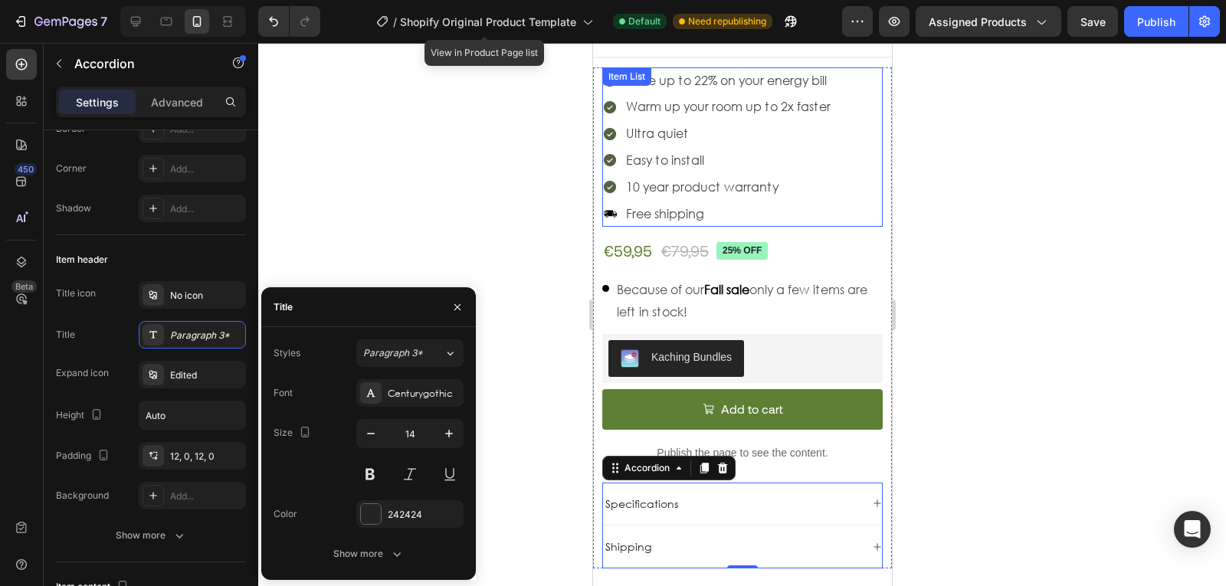
click at [750, 123] on p "Ultra quiet" at bounding box center [727, 134] width 205 height 22
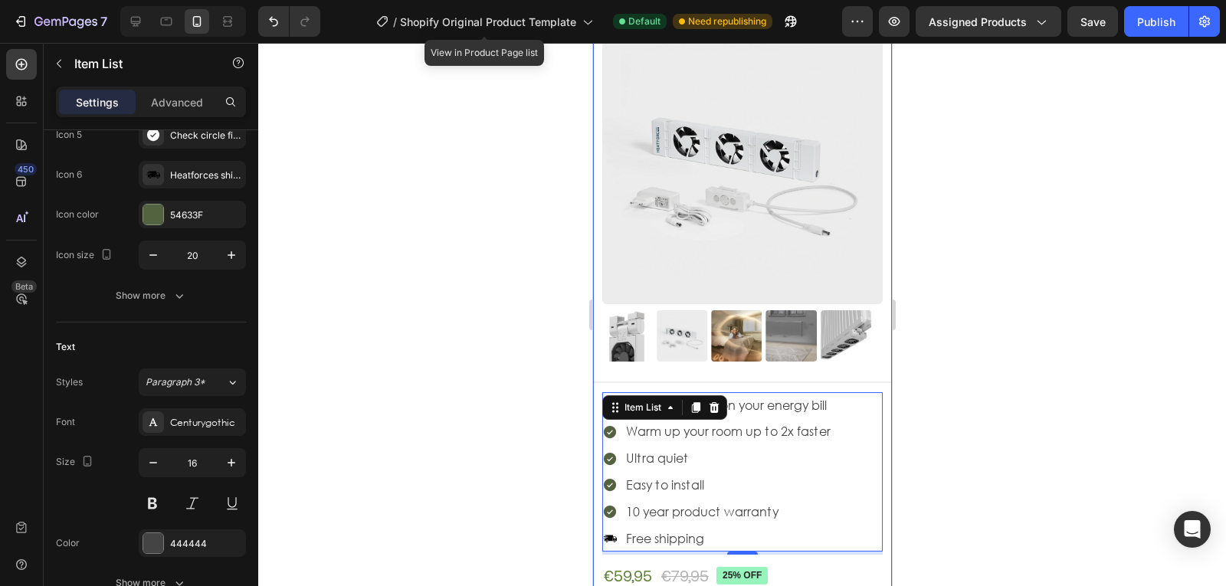
scroll to position [0, 0]
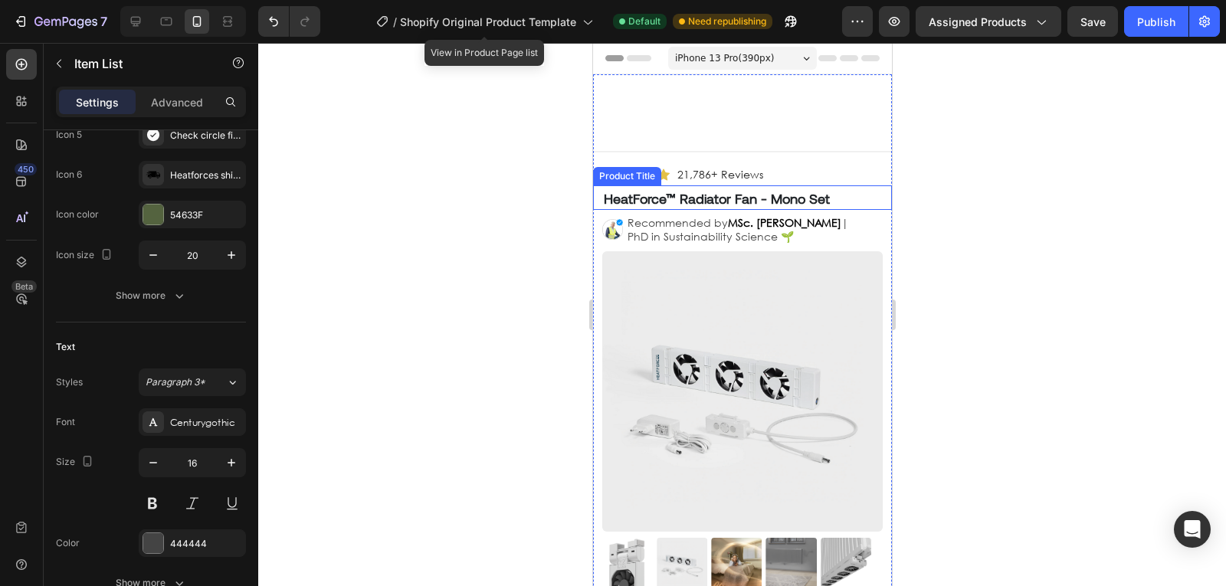
click at [841, 195] on h1 "HeatForce™ Radiator Fan - Mono Set" at bounding box center [741, 198] width 280 height 21
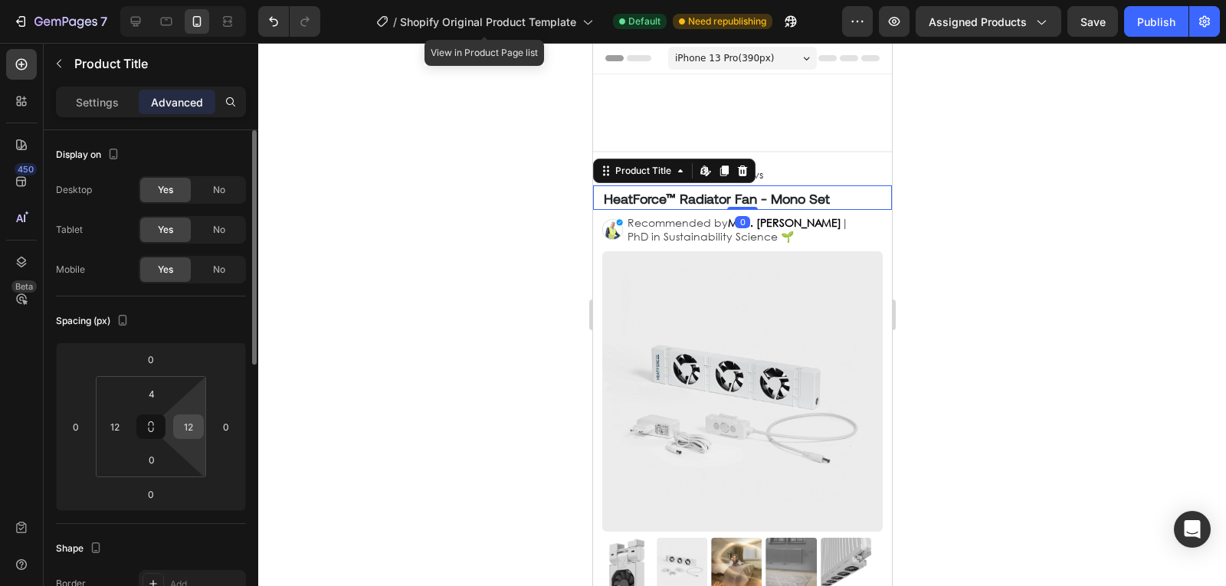
click at [187, 428] on input "12" at bounding box center [188, 426] width 23 height 23
type input "8"
click at [1137, 33] on button "Publish" at bounding box center [1156, 21] width 64 height 31
click at [89, 105] on p "Settings" at bounding box center [97, 102] width 43 height 16
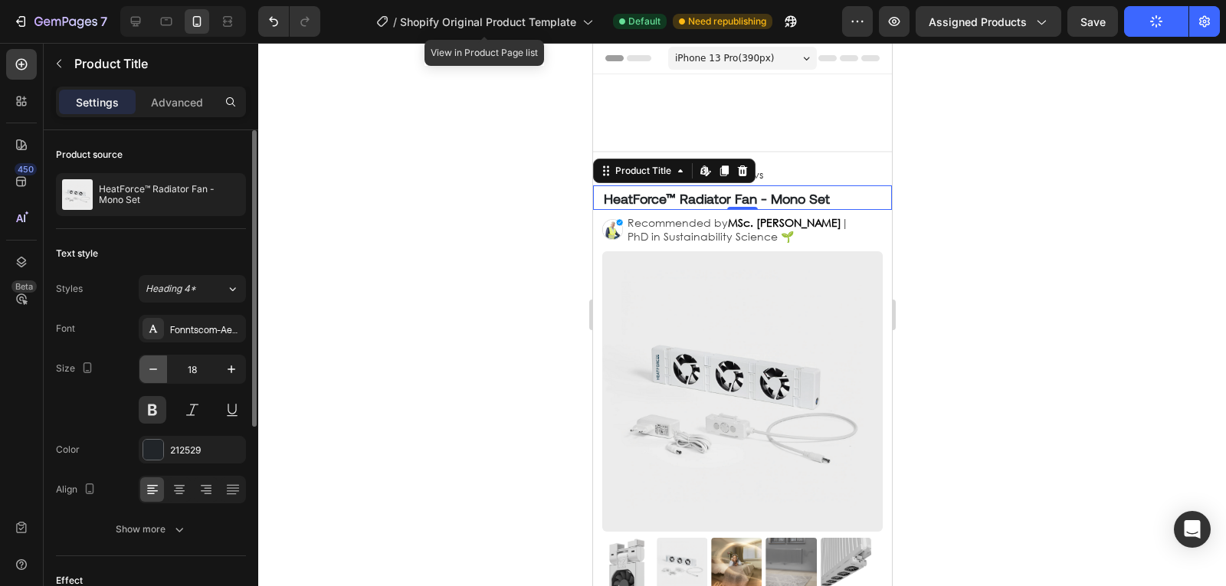
click at [157, 372] on icon "button" at bounding box center [153, 369] width 15 height 15
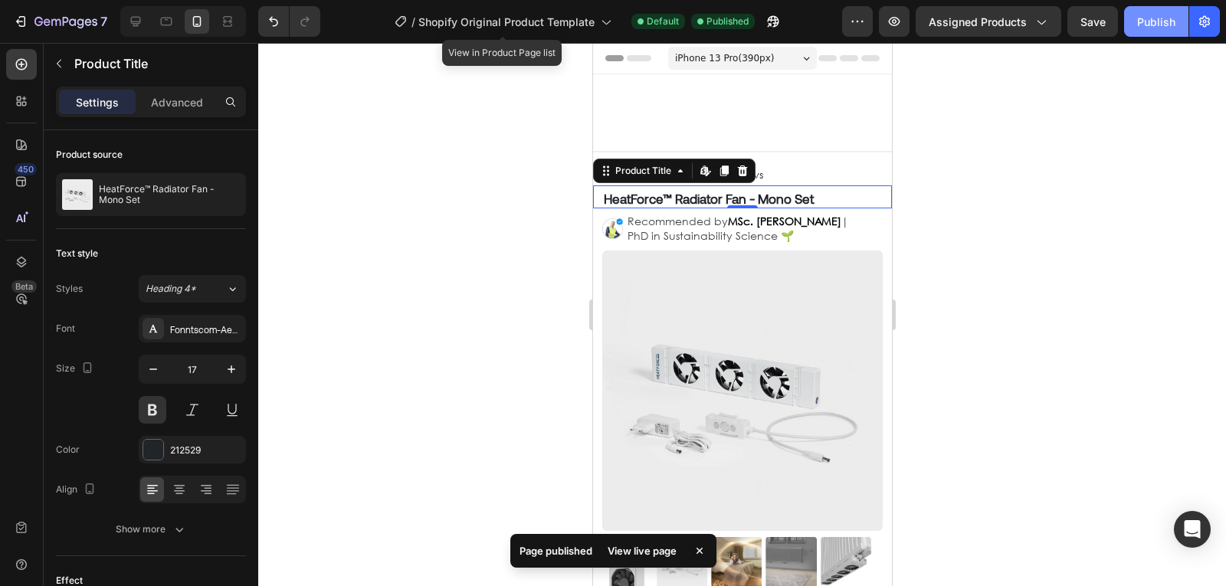
click at [1183, 13] on button "Publish" at bounding box center [1156, 21] width 64 height 31
click at [229, 375] on icon "button" at bounding box center [231, 369] width 15 height 15
type input "18"
click at [1175, 18] on button "Publish" at bounding box center [1156, 21] width 64 height 31
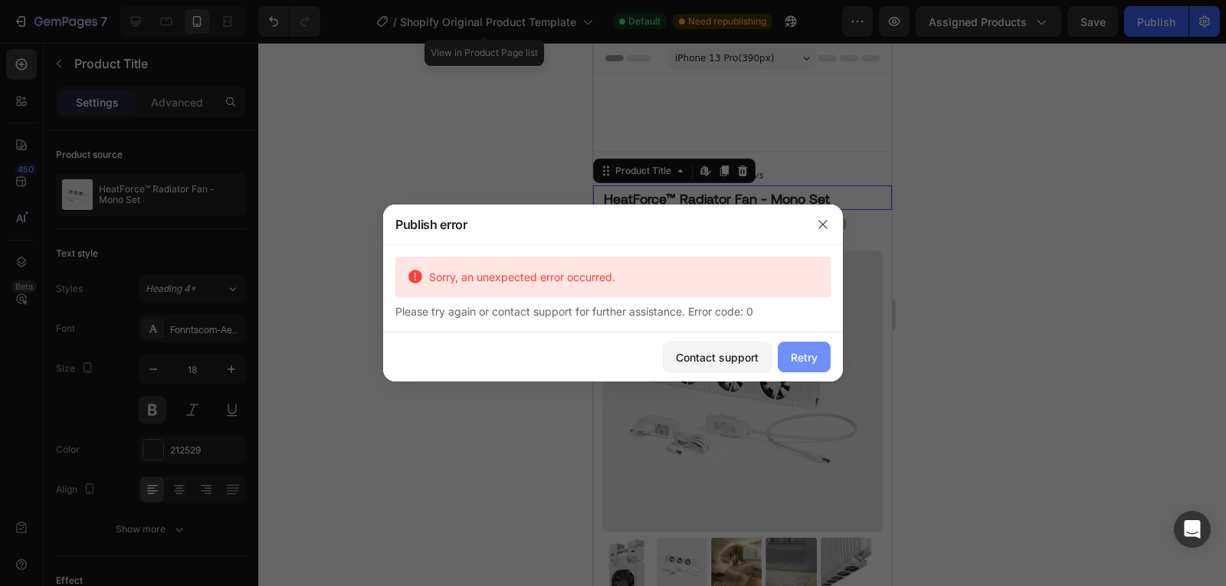
click at [823, 351] on button "Retry" at bounding box center [804, 357] width 53 height 31
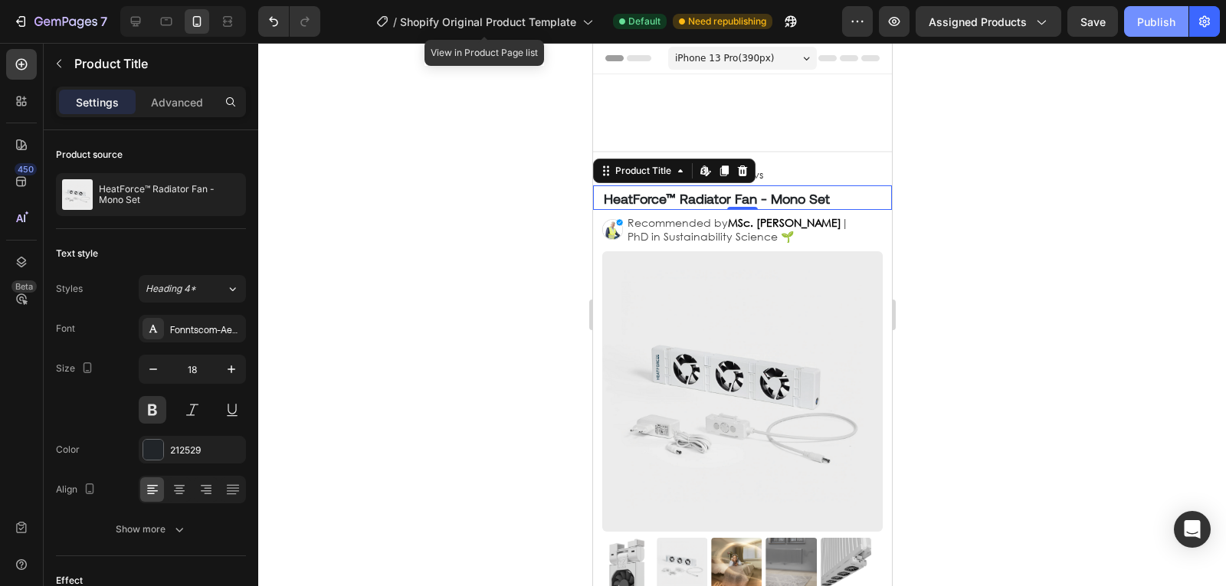
click at [1149, 23] on div "Publish" at bounding box center [1156, 22] width 38 height 16
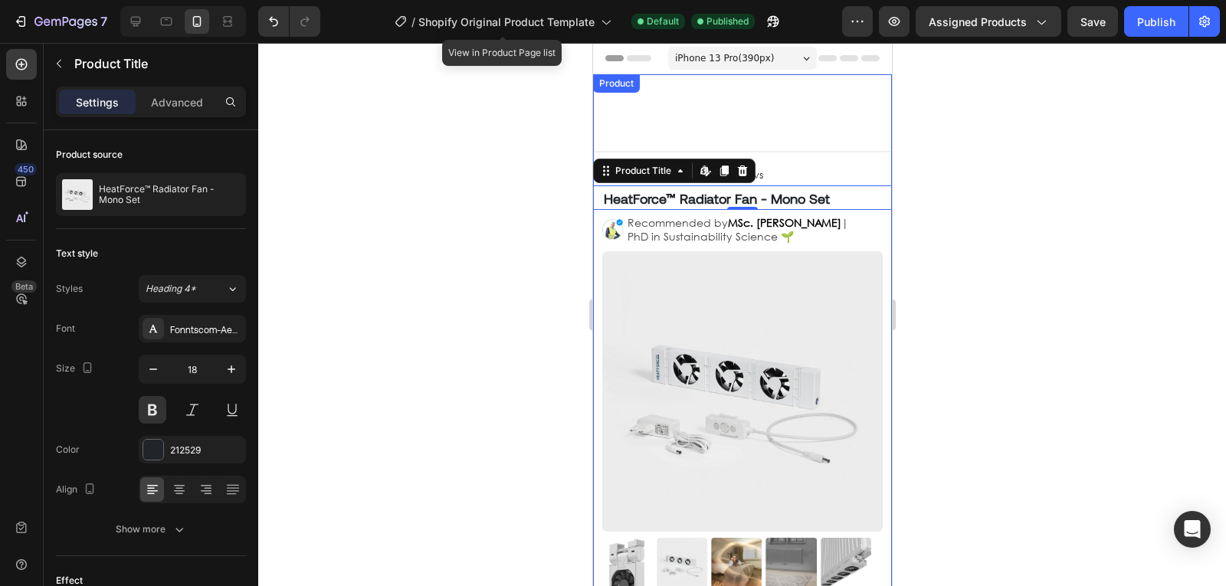
click at [799, 241] on p "Recommended by MSc. [PERSON_NAME] | PhD in Sustainability Science 🌱" at bounding box center [747, 230] width 240 height 28
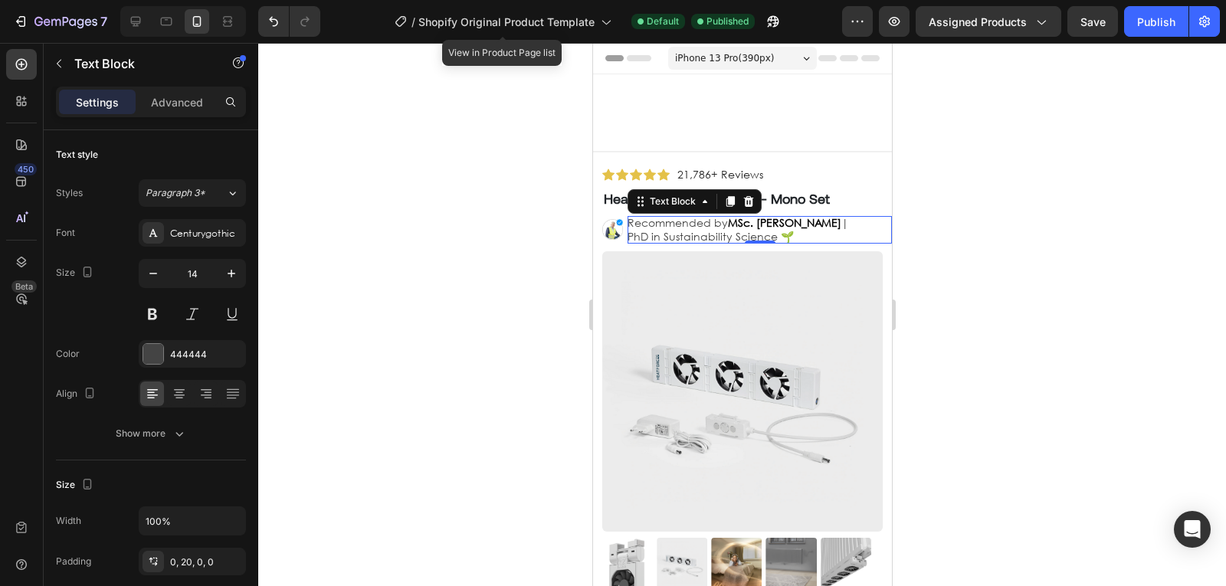
click at [778, 233] on p "Recommended by MSc. [PERSON_NAME] | PhD in Sustainability Science 🌱" at bounding box center [747, 230] width 240 height 28
click at [1036, 265] on div at bounding box center [742, 314] width 968 height 543
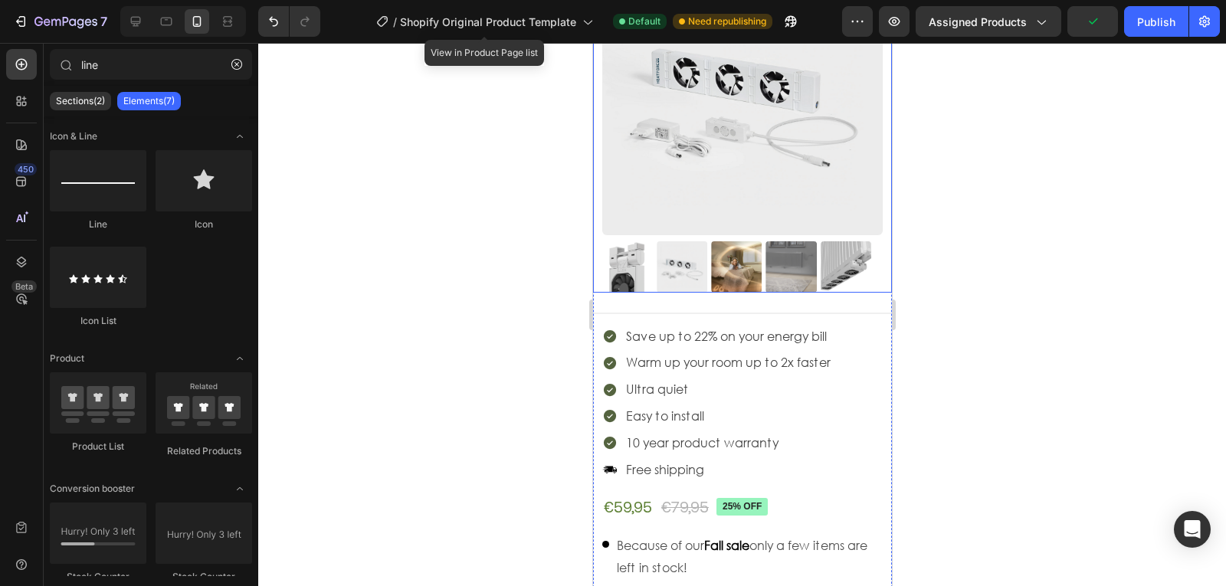
scroll to position [467, 0]
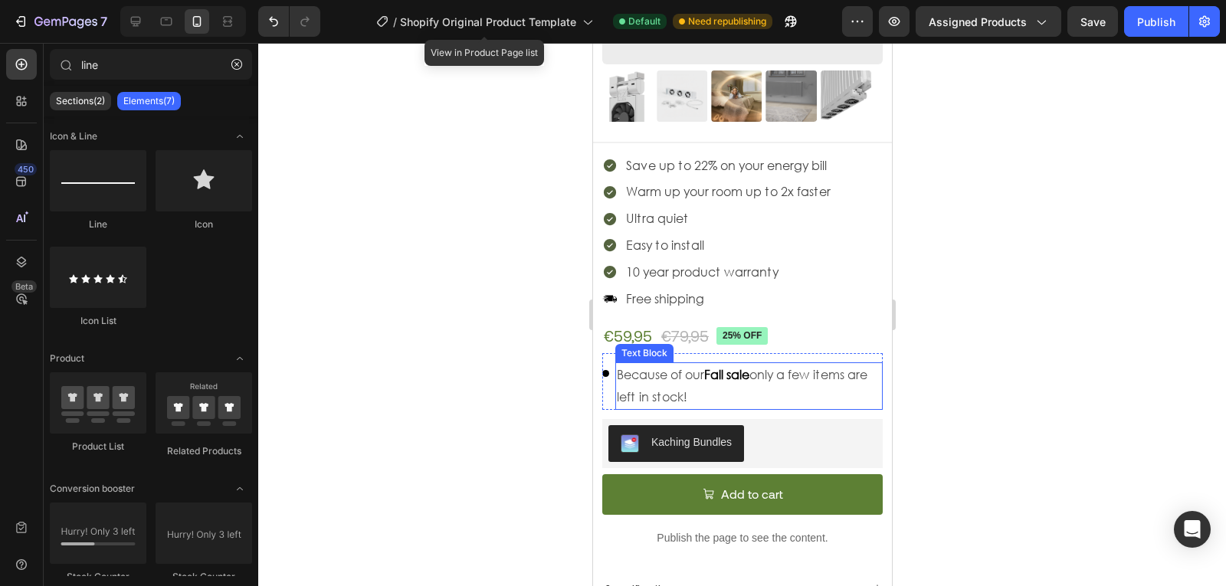
click at [775, 385] on p "Because of our Fall sale only a few items are left in stock!" at bounding box center [748, 386] width 264 height 44
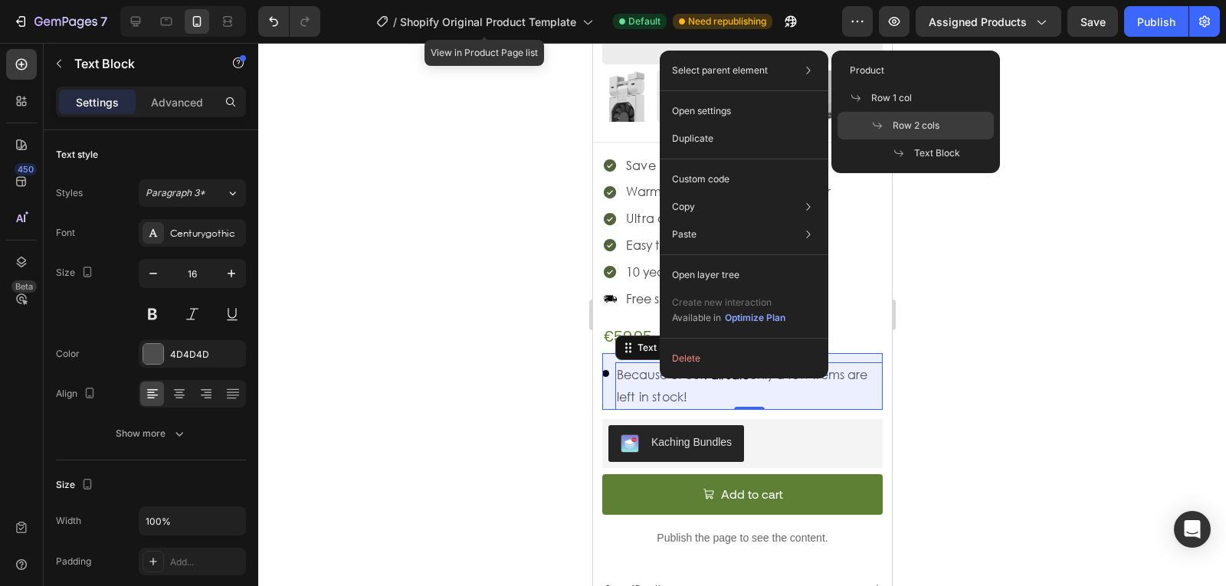
click at [895, 139] on div "Row 2 cols" at bounding box center [915, 153] width 156 height 28
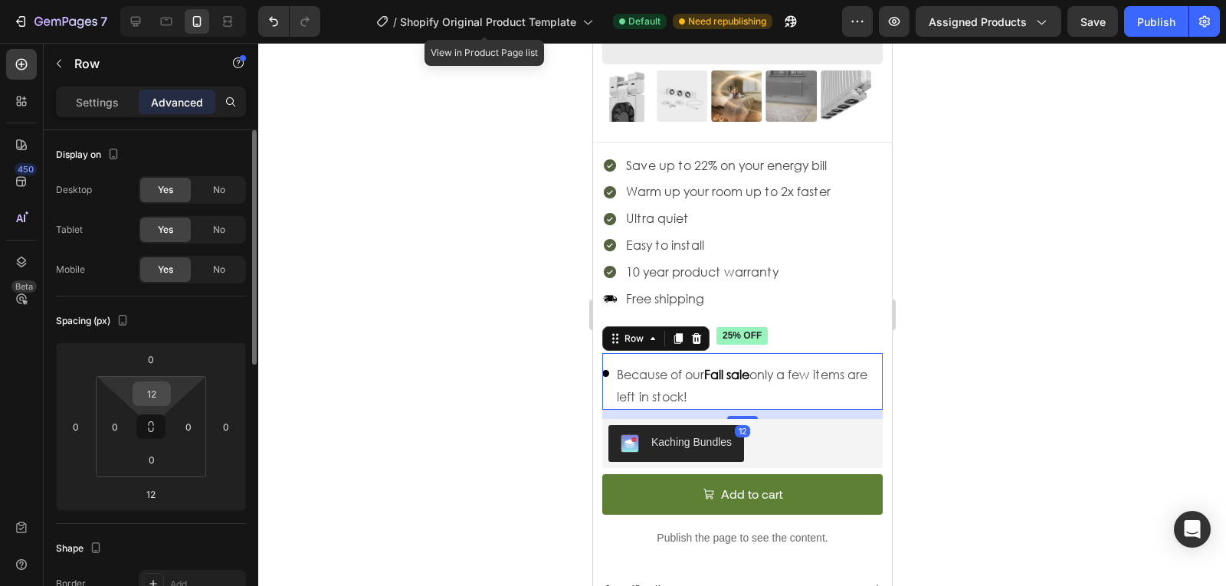
click at [149, 405] on input "12" at bounding box center [151, 393] width 31 height 23
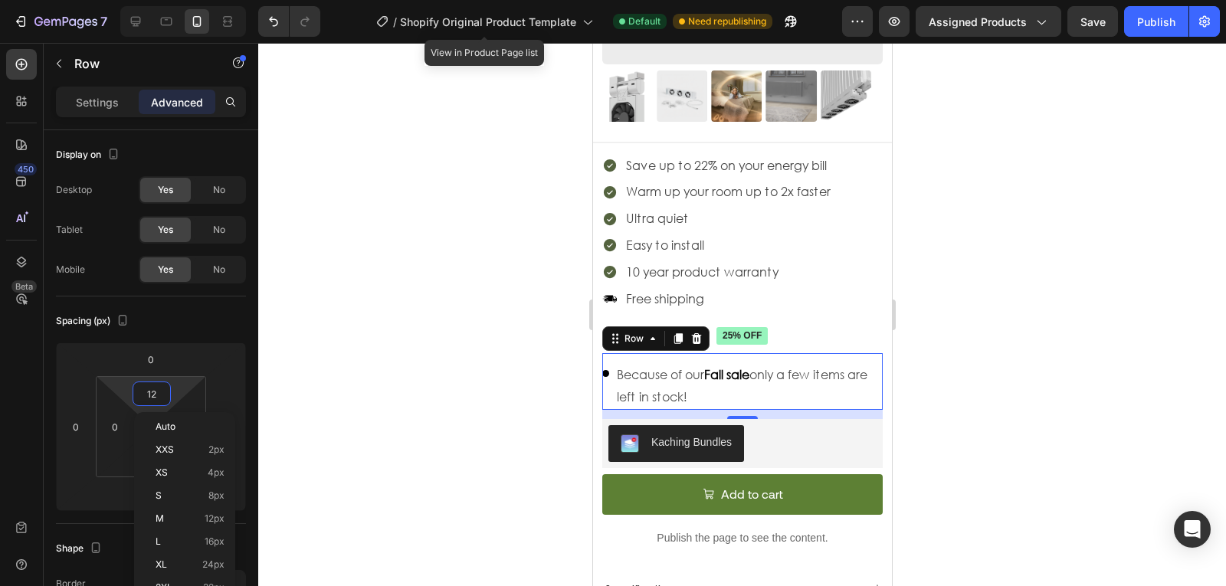
type input "8"
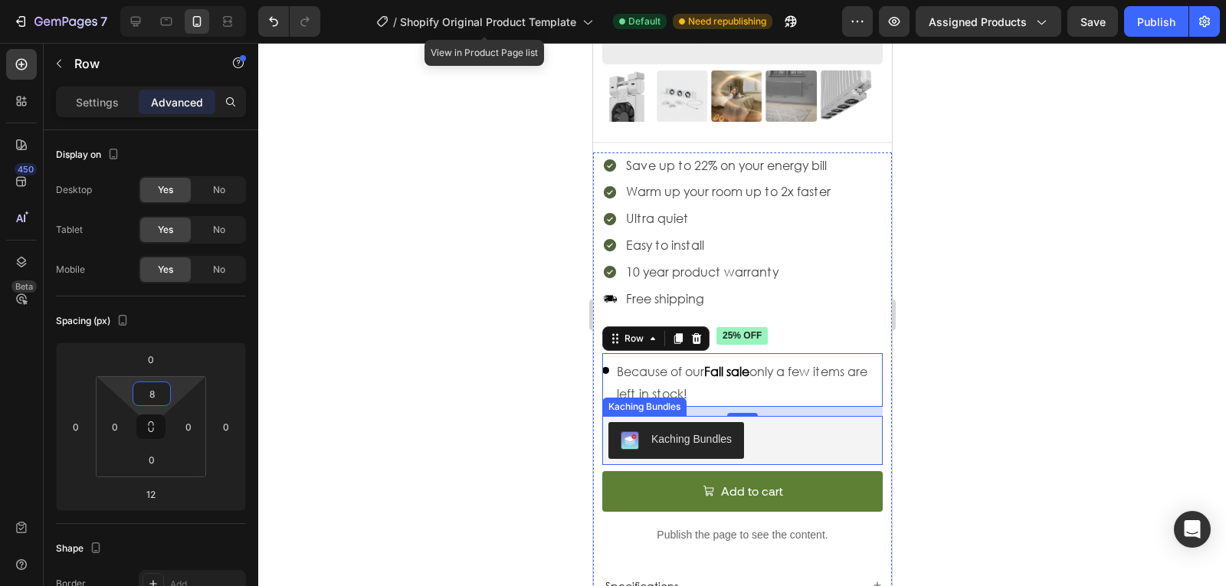
scroll to position [550, 0]
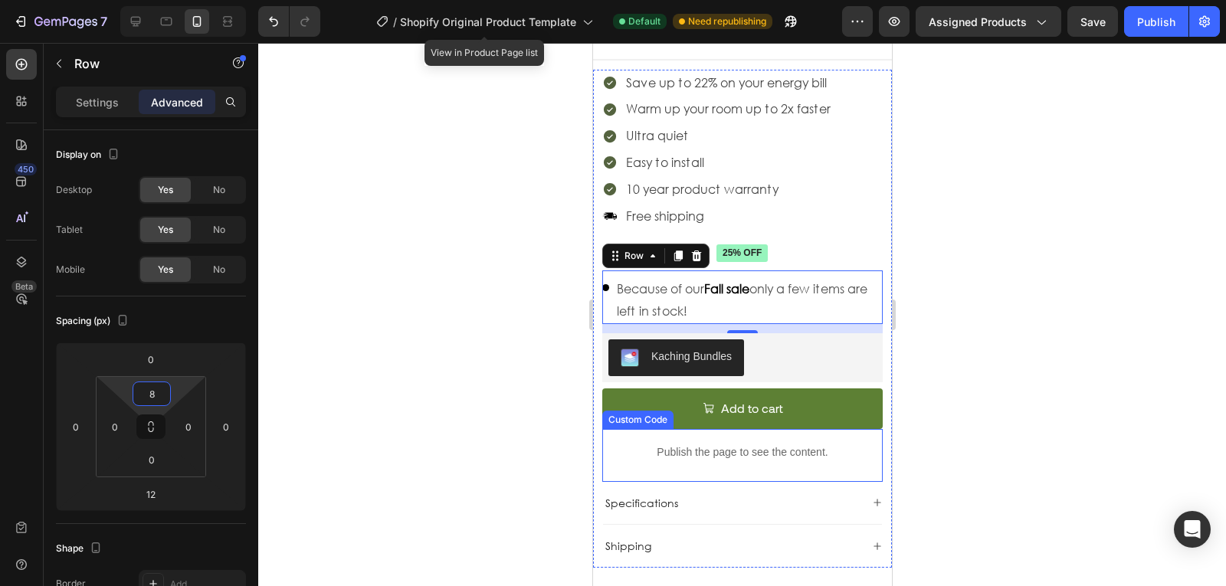
click at [707, 450] on div "Publish the page to see the content." at bounding box center [741, 452] width 280 height 41
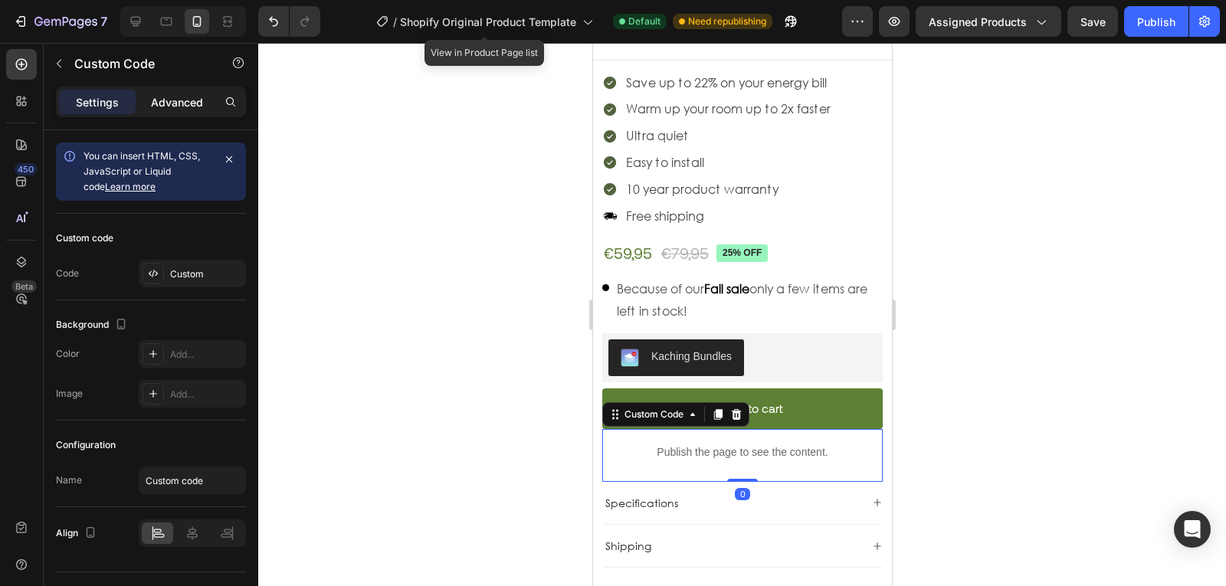
click at [197, 109] on p "Advanced" at bounding box center [177, 102] width 52 height 16
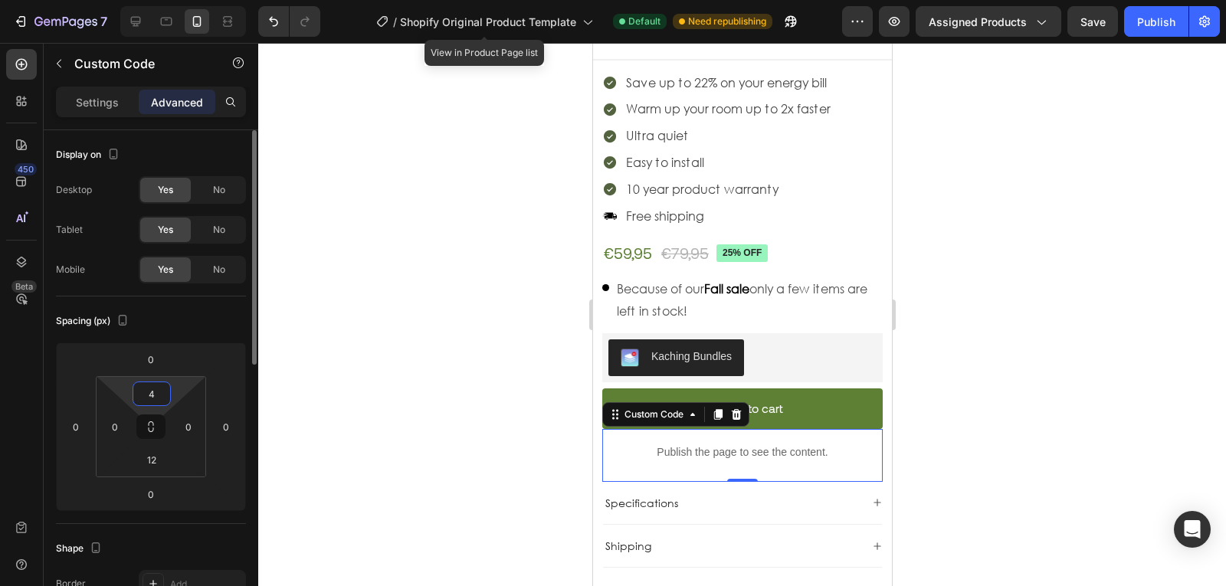
click at [157, 404] on input "4" at bounding box center [151, 393] width 31 height 23
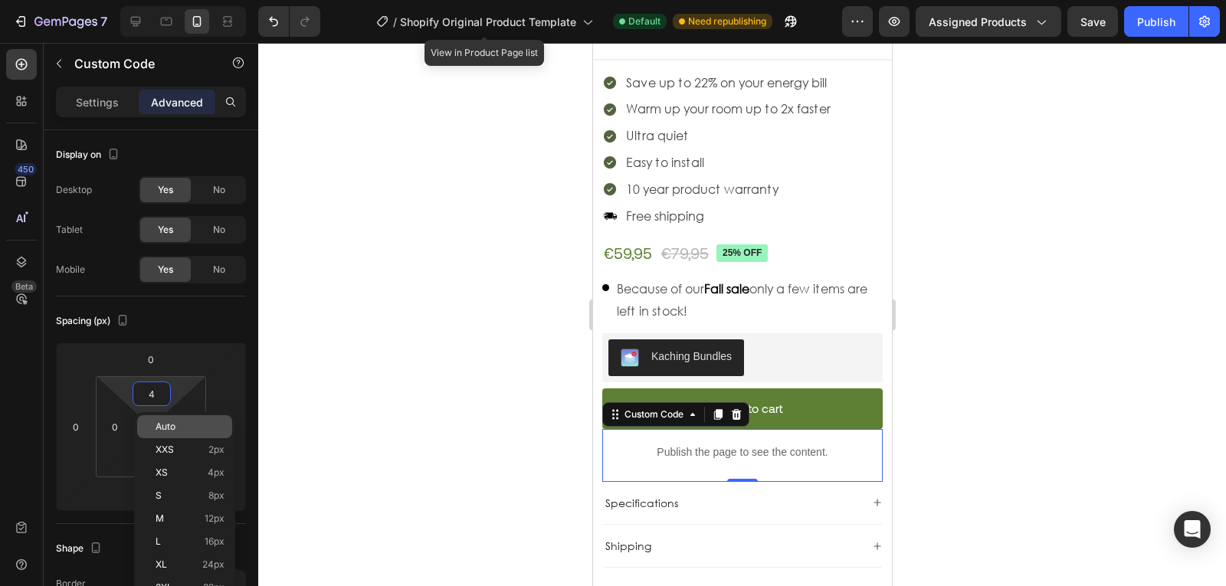
type input "8"
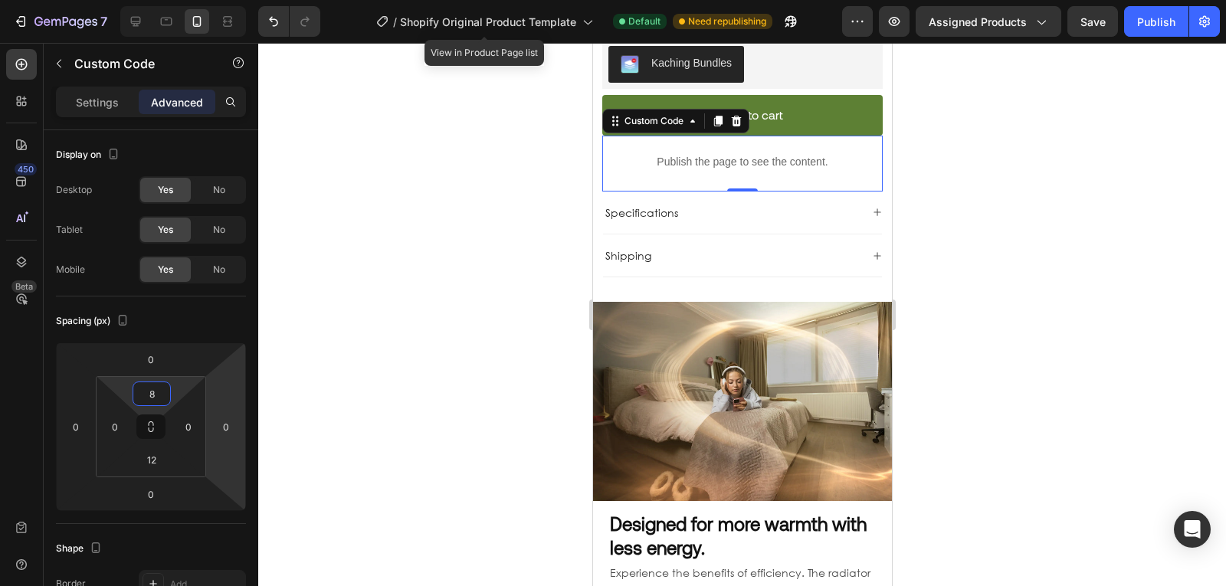
scroll to position [845, 0]
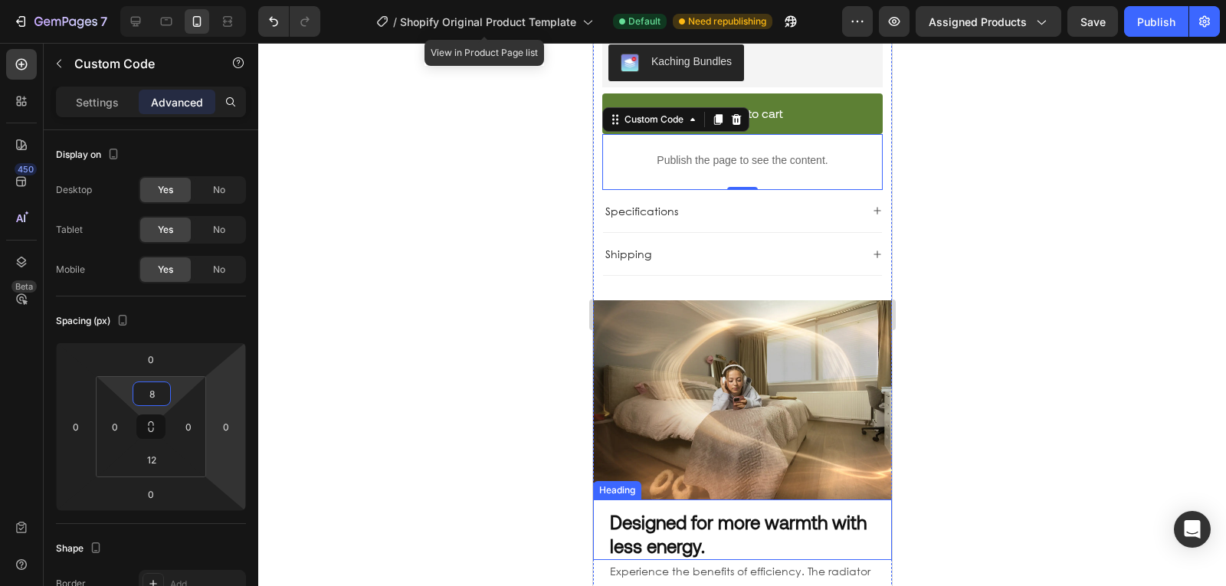
click at [726, 511] on strong "Designed for more warmth with less energy." at bounding box center [737, 534] width 257 height 46
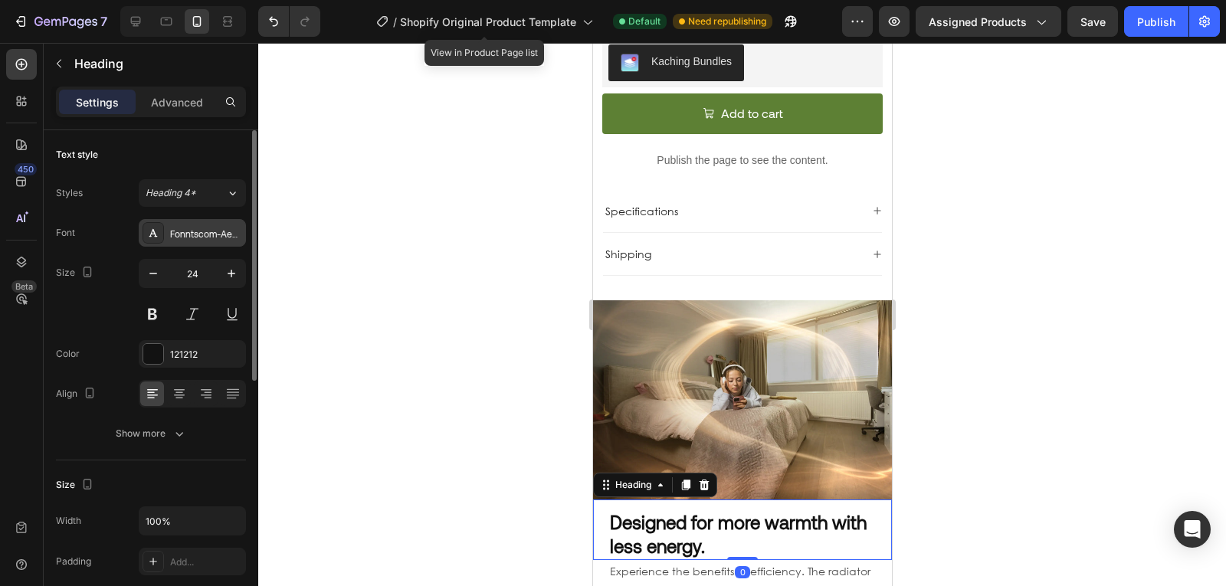
click at [192, 227] on div "Fonntscom-Aeonik-Regular" at bounding box center [206, 234] width 72 height 14
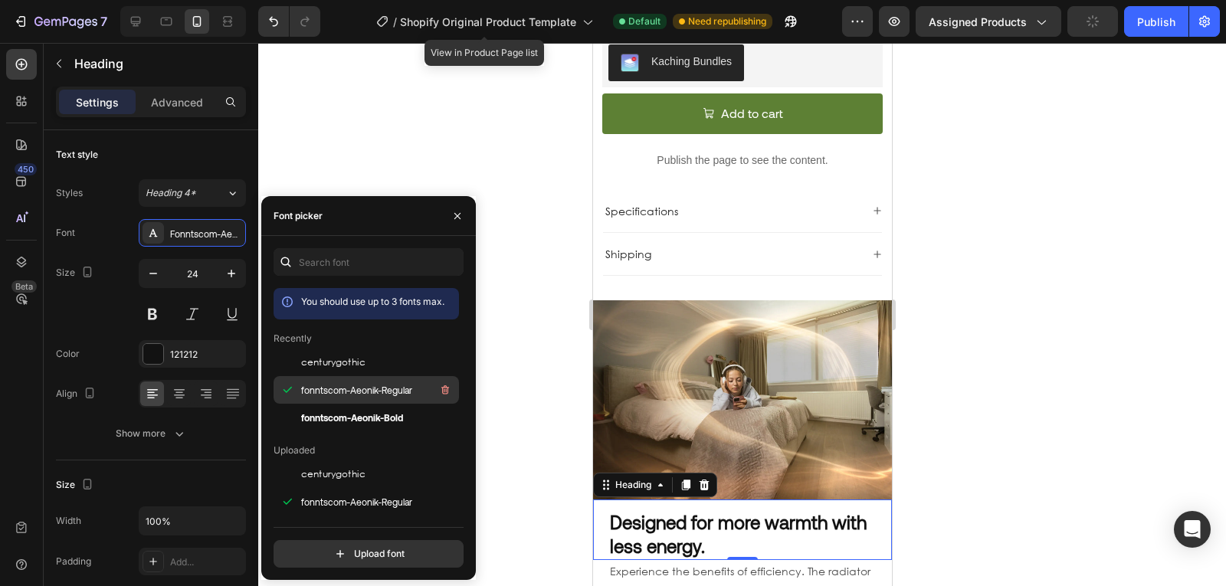
click at [357, 398] on div "fonntscom-Aeonik-Regular" at bounding box center [378, 390] width 155 height 18
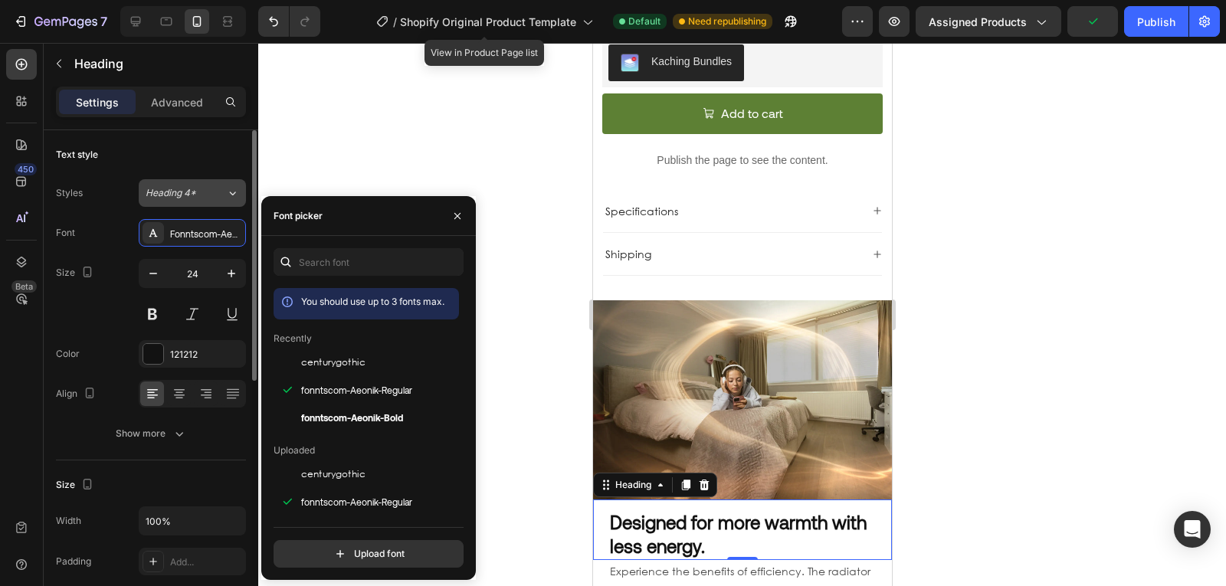
click at [176, 199] on span "Heading 4*" at bounding box center [171, 193] width 51 height 14
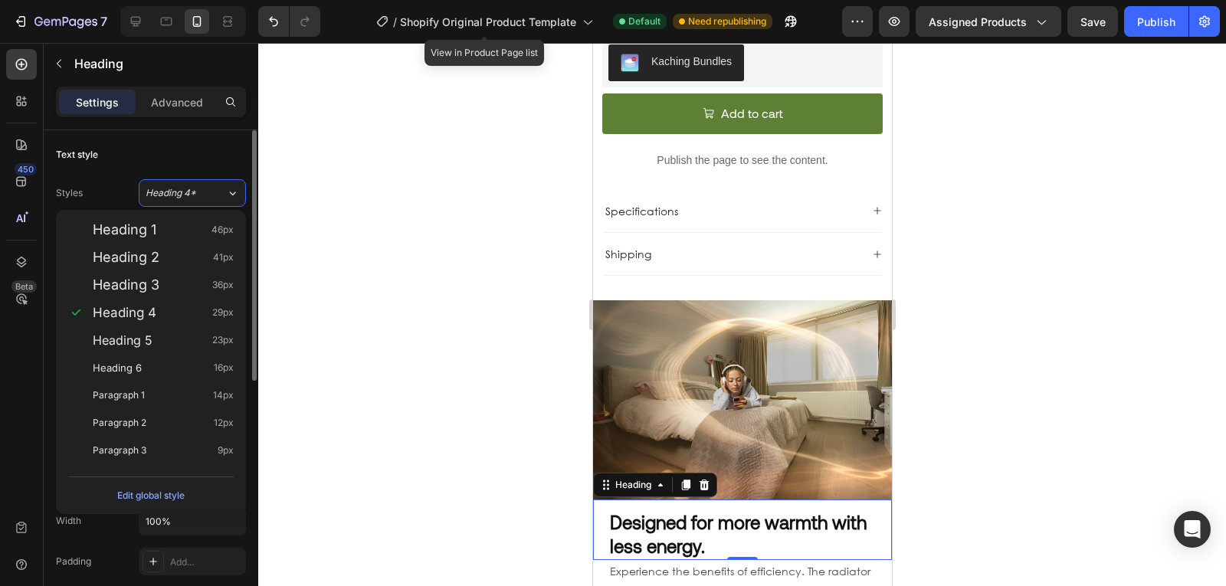
click at [121, 198] on div "Styles Heading 4*" at bounding box center [151, 193] width 190 height 28
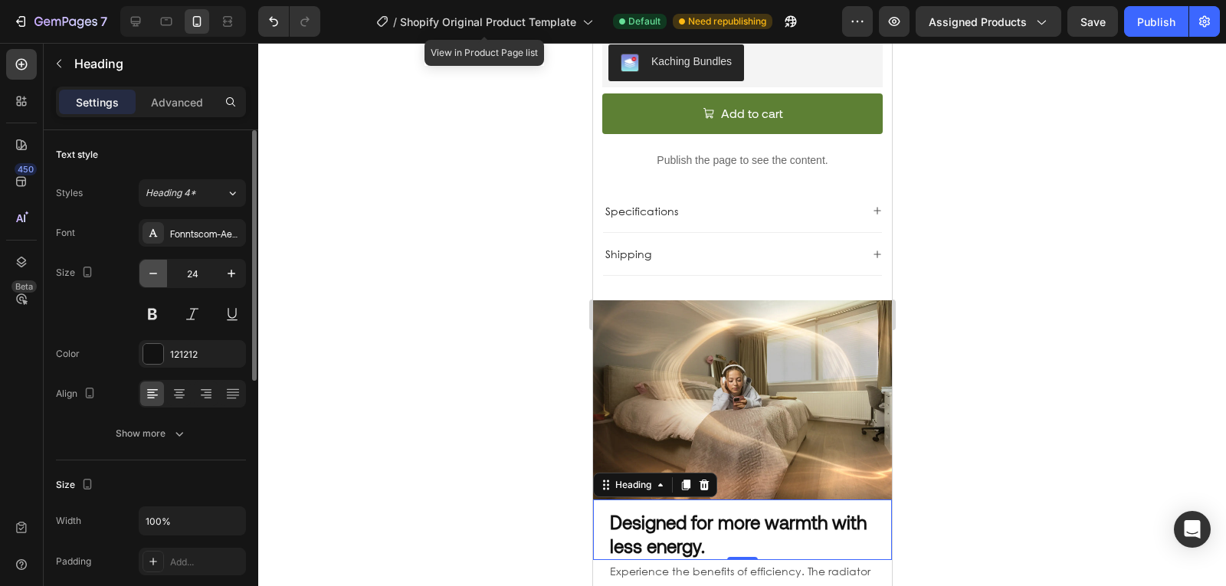
click at [146, 277] on icon "button" at bounding box center [153, 273] width 15 height 15
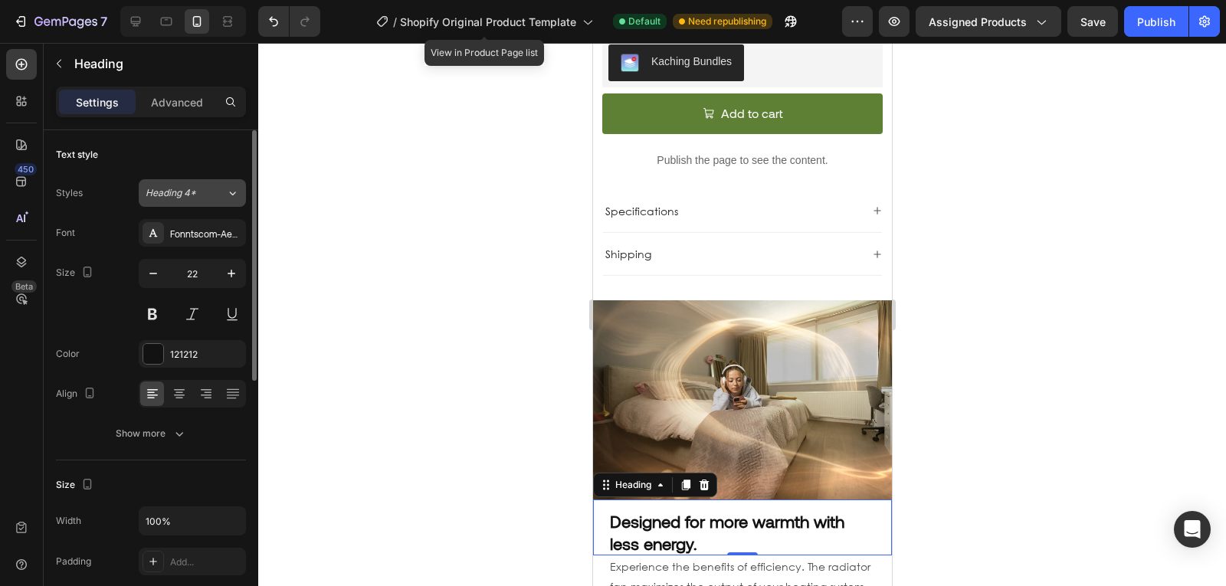
click at [188, 191] on span "Heading 4*" at bounding box center [171, 193] width 51 height 14
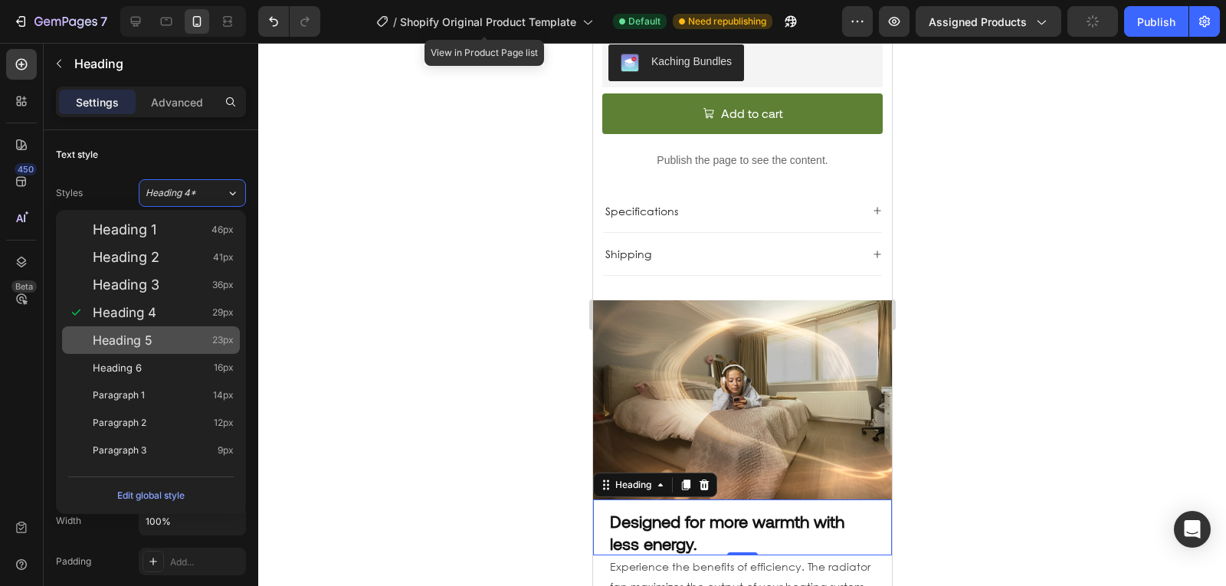
click at [143, 348] on div "Heading 5 23px" at bounding box center [151, 340] width 178 height 28
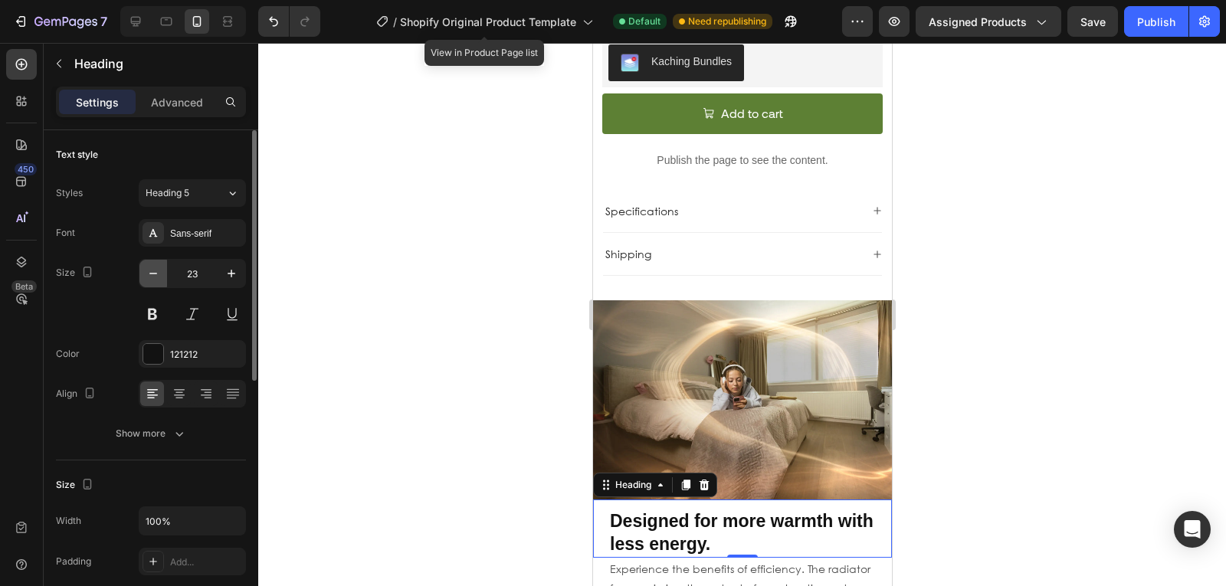
click at [151, 282] on button "button" at bounding box center [153, 274] width 28 height 28
type input "22"
click at [210, 236] on div "Sans-serif" at bounding box center [206, 234] width 72 height 14
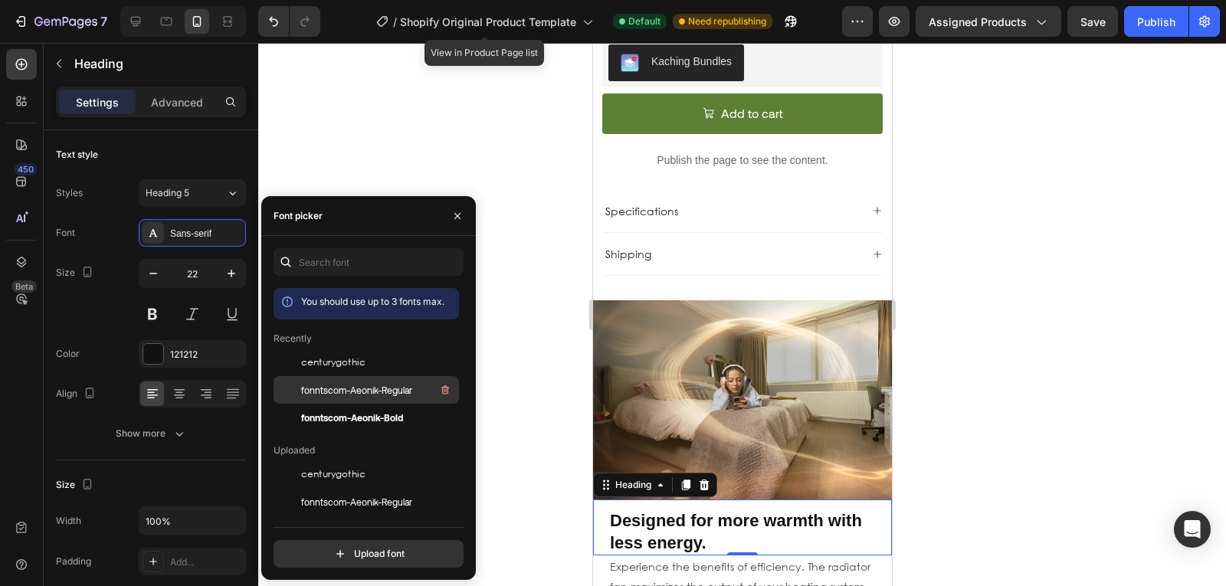
click at [373, 394] on span "fonntscom-Aeonik-Regular" at bounding box center [356, 390] width 111 height 14
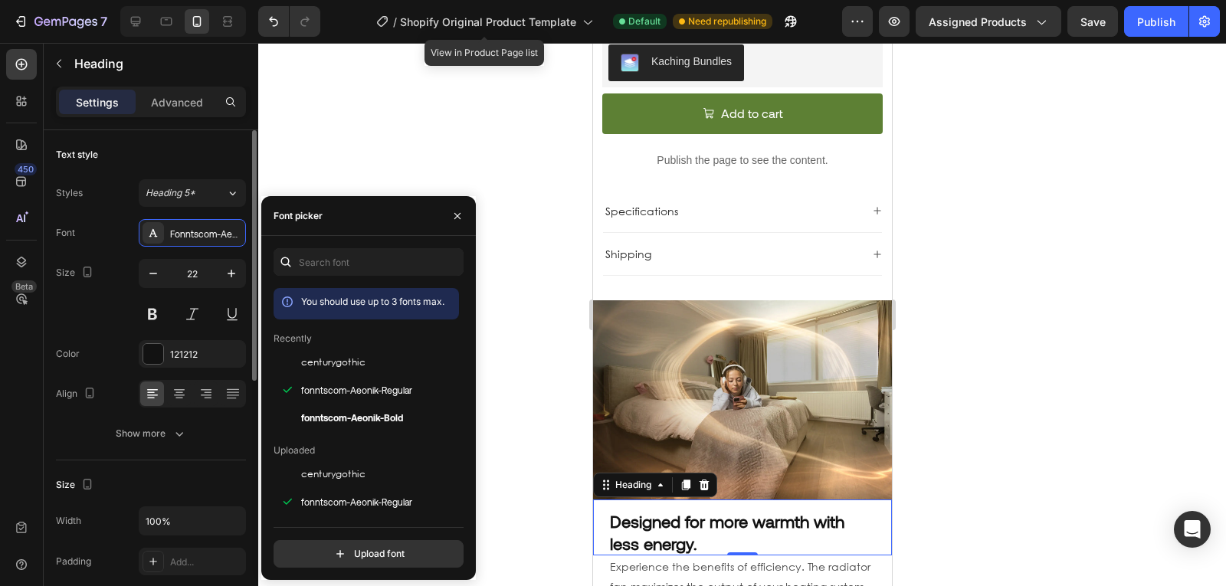
click at [118, 329] on div "Font Fonntscom-Aeonik-Regular Size 22 Color 121212 Align Show more" at bounding box center [151, 333] width 190 height 228
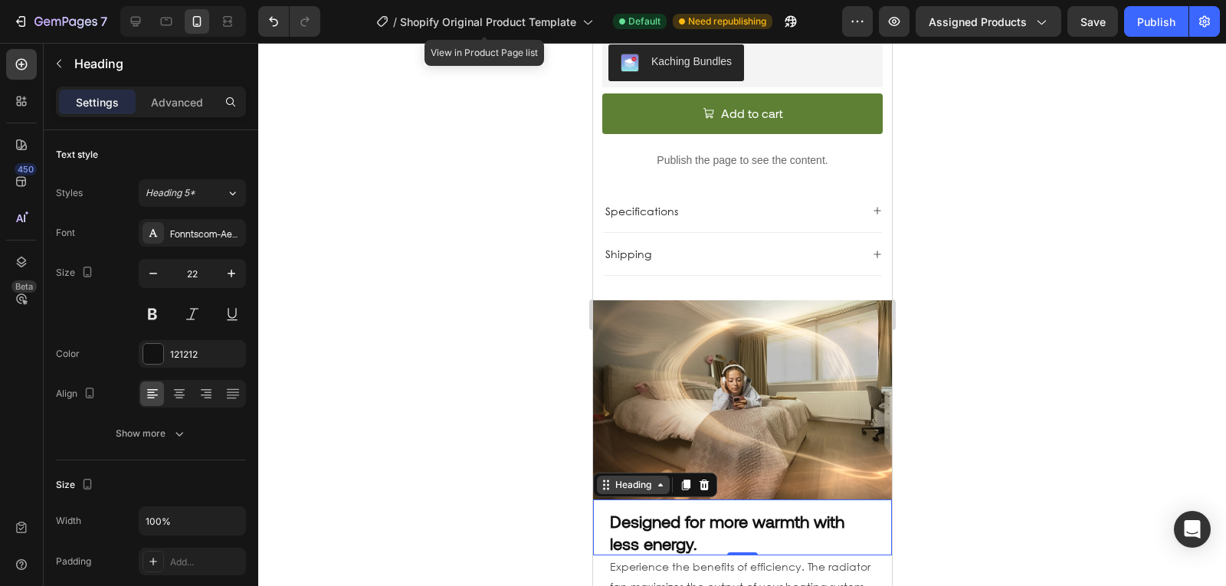
scroll to position [1038, 0]
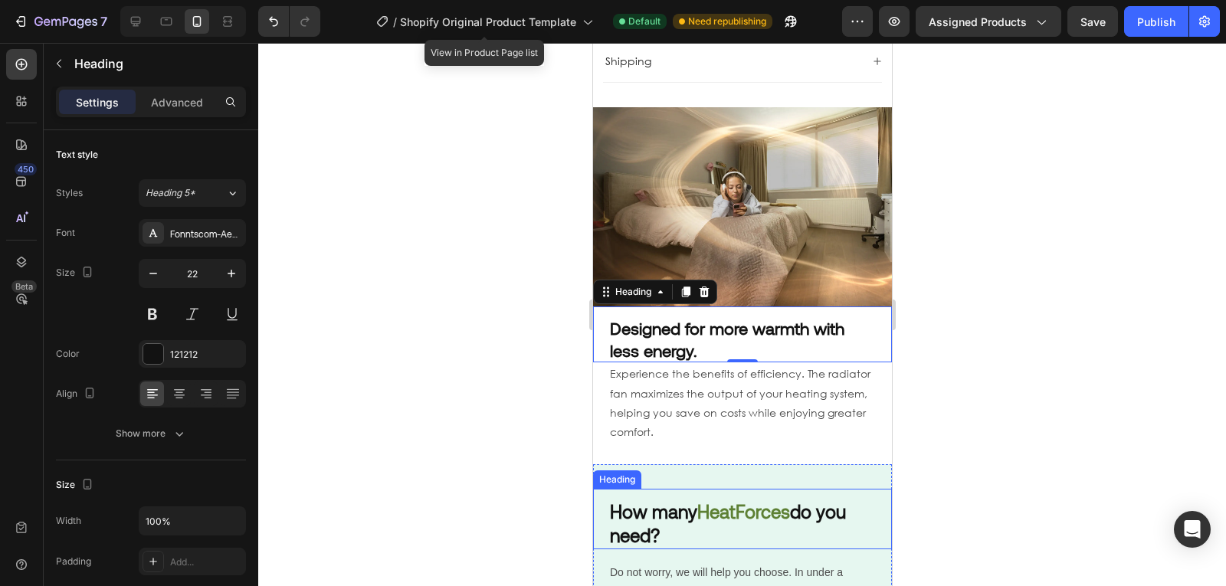
click at [703, 500] on strong "HeatForces" at bounding box center [742, 511] width 93 height 22
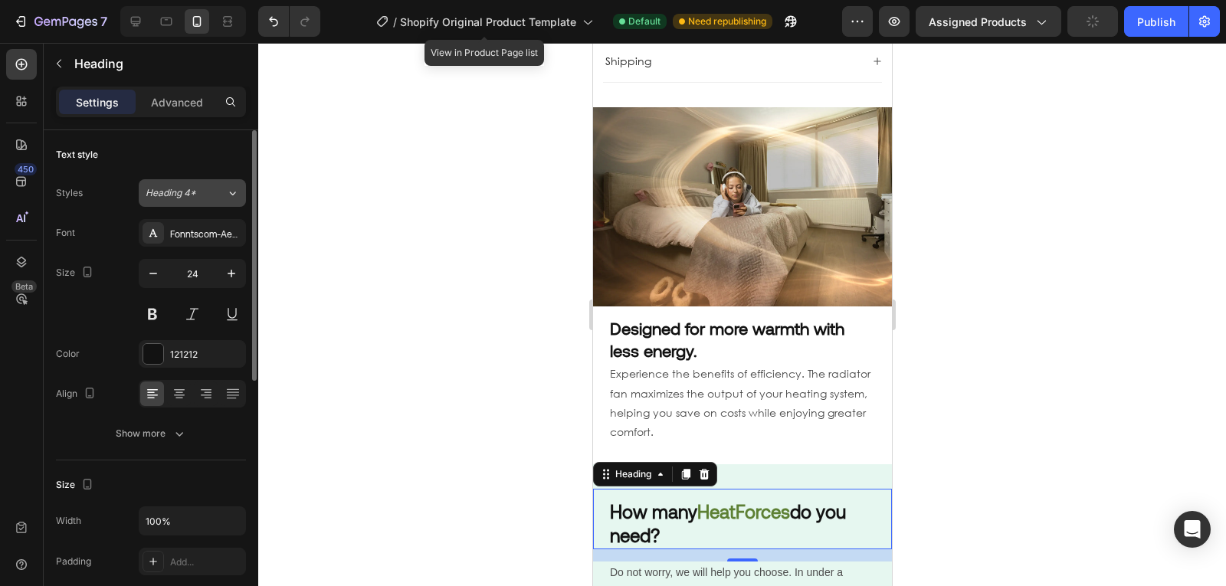
click at [196, 182] on button "Heading 4*" at bounding box center [192, 193] width 107 height 28
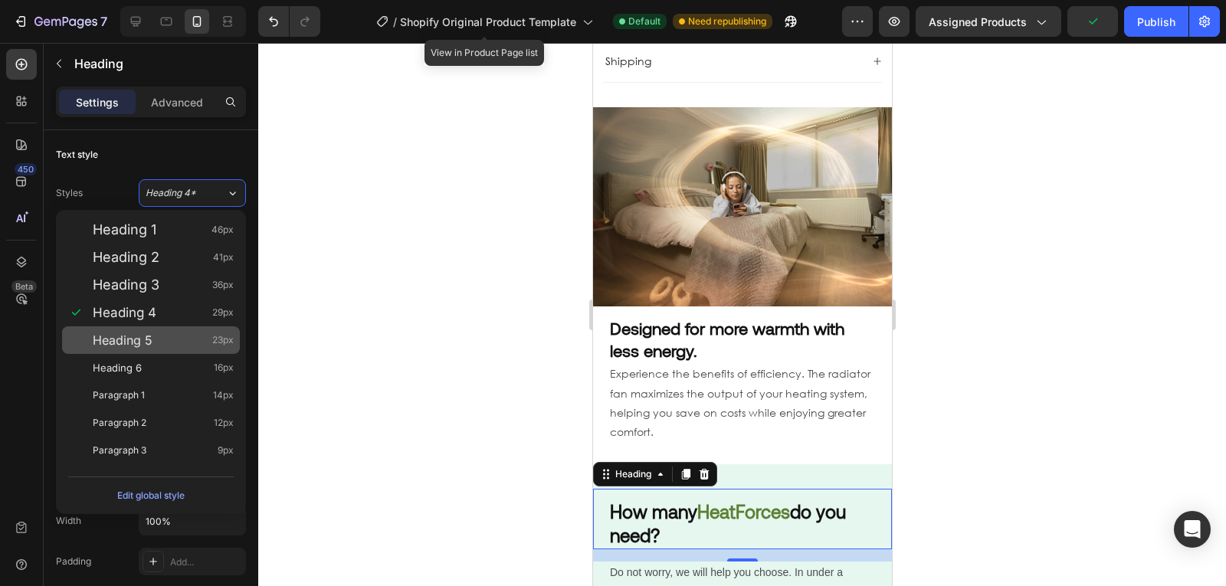
click at [155, 343] on div "Heading 5 23px" at bounding box center [163, 340] width 141 height 15
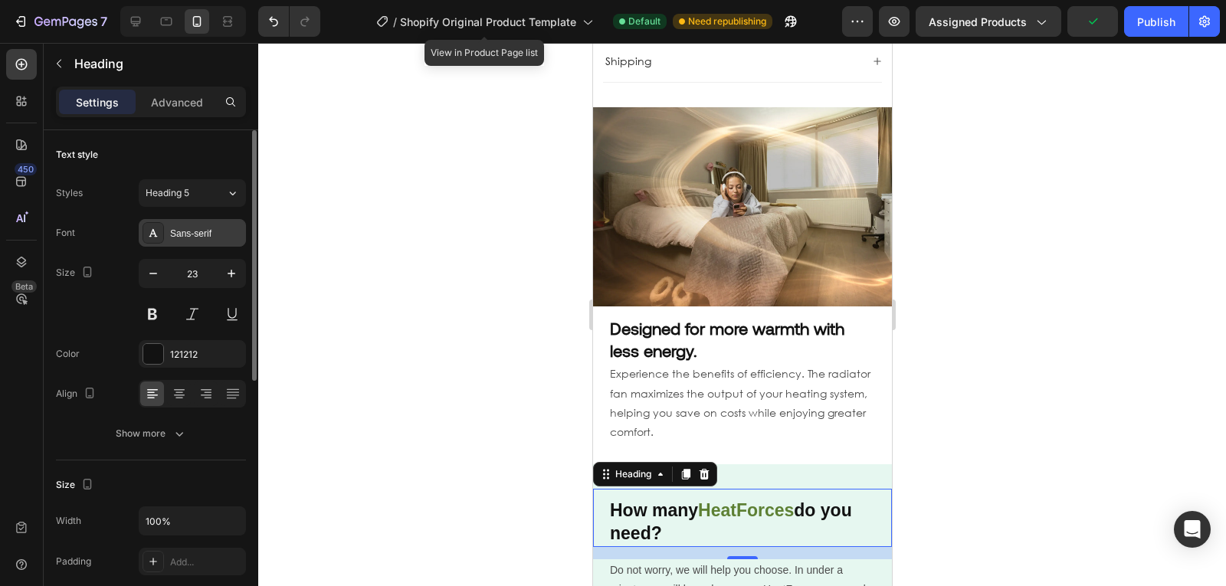
click at [181, 224] on div "Sans-serif" at bounding box center [192, 233] width 107 height 28
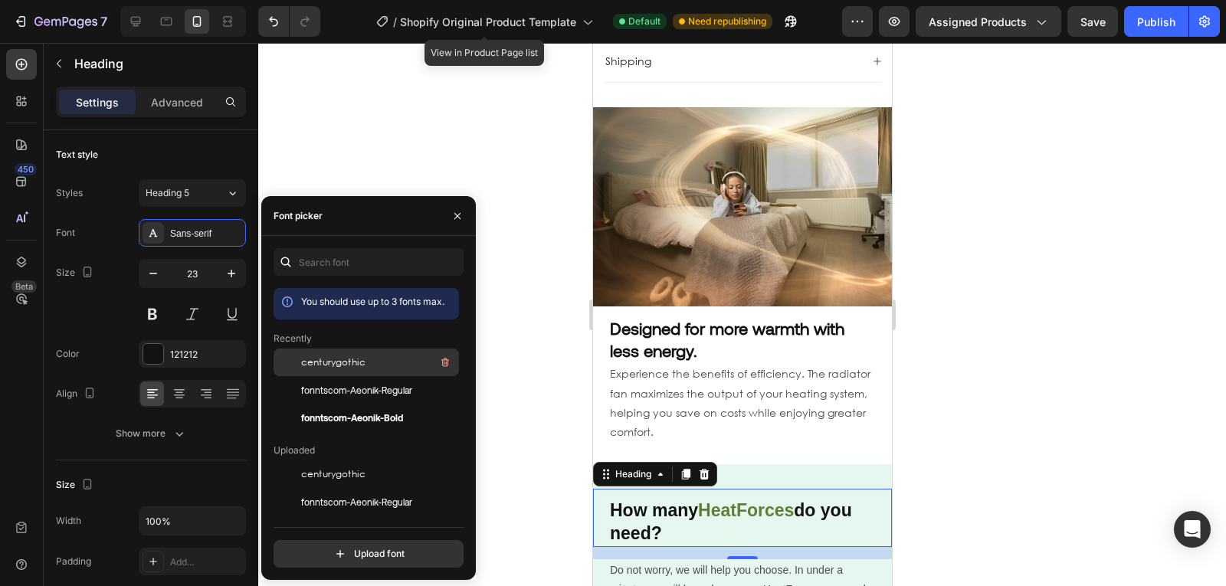
click at [356, 362] on span "centurygothic" at bounding box center [333, 363] width 64 height 14
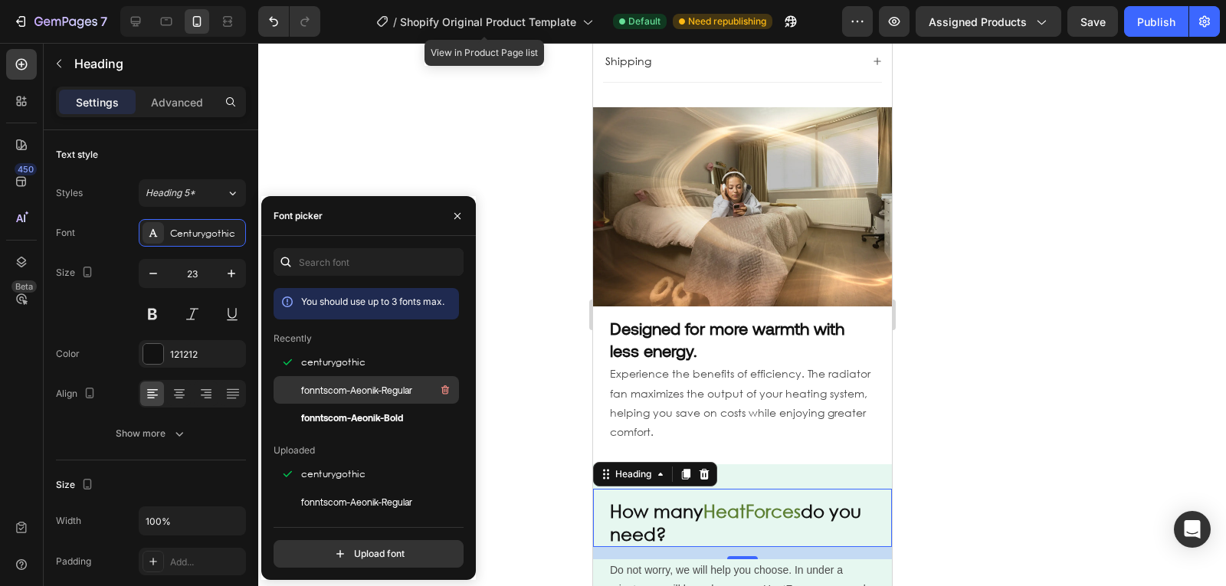
click at [356, 389] on span "fonntscom-Aeonik-Regular" at bounding box center [356, 390] width 111 height 14
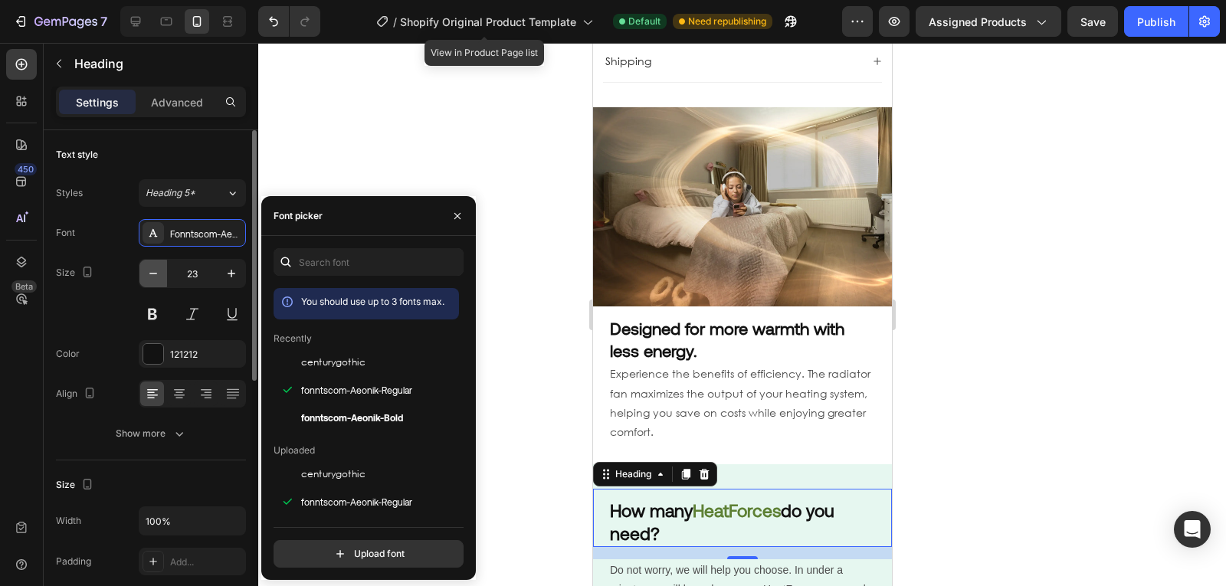
click at [162, 277] on button "button" at bounding box center [153, 274] width 28 height 28
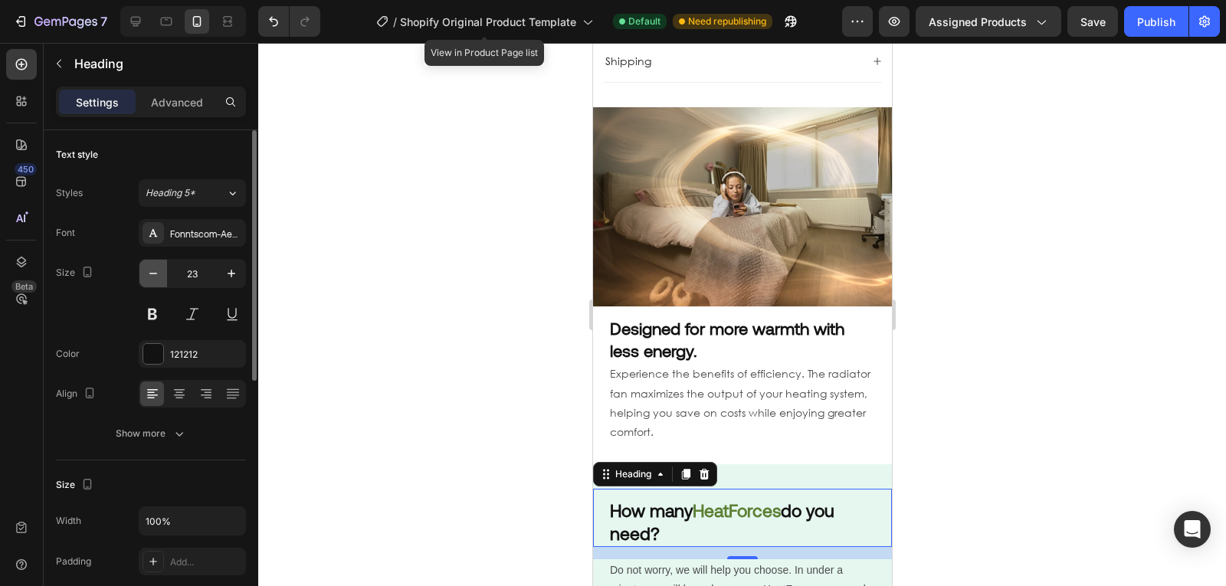
type input "22"
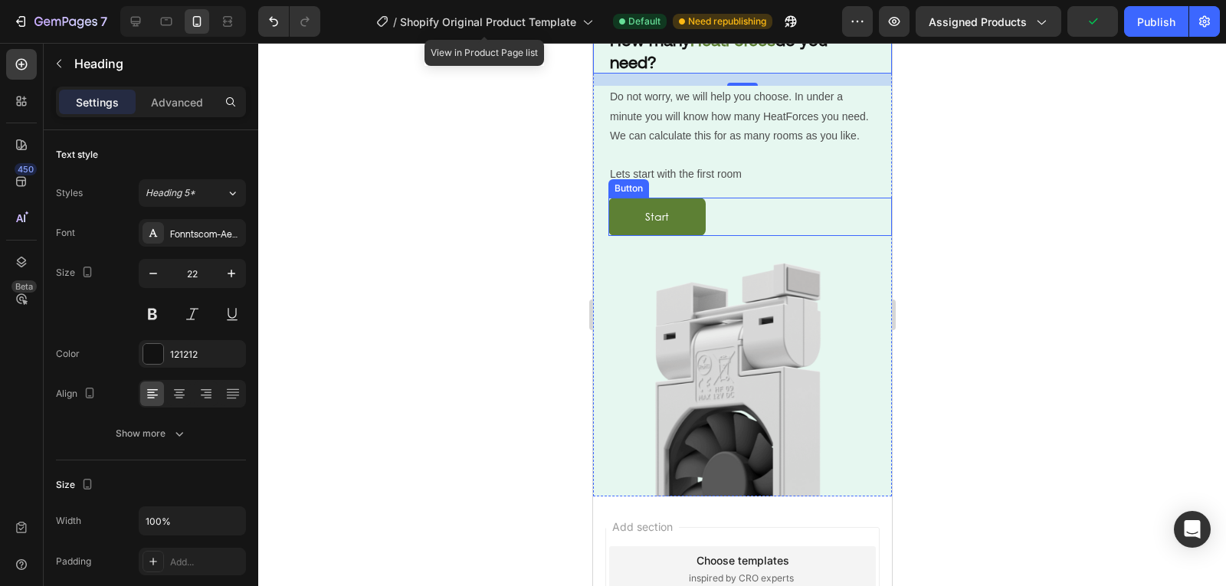
scroll to position [1486, 0]
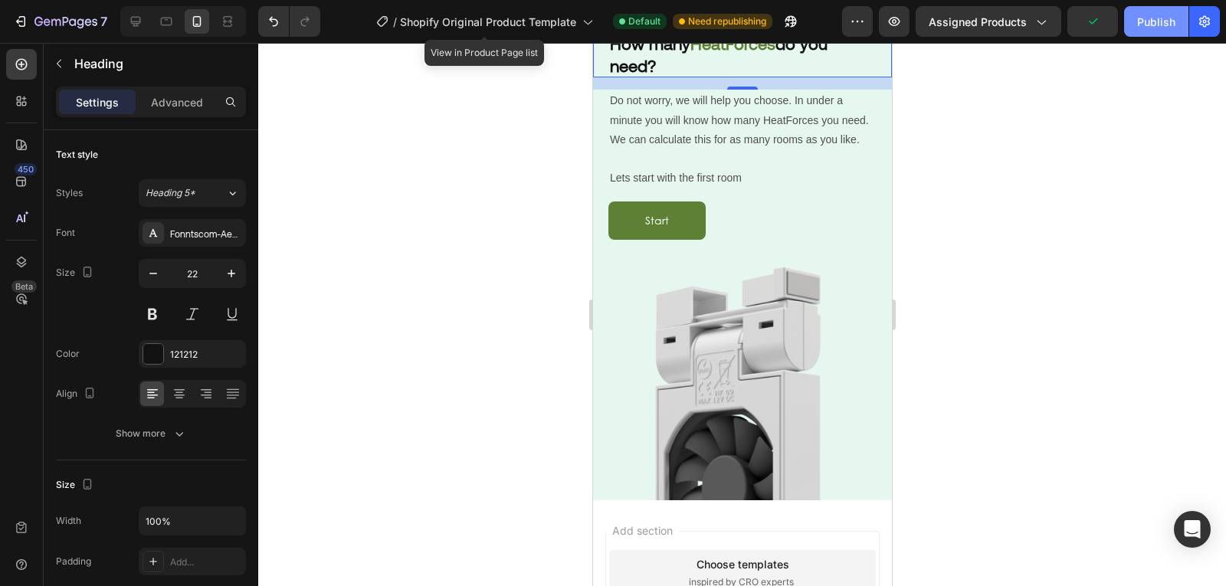
click at [1160, 16] on div "Publish" at bounding box center [1156, 22] width 38 height 16
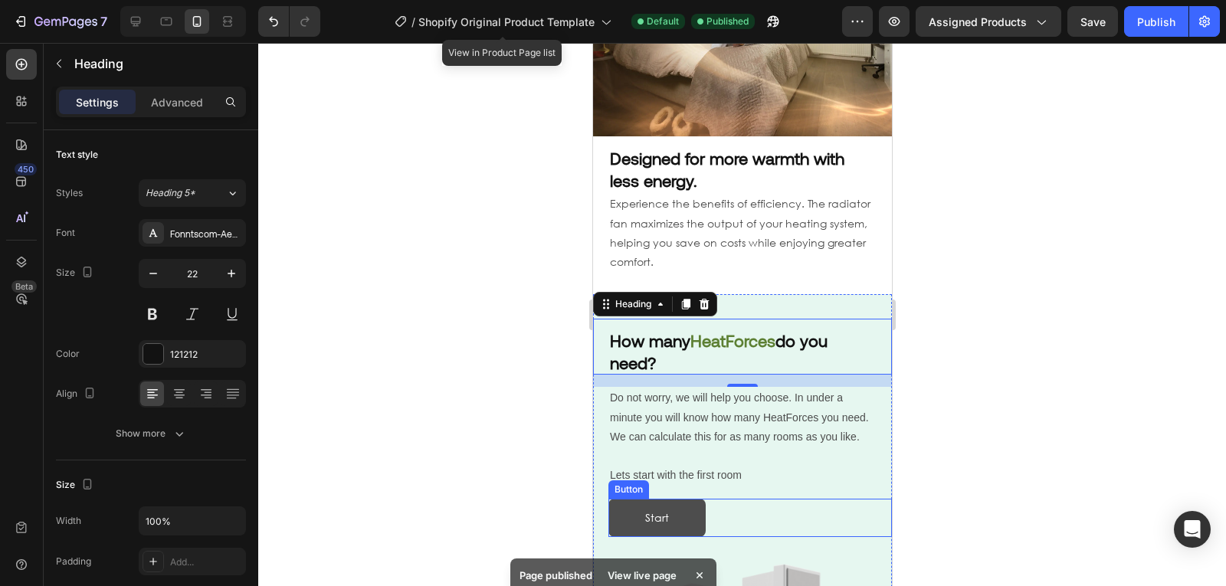
scroll to position [1202, 0]
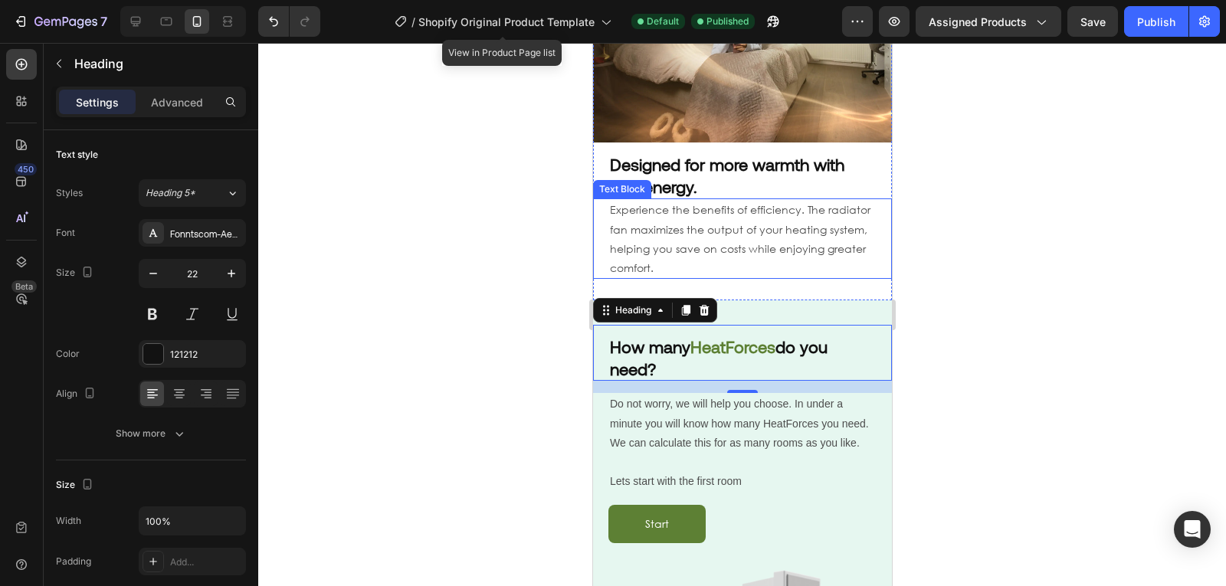
click at [740, 214] on p "Experience the benefits of efficiency. The radiator fan maximizes the output of…" at bounding box center [741, 238] width 265 height 77
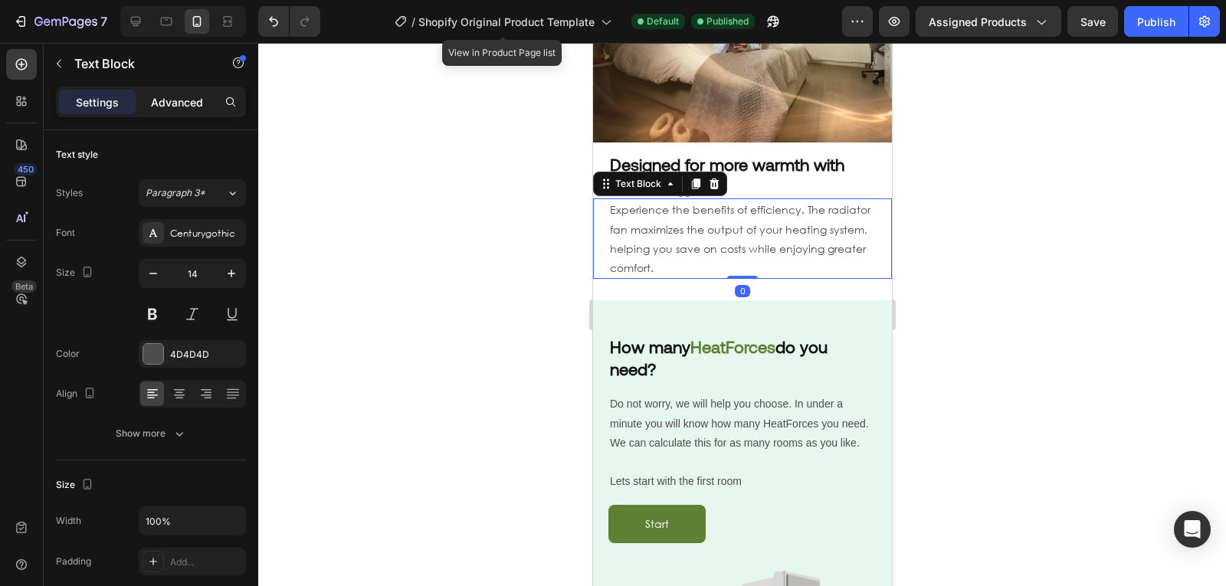
click at [179, 113] on div "Advanced" at bounding box center [177, 102] width 77 height 25
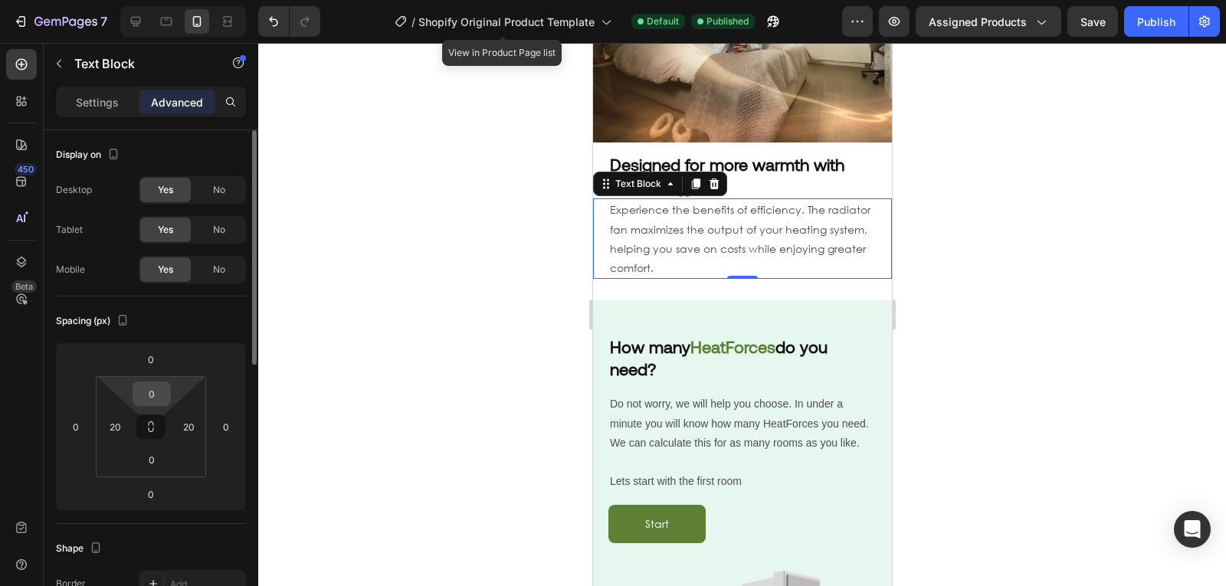
click at [151, 388] on input "0" at bounding box center [151, 393] width 31 height 23
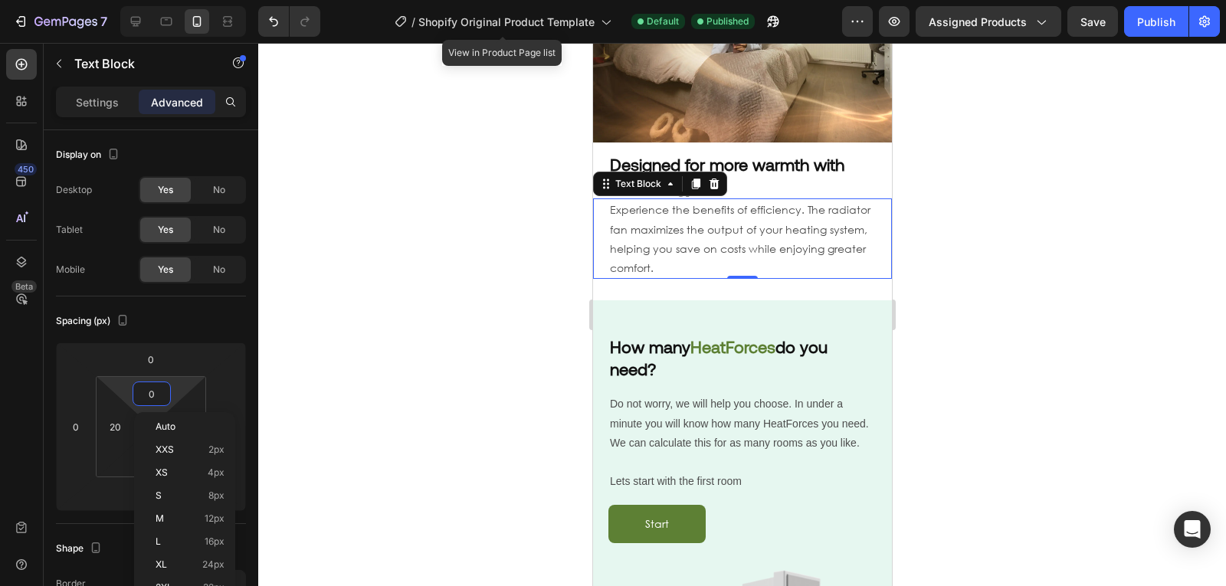
type input "8"
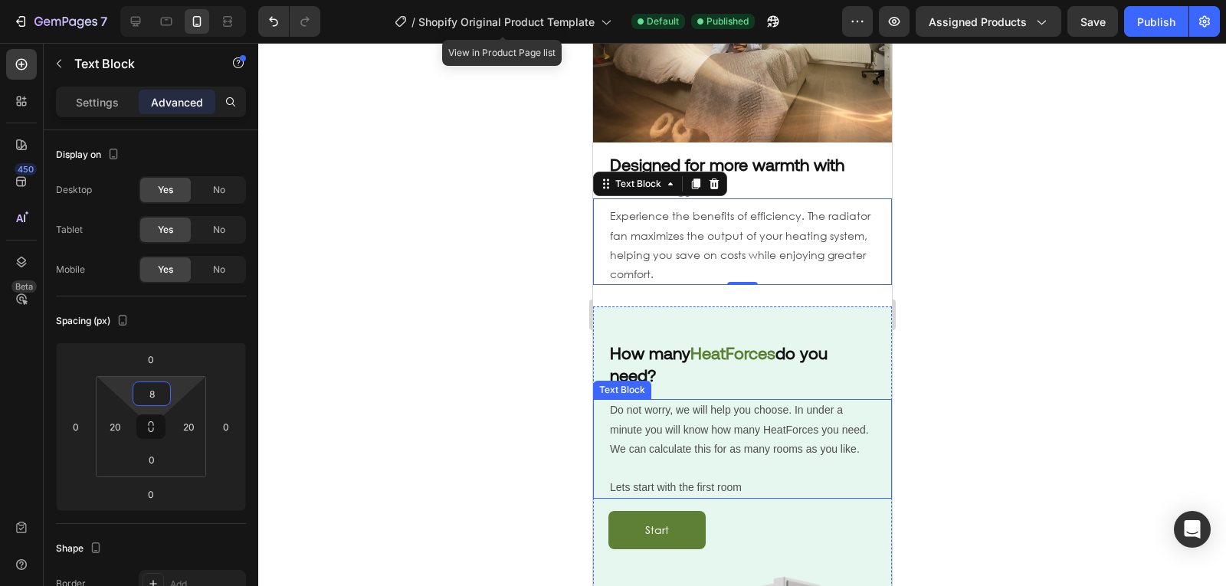
click at [692, 409] on p "Do not worry, we will help you choose. In under a minute you will know how many…" at bounding box center [741, 449] width 265 height 97
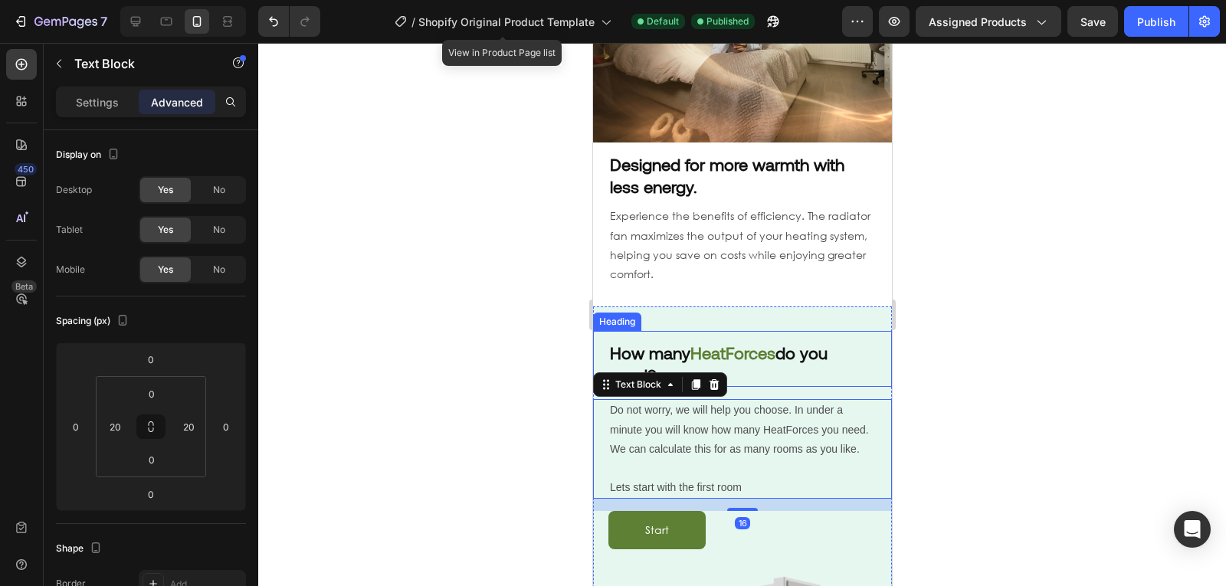
click at [752, 342] on strong "HeatForces" at bounding box center [732, 352] width 85 height 20
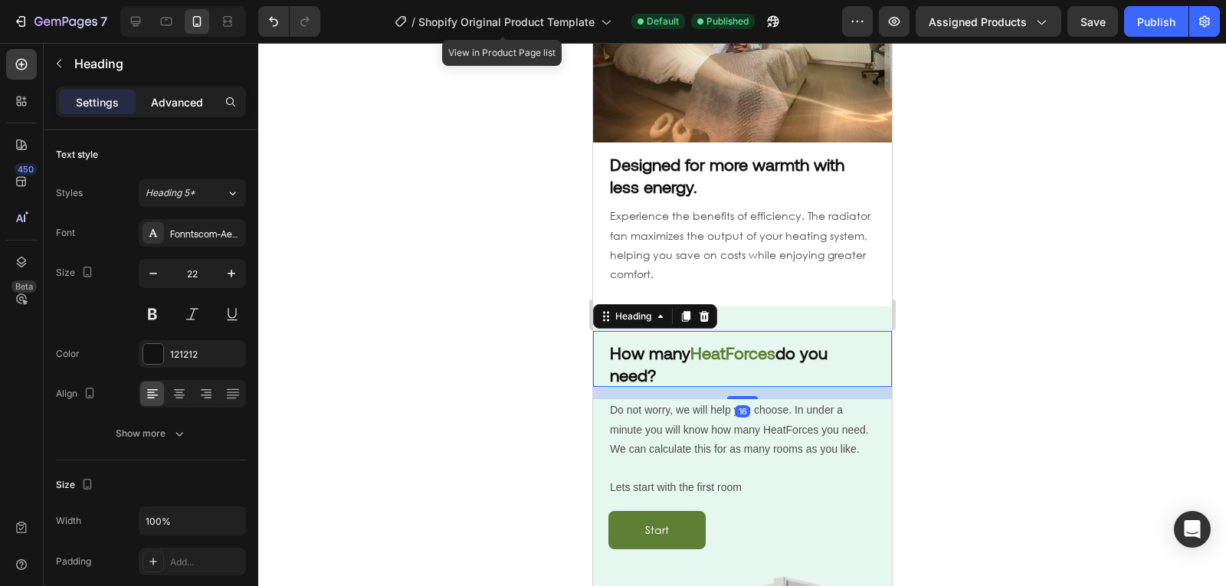
click at [192, 110] on p "Advanced" at bounding box center [177, 102] width 52 height 16
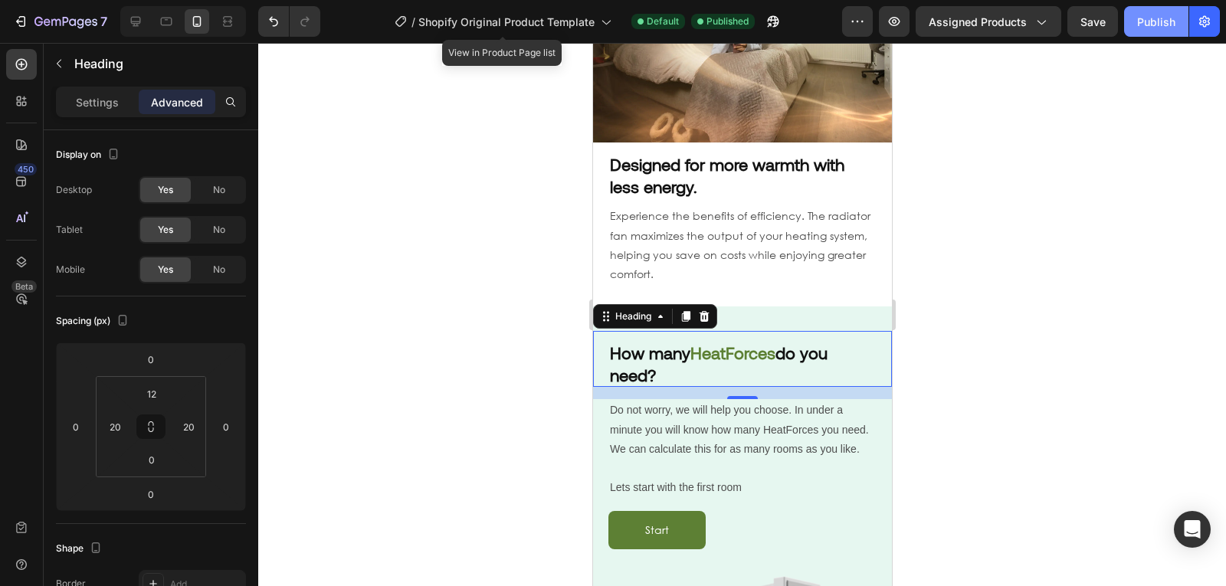
click at [1143, 16] on div "Publish" at bounding box center [1156, 22] width 38 height 16
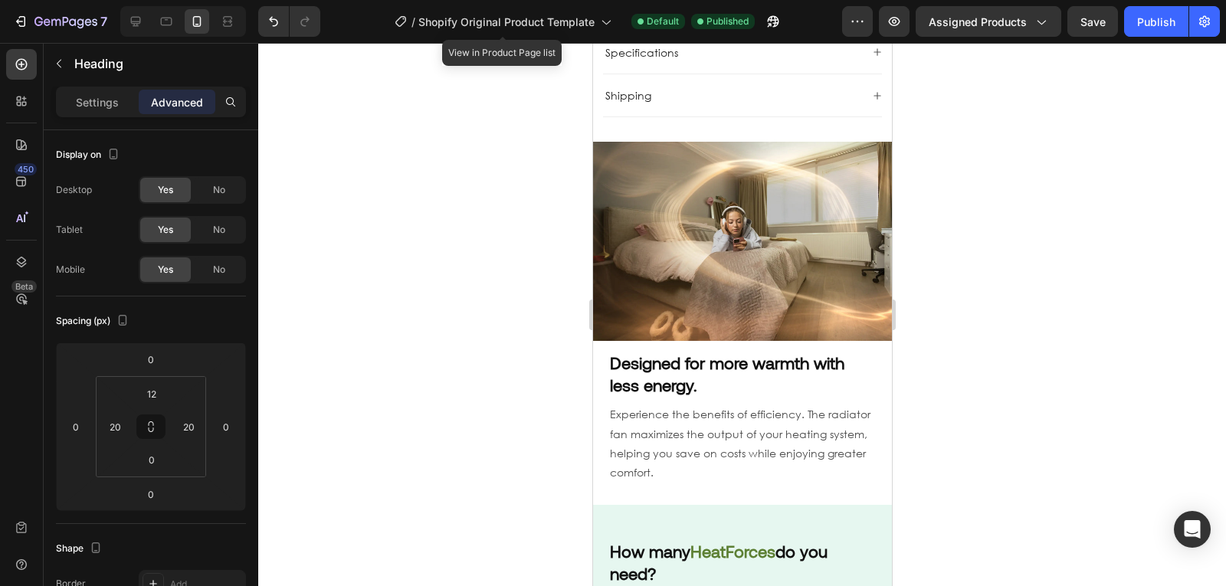
scroll to position [1016, 0]
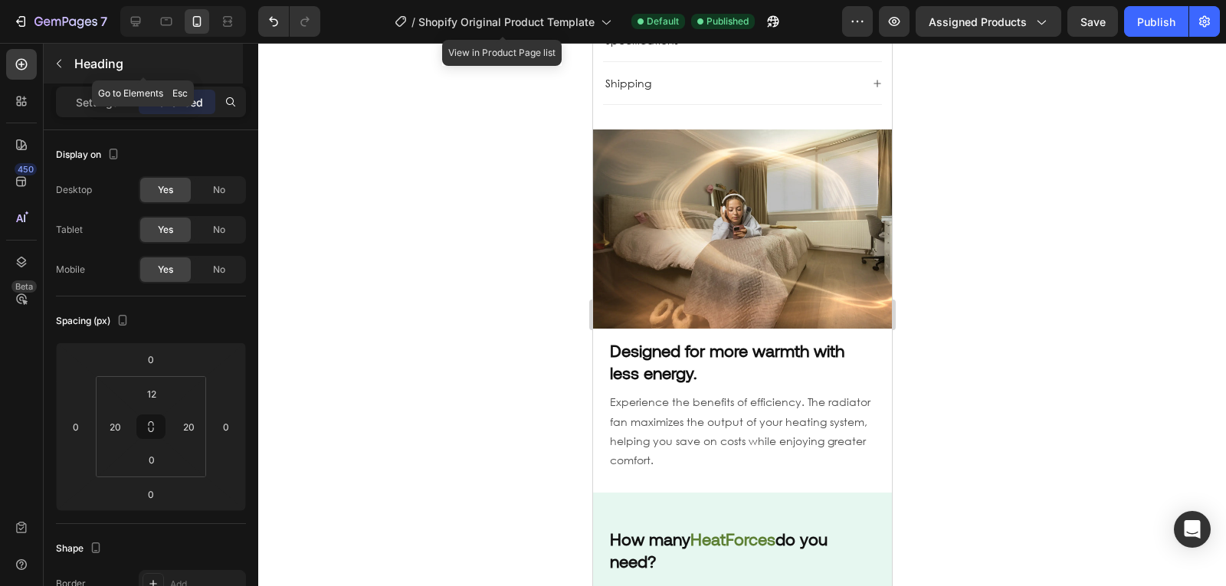
click at [64, 68] on icon "button" at bounding box center [59, 63] width 12 height 12
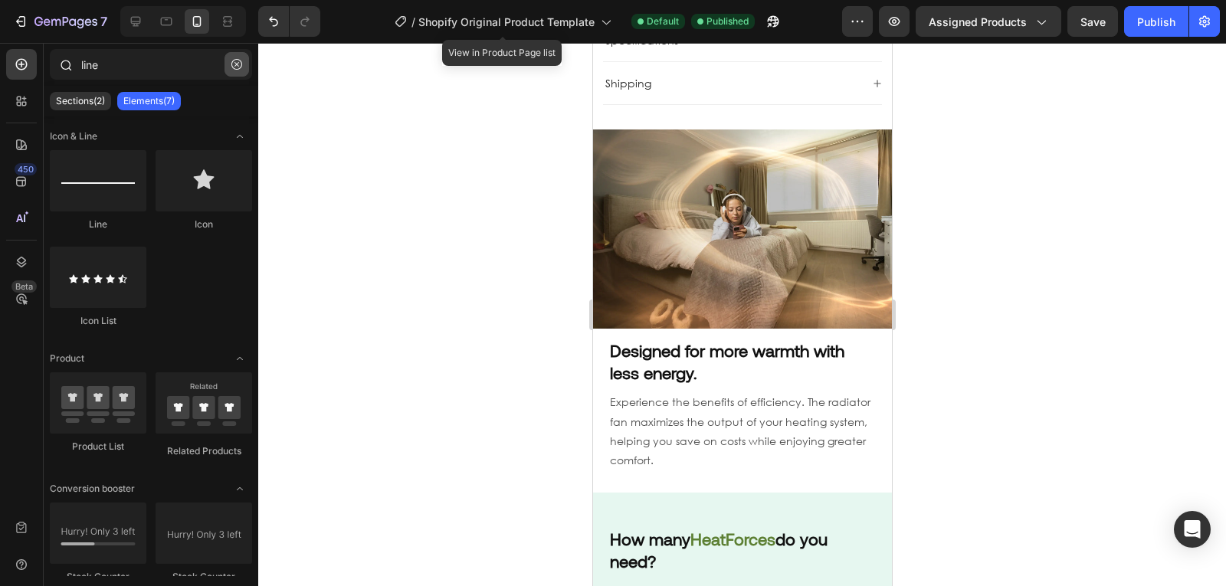
click at [239, 63] on icon "button" at bounding box center [236, 64] width 11 height 11
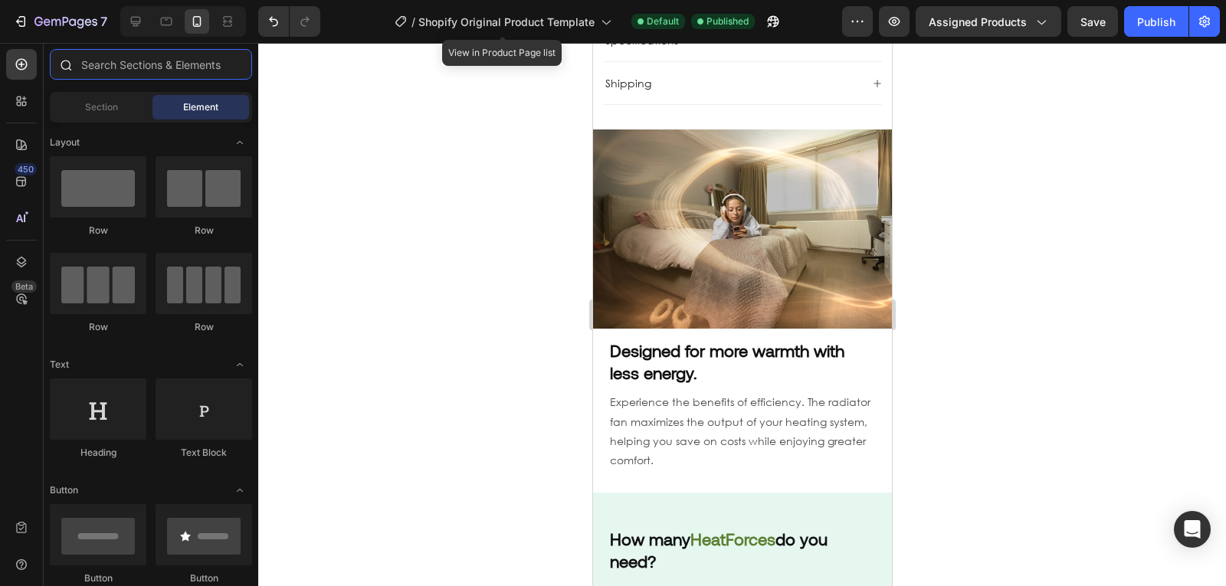
click at [178, 63] on input "text" at bounding box center [151, 64] width 202 height 31
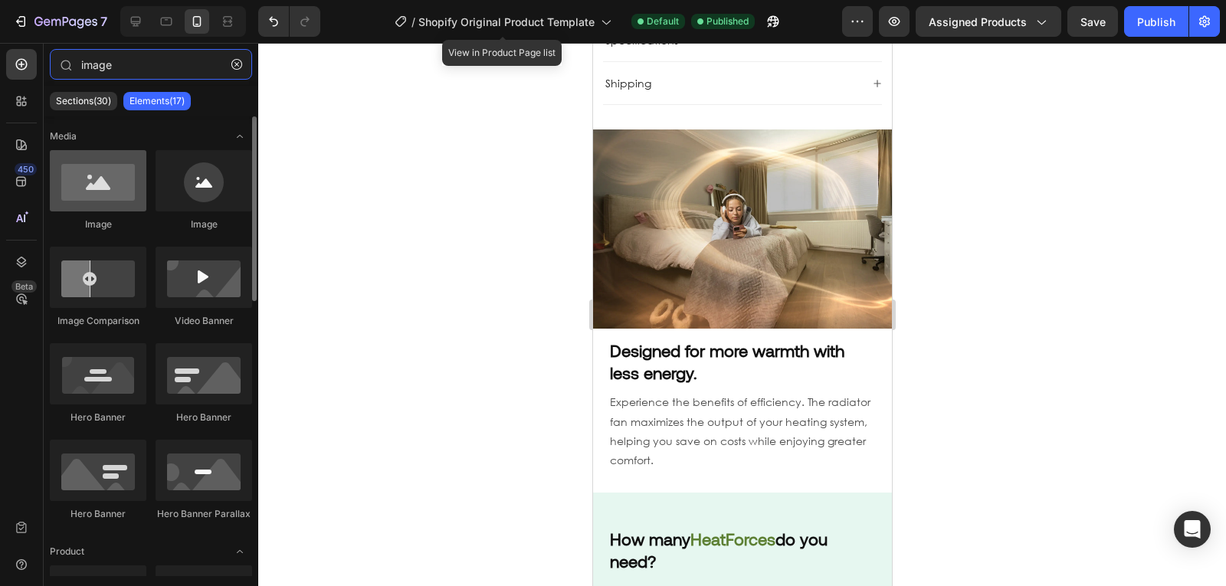
type input "image"
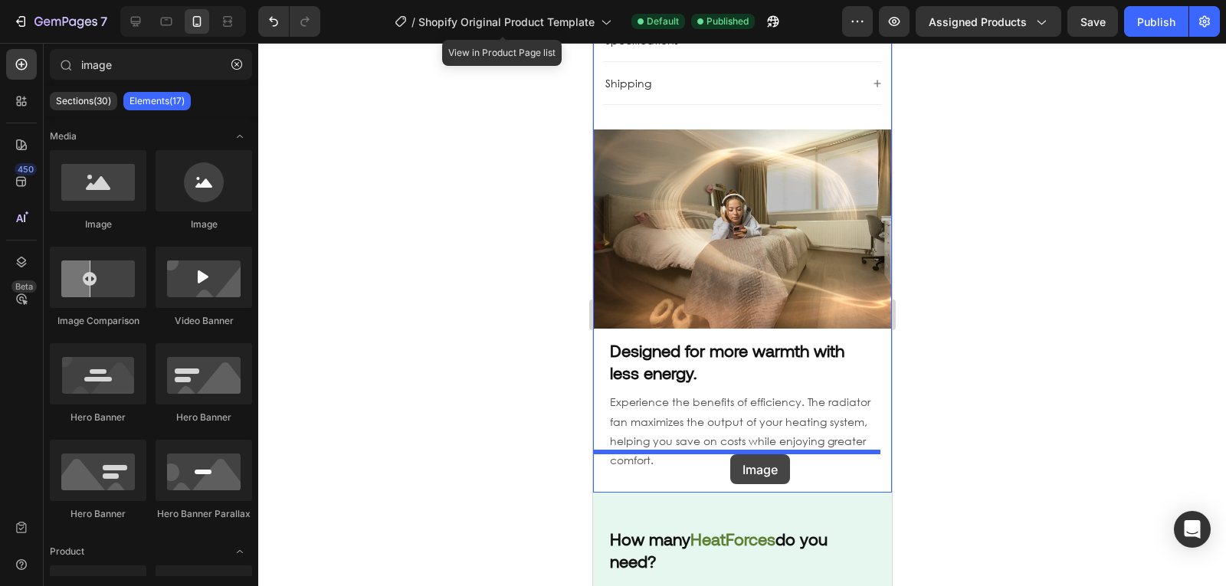
drag, startPoint x: 700, startPoint y: 235, endPoint x: 729, endPoint y: 454, distance: 221.2
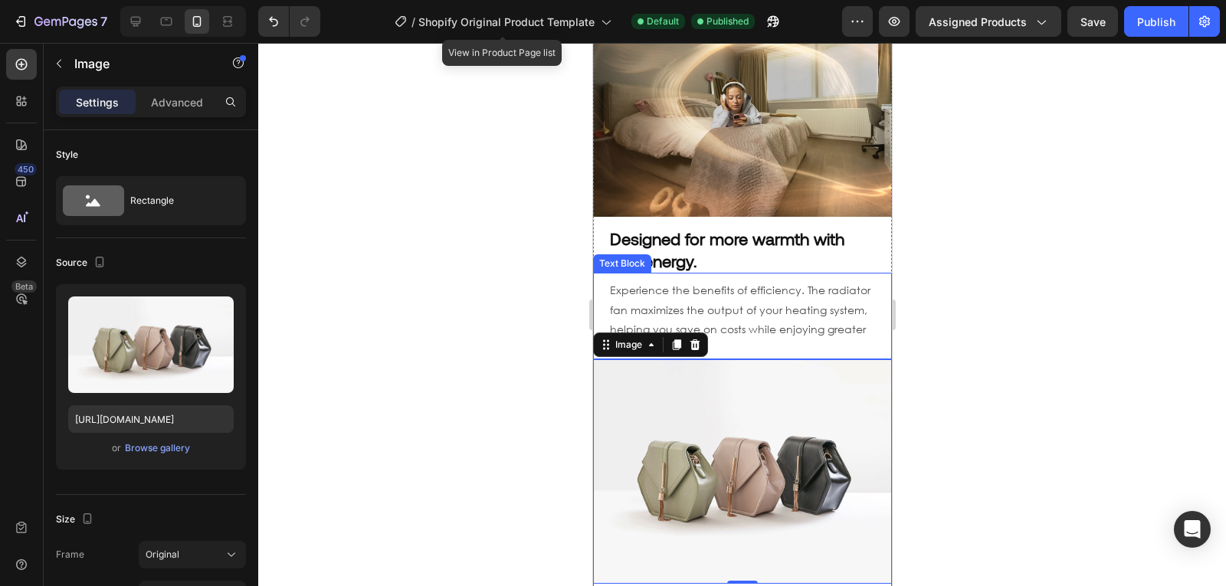
scroll to position [1129, 0]
click at [178, 107] on p "Advanced" at bounding box center [177, 102] width 52 height 16
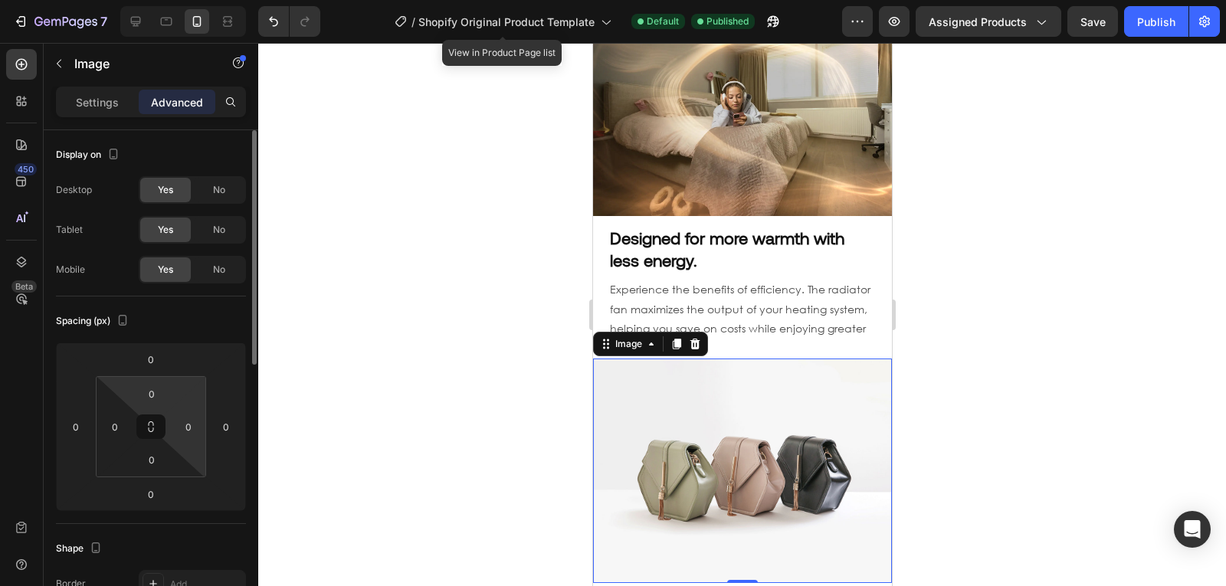
click at [143, 398] on input "0" at bounding box center [151, 393] width 31 height 23
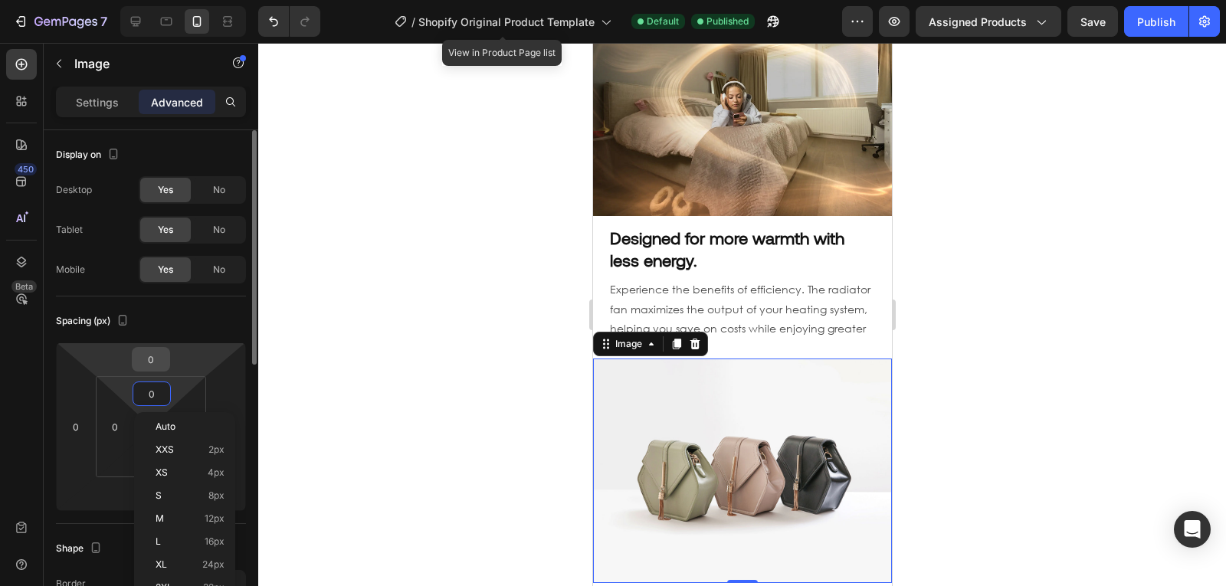
click at [153, 355] on input "0" at bounding box center [151, 359] width 31 height 23
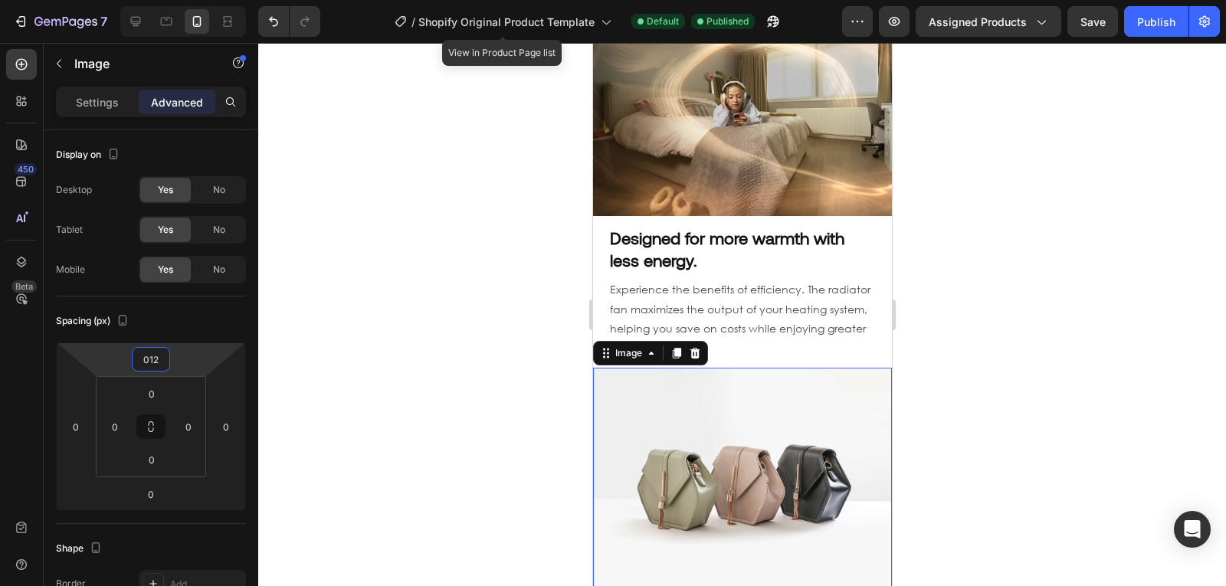
click at [747, 428] on img at bounding box center [741, 480] width 299 height 224
type input "12"
click at [86, 116] on div "Settings Advanced" at bounding box center [151, 102] width 190 height 31
click at [99, 114] on div "Settings Advanced" at bounding box center [151, 102] width 190 height 31
click at [109, 113] on div "Settings" at bounding box center [97, 102] width 77 height 25
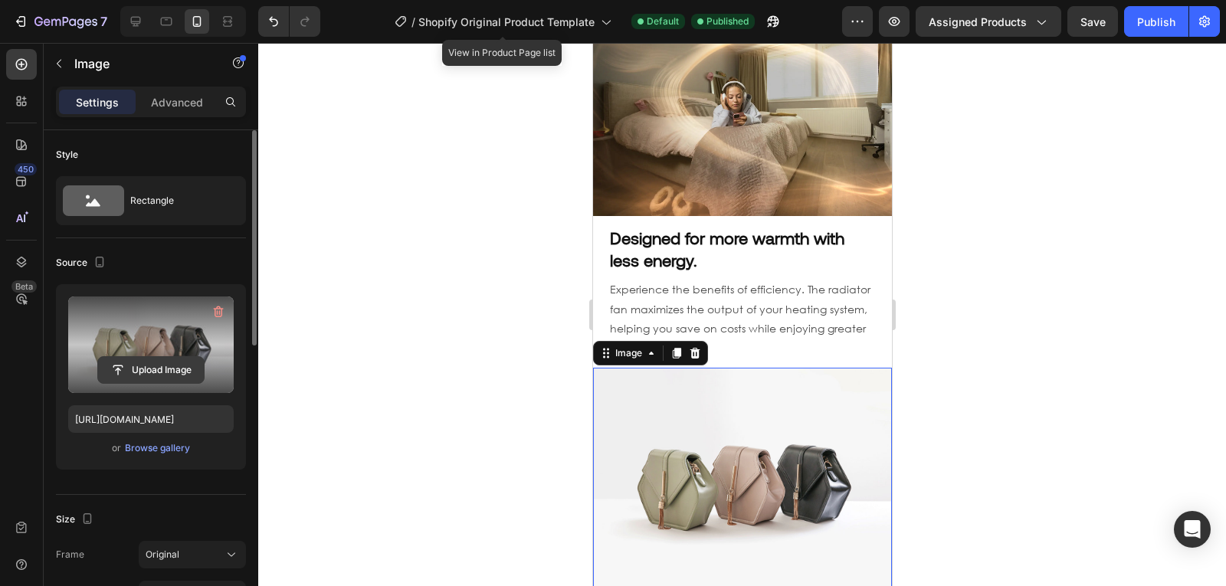
click at [165, 359] on input "file" at bounding box center [151, 370] width 106 height 26
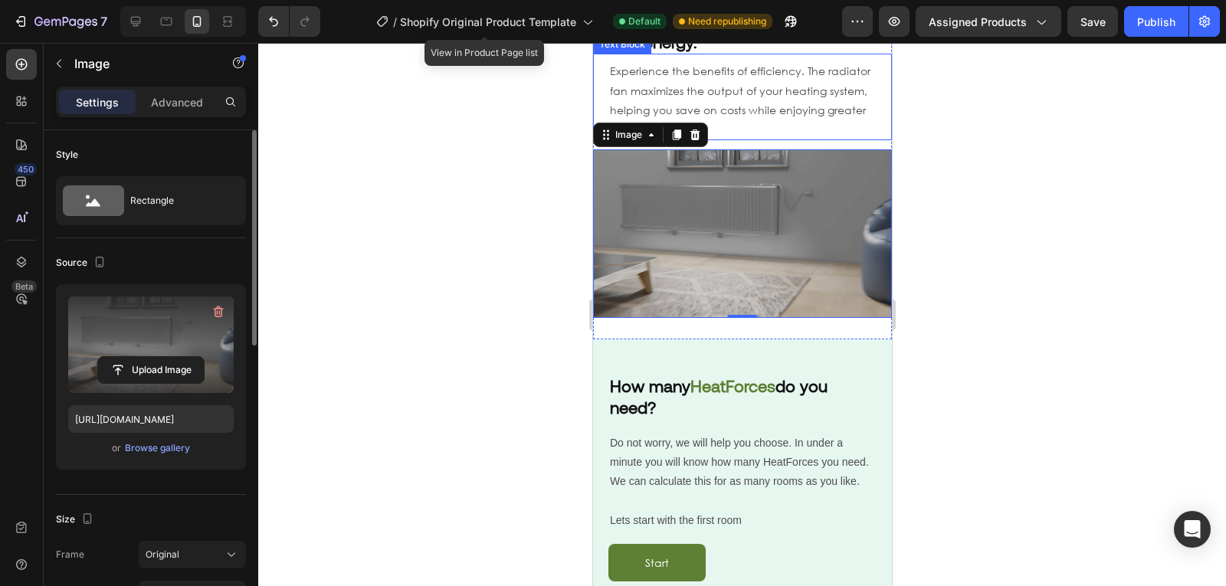
scroll to position [1294, 0]
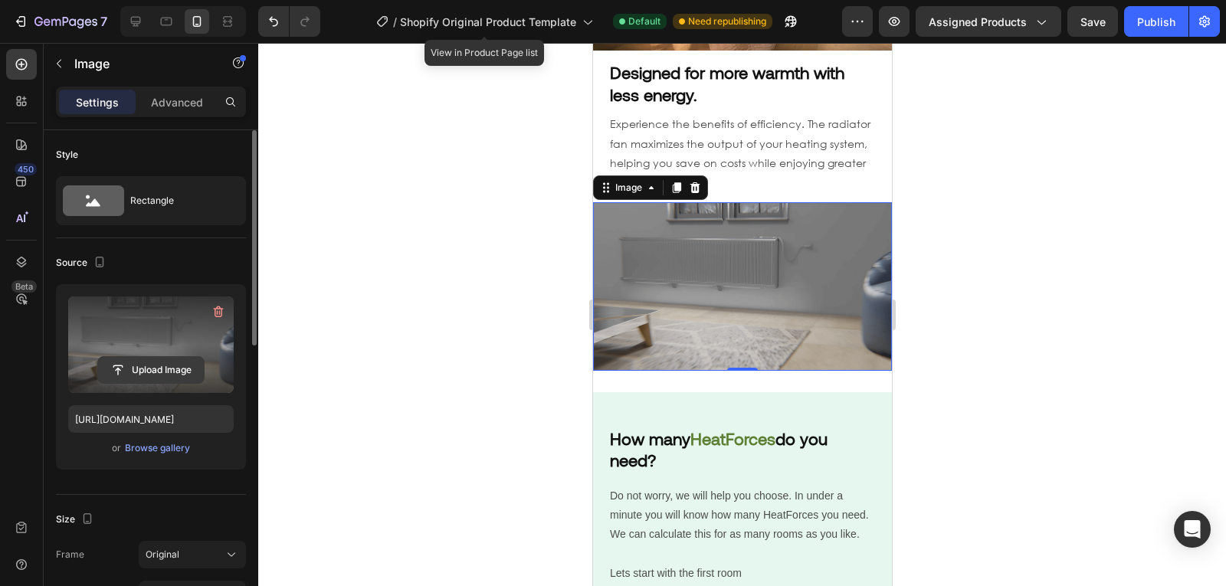
click at [160, 372] on input "file" at bounding box center [151, 370] width 106 height 26
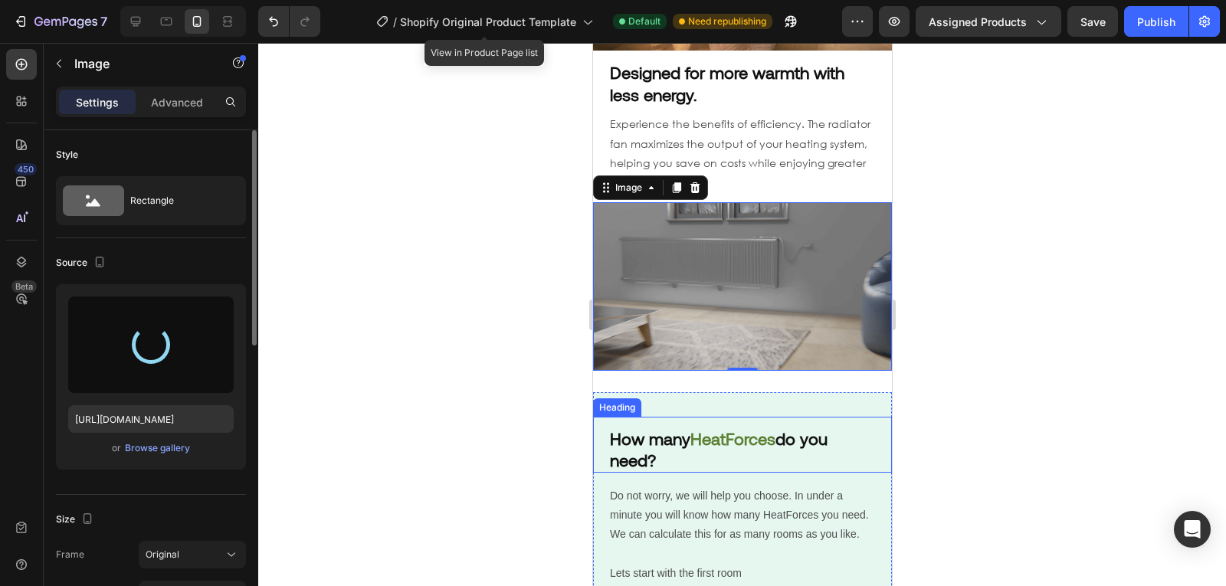
type input "https://cdn.shopify.com/s/files/1/0916/0183/0269/files/gempages_581613301675328…"
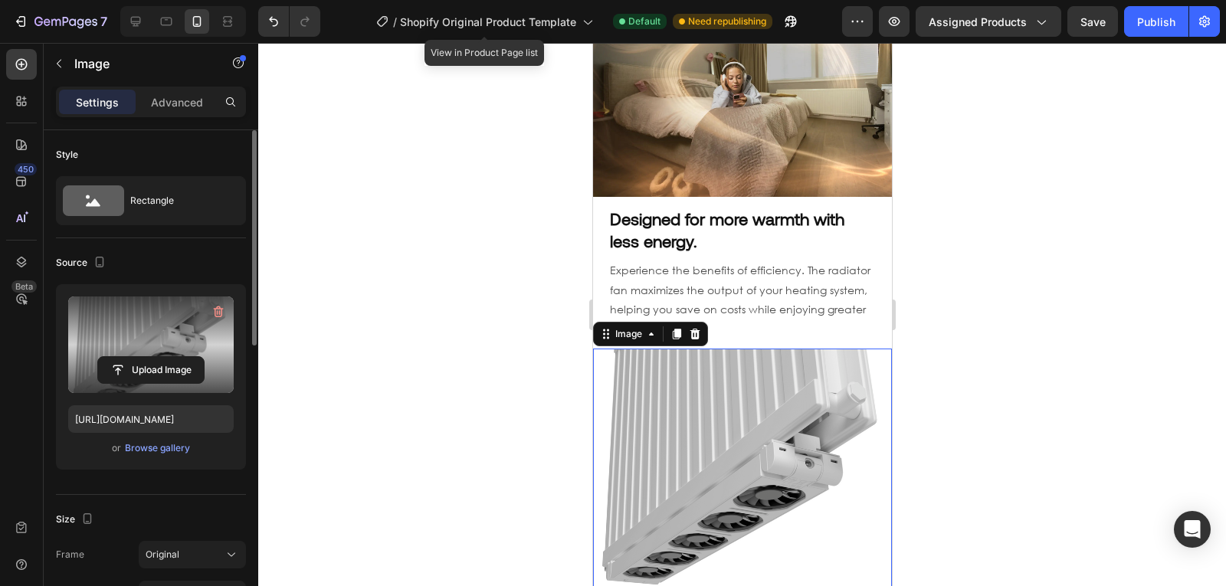
scroll to position [1160, 0]
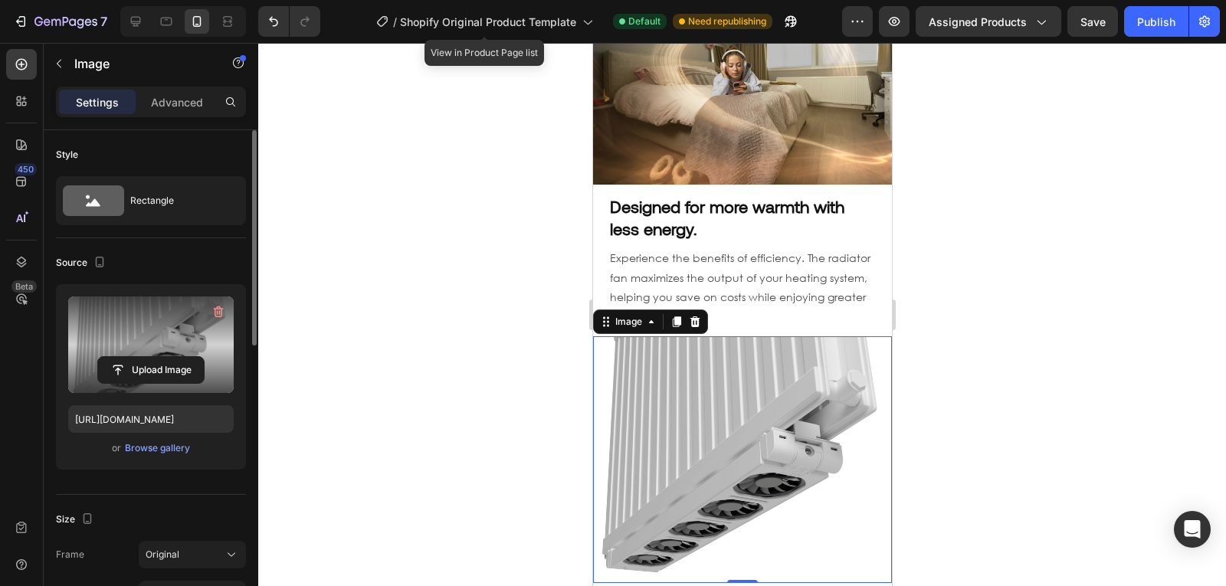
click at [1070, 246] on div at bounding box center [742, 314] width 968 height 543
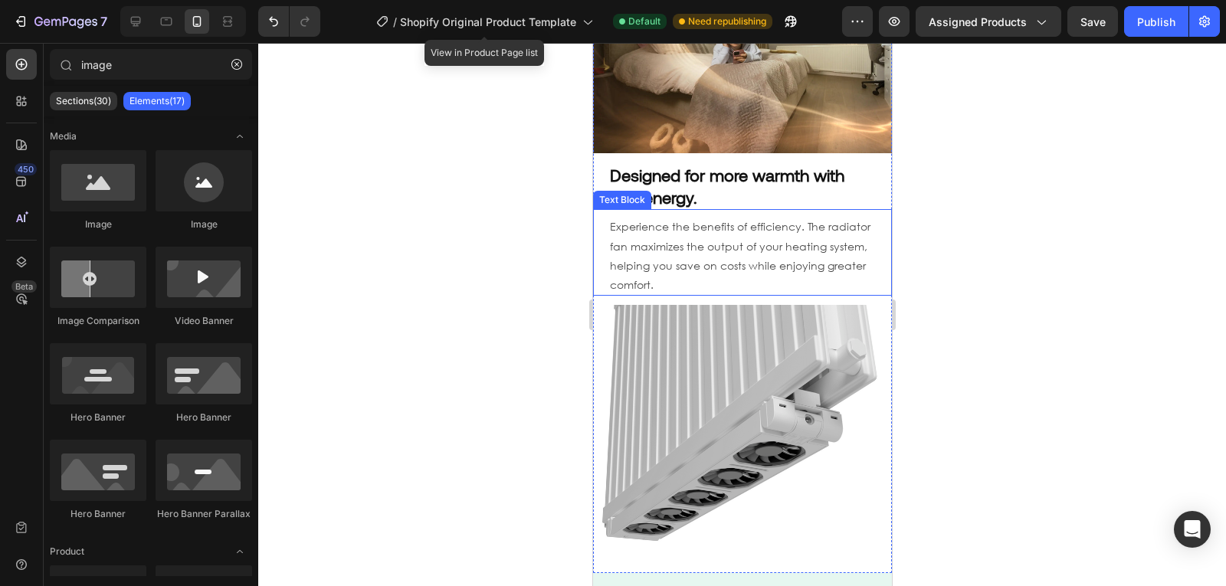
scroll to position [1190, 0]
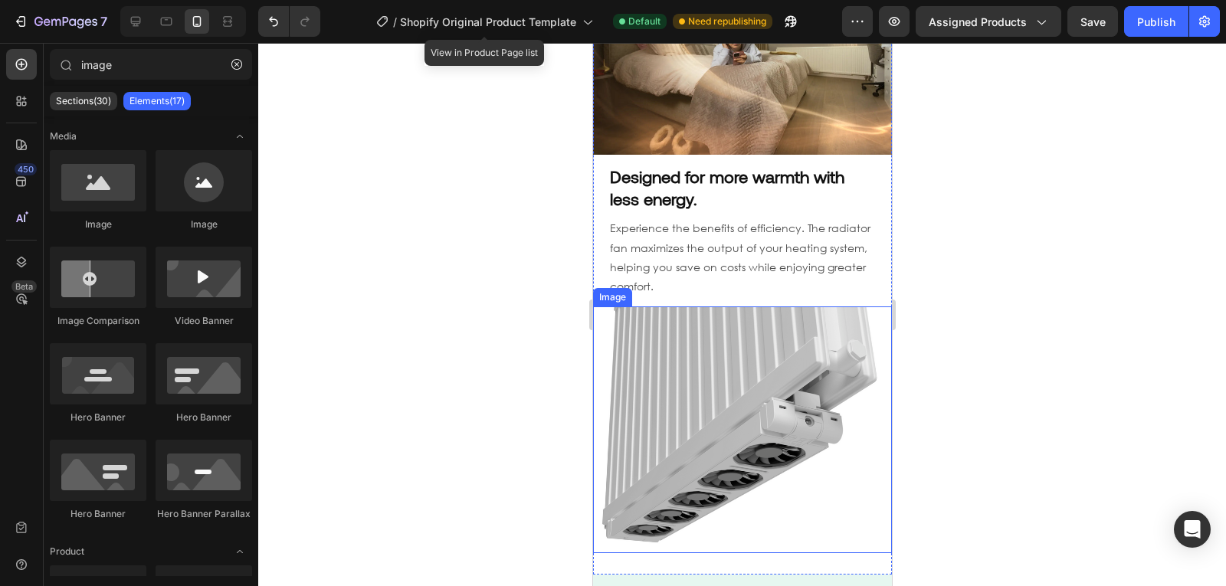
click at [661, 396] on img at bounding box center [741, 429] width 299 height 246
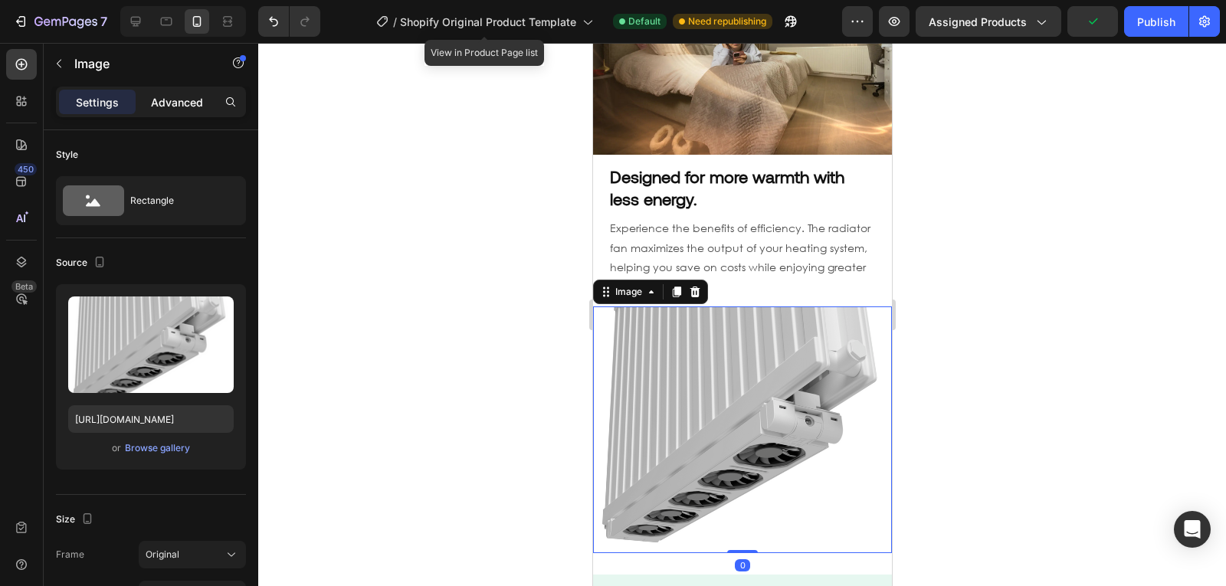
click at [192, 110] on div "Advanced" at bounding box center [177, 102] width 77 height 25
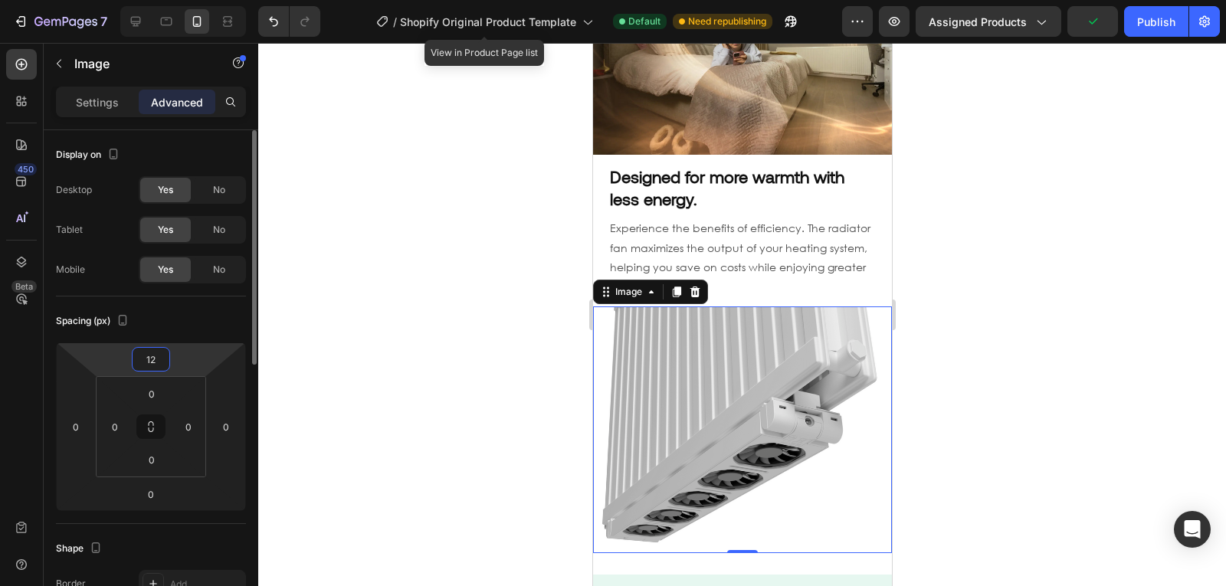
click at [161, 349] on input "12" at bounding box center [151, 359] width 31 height 23
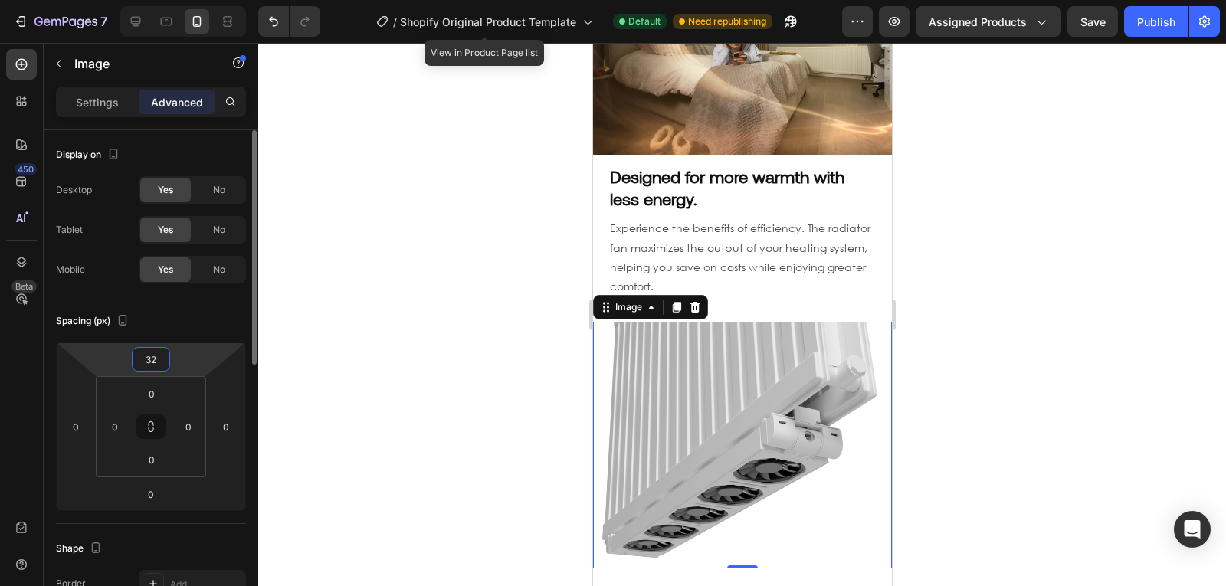
type input "32"
click at [1149, 18] on div "Publish" at bounding box center [1156, 22] width 38 height 16
